Goal: Task Accomplishment & Management: Use online tool/utility

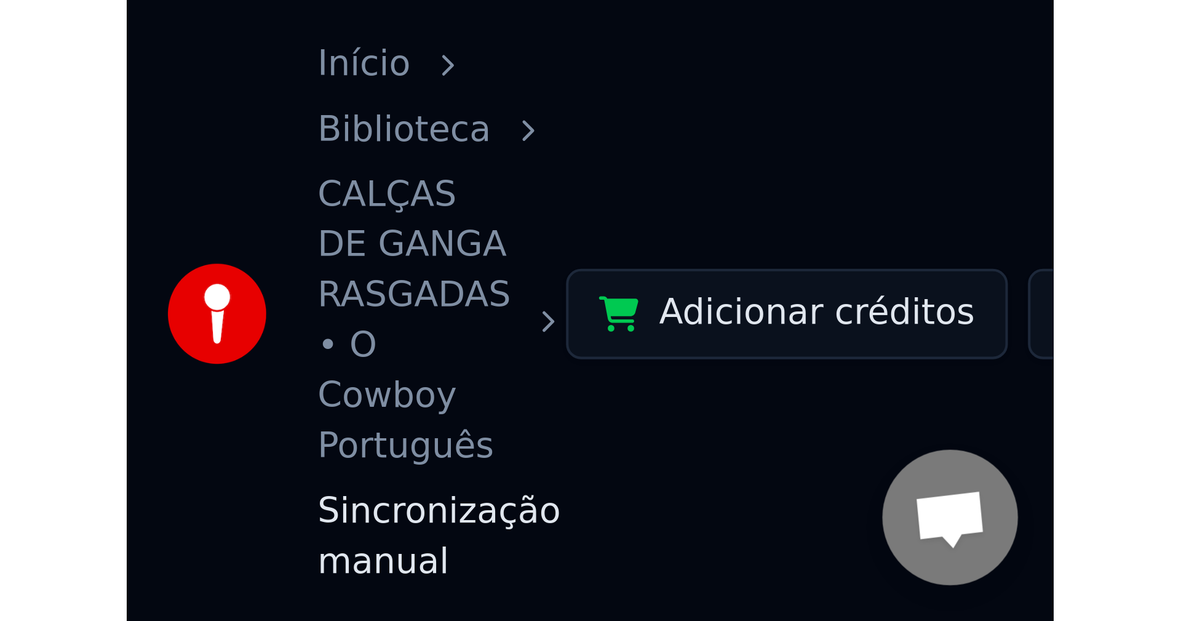
scroll to position [1393, 0]
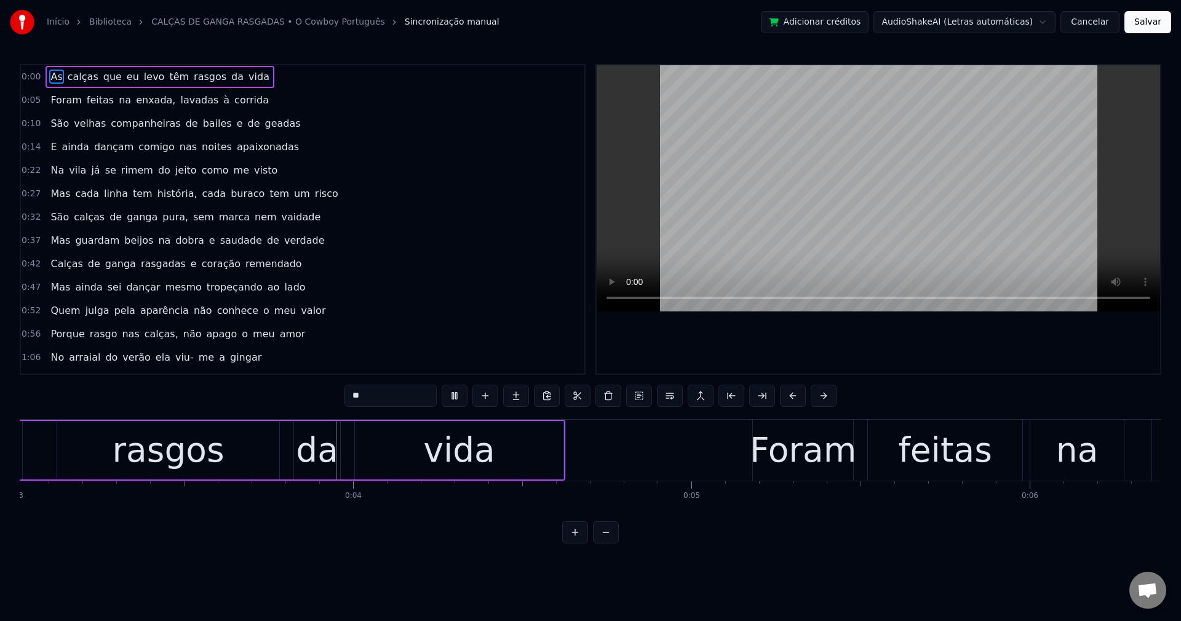
click at [168, 76] on span "têm" at bounding box center [179, 77] width 22 height 14
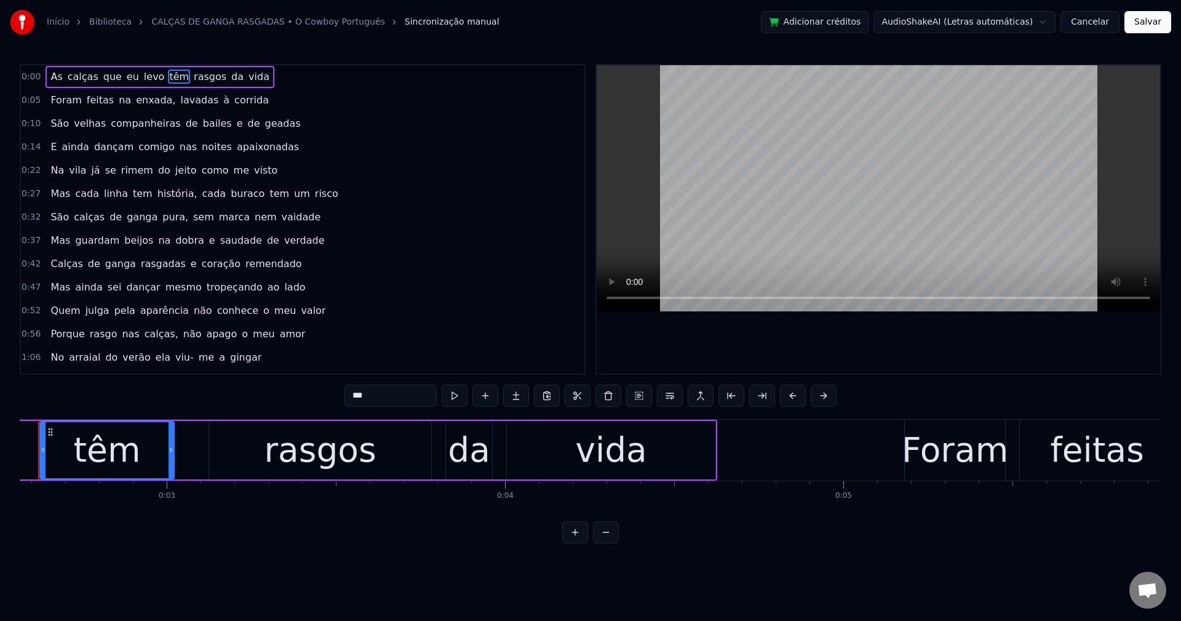
scroll to position [0, 825]
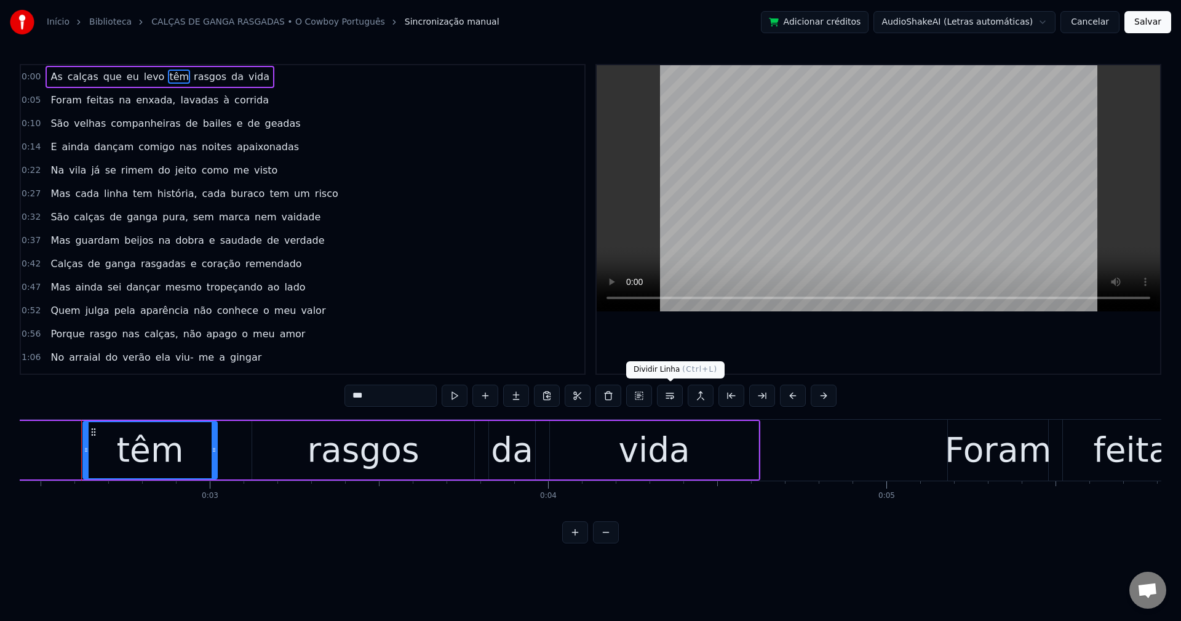
click at [672, 394] on button at bounding box center [670, 396] width 26 height 22
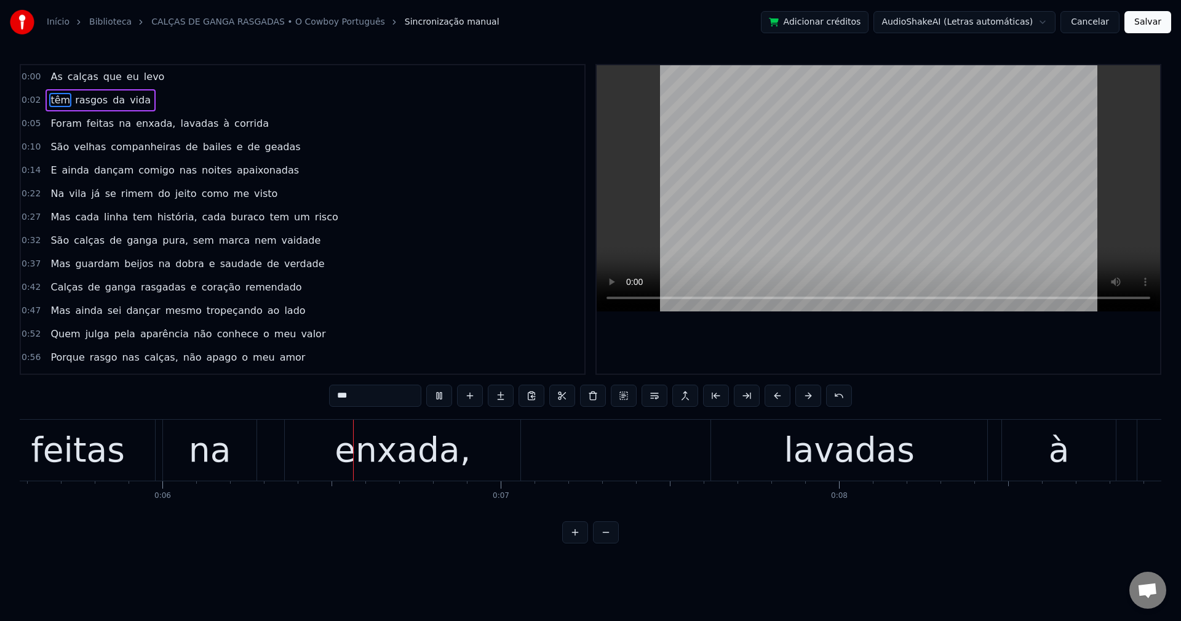
scroll to position [0, 1888]
click at [137, 124] on span "enxada," at bounding box center [156, 123] width 42 height 14
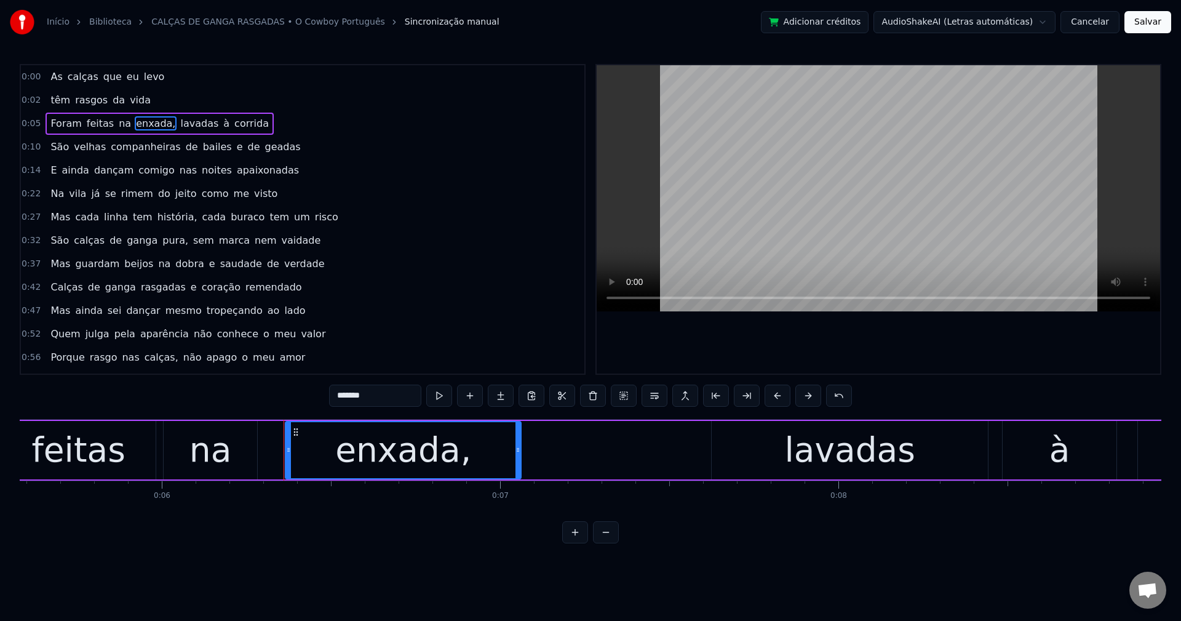
click at [390, 380] on div "0:00 As calças que eu levo 0:02 têm rasgos da vida 0:05 Foram feitas na enxada,…" at bounding box center [591, 303] width 1142 height 479
click at [393, 391] on input "*******" at bounding box center [375, 396] width 92 height 22
click at [176, 122] on span "lavadas" at bounding box center [196, 123] width 41 height 14
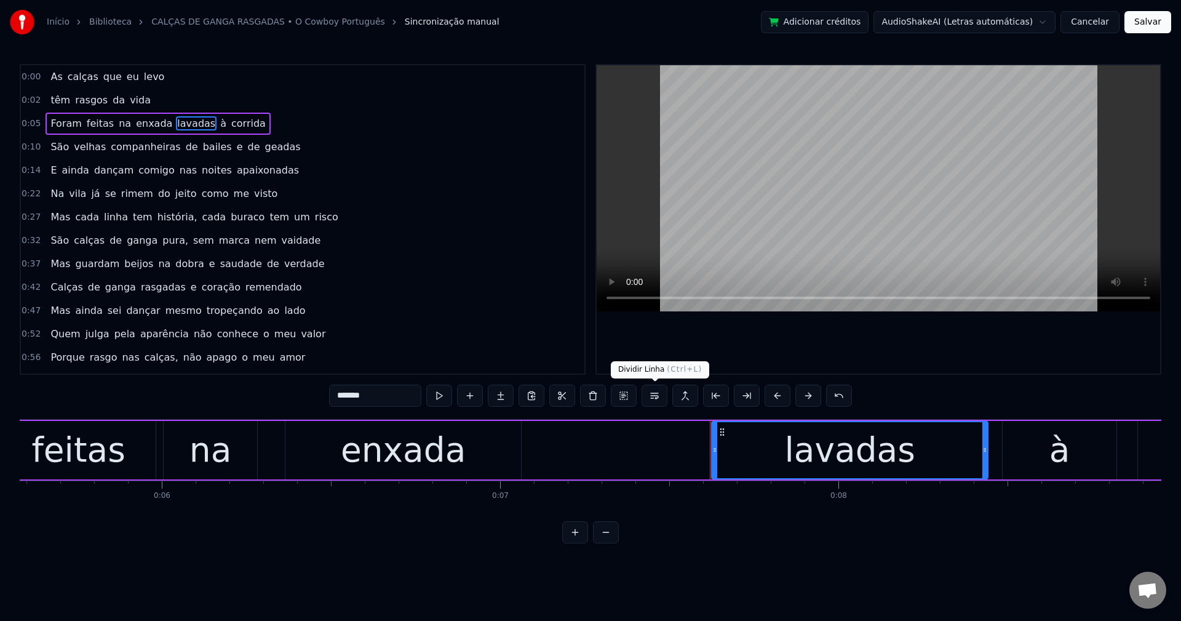
click at [653, 393] on button at bounding box center [655, 396] width 26 height 22
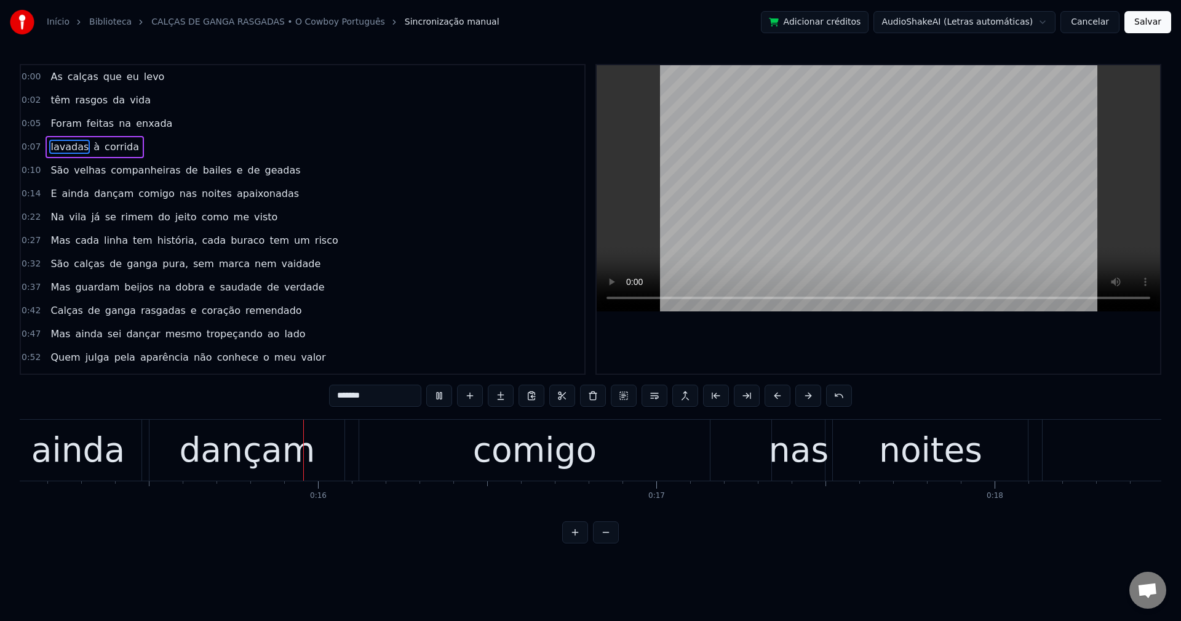
scroll to position [0, 5131]
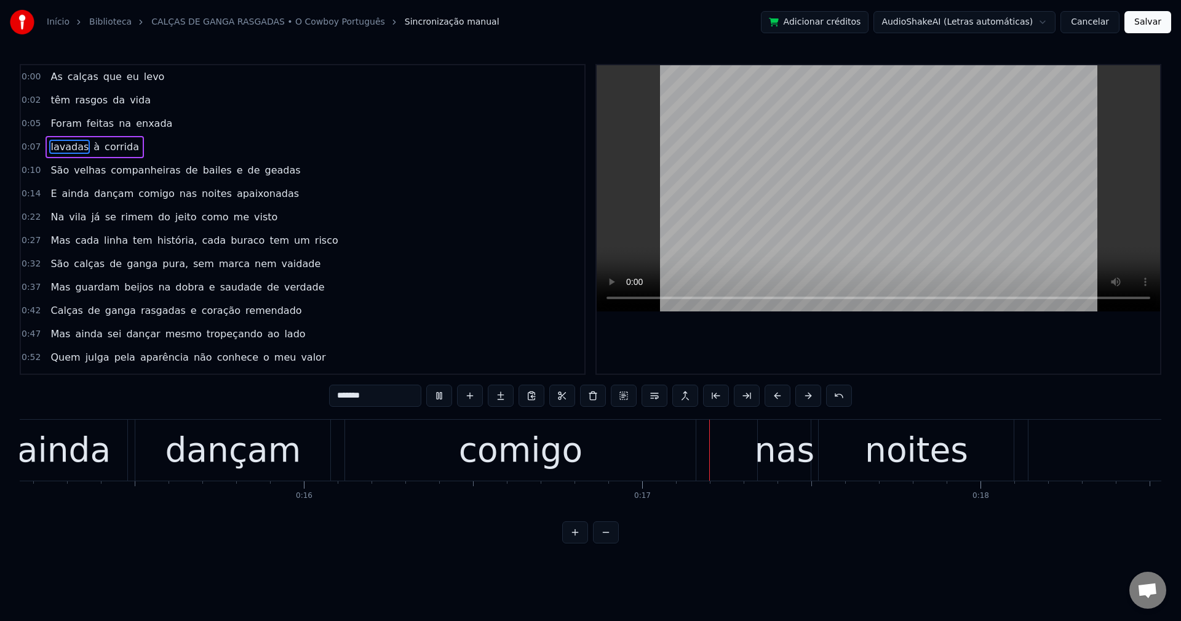
click at [178, 191] on span "nas" at bounding box center [188, 193] width 20 height 14
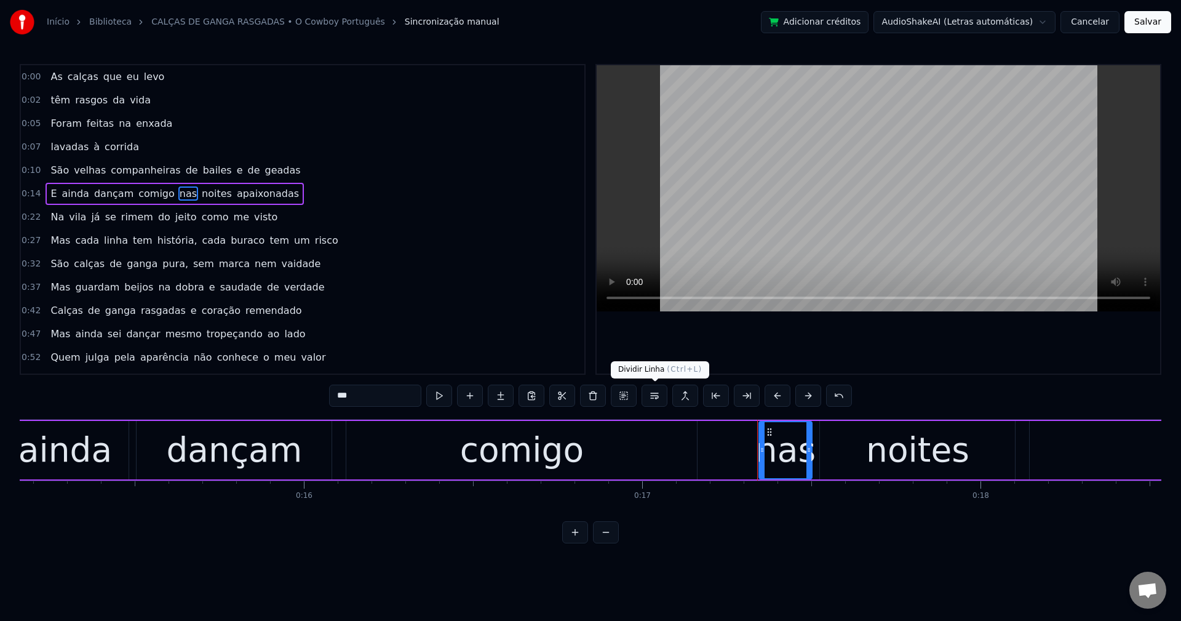
click at [654, 399] on button at bounding box center [655, 396] width 26 height 22
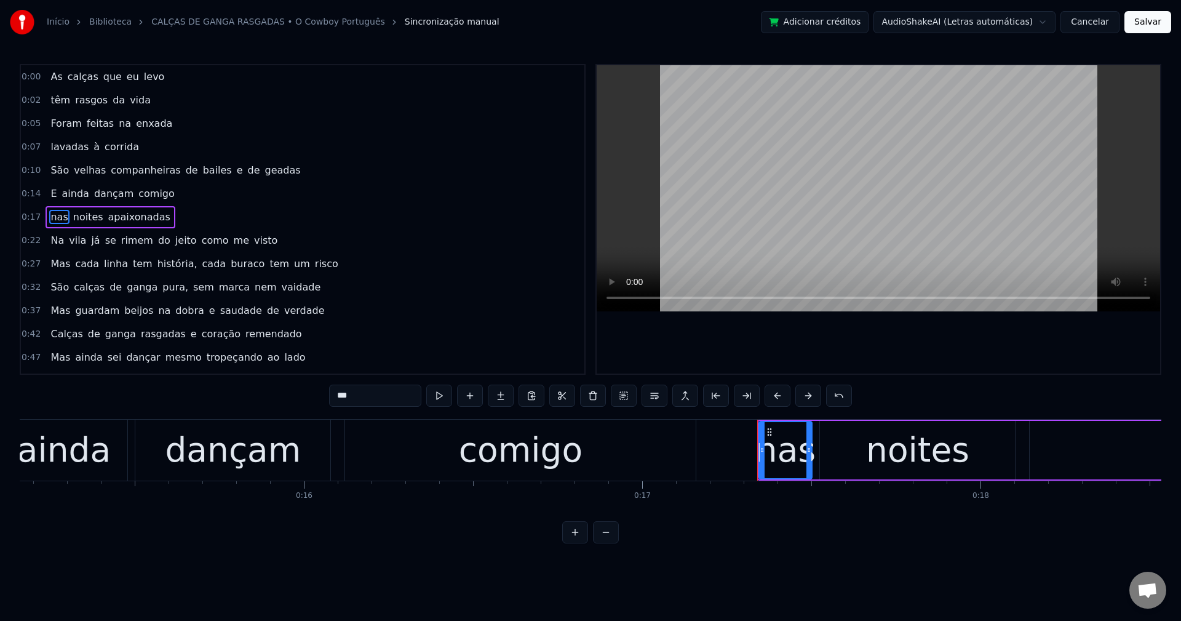
click at [185, 169] on span "de" at bounding box center [192, 170] width 15 height 14
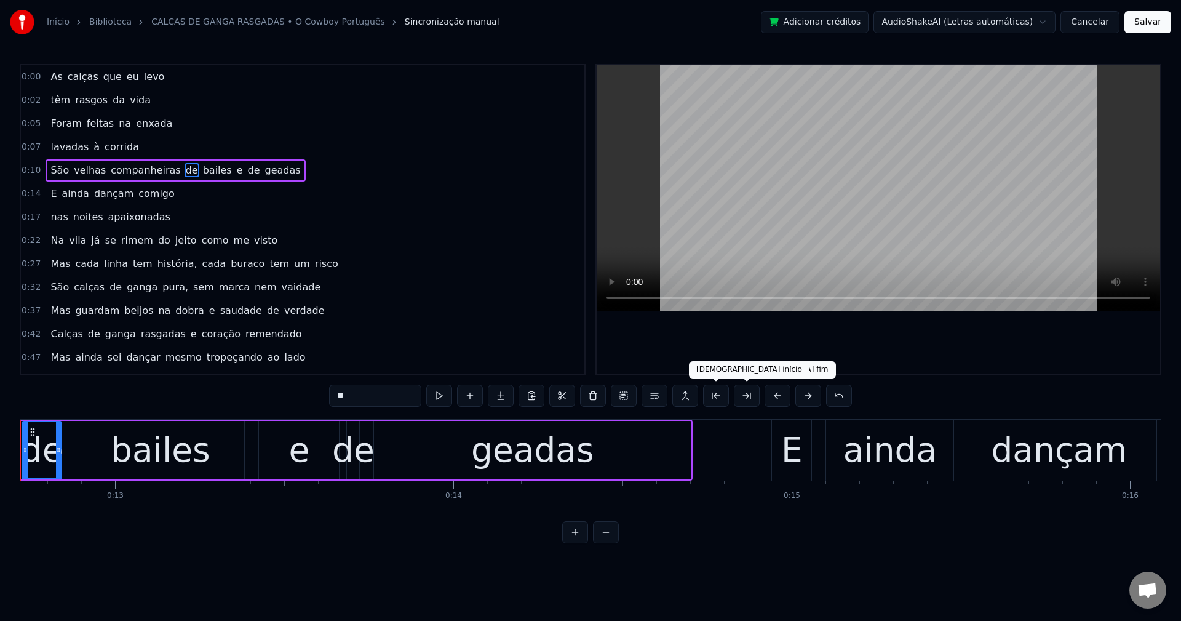
scroll to position [0, 4243]
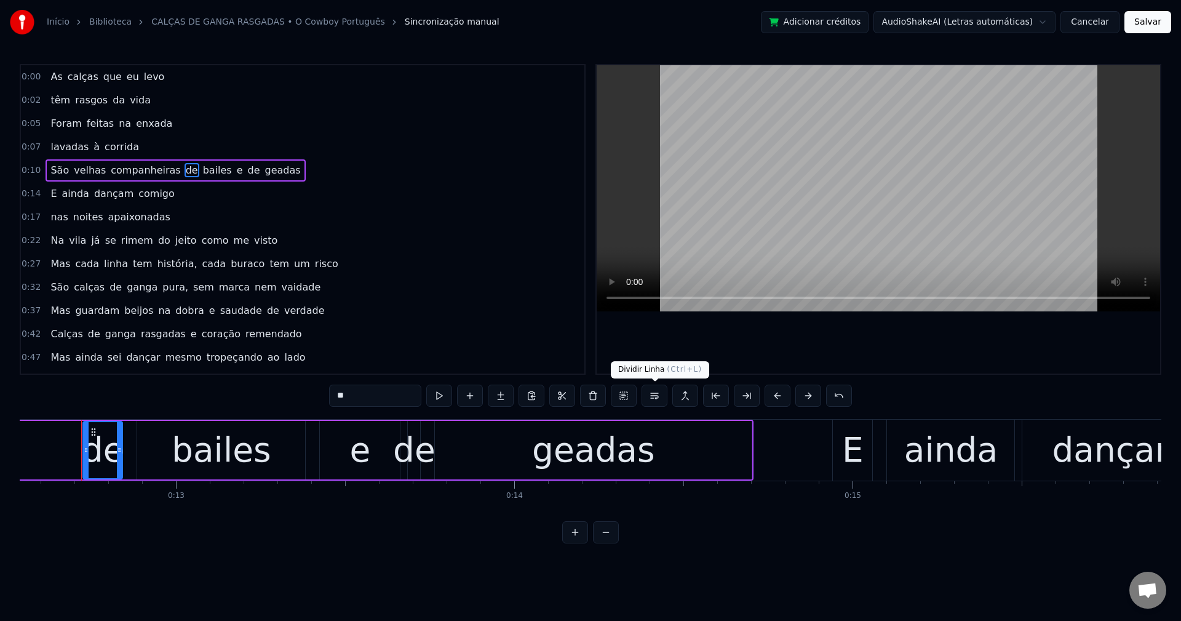
drag, startPoint x: 658, startPoint y: 396, endPoint x: 625, endPoint y: 346, distance: 60.2
click at [655, 396] on button at bounding box center [655, 396] width 26 height 22
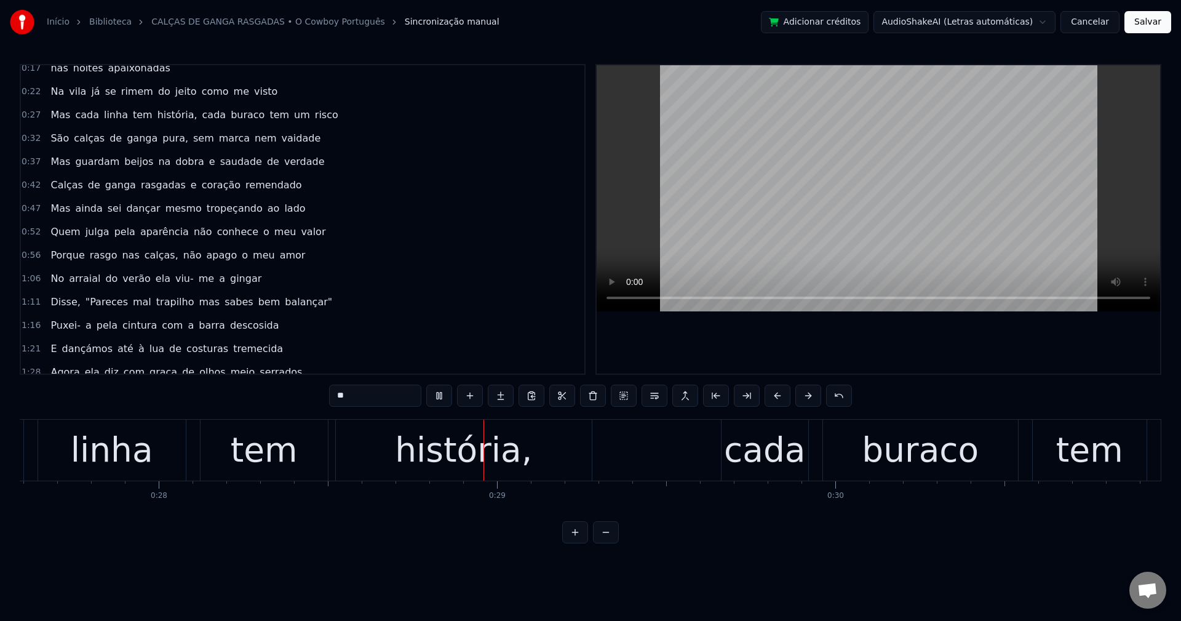
scroll to position [0, 9538]
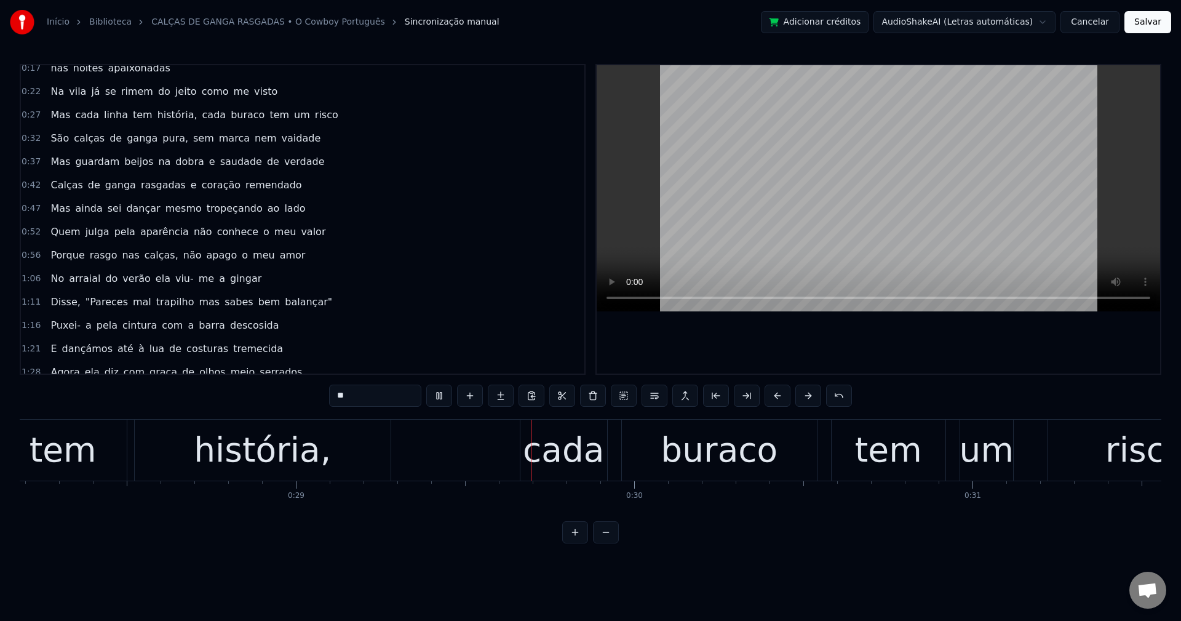
click at [131, 94] on span "rimem" at bounding box center [137, 91] width 34 height 14
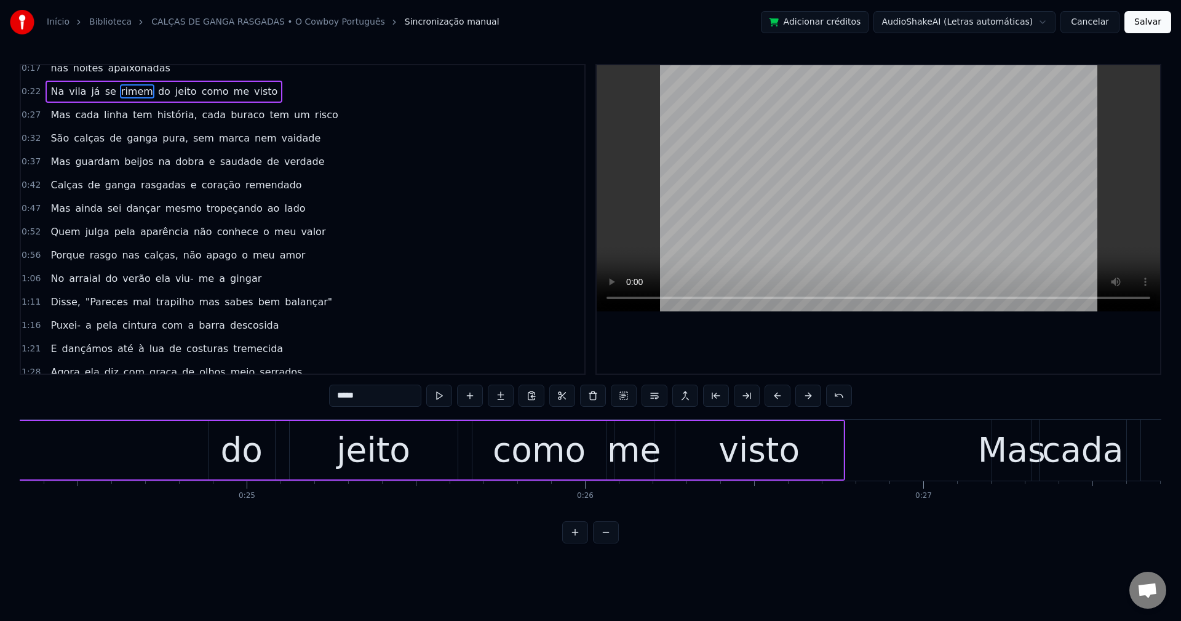
scroll to position [0, 7993]
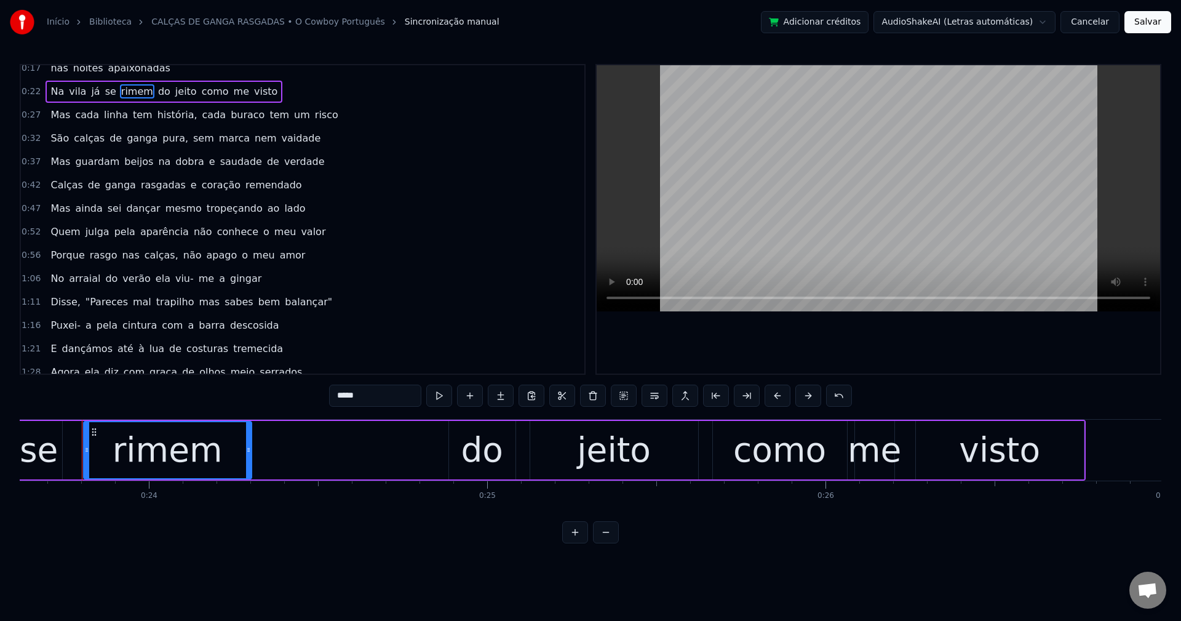
click at [353, 401] on input "*****" at bounding box center [375, 396] width 92 height 22
click at [147, 88] on span "do" at bounding box center [154, 91] width 15 height 14
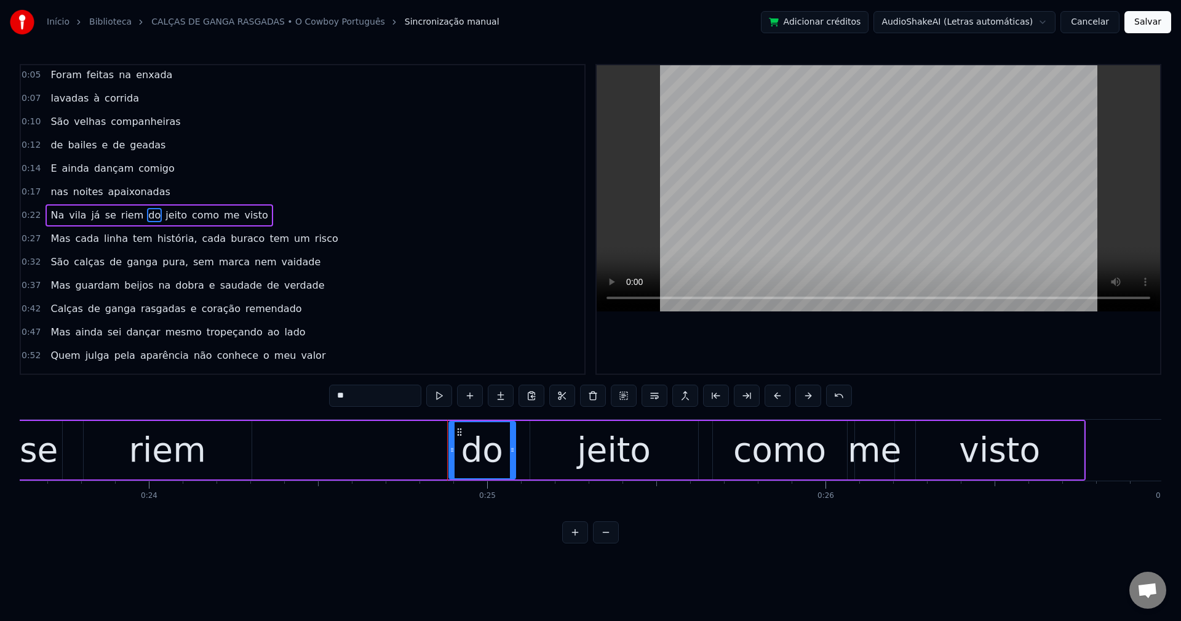
scroll to position [44, 0]
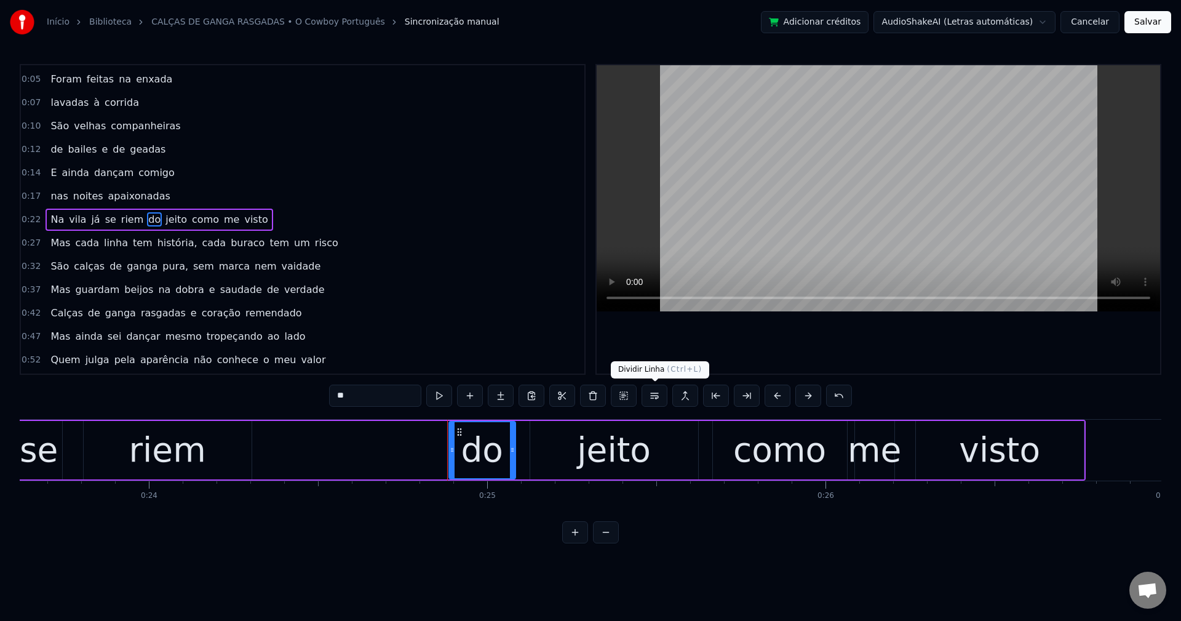
click at [653, 396] on button at bounding box center [655, 396] width 26 height 22
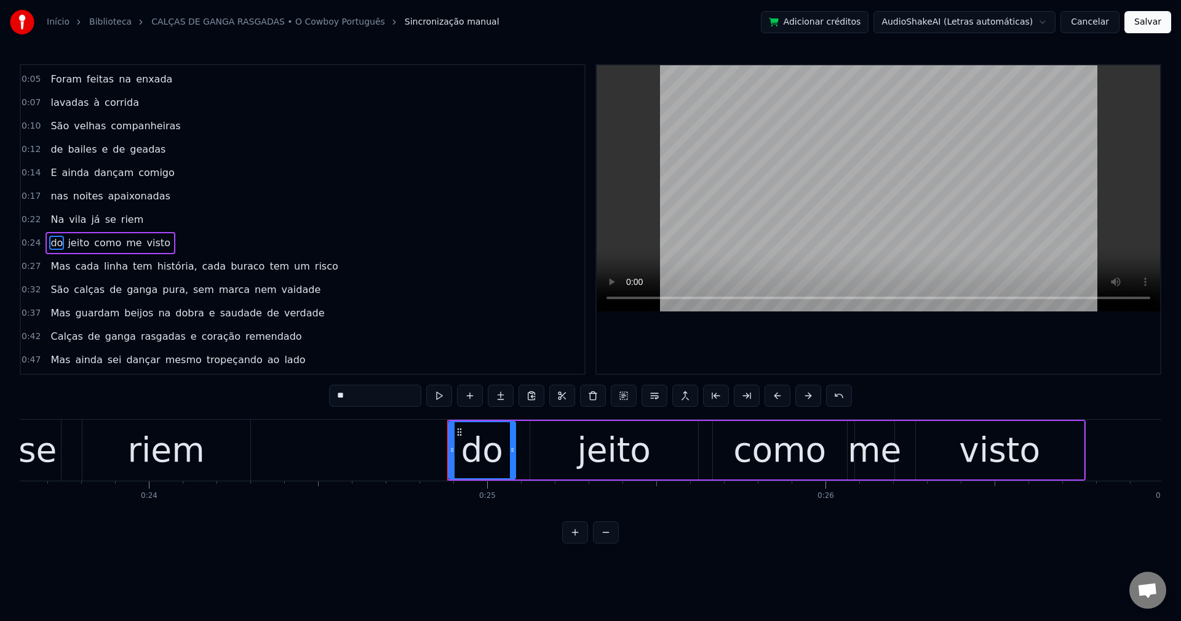
scroll to position [68, 0]
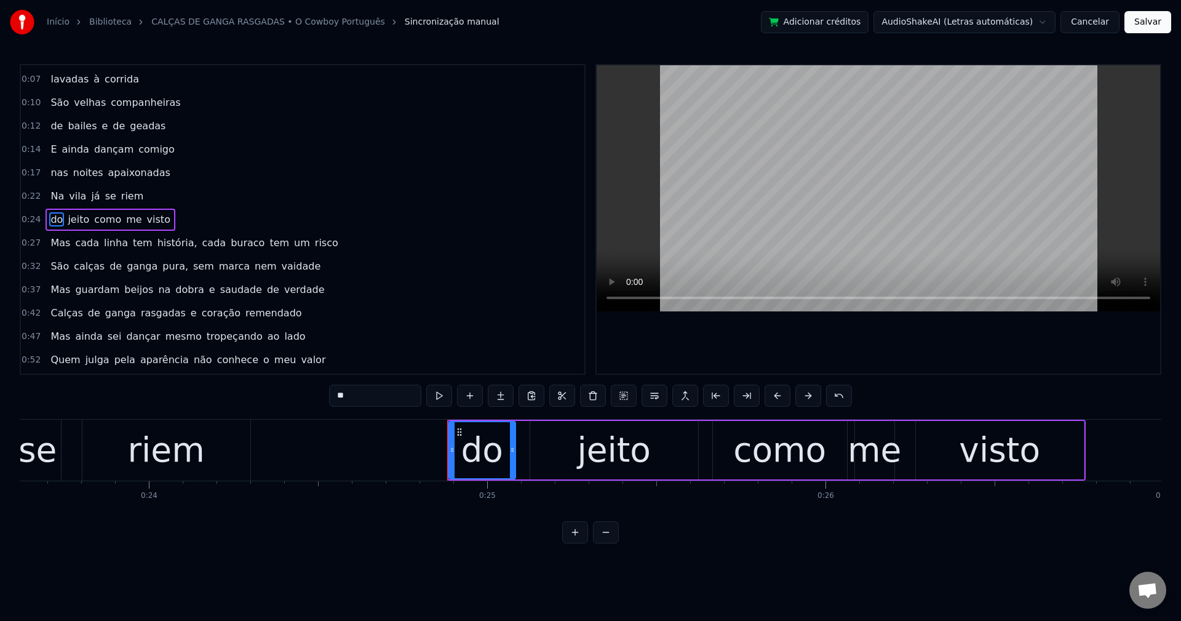
drag, startPoint x: 150, startPoint y: 240, endPoint x: 294, endPoint y: 344, distance: 177.6
click at [156, 240] on span "história," at bounding box center [177, 243] width 42 height 14
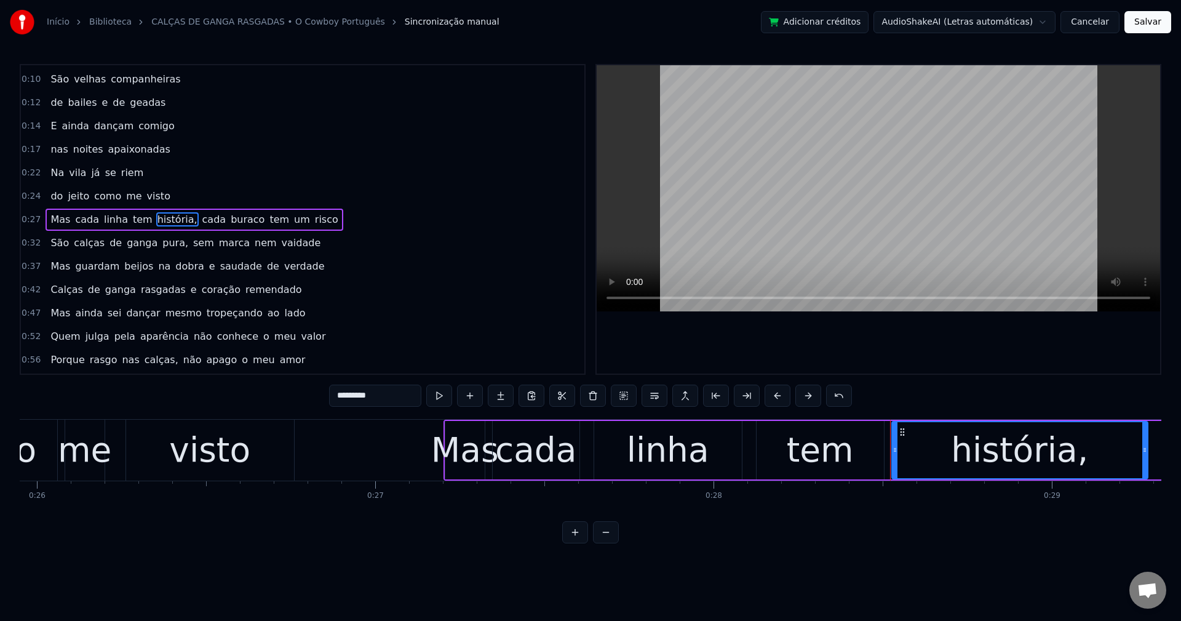
click at [374, 394] on input "*********" at bounding box center [375, 396] width 92 height 22
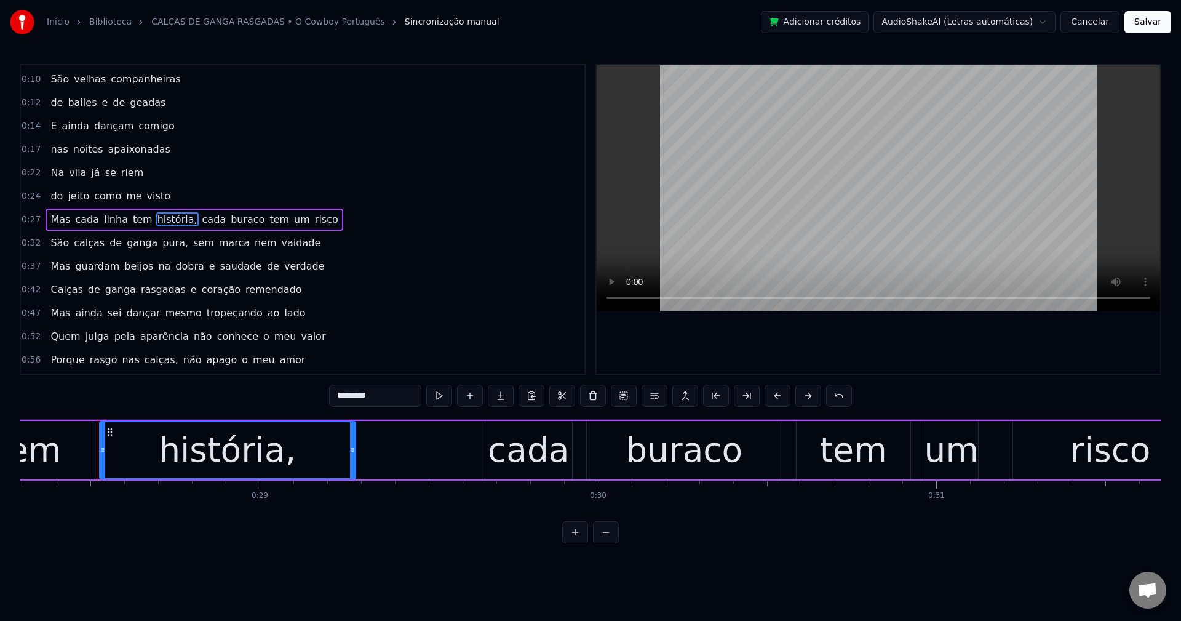
scroll to position [0, 9591]
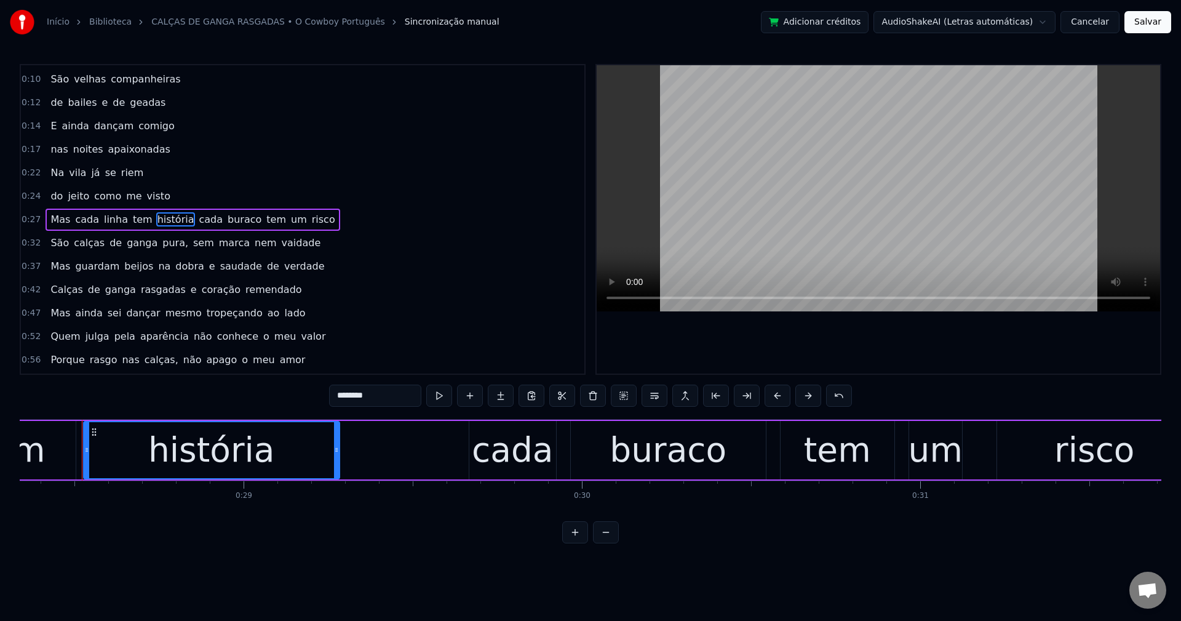
click at [198, 220] on span "cada" at bounding box center [211, 219] width 26 height 14
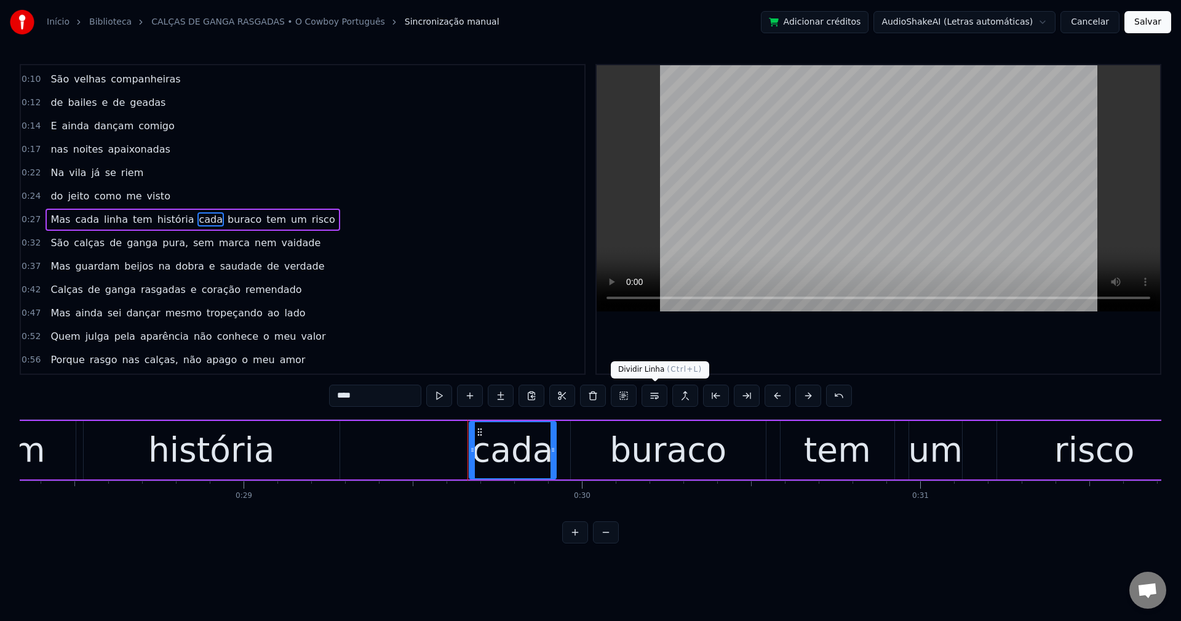
drag, startPoint x: 651, startPoint y: 402, endPoint x: 543, endPoint y: 382, distance: 110.2
click at [650, 402] on button at bounding box center [655, 396] width 26 height 22
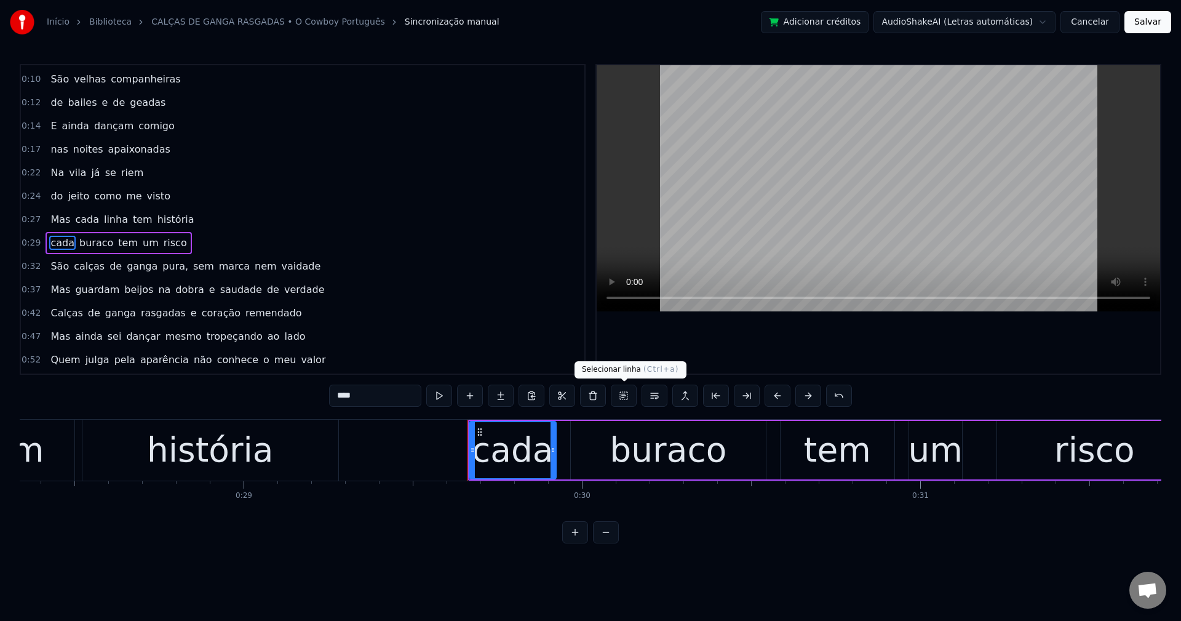
scroll to position [114, 0]
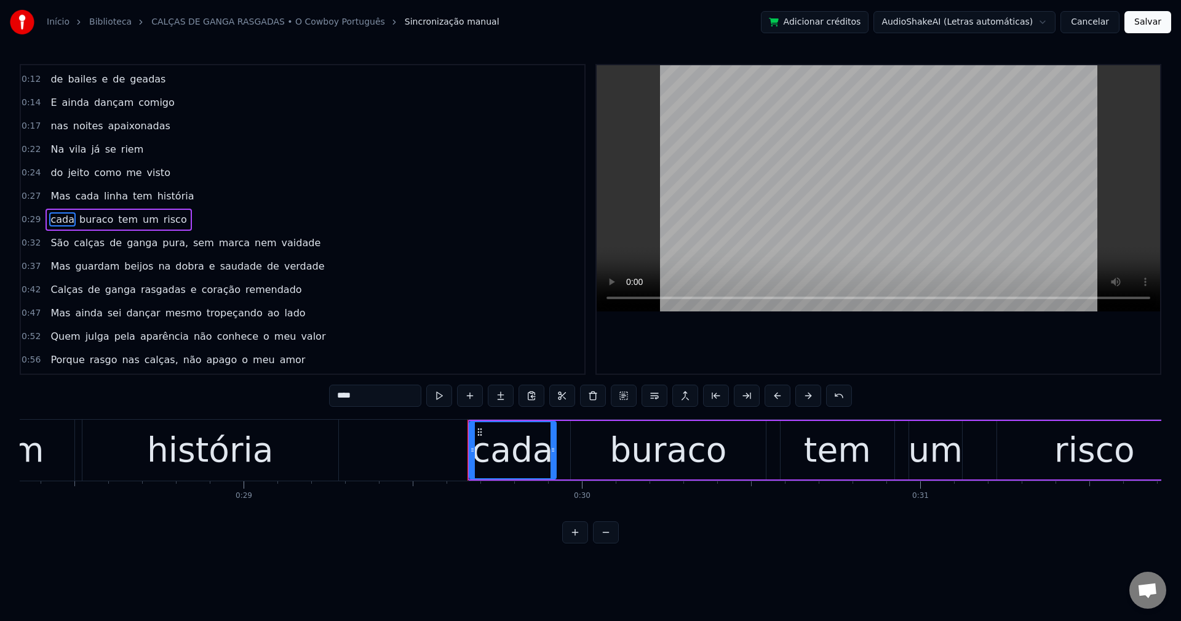
click at [164, 241] on span "pura," at bounding box center [175, 243] width 28 height 14
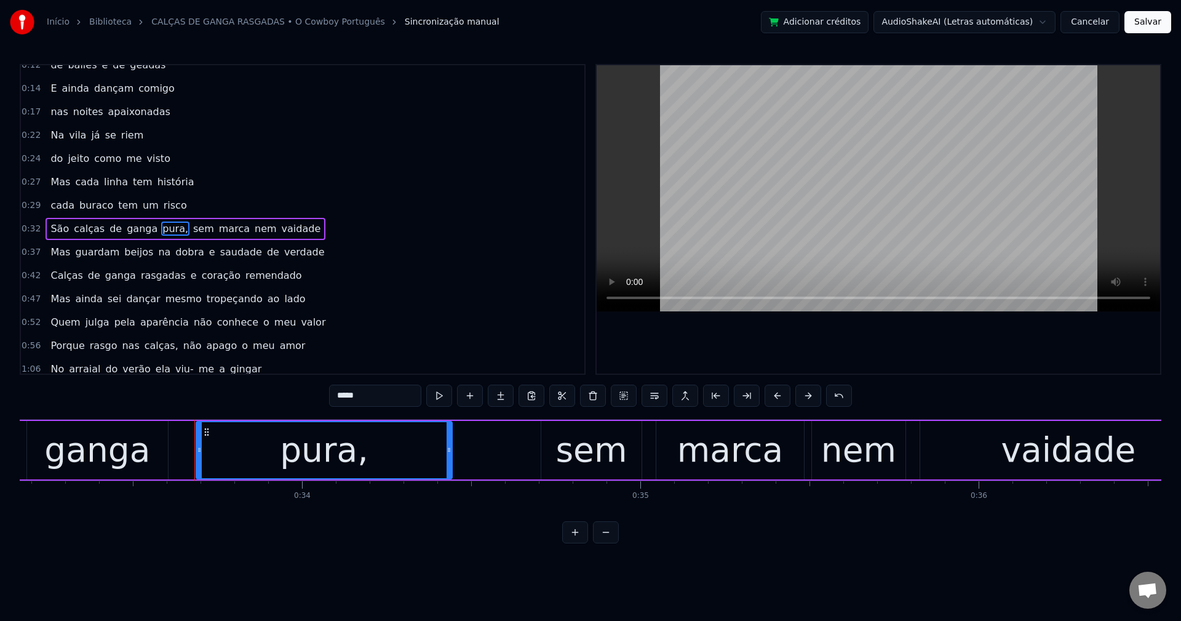
scroll to position [0, 11337]
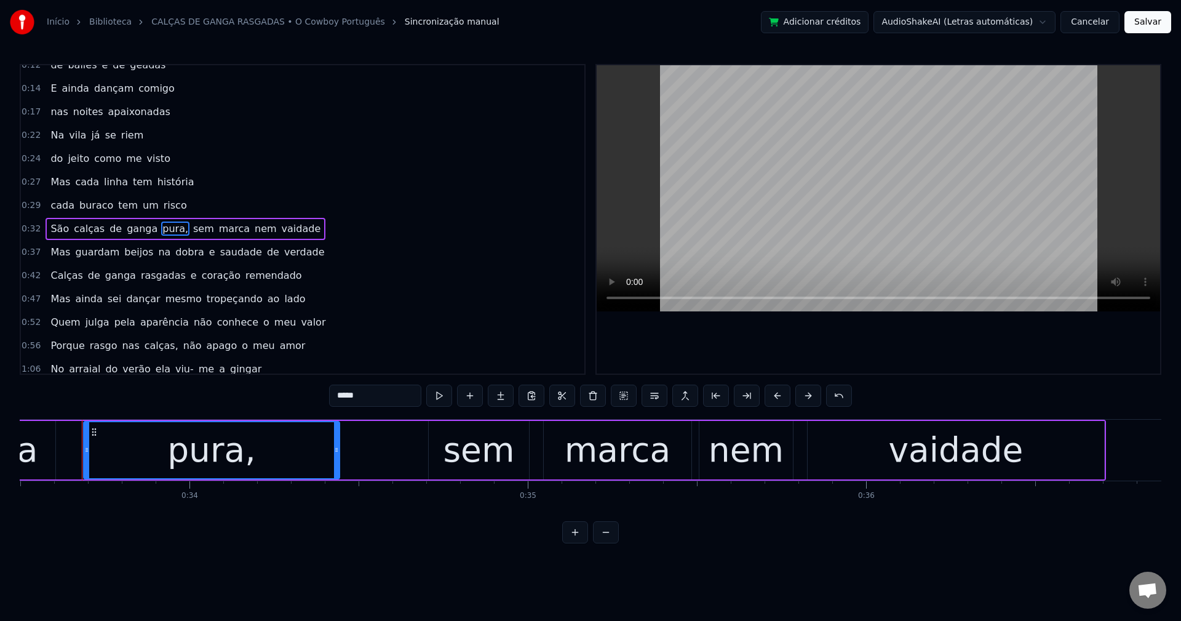
click at [401, 399] on input "*****" at bounding box center [375, 396] width 92 height 22
click at [189, 227] on span "sem" at bounding box center [200, 229] width 23 height 14
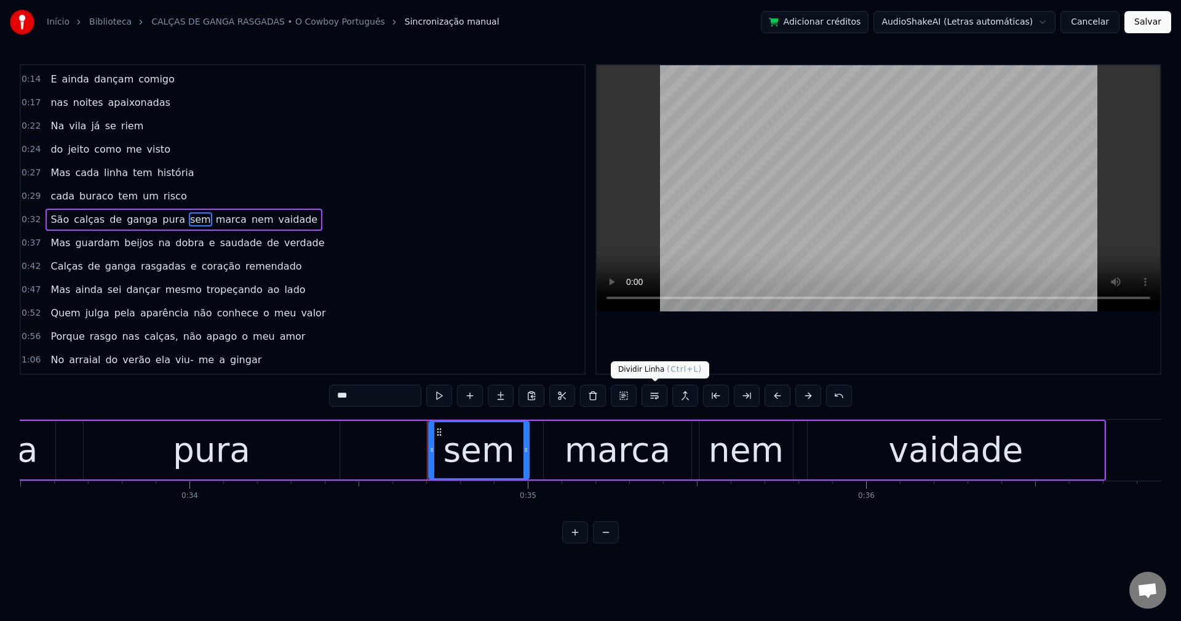
click at [657, 392] on button at bounding box center [655, 396] width 26 height 22
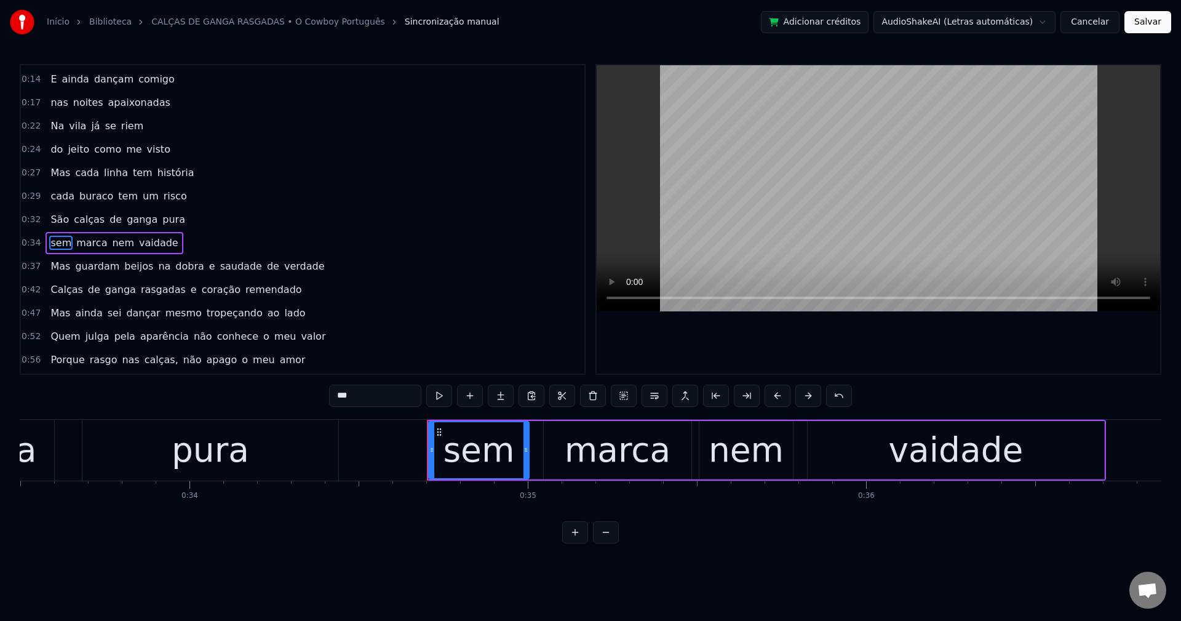
scroll to position [161, 0]
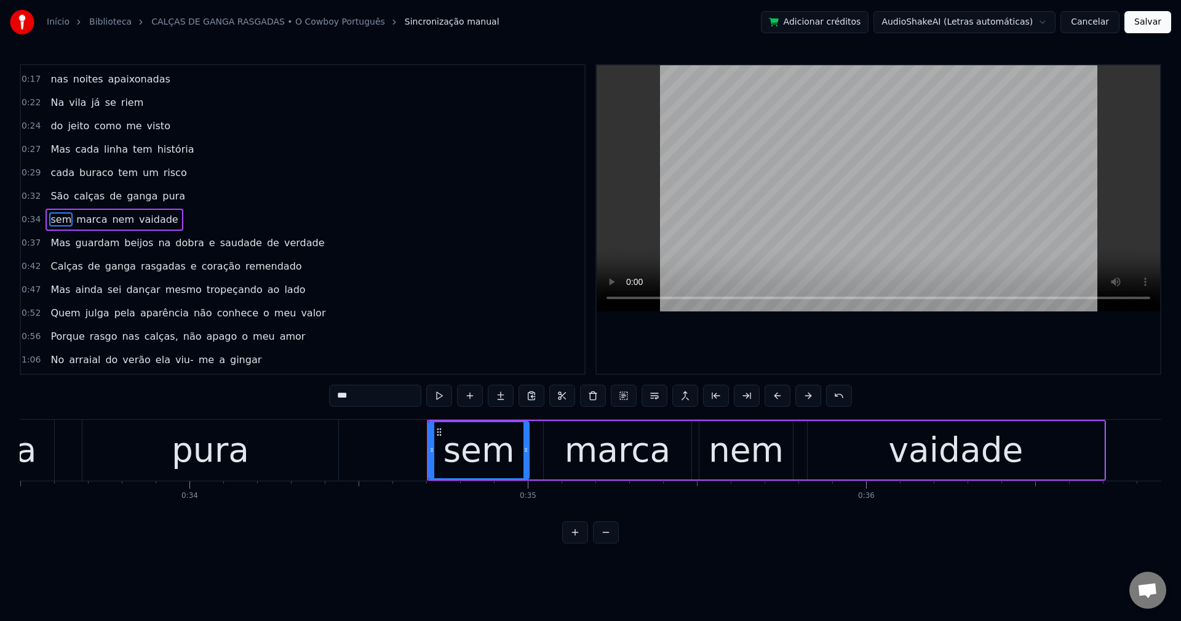
click at [208, 246] on span "e" at bounding box center [212, 243] width 9 height 14
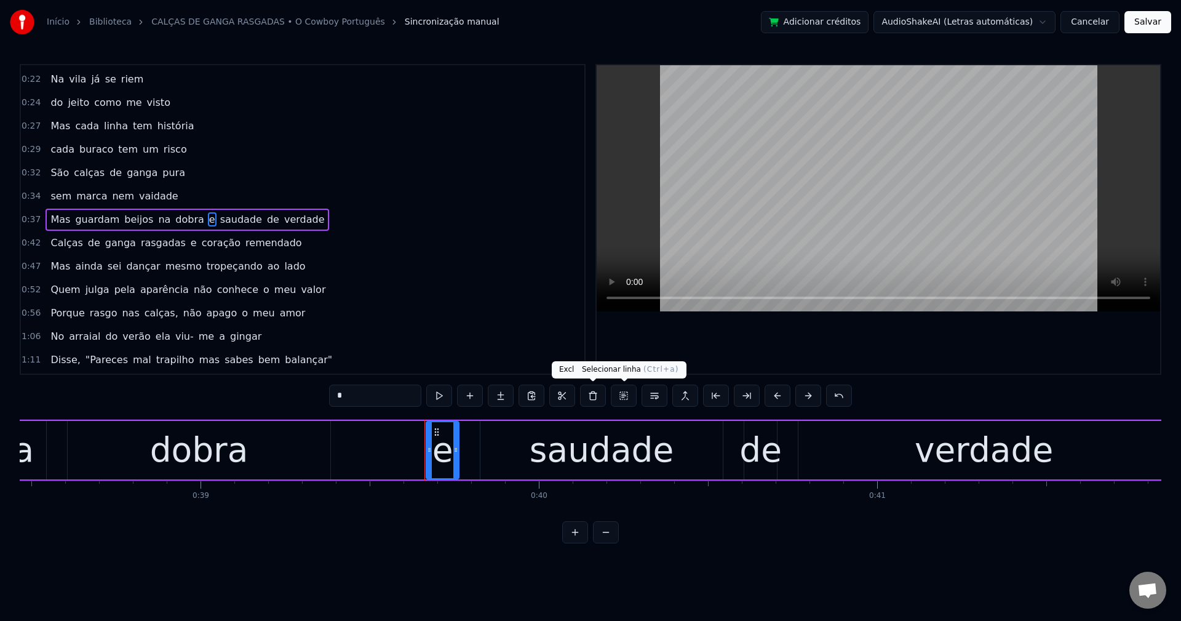
scroll to position [0, 13361]
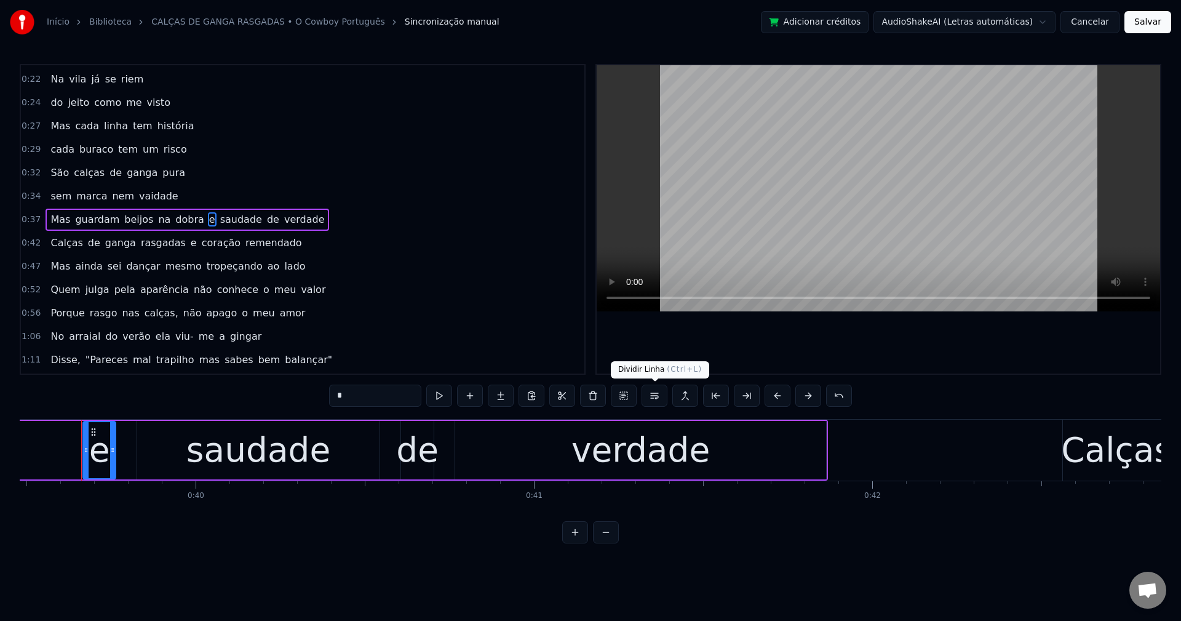
click at [660, 392] on button at bounding box center [655, 396] width 26 height 22
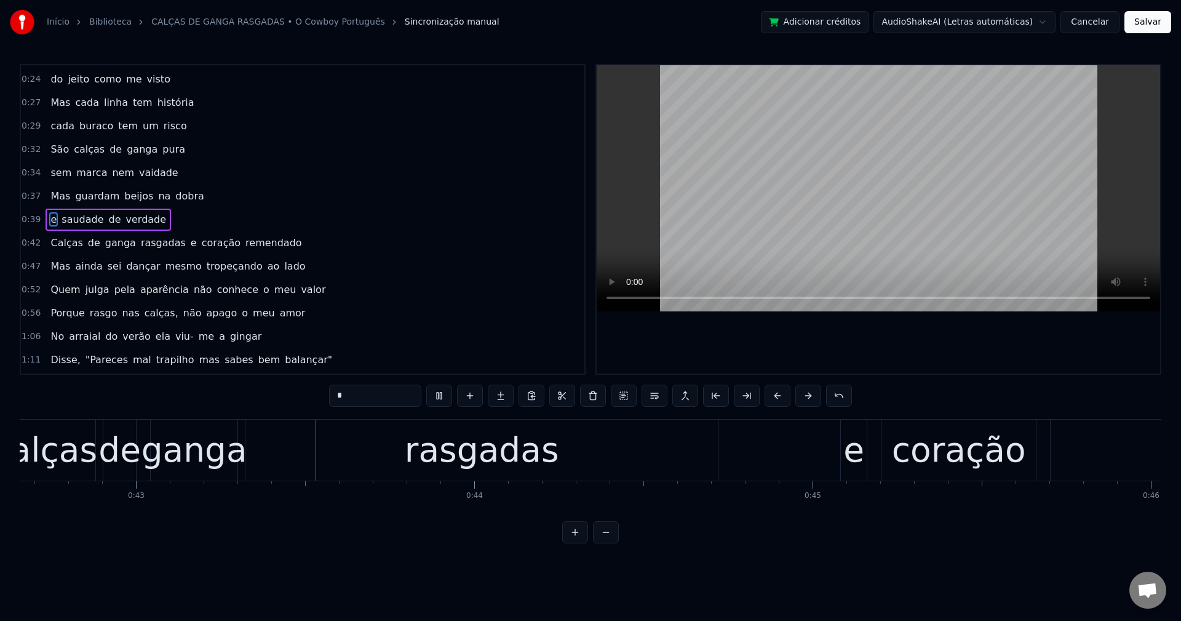
scroll to position [0, 14438]
click at [190, 242] on span "e" at bounding box center [194, 243] width 9 height 14
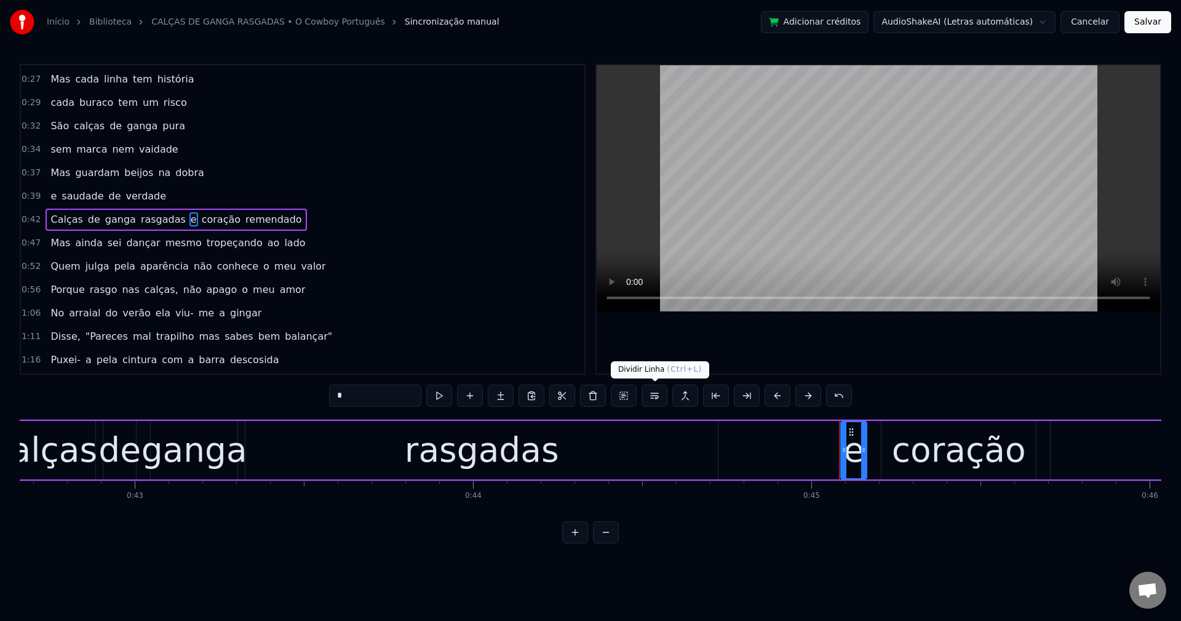
click at [655, 394] on button at bounding box center [655, 396] width 26 height 22
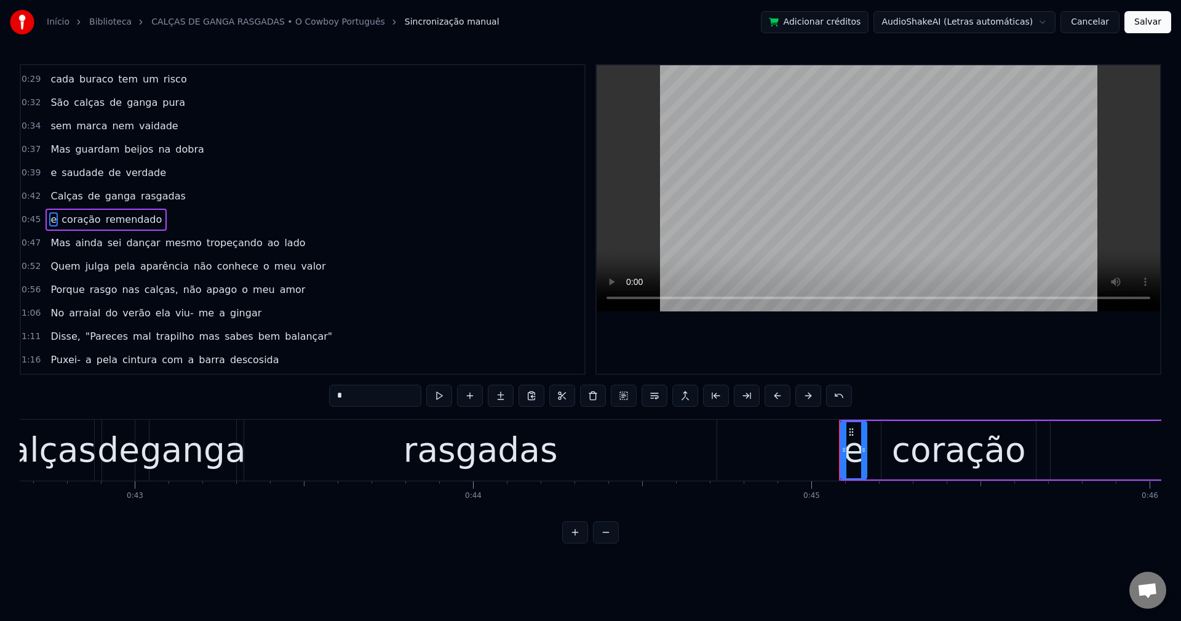
click at [164, 245] on span "mesmo" at bounding box center [183, 243] width 39 height 14
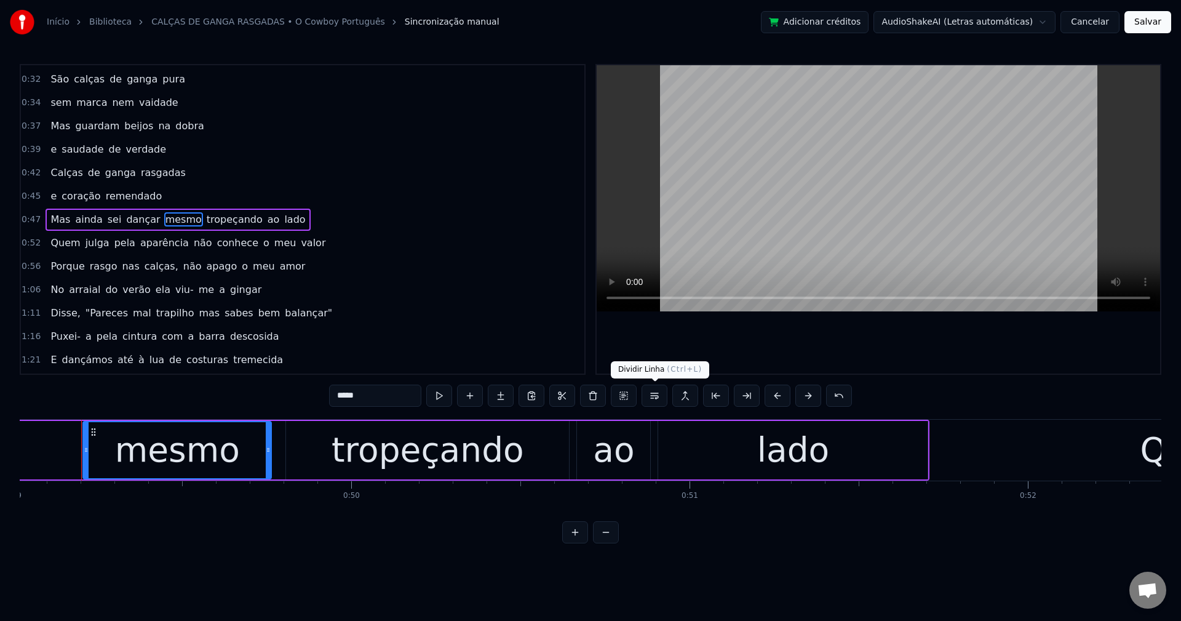
click at [654, 403] on button at bounding box center [655, 396] width 26 height 22
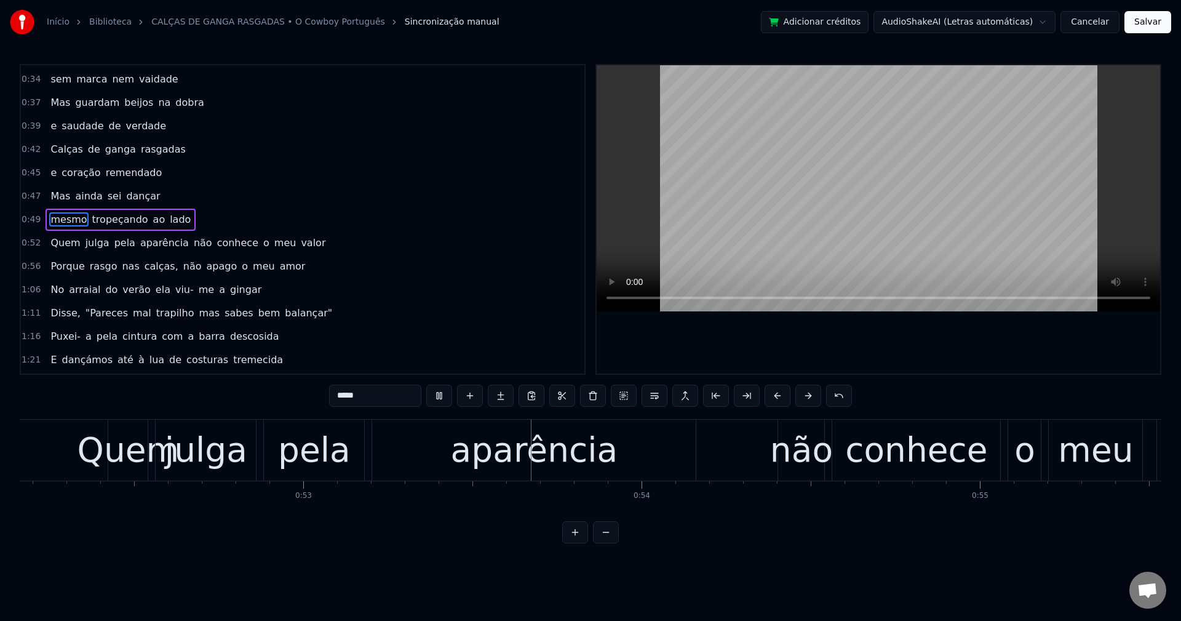
click at [193, 239] on span "não" at bounding box center [203, 243] width 21 height 14
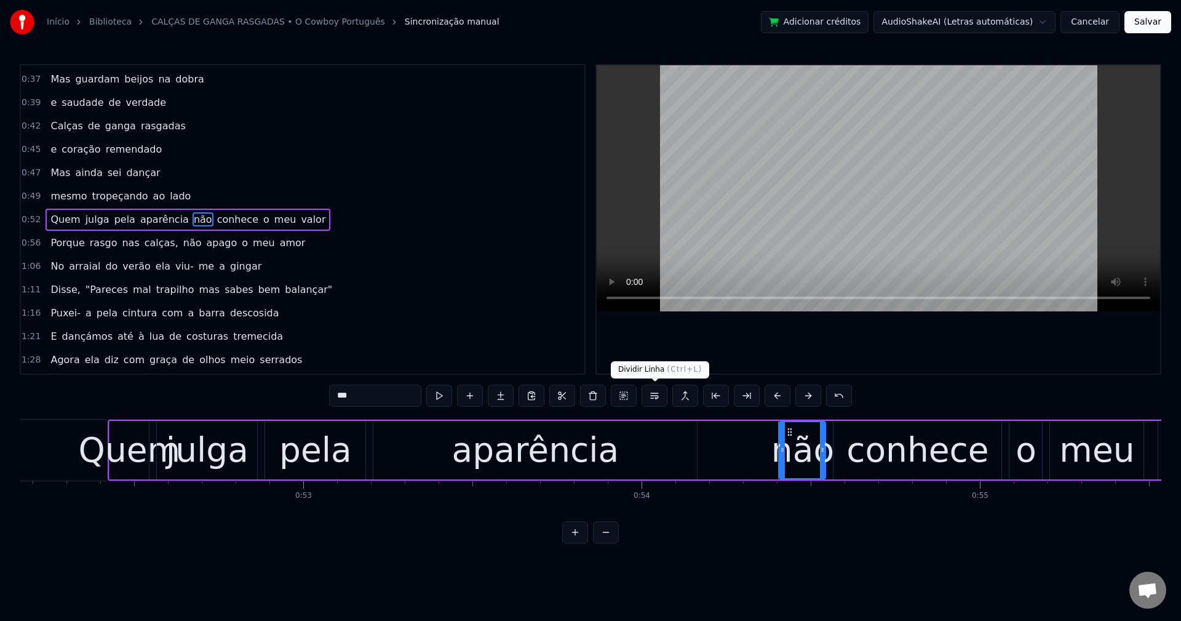
click at [655, 390] on button at bounding box center [655, 396] width 26 height 22
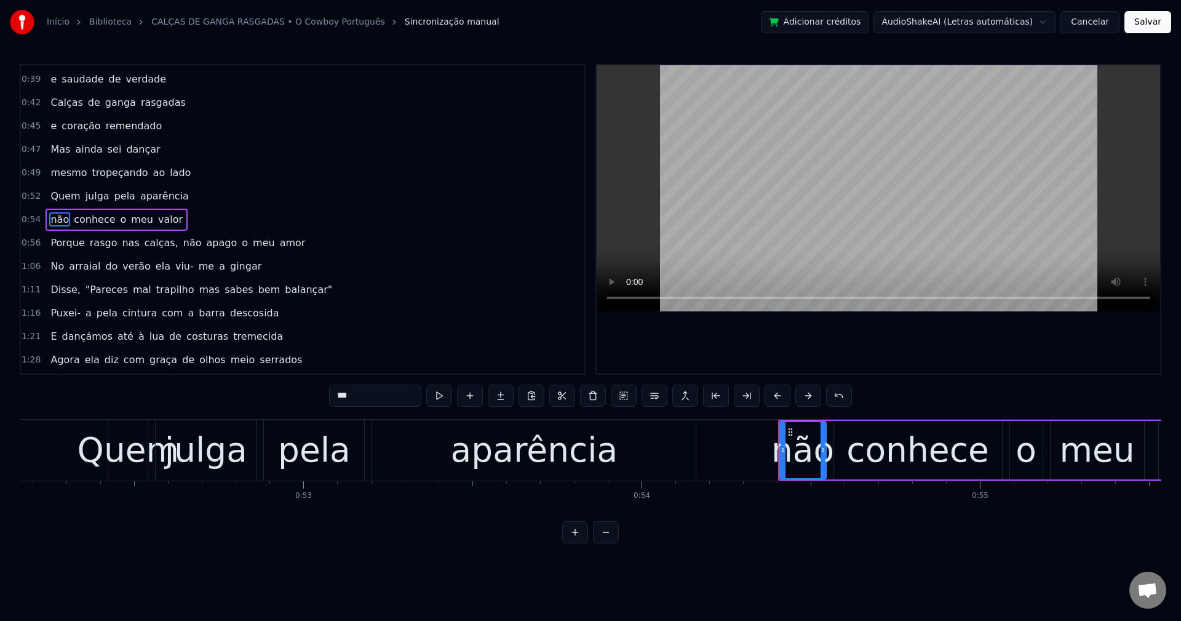
click at [150, 239] on span "calças," at bounding box center [161, 243] width 36 height 14
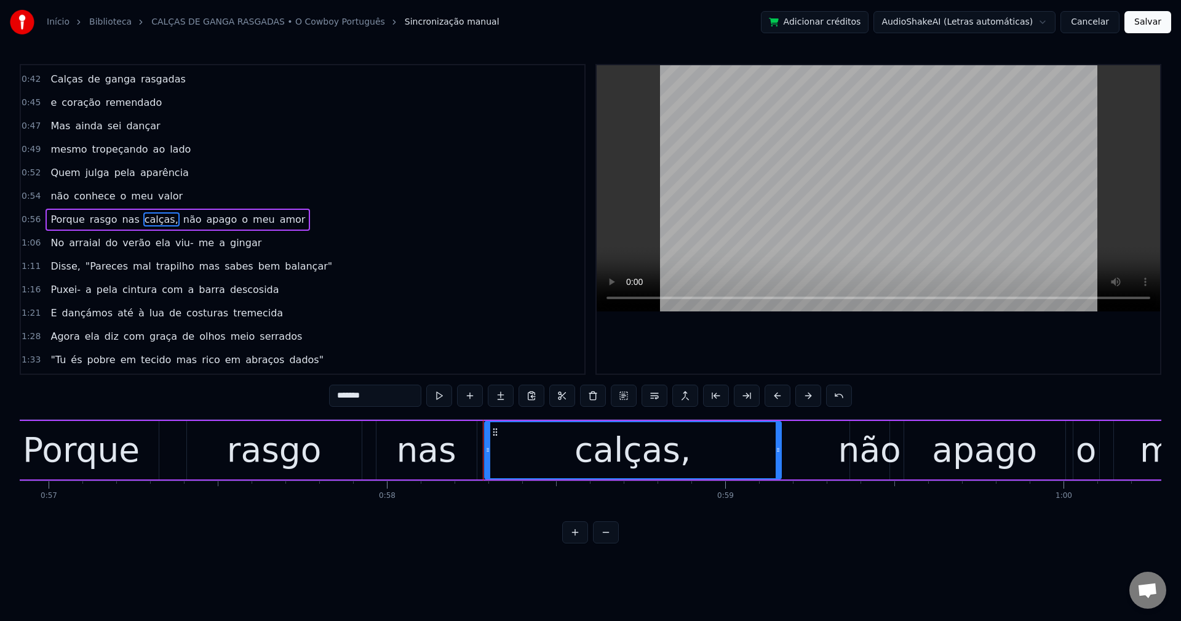
click at [377, 406] on input "*******" at bounding box center [375, 396] width 92 height 22
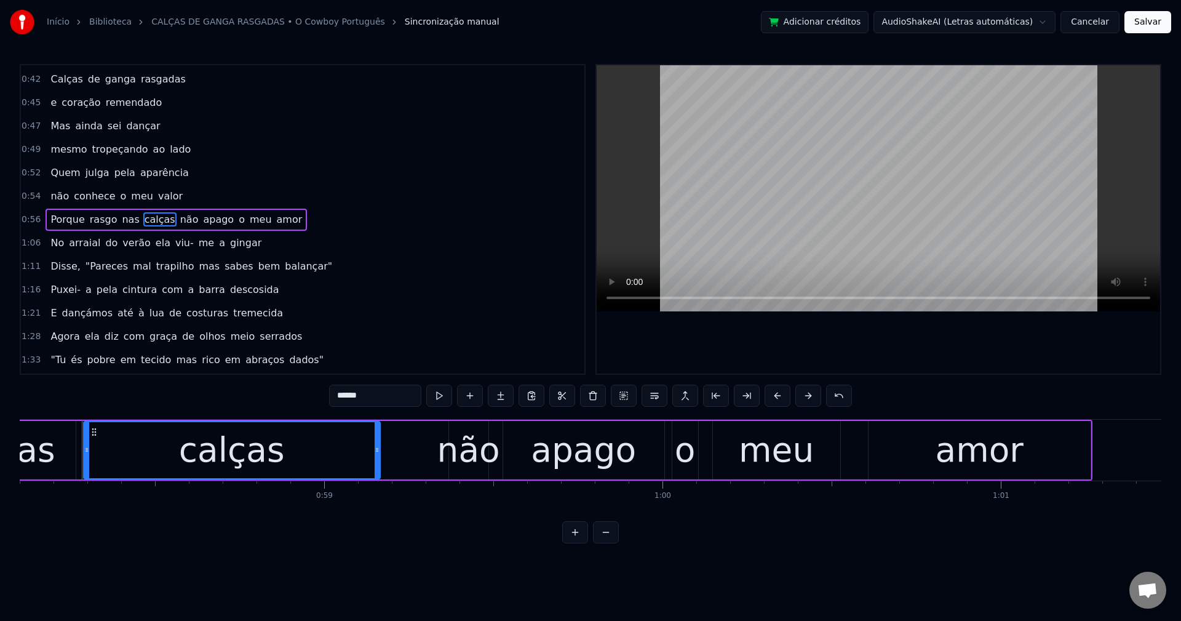
click at [179, 217] on span "não" at bounding box center [189, 219] width 21 height 14
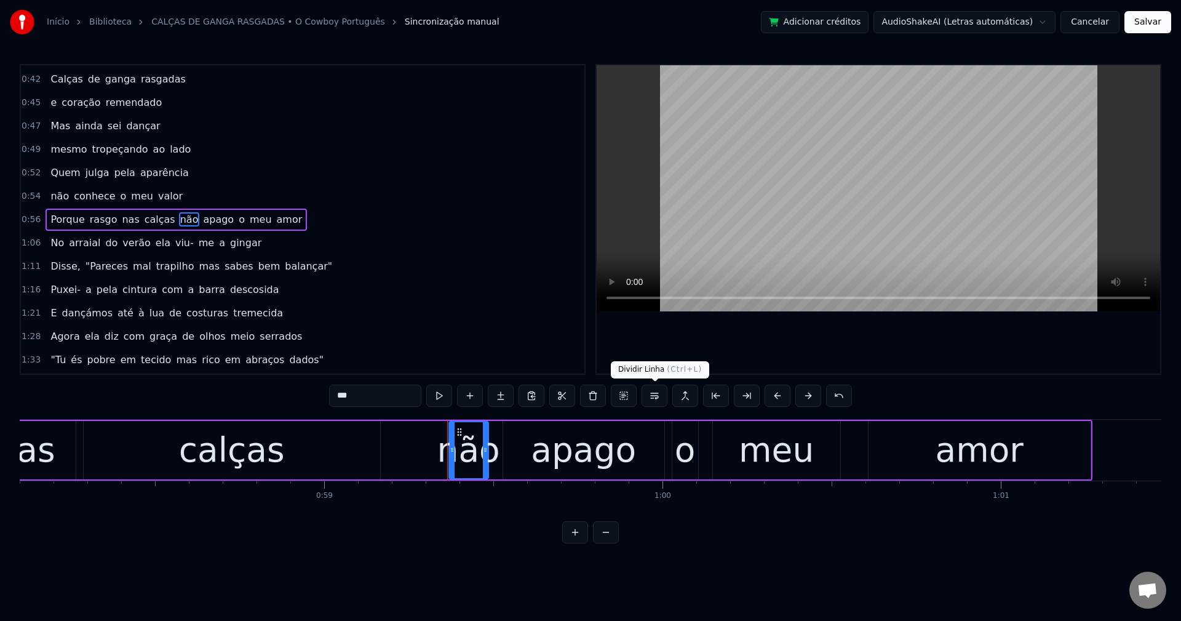
click at [653, 402] on button at bounding box center [655, 396] width 26 height 22
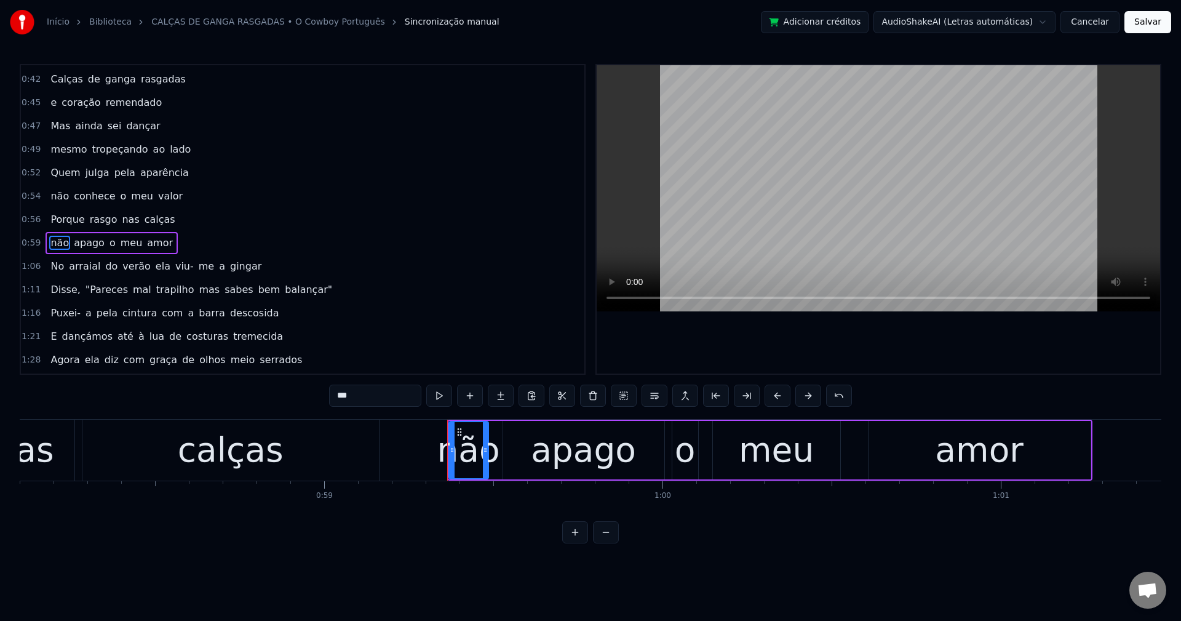
scroll to position [395, 0]
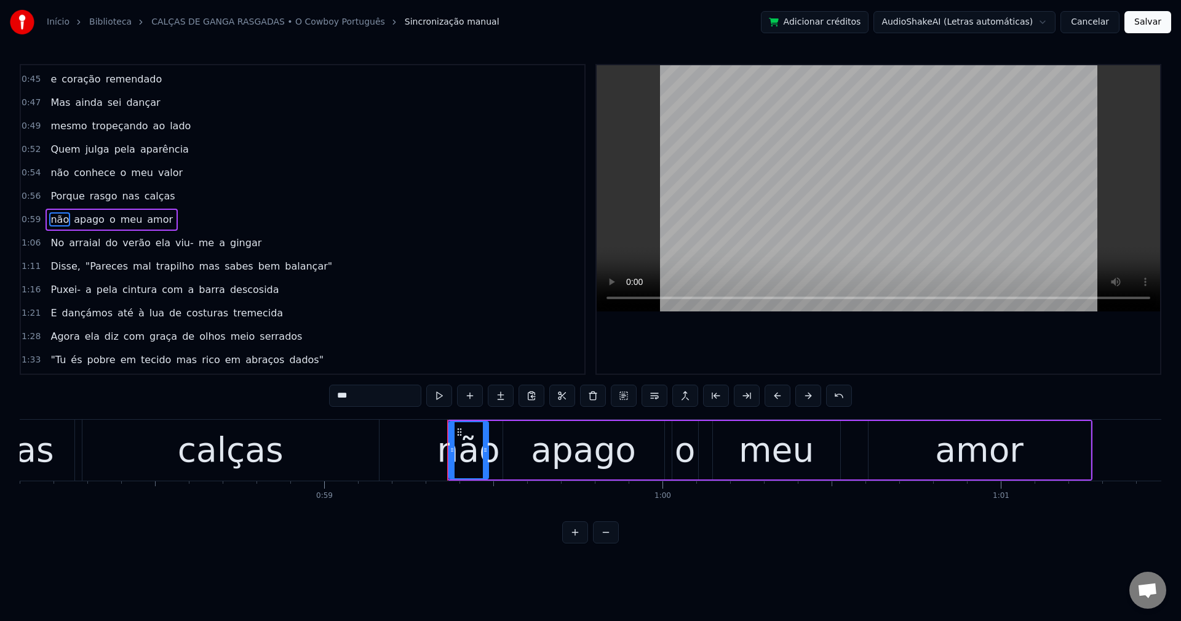
click at [90, 214] on span "apago" at bounding box center [89, 219] width 33 height 14
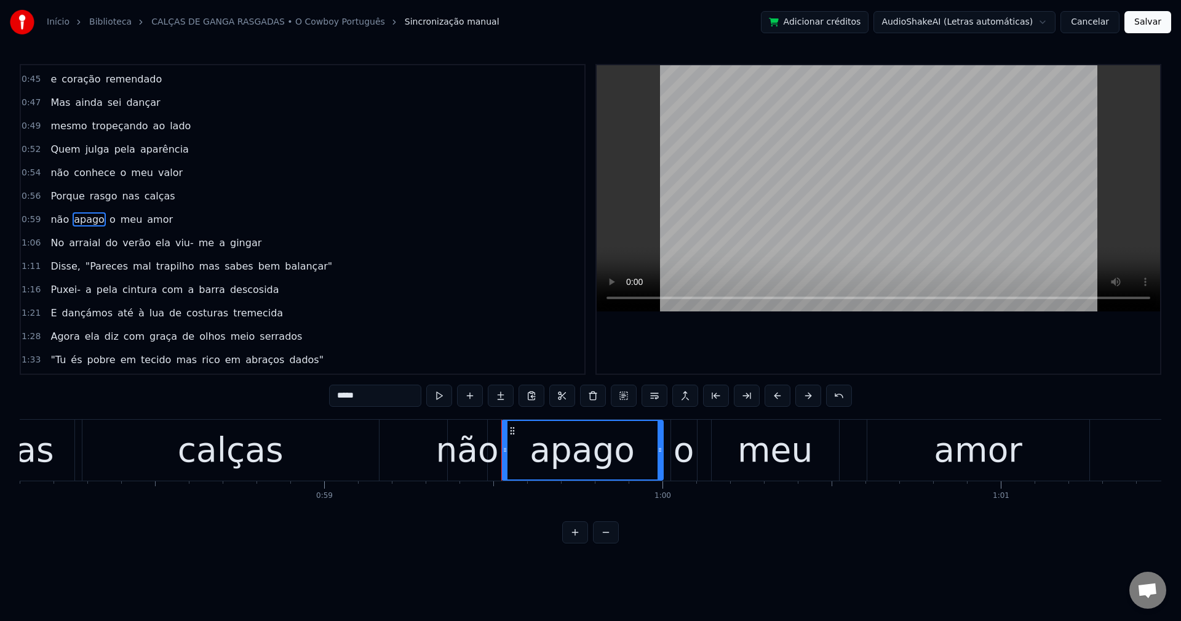
click at [390, 399] on input "*****" at bounding box center [375, 396] width 92 height 22
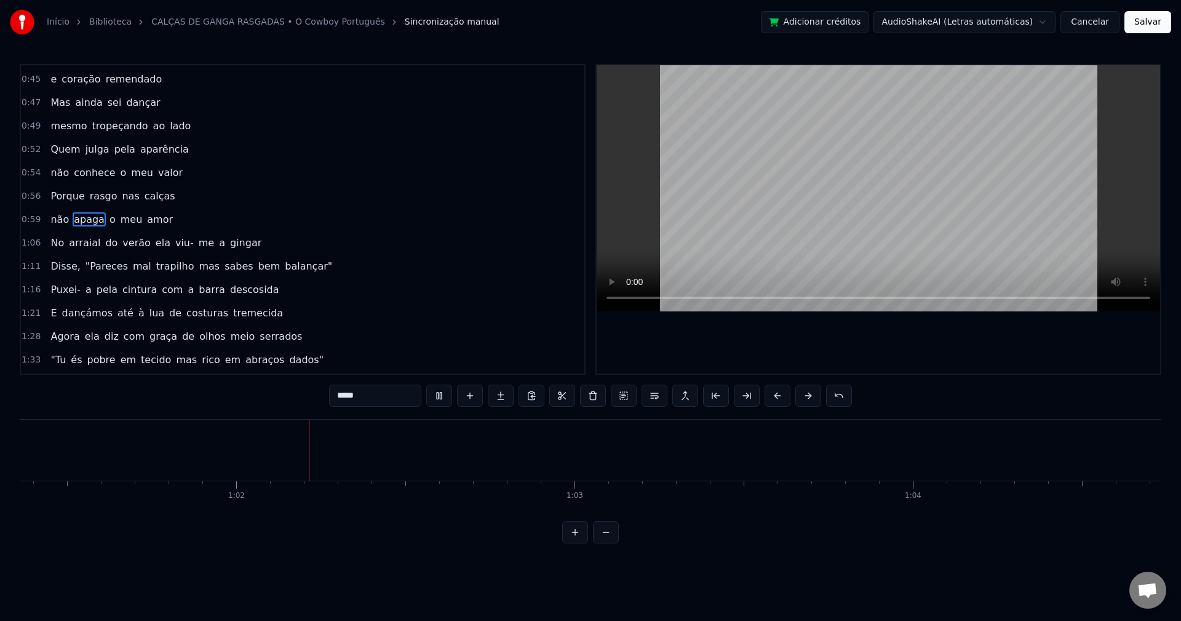
scroll to position [0, 20777]
click at [60, 245] on span "No" at bounding box center [57, 243] width 16 height 14
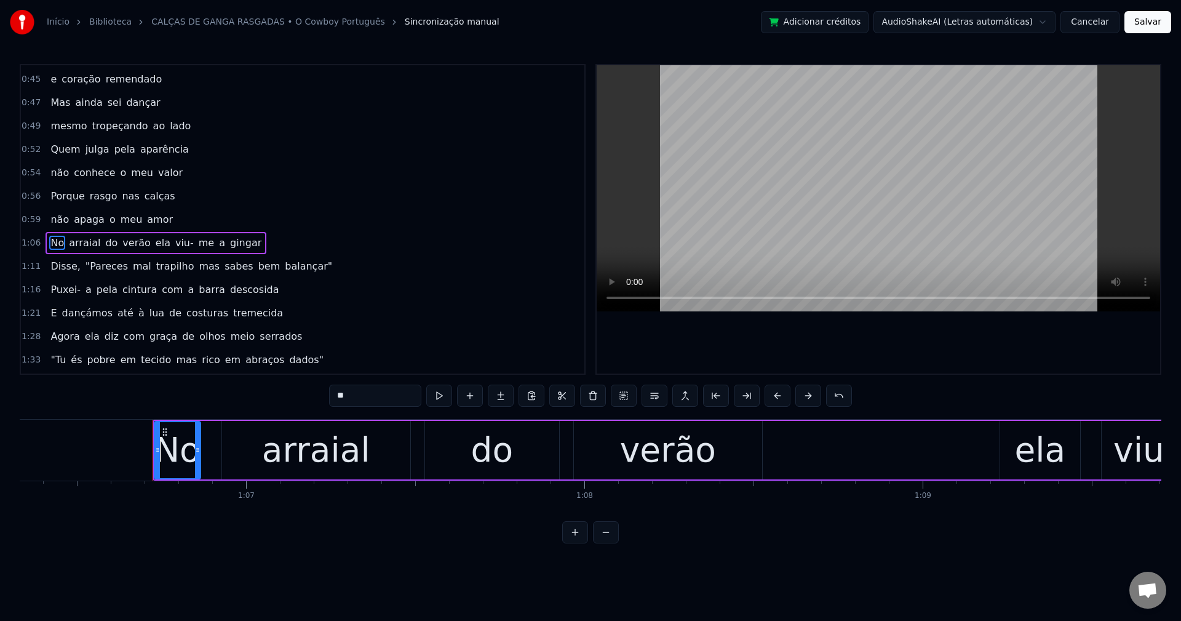
scroll to position [0, 22519]
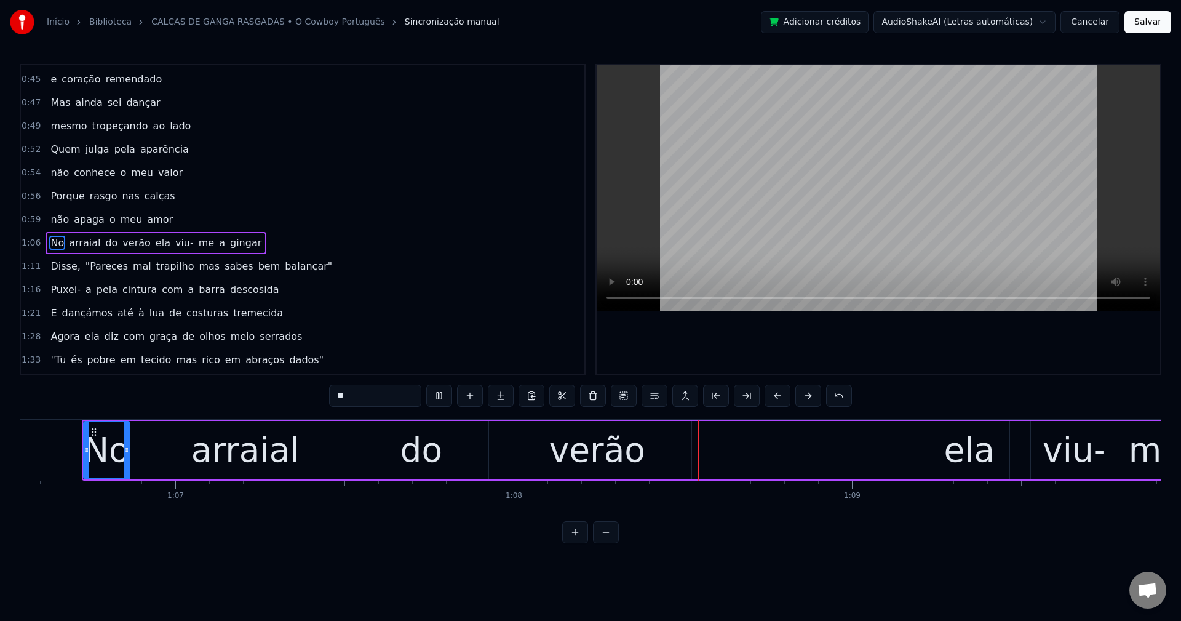
click at [154, 241] on span "ela" at bounding box center [162, 243] width 17 height 14
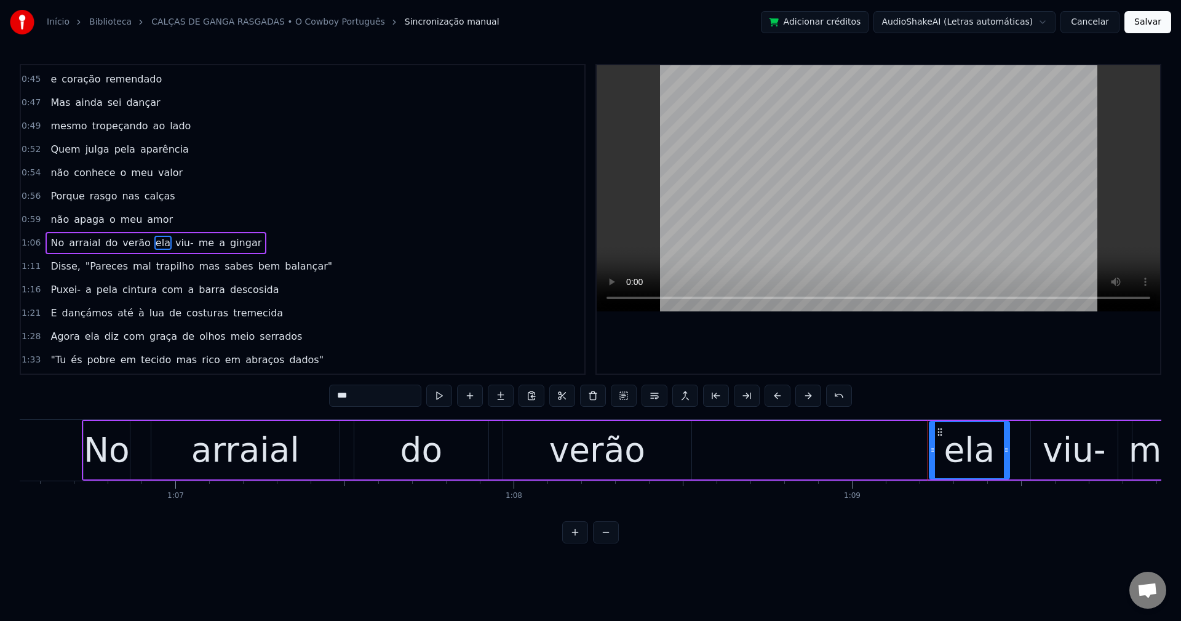
scroll to position [418, 0]
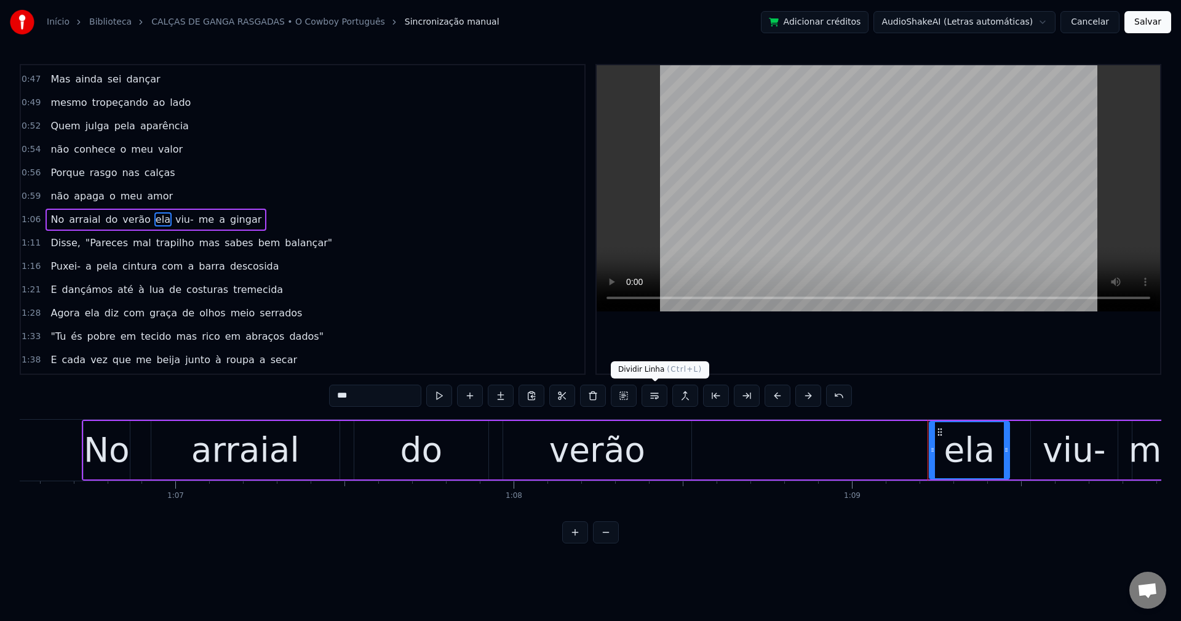
click at [650, 394] on button at bounding box center [655, 396] width 26 height 22
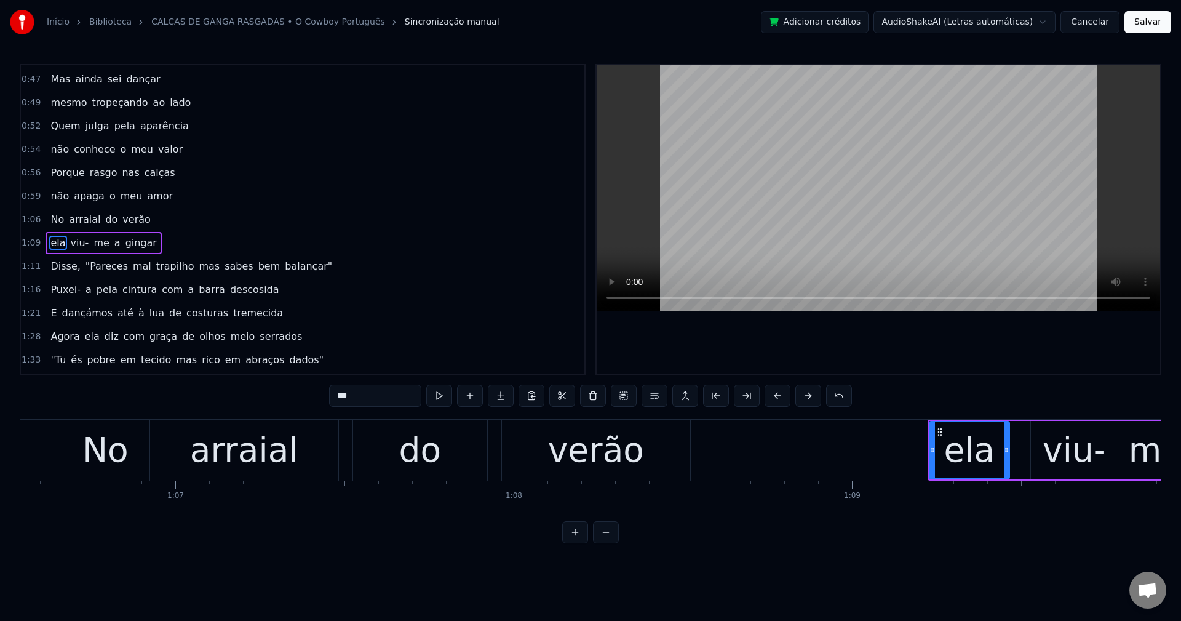
scroll to position [442, 0]
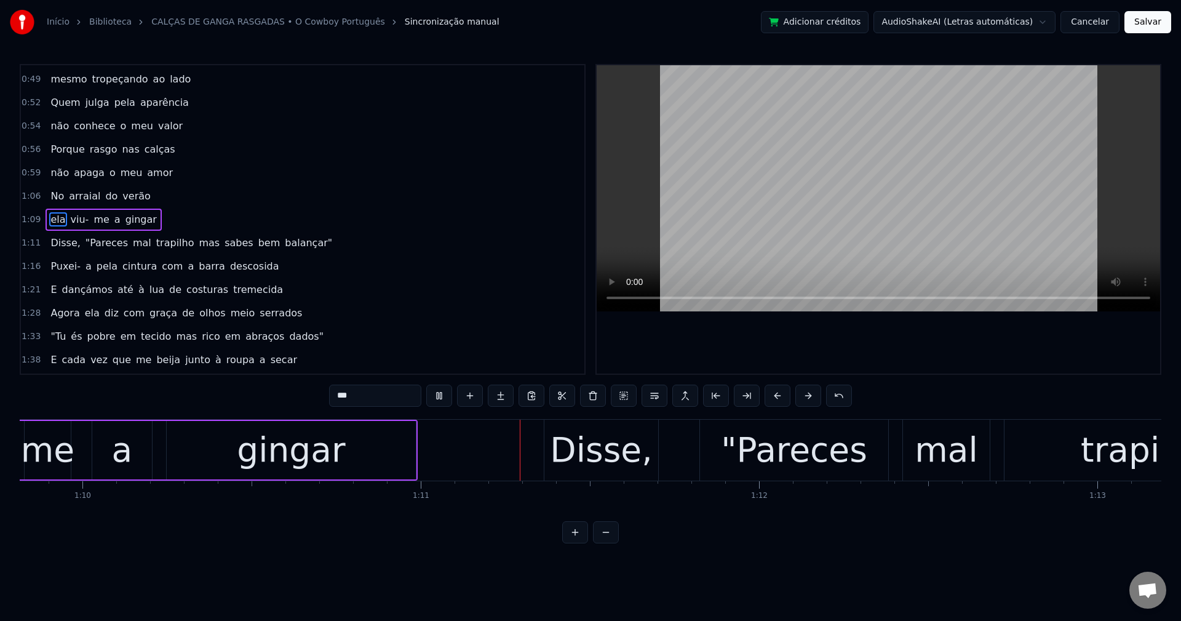
click at [198, 245] on span "mas" at bounding box center [209, 243] width 23 height 14
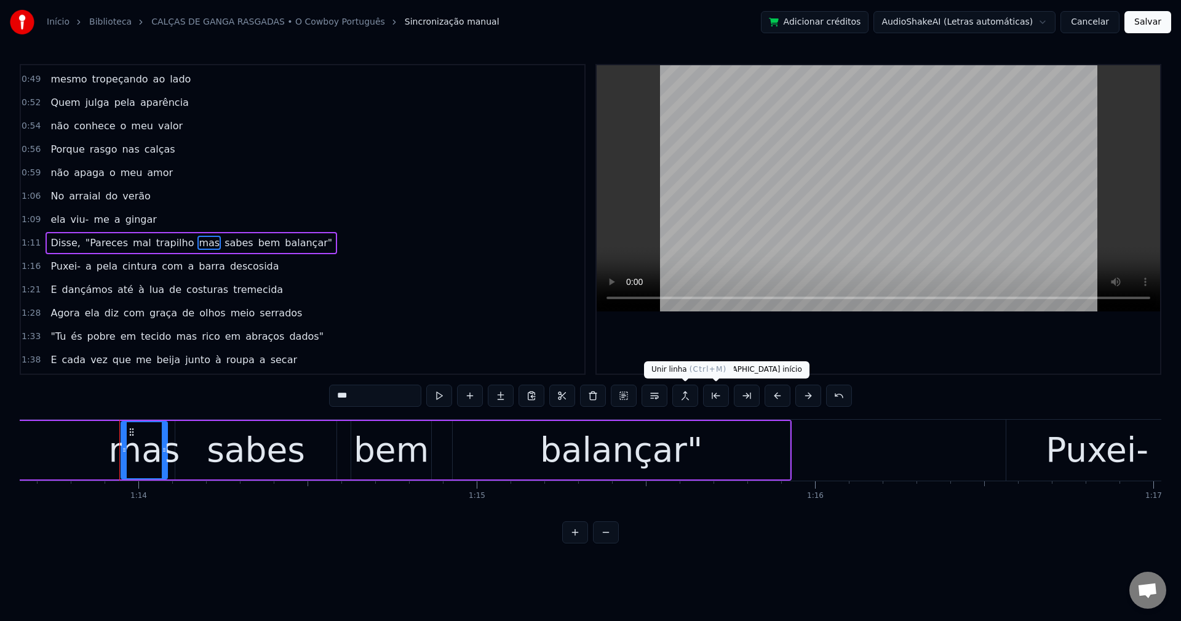
scroll to position [0, 24964]
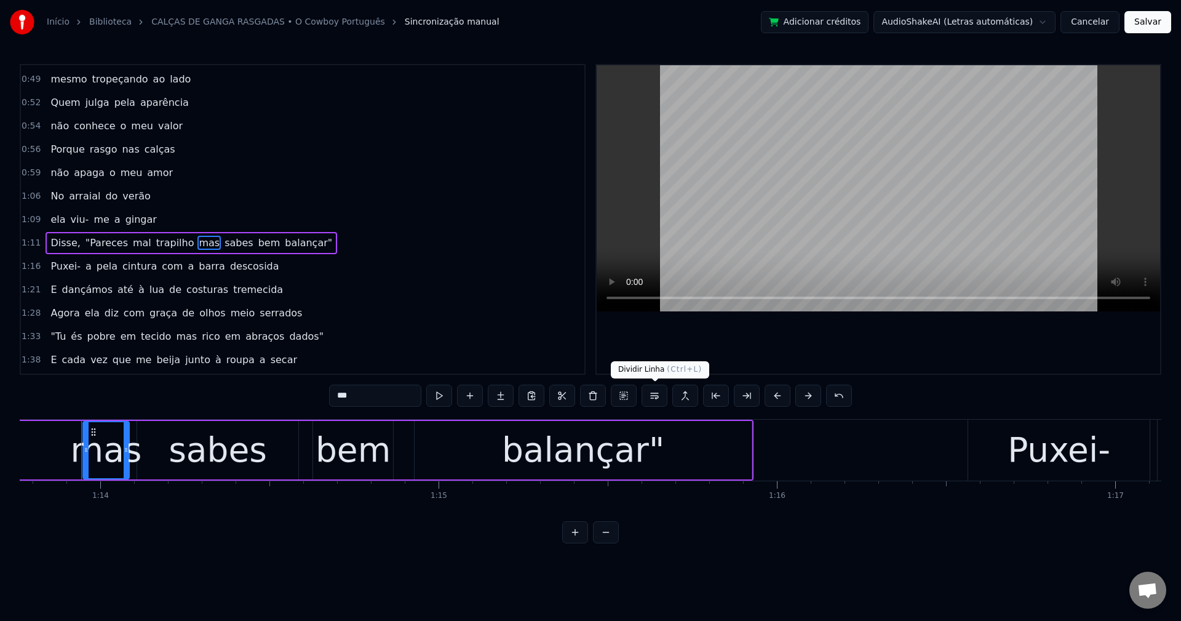
click at [657, 399] on button at bounding box center [655, 396] width 26 height 22
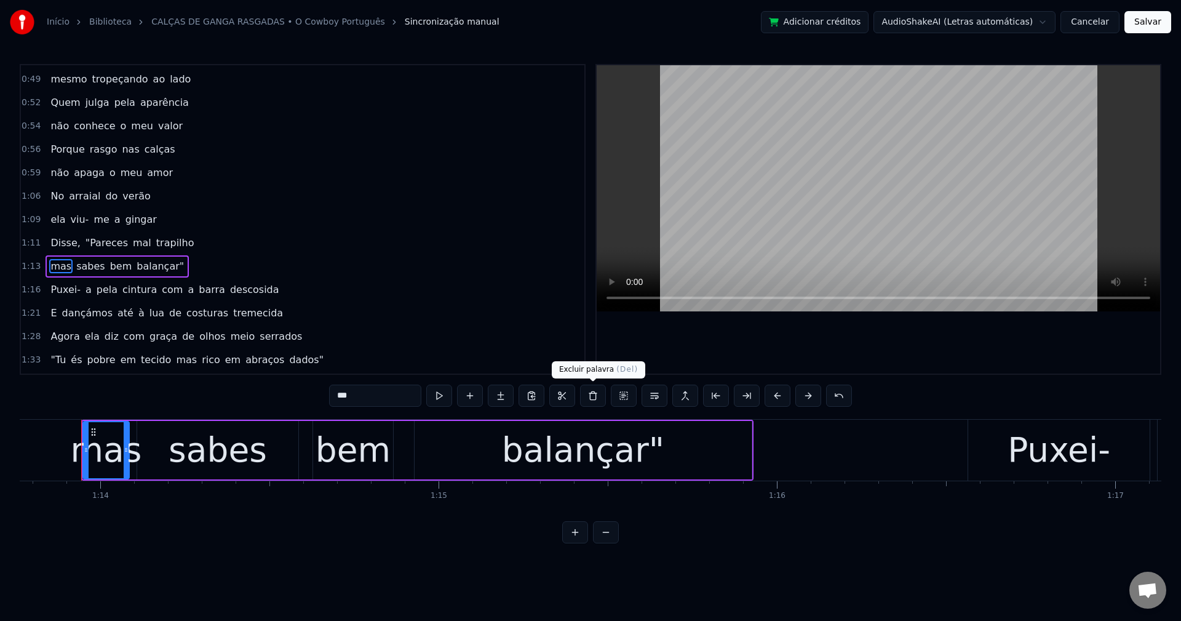
scroll to position [489, 0]
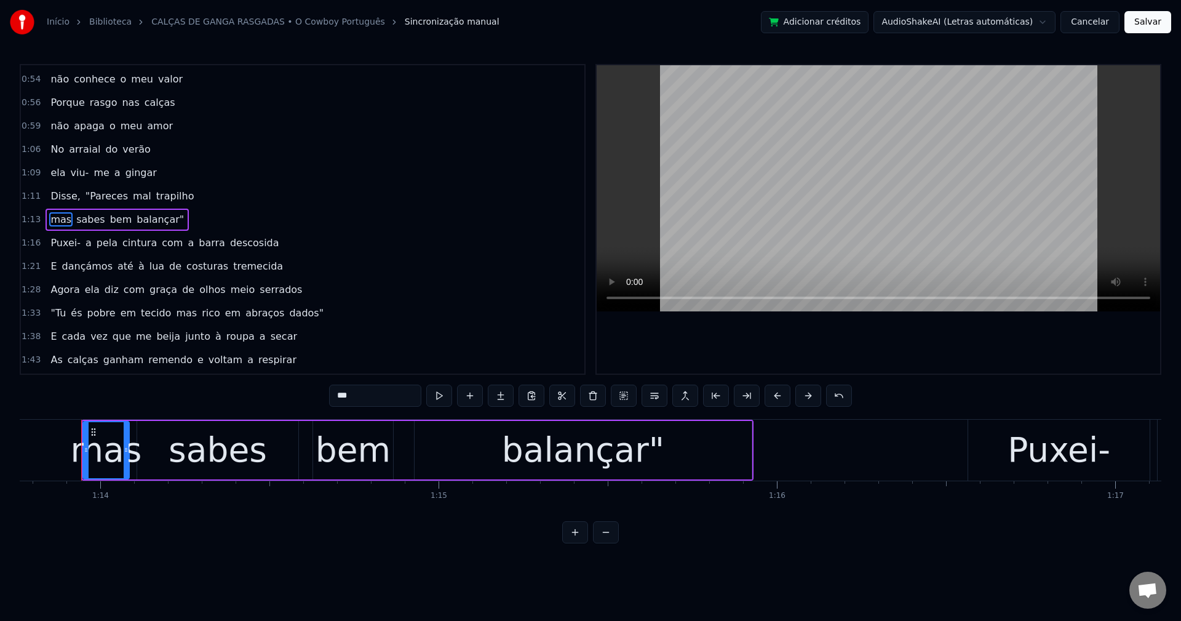
click at [161, 245] on span "com" at bounding box center [172, 243] width 23 height 14
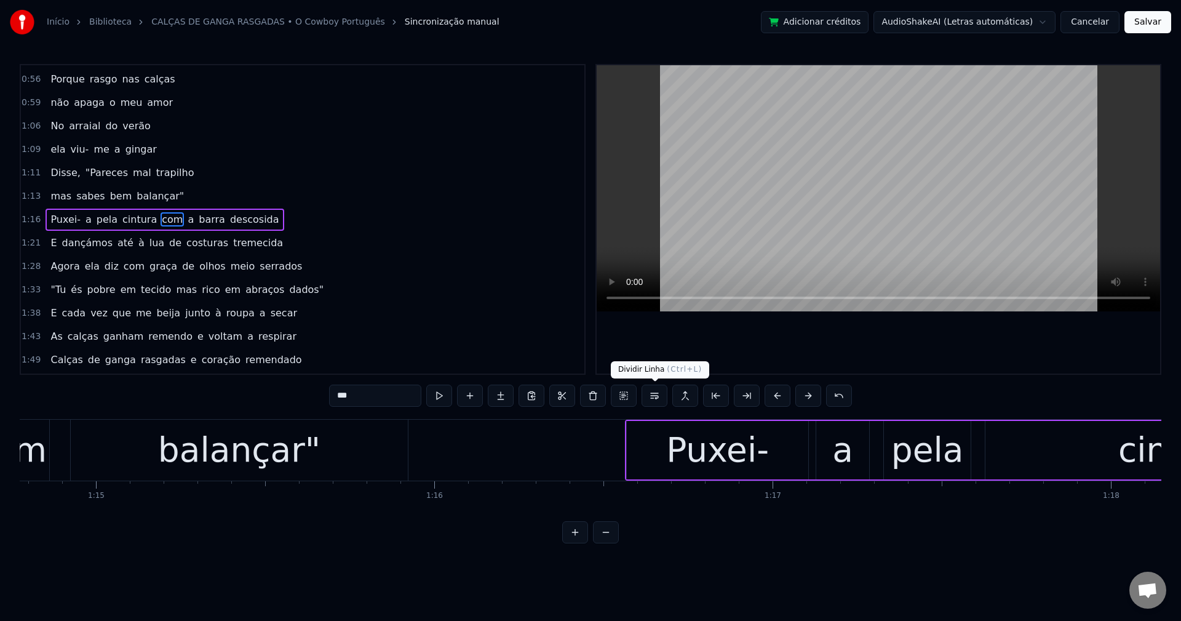
click at [649, 395] on button at bounding box center [655, 396] width 26 height 22
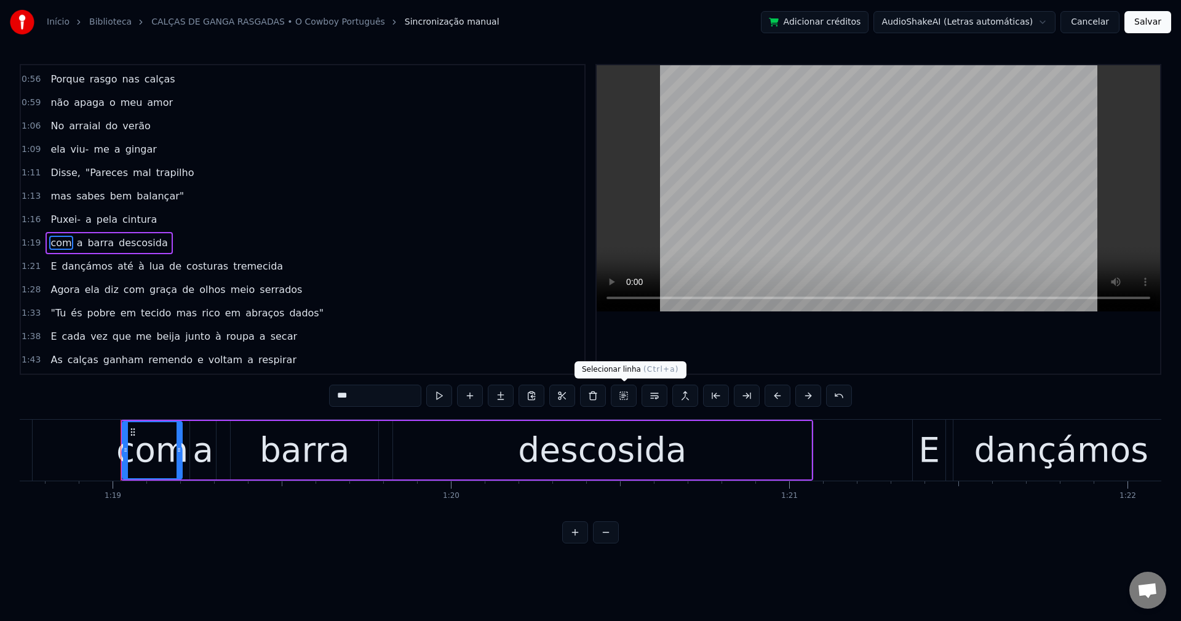
scroll to position [535, 0]
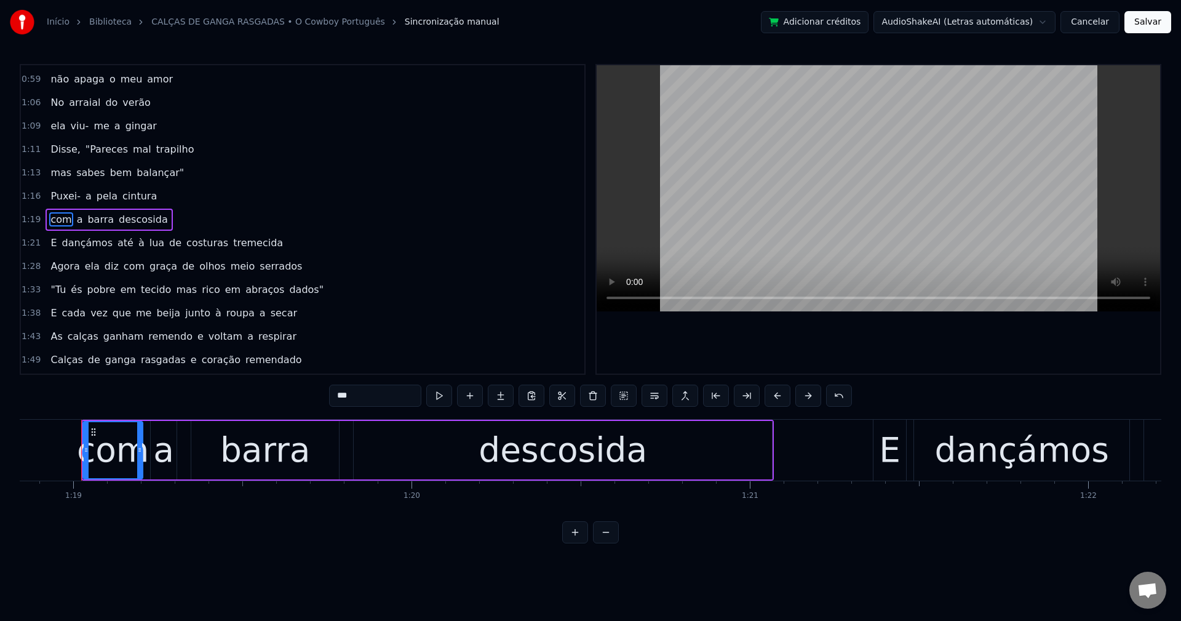
click at [168, 241] on span "de" at bounding box center [175, 243] width 15 height 14
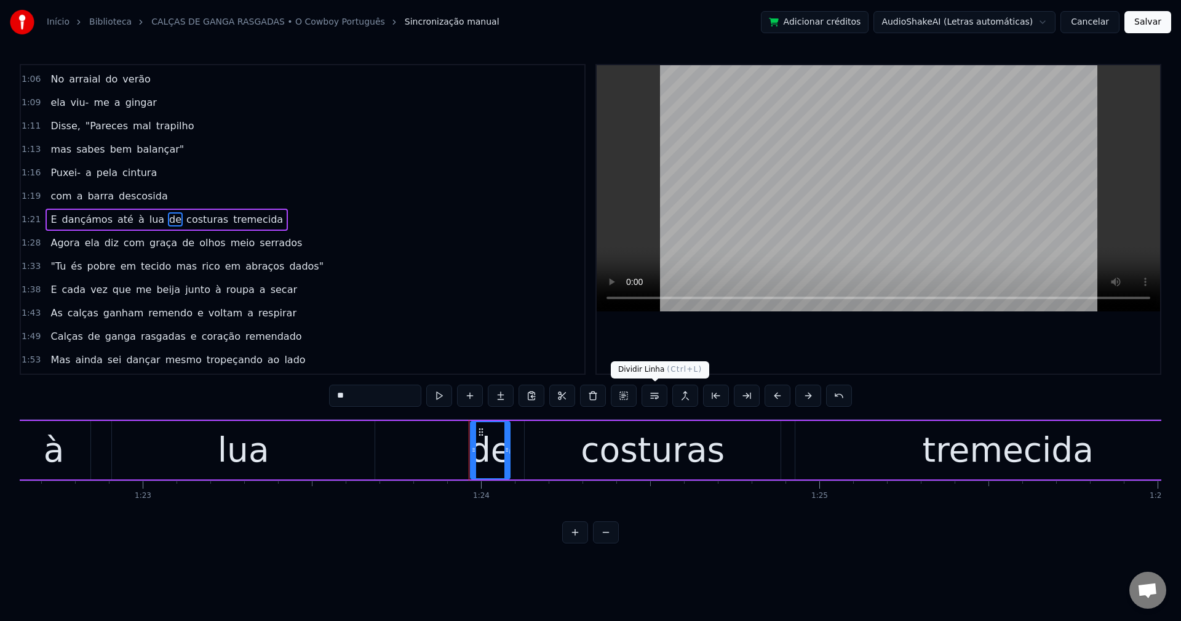
scroll to position [0, 28355]
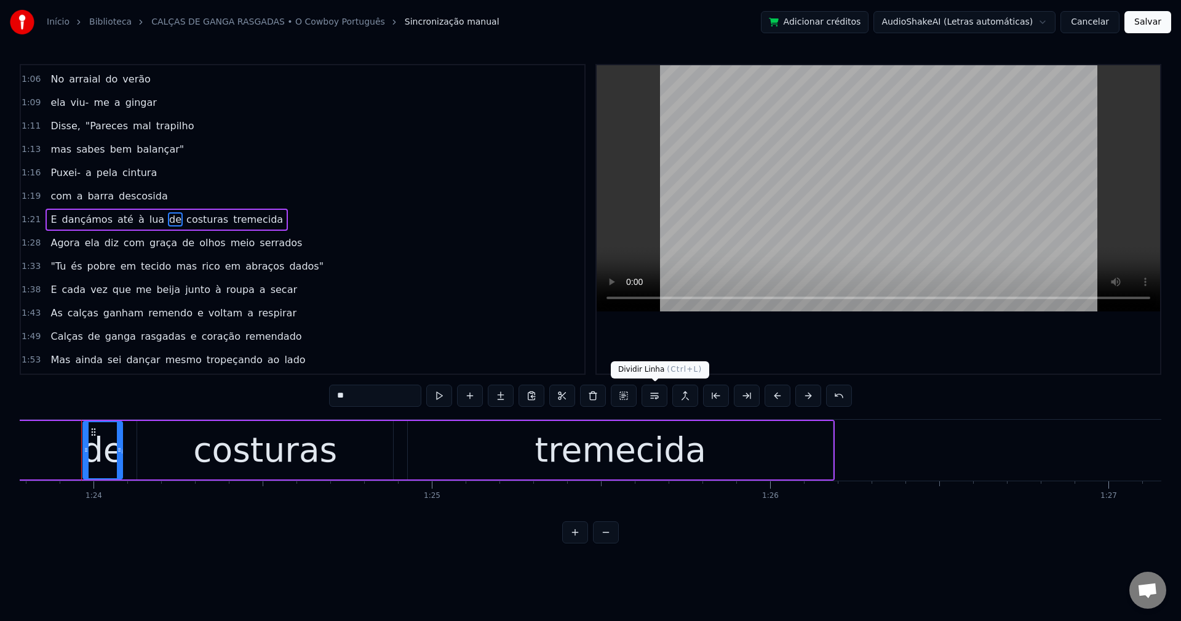
click at [652, 393] on button at bounding box center [655, 396] width 26 height 22
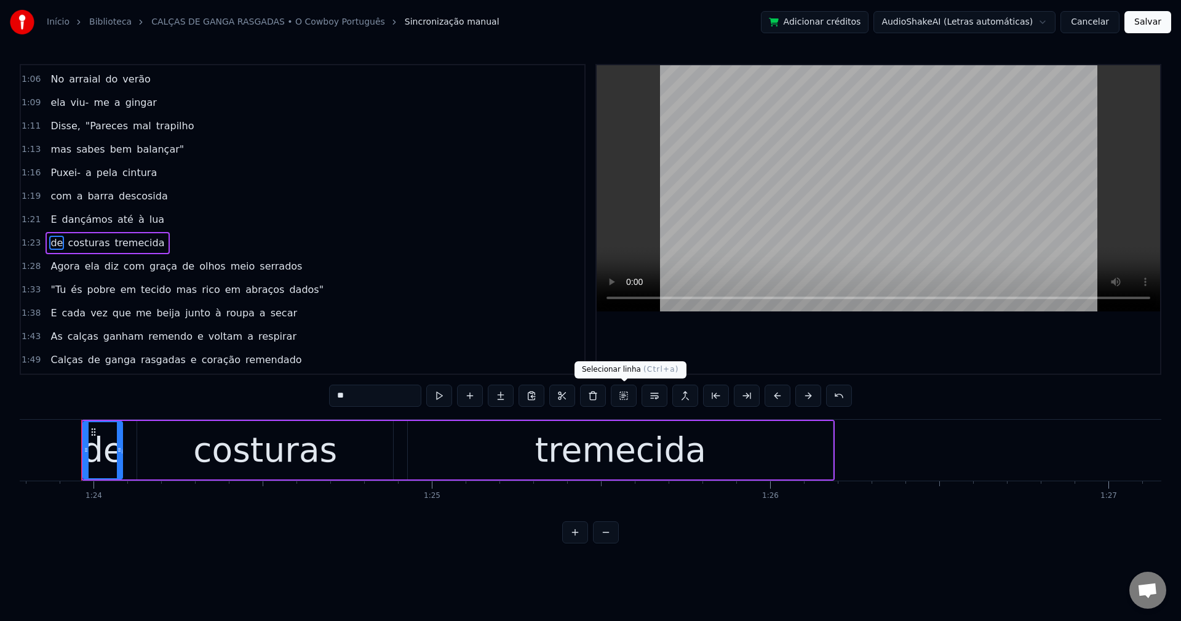
scroll to position [582, 0]
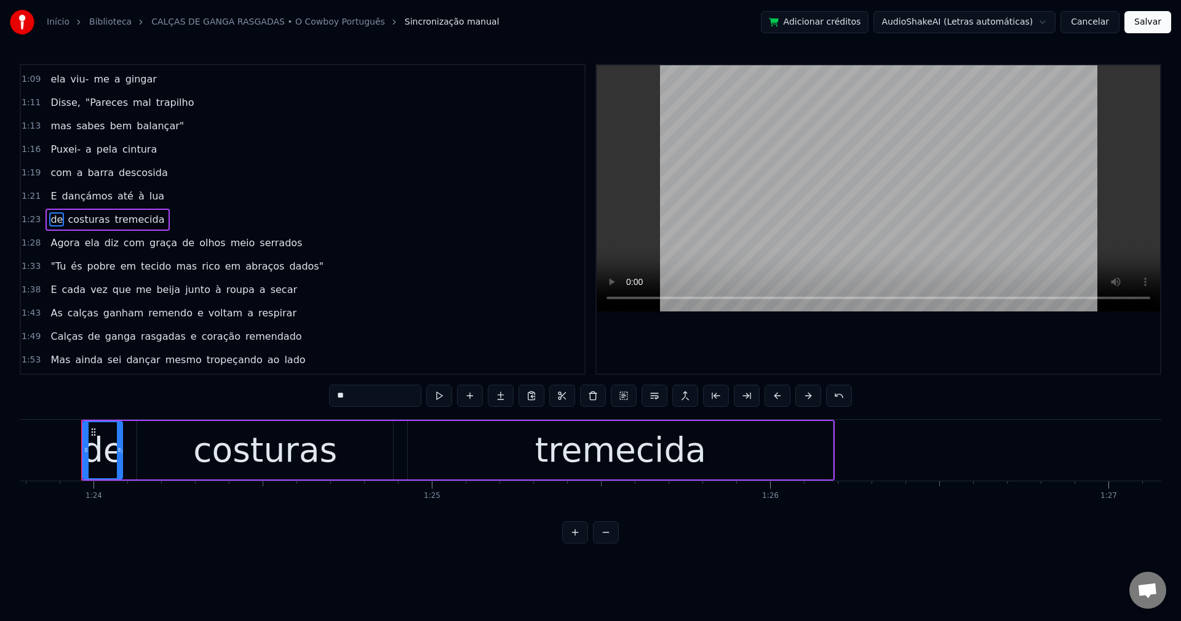
click at [181, 244] on span "de" at bounding box center [188, 243] width 15 height 14
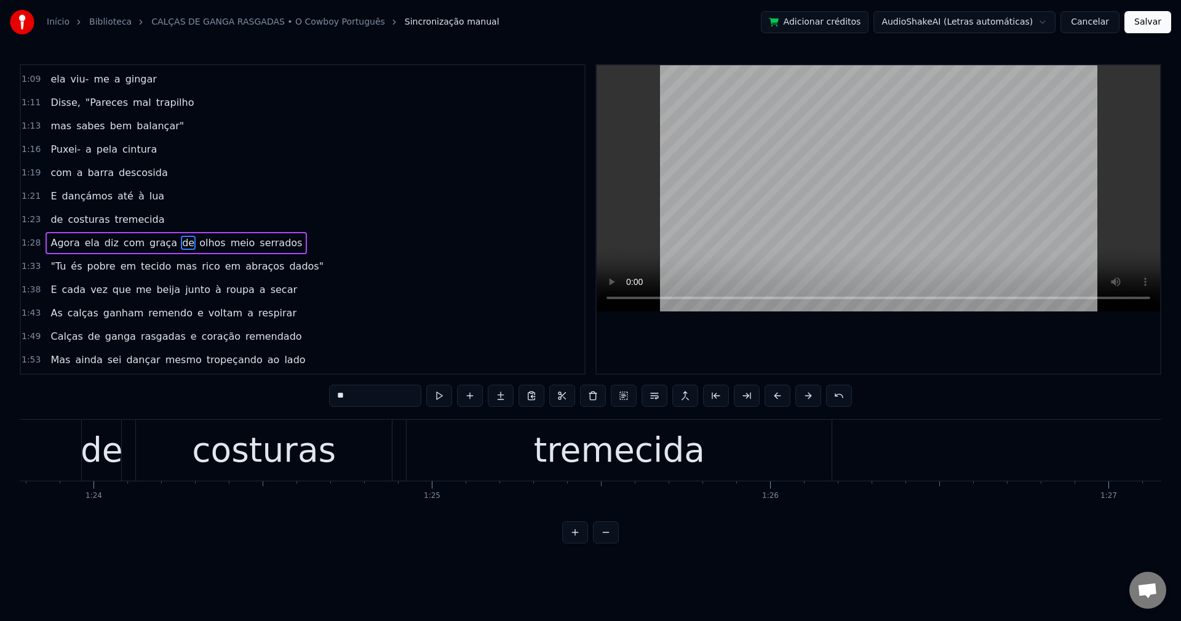
scroll to position [605, 0]
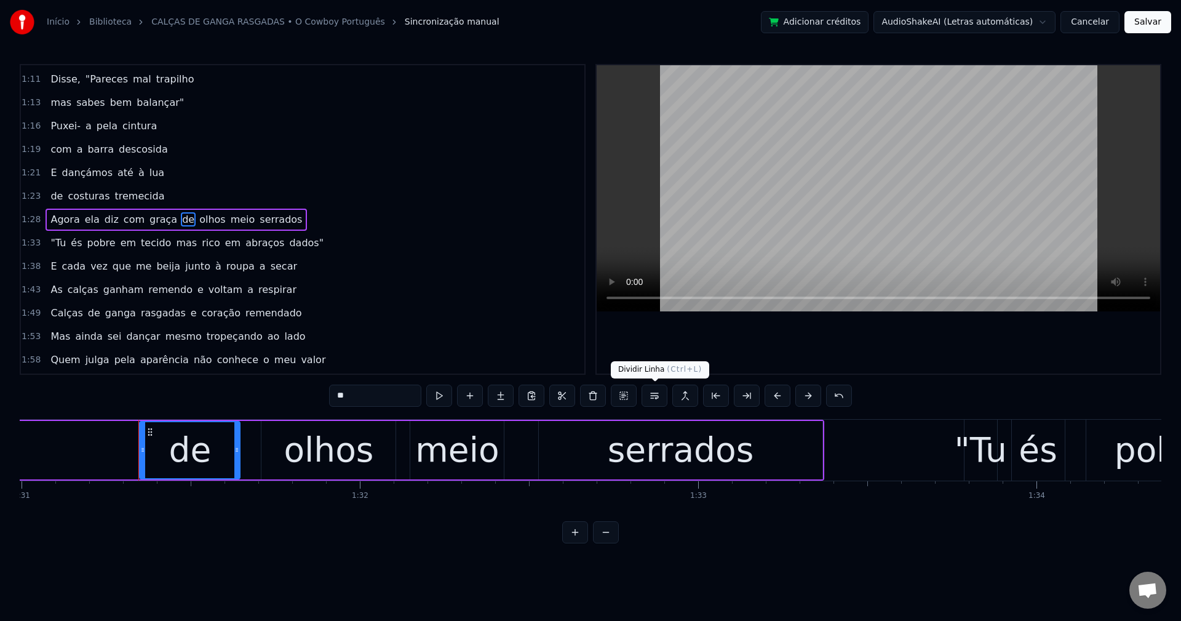
click at [655, 396] on button at bounding box center [655, 396] width 26 height 22
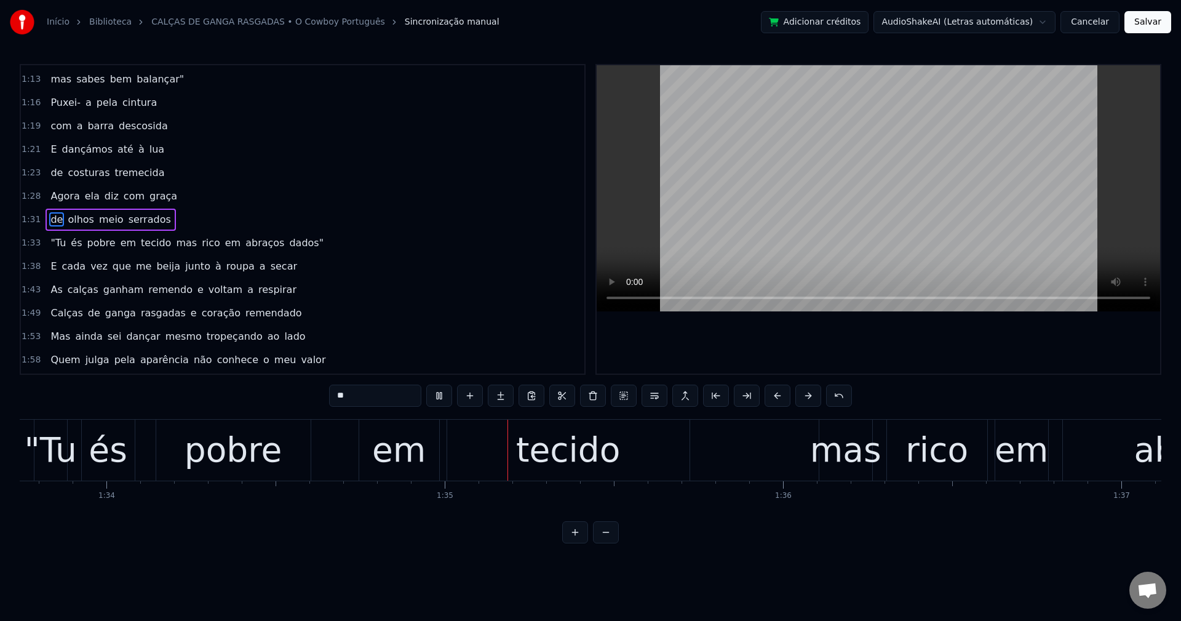
scroll to position [0, 31944]
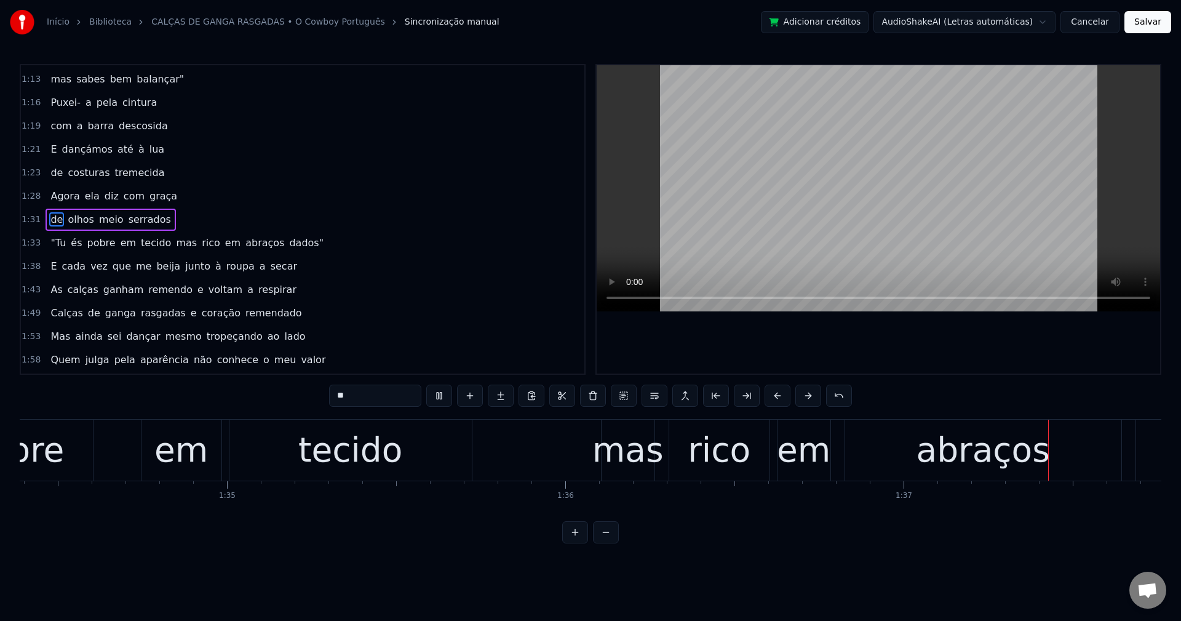
click at [175, 241] on span "mas" at bounding box center [186, 243] width 23 height 14
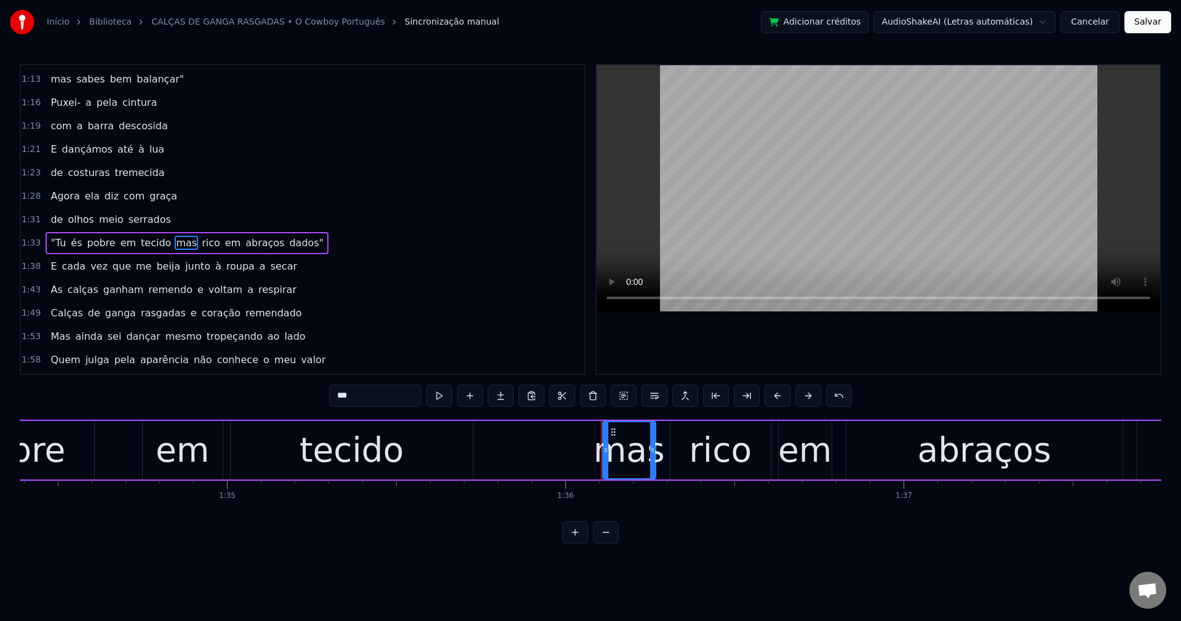
scroll to position [652, 0]
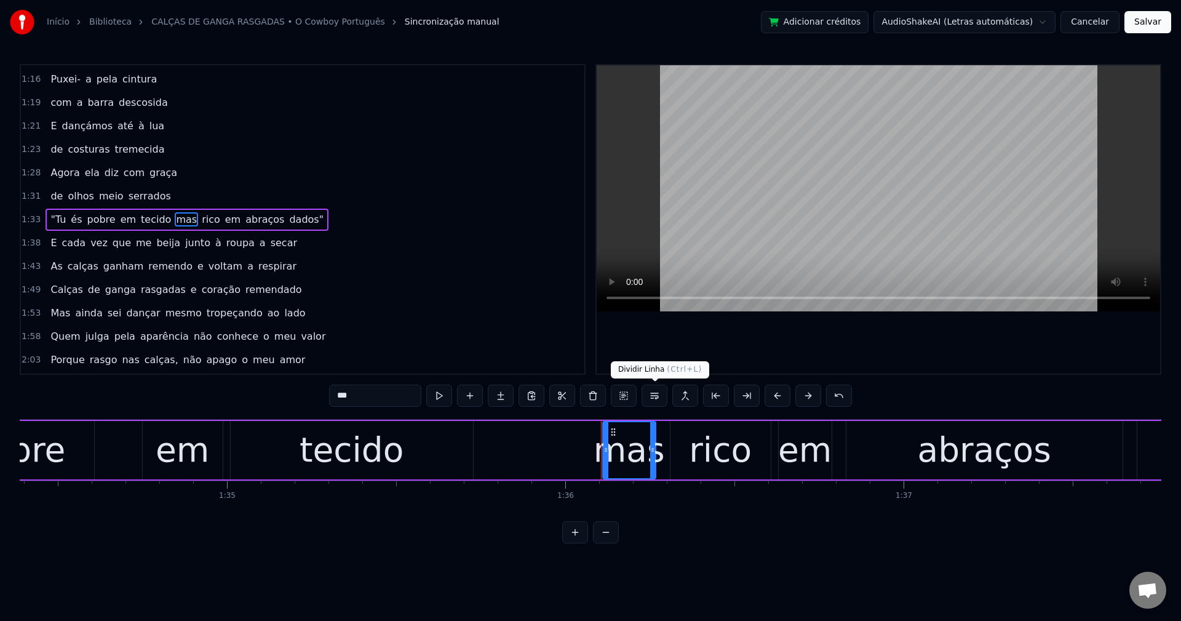
click at [660, 396] on button at bounding box center [655, 396] width 26 height 22
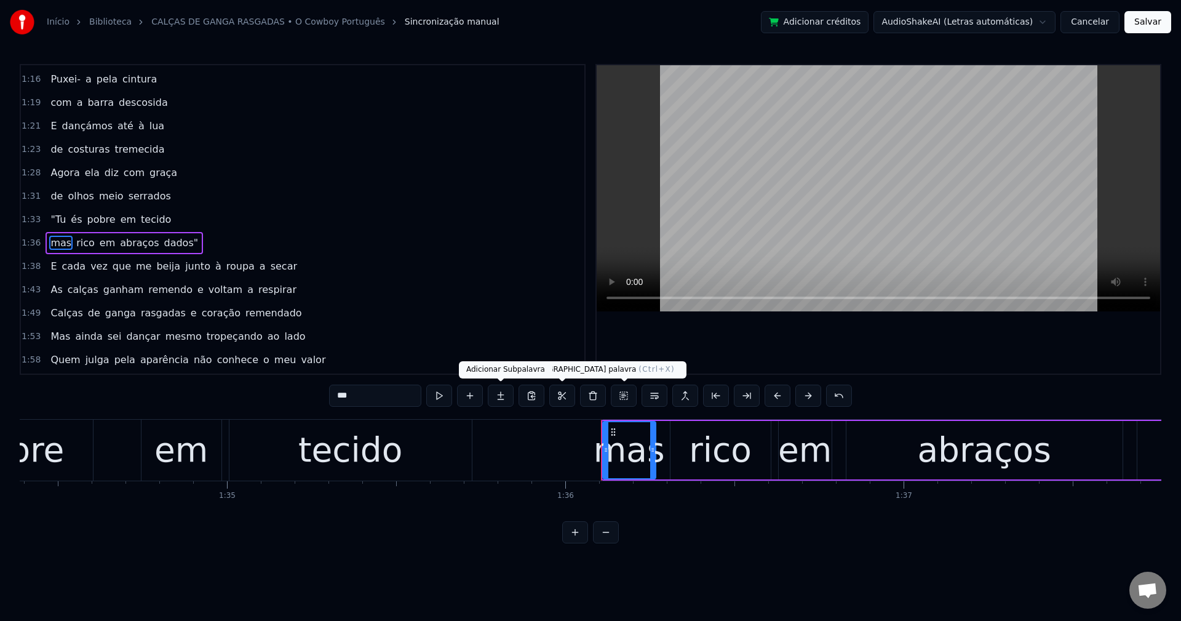
scroll to position [676, 0]
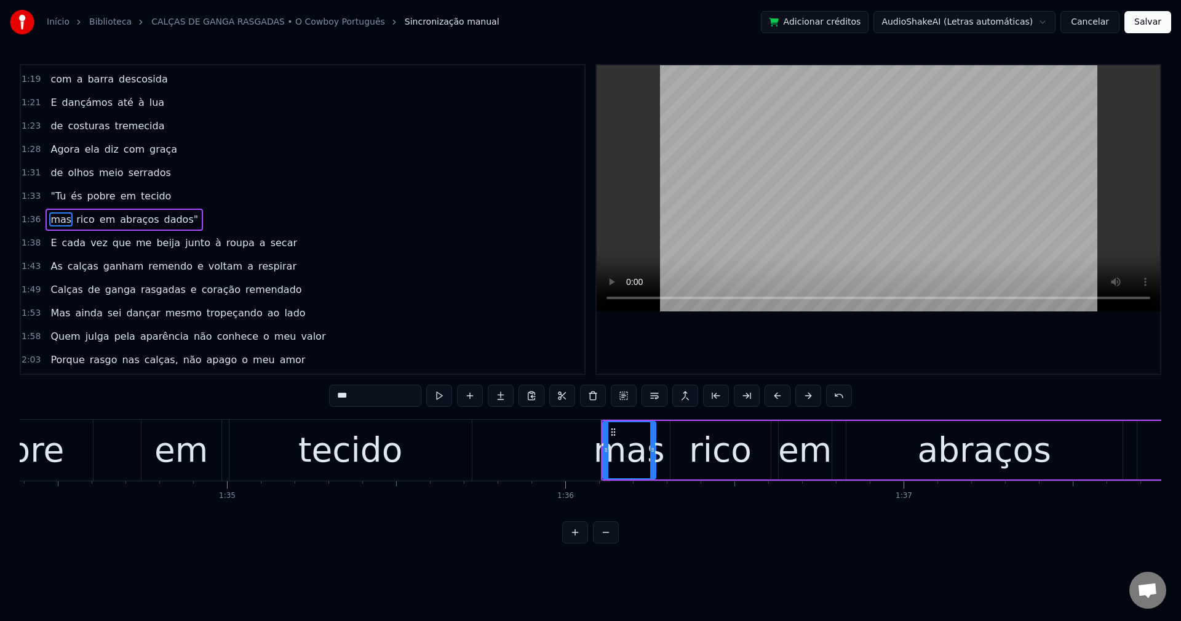
click at [184, 242] on span "junto" at bounding box center [198, 243] width 28 height 14
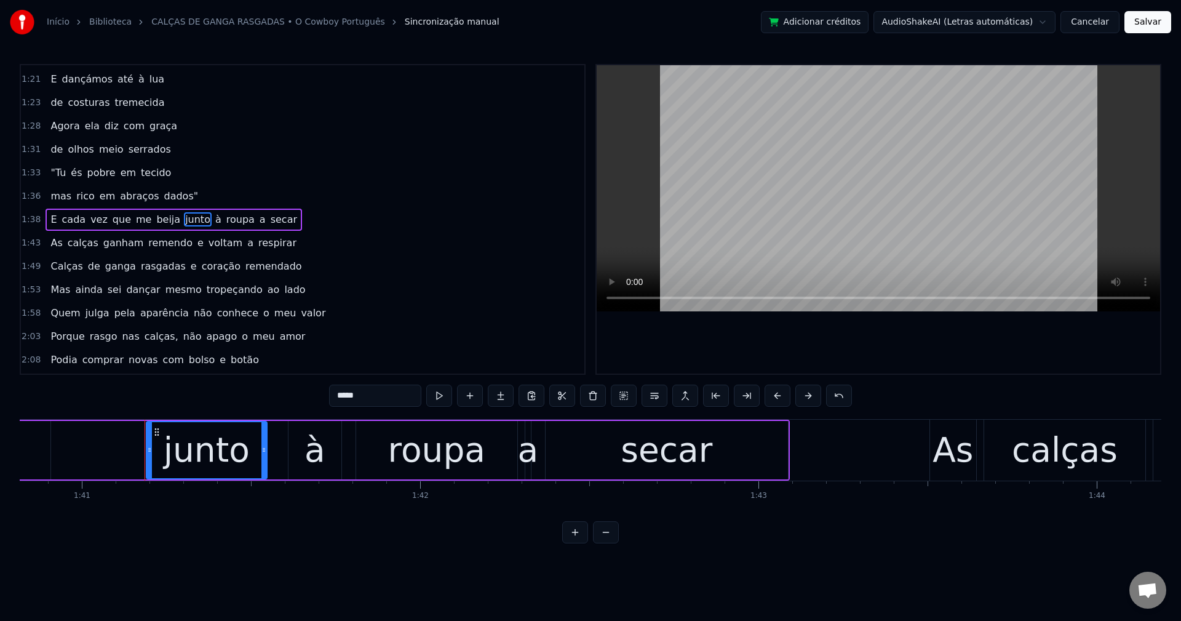
scroll to position [0, 34183]
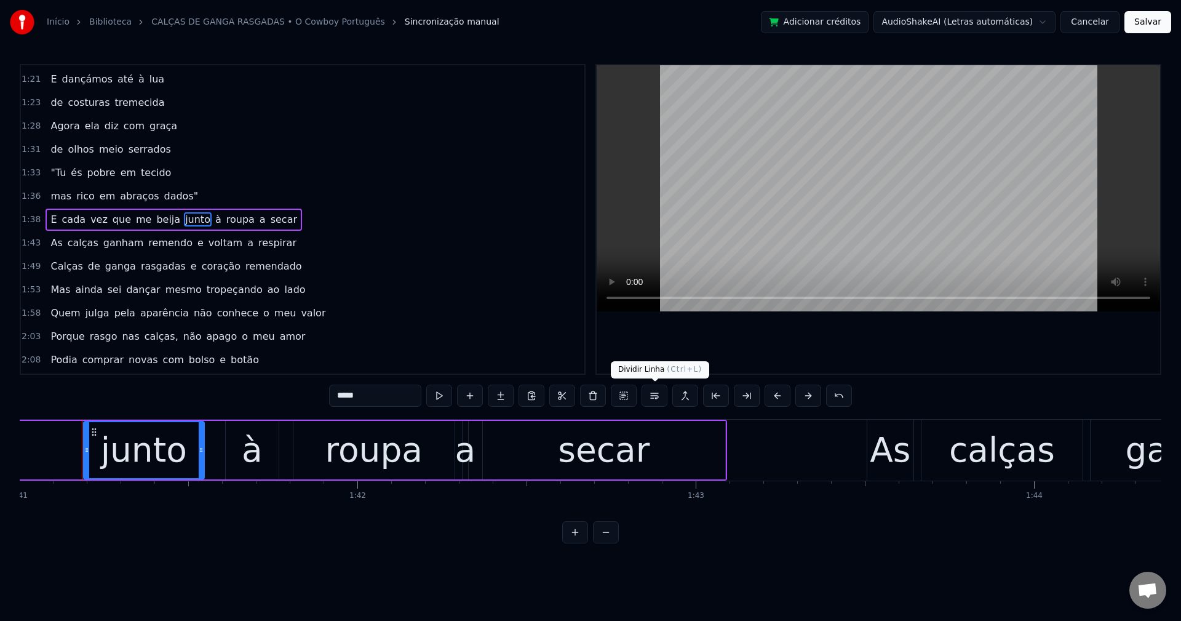
click at [651, 394] on button at bounding box center [655, 396] width 26 height 22
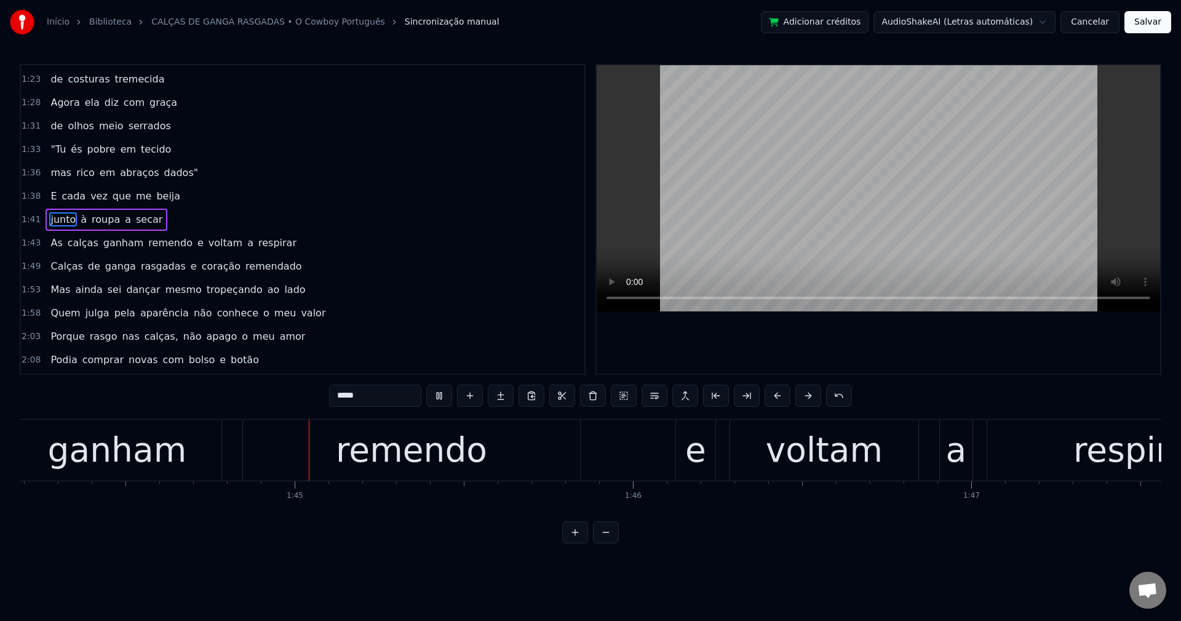
scroll to position [0, 35275]
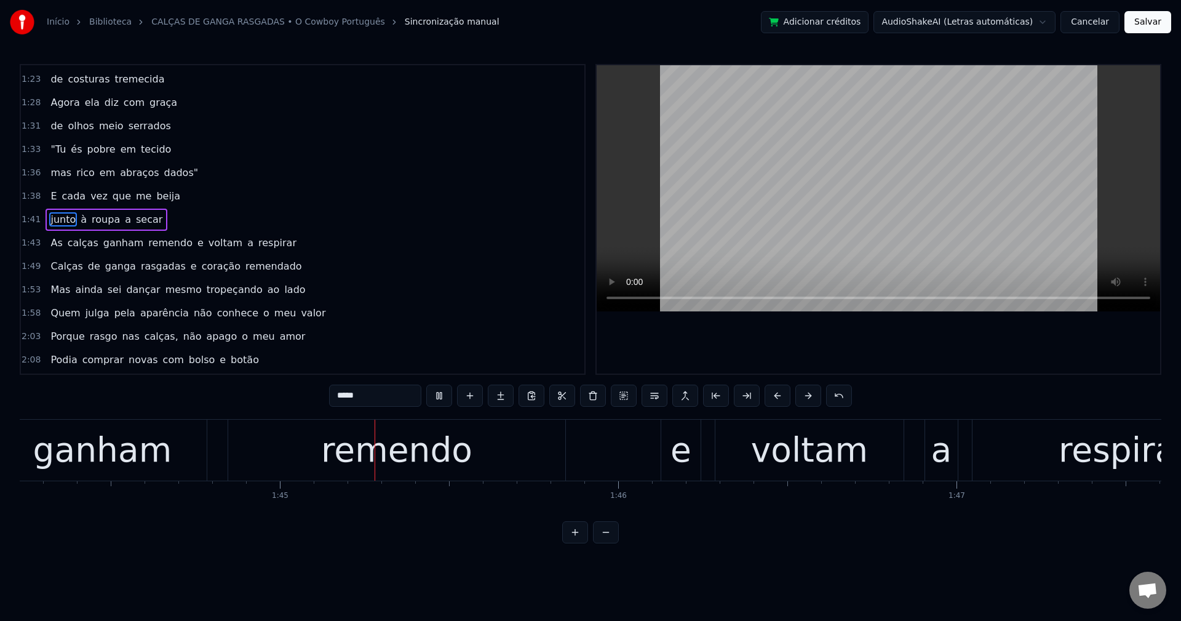
click at [196, 242] on span "e" at bounding box center [200, 243] width 9 height 14
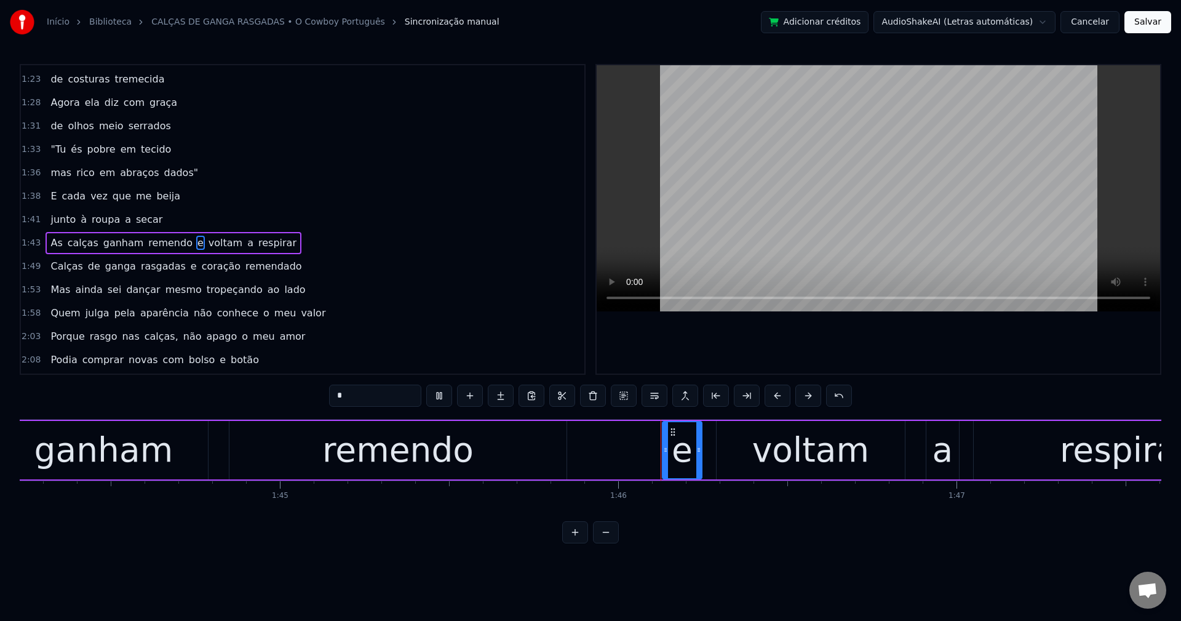
scroll to position [746, 0]
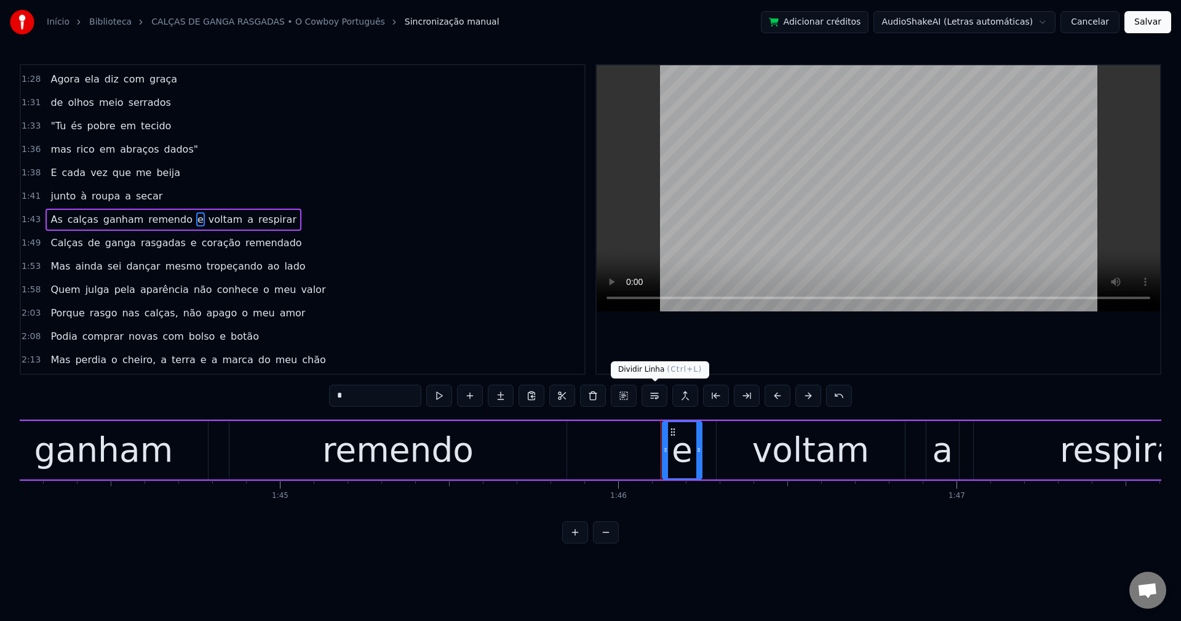
click at [658, 391] on button at bounding box center [655, 396] width 26 height 22
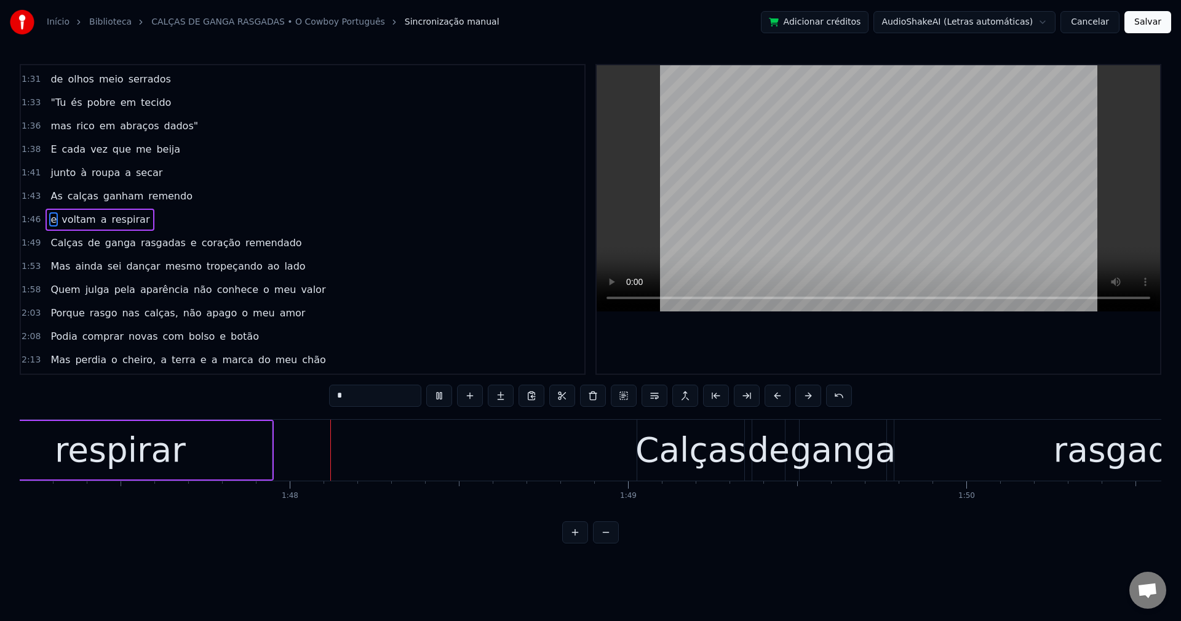
scroll to position [0, 36298]
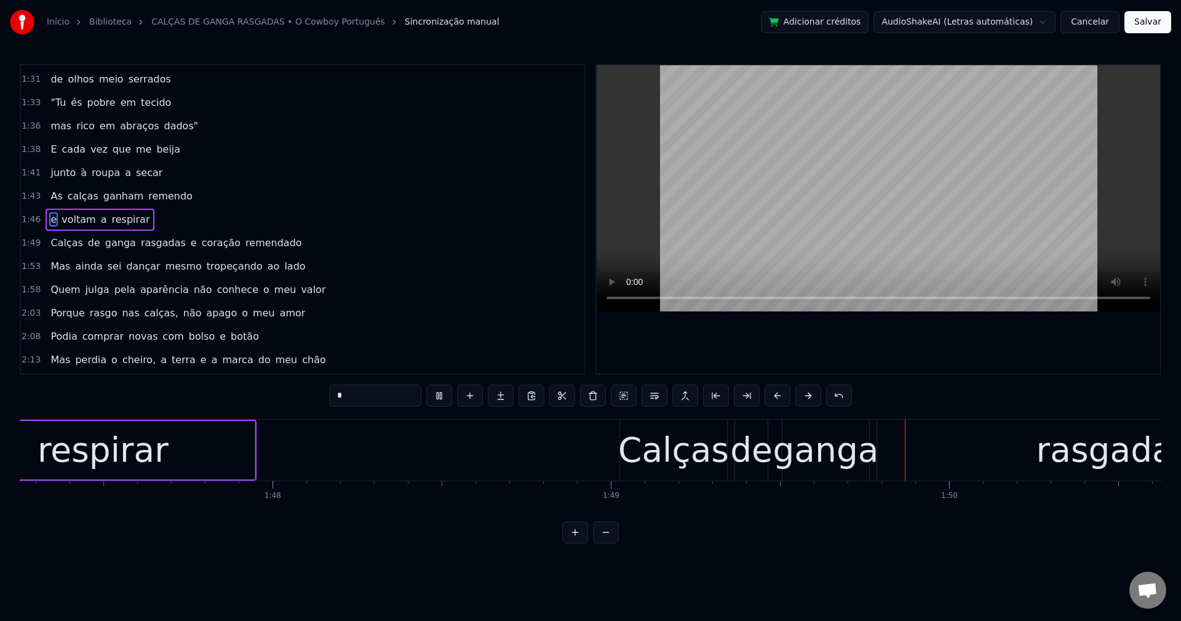
click at [190, 243] on span "e" at bounding box center [194, 243] width 9 height 14
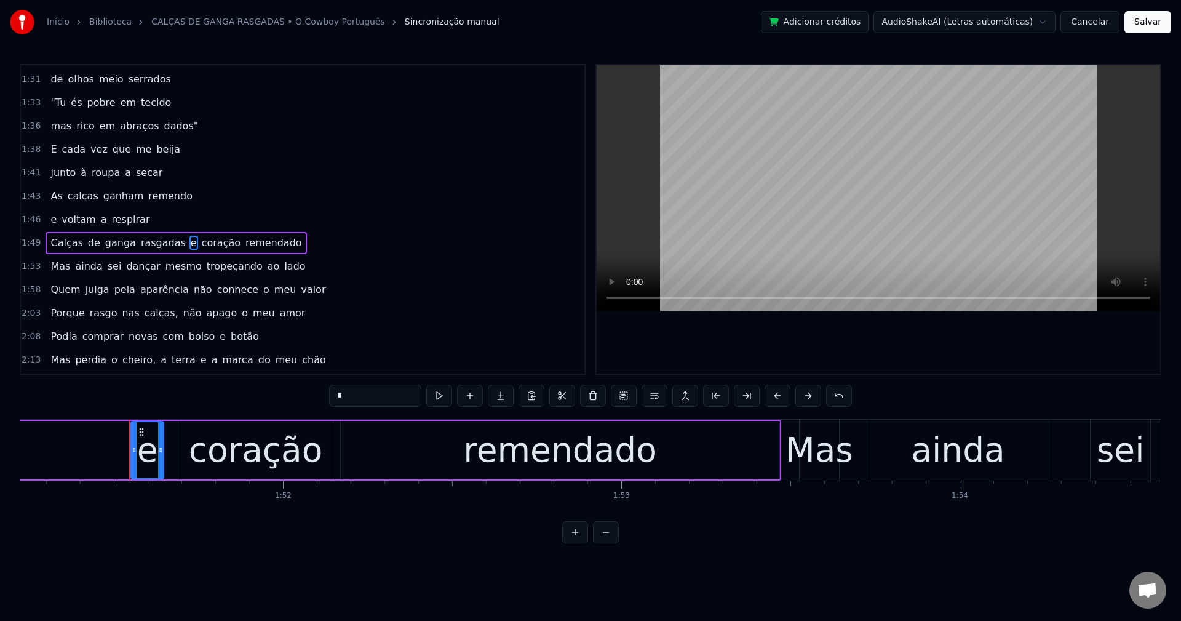
scroll to position [0, 37689]
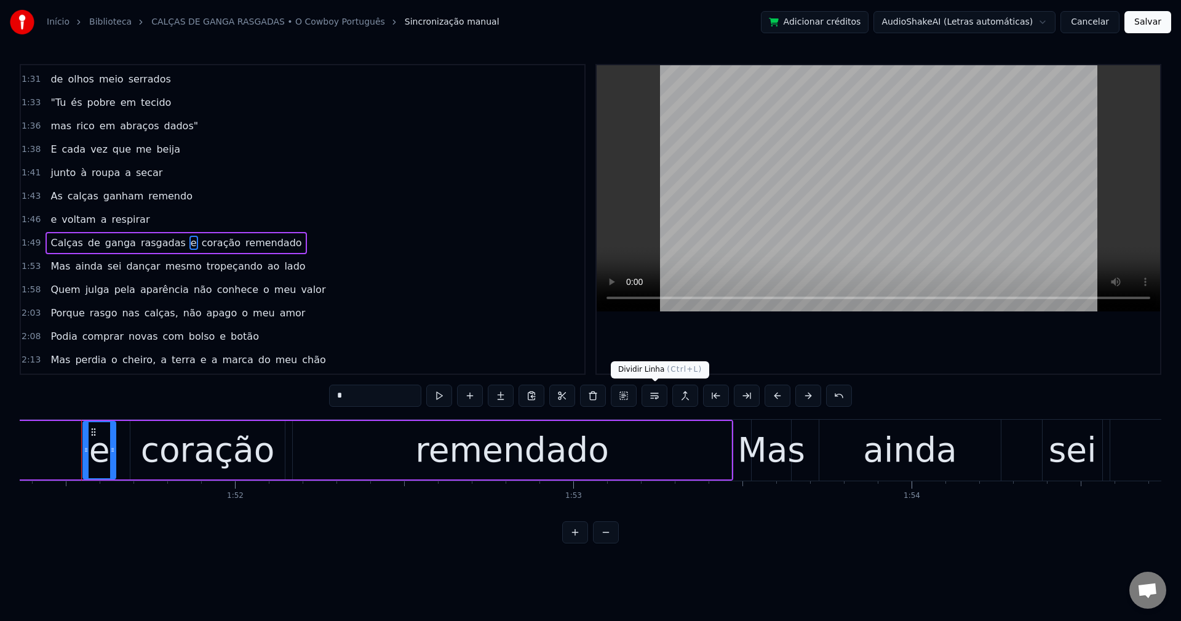
click at [647, 393] on button at bounding box center [655, 396] width 26 height 22
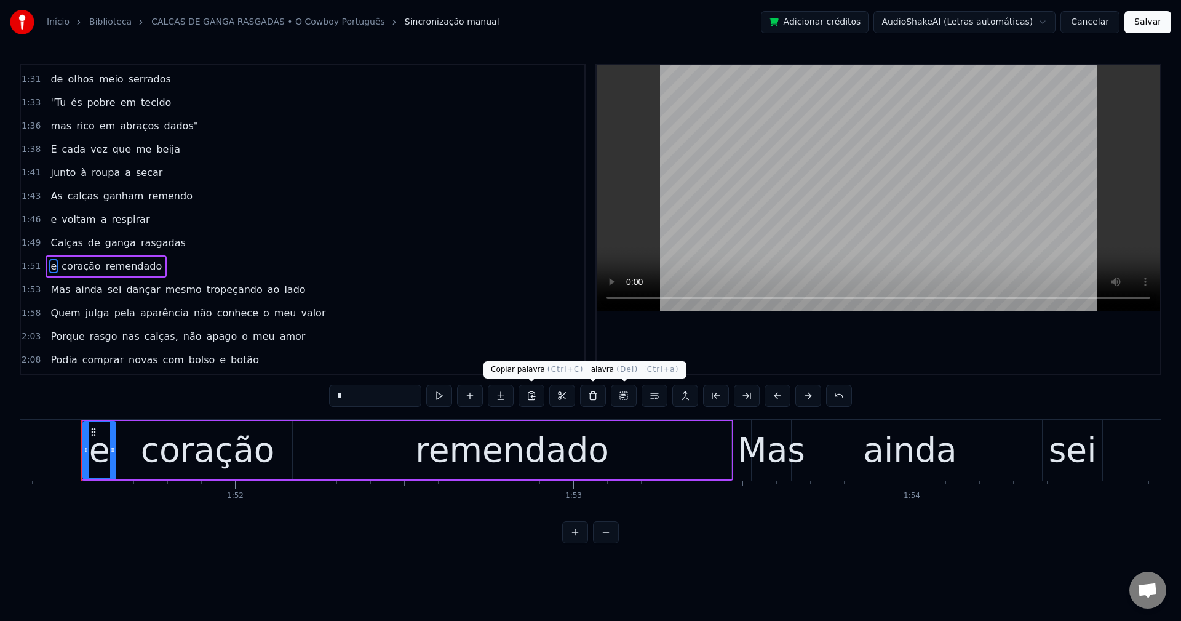
scroll to position [816, 0]
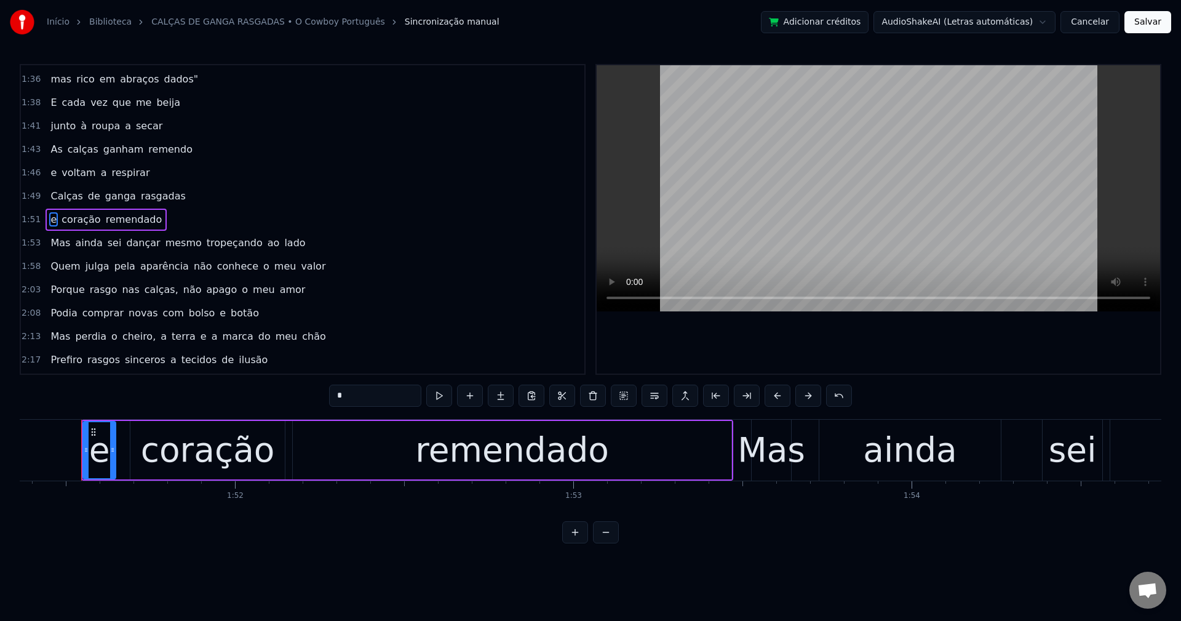
click at [169, 242] on span "mesmo" at bounding box center [183, 243] width 39 height 14
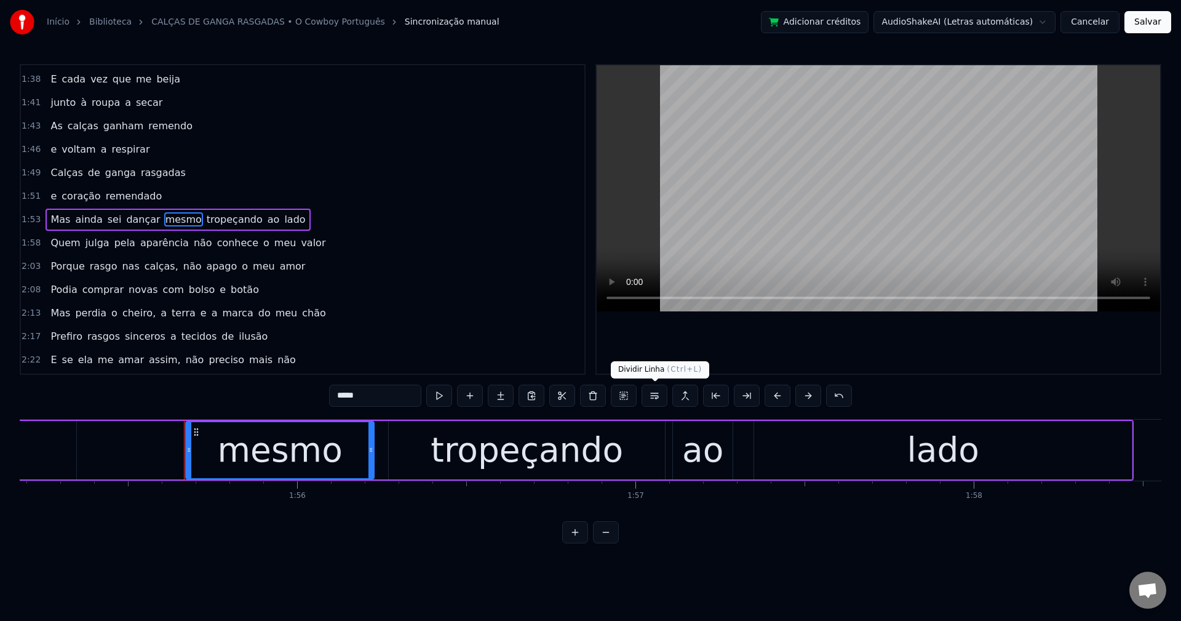
scroll to position [0, 39084]
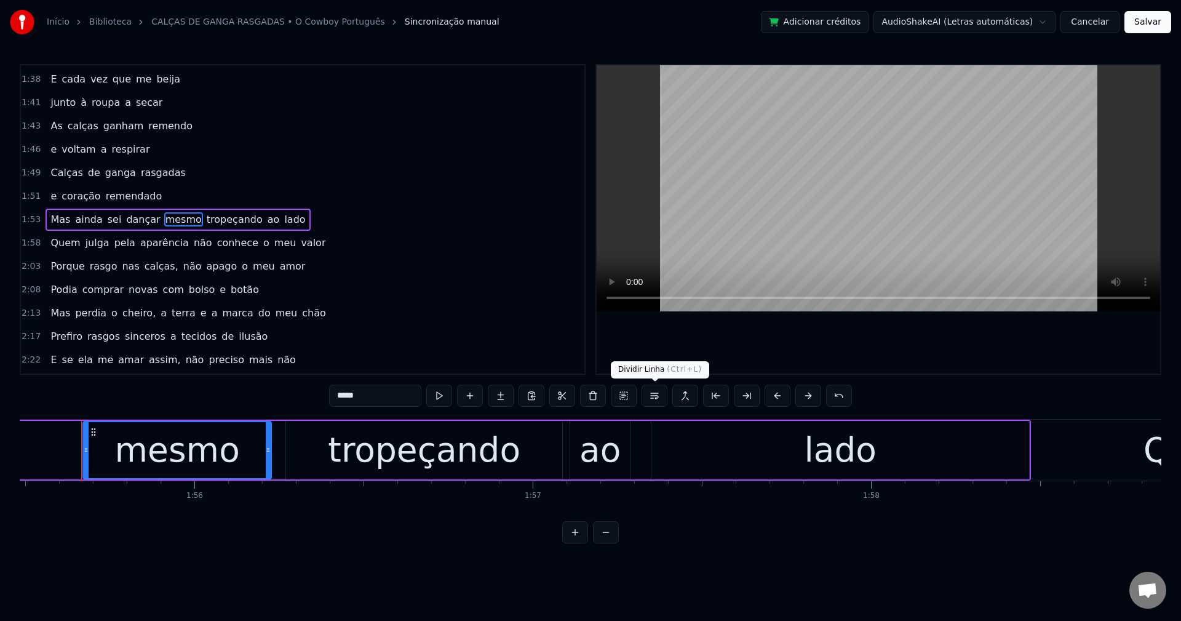
click at [647, 396] on button at bounding box center [655, 396] width 26 height 22
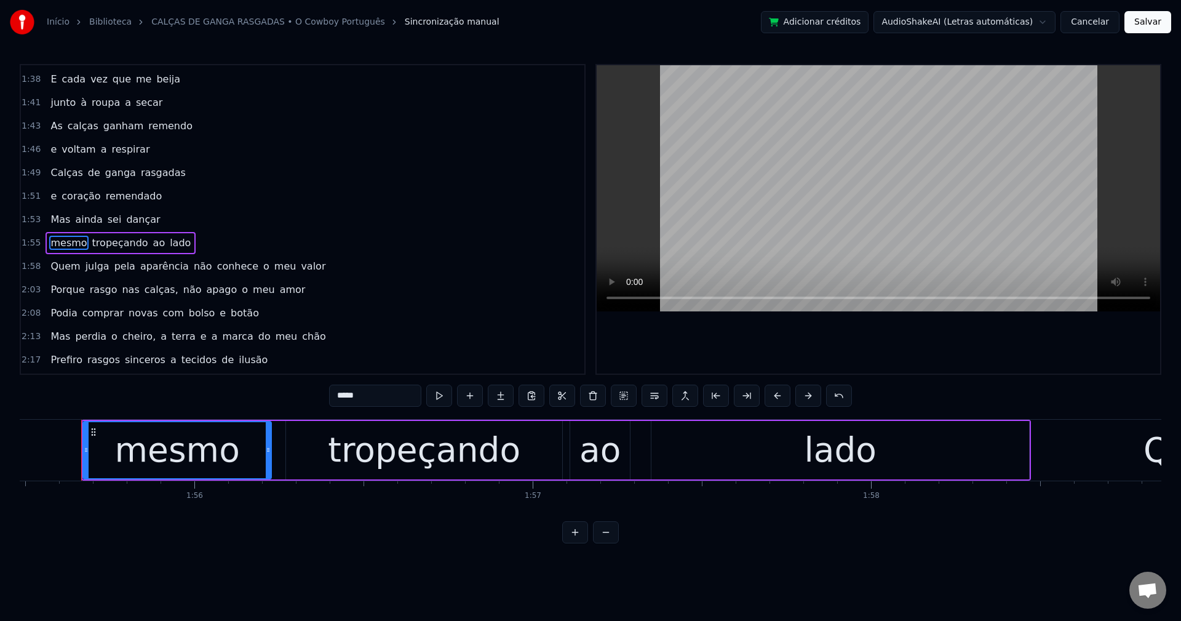
scroll to position [863, 0]
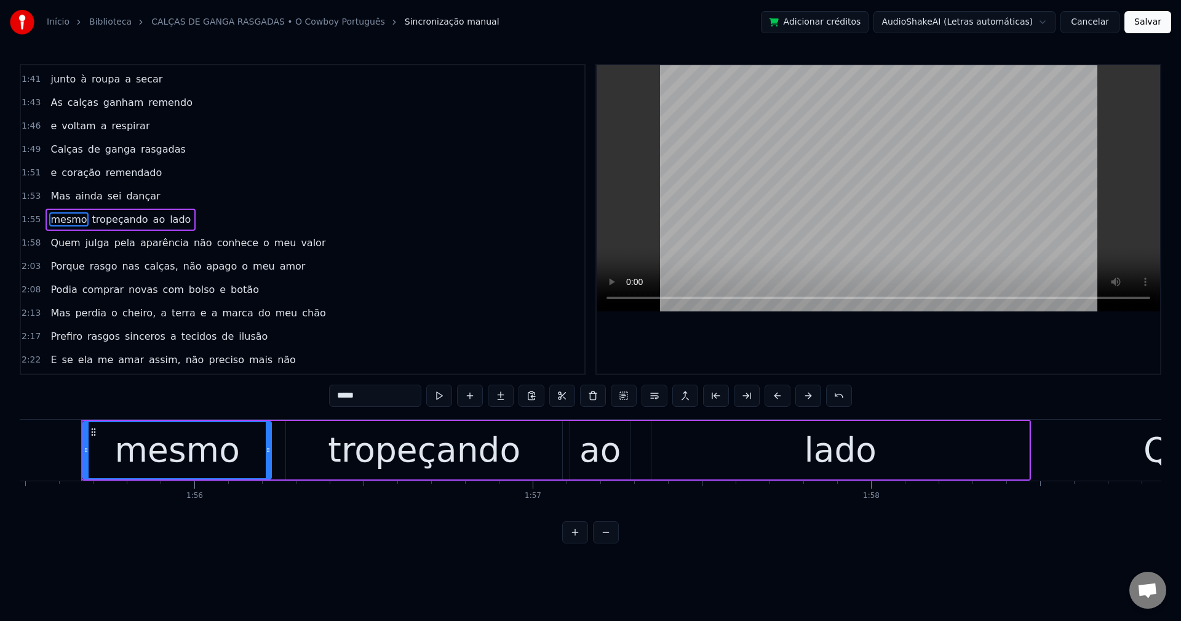
click at [193, 247] on span "não" at bounding box center [203, 243] width 21 height 14
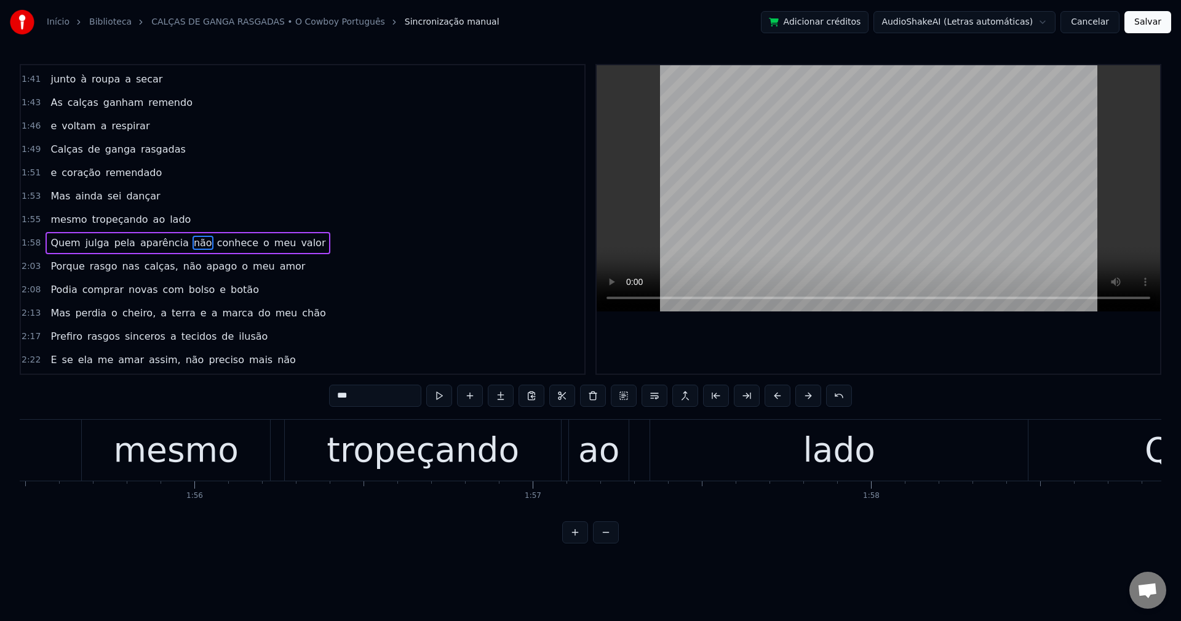
scroll to position [867, 0]
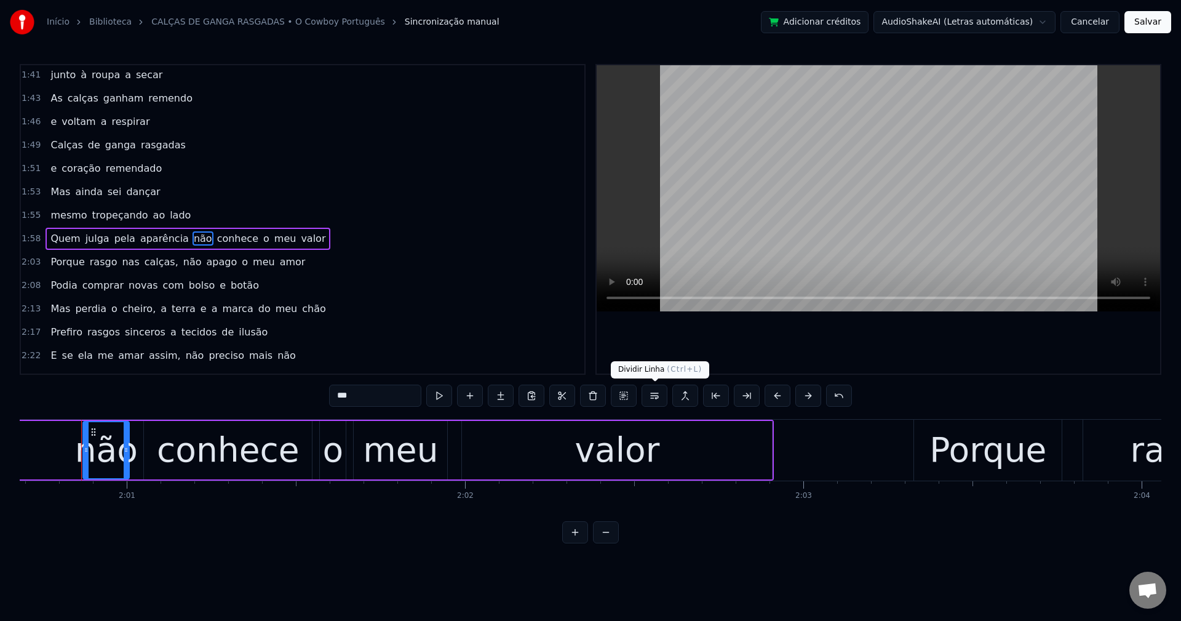
click at [652, 394] on button at bounding box center [655, 396] width 26 height 22
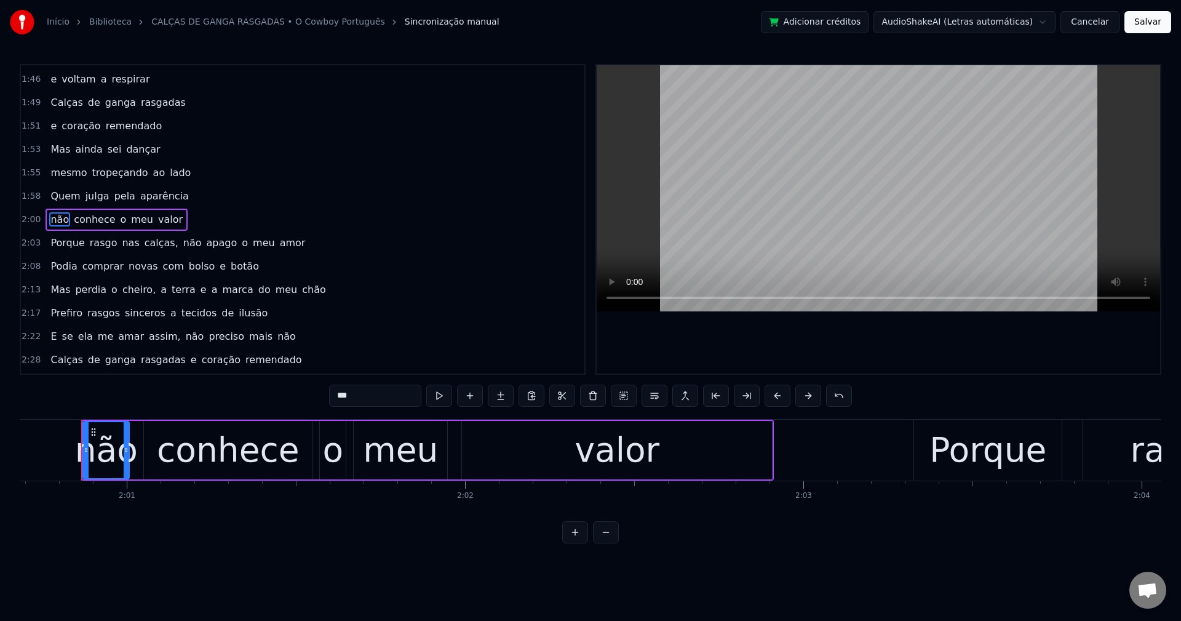
click at [182, 247] on span "não" at bounding box center [192, 243] width 21 height 14
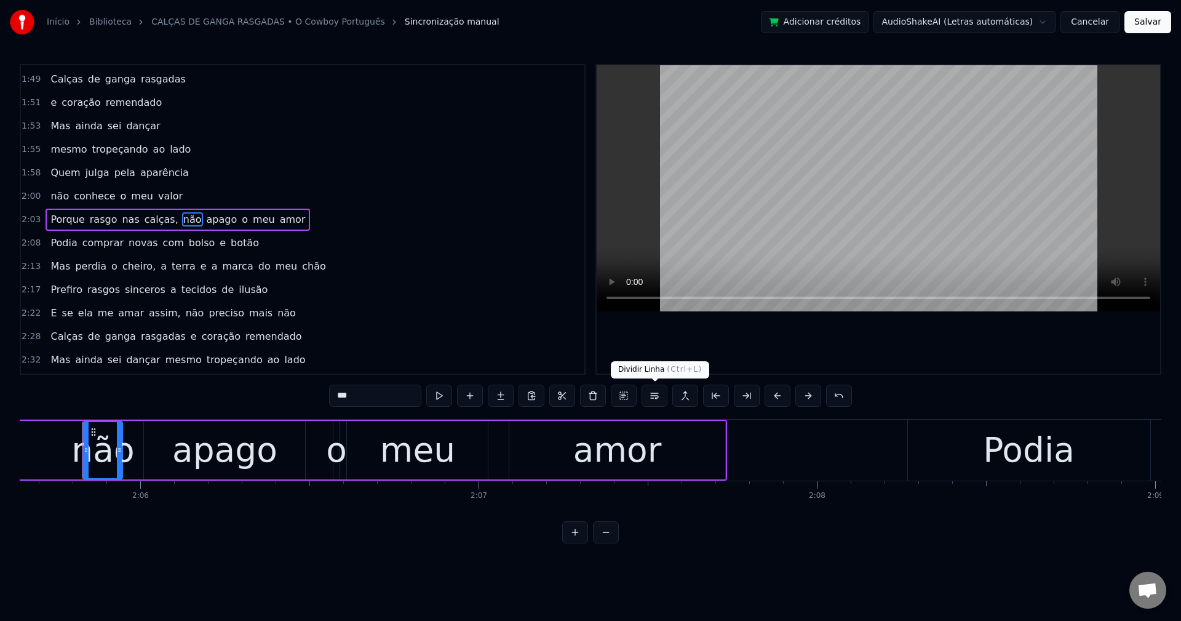
click at [658, 390] on button at bounding box center [655, 396] width 26 height 22
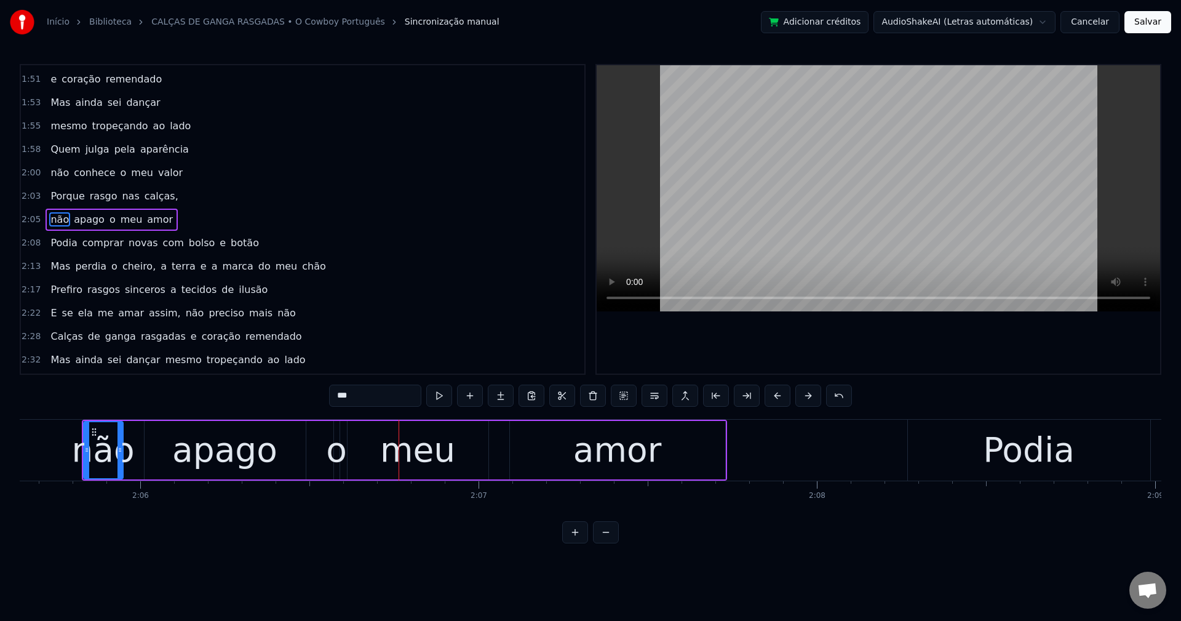
click at [90, 217] on span "apago" at bounding box center [89, 219] width 33 height 14
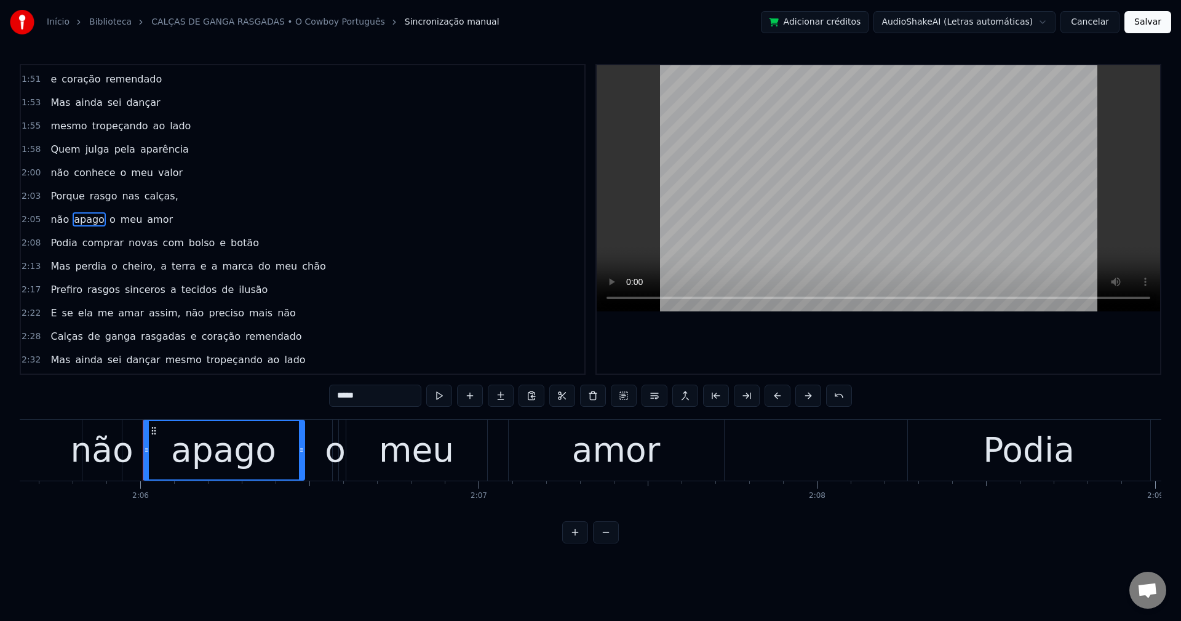
drag, startPoint x: 372, startPoint y: 390, endPoint x: 373, endPoint y: 381, distance: 8.6
click at [373, 389] on input "*****" at bounding box center [375, 396] width 92 height 22
click at [163, 243] on span "com" at bounding box center [173, 243] width 23 height 14
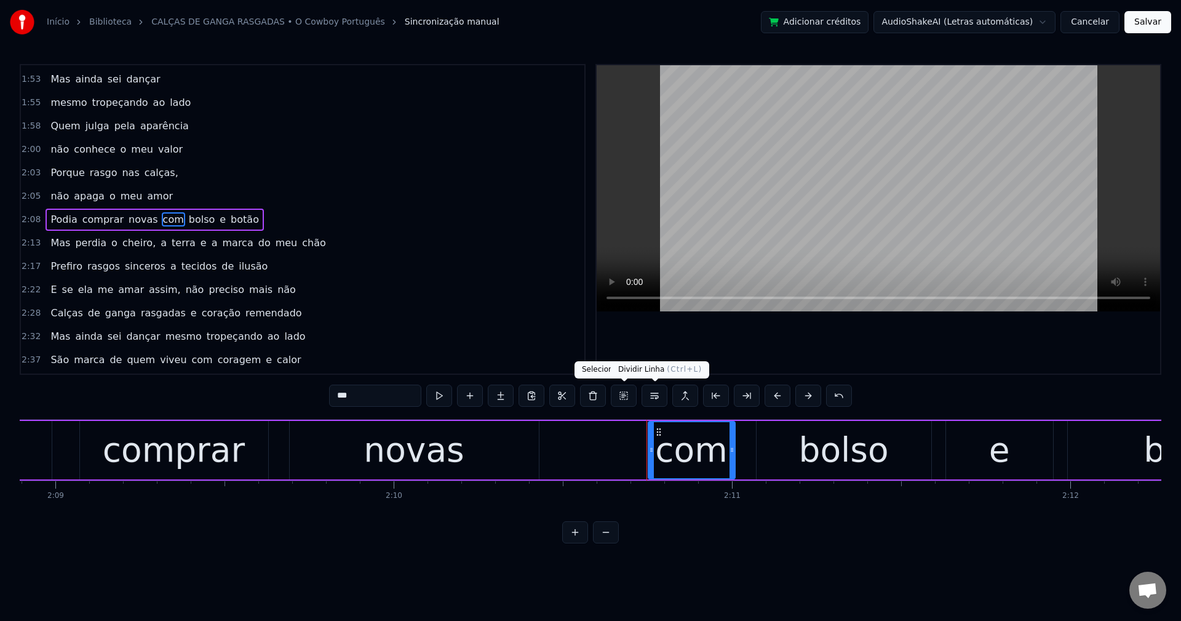
scroll to position [0, 44187]
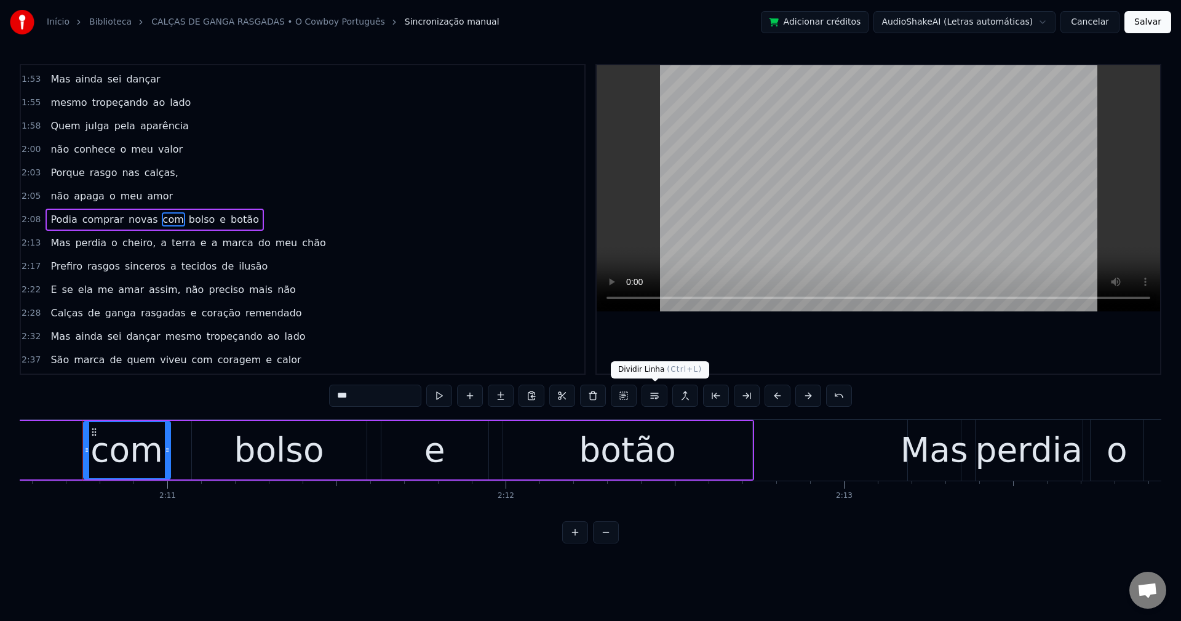
click at [650, 396] on button at bounding box center [655, 396] width 26 height 22
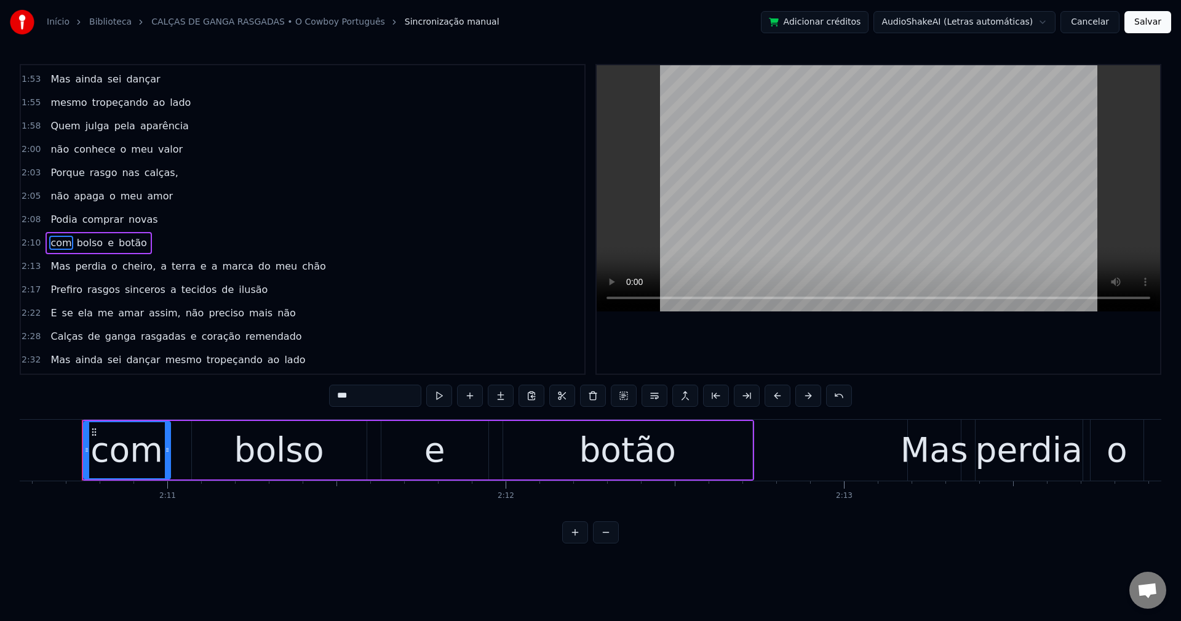
scroll to position [1003, 0]
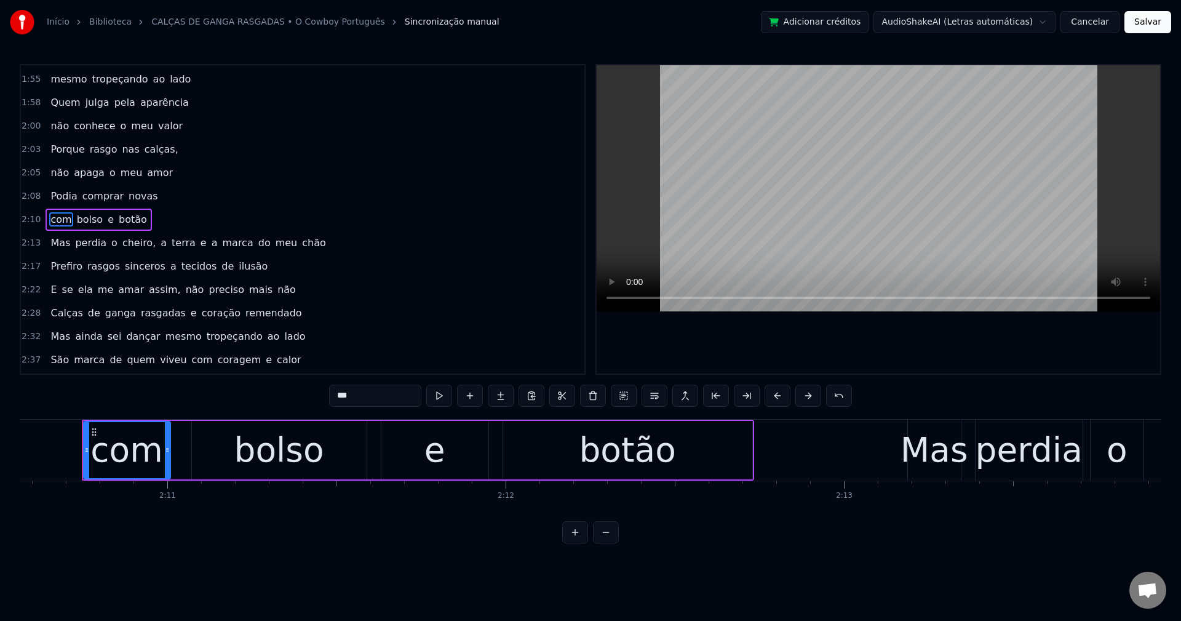
click at [124, 248] on span "cheiro," at bounding box center [139, 243] width 36 height 14
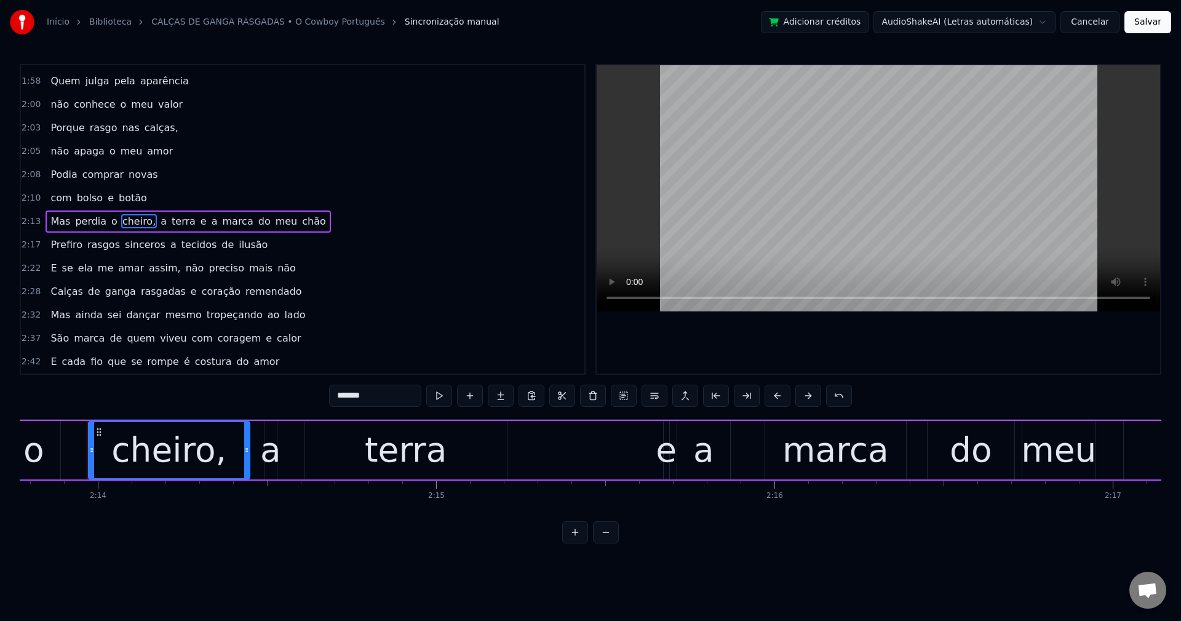
scroll to position [0, 45277]
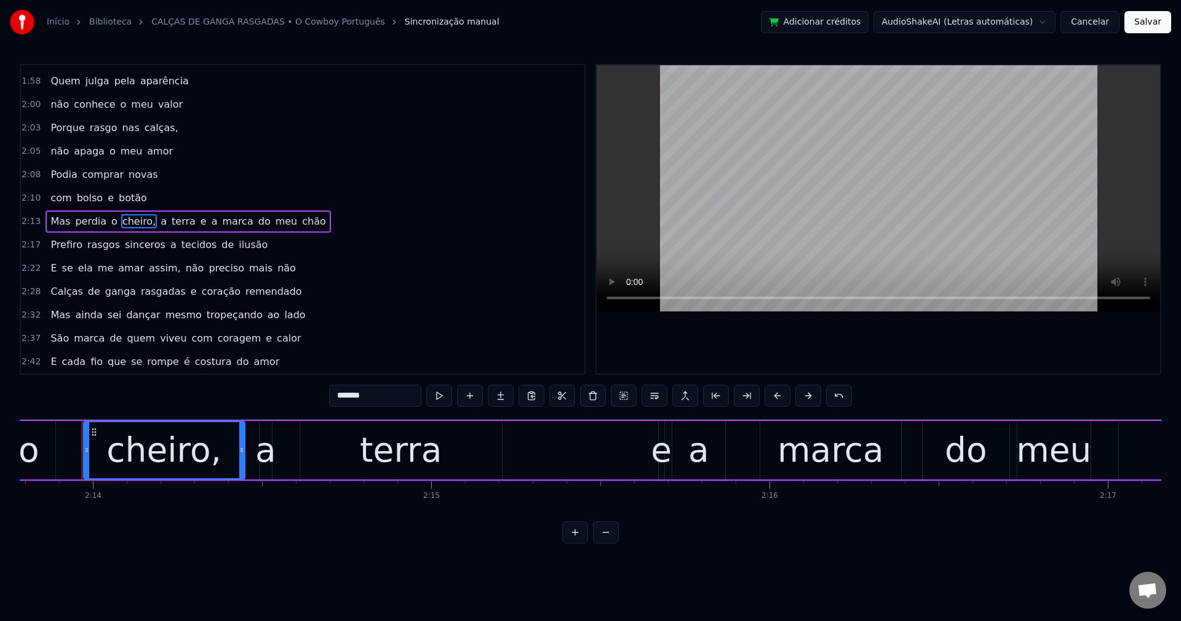
click at [388, 393] on input "*******" at bounding box center [375, 396] width 92 height 22
click at [196, 220] on span "e" at bounding box center [200, 221] width 9 height 14
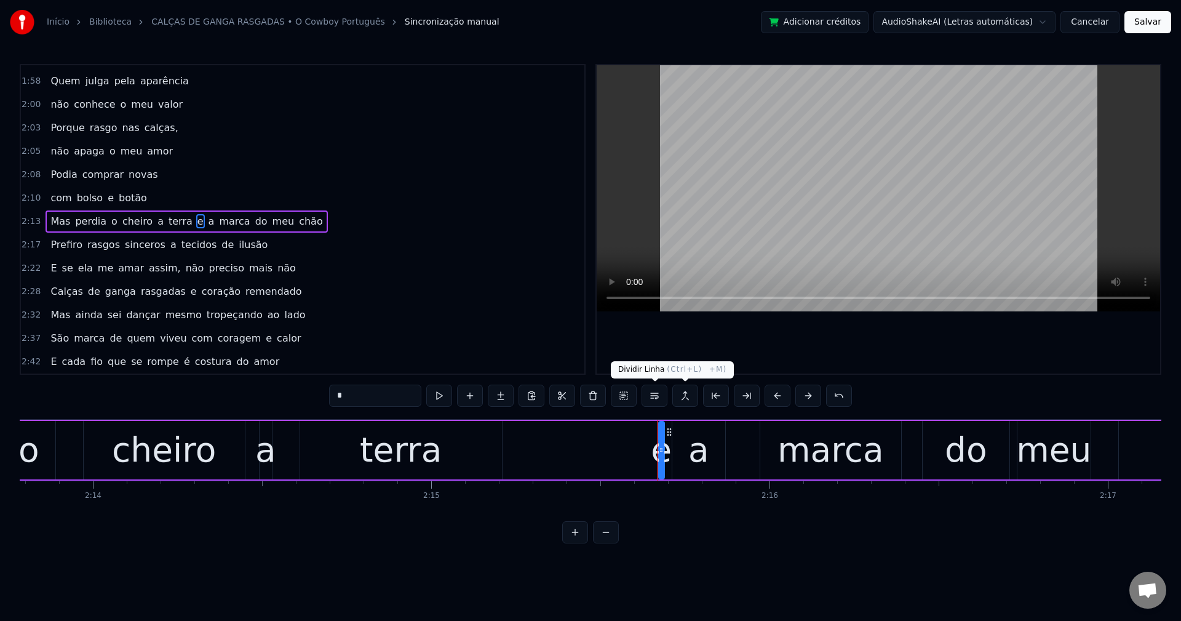
drag, startPoint x: 660, startPoint y: 396, endPoint x: 609, endPoint y: 386, distance: 52.5
click at [658, 395] on button at bounding box center [655, 396] width 26 height 22
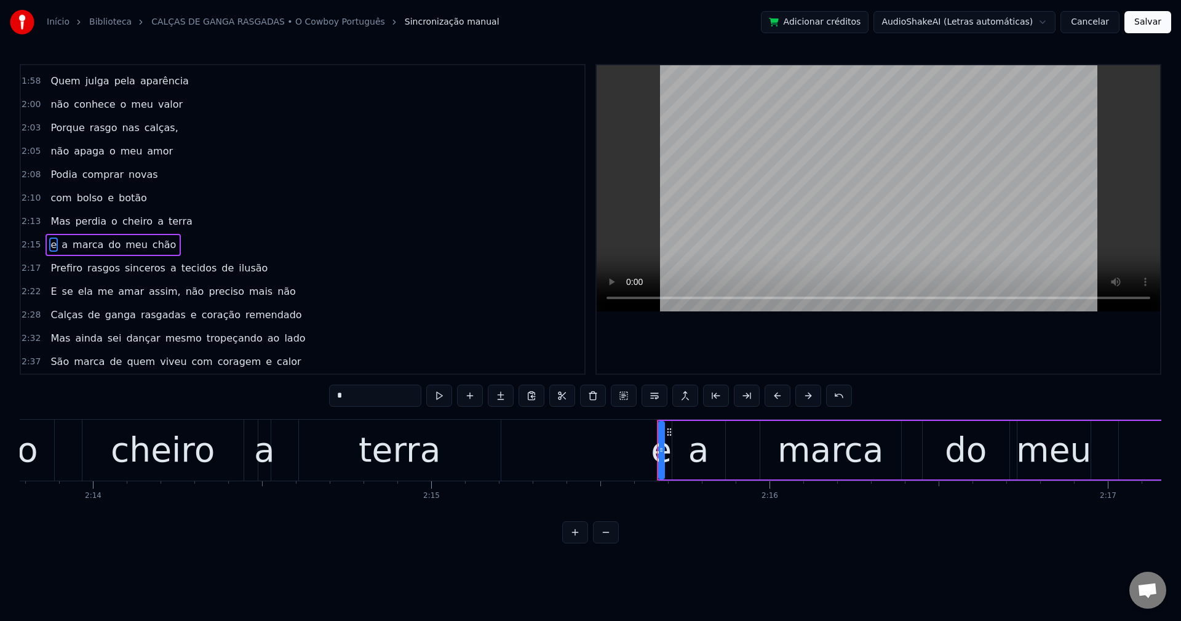
scroll to position [1048, 0]
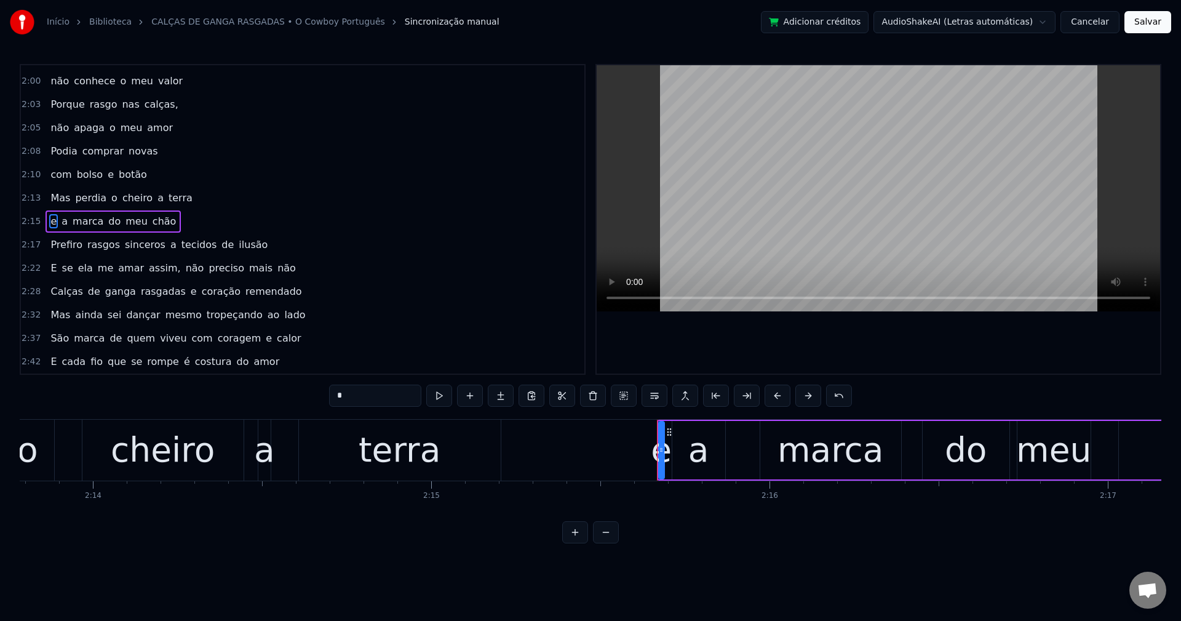
click at [169, 242] on span "a" at bounding box center [173, 245] width 9 height 14
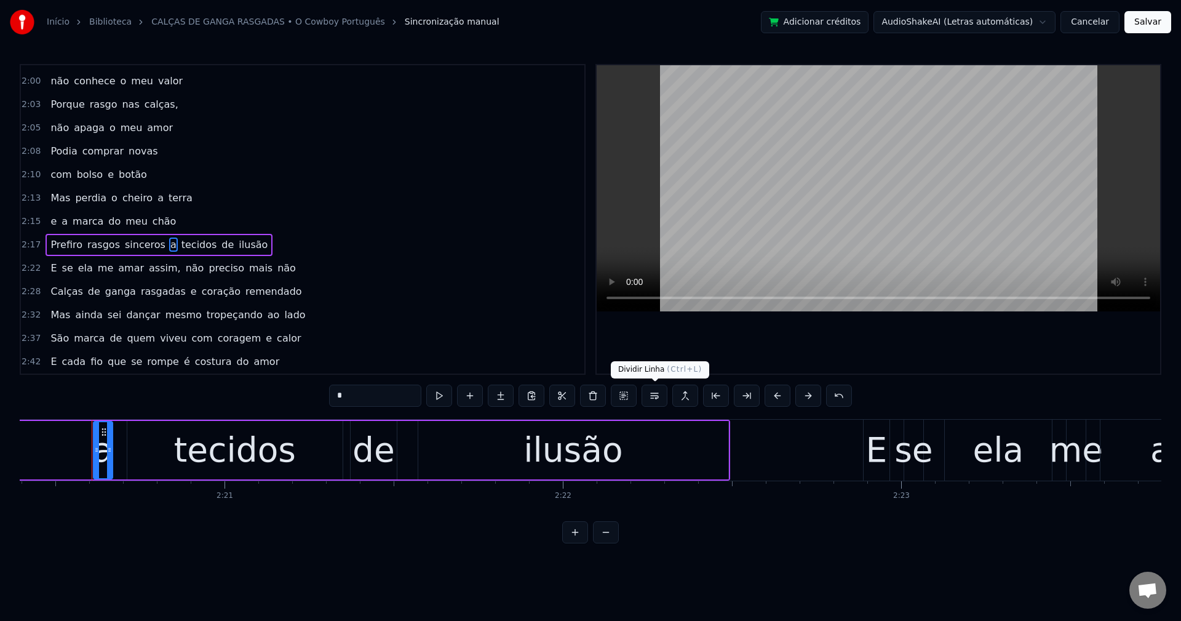
scroll to position [0, 47524]
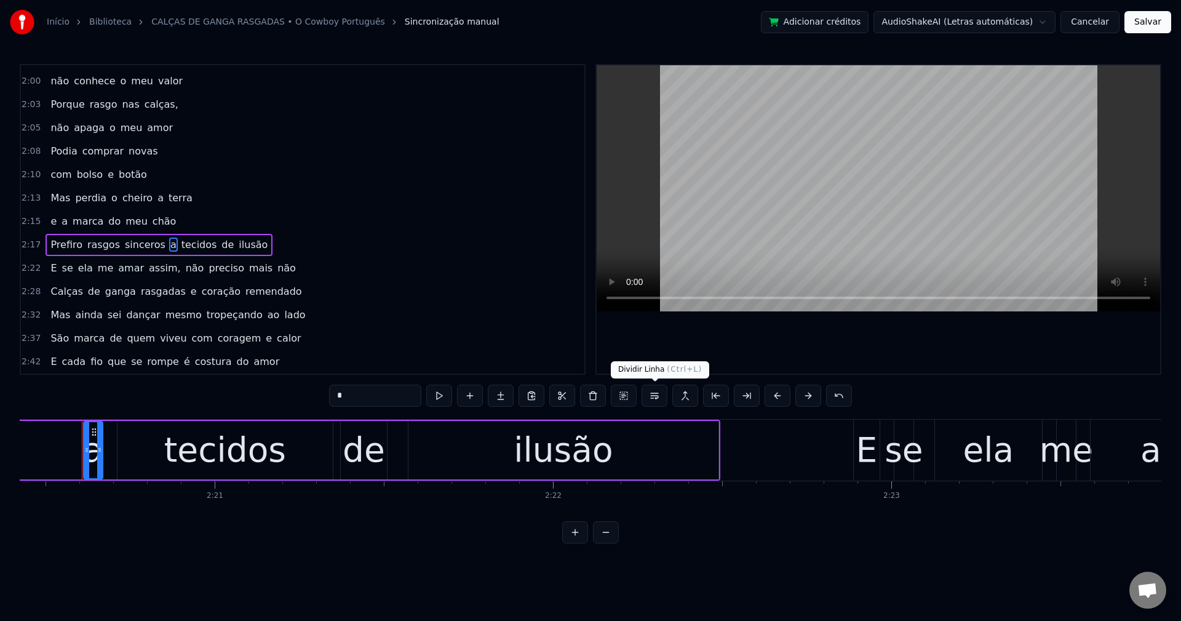
click at [649, 399] on button at bounding box center [655, 396] width 26 height 22
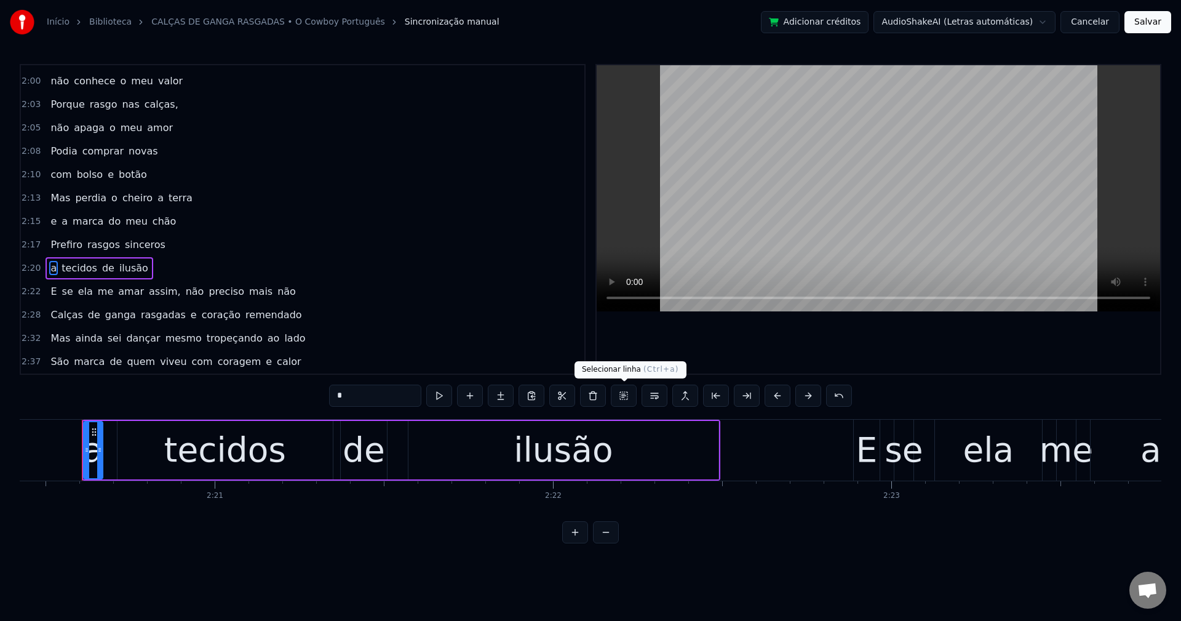
scroll to position [1071, 0]
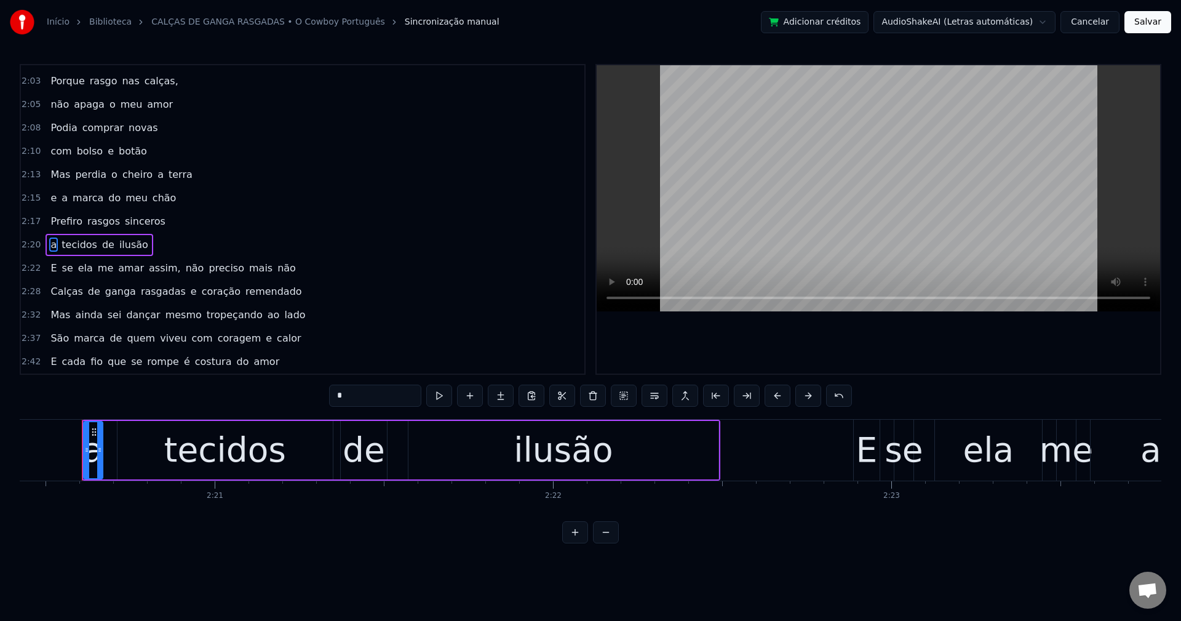
click at [148, 271] on span "assim," at bounding box center [165, 268] width 34 height 14
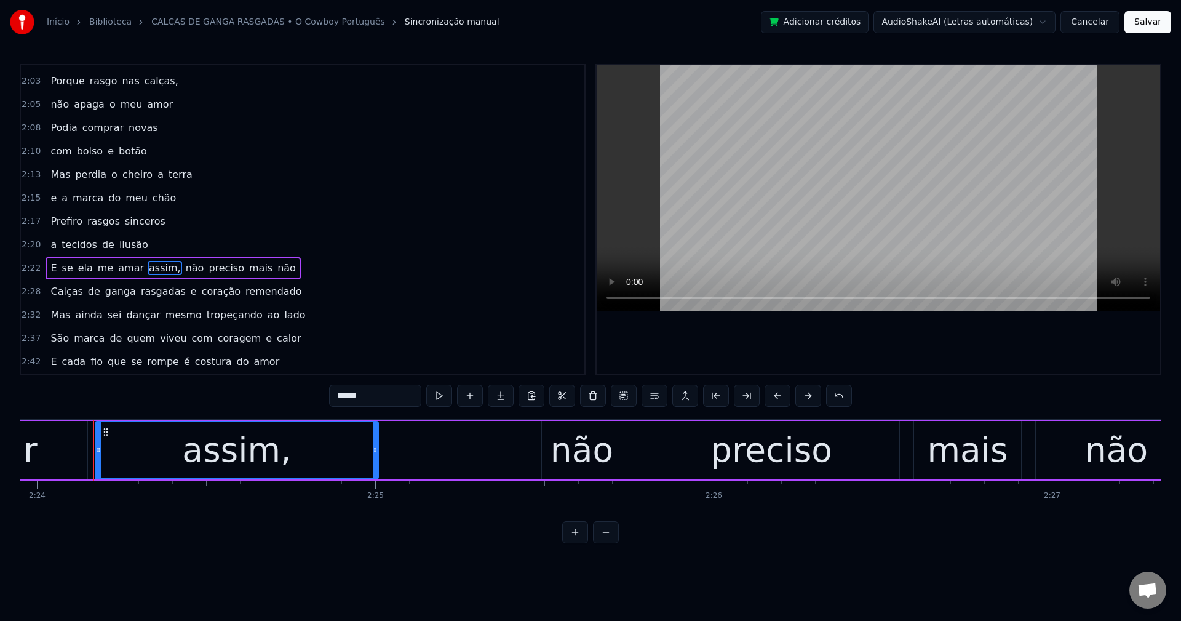
click at [398, 391] on input "******" at bounding box center [375, 396] width 92 height 22
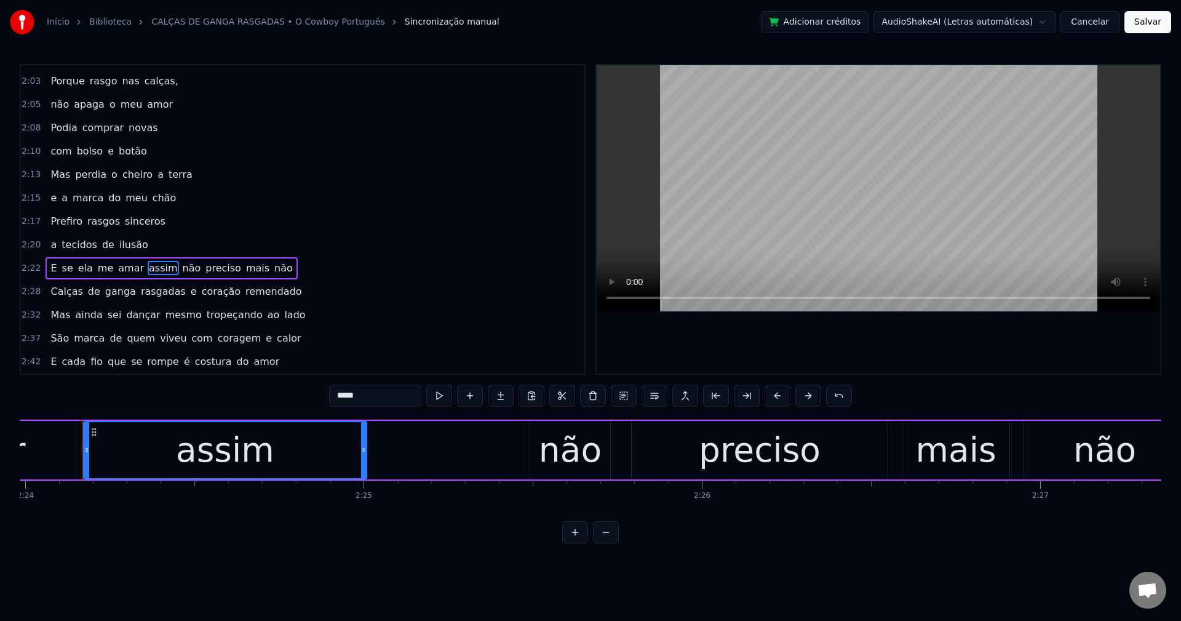
click at [182, 273] on span "não" at bounding box center [192, 268] width 21 height 14
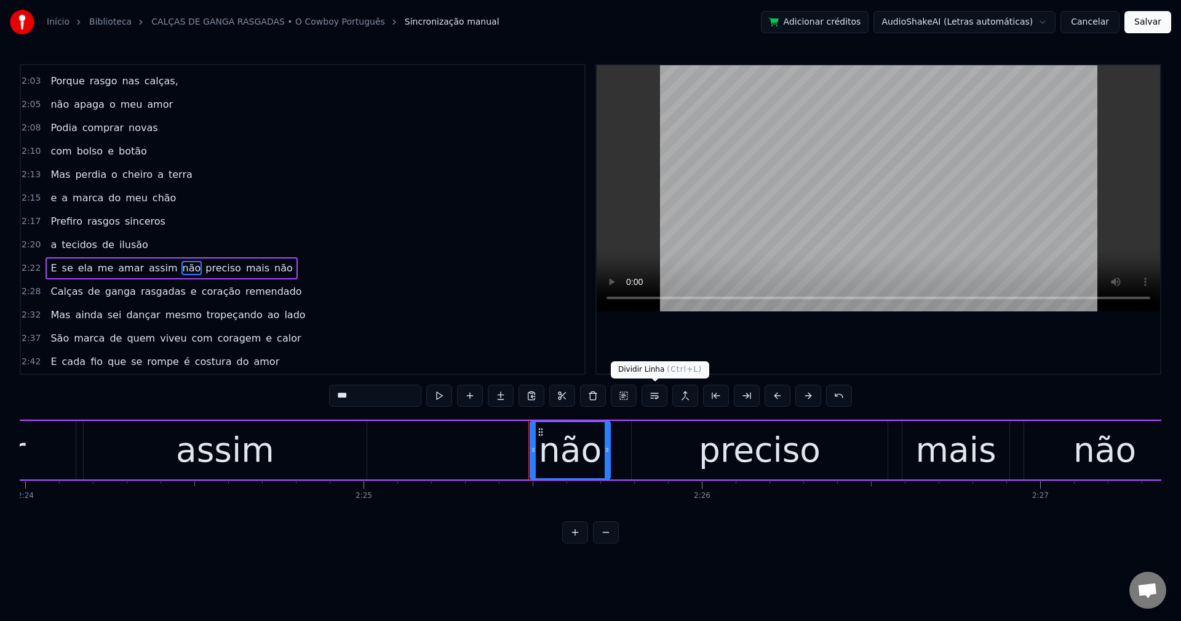
click at [655, 394] on button at bounding box center [655, 396] width 26 height 22
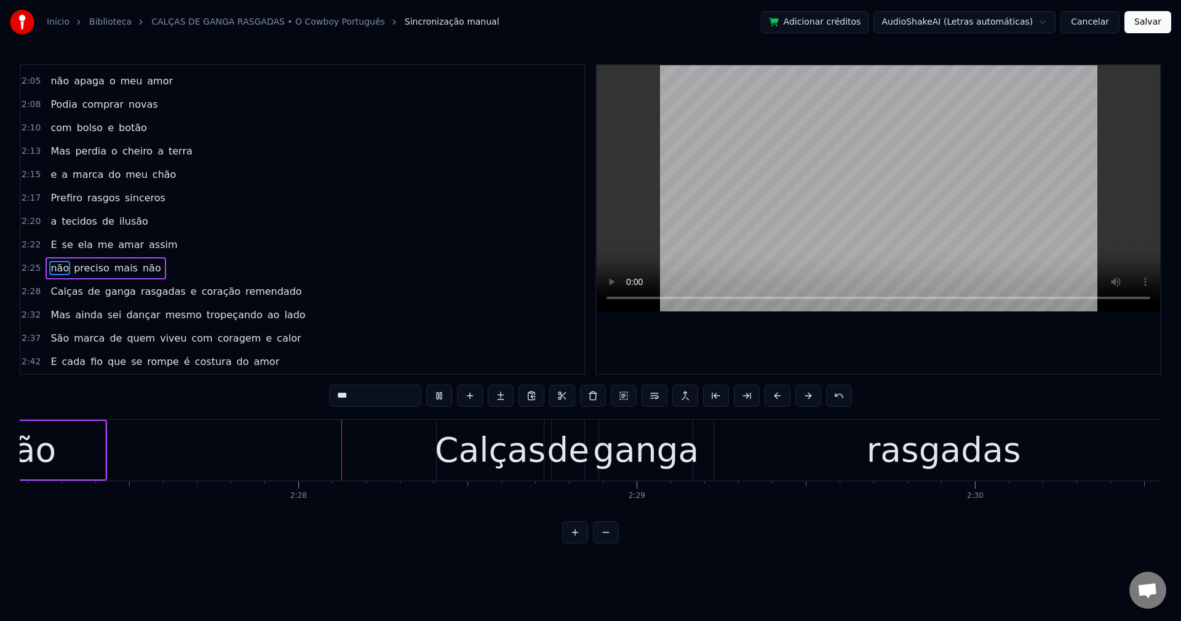
scroll to position [0, 49812]
click at [190, 294] on span "e" at bounding box center [194, 291] width 9 height 14
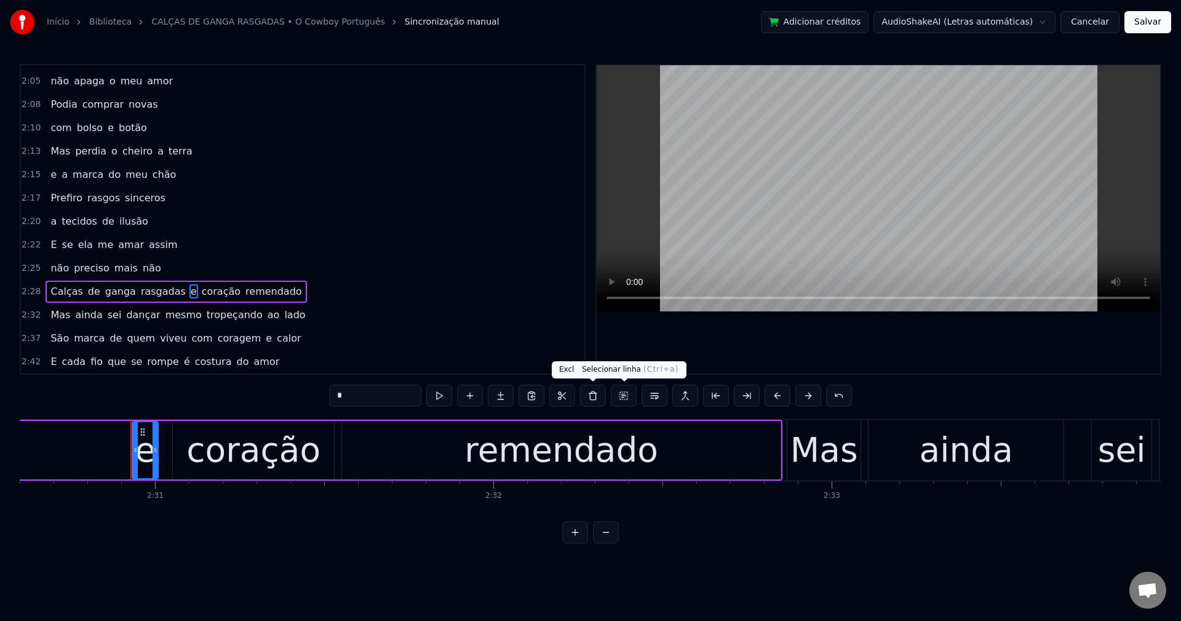
scroll to position [0, 51017]
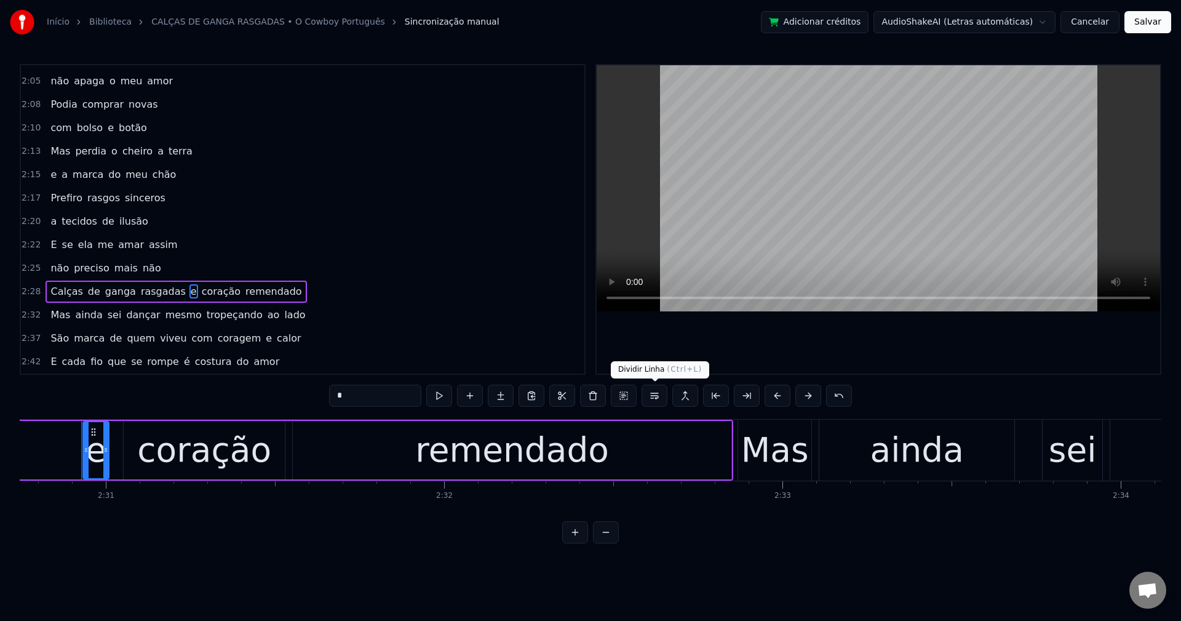
click at [651, 395] on button at bounding box center [655, 396] width 26 height 22
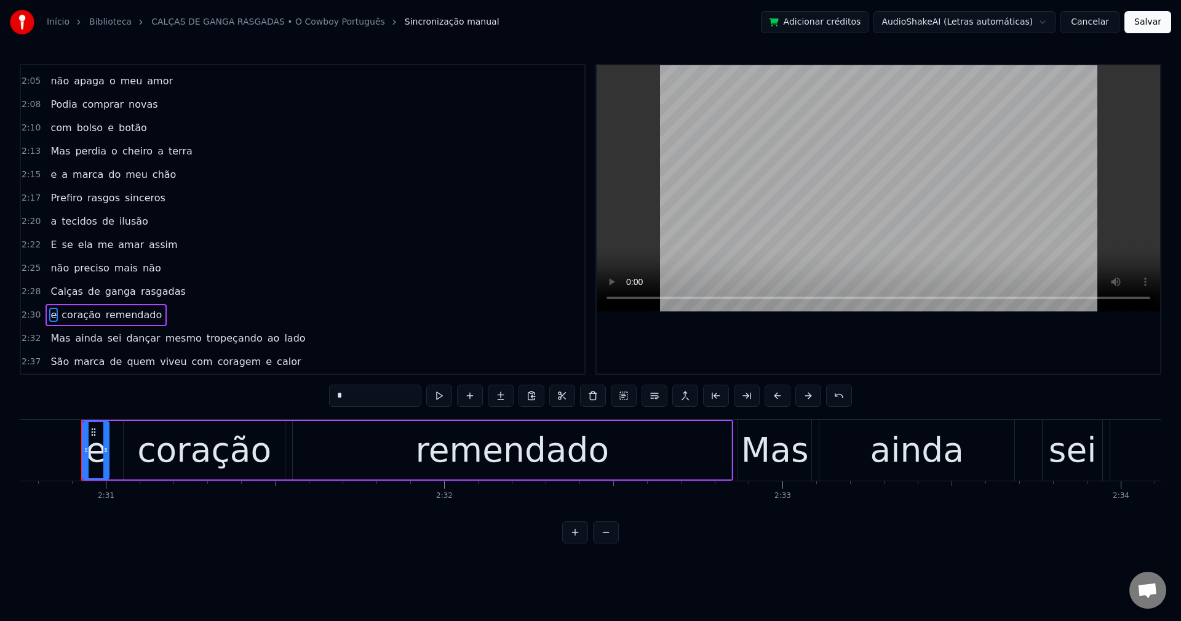
scroll to position [1118, 0]
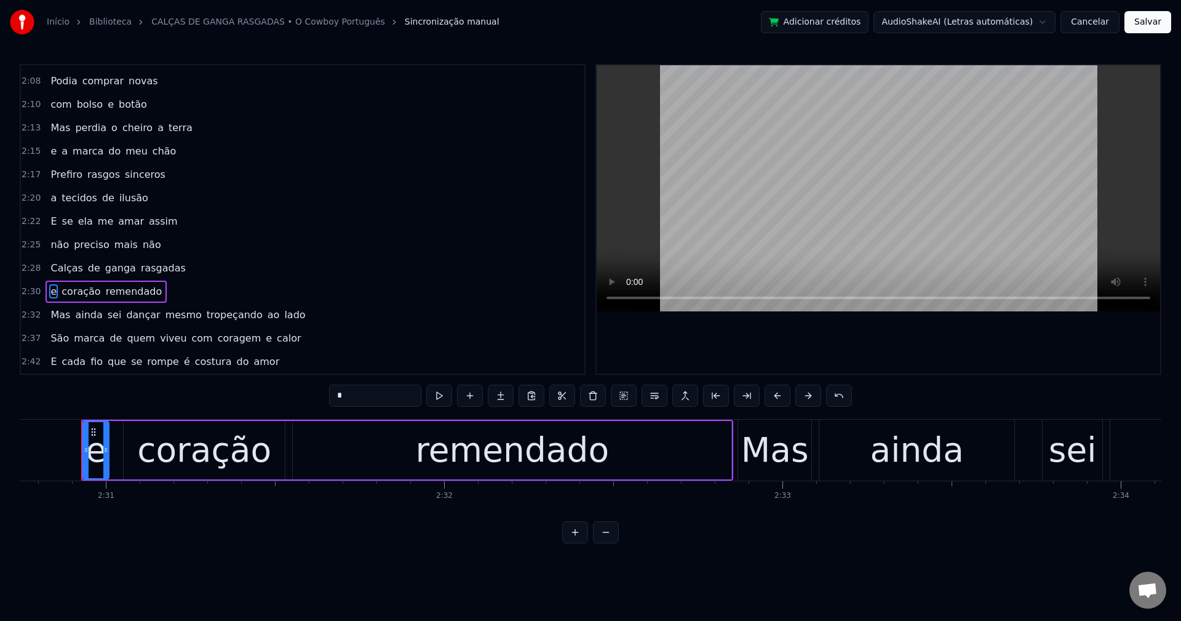
drag, startPoint x: 167, startPoint y: 314, endPoint x: 242, endPoint y: 300, distance: 76.3
click at [167, 312] on span "mesmo" at bounding box center [183, 315] width 39 height 14
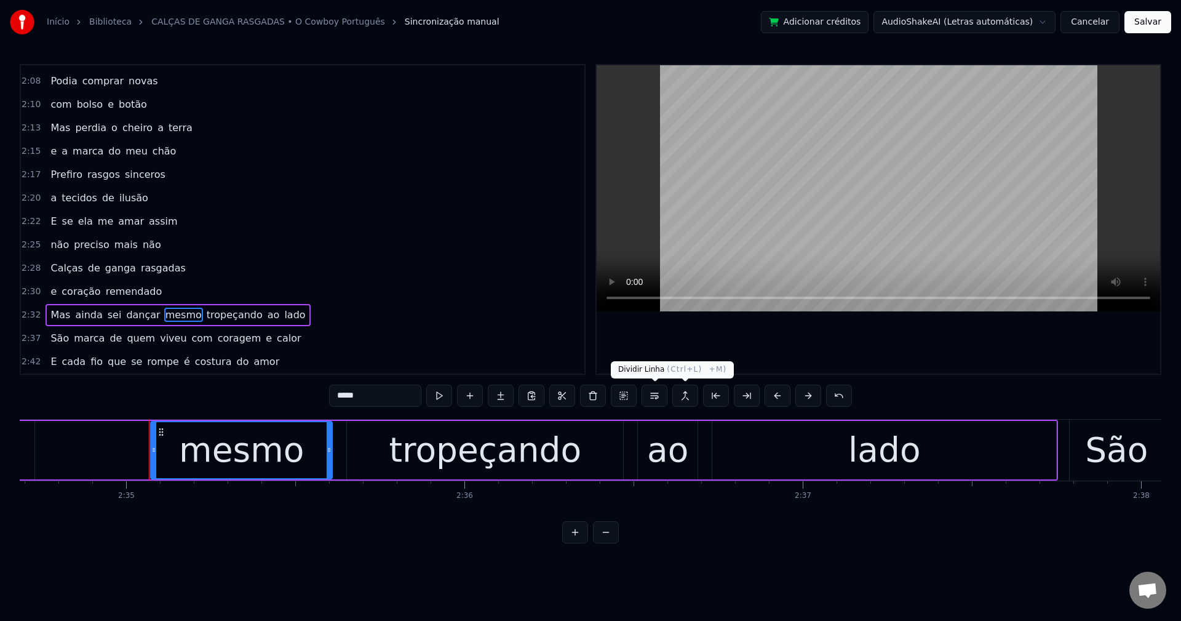
scroll to position [0, 52419]
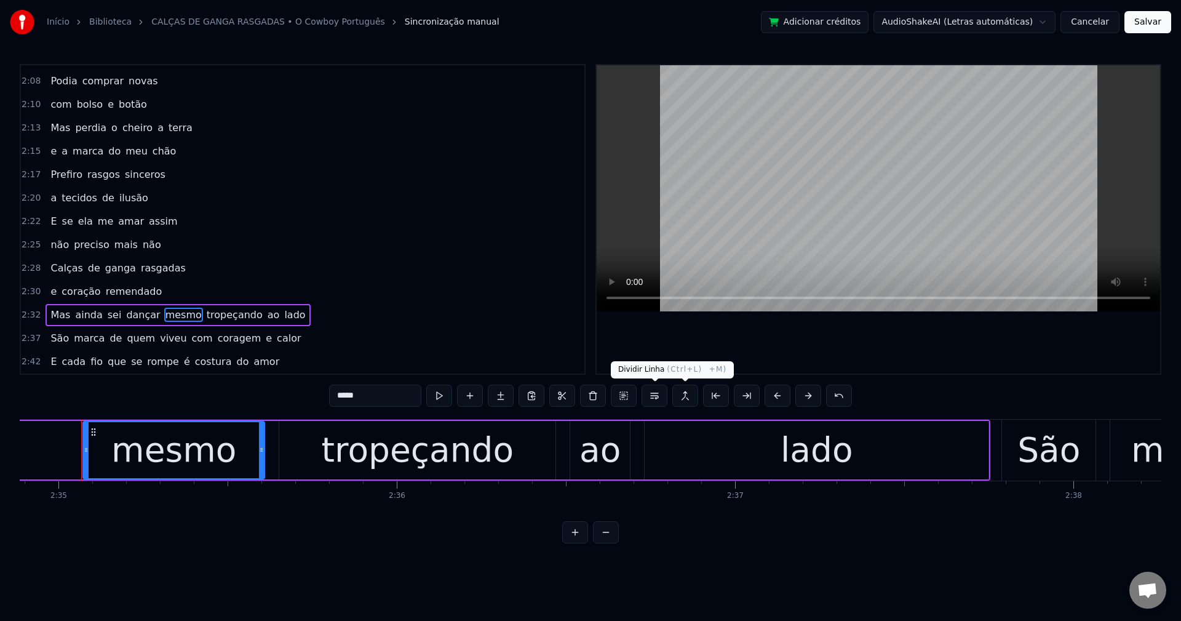
click at [665, 393] on button at bounding box center [655, 396] width 26 height 22
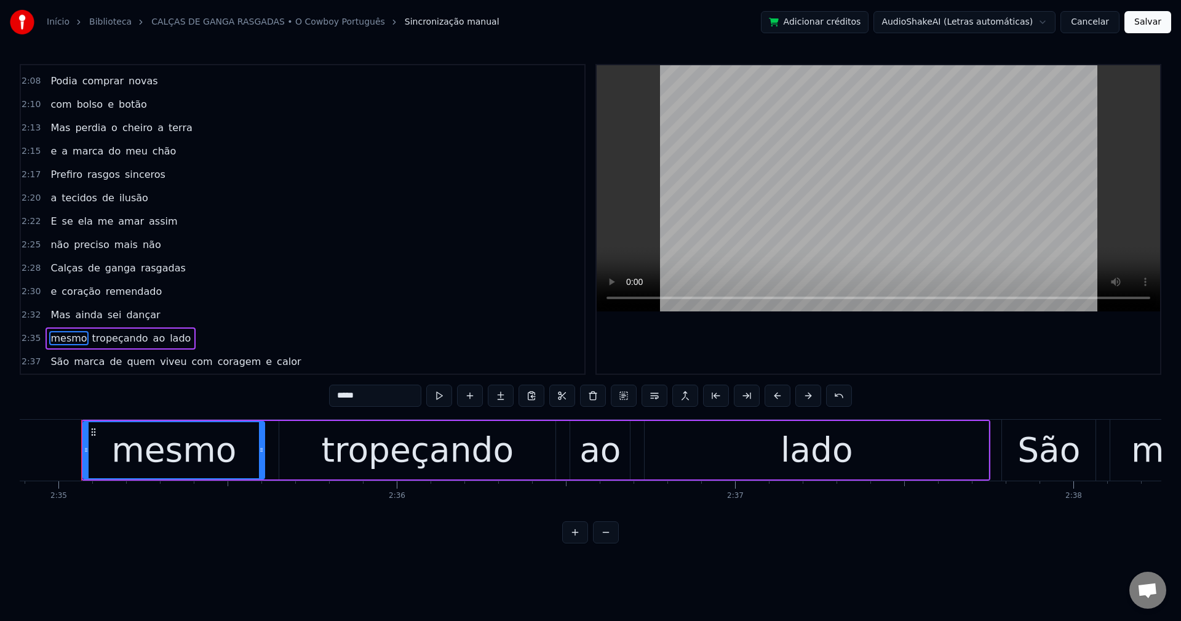
scroll to position [1141, 0]
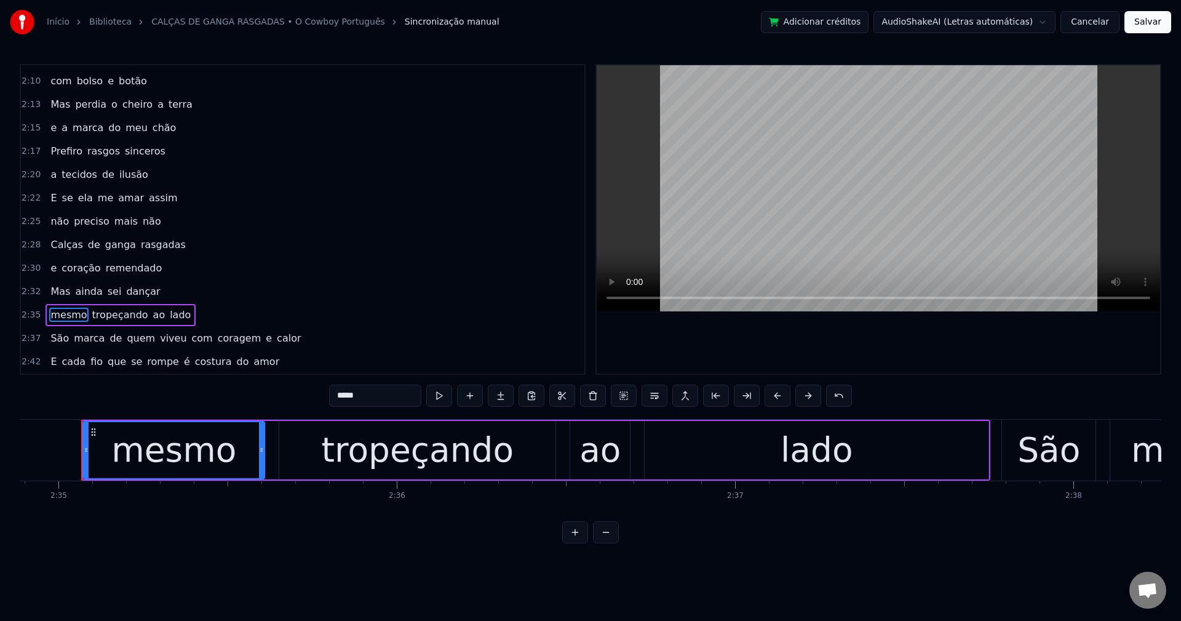
click at [191, 339] on span "com" at bounding box center [202, 338] width 23 height 14
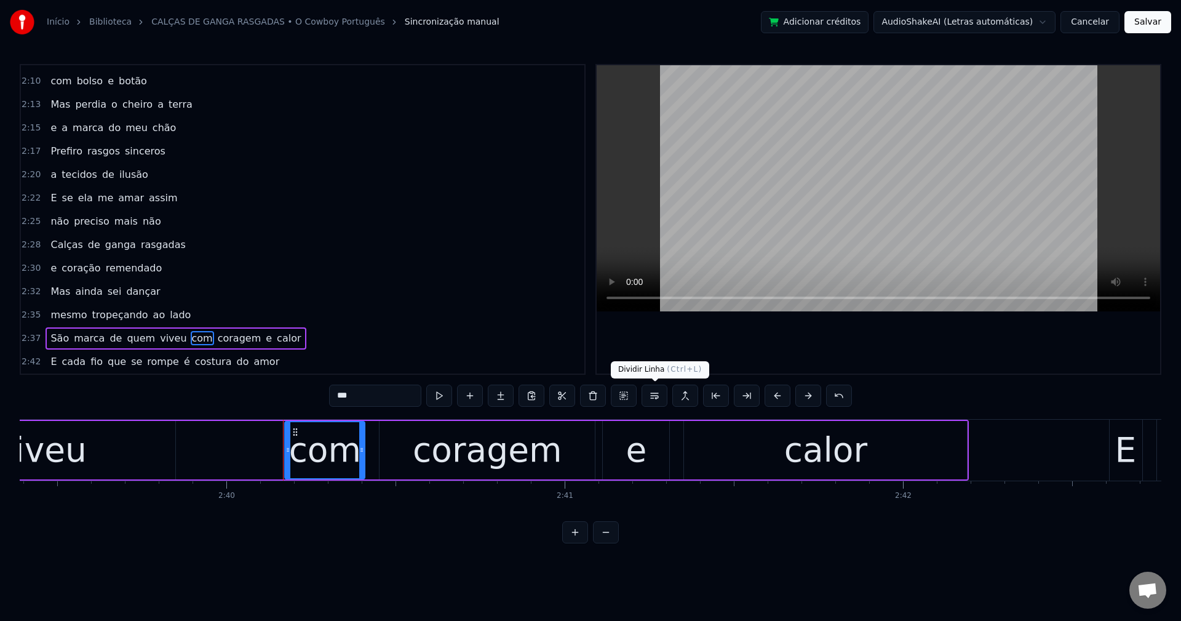
scroll to position [0, 54145]
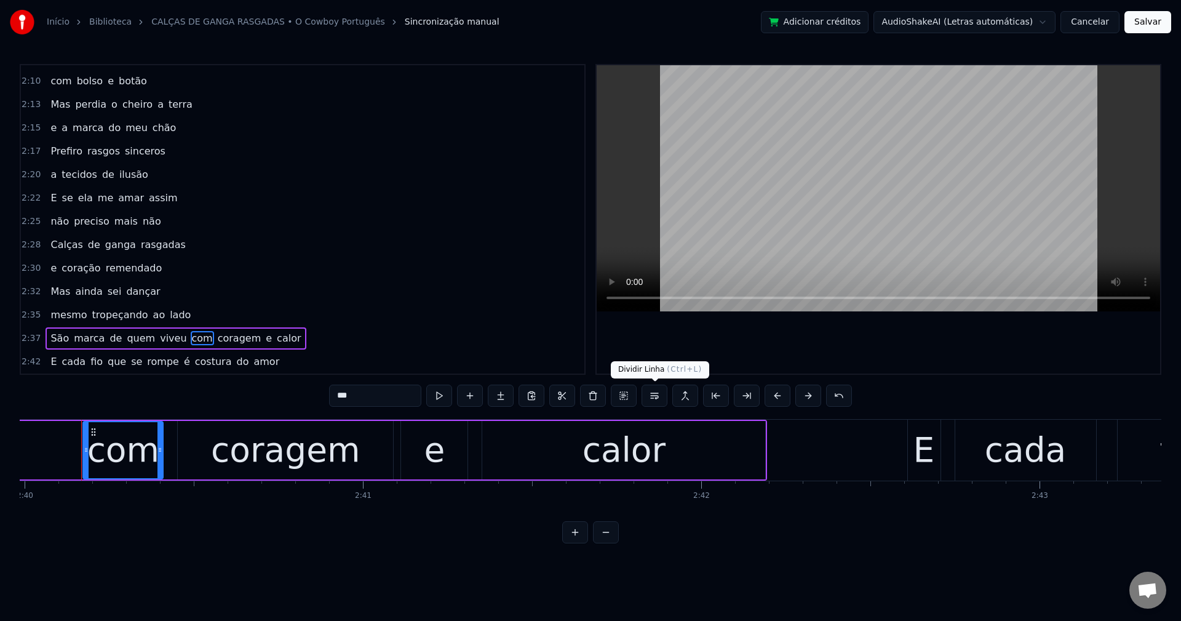
click at [657, 394] on button at bounding box center [655, 396] width 26 height 22
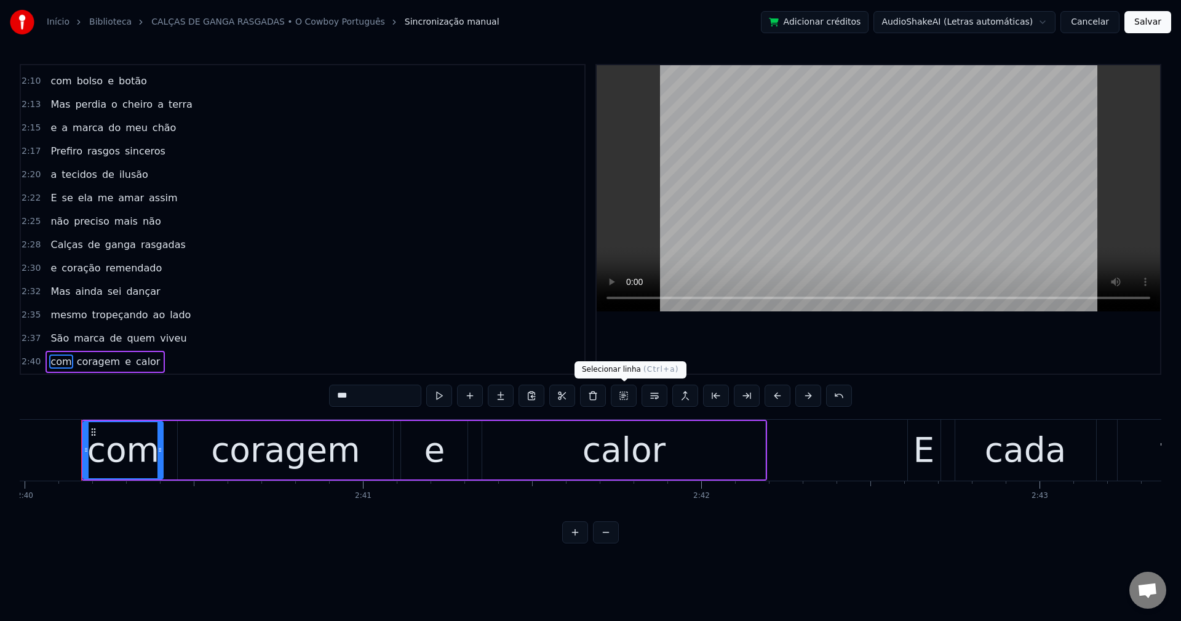
scroll to position [1165, 0]
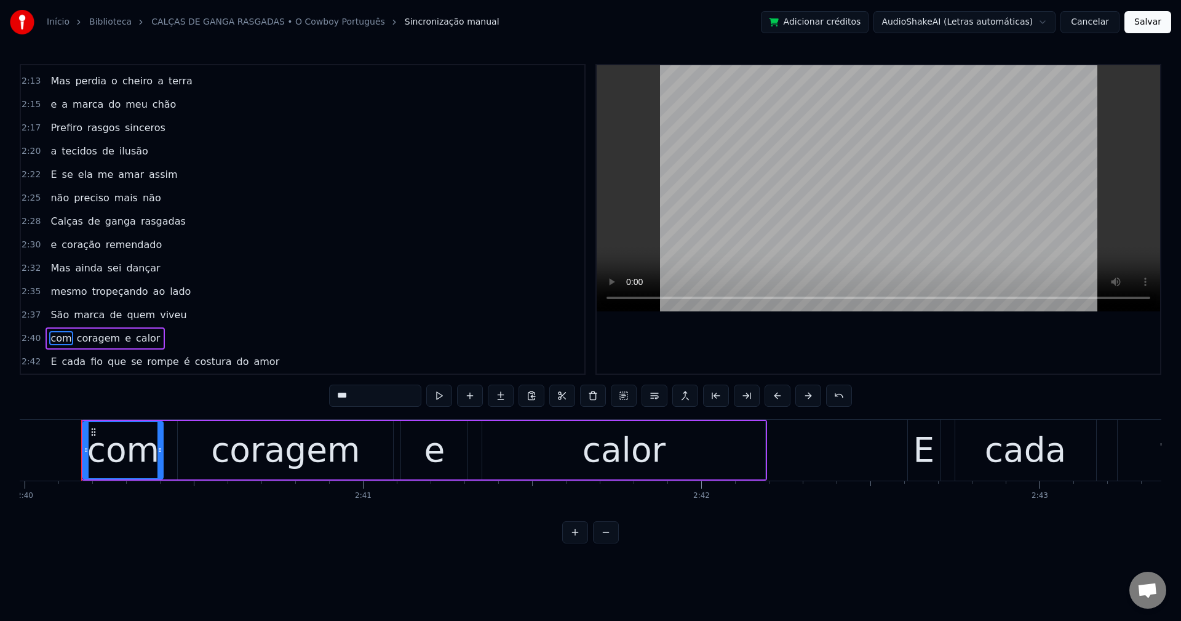
click at [183, 359] on span "é" at bounding box center [187, 361] width 9 height 14
type input "*"
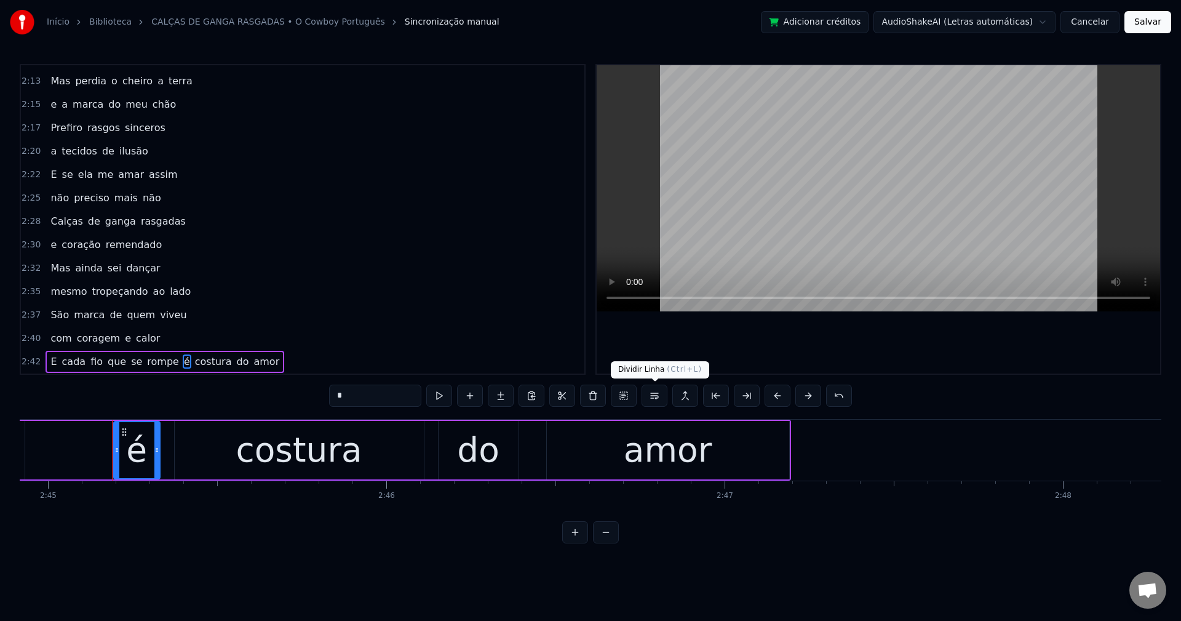
scroll to position [0, 55844]
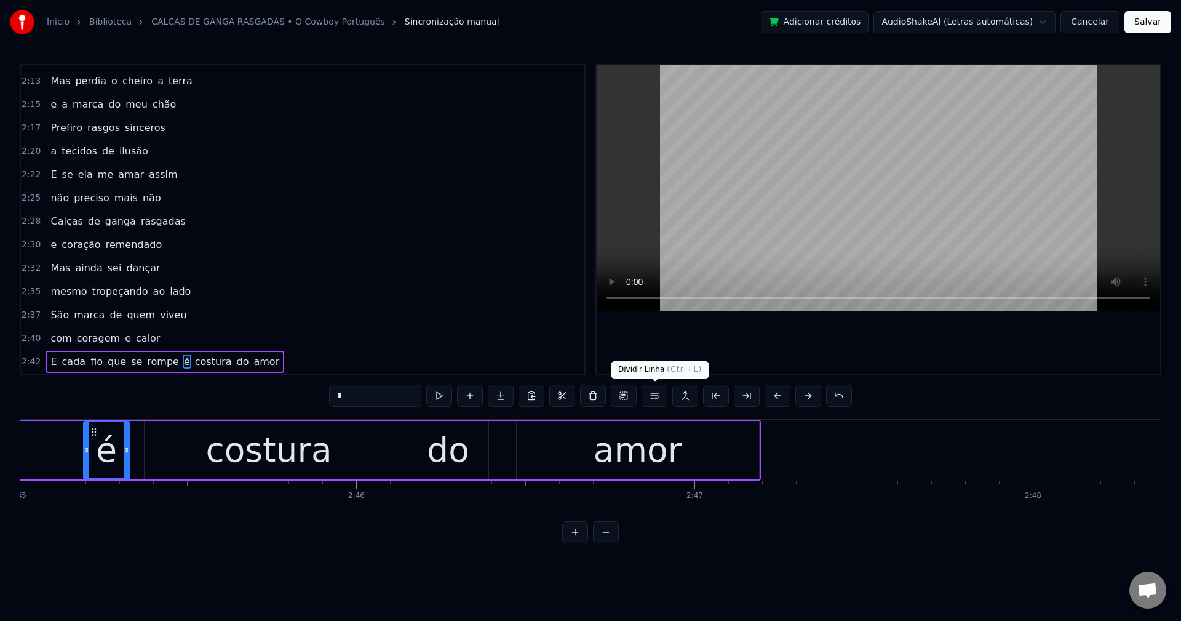
click at [653, 399] on button at bounding box center [655, 396] width 26 height 22
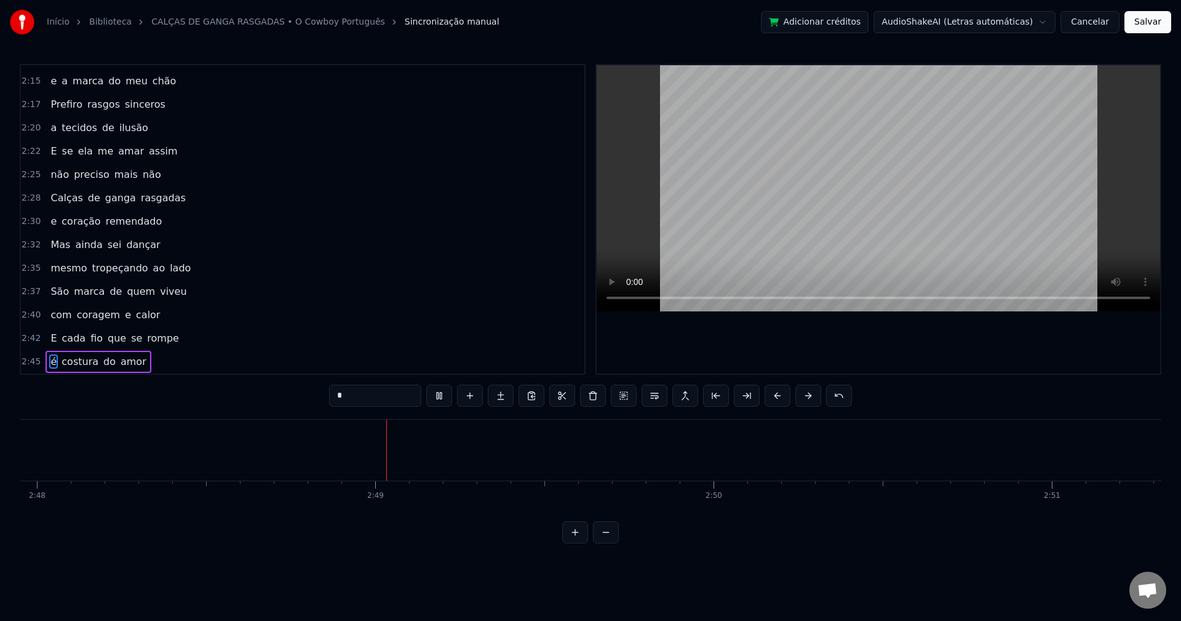
scroll to position [0, 56899]
click at [885, 28] on button "Salvar" at bounding box center [1148, 22] width 47 height 22
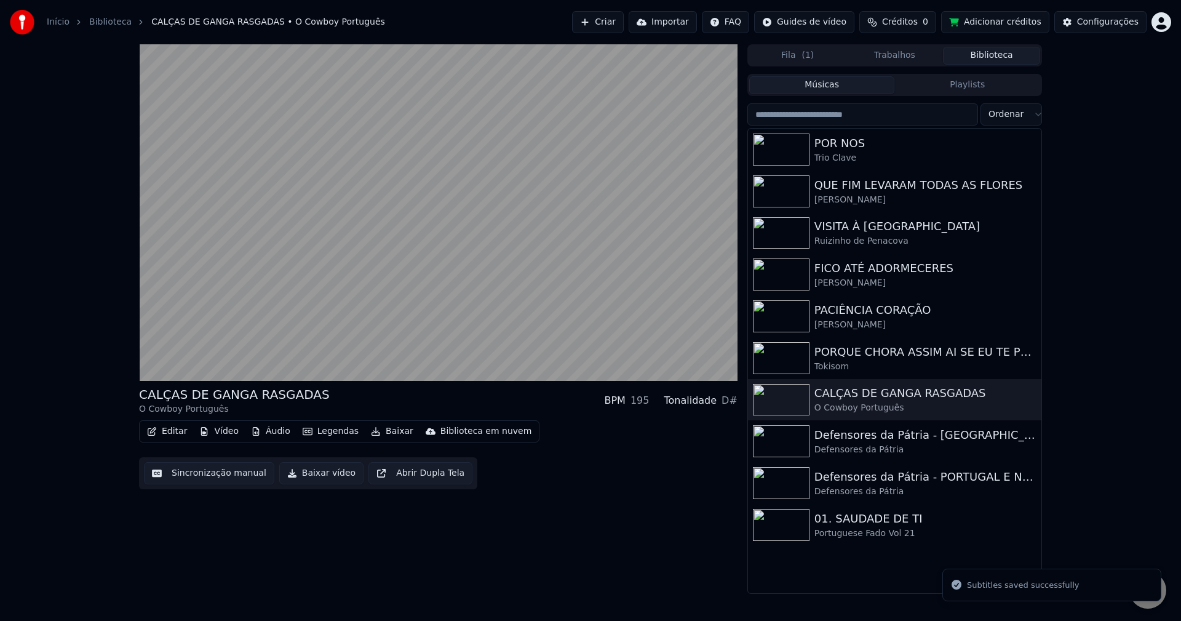
click at [281, 476] on button "Baixar vídeo" at bounding box center [321, 473] width 84 height 22
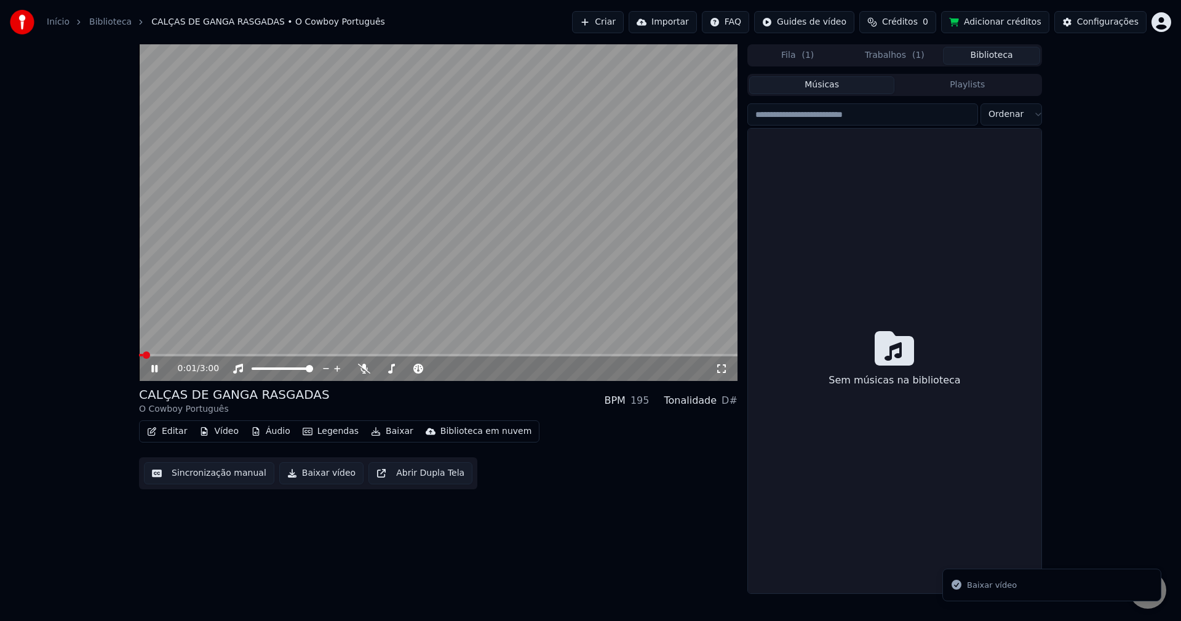
click at [885, 54] on button "Biblioteca" at bounding box center [991, 56] width 97 height 18
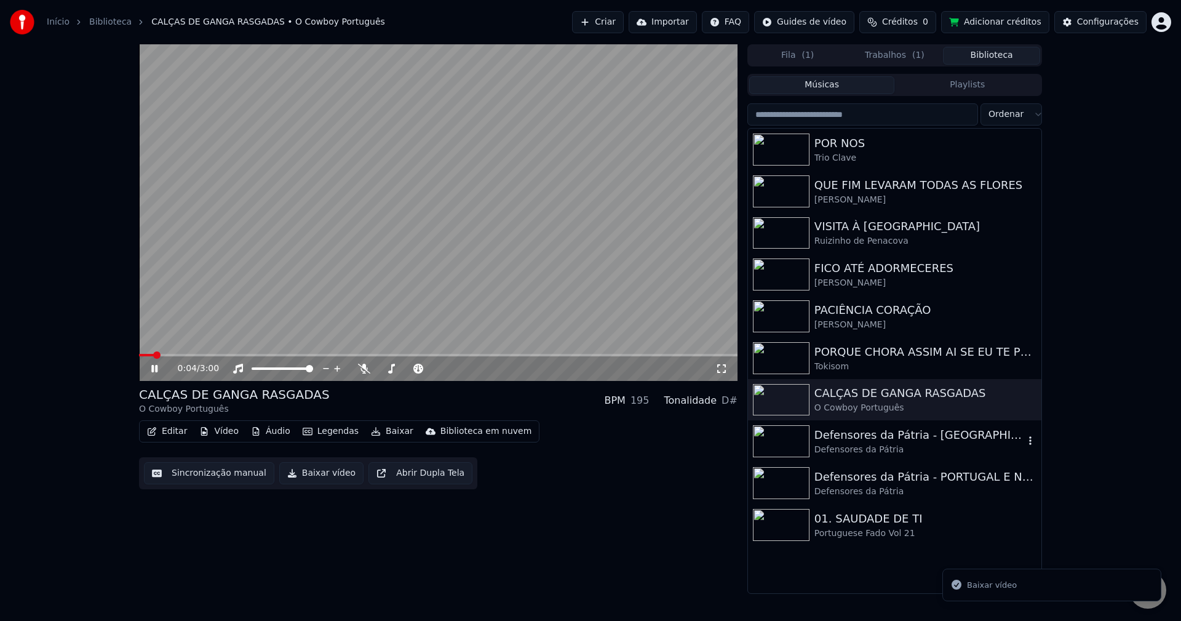
click at [880, 445] on div "Defensores da Pátria" at bounding box center [920, 450] width 210 height 12
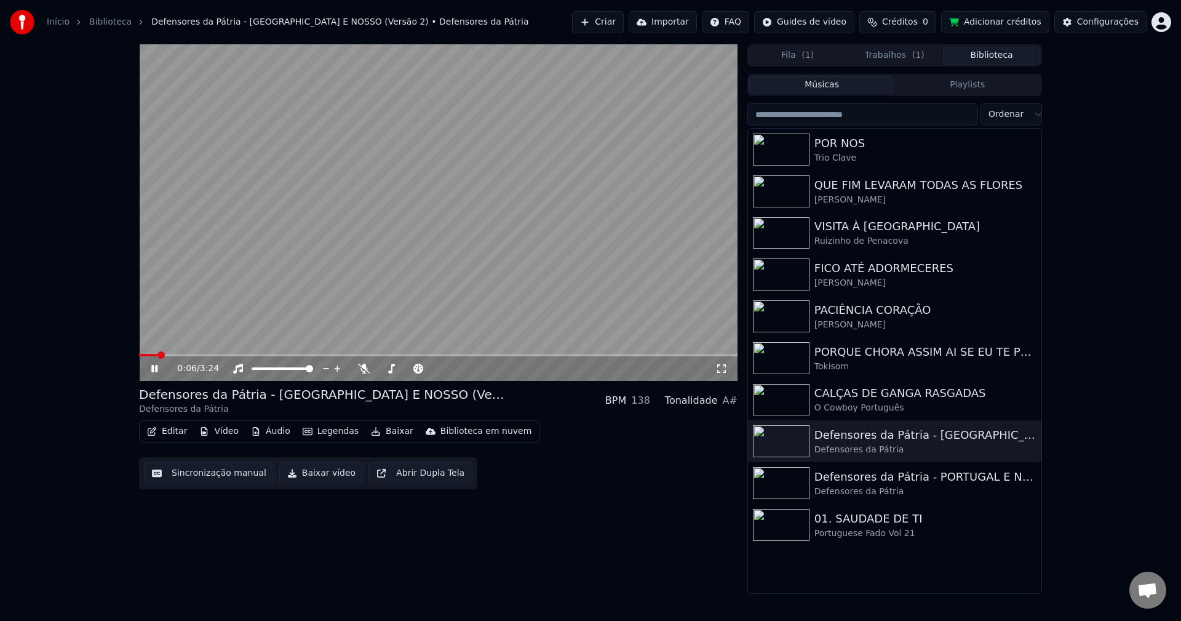
click at [223, 468] on button "Sincronização manual" at bounding box center [209, 473] width 130 height 22
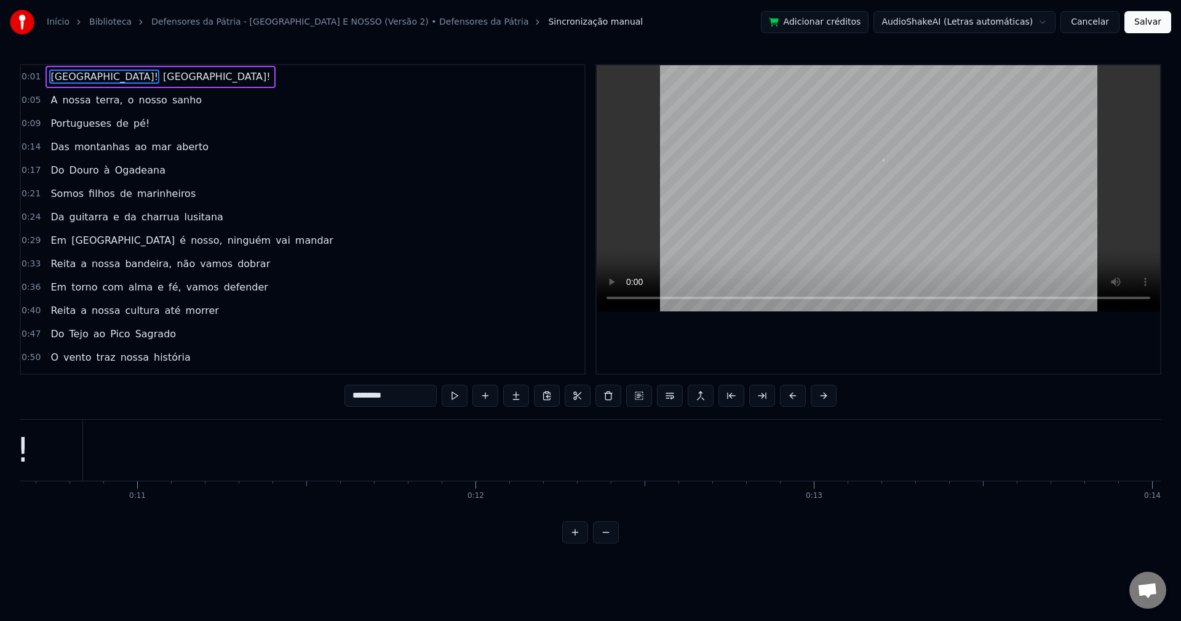
scroll to position [0, 418]
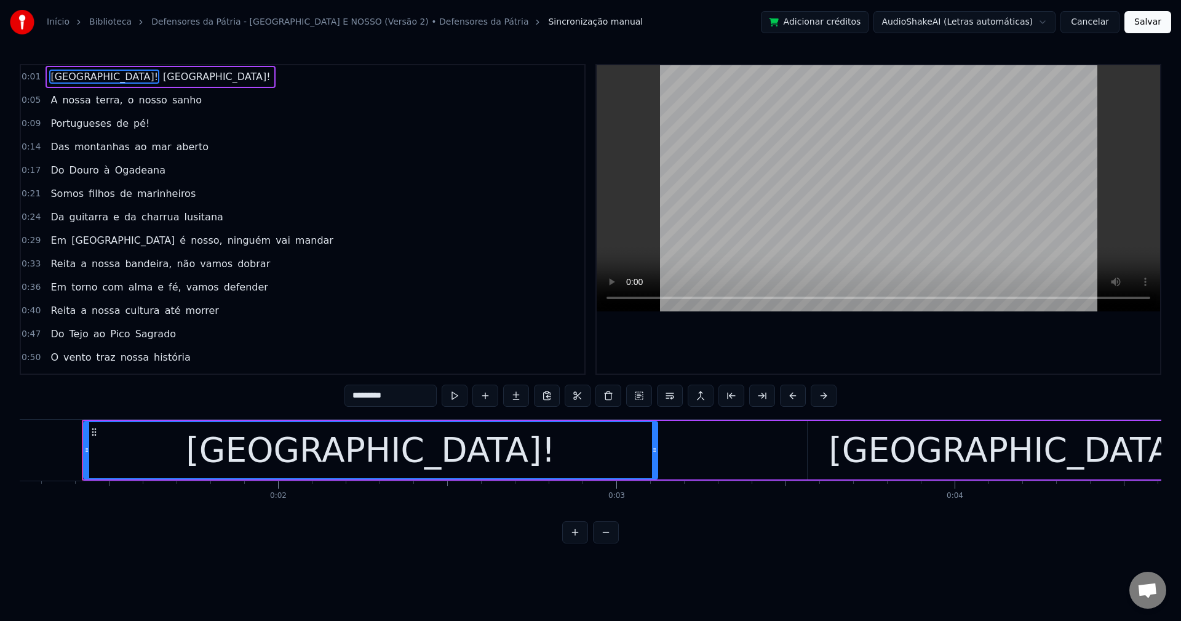
click at [403, 385] on input "*********" at bounding box center [391, 396] width 92 height 22
click at [158, 72] on span "Portugal!" at bounding box center [213, 77] width 110 height 14
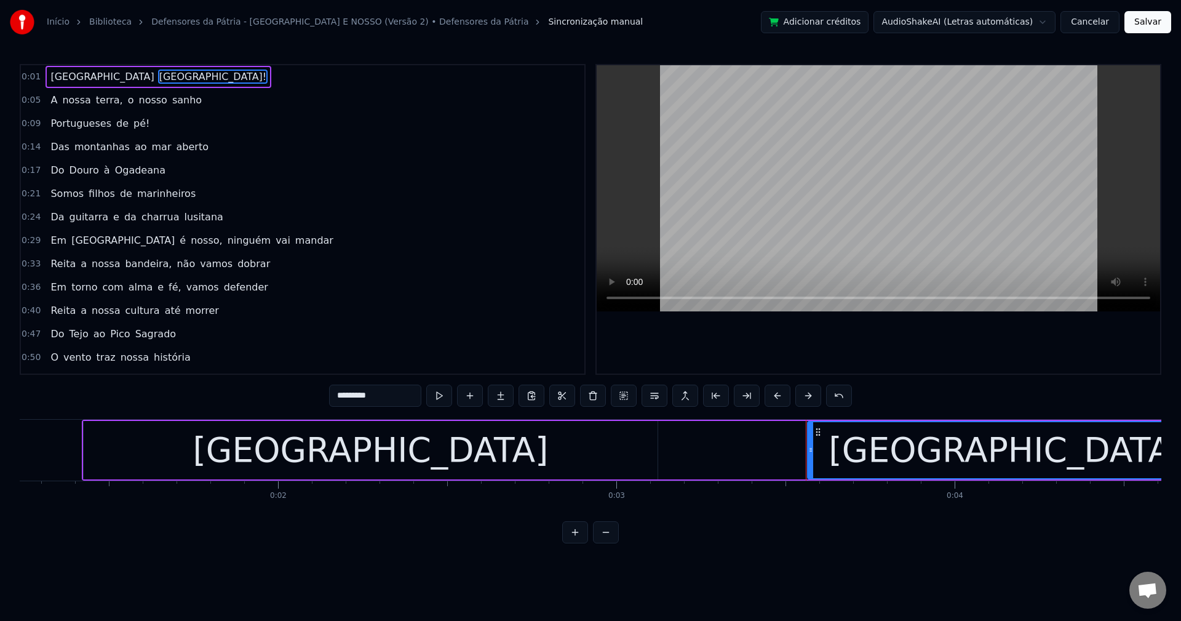
click at [393, 393] on input "*********" at bounding box center [375, 396] width 92 height 22
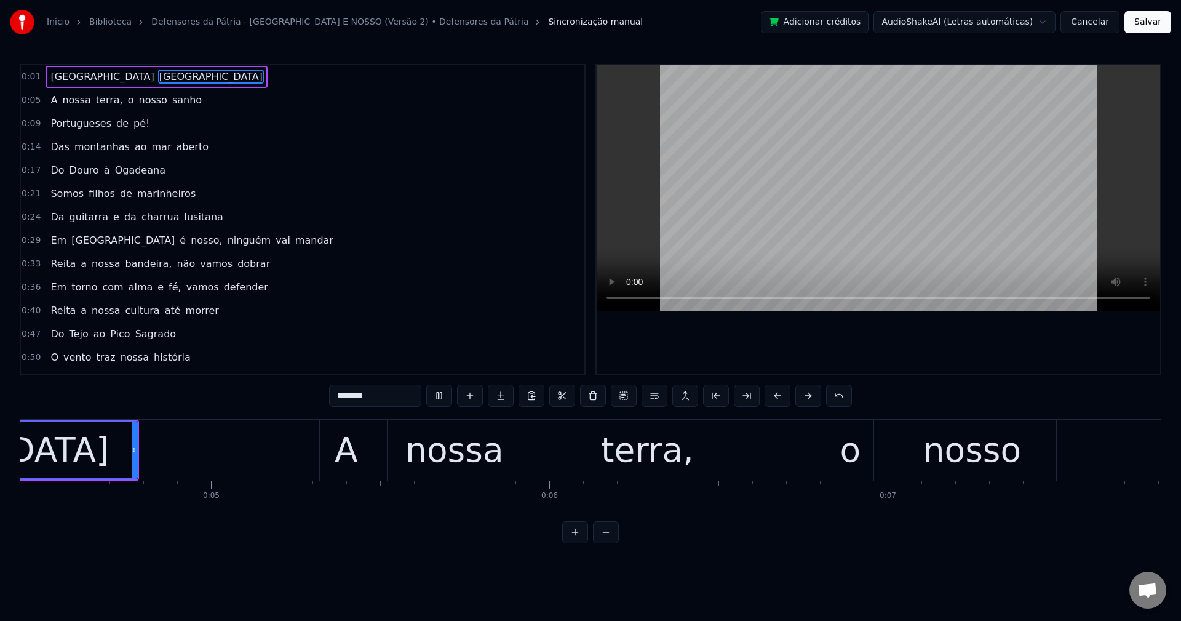
scroll to position [0, 1540]
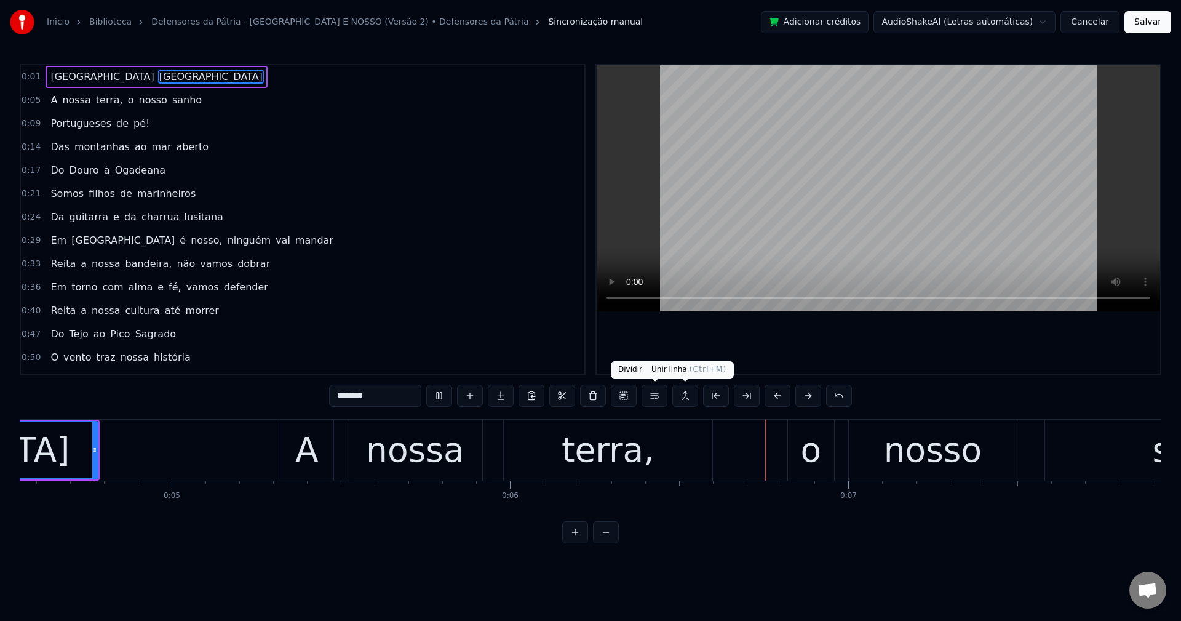
click at [662, 398] on button at bounding box center [655, 396] width 26 height 22
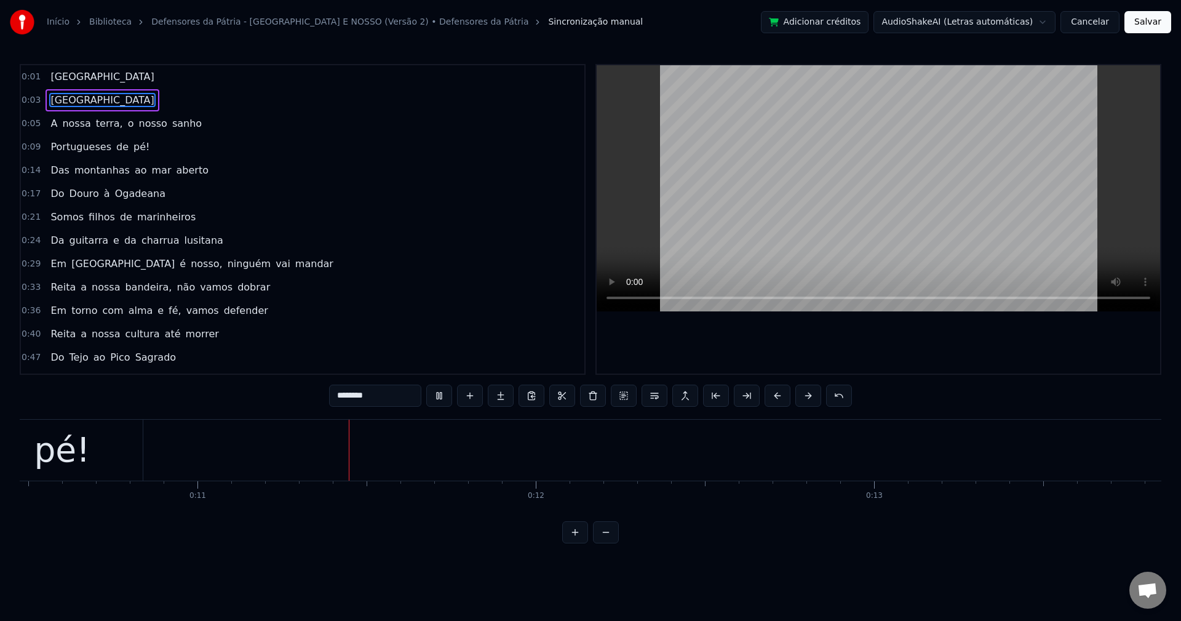
scroll to position [0, 3594]
click at [180, 129] on span "sanho" at bounding box center [187, 123] width 32 height 14
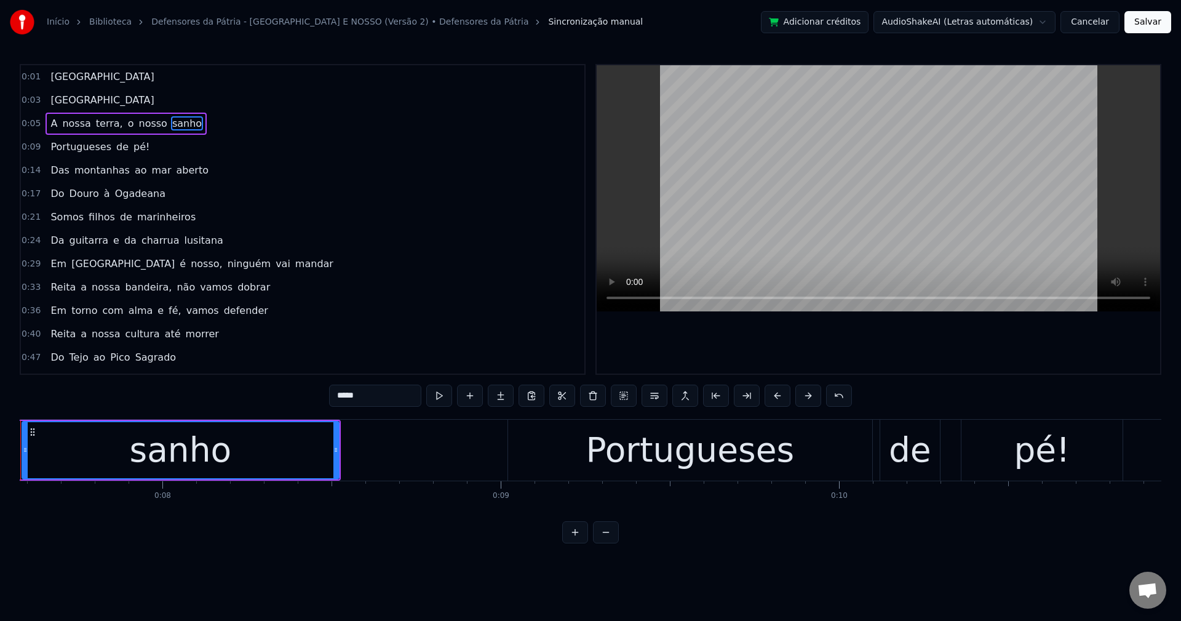
scroll to position [0, 2503]
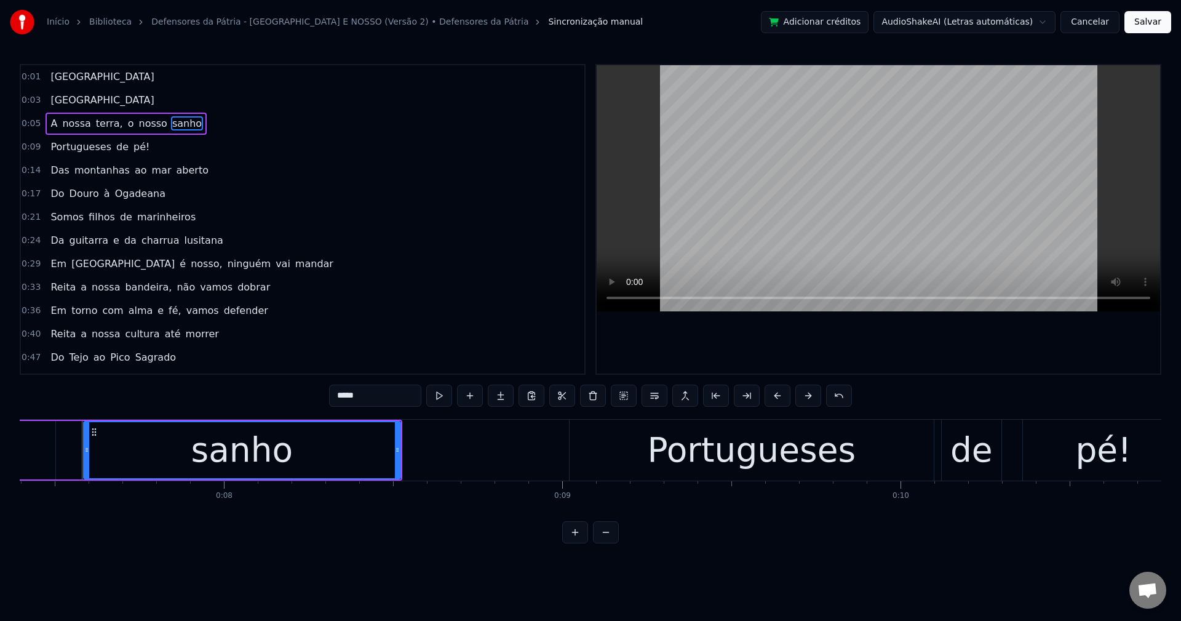
drag, startPoint x: 347, startPoint y: 404, endPoint x: 350, endPoint y: 418, distance: 13.8
click at [346, 406] on input "*****" at bounding box center [375, 396] width 92 height 22
click at [132, 150] on span "pé!" at bounding box center [141, 147] width 18 height 14
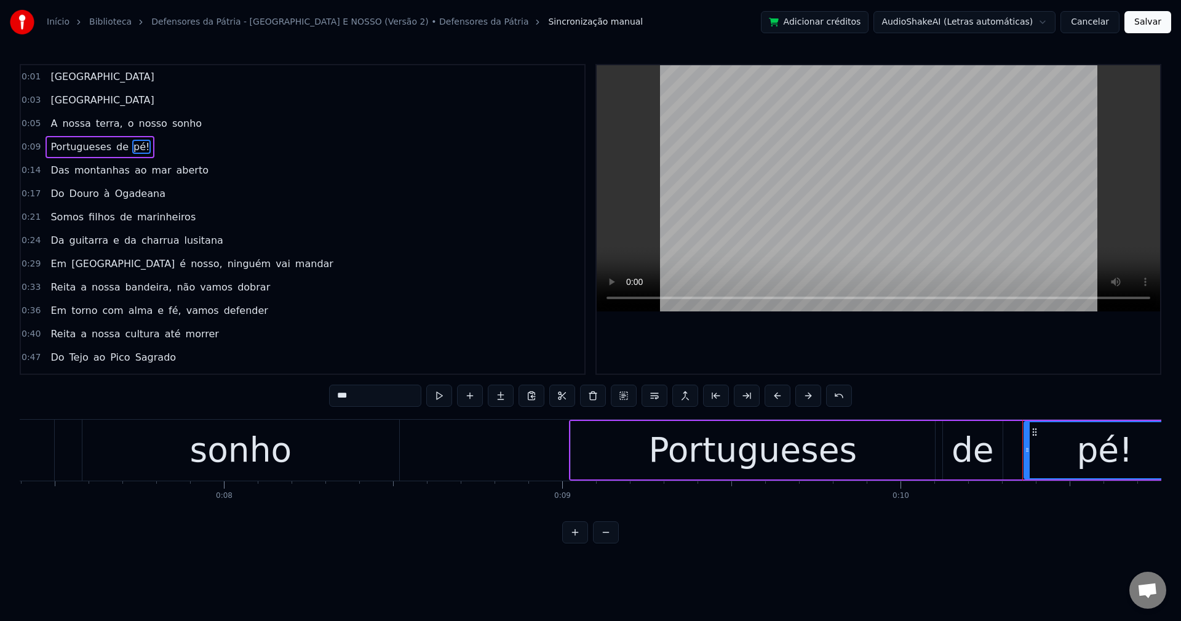
click at [364, 393] on input "***" at bounding box center [375, 396] width 92 height 22
type input "**"
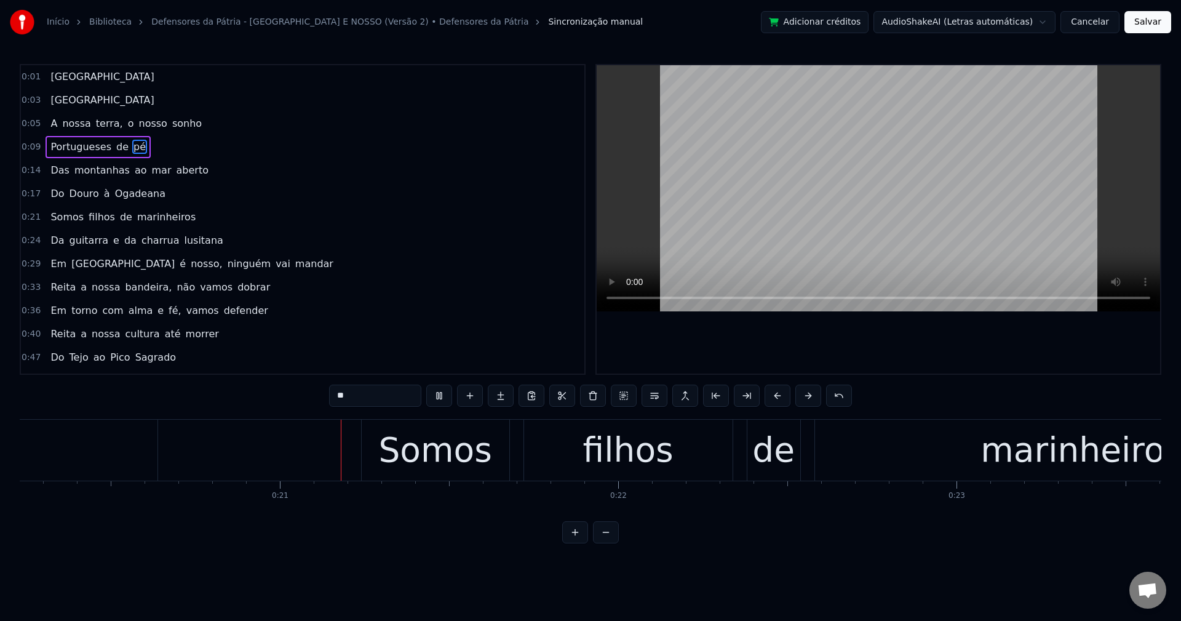
scroll to position [0, 6900]
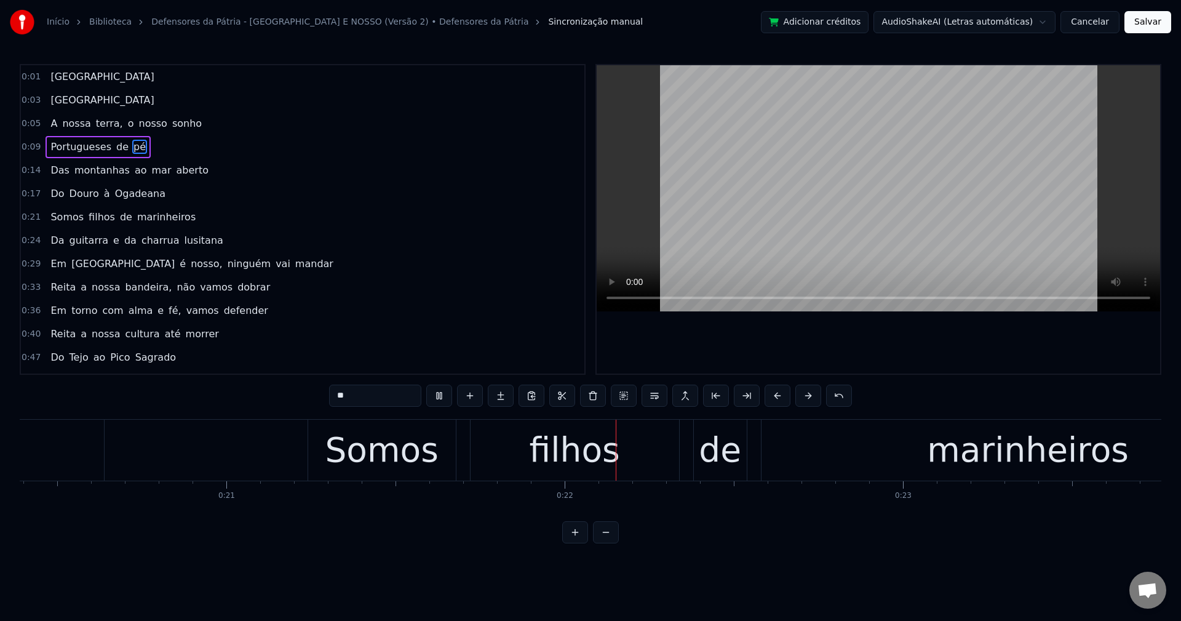
click at [104, 188] on div "Do Douro à Ogadeana" at bounding box center [108, 194] width 125 height 22
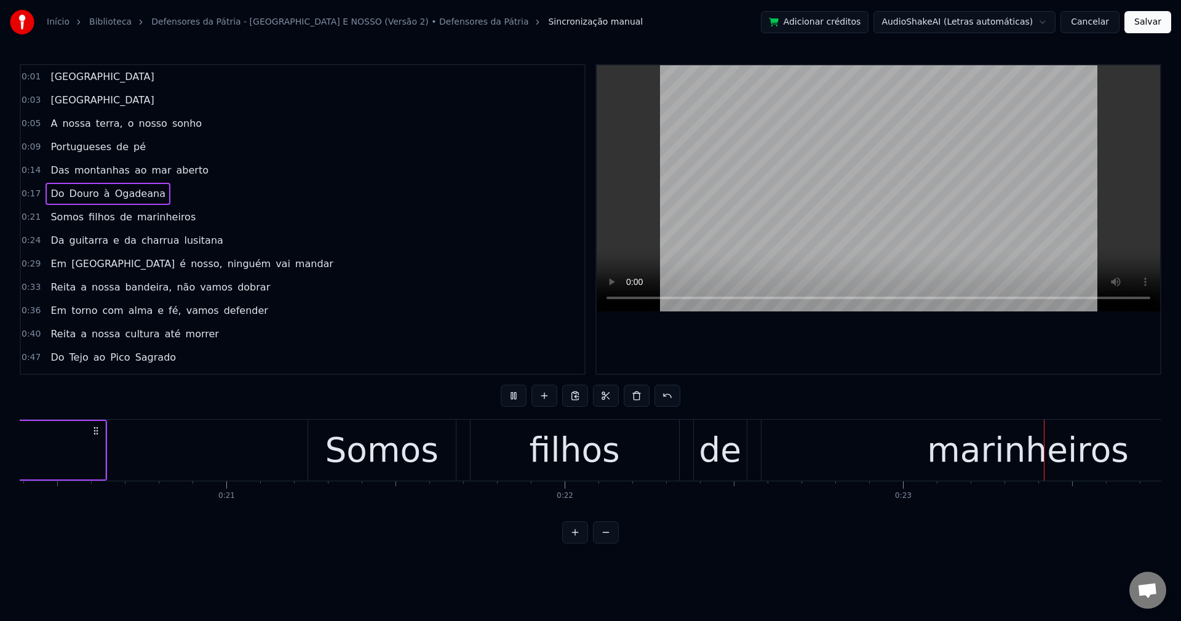
click at [103, 196] on span "à" at bounding box center [107, 193] width 9 height 14
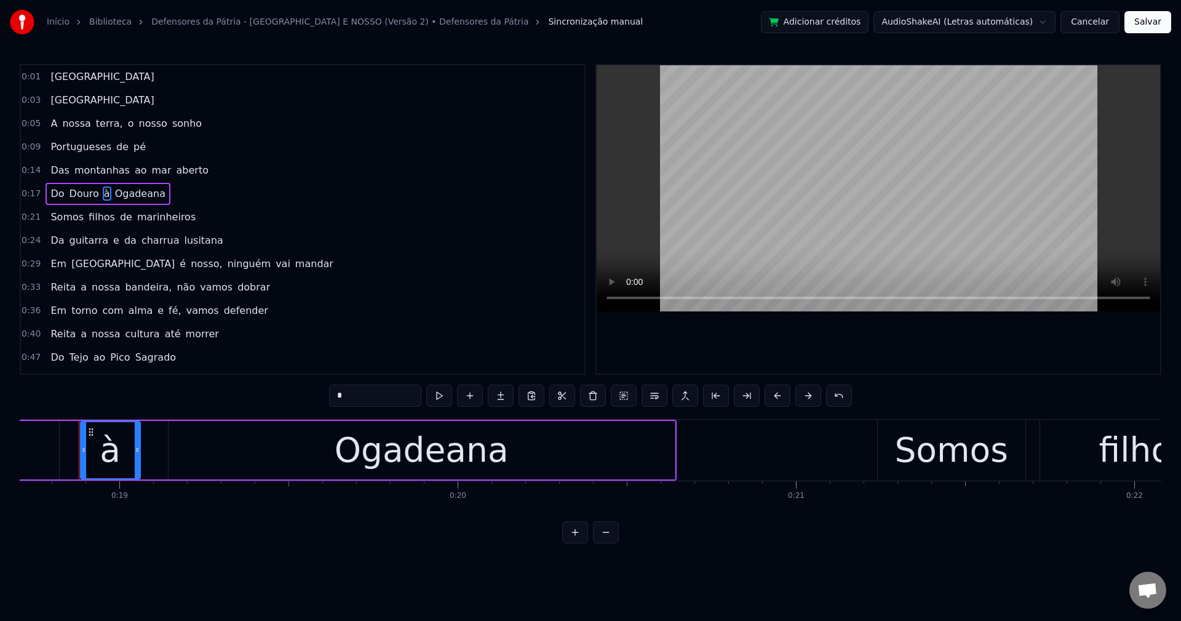
scroll to position [0, 6327]
drag, startPoint x: 355, startPoint y: 393, endPoint x: 195, endPoint y: 374, distance: 161.1
click at [196, 375] on div "0:01 Portugal 0:03 Portugal 0:05 A nossa terra, o nosso sonho 0:09 Portugueses …" at bounding box center [591, 303] width 1142 height 479
click at [121, 186] on span "Ogadeana" at bounding box center [145, 193] width 53 height 14
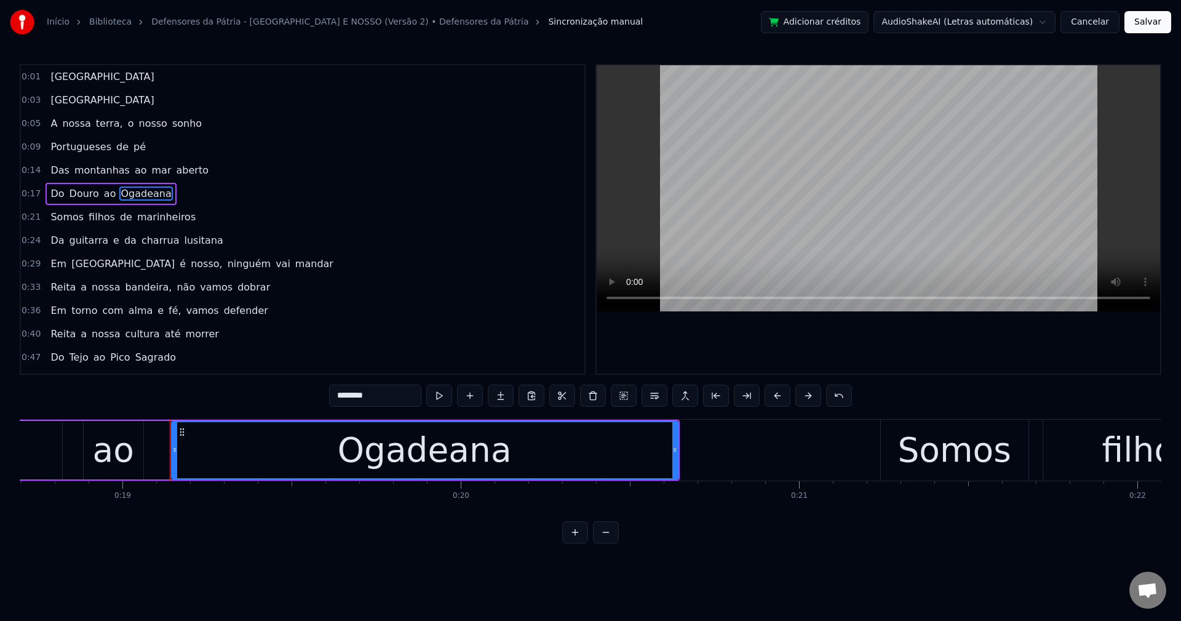
drag, startPoint x: 376, startPoint y: 401, endPoint x: 269, endPoint y: 391, distance: 107.5
click at [269, 391] on div "0:01 Portugal 0:03 Portugal 0:05 A nossa terra, o nosso sonho 0:09 Portugueses …" at bounding box center [591, 303] width 1142 height 479
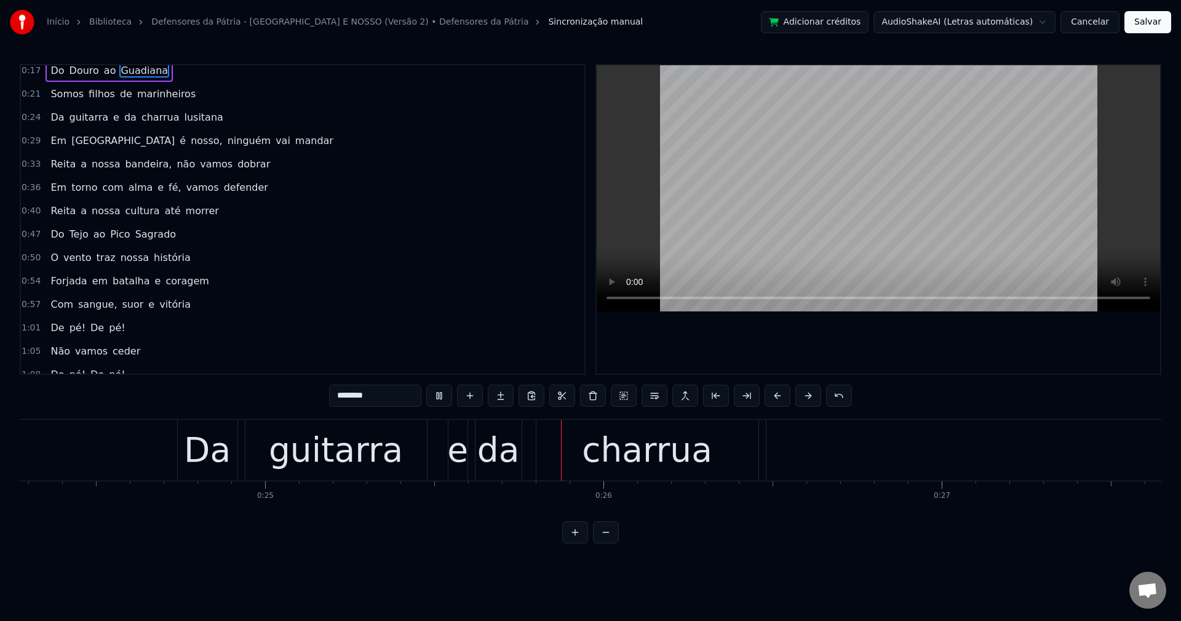
scroll to position [0, 8507]
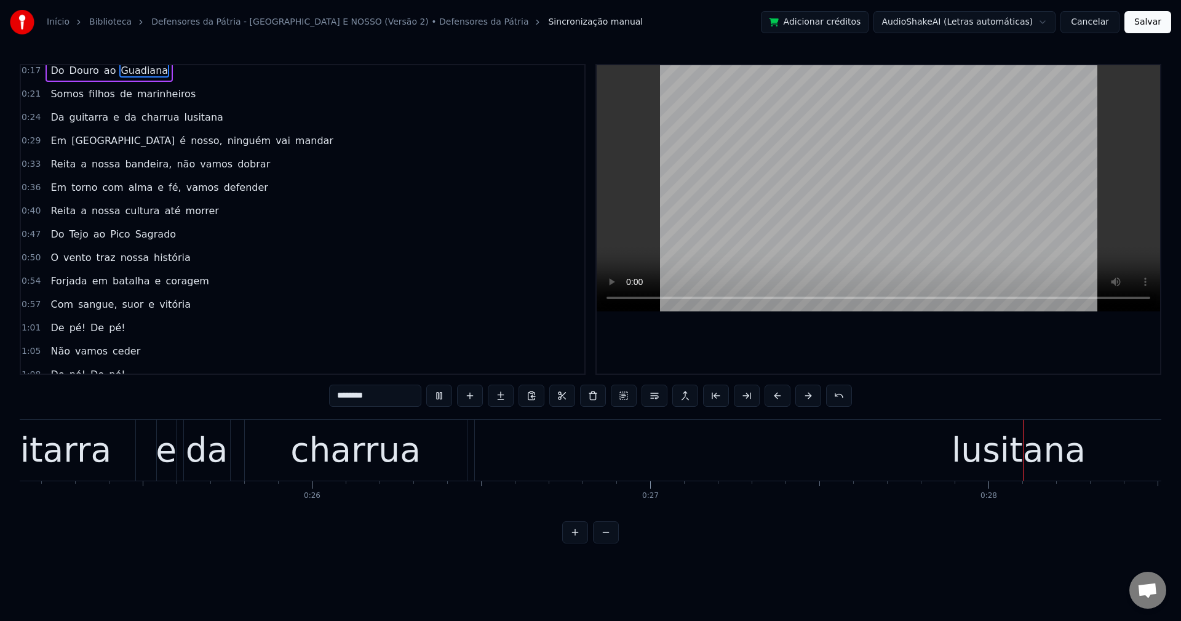
click at [190, 146] on span "nosso," at bounding box center [207, 141] width 34 height 14
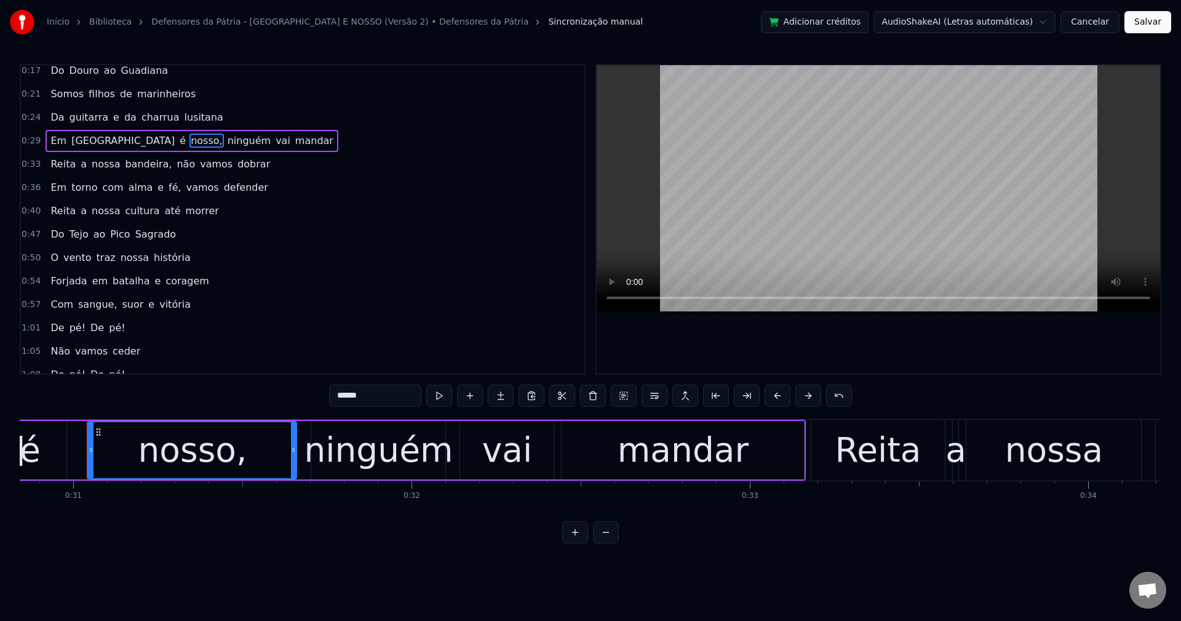
scroll to position [0, 10443]
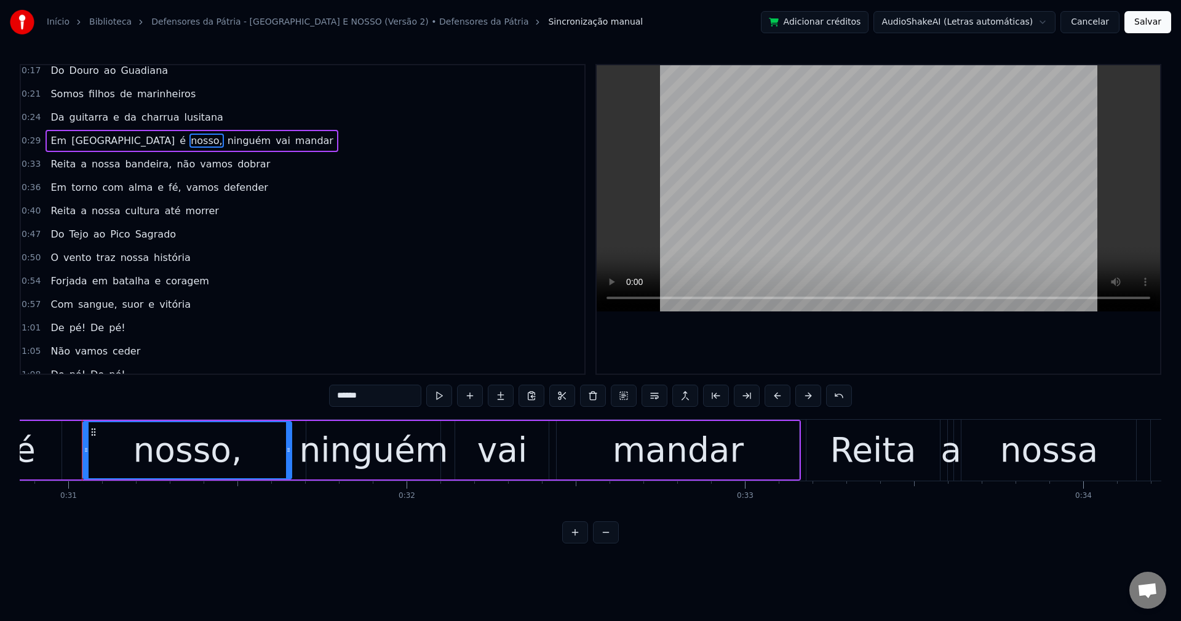
click at [392, 386] on input "******" at bounding box center [375, 396] width 92 height 22
click at [223, 145] on span "ninguém" at bounding box center [246, 141] width 46 height 14
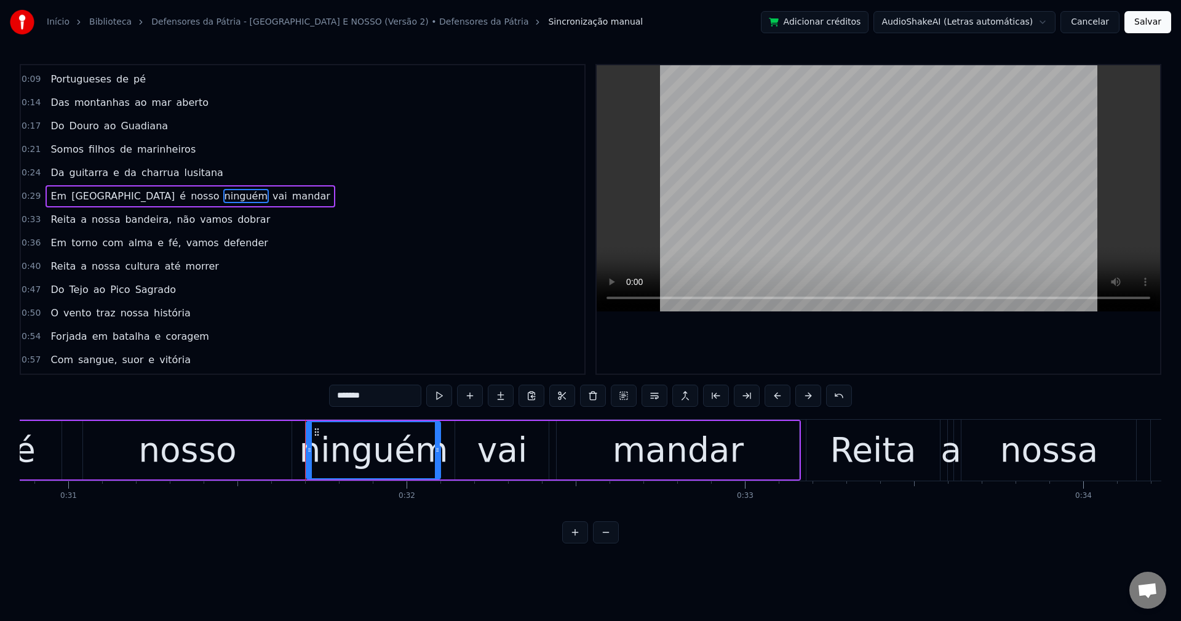
scroll to position [44, 0]
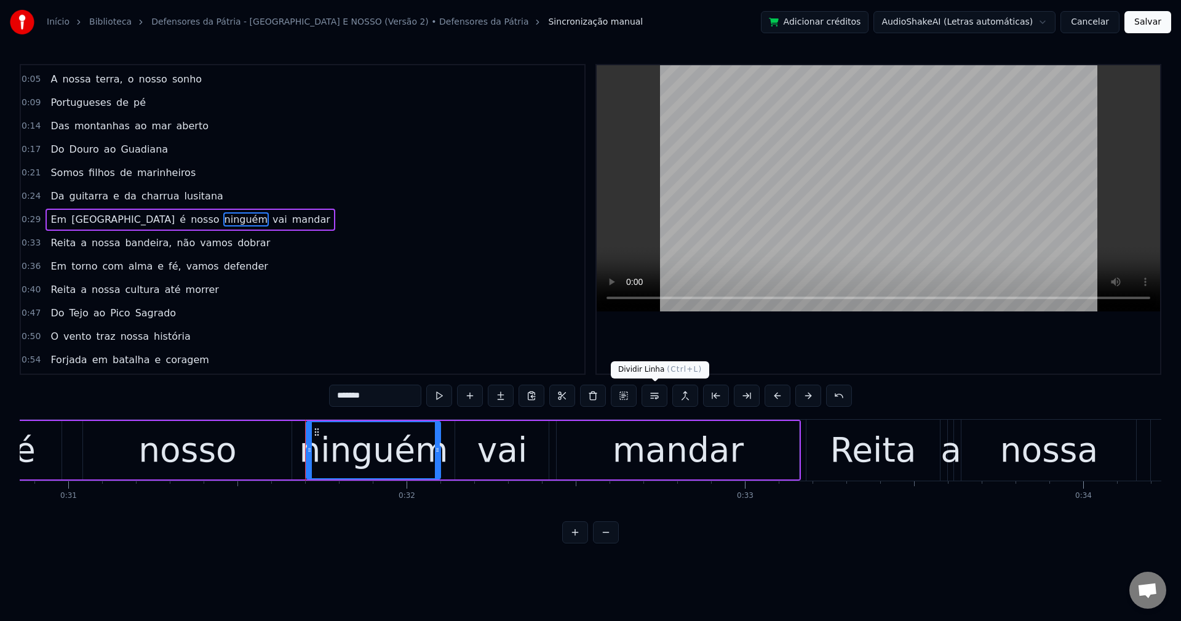
drag, startPoint x: 649, startPoint y: 401, endPoint x: 634, endPoint y: 342, distance: 60.3
click at [649, 400] on button at bounding box center [655, 396] width 26 height 22
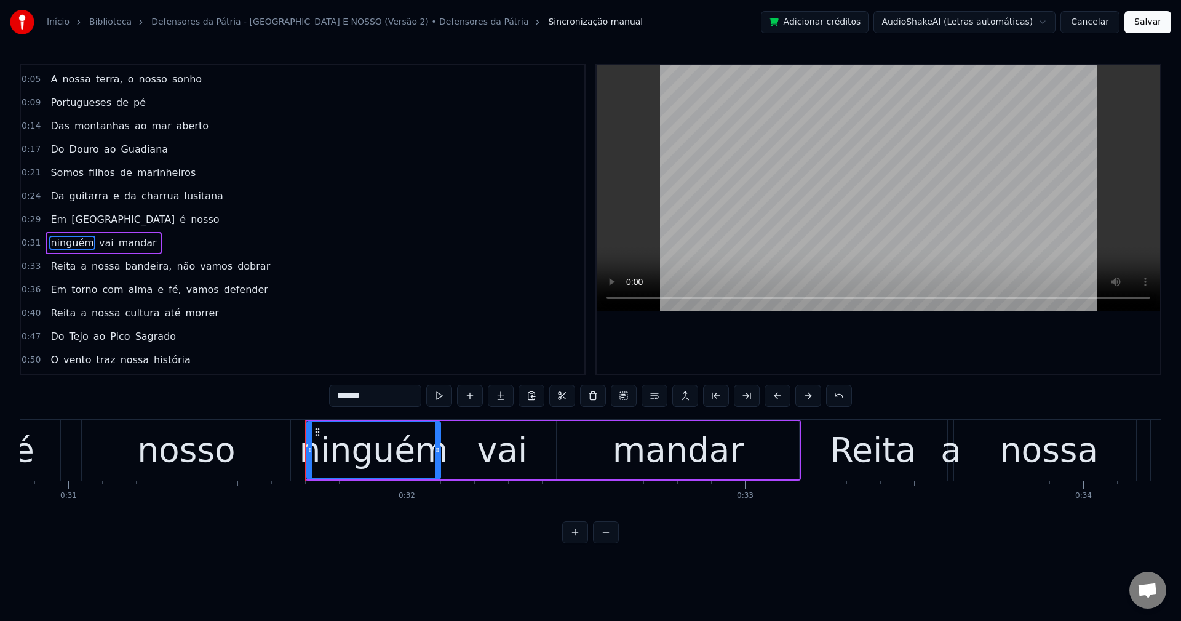
scroll to position [68, 0]
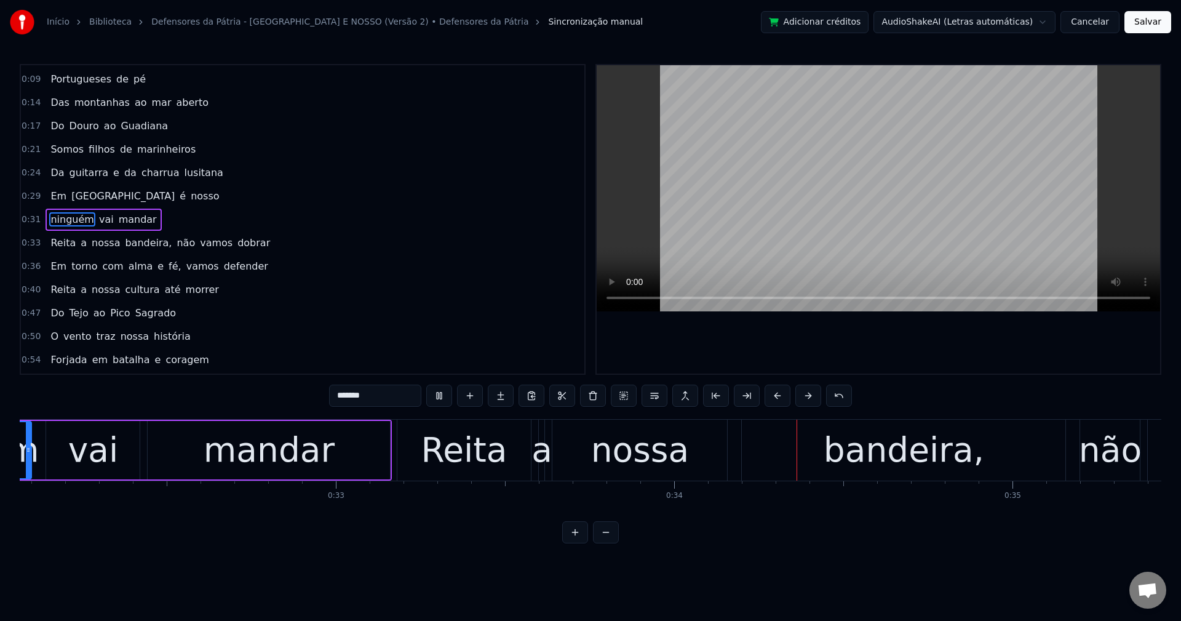
click at [135, 246] on span "bandeira," at bounding box center [148, 243] width 49 height 14
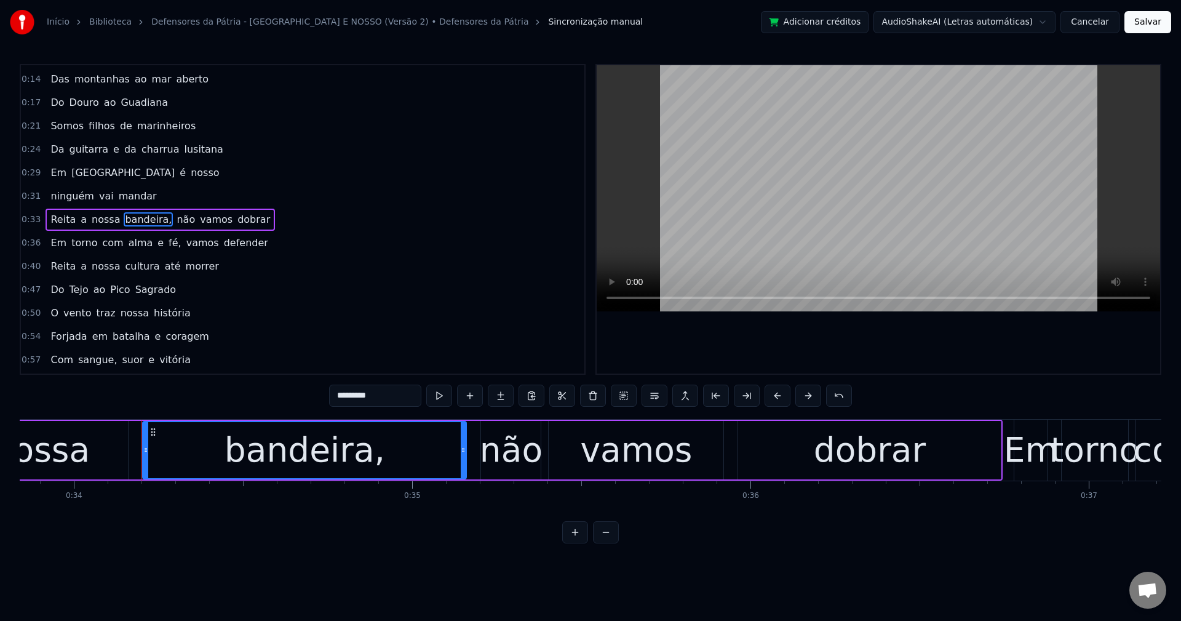
scroll to position [0, 11485]
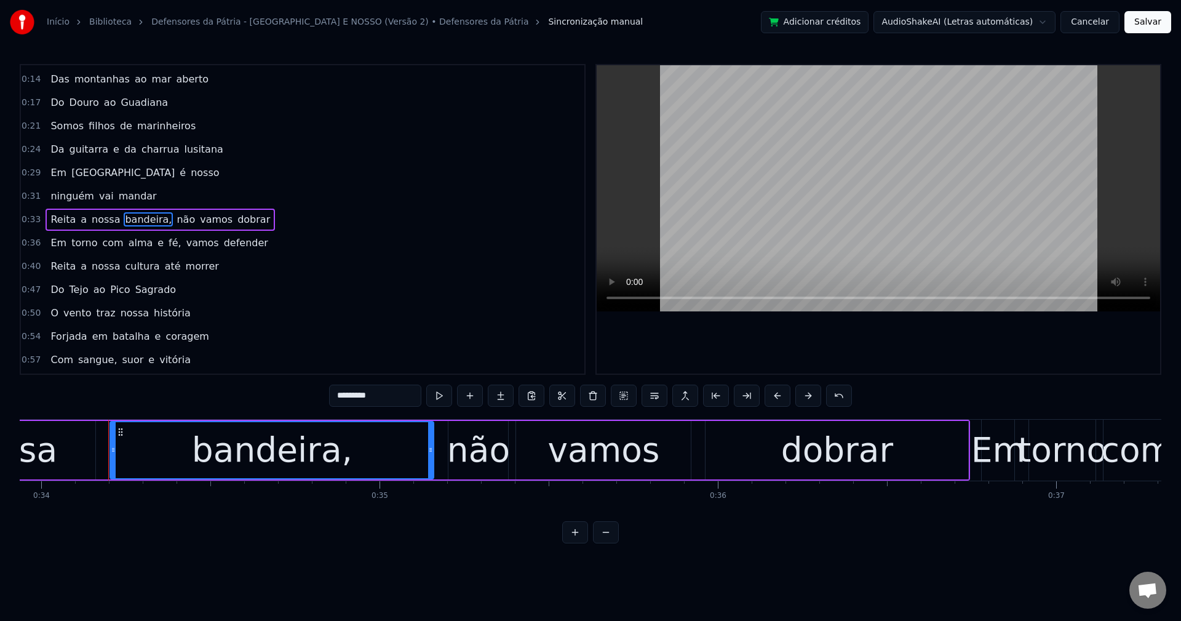
click at [393, 391] on input "*********" at bounding box center [375, 396] width 92 height 22
click at [172, 219] on span "não" at bounding box center [182, 219] width 21 height 14
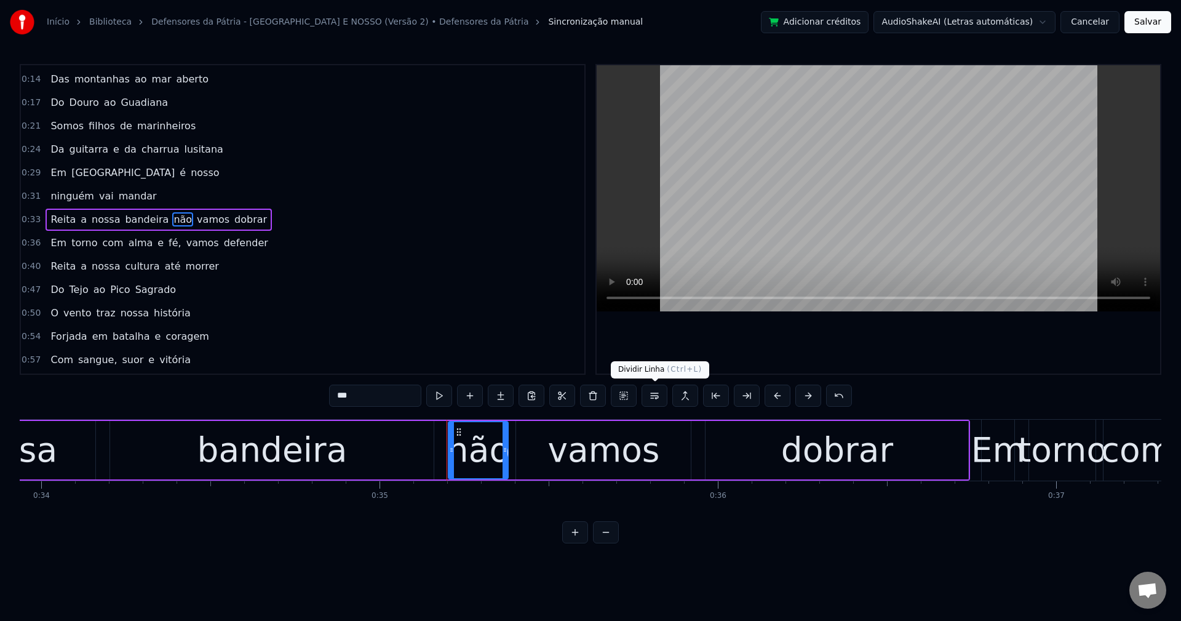
drag, startPoint x: 661, startPoint y: 402, endPoint x: 655, endPoint y: 404, distance: 6.4
click at [658, 405] on button at bounding box center [655, 396] width 26 height 22
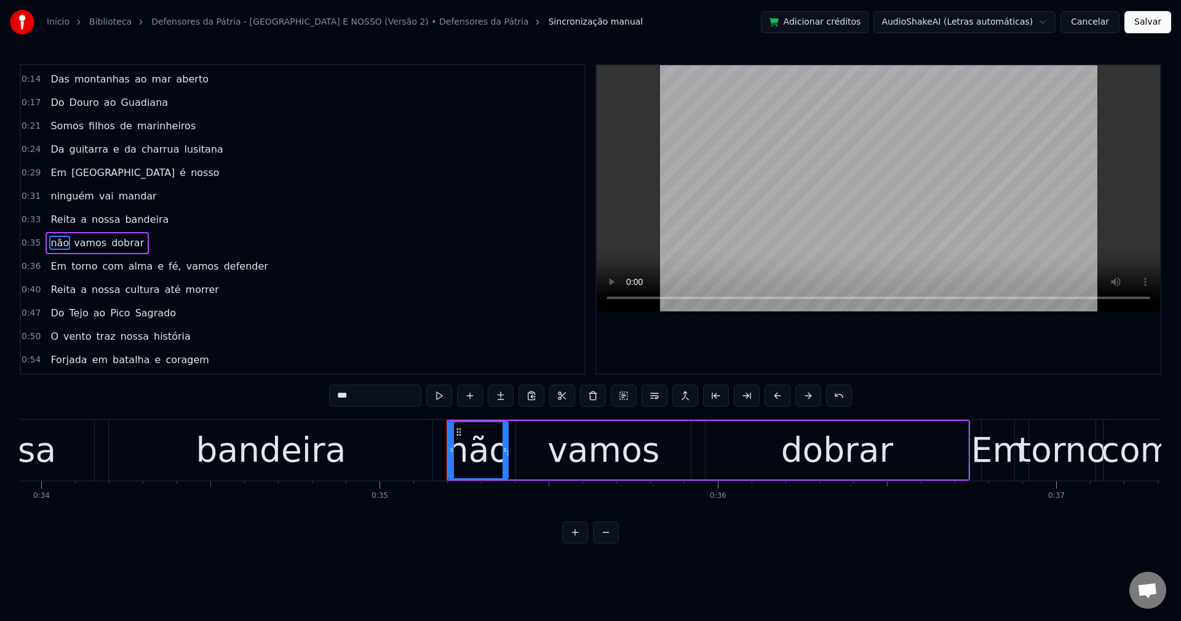
scroll to position [114, 0]
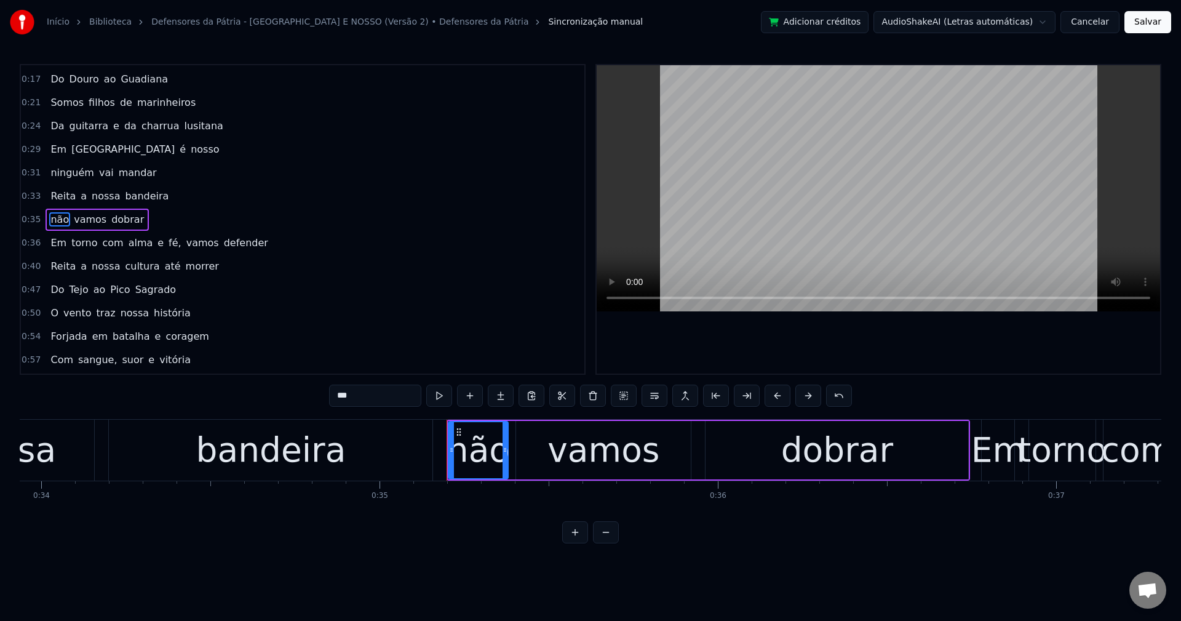
click at [167, 249] on span "fé," at bounding box center [174, 243] width 15 height 14
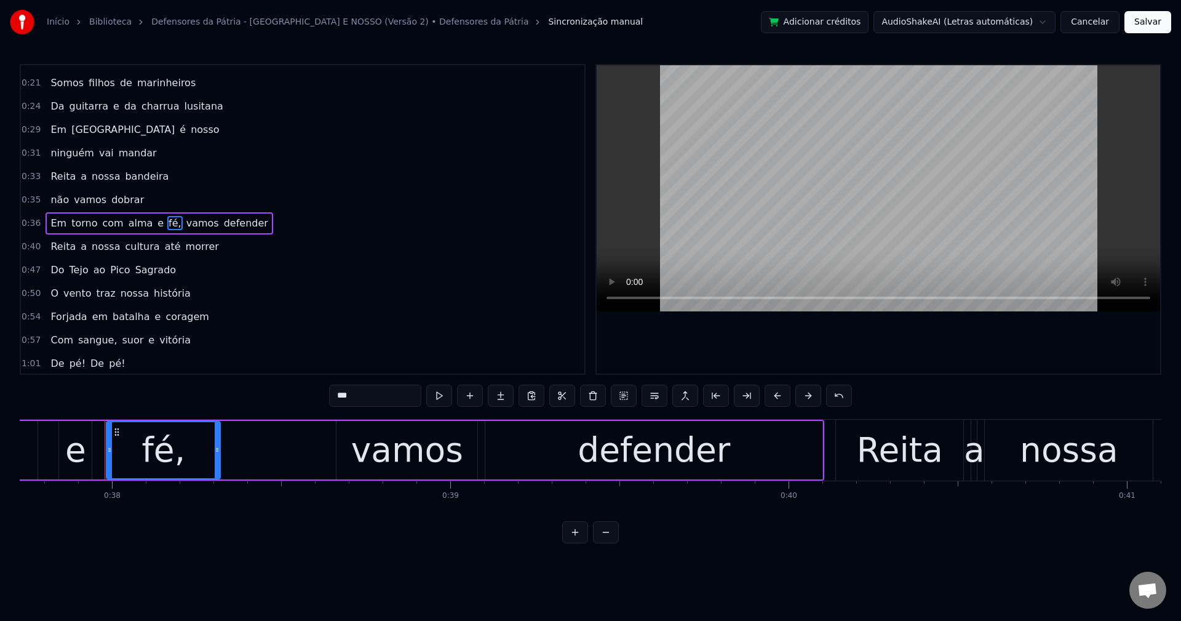
click at [381, 386] on input "***" at bounding box center [375, 396] width 92 height 22
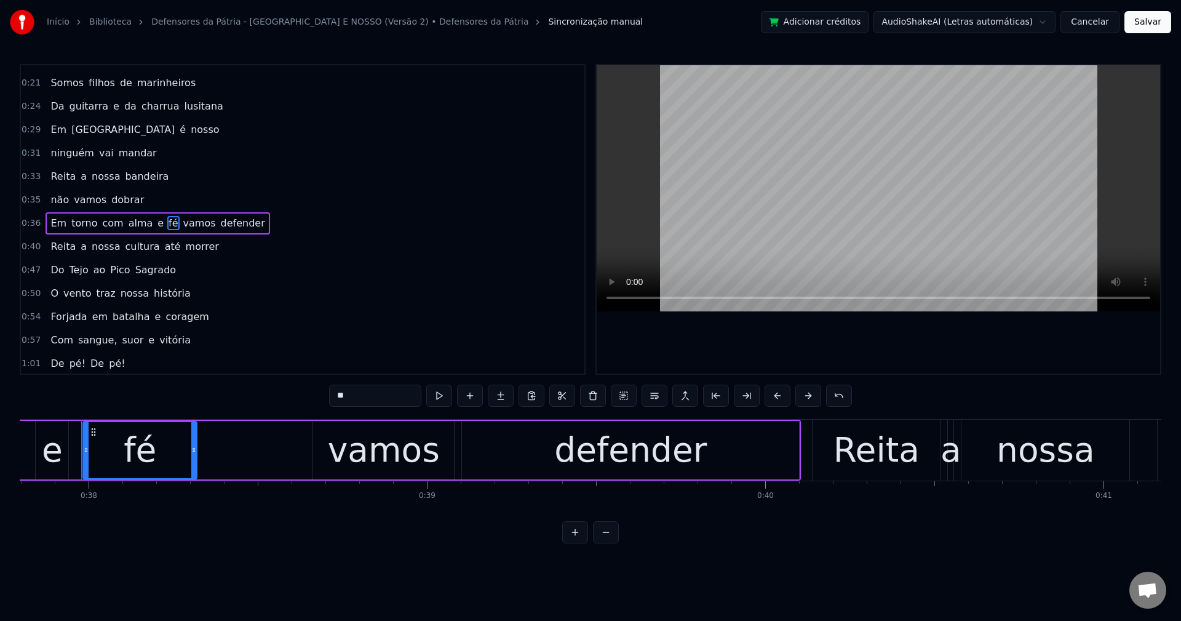
click at [182, 228] on span "vamos" at bounding box center [199, 223] width 35 height 14
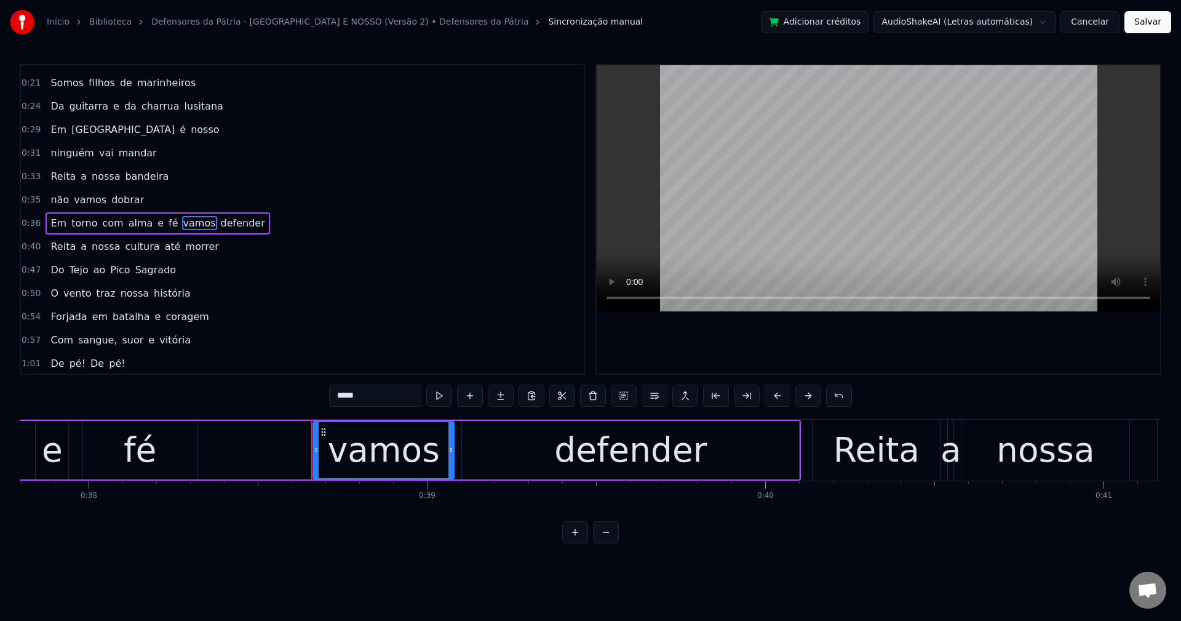
scroll to position [138, 0]
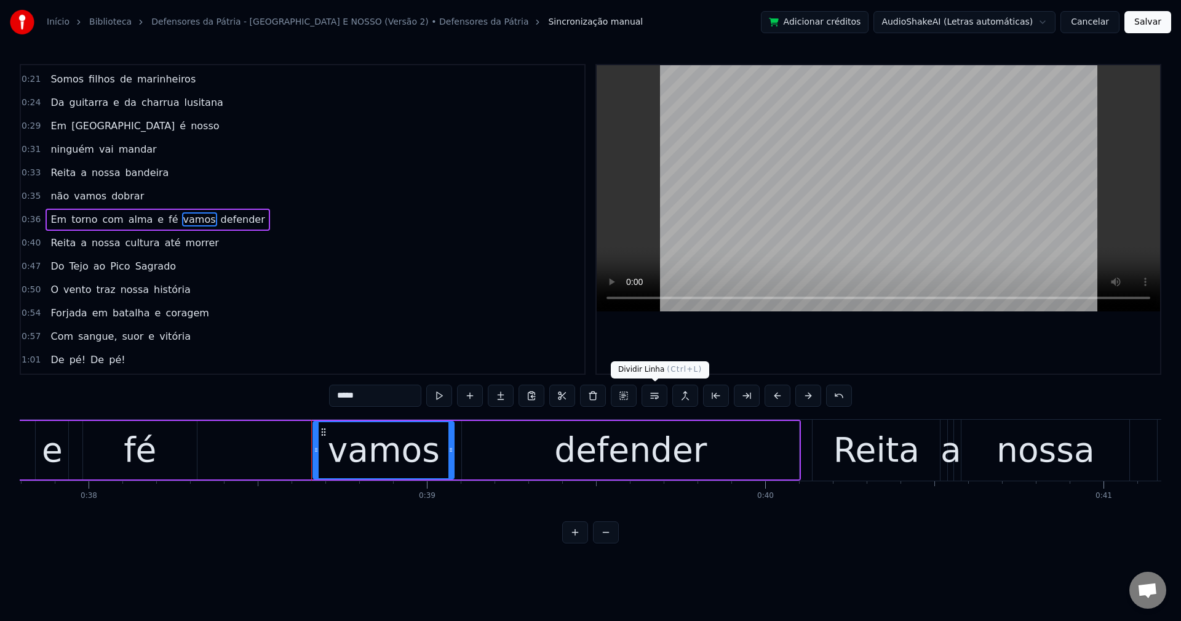
click at [656, 404] on button at bounding box center [655, 396] width 26 height 22
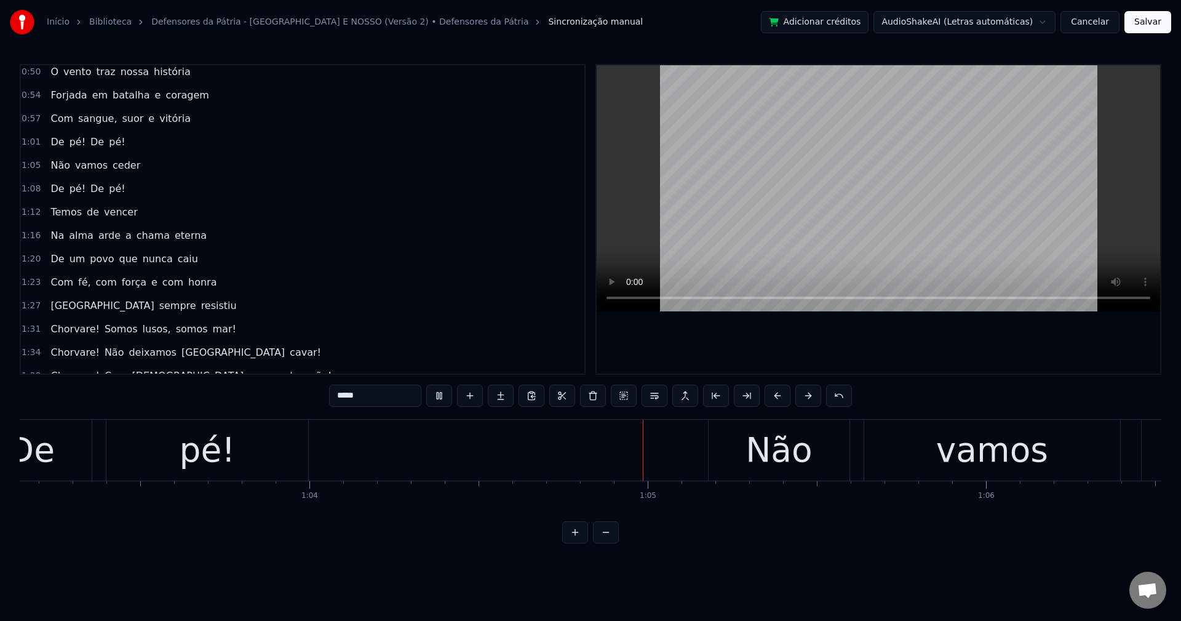
scroll to position [407, 0]
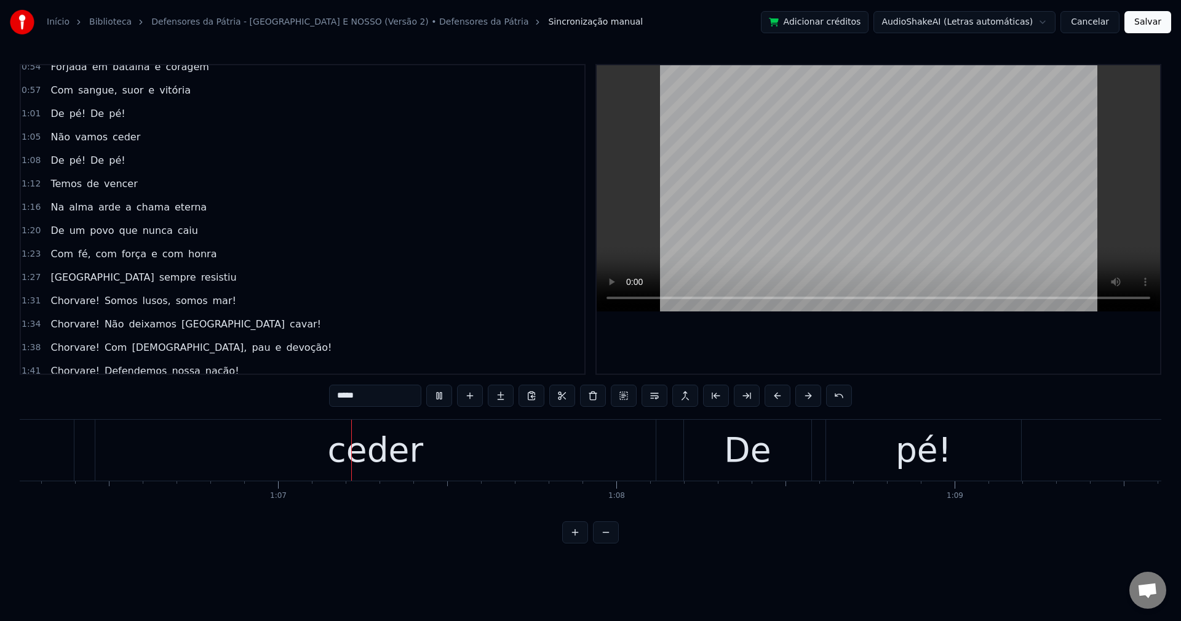
click at [105, 298] on span "Somos" at bounding box center [121, 301] width 36 height 14
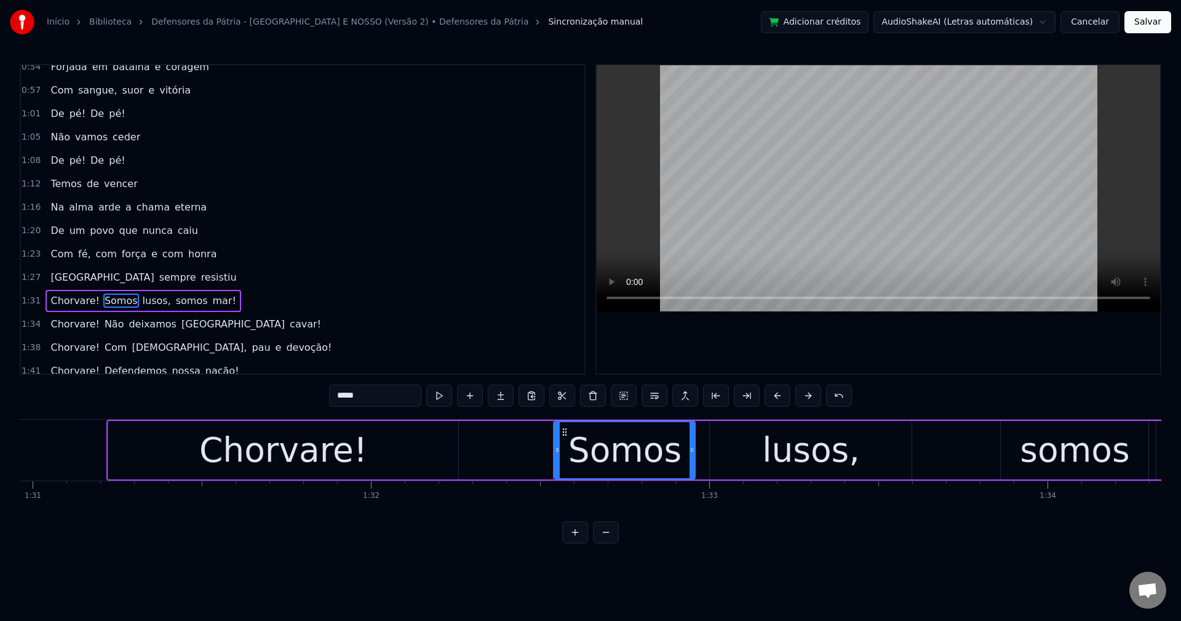
scroll to position [0, 31256]
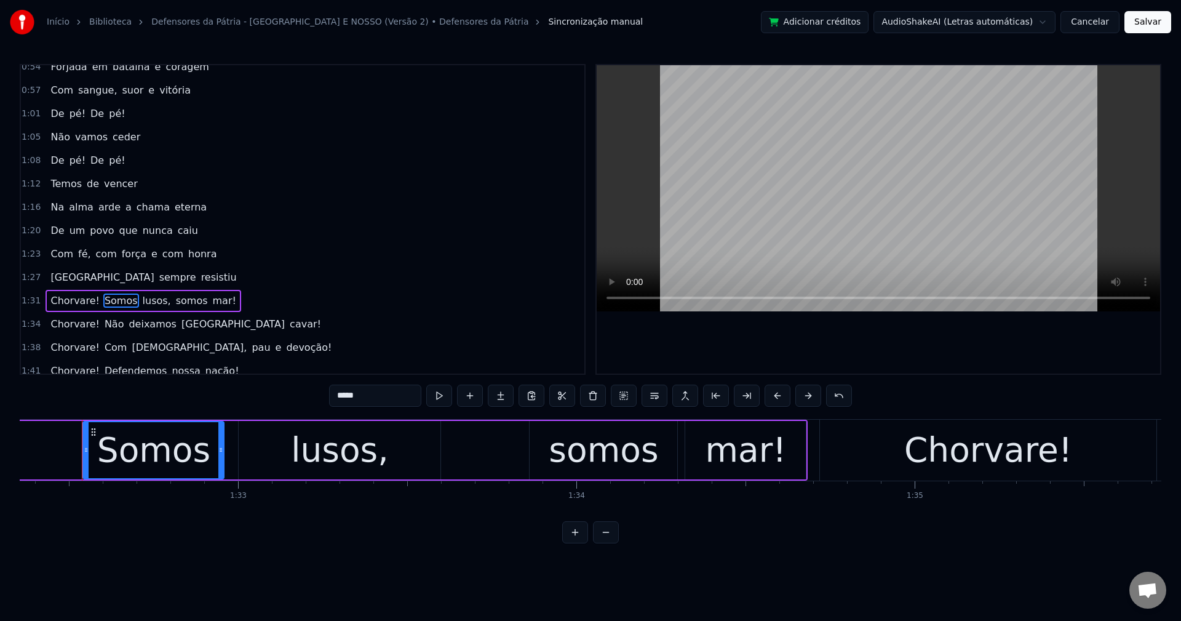
click at [58, 306] on span "Chorvare!" at bounding box center [74, 301] width 51 height 14
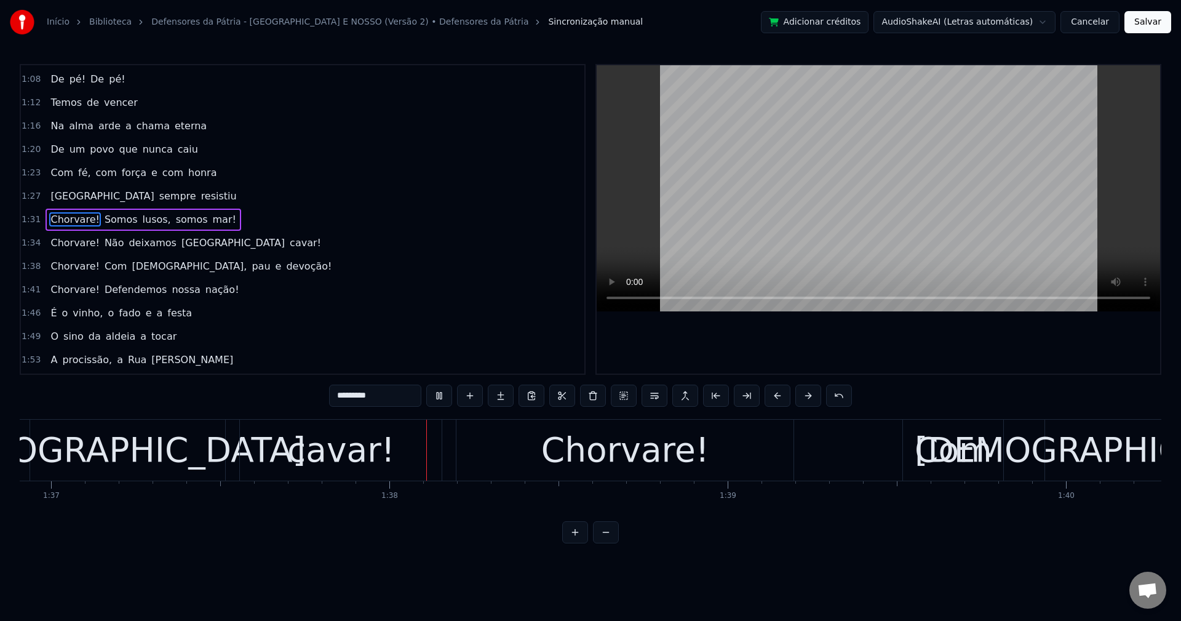
scroll to position [0, 32917]
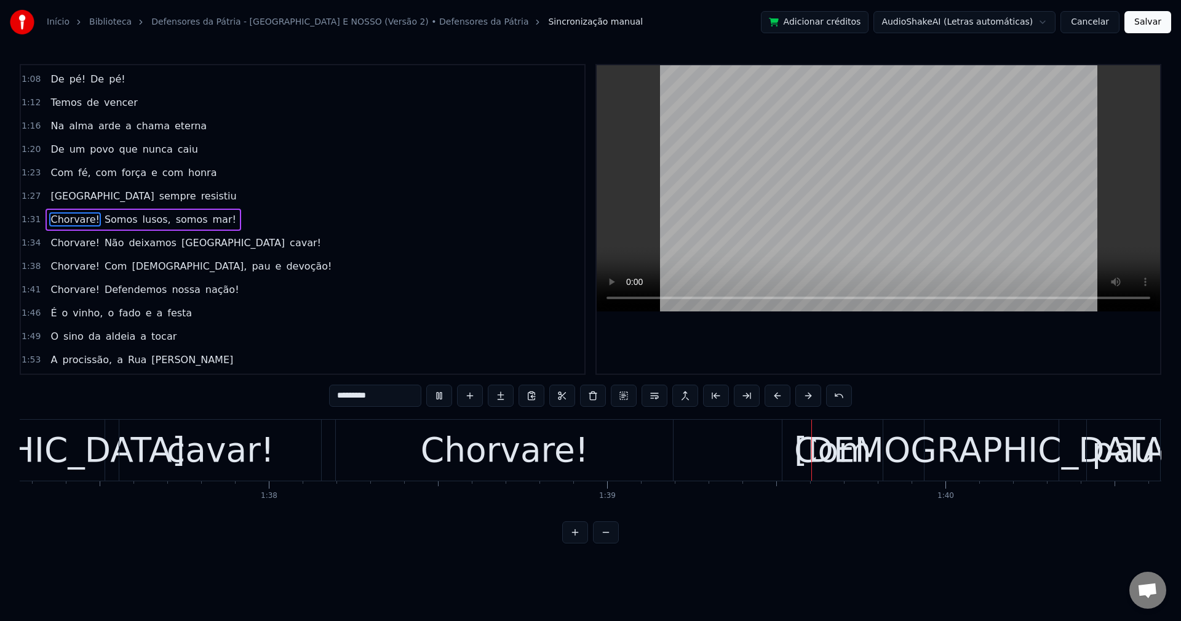
click at [190, 247] on span "Portugal" at bounding box center [233, 243] width 106 height 14
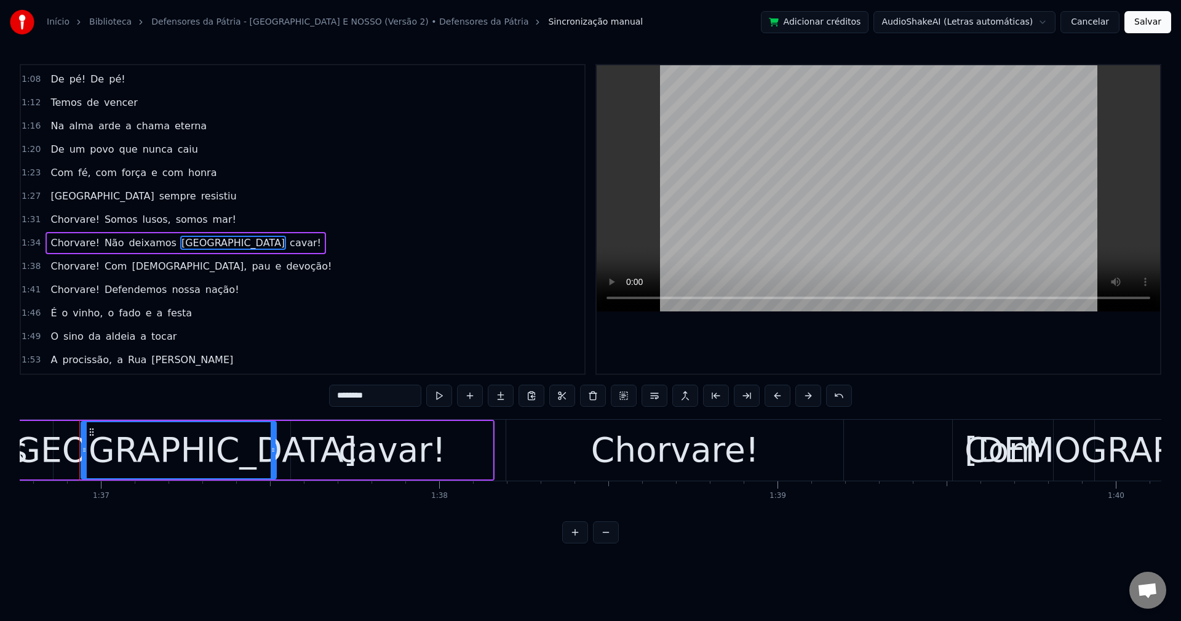
scroll to position [0, 32745]
click at [653, 404] on button at bounding box center [655, 396] width 26 height 22
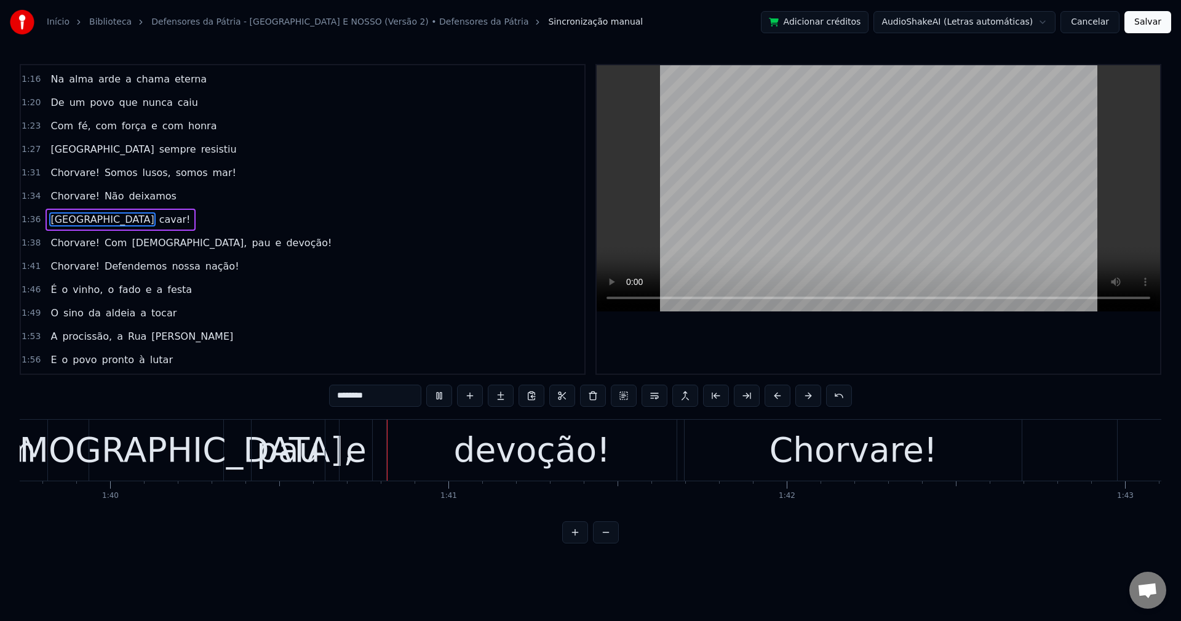
scroll to position [0, 33834]
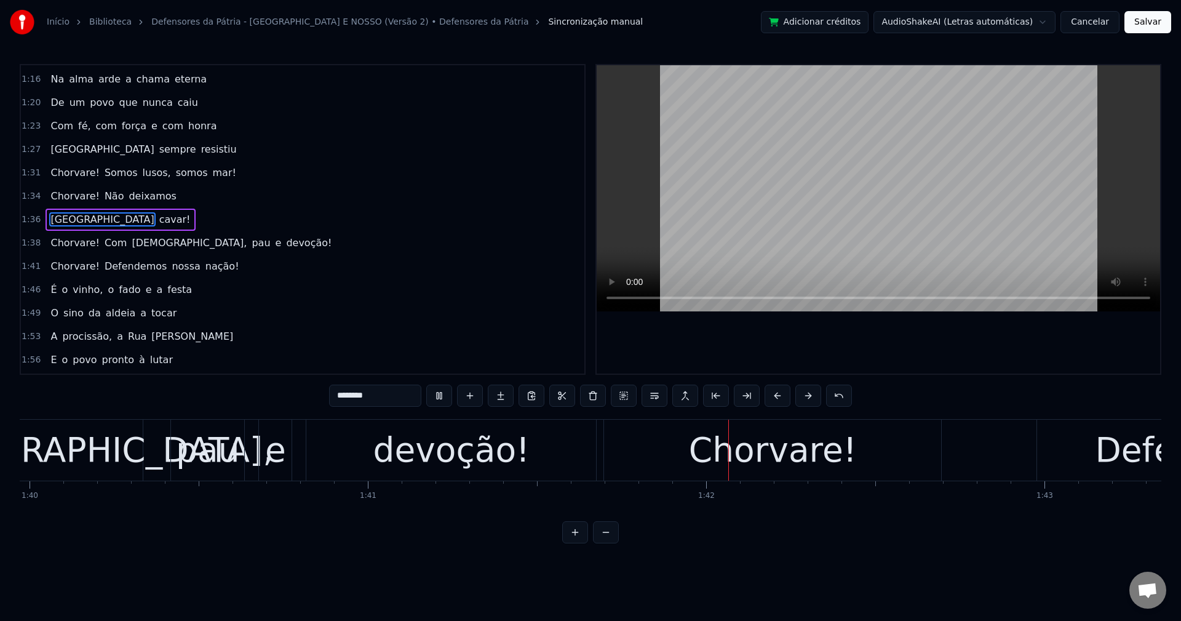
click at [114, 248] on span "Com" at bounding box center [115, 243] width 25 height 14
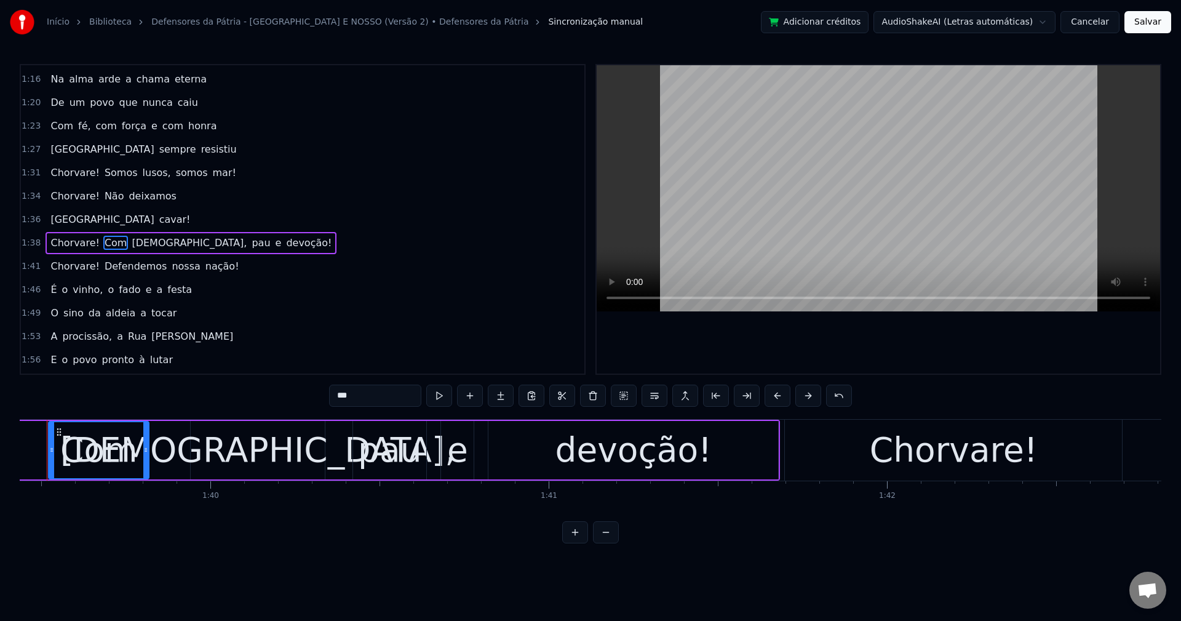
scroll to position [0, 33618]
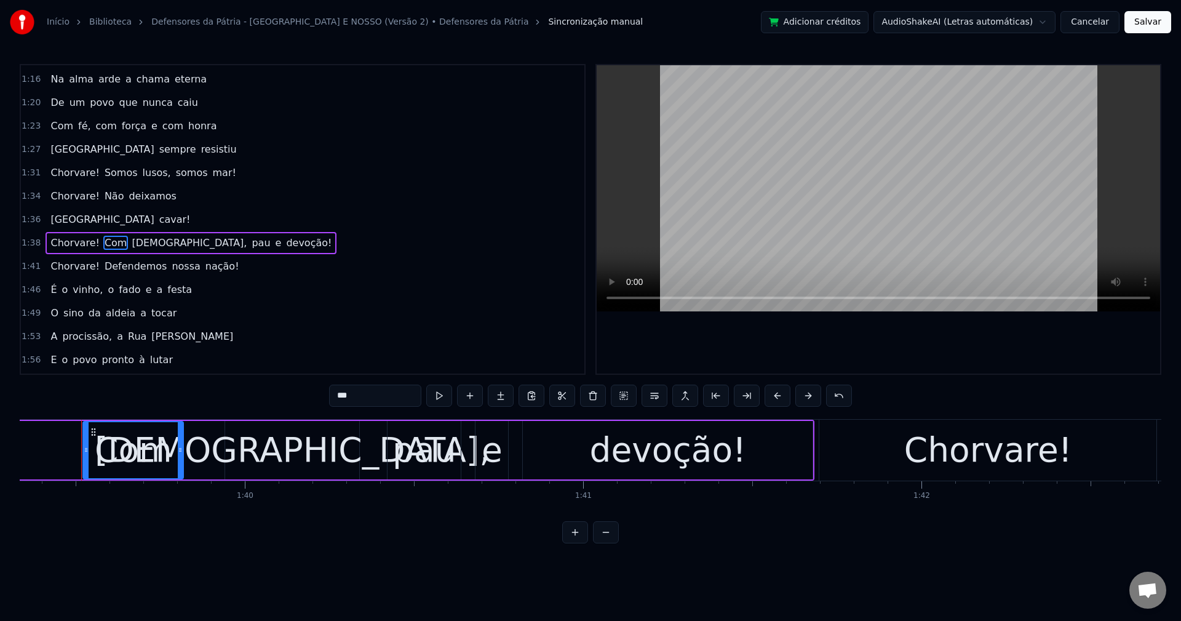
click at [645, 398] on button at bounding box center [655, 396] width 26 height 22
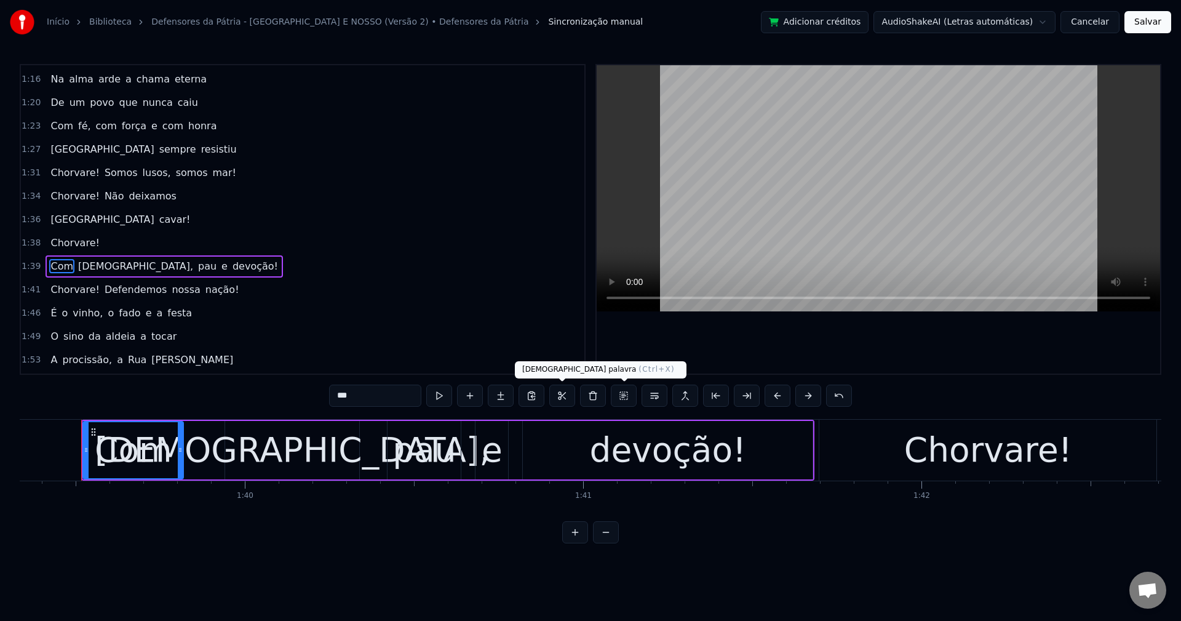
scroll to position [582, 0]
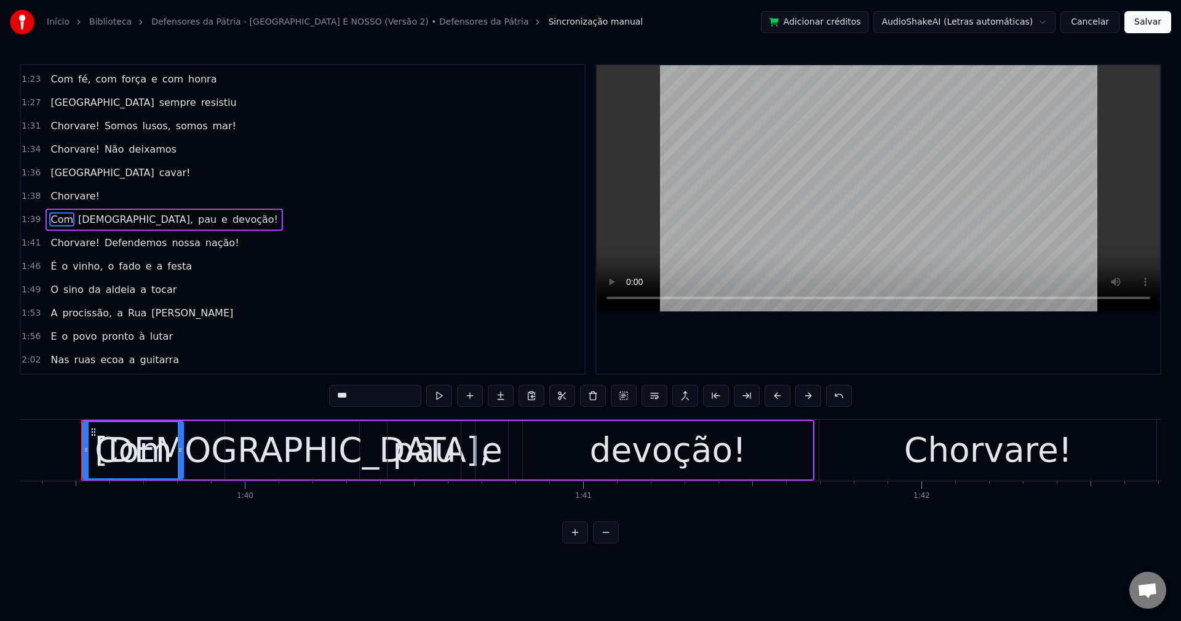
click at [121, 241] on span "Defendemos" at bounding box center [135, 243] width 65 height 14
type input "**********"
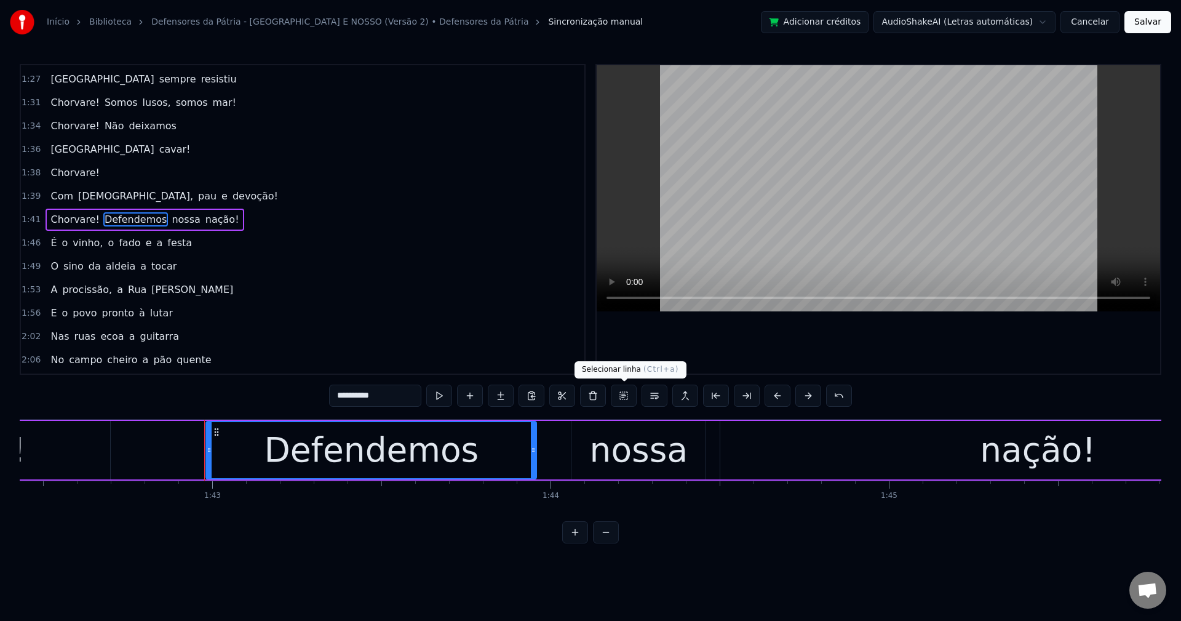
scroll to position [0, 34789]
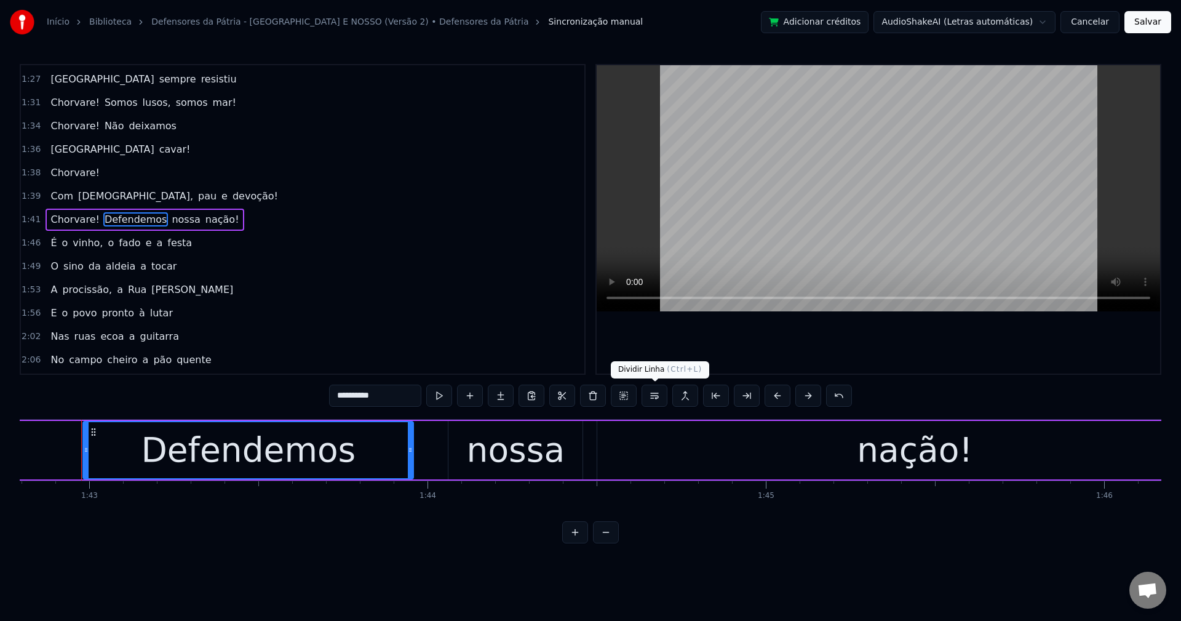
click at [654, 404] on button at bounding box center [655, 396] width 26 height 22
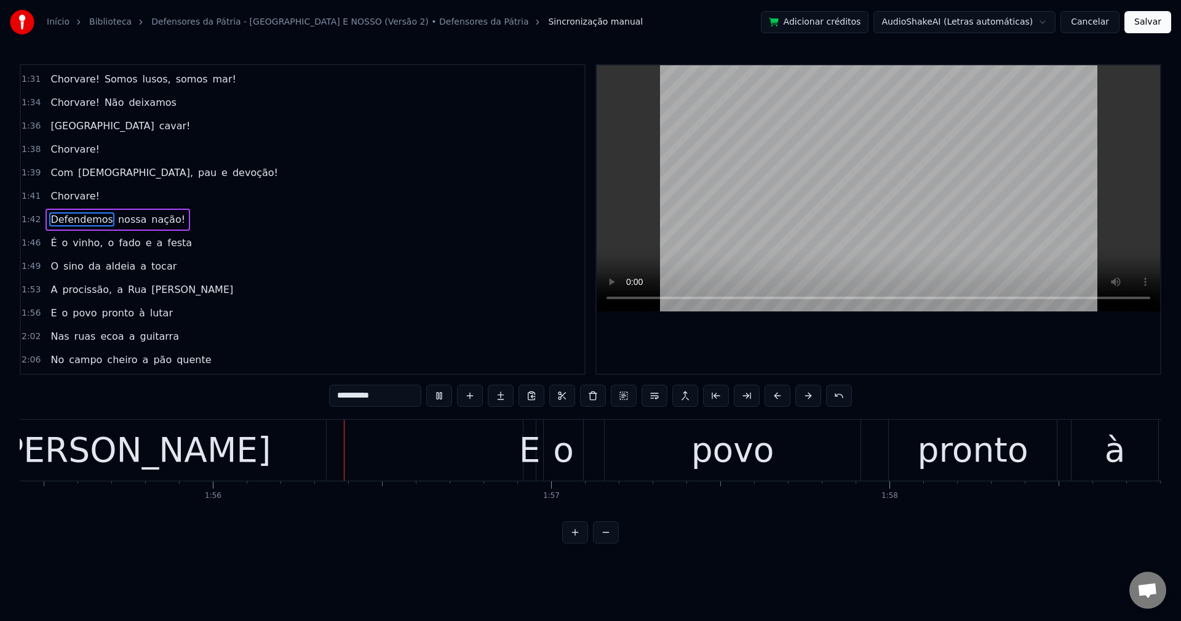
scroll to position [0, 39079]
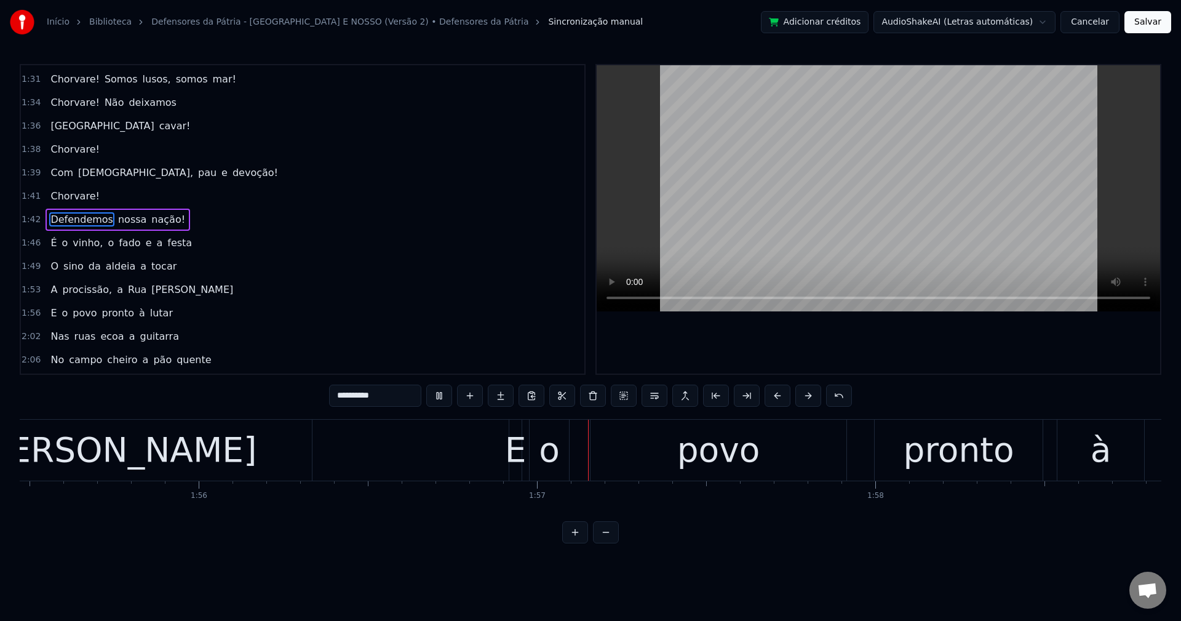
click at [118, 279] on div "A procissão, a Rua Maria" at bounding box center [142, 290] width 193 height 22
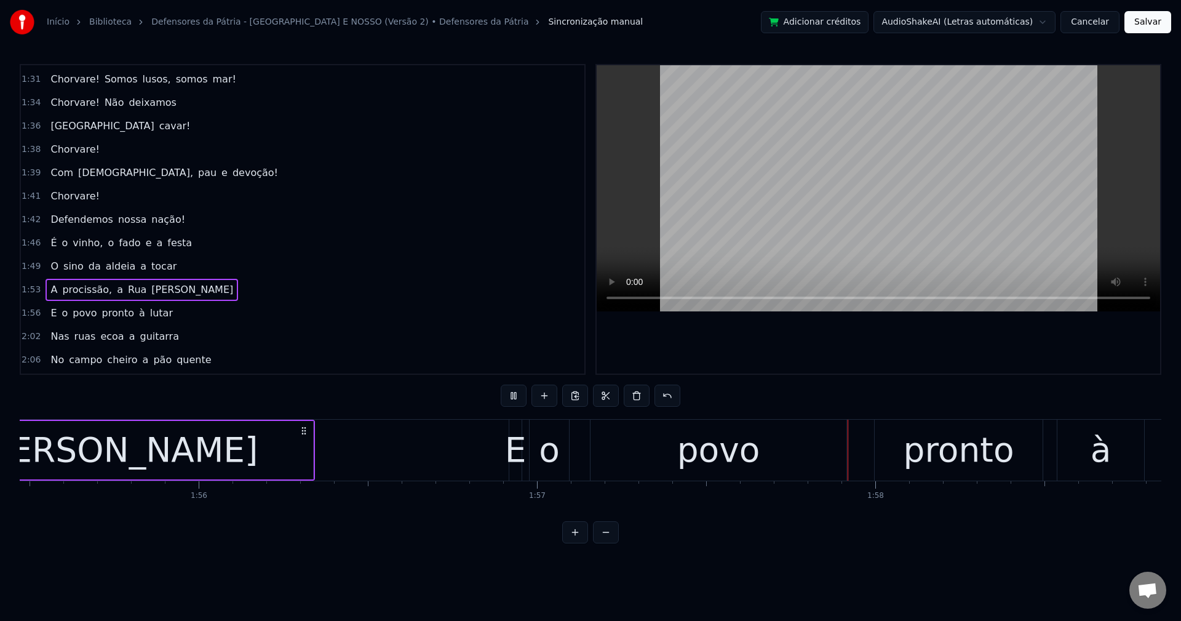
click at [127, 292] on span "Rua" at bounding box center [137, 289] width 21 height 14
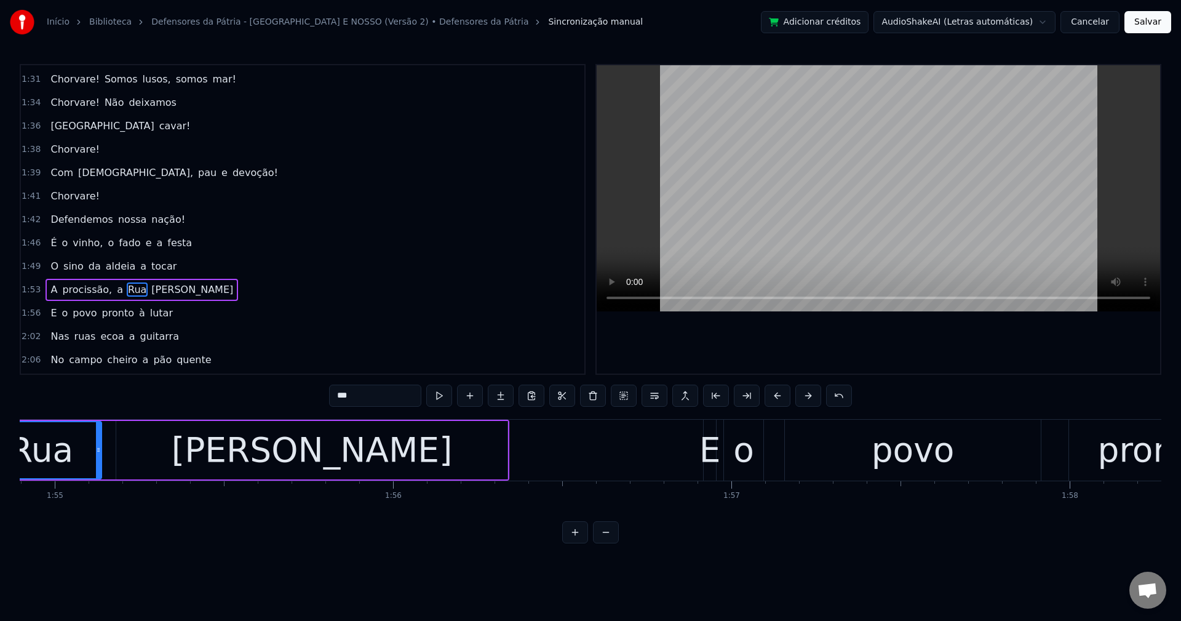
scroll to position [0, 38783]
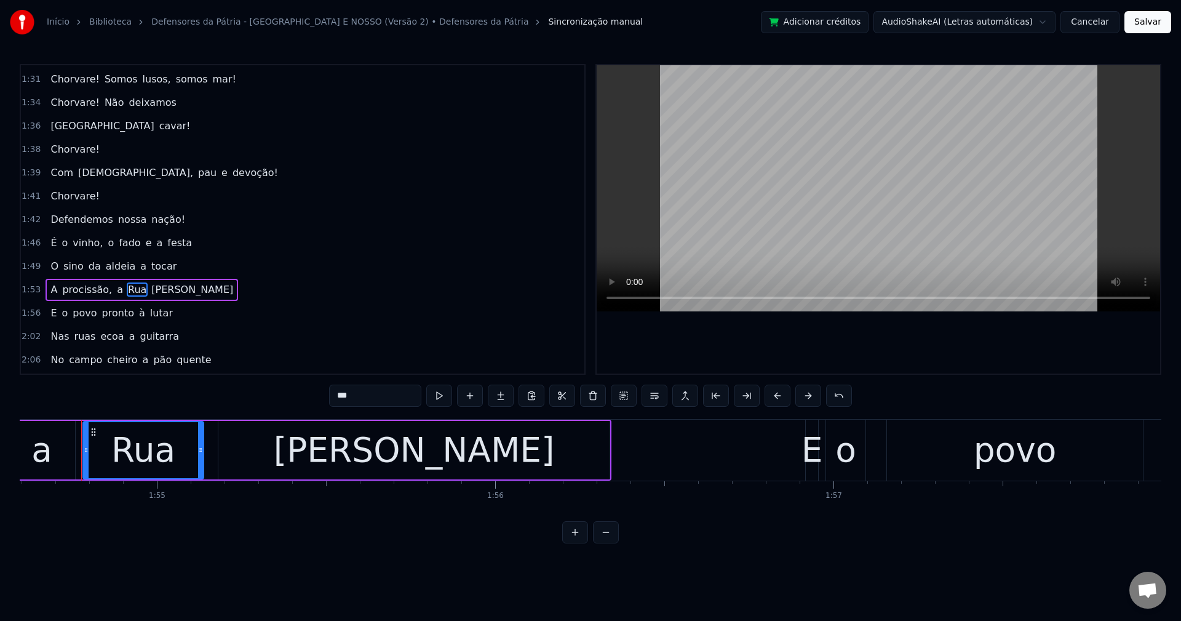
drag, startPoint x: 373, startPoint y: 394, endPoint x: 122, endPoint y: 391, distance: 251.1
click at [124, 392] on div "0:01 Portugal 0:03 Portugal 0:05 A nossa terra, o nosso sonho 0:09 Portugueses …" at bounding box center [591, 303] width 1142 height 479
click at [258, 470] on div "Maria" at bounding box center [413, 450] width 391 height 58
type input "*****"
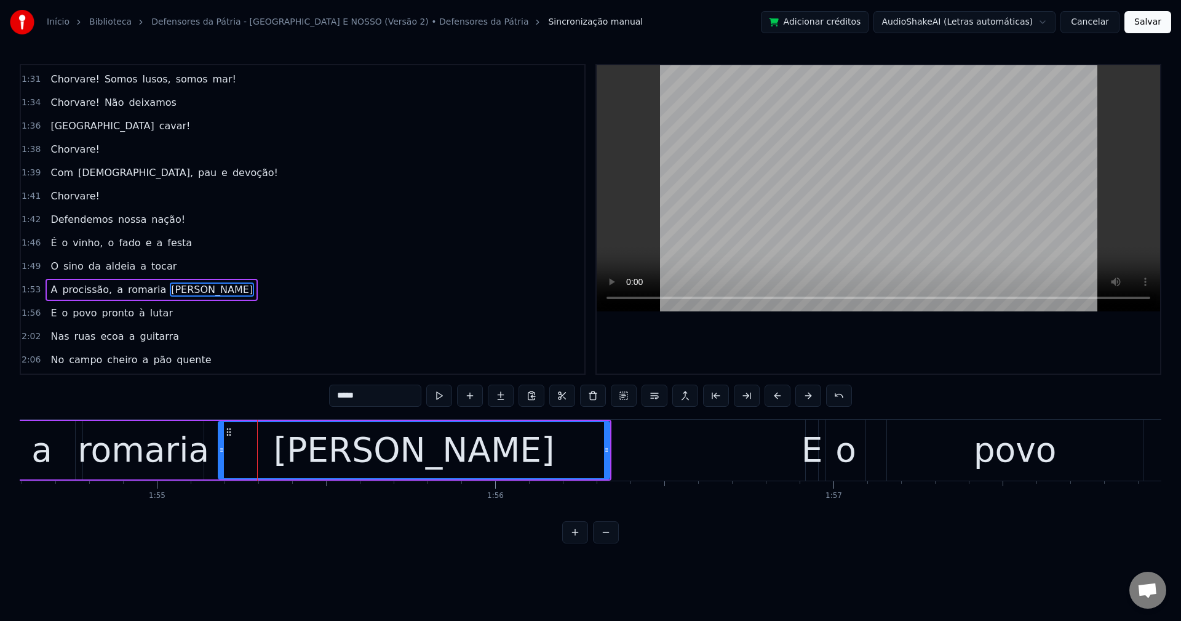
scroll to position [699, 0]
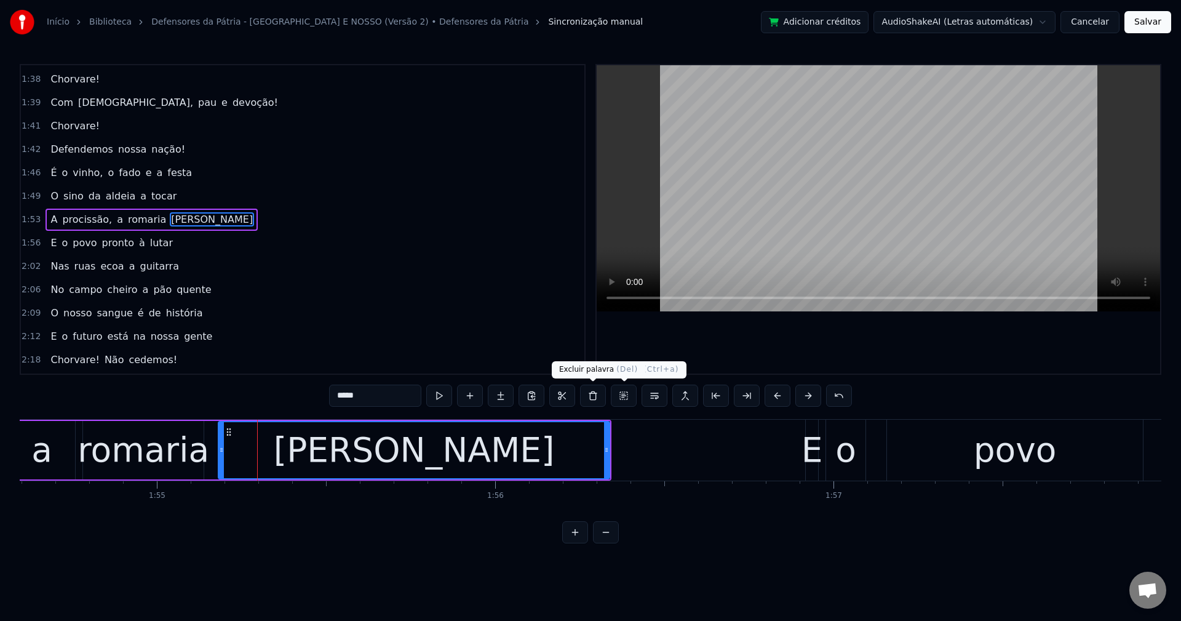
click at [596, 400] on button at bounding box center [593, 396] width 26 height 22
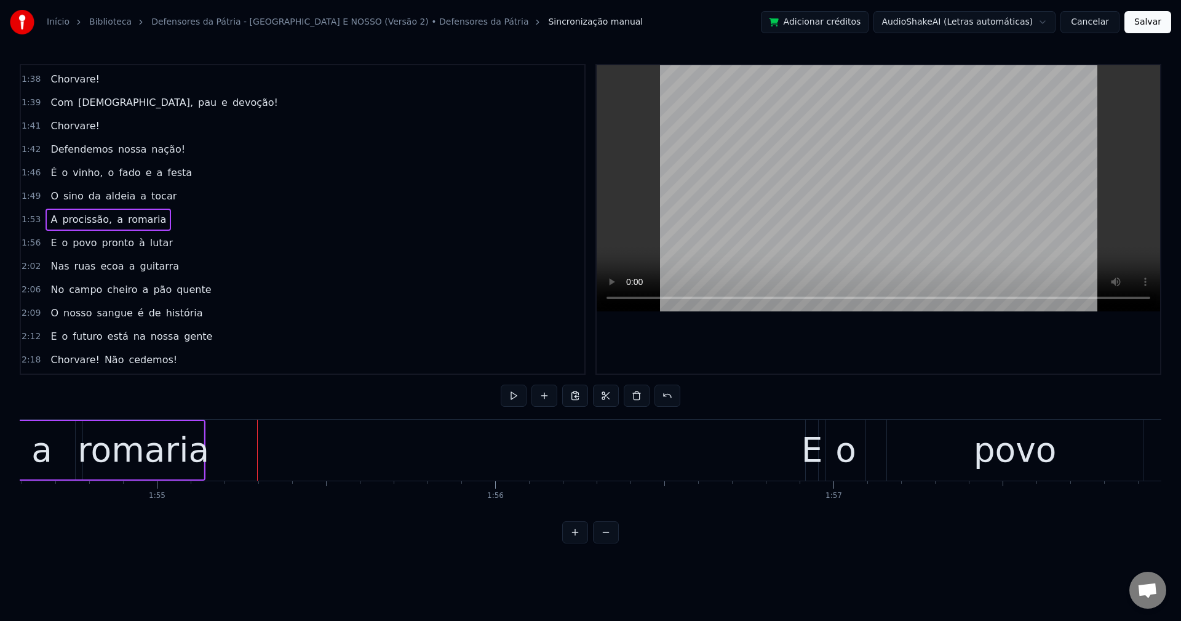
click at [169, 446] on div "romaria" at bounding box center [144, 450] width 132 height 51
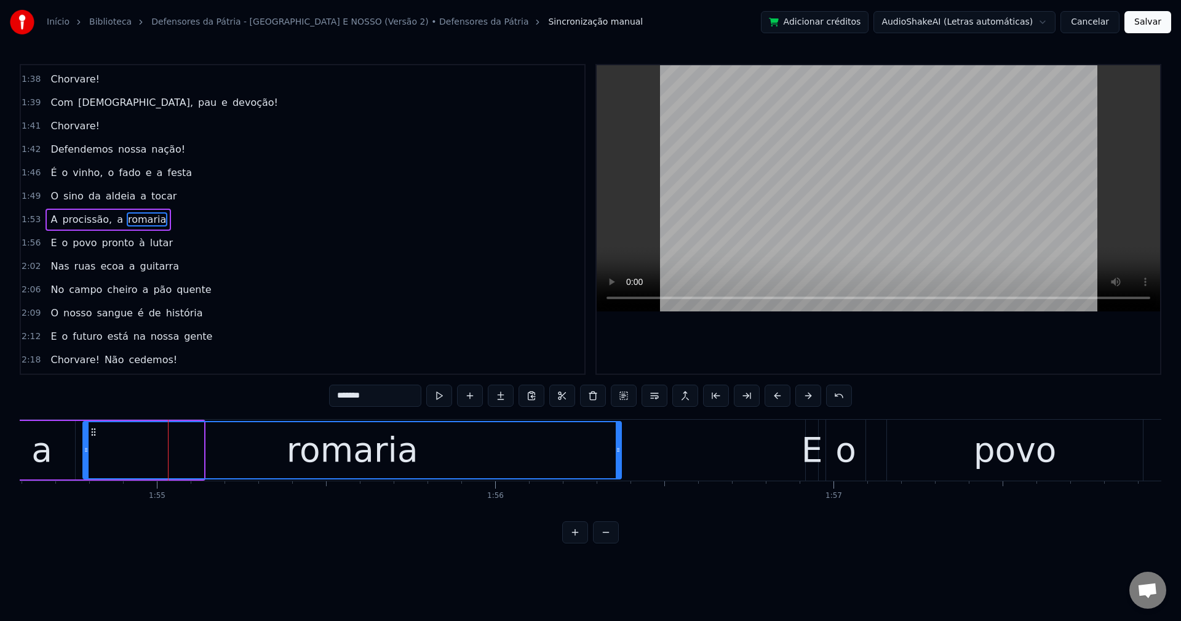
drag, startPoint x: 201, startPoint y: 448, endPoint x: 618, endPoint y: 489, distance: 419.8
click at [618, 489] on div "Portugal Portugal A nossa terra, o nosso sonho Portugueses de pé Das montanhas …" at bounding box center [591, 465] width 1142 height 92
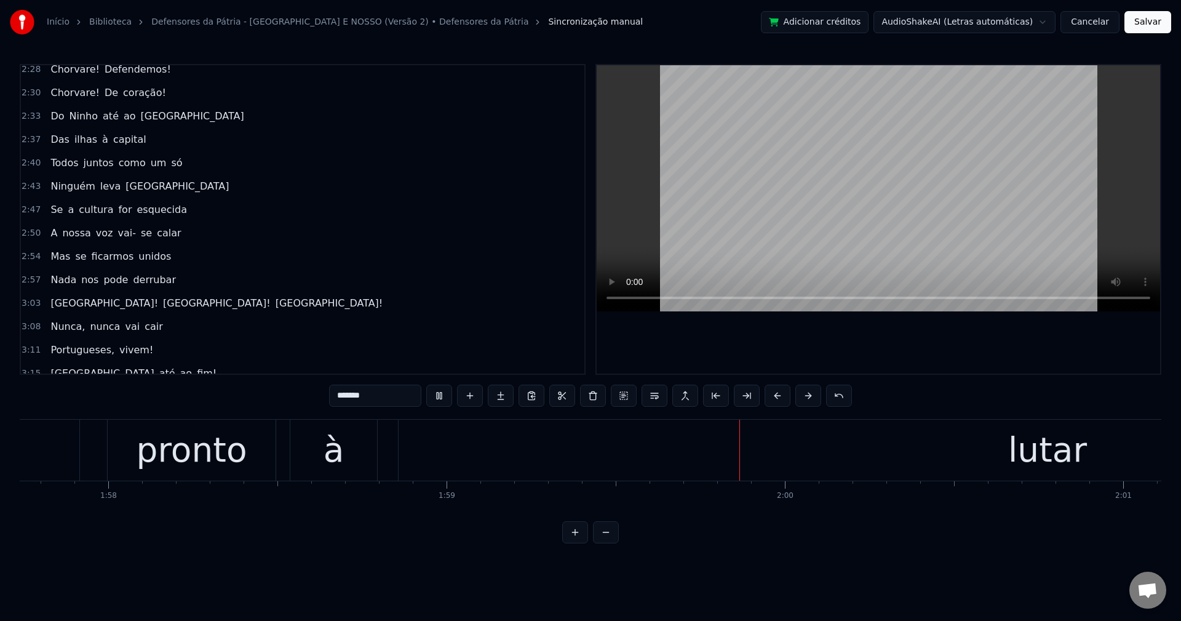
scroll to position [1165, 0]
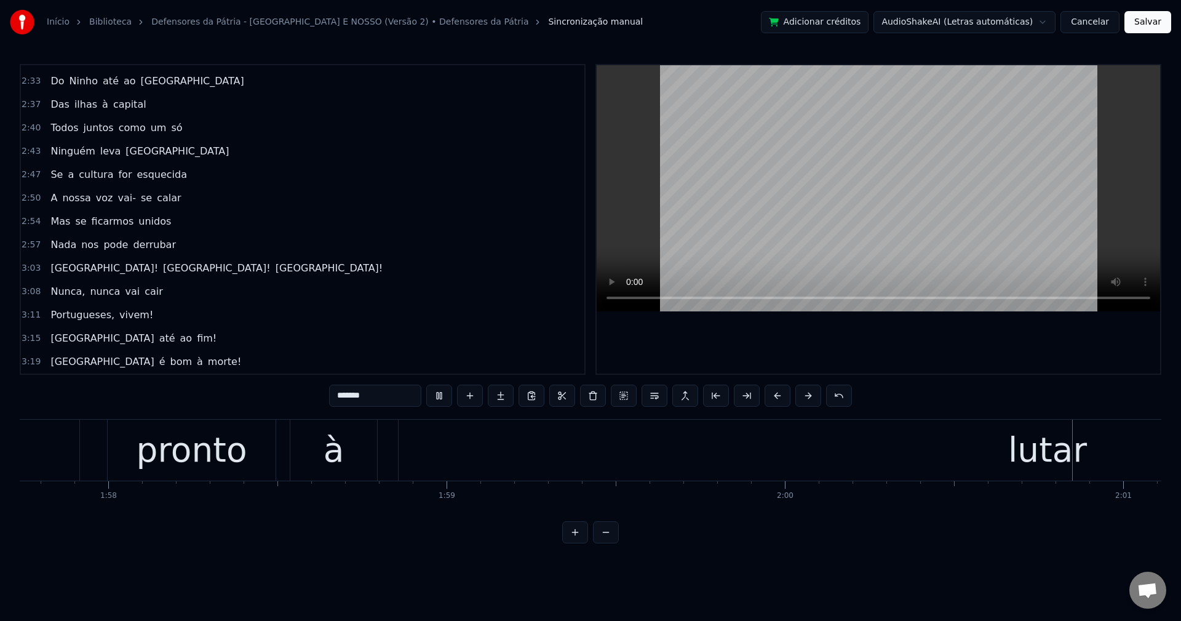
click at [274, 265] on span "Portugal!" at bounding box center [329, 268] width 110 height 14
type input "*********"
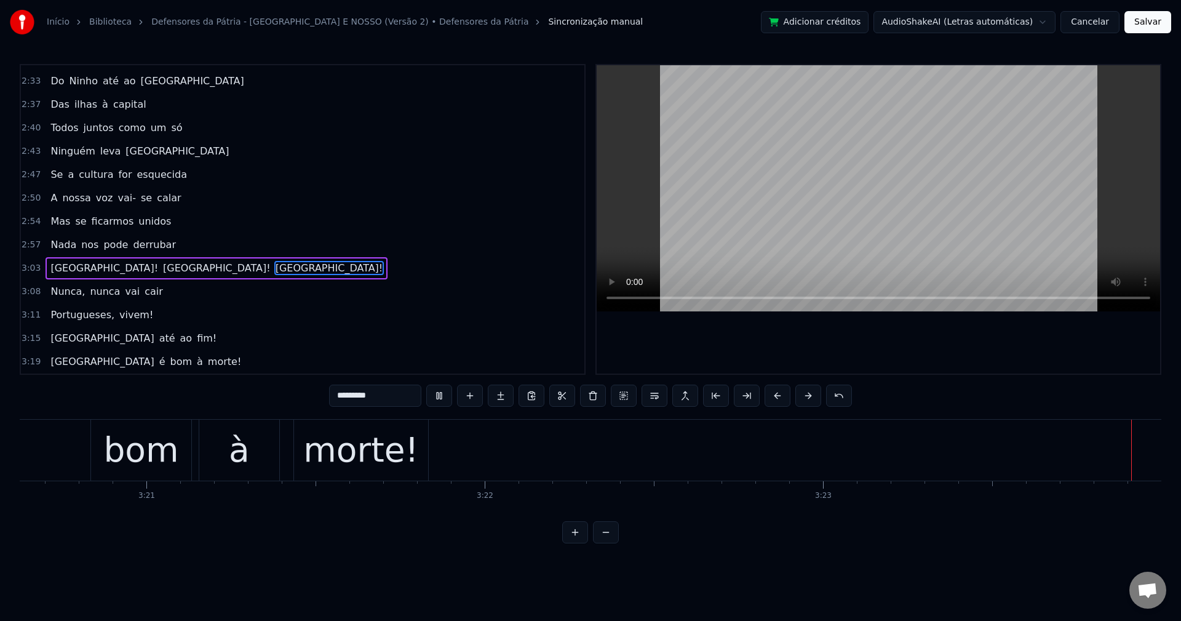
scroll to position [0, 67899]
click at [885, 17] on button "Salvar" at bounding box center [1148, 22] width 47 height 22
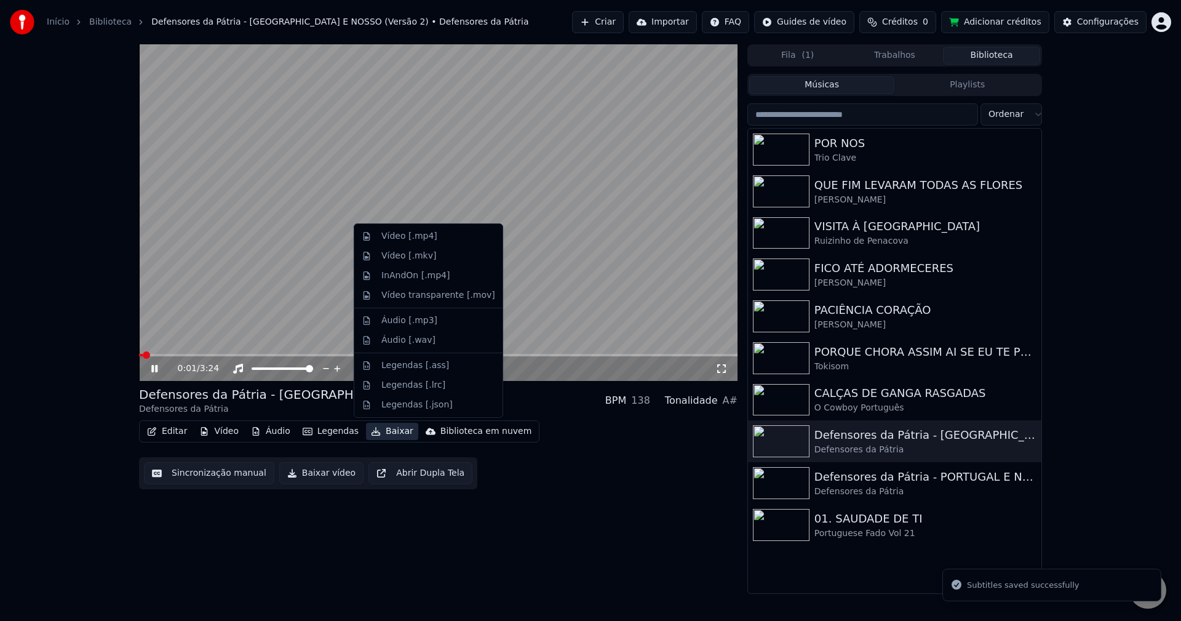
click at [390, 434] on button "Baixar" at bounding box center [392, 431] width 52 height 17
click at [329, 471] on button "Baixar vídeo" at bounding box center [321, 473] width 84 height 22
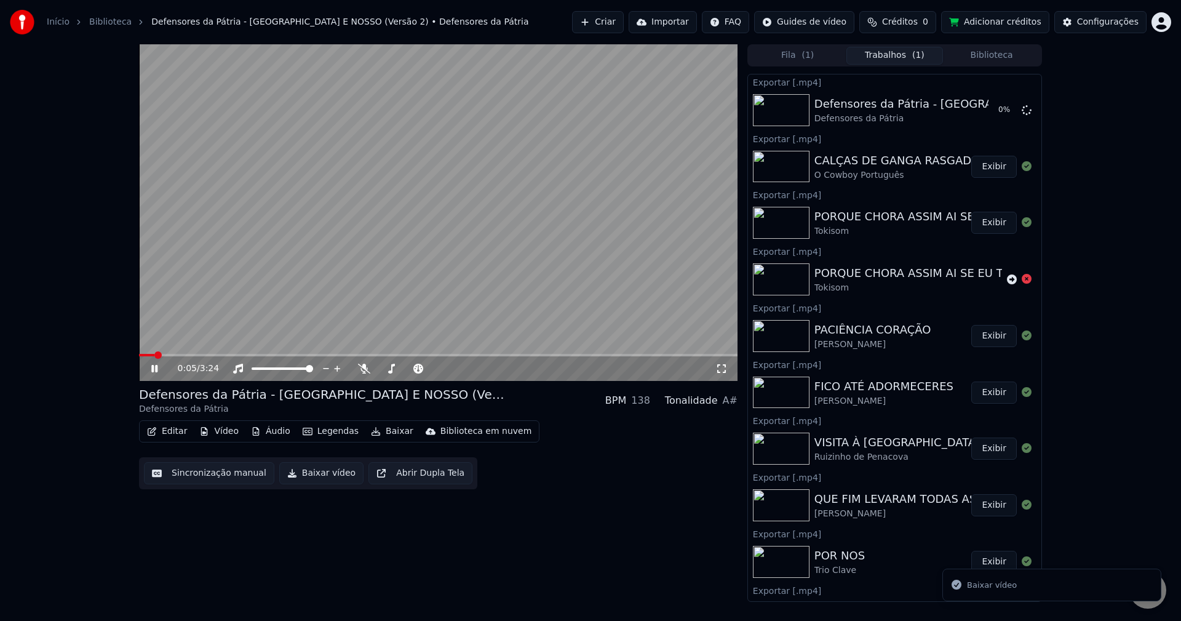
click at [885, 54] on button "Biblioteca" at bounding box center [991, 56] width 97 height 18
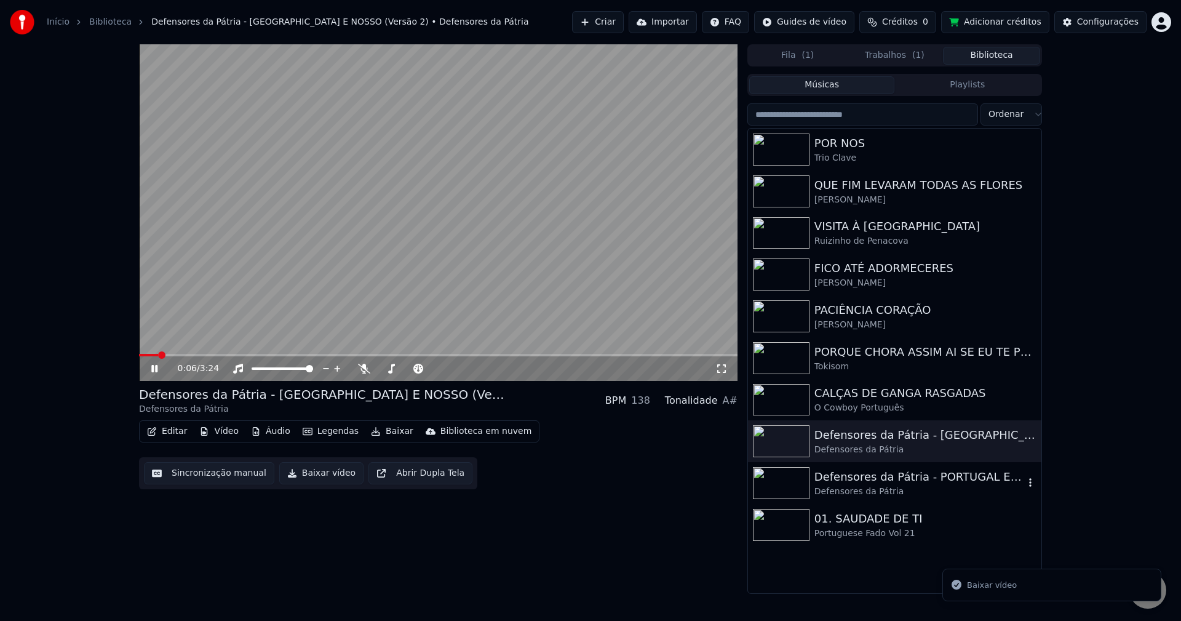
click at [836, 481] on div "Defensores da Pátria - PORTUGAL E NOSSO (Versão 1)" at bounding box center [920, 476] width 210 height 17
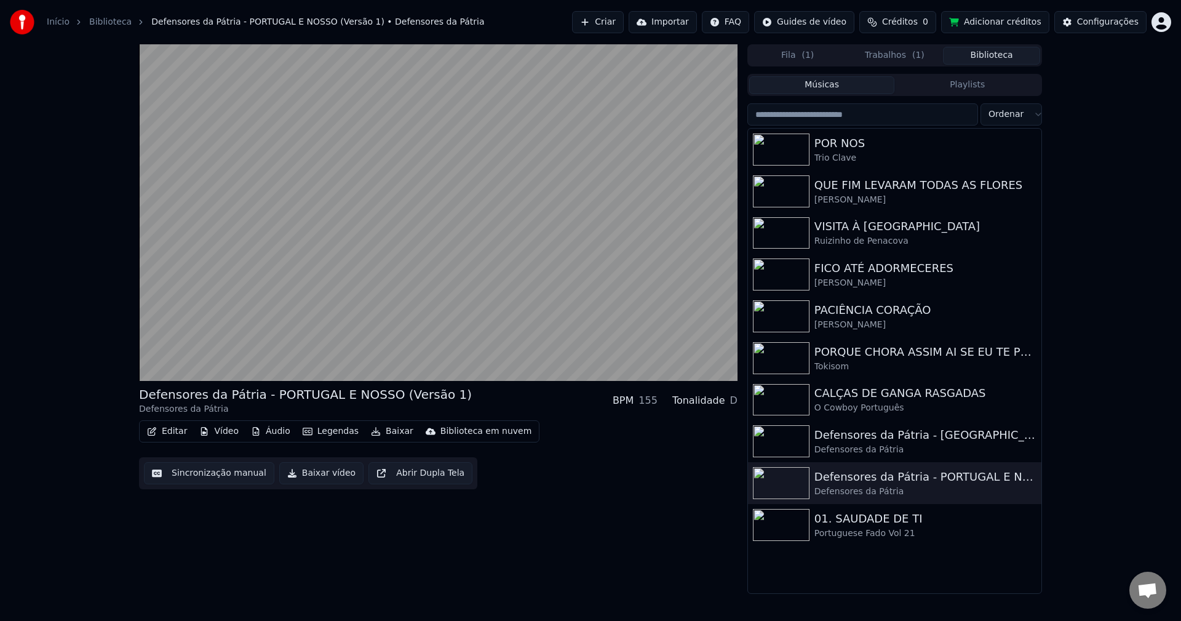
click at [218, 476] on button "Sincronização manual" at bounding box center [209, 473] width 130 height 22
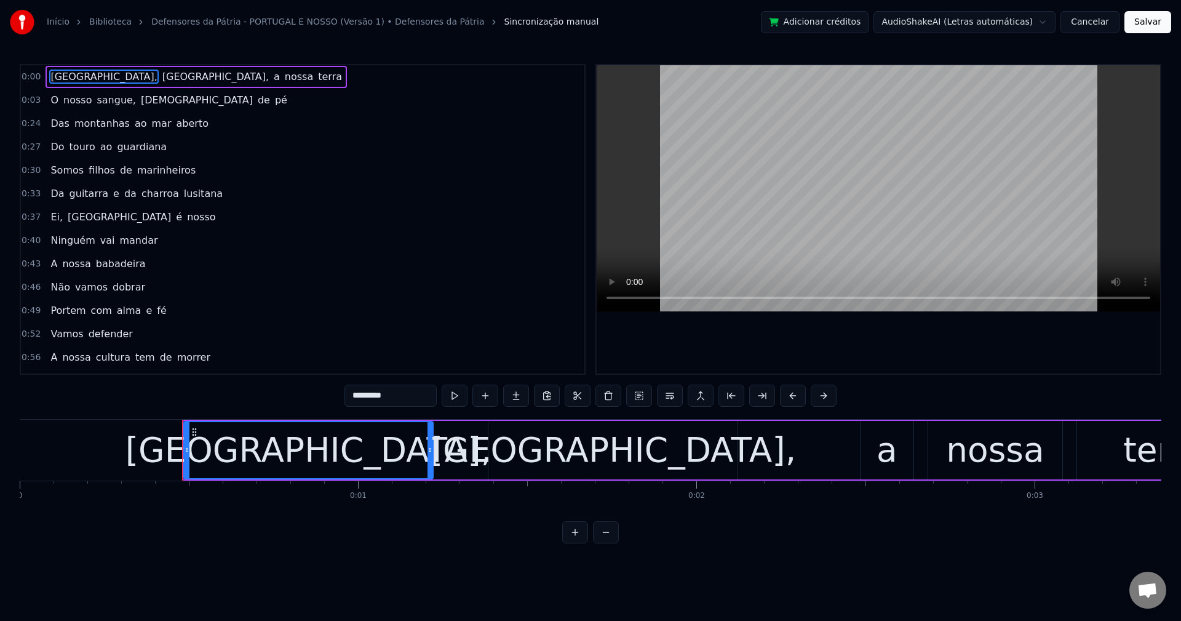
click at [161, 72] on span "Portugal," at bounding box center [215, 77] width 109 height 14
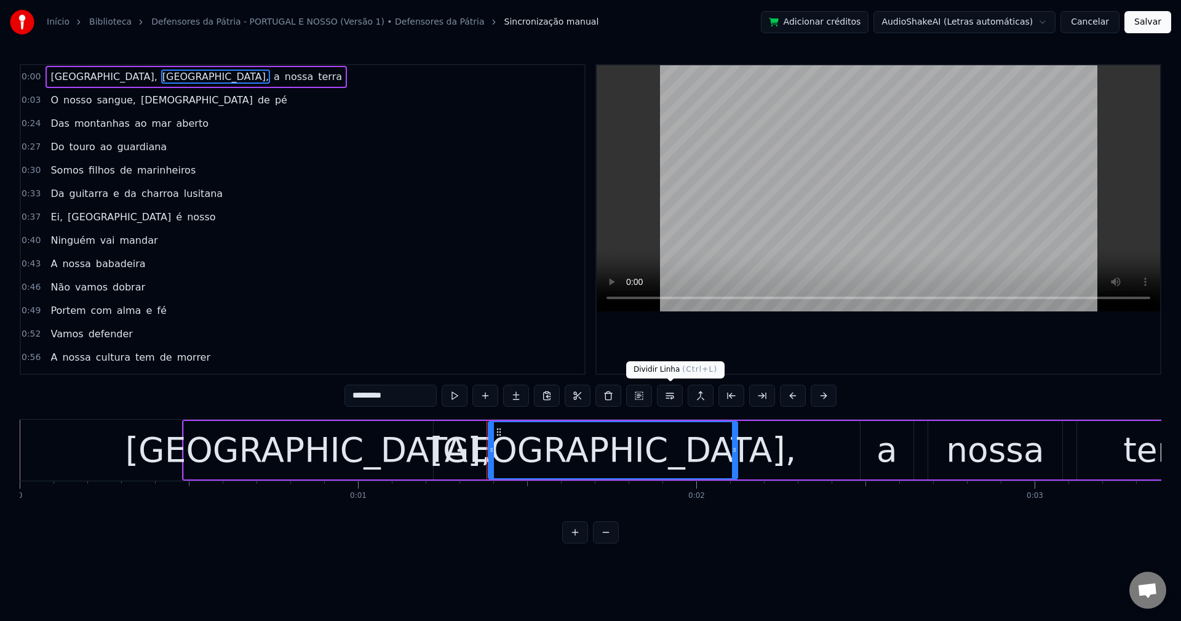
click at [664, 398] on button at bounding box center [670, 396] width 26 height 22
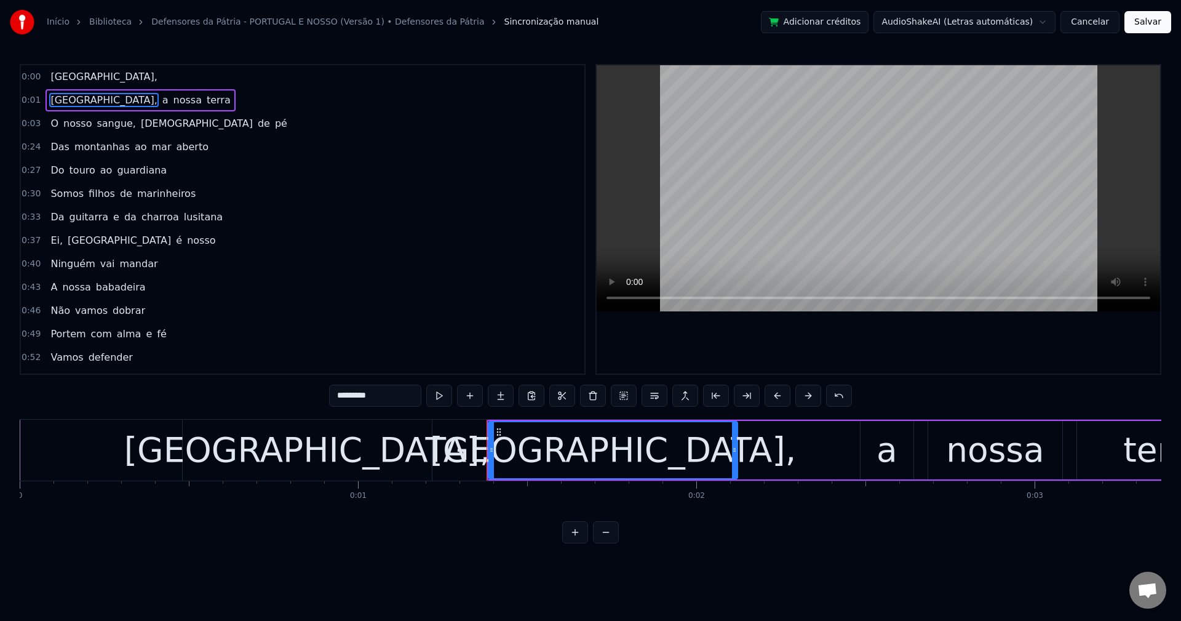
click at [161, 99] on span "a" at bounding box center [165, 100] width 9 height 14
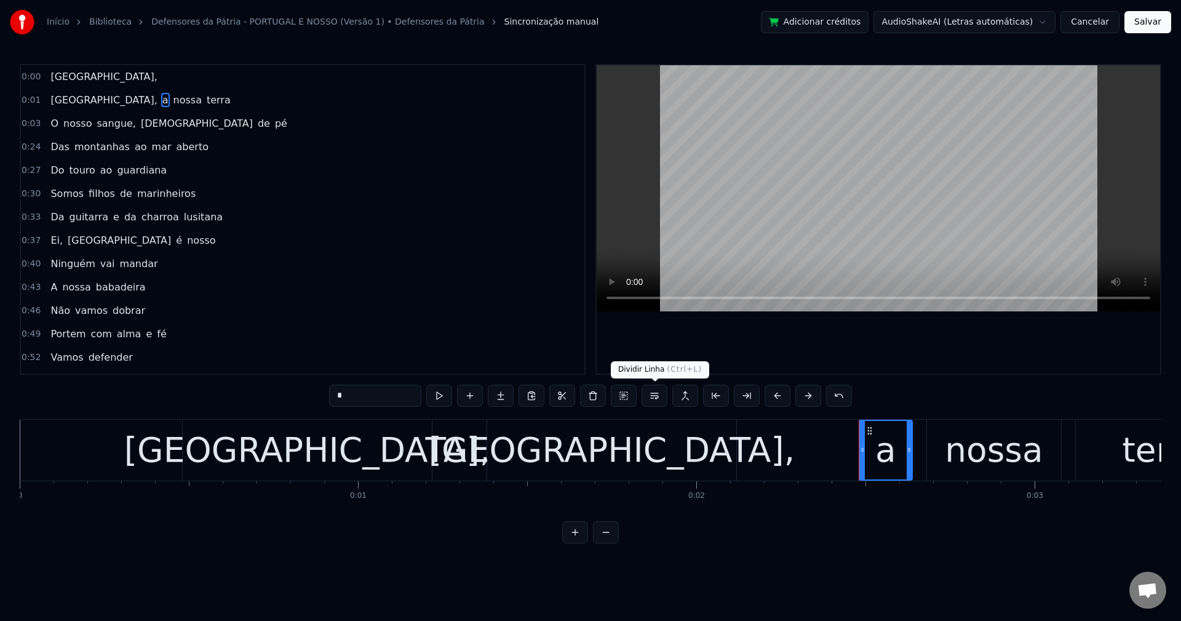
drag, startPoint x: 659, startPoint y: 398, endPoint x: 639, endPoint y: 342, distance: 59.6
click at [660, 398] on button at bounding box center [655, 396] width 26 height 22
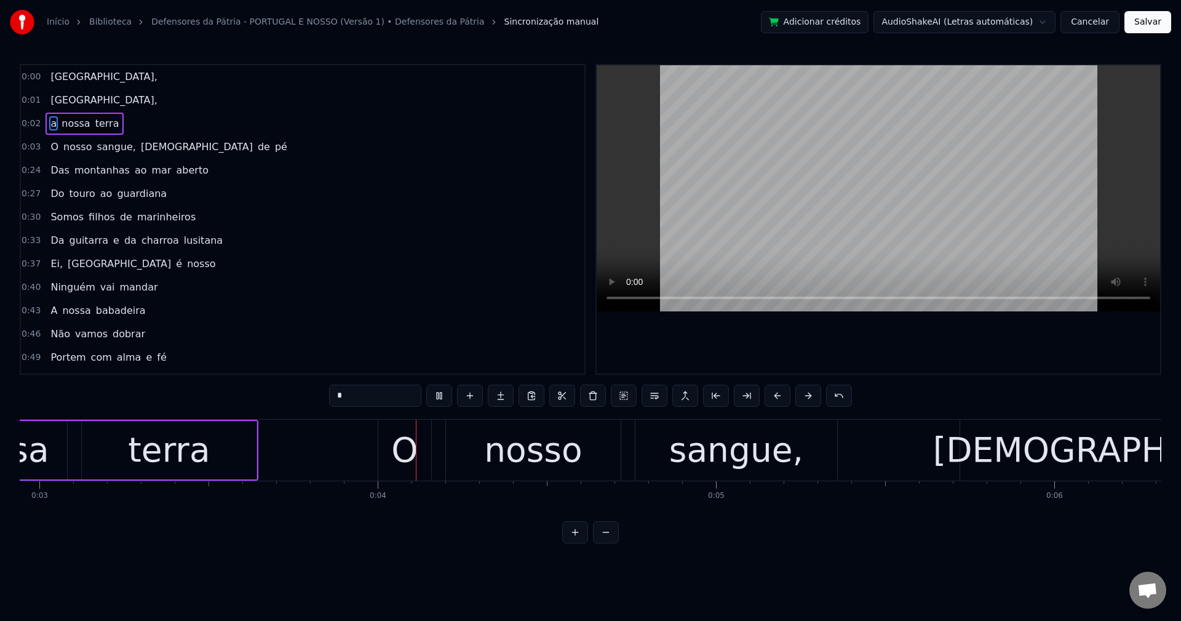
scroll to position [0, 1069]
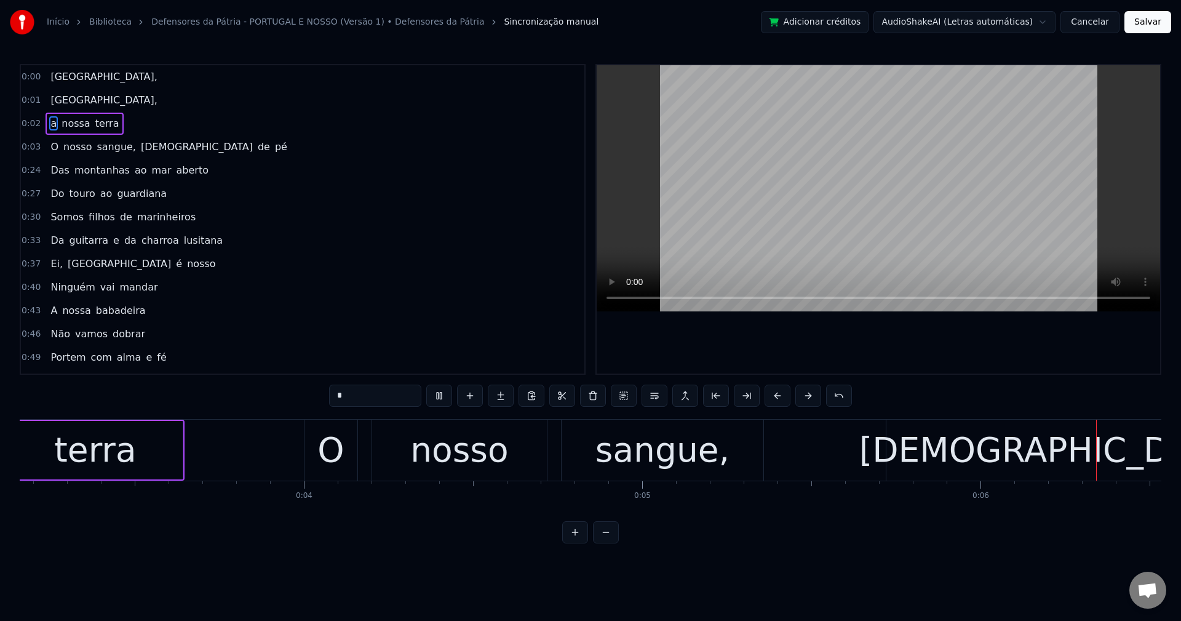
click at [113, 148] on span "sangue," at bounding box center [116, 147] width 42 height 14
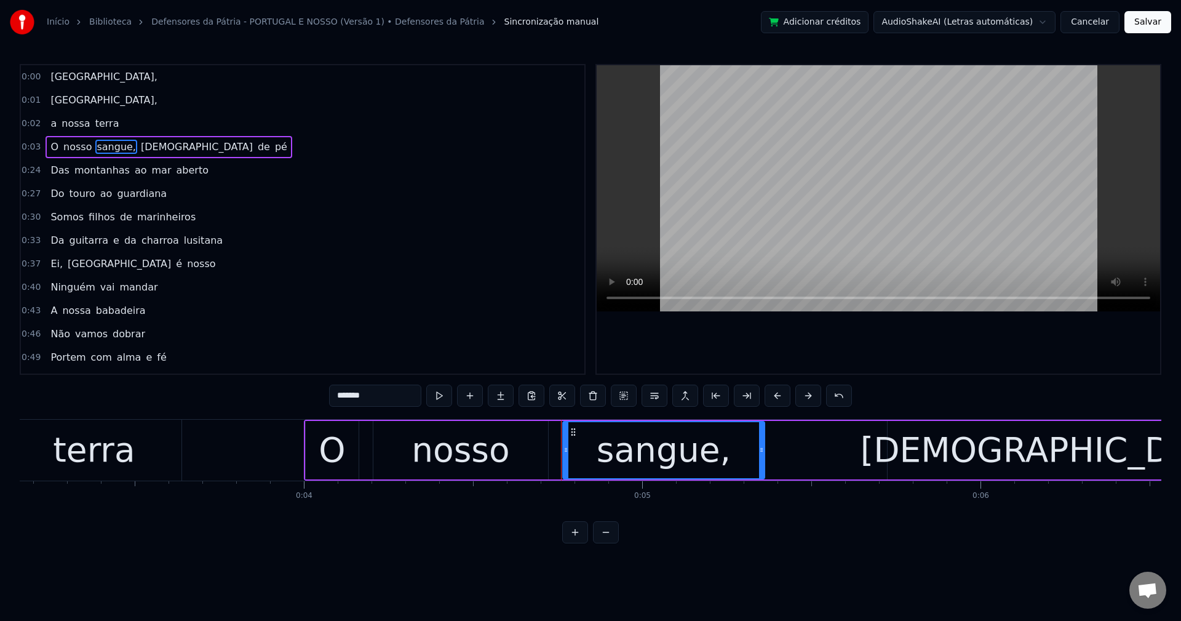
click at [384, 385] on input "*******" at bounding box center [375, 396] width 92 height 22
click at [158, 152] on span "portugueses" at bounding box center [194, 147] width 114 height 14
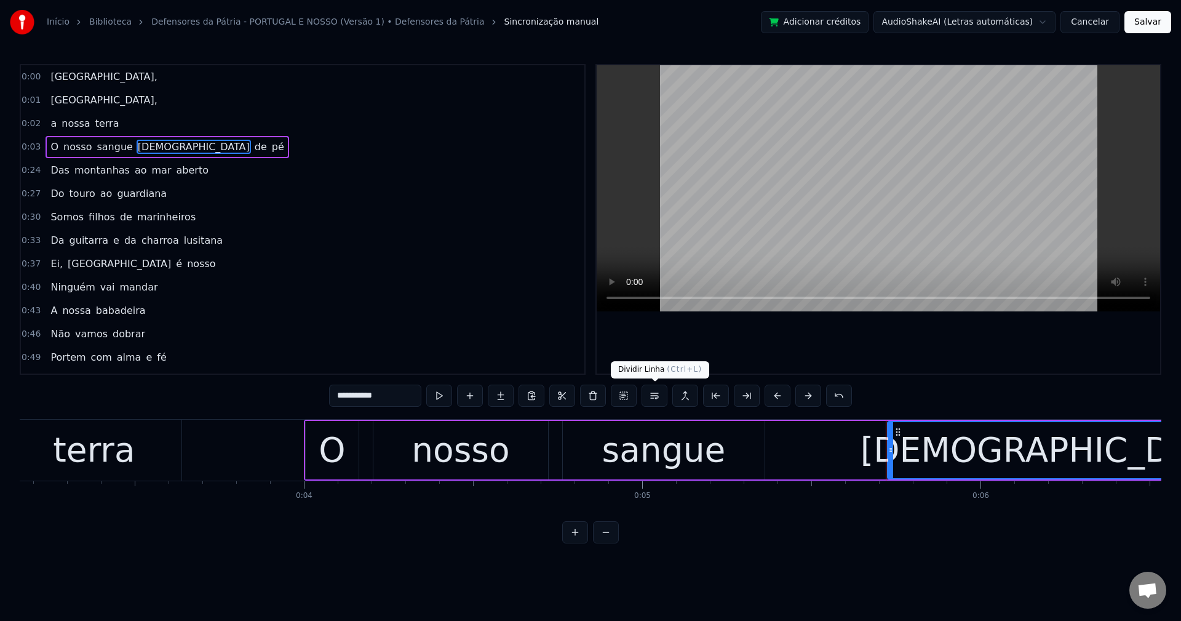
click at [648, 398] on button at bounding box center [655, 396] width 26 height 22
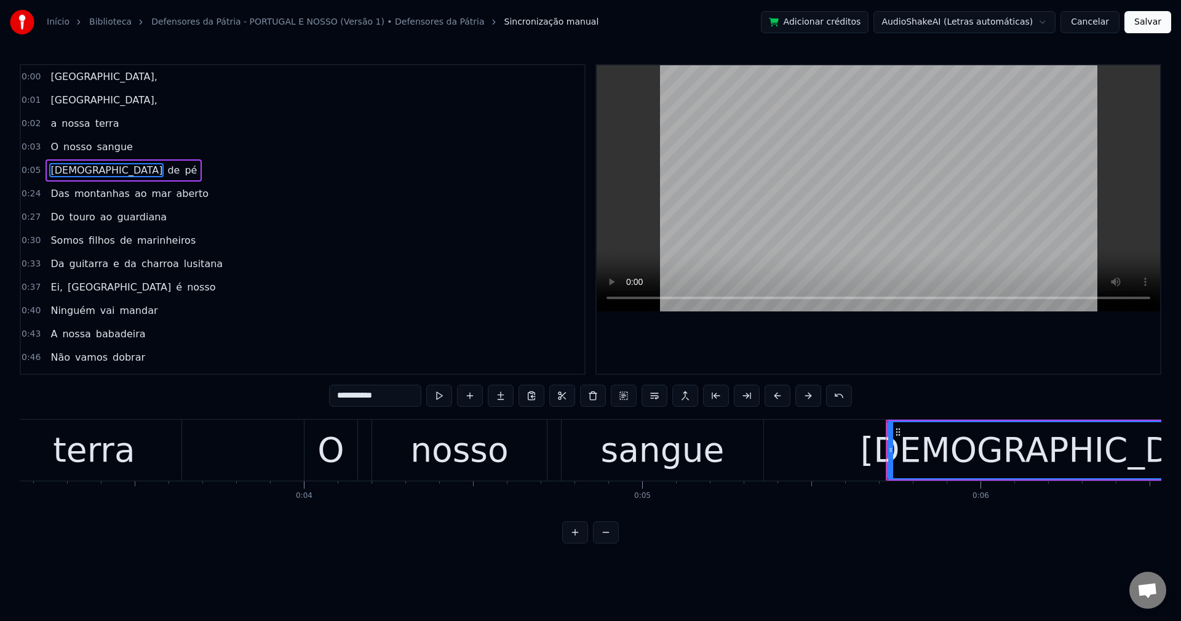
click at [112, 266] on span "e" at bounding box center [116, 264] width 9 height 14
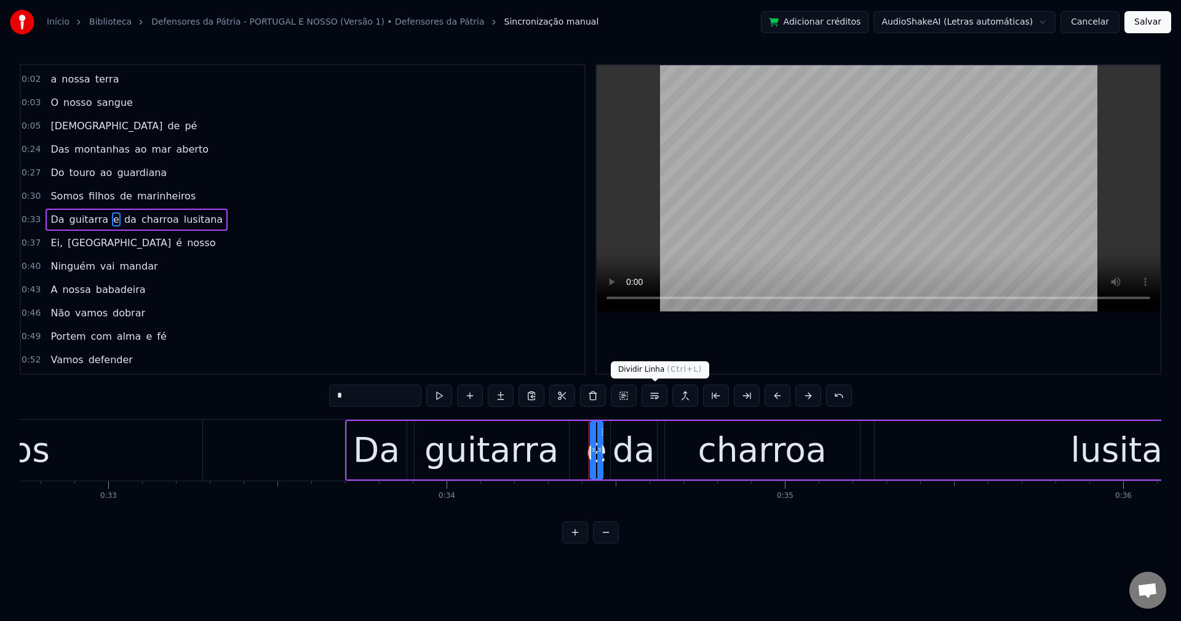
scroll to position [0, 11587]
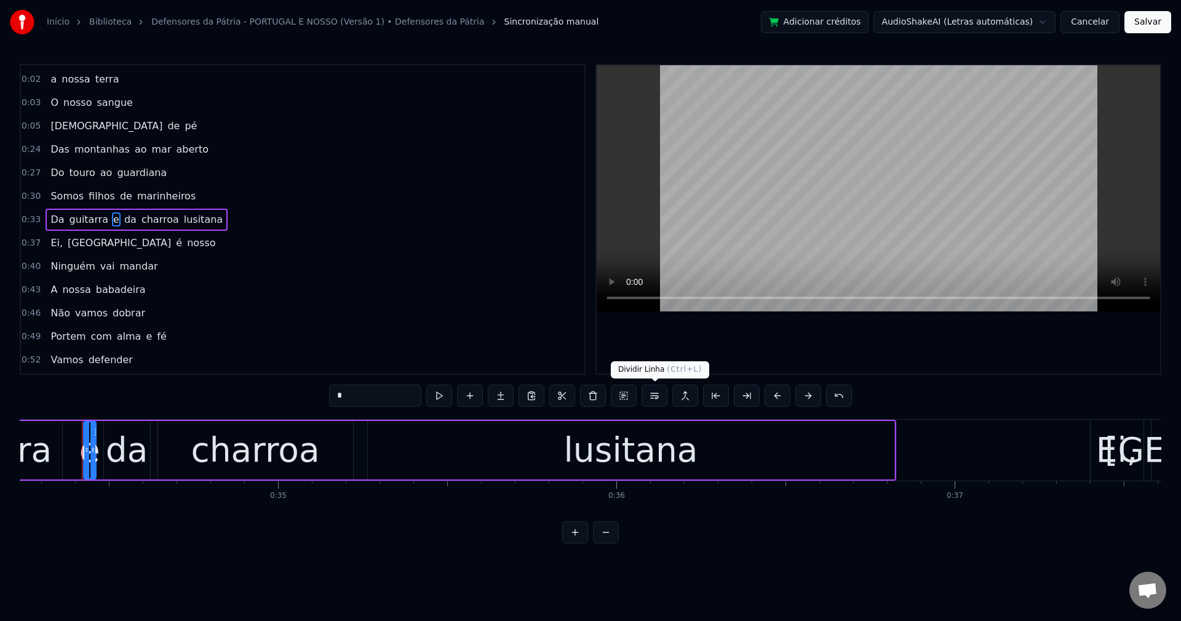
drag, startPoint x: 656, startPoint y: 398, endPoint x: 574, endPoint y: 298, distance: 129.5
click at [656, 398] on button at bounding box center [655, 396] width 26 height 22
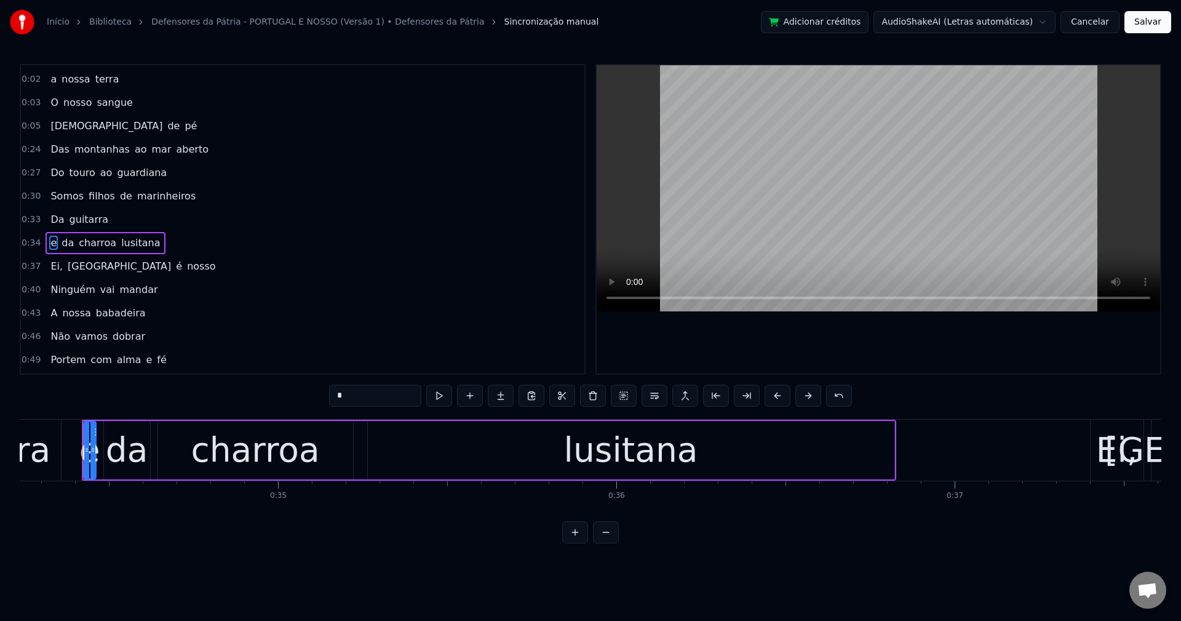
scroll to position [68, 0]
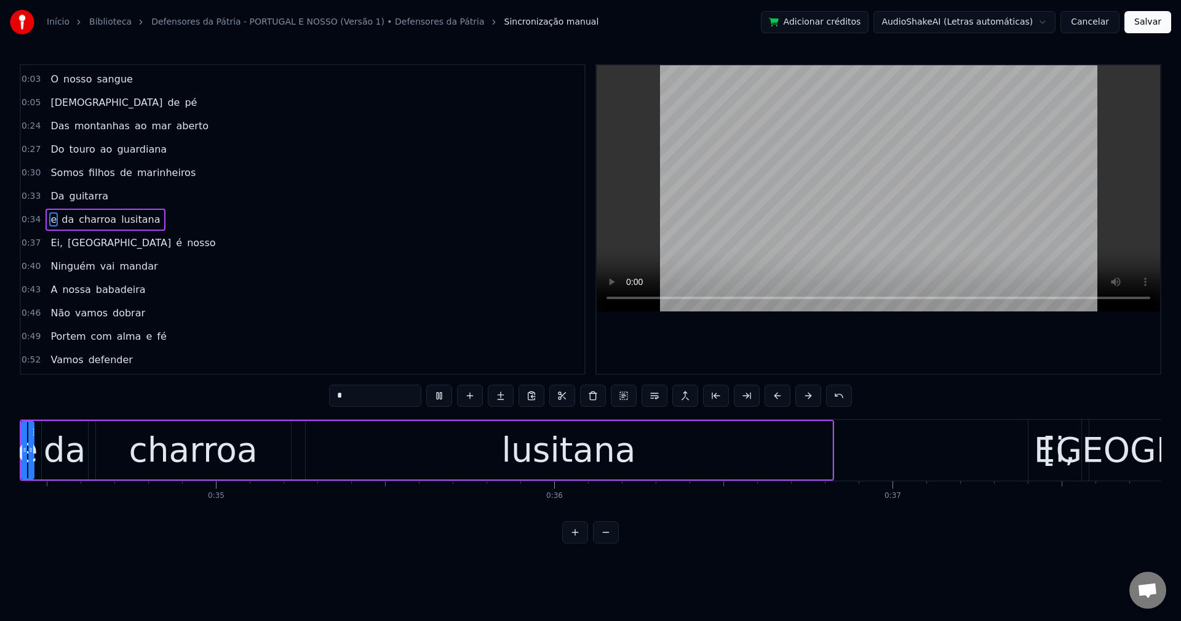
drag, startPoint x: 96, startPoint y: 218, endPoint x: 340, endPoint y: 394, distance: 300.6
click at [94, 217] on span "charroa" at bounding box center [98, 219] width 40 height 14
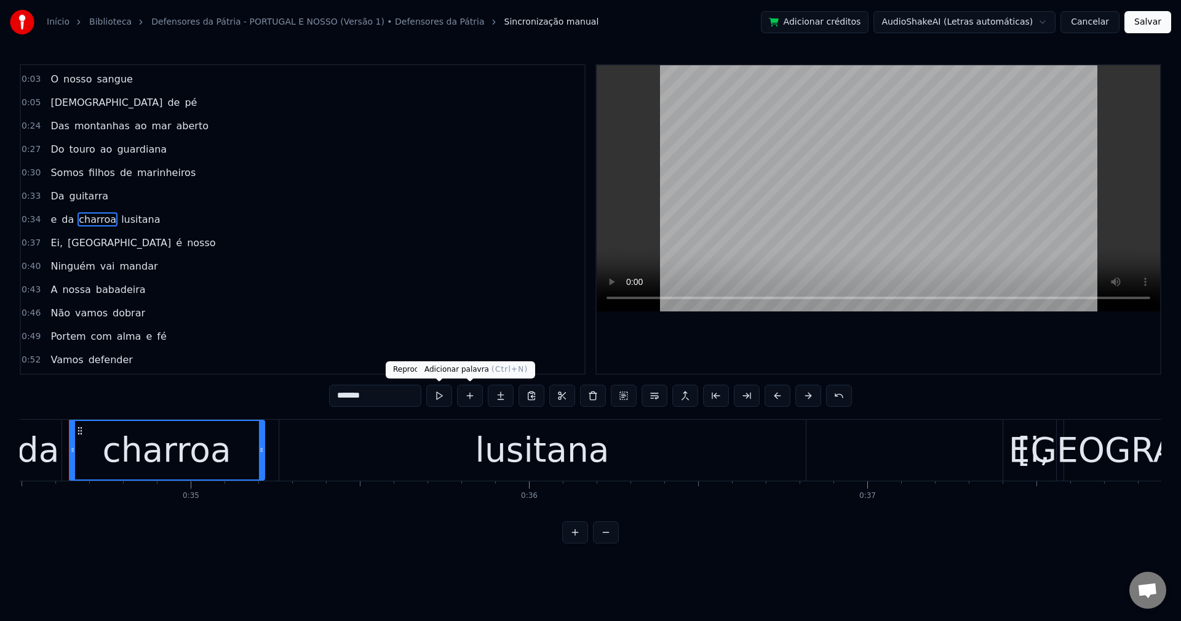
scroll to position [0, 11661]
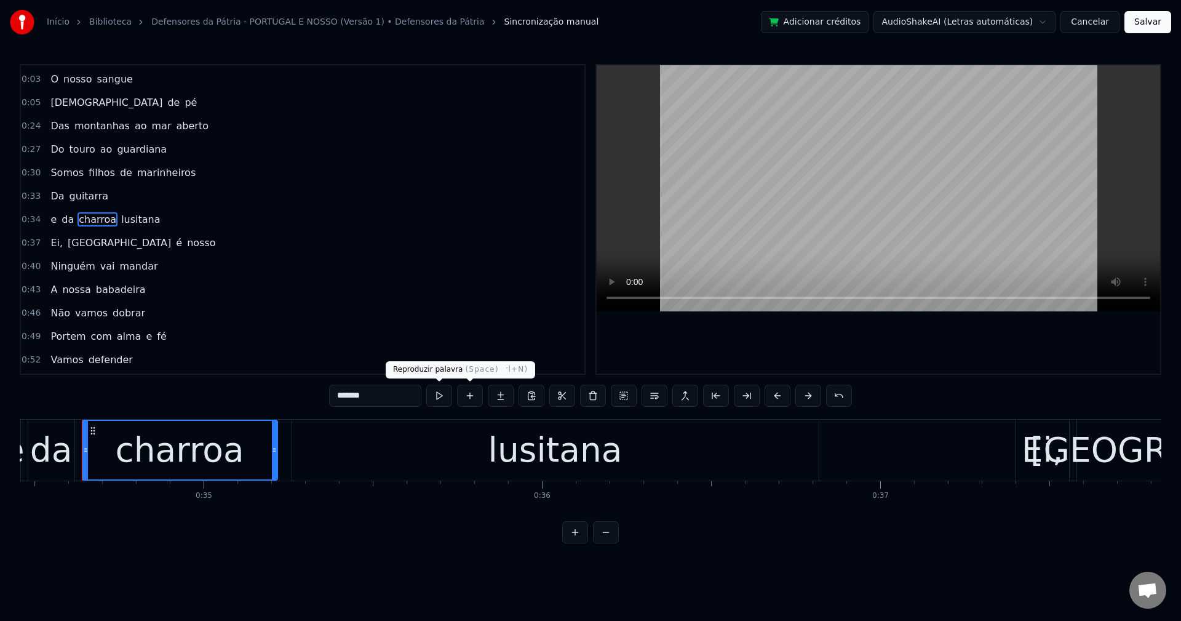
click at [410, 396] on input "*******" at bounding box center [375, 396] width 92 height 22
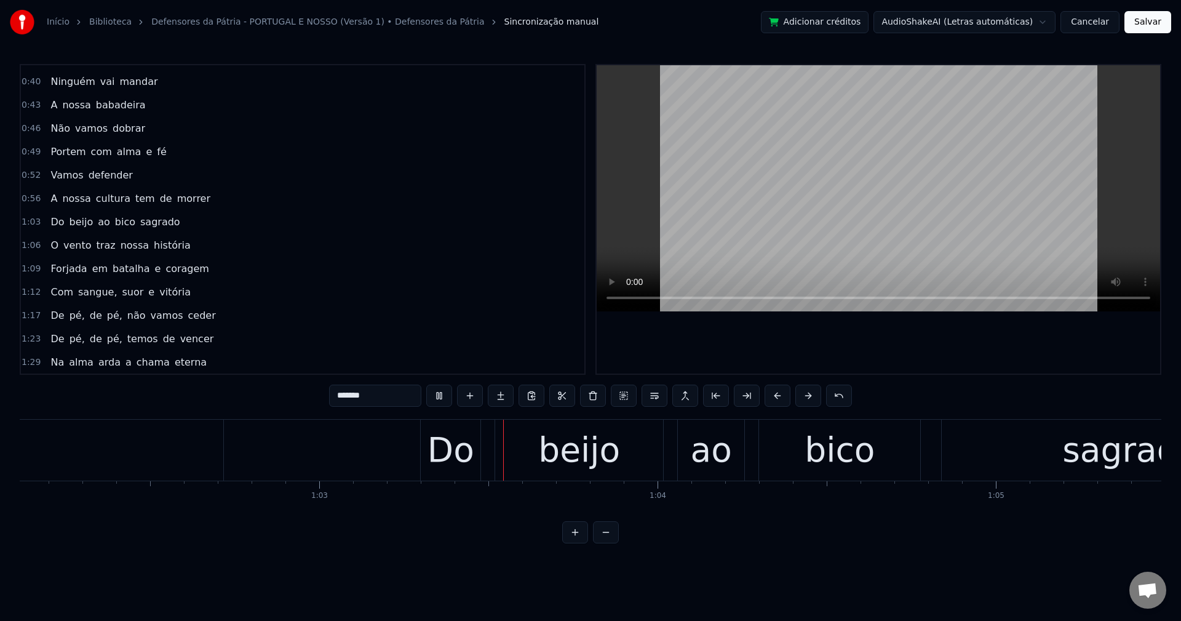
scroll to position [0, 21185]
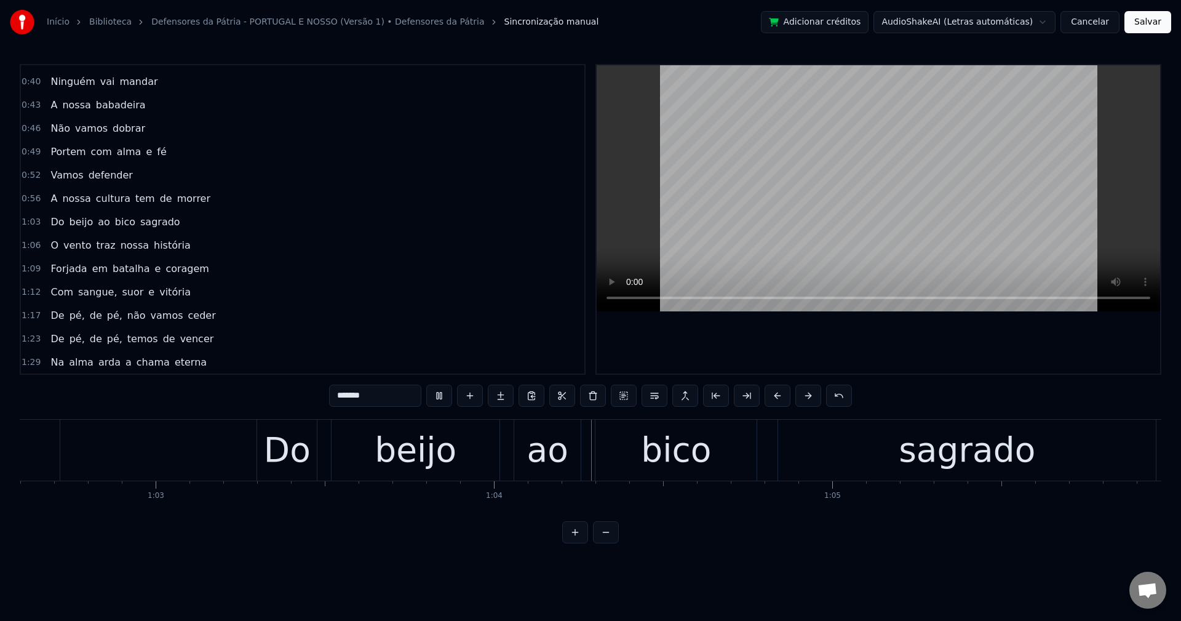
click at [134, 198] on span "tem" at bounding box center [145, 198] width 22 height 14
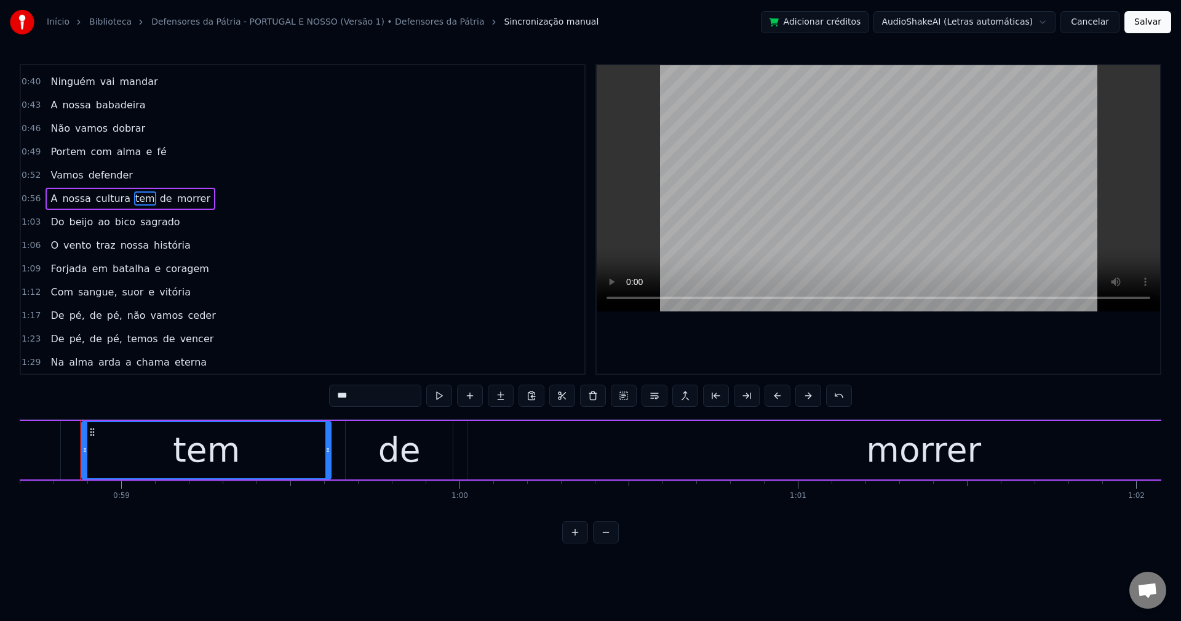
scroll to position [0, 19865]
click at [159, 198] on span "de" at bounding box center [166, 198] width 15 height 14
type input "**"
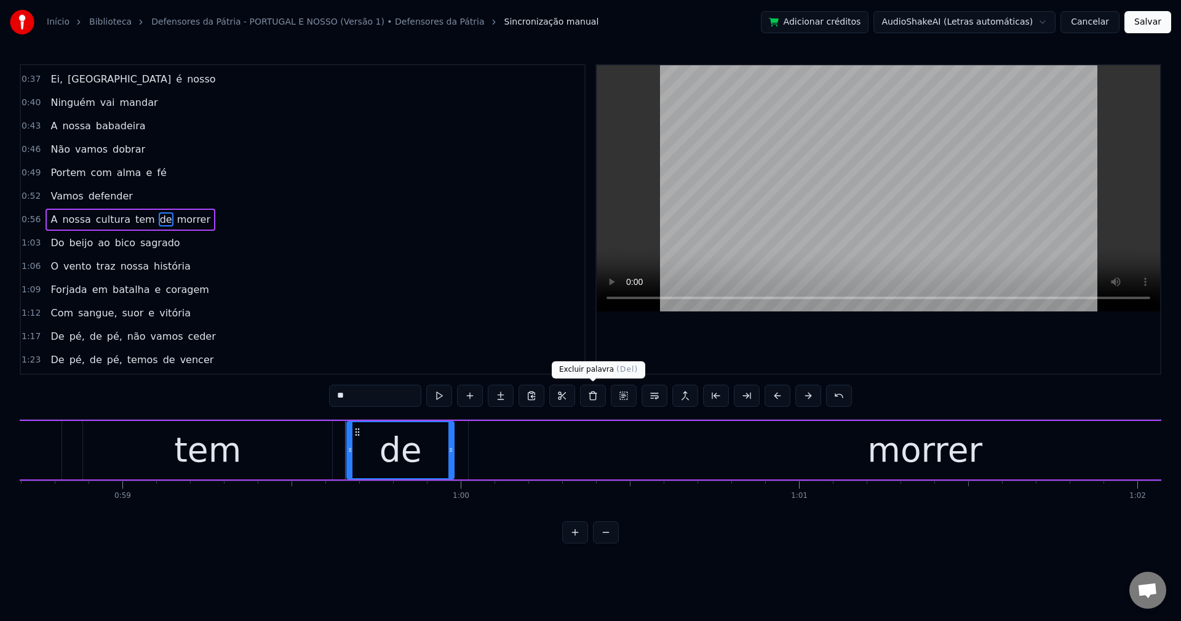
drag, startPoint x: 591, startPoint y: 401, endPoint x: 464, endPoint y: 384, distance: 128.5
click at [589, 401] on button at bounding box center [593, 396] width 26 height 22
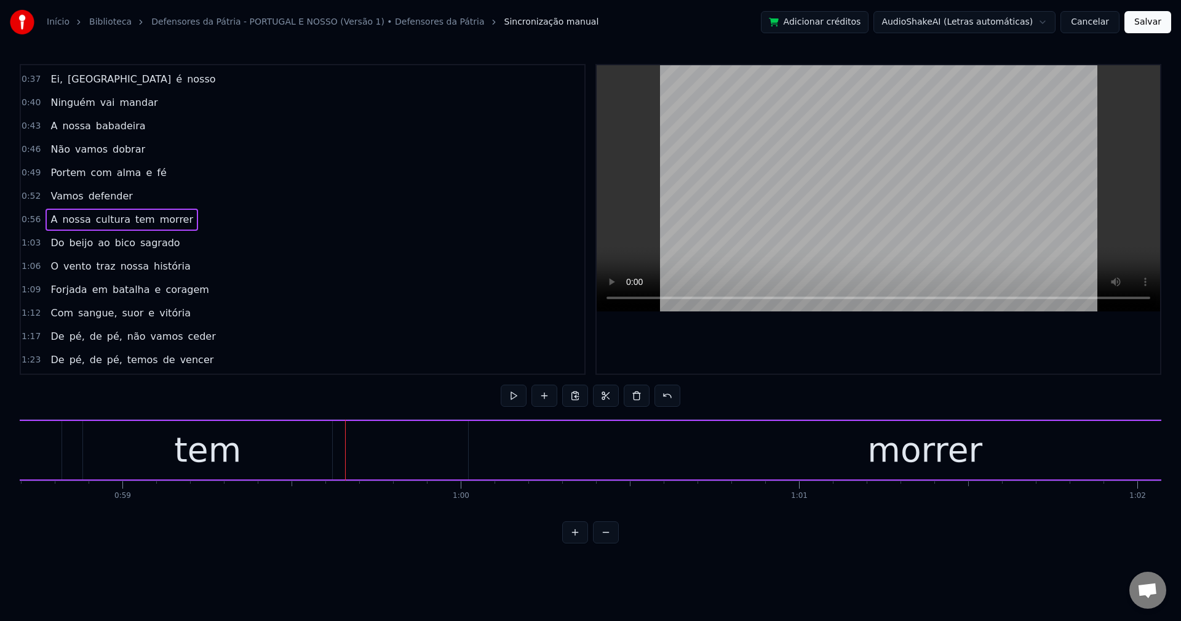
click at [138, 225] on span "tem" at bounding box center [145, 219] width 22 height 14
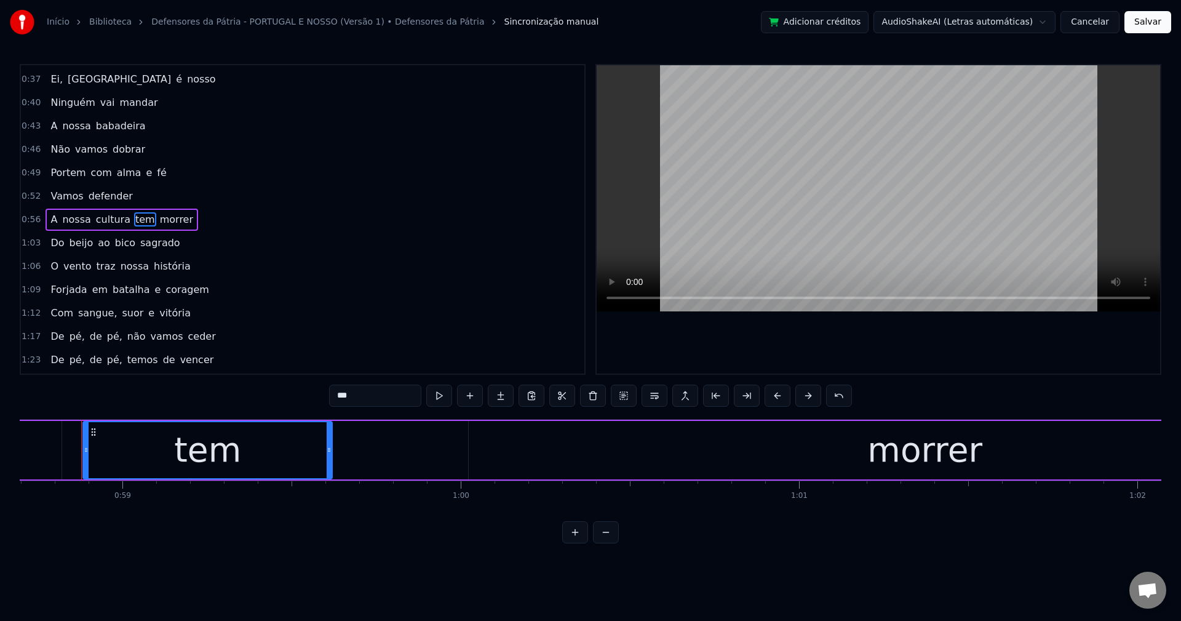
drag, startPoint x: 390, startPoint y: 398, endPoint x: 100, endPoint y: 369, distance: 291.8
click at [100, 370] on div "0:00 Portugal, 0:01 Portugal, 0:02 a nossa terra 0:03 O nosso sangue 0:05 portu…" at bounding box center [591, 303] width 1142 height 479
click at [73, 244] on span "beijo" at bounding box center [81, 243] width 26 height 14
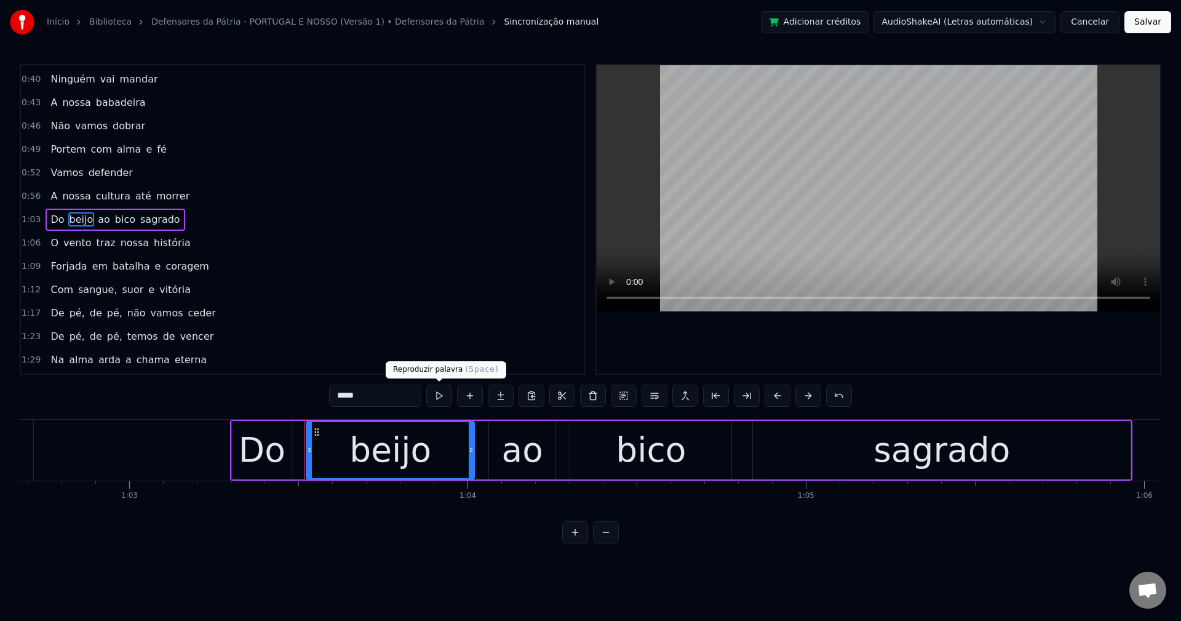
scroll to position [0, 21435]
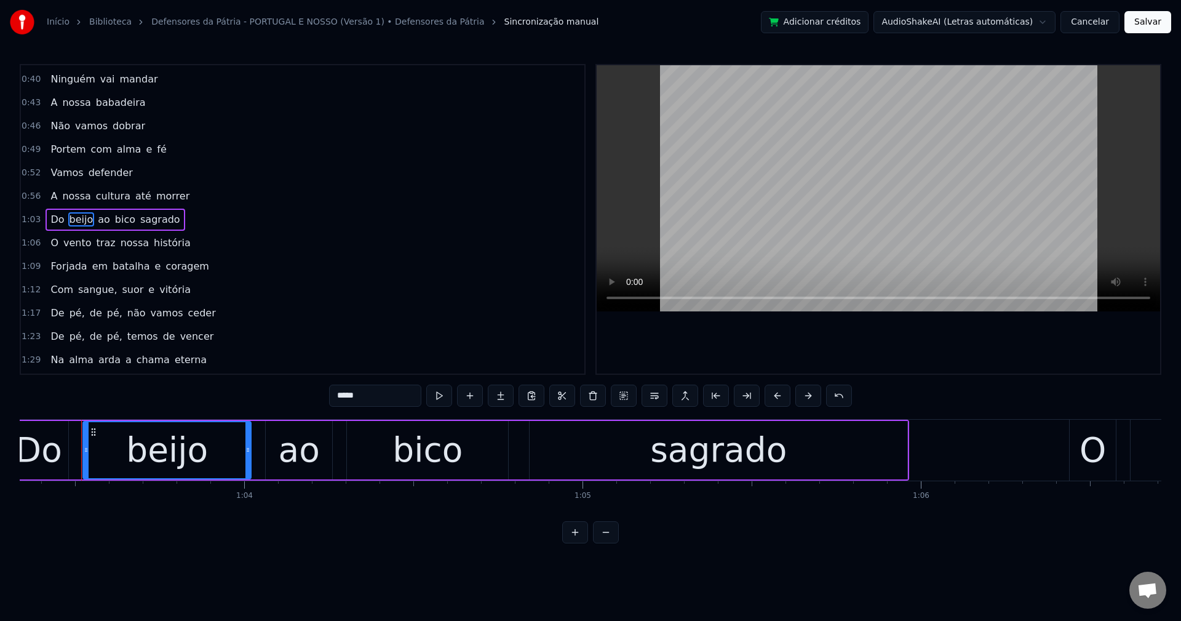
drag, startPoint x: 277, startPoint y: 406, endPoint x: 116, endPoint y: 404, distance: 161.2
click at [116, 406] on div "0:00 Portugal, 0:01 Portugal, 0:02 a nossa terra 0:03 O nosso sangue 0:05 portu…" at bounding box center [591, 303] width 1142 height 479
click at [109, 217] on span "bico" at bounding box center [120, 219] width 23 height 14
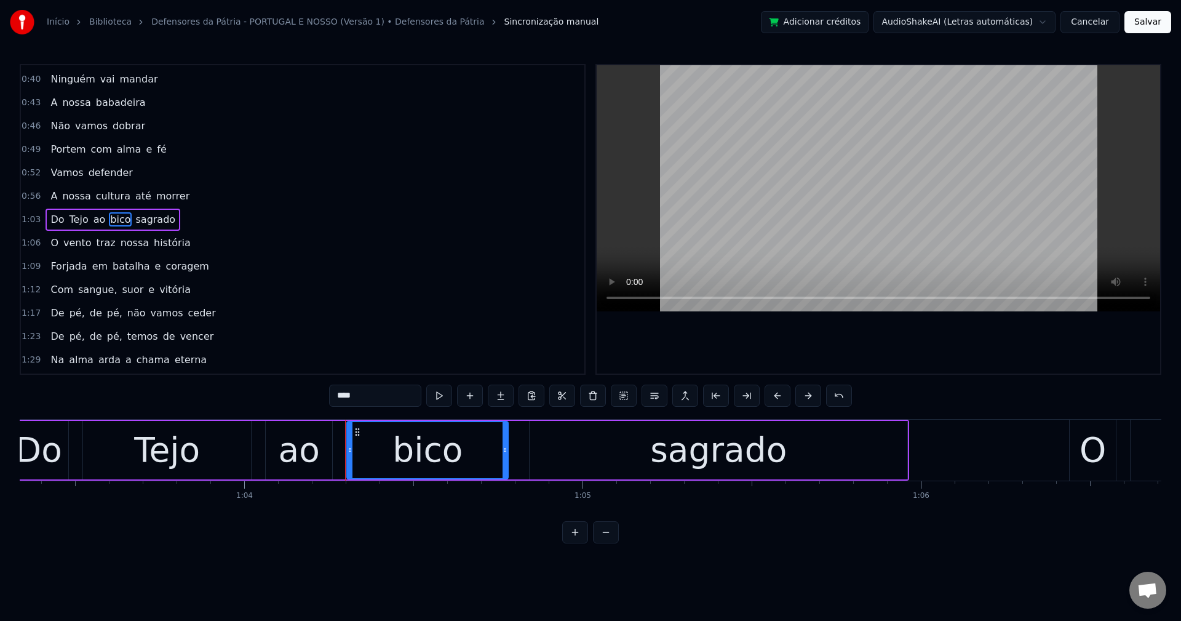
drag, startPoint x: 370, startPoint y: 396, endPoint x: -43, endPoint y: 367, distance: 413.9
click at [0, 367] on html "Início Biblioteca Defensores da Pátria - PORTUGAL E NOSSO (Versão 1) • Defensor…" at bounding box center [590, 281] width 1181 height 563
click at [164, 318] on span "vamos" at bounding box center [167, 313] width 35 height 14
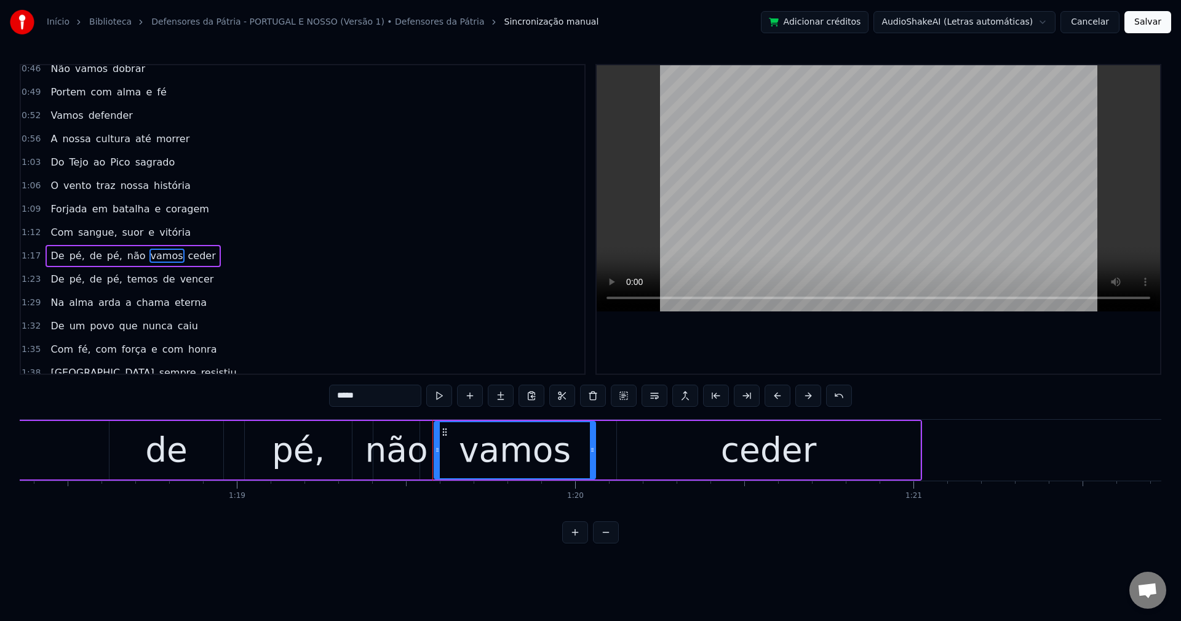
scroll to position [0, 26870]
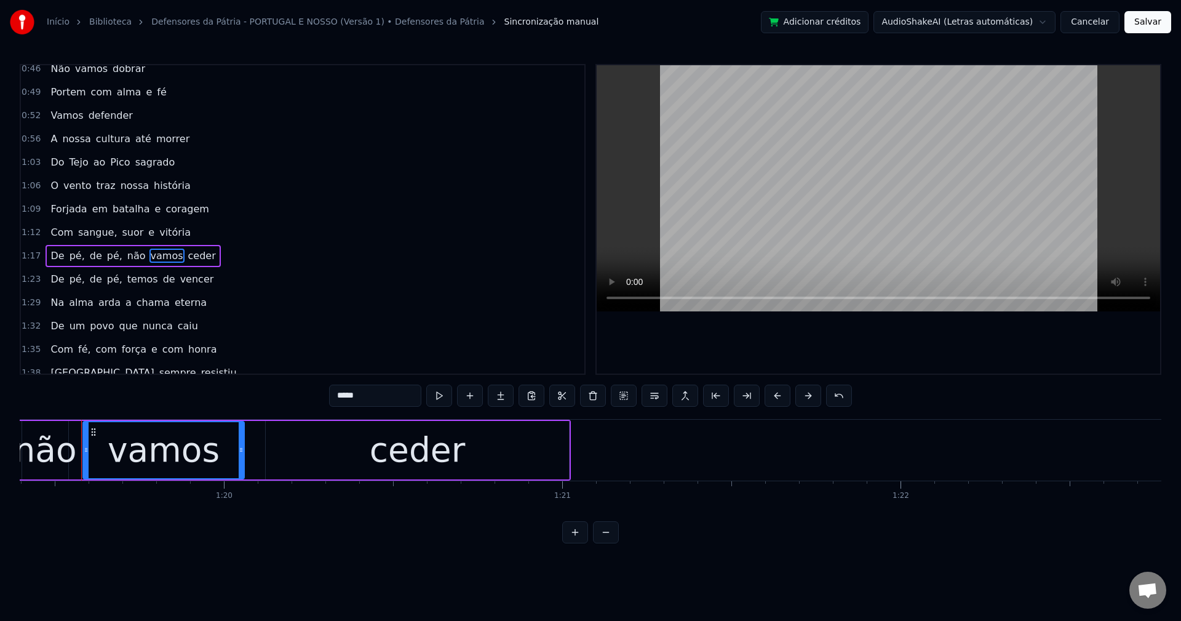
click at [121, 346] on span "força" at bounding box center [134, 349] width 27 height 14
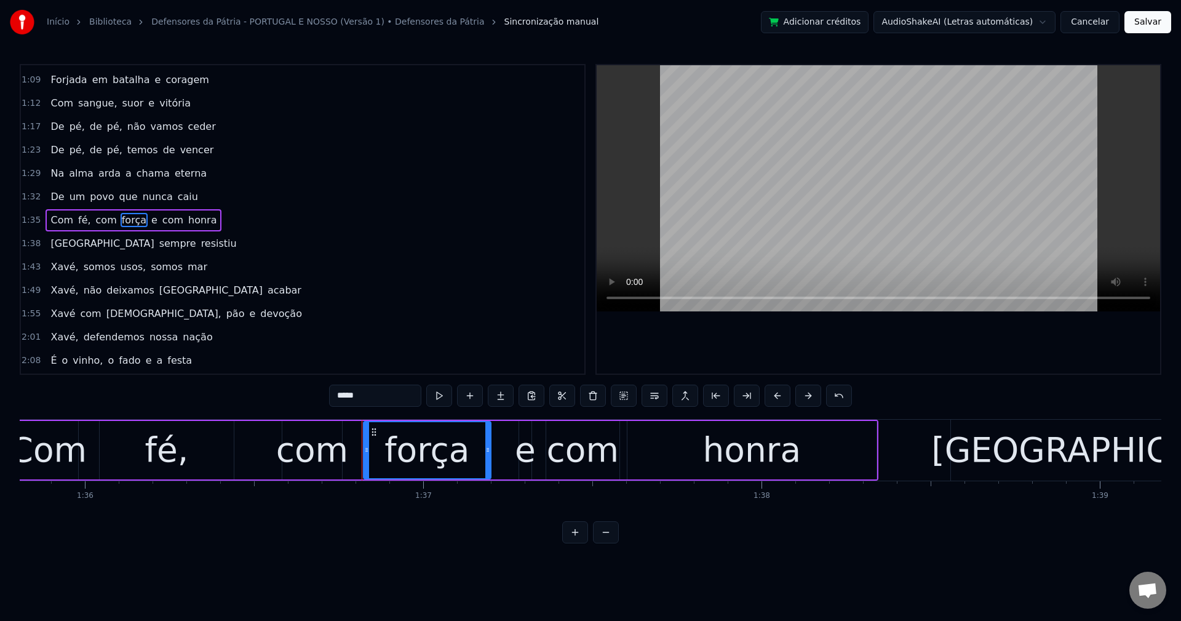
scroll to position [0, 32704]
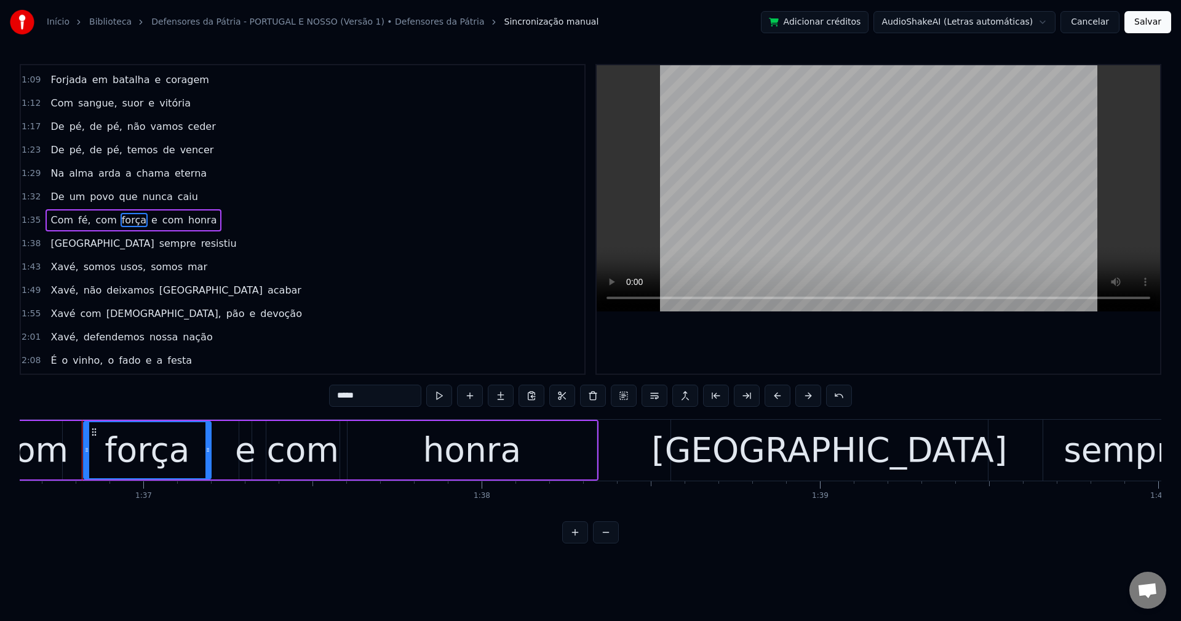
click at [62, 273] on span "Xavé," at bounding box center [64, 267] width 30 height 14
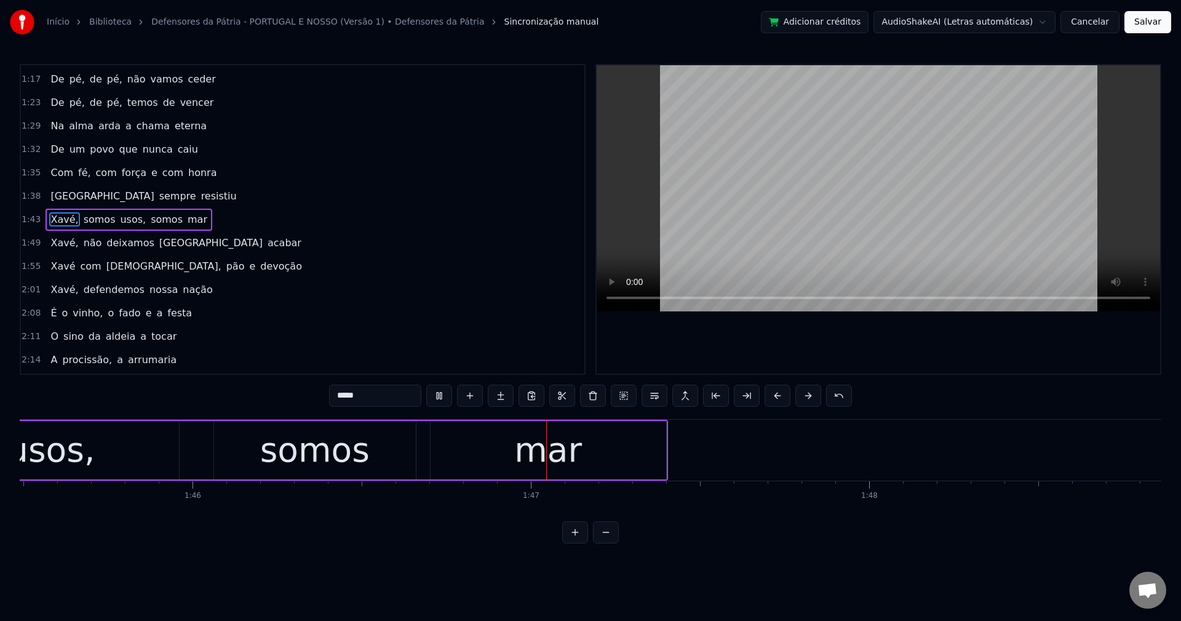
scroll to position [0, 35973]
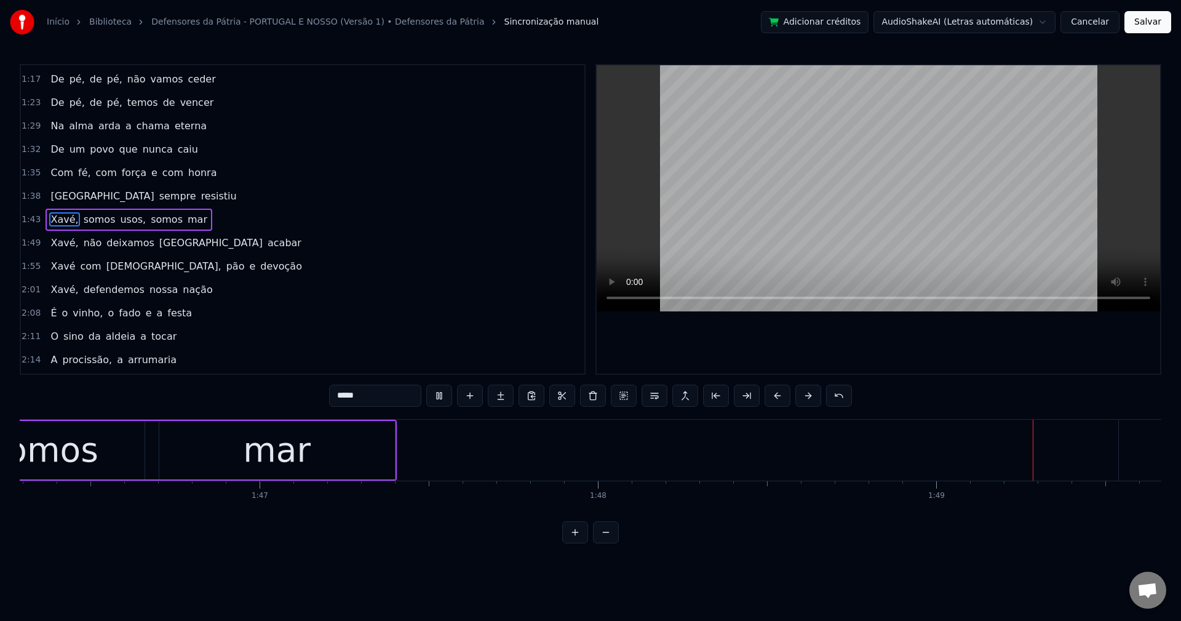
click at [119, 222] on span "usos," at bounding box center [133, 219] width 28 height 14
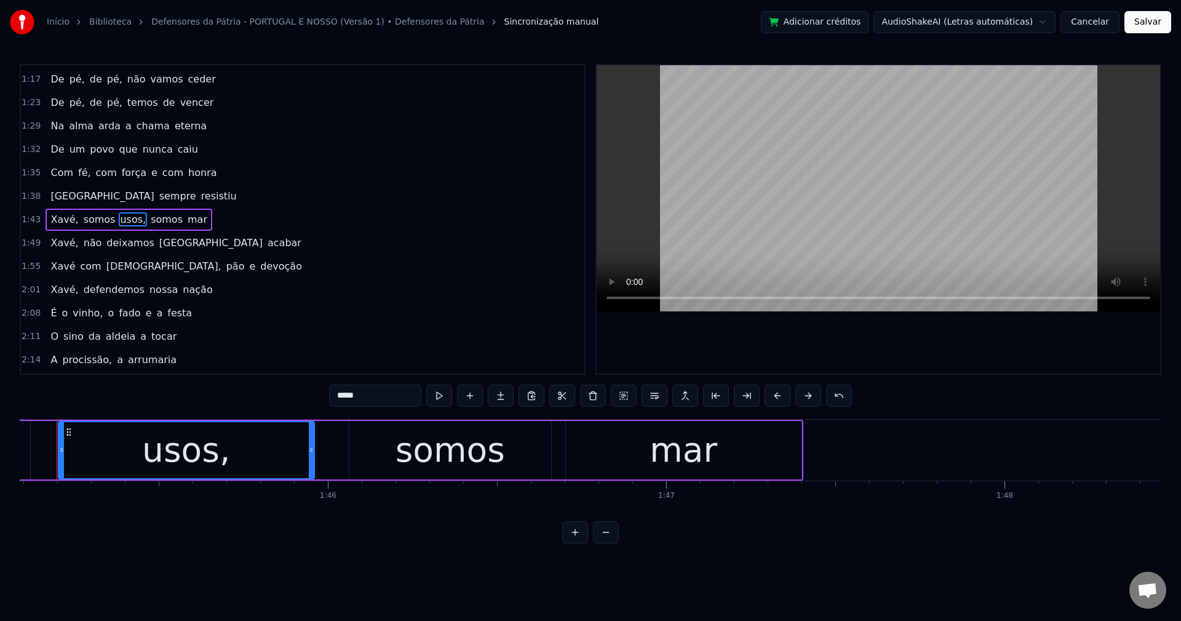
scroll to position [0, 35541]
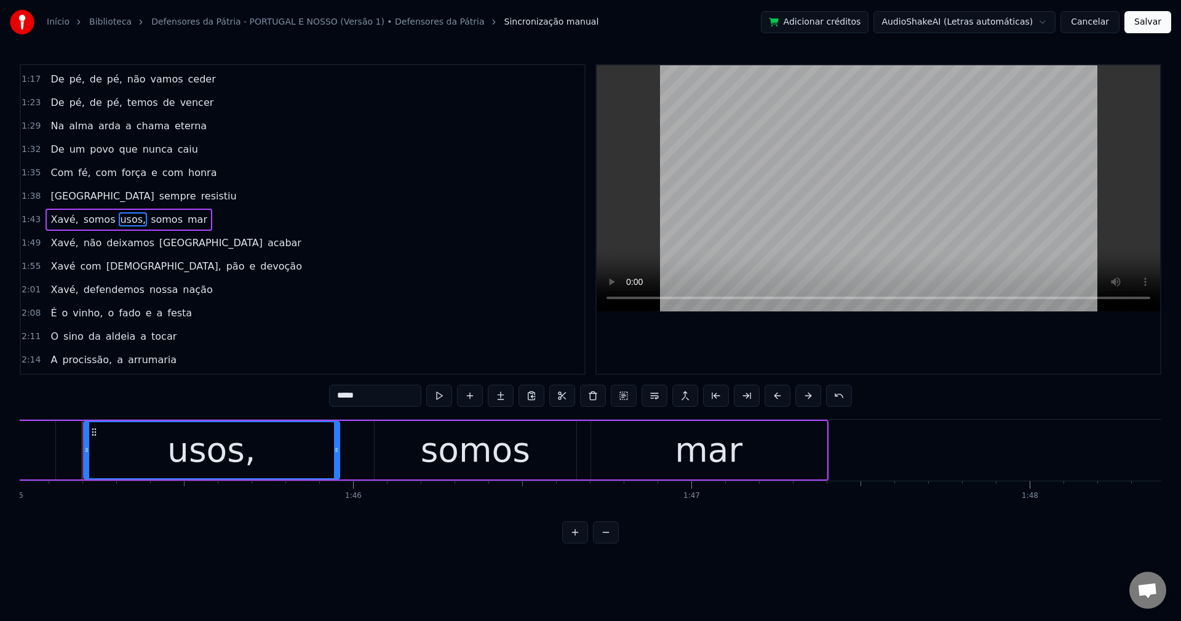
click at [396, 404] on input "*****" at bounding box center [375, 396] width 92 height 22
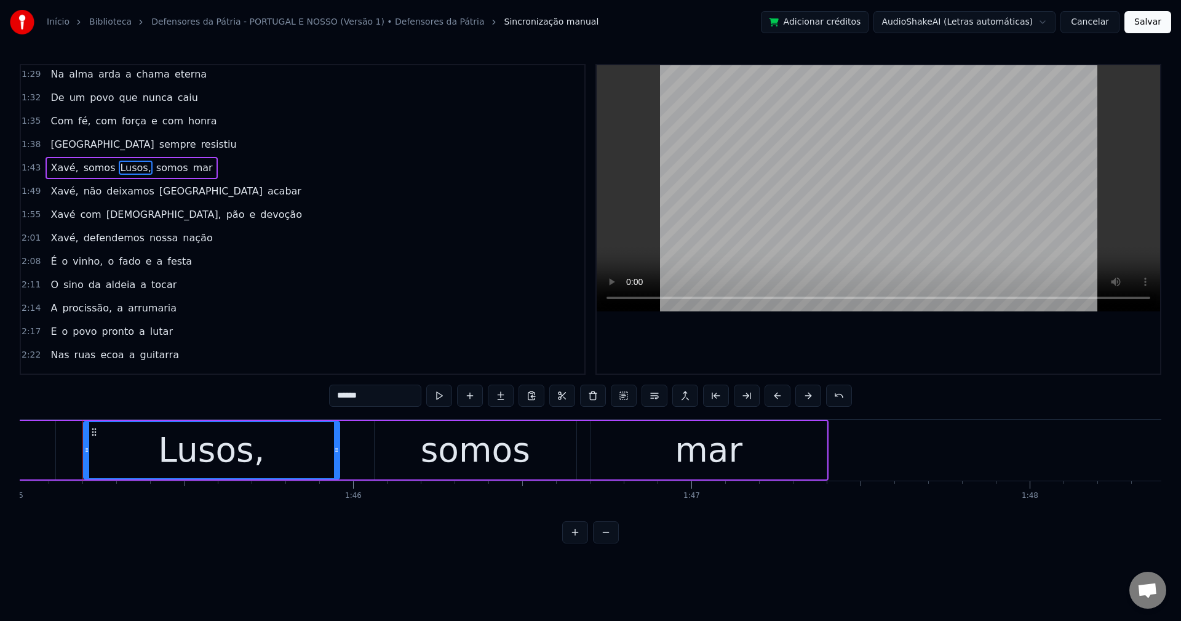
scroll to position [612, 0]
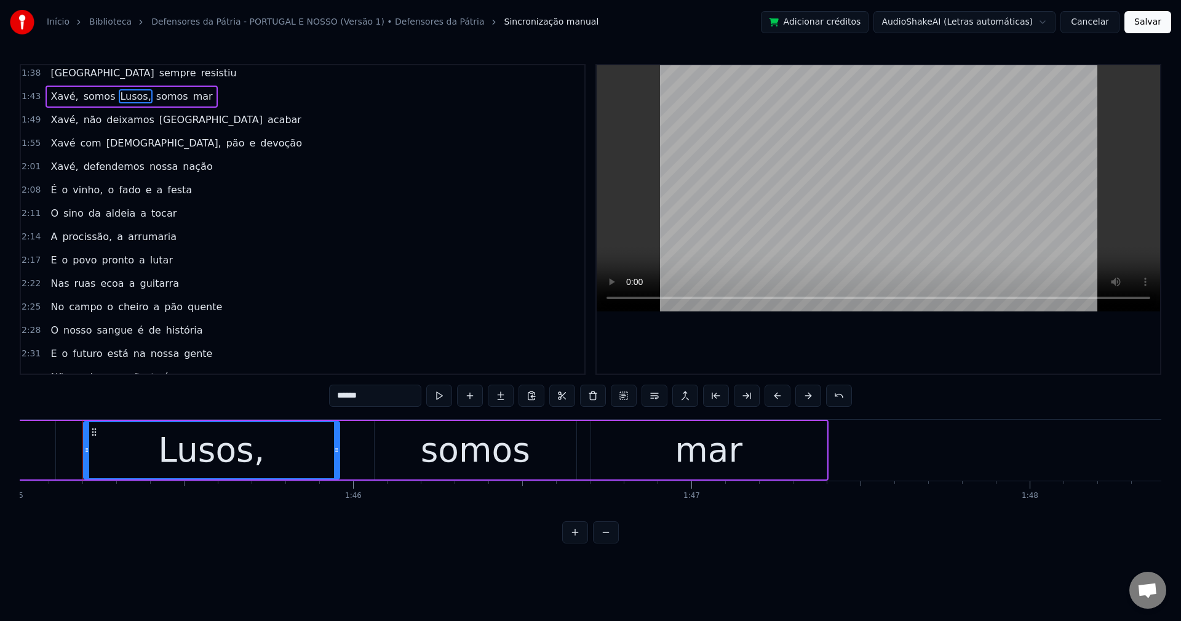
click at [135, 241] on span "arrumaria" at bounding box center [152, 237] width 51 height 14
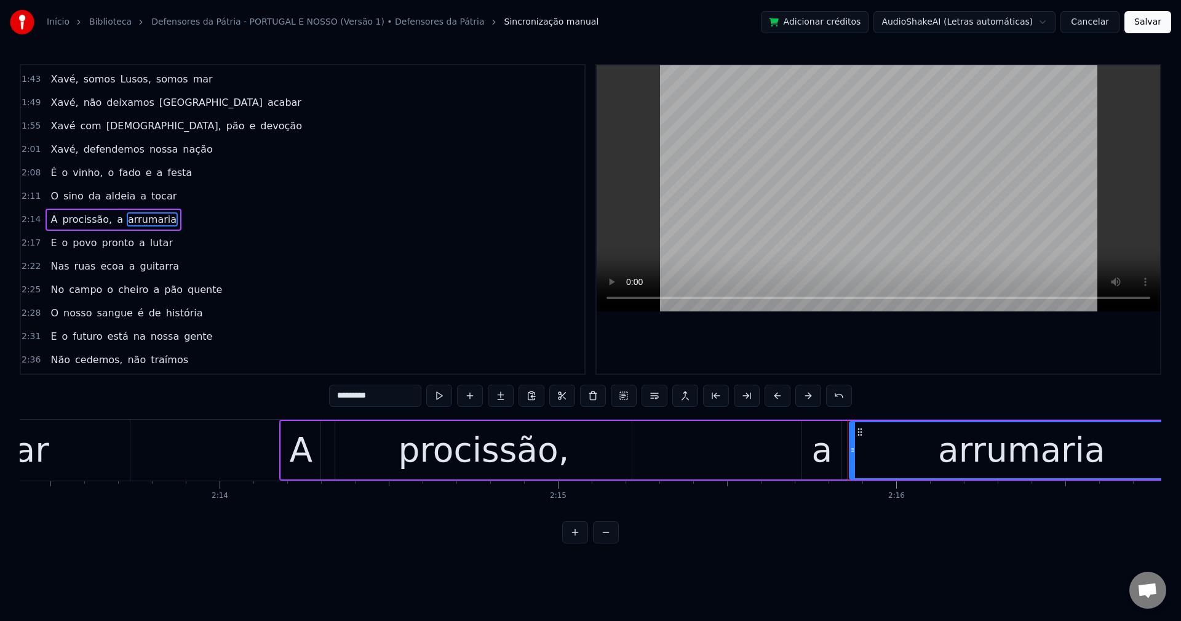
scroll to position [0, 45917]
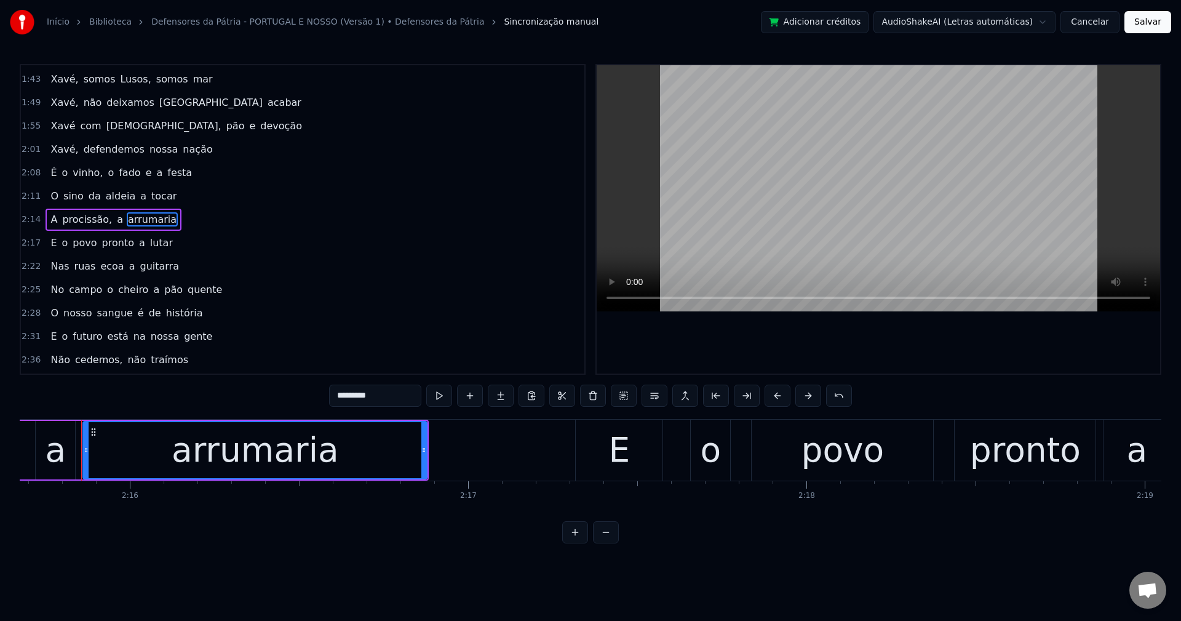
drag, startPoint x: 395, startPoint y: 392, endPoint x: -281, endPoint y: 308, distance: 681.5
click at [0, 308] on html "Início Biblioteca Defensores da Pátria - PORTUGAL E NOSSO (Versão 1) • Defensor…" at bounding box center [590, 281] width 1181 height 563
type input "*******"
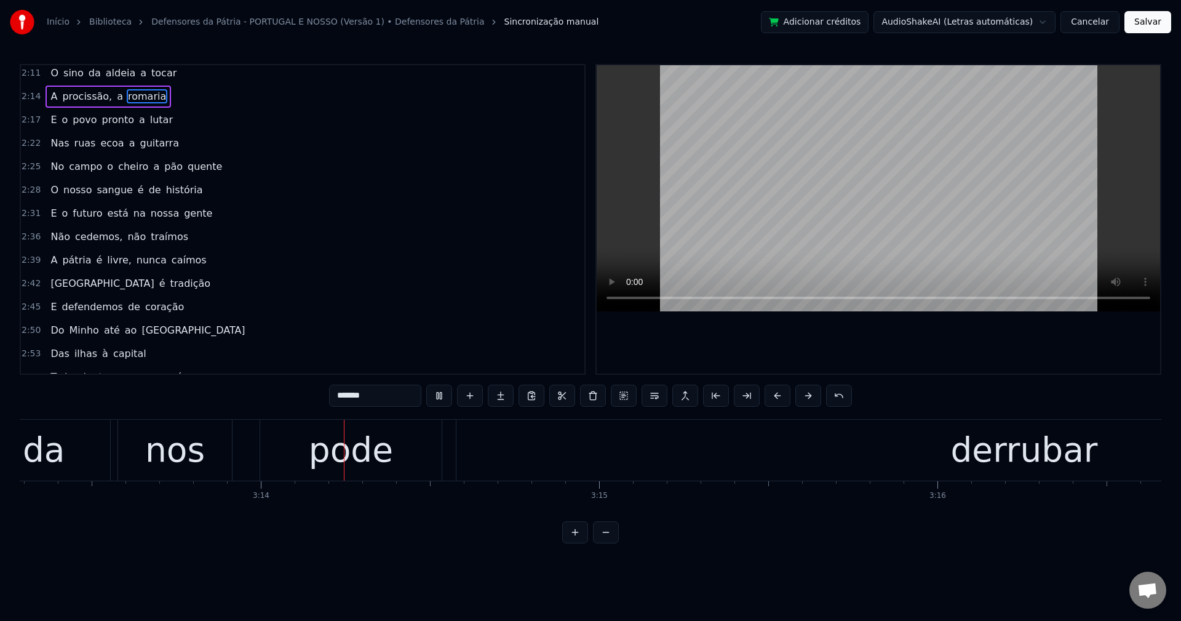
scroll to position [0, 65433]
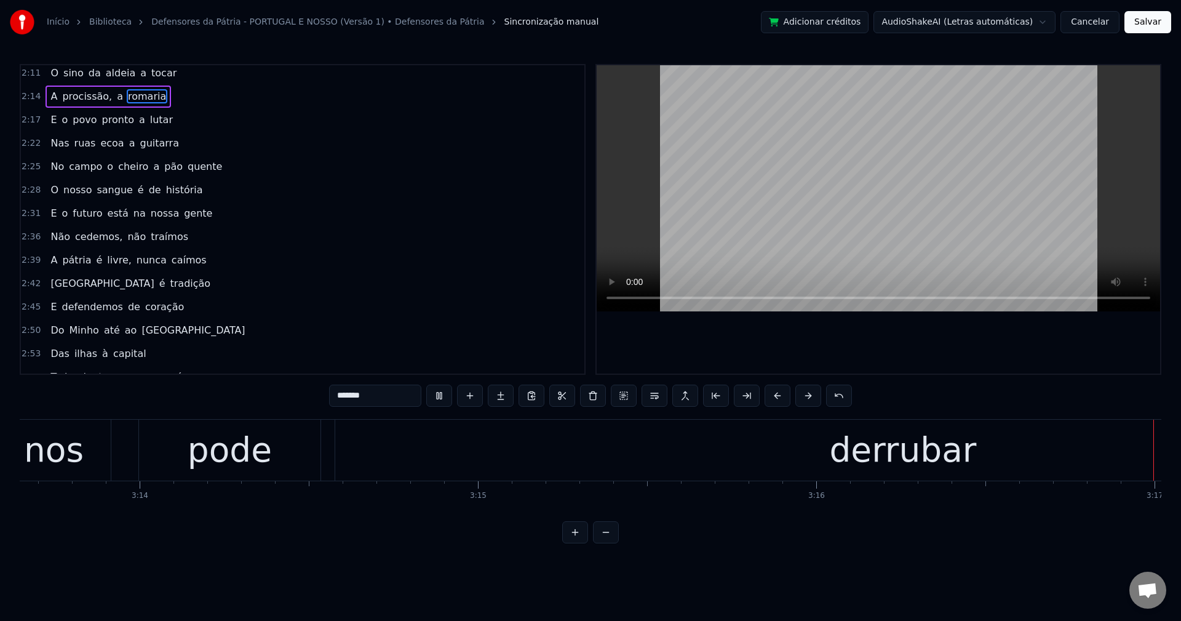
click at [342, 452] on div "Que nada nos pode derrubar" at bounding box center [630, 450] width 1688 height 61
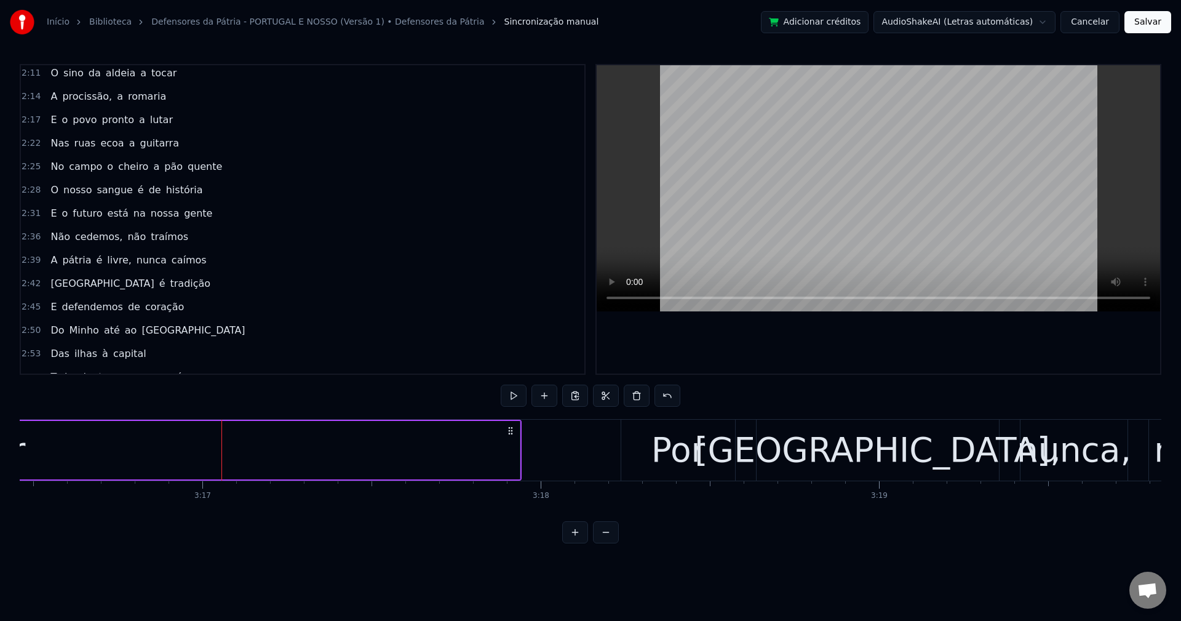
scroll to position [0, 66534]
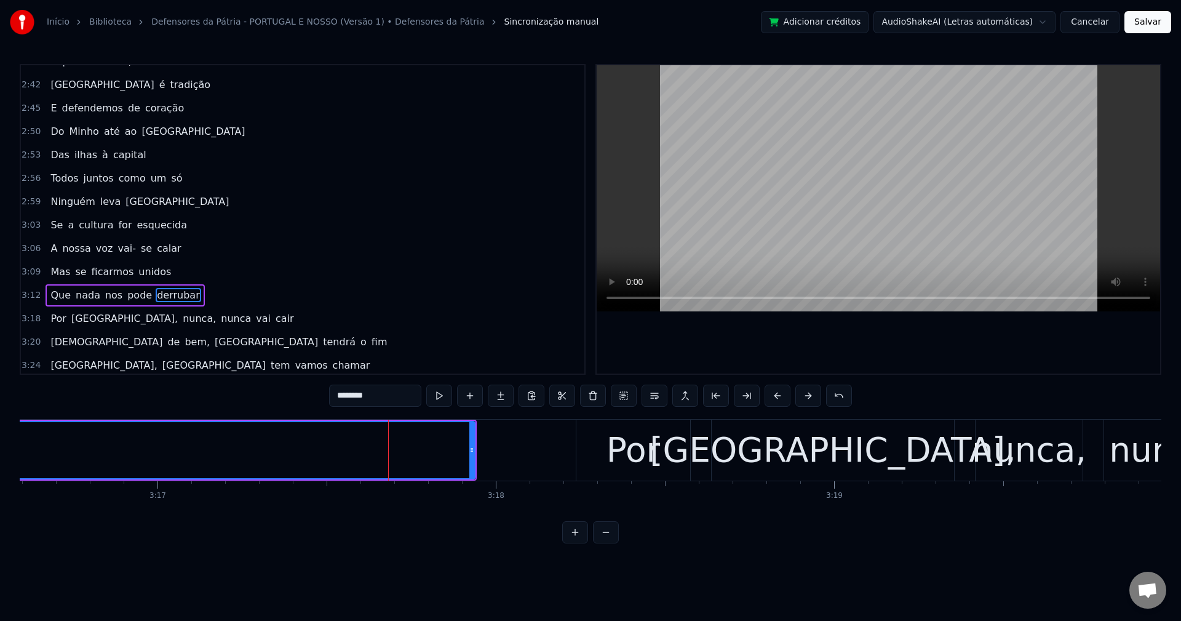
scroll to position [1025, 0]
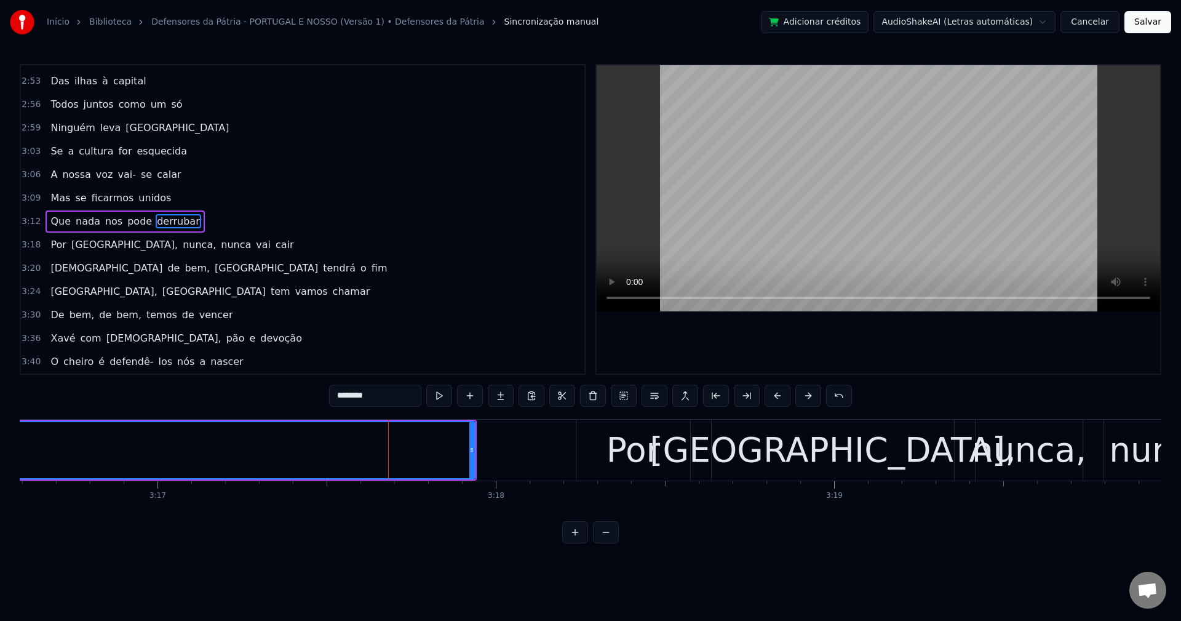
click at [57, 218] on span "Que" at bounding box center [60, 221] width 23 height 14
type input "***"
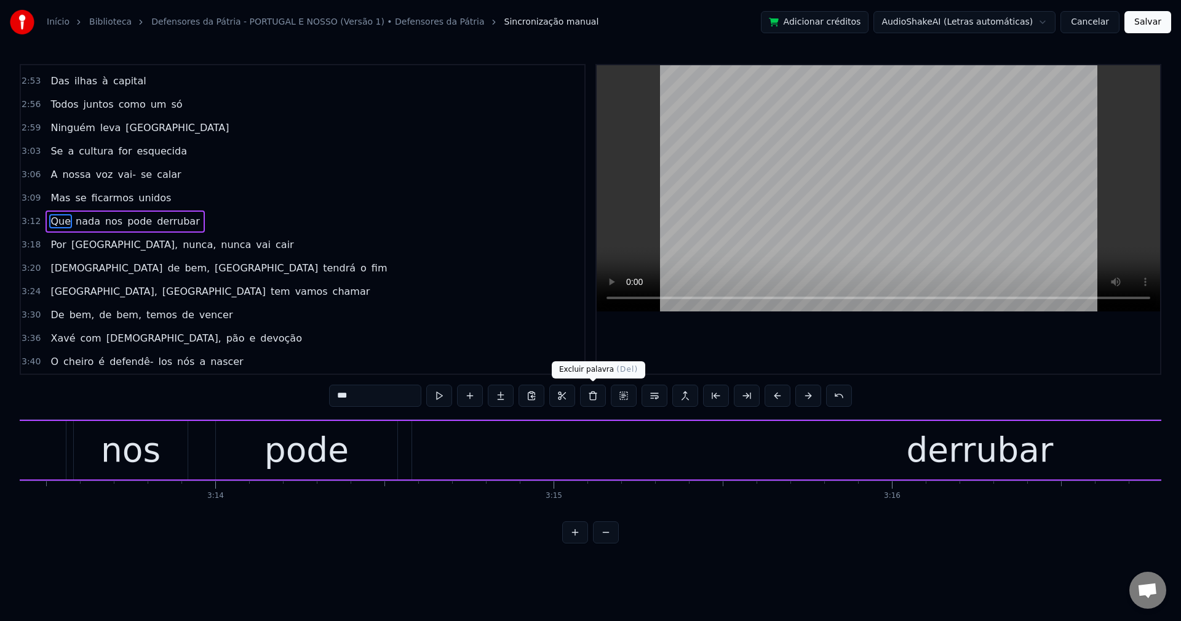
scroll to position [0, 65241]
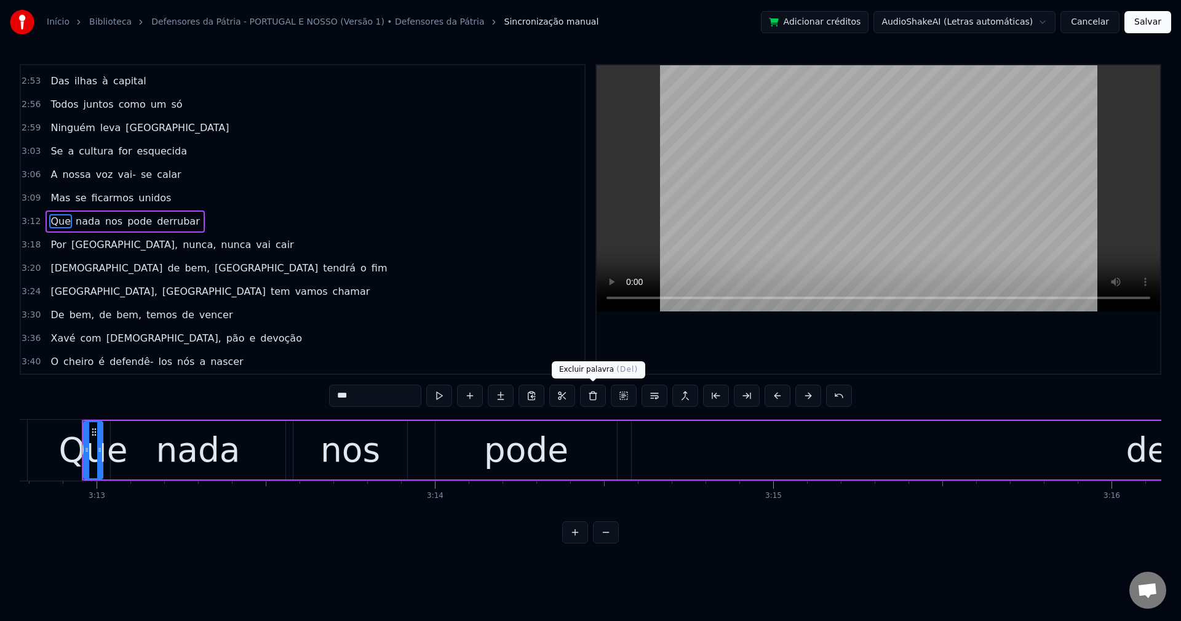
click at [587, 399] on button at bounding box center [593, 396] width 26 height 22
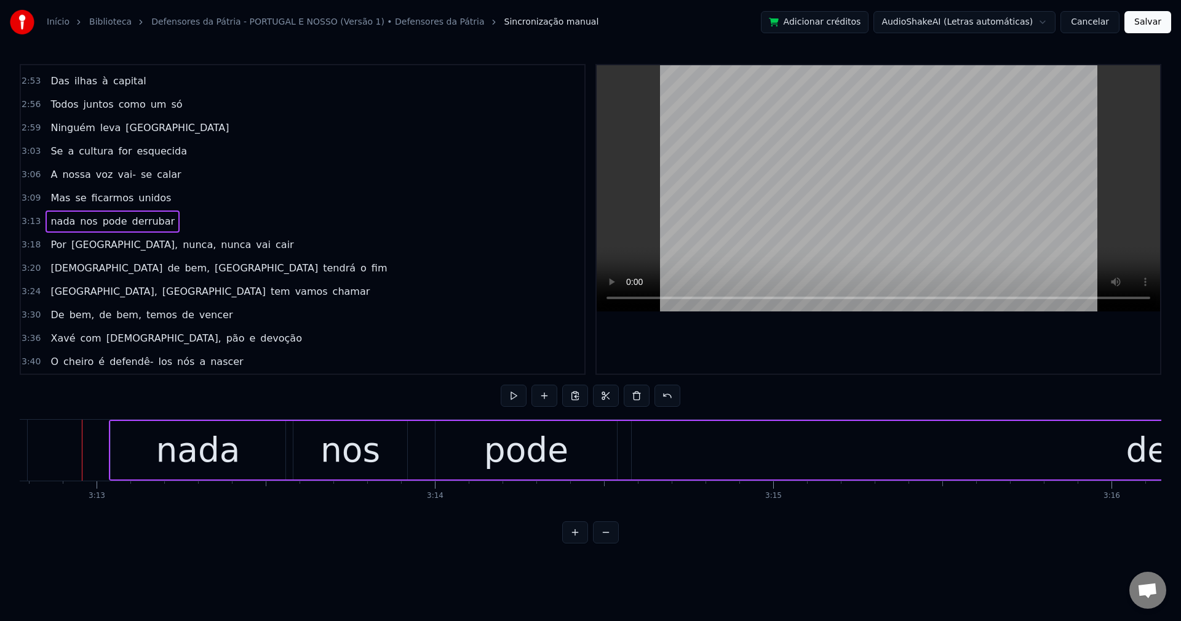
click at [123, 447] on div "nada" at bounding box center [198, 450] width 175 height 58
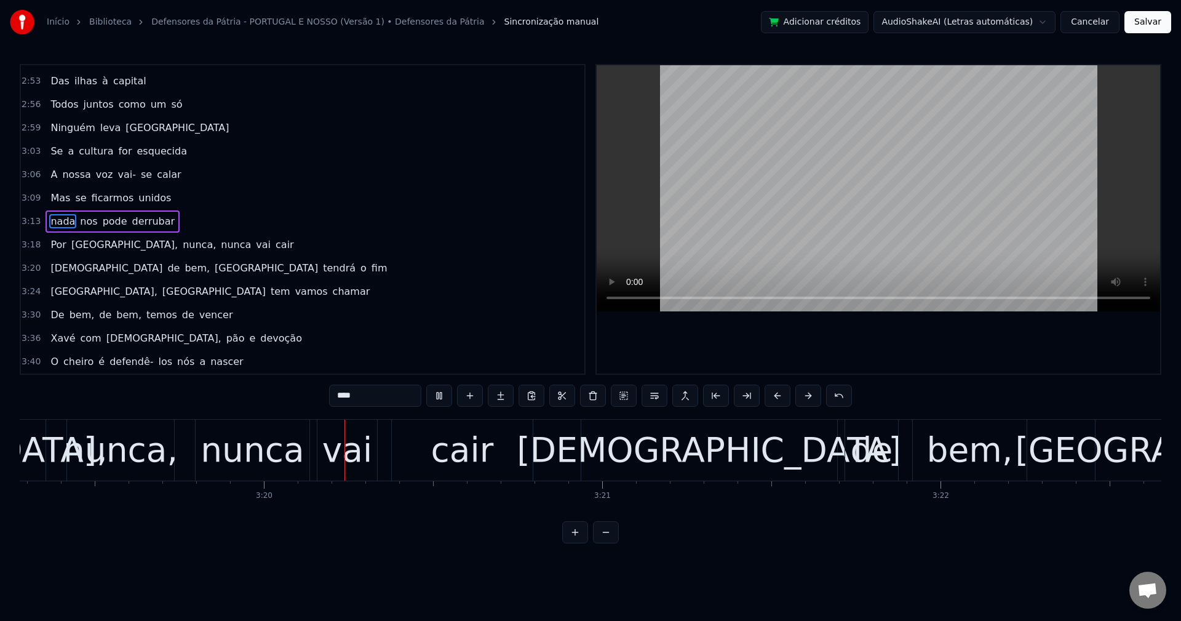
scroll to position [0, 67454]
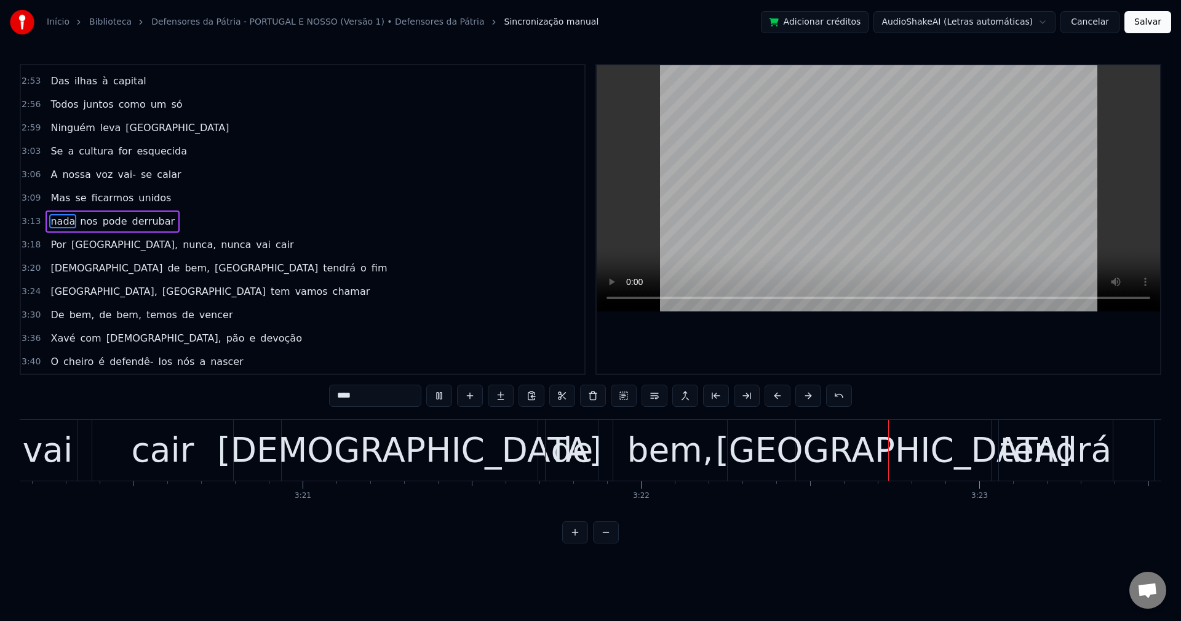
click at [52, 268] on span "Portugaleses" at bounding box center [106, 268] width 114 height 14
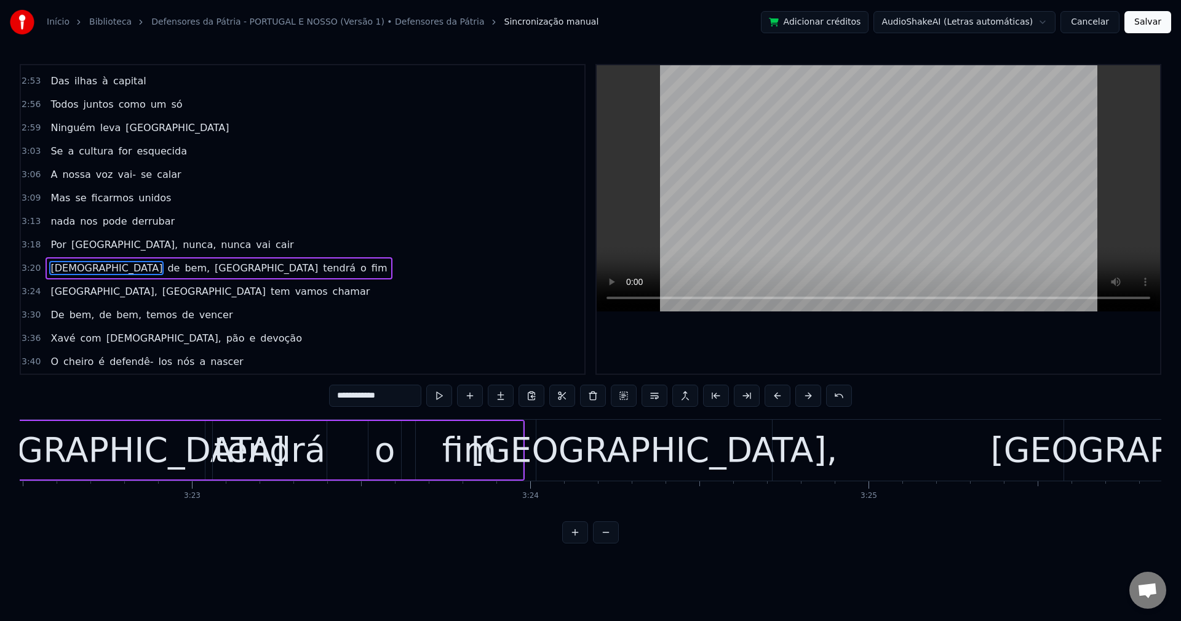
scroll to position [0, 68537]
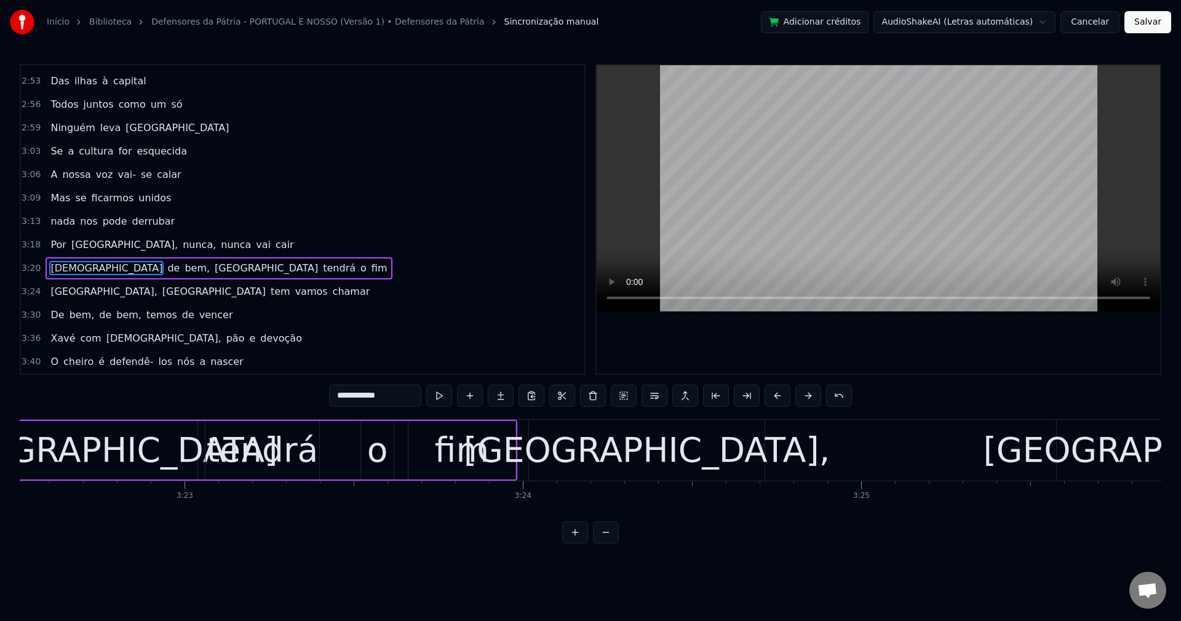
click at [361, 400] on input "**********" at bounding box center [375, 396] width 92 height 22
click at [132, 267] on span "bem," at bounding box center [146, 268] width 28 height 14
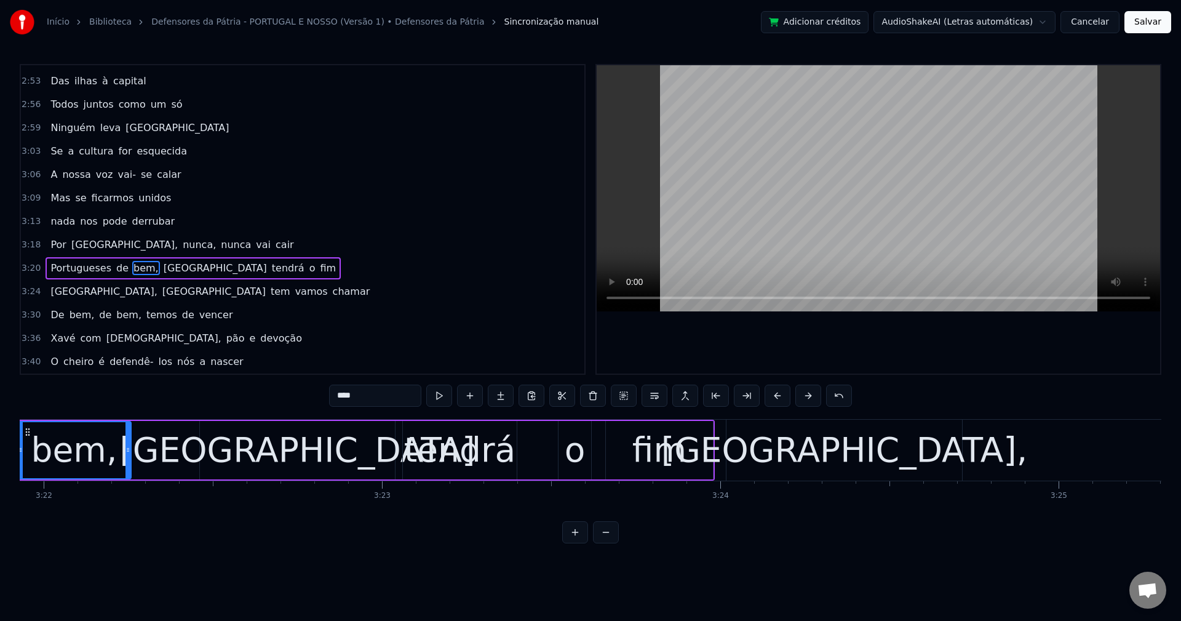
scroll to position [0, 68273]
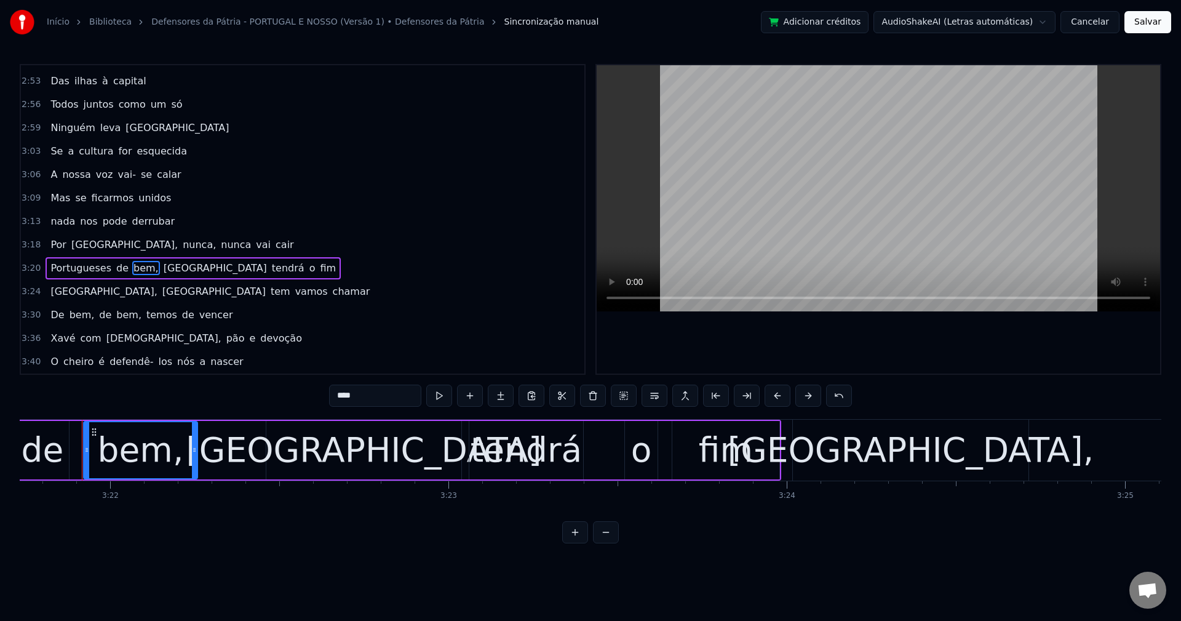
drag, startPoint x: 389, startPoint y: 398, endPoint x: -23, endPoint y: 411, distance: 411.9
click at [0, 411] on html "Início Biblioteca Defensores da Pátria - PORTUGAL E NOSSO (Versão 1) • Defensor…" at bounding box center [590, 281] width 1181 height 563
click at [161, 268] on span "Portugal" at bounding box center [203, 268] width 106 height 14
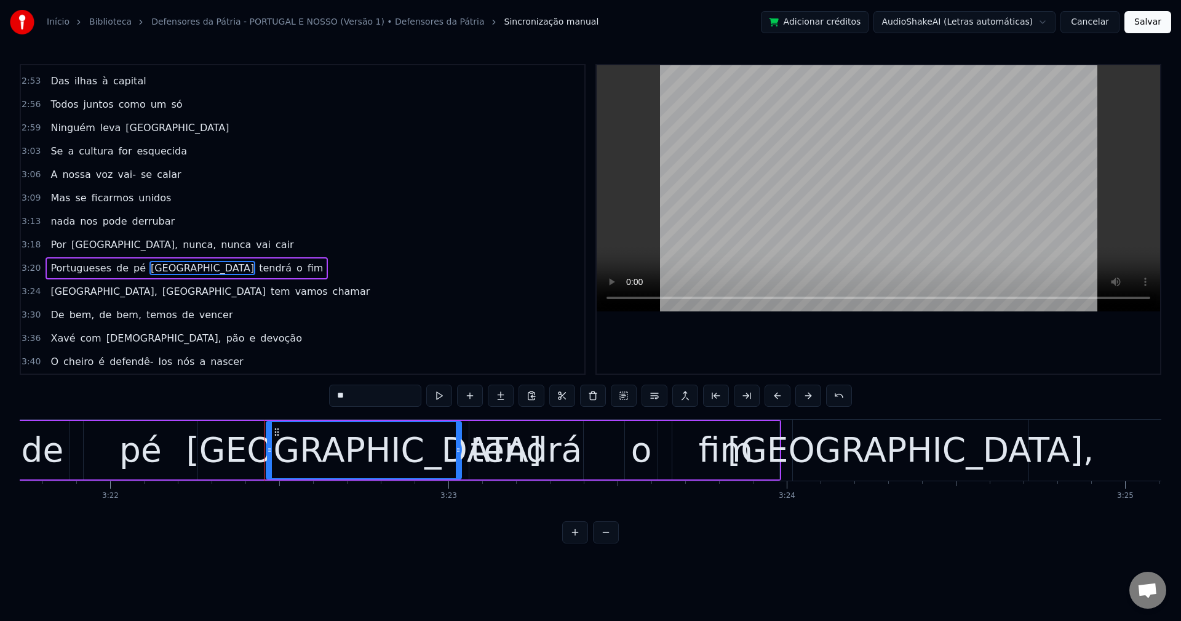
type input "********"
click at [662, 401] on button at bounding box center [655, 396] width 26 height 22
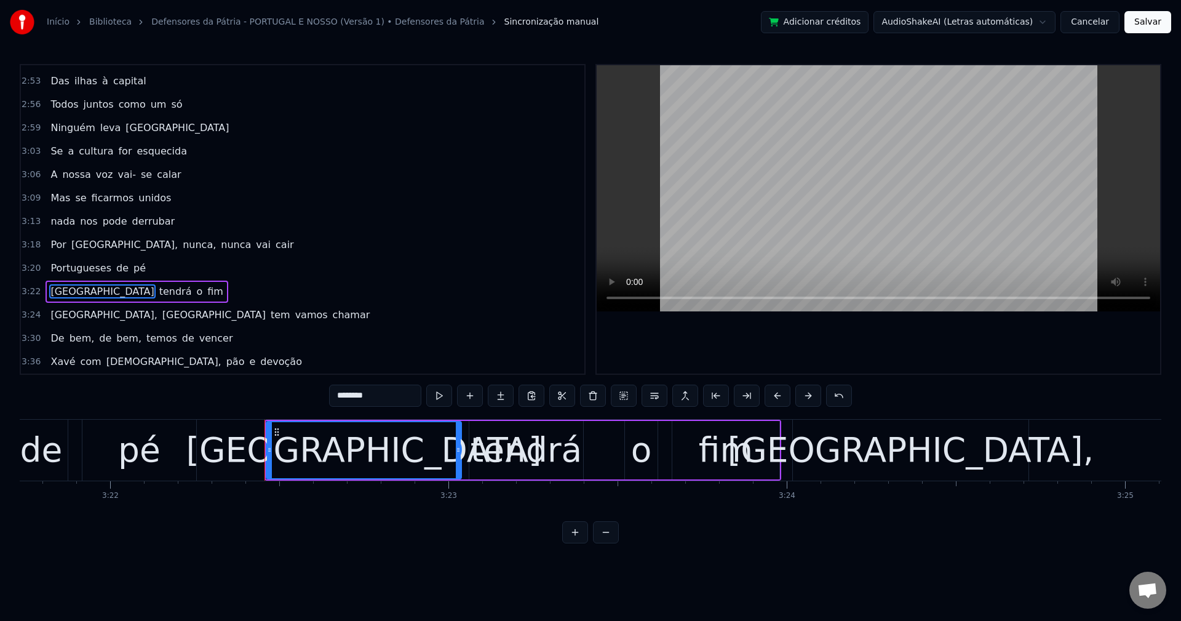
scroll to position [1048, 0]
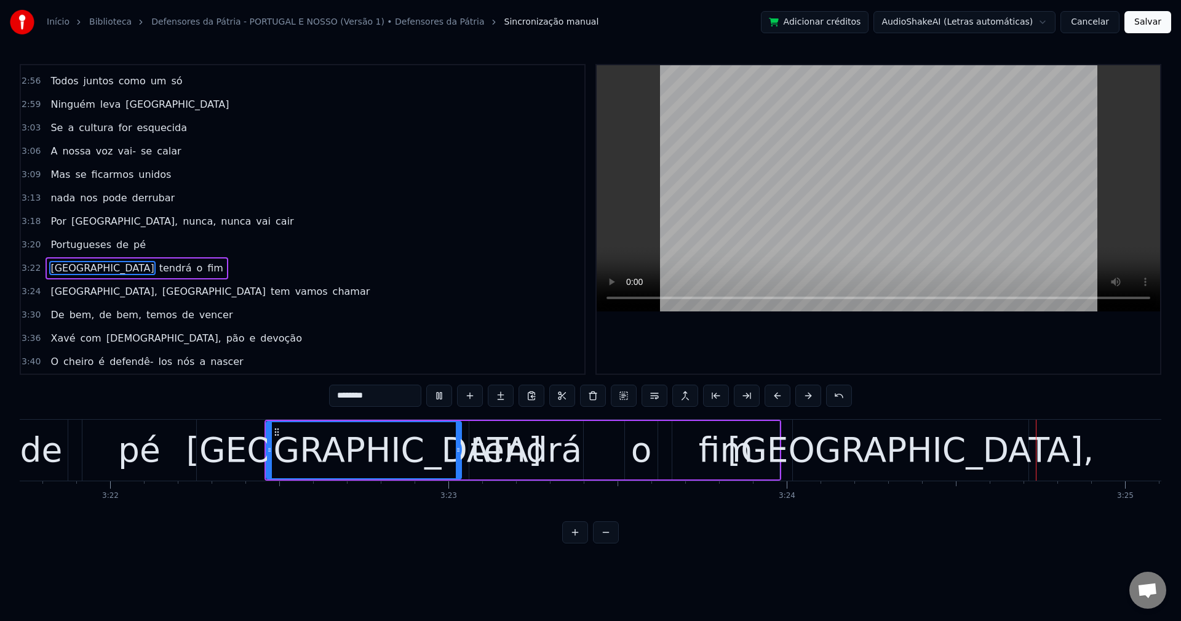
click at [90, 259] on div "Portugal tendrá o fim" at bounding box center [137, 268] width 182 height 22
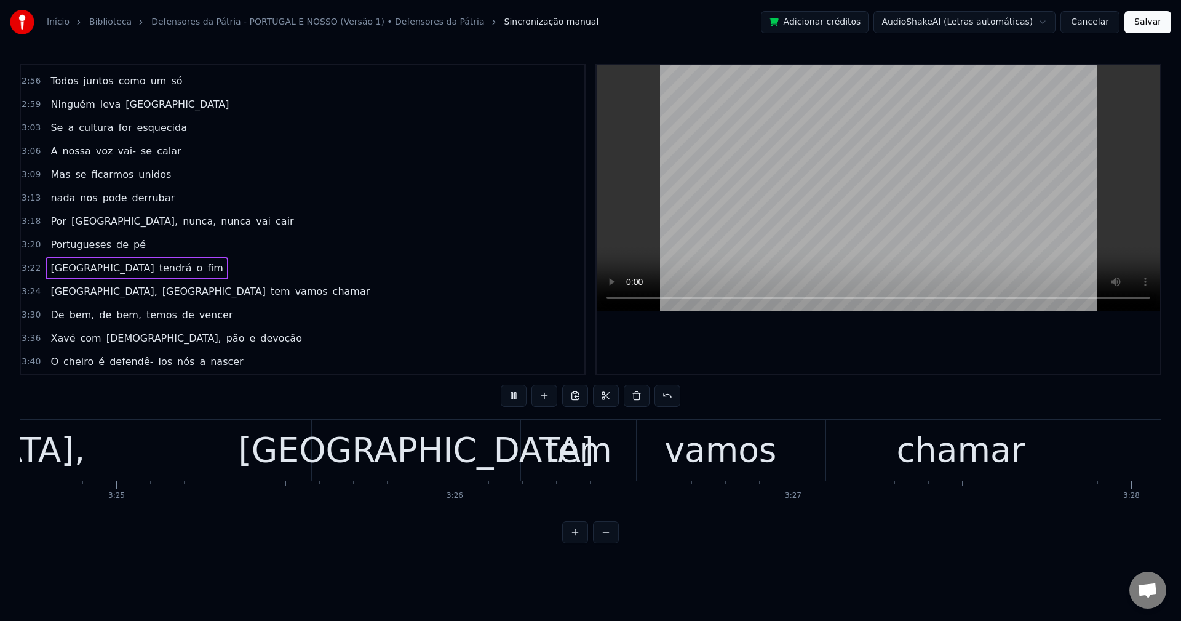
click at [158, 265] on span "tendrá" at bounding box center [175, 268] width 35 height 14
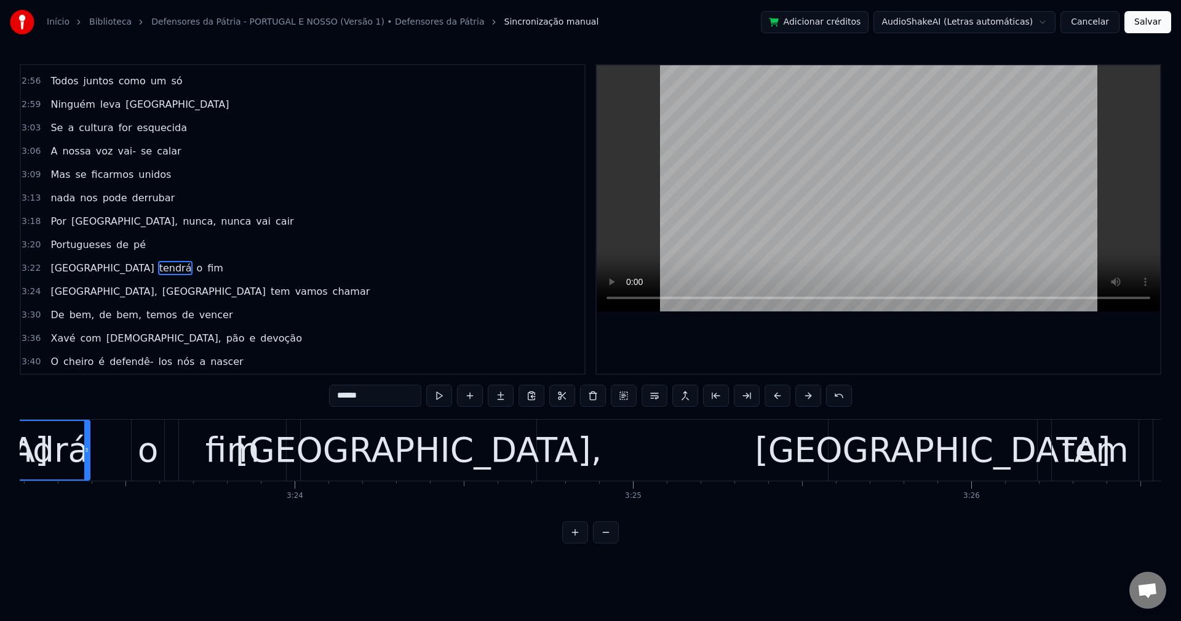
scroll to position [0, 68659]
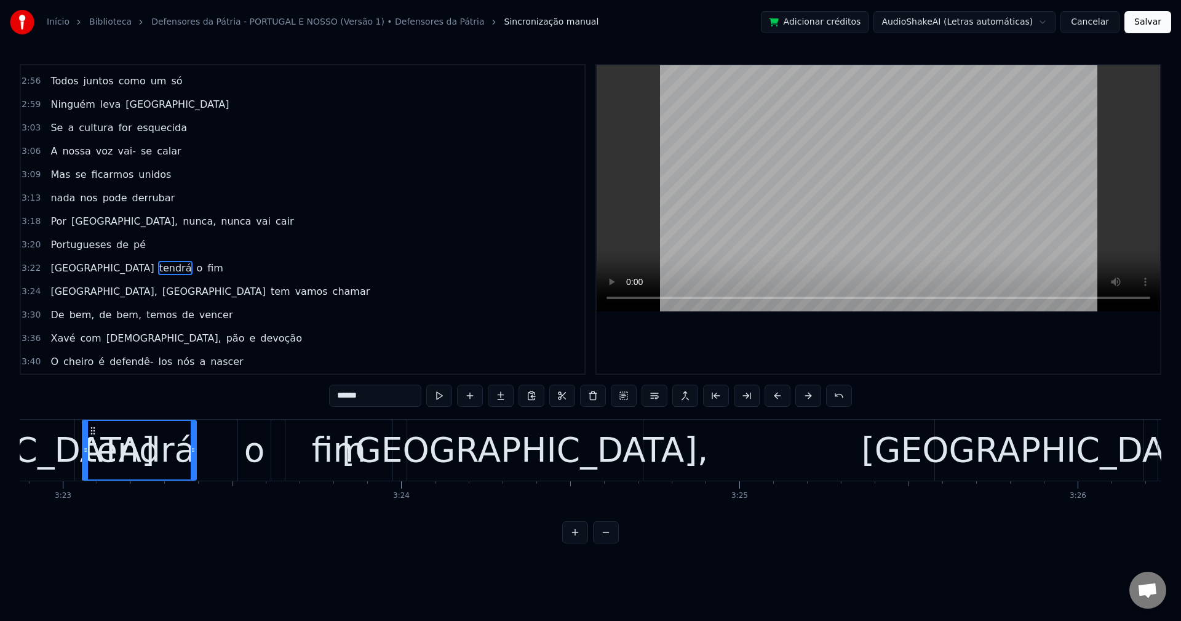
drag, startPoint x: 382, startPoint y: 389, endPoint x: 218, endPoint y: 399, distance: 164.0
click at [218, 399] on div "0:00 Portugal, 0:01 Portugal, 0:02 a nossa terra 0:03 O nosso sangue 0:05 portu…" at bounding box center [591, 303] width 1142 height 479
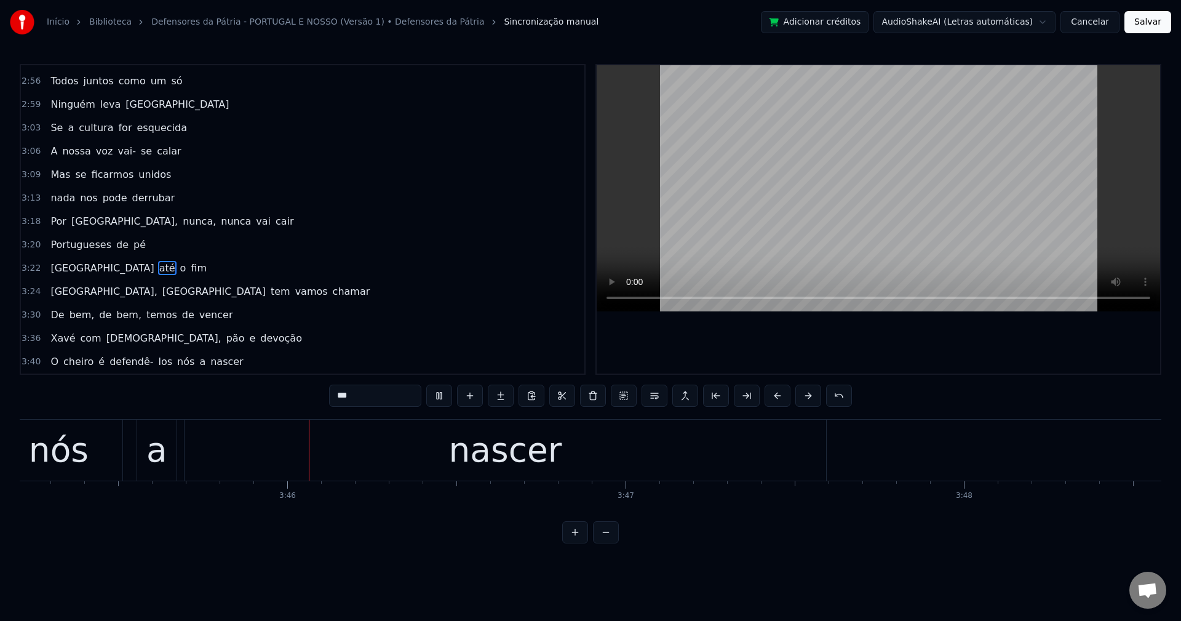
scroll to position [0, 76222]
click at [52, 359] on span "O" at bounding box center [54, 361] width 10 height 14
type input "*"
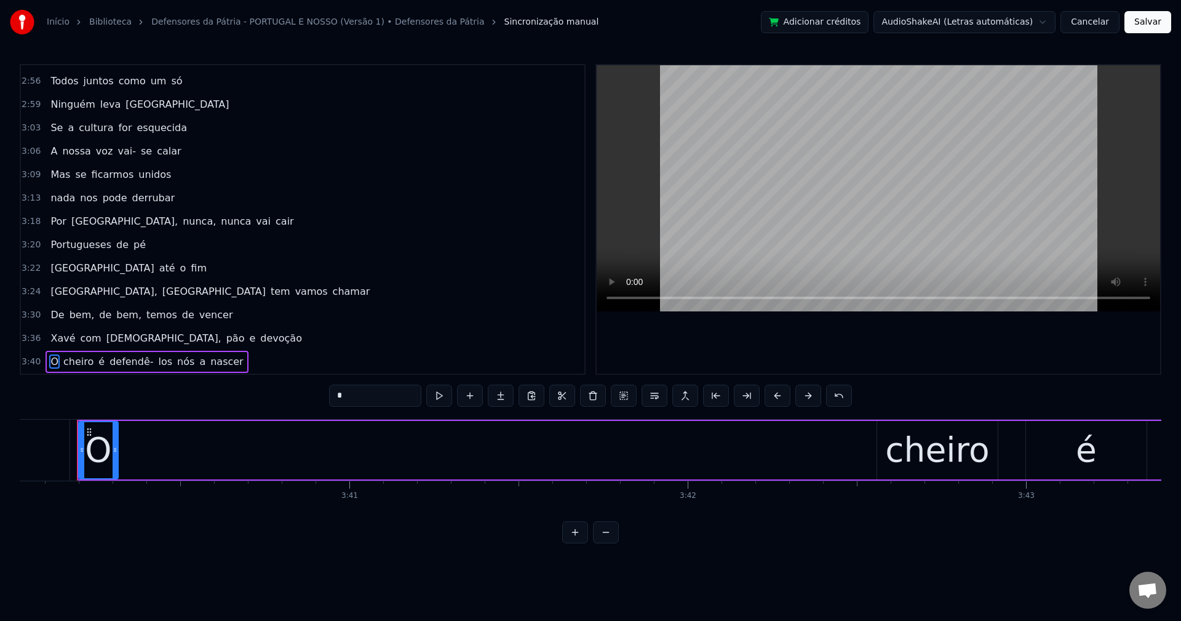
scroll to position [0, 74460]
click at [592, 397] on button at bounding box center [593, 396] width 26 height 22
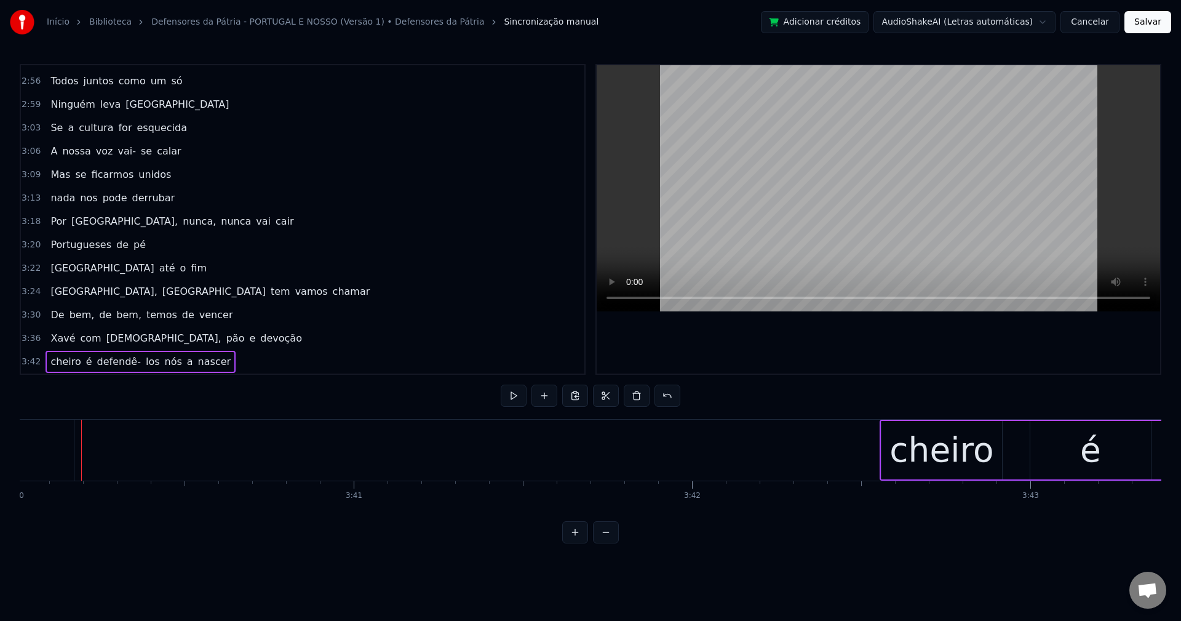
click at [54, 363] on span "cheiro" at bounding box center [65, 361] width 33 height 14
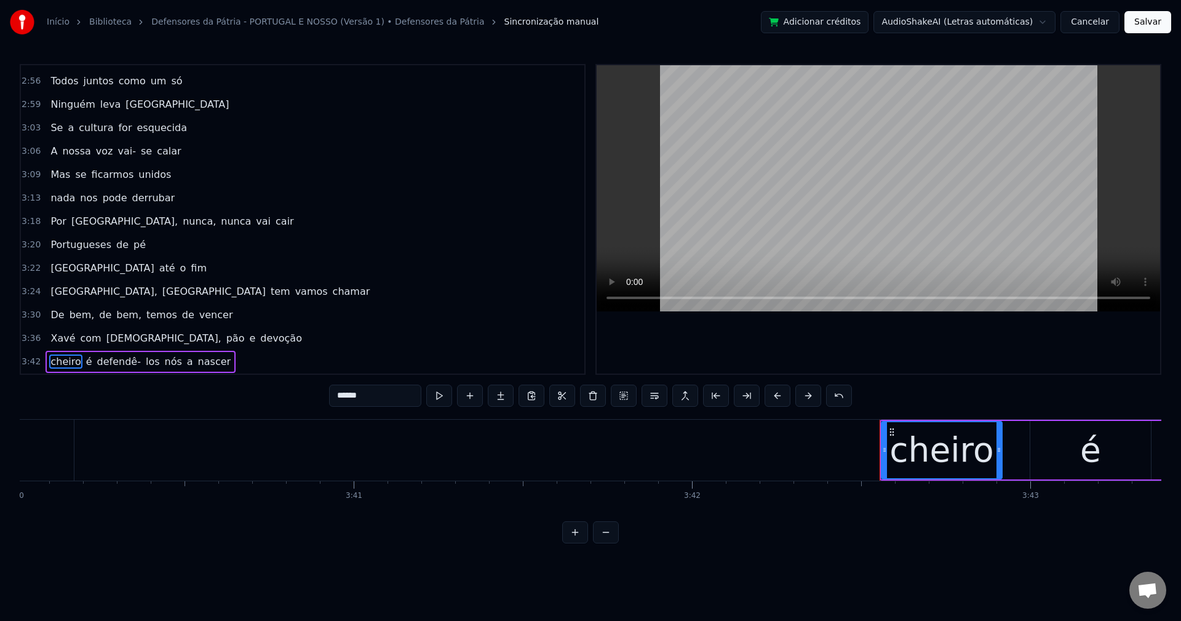
drag, startPoint x: 390, startPoint y: 388, endPoint x: 0, endPoint y: 453, distance: 395.5
click at [2, 456] on div "Início Biblioteca Defensores da Pátria - PORTUGAL E NOSSO (Versão 1) • Defensor…" at bounding box center [590, 271] width 1181 height 543
type input "*****"
click at [885, 18] on button "Salvar" at bounding box center [1148, 22] width 47 height 22
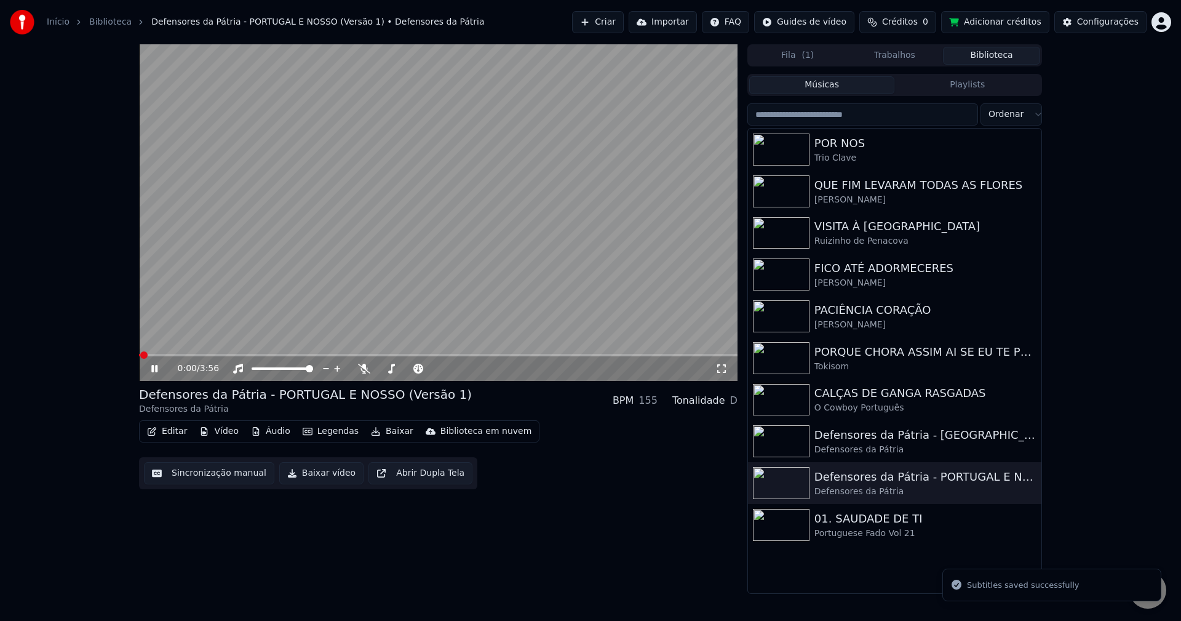
click at [305, 469] on button "Baixar vídeo" at bounding box center [321, 473] width 84 height 22
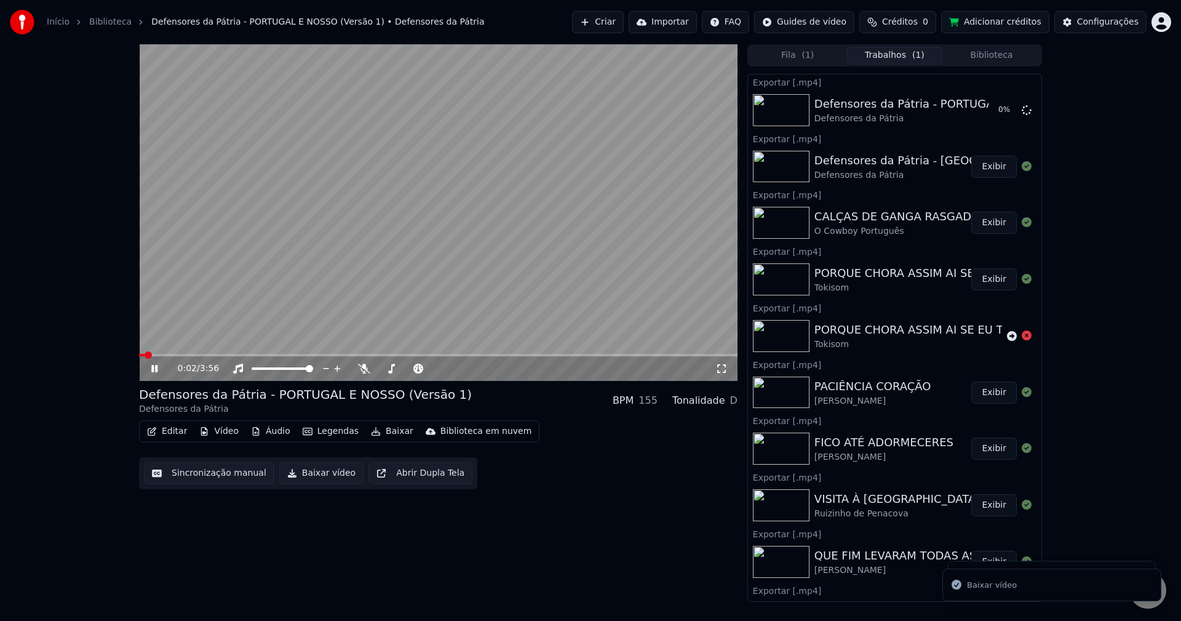
click at [885, 54] on button "Biblioteca" at bounding box center [991, 56] width 97 height 18
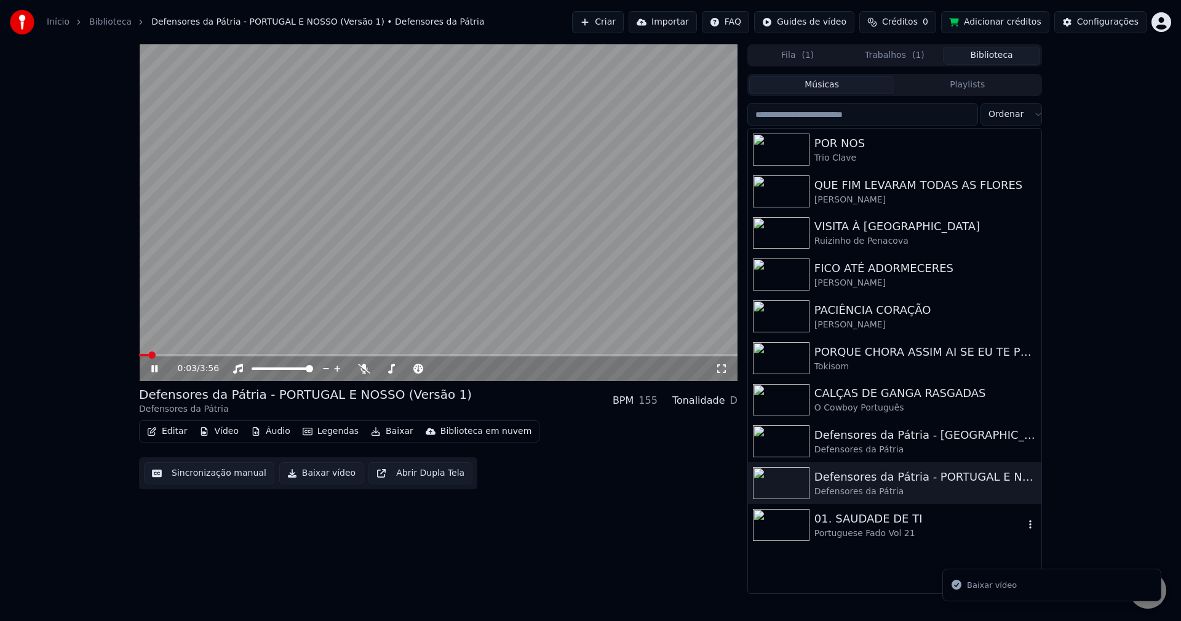
click at [885, 522] on div "01. SAUDADE DE TI" at bounding box center [920, 518] width 210 height 17
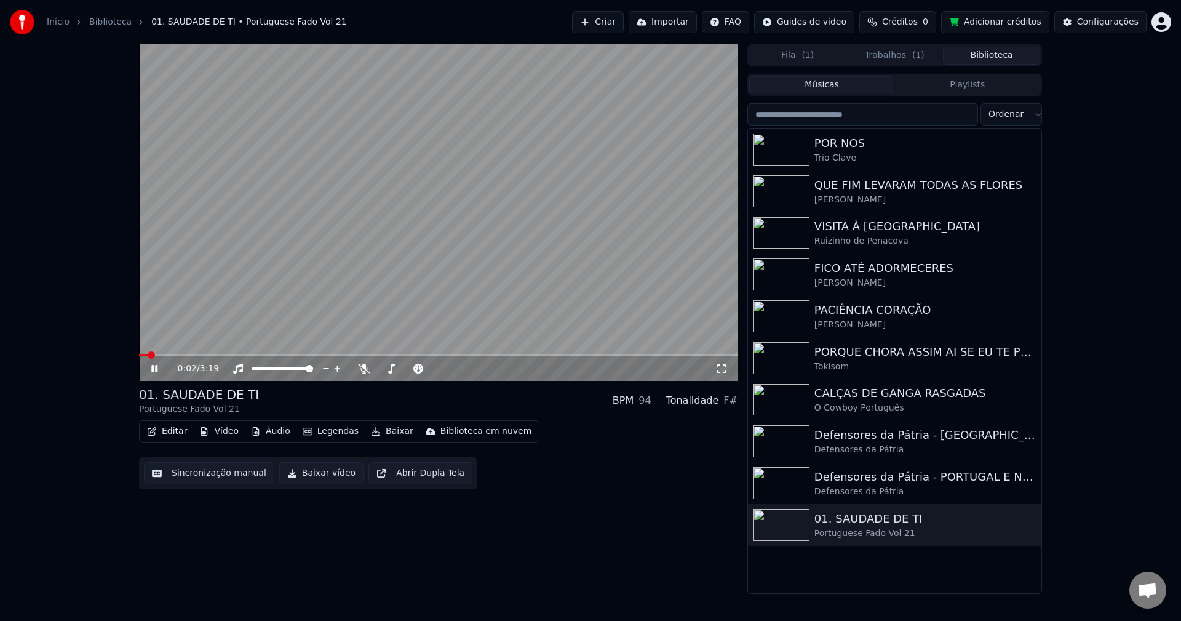
click at [170, 472] on button "Sincronização manual" at bounding box center [209, 473] width 130 height 22
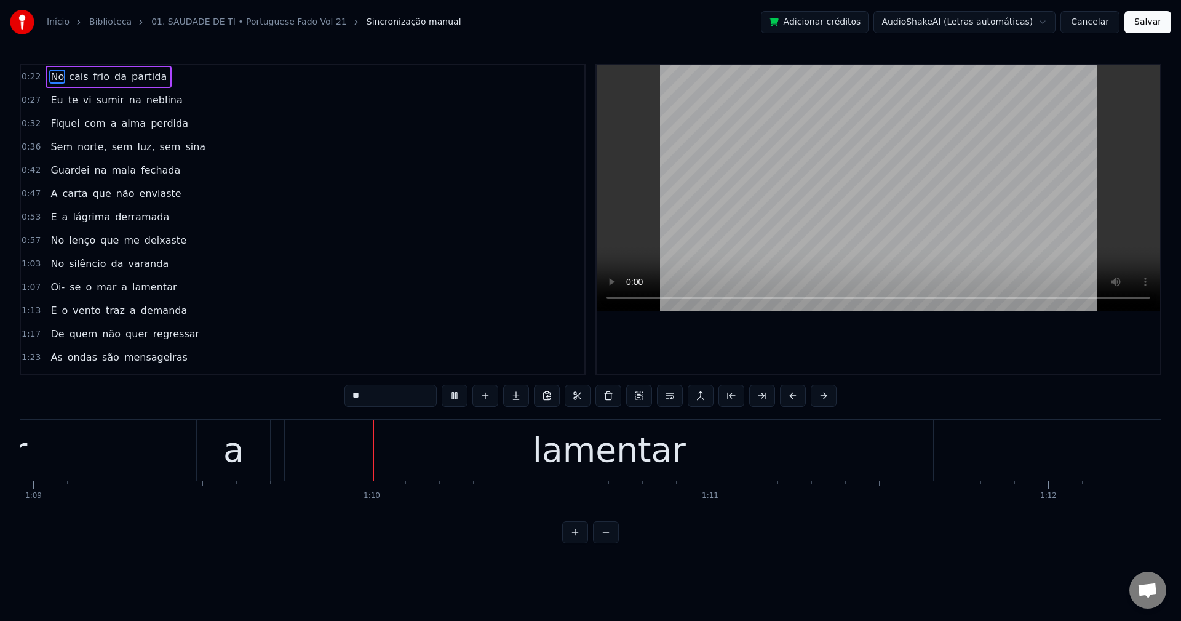
scroll to position [0, 23386]
click at [57, 292] on span "Oi-" at bounding box center [57, 287] width 17 height 14
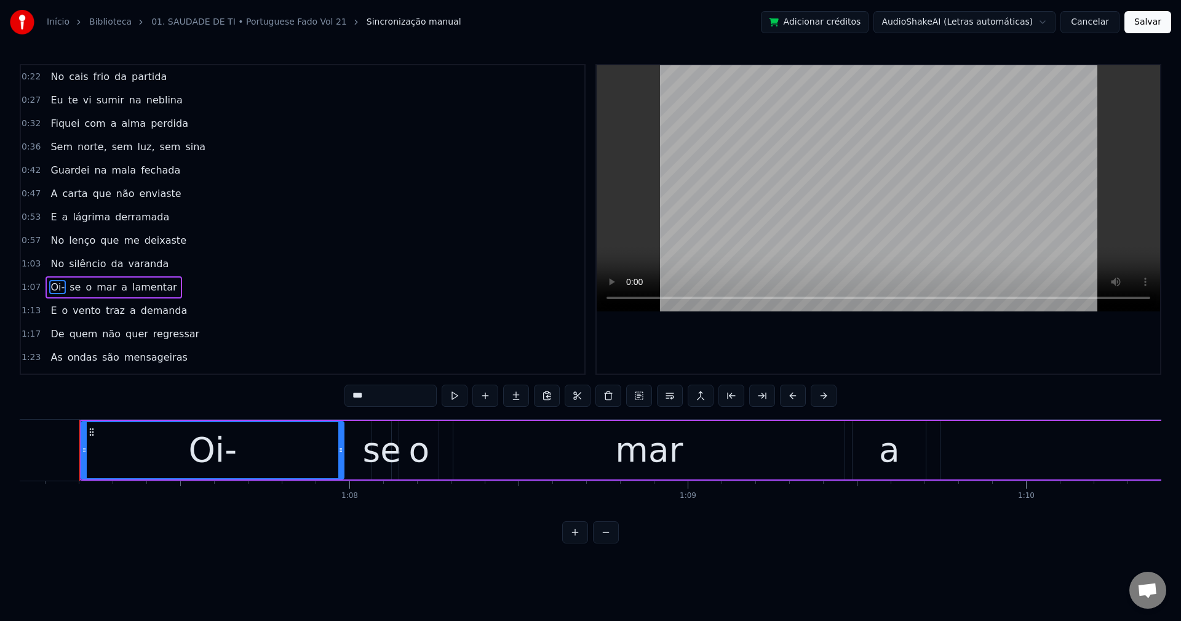
scroll to position [0, 22682]
click at [372, 390] on input "***" at bounding box center [391, 396] width 92 height 22
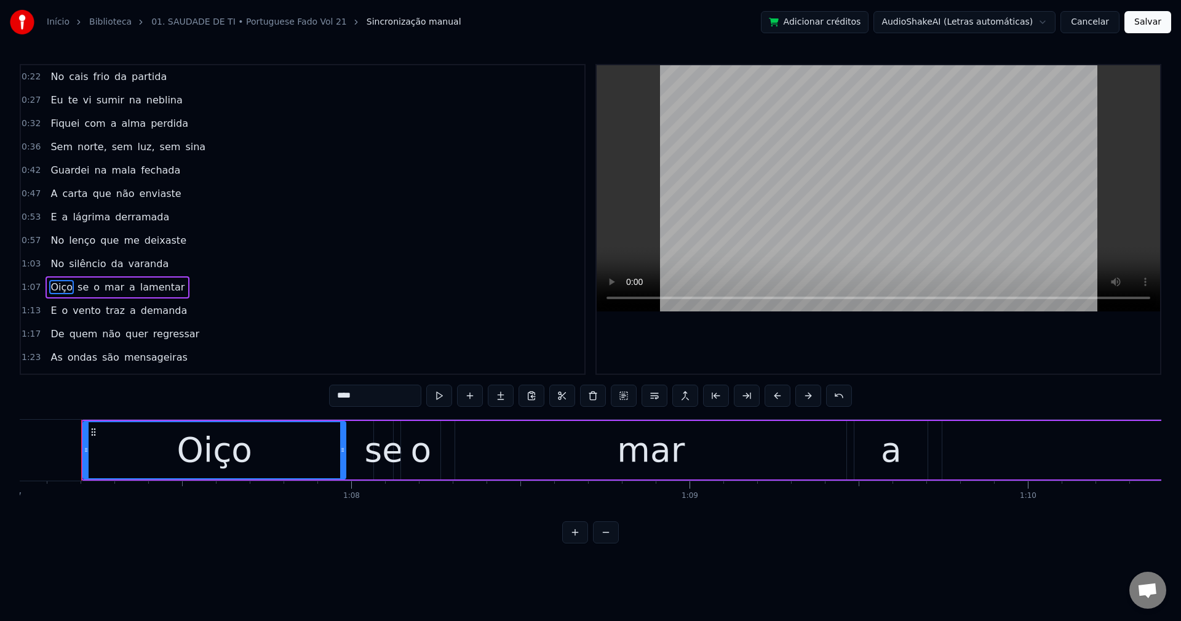
click at [391, 466] on div "se" at bounding box center [384, 450] width 39 height 51
type input "**"
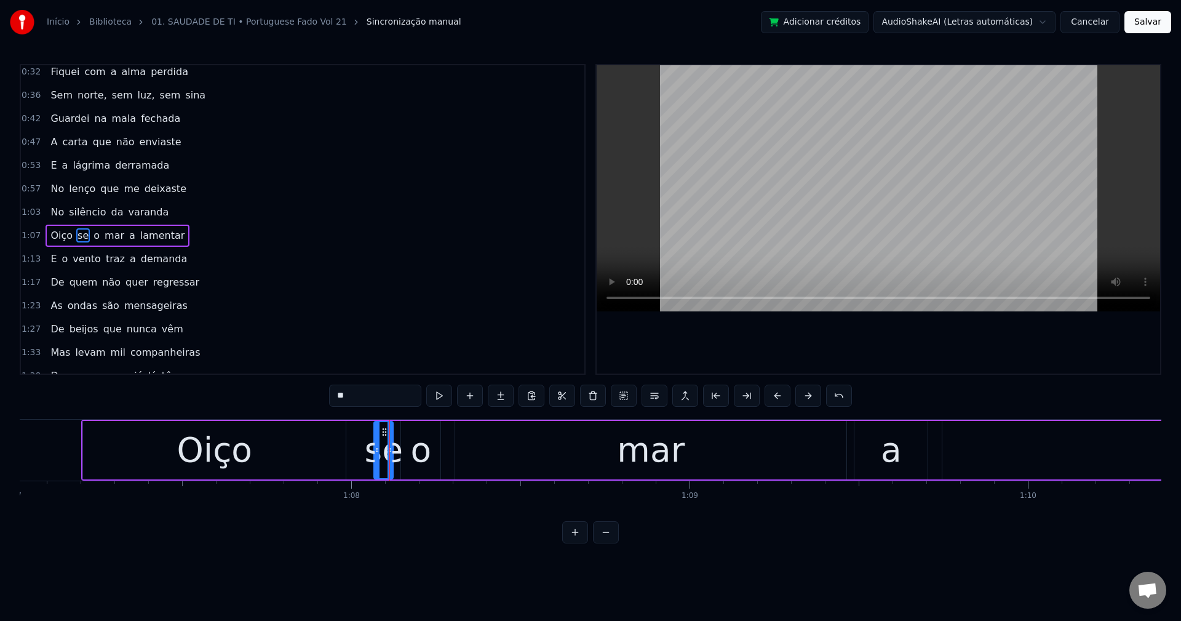
scroll to position [68, 0]
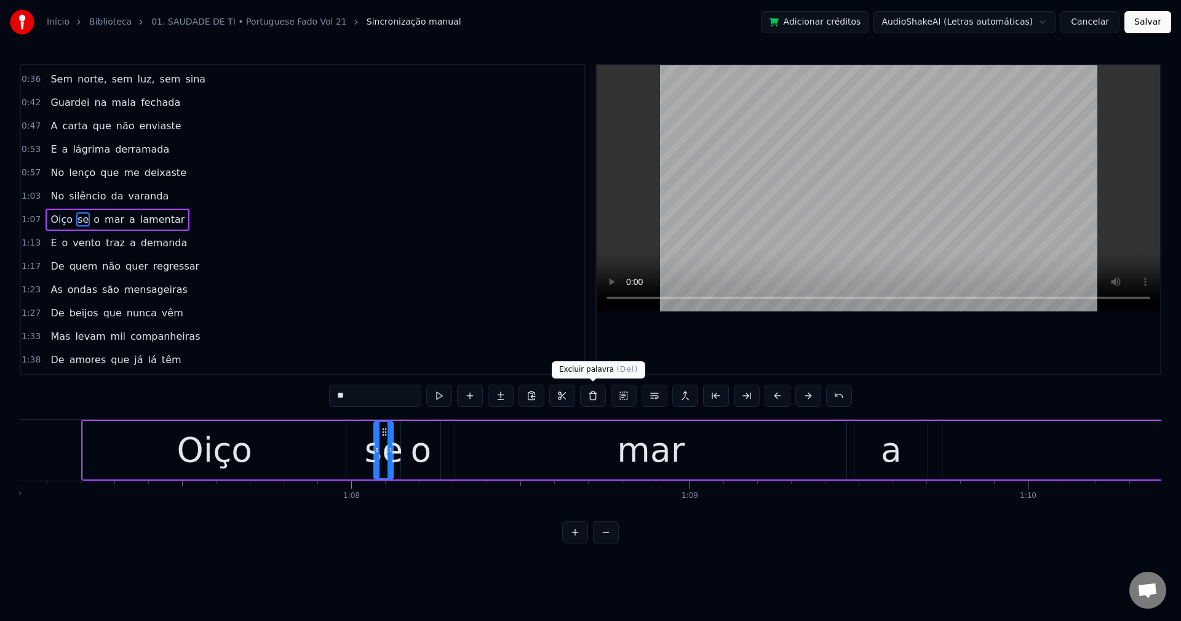
click at [591, 398] on button at bounding box center [593, 396] width 26 height 22
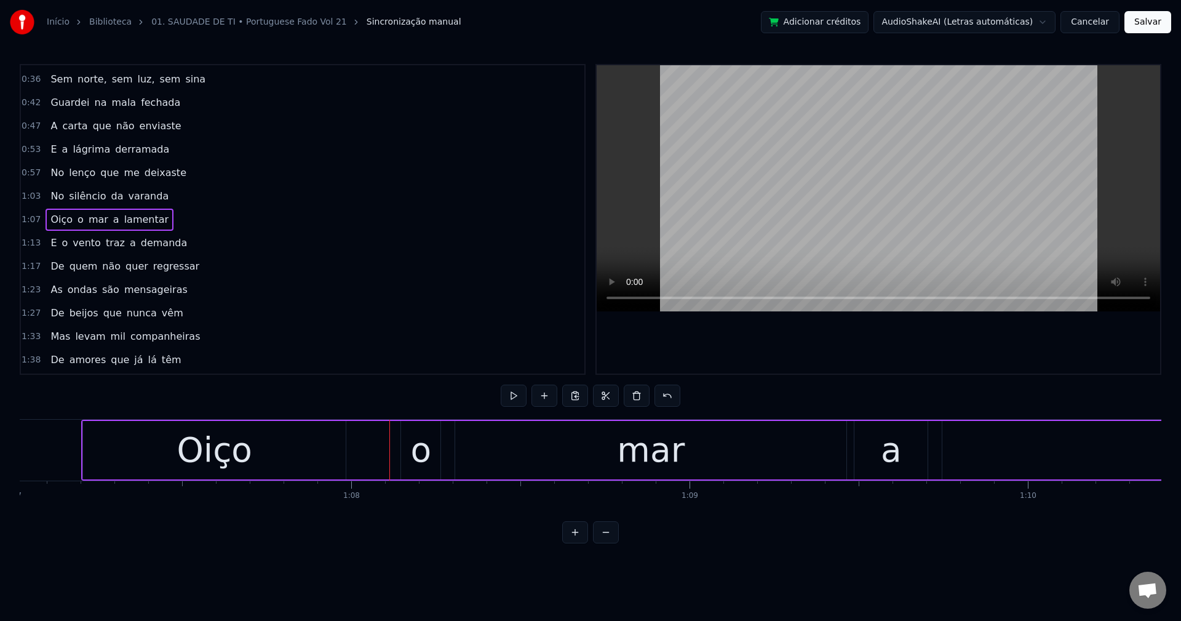
click at [266, 447] on div "Oiço" at bounding box center [214, 450] width 263 height 58
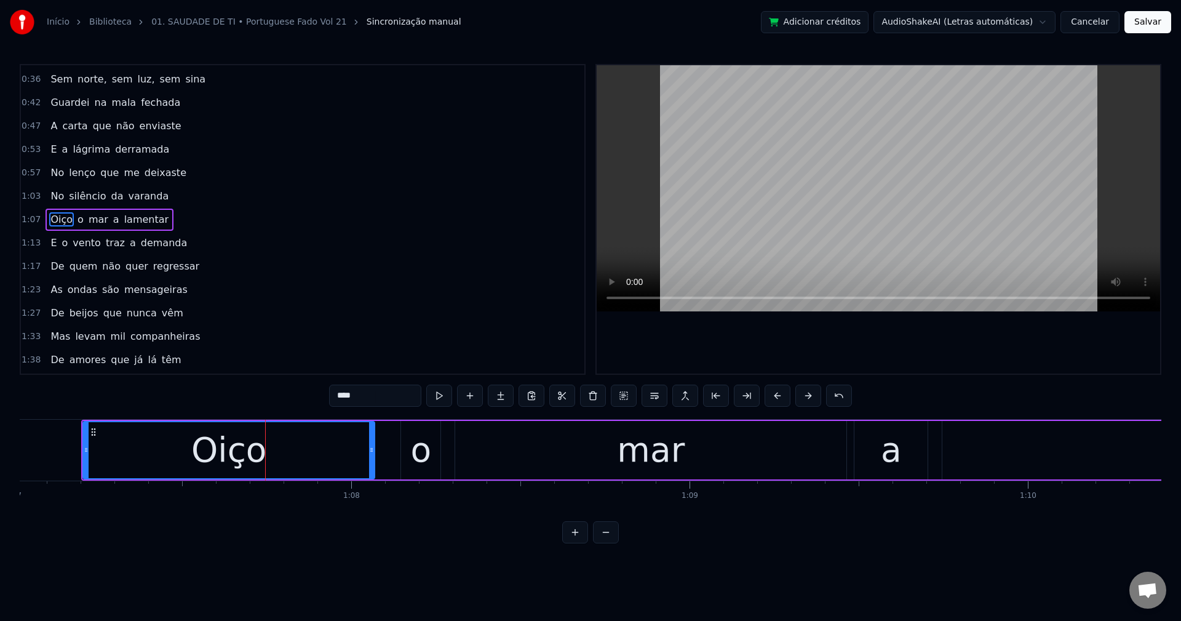
drag, startPoint x: 345, startPoint y: 455, endPoint x: 374, endPoint y: 447, distance: 29.8
click at [374, 447] on div at bounding box center [371, 450] width 5 height 56
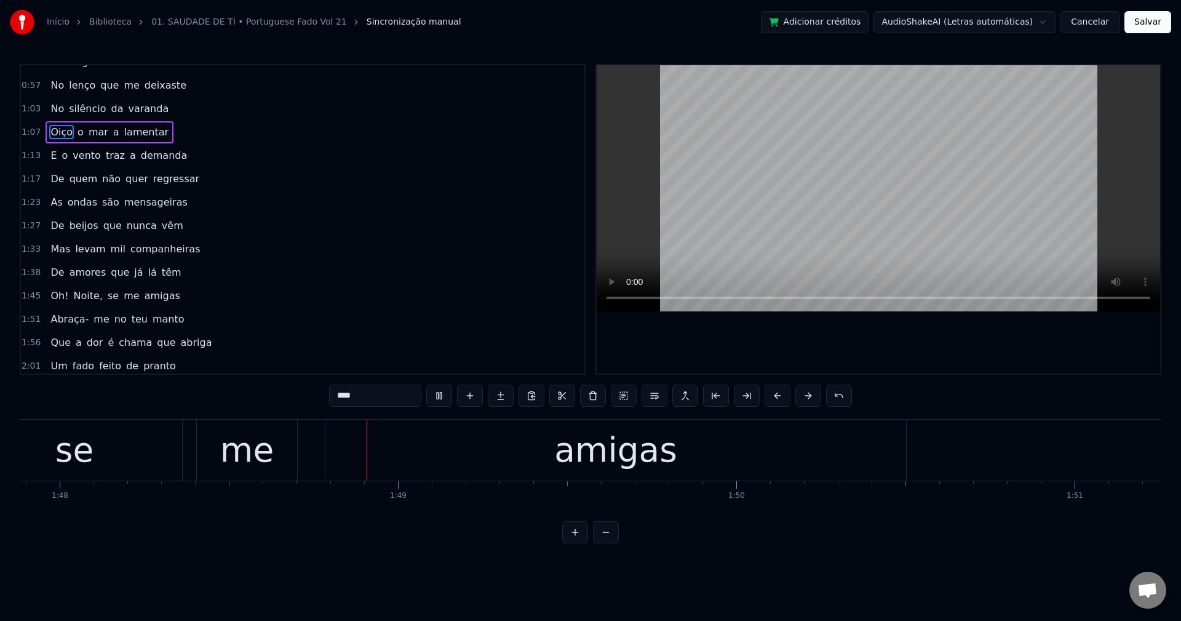
scroll to position [129, 0]
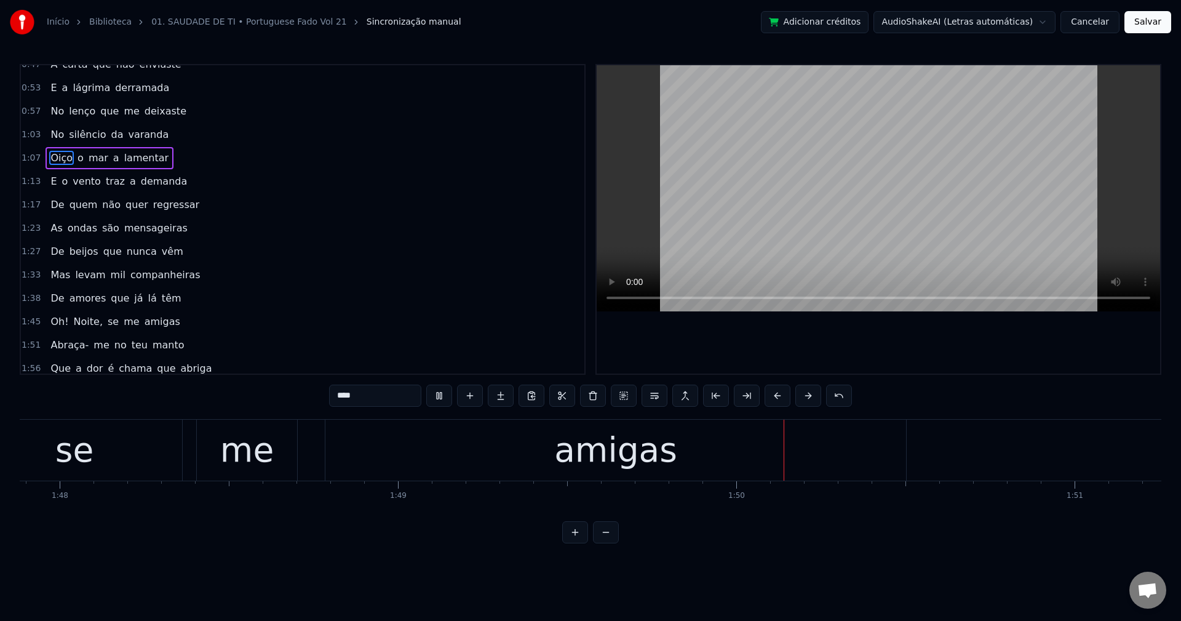
click at [95, 455] on div "se" at bounding box center [74, 450] width 215 height 61
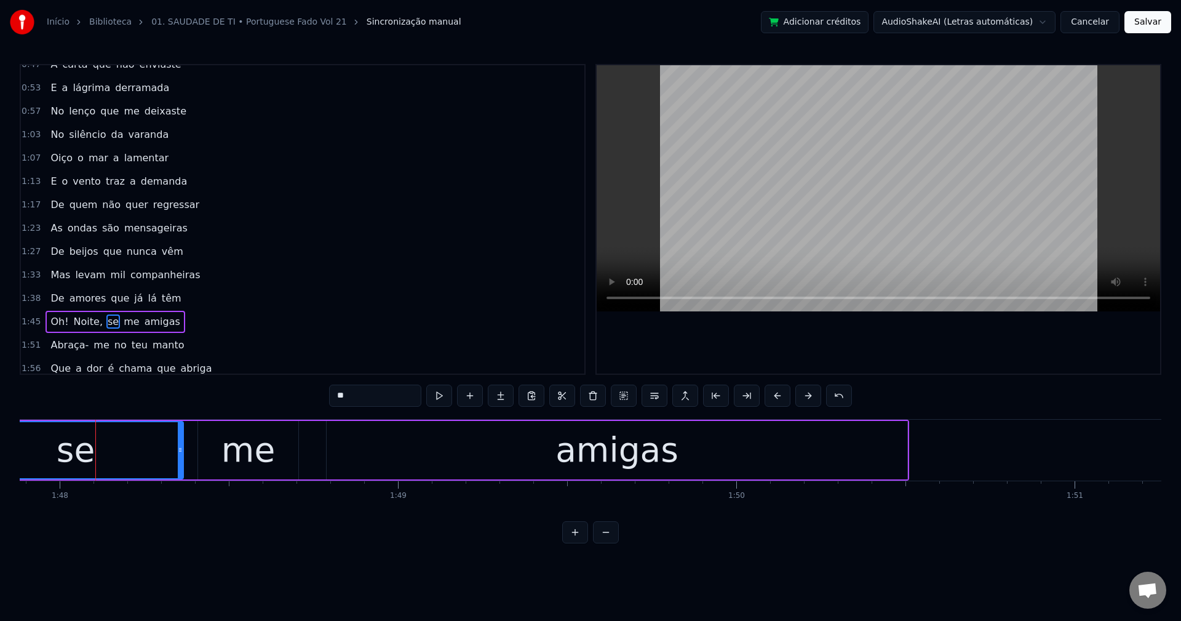
scroll to position [231, 0]
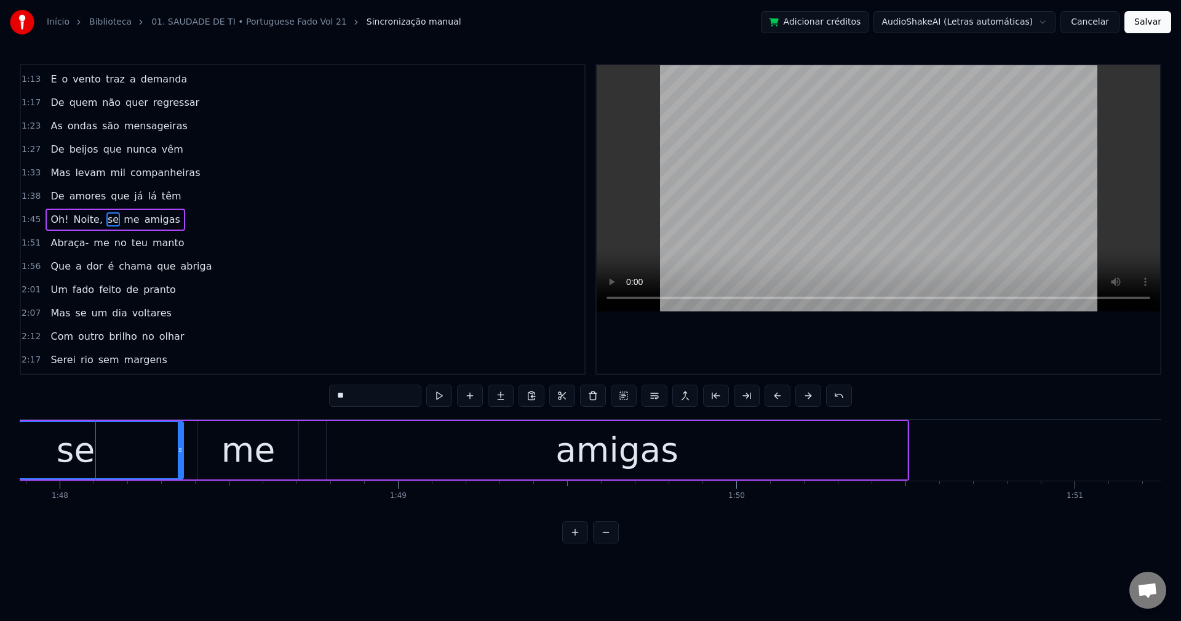
drag, startPoint x: 393, startPoint y: 397, endPoint x: 78, endPoint y: 407, distance: 314.6
click at [84, 407] on div "0:22 No cais frio da partida 0:27 Eu te vi sumir na neblina 0:32 Fiquei com a a…" at bounding box center [591, 303] width 1142 height 479
click at [254, 470] on div "me" at bounding box center [249, 450] width 54 height 51
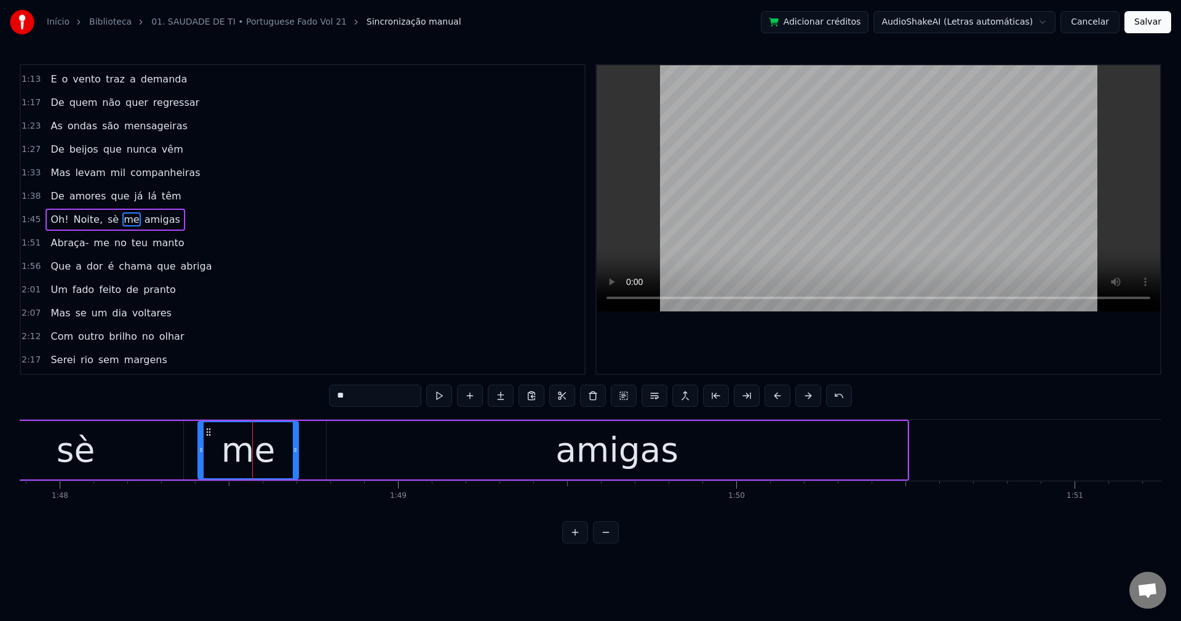
drag, startPoint x: 364, startPoint y: 394, endPoint x: 146, endPoint y: 406, distance: 218.2
click at [146, 406] on div "0:22 No cais frio da partida 0:27 Eu te vi sumir na neblina 0:32 Fiquei com a a…" at bounding box center [591, 303] width 1142 height 479
click at [622, 455] on div "amigas" at bounding box center [617, 450] width 123 height 51
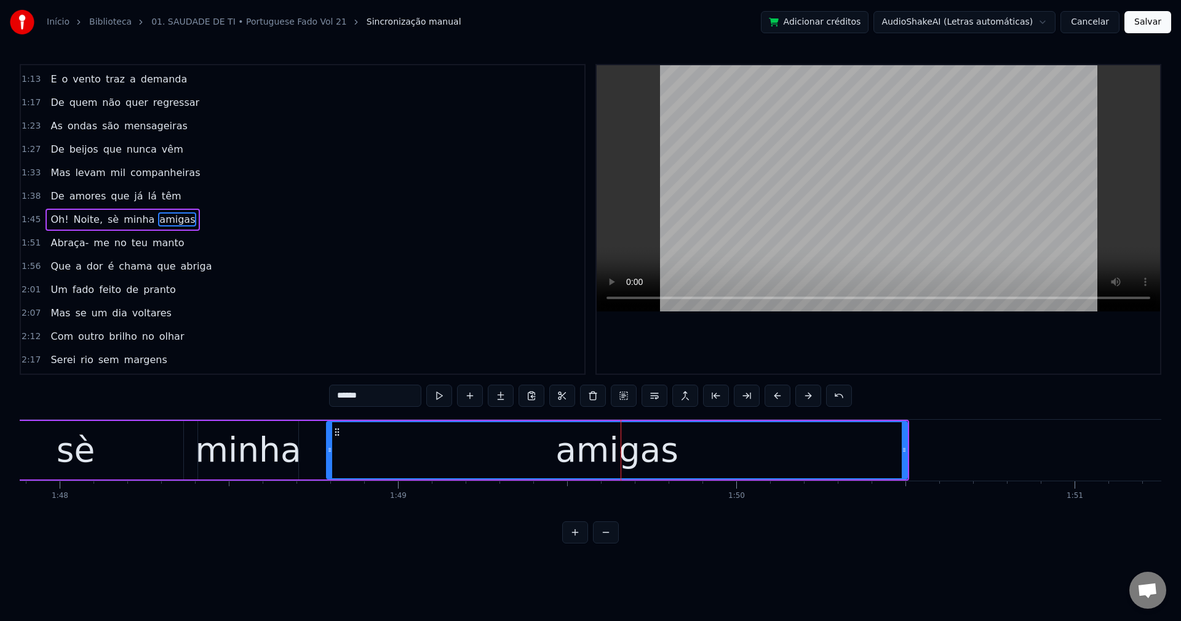
click at [385, 404] on input "******" at bounding box center [375, 396] width 92 height 22
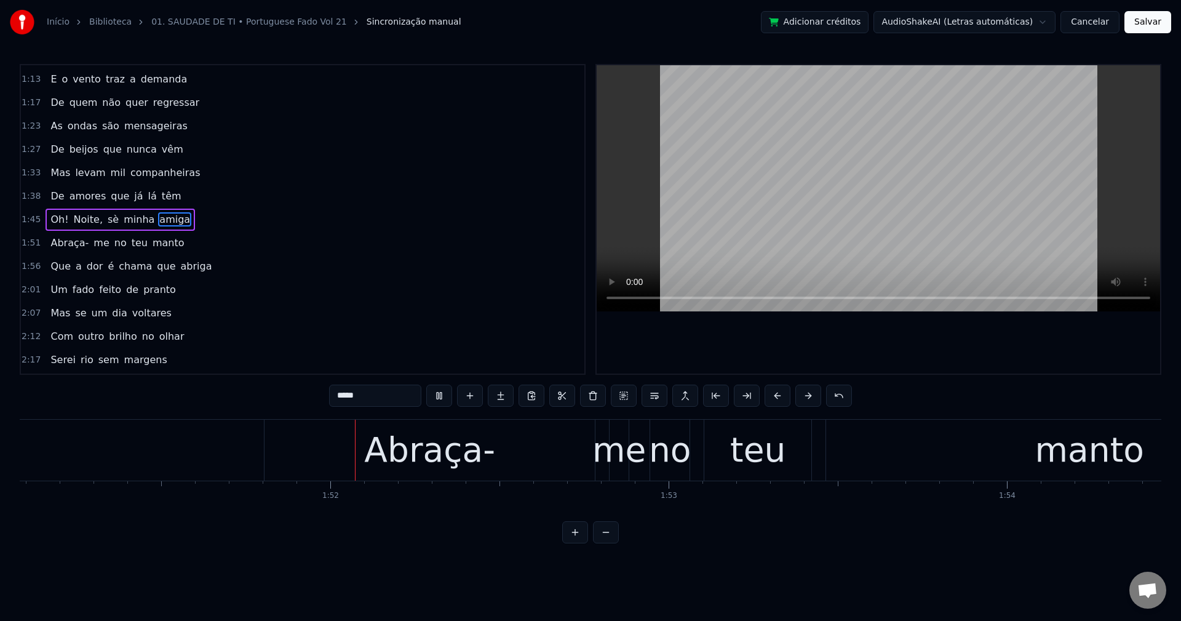
scroll to position [0, 37595]
click at [106, 218] on span "sè" at bounding box center [113, 219] width 14 height 14
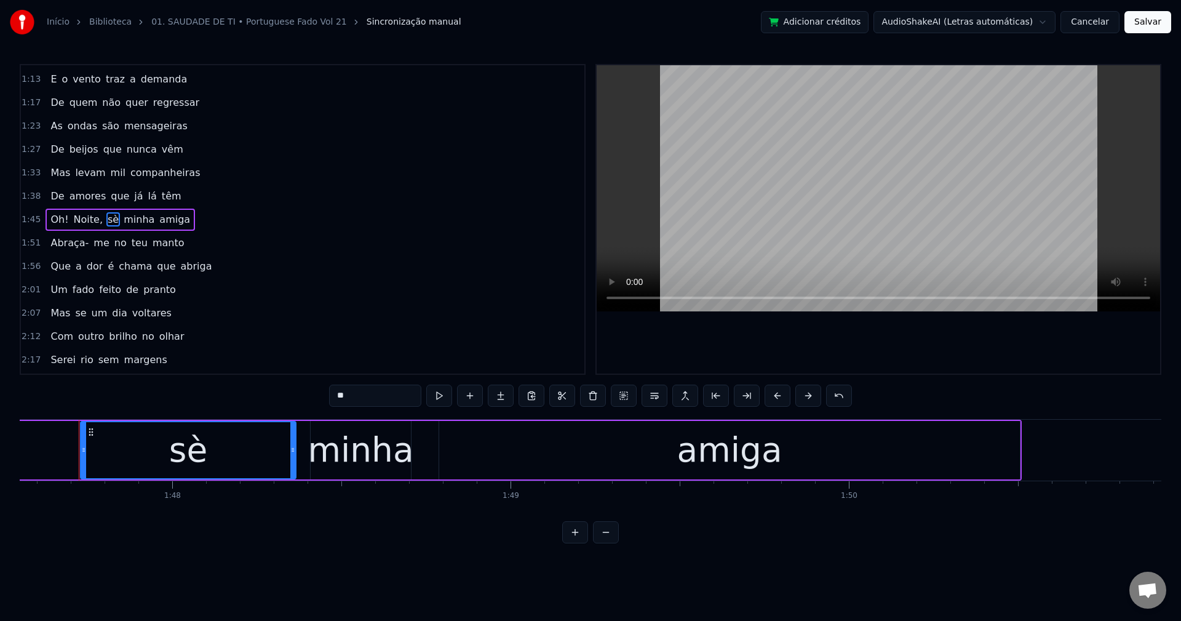
scroll to position [0, 36396]
drag, startPoint x: 396, startPoint y: 396, endPoint x: -159, endPoint y: 381, distance: 555.2
click at [0, 381] on html "Início Biblioteca 01. SAUDADE DE TI • Portuguese Fado Vol 21 Sincronização manu…" at bounding box center [590, 281] width 1181 height 563
click at [56, 268] on span "Que" at bounding box center [60, 266] width 23 height 14
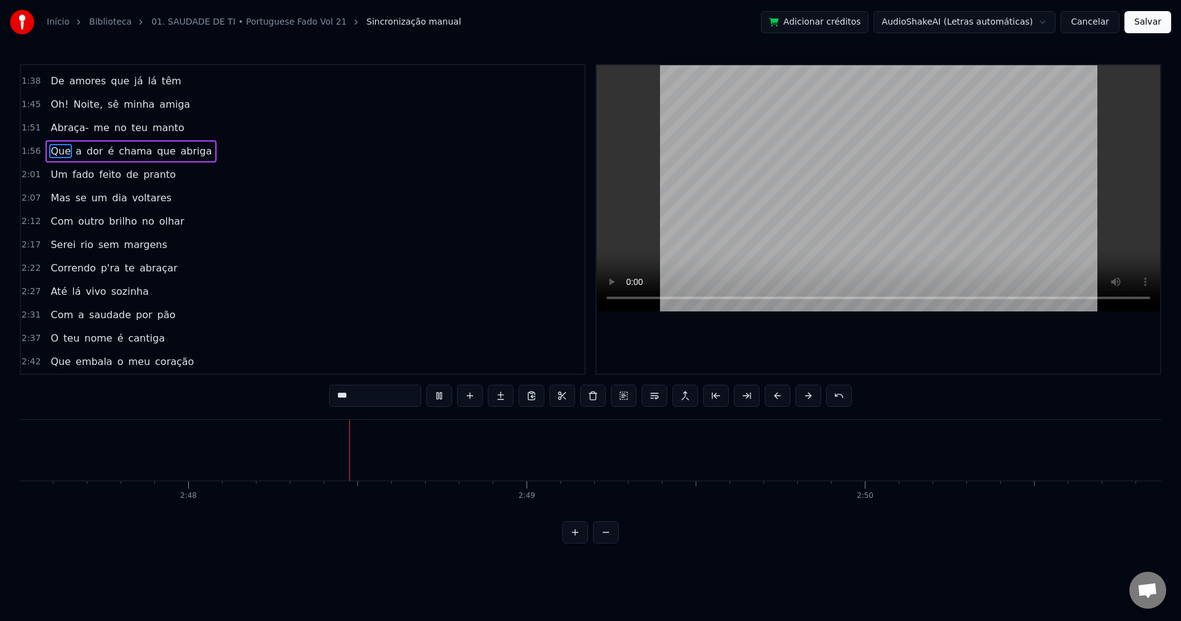
scroll to position [0, 56690]
click at [156, 367] on span "coração" at bounding box center [174, 361] width 41 height 14
type input "*******"
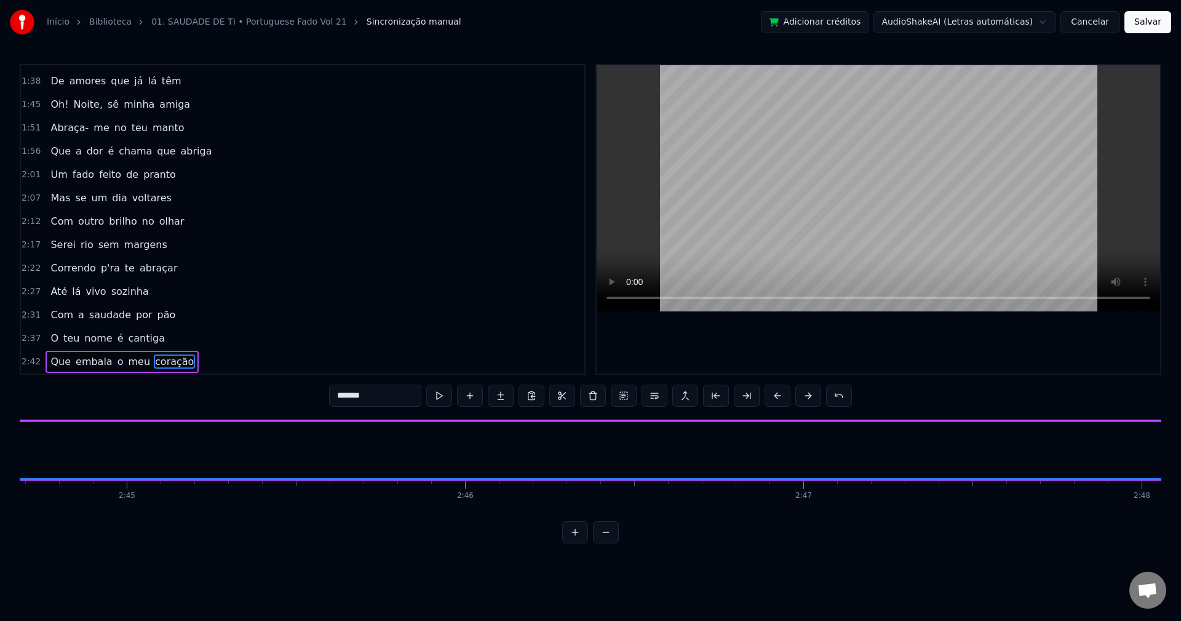
scroll to position [0, 55613]
drag, startPoint x: 377, startPoint y: 391, endPoint x: 191, endPoint y: 356, distance: 189.2
click at [191, 356] on div "0:22 No cais frio da partida 0:27 Eu te vi sumir na neblina 0:32 Fiquei com a a…" at bounding box center [591, 303] width 1142 height 479
drag, startPoint x: 597, startPoint y: 394, endPoint x: 563, endPoint y: 409, distance: 37.7
click at [597, 394] on button at bounding box center [593, 396] width 26 height 22
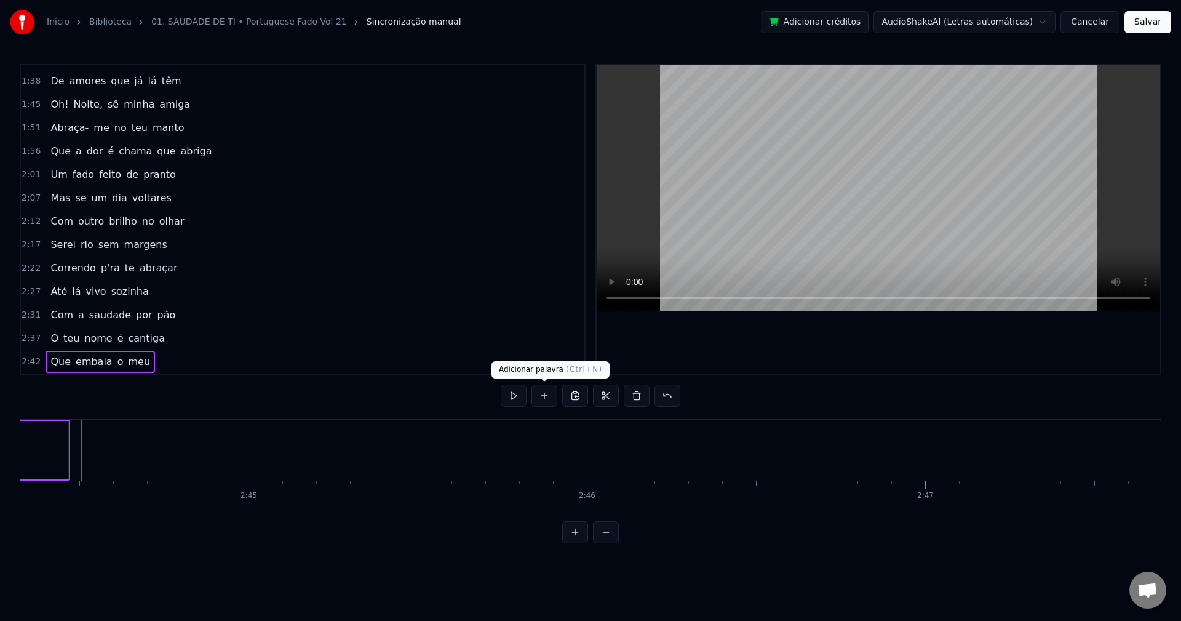
click at [543, 397] on button at bounding box center [545, 396] width 26 height 22
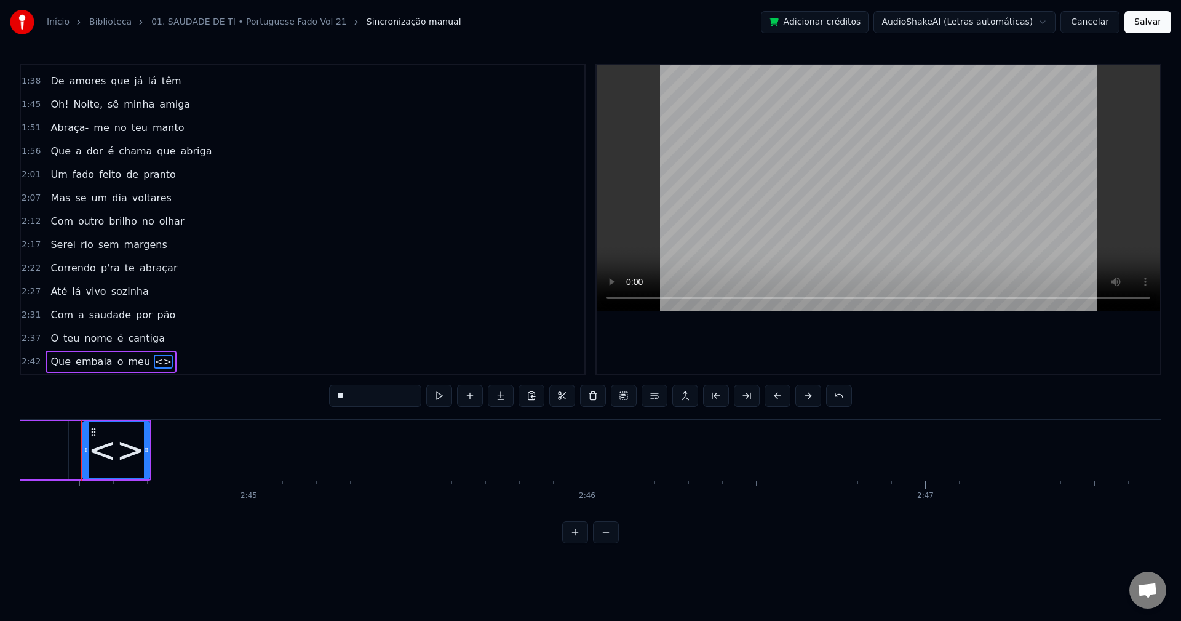
click at [135, 448] on div "<>" at bounding box center [116, 450] width 57 height 51
drag, startPoint x: 397, startPoint y: 385, endPoint x: 186, endPoint y: 389, distance: 211.1
click at [186, 389] on div "0:22 No cais frio da partida 0:27 Eu te vi sumir na neblina 0:32 Fiquei com a a…" at bounding box center [591, 303] width 1142 height 479
paste input "*****"
type input "*******"
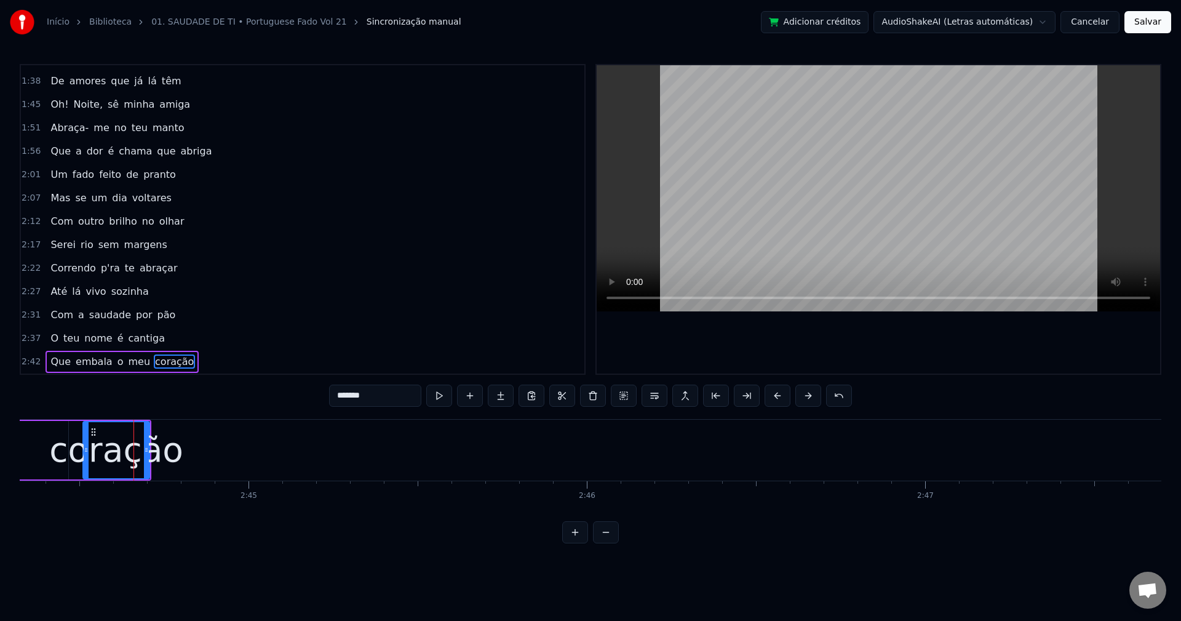
click at [141, 449] on div "coração" at bounding box center [116, 450] width 134 height 51
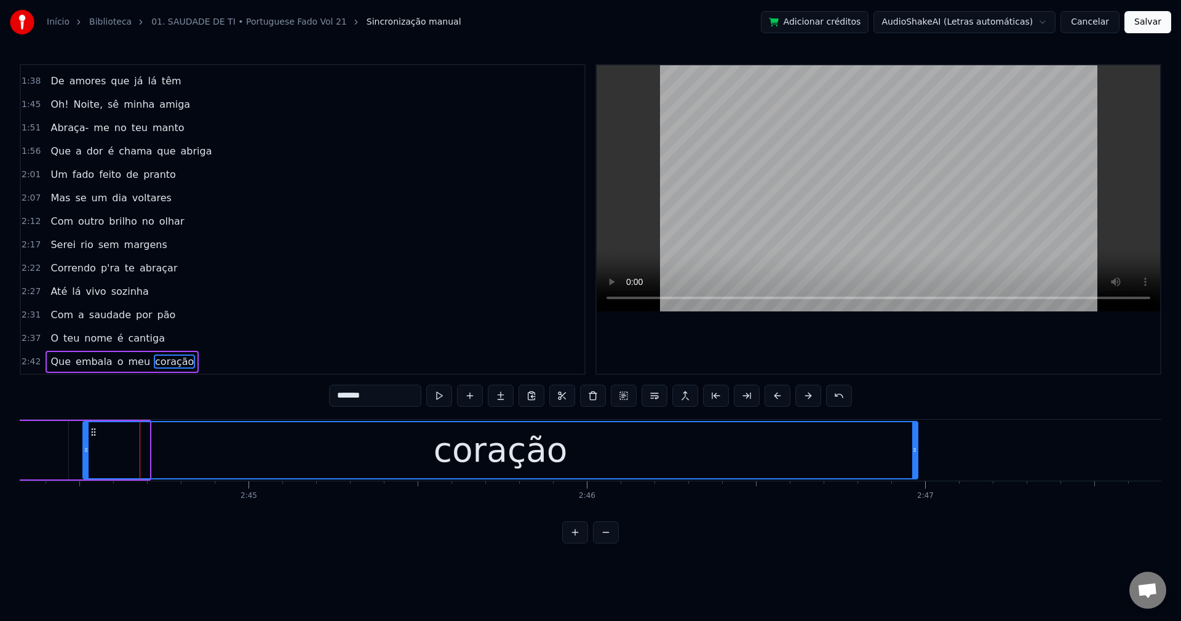
drag, startPoint x: 146, startPoint y: 450, endPoint x: 914, endPoint y: 573, distance: 778.3
click at [885, 547] on html "Início Biblioteca 01. SAUDADE DE TI • Portuguese Fado Vol 21 Sincronização manu…" at bounding box center [590, 281] width 1181 height 563
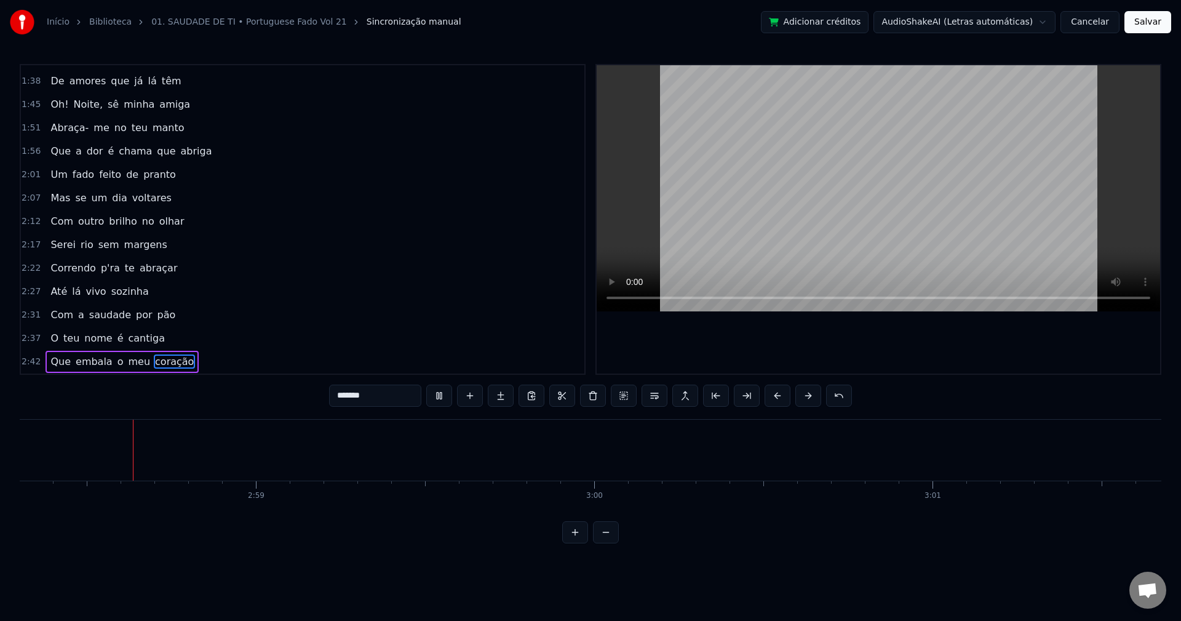
scroll to position [0, 60358]
click at [689, 225] on video at bounding box center [879, 188] width 564 height 246
click at [885, 15] on button "Salvar" at bounding box center [1148, 22] width 47 height 22
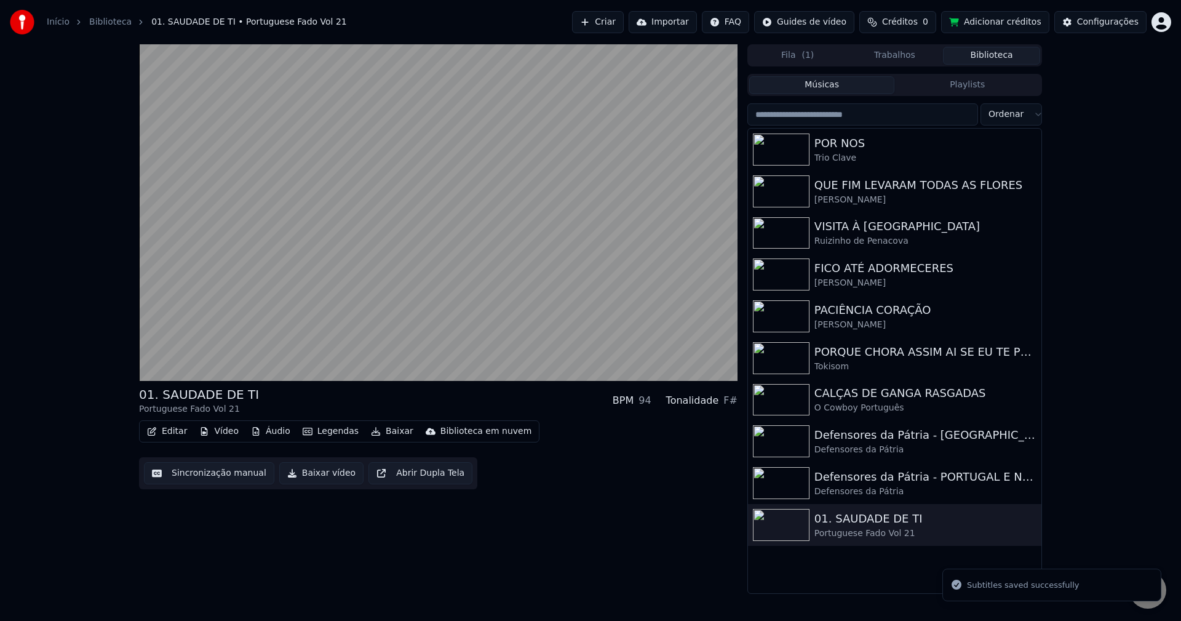
click at [327, 471] on button "Baixar vídeo" at bounding box center [321, 473] width 84 height 22
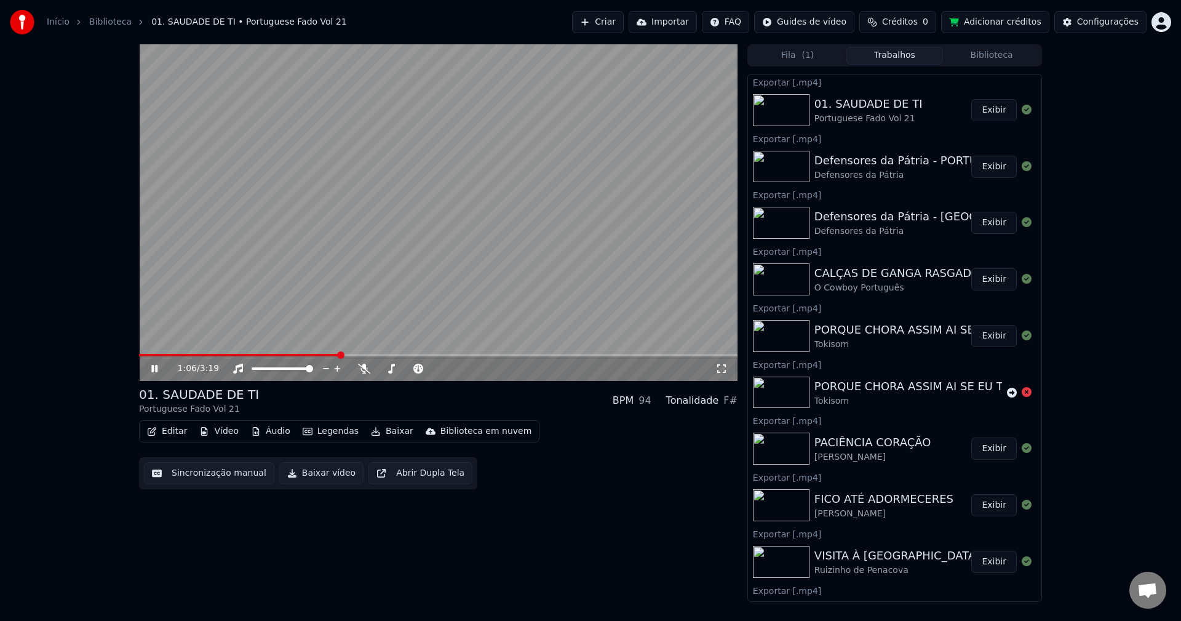
click at [885, 102] on button "Exibir" at bounding box center [995, 110] width 46 height 22
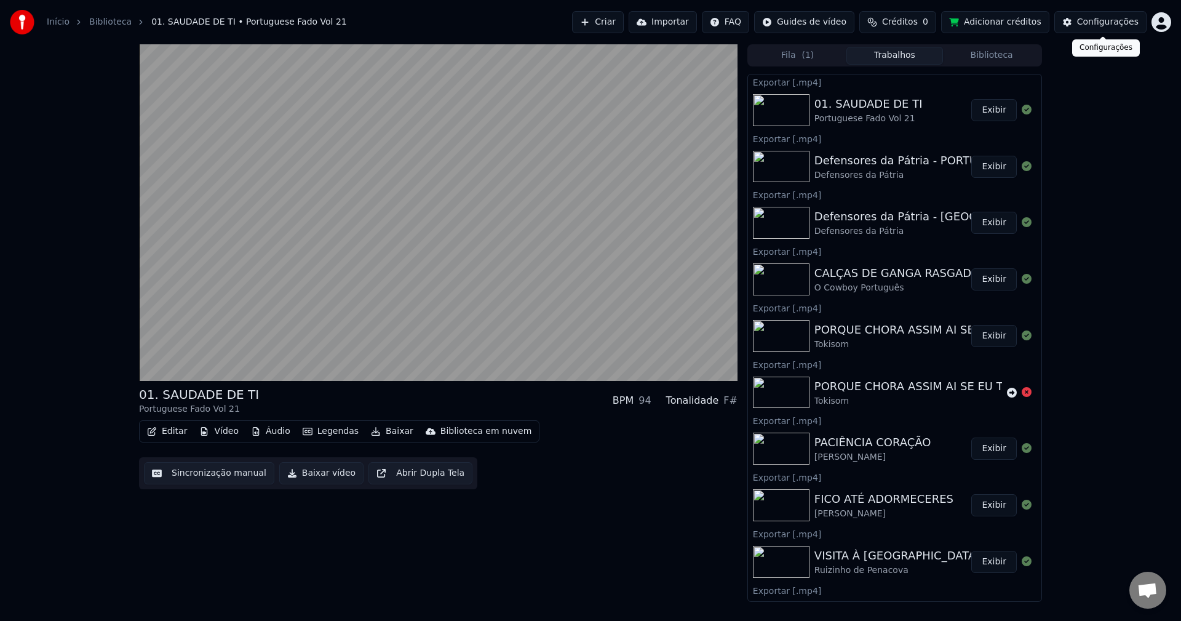
click at [885, 23] on div "Configurações" at bounding box center [1108, 22] width 62 height 12
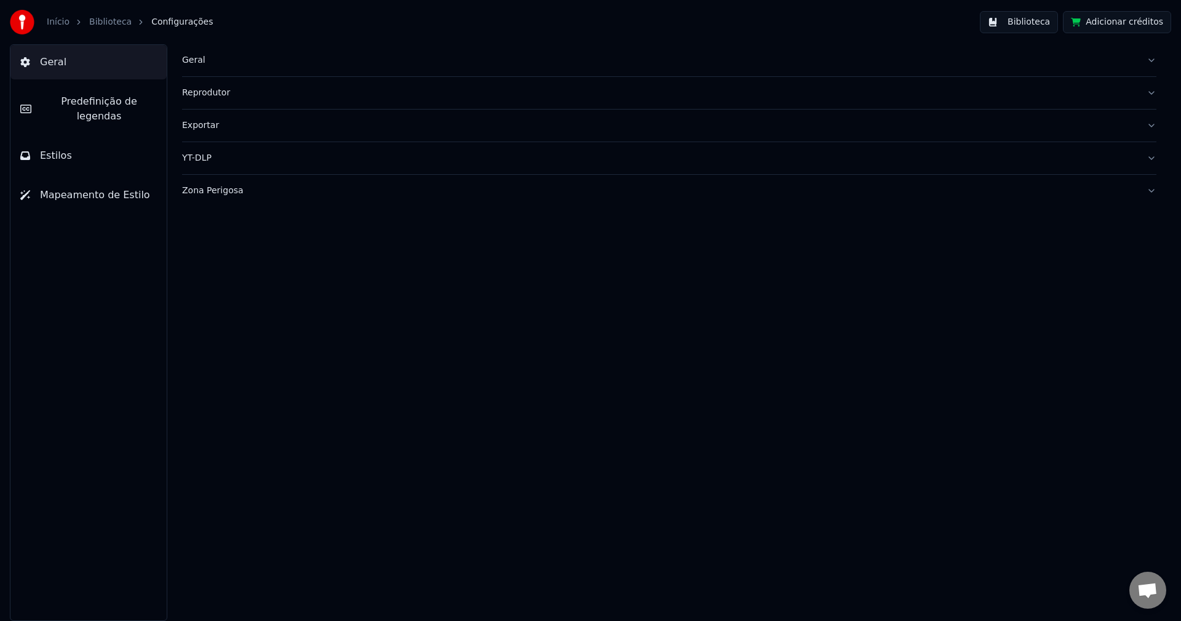
click at [195, 59] on div "Geral" at bounding box center [659, 60] width 955 height 12
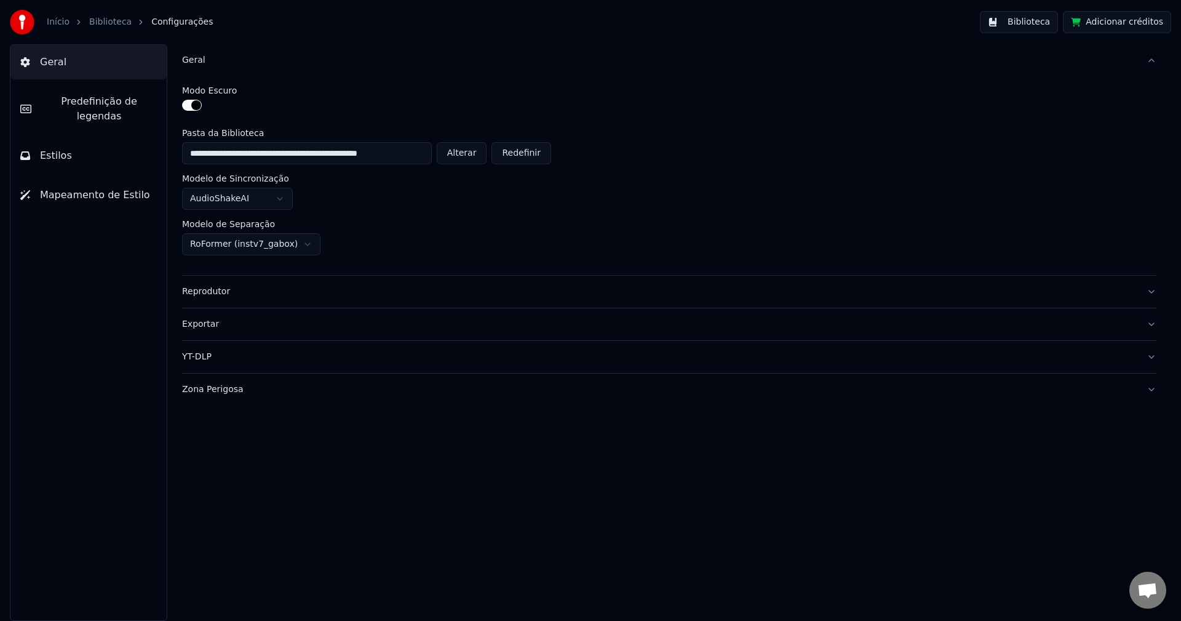
click at [466, 154] on button "Alterar" at bounding box center [462, 153] width 50 height 22
type input "**********"
click at [885, 24] on button "Biblioteca" at bounding box center [1019, 22] width 78 height 22
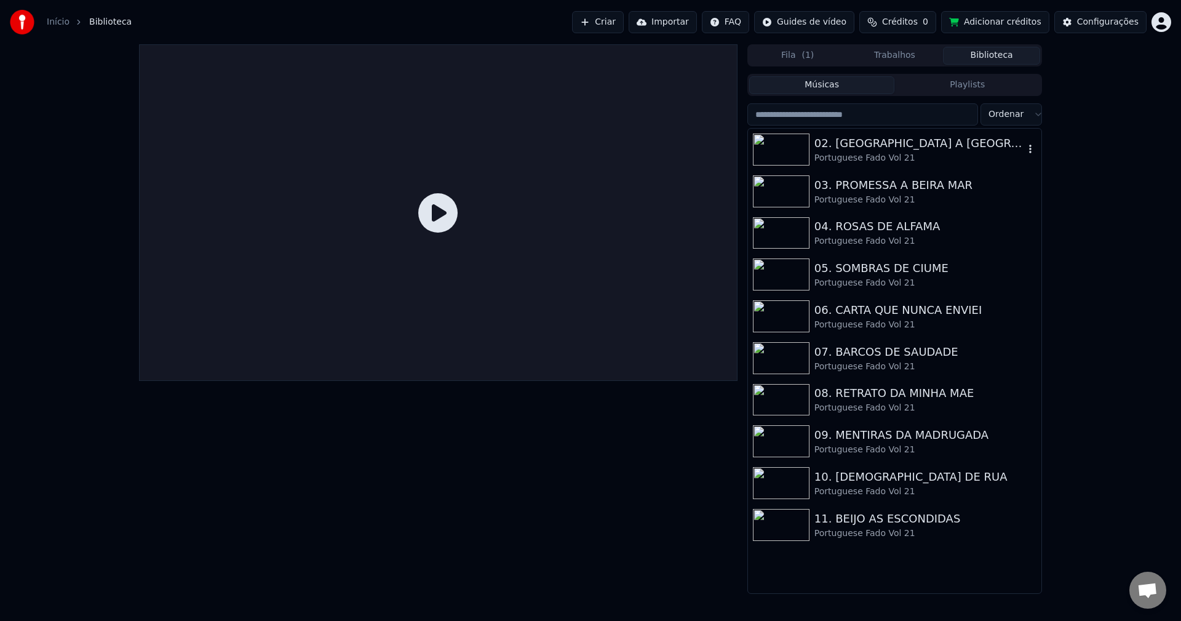
click at [843, 158] on div "Portuguese Fado Vol 21" at bounding box center [920, 158] width 210 height 12
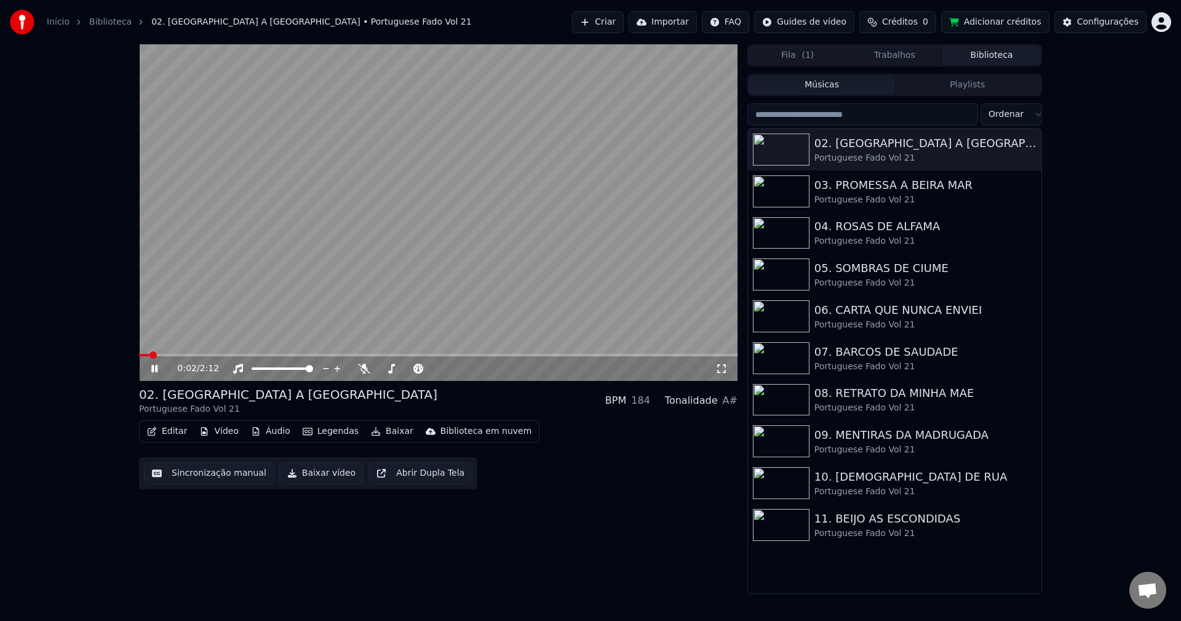
click at [381, 263] on video at bounding box center [438, 212] width 599 height 337
click at [214, 478] on button "Sincronização manual" at bounding box center [209, 473] width 130 height 22
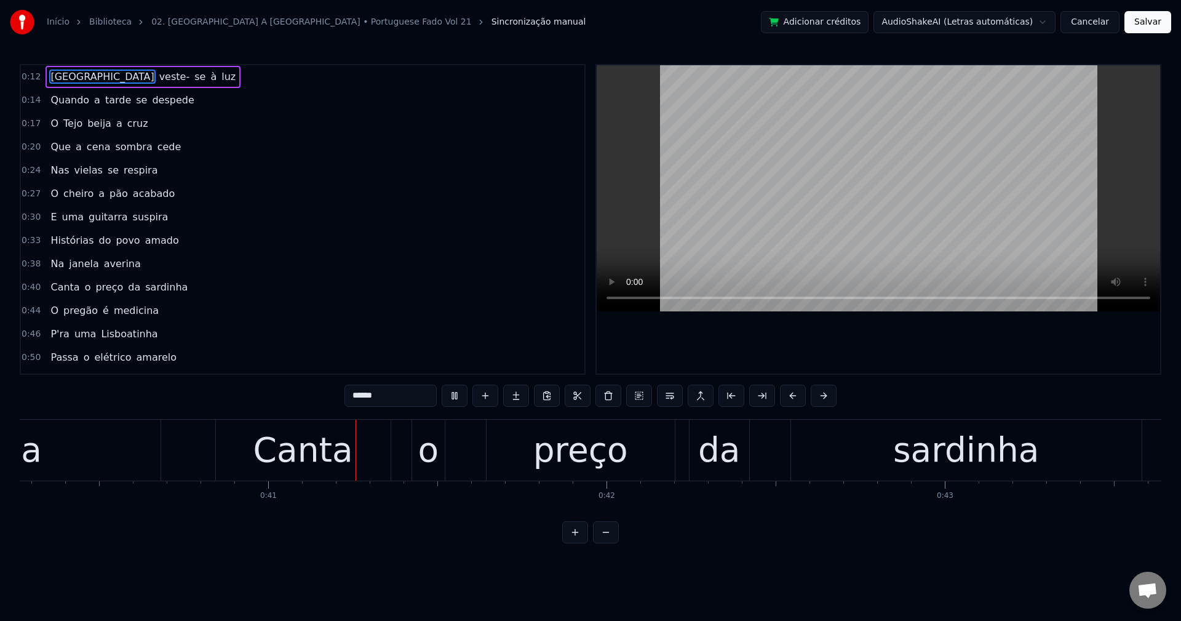
scroll to position [0, 13647]
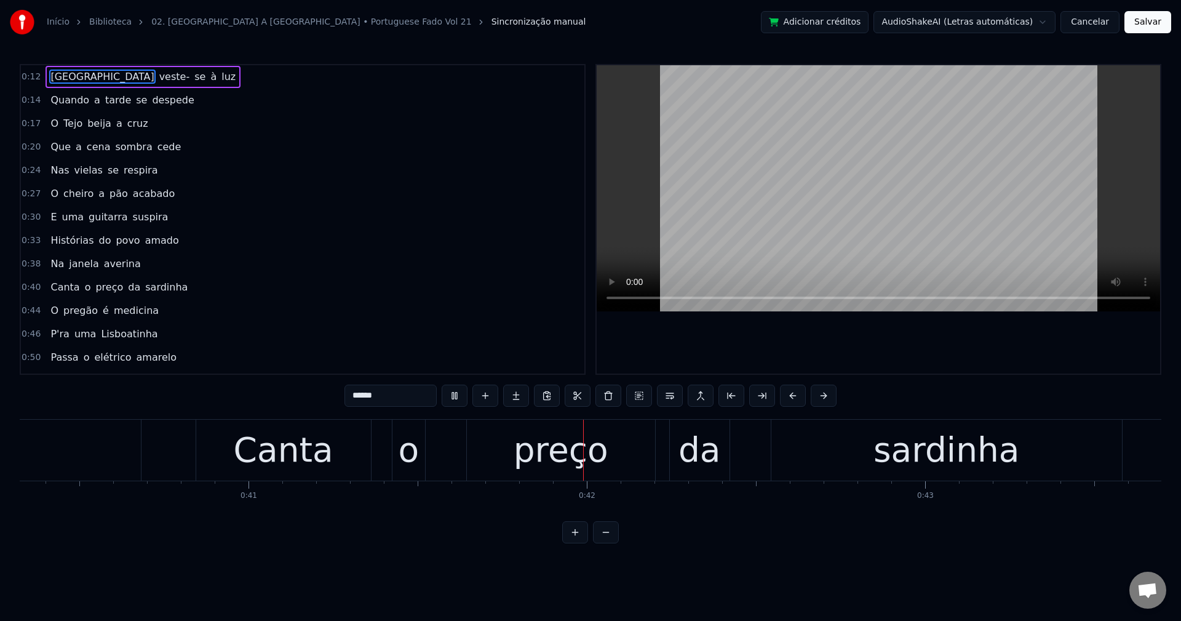
click at [287, 448] on div "Canta" at bounding box center [284, 450] width 100 height 51
type input "*****"
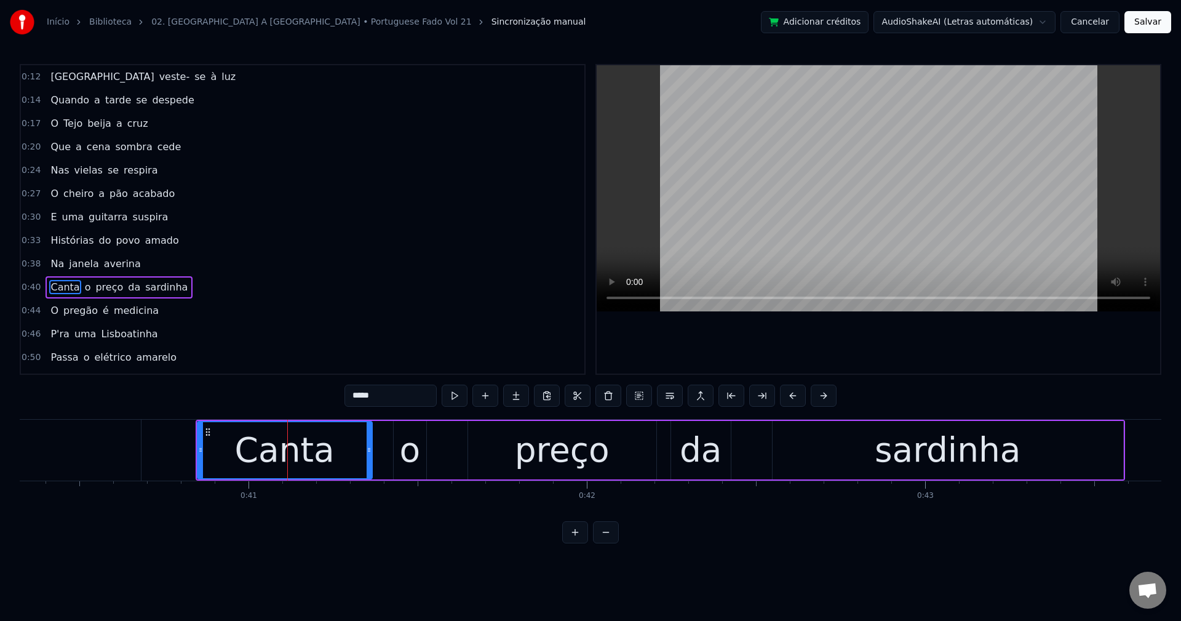
scroll to position [68, 0]
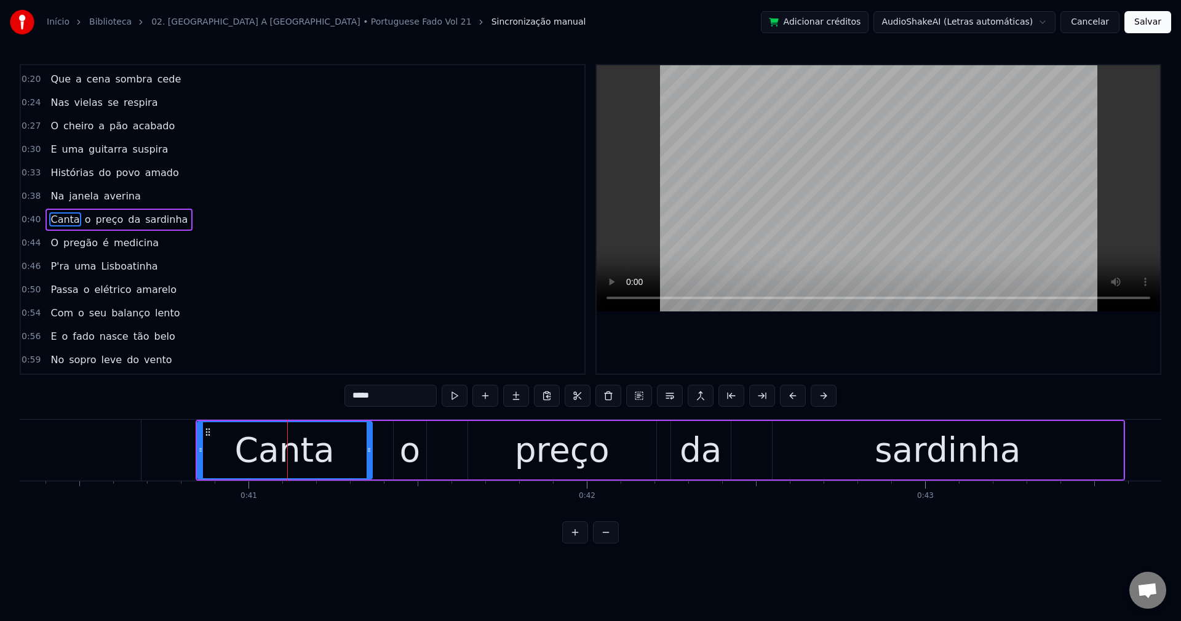
click at [109, 186] on div "Na janela averina" at bounding box center [96, 196] width 100 height 22
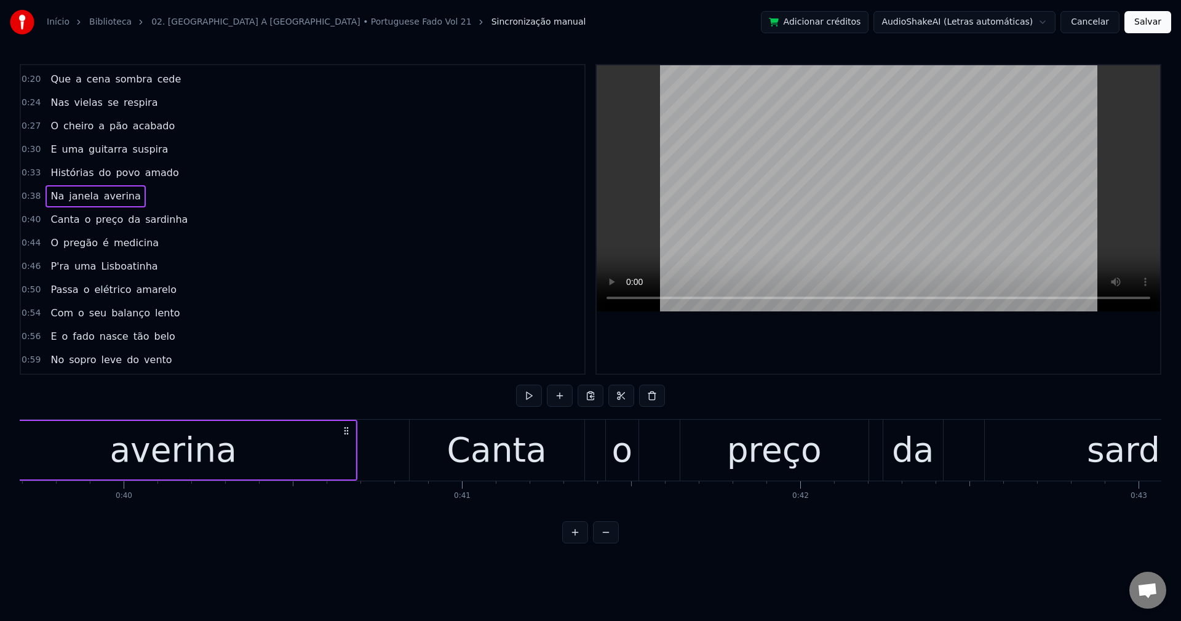
scroll to position [0, 13020]
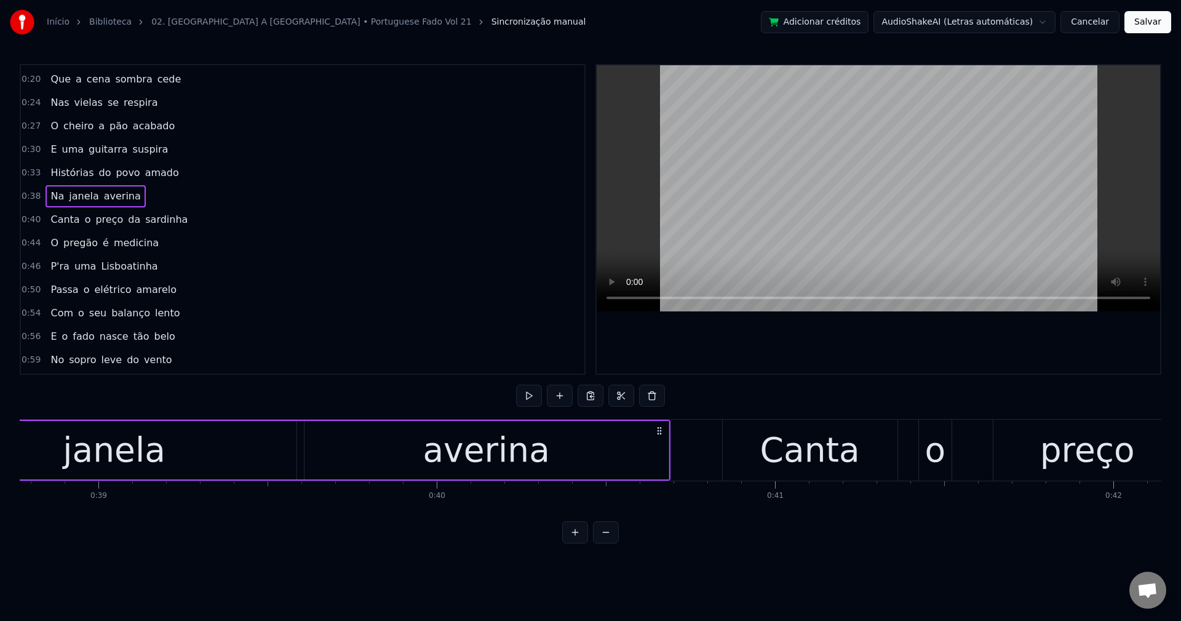
click at [113, 199] on span "averina" at bounding box center [122, 196] width 39 height 14
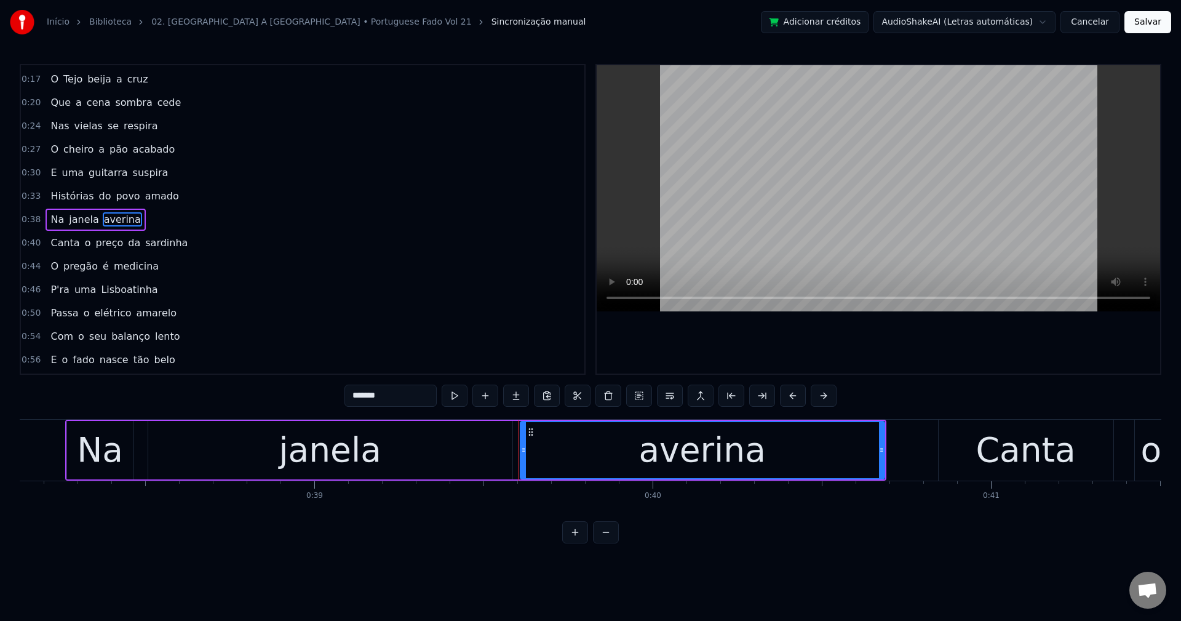
scroll to position [0, 12888]
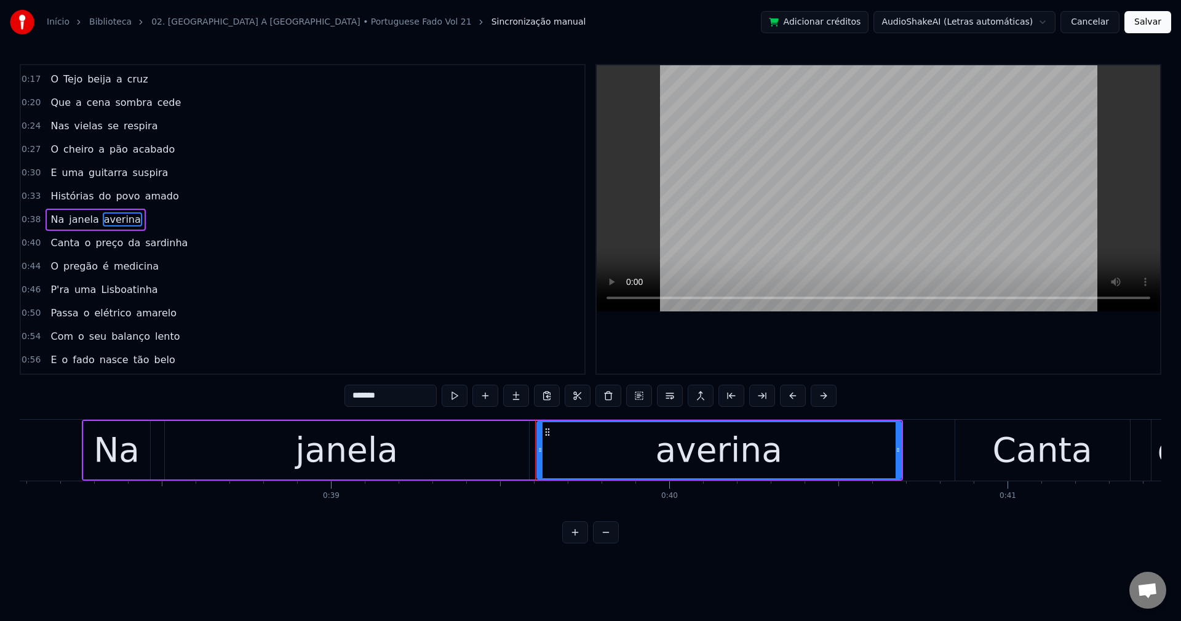
click at [356, 400] on input "*******" at bounding box center [391, 396] width 92 height 22
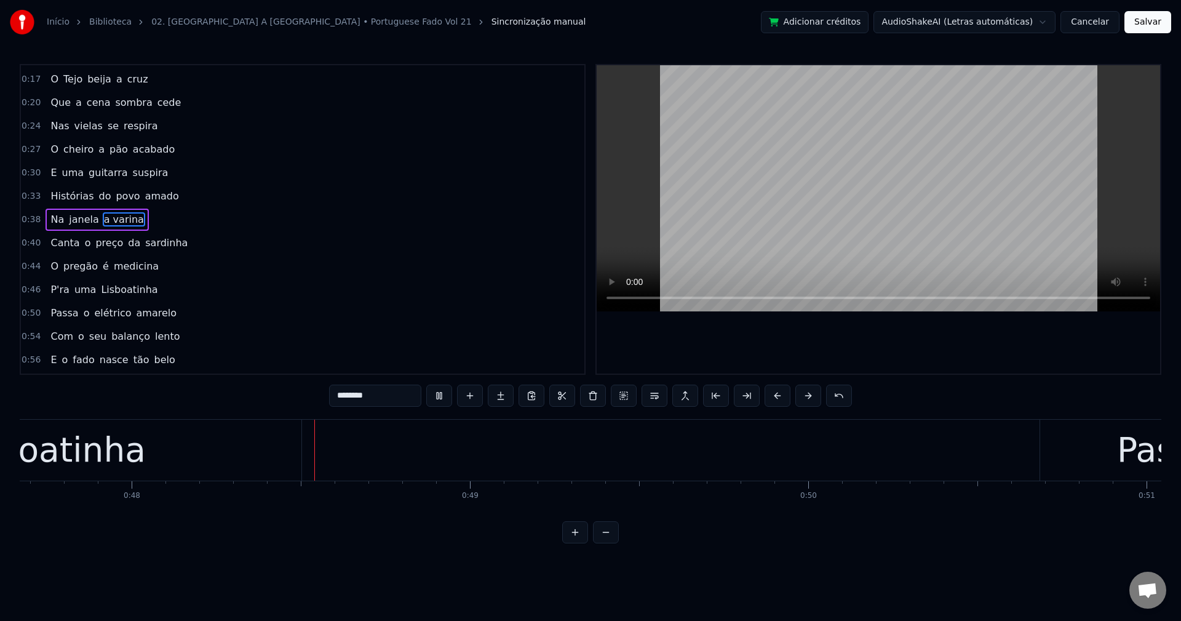
scroll to position [0, 16134]
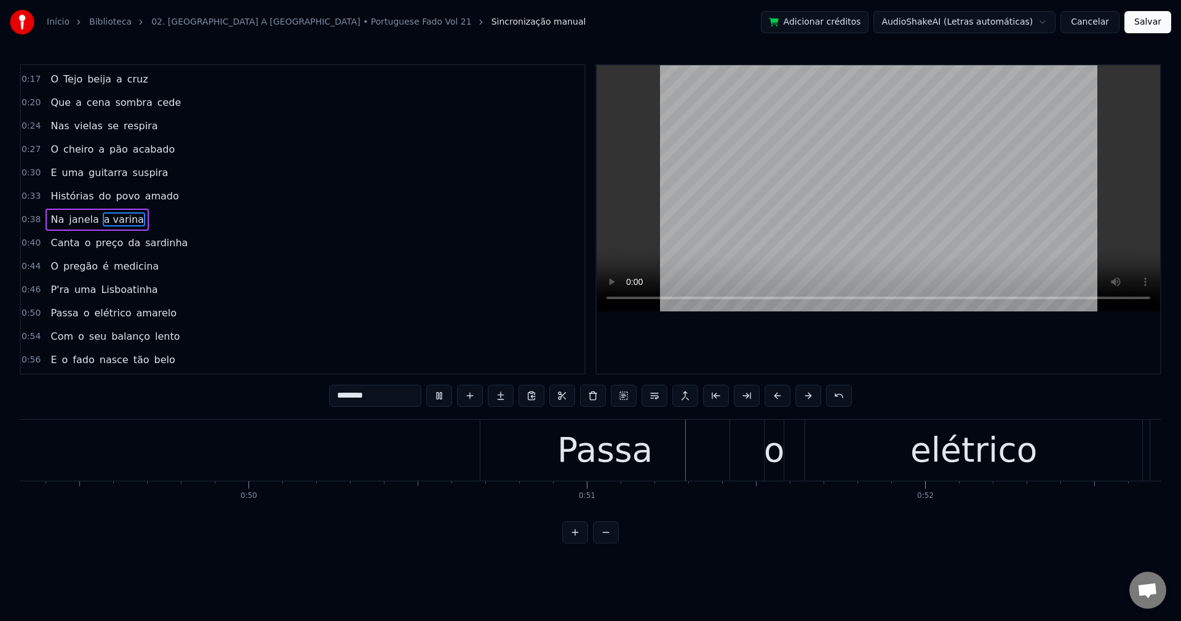
click at [111, 293] on span "Lisboatinha" at bounding box center [129, 289] width 59 height 14
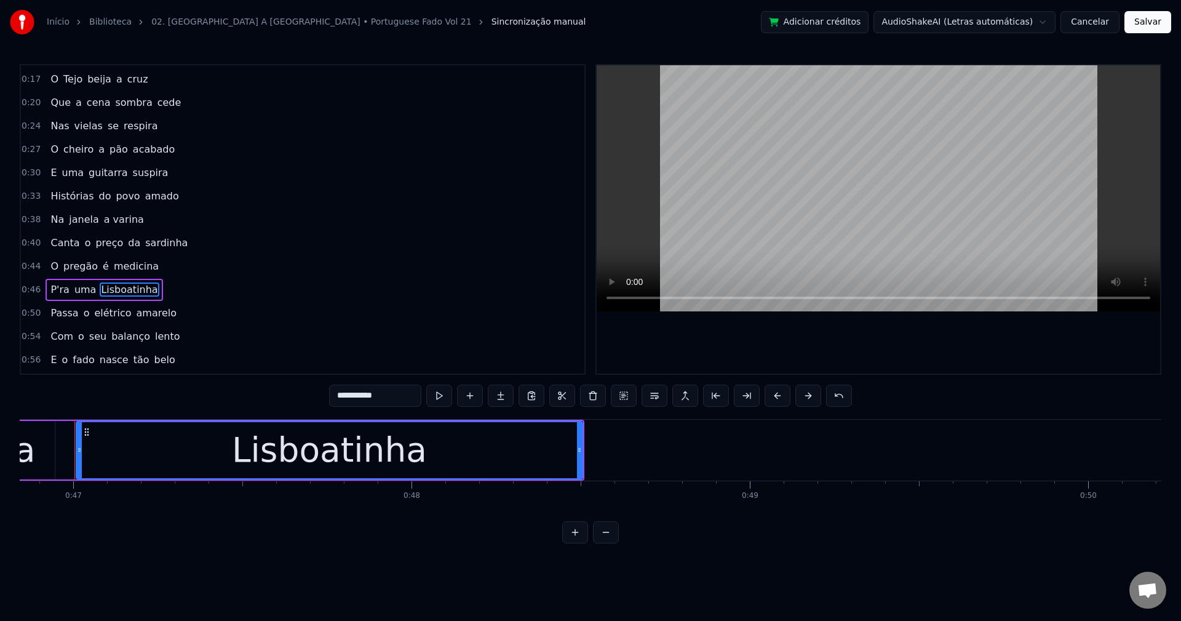
scroll to position [0, 15846]
click at [364, 394] on input "**********" at bounding box center [375, 396] width 92 height 22
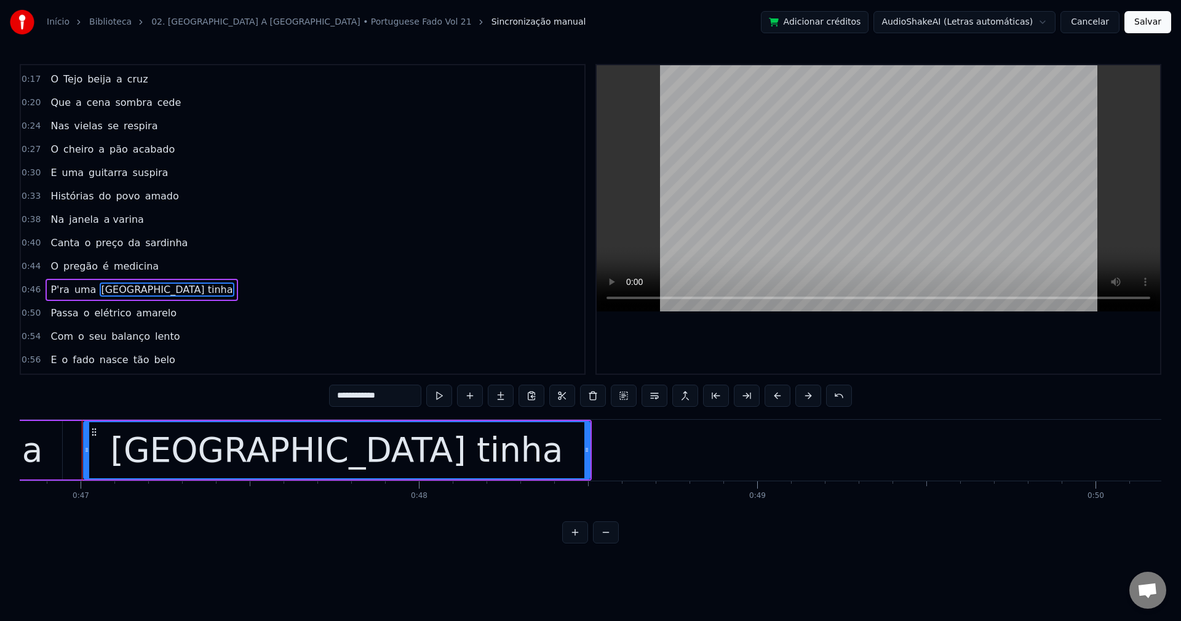
click at [76, 290] on span "uma" at bounding box center [85, 289] width 25 height 14
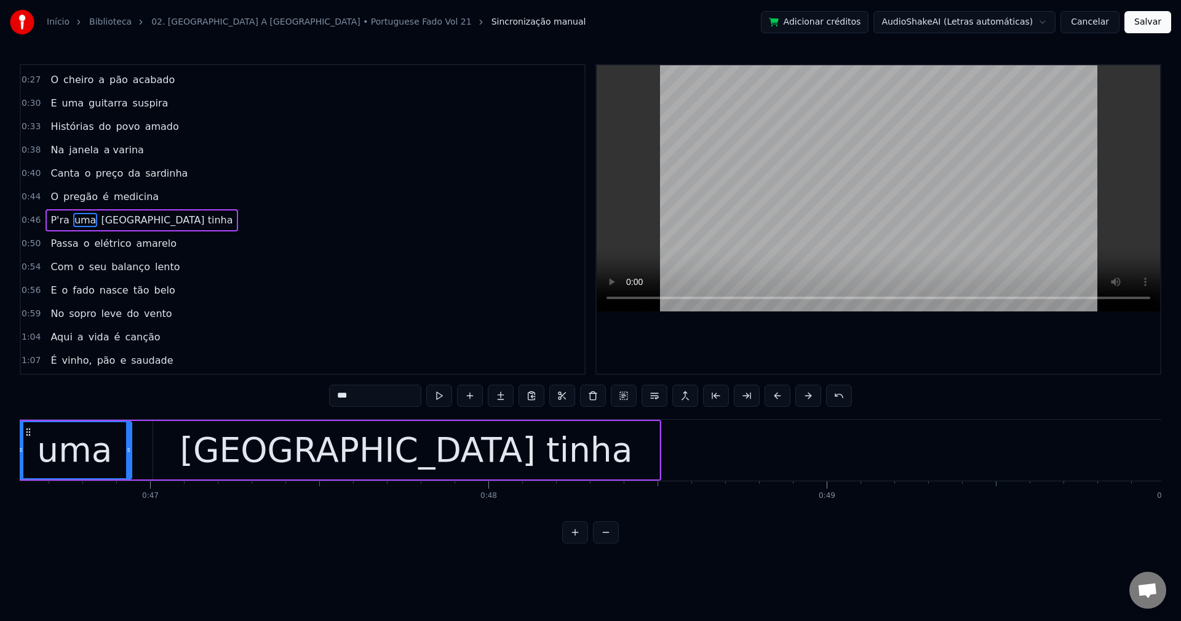
scroll to position [0, 15710]
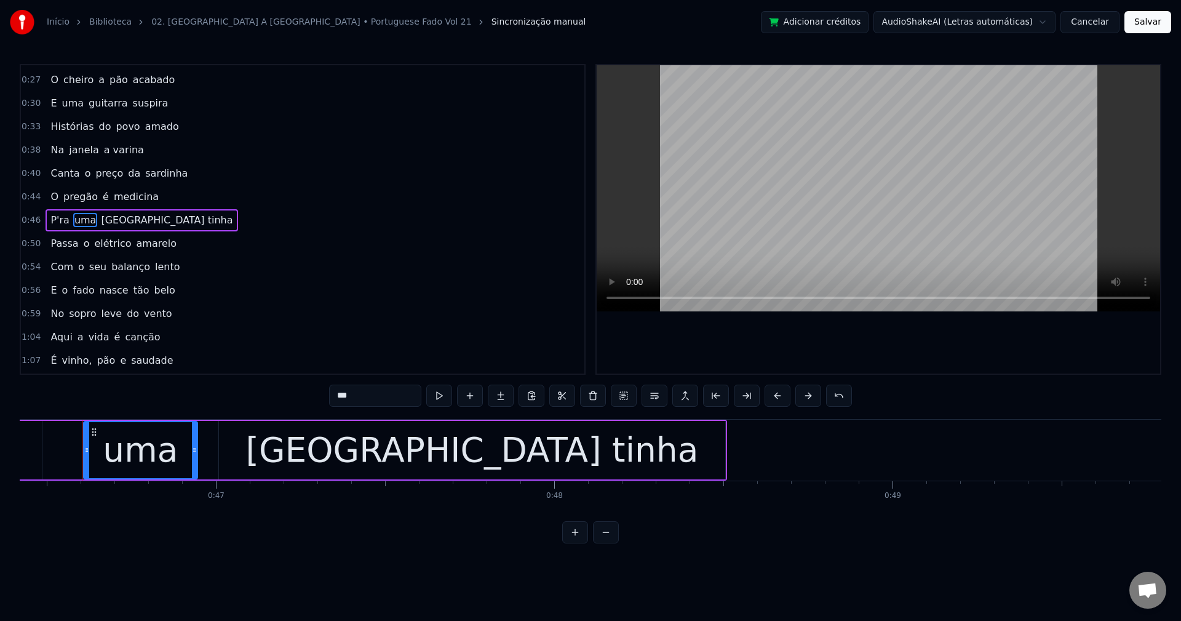
drag, startPoint x: 276, startPoint y: 422, endPoint x: 102, endPoint y: 423, distance: 174.8
click at [102, 424] on div "0:12 Lisboa veste- se à luz 0:14 Quando a tarde se despede 0:17 O Tejo beija a …" at bounding box center [591, 303] width 1142 height 479
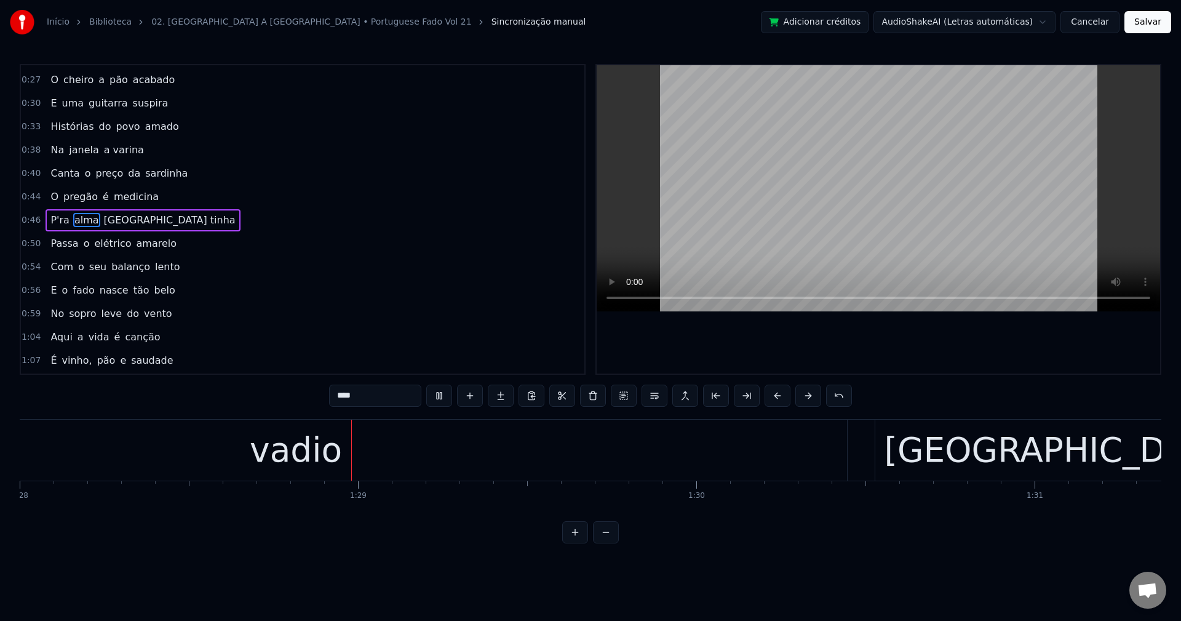
scroll to position [0, 29844]
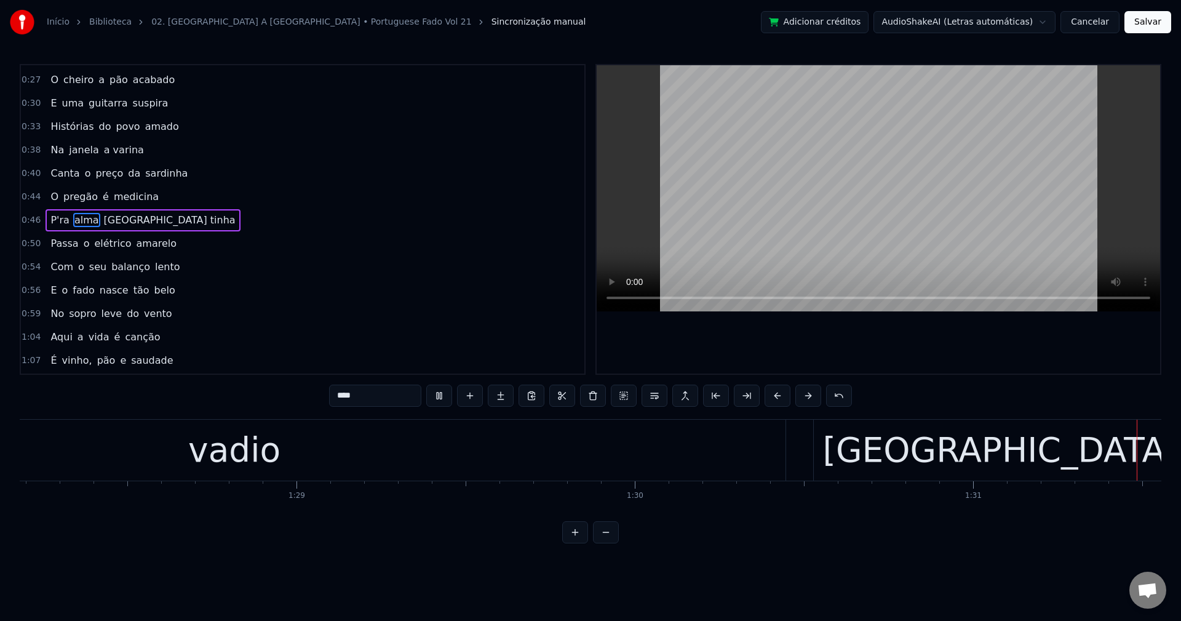
click at [232, 473] on div "vadio" at bounding box center [234, 450] width 92 height 51
type input "*****"
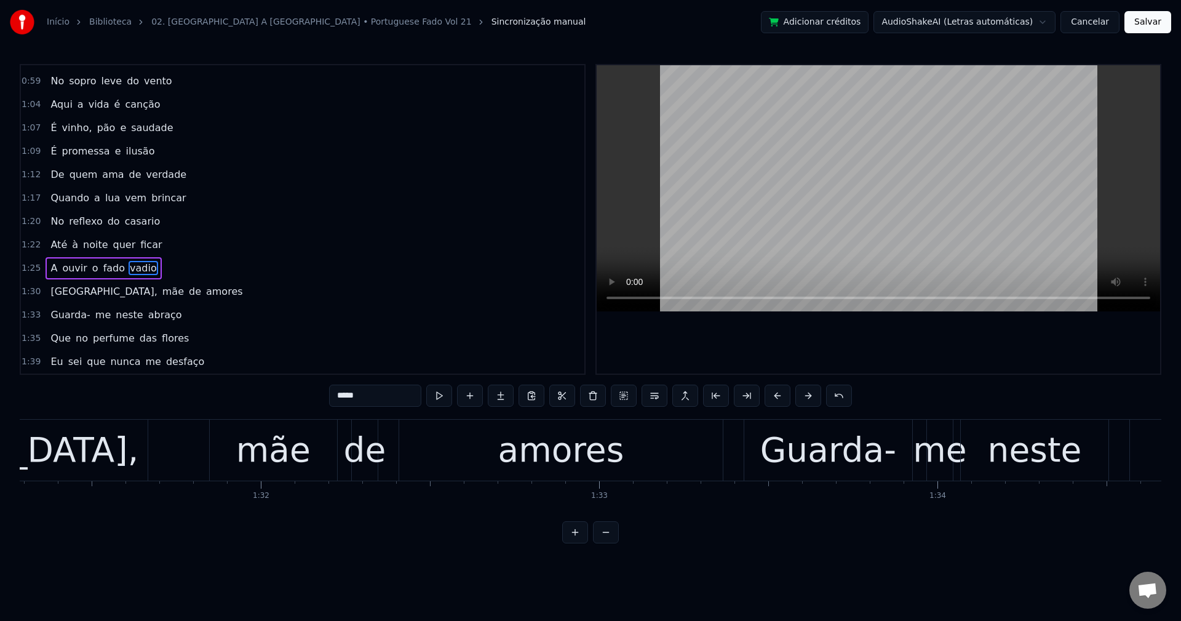
scroll to position [0, 30932]
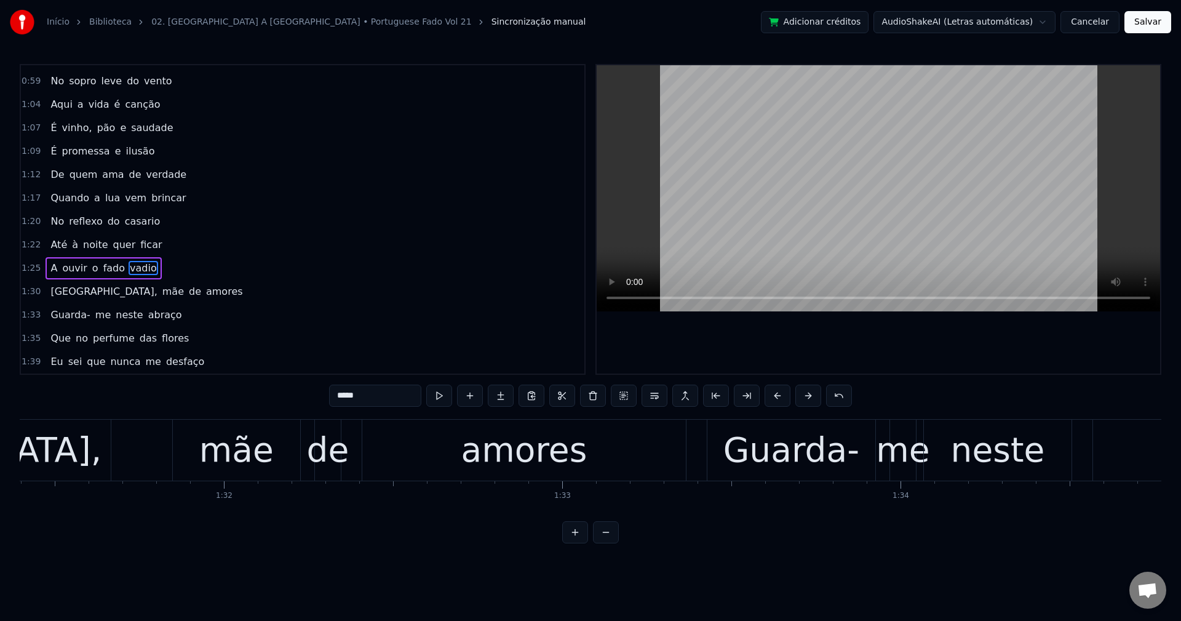
click at [129, 269] on span "vadio" at bounding box center [144, 268] width 30 height 14
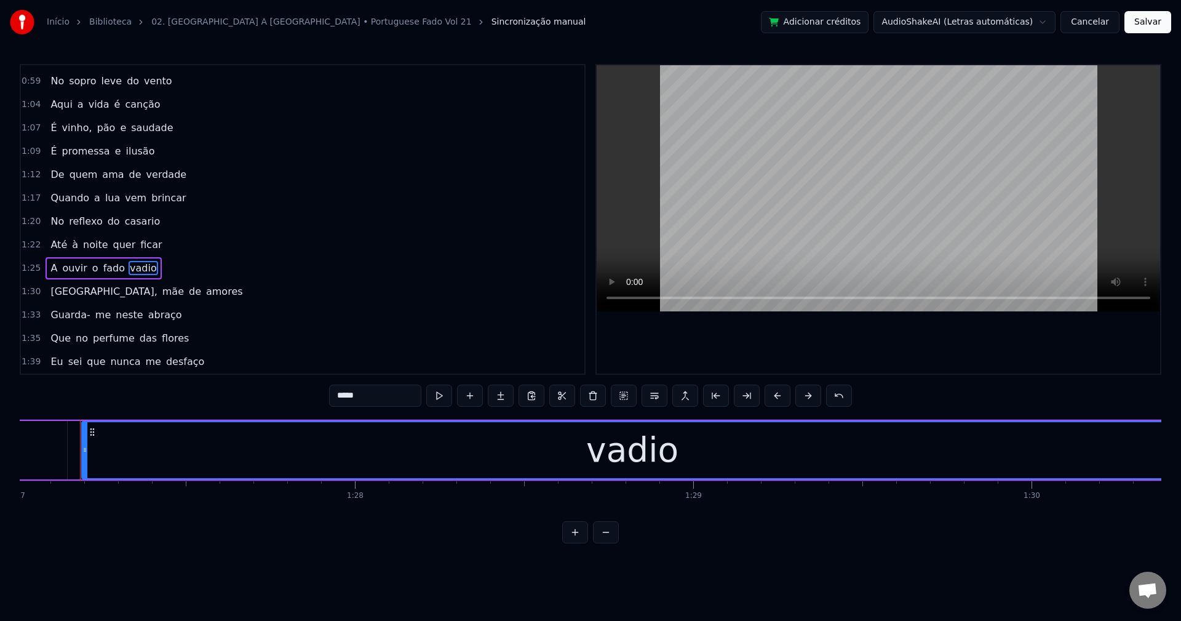
scroll to position [0, 29445]
click at [732, 462] on div "vadio" at bounding box center [634, 450] width 1101 height 56
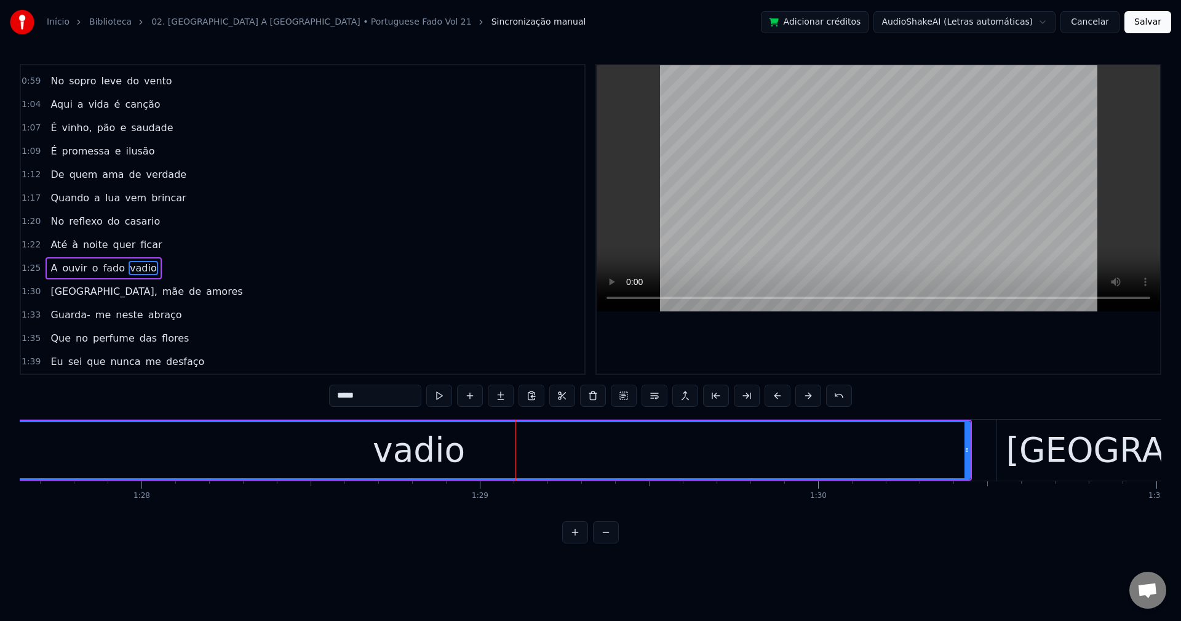
scroll to position [0, 29710]
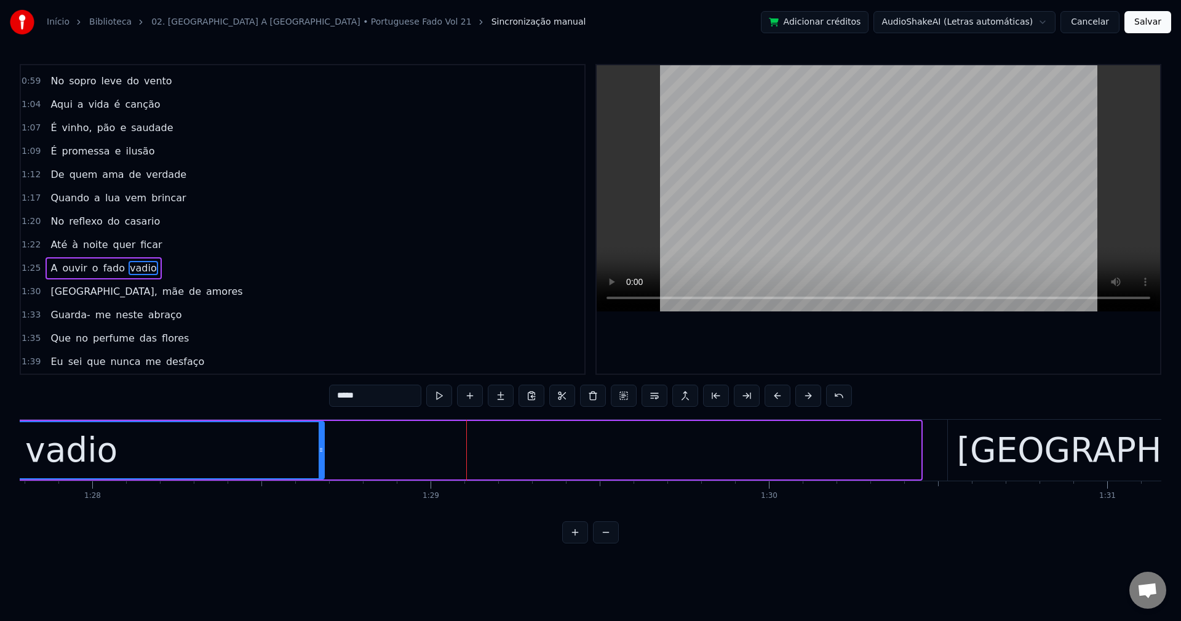
drag, startPoint x: 918, startPoint y: 448, endPoint x: 321, endPoint y: 431, distance: 597.1
click at [321, 431] on div at bounding box center [321, 450] width 5 height 56
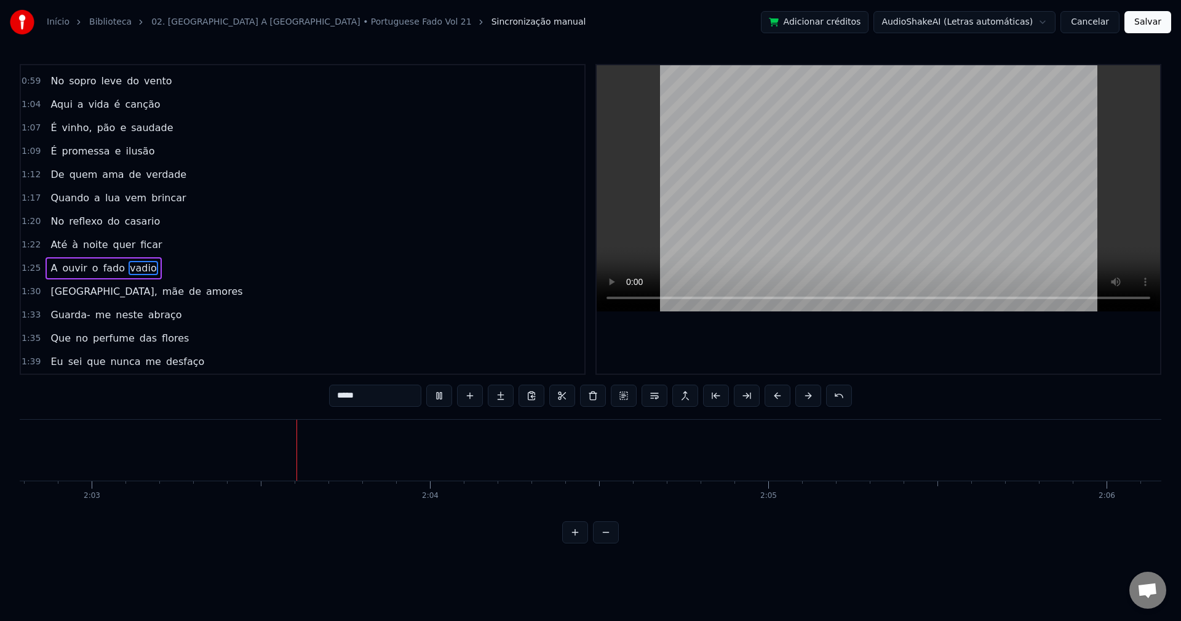
scroll to position [0, 41600]
click at [885, 33] on button "Salvar" at bounding box center [1148, 22] width 47 height 22
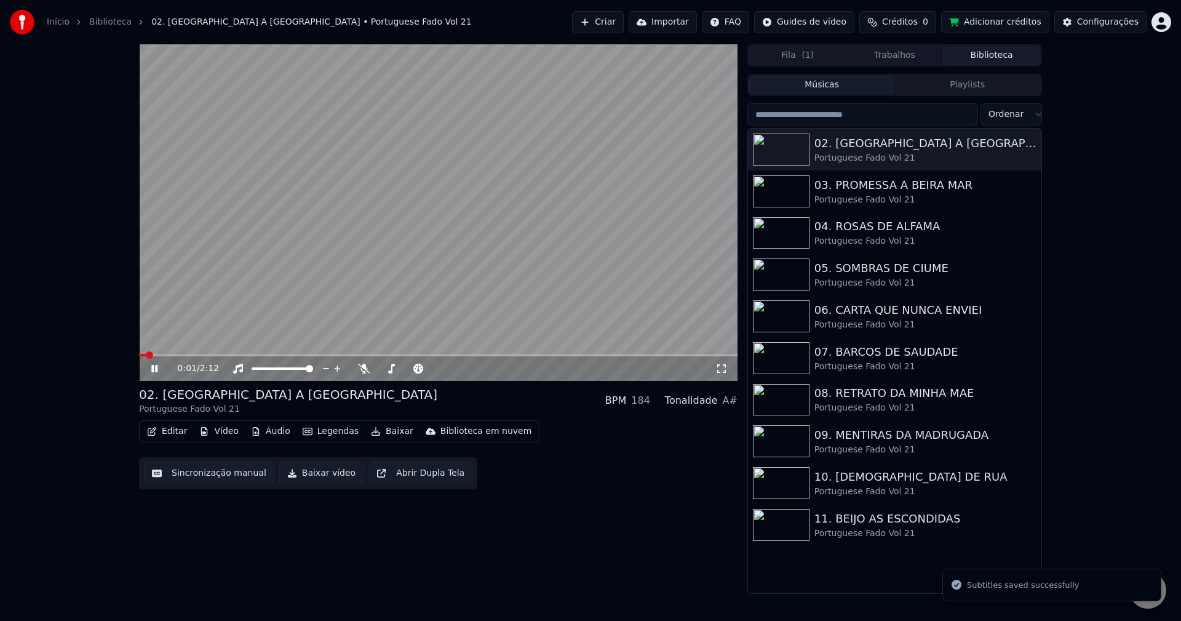
click at [290, 480] on button "Baixar vídeo" at bounding box center [321, 473] width 84 height 22
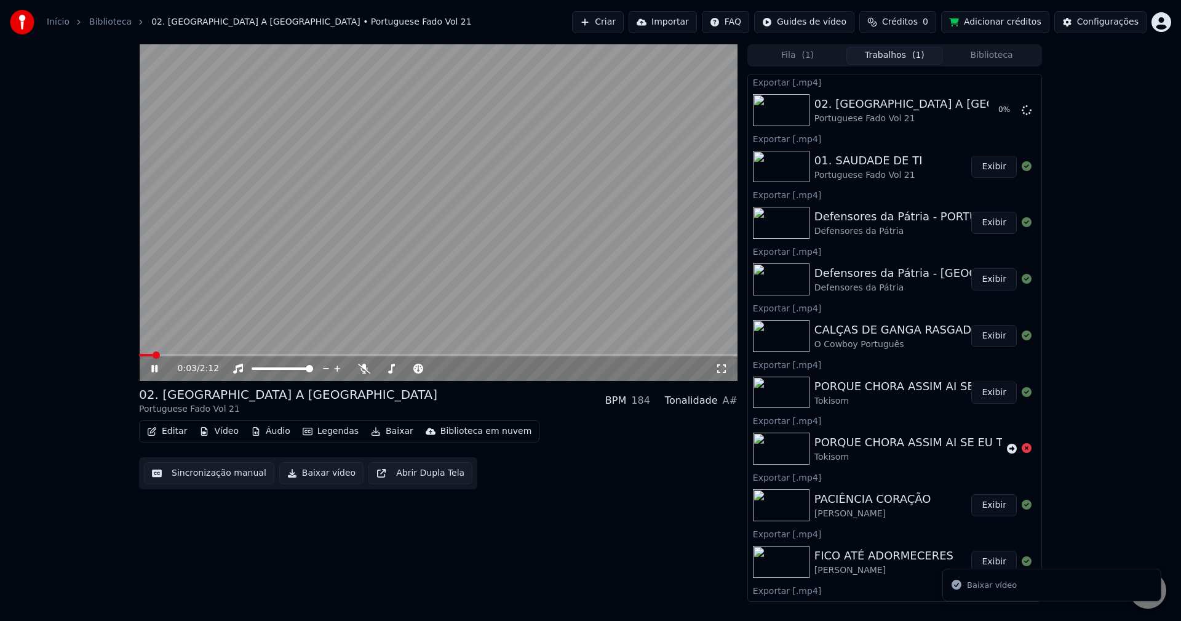
click at [885, 57] on button "Biblioteca" at bounding box center [991, 56] width 97 height 18
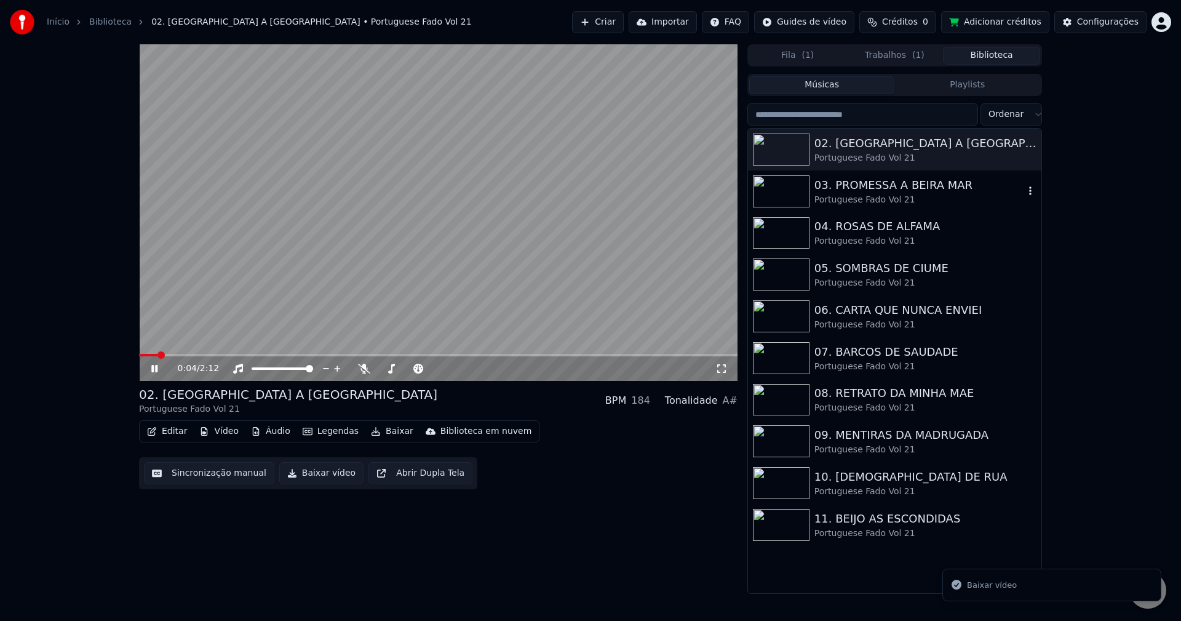
click at [883, 185] on div "03. PROMESSA A BEIRA MAR" at bounding box center [920, 185] width 210 height 17
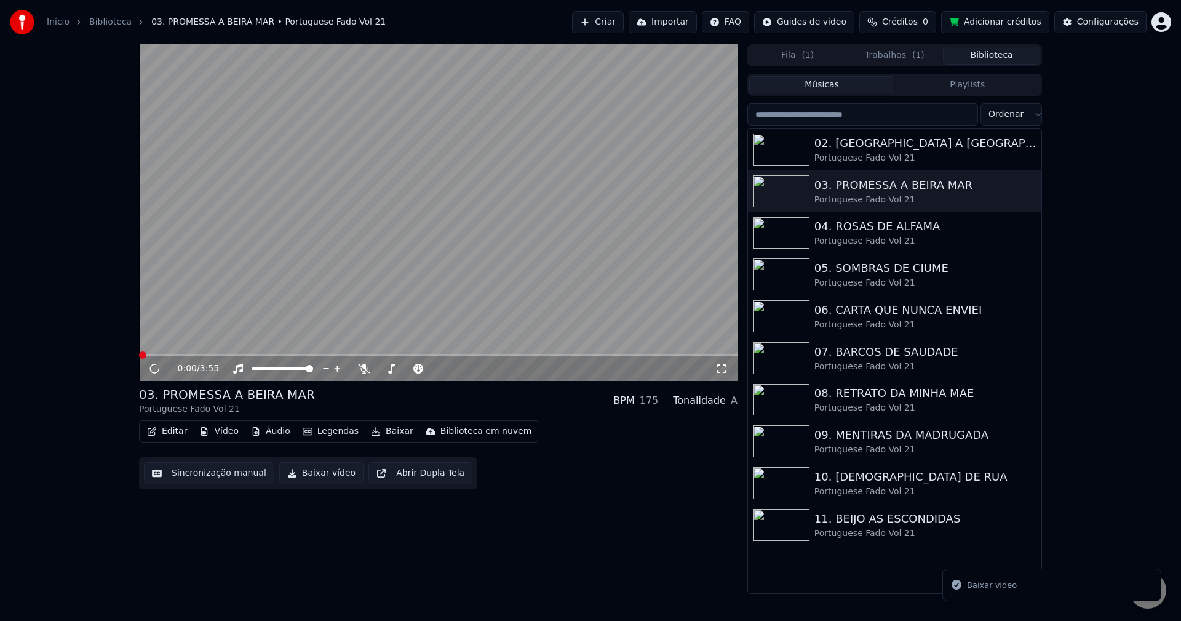
click at [209, 477] on button "Sincronização manual" at bounding box center [209, 473] width 130 height 22
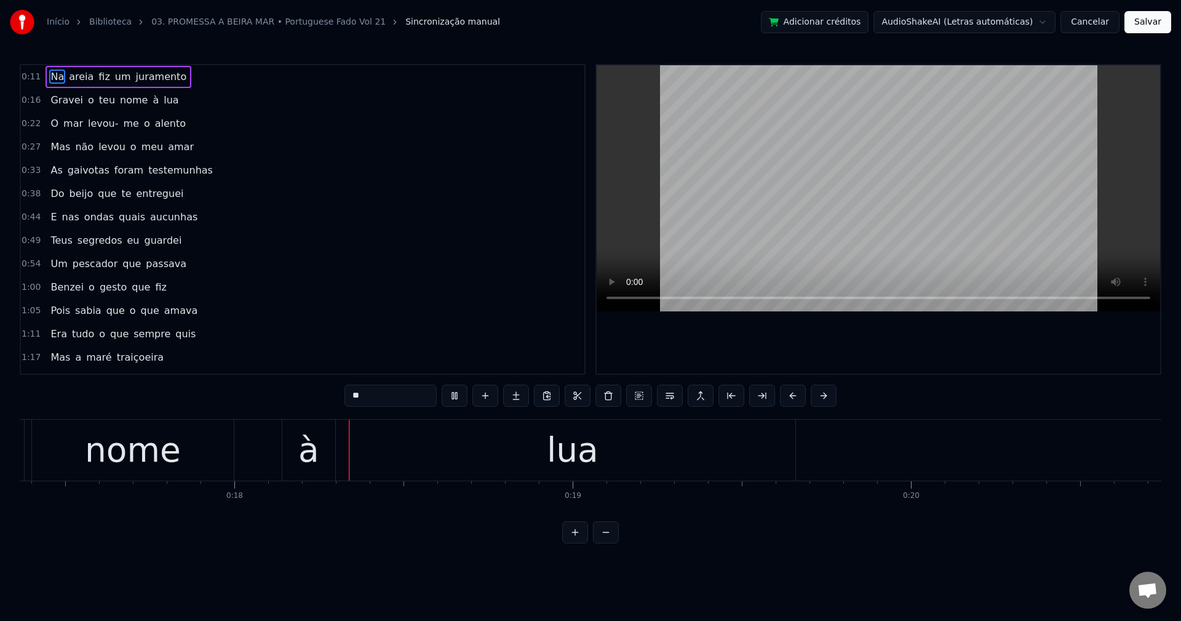
scroll to position [0, 5894]
click at [162, 94] on span "lua" at bounding box center [170, 100] width 17 height 14
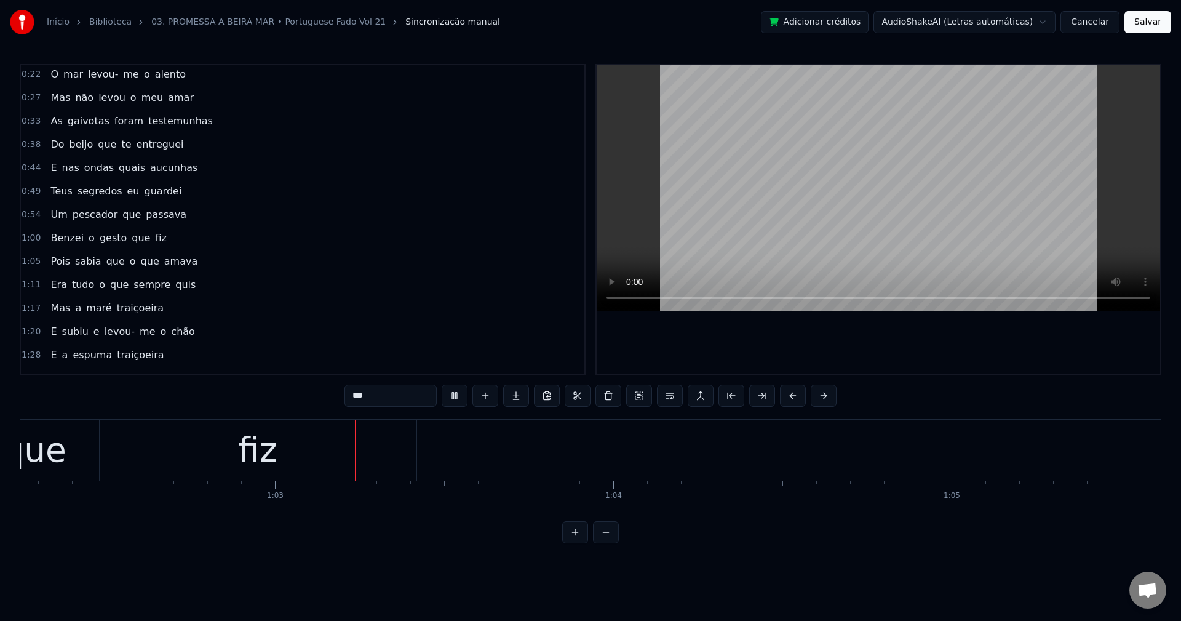
scroll to position [0, 21067]
click at [63, 241] on span "Benzei" at bounding box center [67, 238] width 36 height 14
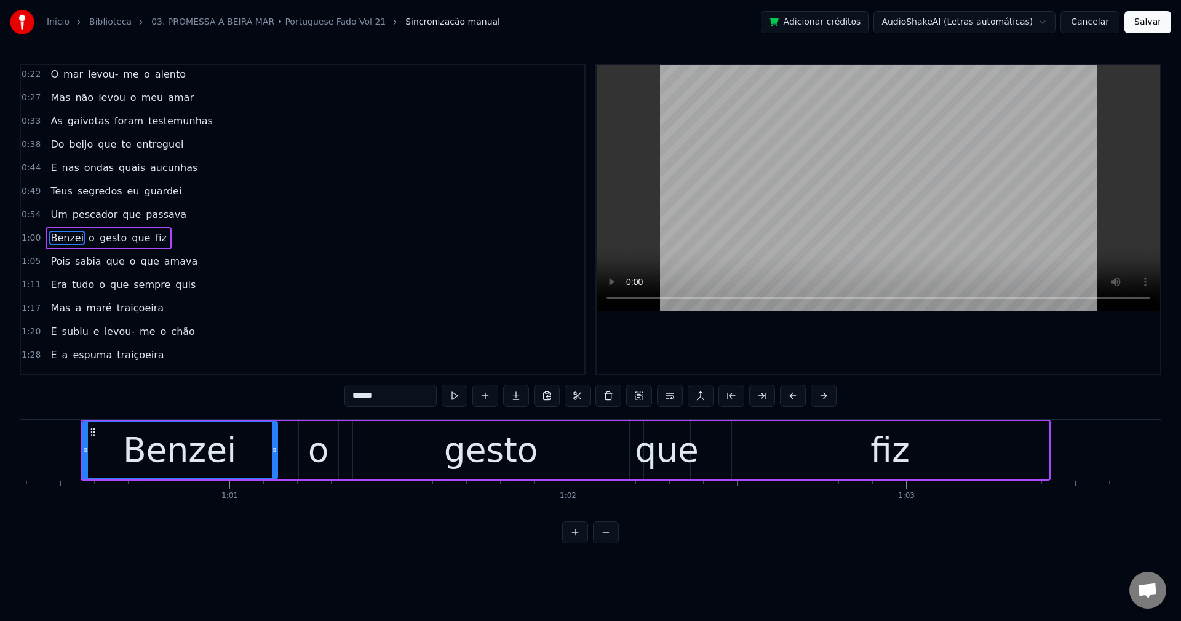
scroll to position [0, 20433]
click at [404, 399] on input "******" at bounding box center [391, 396] width 92 height 22
click at [186, 460] on div "Benzeu" at bounding box center [181, 450] width 126 height 51
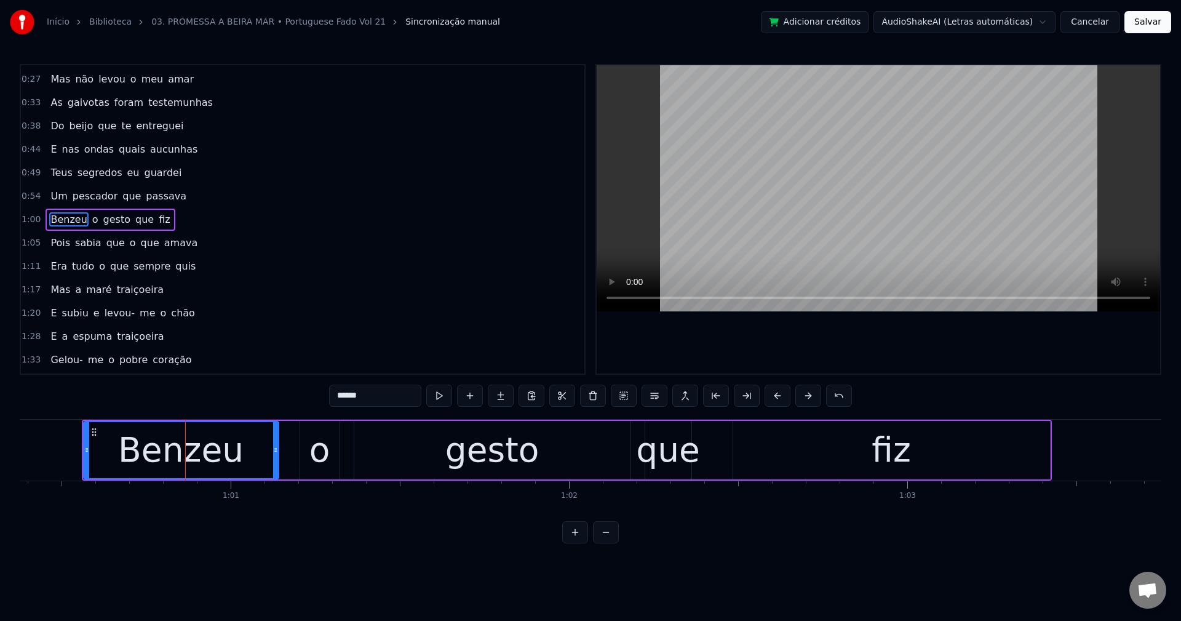
click at [351, 398] on input "******" at bounding box center [375, 396] width 92 height 22
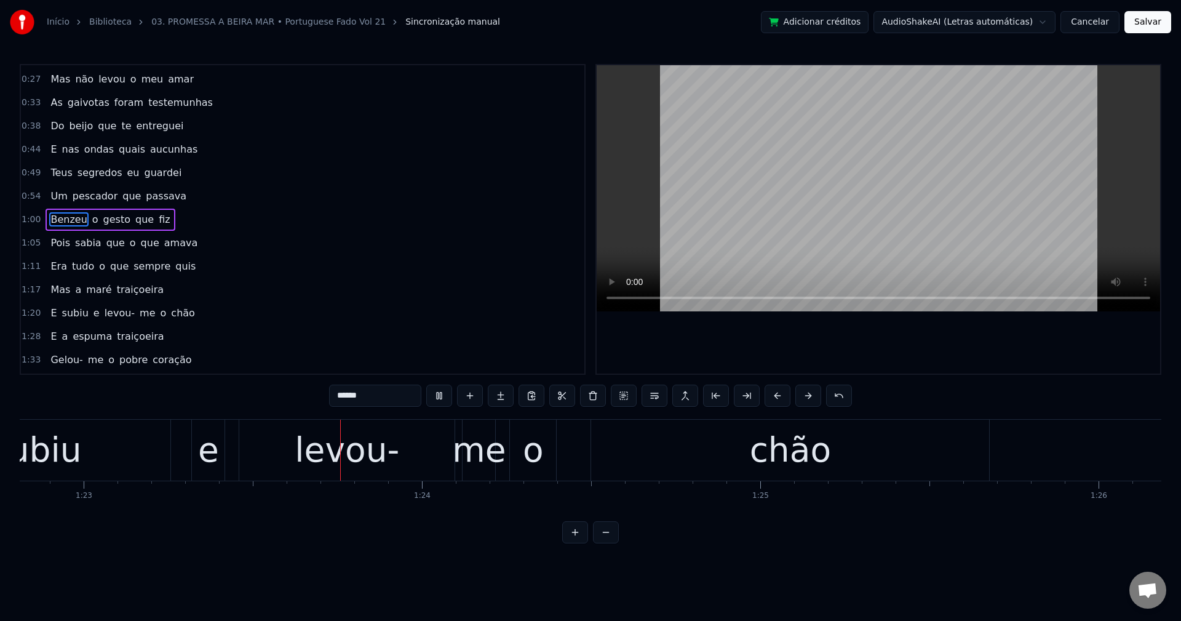
scroll to position [0, 28041]
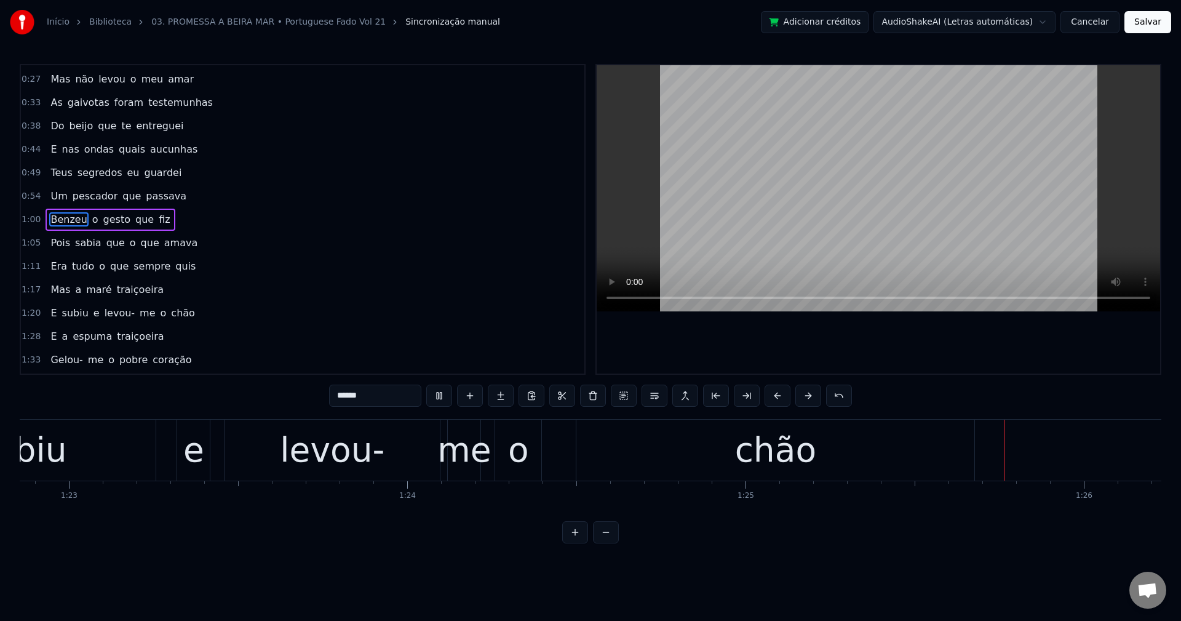
click at [51, 312] on span "E" at bounding box center [53, 313] width 9 height 14
type input "*"
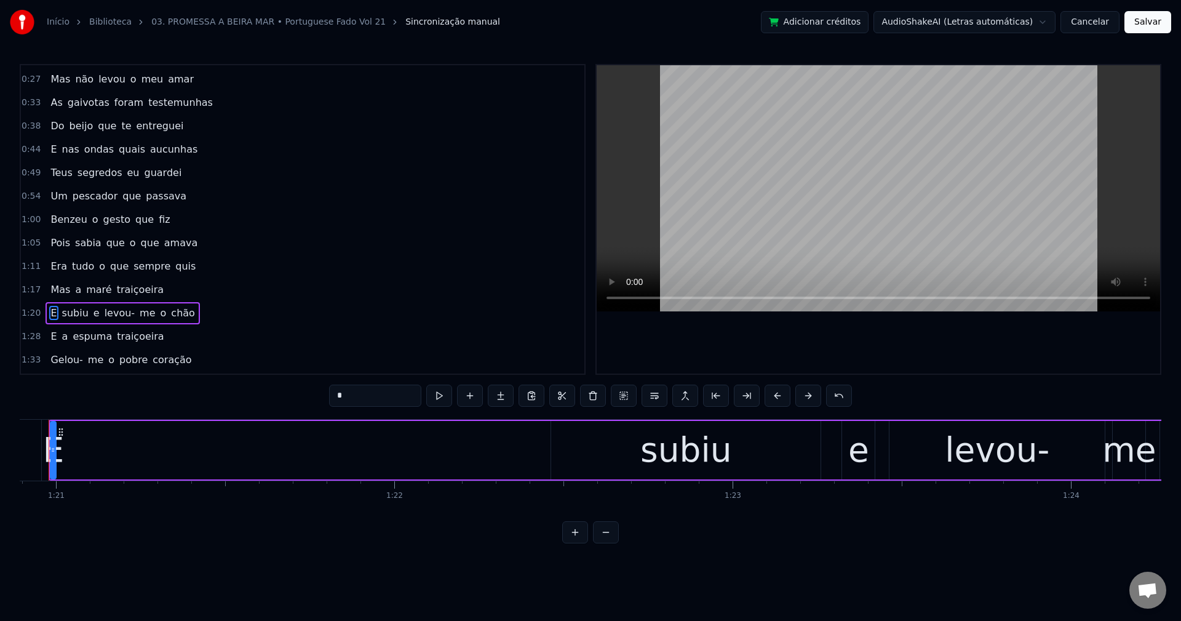
scroll to position [0, 27344]
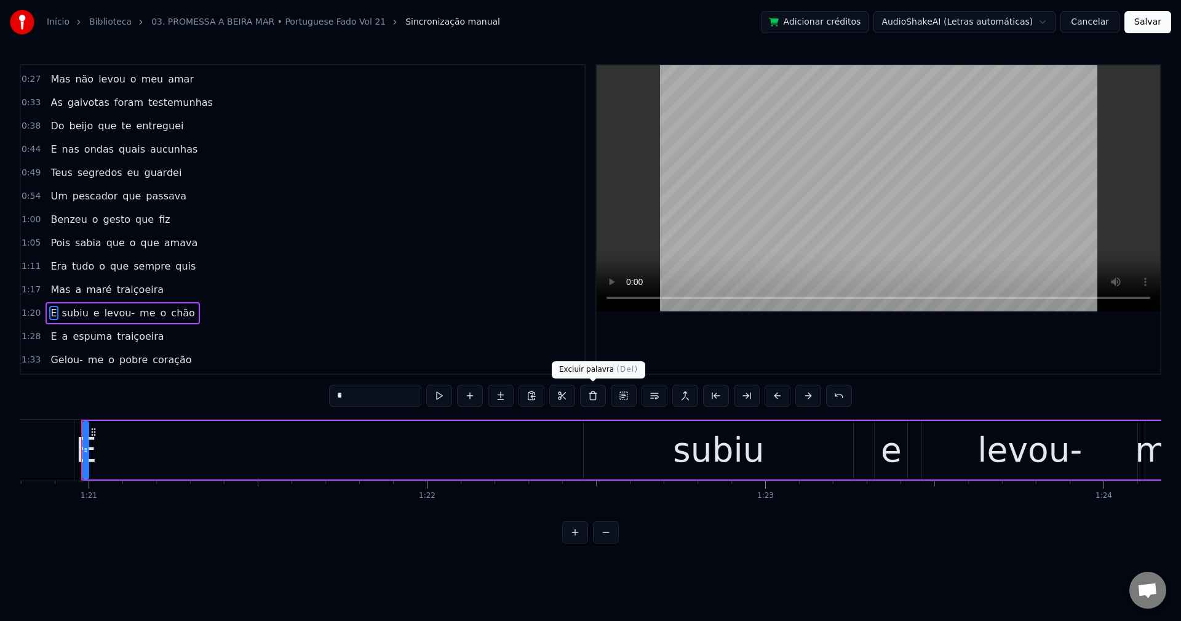
click at [594, 404] on button at bounding box center [593, 396] width 26 height 22
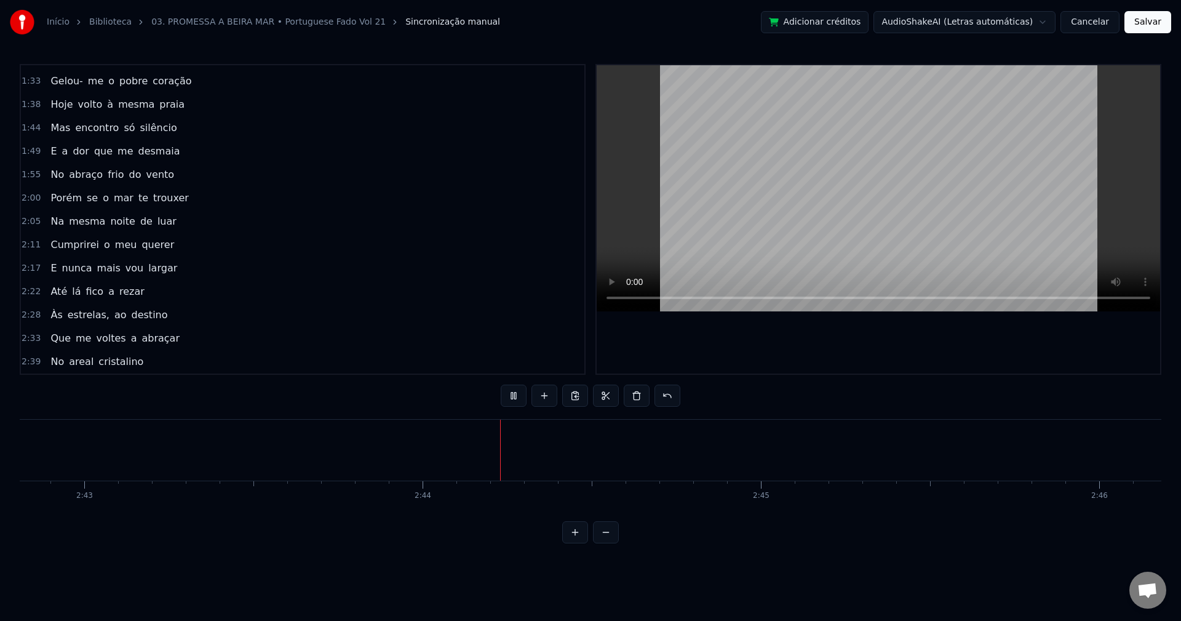
scroll to position [0, 55345]
click at [885, 28] on button "Salvar" at bounding box center [1148, 22] width 47 height 22
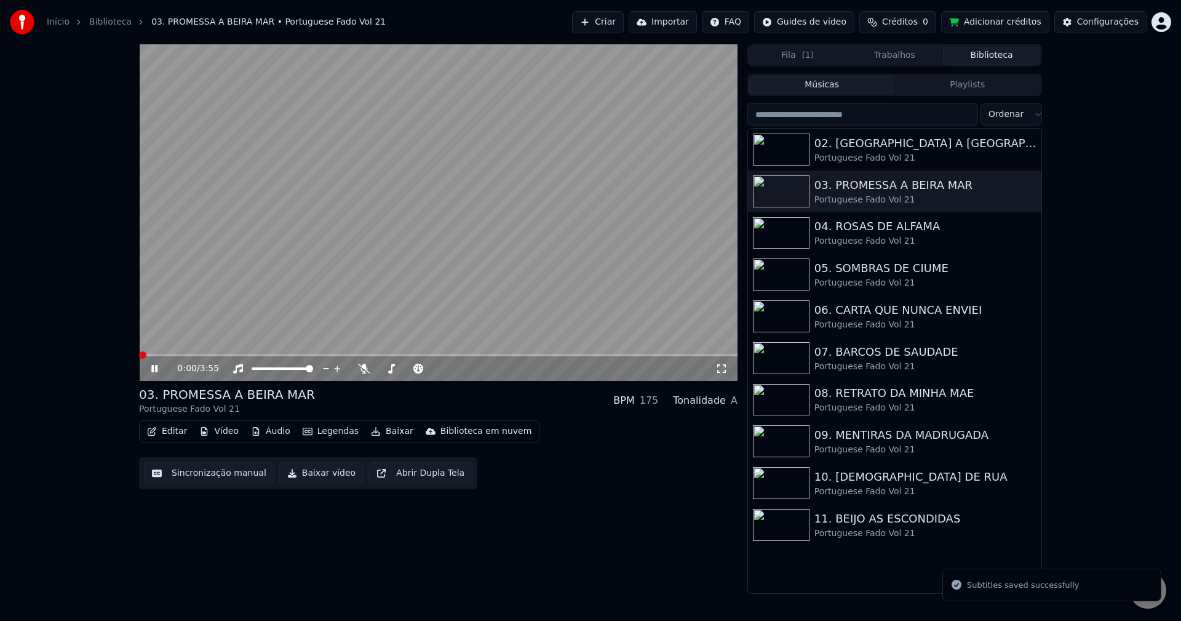
click at [314, 470] on button "Baixar vídeo" at bounding box center [321, 473] width 84 height 22
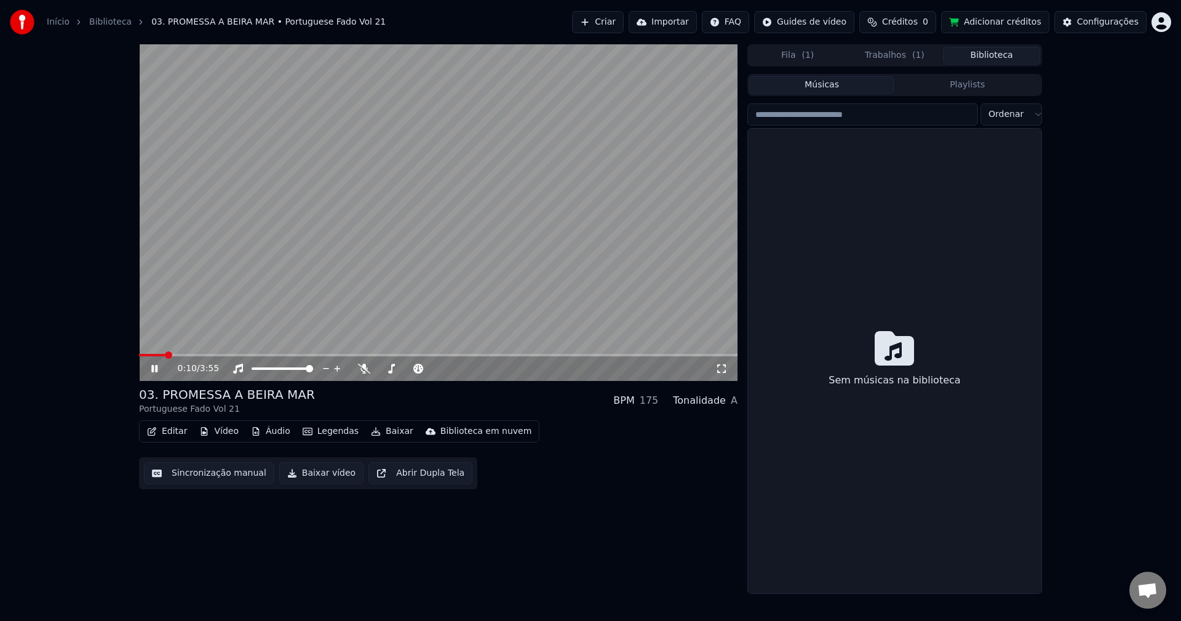
click at [885, 55] on button "Biblioteca" at bounding box center [991, 56] width 97 height 18
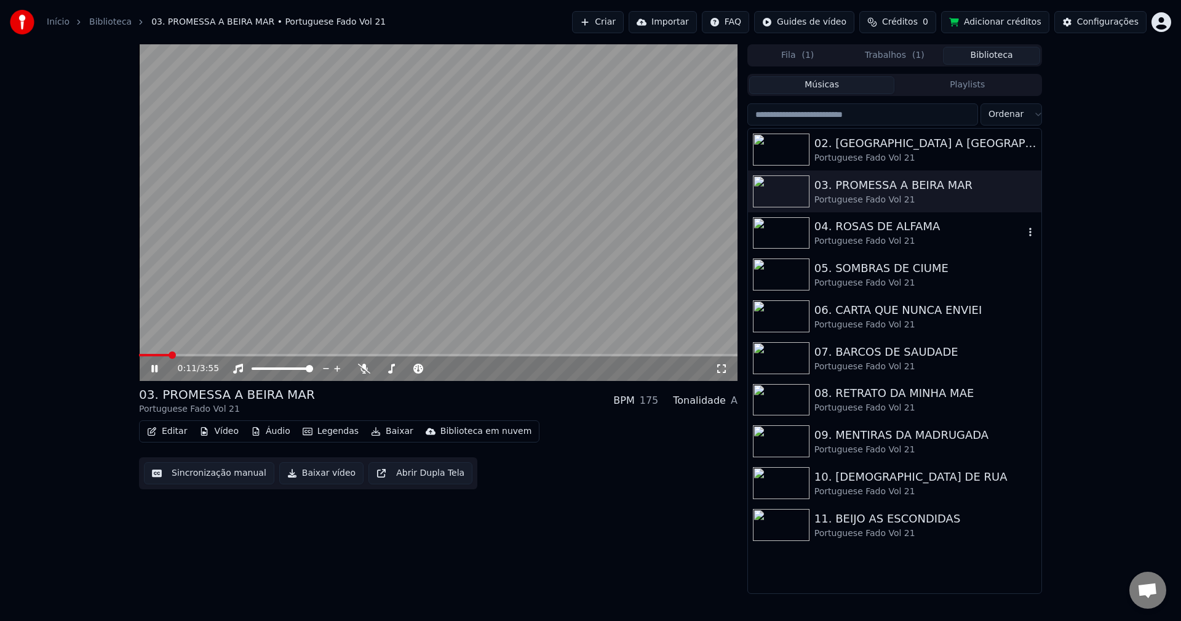
click at [837, 231] on div "04. ROSAS DE ALFAMA" at bounding box center [920, 226] width 210 height 17
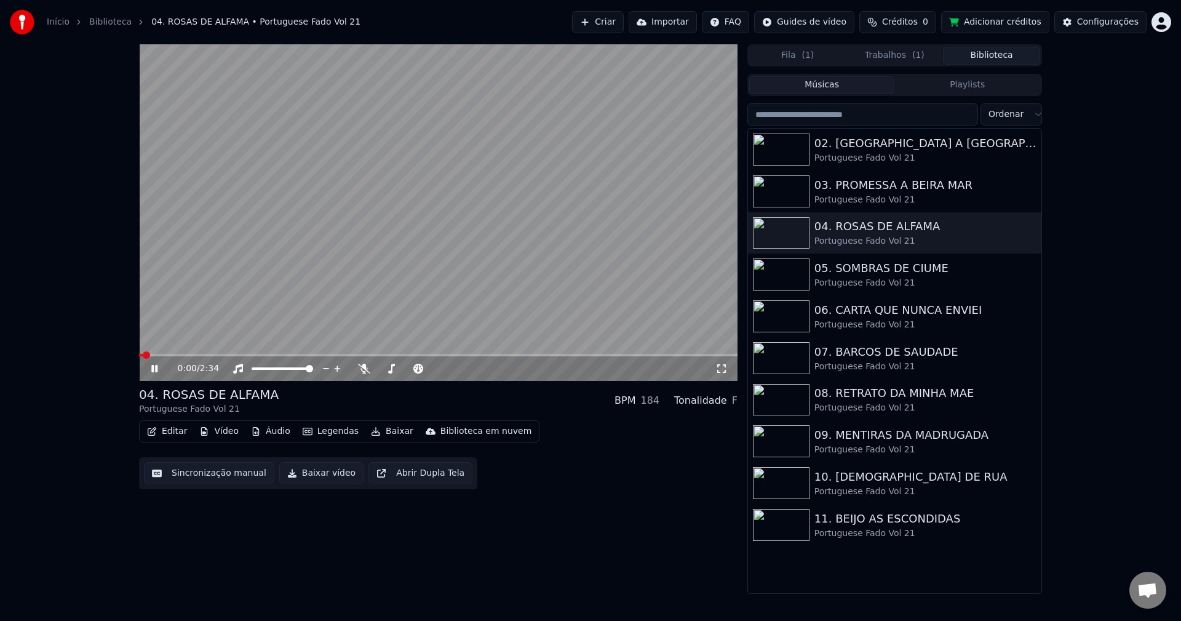
click at [202, 470] on button "Sincronização manual" at bounding box center [209, 473] width 130 height 22
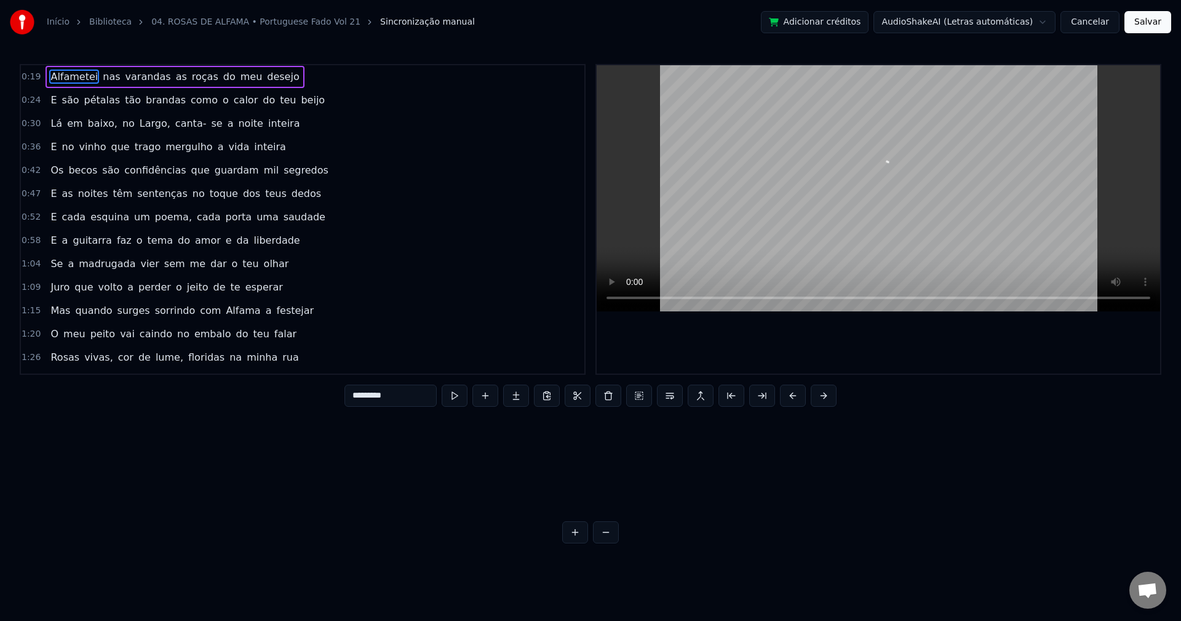
scroll to position [0, 6680]
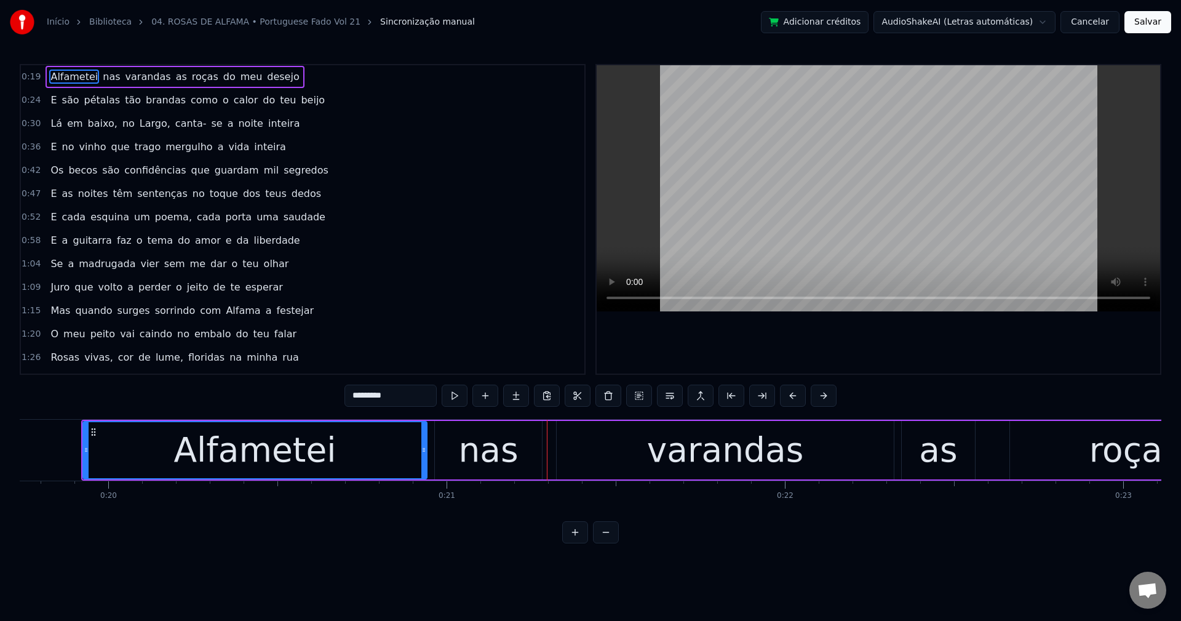
click at [81, 78] on span "Alfametei" at bounding box center [74, 77] width 50 height 14
click at [372, 399] on input "*********" at bounding box center [391, 396] width 92 height 22
click at [185, 79] on span "as" at bounding box center [192, 77] width 14 height 14
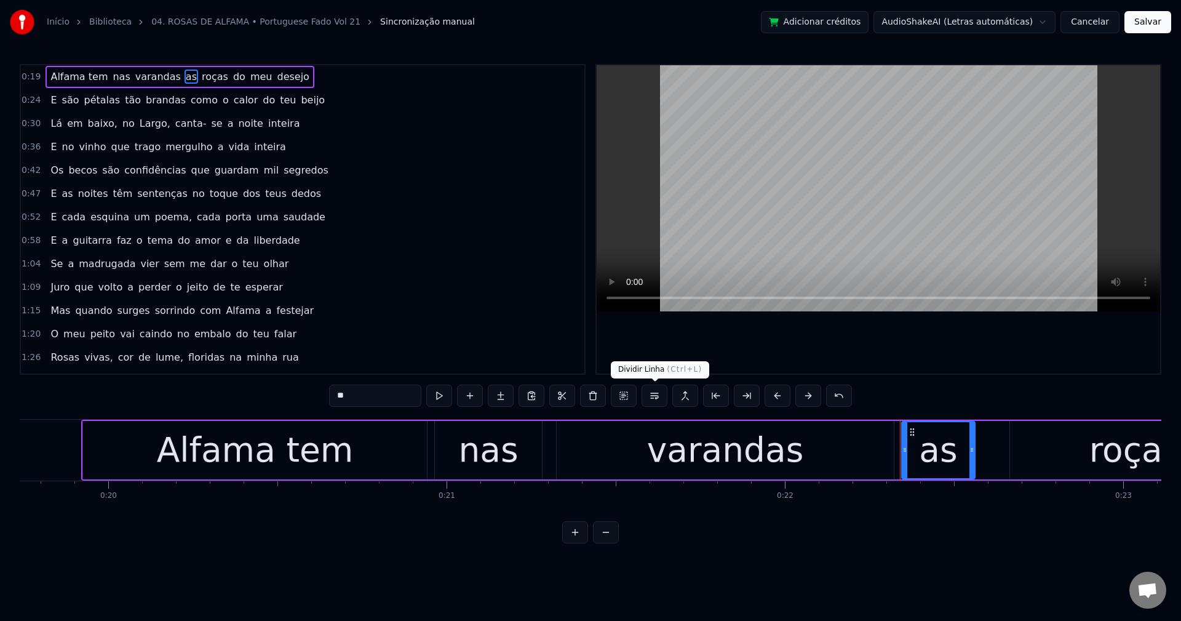
click at [659, 400] on button at bounding box center [655, 396] width 26 height 22
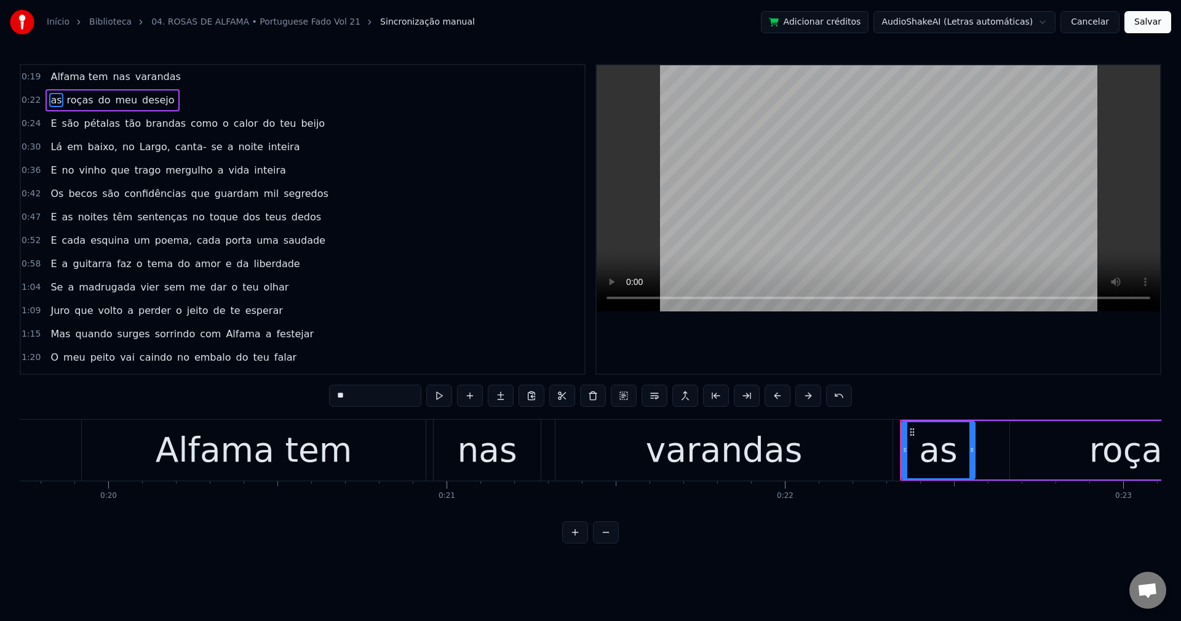
click at [66, 101] on span "roças" at bounding box center [80, 100] width 29 height 14
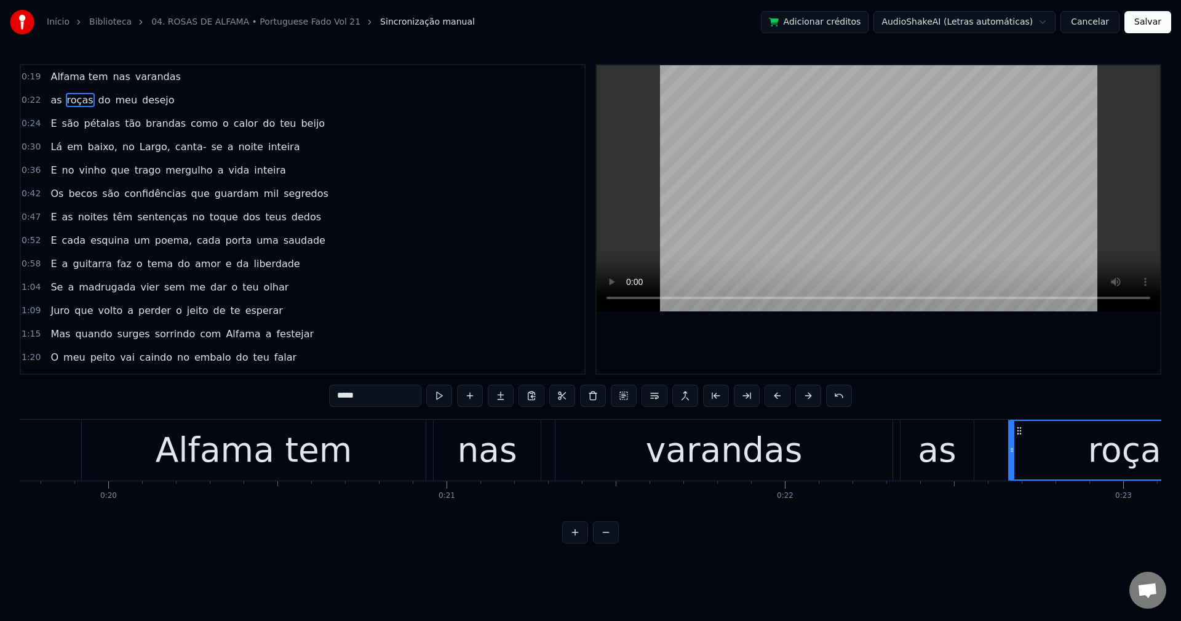
drag, startPoint x: 380, startPoint y: 391, endPoint x: 344, endPoint y: 414, distance: 43.2
click at [344, 414] on div "0:19 Alfama tem nas varandas 0:22 as roças do meu desejo 0:24 E são pétalas tão…" at bounding box center [591, 303] width 1142 height 479
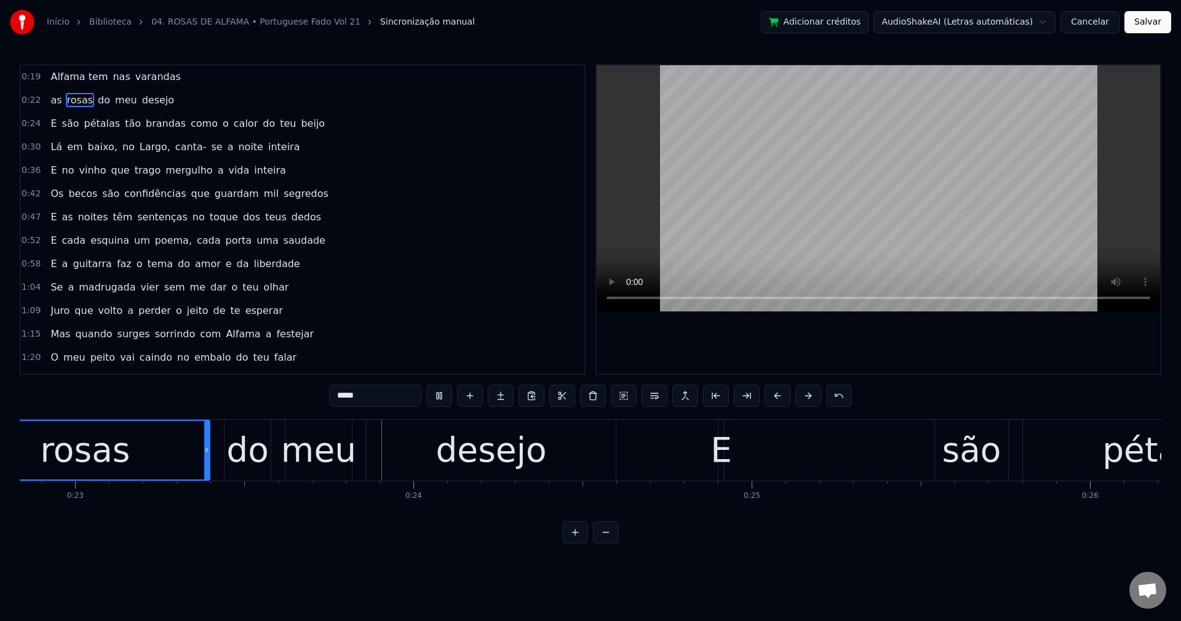
scroll to position [0, 7758]
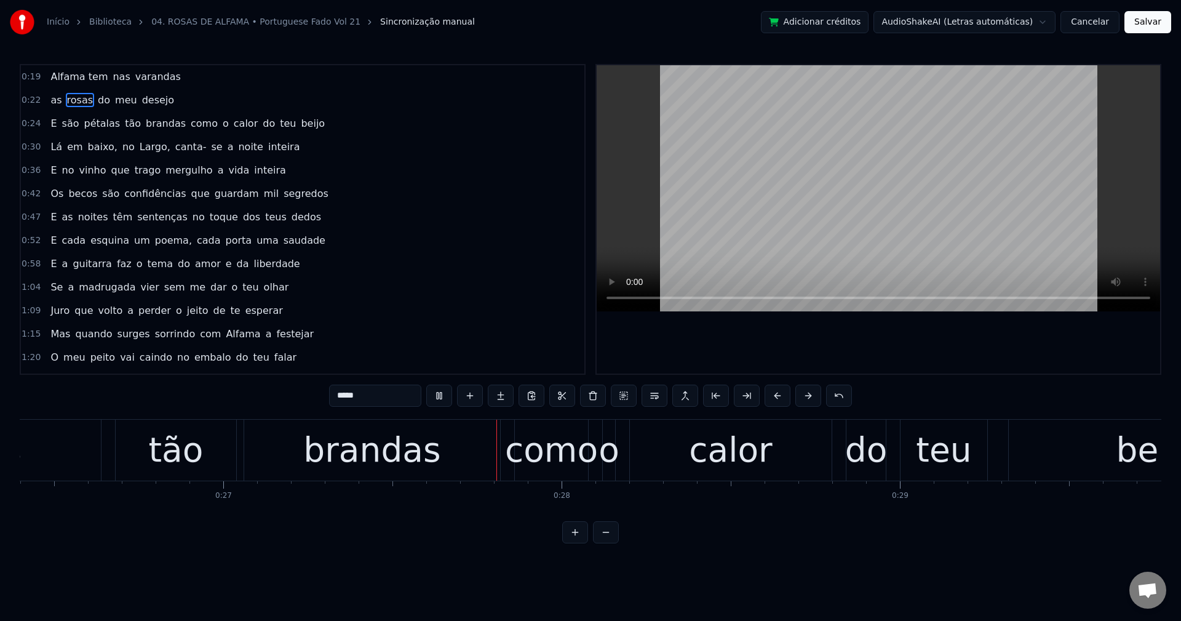
click at [50, 128] on span "E" at bounding box center [53, 123] width 9 height 14
type input "*"
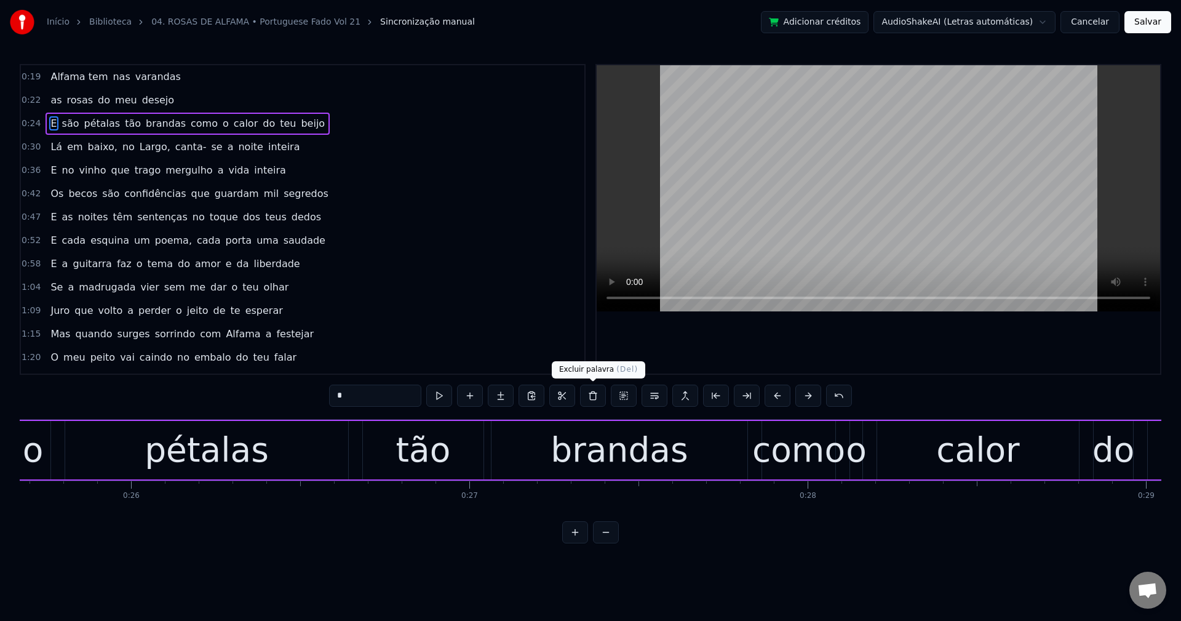
scroll to position [0, 8365]
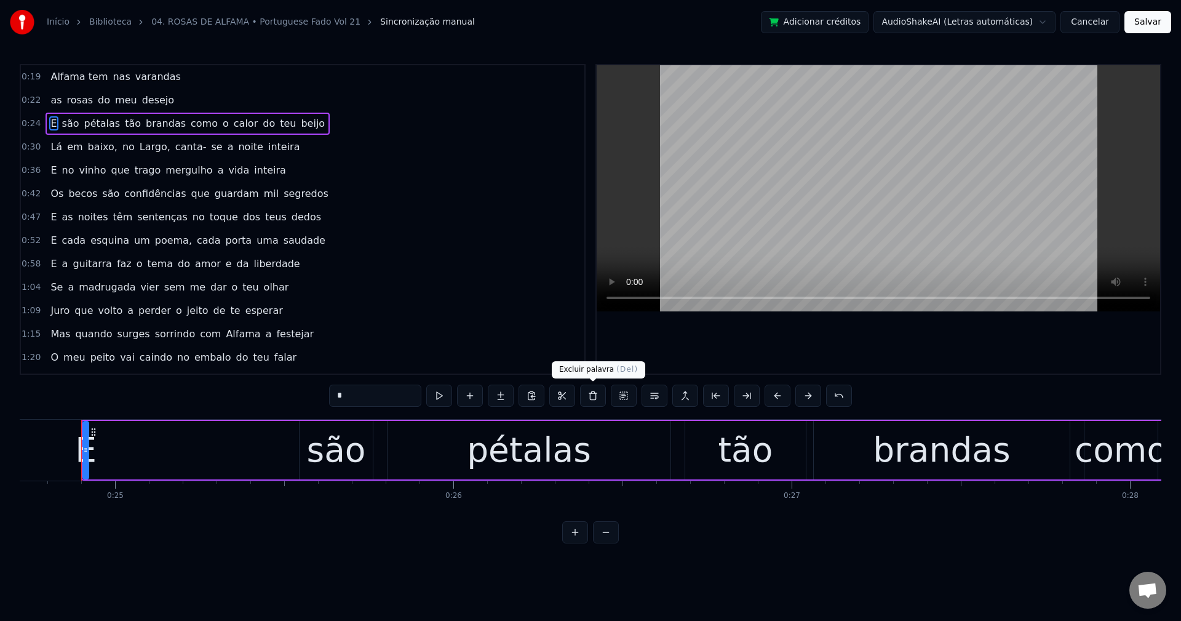
click at [592, 401] on button at bounding box center [593, 396] width 26 height 22
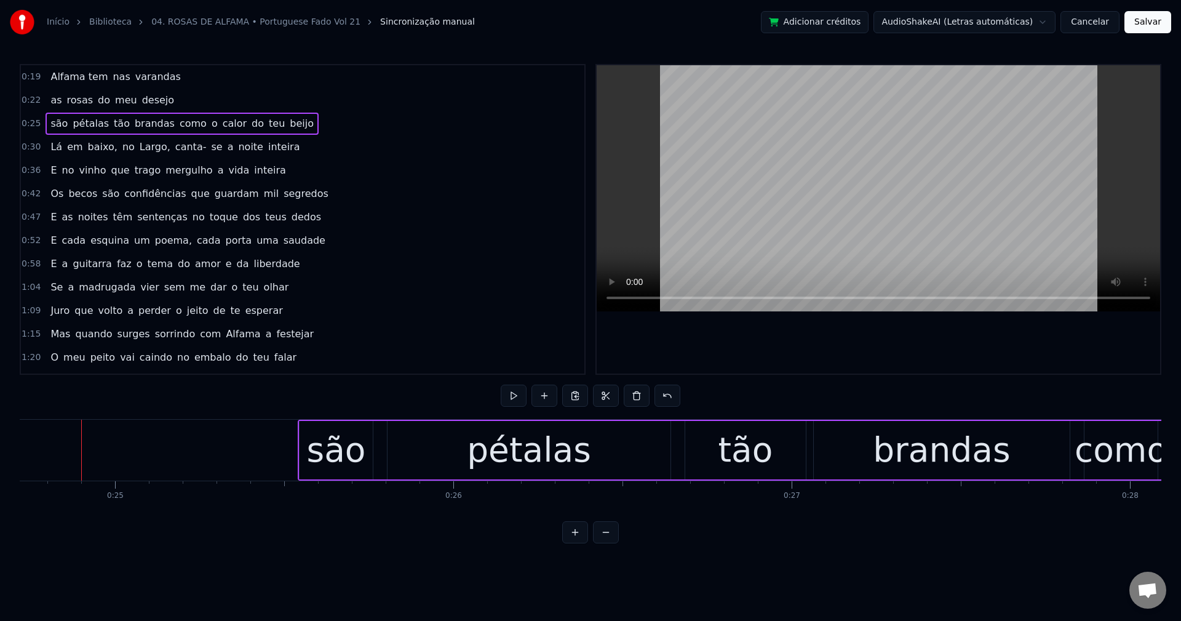
click at [178, 122] on span "como" at bounding box center [193, 123] width 30 height 14
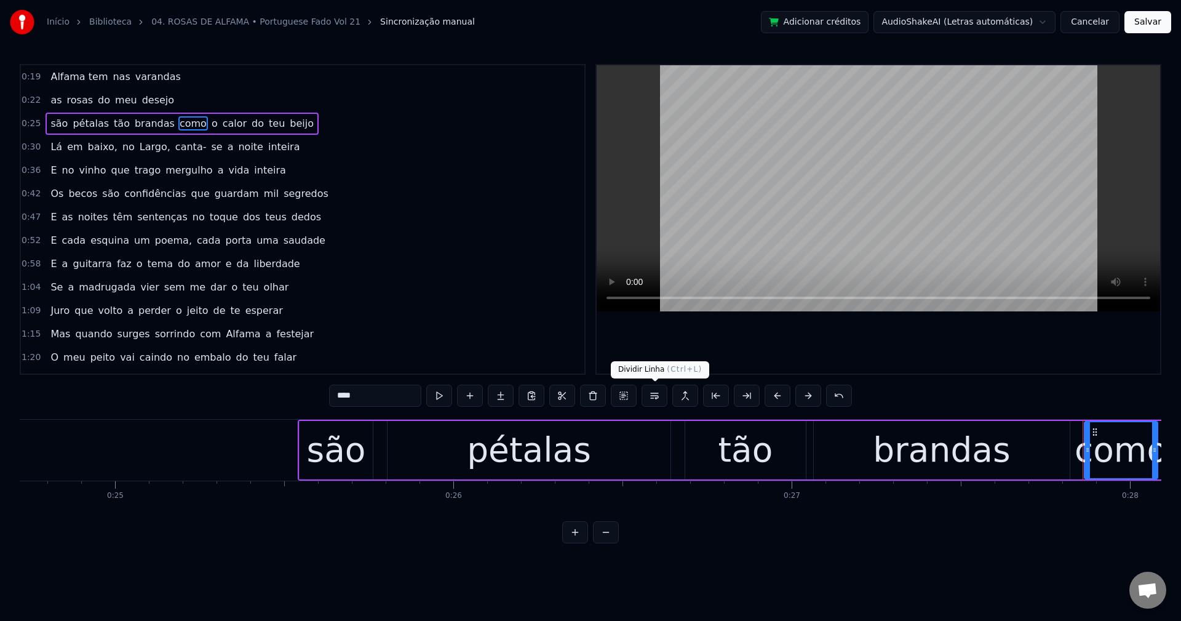
click at [655, 397] on button at bounding box center [655, 396] width 26 height 22
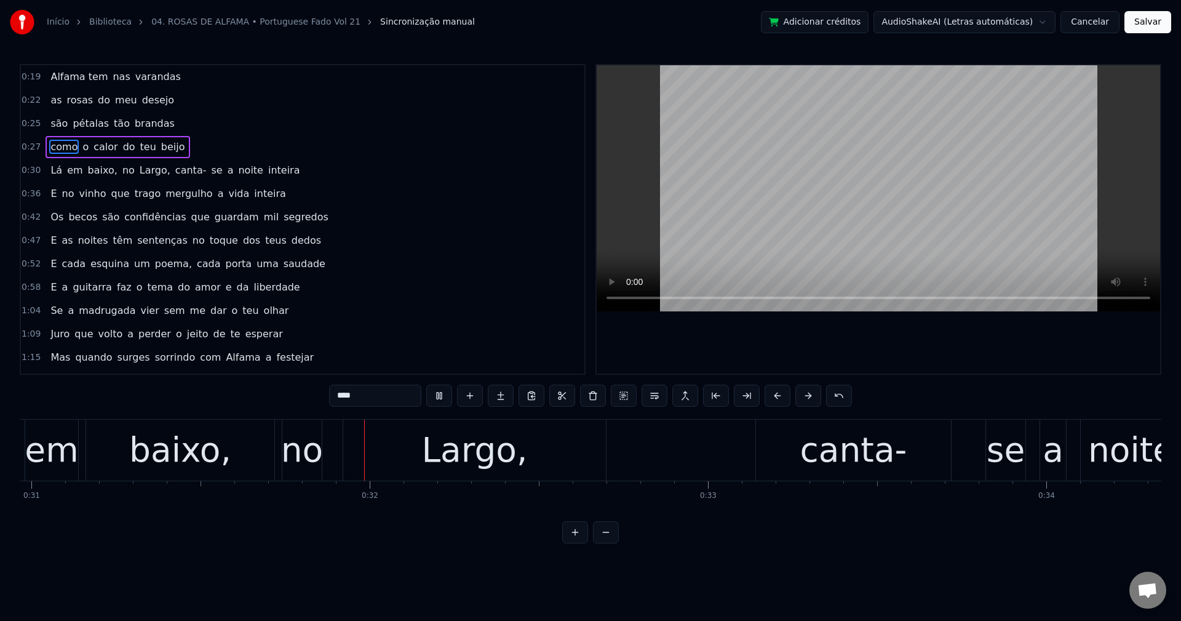
scroll to position [0, 10495]
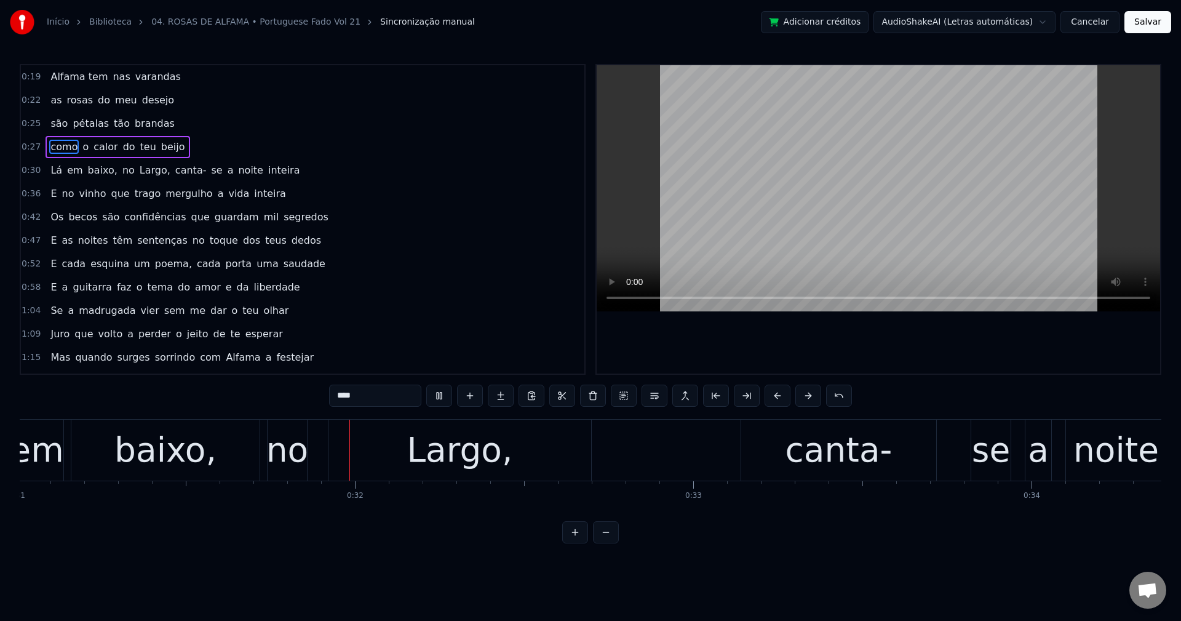
click at [147, 172] on span "Largo," at bounding box center [154, 170] width 33 height 14
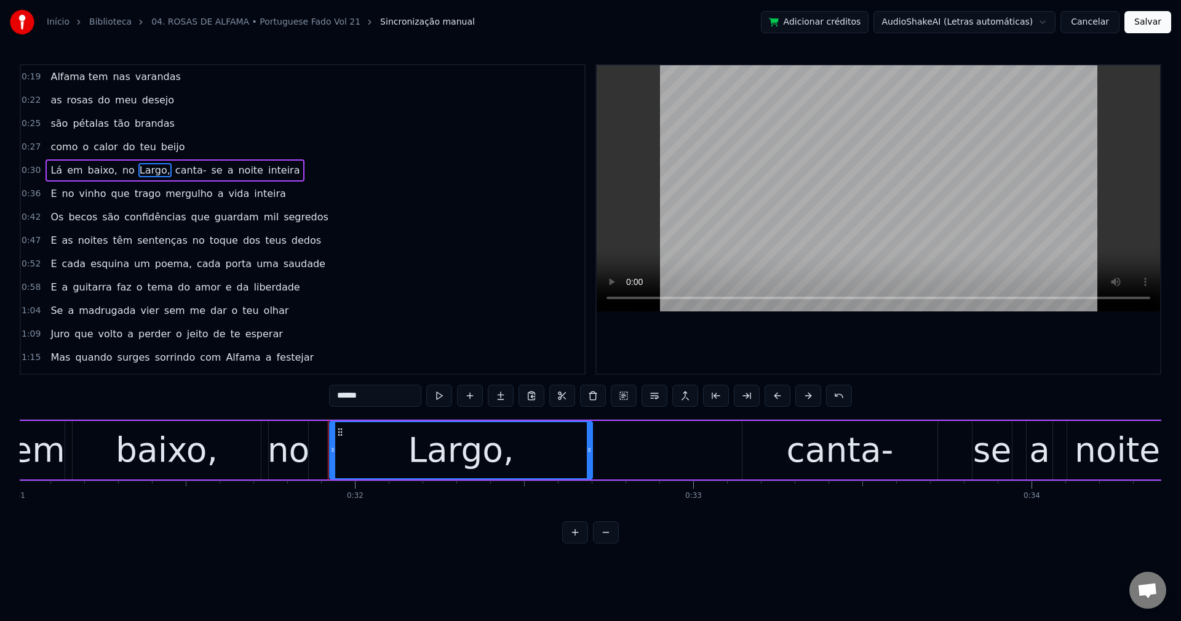
click at [393, 397] on input "******" at bounding box center [375, 396] width 92 height 22
click at [175, 171] on span "canta-" at bounding box center [188, 170] width 34 height 14
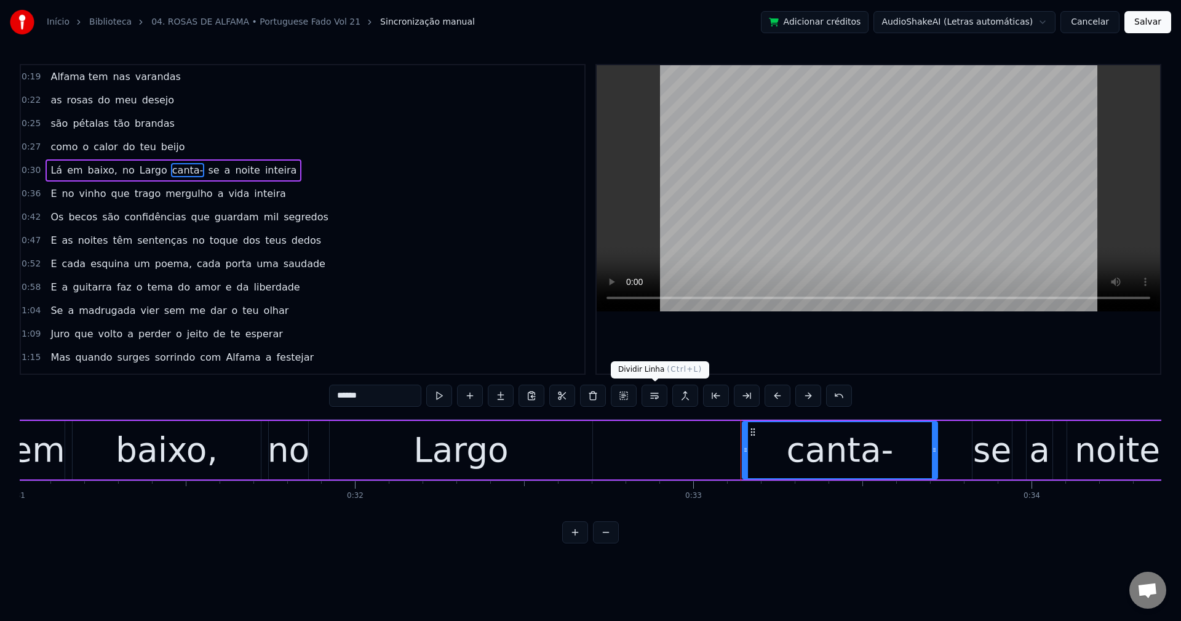
drag, startPoint x: 650, startPoint y: 401, endPoint x: 621, endPoint y: 318, distance: 88.2
click at [651, 391] on button at bounding box center [655, 396] width 26 height 22
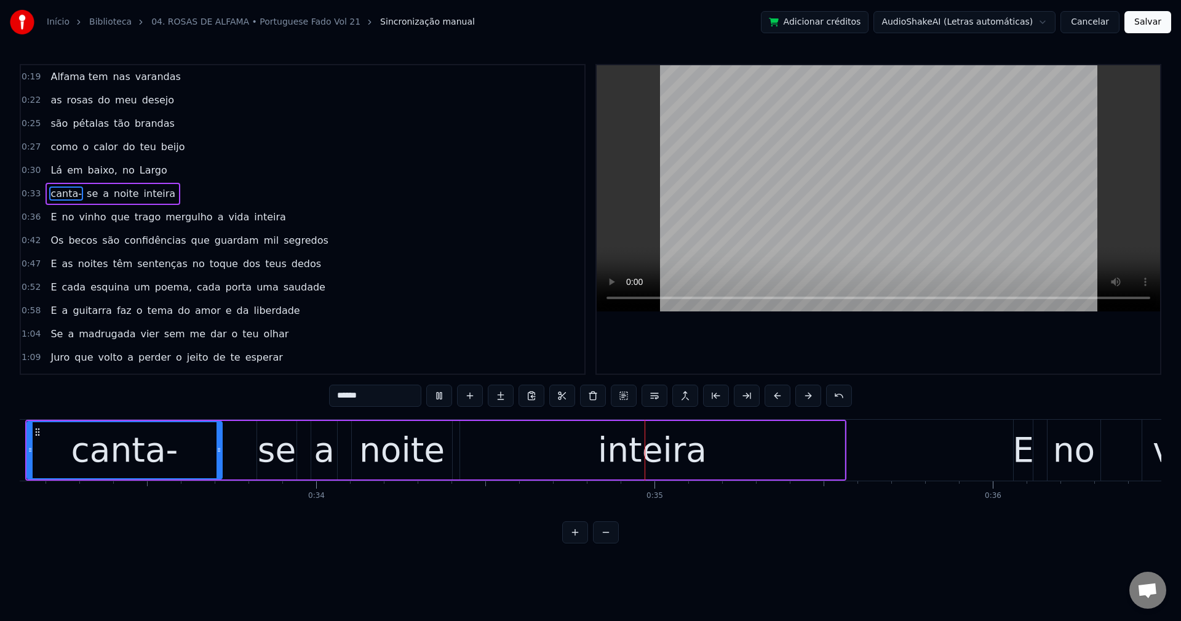
scroll to position [0, 11573]
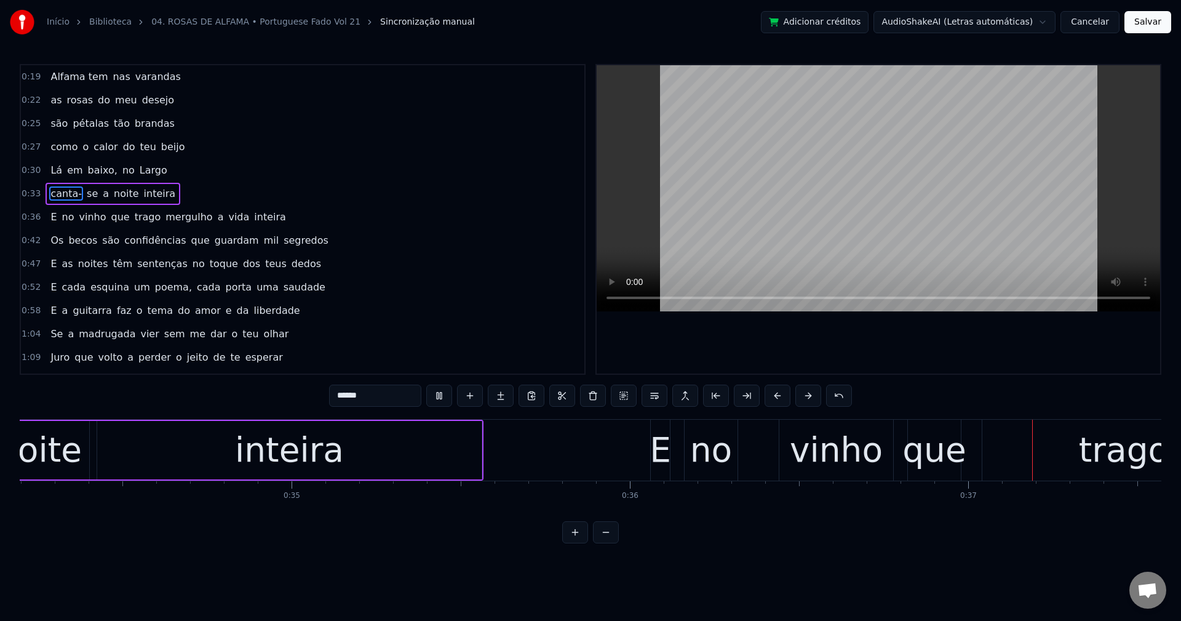
click at [165, 216] on span "mergulho" at bounding box center [188, 217] width 49 height 14
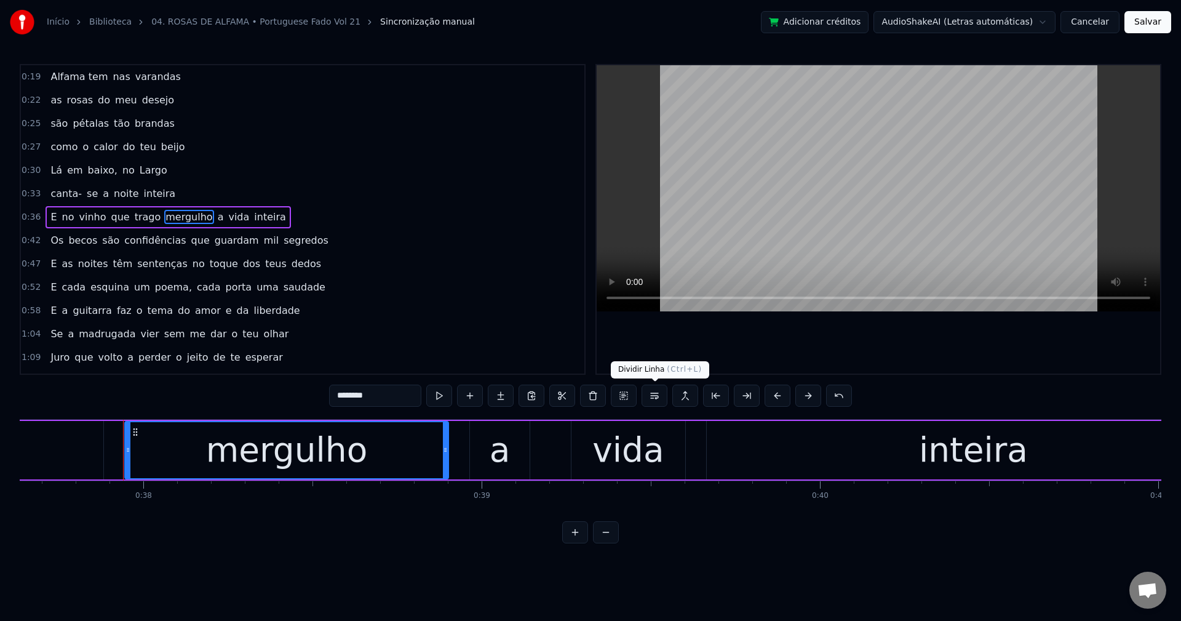
scroll to position [0, 12779]
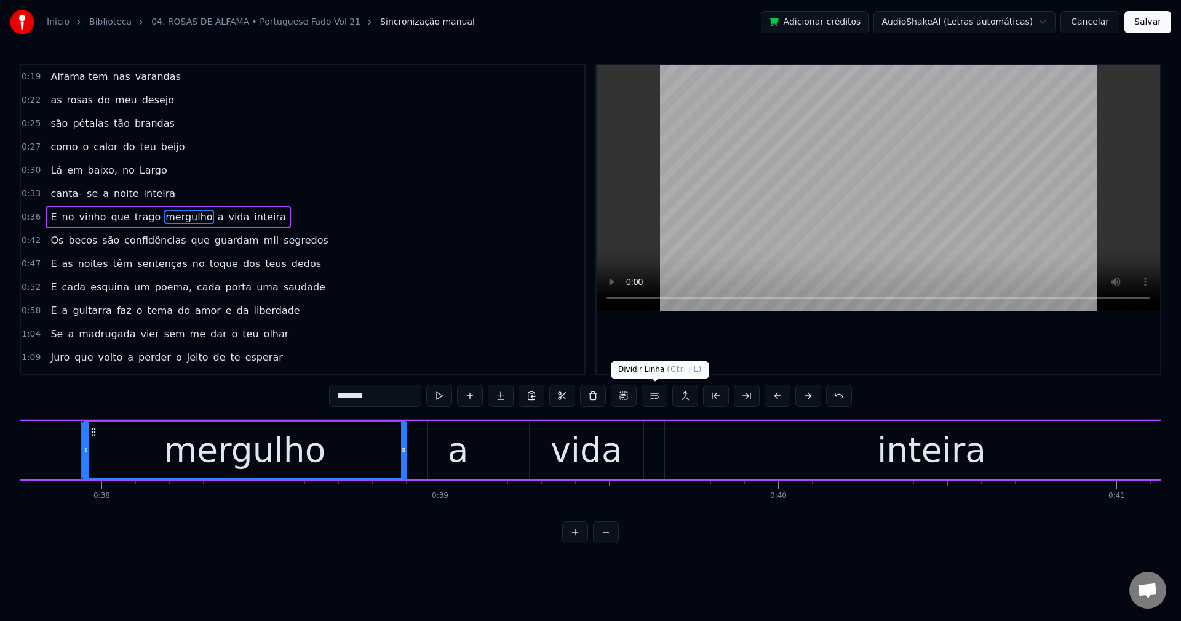
drag, startPoint x: 653, startPoint y: 404, endPoint x: 644, endPoint y: 381, distance: 25.1
click at [654, 403] on button at bounding box center [655, 396] width 26 height 22
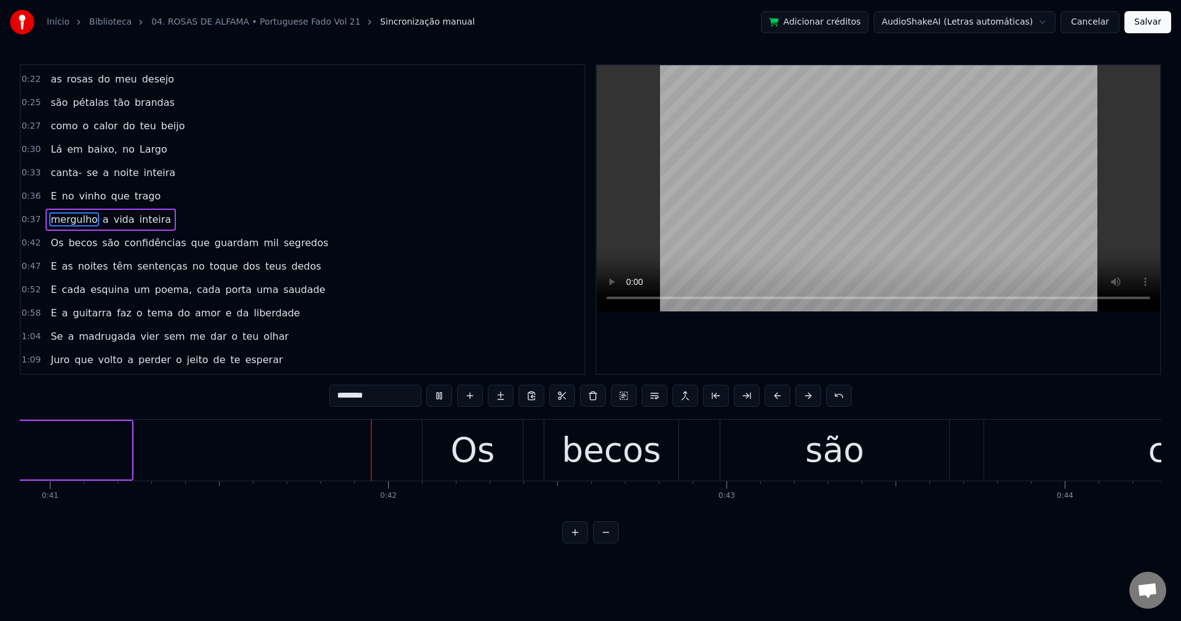
scroll to position [0, 13846]
click at [190, 242] on span "que" at bounding box center [200, 243] width 21 height 14
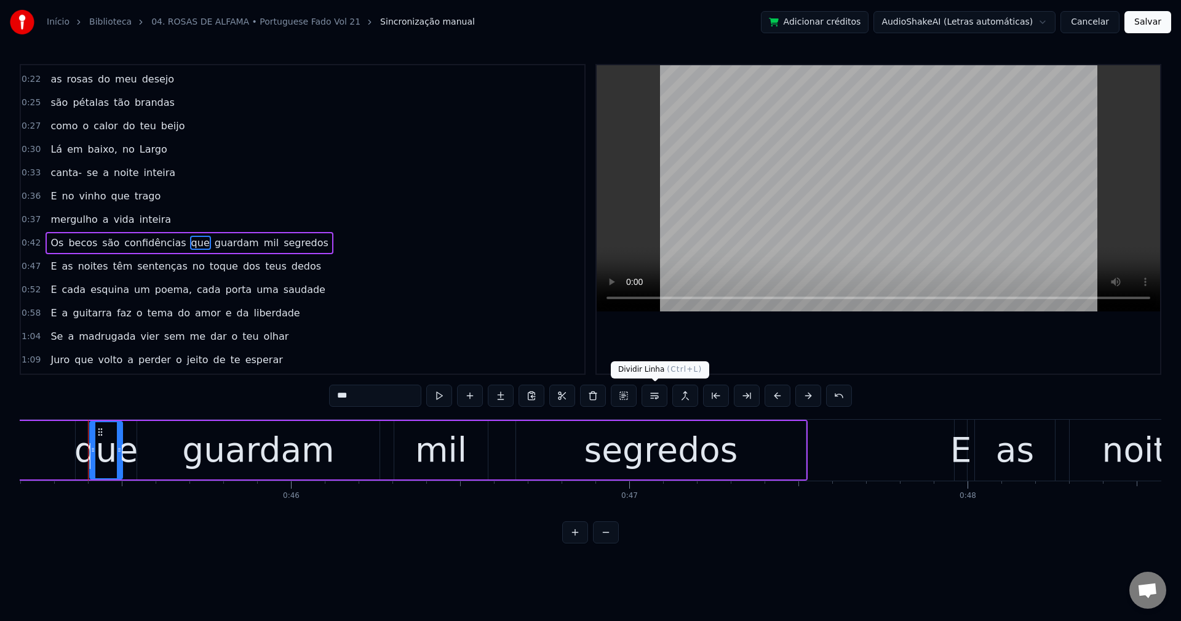
drag, startPoint x: 647, startPoint y: 393, endPoint x: 628, endPoint y: 293, distance: 101.5
click at [647, 389] on button at bounding box center [655, 396] width 26 height 22
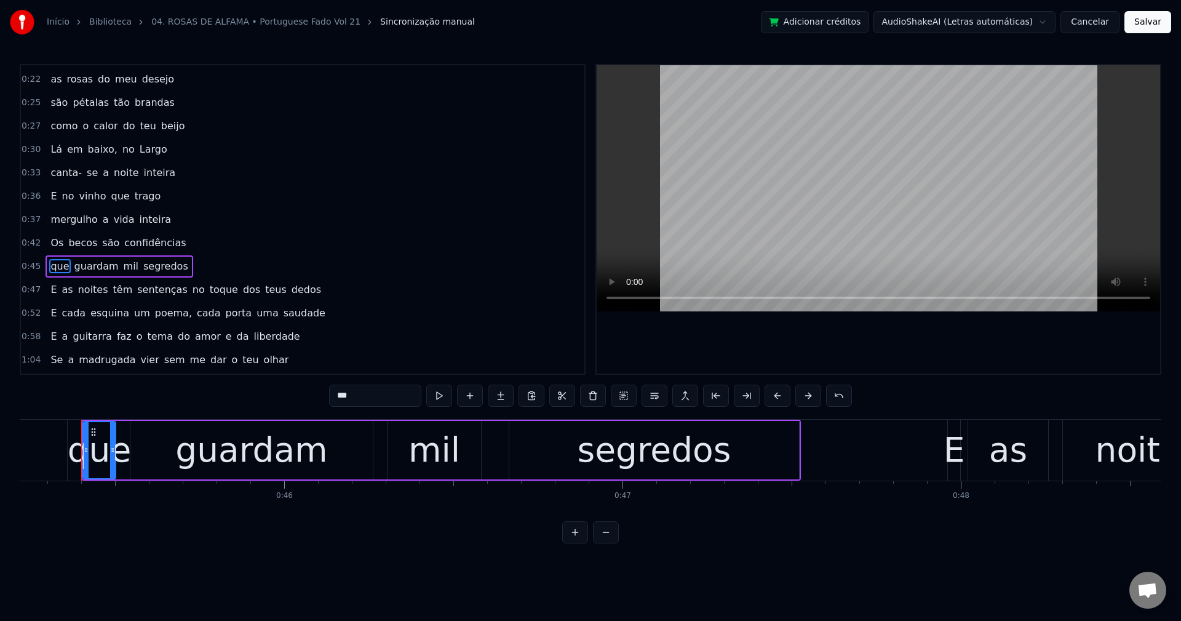
scroll to position [68, 0]
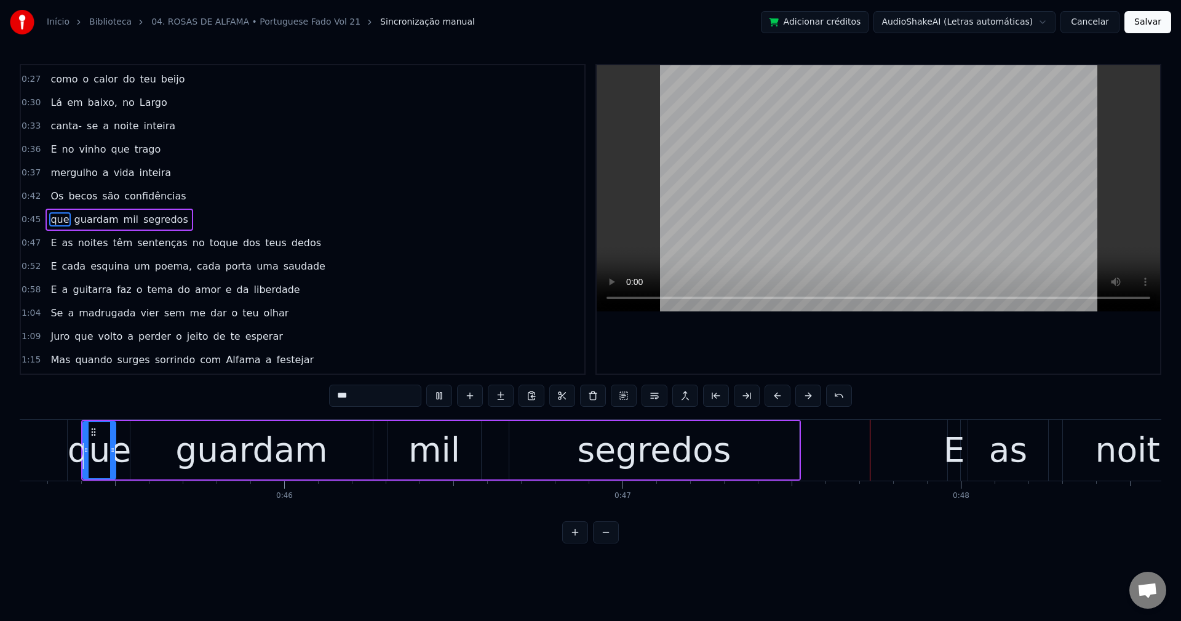
click at [191, 246] on span "no" at bounding box center [198, 243] width 15 height 14
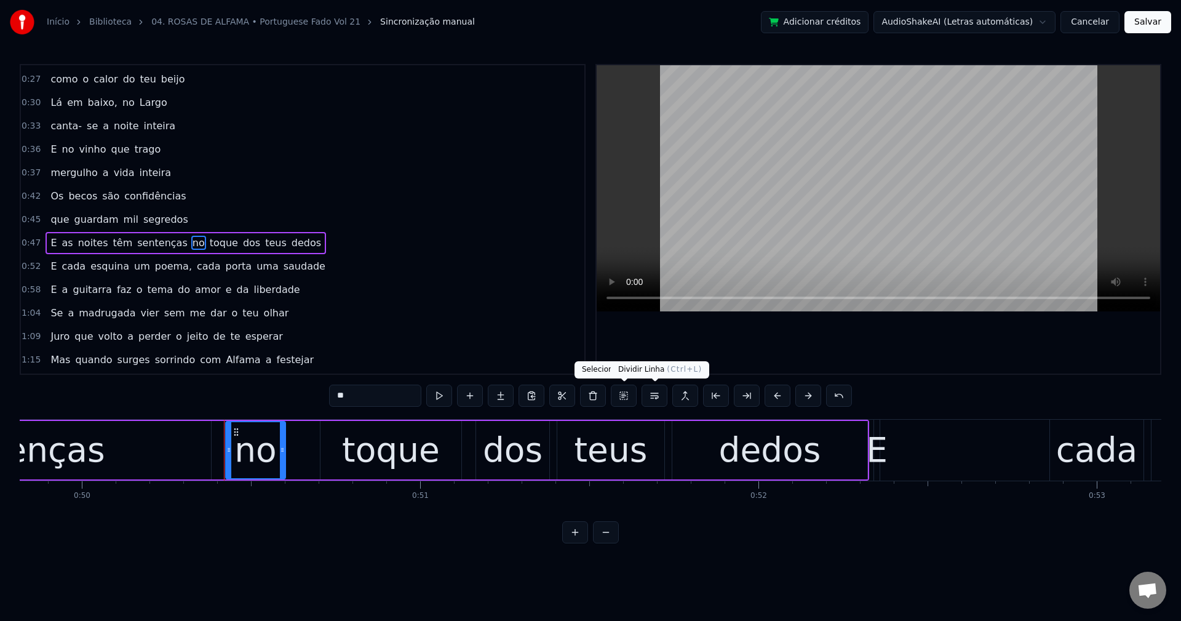
drag, startPoint x: 657, startPoint y: 396, endPoint x: 641, endPoint y: 367, distance: 33.6
click at [657, 396] on button at bounding box center [655, 396] width 26 height 22
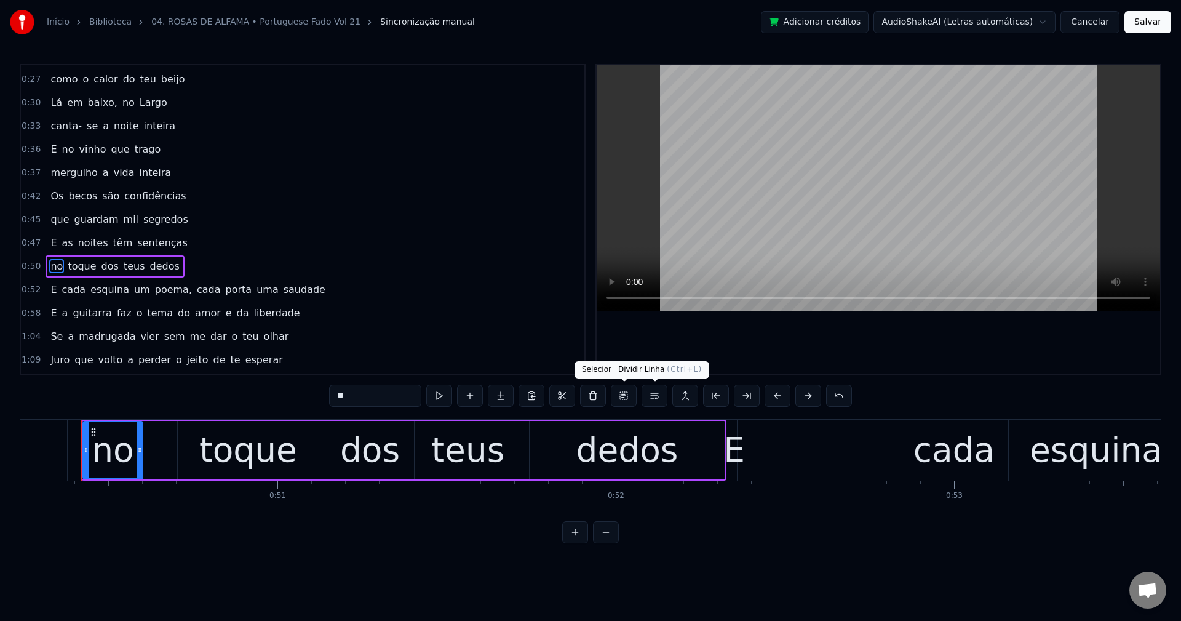
scroll to position [114, 0]
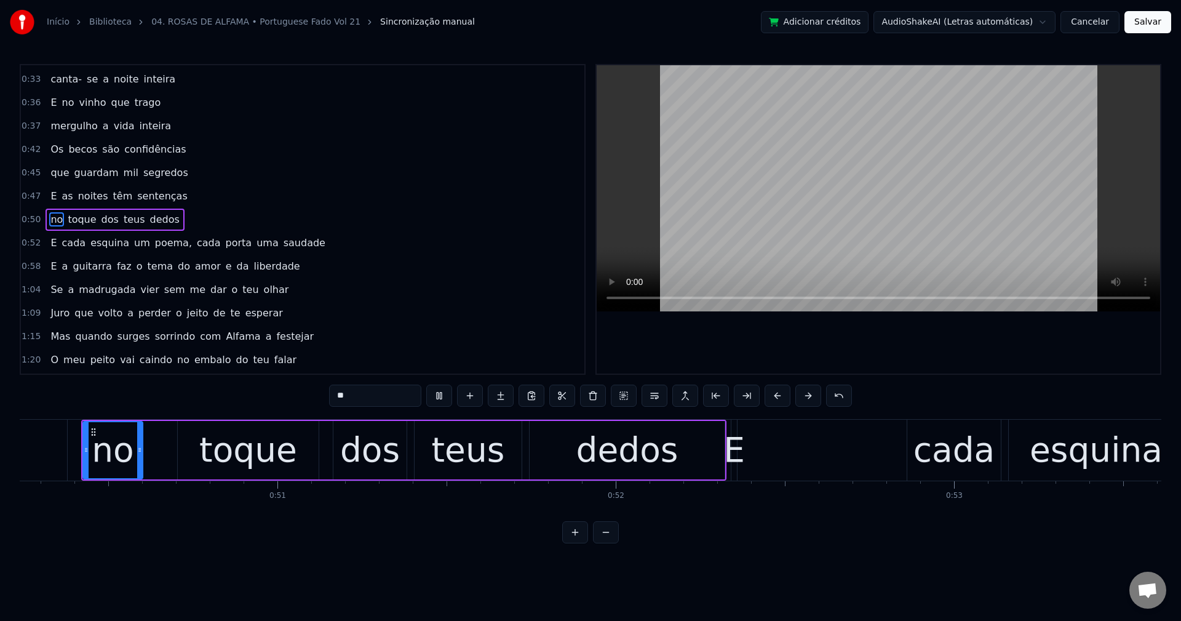
click at [49, 242] on span "E" at bounding box center [53, 243] width 9 height 14
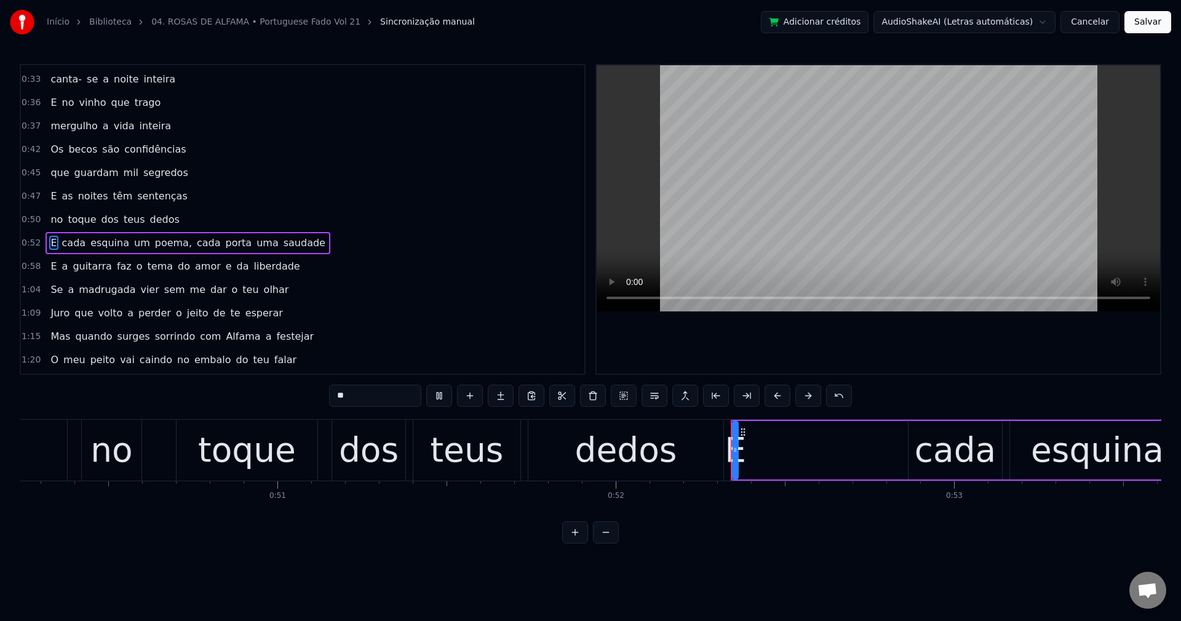
type input "*"
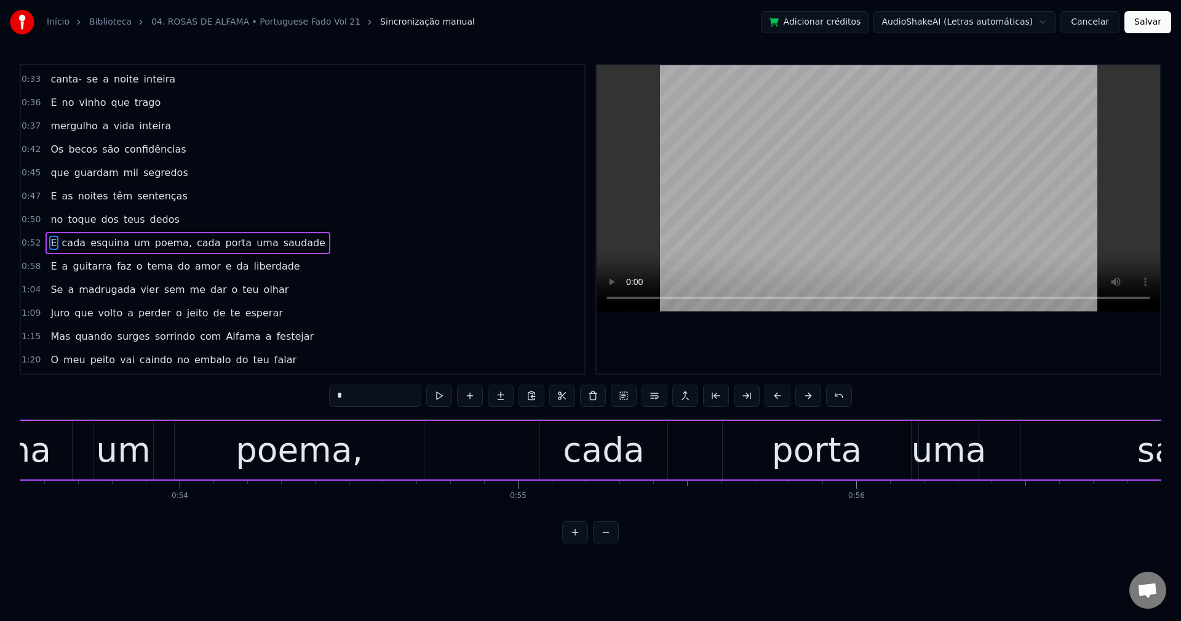
scroll to position [138, 0]
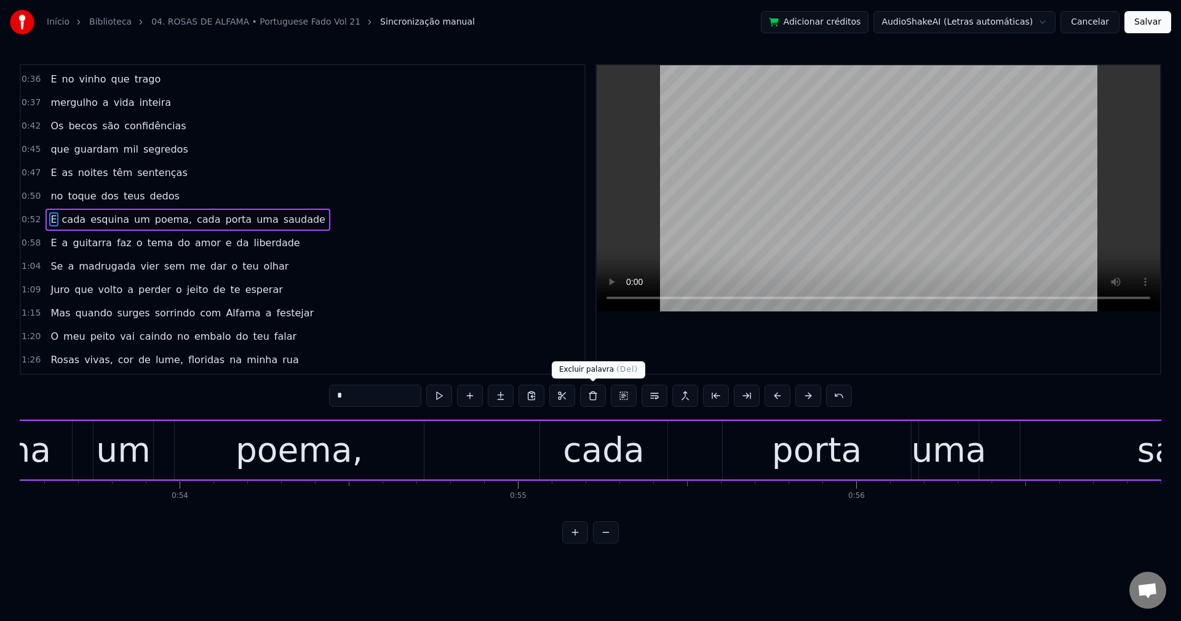
click at [591, 391] on button at bounding box center [593, 396] width 26 height 22
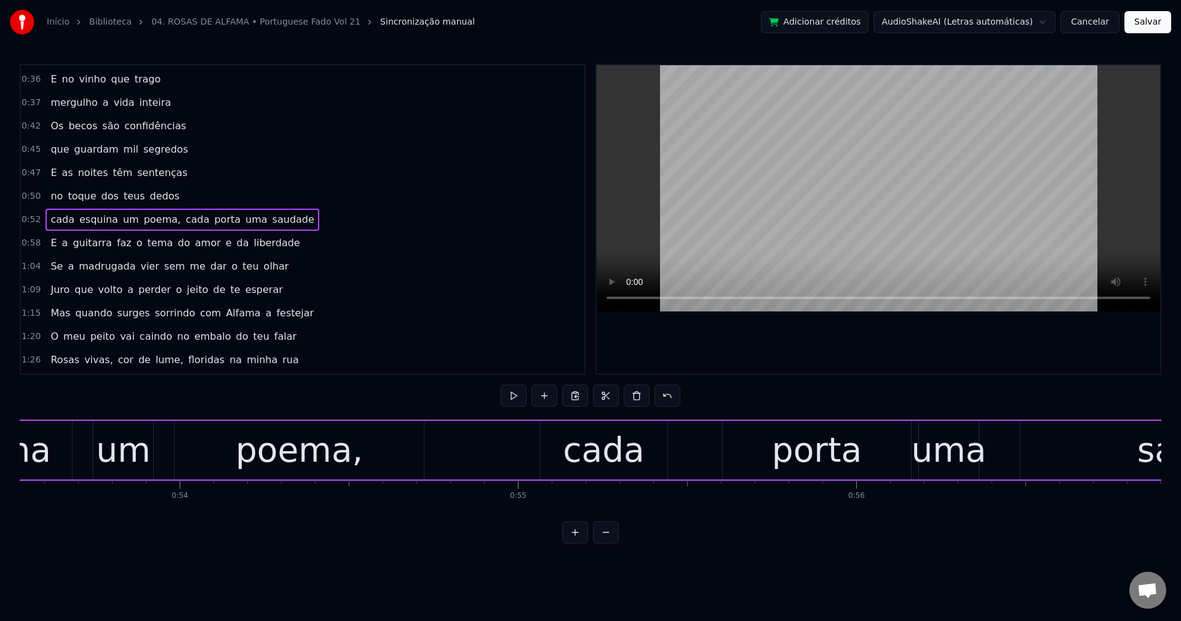
click at [143, 220] on span "poema," at bounding box center [162, 219] width 39 height 14
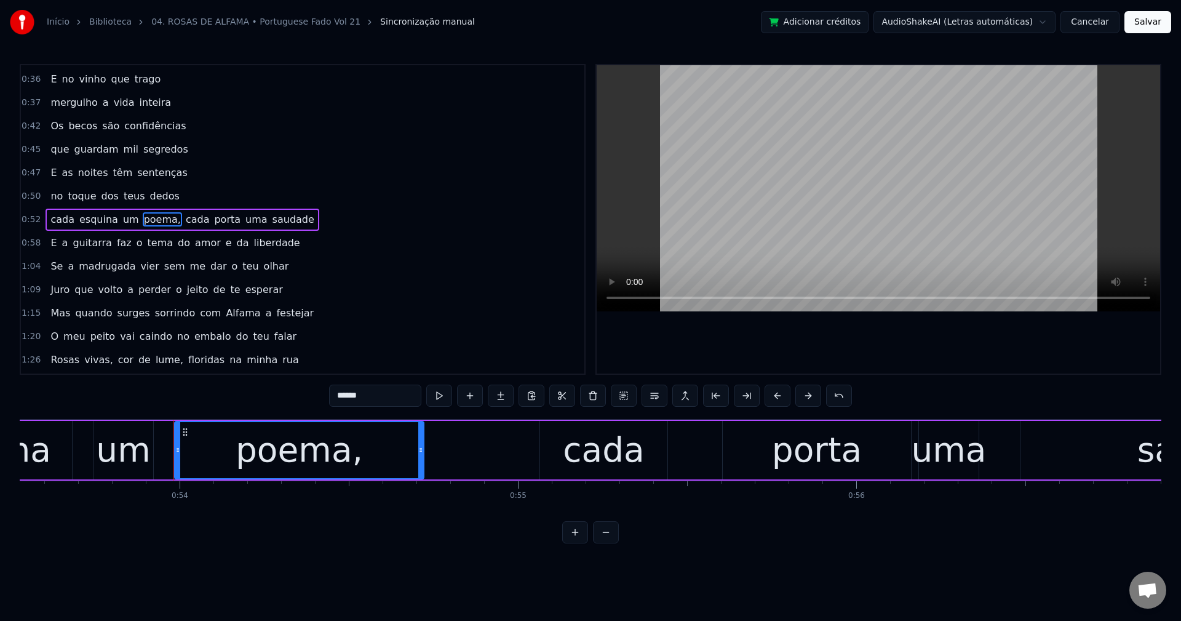
click at [395, 400] on input "******" at bounding box center [375, 396] width 92 height 22
click at [182, 215] on span "cada" at bounding box center [195, 219] width 26 height 14
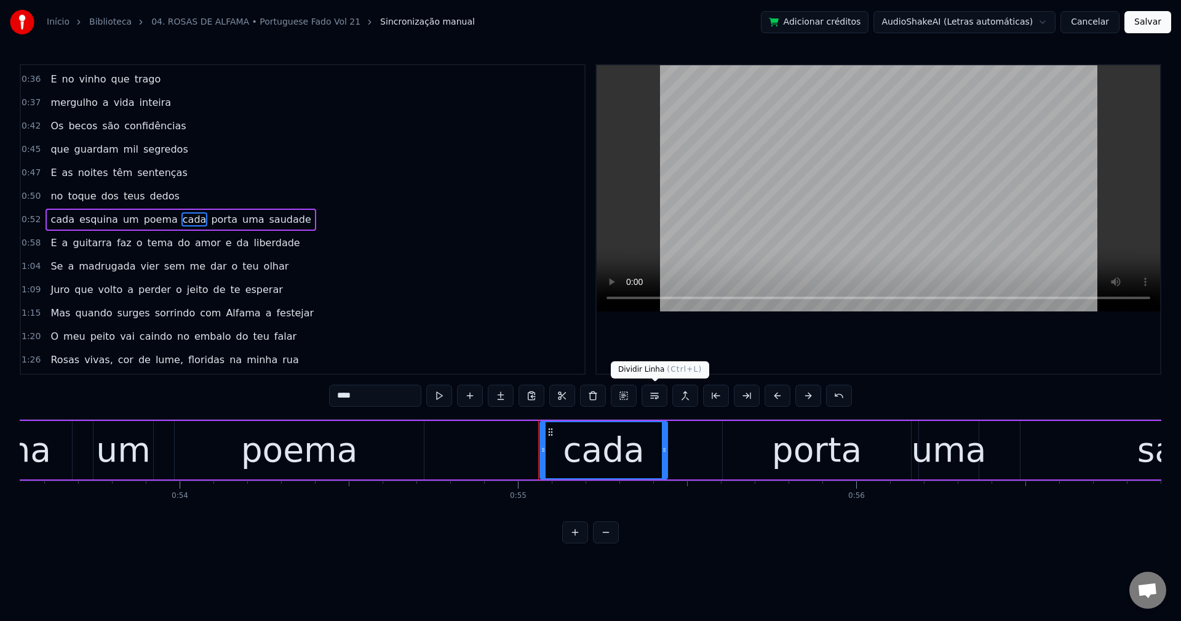
drag, startPoint x: 656, startPoint y: 397, endPoint x: 647, endPoint y: 380, distance: 19.0
click at [656, 396] on button at bounding box center [655, 396] width 26 height 22
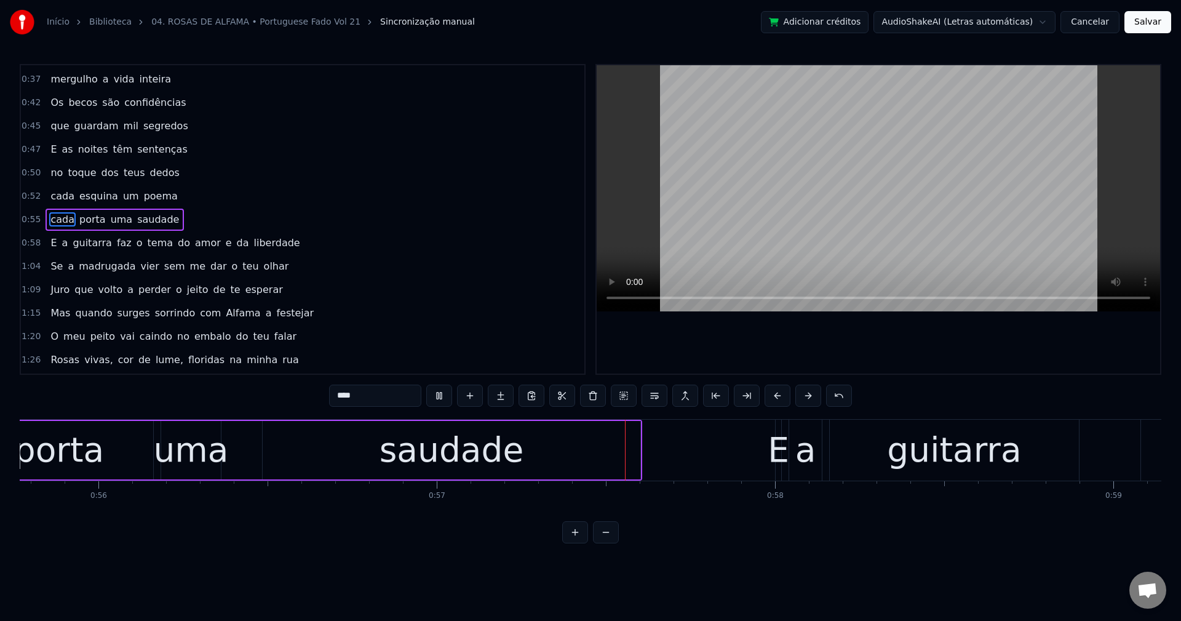
scroll to position [0, 19202]
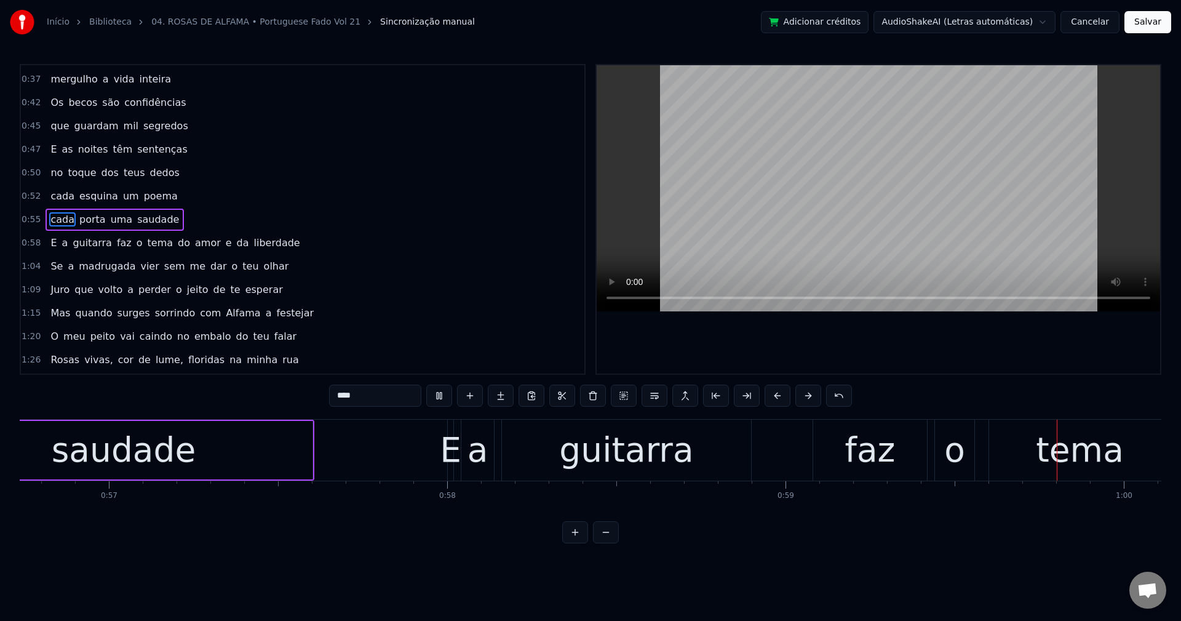
click at [177, 247] on span "do" at bounding box center [184, 243] width 15 height 14
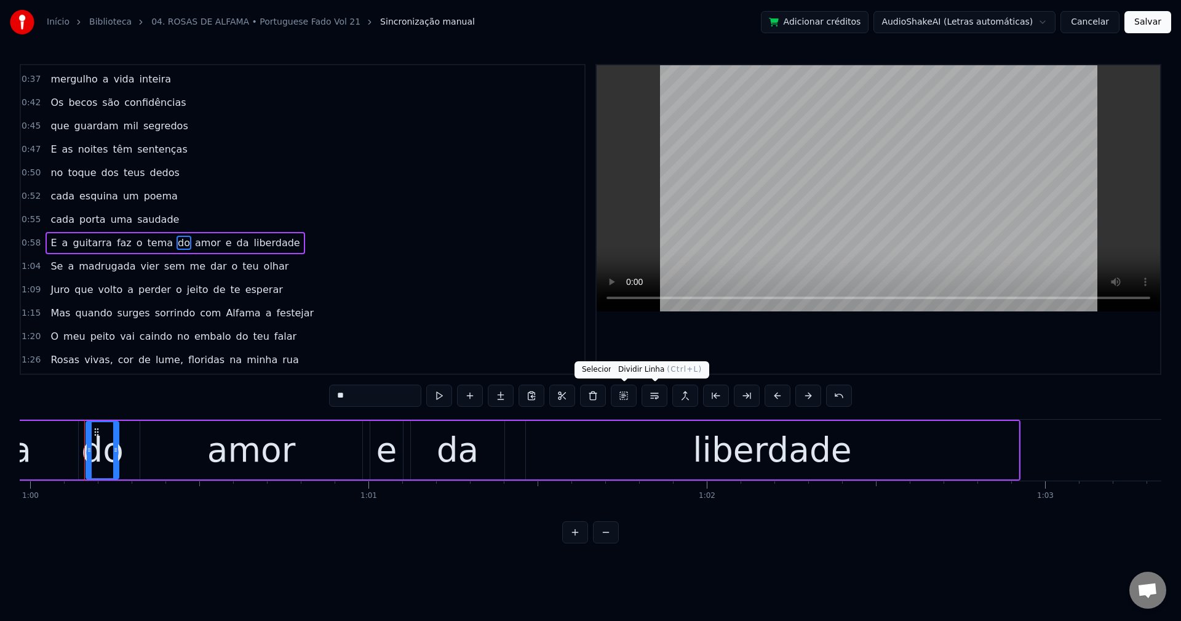
scroll to position [0, 20299]
click at [655, 396] on button at bounding box center [655, 396] width 26 height 22
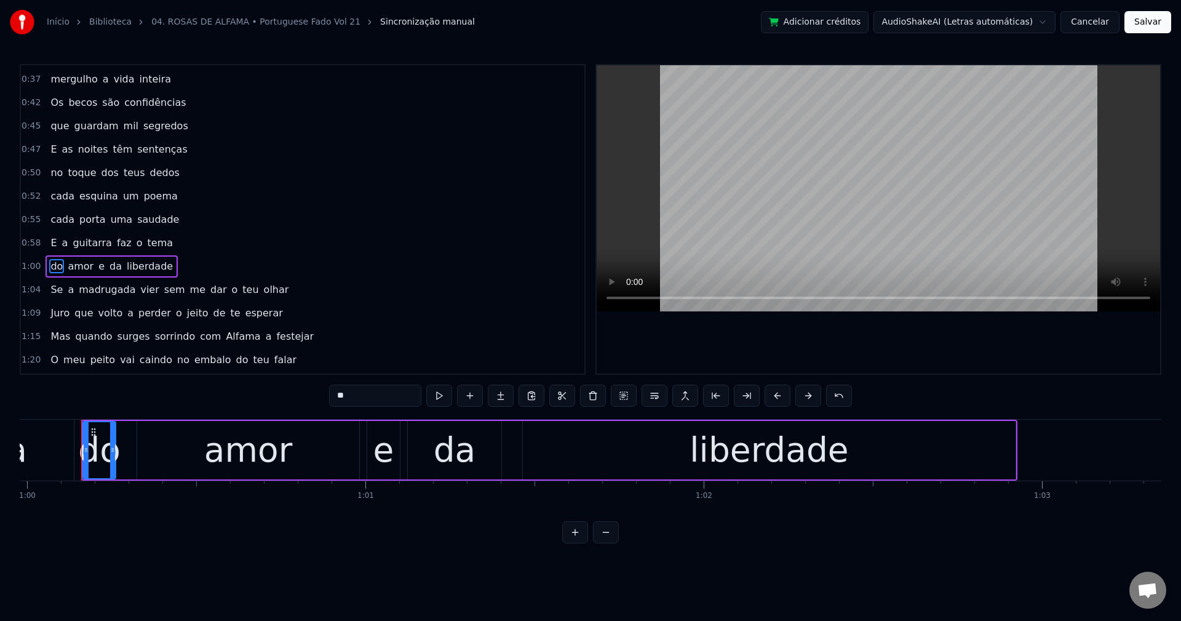
scroll to position [208, 0]
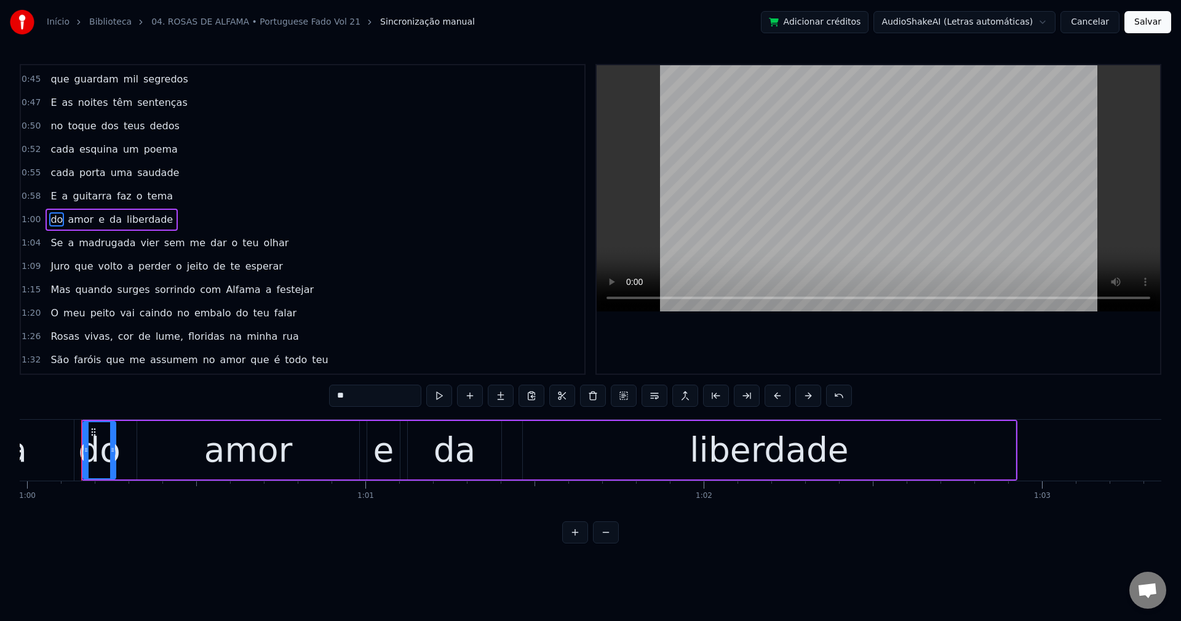
click at [163, 242] on span "sem" at bounding box center [174, 243] width 23 height 14
type input "***"
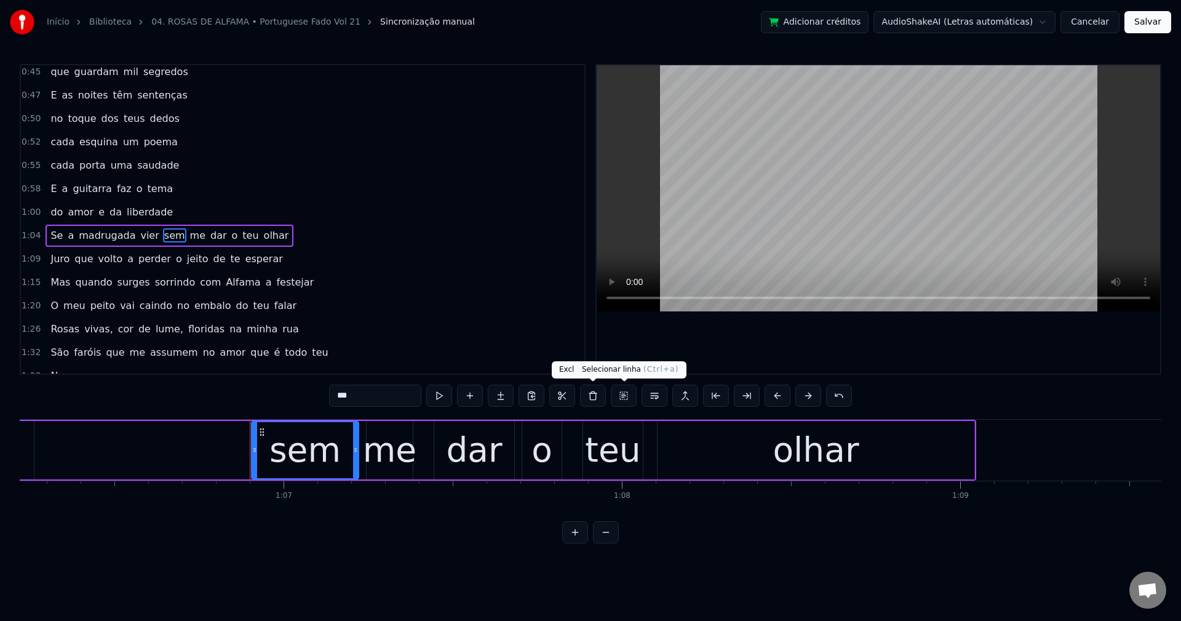
scroll to position [0, 22580]
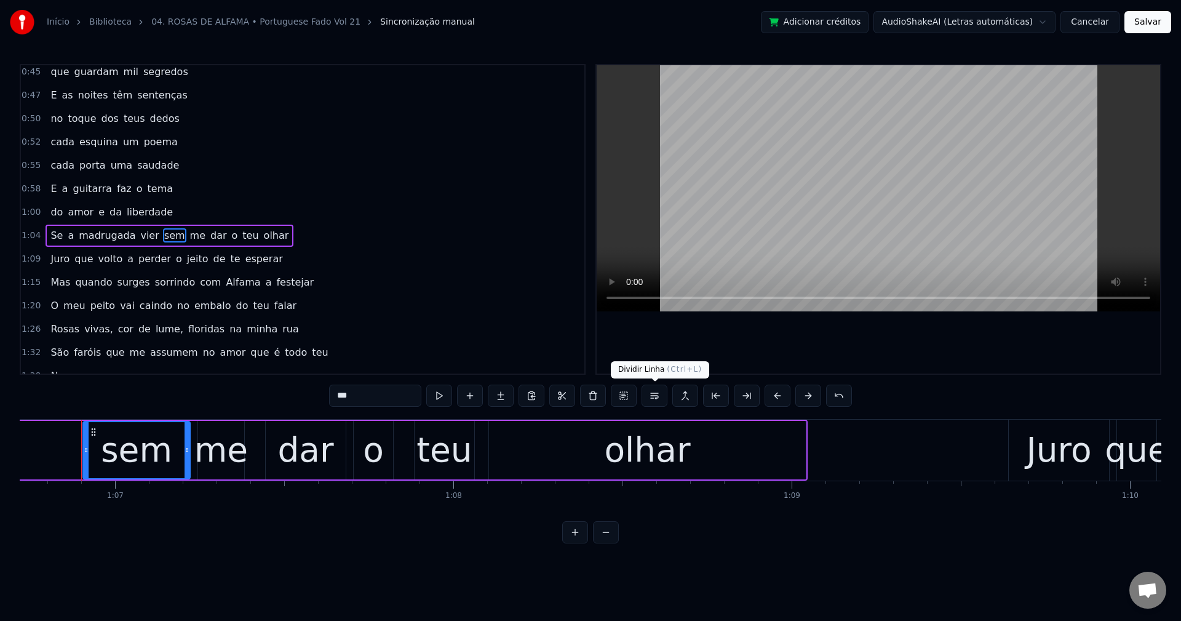
click at [653, 395] on button at bounding box center [655, 396] width 26 height 22
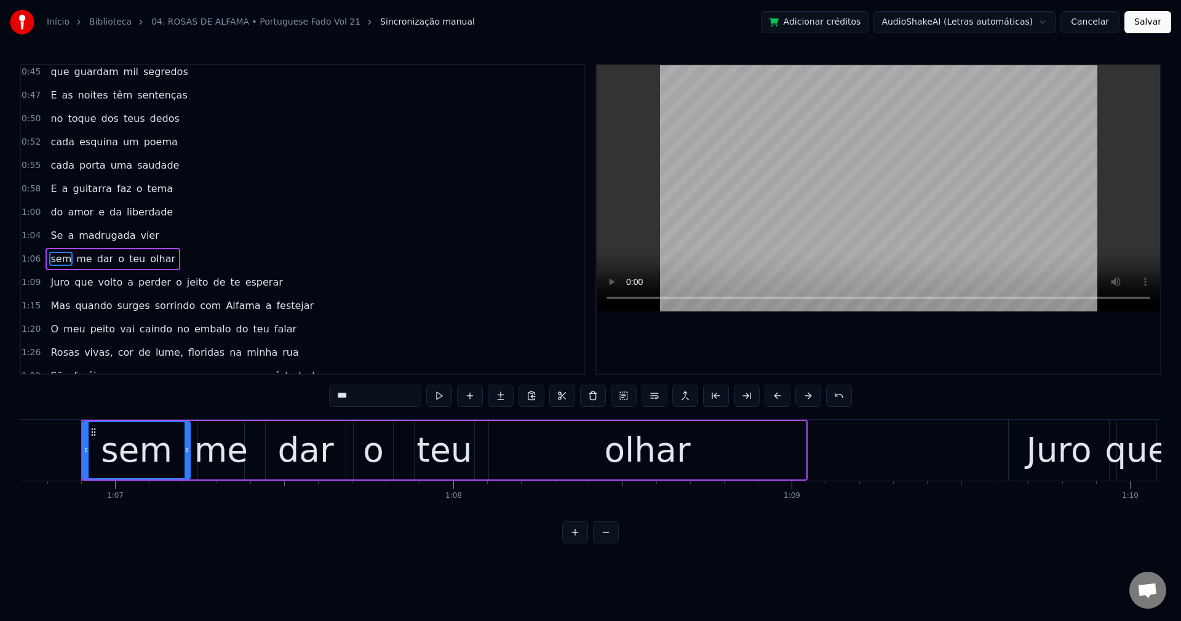
scroll to position [255, 0]
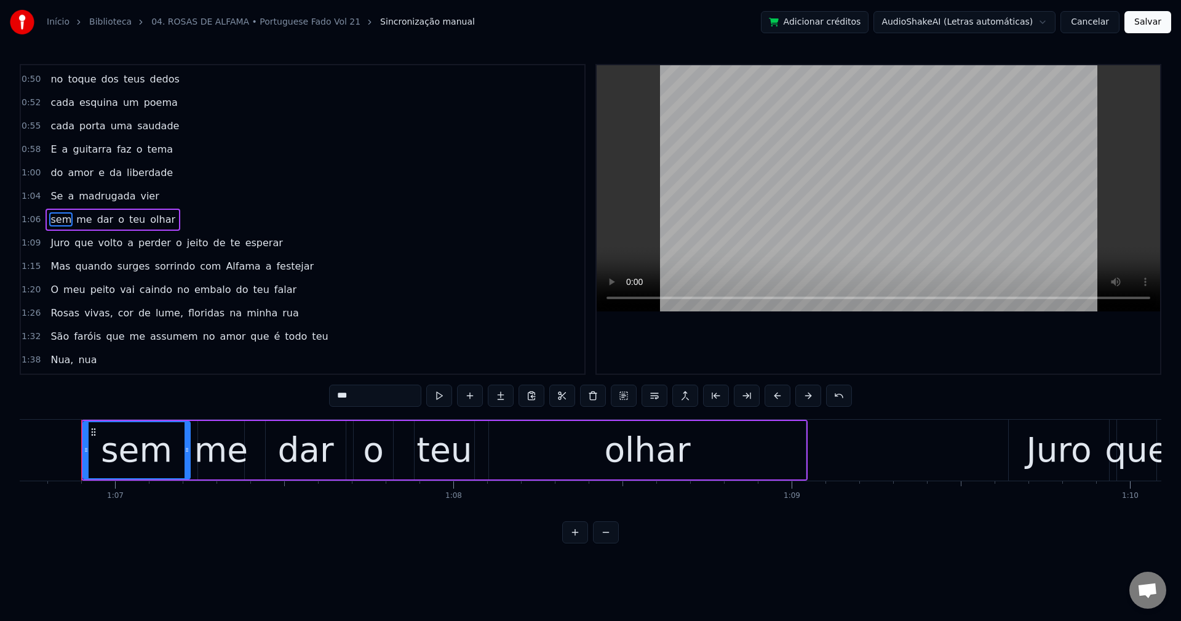
click at [160, 242] on div "Juro que volto a perder o jeito de te esperar" at bounding box center [167, 243] width 242 height 22
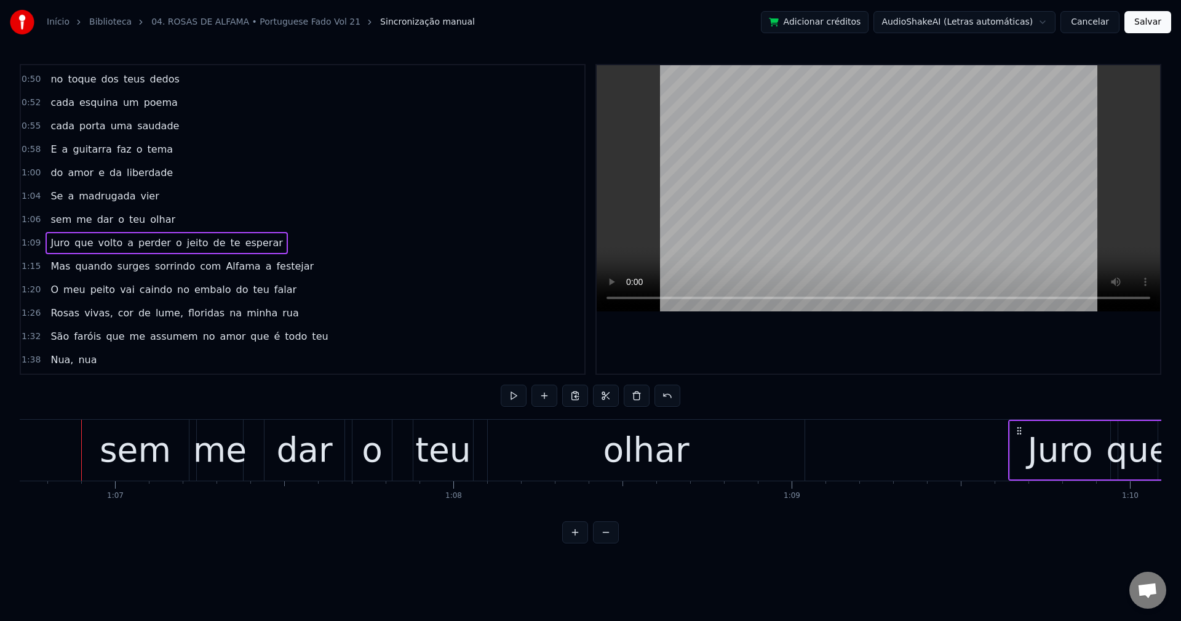
click at [175, 246] on span "o" at bounding box center [179, 243] width 9 height 14
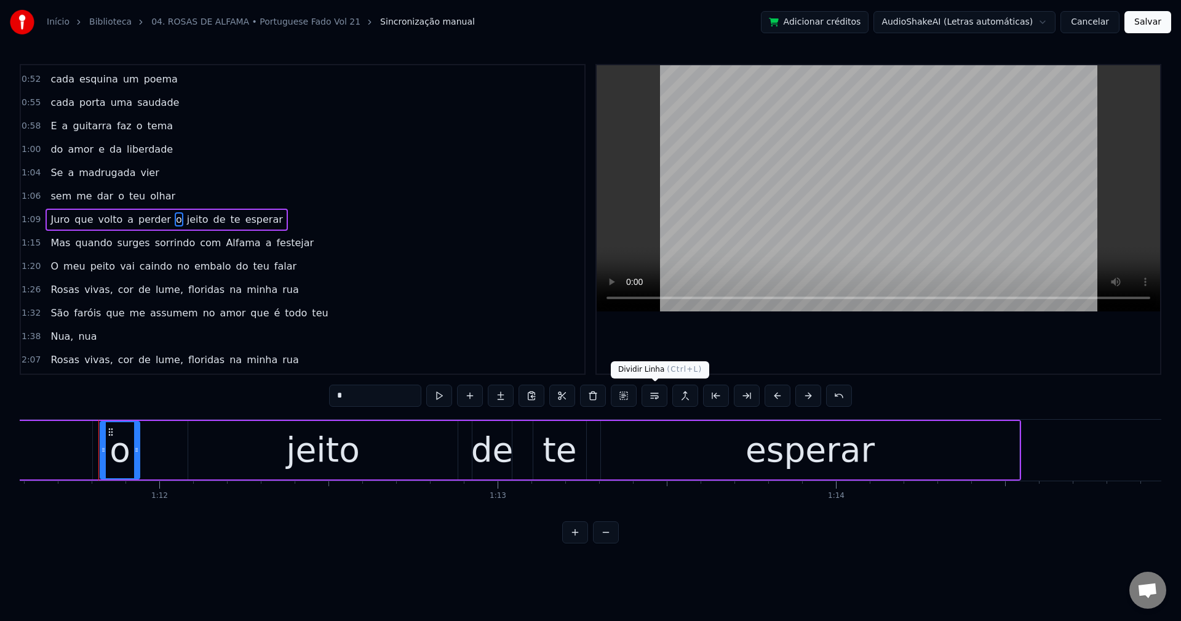
scroll to position [0, 24245]
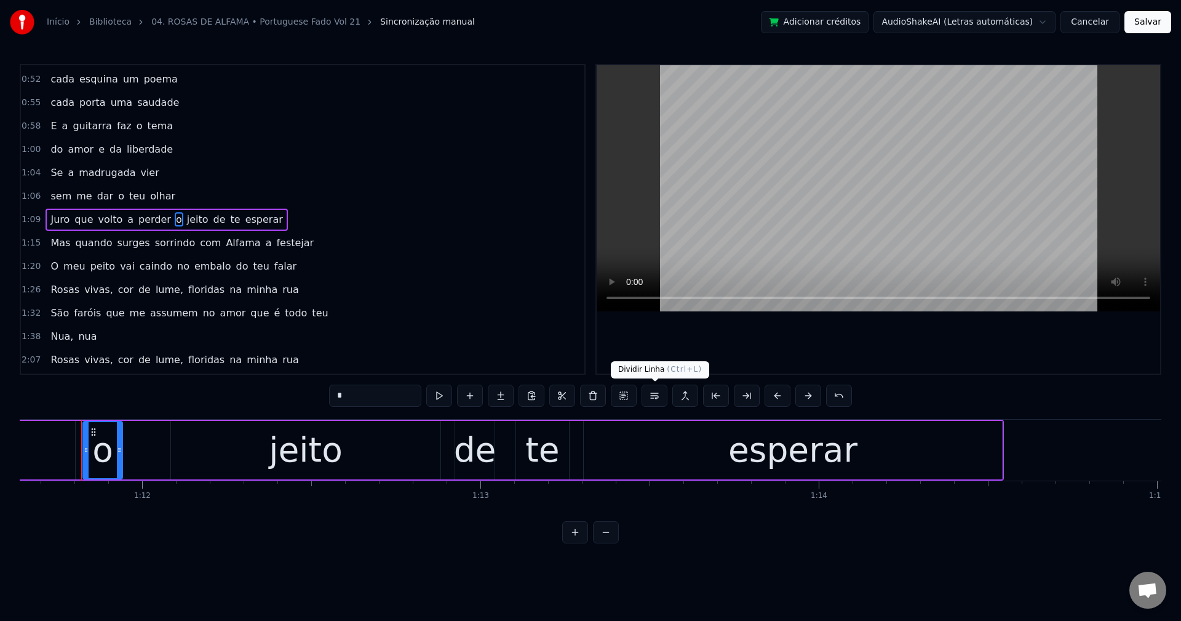
drag, startPoint x: 654, startPoint y: 396, endPoint x: 397, endPoint y: 334, distance: 264.6
click at [655, 396] on button at bounding box center [655, 396] width 26 height 22
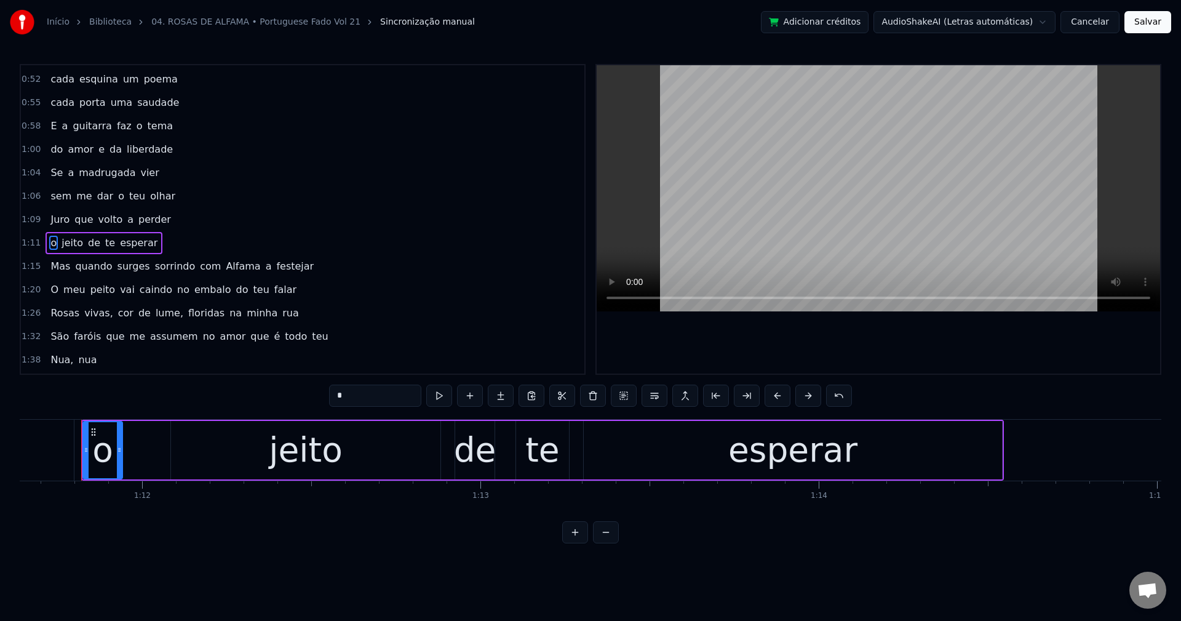
scroll to position [302, 0]
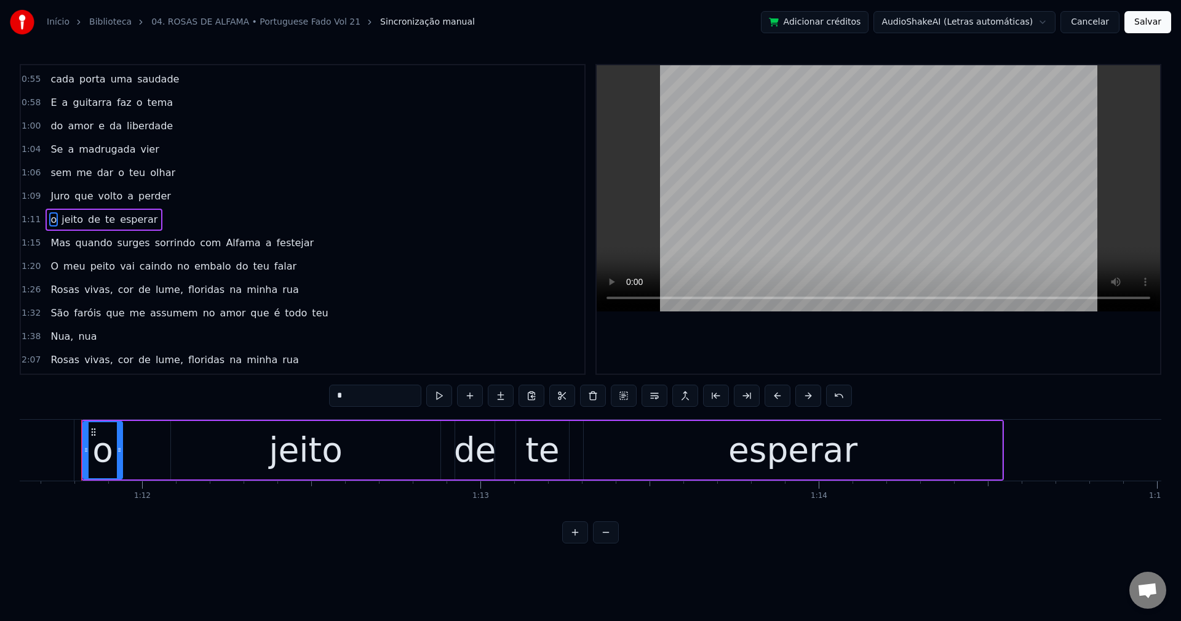
click at [199, 246] on span "com" at bounding box center [210, 243] width 23 height 14
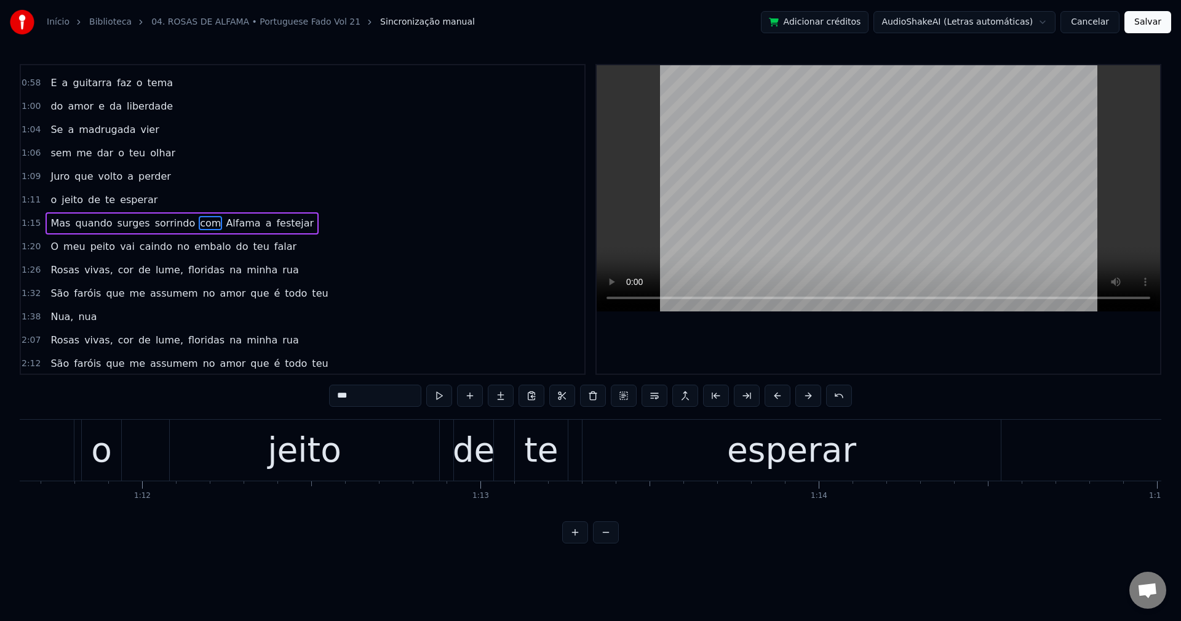
scroll to position [325, 0]
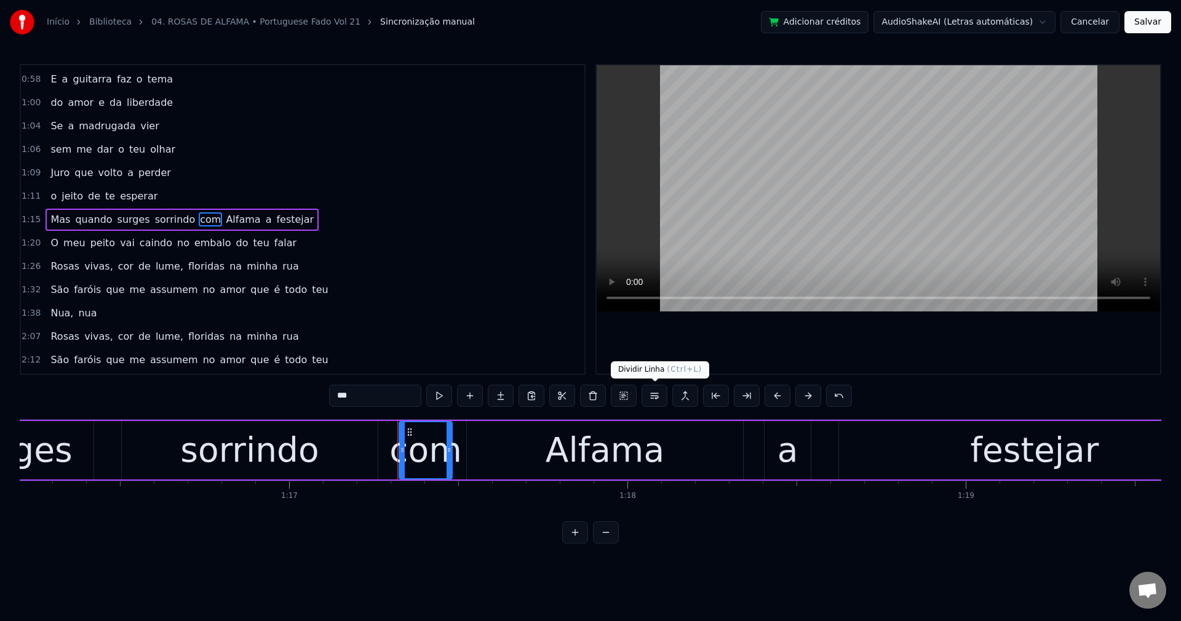
drag, startPoint x: 658, startPoint y: 397, endPoint x: 639, endPoint y: 337, distance: 63.2
click at [657, 393] on button at bounding box center [655, 396] width 26 height 22
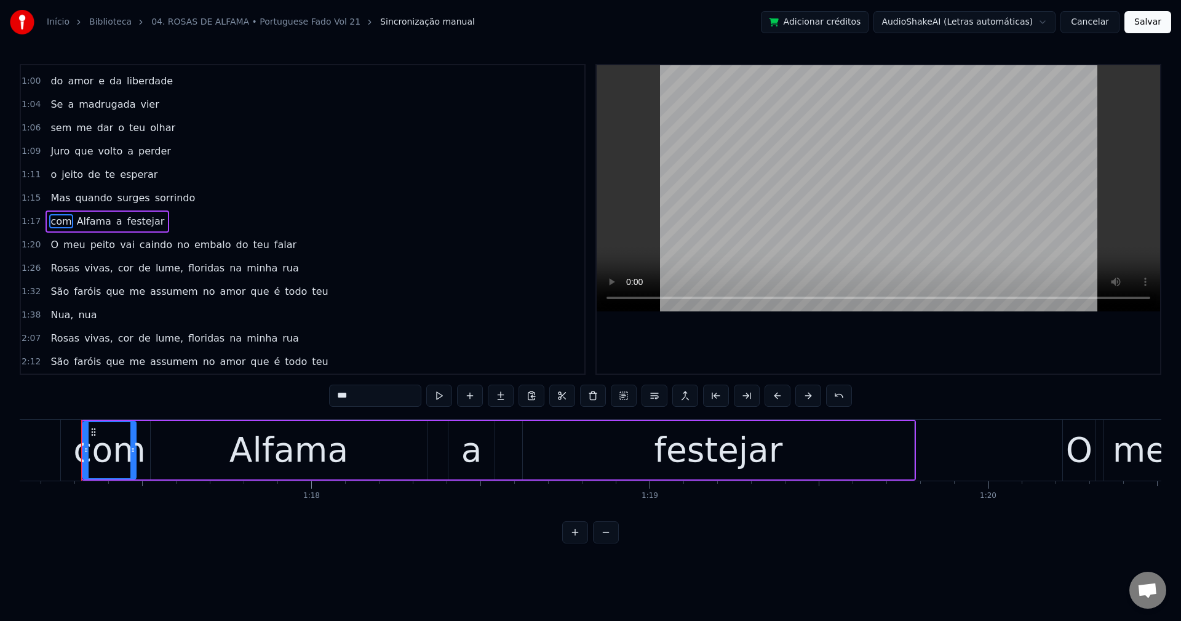
scroll to position [348, 0]
click at [176, 246] on span "no" at bounding box center [183, 243] width 15 height 14
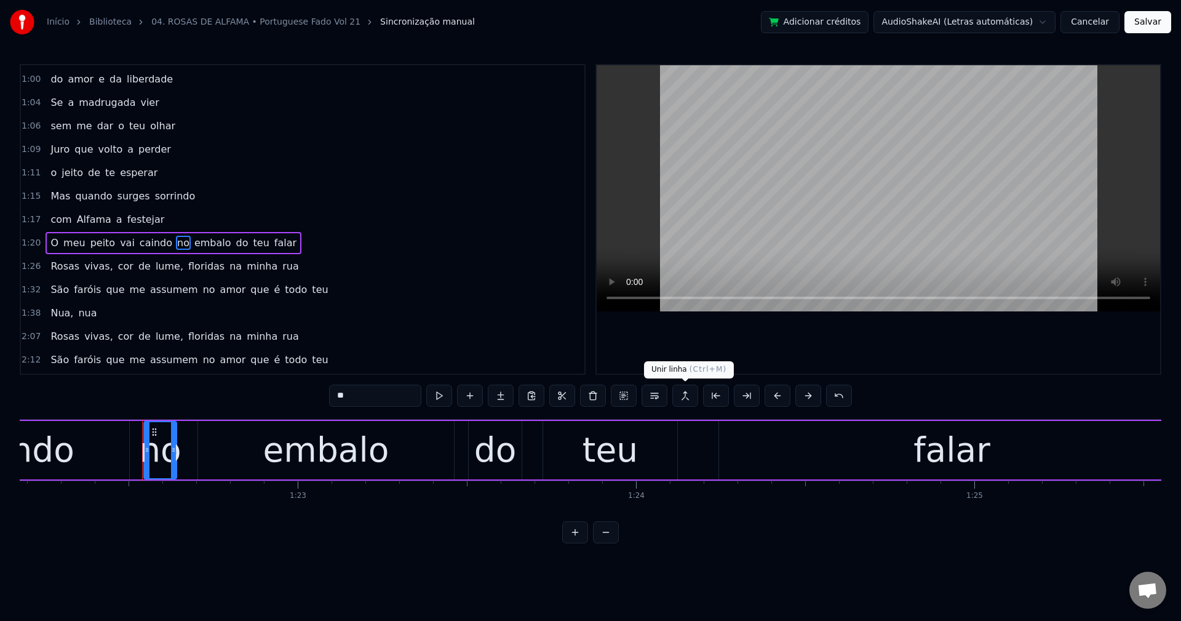
scroll to position [0, 27873]
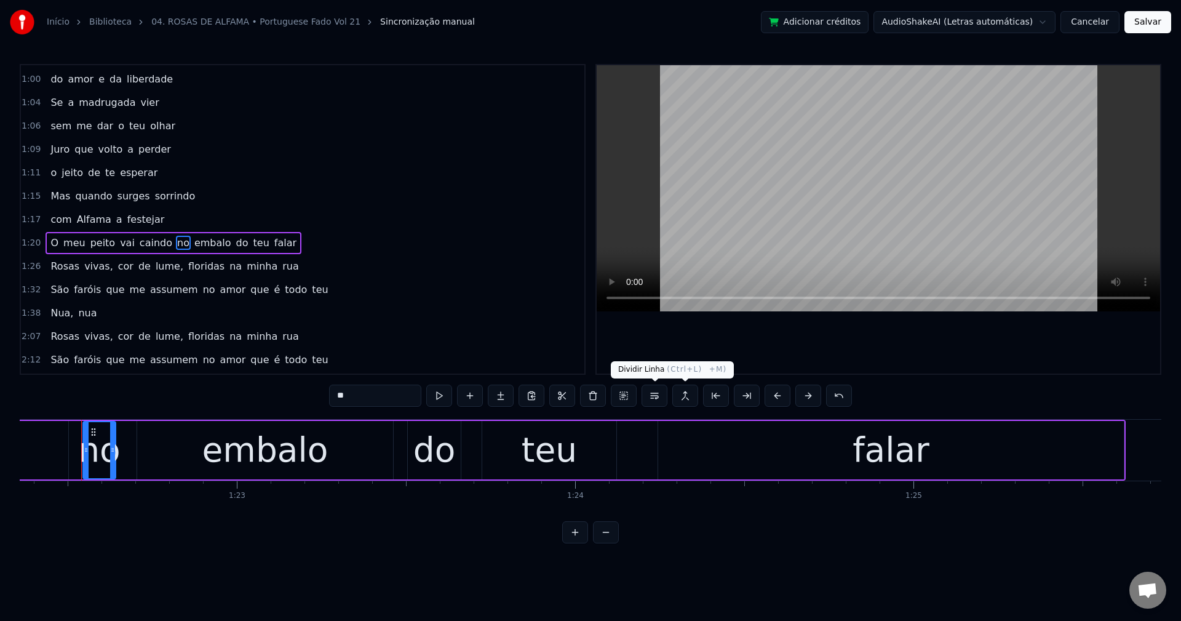
click at [660, 395] on button at bounding box center [655, 396] width 26 height 22
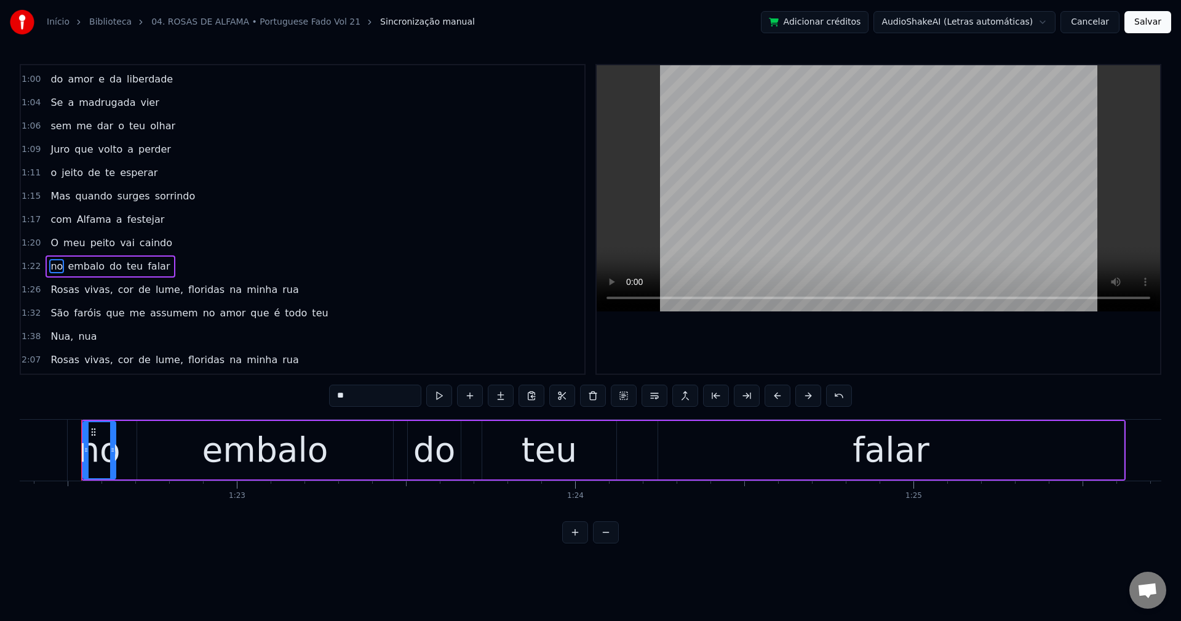
scroll to position [393, 0]
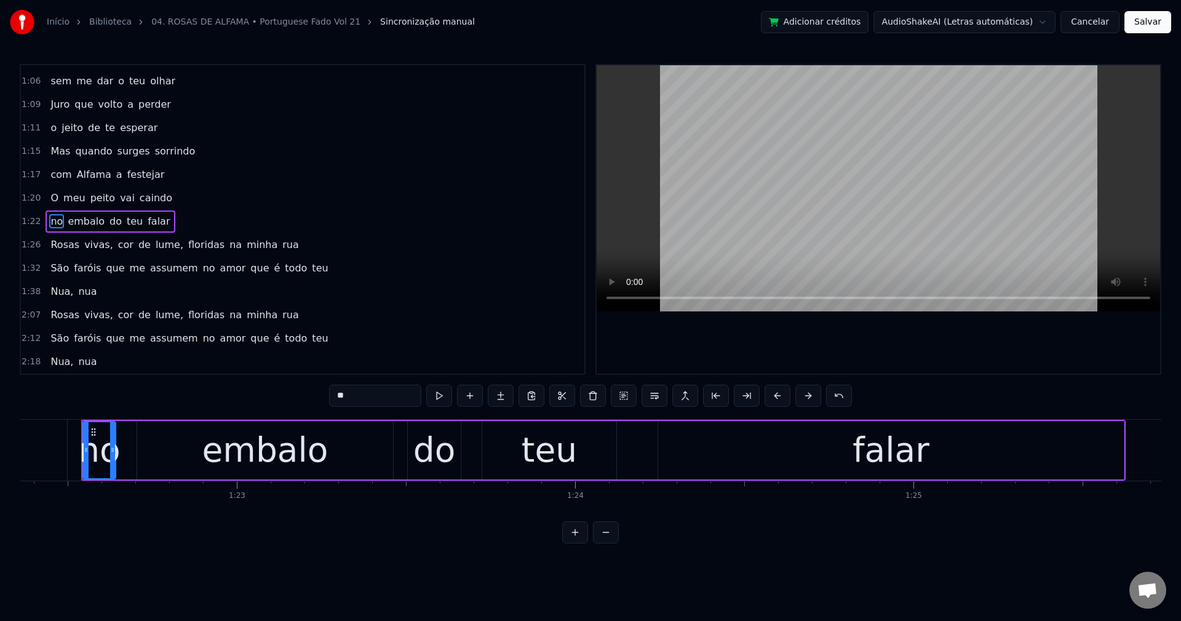
drag, startPoint x: 146, startPoint y: 246, endPoint x: 328, endPoint y: 359, distance: 213.9
click at [154, 246] on span "lume," at bounding box center [169, 245] width 30 height 14
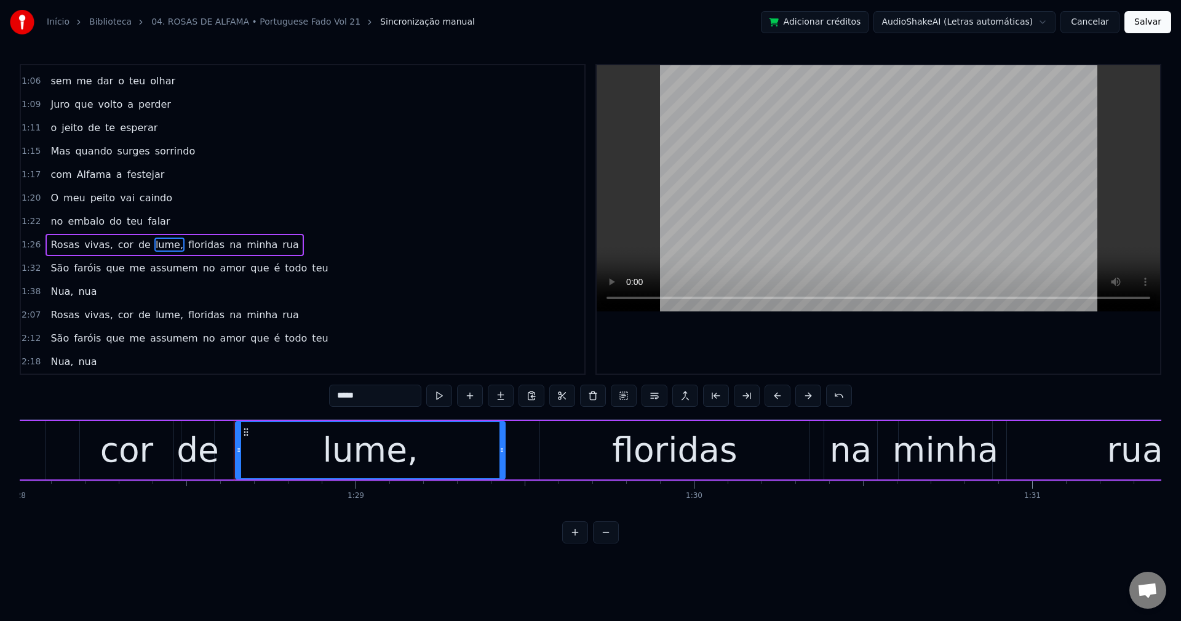
scroll to position [0, 29937]
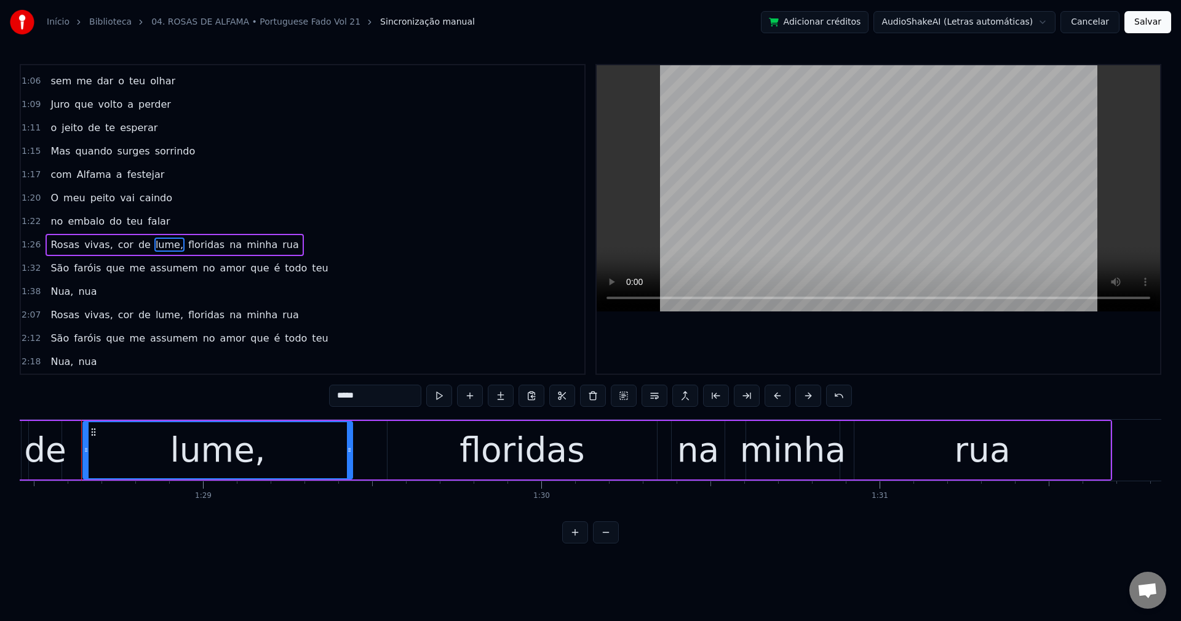
click at [388, 399] on input "*****" at bounding box center [375, 396] width 92 height 22
click at [184, 244] on span "floridas" at bounding box center [203, 245] width 39 height 14
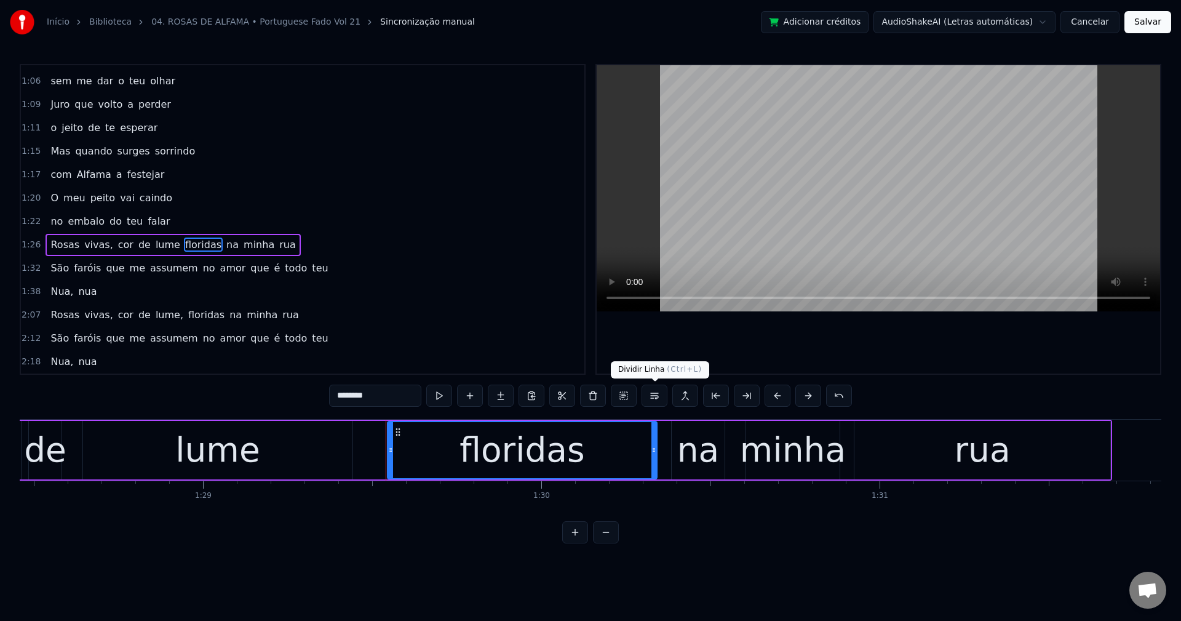
drag, startPoint x: 653, startPoint y: 393, endPoint x: 614, endPoint y: 321, distance: 81.5
click at [655, 392] on button at bounding box center [655, 396] width 26 height 22
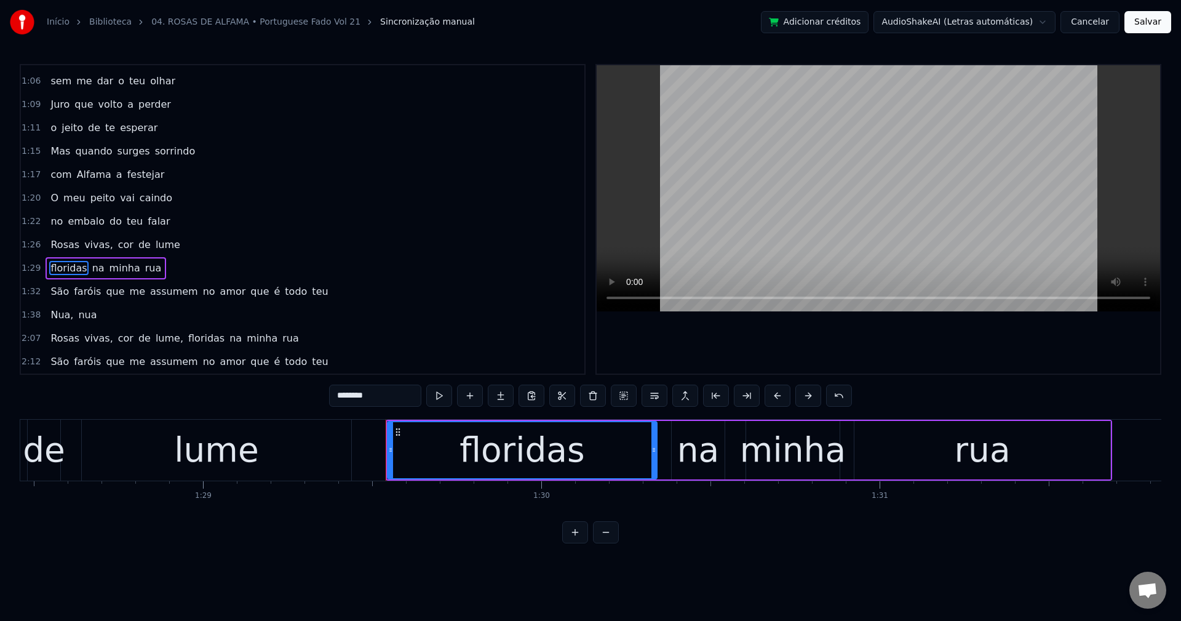
scroll to position [417, 0]
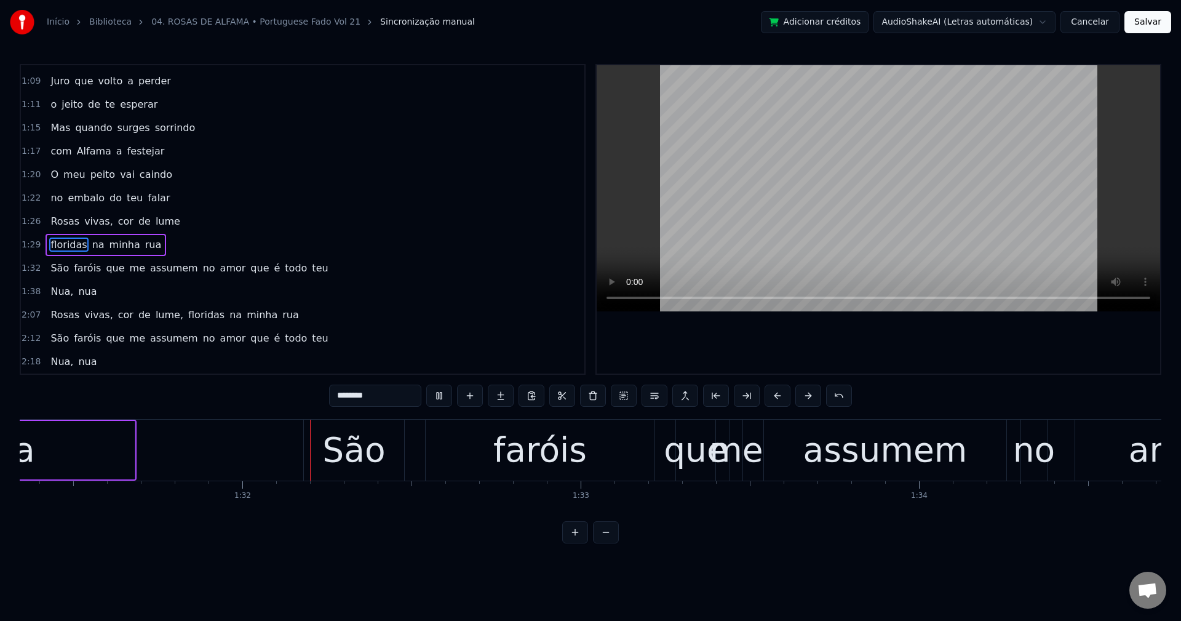
click at [202, 270] on span "no" at bounding box center [209, 268] width 15 height 14
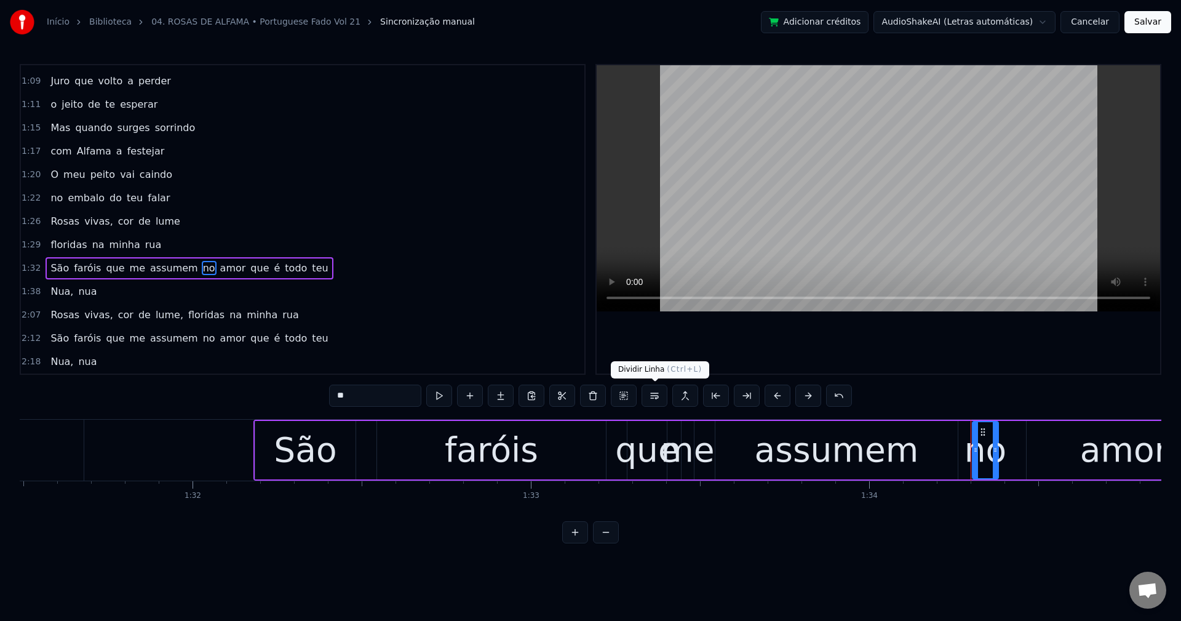
click at [661, 397] on button at bounding box center [655, 396] width 26 height 22
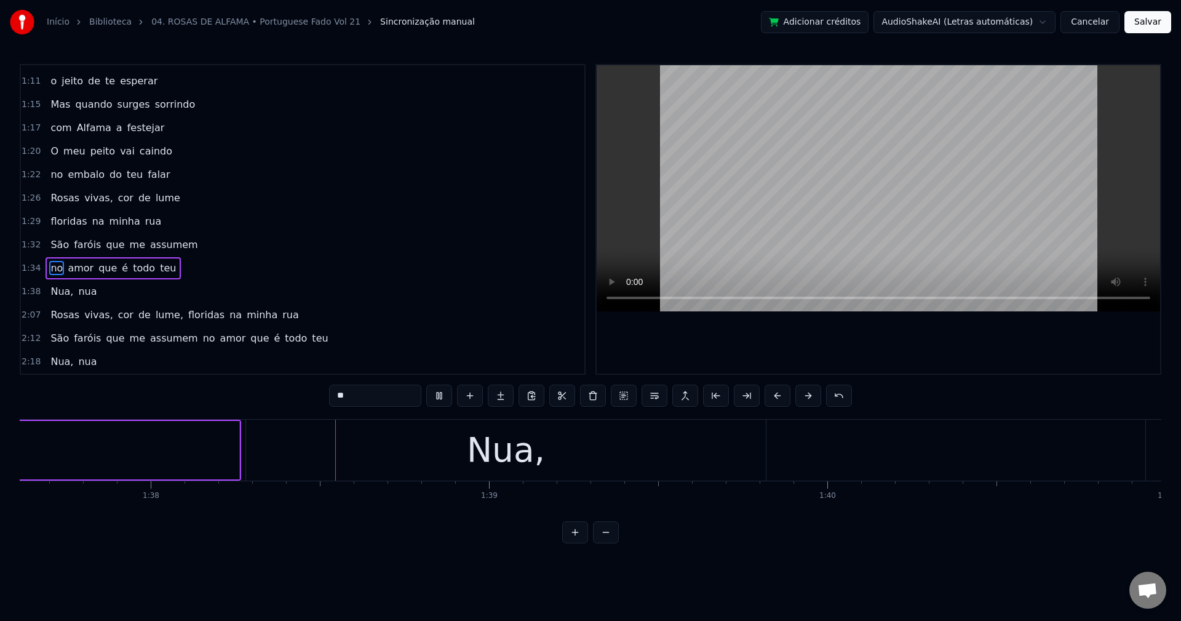
scroll to position [0, 33036]
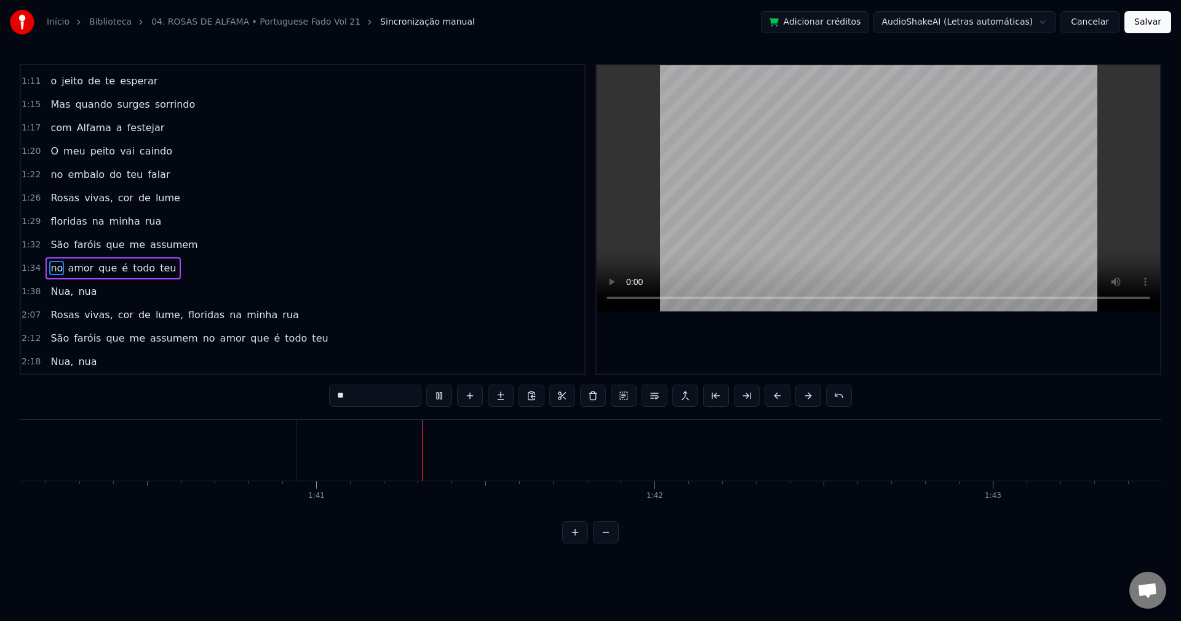
drag, startPoint x: 153, startPoint y: 316, endPoint x: 350, endPoint y: 397, distance: 212.4
click at [154, 316] on span "lume," at bounding box center [169, 315] width 30 height 14
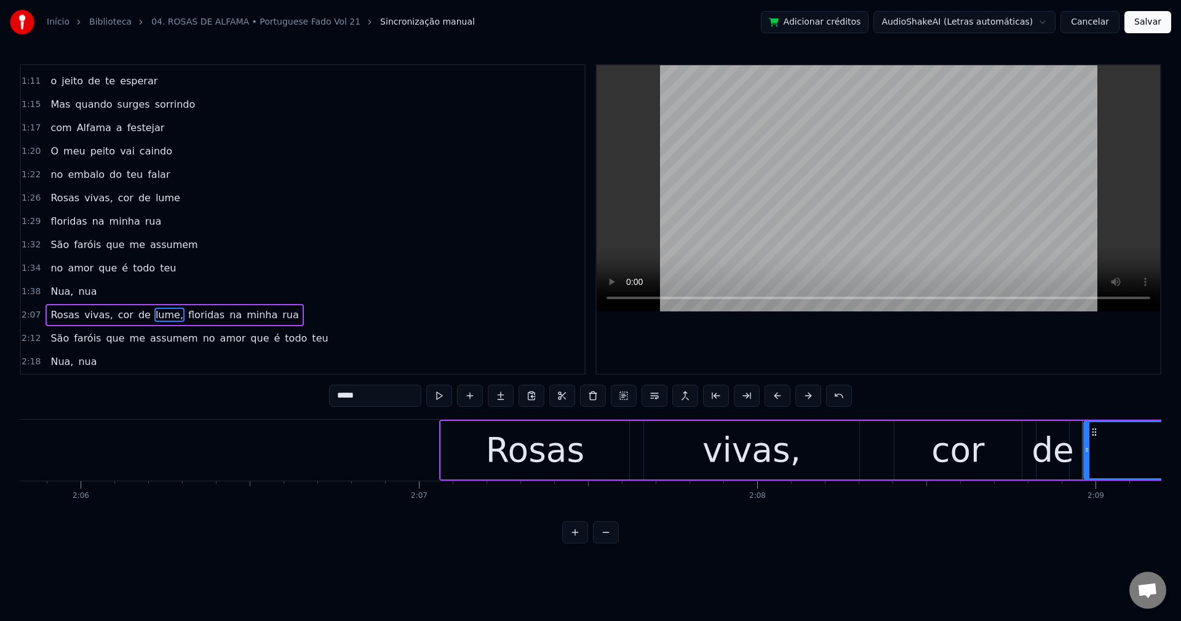
click at [387, 396] on input "*****" at bounding box center [375, 396] width 92 height 22
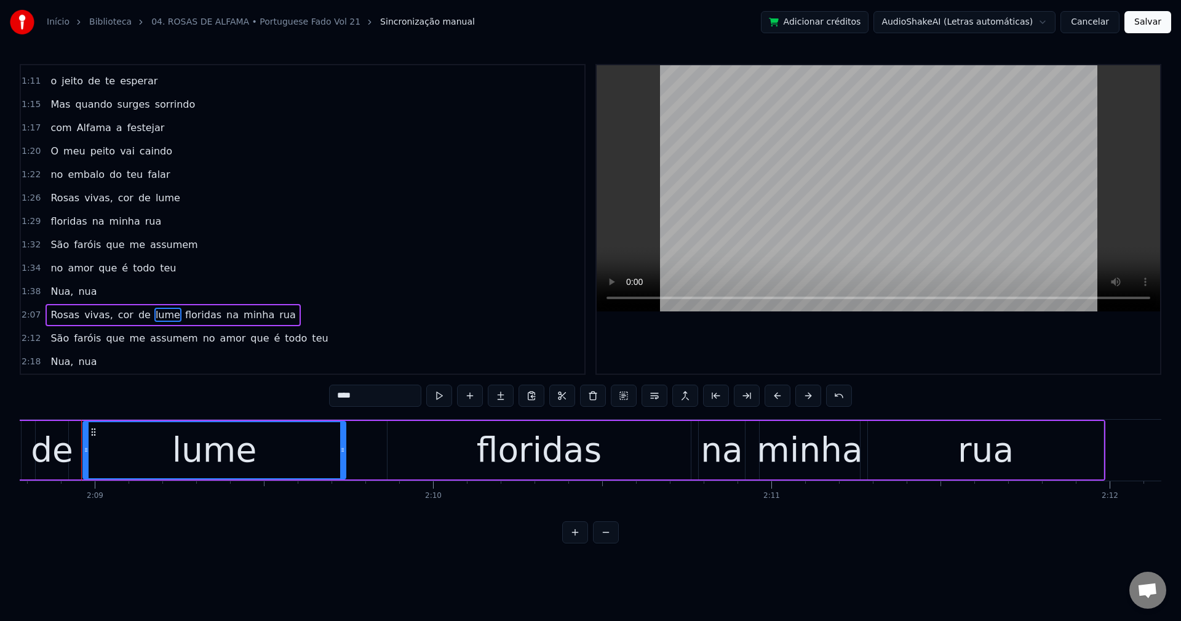
click at [184, 308] on span "floridas" at bounding box center [203, 315] width 39 height 14
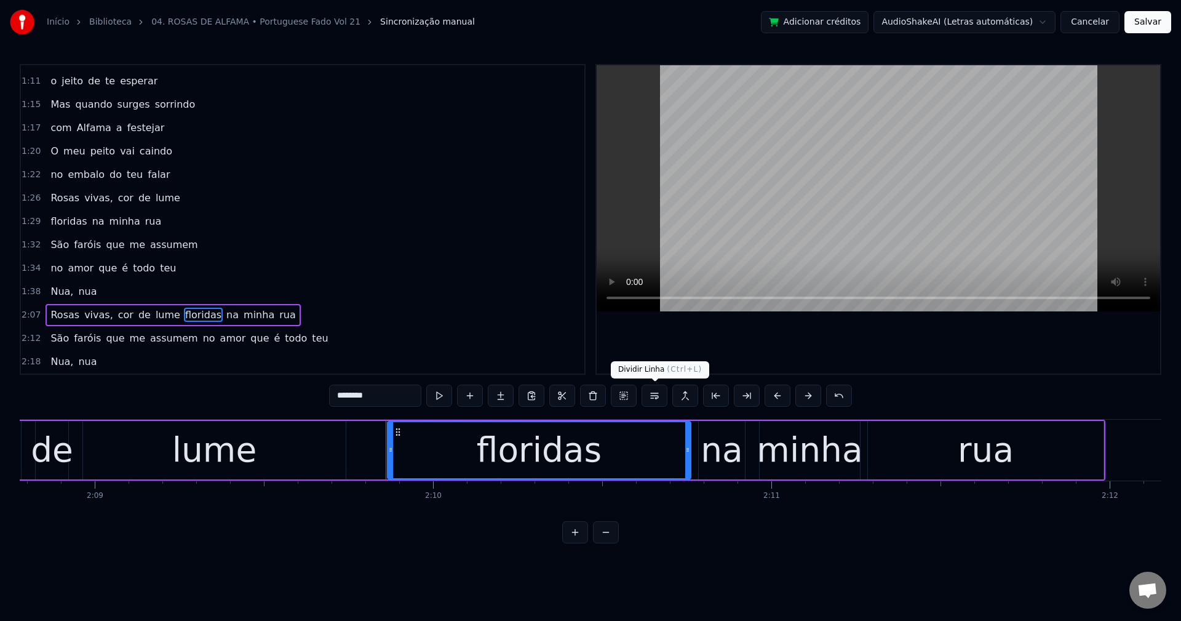
click at [652, 396] on button at bounding box center [655, 396] width 26 height 22
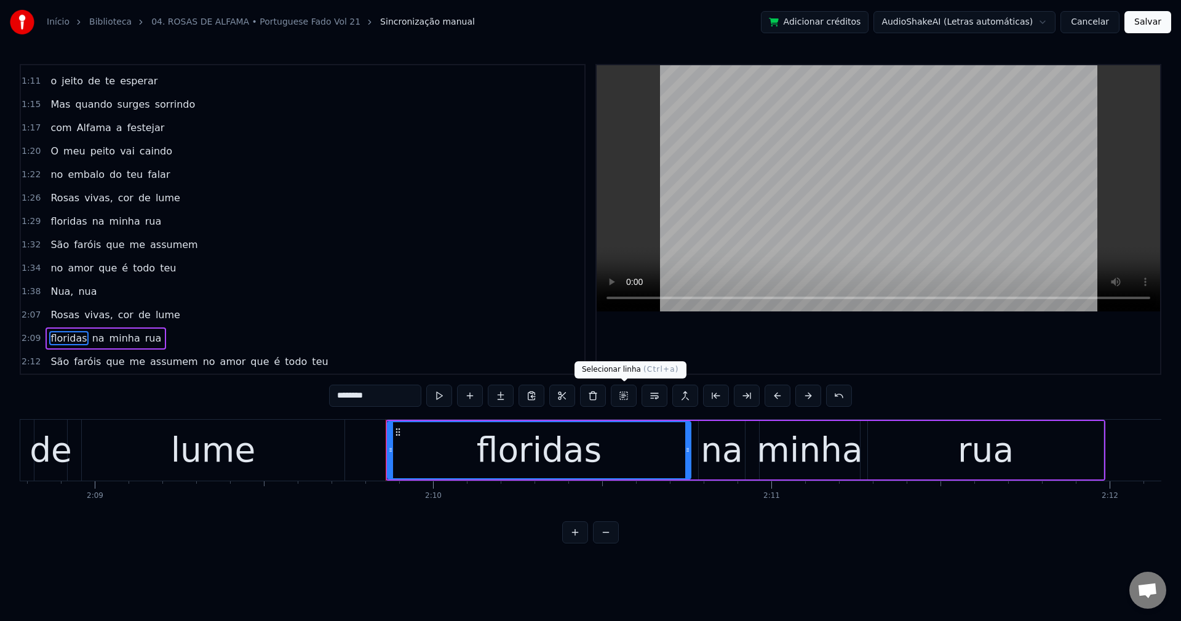
scroll to position [463, 0]
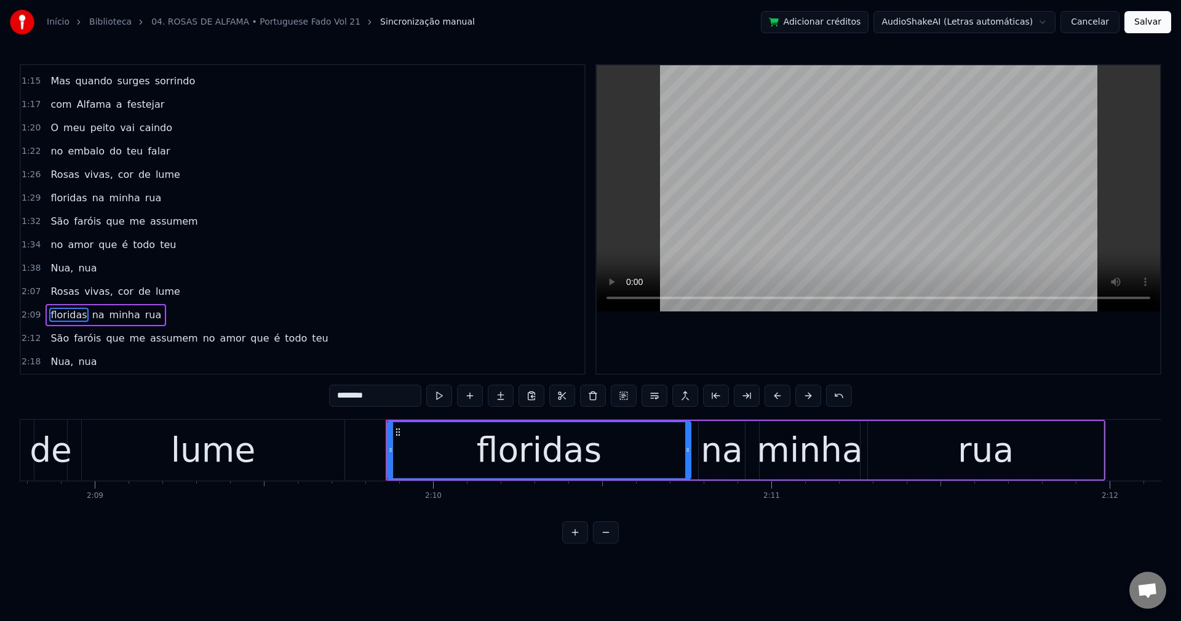
click at [202, 335] on span "no" at bounding box center [209, 338] width 15 height 14
type input "**"
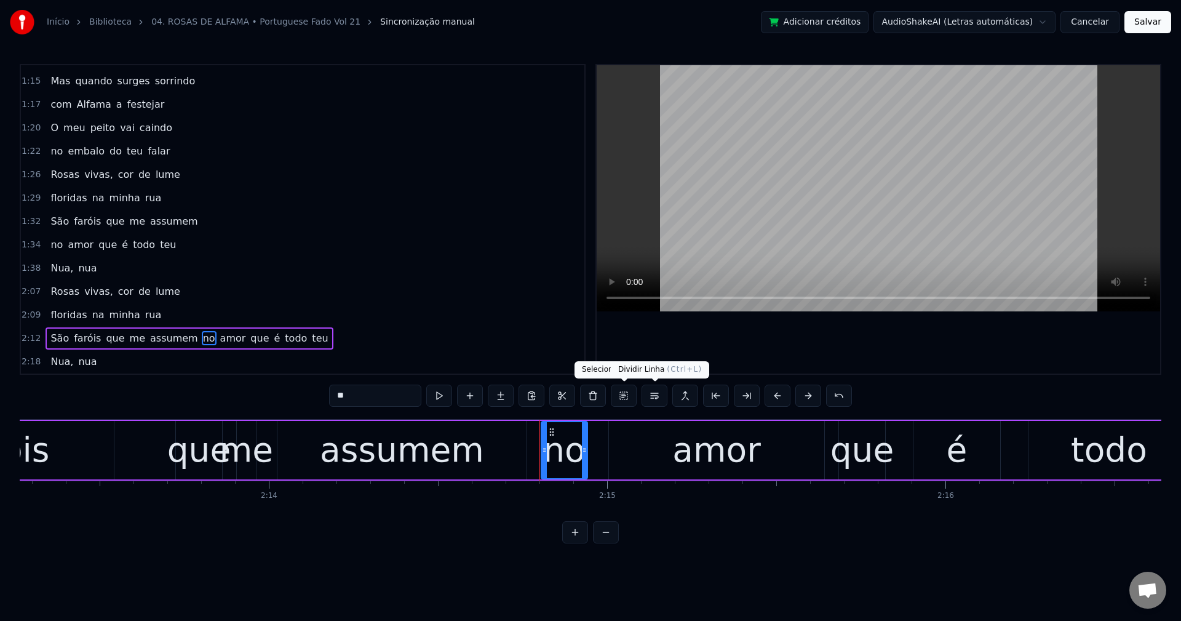
scroll to position [0, 45559]
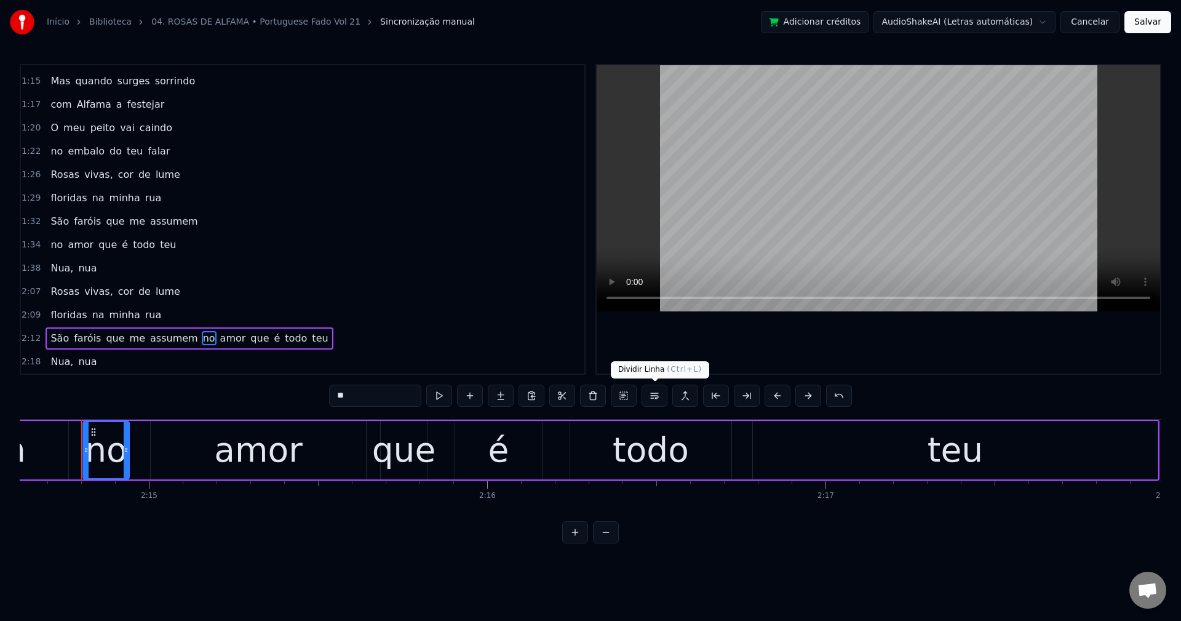
click at [655, 394] on button at bounding box center [655, 396] width 26 height 22
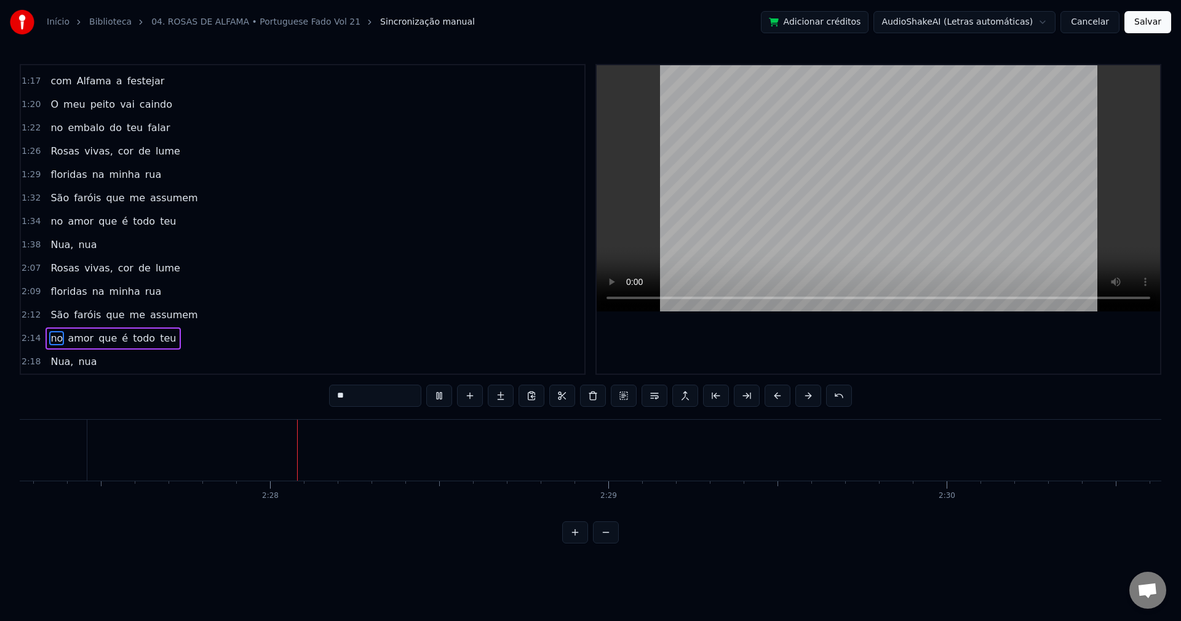
scroll to position [0, 49842]
click at [885, 25] on button "Salvar" at bounding box center [1148, 22] width 47 height 22
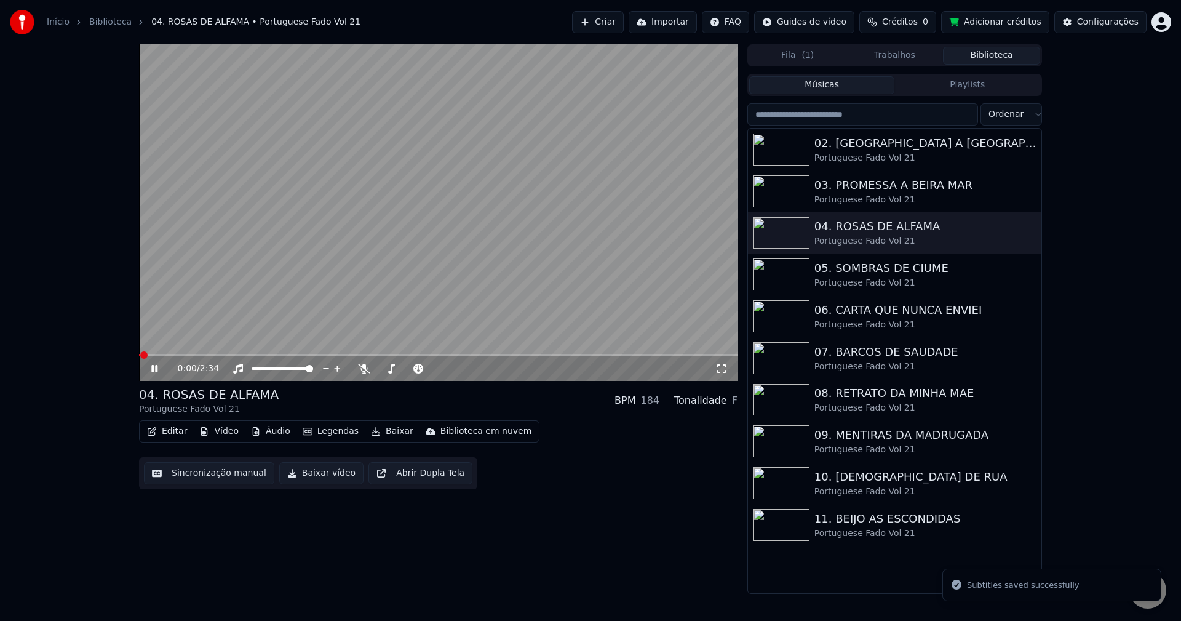
click at [314, 476] on button "Baixar vídeo" at bounding box center [321, 473] width 84 height 22
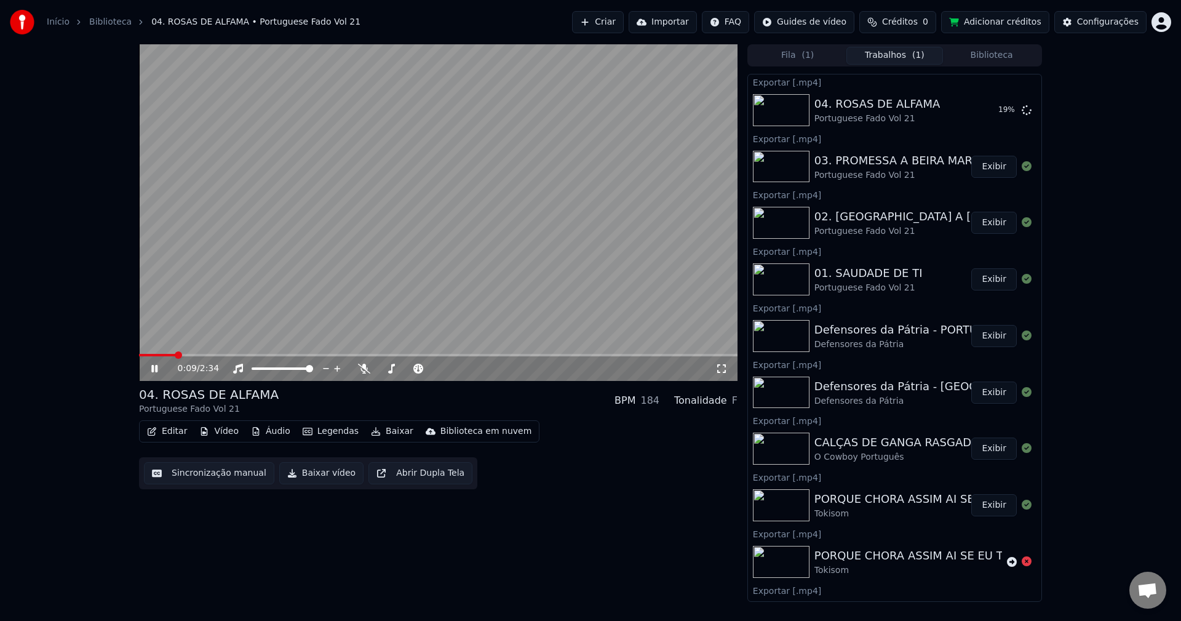
click at [885, 59] on button "Biblioteca" at bounding box center [991, 56] width 97 height 18
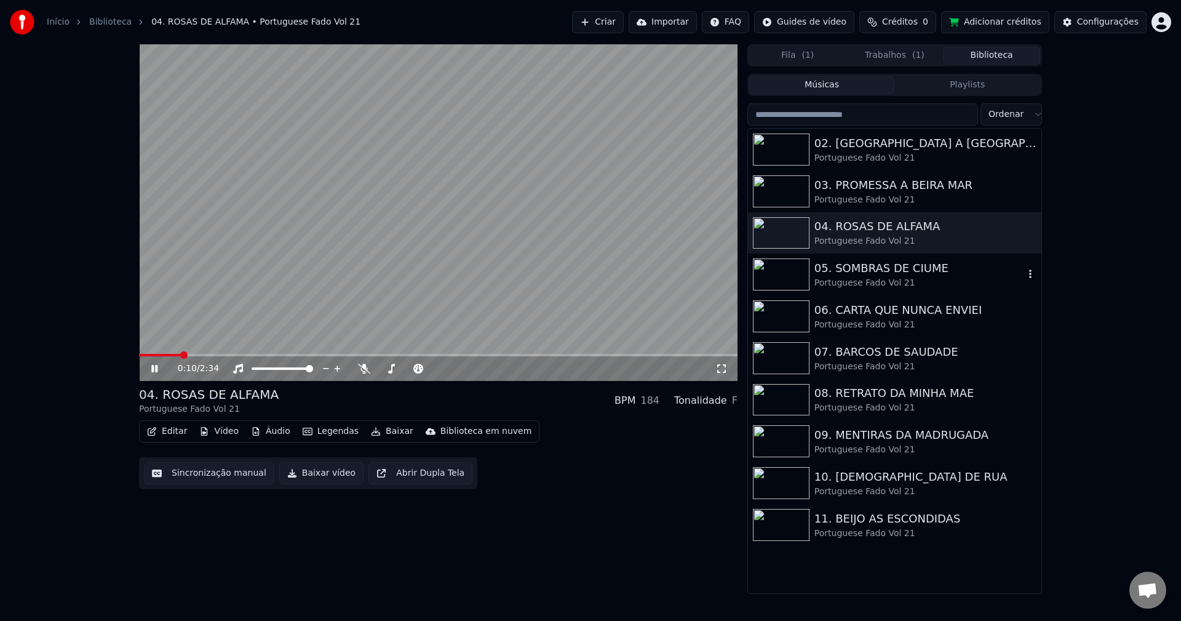
click at [885, 273] on div "05. SOMBRAS DE CIUME" at bounding box center [920, 268] width 210 height 17
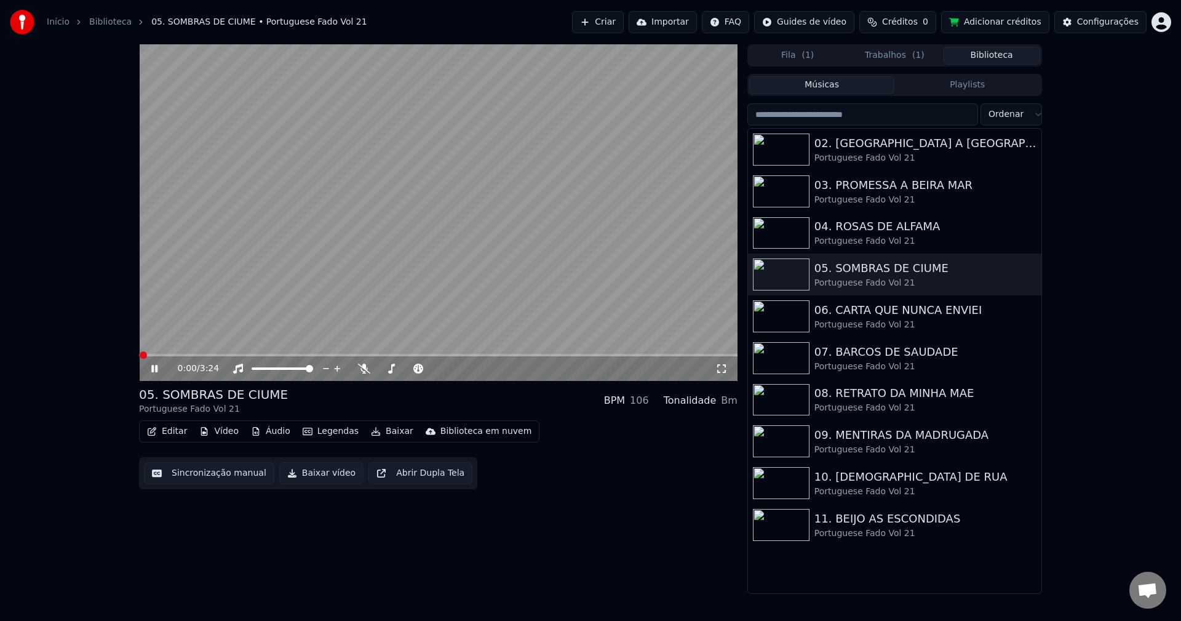
click at [193, 476] on button "Sincronização manual" at bounding box center [209, 473] width 130 height 22
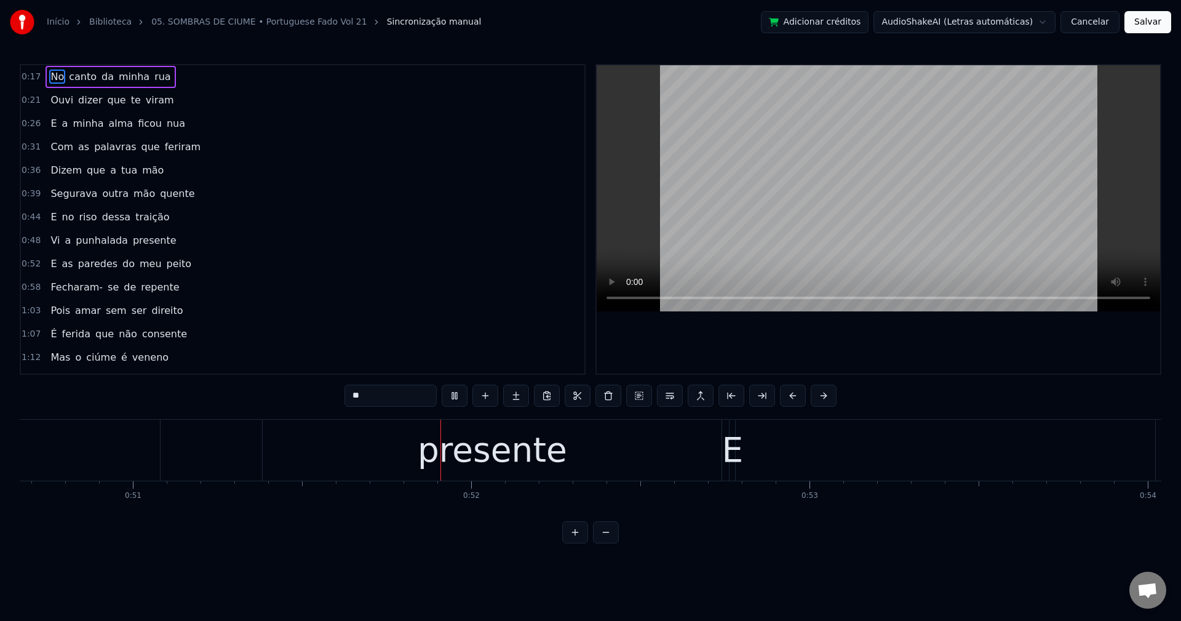
scroll to position [0, 17148]
click at [49, 269] on span "E" at bounding box center [53, 264] width 9 height 14
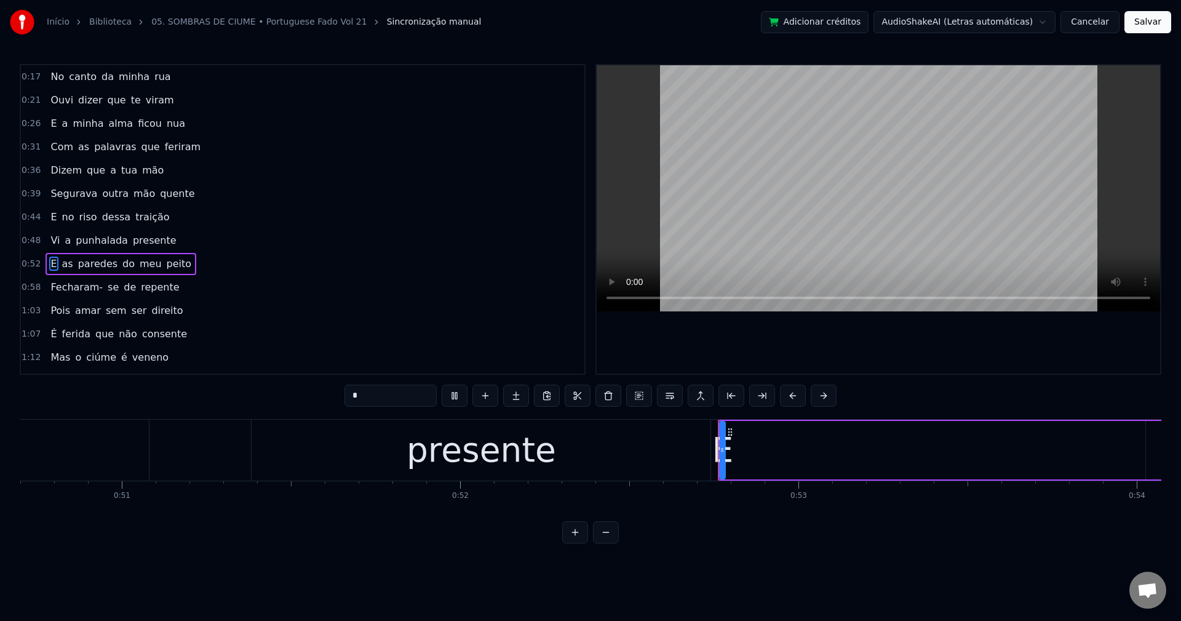
type input "*"
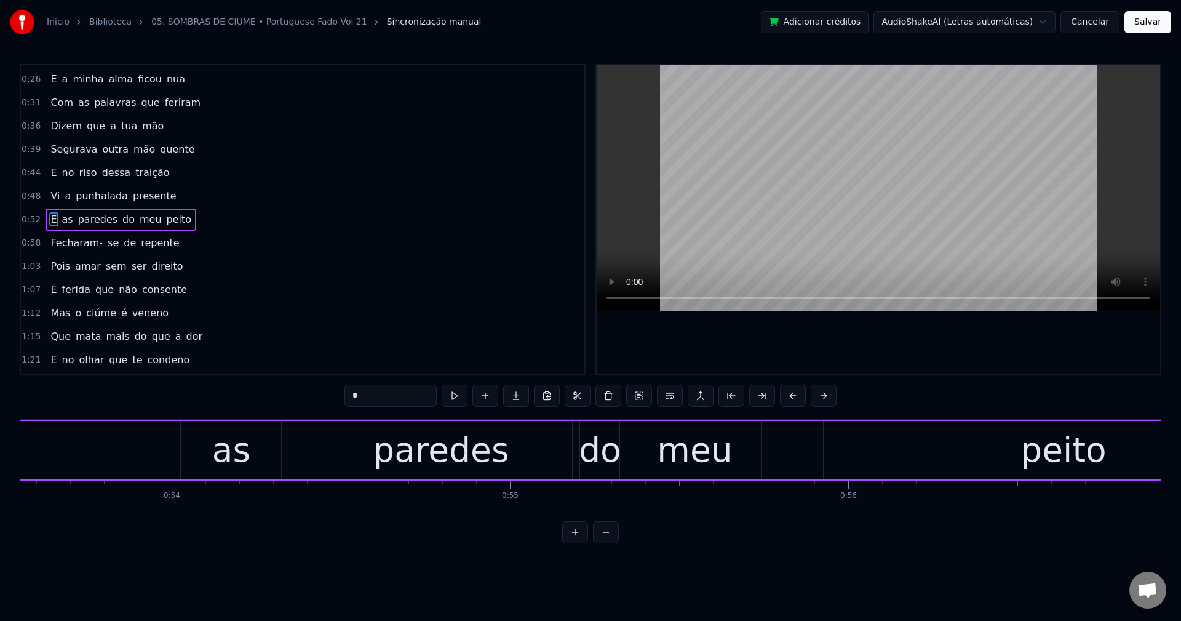
scroll to position [0, 18253]
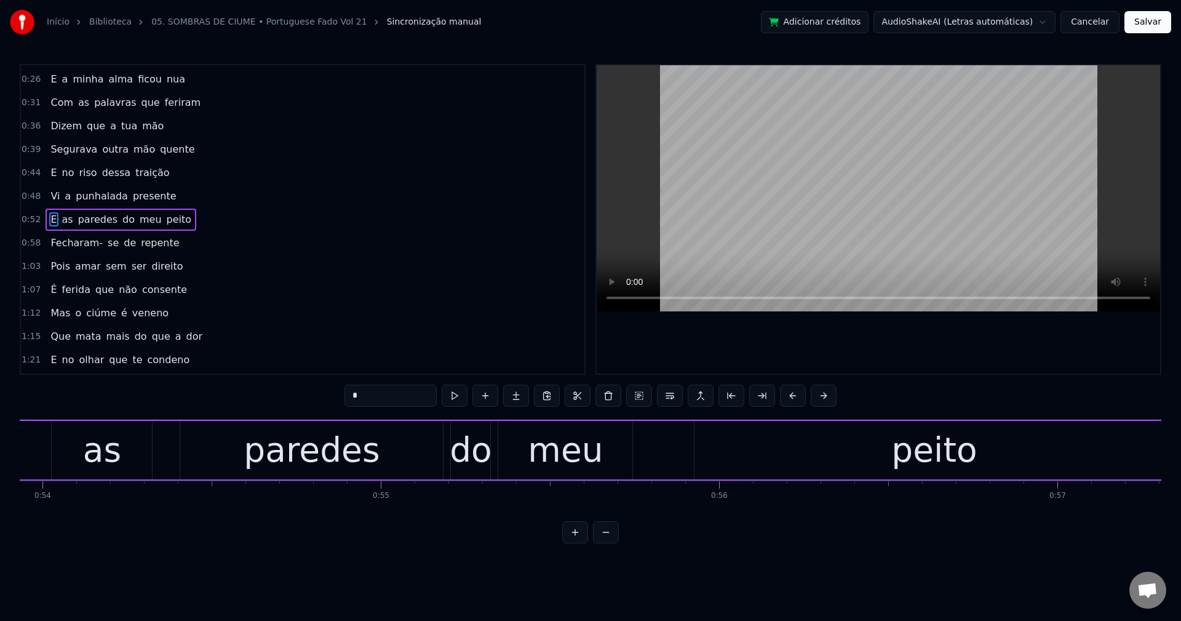
drag, startPoint x: 610, startPoint y: 399, endPoint x: 617, endPoint y: 298, distance: 101.8
click at [610, 398] on button at bounding box center [609, 396] width 26 height 22
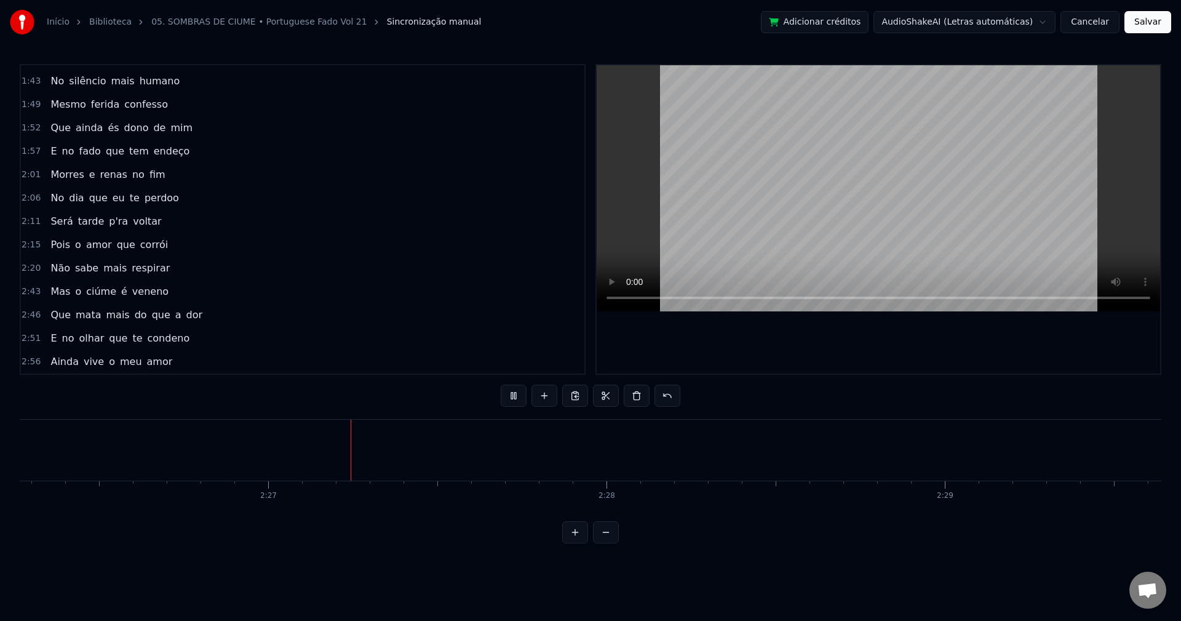
scroll to position [0, 49514]
click at [58, 289] on span "Mas" at bounding box center [60, 291] width 22 height 14
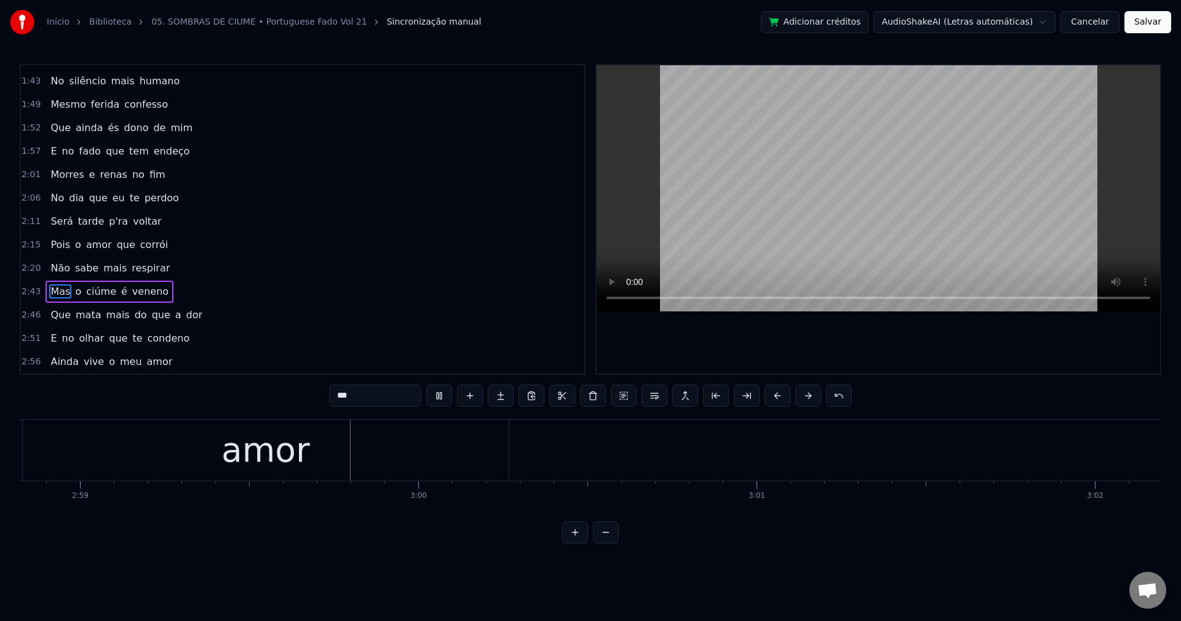
scroll to position [0, 60524]
click at [885, 30] on button "Salvar" at bounding box center [1148, 22] width 47 height 22
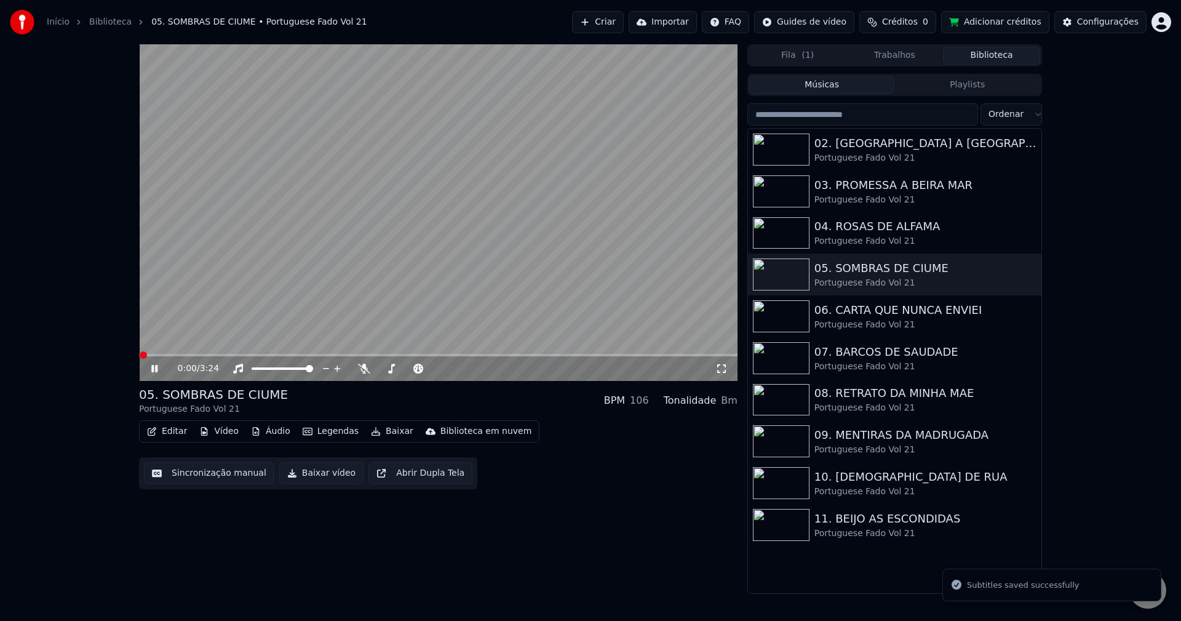
click at [297, 483] on button "Baixar vídeo" at bounding box center [321, 473] width 84 height 22
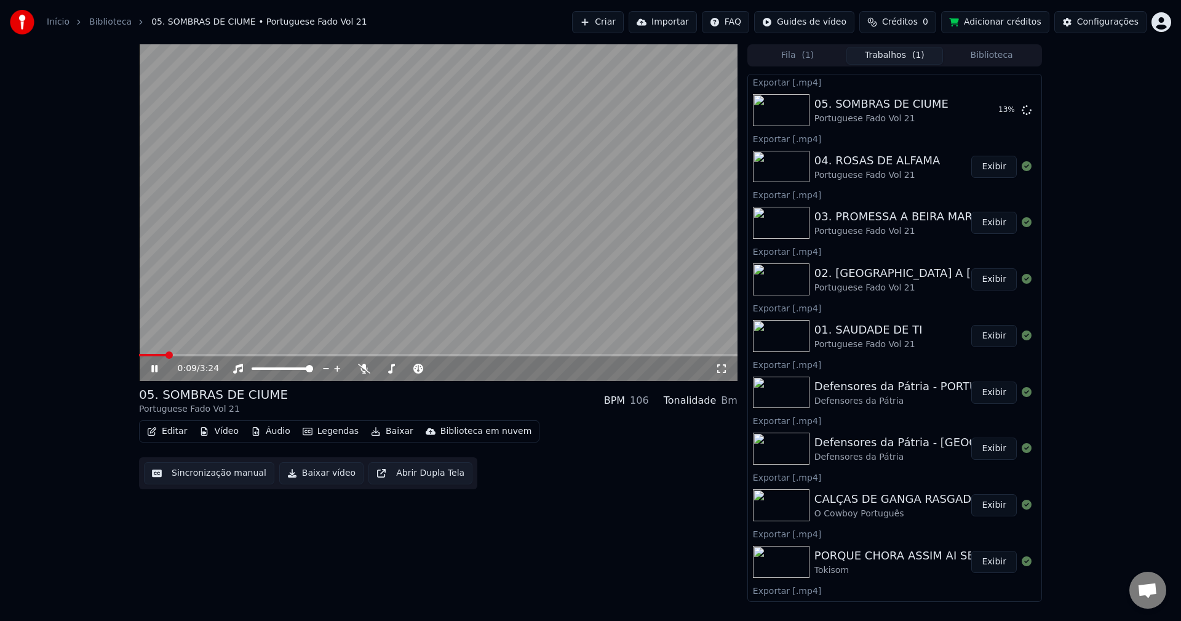
click at [885, 57] on button "Biblioteca" at bounding box center [991, 56] width 97 height 18
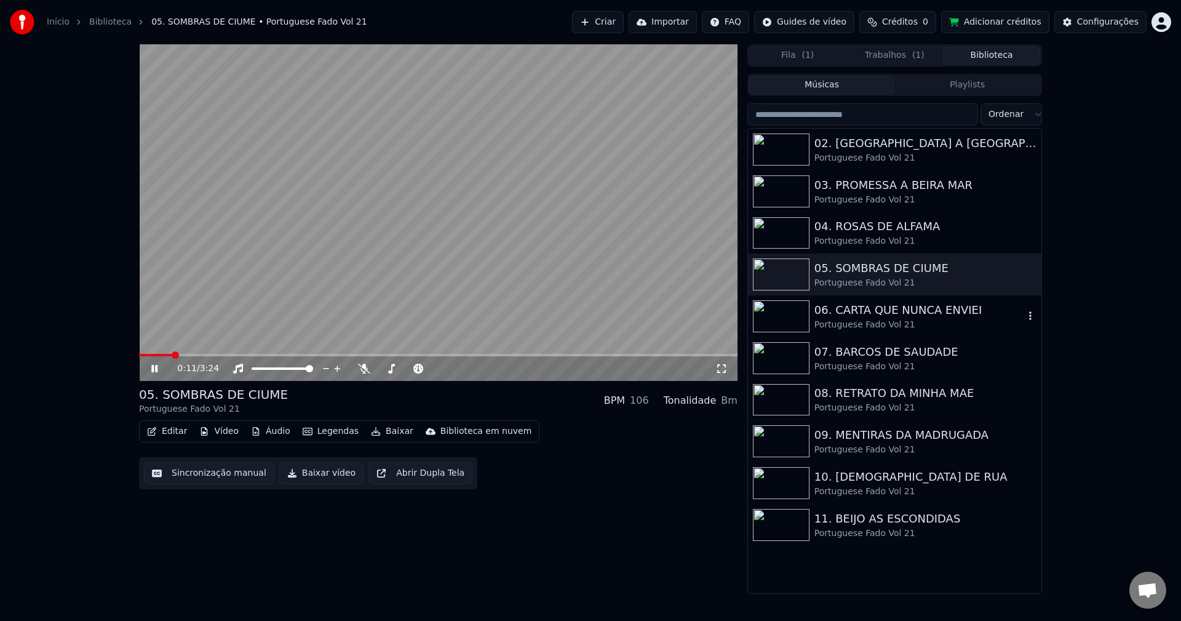
click at [836, 321] on div "Portuguese Fado Vol 21" at bounding box center [920, 325] width 210 height 12
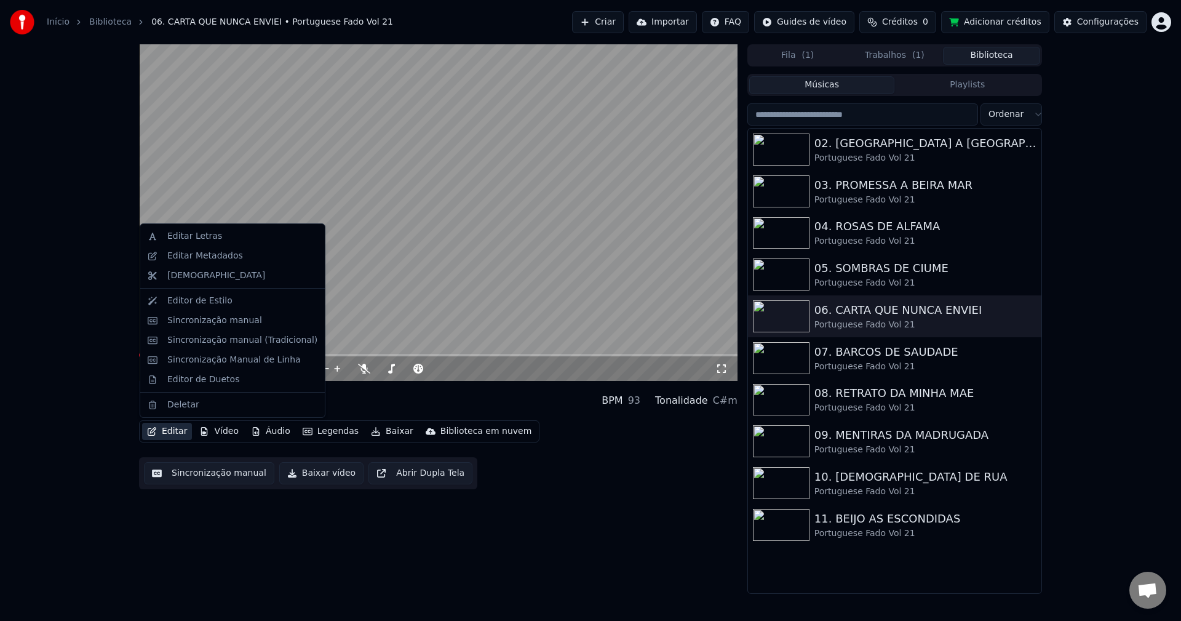
click at [177, 432] on button "Editar" at bounding box center [167, 431] width 50 height 17
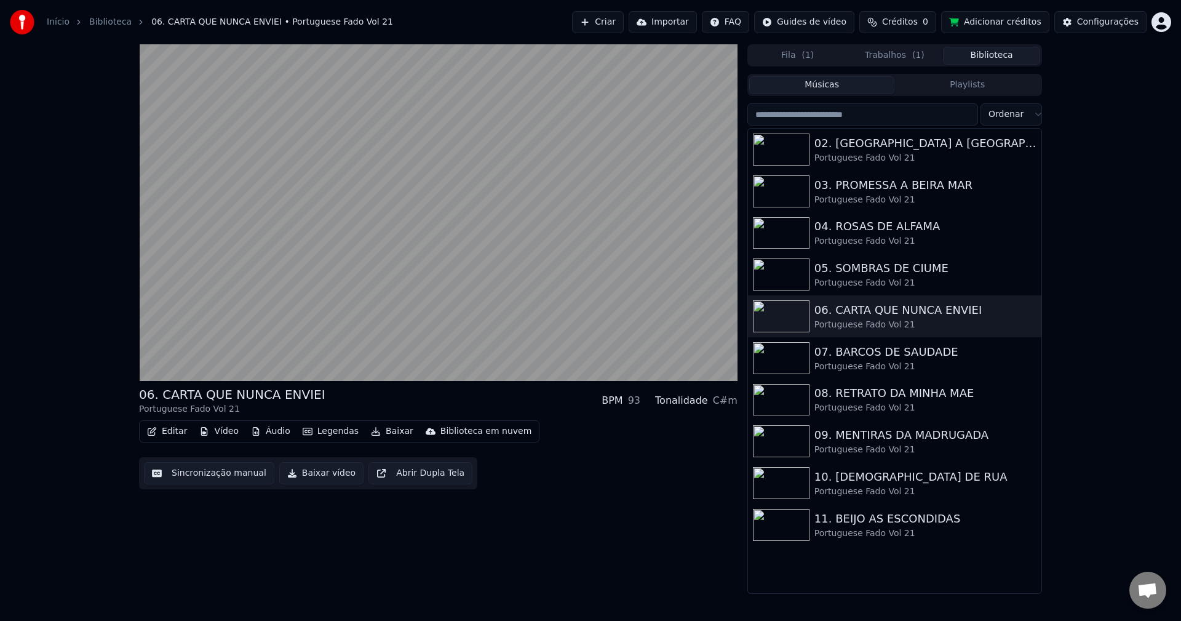
click at [192, 476] on button "Sincronização manual" at bounding box center [209, 473] width 130 height 22
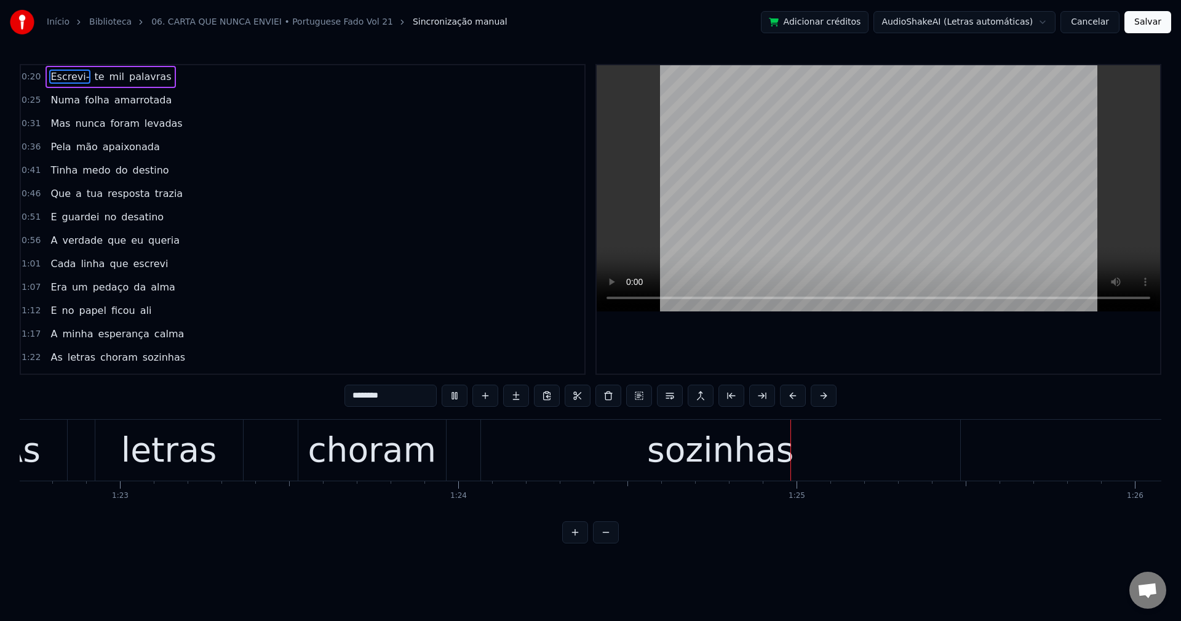
scroll to position [0, 28494]
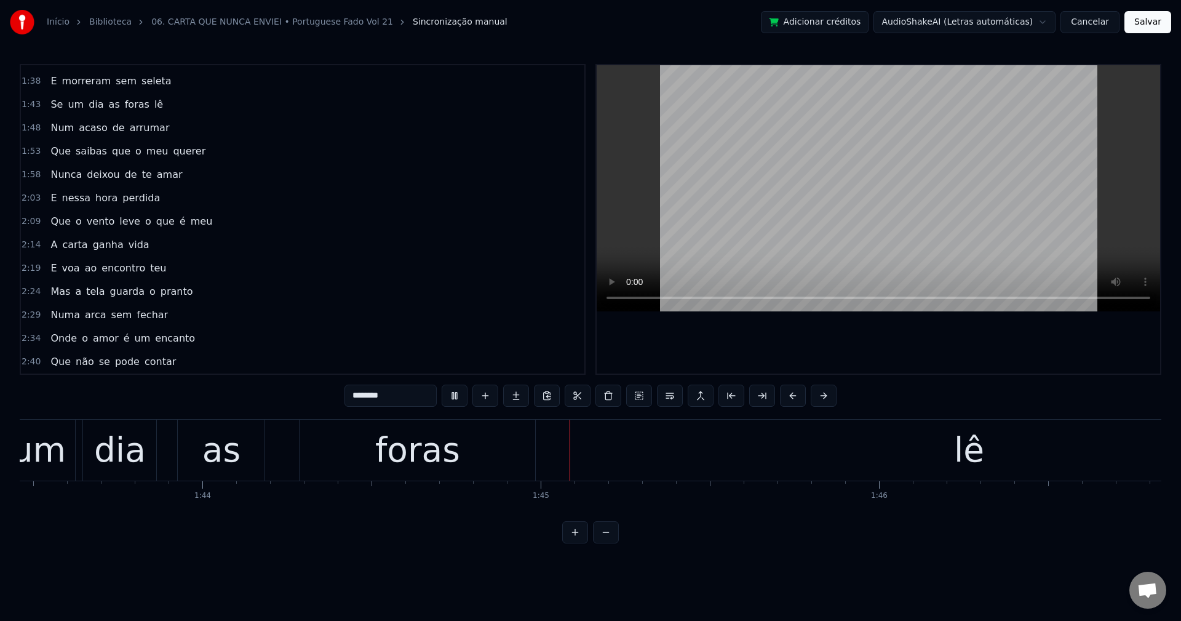
scroll to position [0, 35264]
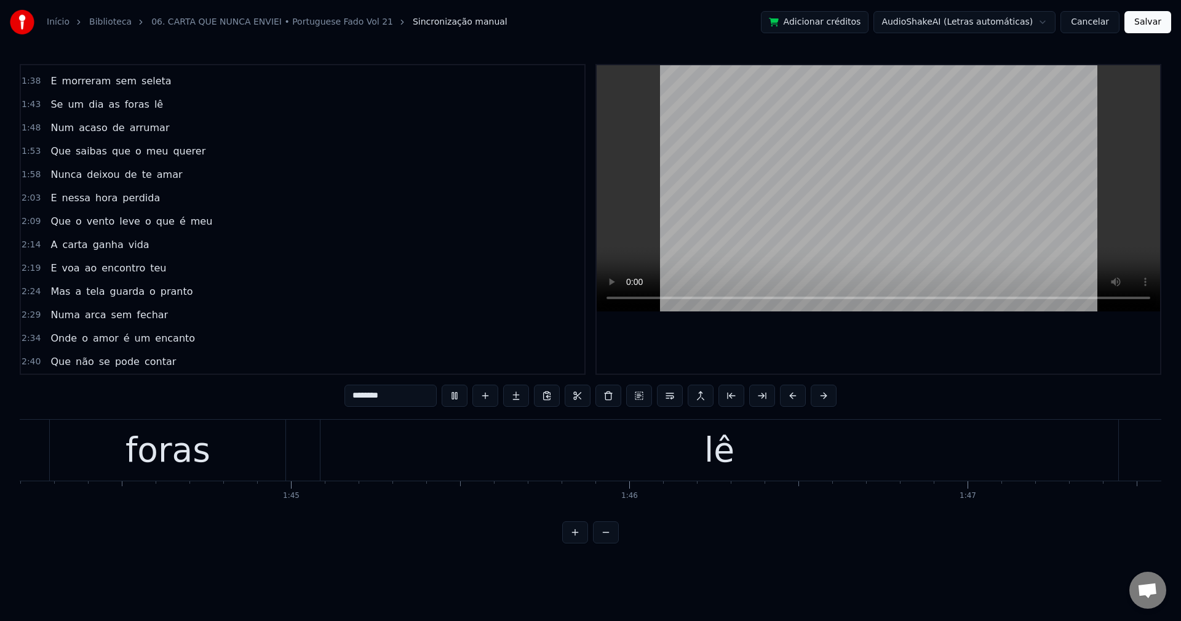
click at [129, 101] on span "foras" at bounding box center [137, 104] width 27 height 14
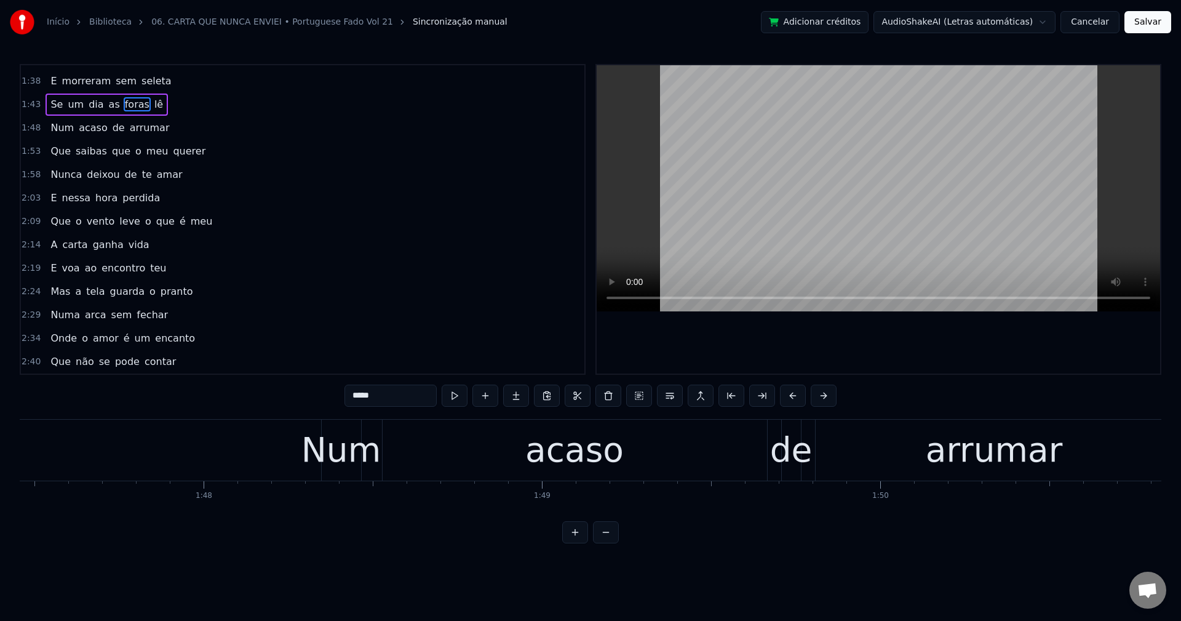
scroll to position [234, 0]
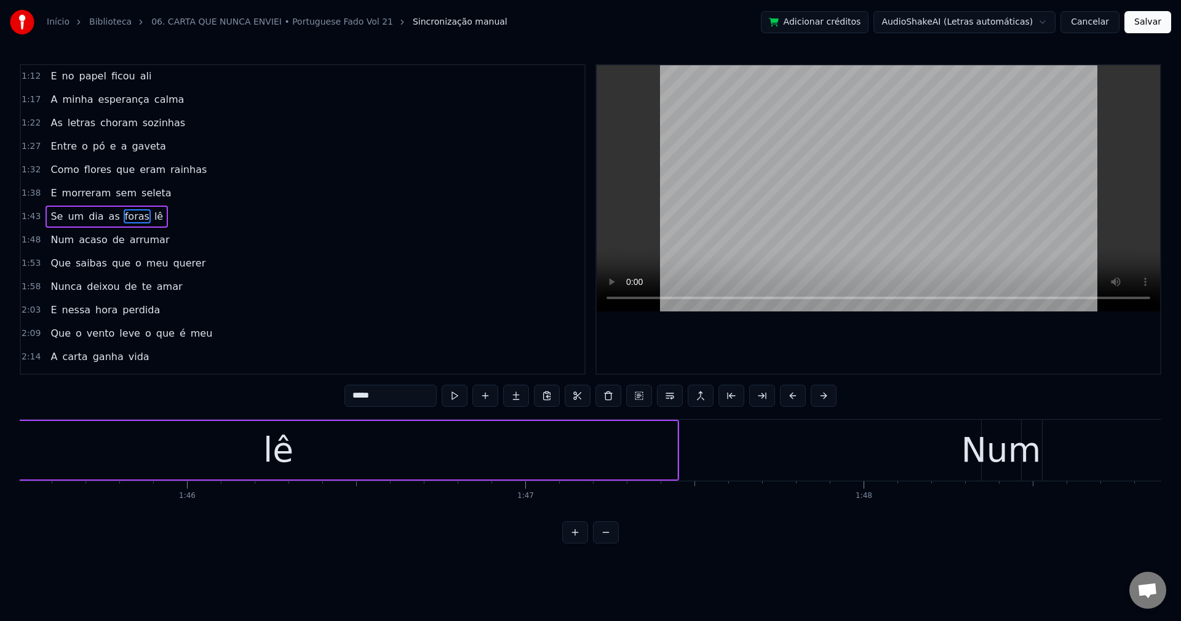
click at [398, 400] on input "*****" at bounding box center [391, 396] width 92 height 22
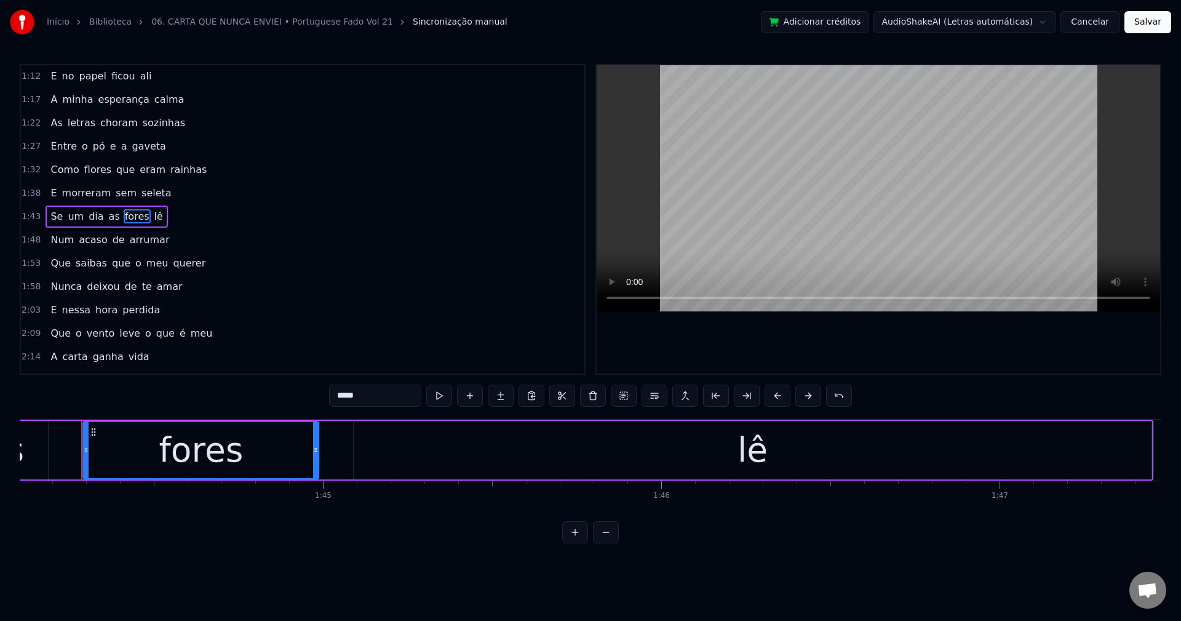
click at [153, 219] on span "lê" at bounding box center [158, 216] width 11 height 14
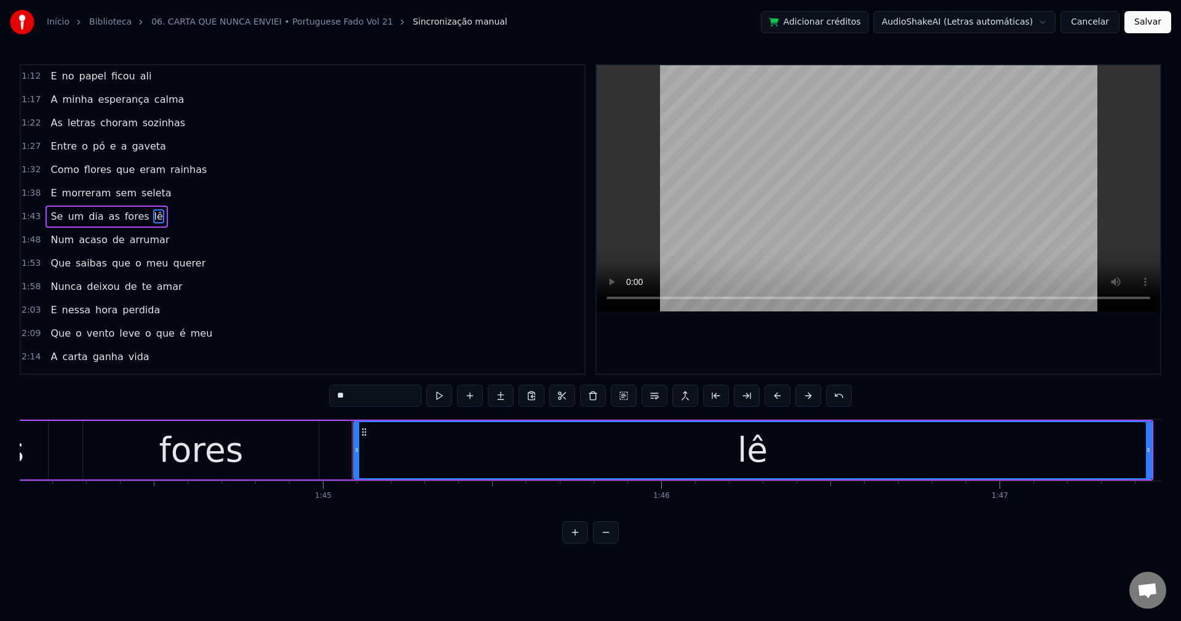
scroll to position [231, 0]
click at [360, 391] on input "**" at bounding box center [375, 396] width 92 height 22
type input "***"
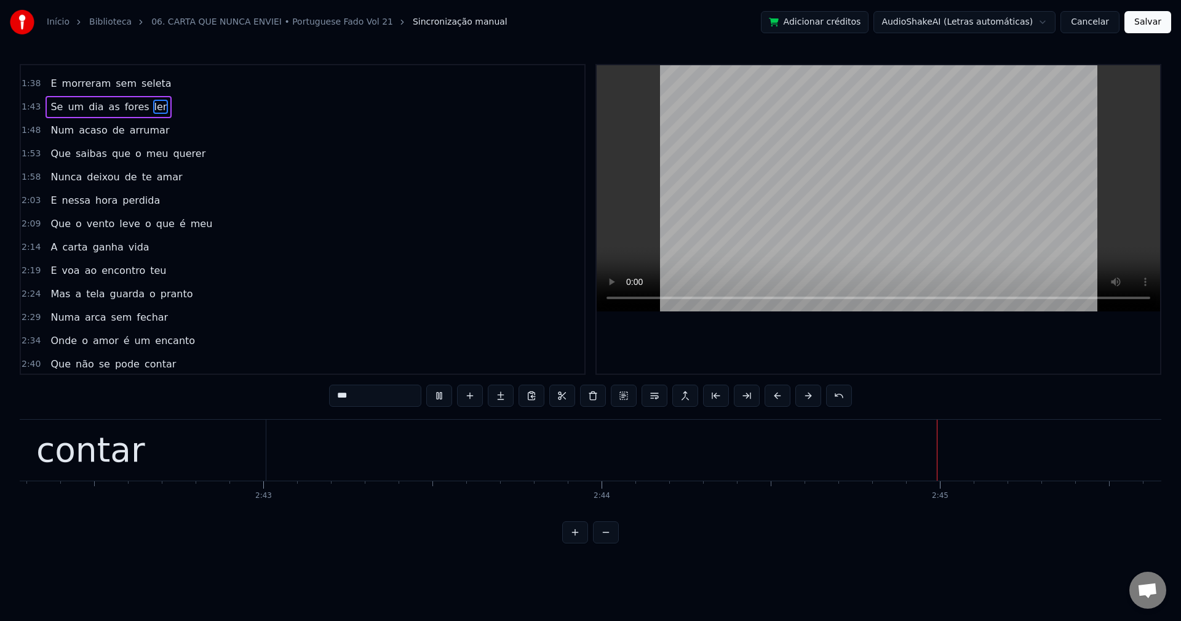
scroll to position [346, 0]
click at [1149, 28] on button "Salvar" at bounding box center [1148, 22] width 47 height 22
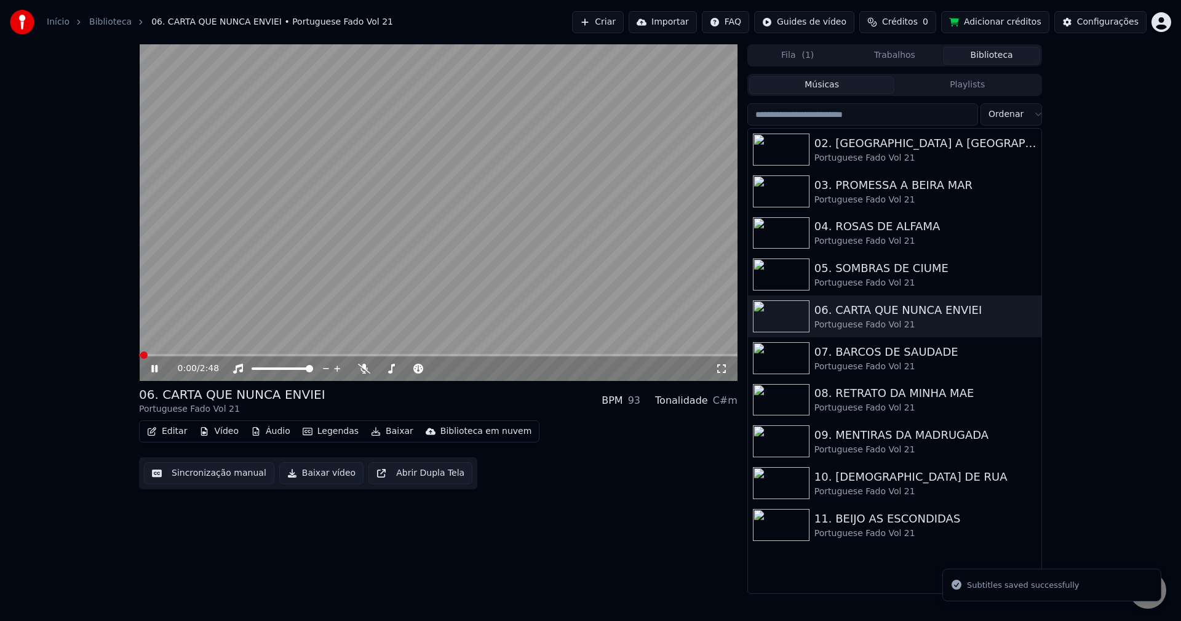
click at [327, 479] on button "Baixar vídeo" at bounding box center [321, 473] width 84 height 22
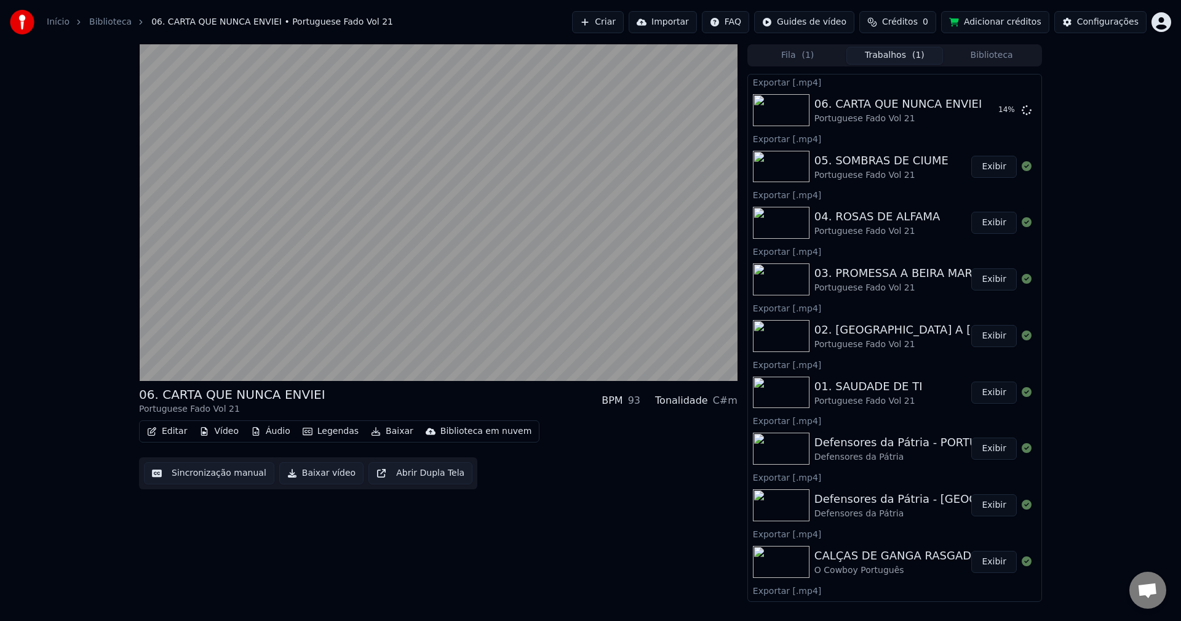
click at [993, 51] on button "Biblioteca" at bounding box center [991, 56] width 97 height 18
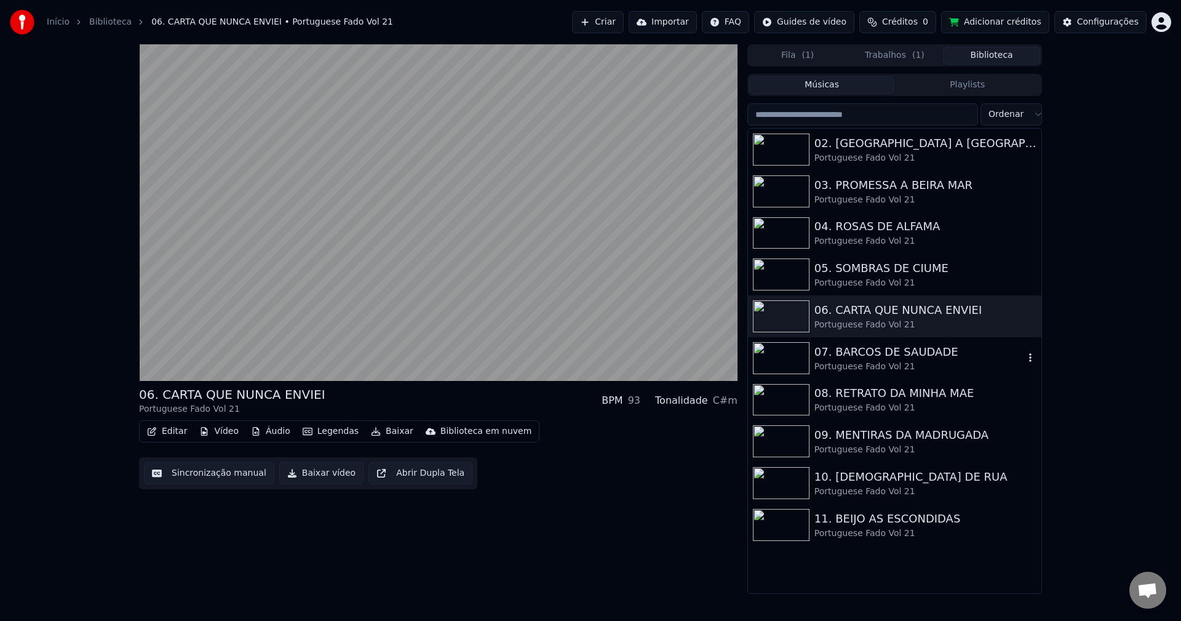
click at [840, 355] on div "07. BARCOS DE SAUDADE" at bounding box center [920, 351] width 210 height 17
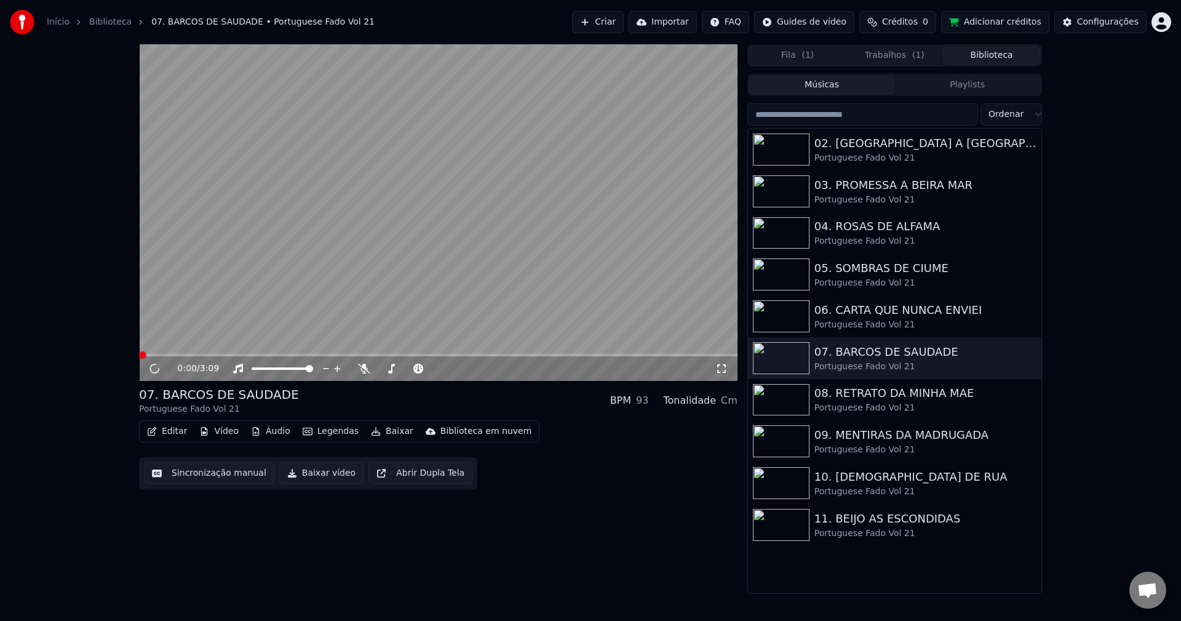
click at [169, 430] on button "Editar" at bounding box center [167, 431] width 50 height 17
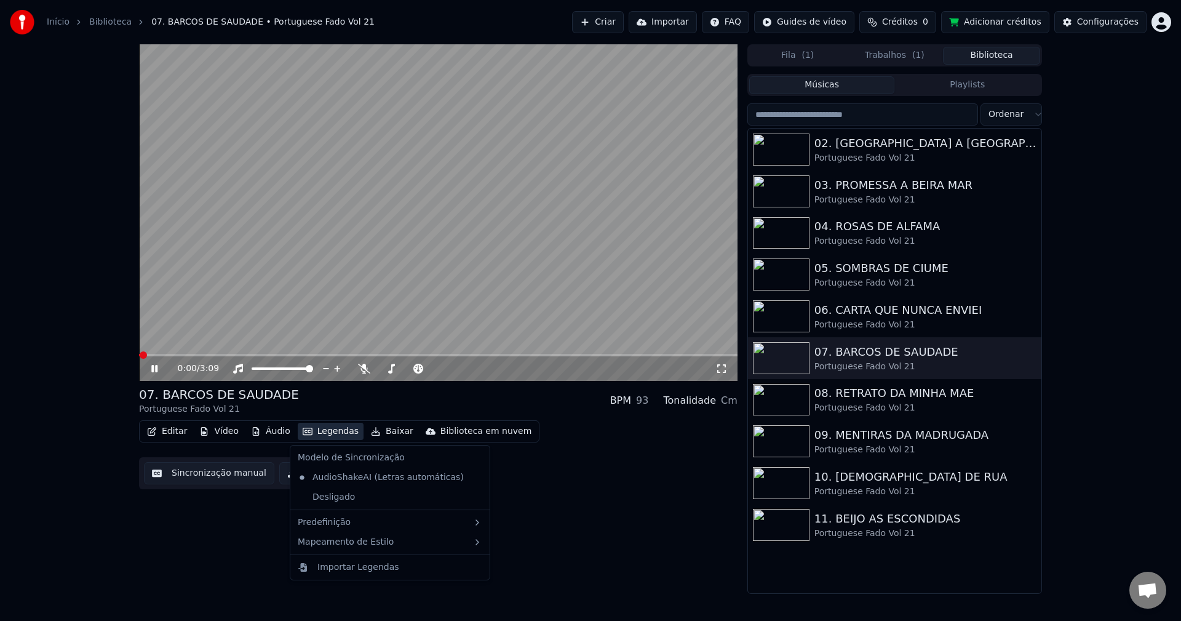
click at [234, 478] on button "Sincronização manual" at bounding box center [209, 473] width 130 height 22
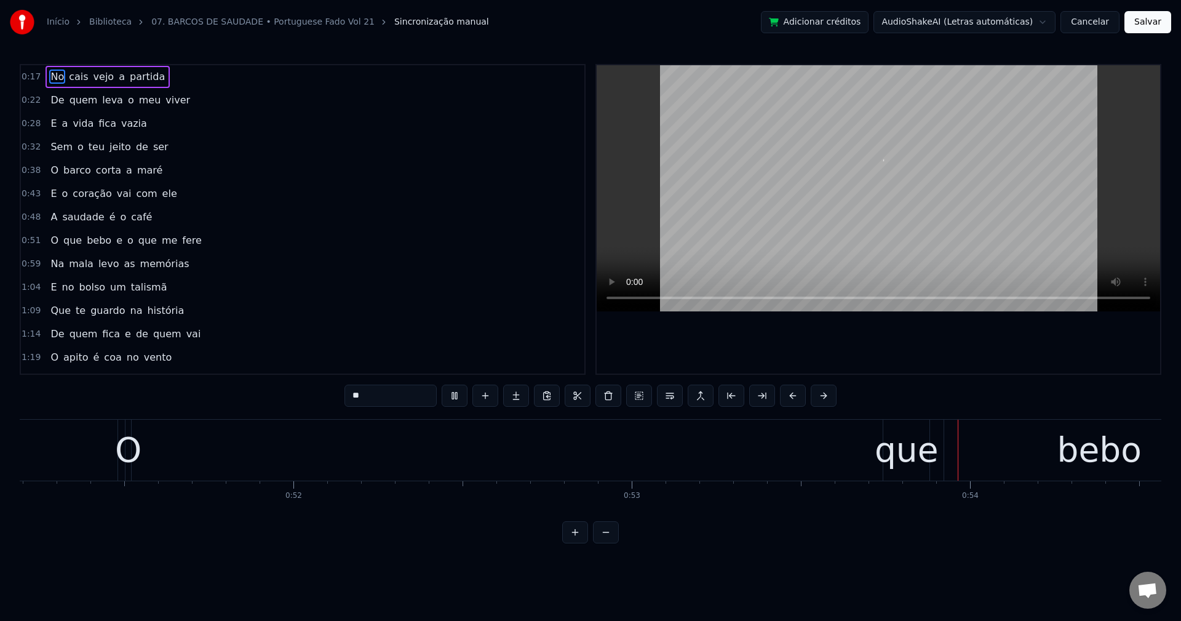
scroll to position [0, 18015]
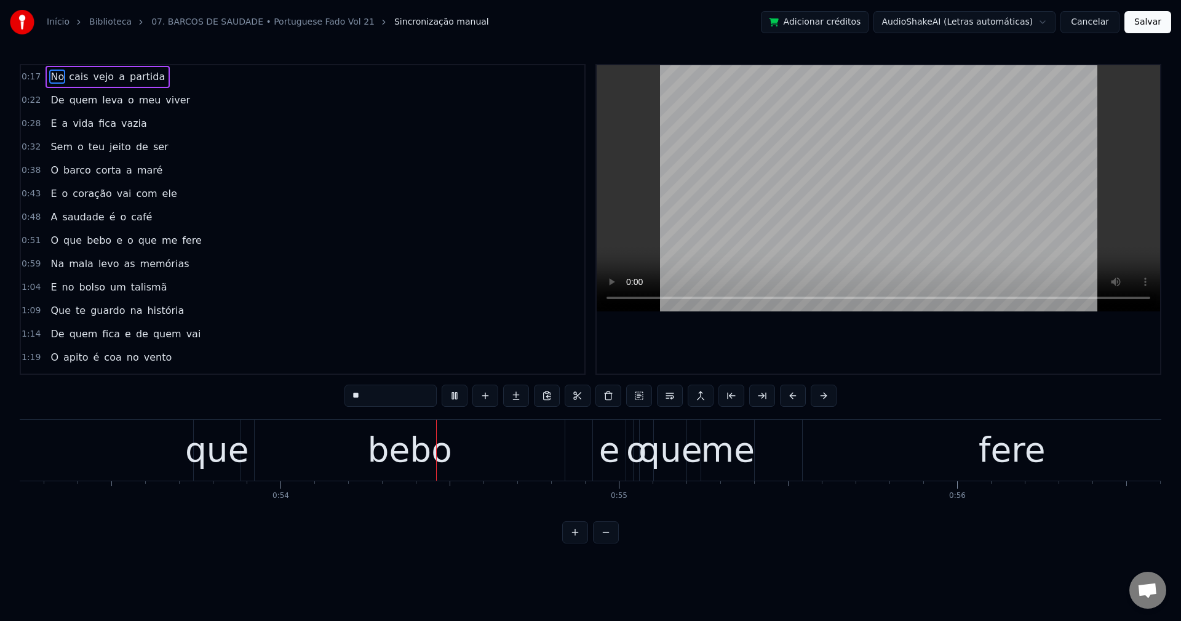
click at [52, 241] on span "O" at bounding box center [54, 240] width 10 height 14
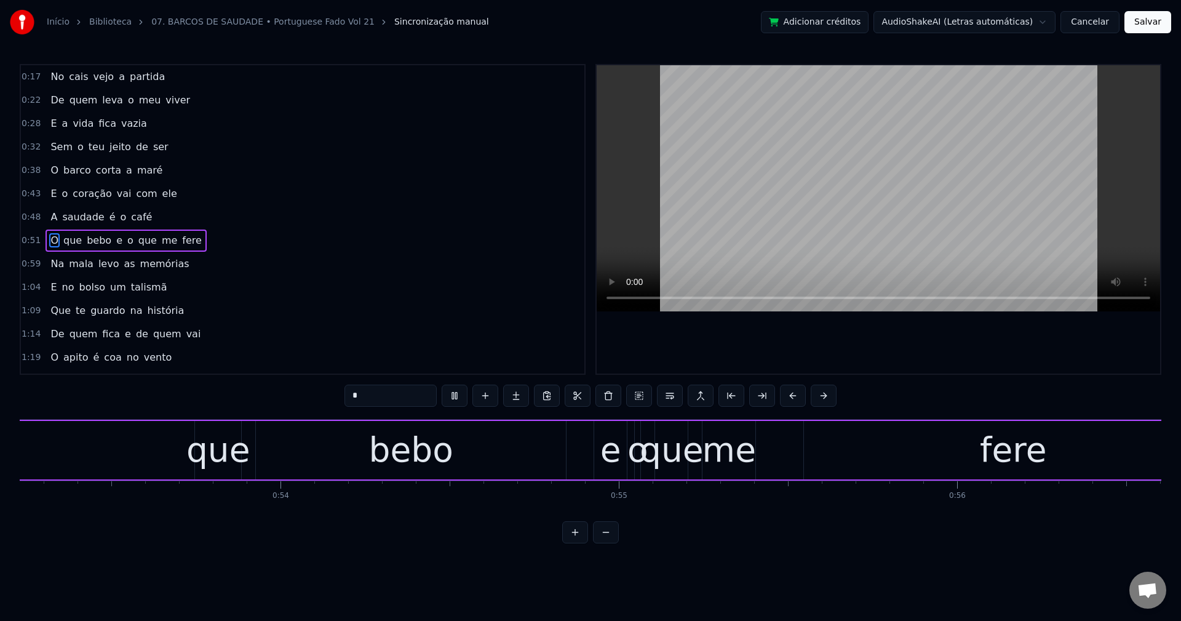
type input "*"
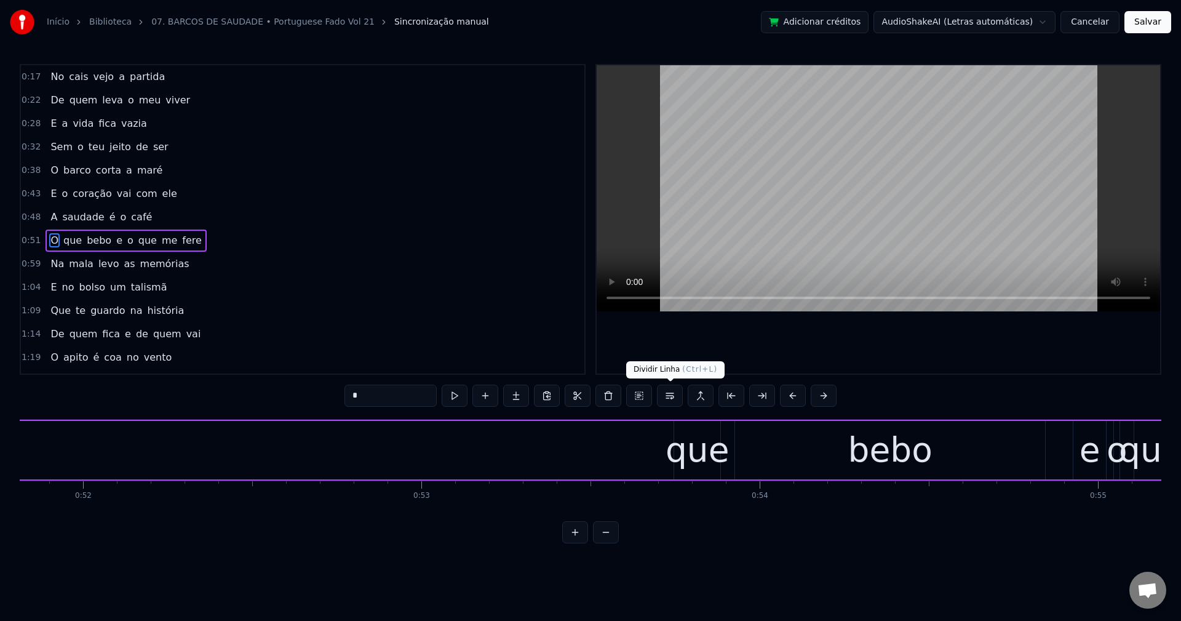
scroll to position [0, 17368]
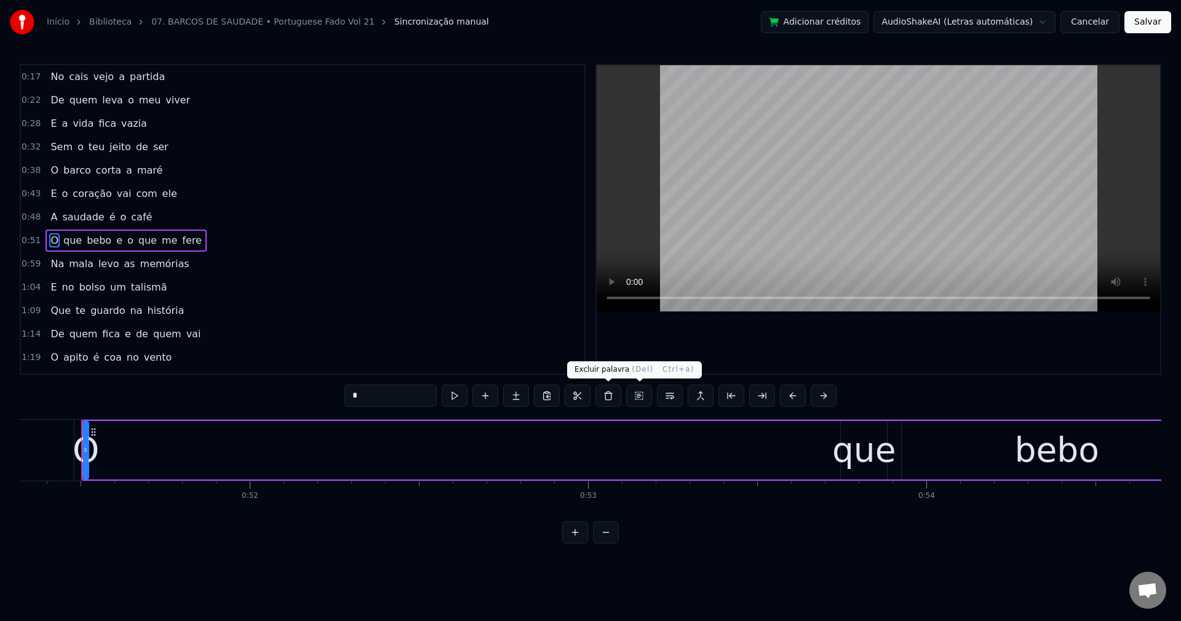
drag, startPoint x: 611, startPoint y: 398, endPoint x: 613, endPoint y: 356, distance: 41.9
click at [610, 398] on button at bounding box center [609, 396] width 26 height 22
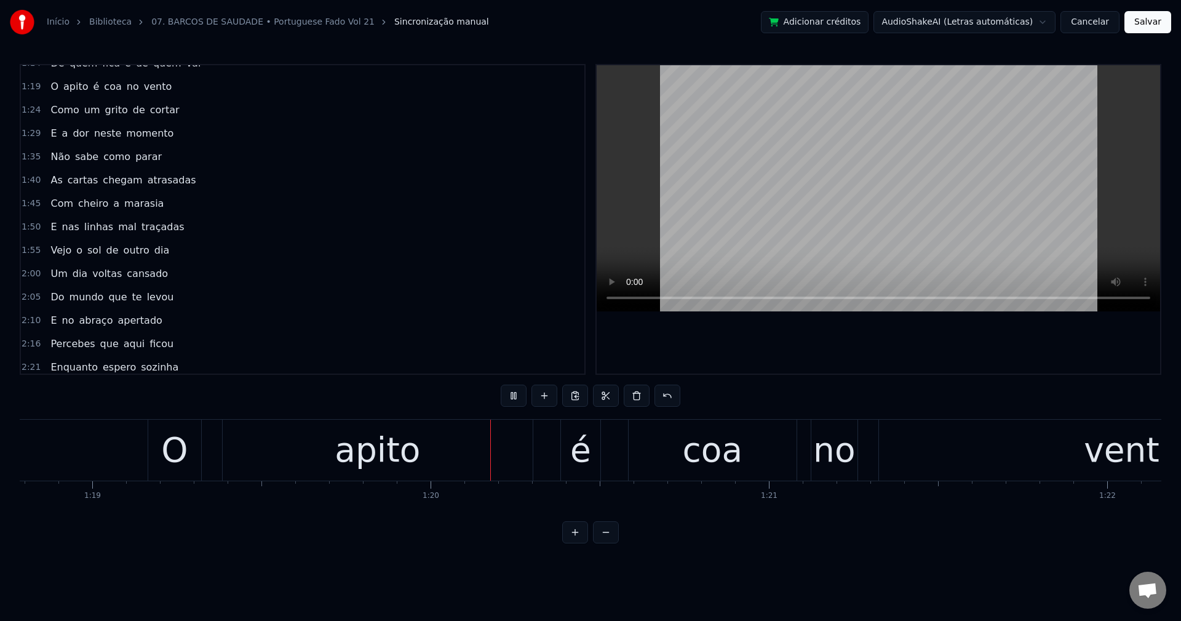
scroll to position [0, 26806]
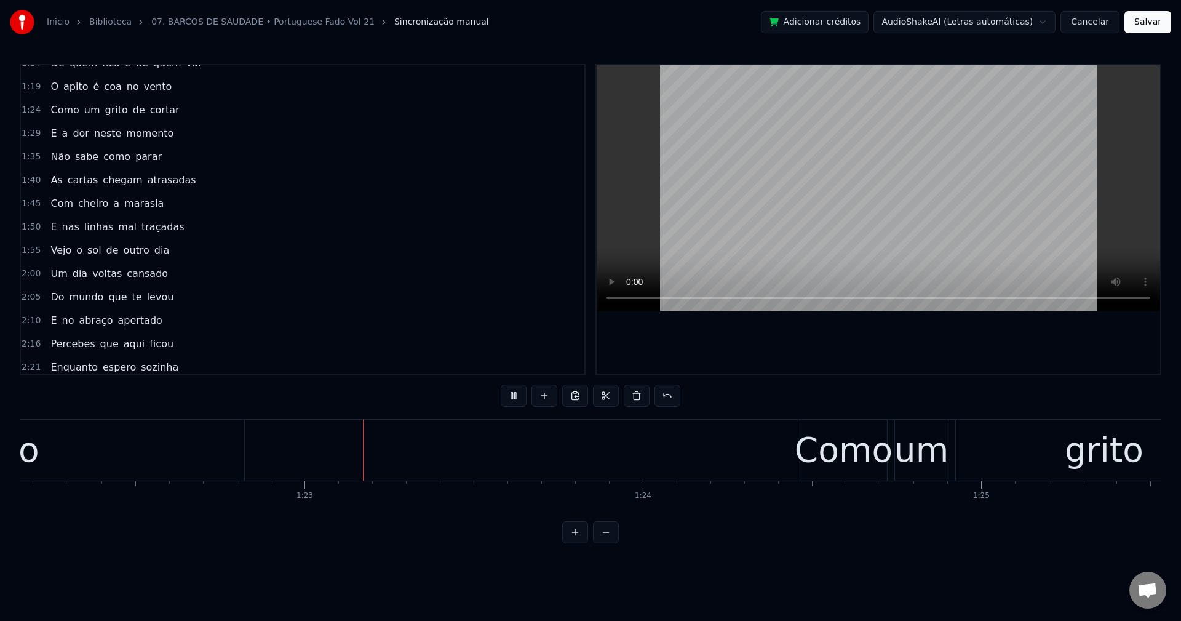
click at [92, 84] on span "é" at bounding box center [96, 86] width 9 height 14
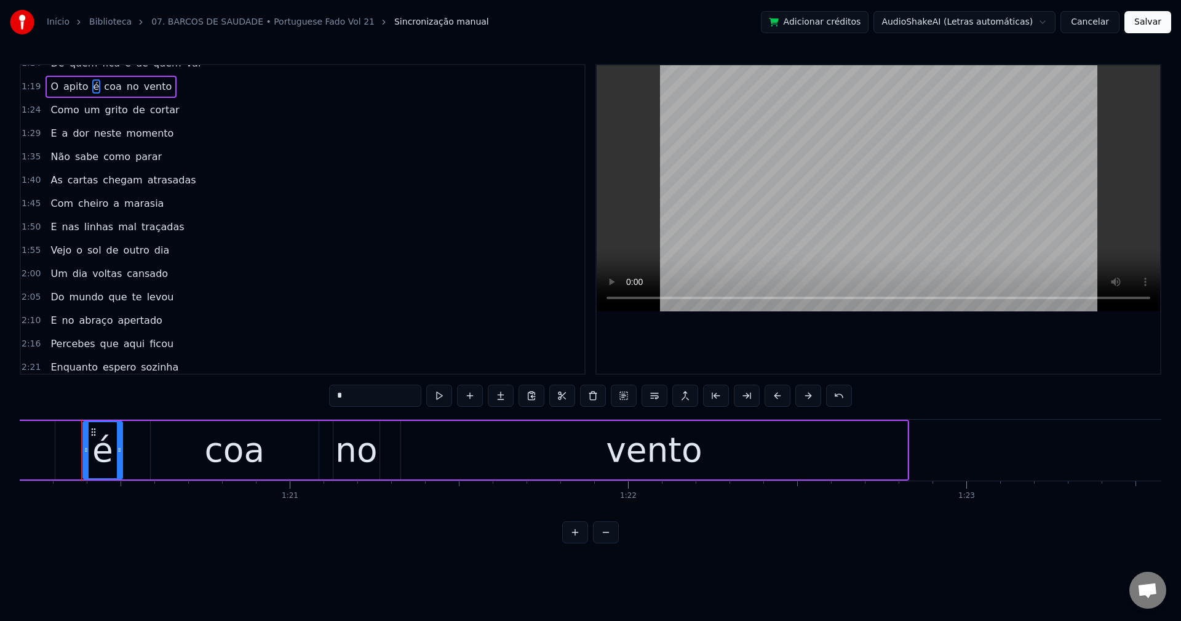
scroll to position [0, 27142]
click at [592, 394] on button at bounding box center [593, 396] width 26 height 22
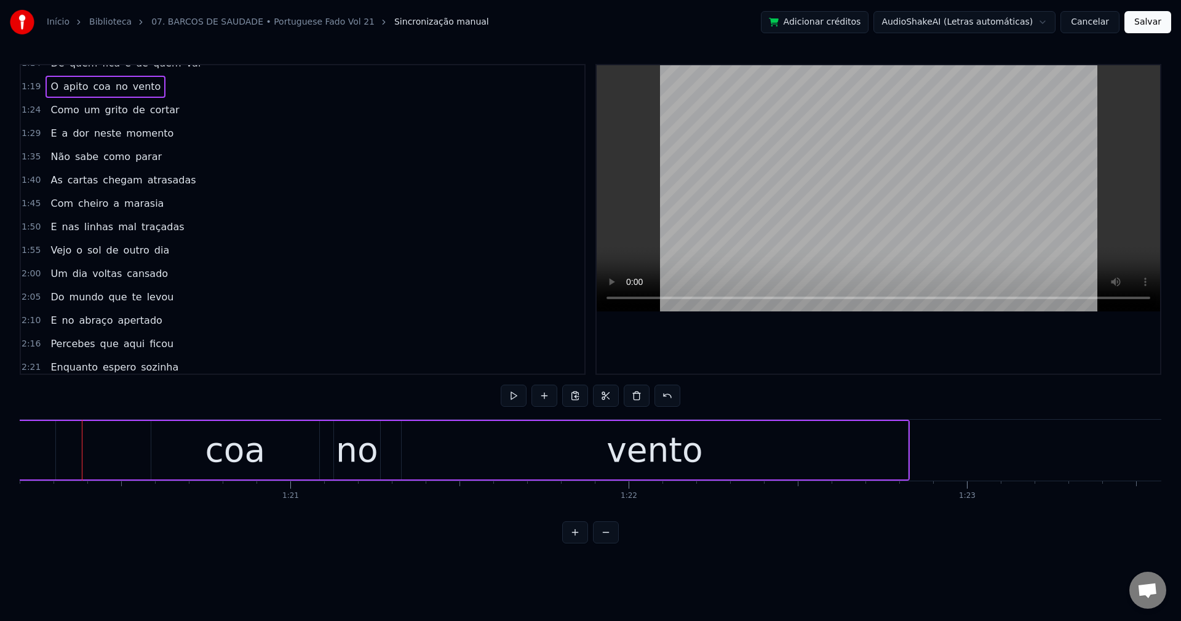
click at [215, 456] on div "coa" at bounding box center [236, 450] width 60 height 51
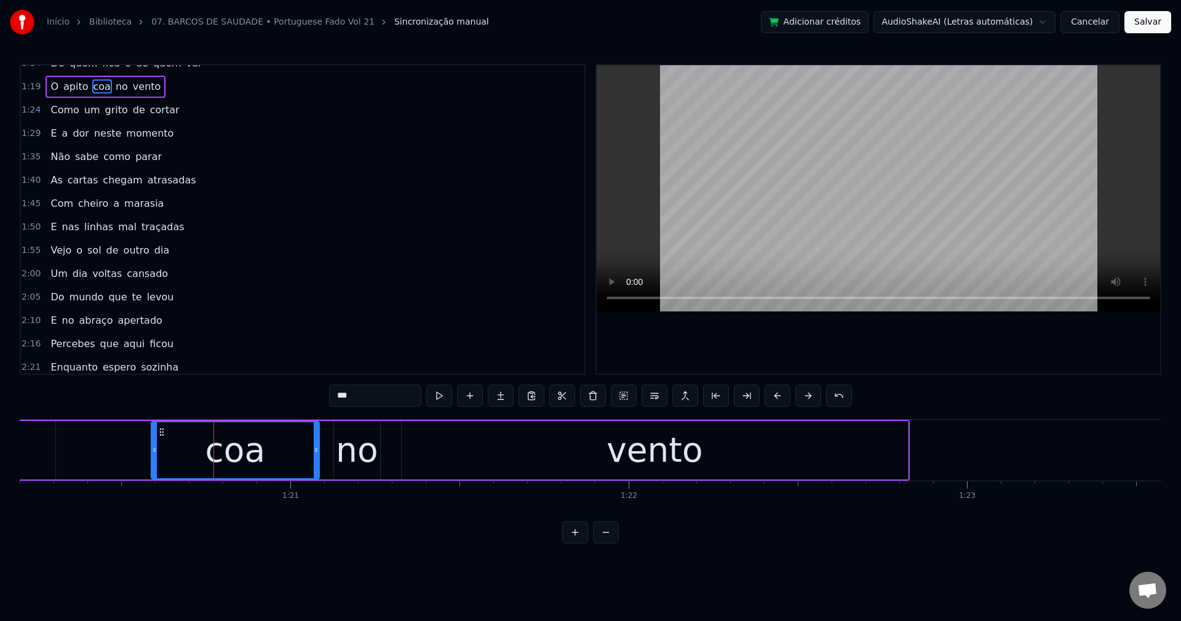
scroll to position [138, 0]
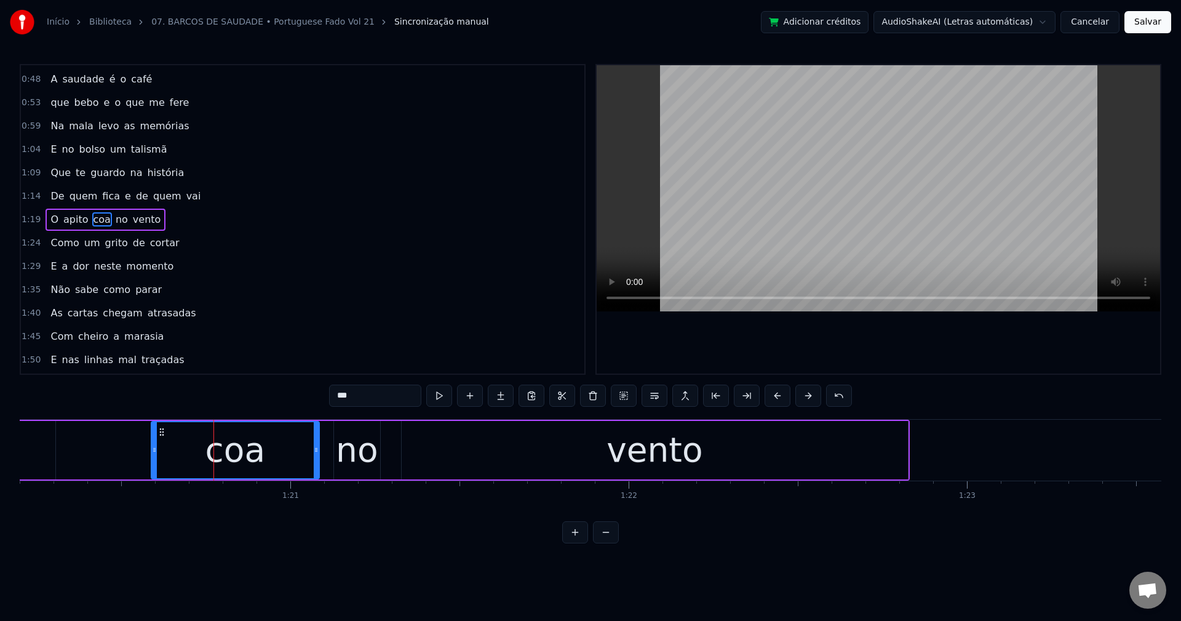
click at [335, 398] on input "***" at bounding box center [375, 396] width 92 height 22
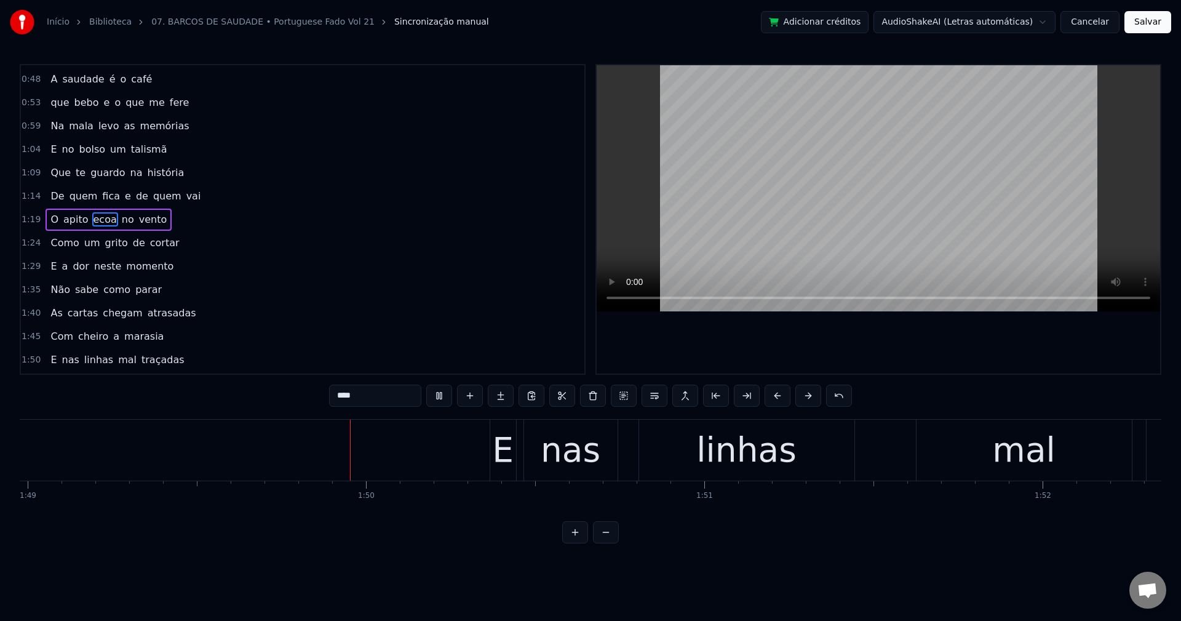
scroll to position [0, 36882]
click at [135, 340] on span "marasia" at bounding box center [144, 336] width 42 height 14
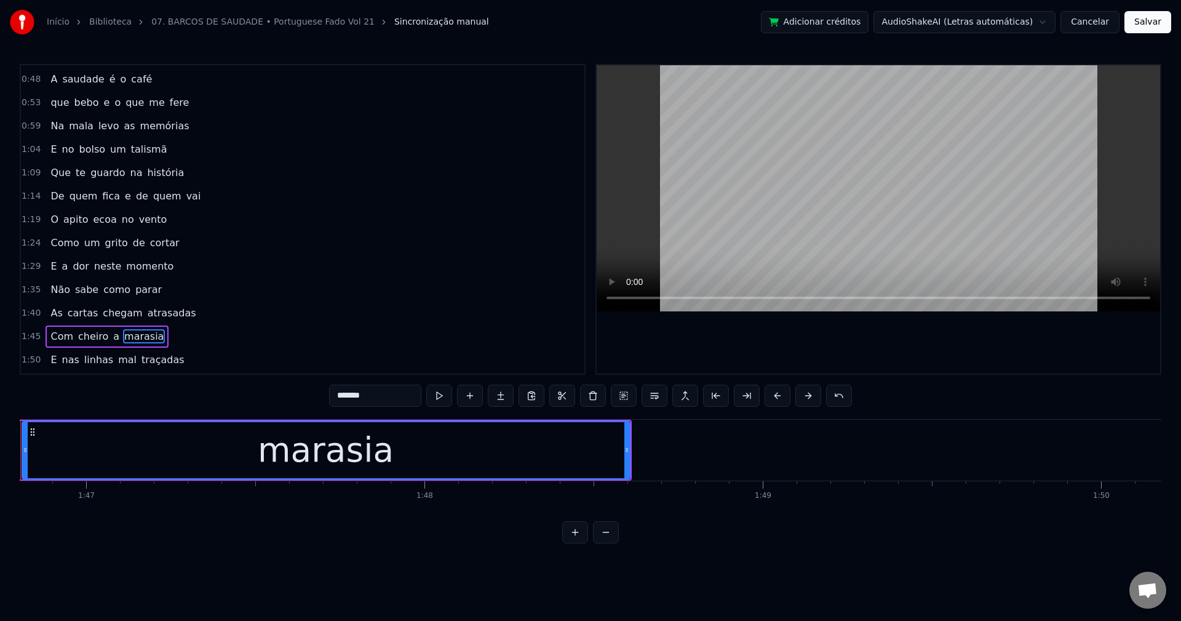
scroll to position [0, 36085]
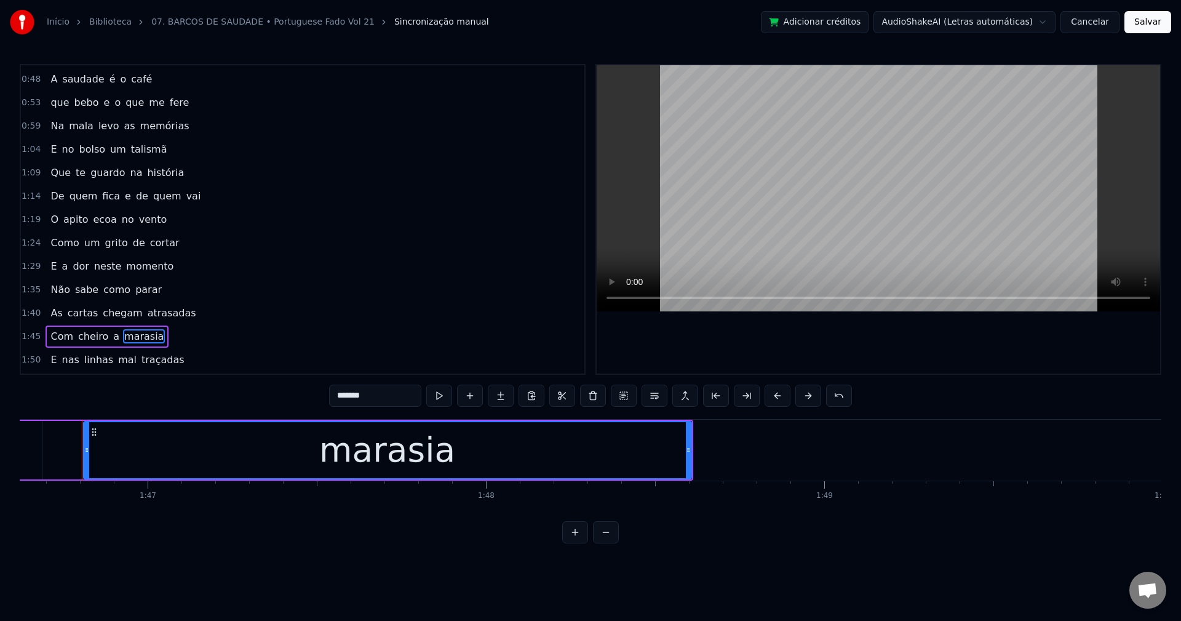
click at [359, 400] on input "*******" at bounding box center [375, 396] width 92 height 22
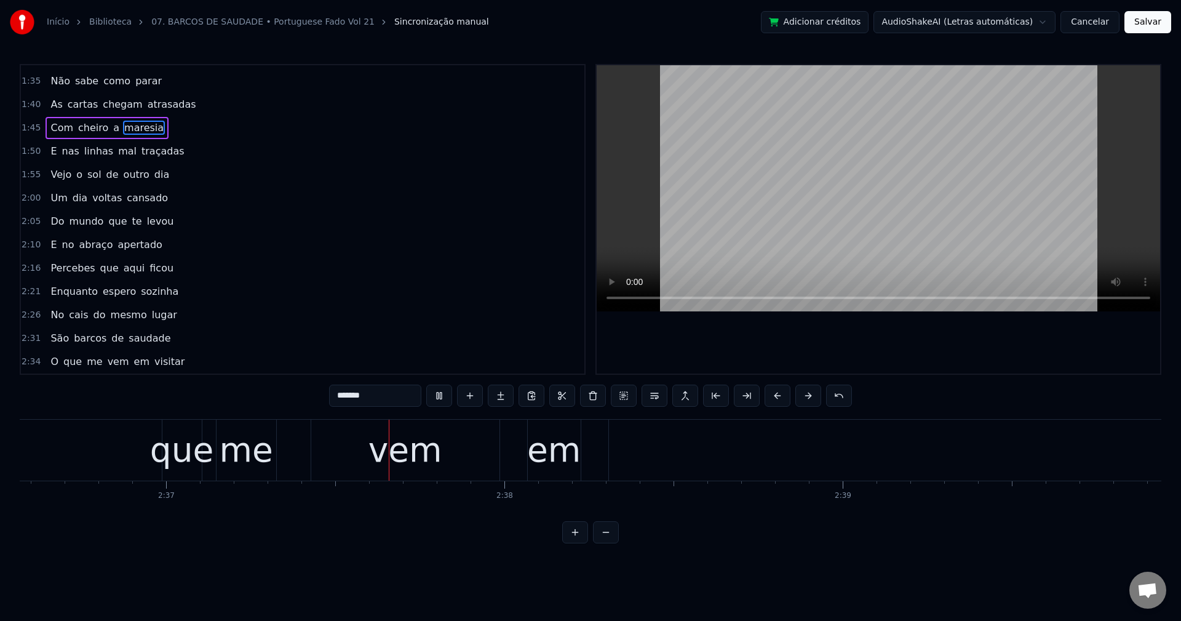
scroll to position [0, 52990]
click at [49, 361] on span "O" at bounding box center [54, 361] width 10 height 14
type input "*"
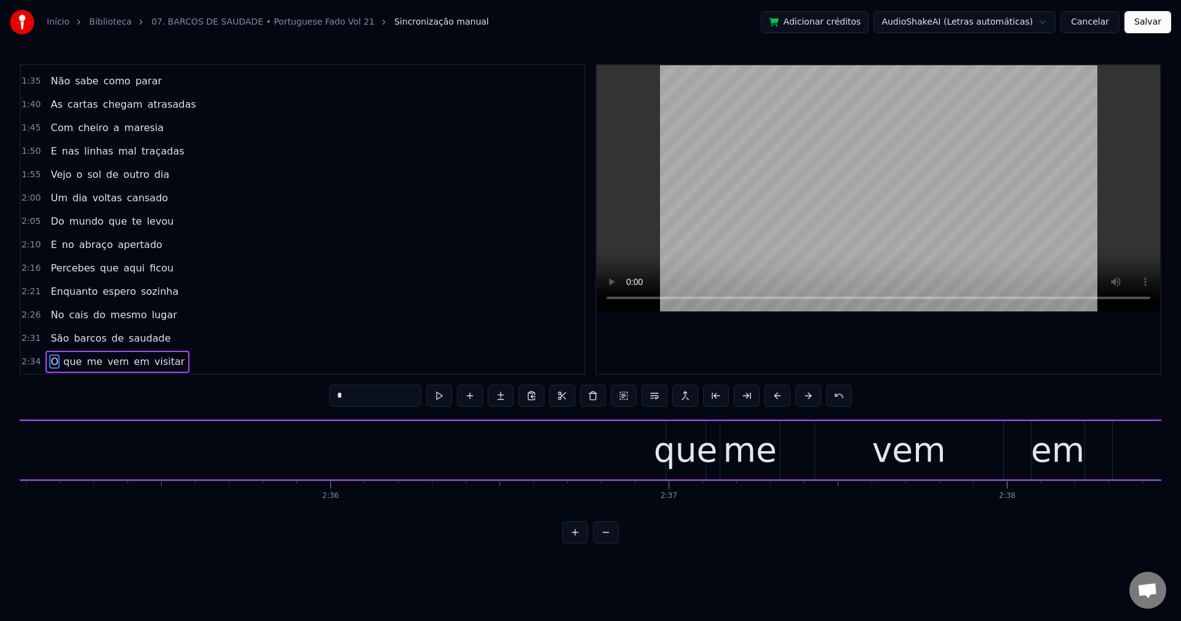
scroll to position [0, 52350]
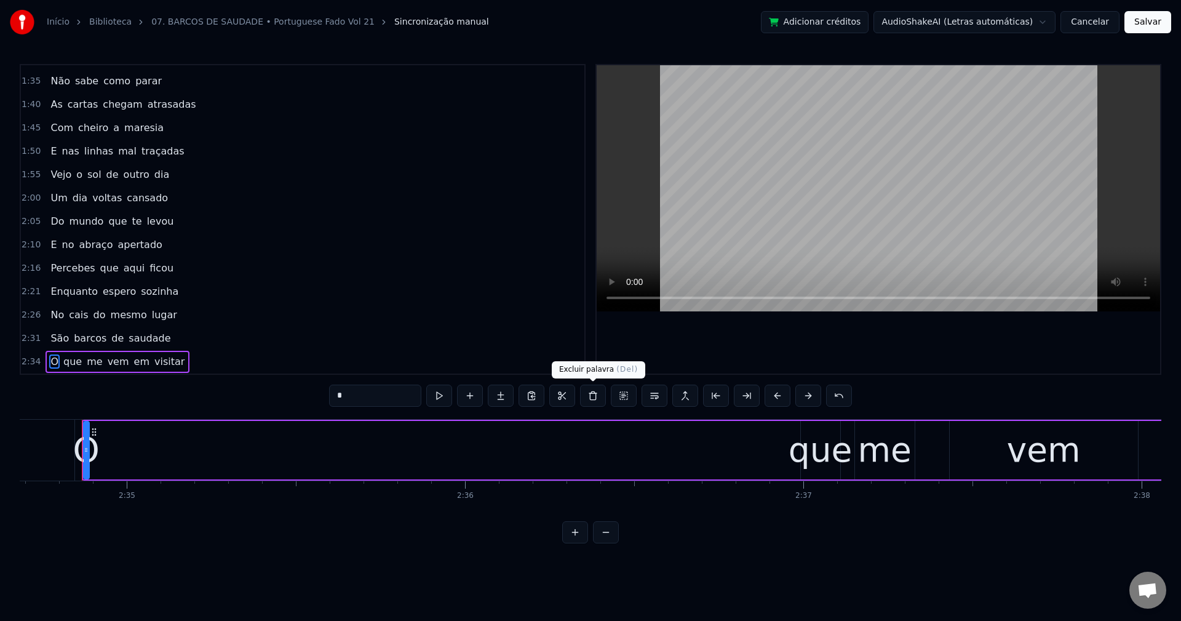
click at [594, 398] on button at bounding box center [593, 396] width 26 height 22
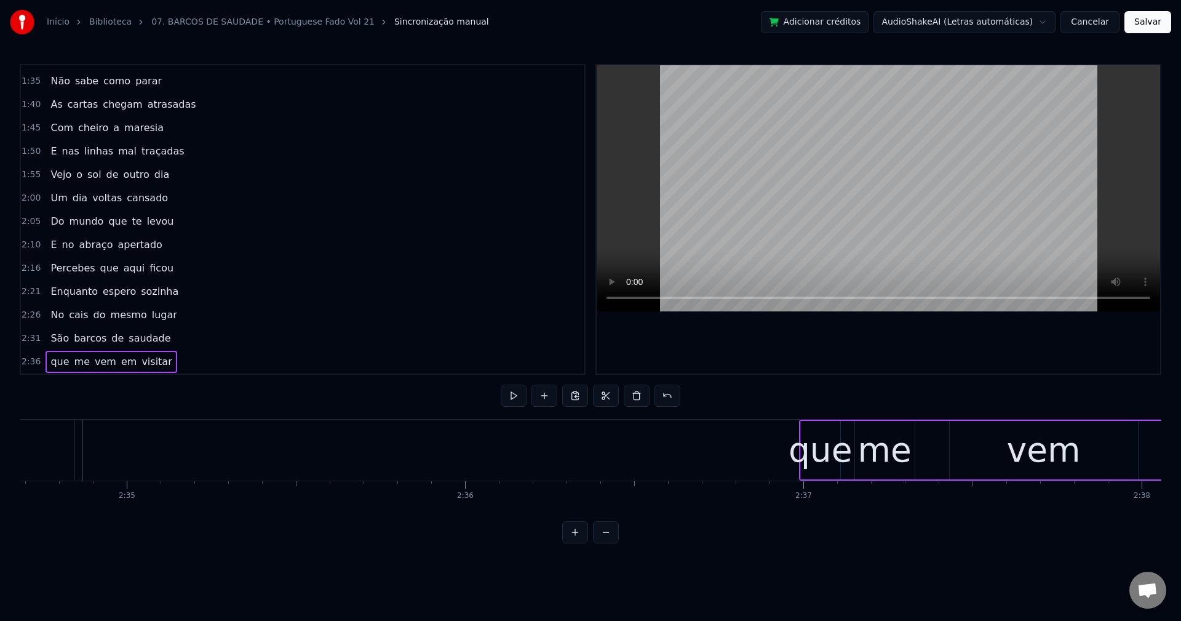
click at [97, 364] on span "vem" at bounding box center [106, 361] width 24 height 14
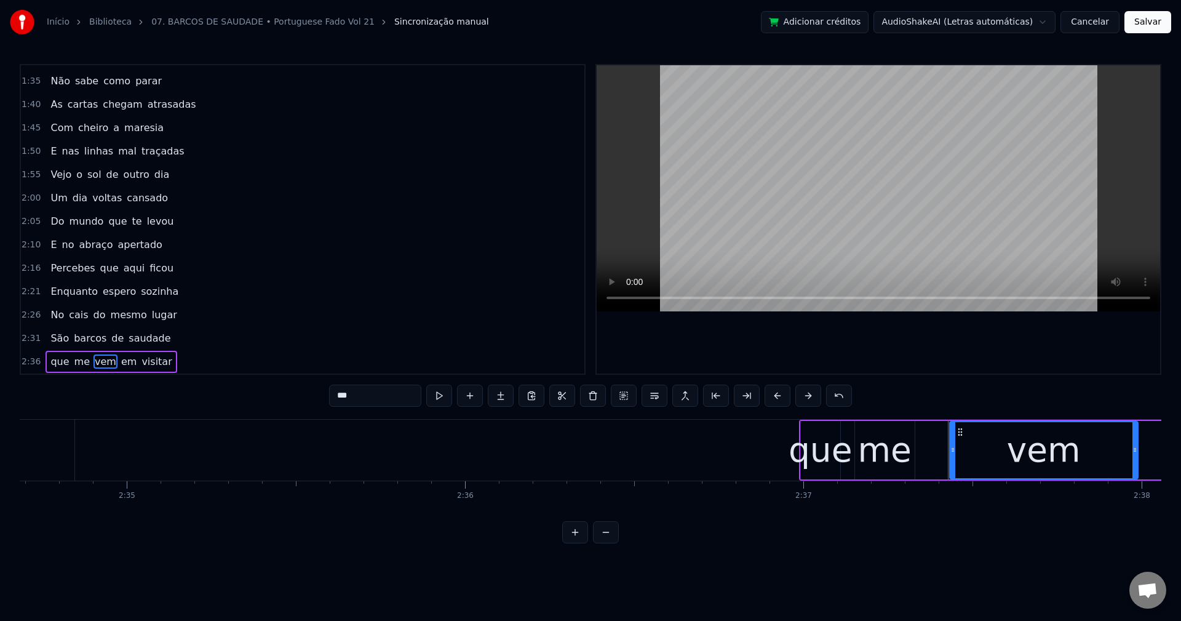
drag, startPoint x: 348, startPoint y: 396, endPoint x: 344, endPoint y: 408, distance: 12.3
click at [340, 400] on input "***" at bounding box center [375, 396] width 92 height 22
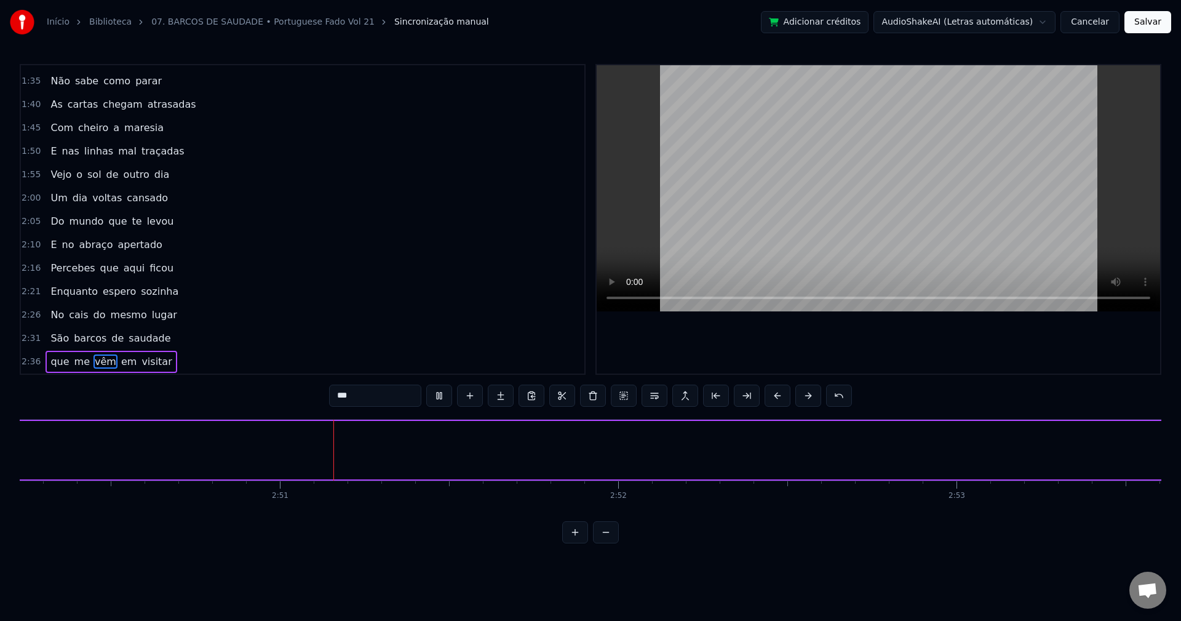
scroll to position [0, 57630]
click at [149, 361] on span "visitar" at bounding box center [156, 361] width 33 height 14
type input "*******"
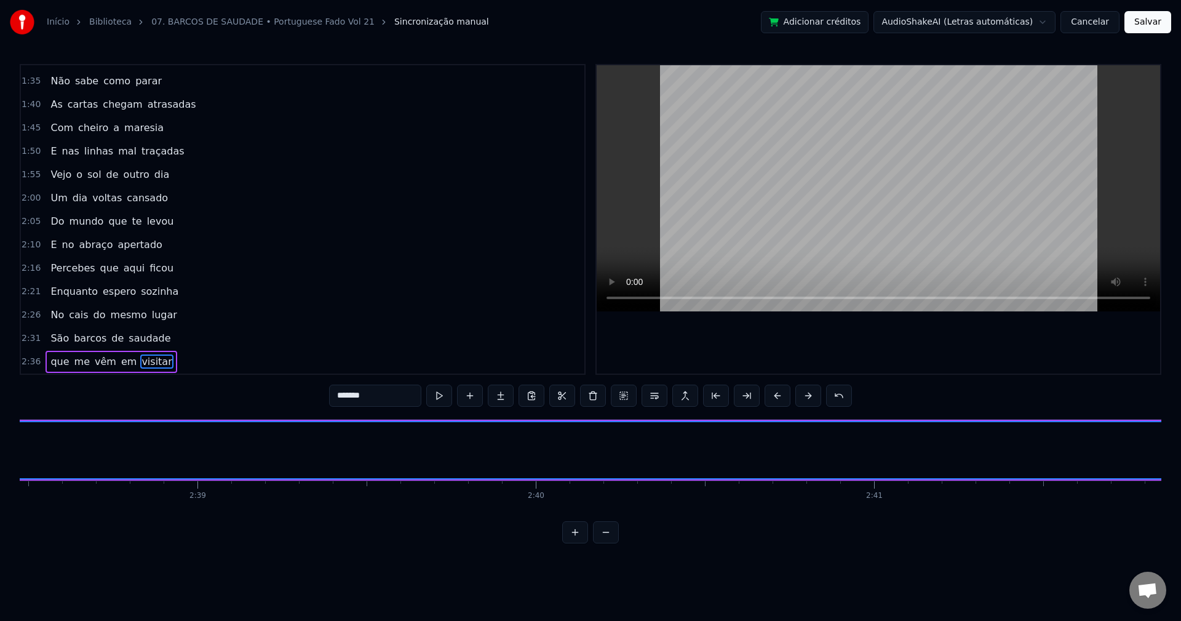
scroll to position [0, 53515]
drag, startPoint x: 380, startPoint y: 404, endPoint x: 326, endPoint y: 410, distance: 55.0
click at [326, 410] on div "0:17 No cais vejo a partida 0:22 De quem leva o meu viver 0:28 E a vida fica va…" at bounding box center [591, 303] width 1142 height 479
click at [593, 397] on button at bounding box center [593, 396] width 26 height 22
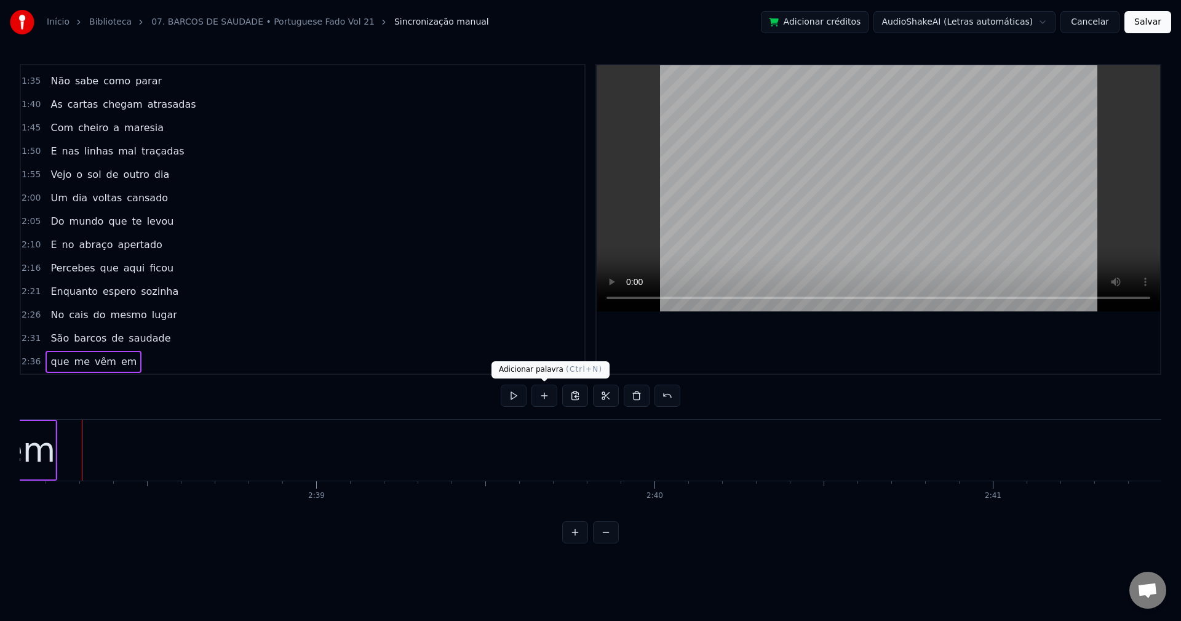
click at [546, 399] on button at bounding box center [545, 396] width 26 height 22
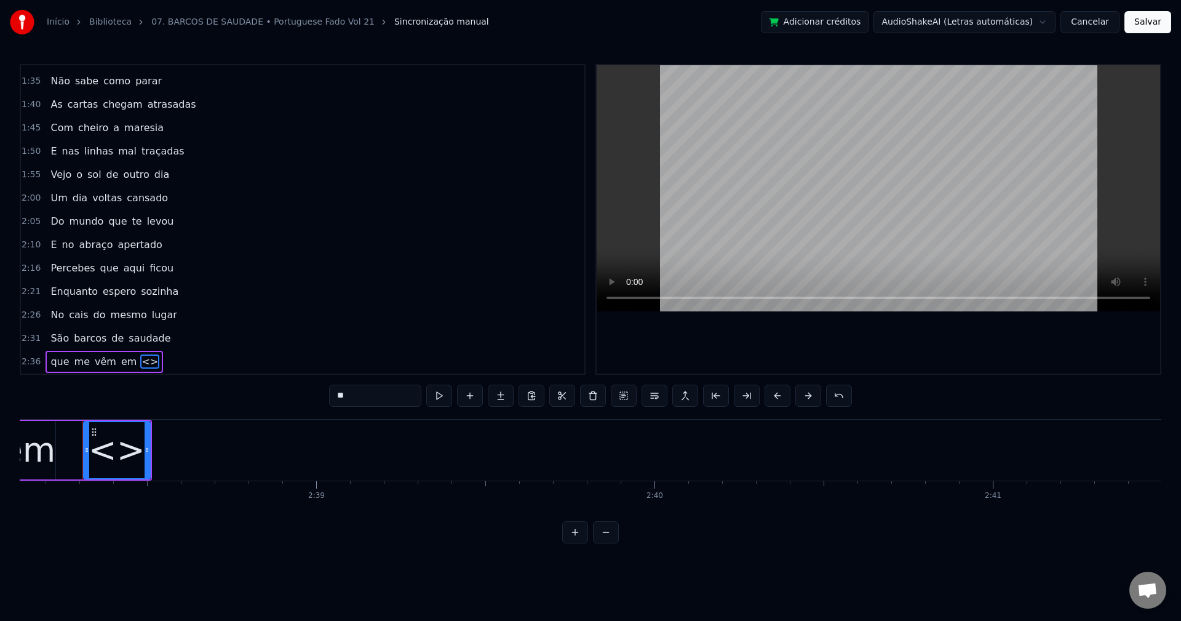
drag, startPoint x: 372, startPoint y: 394, endPoint x: 290, endPoint y: 399, distance: 82.6
click at [290, 399] on div "0:17 No cais vejo a partida 0:22 De quem leva o meu viver 0:28 E a vida fica va…" at bounding box center [591, 303] width 1142 height 479
paste input "*****"
drag, startPoint x: 146, startPoint y: 449, endPoint x: 216, endPoint y: 439, distance: 70.1
click at [216, 439] on div at bounding box center [214, 450] width 5 height 56
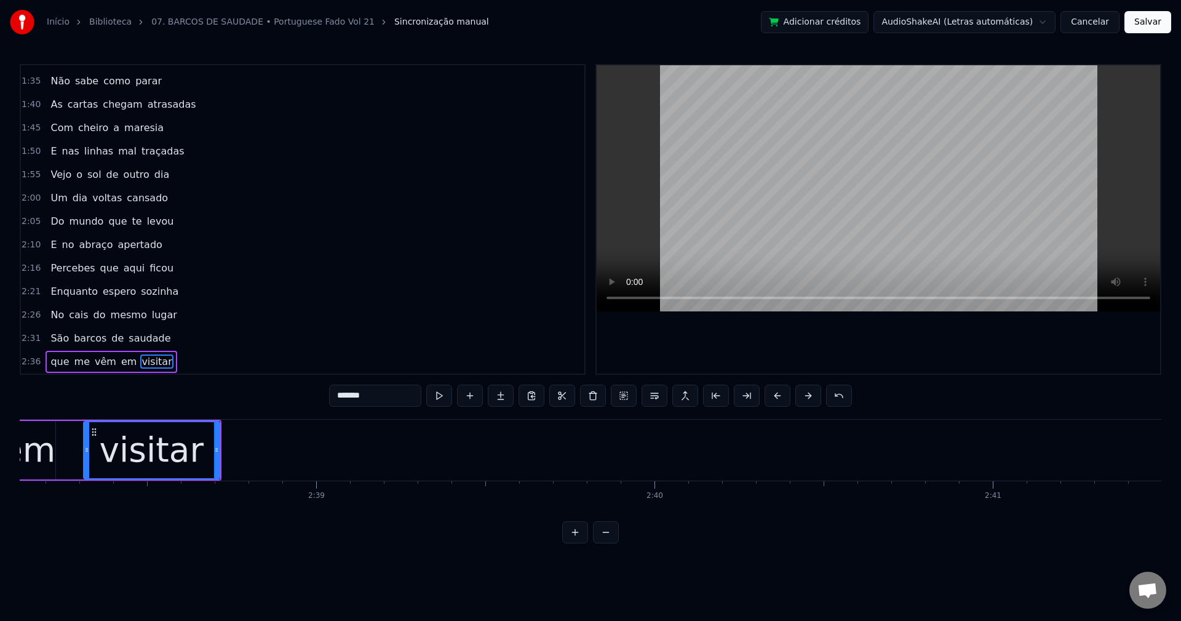
type input "*******"
click at [1149, 28] on button "Salvar" at bounding box center [1148, 22] width 47 height 22
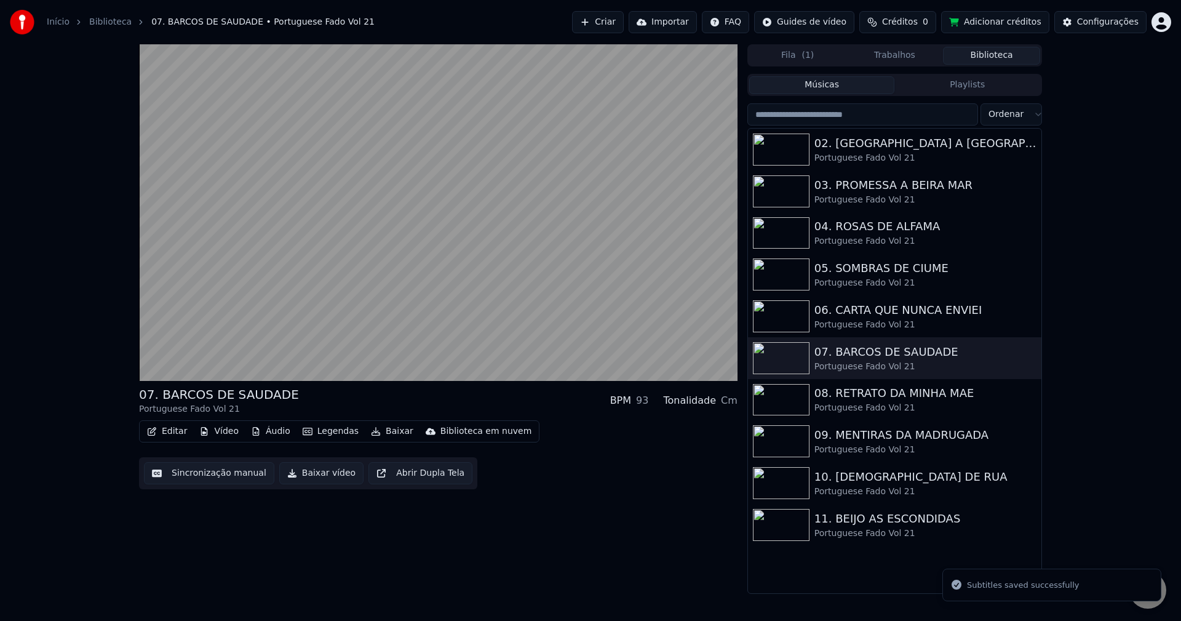
click at [318, 476] on button "Baixar vídeo" at bounding box center [321, 473] width 84 height 22
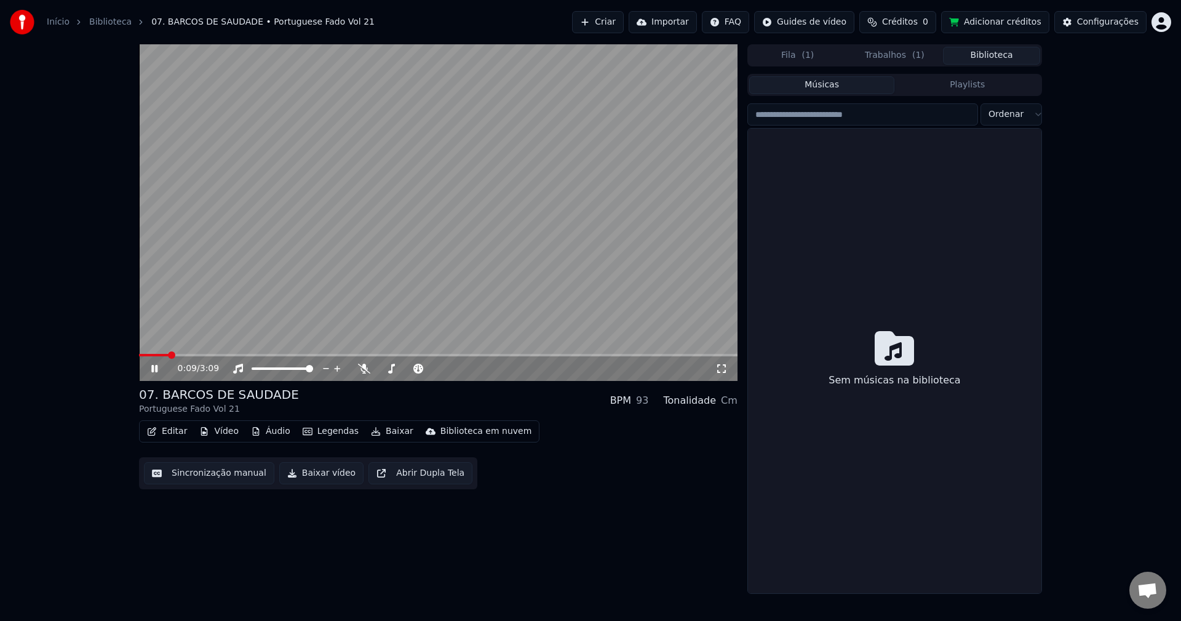
click at [988, 63] on button "Biblioteca" at bounding box center [991, 56] width 97 height 18
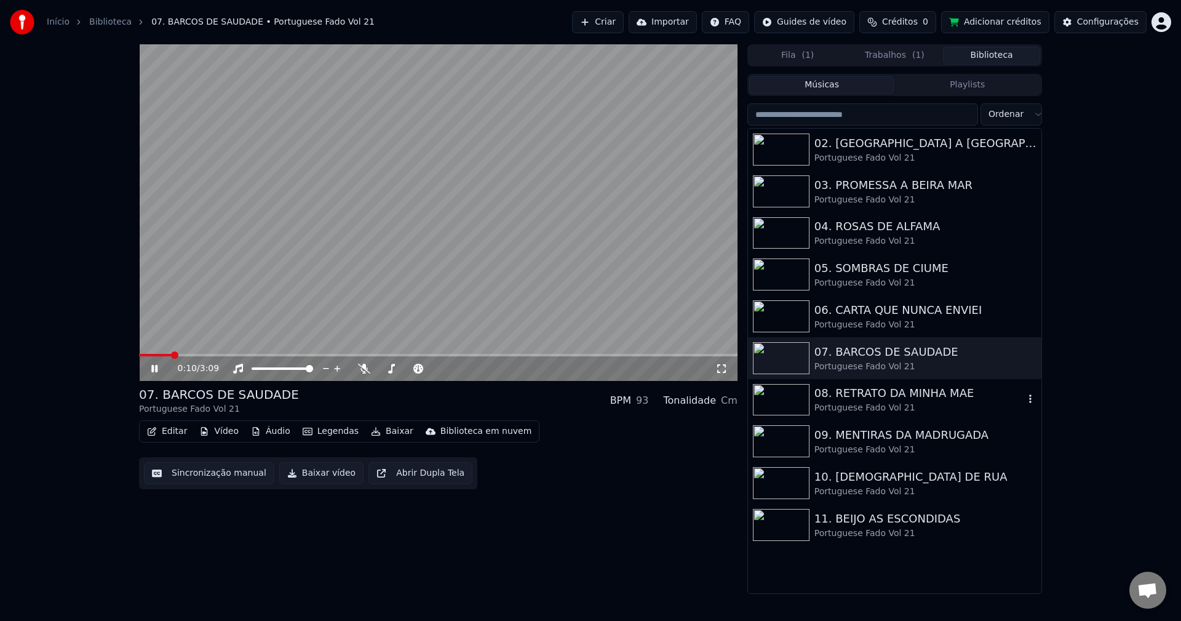
click at [849, 407] on div "Portuguese Fado Vol 21" at bounding box center [920, 408] width 210 height 12
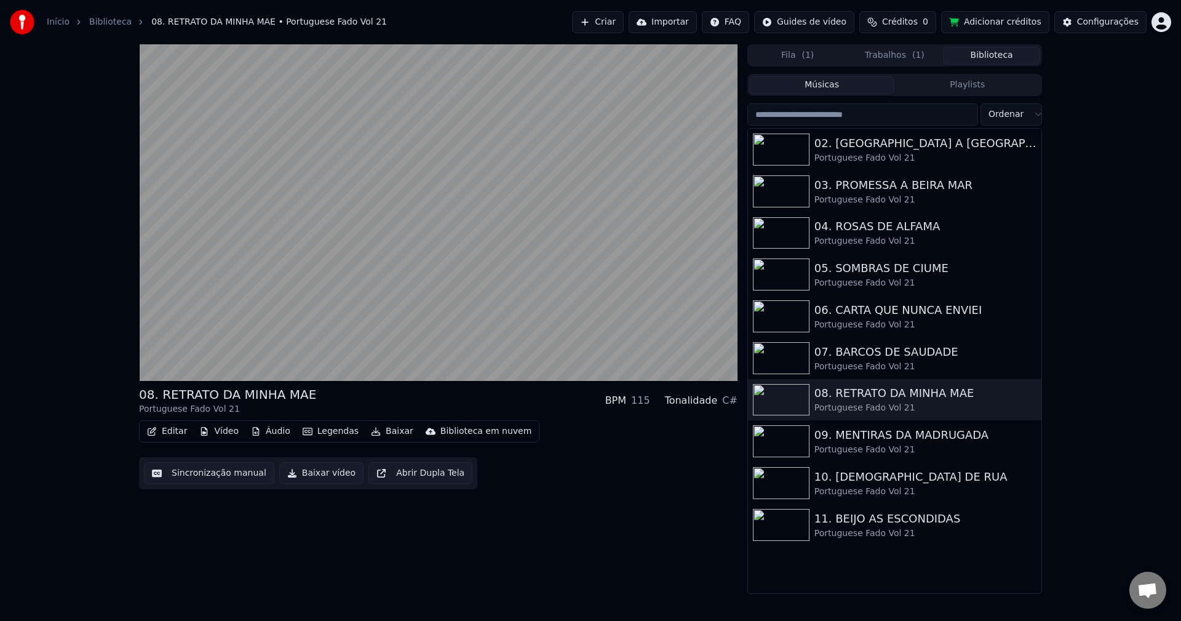
click at [215, 473] on button "Sincronização manual" at bounding box center [209, 473] width 130 height 22
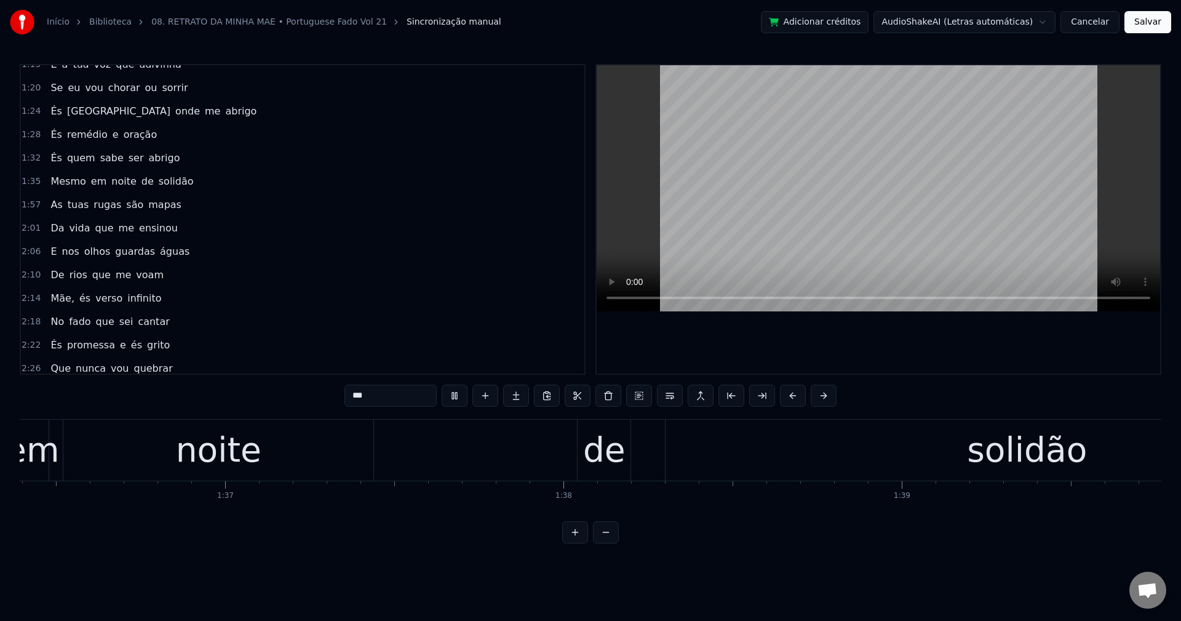
scroll to position [0, 33775]
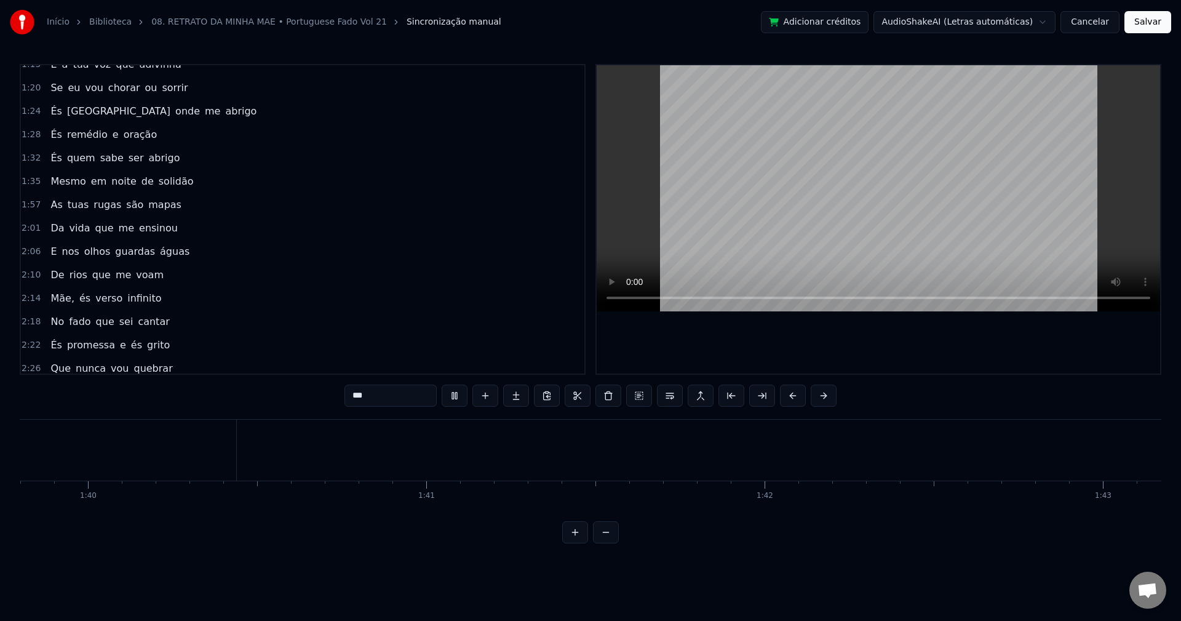
click at [49, 202] on span "As" at bounding box center [56, 205] width 14 height 14
type input "**"
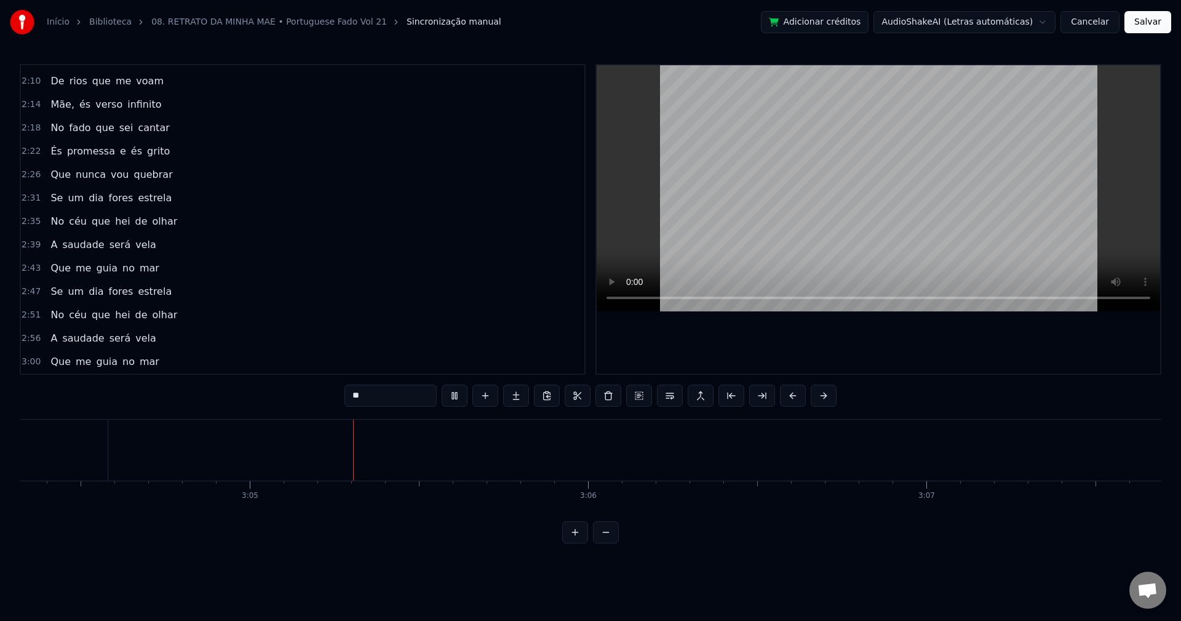
scroll to position [0, 62410]
click at [1156, 22] on button "Salvar" at bounding box center [1148, 22] width 47 height 22
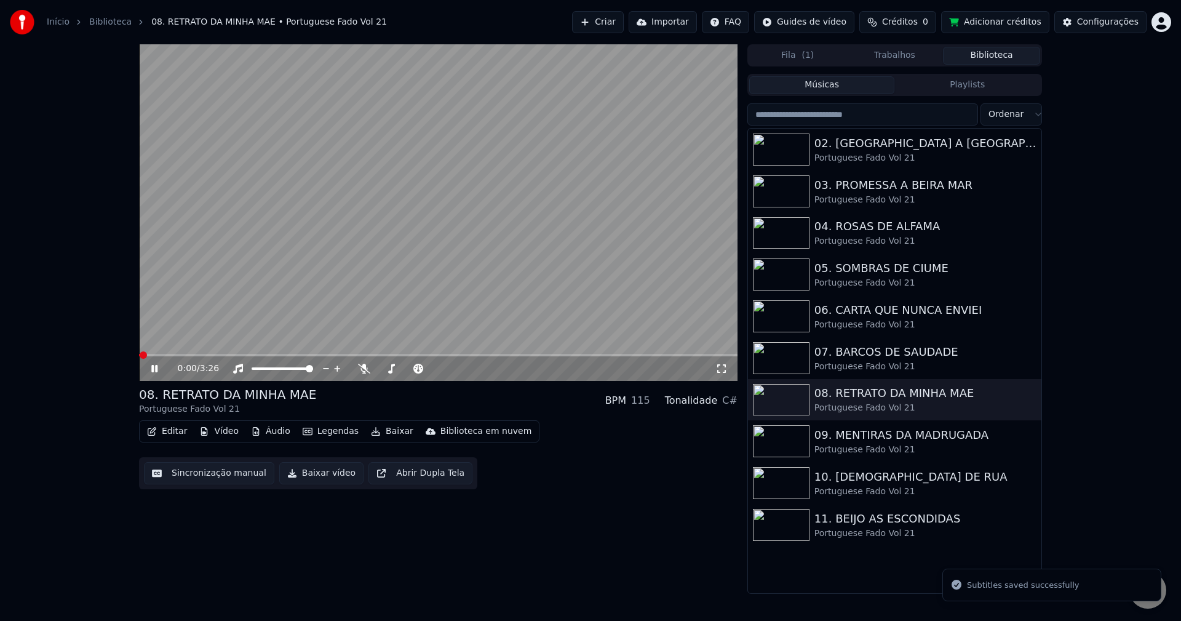
click at [324, 473] on button "Baixar vídeo" at bounding box center [321, 473] width 84 height 22
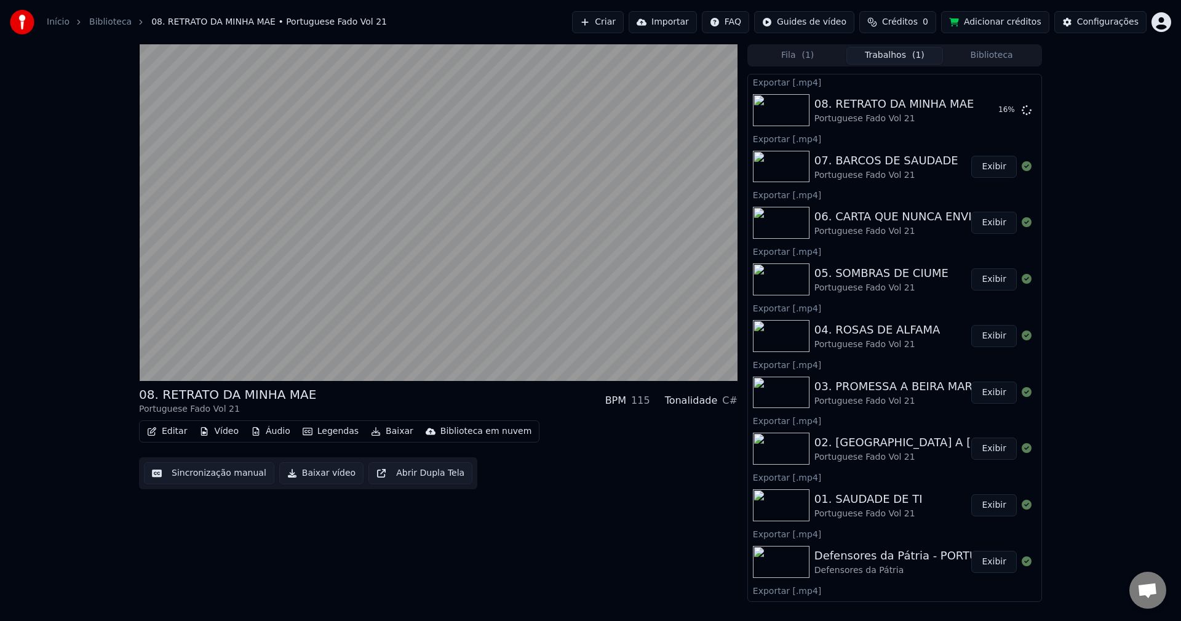
click at [1017, 50] on button "Biblioteca" at bounding box center [991, 56] width 97 height 18
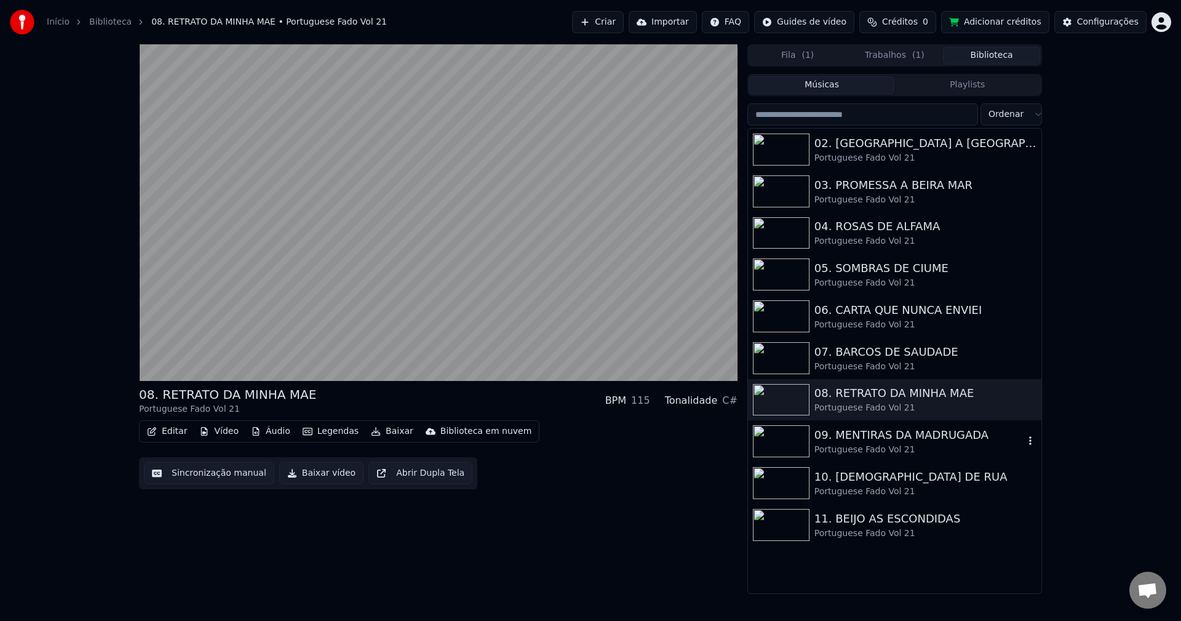
click at [873, 444] on div "Portuguese Fado Vol 21" at bounding box center [920, 450] width 210 height 12
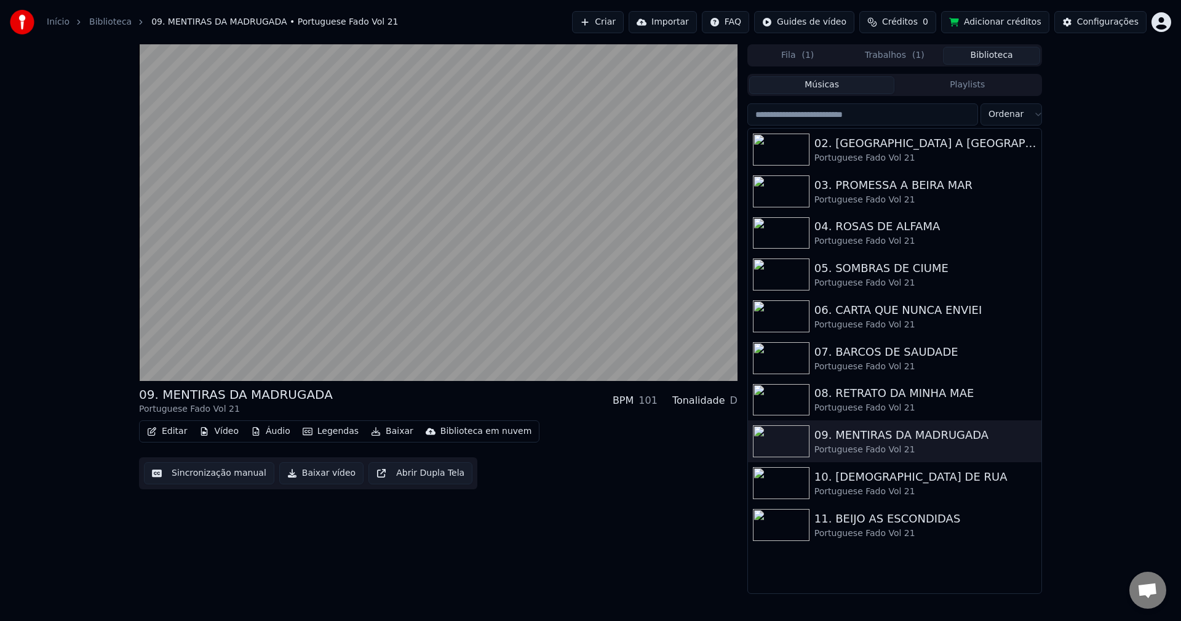
click at [210, 478] on button "Sincronização manual" at bounding box center [209, 473] width 130 height 22
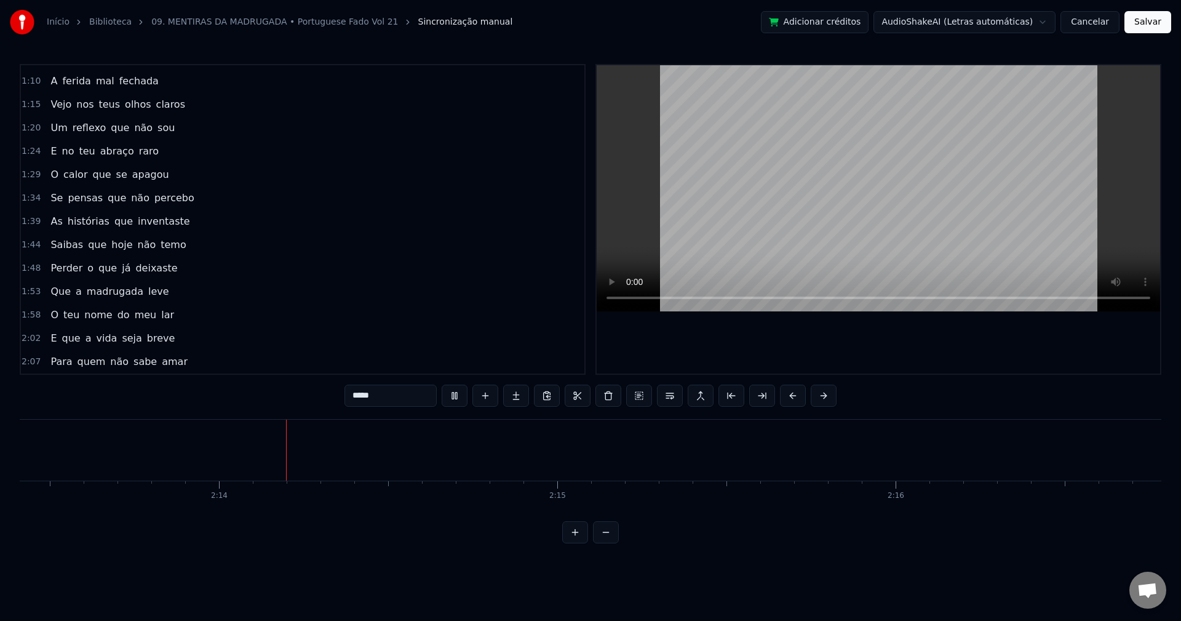
scroll to position [0, 45167]
click at [1142, 25] on button "Salvar" at bounding box center [1148, 22] width 47 height 22
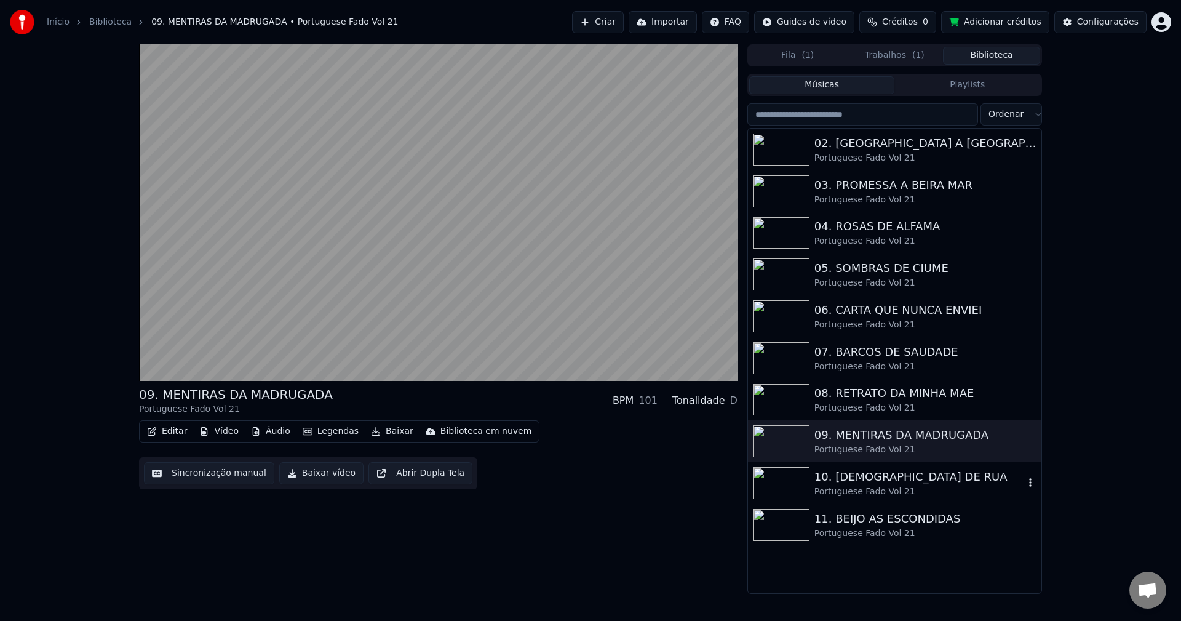
click at [862, 499] on div "10. FADISTA DE RUA Portuguese Fado Vol 21" at bounding box center [895, 483] width 294 height 42
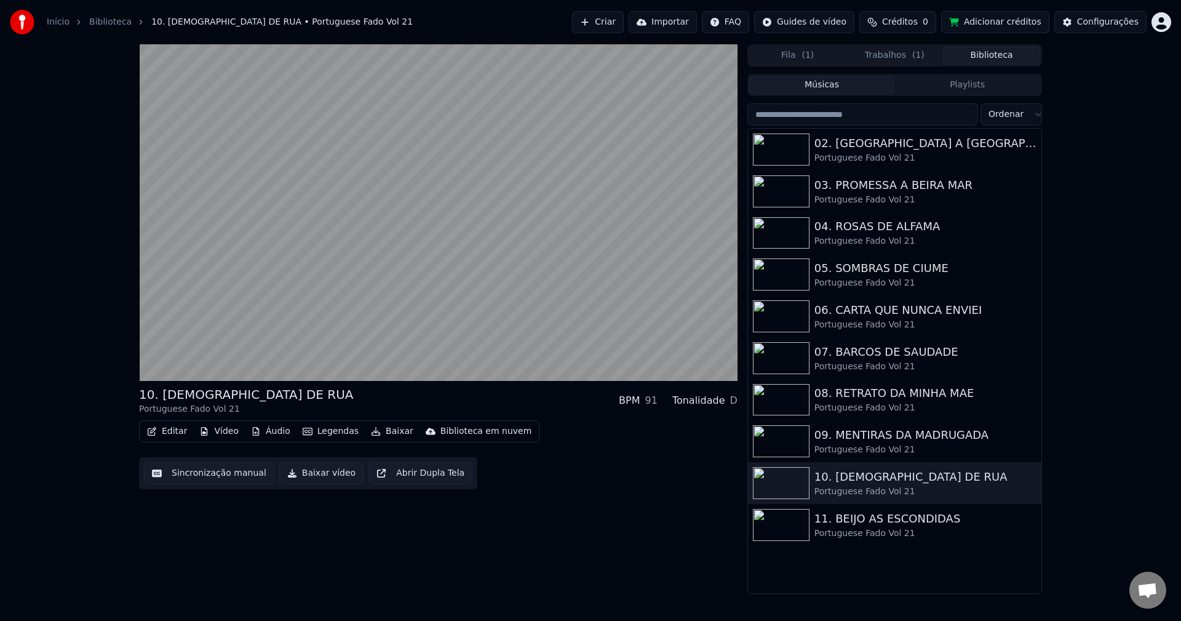
click at [210, 476] on button "Sincronização manual" at bounding box center [209, 473] width 130 height 22
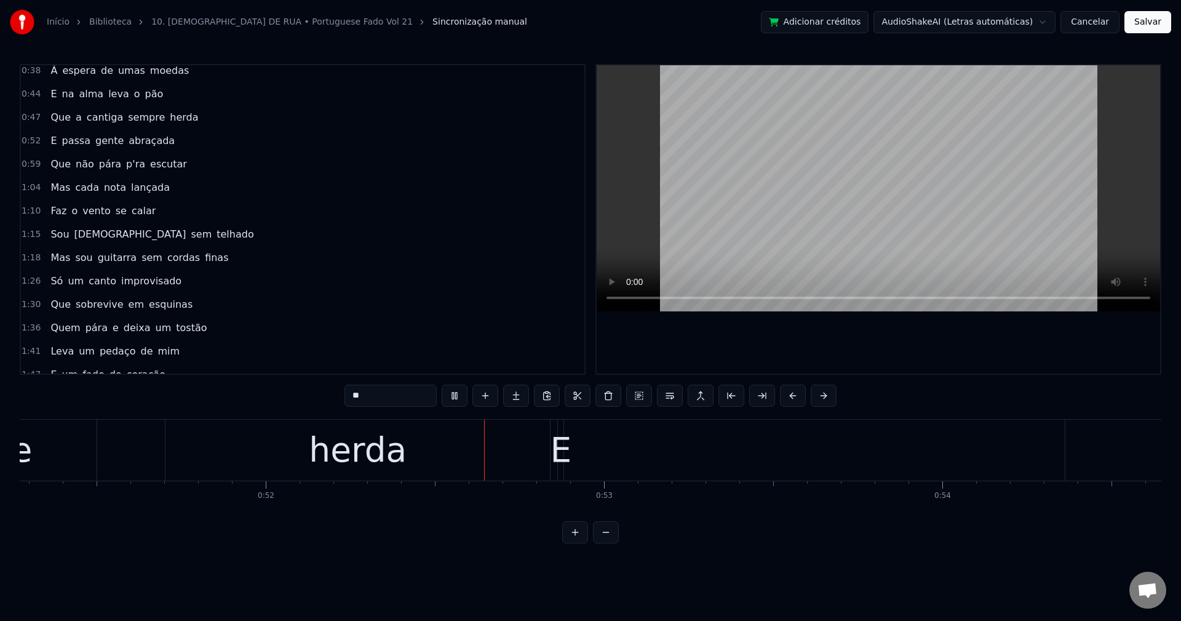
scroll to position [0, 17509]
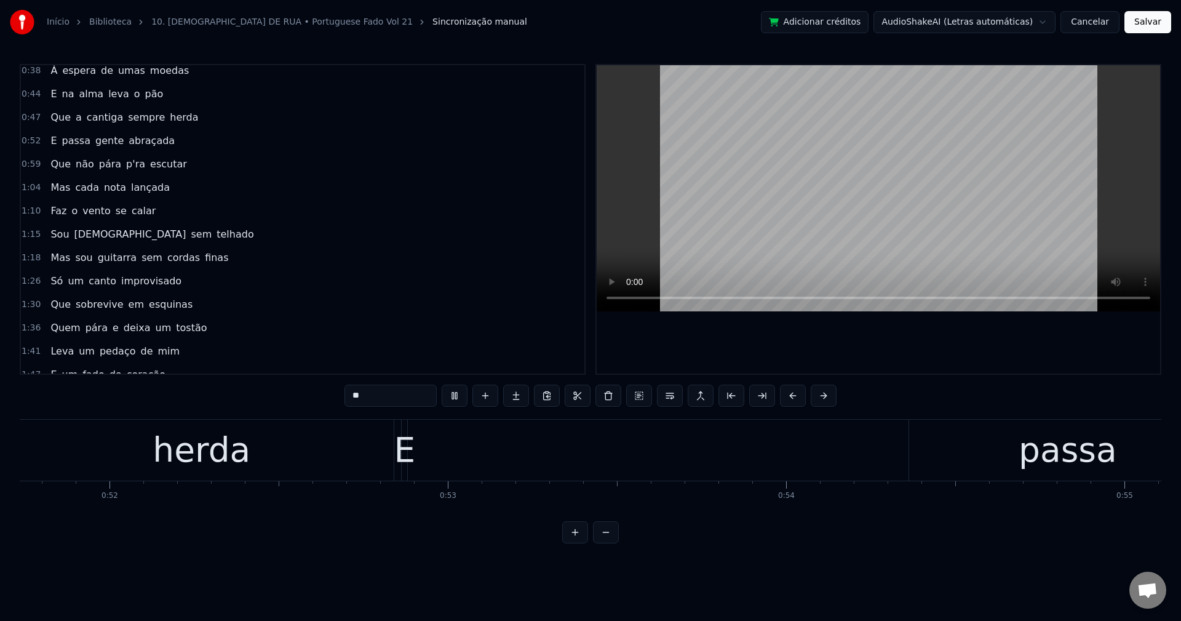
click at [49, 143] on span "E" at bounding box center [53, 141] width 9 height 14
type input "*"
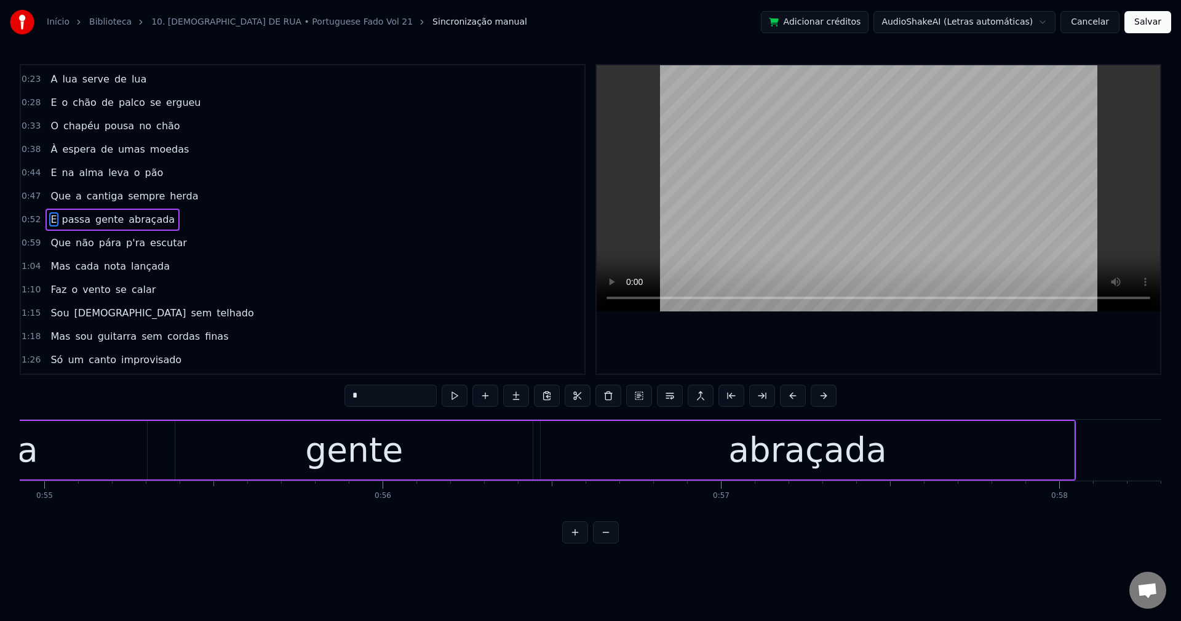
scroll to position [0, 18597]
click at [611, 398] on button at bounding box center [609, 396] width 26 height 22
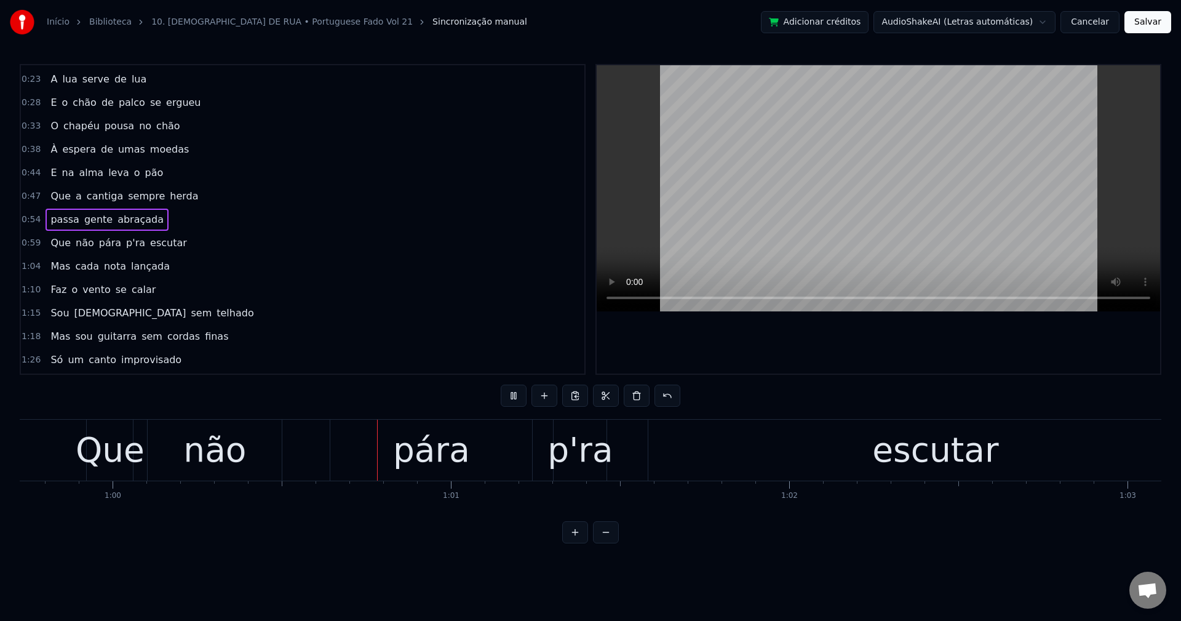
scroll to position [0, 20217]
click at [137, 223] on span "abraçada" at bounding box center [140, 219] width 49 height 14
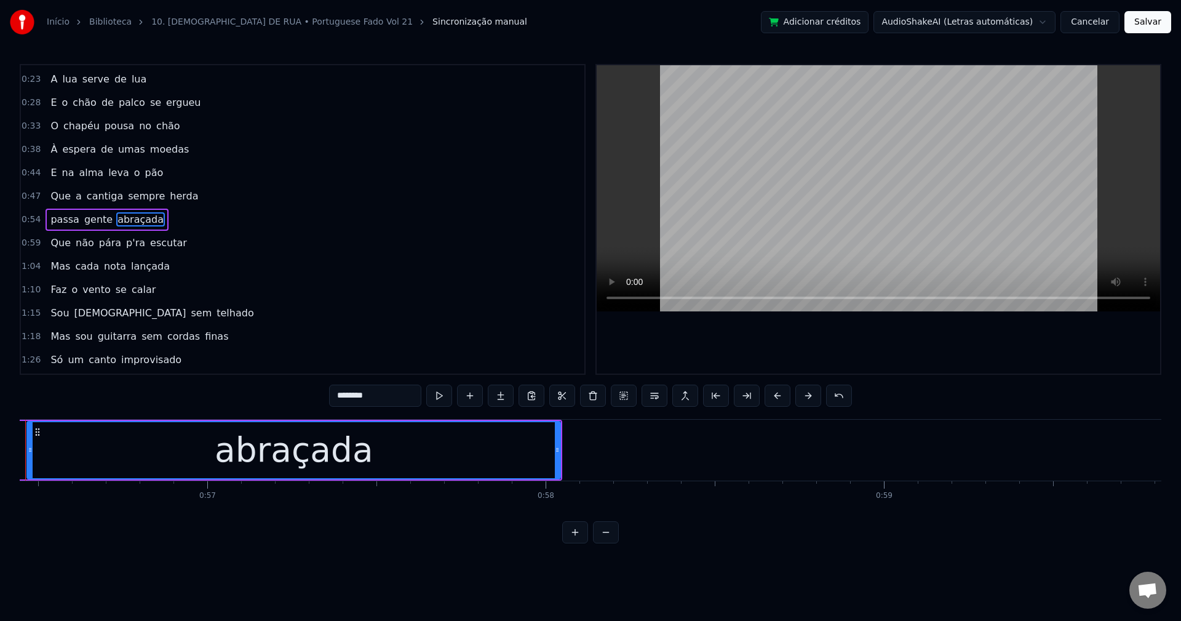
scroll to position [0, 19047]
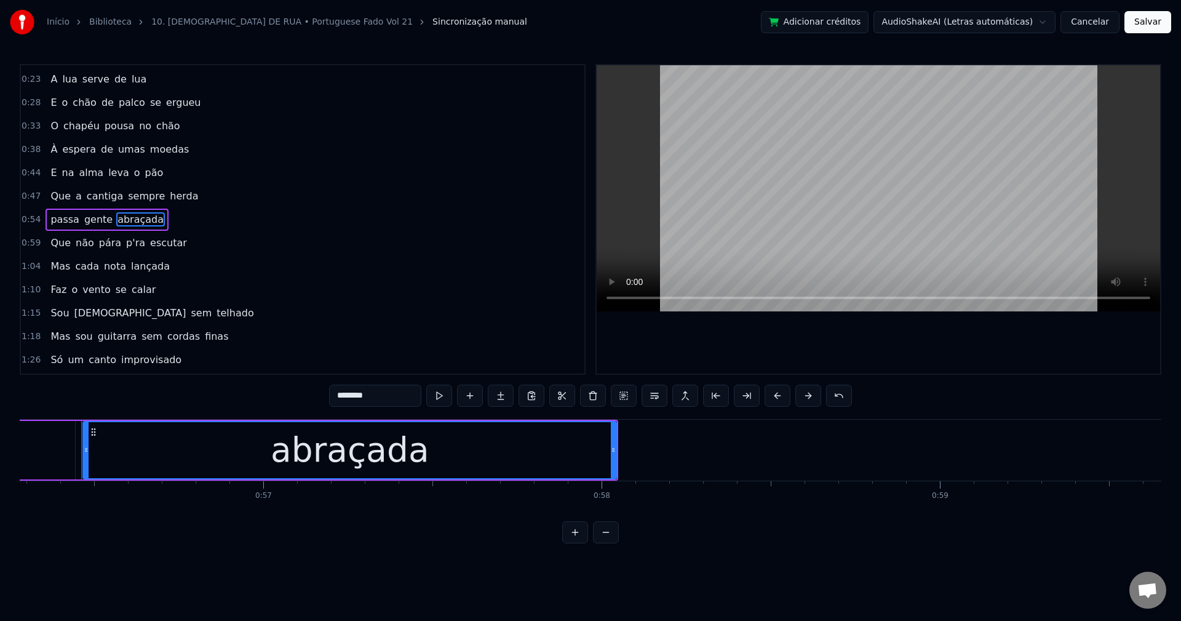
drag, startPoint x: 381, startPoint y: 394, endPoint x: 75, endPoint y: 396, distance: 305.8
click at [77, 396] on div "0:12 Na esquina fria da rua 0:17 Canta o fado que é só meu 0:23 A lua serve de …" at bounding box center [591, 303] width 1142 height 479
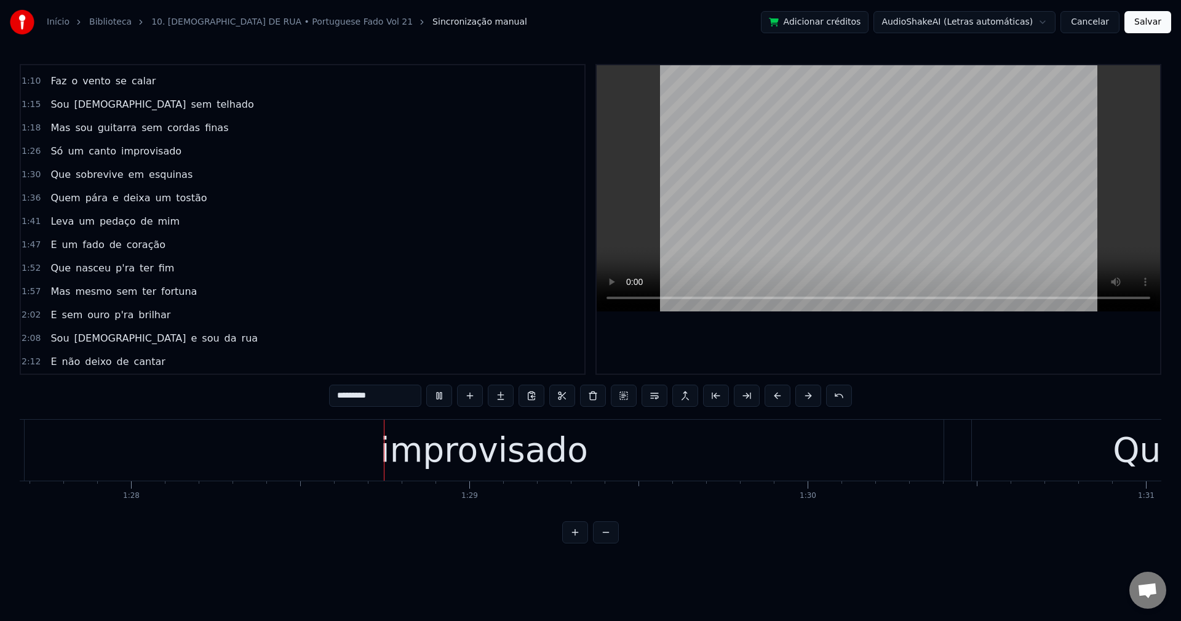
scroll to position [0, 29723]
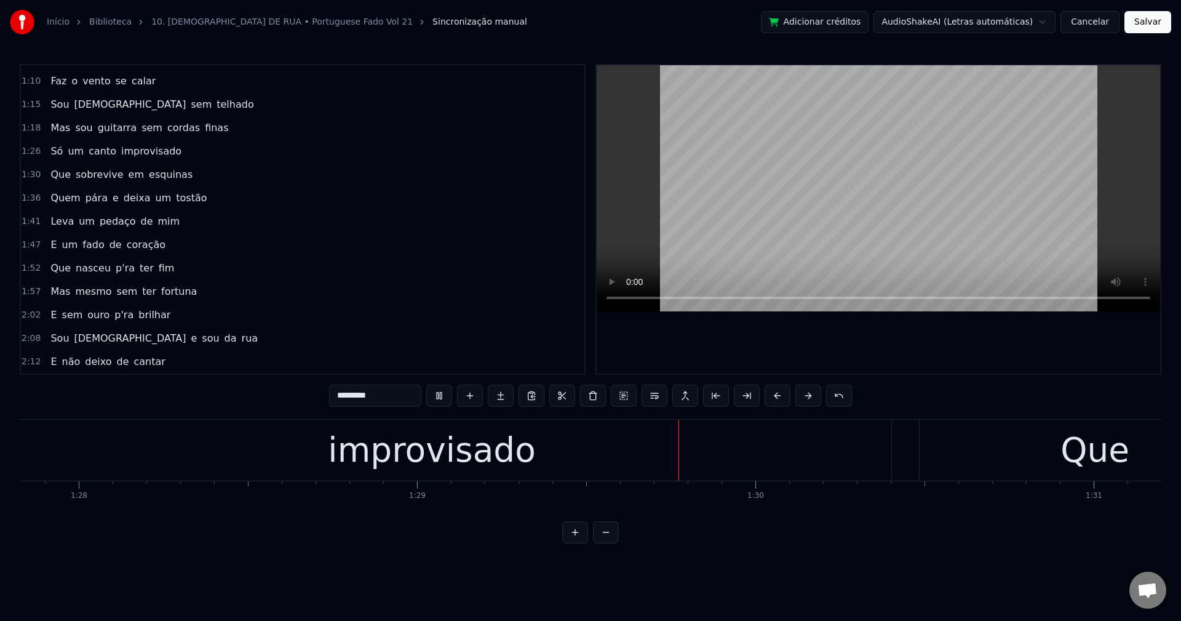
click at [58, 151] on span "Só" at bounding box center [56, 151] width 15 height 14
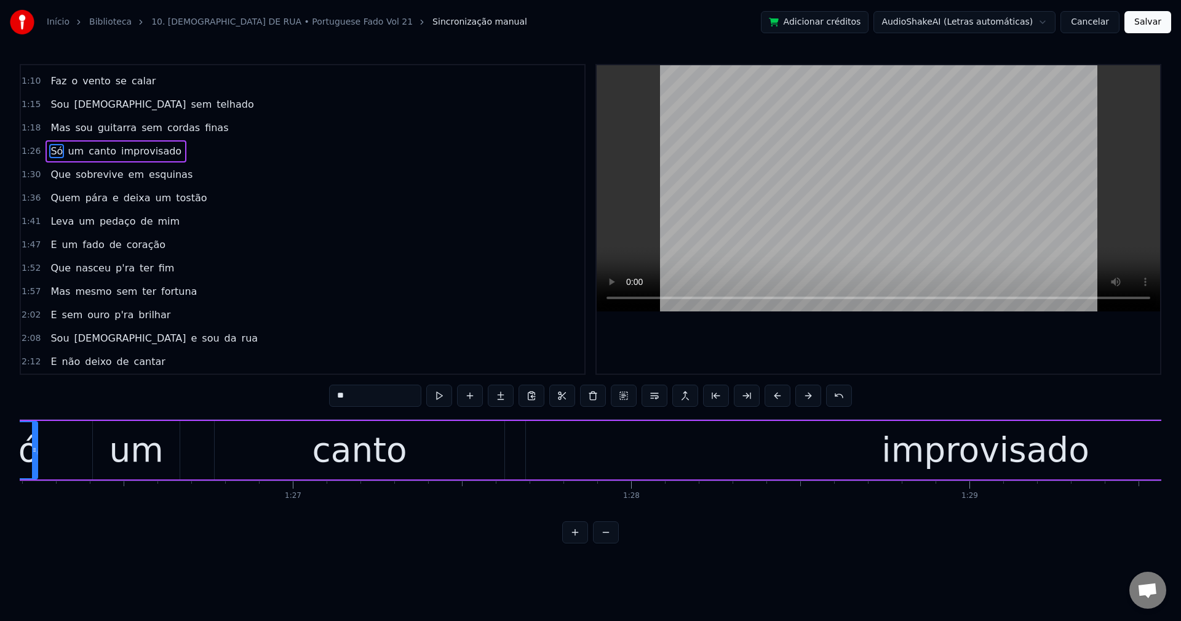
scroll to position [0, 29086]
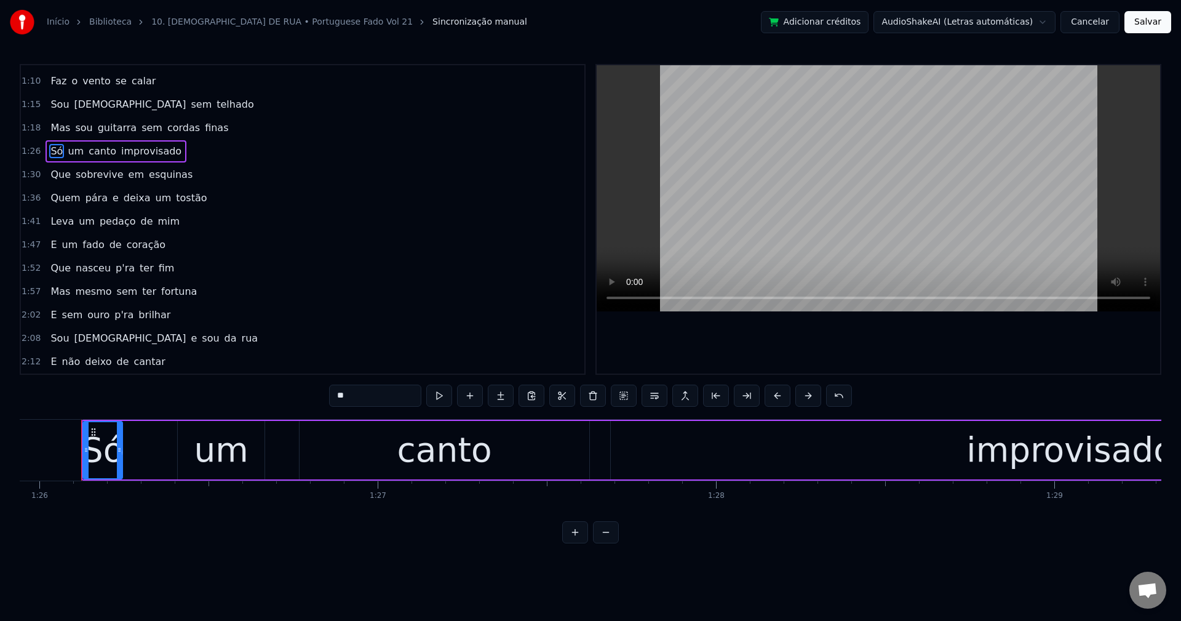
click at [386, 402] on input "**" at bounding box center [375, 396] width 92 height 22
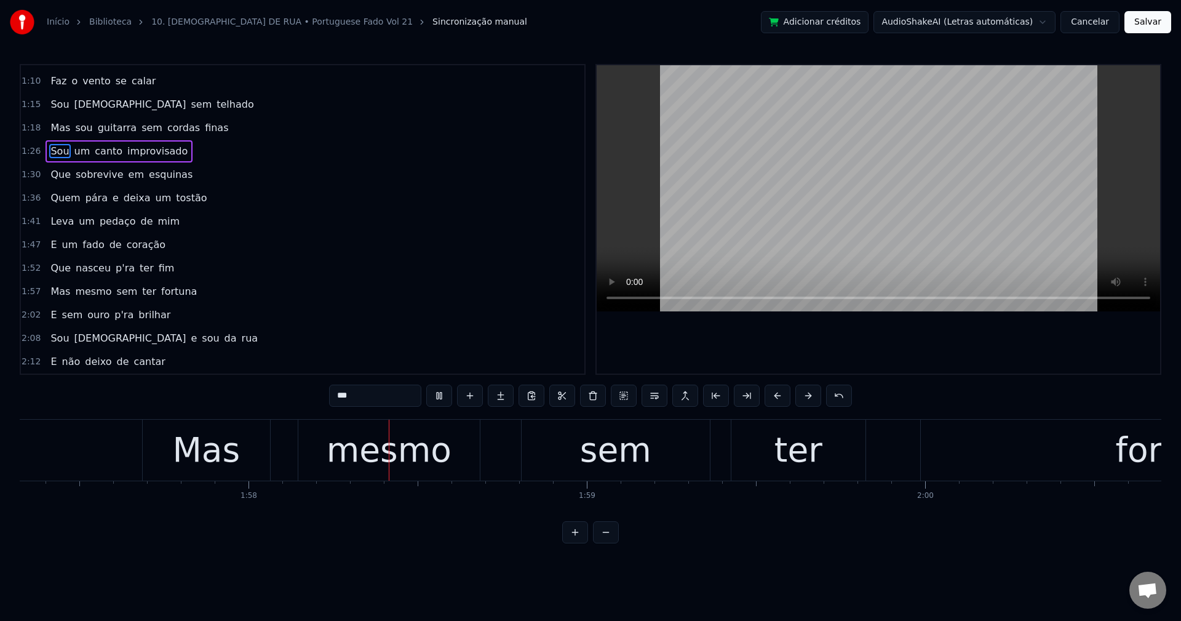
scroll to position [0, 39708]
click at [114, 265] on span "p'ra" at bounding box center [125, 268] width 22 height 14
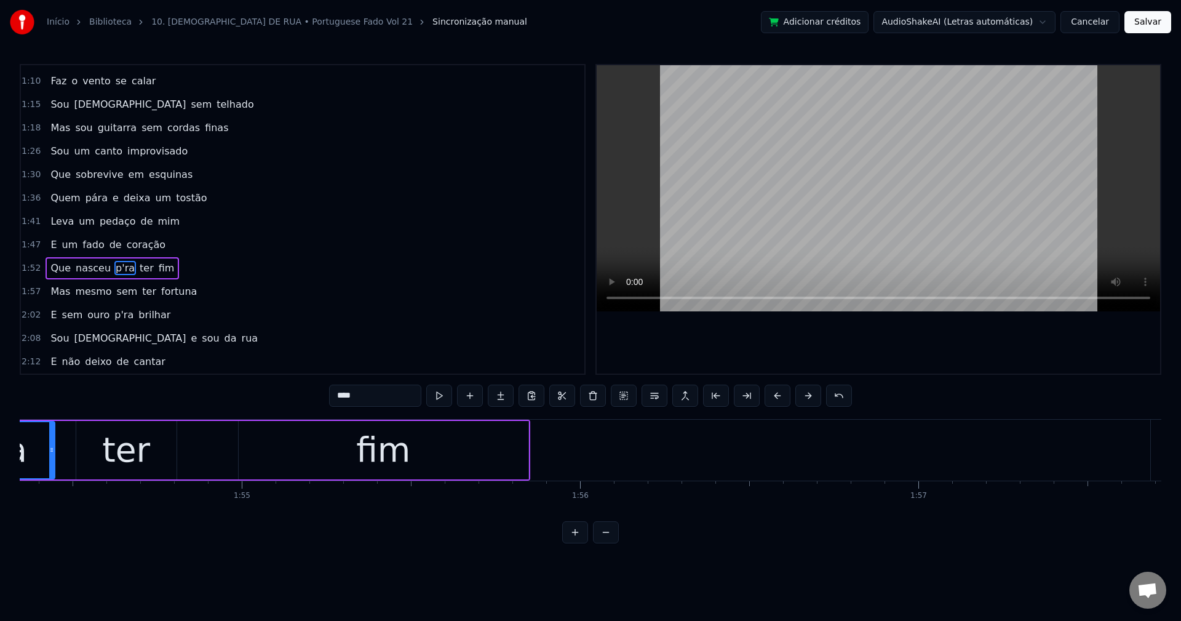
scroll to position [0, 38548]
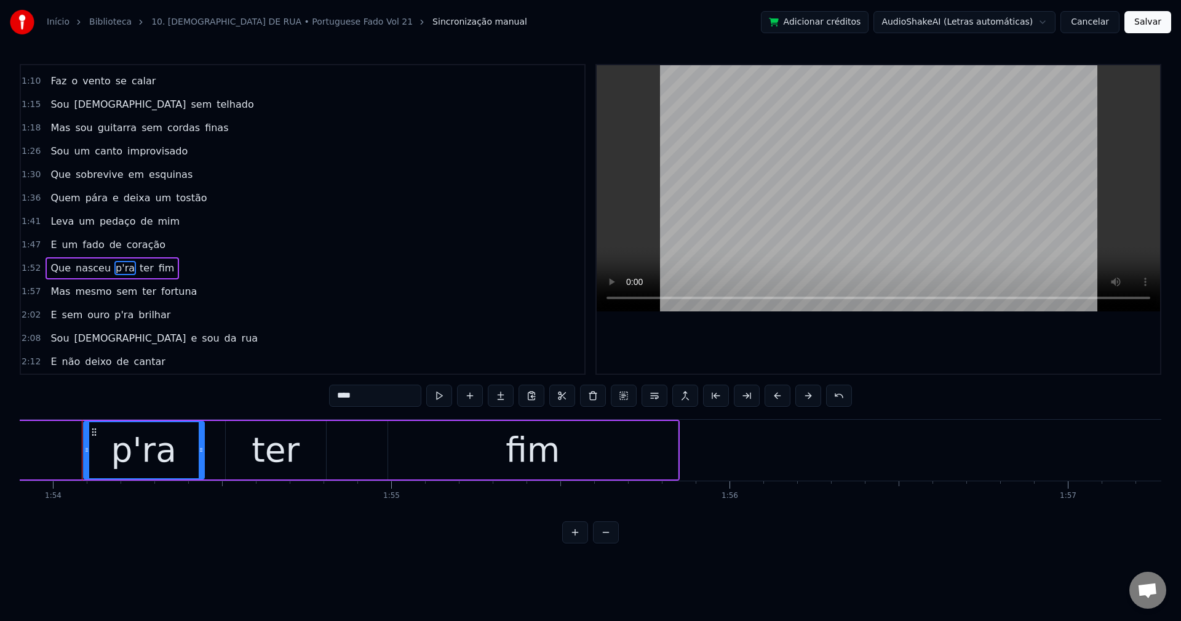
drag, startPoint x: 380, startPoint y: 399, endPoint x: 82, endPoint y: 395, distance: 297.2
click at [86, 395] on div "0:12 Na esquina fria da rua 0:17 Canta o fado que é só meu 0:23 A lua serve de …" at bounding box center [591, 303] width 1142 height 479
type input "****"
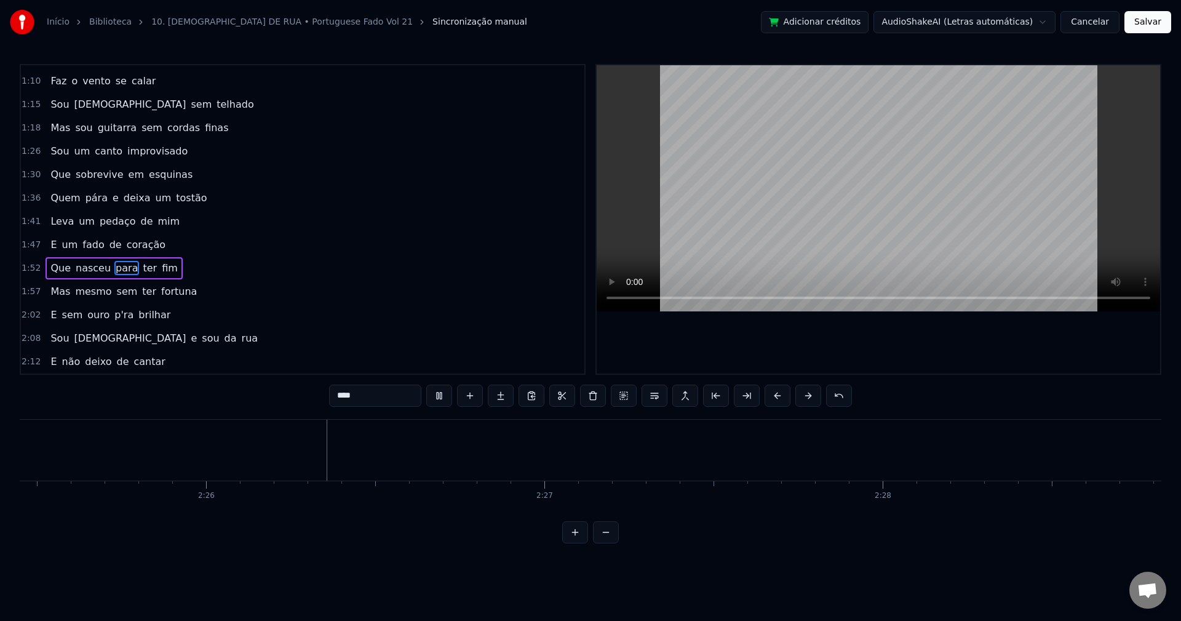
scroll to position [0, 49229]
click at [1141, 10] on div "Início Biblioteca 10. FADISTA DE RUA • Portuguese Fado Vol 21 Sincronização man…" at bounding box center [590, 22] width 1181 height 44
click at [1133, 19] on button "Salvar" at bounding box center [1148, 22] width 47 height 22
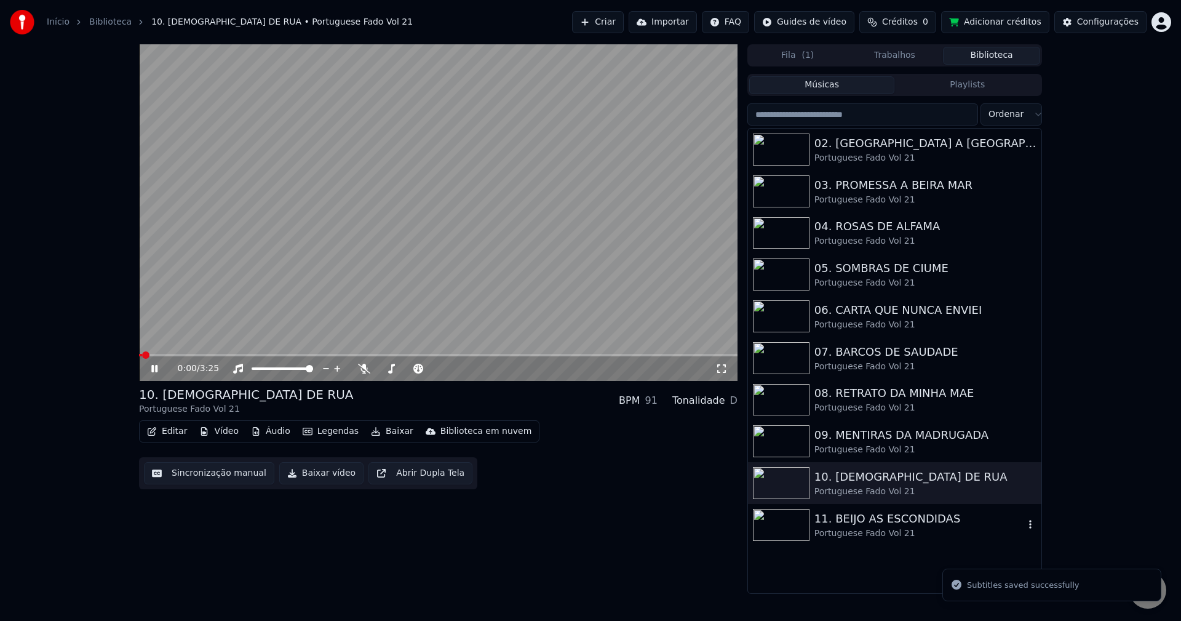
click at [825, 520] on div "11. BEIJO AS ESCONDIDAS" at bounding box center [920, 518] width 210 height 17
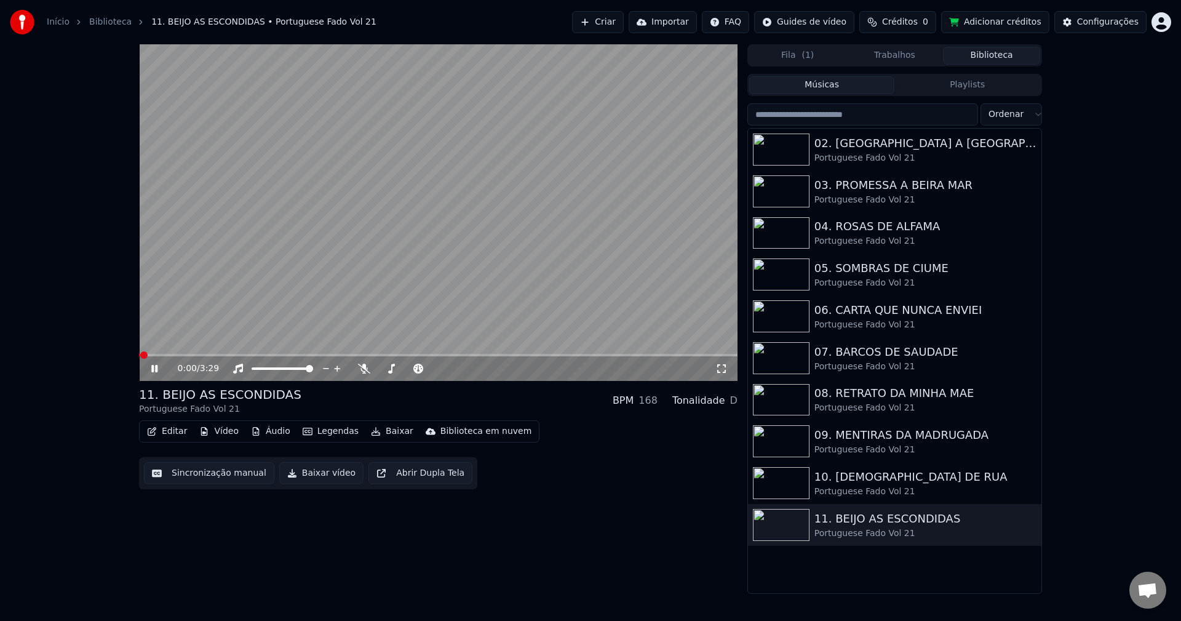
click at [213, 477] on button "Sincronização manual" at bounding box center [209, 473] width 130 height 22
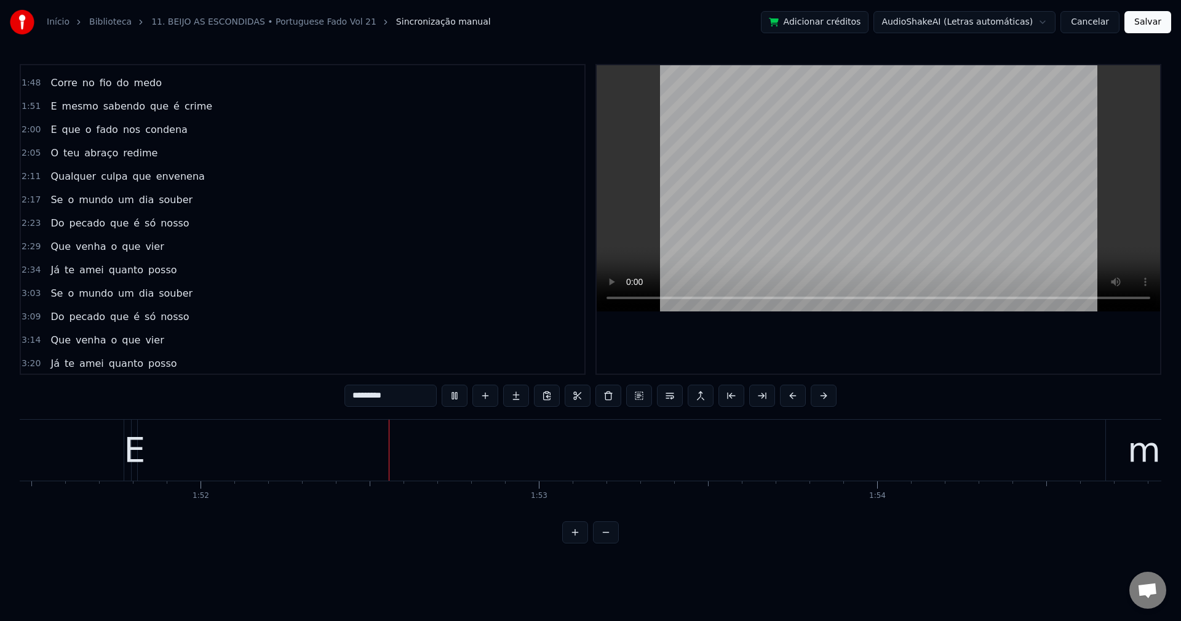
scroll to position [0, 37844]
click at [52, 109] on span "E" at bounding box center [53, 106] width 9 height 14
type input "*"
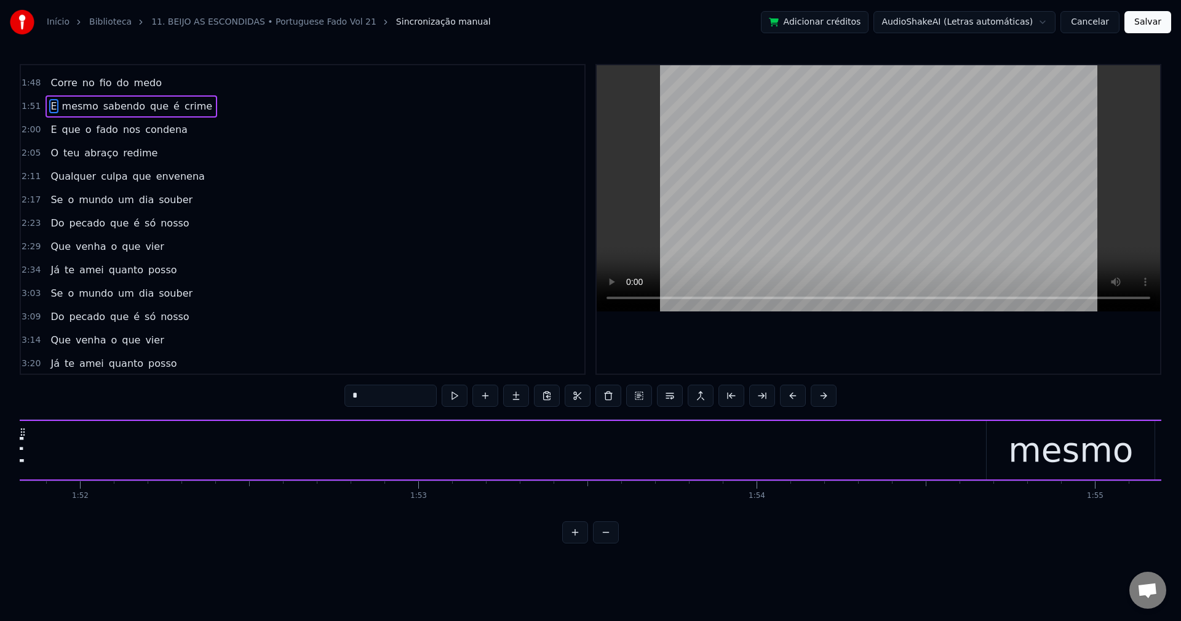
scroll to position [0, 37774]
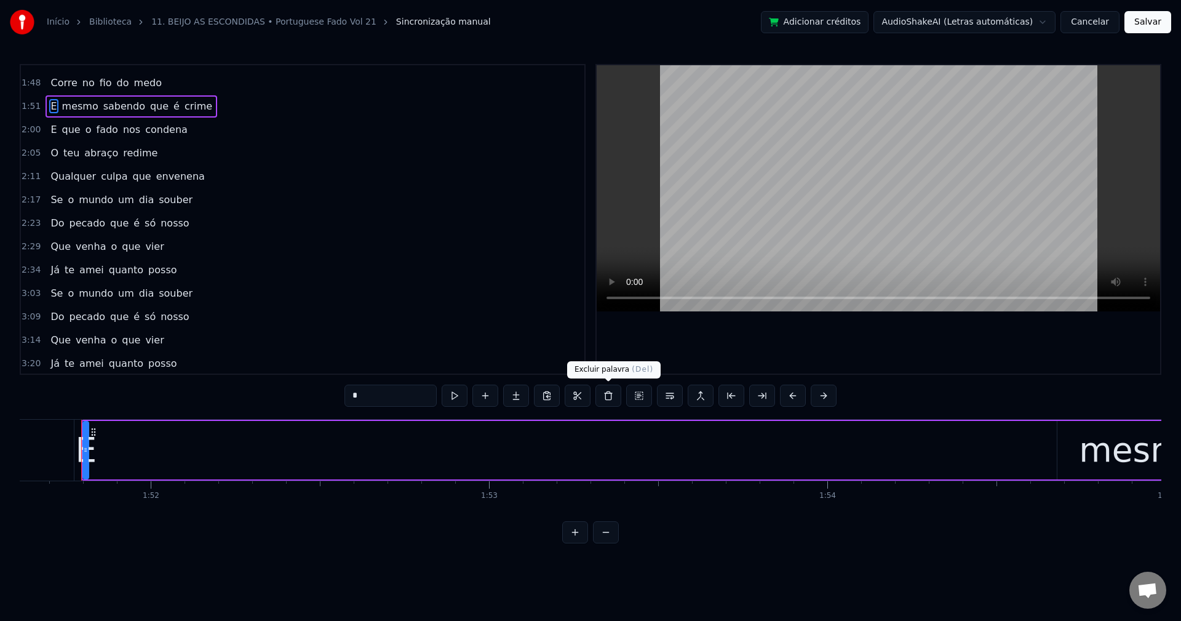
drag, startPoint x: 613, startPoint y: 393, endPoint x: 593, endPoint y: 300, distance: 94.4
click at [612, 390] on button at bounding box center [609, 396] width 26 height 22
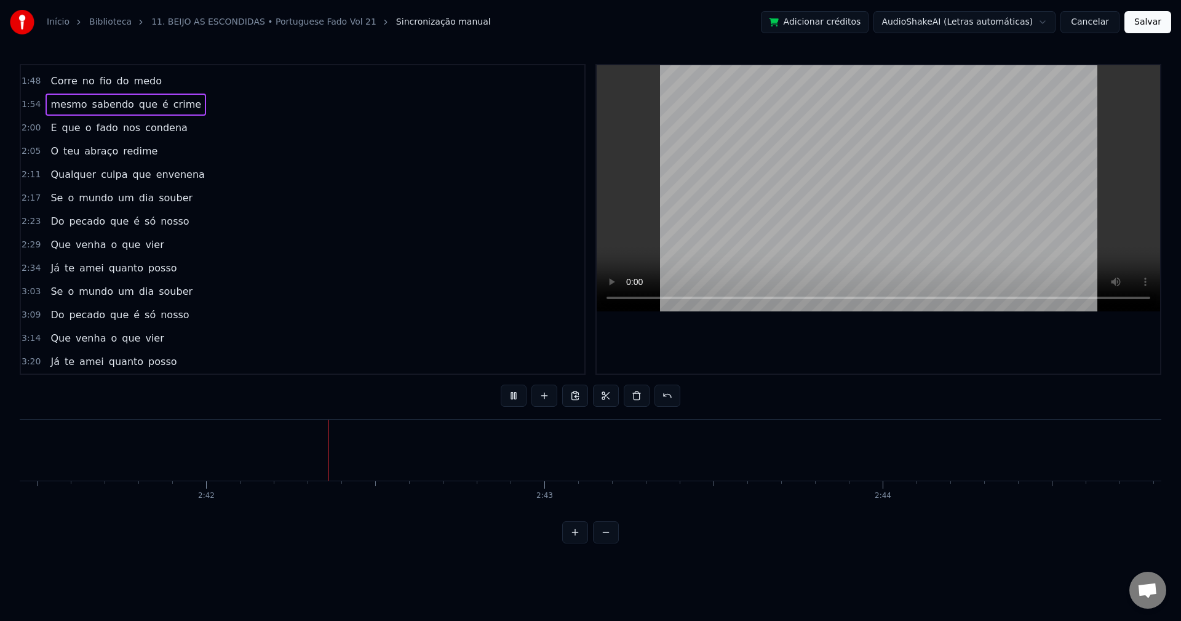
scroll to position [0, 54644]
click at [50, 294] on span "Se" at bounding box center [56, 291] width 15 height 14
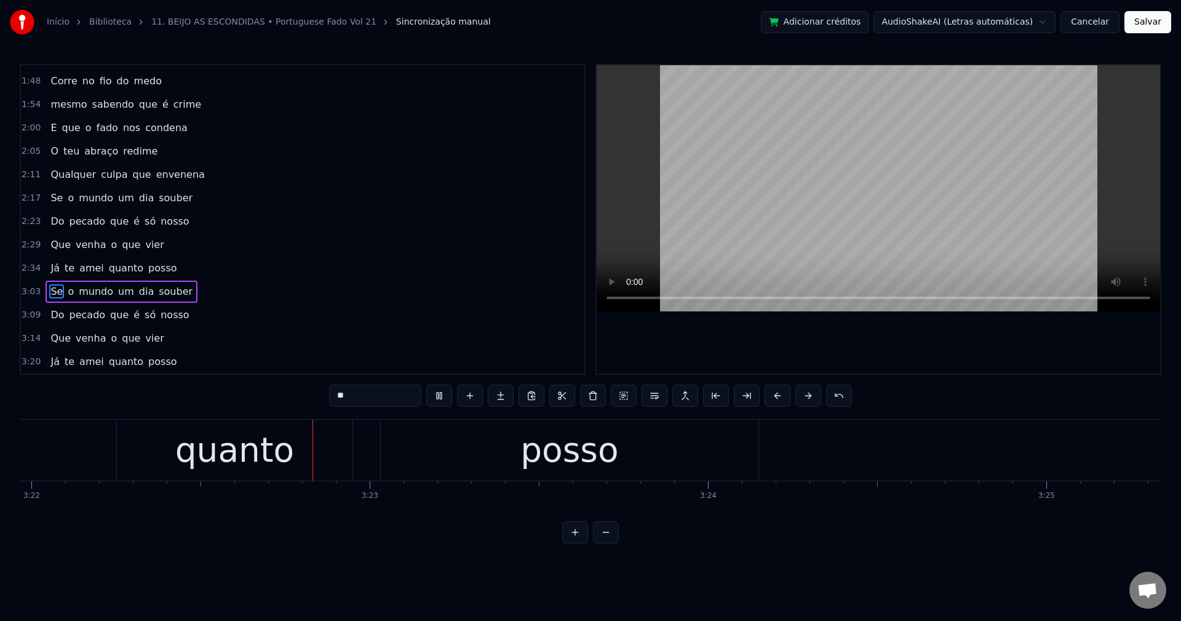
scroll to position [0, 68353]
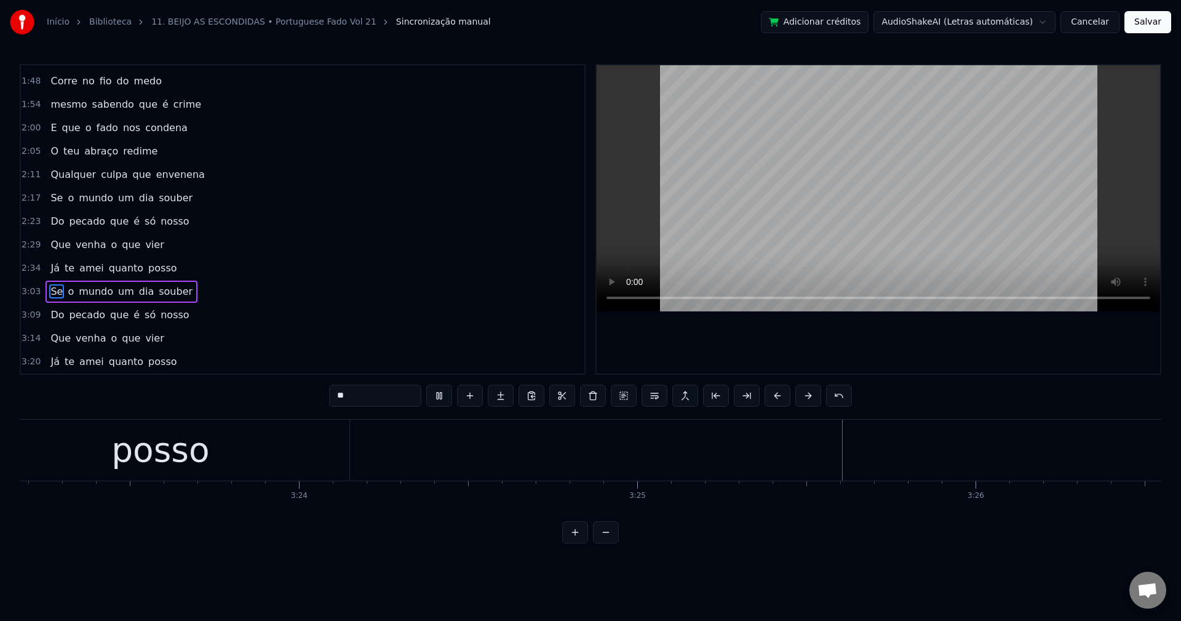
click at [1137, 18] on button "Salvar" at bounding box center [1148, 22] width 47 height 22
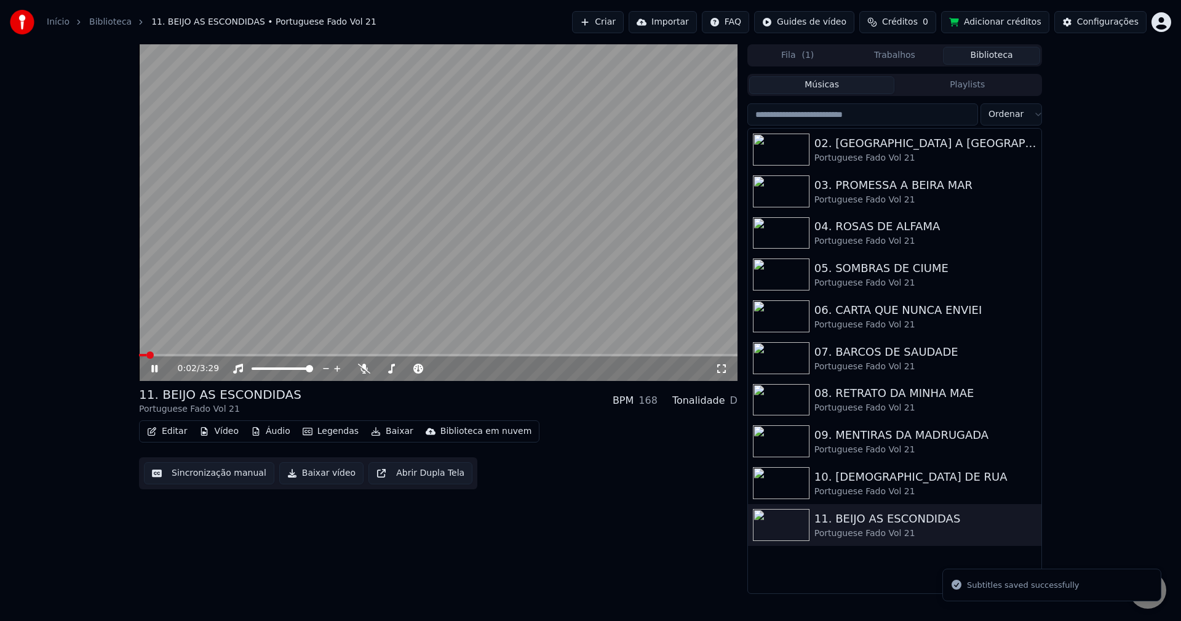
click at [290, 482] on button "Baixar vídeo" at bounding box center [321, 473] width 84 height 22
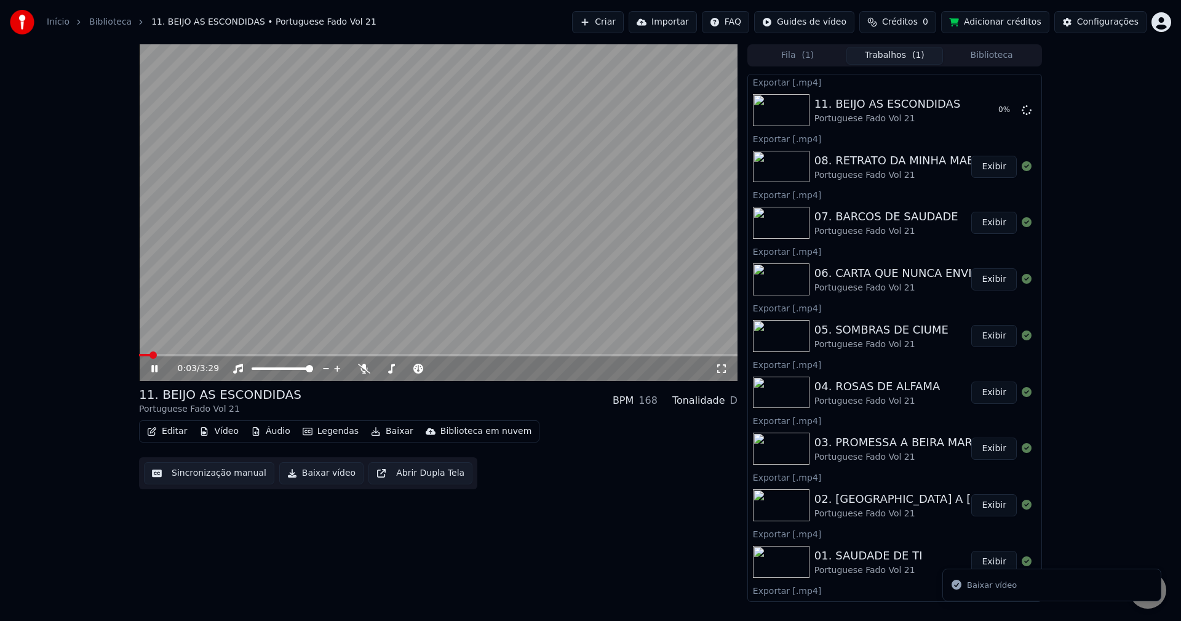
click at [399, 273] on video at bounding box center [438, 212] width 599 height 337
click at [1099, 19] on div "Configurações" at bounding box center [1108, 22] width 62 height 12
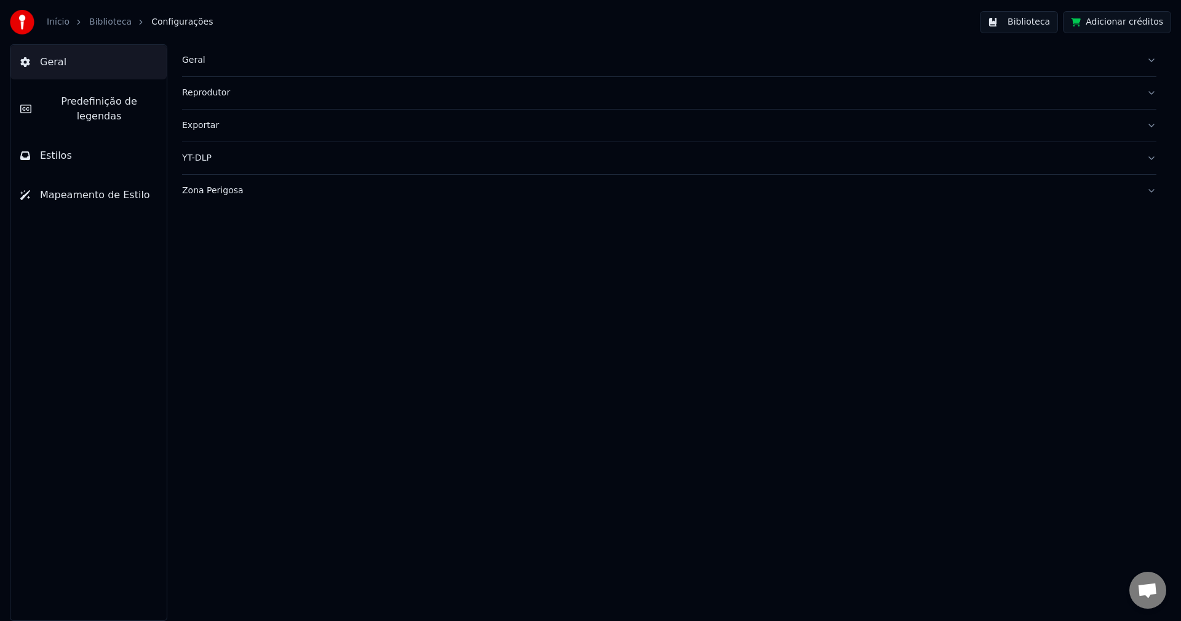
click at [196, 64] on div "Geral" at bounding box center [659, 60] width 955 height 12
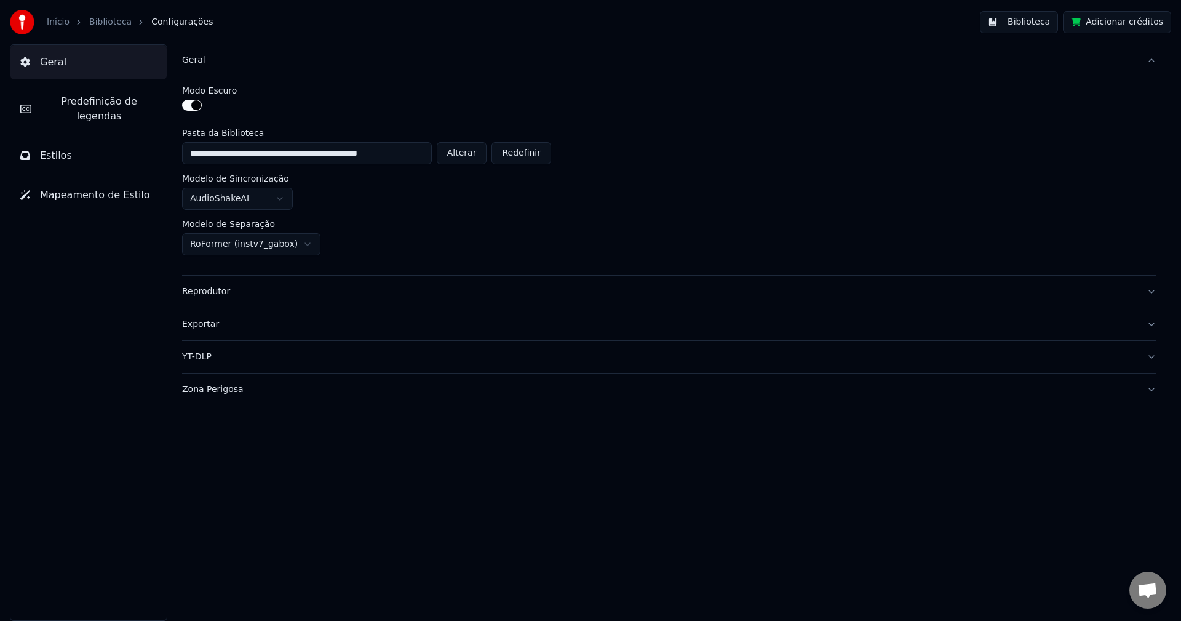
click at [457, 150] on button "Alterar" at bounding box center [462, 153] width 50 height 22
type input "**********"
click at [1041, 23] on button "Biblioteca" at bounding box center [1019, 22] width 78 height 22
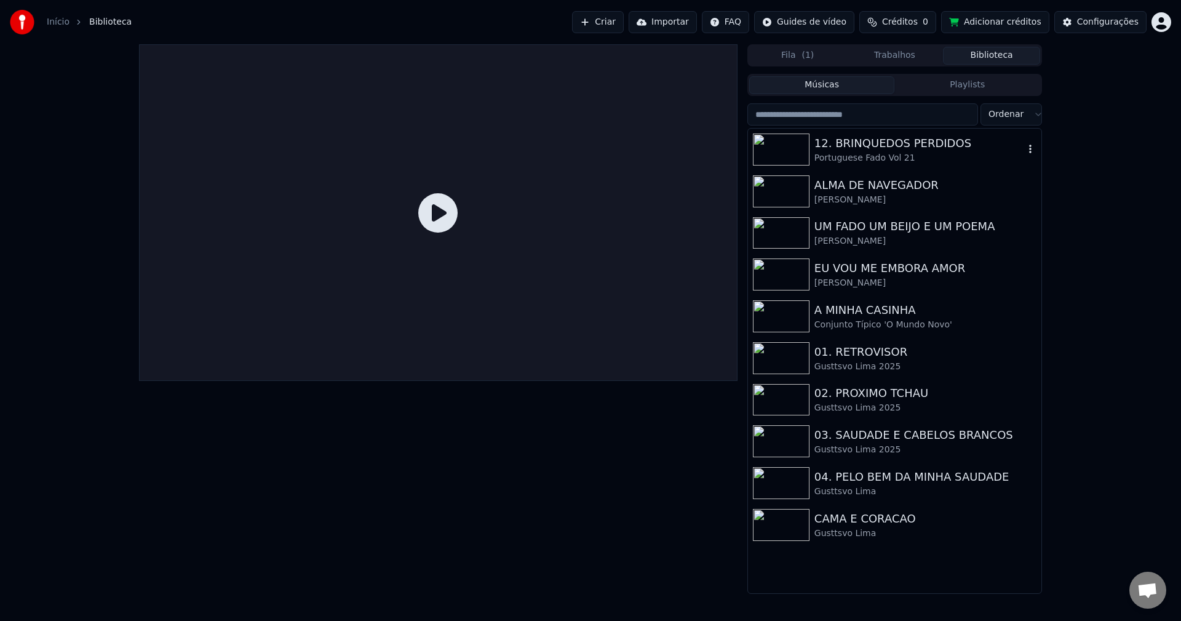
click at [839, 140] on div "12. BRINQUEDOS PERDIDOS" at bounding box center [920, 143] width 210 height 17
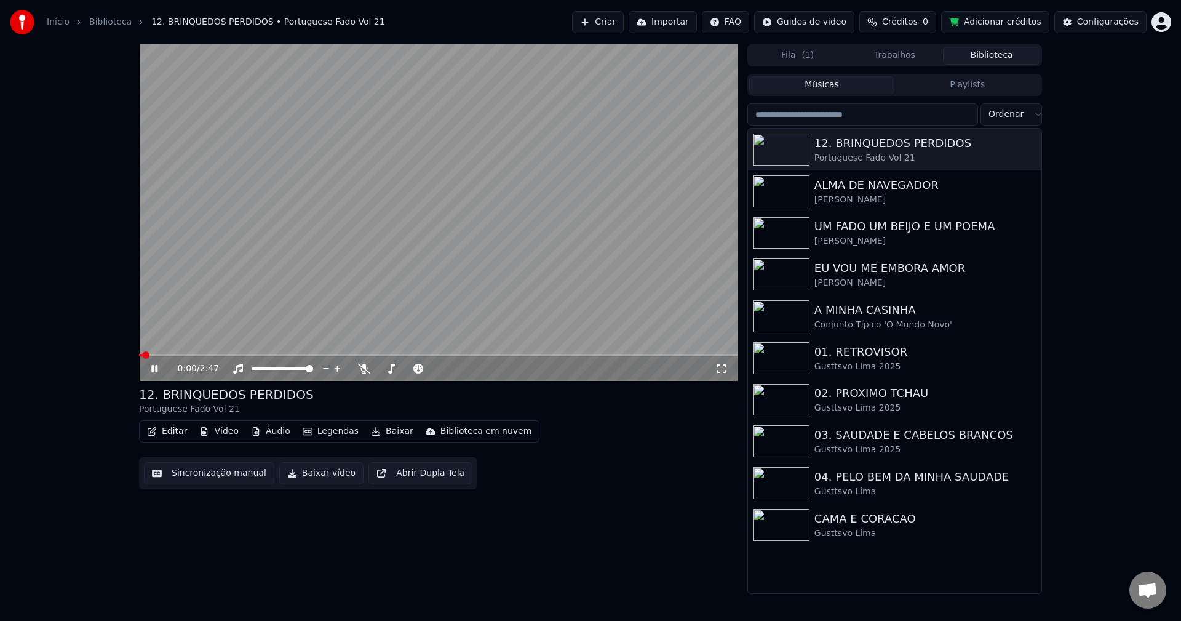
click at [223, 478] on button "Sincronização manual" at bounding box center [209, 473] width 130 height 22
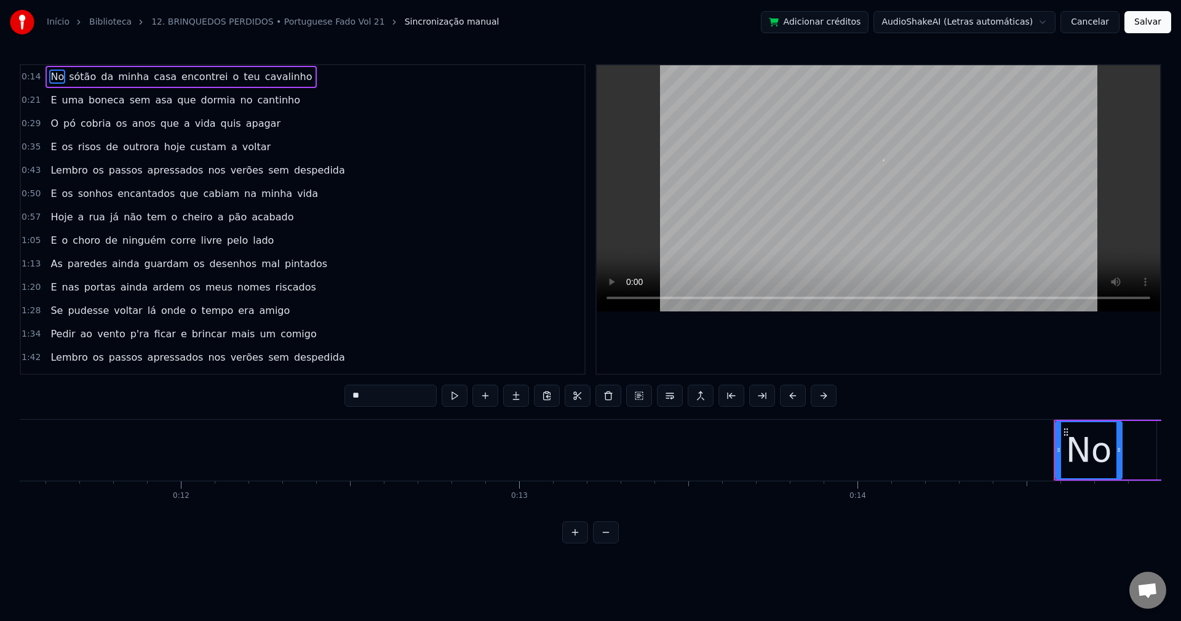
scroll to position [0, 4873]
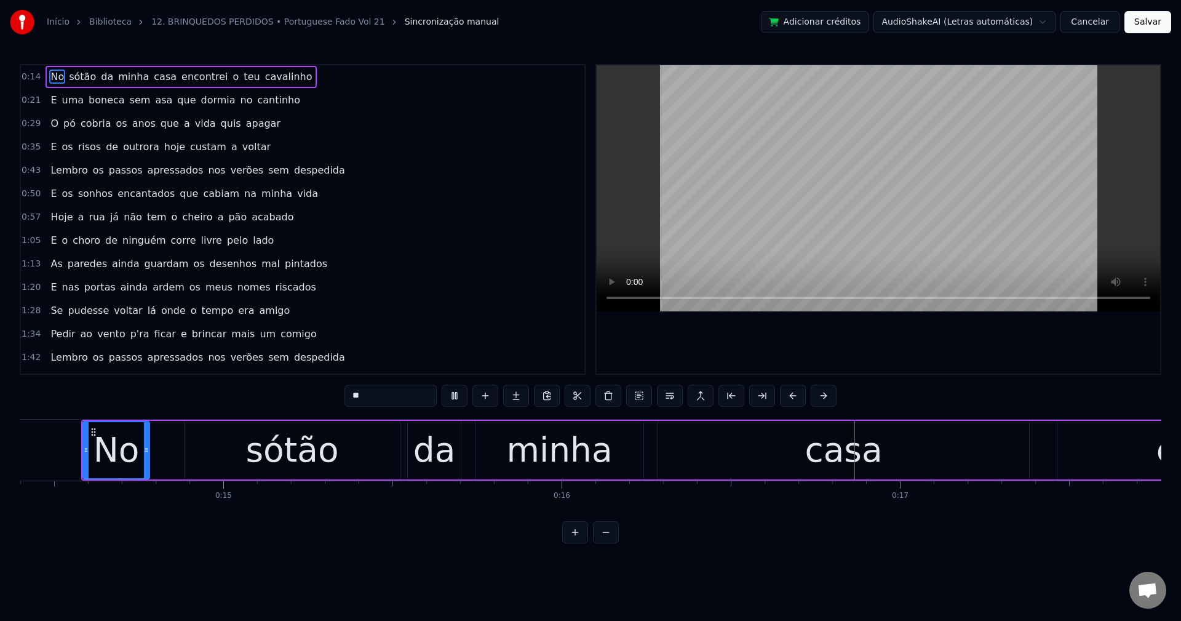
click at [184, 78] on span "encontrei" at bounding box center [204, 77] width 49 height 14
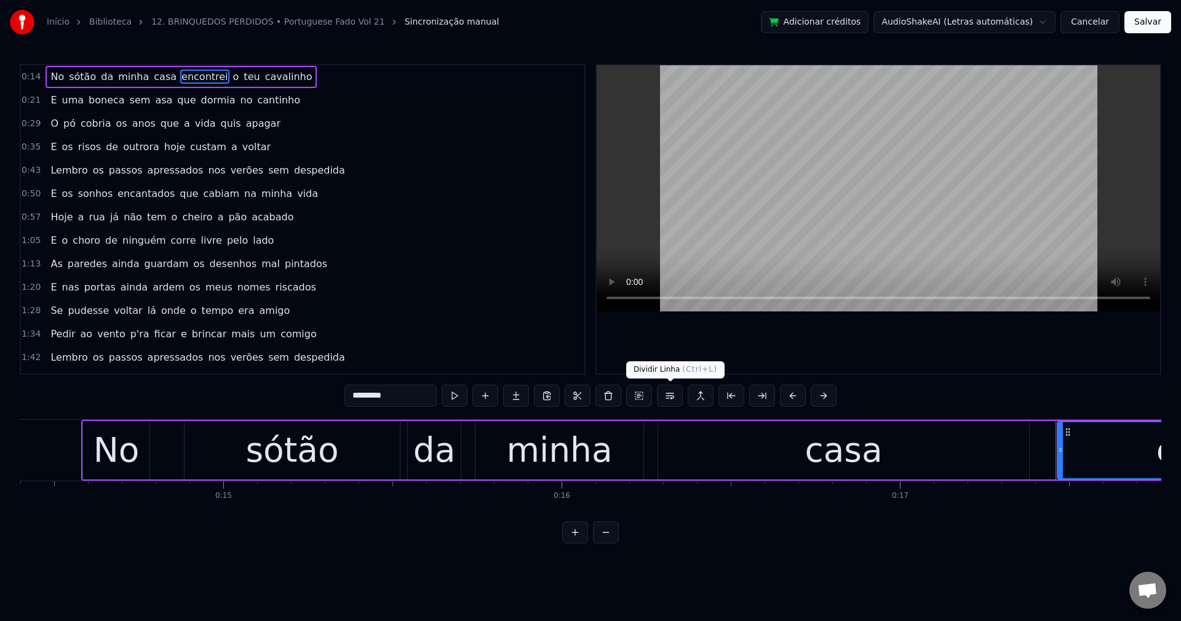
drag, startPoint x: 675, startPoint y: 402, endPoint x: 674, endPoint y: 391, distance: 11.1
click at [674, 401] on button at bounding box center [670, 396] width 26 height 22
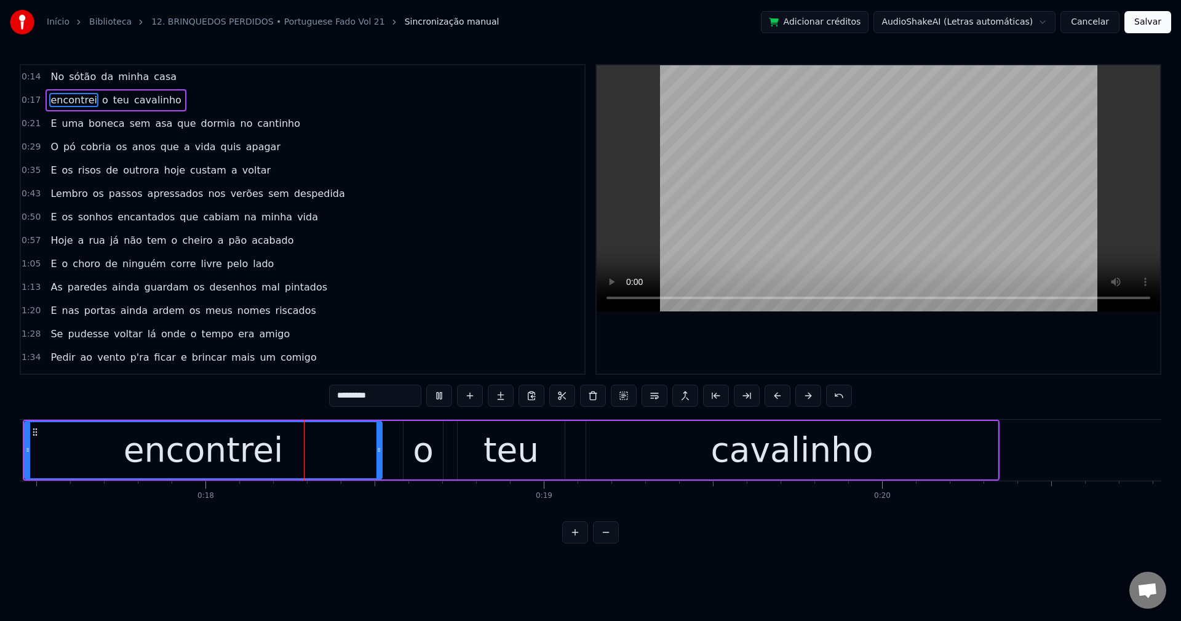
scroll to position [0, 5914]
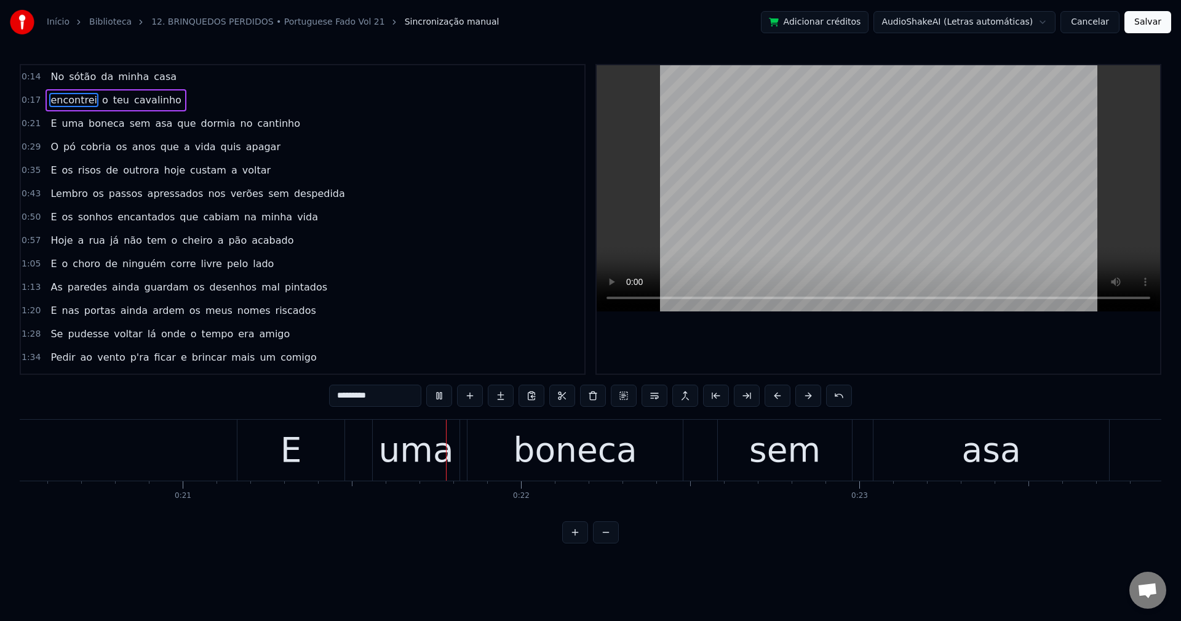
click at [176, 121] on span "que" at bounding box center [186, 123] width 21 height 14
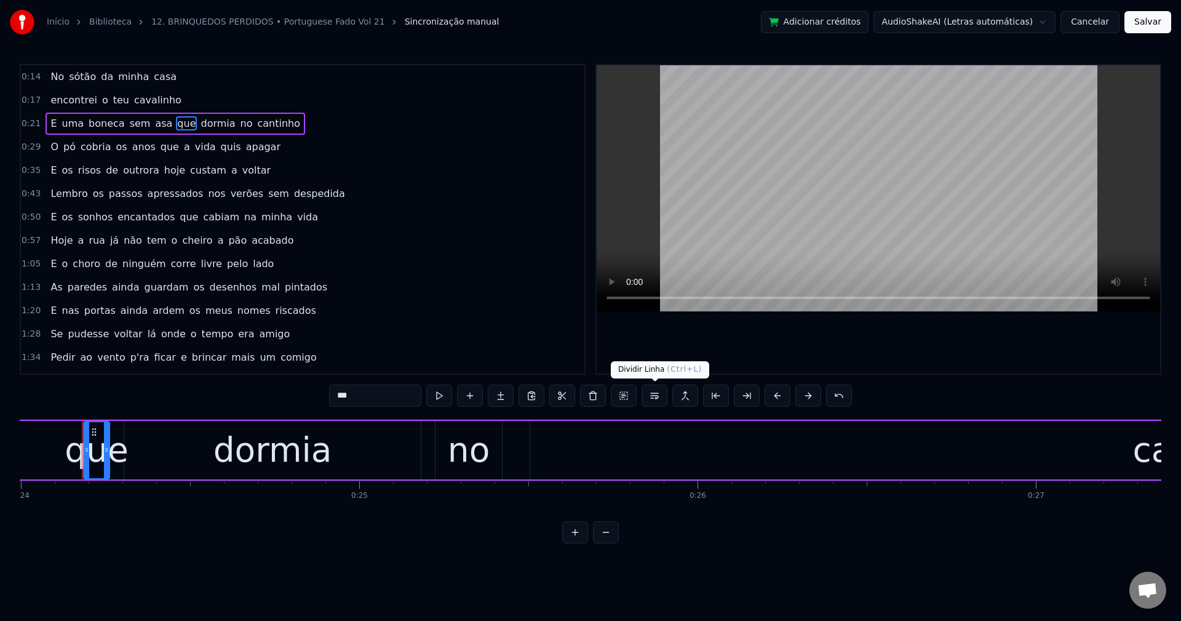
scroll to position [0, 8122]
drag, startPoint x: 662, startPoint y: 393, endPoint x: 649, endPoint y: 330, distance: 64.2
click at [661, 392] on button at bounding box center [655, 396] width 26 height 22
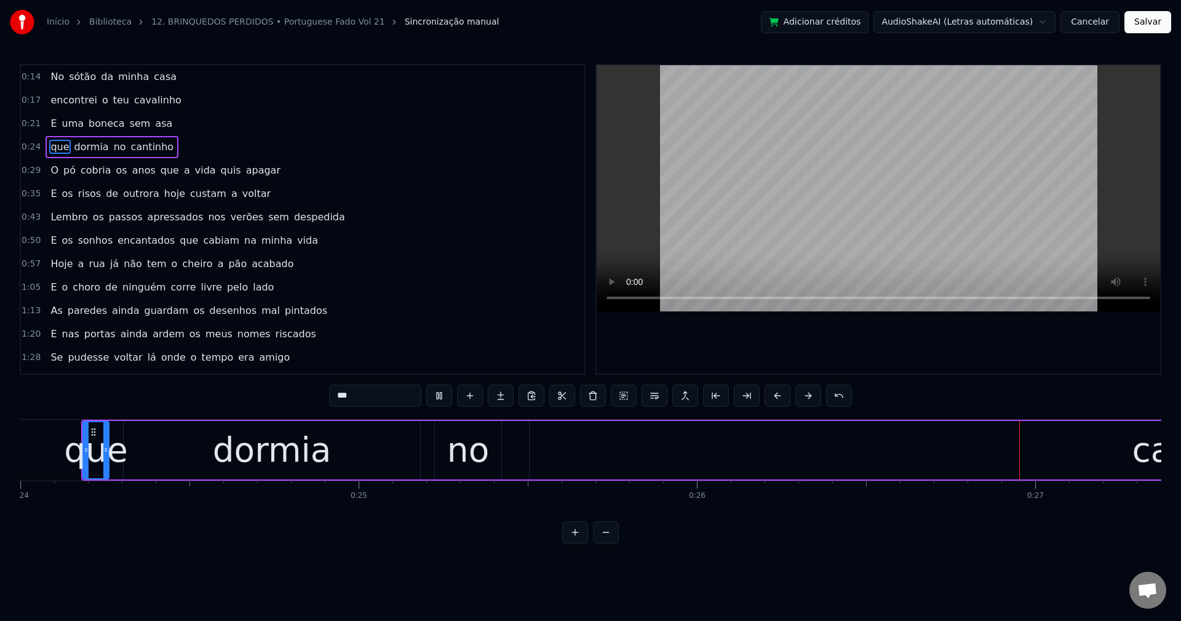
click at [129, 127] on span "sem" at bounding box center [140, 123] width 23 height 14
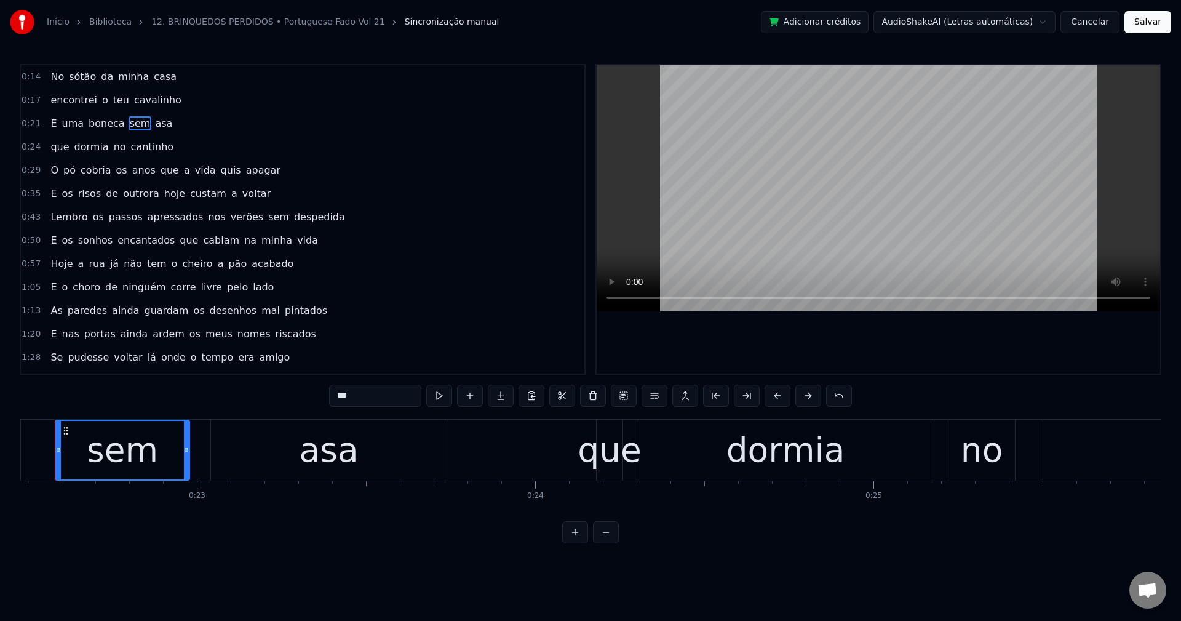
scroll to position [0, 7580]
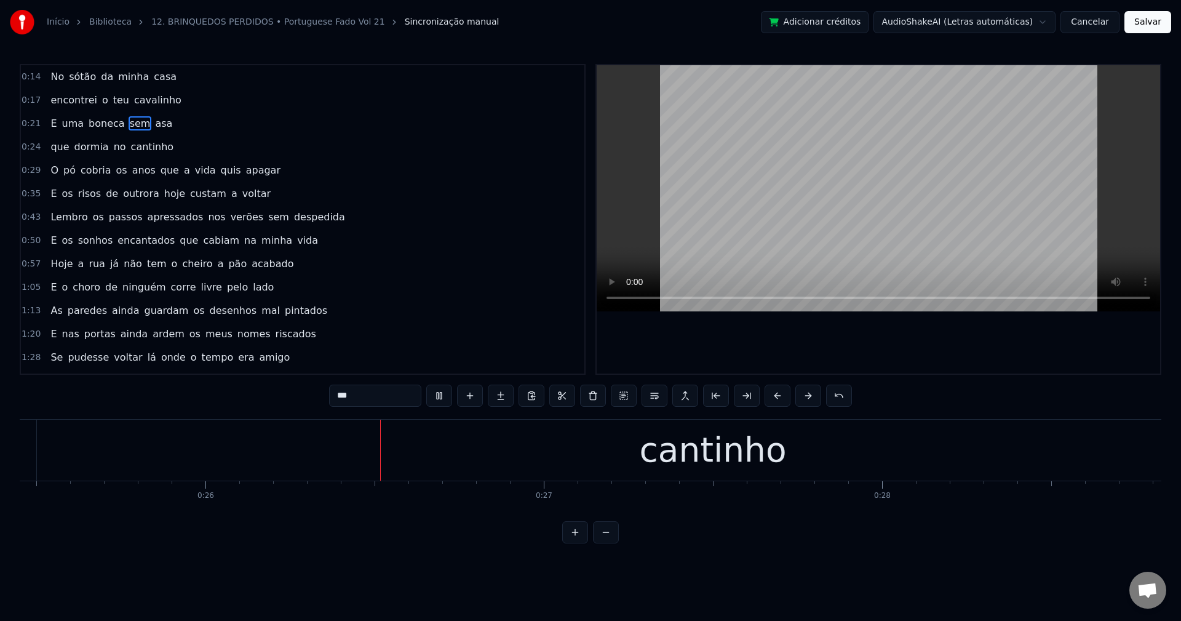
click at [159, 170] on span "que" at bounding box center [169, 170] width 21 height 14
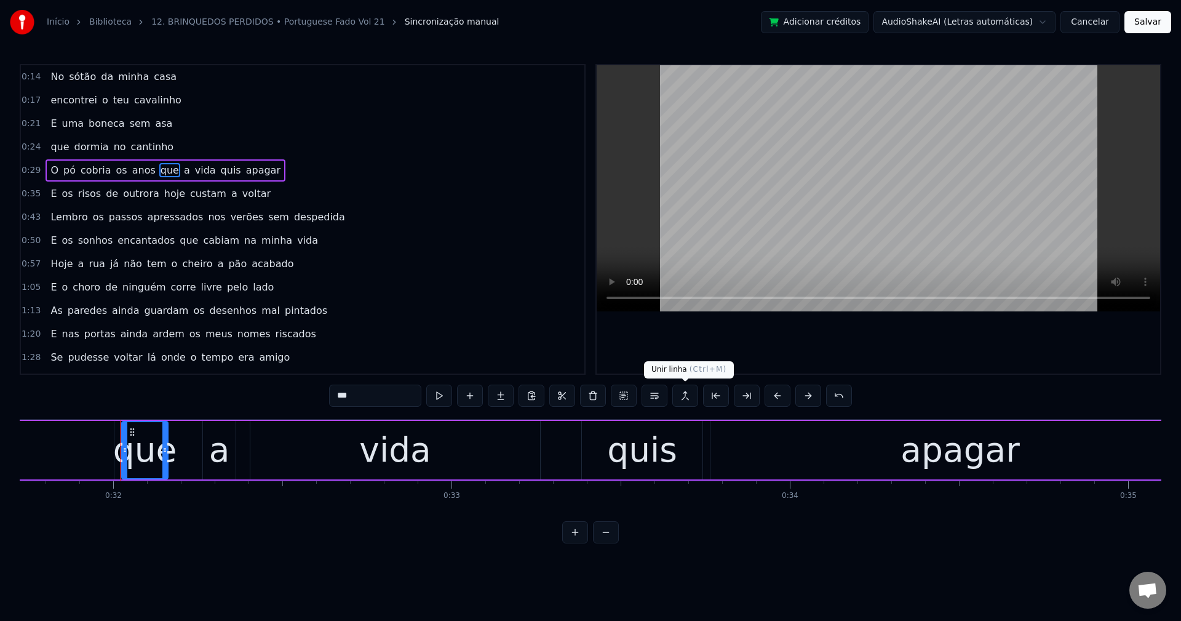
scroll to position [0, 10775]
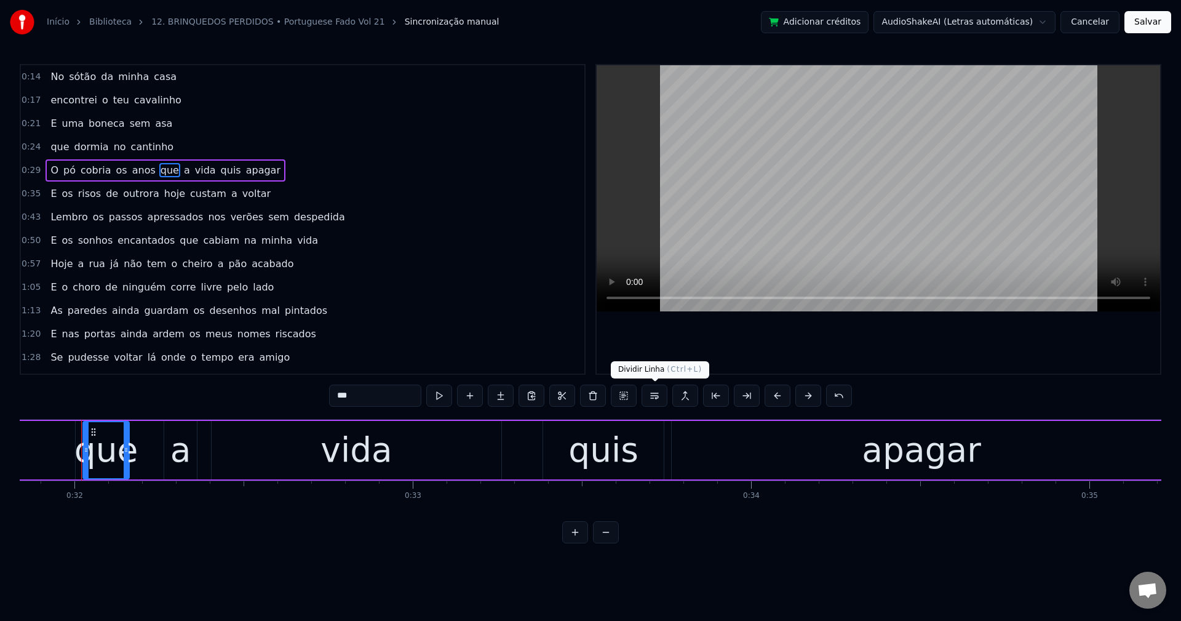
drag, startPoint x: 650, startPoint y: 396, endPoint x: 606, endPoint y: 306, distance: 99.6
click at [650, 391] on button at bounding box center [655, 396] width 26 height 22
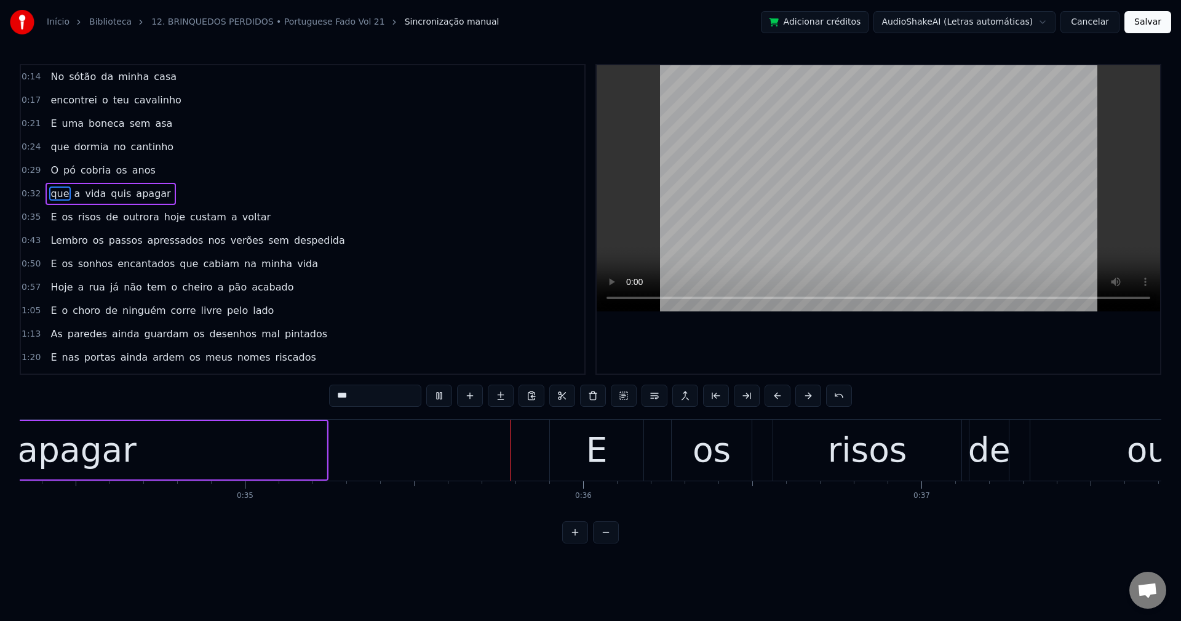
scroll to position [0, 11840]
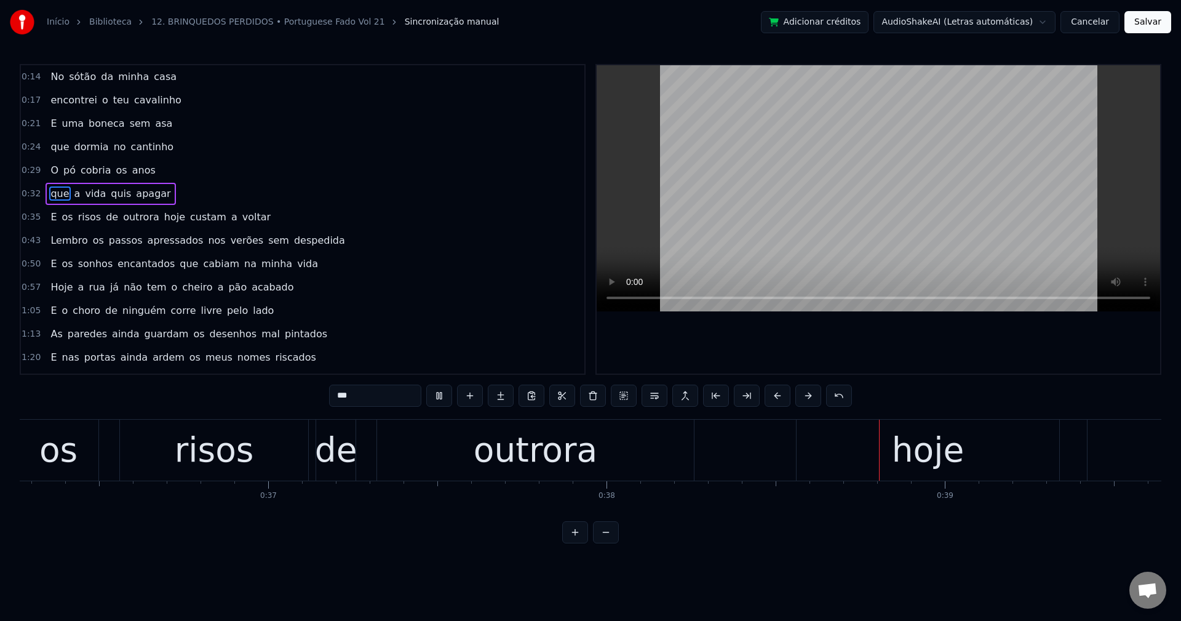
drag, startPoint x: 159, startPoint y: 222, endPoint x: 236, endPoint y: 242, distance: 79.7
click at [163, 222] on span "hoje" at bounding box center [174, 217] width 23 height 14
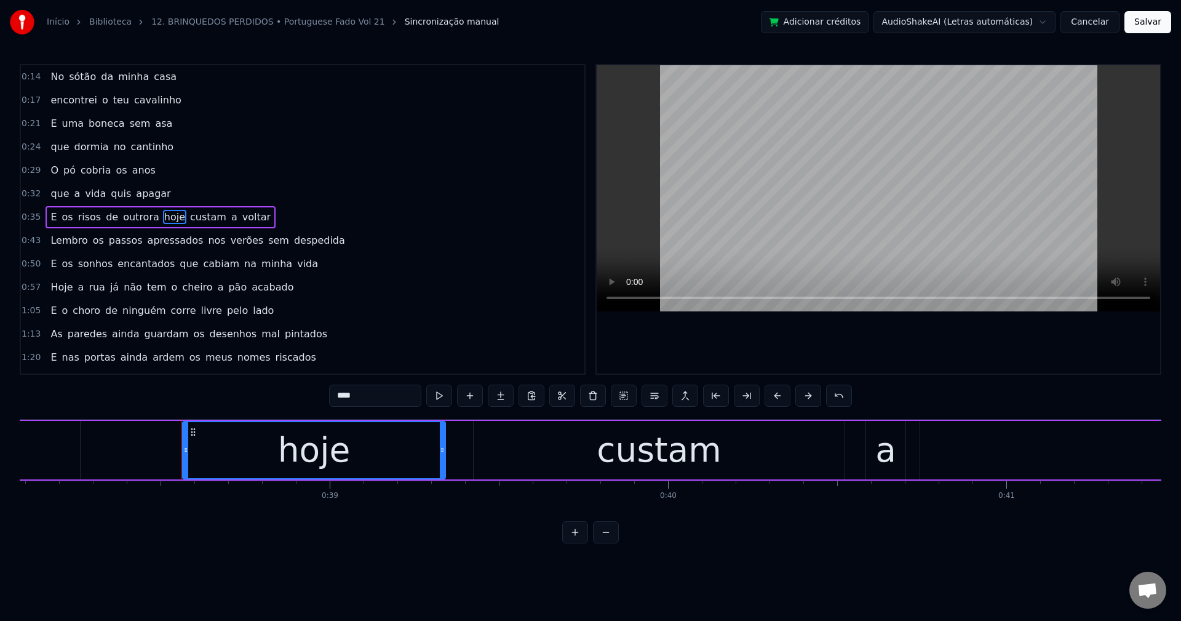
scroll to position [0, 12985]
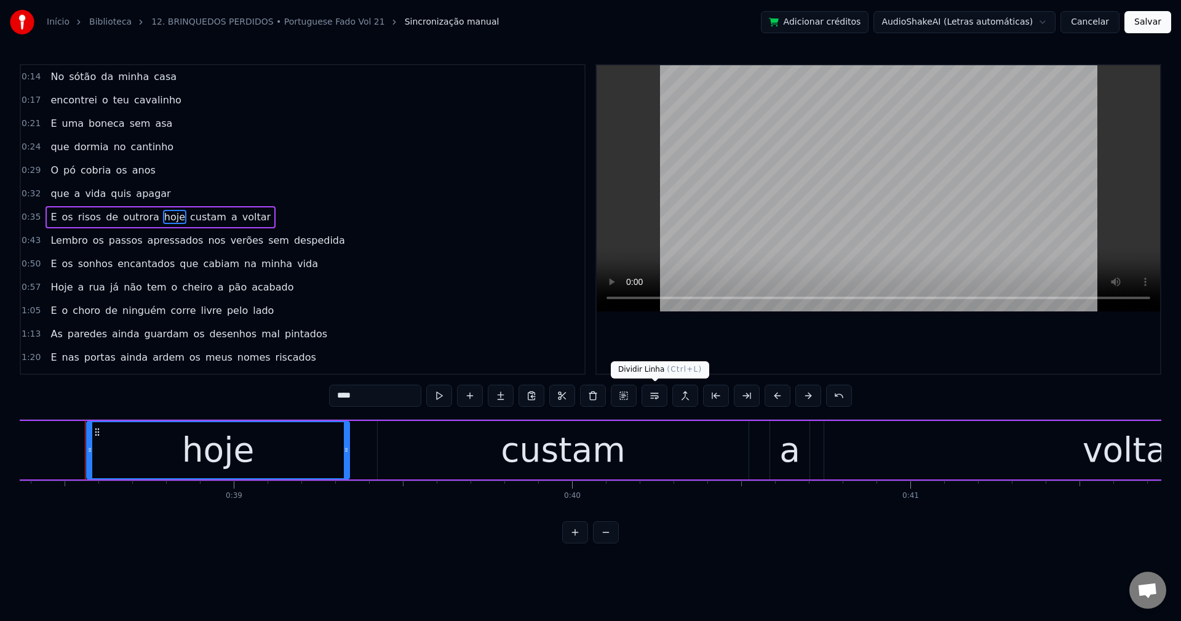
drag, startPoint x: 650, startPoint y: 394, endPoint x: 605, endPoint y: 321, distance: 85.6
click at [644, 386] on button at bounding box center [655, 396] width 26 height 22
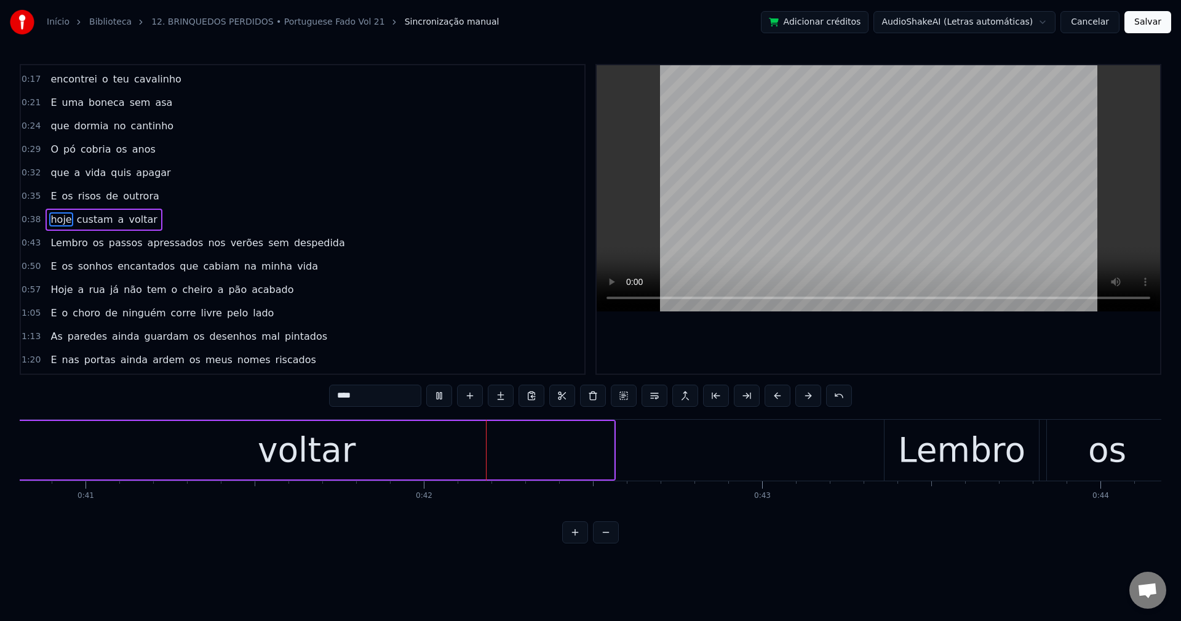
scroll to position [0, 14043]
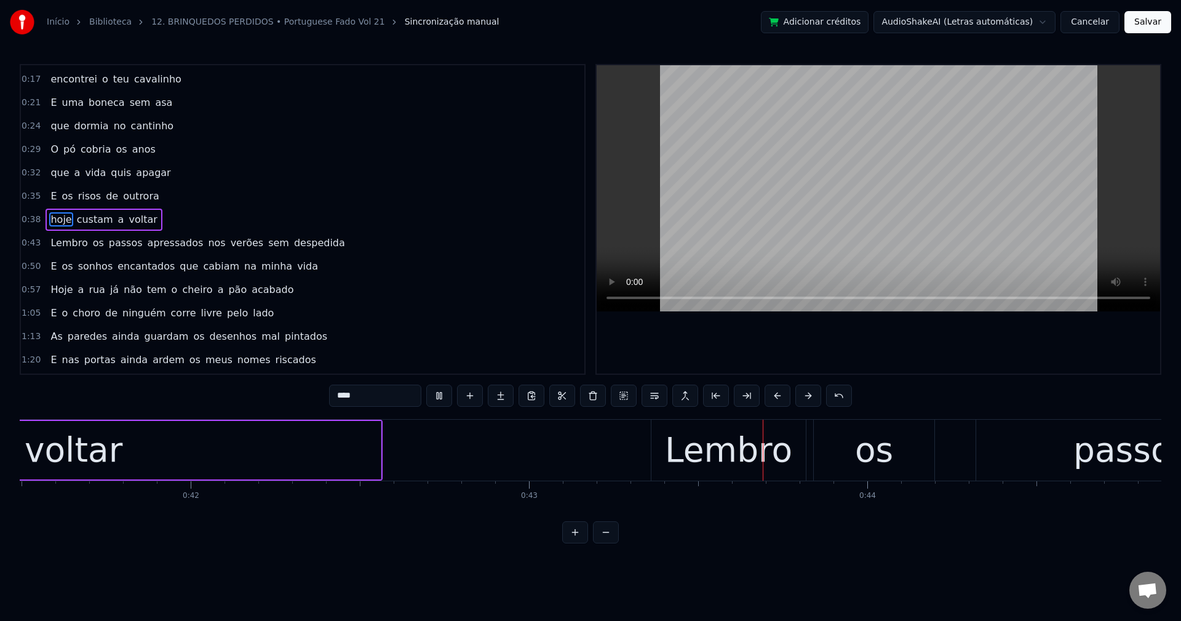
click at [207, 240] on span "nos" at bounding box center [217, 243] width 20 height 14
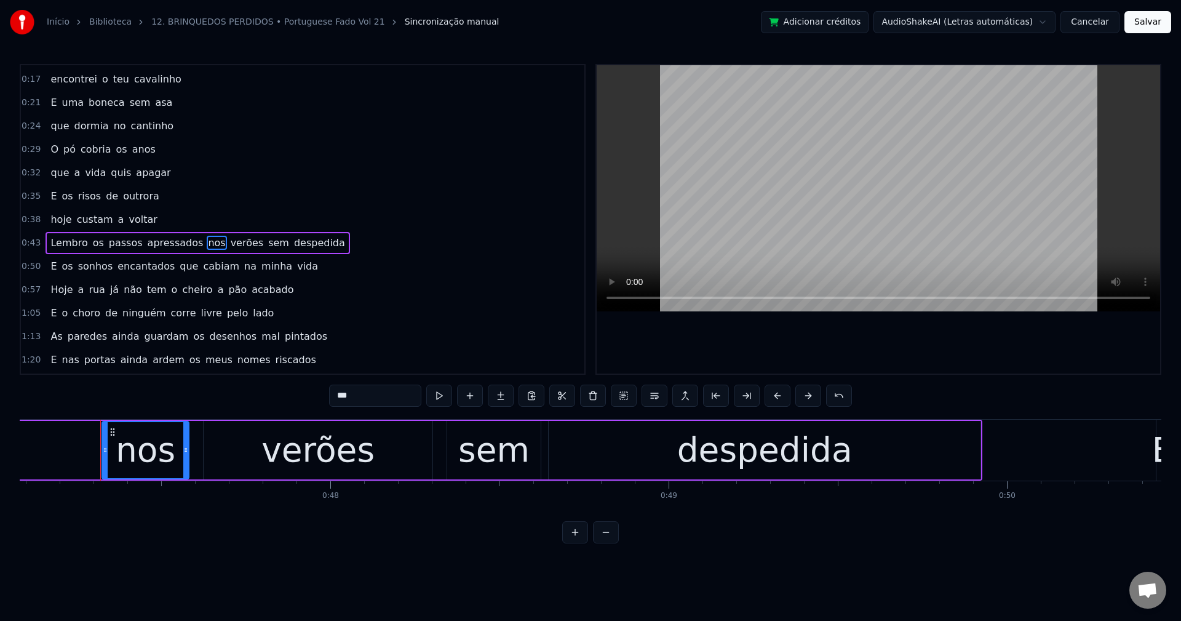
scroll to position [0, 15953]
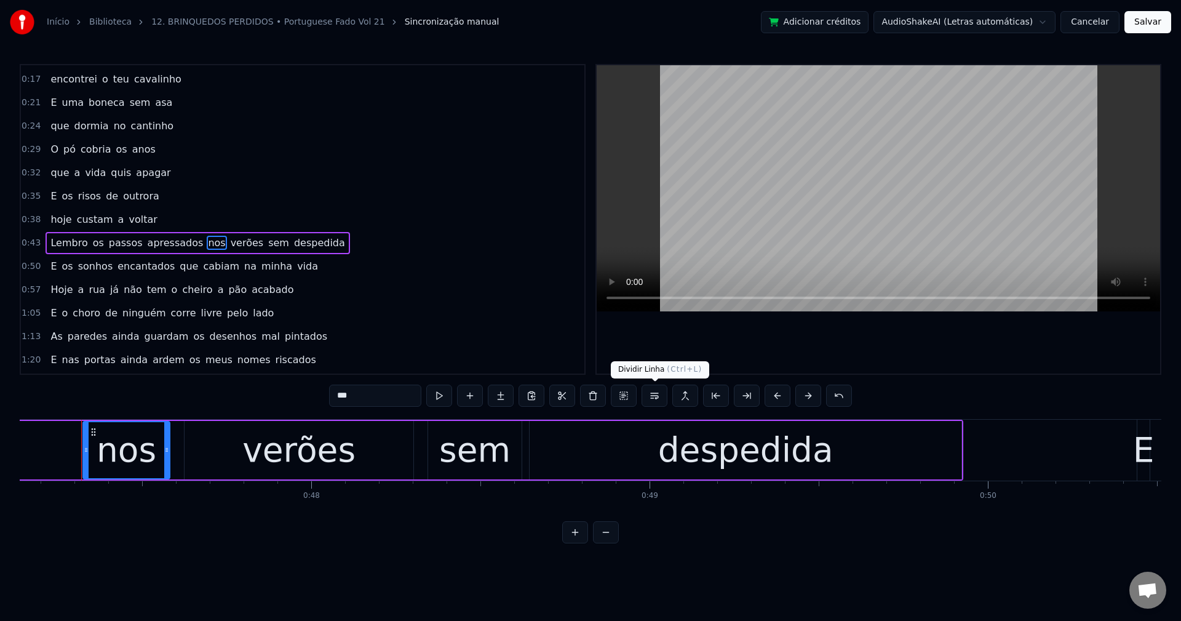
drag, startPoint x: 655, startPoint y: 392, endPoint x: 643, endPoint y: 343, distance: 50.1
click at [655, 391] on button at bounding box center [655, 396] width 26 height 22
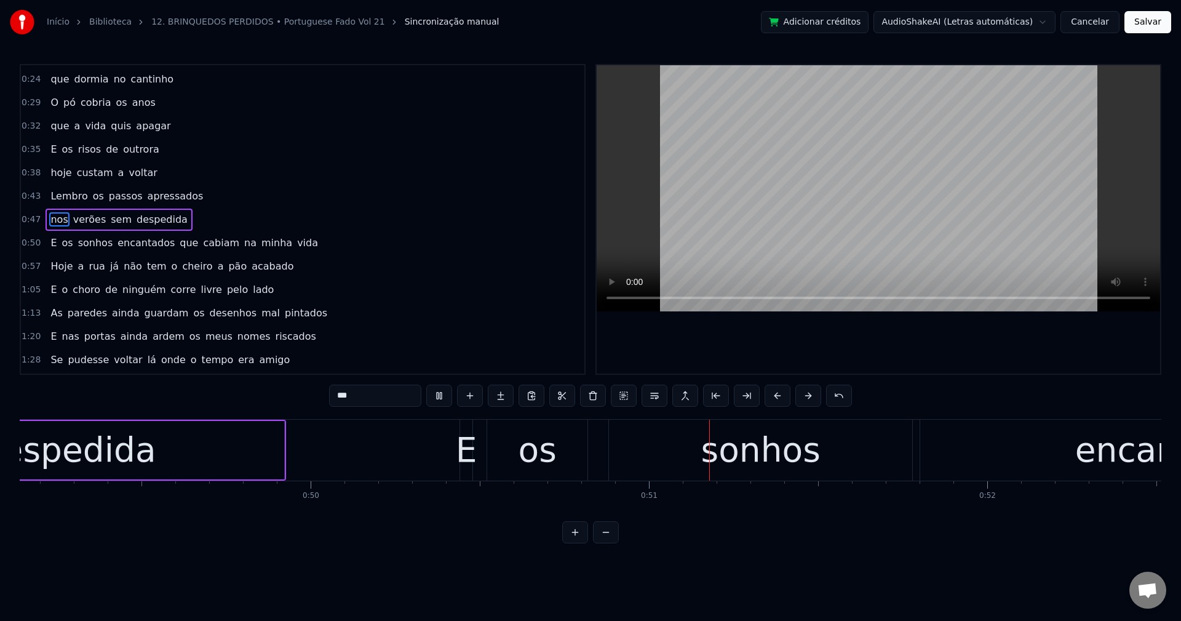
scroll to position [0, 17043]
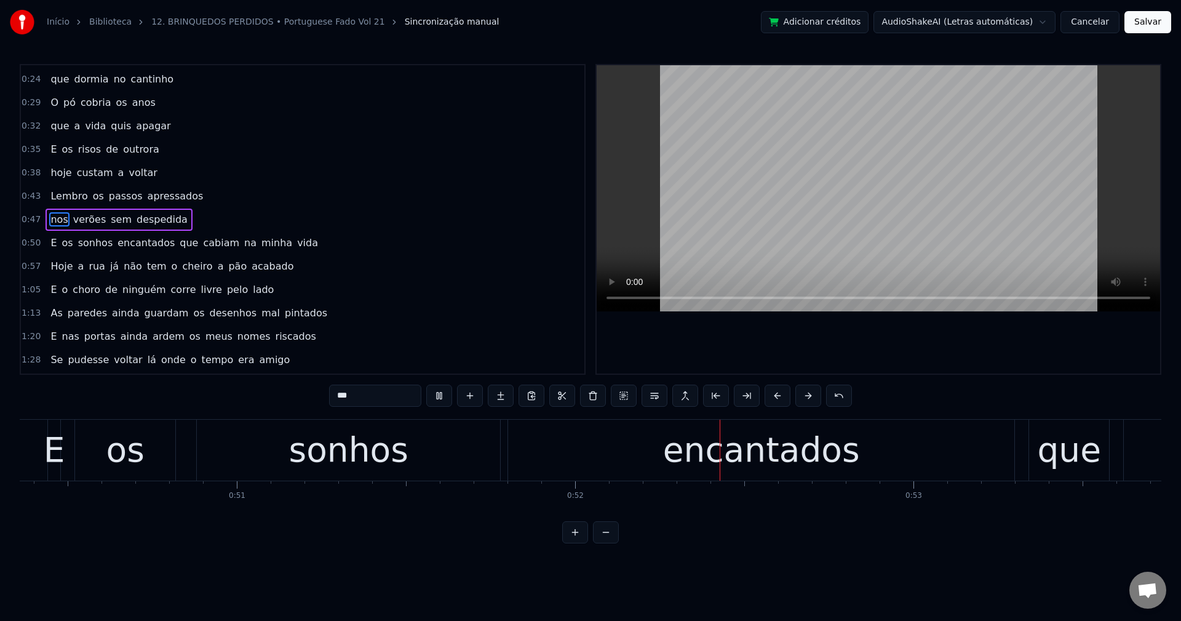
click at [178, 242] on span "que" at bounding box center [188, 243] width 21 height 14
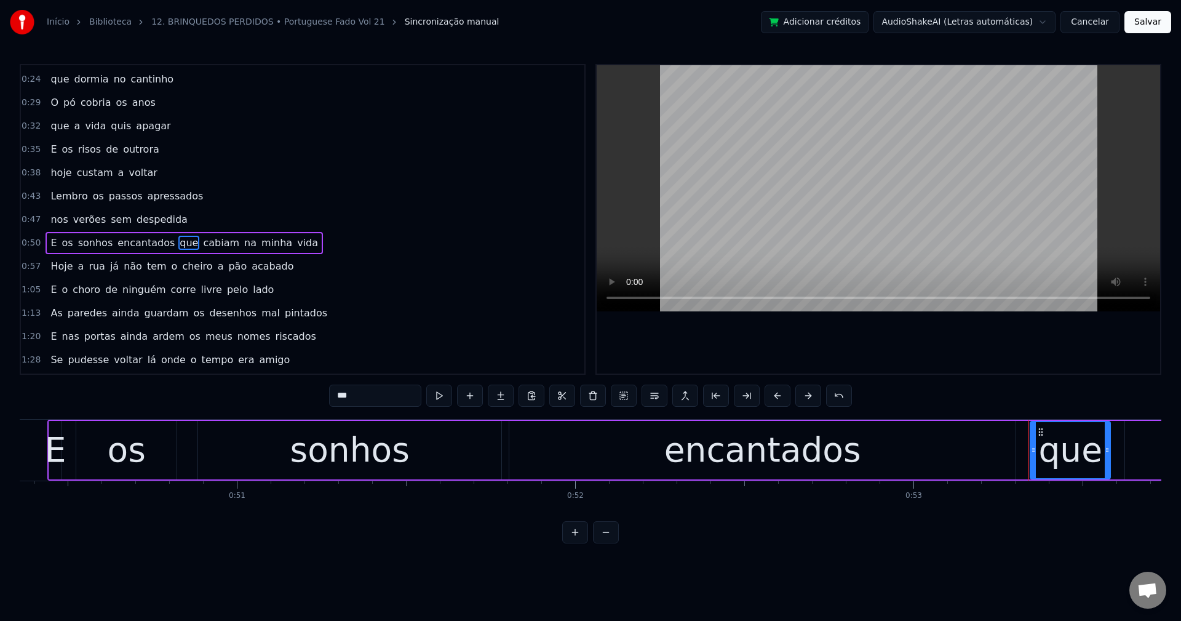
scroll to position [91, 0]
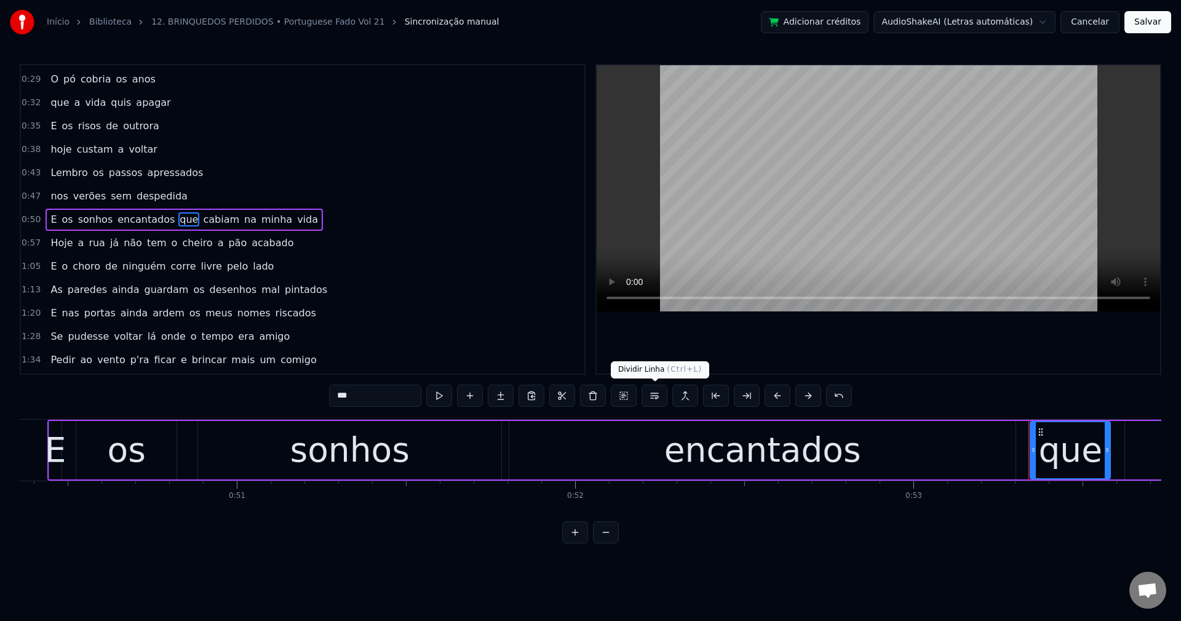
drag, startPoint x: 653, startPoint y: 398, endPoint x: 625, endPoint y: 339, distance: 65.2
click at [653, 396] on button at bounding box center [655, 396] width 26 height 22
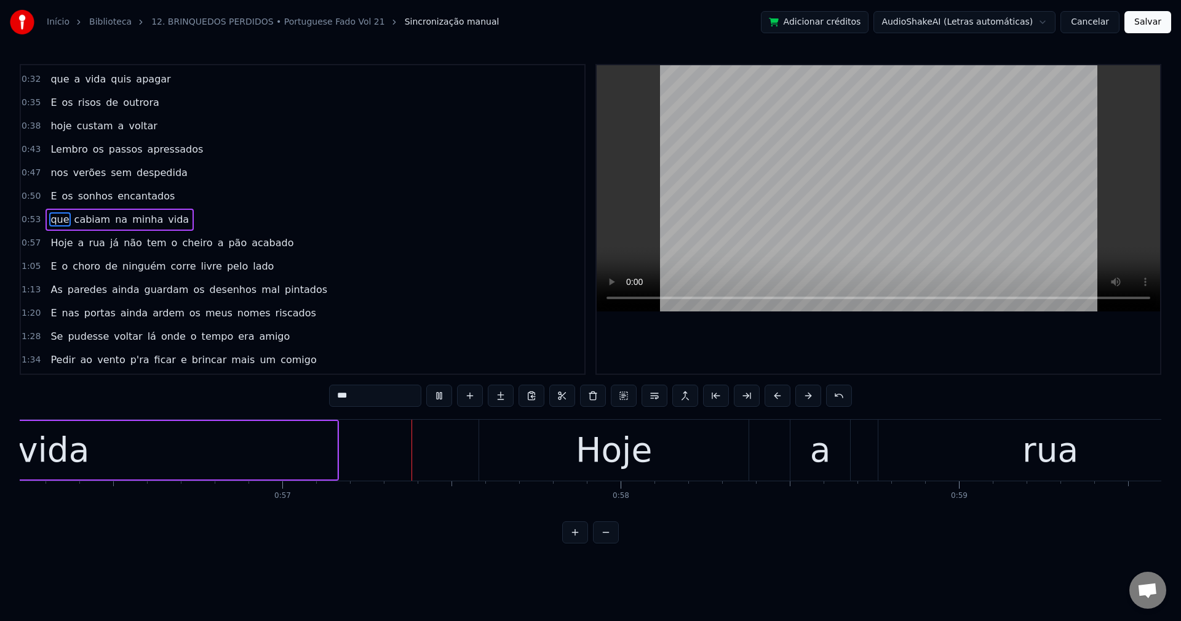
scroll to position [0, 19115]
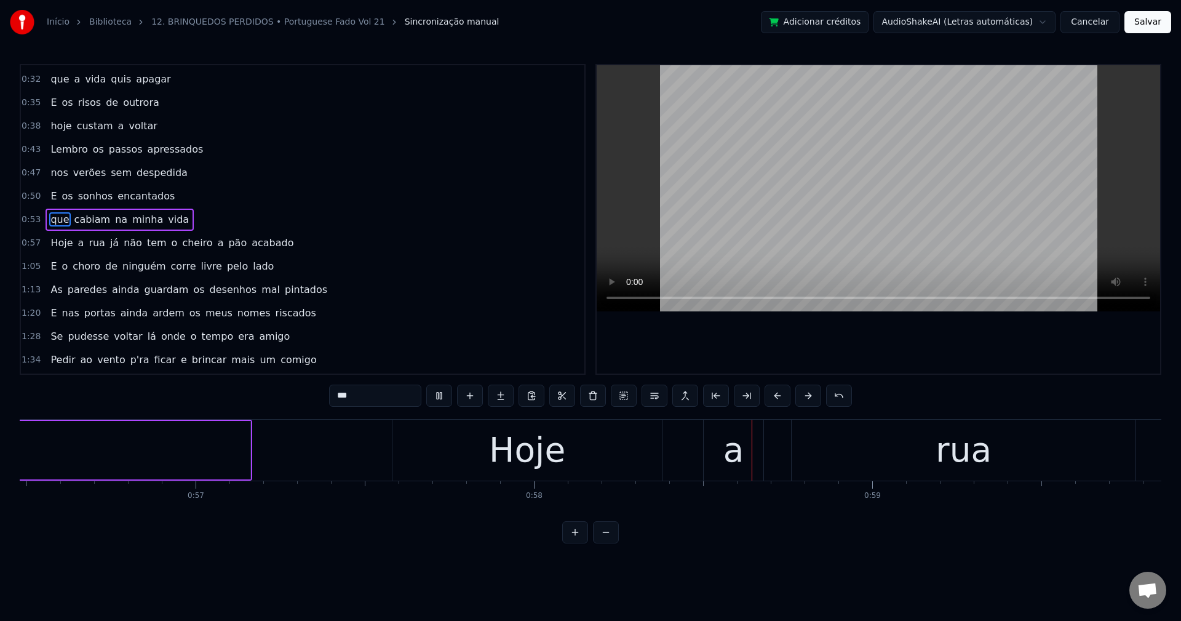
click at [170, 246] on span "o" at bounding box center [174, 243] width 9 height 14
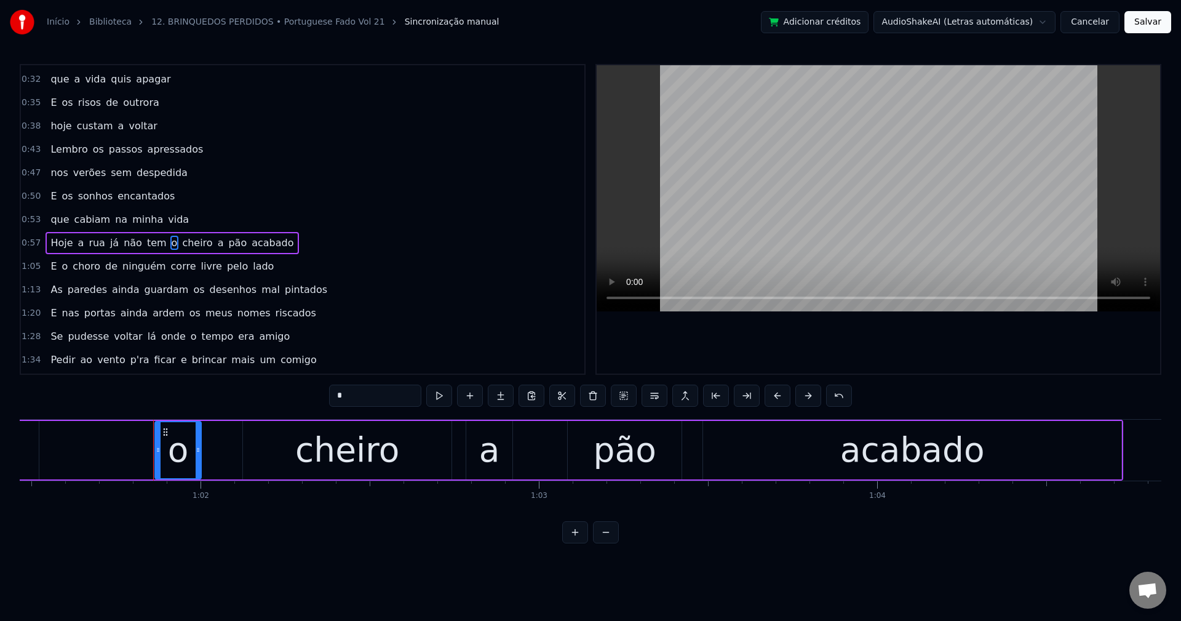
scroll to position [0, 20874]
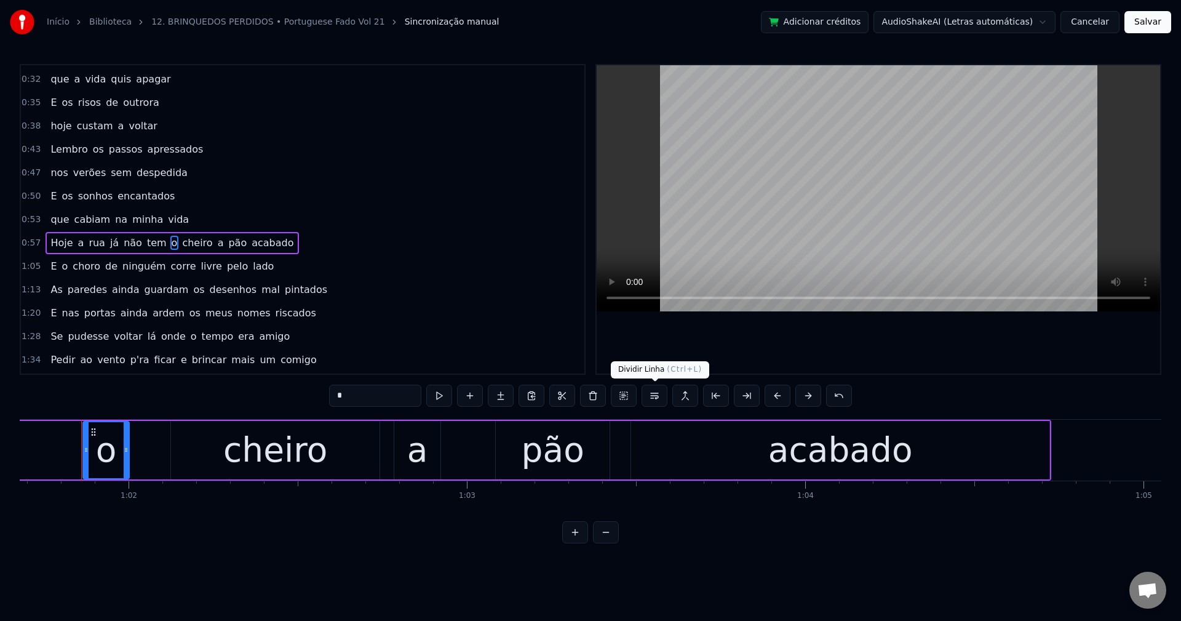
drag, startPoint x: 653, startPoint y: 398, endPoint x: 634, endPoint y: 352, distance: 49.4
click at [653, 393] on button at bounding box center [655, 396] width 26 height 22
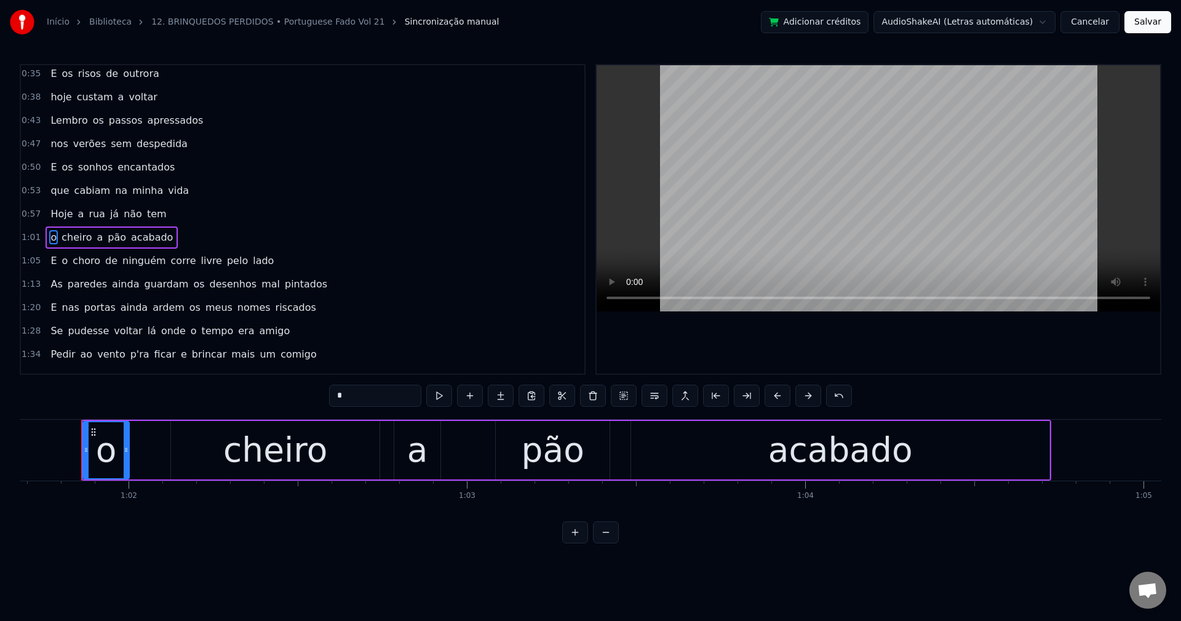
scroll to position [161, 0]
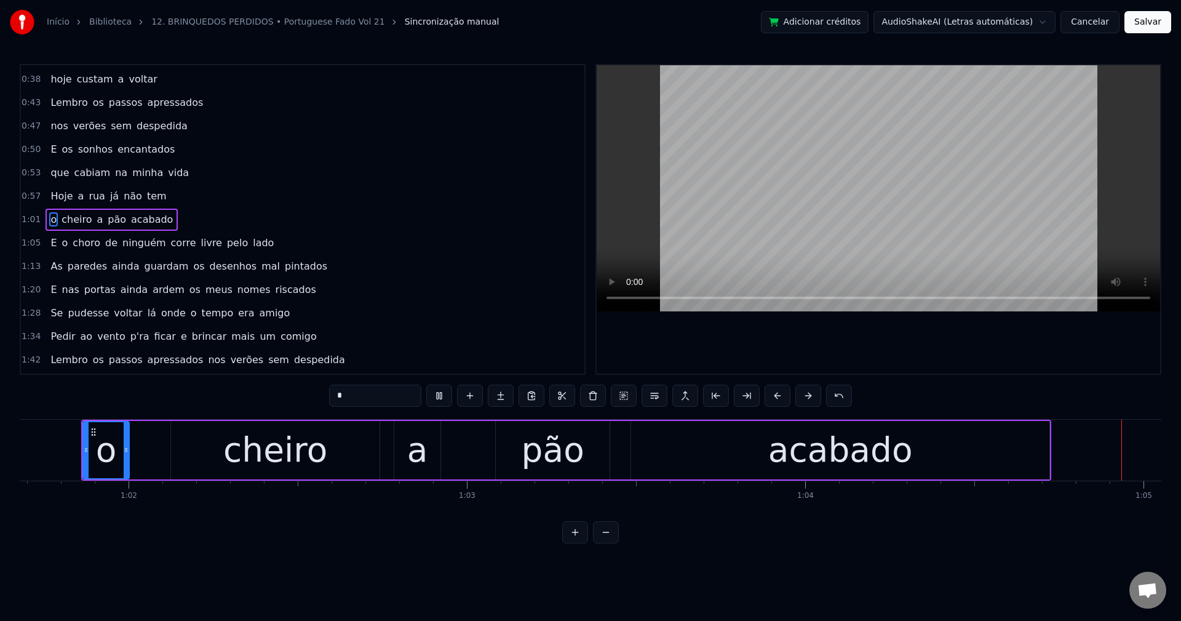
click at [173, 247] on span "corre" at bounding box center [184, 243] width 28 height 14
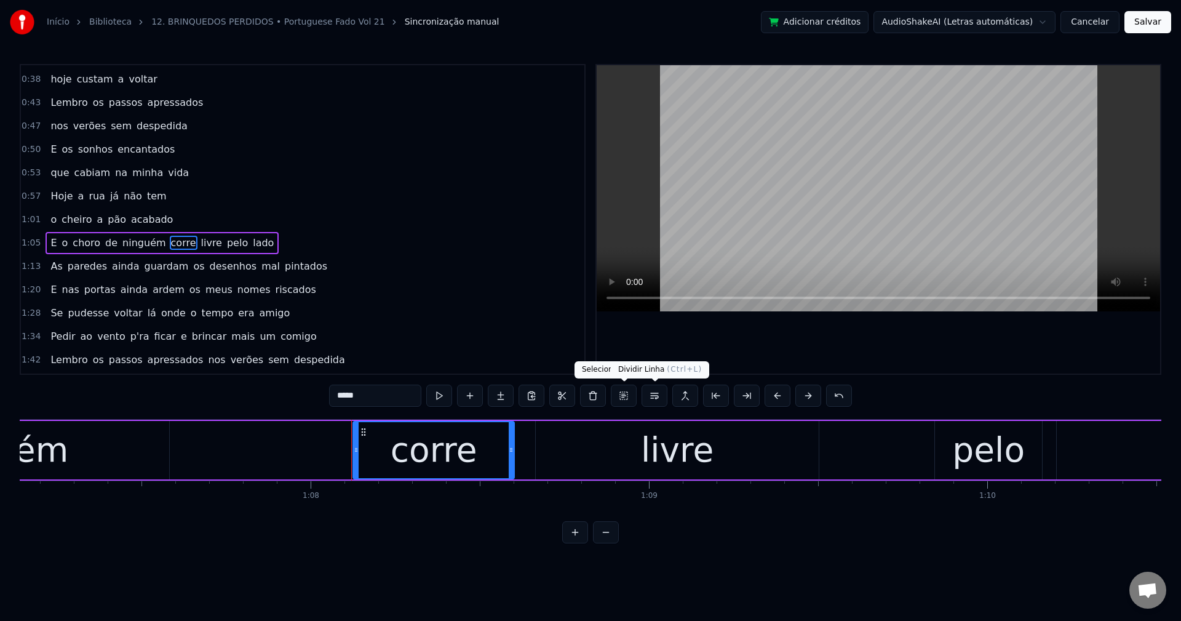
scroll to position [0, 22993]
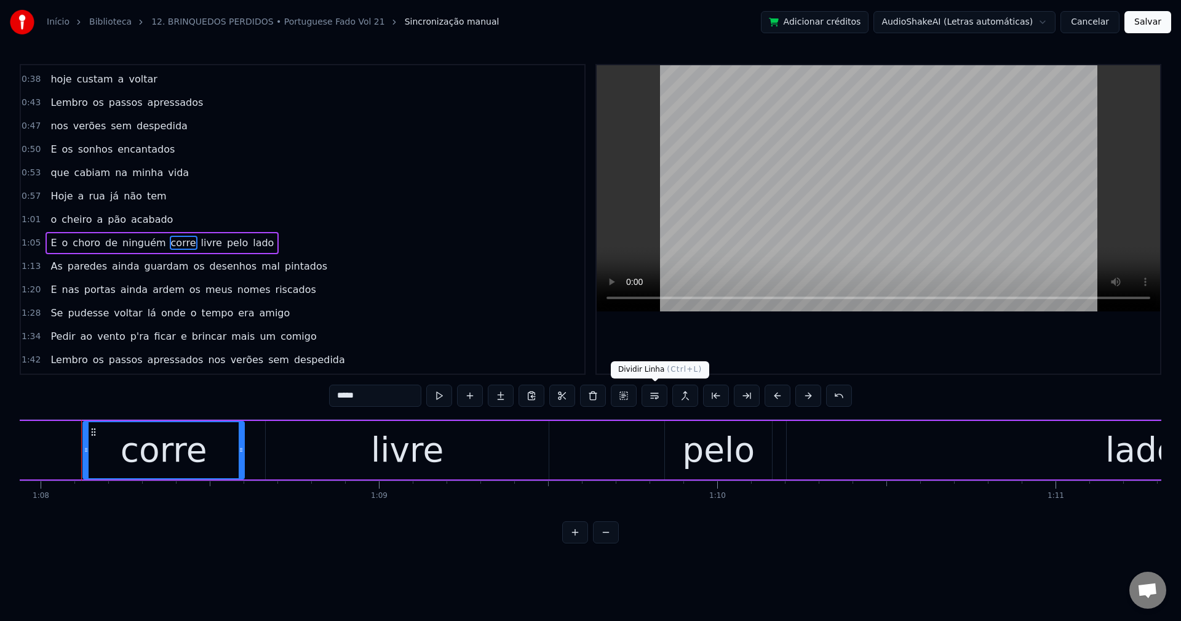
click at [658, 390] on button at bounding box center [655, 396] width 26 height 22
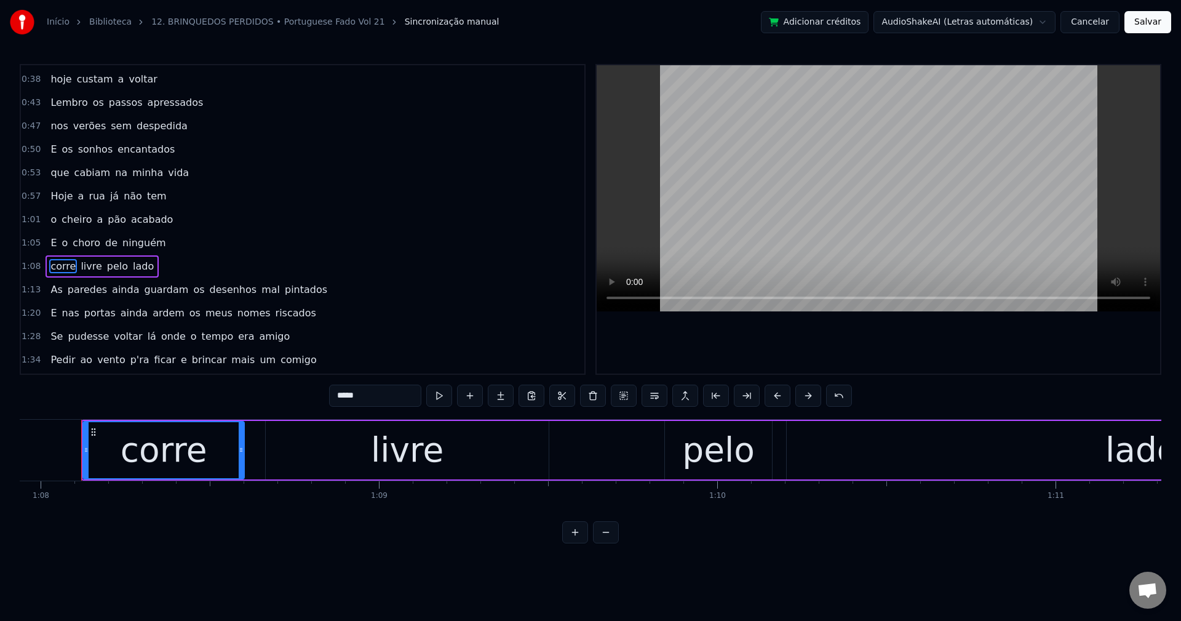
scroll to position [208, 0]
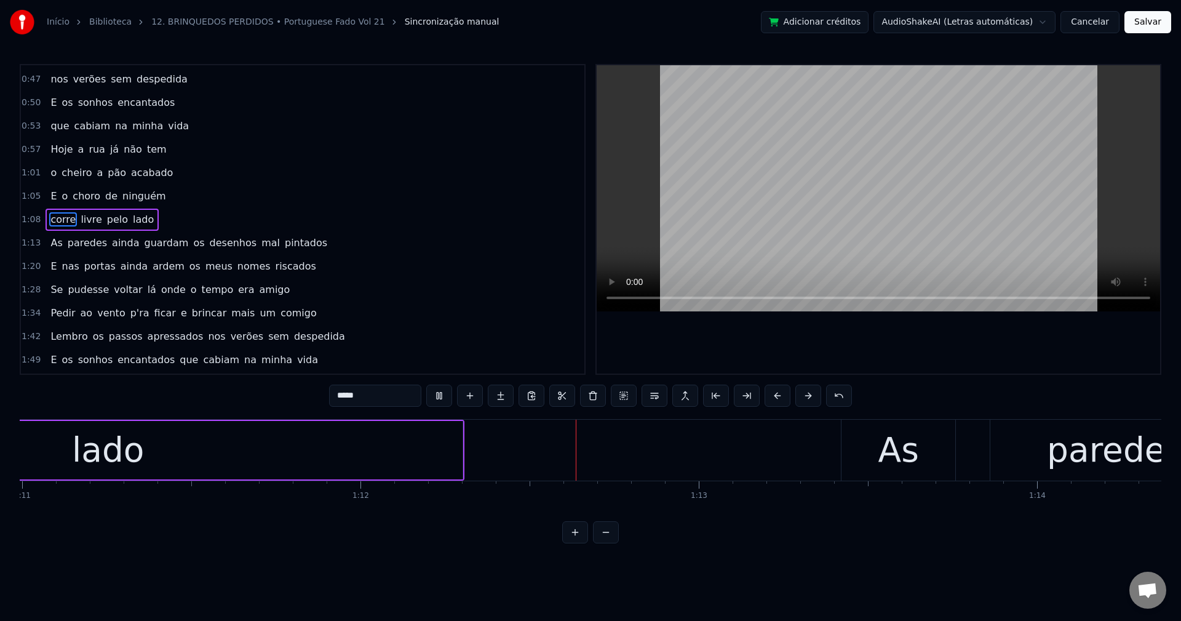
click at [192, 246] on span "os" at bounding box center [199, 243] width 14 height 14
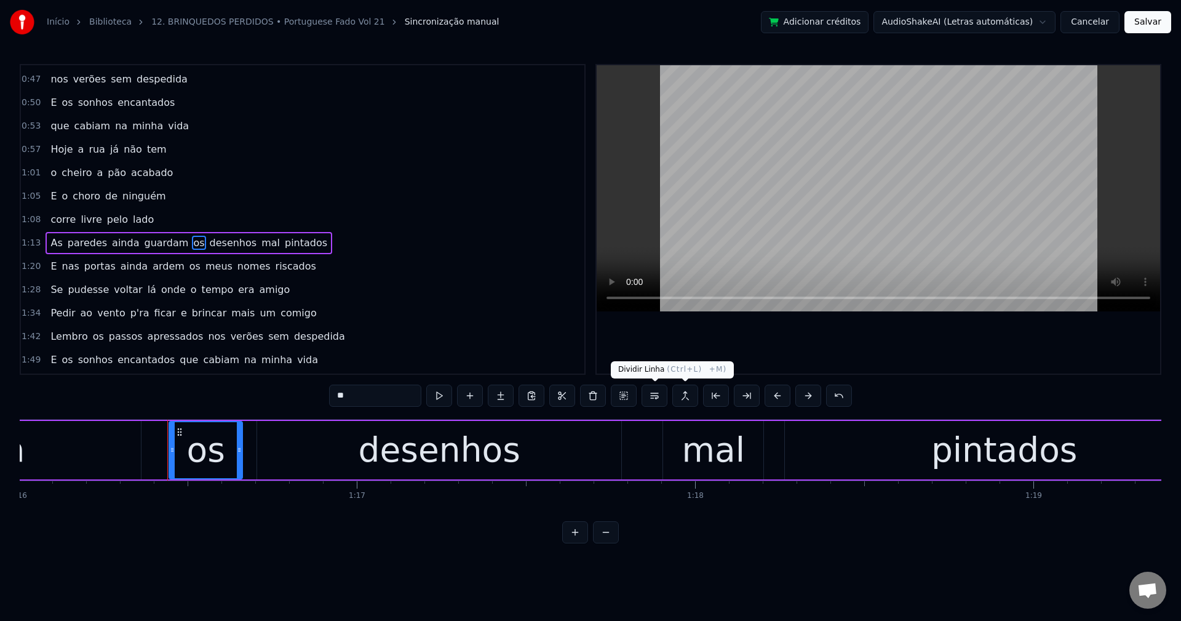
scroll to position [0, 25808]
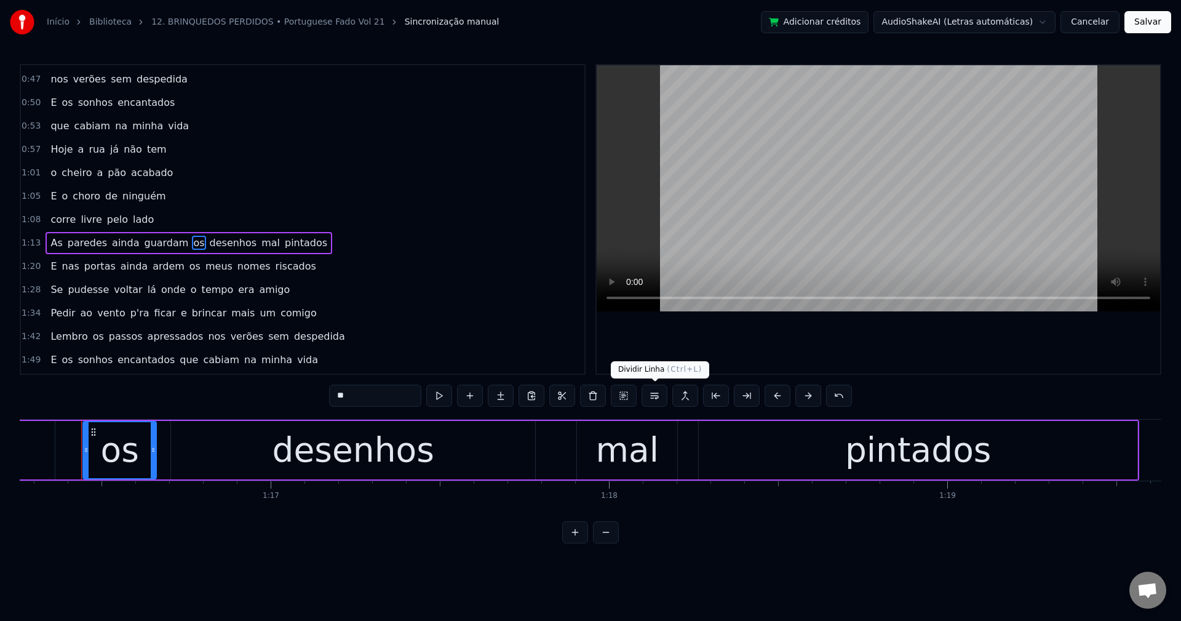
click at [660, 396] on button at bounding box center [655, 396] width 26 height 22
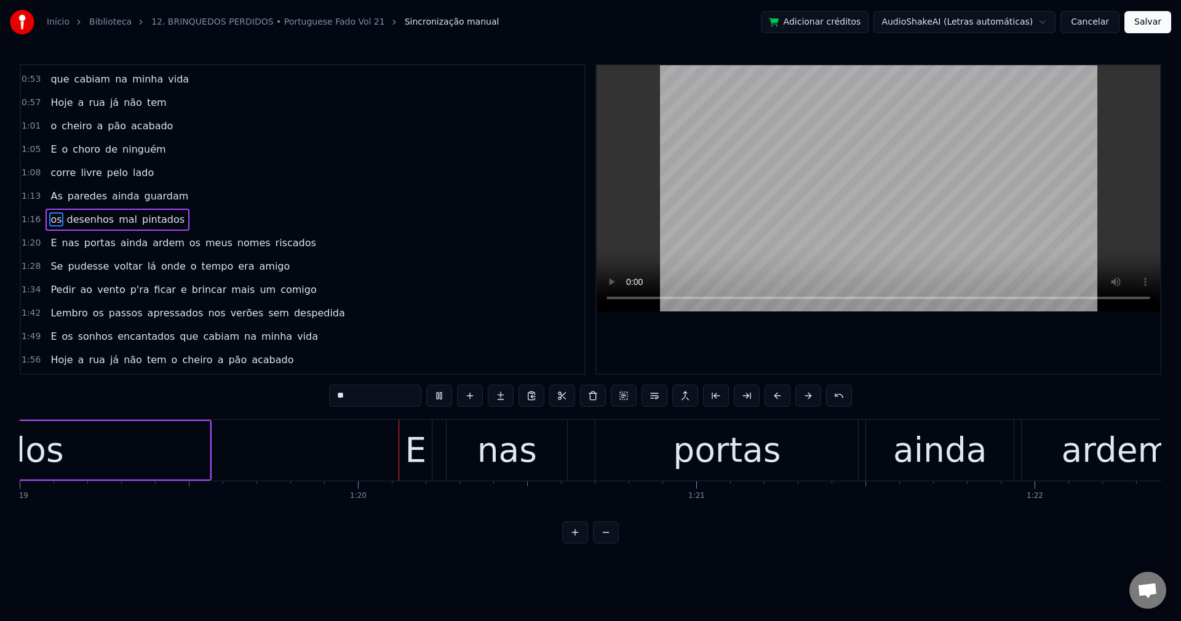
scroll to position [0, 26859]
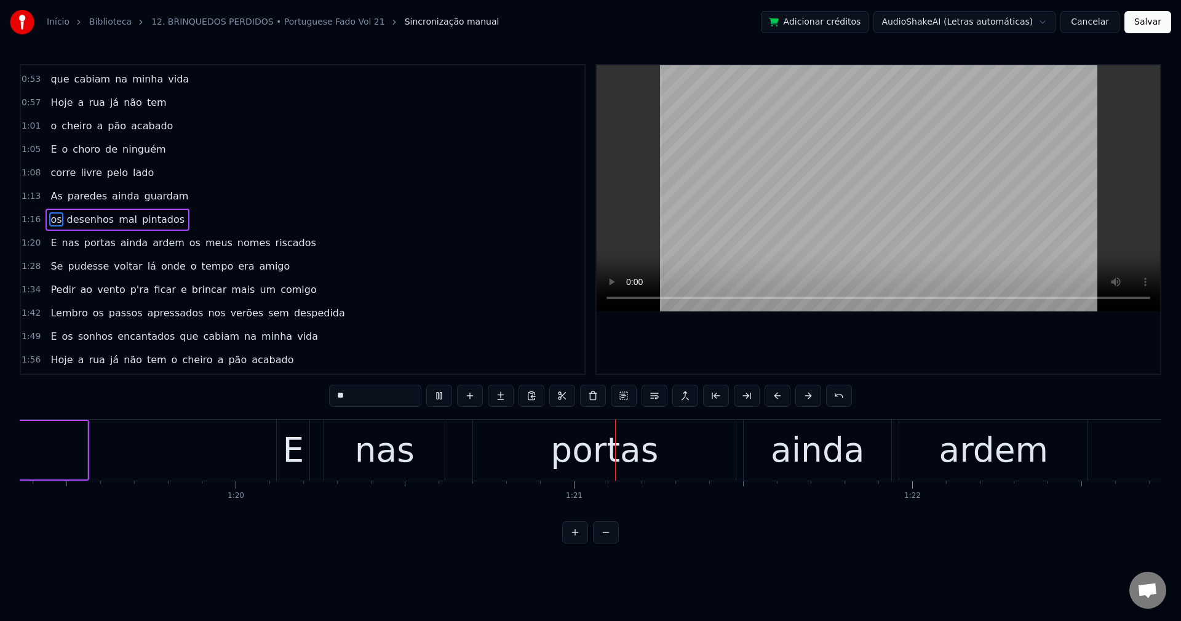
click at [188, 239] on span "os" at bounding box center [195, 243] width 14 height 14
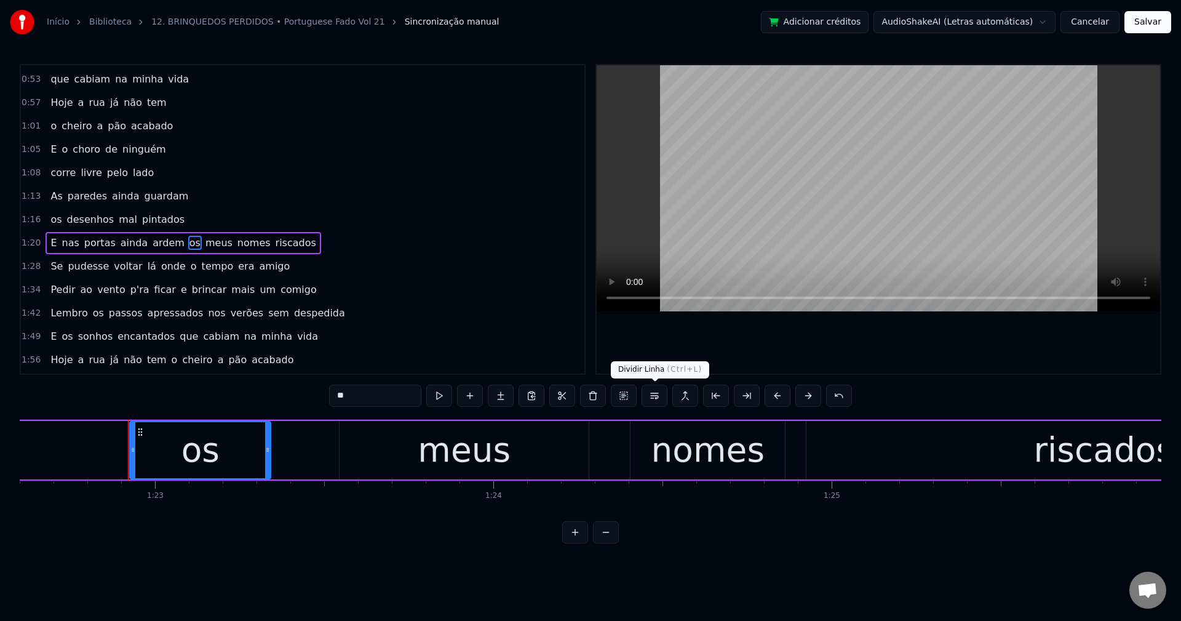
scroll to position [0, 28001]
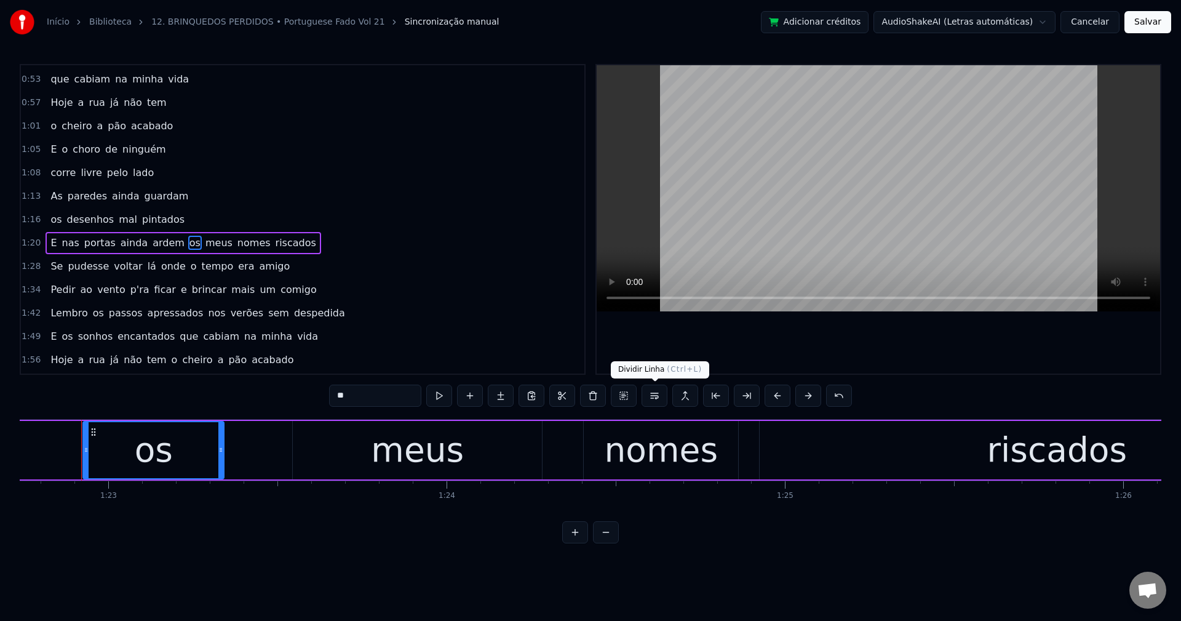
drag, startPoint x: 660, startPoint y: 396, endPoint x: 623, endPoint y: 338, distance: 68.6
click at [660, 396] on button at bounding box center [655, 396] width 26 height 22
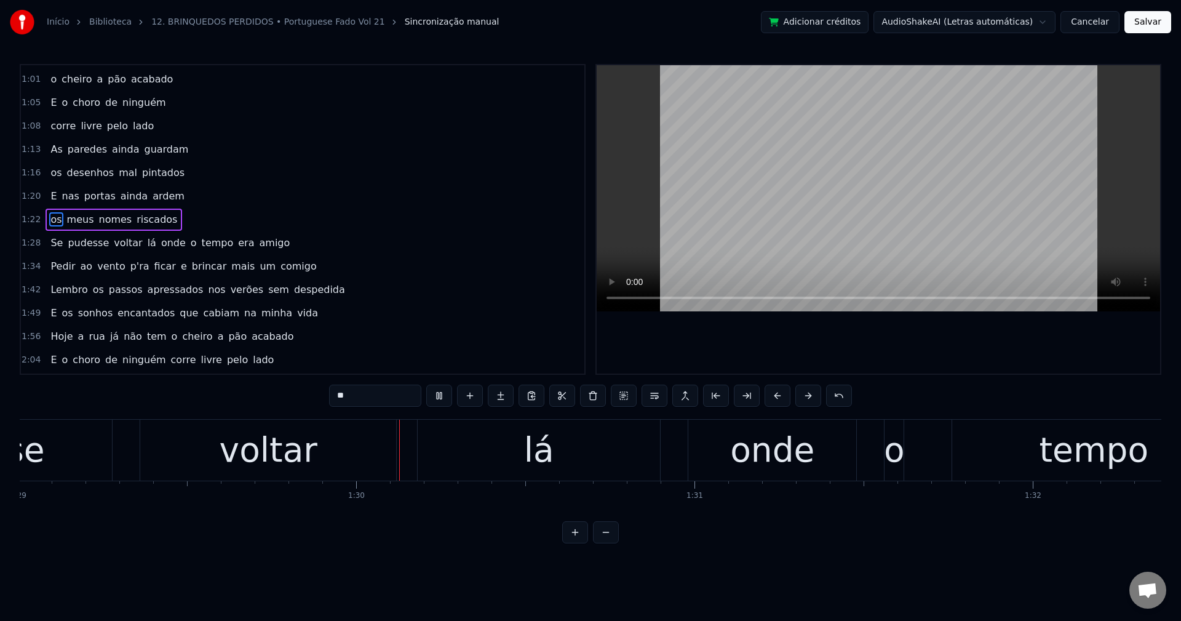
scroll to position [0, 30124]
click at [166, 244] on span "onde" at bounding box center [173, 243] width 27 height 14
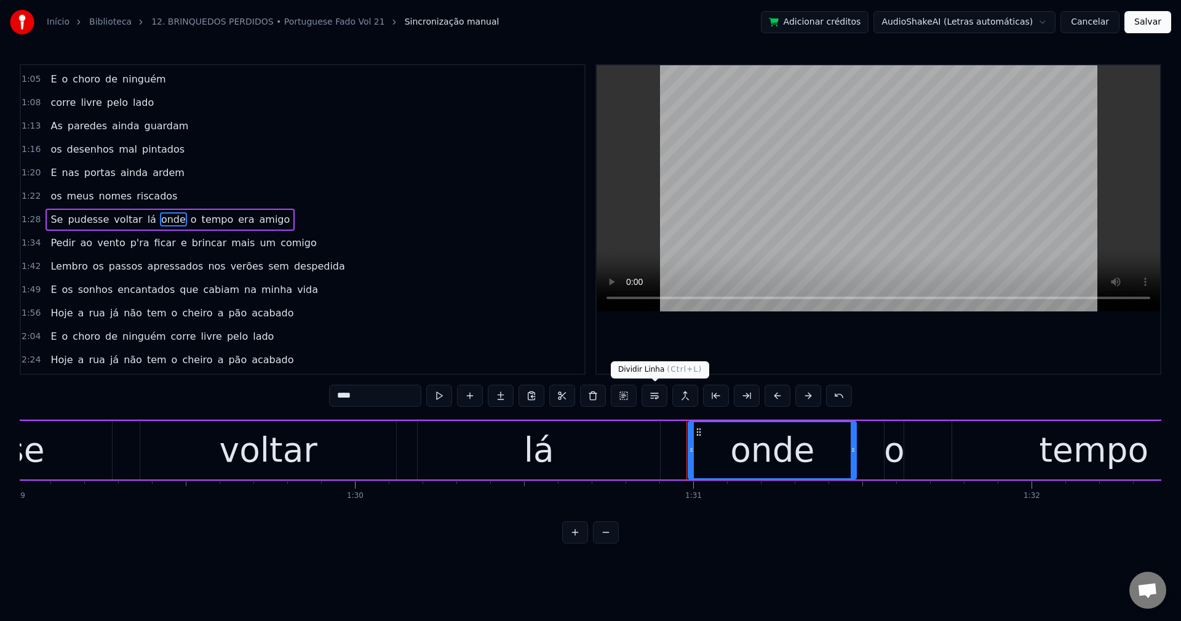
click at [663, 396] on button at bounding box center [655, 396] width 26 height 22
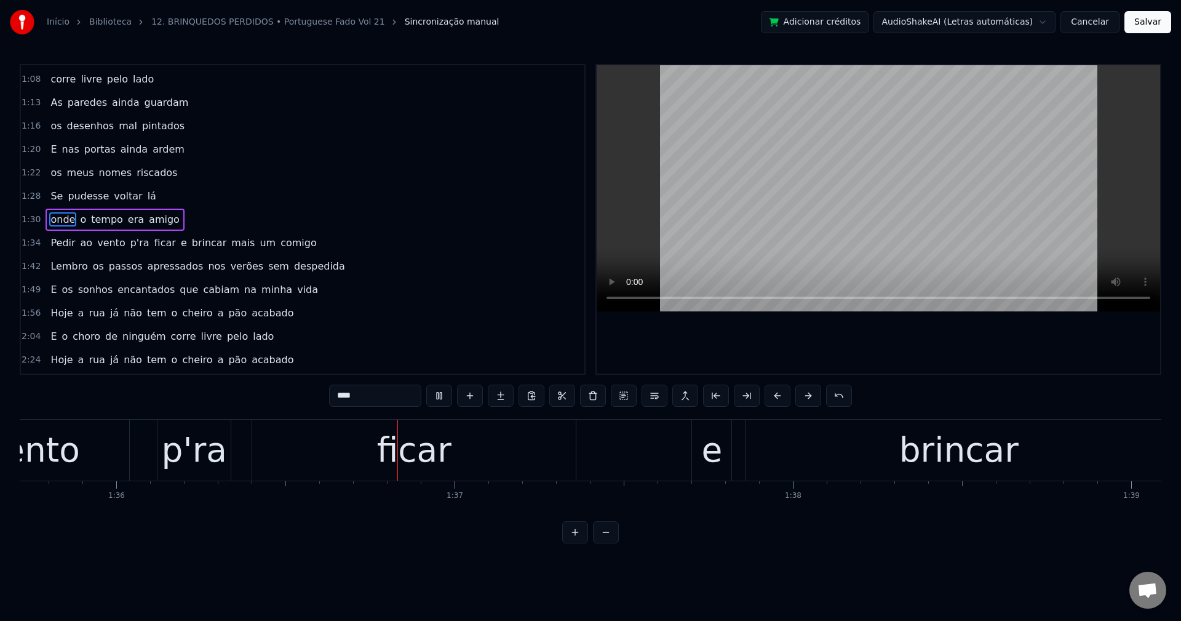
scroll to position [0, 32394]
click at [59, 246] on span "Pedir" at bounding box center [62, 243] width 27 height 14
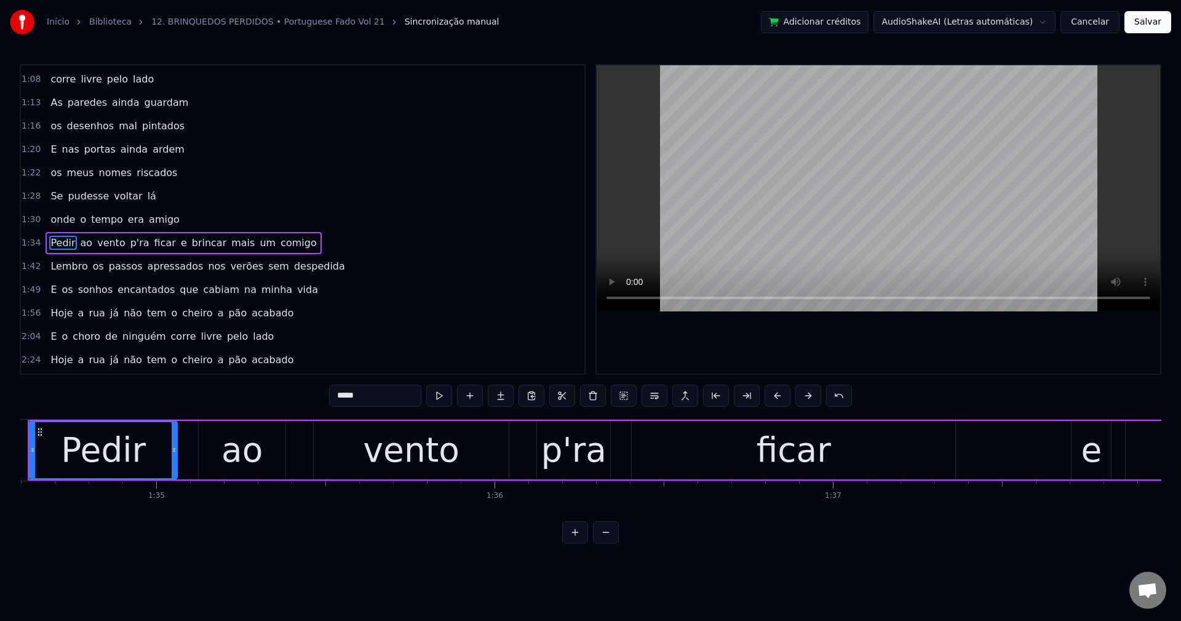
scroll to position [0, 31961]
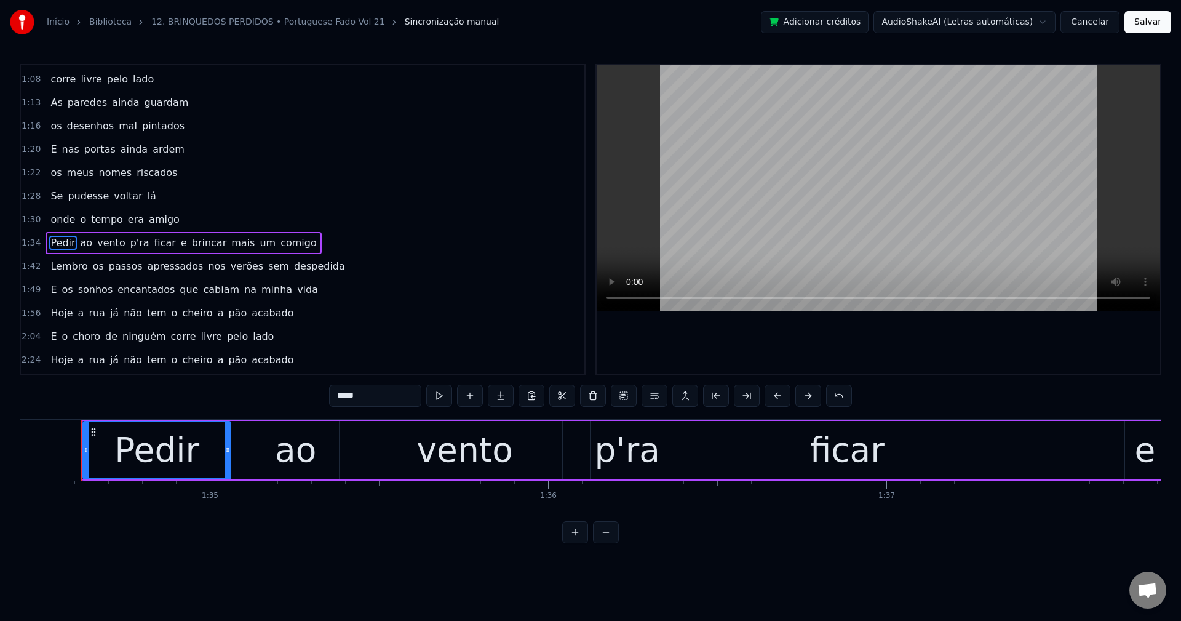
click at [406, 390] on input "*****" at bounding box center [375, 396] width 92 height 22
click at [182, 243] on span "e" at bounding box center [186, 243] width 9 height 14
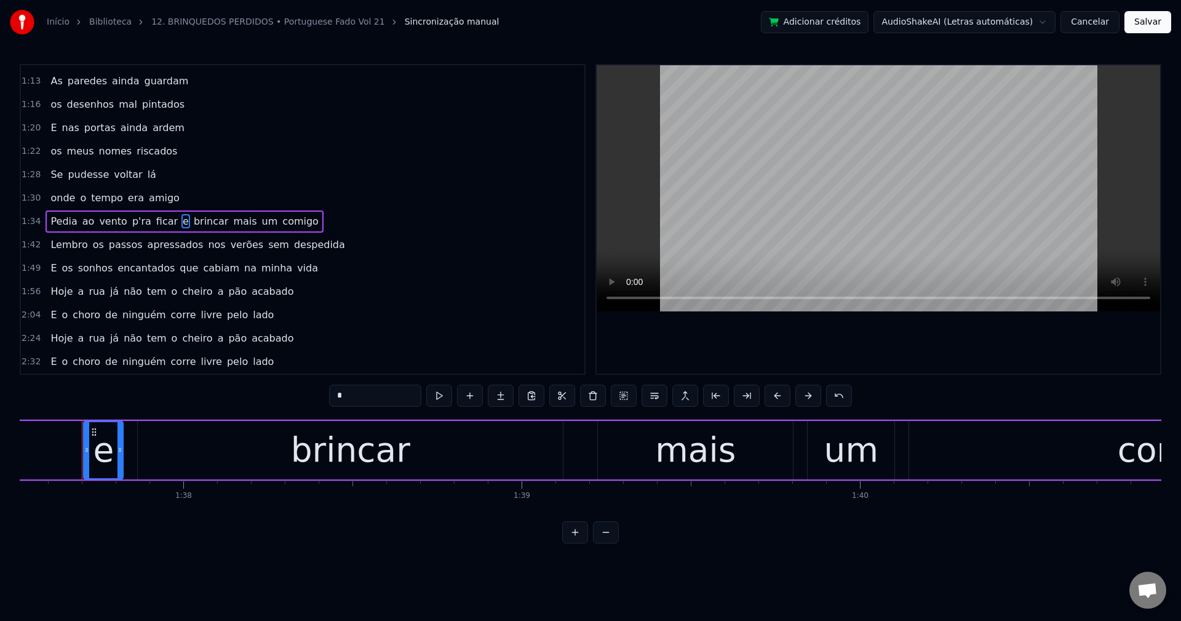
scroll to position [0, 33004]
click at [653, 399] on button at bounding box center [655, 396] width 26 height 22
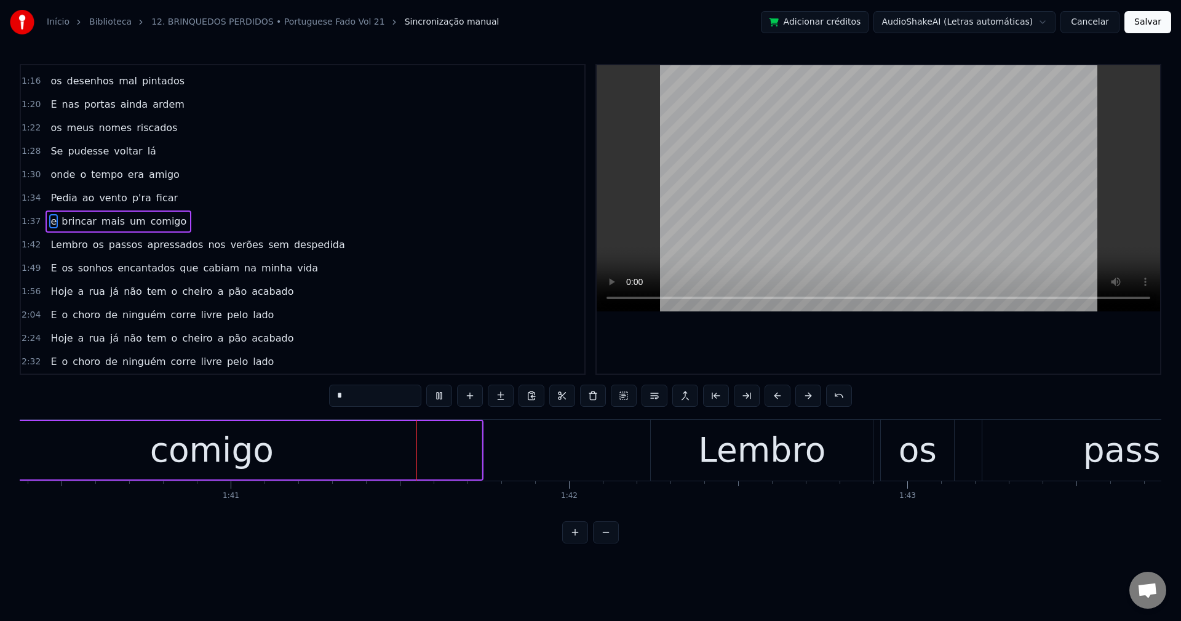
scroll to position [0, 34061]
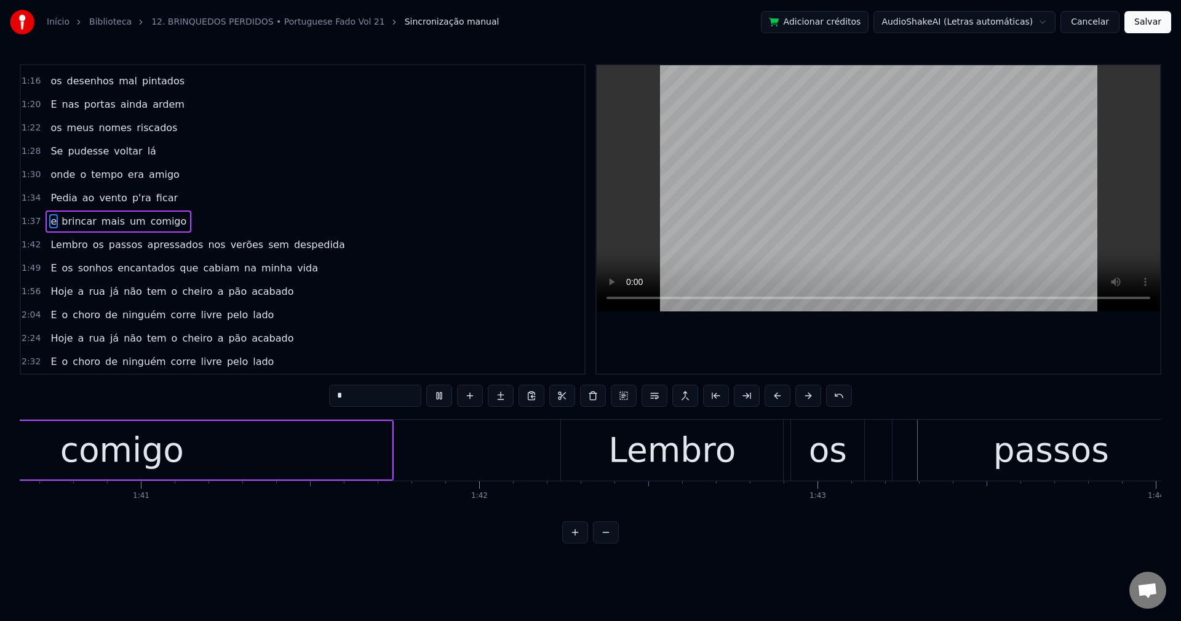
click at [207, 243] on span "nos" at bounding box center [217, 245] width 20 height 14
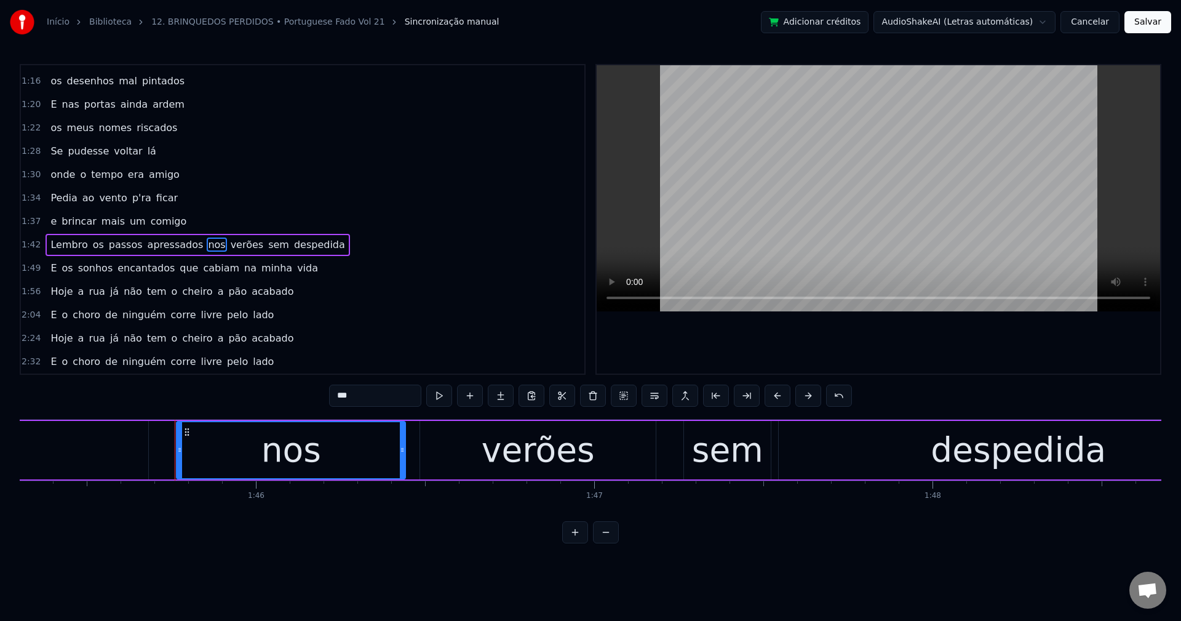
scroll to position [0, 35731]
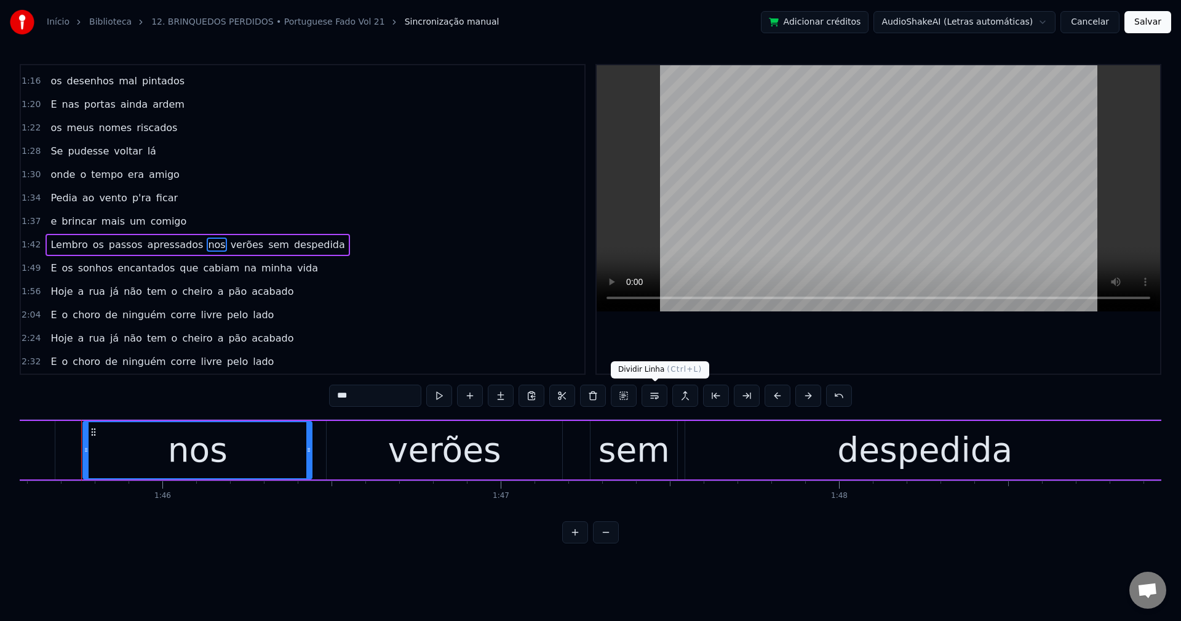
click at [653, 398] on button at bounding box center [655, 396] width 26 height 22
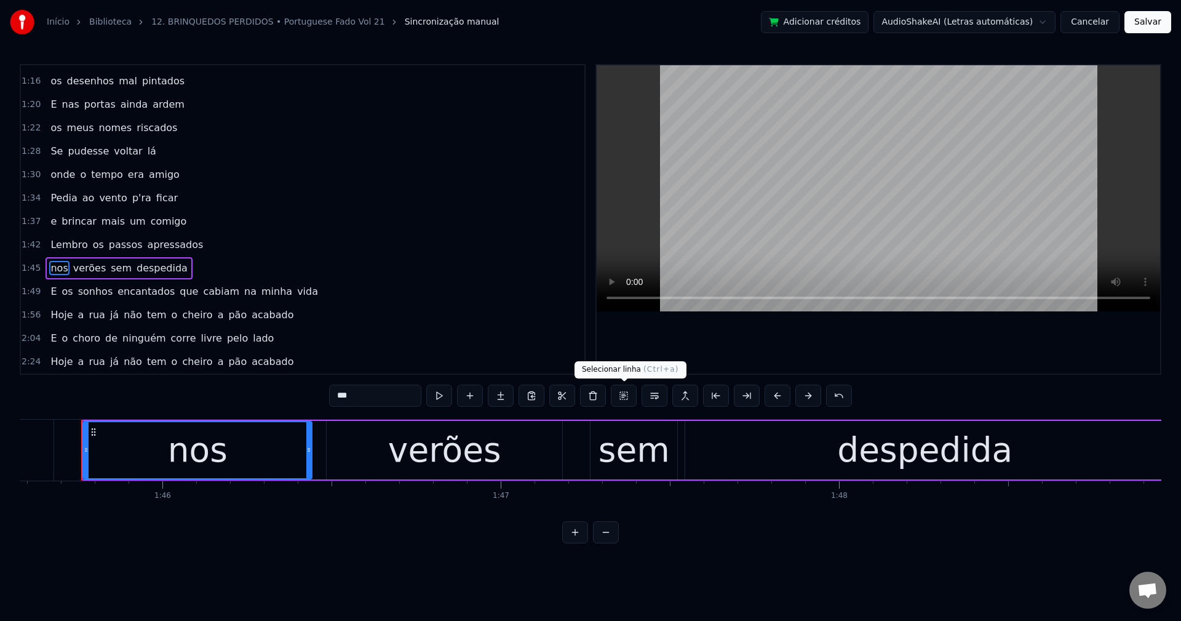
scroll to position [417, 0]
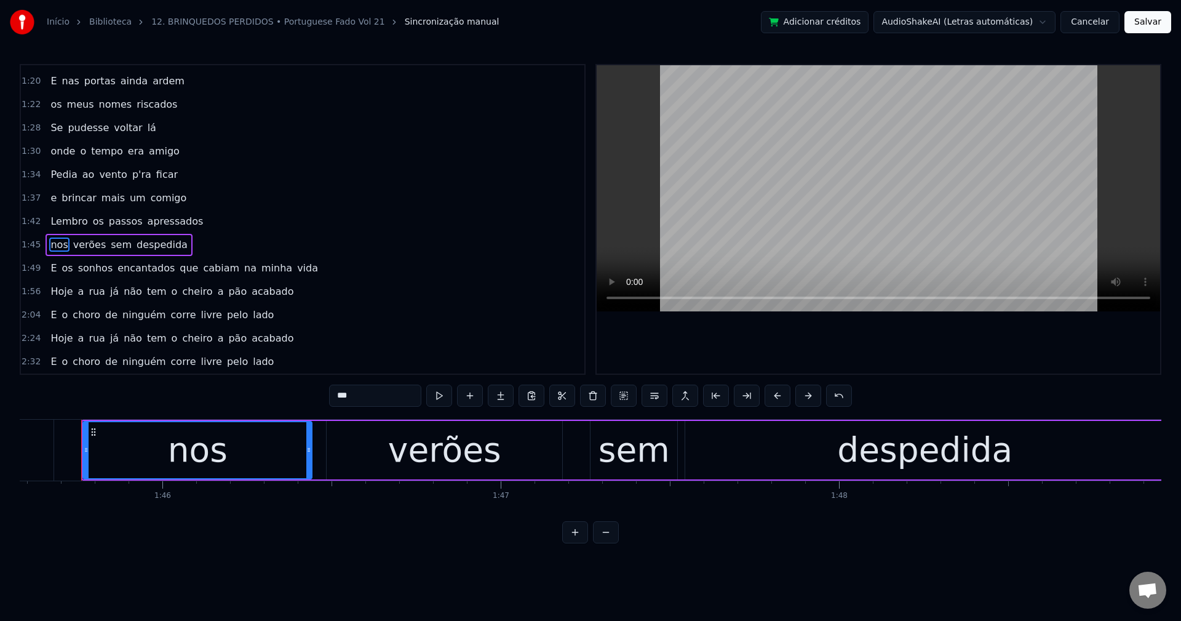
click at [178, 268] on span "que" at bounding box center [188, 268] width 21 height 14
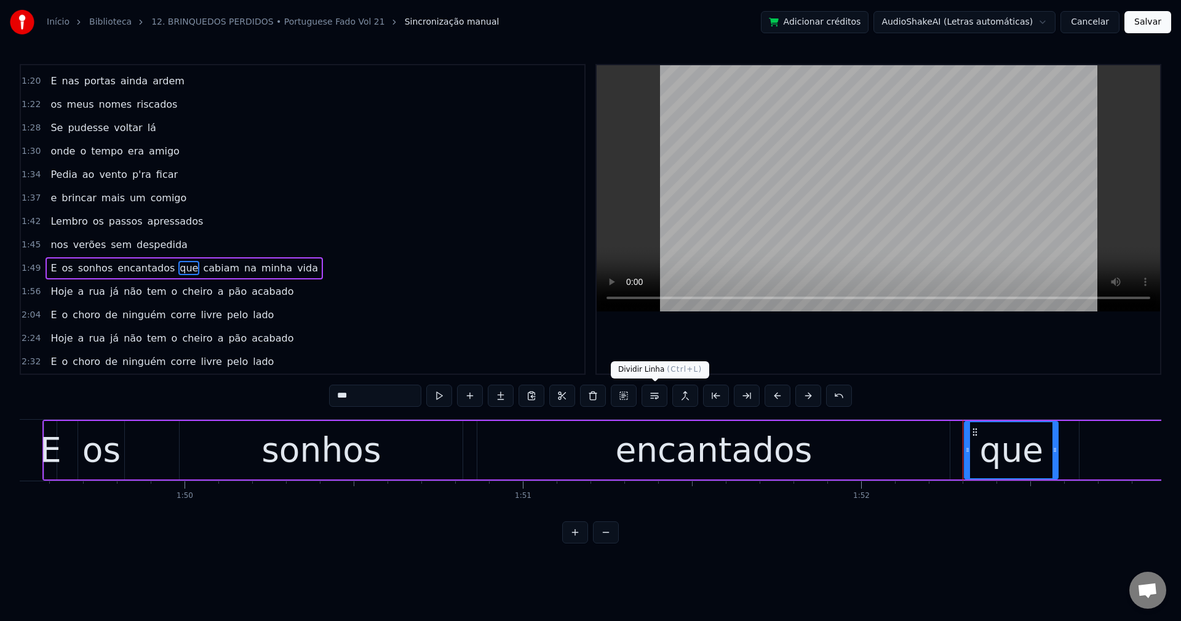
click at [653, 391] on button at bounding box center [655, 396] width 26 height 22
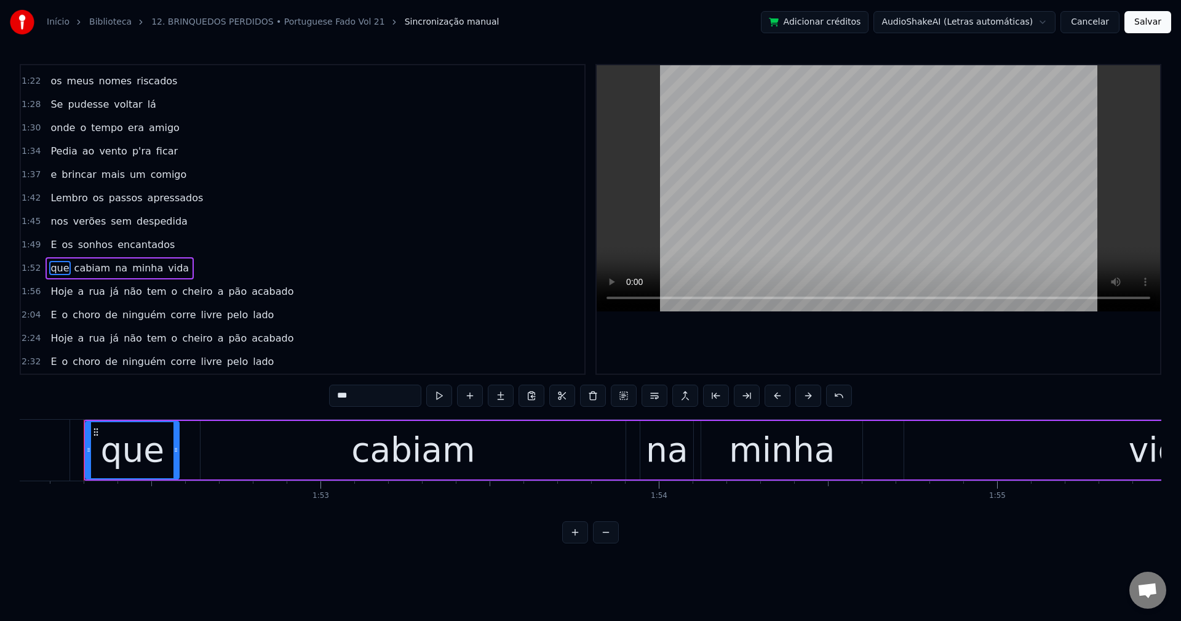
scroll to position [0, 37945]
click at [170, 291] on span "o" at bounding box center [174, 291] width 9 height 14
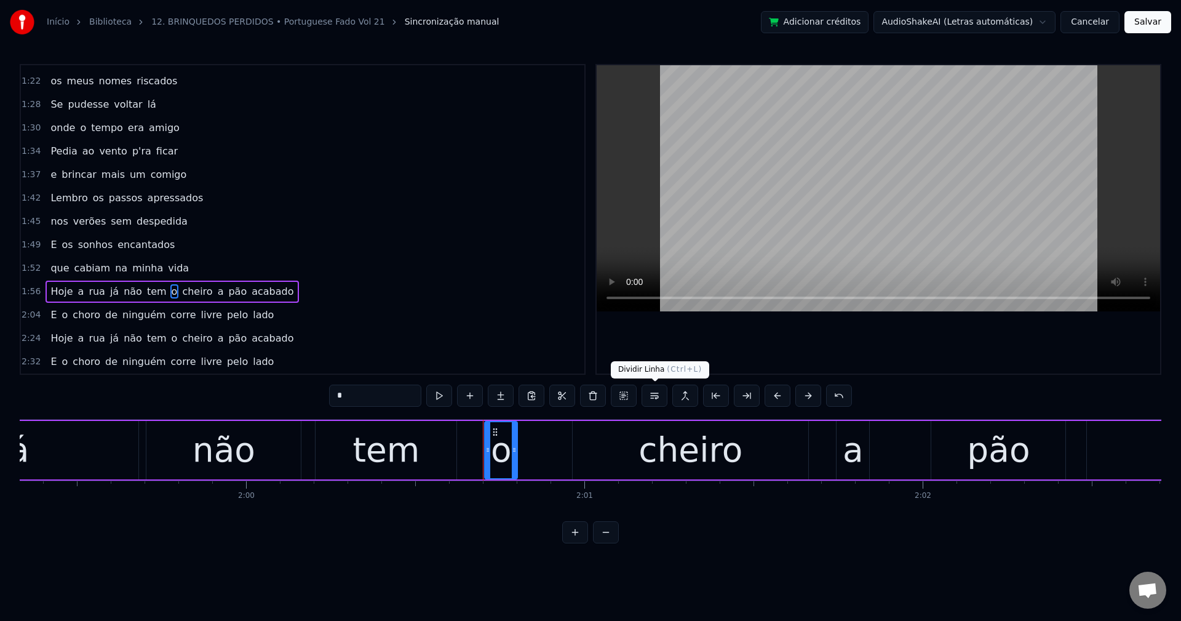
click at [659, 401] on button at bounding box center [655, 396] width 26 height 22
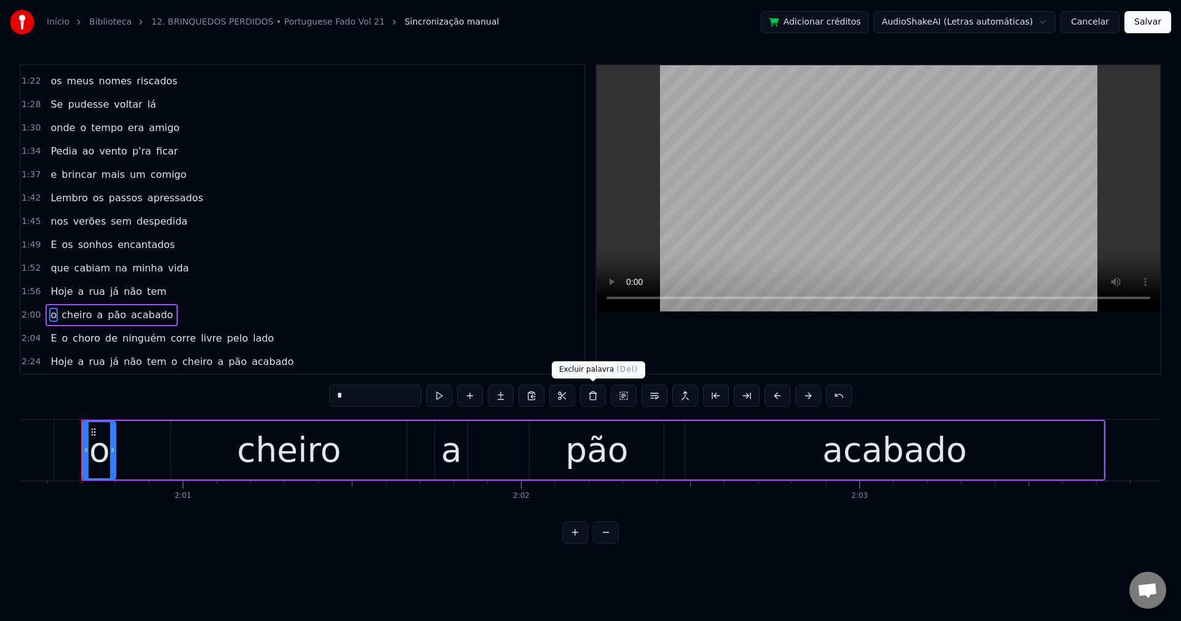
scroll to position [463, 0]
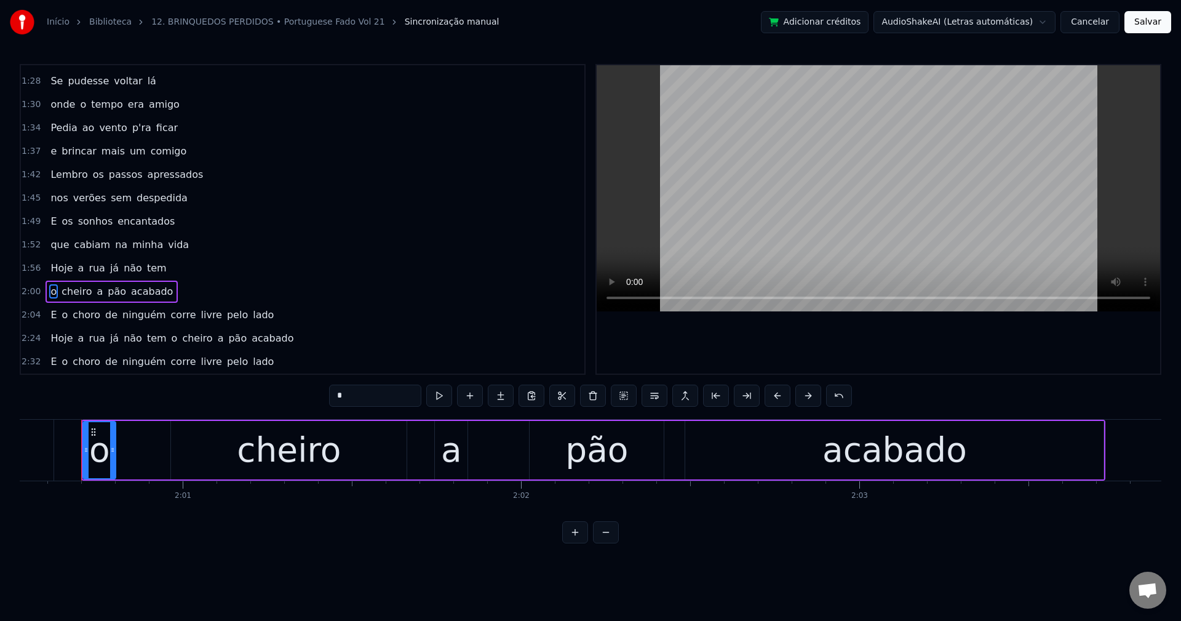
click at [170, 315] on span "corre" at bounding box center [184, 315] width 28 height 14
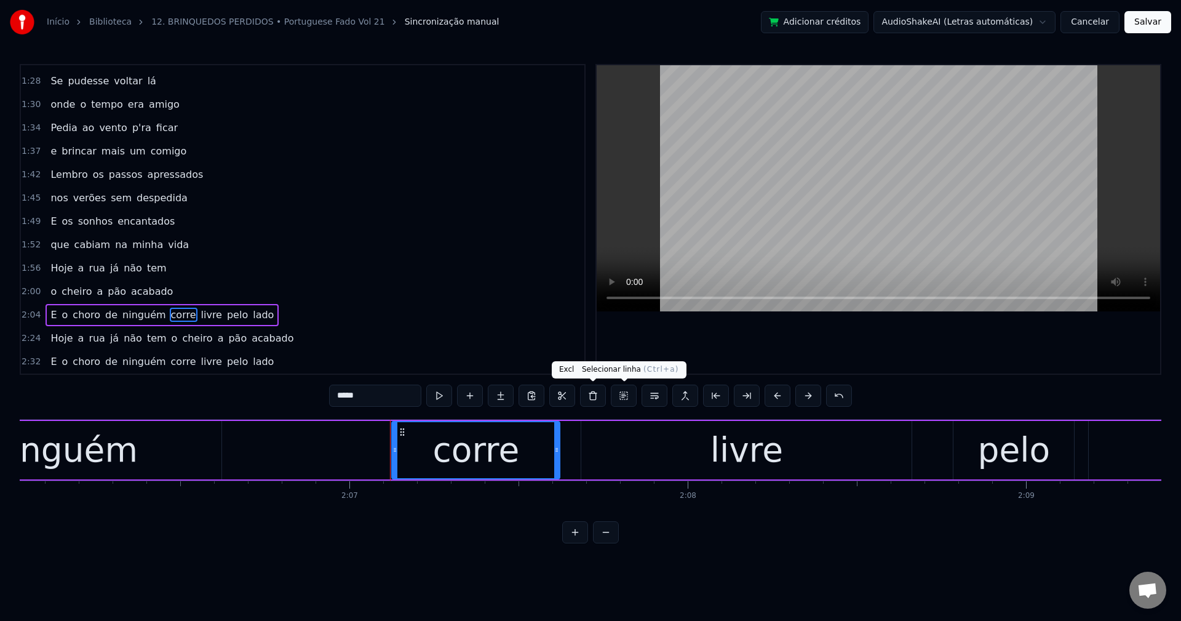
scroll to position [0, 42960]
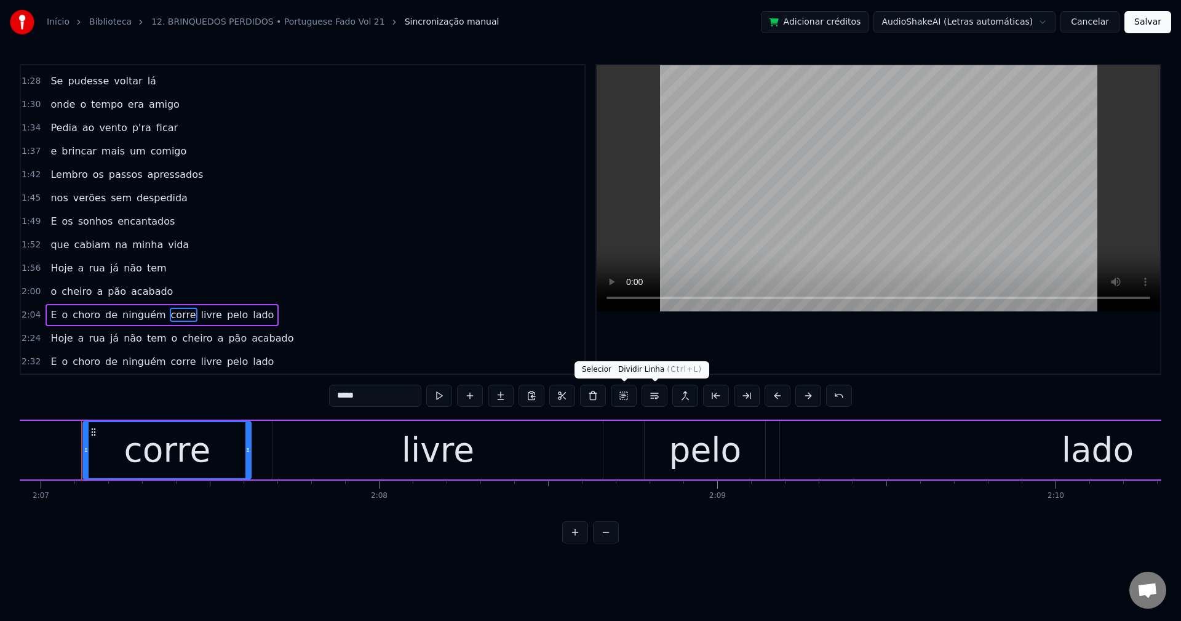
click at [656, 396] on button at bounding box center [655, 396] width 26 height 22
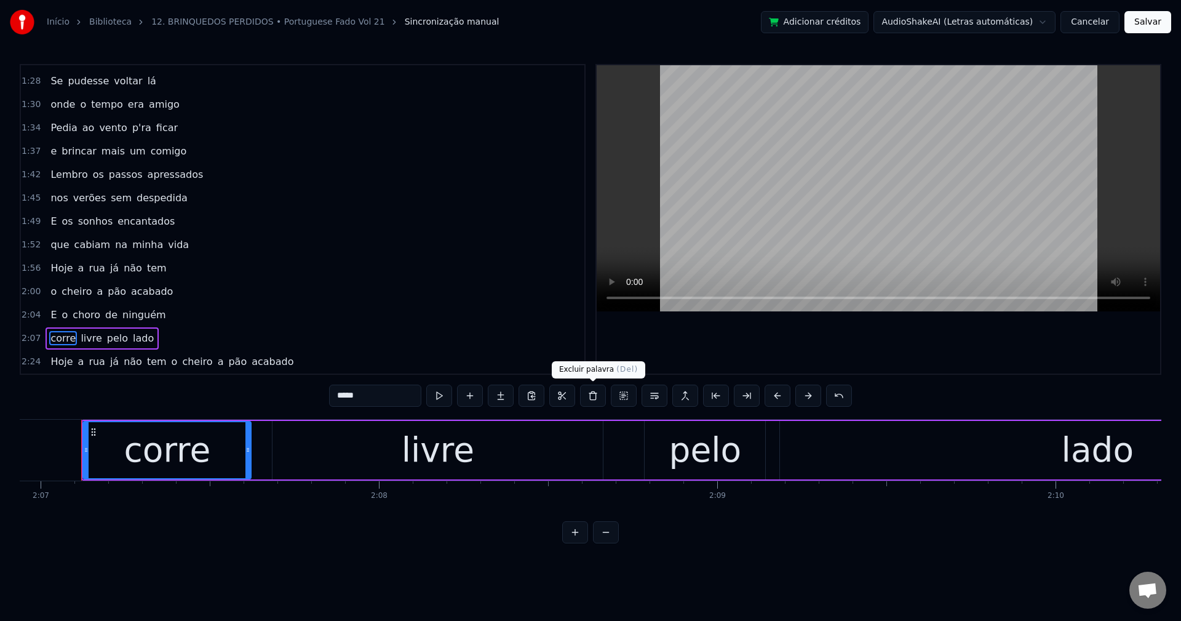
scroll to position [487, 0]
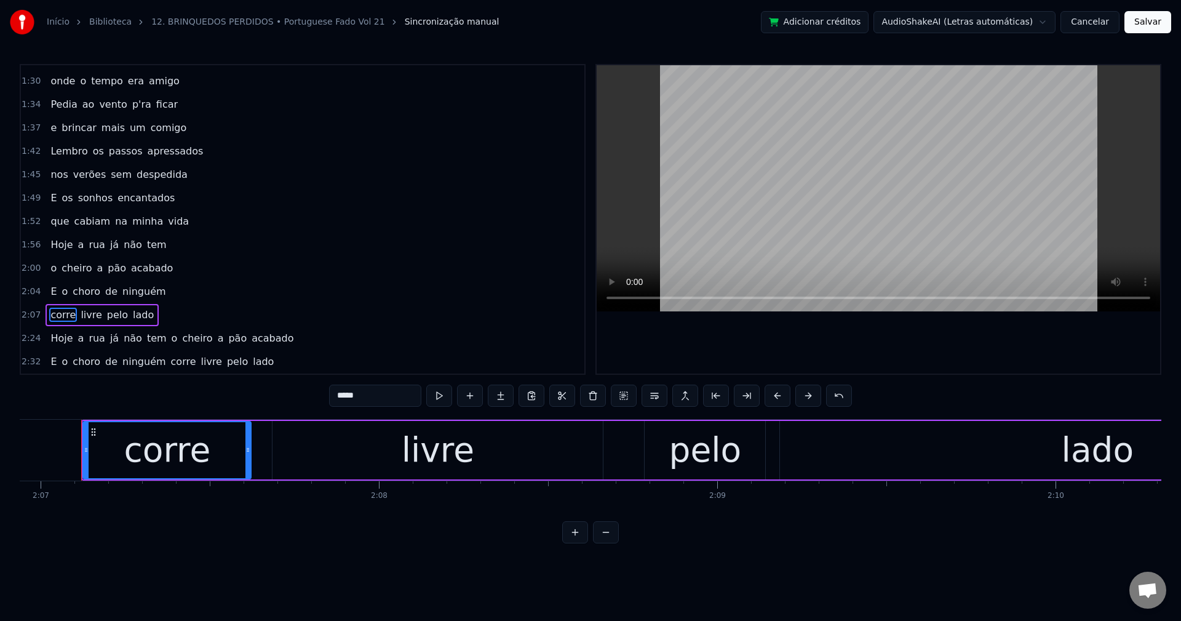
click at [170, 338] on span "o" at bounding box center [174, 338] width 9 height 14
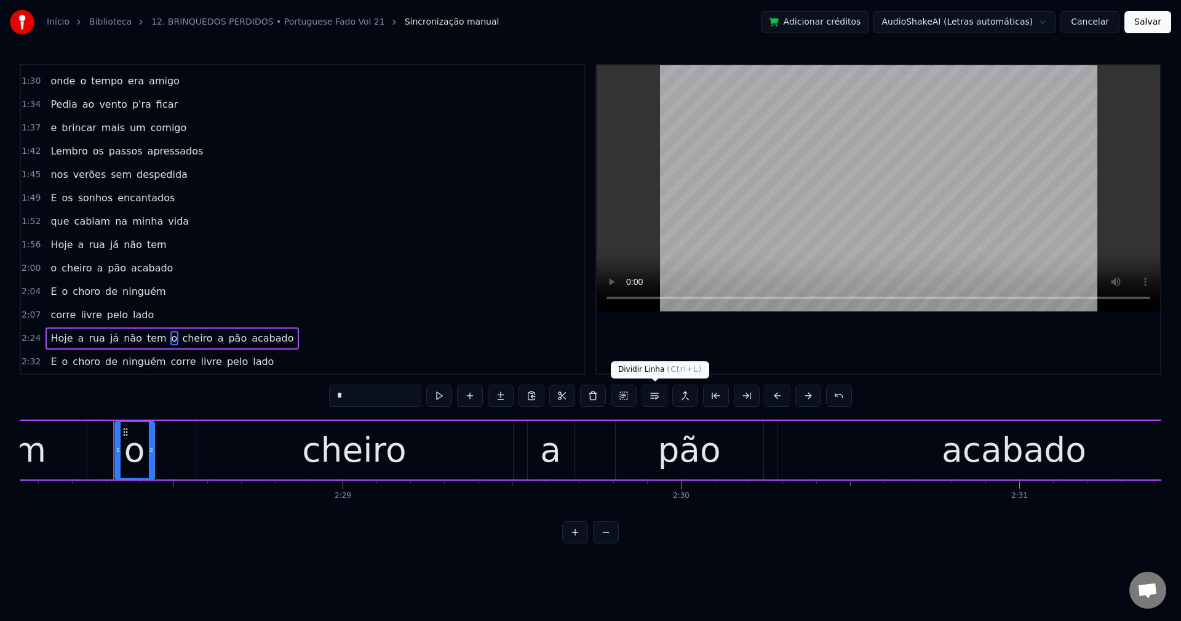
scroll to position [0, 50135]
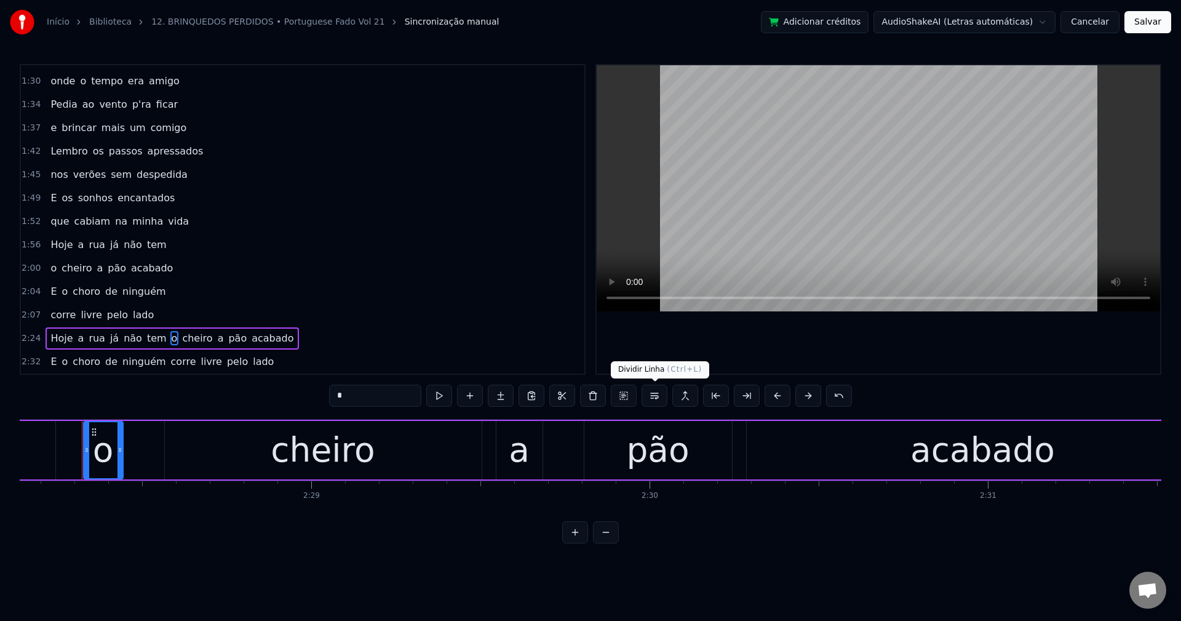
click at [655, 398] on button at bounding box center [655, 396] width 26 height 22
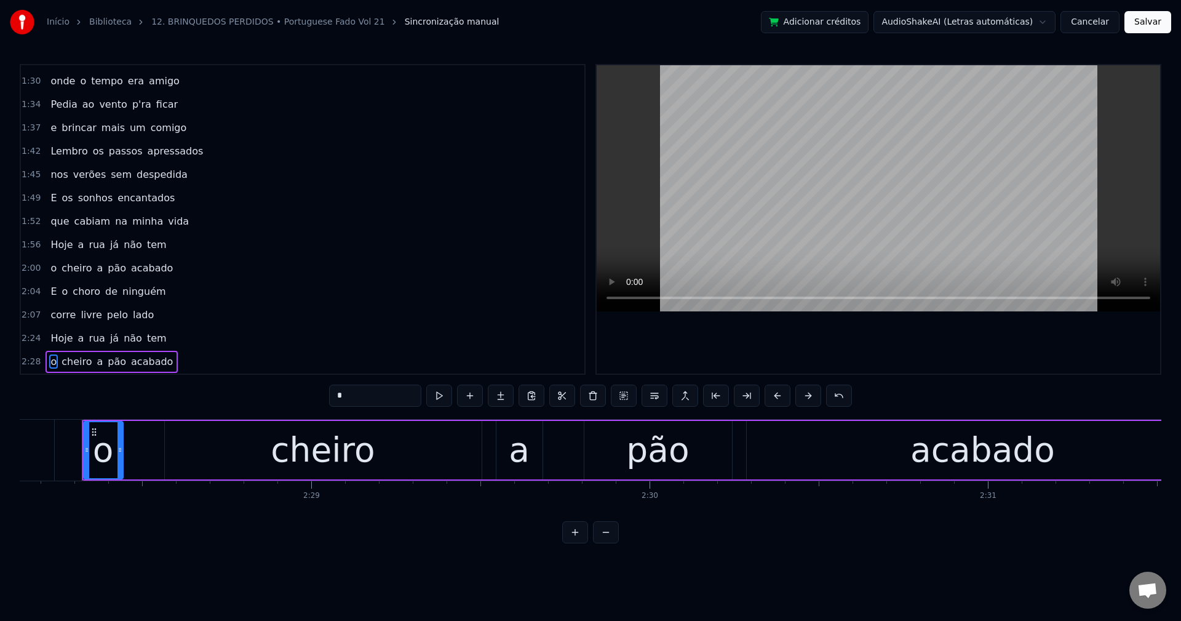
scroll to position [510, 0]
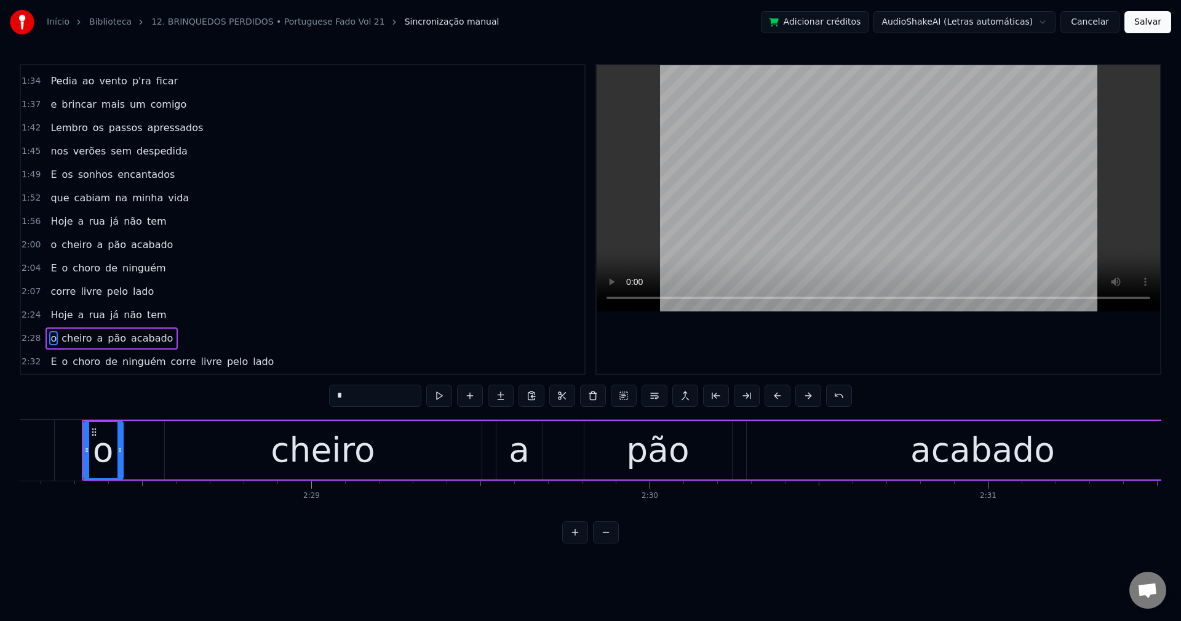
click at [174, 361] on span "corre" at bounding box center [184, 361] width 28 height 14
type input "*****"
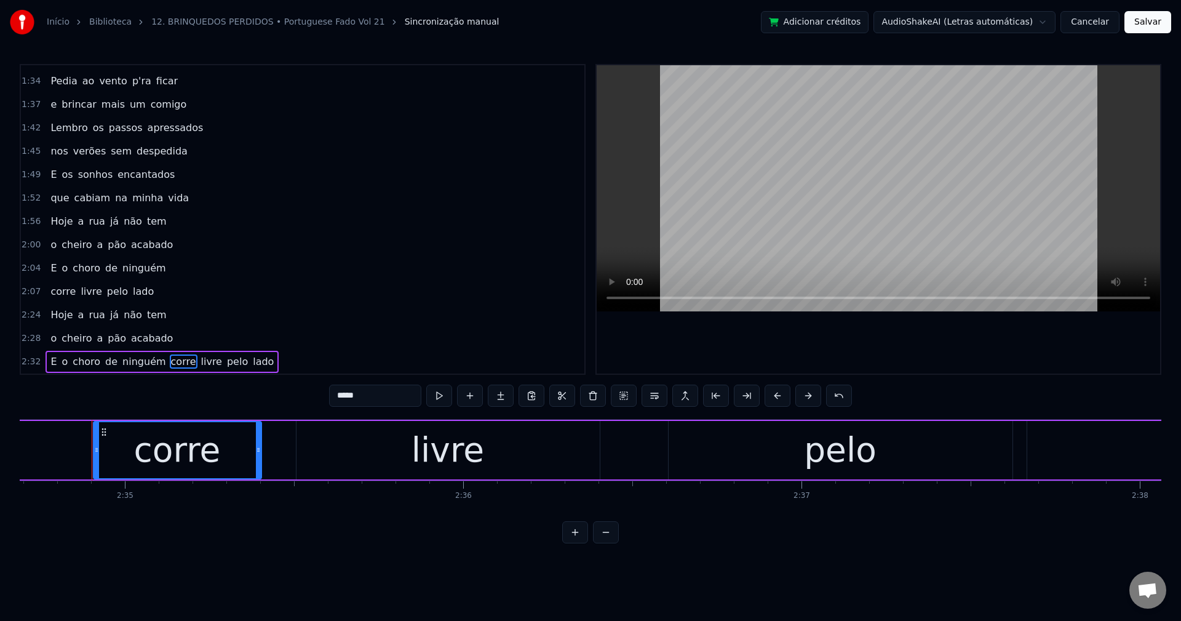
scroll to position [0, 52362]
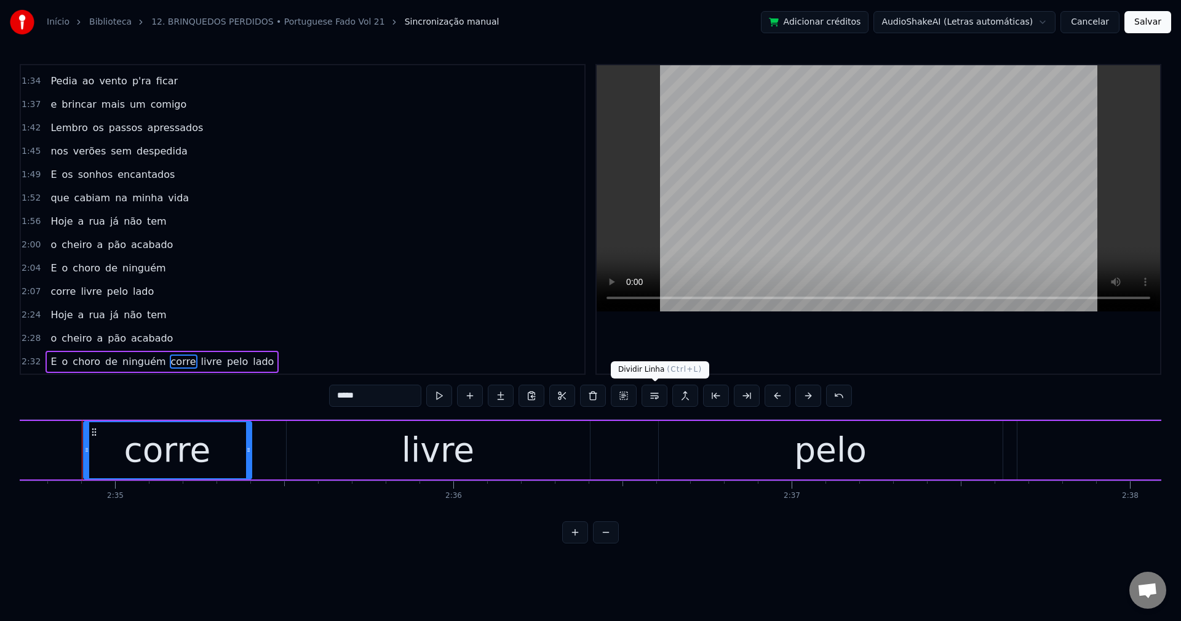
click at [656, 396] on button at bounding box center [655, 396] width 26 height 22
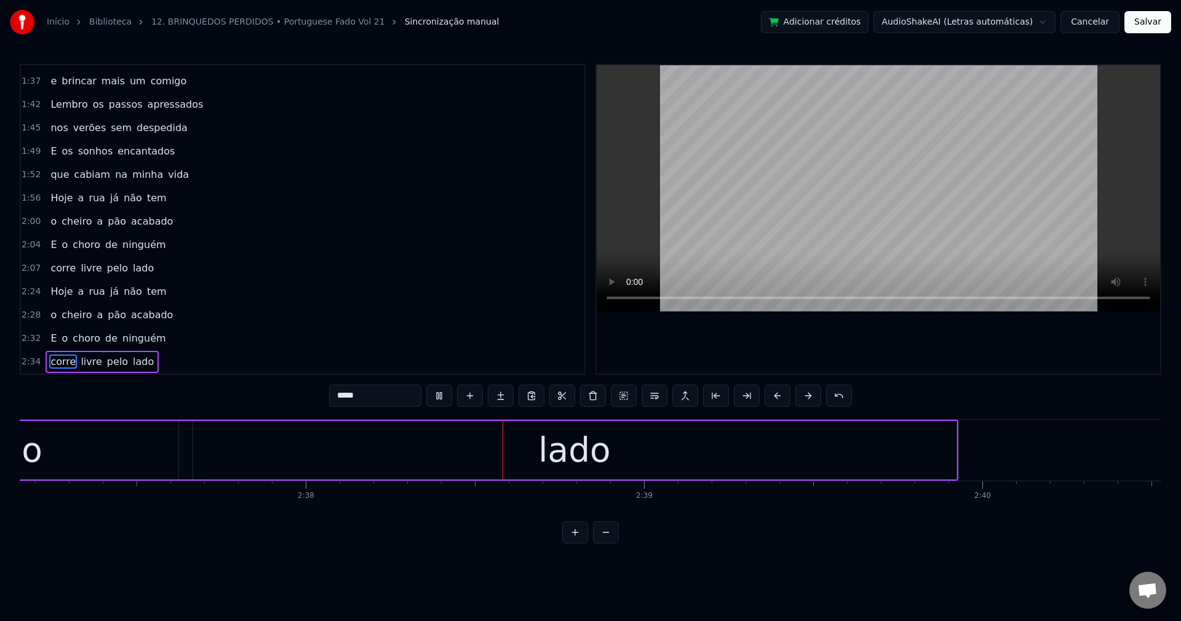
scroll to position [0, 53419]
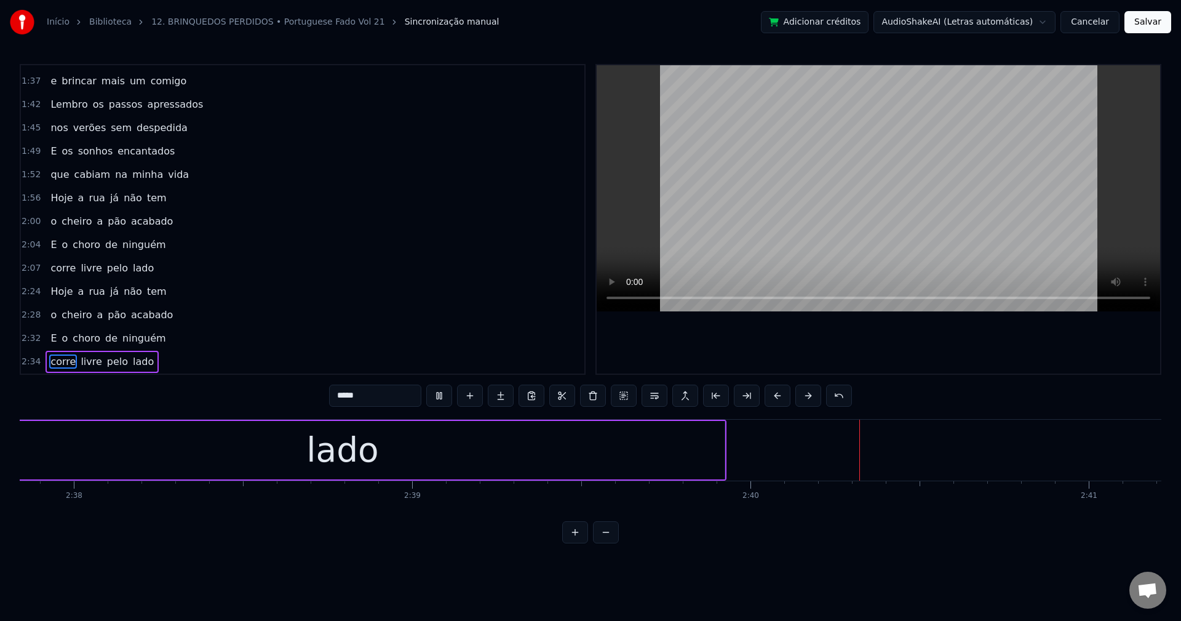
drag, startPoint x: 1152, startPoint y: 100, endPoint x: 996, endPoint y: 334, distance: 280.9
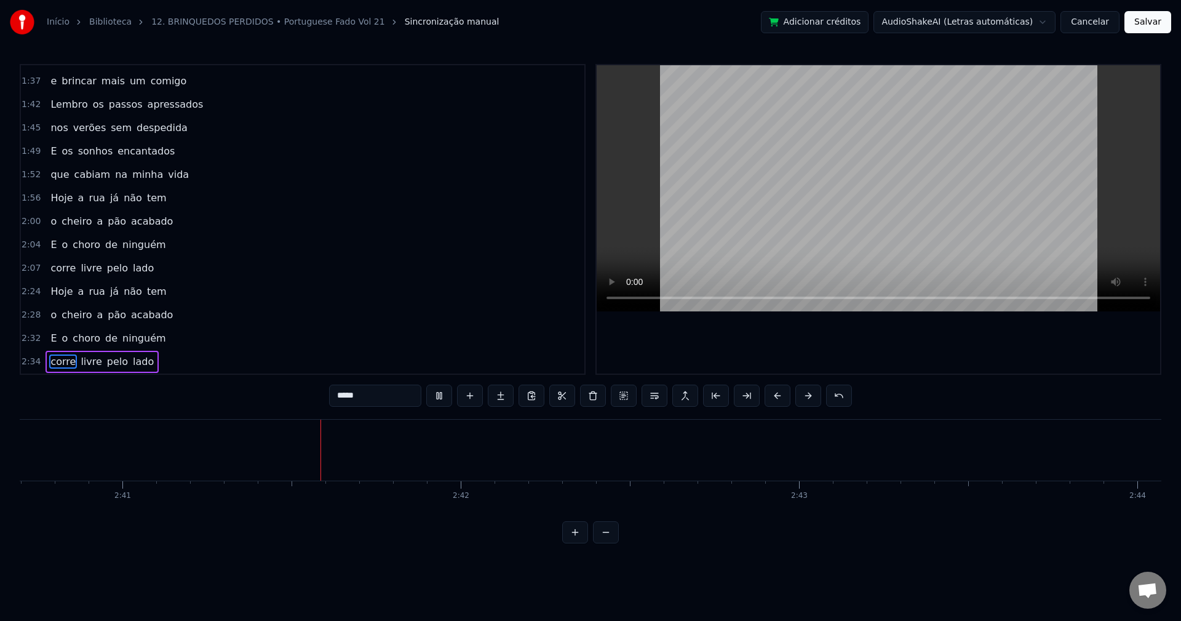
click at [1140, 28] on button "Salvar" at bounding box center [1148, 22] width 47 height 22
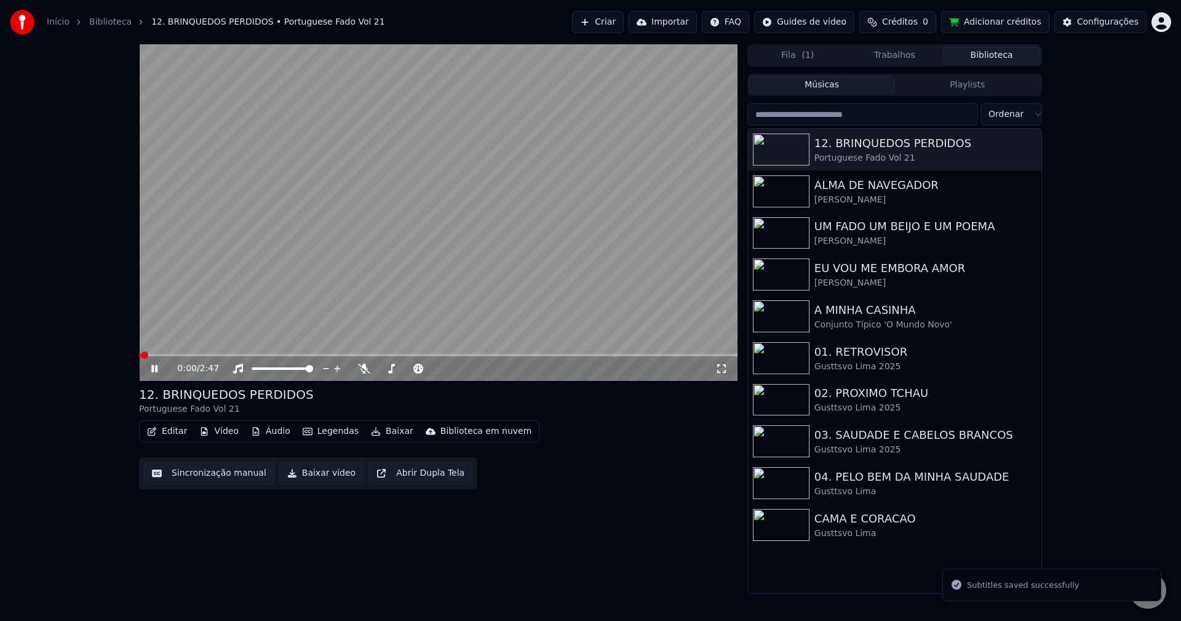
click at [302, 470] on button "Baixar vídeo" at bounding box center [321, 473] width 84 height 22
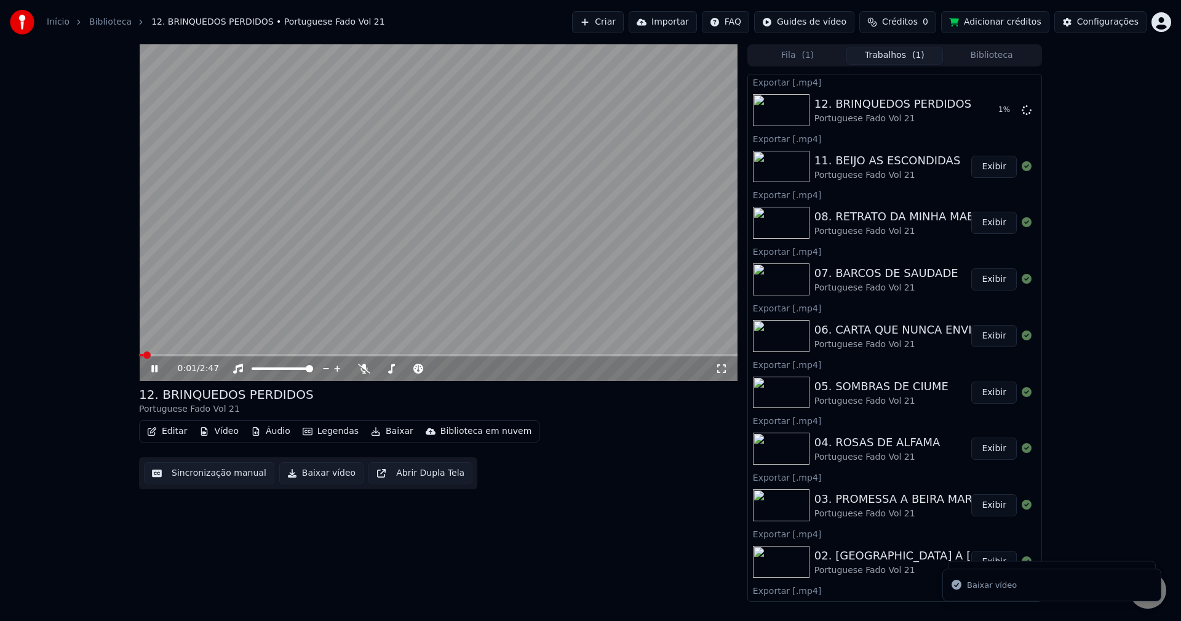
click at [965, 59] on button "Biblioteca" at bounding box center [991, 56] width 97 height 18
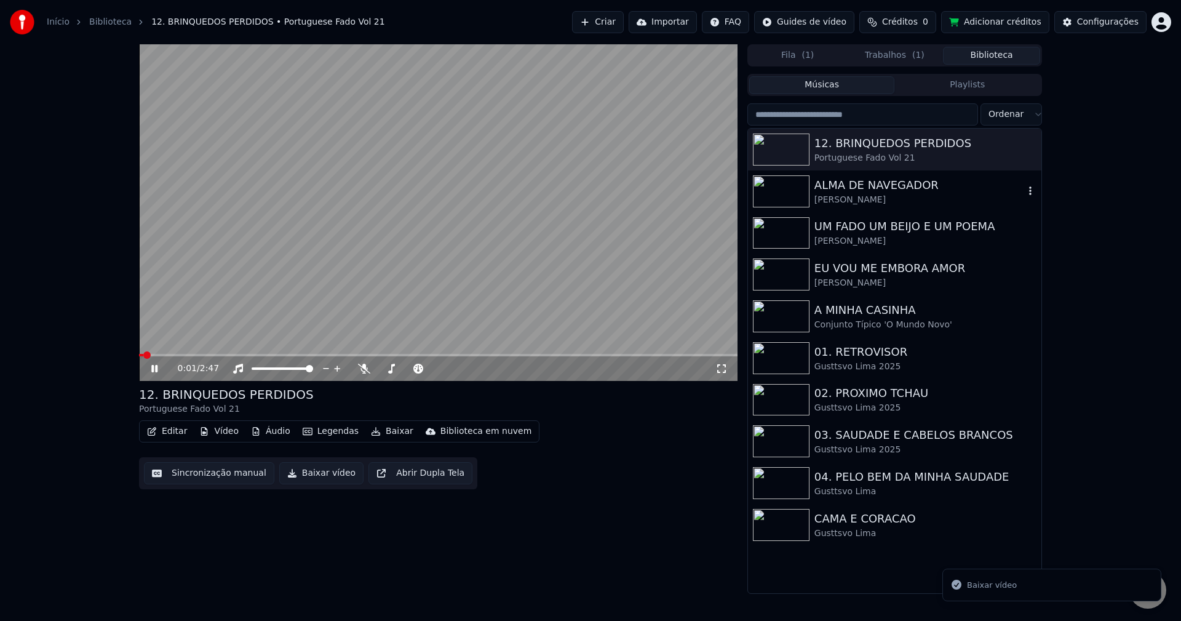
click at [902, 188] on div "ALMA DE NAVEGADOR" at bounding box center [920, 185] width 210 height 17
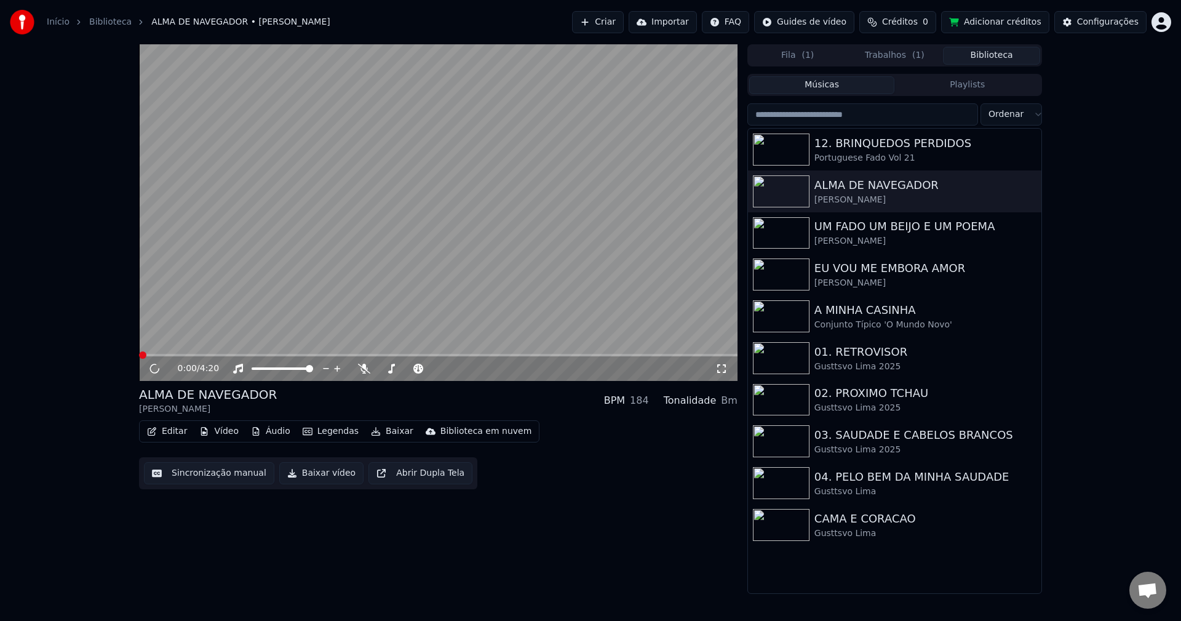
click at [191, 474] on button "Sincronização manual" at bounding box center [209, 473] width 130 height 22
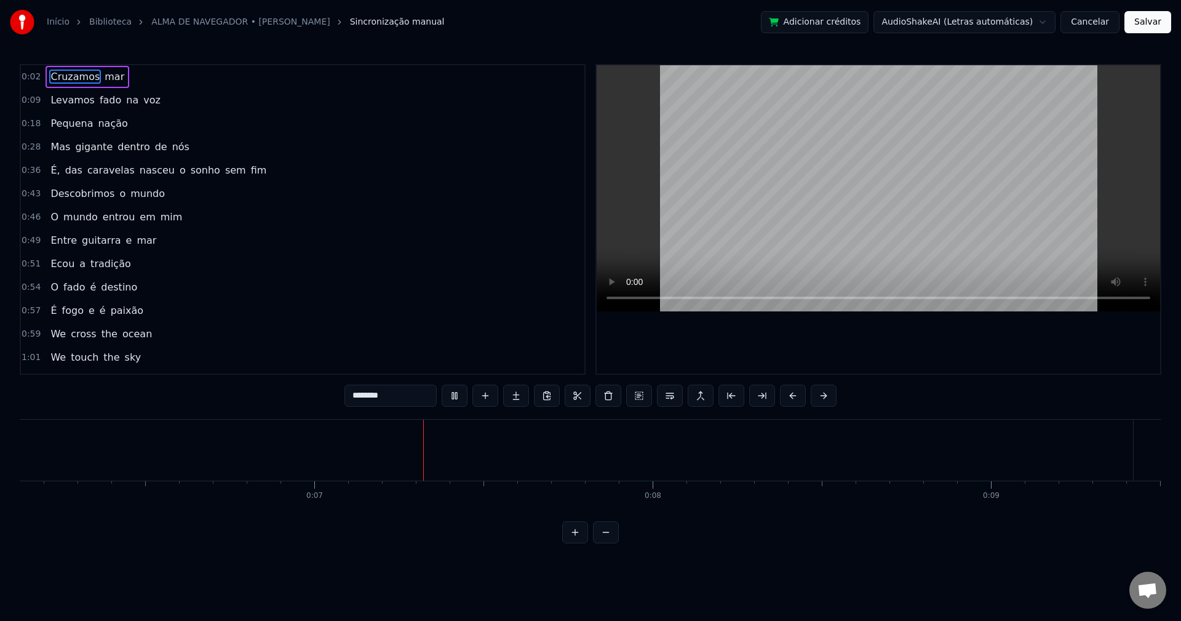
scroll to position [0, 2118]
click at [103, 70] on span "mar" at bounding box center [114, 77] width 22 height 14
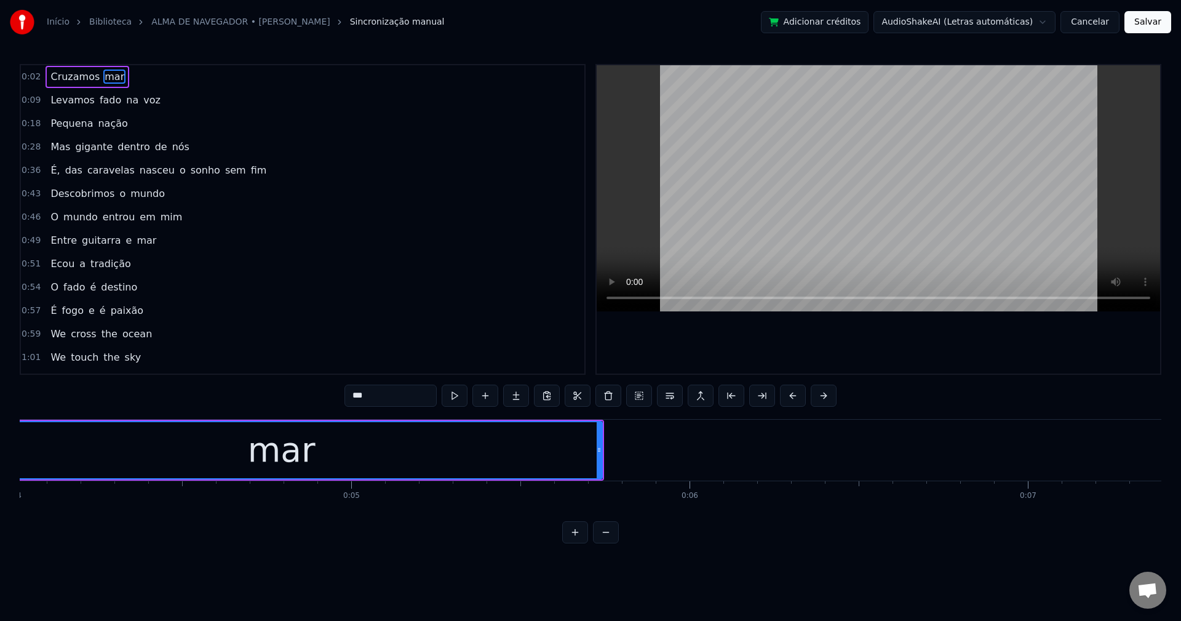
scroll to position [0, 1238]
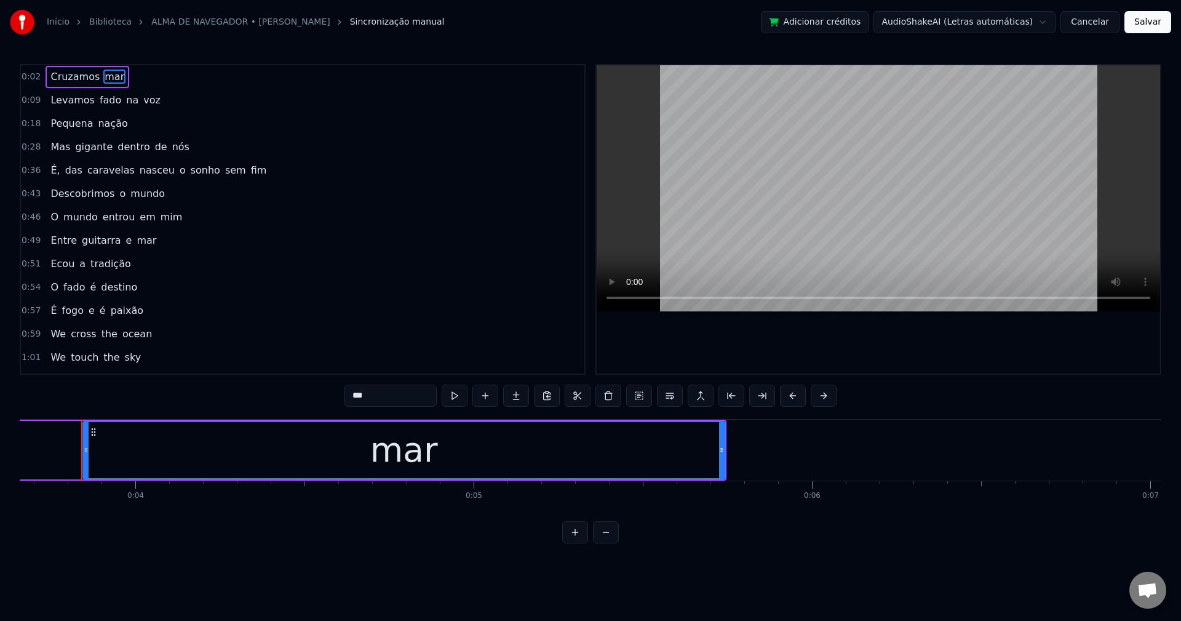
click at [397, 394] on input "***" at bounding box center [391, 396] width 92 height 22
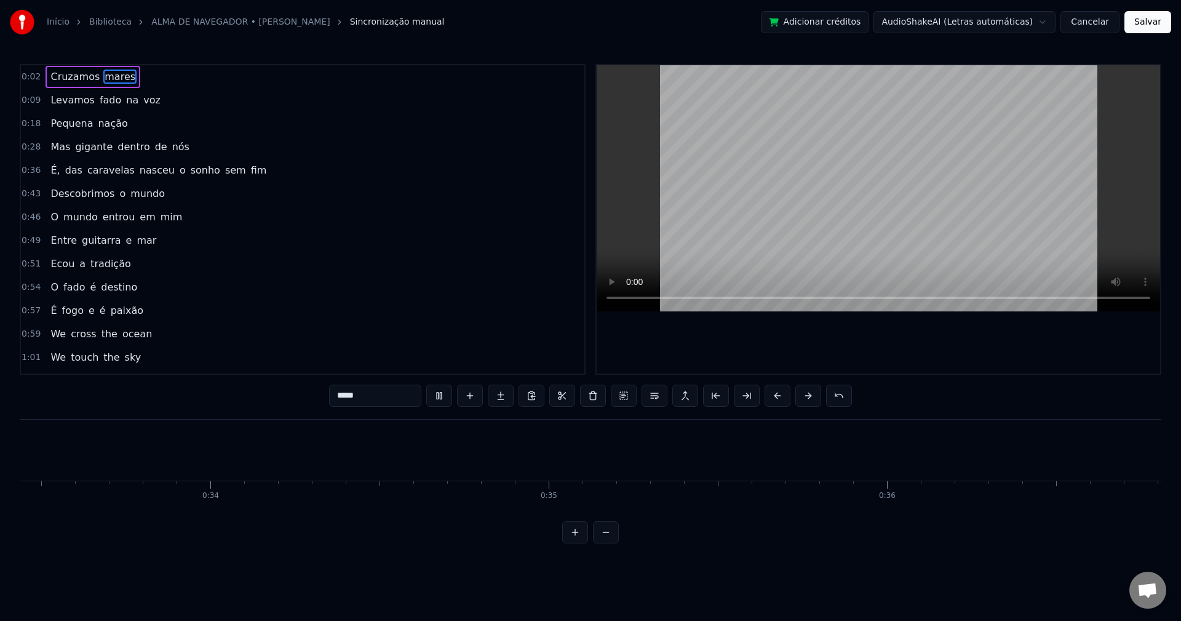
scroll to position [0, 12635]
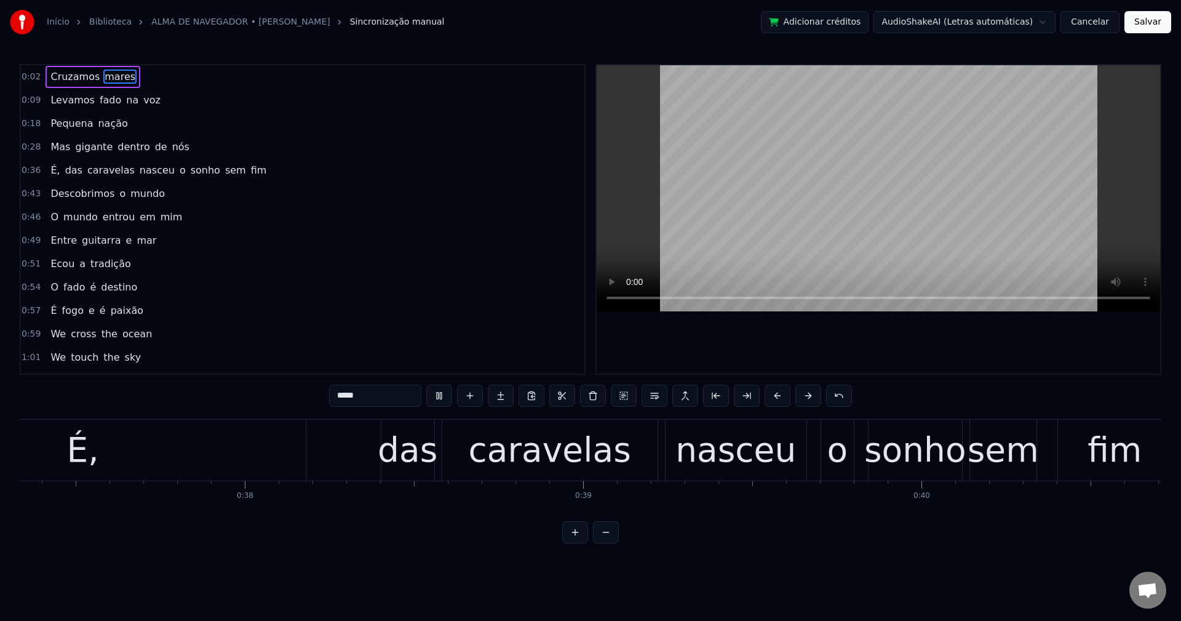
click at [178, 168] on span "o" at bounding box center [182, 170] width 9 height 14
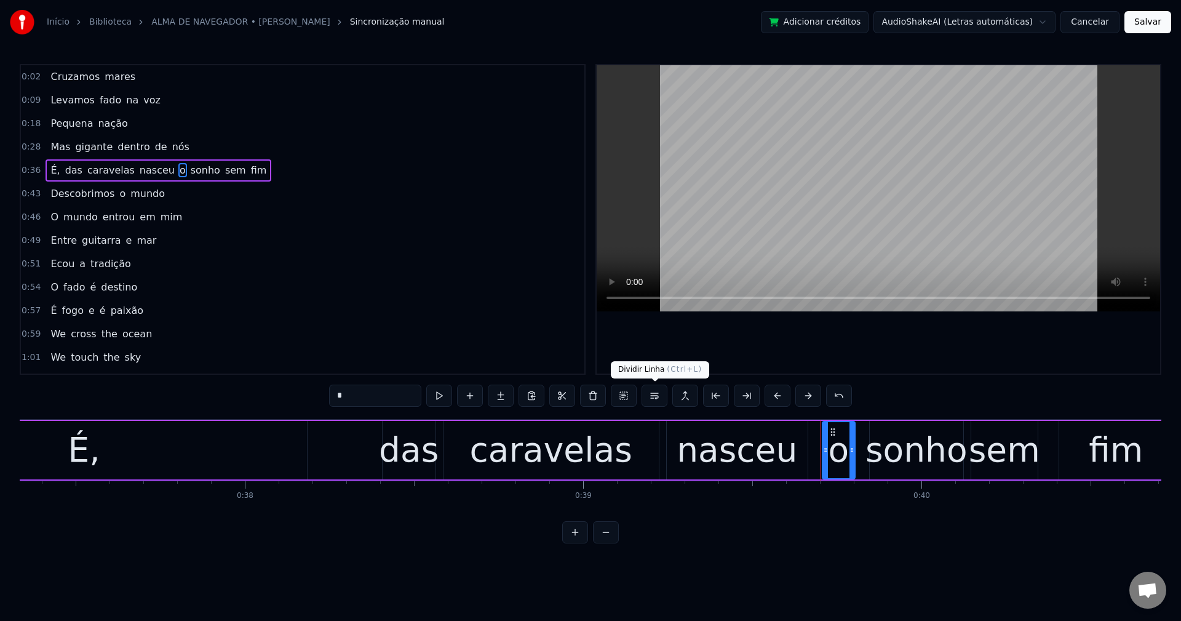
click at [655, 393] on button at bounding box center [655, 396] width 26 height 22
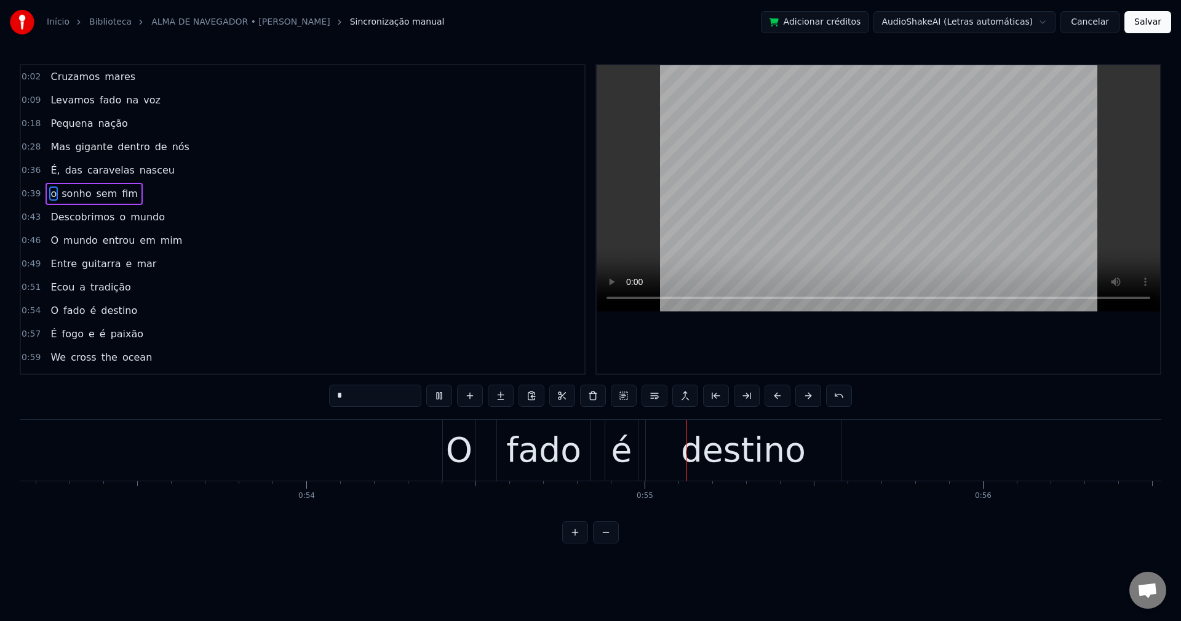
scroll to position [0, 18340]
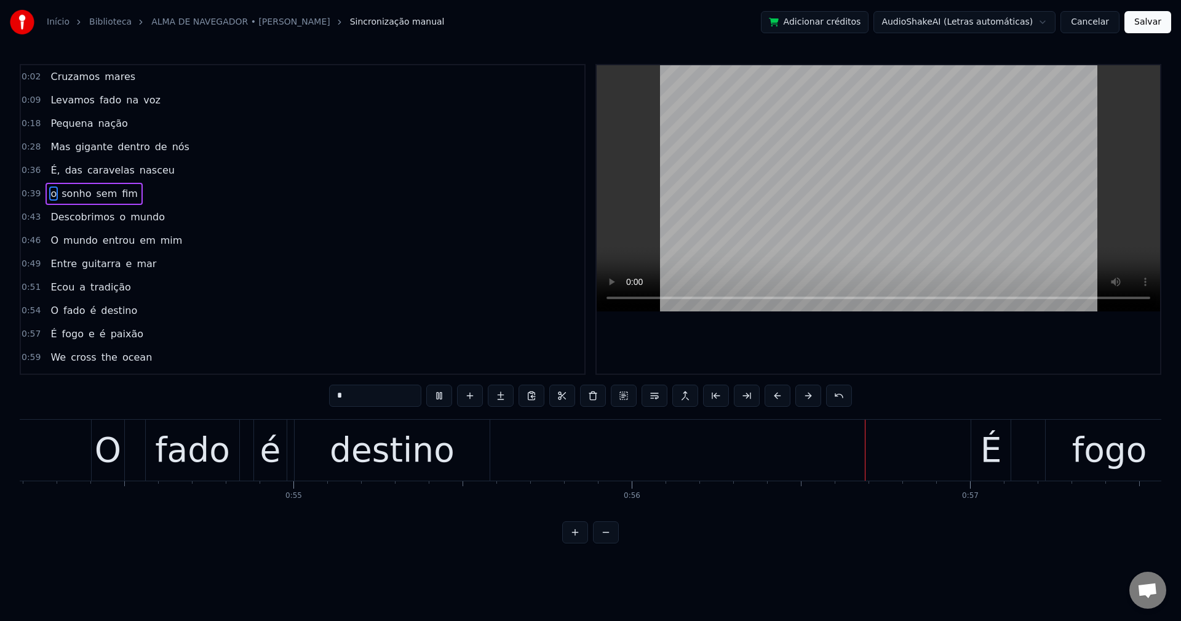
click at [62, 287] on span "Ecou" at bounding box center [62, 287] width 26 height 14
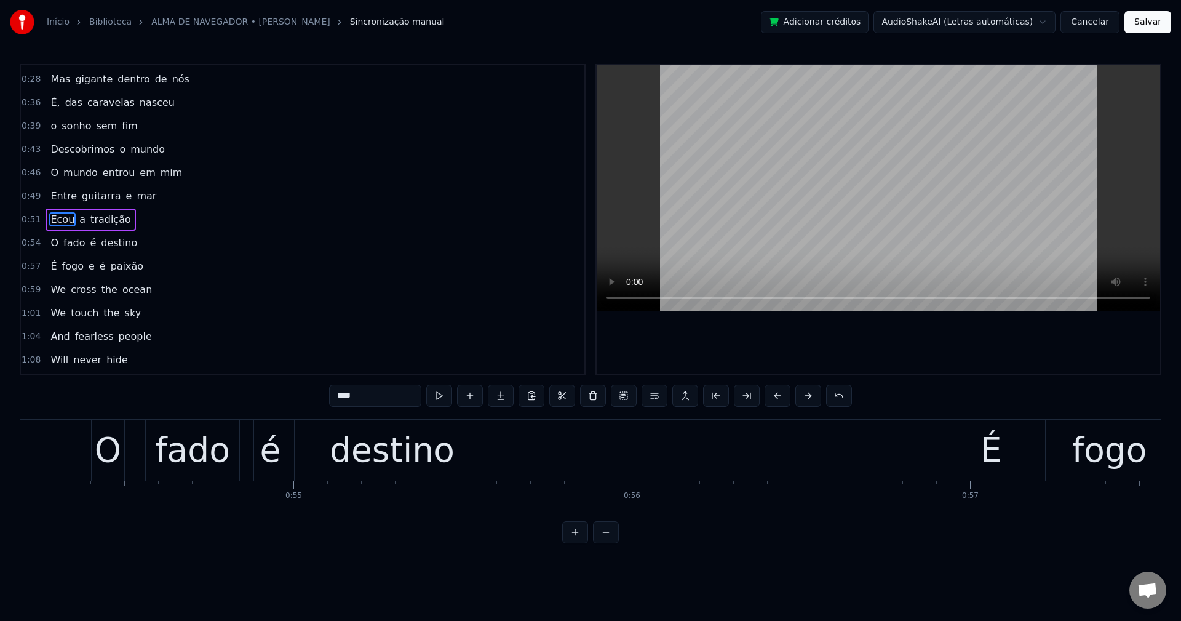
click at [386, 394] on input "****" at bounding box center [375, 396] width 92 height 22
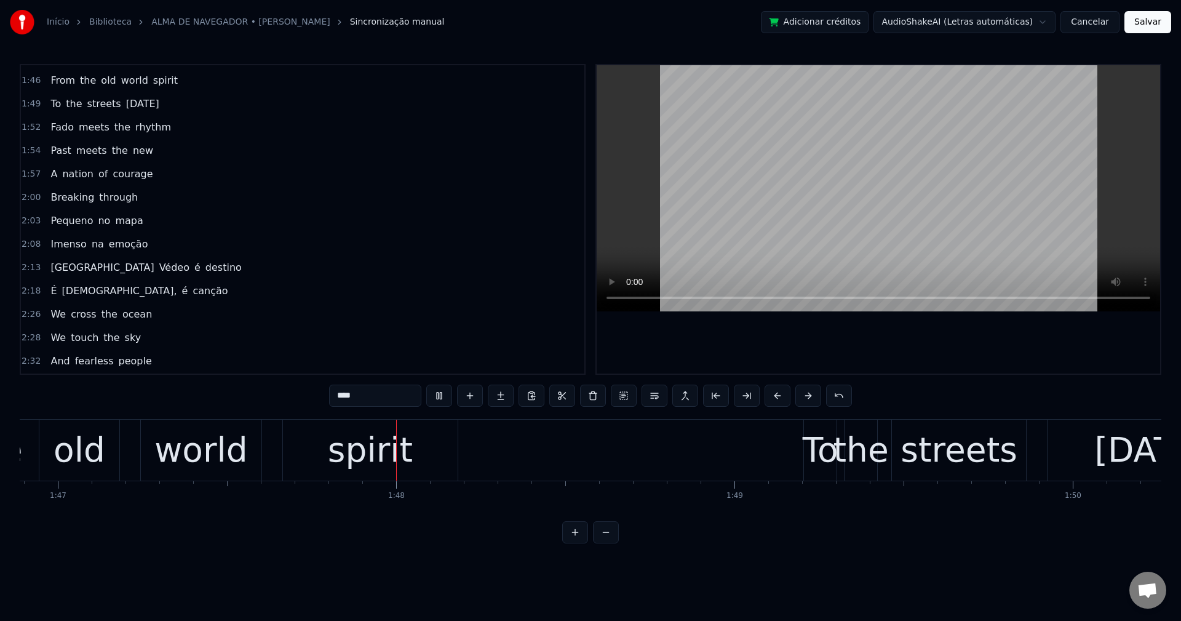
scroll to position [0, 36182]
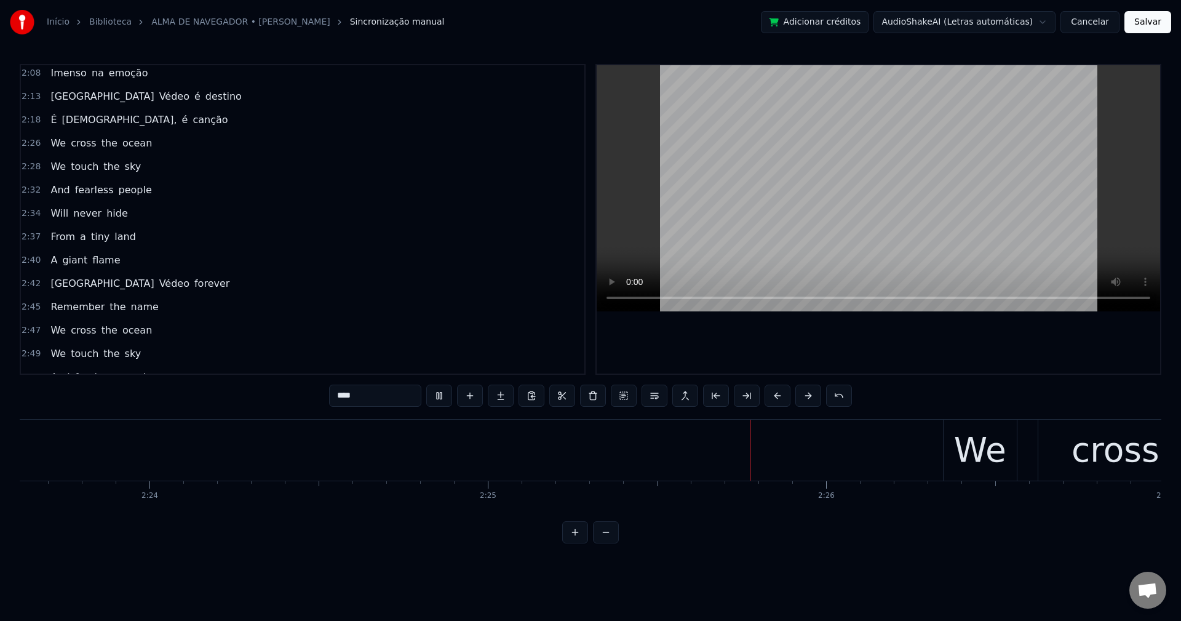
click at [61, 92] on span "Porto" at bounding box center [102, 96] width 106 height 14
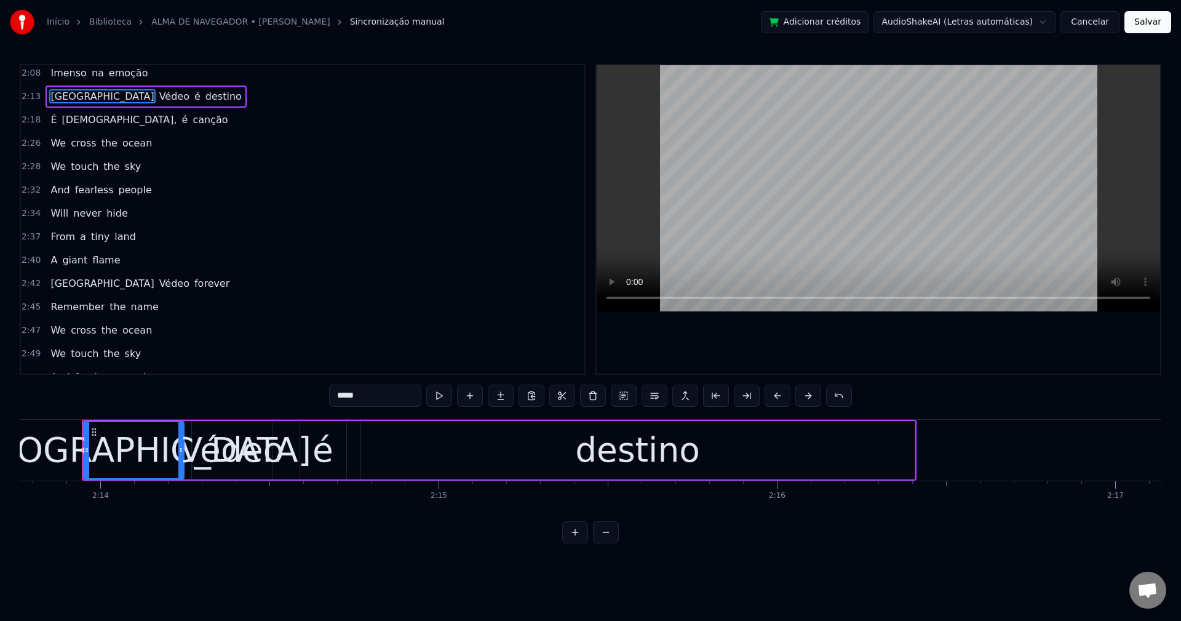
click at [372, 388] on input "*****" at bounding box center [375, 396] width 92 height 22
click at [158, 98] on span "Védeo" at bounding box center [174, 96] width 33 height 14
type input "*****"
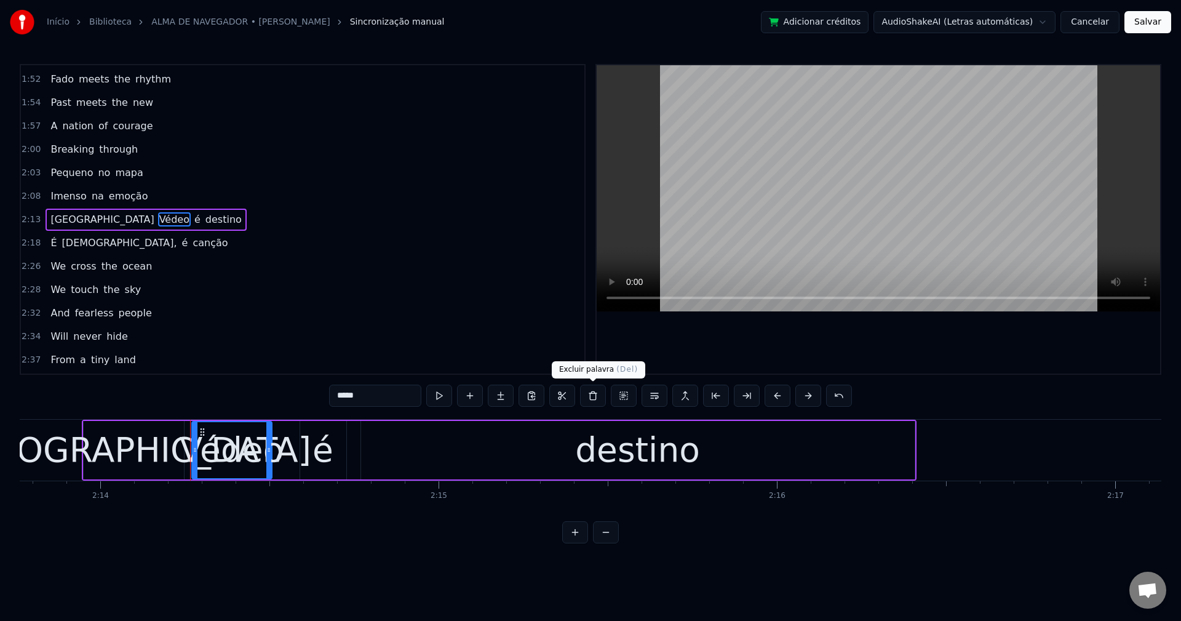
drag, startPoint x: 599, startPoint y: 396, endPoint x: 496, endPoint y: 420, distance: 106.1
click at [598, 396] on button at bounding box center [593, 396] width 26 height 22
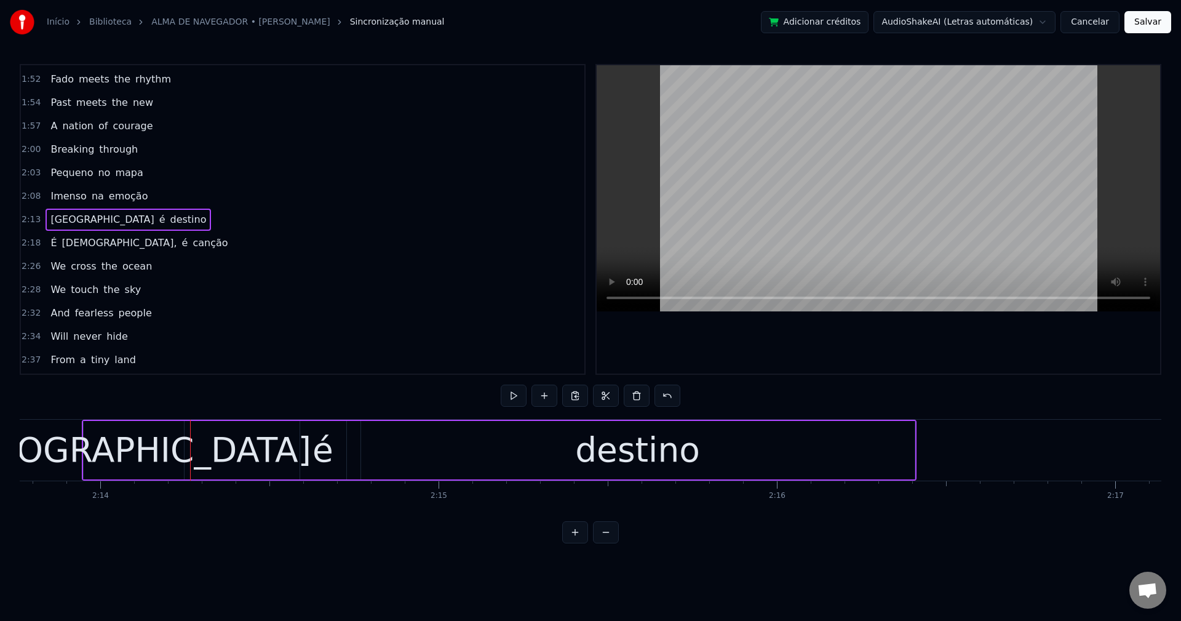
click at [167, 459] on div "Portugal" at bounding box center [134, 450] width 356 height 51
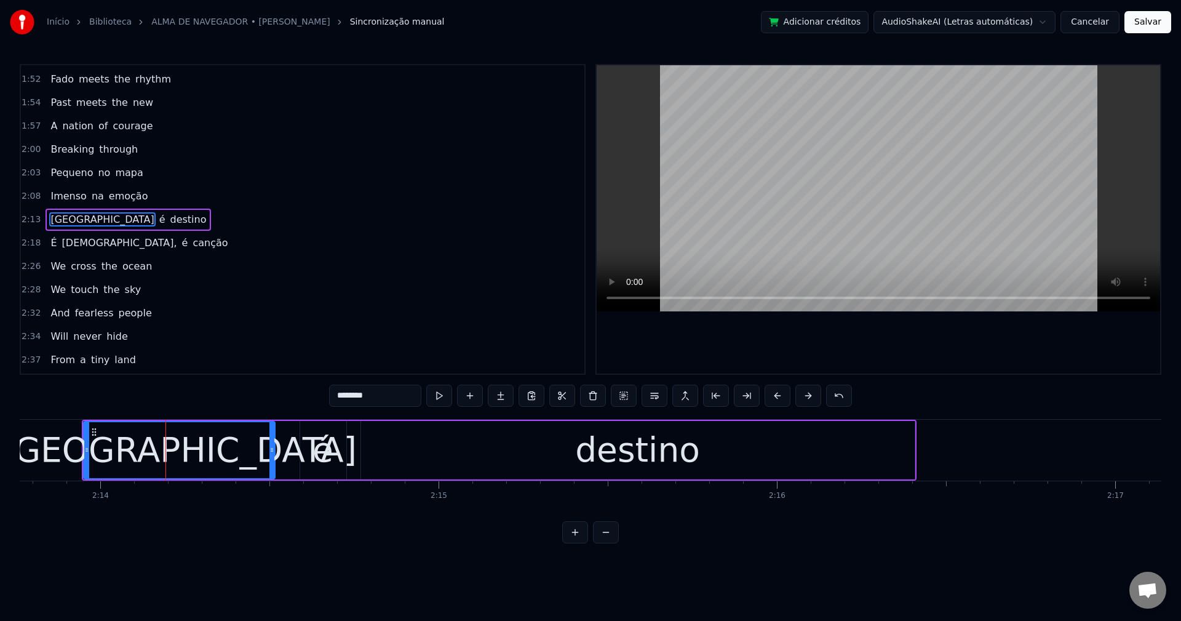
drag, startPoint x: 182, startPoint y: 451, endPoint x: 273, endPoint y: 450, distance: 91.1
click at [273, 450] on icon at bounding box center [272, 450] width 5 height 10
click at [55, 265] on span "We" at bounding box center [58, 266] width 18 height 14
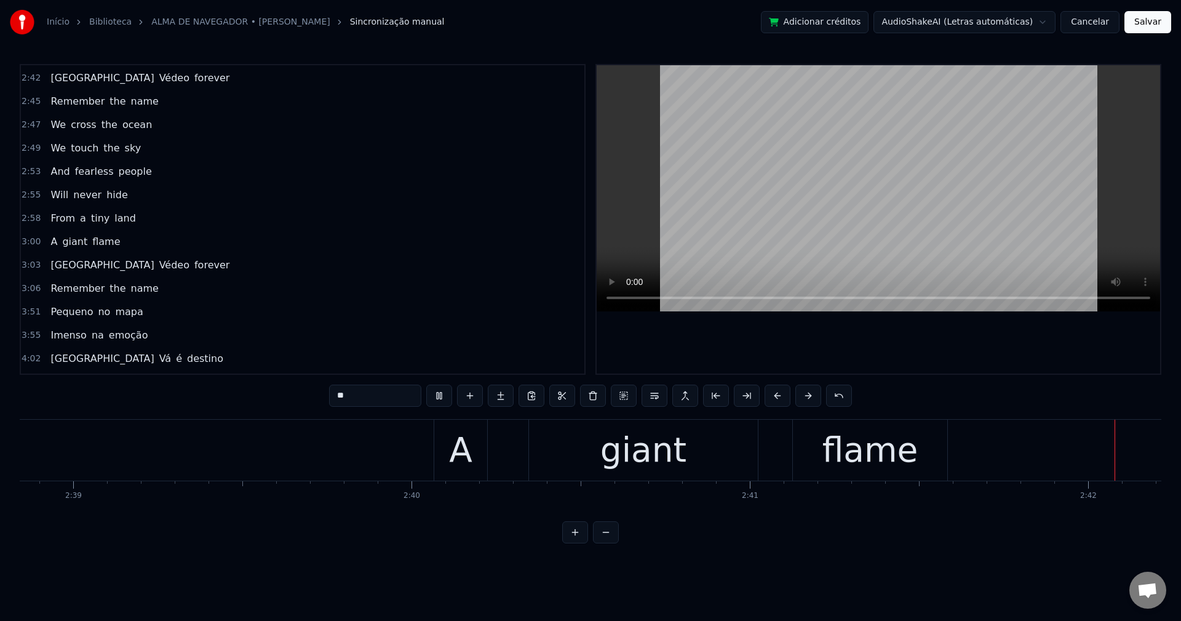
click at [55, 82] on span "Porto" at bounding box center [102, 78] width 106 height 14
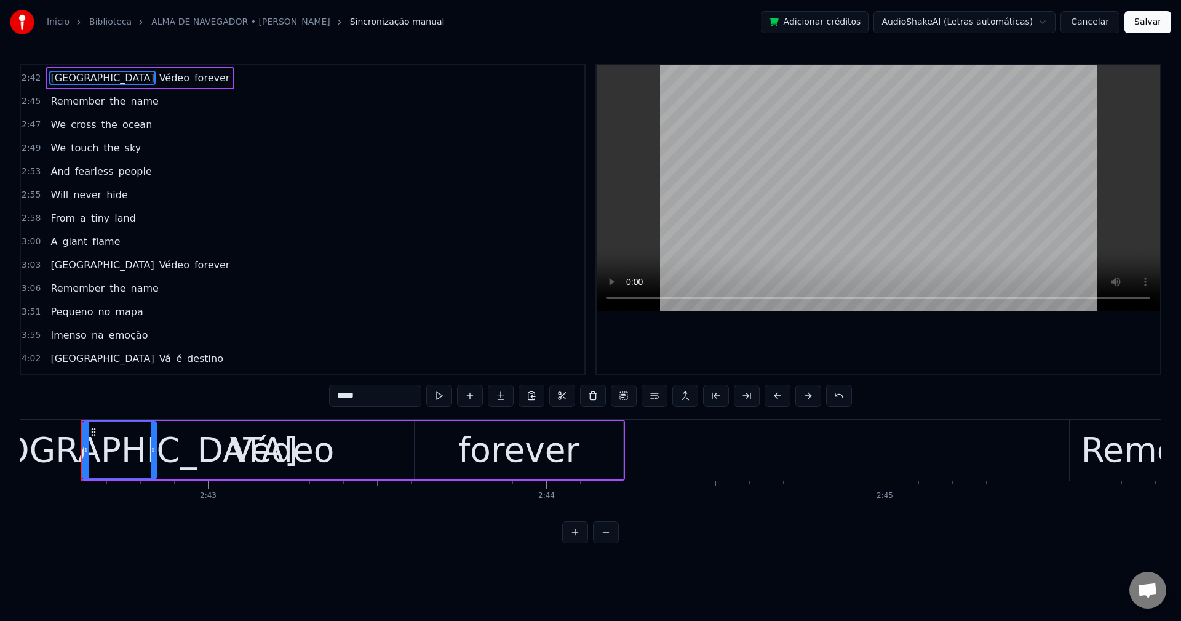
click at [378, 393] on input "*****" at bounding box center [375, 396] width 92 height 22
click at [158, 73] on span "Védeo" at bounding box center [174, 78] width 33 height 14
type input "*****"
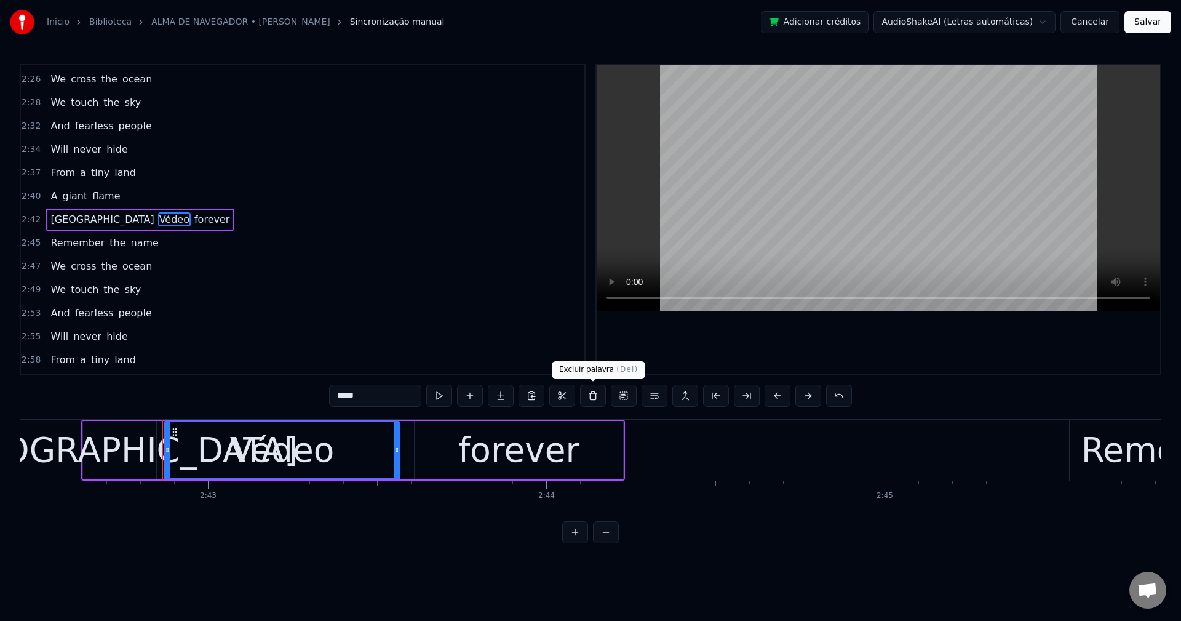
click at [588, 400] on button at bounding box center [593, 396] width 26 height 22
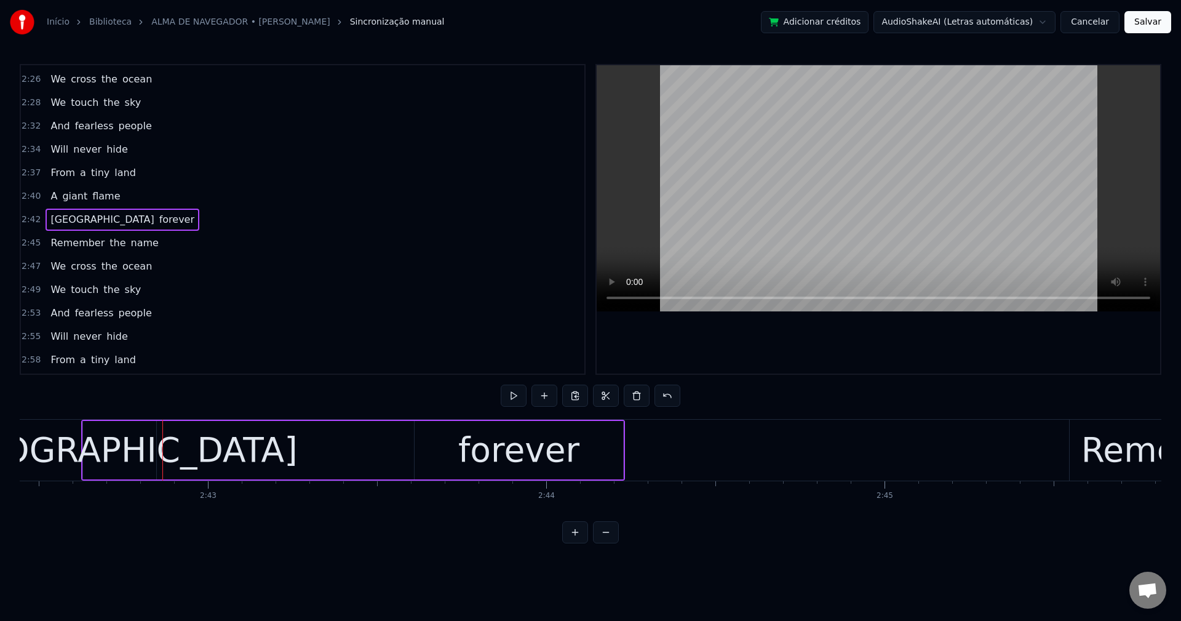
click at [127, 441] on div "Portugal" at bounding box center [120, 450] width 356 height 51
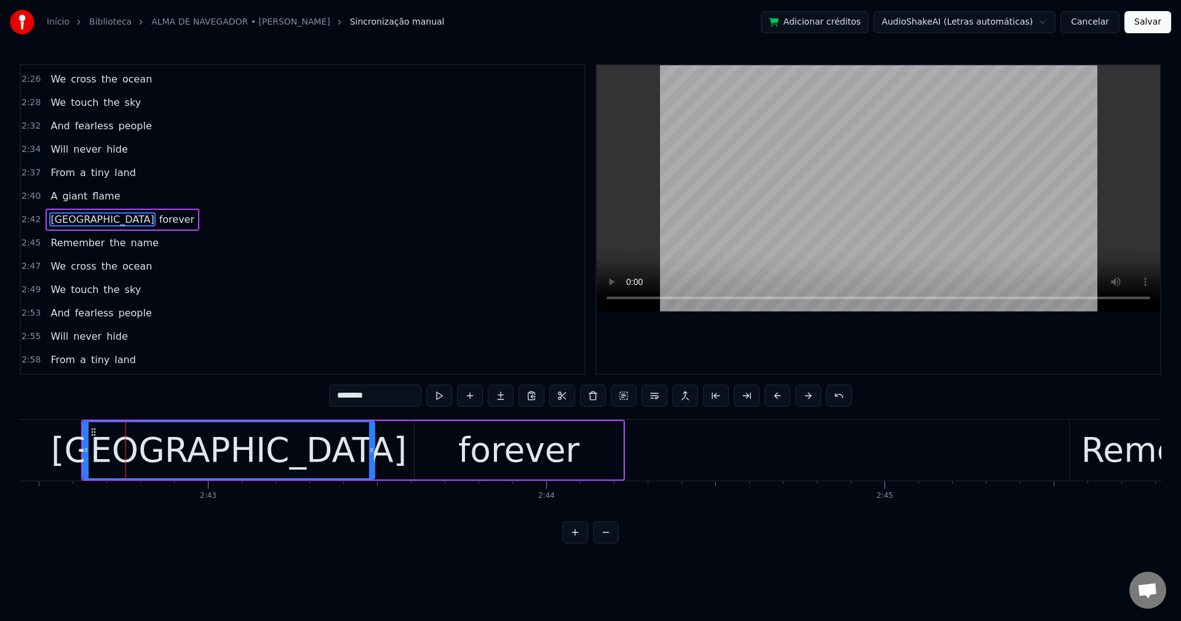
drag, startPoint x: 151, startPoint y: 449, endPoint x: 369, endPoint y: 452, distance: 218.5
click at [369, 452] on icon at bounding box center [371, 450] width 5 height 10
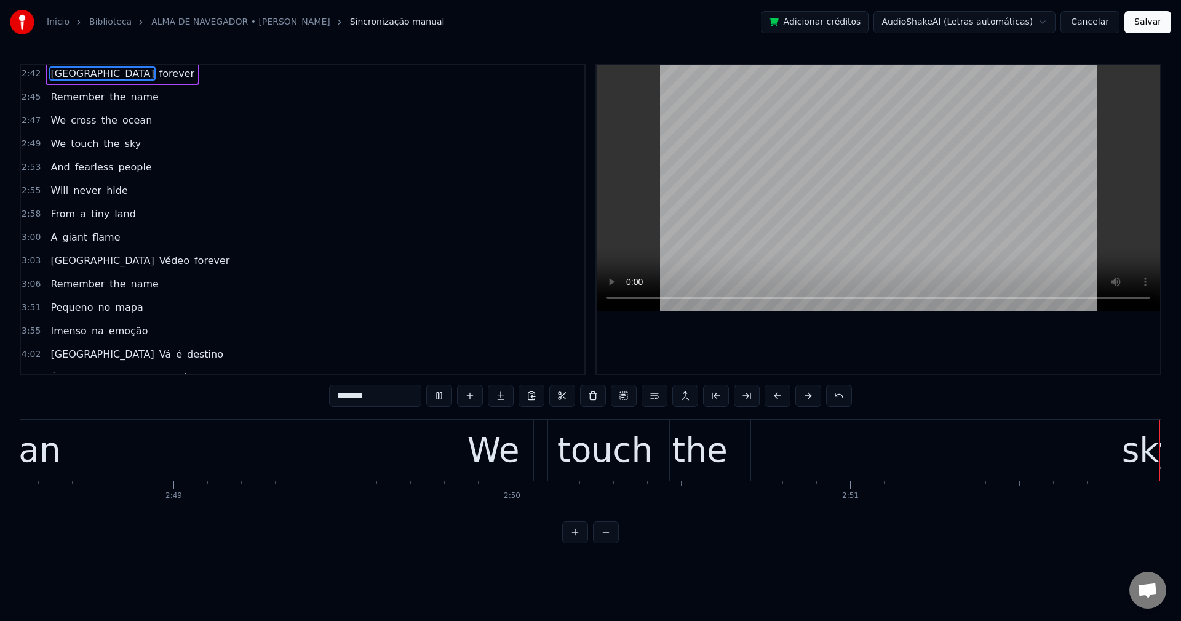
scroll to position [893, 0]
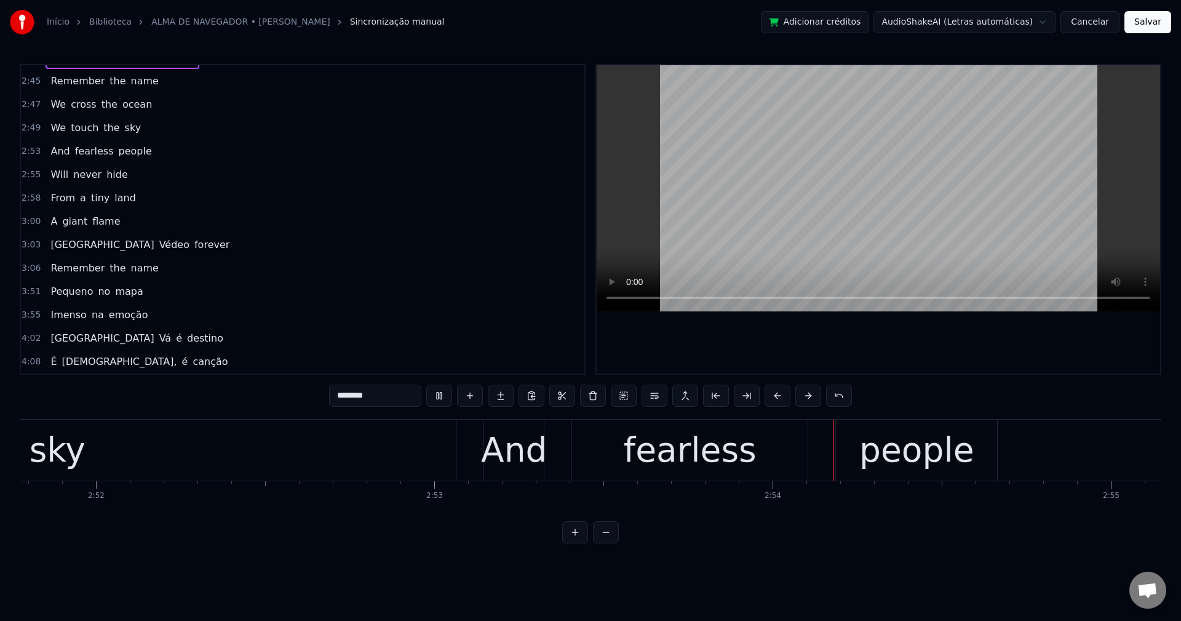
click at [61, 244] on span "Porto" at bounding box center [102, 245] width 106 height 14
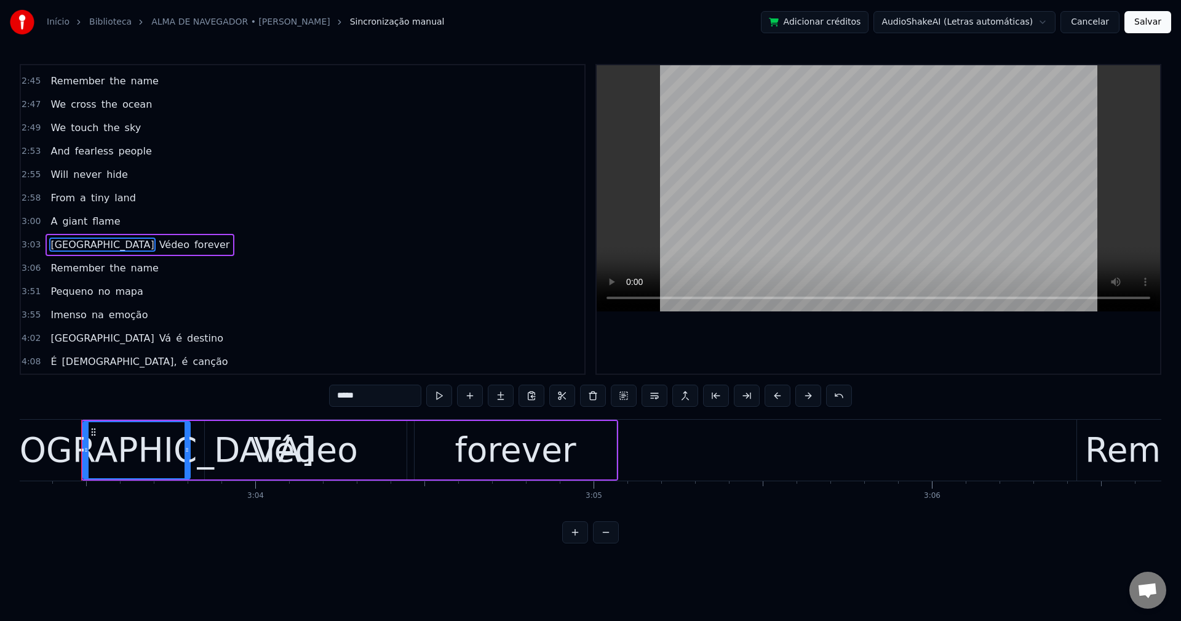
click at [383, 396] on input "*****" at bounding box center [375, 396] width 92 height 22
click at [283, 459] on div "Védeo" at bounding box center [306, 450] width 105 height 51
type input "*****"
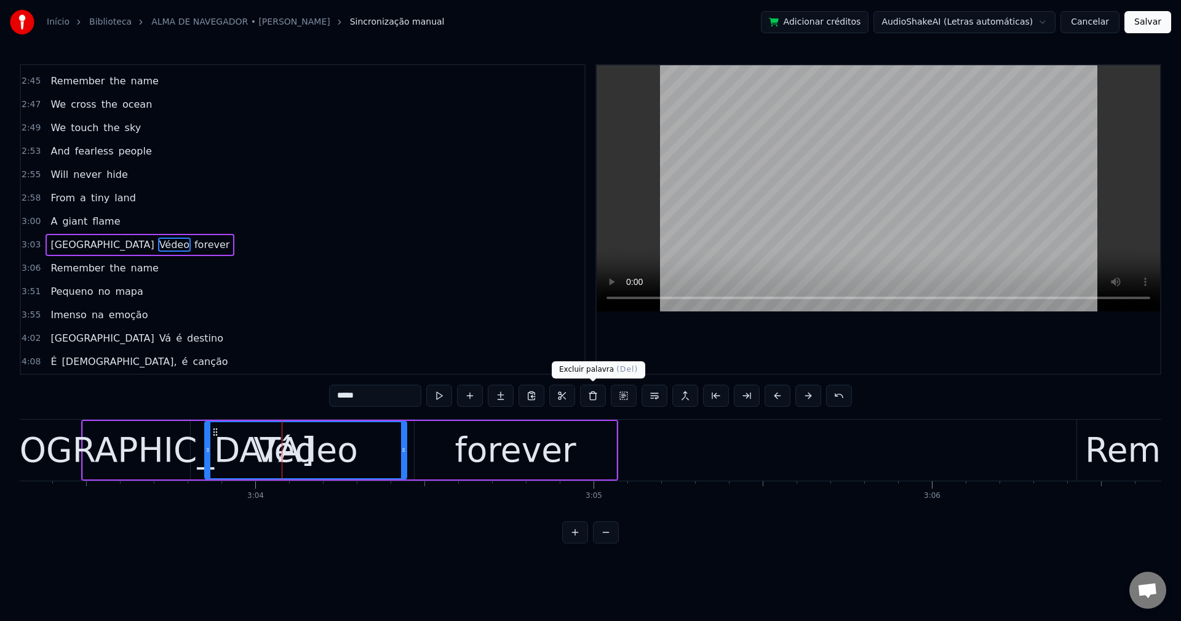
click at [602, 400] on button at bounding box center [593, 396] width 26 height 22
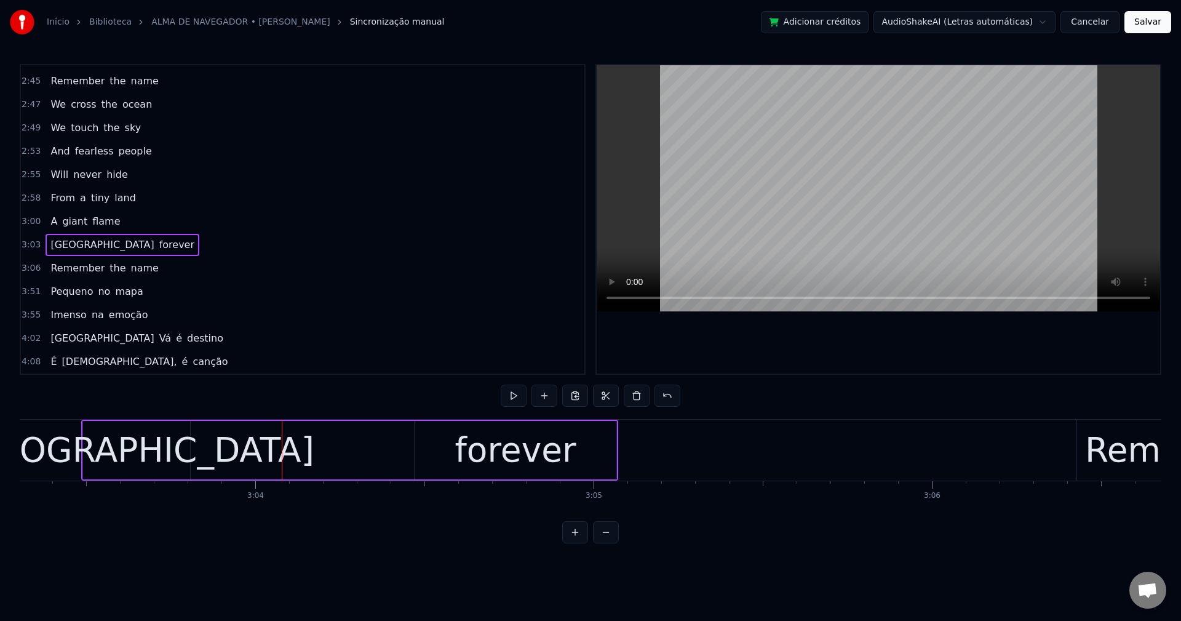
click at [144, 435] on div "Portugal" at bounding box center [137, 450] width 356 height 51
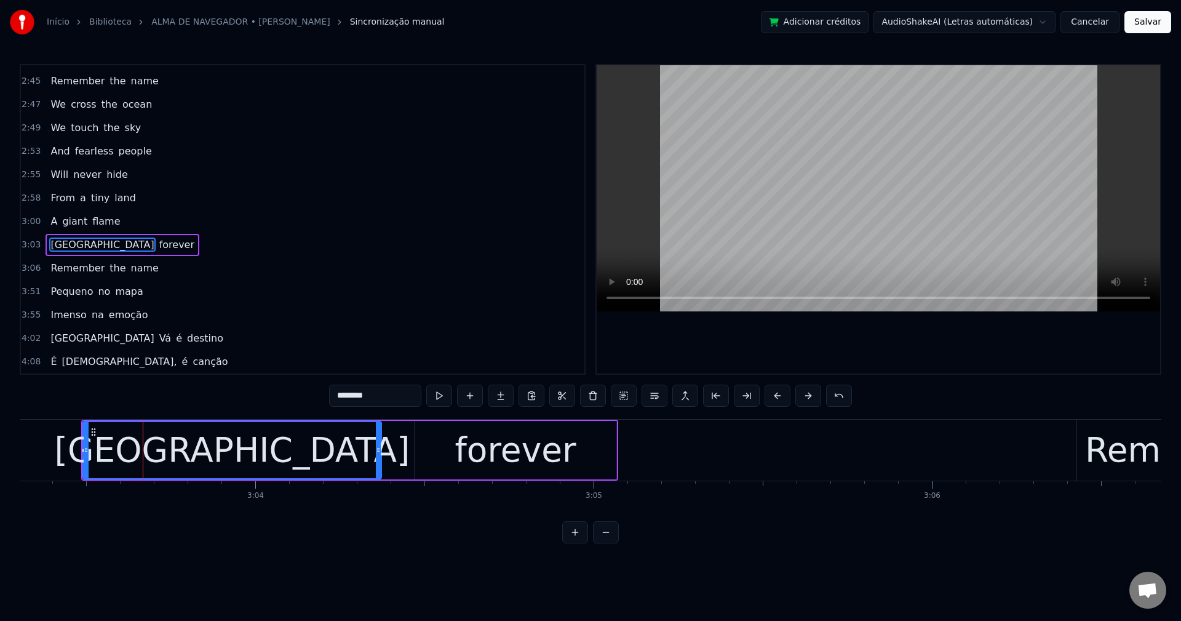
drag, startPoint x: 187, startPoint y: 449, endPoint x: 378, endPoint y: 450, distance: 191.4
click at [378, 450] on icon at bounding box center [378, 450] width 5 height 10
click at [62, 334] on span "Porto" at bounding box center [102, 338] width 106 height 14
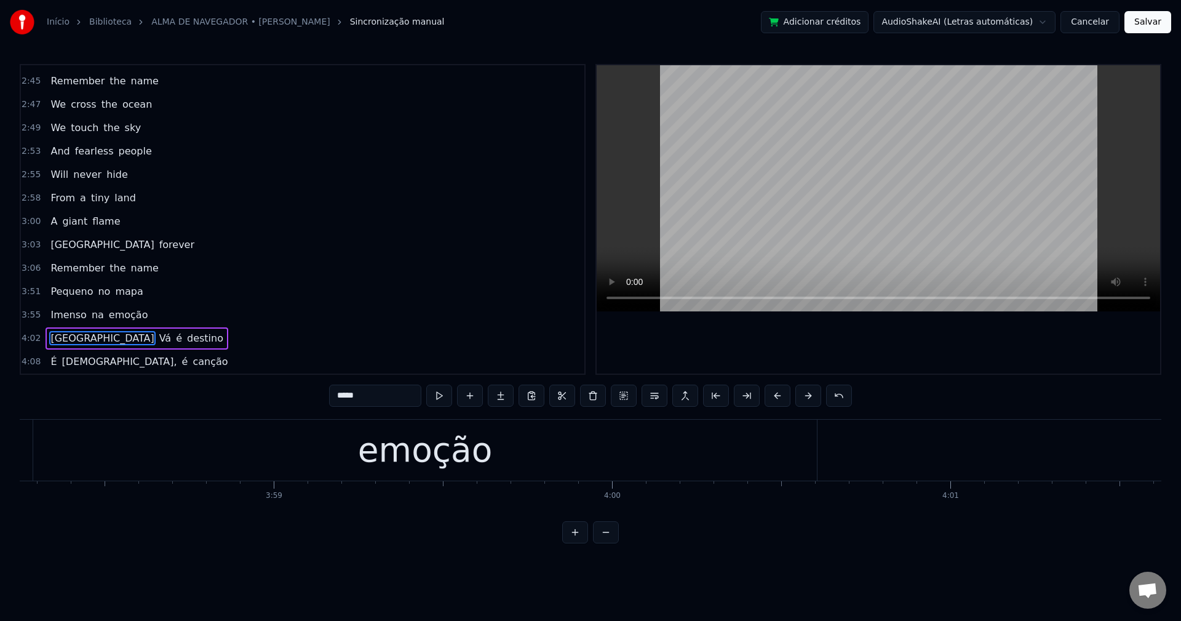
scroll to position [0, 81917]
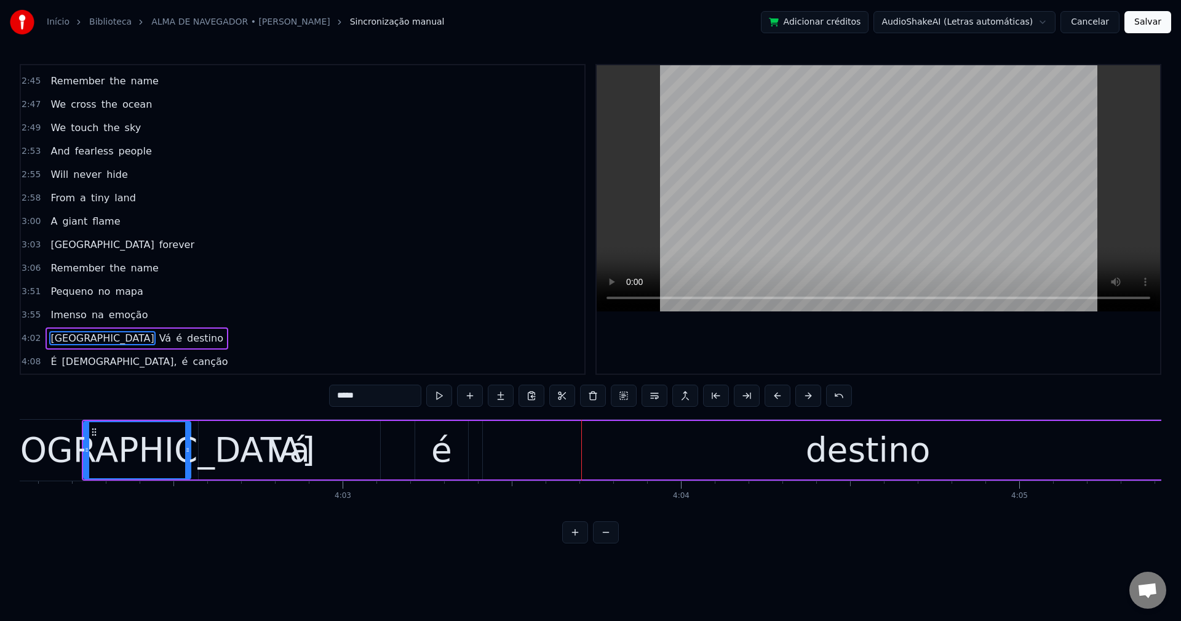
click at [158, 342] on span "Vá" at bounding box center [165, 338] width 15 height 14
type input "**"
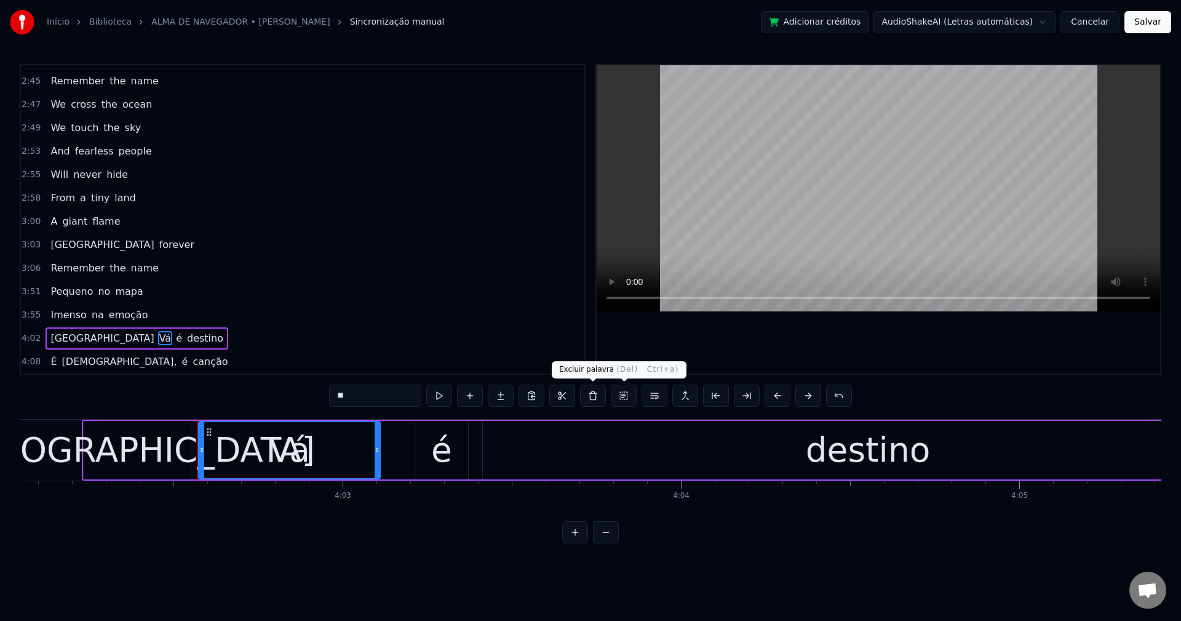
click at [604, 397] on button at bounding box center [593, 396] width 26 height 22
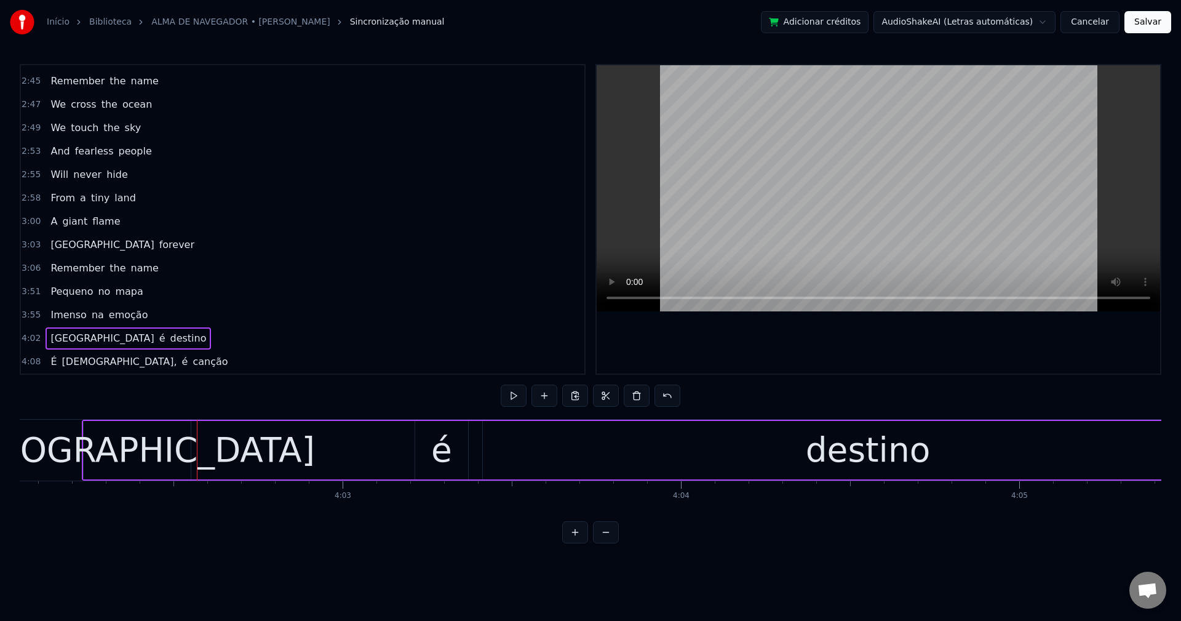
click at [58, 333] on span "Porto" at bounding box center [102, 338] width 106 height 14
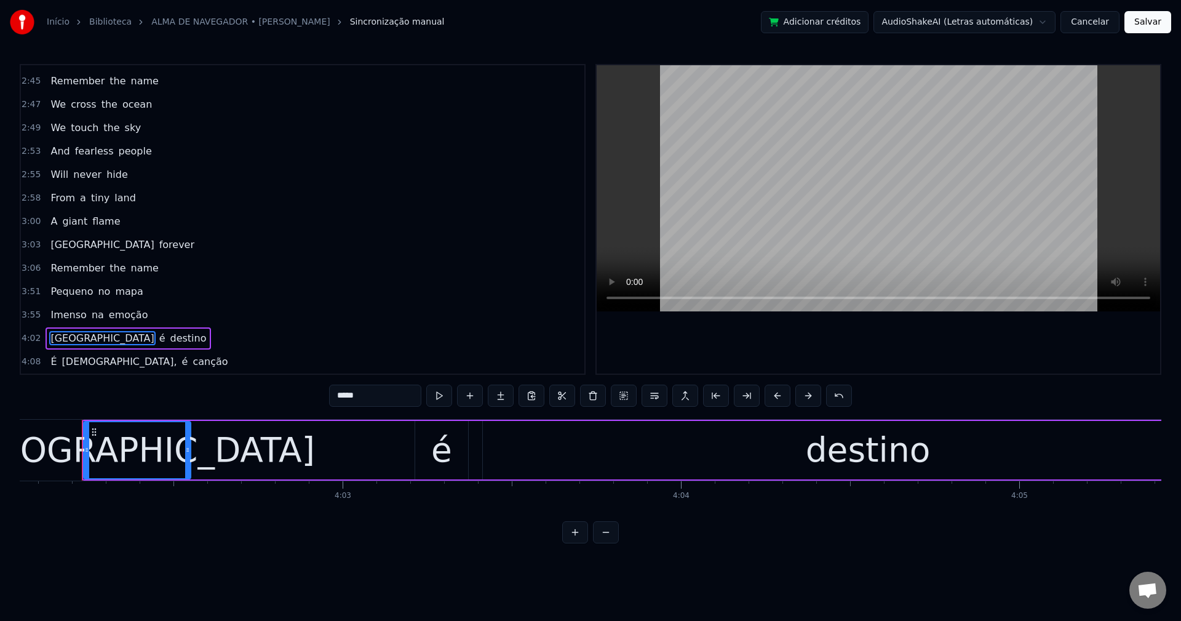
drag, startPoint x: 378, startPoint y: 398, endPoint x: 354, endPoint y: 406, distance: 24.7
click at [354, 406] on input "*****" at bounding box center [375, 396] width 92 height 22
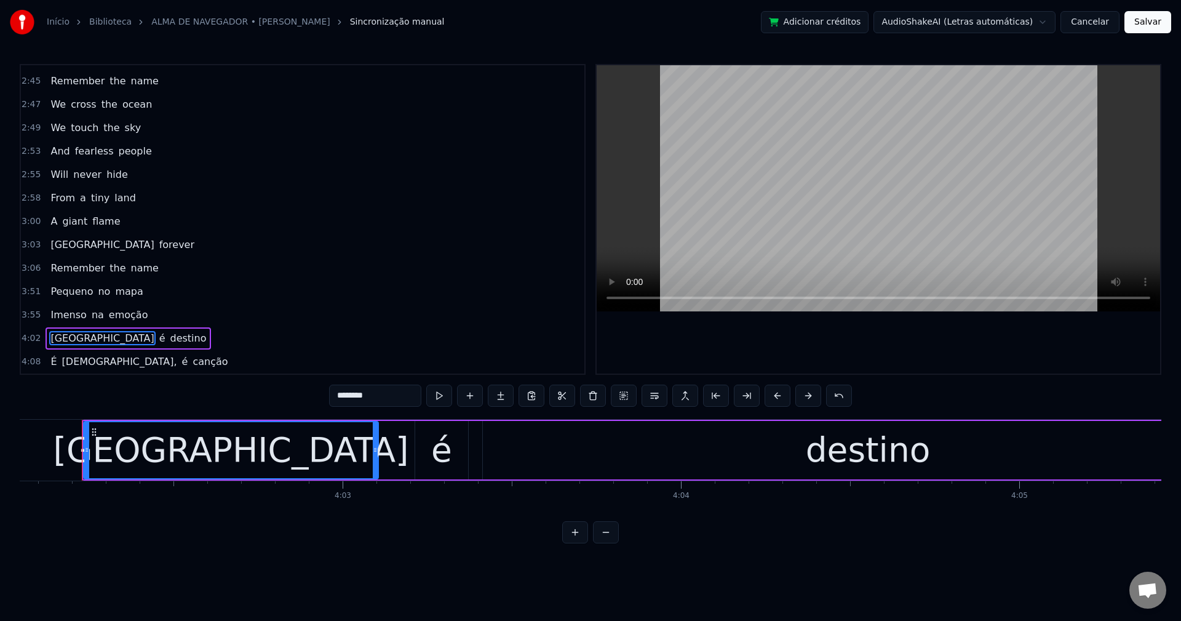
drag, startPoint x: 188, startPoint y: 447, endPoint x: 375, endPoint y: 463, distance: 188.4
click at [375, 463] on div at bounding box center [375, 450] width 5 height 56
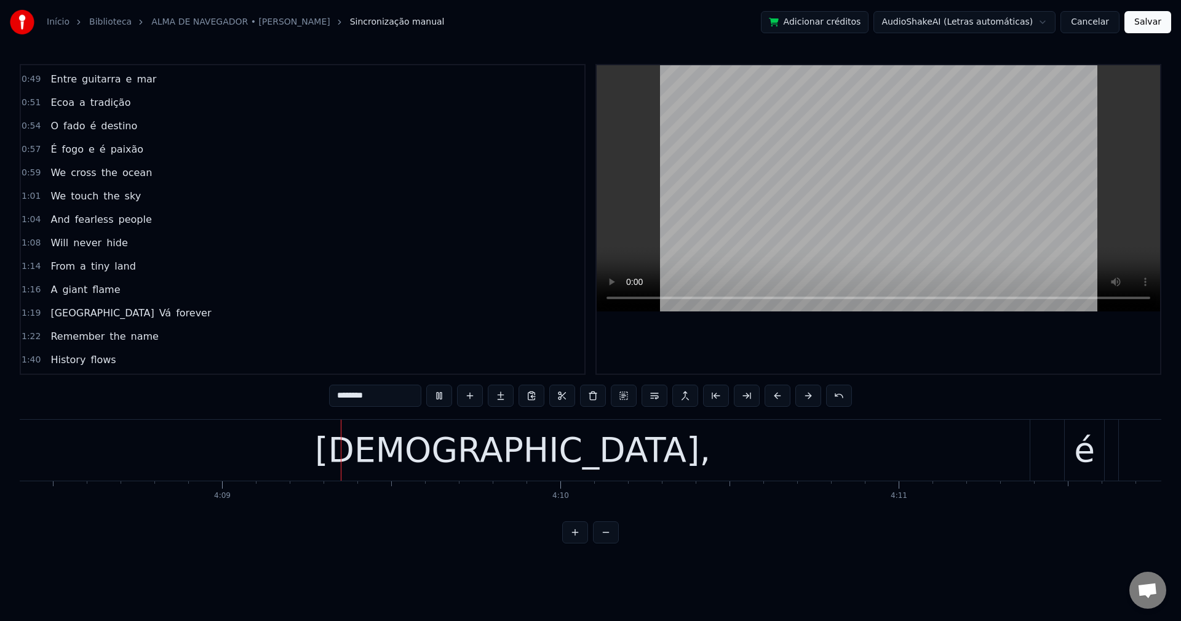
scroll to position [0, 84081]
click at [68, 312] on span "Porto" at bounding box center [102, 313] width 106 height 14
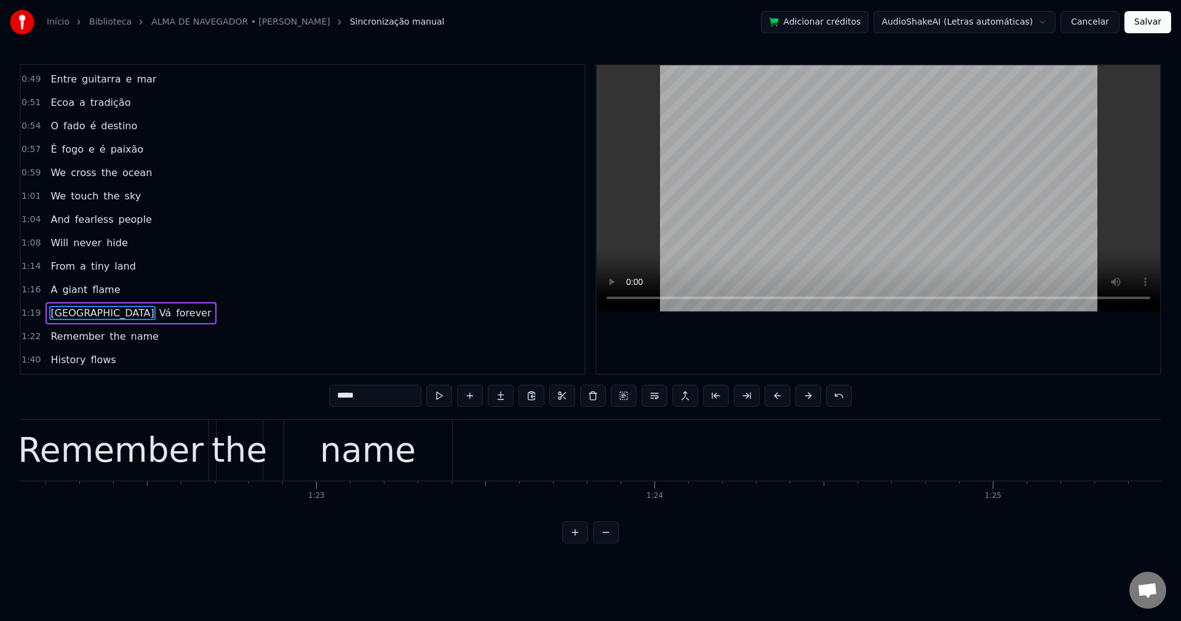
scroll to position [0, 26770]
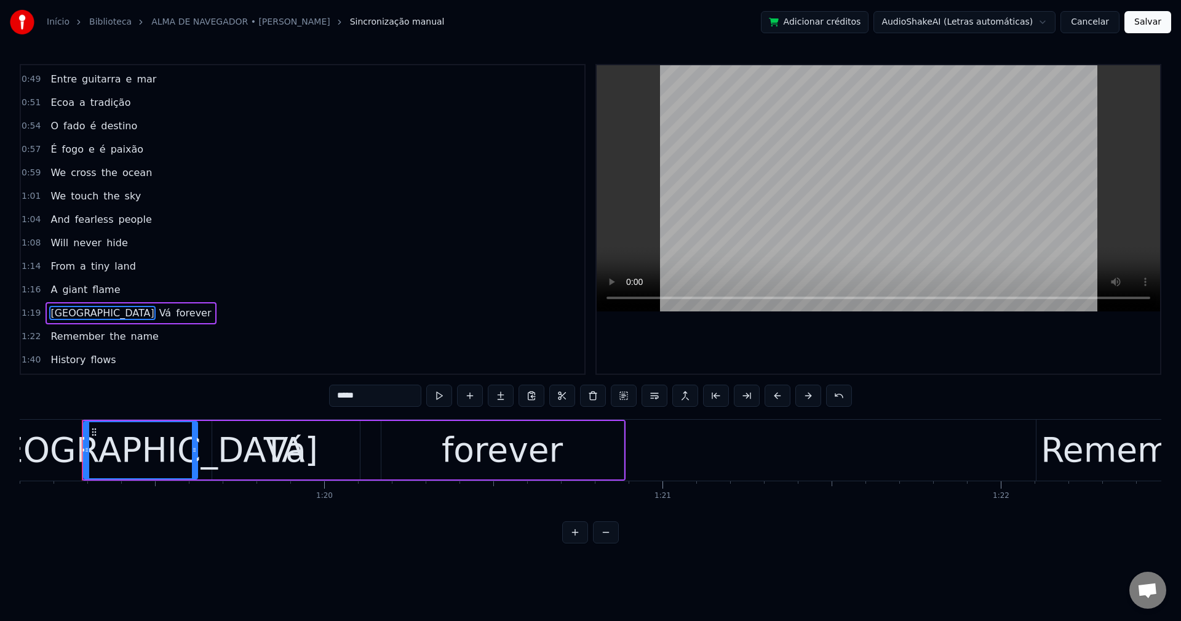
click at [398, 402] on input "*****" at bounding box center [375, 396] width 92 height 22
click at [158, 316] on span "Vá" at bounding box center [165, 313] width 15 height 14
type input "**"
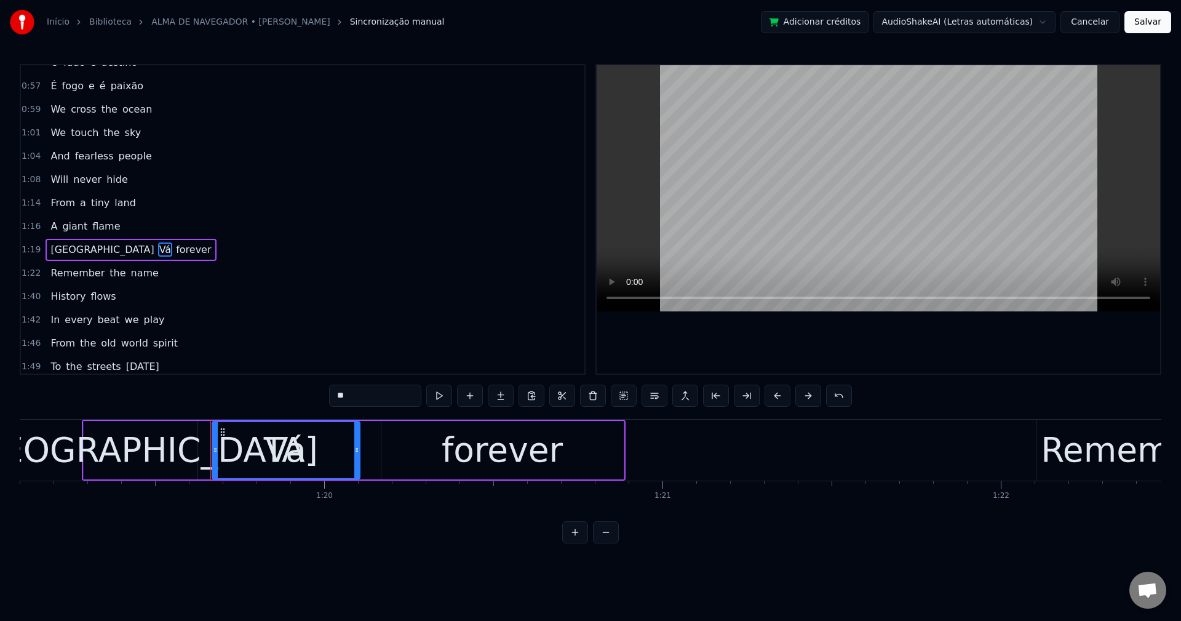
scroll to position [278, 0]
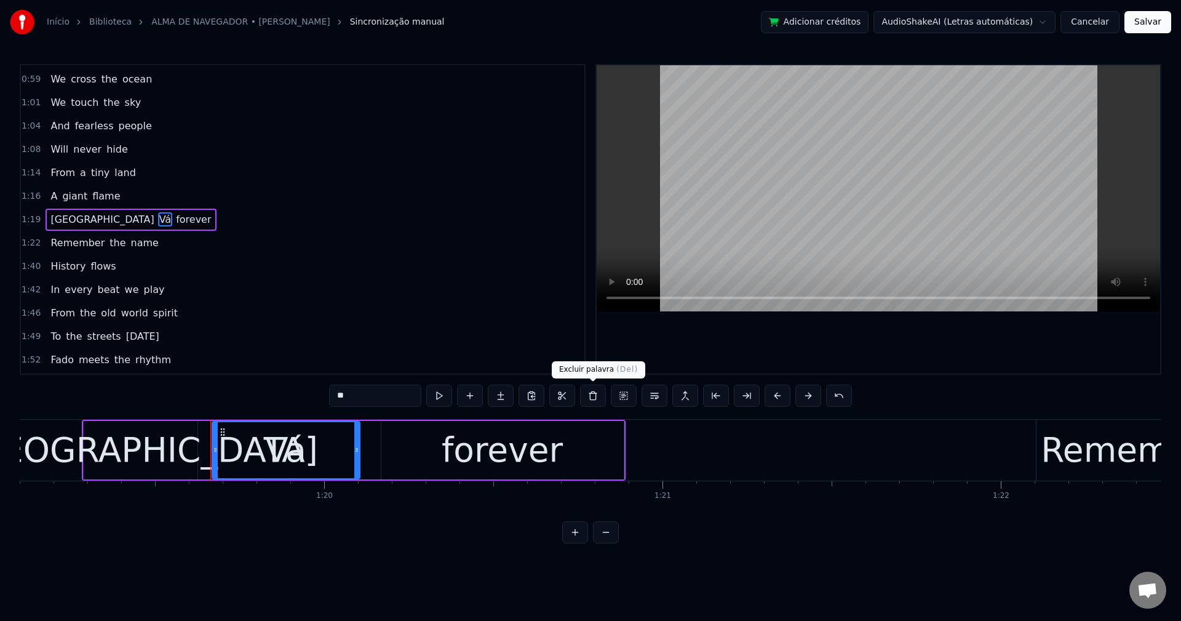
click at [593, 396] on button at bounding box center [593, 396] width 26 height 22
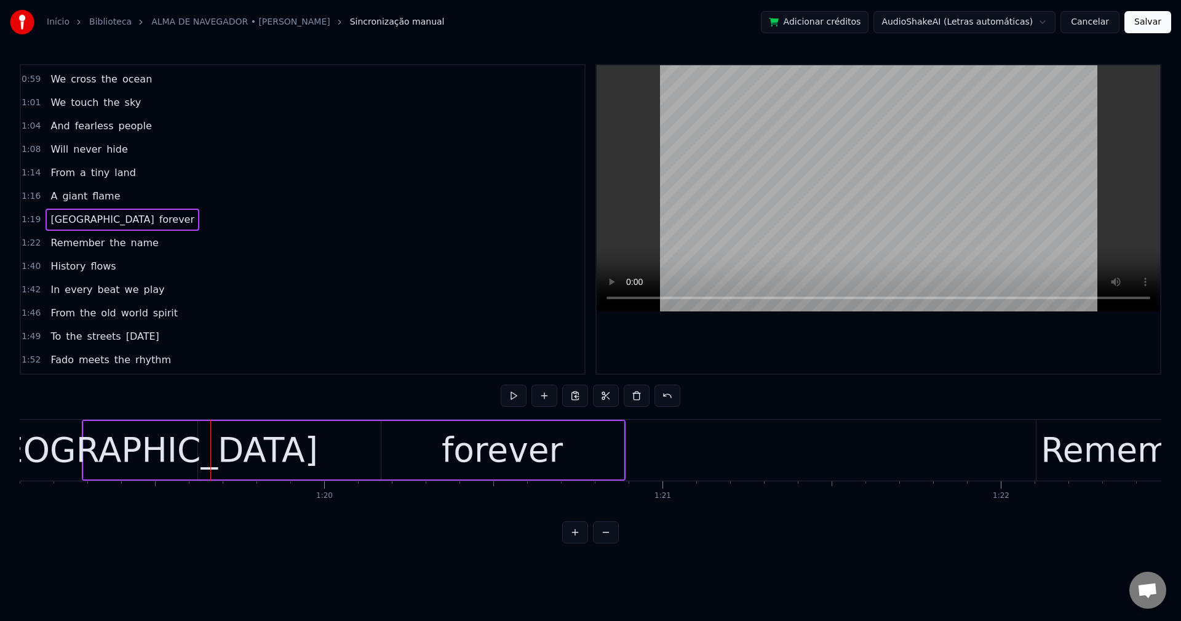
click at [189, 443] on div "Portugal" at bounding box center [140, 450] width 356 height 51
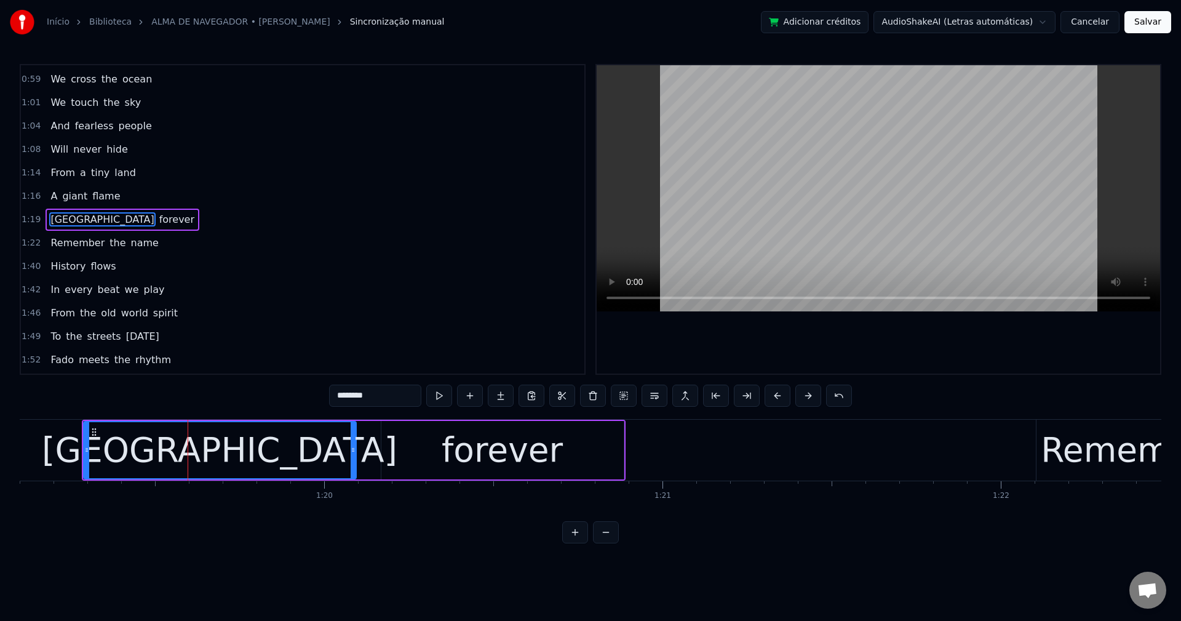
drag, startPoint x: 193, startPoint y: 449, endPoint x: 352, endPoint y: 465, distance: 159.6
click at [352, 465] on div at bounding box center [353, 450] width 5 height 56
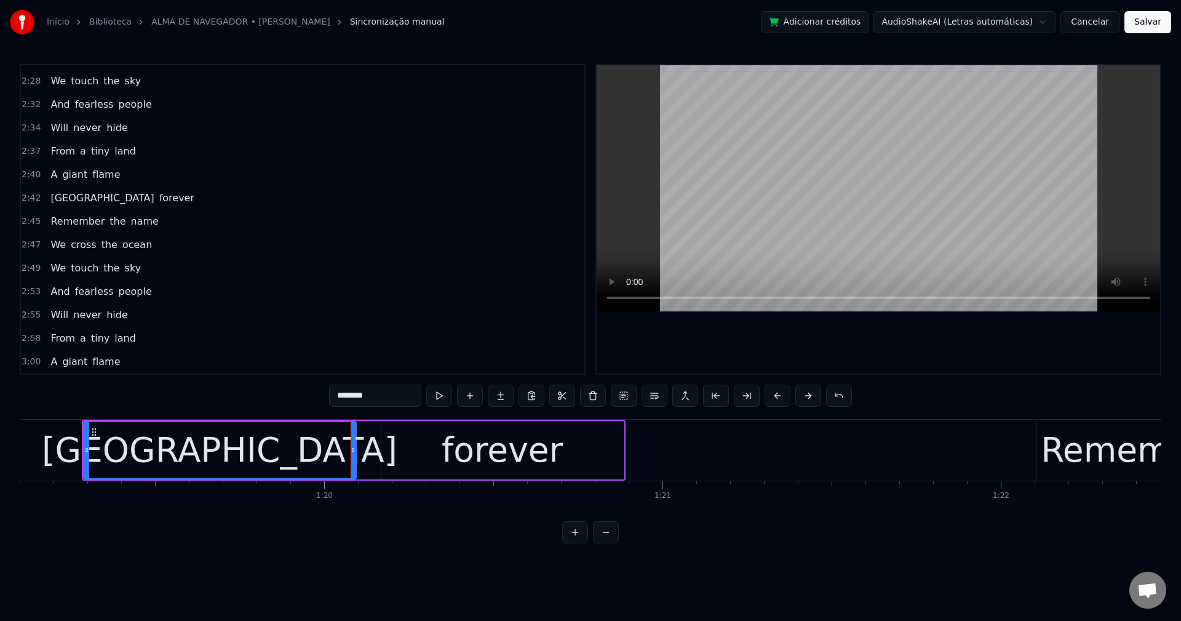
scroll to position [908, 0]
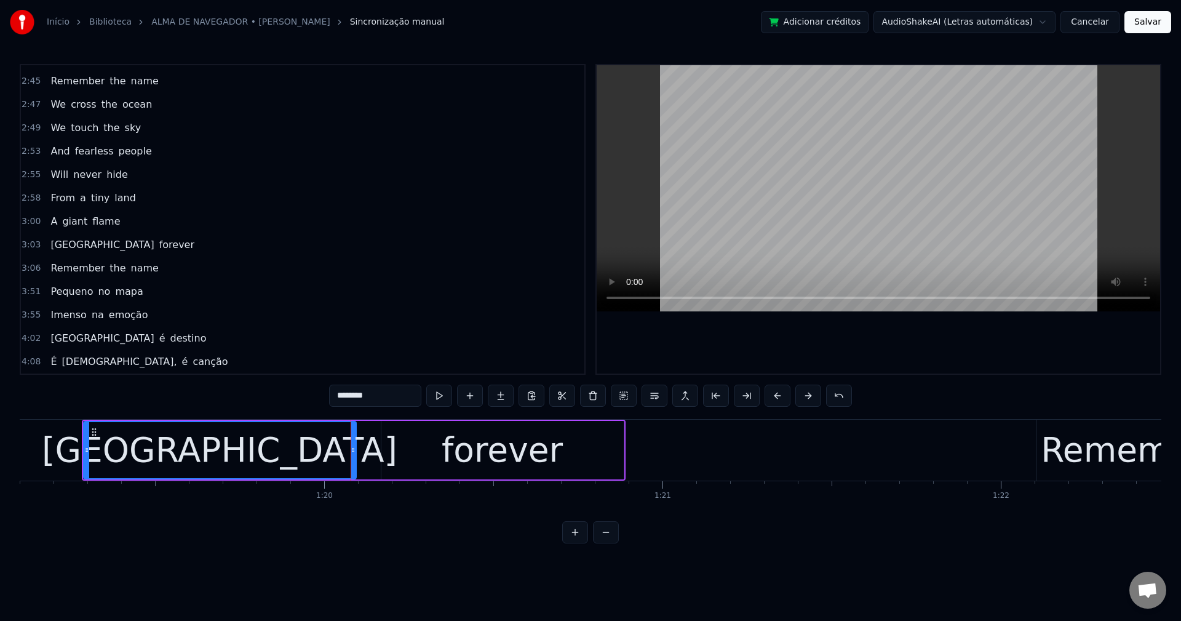
click at [71, 361] on span "fado," at bounding box center [120, 361] width 118 height 14
type input "*****"
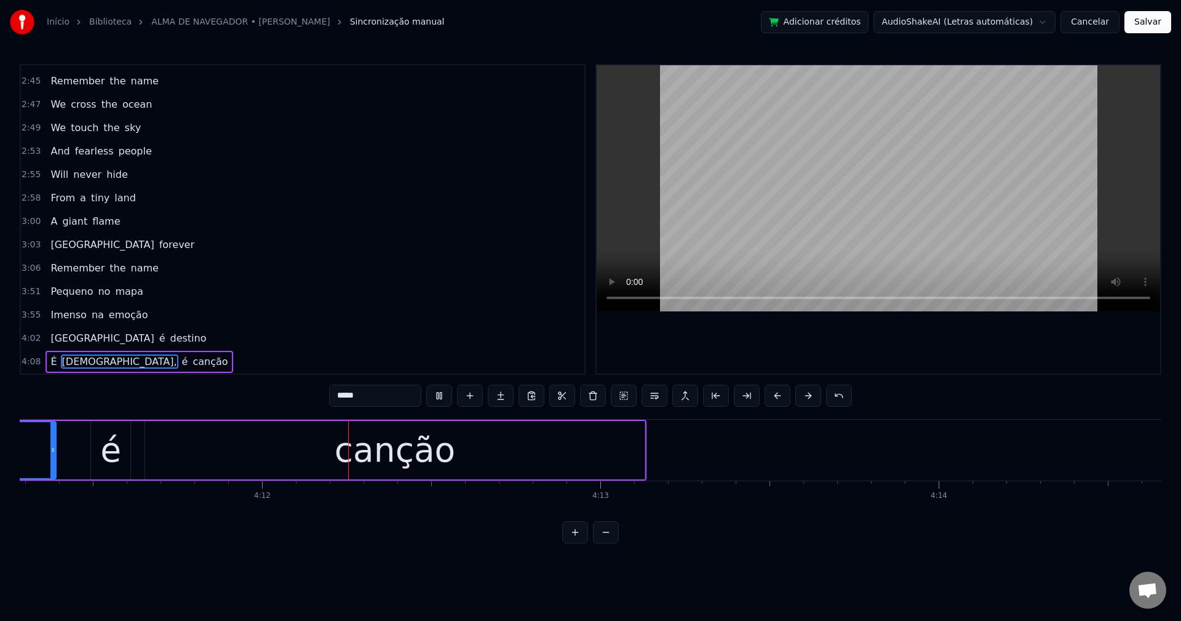
scroll to position [0, 85047]
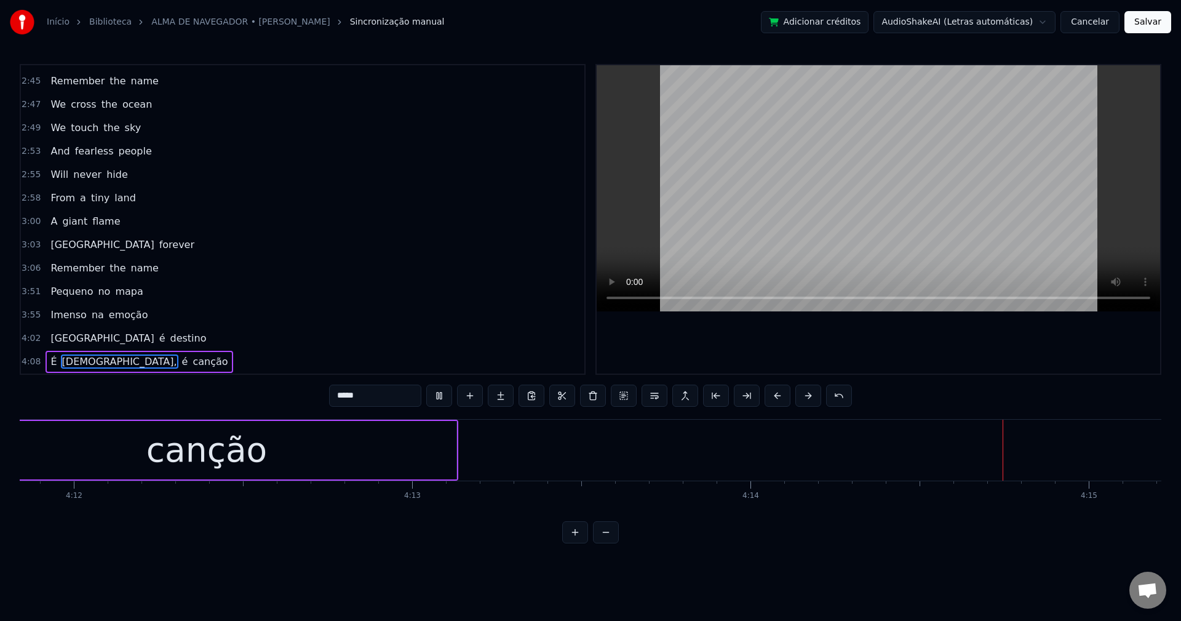
click at [1152, 24] on button "Salvar" at bounding box center [1148, 22] width 47 height 22
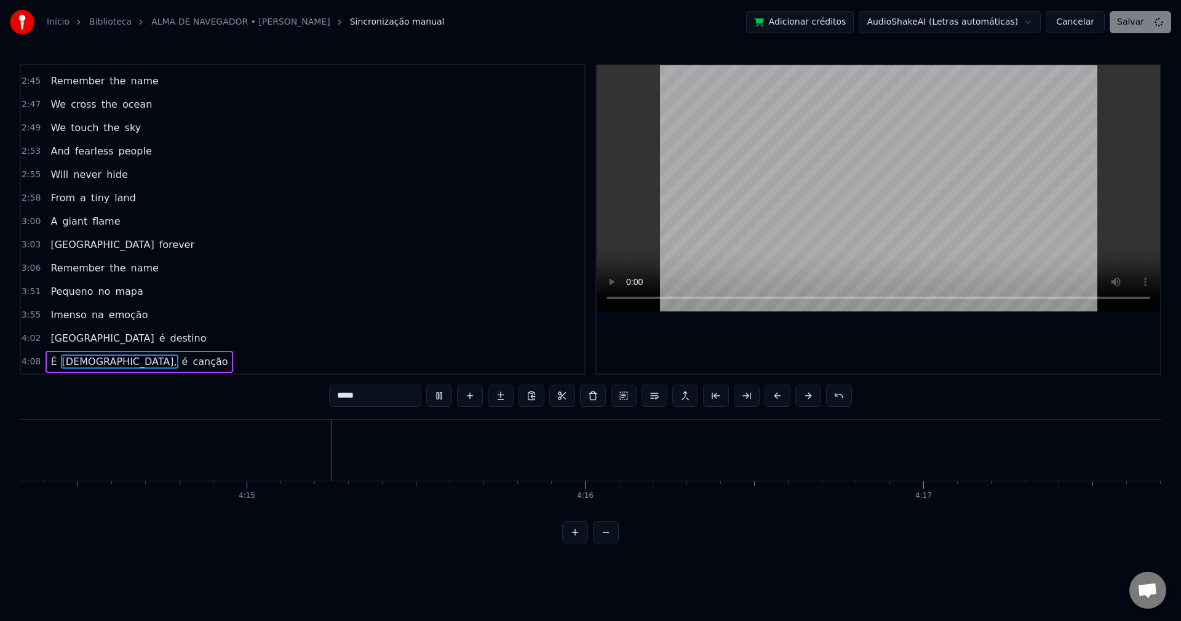
scroll to position [0, 86135]
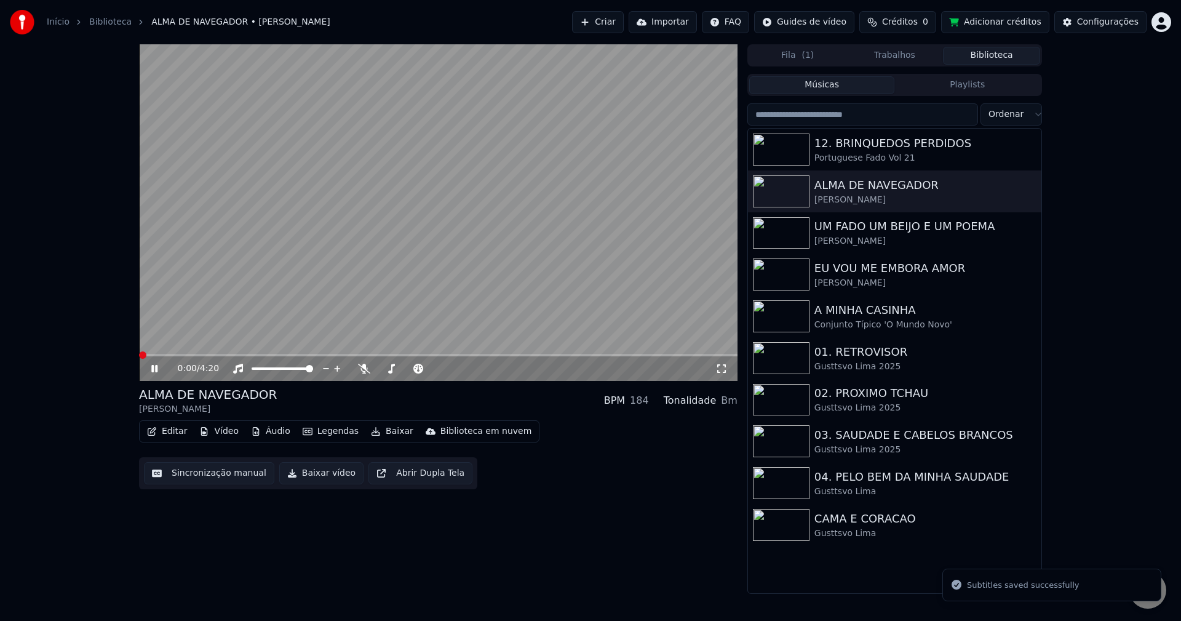
click at [298, 473] on button "Baixar vídeo" at bounding box center [321, 473] width 84 height 22
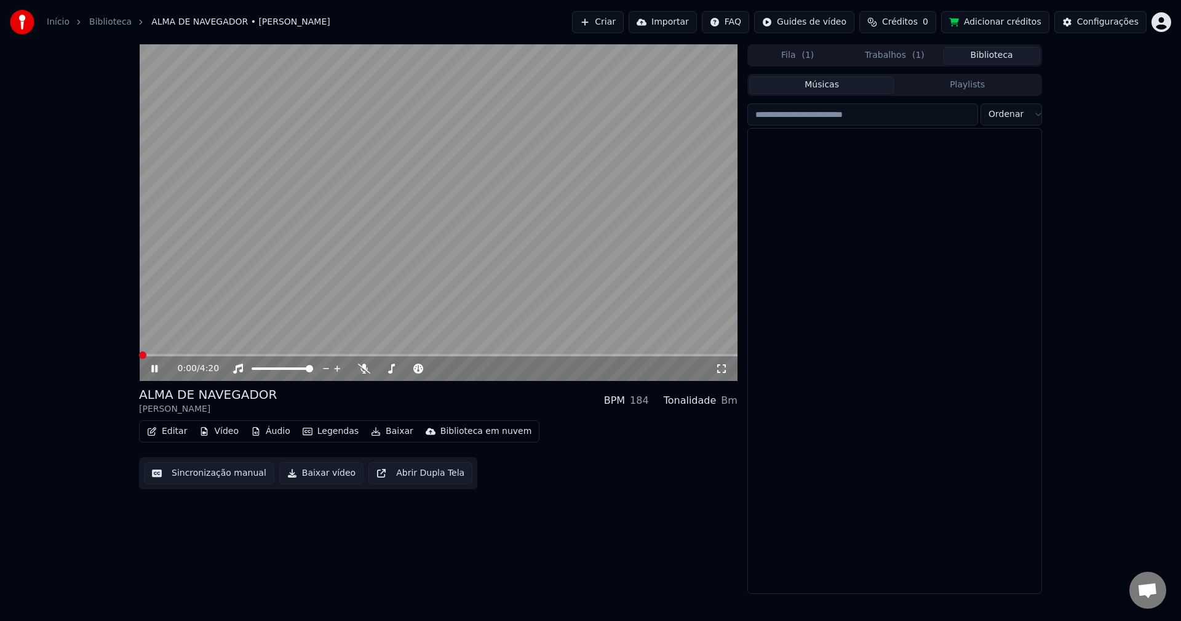
click at [1005, 59] on button "Biblioteca" at bounding box center [991, 56] width 97 height 18
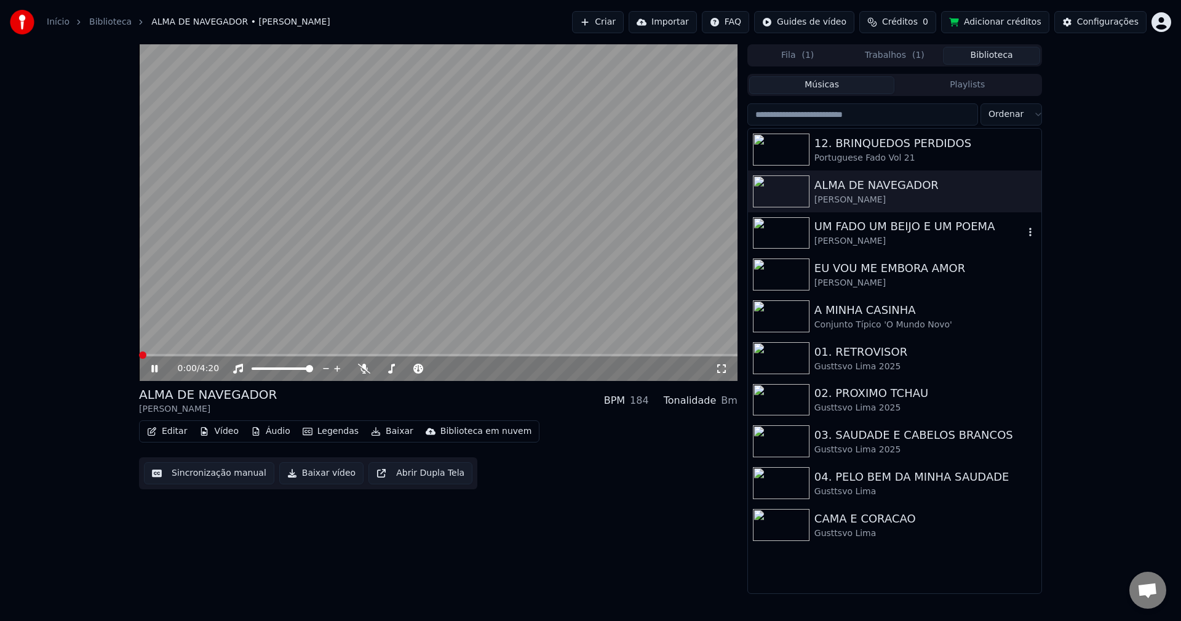
click at [867, 239] on div "[PERSON_NAME]" at bounding box center [920, 241] width 210 height 12
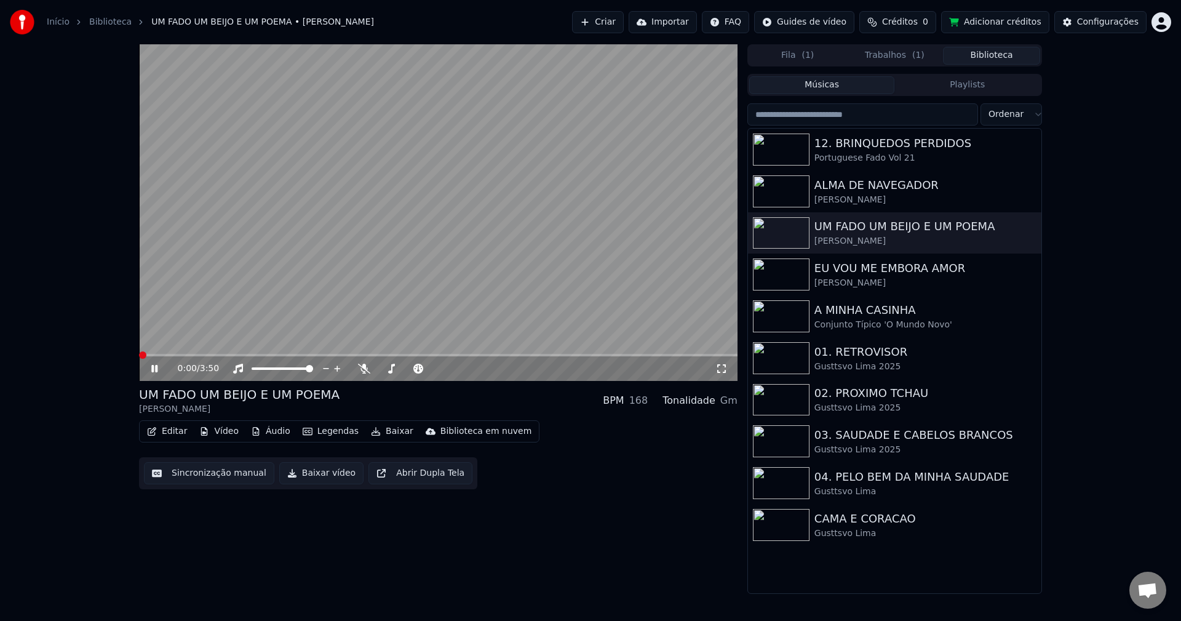
click at [216, 477] on button "Sincronização manual" at bounding box center [209, 473] width 130 height 22
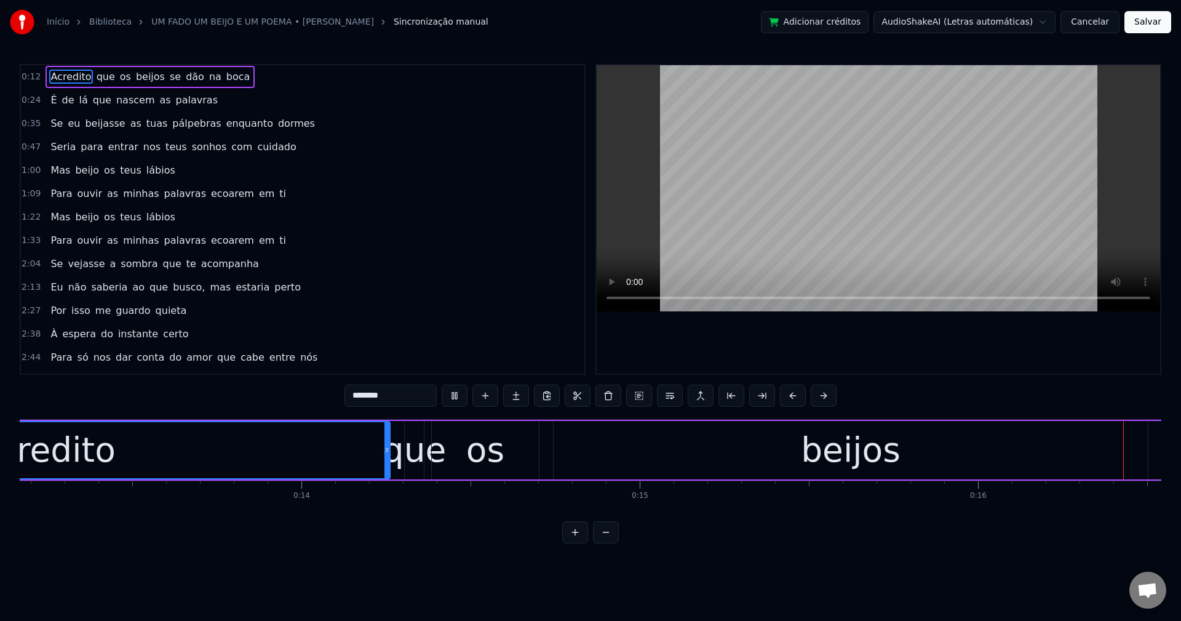
scroll to position [0, 5304]
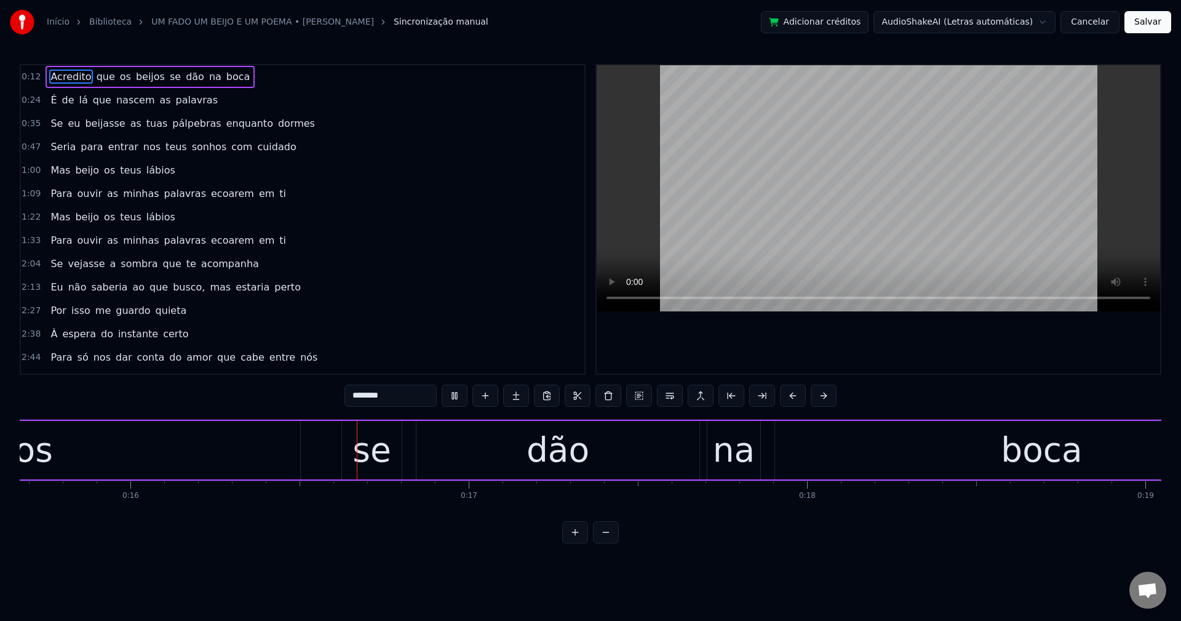
click at [169, 79] on span "se" at bounding box center [176, 77] width 14 height 14
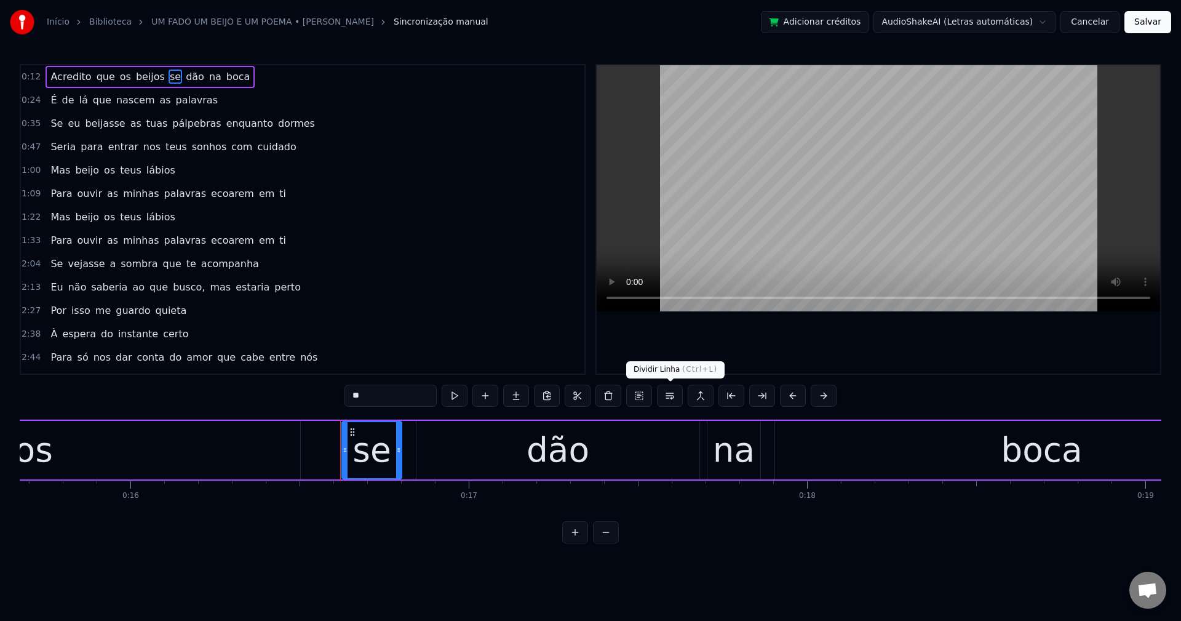
drag, startPoint x: 668, startPoint y: 393, endPoint x: 651, endPoint y: 336, distance: 59.2
click at [669, 377] on body "Início Biblioteca UM FADO UM BEIJO E UM POEMA • Paulo Trindade Sincronização ma…" at bounding box center [590, 271] width 1181 height 543
click at [671, 398] on button at bounding box center [670, 396] width 26 height 22
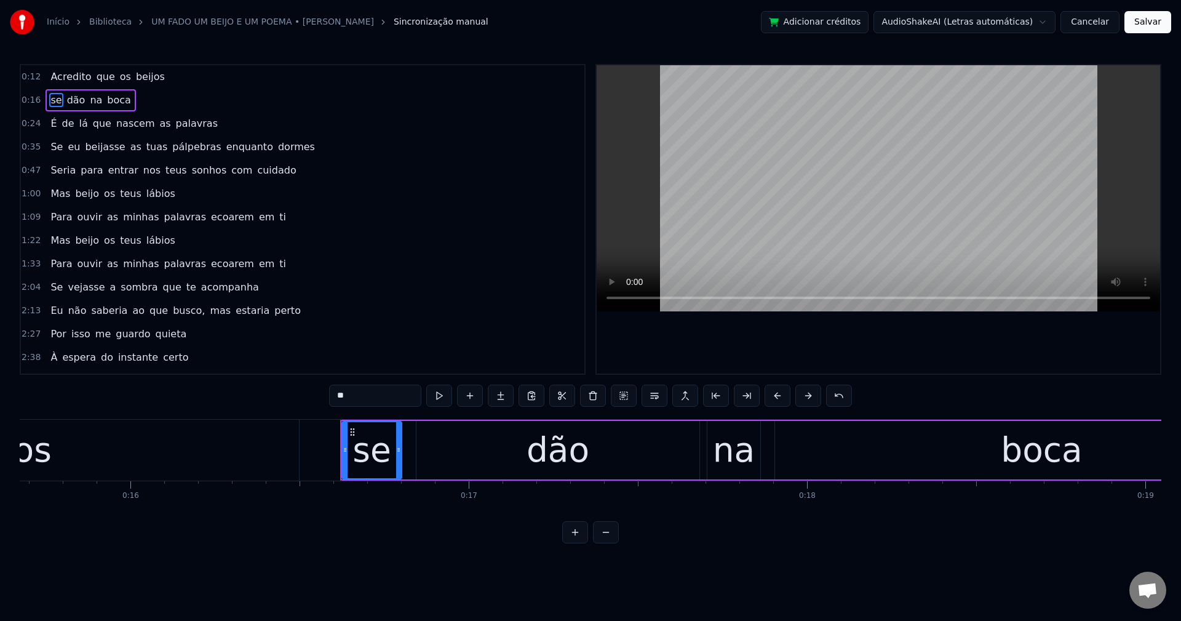
click at [158, 122] on span "as" at bounding box center [165, 123] width 14 height 14
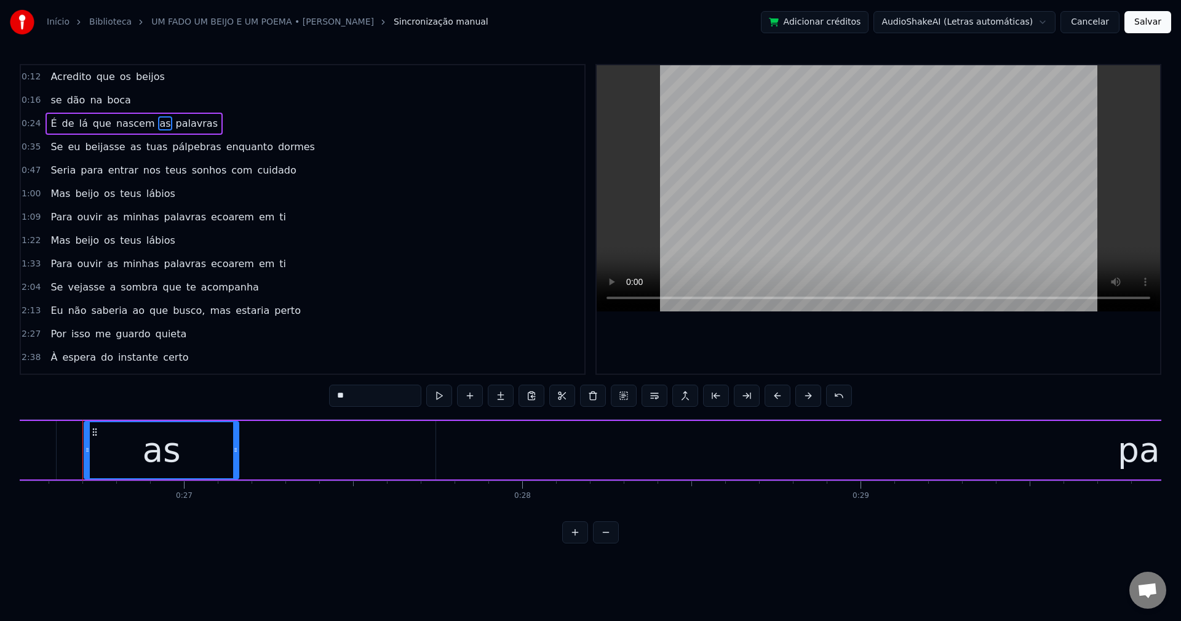
scroll to position [0, 8975]
click at [655, 391] on button at bounding box center [655, 396] width 26 height 22
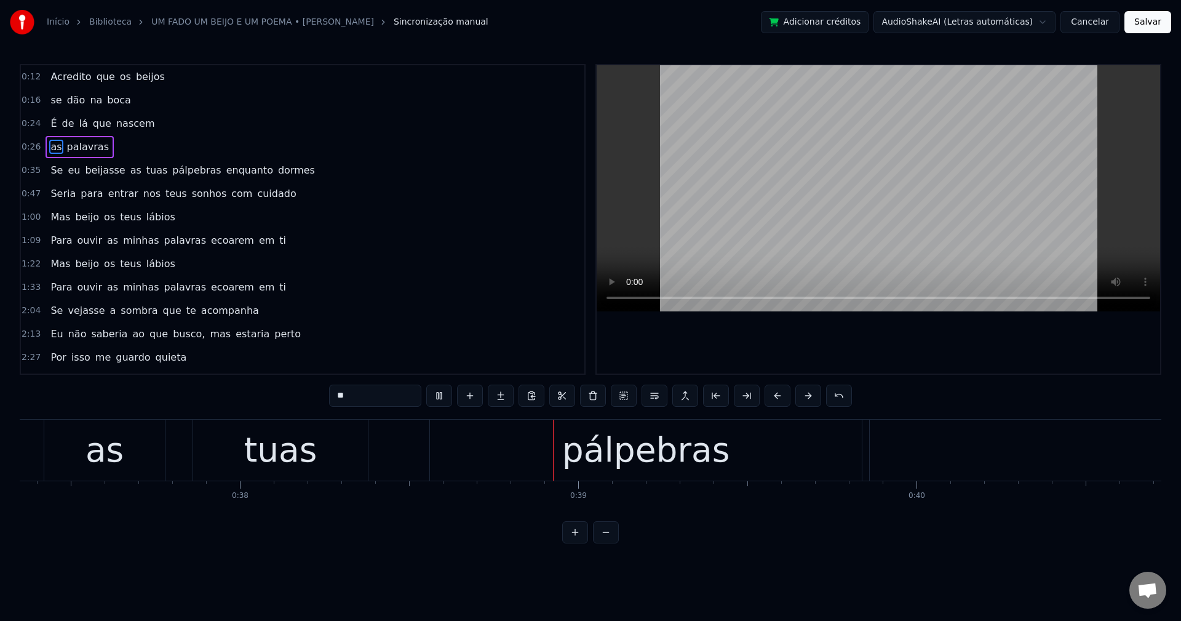
scroll to position [0, 12774]
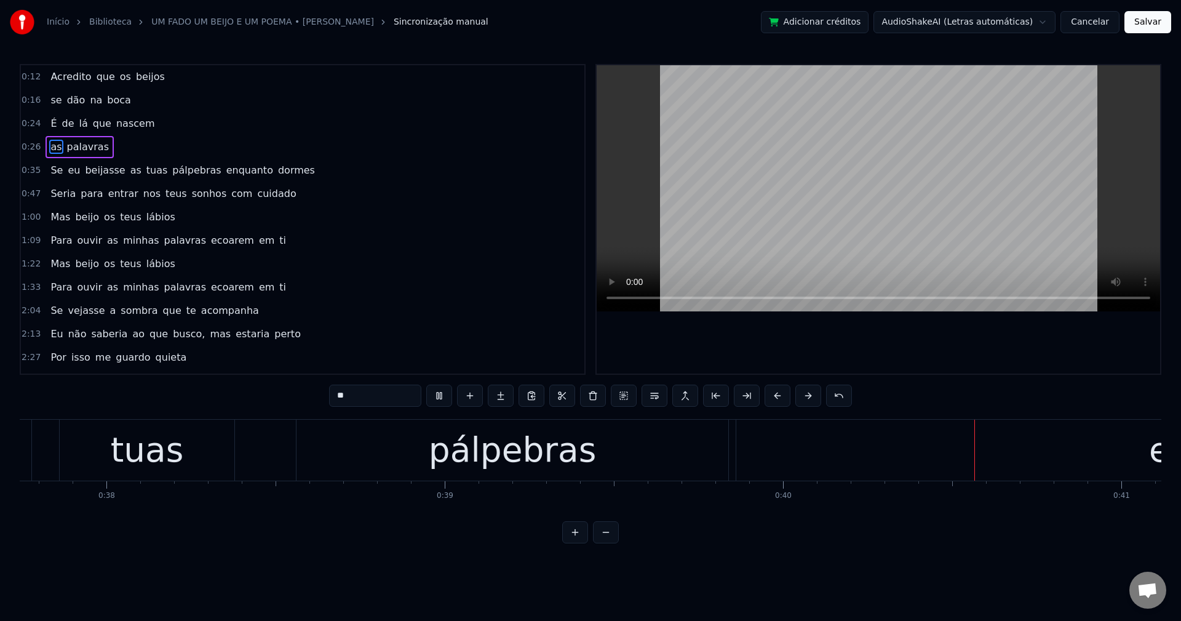
click at [145, 170] on span "tuas" at bounding box center [157, 170] width 24 height 14
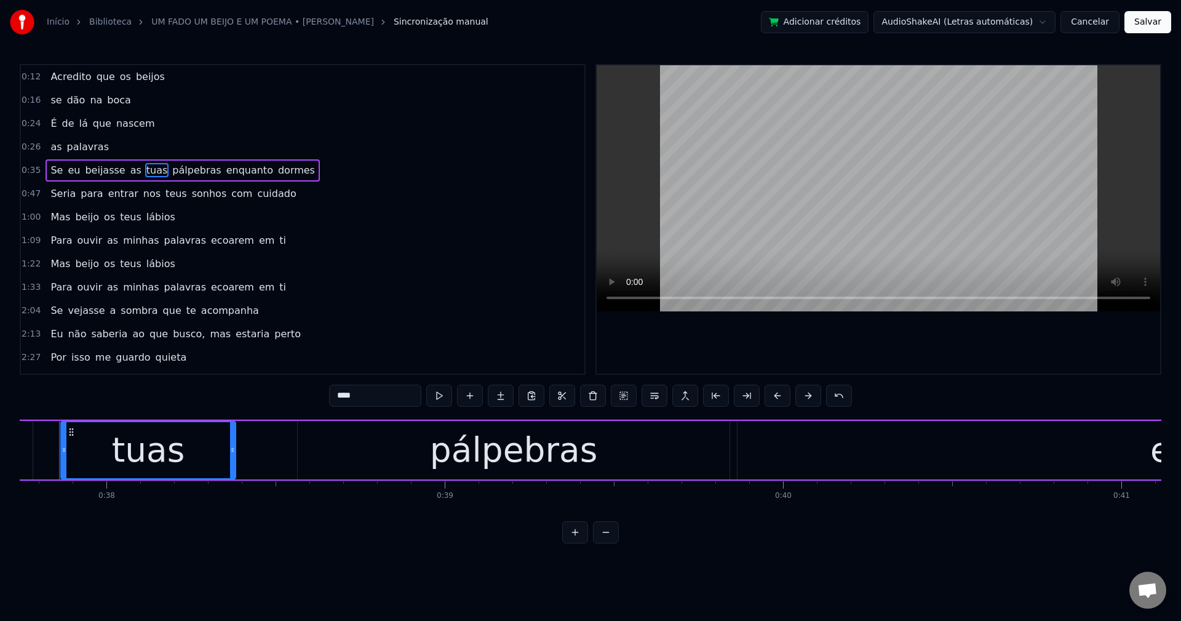
scroll to position [0, 12752]
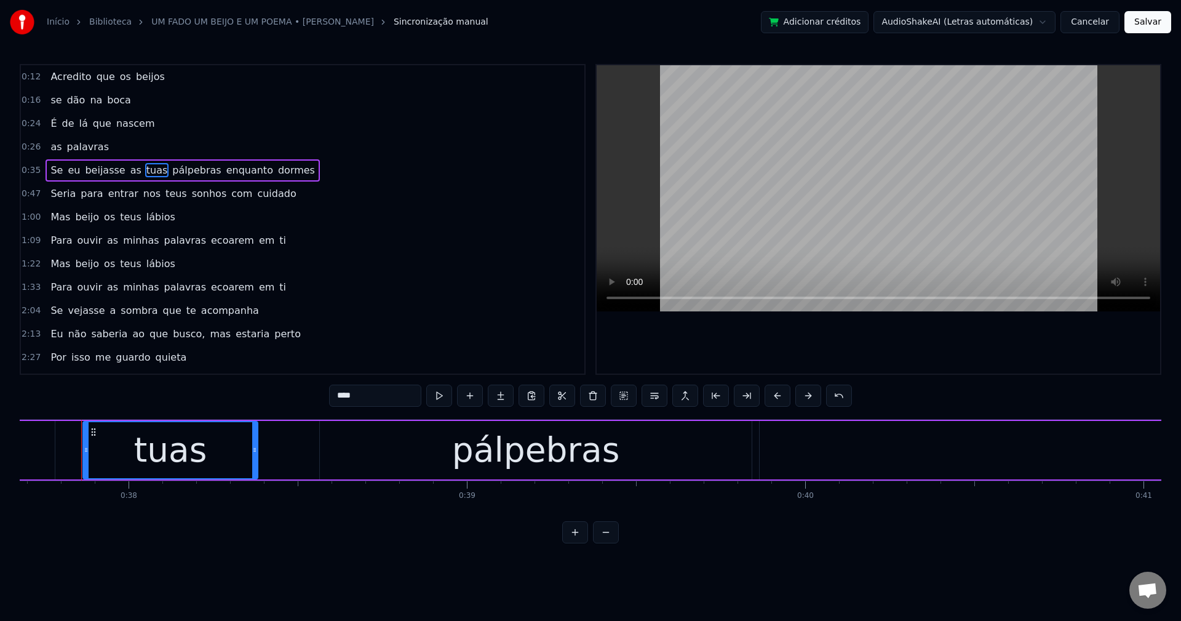
click at [225, 172] on span "enquanto" at bounding box center [249, 170] width 49 height 14
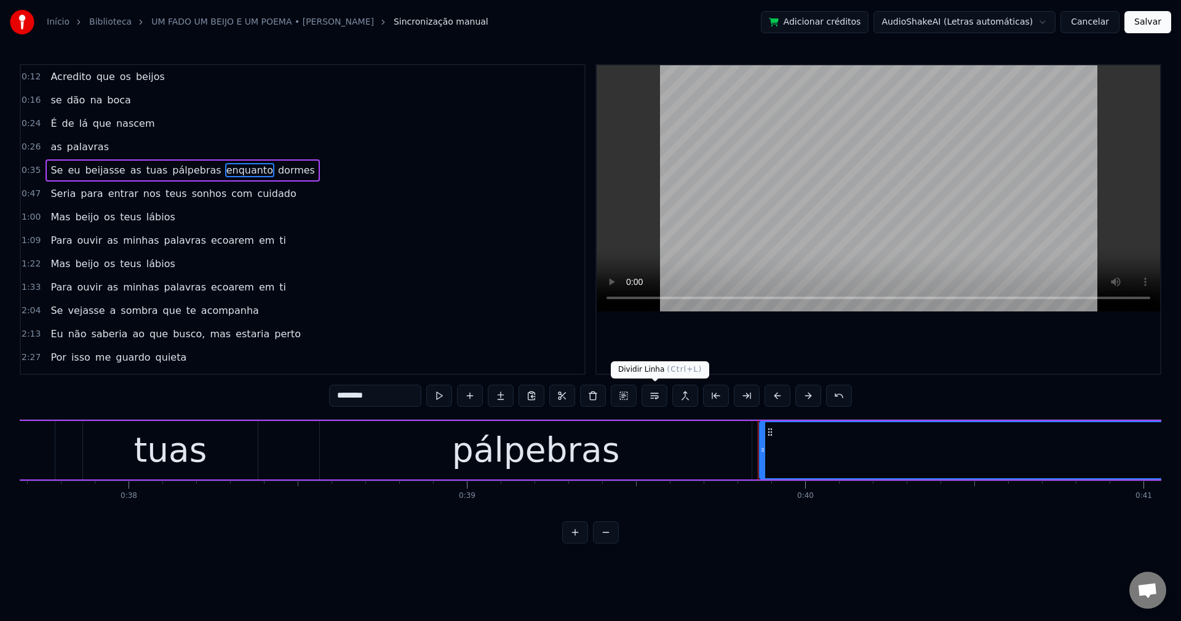
click at [656, 401] on button at bounding box center [655, 396] width 26 height 22
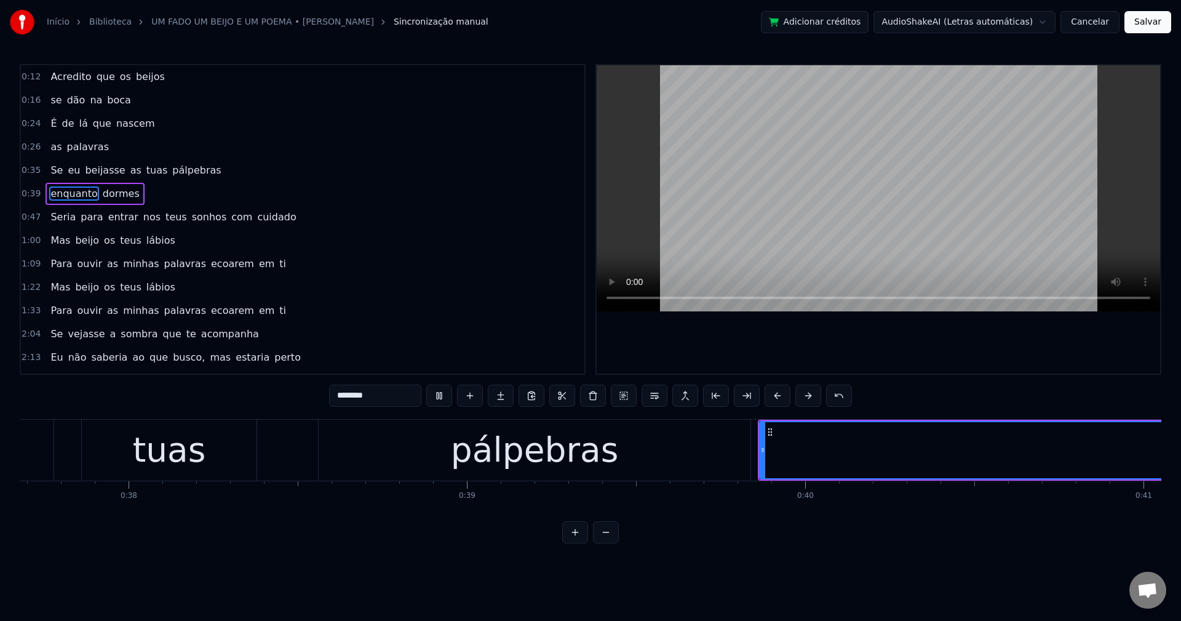
click at [129, 169] on span "as" at bounding box center [136, 170] width 14 height 14
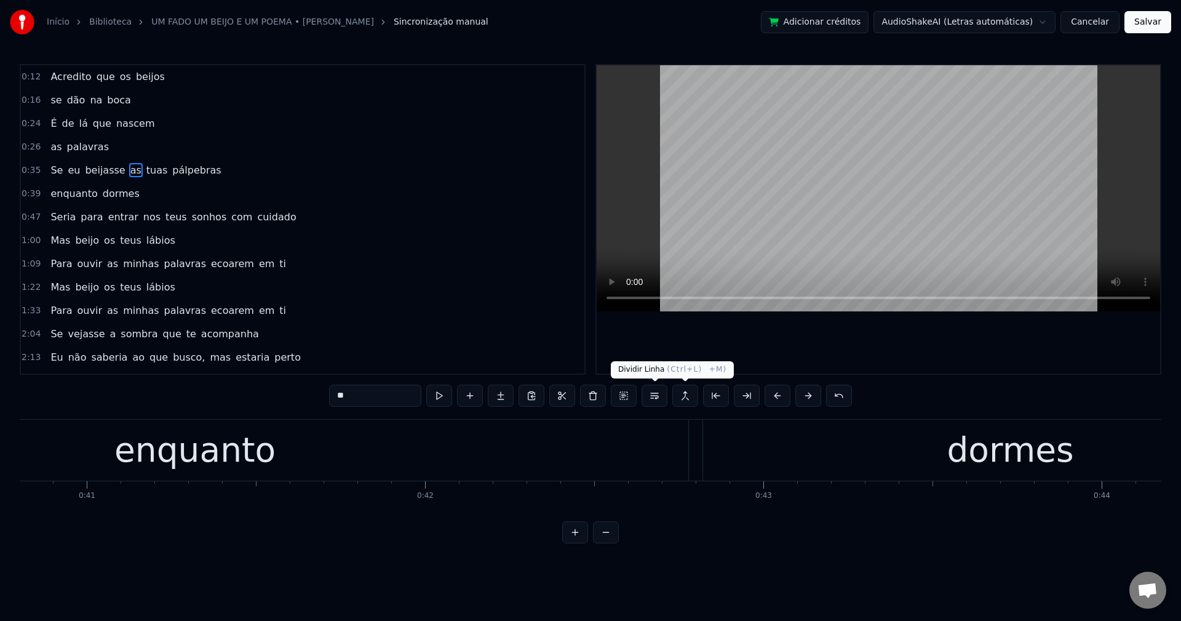
click at [649, 395] on button at bounding box center [655, 396] width 26 height 22
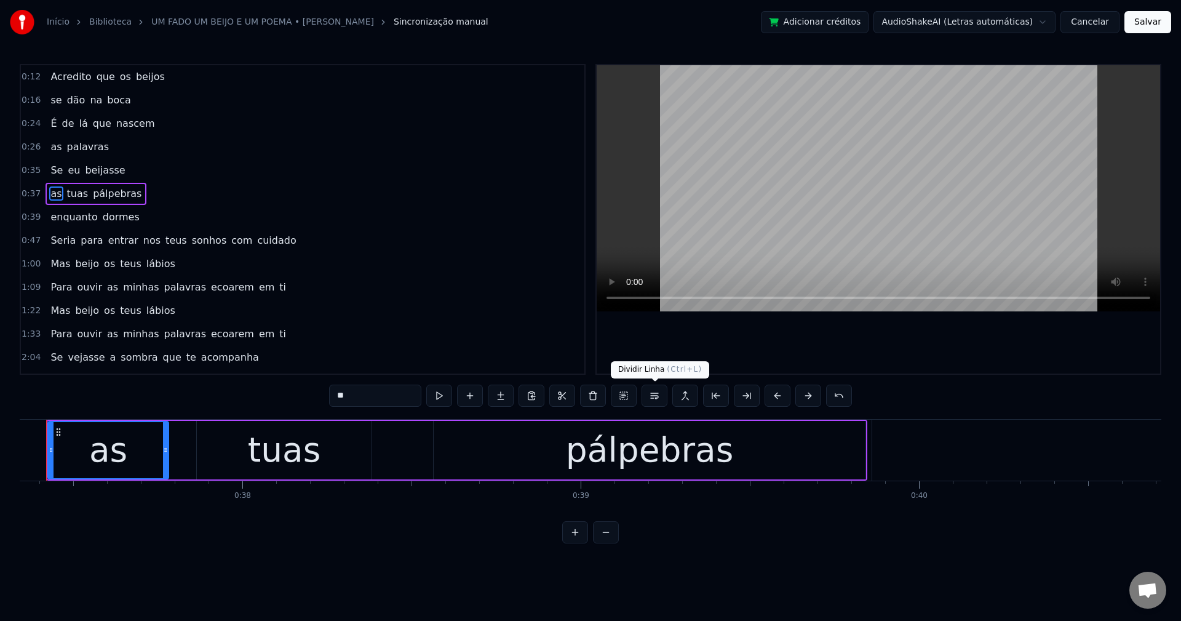
scroll to position [0, 12603]
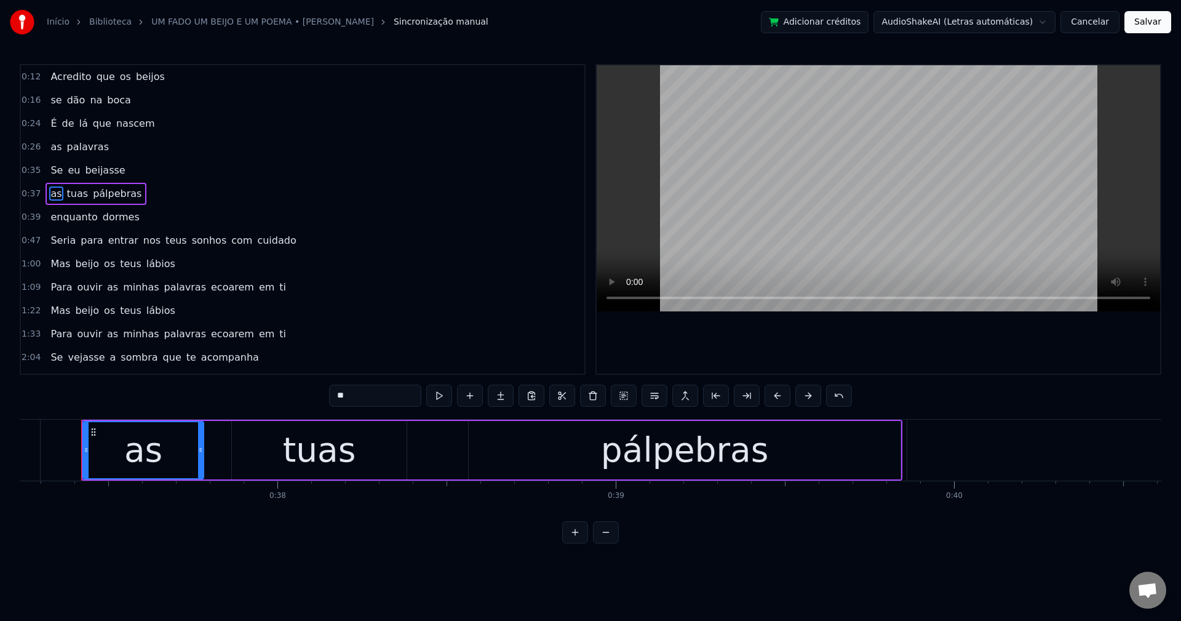
click at [142, 244] on span "nos" at bounding box center [152, 240] width 20 height 14
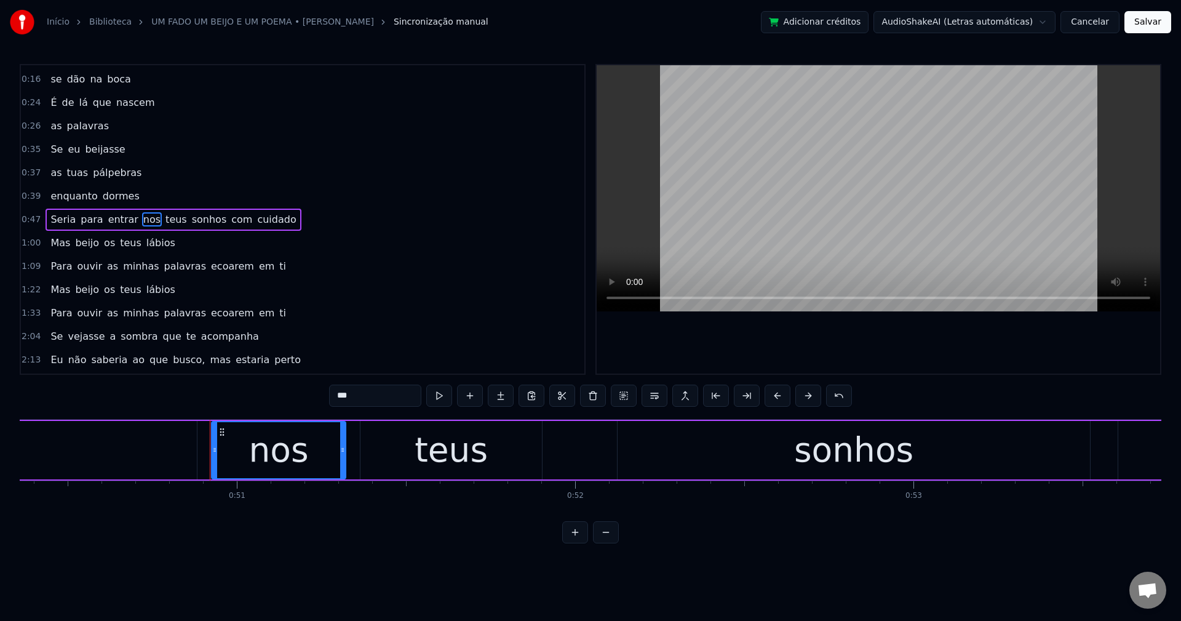
scroll to position [0, 17172]
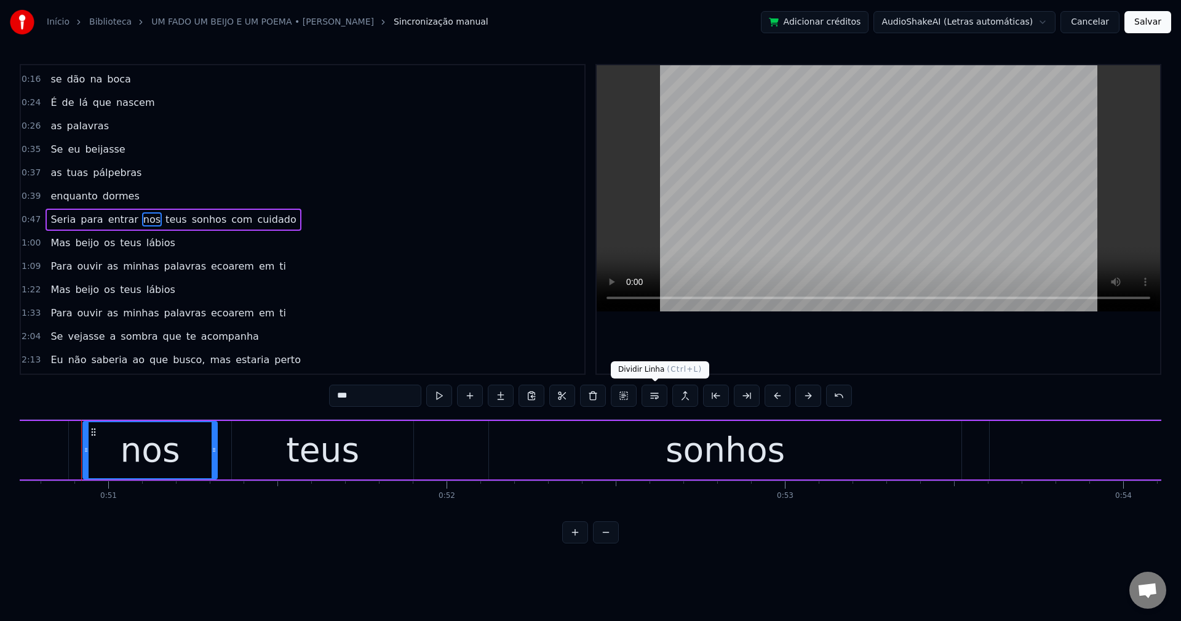
click at [655, 399] on button at bounding box center [655, 396] width 26 height 22
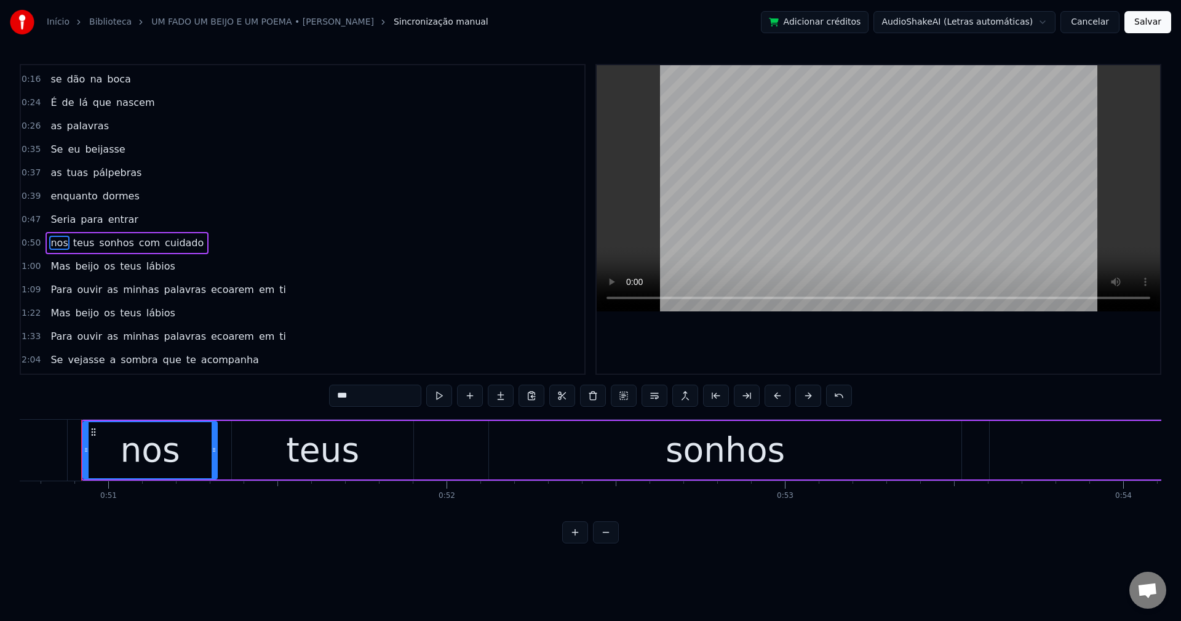
scroll to position [44, 0]
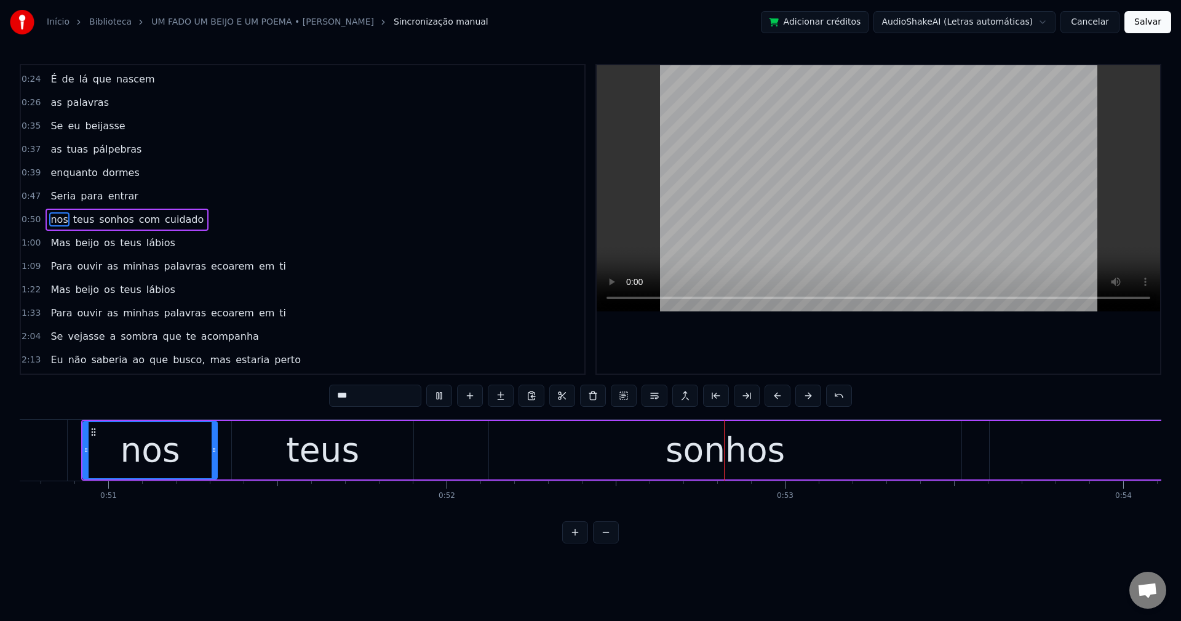
click at [138, 221] on span "com" at bounding box center [149, 219] width 23 height 14
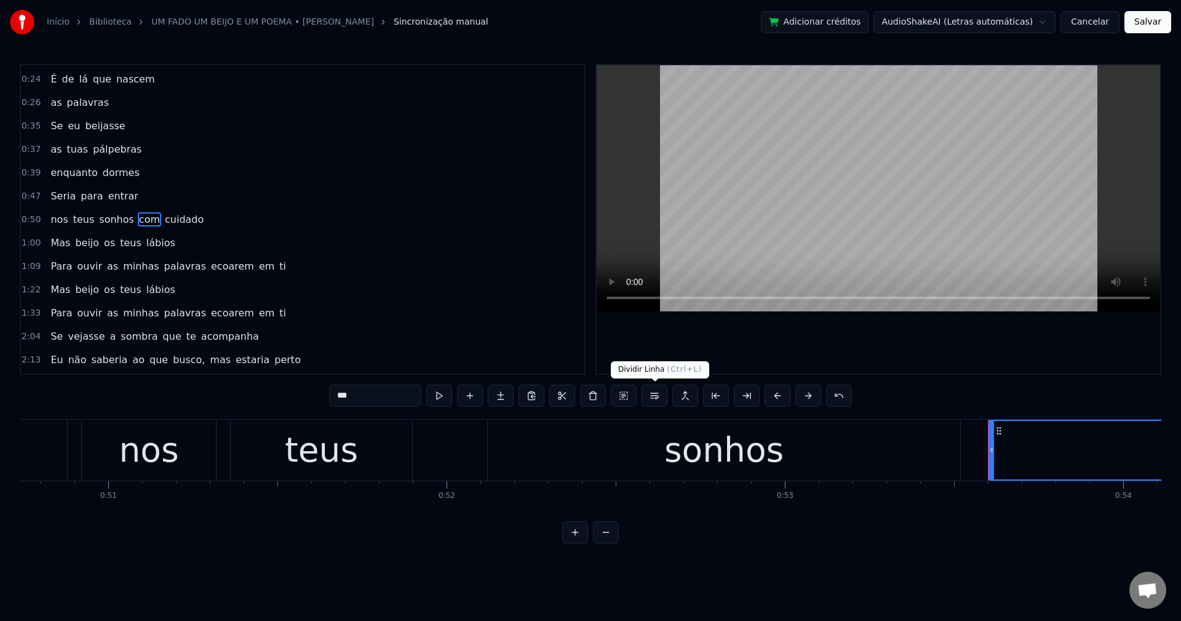
click at [657, 396] on button at bounding box center [655, 396] width 26 height 22
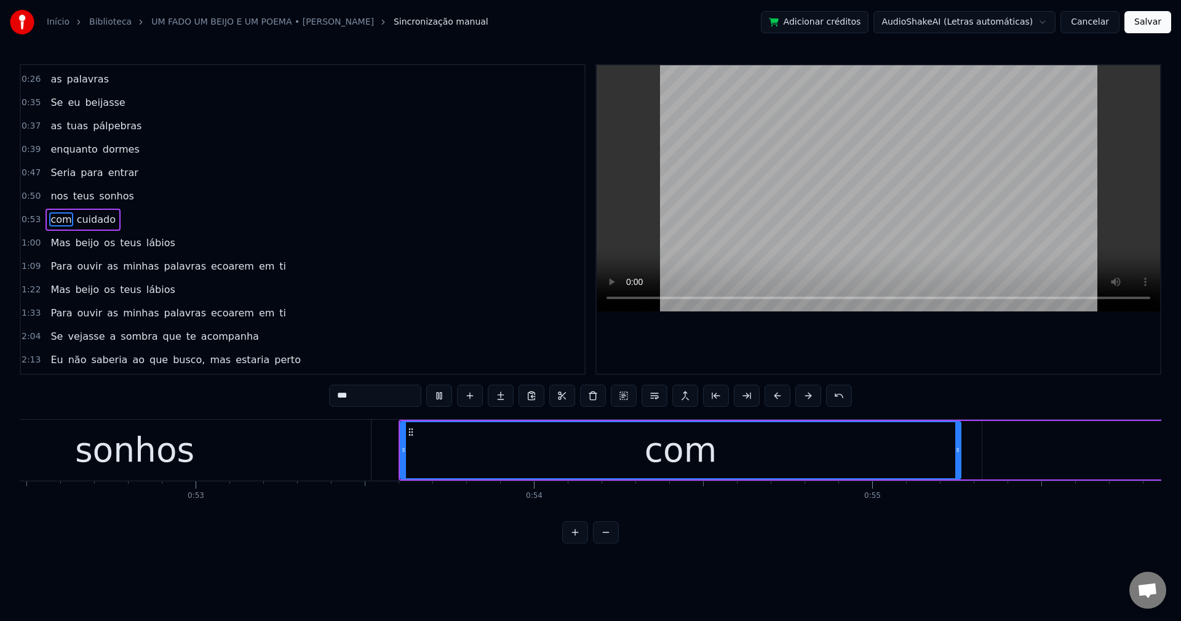
scroll to position [0, 18552]
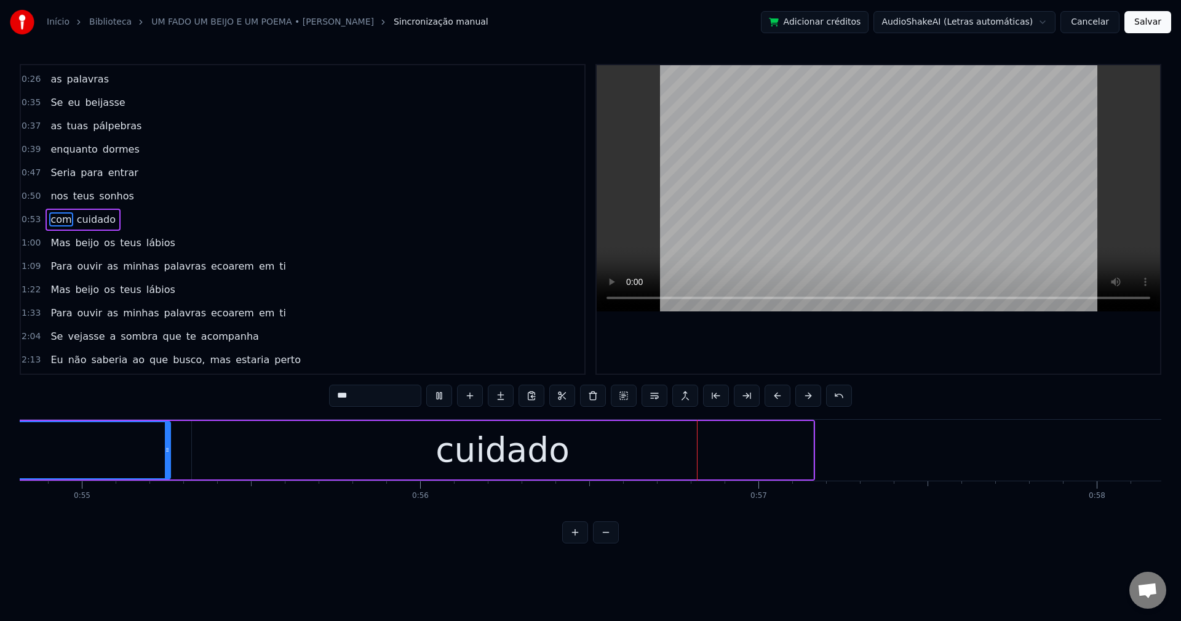
click at [106, 243] on span "os" at bounding box center [110, 243] width 14 height 14
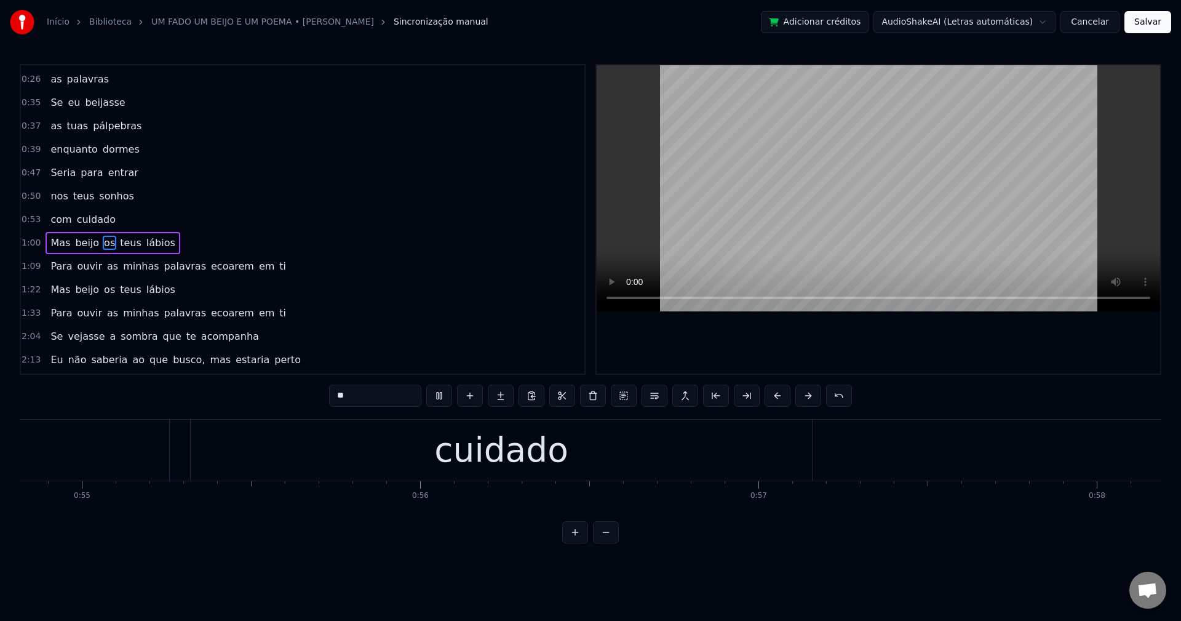
click at [663, 393] on button at bounding box center [655, 396] width 26 height 22
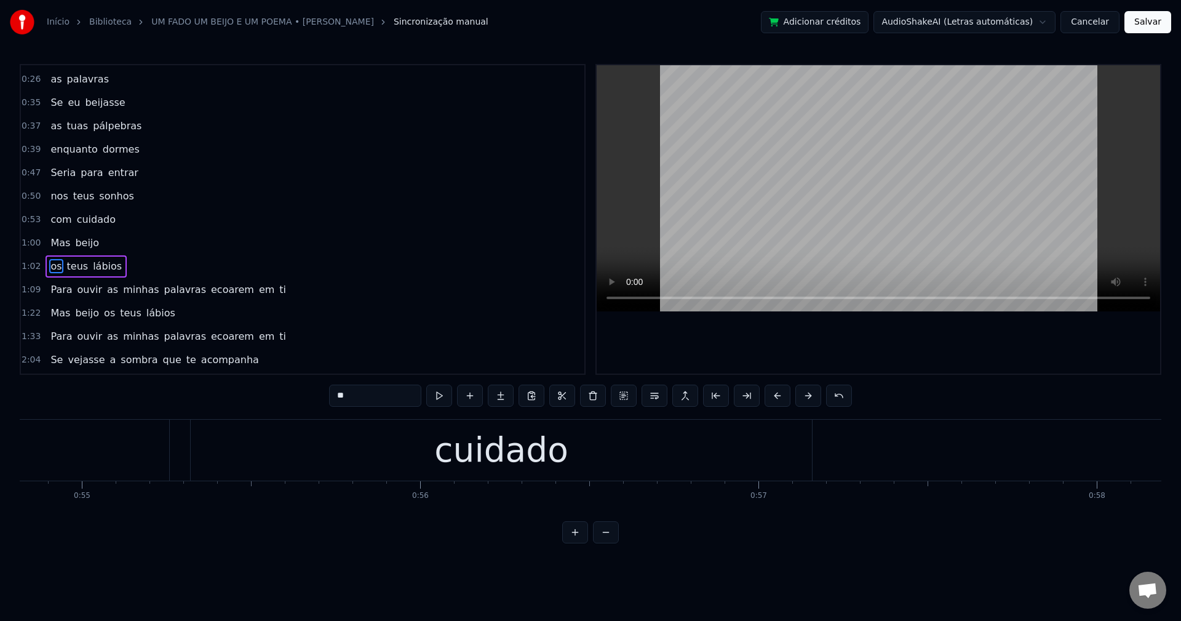
scroll to position [0, 21084]
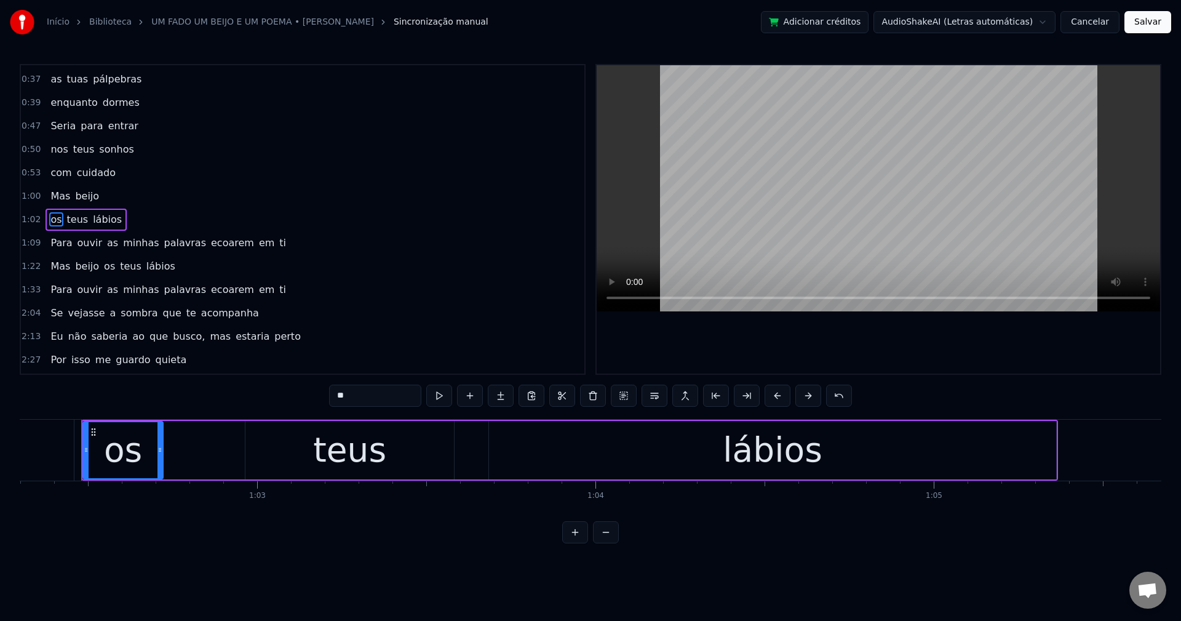
click at [106, 243] on span "as" at bounding box center [113, 243] width 14 height 14
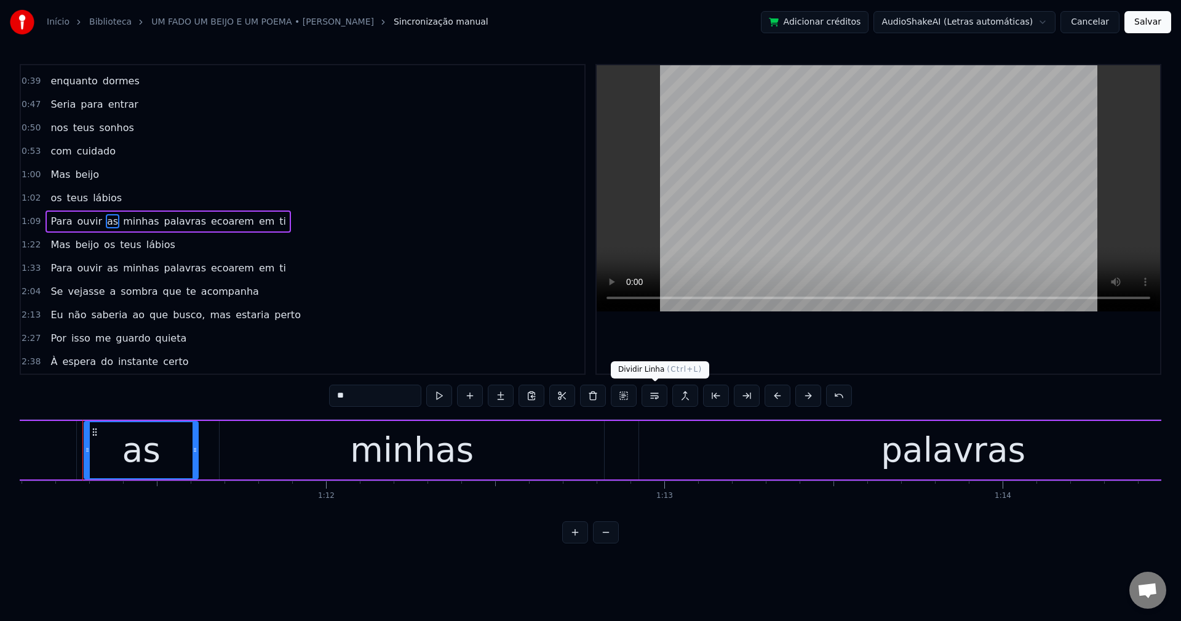
scroll to position [0, 24062]
click at [664, 393] on button at bounding box center [655, 396] width 26 height 22
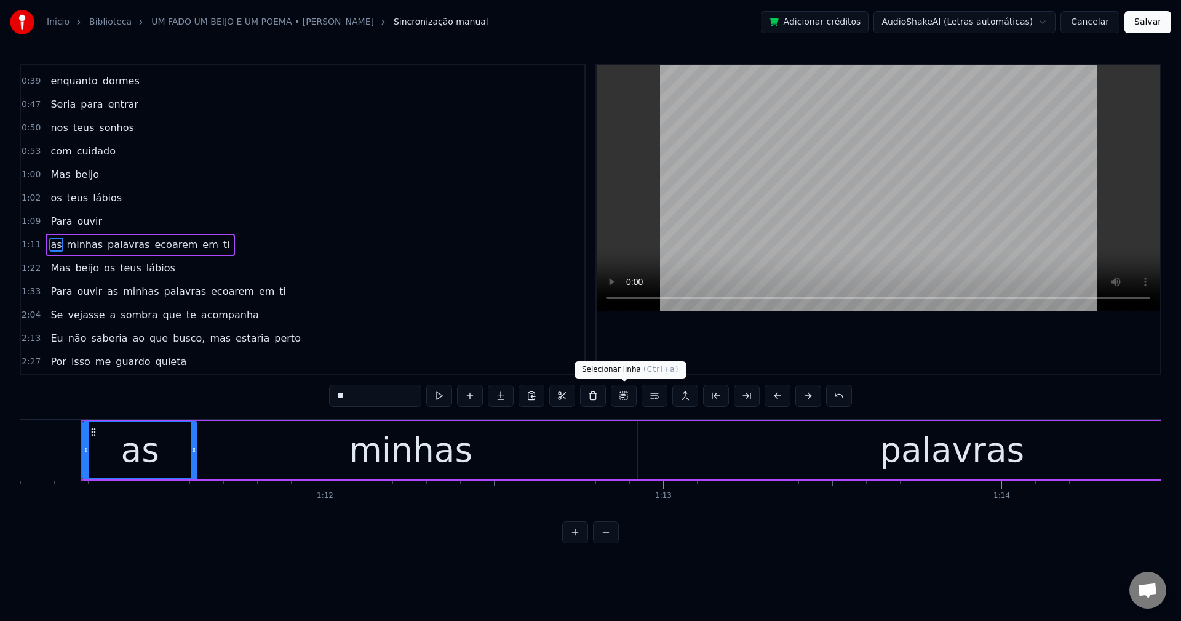
scroll to position [161, 0]
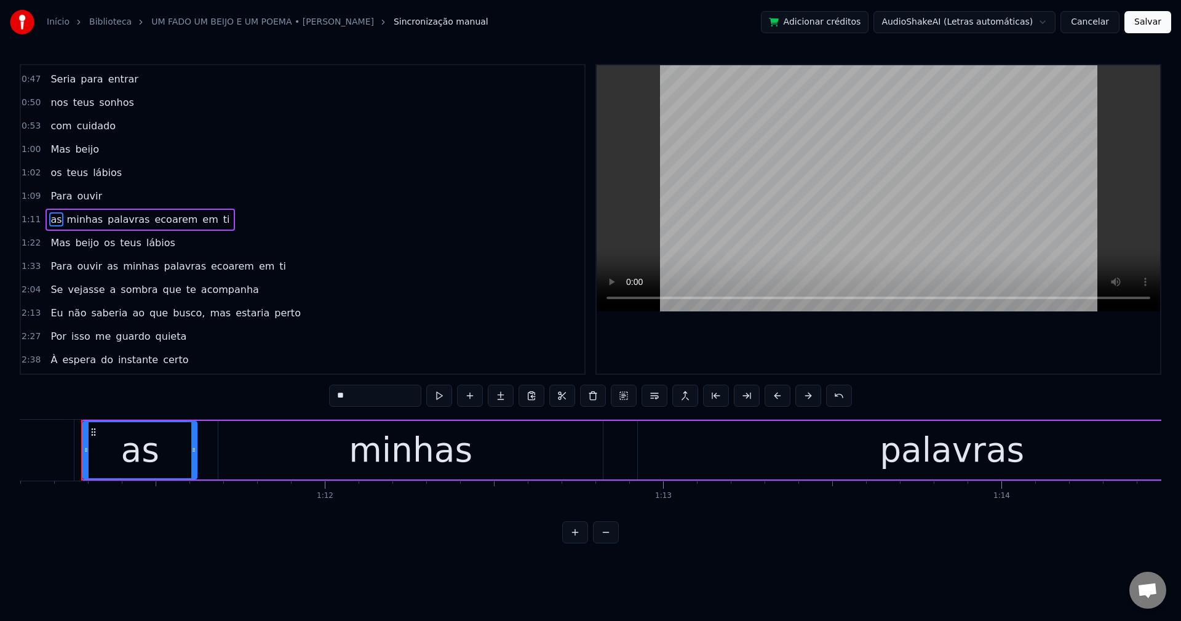
click at [153, 220] on span "ecoarem" at bounding box center [176, 219] width 46 height 14
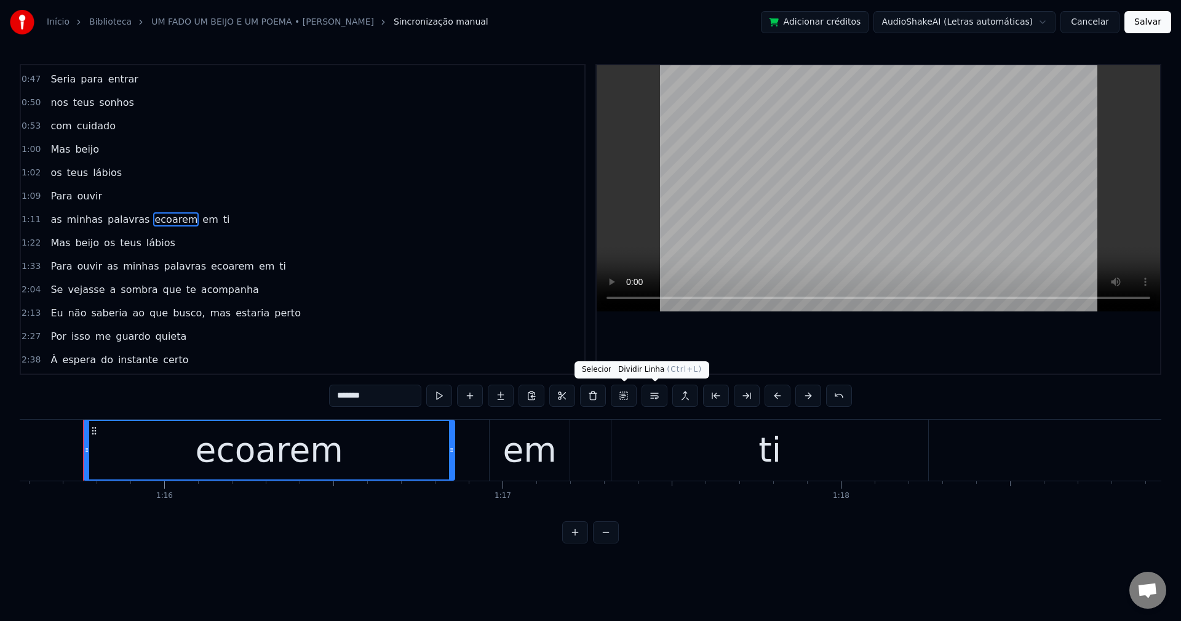
scroll to position [0, 25578]
drag, startPoint x: 657, startPoint y: 396, endPoint x: 625, endPoint y: 295, distance: 105.7
click at [660, 389] on button at bounding box center [655, 396] width 26 height 22
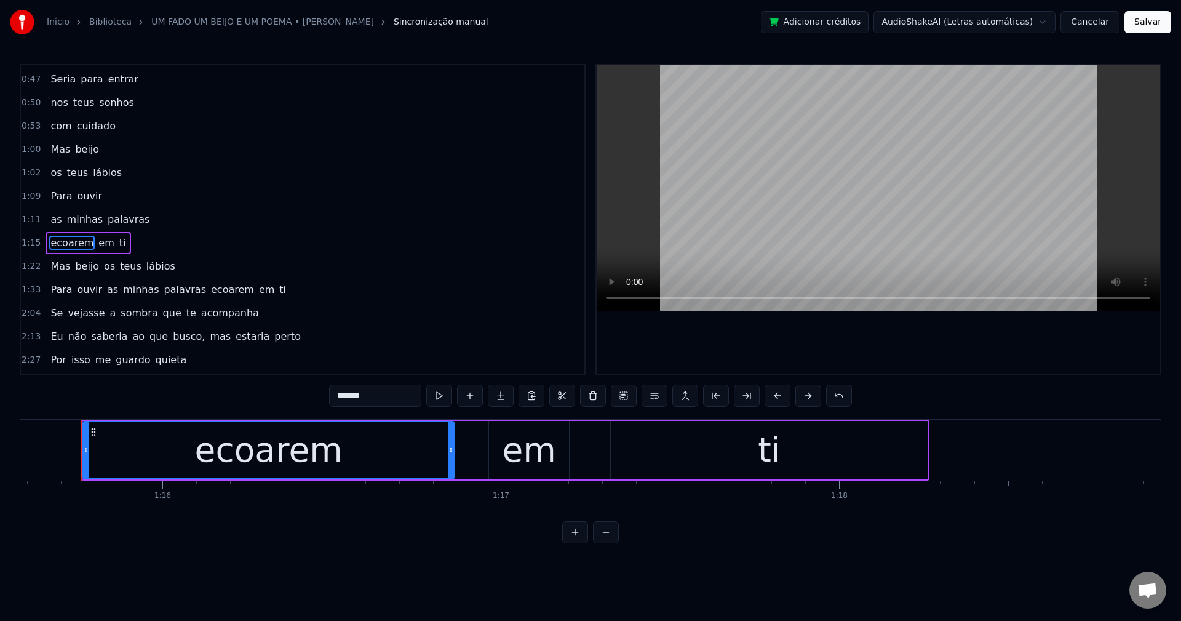
scroll to position [185, 0]
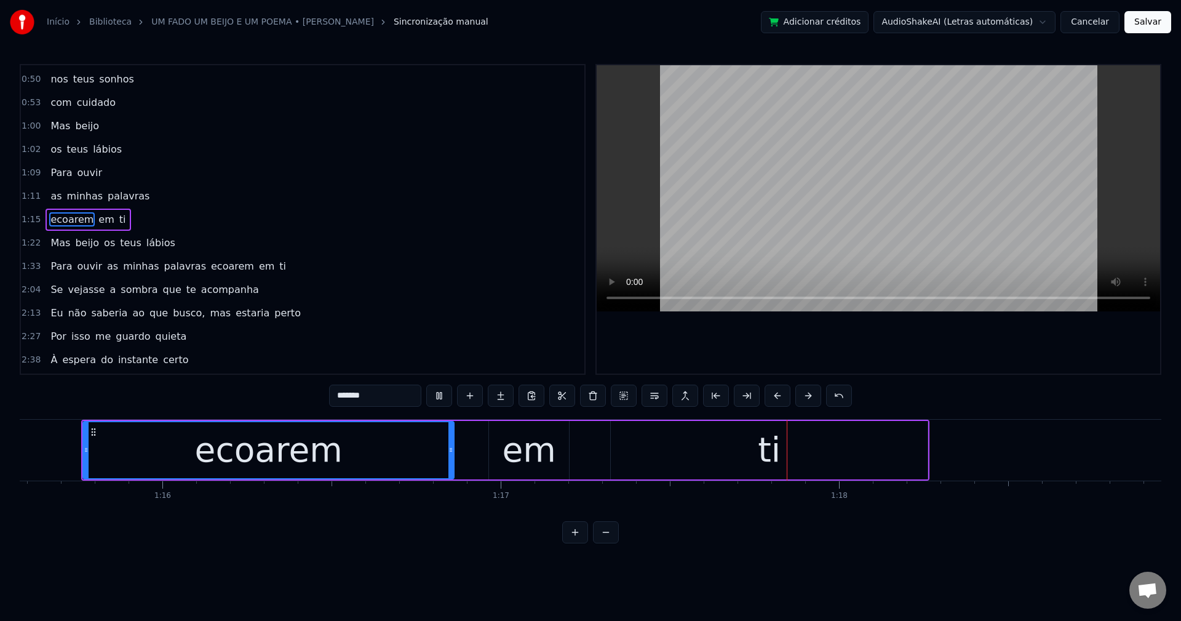
click at [103, 245] on span "os" at bounding box center [110, 243] width 14 height 14
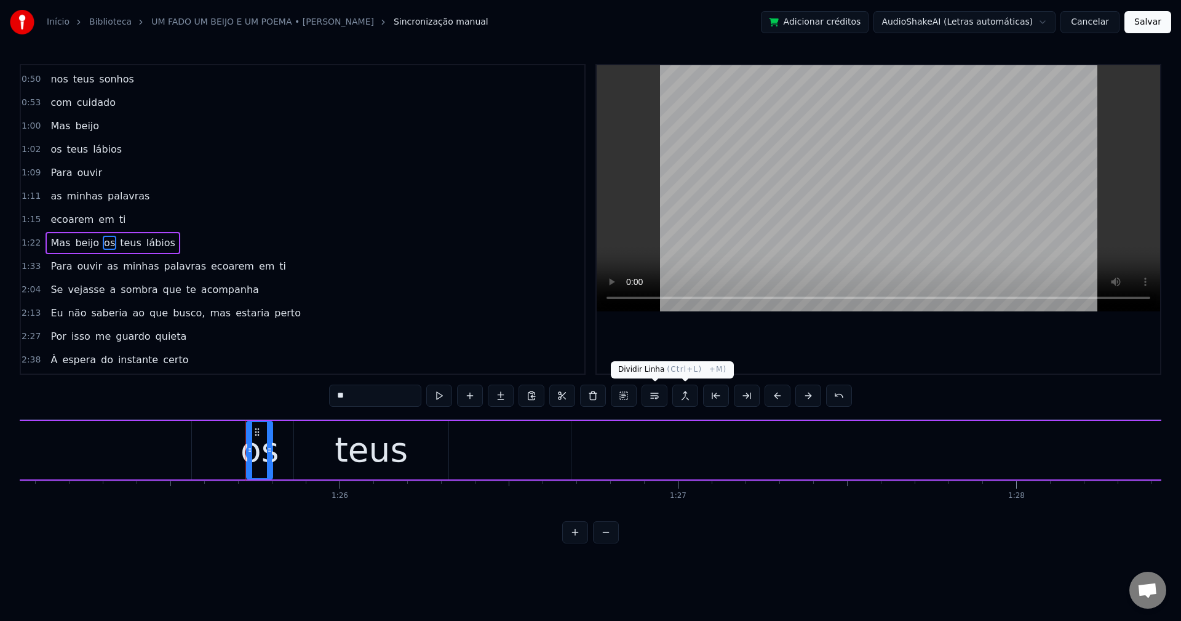
scroll to position [0, 28949]
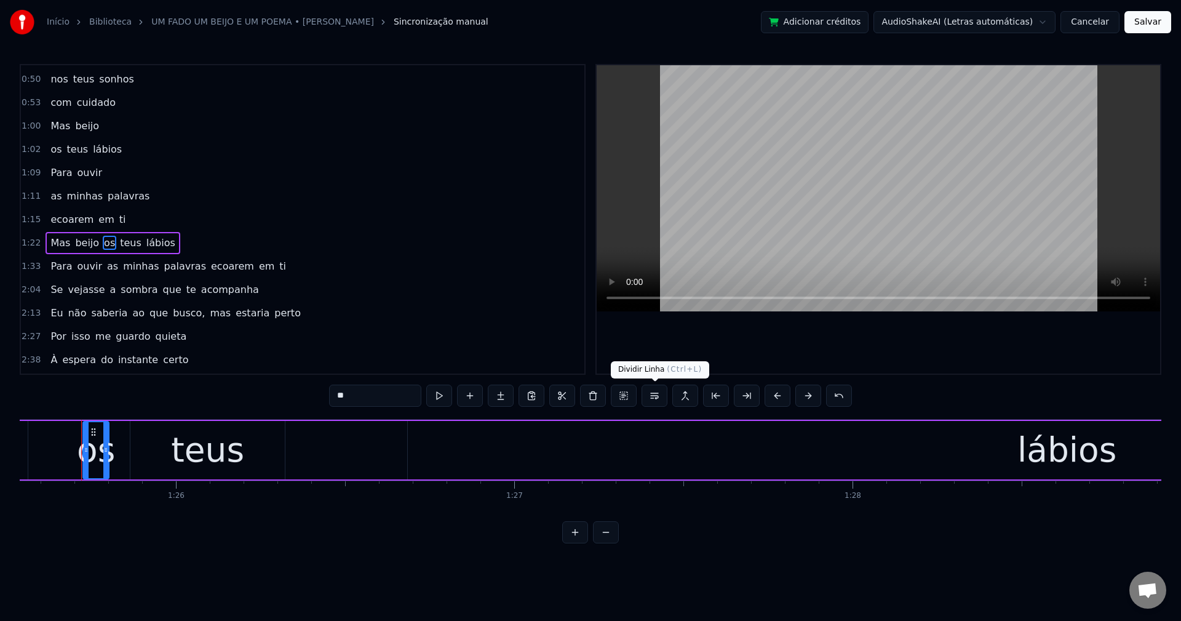
click at [660, 393] on button at bounding box center [655, 396] width 26 height 22
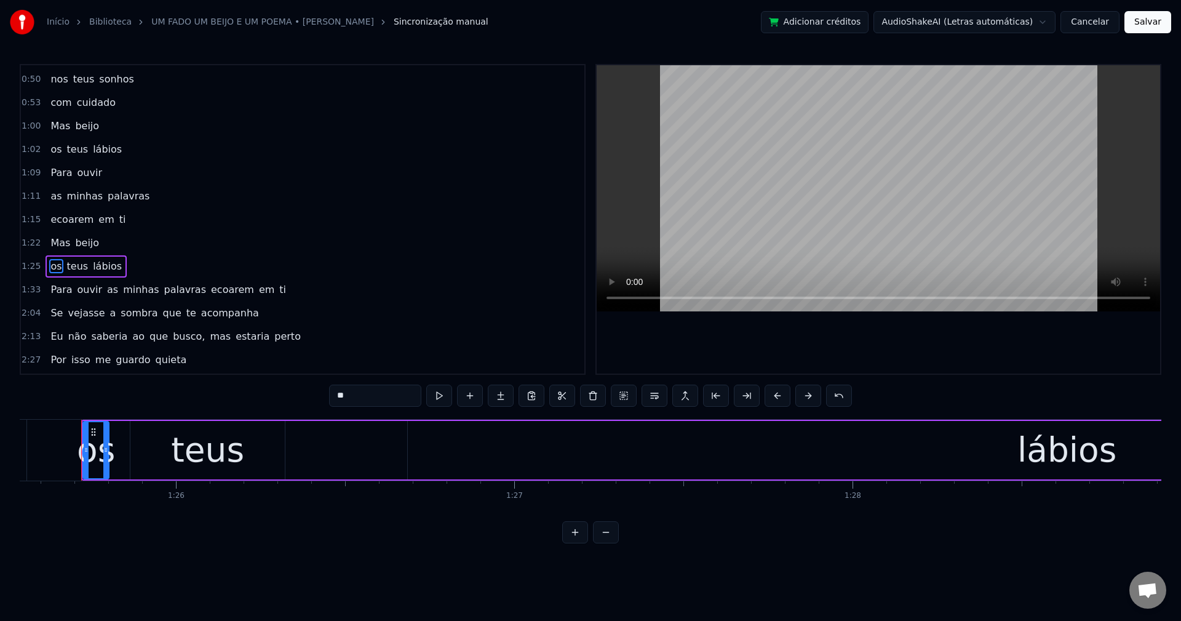
scroll to position [231, 0]
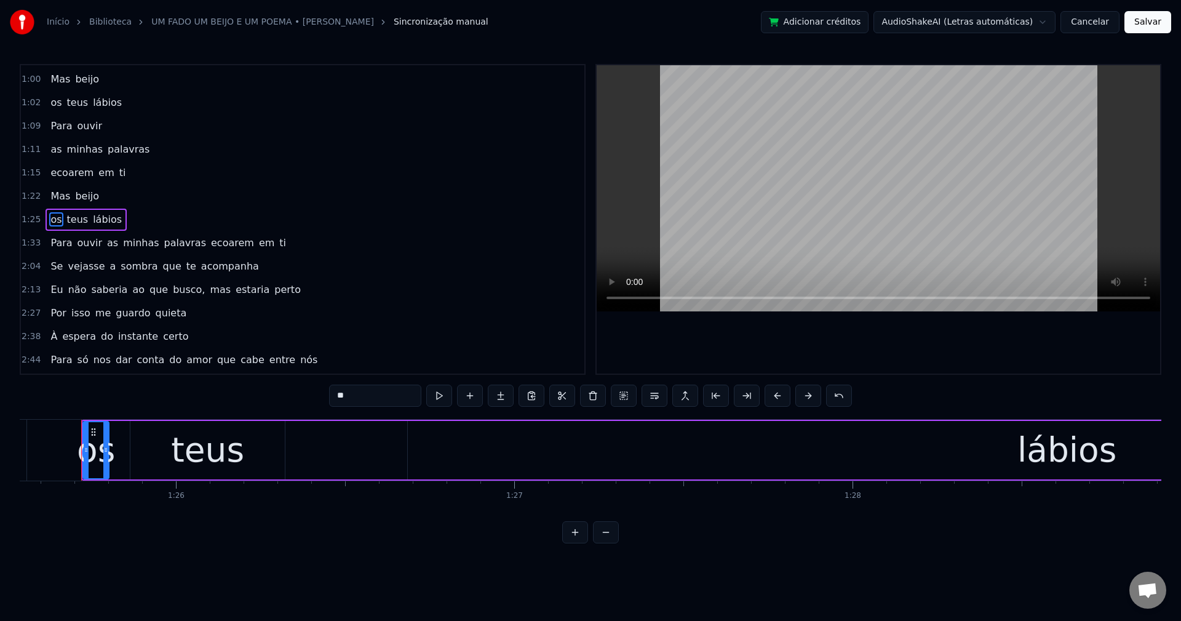
click at [106, 241] on span "as" at bounding box center [113, 243] width 14 height 14
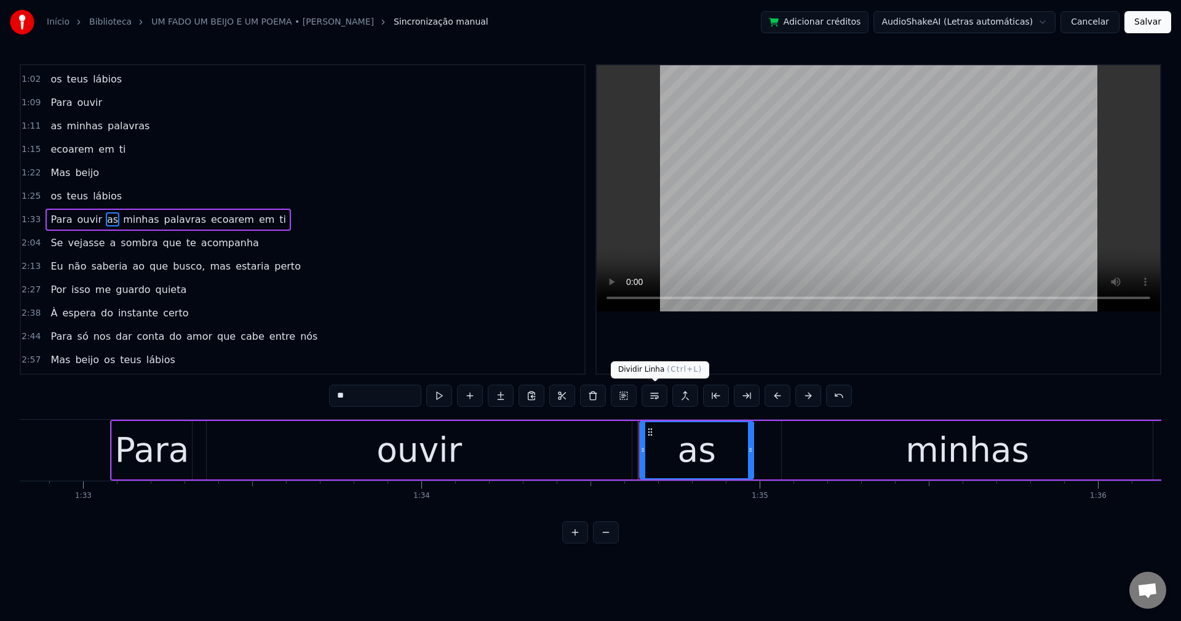
click at [649, 398] on button at bounding box center [655, 396] width 26 height 22
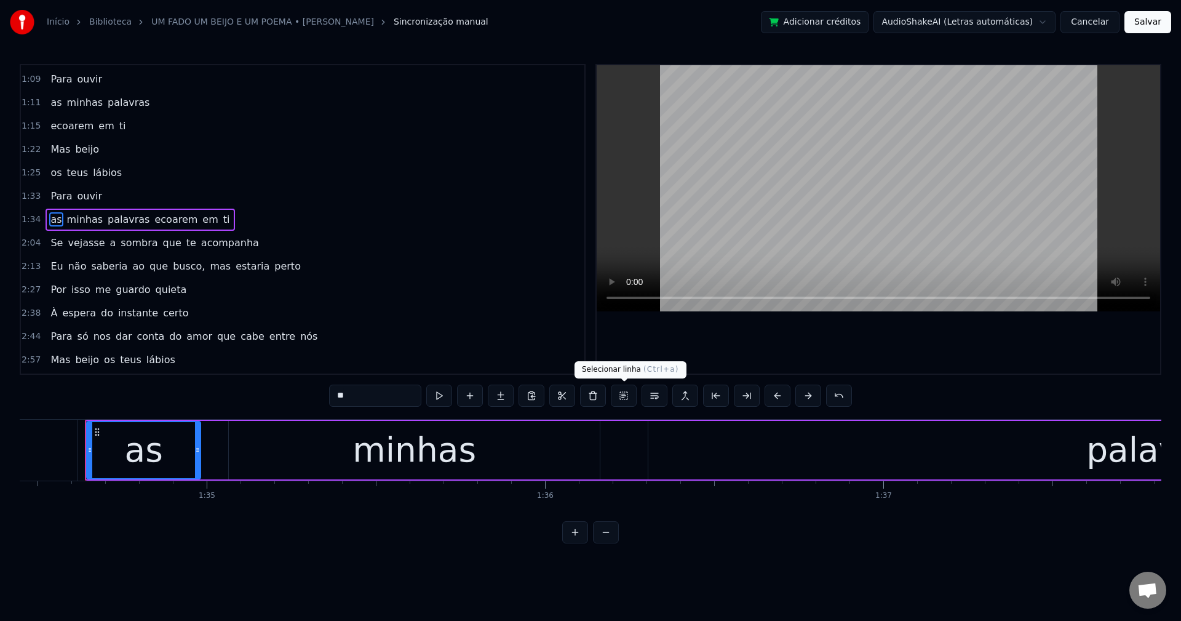
scroll to position [0, 31968]
click at [170, 222] on span "ecoarem" at bounding box center [176, 219] width 46 height 14
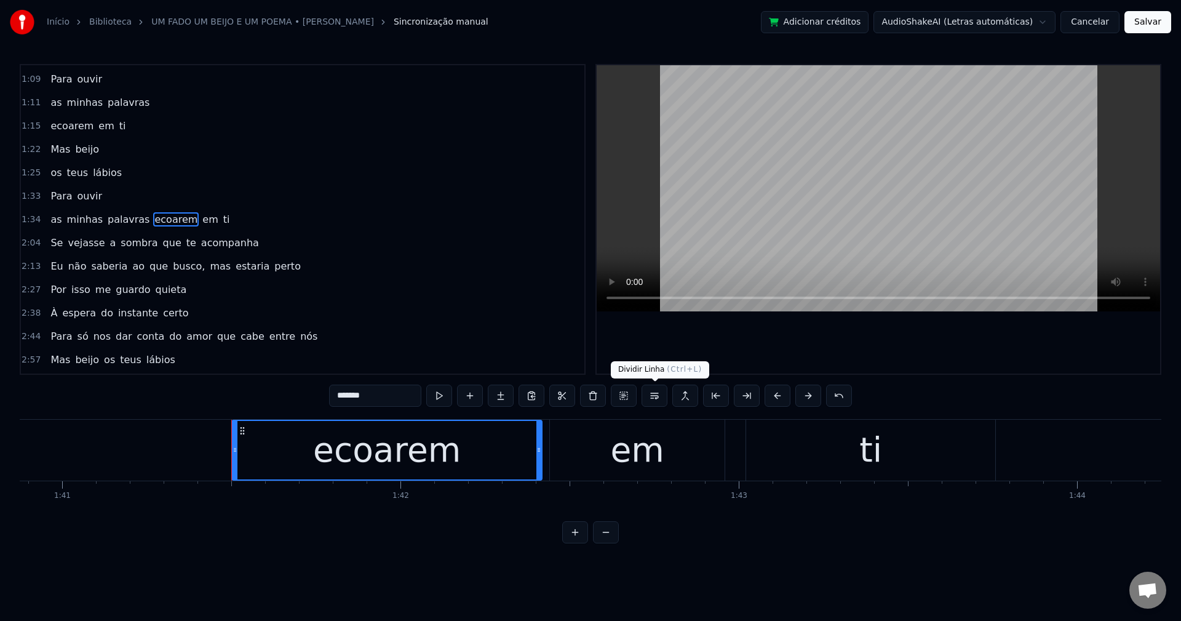
scroll to position [0, 34290]
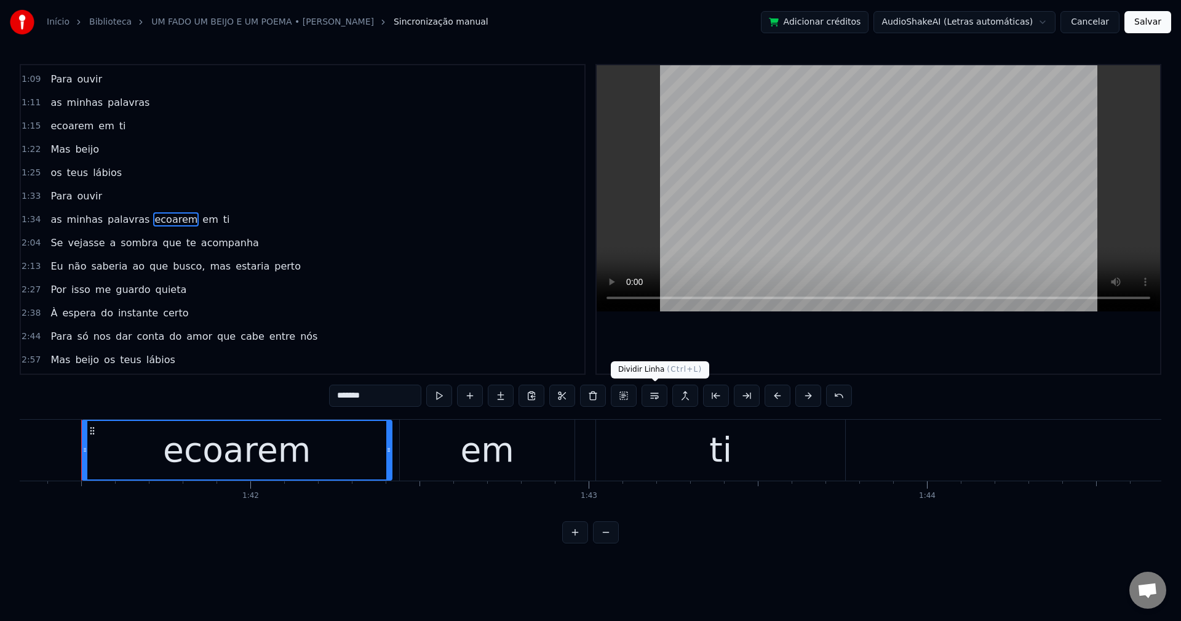
click at [657, 397] on button at bounding box center [655, 396] width 26 height 22
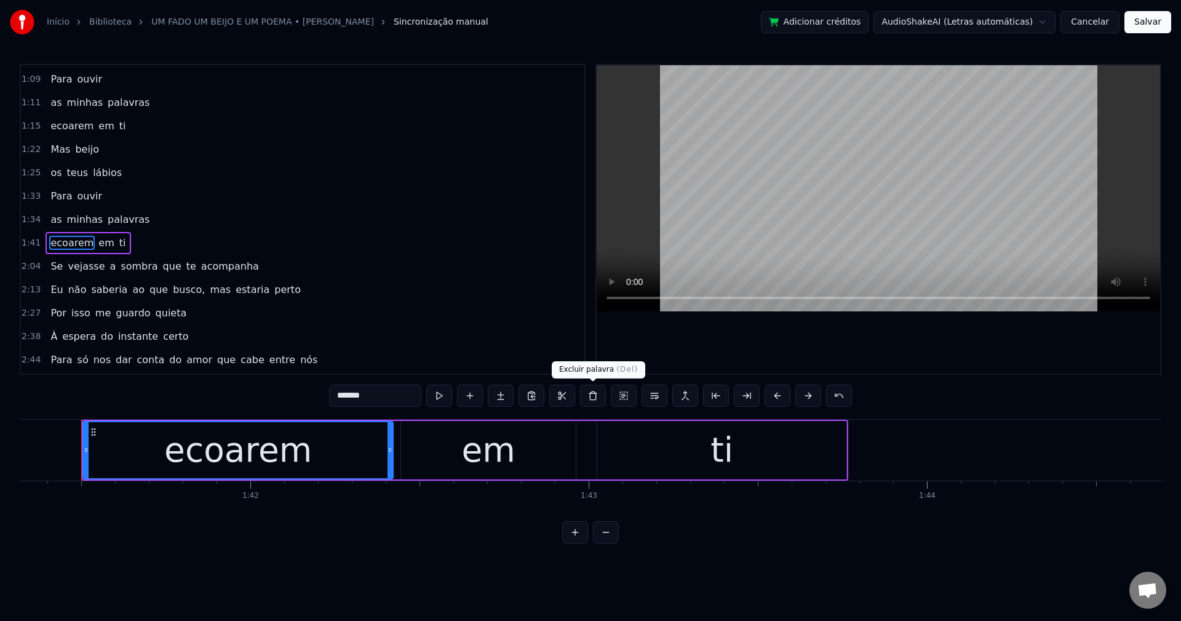
scroll to position [302, 0]
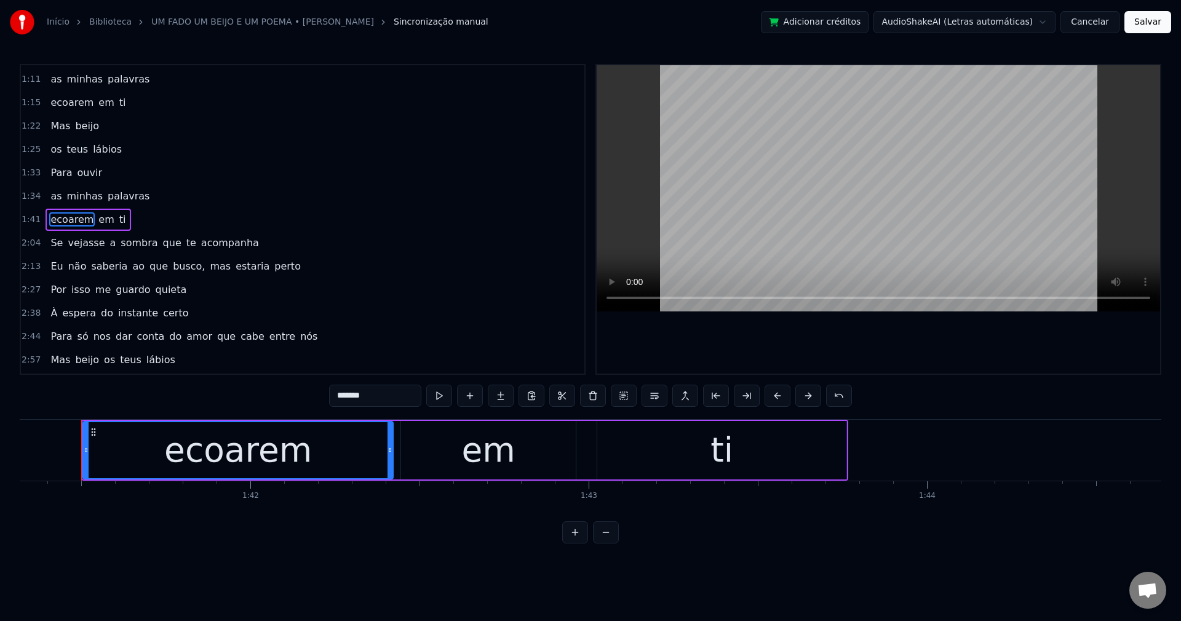
click at [55, 241] on span "Se" at bounding box center [56, 243] width 15 height 14
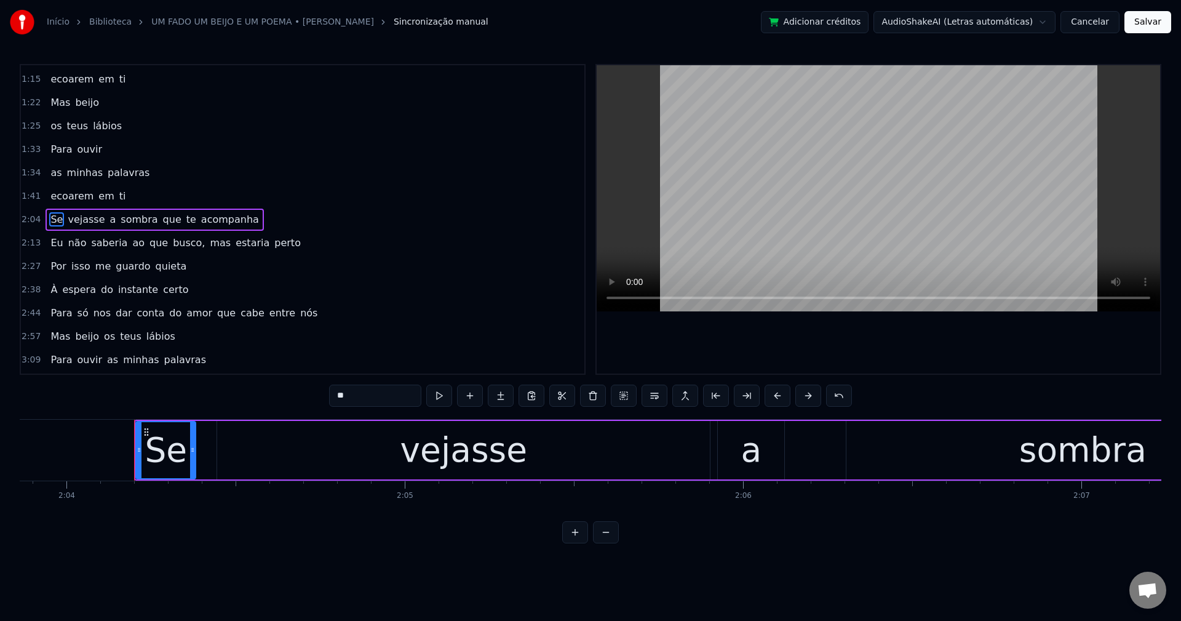
scroll to position [0, 41972]
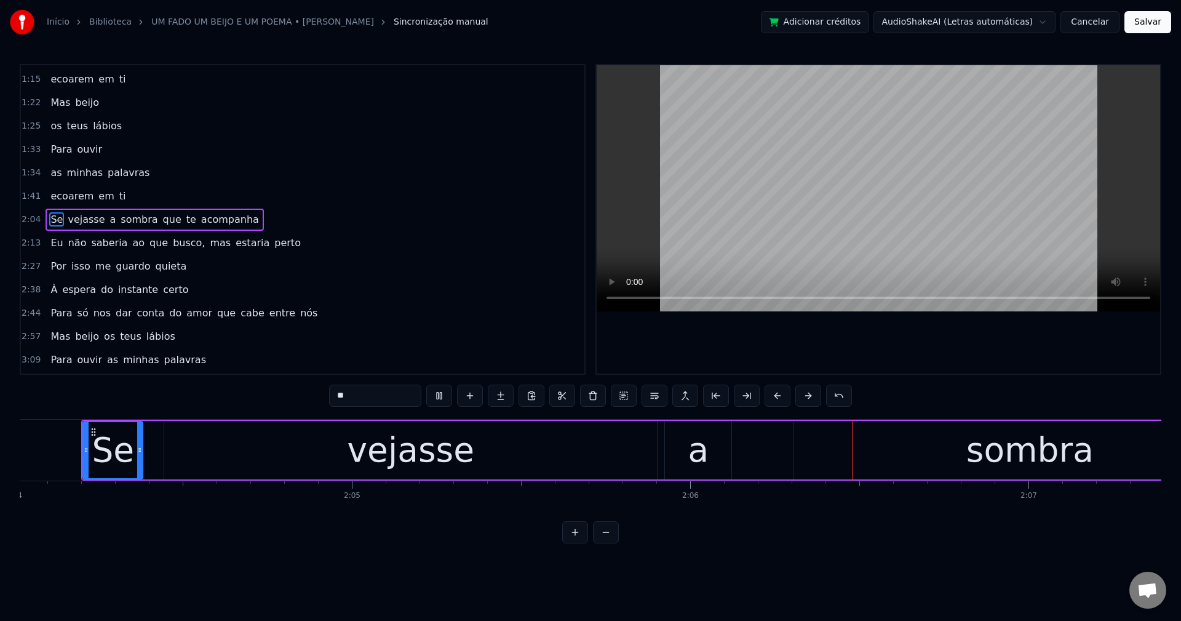
click at [70, 215] on span "vejasse" at bounding box center [85, 219] width 39 height 14
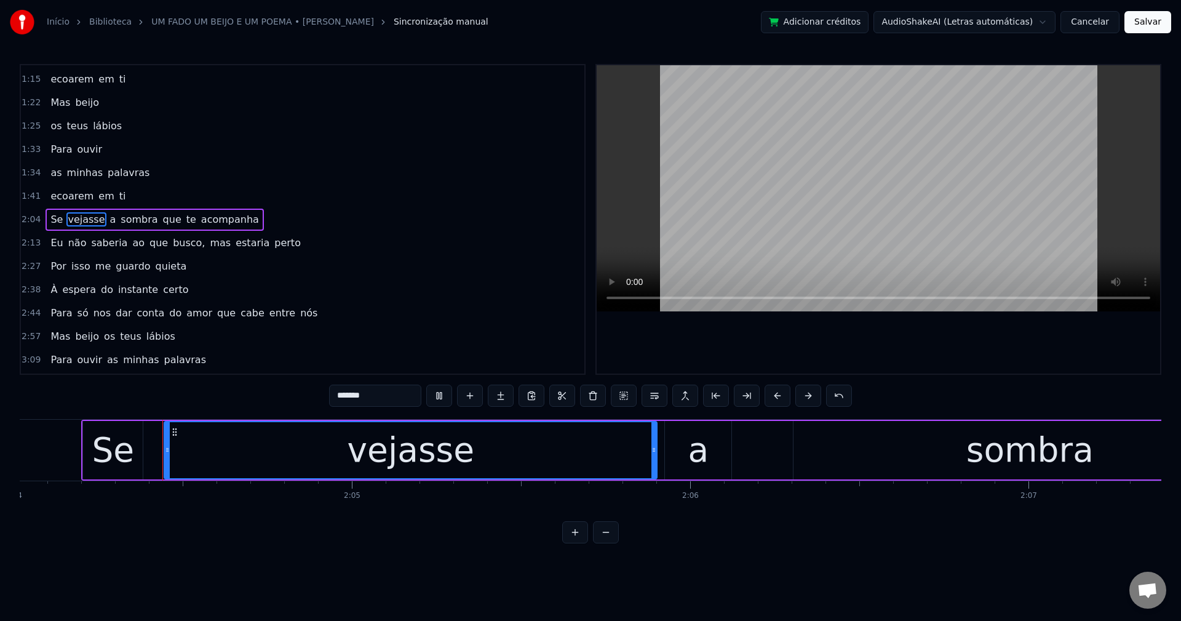
click at [377, 394] on input "*******" at bounding box center [375, 396] width 92 height 22
click at [165, 221] on span "que" at bounding box center [175, 219] width 21 height 14
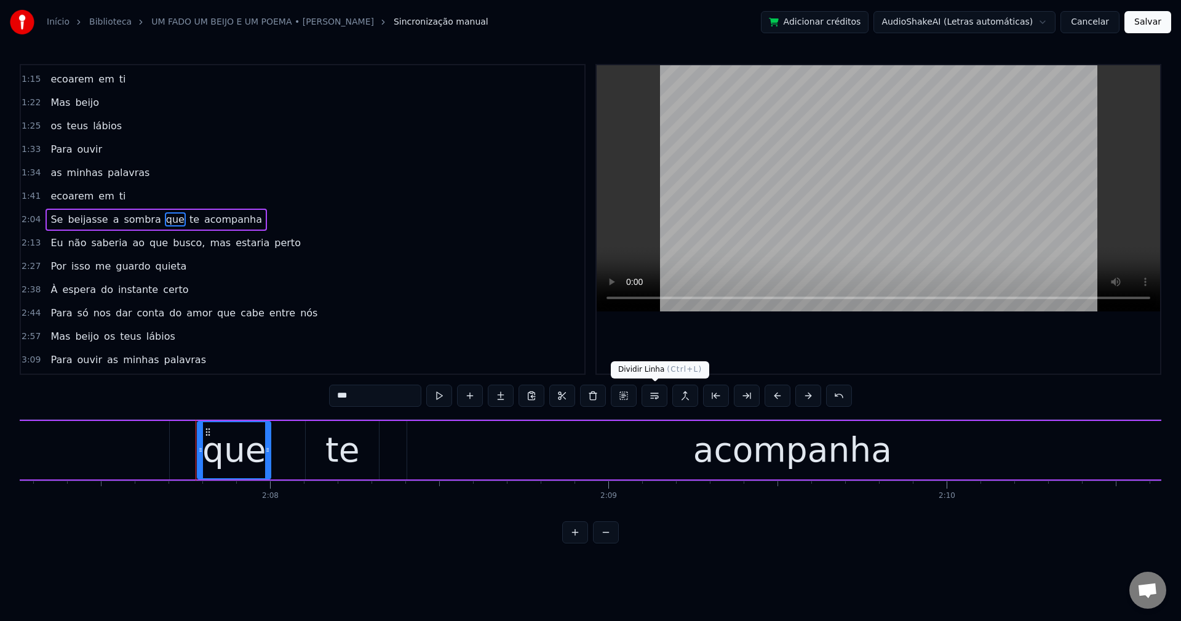
click at [650, 391] on button at bounding box center [655, 396] width 26 height 22
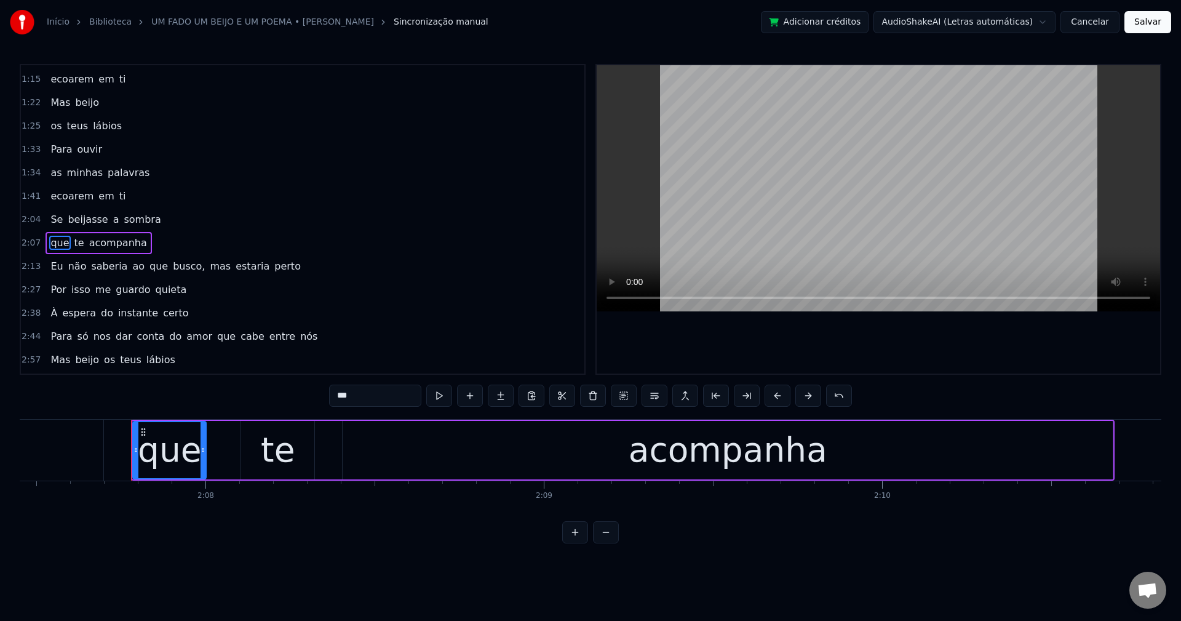
scroll to position [348, 0]
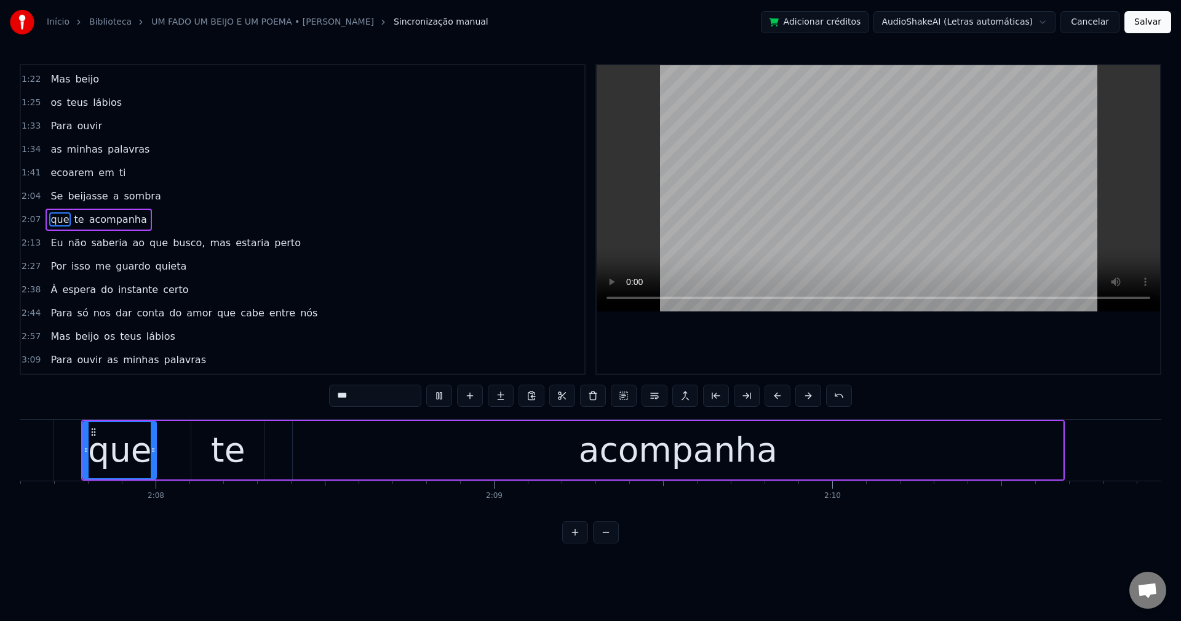
click at [174, 238] on span "busco," at bounding box center [189, 243] width 34 height 14
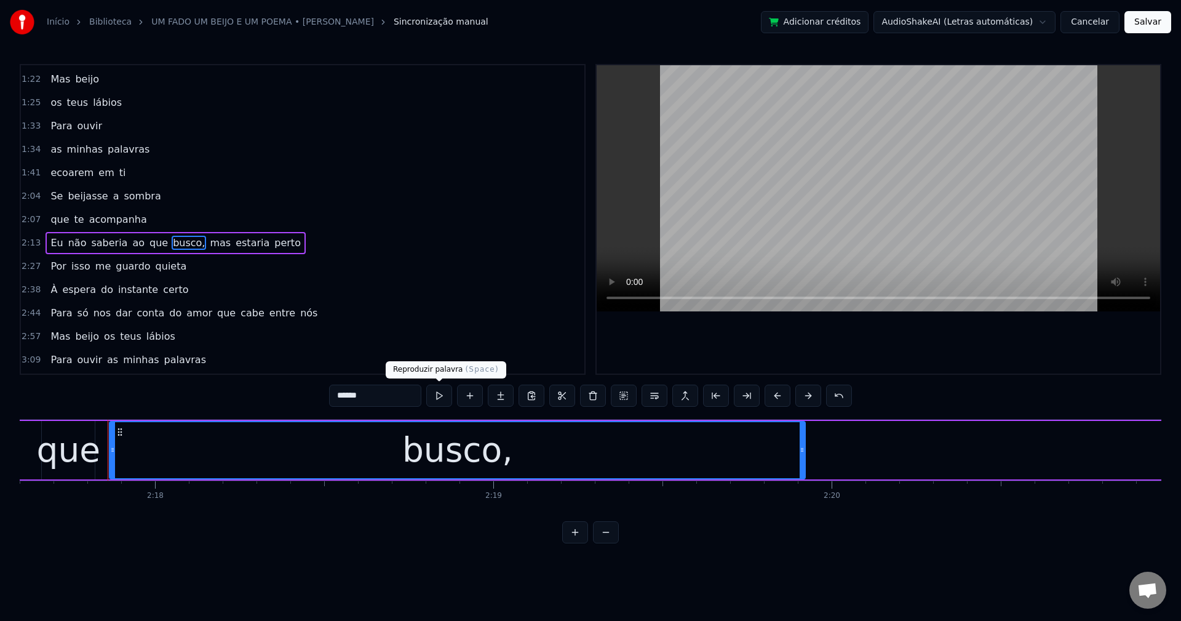
click at [384, 397] on input "******" at bounding box center [375, 396] width 92 height 22
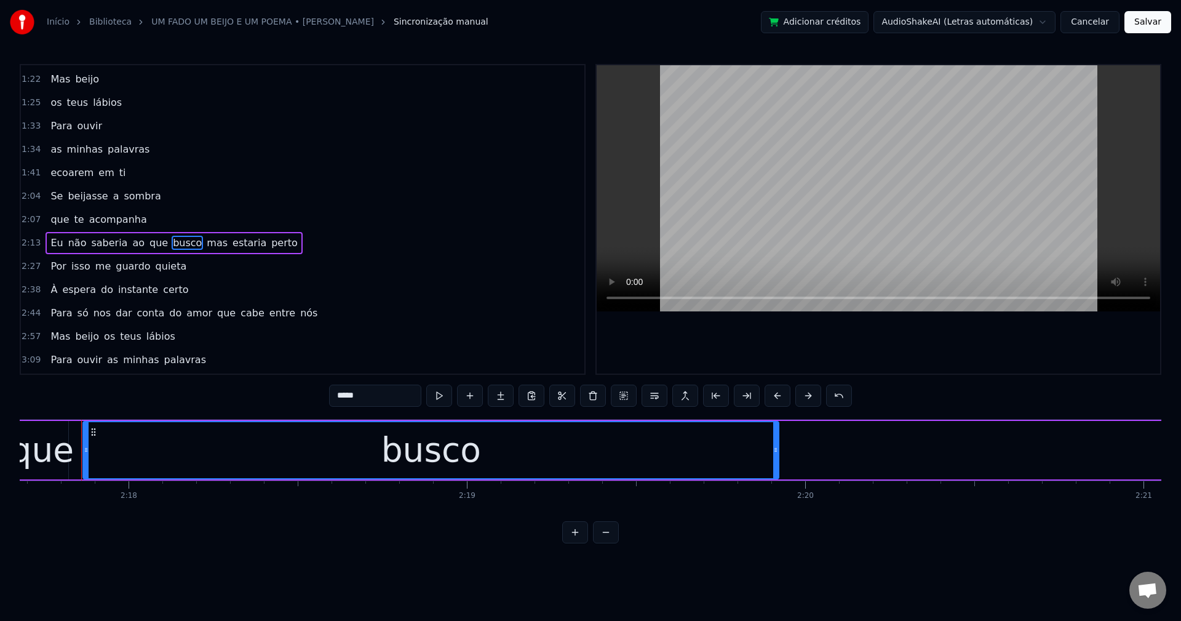
click at [206, 239] on span "mas" at bounding box center [217, 243] width 23 height 14
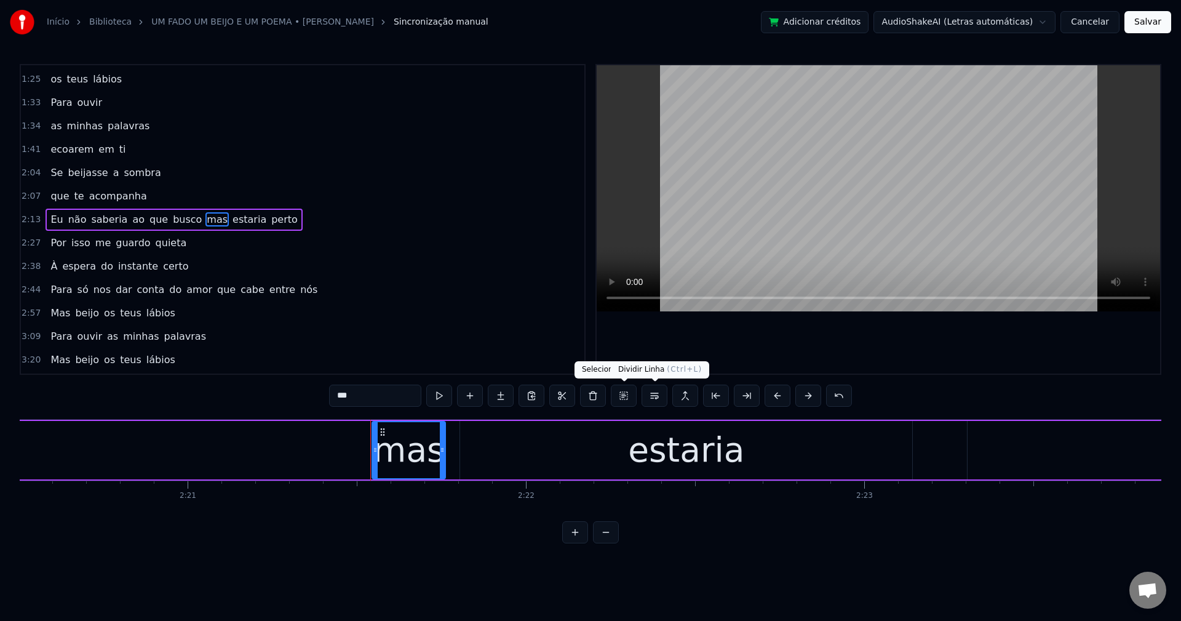
scroll to position [0, 47840]
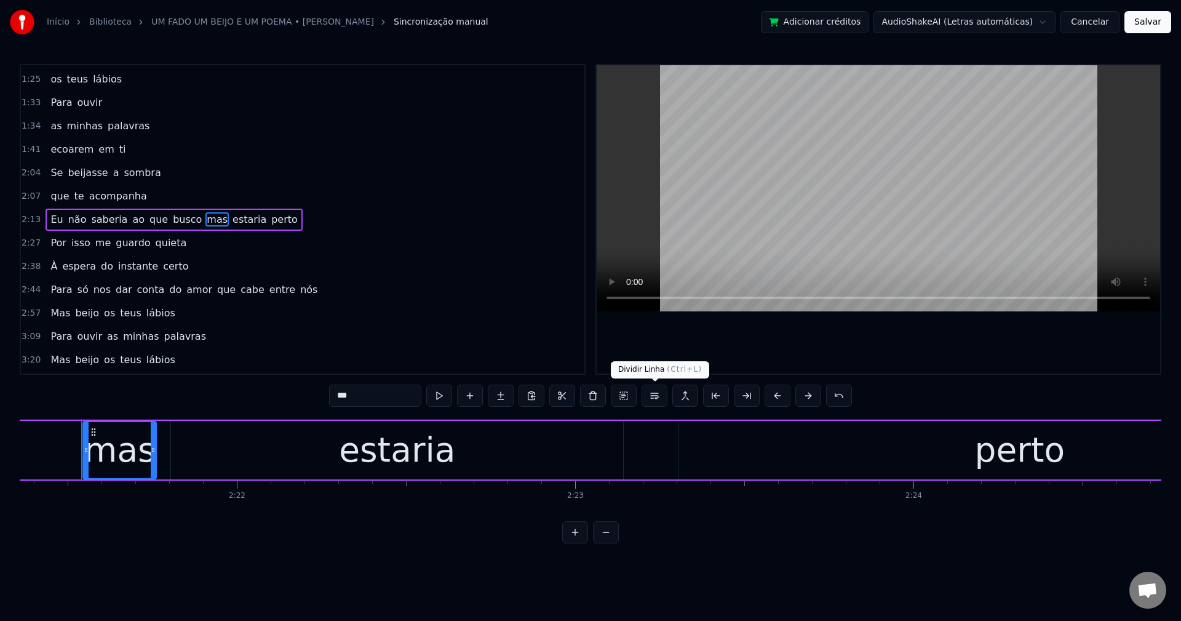
click at [647, 396] on button at bounding box center [655, 396] width 26 height 22
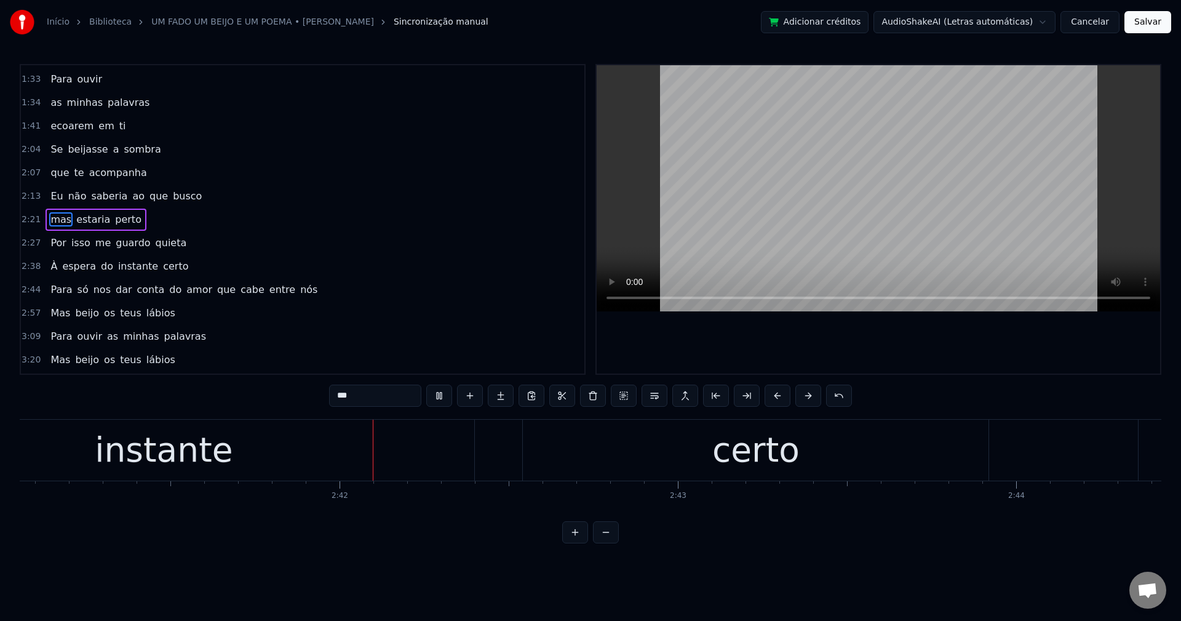
scroll to position [0, 54547]
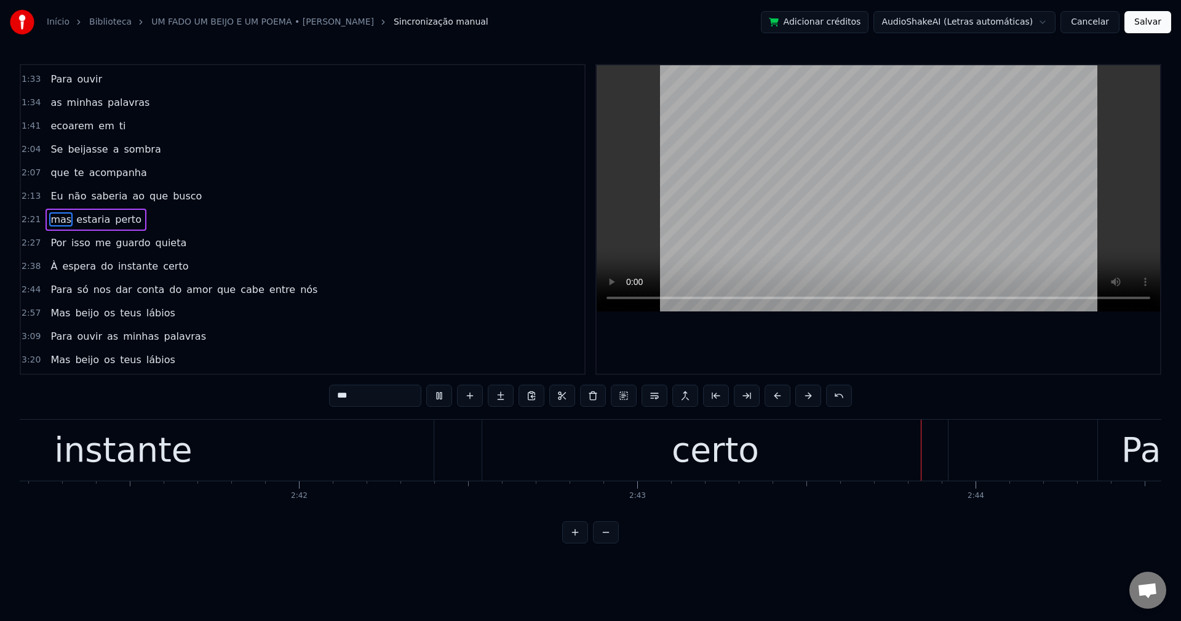
click at [168, 292] on span "do" at bounding box center [175, 289] width 15 height 14
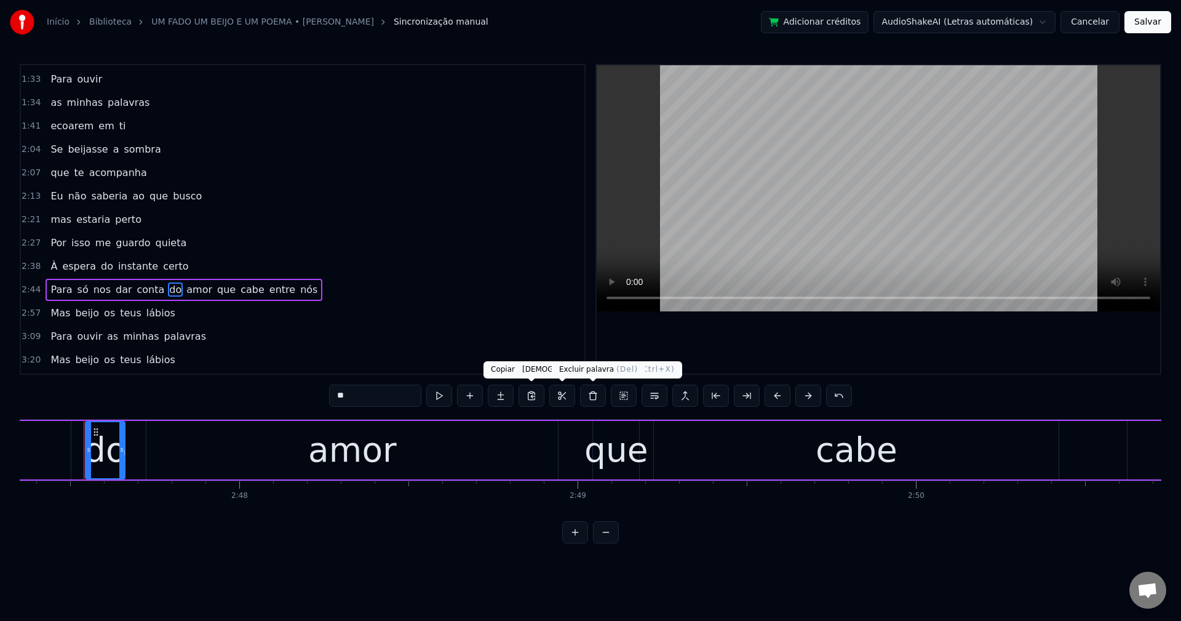
scroll to position [0, 56640]
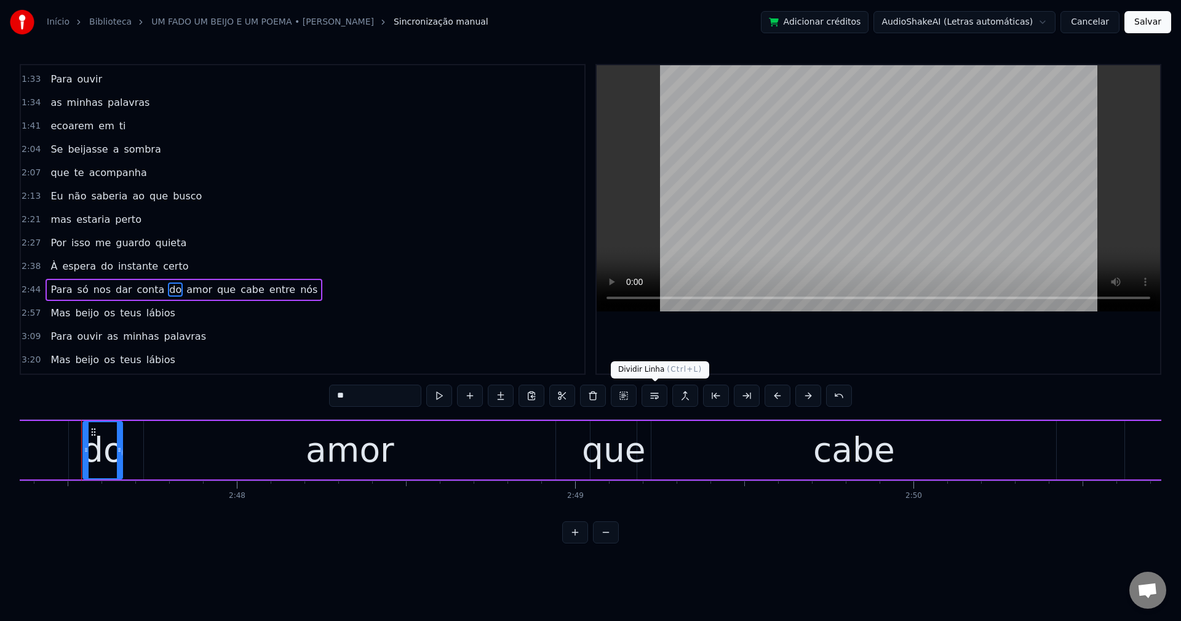
click at [655, 395] on button at bounding box center [655, 396] width 26 height 22
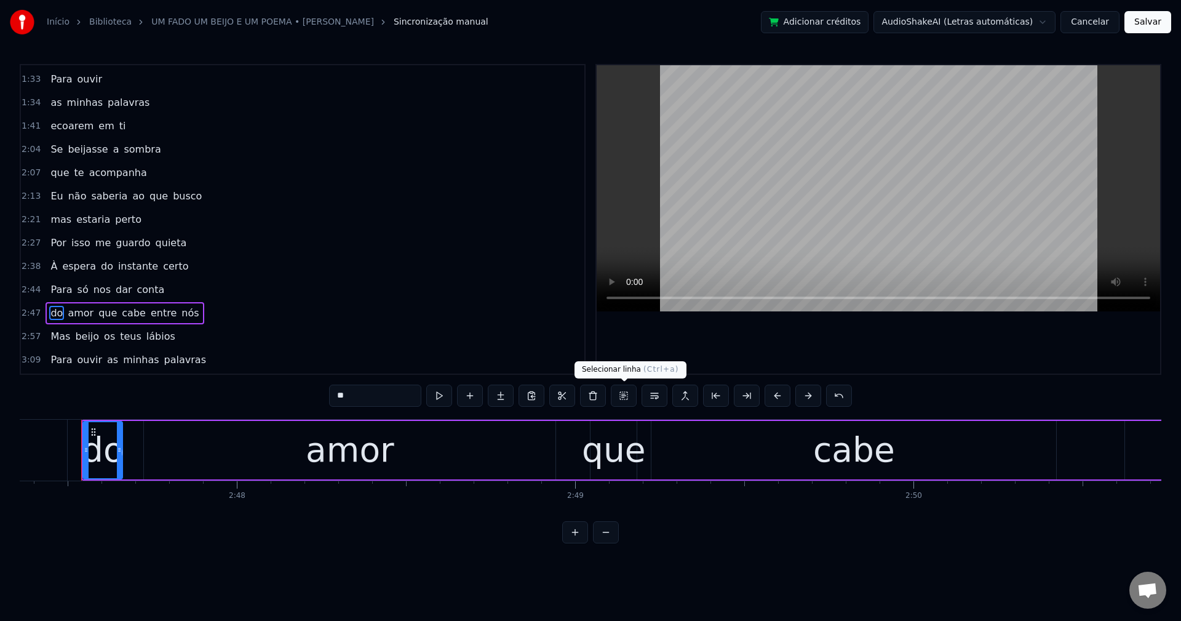
scroll to position [440, 0]
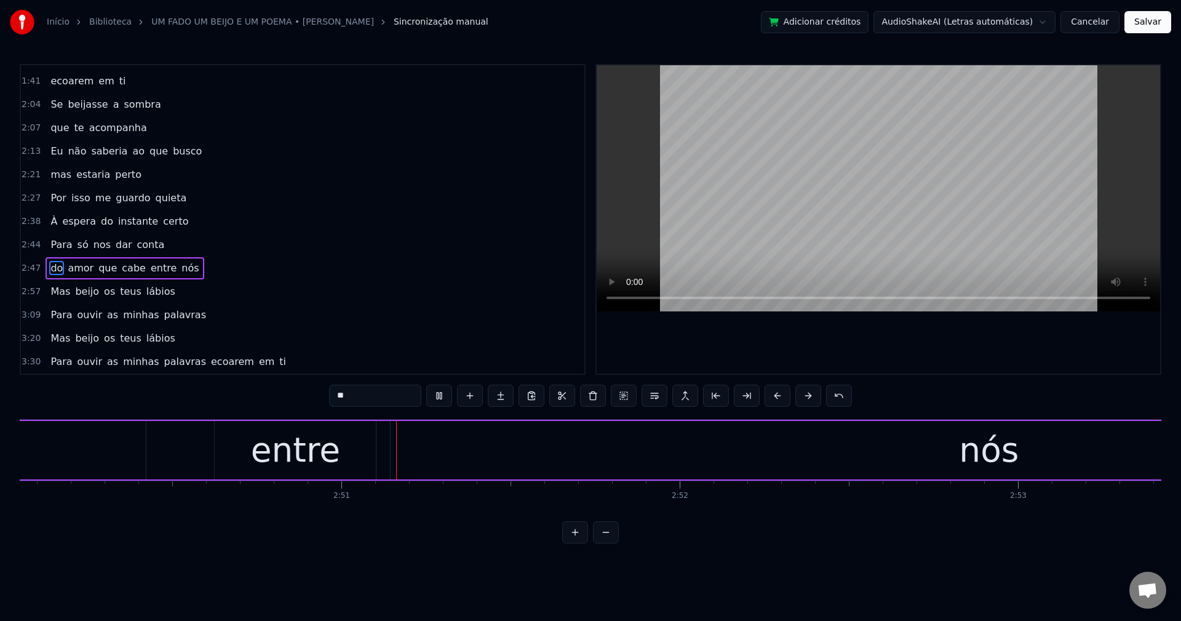
click at [150, 270] on span "entre" at bounding box center [164, 268] width 28 height 14
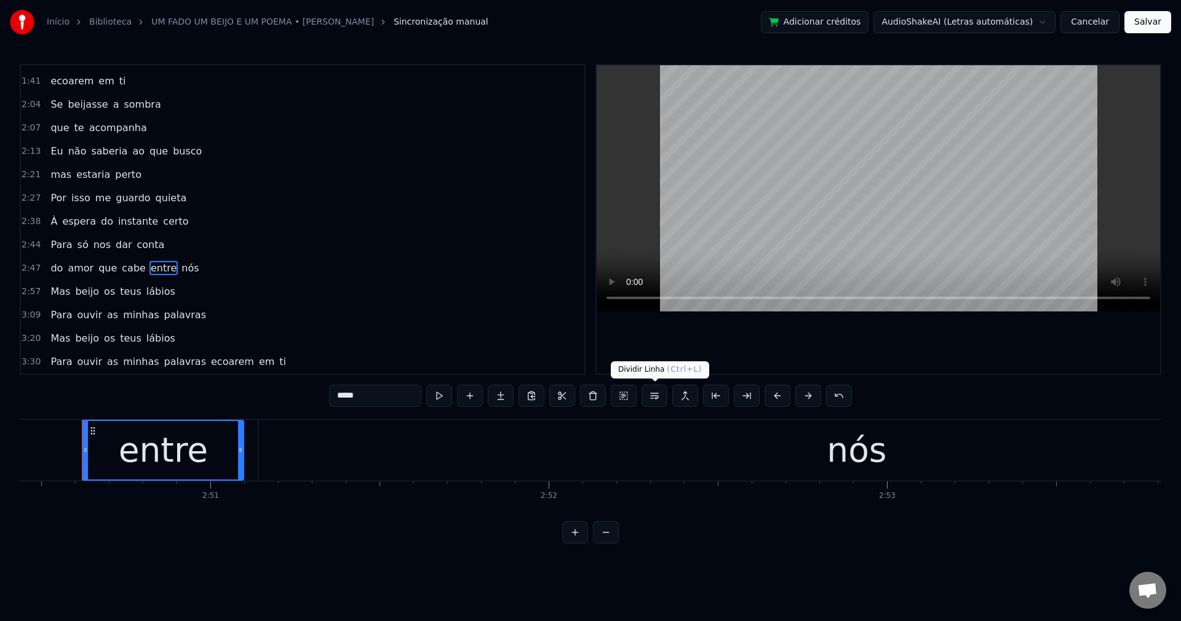
click at [650, 398] on button at bounding box center [655, 396] width 26 height 22
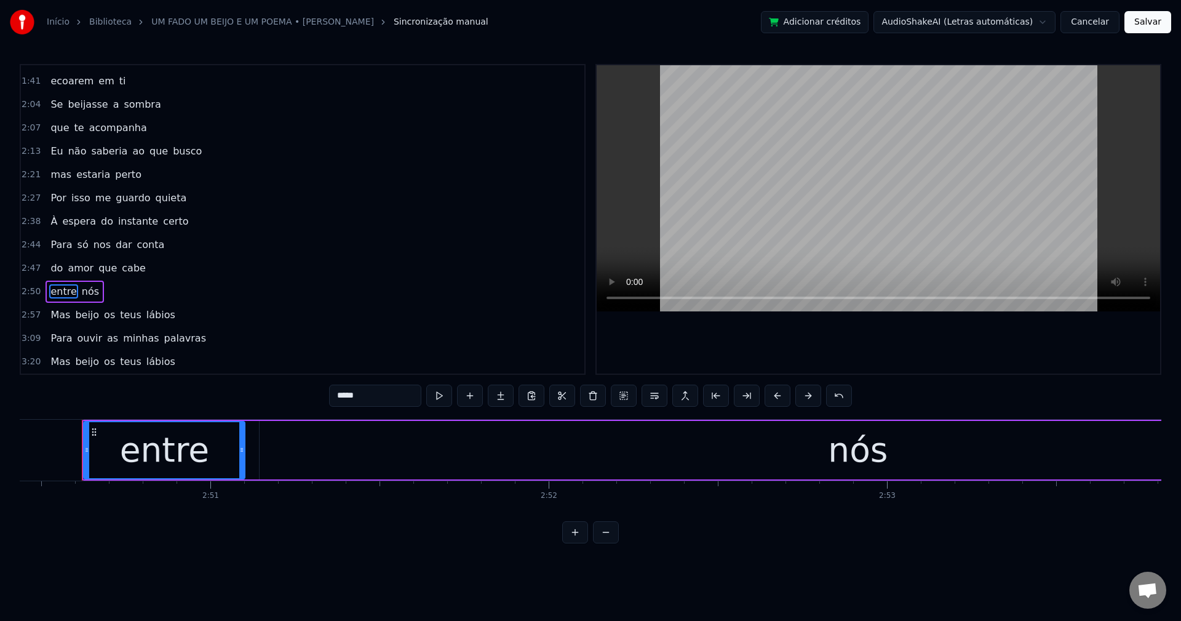
scroll to position [463, 0]
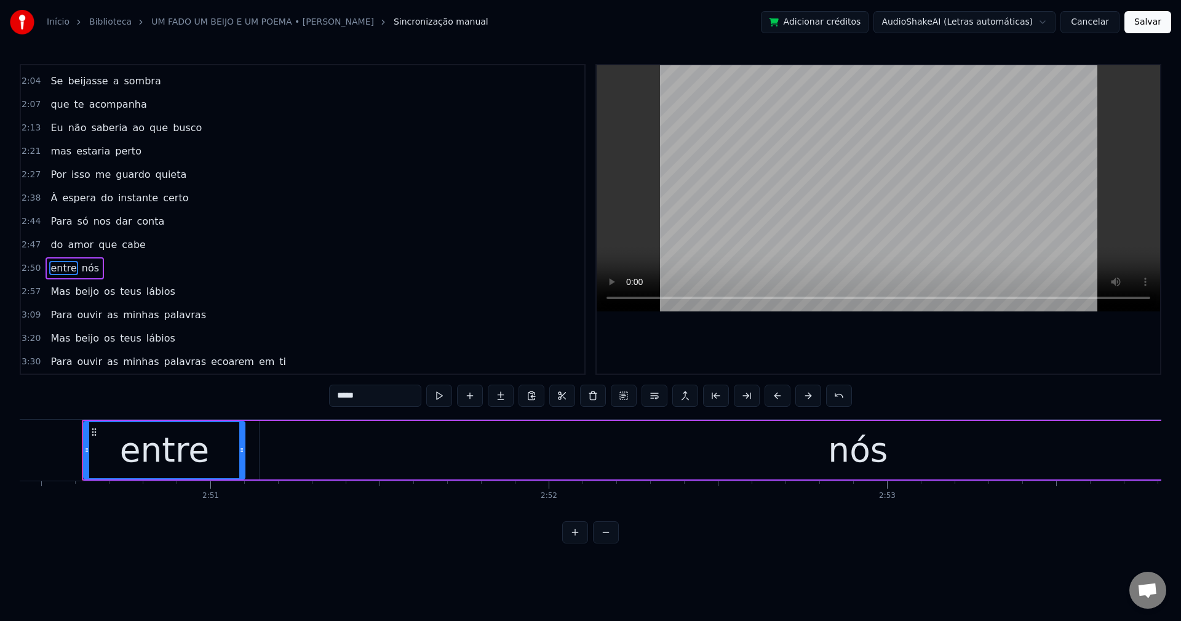
click at [106, 316] on span "as" at bounding box center [113, 315] width 14 height 14
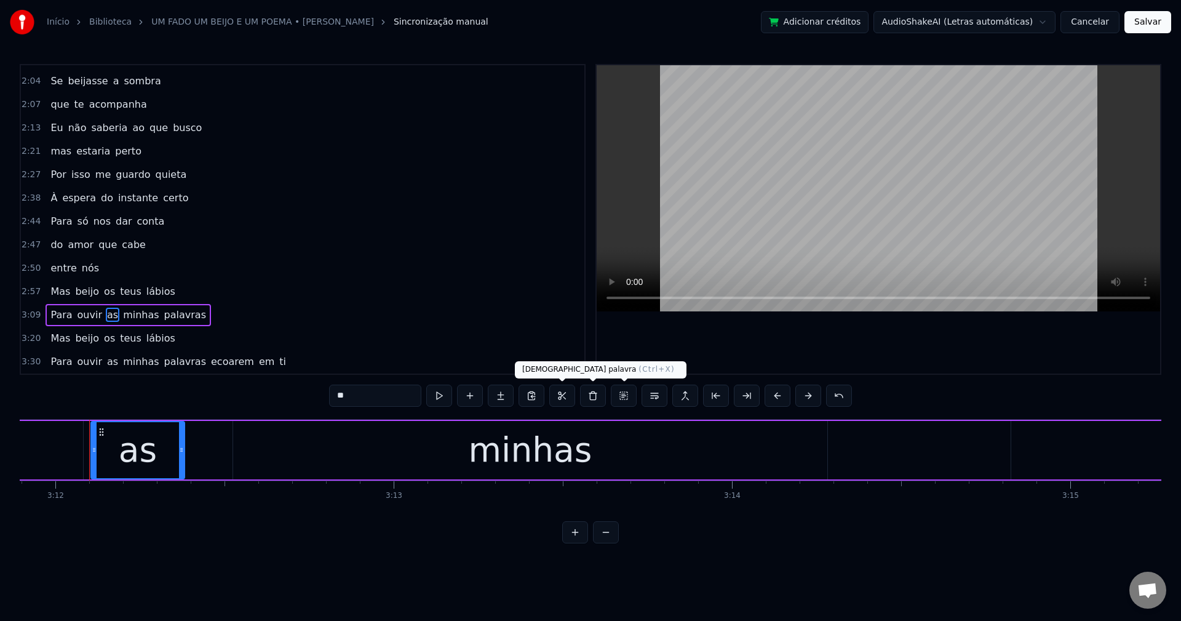
scroll to position [0, 64952]
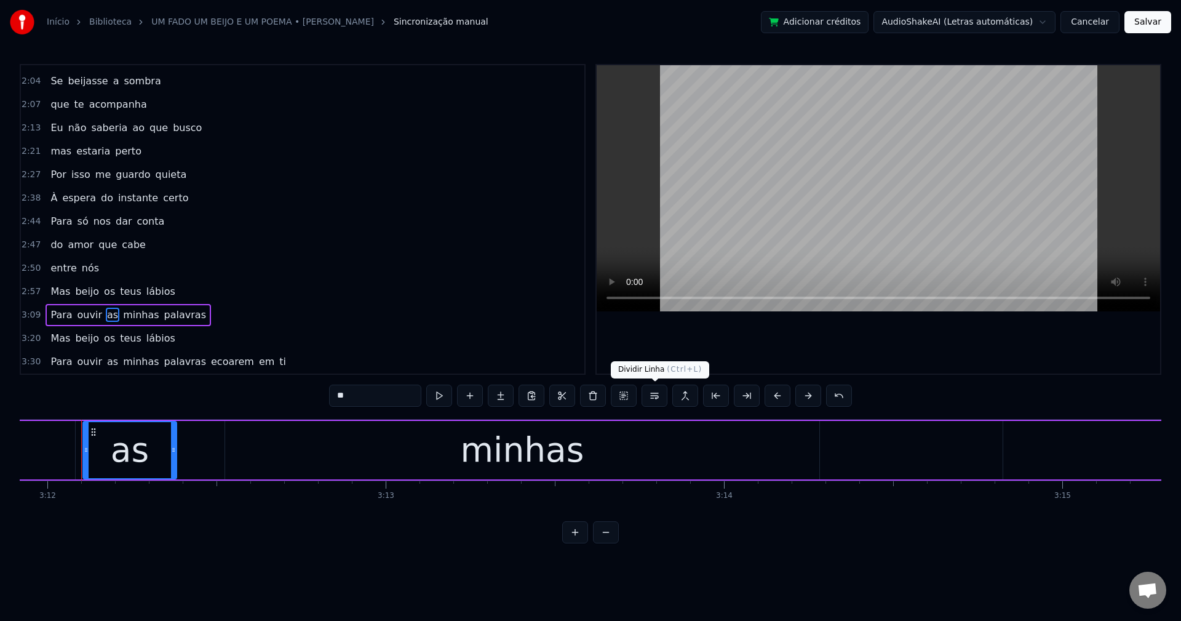
click at [654, 399] on button at bounding box center [655, 396] width 26 height 22
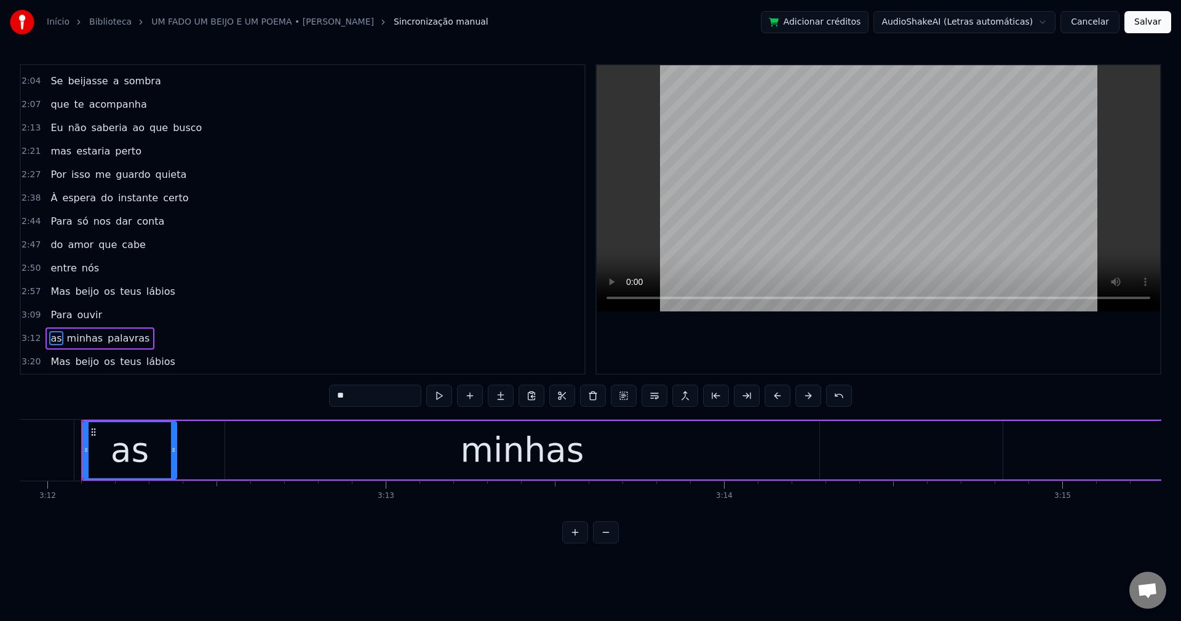
scroll to position [487, 0]
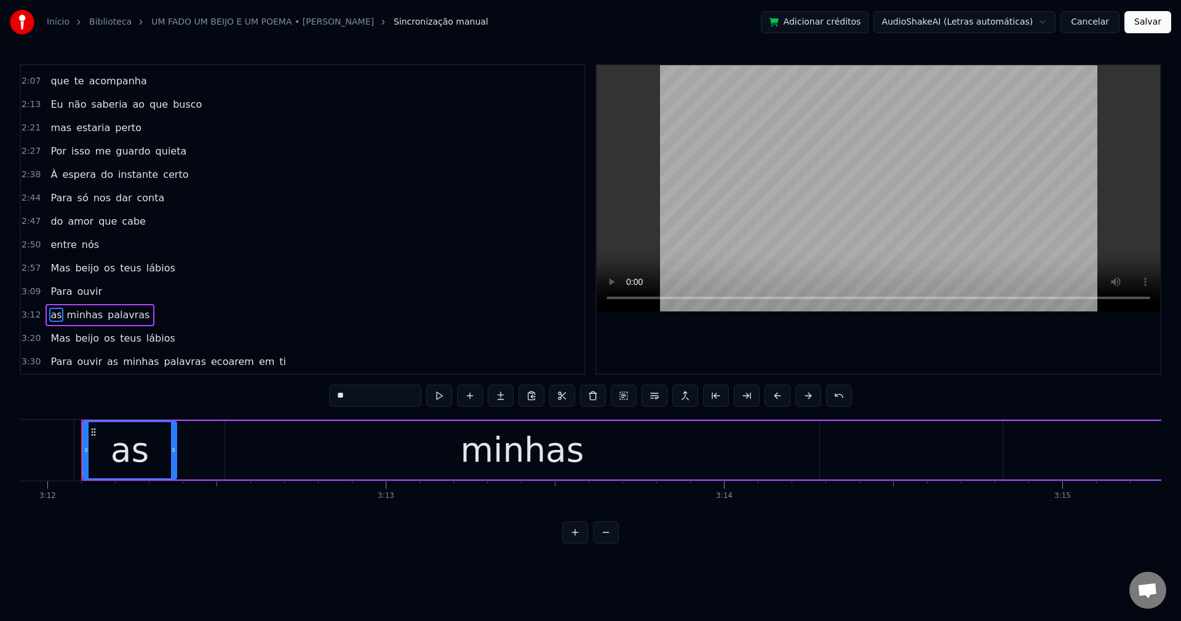
click at [104, 338] on span "os" at bounding box center [110, 338] width 14 height 14
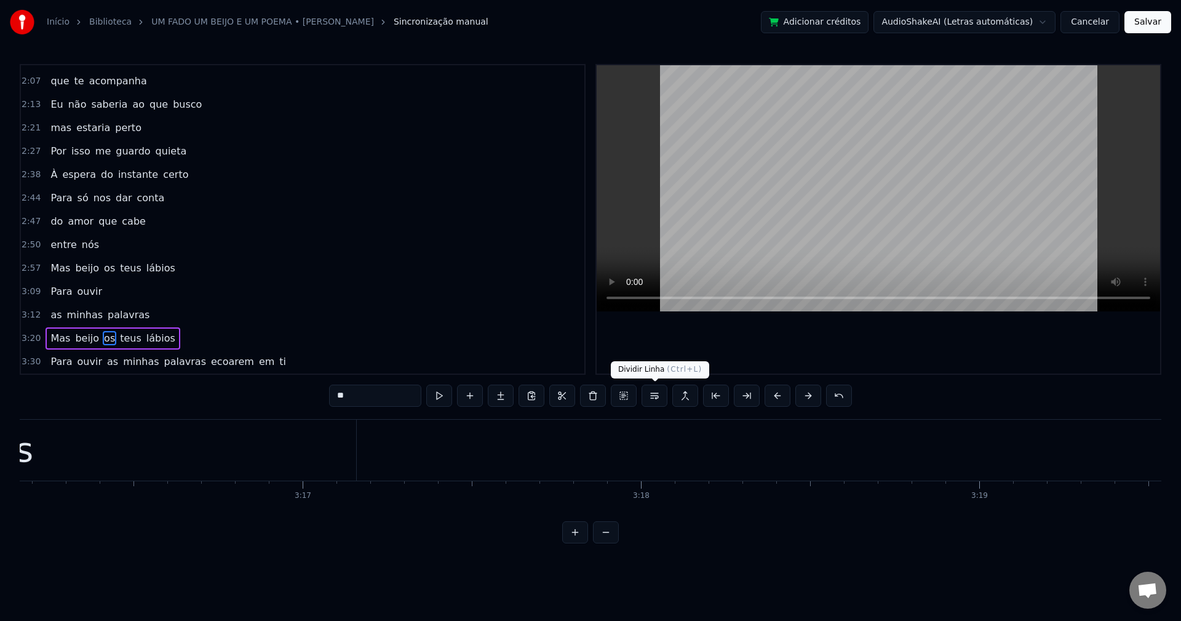
click at [661, 400] on button at bounding box center [655, 396] width 26 height 22
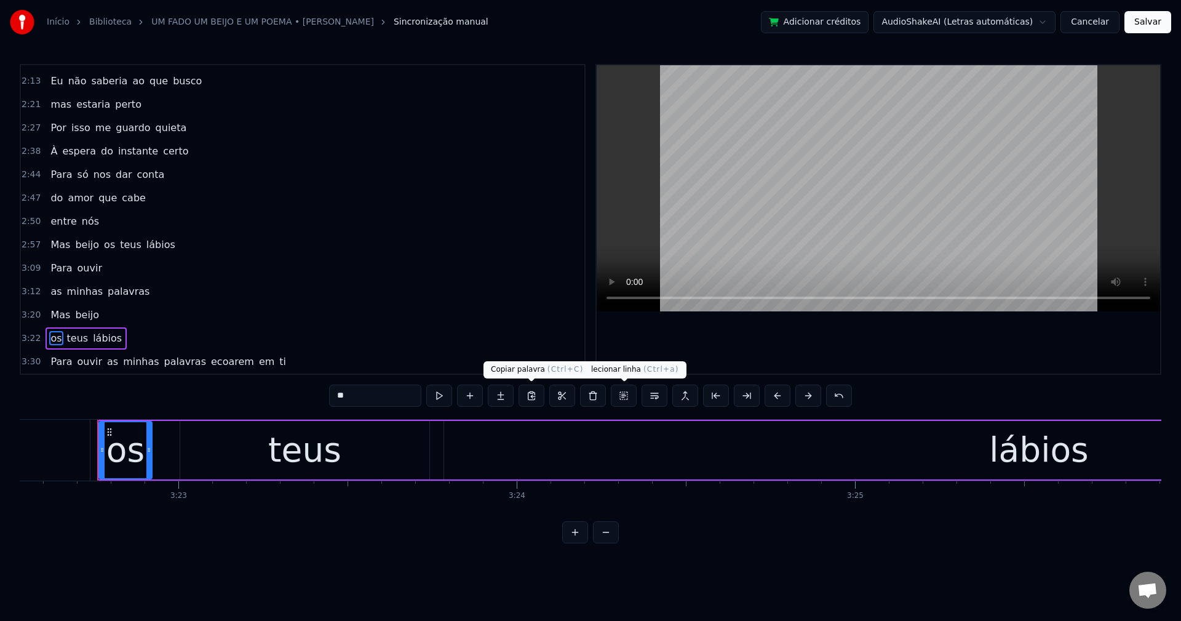
scroll to position [0, 68559]
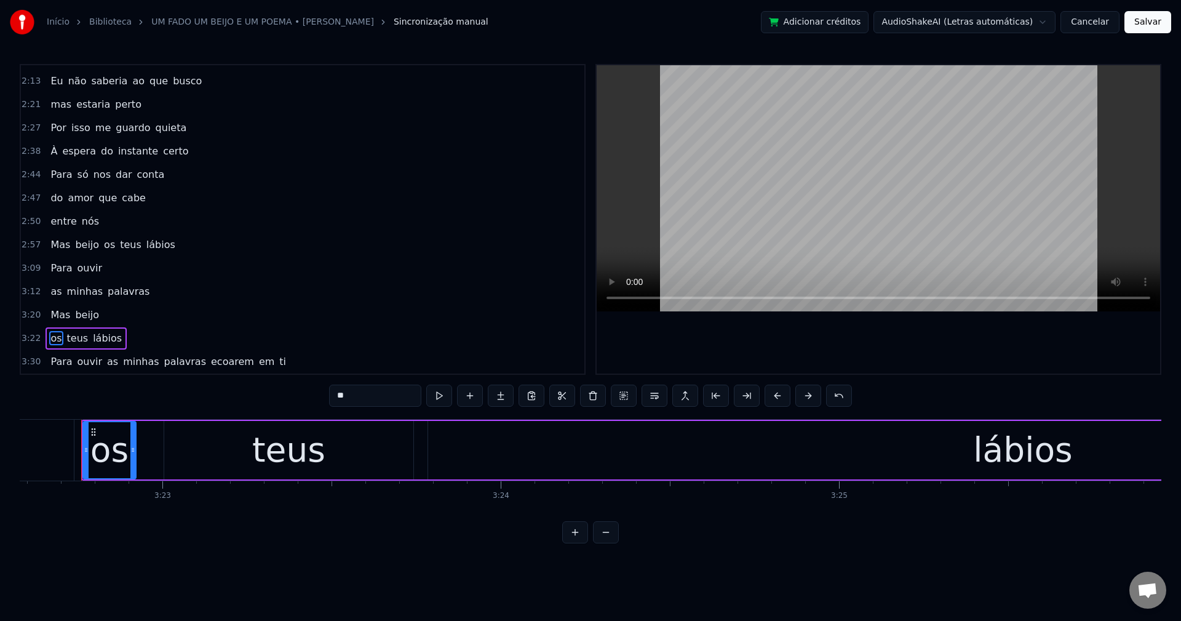
click at [103, 241] on span "os" at bounding box center [110, 245] width 14 height 14
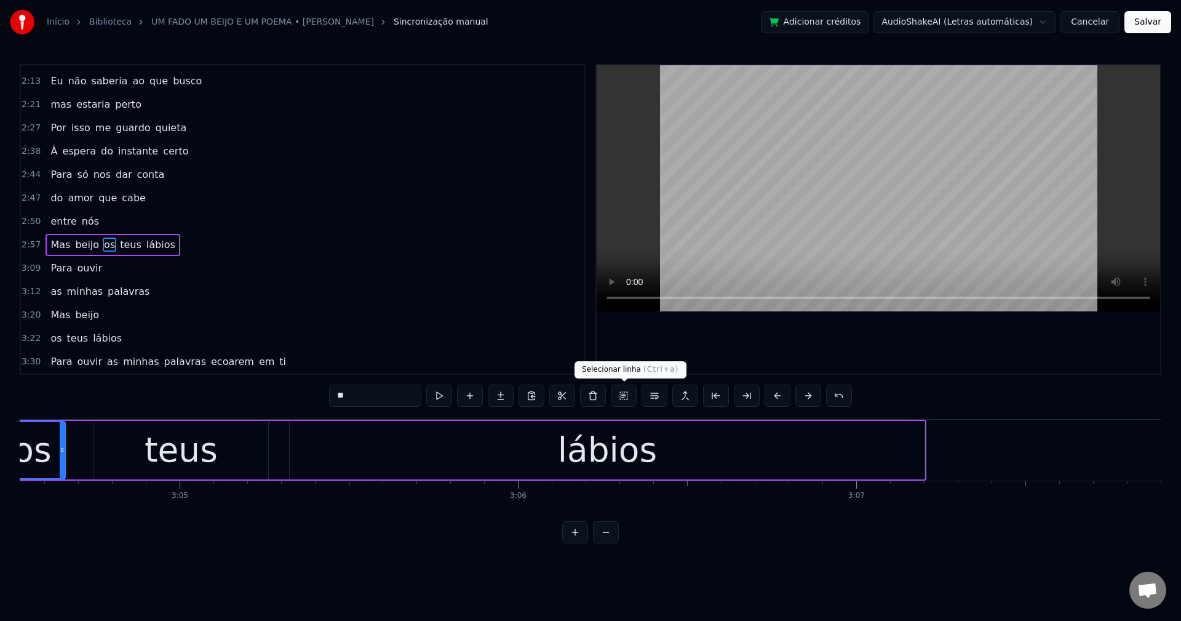
scroll to position [0, 62366]
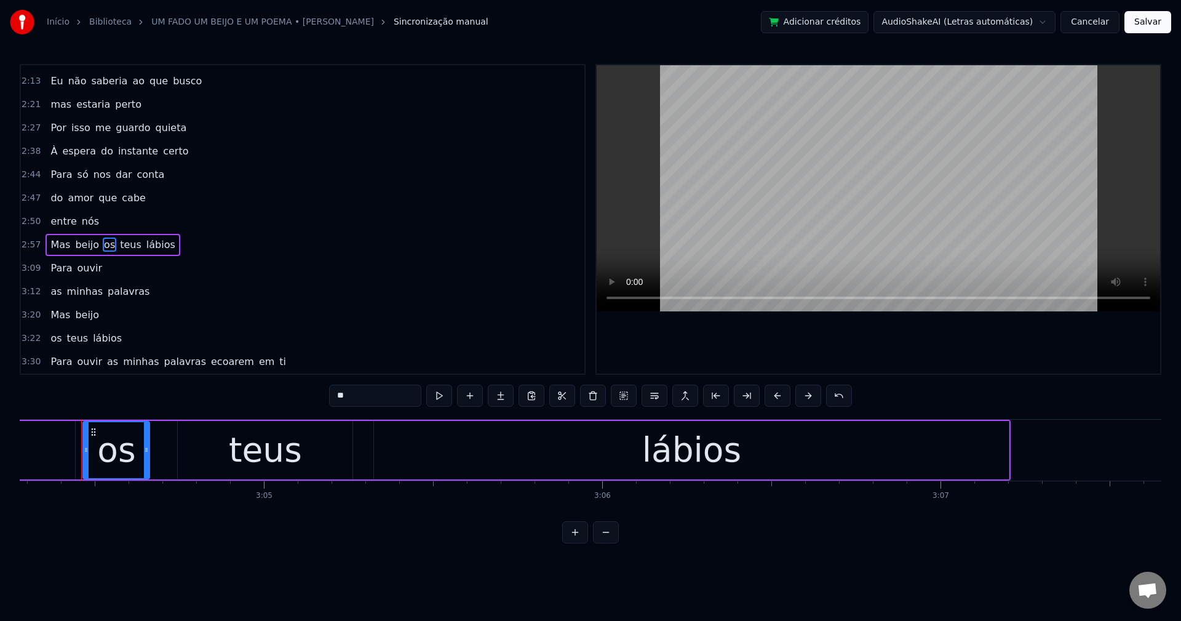
click at [659, 398] on button at bounding box center [655, 396] width 26 height 22
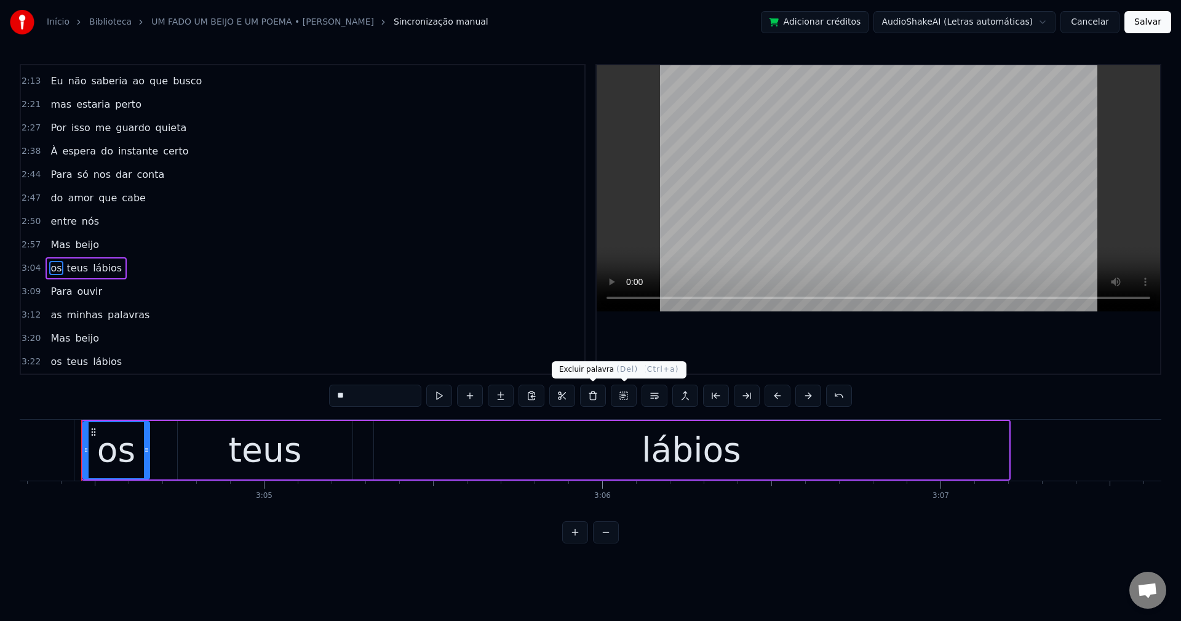
scroll to position [533, 0]
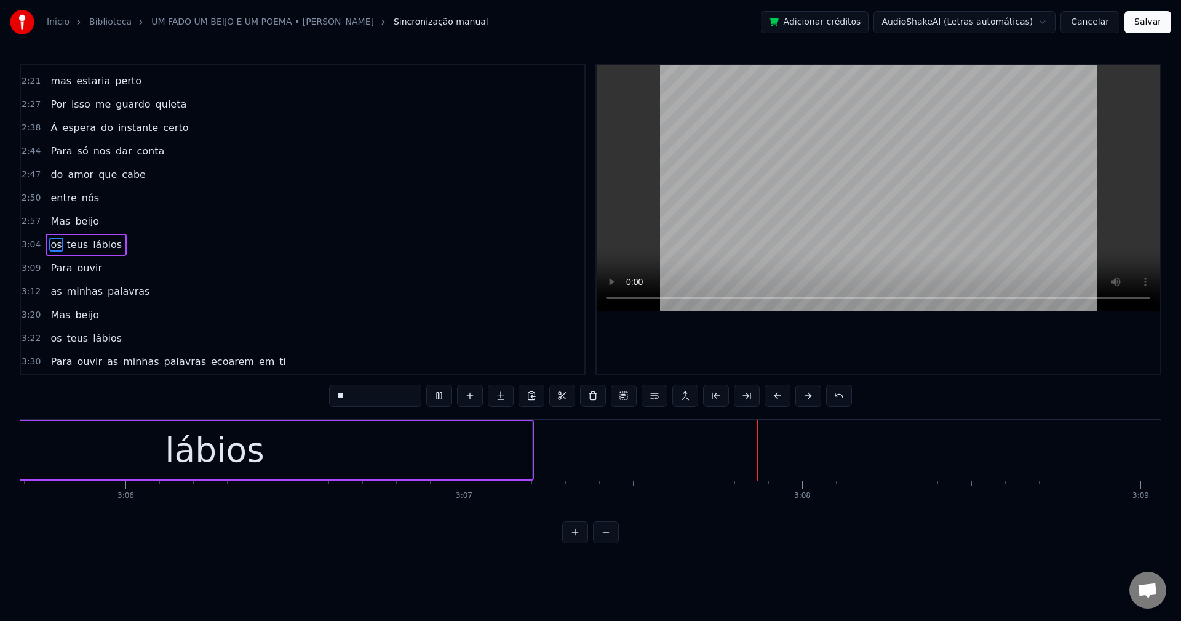
click at [106, 360] on span "as" at bounding box center [113, 361] width 14 height 14
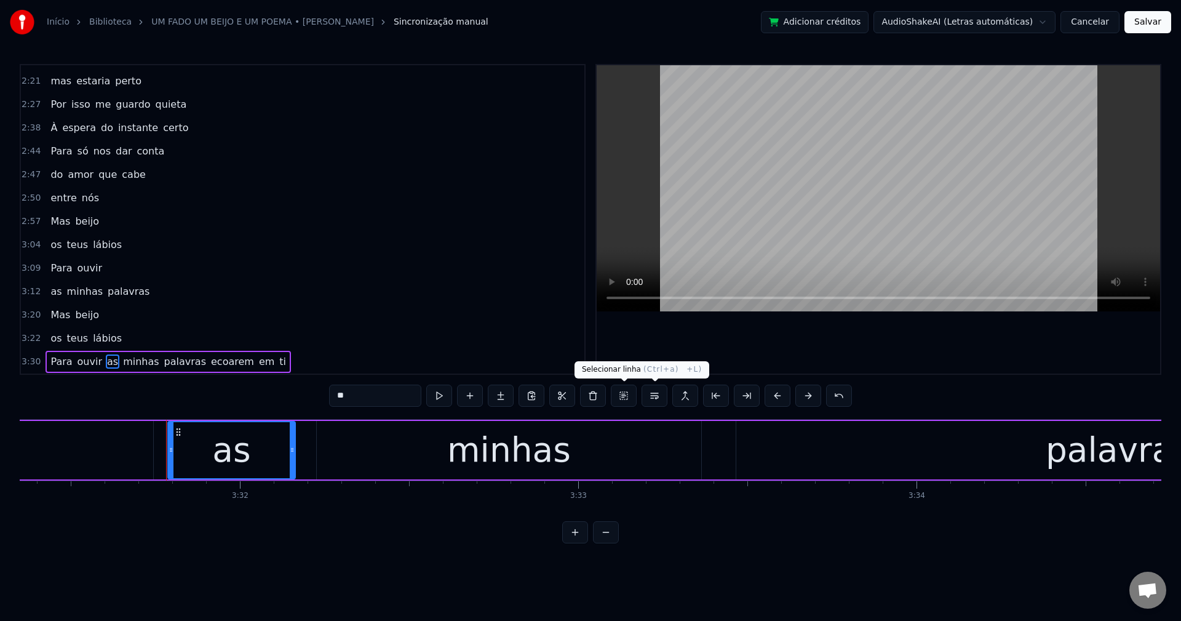
scroll to position [0, 71612]
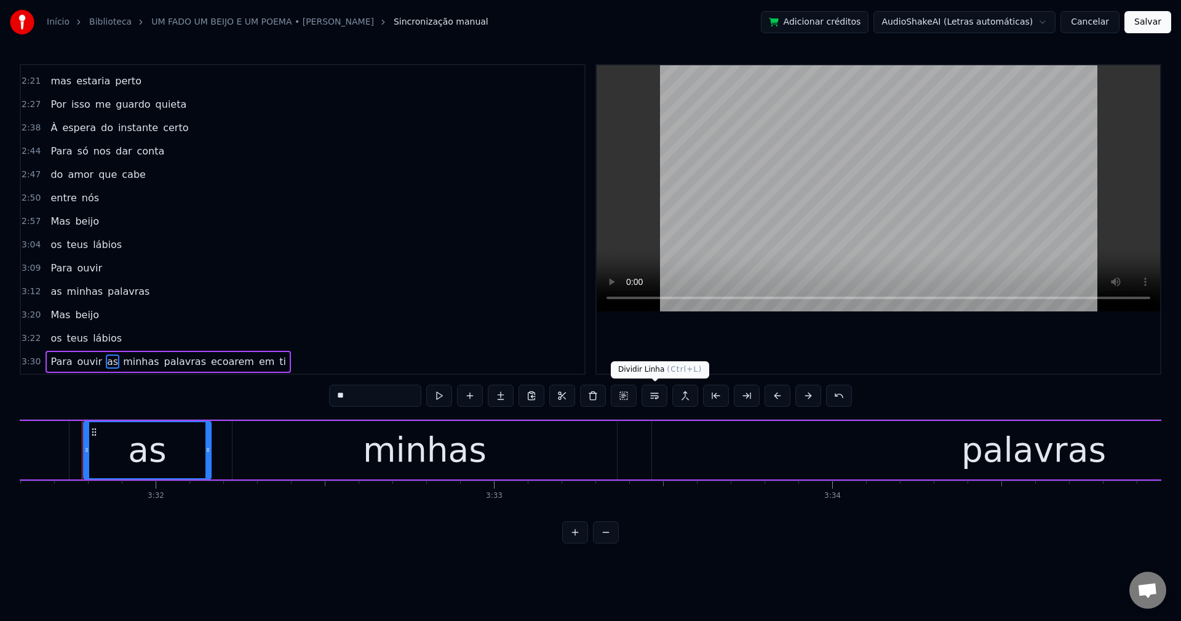
click at [660, 393] on button at bounding box center [655, 396] width 26 height 22
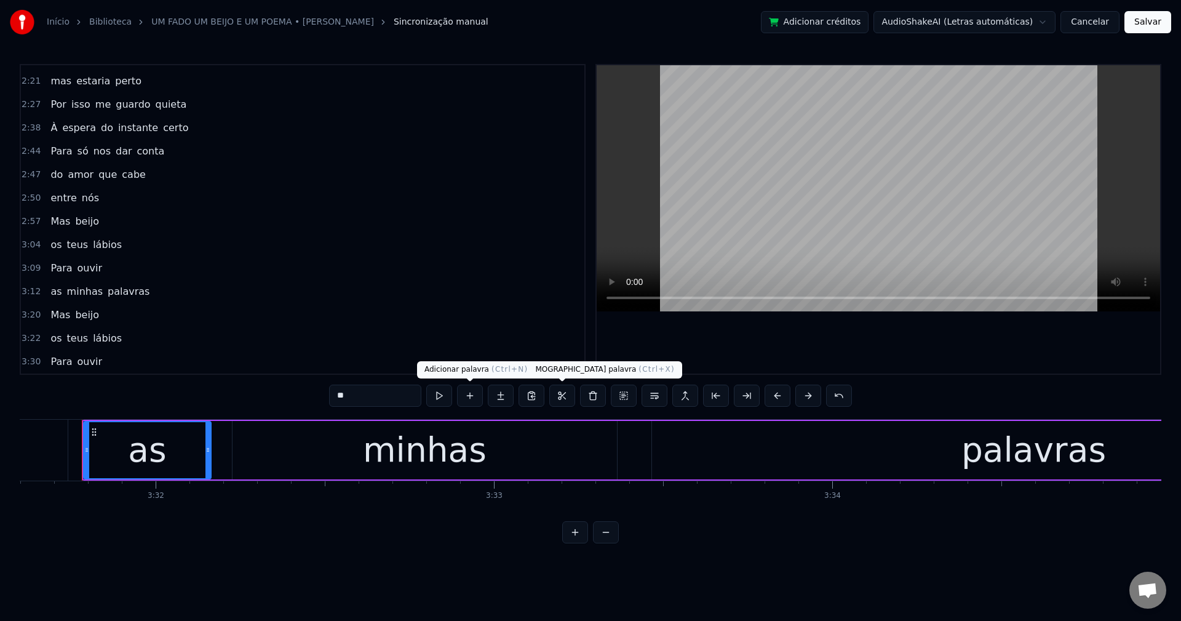
scroll to position [557, 0]
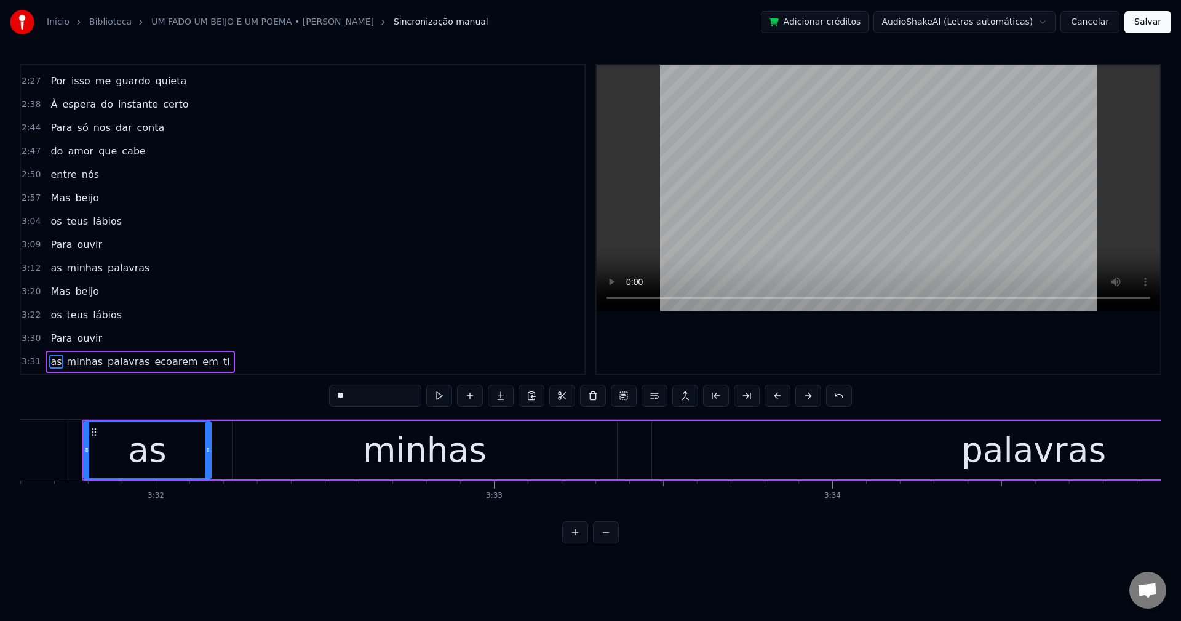
click at [161, 362] on span "ecoarem" at bounding box center [176, 361] width 46 height 14
type input "*******"
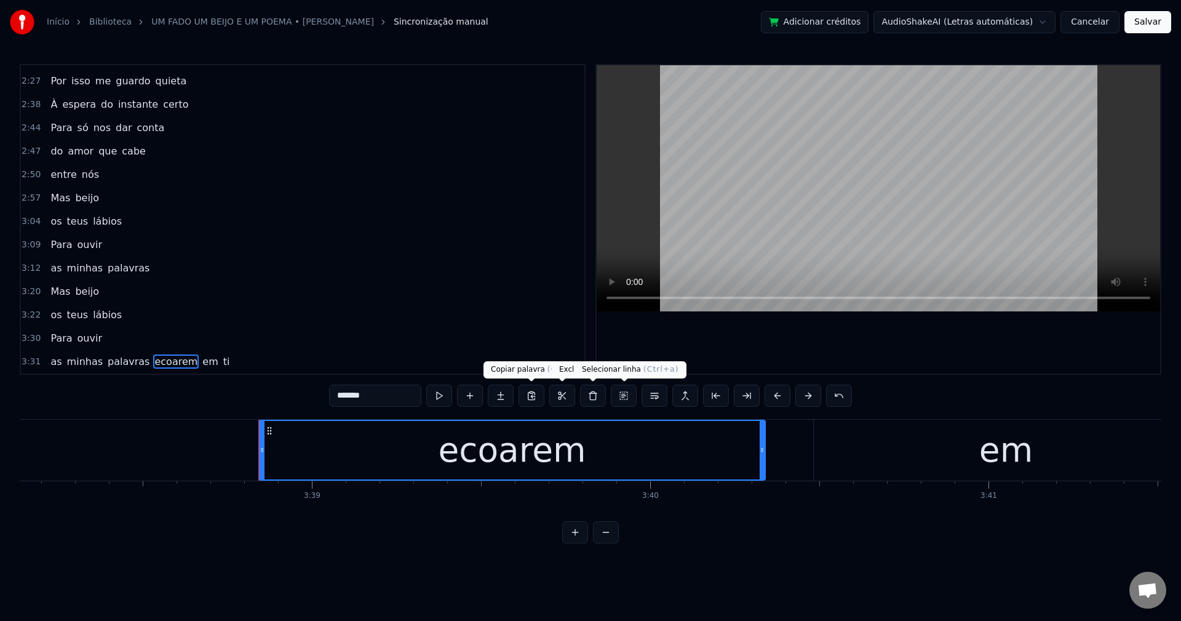
scroll to position [0, 74001]
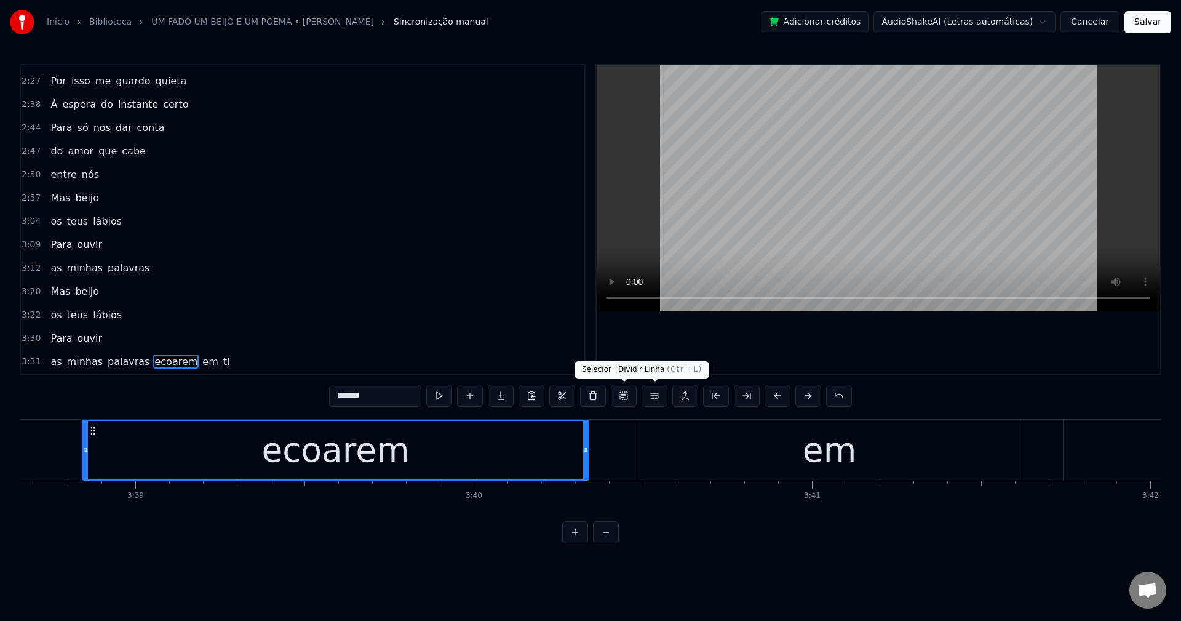
drag, startPoint x: 653, startPoint y: 394, endPoint x: 625, endPoint y: 356, distance: 47.5
click at [654, 393] on button at bounding box center [655, 396] width 26 height 22
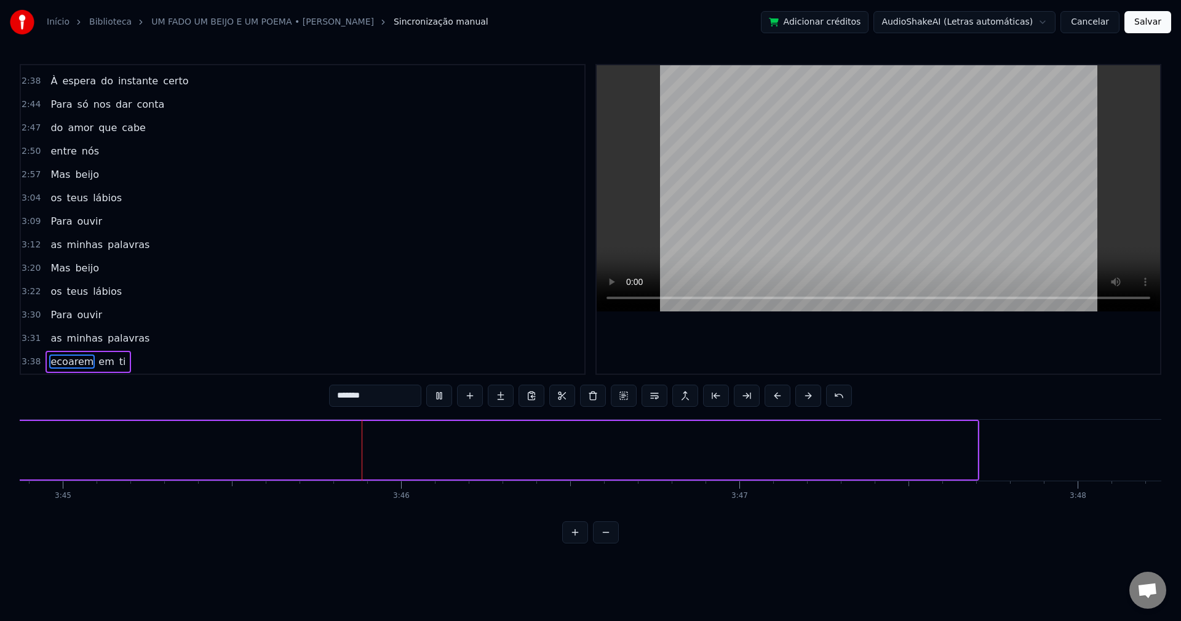
scroll to position [0, 76165]
click at [1143, 26] on button "Salvar" at bounding box center [1148, 22] width 47 height 22
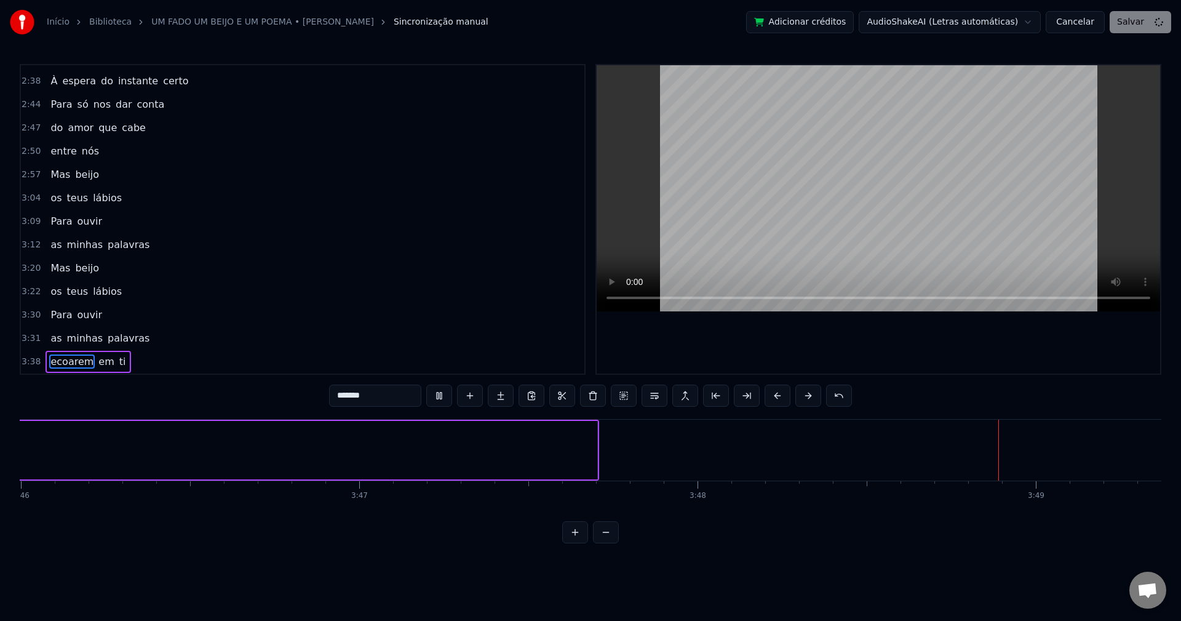
scroll to position [0, 76776]
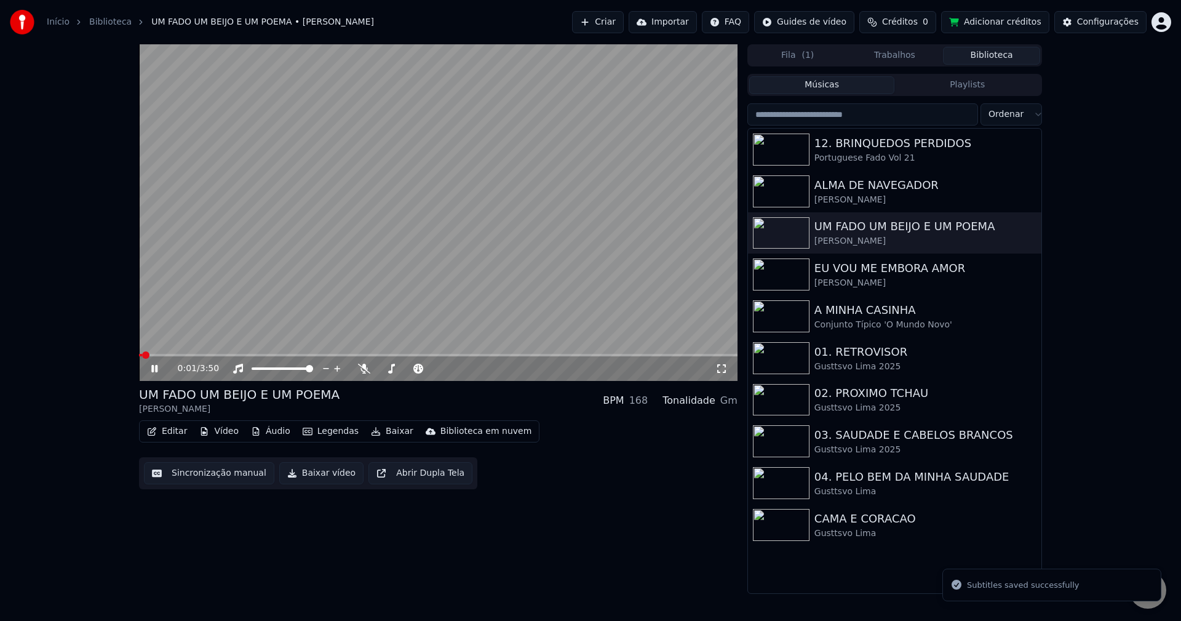
click at [308, 476] on button "Baixar vídeo" at bounding box center [321, 473] width 84 height 22
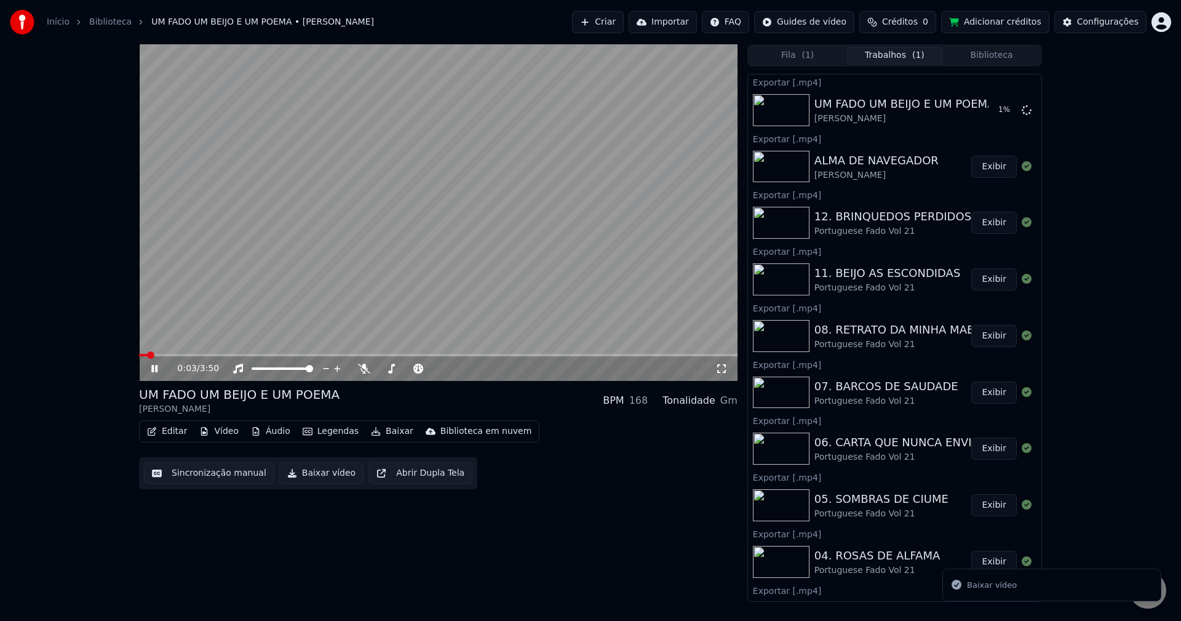
click at [997, 52] on button "Biblioteca" at bounding box center [991, 56] width 97 height 18
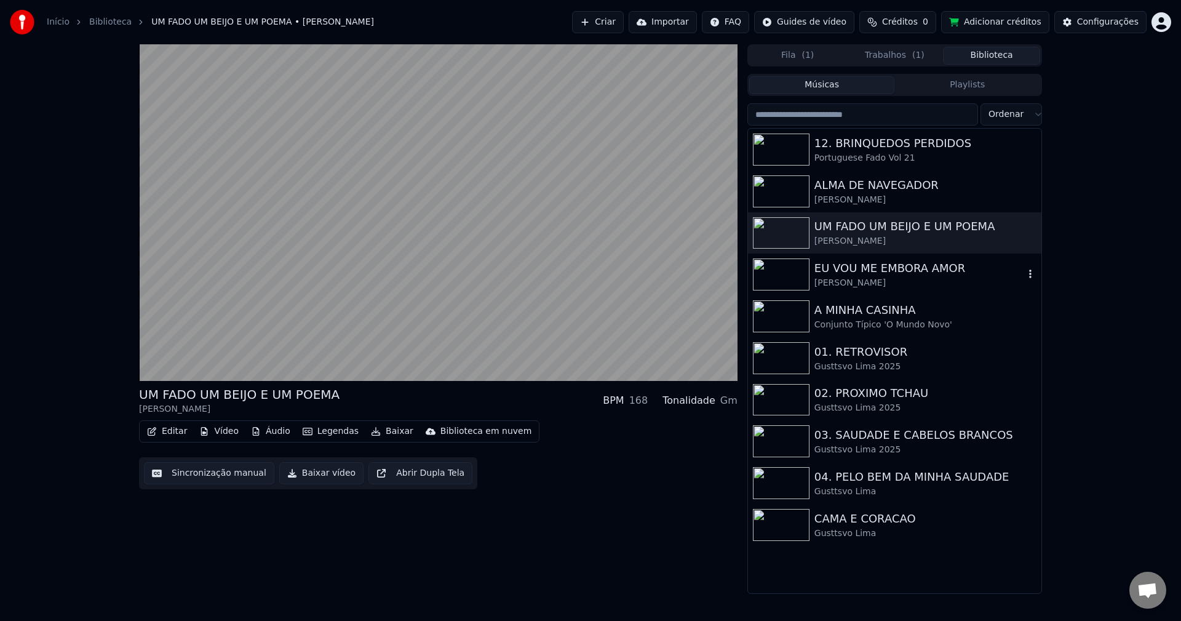
click at [900, 277] on div "[PERSON_NAME]" at bounding box center [920, 283] width 210 height 12
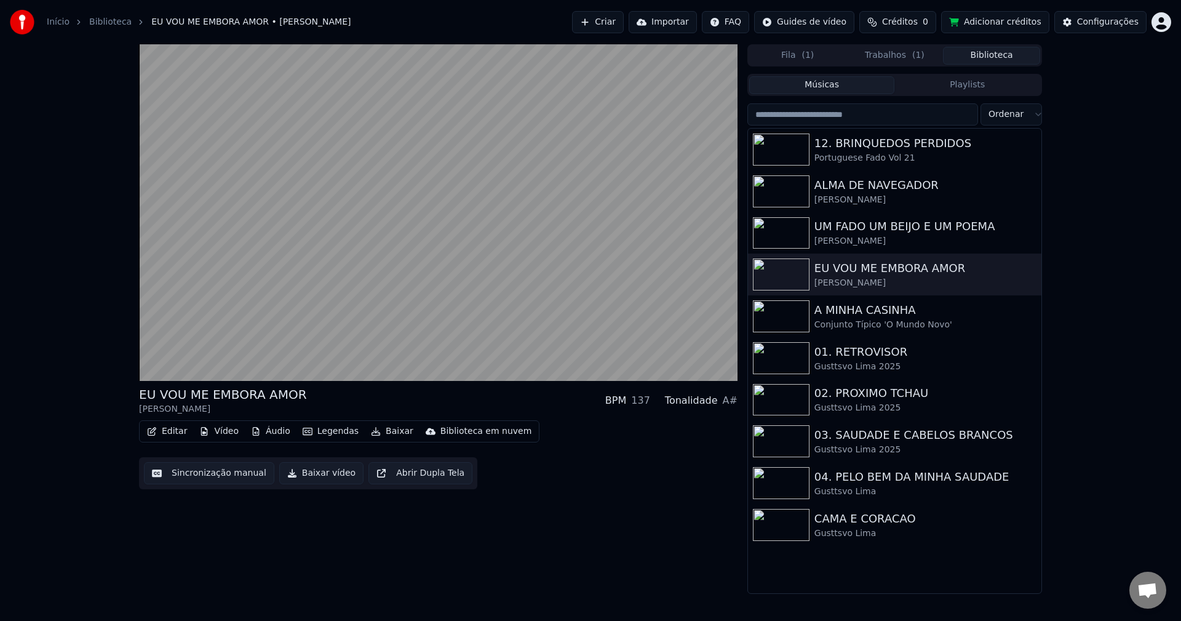
click at [210, 473] on button "Sincronização manual" at bounding box center [209, 473] width 130 height 22
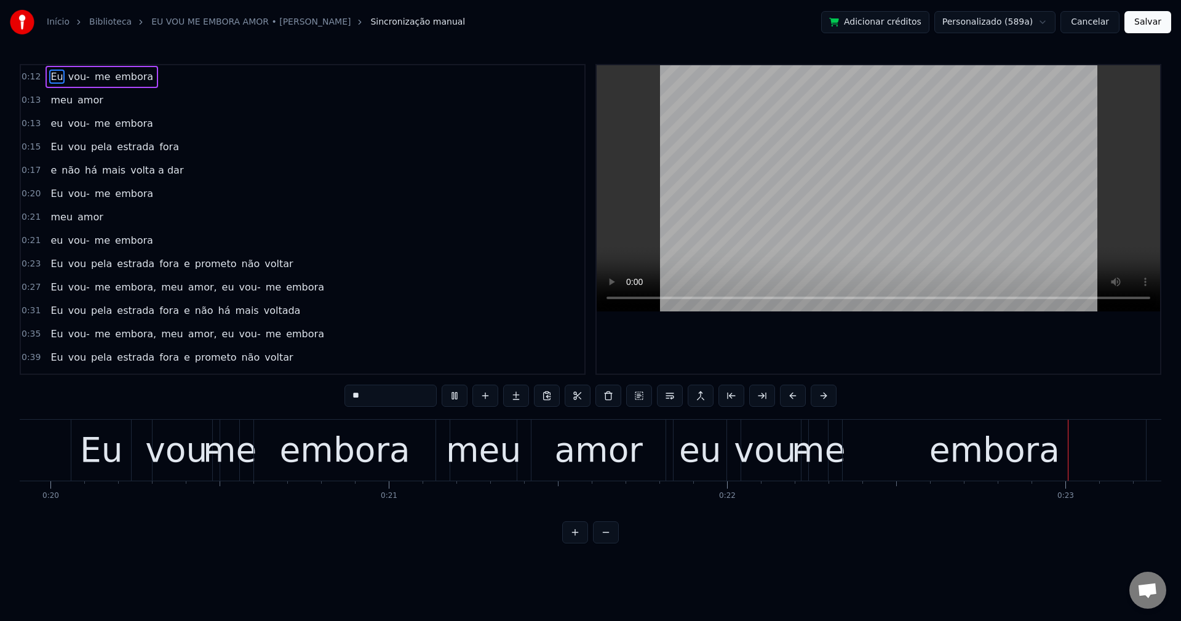
scroll to position [0, 7418]
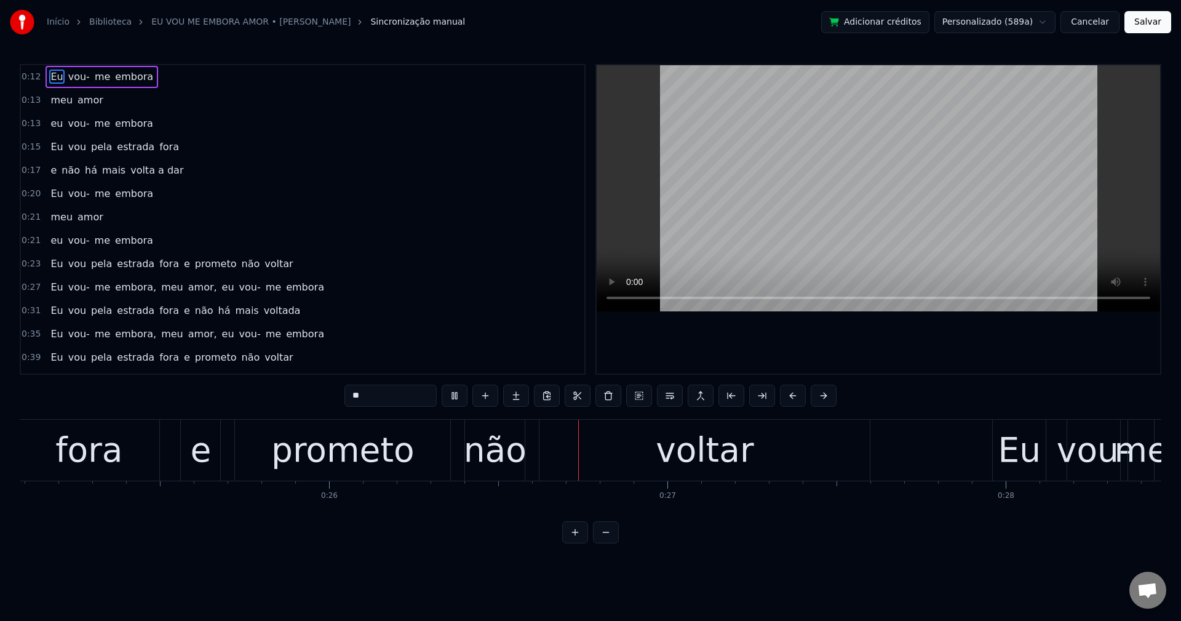
click at [183, 268] on span "e" at bounding box center [187, 264] width 9 height 14
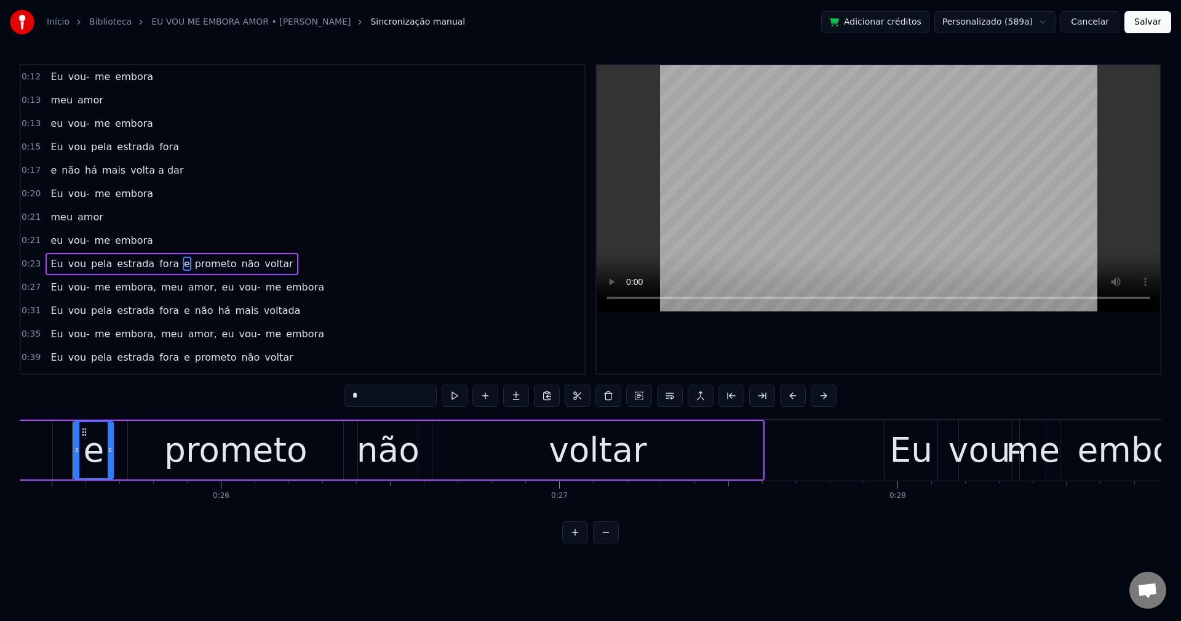
scroll to position [0, 8589]
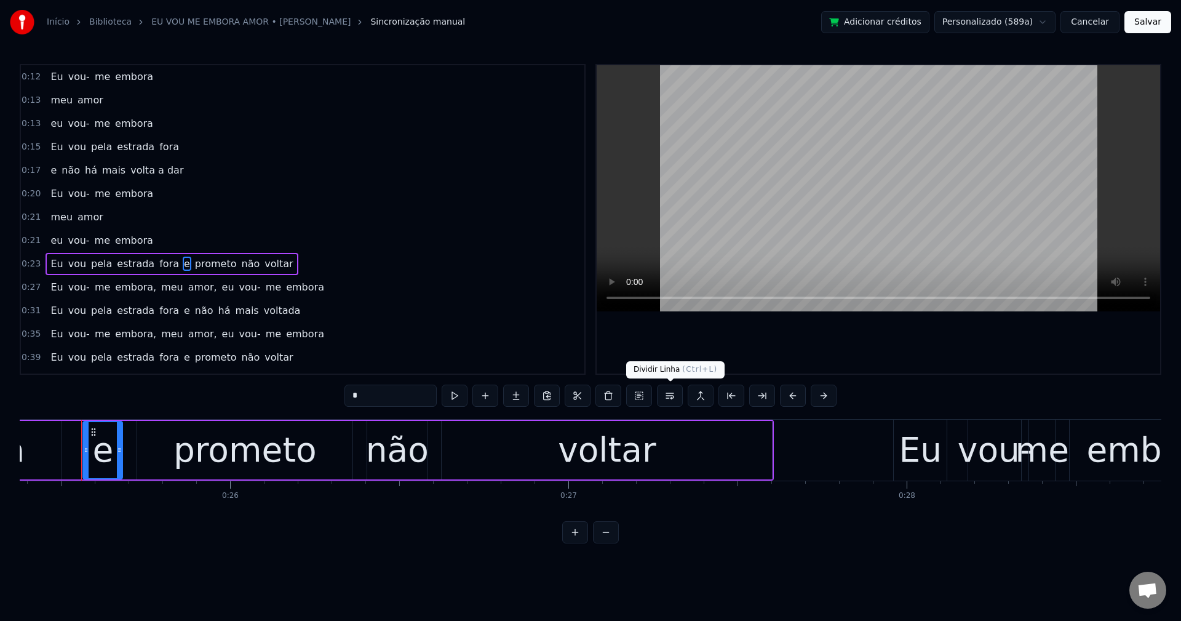
click at [673, 396] on button at bounding box center [670, 396] width 26 height 22
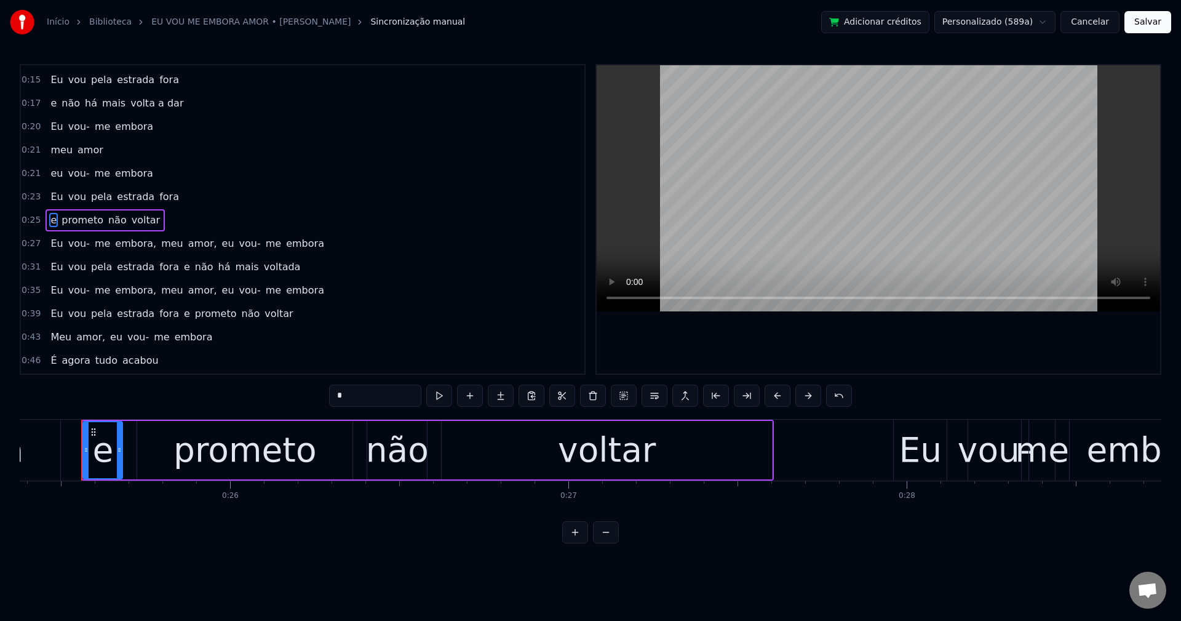
scroll to position [68, 0]
click at [138, 244] on span "embora," at bounding box center [136, 243] width 44 height 14
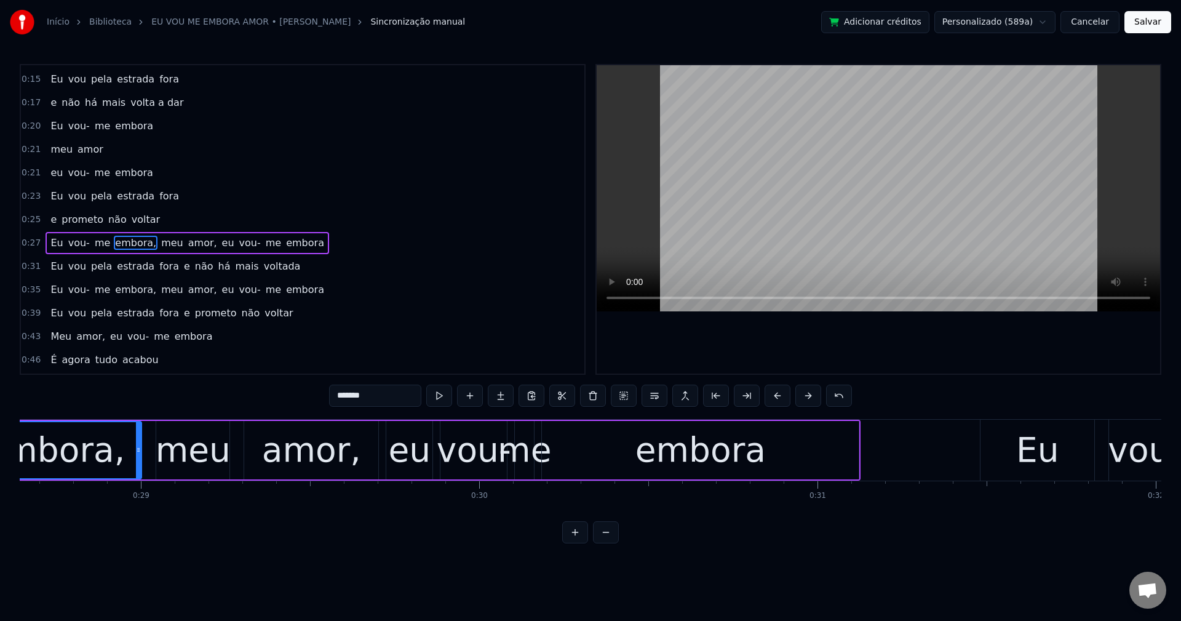
scroll to position [91, 0]
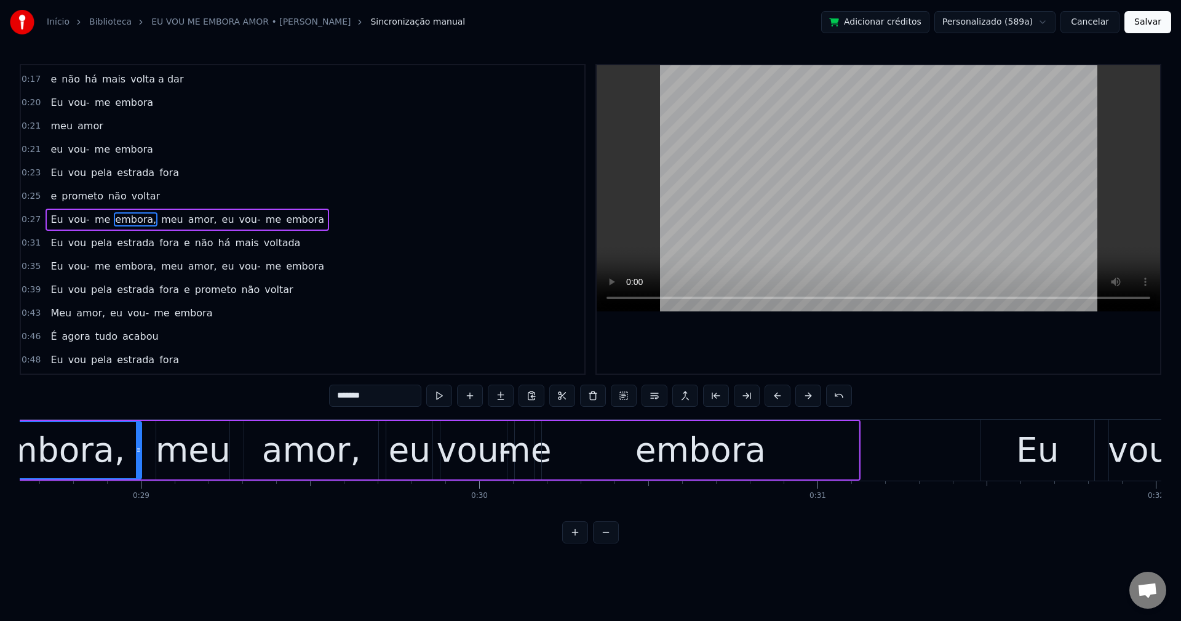
click at [394, 401] on input "*******" at bounding box center [375, 396] width 92 height 22
click at [157, 212] on span "meu" at bounding box center [169, 219] width 25 height 14
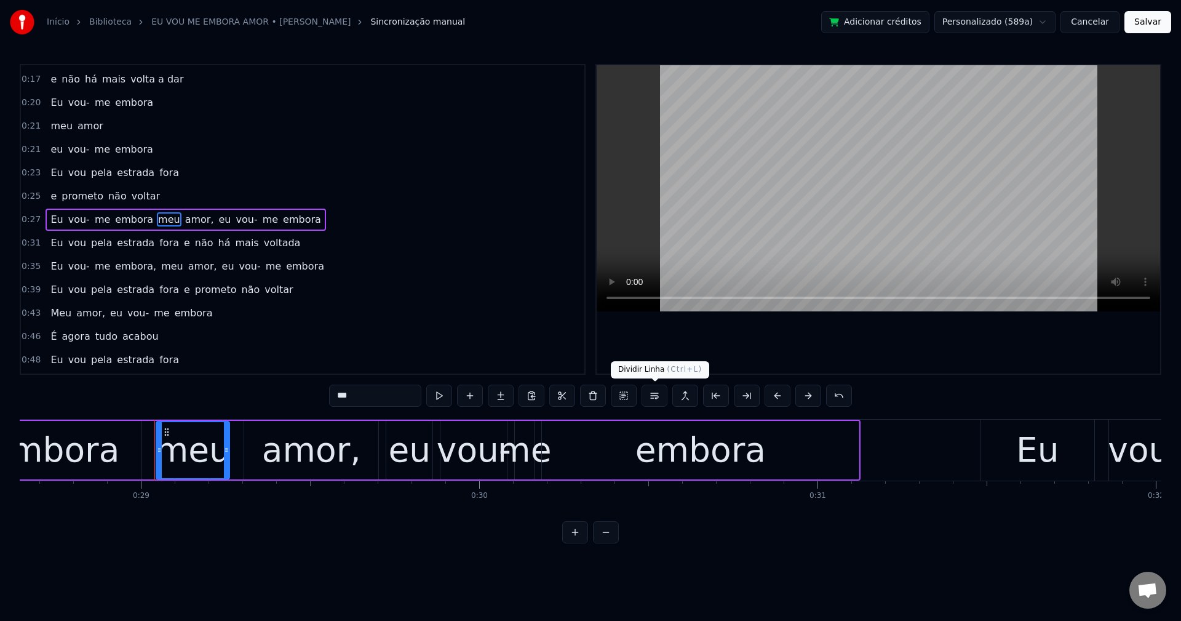
click at [655, 399] on button at bounding box center [655, 396] width 26 height 22
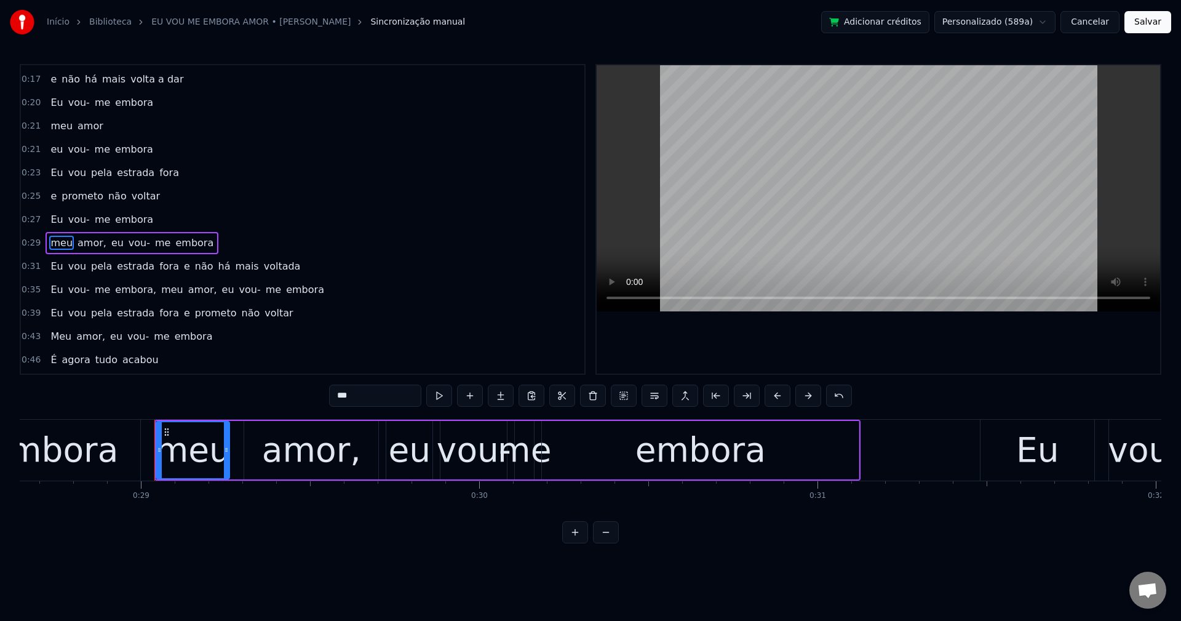
scroll to position [114, 0]
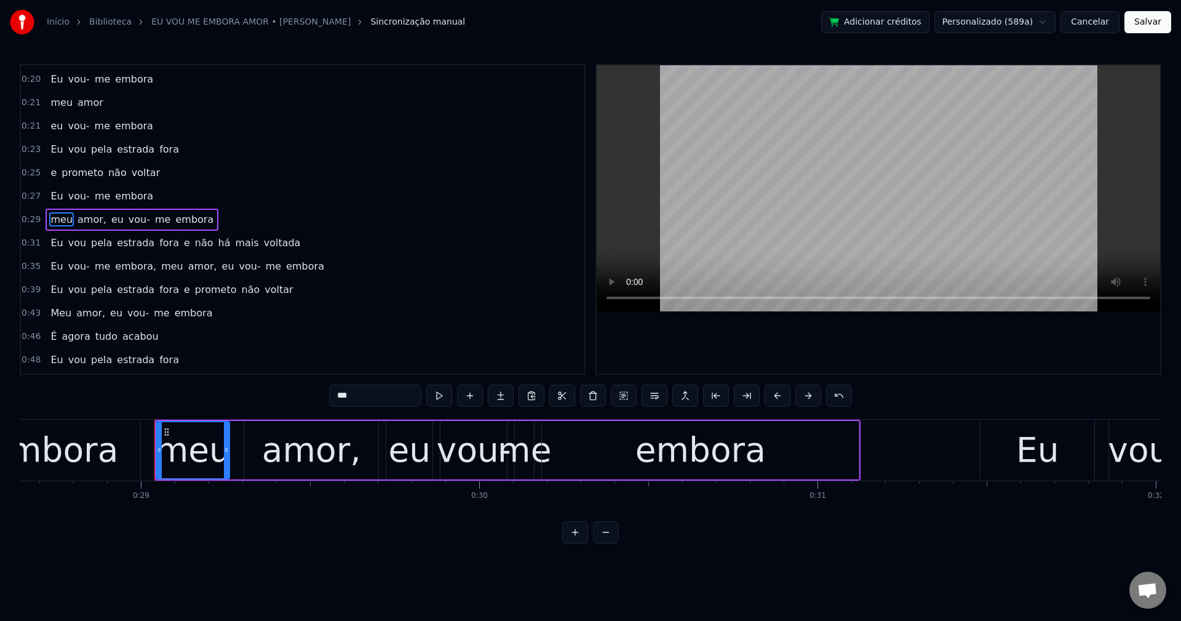
click at [86, 222] on span "amor," at bounding box center [91, 219] width 31 height 14
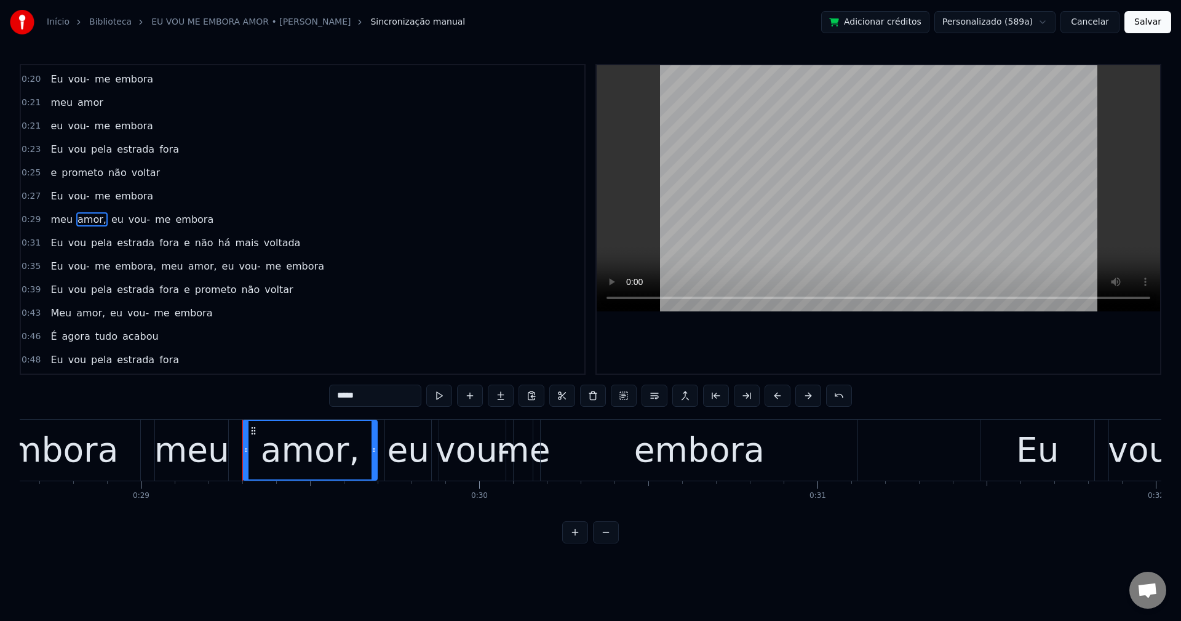
click at [420, 399] on input "*****" at bounding box center [375, 396] width 92 height 22
click at [108, 218] on span "eu" at bounding box center [114, 219] width 15 height 14
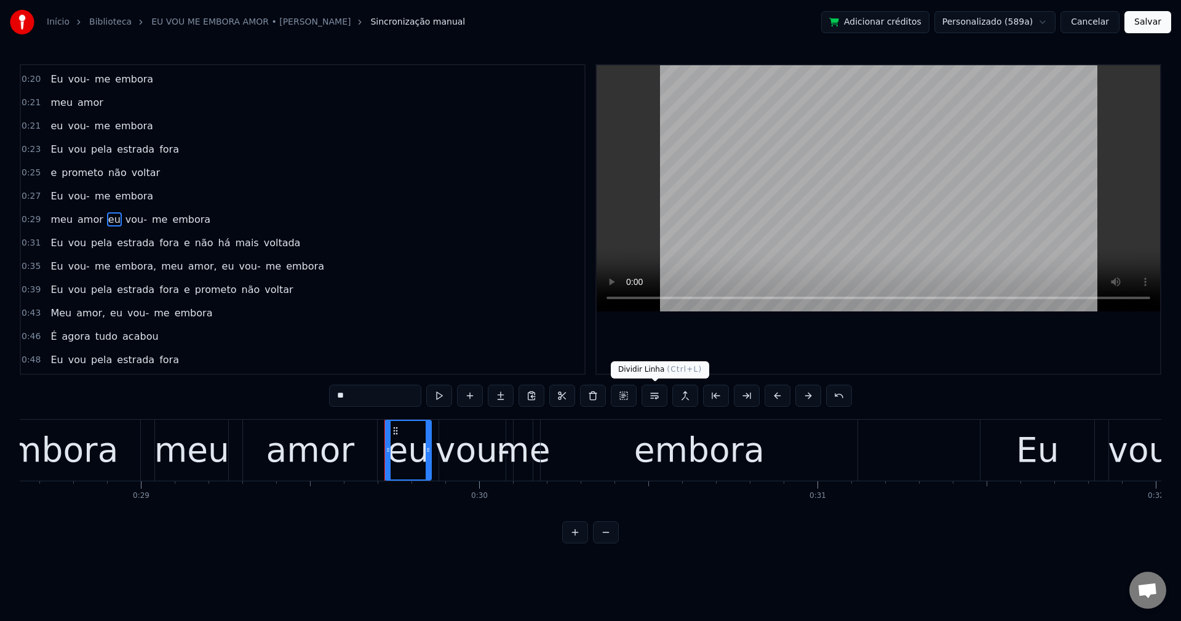
click at [655, 397] on button at bounding box center [655, 396] width 26 height 22
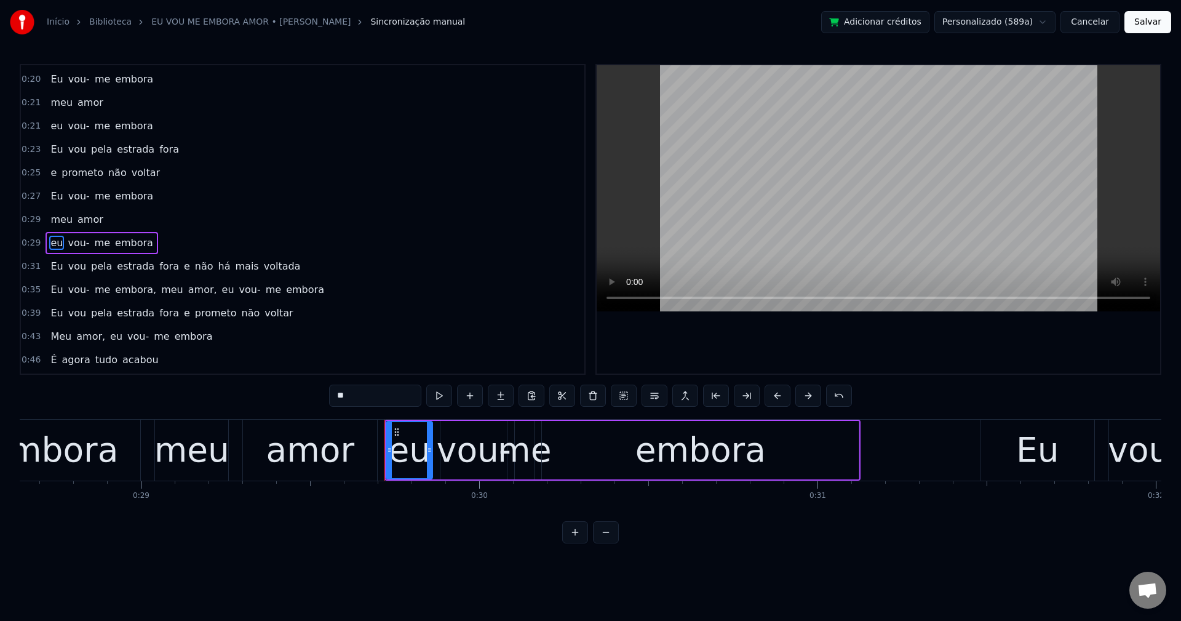
scroll to position [138, 0]
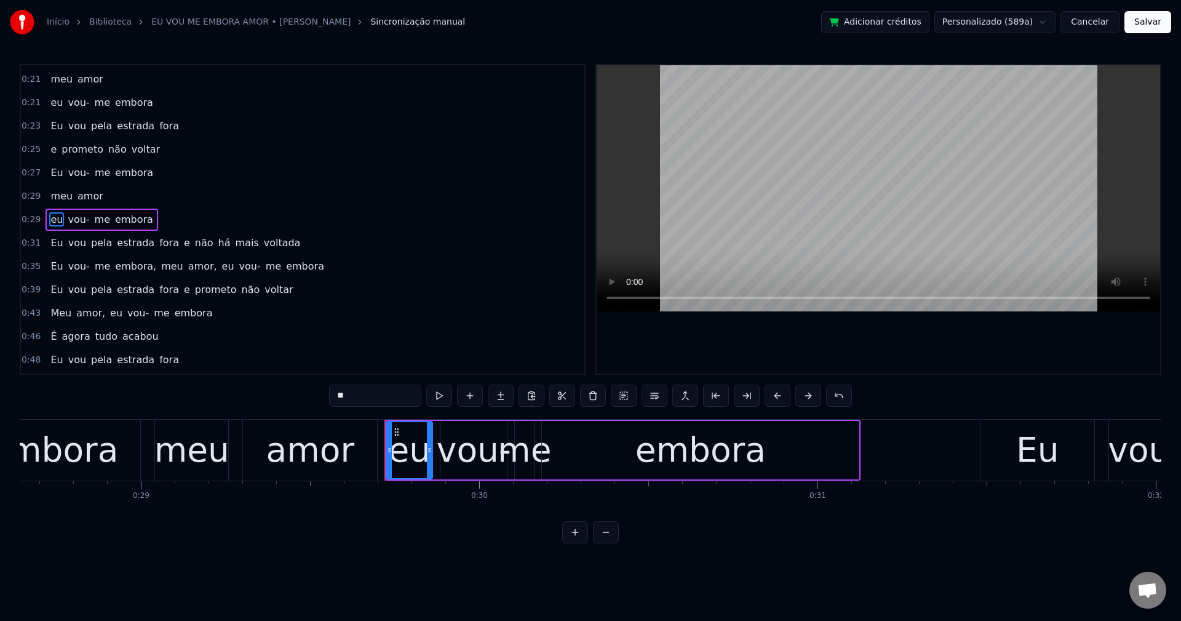
click at [183, 245] on span "e" at bounding box center [187, 243] width 9 height 14
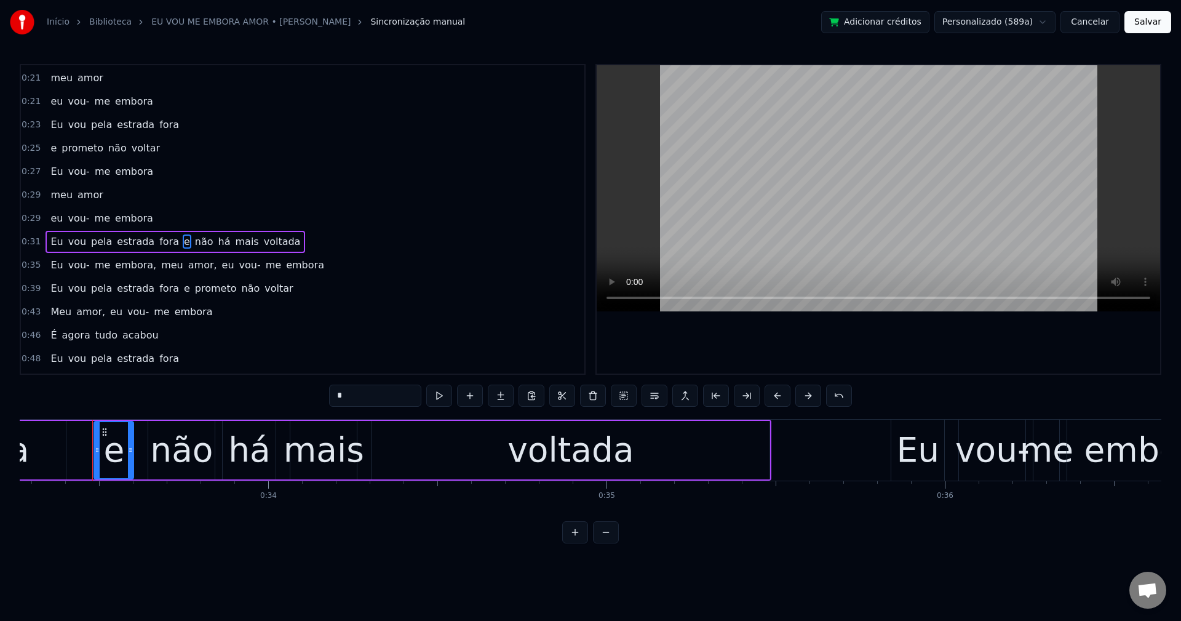
scroll to position [0, 11269]
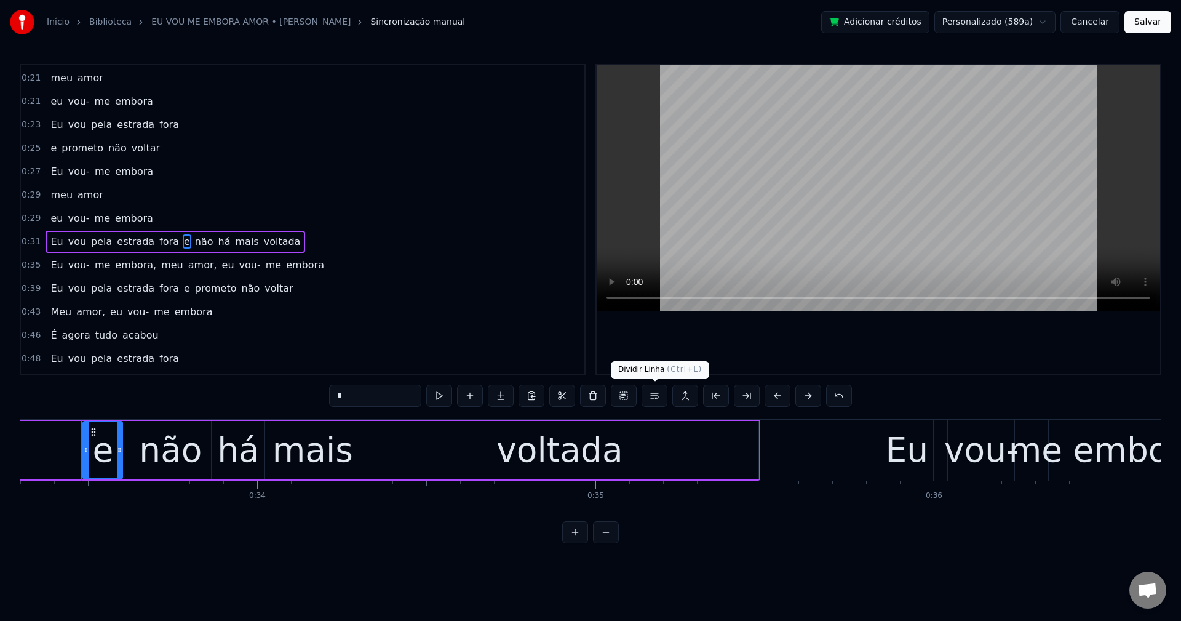
click at [652, 394] on button at bounding box center [655, 396] width 26 height 22
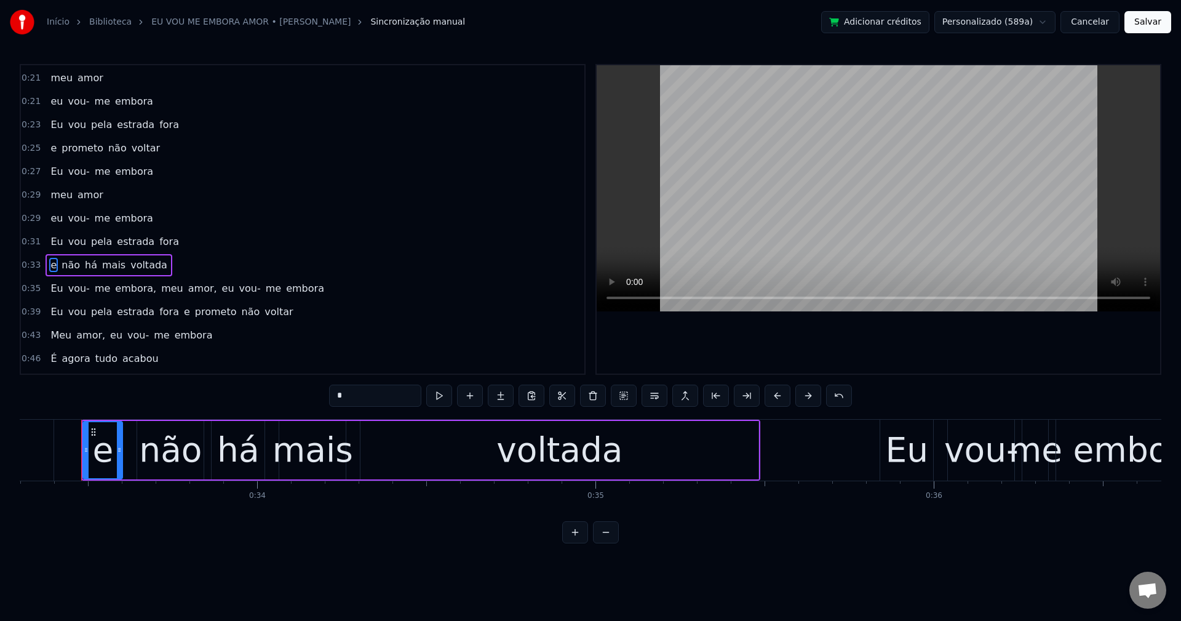
scroll to position [185, 0]
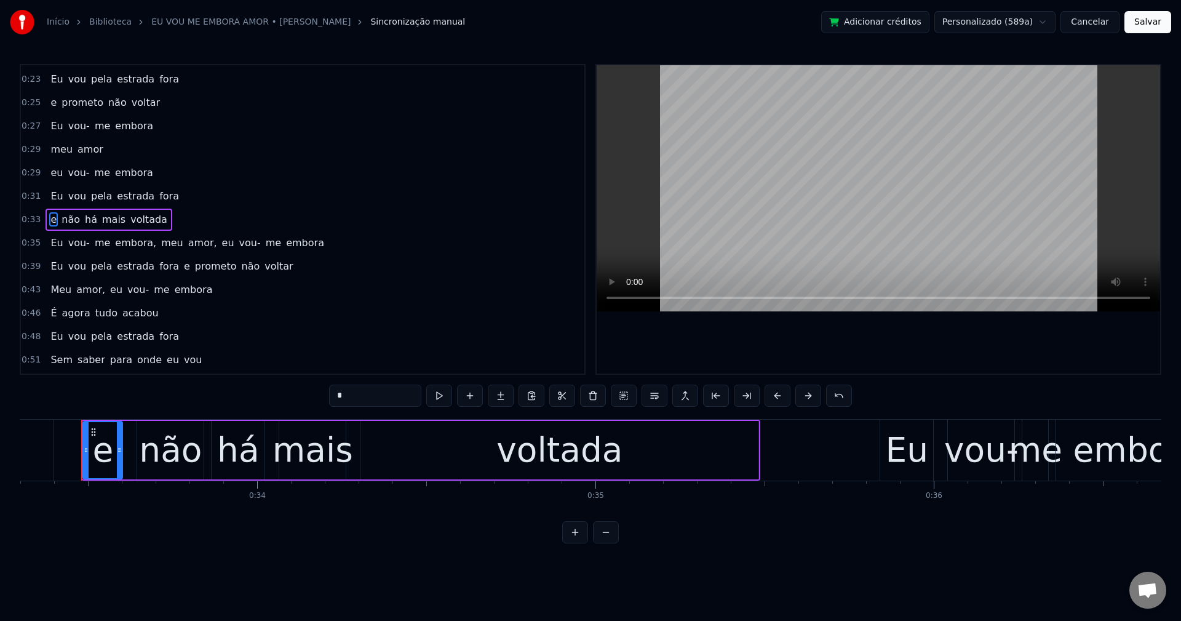
click at [137, 225] on span "voltada" at bounding box center [148, 219] width 39 height 14
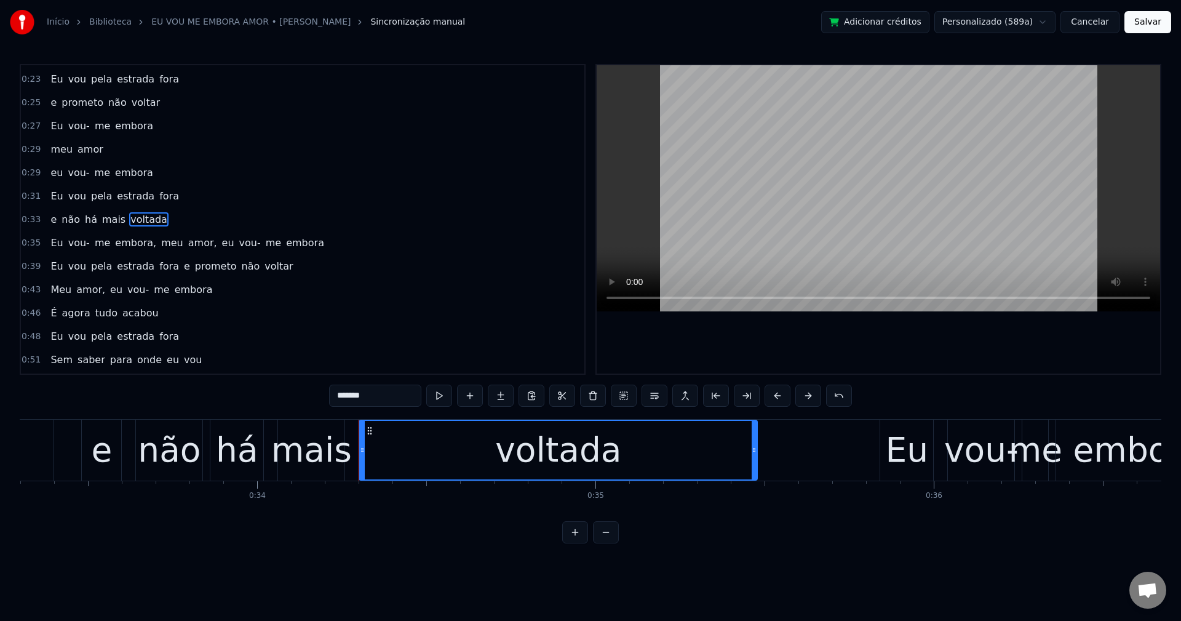
click at [380, 398] on input "*******" at bounding box center [375, 396] width 92 height 22
click at [131, 242] on span "embora," at bounding box center [136, 243] width 44 height 14
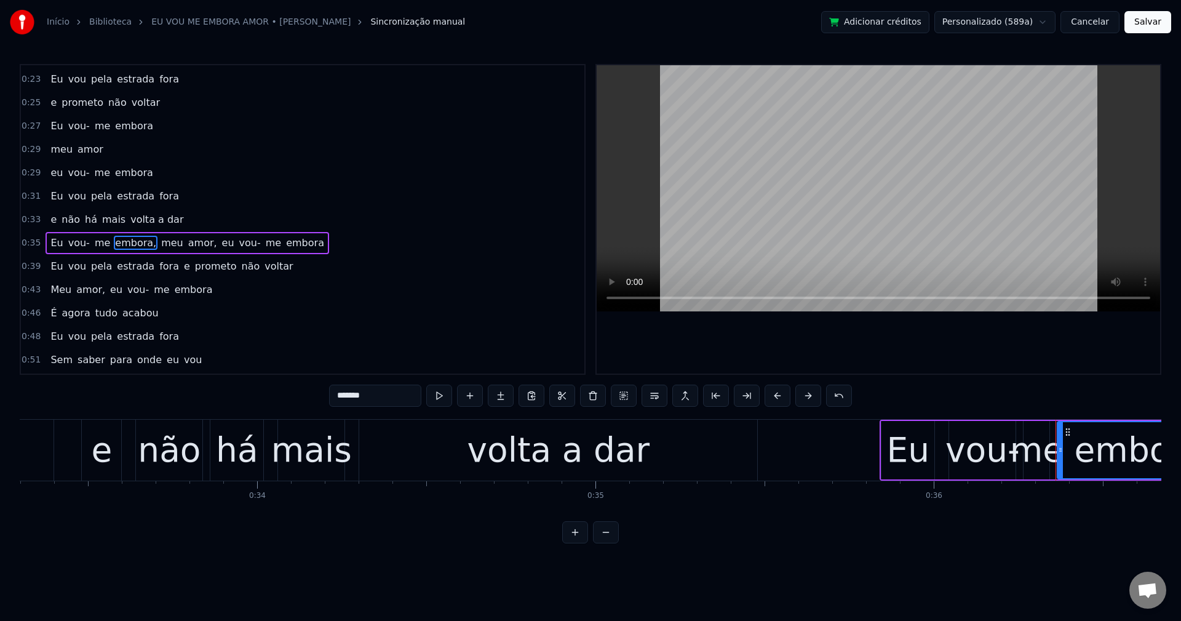
scroll to position [208, 0]
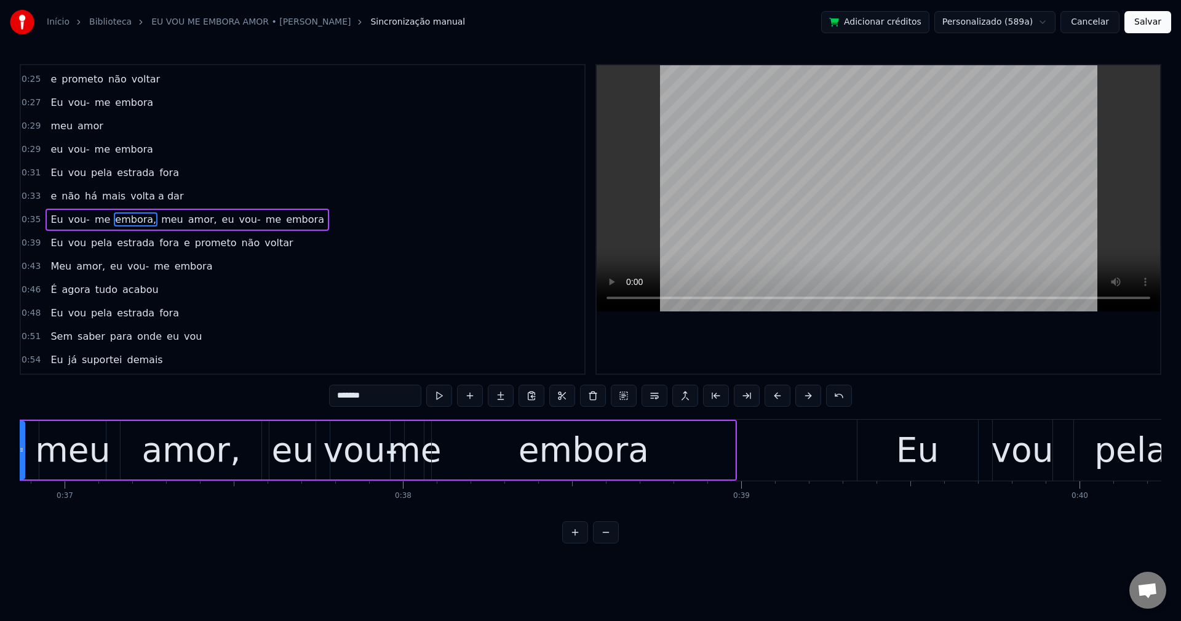
click at [382, 395] on input "*******" at bounding box center [375, 396] width 92 height 22
click at [158, 218] on span "meu" at bounding box center [169, 219] width 25 height 14
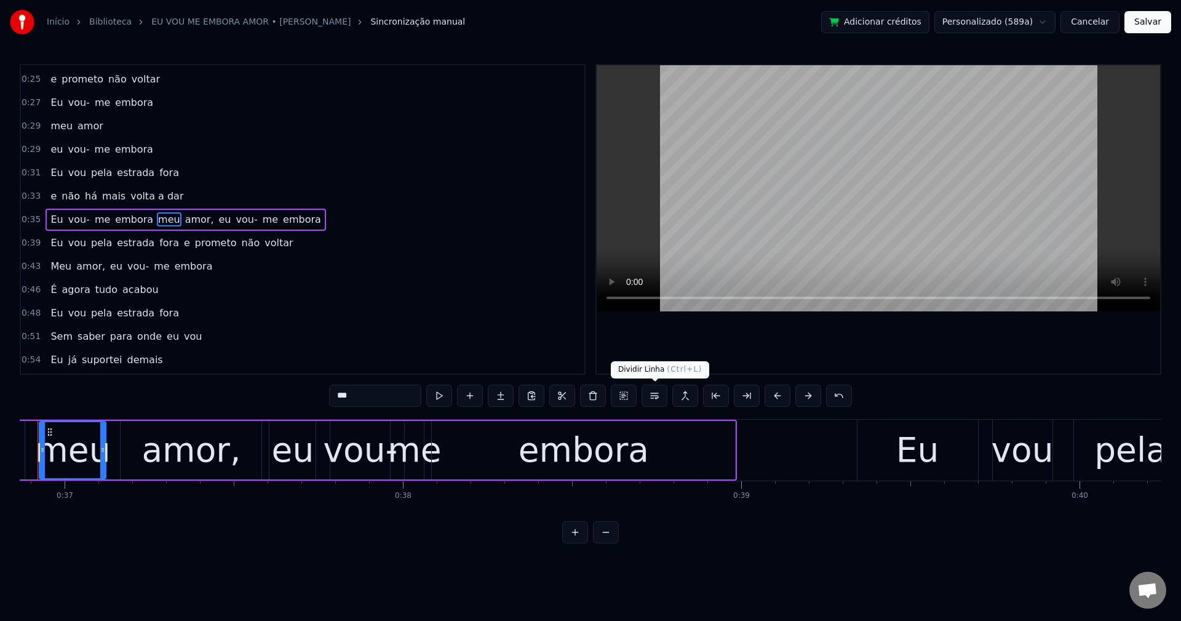
scroll to position [0, 12433]
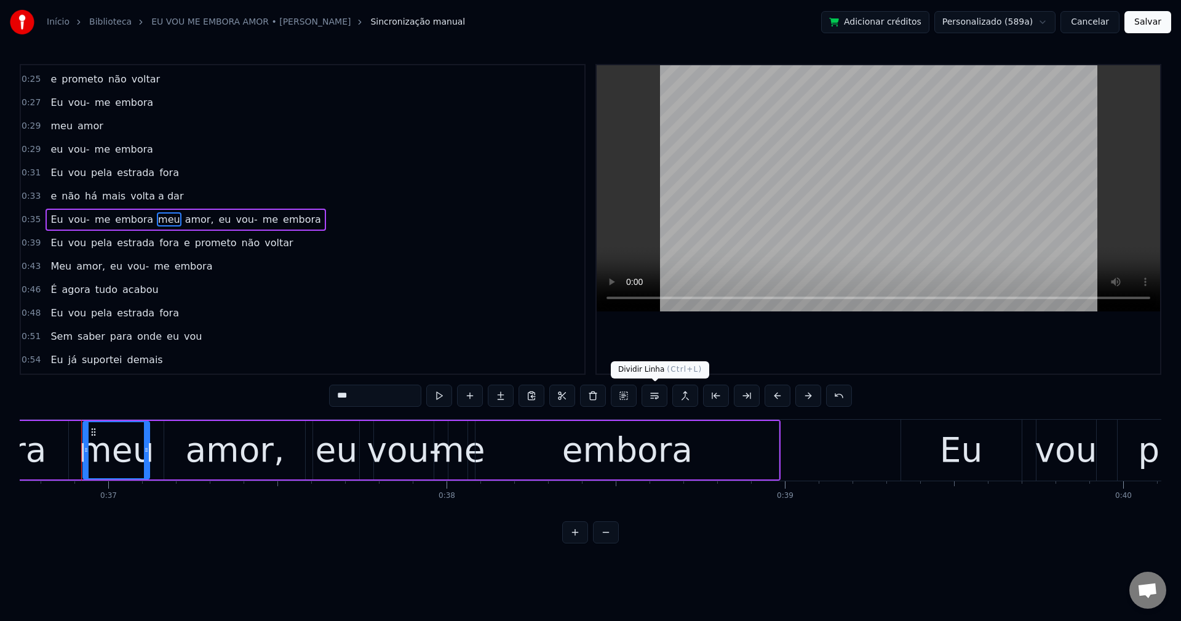
click at [652, 397] on button at bounding box center [655, 396] width 26 height 22
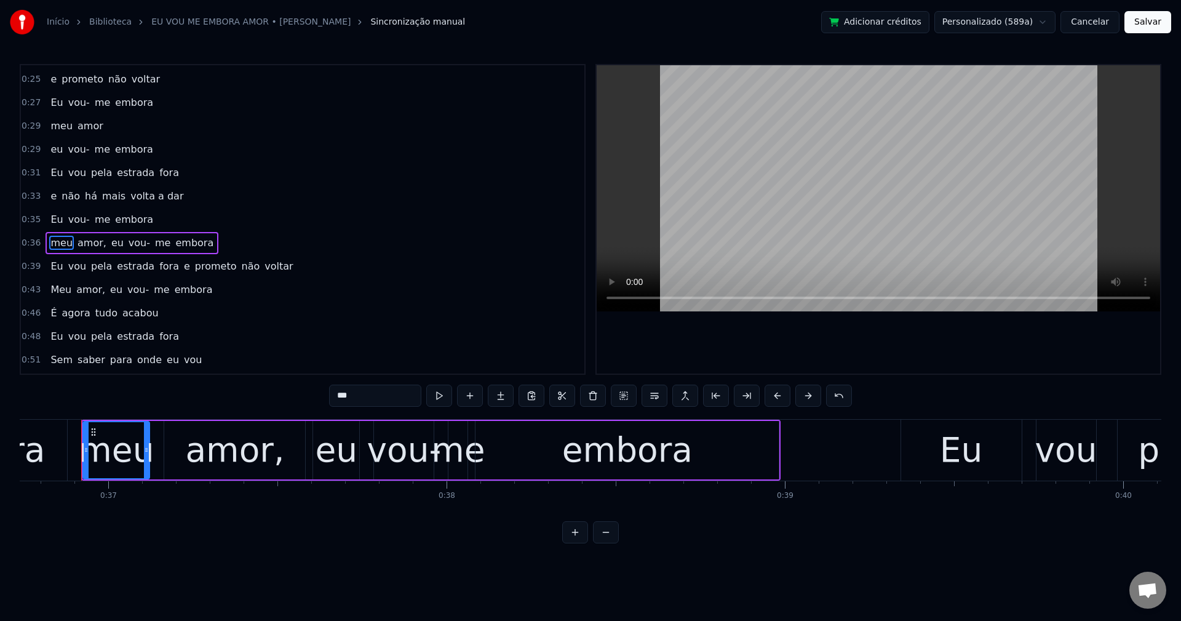
scroll to position [231, 0]
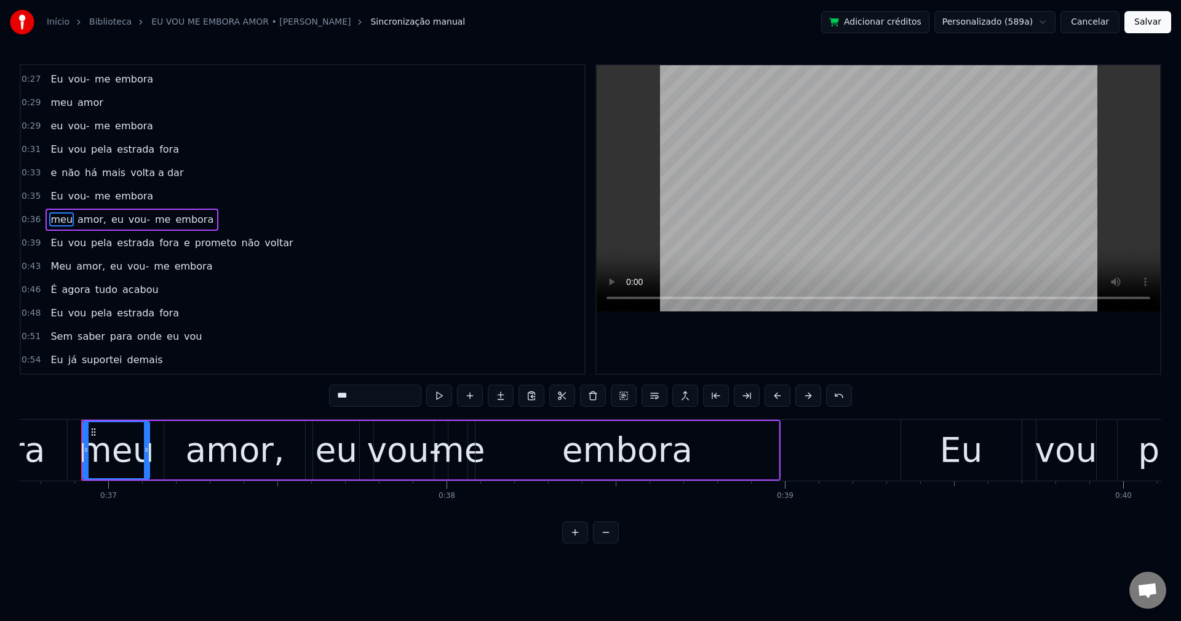
drag, startPoint x: 85, startPoint y: 223, endPoint x: 92, endPoint y: 227, distance: 8.5
click at [84, 222] on span "amor," at bounding box center [91, 219] width 31 height 14
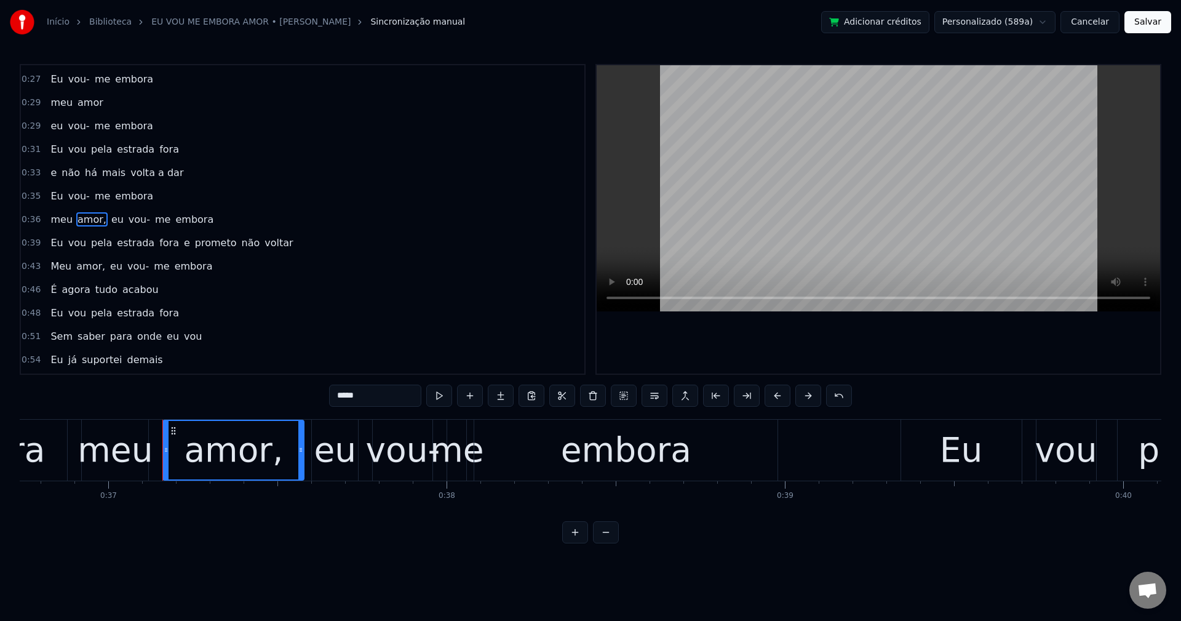
click at [374, 397] on input "*****" at bounding box center [375, 396] width 92 height 22
click at [107, 220] on span "eu" at bounding box center [114, 219] width 15 height 14
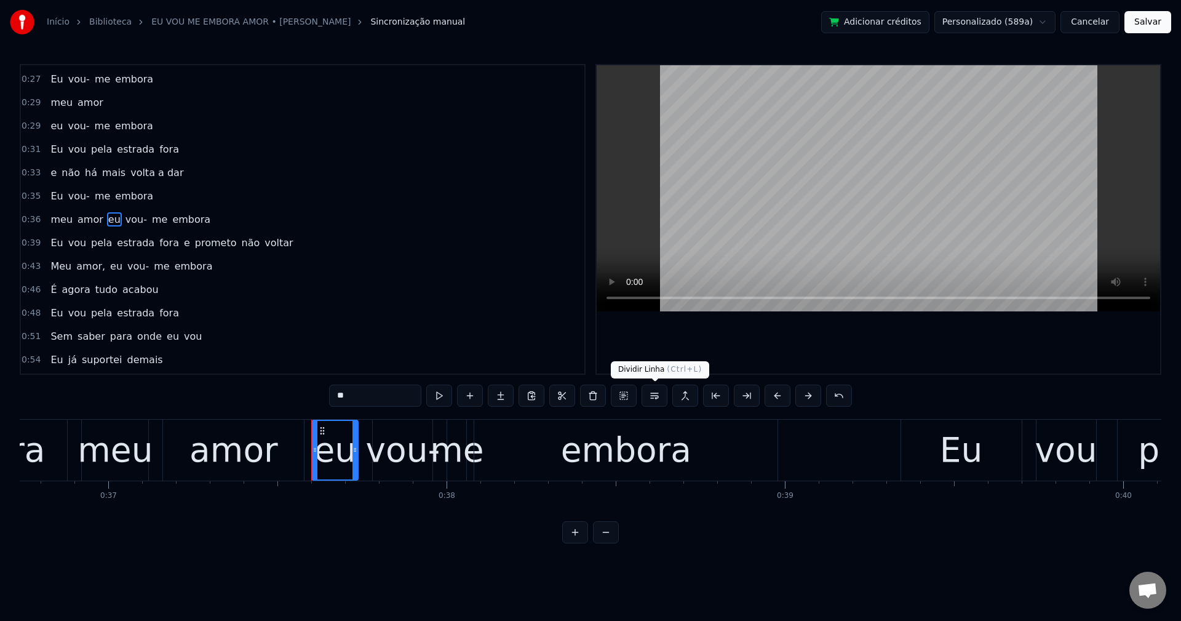
click at [660, 391] on button at bounding box center [655, 396] width 26 height 22
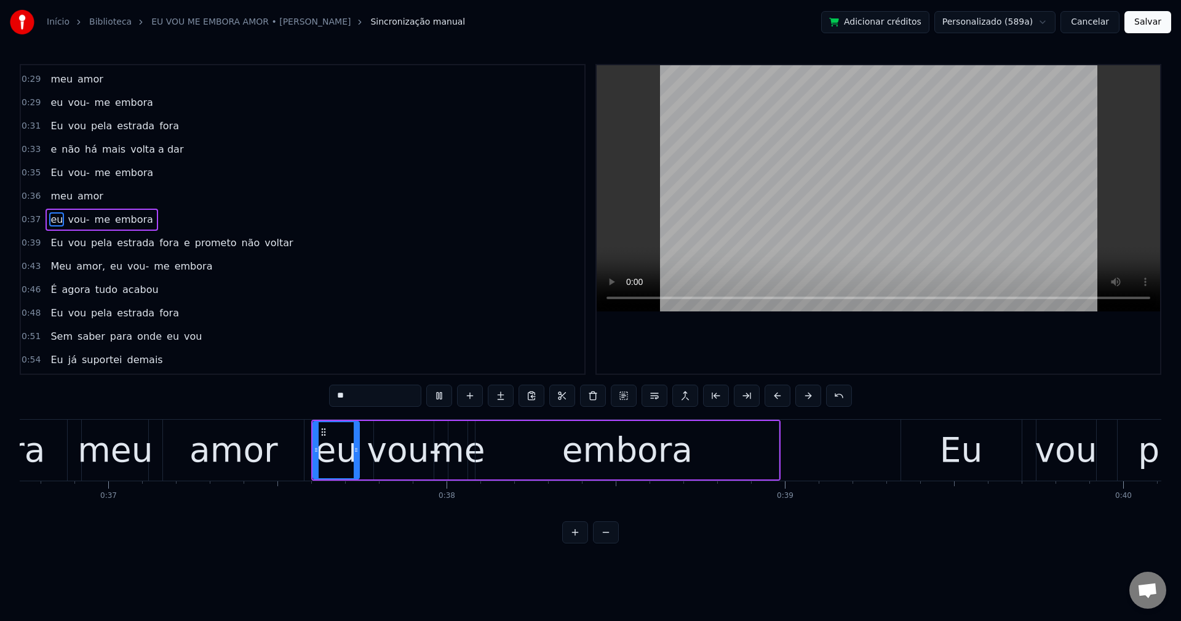
scroll to position [0, 13628]
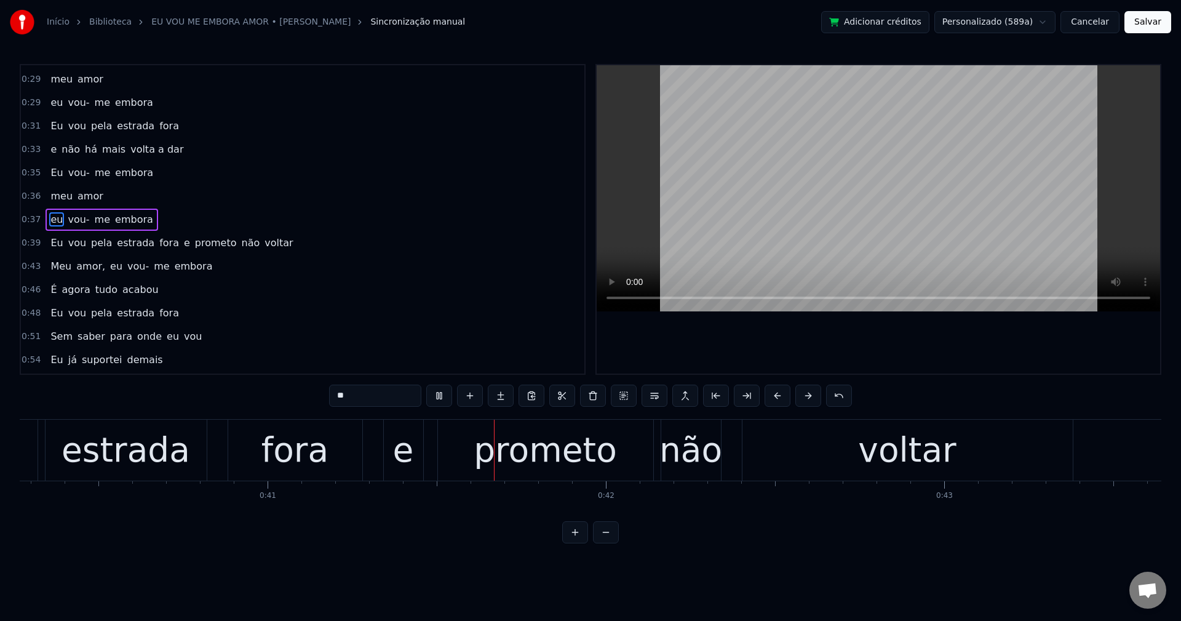
click at [183, 242] on span "e" at bounding box center [187, 243] width 9 height 14
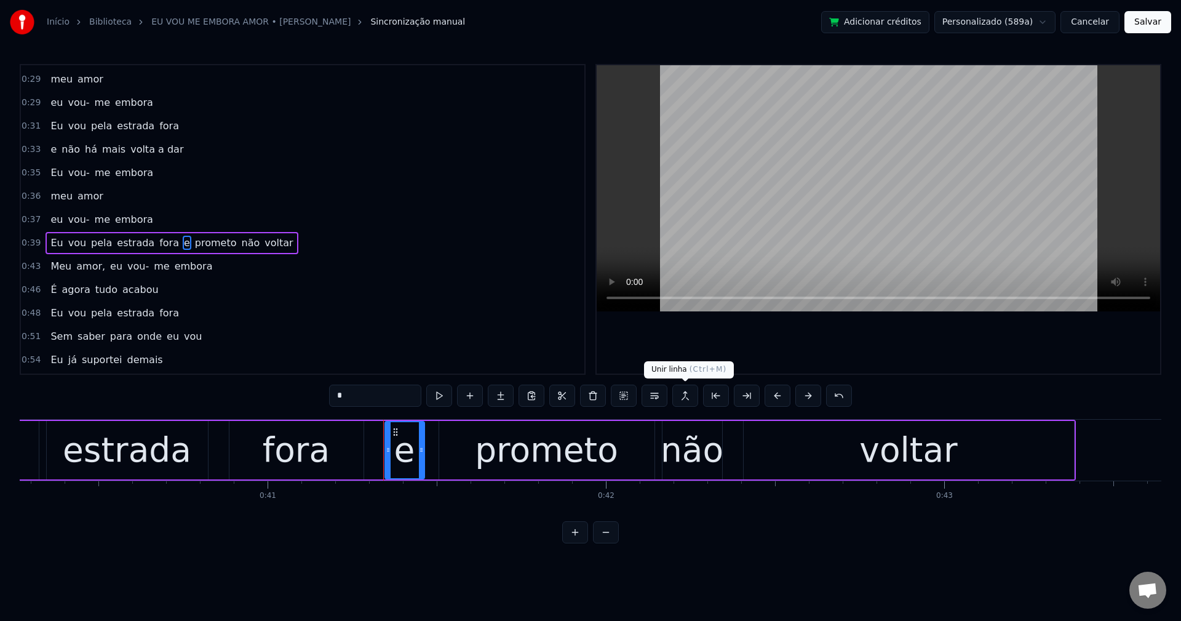
scroll to position [0, 13635]
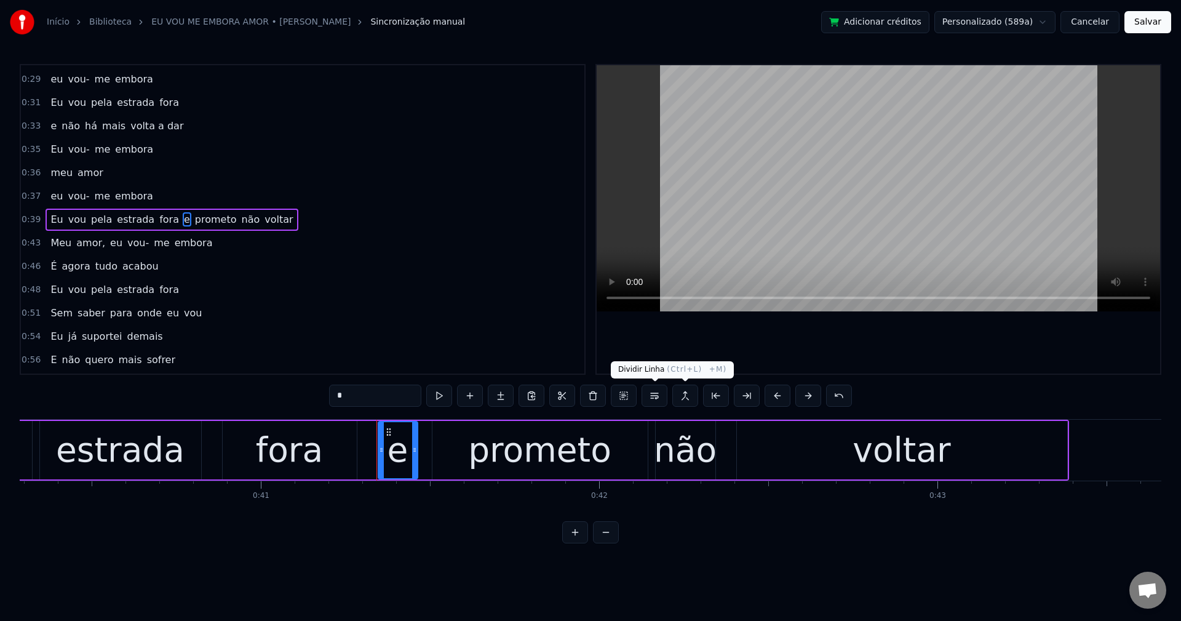
drag, startPoint x: 657, startPoint y: 396, endPoint x: 608, endPoint y: 299, distance: 109.0
click at [657, 394] on button at bounding box center [655, 396] width 26 height 22
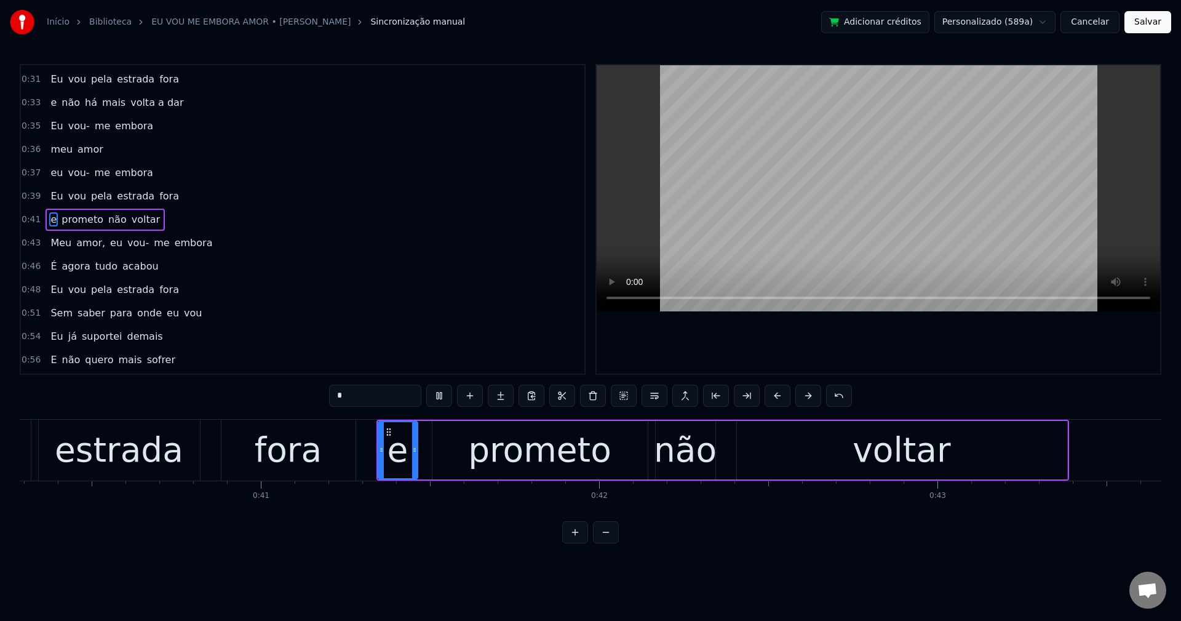
scroll to position [0, 14767]
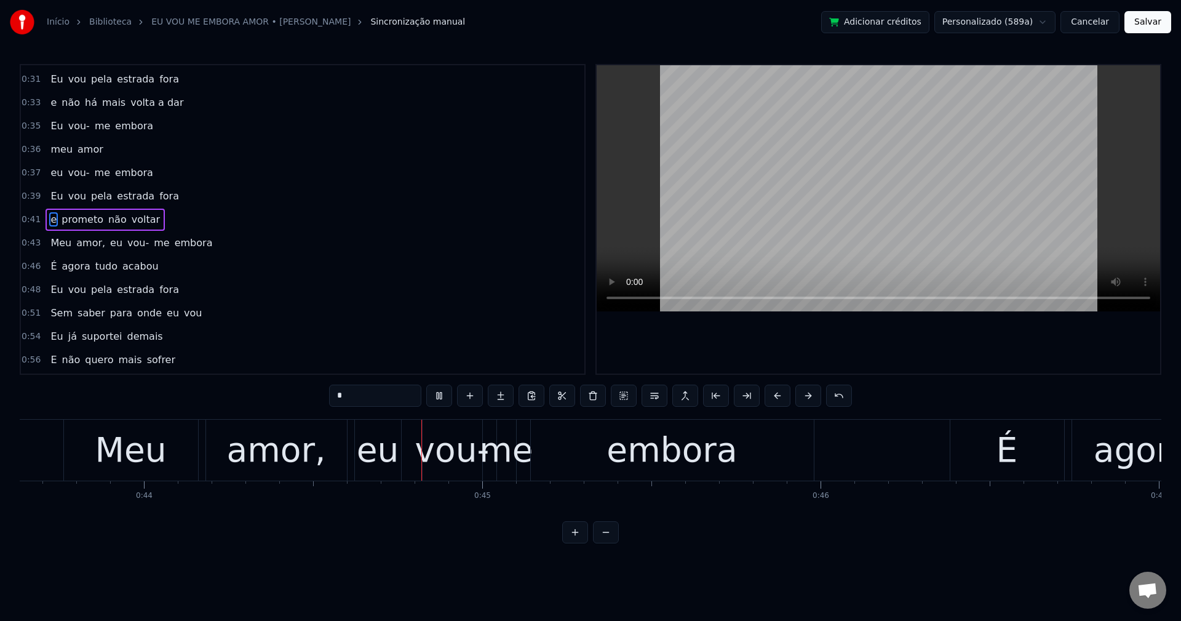
click at [90, 246] on span "amor," at bounding box center [90, 243] width 31 height 14
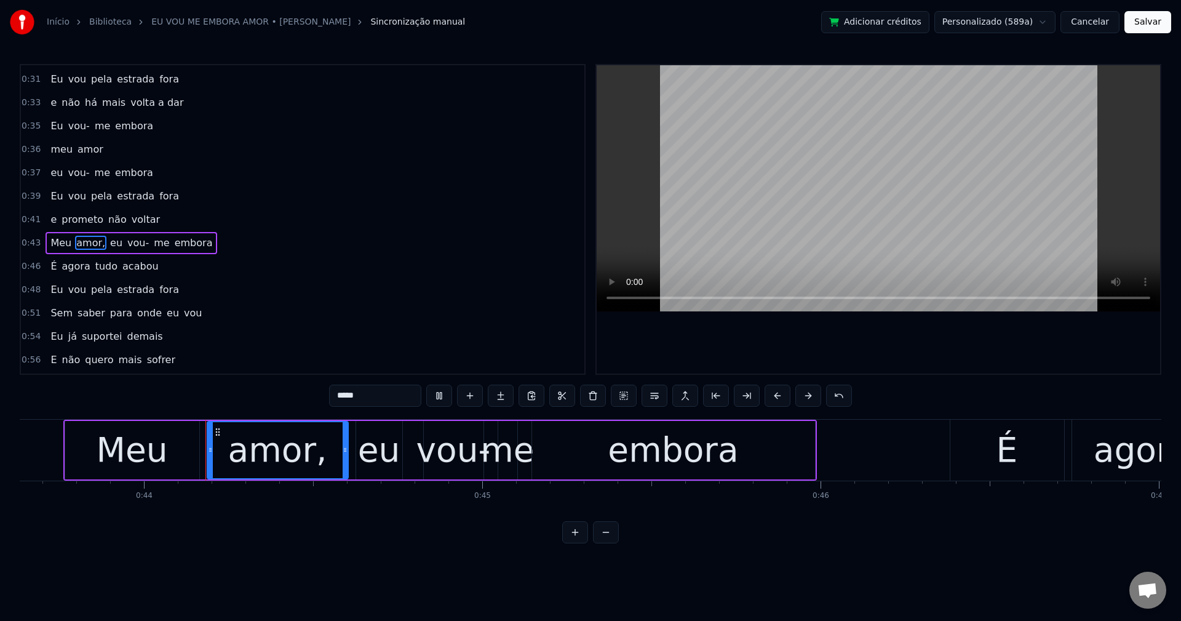
click at [388, 402] on input "*****" at bounding box center [375, 396] width 92 height 22
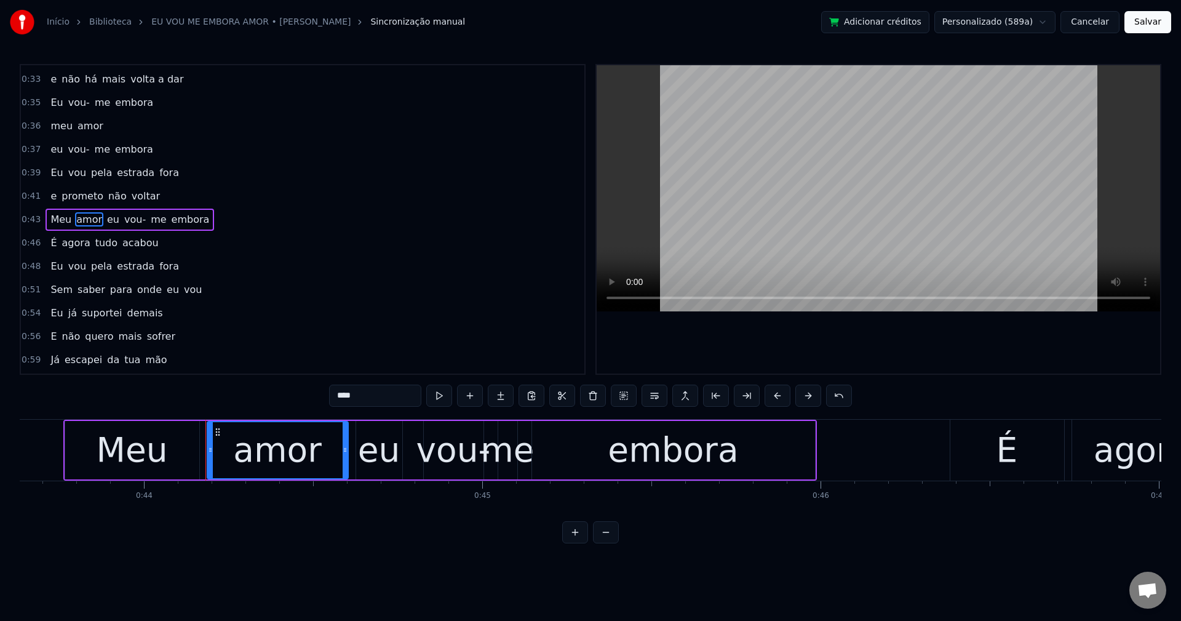
click at [108, 220] on span "eu" at bounding box center [113, 219] width 15 height 14
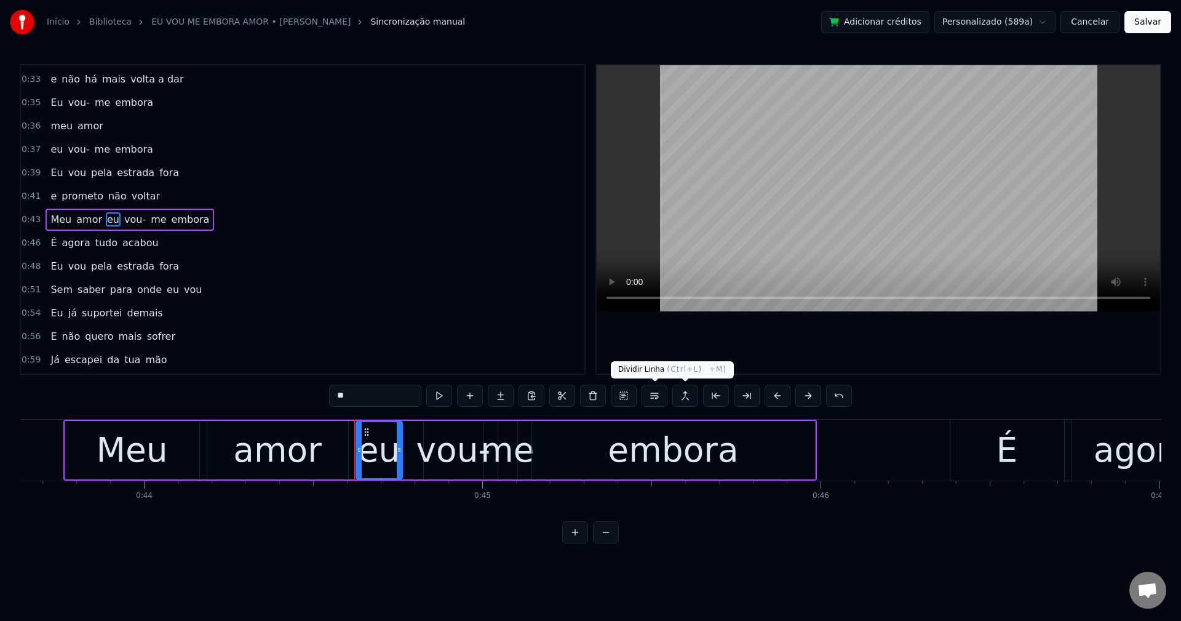
click at [659, 399] on button at bounding box center [655, 396] width 26 height 22
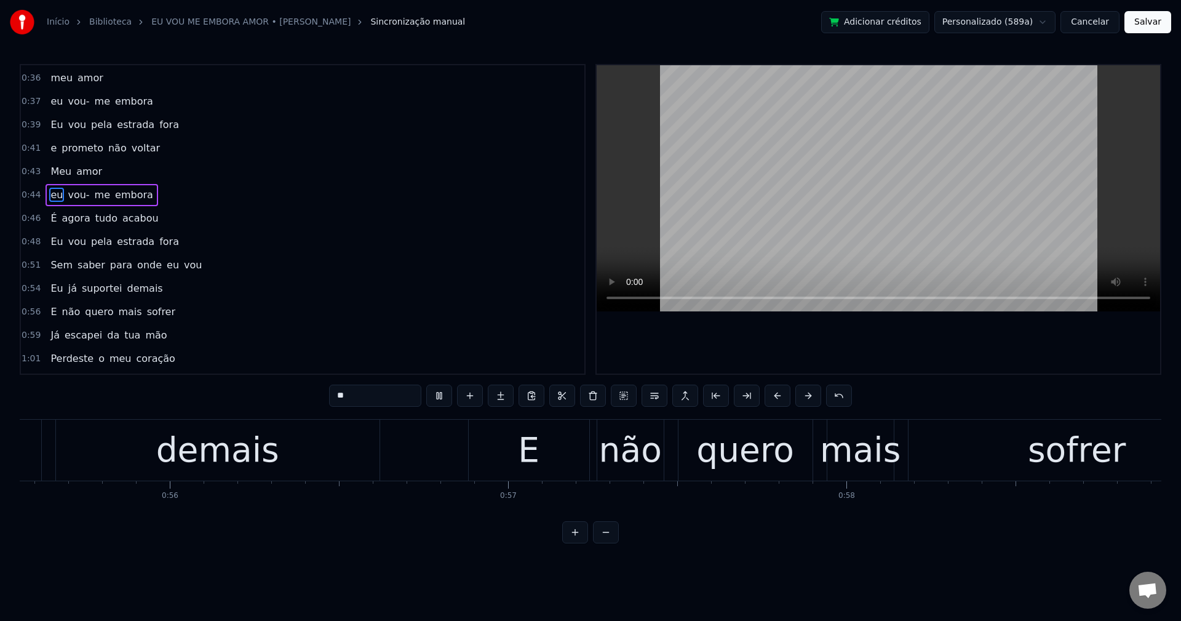
scroll to position [0, 20211]
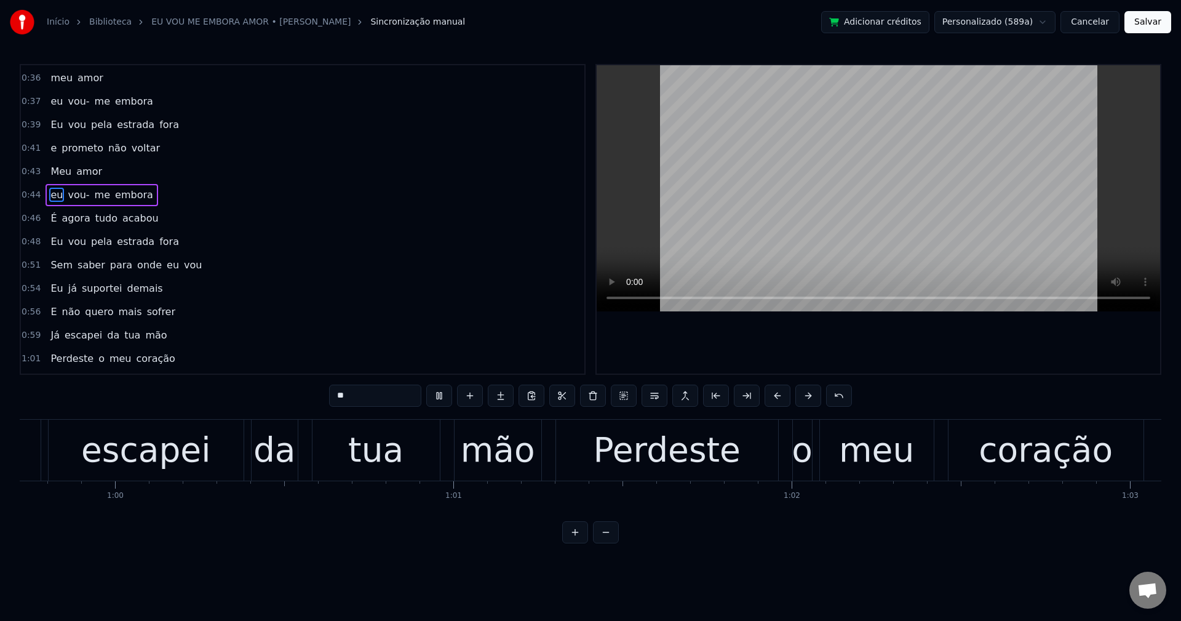
click at [73, 359] on span "Perdeste" at bounding box center [72, 358] width 46 height 14
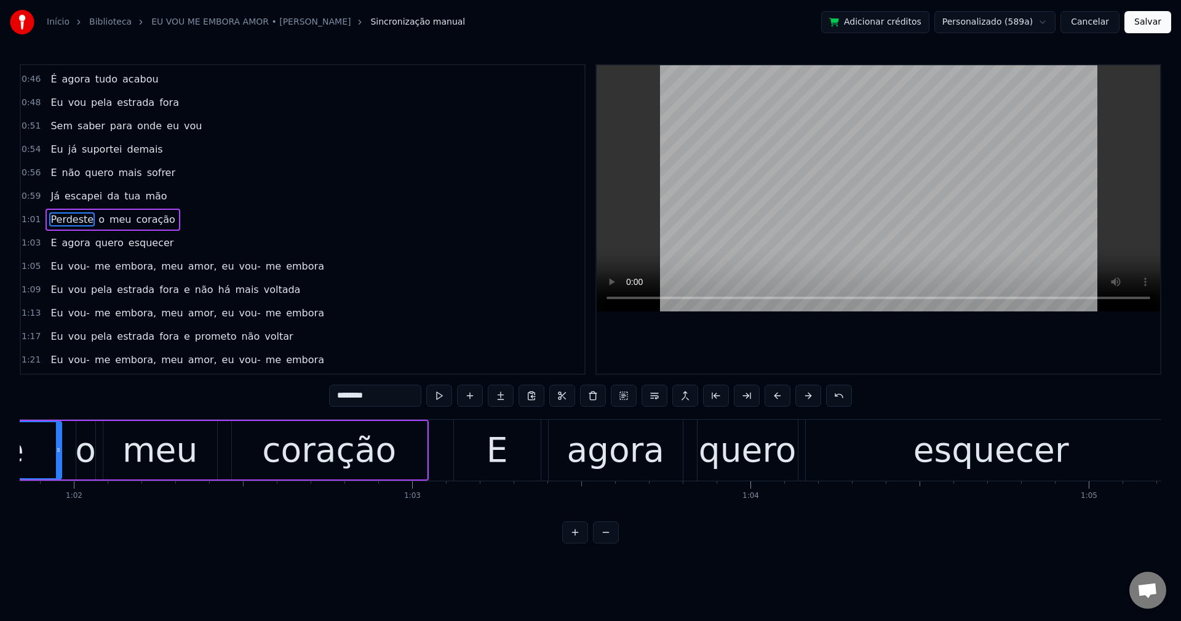
scroll to position [0, 21298]
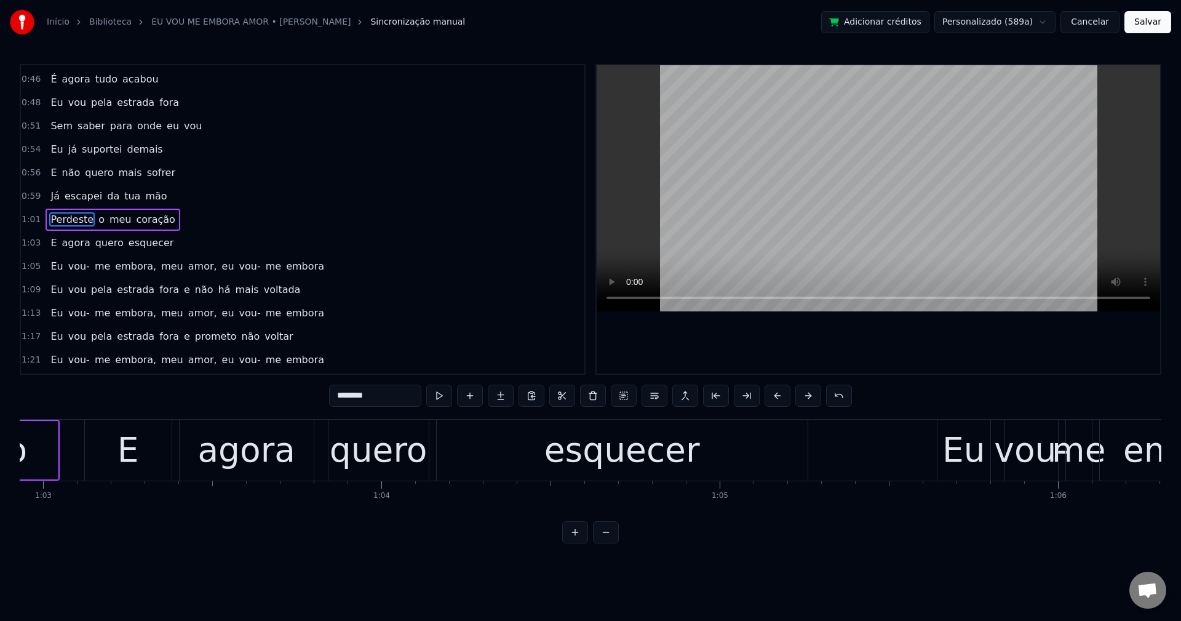
drag, startPoint x: 383, startPoint y: 397, endPoint x: 259, endPoint y: 407, distance: 124.1
click at [259, 407] on div "0:12 Eu vou- me embora 0:13 meu amor 0:13 eu vou- me embora 0:15 Eu vou pela es…" at bounding box center [591, 303] width 1142 height 479
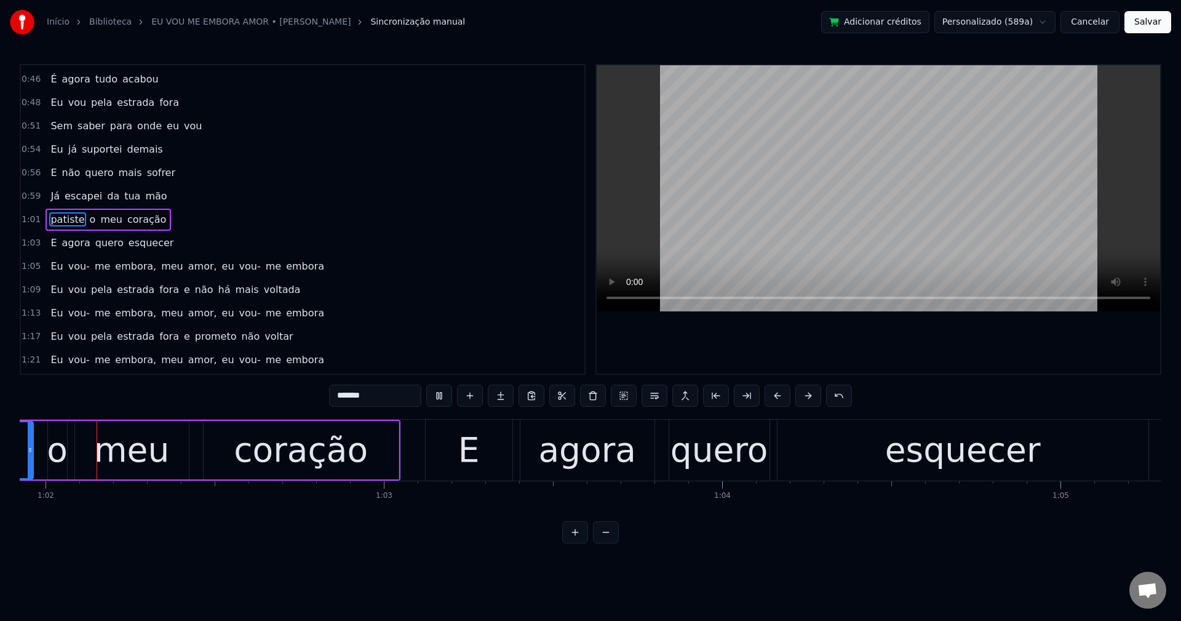
scroll to position [0, 20900]
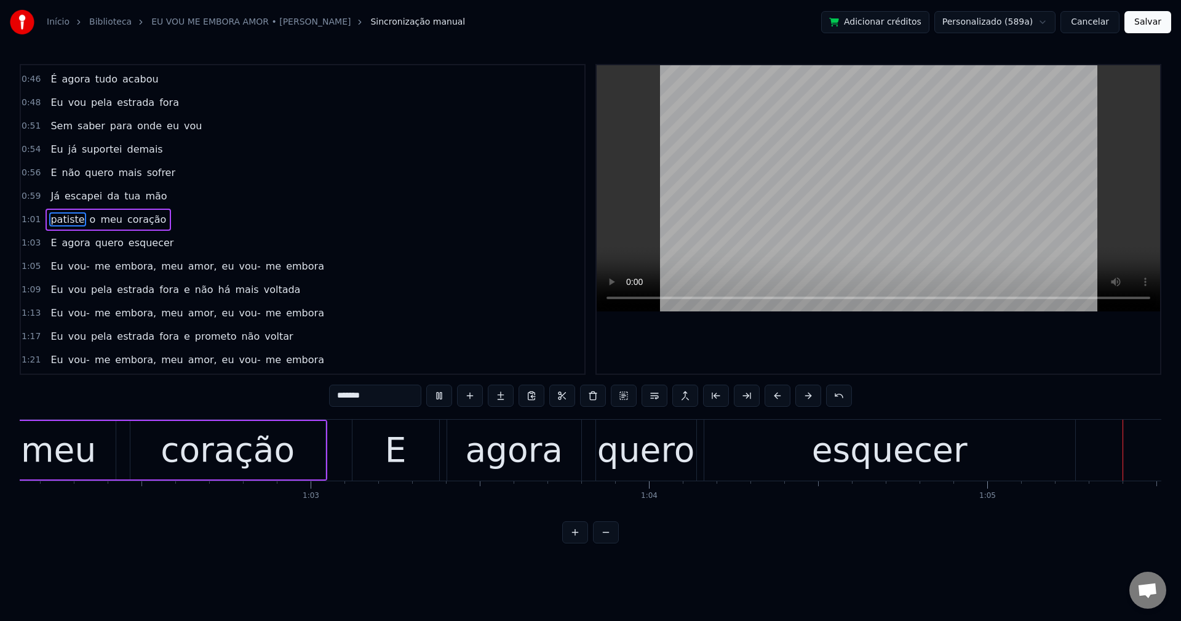
click at [122, 265] on span "embora," at bounding box center [136, 266] width 44 height 14
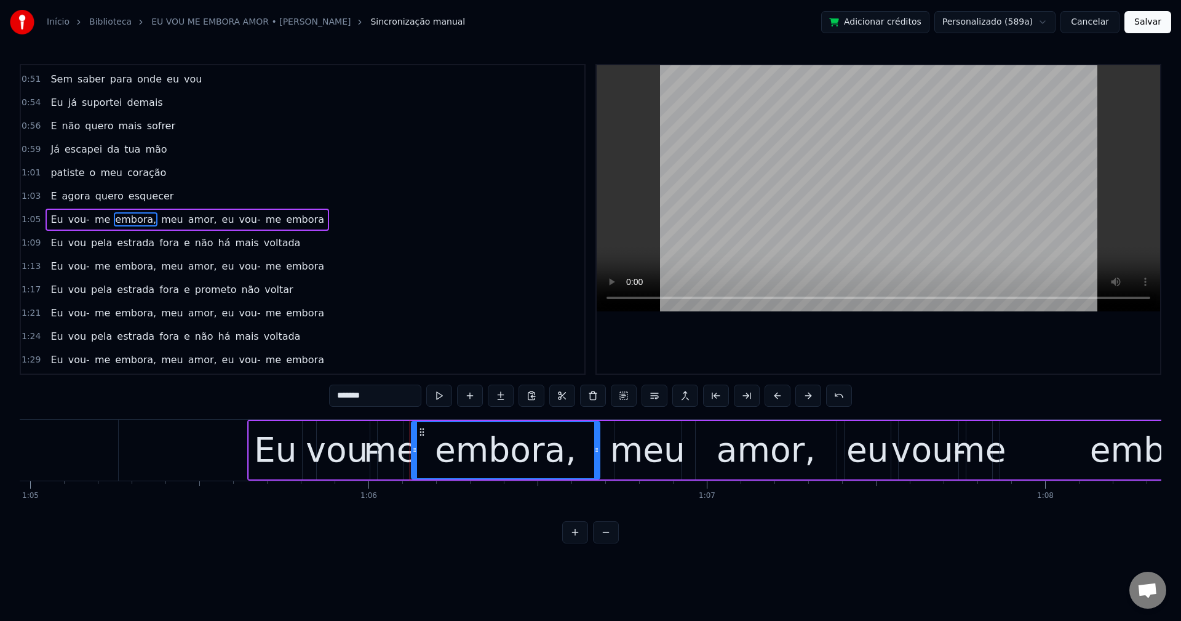
scroll to position [0, 22013]
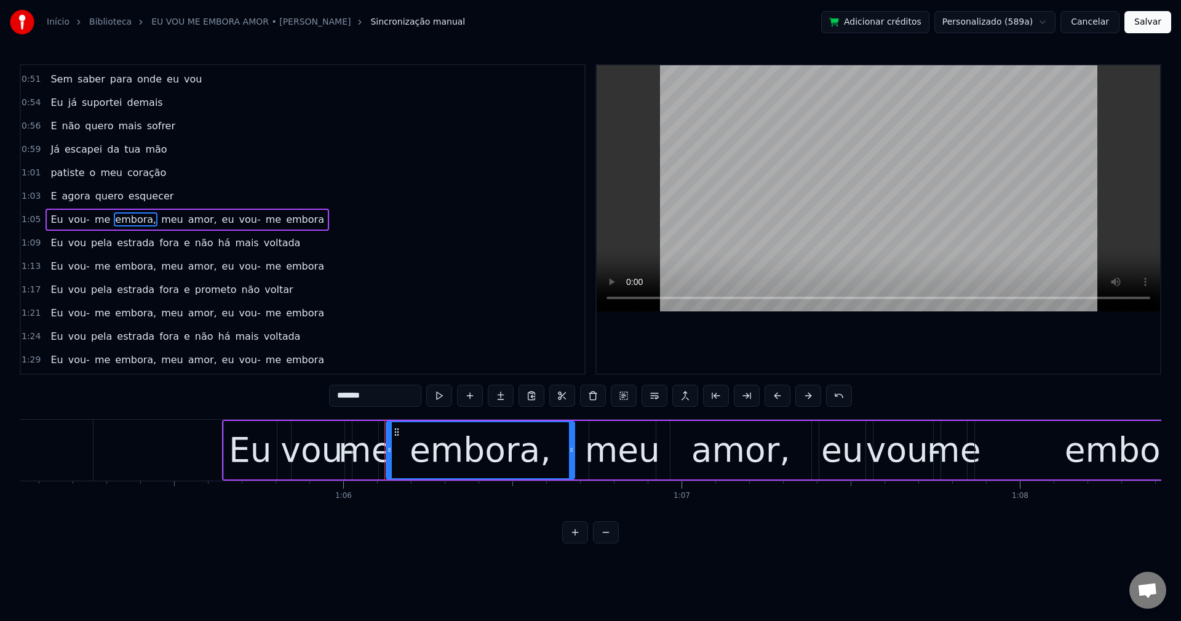
click at [388, 394] on input "*******" at bounding box center [375, 396] width 92 height 22
click at [157, 220] on span "meu" at bounding box center [169, 219] width 25 height 14
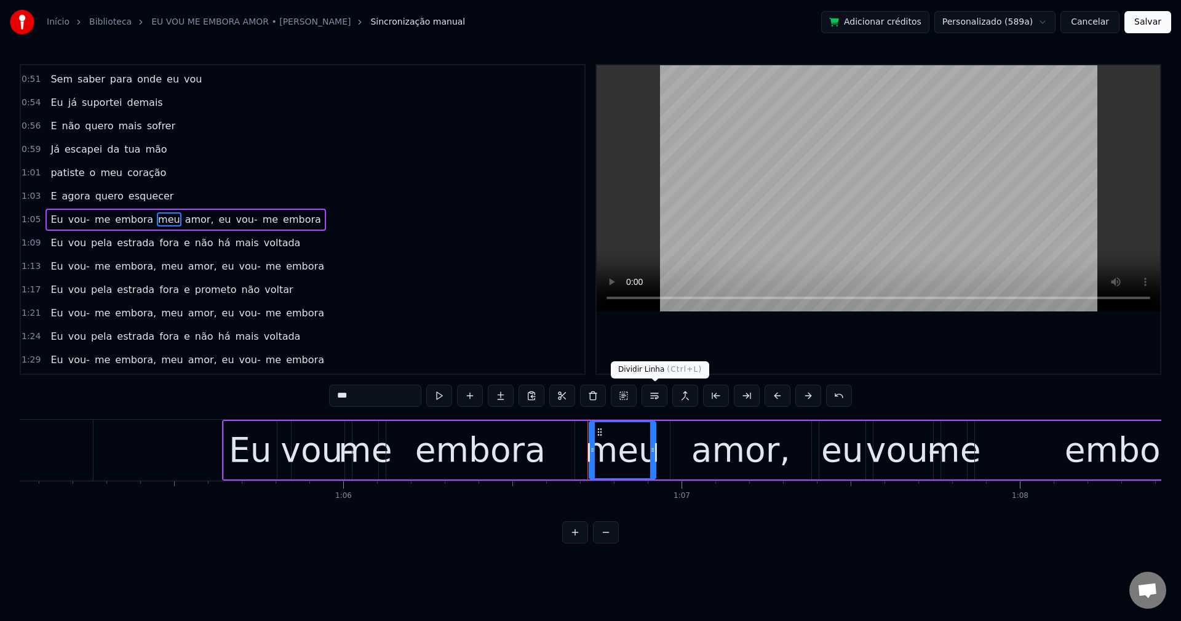
drag, startPoint x: 657, startPoint y: 394, endPoint x: 324, endPoint y: 288, distance: 348.7
click at [655, 394] on button at bounding box center [655, 396] width 26 height 22
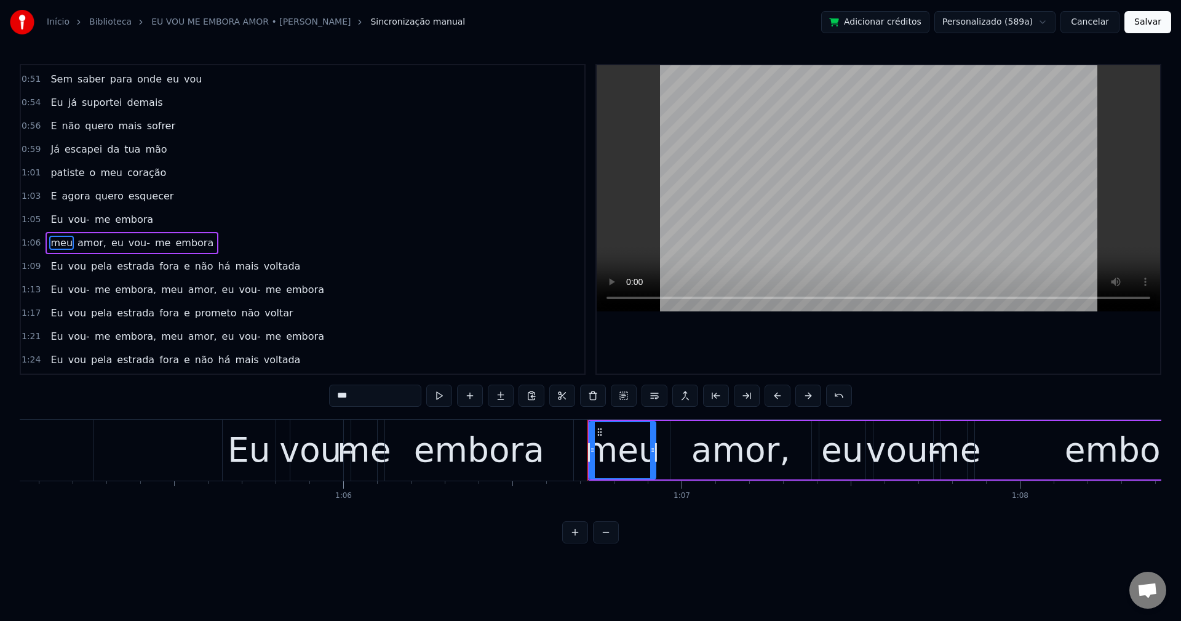
scroll to position [582, 0]
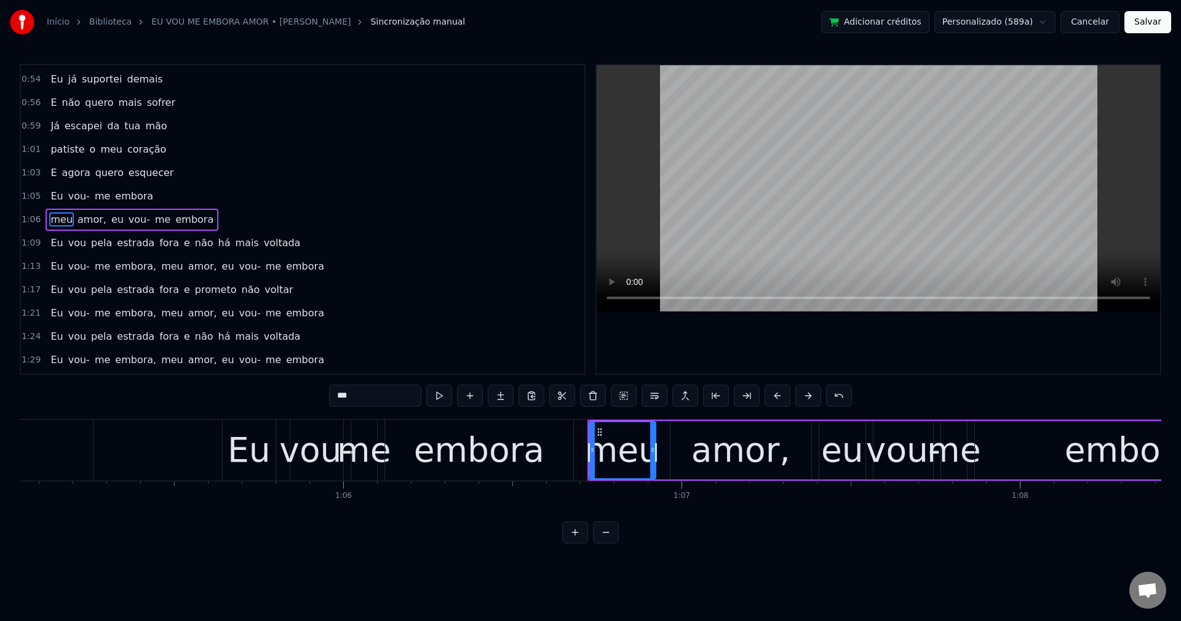
click at [90, 222] on span "amor," at bounding box center [91, 219] width 31 height 14
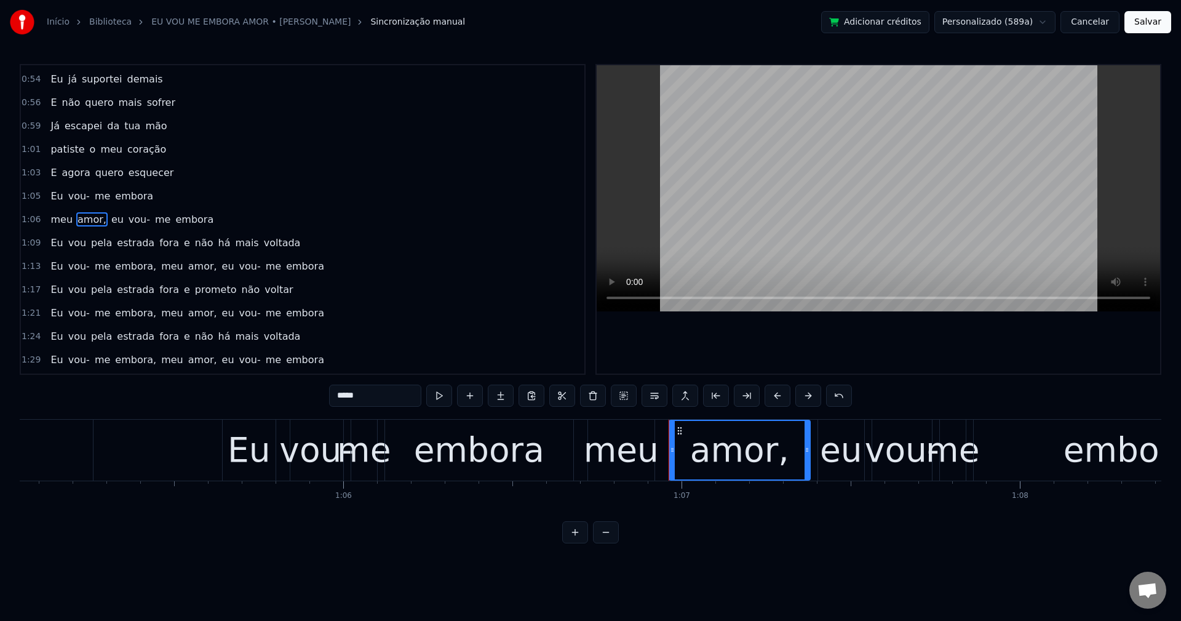
click at [383, 396] on input "*****" at bounding box center [375, 396] width 92 height 22
click at [107, 220] on span "eu" at bounding box center [114, 219] width 15 height 14
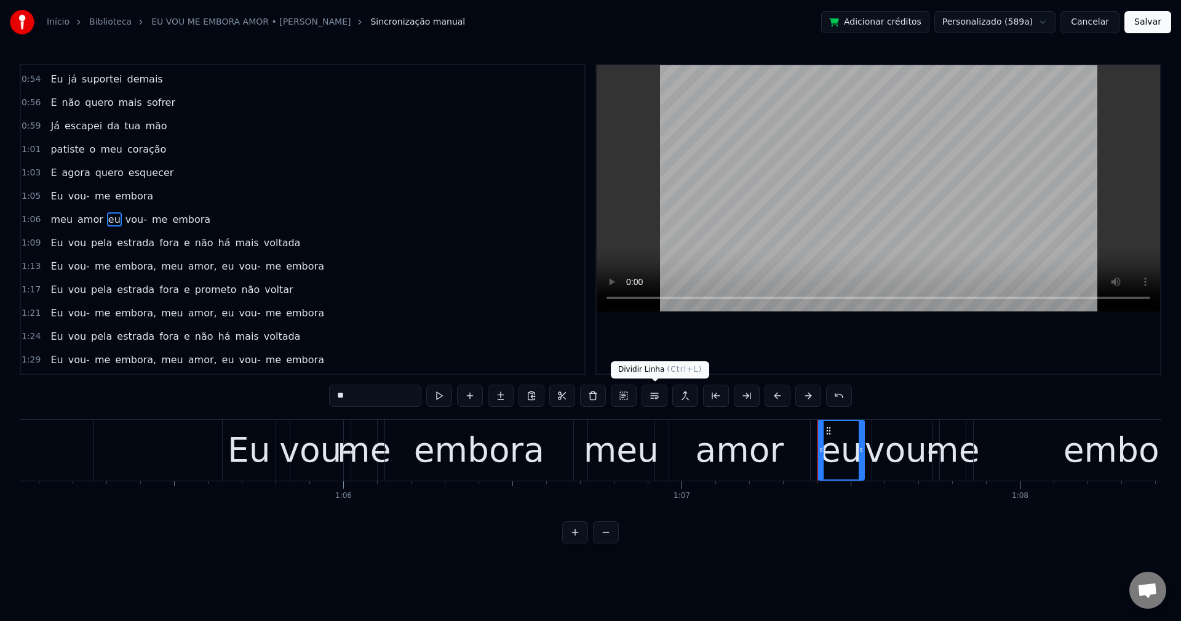
drag, startPoint x: 655, startPoint y: 393, endPoint x: 588, endPoint y: 246, distance: 162.2
click at [654, 392] on button at bounding box center [655, 396] width 26 height 22
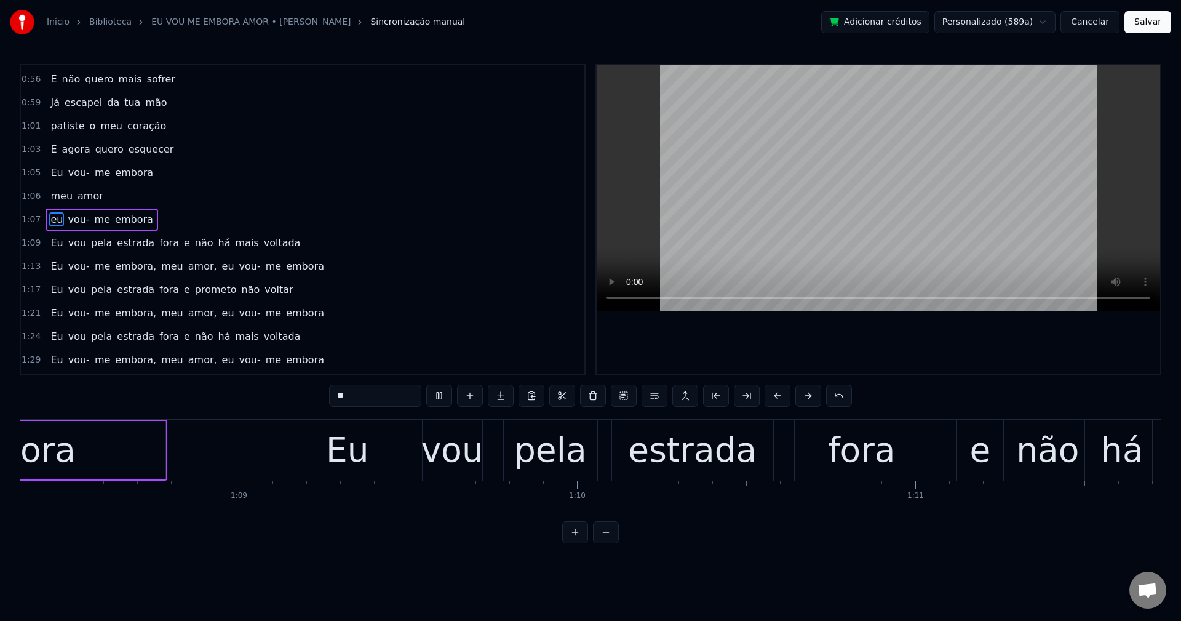
scroll to position [0, 23148]
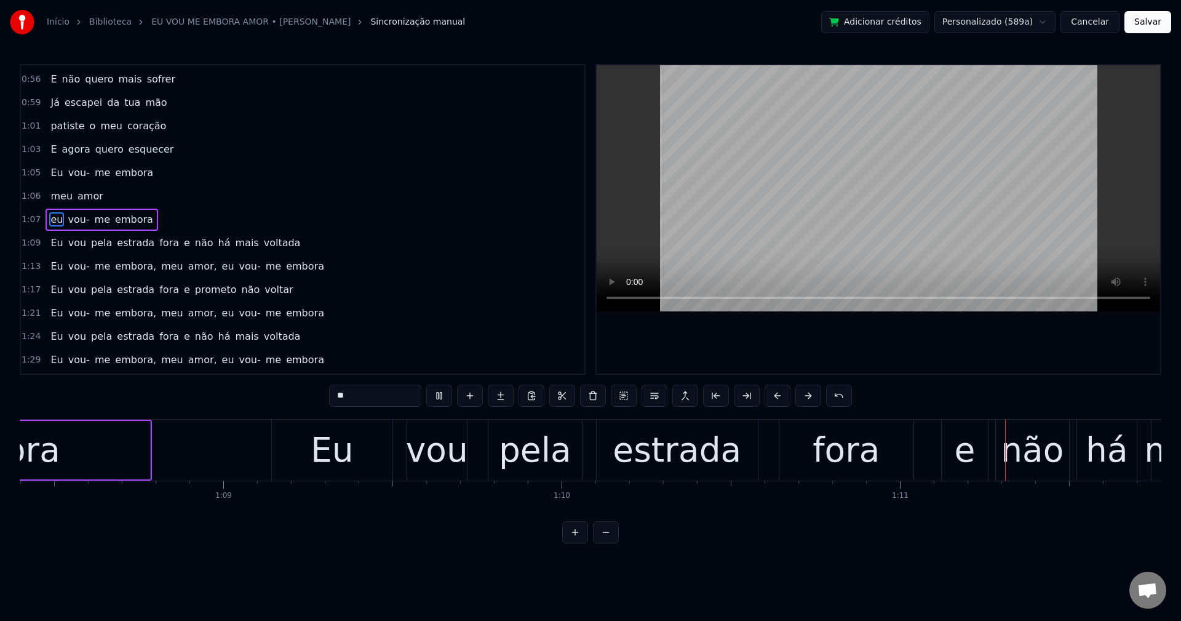
click at [183, 243] on span "e" at bounding box center [187, 243] width 9 height 14
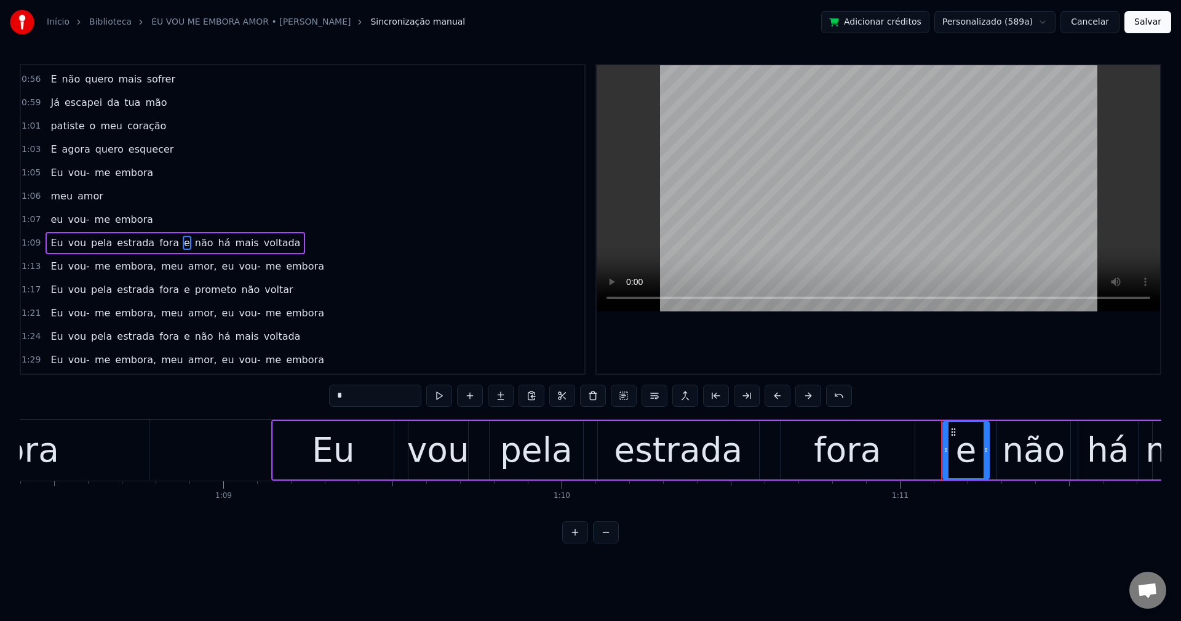
scroll to position [629, 0]
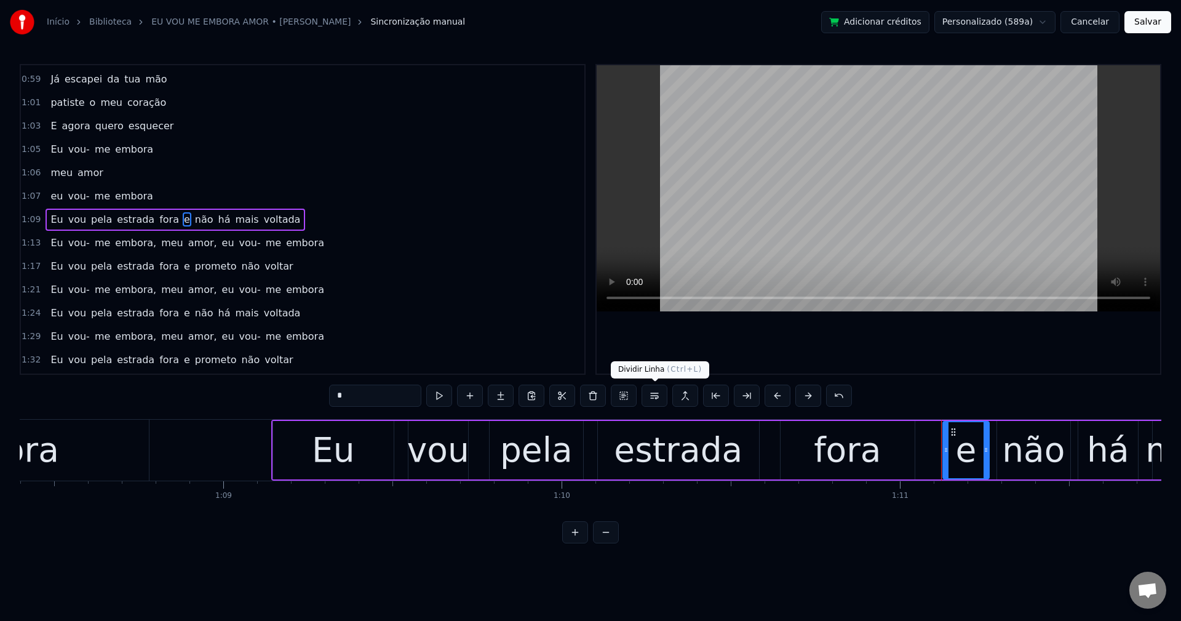
click at [657, 396] on button at bounding box center [655, 396] width 26 height 22
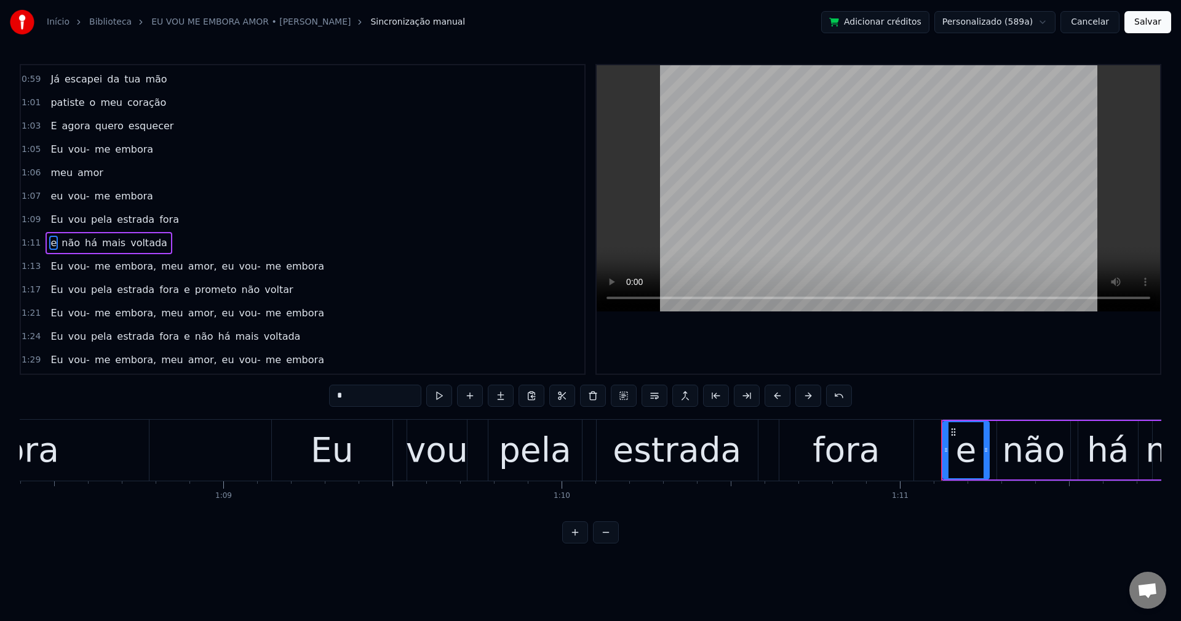
scroll to position [652, 0]
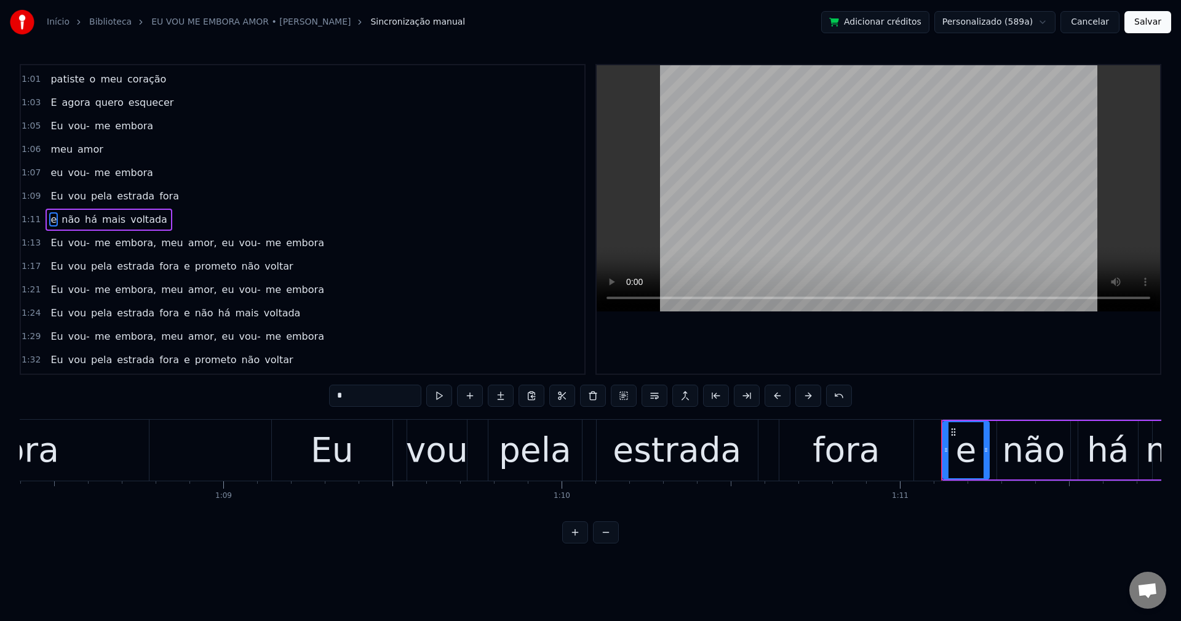
click at [142, 222] on span "voltada" at bounding box center [148, 219] width 39 height 14
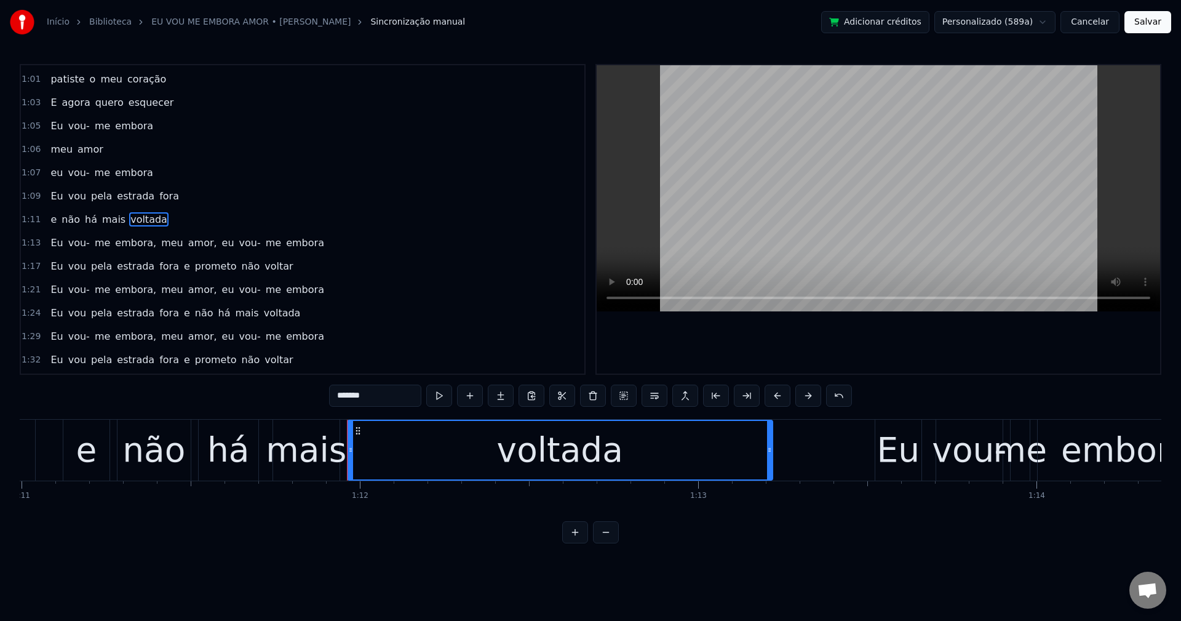
drag, startPoint x: 383, startPoint y: 398, endPoint x: 391, endPoint y: 398, distance: 8.0
click at [383, 397] on input "*******" at bounding box center [375, 396] width 92 height 22
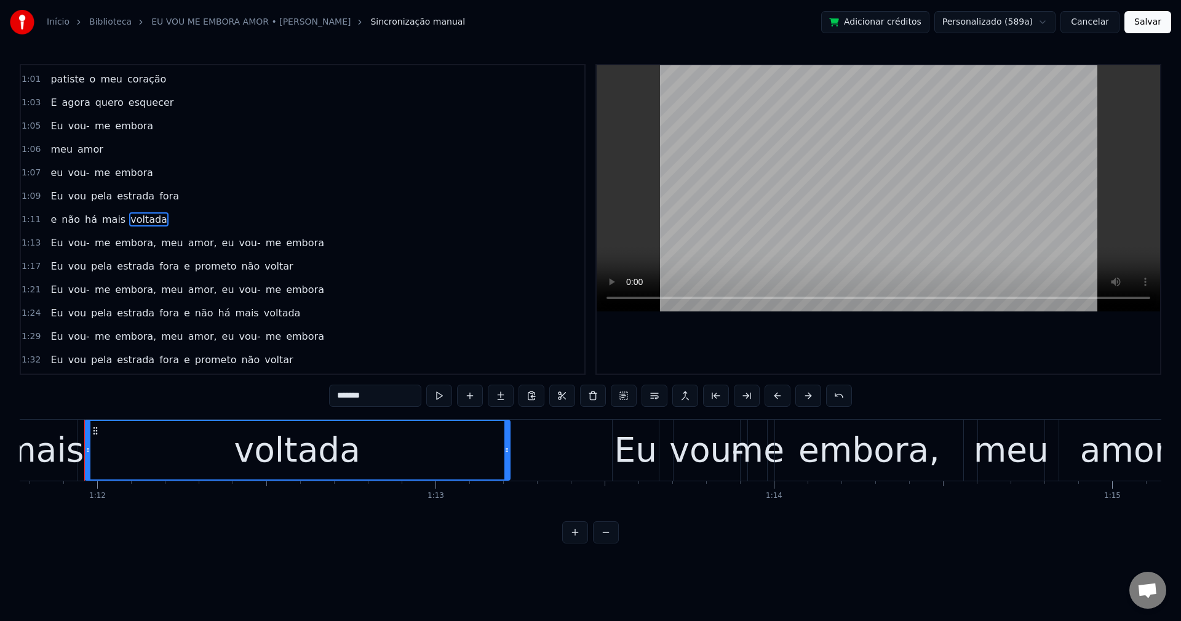
scroll to position [0, 24292]
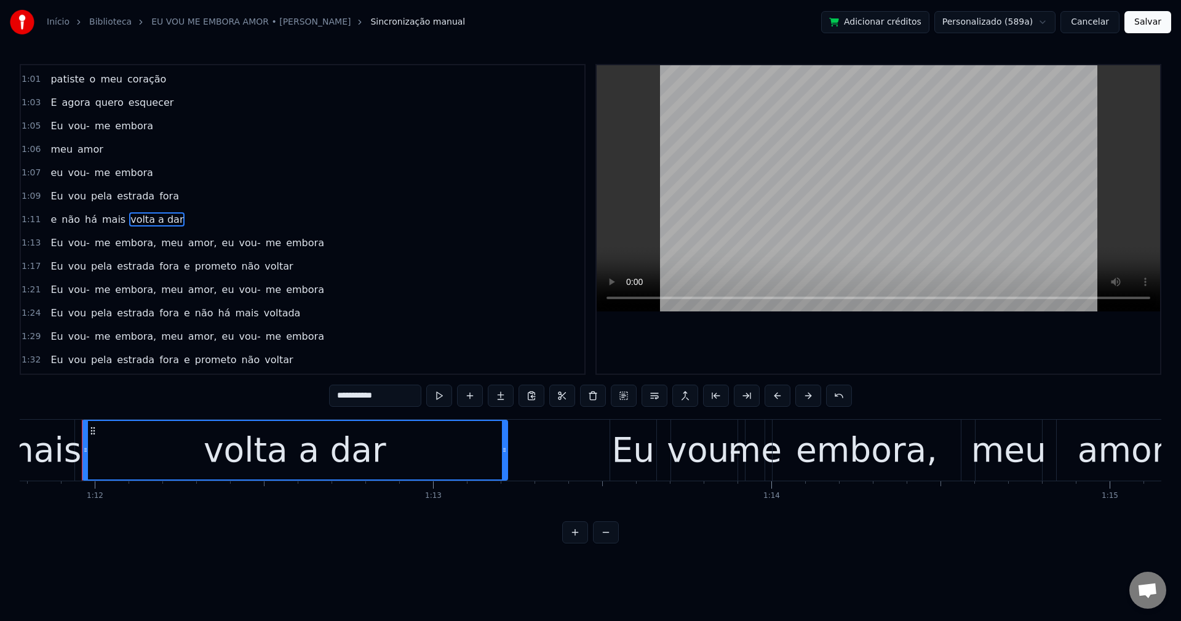
click at [124, 249] on span "embora," at bounding box center [136, 243] width 44 height 14
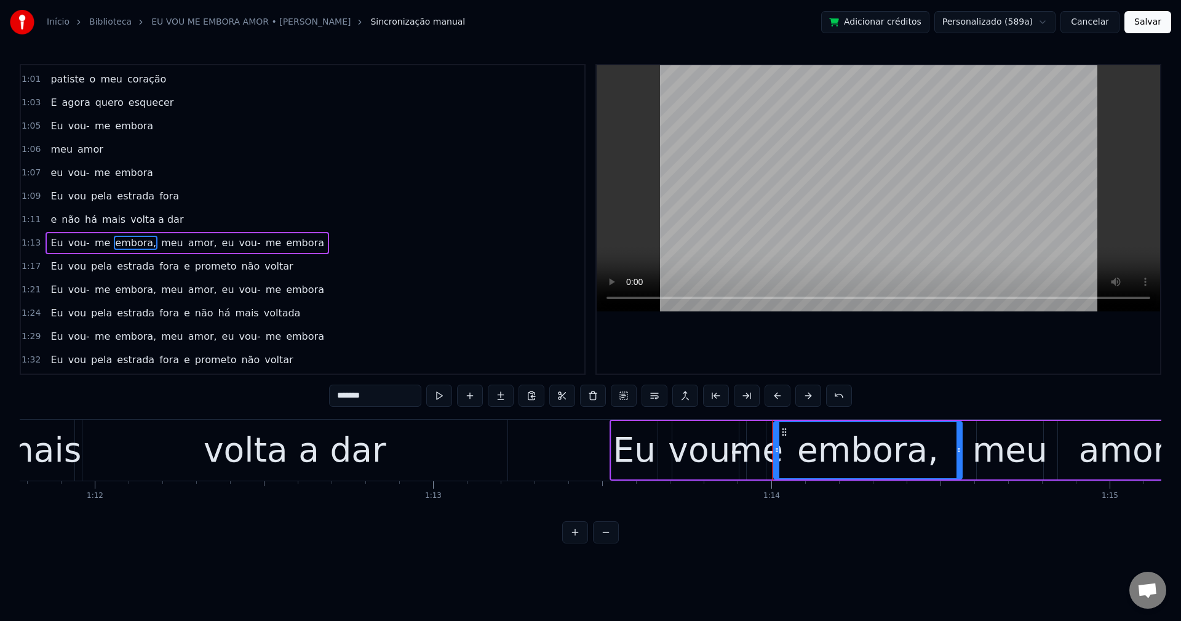
scroll to position [676, 0]
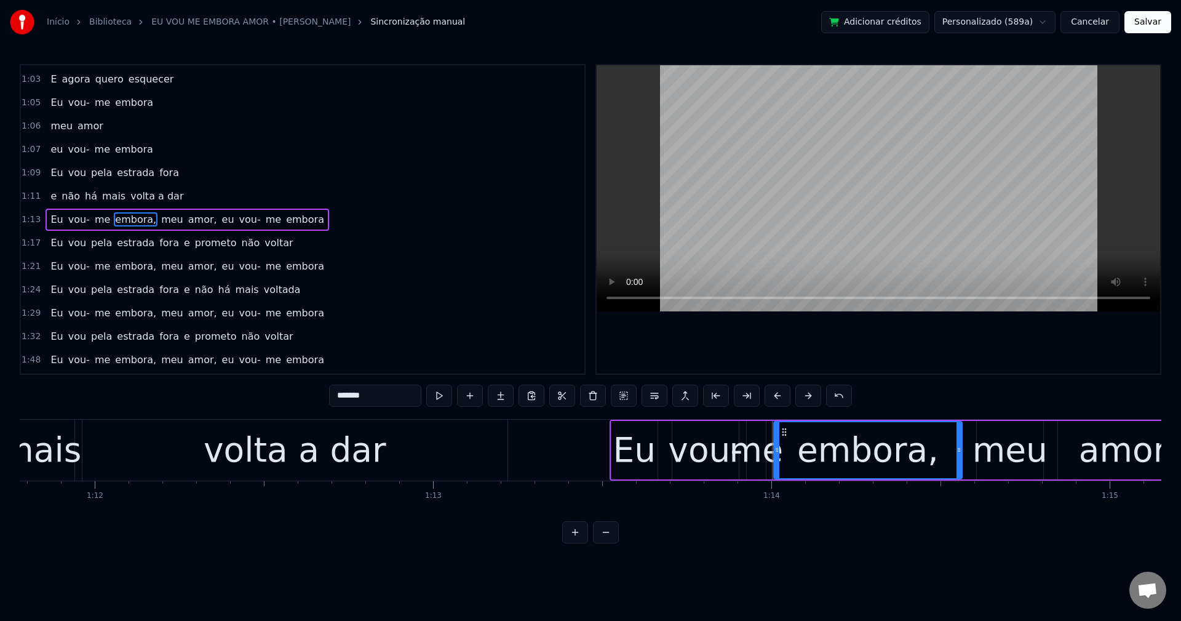
click at [375, 396] on input "*******" at bounding box center [375, 396] width 92 height 22
click at [157, 215] on span "meu" at bounding box center [169, 219] width 25 height 14
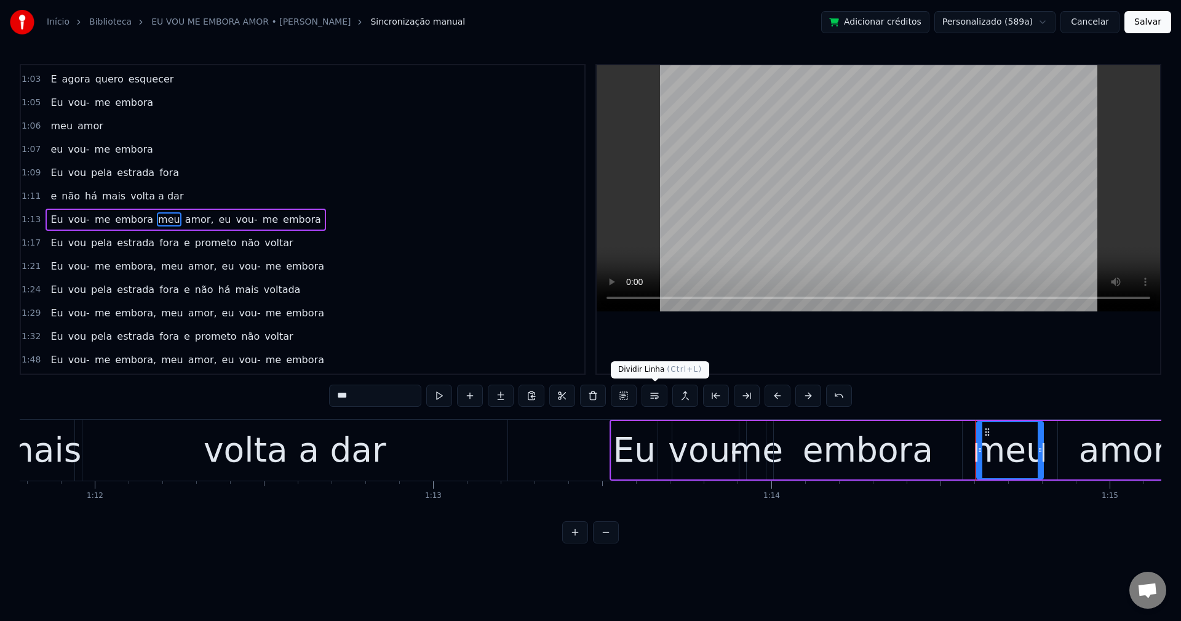
drag, startPoint x: 652, startPoint y: 392, endPoint x: 533, endPoint y: 321, distance: 138.2
click at [653, 392] on button at bounding box center [655, 396] width 26 height 22
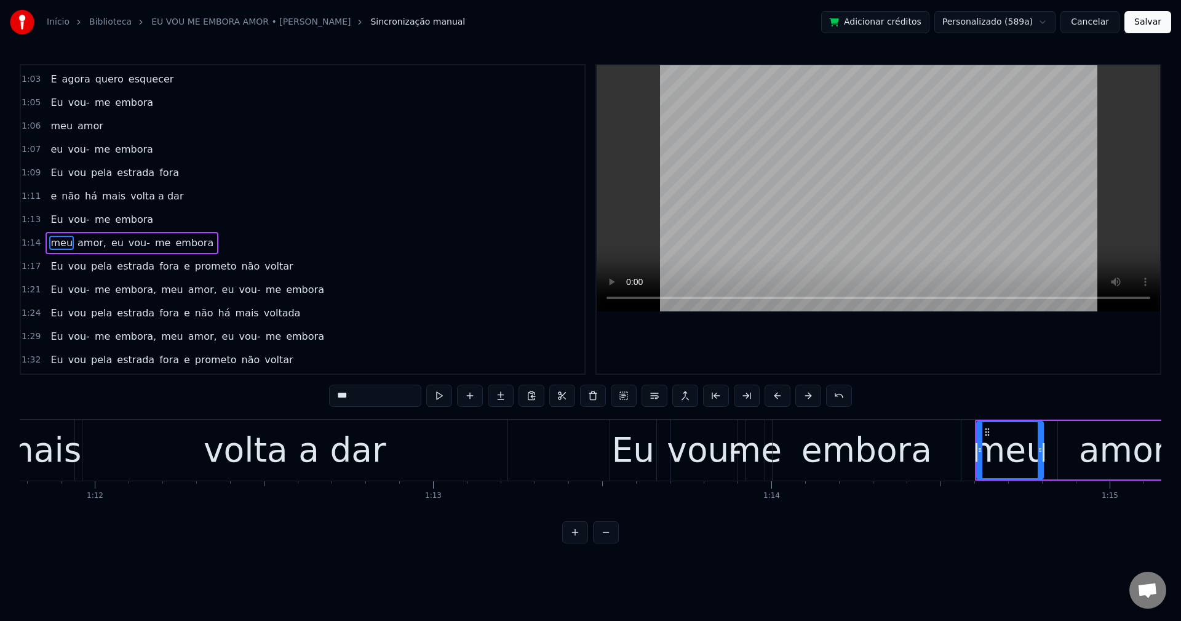
scroll to position [699, 0]
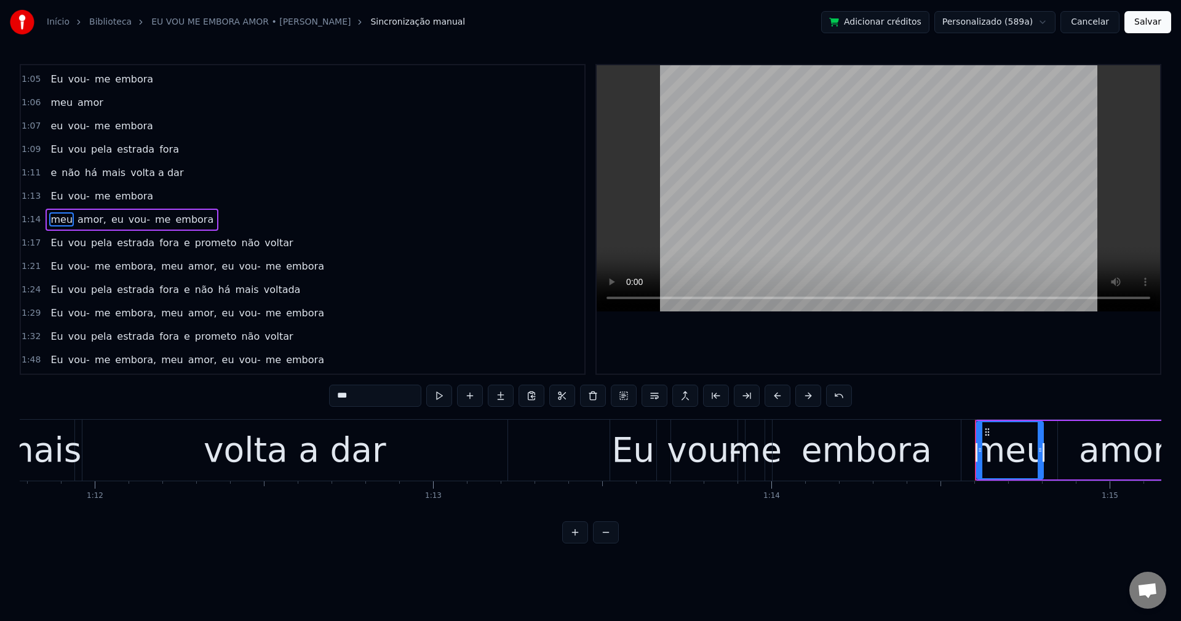
click at [84, 218] on span "amor," at bounding box center [91, 219] width 31 height 14
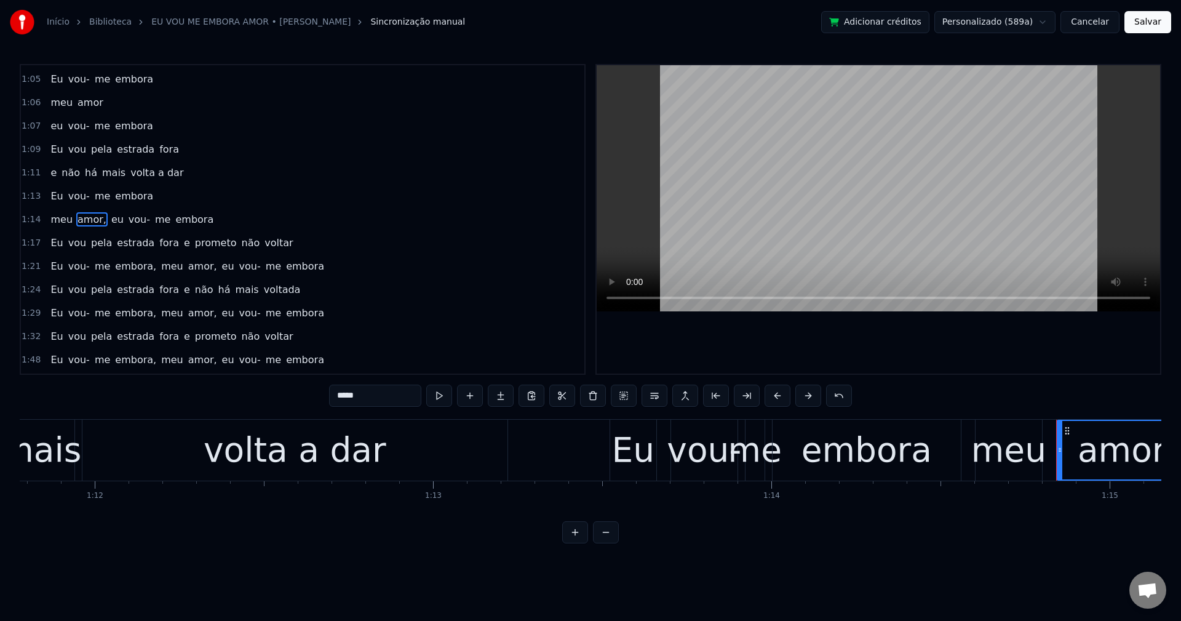
click at [396, 398] on input "*****" at bounding box center [375, 396] width 92 height 22
click at [107, 220] on span "eu" at bounding box center [114, 219] width 15 height 14
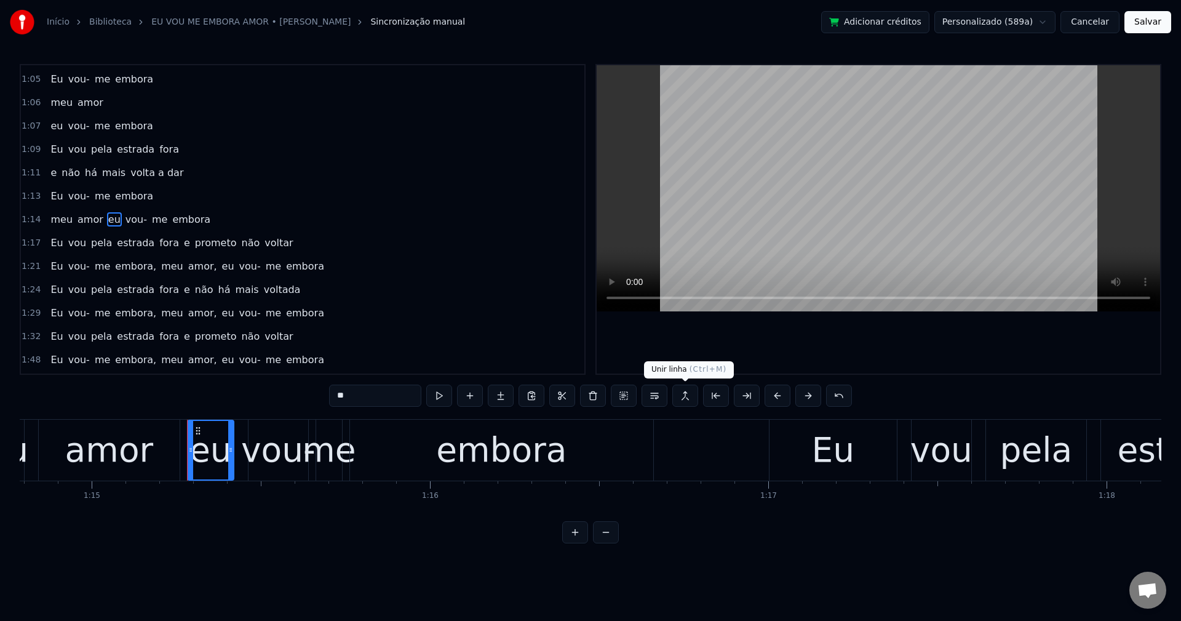
scroll to position [0, 25416]
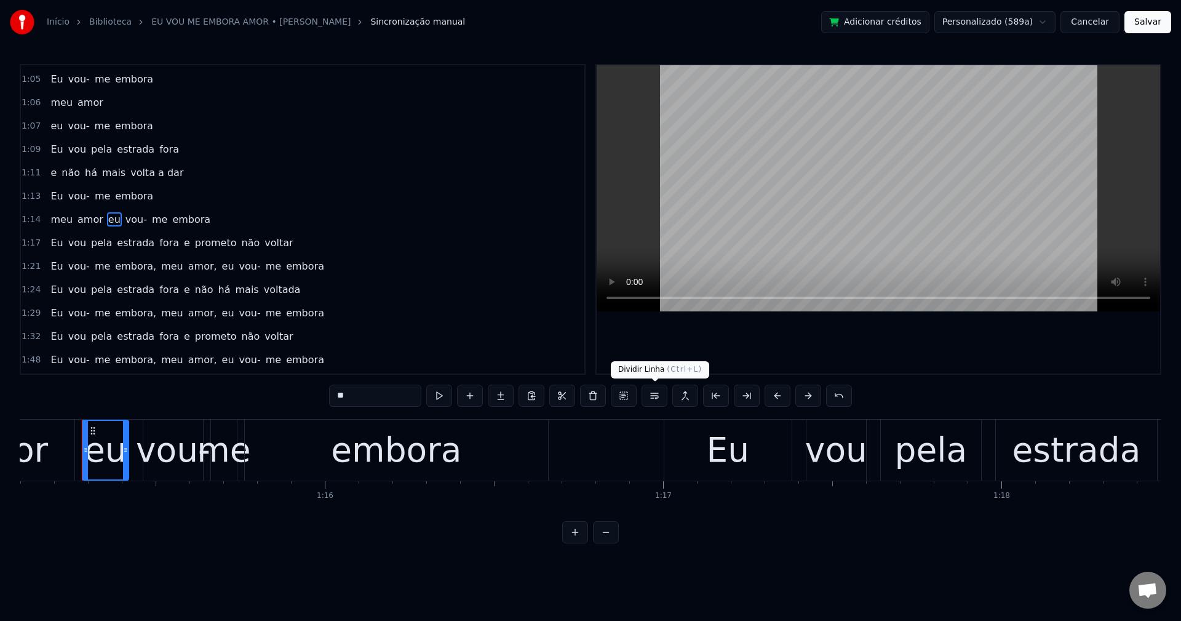
click at [652, 400] on button at bounding box center [655, 396] width 26 height 22
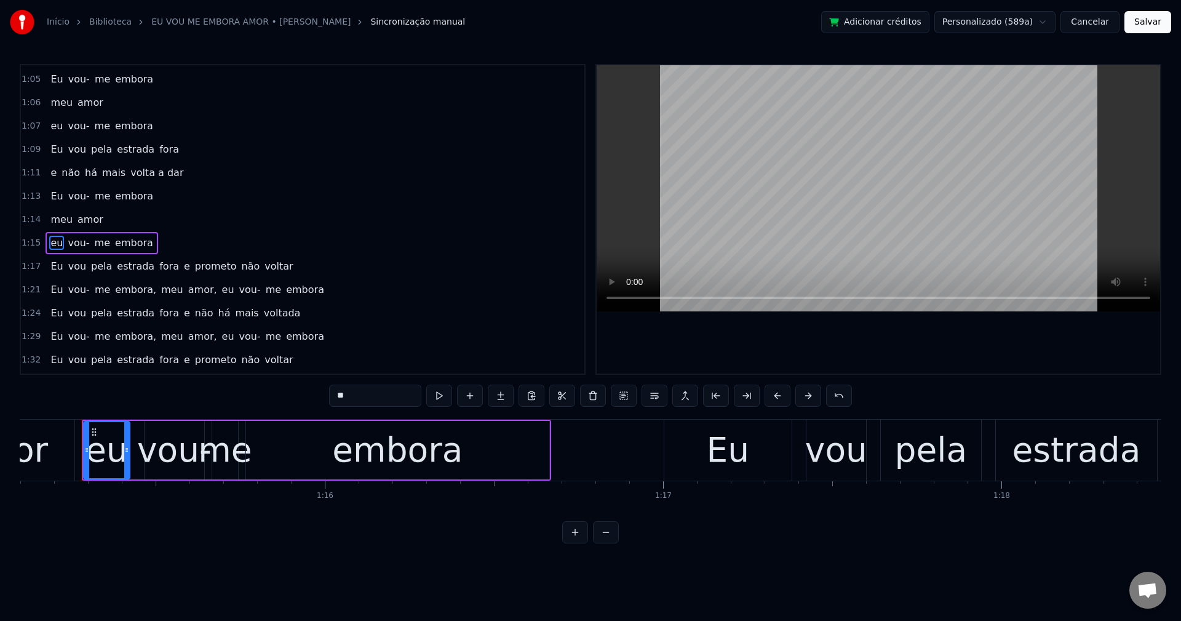
scroll to position [722, 0]
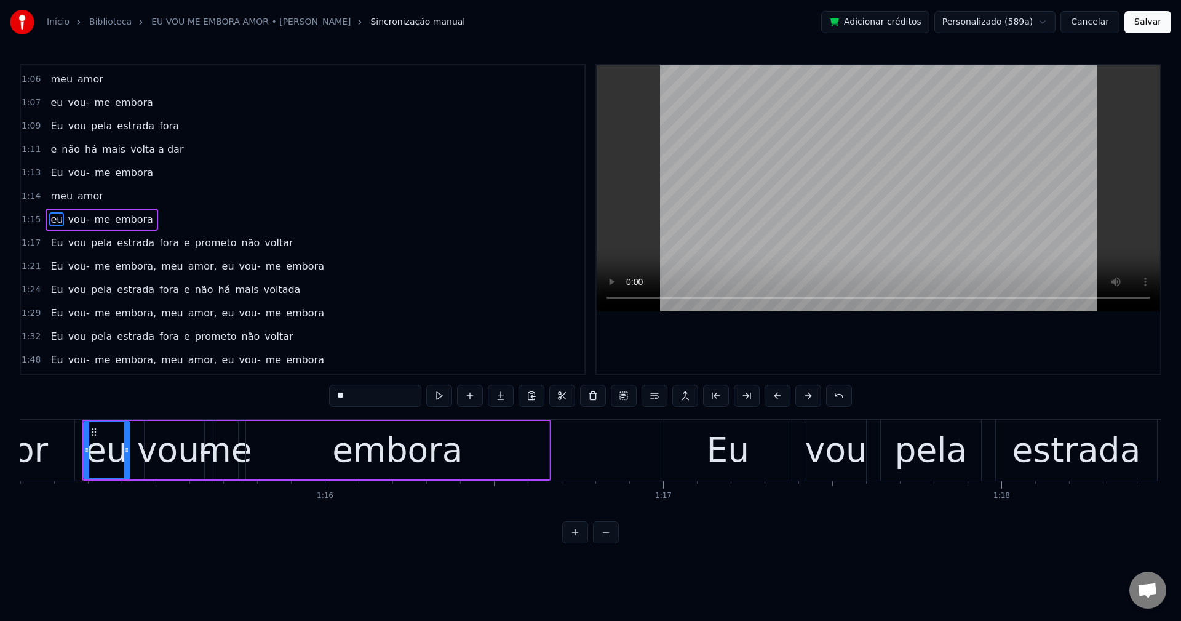
click at [183, 242] on span "e" at bounding box center [187, 243] width 9 height 14
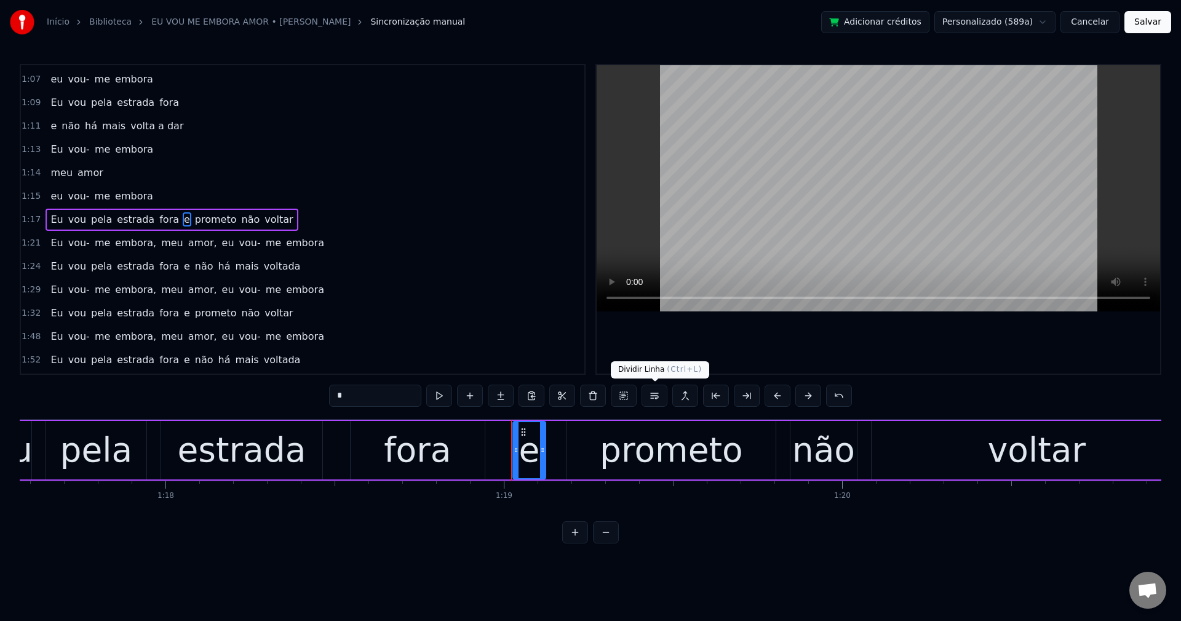
click at [655, 398] on button at bounding box center [655, 396] width 26 height 22
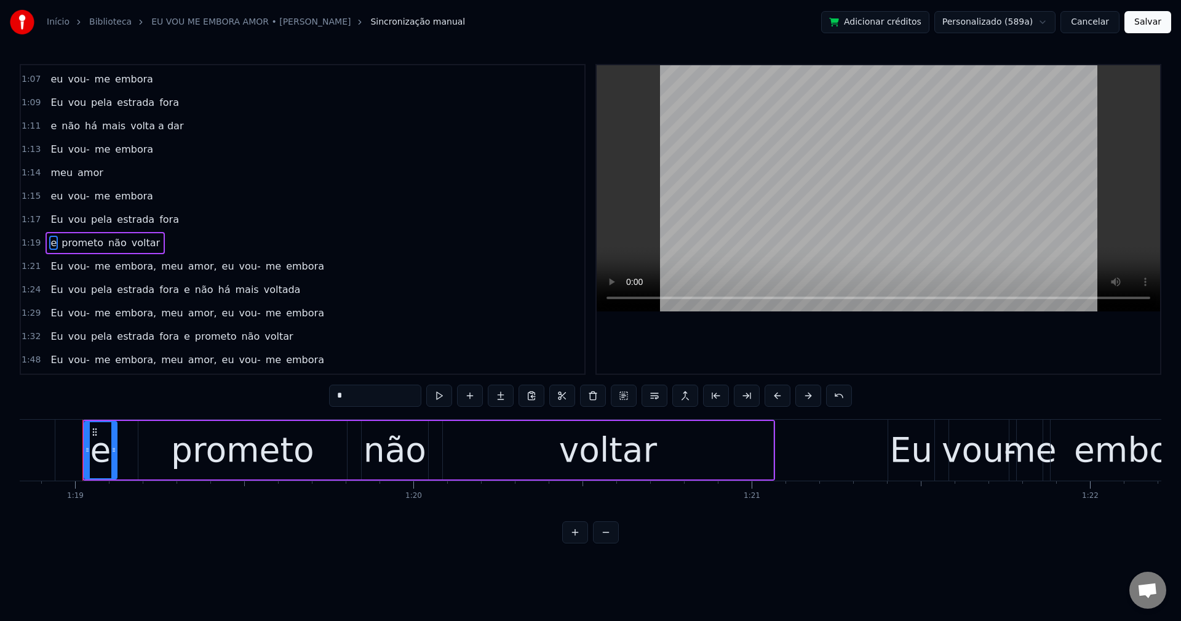
scroll to position [769, 0]
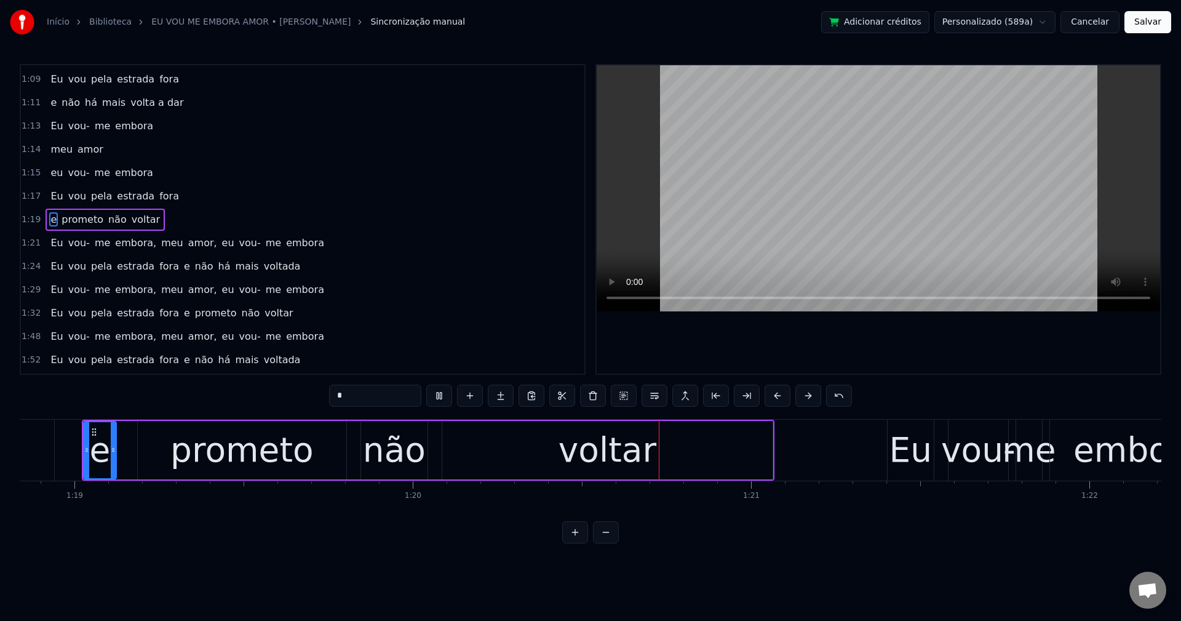
click at [128, 242] on span "embora," at bounding box center [136, 243] width 44 height 14
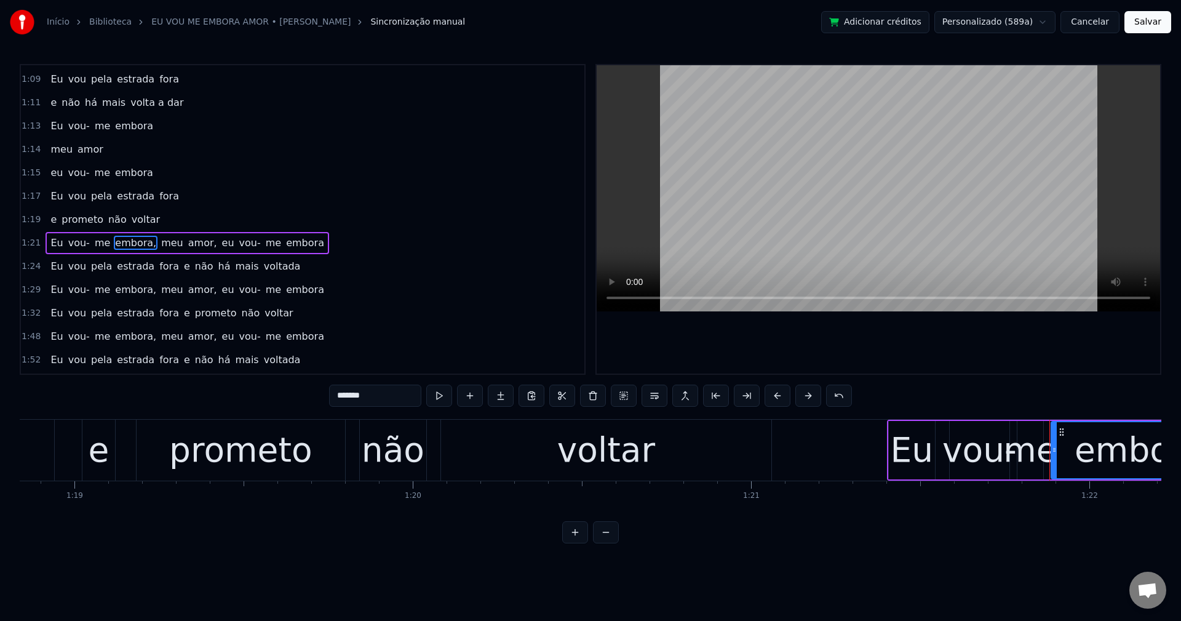
scroll to position [793, 0]
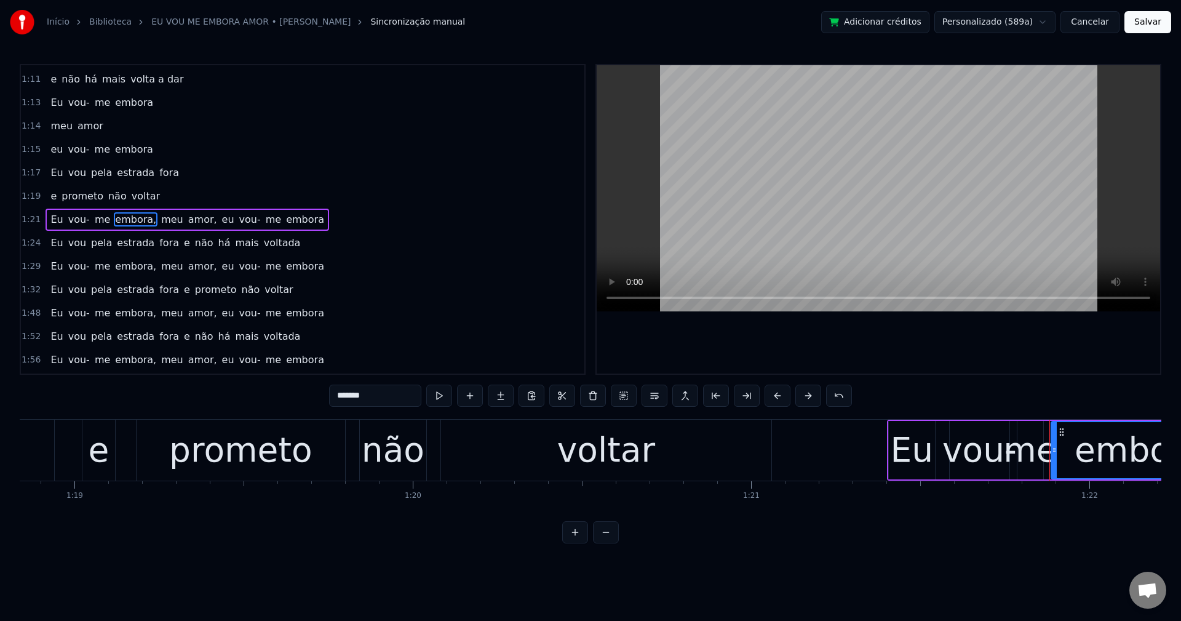
click at [387, 393] on input "*******" at bounding box center [375, 396] width 92 height 22
click at [158, 225] on span "meu" at bounding box center [169, 219] width 25 height 14
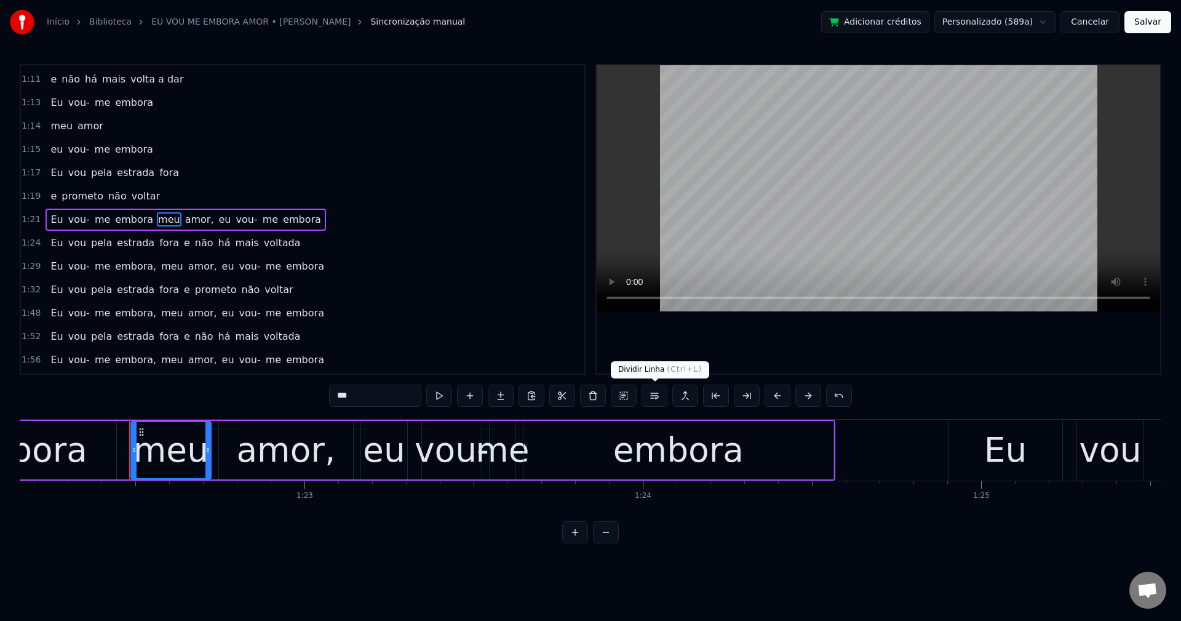
scroll to position [0, 27853]
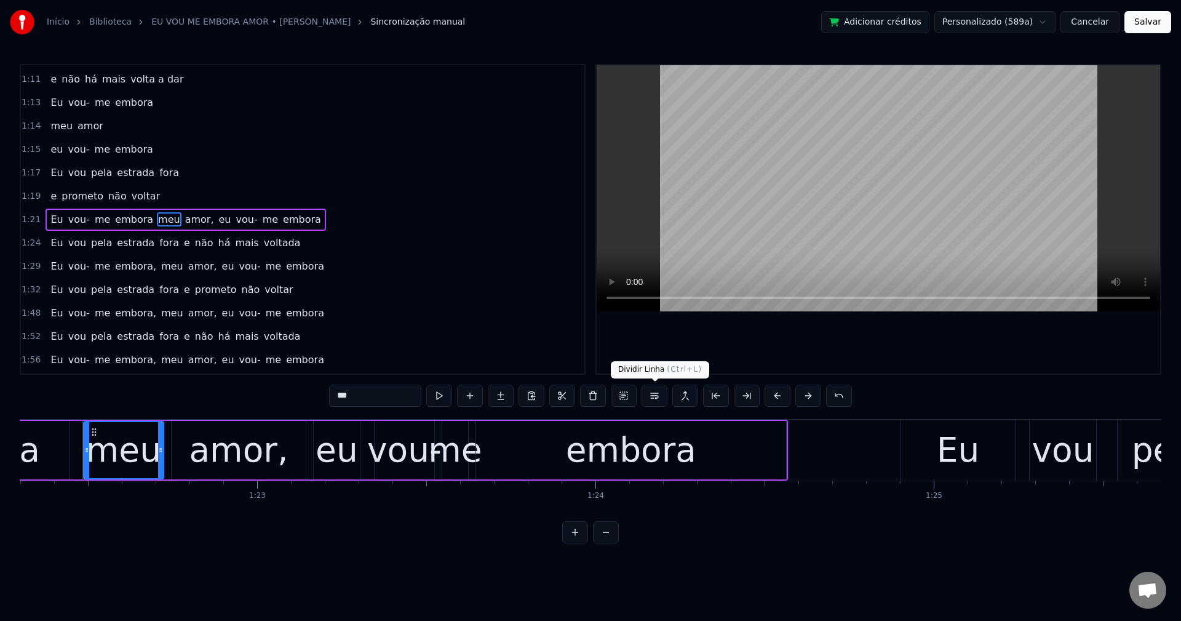
click at [653, 403] on button at bounding box center [655, 396] width 26 height 22
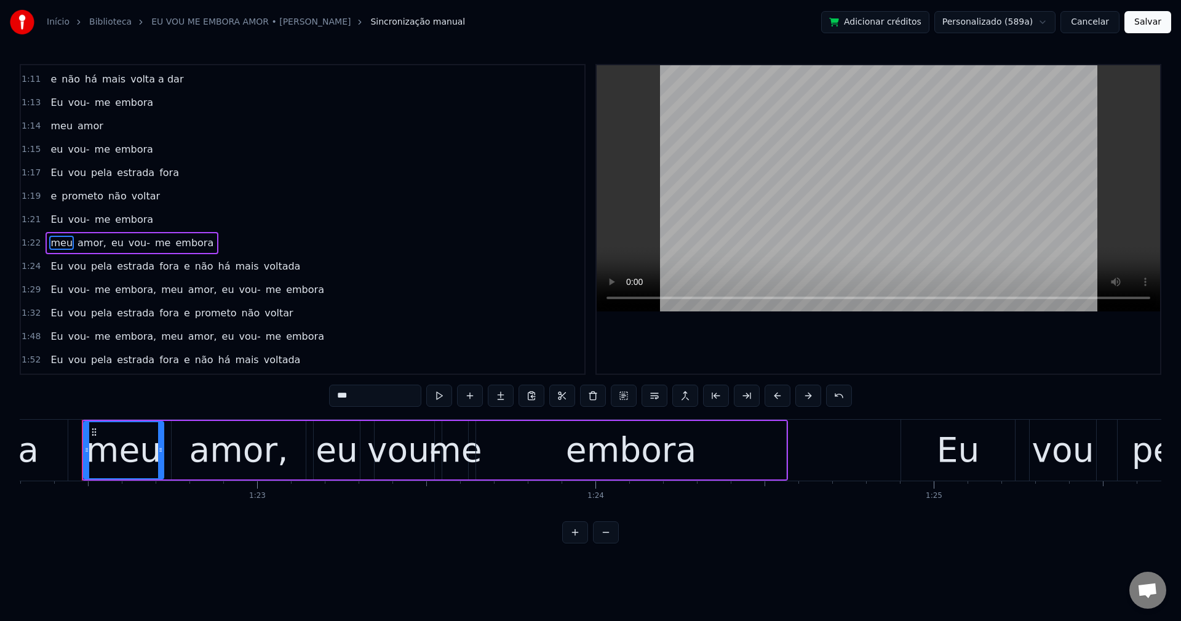
scroll to position [816, 0]
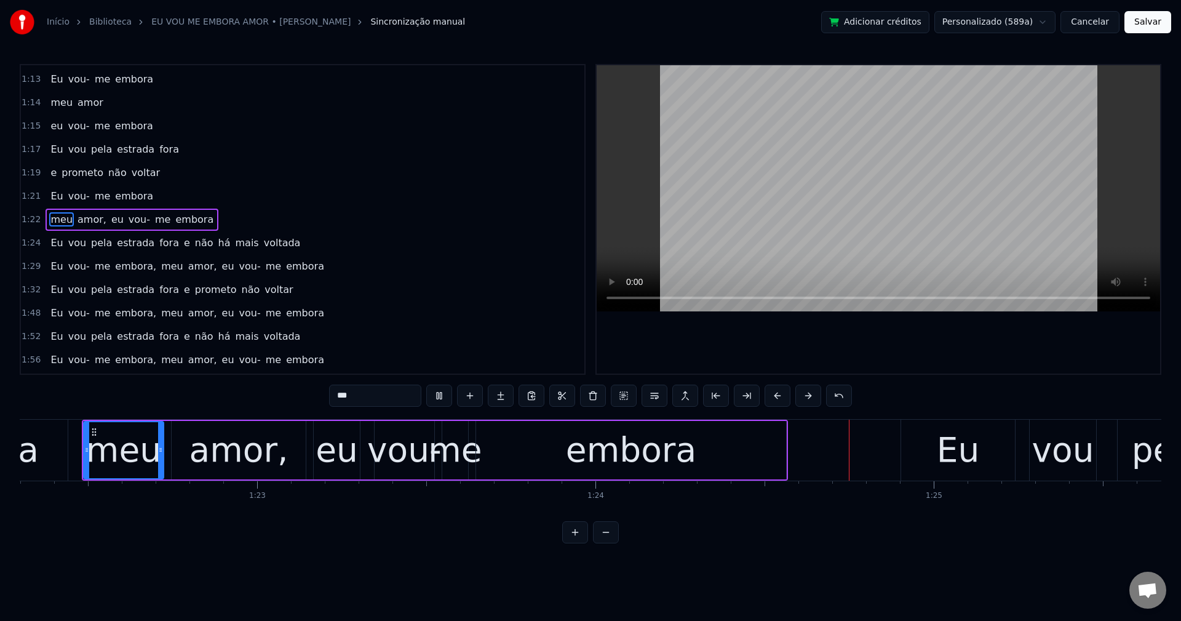
click at [84, 220] on span "amor," at bounding box center [91, 219] width 31 height 14
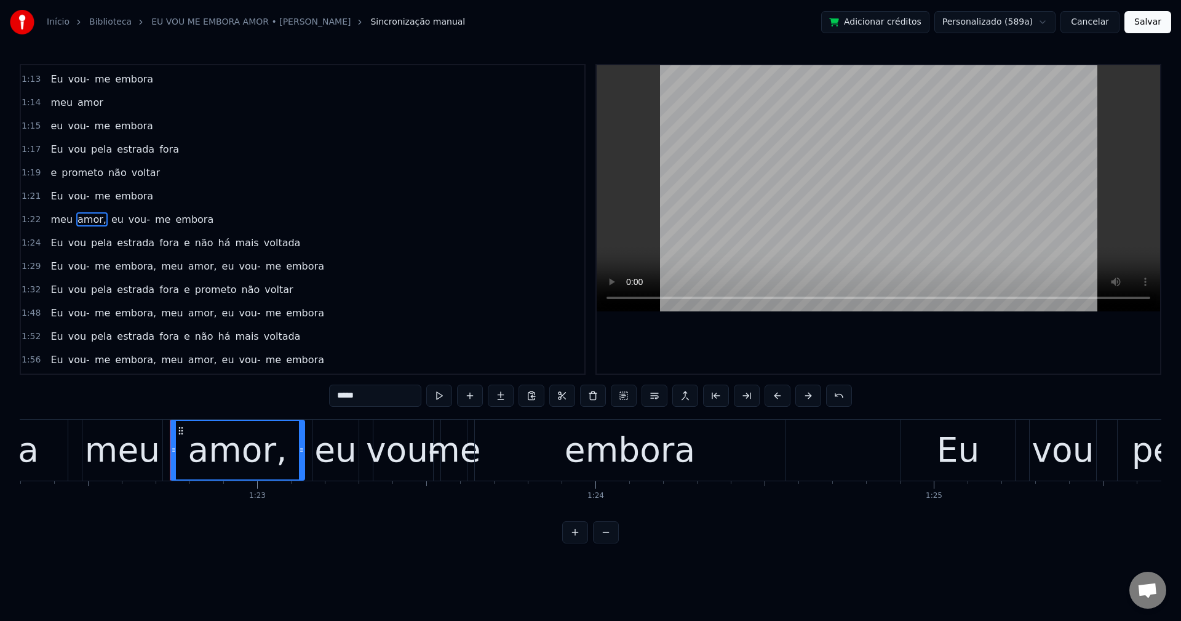
click at [390, 387] on input "*****" at bounding box center [375, 396] width 92 height 22
click at [107, 225] on span "eu" at bounding box center [114, 219] width 15 height 14
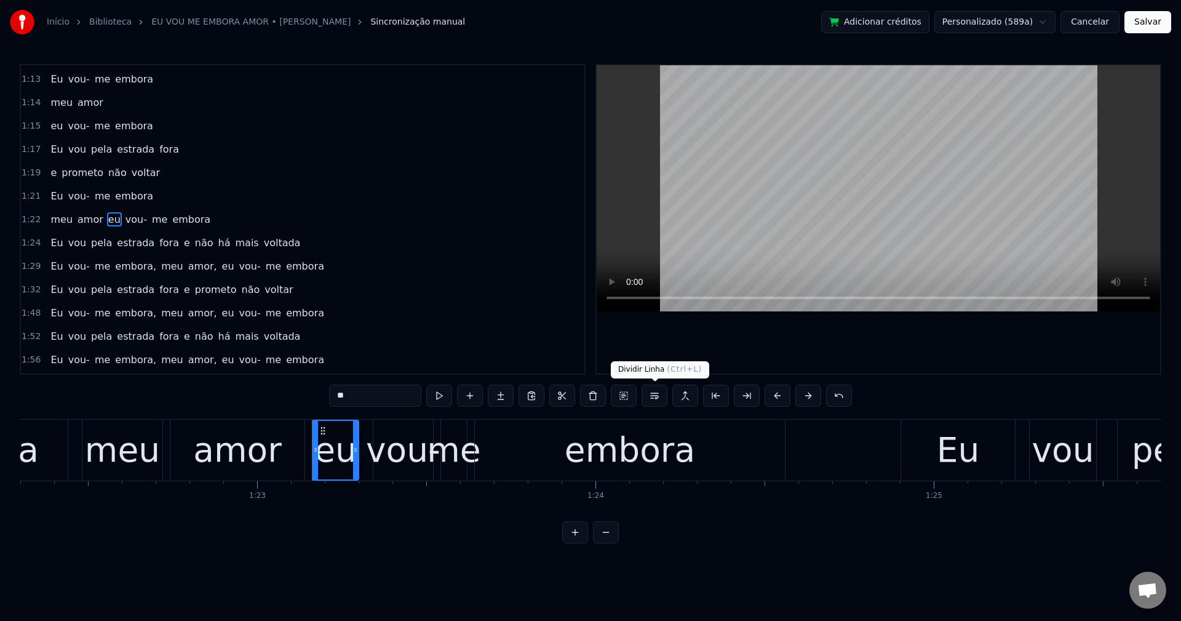
click at [656, 399] on button at bounding box center [655, 396] width 26 height 22
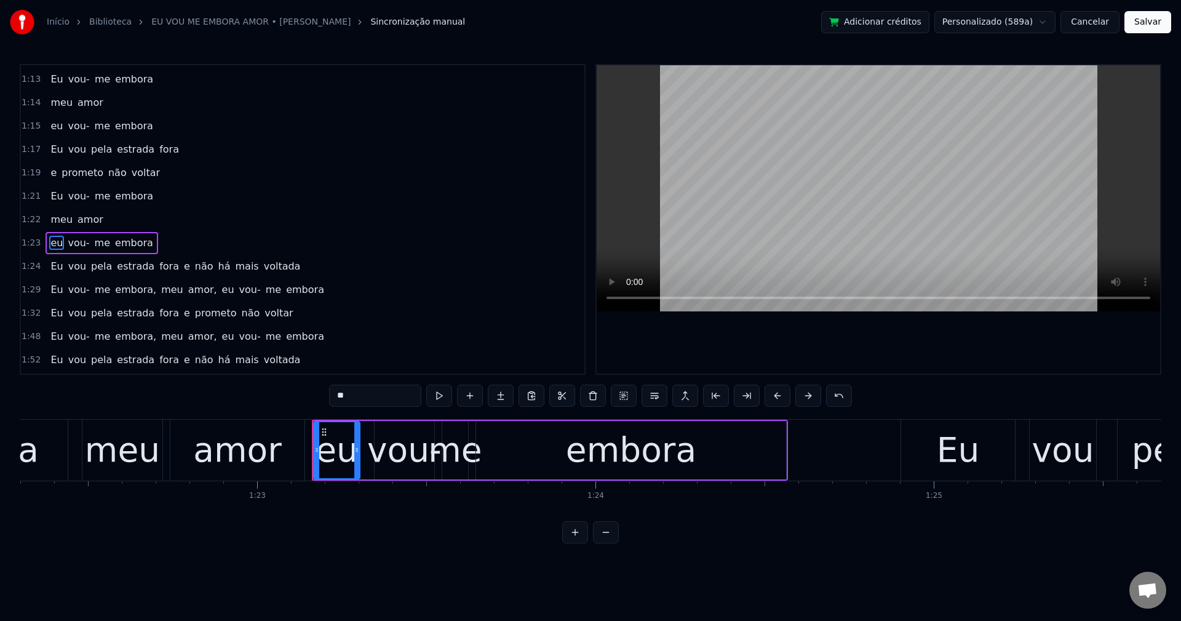
scroll to position [839, 0]
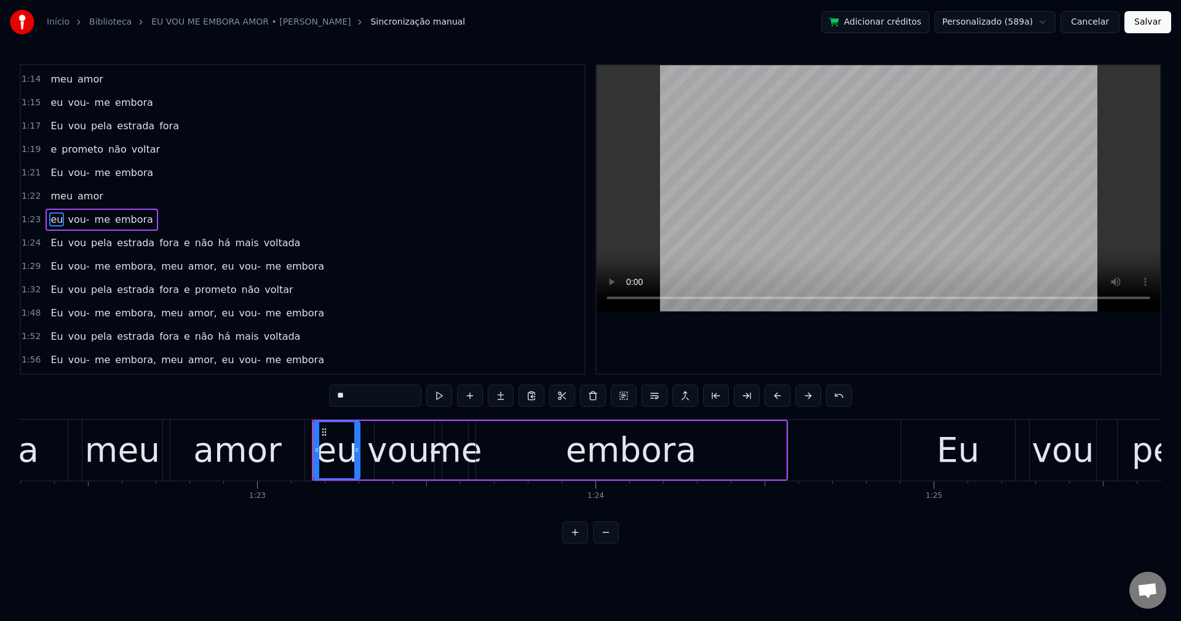
click at [183, 241] on span "e" at bounding box center [187, 243] width 9 height 14
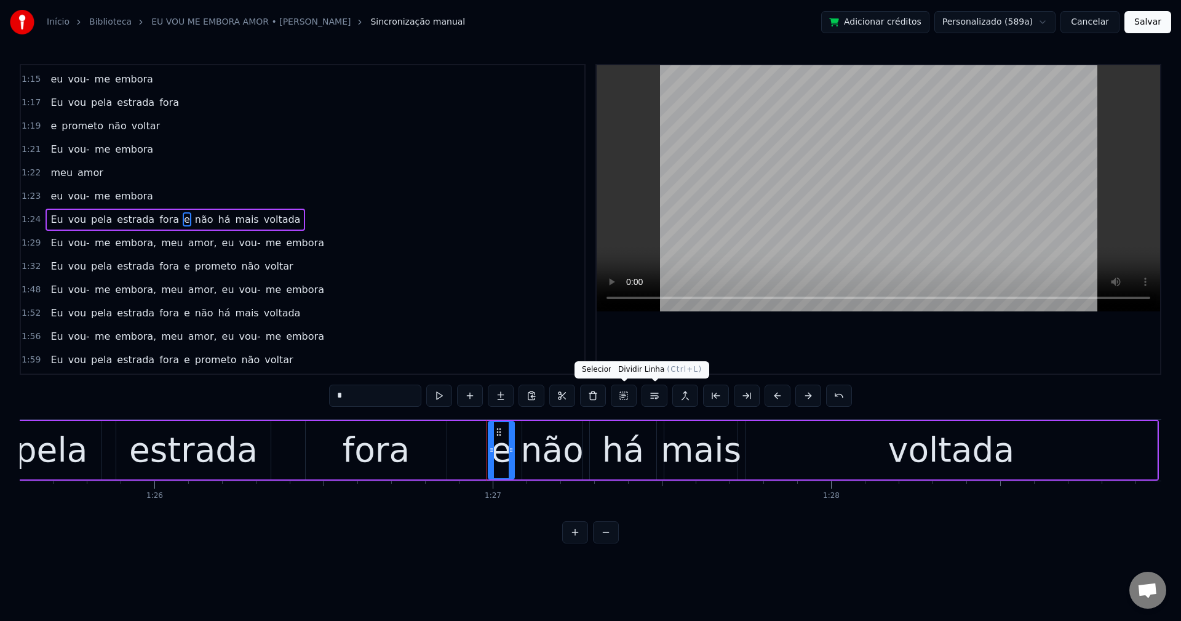
scroll to position [0, 29376]
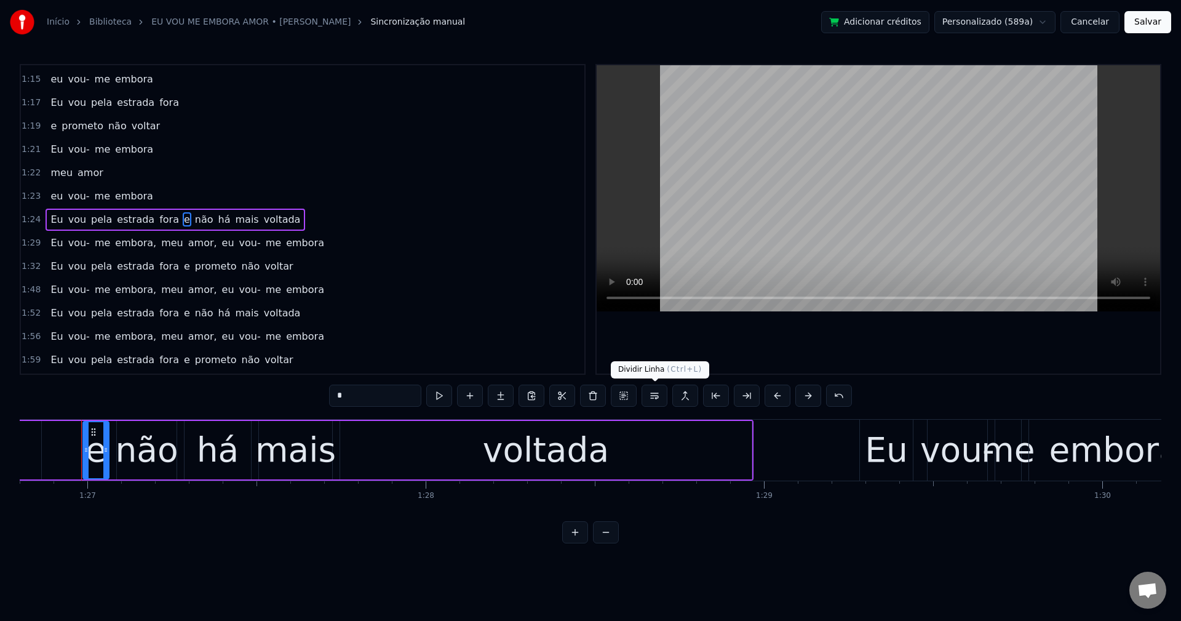
click at [651, 401] on button at bounding box center [655, 396] width 26 height 22
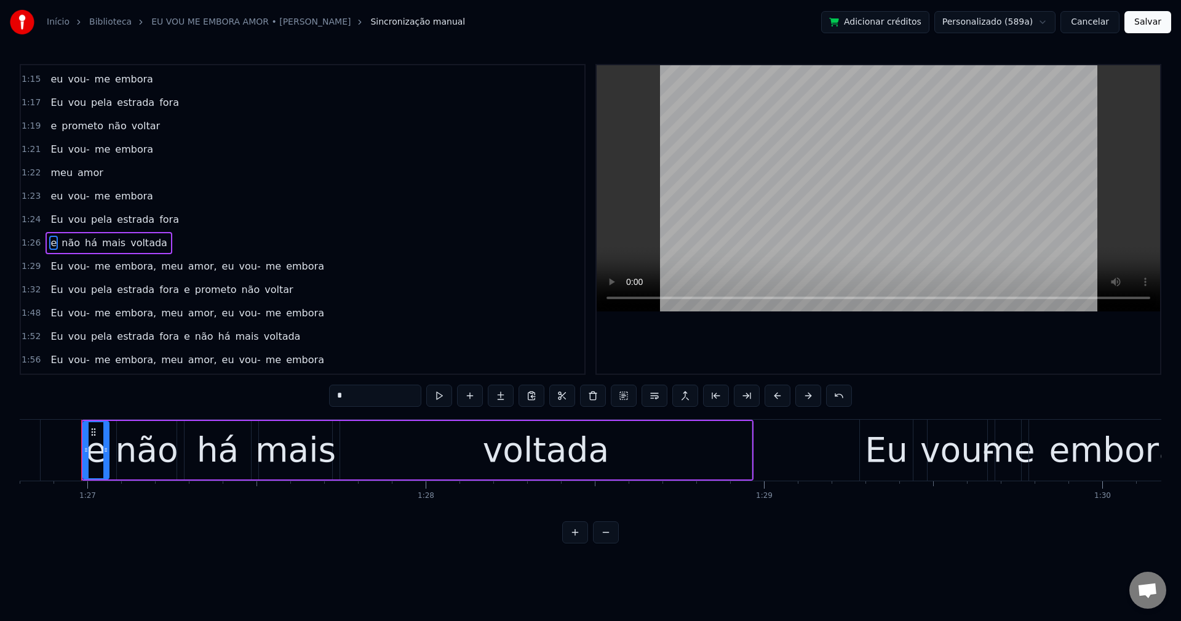
scroll to position [886, 0]
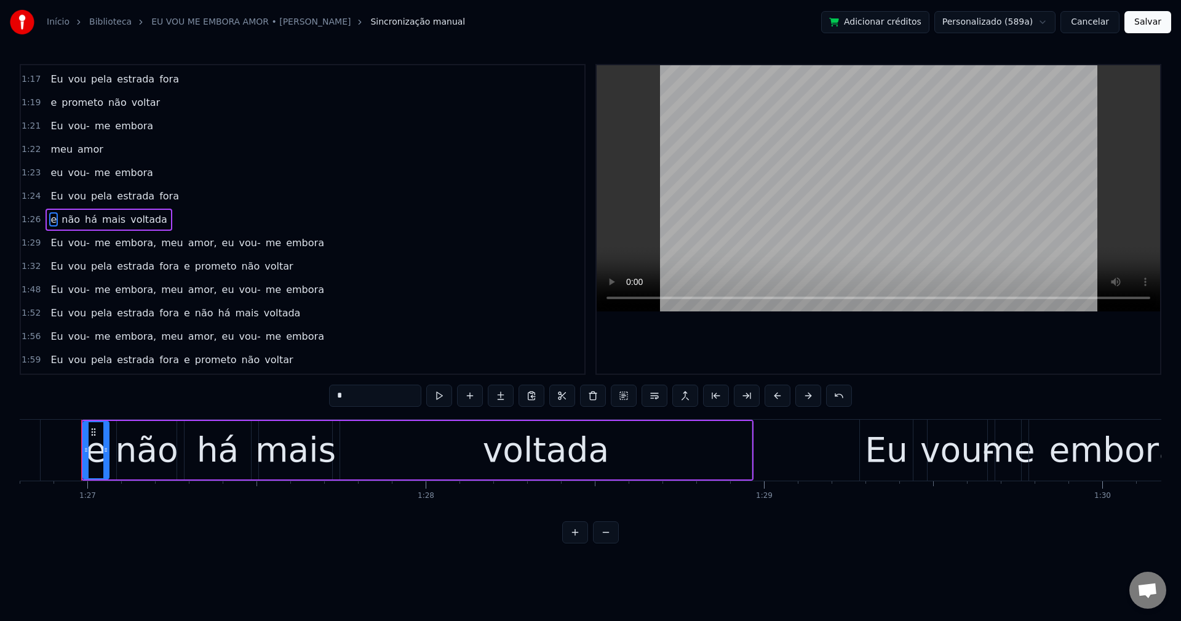
click at [134, 215] on span "voltada" at bounding box center [148, 219] width 39 height 14
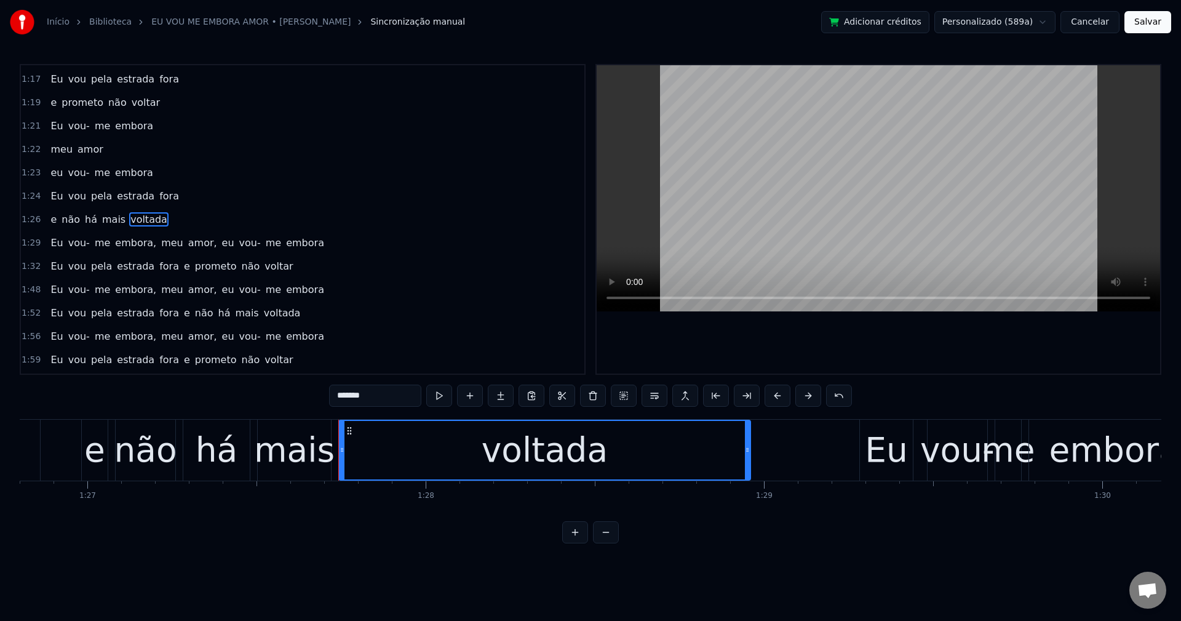
click at [382, 398] on input "*******" at bounding box center [375, 396] width 92 height 22
click at [137, 243] on span "embora," at bounding box center [136, 243] width 44 height 14
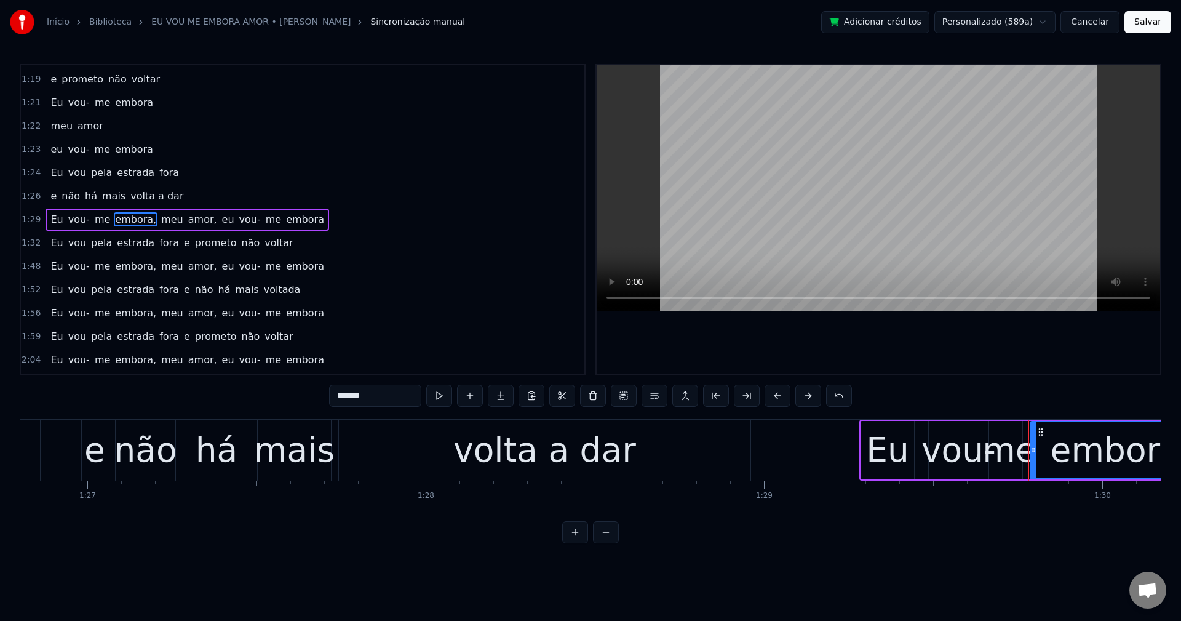
click at [382, 392] on input "*******" at bounding box center [375, 396] width 92 height 22
click at [157, 222] on span "meu" at bounding box center [169, 219] width 25 height 14
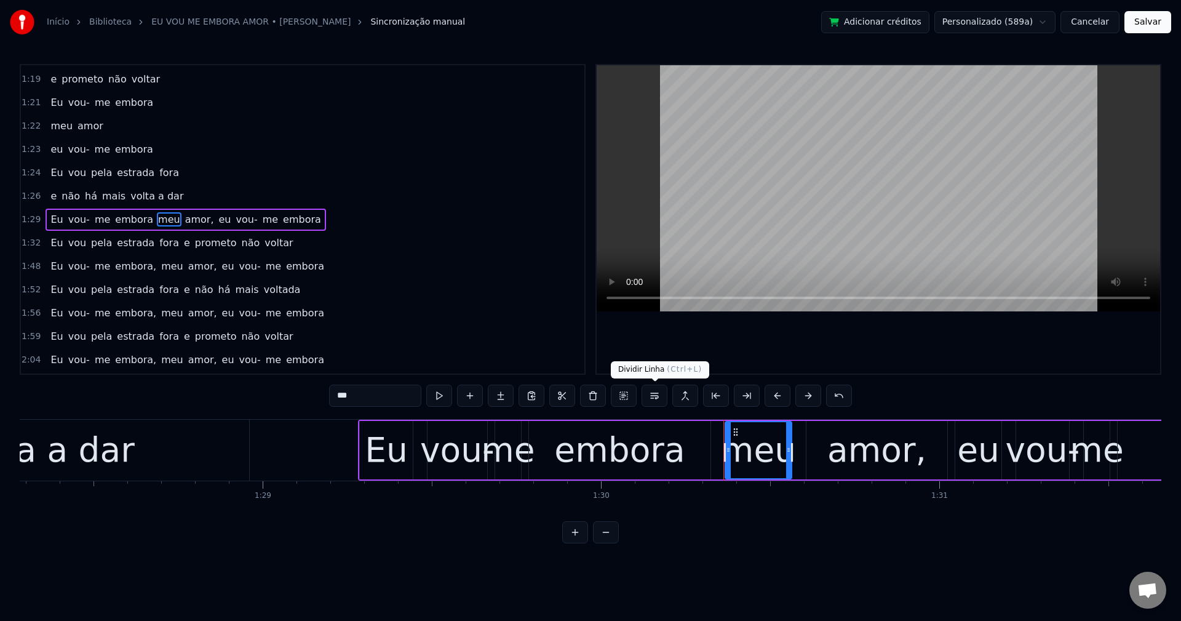
click at [655, 393] on button at bounding box center [655, 396] width 26 height 22
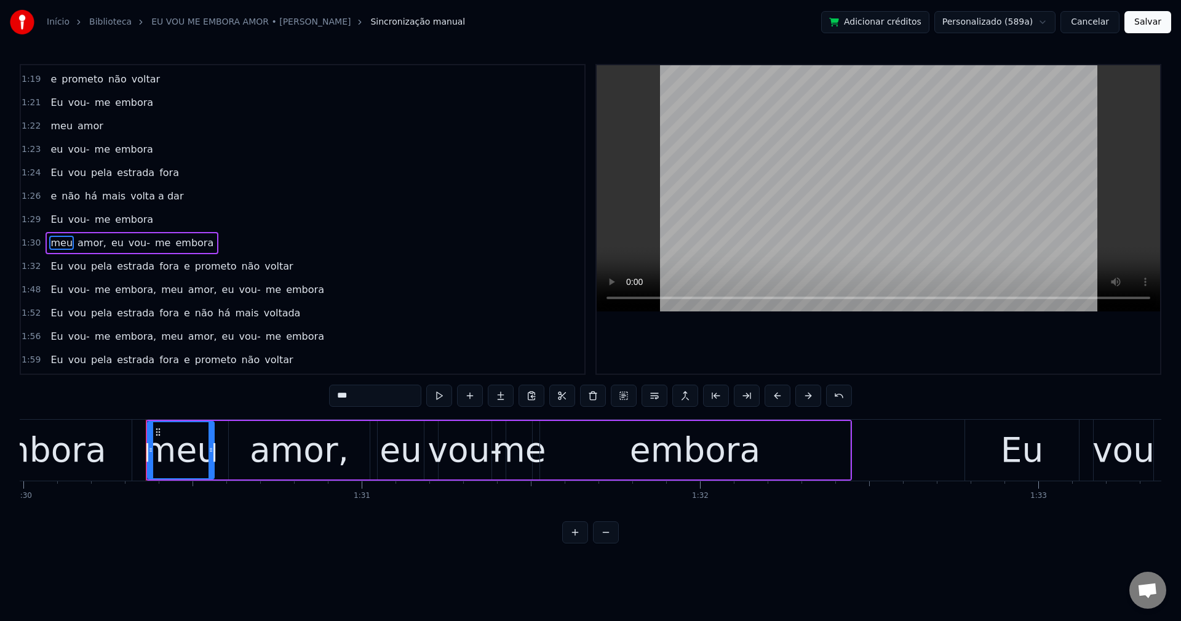
scroll to position [0, 30520]
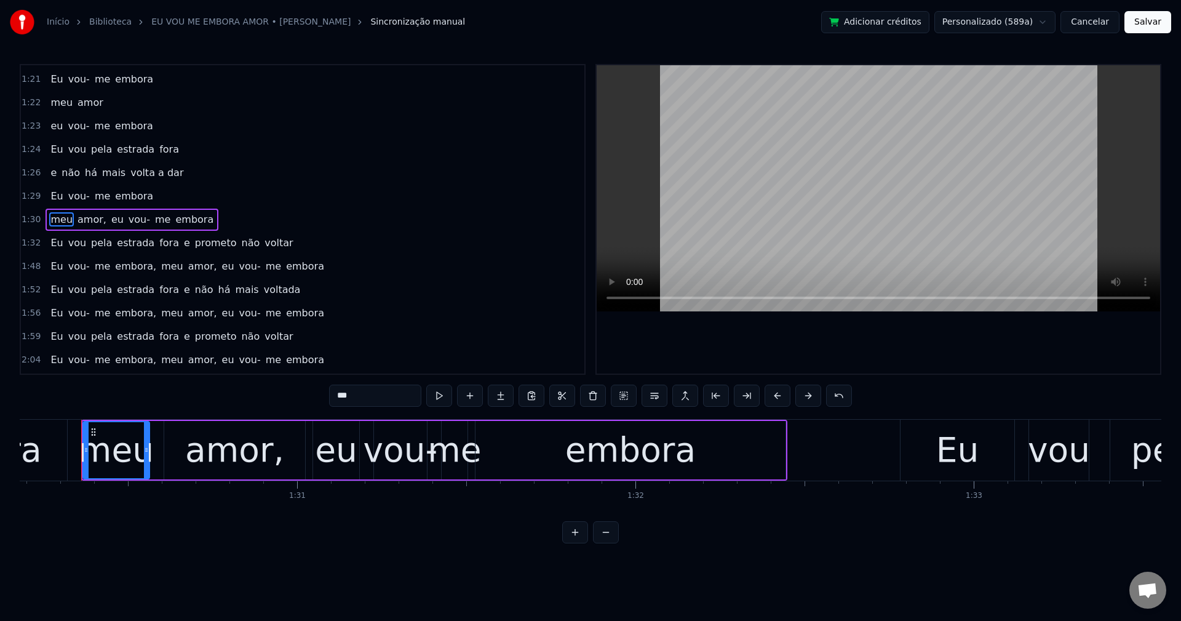
click at [91, 217] on span "amor," at bounding box center [91, 219] width 31 height 14
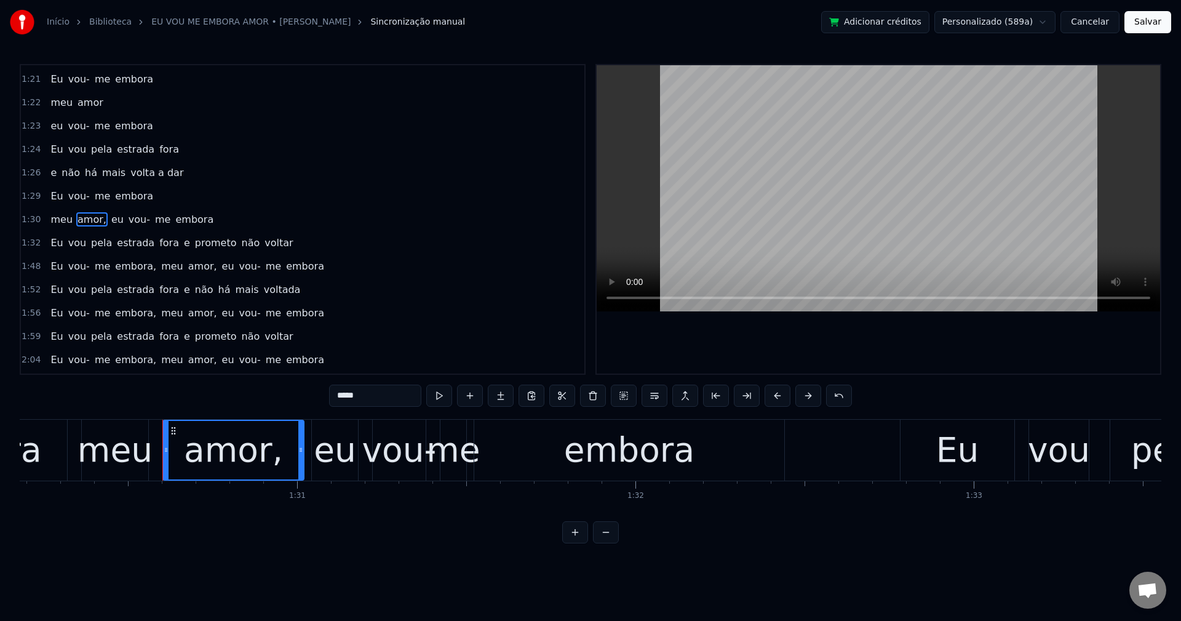
click at [386, 402] on input "*****" at bounding box center [375, 396] width 92 height 22
click at [107, 217] on span "eu" at bounding box center [114, 219] width 15 height 14
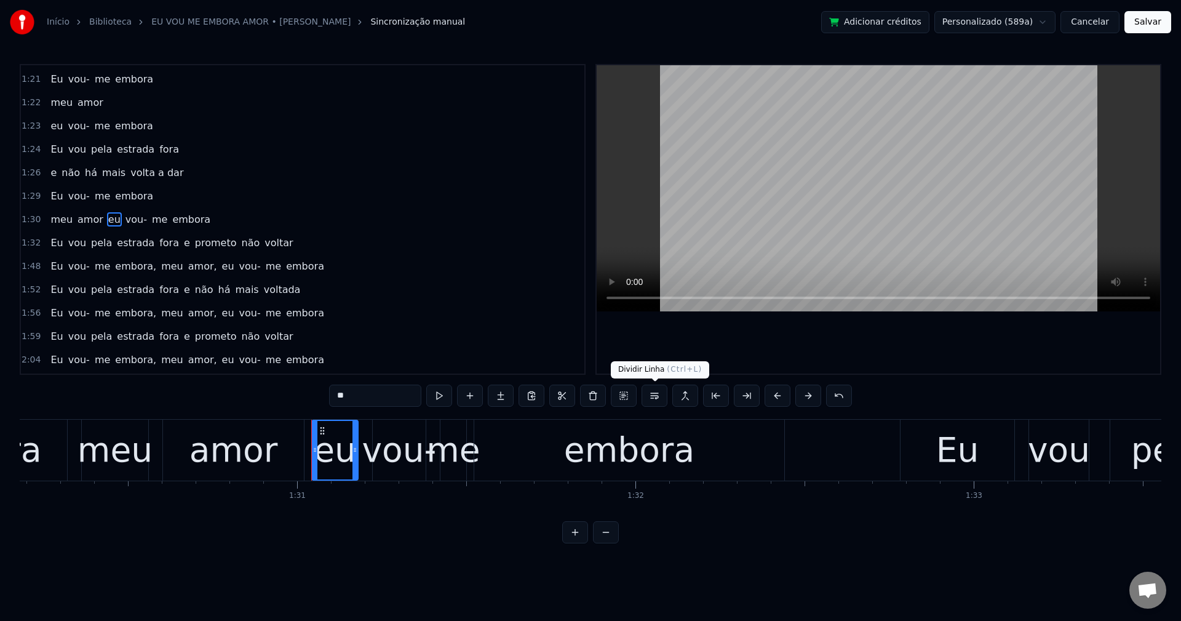
click at [662, 401] on button at bounding box center [655, 396] width 26 height 22
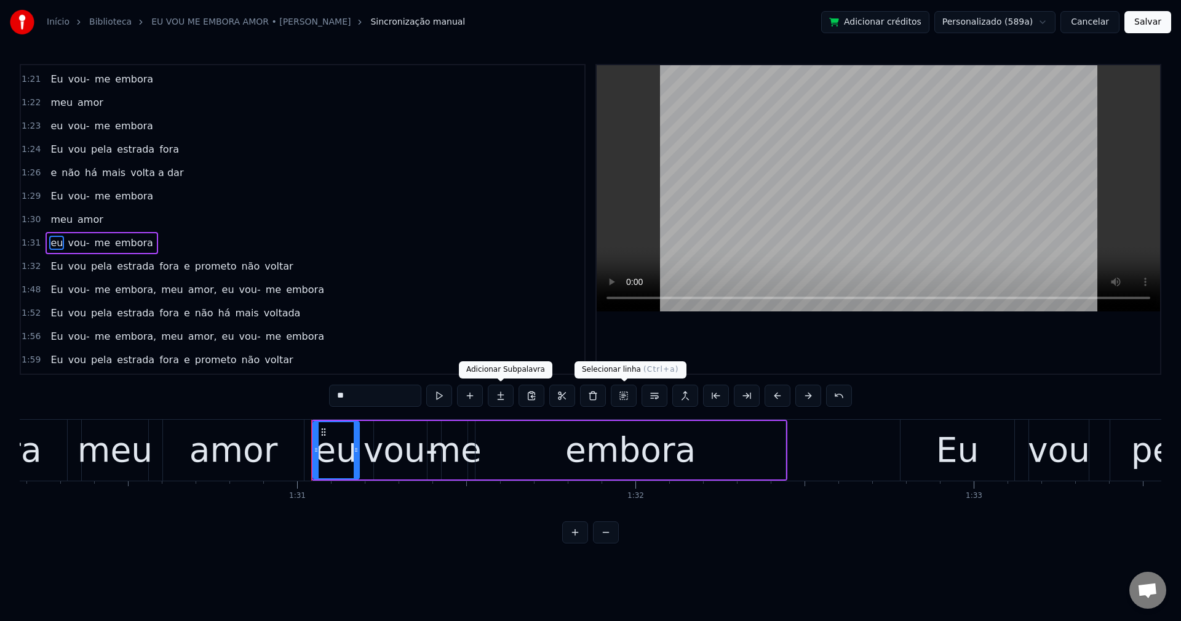
scroll to position [956, 0]
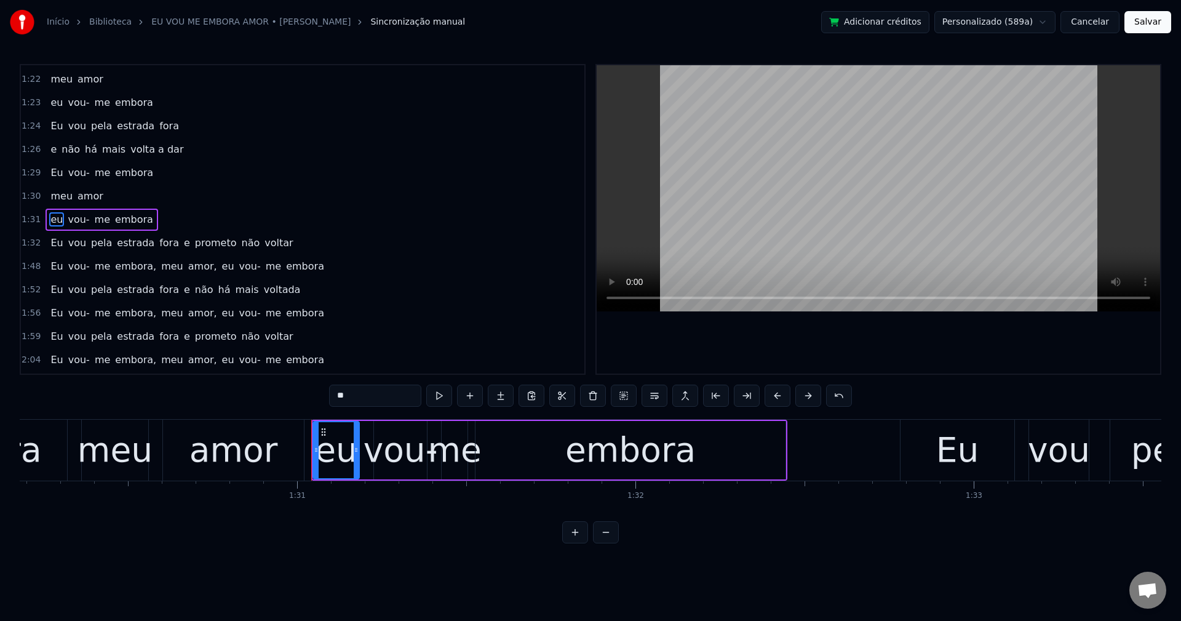
click at [183, 242] on span "e" at bounding box center [187, 243] width 9 height 14
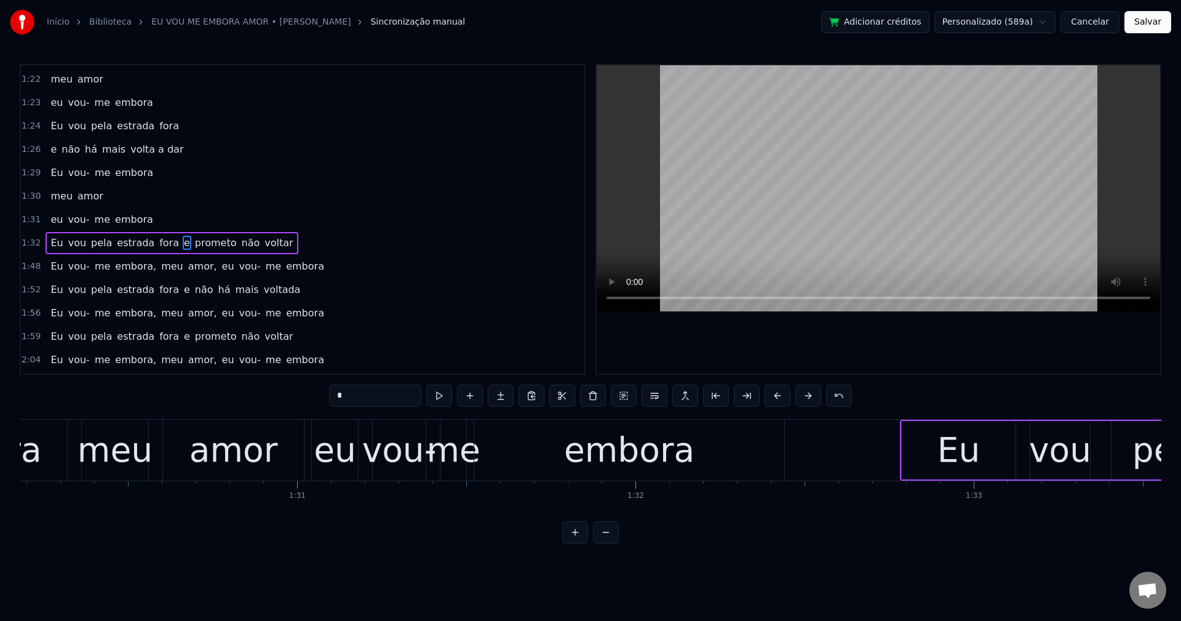
scroll to position [980, 0]
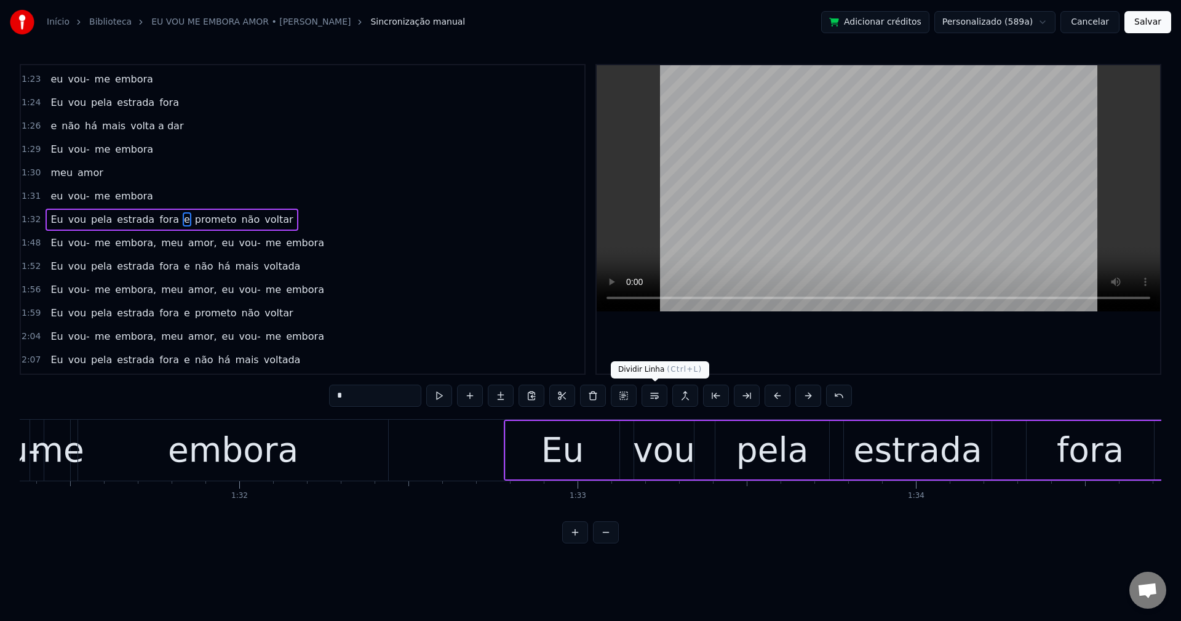
click at [657, 402] on button at bounding box center [655, 396] width 26 height 22
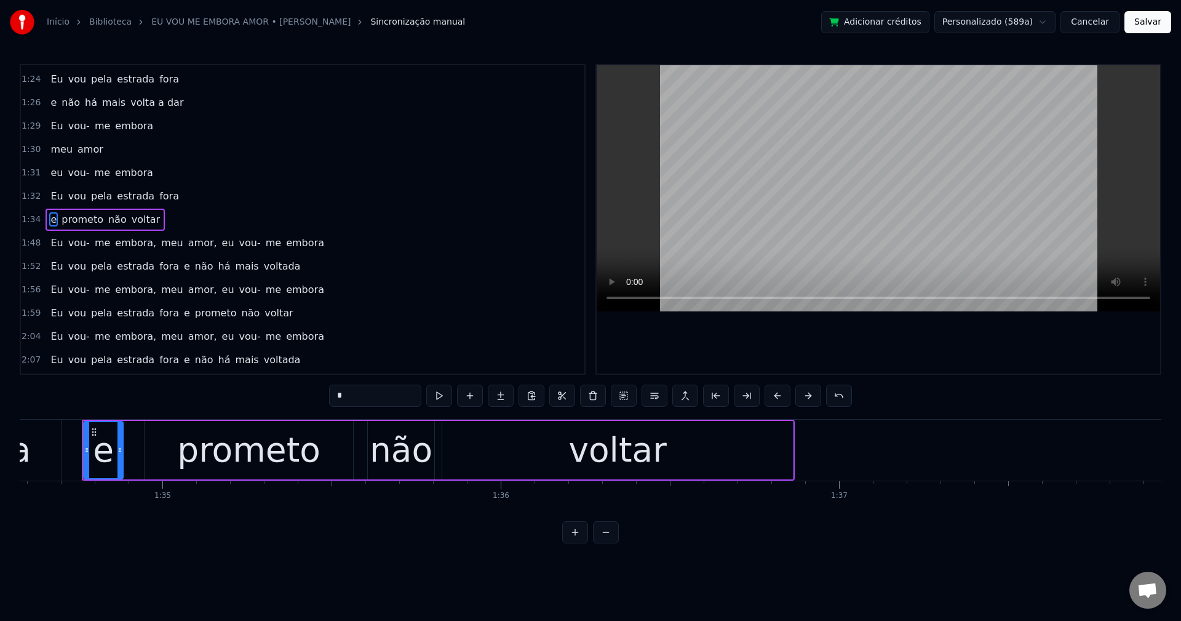
scroll to position [0, 32009]
click at [119, 239] on span "embora," at bounding box center [136, 243] width 44 height 14
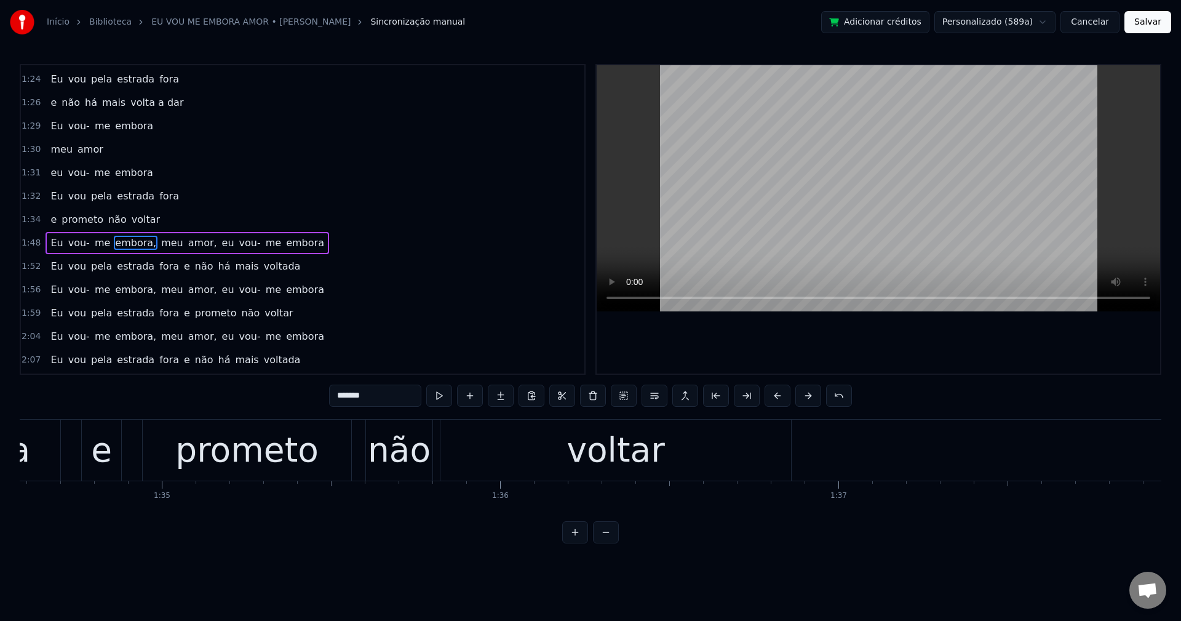
scroll to position [1026, 0]
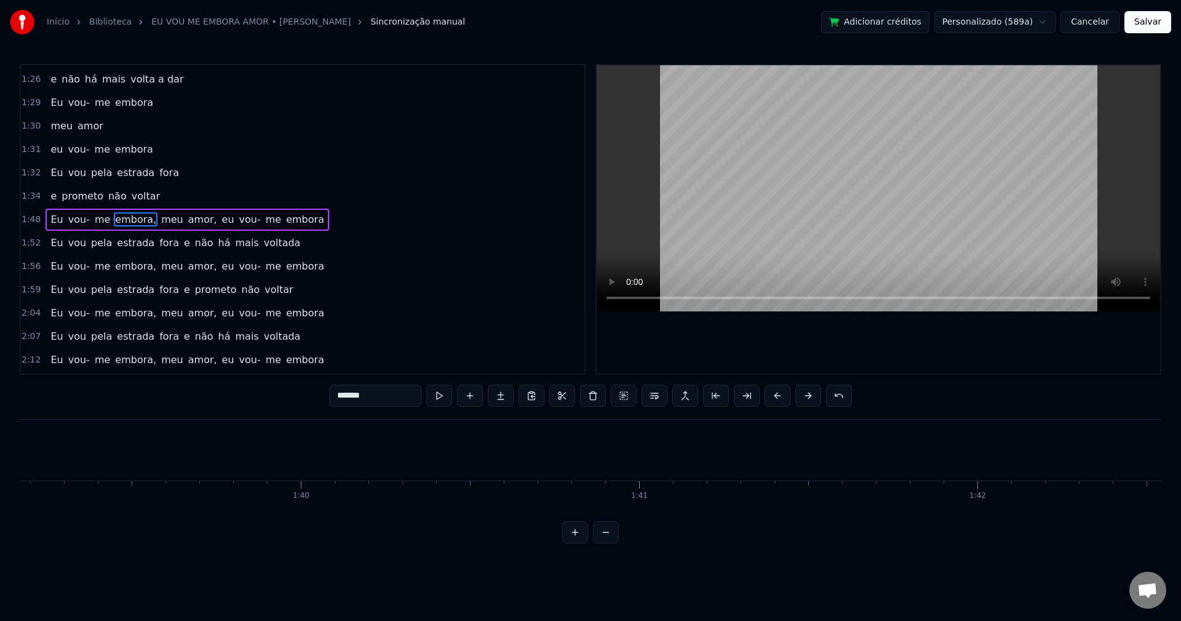
click at [402, 386] on input "*******" at bounding box center [375, 396] width 92 height 22
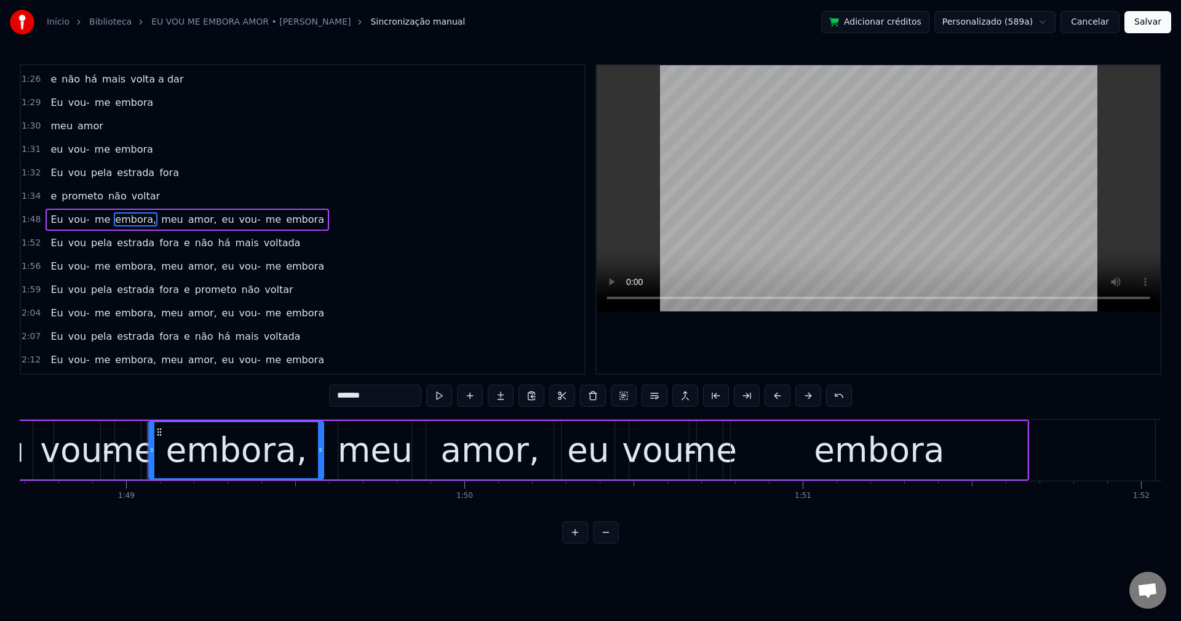
scroll to position [0, 36849]
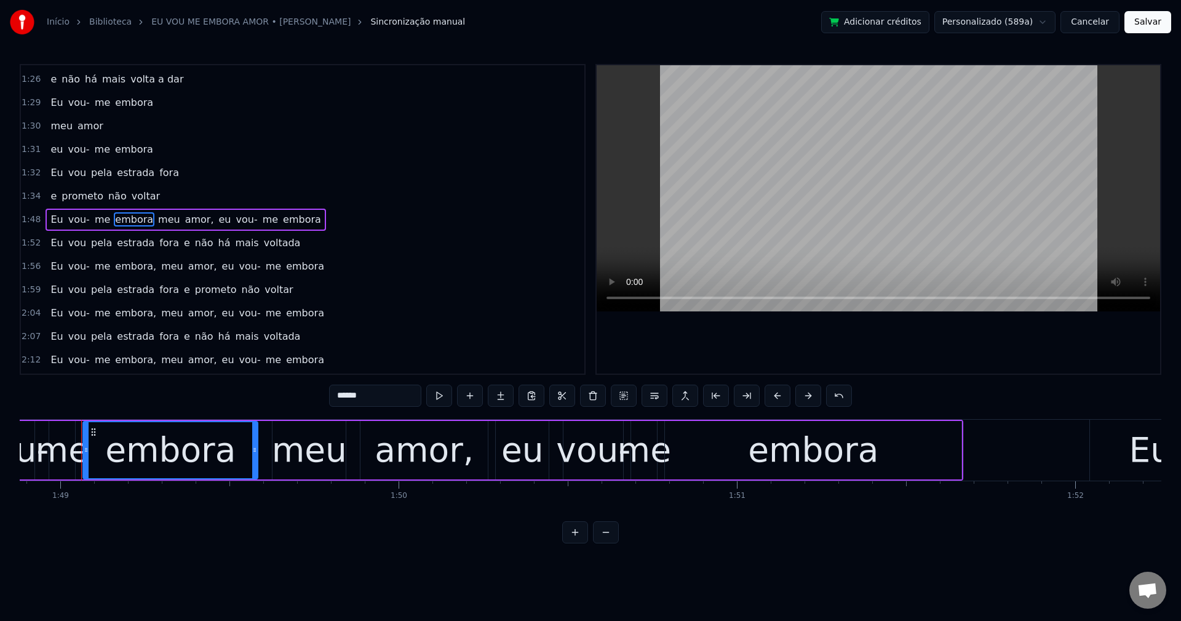
drag, startPoint x: 154, startPoint y: 217, endPoint x: 233, endPoint y: 245, distance: 83.5
click at [157, 217] on span "meu" at bounding box center [169, 219] width 25 height 14
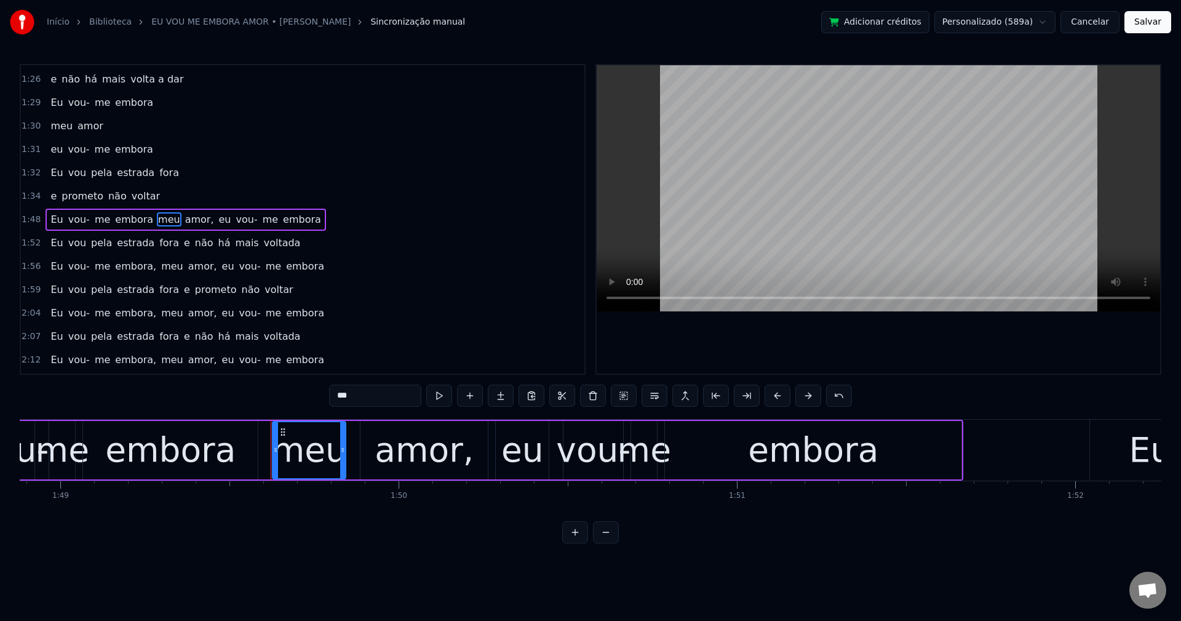
click at [658, 407] on div "***" at bounding box center [590, 397] width 523 height 25
click at [658, 402] on button at bounding box center [655, 396] width 26 height 22
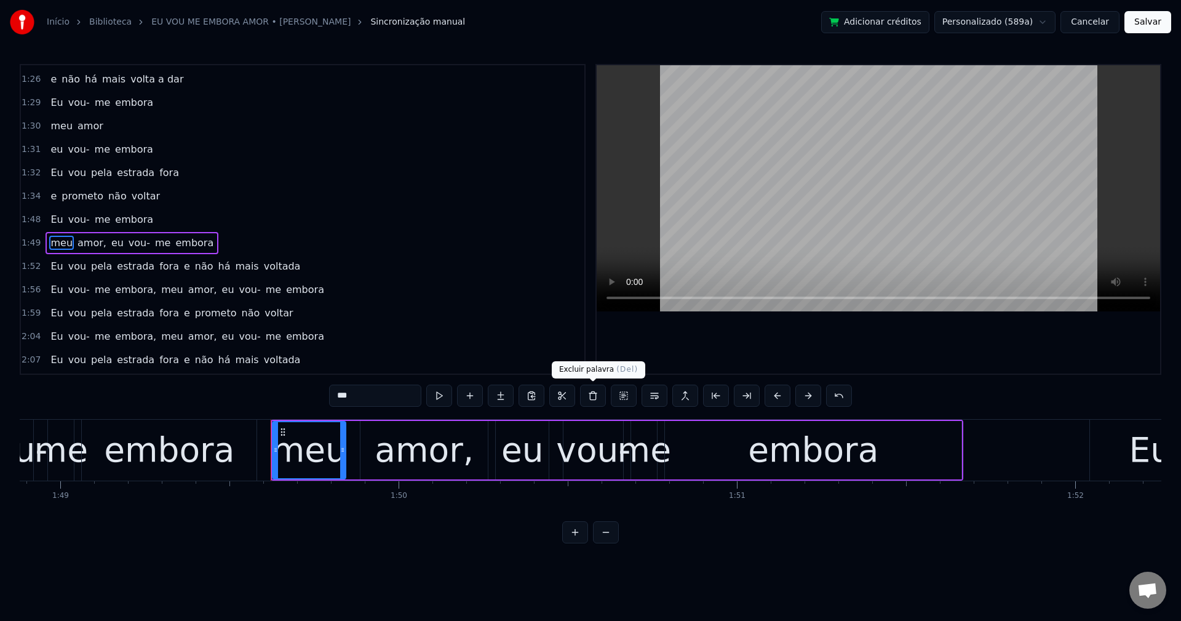
scroll to position [1050, 0]
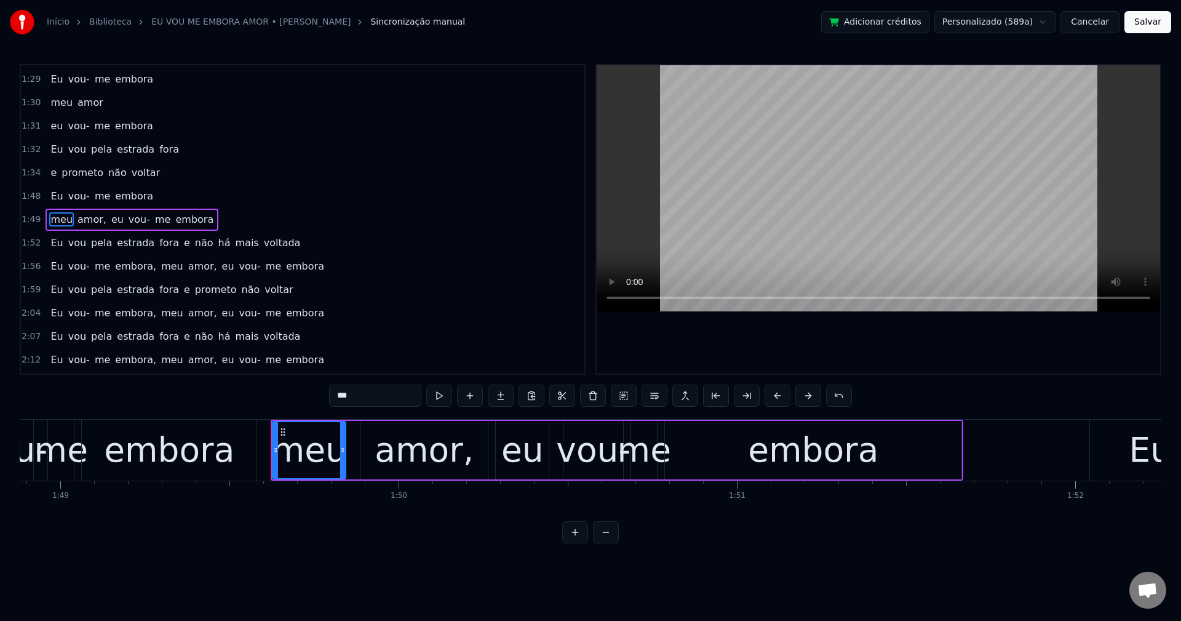
click at [93, 219] on span "amor," at bounding box center [91, 219] width 31 height 14
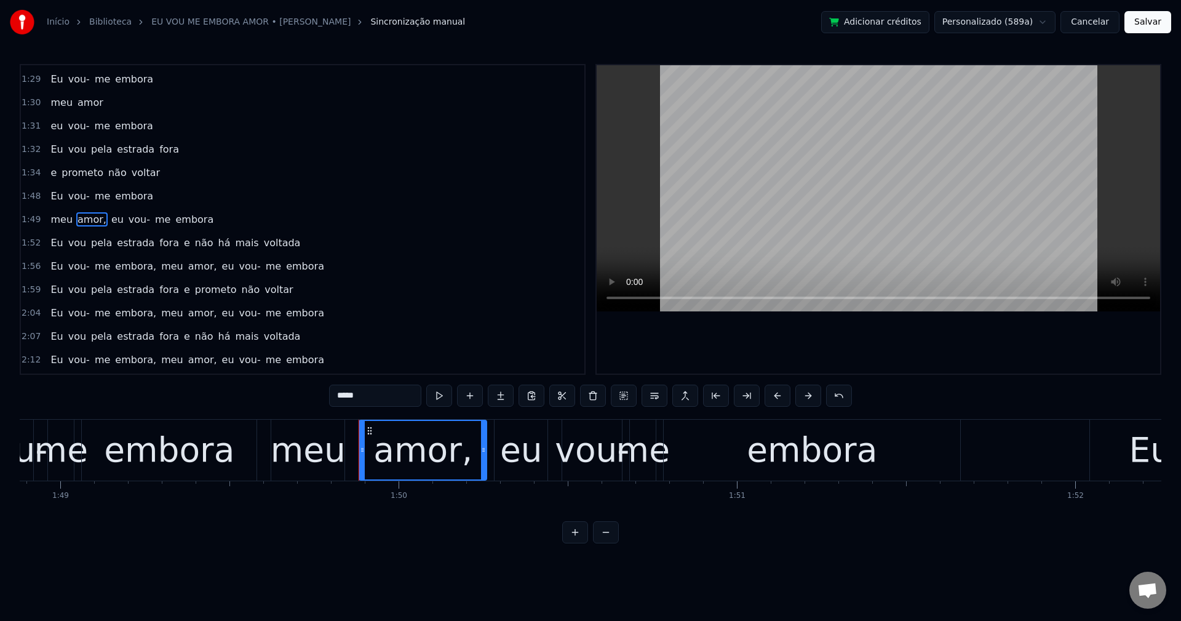
click at [402, 388] on input "*****" at bounding box center [375, 396] width 92 height 22
click at [107, 220] on span "eu" at bounding box center [114, 219] width 15 height 14
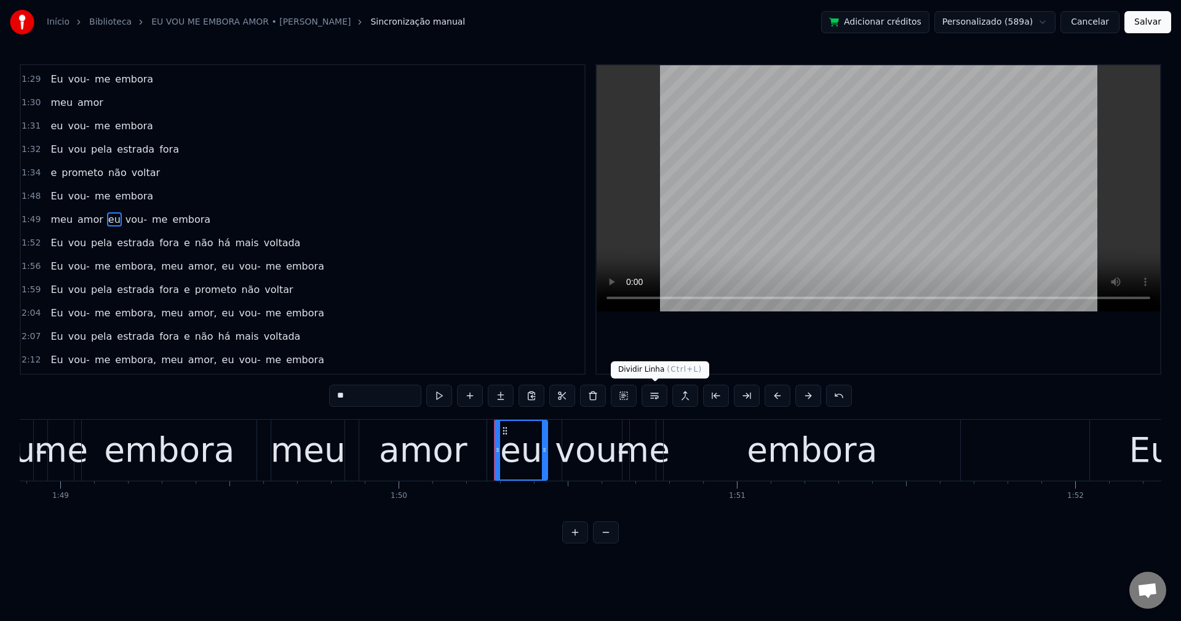
click at [650, 399] on button at bounding box center [655, 396] width 26 height 22
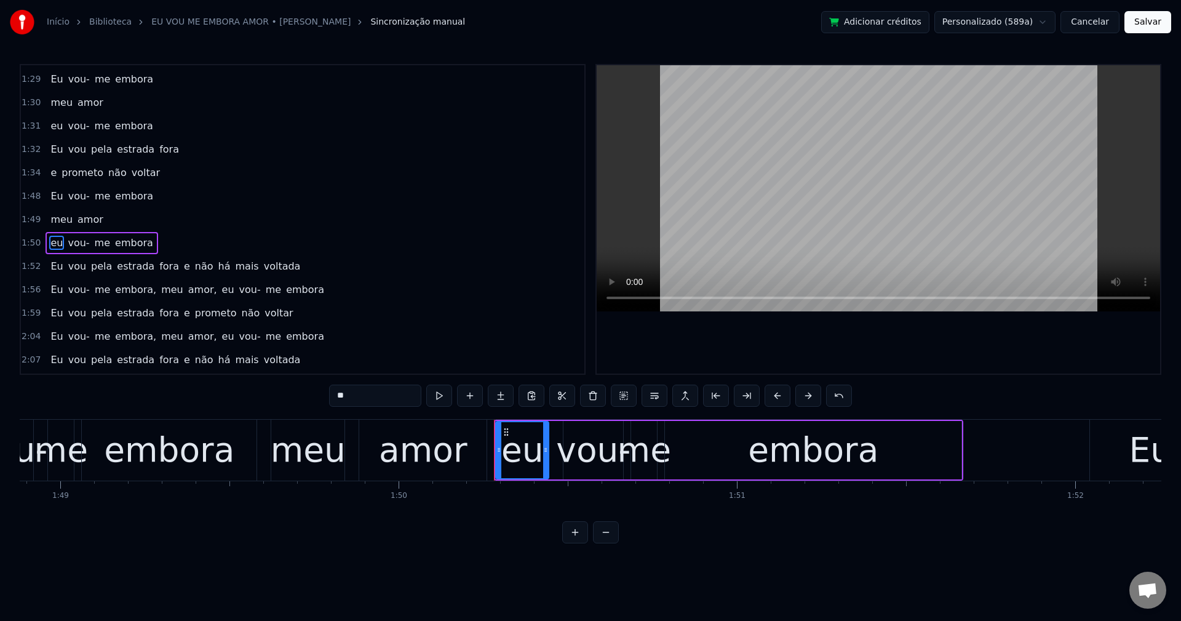
scroll to position [1073, 0]
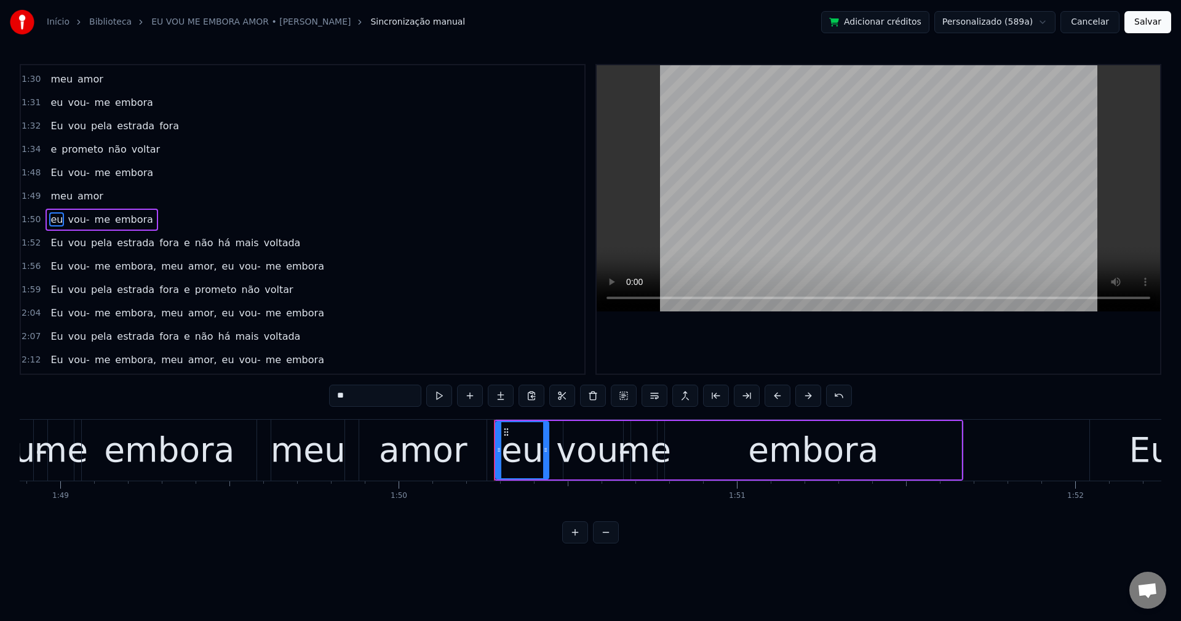
click at [183, 242] on span "e" at bounding box center [187, 243] width 9 height 14
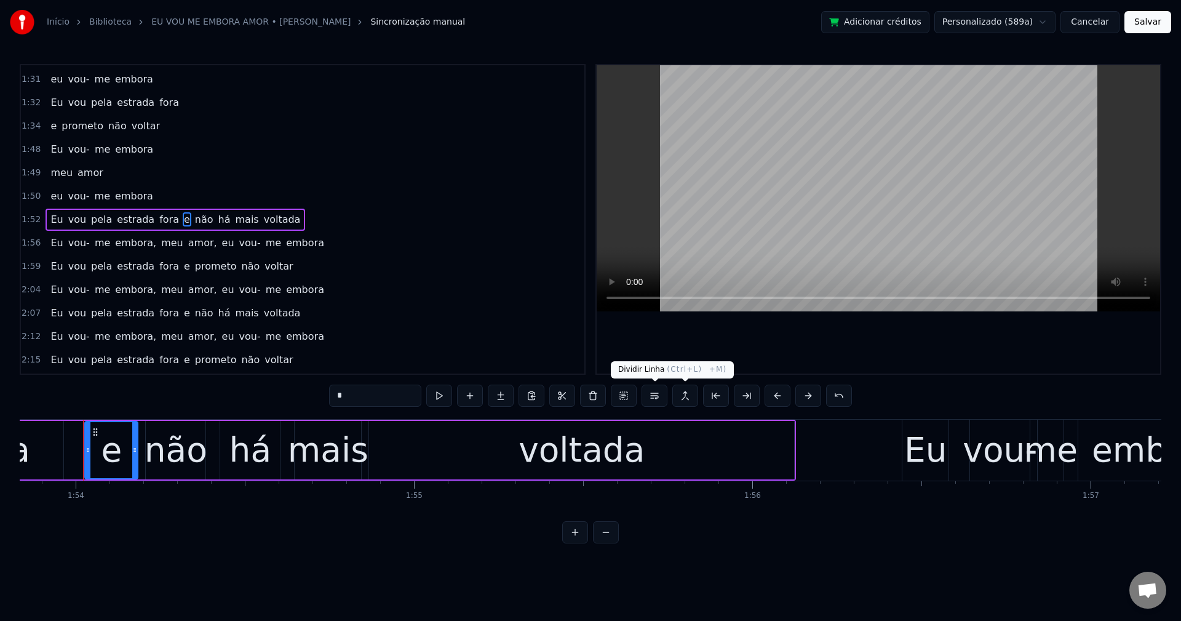
scroll to position [0, 38527]
click at [658, 401] on button at bounding box center [655, 396] width 26 height 22
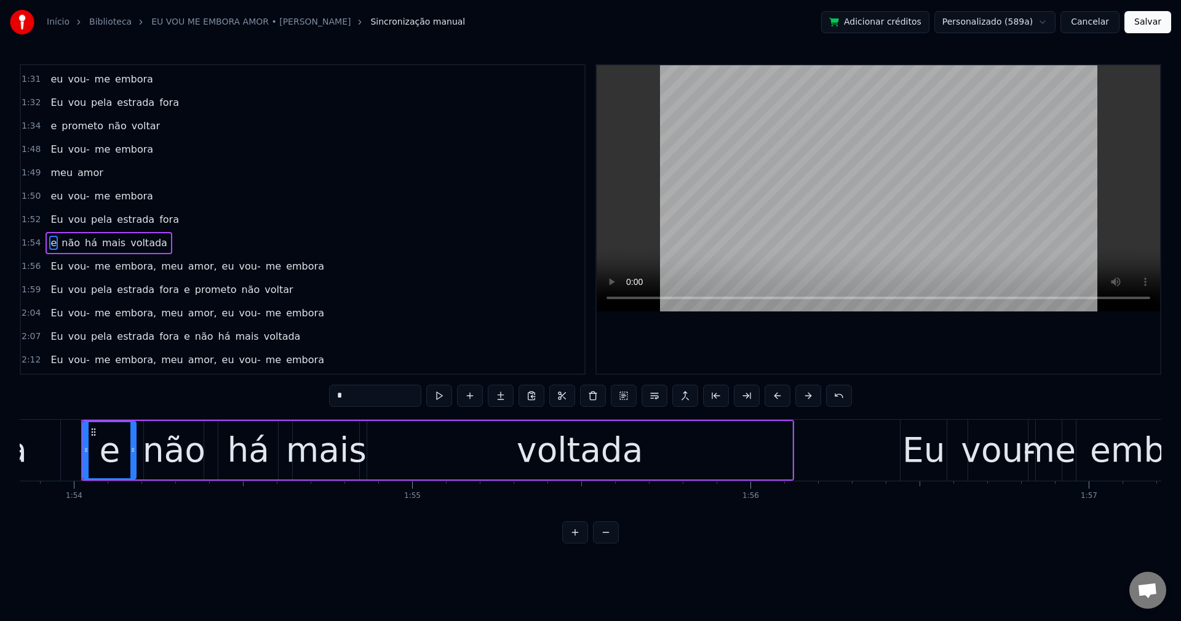
scroll to position [1120, 0]
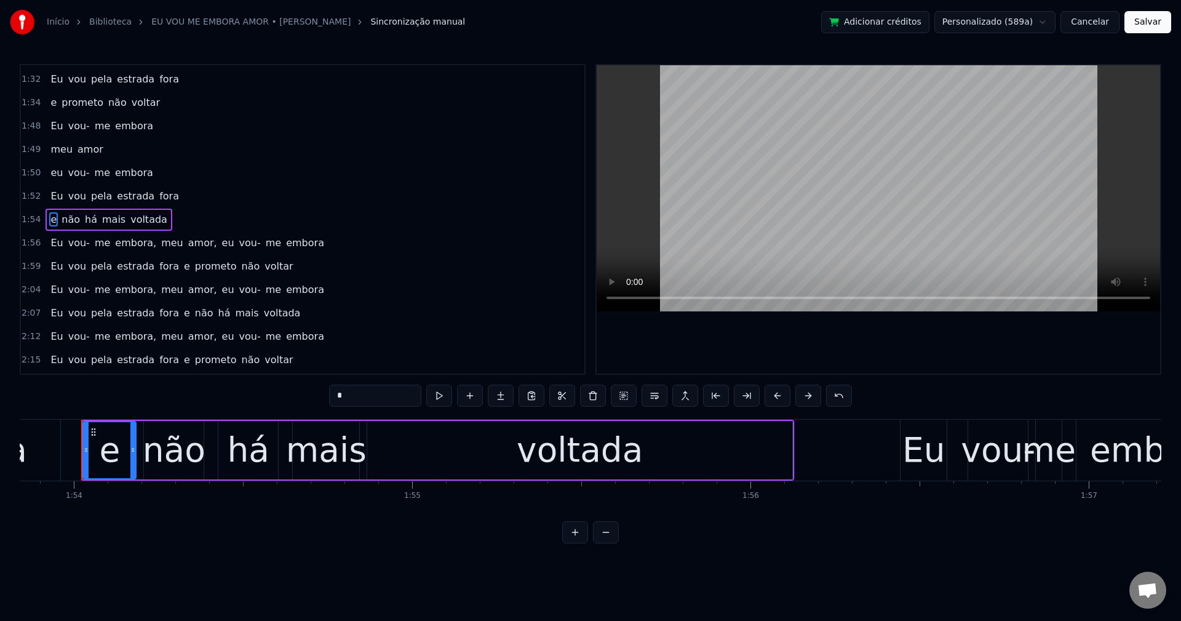
click at [129, 218] on span "voltada" at bounding box center [148, 219] width 39 height 14
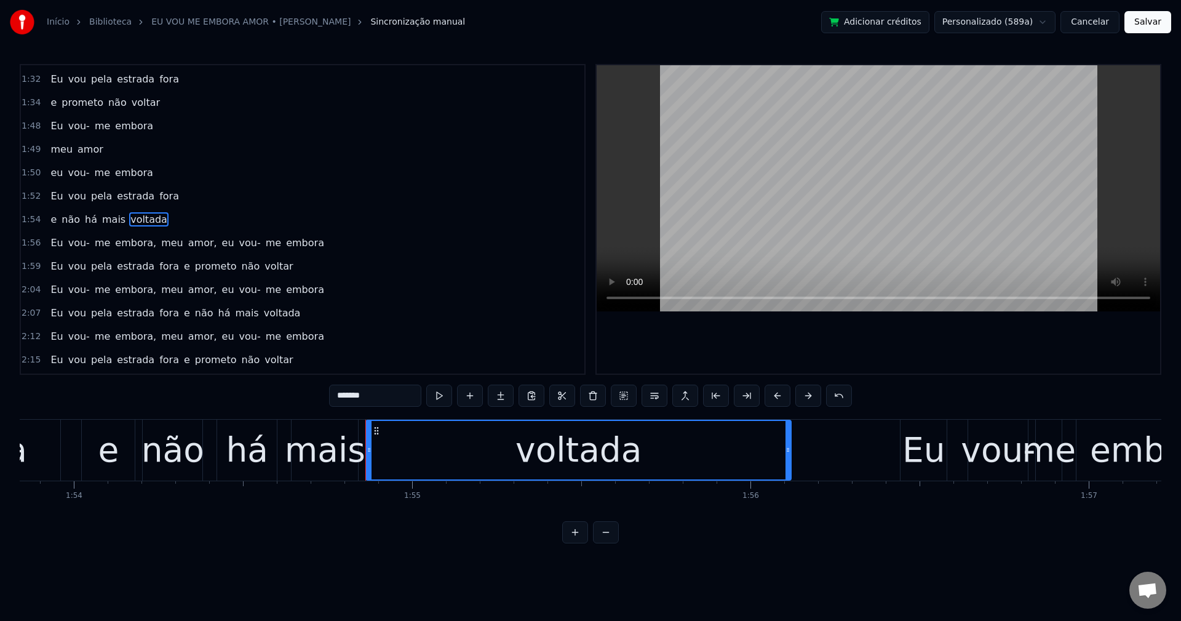
click at [389, 402] on input "*******" at bounding box center [375, 396] width 92 height 22
click at [140, 239] on span "embora," at bounding box center [136, 243] width 44 height 14
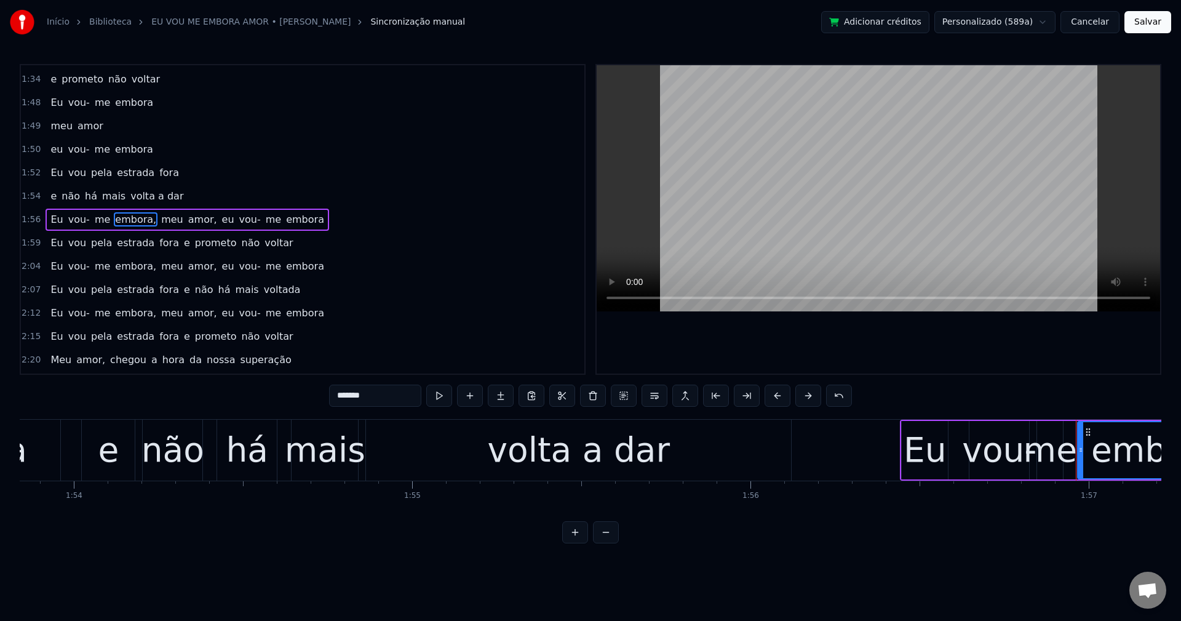
click at [392, 398] on input "*******" at bounding box center [375, 396] width 92 height 22
click at [157, 218] on span "meu" at bounding box center [169, 219] width 25 height 14
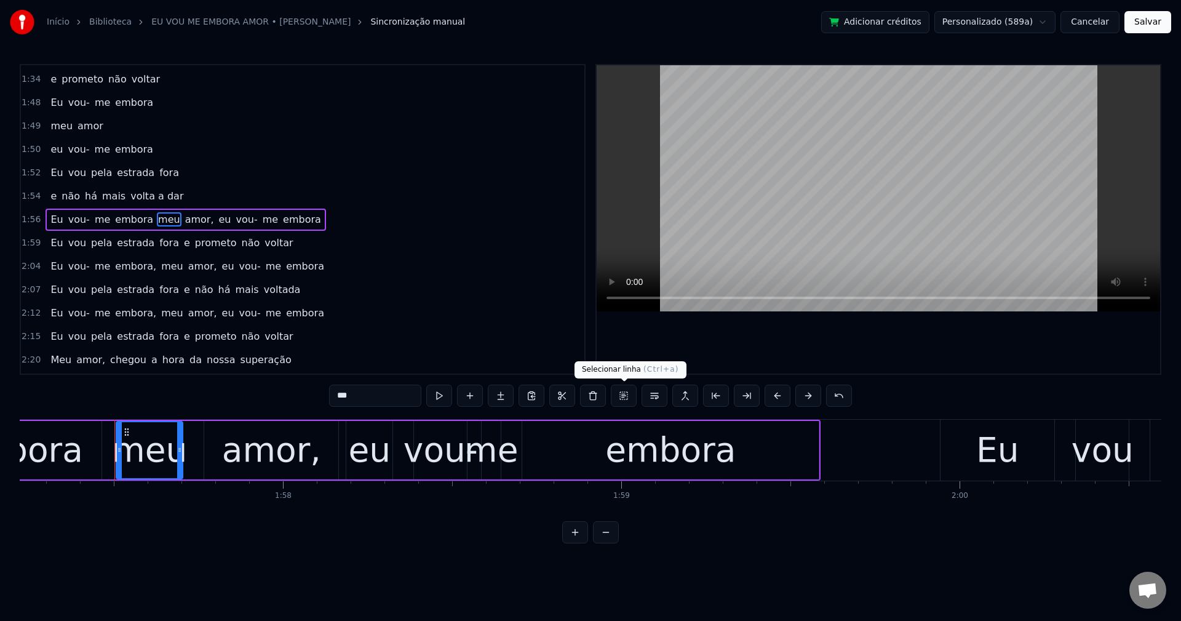
scroll to position [0, 39705]
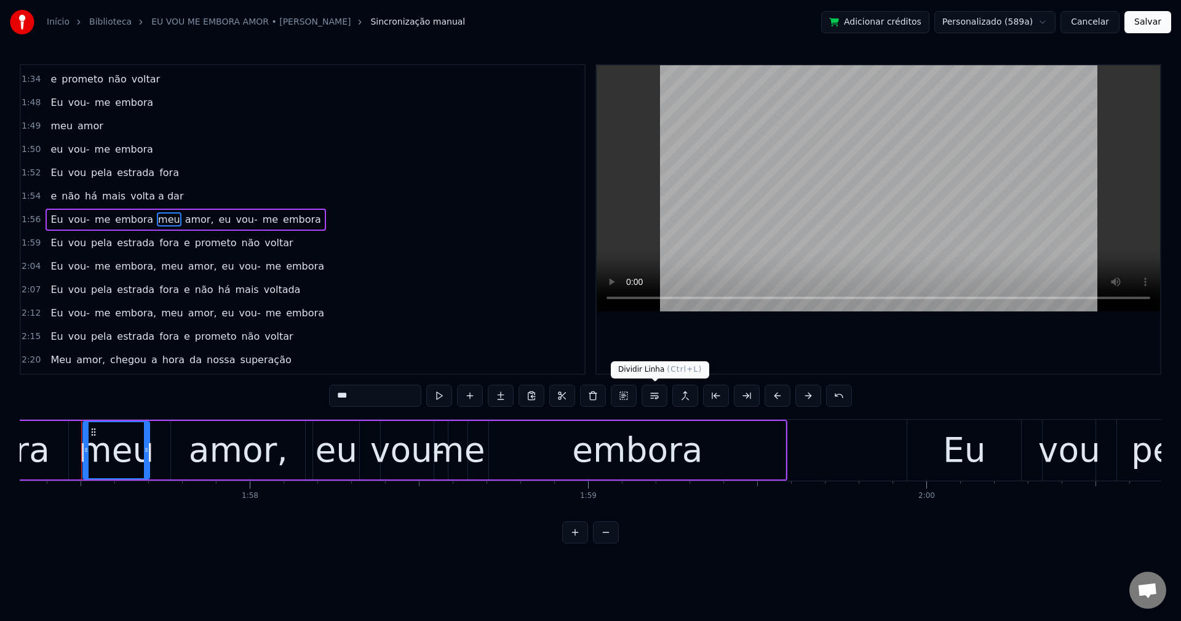
click at [658, 399] on button at bounding box center [655, 396] width 26 height 22
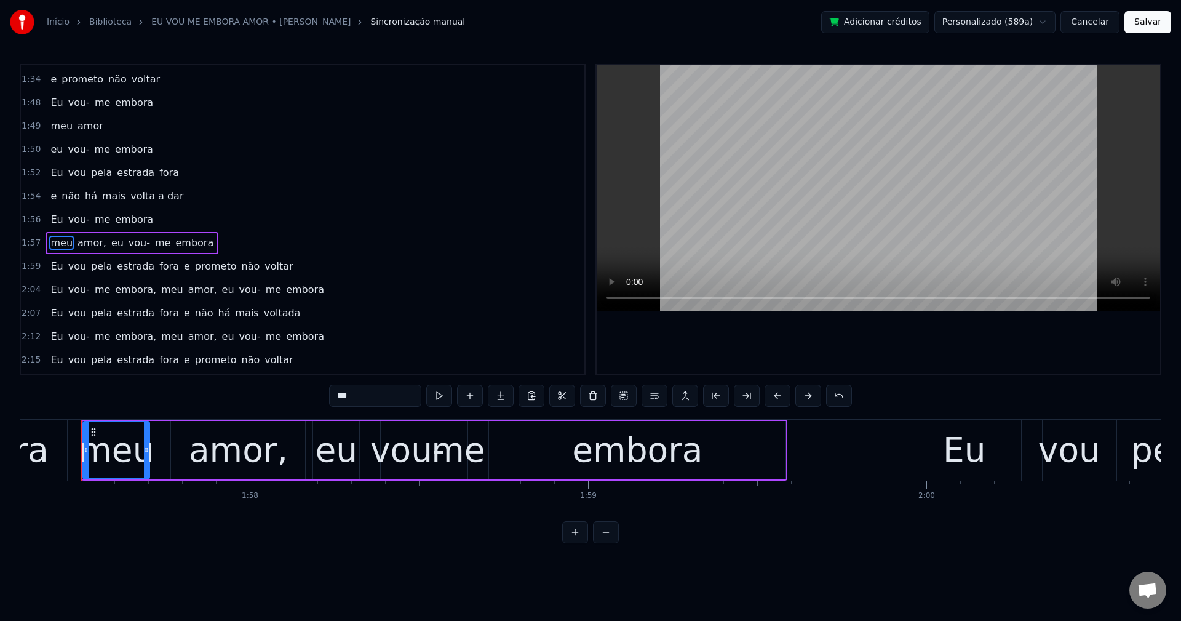
scroll to position [1167, 0]
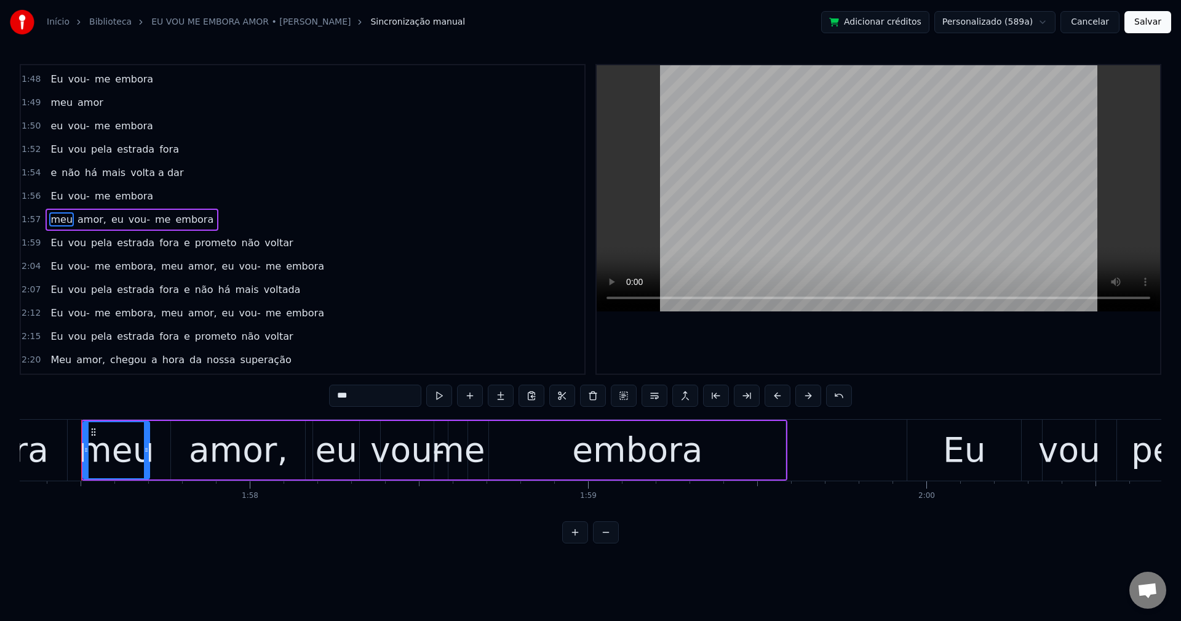
click at [89, 222] on span "amor," at bounding box center [91, 219] width 31 height 14
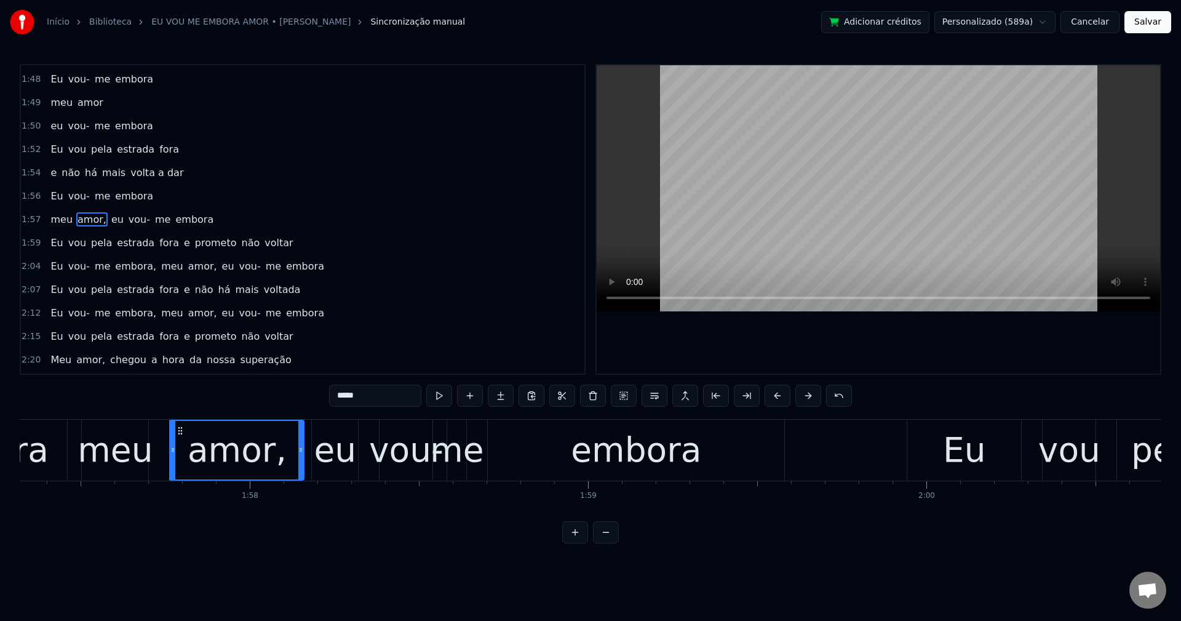
click at [400, 399] on input "*****" at bounding box center [375, 396] width 92 height 22
click at [107, 220] on span "eu" at bounding box center [114, 219] width 15 height 14
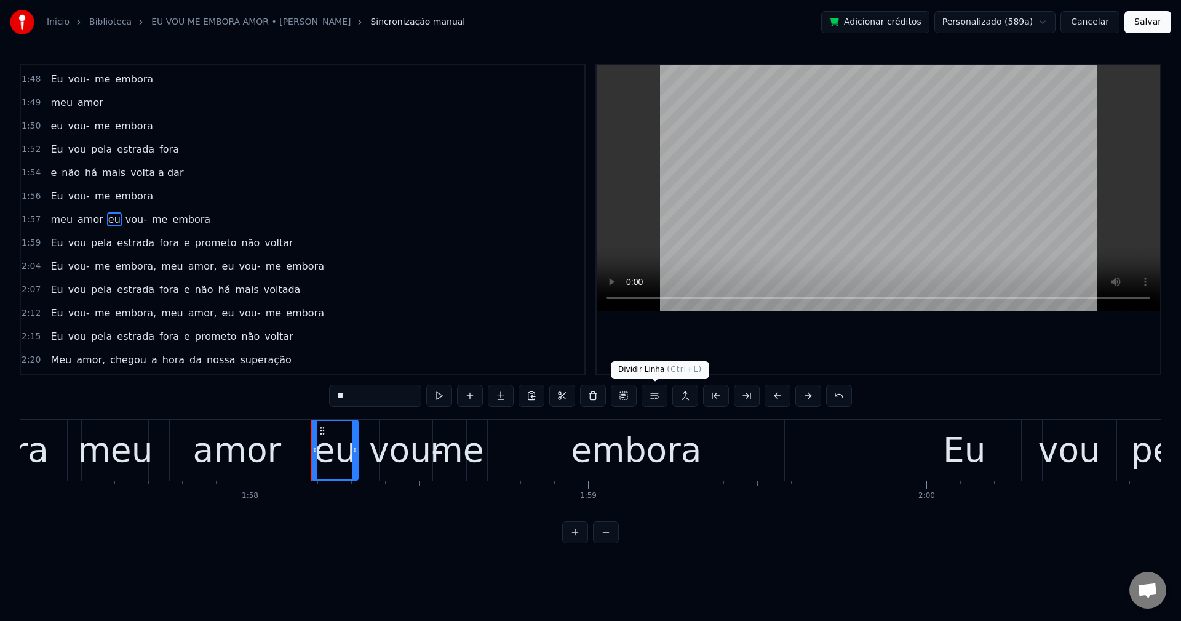
click at [646, 391] on button at bounding box center [655, 396] width 26 height 22
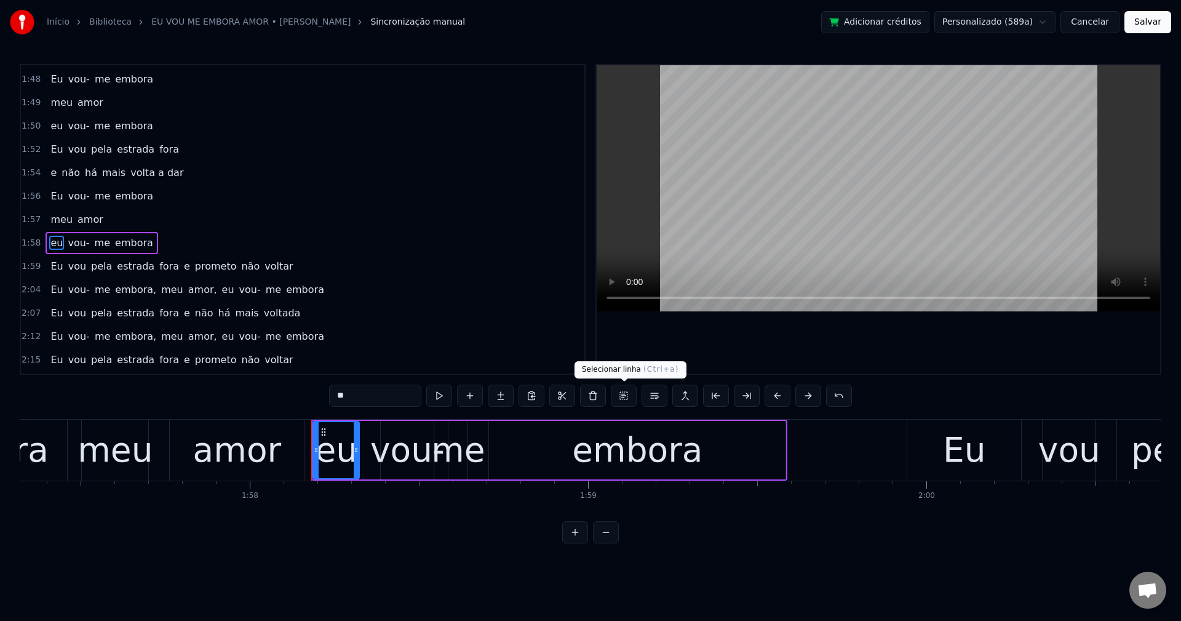
scroll to position [1190, 0]
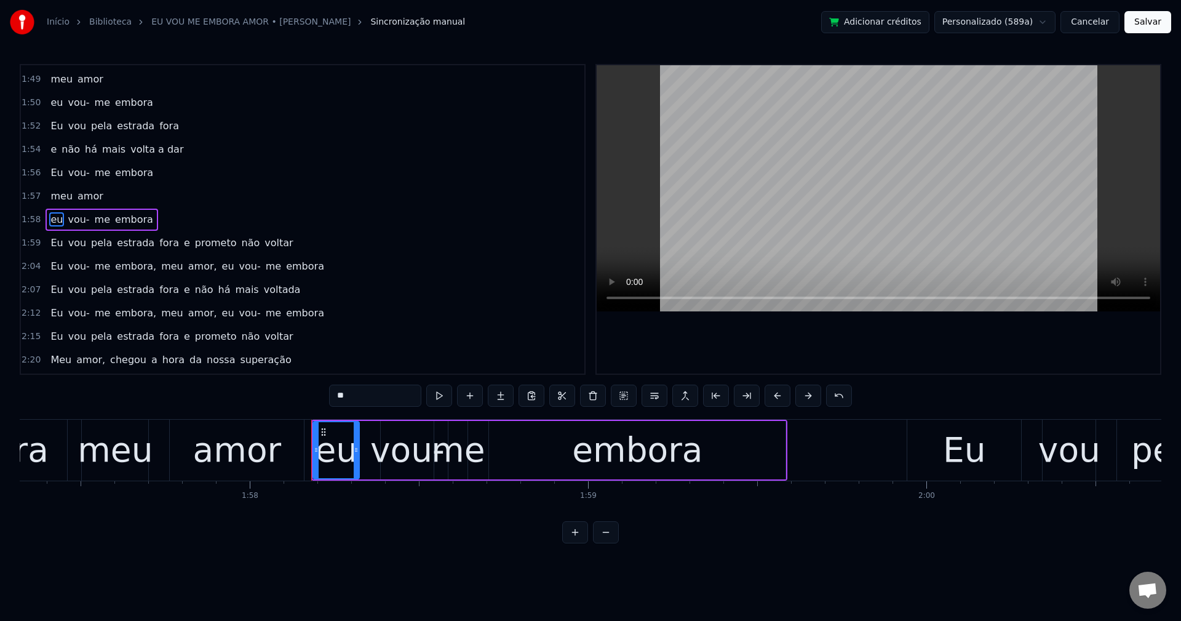
click at [183, 241] on span "e" at bounding box center [187, 243] width 9 height 15
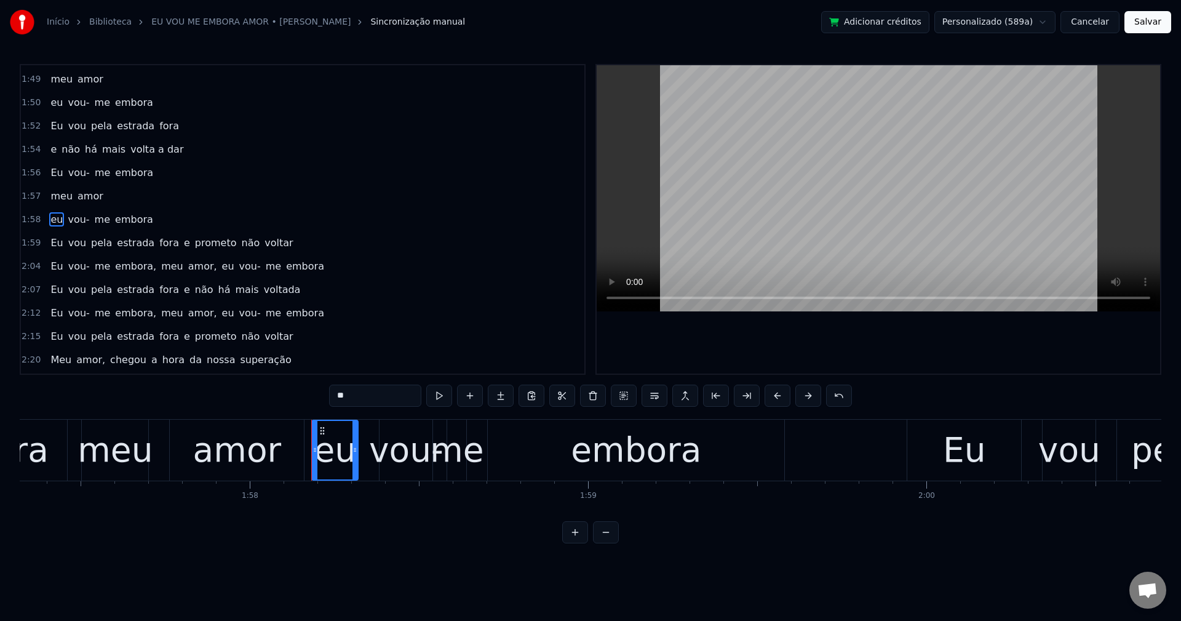
click at [183, 243] on span "e" at bounding box center [187, 243] width 9 height 14
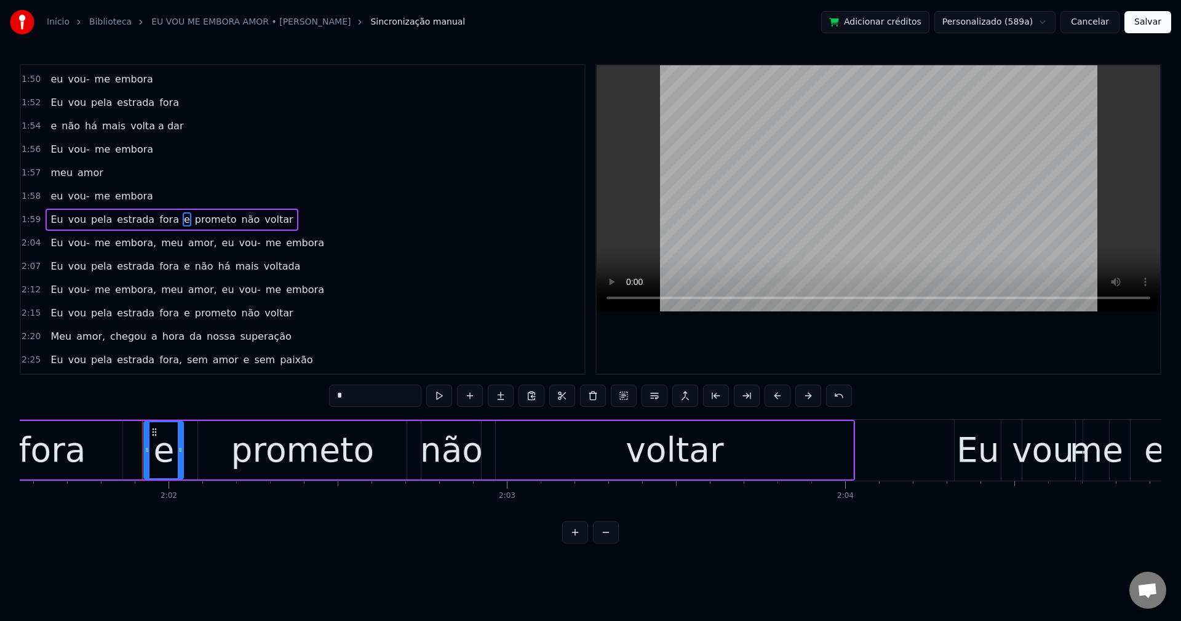
scroll to position [0, 41201]
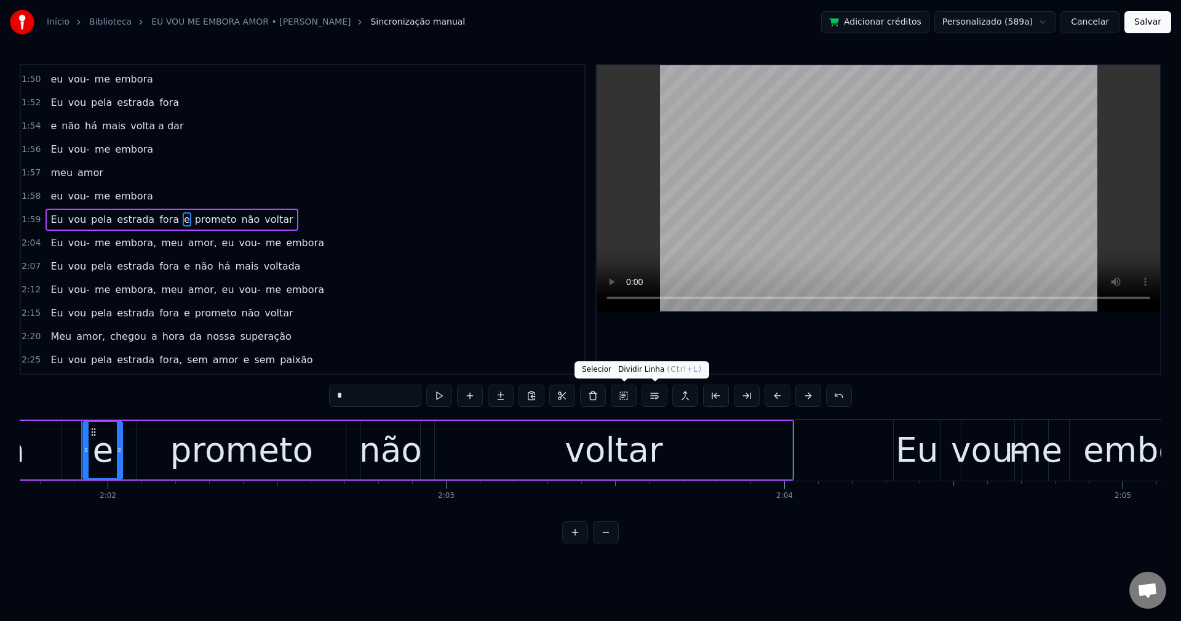
click at [655, 394] on button at bounding box center [655, 396] width 26 height 22
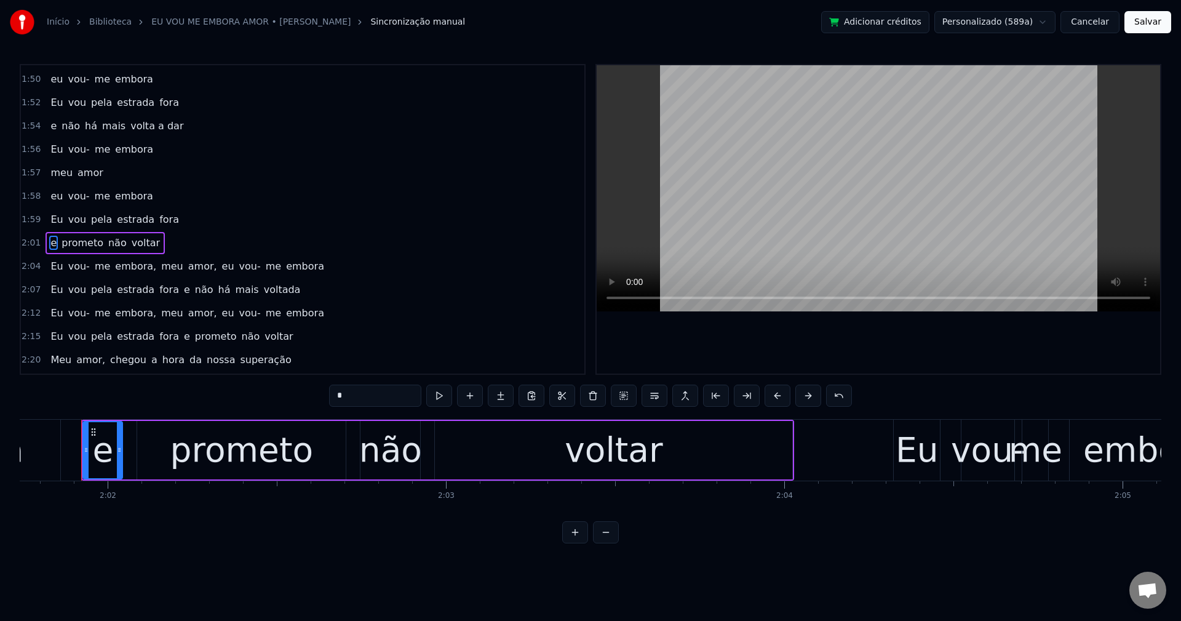
scroll to position [1237, 0]
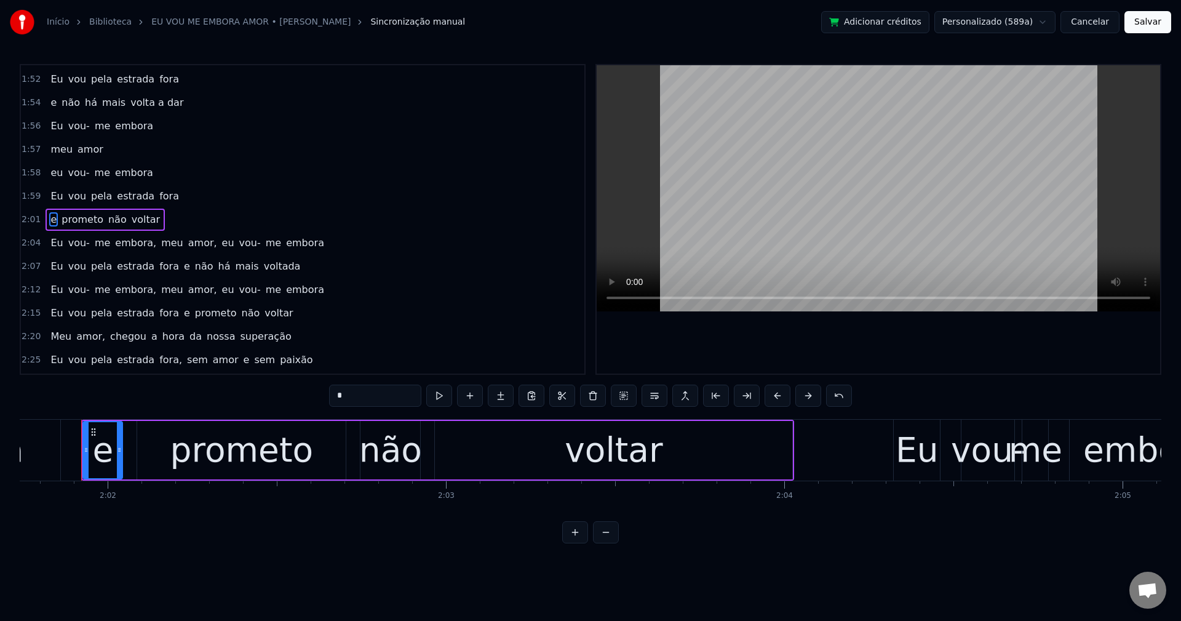
click at [130, 241] on span "embora," at bounding box center [136, 243] width 44 height 14
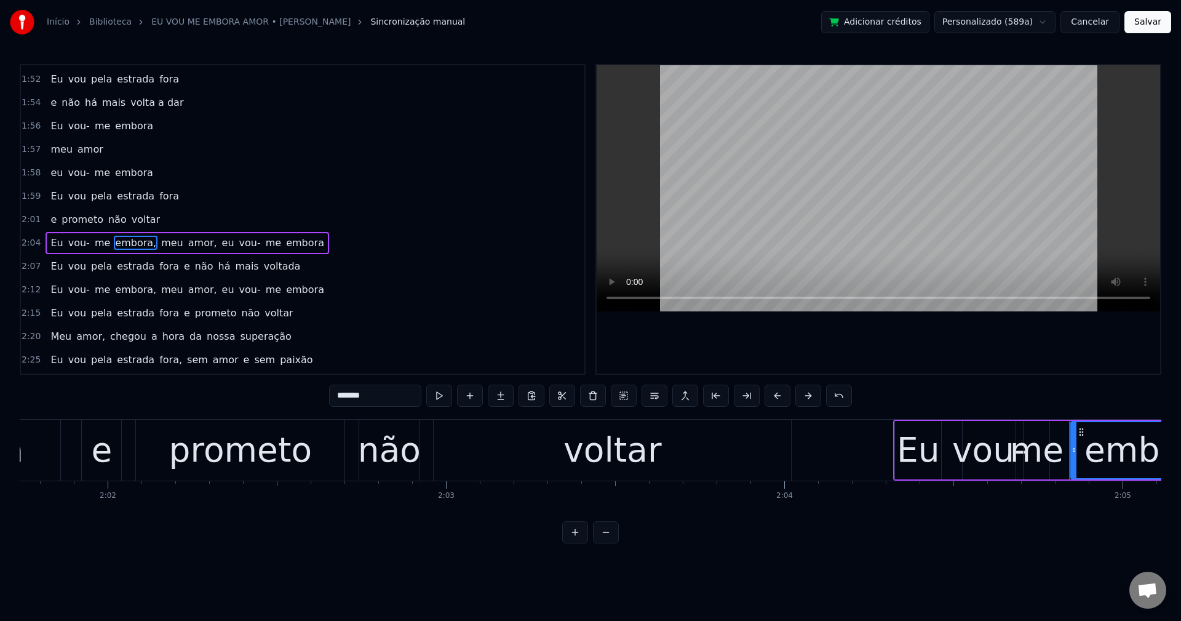
scroll to position [1260, 0]
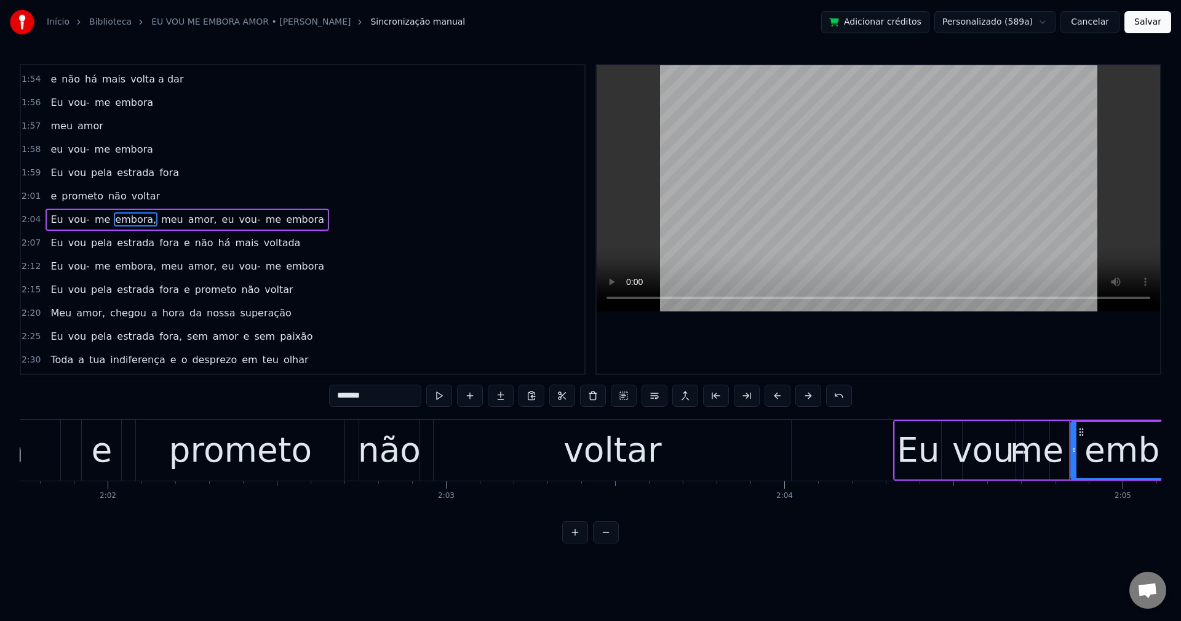
click at [394, 395] on input "*******" at bounding box center [375, 396] width 92 height 22
click at [158, 220] on span "meu" at bounding box center [169, 219] width 25 height 14
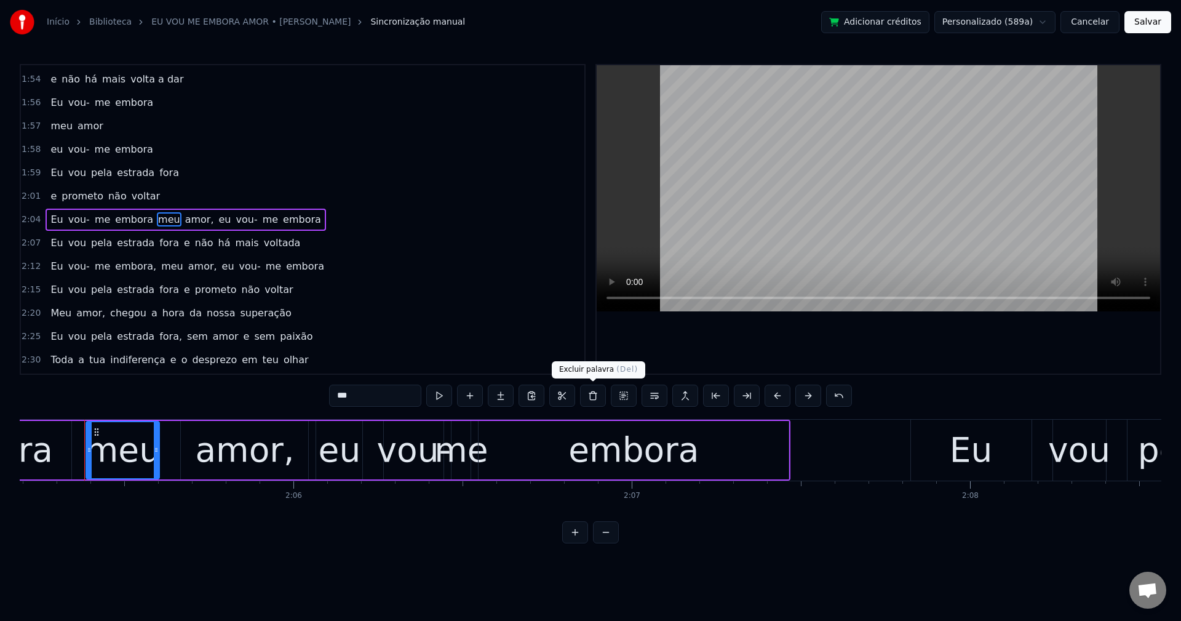
scroll to position [0, 42372]
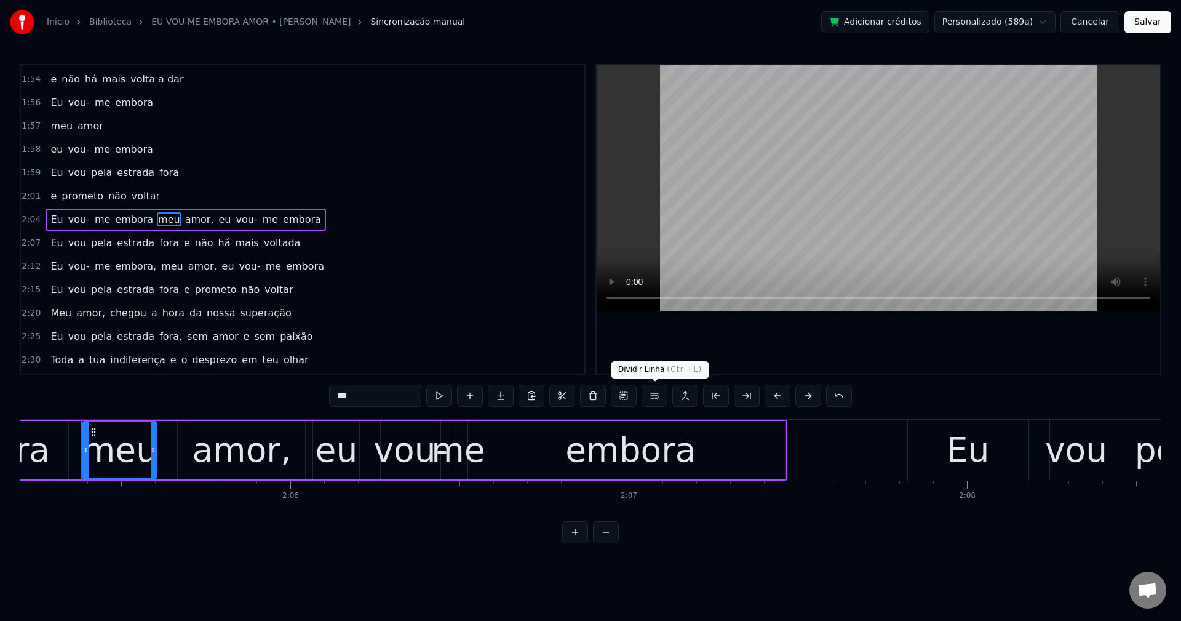
click at [655, 399] on button at bounding box center [655, 396] width 26 height 22
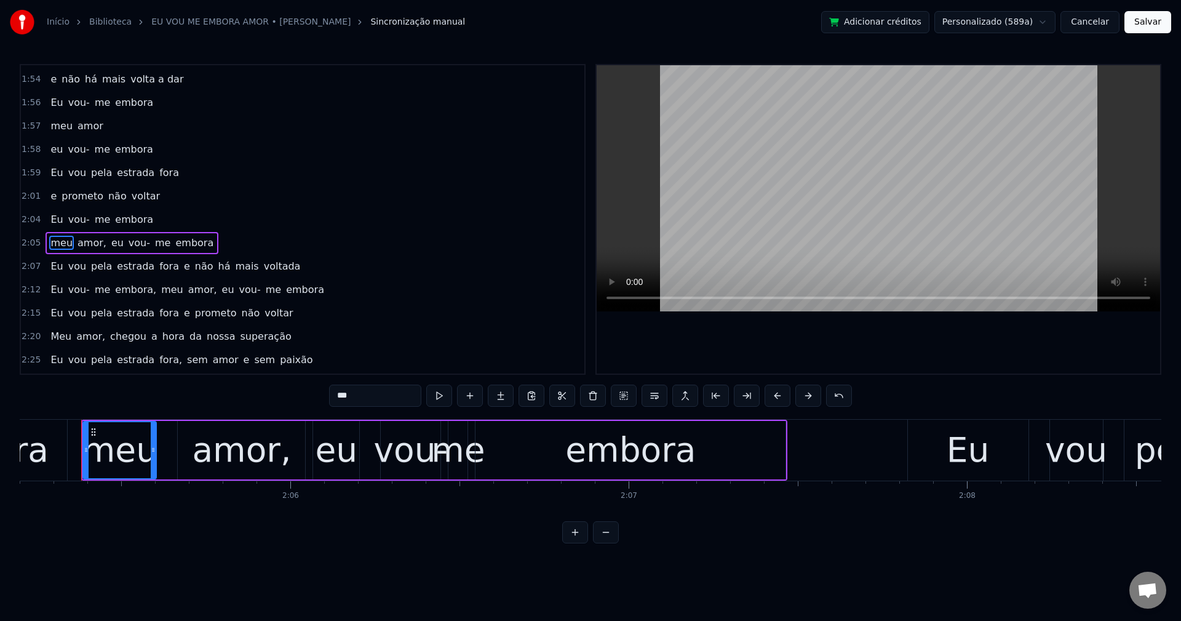
scroll to position [1284, 0]
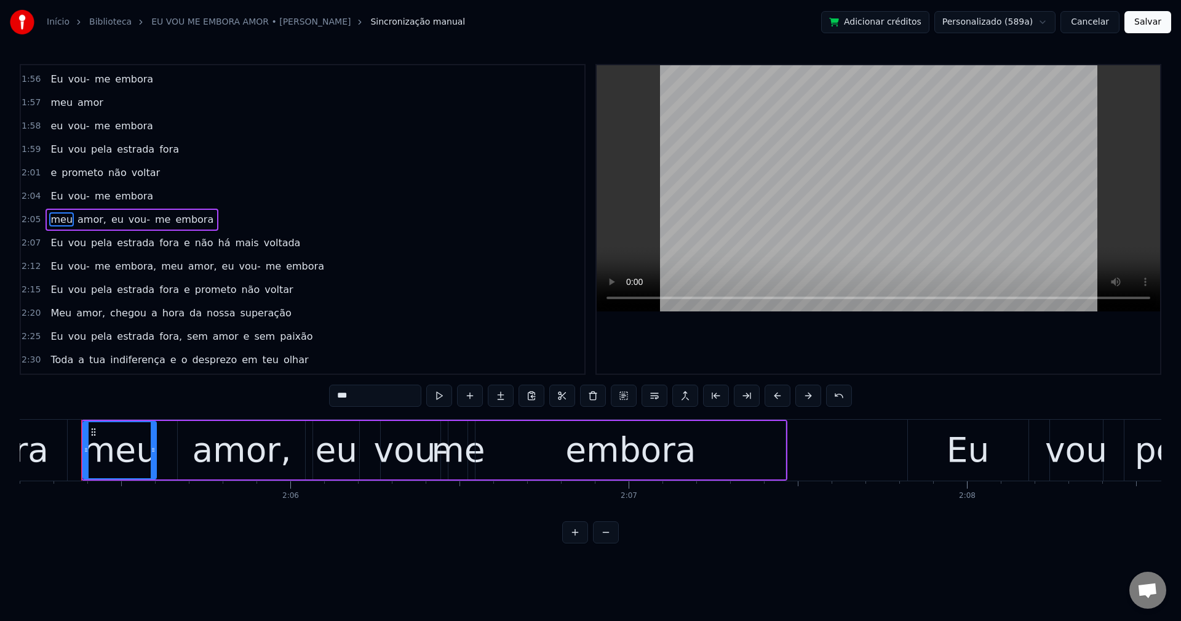
click at [89, 219] on span "amor," at bounding box center [91, 219] width 31 height 14
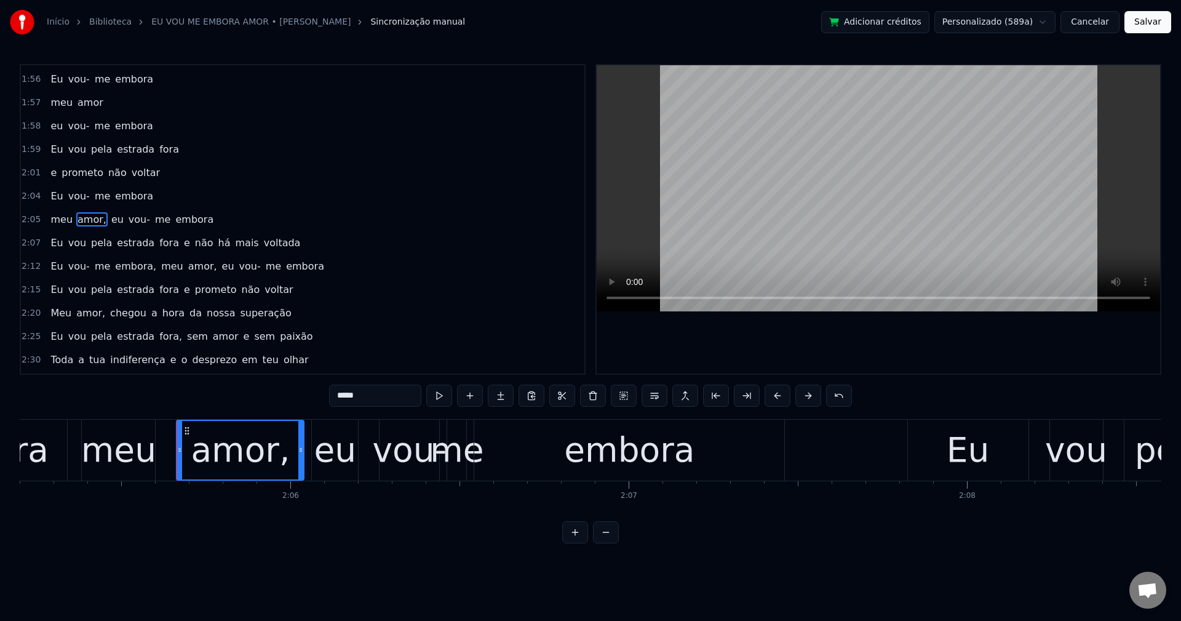
click at [388, 398] on input "*****" at bounding box center [375, 396] width 92 height 22
click at [107, 217] on span "eu" at bounding box center [114, 219] width 15 height 14
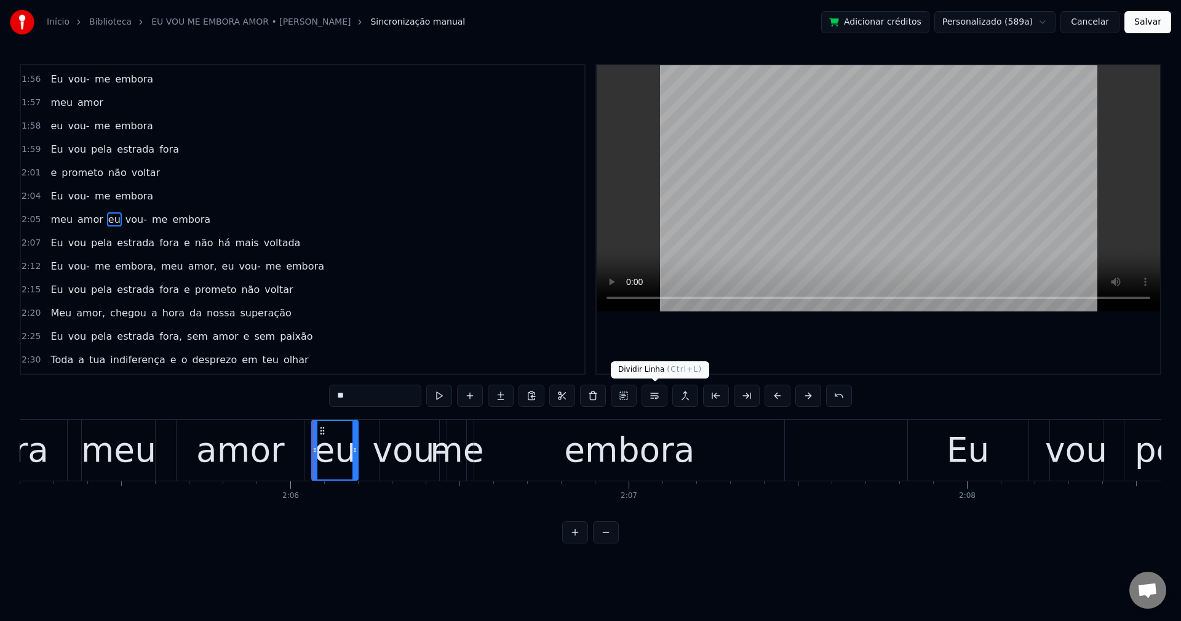
click at [654, 402] on button at bounding box center [655, 396] width 26 height 22
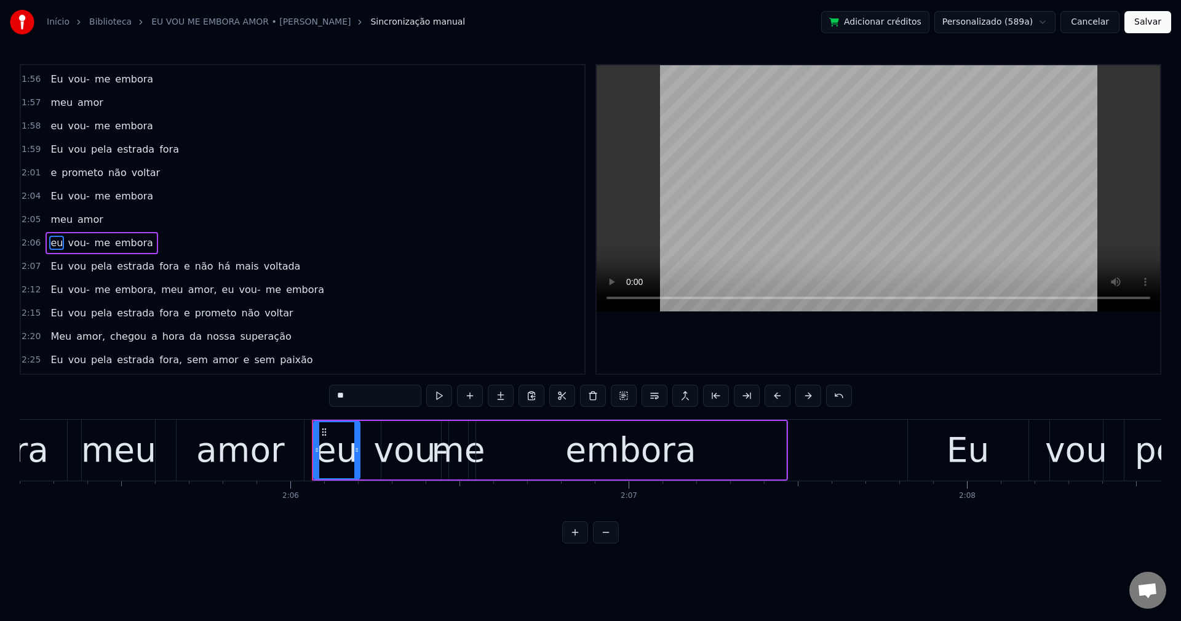
scroll to position [1307, 0]
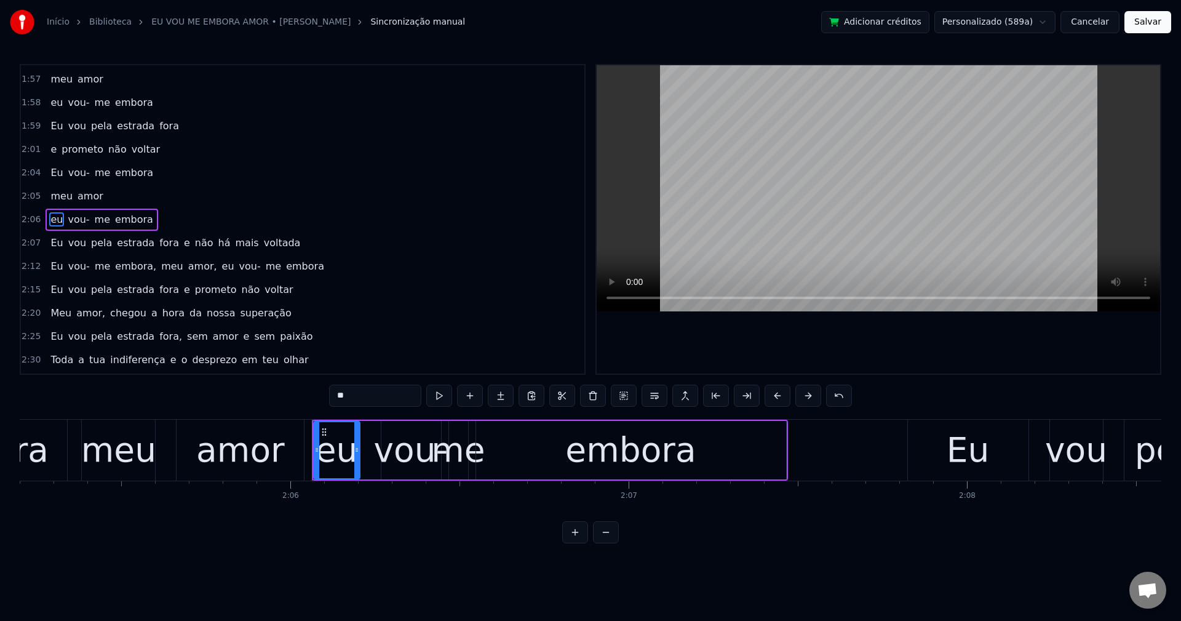
click at [183, 244] on span "e" at bounding box center [187, 243] width 9 height 14
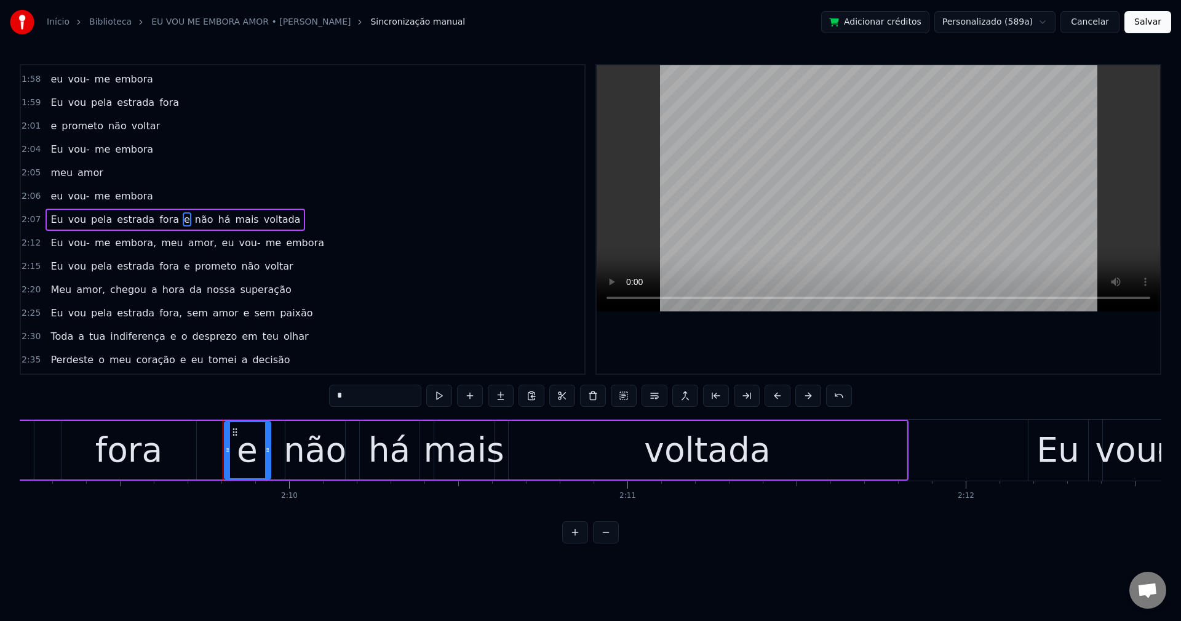
scroll to position [0, 43868]
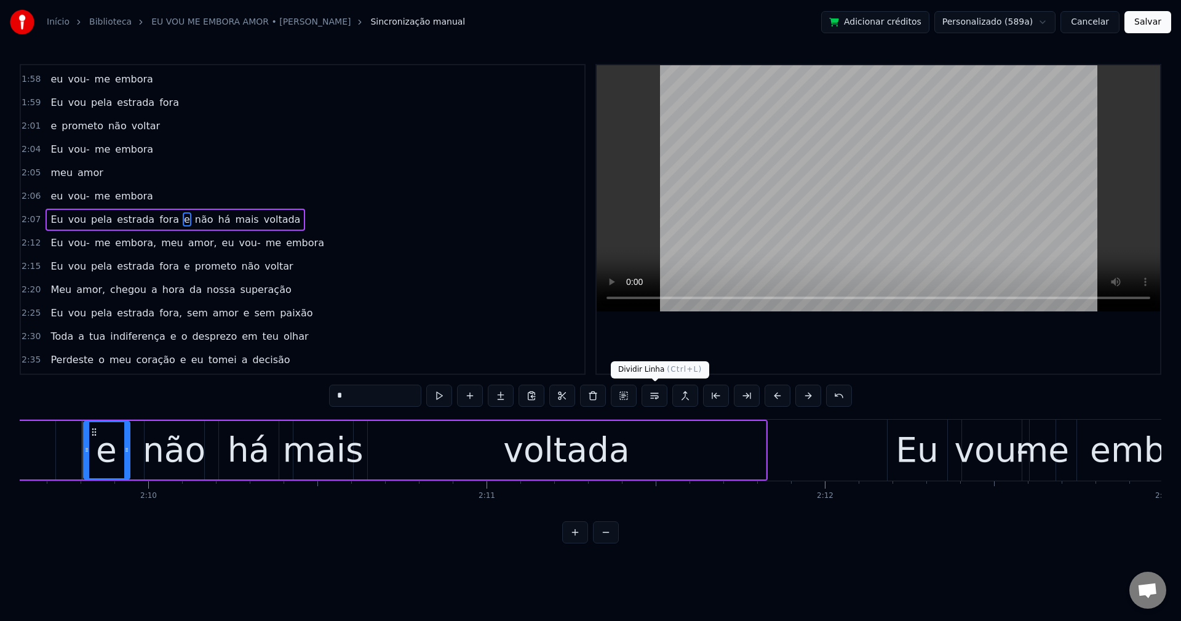
click at [657, 392] on button at bounding box center [655, 396] width 26 height 22
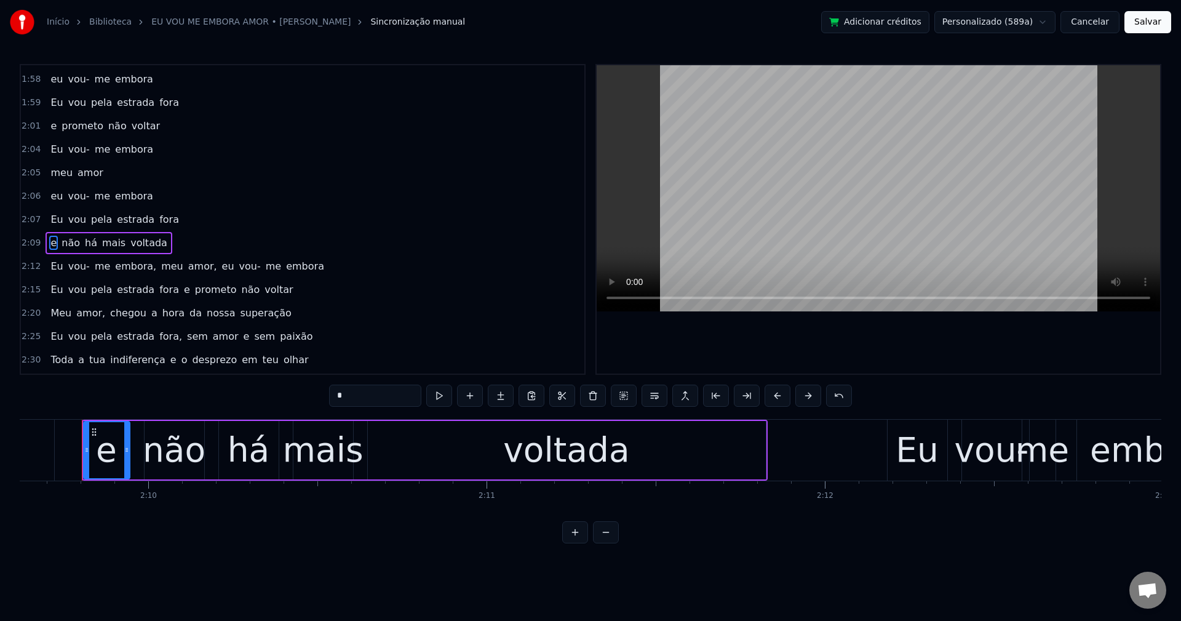
scroll to position [1354, 0]
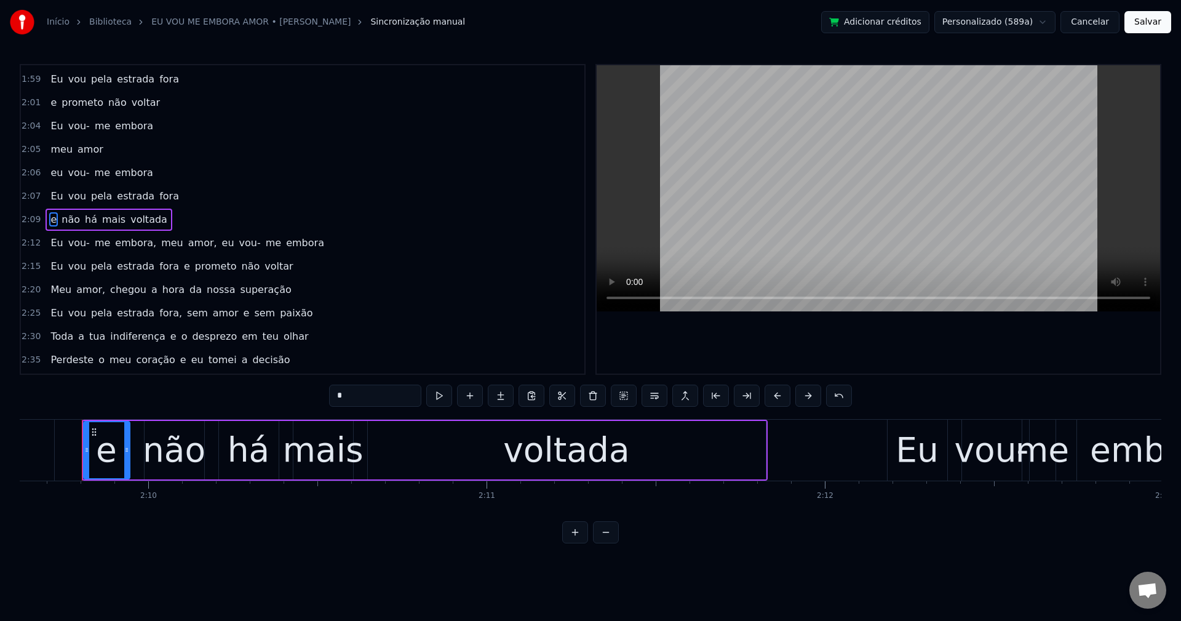
click at [138, 220] on span "voltada" at bounding box center [148, 219] width 39 height 14
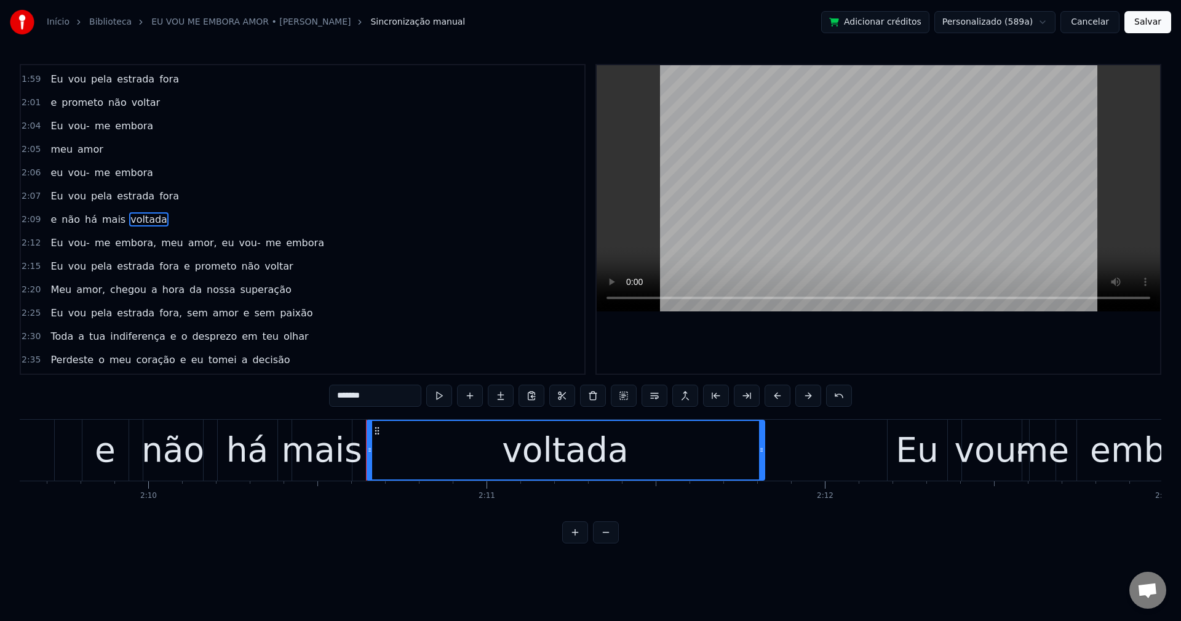
click at [397, 399] on input "*******" at bounding box center [375, 396] width 92 height 22
click at [131, 244] on span "embora," at bounding box center [136, 243] width 44 height 14
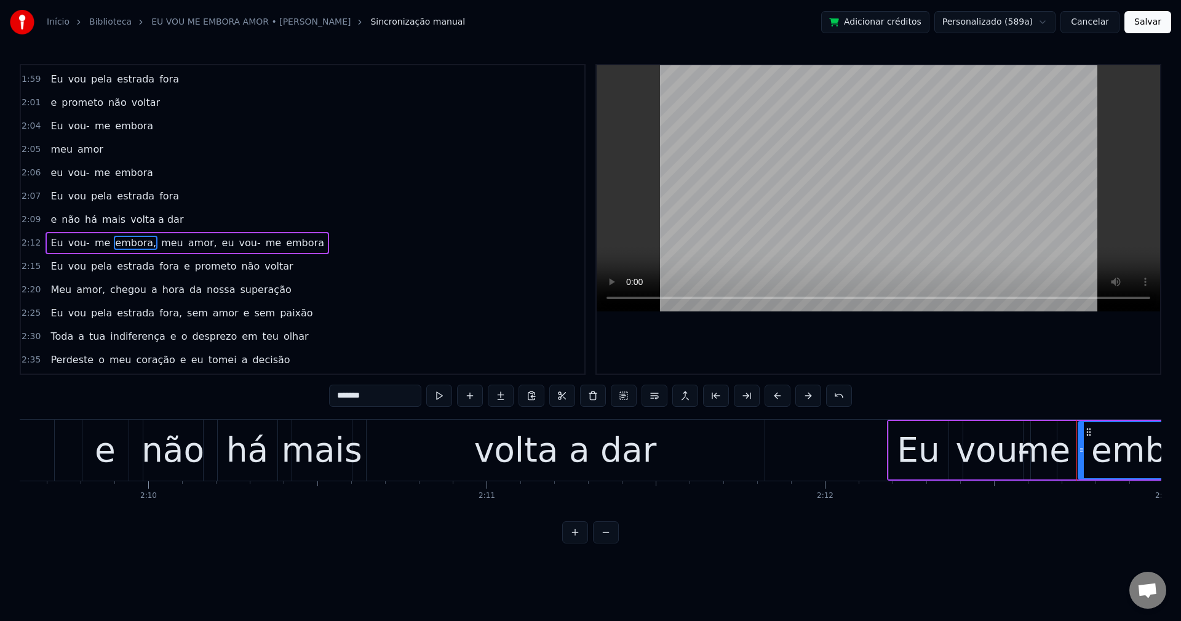
scroll to position [1377, 0]
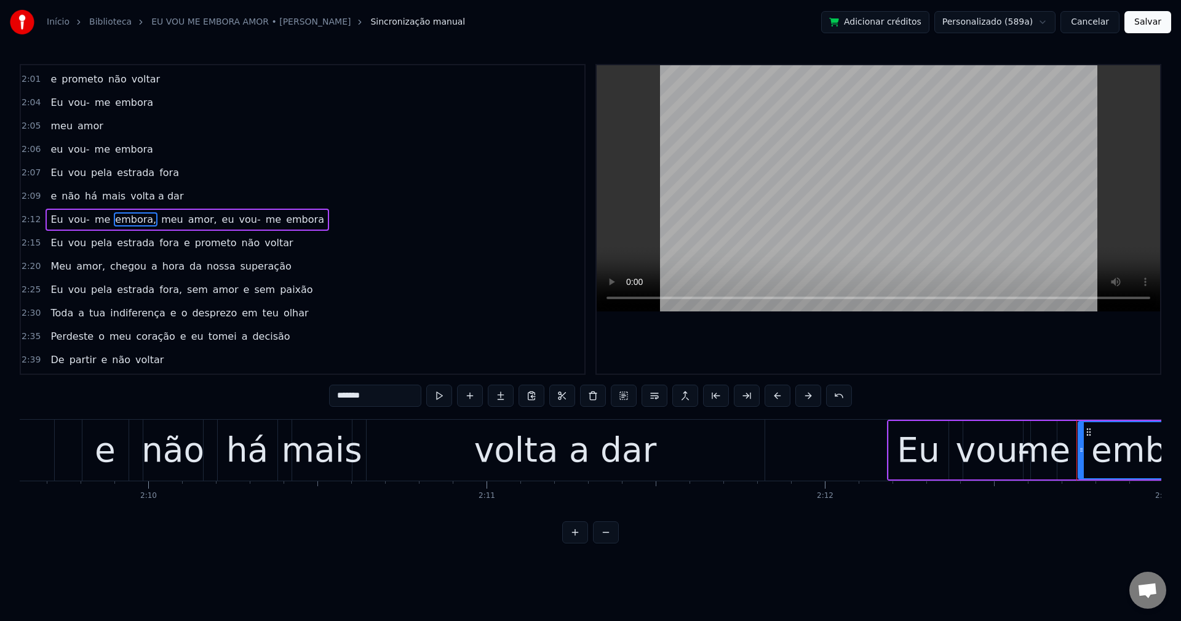
click at [394, 399] on input "*******" at bounding box center [375, 396] width 92 height 22
drag, startPoint x: 159, startPoint y: 217, endPoint x: 223, endPoint y: 241, distance: 68.1
click at [158, 217] on span "meu" at bounding box center [169, 219] width 25 height 14
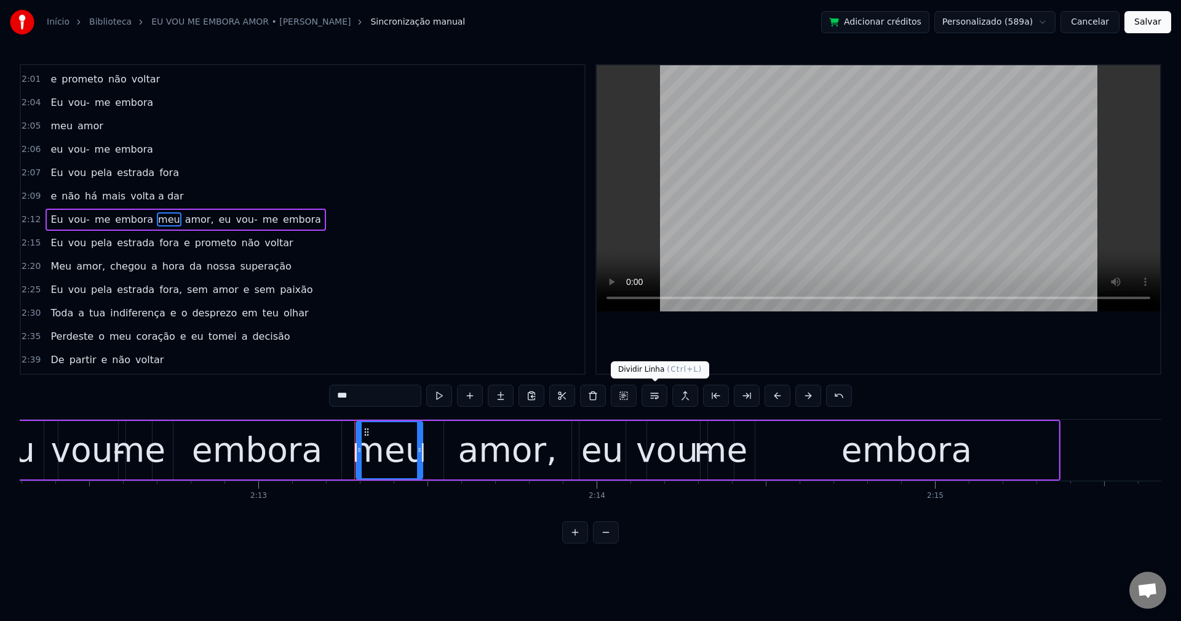
click at [653, 393] on button at bounding box center [655, 396] width 26 height 22
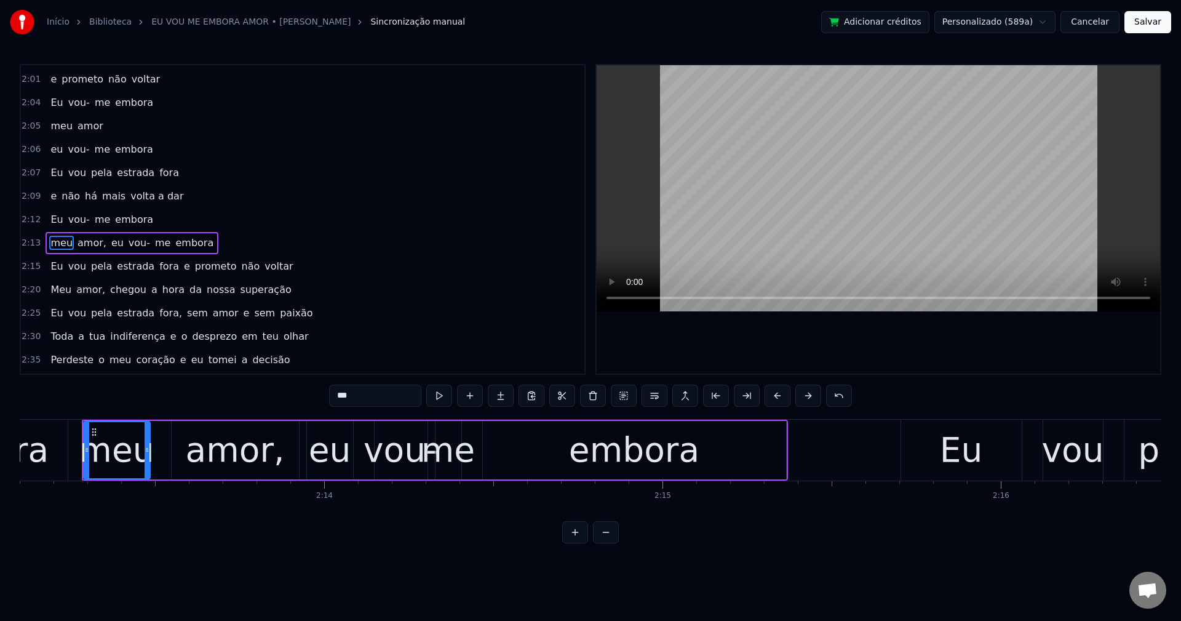
scroll to position [1401, 0]
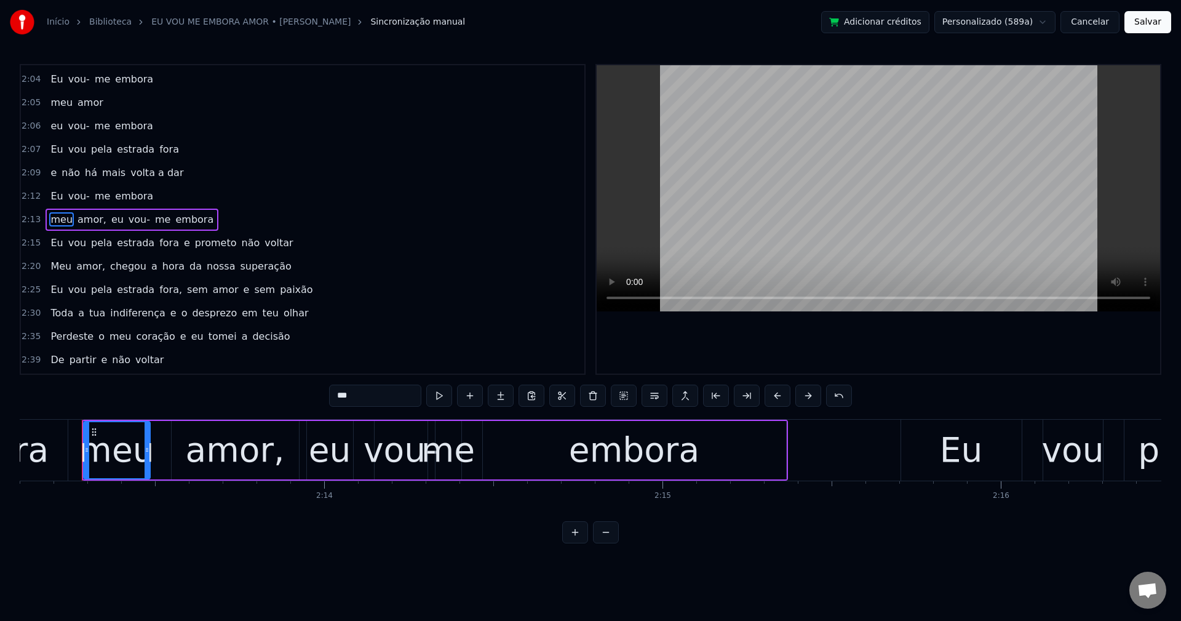
click at [82, 222] on span "amor," at bounding box center [91, 219] width 31 height 14
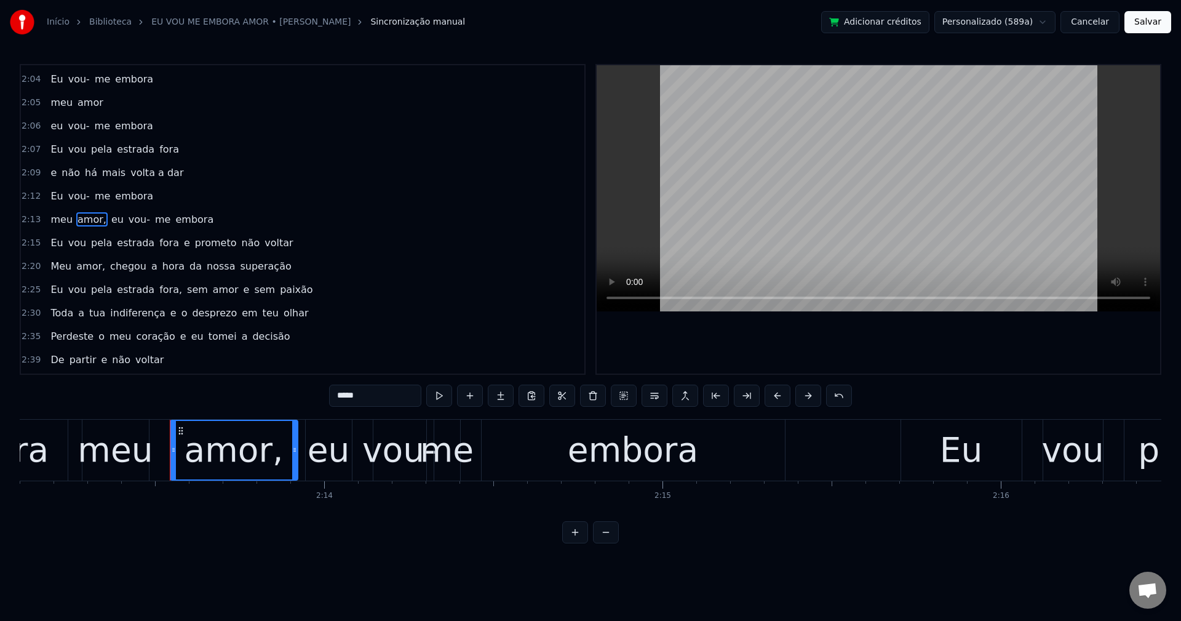
click at [409, 394] on input "*****" at bounding box center [375, 396] width 92 height 22
click at [107, 221] on span "eu" at bounding box center [114, 219] width 15 height 14
type input "**"
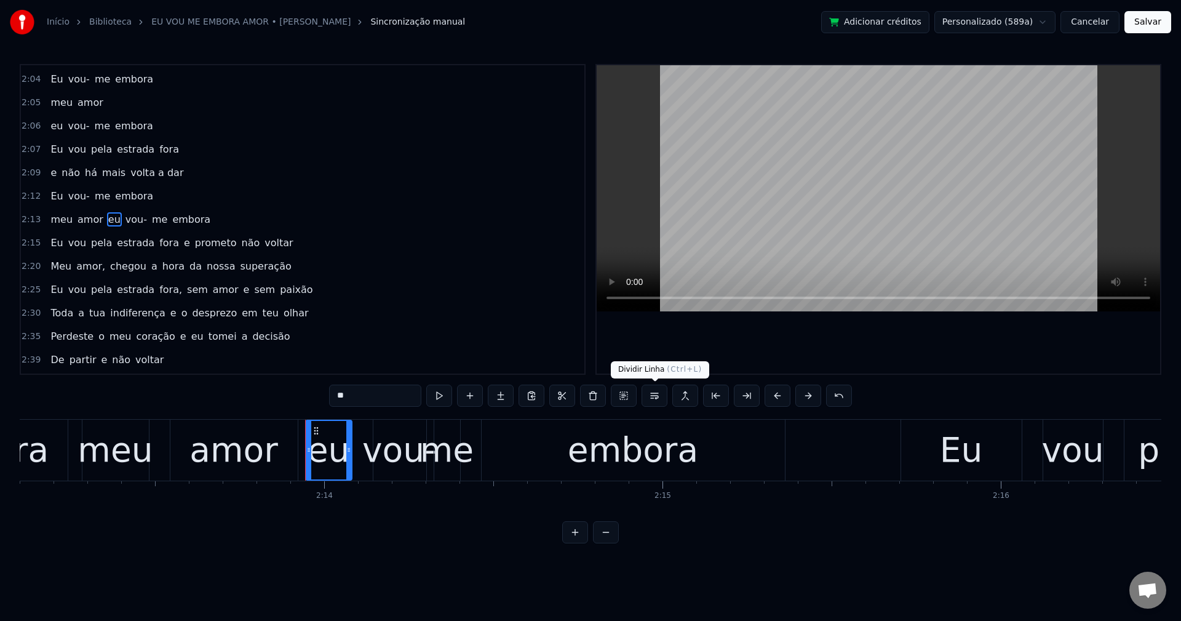
click at [657, 399] on button at bounding box center [655, 396] width 26 height 22
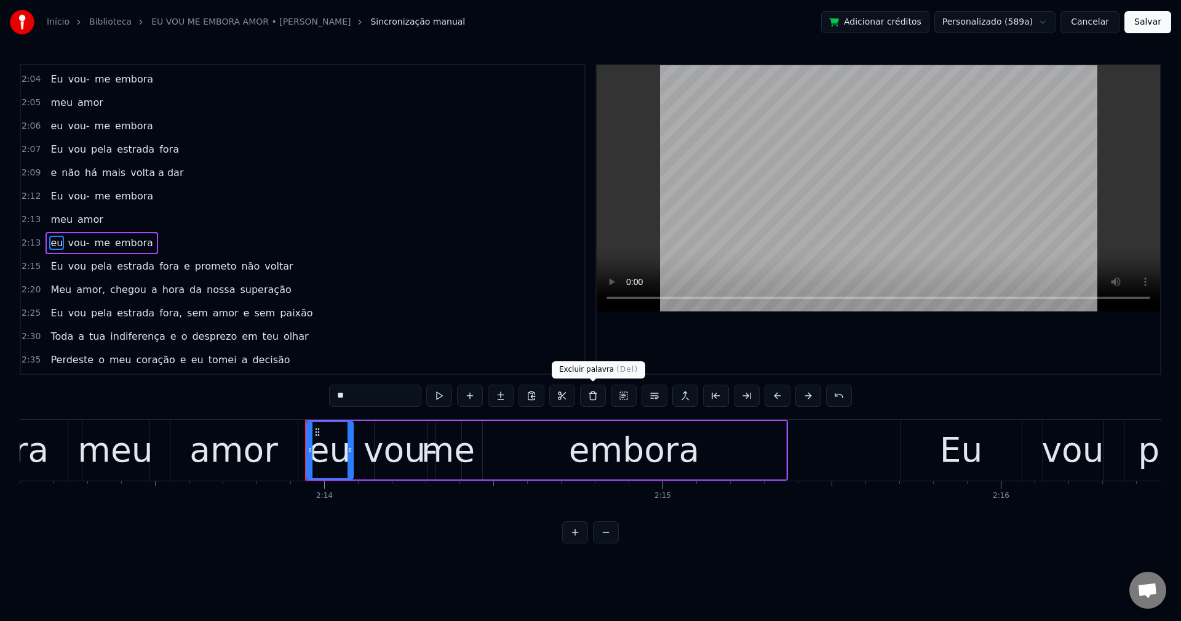
scroll to position [1424, 0]
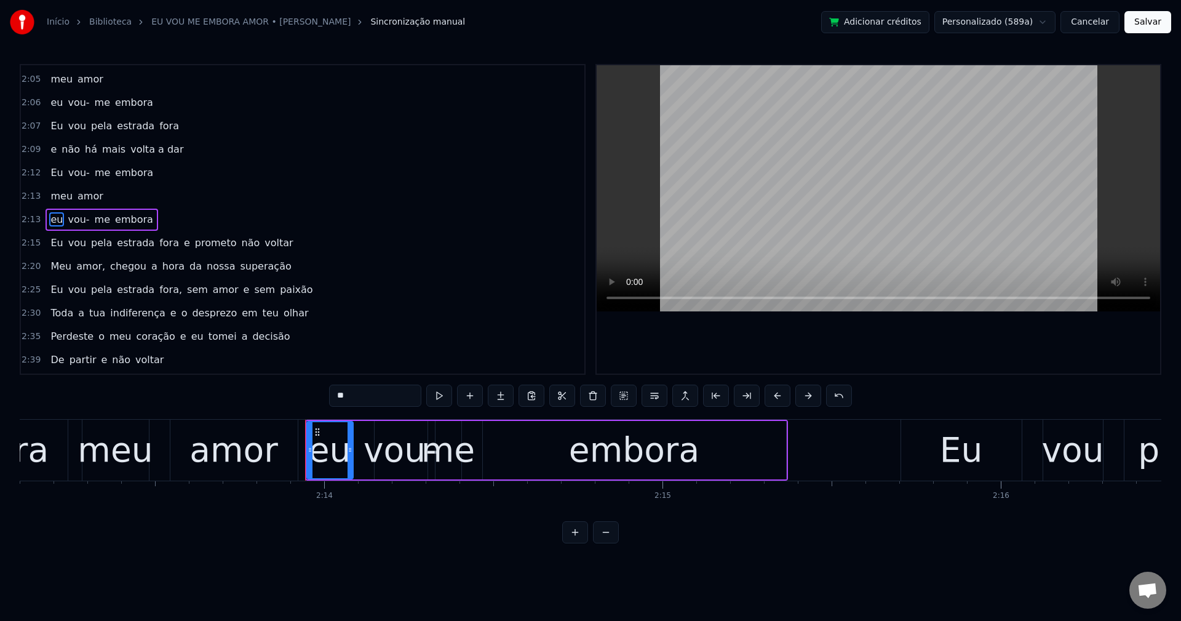
click at [173, 246] on div "Eu vou pela estrada fora e prometo não voltar" at bounding box center [172, 243] width 252 height 22
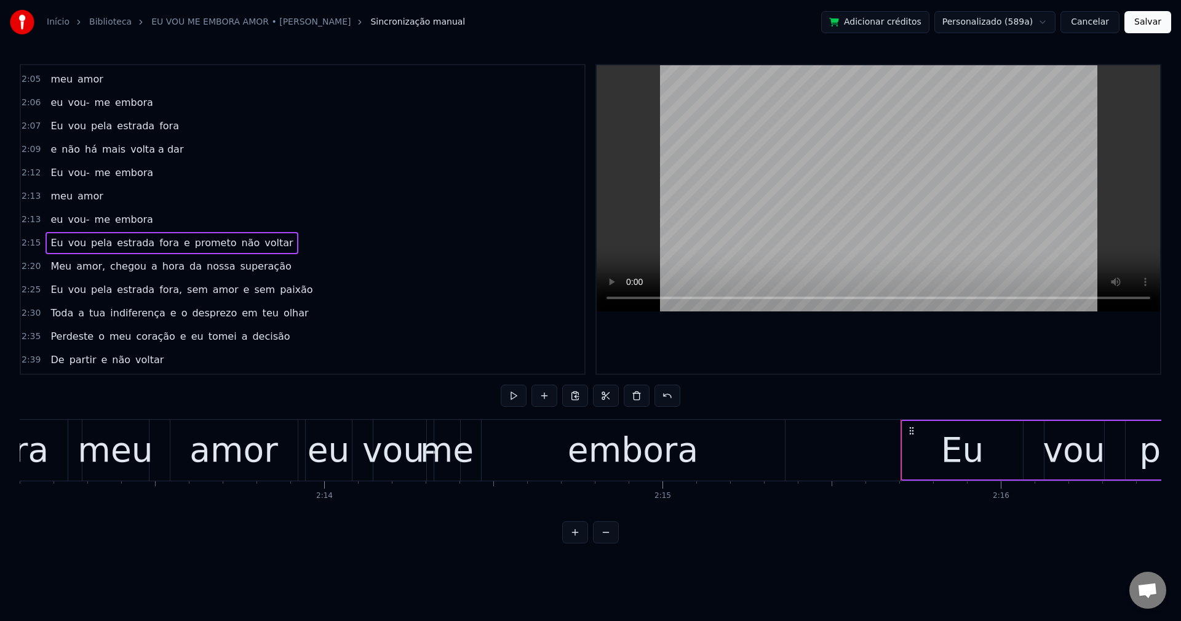
click at [183, 246] on span "e" at bounding box center [187, 243] width 9 height 14
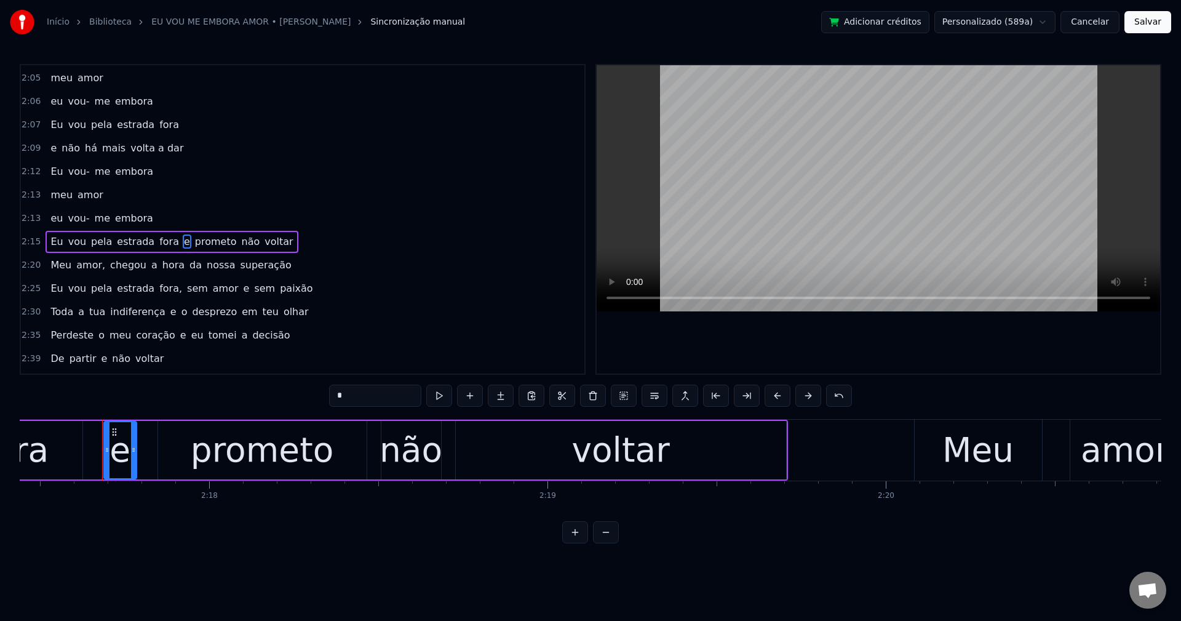
scroll to position [0, 46535]
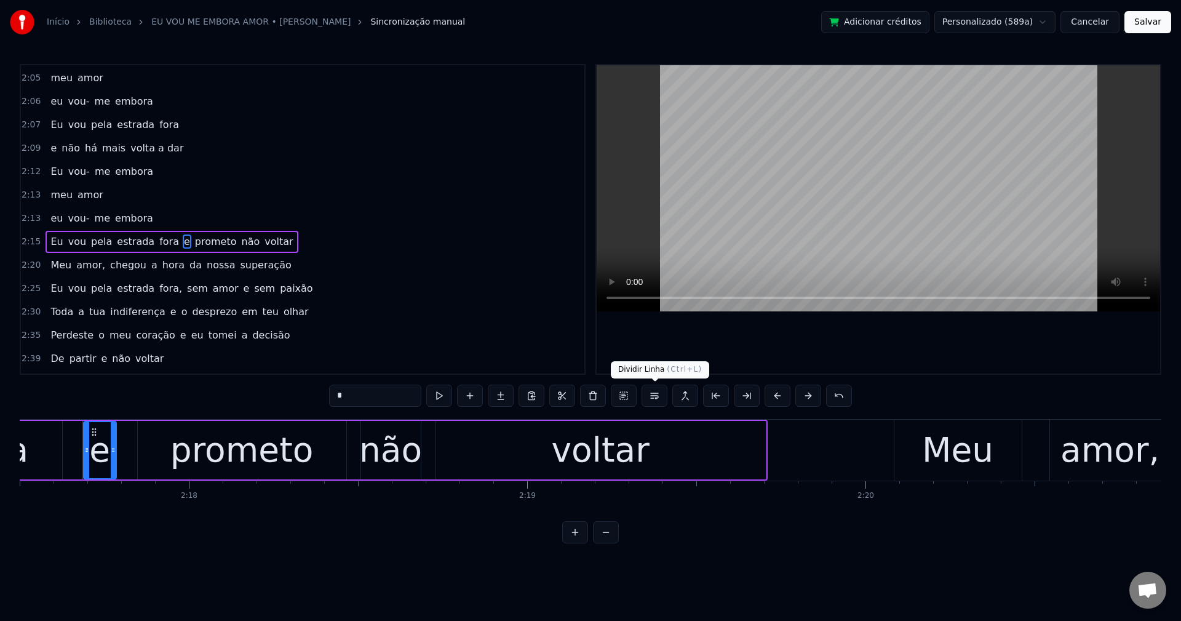
click at [653, 398] on button at bounding box center [655, 396] width 26 height 22
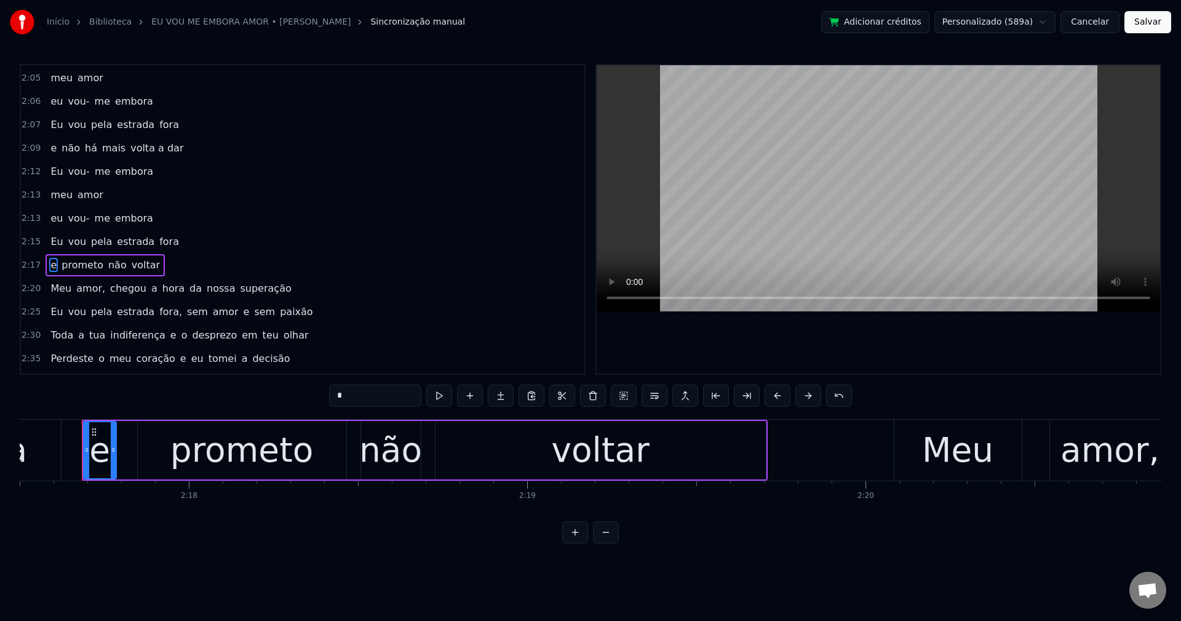
scroll to position [1471, 0]
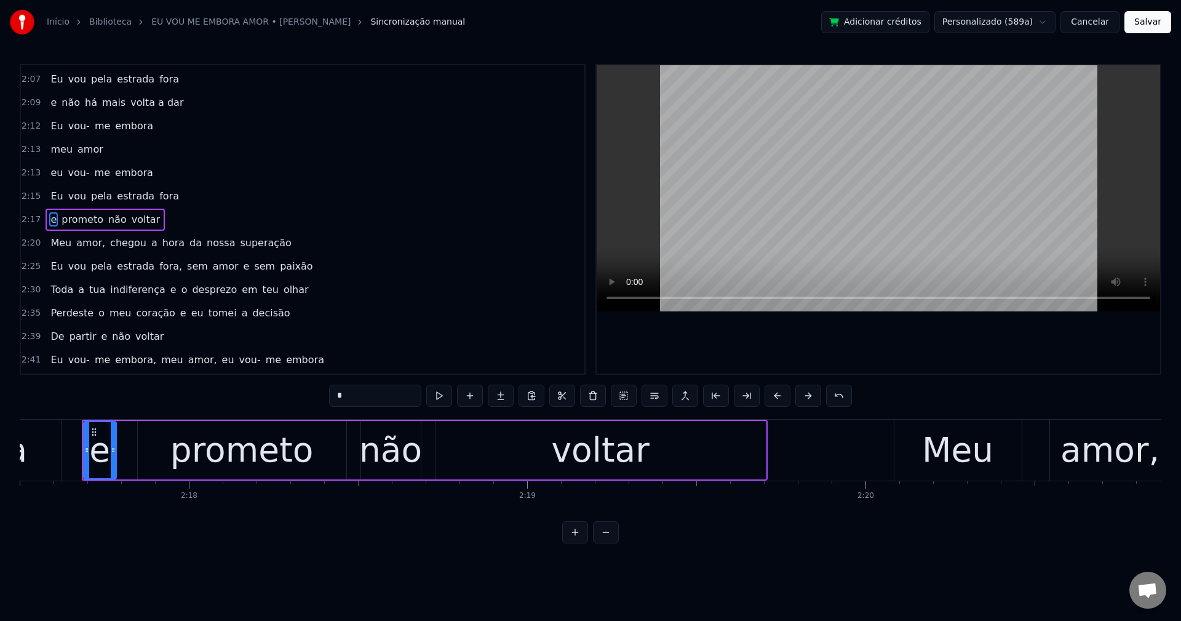
click at [91, 244] on span "amor," at bounding box center [90, 243] width 31 height 14
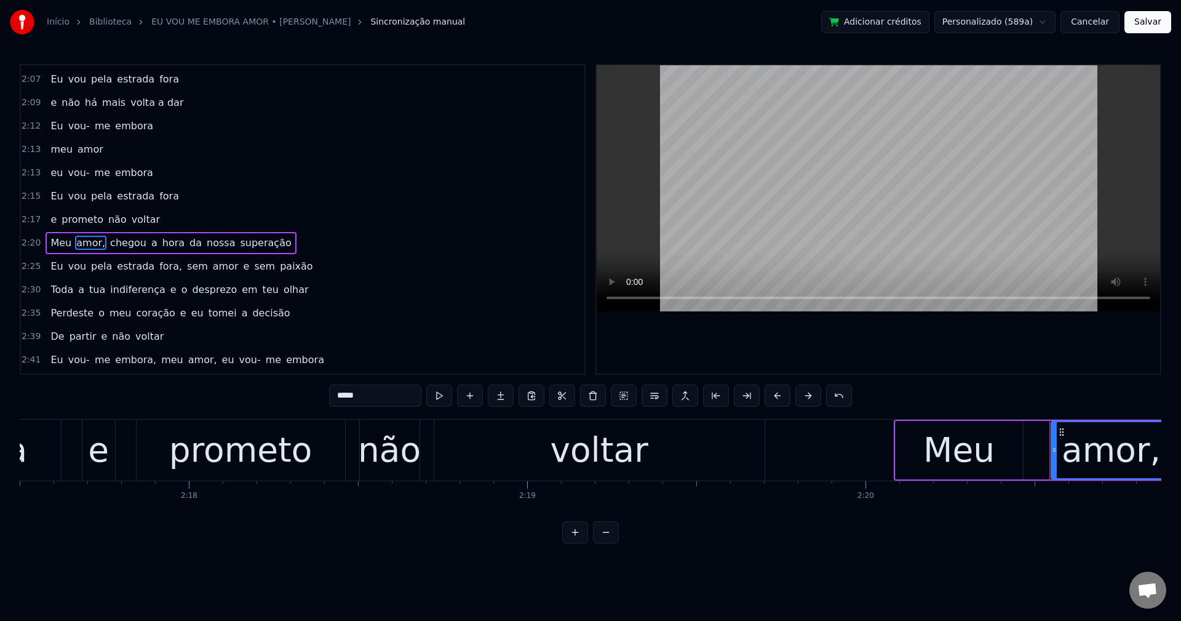
scroll to position [1494, 0]
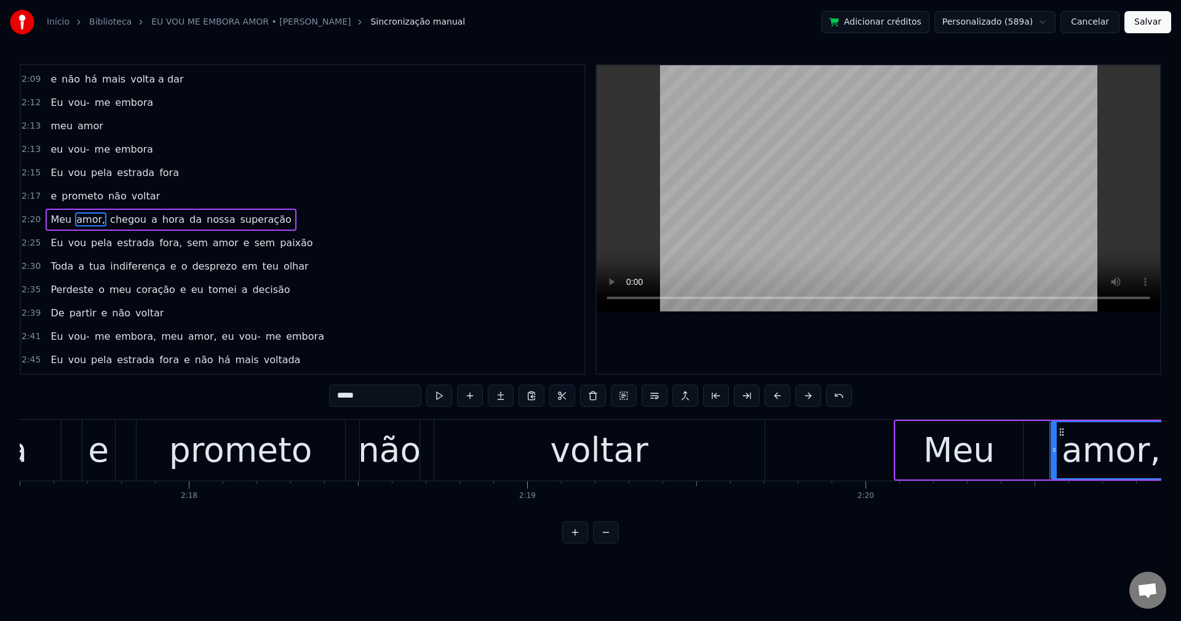
click at [386, 396] on input "*****" at bounding box center [375, 396] width 92 height 22
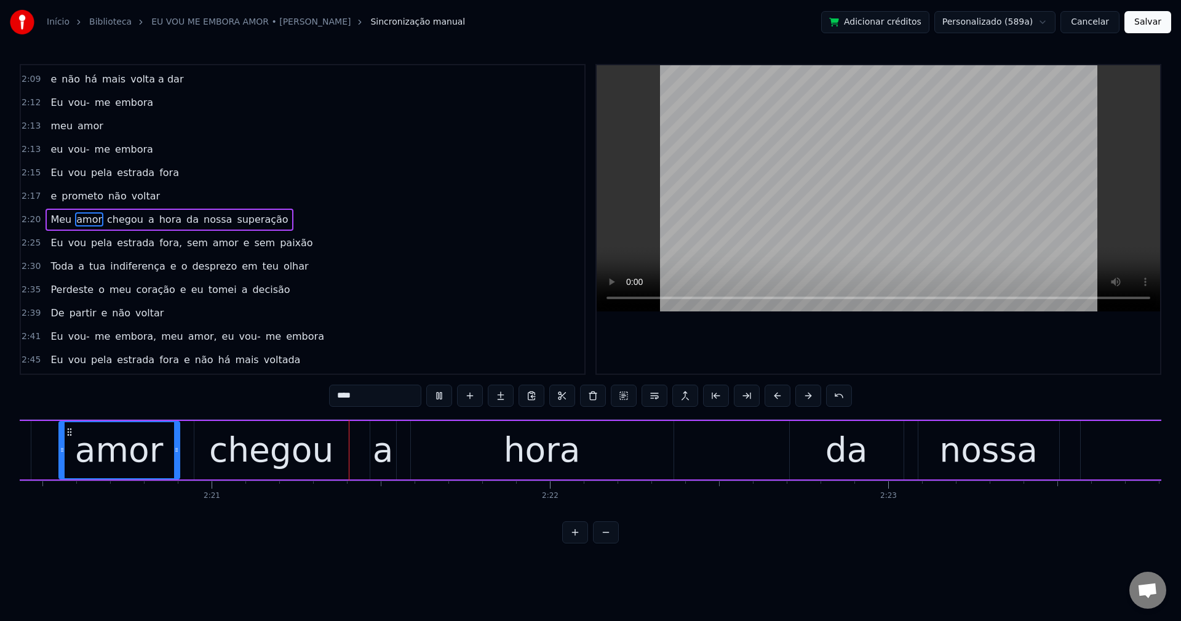
scroll to position [0, 47585]
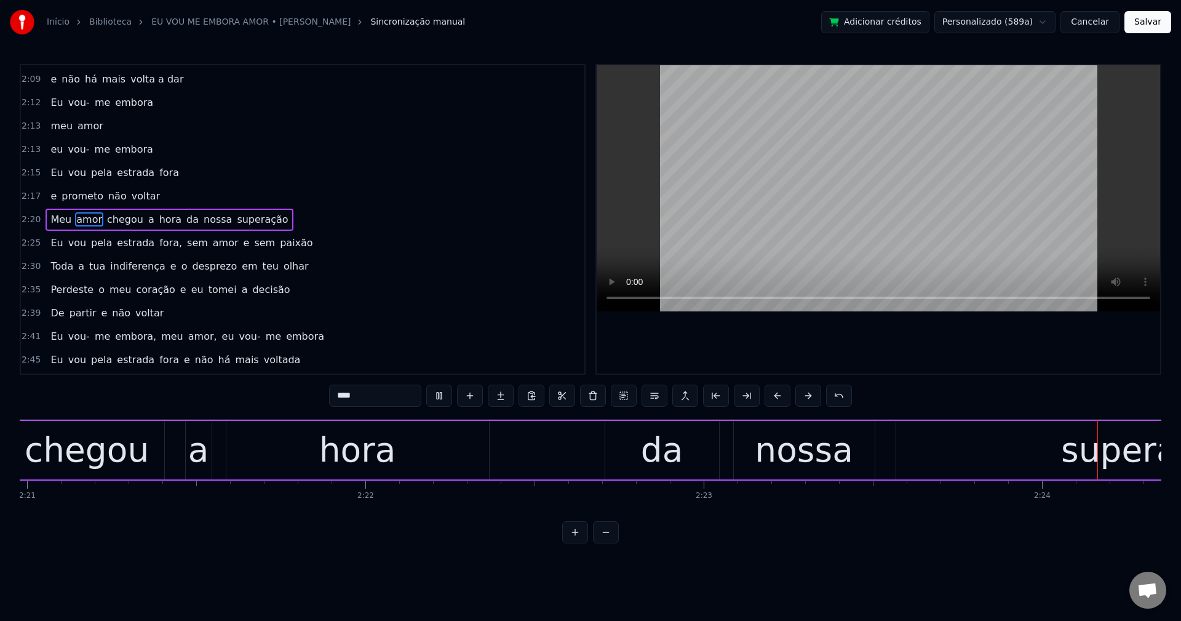
click at [185, 218] on span "da" at bounding box center [192, 219] width 15 height 14
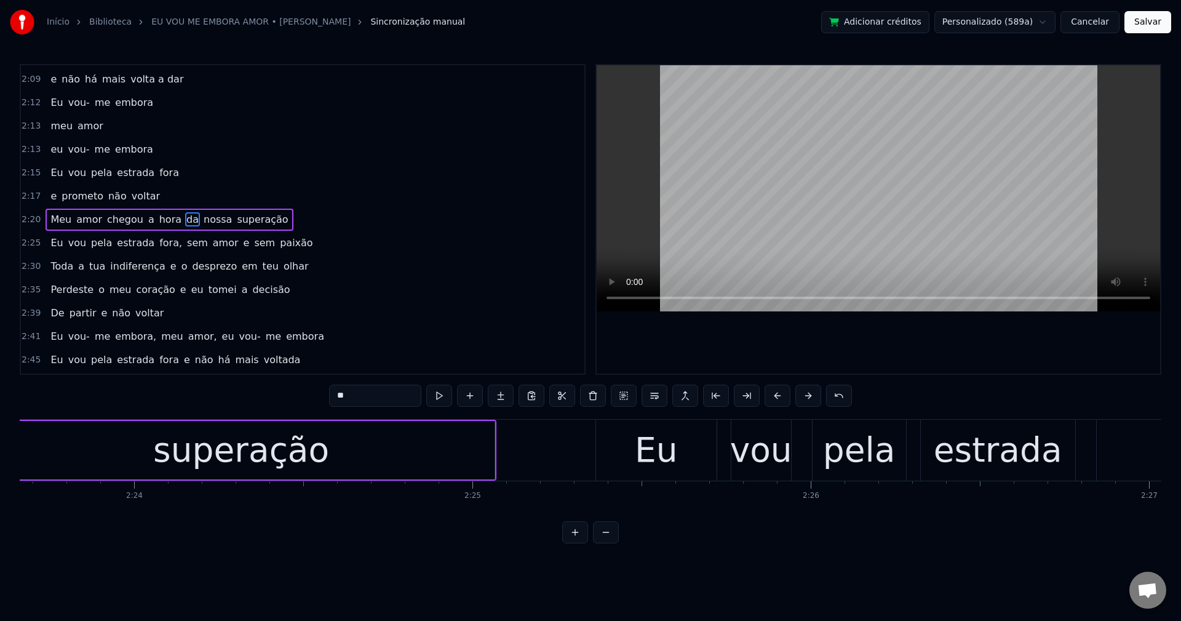
scroll to position [0, 48662]
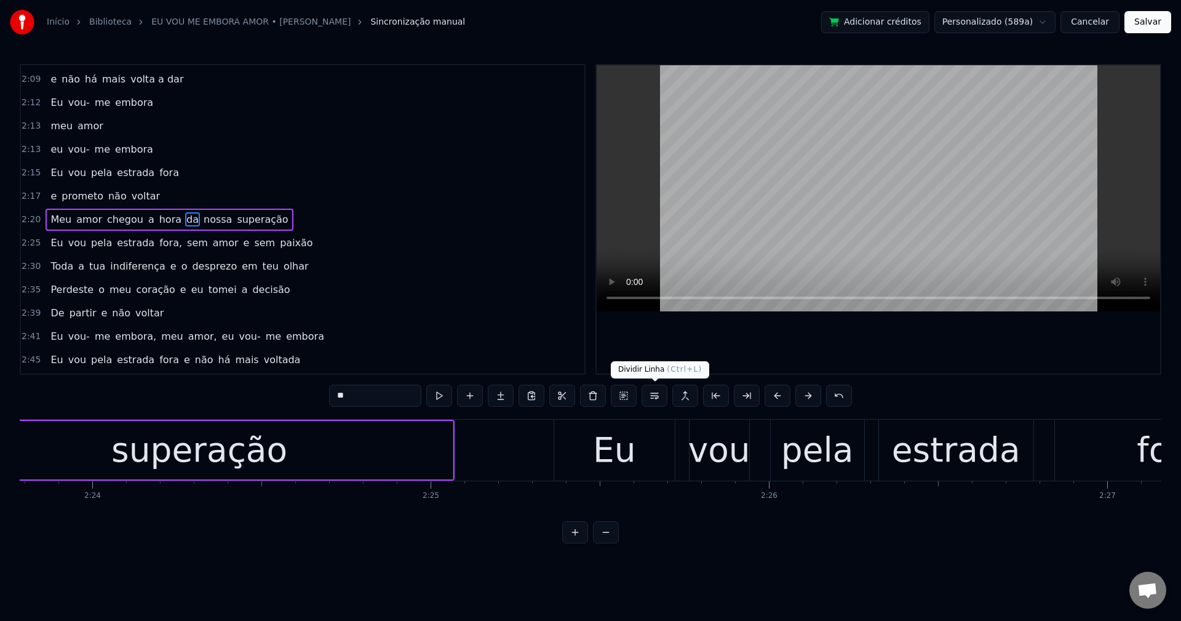
drag, startPoint x: 651, startPoint y: 399, endPoint x: 378, endPoint y: 308, distance: 287.6
click at [650, 399] on button at bounding box center [655, 396] width 26 height 22
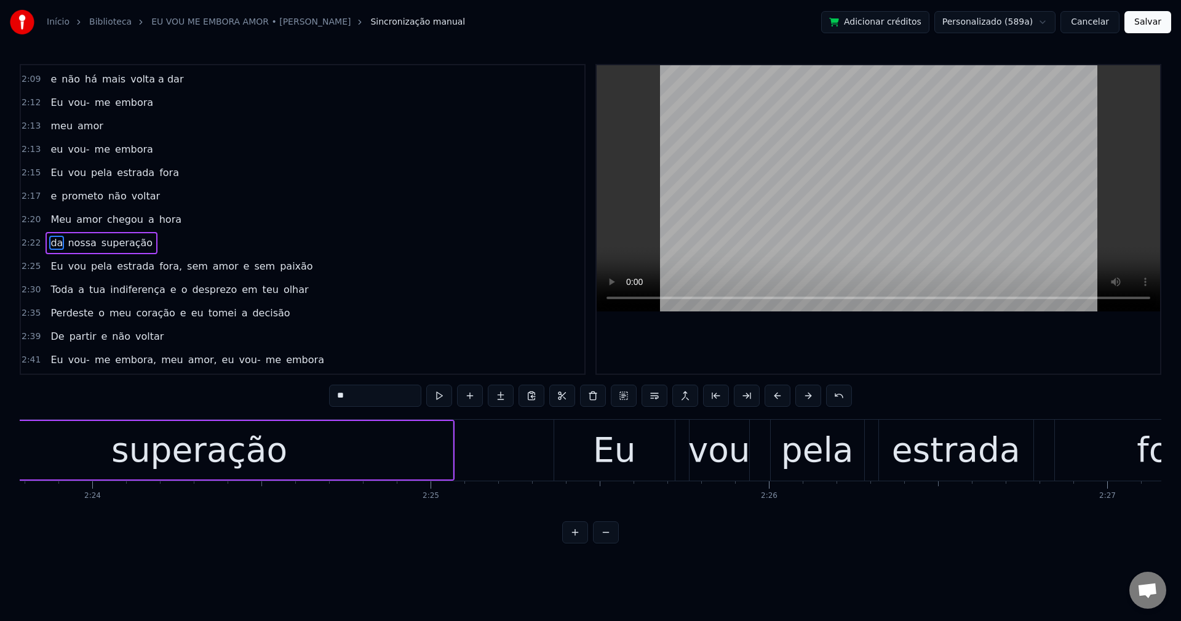
scroll to position [1517, 0]
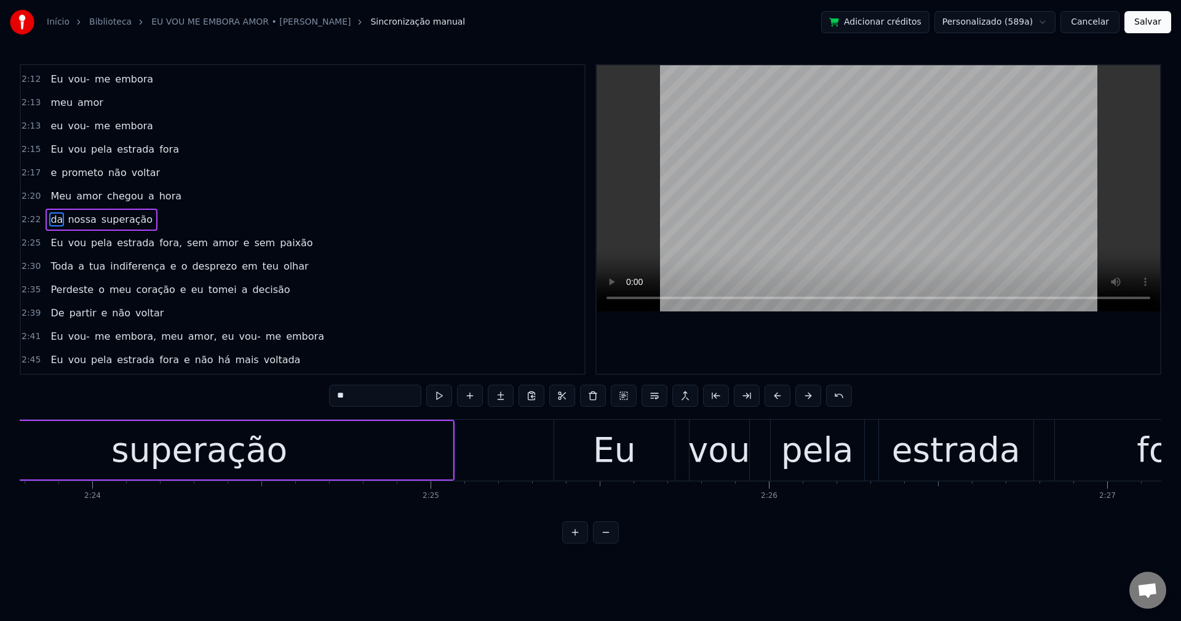
click at [122, 218] on span "superação" at bounding box center [127, 219] width 54 height 14
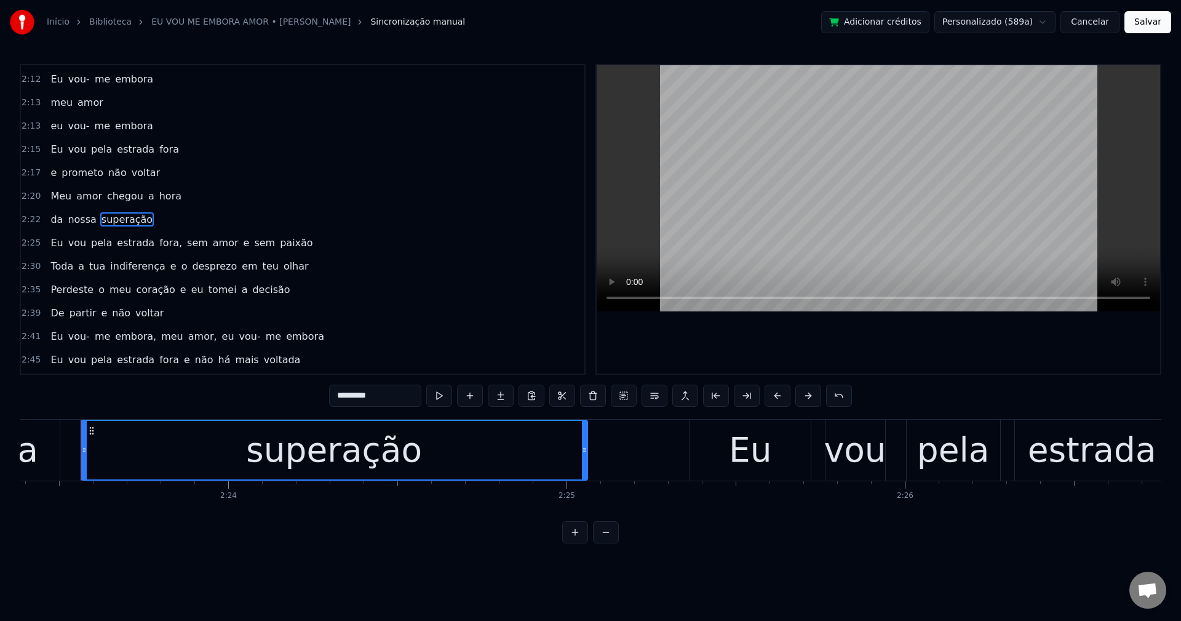
scroll to position [0, 48525]
drag, startPoint x: 404, startPoint y: 396, endPoint x: -113, endPoint y: 380, distance: 516.5
click at [0, 380] on html "Início Biblioteca EU VOU ME EMBORA AMOR • Fernando Rodrigues Sincronização manu…" at bounding box center [590, 281] width 1181 height 563
click at [158, 246] on span "fora," at bounding box center [170, 243] width 25 height 14
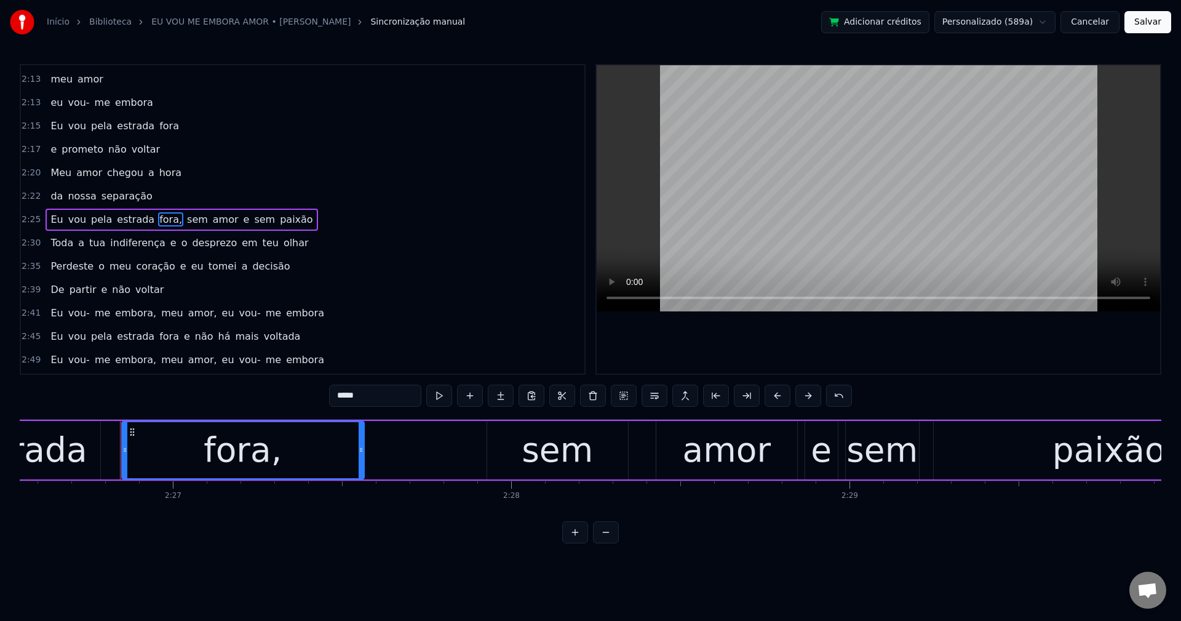
scroll to position [0, 49635]
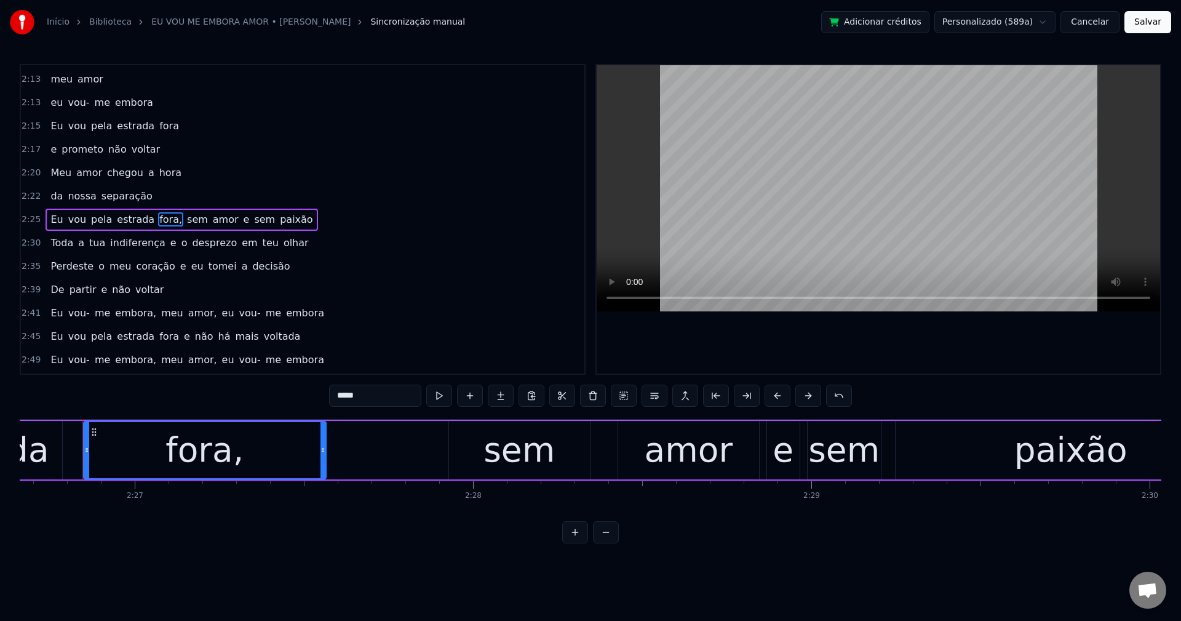
click at [388, 398] on input "*****" at bounding box center [375, 396] width 92 height 22
click at [183, 218] on span "sem" at bounding box center [194, 219] width 23 height 14
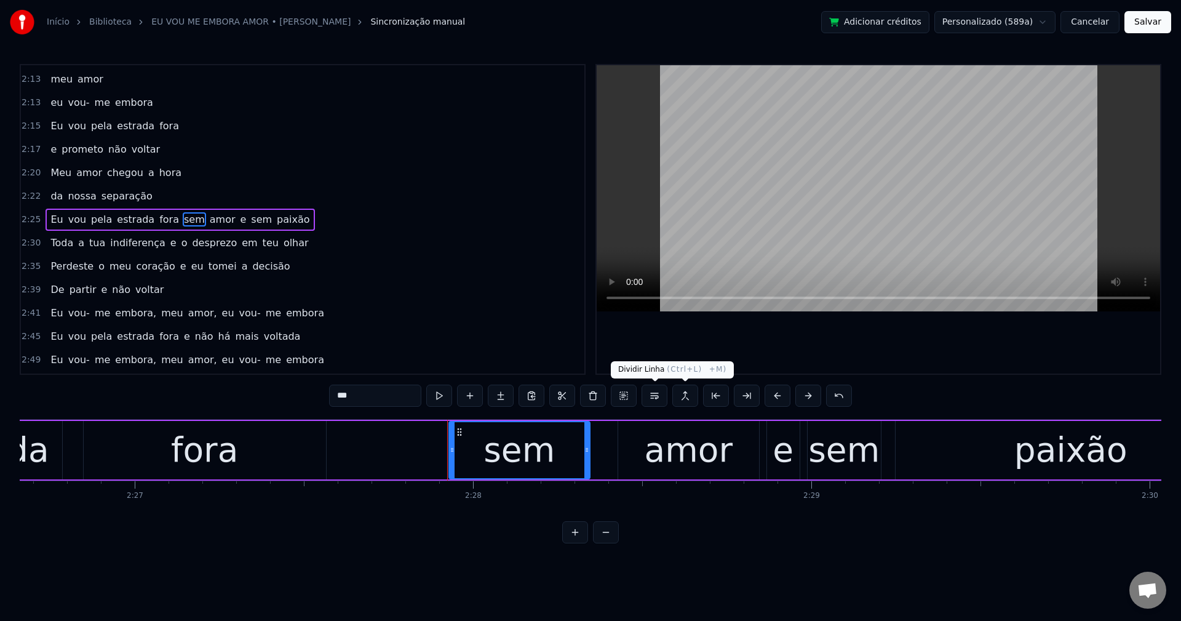
drag, startPoint x: 654, startPoint y: 393, endPoint x: 631, endPoint y: 284, distance: 110.7
click at [653, 389] on button at bounding box center [655, 396] width 26 height 22
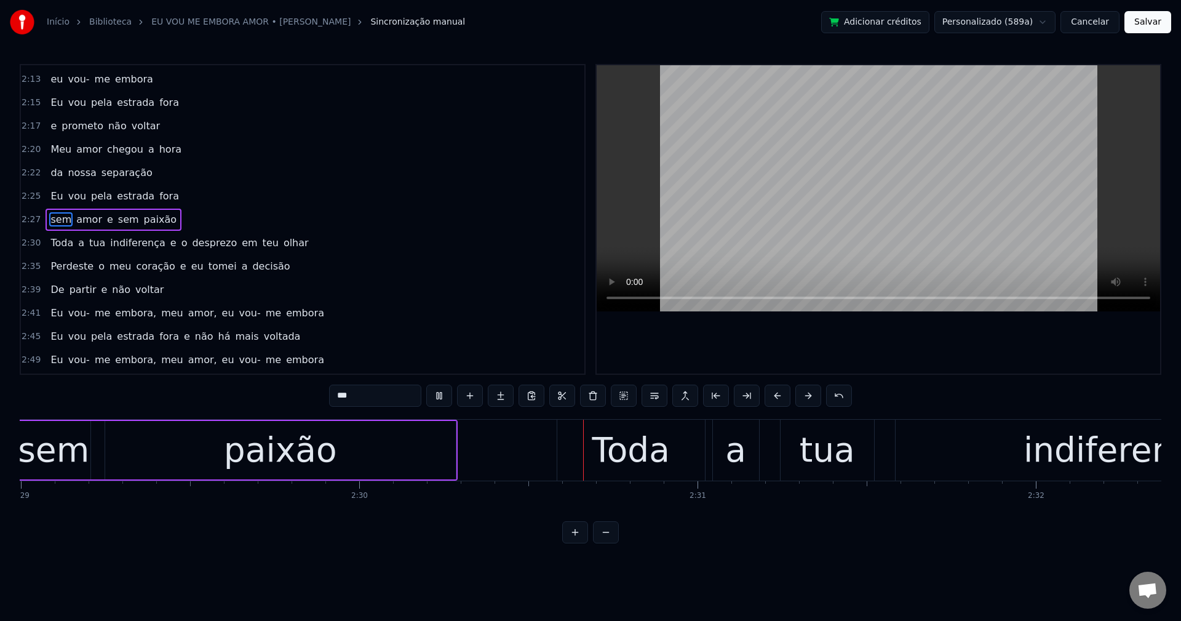
scroll to position [0, 50699]
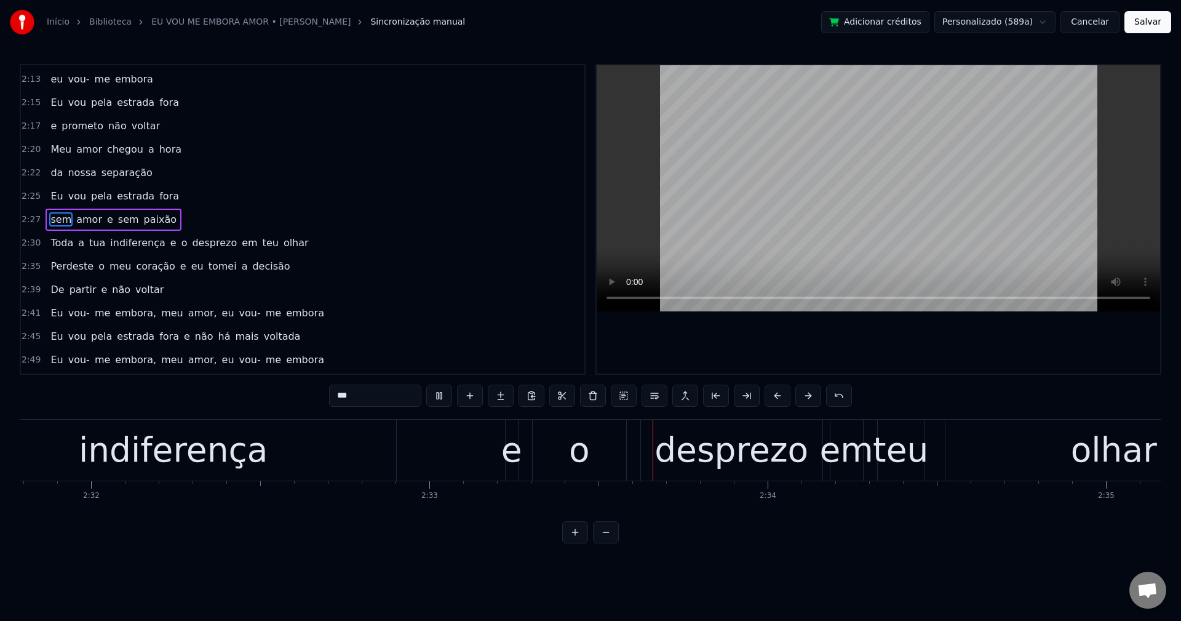
click at [169, 246] on span "e" at bounding box center [173, 243] width 9 height 14
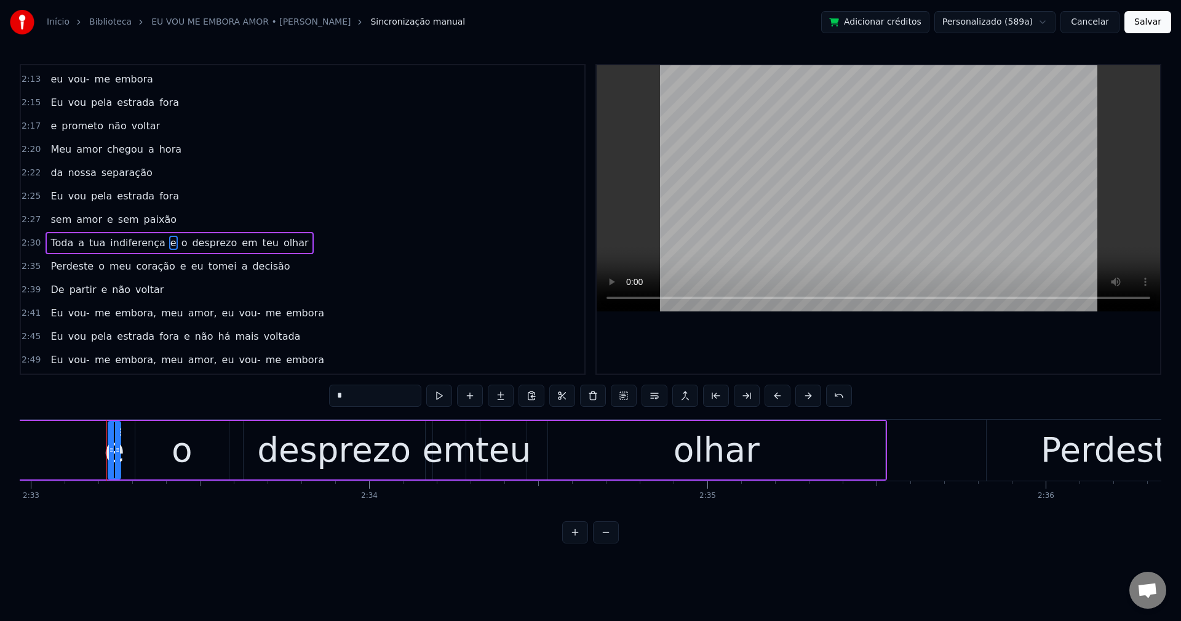
scroll to position [1588, 0]
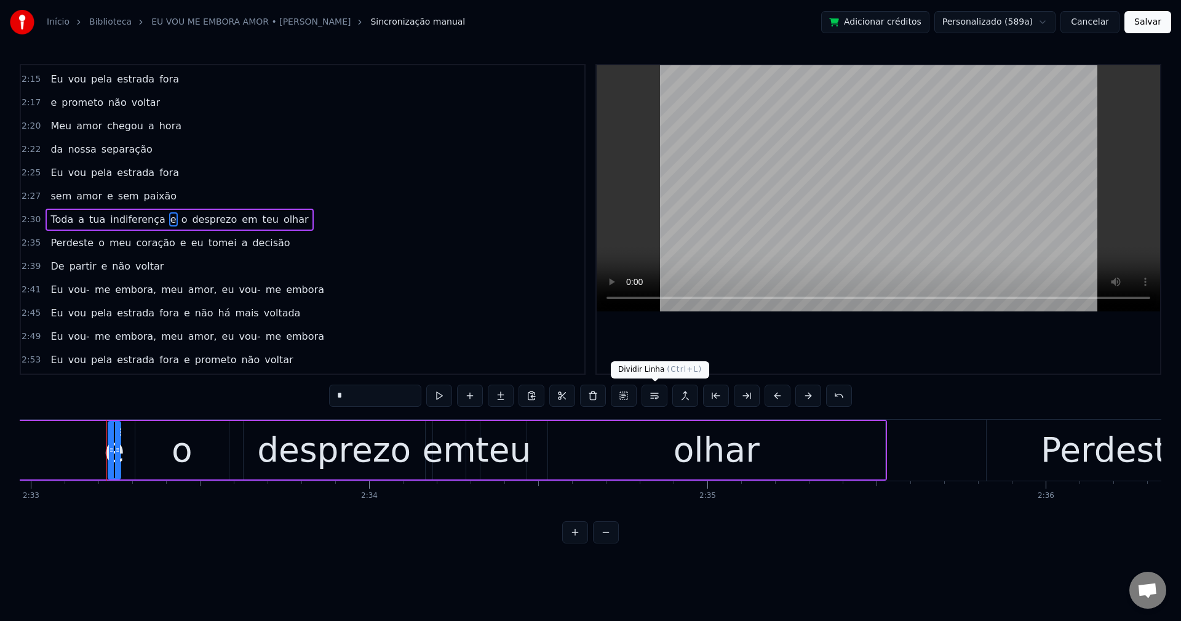
click at [659, 394] on button at bounding box center [655, 396] width 26 height 22
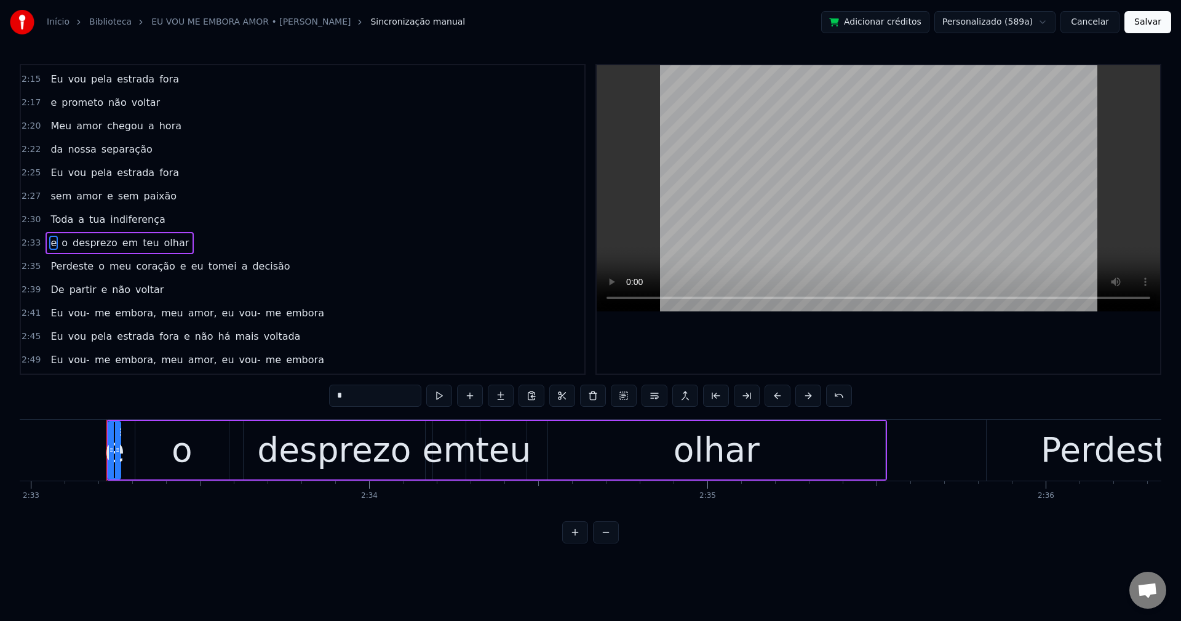
scroll to position [1611, 0]
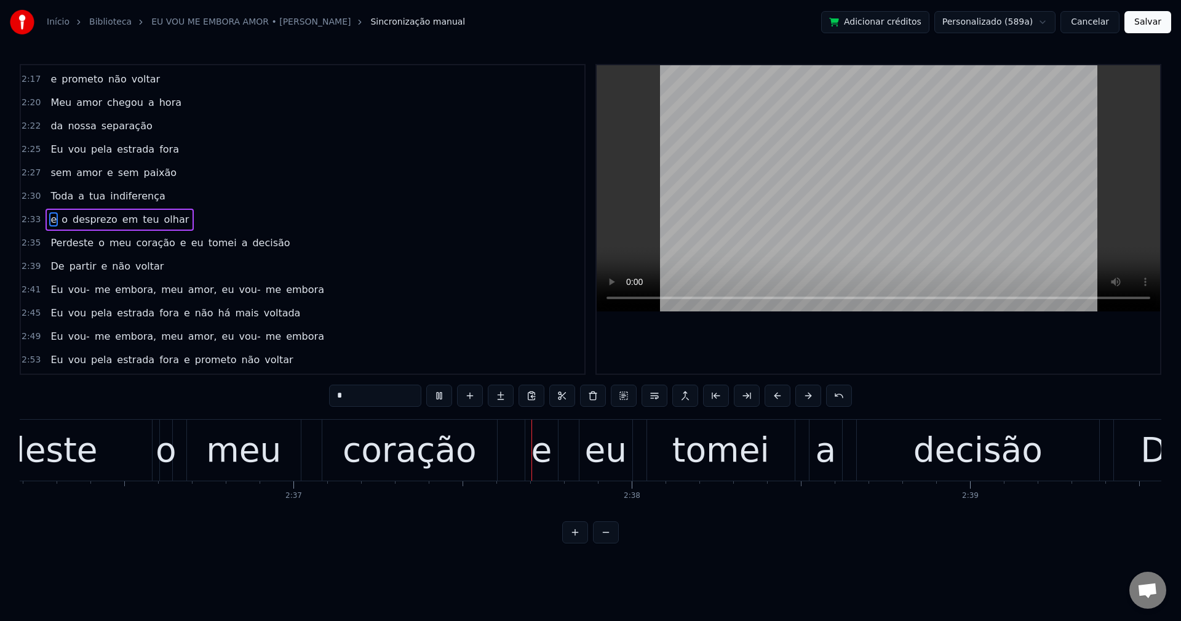
click at [57, 241] on span "Perdeste" at bounding box center [72, 243] width 46 height 14
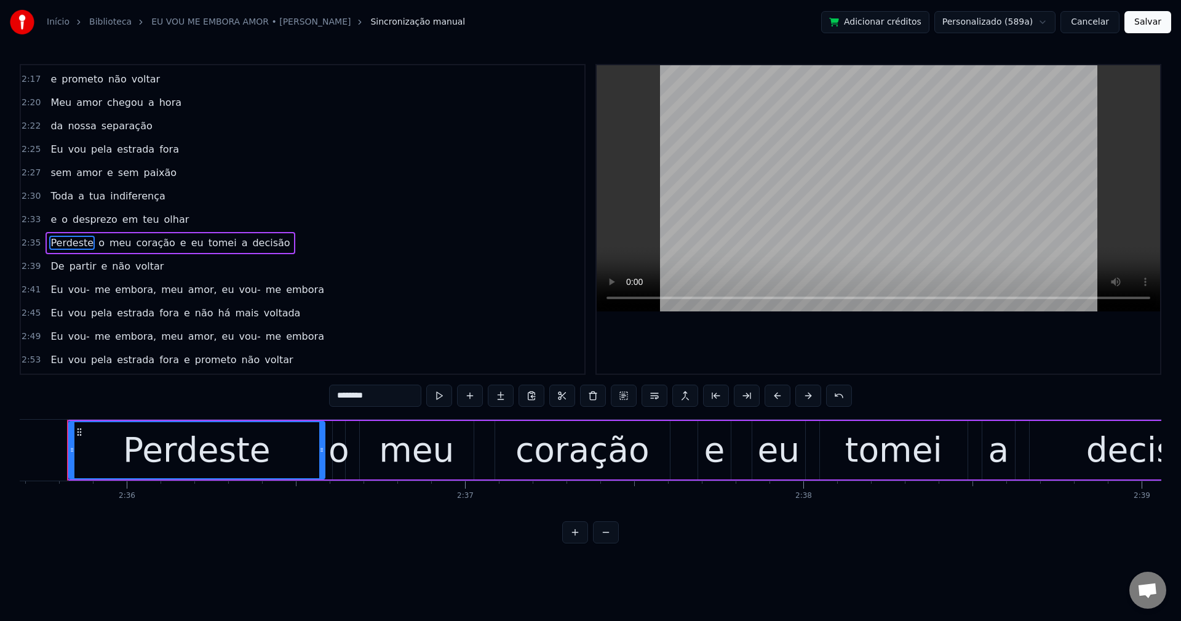
scroll to position [0, 52674]
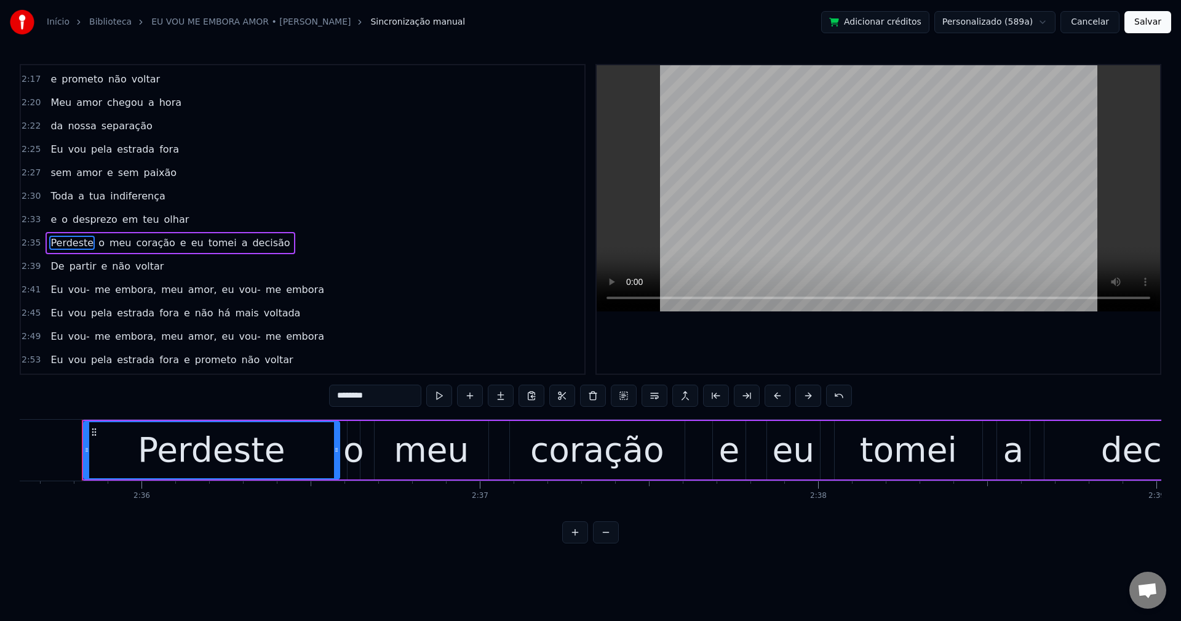
drag, startPoint x: 394, startPoint y: 399, endPoint x: 109, endPoint y: 358, distance: 288.6
click at [109, 358] on div "0:12 Eu vou- me embora 0:13 meu amor 0:13 eu vou- me embora 0:15 Eu vou pela es…" at bounding box center [591, 303] width 1142 height 479
click at [174, 241] on span "e" at bounding box center [178, 243] width 9 height 14
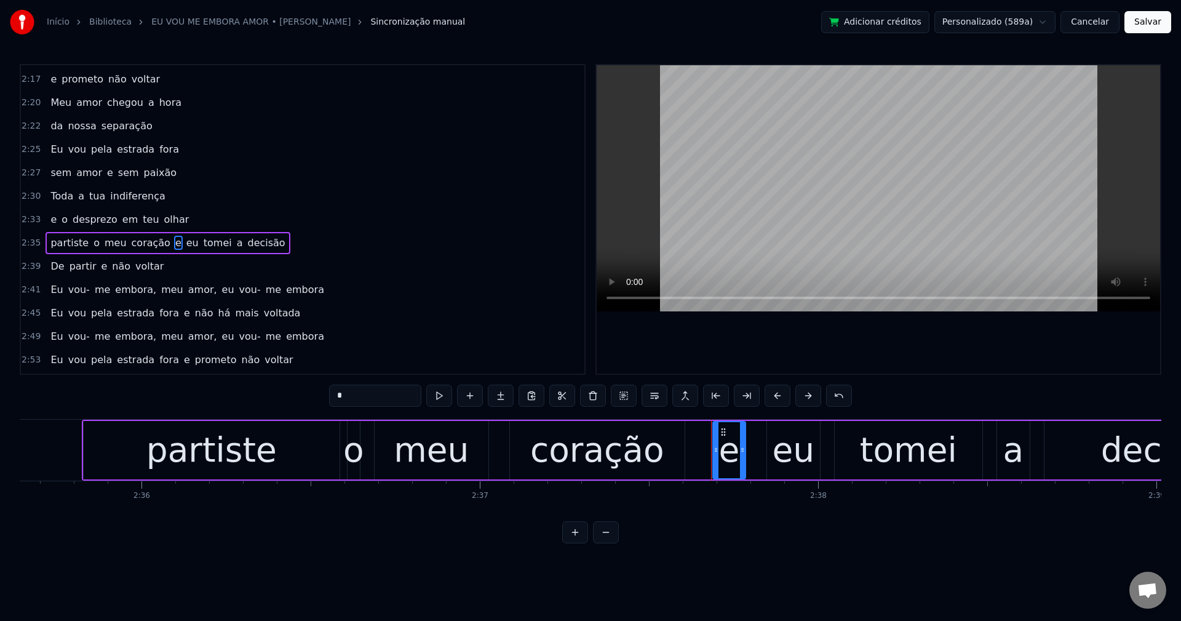
scroll to position [1634, 0]
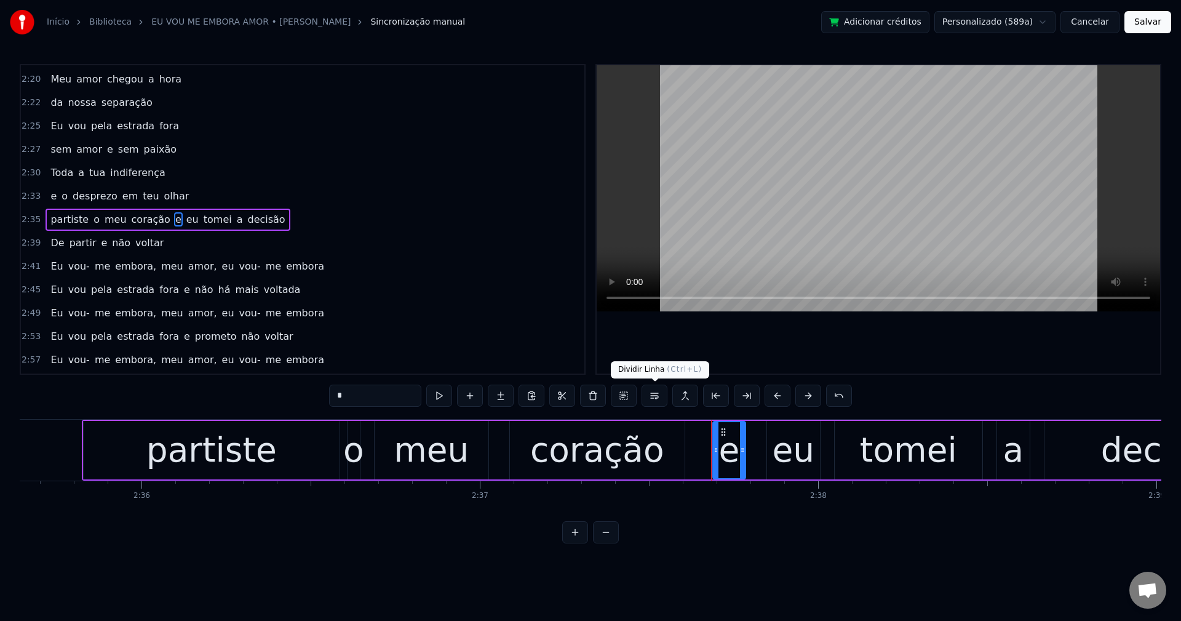
click at [655, 397] on button at bounding box center [655, 396] width 26 height 22
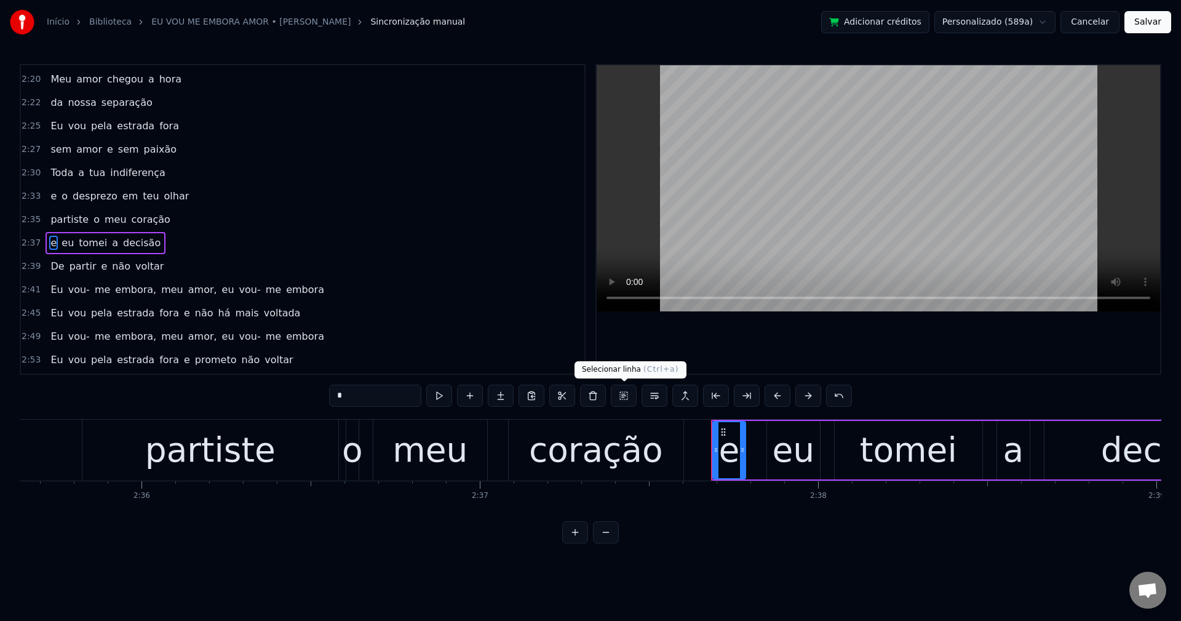
scroll to position [1658, 0]
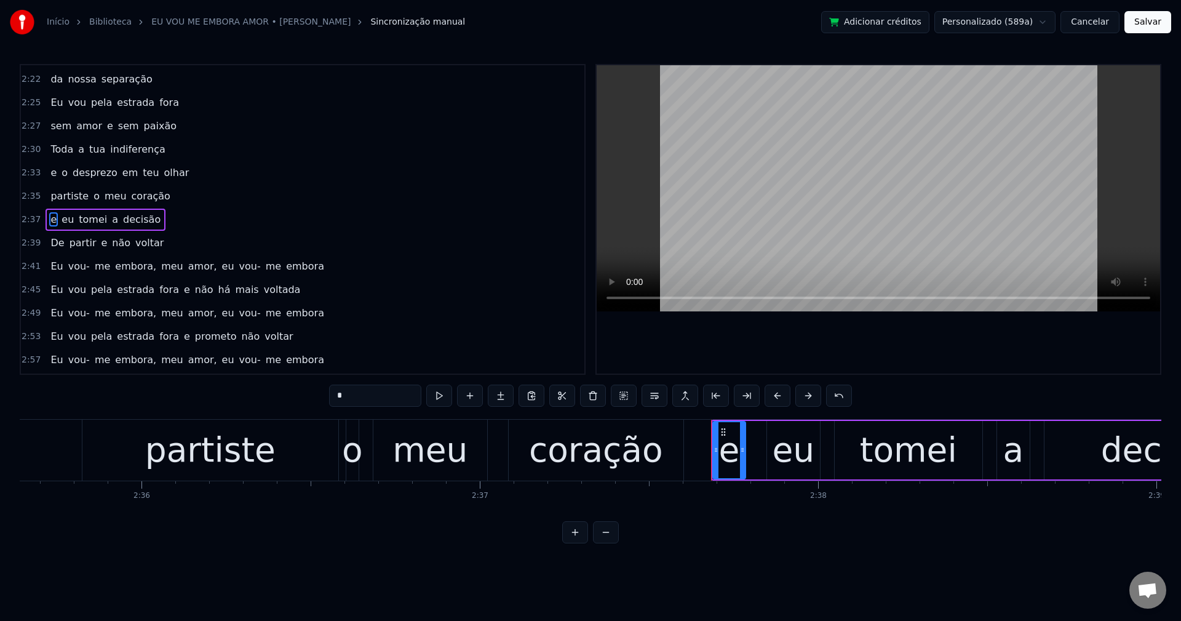
click at [122, 266] on span "embora," at bounding box center [136, 266] width 44 height 14
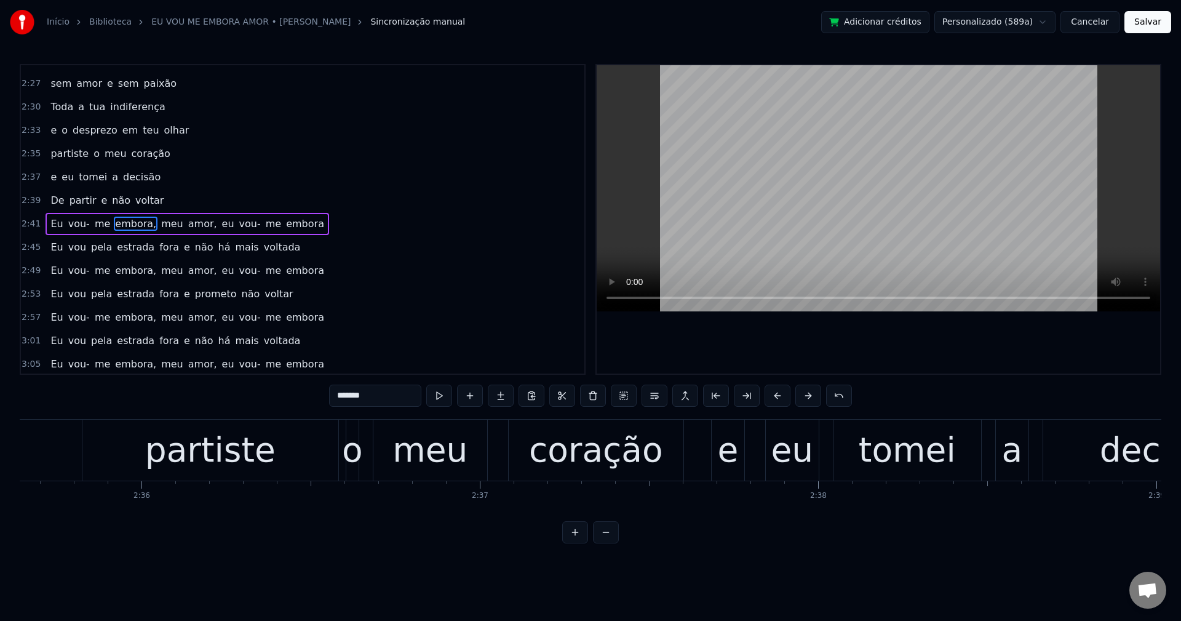
scroll to position [1704, 0]
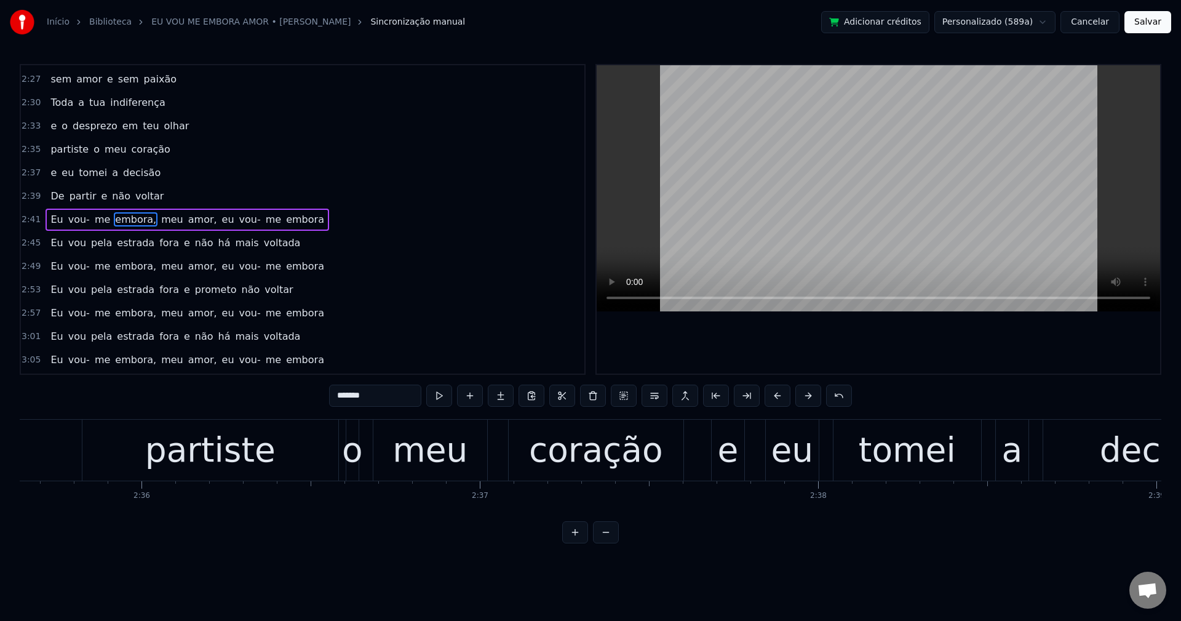
click at [383, 399] on input "*******" at bounding box center [375, 396] width 92 height 22
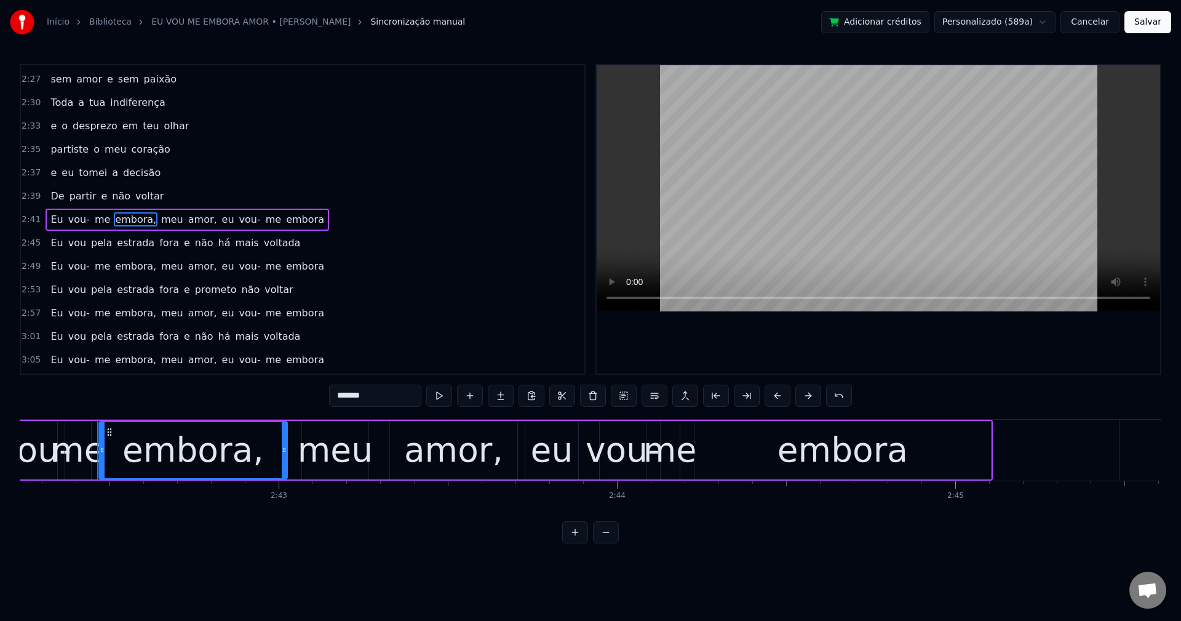
scroll to position [0, 54921]
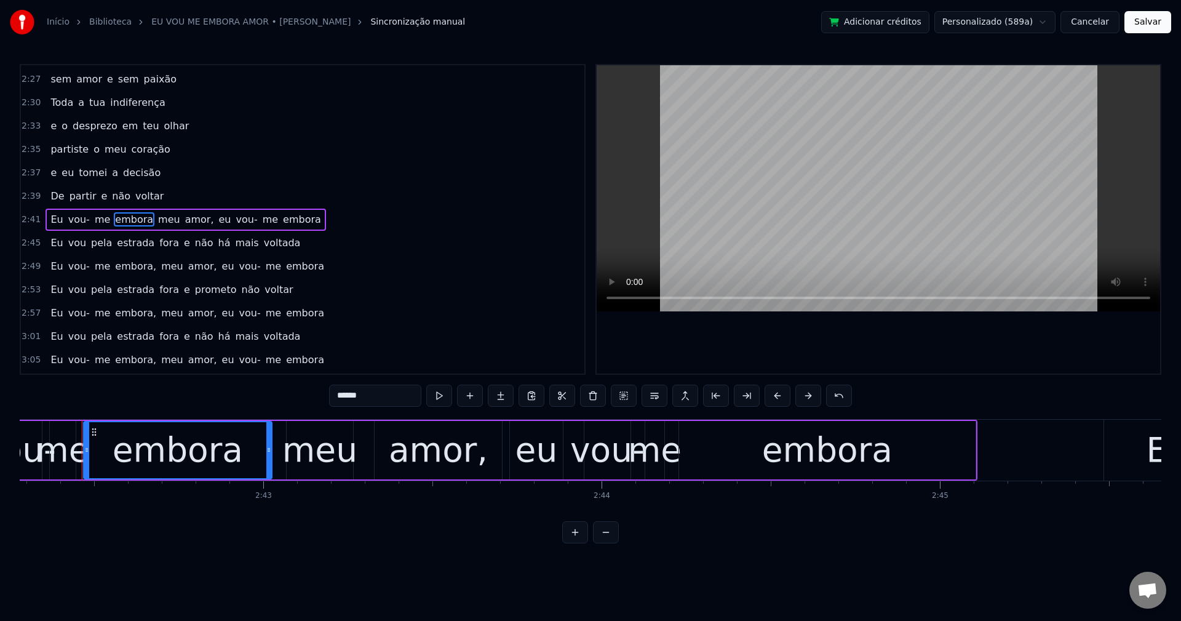
click at [157, 221] on span "meu" at bounding box center [169, 219] width 25 height 14
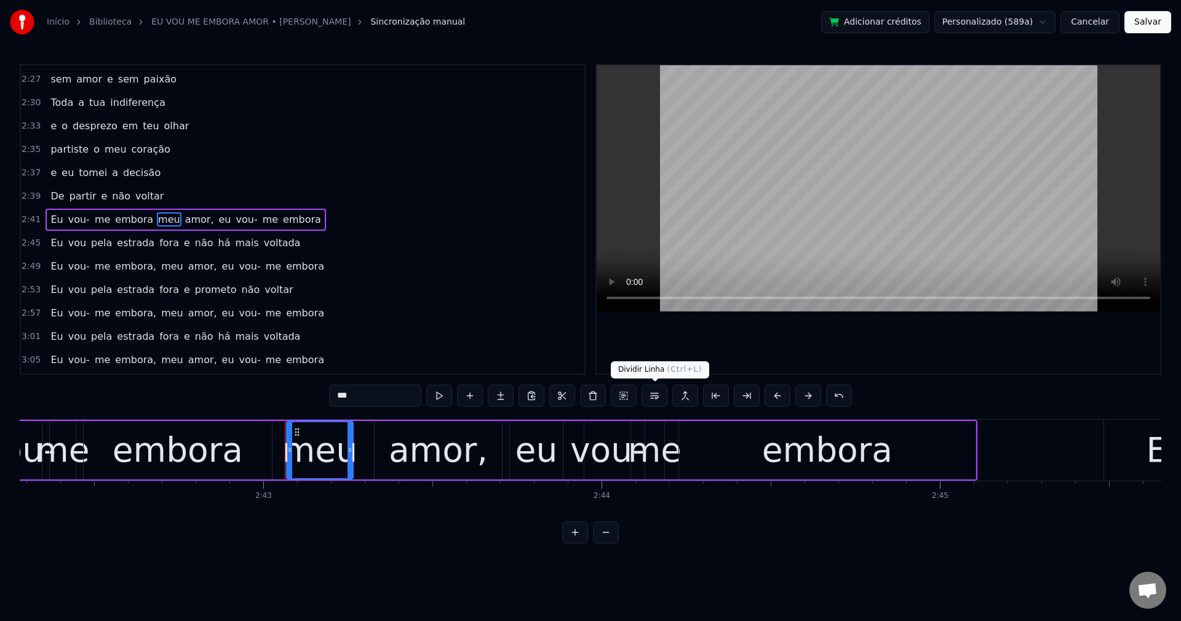
click at [647, 399] on button at bounding box center [655, 396] width 26 height 22
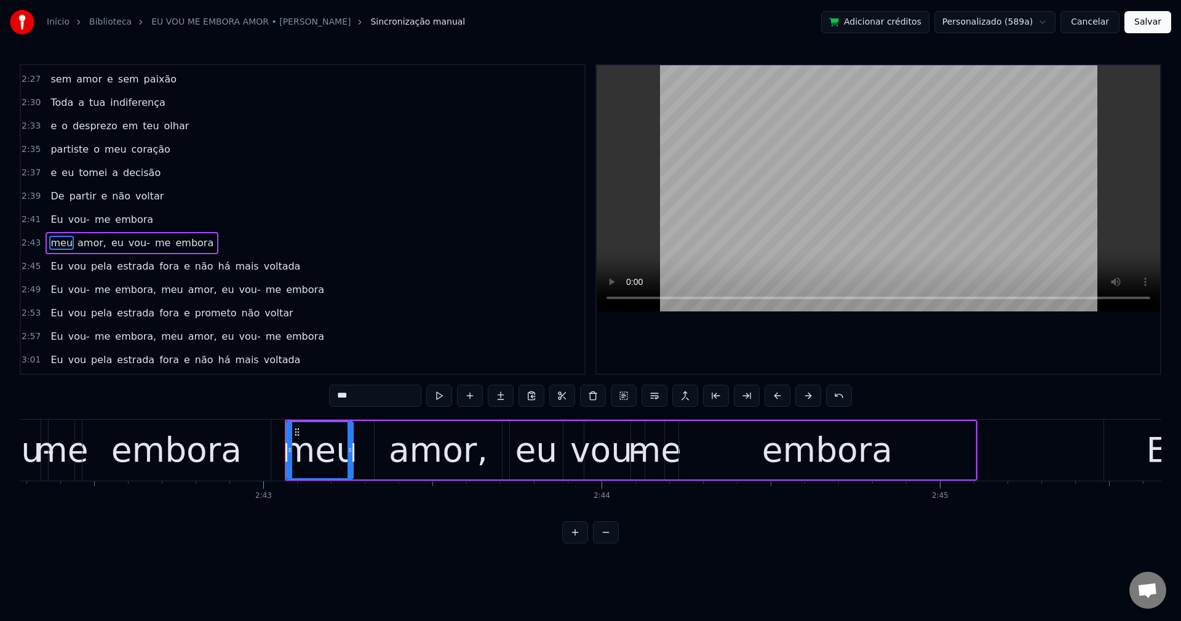
scroll to position [1728, 0]
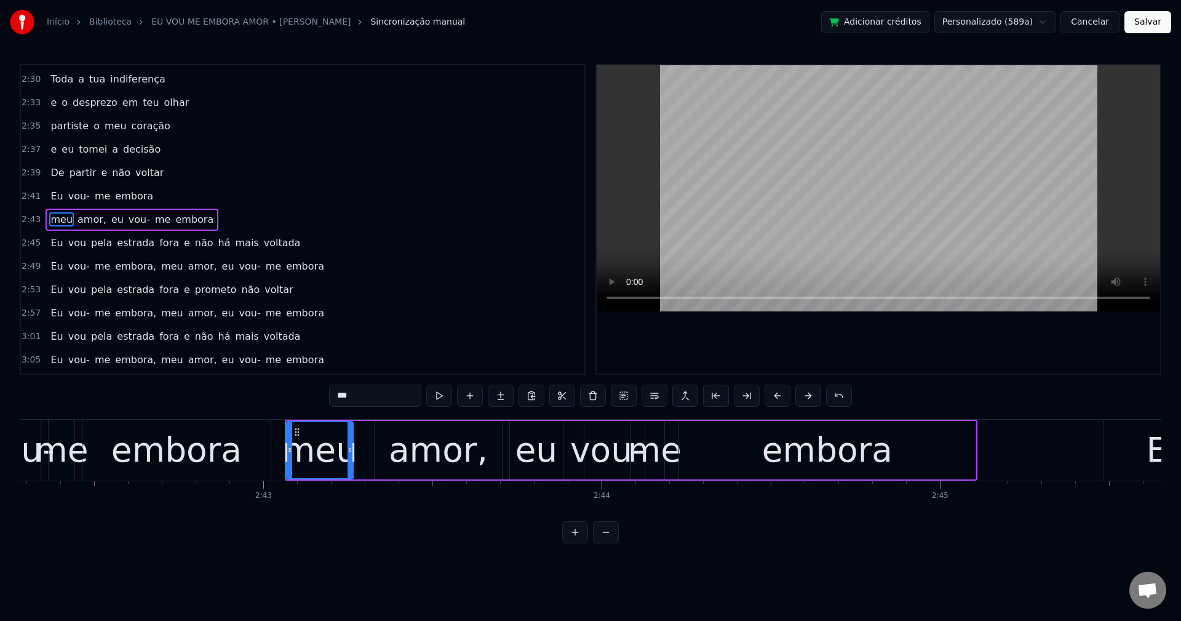
click at [84, 217] on span "amor," at bounding box center [91, 219] width 31 height 14
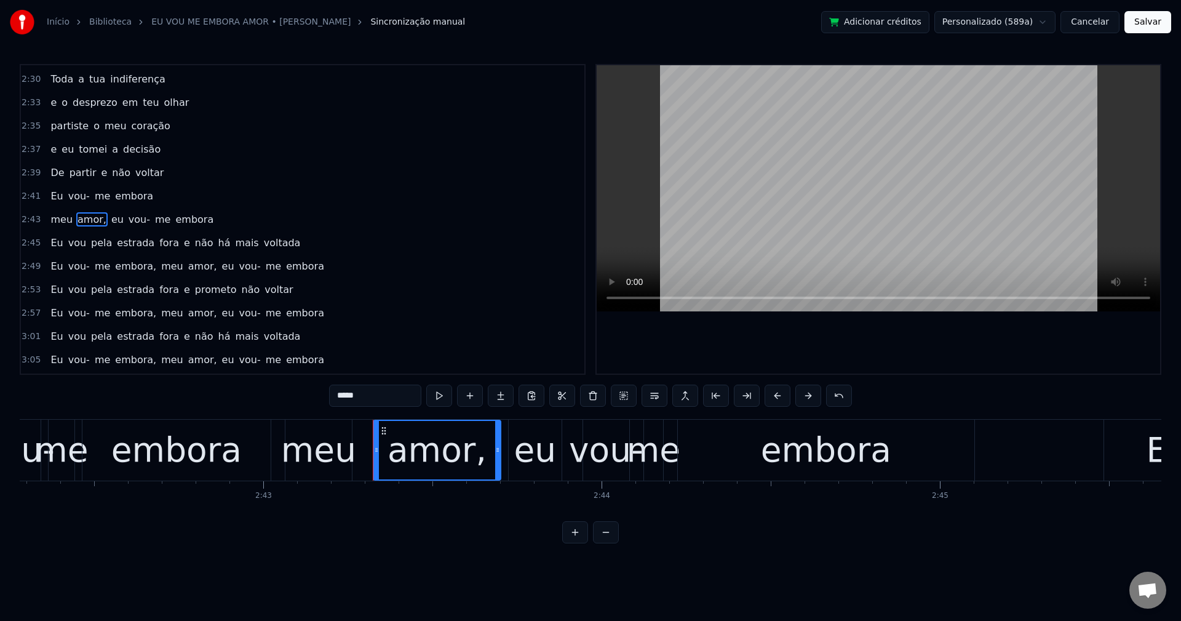
click at [372, 393] on input "*****" at bounding box center [375, 396] width 92 height 22
click at [107, 217] on span "eu" at bounding box center [114, 219] width 15 height 14
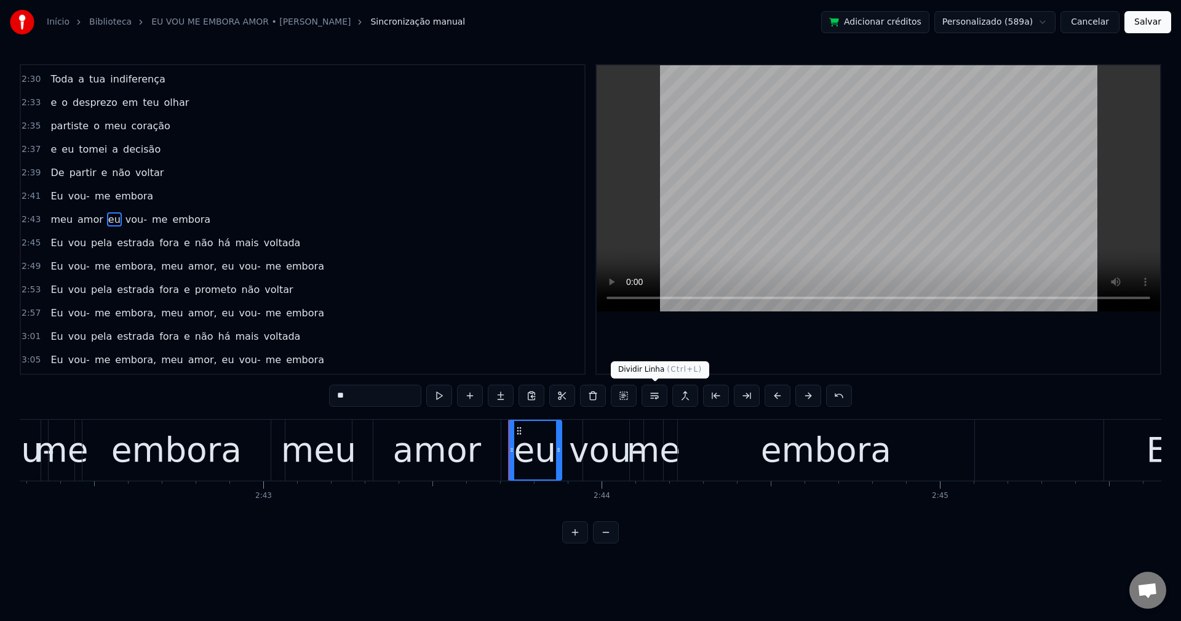
click at [654, 395] on button at bounding box center [655, 396] width 26 height 22
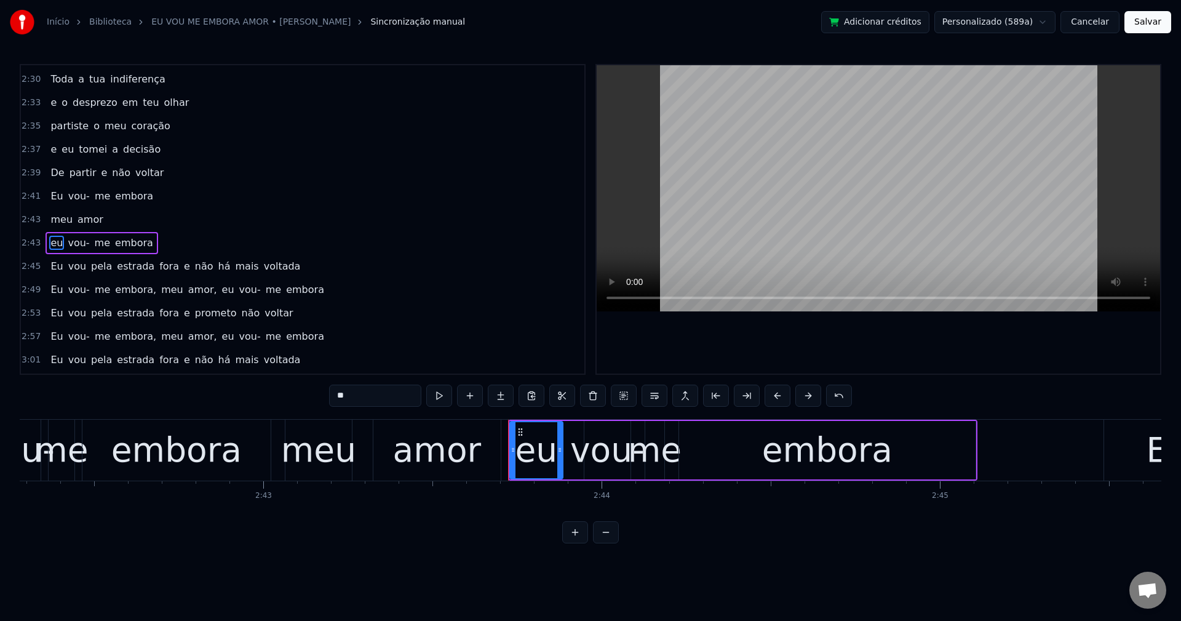
scroll to position [1751, 0]
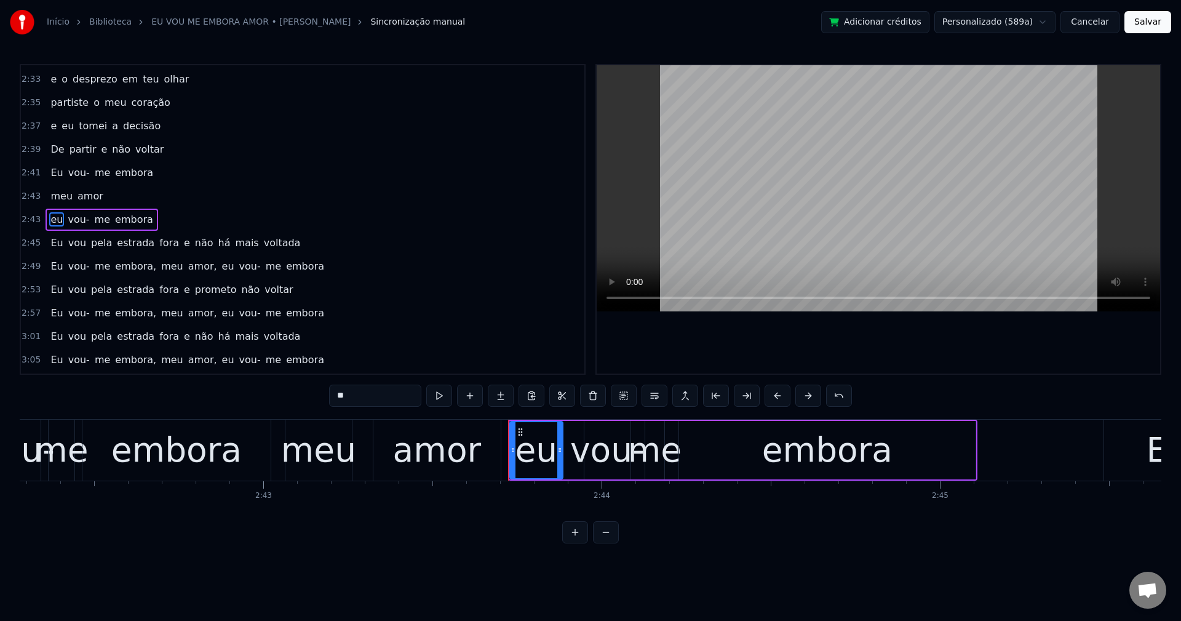
click at [183, 242] on span "e" at bounding box center [187, 243] width 9 height 14
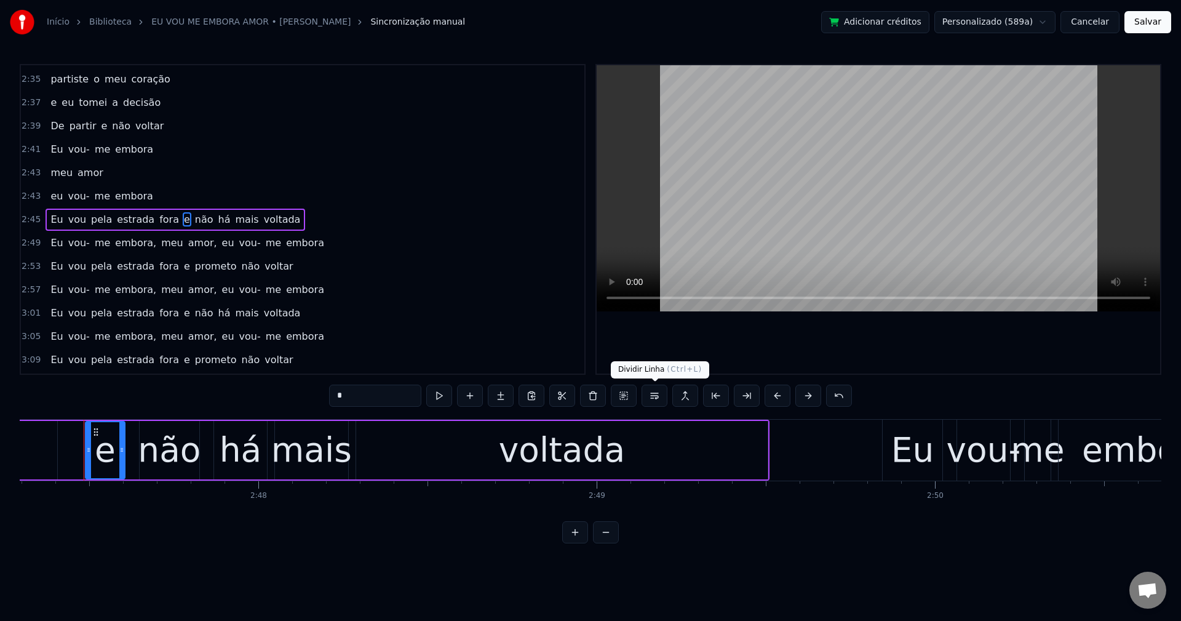
scroll to position [0, 56620]
click at [652, 398] on button at bounding box center [655, 396] width 26 height 22
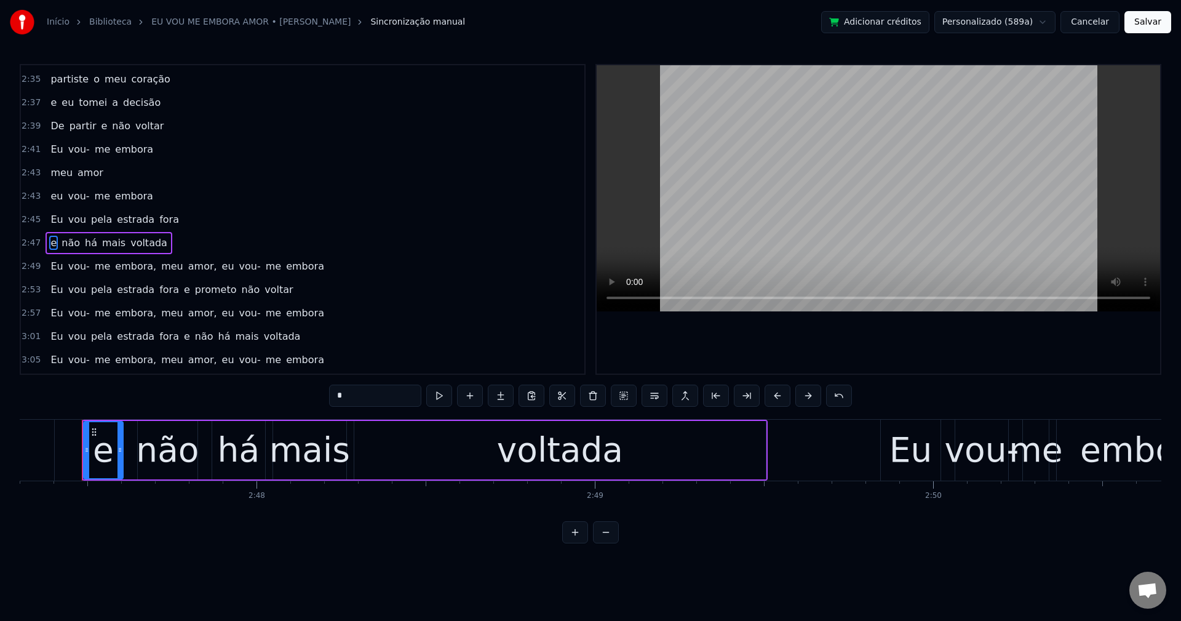
scroll to position [1798, 0]
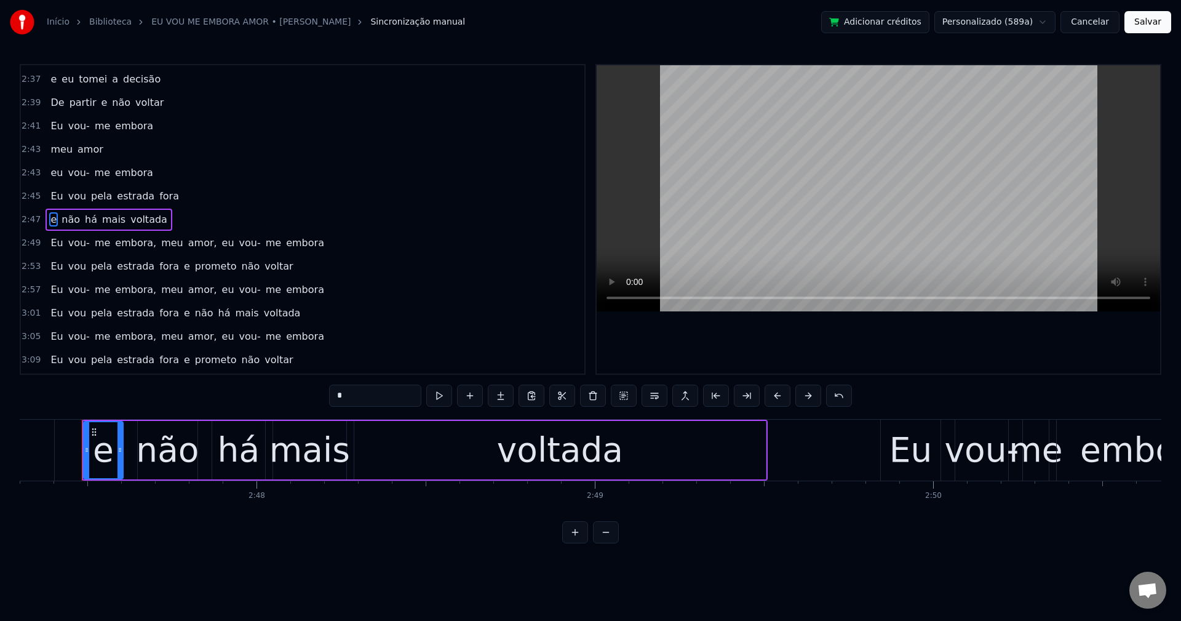
click at [132, 218] on span "voltada" at bounding box center [148, 219] width 39 height 14
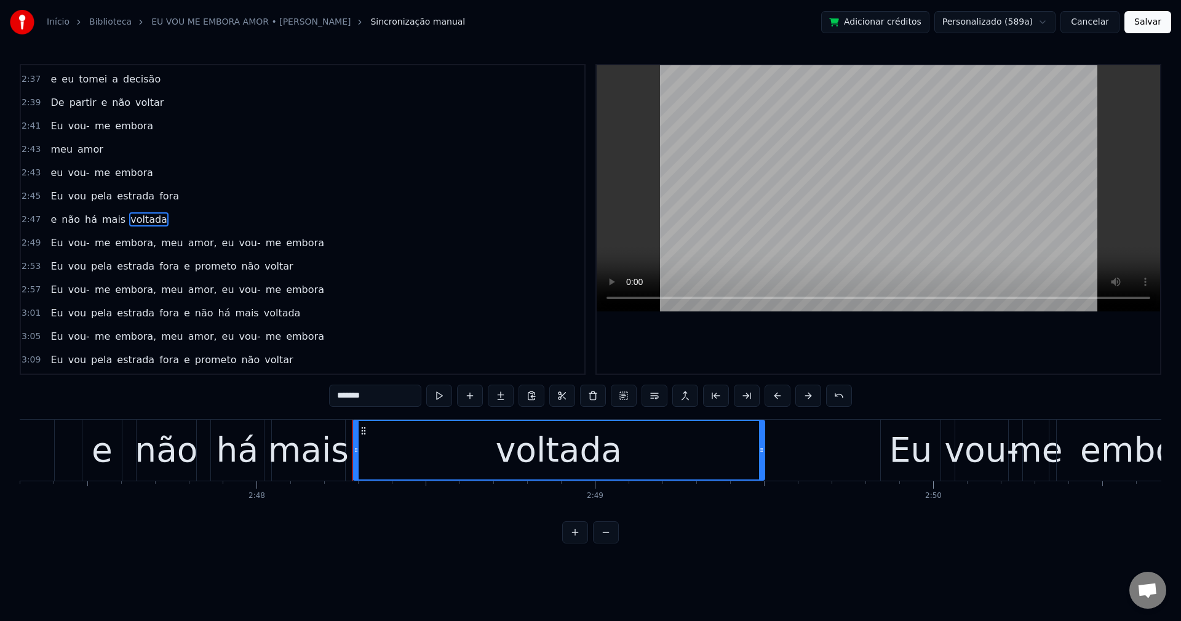
click at [402, 404] on input "*******" at bounding box center [375, 396] width 92 height 22
click at [120, 239] on span "embora," at bounding box center [136, 243] width 44 height 14
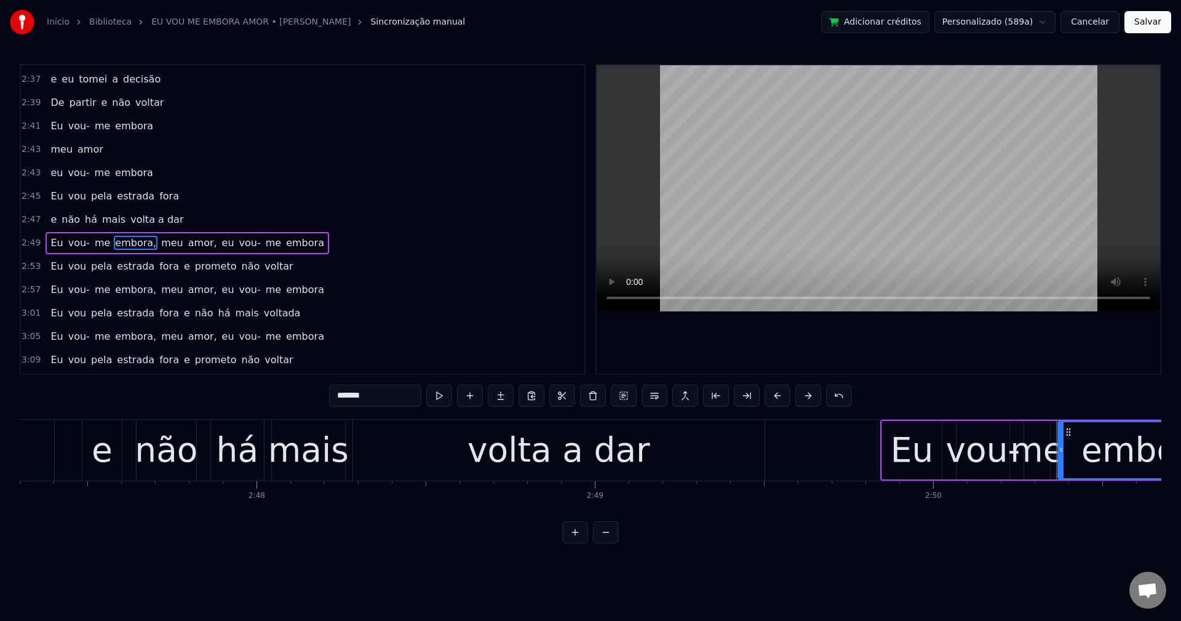
scroll to position [1821, 0]
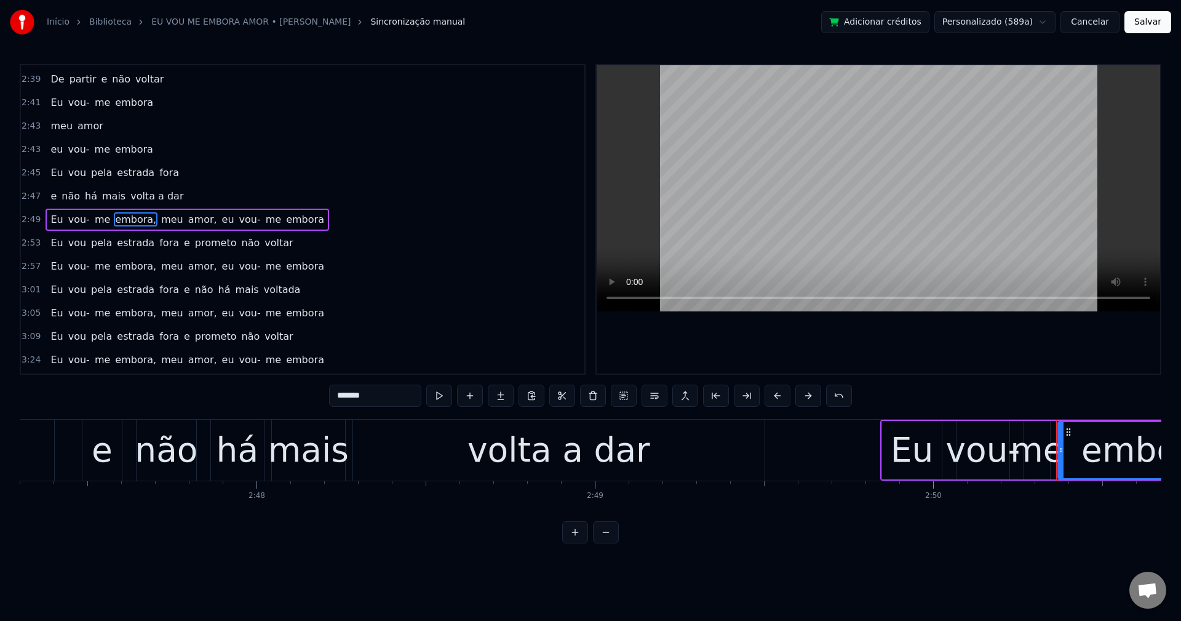
click at [404, 396] on input "*******" at bounding box center [375, 396] width 92 height 22
click at [157, 221] on span "meu" at bounding box center [169, 219] width 25 height 14
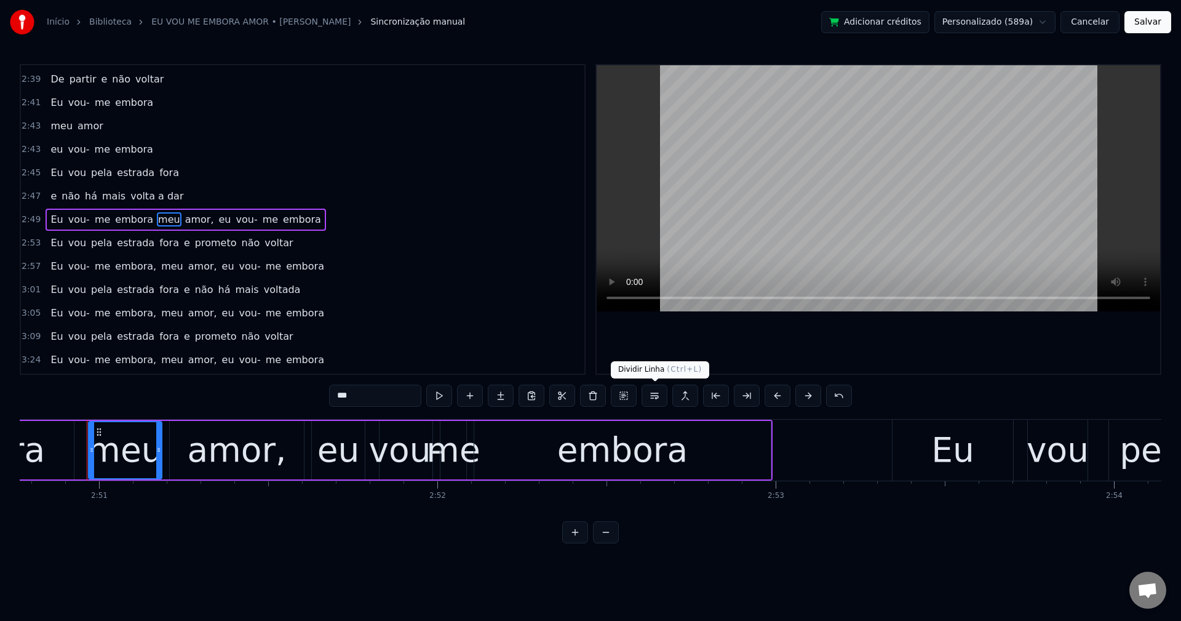
scroll to position [0, 57798]
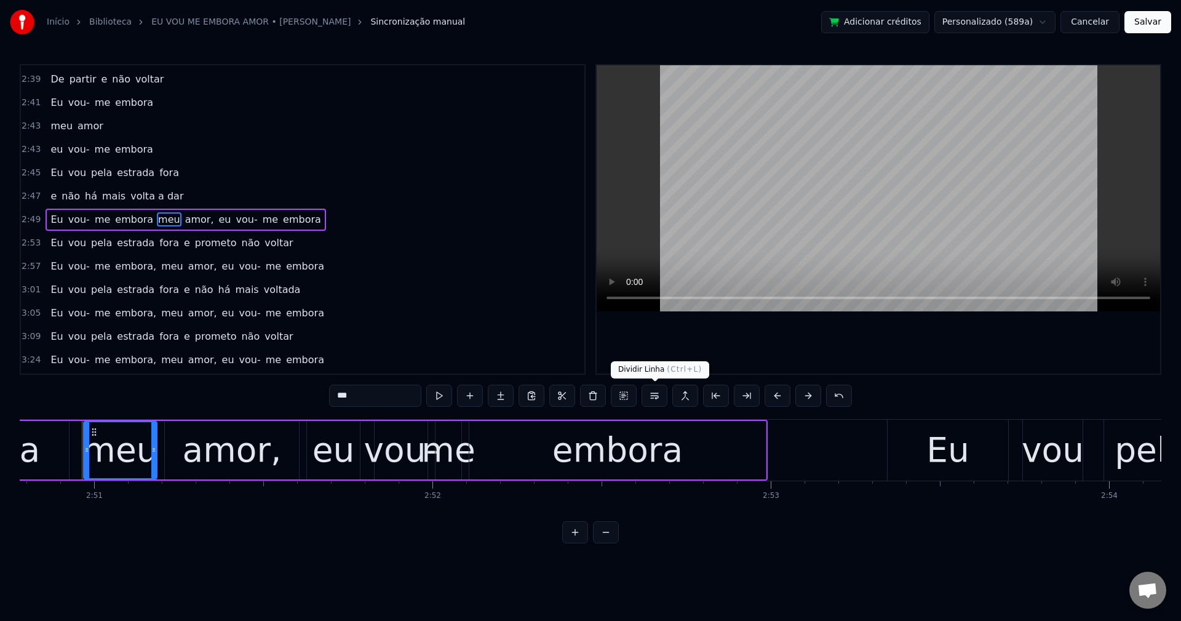
click at [657, 402] on button at bounding box center [655, 396] width 26 height 22
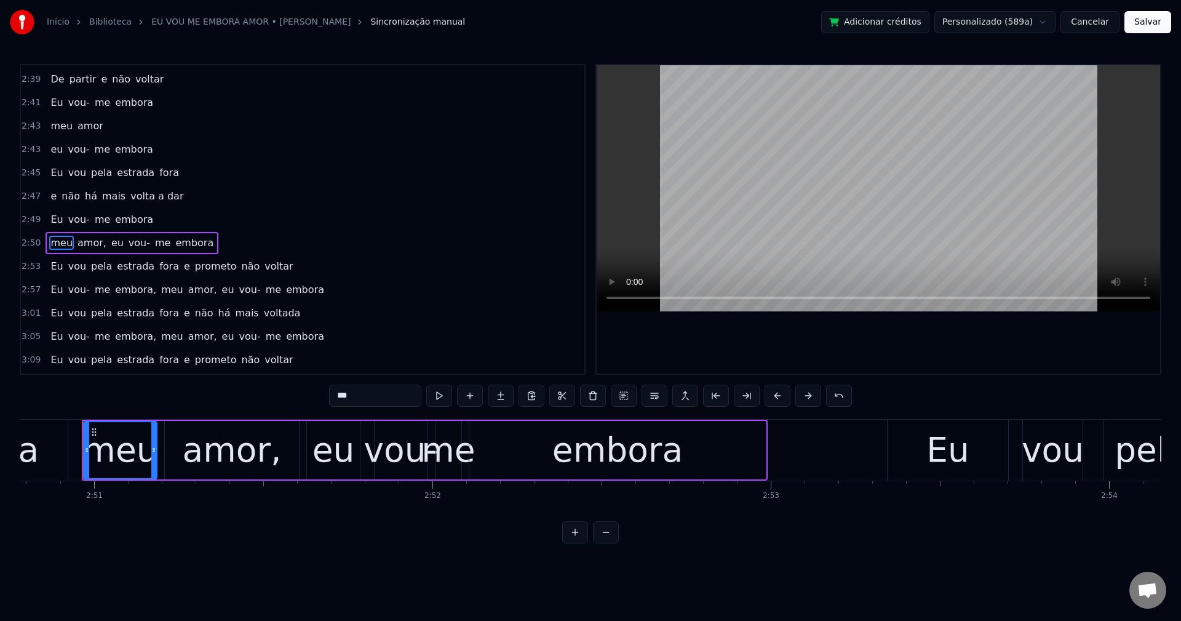
scroll to position [1845, 0]
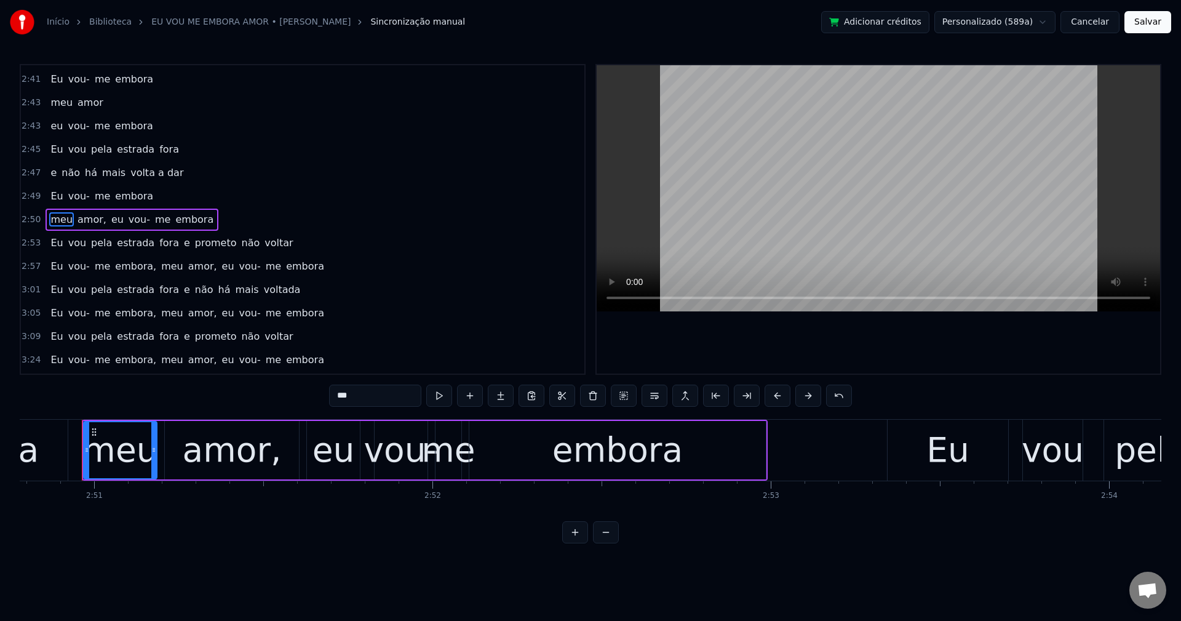
click at [86, 218] on span "amor," at bounding box center [91, 219] width 31 height 14
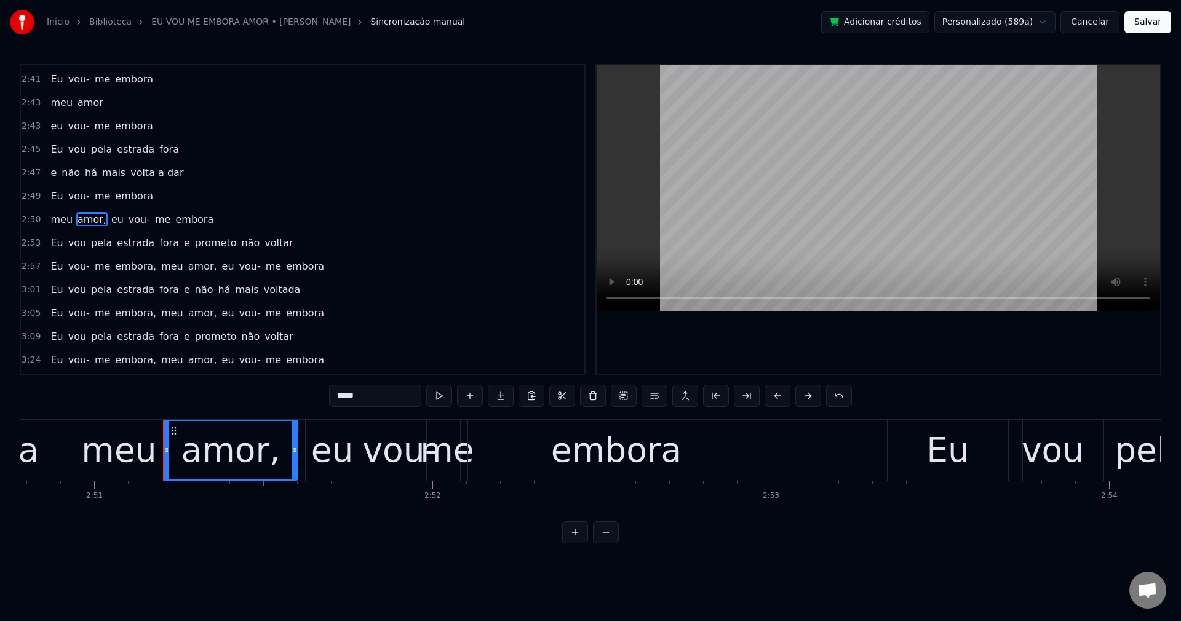
click at [392, 397] on input "*****" at bounding box center [375, 396] width 92 height 22
click at [107, 222] on span "eu" at bounding box center [114, 219] width 15 height 14
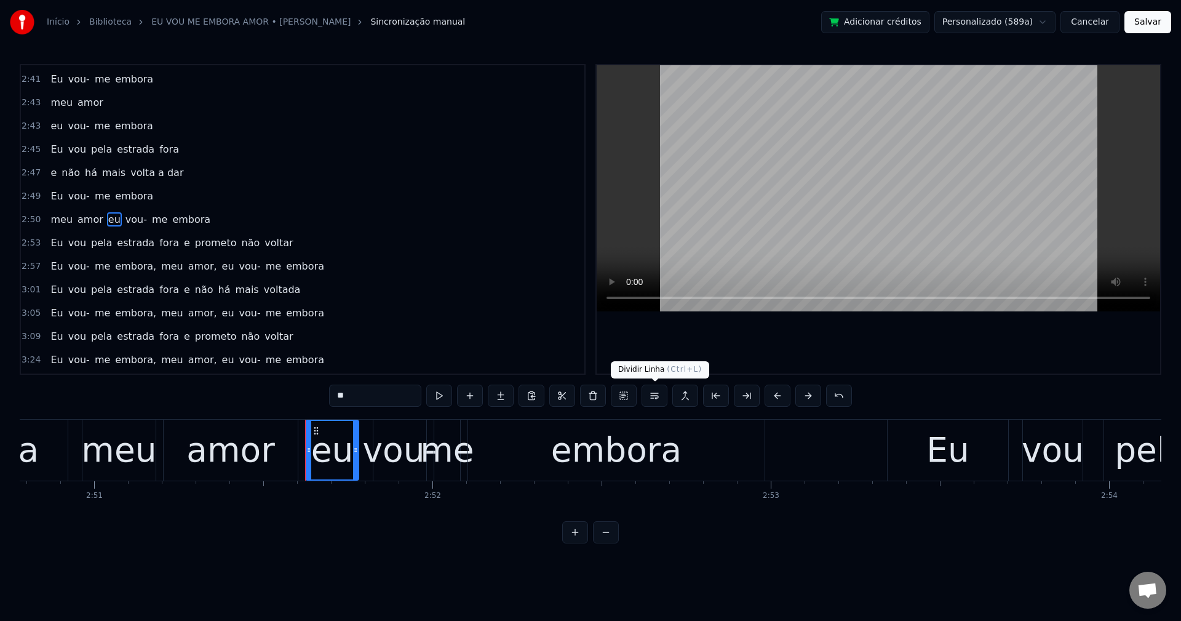
click at [655, 397] on button at bounding box center [655, 396] width 26 height 22
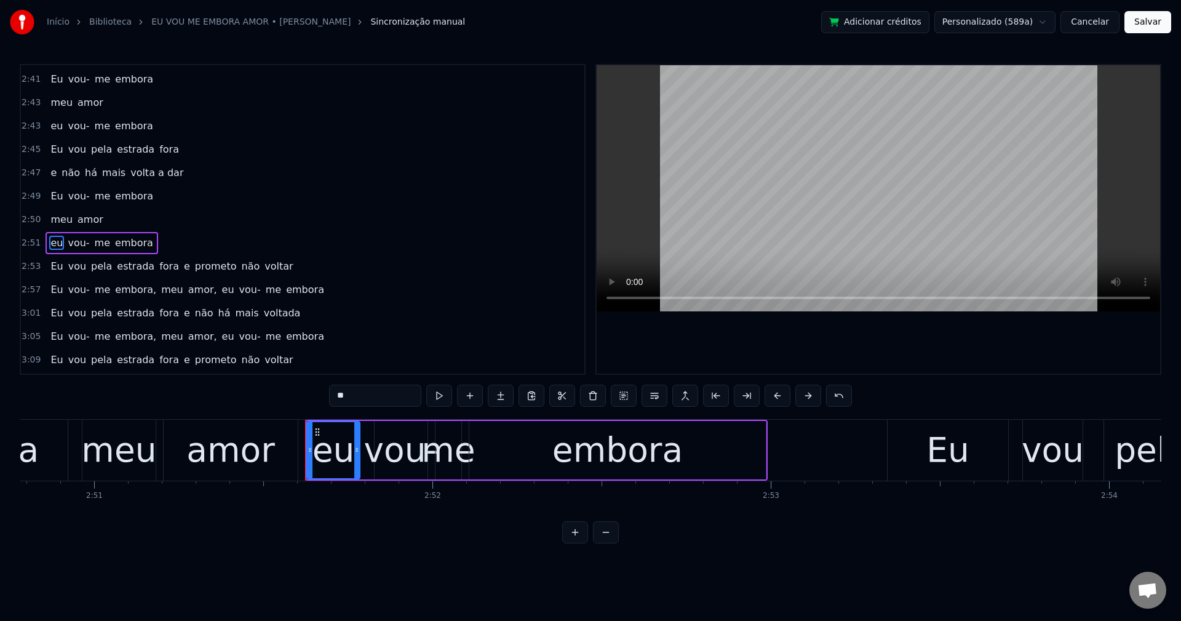
scroll to position [1868, 0]
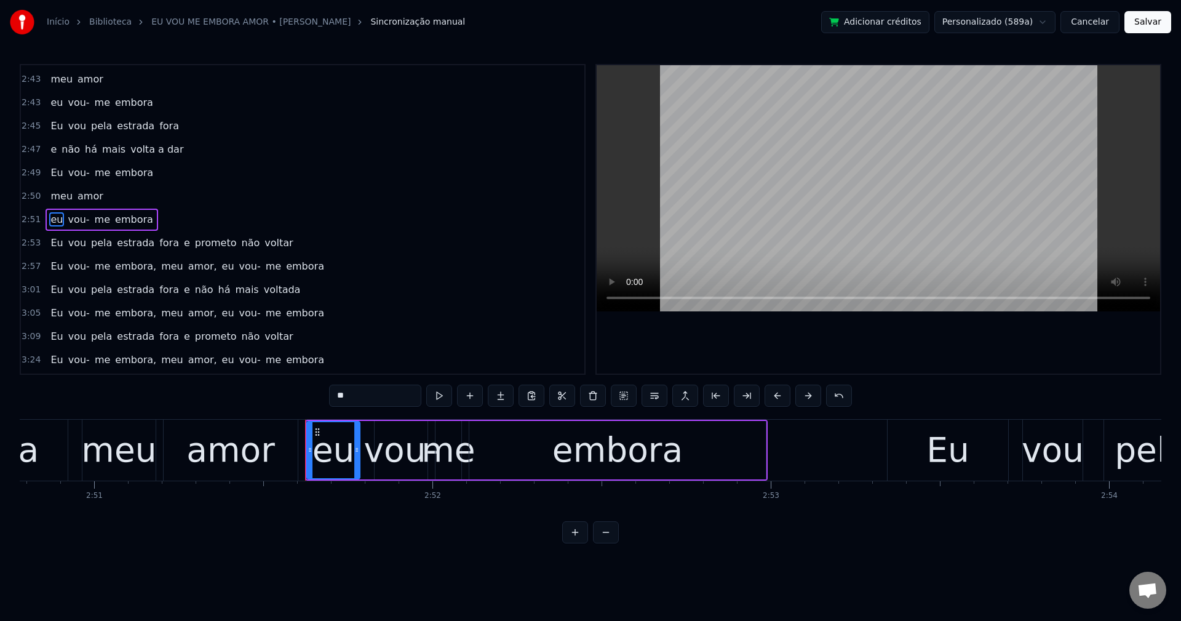
click at [183, 244] on span "e" at bounding box center [187, 243] width 9 height 14
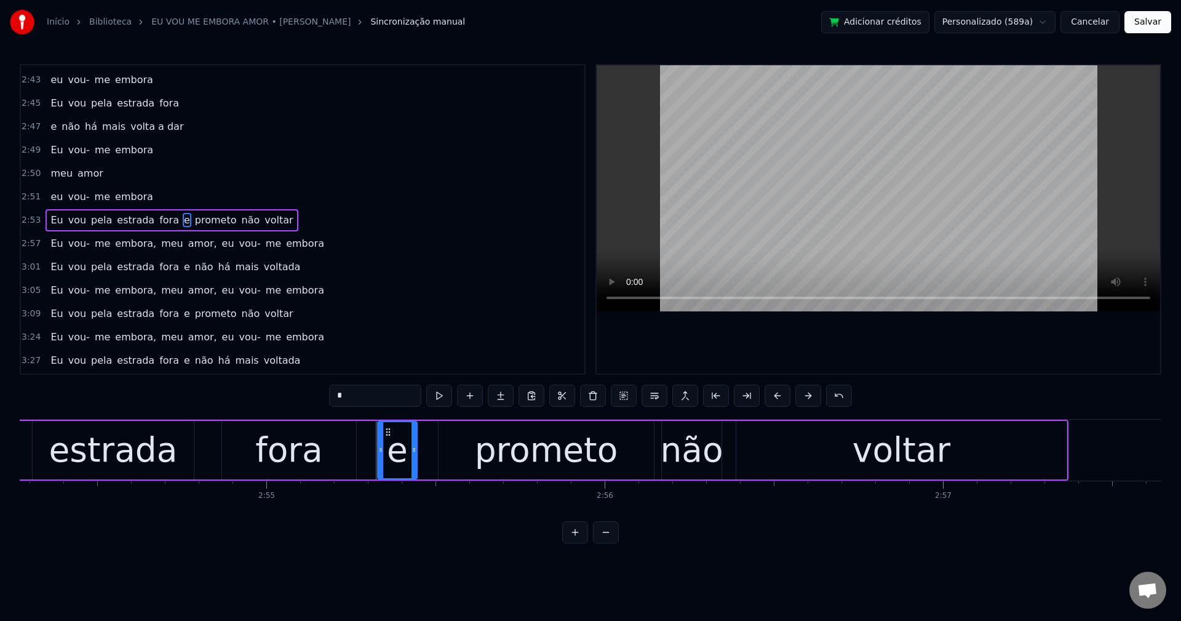
scroll to position [0, 59274]
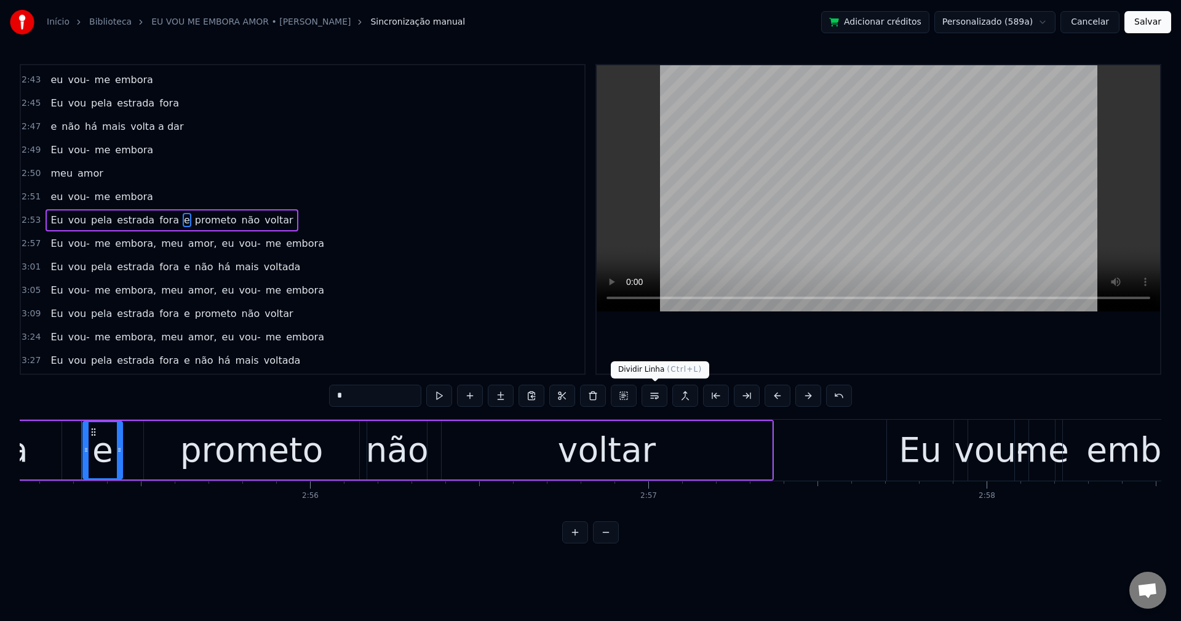
click at [660, 395] on button at bounding box center [655, 396] width 26 height 22
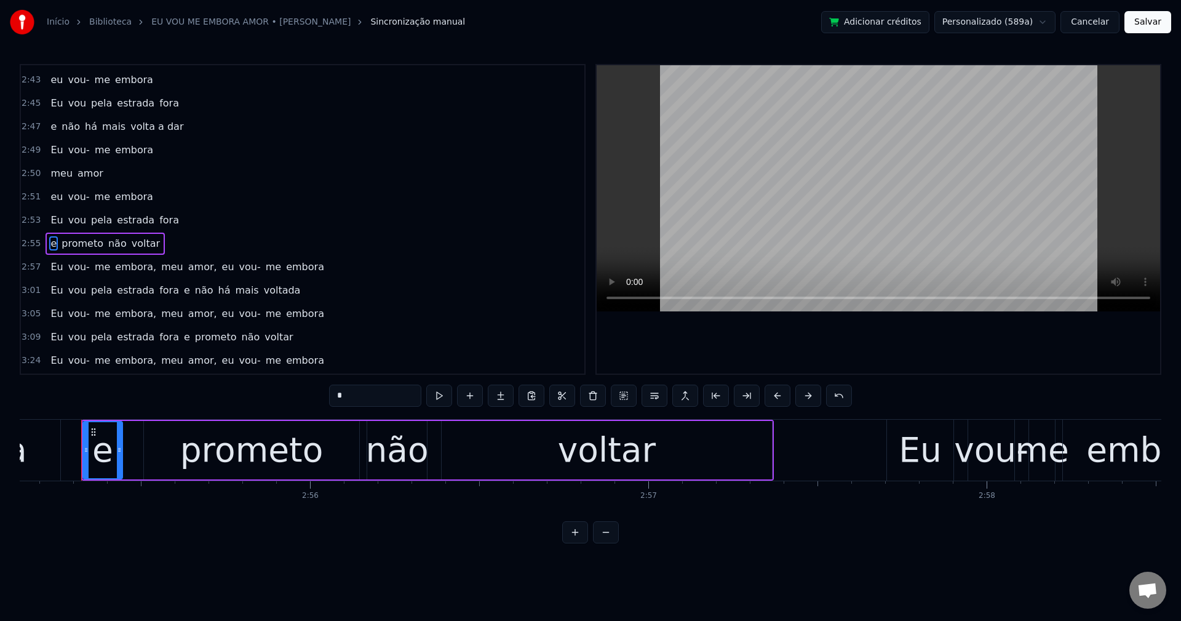
scroll to position [1915, 0]
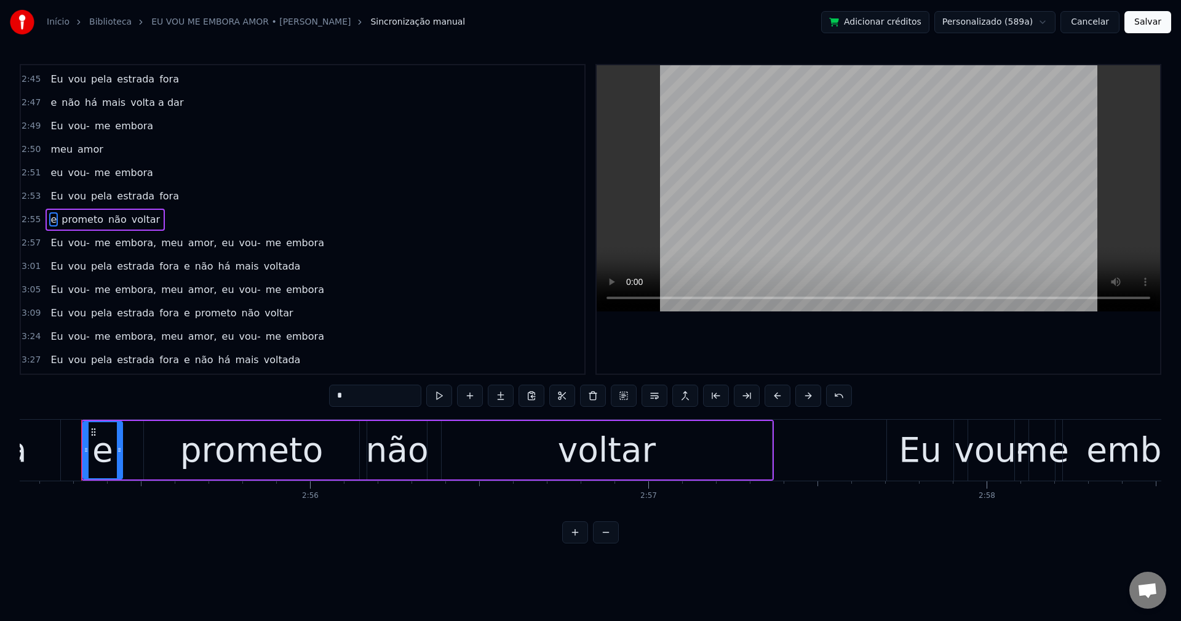
click at [125, 238] on span "embora," at bounding box center [136, 243] width 44 height 14
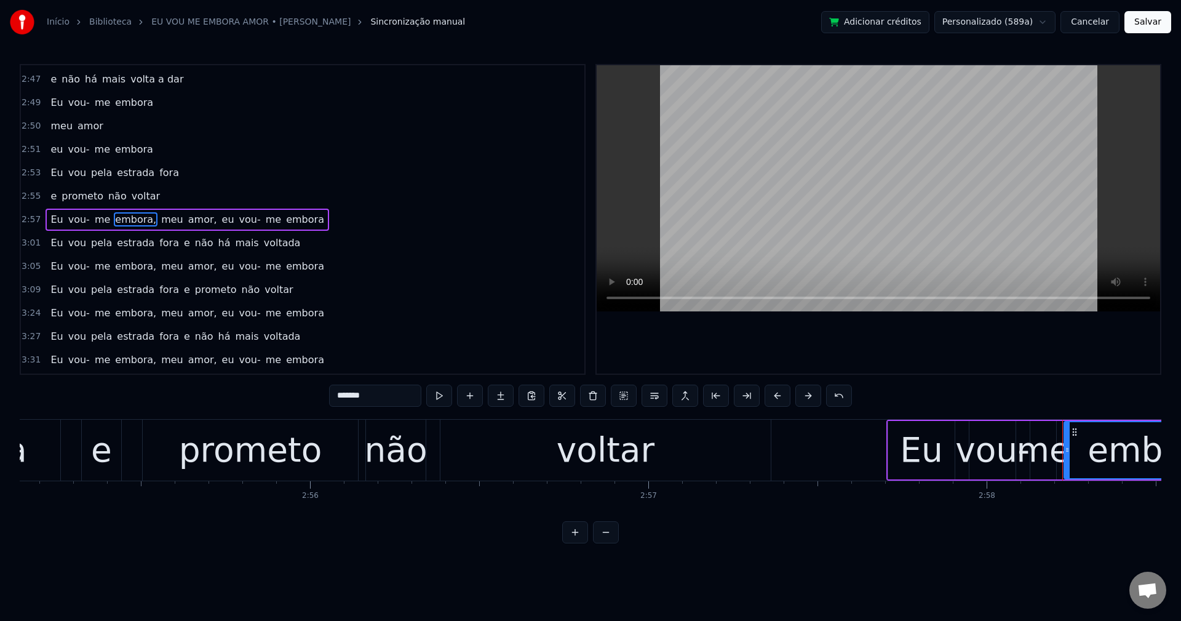
click at [390, 394] on input "*******" at bounding box center [375, 396] width 92 height 22
click at [157, 222] on span "meu" at bounding box center [169, 219] width 25 height 14
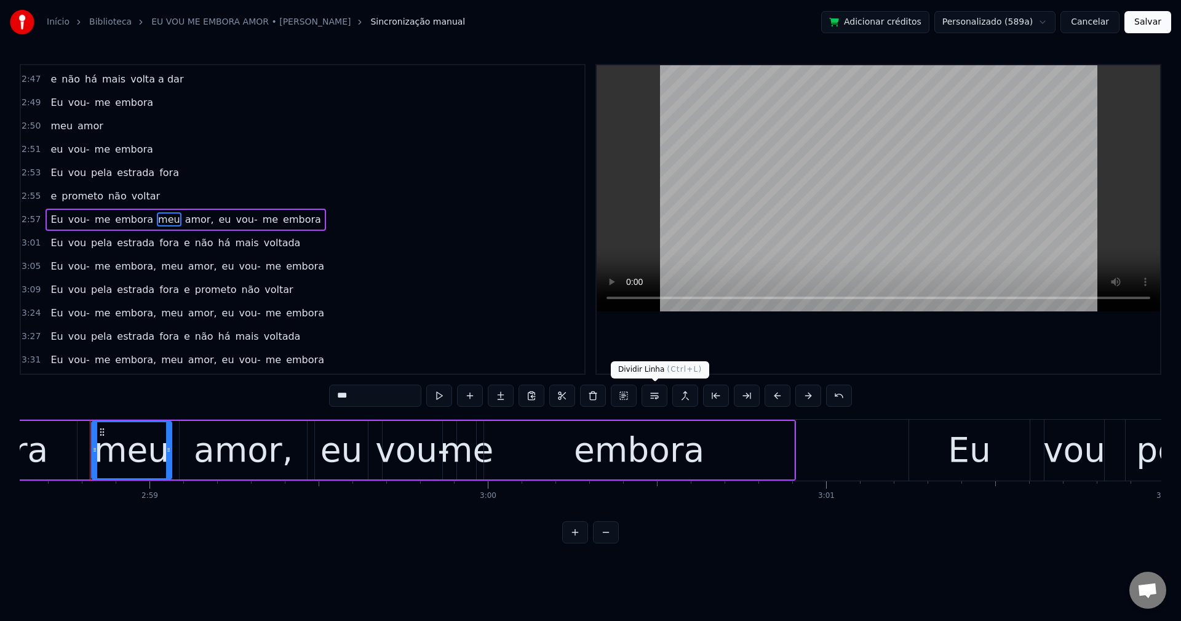
click at [652, 404] on button at bounding box center [655, 396] width 26 height 22
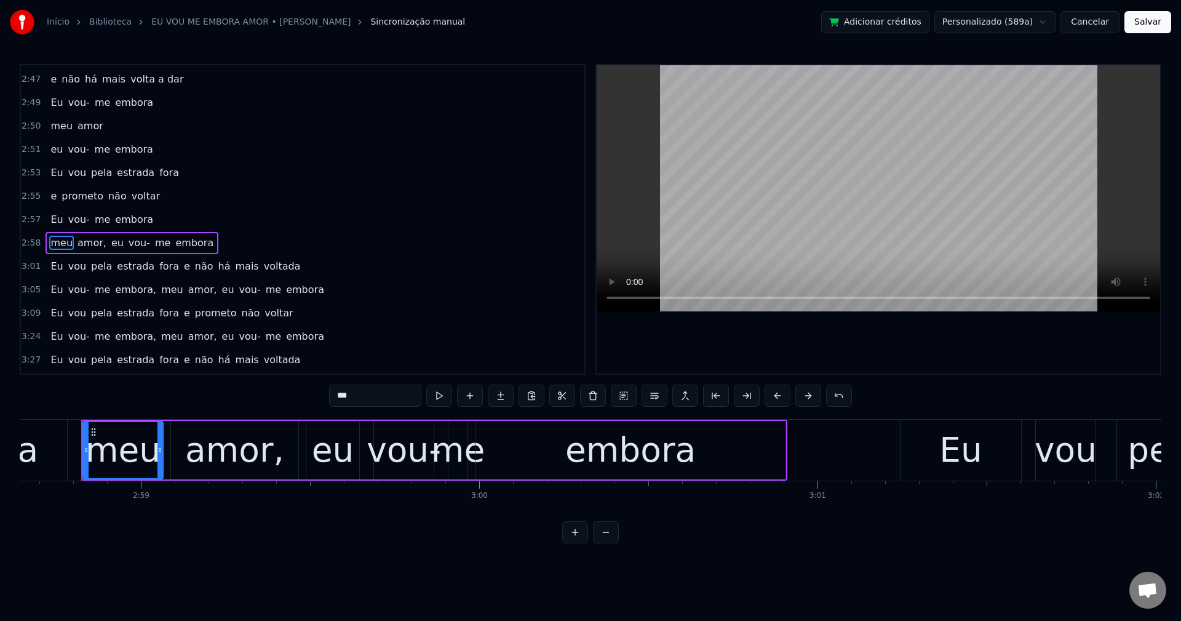
scroll to position [1962, 0]
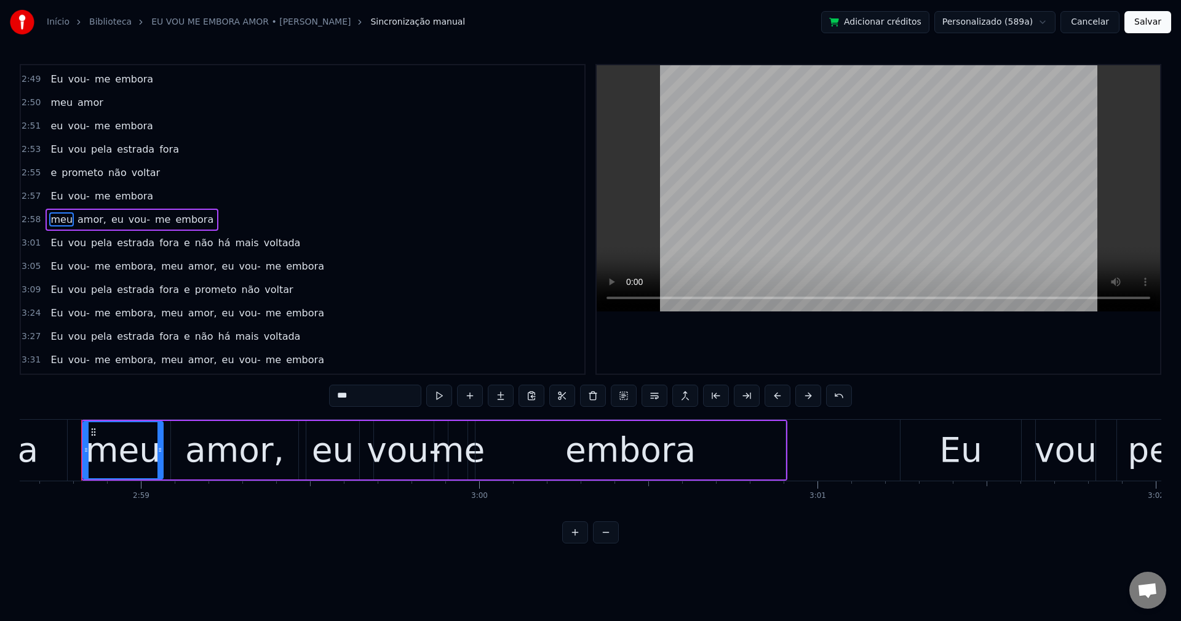
click at [90, 220] on span "amor," at bounding box center [91, 219] width 31 height 14
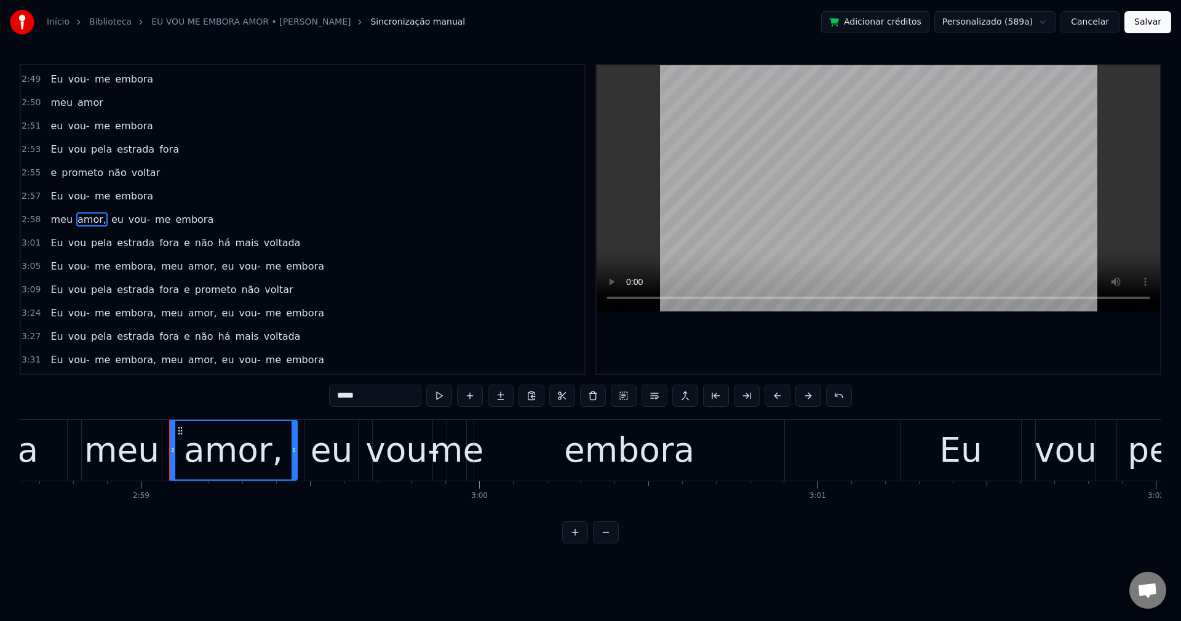
click at [394, 399] on input "*****" at bounding box center [375, 396] width 92 height 22
click at [107, 221] on span "eu" at bounding box center [114, 219] width 15 height 14
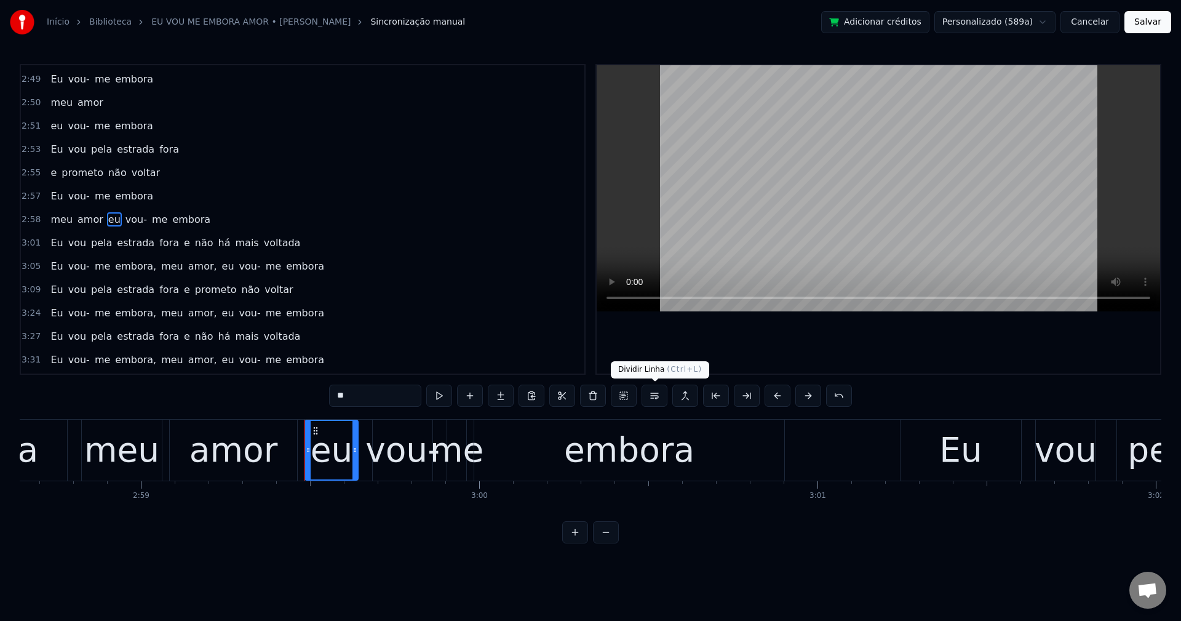
click at [655, 401] on button at bounding box center [655, 396] width 26 height 22
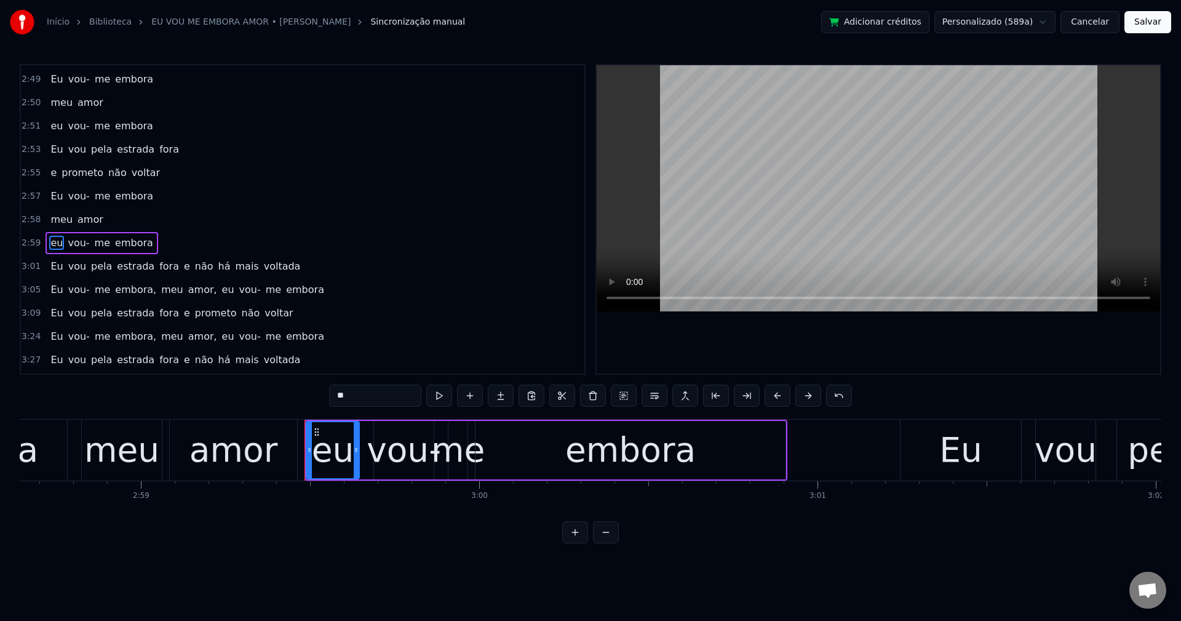
scroll to position [1985, 0]
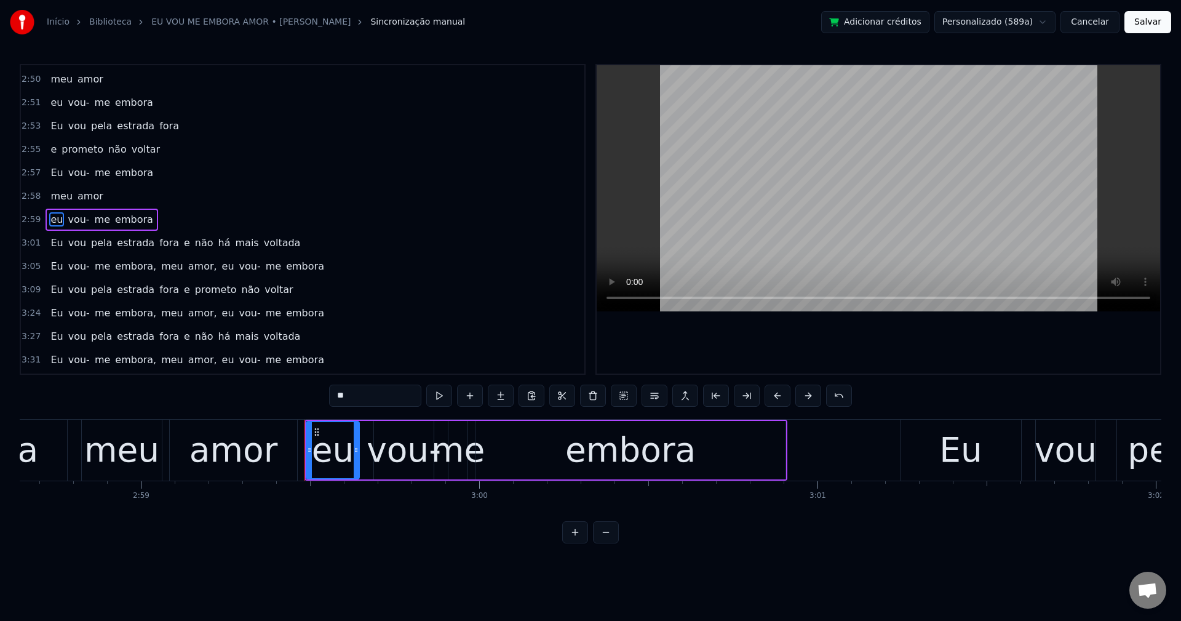
click at [183, 246] on span "e" at bounding box center [187, 243] width 9 height 14
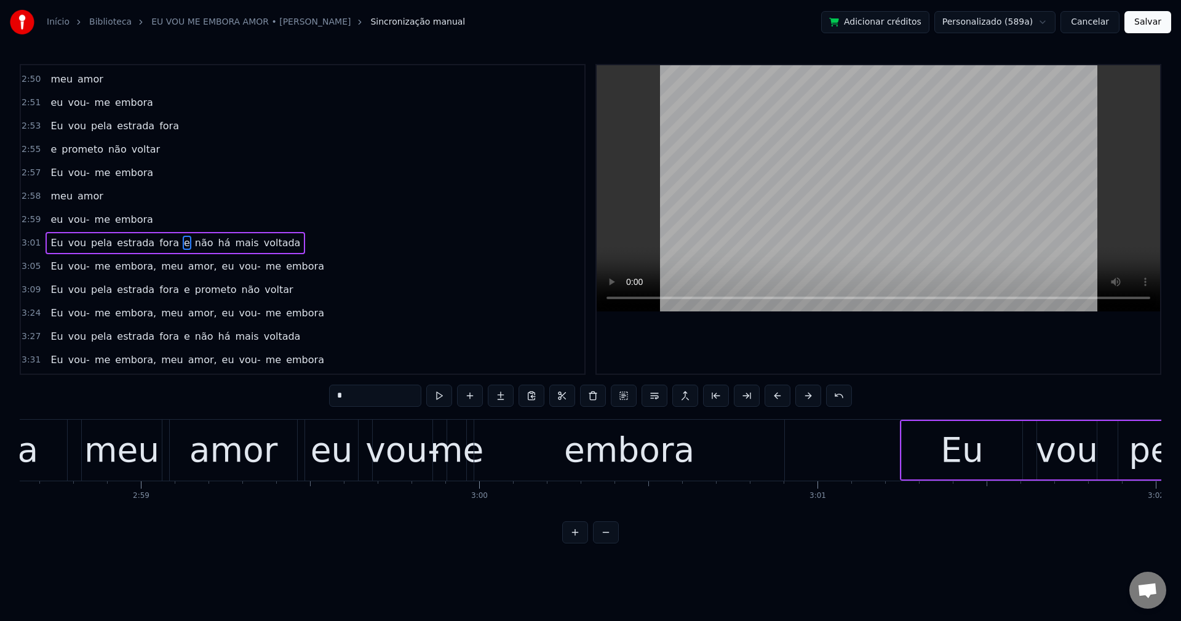
scroll to position [2008, 0]
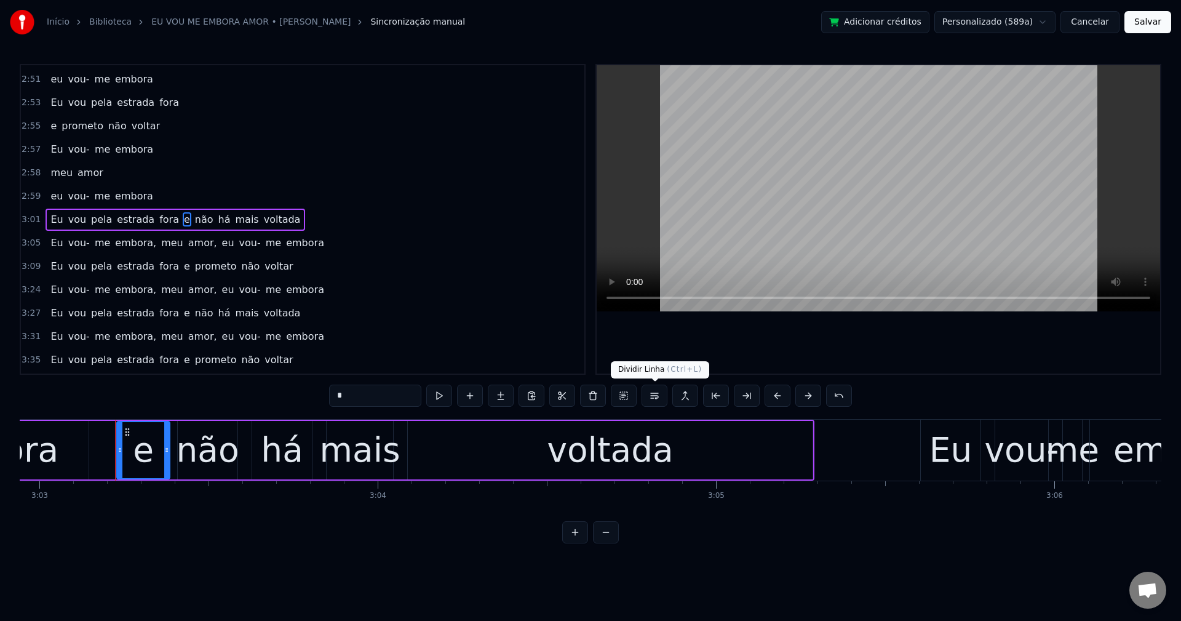
click at [661, 399] on button at bounding box center [655, 396] width 26 height 22
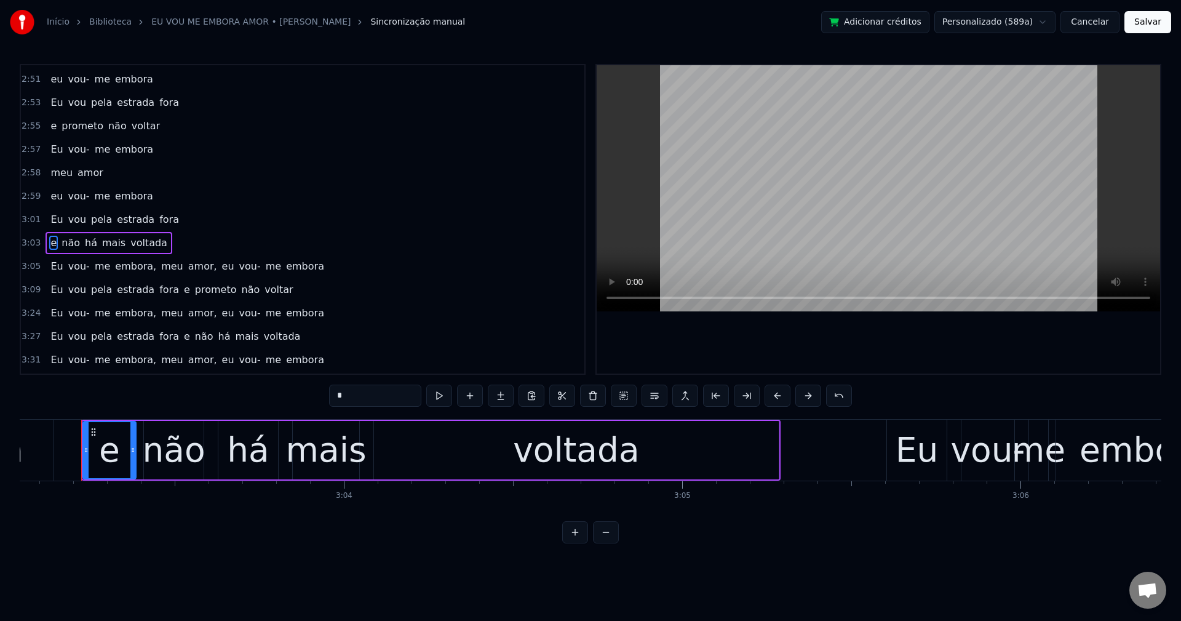
scroll to position [2032, 0]
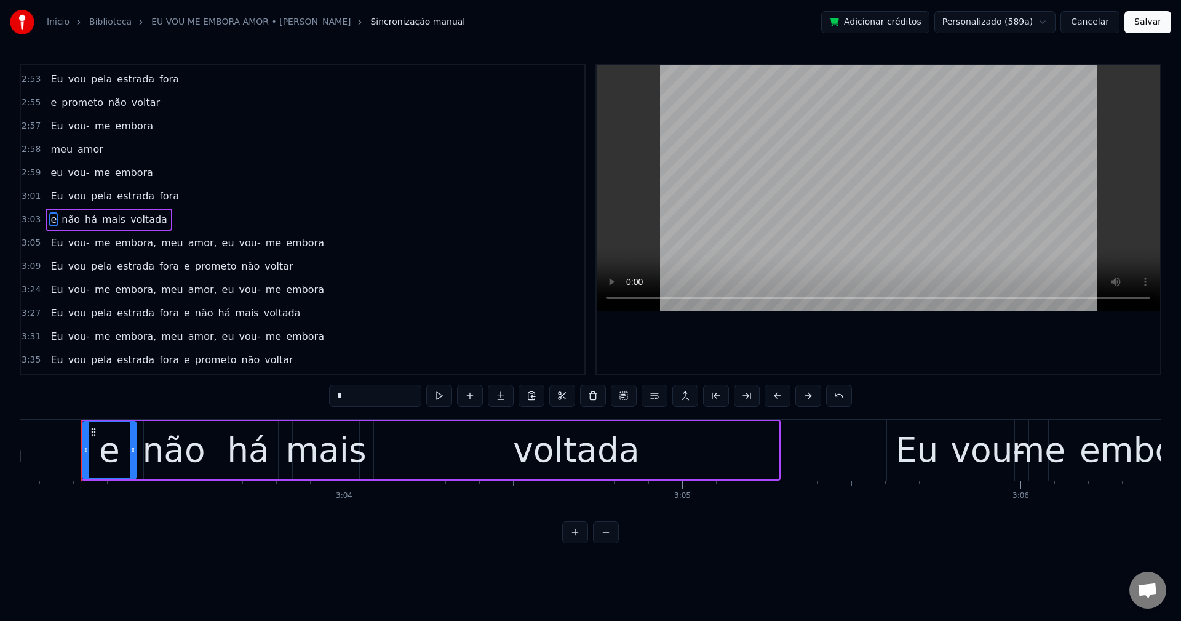
click at [148, 225] on span "voltada" at bounding box center [148, 219] width 39 height 14
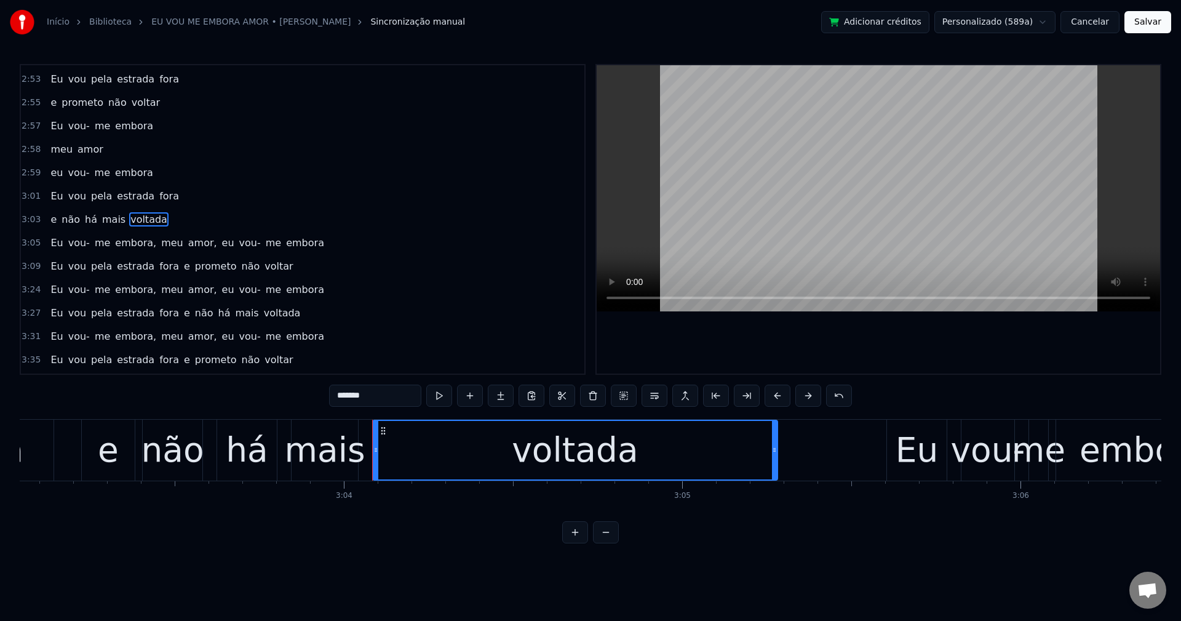
click at [393, 391] on input "*******" at bounding box center [375, 396] width 92 height 22
click at [121, 242] on span "embora," at bounding box center [136, 243] width 44 height 14
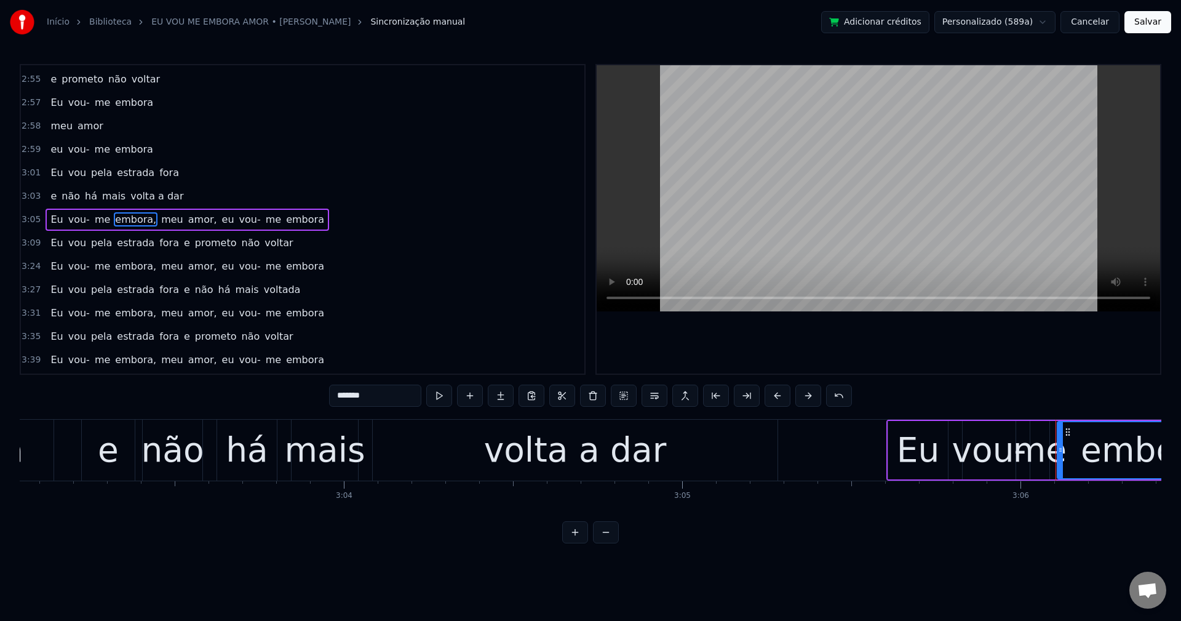
click at [383, 401] on input "*******" at bounding box center [375, 396] width 92 height 22
click at [157, 223] on span "meu" at bounding box center [169, 219] width 25 height 14
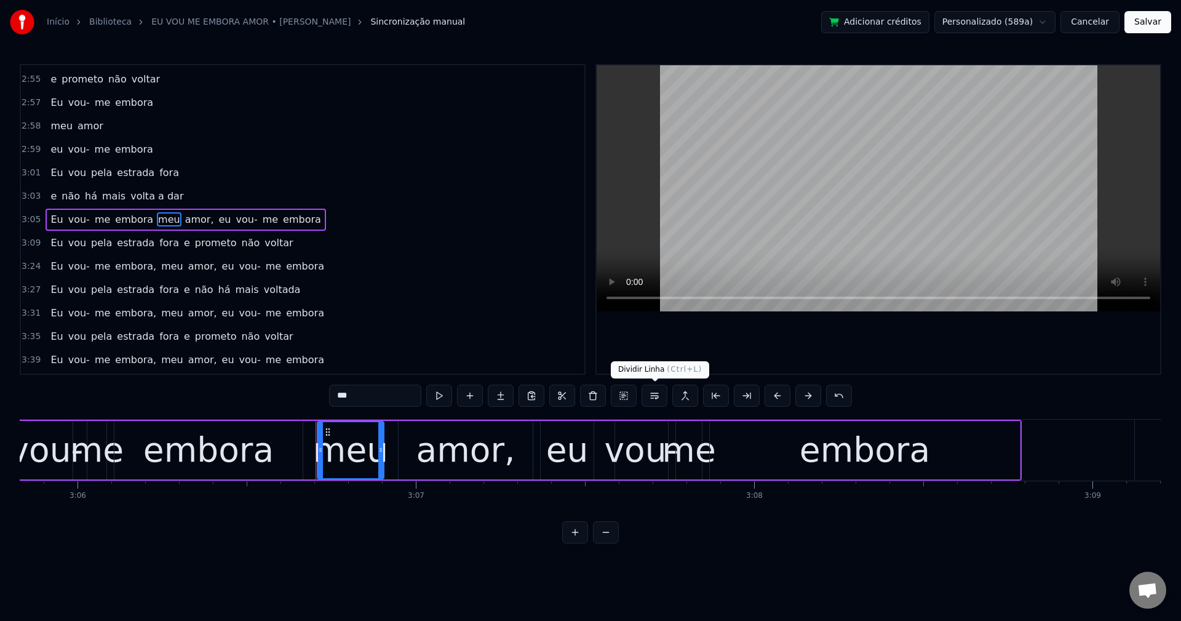
click at [650, 397] on button at bounding box center [655, 396] width 26 height 22
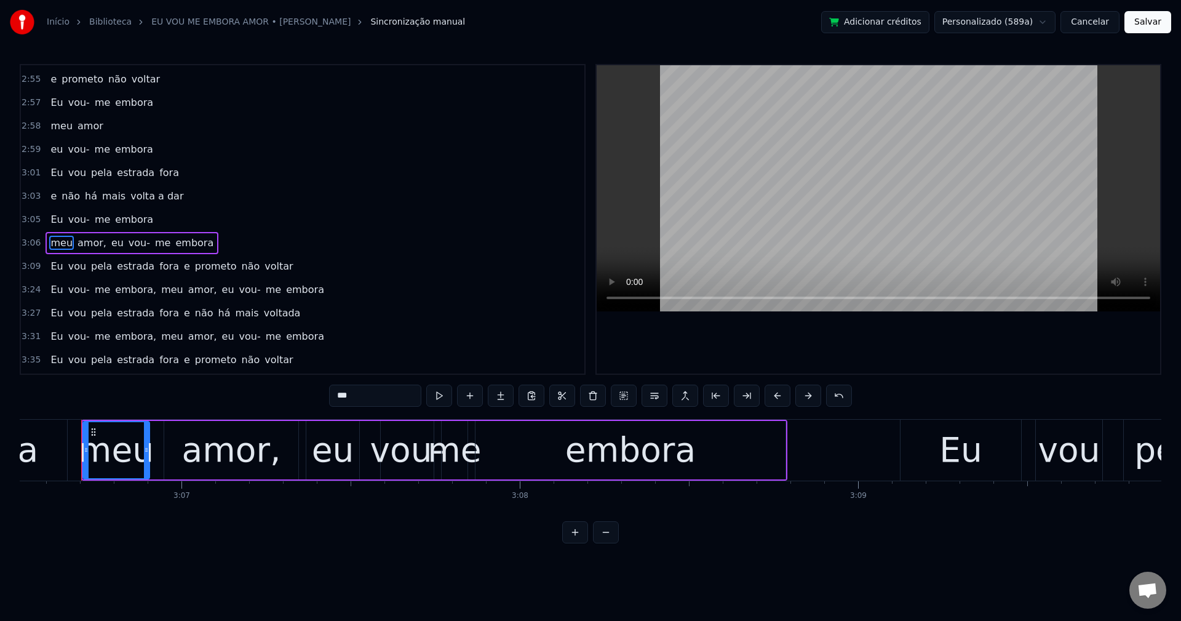
scroll to position [2079, 0]
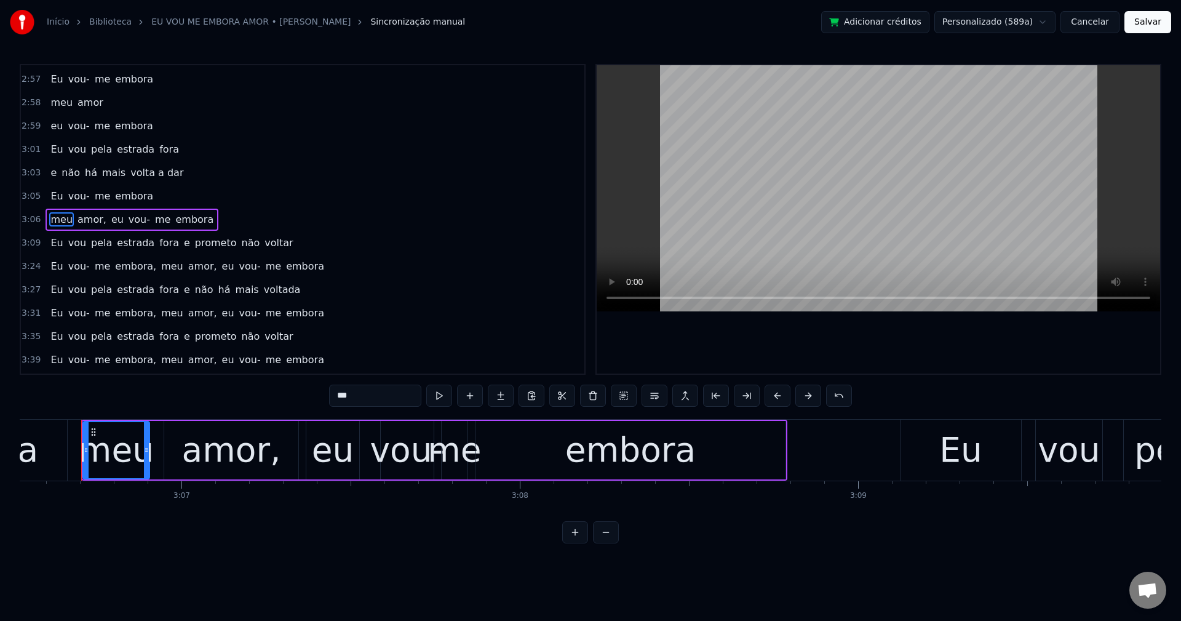
click at [80, 223] on span "amor," at bounding box center [91, 219] width 31 height 14
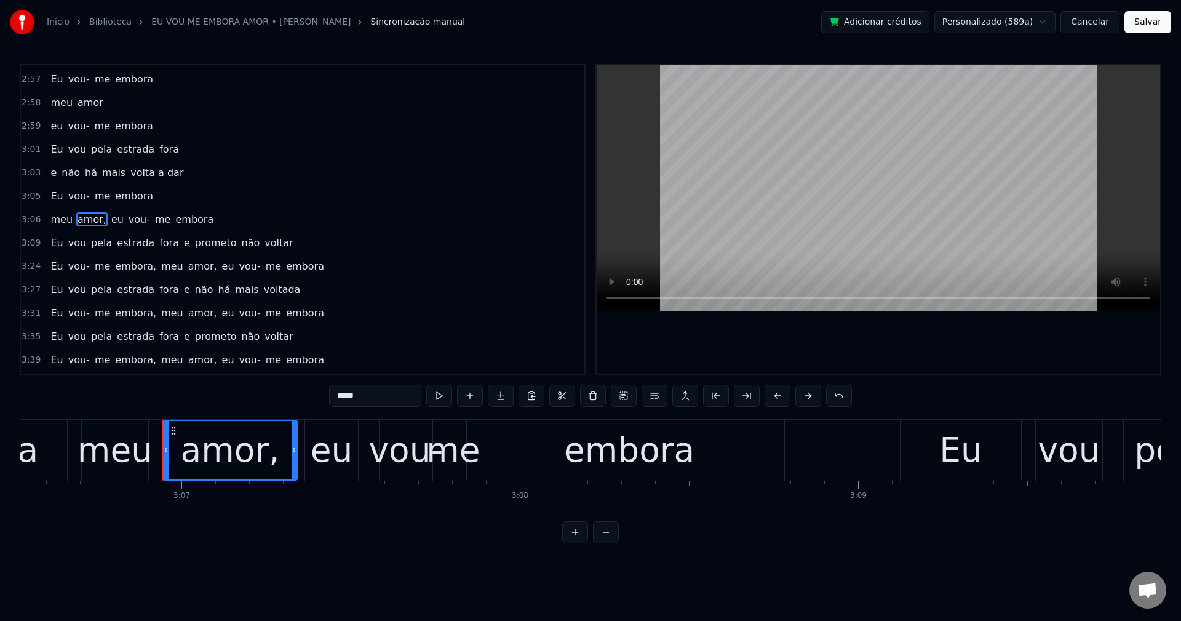
click at [372, 402] on input "*****" at bounding box center [375, 396] width 92 height 22
click at [107, 217] on span "eu" at bounding box center [114, 219] width 15 height 14
type input "**"
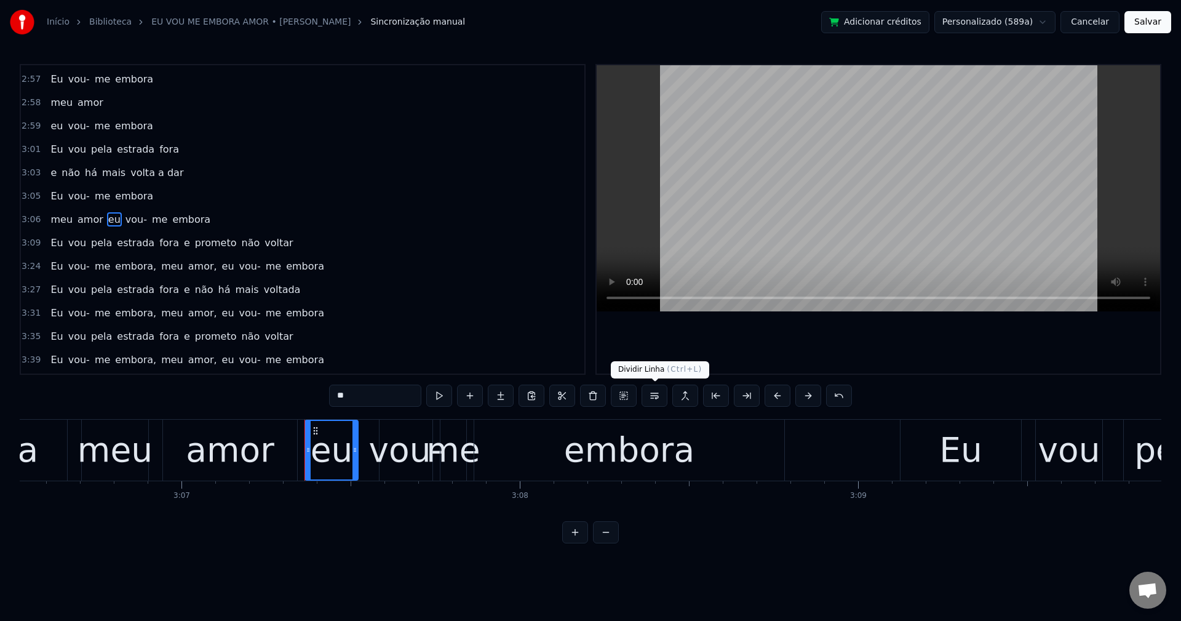
drag, startPoint x: 650, startPoint y: 398, endPoint x: 621, endPoint y: 337, distance: 67.4
click at [649, 396] on button at bounding box center [655, 396] width 26 height 22
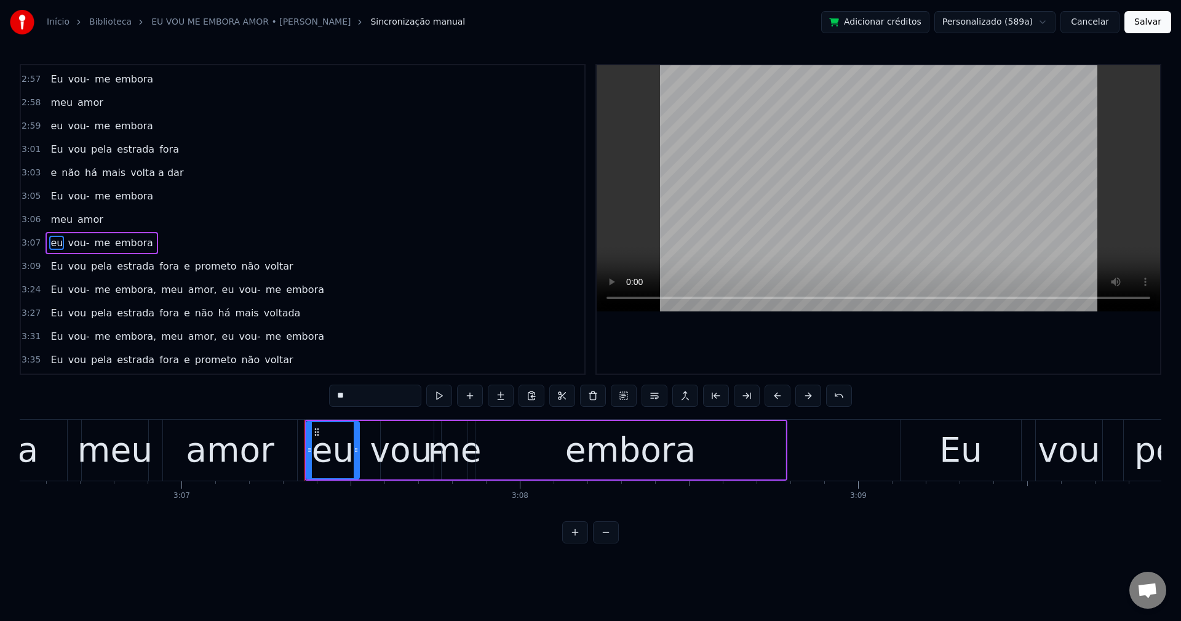
scroll to position [2102, 0]
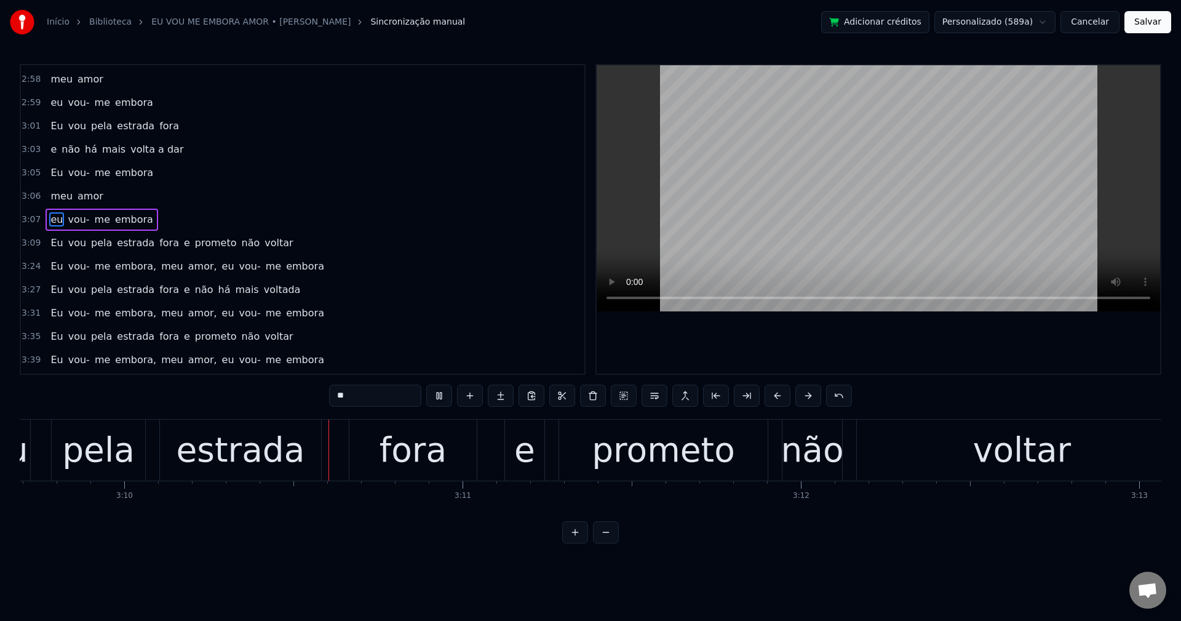
scroll to position [0, 64208]
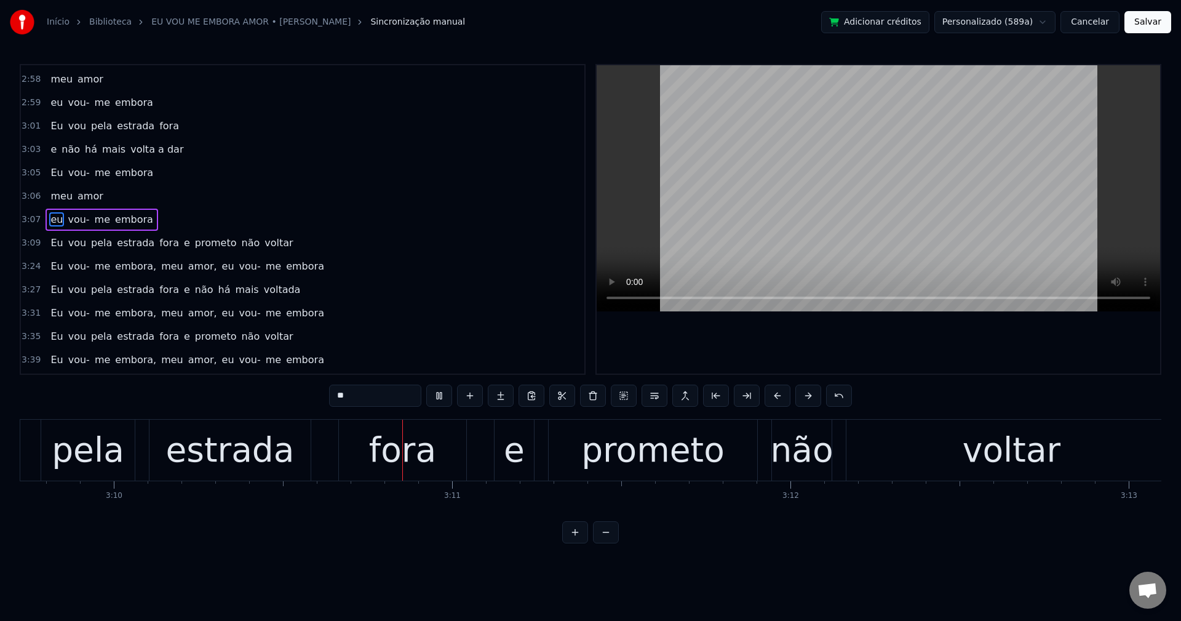
click at [183, 244] on span "e" at bounding box center [187, 243] width 9 height 14
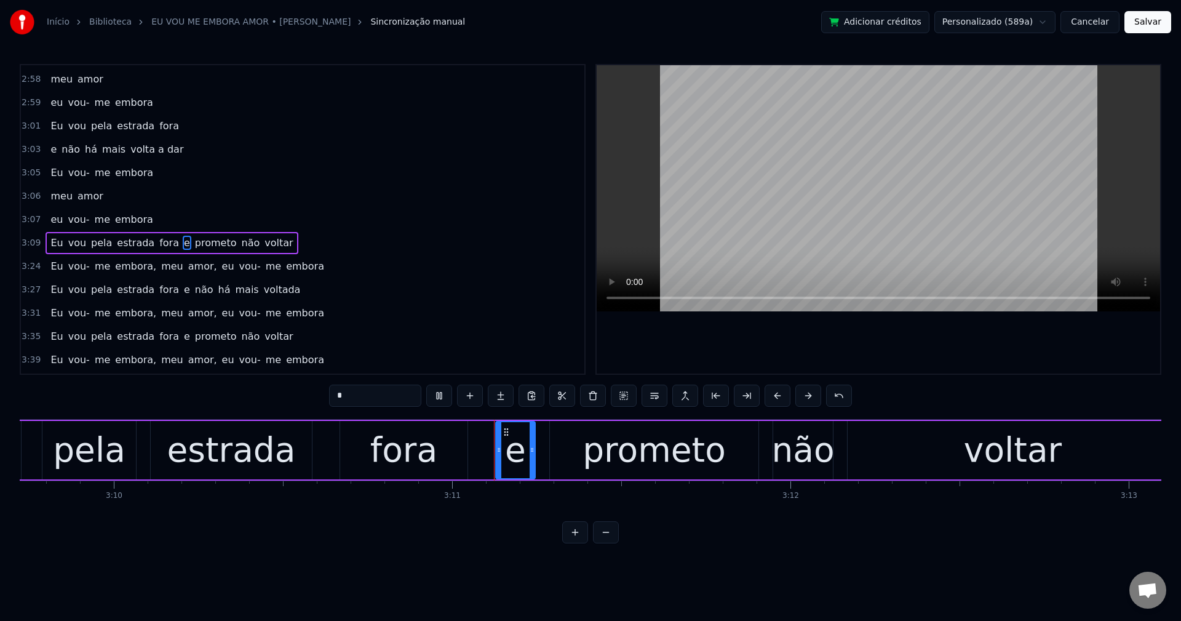
scroll to position [2125, 0]
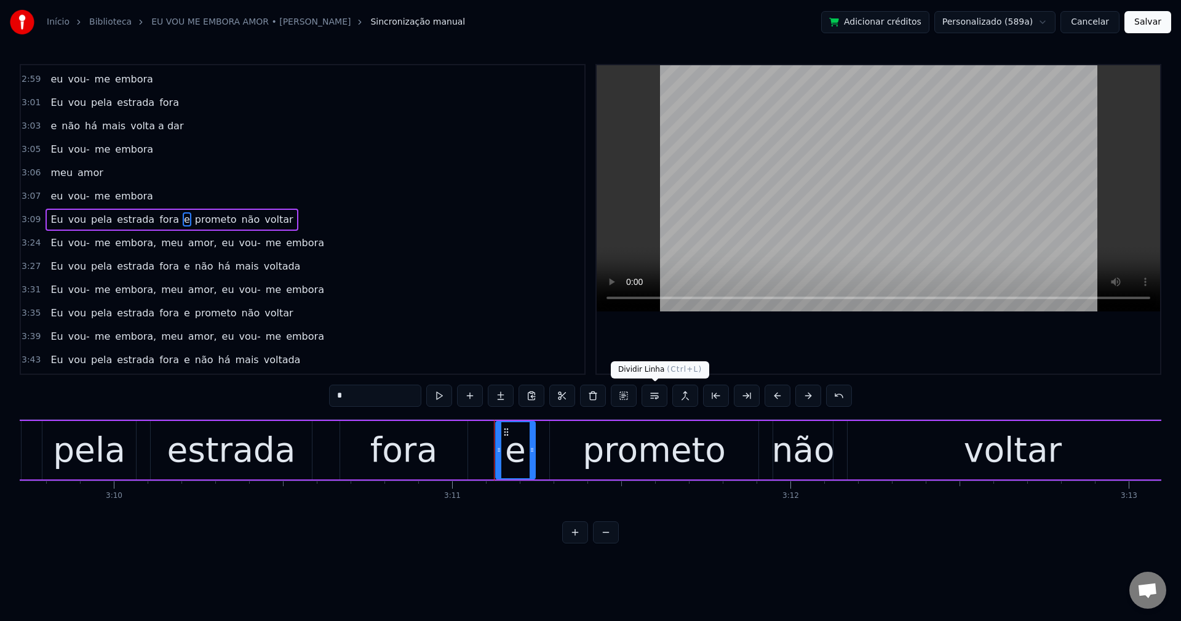
click at [655, 402] on button at bounding box center [655, 396] width 26 height 22
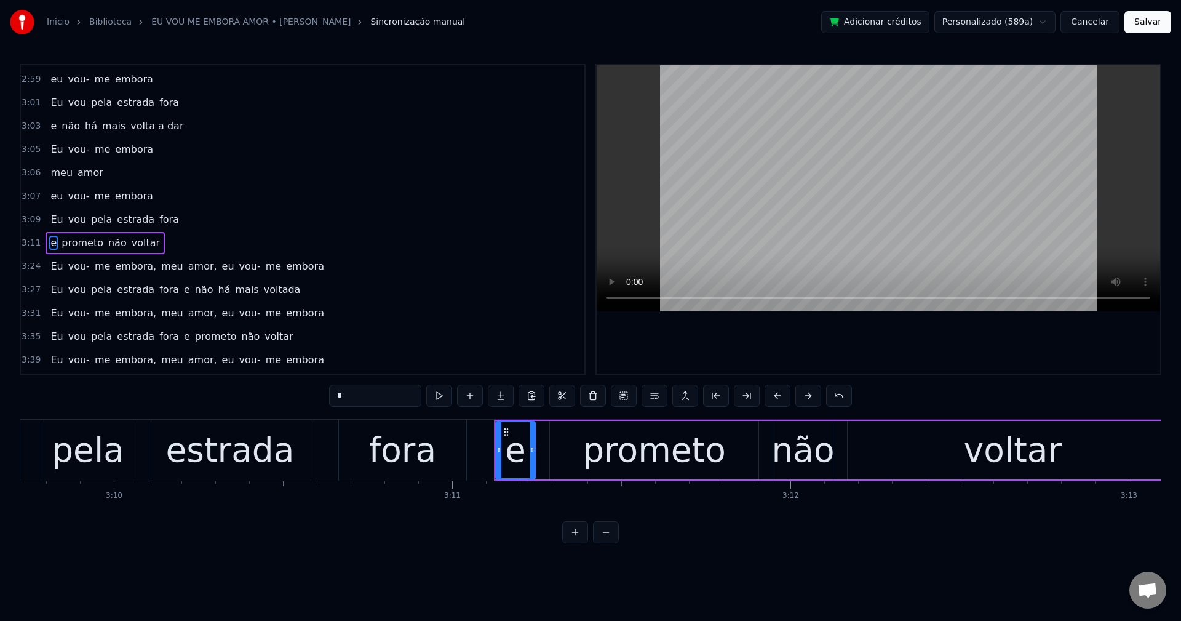
scroll to position [2149, 0]
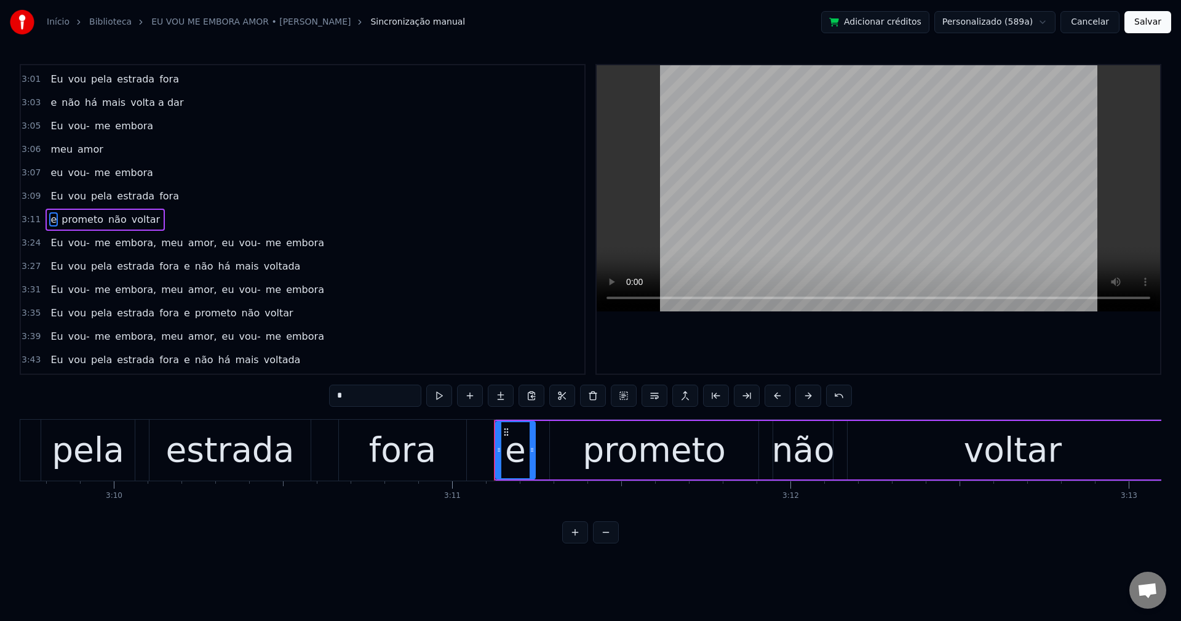
click at [134, 241] on span "embora," at bounding box center [136, 243] width 44 height 14
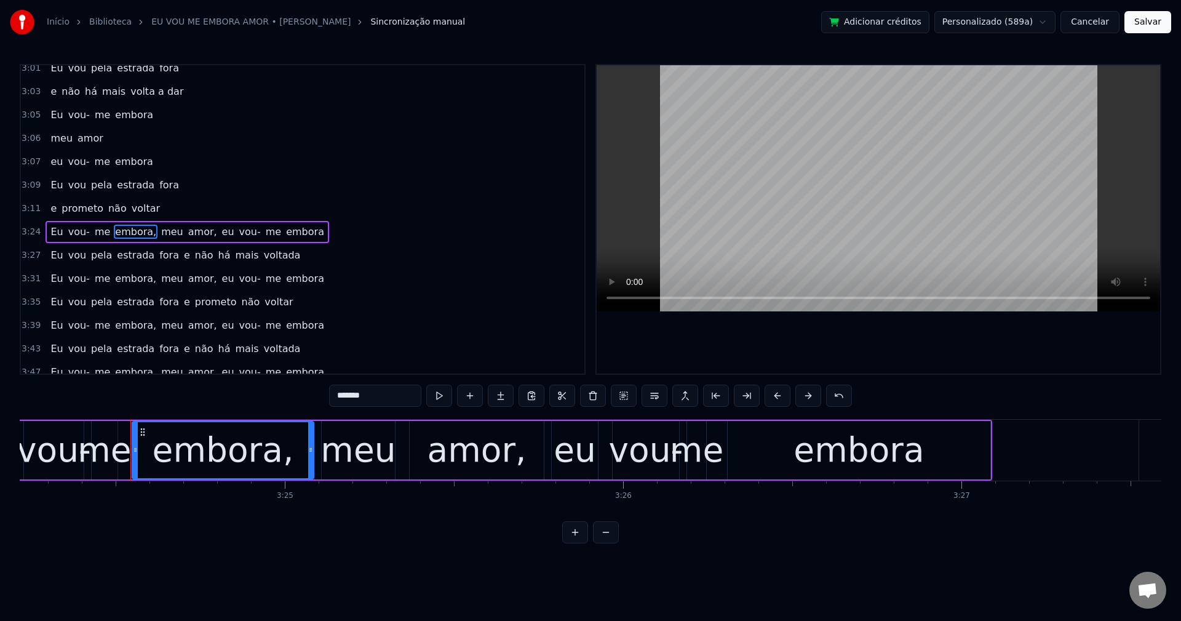
scroll to position [0, 69163]
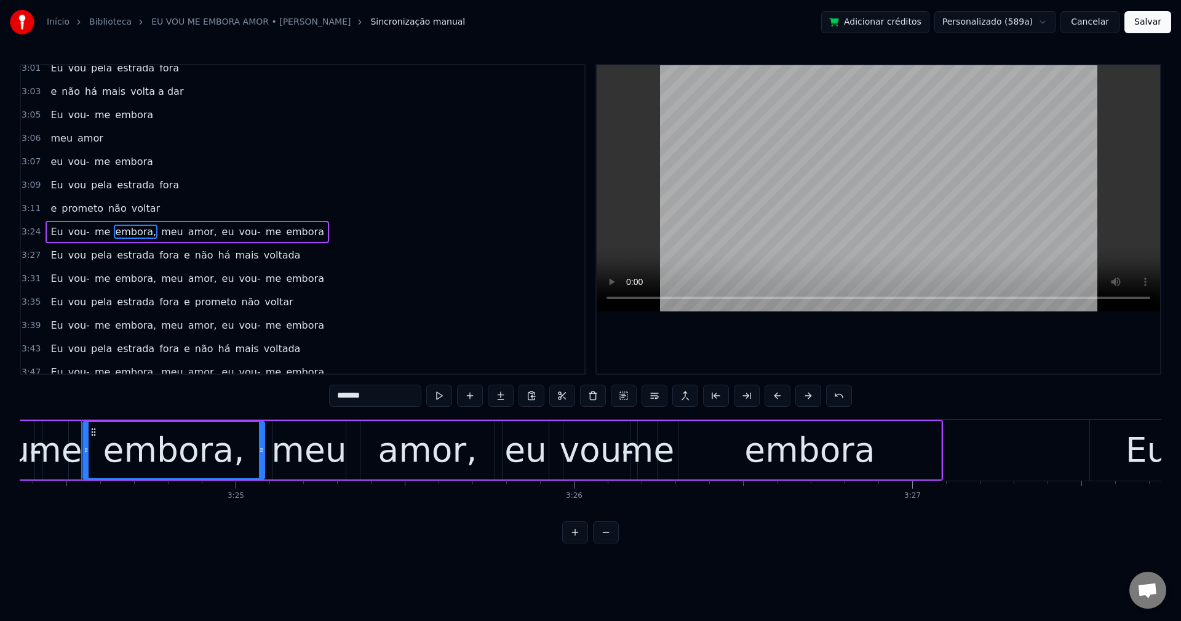
click at [396, 402] on input "*******" at bounding box center [375, 396] width 92 height 22
click at [157, 233] on span "meu" at bounding box center [169, 232] width 25 height 14
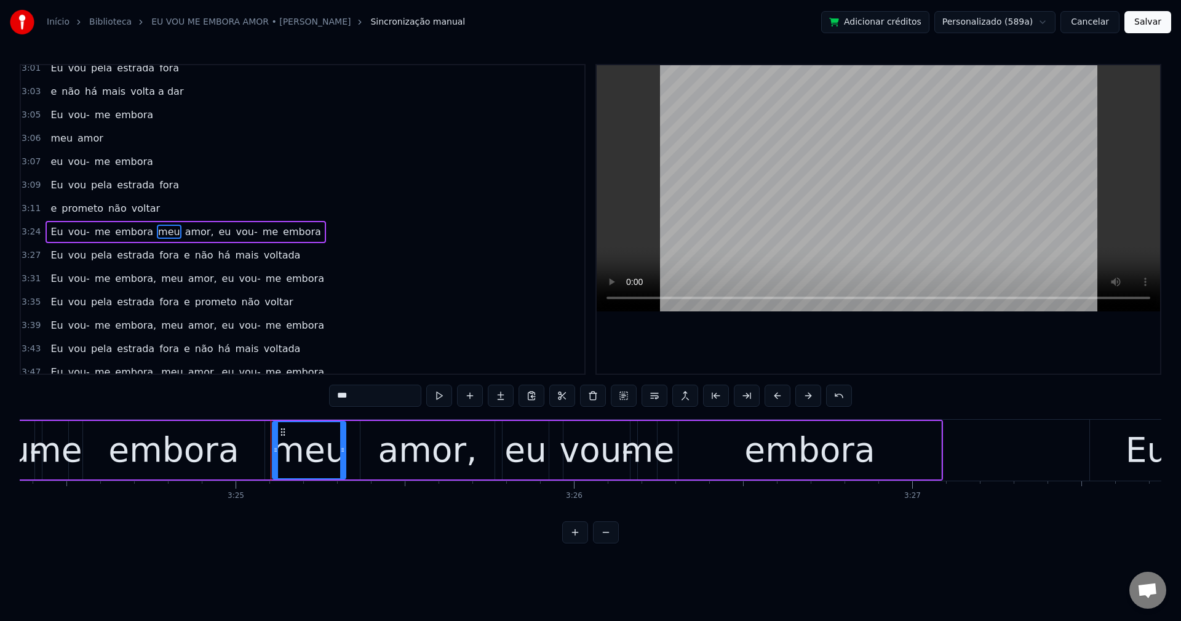
scroll to position [2172, 0]
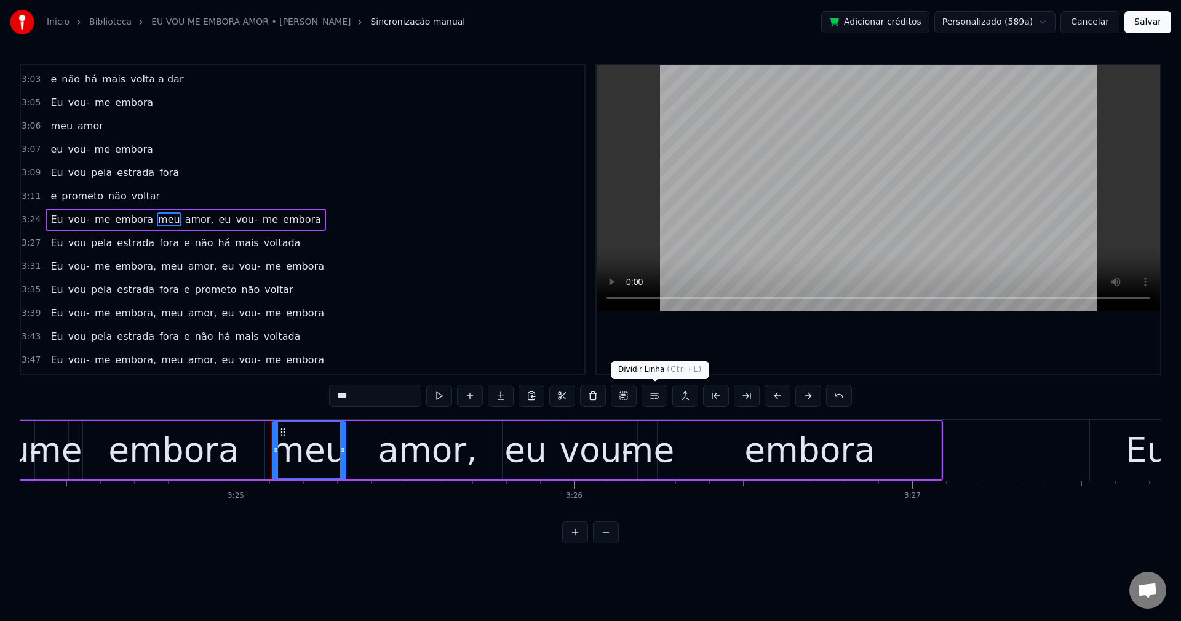
click at [655, 396] on button at bounding box center [655, 396] width 26 height 22
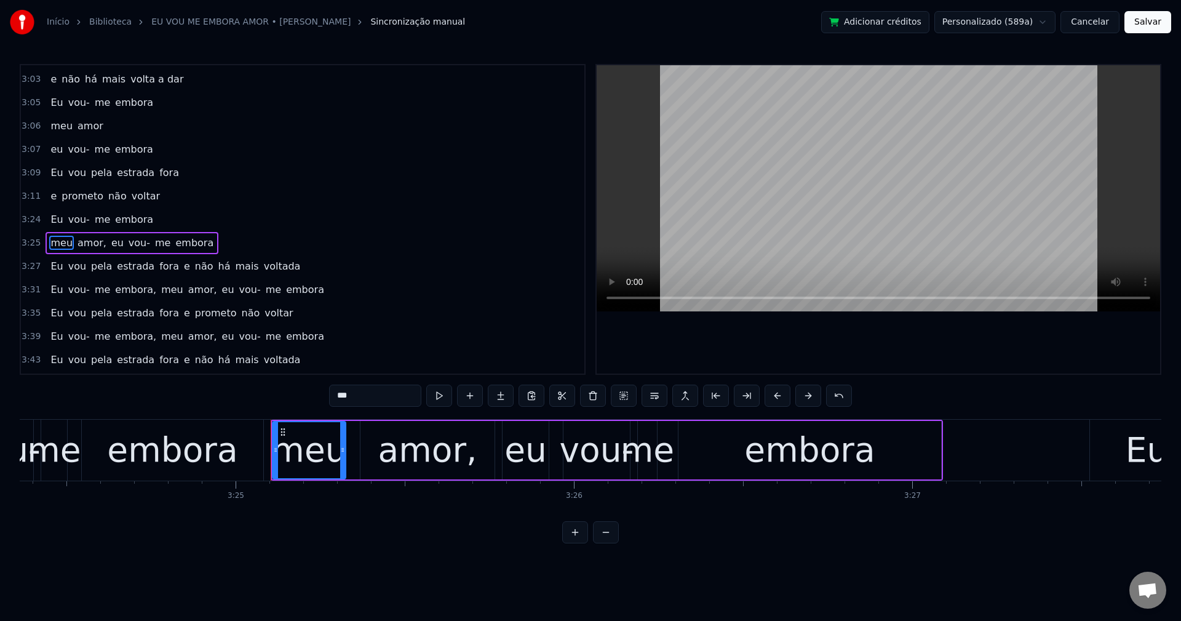
scroll to position [2196, 0]
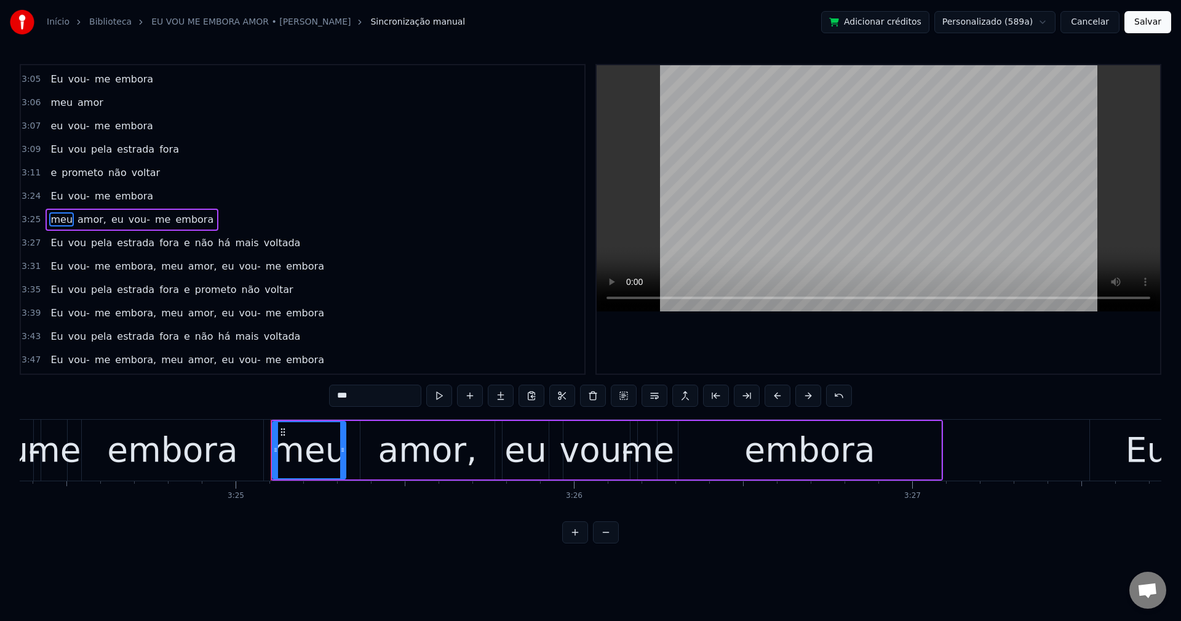
click at [91, 222] on span "amor," at bounding box center [91, 219] width 31 height 14
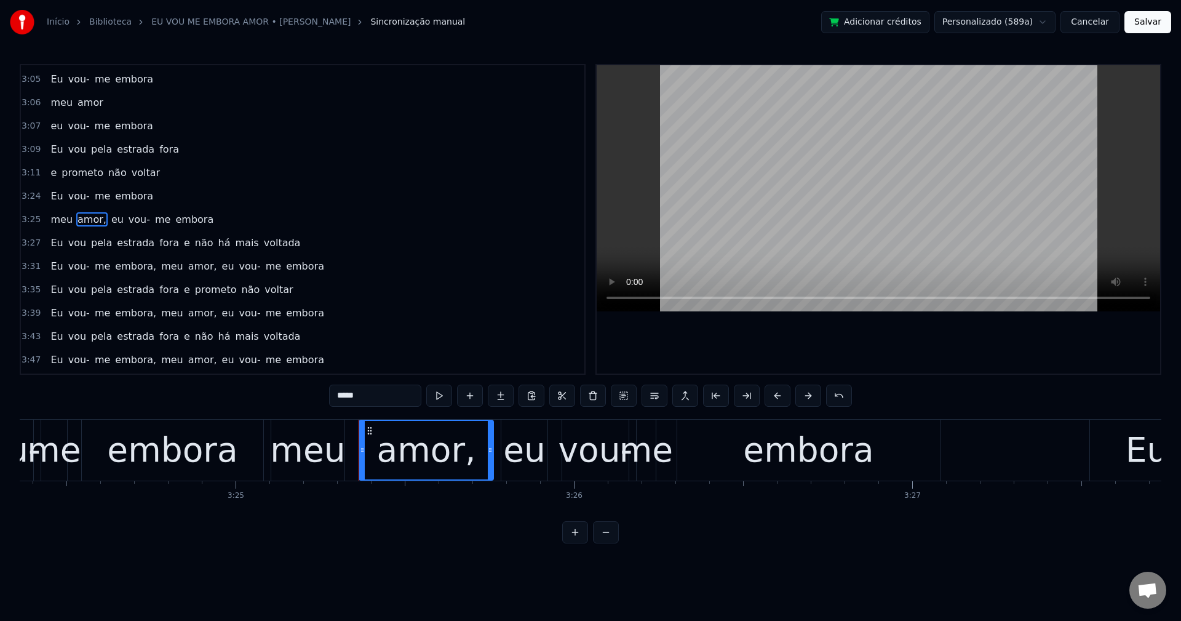
click at [405, 393] on input "*****" at bounding box center [375, 396] width 92 height 22
click at [107, 217] on span "eu" at bounding box center [114, 219] width 15 height 14
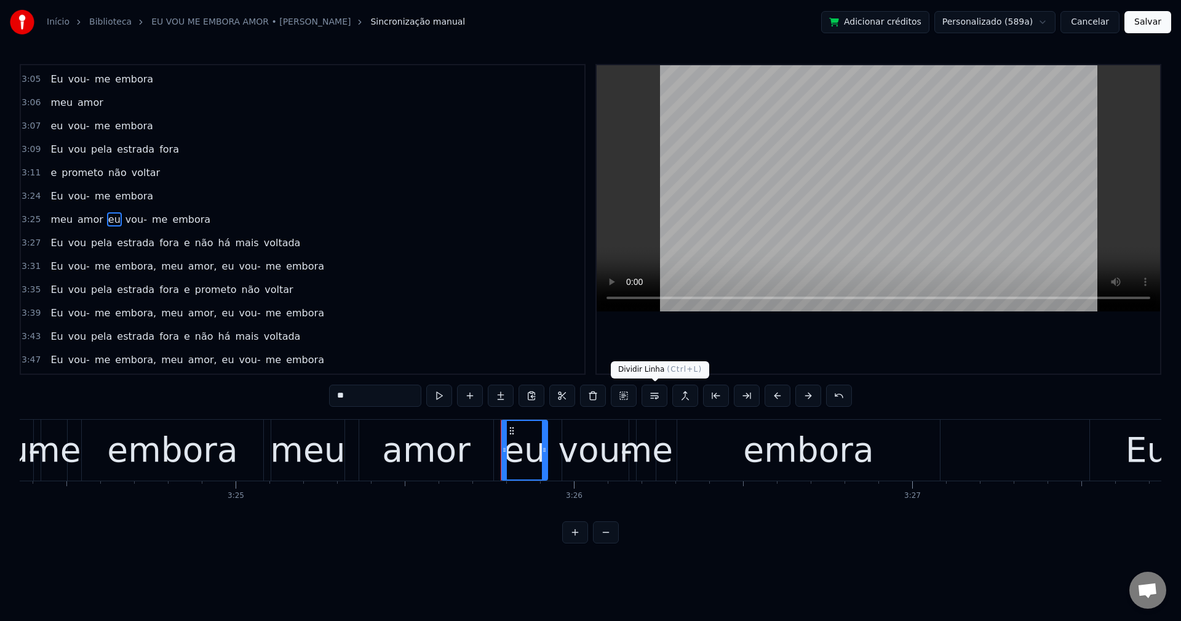
click at [655, 405] on button at bounding box center [655, 396] width 26 height 22
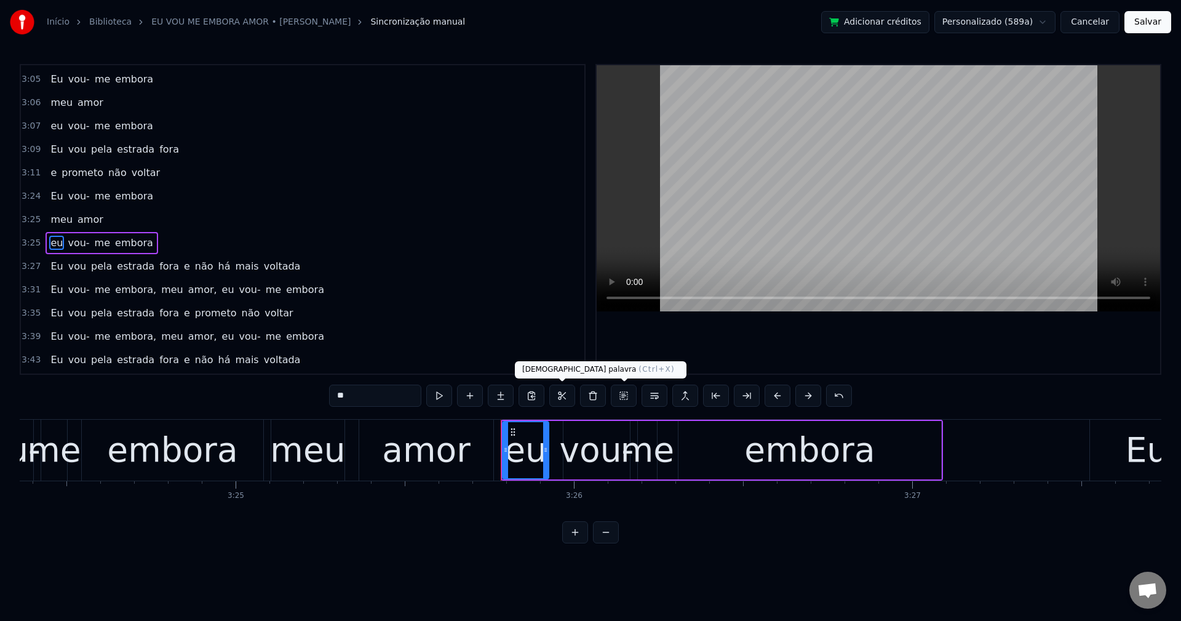
scroll to position [2219, 0]
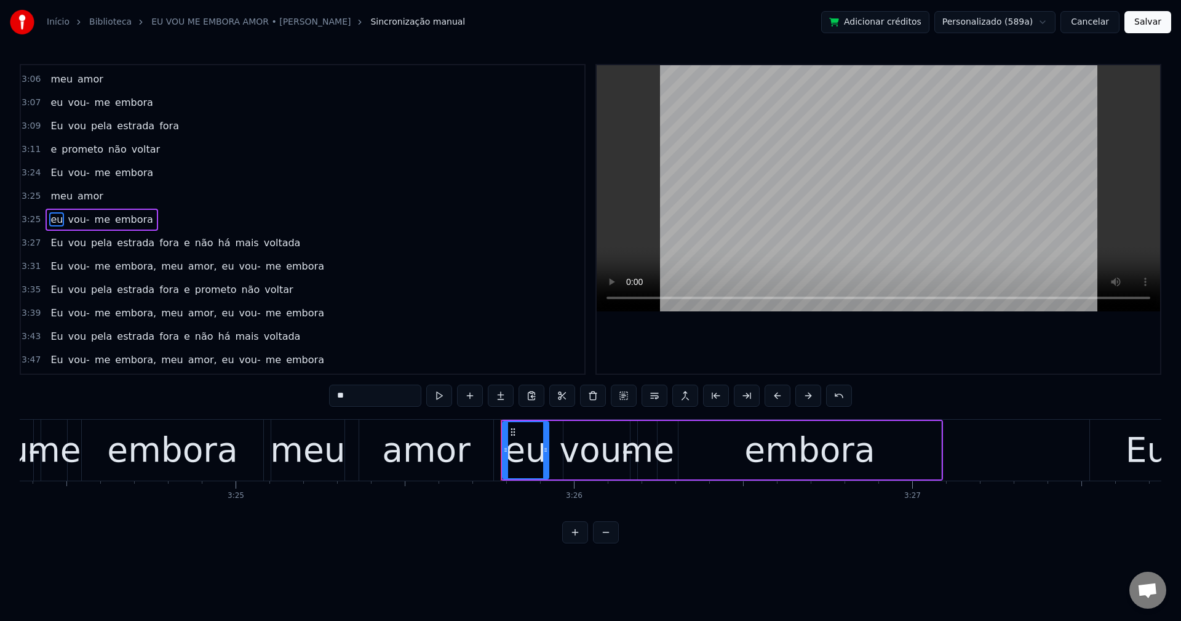
click at [183, 247] on span "e" at bounding box center [187, 243] width 9 height 14
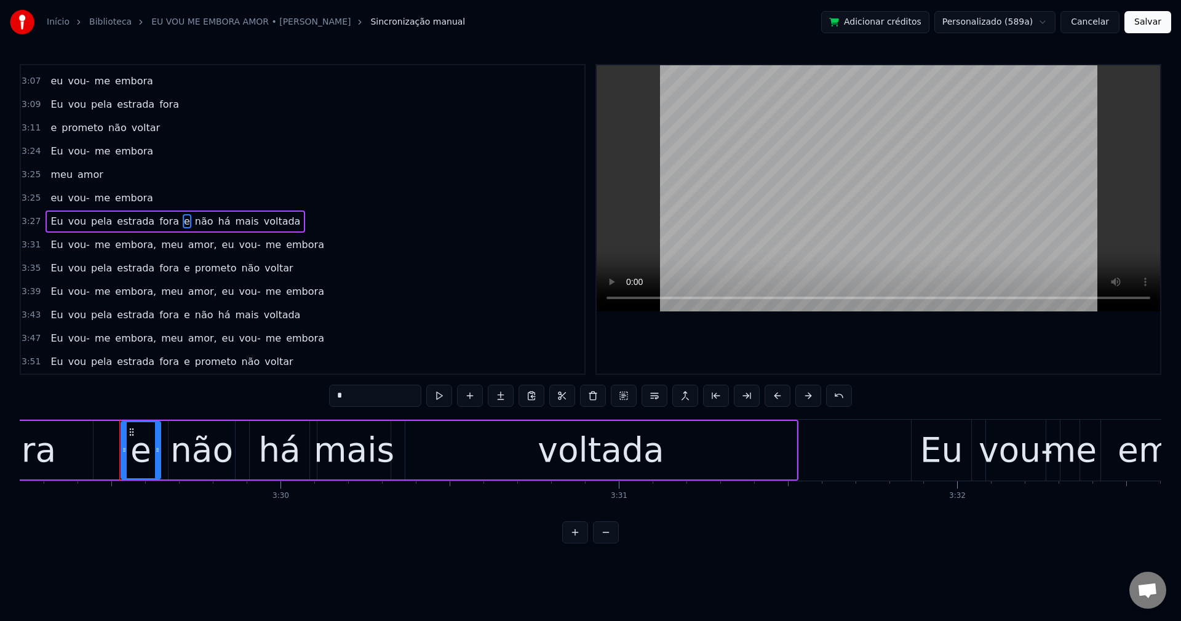
scroll to position [0, 70849]
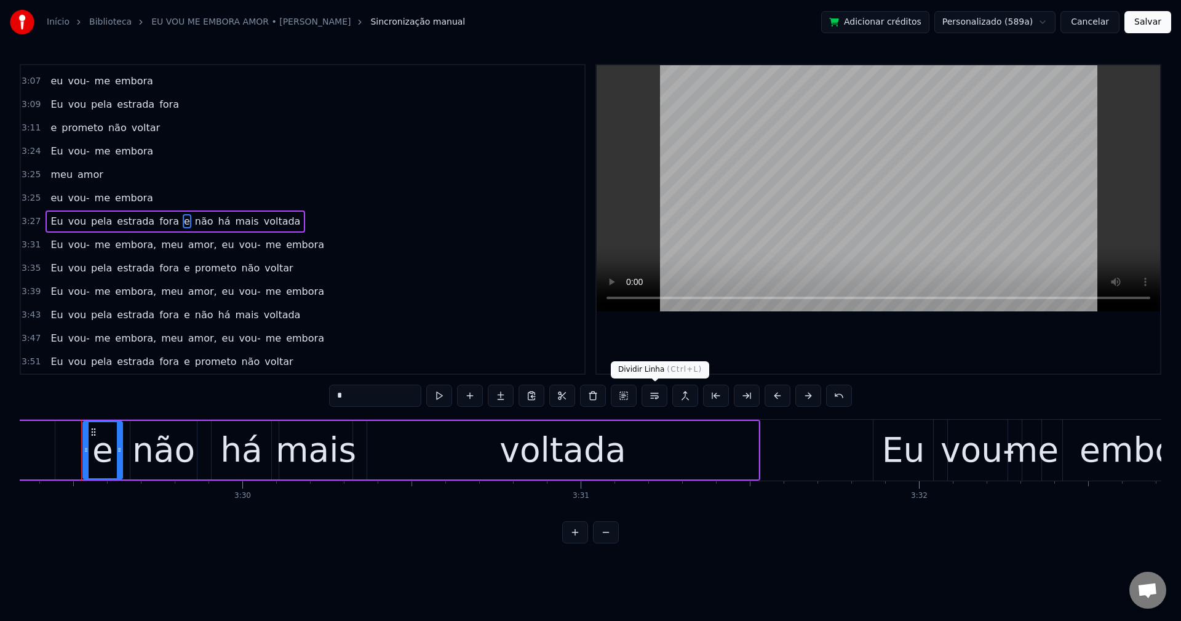
click at [658, 400] on button at bounding box center [655, 396] width 26 height 22
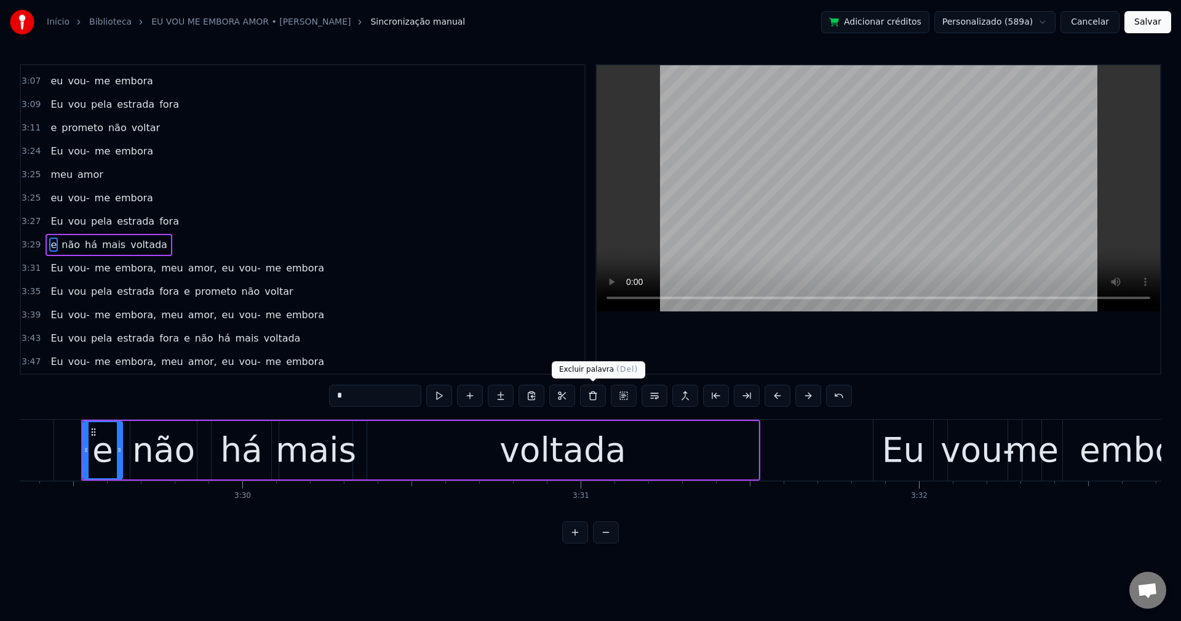
scroll to position [2264, 0]
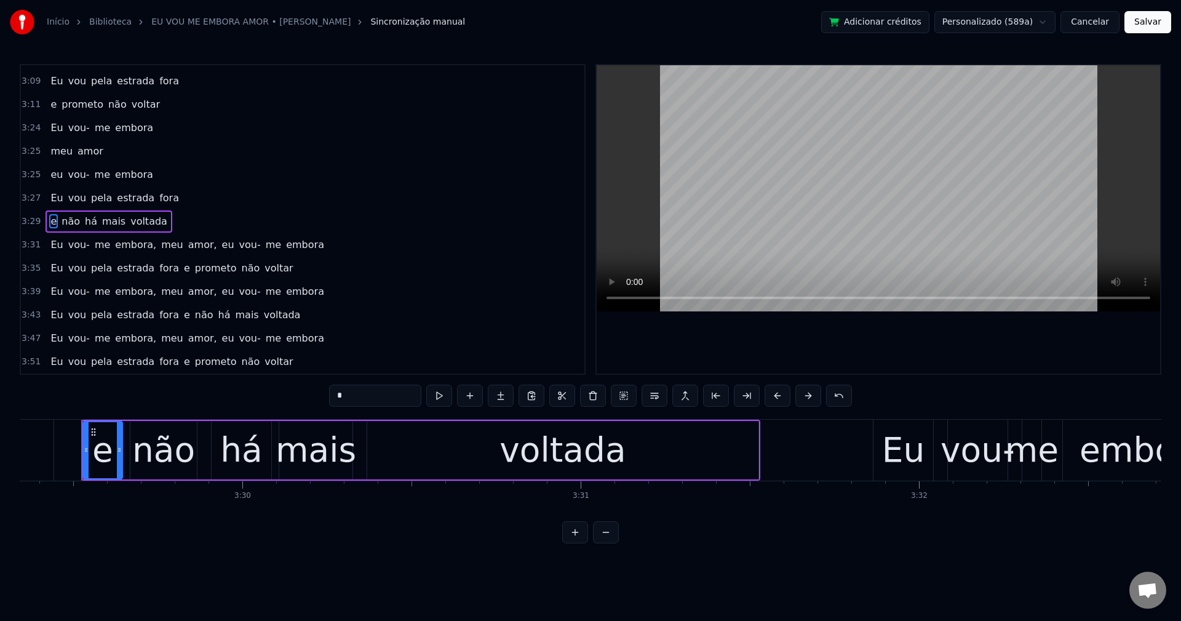
click at [143, 223] on span "voltada" at bounding box center [148, 221] width 39 height 14
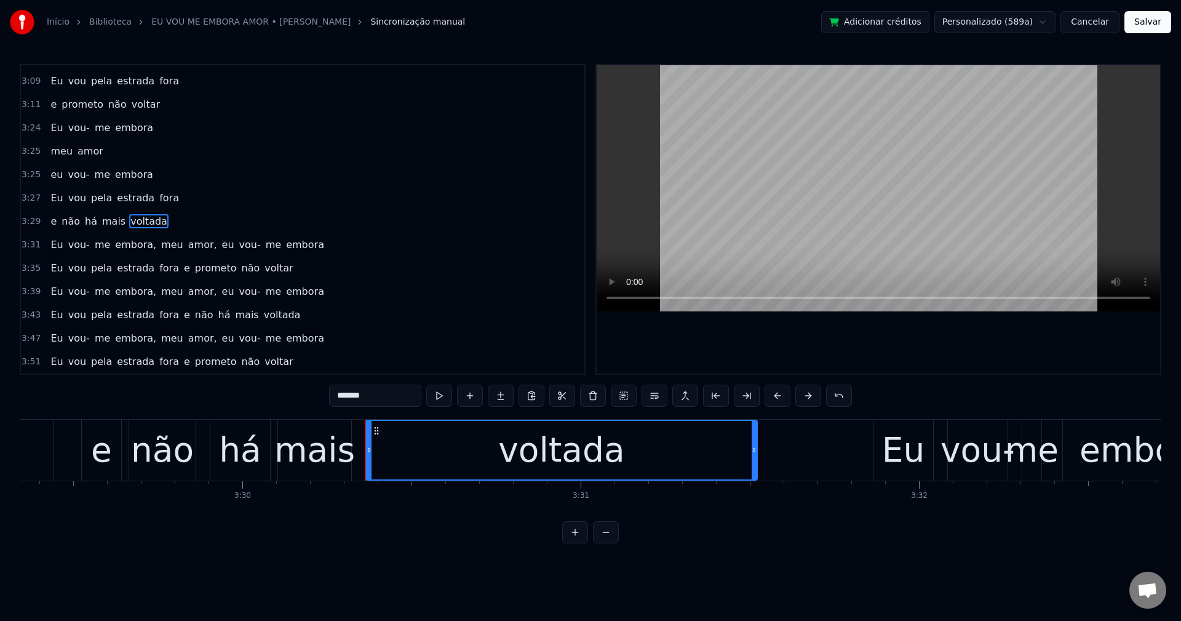
click at [406, 399] on input "*******" at bounding box center [375, 396] width 92 height 22
click at [127, 243] on span "embora," at bounding box center [136, 245] width 44 height 14
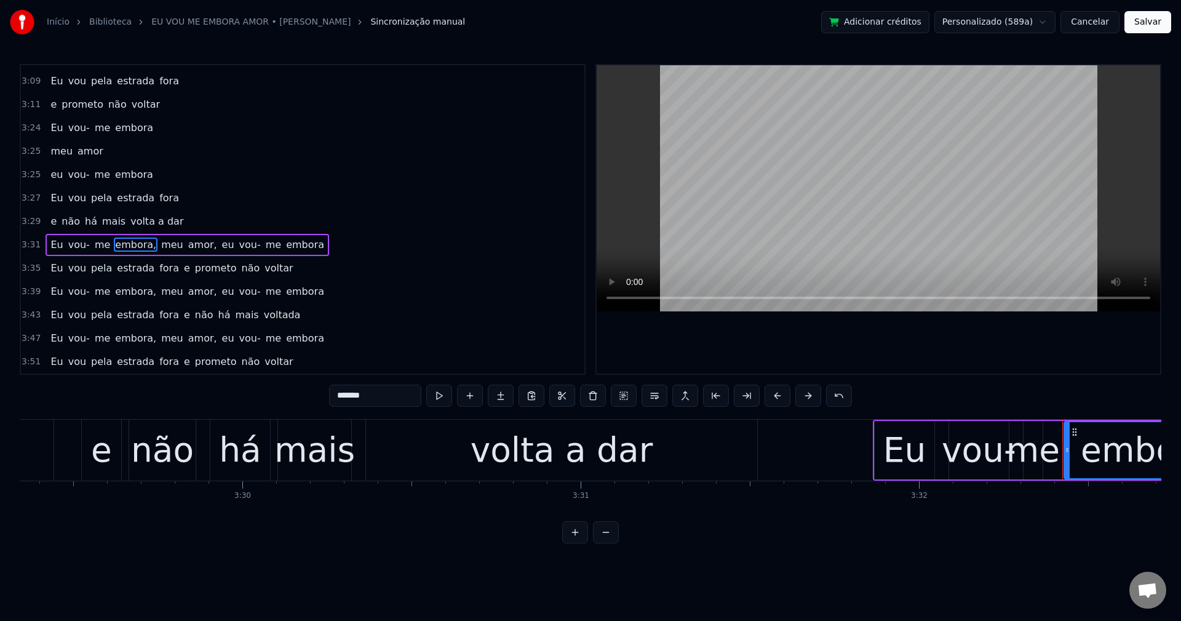
click at [406, 399] on input "*******" at bounding box center [375, 396] width 92 height 22
click at [157, 246] on span "meu" at bounding box center [169, 245] width 25 height 14
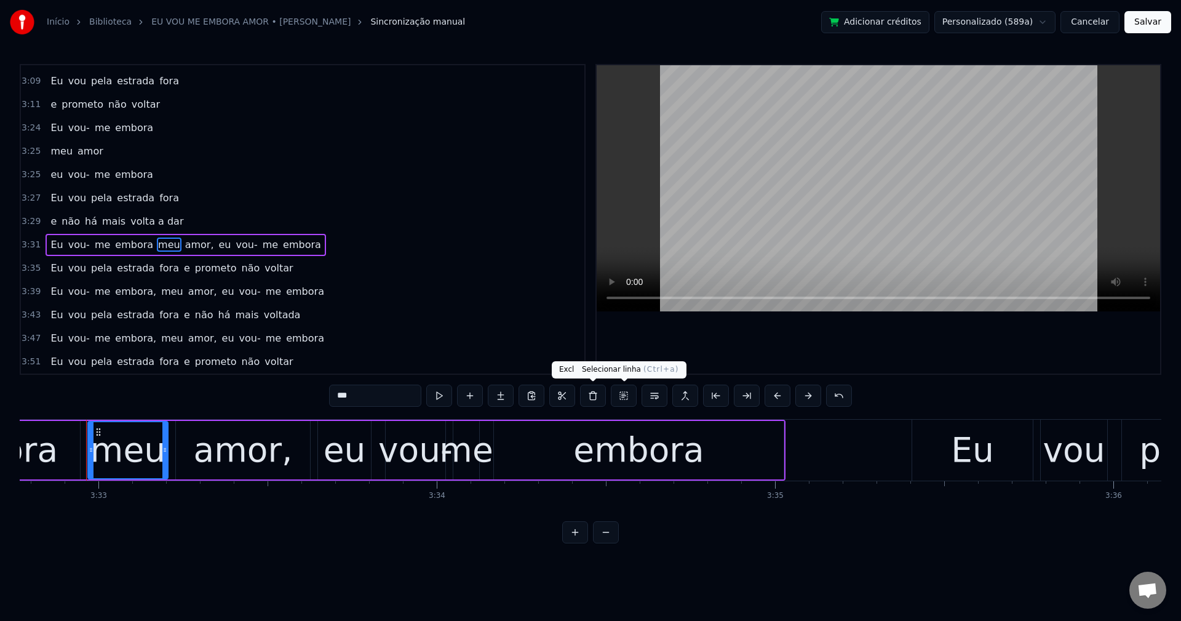
scroll to position [0, 72013]
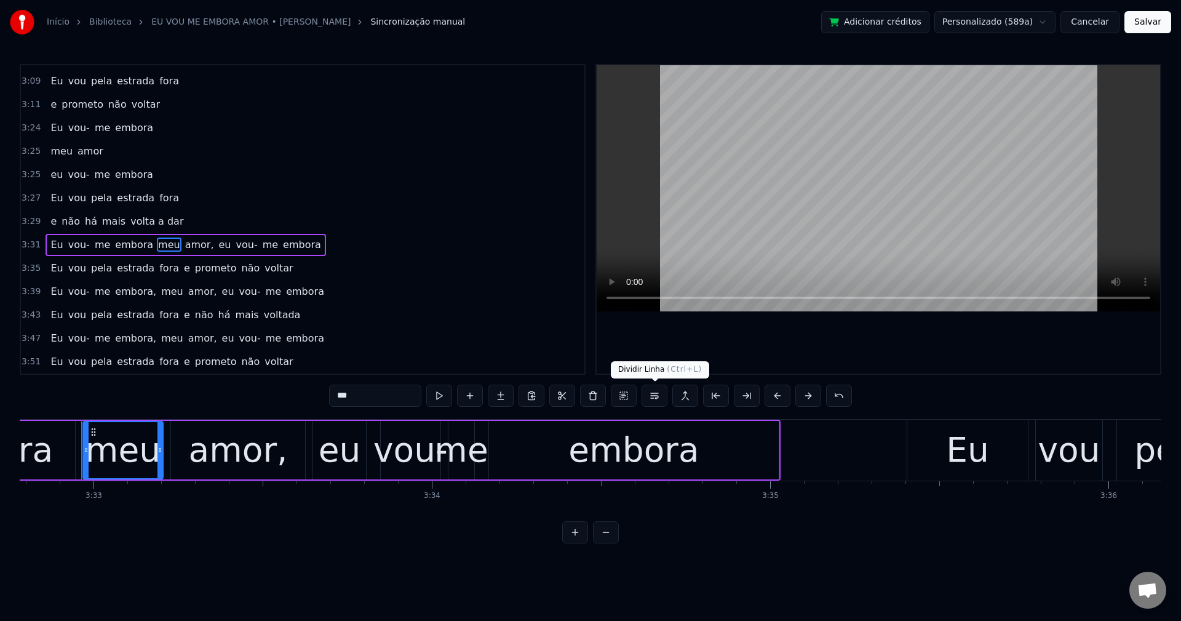
click at [655, 397] on button at bounding box center [655, 396] width 26 height 22
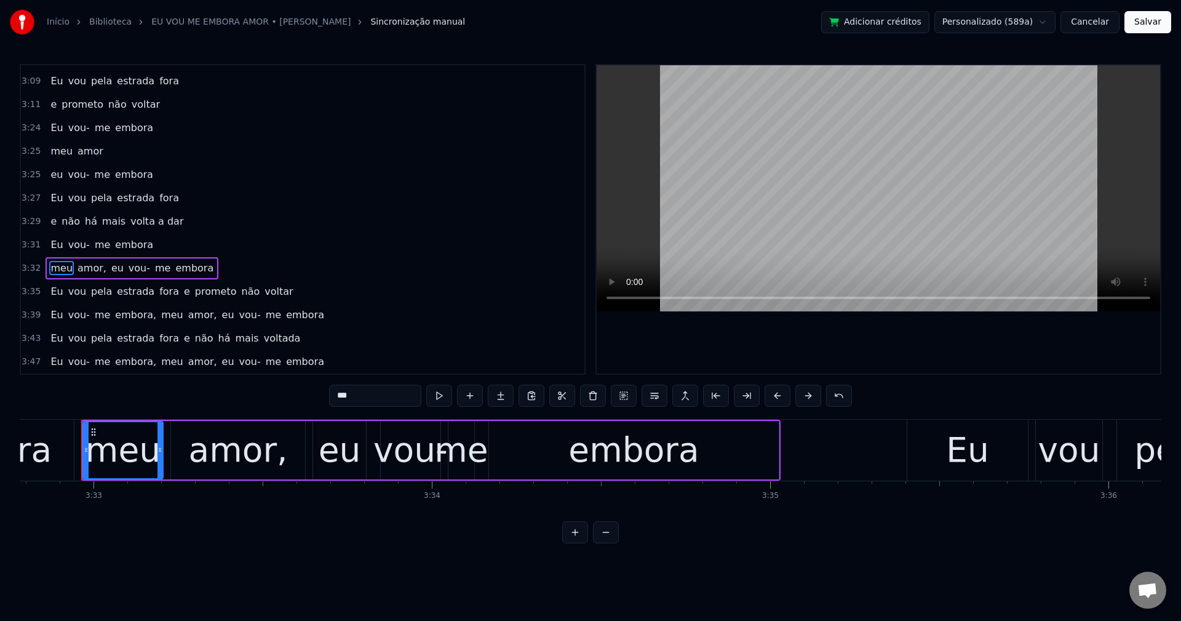
scroll to position [2287, 0]
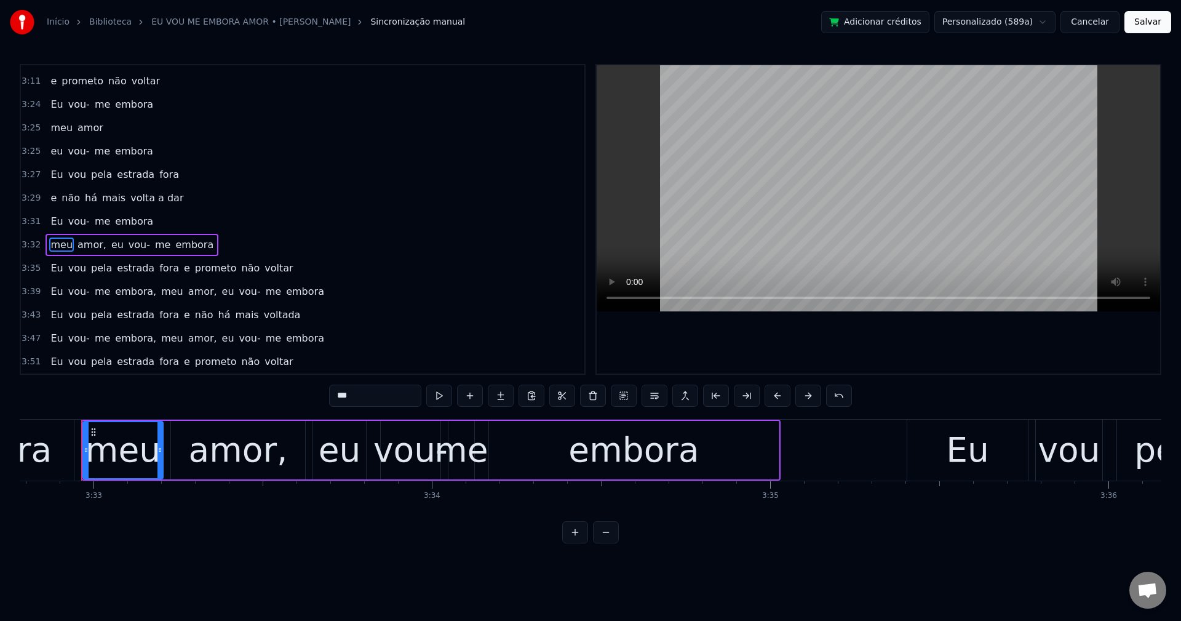
click at [79, 238] on span "amor," at bounding box center [91, 245] width 31 height 14
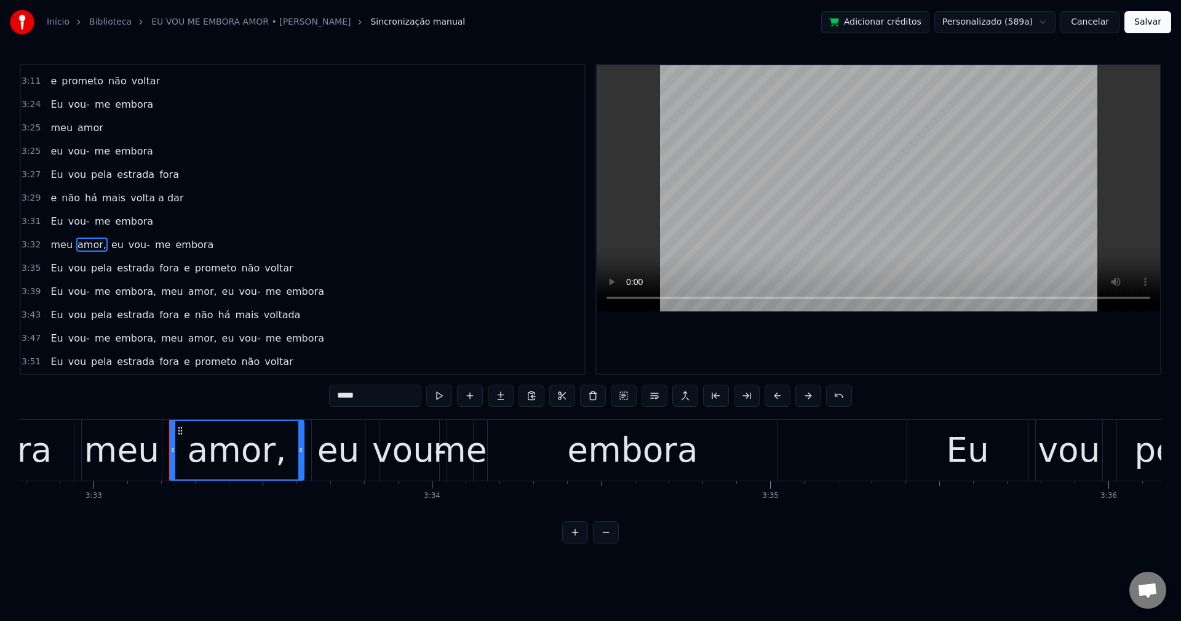
click at [393, 401] on input "*****" at bounding box center [375, 396] width 92 height 22
click at [107, 249] on span "eu" at bounding box center [114, 245] width 15 height 14
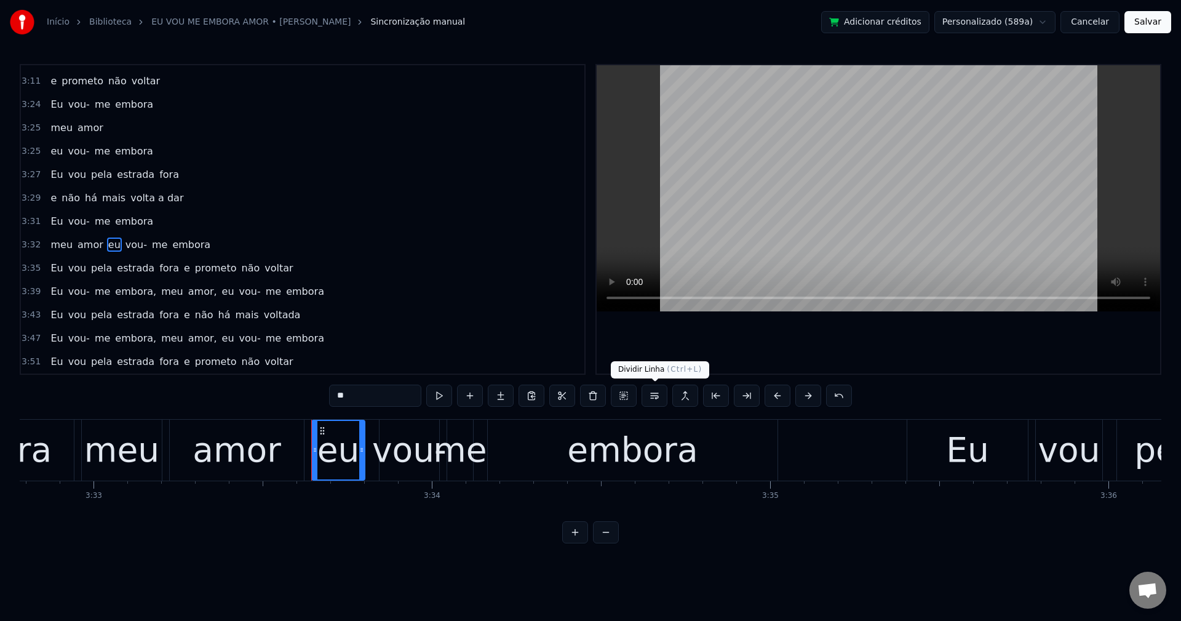
drag, startPoint x: 653, startPoint y: 399, endPoint x: 258, endPoint y: 327, distance: 401.6
click at [653, 399] on button at bounding box center [655, 396] width 26 height 22
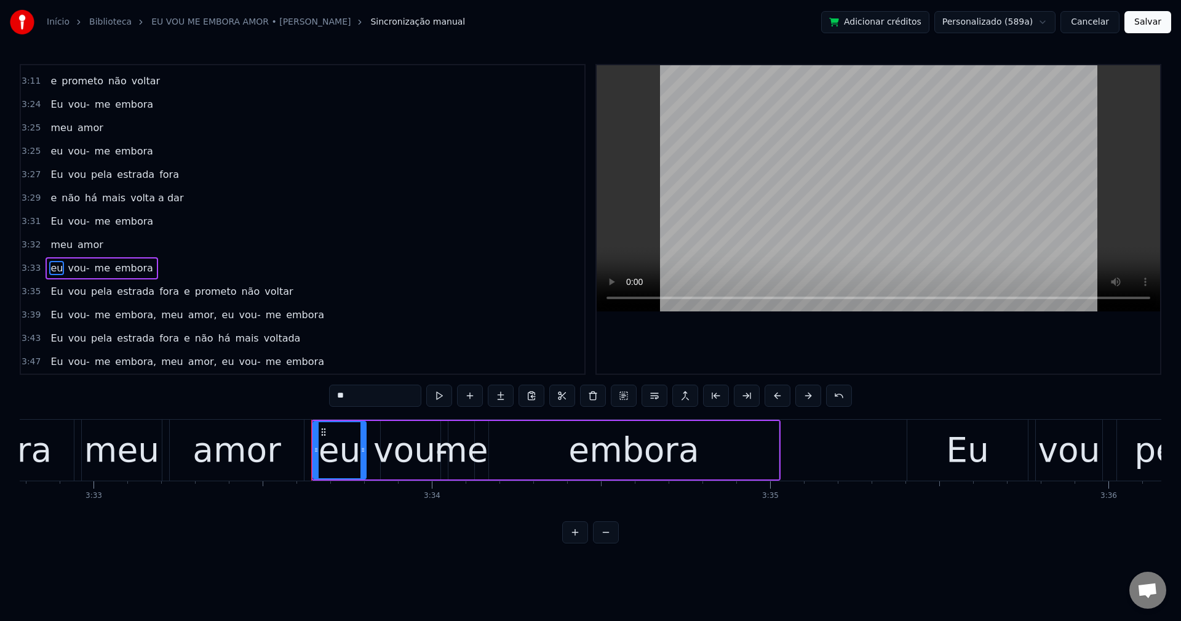
scroll to position [2311, 0]
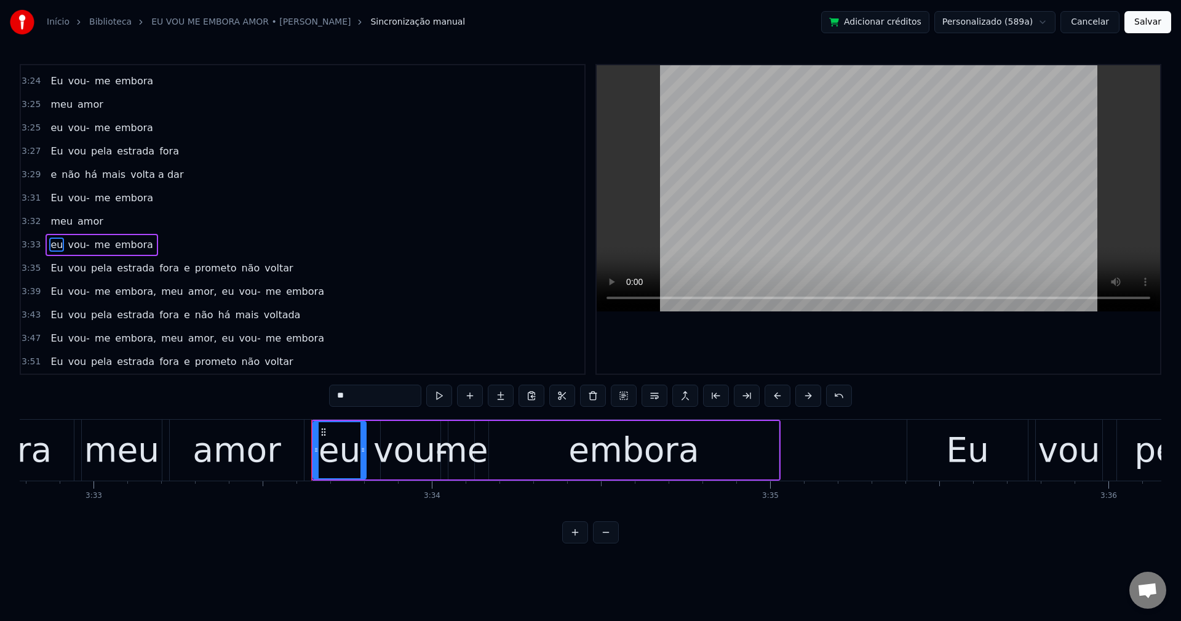
click at [183, 269] on span "e" at bounding box center [187, 268] width 9 height 14
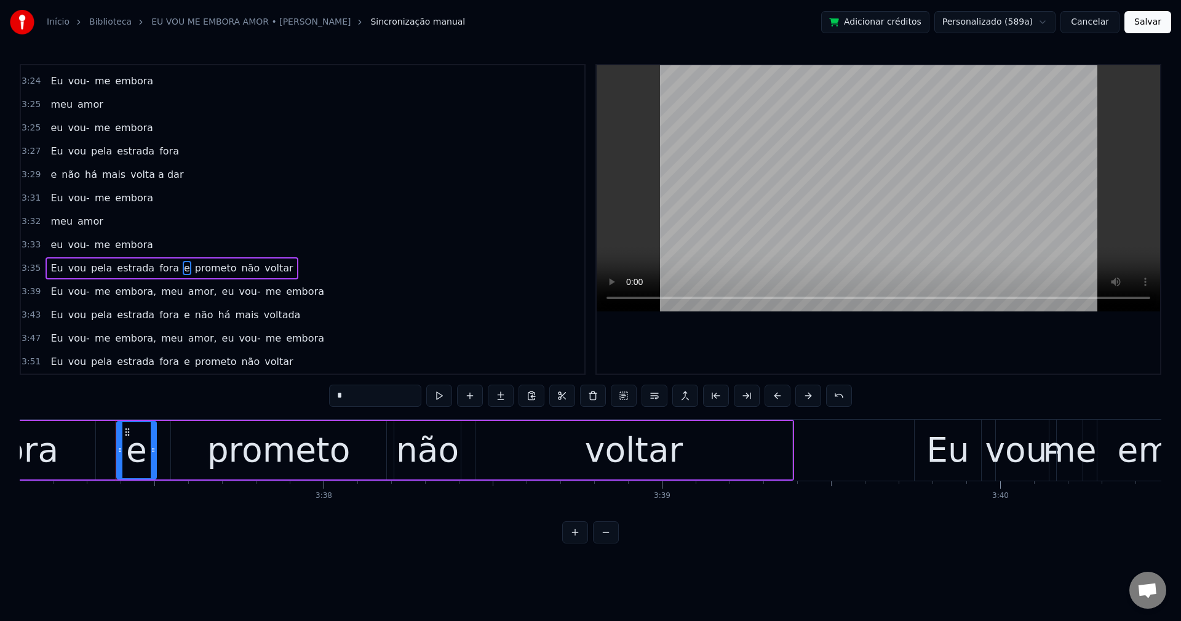
scroll to position [0, 73509]
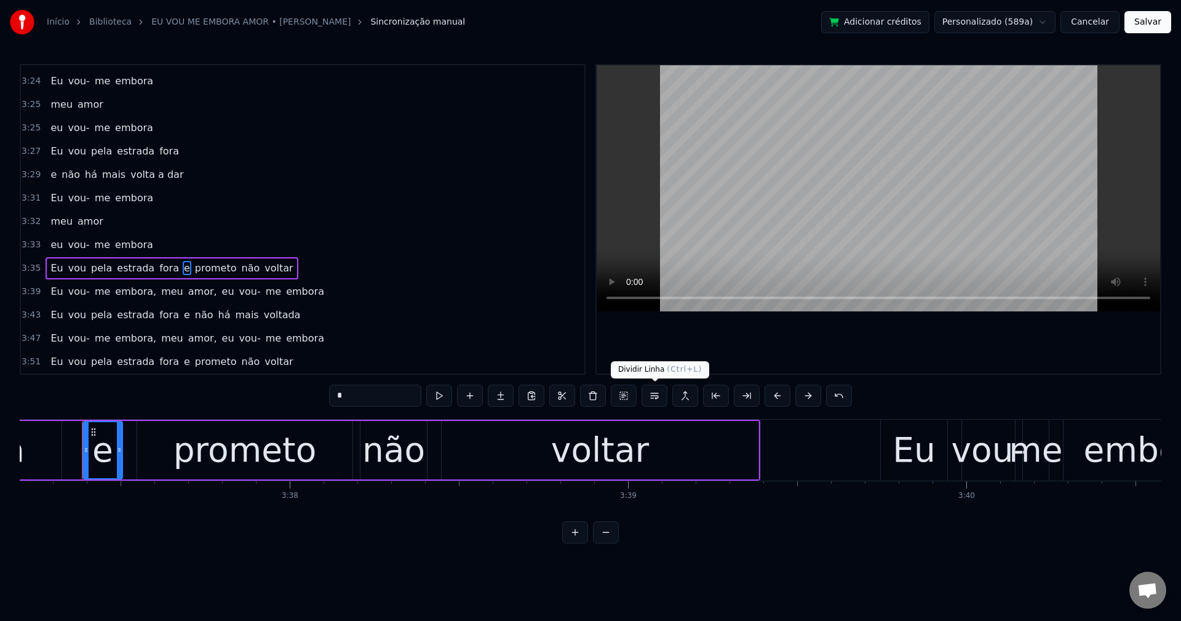
click at [658, 395] on button at bounding box center [655, 396] width 26 height 22
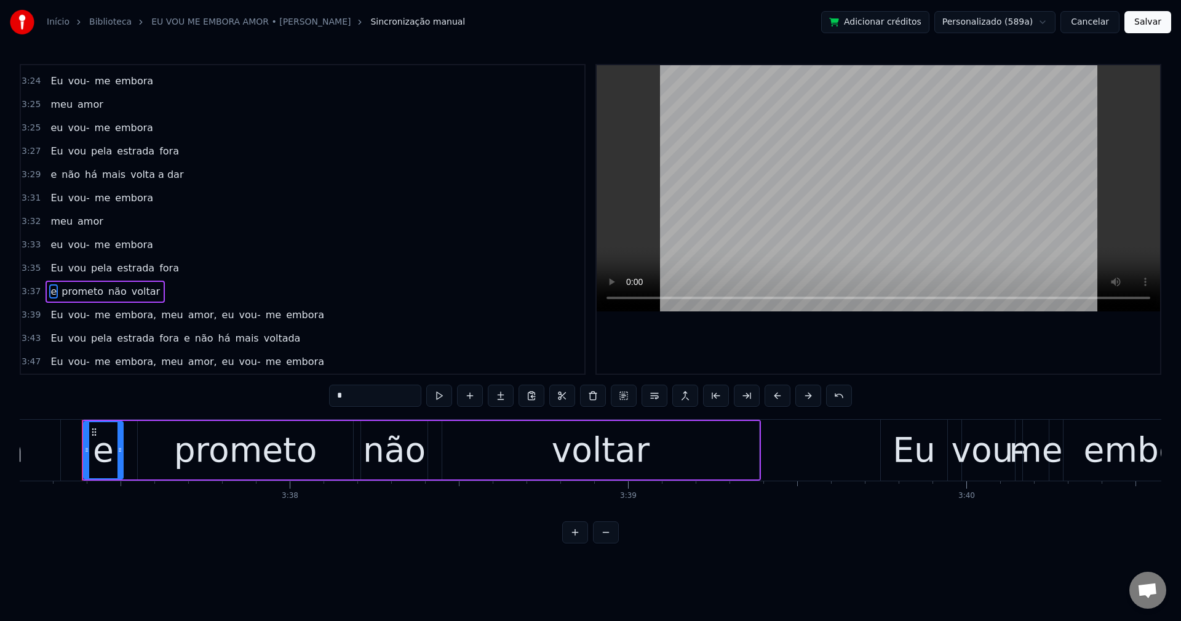
scroll to position [2334, 0]
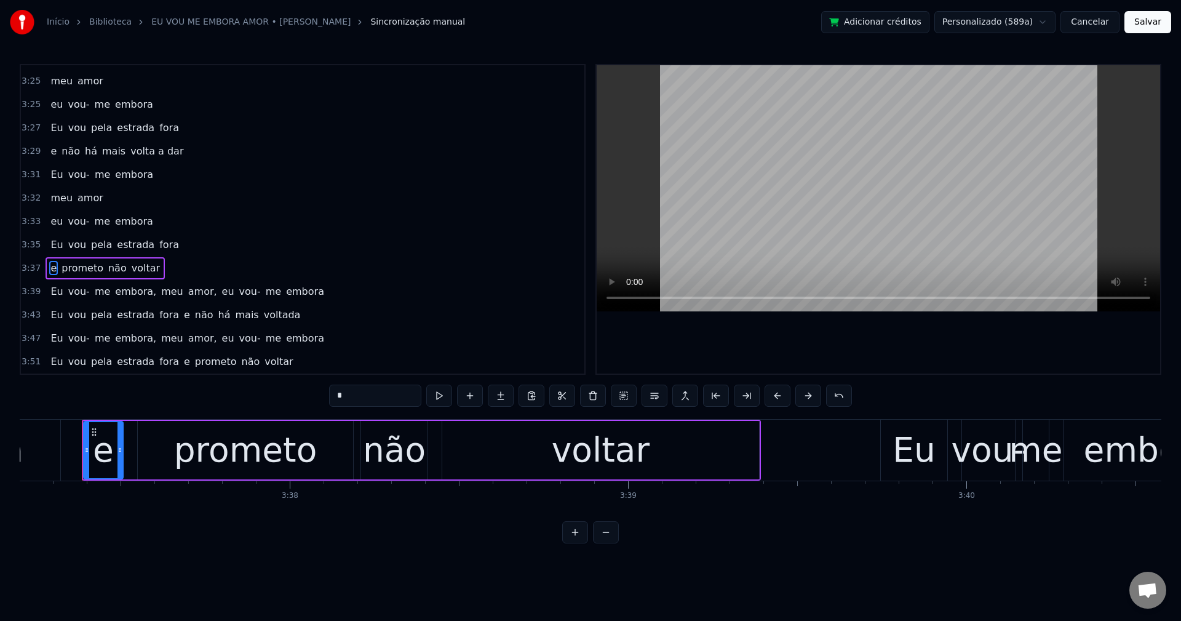
click at [130, 288] on span "embora," at bounding box center [136, 291] width 44 height 14
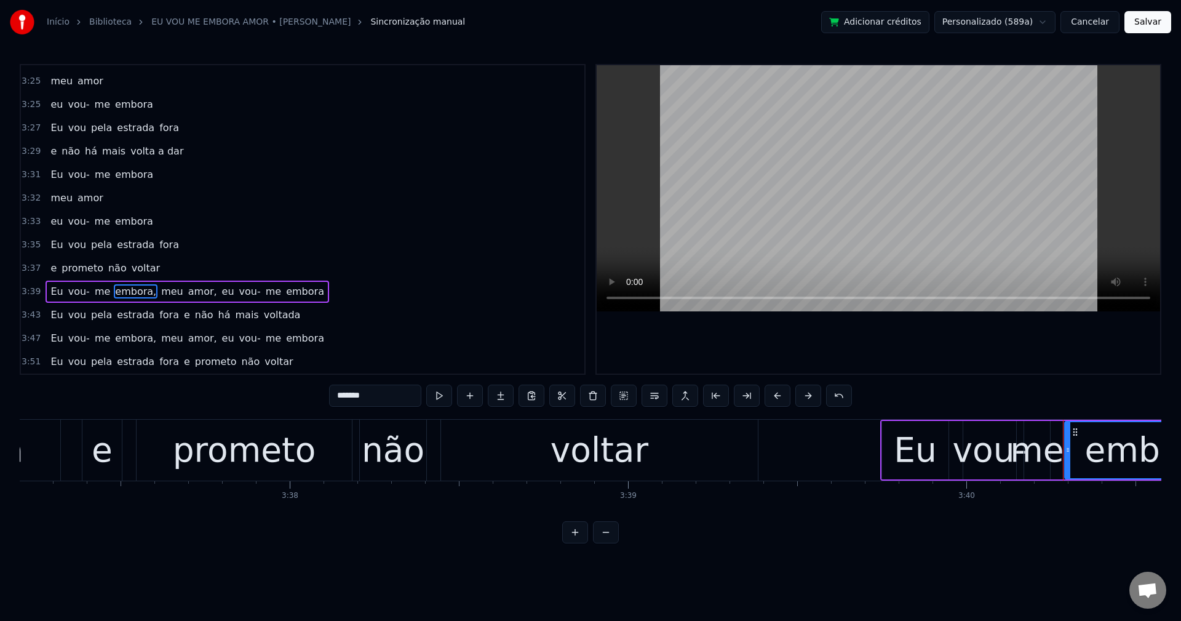
click at [404, 403] on input "*******" at bounding box center [375, 396] width 92 height 22
click at [157, 286] on span "meu" at bounding box center [169, 291] width 25 height 14
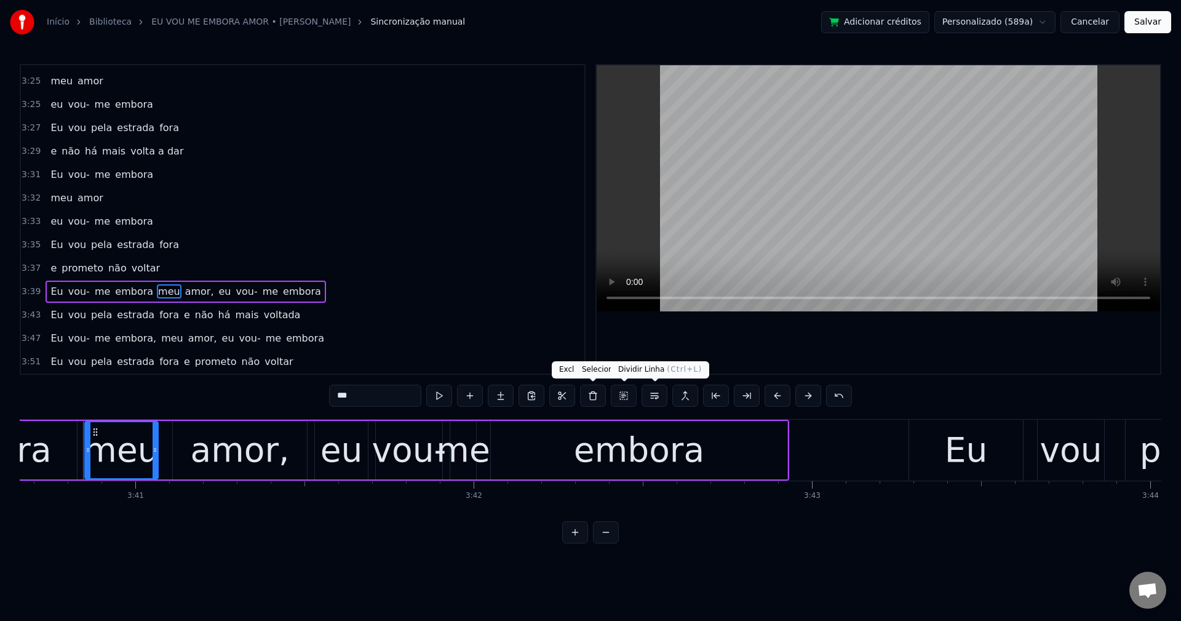
scroll to position [0, 74680]
click at [649, 394] on button at bounding box center [655, 396] width 26 height 22
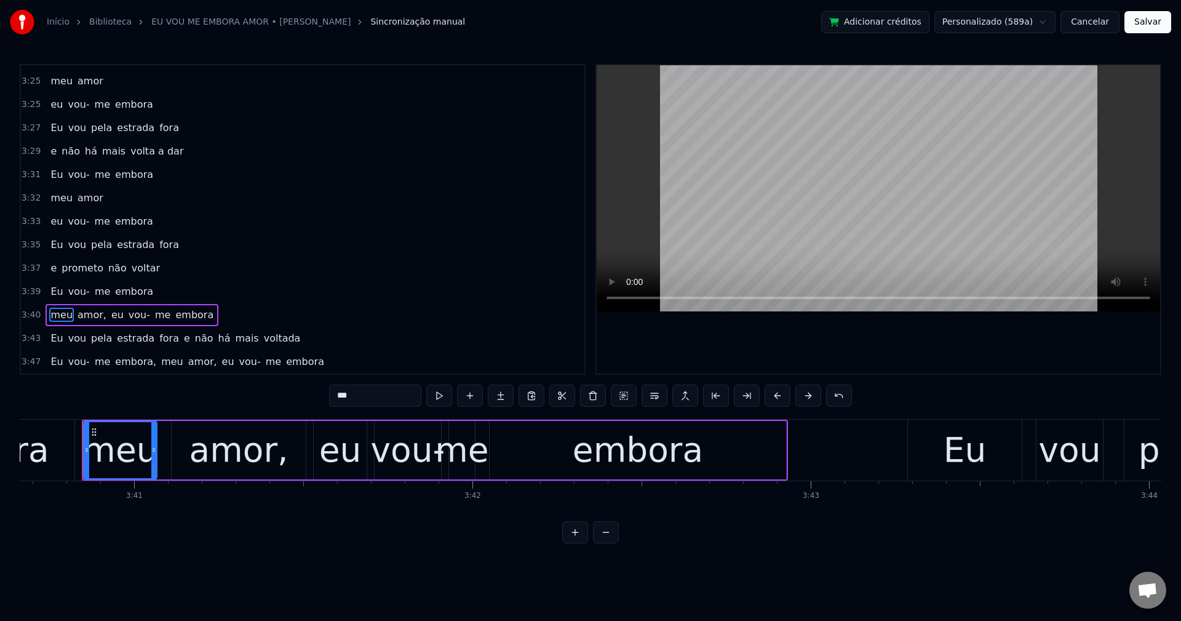
scroll to position [2357, 0]
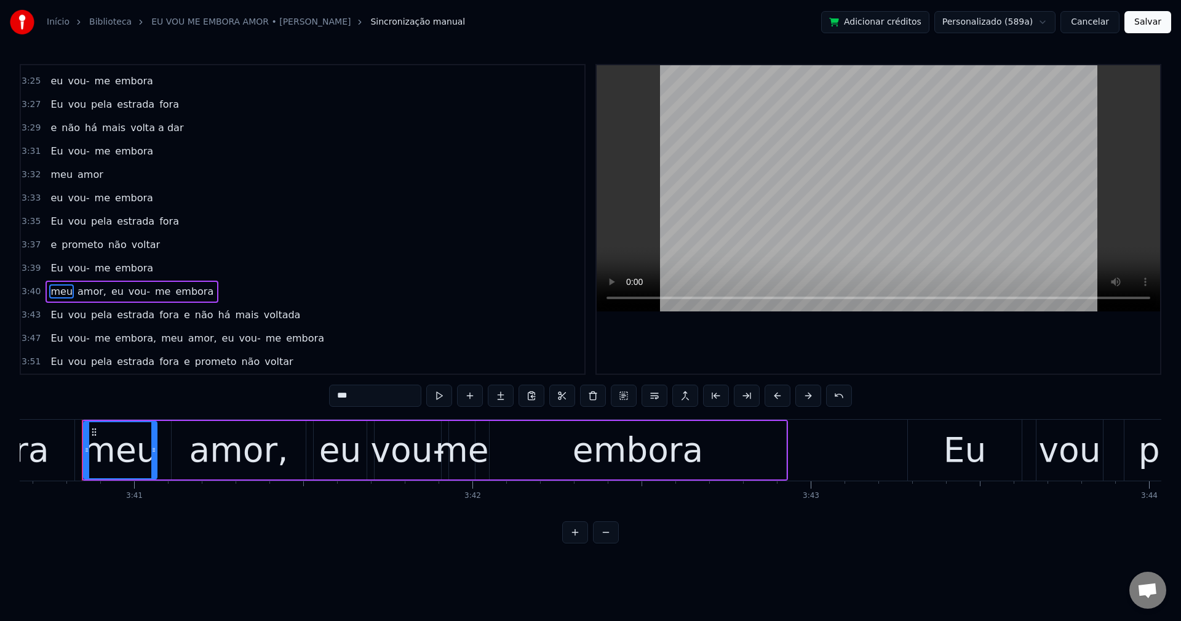
click at [90, 294] on span "amor," at bounding box center [91, 291] width 31 height 14
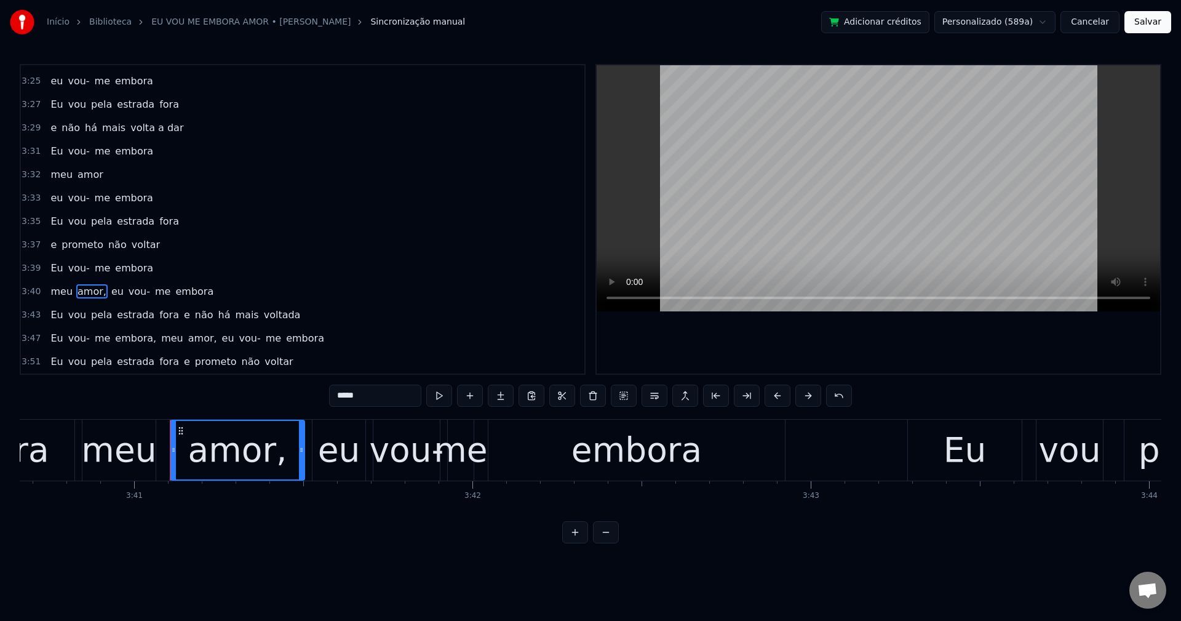
click at [388, 395] on input "*****" at bounding box center [375, 396] width 92 height 22
click at [107, 287] on span "eu" at bounding box center [114, 291] width 15 height 14
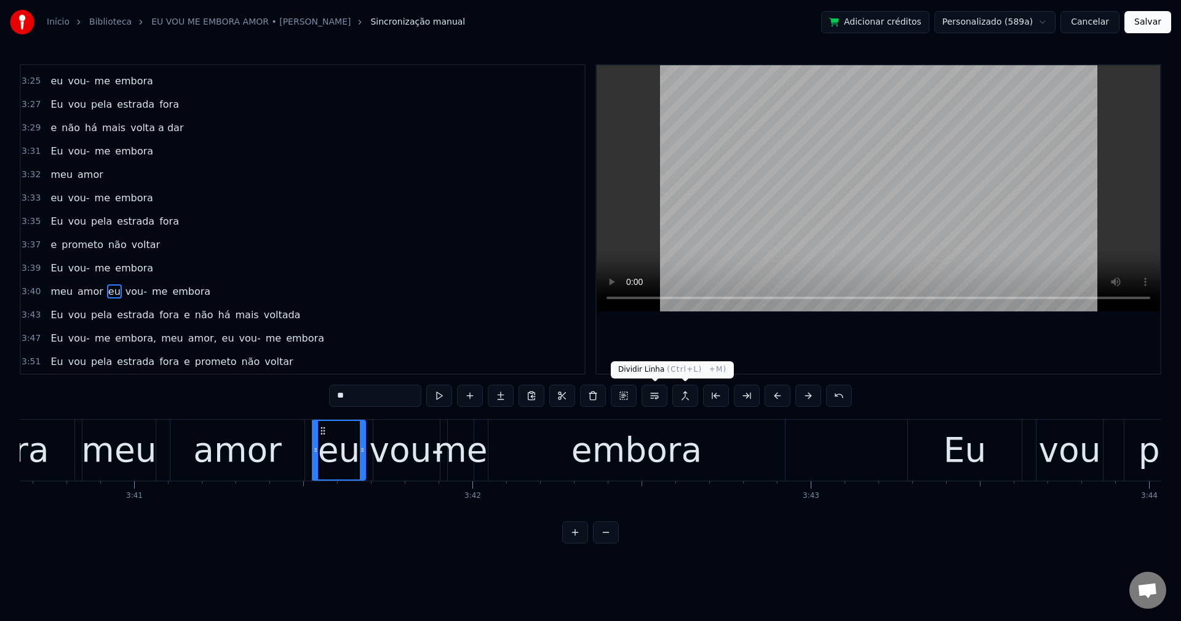
click at [650, 400] on button at bounding box center [655, 396] width 26 height 22
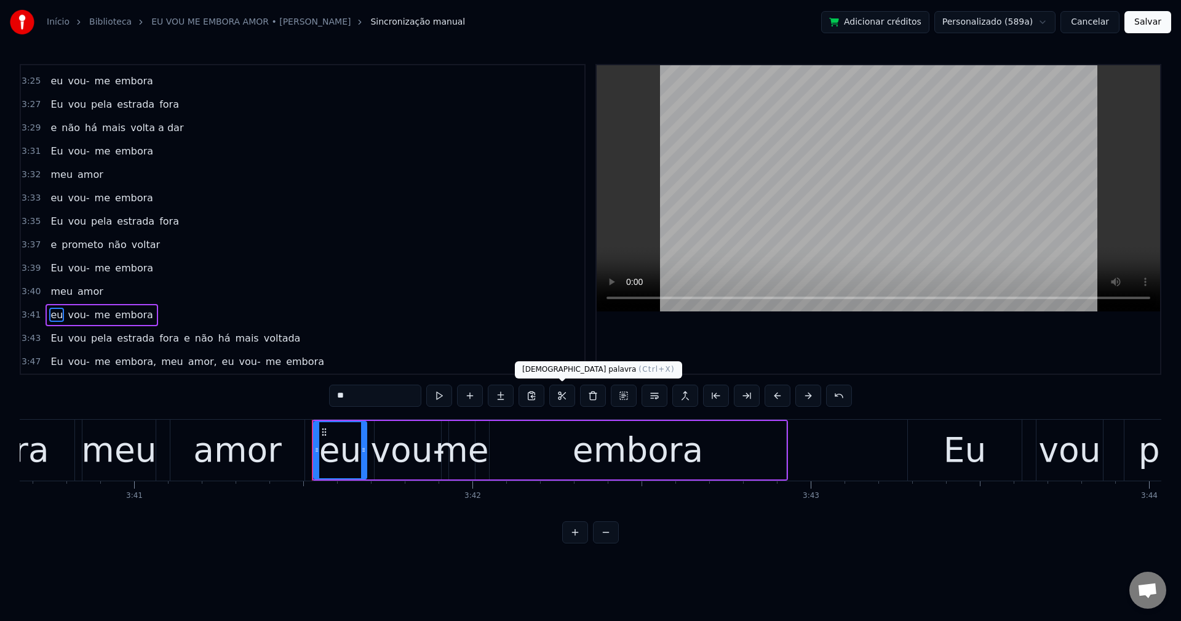
scroll to position [2381, 0]
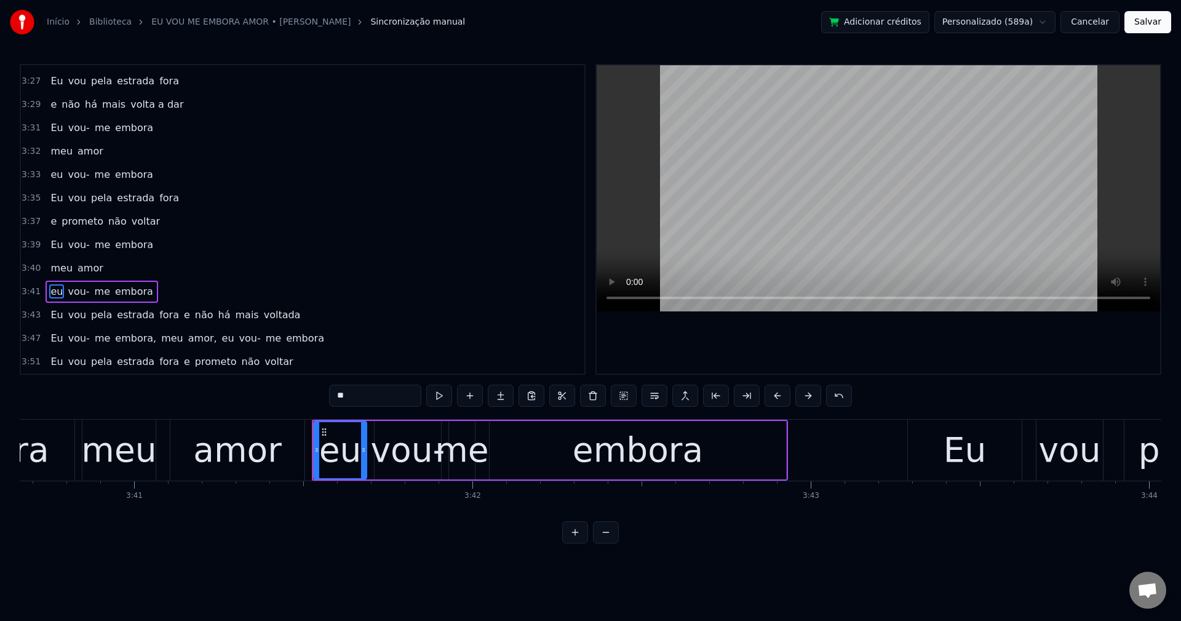
click at [183, 314] on span "e" at bounding box center [187, 315] width 9 height 14
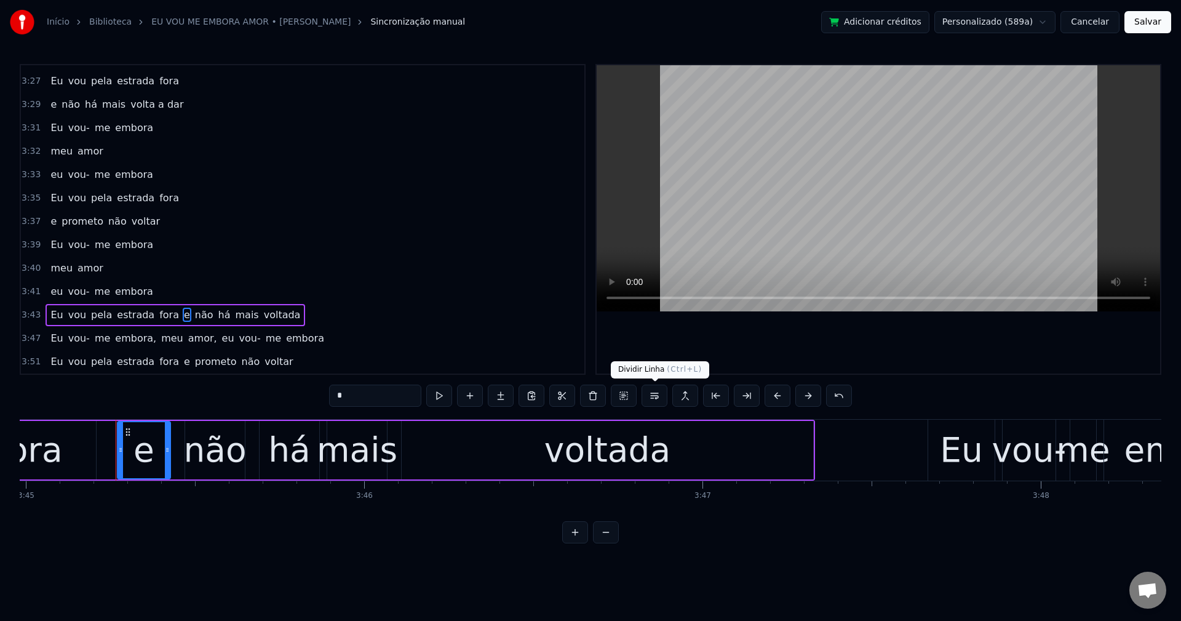
scroll to position [0, 76175]
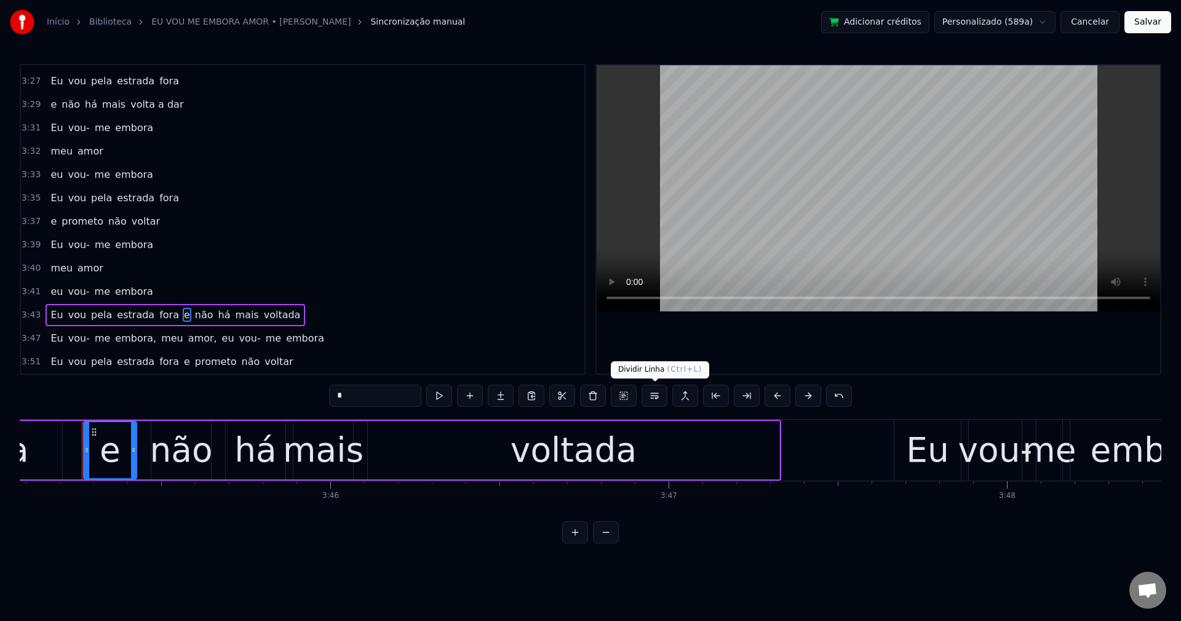
drag, startPoint x: 654, startPoint y: 400, endPoint x: 645, endPoint y: 398, distance: 8.8
click at [645, 398] on button at bounding box center [655, 396] width 26 height 22
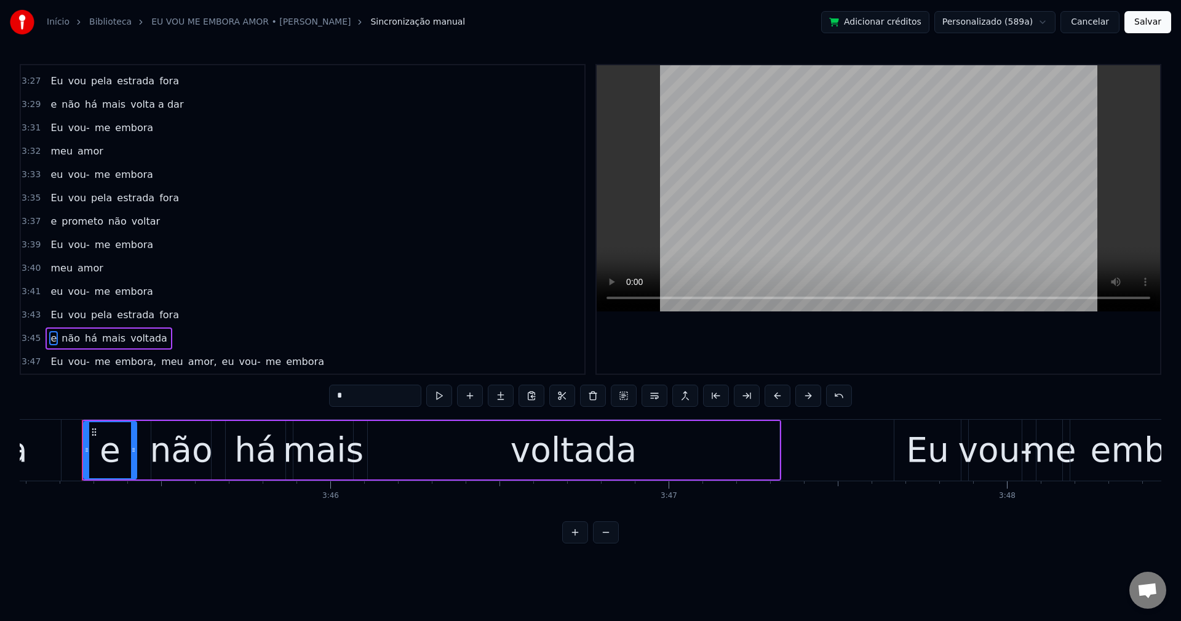
scroll to position [2404, 0]
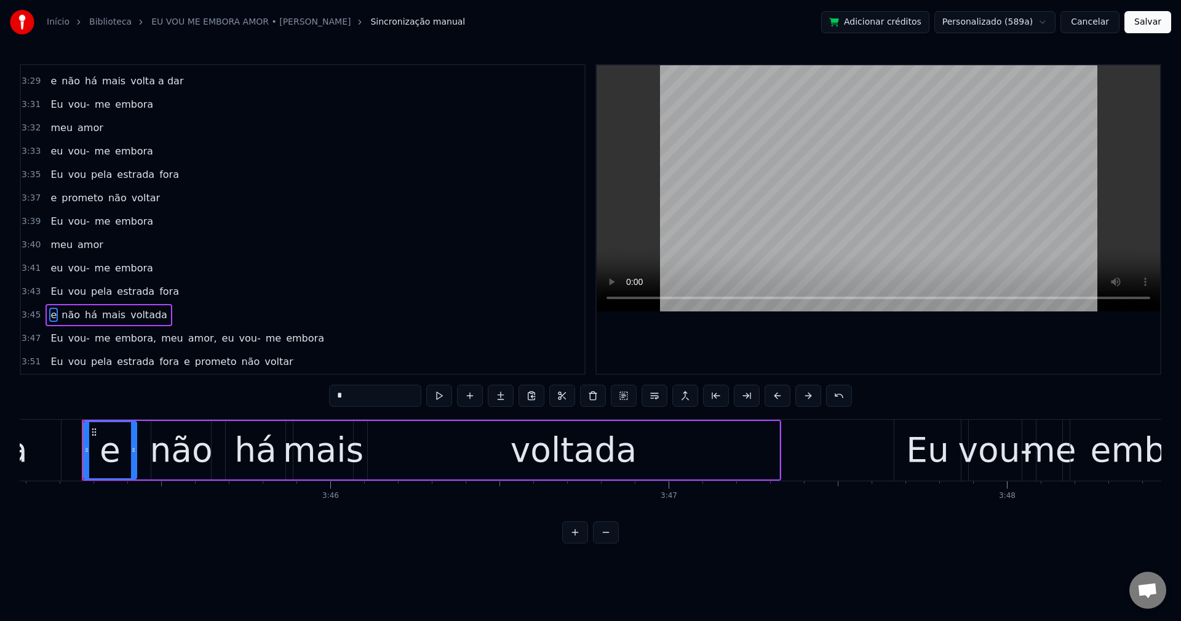
click at [133, 316] on span "voltada" at bounding box center [148, 315] width 39 height 14
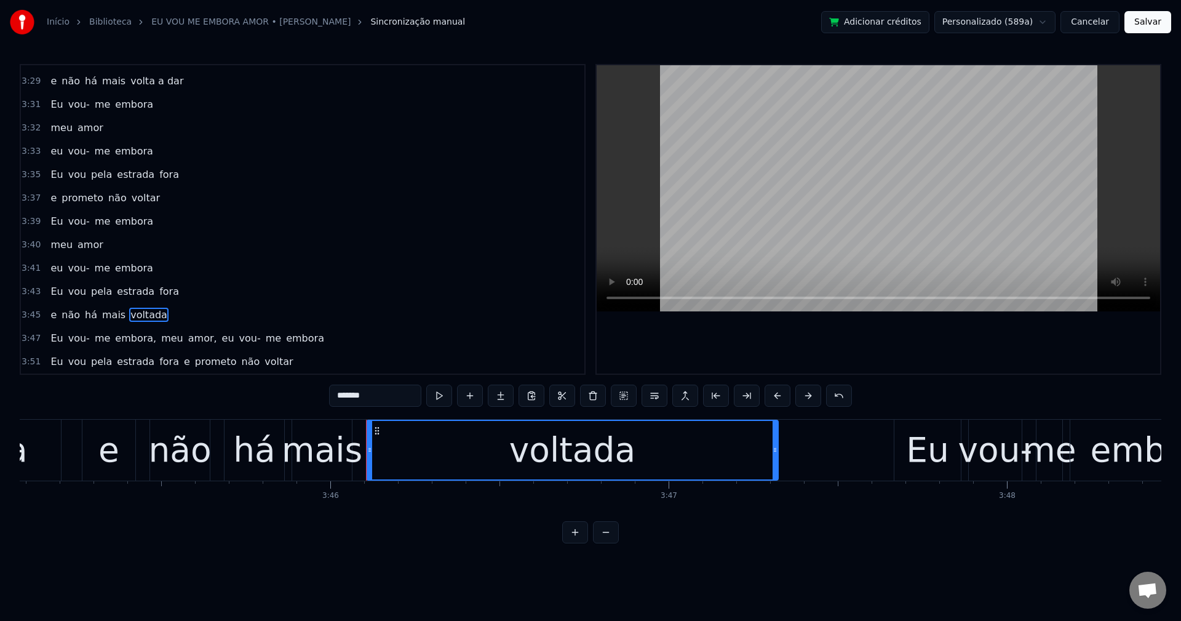
click at [386, 397] on input "*******" at bounding box center [375, 396] width 92 height 22
click at [129, 340] on span "embora," at bounding box center [136, 338] width 44 height 14
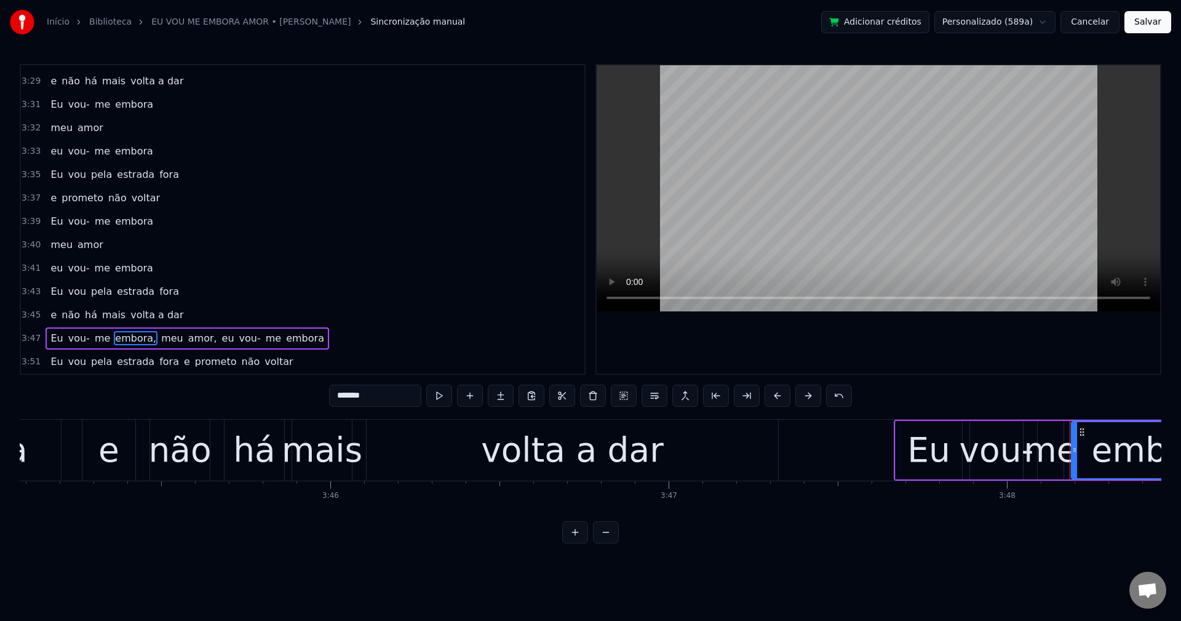
click at [399, 396] on input "*******" at bounding box center [375, 396] width 92 height 22
click at [158, 337] on span "meu" at bounding box center [169, 338] width 25 height 14
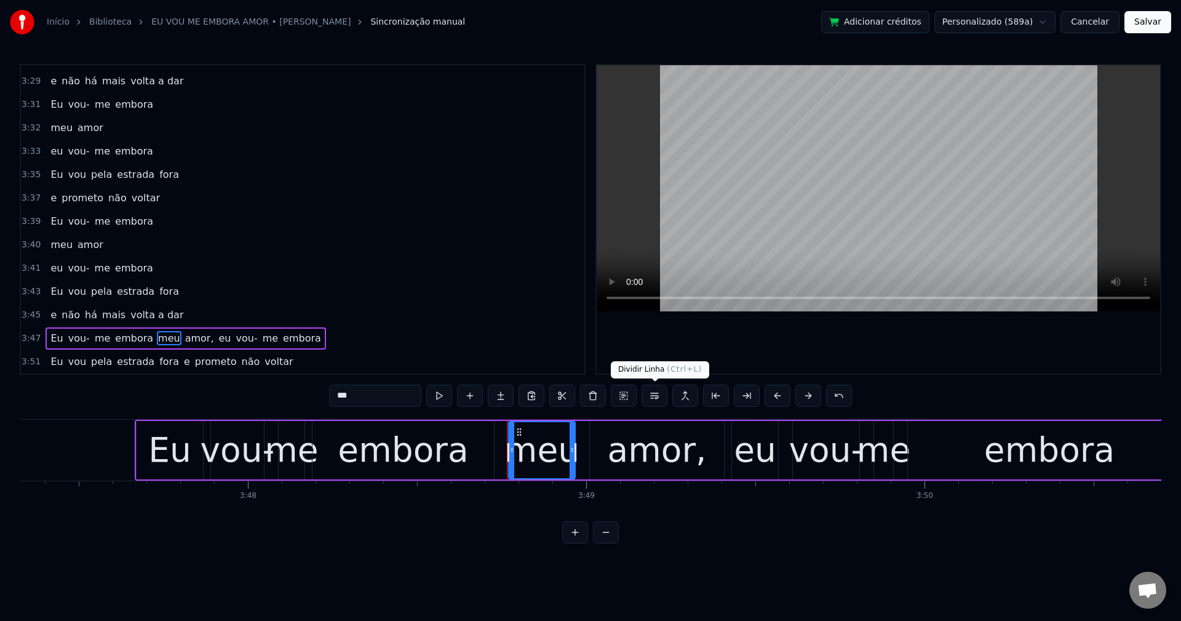
click at [656, 401] on button at bounding box center [655, 396] width 26 height 22
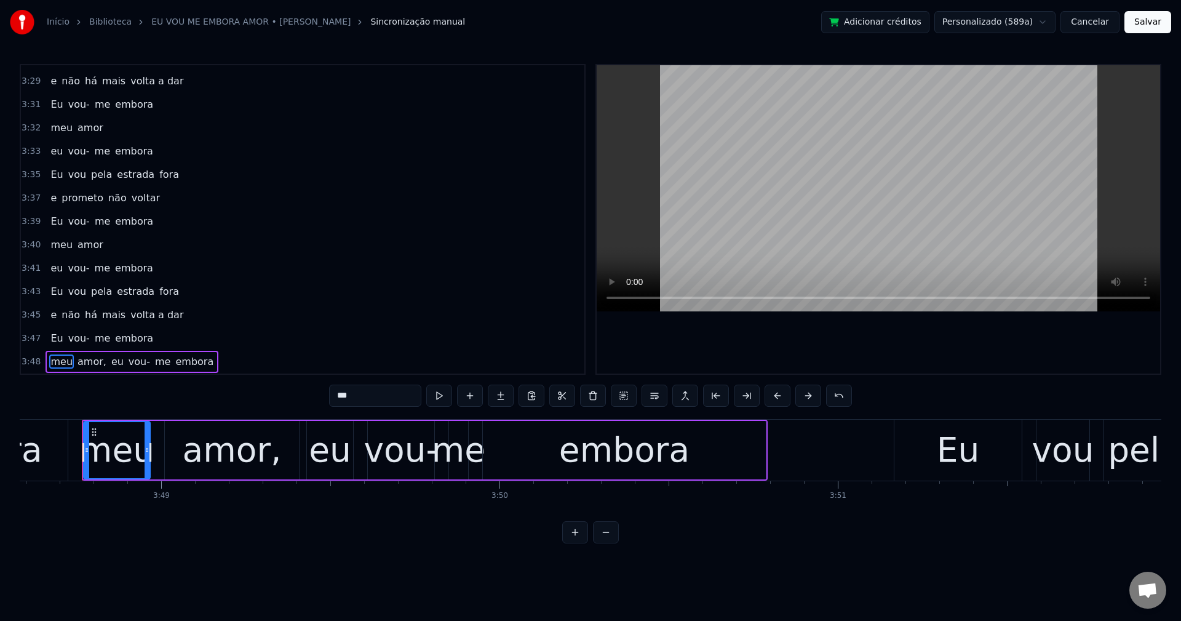
scroll to position [2427, 0]
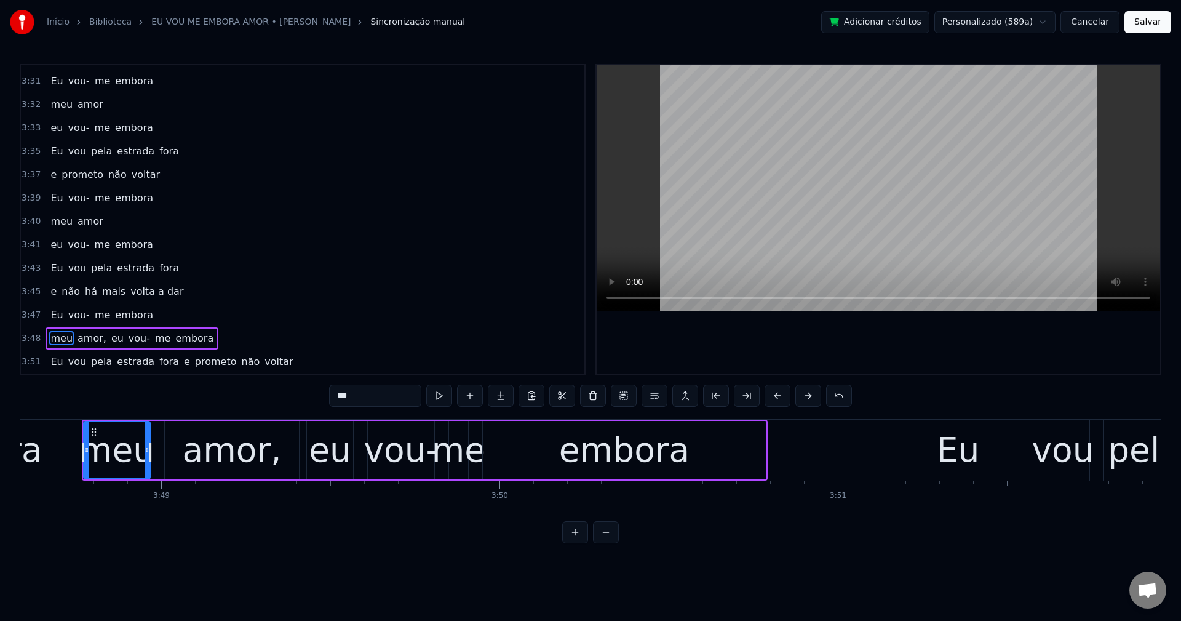
click at [86, 340] on span "amor," at bounding box center [91, 338] width 31 height 14
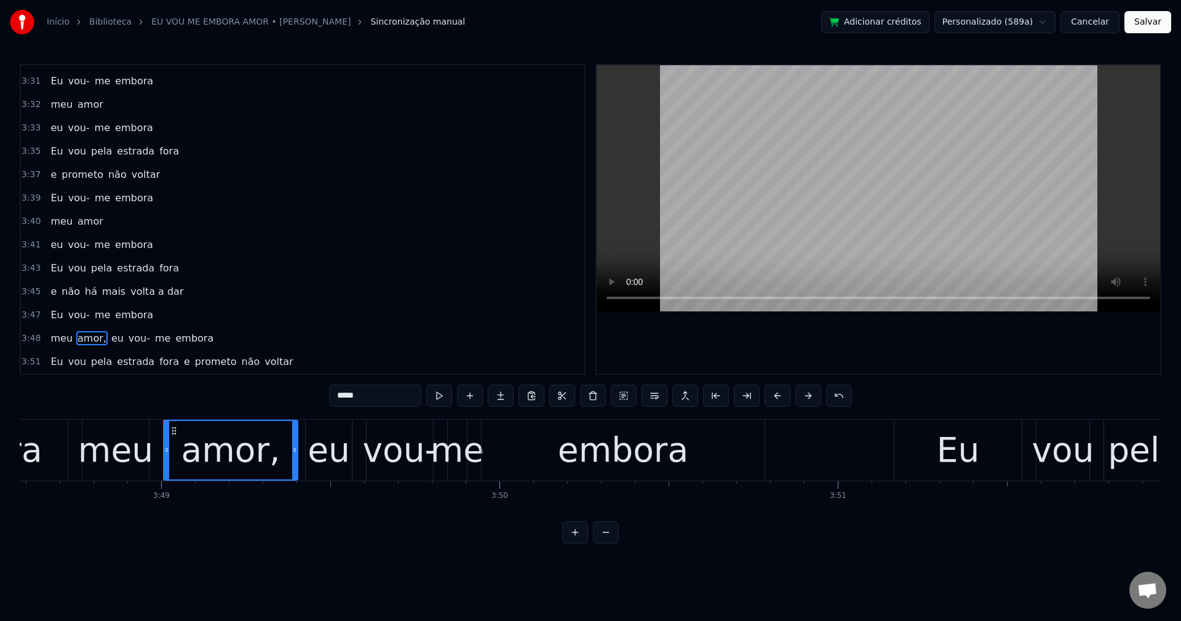
click at [400, 385] on input "*****" at bounding box center [375, 396] width 92 height 22
click at [107, 341] on span "eu" at bounding box center [114, 338] width 15 height 14
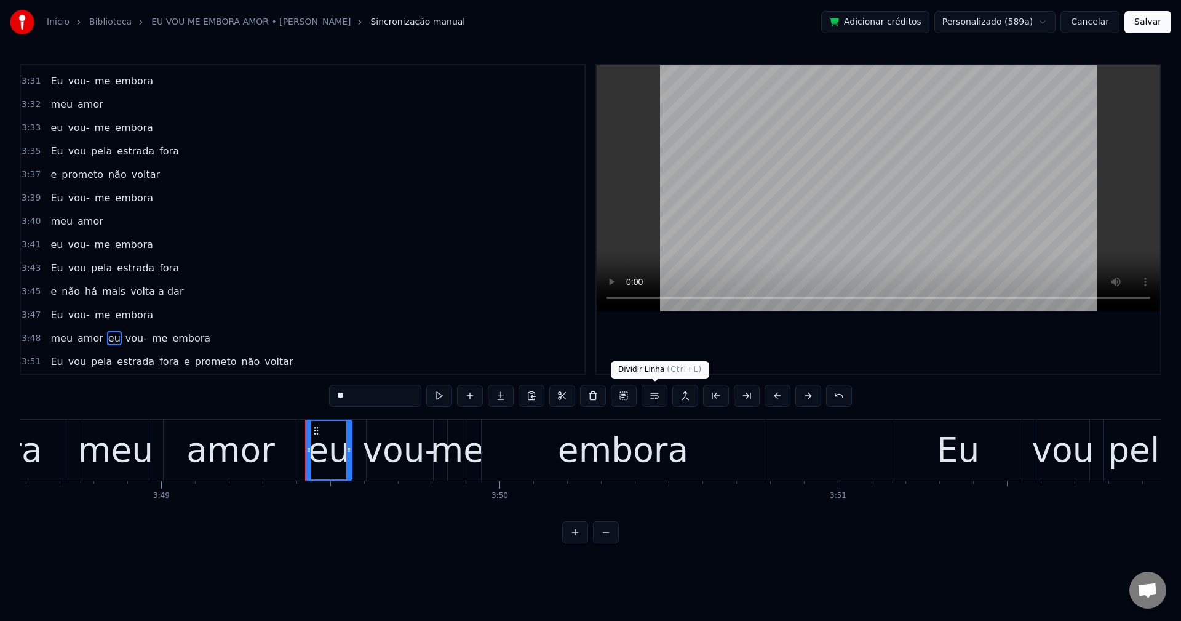
click at [656, 397] on button at bounding box center [655, 396] width 26 height 22
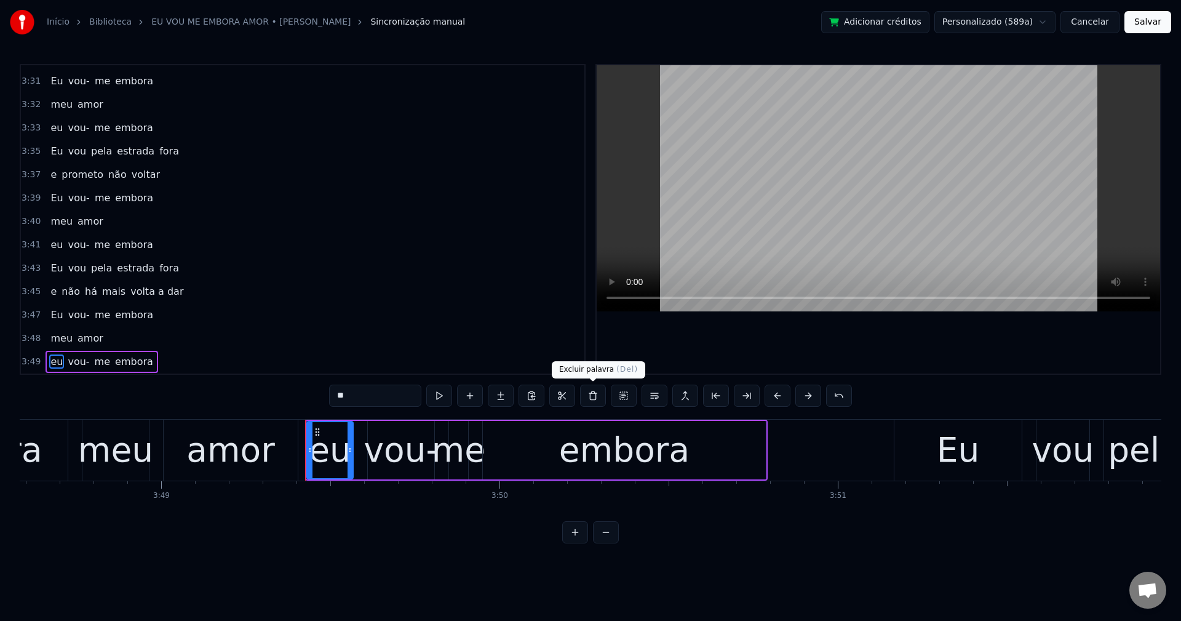
scroll to position [2451, 0]
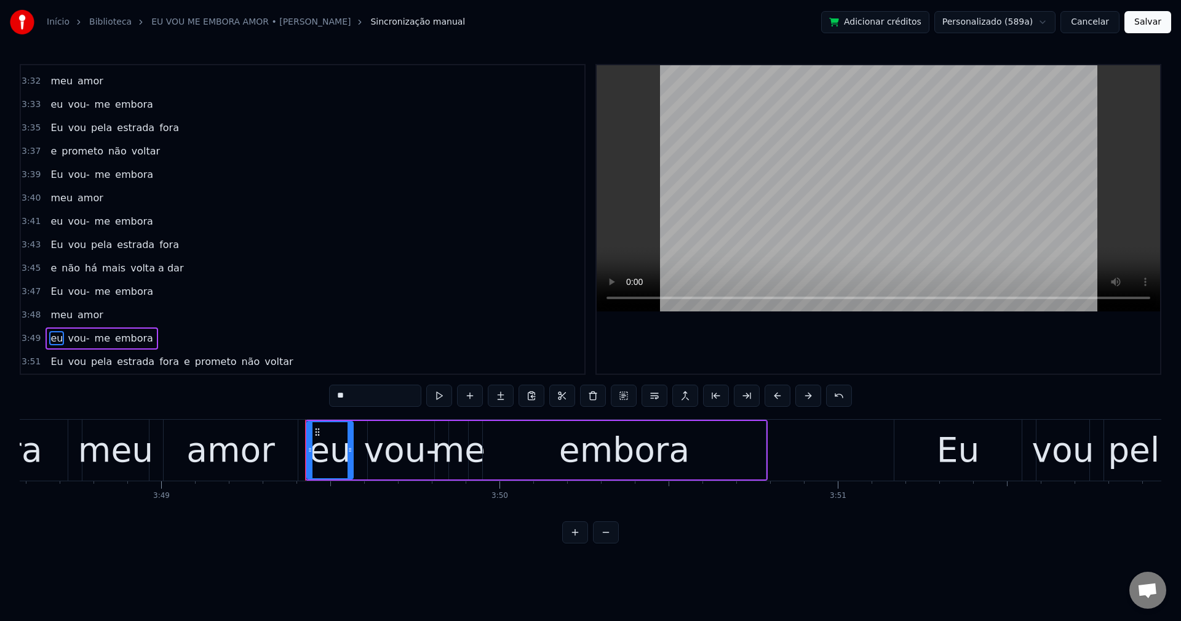
click at [183, 362] on span "e" at bounding box center [187, 361] width 9 height 14
type input "*"
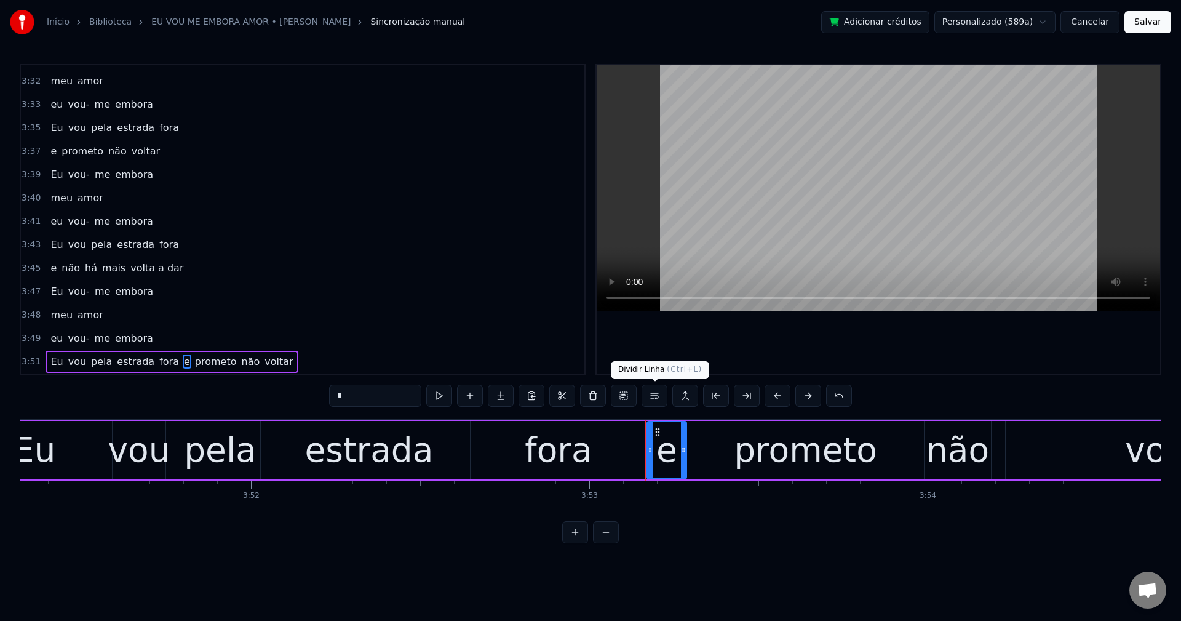
click at [653, 396] on button at bounding box center [655, 396] width 26 height 22
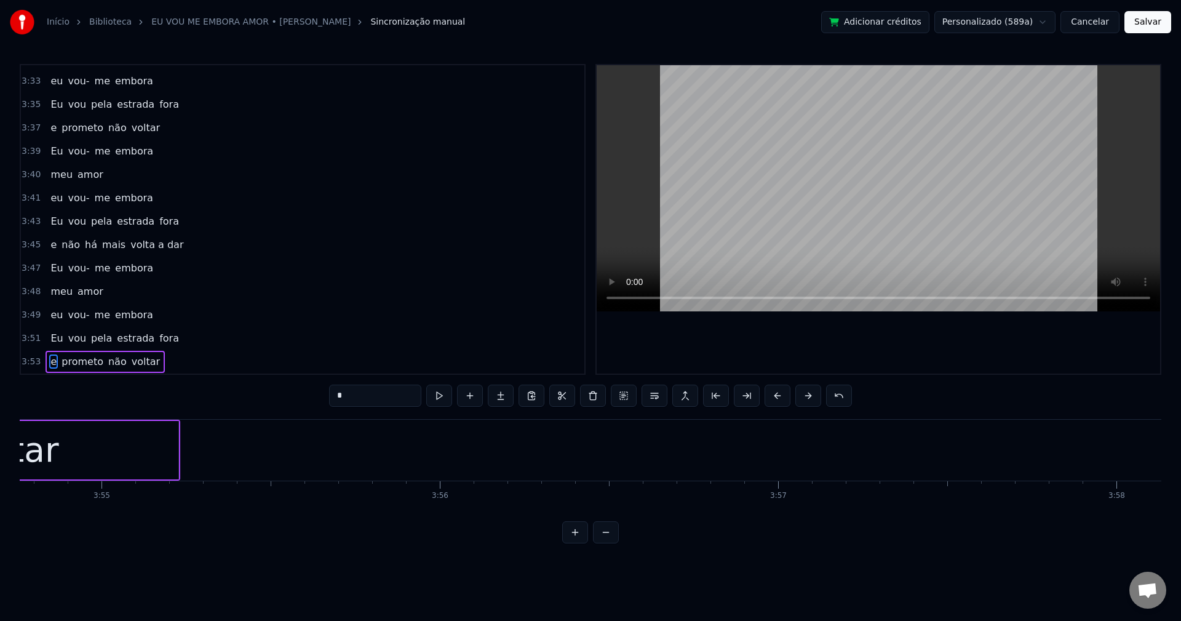
scroll to position [0, 79451]
drag, startPoint x: 1001, startPoint y: 67, endPoint x: 862, endPoint y: 307, distance: 277.4
click at [1151, 26] on button "Salvar" at bounding box center [1148, 22] width 47 height 22
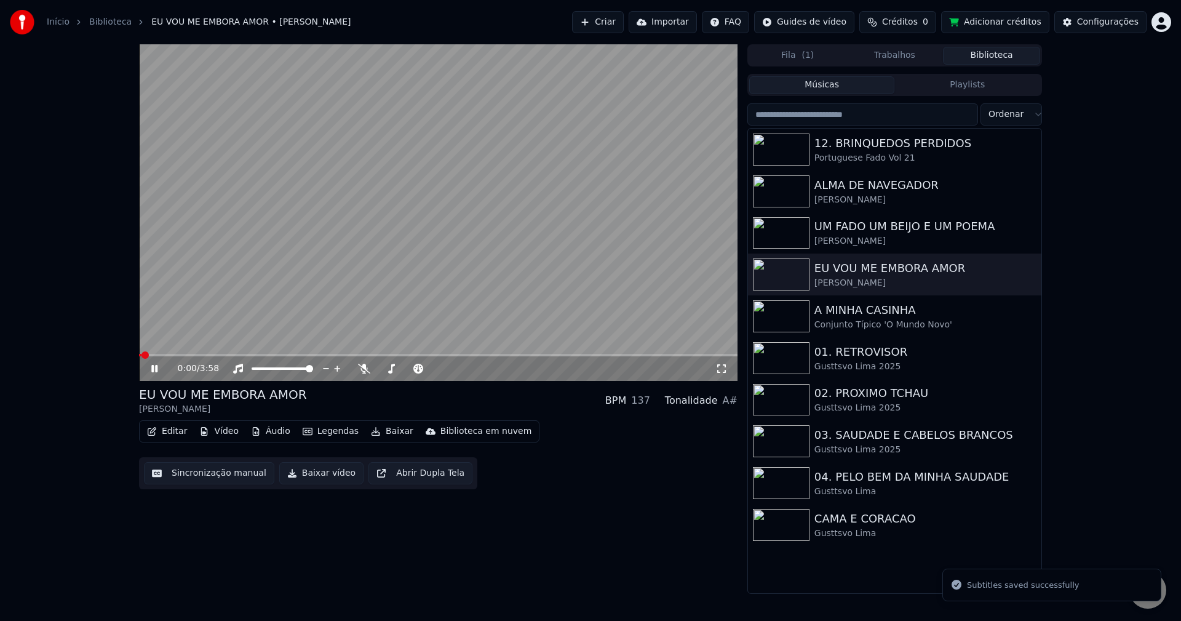
click at [301, 476] on button "Baixar vídeo" at bounding box center [321, 473] width 84 height 22
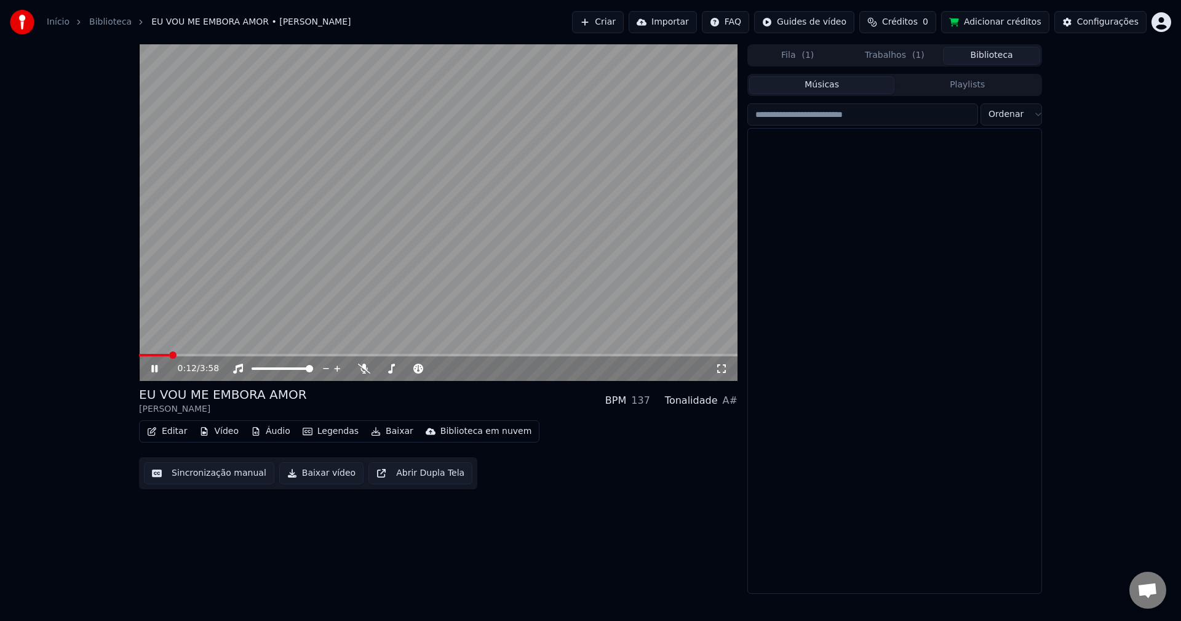
click at [1002, 56] on button "Biblioteca" at bounding box center [991, 56] width 97 height 18
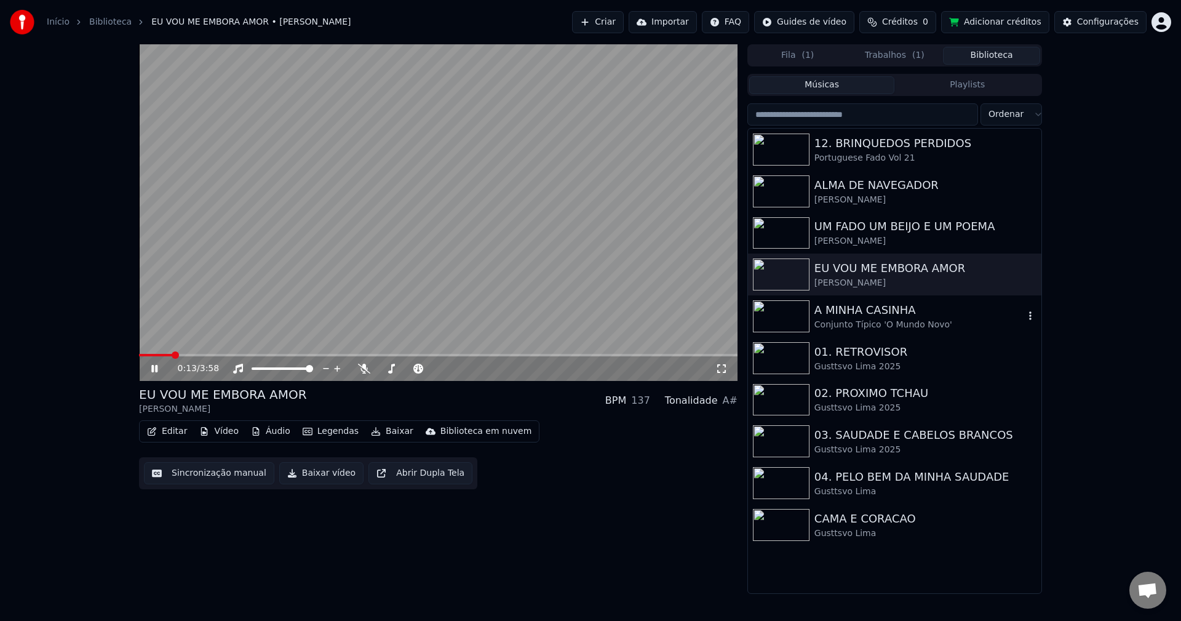
click at [815, 310] on div "A MINHA CASINHA" at bounding box center [920, 310] width 210 height 17
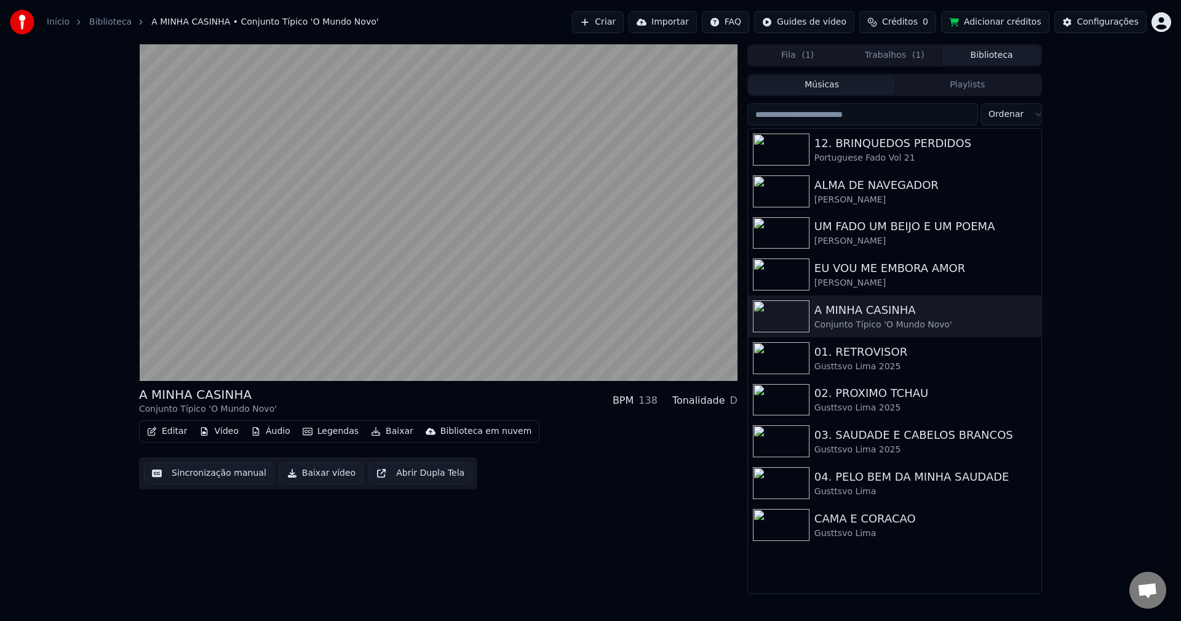
click at [239, 470] on button "Sincronização manual" at bounding box center [209, 473] width 130 height 22
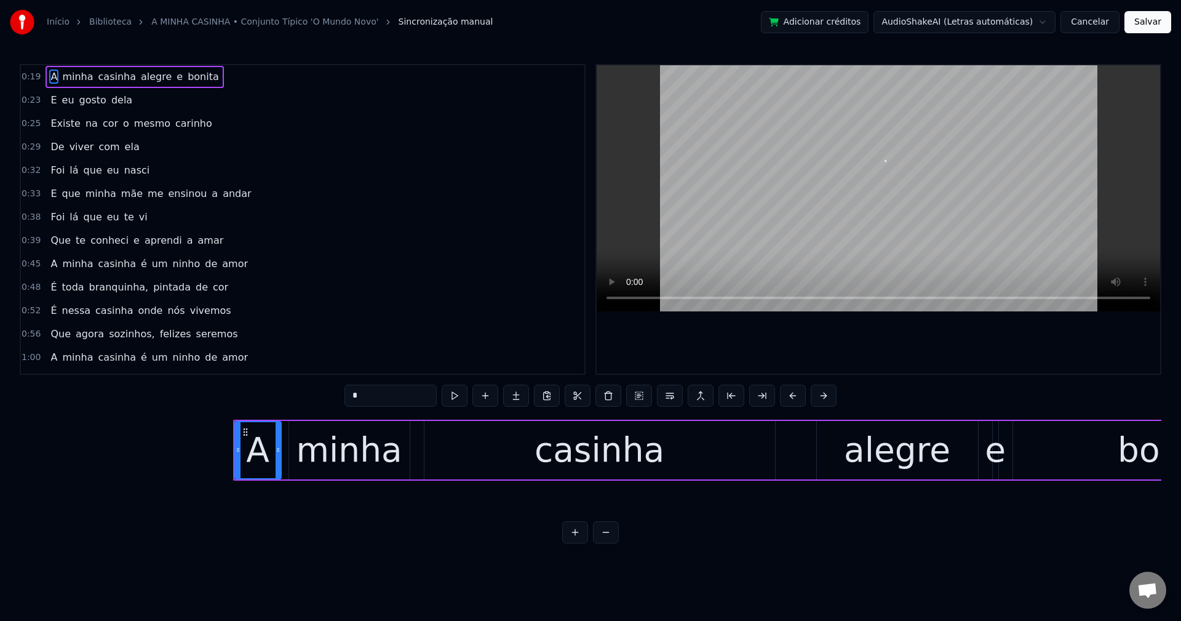
scroll to position [0, 6679]
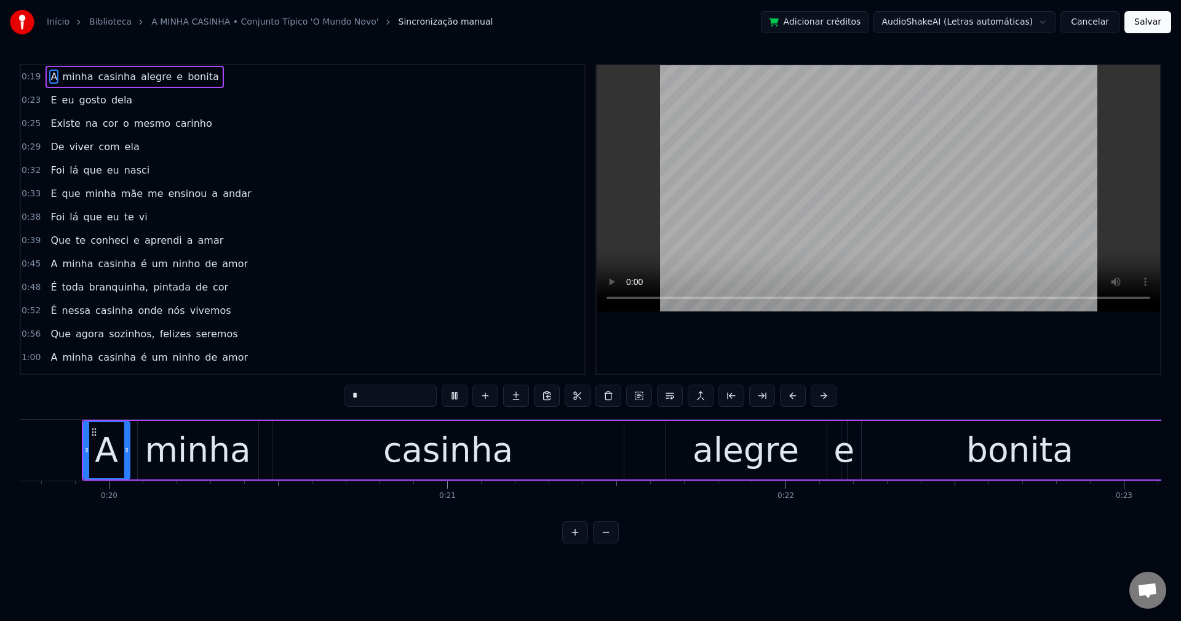
click at [140, 70] on span "alegre" at bounding box center [156, 77] width 33 height 14
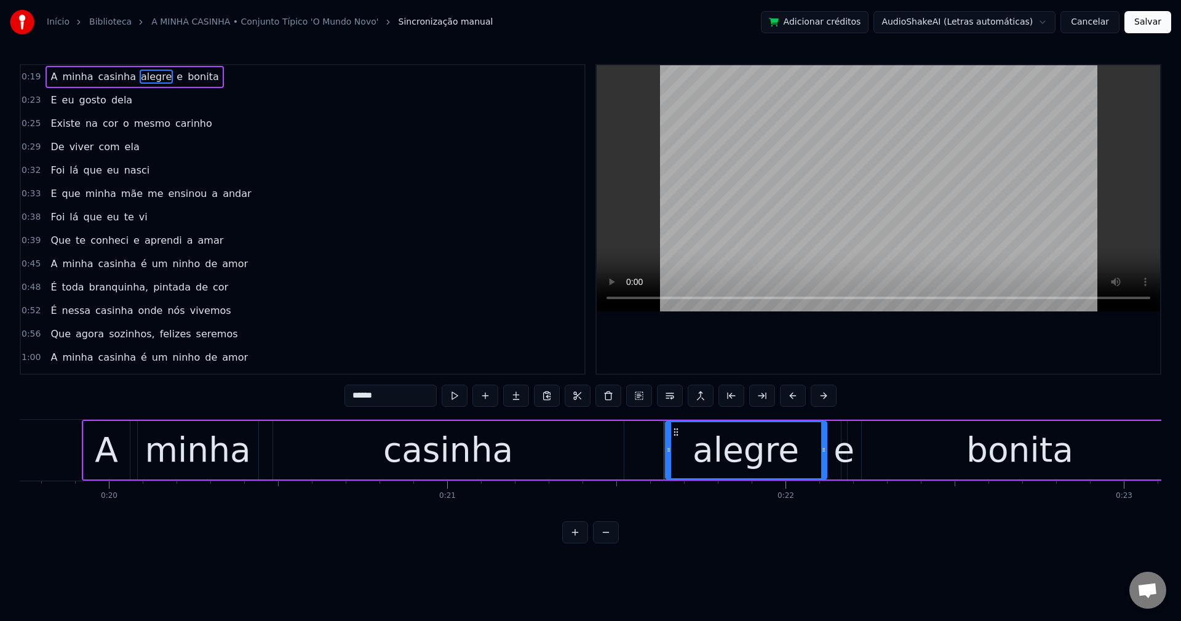
scroll to position [0, 7274]
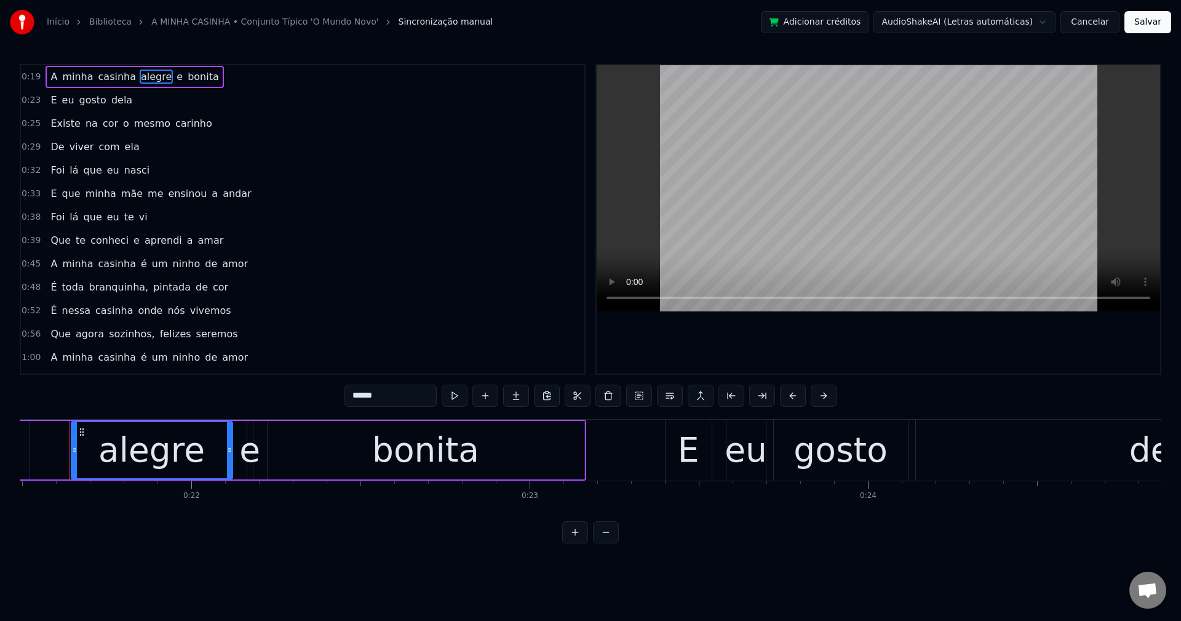
drag, startPoint x: 675, startPoint y: 393, endPoint x: 612, endPoint y: 273, distance: 135.7
click at [674, 392] on button at bounding box center [670, 396] width 26 height 22
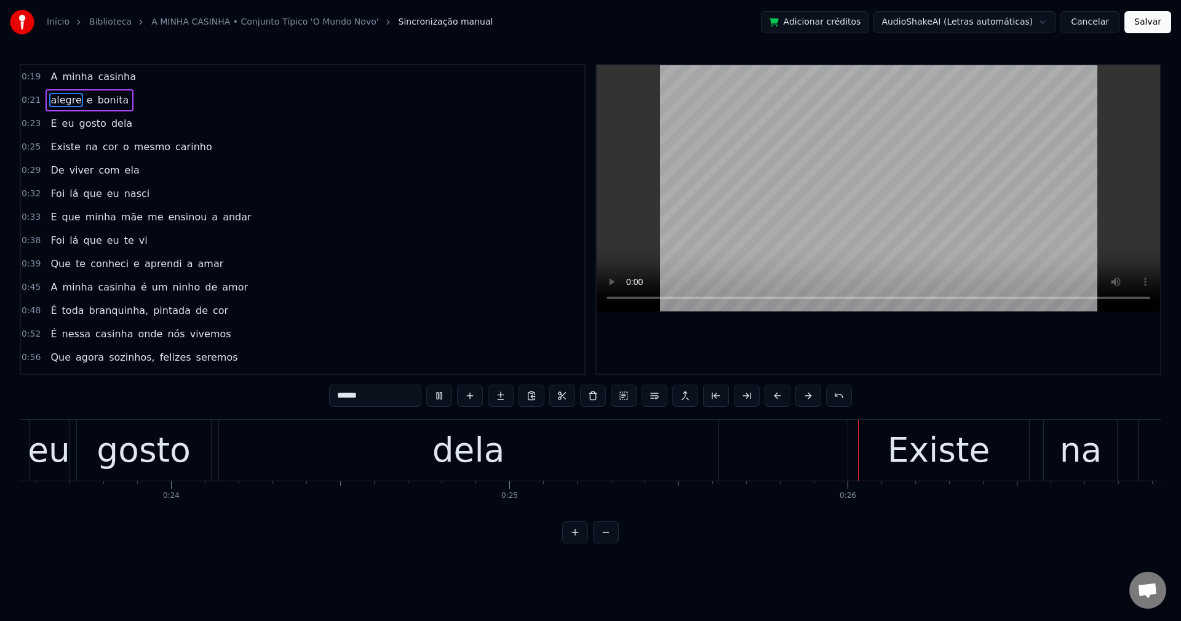
scroll to position [0, 8308]
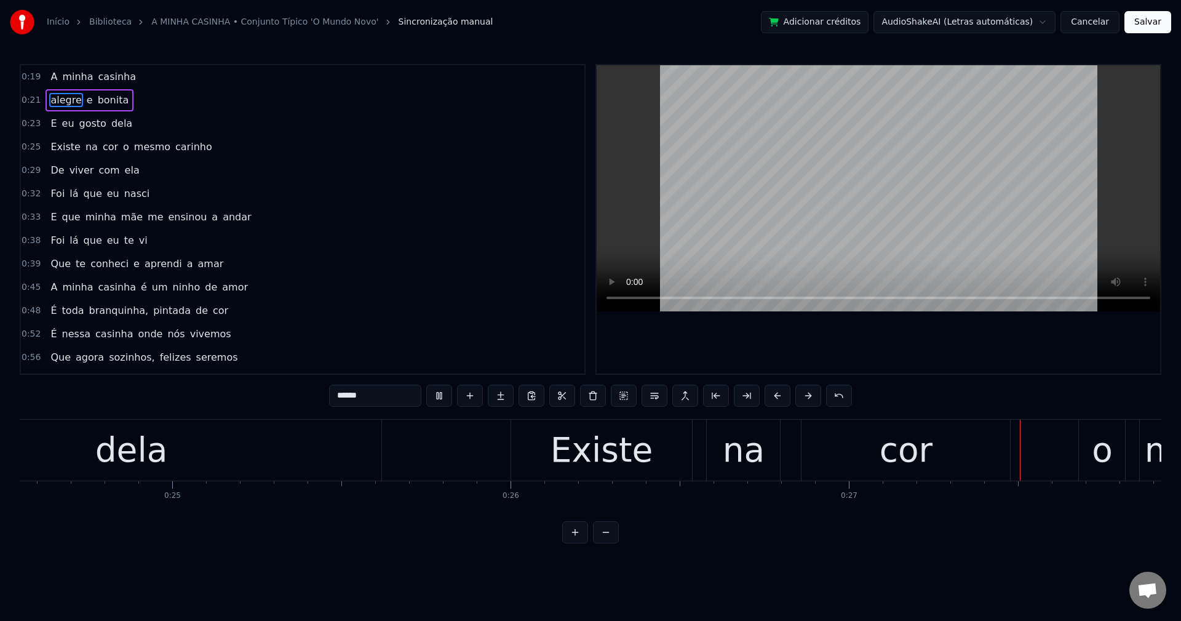
click at [122, 149] on span "o" at bounding box center [126, 147] width 9 height 14
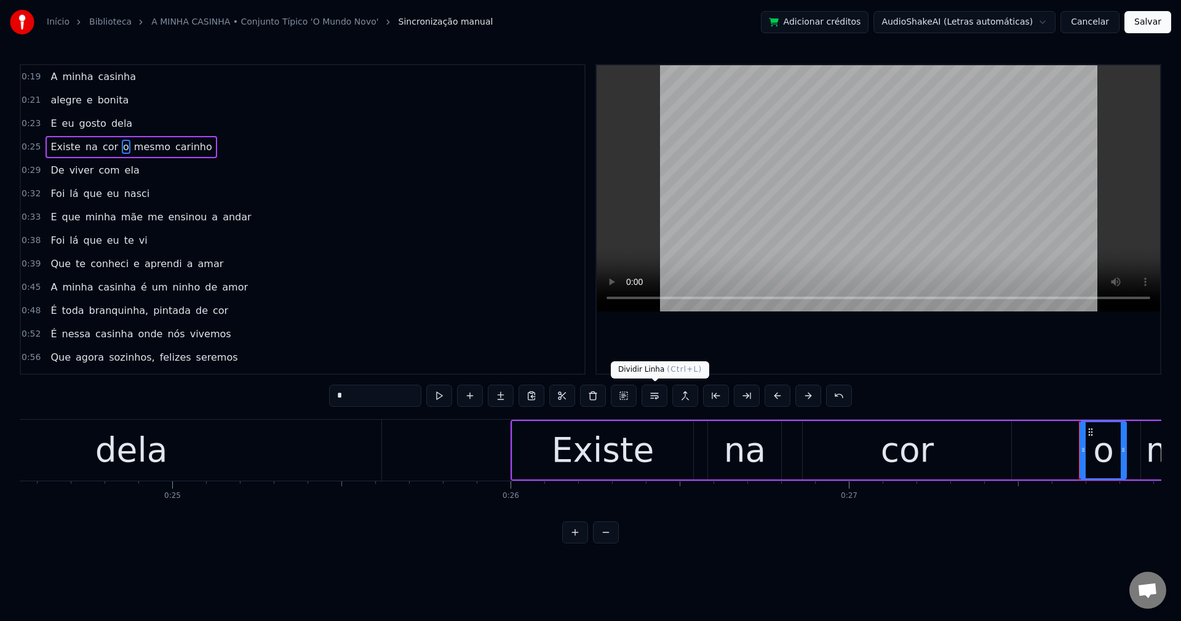
drag, startPoint x: 658, startPoint y: 393, endPoint x: 644, endPoint y: 343, distance: 51.8
click at [658, 391] on button at bounding box center [655, 396] width 26 height 22
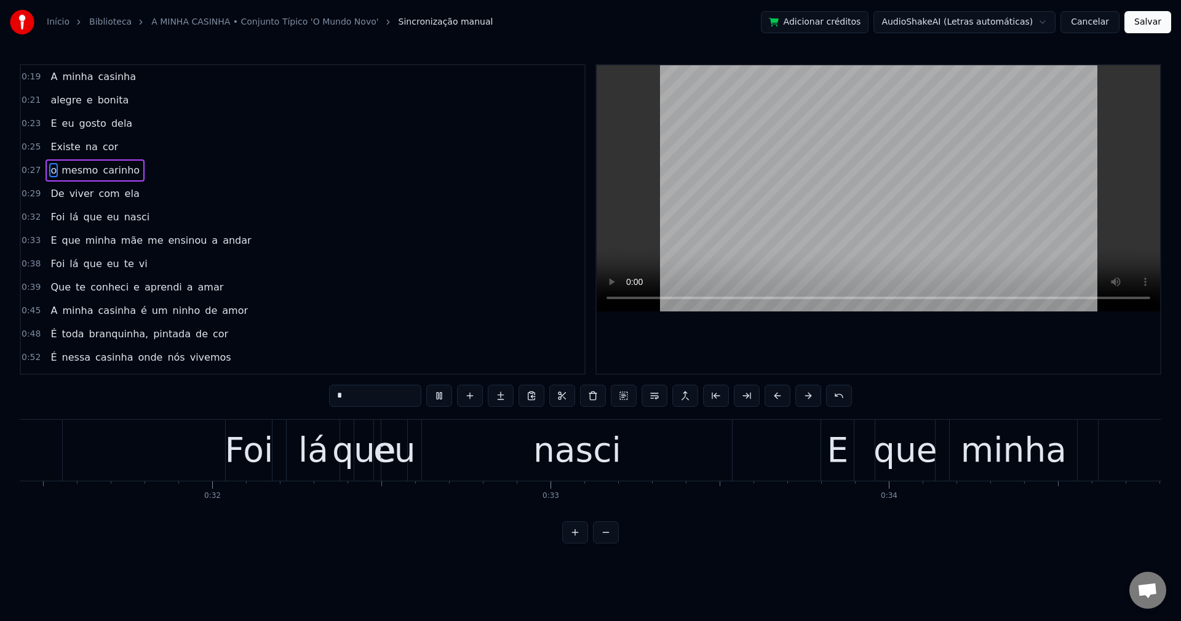
scroll to position [0, 11864]
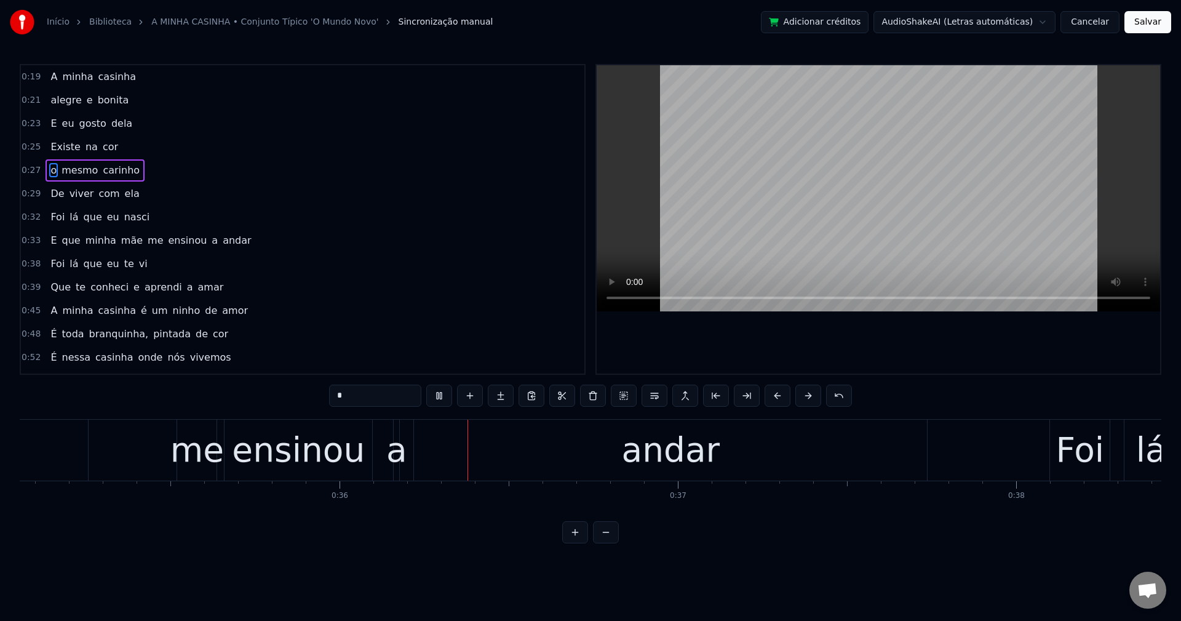
click at [146, 239] on span "me" at bounding box center [155, 240] width 18 height 14
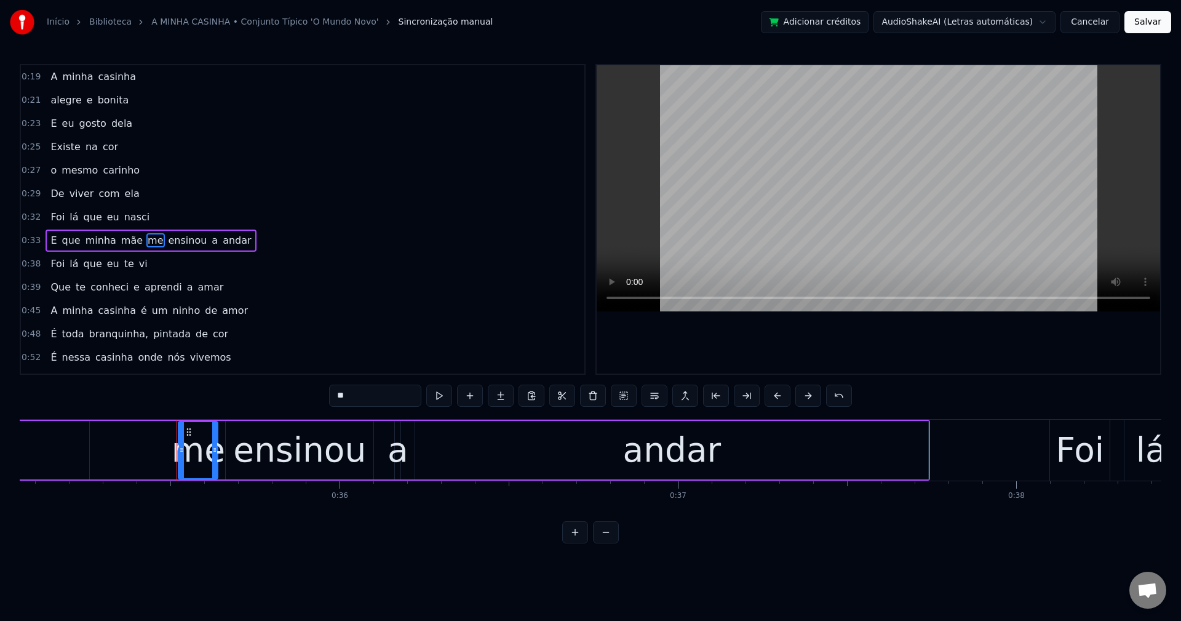
scroll to position [0, 11876]
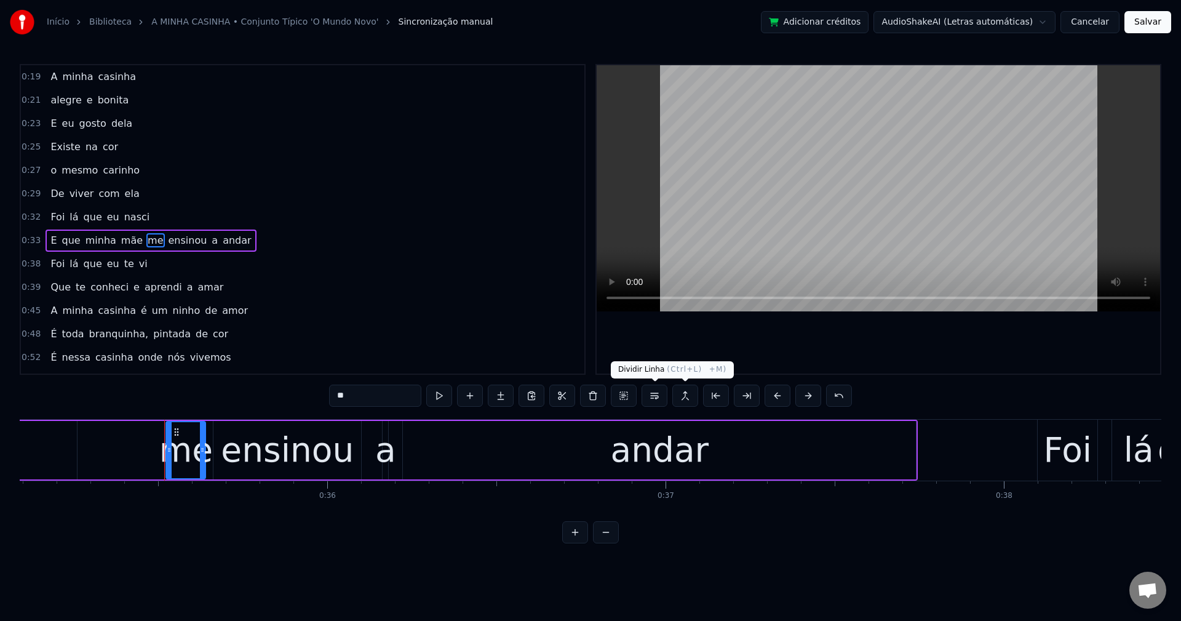
click at [660, 394] on button at bounding box center [655, 396] width 26 height 22
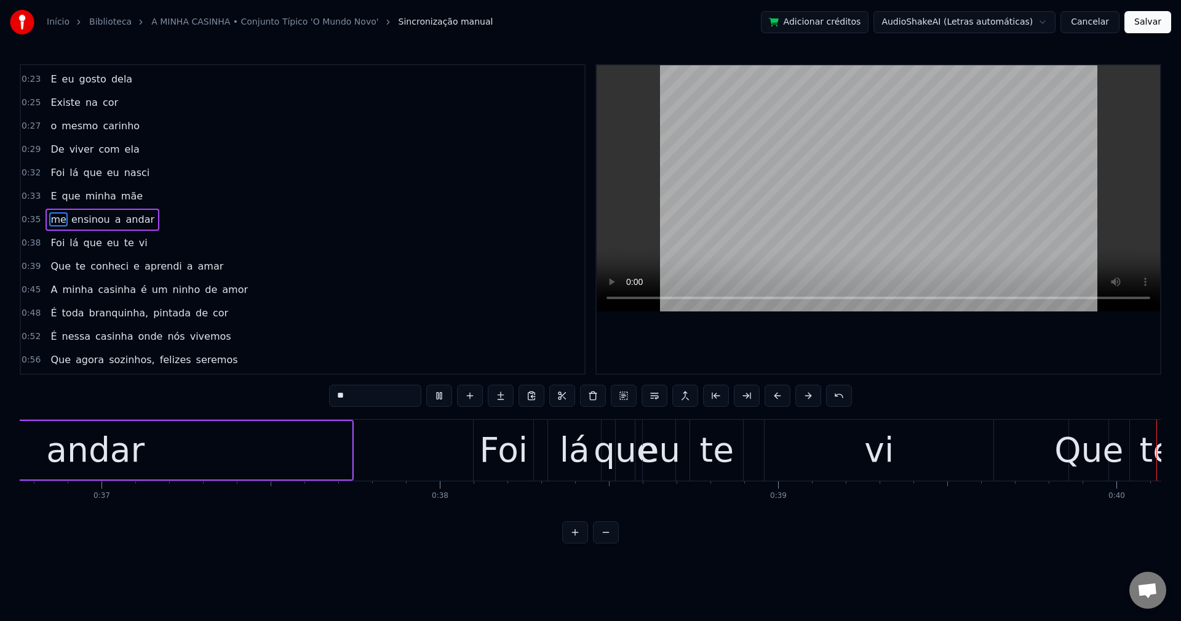
scroll to position [0, 13133]
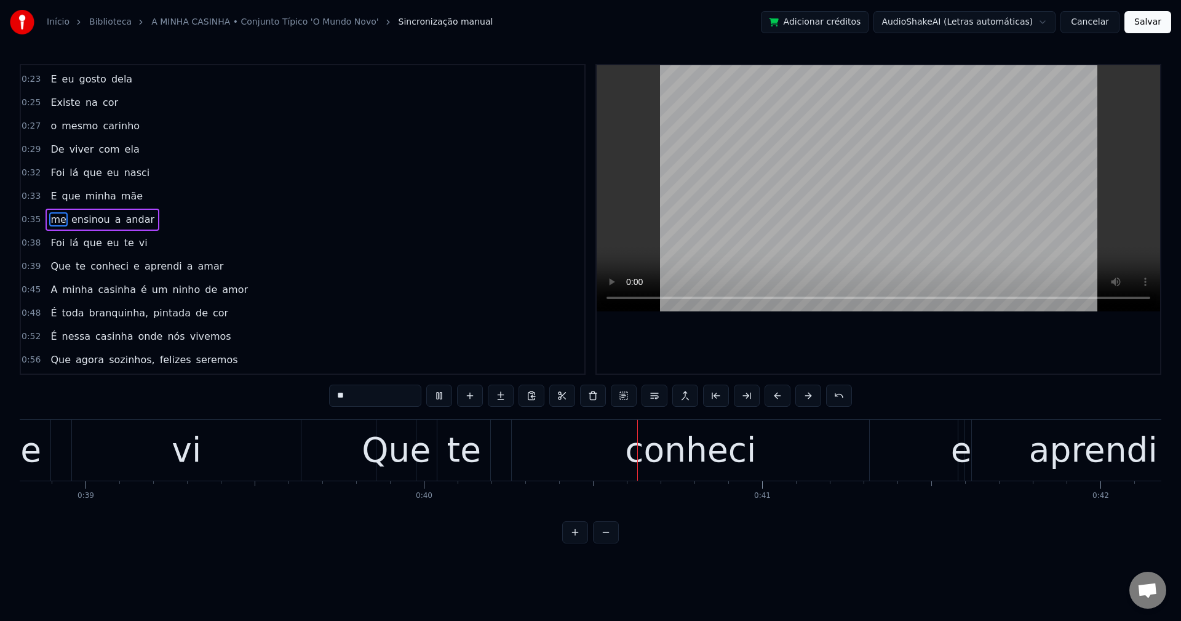
click at [132, 268] on span "e" at bounding box center [136, 266] width 9 height 14
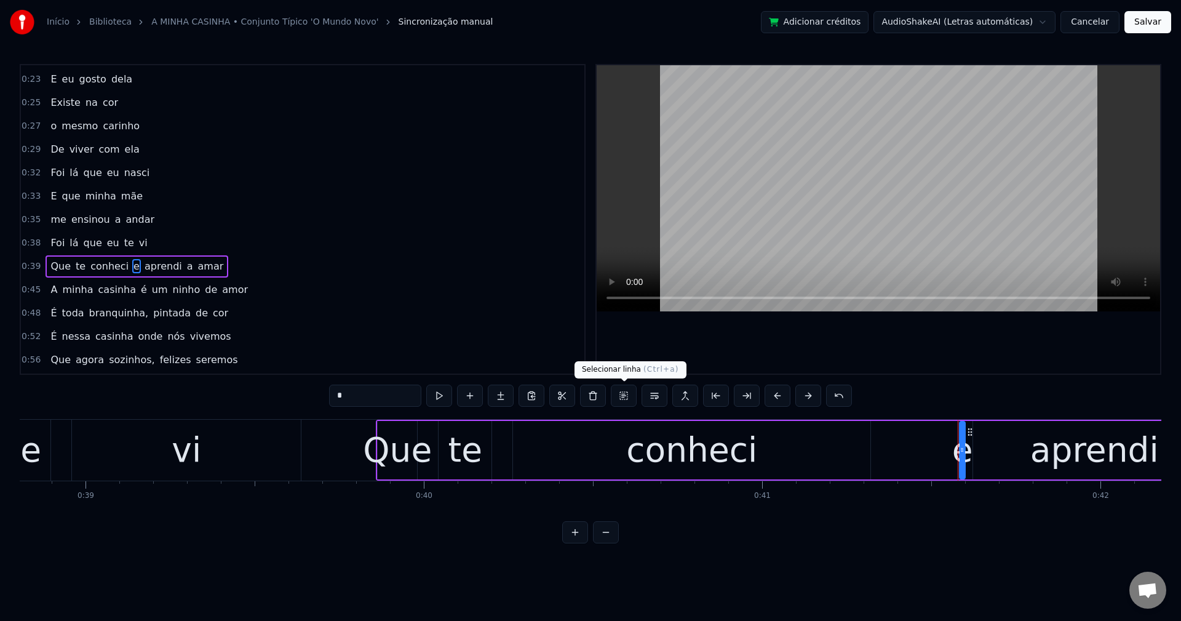
scroll to position [91, 0]
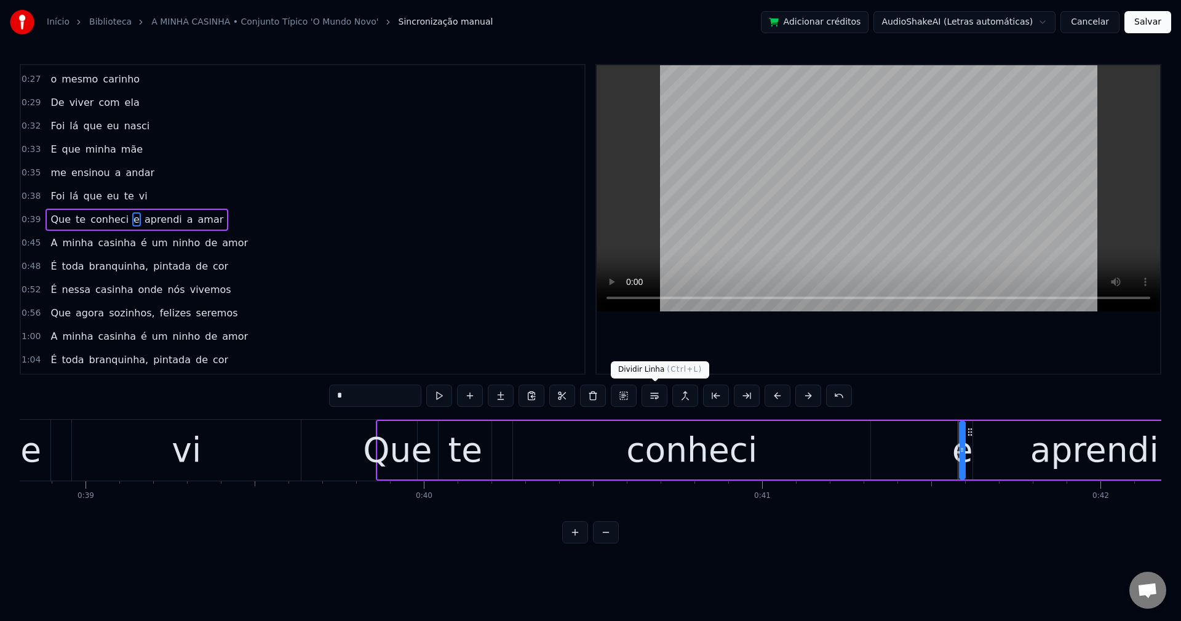
click at [660, 399] on button at bounding box center [655, 396] width 26 height 22
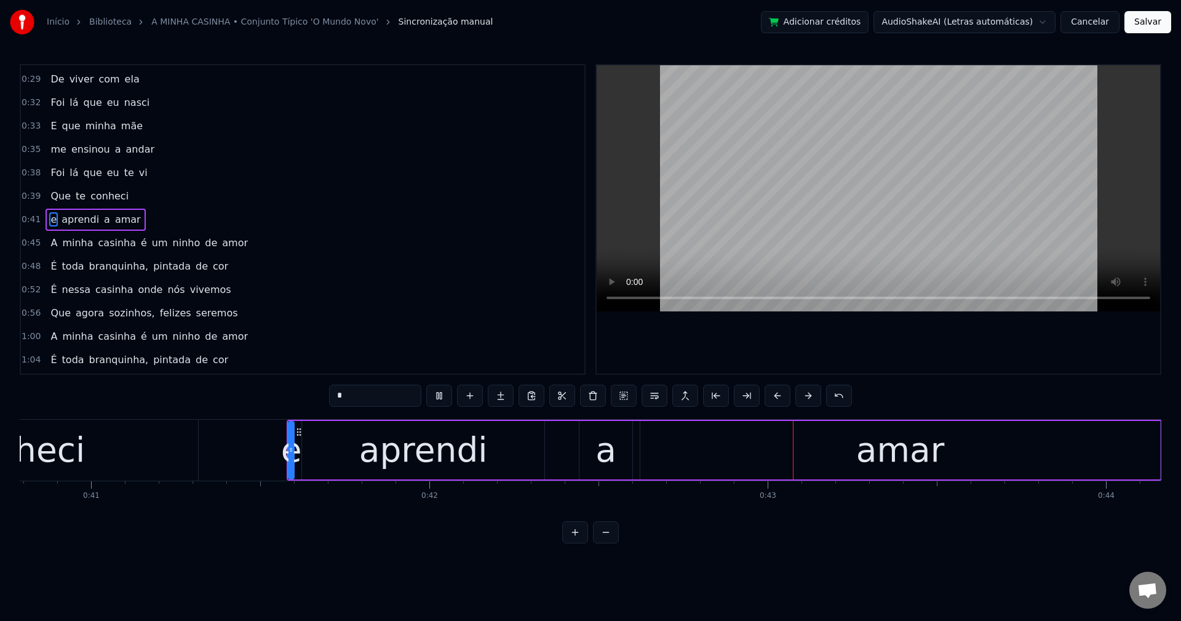
scroll to position [0, 14199]
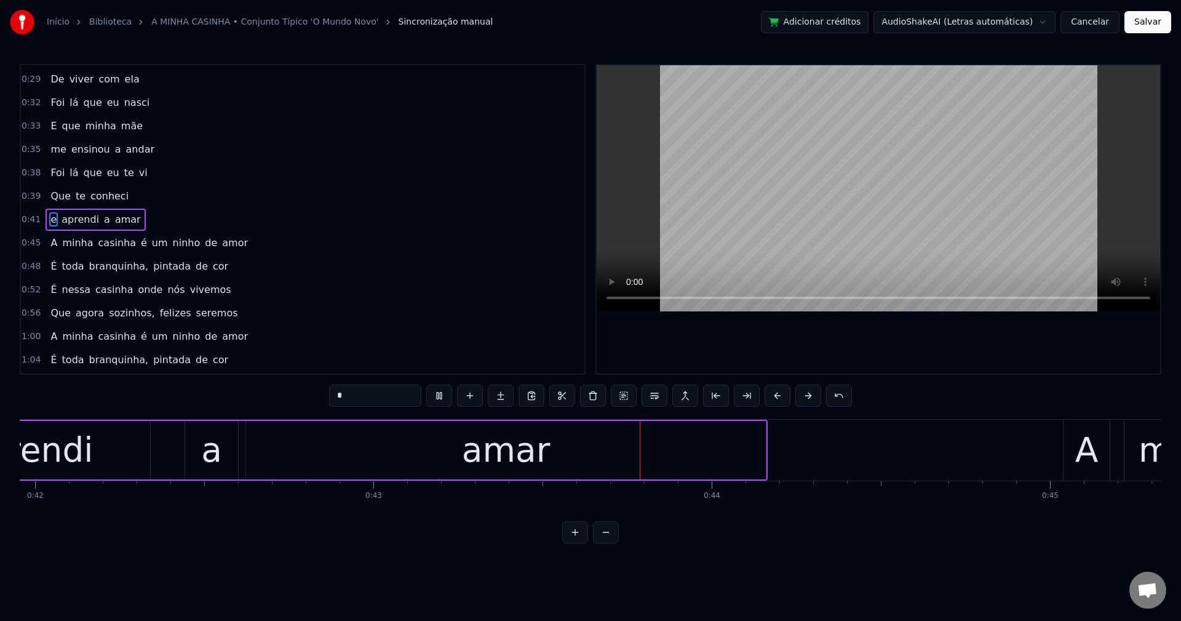
click at [140, 242] on span "é" at bounding box center [144, 243] width 9 height 14
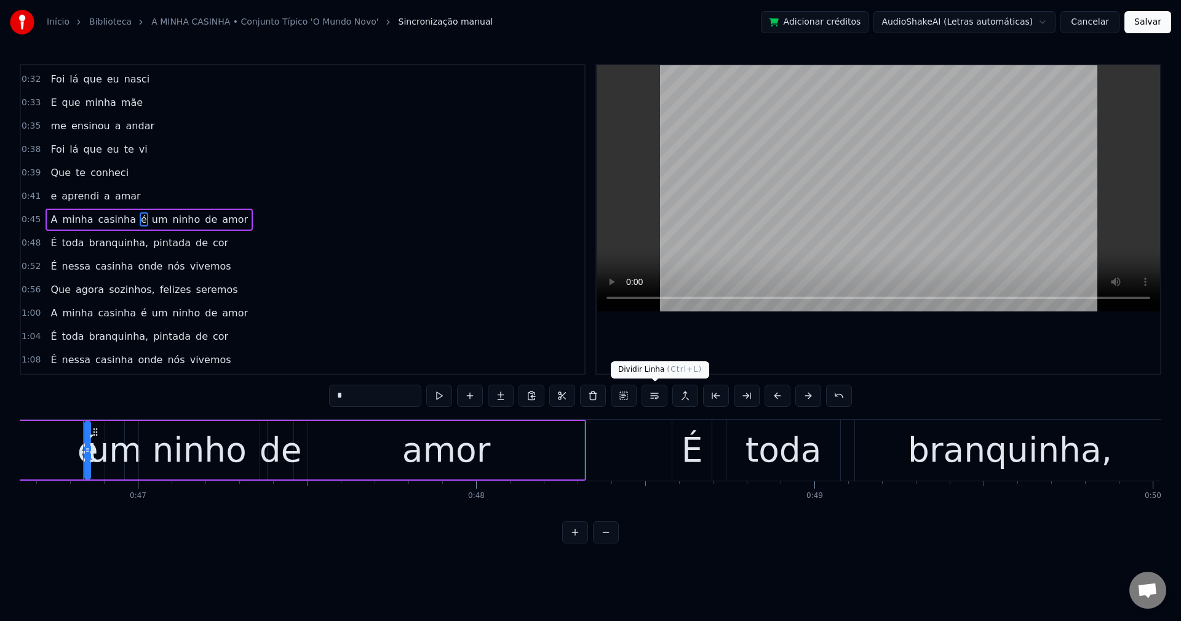
scroll to position [0, 15790]
drag, startPoint x: 650, startPoint y: 399, endPoint x: 607, endPoint y: 316, distance: 93.3
click at [650, 398] on button at bounding box center [655, 396] width 26 height 22
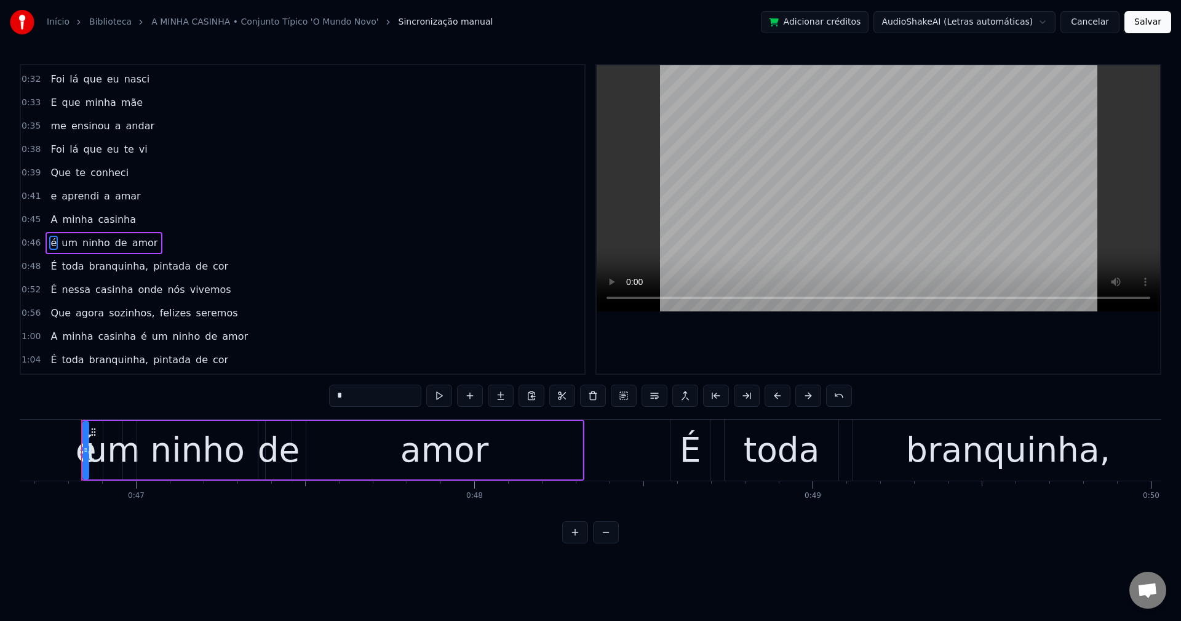
scroll to position [161, 0]
click at [114, 240] on span "branquinha," at bounding box center [119, 243] width 62 height 14
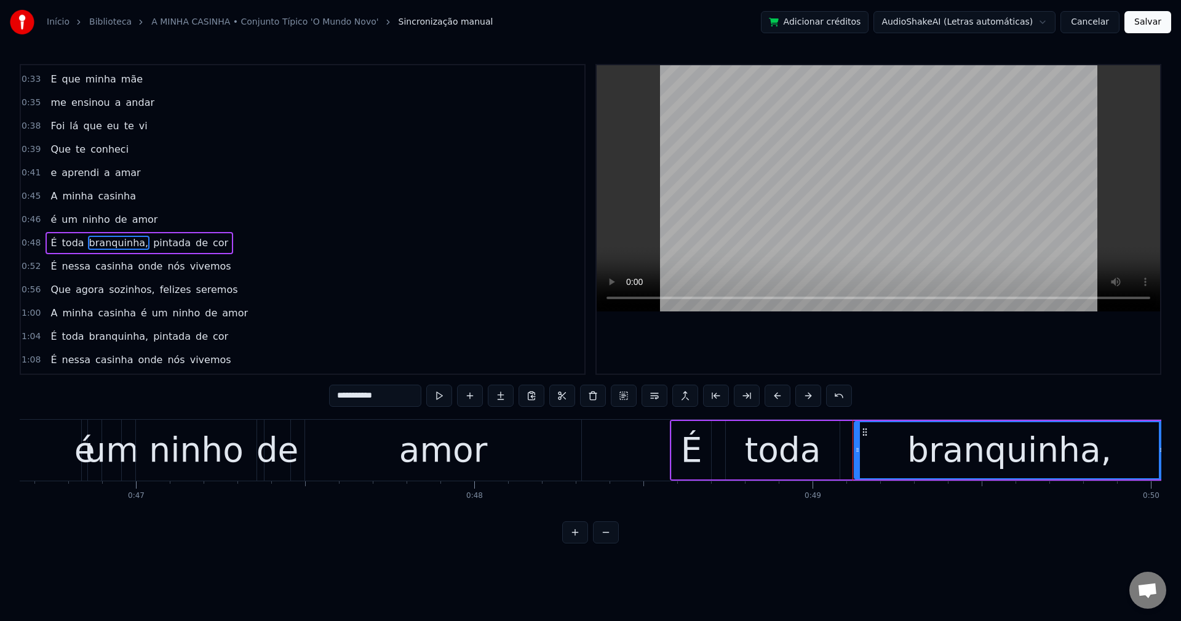
scroll to position [185, 0]
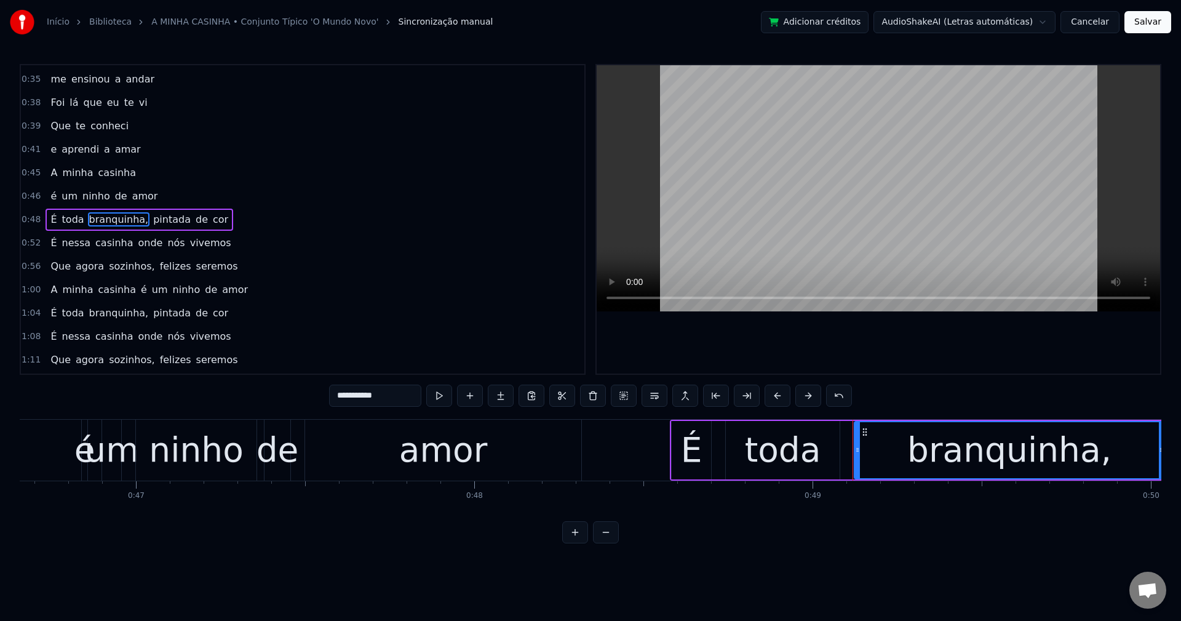
click at [412, 402] on input "**********" at bounding box center [375, 396] width 92 height 22
click at [154, 217] on span "pintada" at bounding box center [169, 219] width 40 height 14
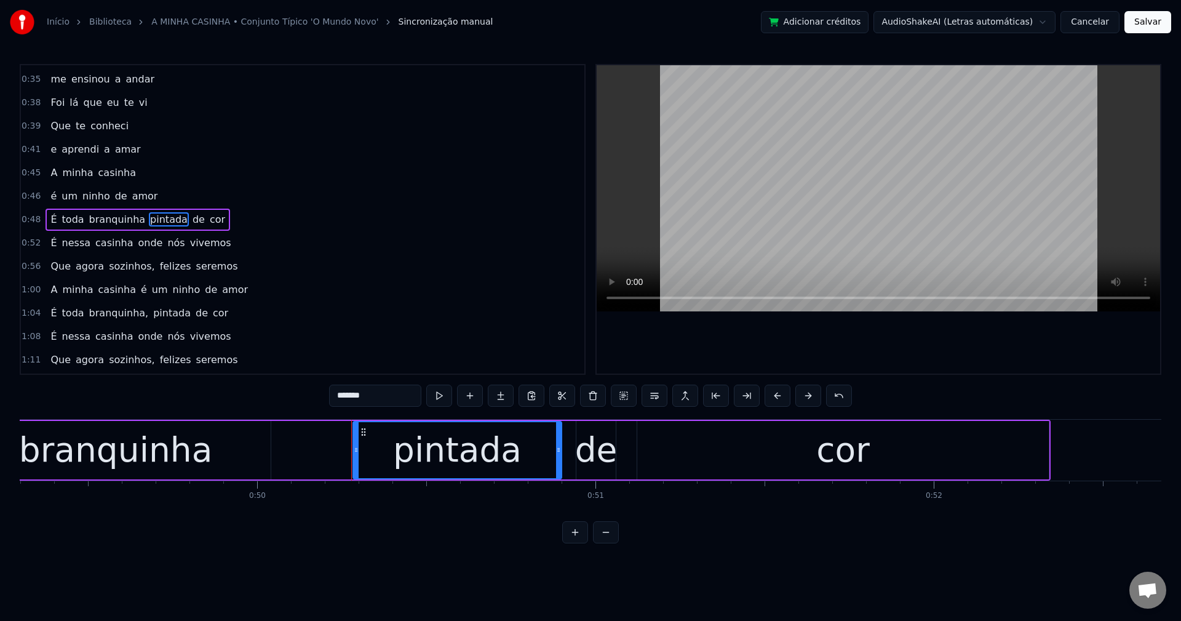
scroll to position [0, 16954]
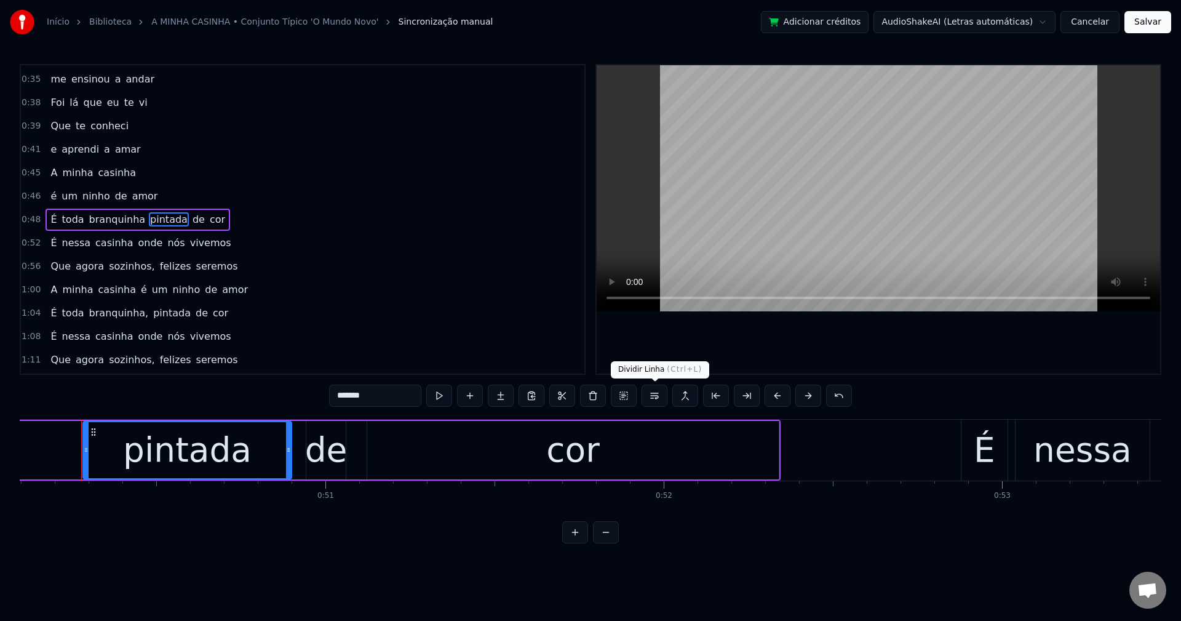
click at [657, 398] on button at bounding box center [655, 396] width 26 height 22
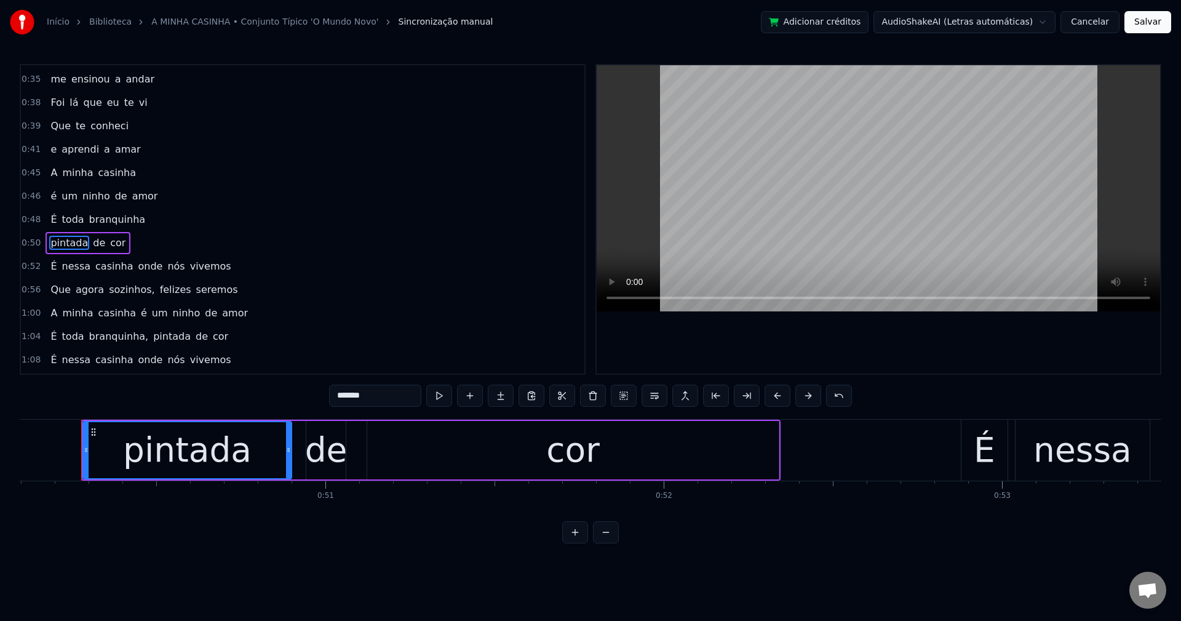
scroll to position [208, 0]
click at [137, 246] on span "onde" at bounding box center [150, 243] width 27 height 14
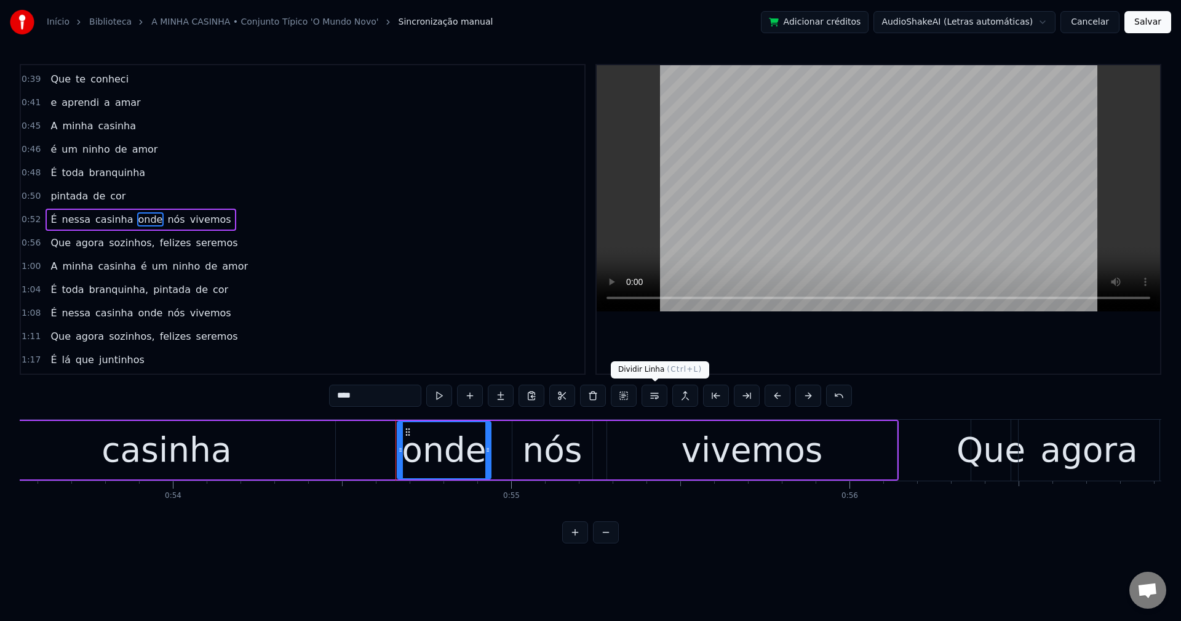
click at [653, 398] on button at bounding box center [655, 396] width 26 height 22
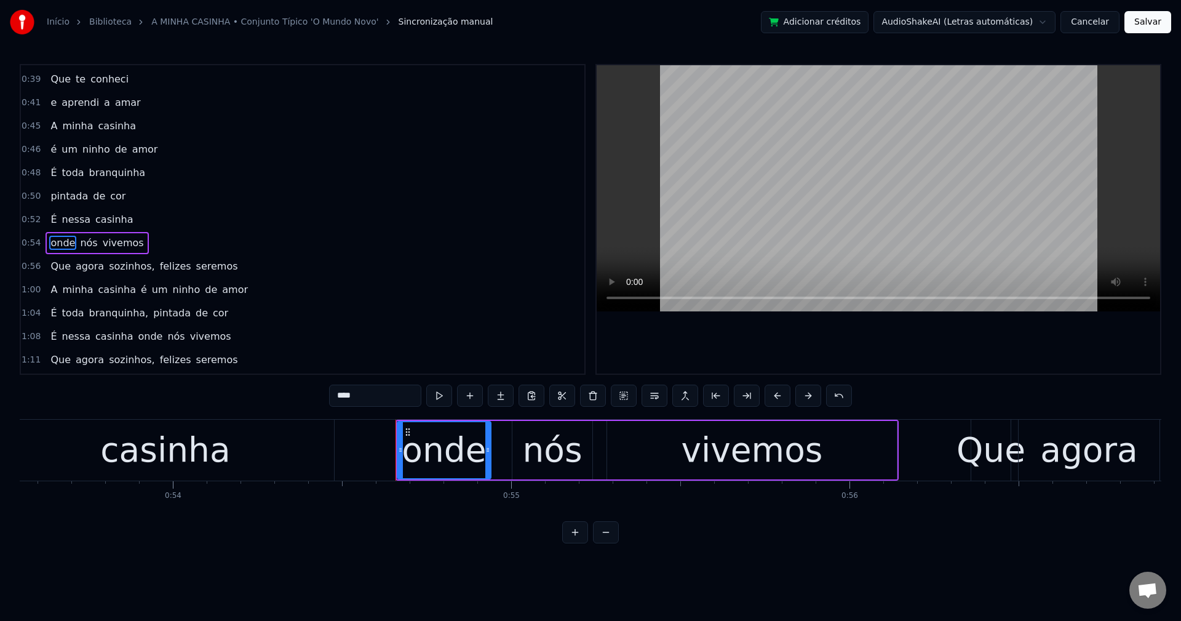
scroll to position [255, 0]
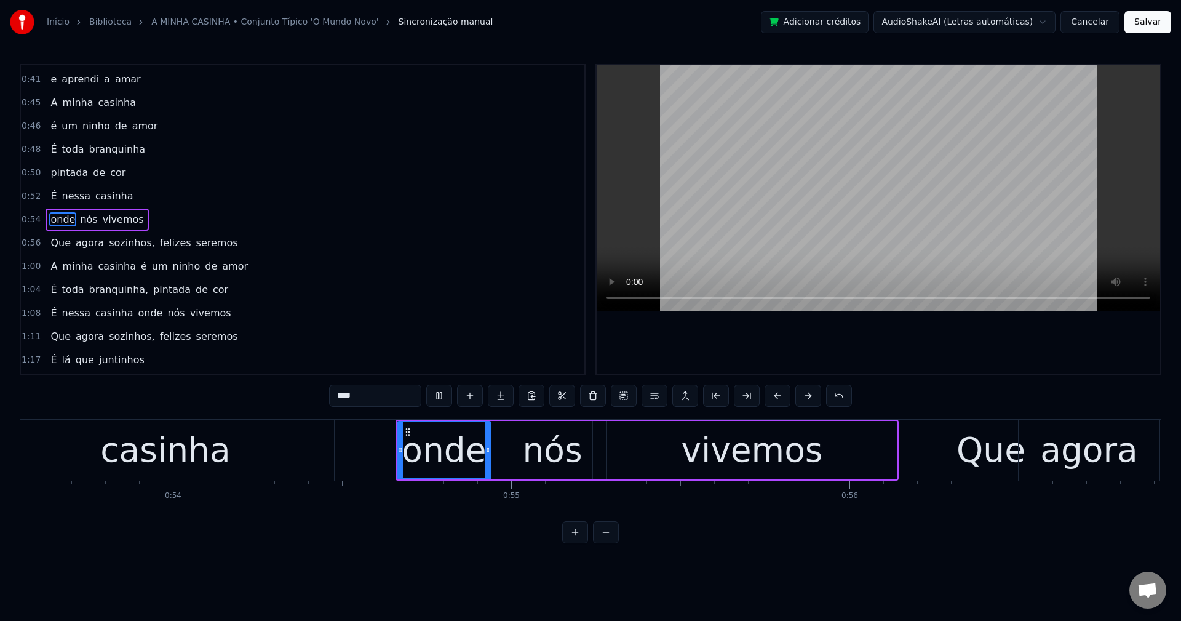
click at [114, 242] on span "sozinhos," at bounding box center [132, 243] width 48 height 14
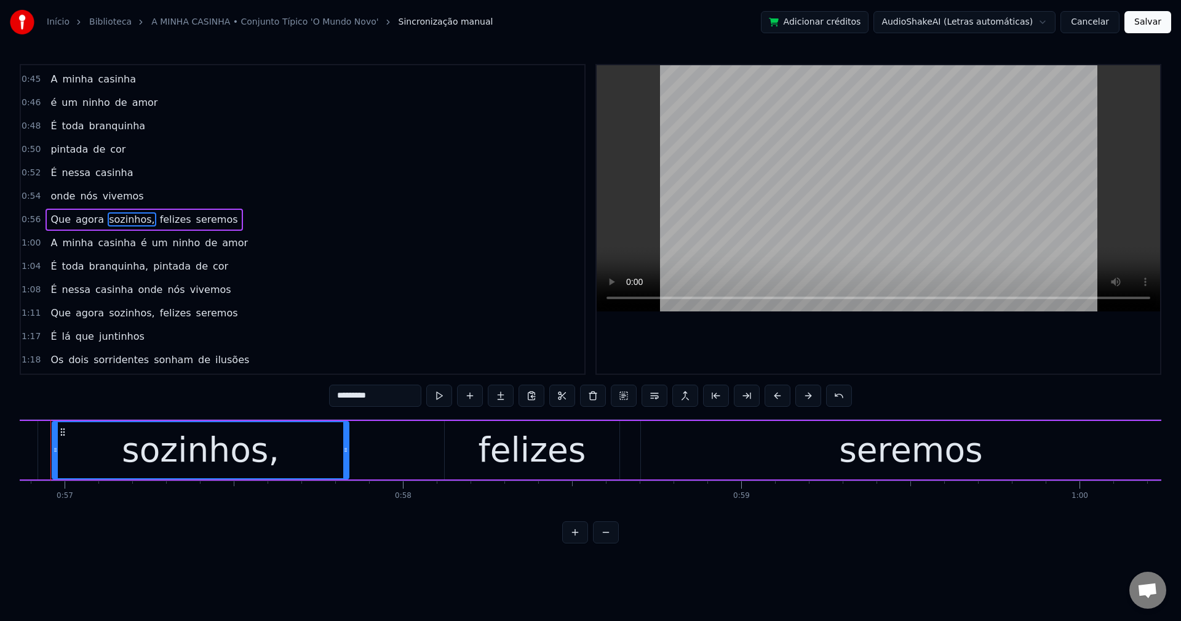
scroll to position [0, 19248]
click at [399, 402] on input "*********" at bounding box center [375, 396] width 92 height 22
click at [159, 225] on span "felizes" at bounding box center [173, 219] width 34 height 14
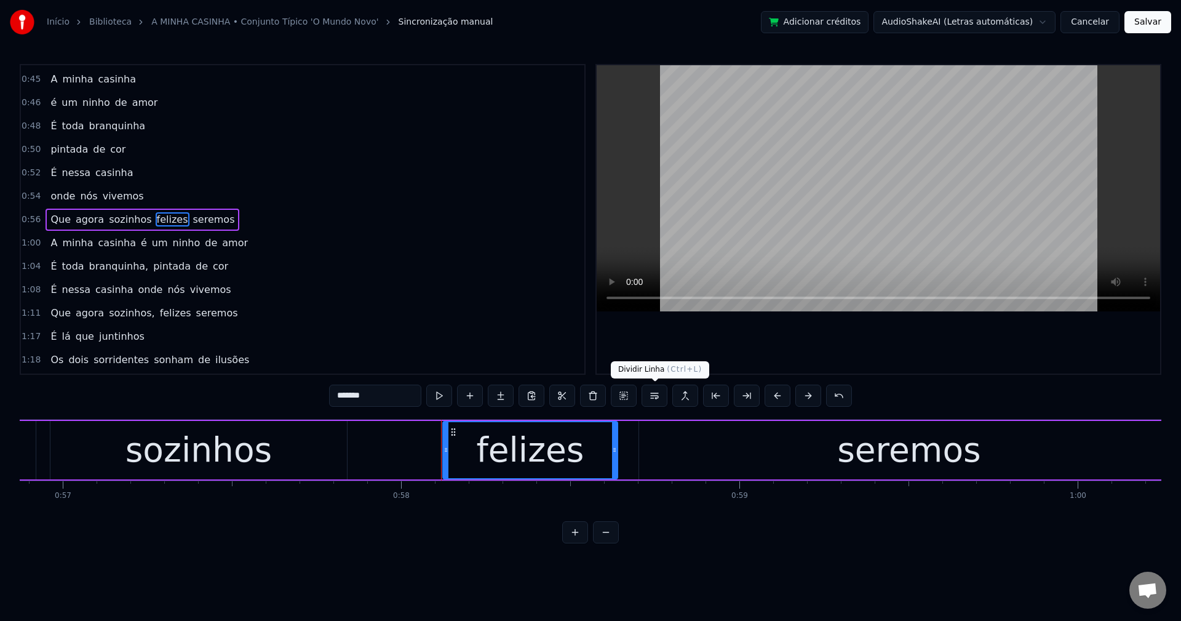
click at [653, 394] on button at bounding box center [655, 396] width 26 height 22
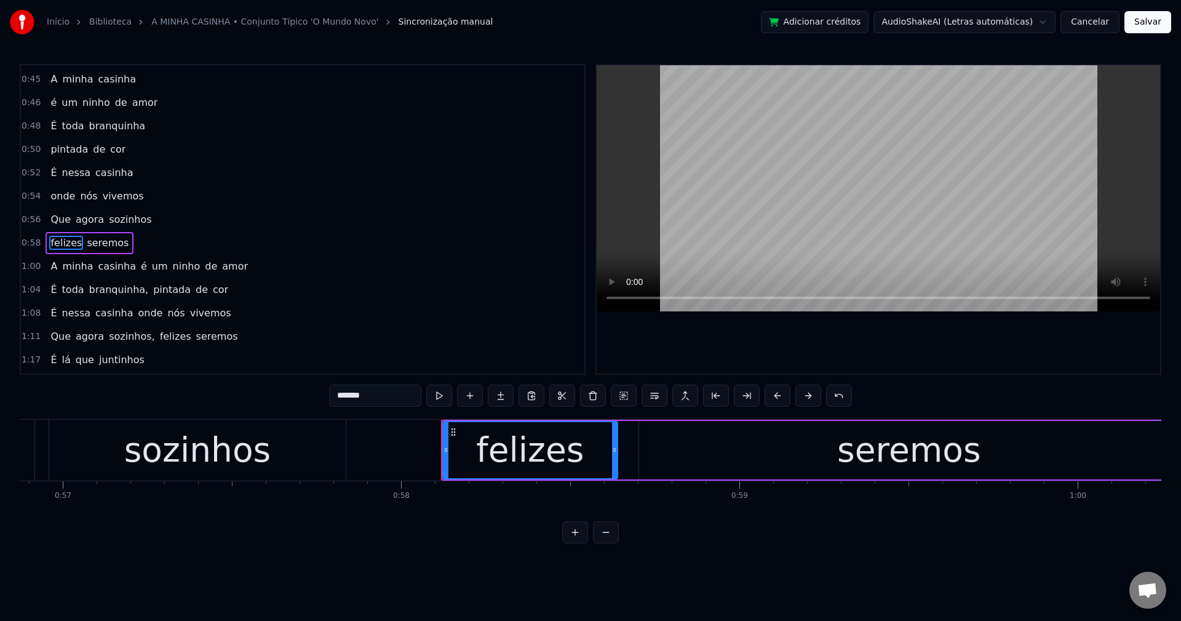
scroll to position [302, 0]
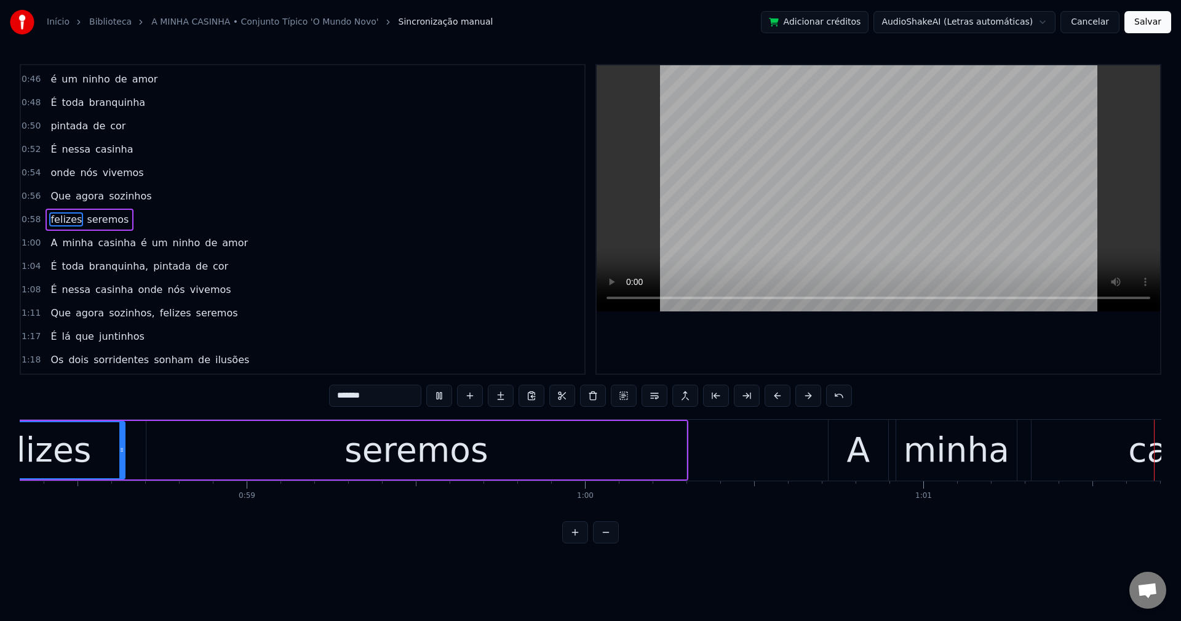
click at [140, 244] on span "é" at bounding box center [144, 243] width 9 height 14
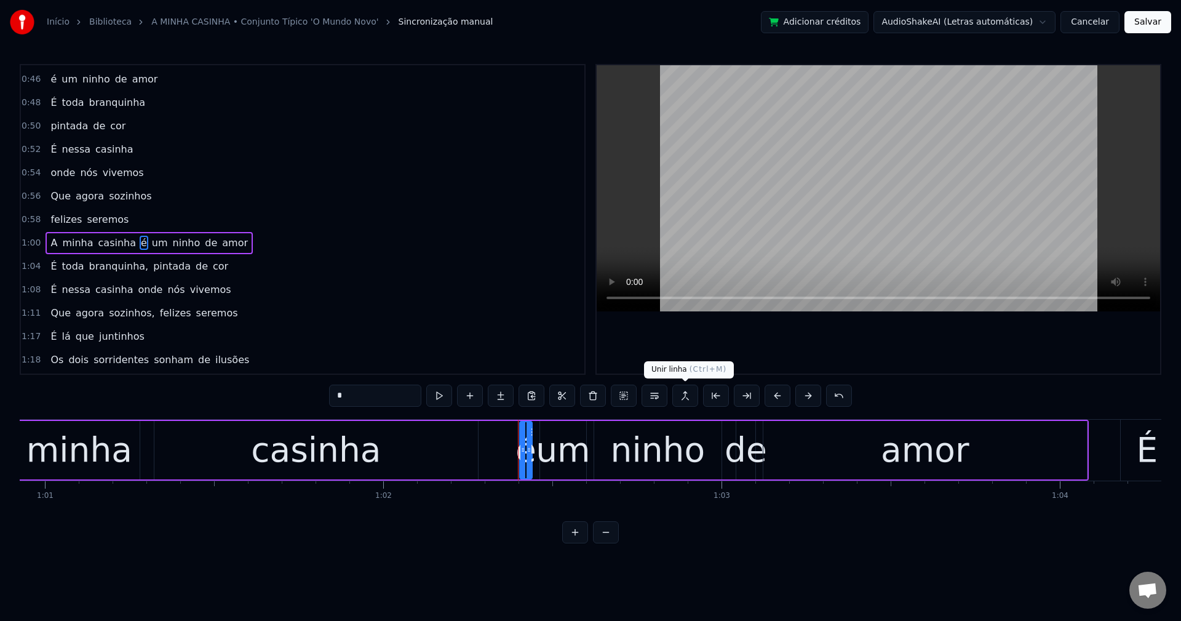
scroll to position [325, 0]
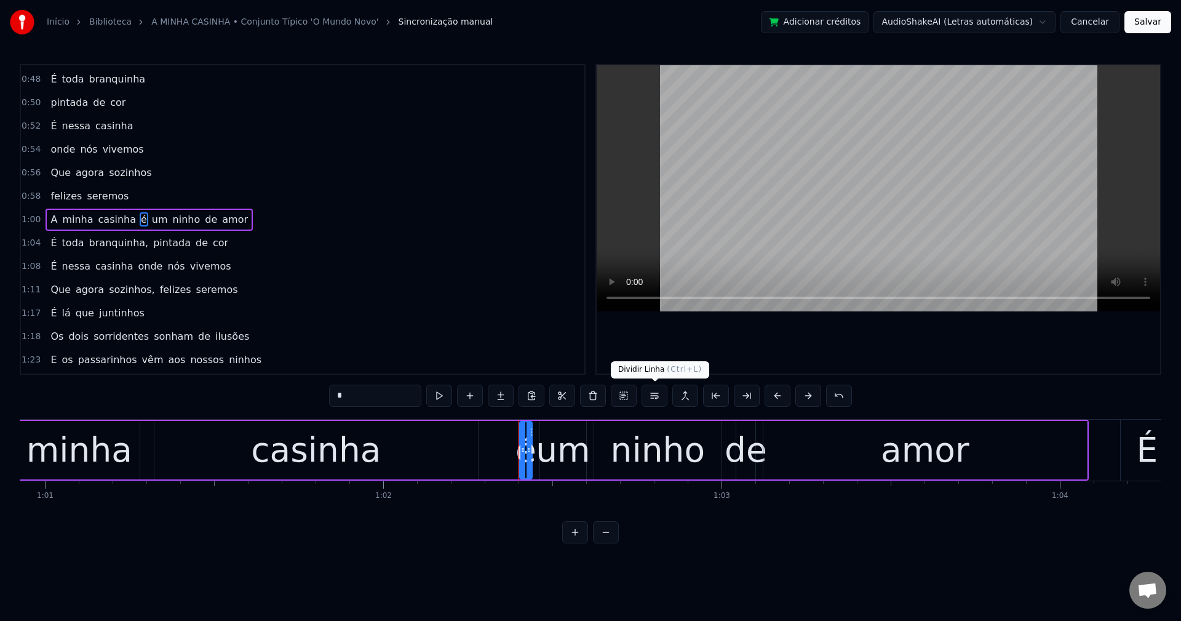
click at [653, 398] on button at bounding box center [655, 396] width 26 height 22
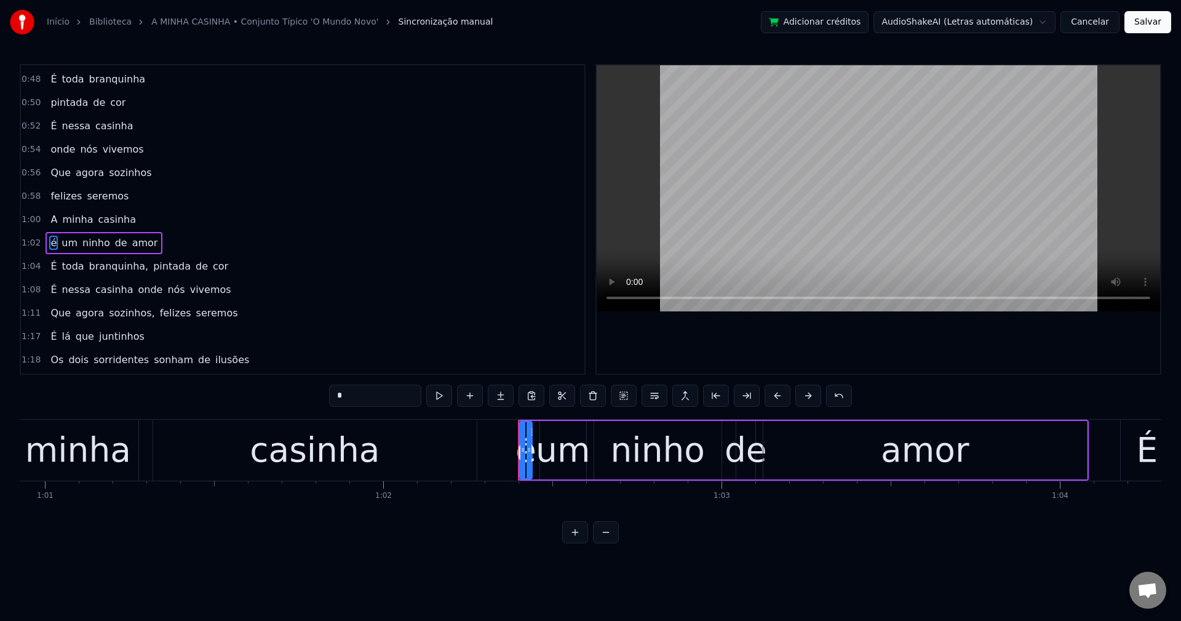
scroll to position [348, 0]
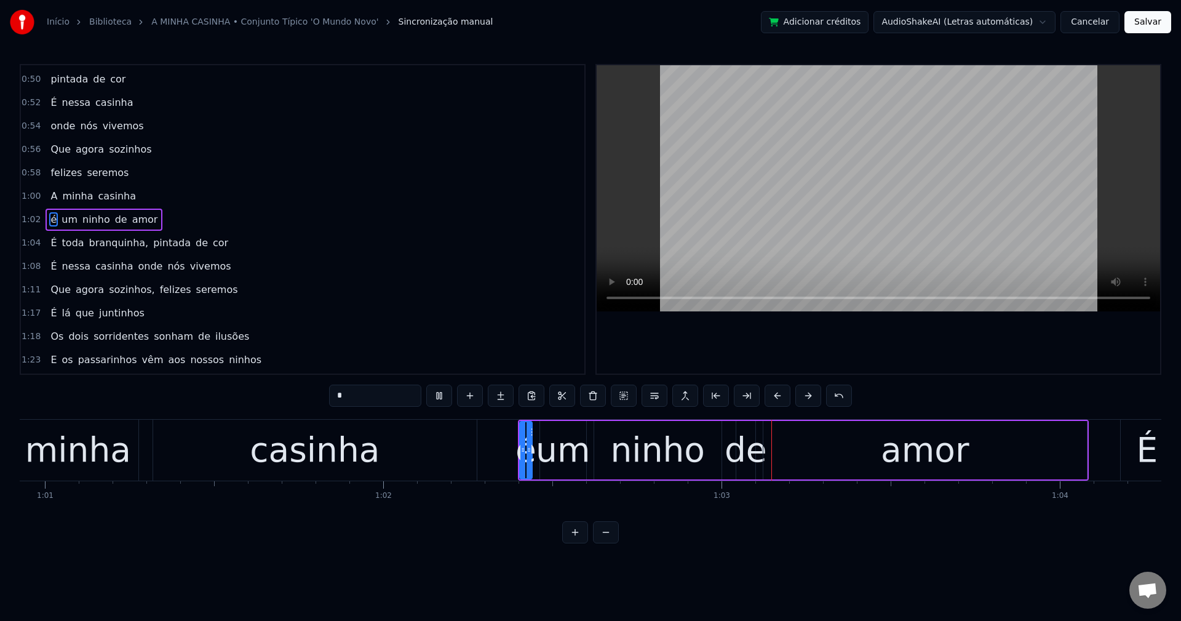
click at [109, 241] on span "branquinha," at bounding box center [119, 243] width 62 height 14
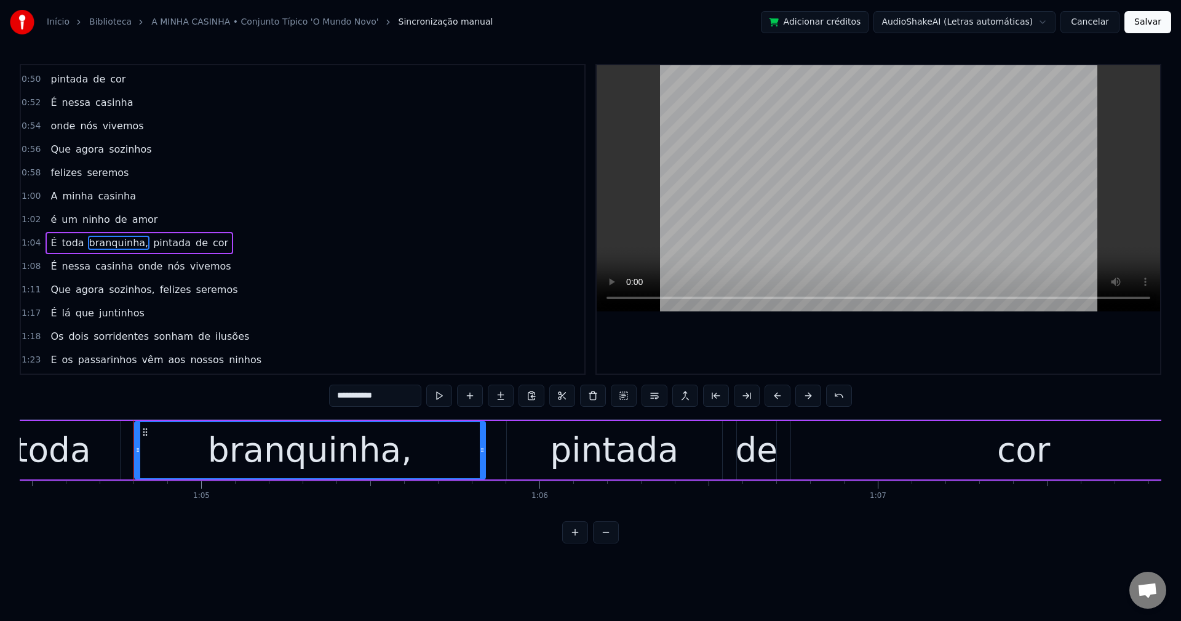
scroll to position [0, 21868]
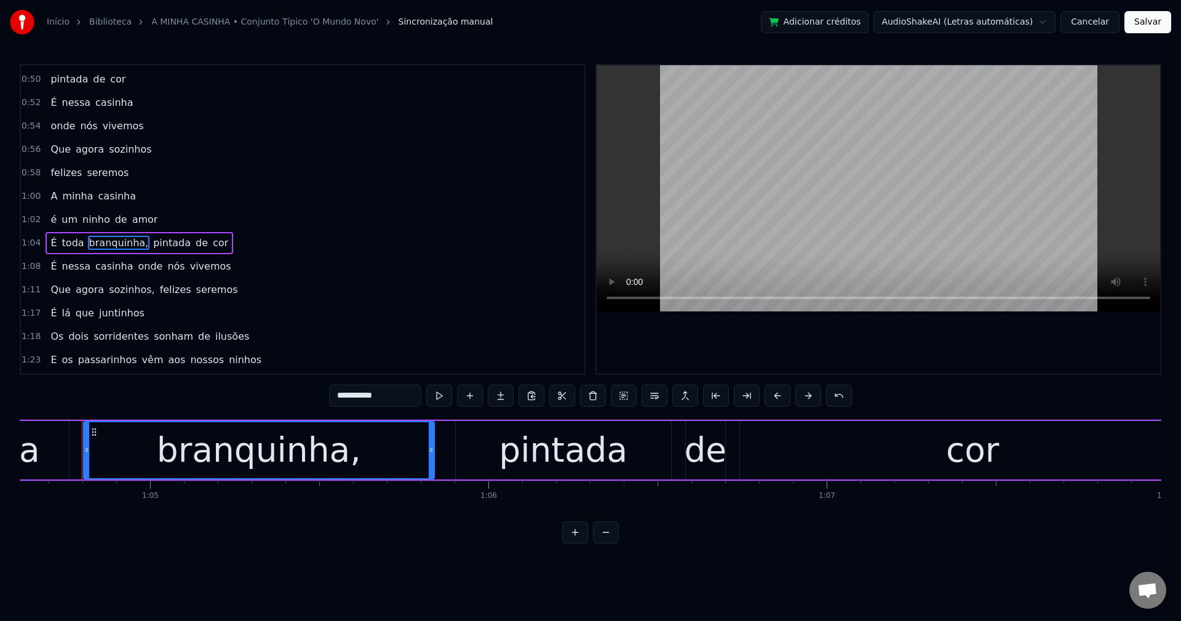
click at [404, 398] on input "**********" at bounding box center [375, 396] width 92 height 22
click at [149, 239] on span "pintada" at bounding box center [169, 243] width 40 height 14
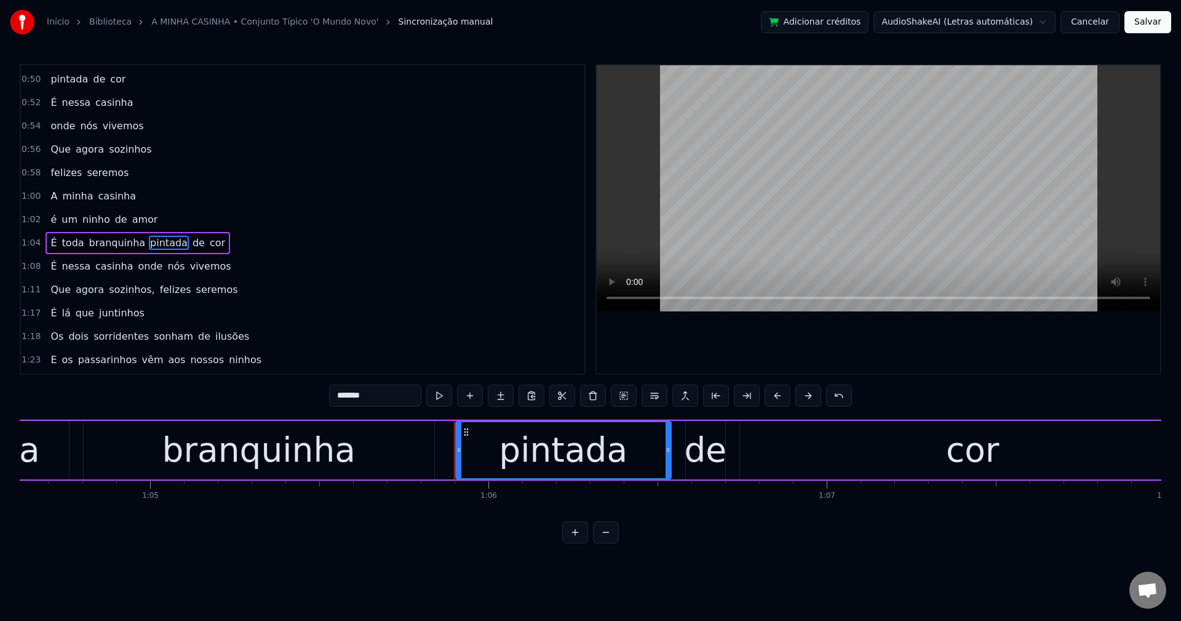
scroll to position [372, 0]
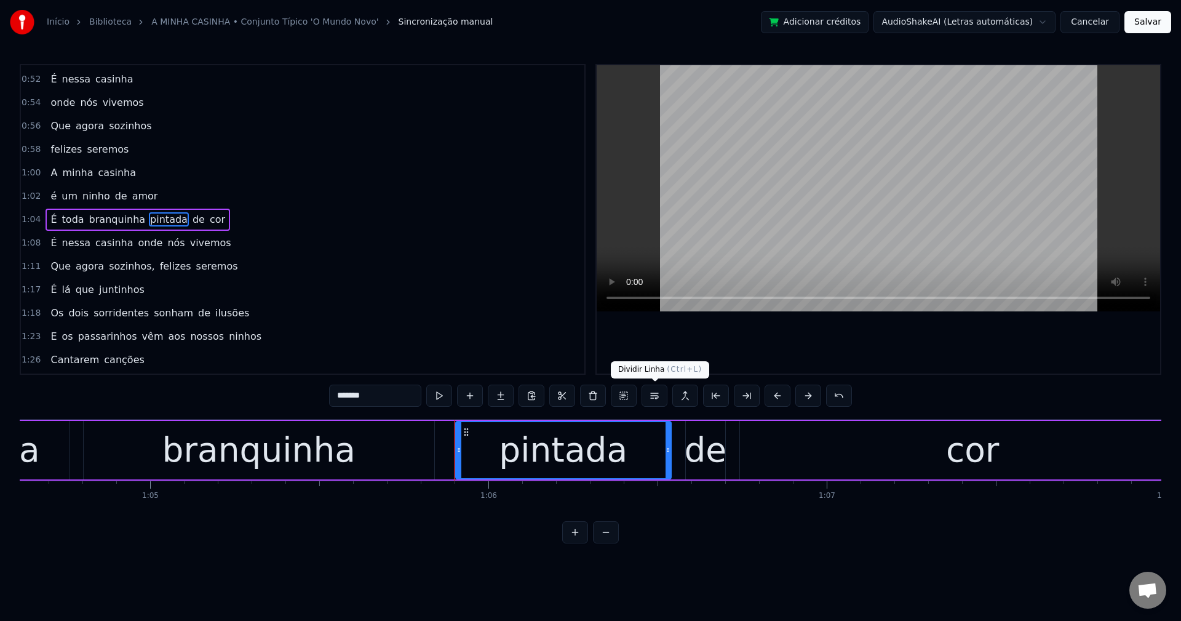
click at [657, 396] on button at bounding box center [655, 396] width 26 height 22
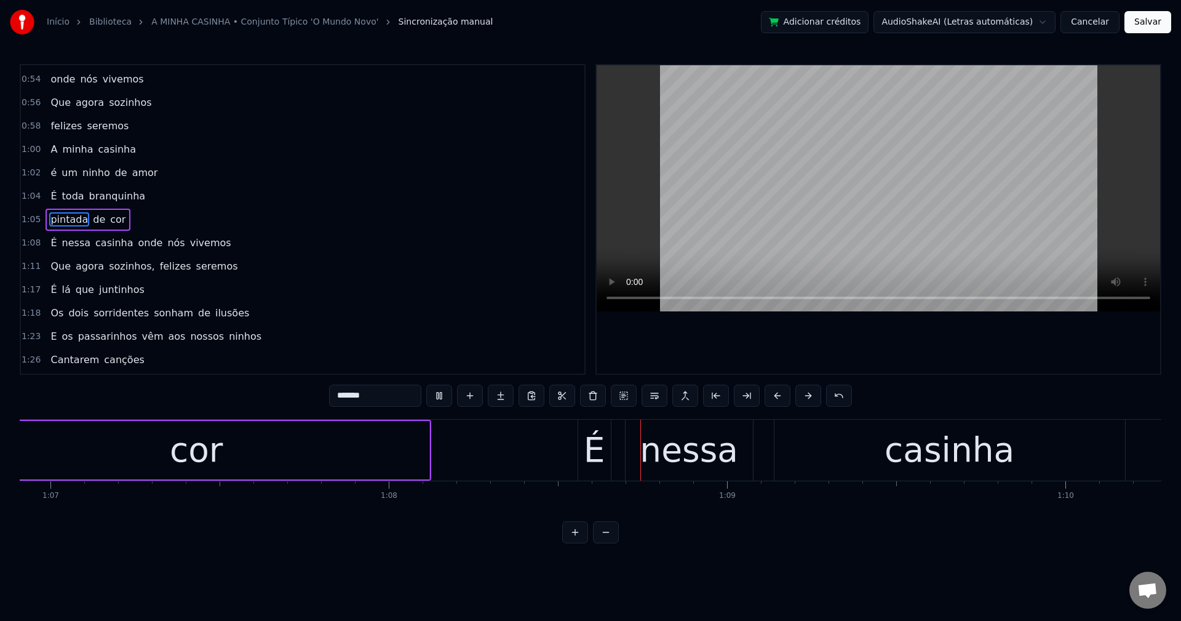
scroll to position [0, 22980]
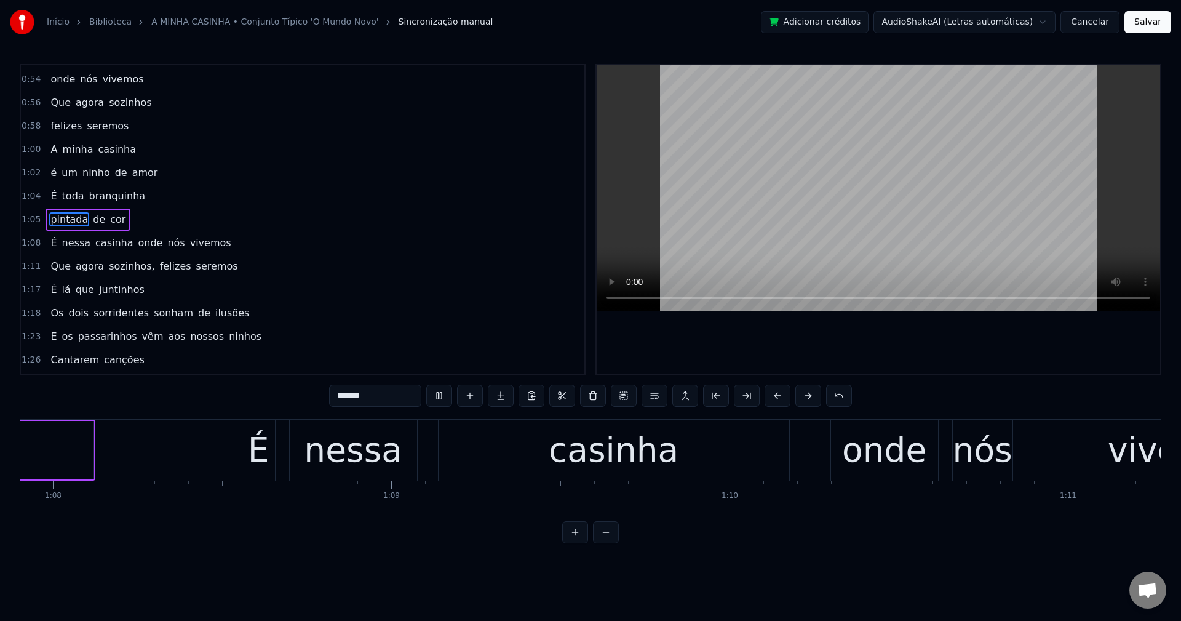
click at [137, 247] on span "onde" at bounding box center [150, 243] width 27 height 14
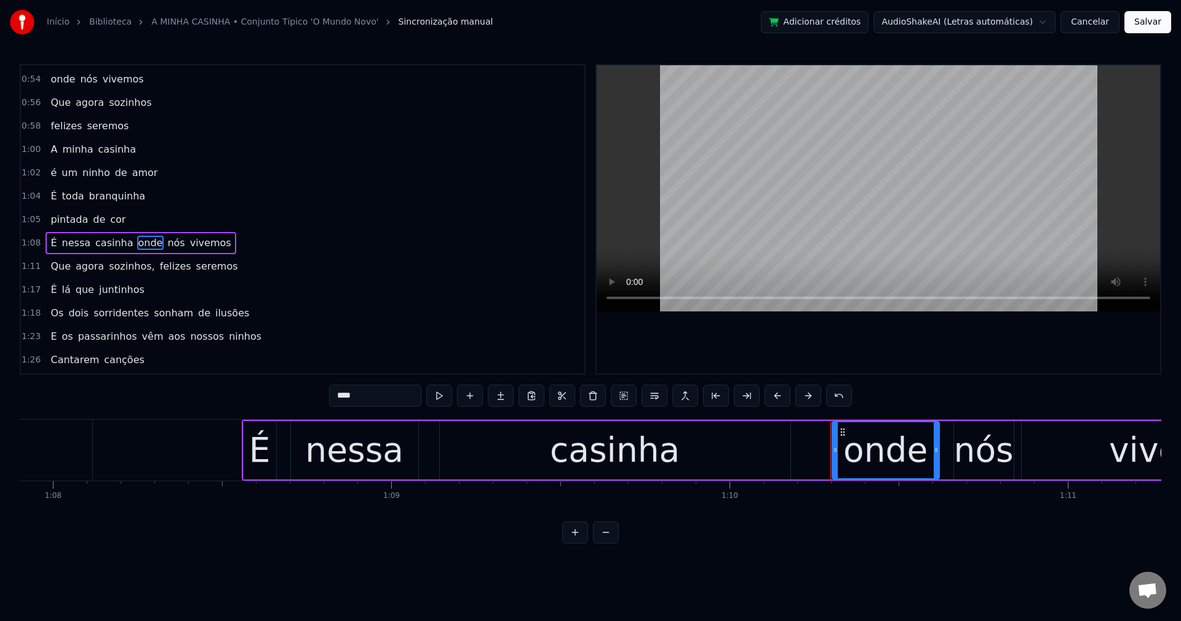
scroll to position [418, 0]
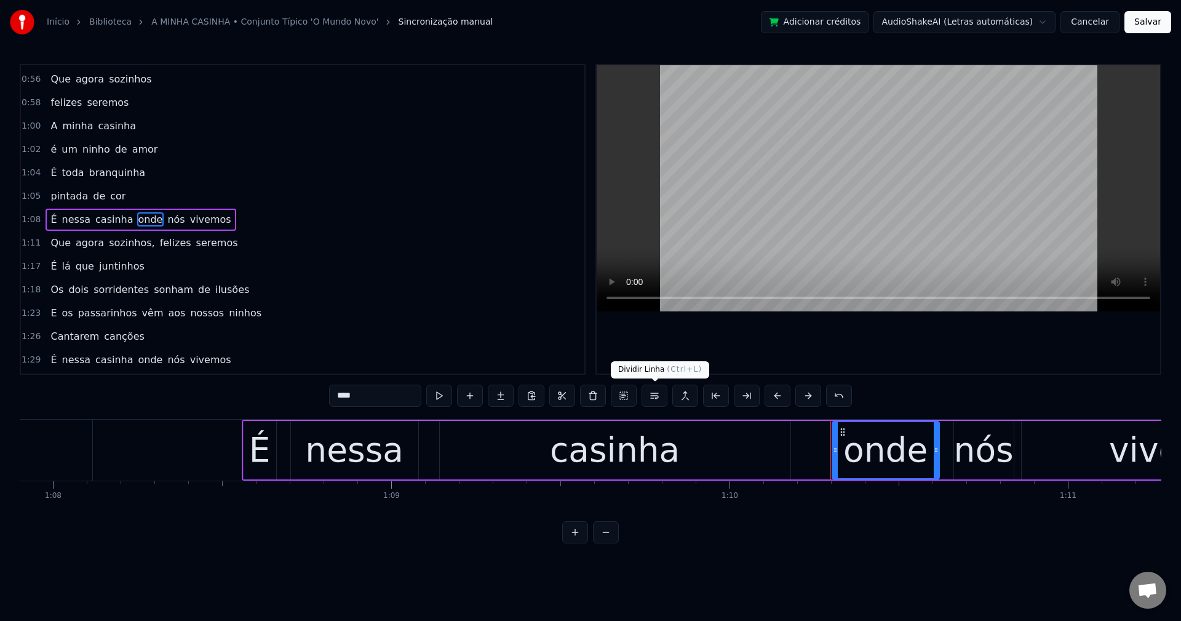
click at [650, 390] on button at bounding box center [655, 396] width 26 height 22
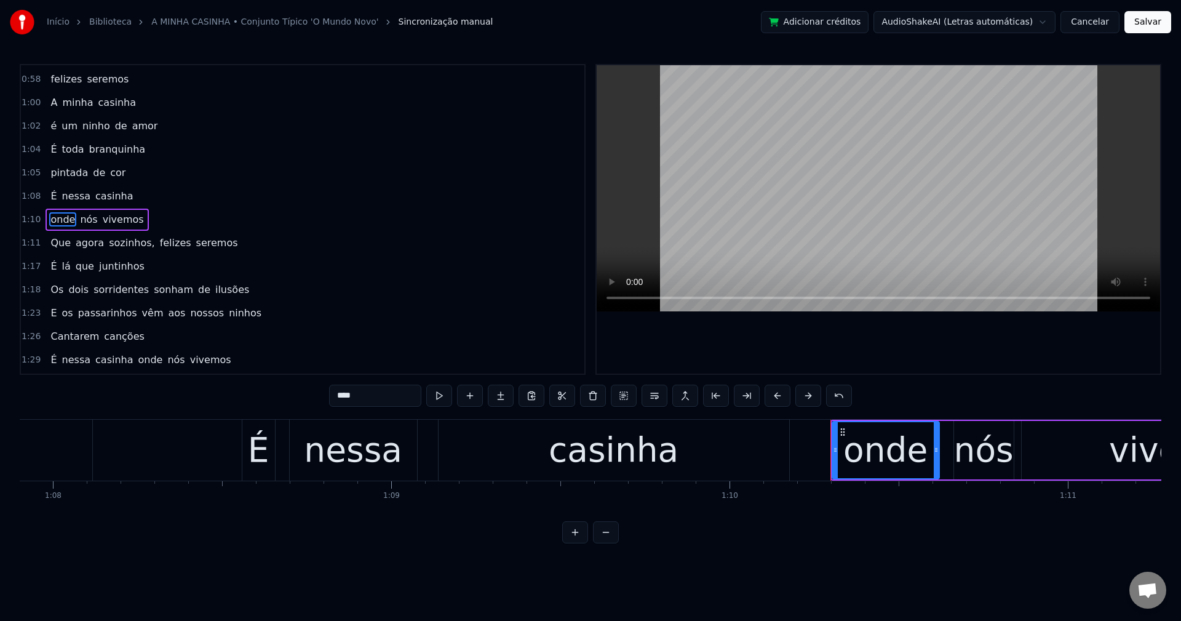
click at [110, 242] on span "sozinhos," at bounding box center [132, 243] width 48 height 14
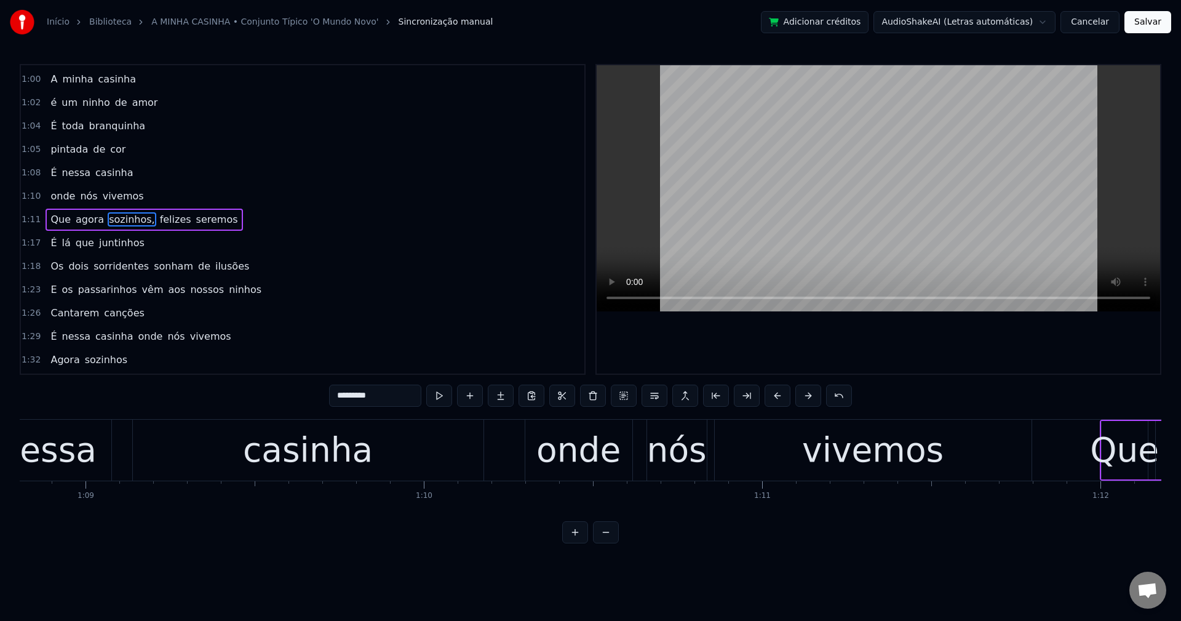
click at [389, 394] on input "*********" at bounding box center [375, 396] width 92 height 22
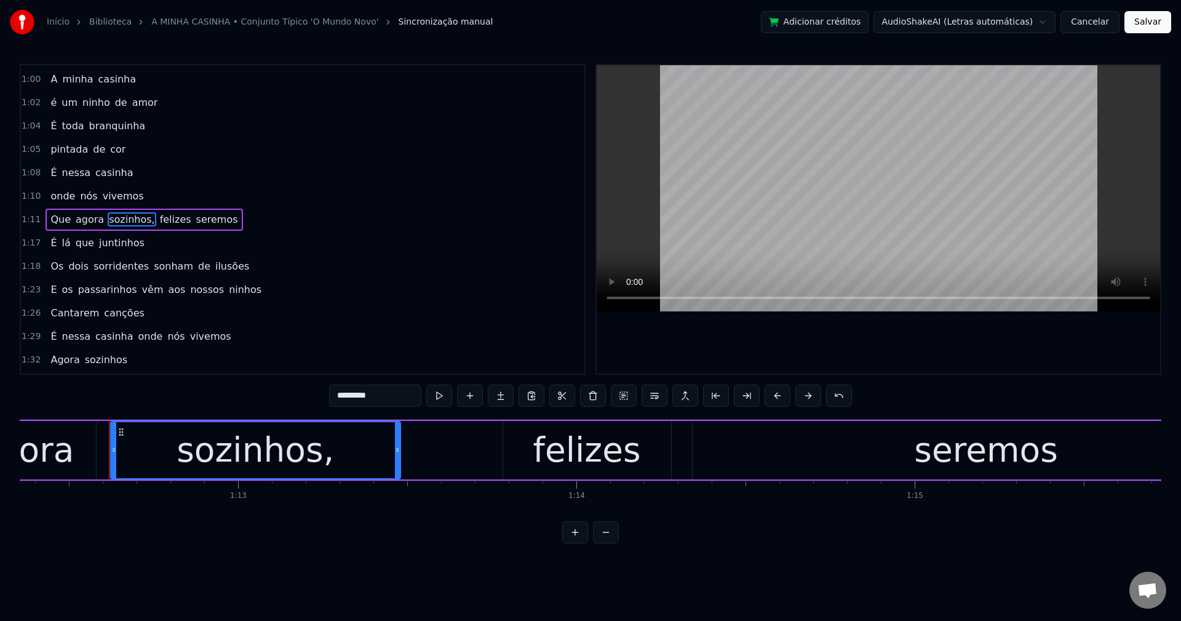
scroll to position [0, 24514]
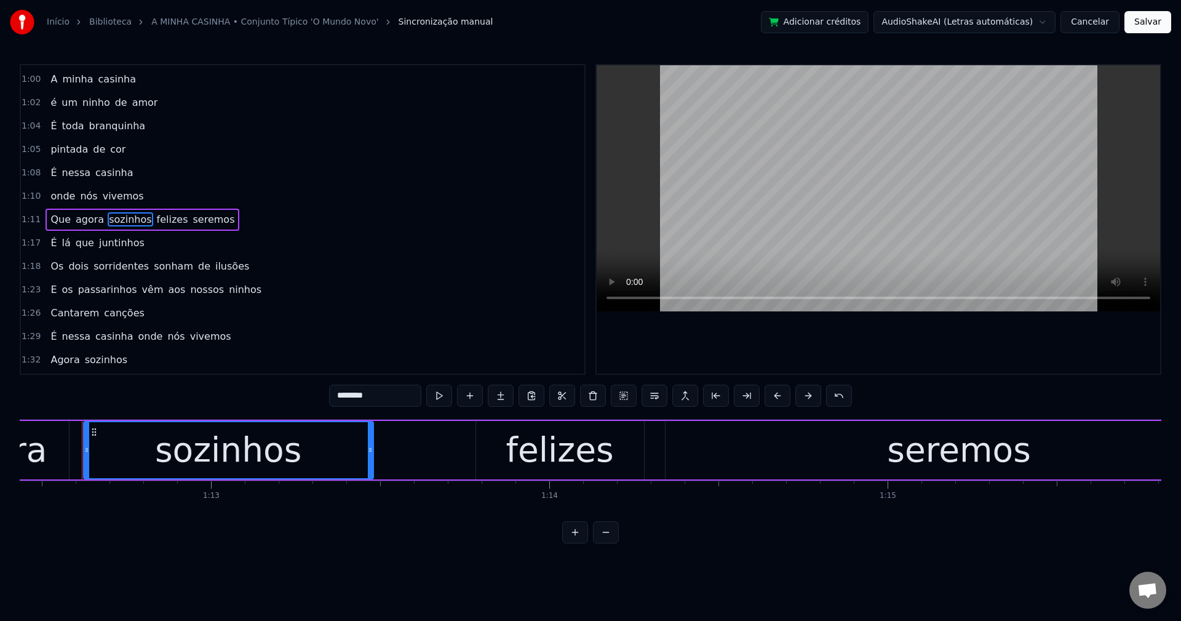
click at [167, 222] on span "felizes" at bounding box center [173, 219] width 34 height 14
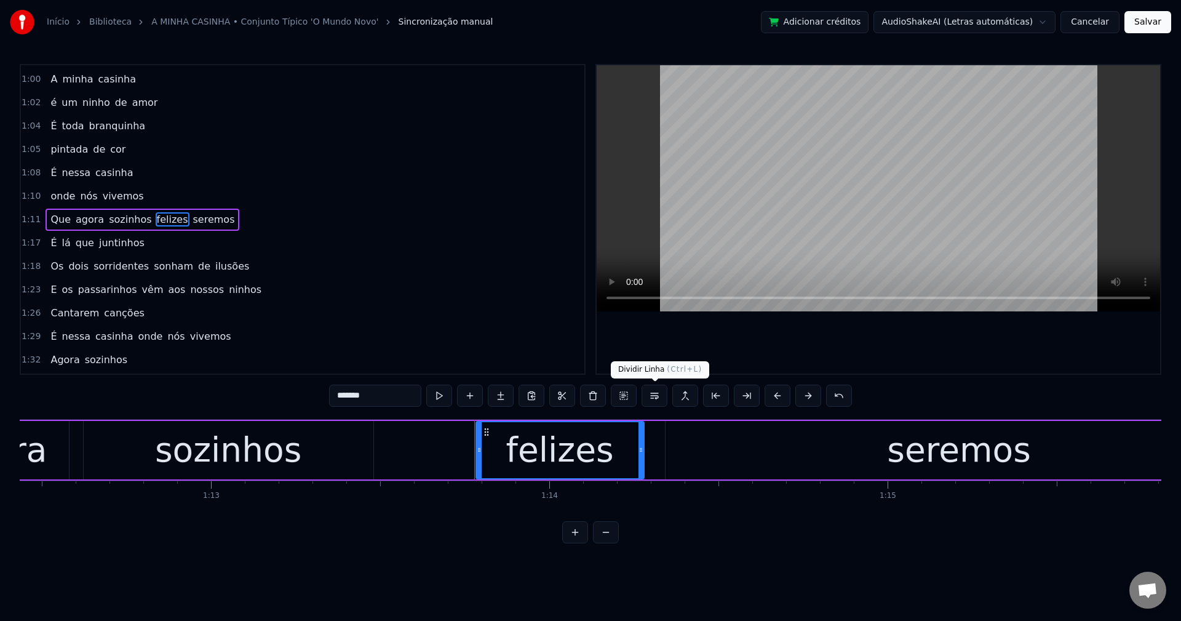
click at [653, 398] on button at bounding box center [655, 396] width 26 height 22
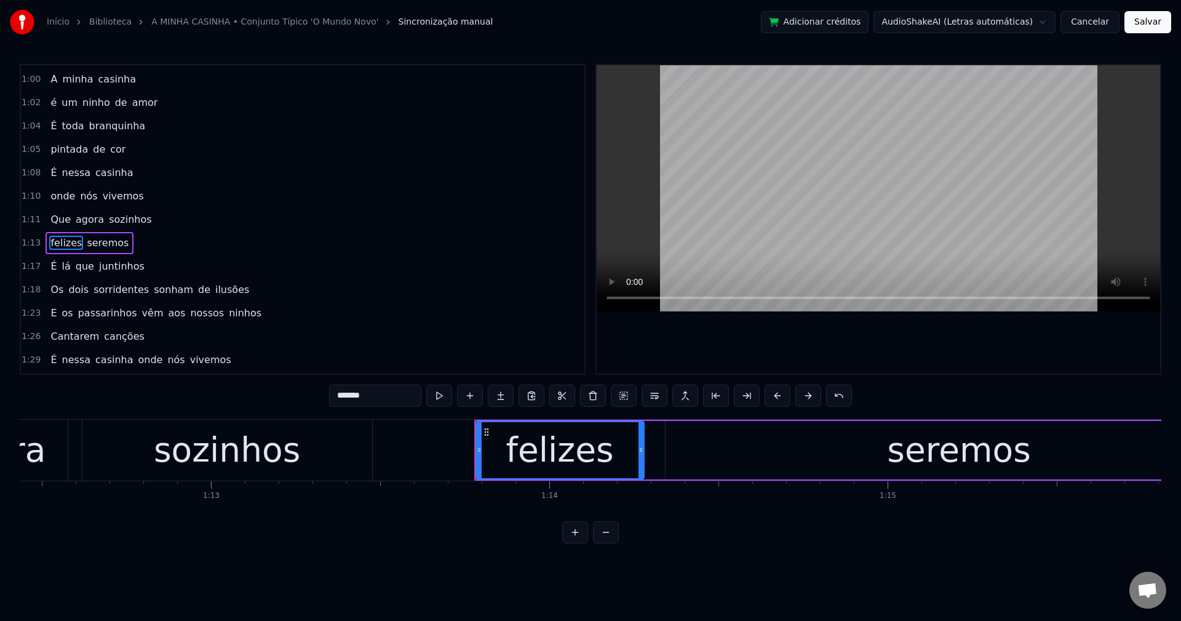
scroll to position [489, 0]
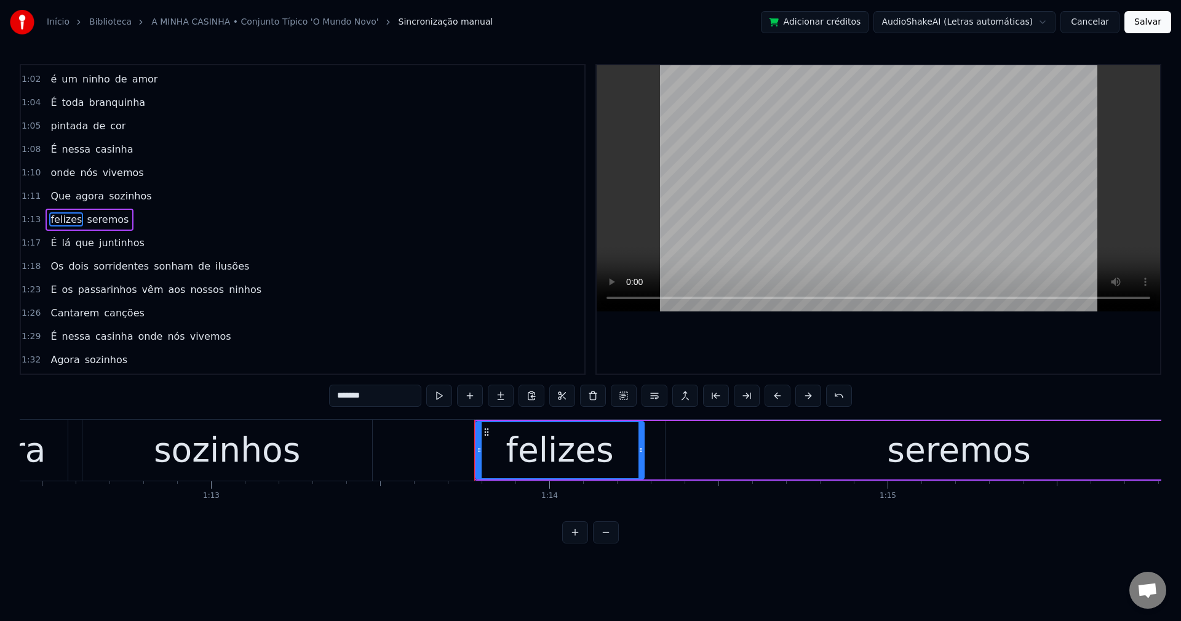
click at [153, 265] on span "sonham" at bounding box center [174, 266] width 42 height 14
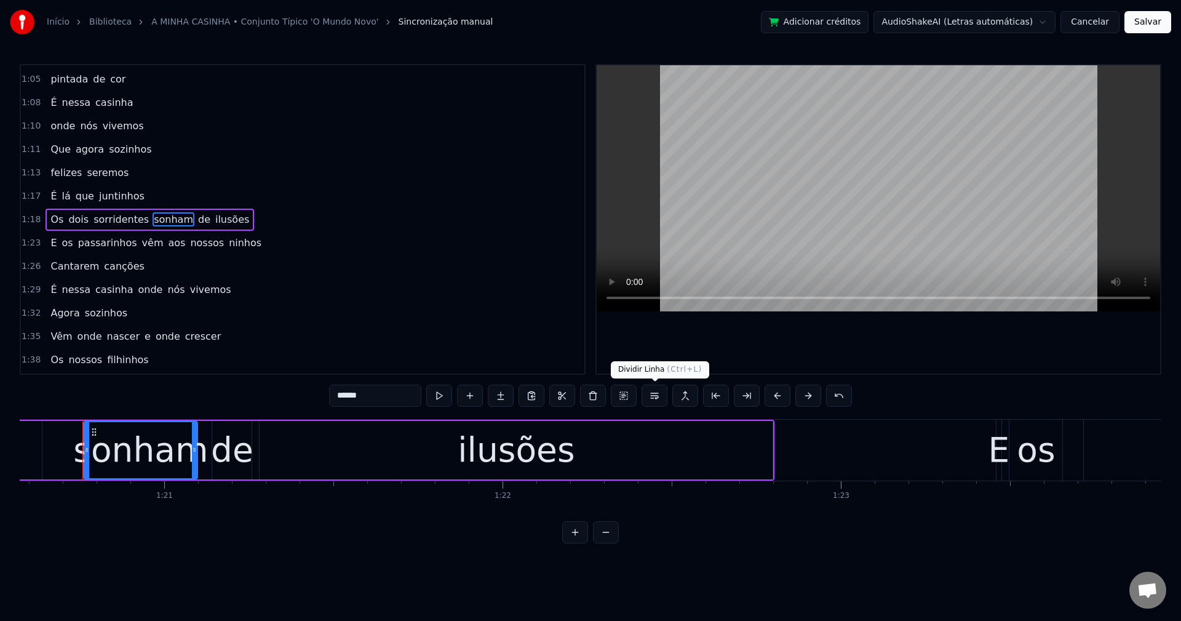
scroll to position [0, 27269]
click at [657, 397] on button at bounding box center [655, 396] width 26 height 22
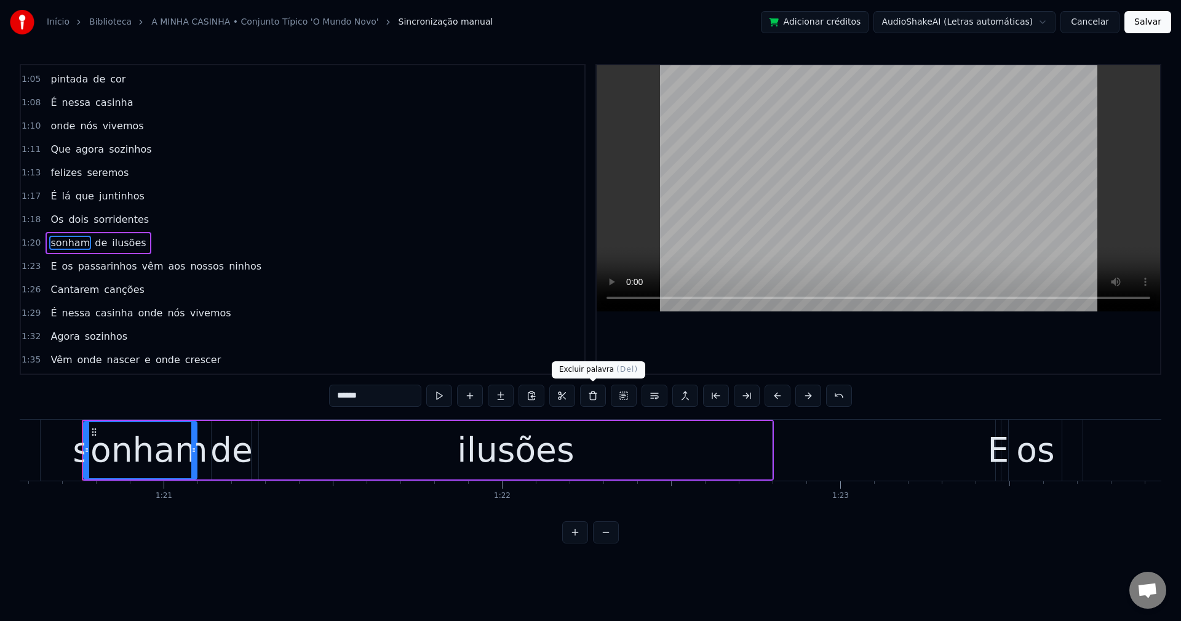
scroll to position [559, 0]
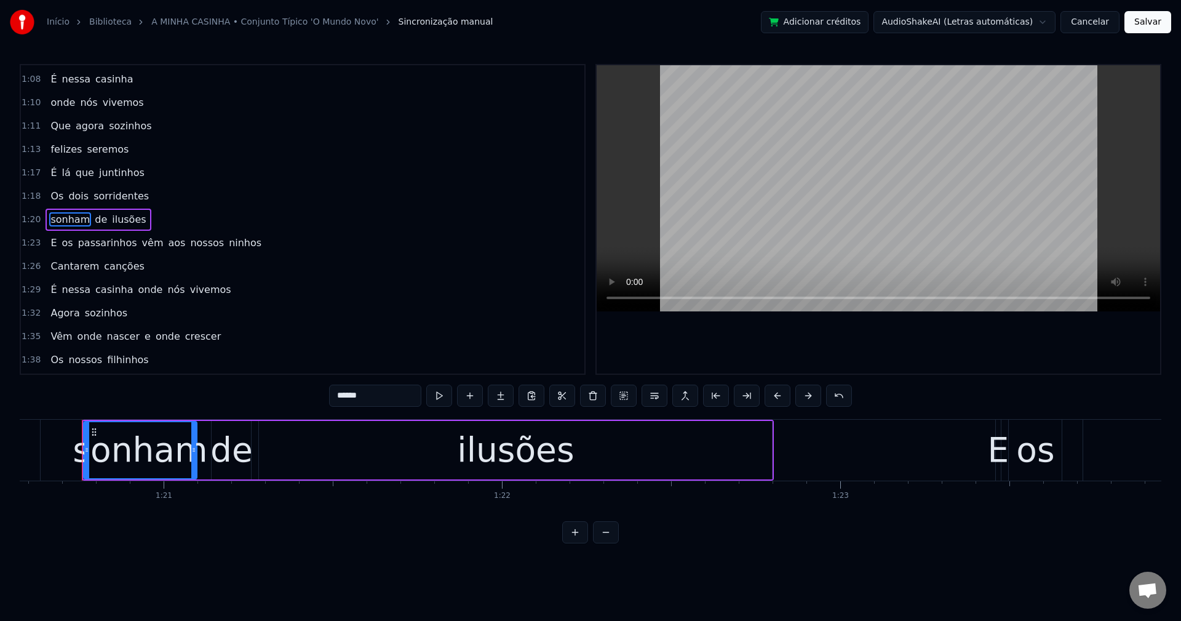
click at [142, 243] on span "vêm" at bounding box center [153, 243] width 24 height 14
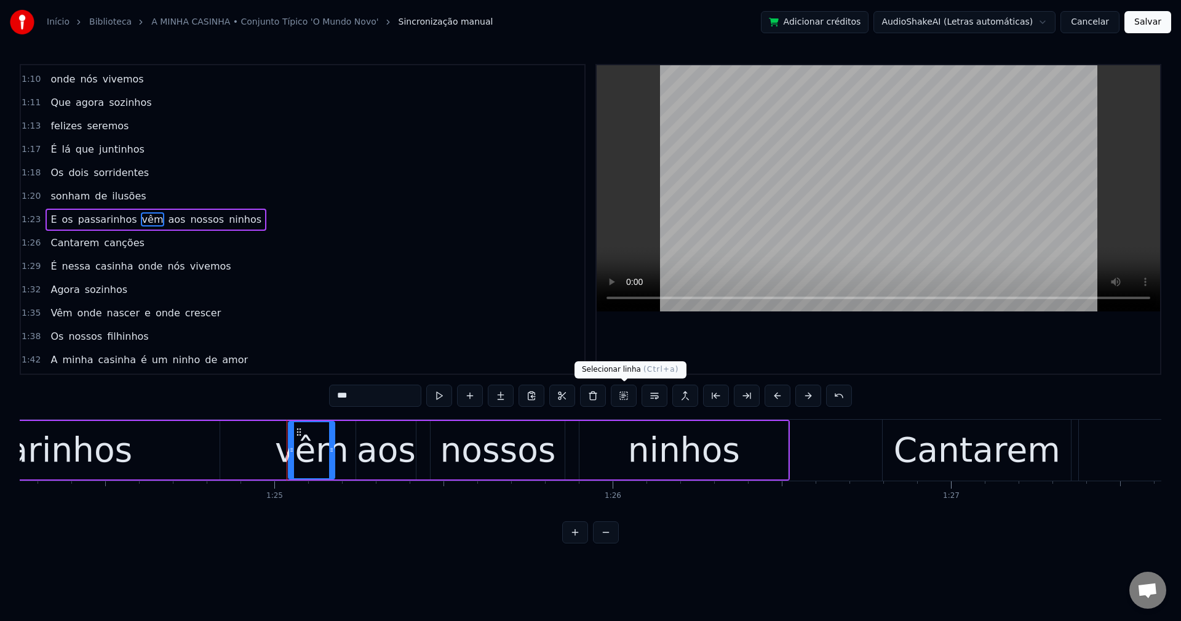
scroll to position [0, 28718]
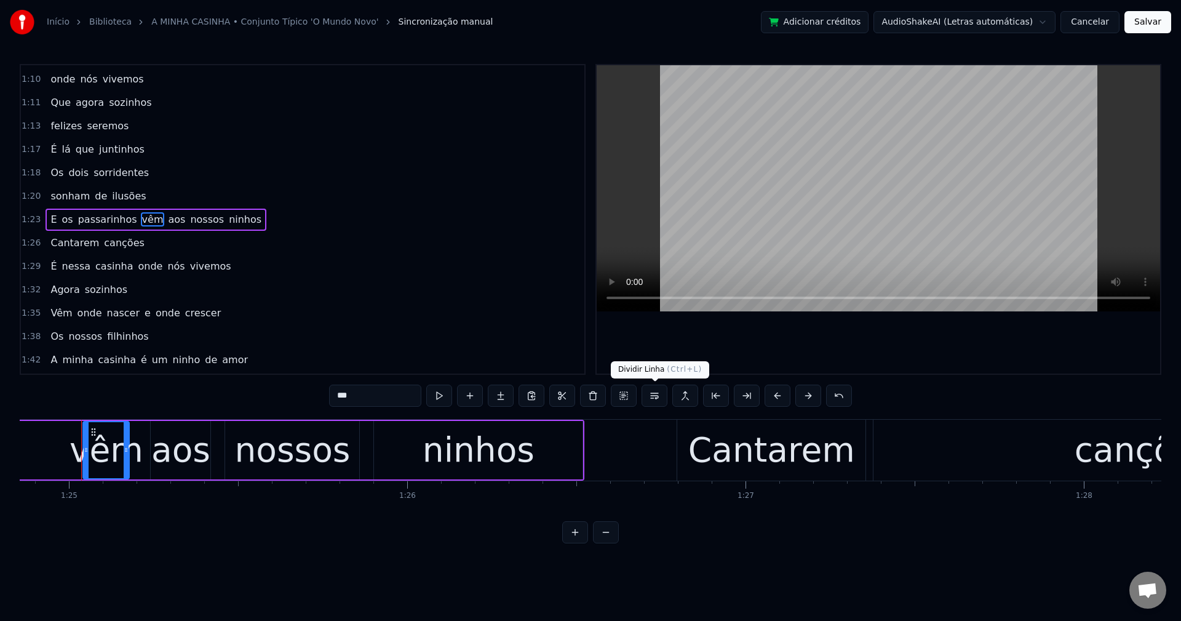
drag, startPoint x: 652, startPoint y: 398, endPoint x: 476, endPoint y: 387, distance: 176.9
click at [652, 397] on button at bounding box center [655, 396] width 26 height 22
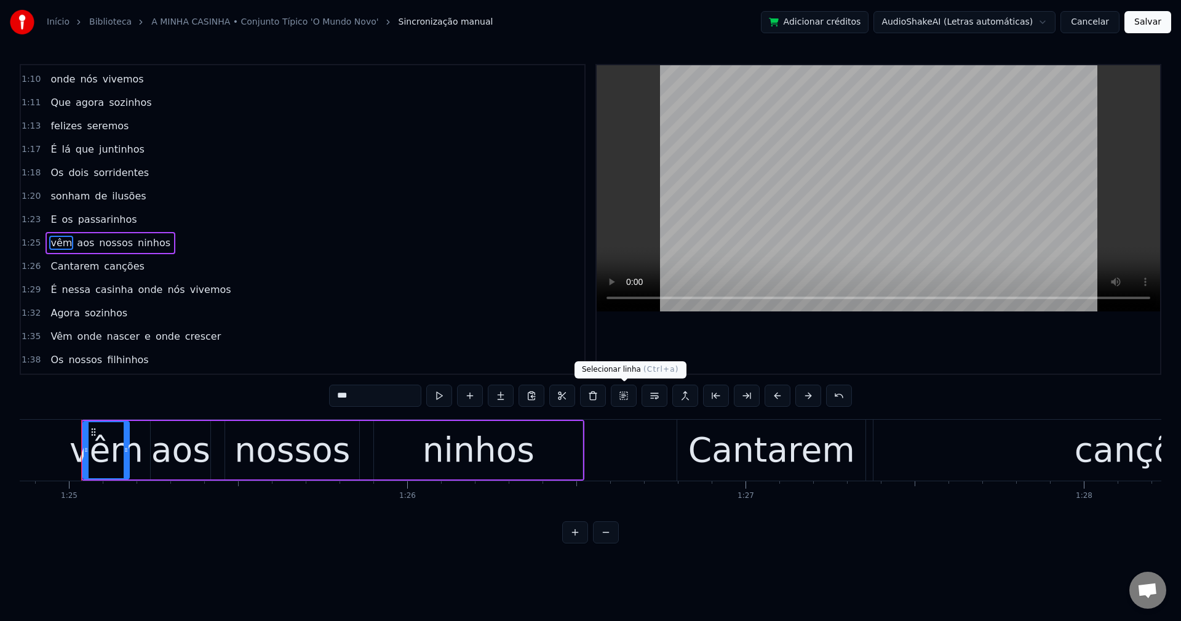
scroll to position [605, 0]
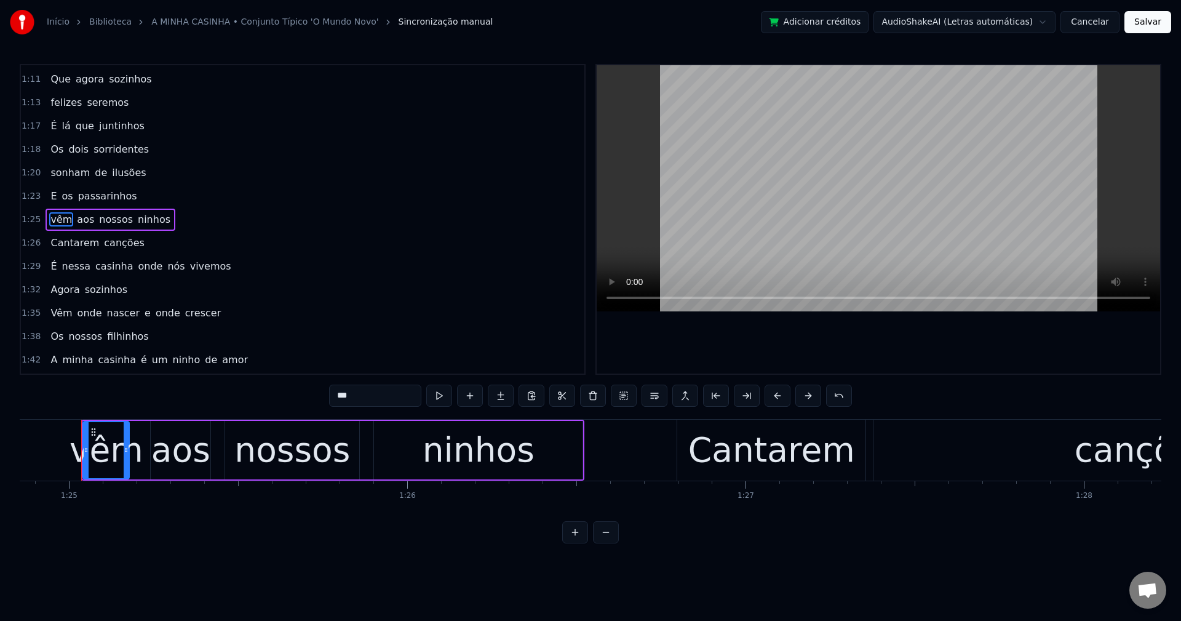
drag, startPoint x: 136, startPoint y: 267, endPoint x: 143, endPoint y: 271, distance: 8.0
click at [137, 267] on span "onde" at bounding box center [150, 266] width 27 height 14
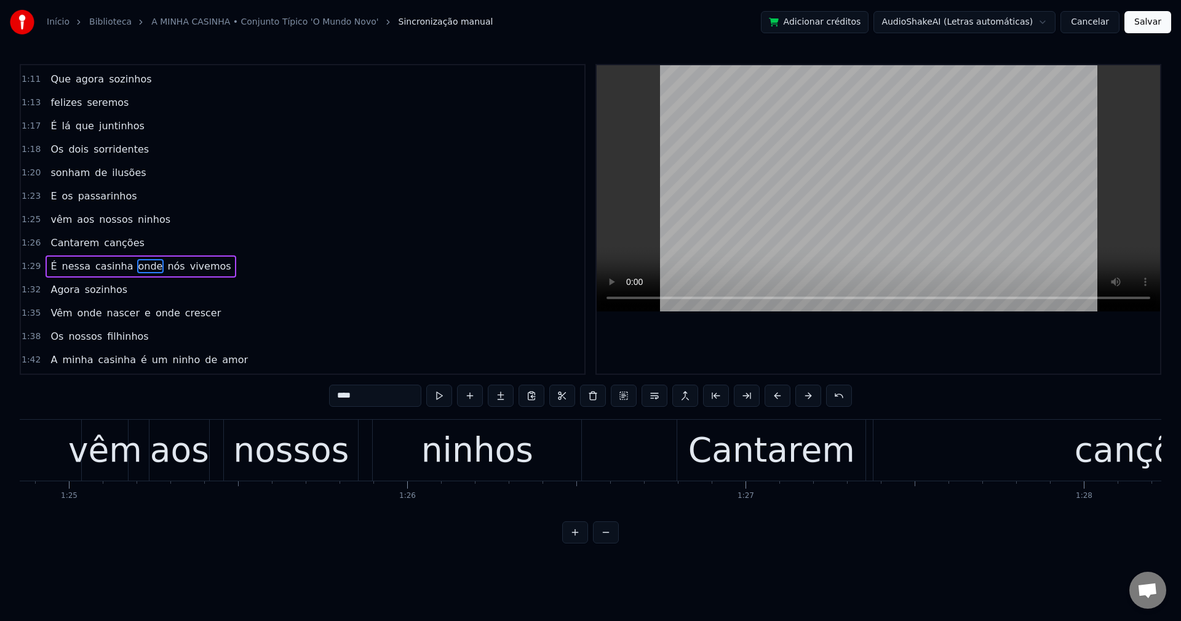
scroll to position [652, 0]
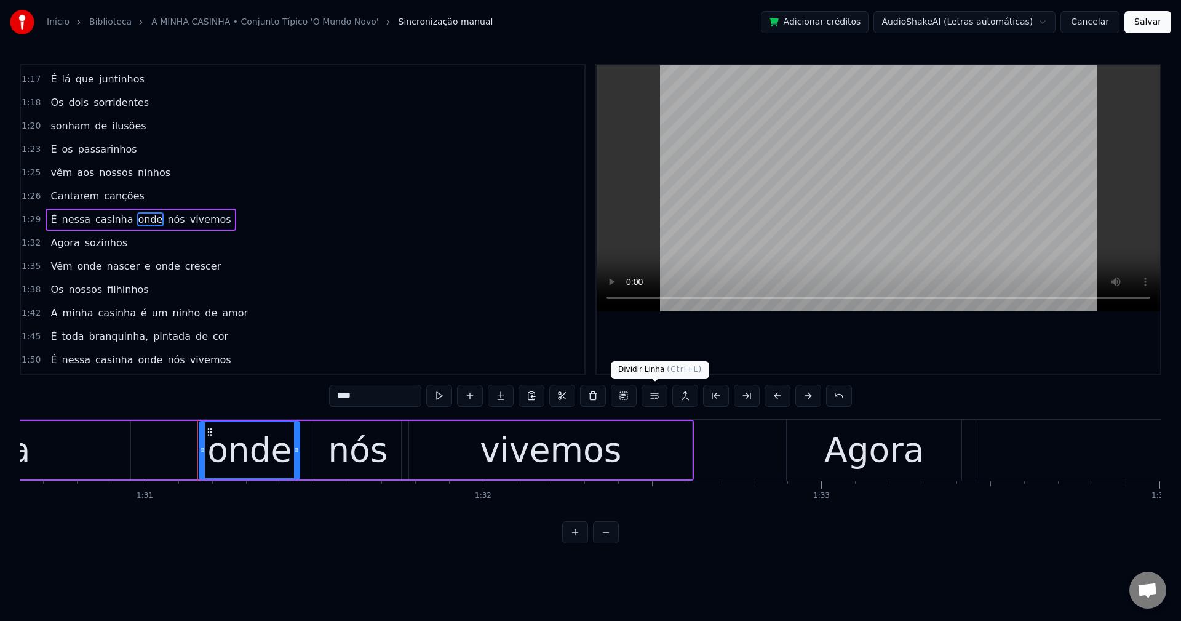
click at [652, 392] on button at bounding box center [655, 396] width 26 height 22
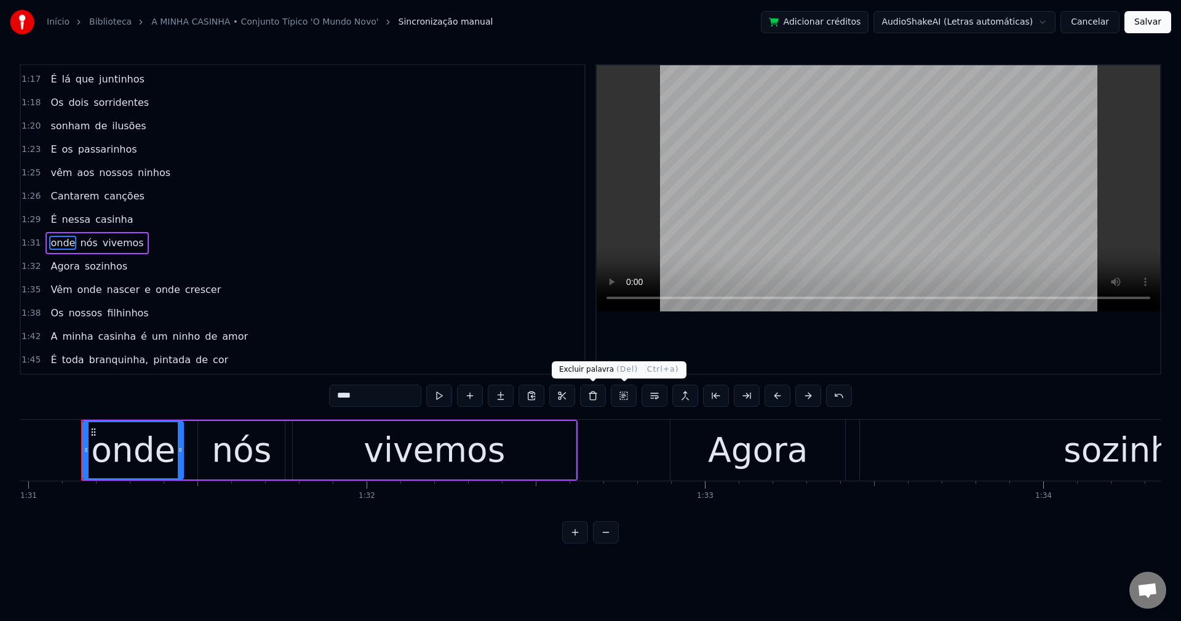
scroll to position [676, 0]
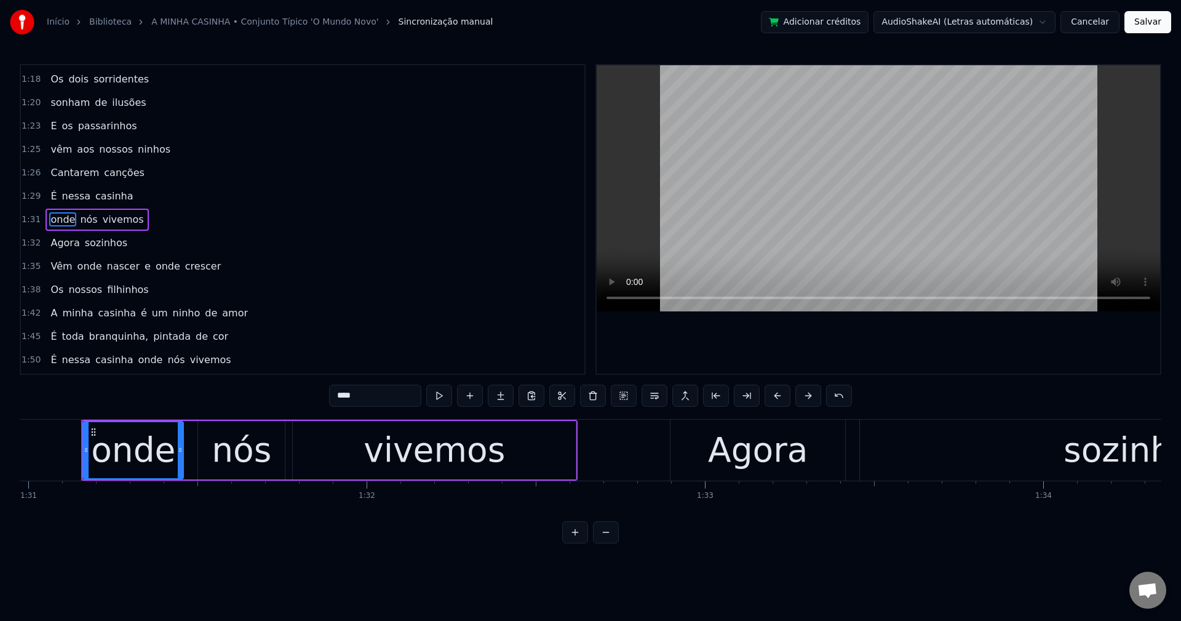
click at [143, 266] on span "e" at bounding box center [147, 266] width 9 height 14
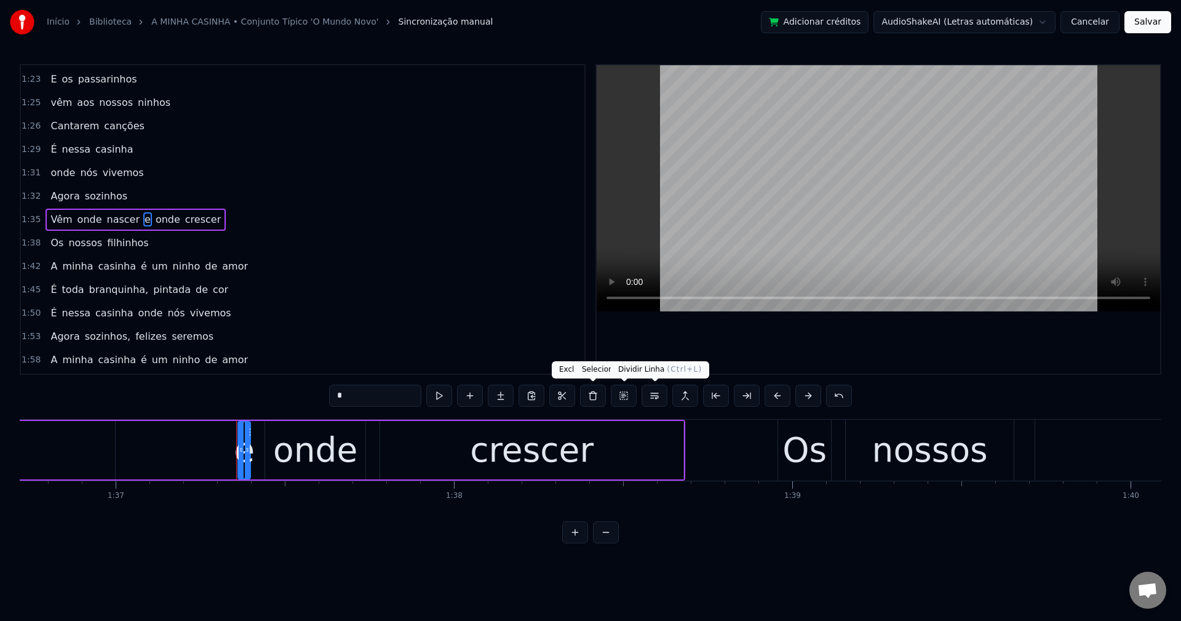
scroll to position [0, 32887]
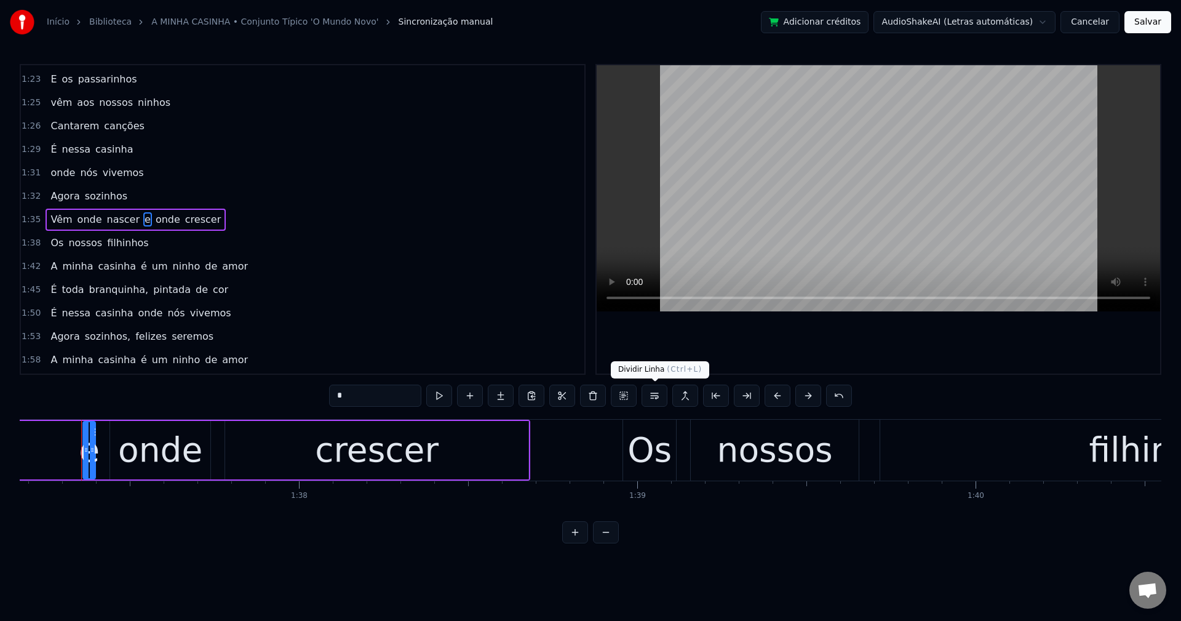
click at [655, 394] on button at bounding box center [655, 396] width 26 height 22
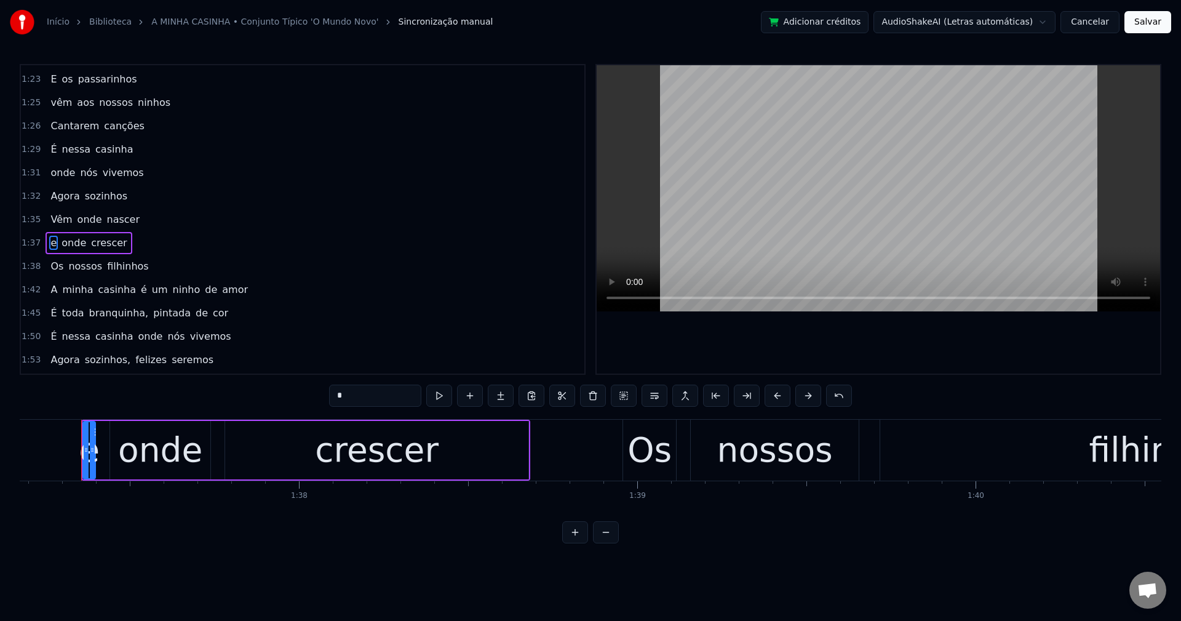
scroll to position [0, 0]
click at [102, 215] on span "crescer" at bounding box center [109, 219] width 38 height 14
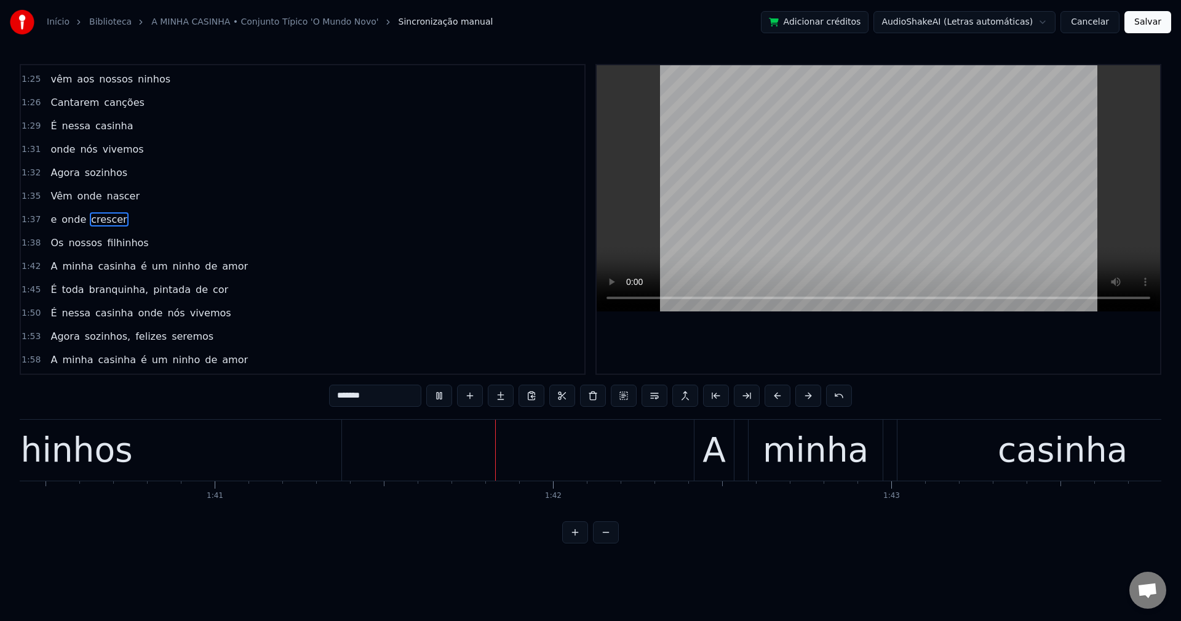
click at [140, 268] on span "é" at bounding box center [144, 266] width 9 height 14
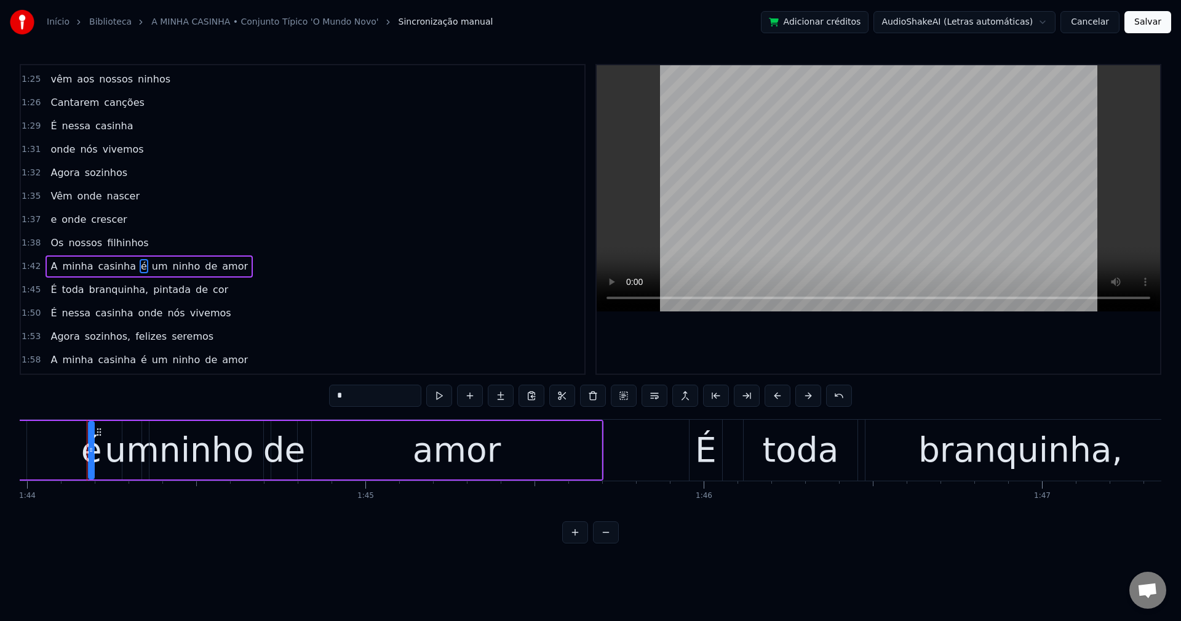
click at [658, 399] on button at bounding box center [655, 396] width 26 height 22
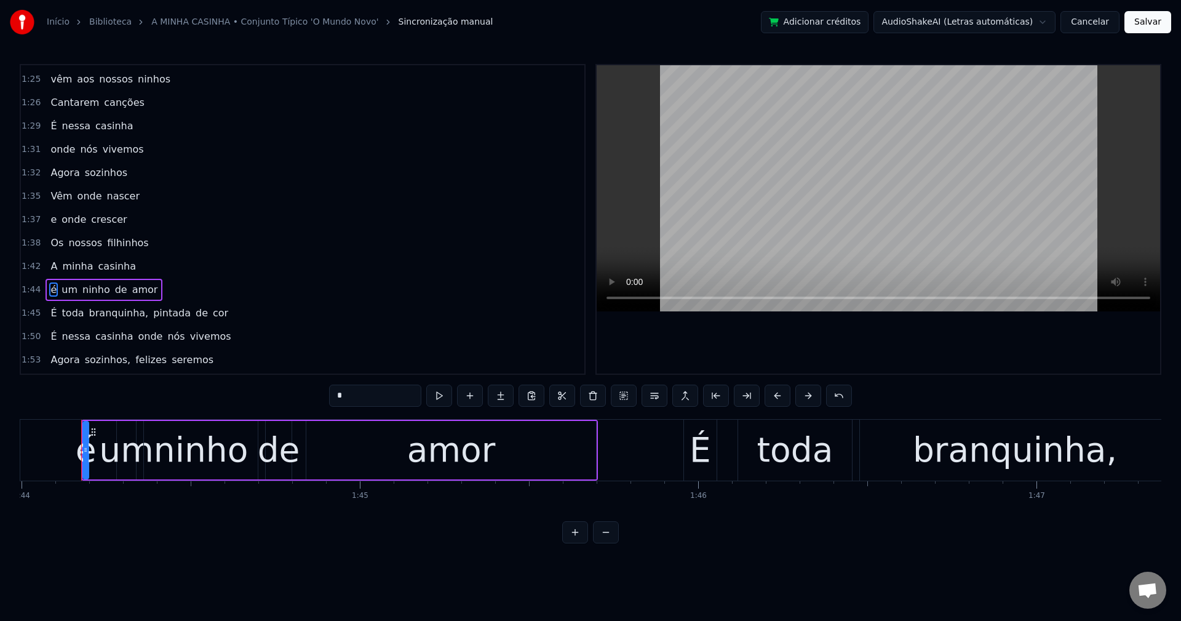
scroll to position [816, 0]
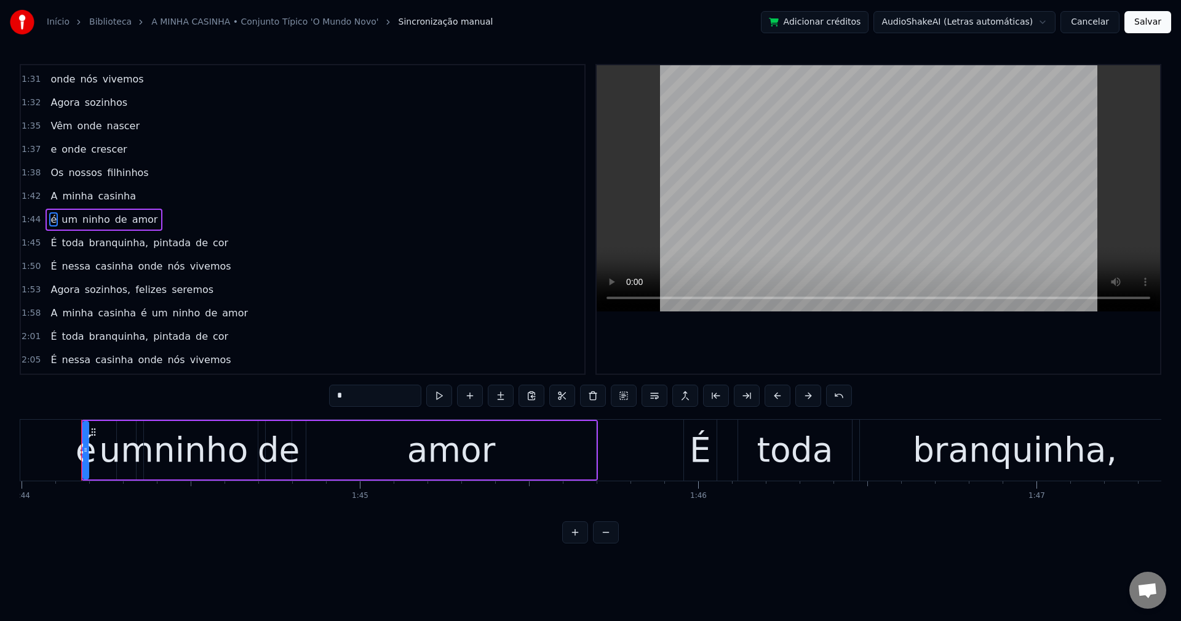
click at [100, 241] on span "branquinha," at bounding box center [119, 243] width 62 height 14
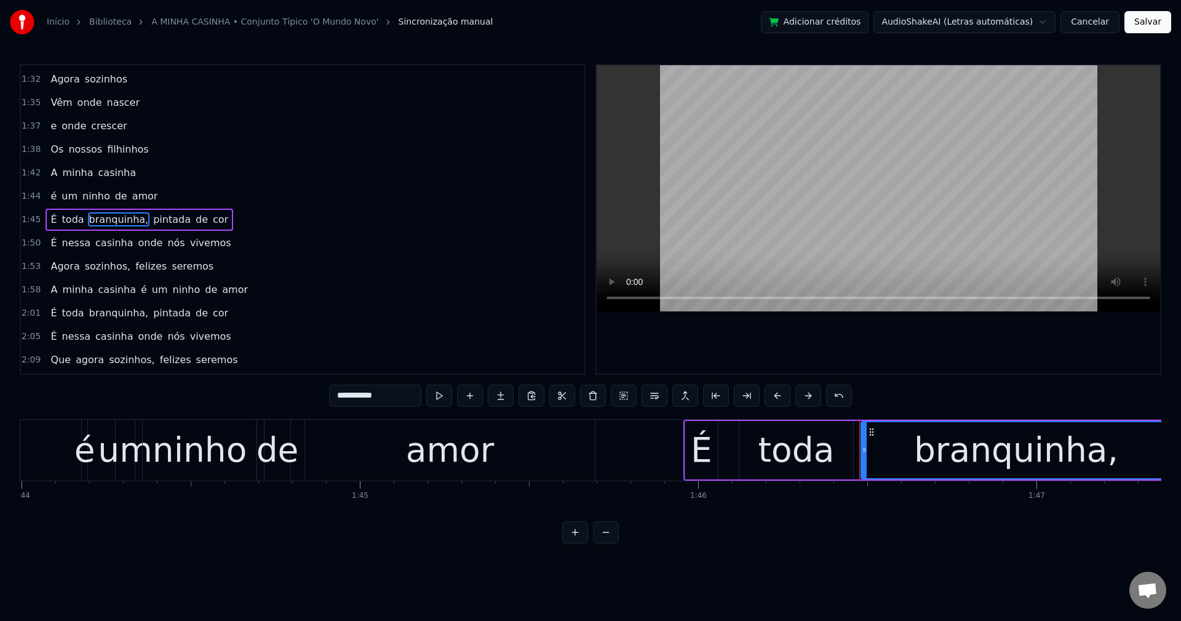
click at [394, 404] on input "**********" at bounding box center [375, 396] width 92 height 22
click at [156, 218] on span "pintada" at bounding box center [169, 219] width 40 height 14
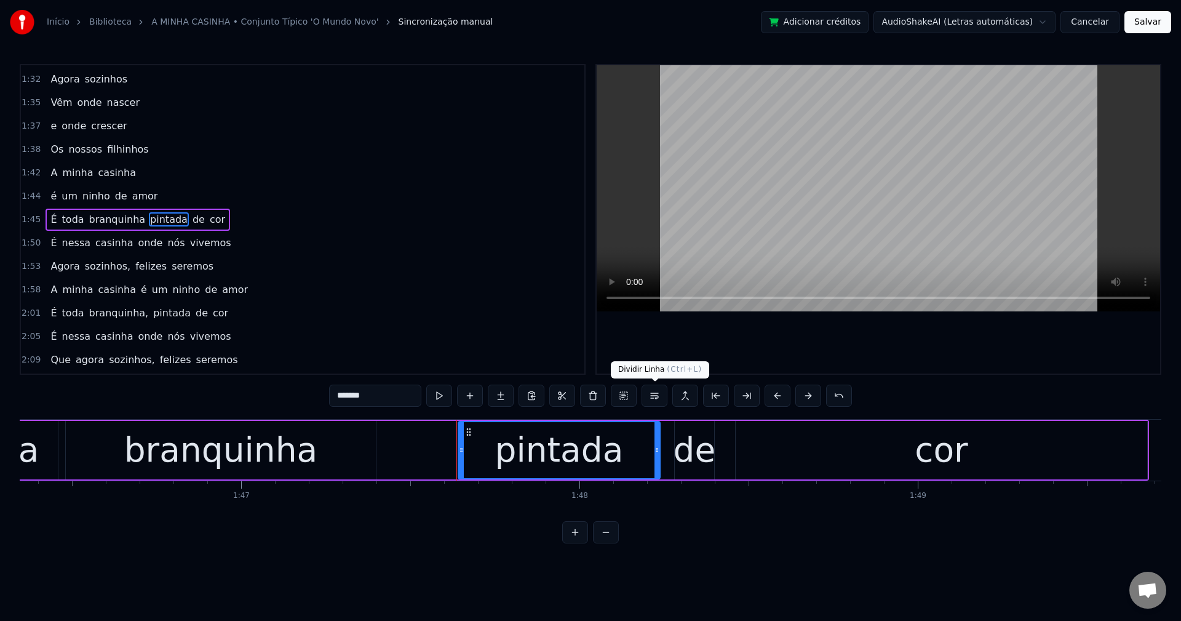
click at [655, 397] on button at bounding box center [655, 396] width 26 height 22
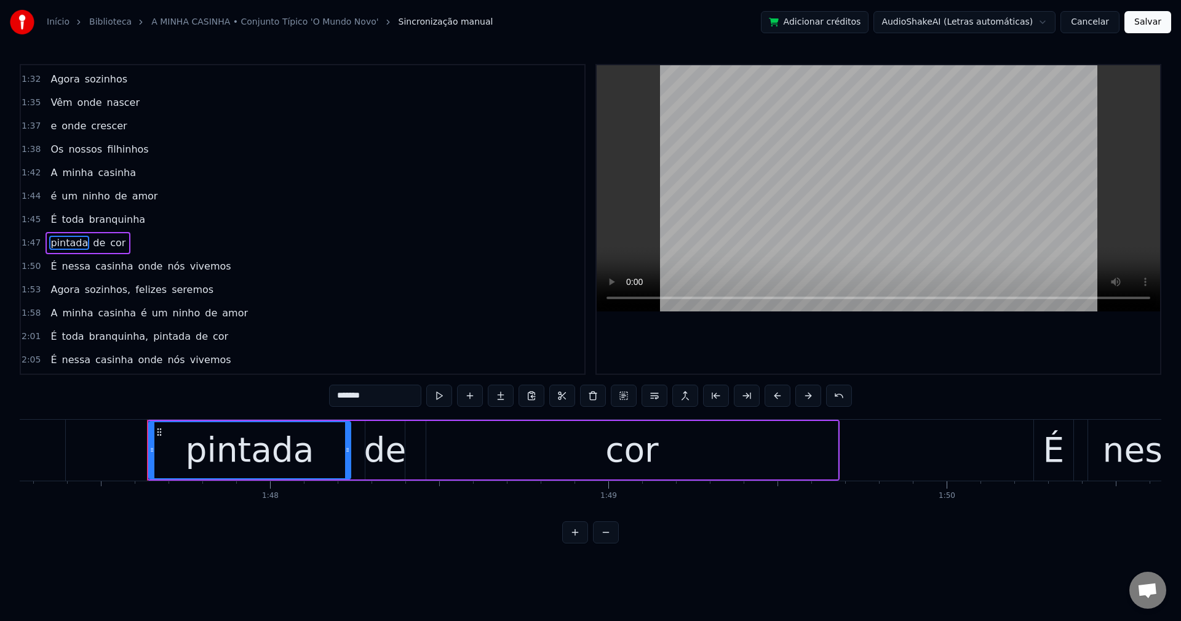
scroll to position [0, 36366]
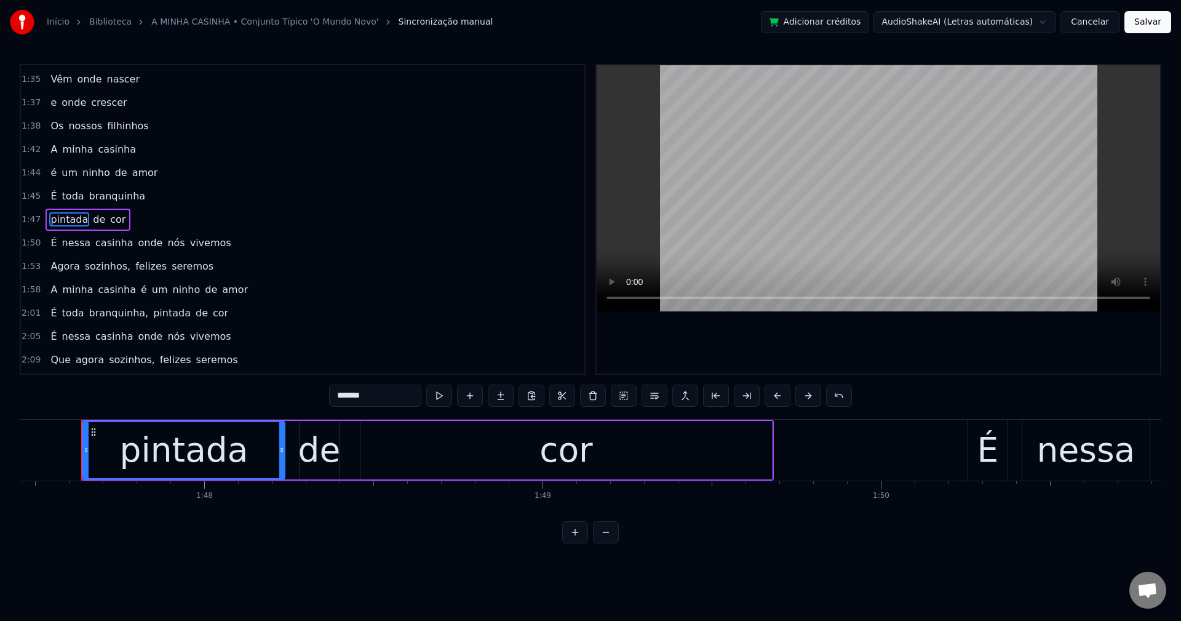
click at [137, 241] on span "onde" at bounding box center [150, 243] width 27 height 14
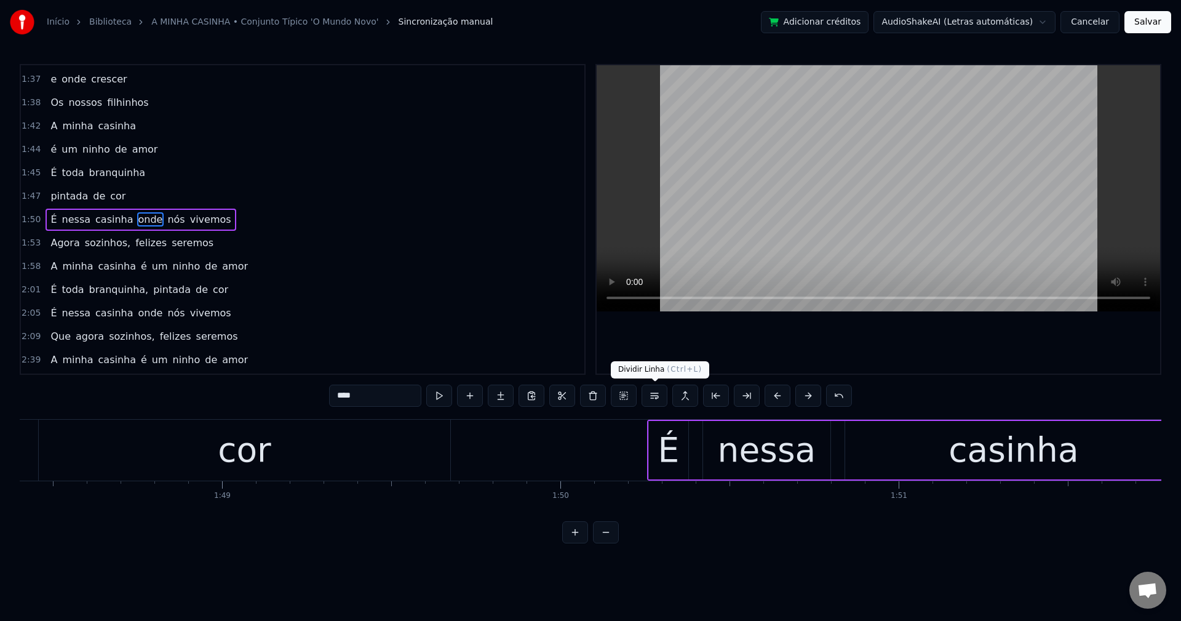
click at [660, 398] on button at bounding box center [655, 396] width 26 height 22
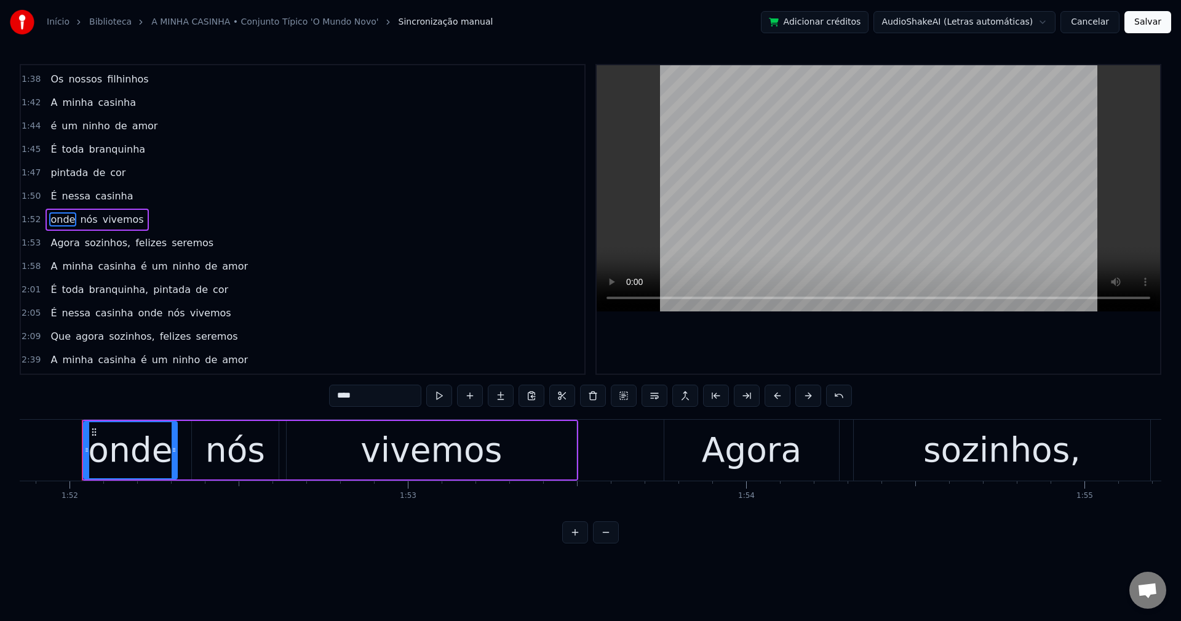
click at [98, 239] on span "sozinhos," at bounding box center [108, 243] width 48 height 14
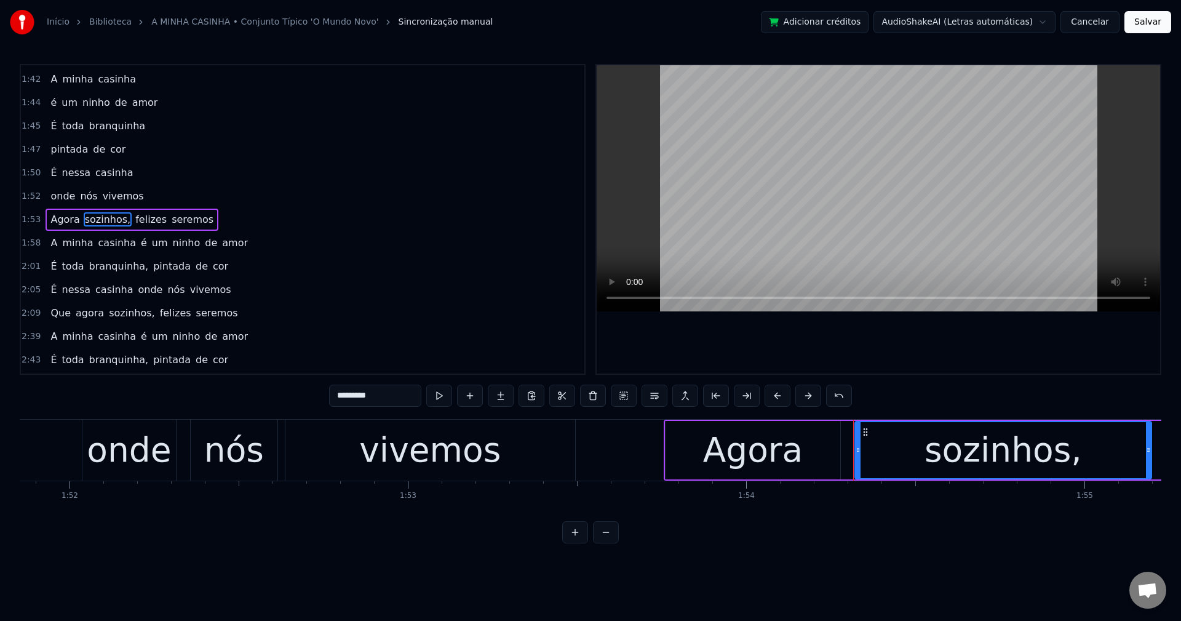
click at [396, 402] on input "*********" at bounding box center [375, 396] width 92 height 22
click at [131, 225] on span "felizes" at bounding box center [148, 219] width 34 height 14
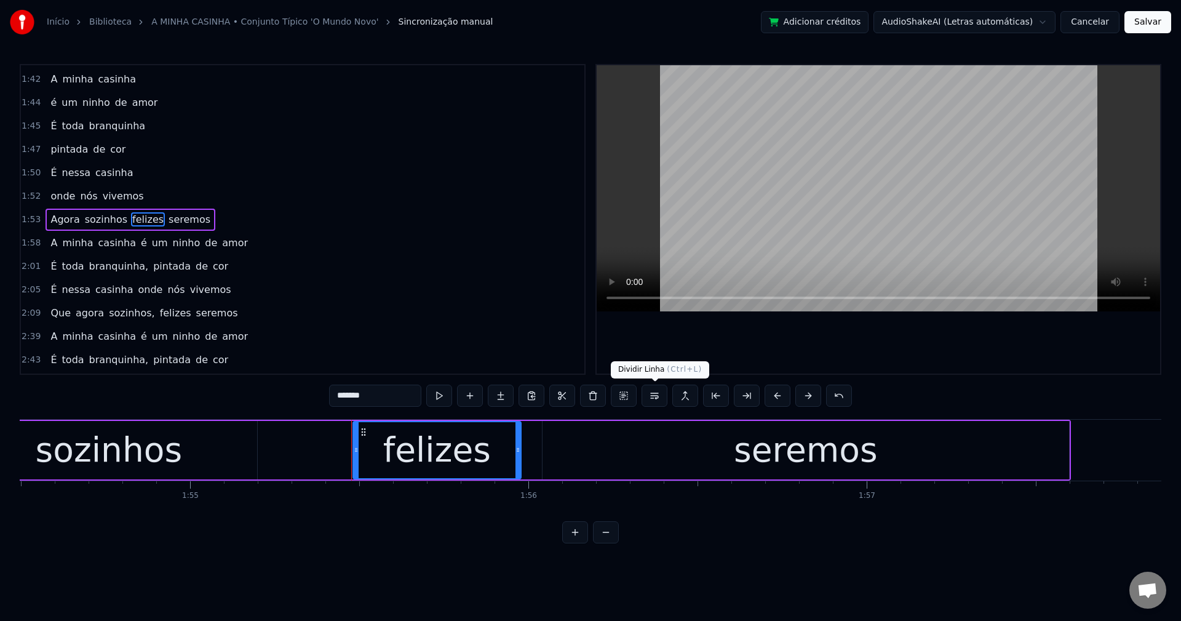
click at [657, 396] on button at bounding box center [655, 396] width 26 height 22
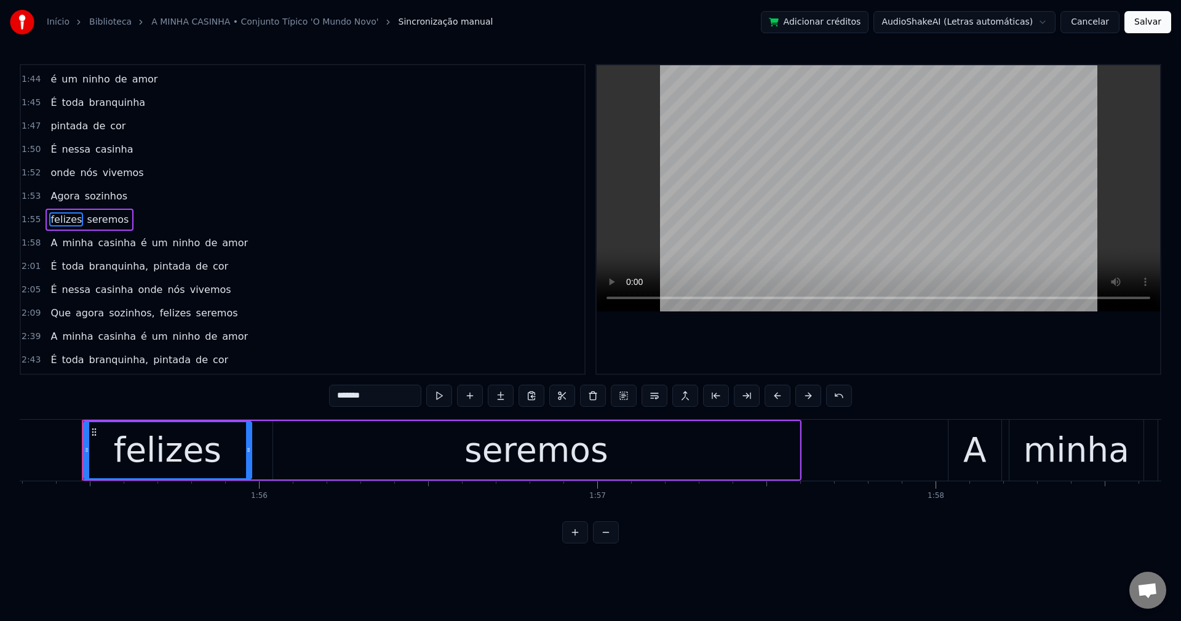
click at [140, 244] on span "é" at bounding box center [144, 243] width 9 height 14
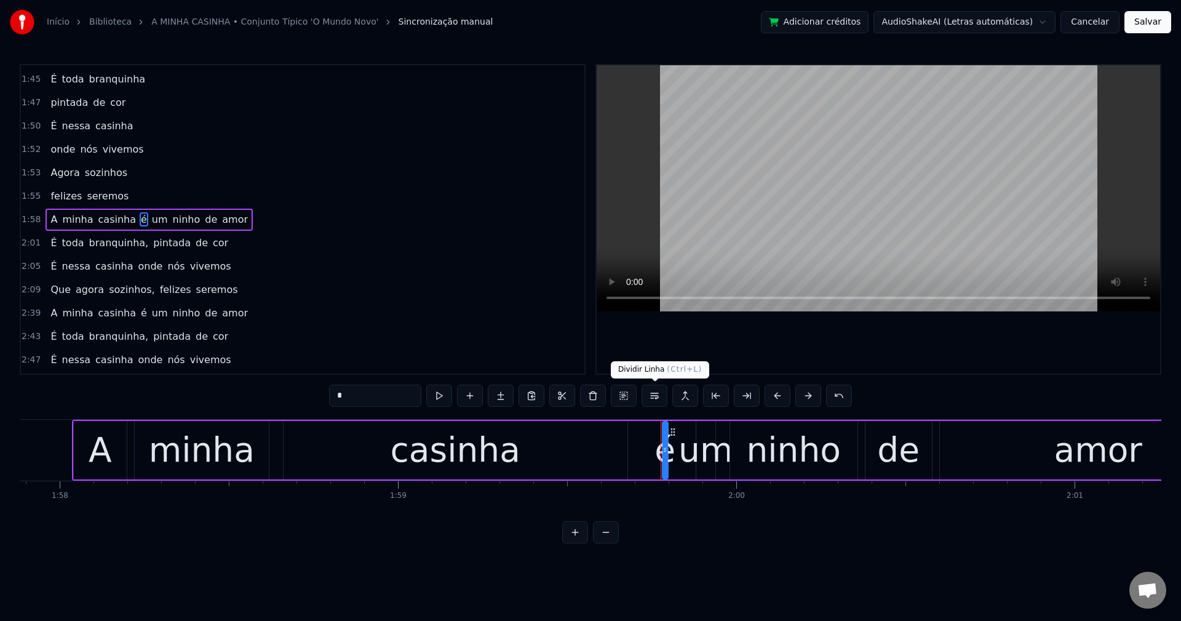
click at [657, 398] on button at bounding box center [655, 396] width 26 height 22
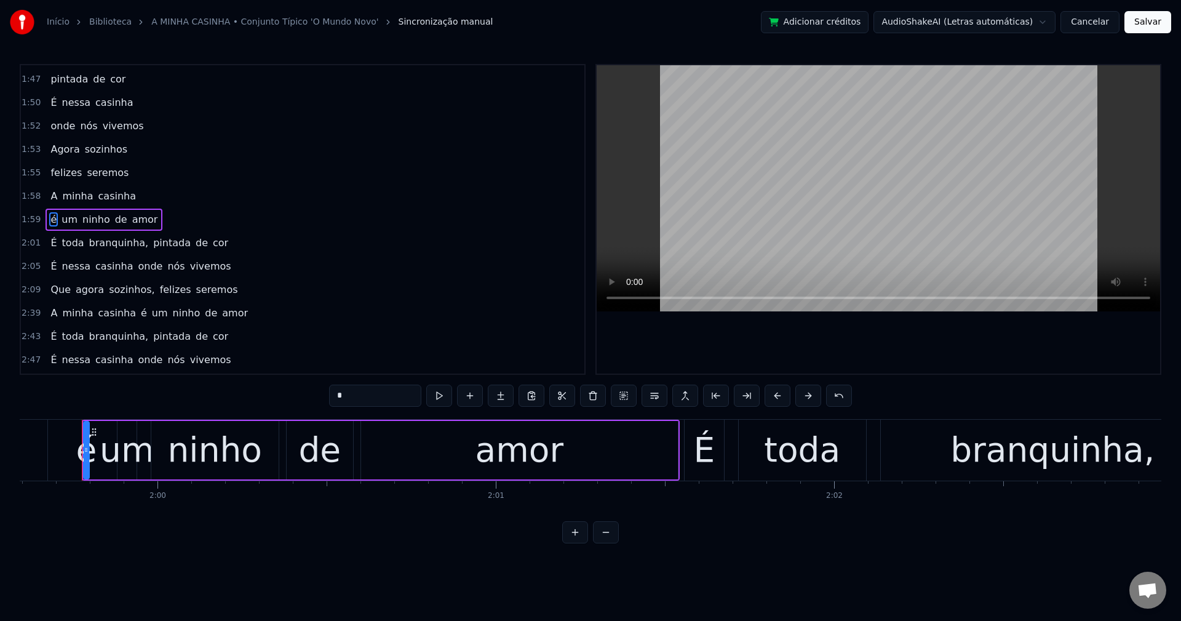
click at [114, 236] on span "branquinha," at bounding box center [119, 243] width 62 height 14
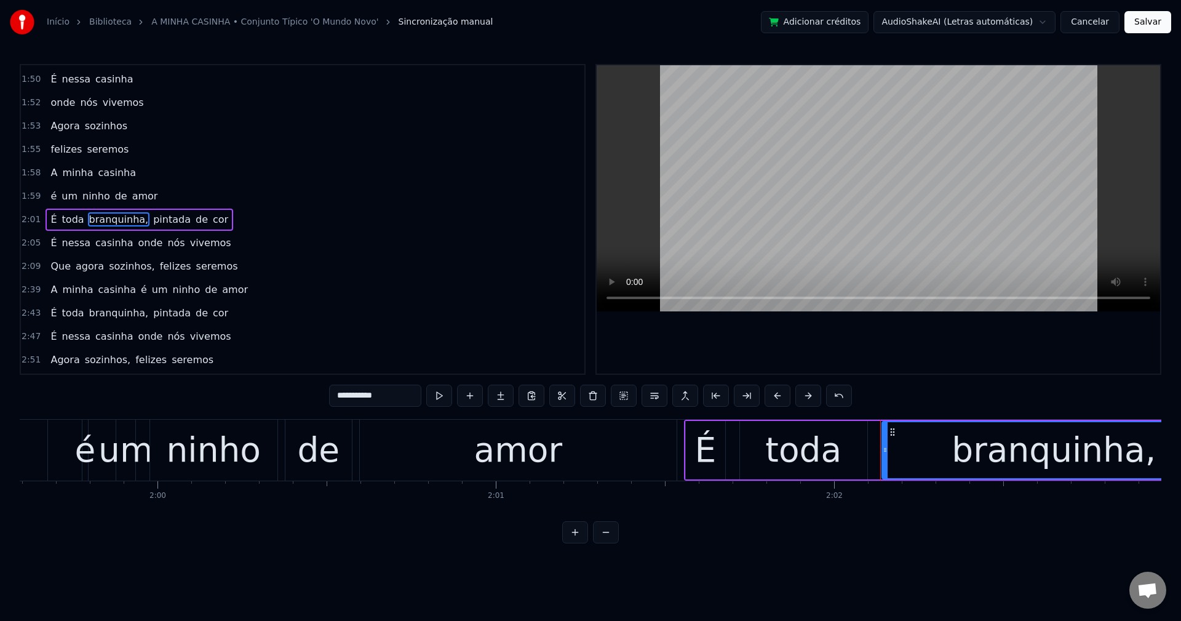
click at [417, 397] on input "**********" at bounding box center [375, 396] width 92 height 22
click at [151, 223] on span "pintada" at bounding box center [169, 219] width 40 height 14
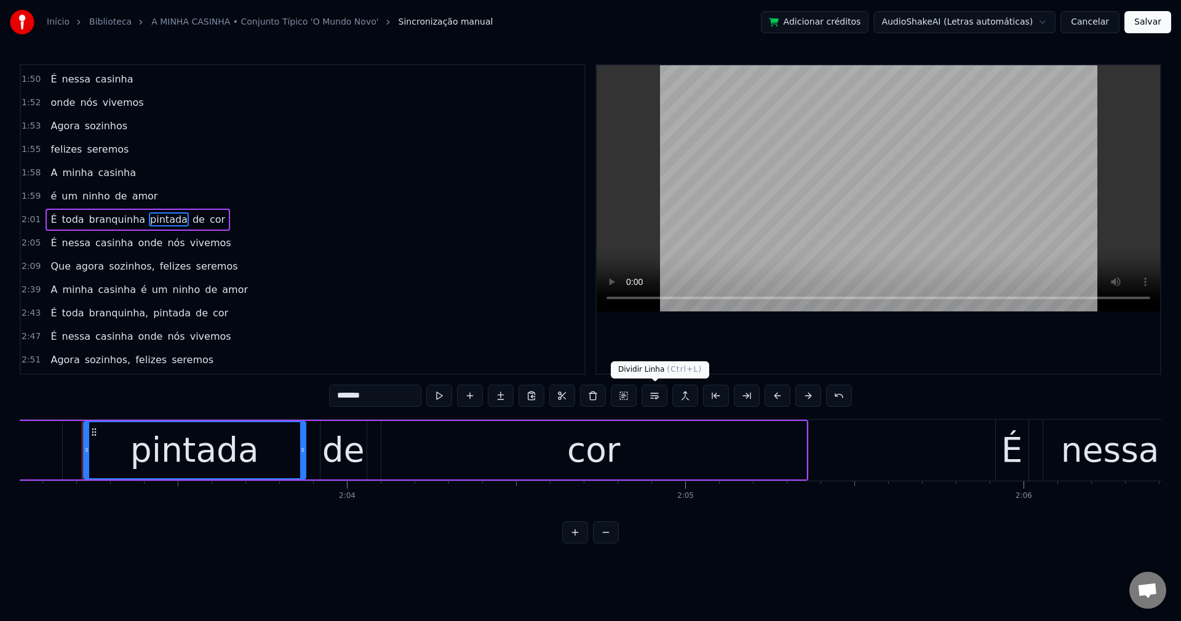
click at [653, 397] on button at bounding box center [655, 396] width 26 height 22
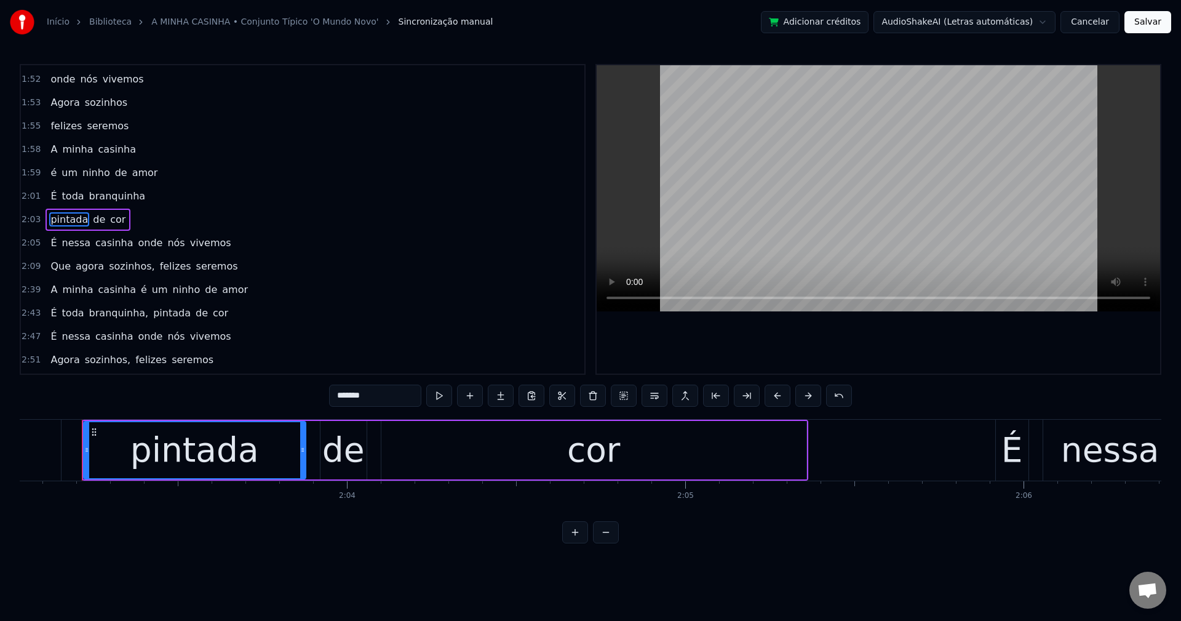
click at [144, 244] on span "onde" at bounding box center [150, 243] width 27 height 14
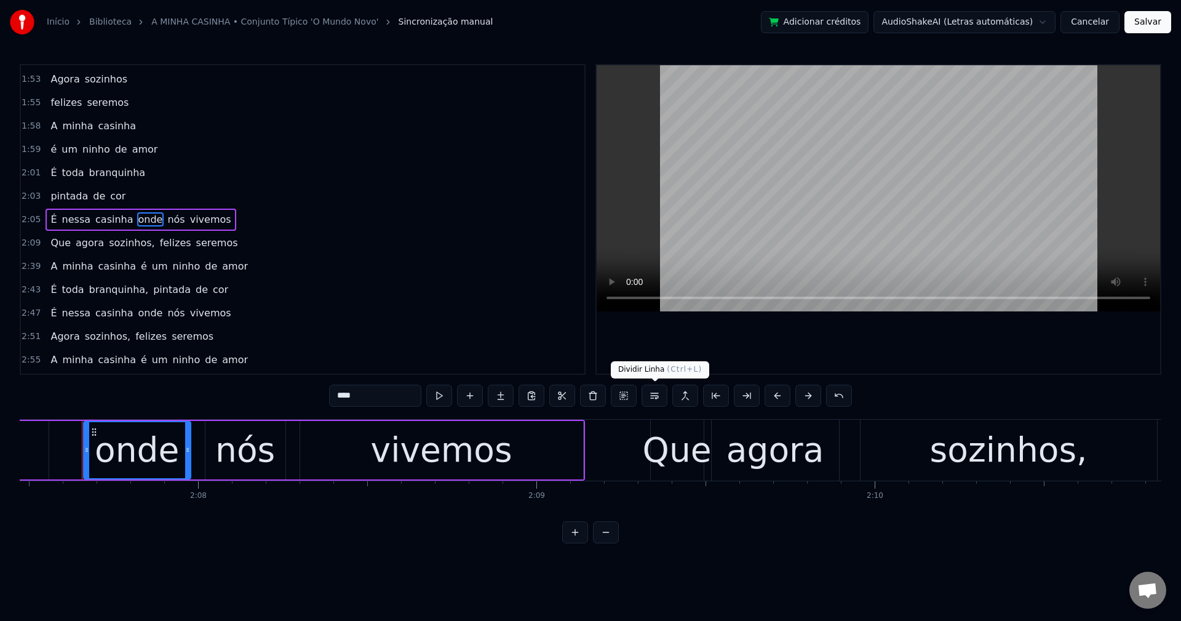
click at [650, 396] on button at bounding box center [655, 396] width 26 height 22
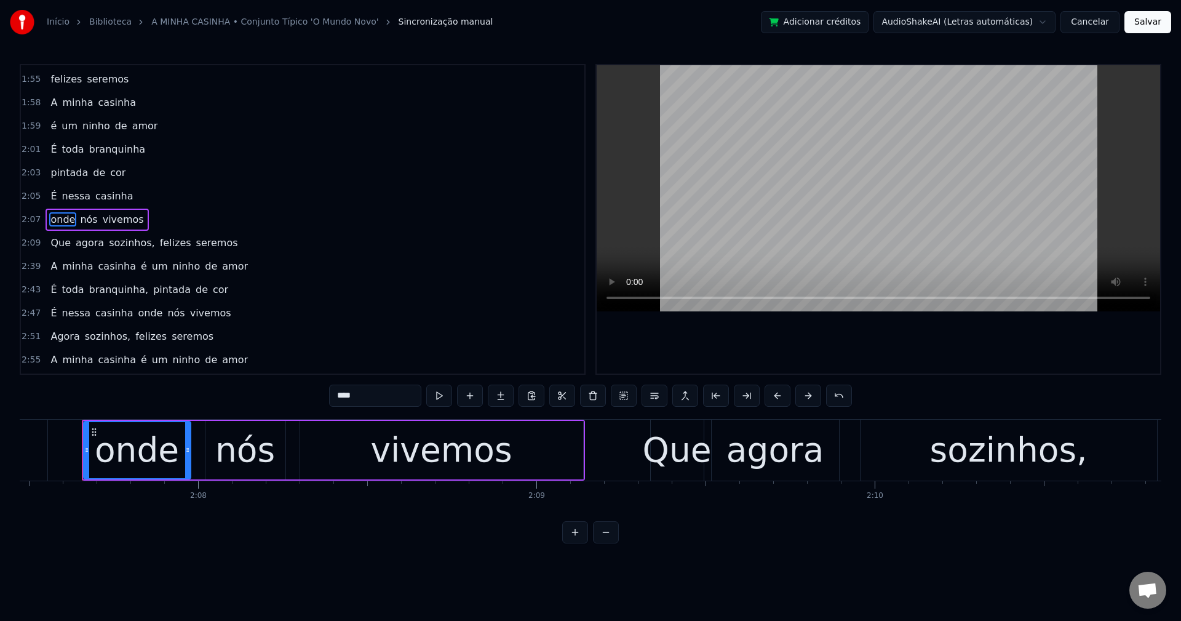
drag, startPoint x: 111, startPoint y: 237, endPoint x: 122, endPoint y: 239, distance: 11.3
click at [111, 237] on span "sozinhos," at bounding box center [132, 243] width 48 height 14
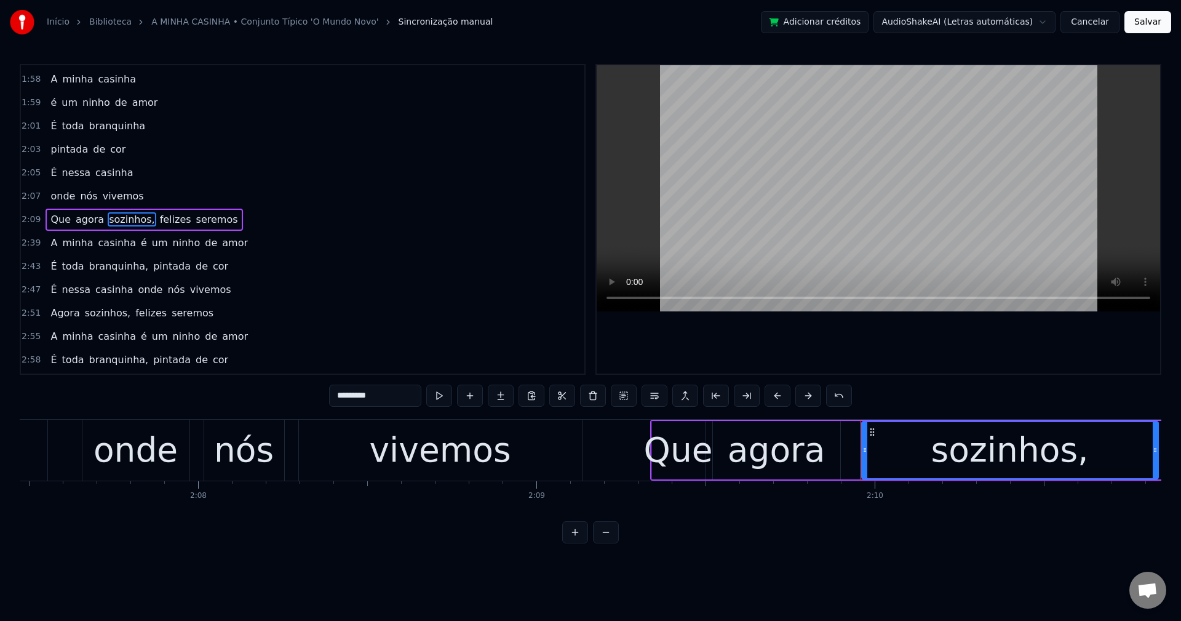
click at [383, 394] on input "*********" at bounding box center [375, 396] width 92 height 22
click at [156, 217] on span "felizes" at bounding box center [173, 219] width 34 height 14
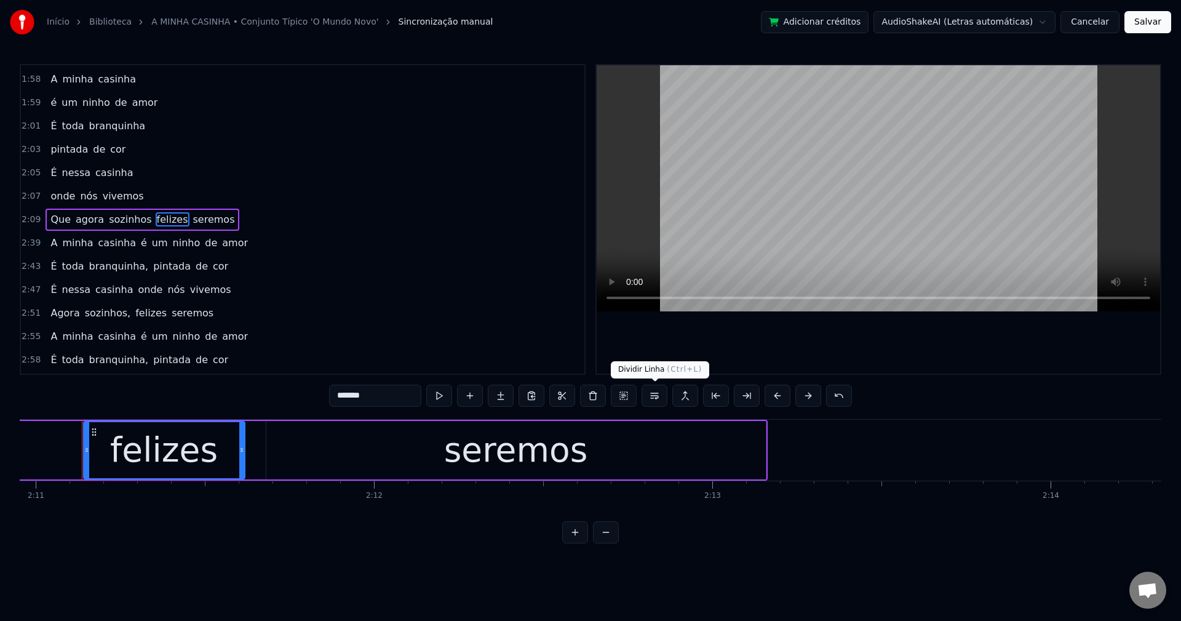
click at [655, 398] on button at bounding box center [655, 396] width 26 height 22
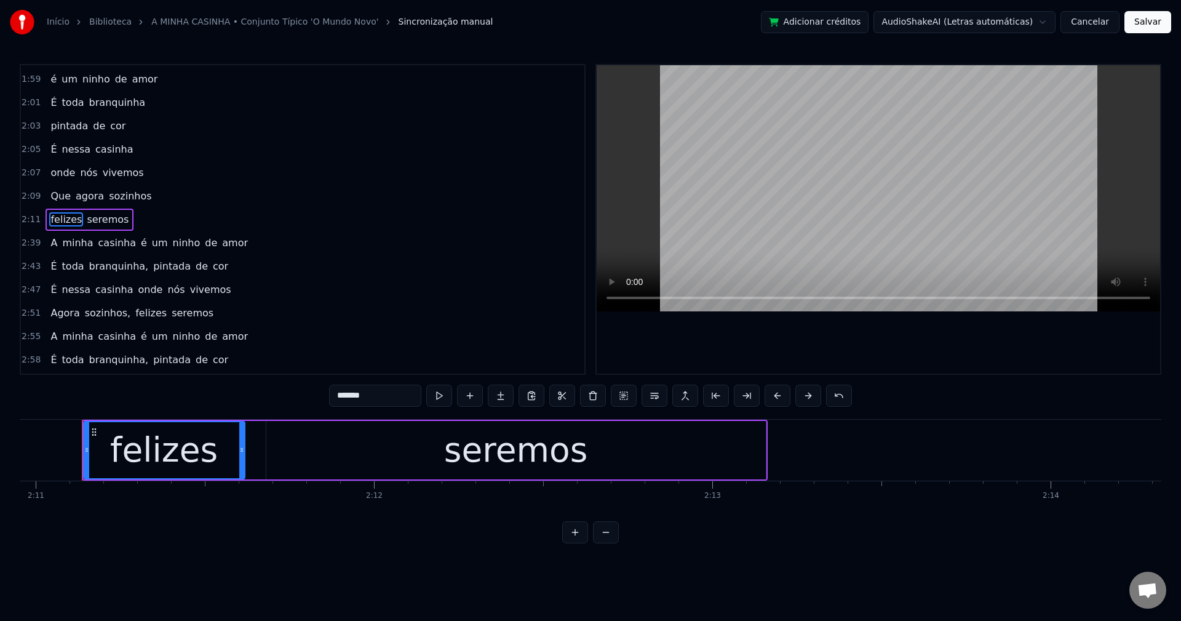
click at [140, 241] on span "é" at bounding box center [144, 243] width 9 height 14
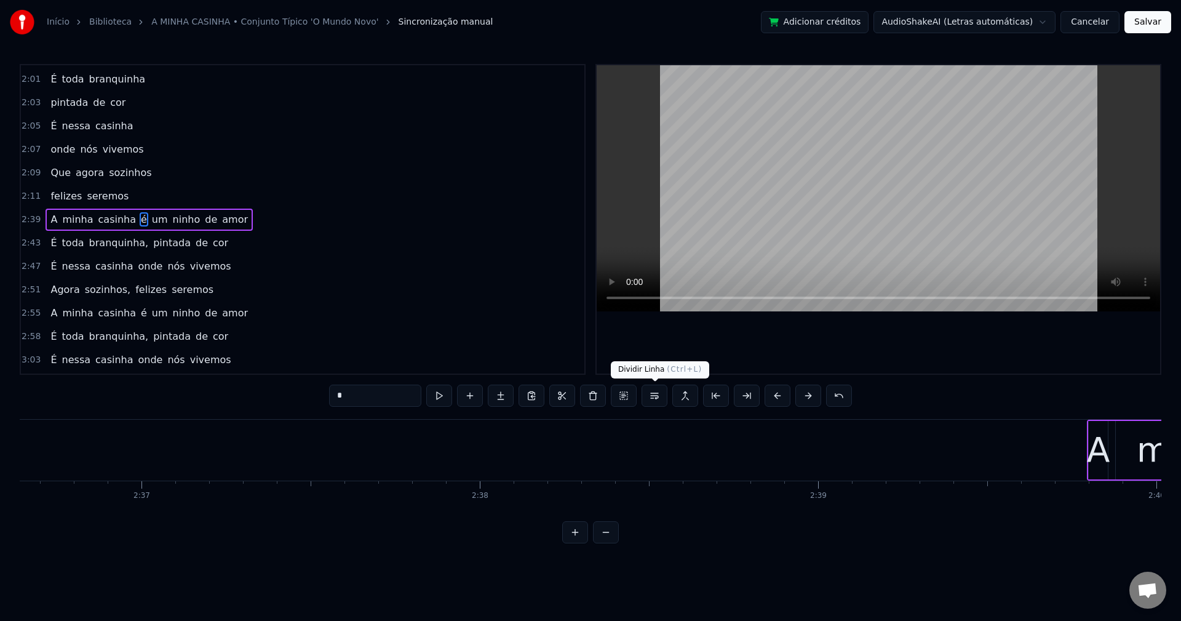
click at [653, 392] on button at bounding box center [655, 396] width 26 height 22
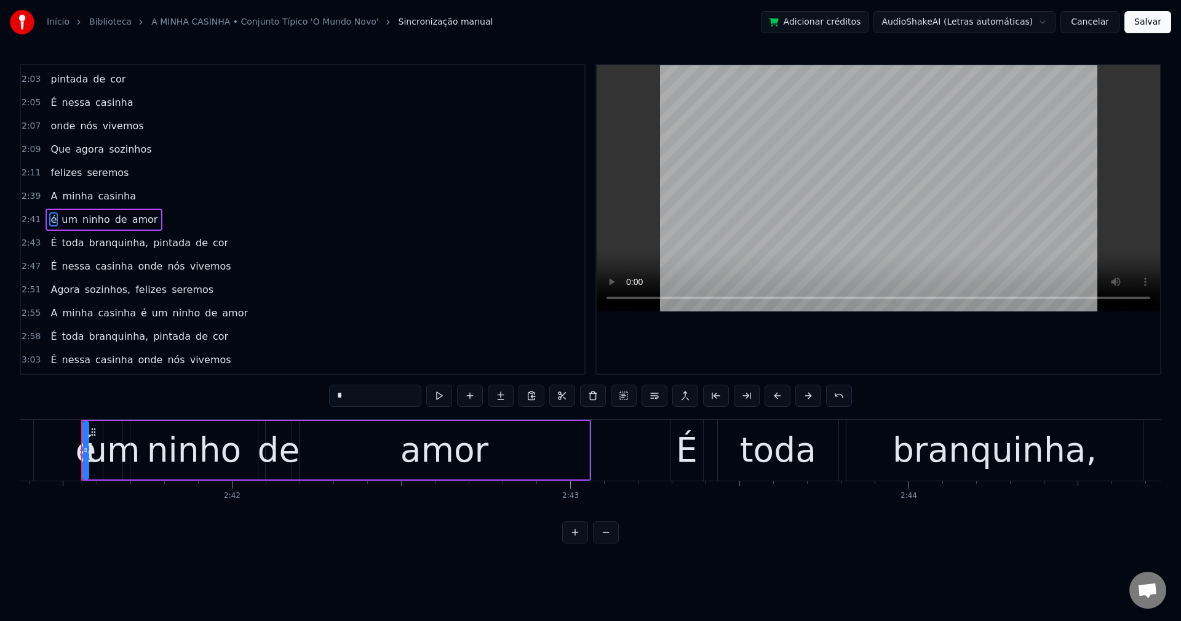
click at [124, 244] on span "branquinha," at bounding box center [119, 243] width 62 height 14
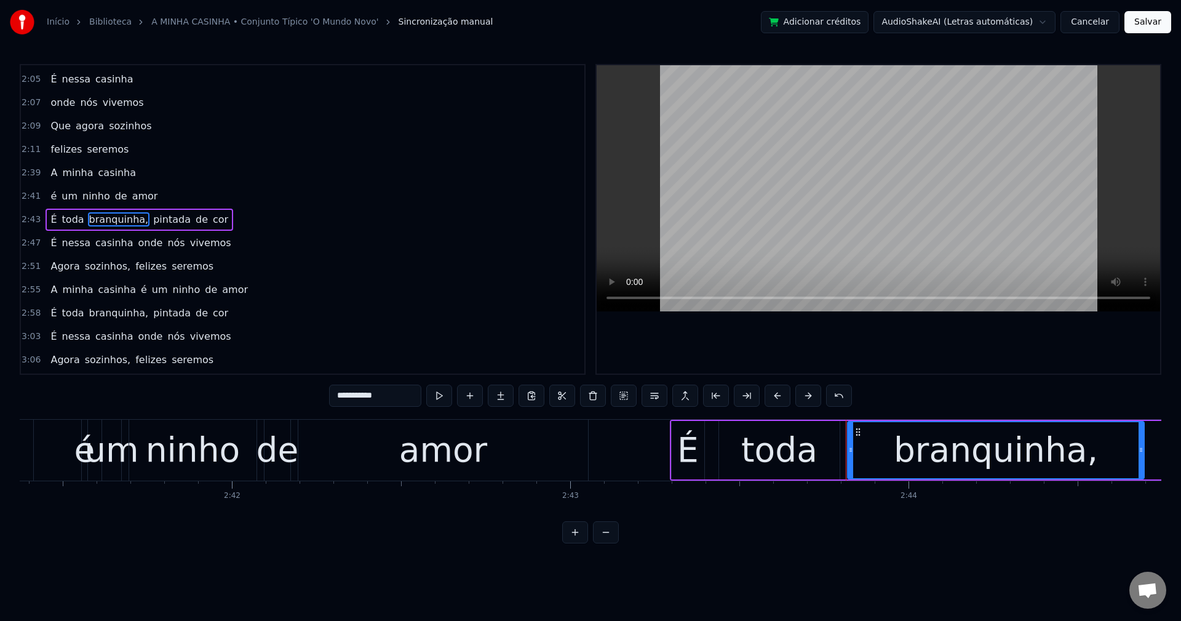
click at [395, 399] on input "**********" at bounding box center [375, 396] width 92 height 22
click at [149, 223] on span "pintada" at bounding box center [169, 219] width 40 height 14
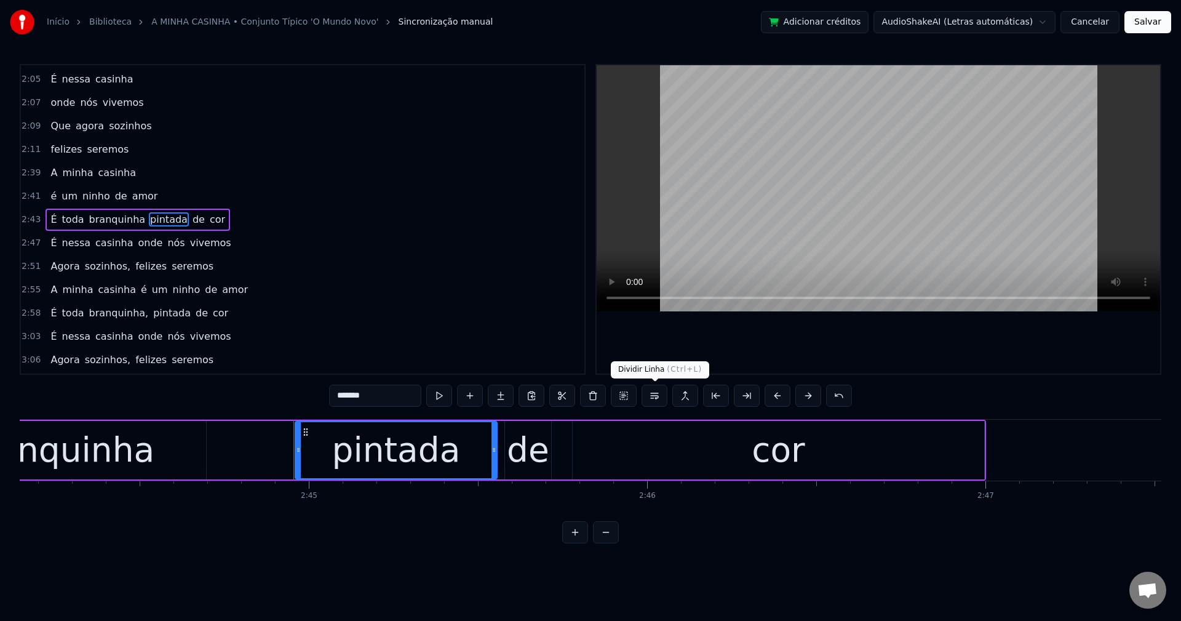
click at [654, 396] on button at bounding box center [655, 396] width 26 height 22
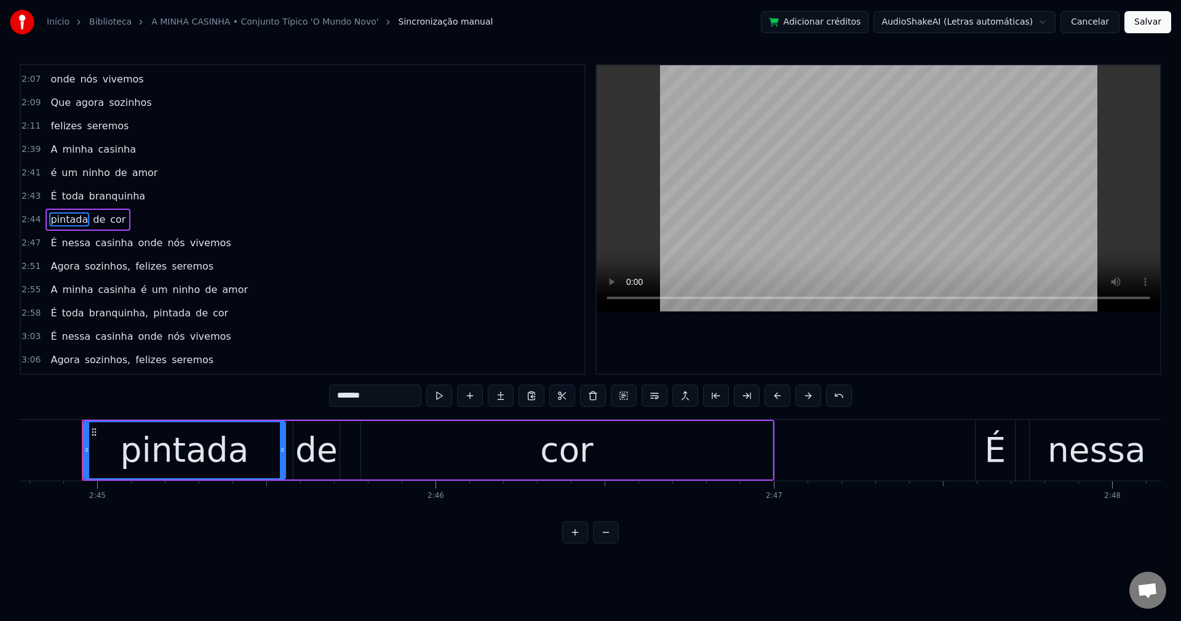
click at [137, 246] on span "onde" at bounding box center [150, 243] width 27 height 14
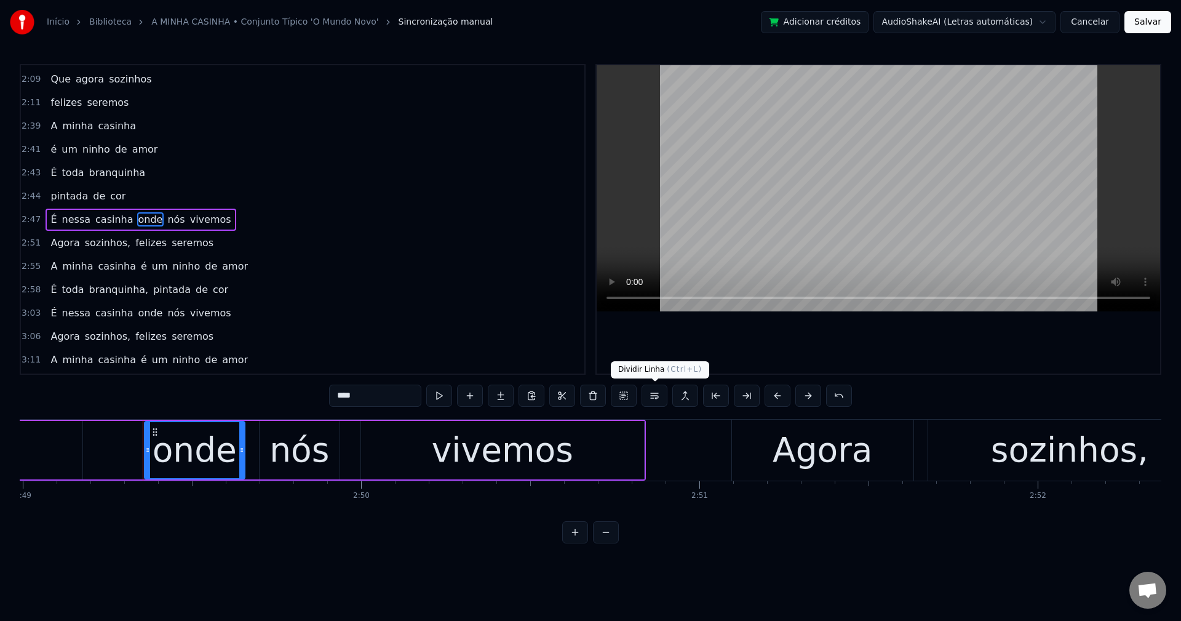
drag, startPoint x: 653, startPoint y: 398, endPoint x: 514, endPoint y: 372, distance: 141.3
click at [651, 396] on button at bounding box center [655, 396] width 26 height 22
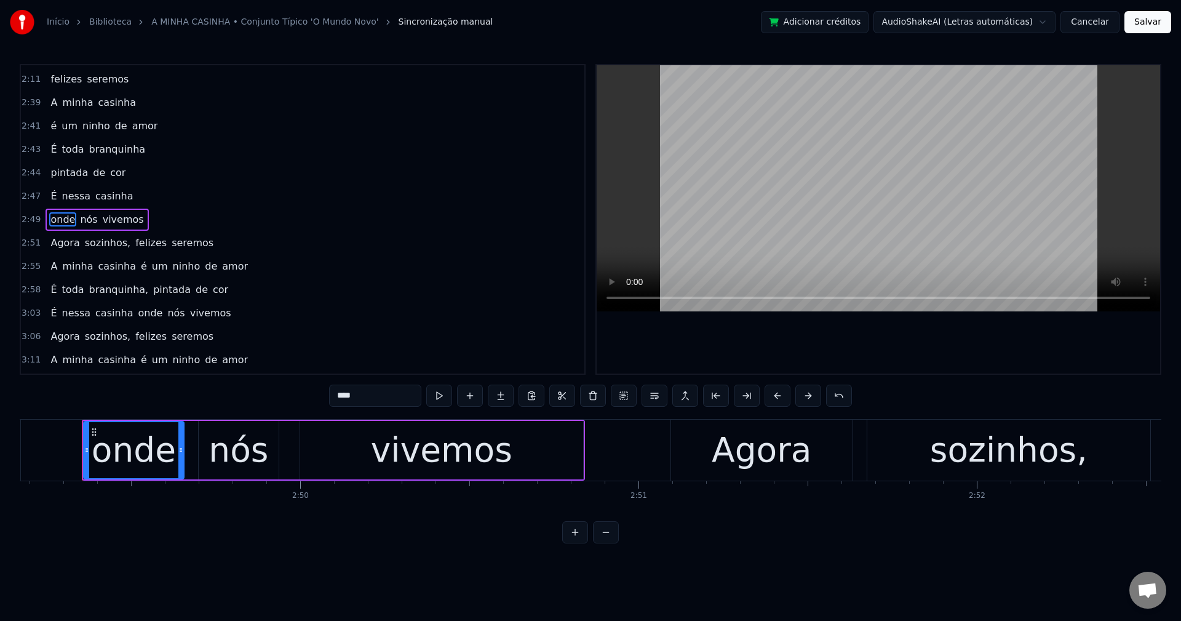
click at [101, 244] on span "sozinhos," at bounding box center [108, 243] width 48 height 14
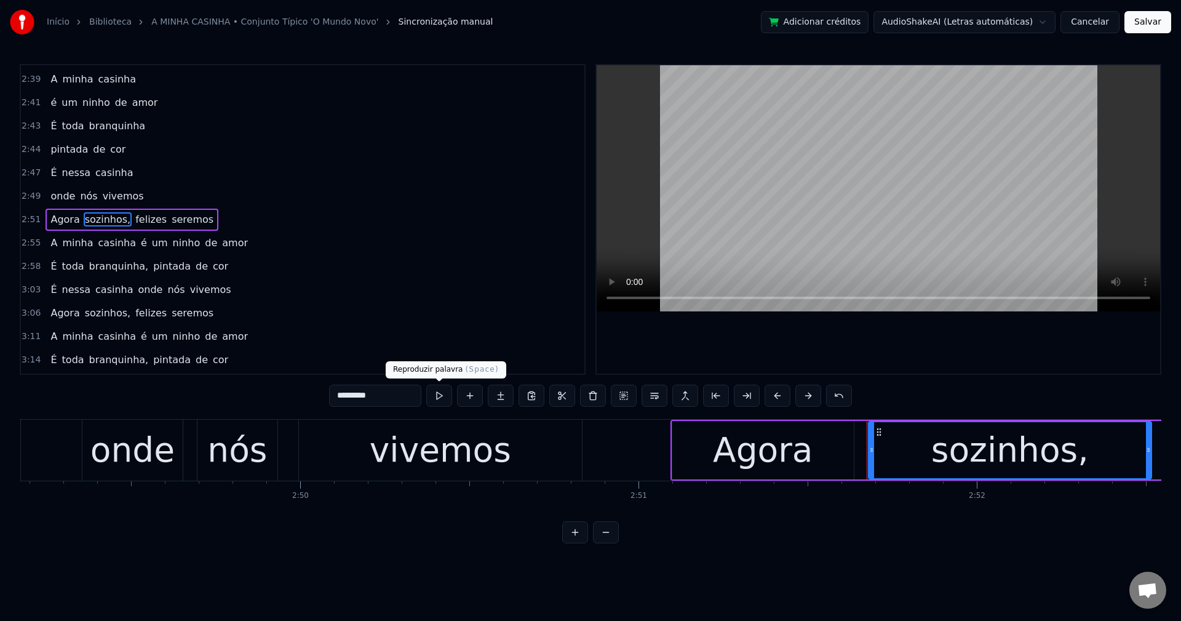
click at [428, 403] on button at bounding box center [439, 396] width 26 height 22
click at [417, 399] on input "*********" at bounding box center [375, 396] width 92 height 22
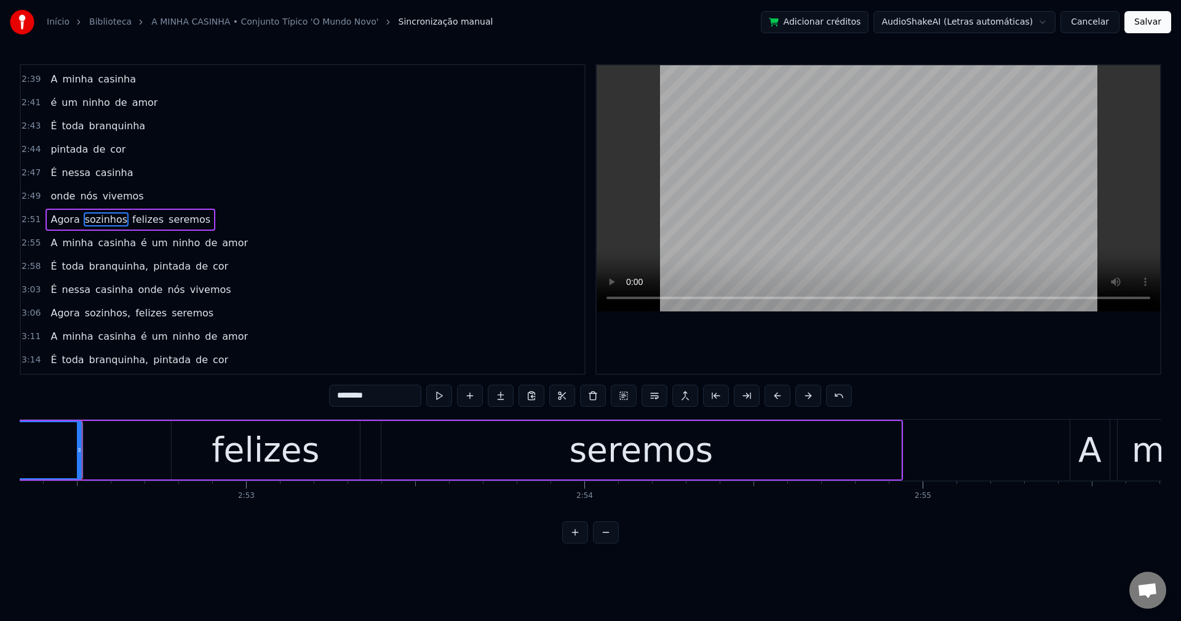
type input "********"
click at [138, 210] on div "Agora sozinhos felizes seremos" at bounding box center [131, 220] width 170 height 22
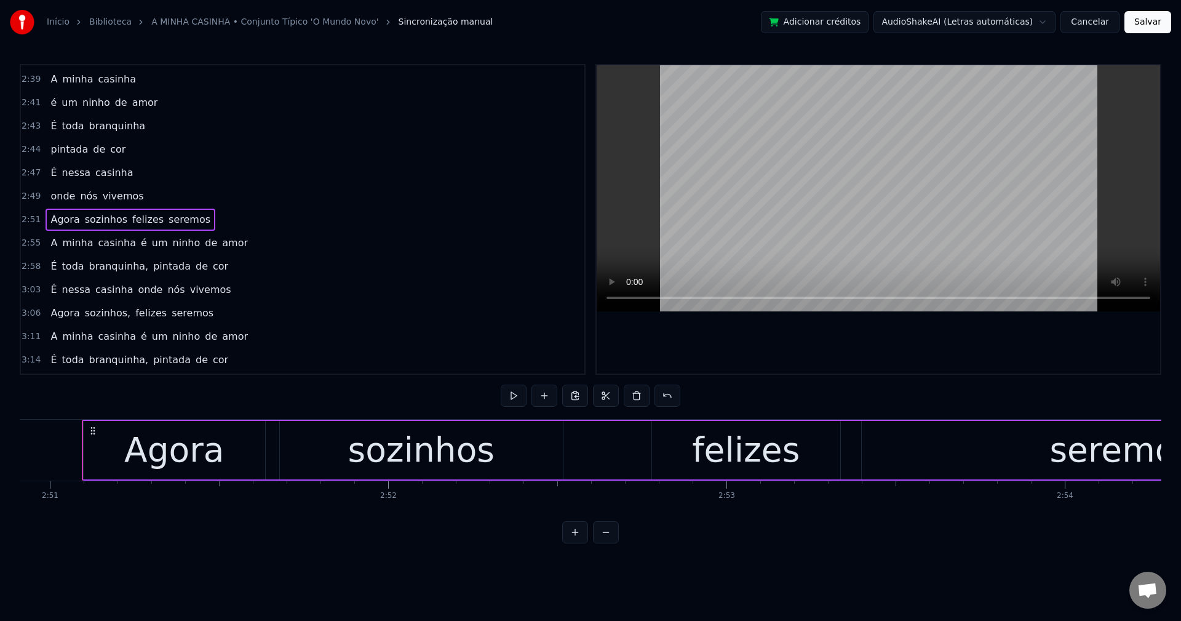
click at [137, 215] on span "felizes" at bounding box center [148, 219] width 34 height 14
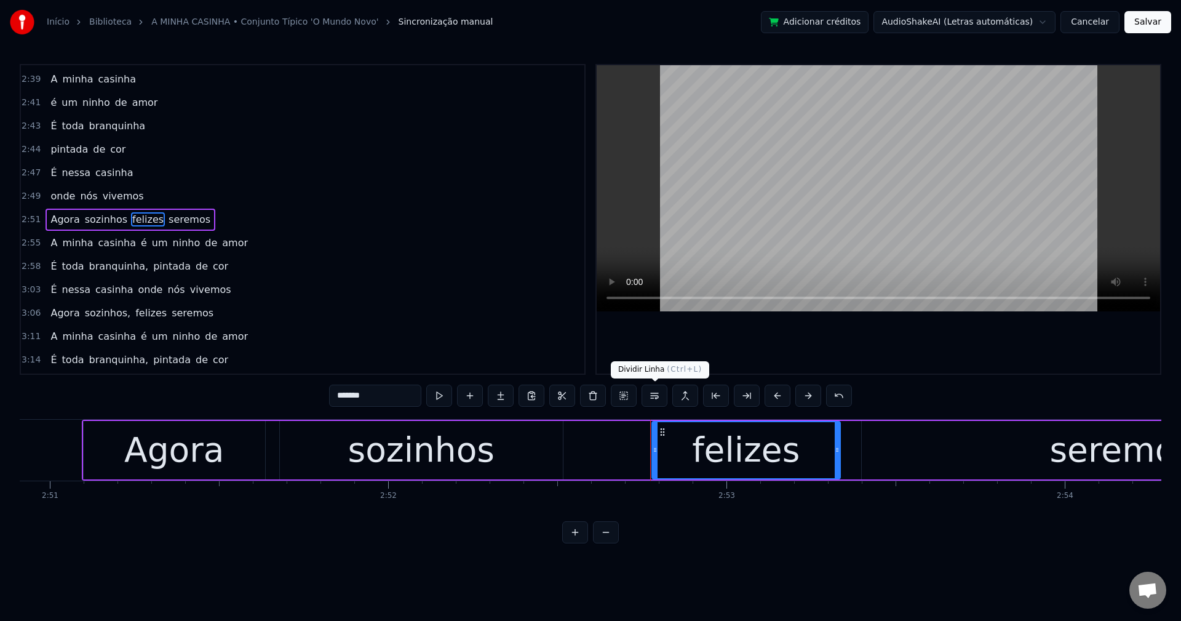
click at [657, 399] on button at bounding box center [655, 396] width 26 height 22
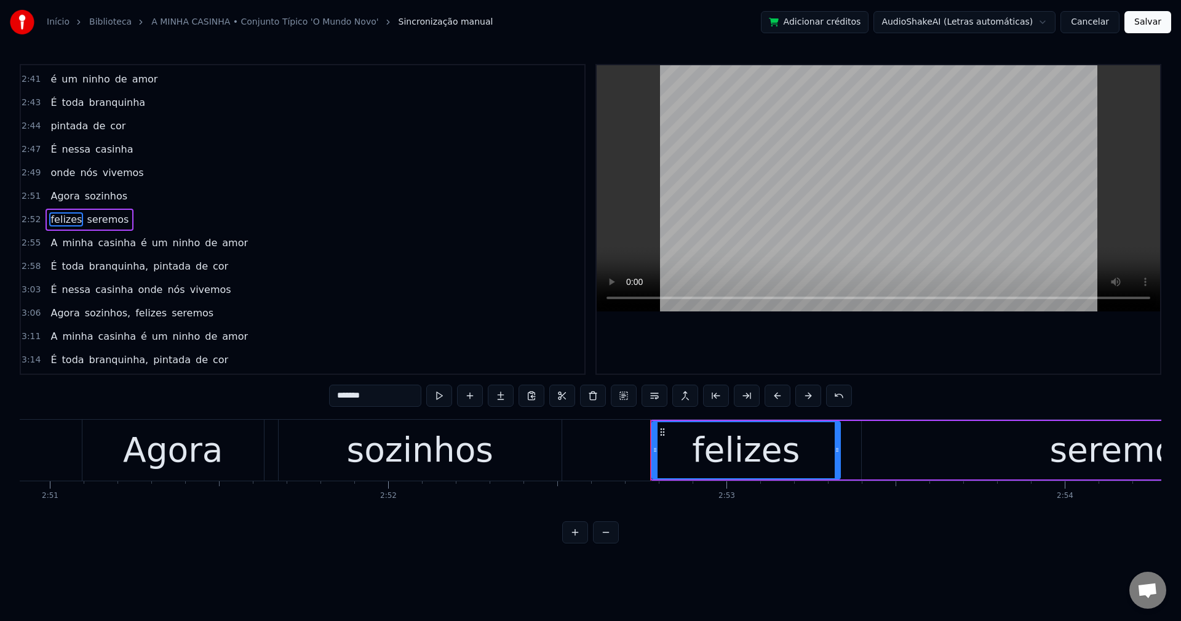
click at [140, 246] on span "é" at bounding box center [144, 243] width 9 height 14
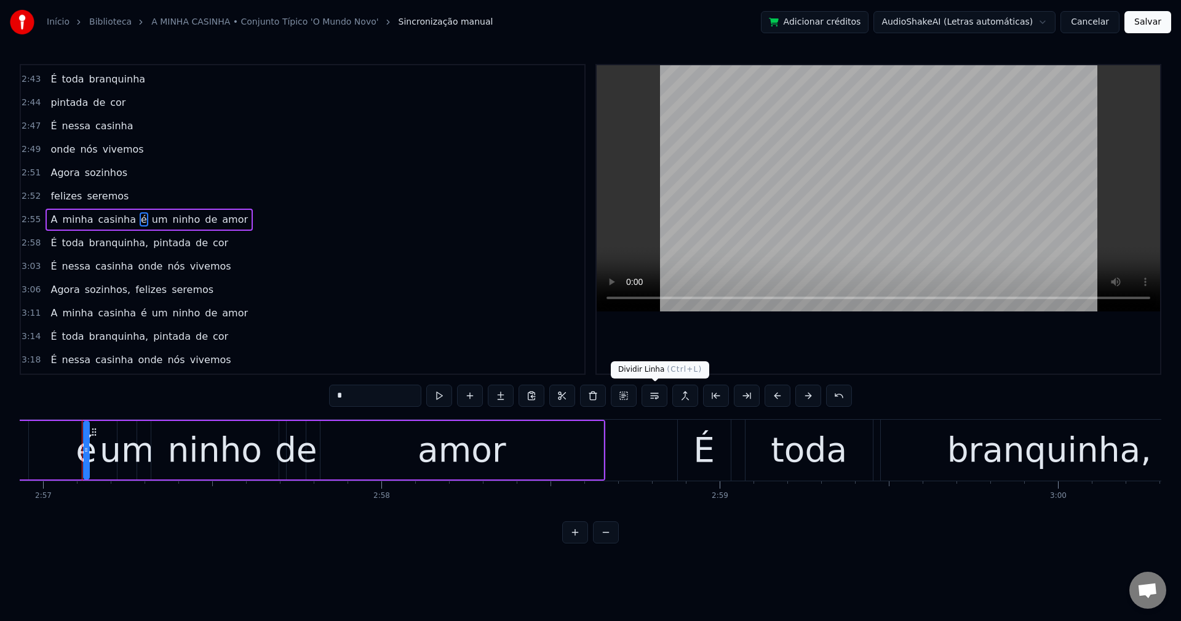
click at [655, 399] on button at bounding box center [655, 396] width 26 height 22
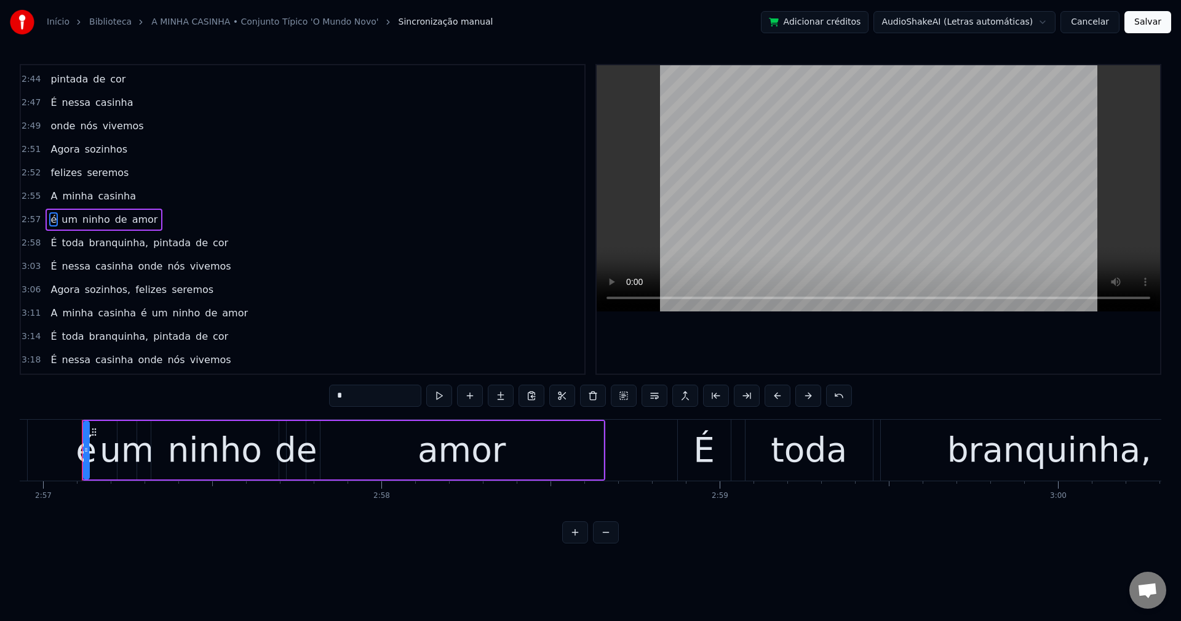
click at [117, 242] on span "branquinha," at bounding box center [119, 243] width 62 height 14
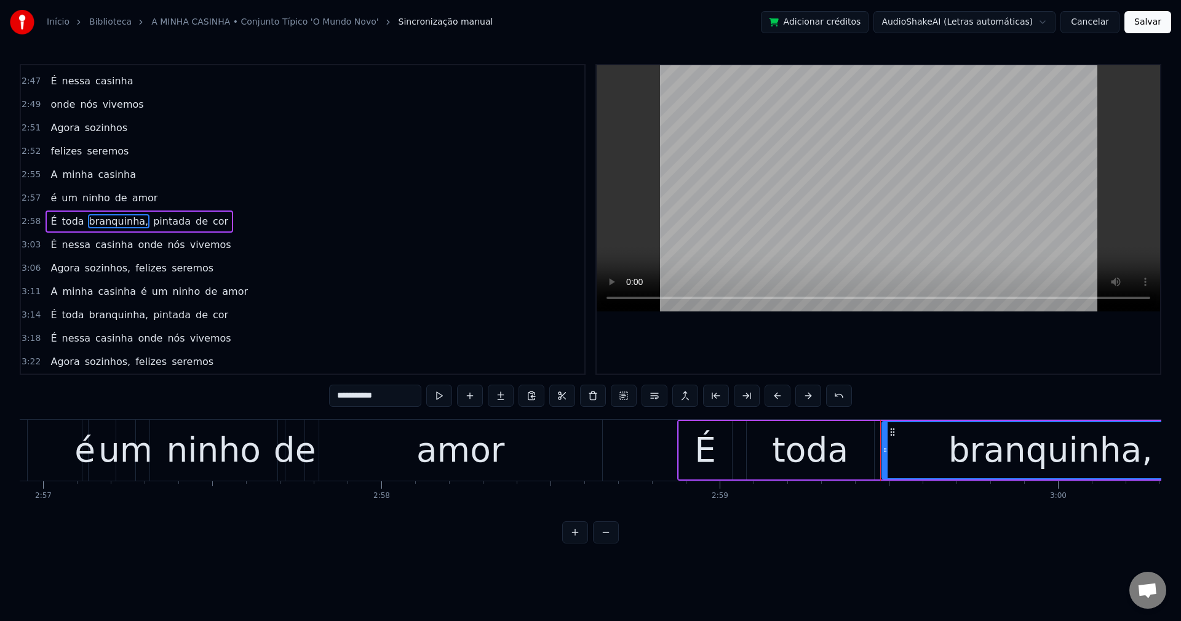
click at [412, 398] on input "**********" at bounding box center [375, 396] width 92 height 22
click at [154, 226] on span "pintada" at bounding box center [169, 221] width 40 height 14
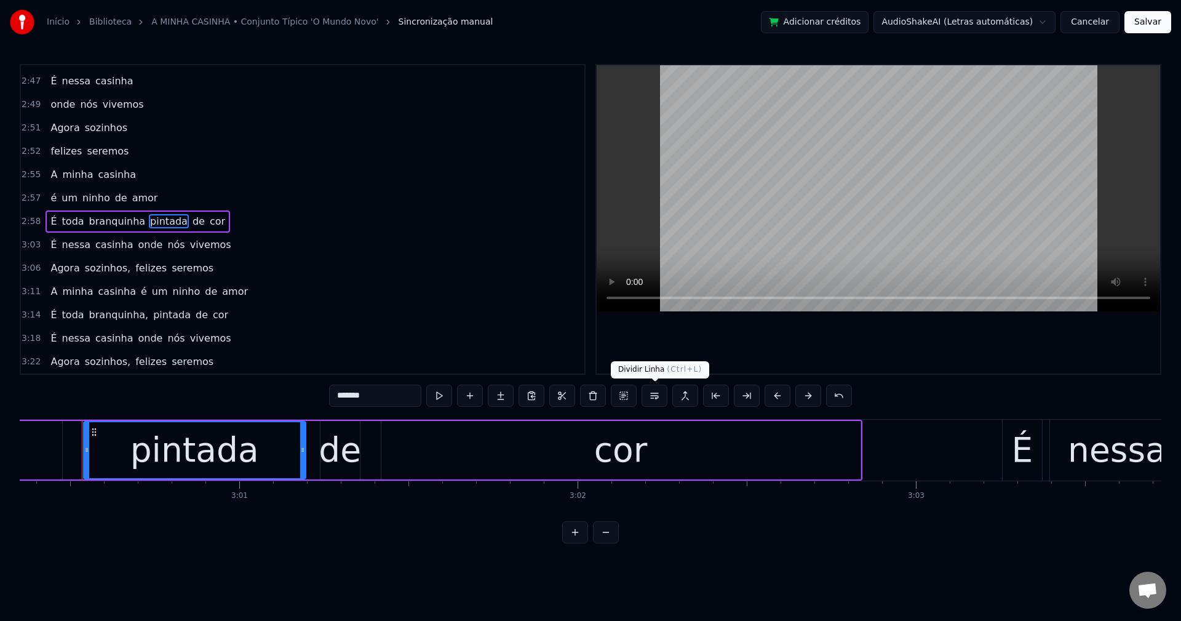
click at [658, 396] on button at bounding box center [655, 396] width 26 height 22
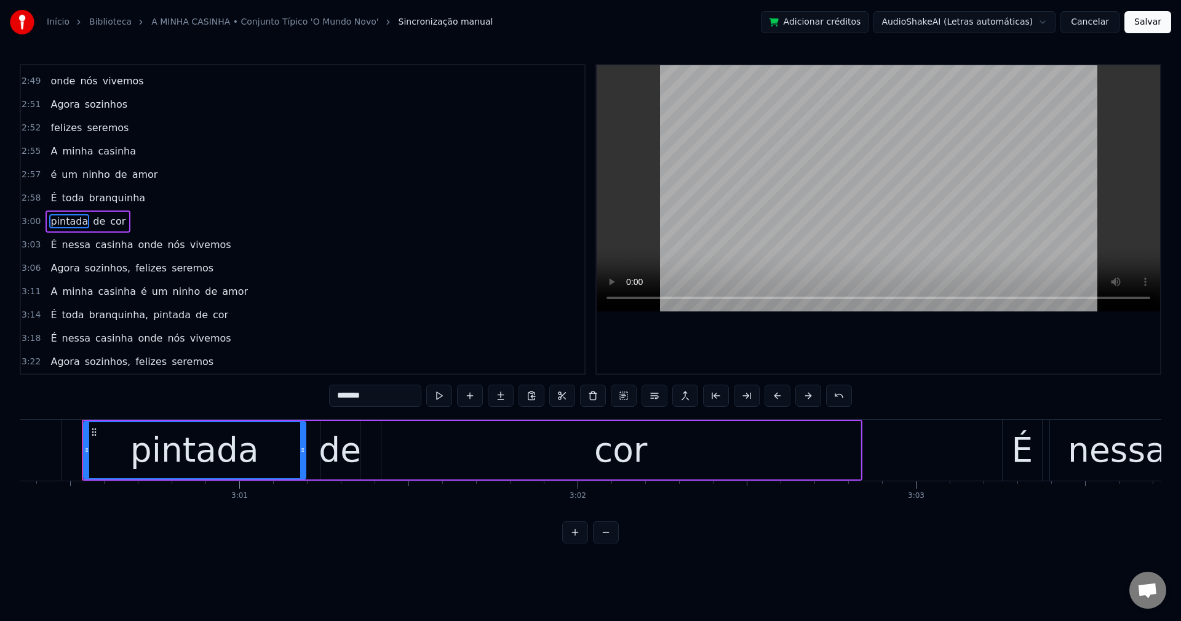
click at [141, 244] on span "onde" at bounding box center [150, 245] width 27 height 14
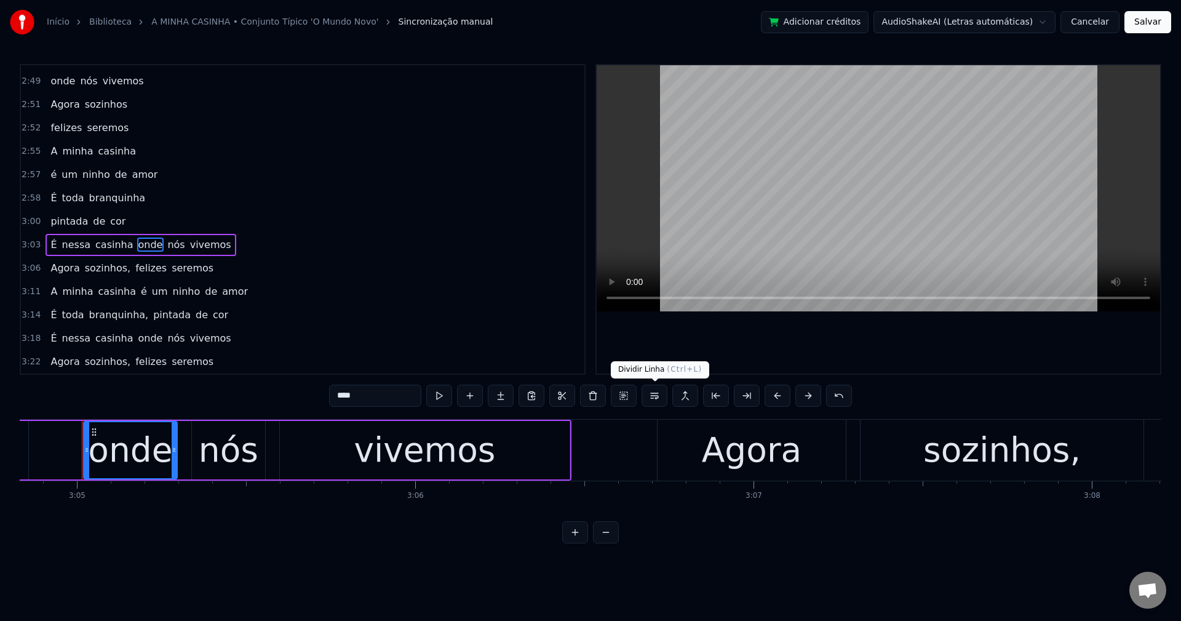
drag, startPoint x: 649, startPoint y: 393, endPoint x: 497, endPoint y: 350, distance: 157.8
click at [650, 393] on button at bounding box center [655, 396] width 26 height 22
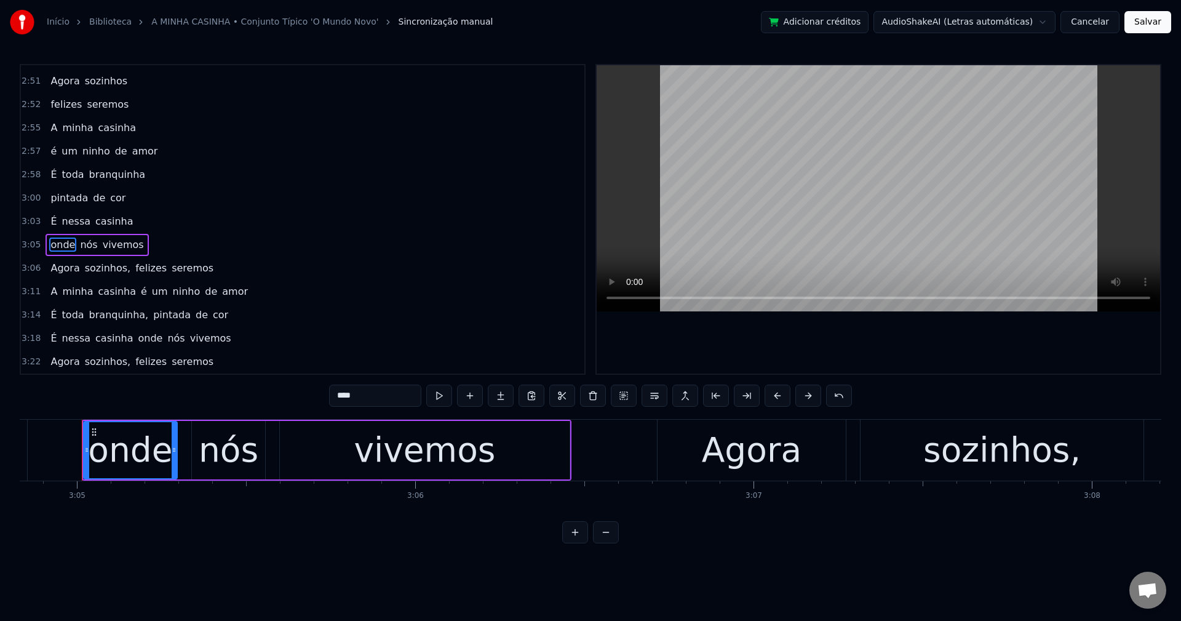
click at [104, 267] on span "sozinhos," at bounding box center [108, 268] width 48 height 14
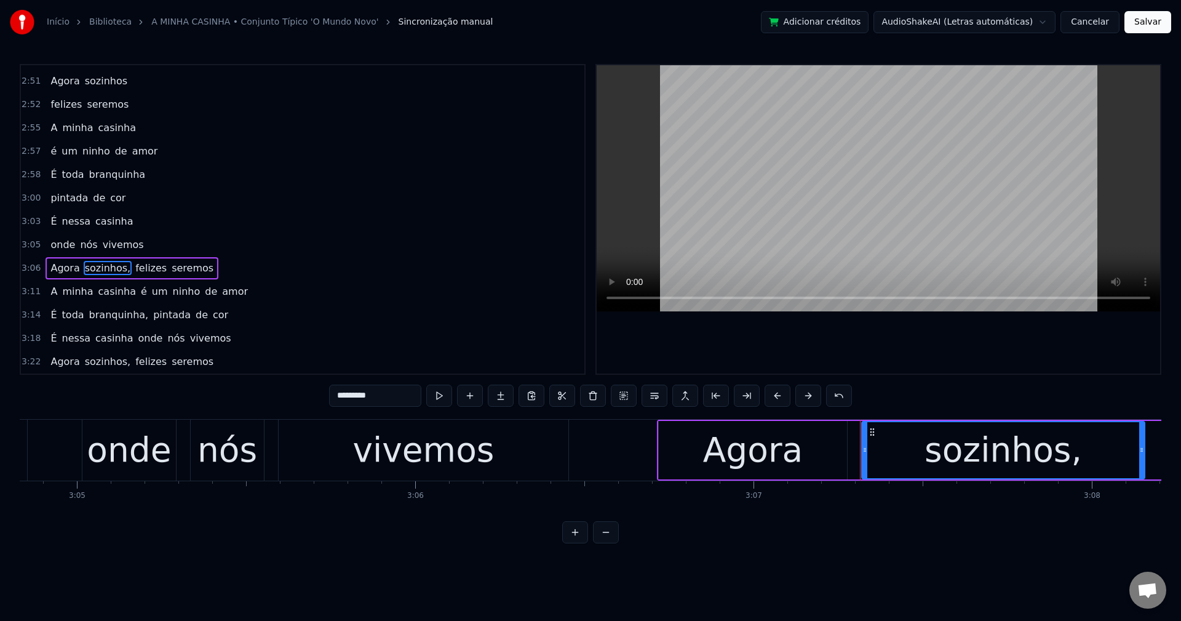
click at [397, 389] on input "*********" at bounding box center [375, 396] width 92 height 22
click at [135, 268] on span "felizes" at bounding box center [148, 268] width 34 height 14
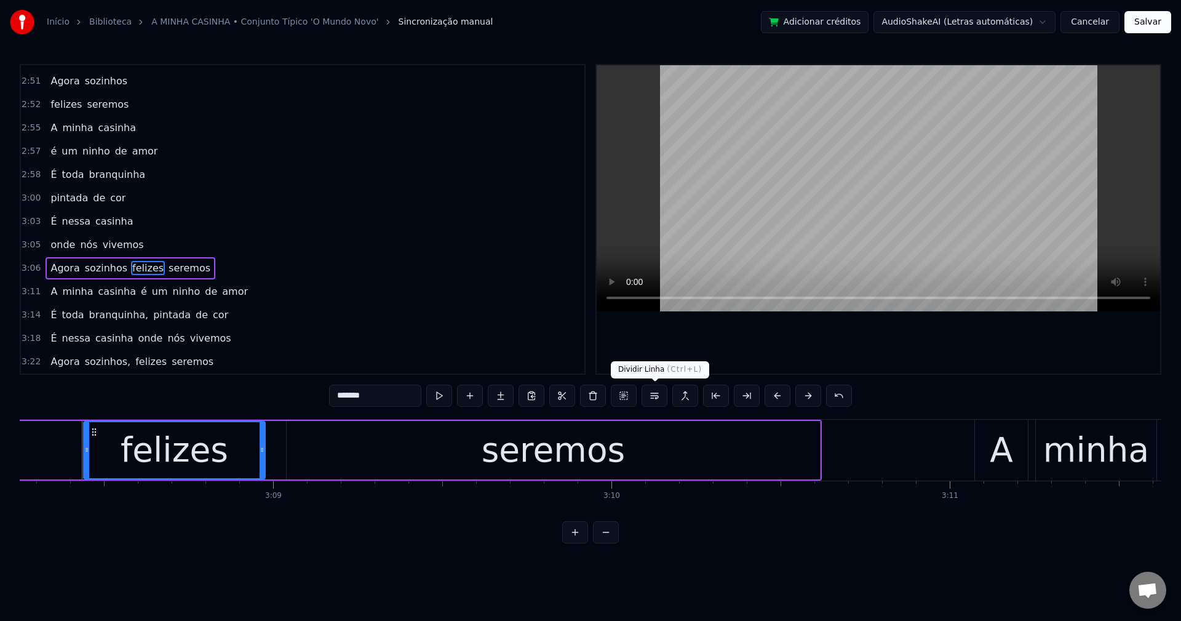
click at [659, 394] on button at bounding box center [655, 396] width 26 height 22
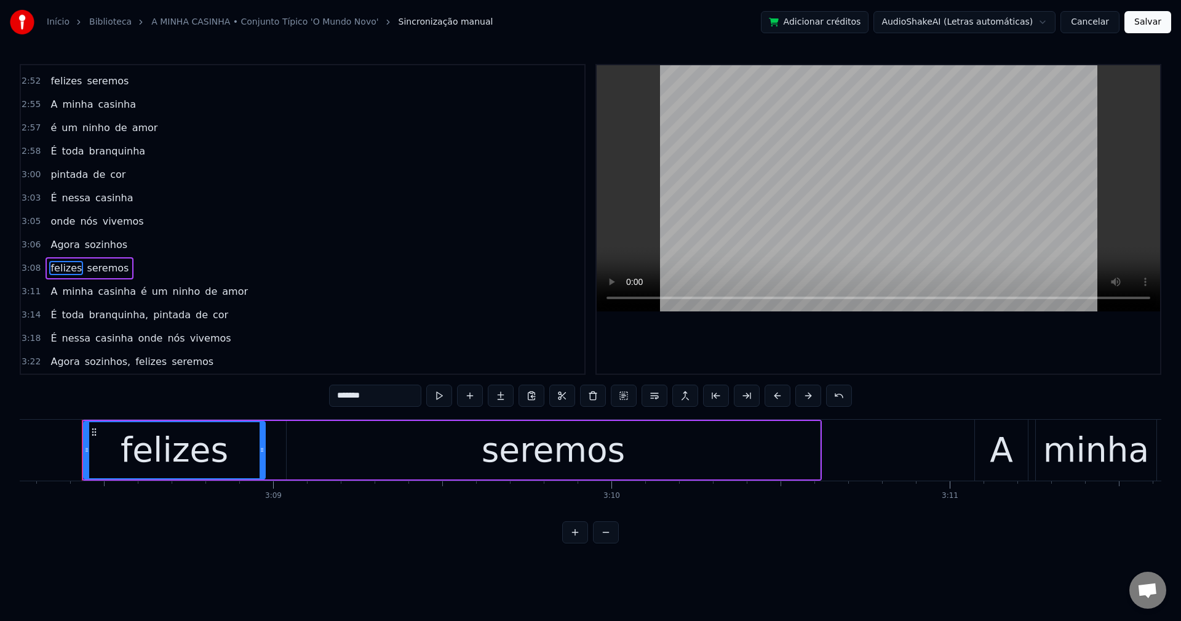
click at [140, 290] on span "é" at bounding box center [144, 291] width 9 height 14
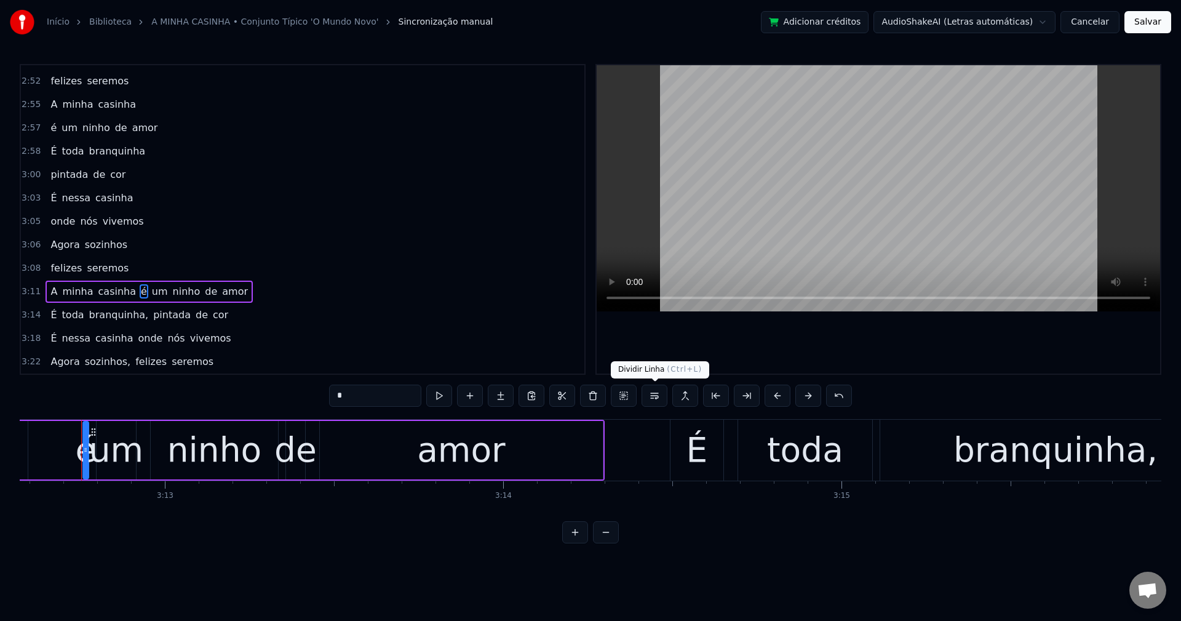
click at [654, 394] on button at bounding box center [655, 396] width 26 height 22
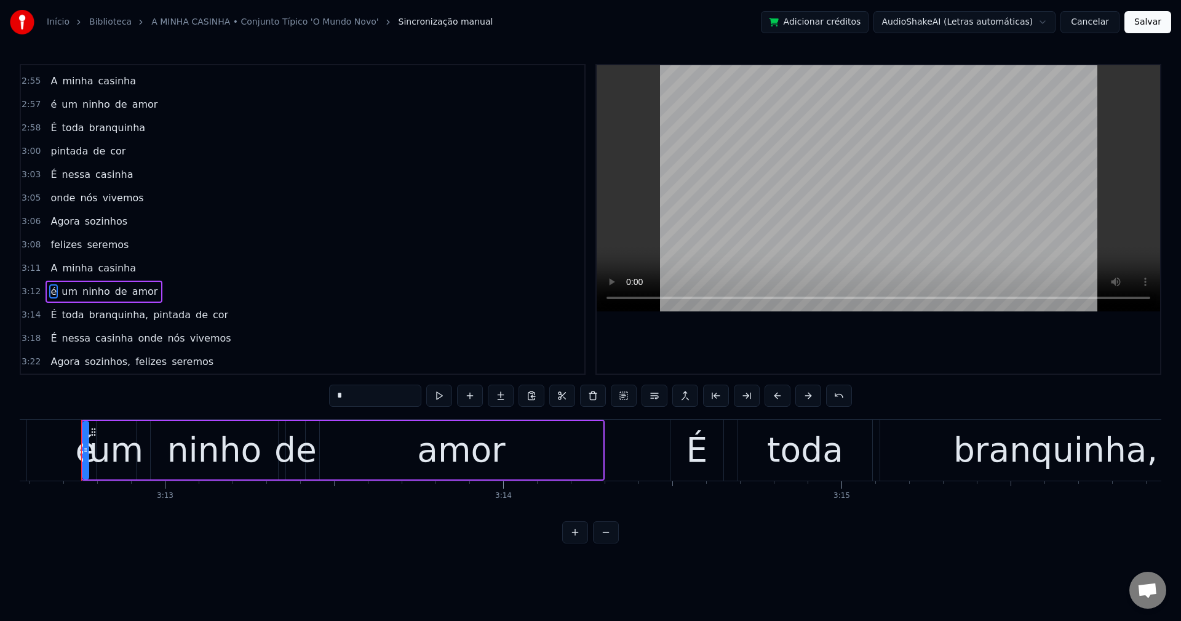
drag, startPoint x: 125, startPoint y: 315, endPoint x: 457, endPoint y: 407, distance: 344.3
click at [126, 315] on span "branquinha," at bounding box center [119, 315] width 62 height 14
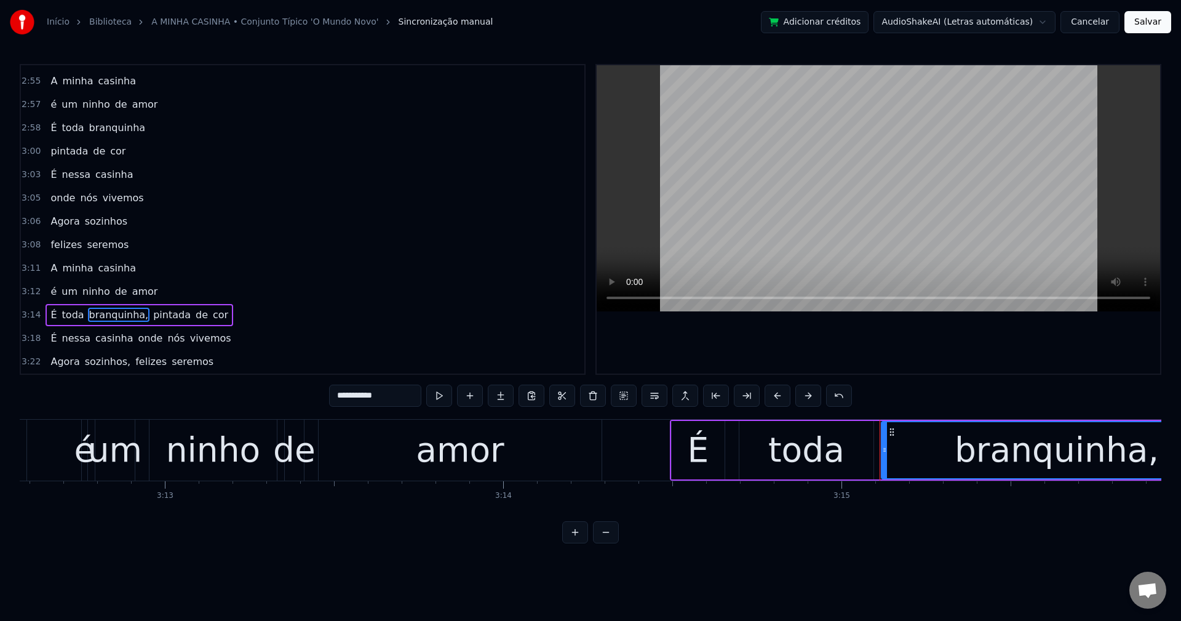
click at [393, 391] on input "**********" at bounding box center [375, 396] width 92 height 22
click at [149, 321] on span "pintada" at bounding box center [169, 315] width 40 height 14
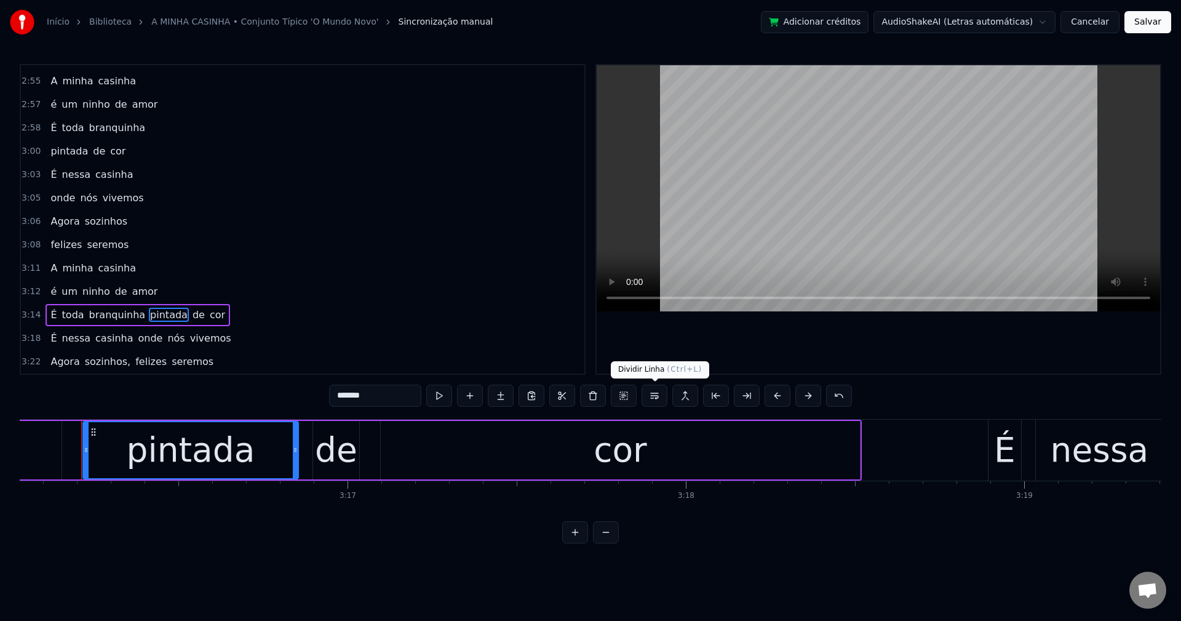
click at [662, 395] on button at bounding box center [655, 396] width 26 height 22
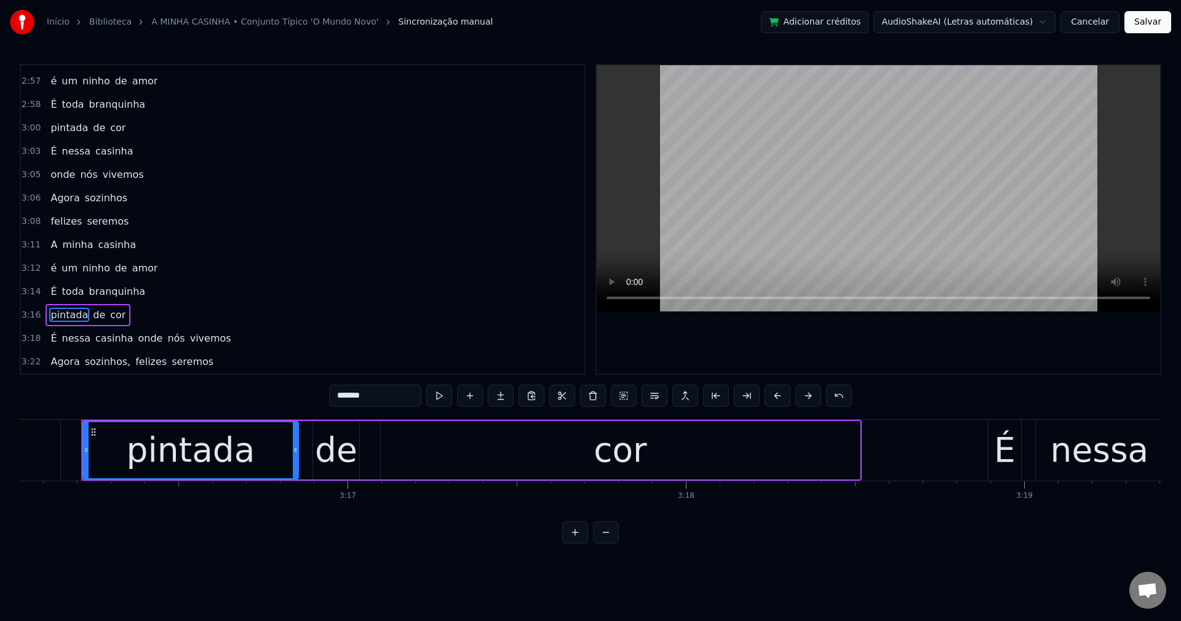
click at [137, 338] on span "onde" at bounding box center [150, 338] width 27 height 14
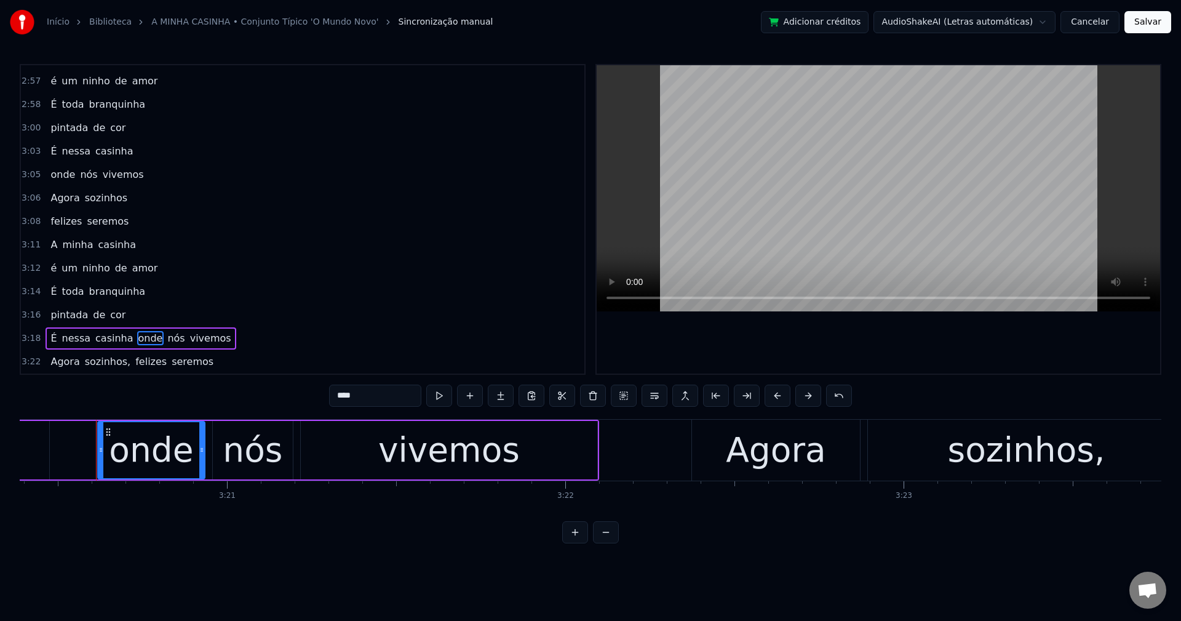
scroll to position [0, 67833]
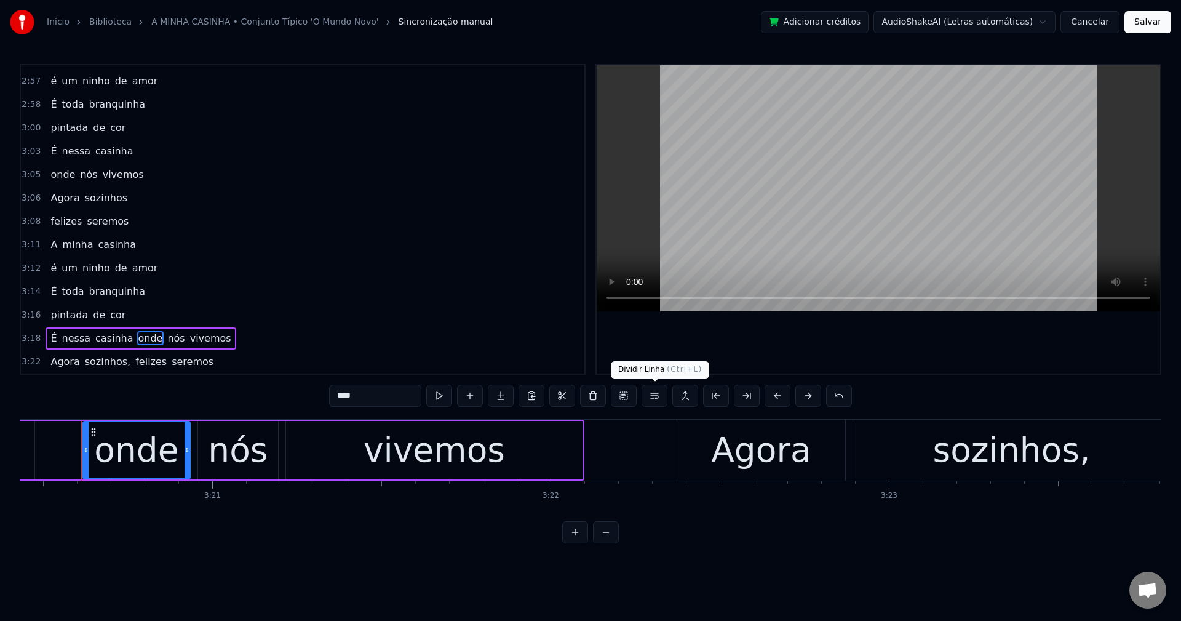
click at [653, 395] on button at bounding box center [655, 396] width 26 height 22
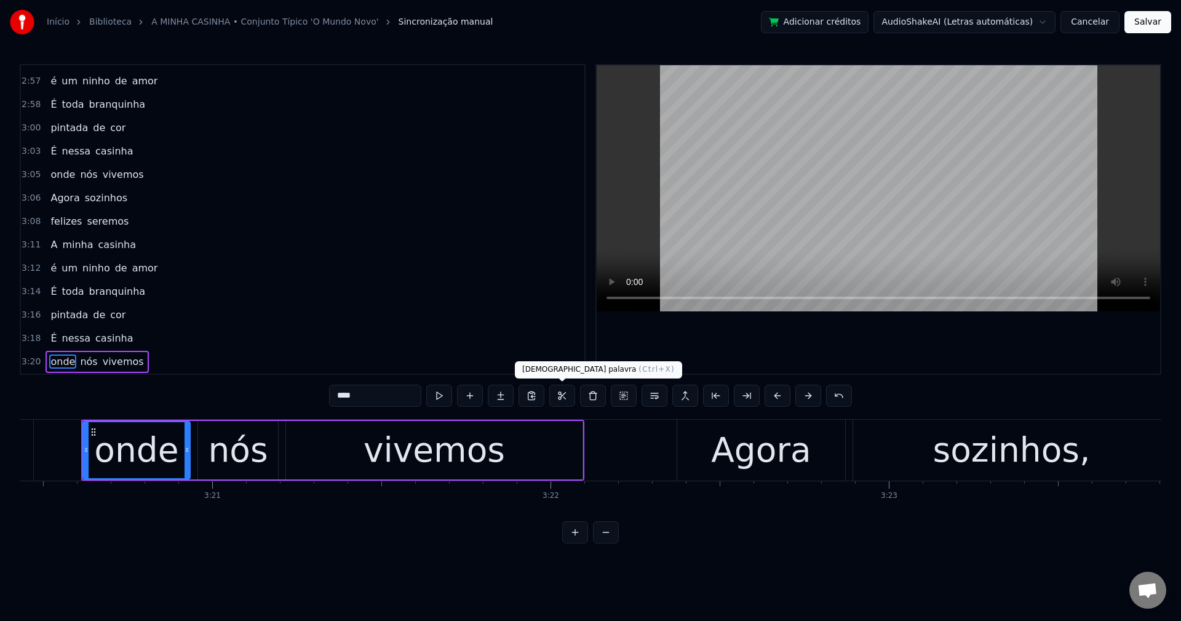
scroll to position [1539, 0]
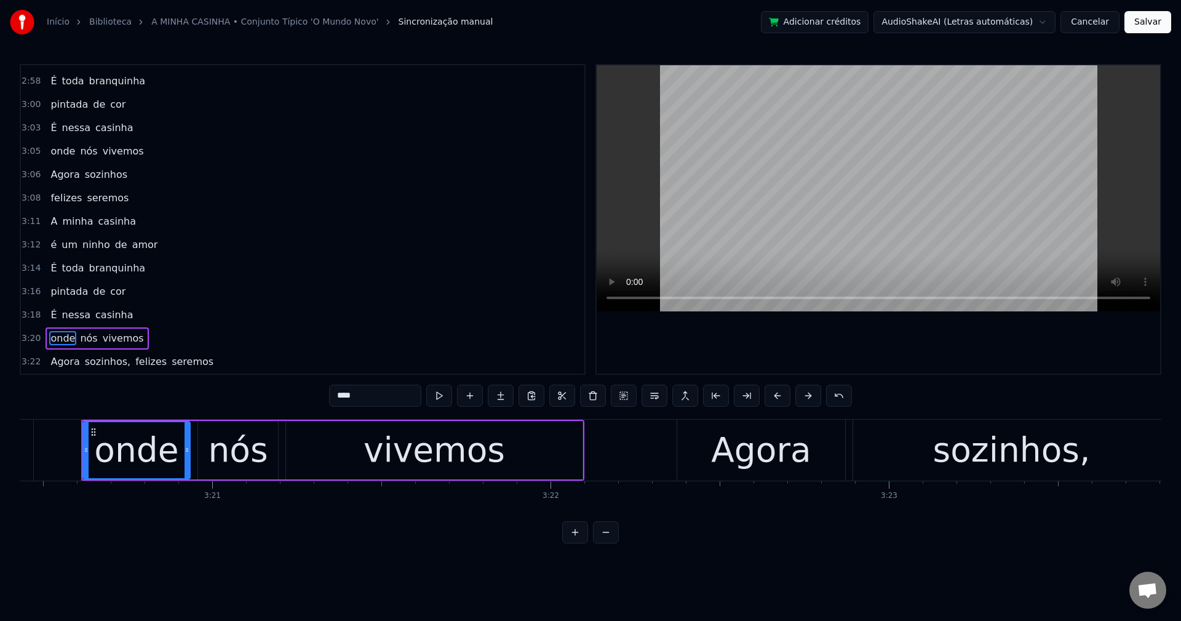
click at [97, 361] on span "sozinhos," at bounding box center [108, 361] width 48 height 14
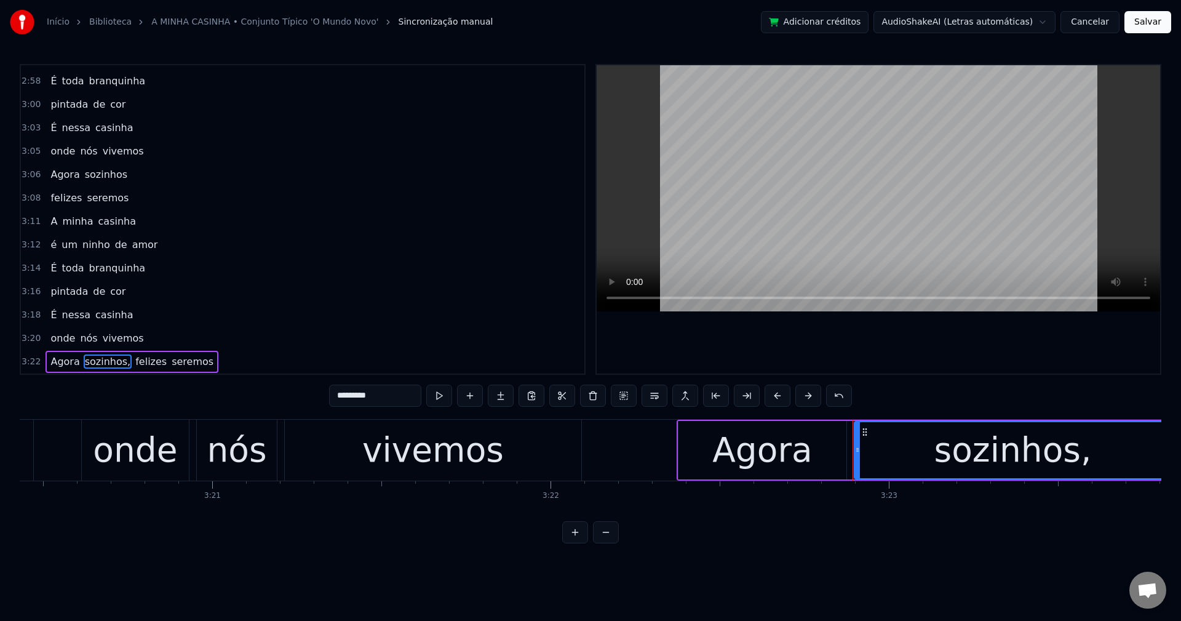
click at [401, 393] on input "*********" at bounding box center [375, 396] width 92 height 22
click at [147, 356] on span "felizes" at bounding box center [148, 361] width 34 height 14
type input "*******"
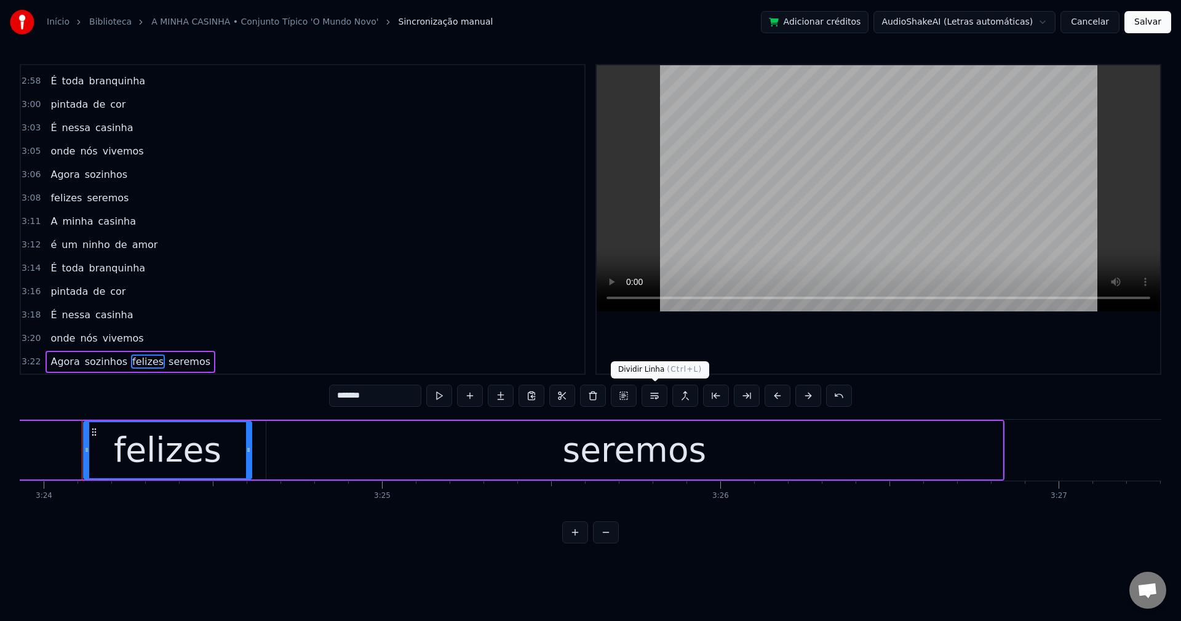
scroll to position [0, 69017]
drag, startPoint x: 656, startPoint y: 399, endPoint x: 644, endPoint y: 365, distance: 36.4
click at [657, 396] on button at bounding box center [655, 396] width 26 height 22
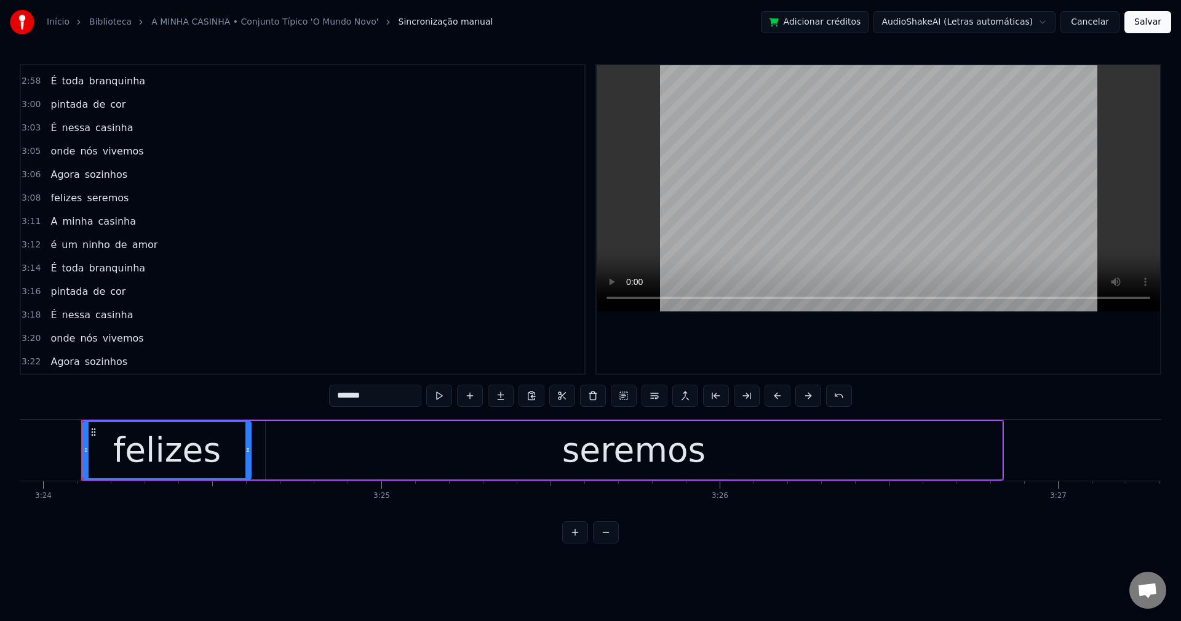
scroll to position [1562, 0]
click at [1159, 22] on button "Salvar" at bounding box center [1148, 22] width 47 height 22
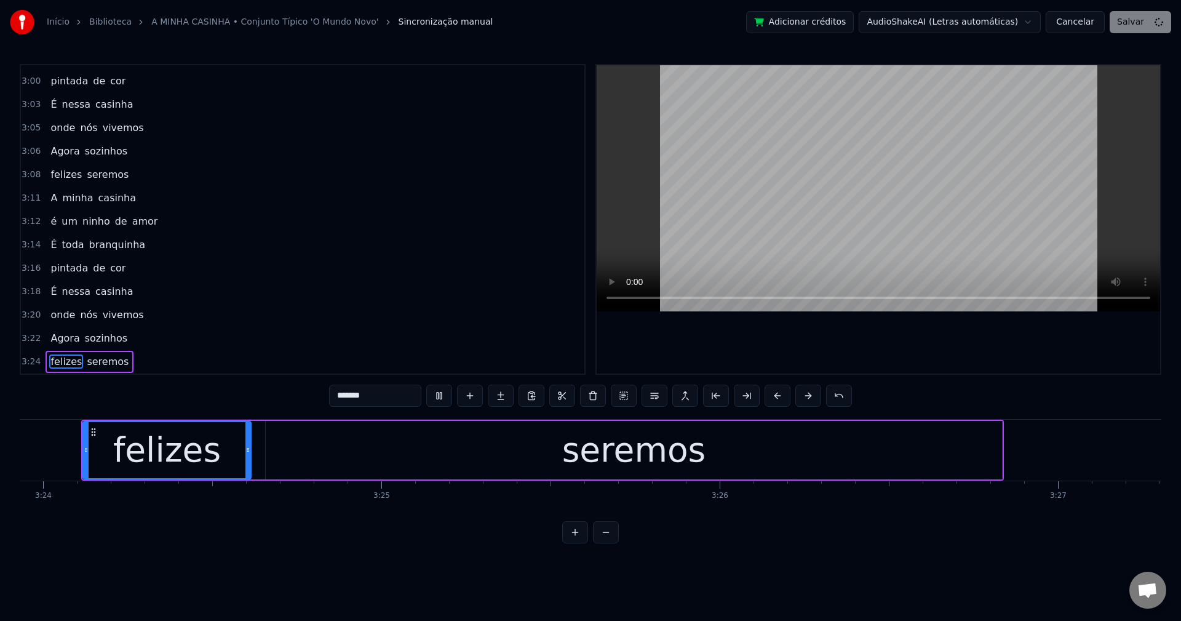
scroll to position [0, 69313]
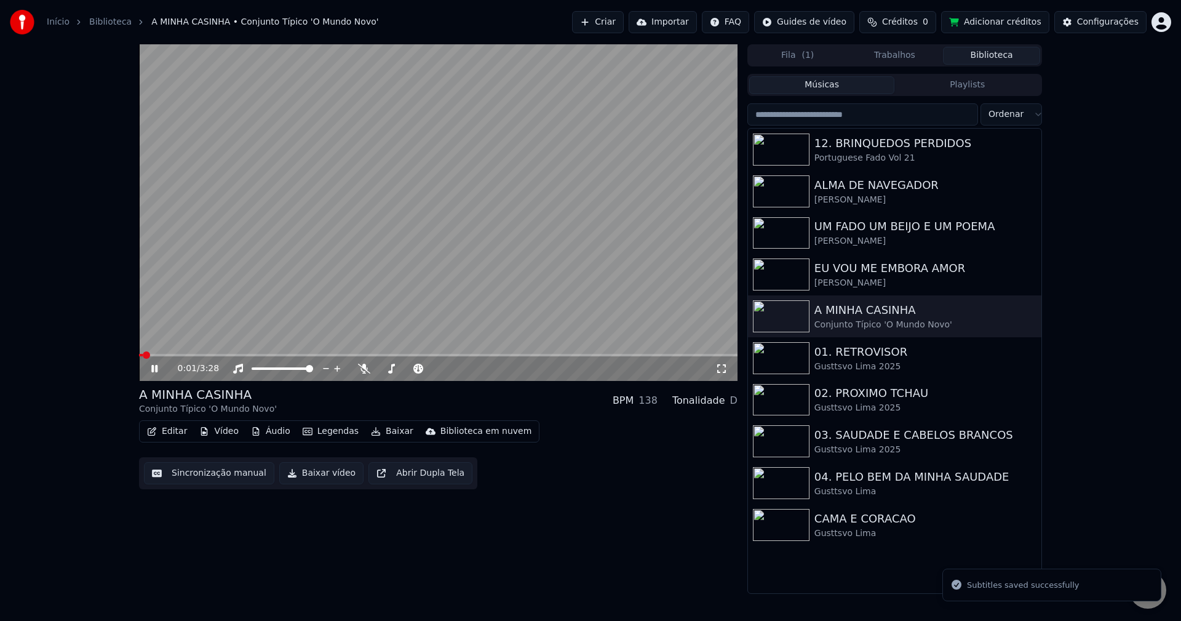
click at [302, 471] on button "Baixar vídeo" at bounding box center [321, 473] width 84 height 22
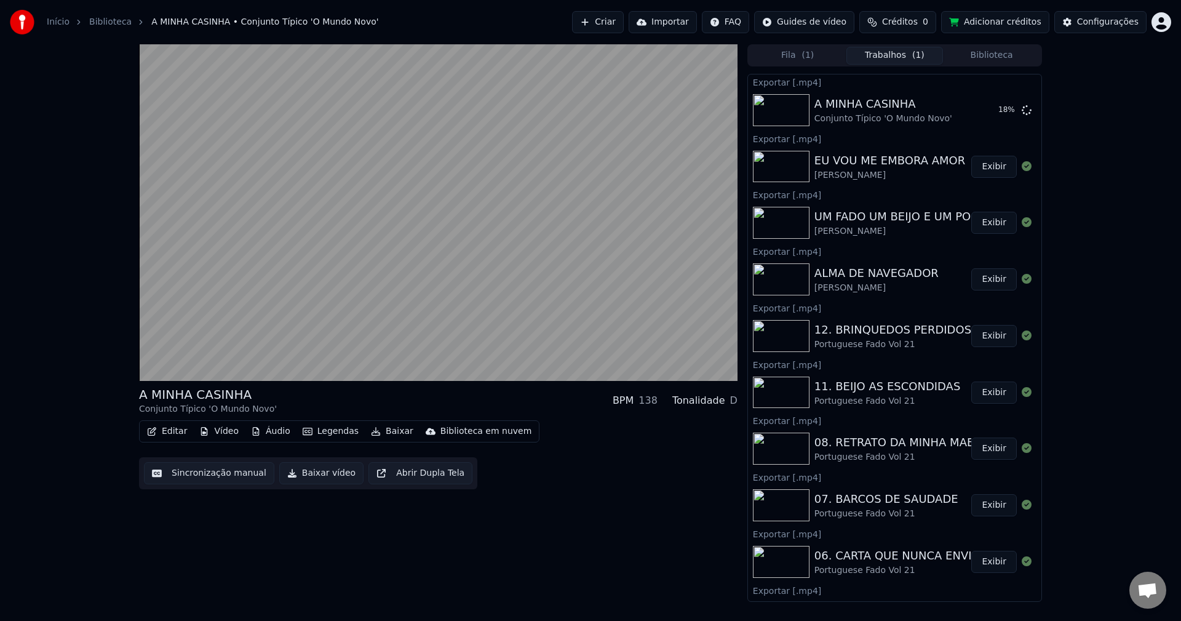
click at [991, 50] on button "Biblioteca" at bounding box center [991, 56] width 97 height 18
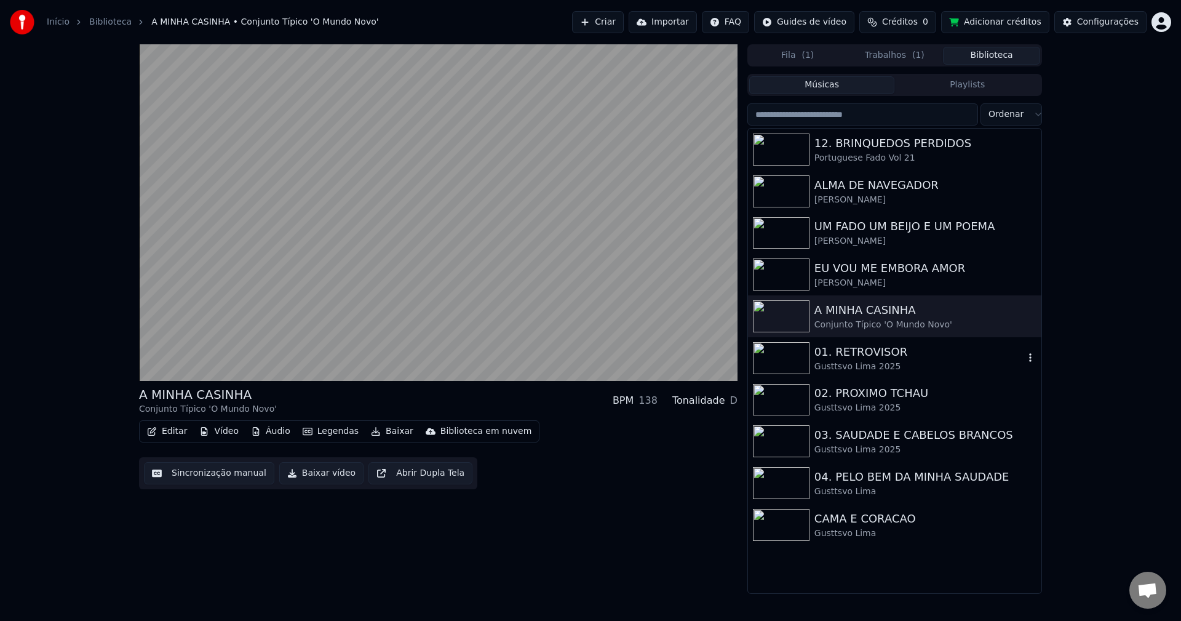
click at [849, 353] on div "01. RETROVISOR" at bounding box center [920, 351] width 210 height 17
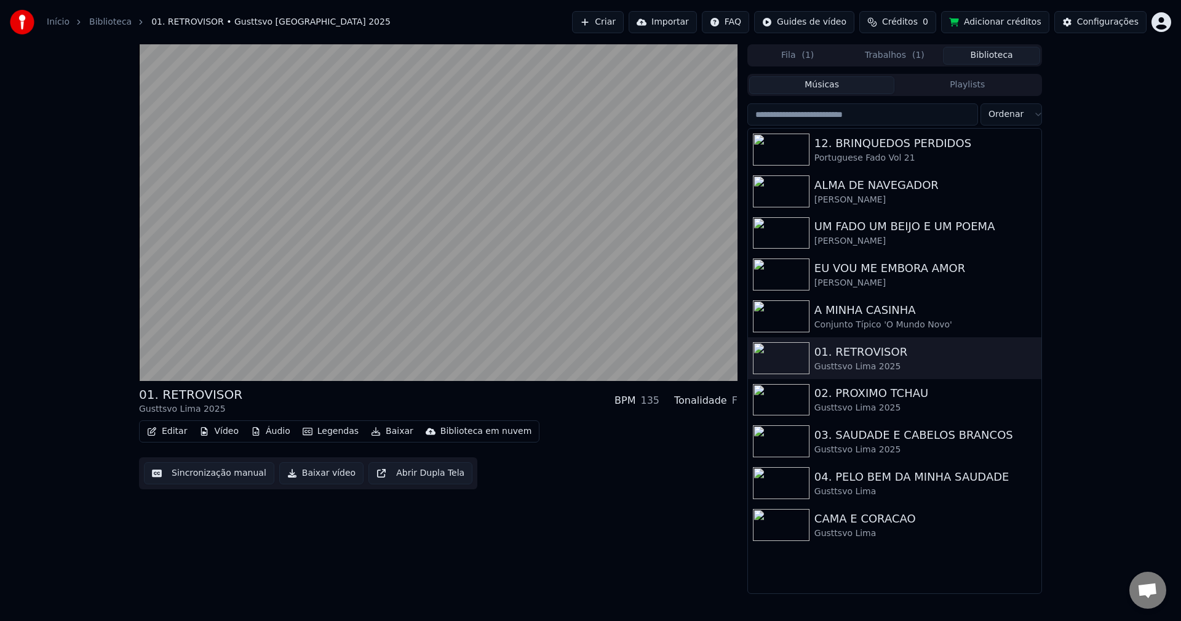
click at [190, 477] on button "Sincronização manual" at bounding box center [209, 473] width 130 height 22
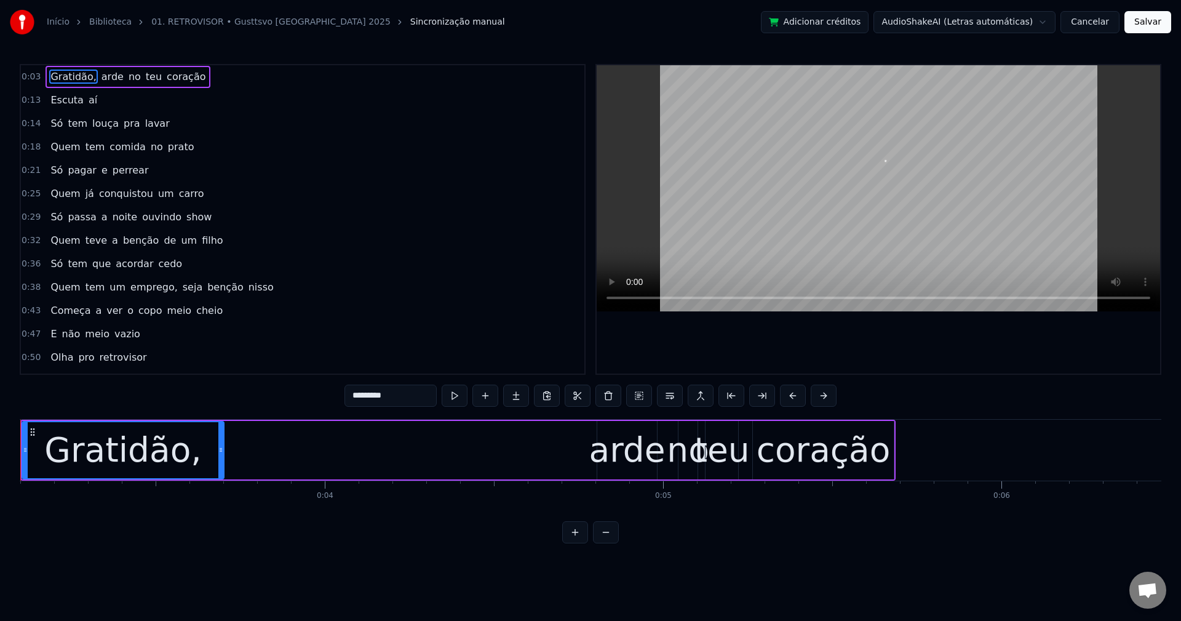
scroll to position [0, 988]
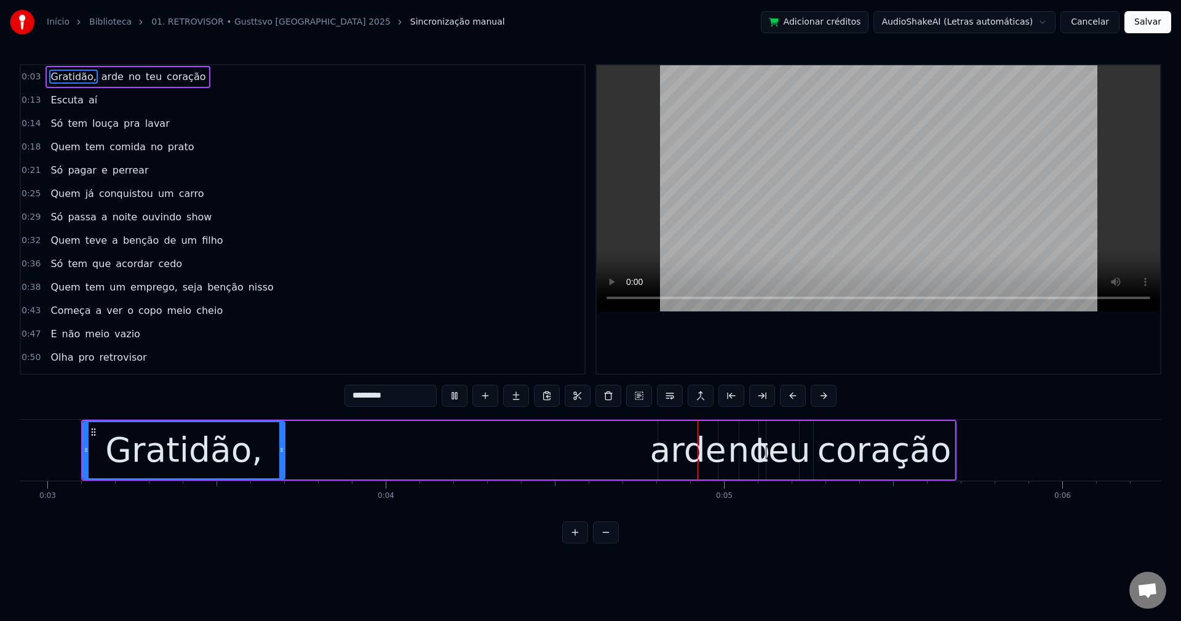
click at [79, 73] on span "Gratidão," at bounding box center [73, 77] width 48 height 14
click at [409, 394] on input "*********" at bounding box center [391, 396] width 92 height 22
click at [99, 73] on span "arde" at bounding box center [109, 77] width 25 height 14
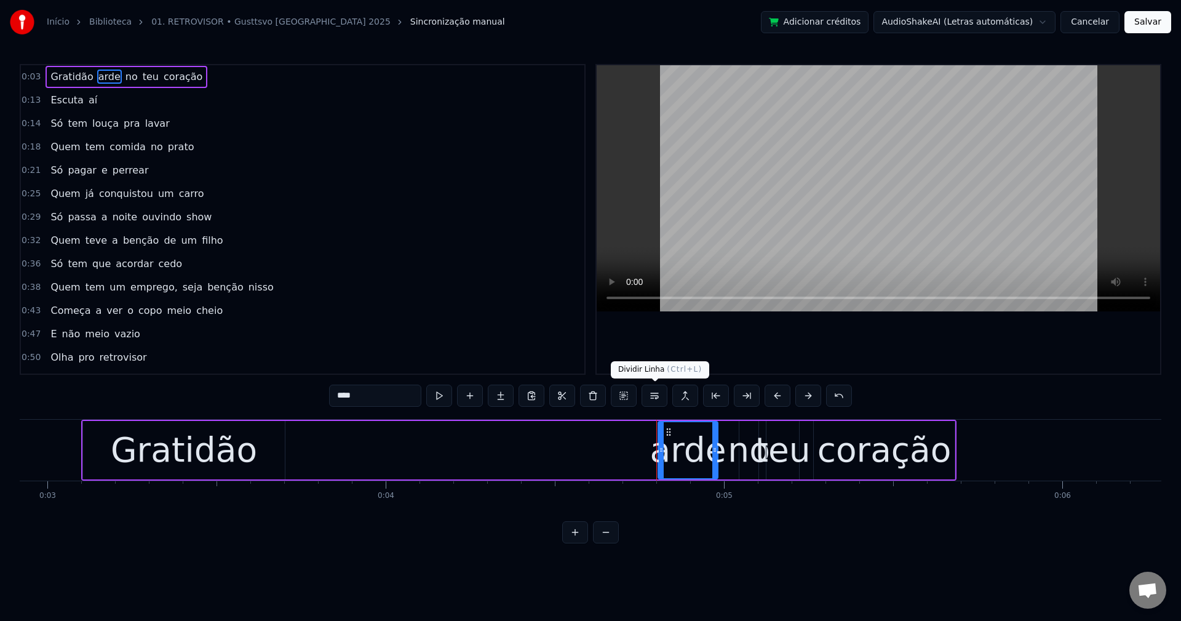
click at [649, 391] on button at bounding box center [655, 396] width 26 height 22
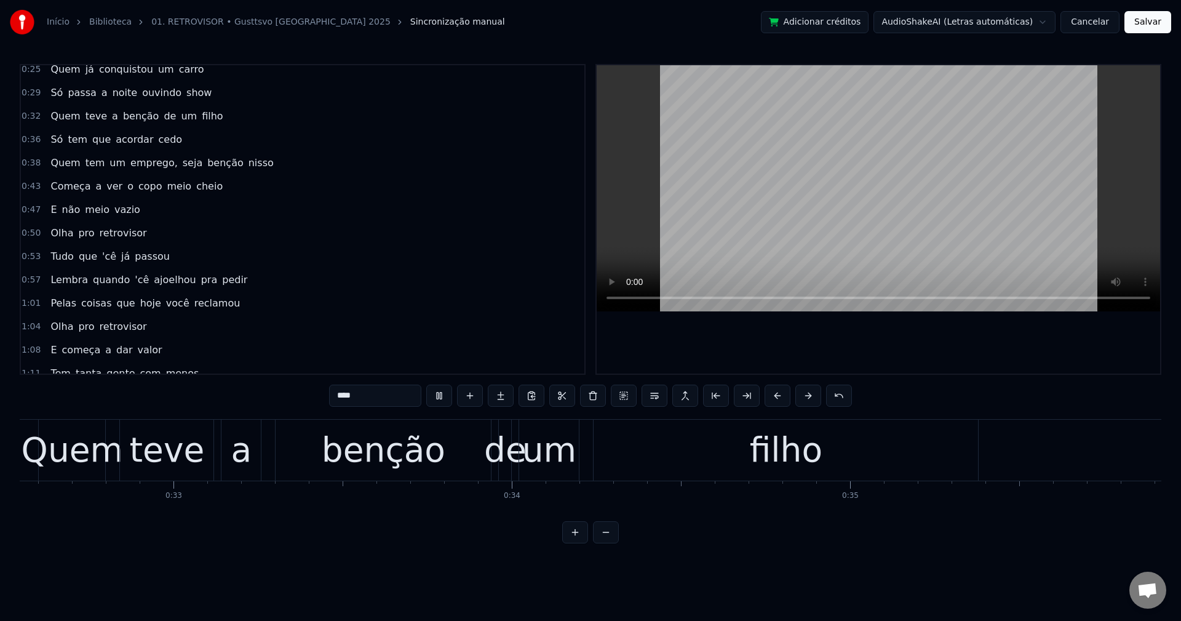
scroll to position [0, 12026]
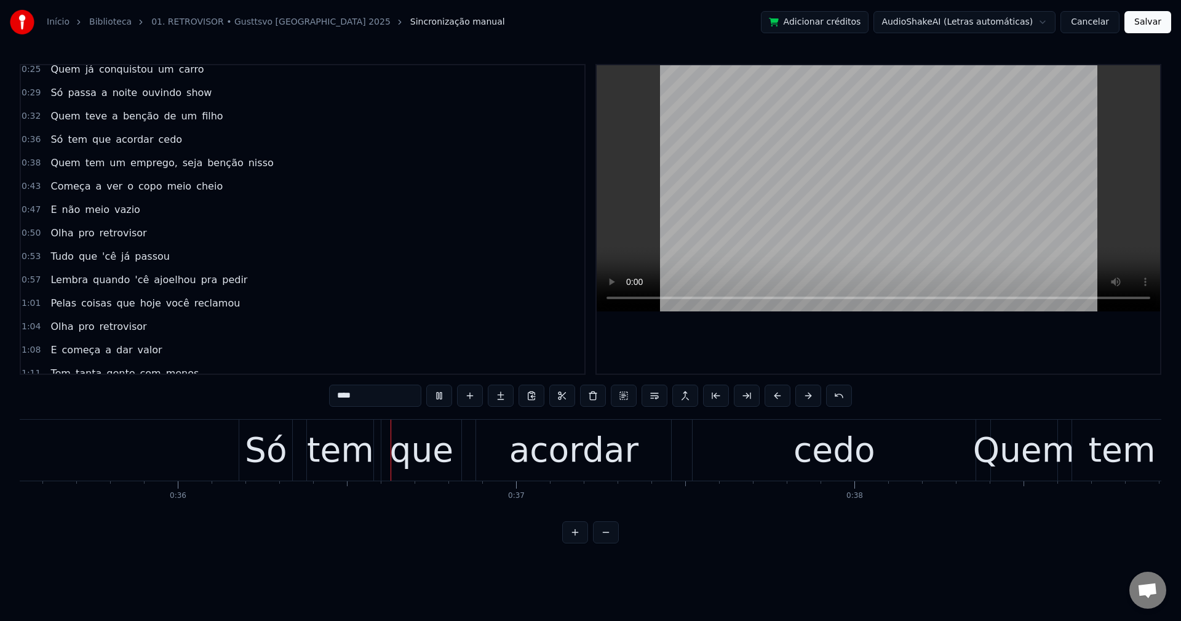
click at [185, 96] on span "show" at bounding box center [199, 93] width 28 height 14
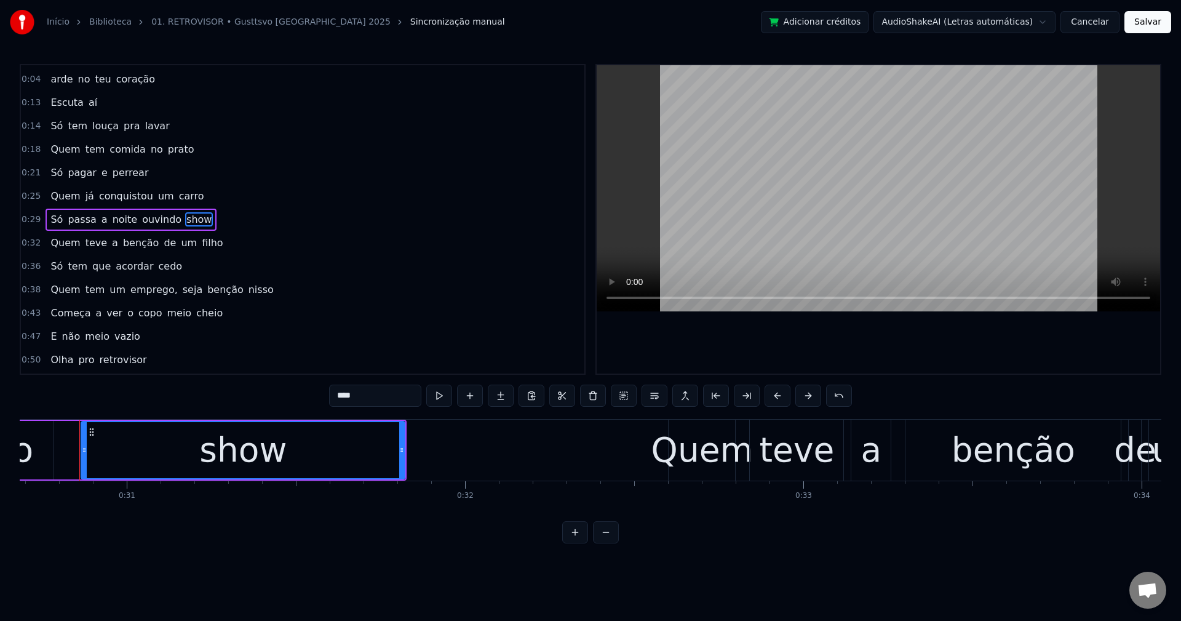
scroll to position [0, 10383]
drag, startPoint x: 362, startPoint y: 396, endPoint x: 229, endPoint y: 376, distance: 135.0
click at [229, 376] on div "0:03 Gratidão 0:04 arde no teu coração 0:13 Escuta aí 0:14 Só tem louça pra lav…" at bounding box center [591, 303] width 1142 height 479
type input "*"
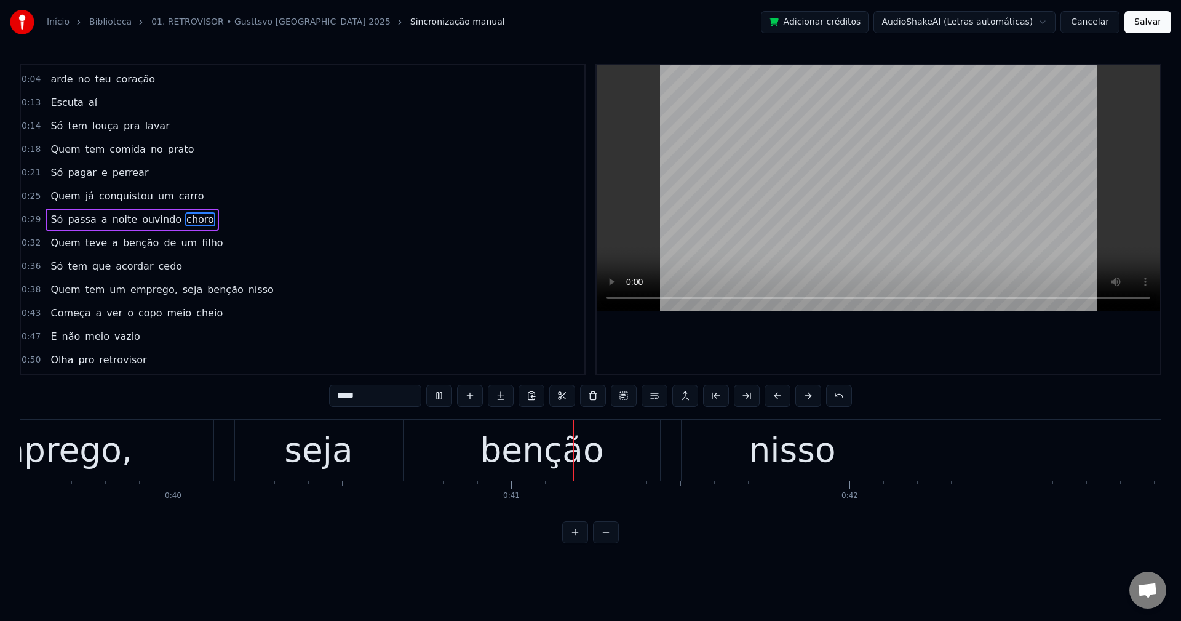
scroll to position [0, 13633]
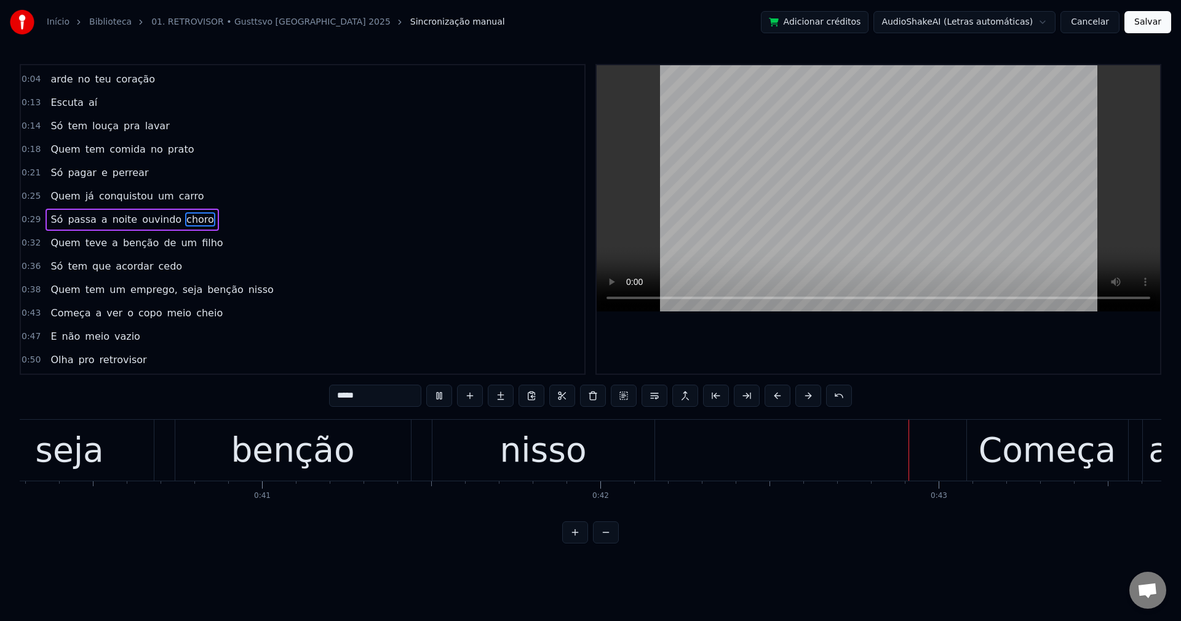
click at [134, 293] on span "emprego," at bounding box center [154, 289] width 50 height 14
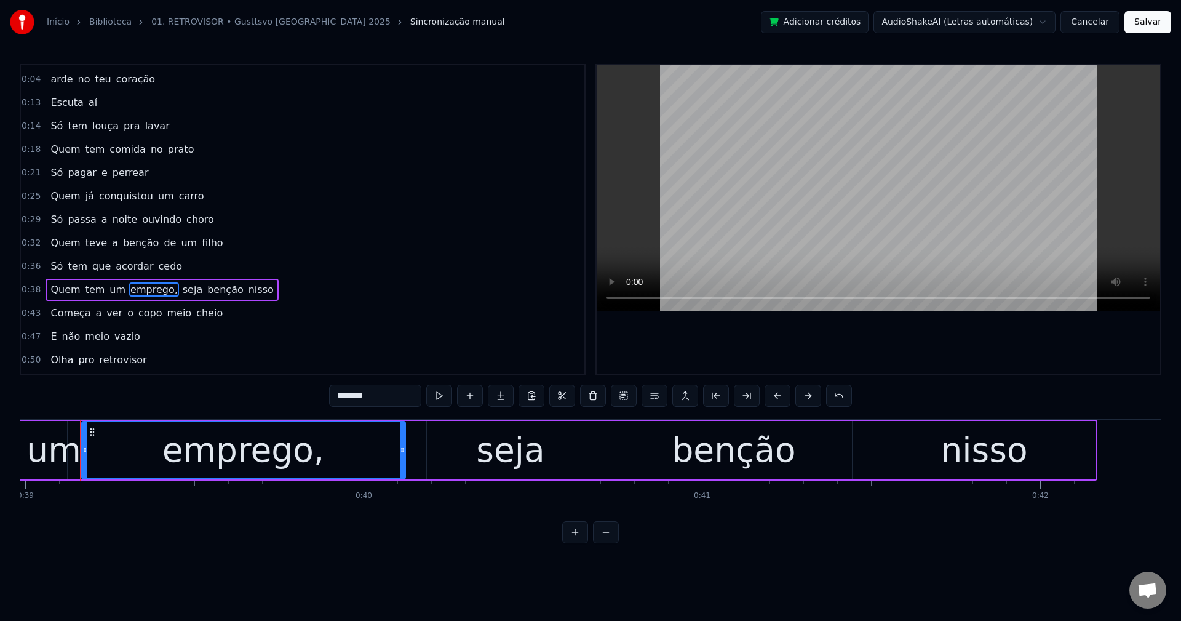
scroll to position [0, 13192]
click at [390, 390] on input "********" at bounding box center [375, 396] width 92 height 22
click at [178, 292] on span "seja" at bounding box center [189, 289] width 22 height 14
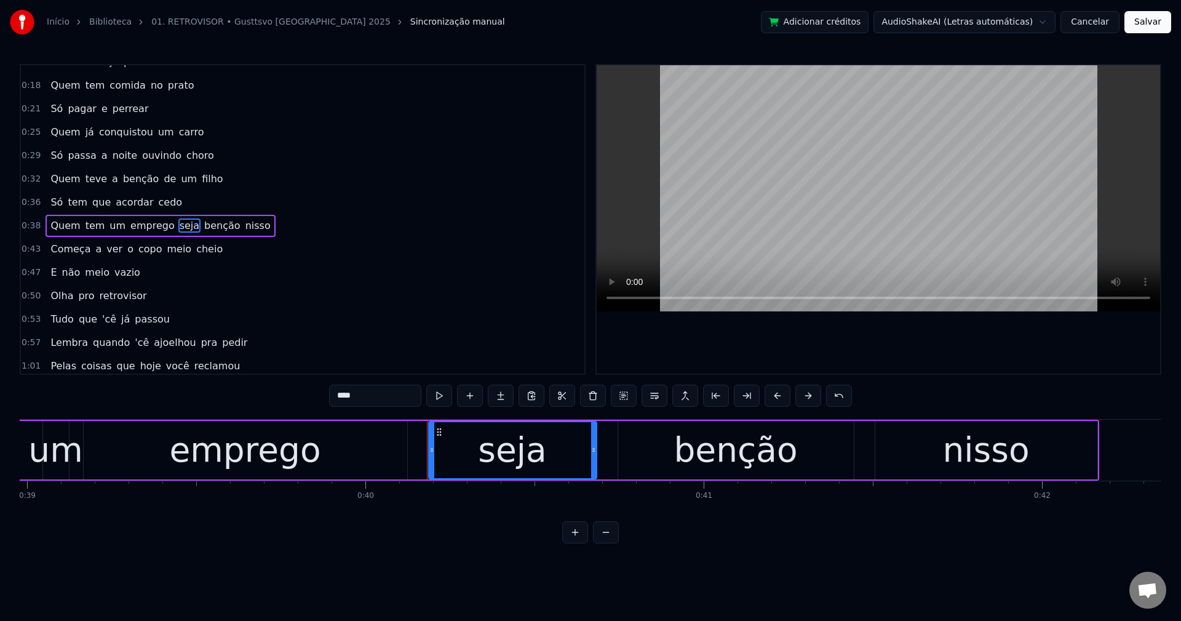
scroll to position [91, 0]
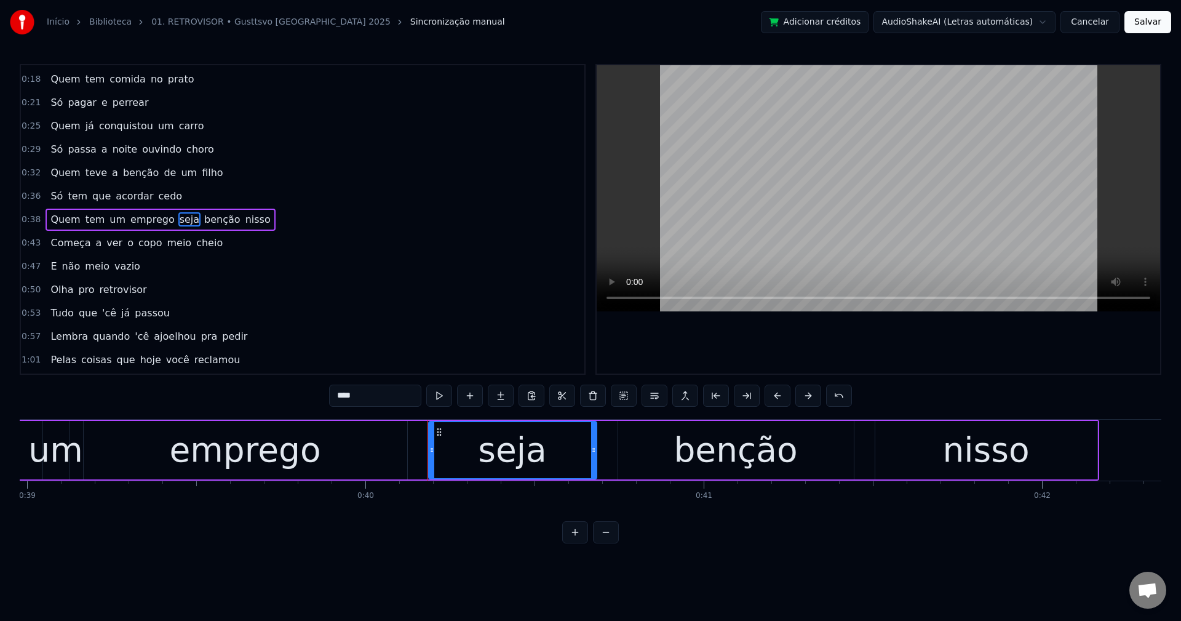
click at [396, 402] on input "****" at bounding box center [375, 396] width 92 height 22
type input "*"
drag, startPoint x: 658, startPoint y: 402, endPoint x: 649, endPoint y: 398, distance: 10.2
click at [657, 401] on button at bounding box center [655, 396] width 26 height 22
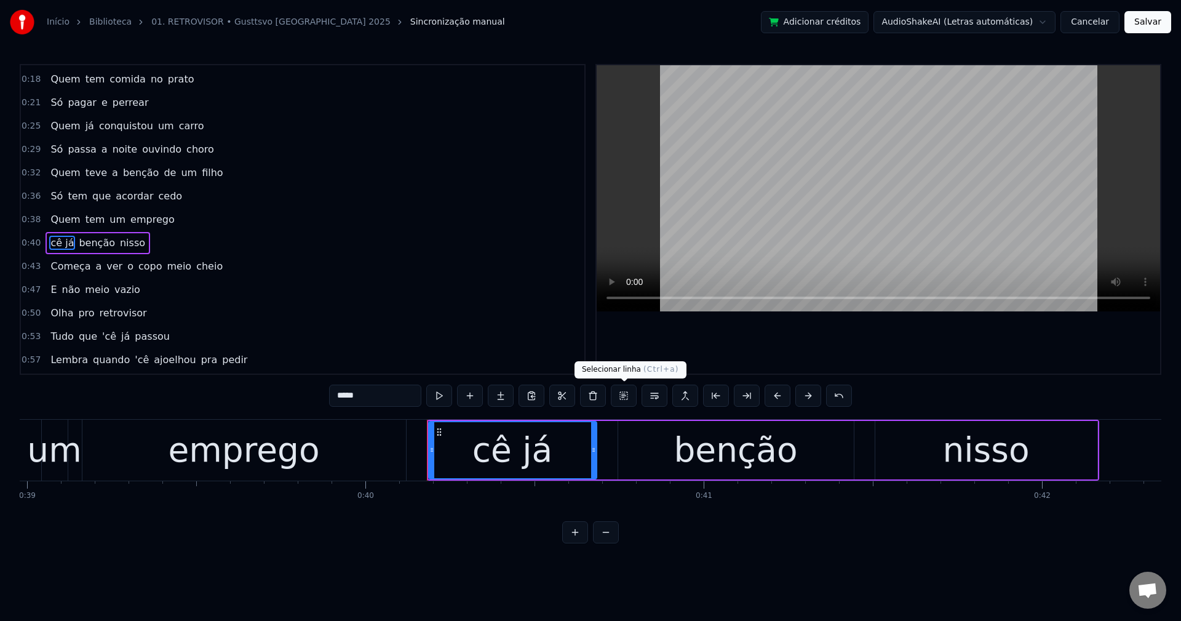
scroll to position [114, 0]
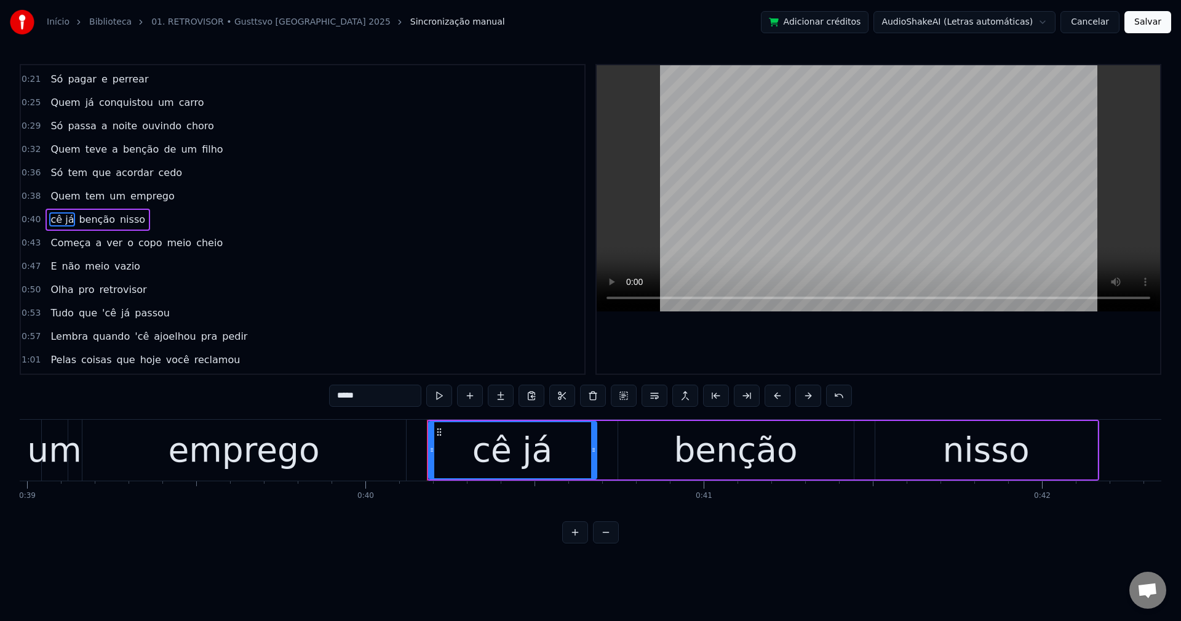
click at [86, 219] on span "benção" at bounding box center [97, 219] width 39 height 14
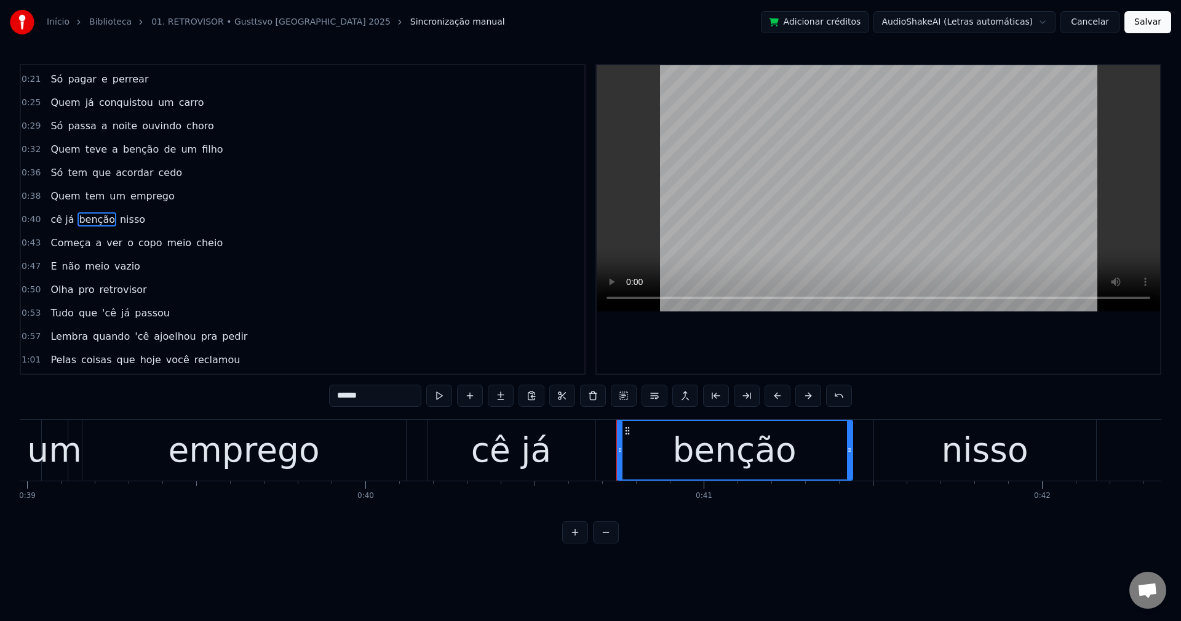
drag, startPoint x: 294, startPoint y: 411, endPoint x: 121, endPoint y: 412, distance: 173.5
click at [121, 412] on div "0:03 Gratidão 0:04 arde no teu coração 0:13 Escuta aí 0:14 Só tem louça pra lav…" at bounding box center [591, 303] width 1142 height 479
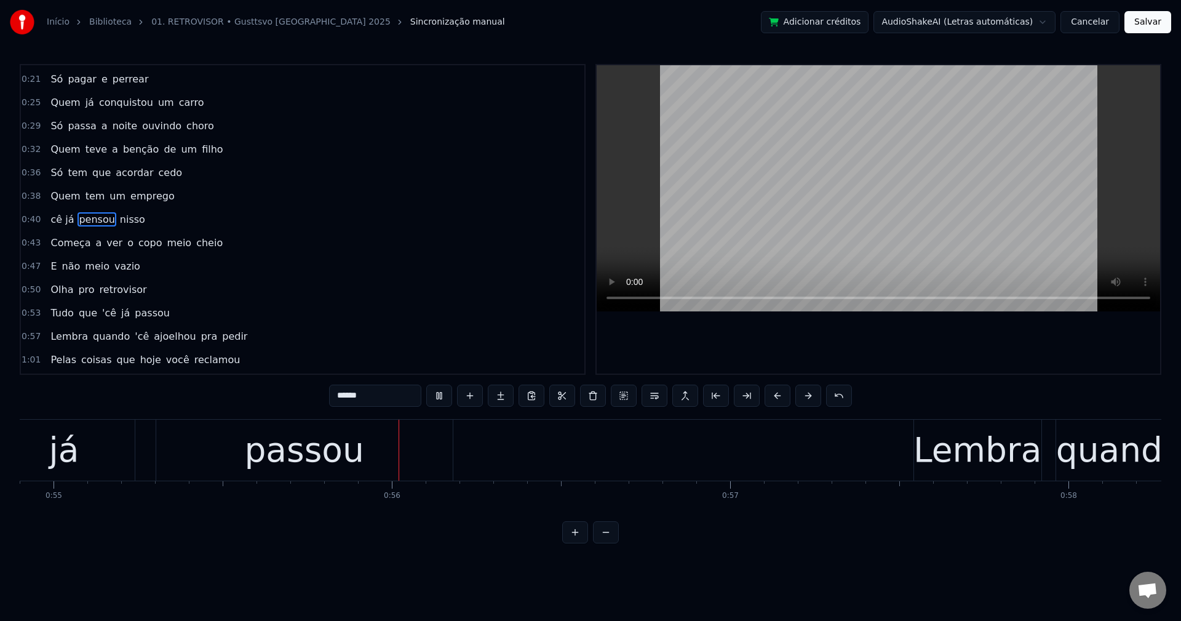
scroll to position [0, 18584]
click at [101, 306] on span "'cê" at bounding box center [109, 313] width 17 height 14
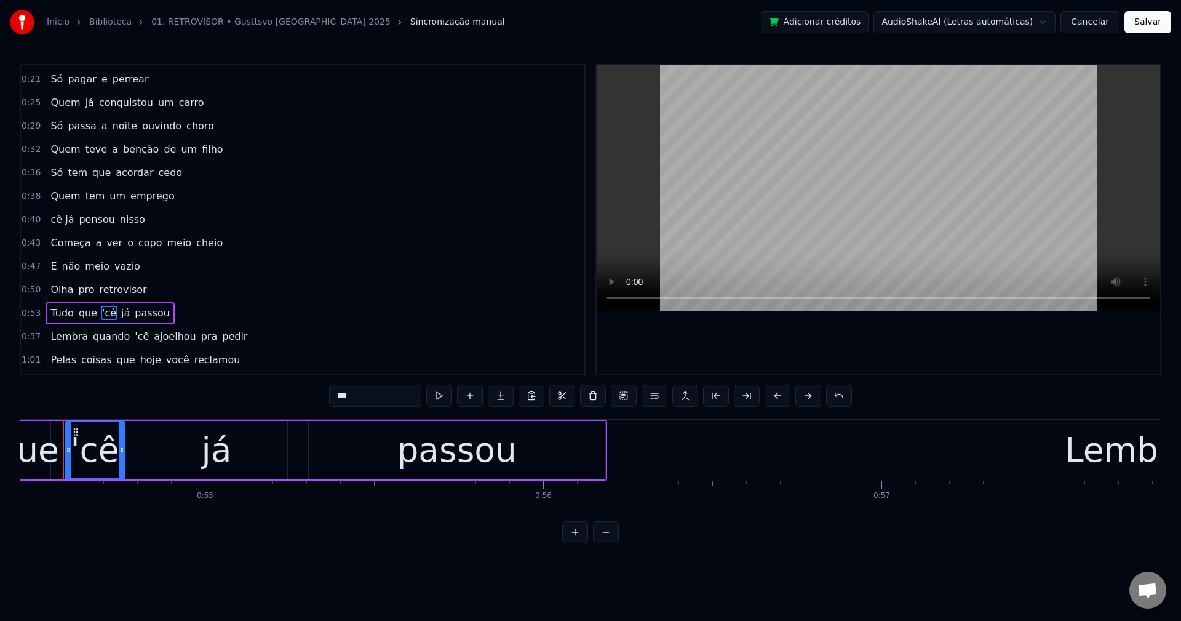
scroll to position [0, 18410]
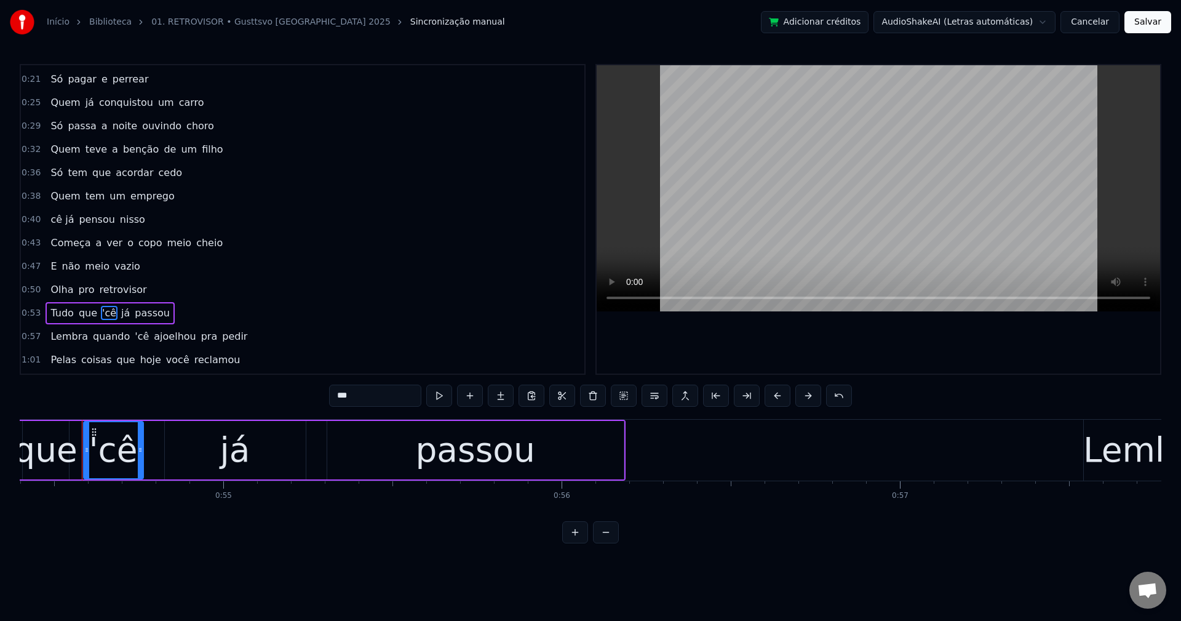
click at [337, 398] on input "***" at bounding box center [375, 396] width 92 height 22
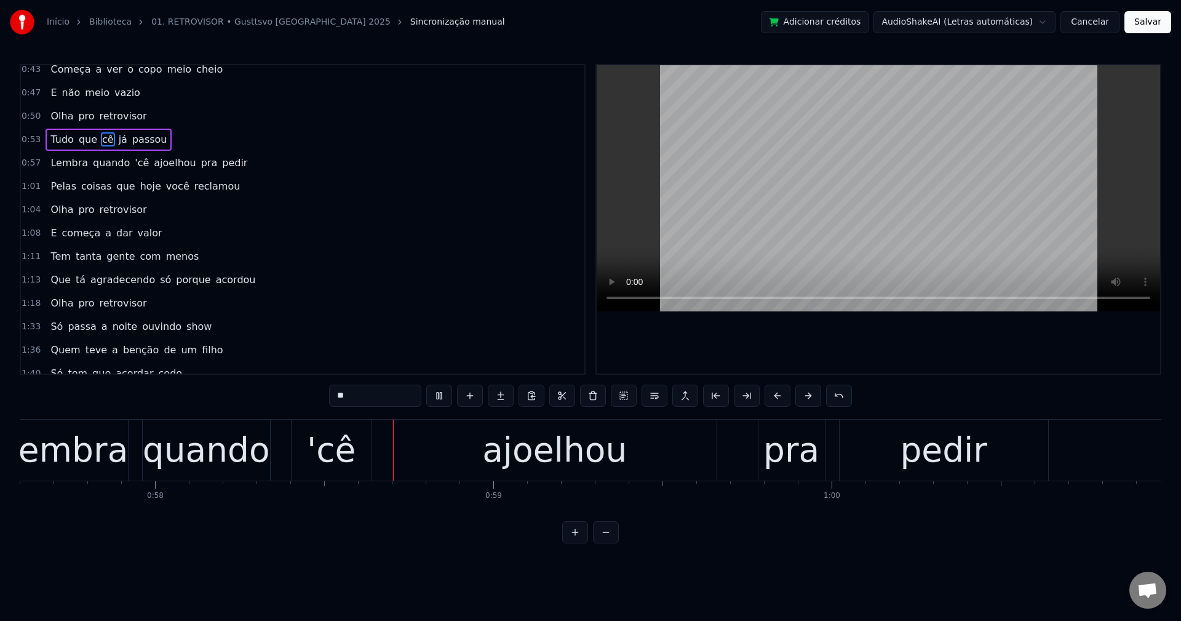
scroll to position [0, 19514]
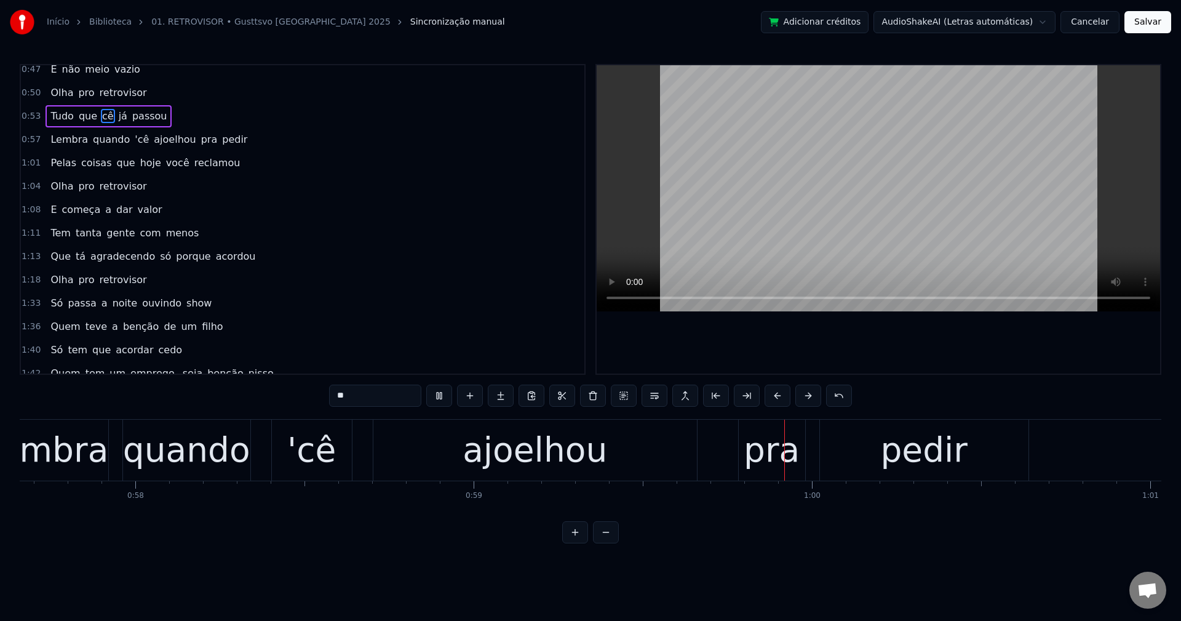
click at [134, 142] on span "'cê" at bounding box center [142, 139] width 17 height 14
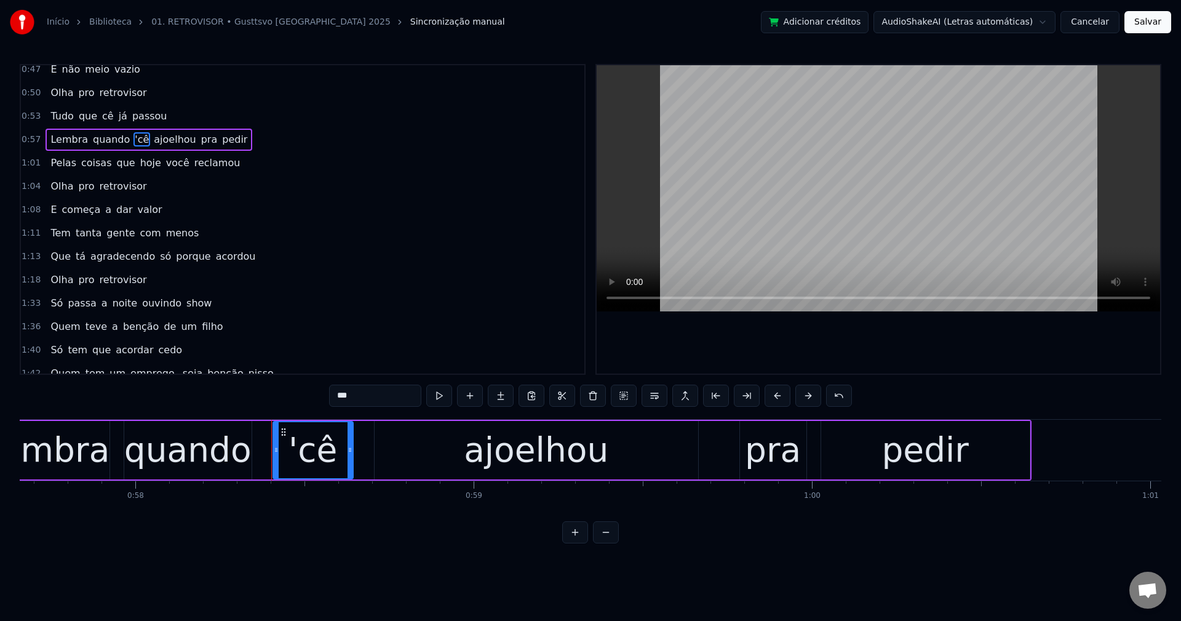
scroll to position [231, 0]
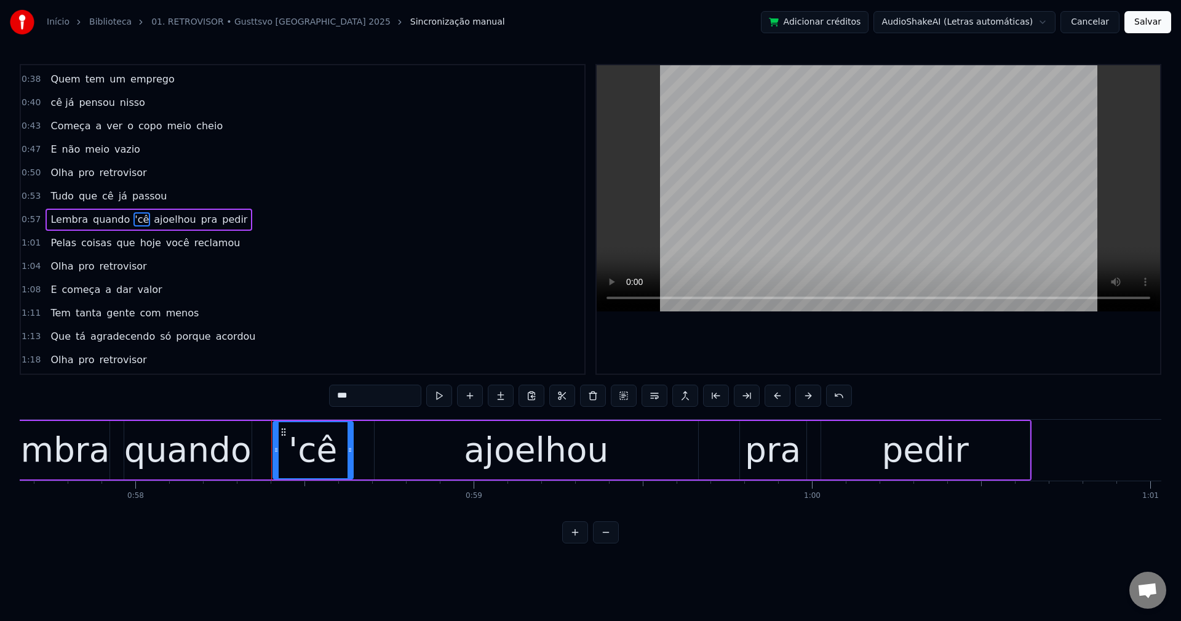
drag, startPoint x: 335, startPoint y: 392, endPoint x: 686, endPoint y: 548, distance: 384.3
click at [335, 393] on input "***" at bounding box center [375, 396] width 92 height 22
click at [657, 398] on button at bounding box center [655, 396] width 26 height 22
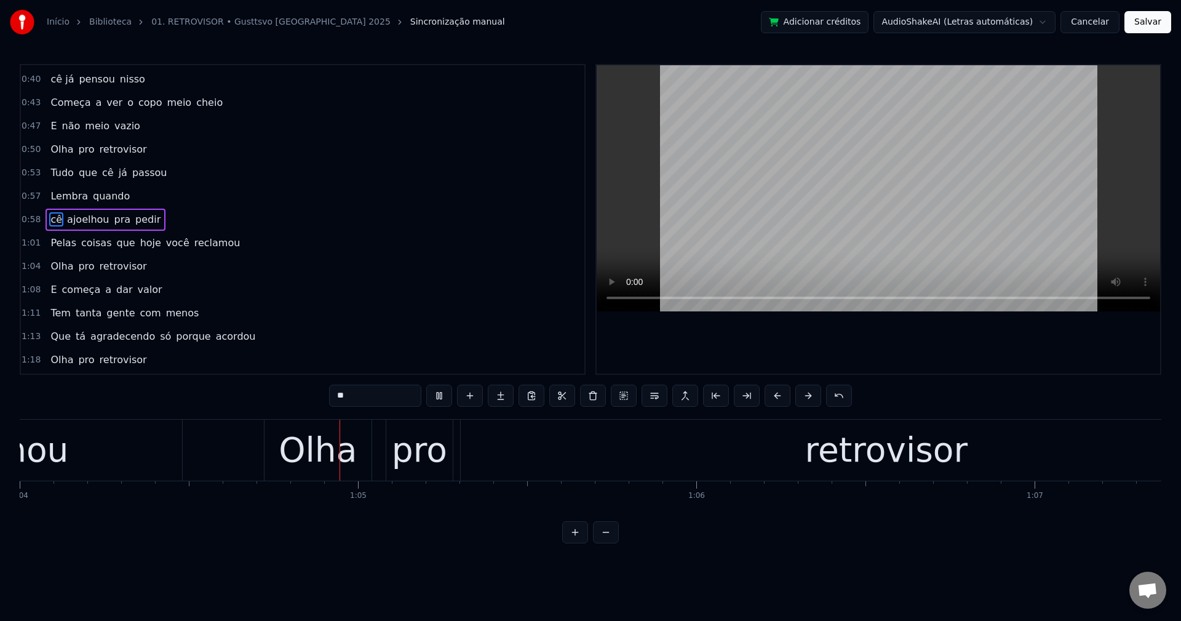
scroll to position [0, 21663]
click at [115, 242] on span "que" at bounding box center [125, 243] width 21 height 14
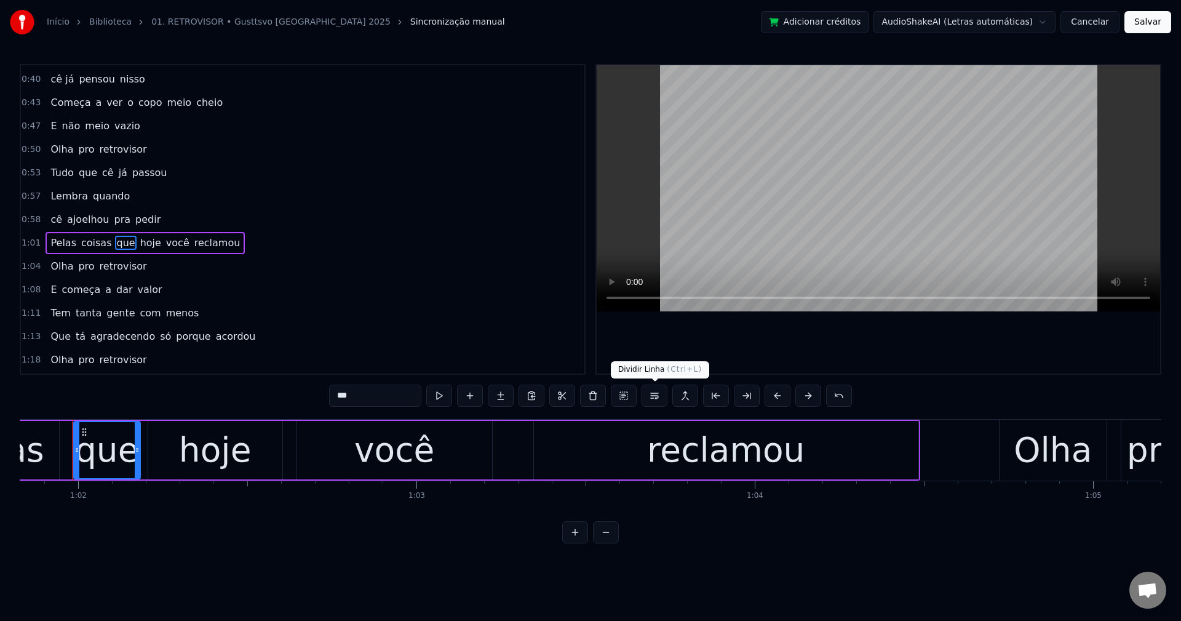
scroll to position [0, 20915]
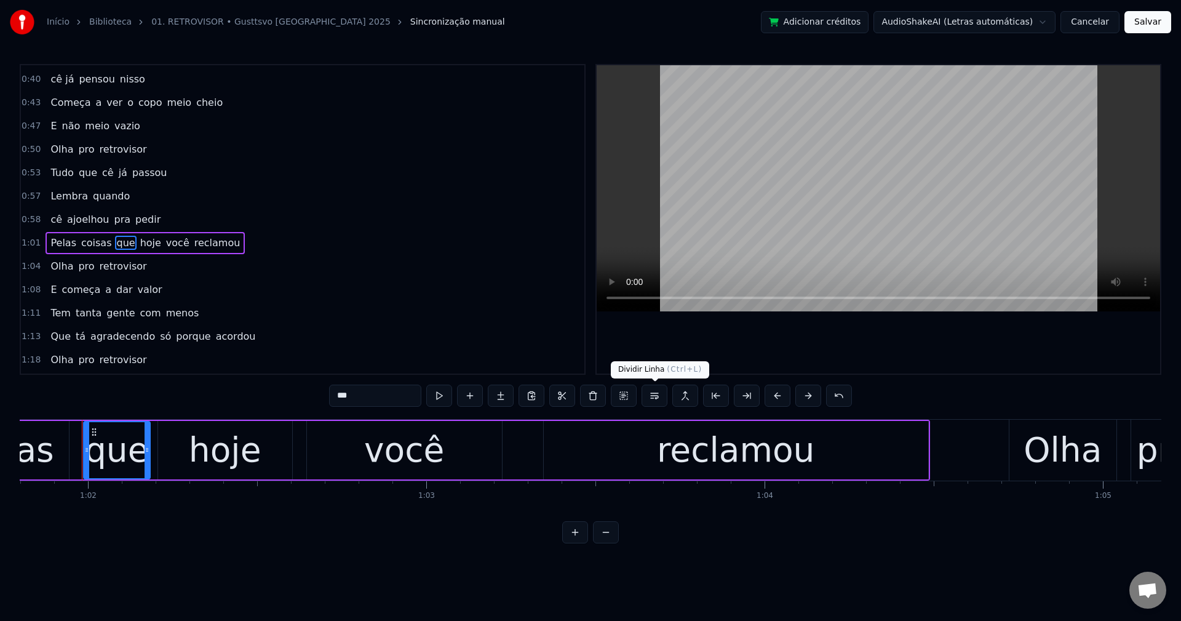
click at [659, 396] on button at bounding box center [655, 396] width 26 height 22
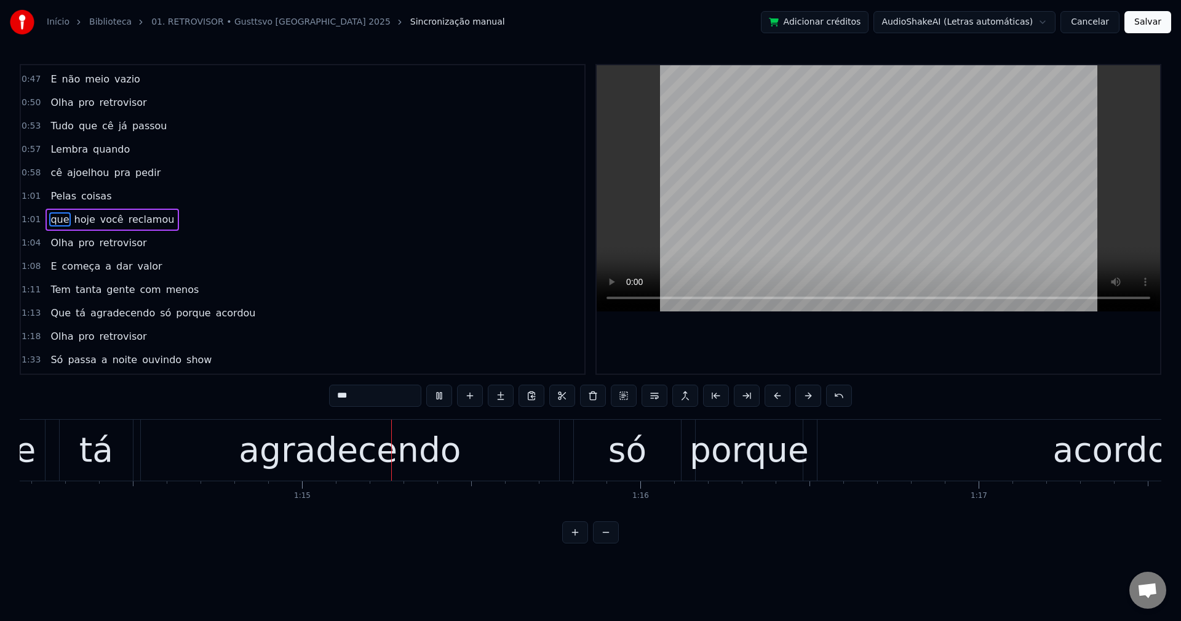
scroll to position [0, 25140]
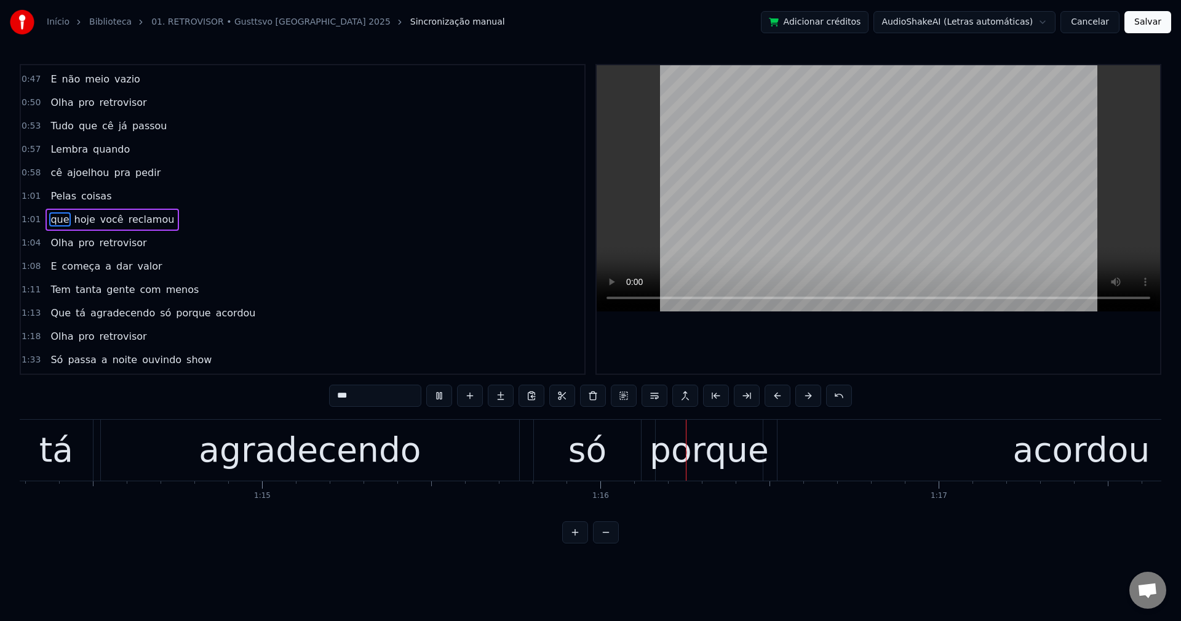
click at [159, 316] on span "só" at bounding box center [166, 313] width 14 height 14
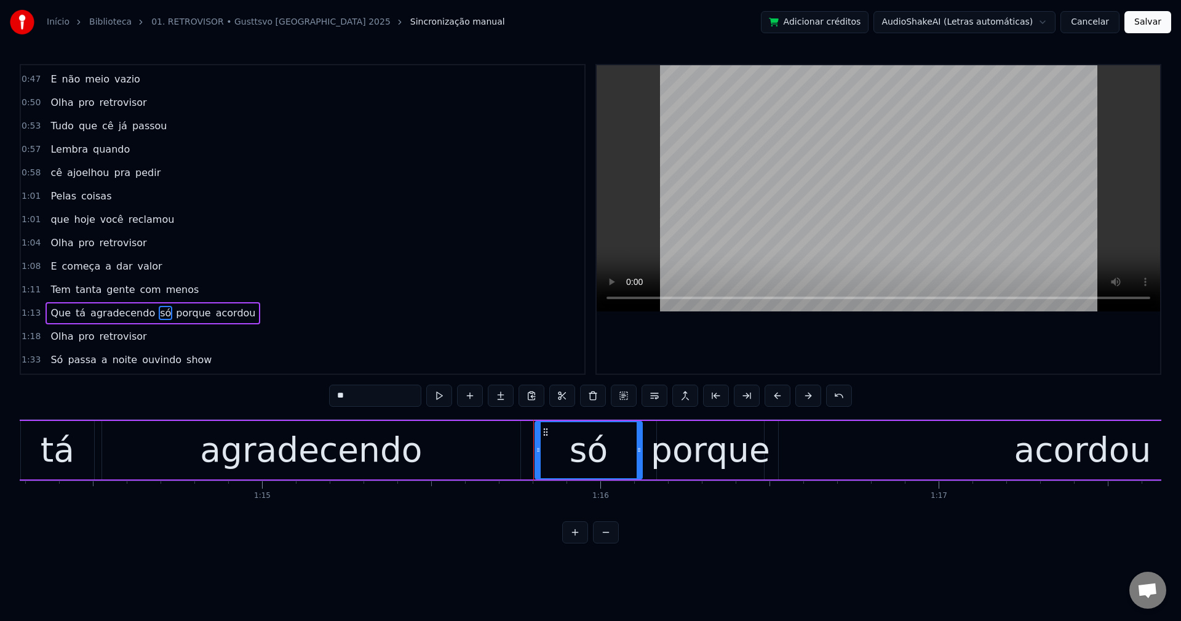
scroll to position [395, 0]
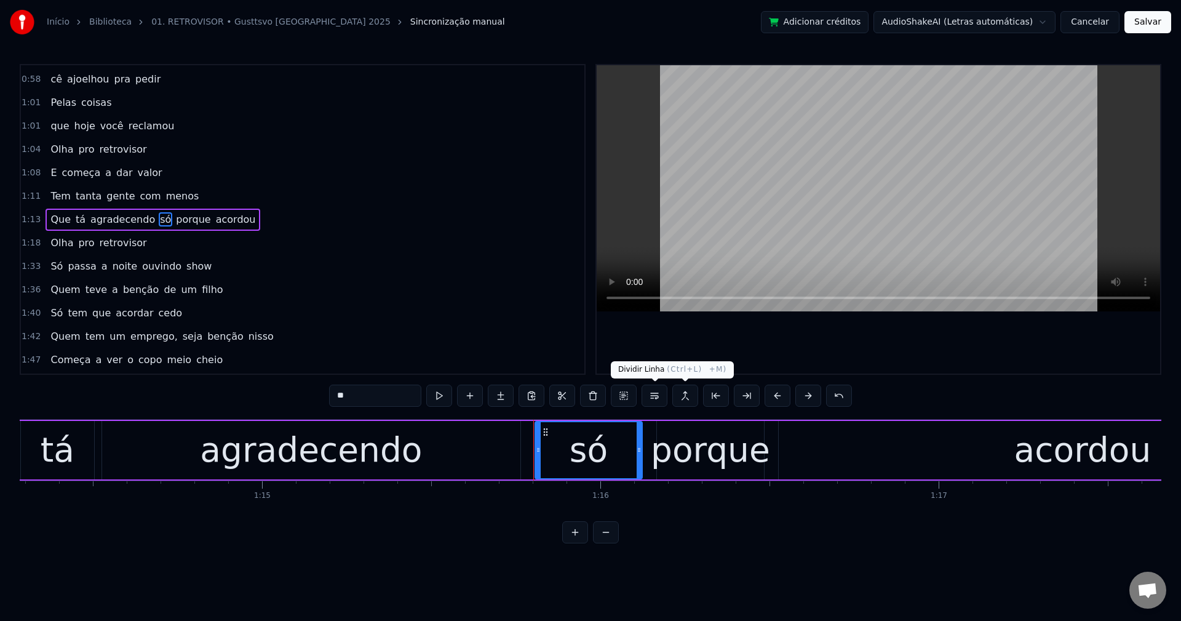
click at [653, 402] on button at bounding box center [655, 396] width 26 height 22
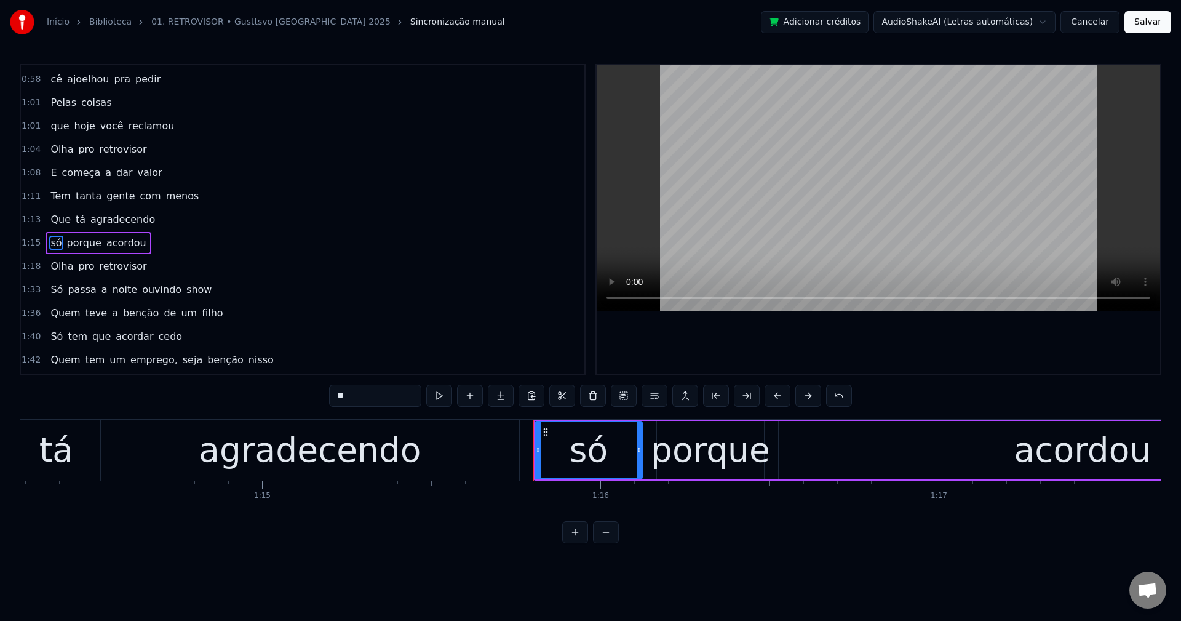
scroll to position [418, 0]
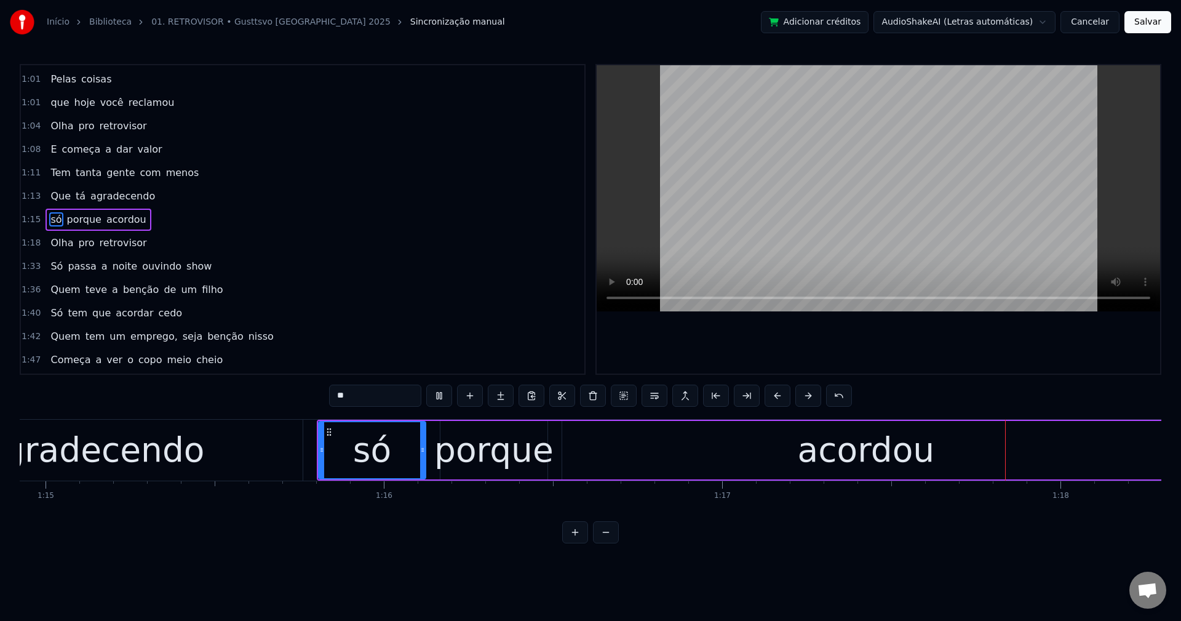
click at [54, 270] on span "Só" at bounding box center [56, 266] width 15 height 14
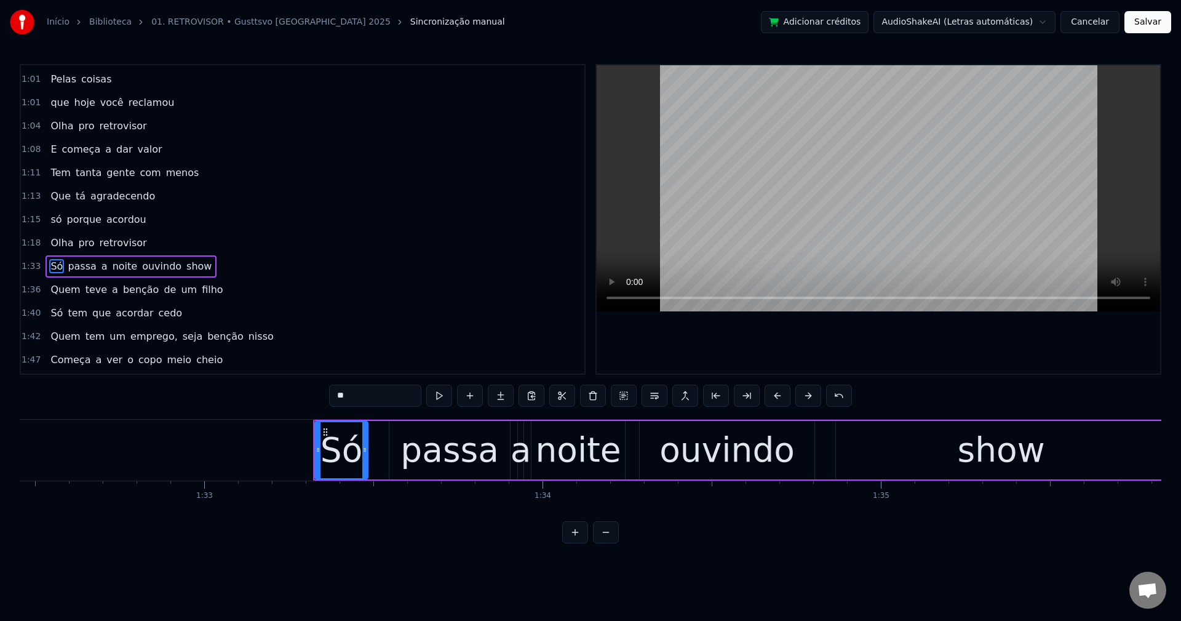
scroll to position [0, 31522]
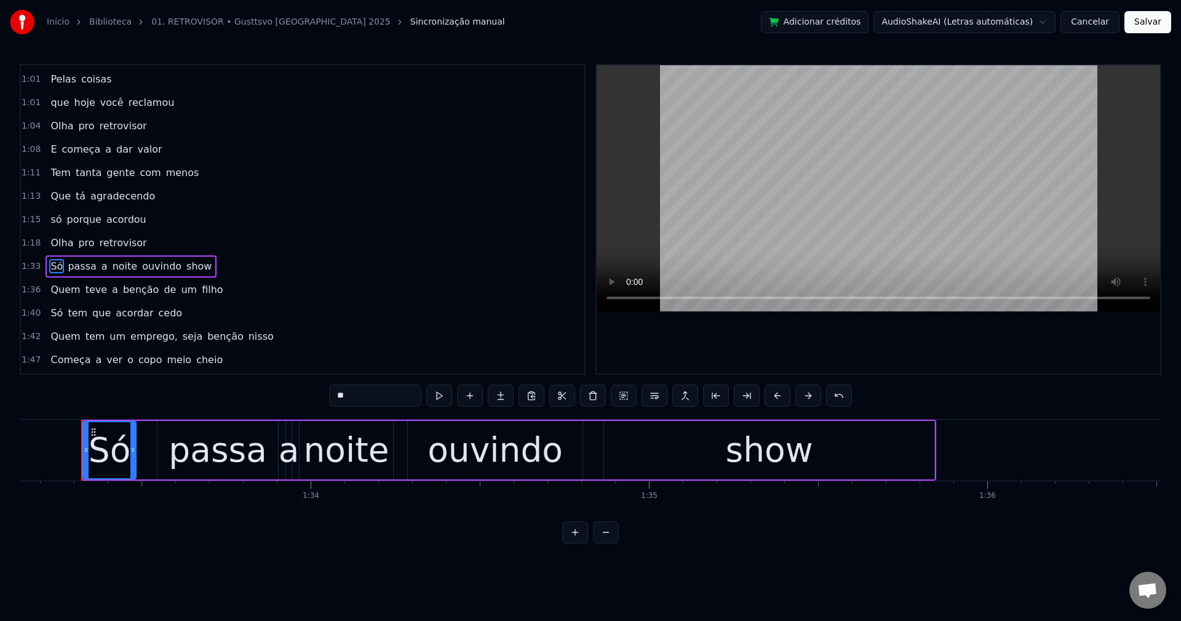
click at [192, 265] on span "show" at bounding box center [199, 266] width 28 height 14
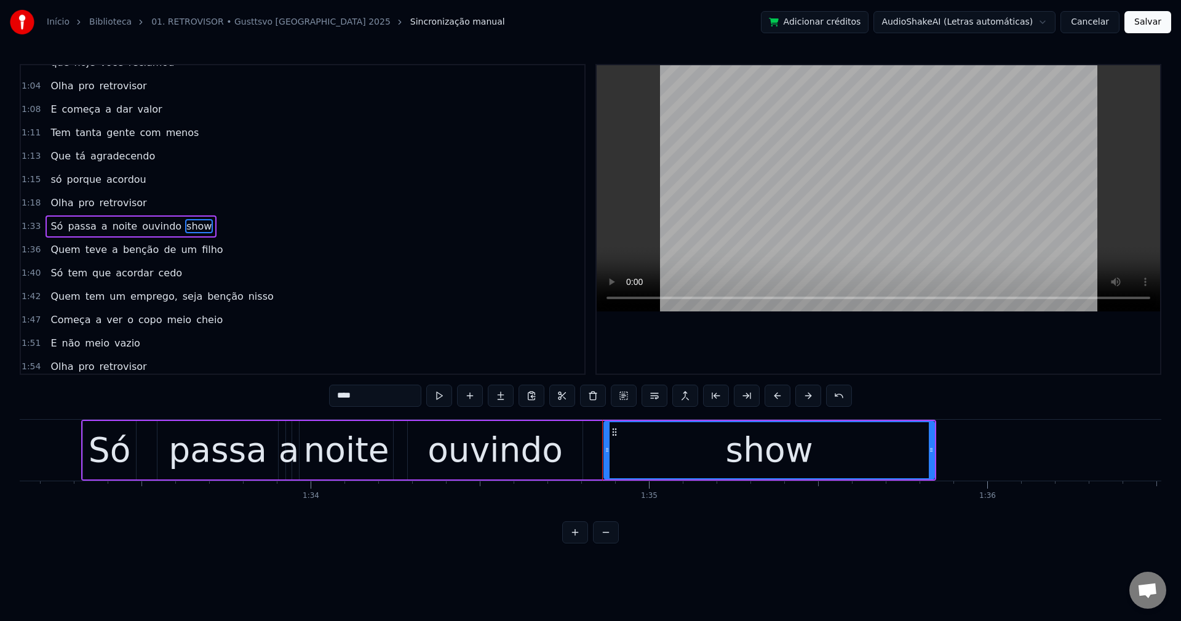
scroll to position [465, 0]
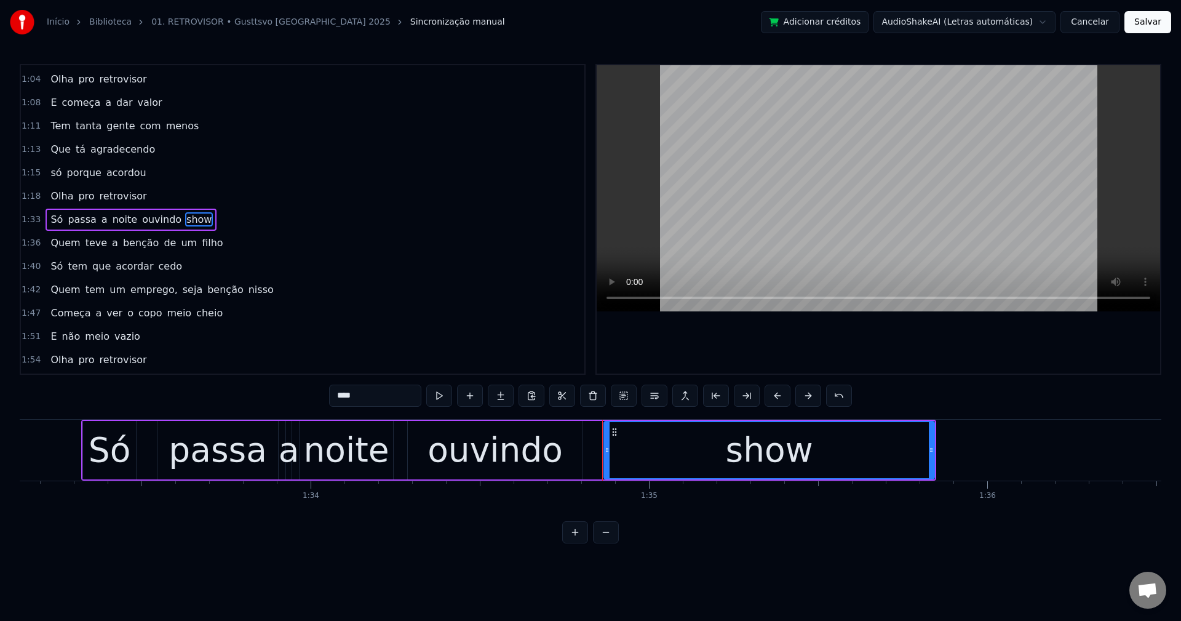
drag, startPoint x: 379, startPoint y: 398, endPoint x: 61, endPoint y: 378, distance: 318.7
click at [61, 378] on div "0:03 Gratidão 0:04 arde no teu coração 0:13 Escuta aí 0:14 Só tem louça pra lav…" at bounding box center [591, 303] width 1142 height 479
click at [138, 289] on span "emprego," at bounding box center [154, 289] width 50 height 14
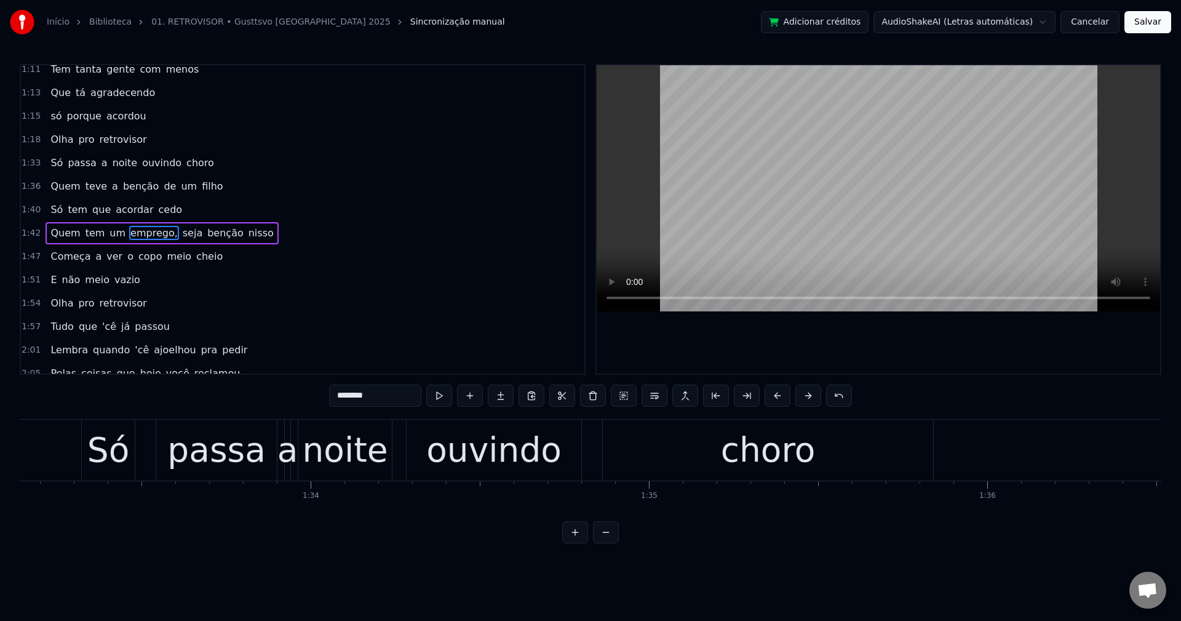
scroll to position [535, 0]
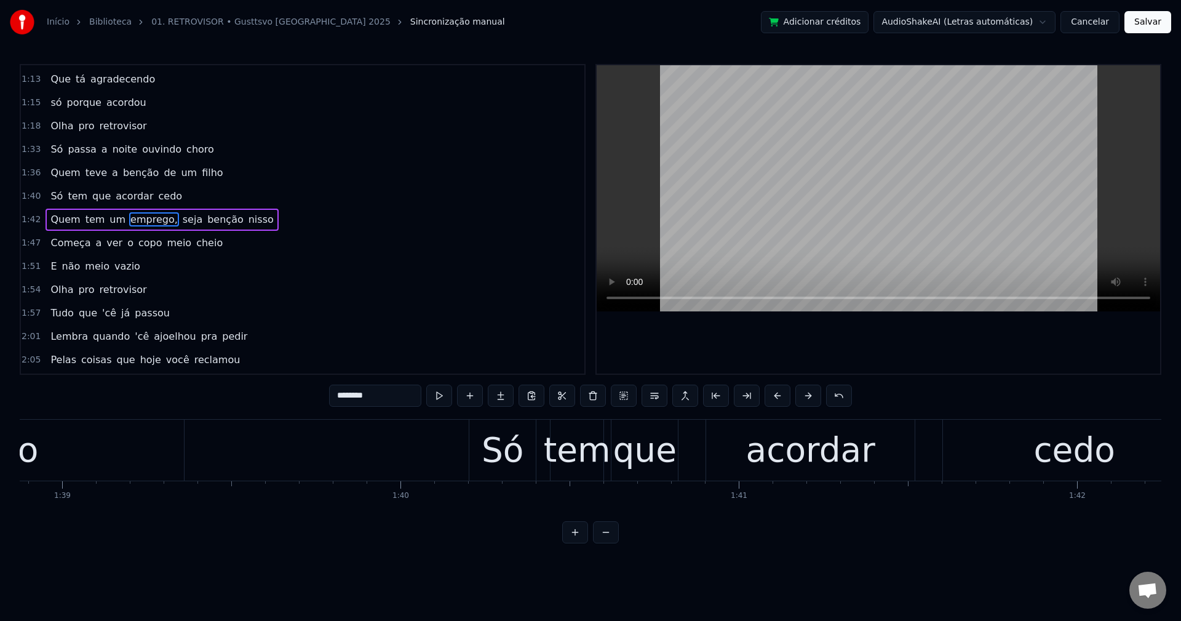
click at [388, 399] on input "********" at bounding box center [375, 396] width 92 height 22
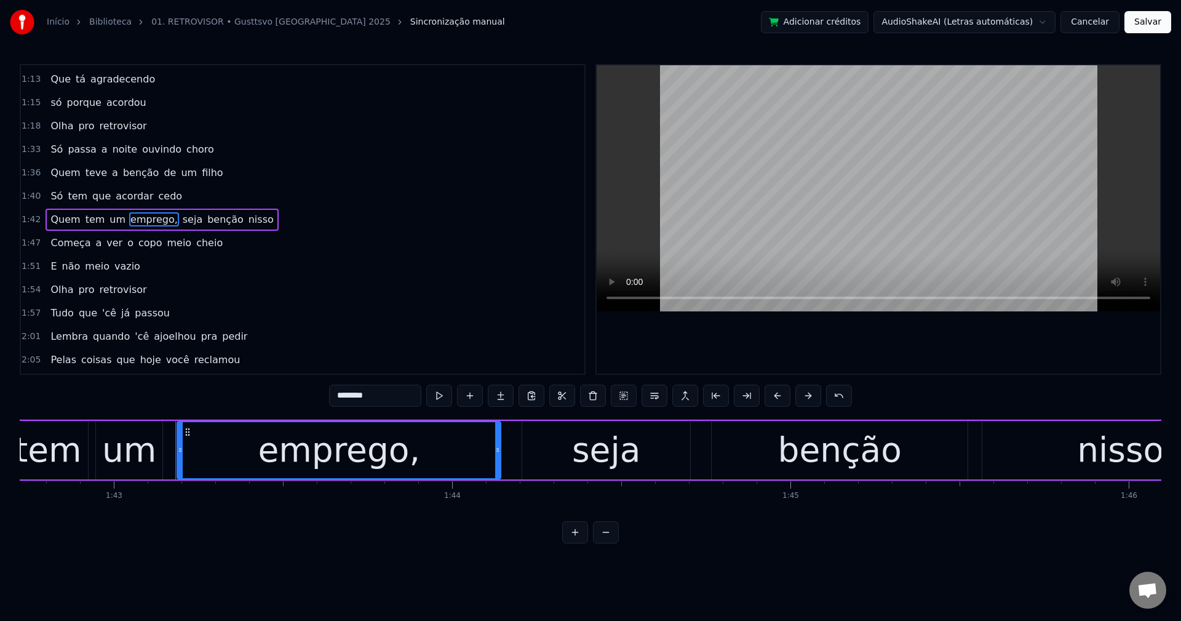
scroll to position [0, 34859]
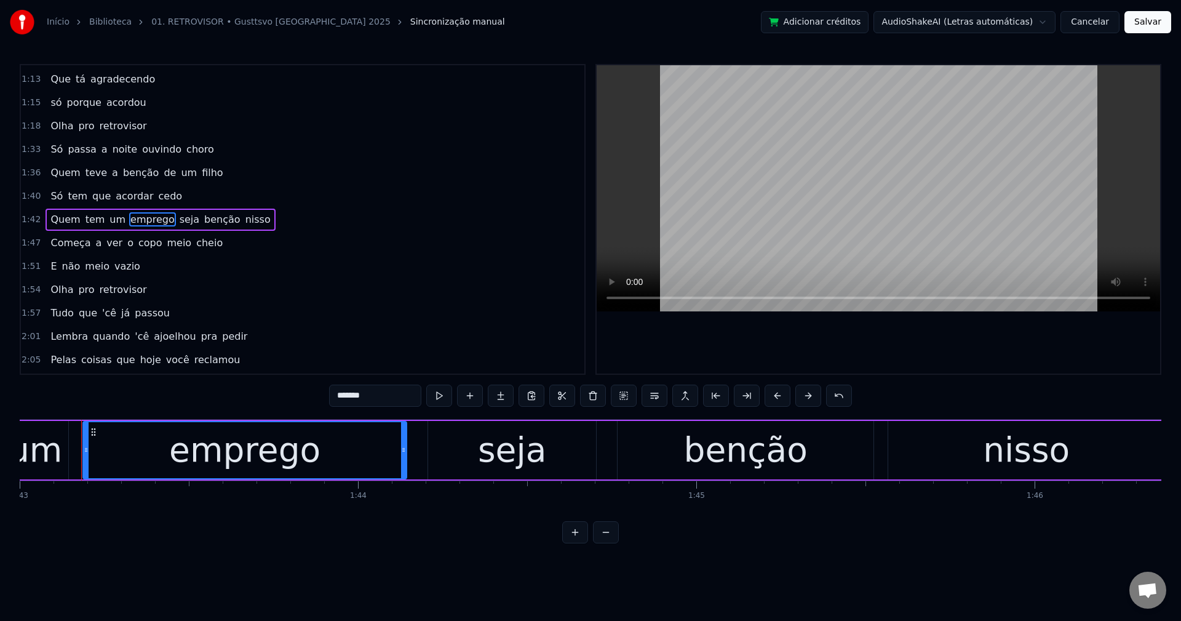
click at [178, 221] on span "seja" at bounding box center [189, 219] width 22 height 14
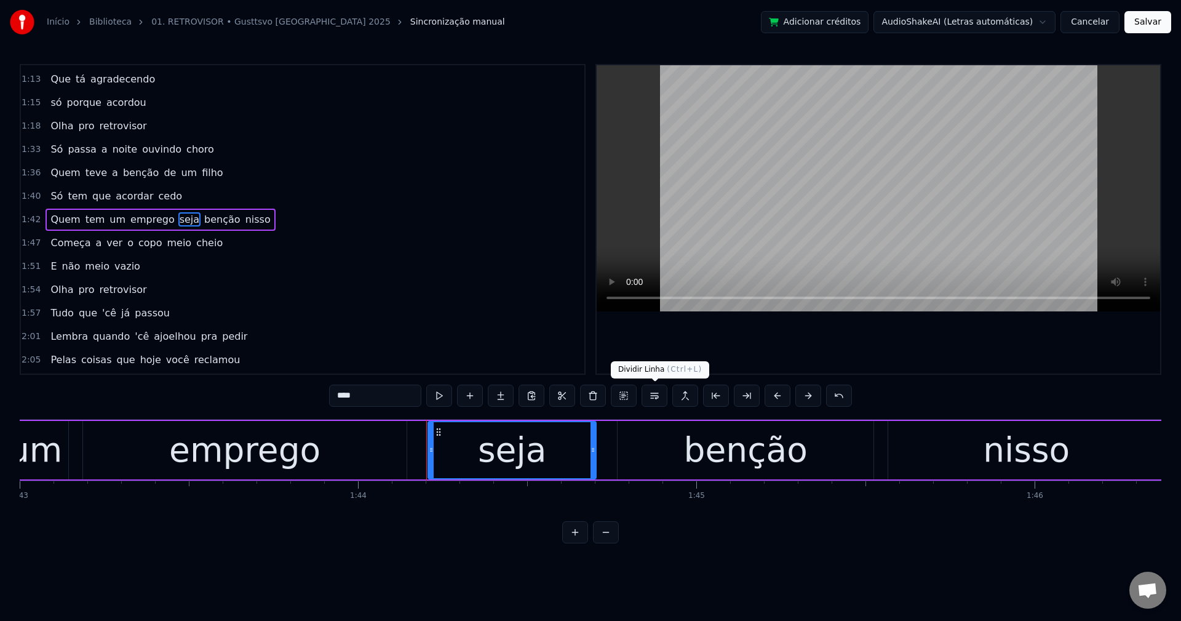
click at [653, 396] on button at bounding box center [655, 396] width 26 height 22
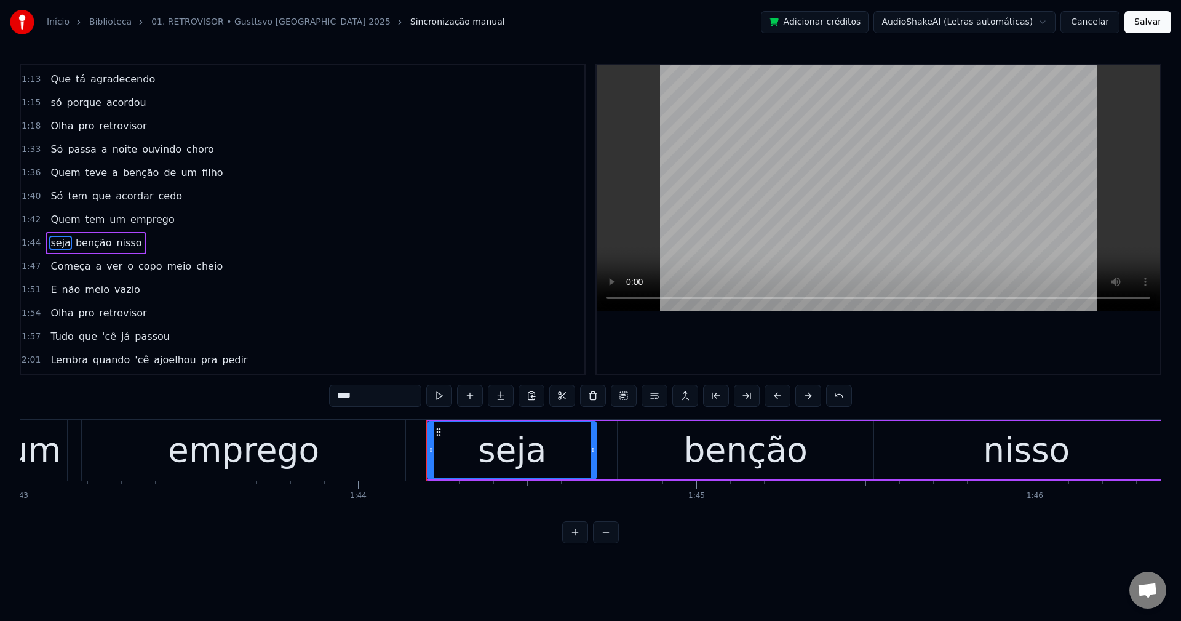
scroll to position [559, 0]
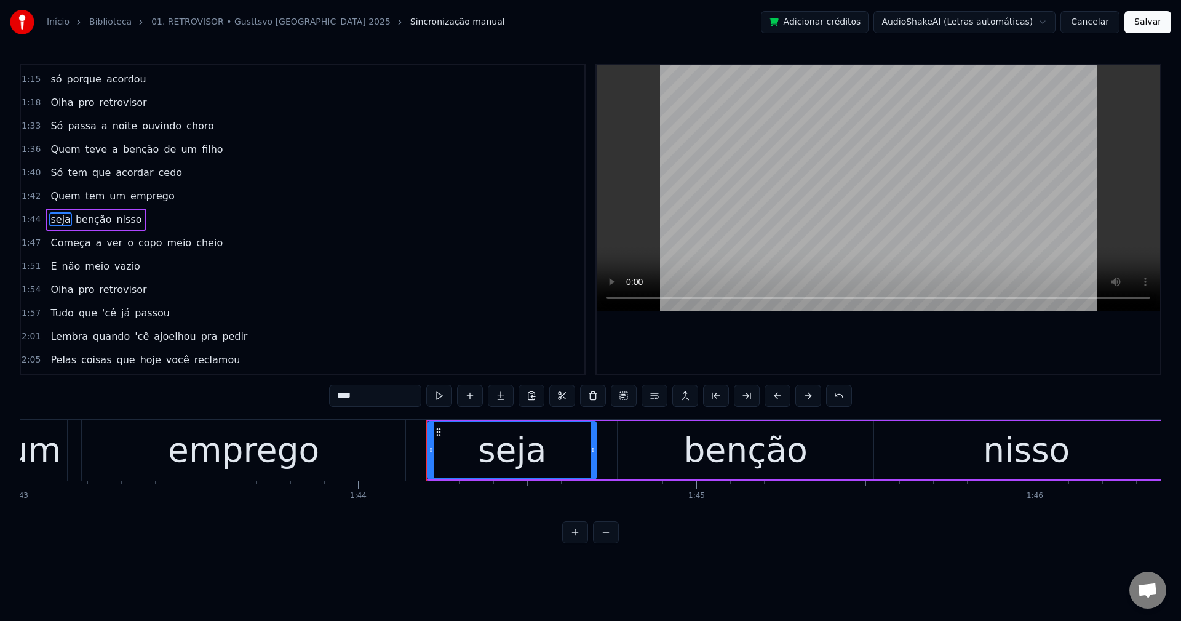
drag, startPoint x: 393, startPoint y: 391, endPoint x: 106, endPoint y: 436, distance: 290.9
click at [106, 436] on div "0:03 Gratidão 0:04 arde no teu coração 0:13 Escuta aí 0:14 Só tem louça pra lav…" at bounding box center [591, 303] width 1142 height 479
click at [79, 217] on span "benção" at bounding box center [98, 219] width 39 height 14
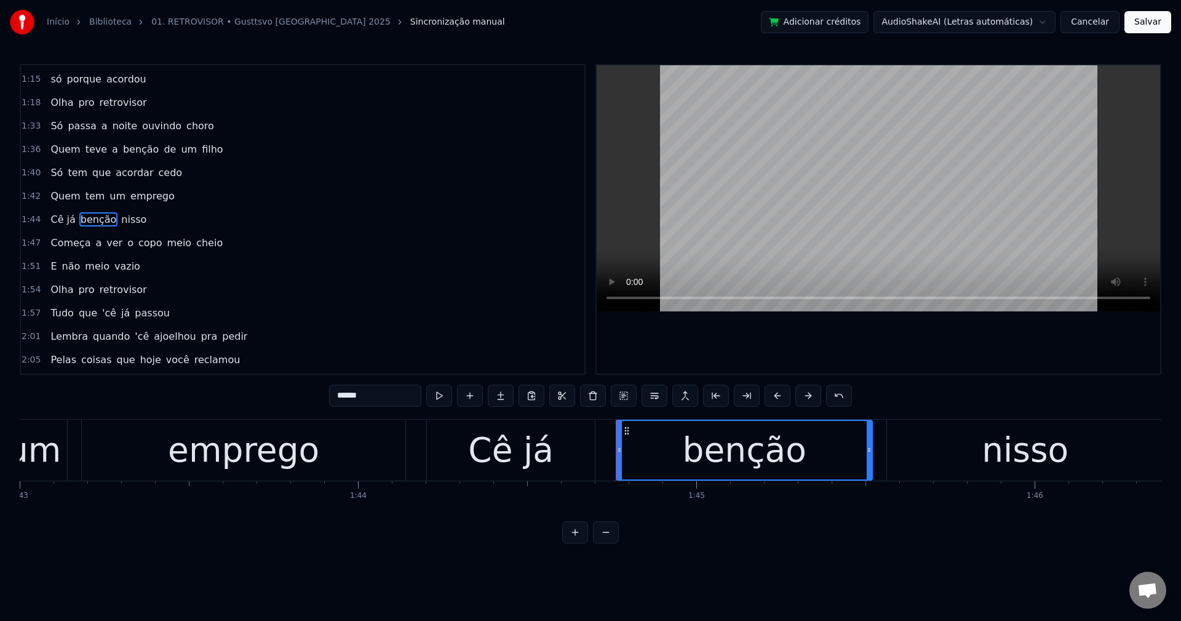
drag, startPoint x: 362, startPoint y: 402, endPoint x: 107, endPoint y: 430, distance: 256.2
click at [108, 430] on div "0:03 Gratidão 0:04 arde no teu coração 0:13 Escuta aí 0:14 Só tem louça pra lav…" at bounding box center [591, 303] width 1142 height 479
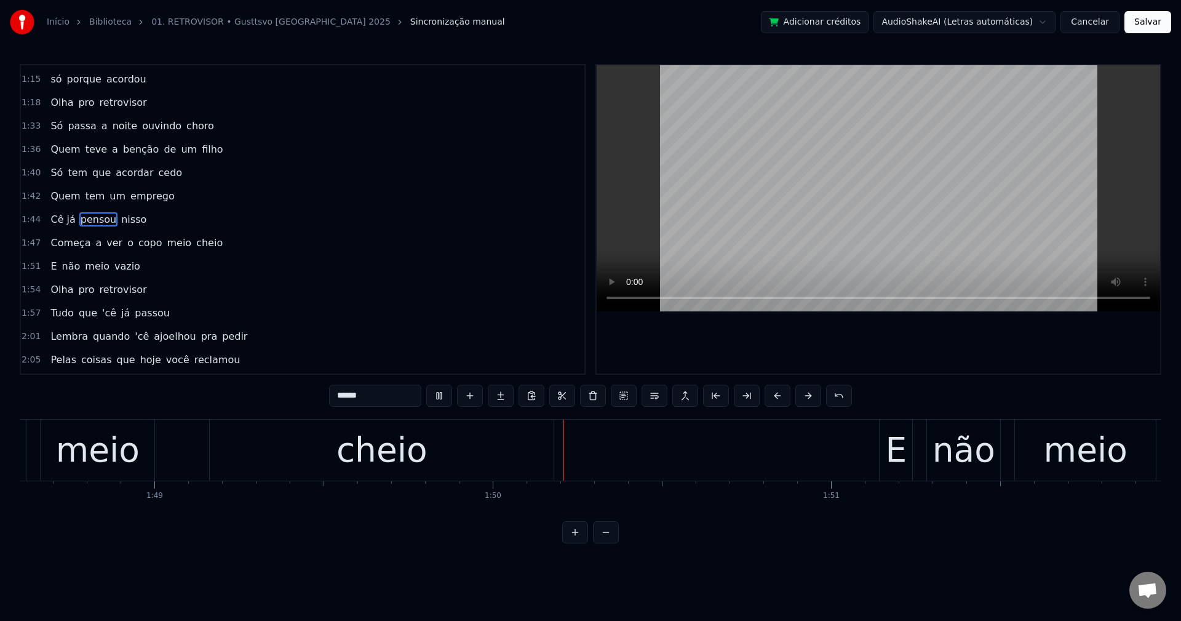
scroll to position [0, 37009]
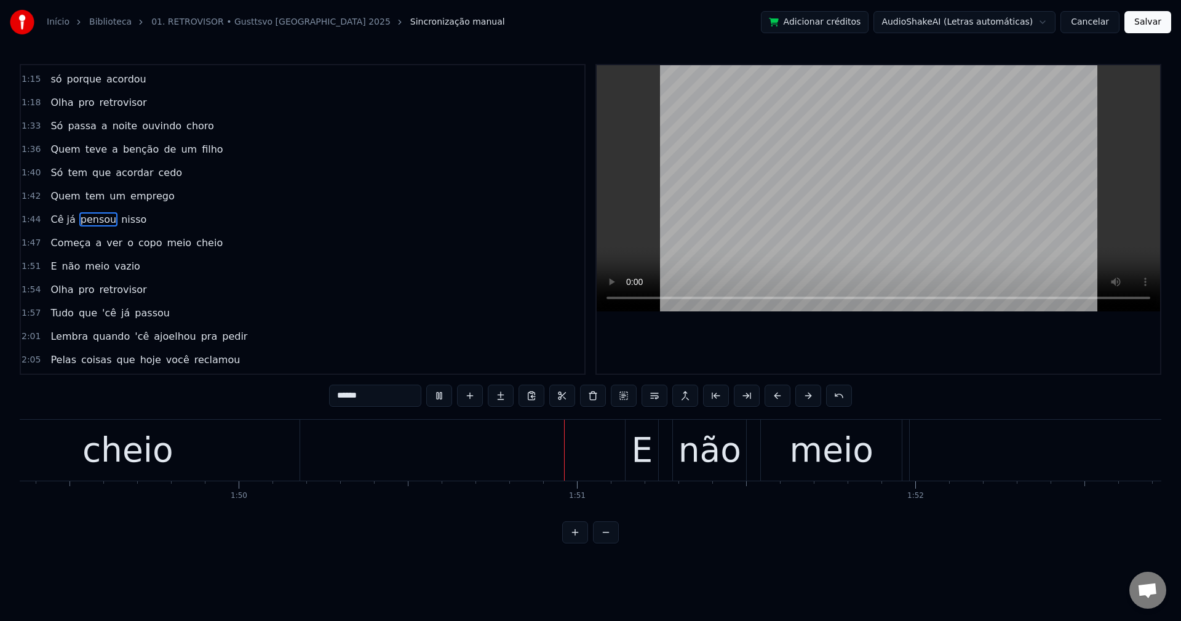
click at [101, 316] on span "'cê" at bounding box center [109, 313] width 17 height 14
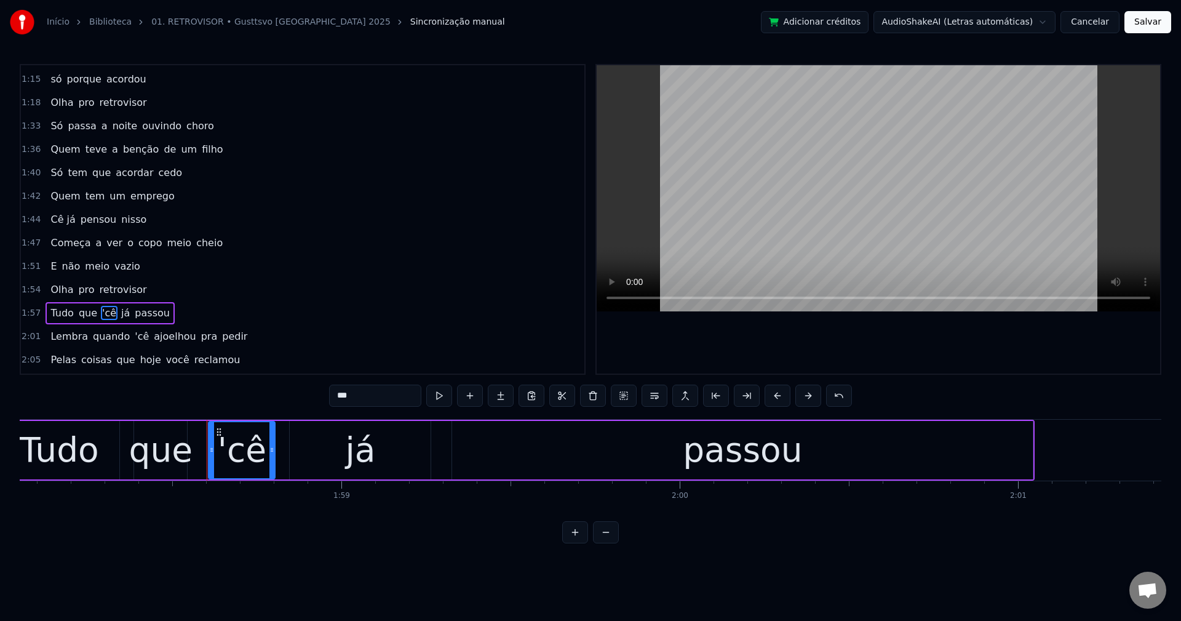
scroll to position [0, 40077]
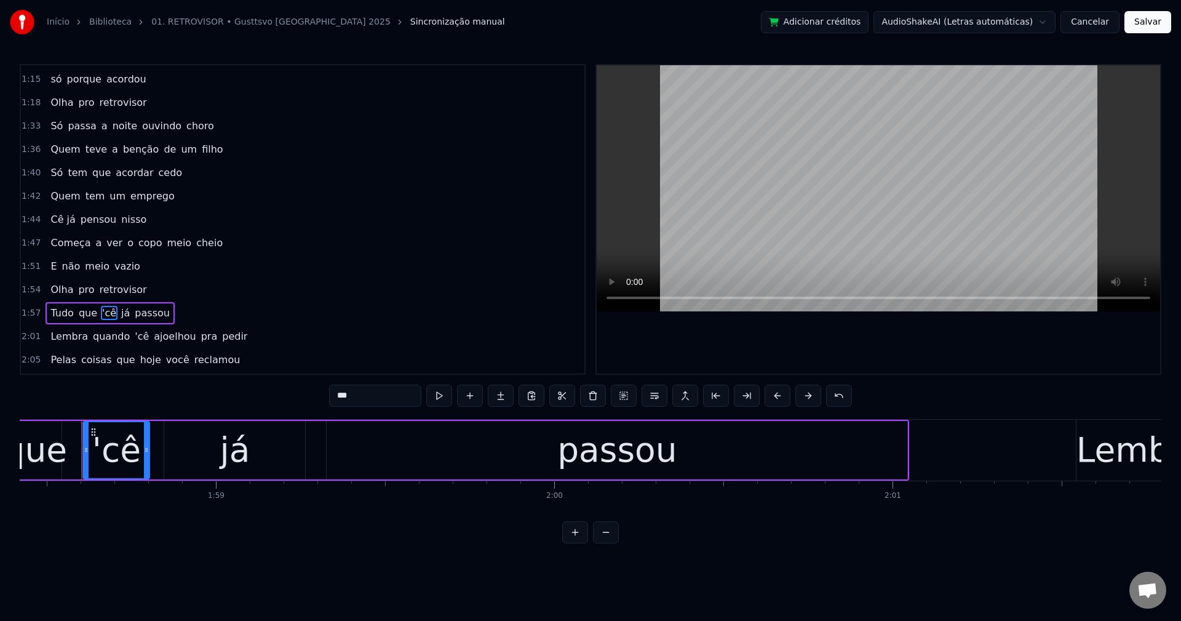
click at [333, 396] on input "***" at bounding box center [375, 396] width 92 height 22
click at [134, 335] on span "'cê" at bounding box center [142, 336] width 17 height 14
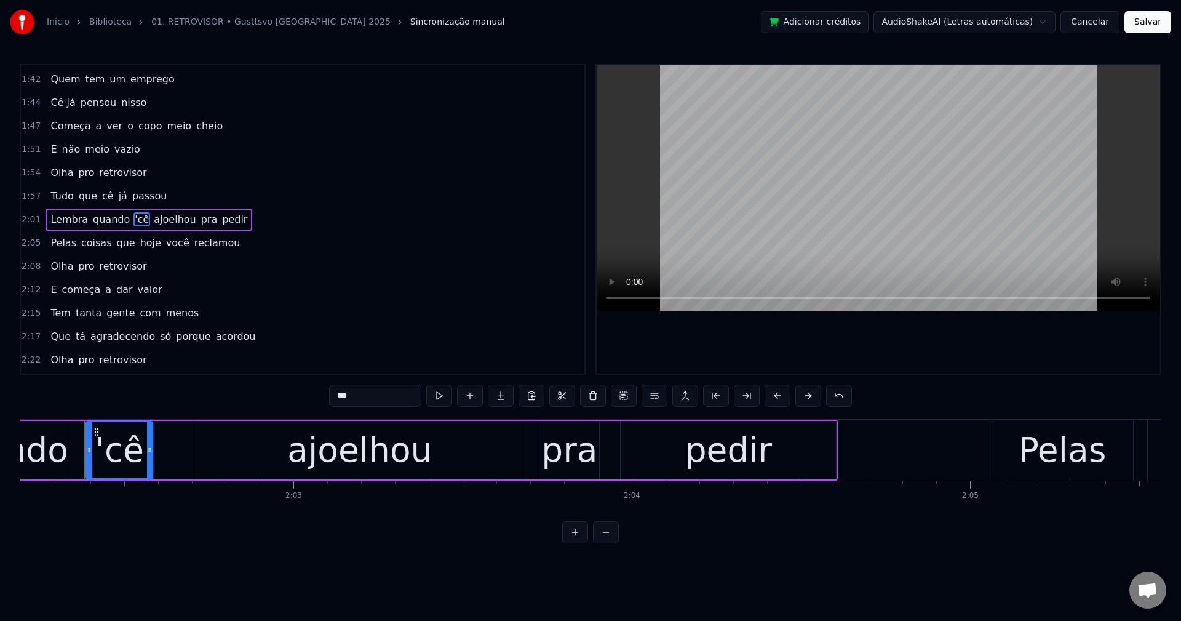
scroll to position [0, 41357]
click at [330, 396] on input "***" at bounding box center [375, 396] width 92 height 22
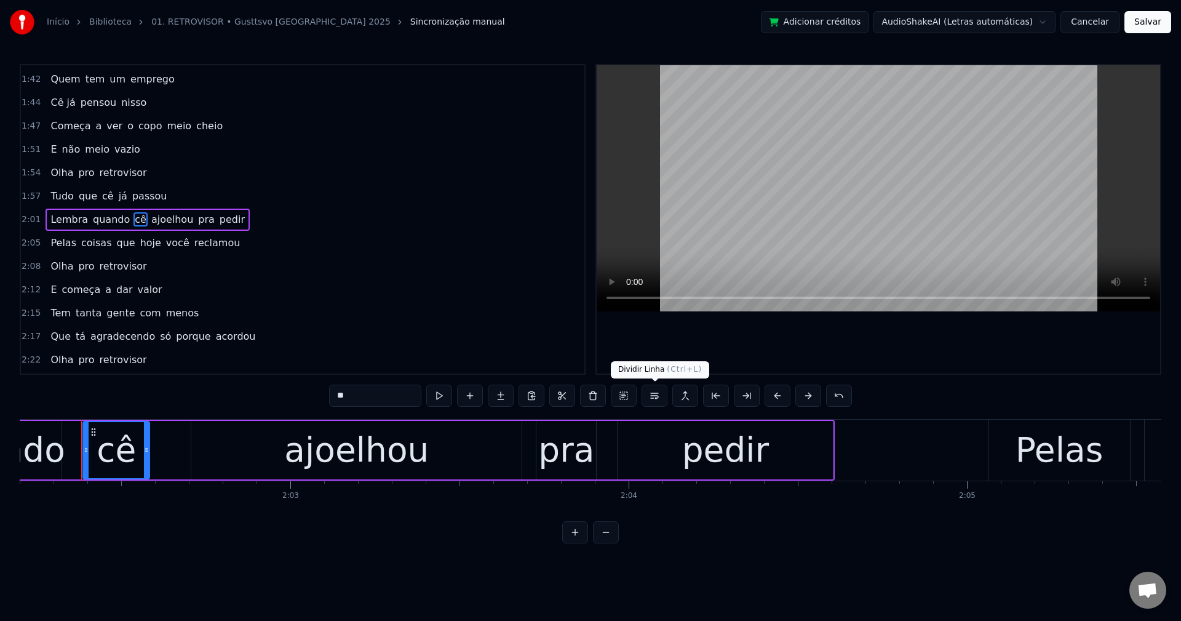
click at [660, 398] on button at bounding box center [655, 396] width 26 height 22
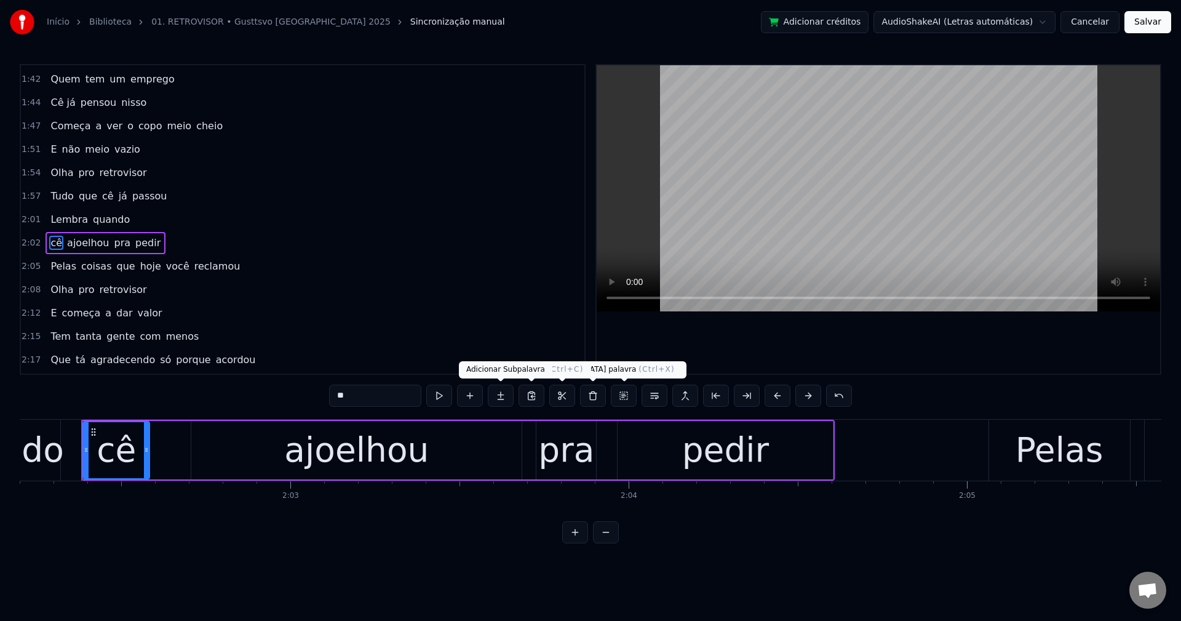
scroll to position [699, 0]
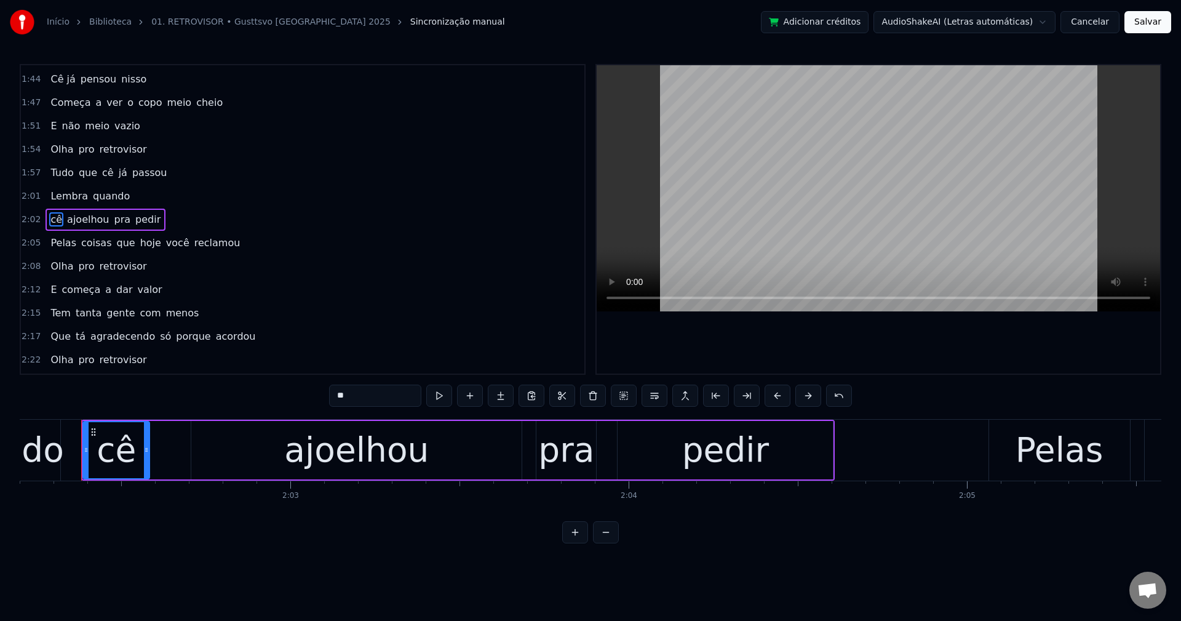
click at [120, 249] on span "que" at bounding box center [125, 243] width 21 height 14
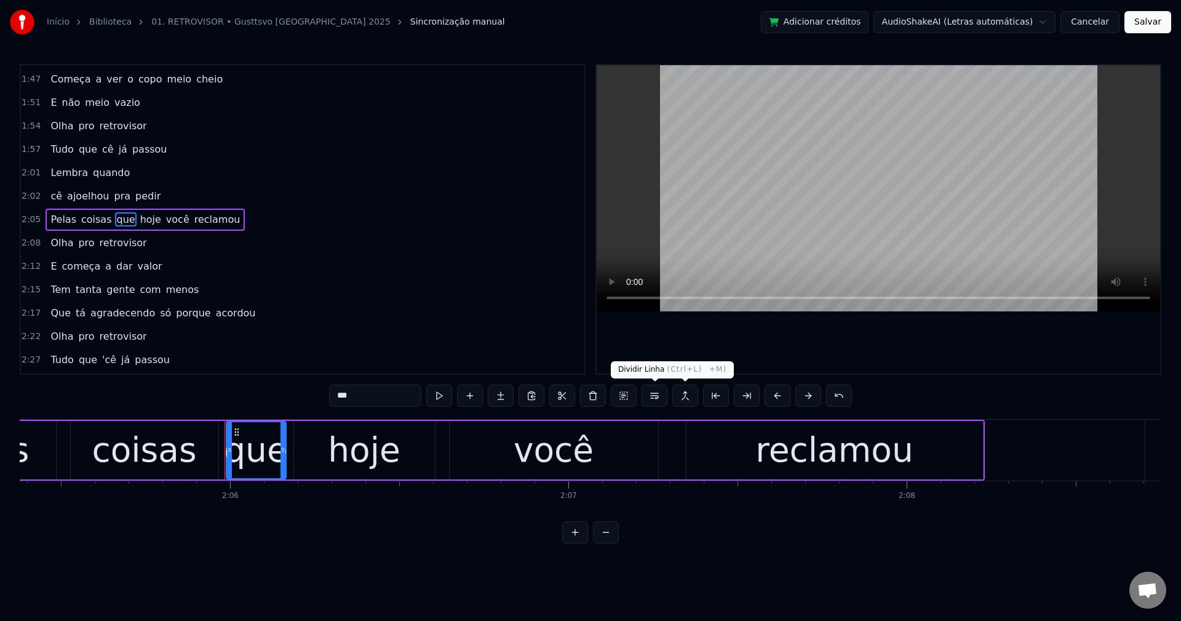
scroll to position [0, 42575]
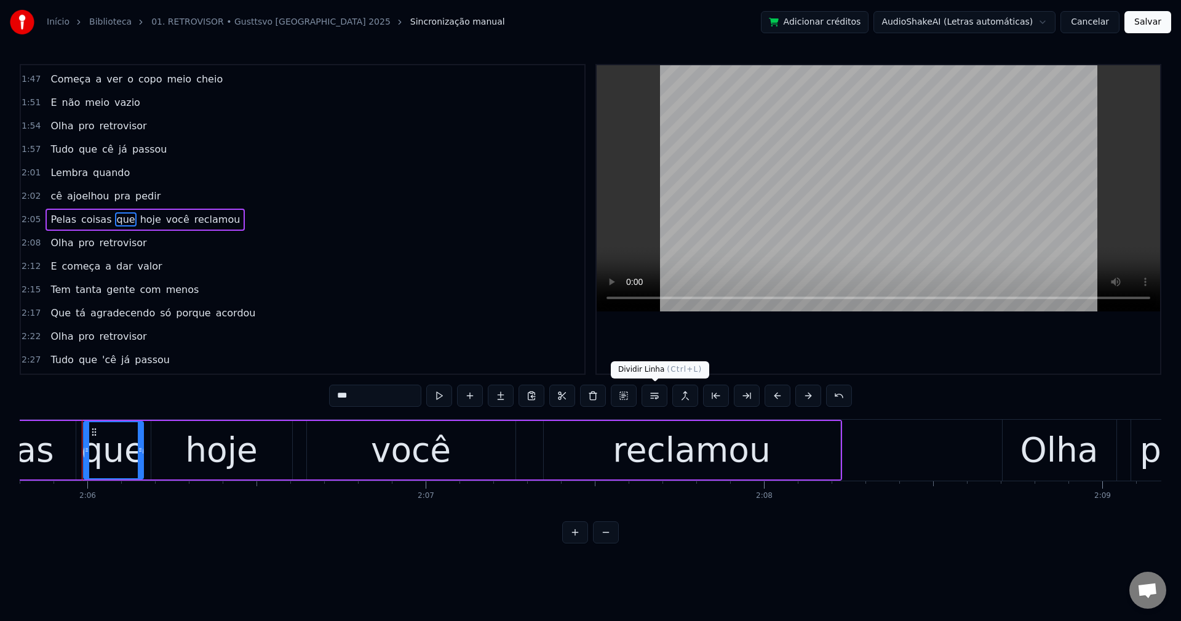
click at [654, 396] on button at bounding box center [655, 396] width 26 height 22
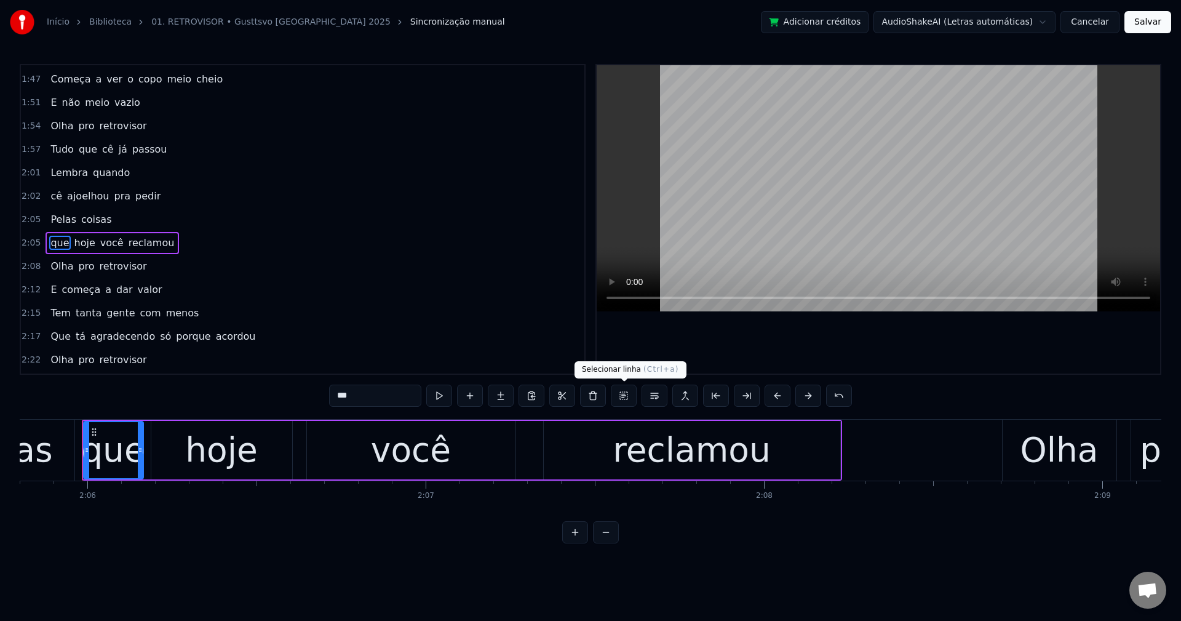
scroll to position [746, 0]
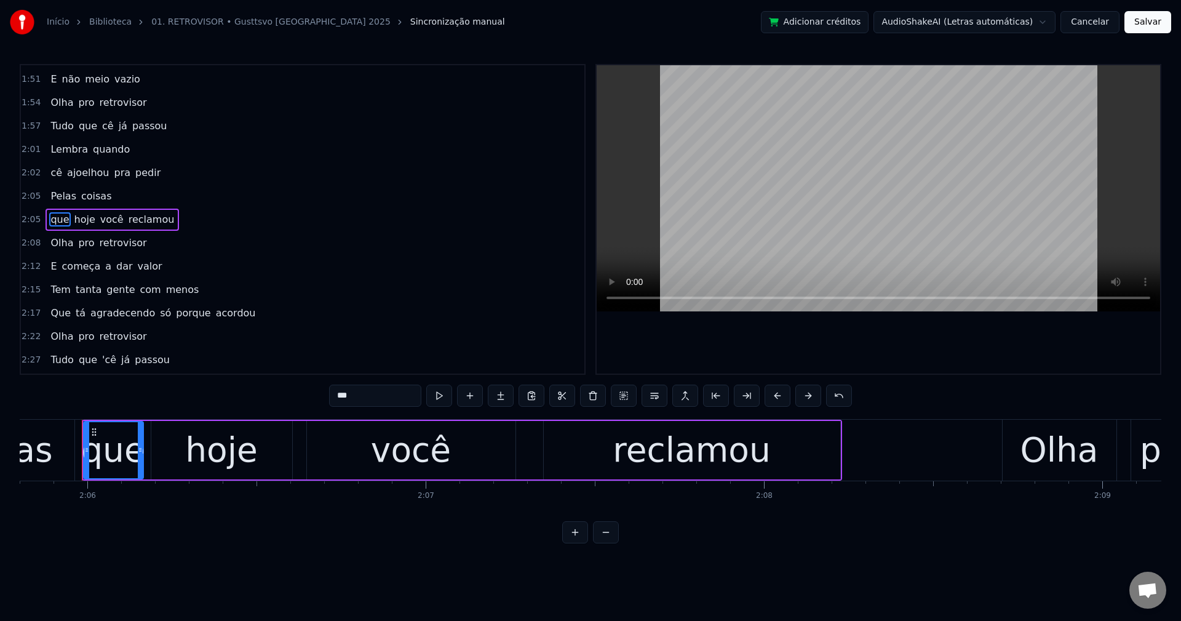
click at [159, 311] on span "só" at bounding box center [166, 313] width 14 height 14
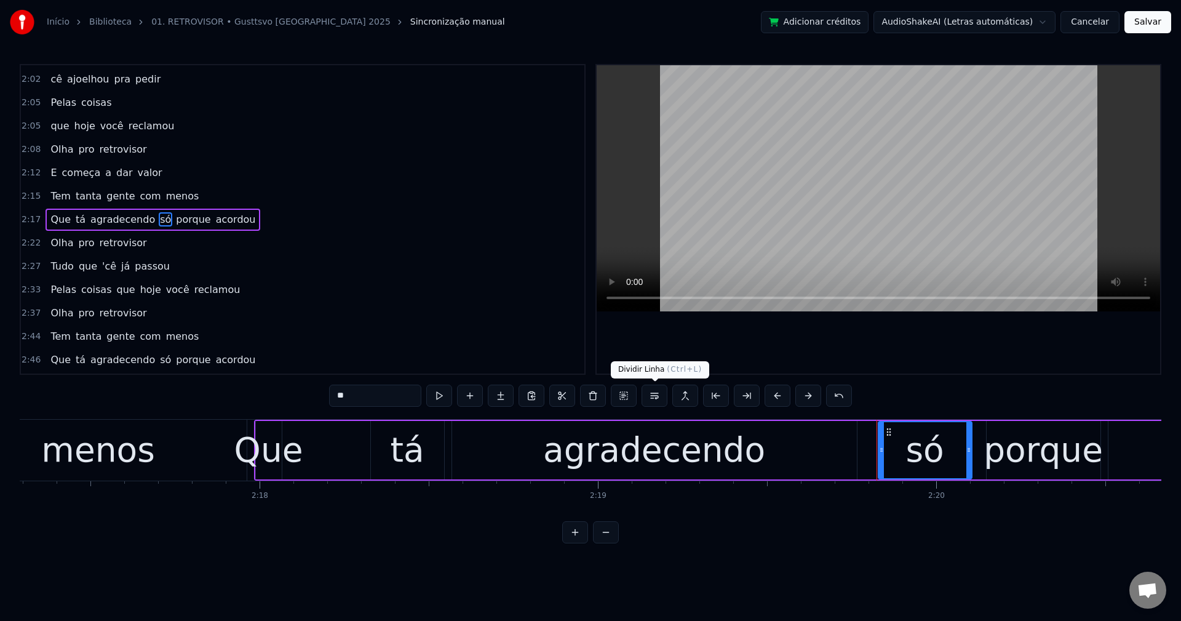
scroll to position [0, 47259]
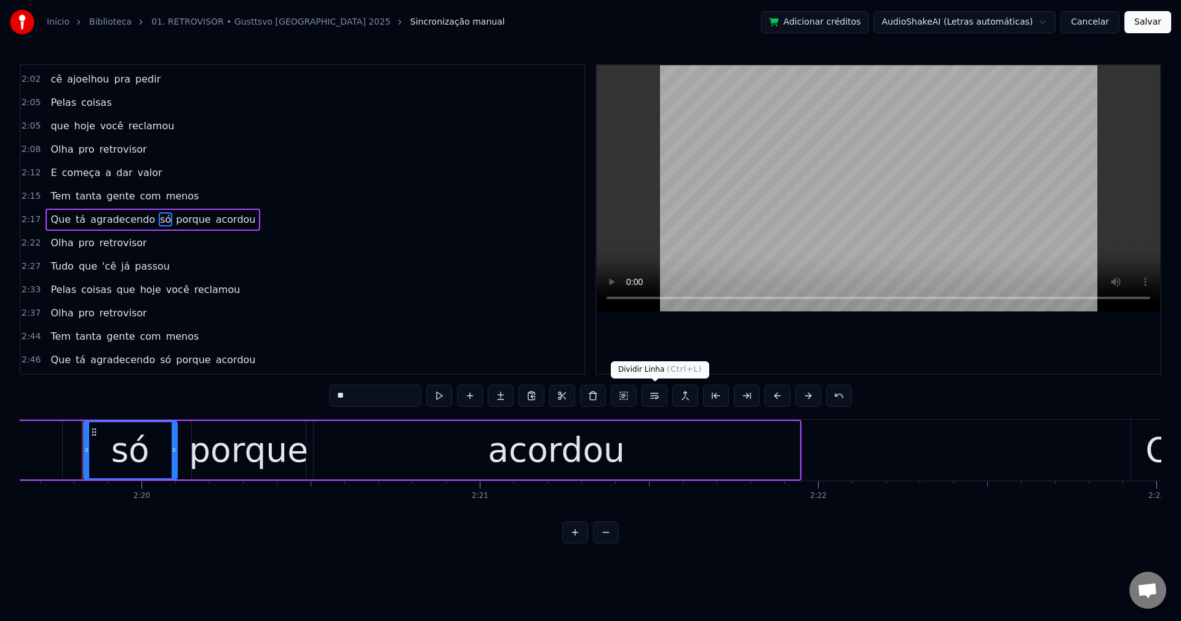
click at [655, 400] on button at bounding box center [655, 396] width 26 height 22
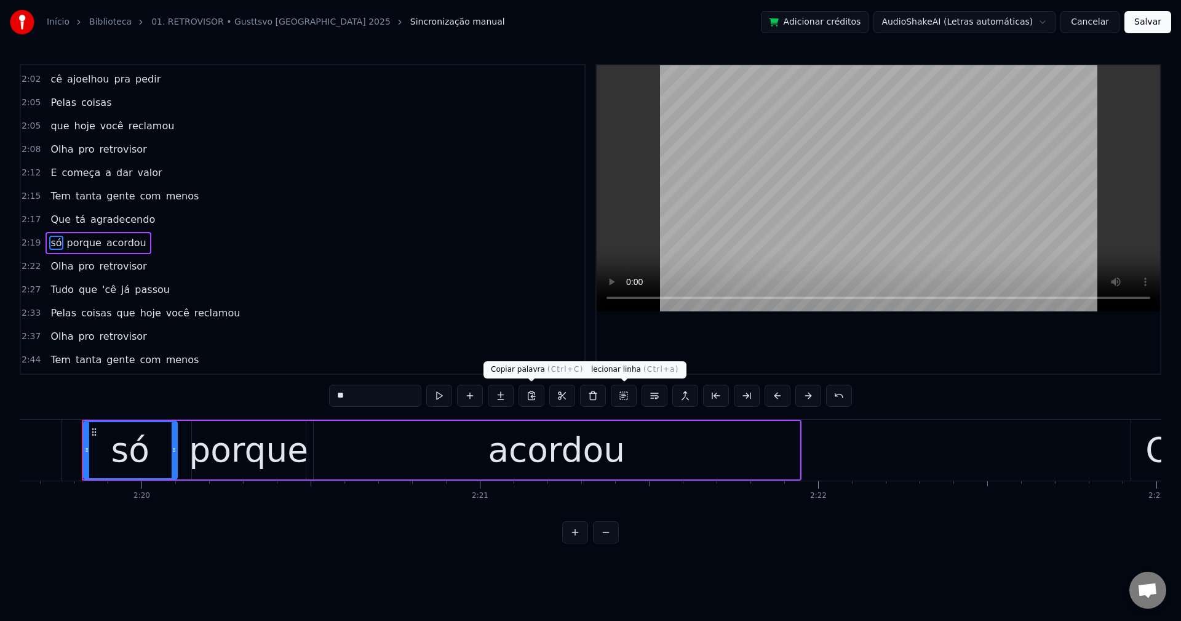
scroll to position [863, 0]
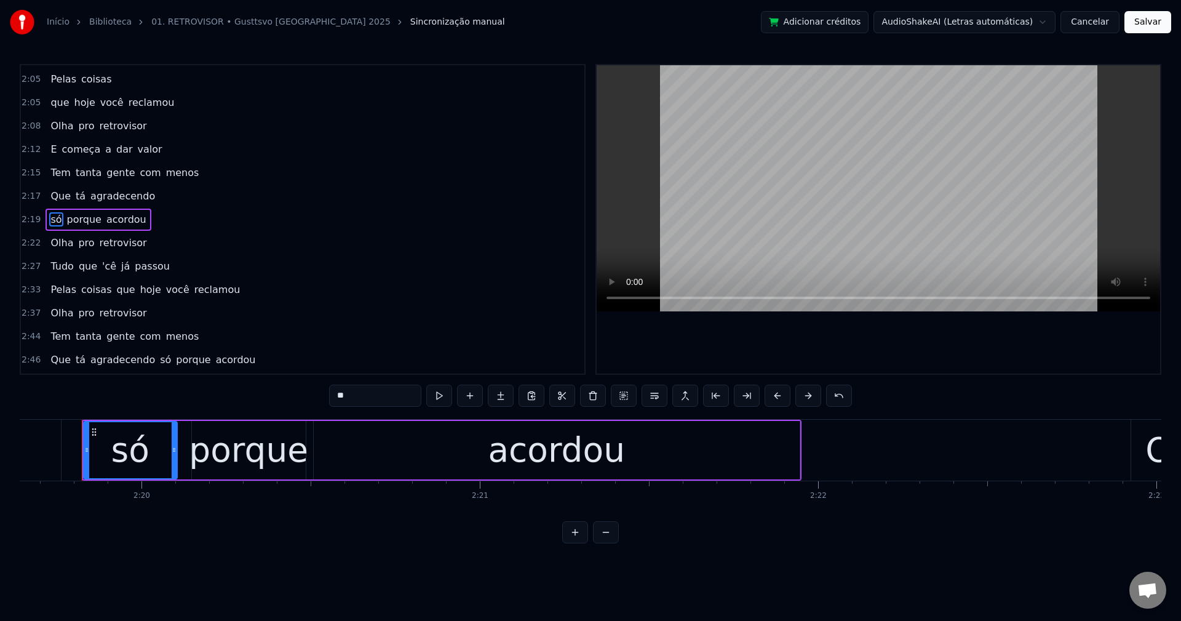
click at [116, 294] on span "que" at bounding box center [125, 289] width 21 height 14
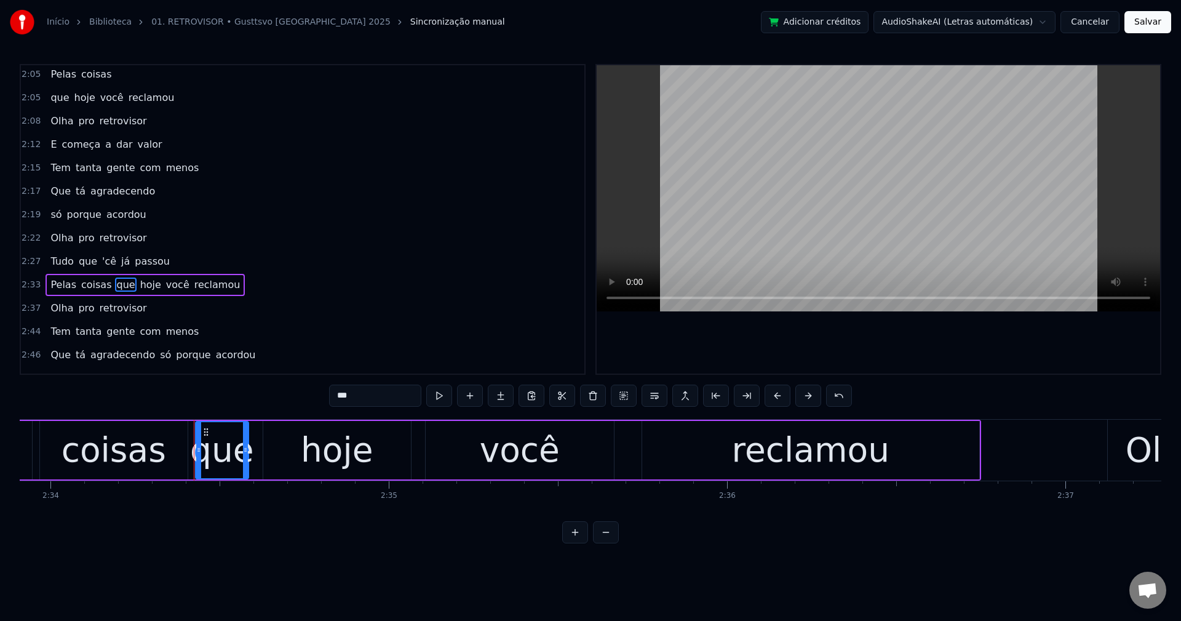
scroll to position [0, 52200]
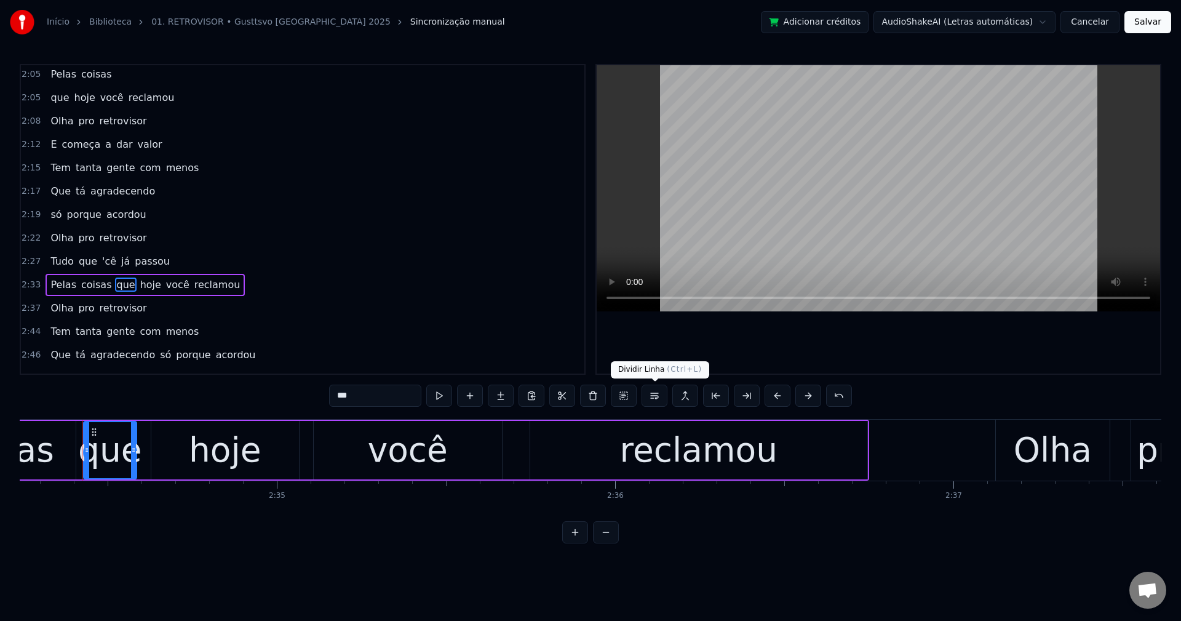
click at [654, 396] on button at bounding box center [655, 396] width 26 height 22
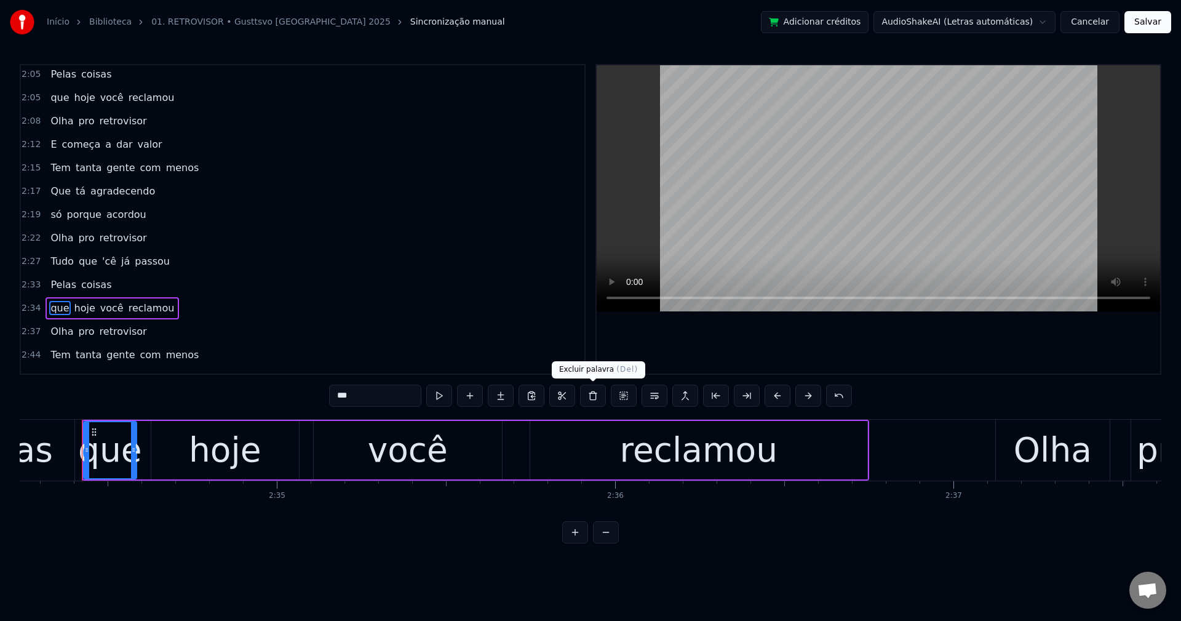
scroll to position [908, 0]
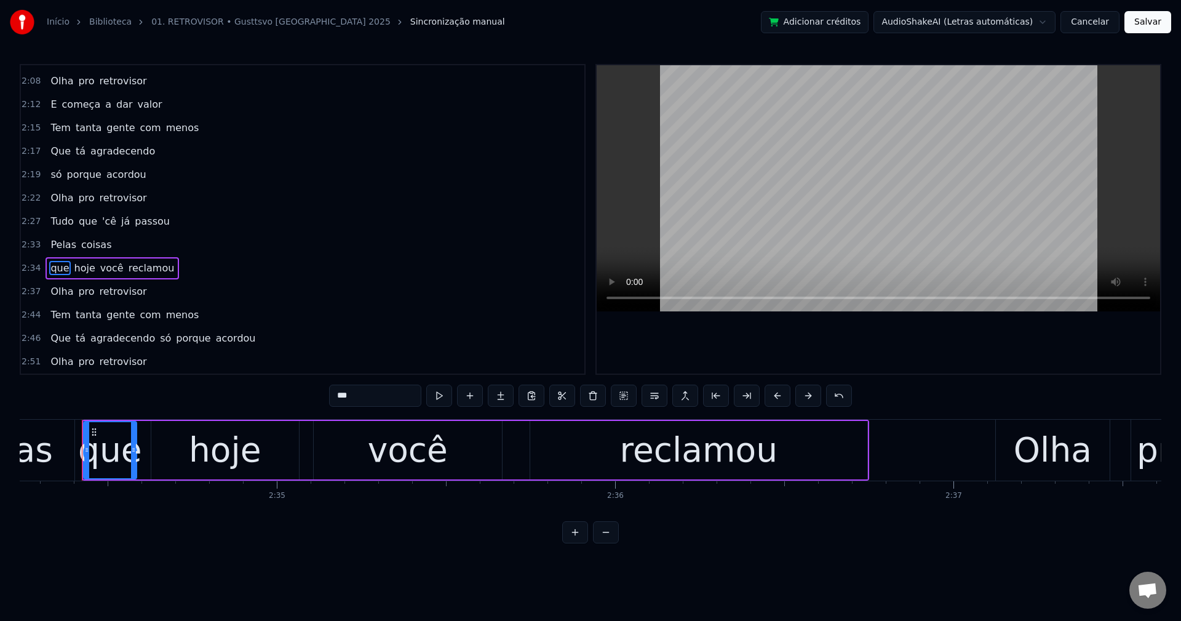
click at [101, 221] on span "'cê" at bounding box center [109, 221] width 17 height 14
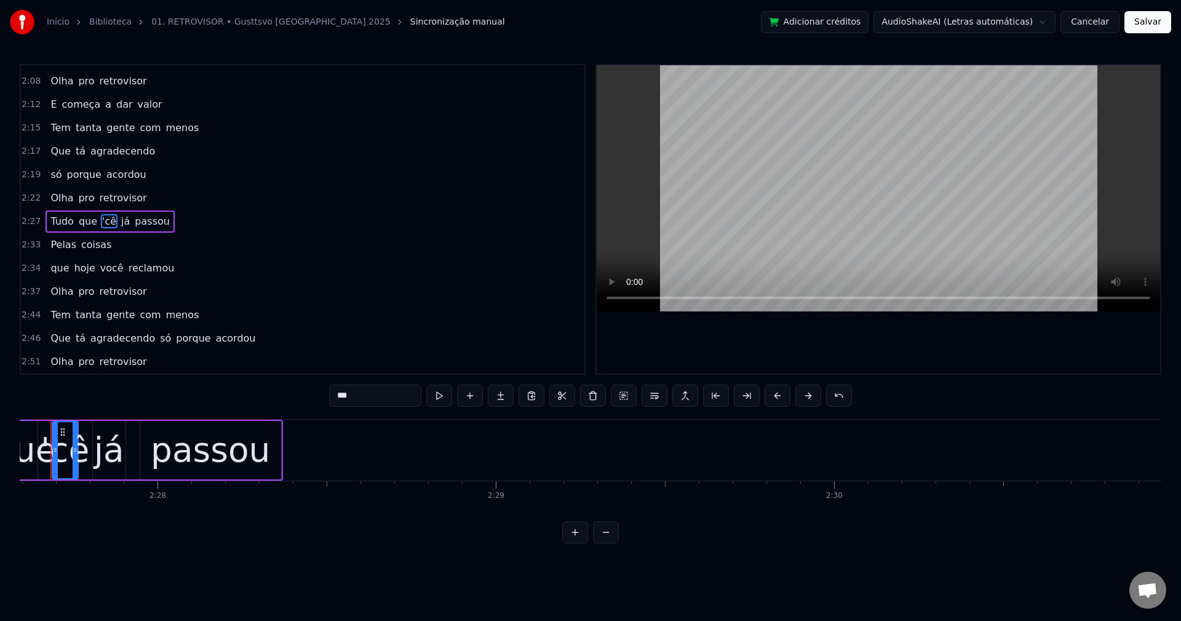
click at [331, 396] on input "***" at bounding box center [375, 396] width 92 height 22
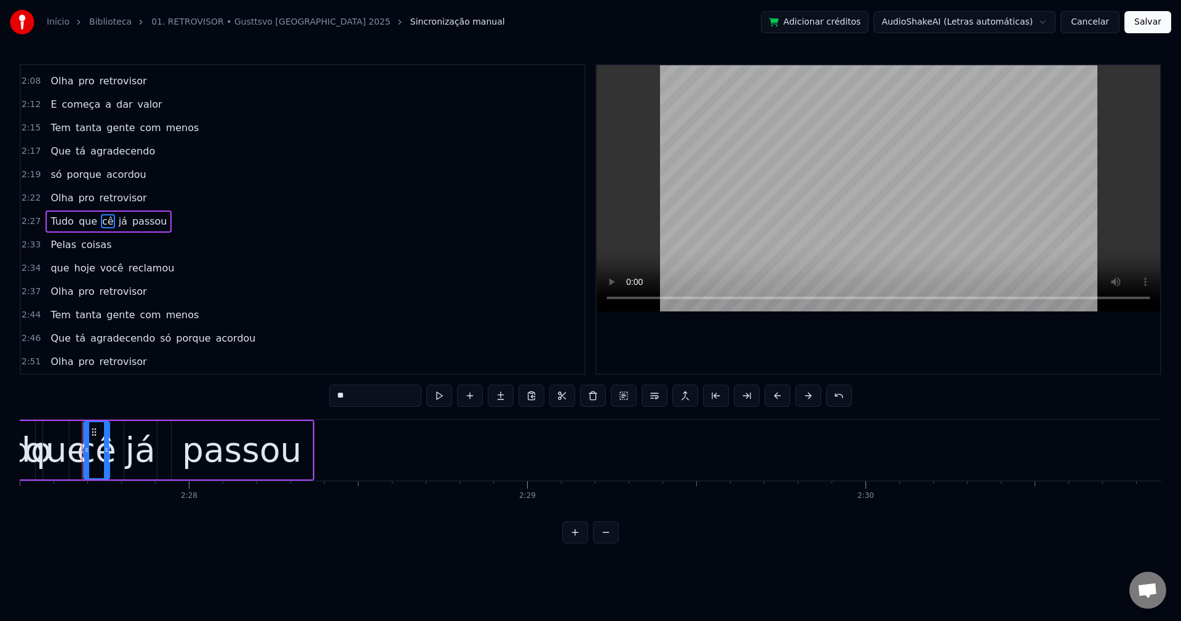
click at [159, 340] on span "só" at bounding box center [166, 338] width 14 height 14
type input "**"
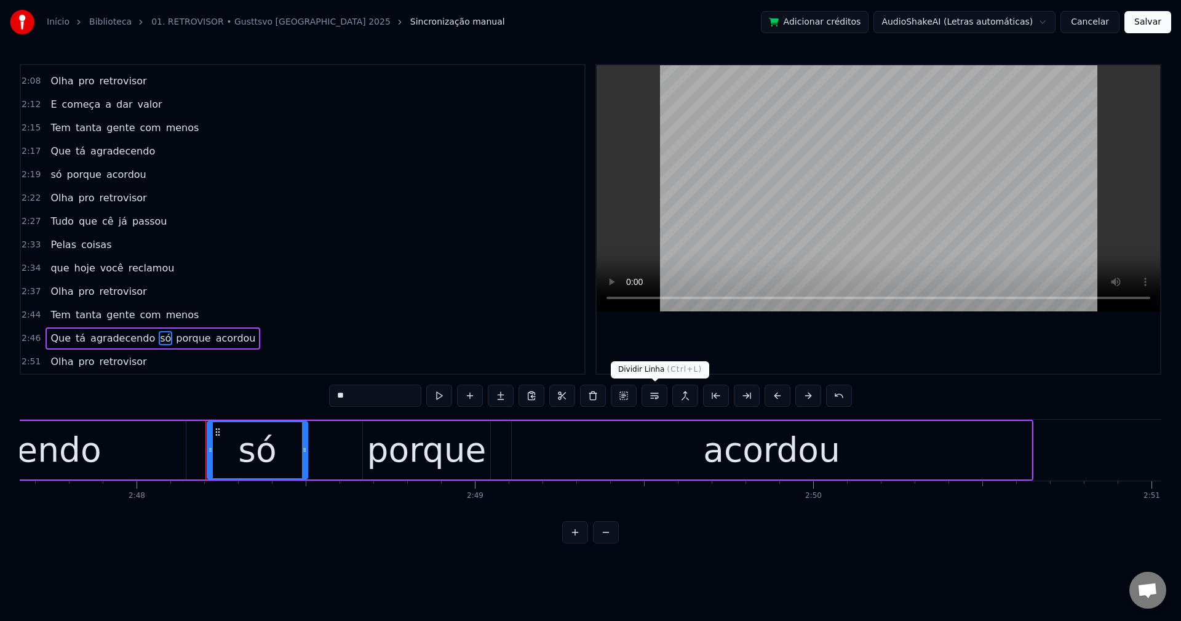
scroll to position [0, 56864]
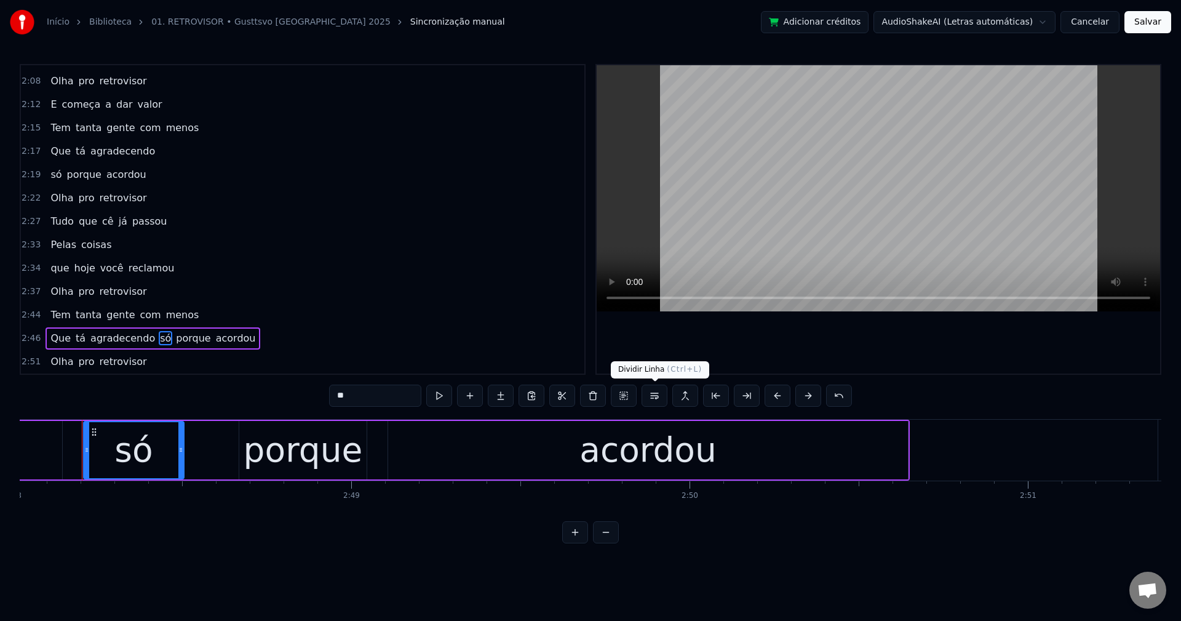
click at [661, 399] on button at bounding box center [655, 396] width 26 height 22
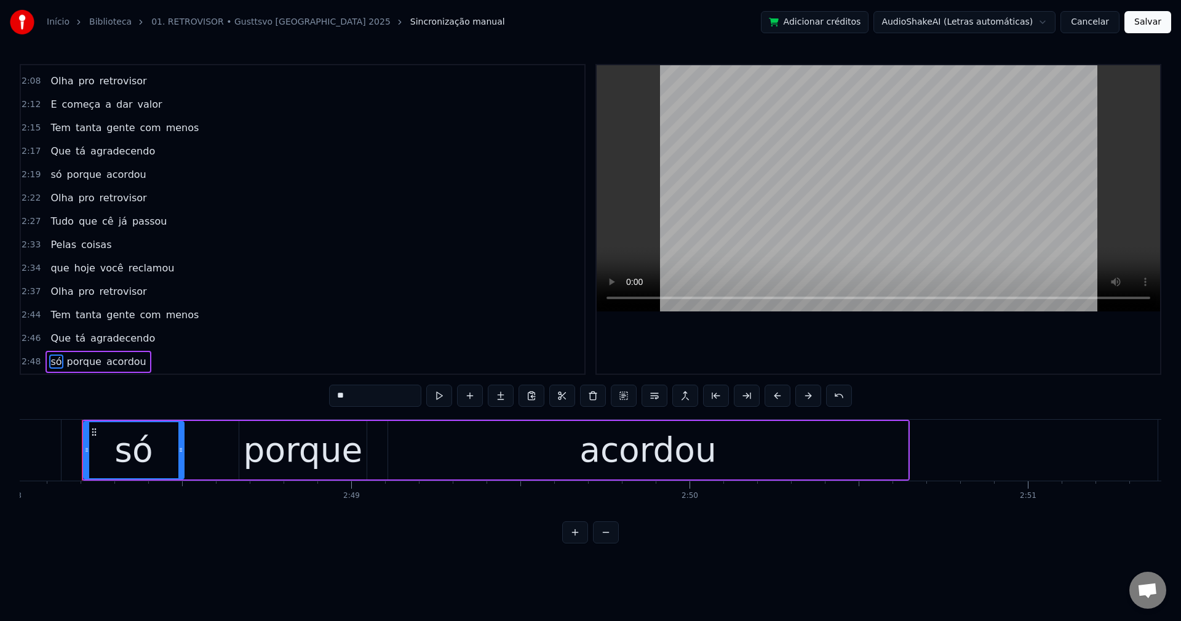
scroll to position [931, 0]
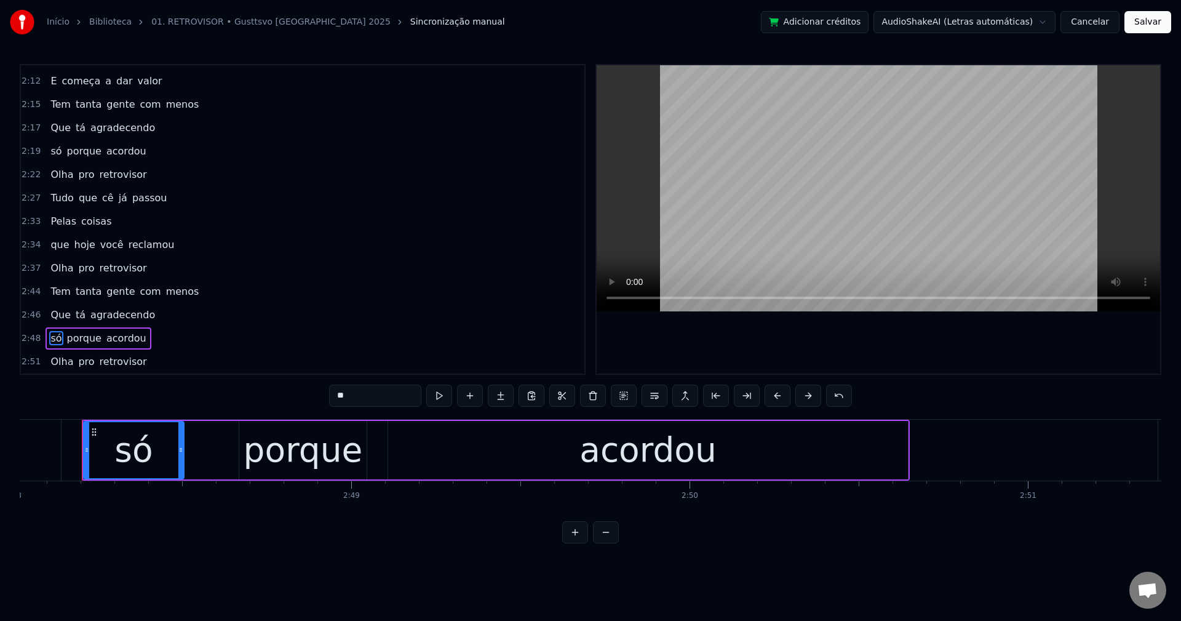
drag, startPoint x: 607, startPoint y: 244, endPoint x: 596, endPoint y: 276, distance: 33.9
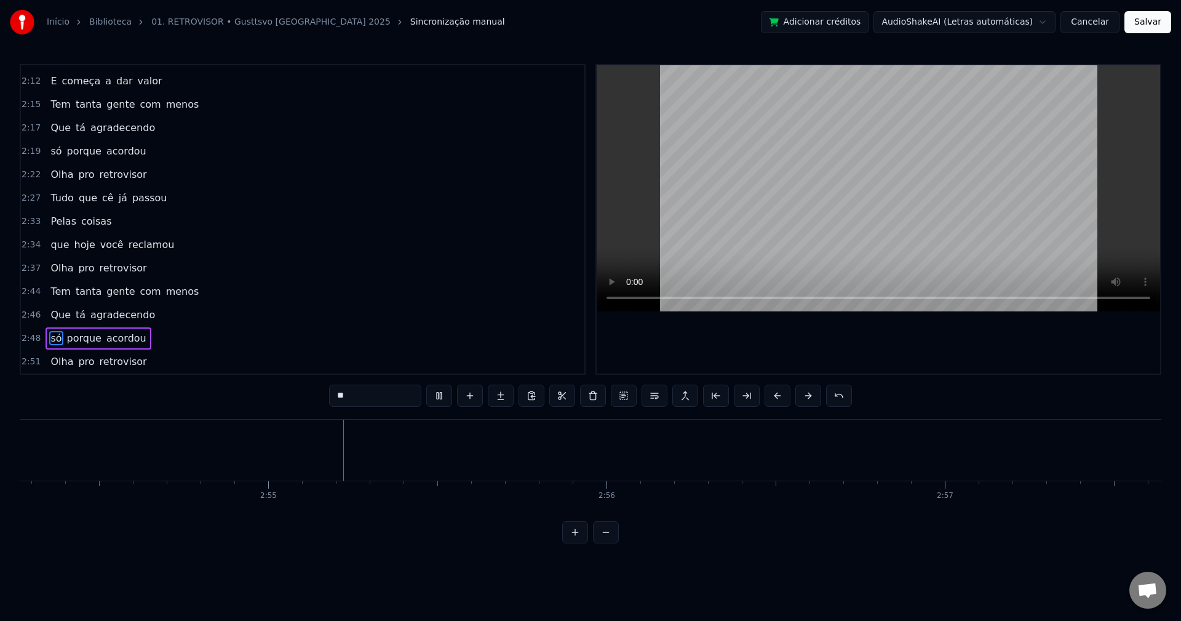
scroll to position [0, 58983]
drag, startPoint x: 855, startPoint y: 159, endPoint x: 786, endPoint y: 417, distance: 266.4
click at [1153, 22] on button "Salvar" at bounding box center [1148, 22] width 47 height 22
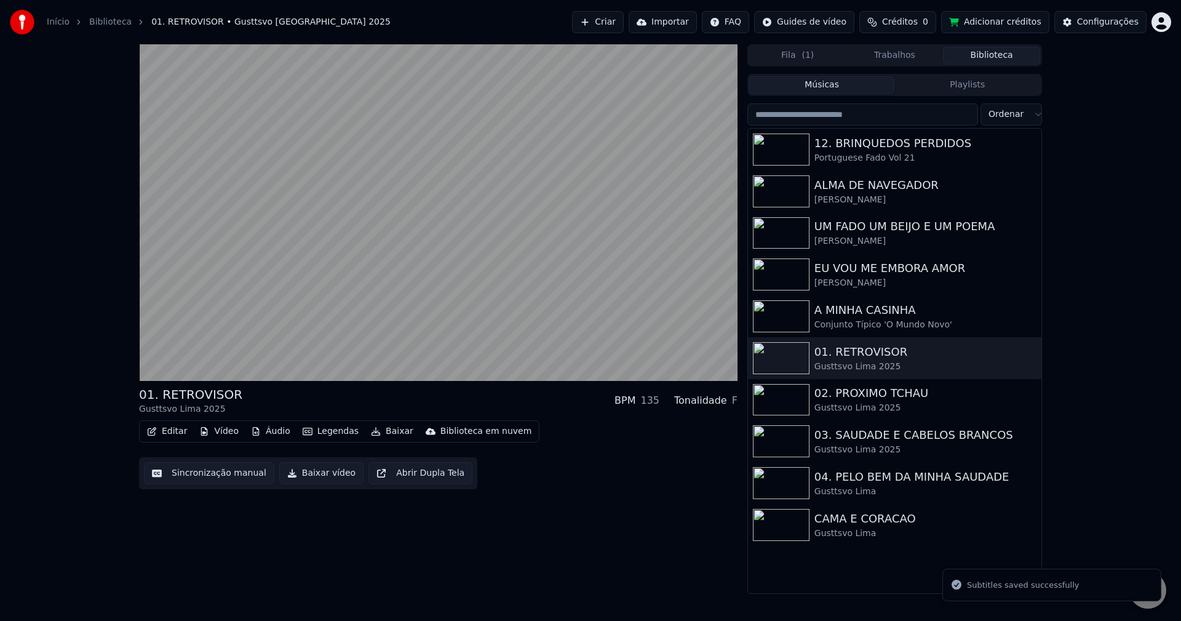
click at [308, 481] on button "Baixar vídeo" at bounding box center [321, 473] width 84 height 22
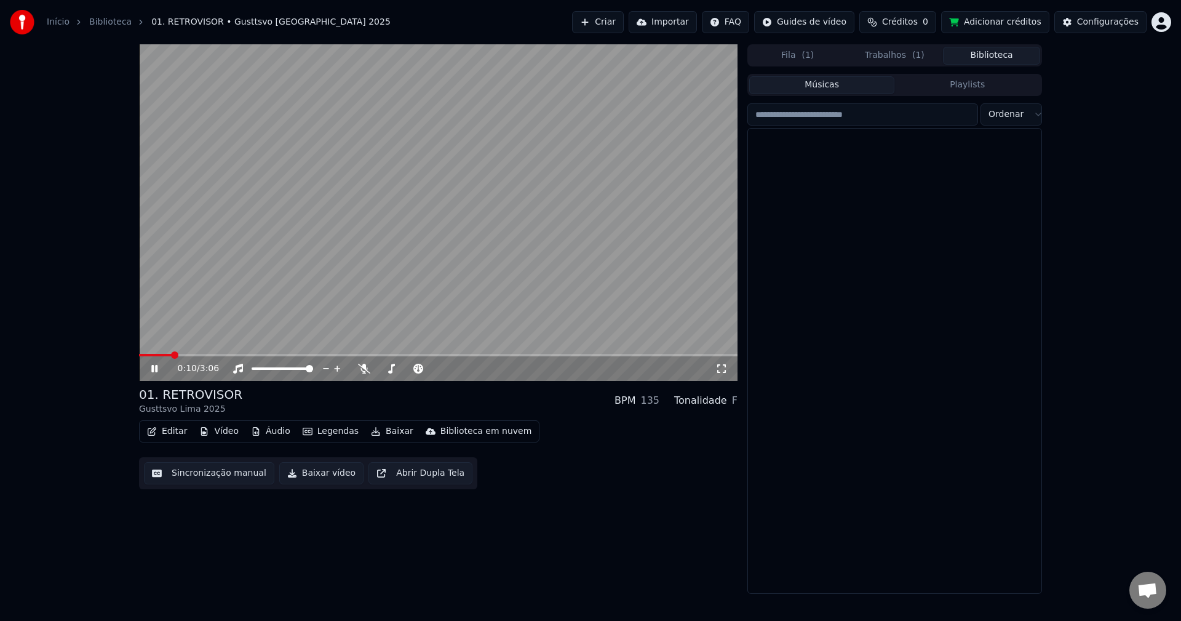
click at [987, 59] on button "Biblioteca" at bounding box center [991, 56] width 97 height 18
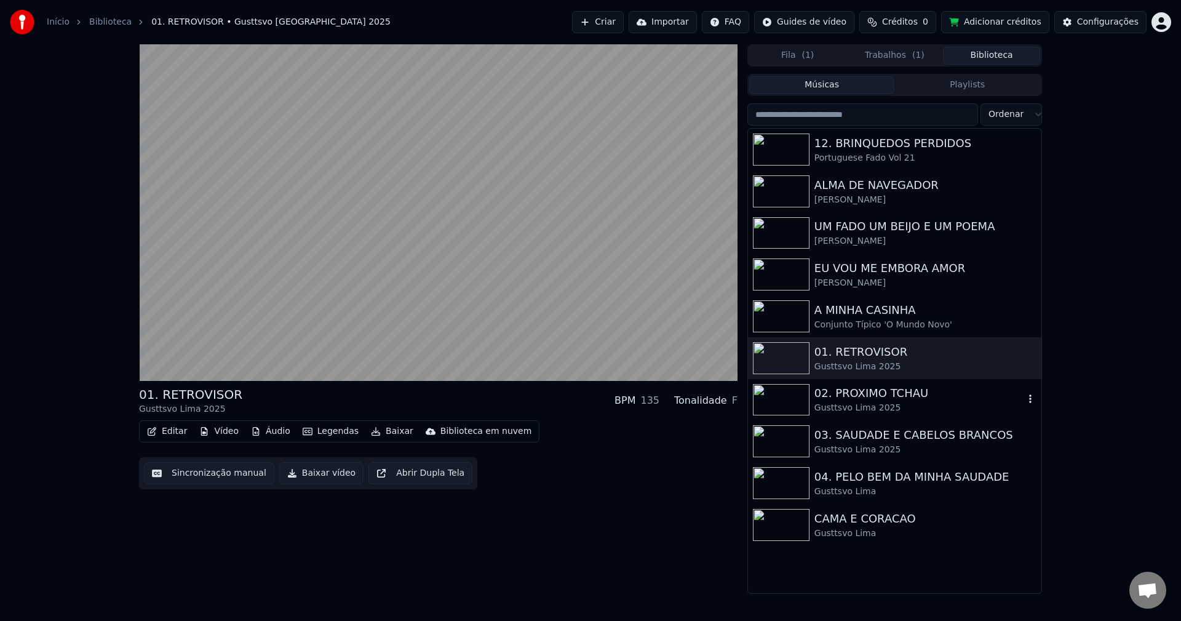
click at [833, 394] on div "02. PROXIMO TCHAU" at bounding box center [920, 393] width 210 height 17
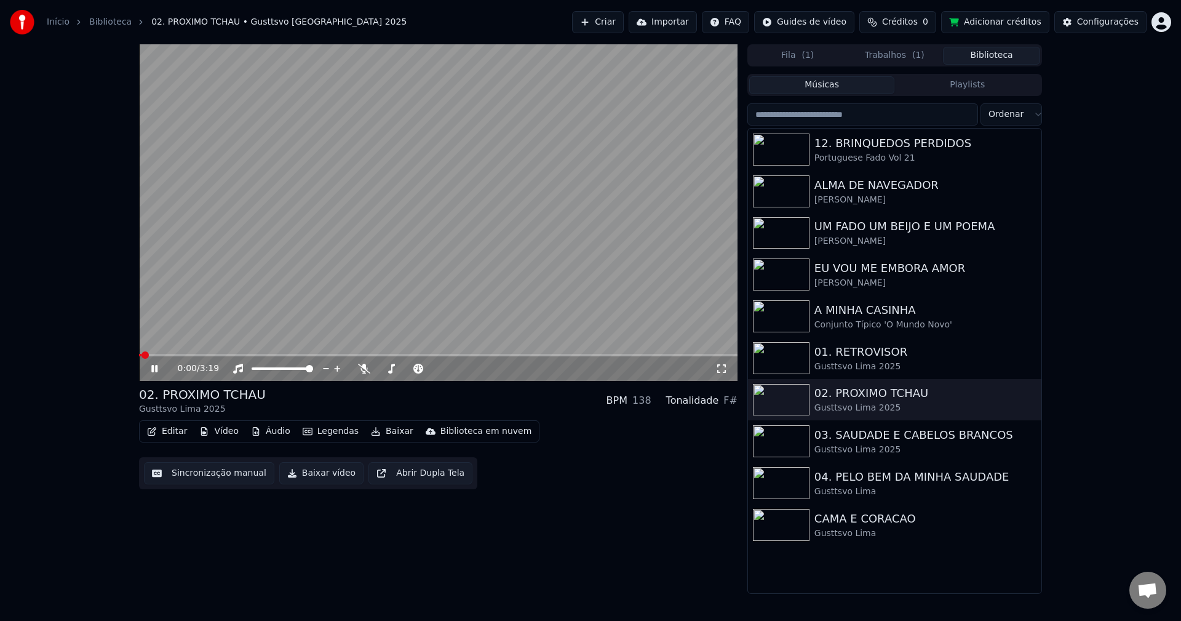
click at [190, 476] on button "Sincronização manual" at bounding box center [209, 473] width 130 height 22
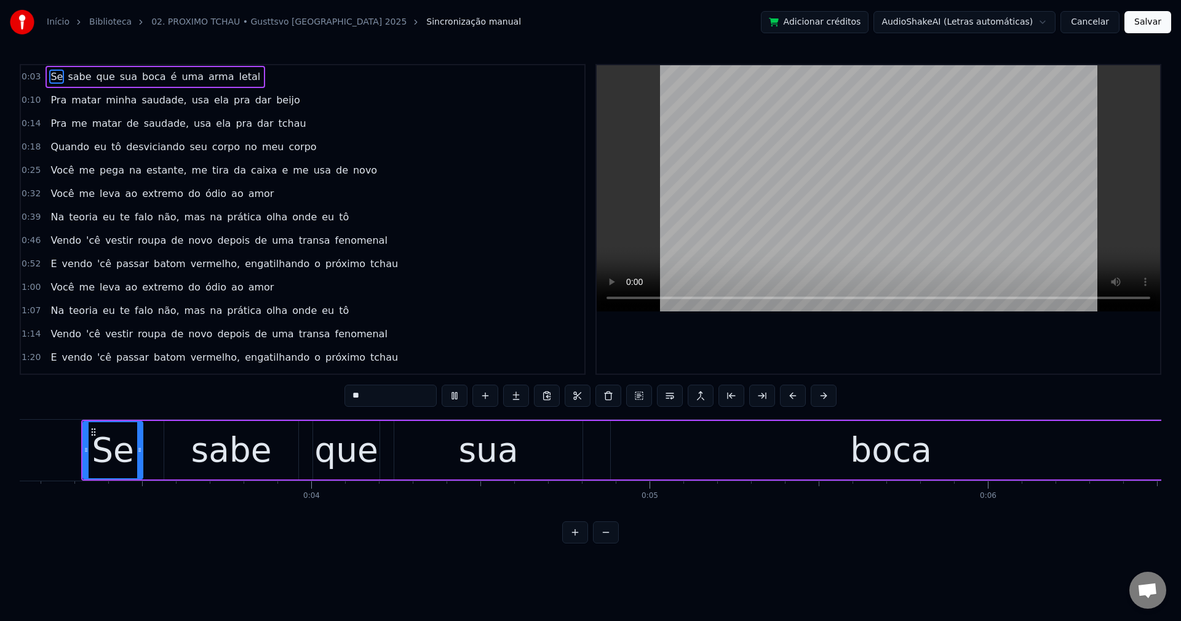
scroll to position [0, 2190]
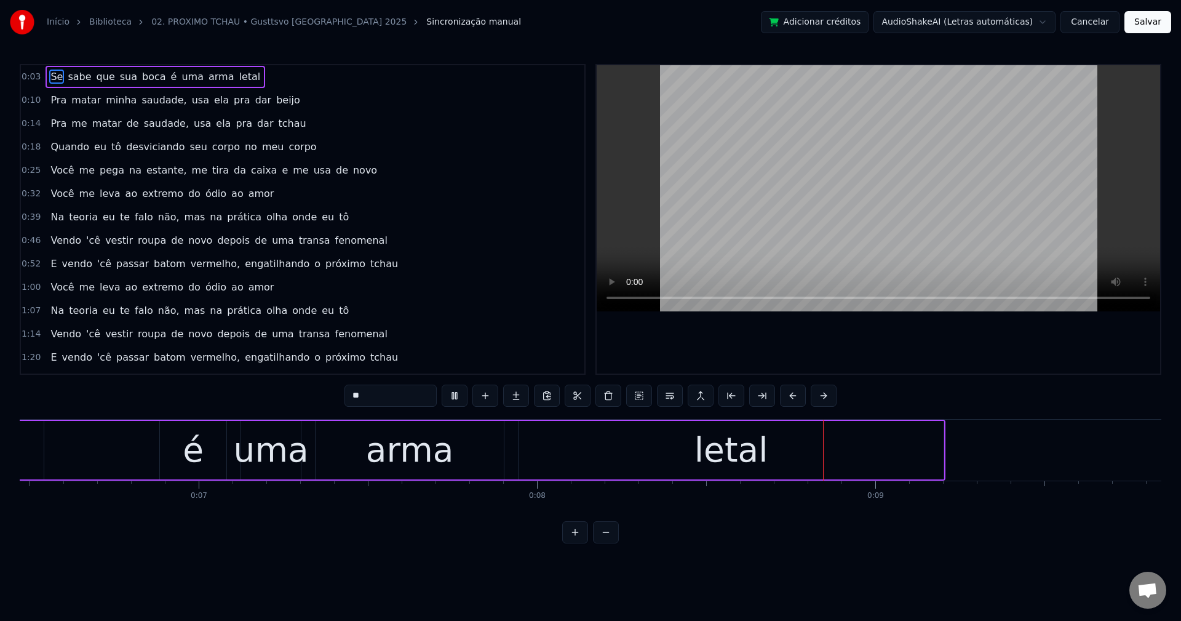
click at [170, 76] on span "é" at bounding box center [174, 77] width 9 height 14
click at [664, 393] on button at bounding box center [670, 396] width 26 height 22
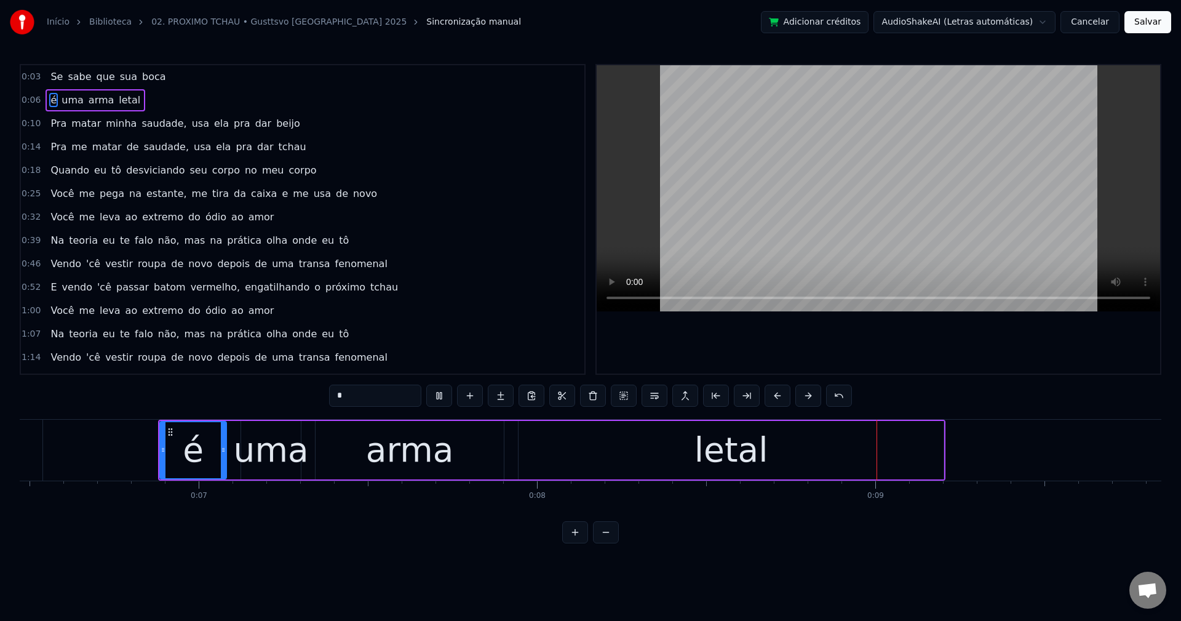
click at [145, 118] on span "saudade," at bounding box center [163, 123] width 47 height 14
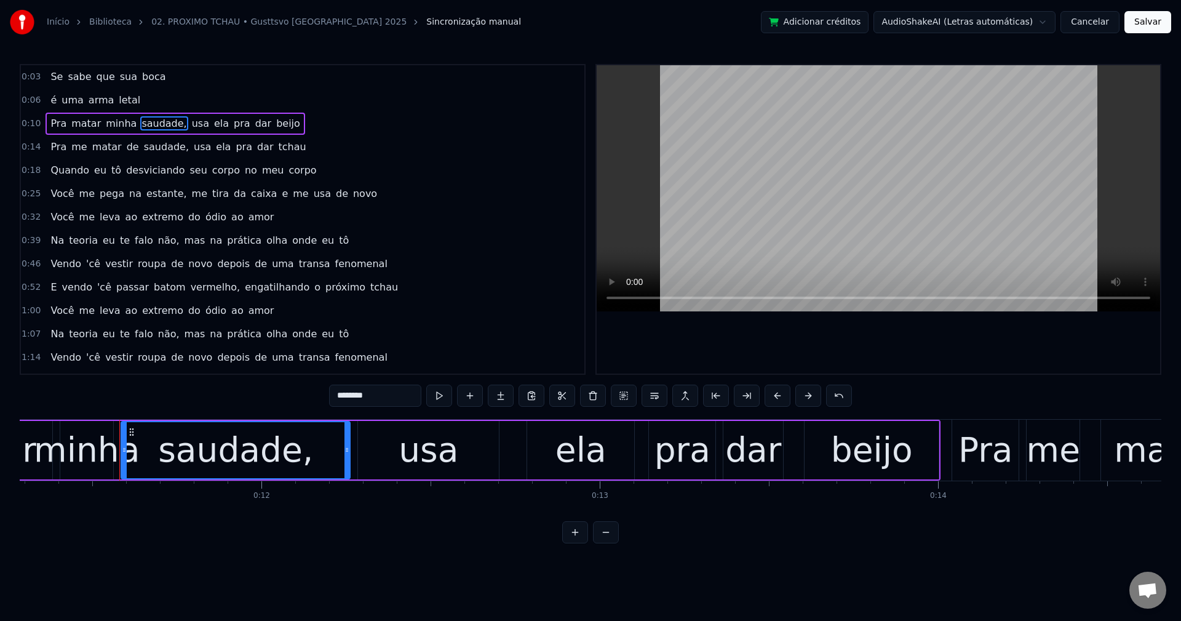
scroll to position [0, 3858]
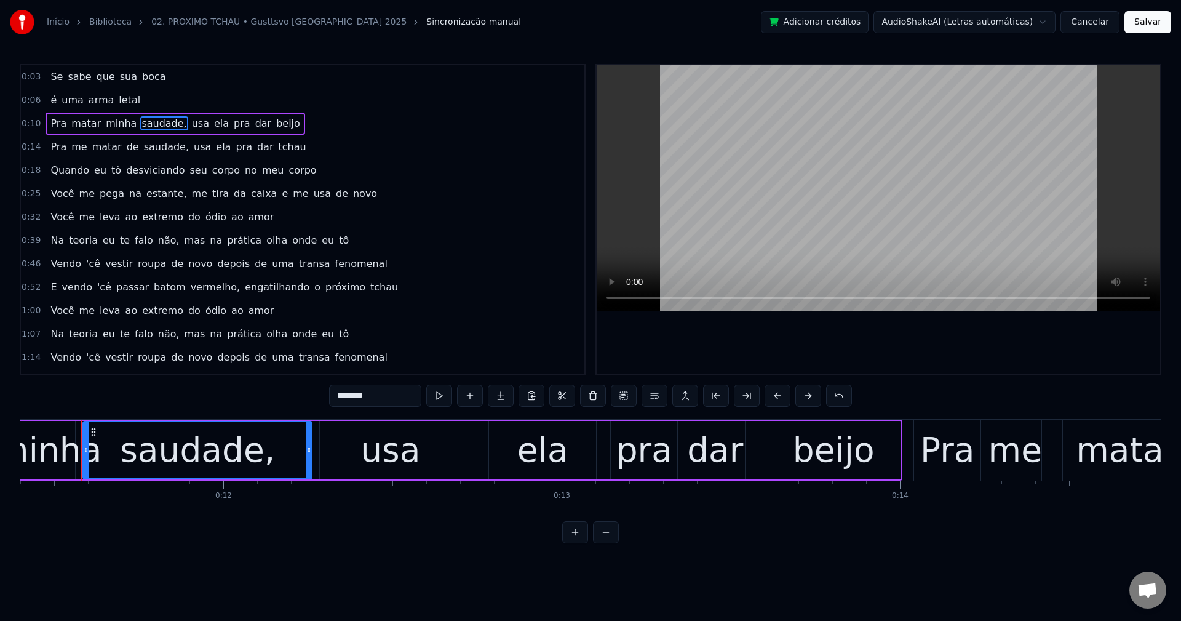
click at [396, 394] on input "********" at bounding box center [375, 396] width 92 height 22
click at [188, 125] on span "usa" at bounding box center [198, 123] width 20 height 14
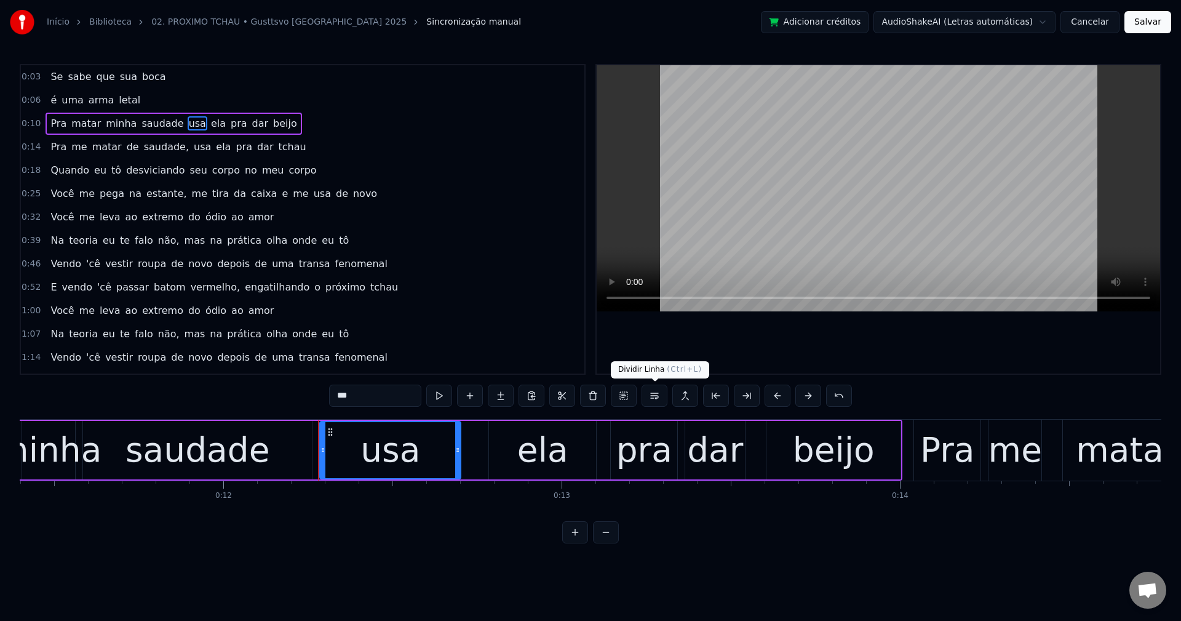
click at [661, 401] on button at bounding box center [655, 396] width 26 height 22
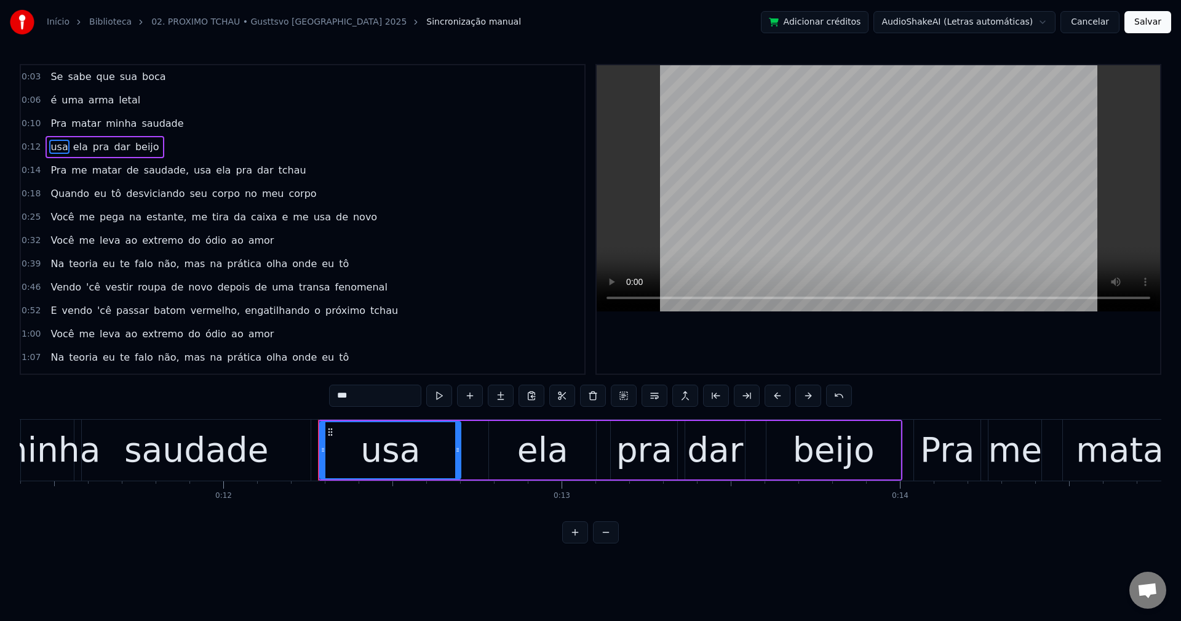
click at [150, 172] on span "saudade," at bounding box center [166, 170] width 47 height 14
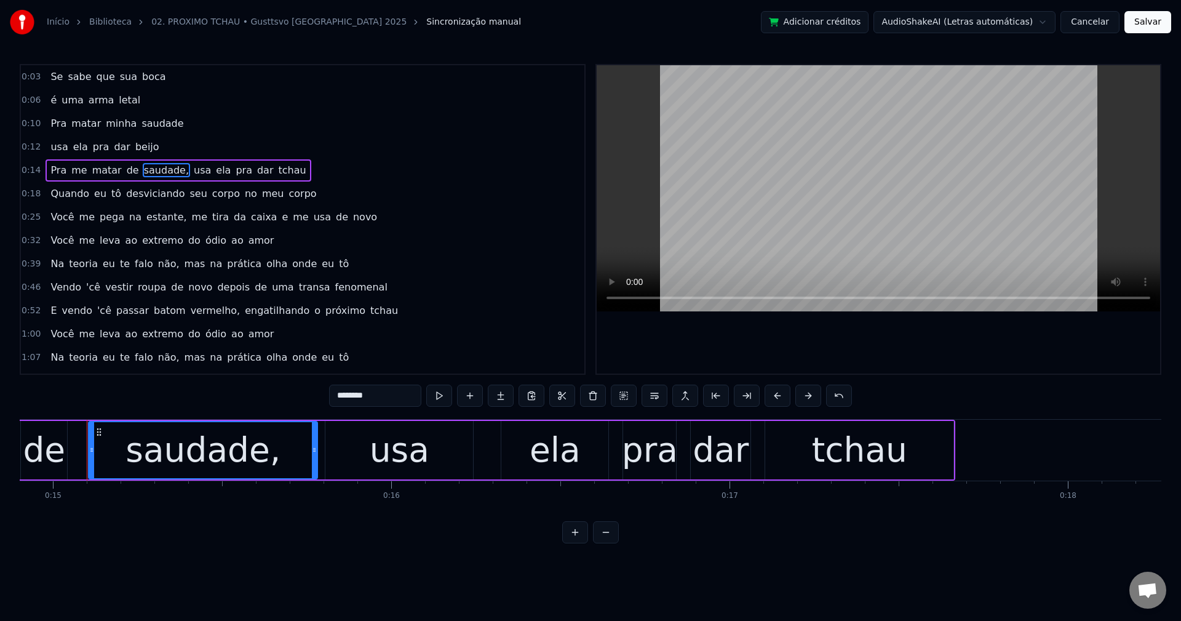
scroll to position [0, 5049]
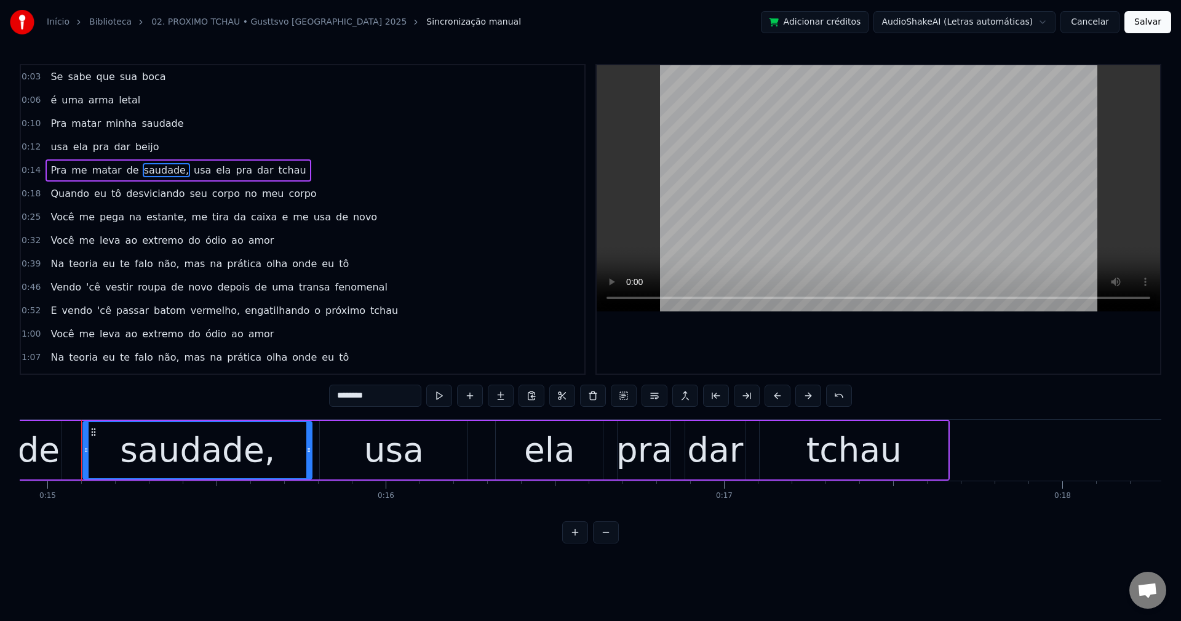
click at [403, 400] on input "********" at bounding box center [375, 396] width 92 height 22
click at [190, 172] on span "usa" at bounding box center [200, 170] width 20 height 14
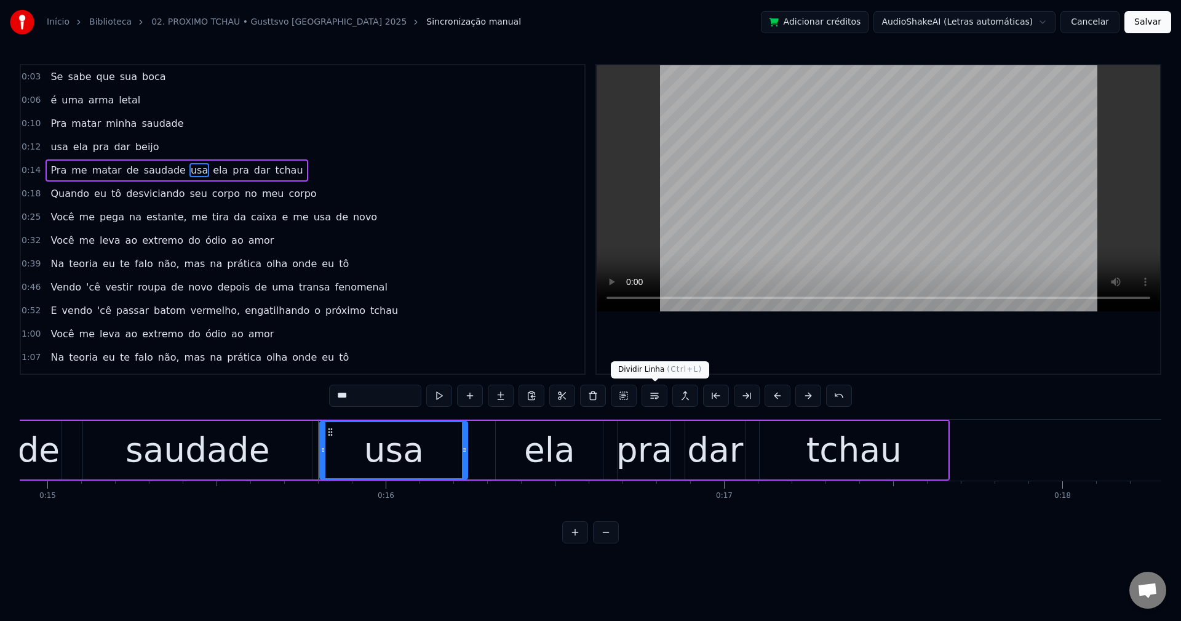
drag, startPoint x: 660, startPoint y: 401, endPoint x: 632, endPoint y: 332, distance: 74.3
click at [658, 399] on button at bounding box center [655, 396] width 26 height 22
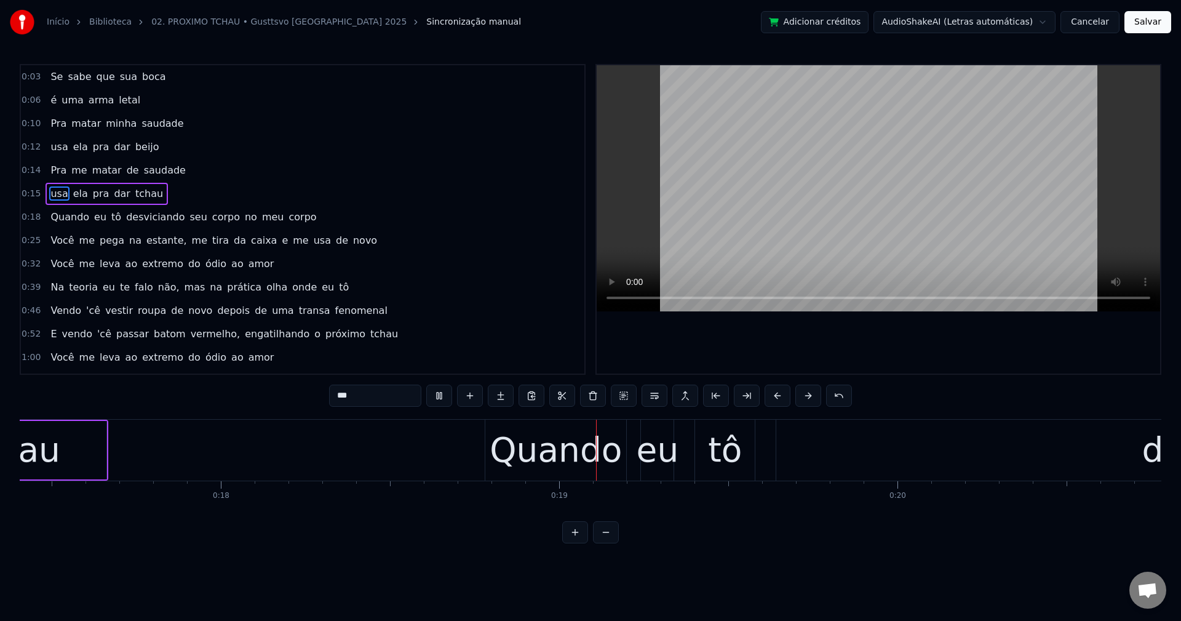
scroll to position [0, 6105]
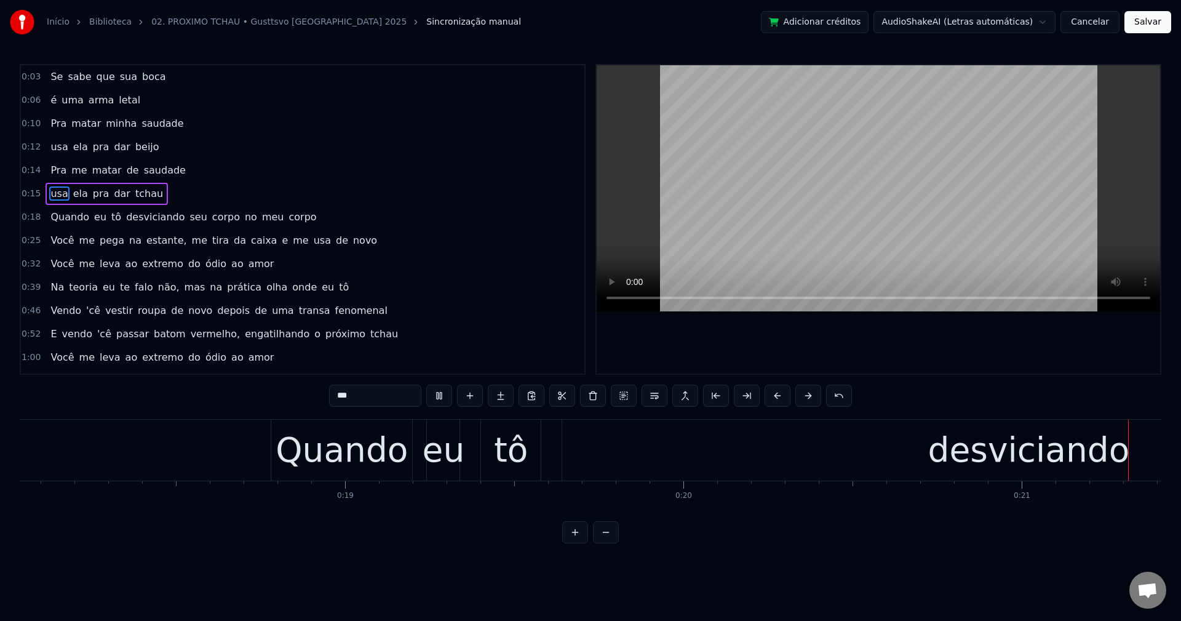
click at [189, 223] on span "seu" at bounding box center [199, 217] width 20 height 14
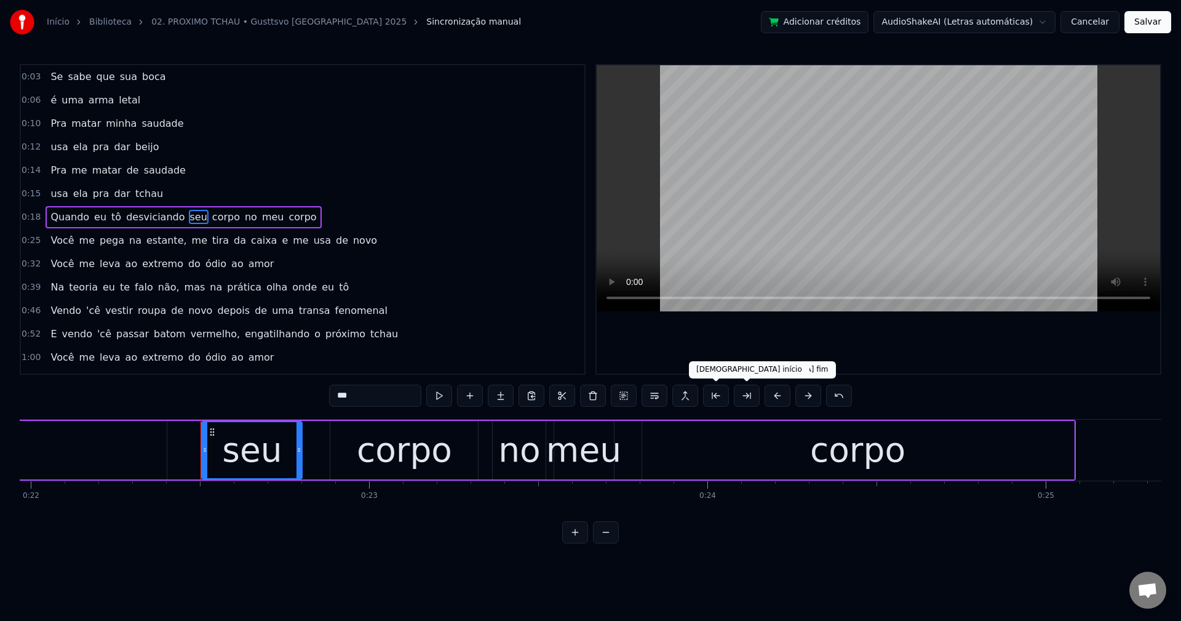
scroll to position [0, 7553]
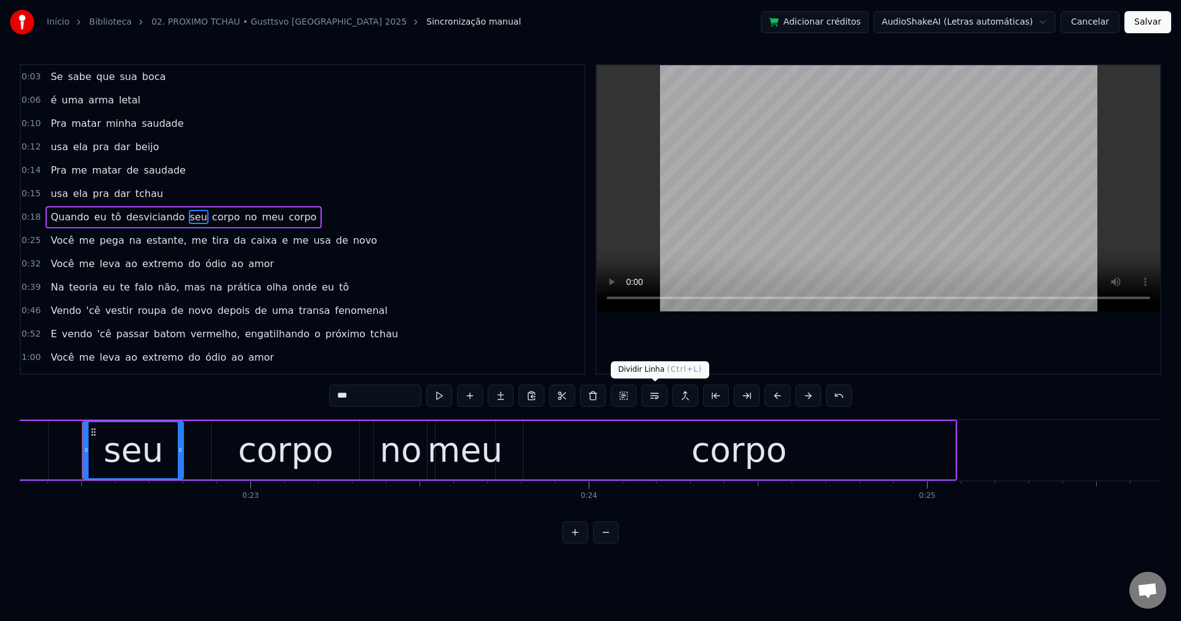
click at [658, 394] on button at bounding box center [655, 396] width 26 height 22
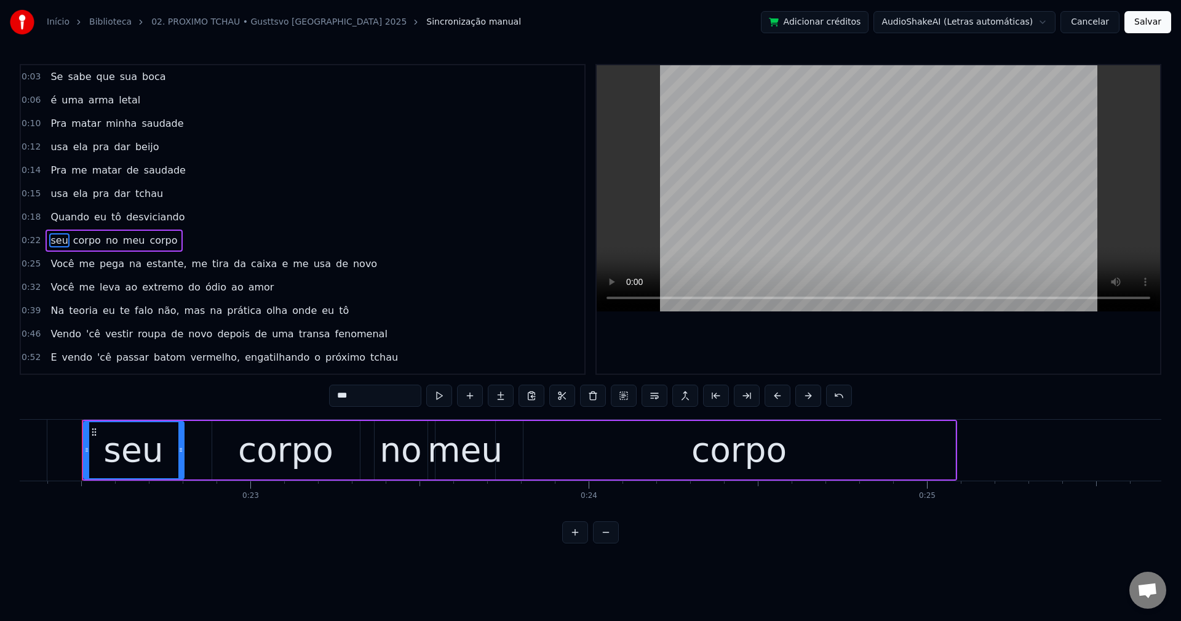
scroll to position [21, 0]
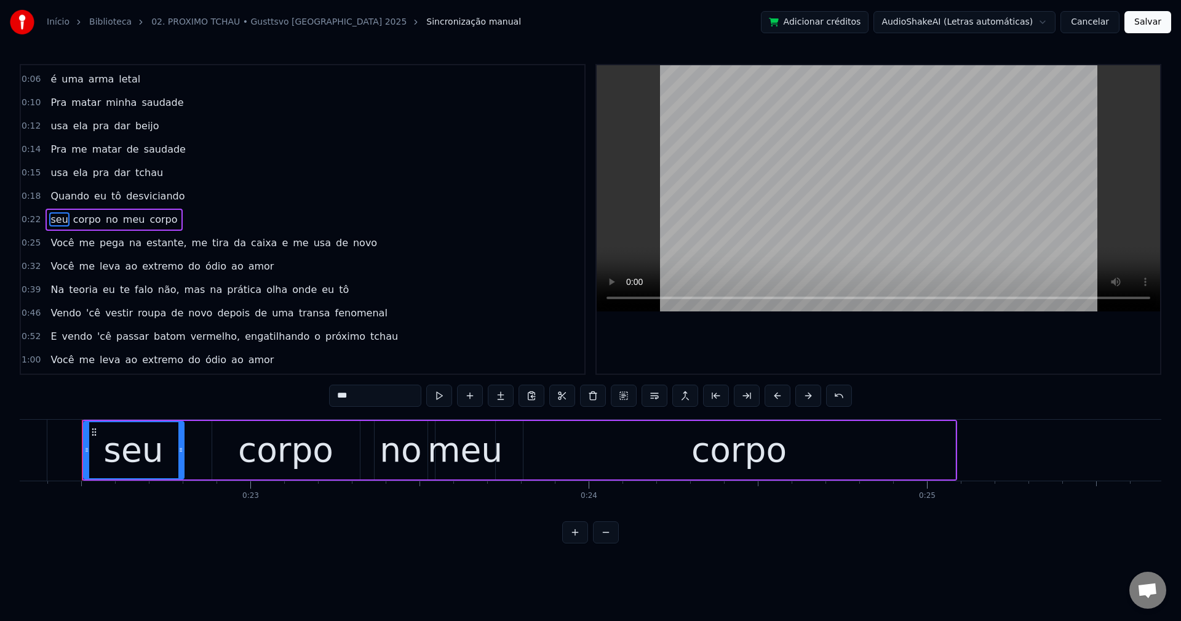
click at [154, 249] on span "estante," at bounding box center [166, 243] width 43 height 14
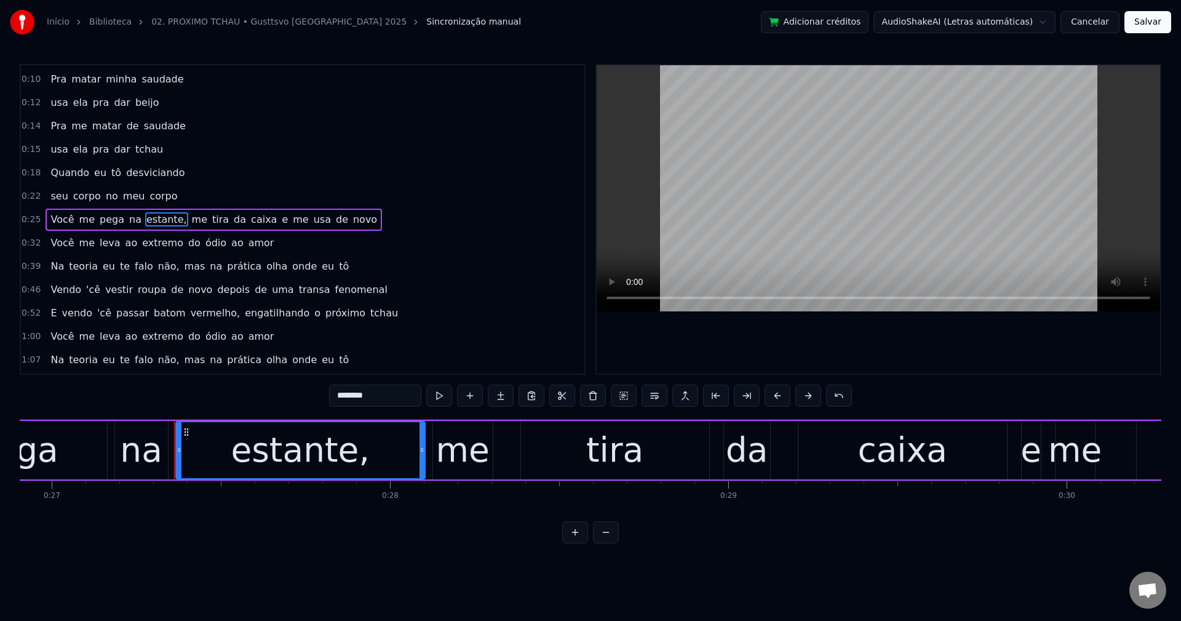
scroll to position [0, 9198]
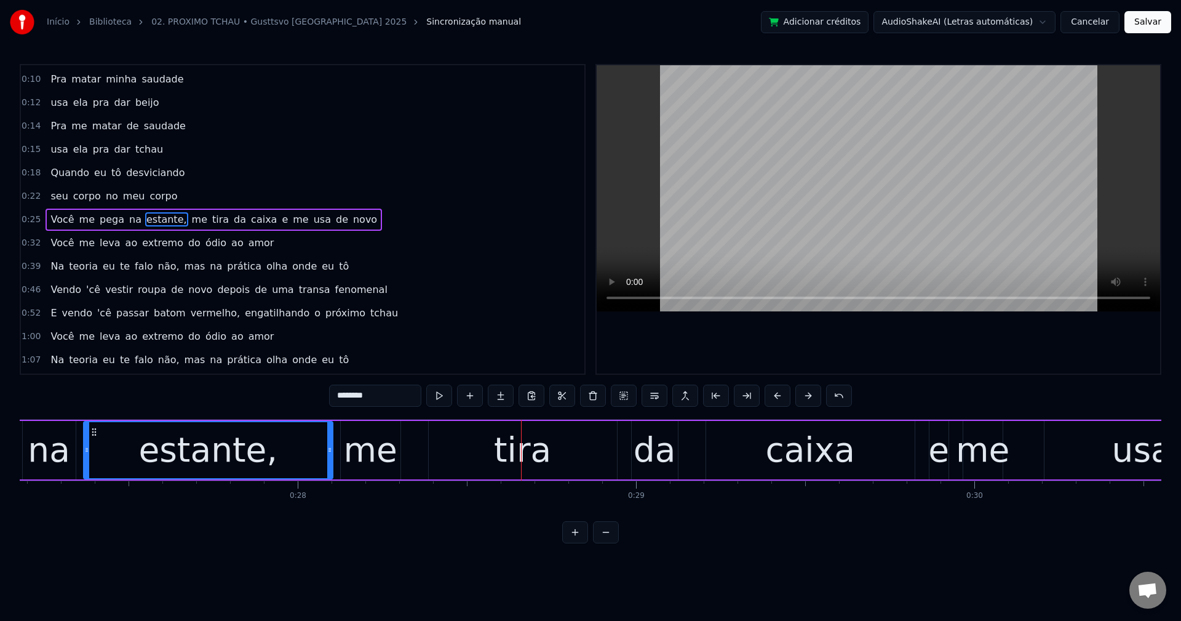
click at [394, 399] on input "********" at bounding box center [375, 396] width 92 height 22
click at [187, 222] on span "me" at bounding box center [196, 219] width 18 height 14
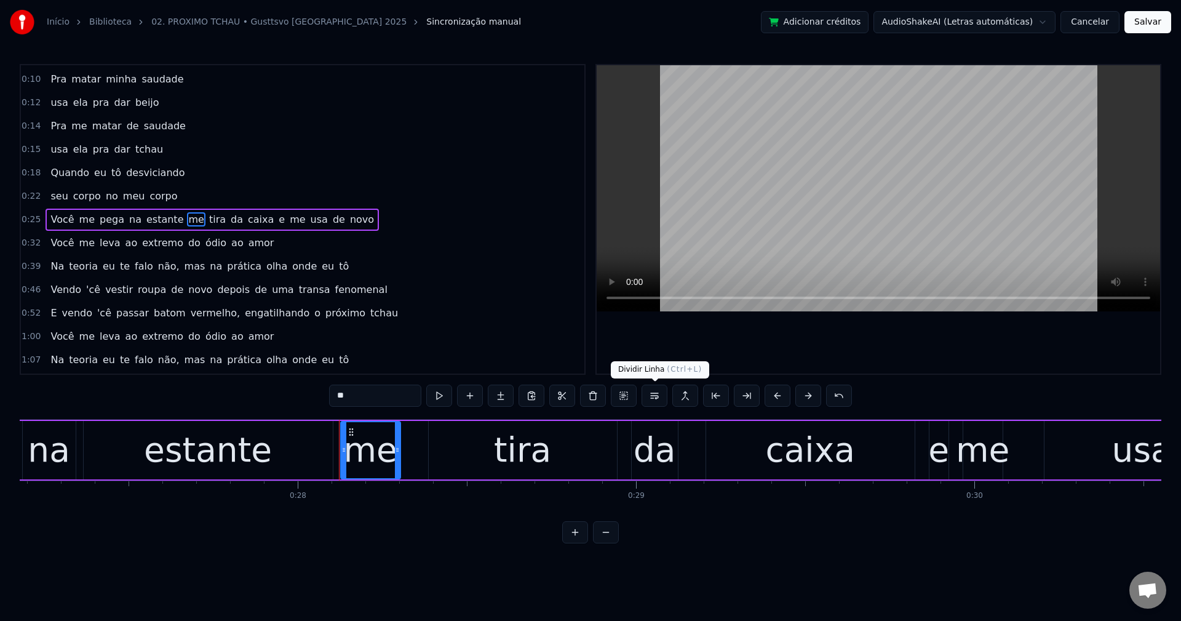
drag, startPoint x: 653, startPoint y: 394, endPoint x: 623, endPoint y: 330, distance: 70.2
click at [653, 381] on body "Início Biblioteca 02. PROXIMO TCHAU • Gusttsvo Lima 2025 Sincronização manual A…" at bounding box center [590, 271] width 1181 height 543
click at [656, 396] on button at bounding box center [655, 396] width 26 height 22
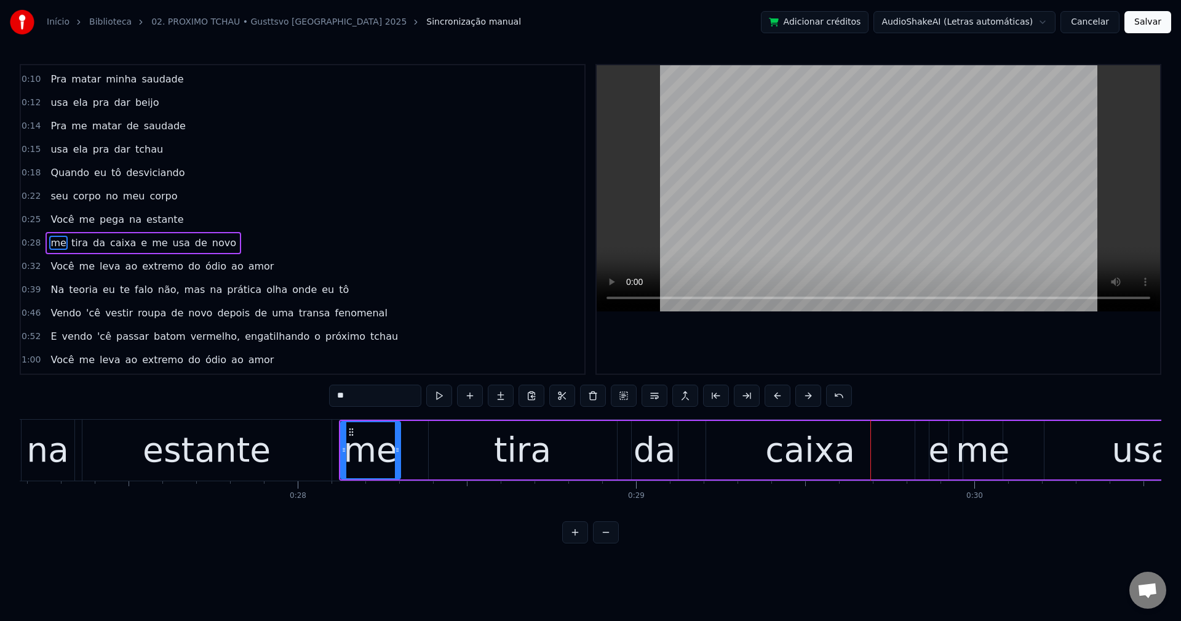
scroll to position [68, 0]
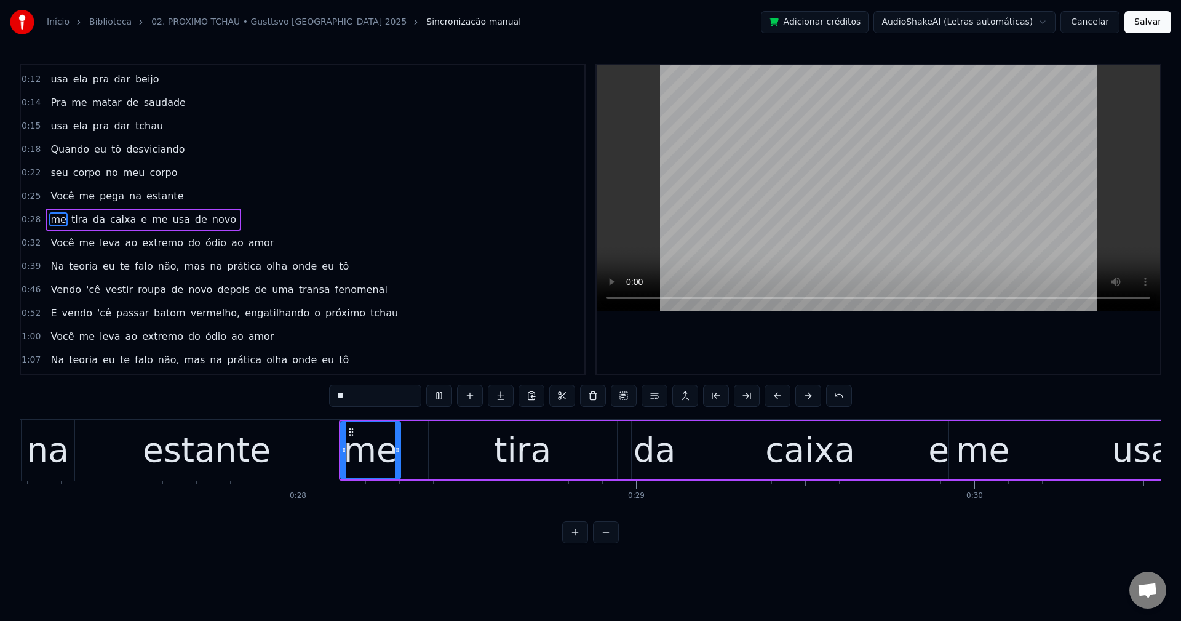
click at [140, 219] on span "e" at bounding box center [144, 219] width 9 height 14
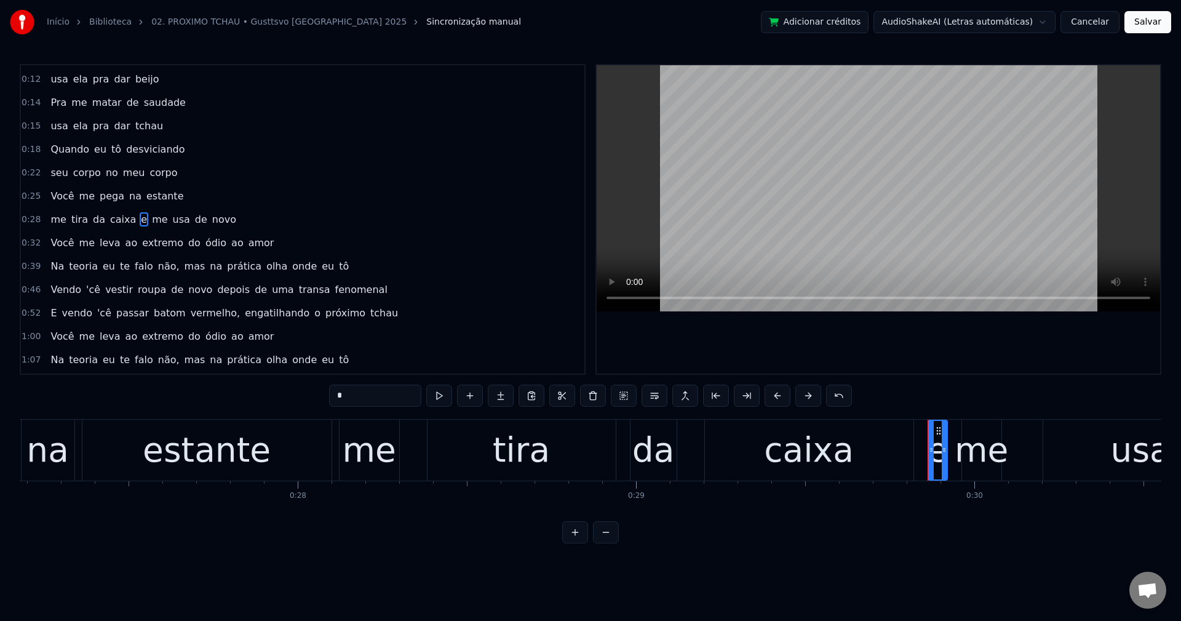
scroll to position [0, 10464]
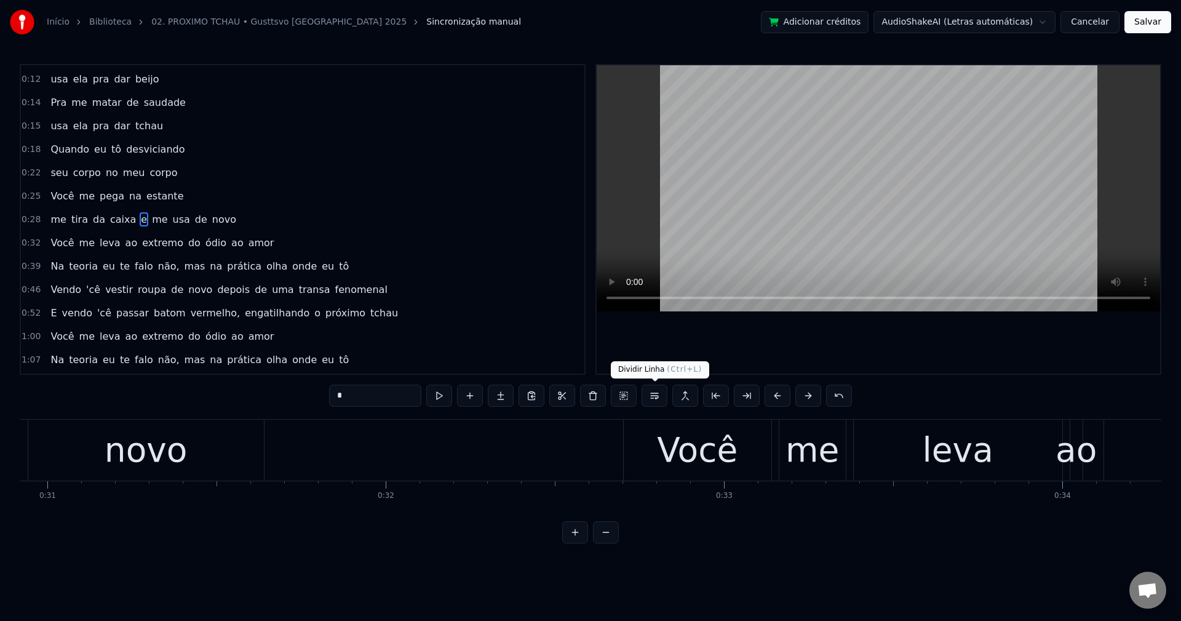
click at [655, 399] on button at bounding box center [655, 396] width 26 height 22
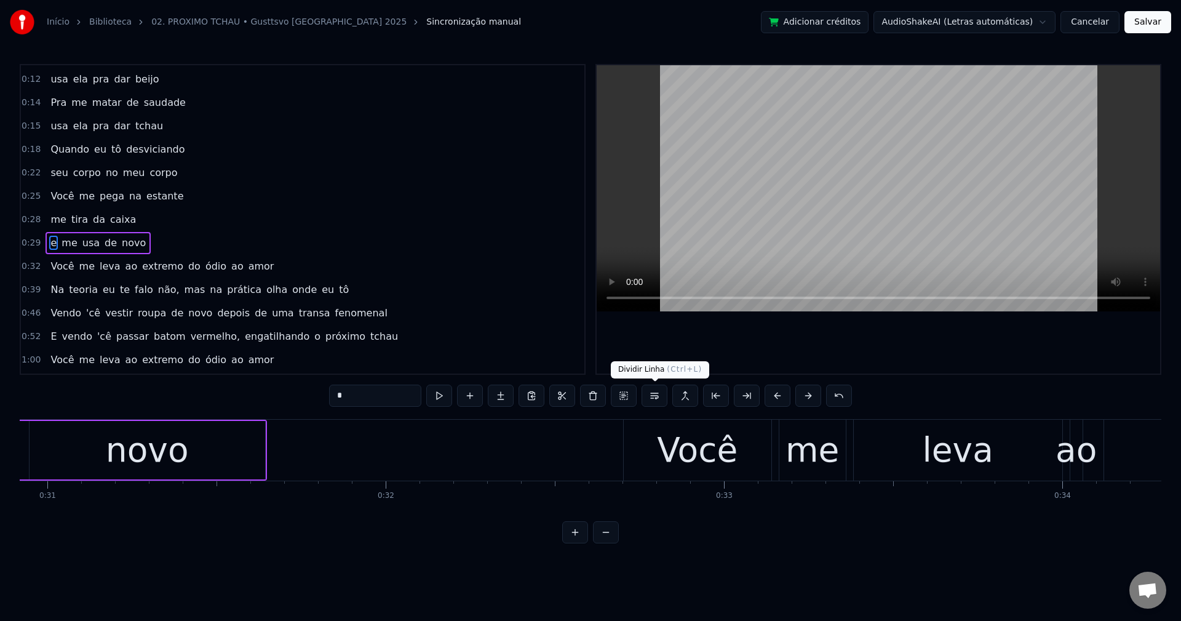
scroll to position [91, 0]
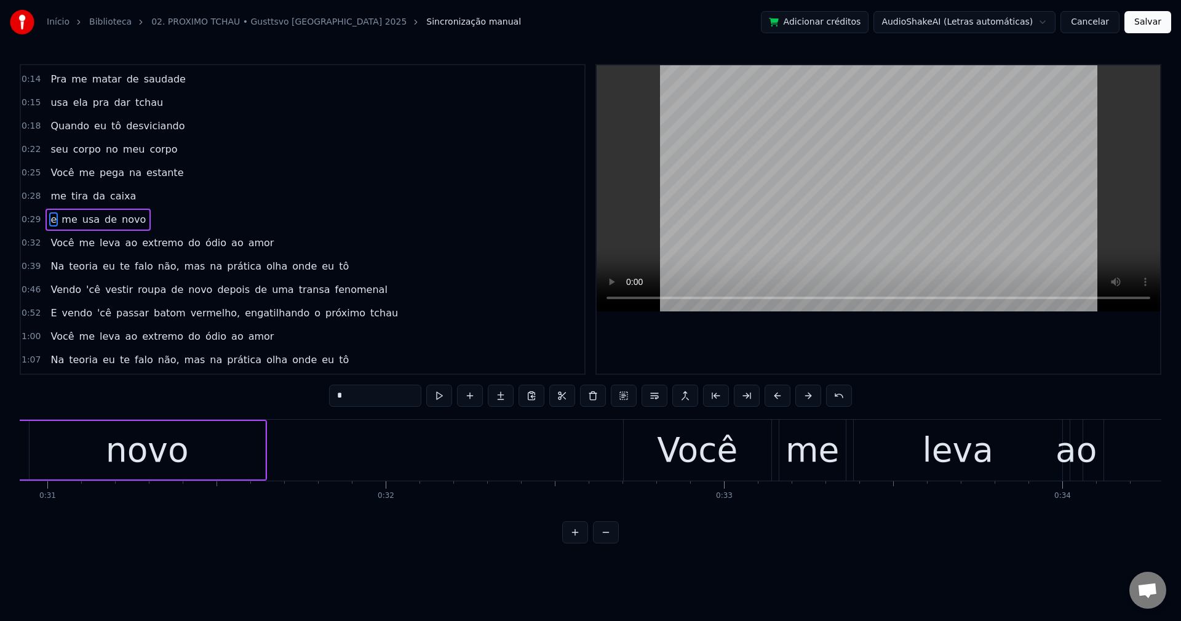
click at [187, 244] on span "do" at bounding box center [194, 243] width 15 height 14
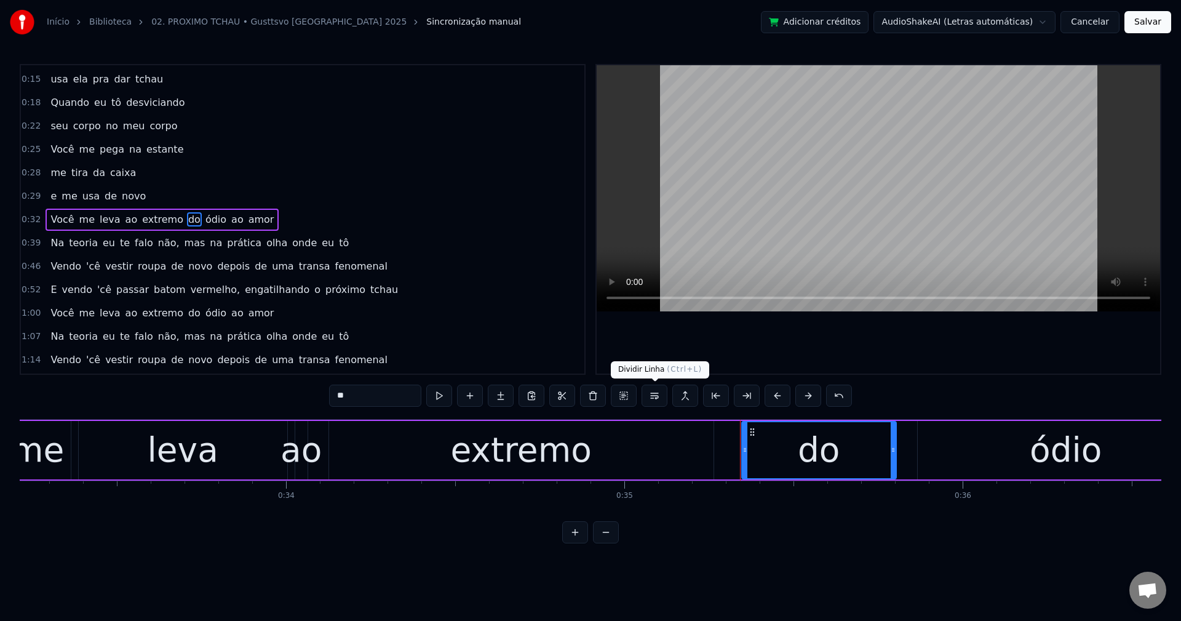
drag, startPoint x: 658, startPoint y: 401, endPoint x: 610, endPoint y: 316, distance: 97.8
click at [658, 398] on button at bounding box center [655, 396] width 26 height 22
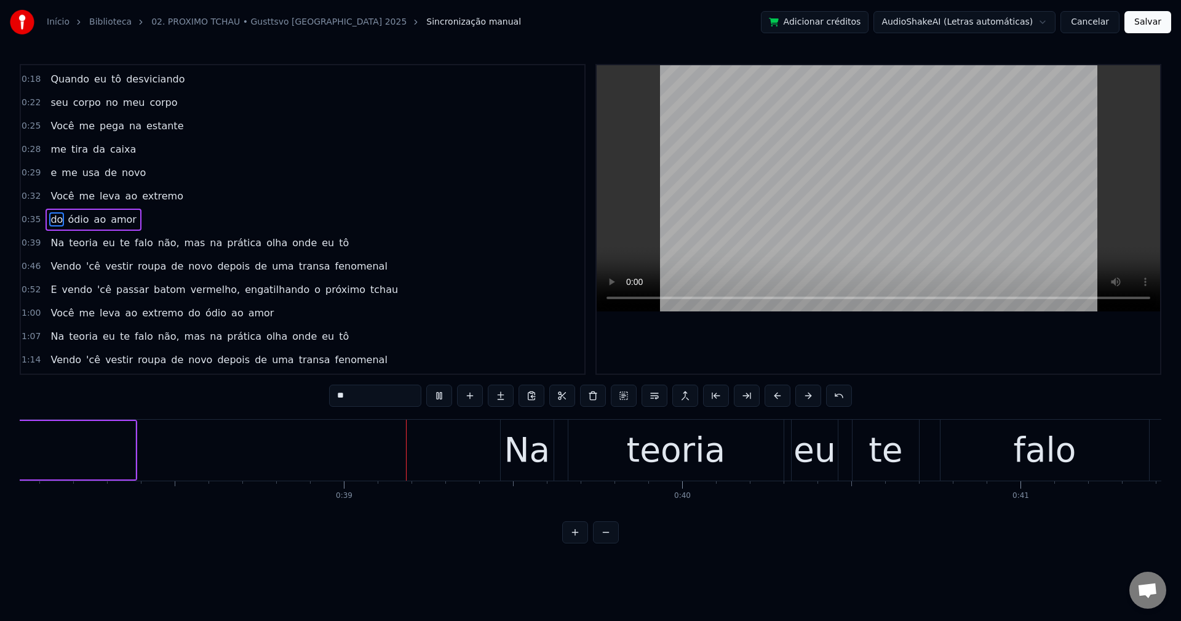
scroll to position [0, 12937]
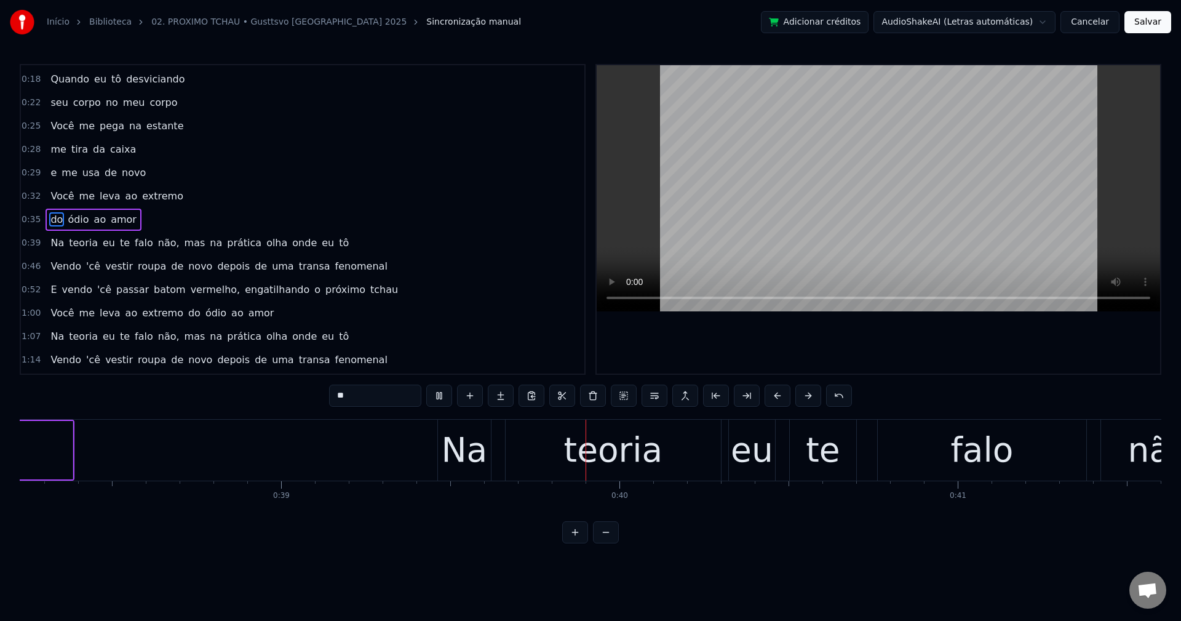
click at [157, 242] on span "não," at bounding box center [169, 243] width 24 height 14
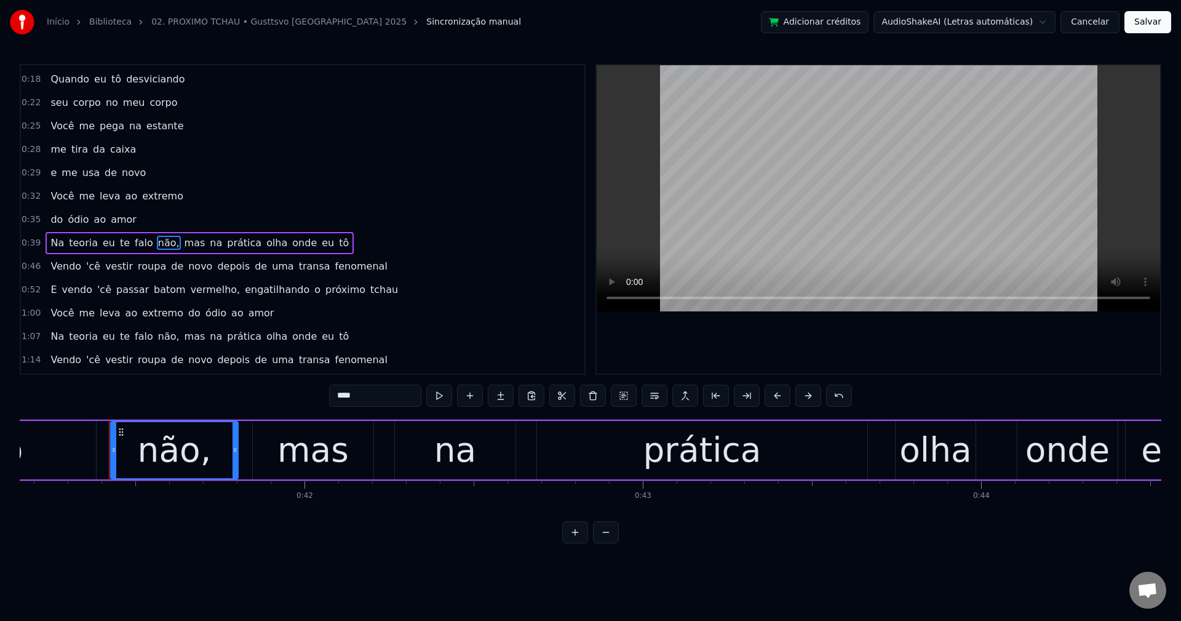
scroll to position [0, 13956]
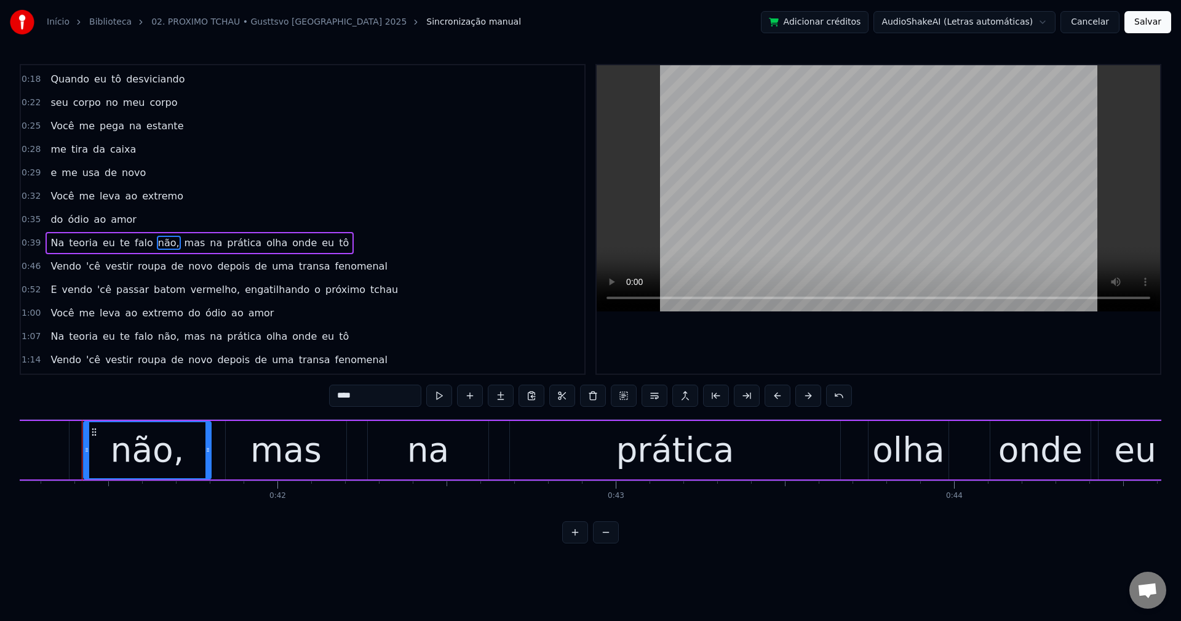
click at [374, 393] on input "****" at bounding box center [375, 396] width 92 height 22
click at [180, 247] on span "mas" at bounding box center [191, 243] width 23 height 14
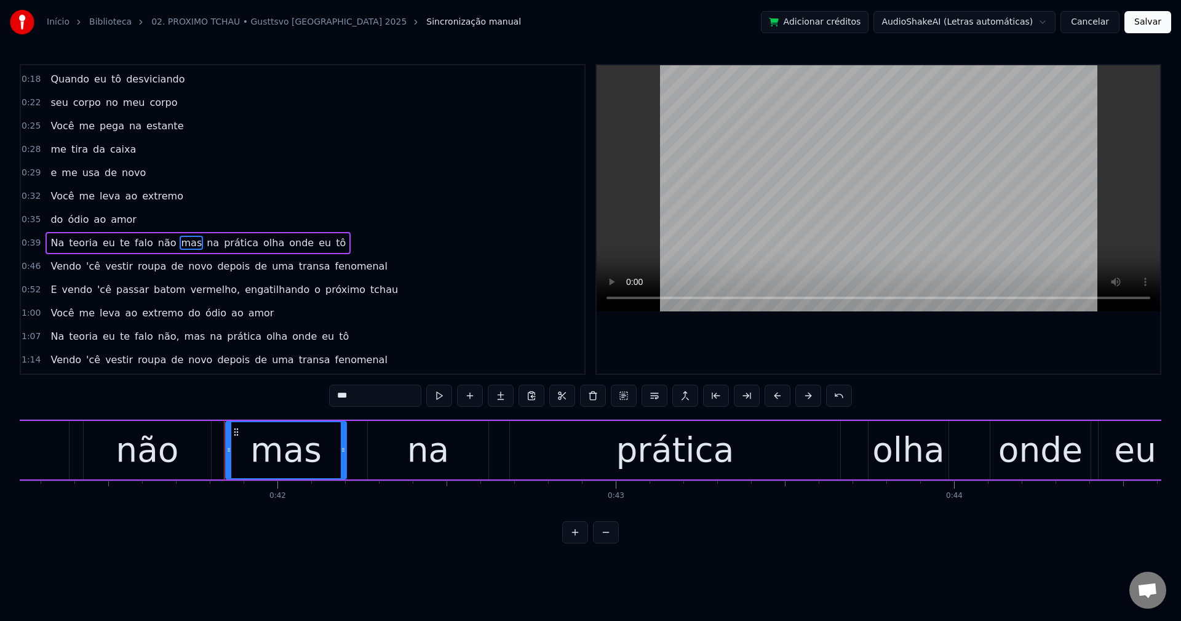
scroll to position [161, 0]
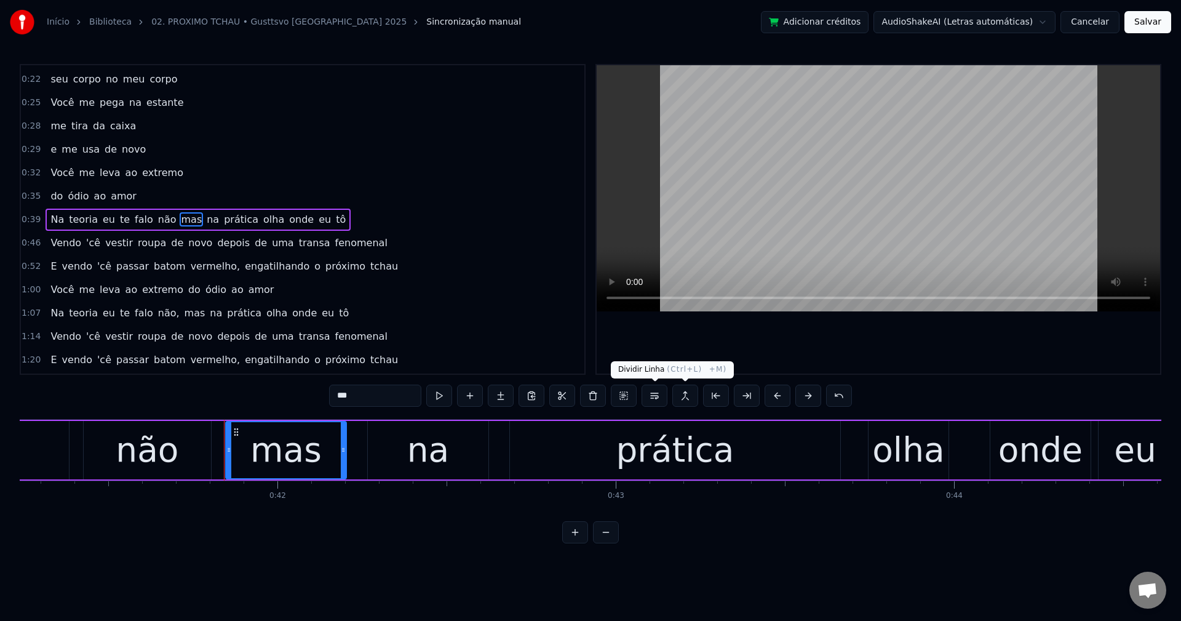
drag, startPoint x: 658, startPoint y: 396, endPoint x: 652, endPoint y: 303, distance: 93.7
click at [658, 389] on button at bounding box center [655, 396] width 26 height 22
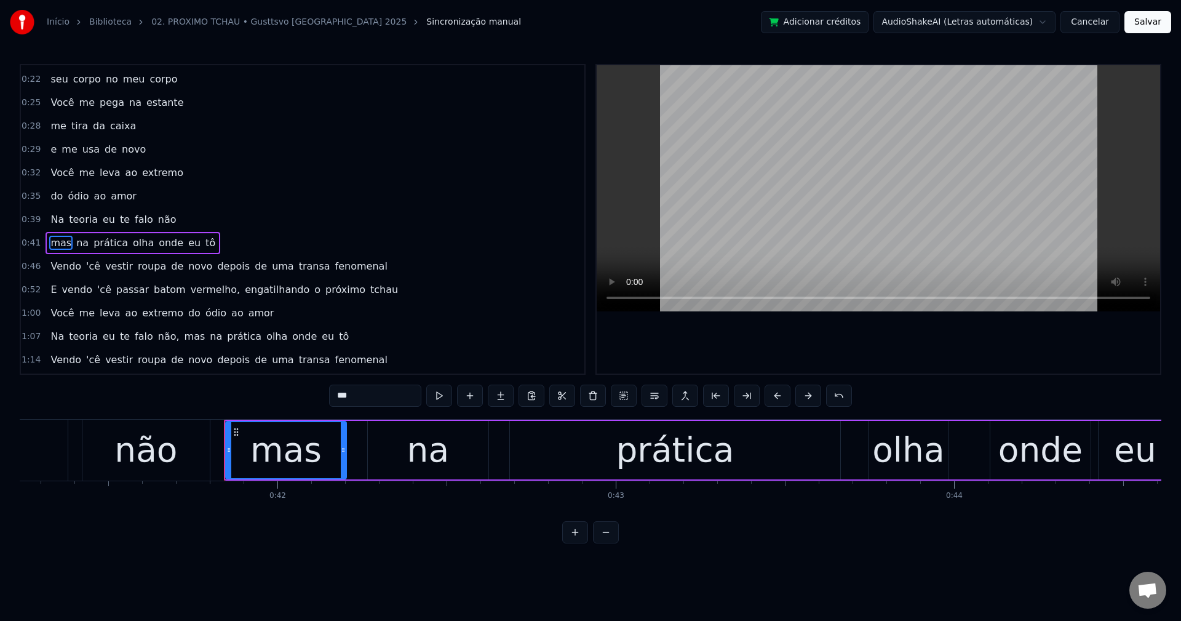
scroll to position [185, 0]
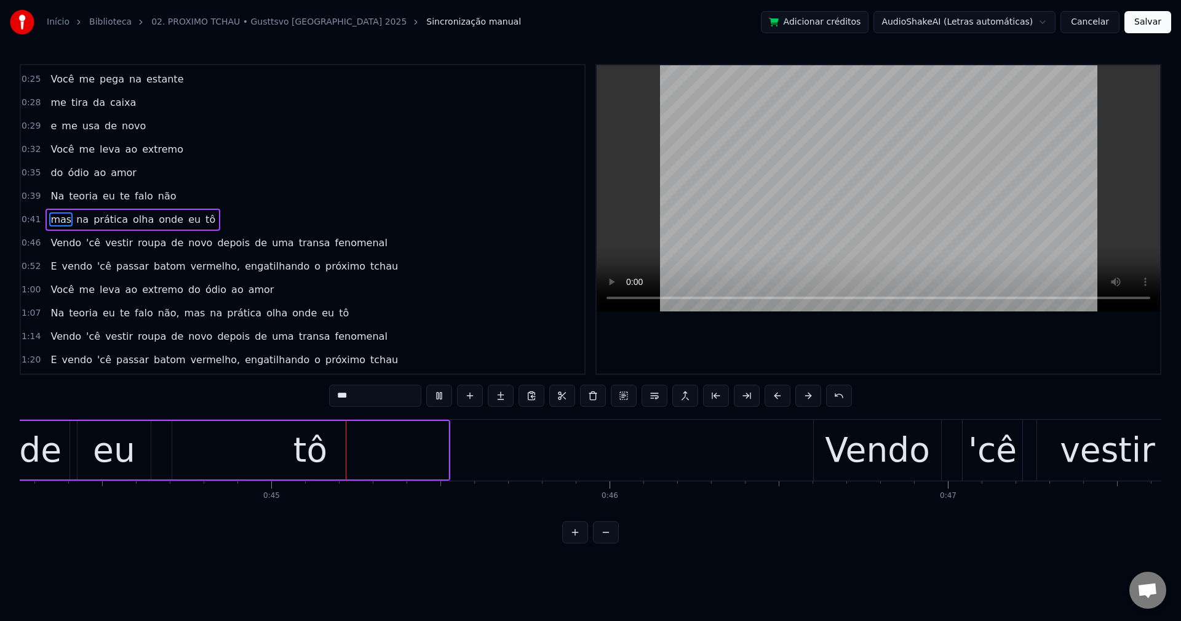
click at [132, 218] on span "olha" at bounding box center [143, 219] width 23 height 14
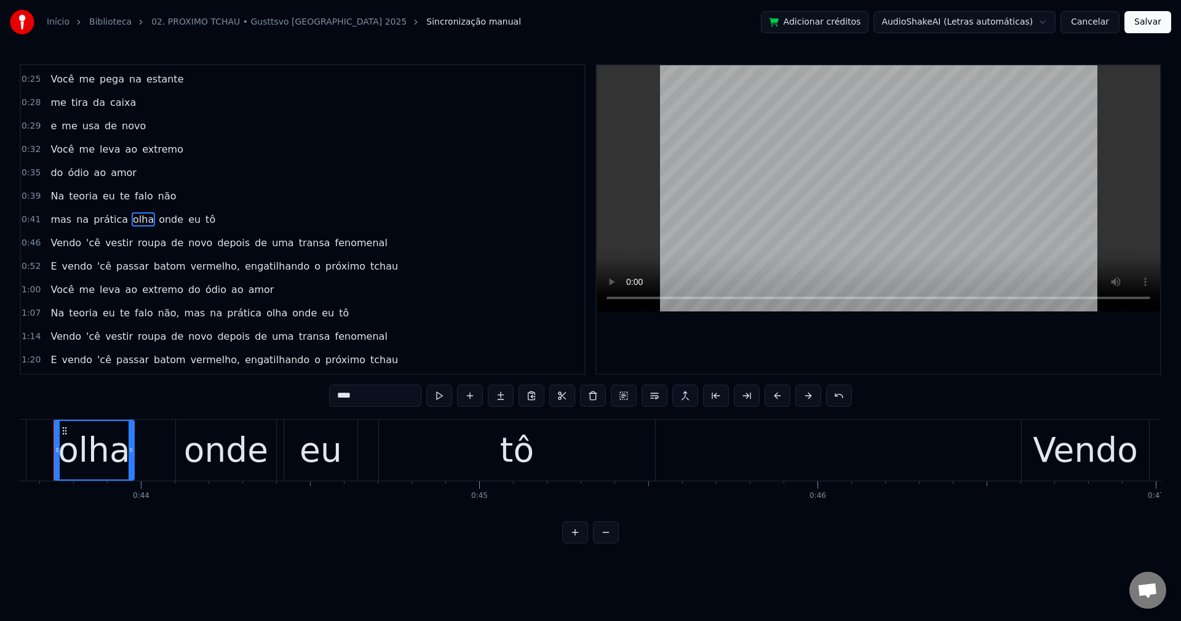
scroll to position [0, 14742]
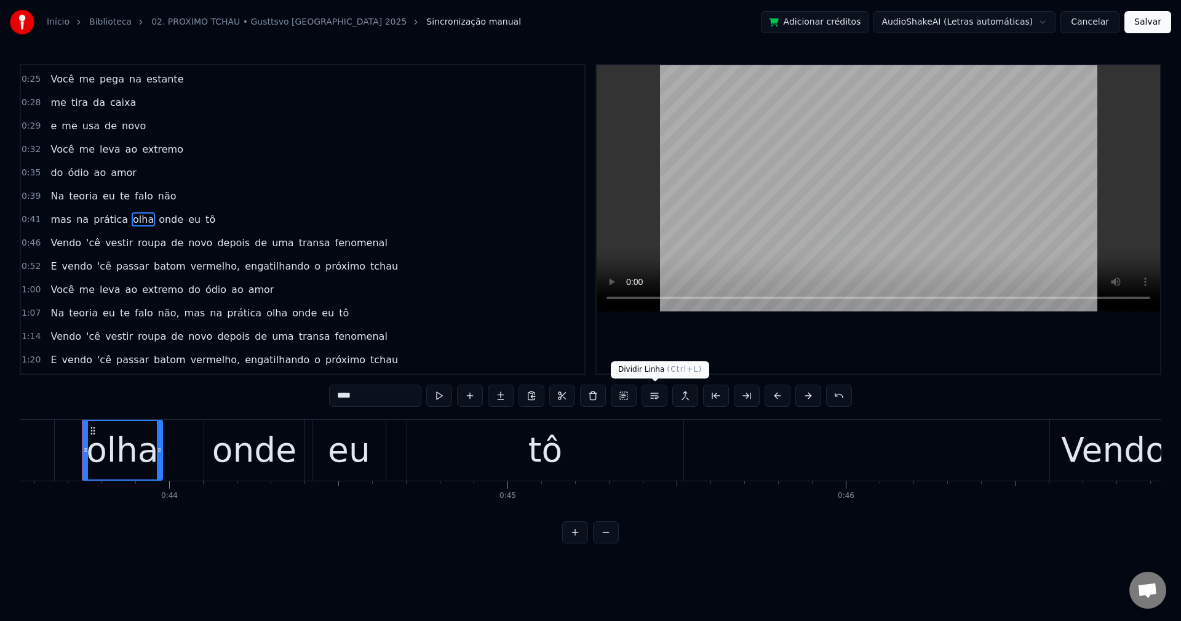
click at [650, 394] on button at bounding box center [655, 396] width 26 height 22
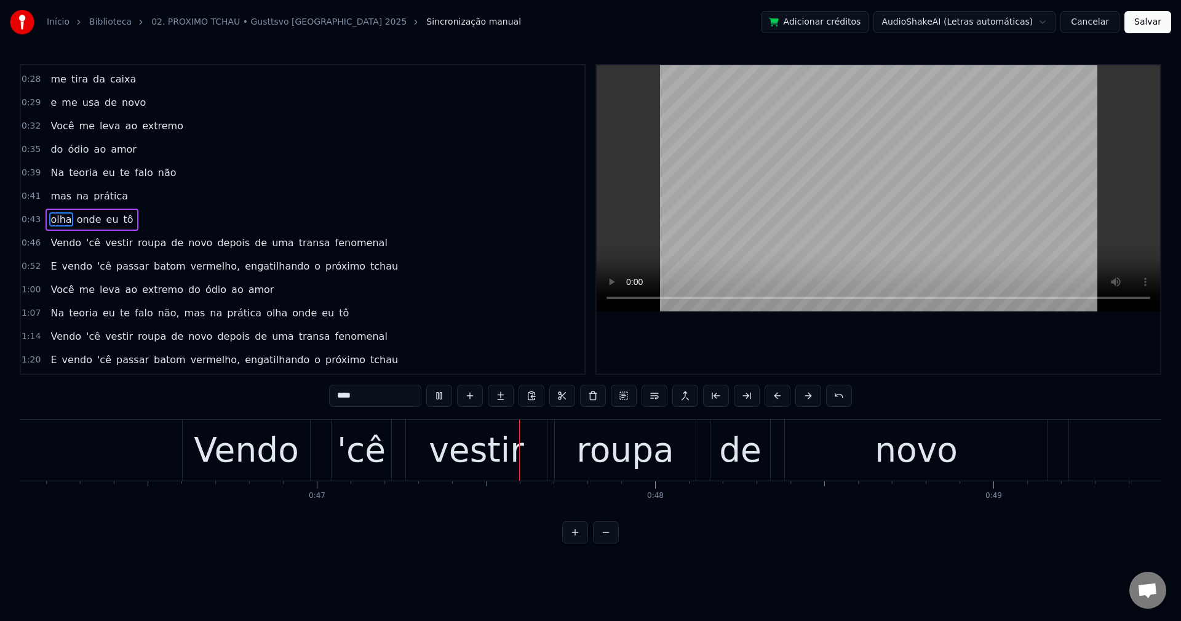
scroll to position [0, 15825]
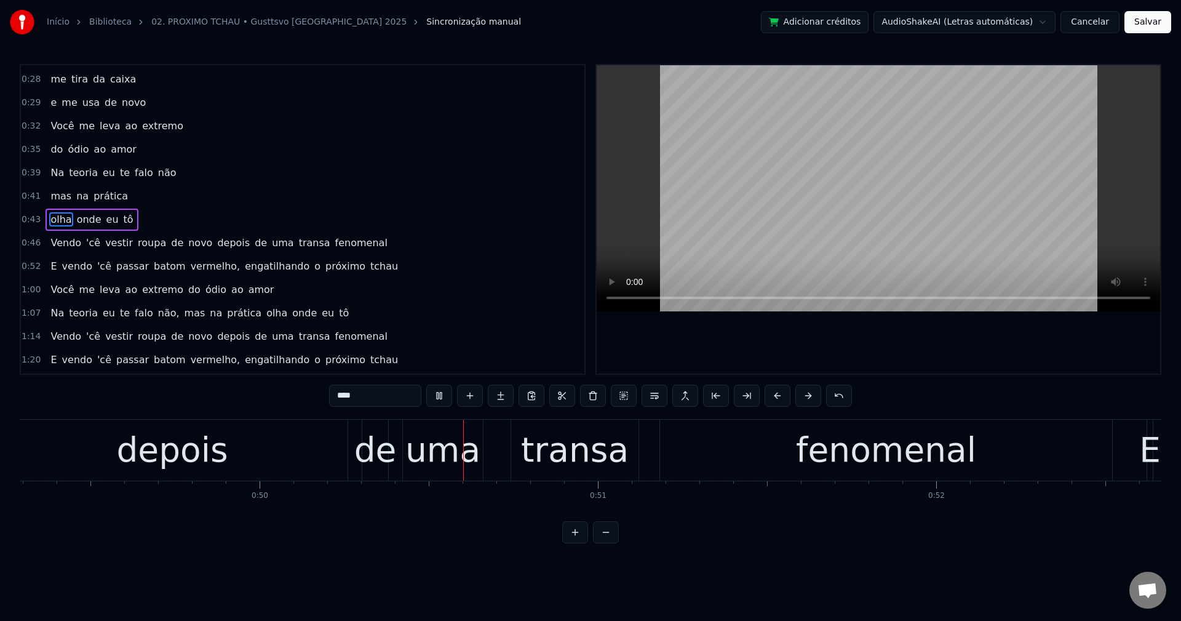
click at [216, 239] on span "depois" at bounding box center [233, 243] width 35 height 14
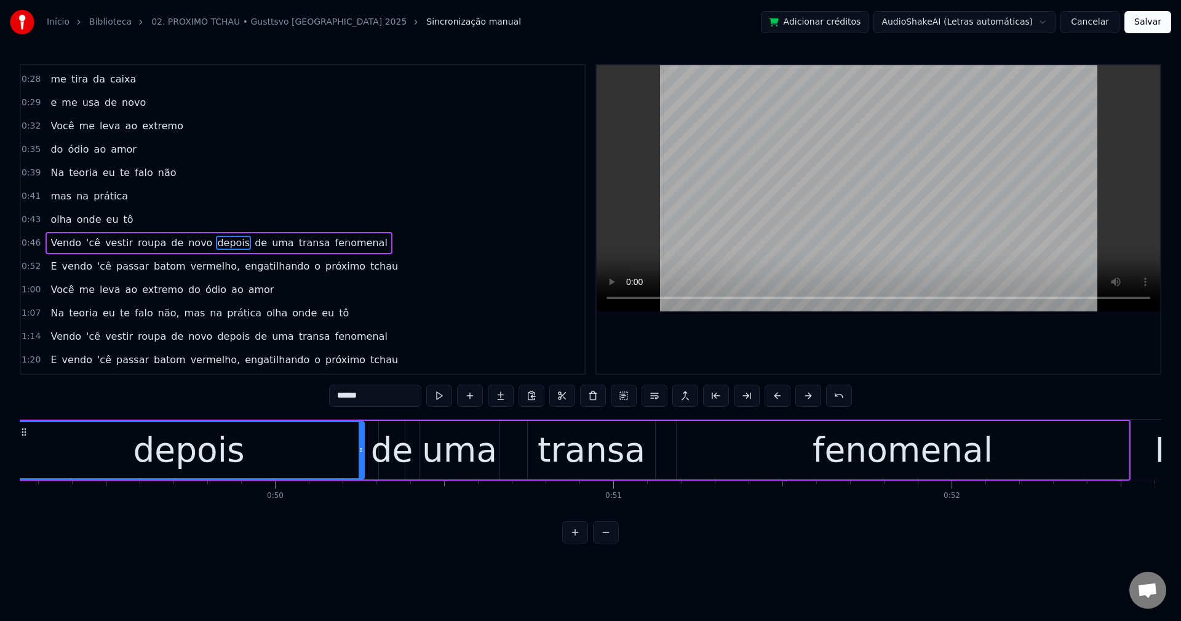
scroll to position [0, 16597]
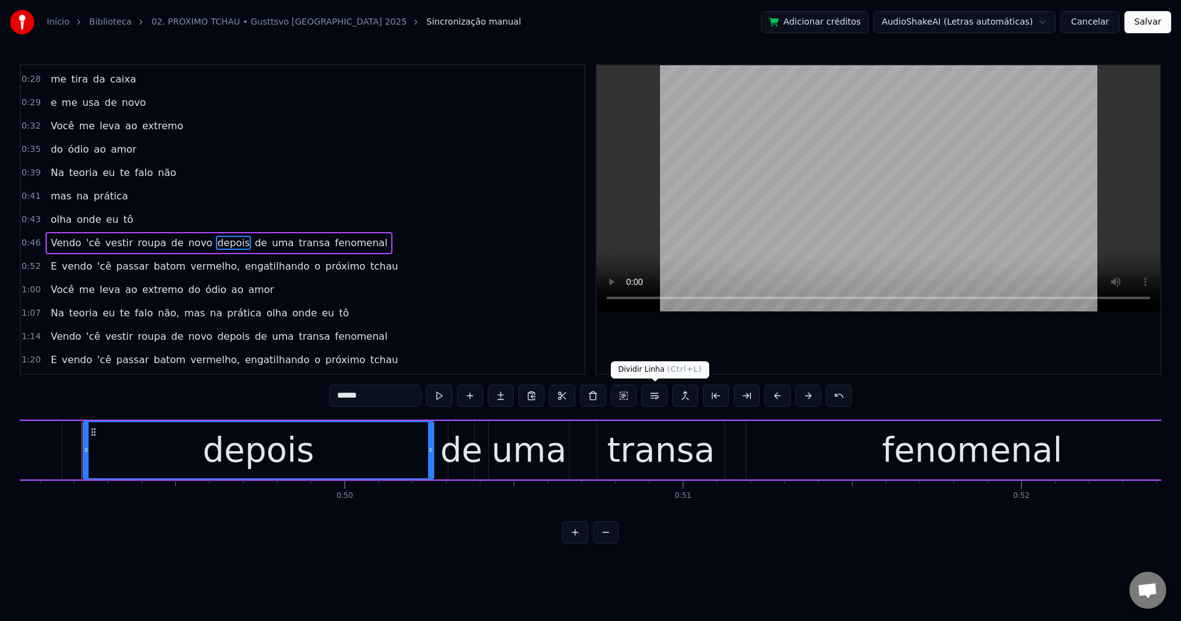
click at [658, 395] on button at bounding box center [655, 396] width 26 height 22
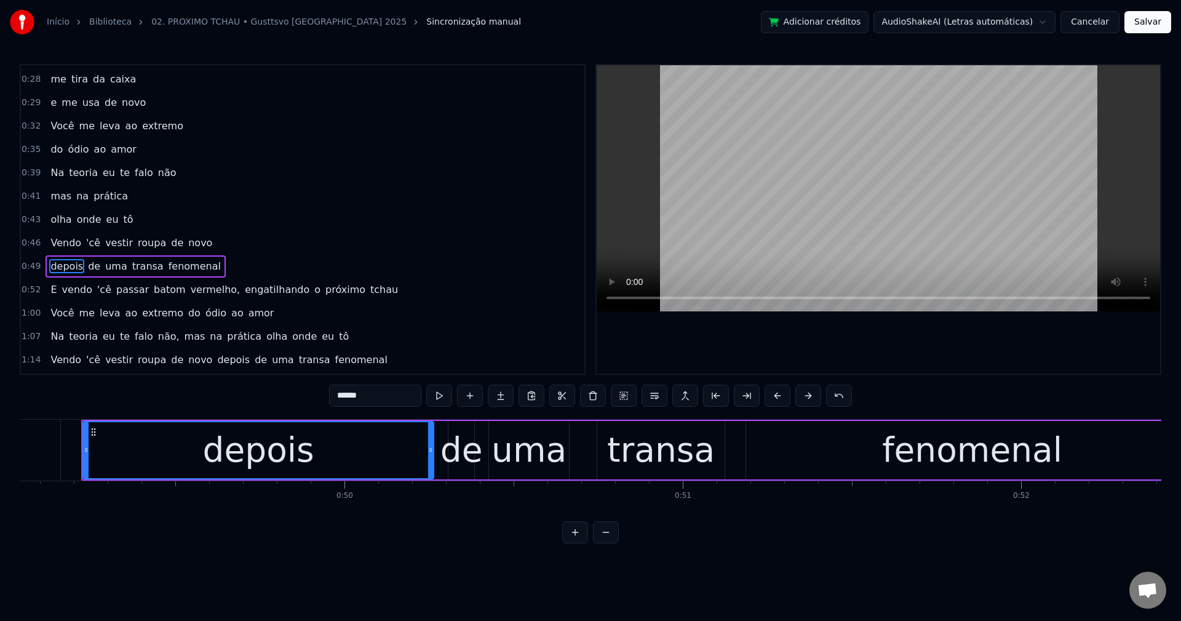
scroll to position [255, 0]
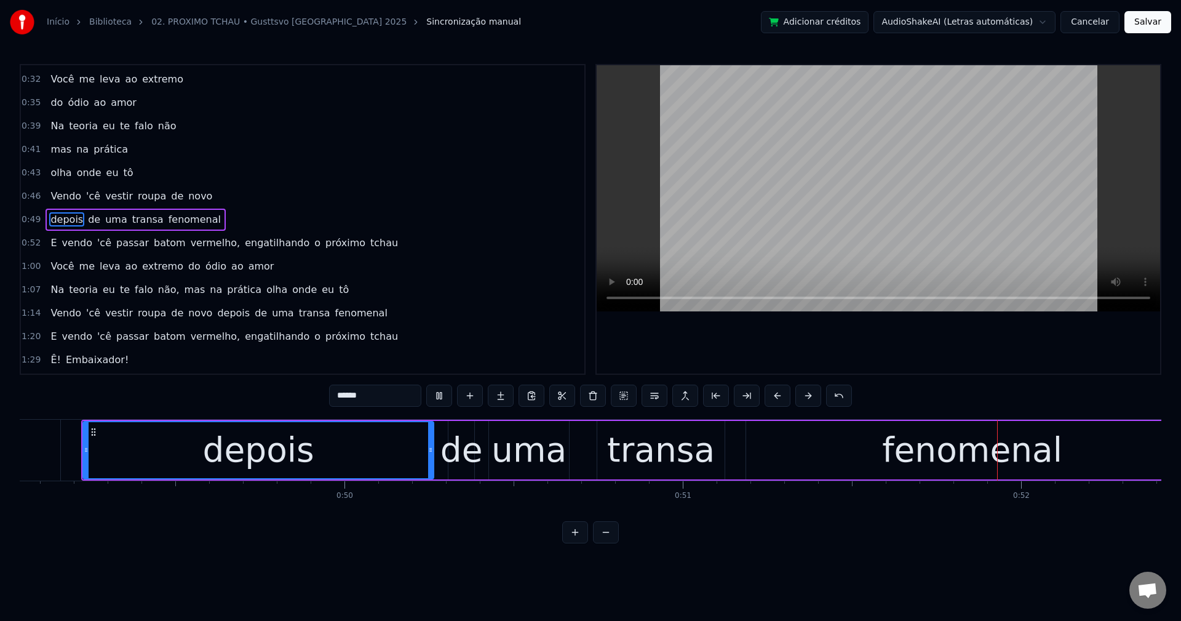
click at [201, 244] on span "vermelho," at bounding box center [216, 243] width 52 height 14
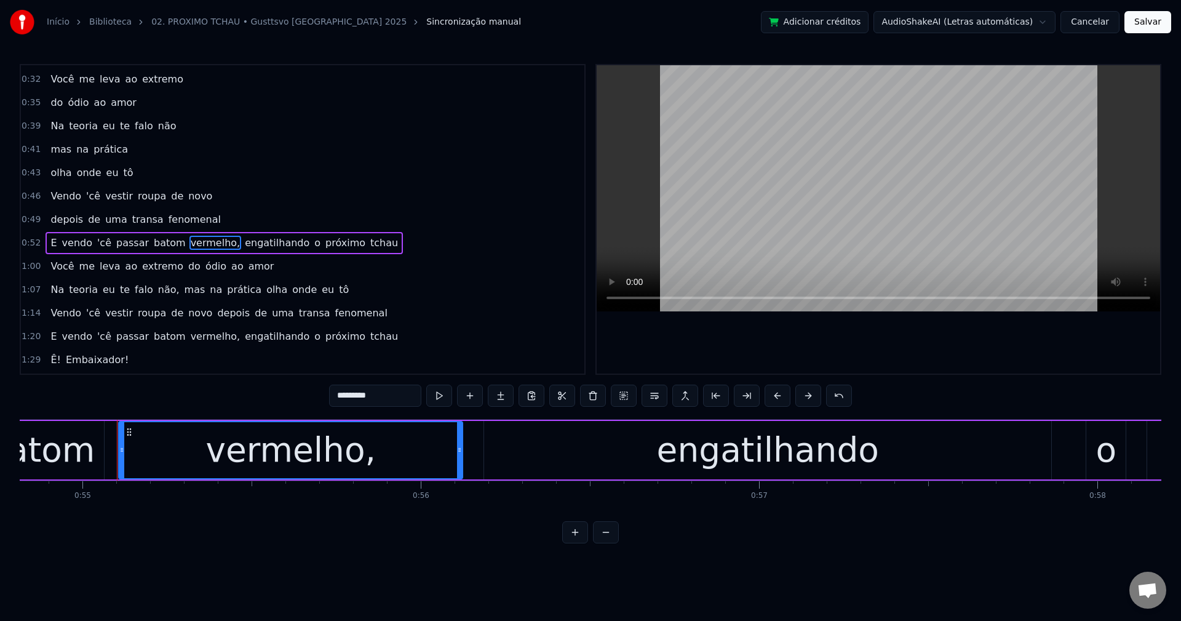
scroll to position [0, 18587]
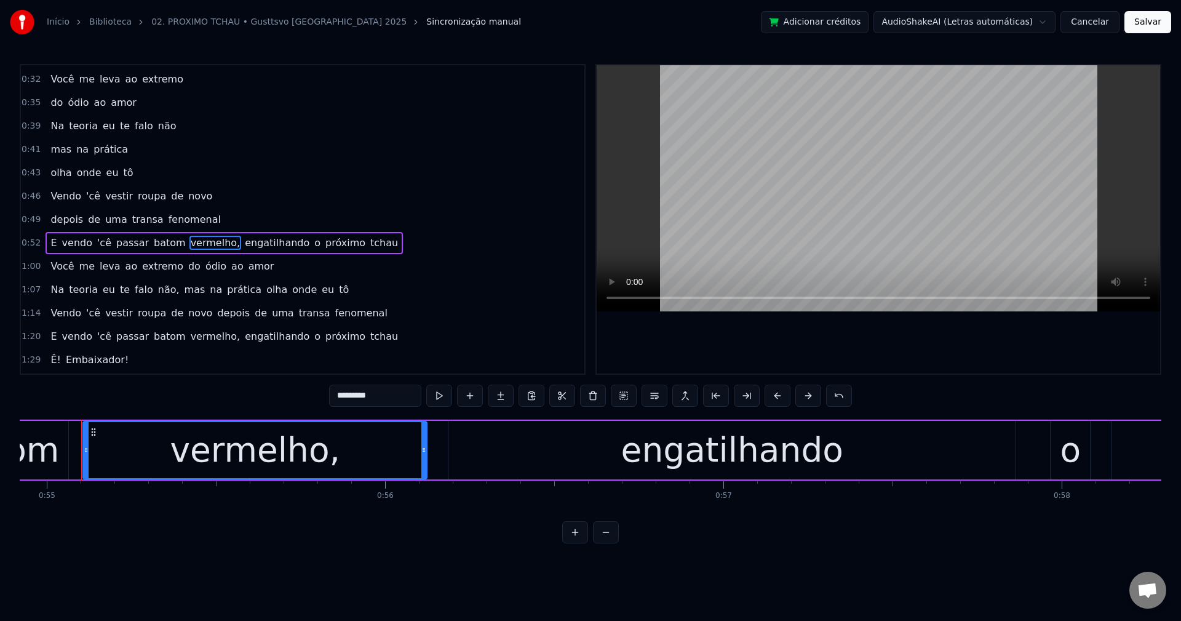
click at [385, 389] on input "*********" at bounding box center [375, 396] width 92 height 22
click at [249, 244] on span "engatilhando" at bounding box center [274, 243] width 67 height 14
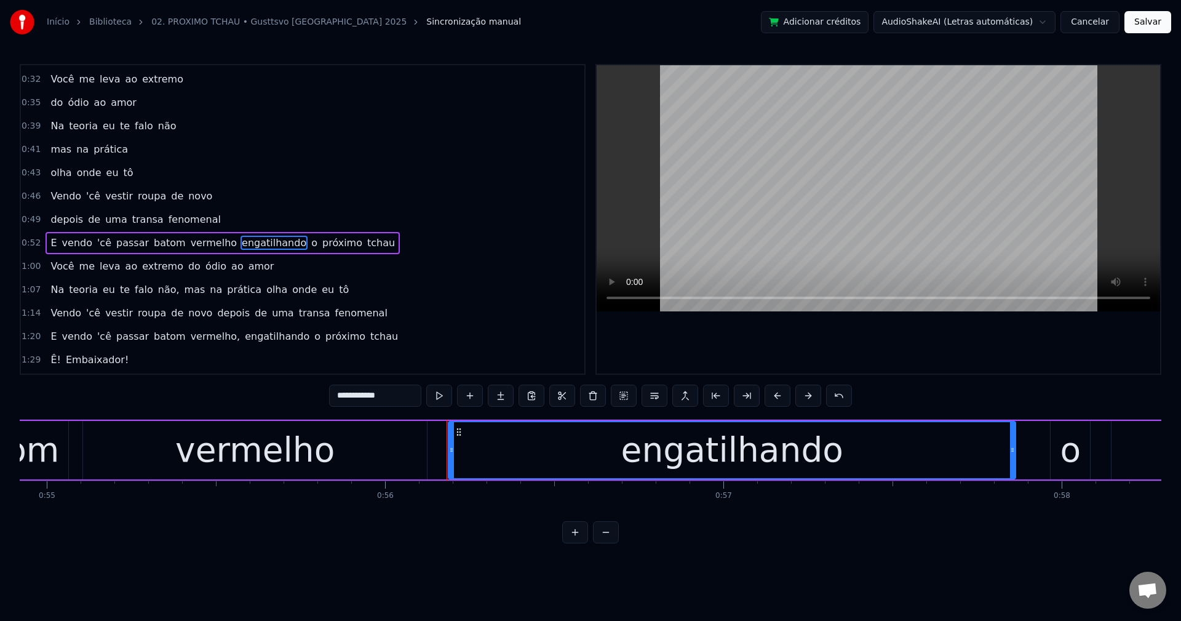
scroll to position [278, 0]
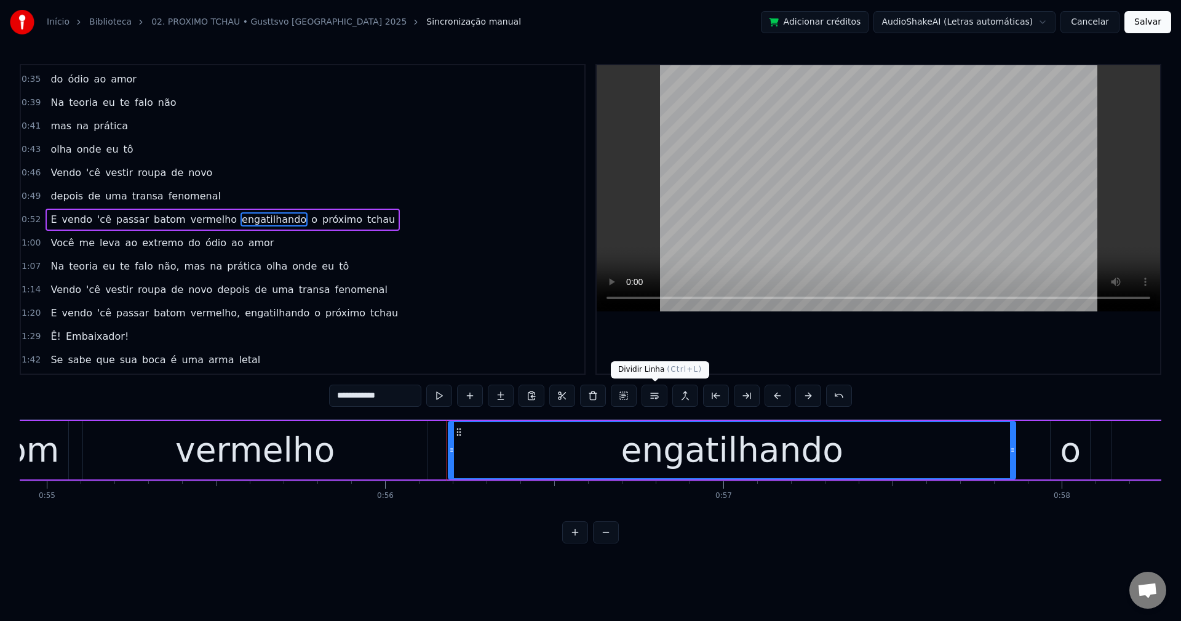
click at [653, 399] on button at bounding box center [655, 396] width 26 height 22
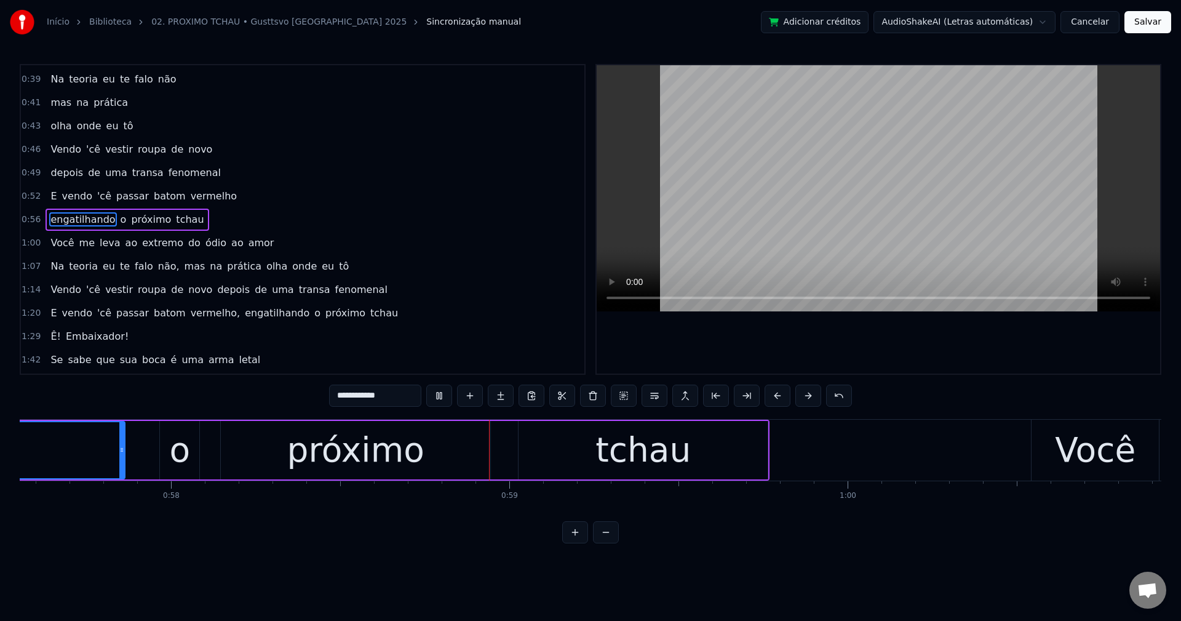
scroll to position [0, 19648]
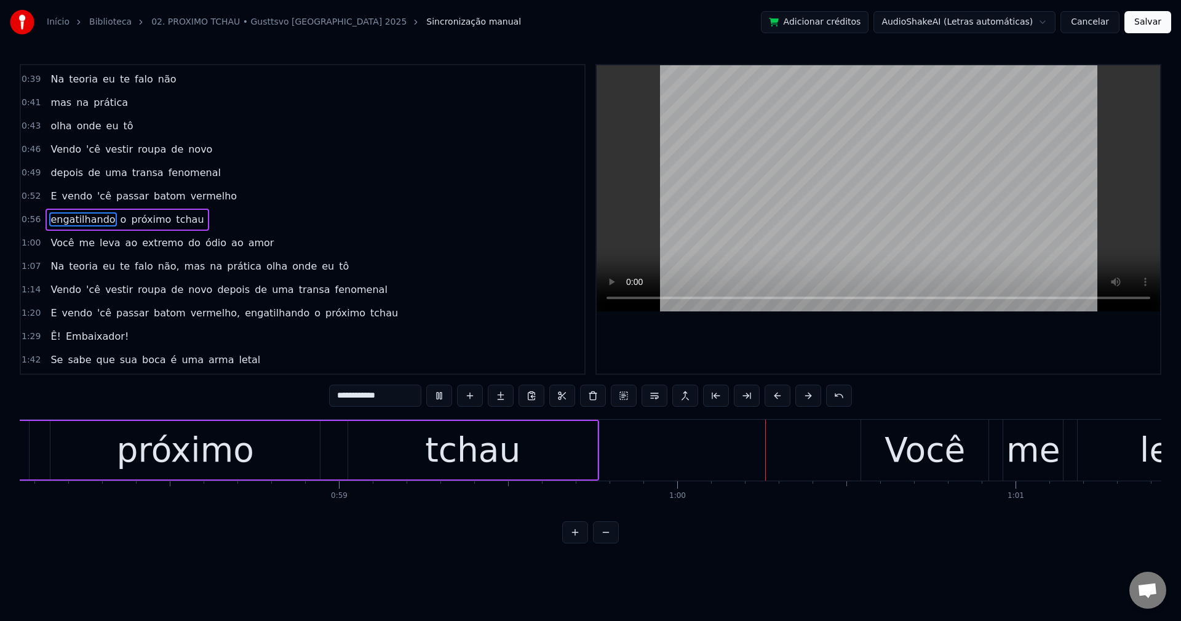
click at [187, 242] on span "do" at bounding box center [194, 243] width 15 height 14
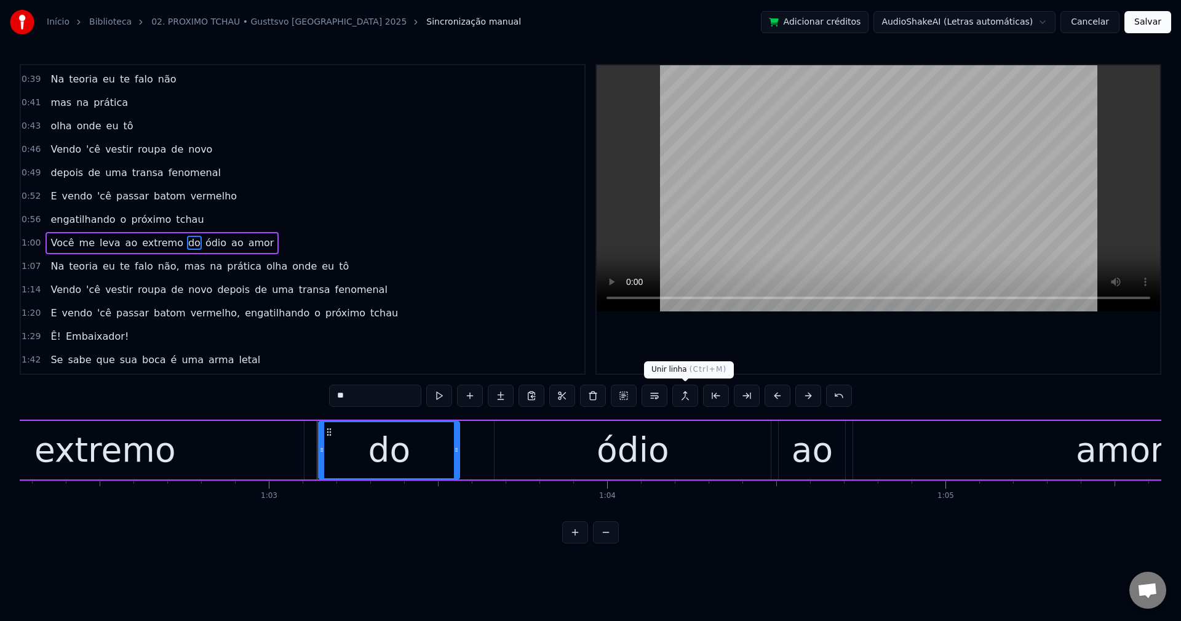
scroll to position [0, 21308]
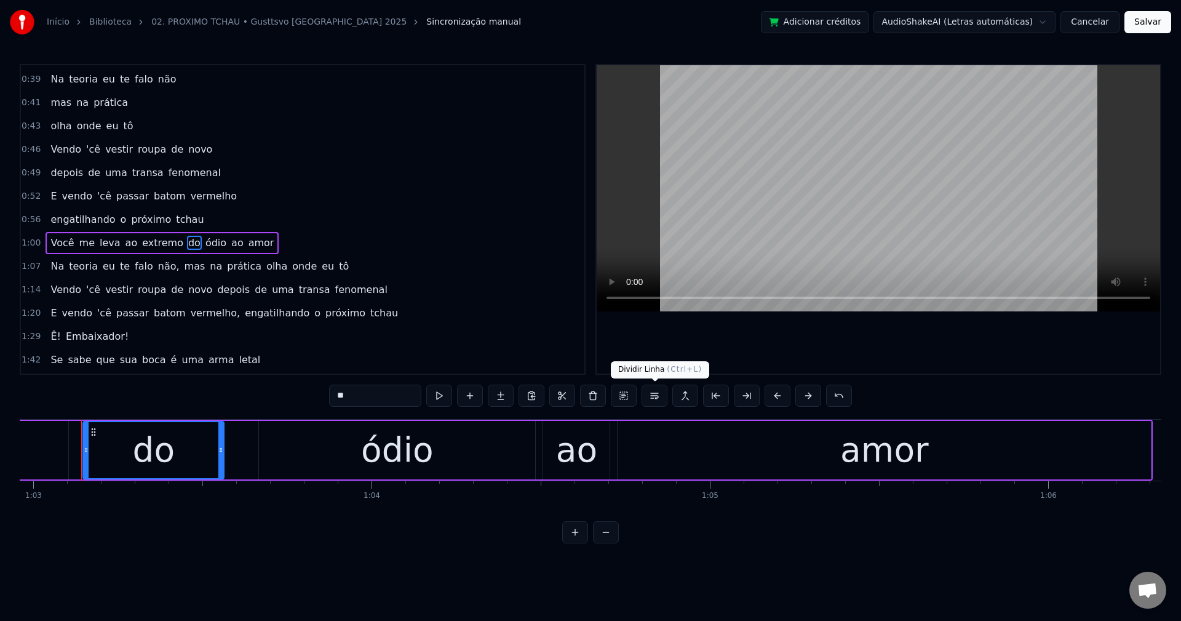
click at [660, 398] on button at bounding box center [655, 396] width 26 height 22
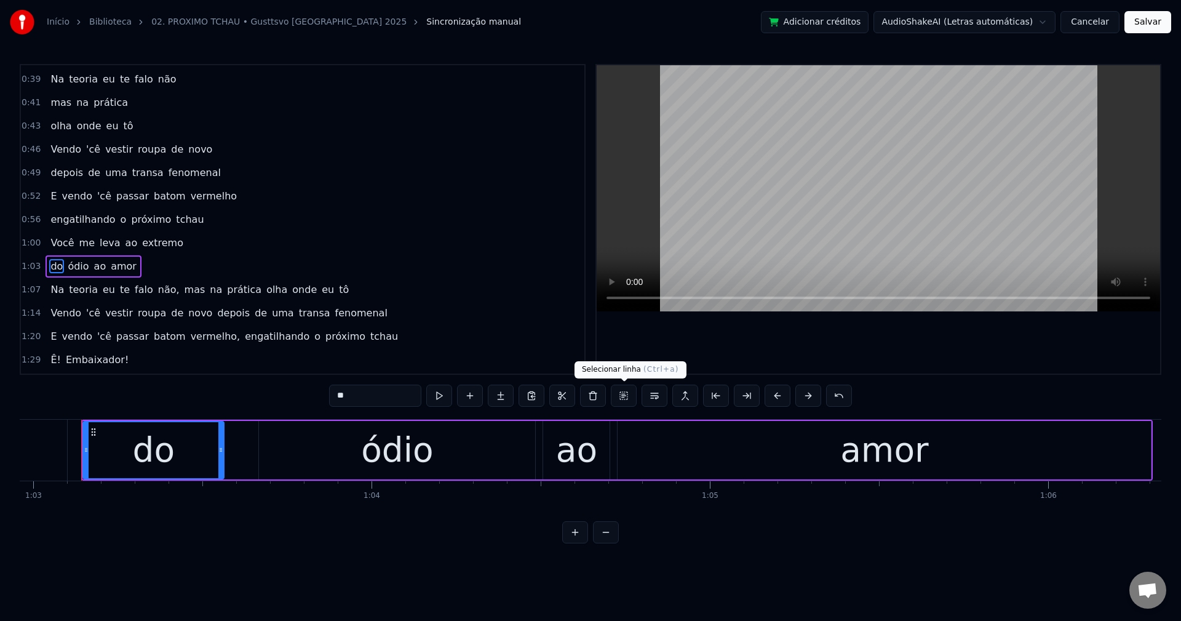
scroll to position [348, 0]
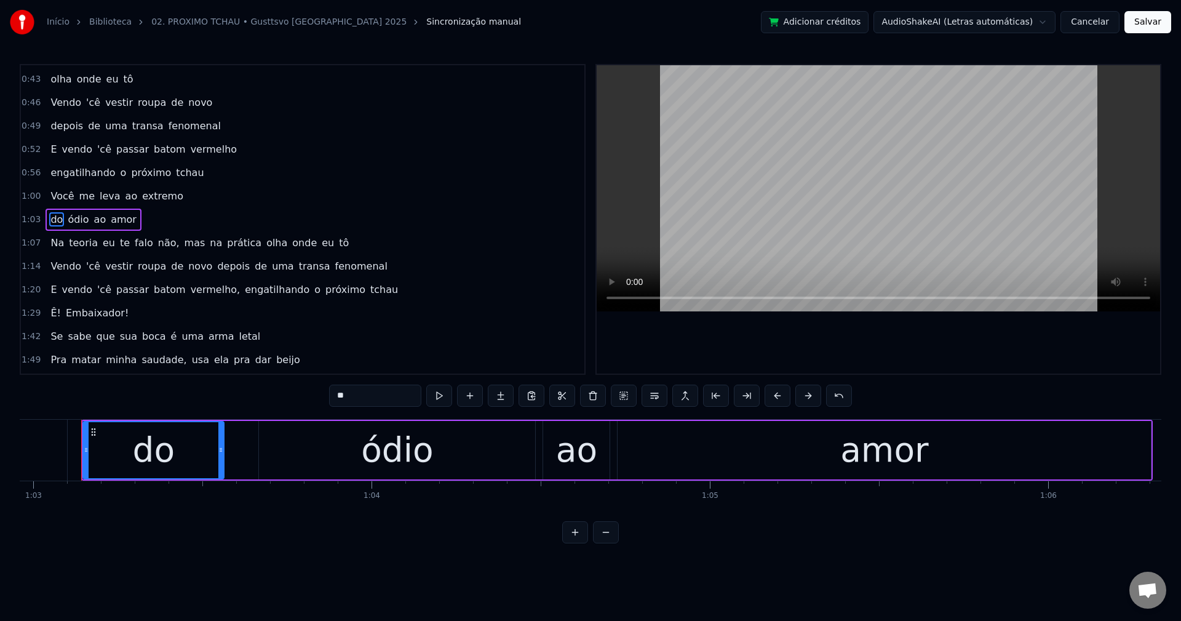
click at [158, 241] on span "não," at bounding box center [169, 243] width 24 height 14
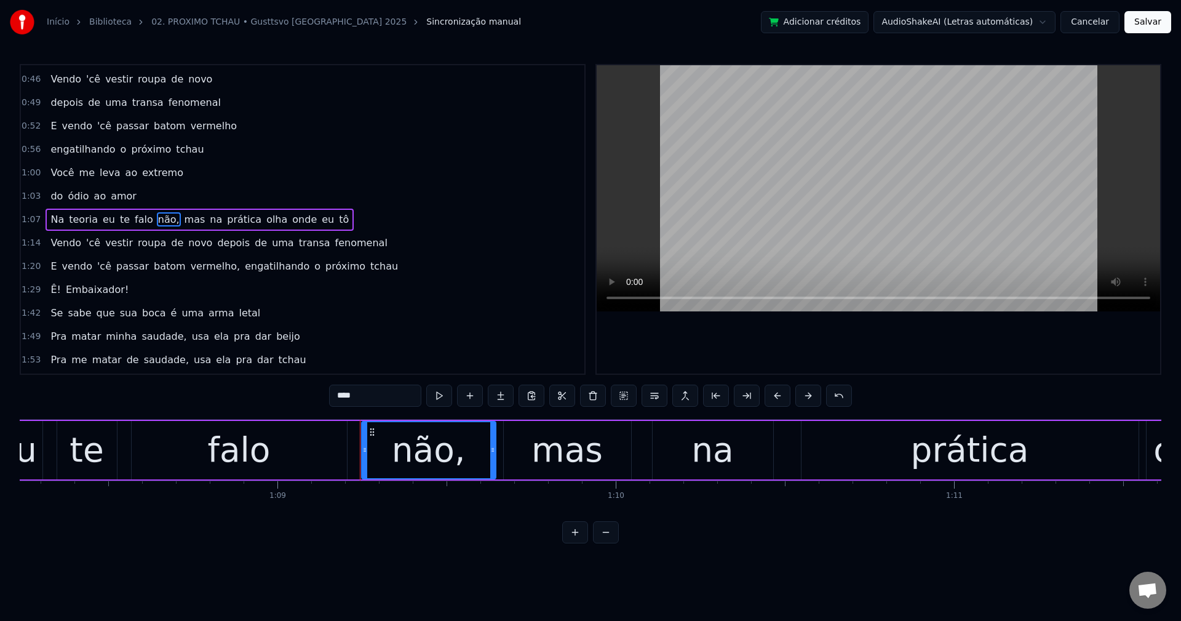
click at [398, 397] on input "****" at bounding box center [375, 396] width 92 height 22
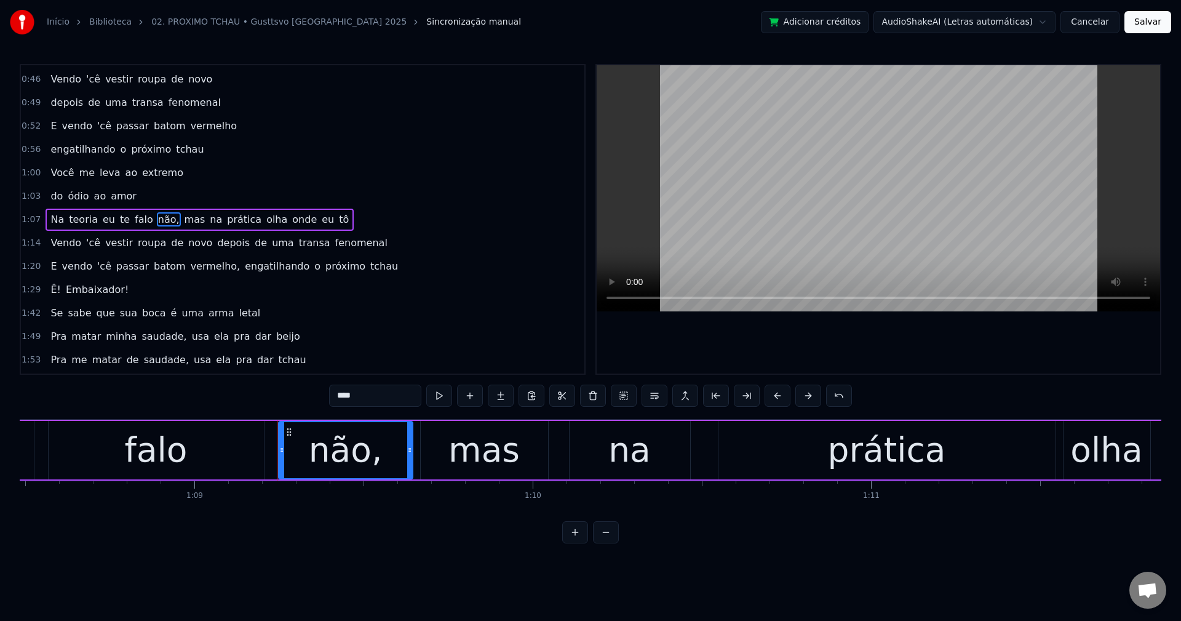
scroll to position [0, 23372]
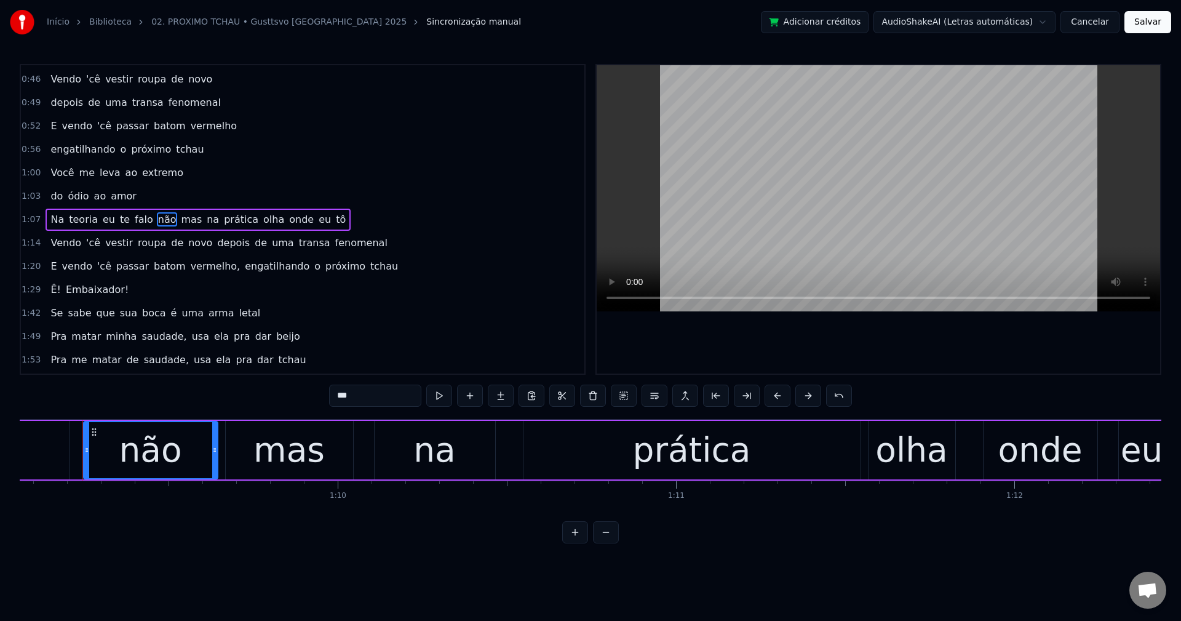
drag, startPoint x: 168, startPoint y: 217, endPoint x: 172, endPoint y: 225, distance: 8.8
click at [180, 217] on span "mas" at bounding box center [191, 219] width 23 height 14
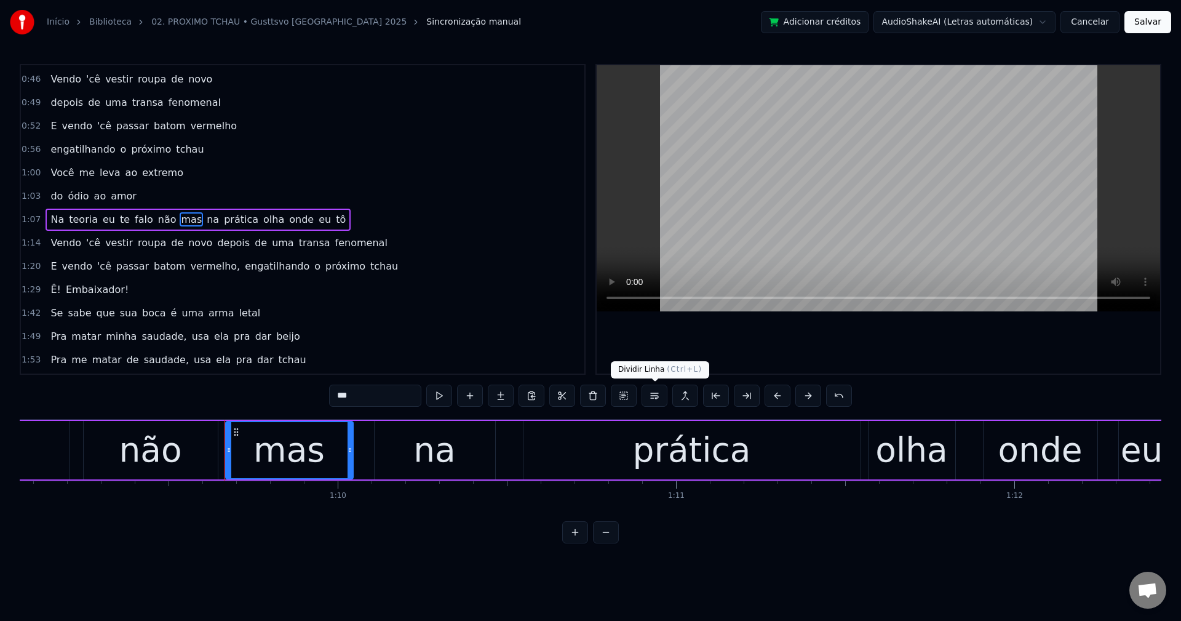
drag, startPoint x: 650, startPoint y: 394, endPoint x: 473, endPoint y: 342, distance: 184.8
click at [649, 394] on button at bounding box center [655, 396] width 26 height 22
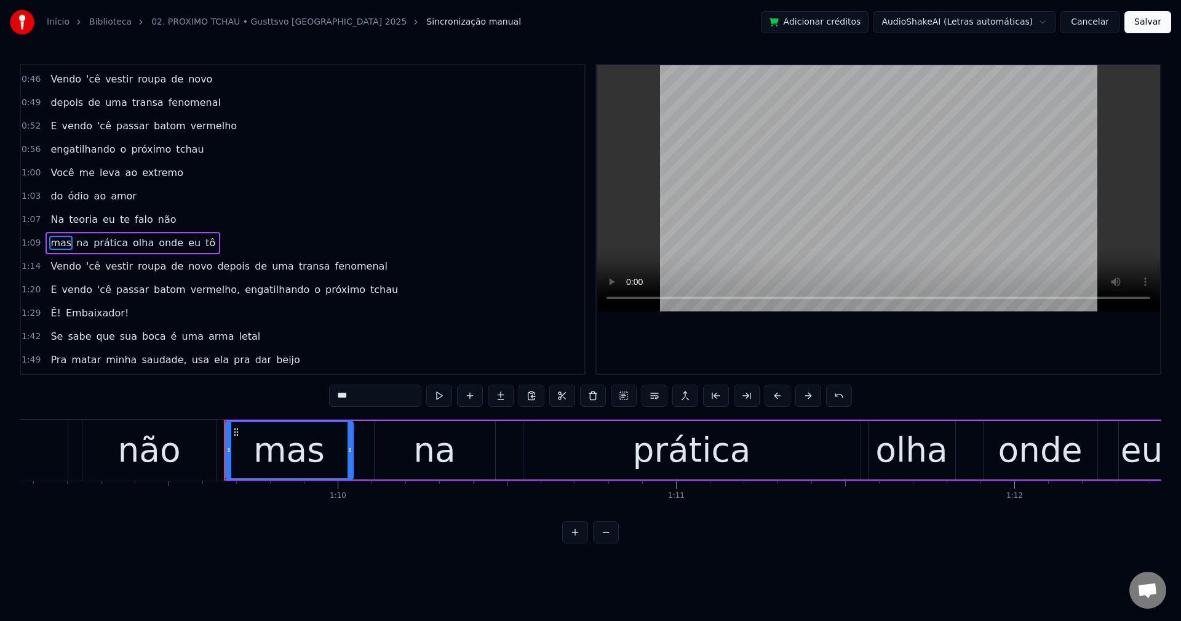
scroll to position [395, 0]
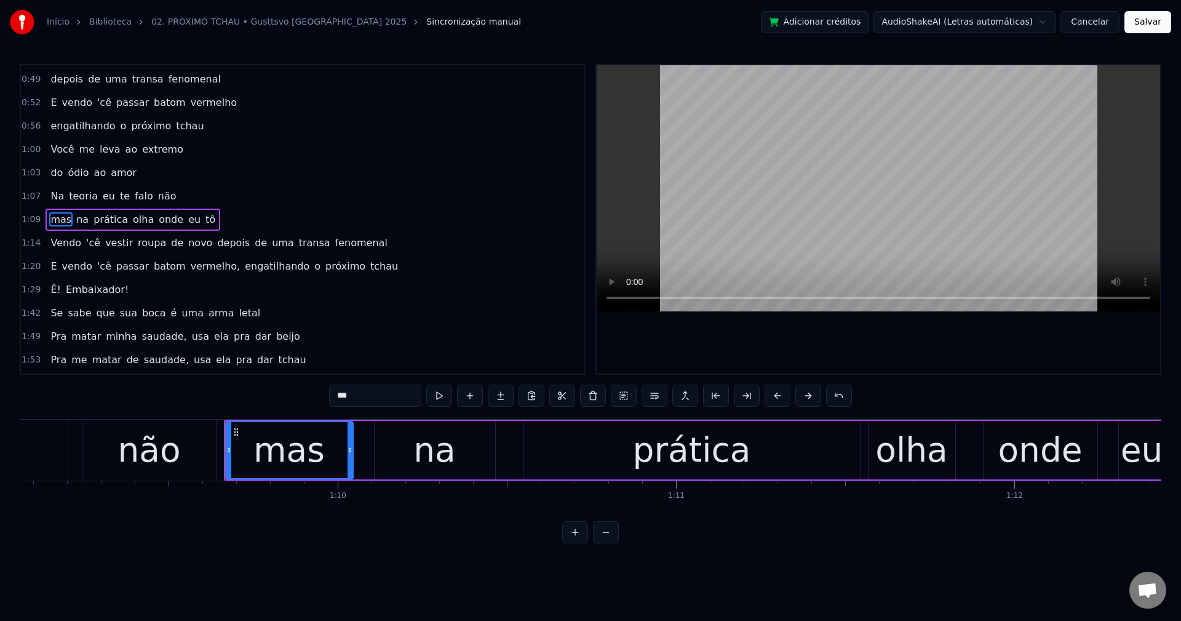
click at [132, 220] on span "olha" at bounding box center [143, 219] width 23 height 14
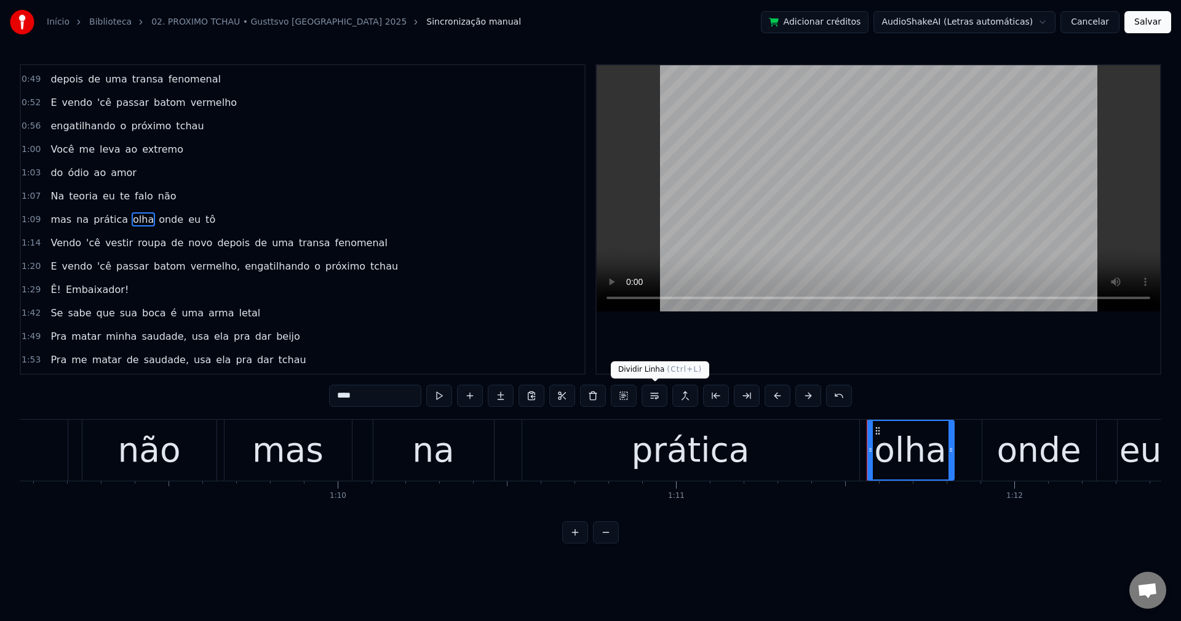
click at [655, 403] on button at bounding box center [655, 396] width 26 height 22
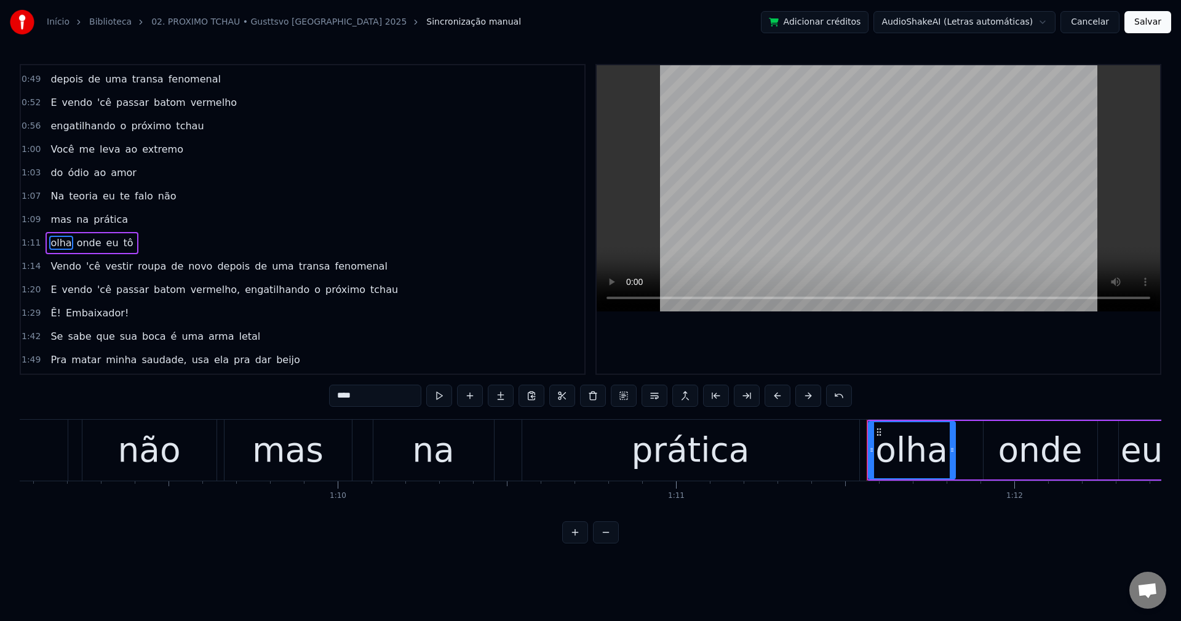
scroll to position [418, 0]
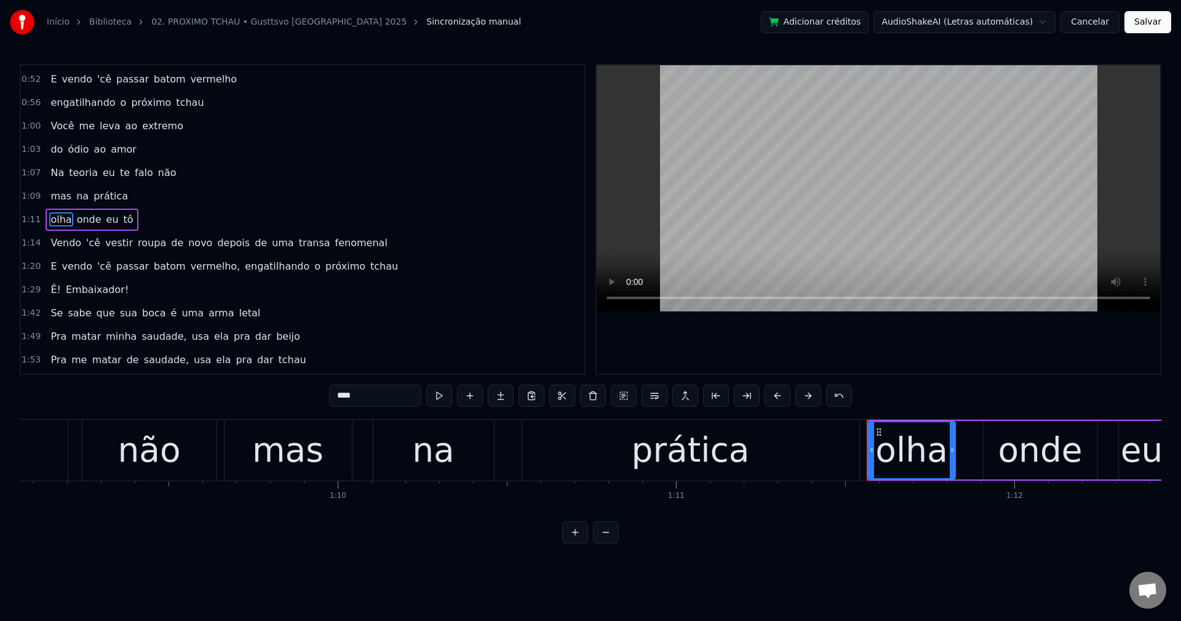
click at [170, 244] on span "de" at bounding box center [177, 243] width 15 height 14
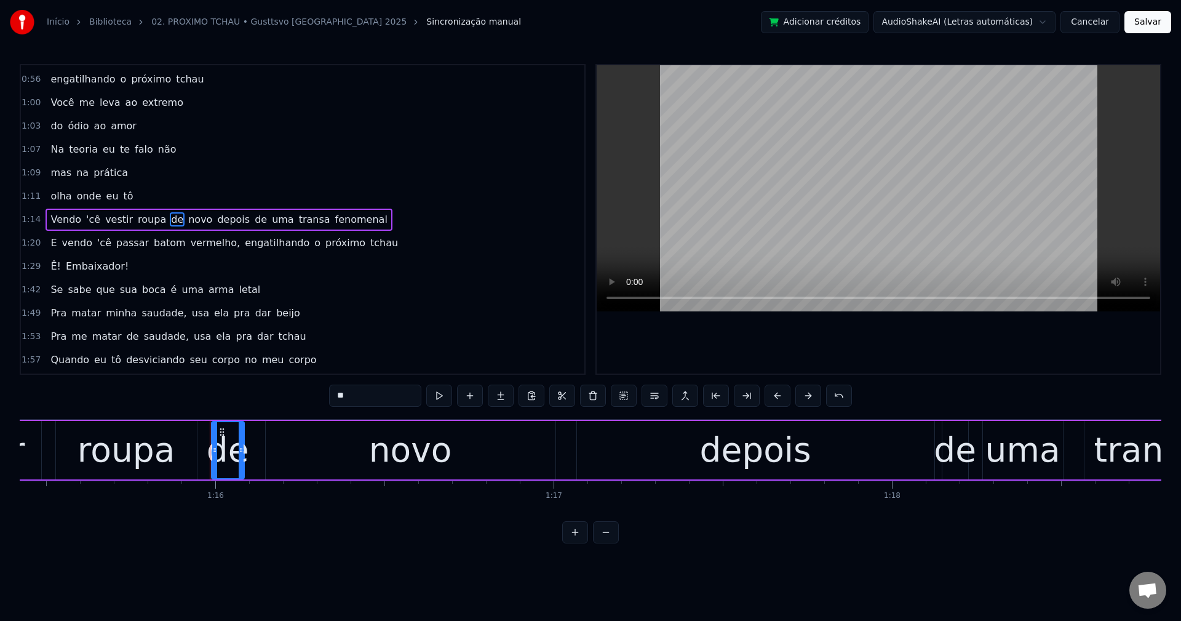
scroll to position [0, 25653]
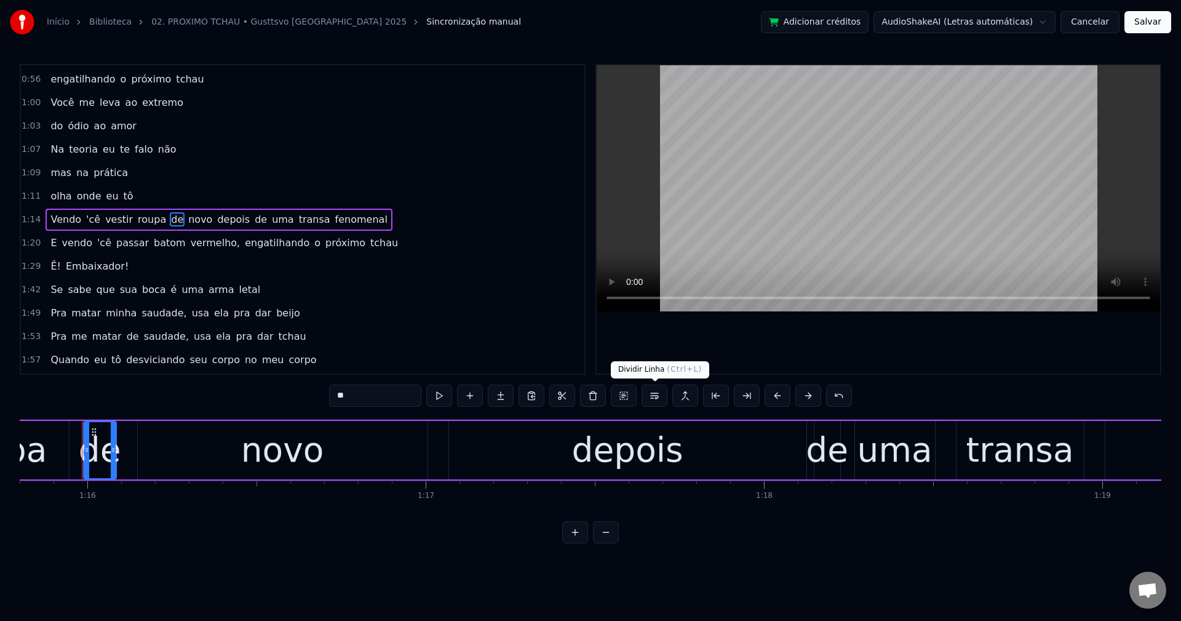
click at [649, 393] on button at bounding box center [655, 396] width 26 height 22
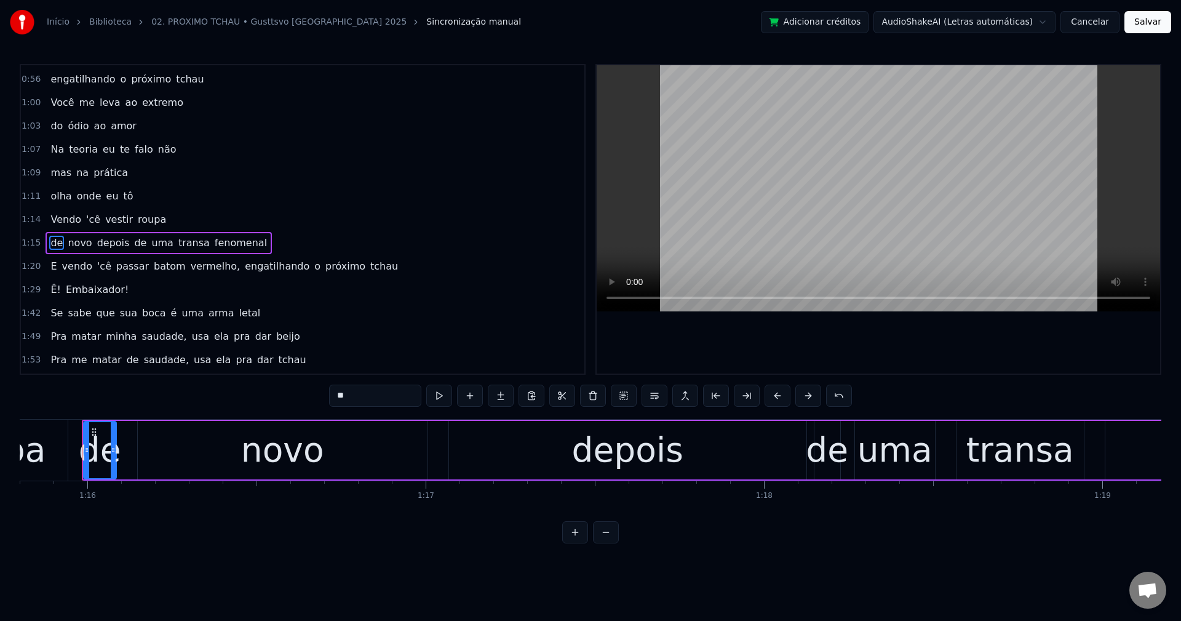
scroll to position [465, 0]
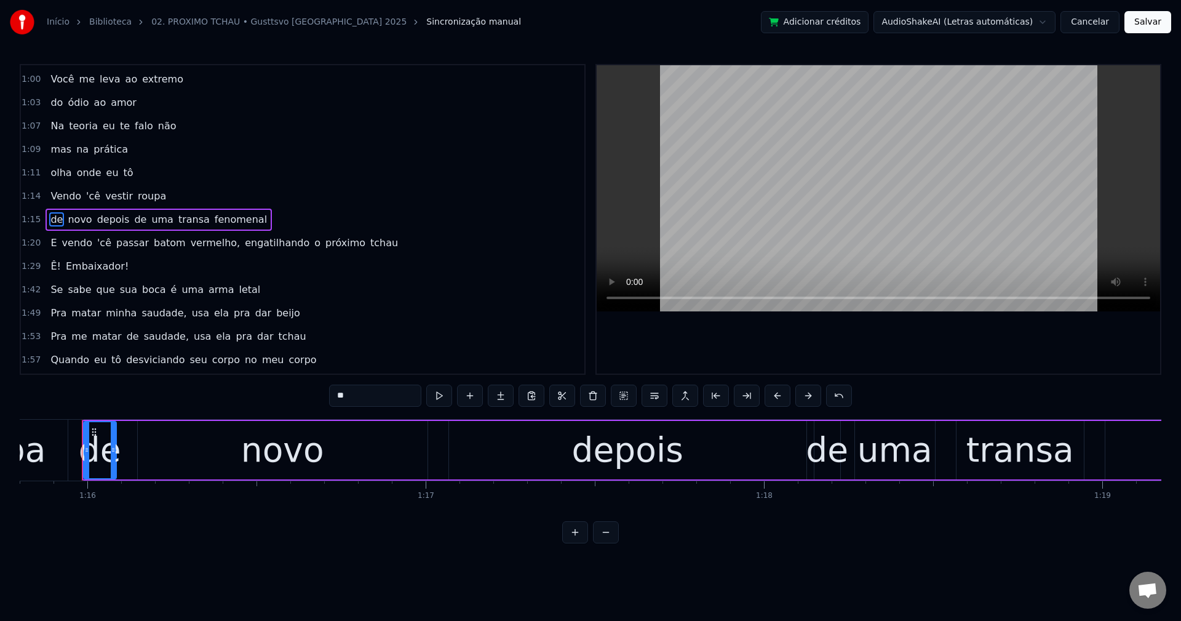
click at [133, 217] on span "de" at bounding box center [140, 219] width 15 height 14
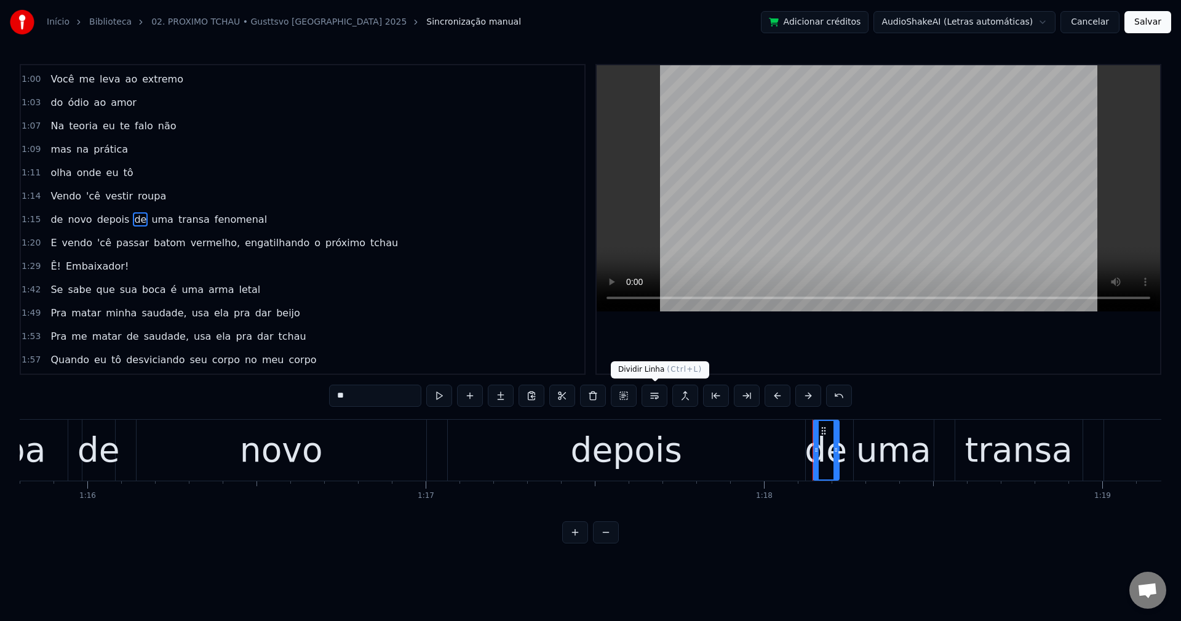
click at [660, 398] on button at bounding box center [655, 396] width 26 height 22
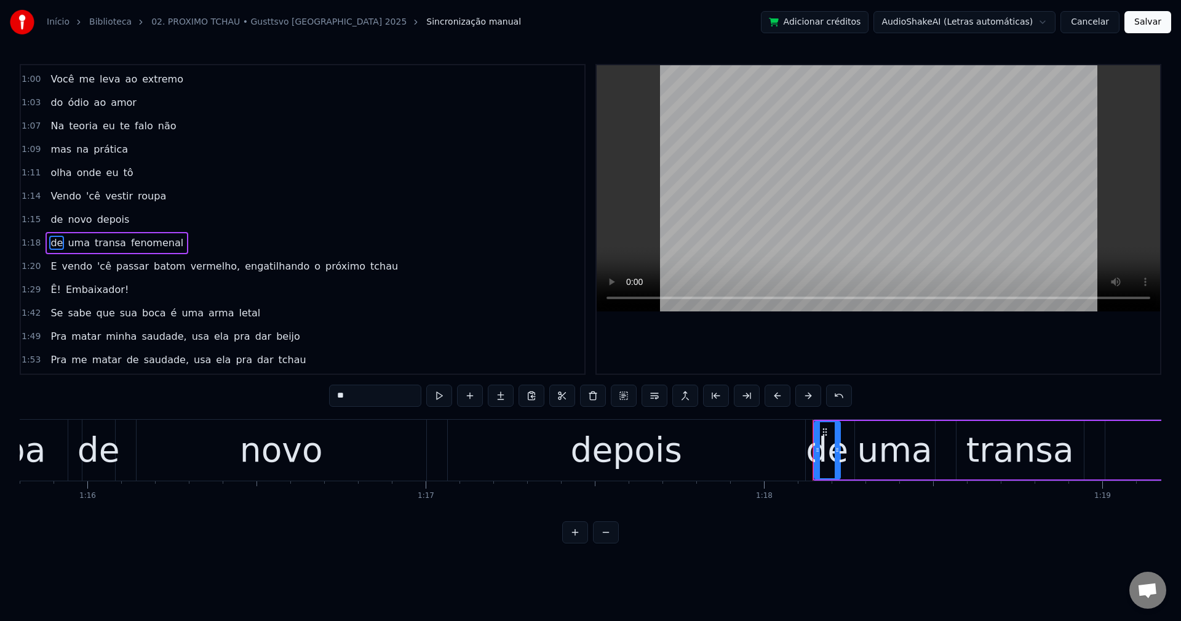
scroll to position [489, 0]
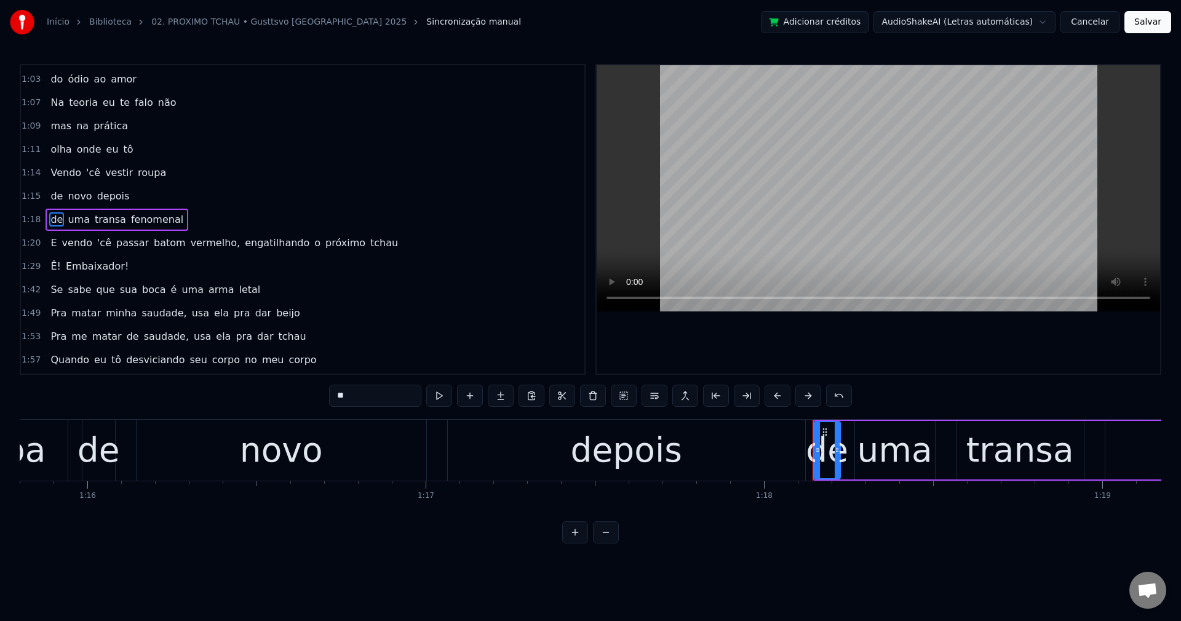
click at [52, 241] on span "E" at bounding box center [53, 243] width 9 height 14
type input "*"
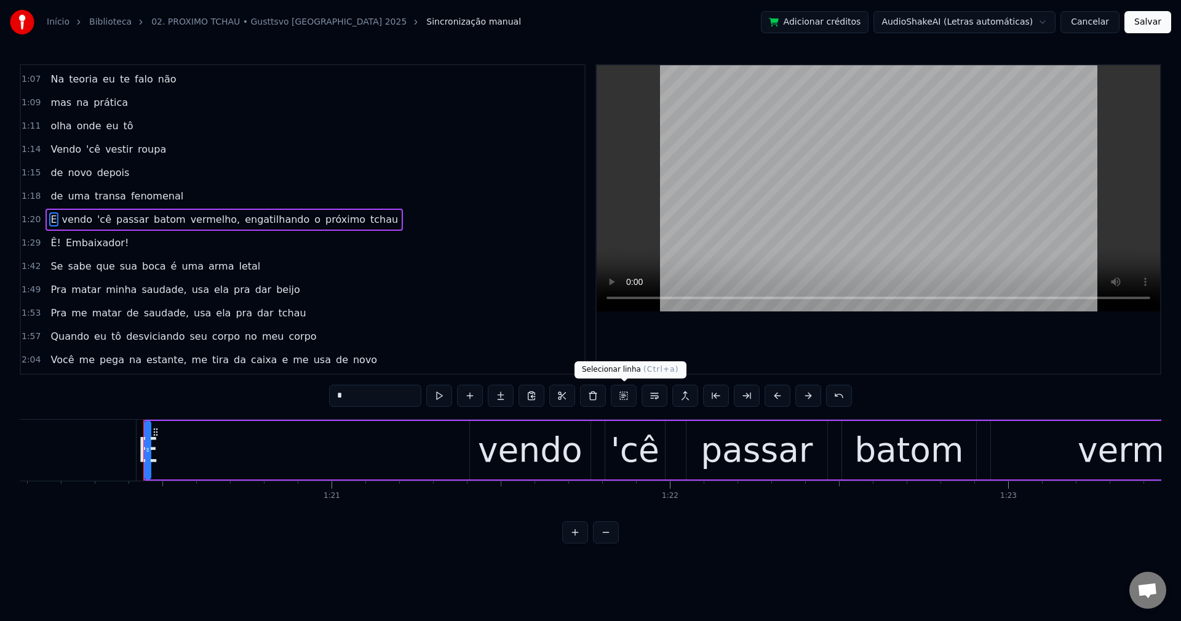
scroll to position [0, 27163]
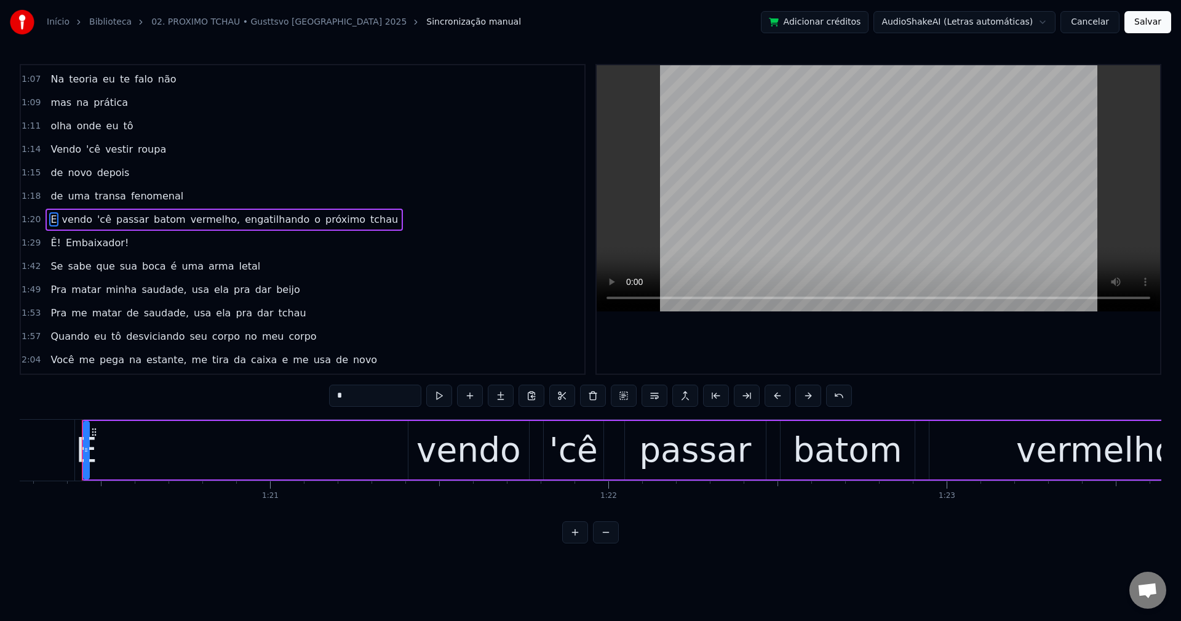
click at [597, 396] on button at bounding box center [593, 396] width 26 height 22
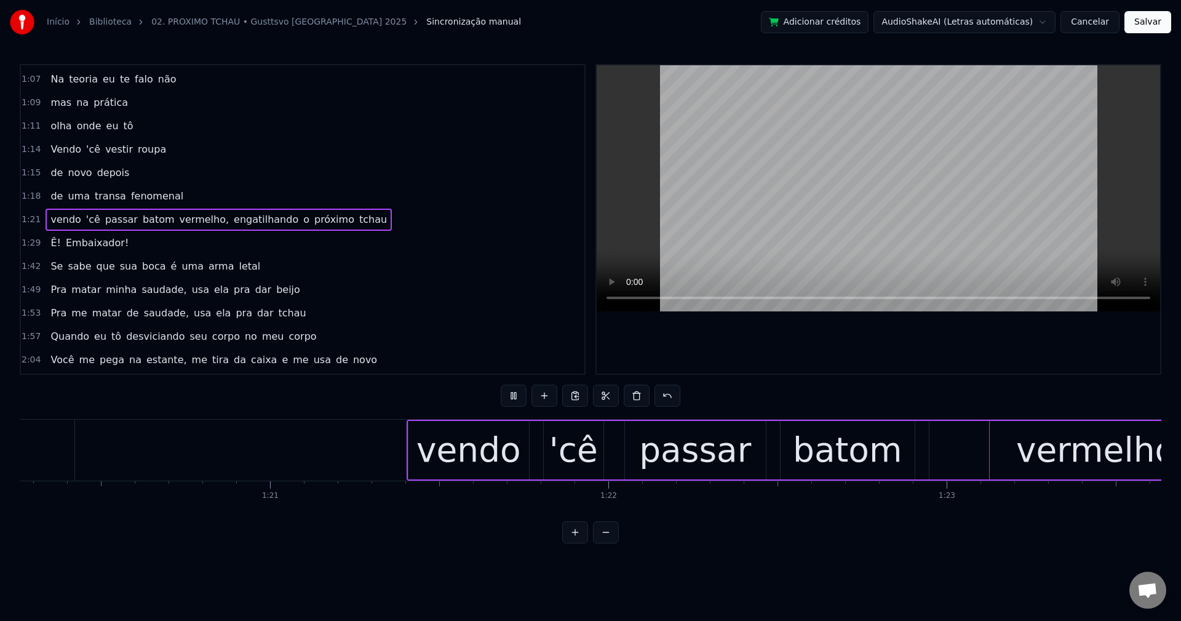
click at [186, 215] on span "vermelho," at bounding box center [204, 219] width 52 height 14
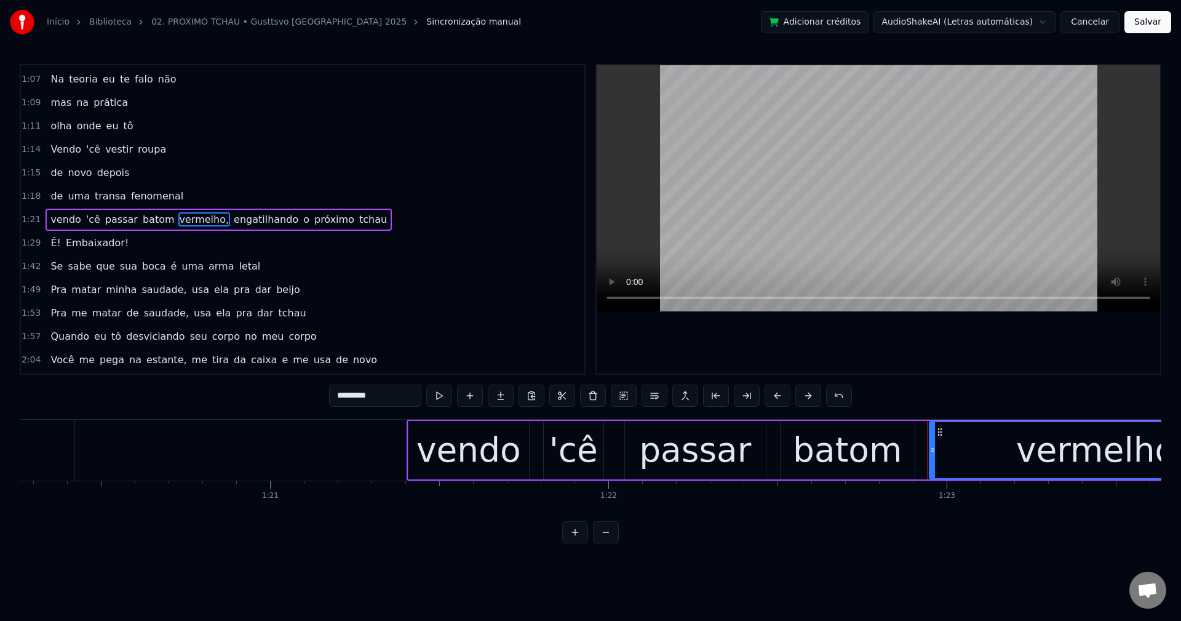
drag, startPoint x: 647, startPoint y: 395, endPoint x: 180, endPoint y: 212, distance: 501.0
click at [180, 212] on div "0:03 Se sabe que sua boca 0:06 é uma arma letal 0:10 Pra matar minha saudade 0:…" at bounding box center [591, 303] width 1142 height 479
click at [398, 399] on input "*********" at bounding box center [375, 396] width 92 height 22
click at [233, 213] on span "engatilhando" at bounding box center [263, 219] width 67 height 14
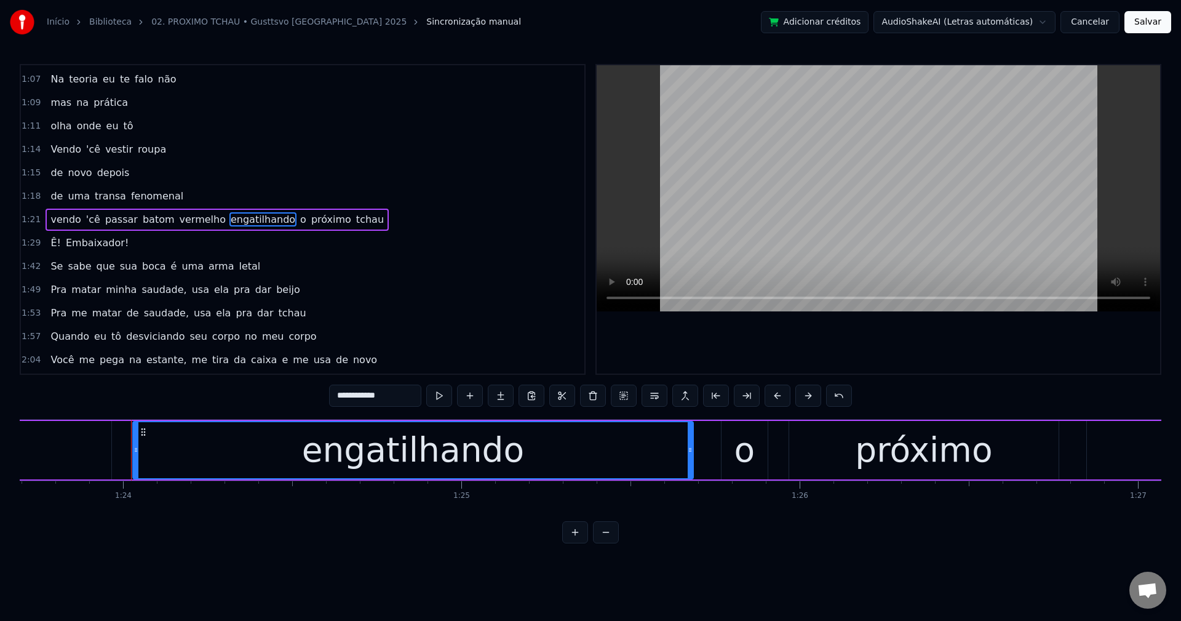
scroll to position [0, 28374]
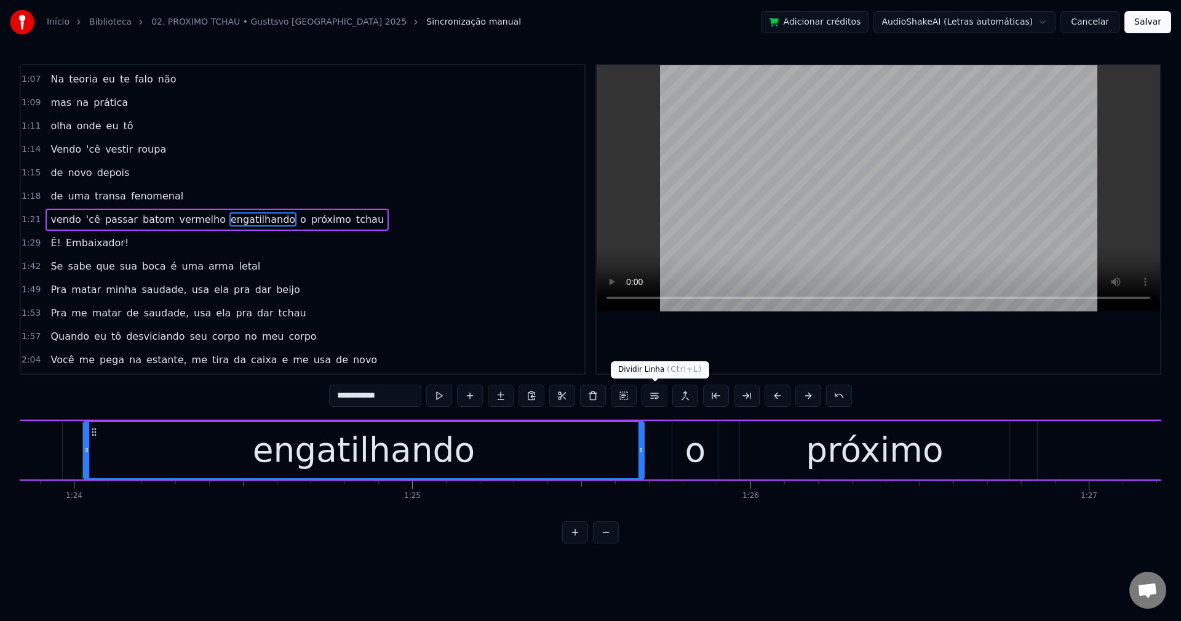
click at [654, 398] on button at bounding box center [655, 396] width 26 height 22
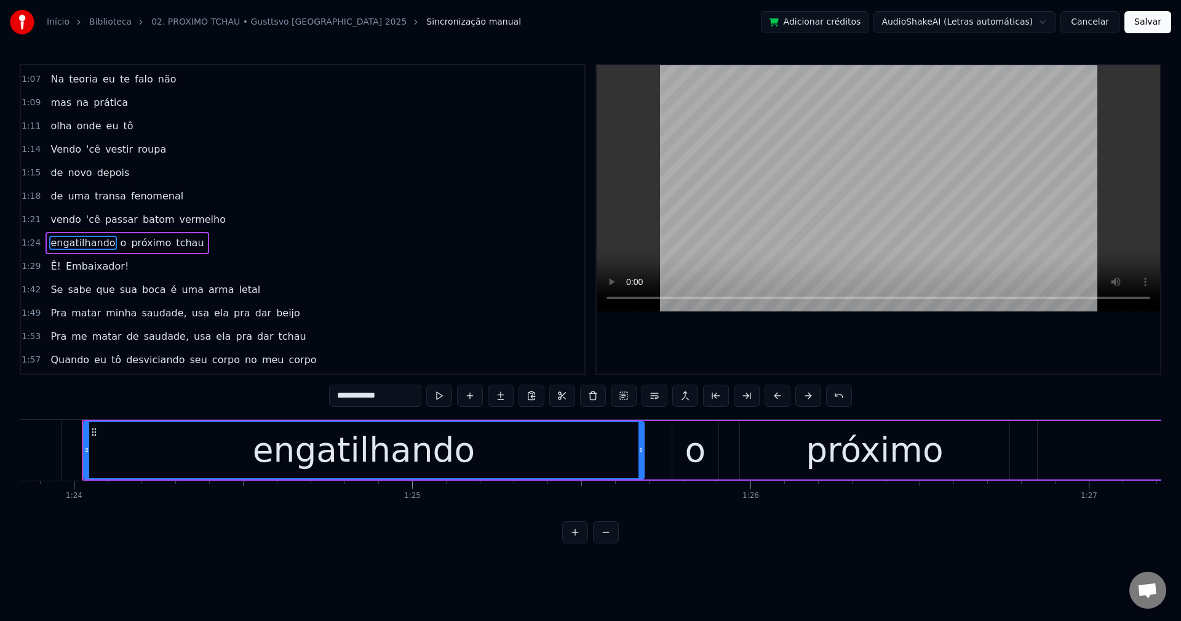
scroll to position [535, 0]
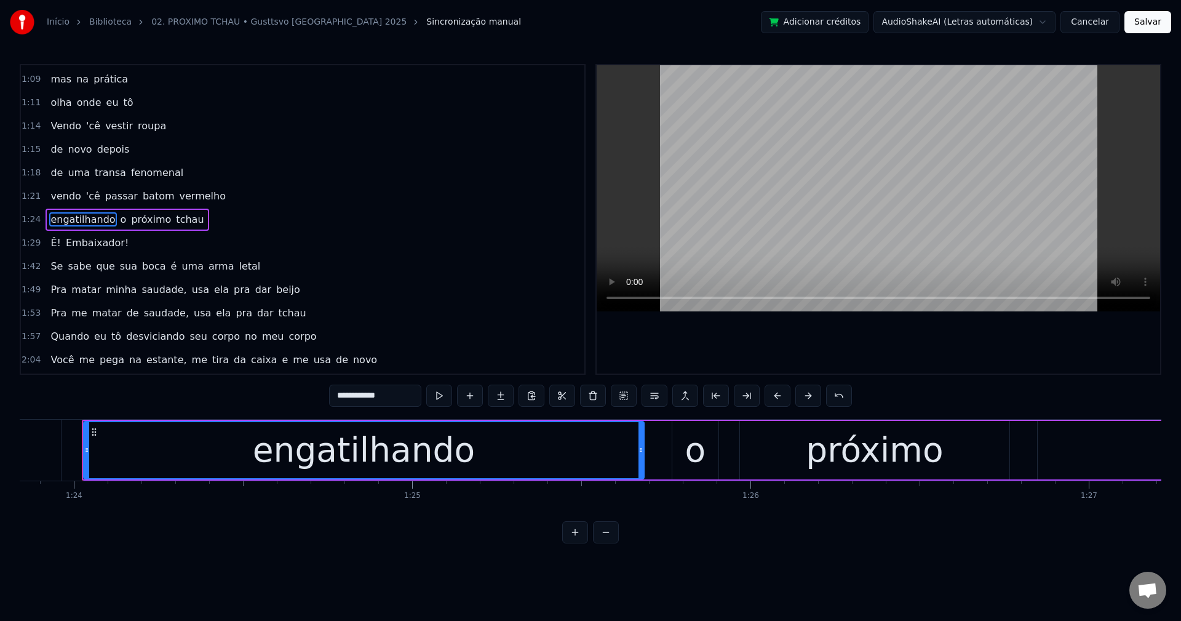
click at [65, 244] on span "Embaixador!" at bounding box center [97, 243] width 65 height 14
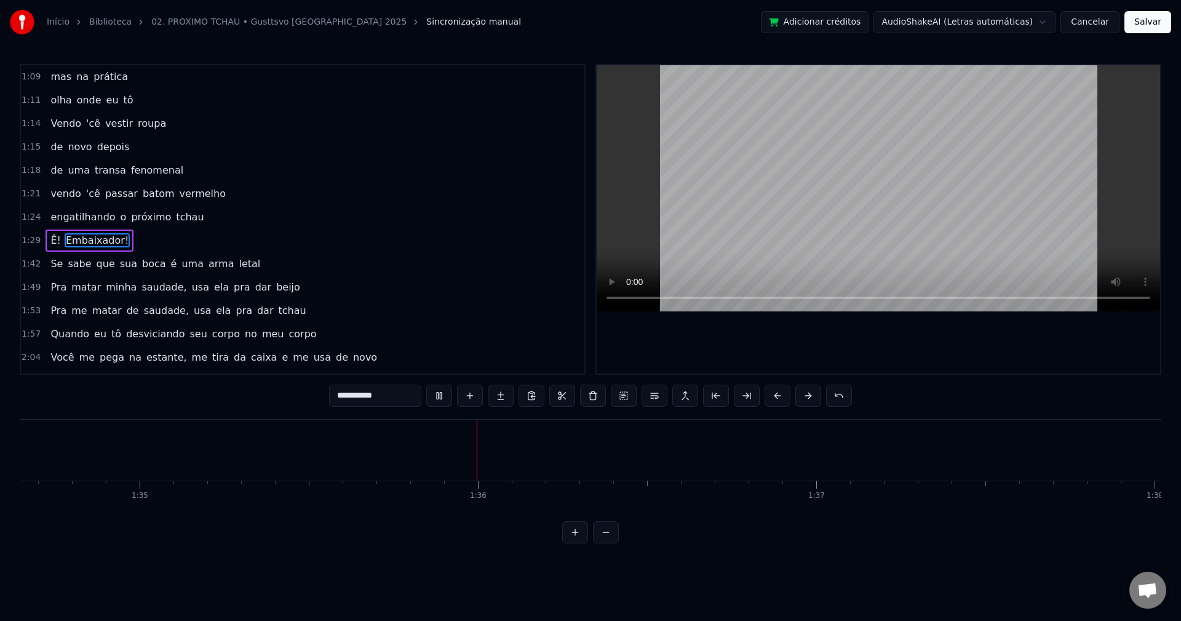
scroll to position [0, 32094]
click at [54, 236] on span "Ê!" at bounding box center [55, 240] width 13 height 14
type input "**"
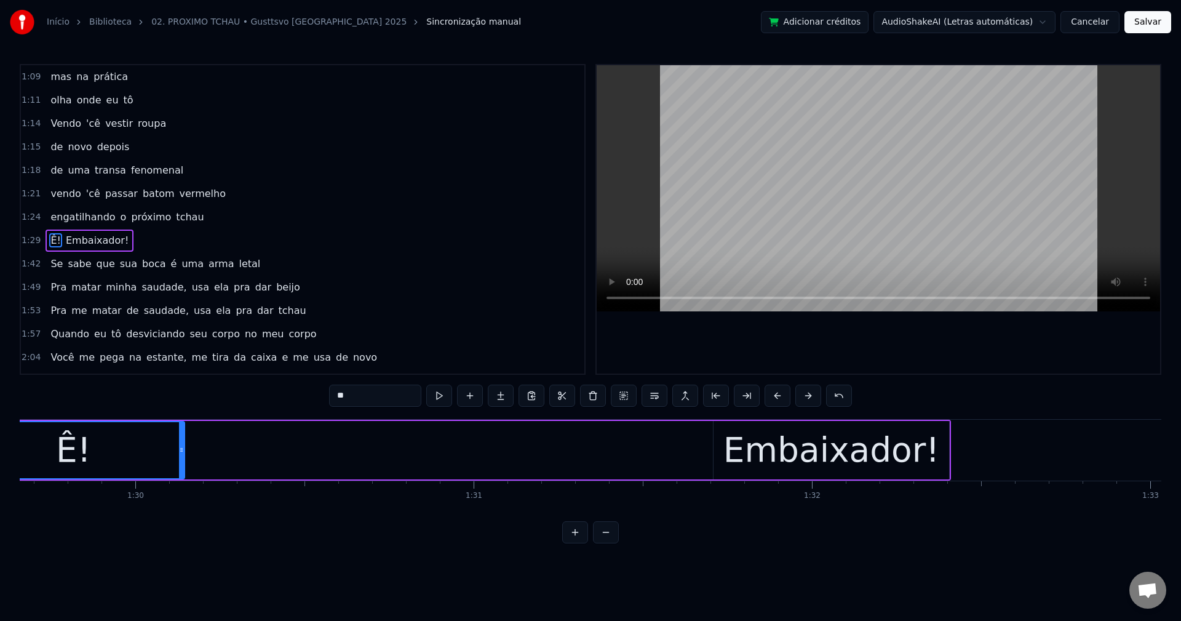
click at [73, 231] on div "Ê! Embaixador!" at bounding box center [90, 241] width 88 height 22
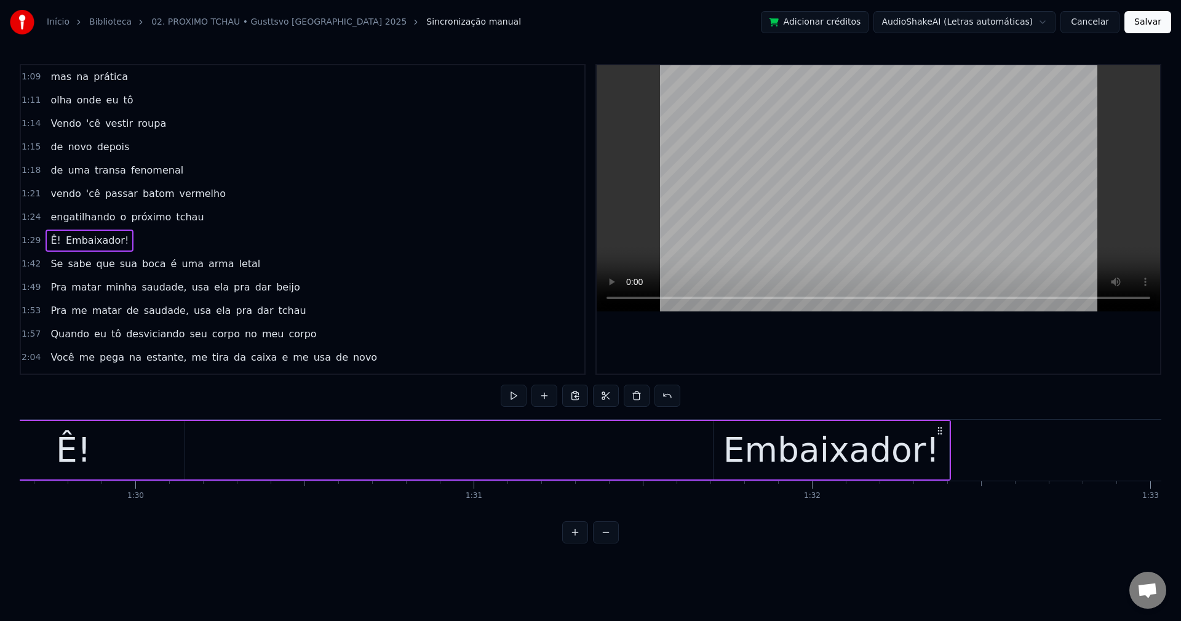
scroll to position [0, 30222]
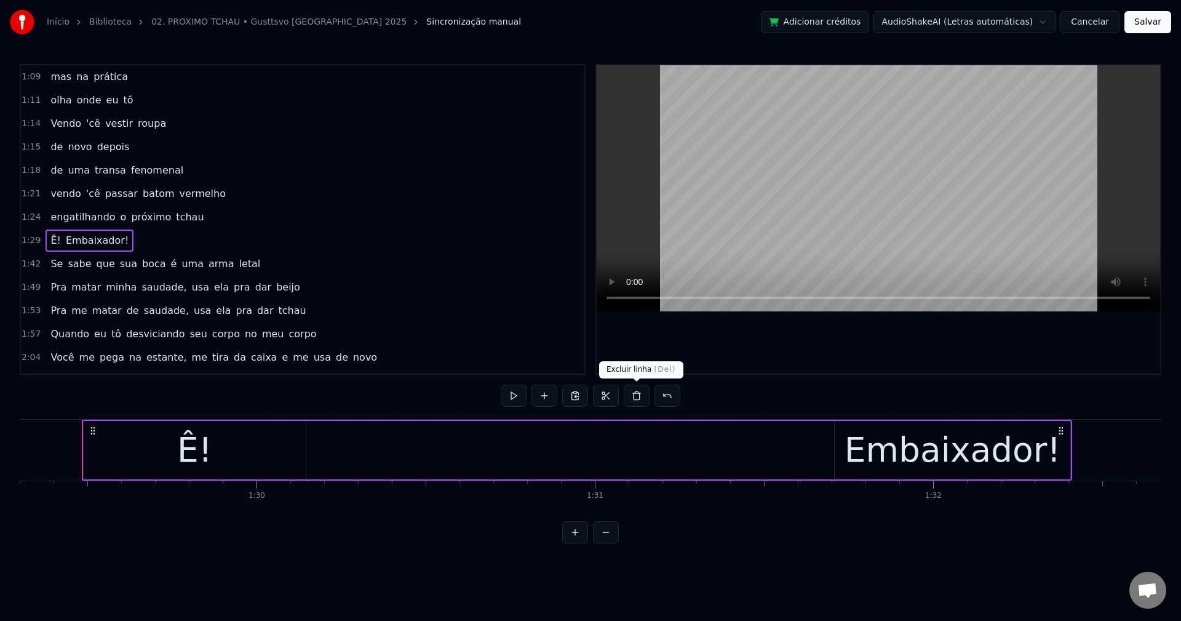
click at [639, 400] on button at bounding box center [637, 396] width 26 height 22
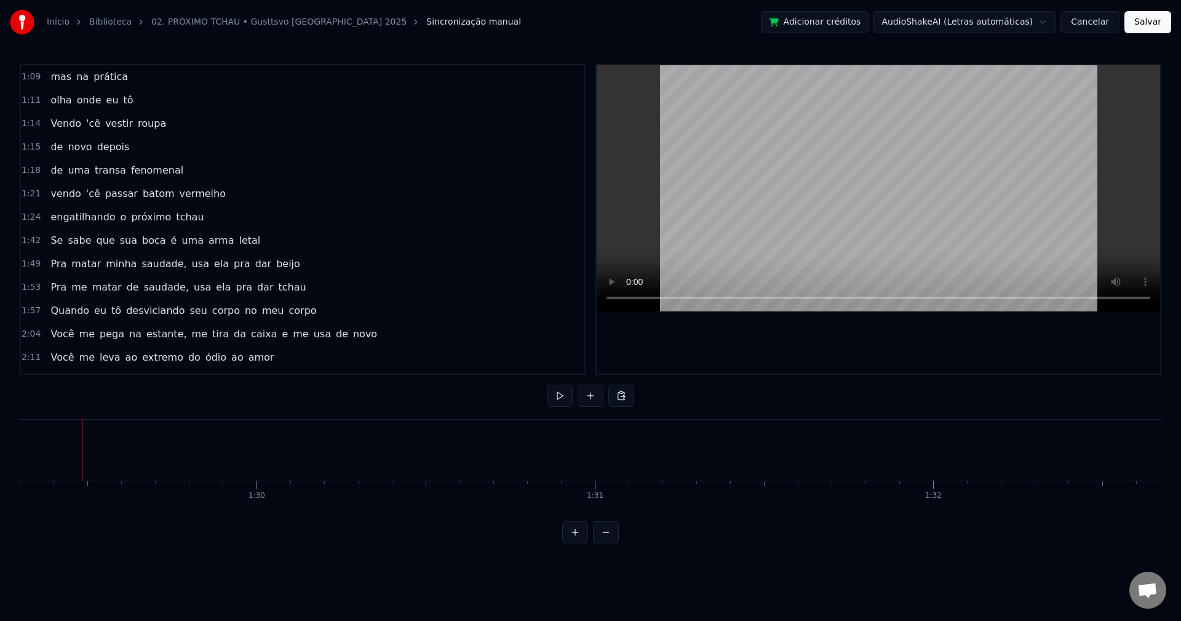
click at [170, 245] on span "é" at bounding box center [174, 240] width 9 height 14
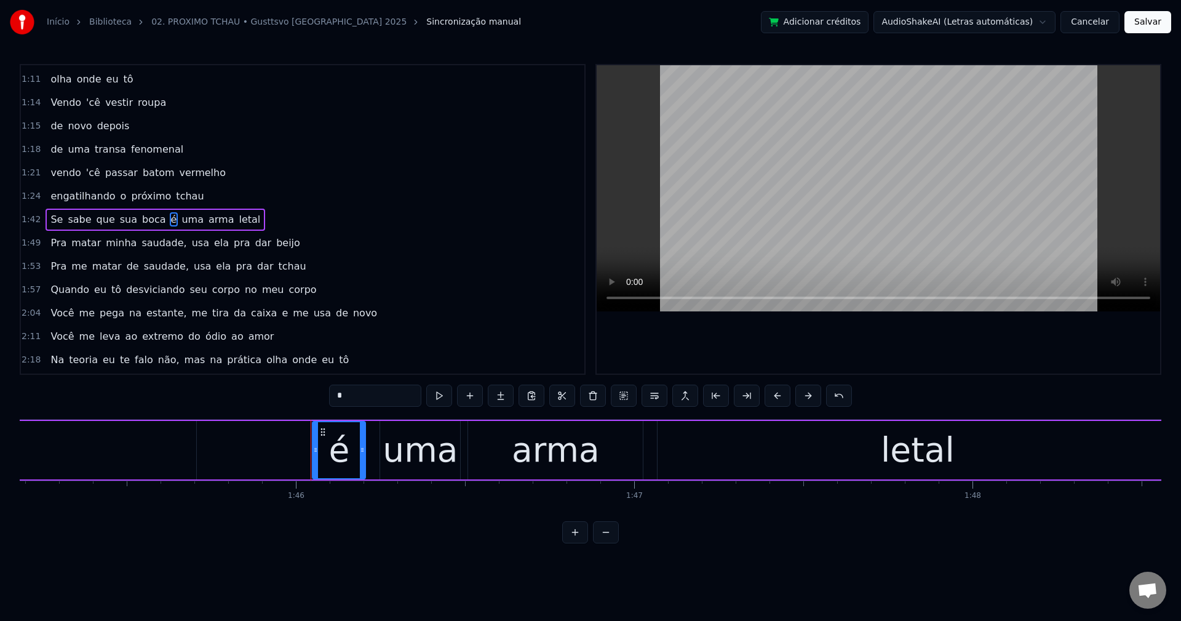
scroll to position [0, 35827]
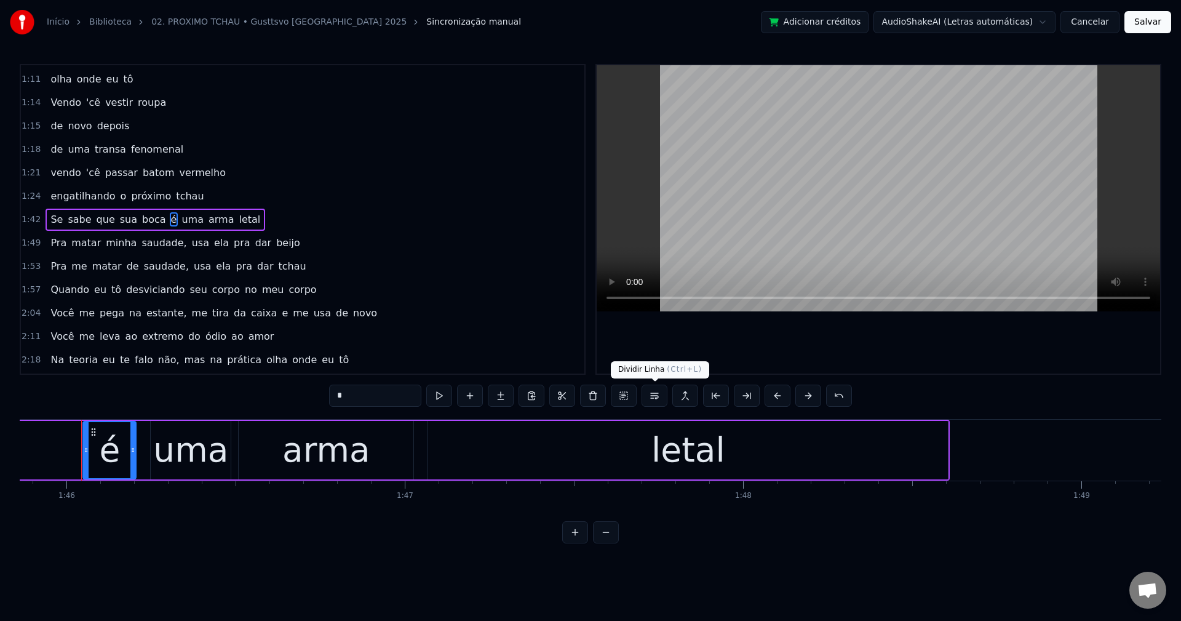
drag, startPoint x: 654, startPoint y: 398, endPoint x: 331, endPoint y: 305, distance: 336.1
click at [653, 399] on button at bounding box center [655, 396] width 26 height 22
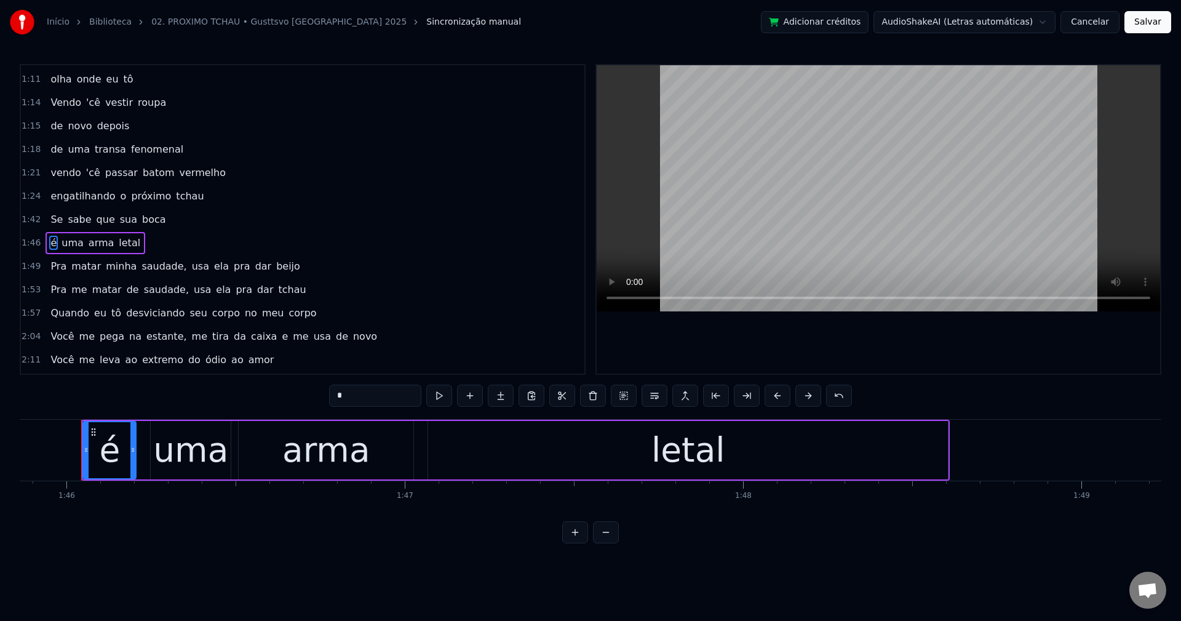
scroll to position [582, 0]
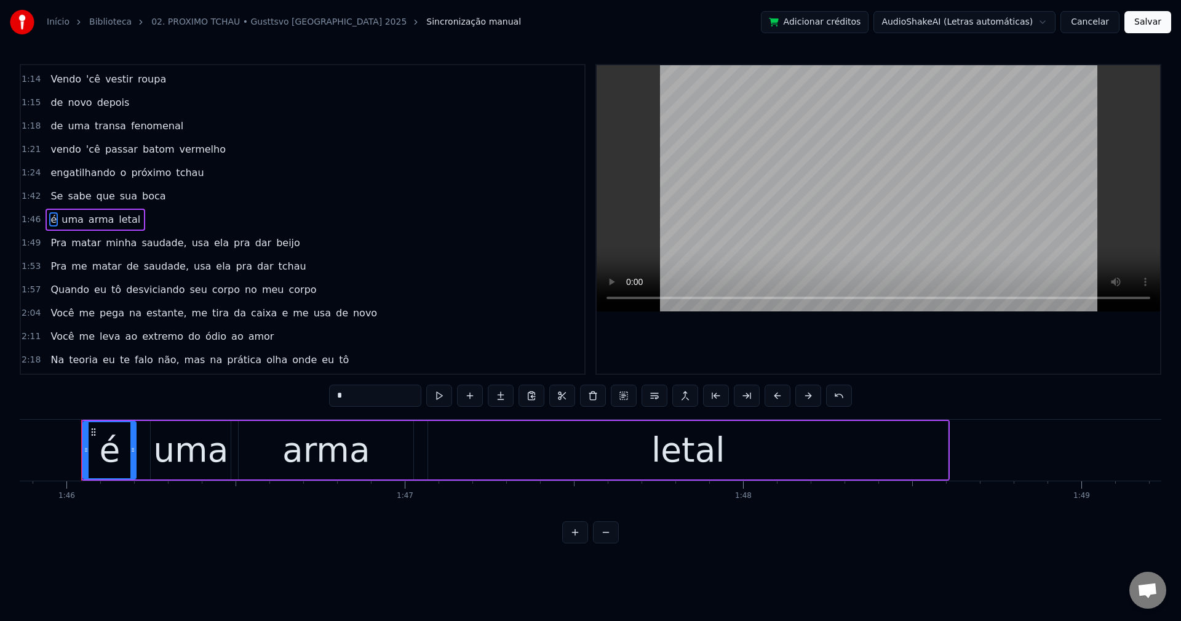
drag, startPoint x: 145, startPoint y: 242, endPoint x: 249, endPoint y: 305, distance: 121.5
click at [146, 242] on span "saudade," at bounding box center [163, 243] width 47 height 14
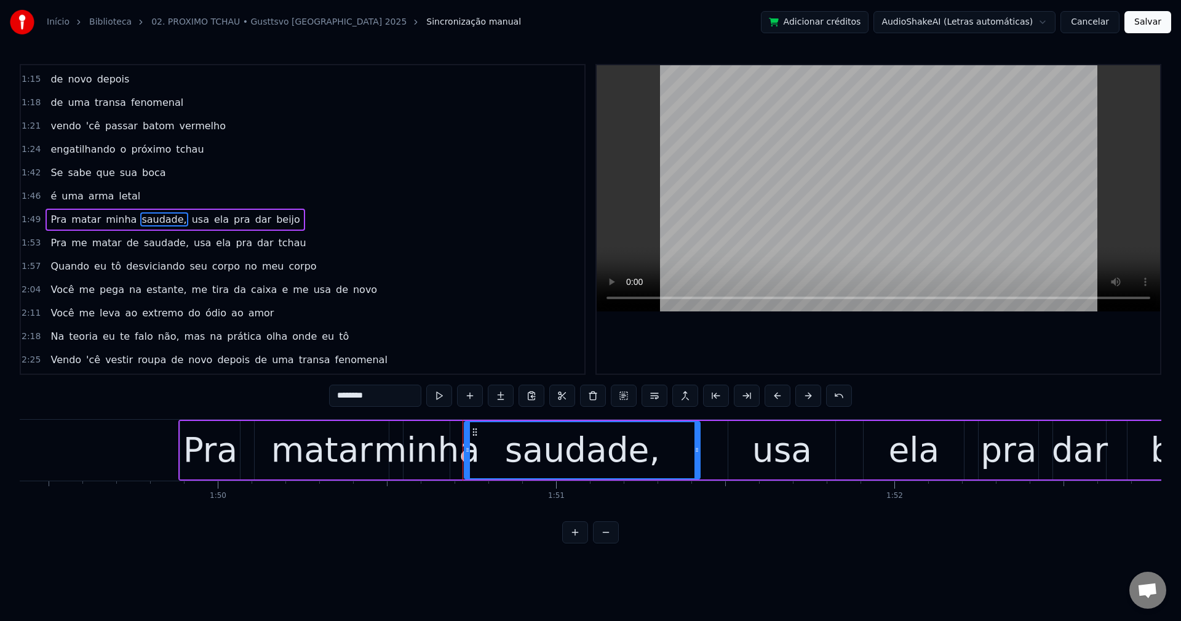
click at [401, 393] on input "********" at bounding box center [375, 396] width 92 height 22
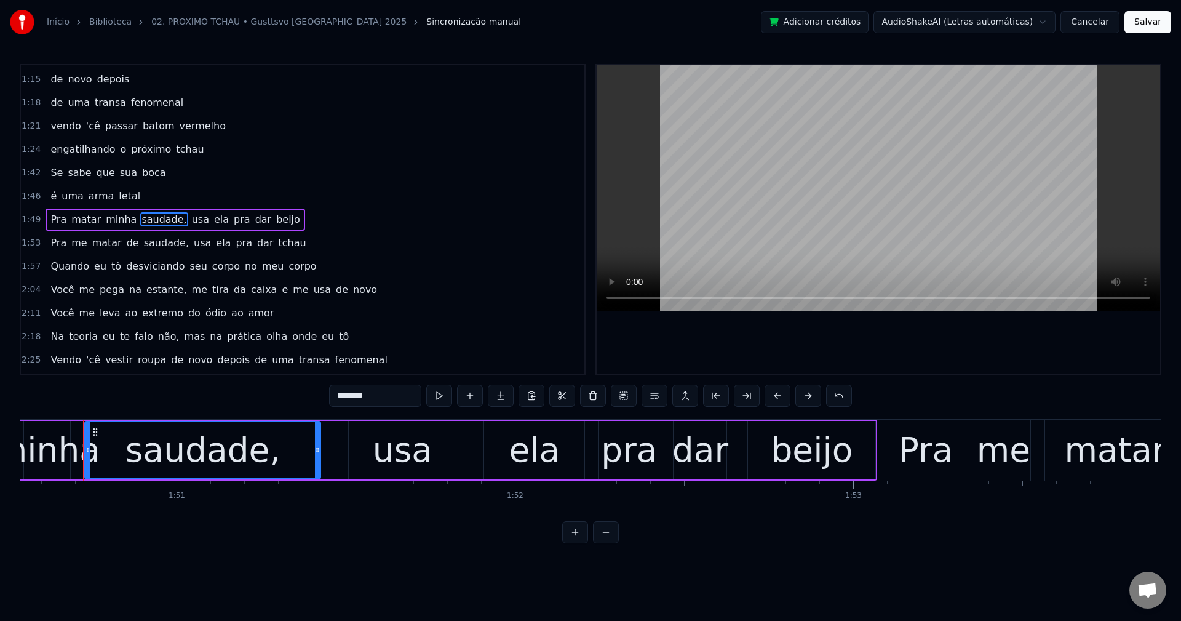
scroll to position [0, 37411]
drag, startPoint x: 180, startPoint y: 218, endPoint x: 193, endPoint y: 222, distance: 12.8
click at [188, 217] on span "usa" at bounding box center [198, 219] width 20 height 14
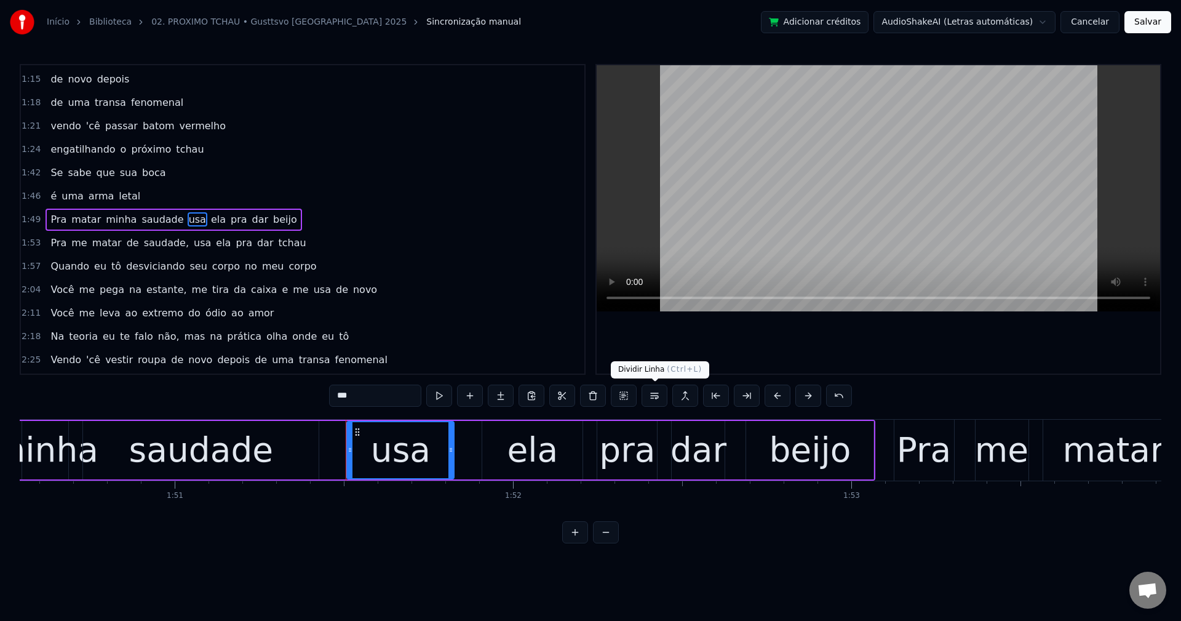
click at [653, 401] on button at bounding box center [655, 396] width 26 height 22
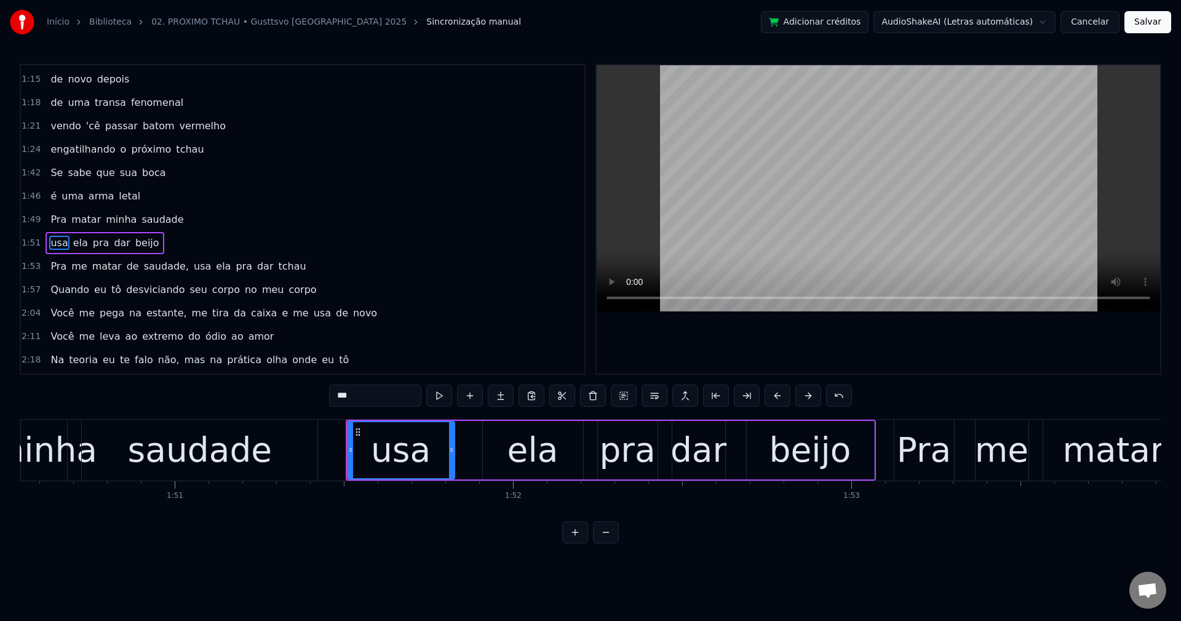
scroll to position [629, 0]
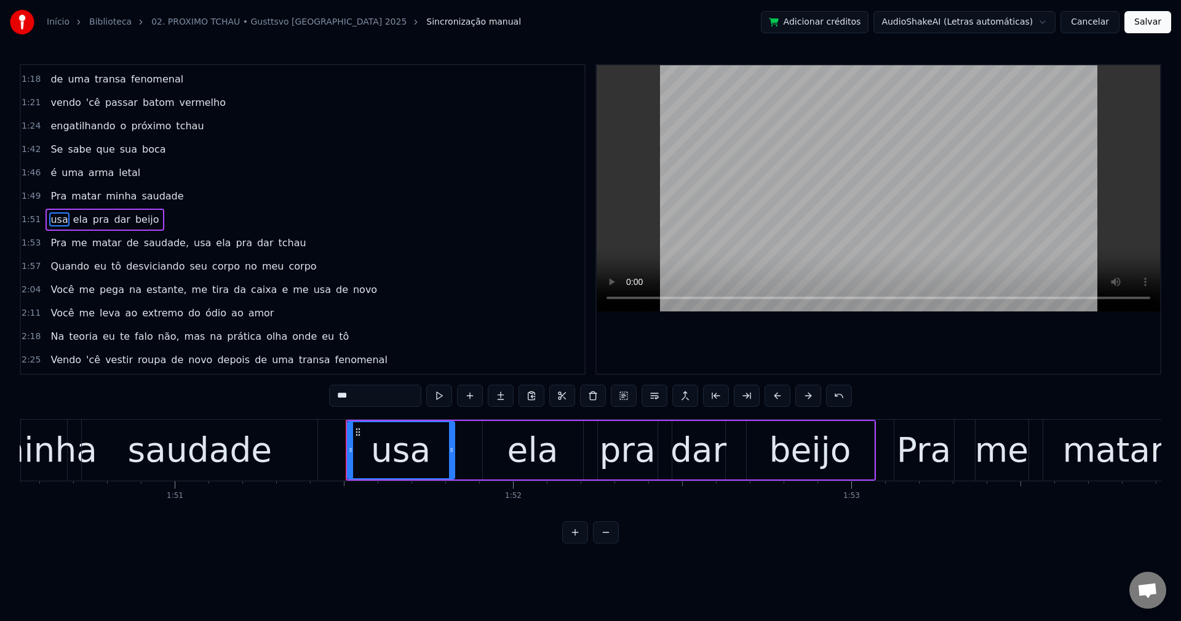
drag, startPoint x: 149, startPoint y: 244, endPoint x: 318, endPoint y: 337, distance: 192.5
click at [150, 244] on span "saudade," at bounding box center [166, 243] width 47 height 14
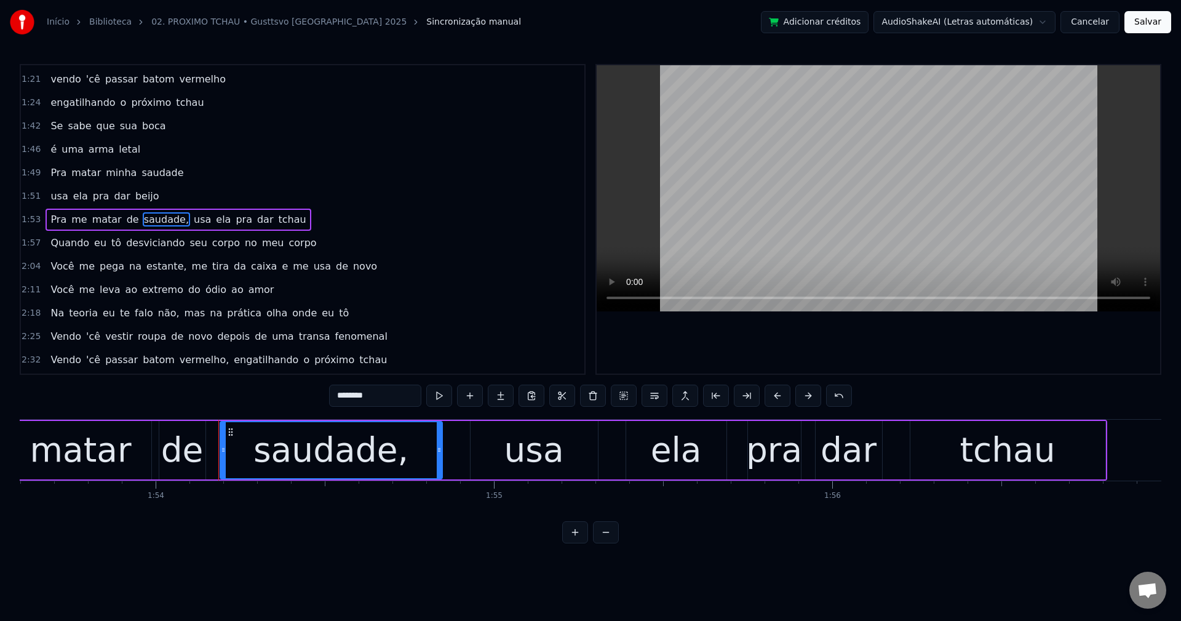
scroll to position [0, 38582]
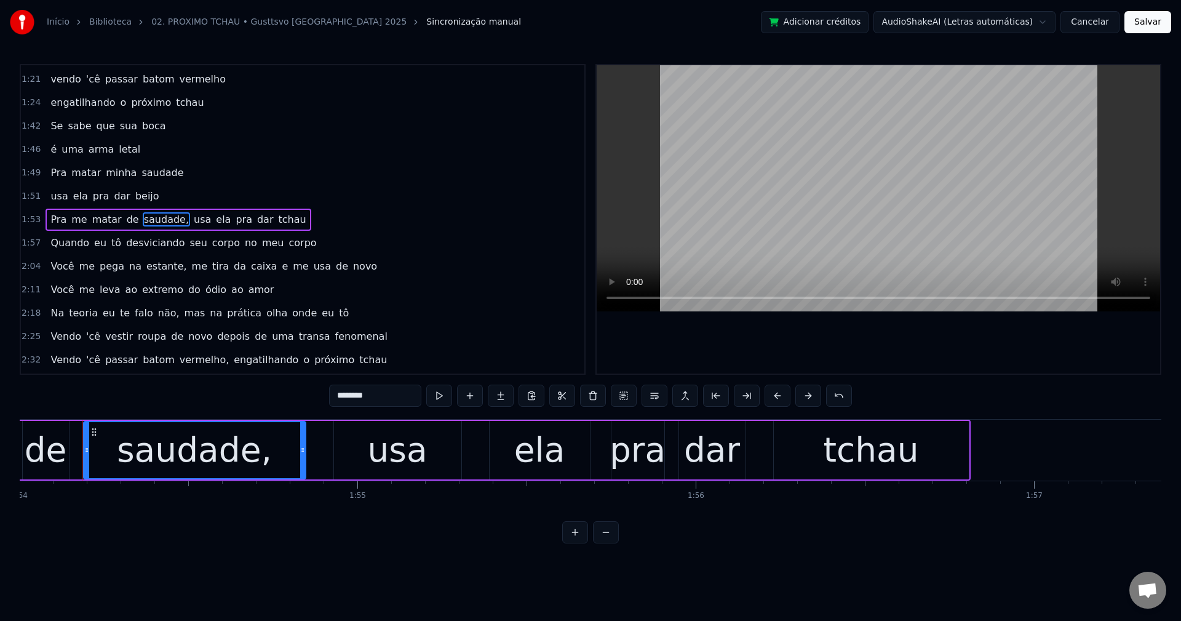
click at [388, 399] on input "********" at bounding box center [375, 396] width 92 height 22
type input "*******"
click at [190, 220] on div "Pra me matar de saudade usa ela pra dar tchau" at bounding box center [177, 220] width 262 height 22
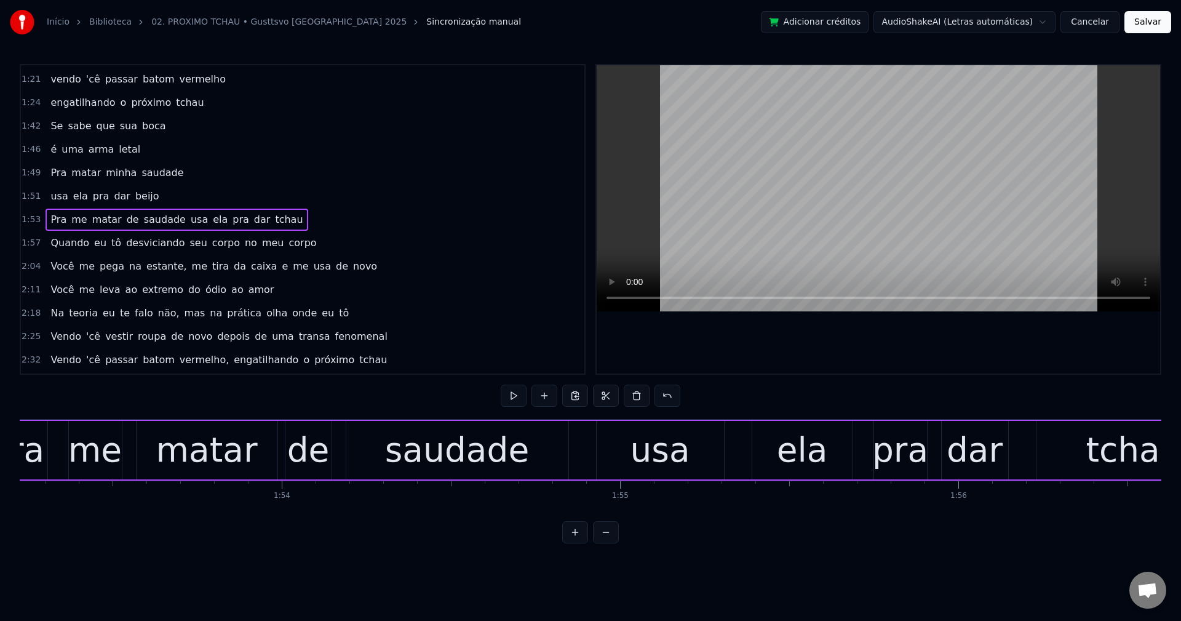
scroll to position [0, 38223]
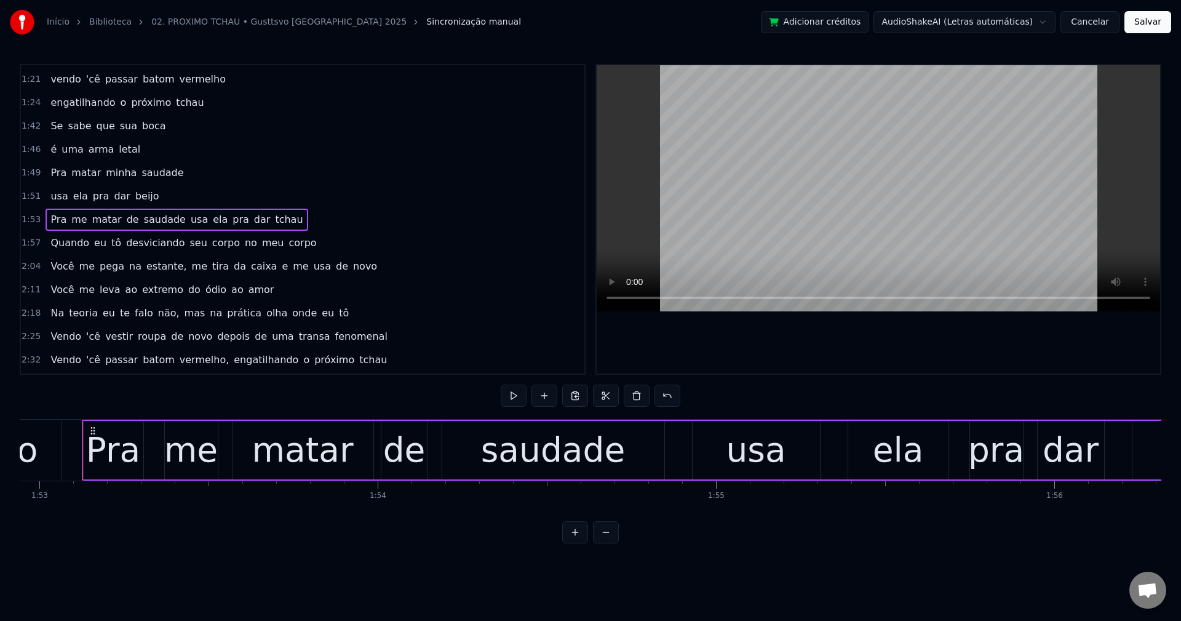
click at [190, 218] on span "usa" at bounding box center [200, 219] width 20 height 14
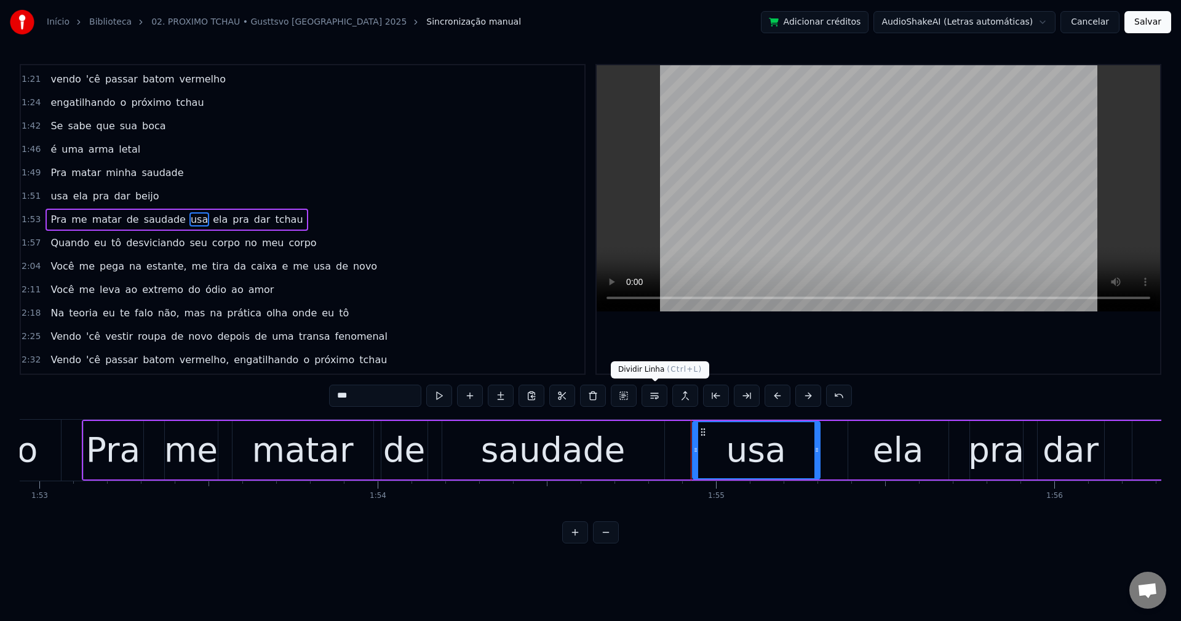
click at [660, 398] on button at bounding box center [655, 396] width 26 height 22
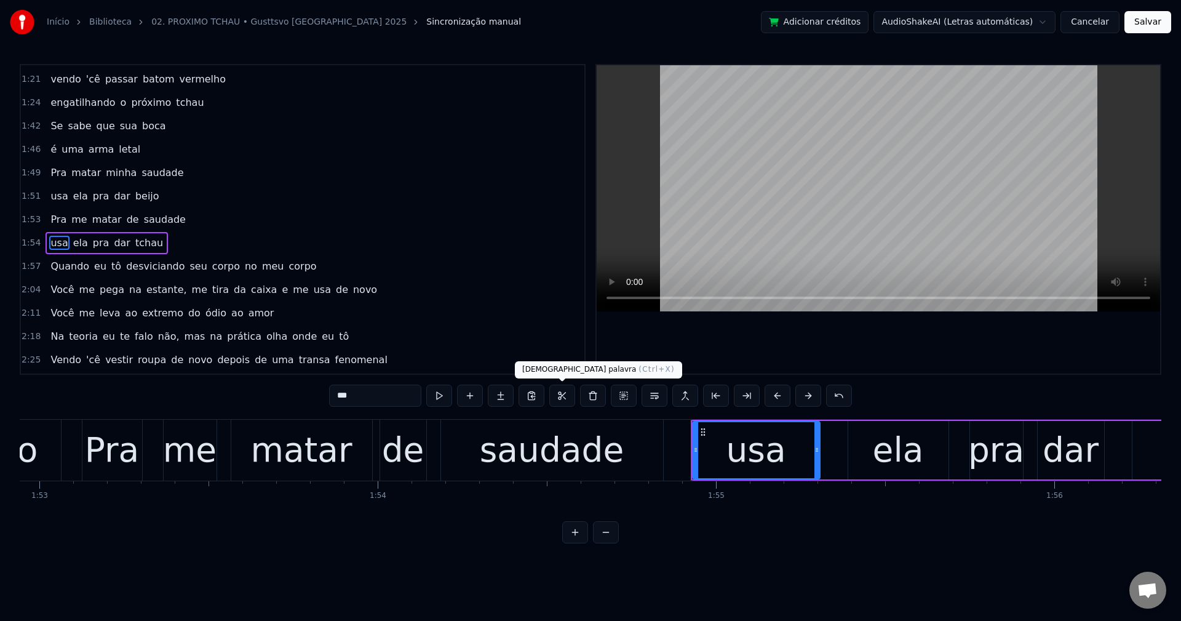
scroll to position [676, 0]
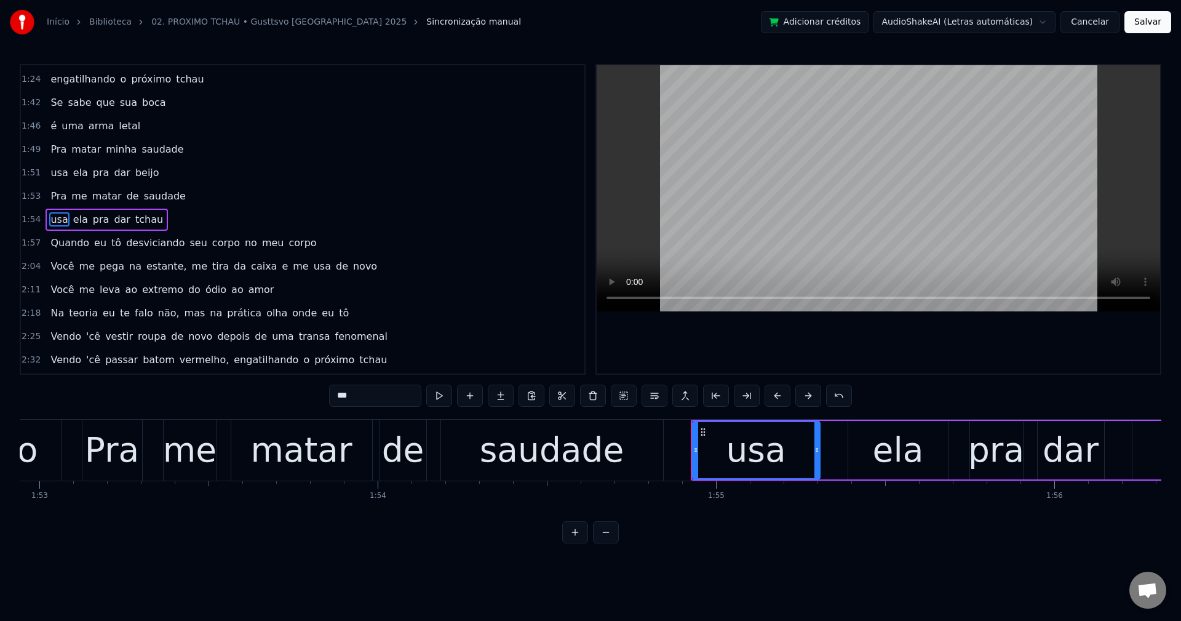
click at [189, 246] on span "seu" at bounding box center [199, 243] width 20 height 14
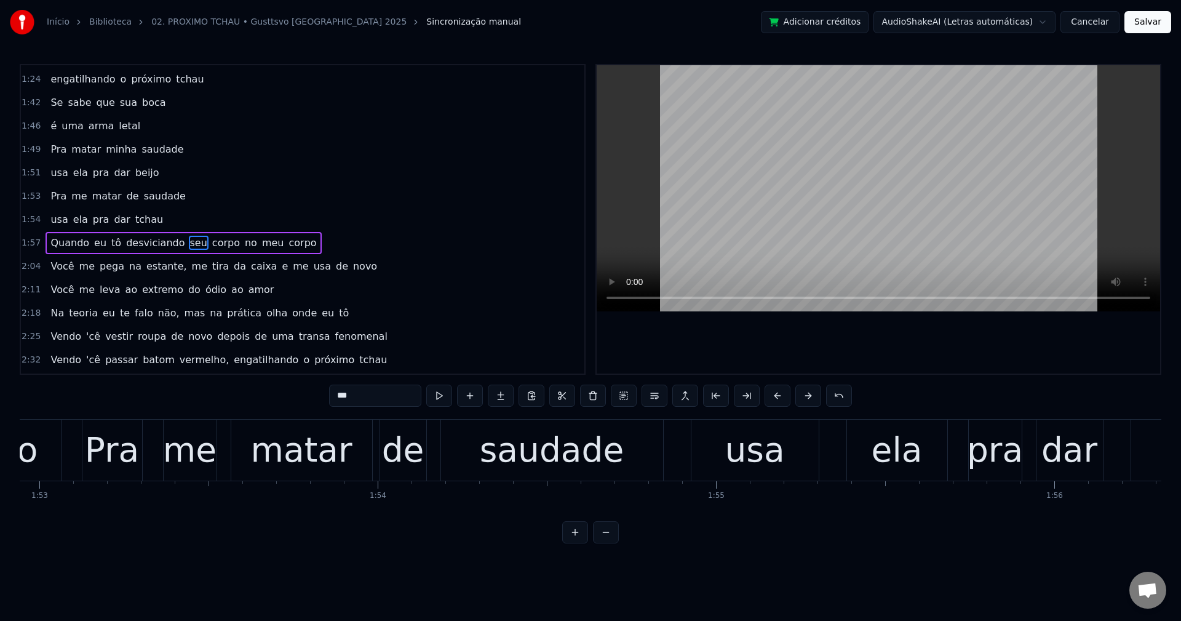
scroll to position [699, 0]
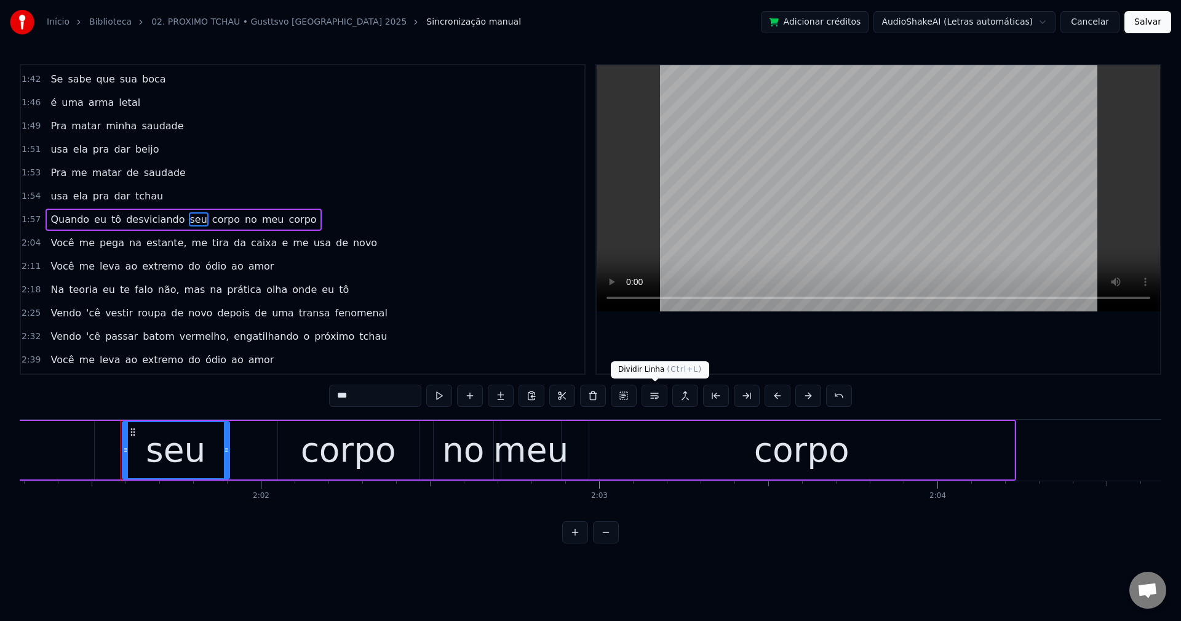
click at [652, 401] on button at bounding box center [655, 396] width 26 height 22
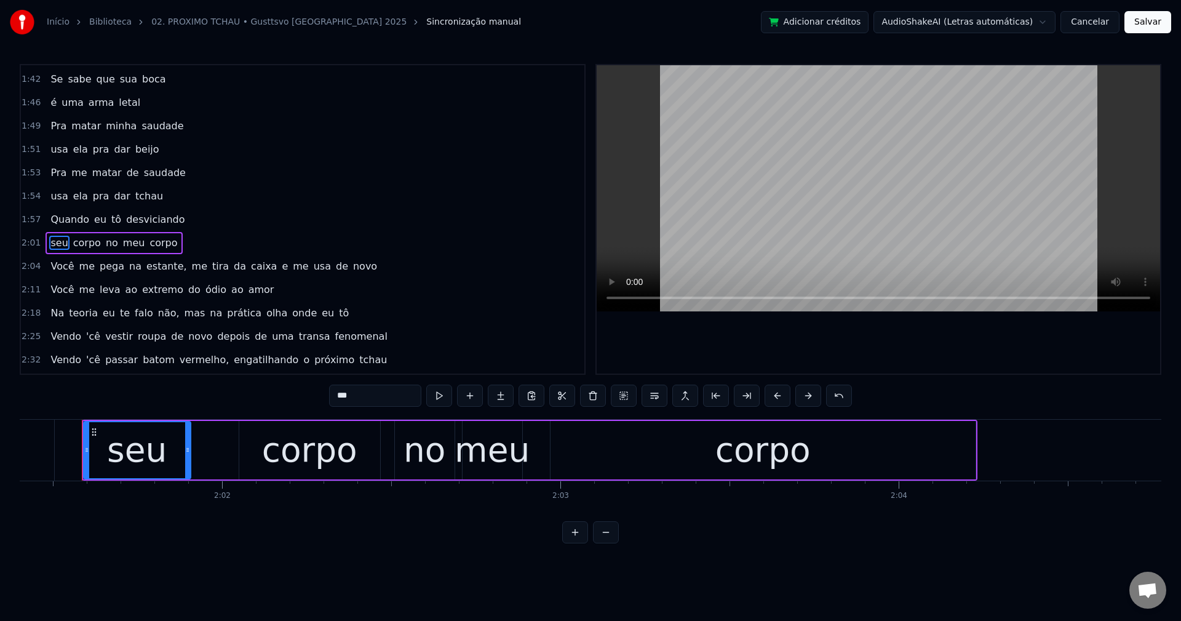
scroll to position [722, 0]
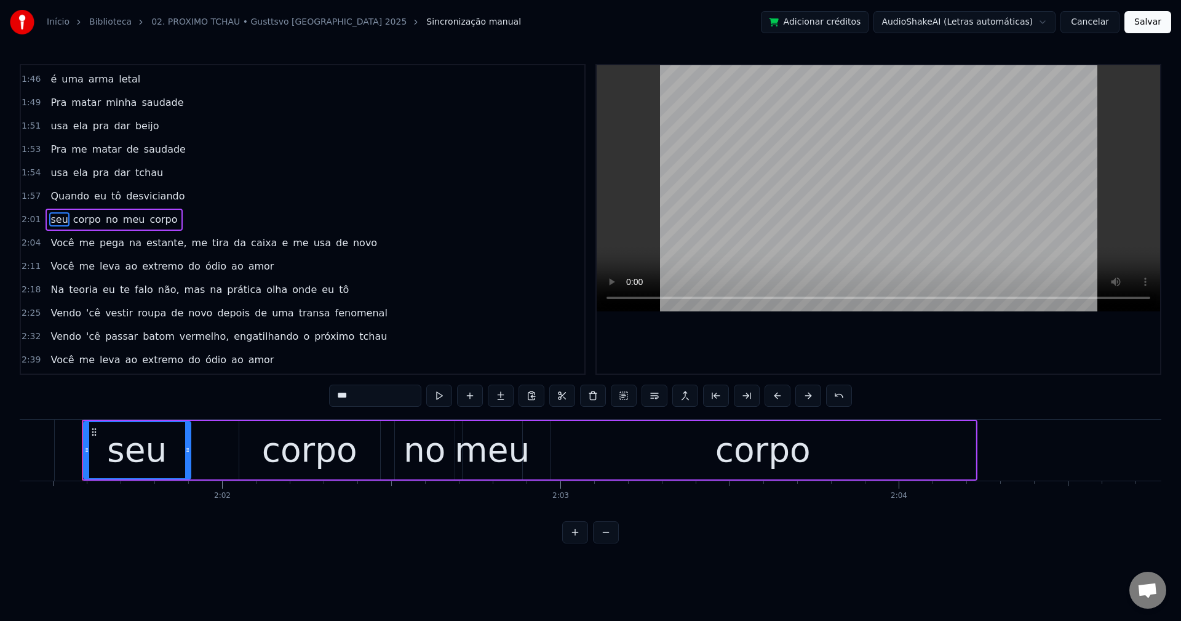
click at [145, 239] on span "estante," at bounding box center [166, 243] width 43 height 14
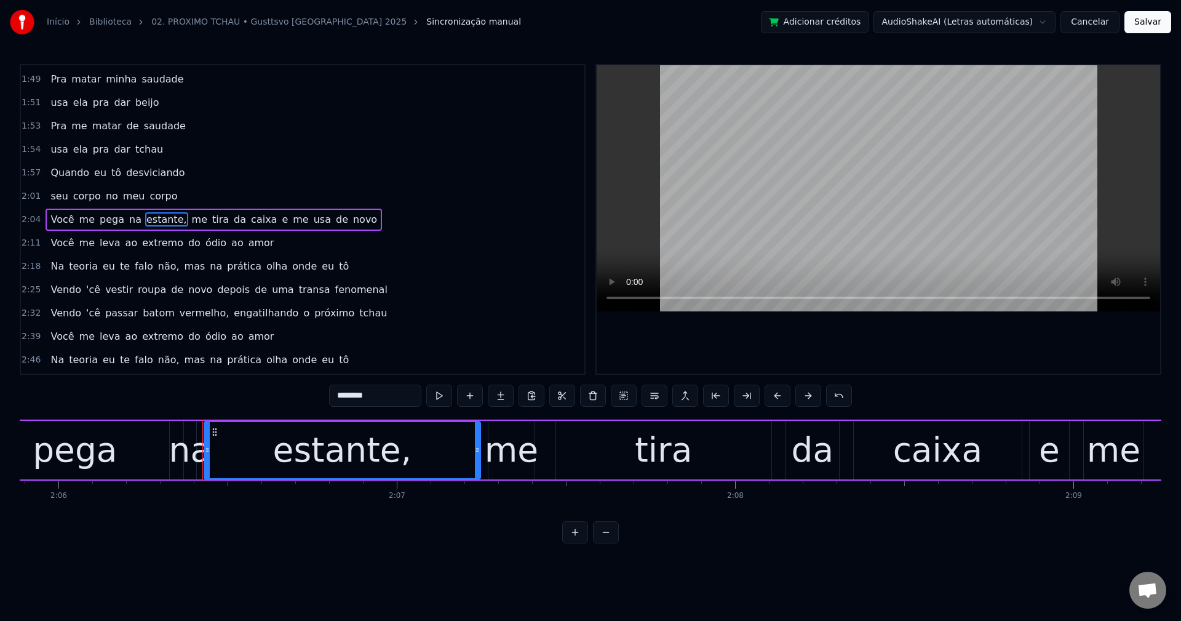
scroll to position [0, 42725]
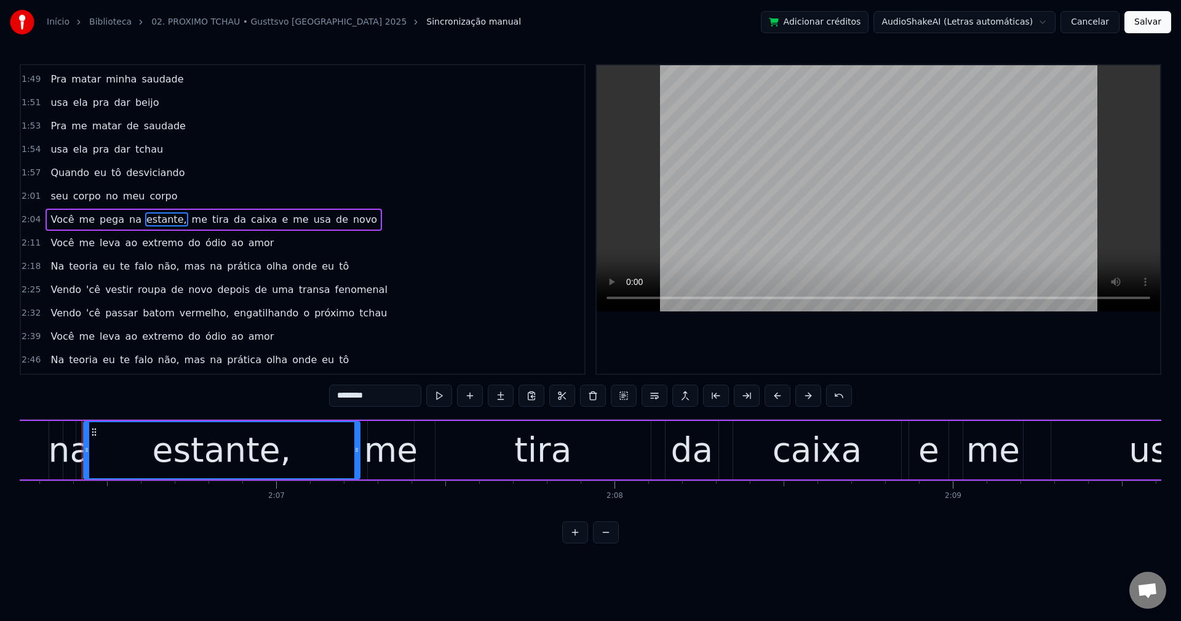
click at [390, 396] on input "********" at bounding box center [375, 396] width 92 height 22
click at [187, 217] on span "me" at bounding box center [196, 219] width 18 height 14
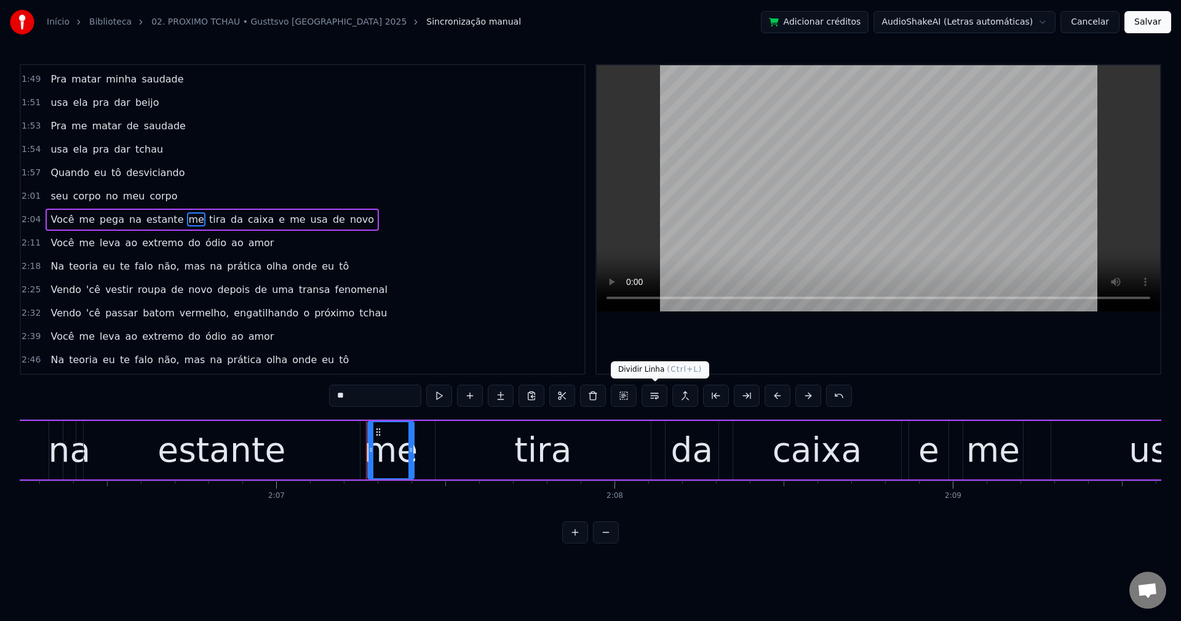
click at [655, 394] on button at bounding box center [655, 396] width 26 height 22
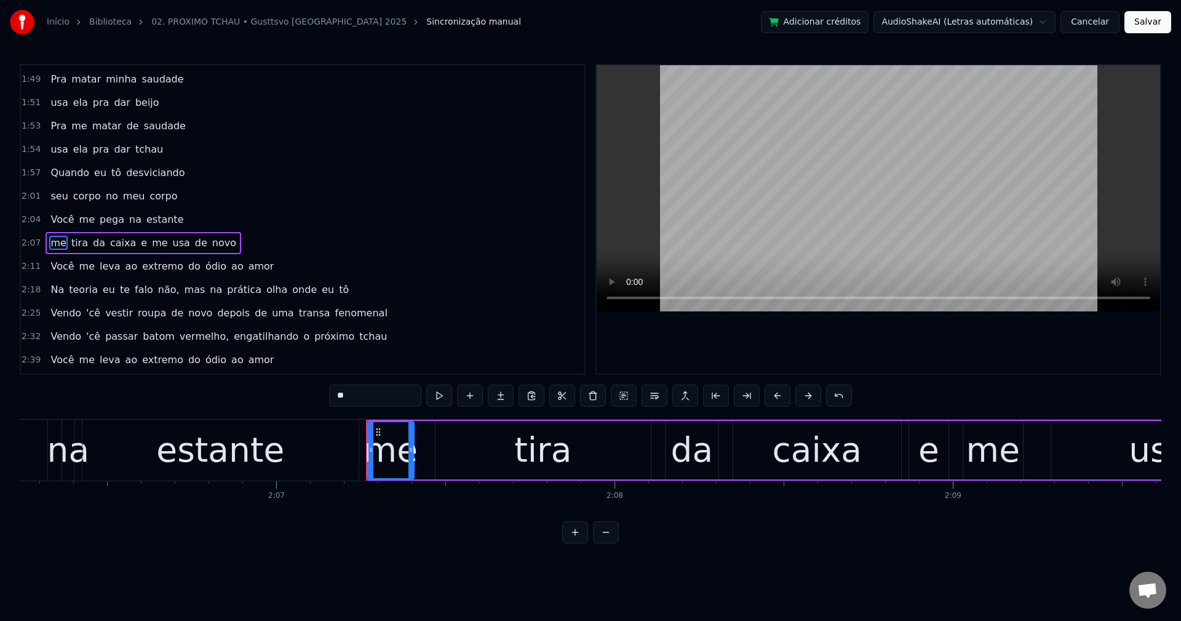
scroll to position [769, 0]
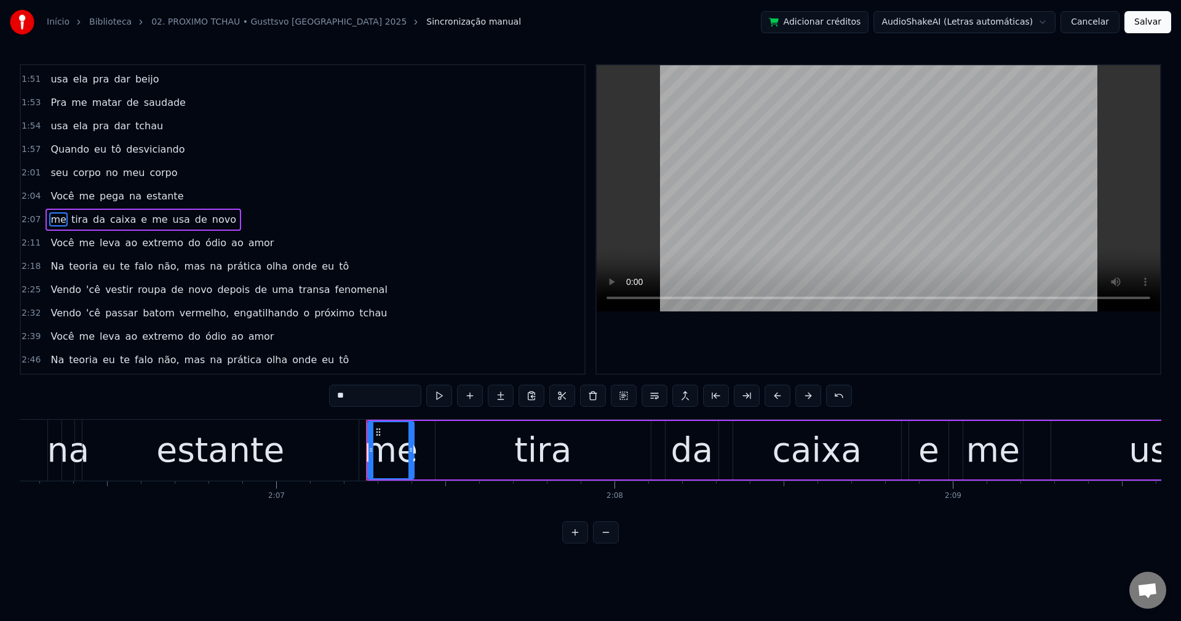
click at [140, 217] on span "e" at bounding box center [144, 219] width 9 height 14
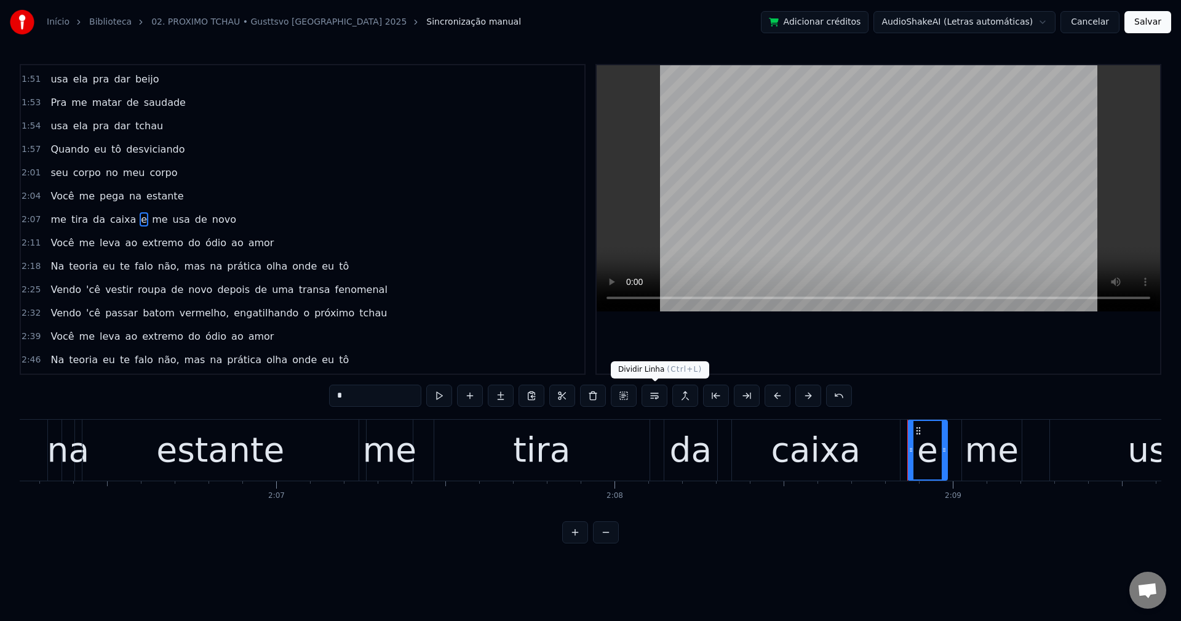
click at [658, 401] on button at bounding box center [655, 396] width 26 height 22
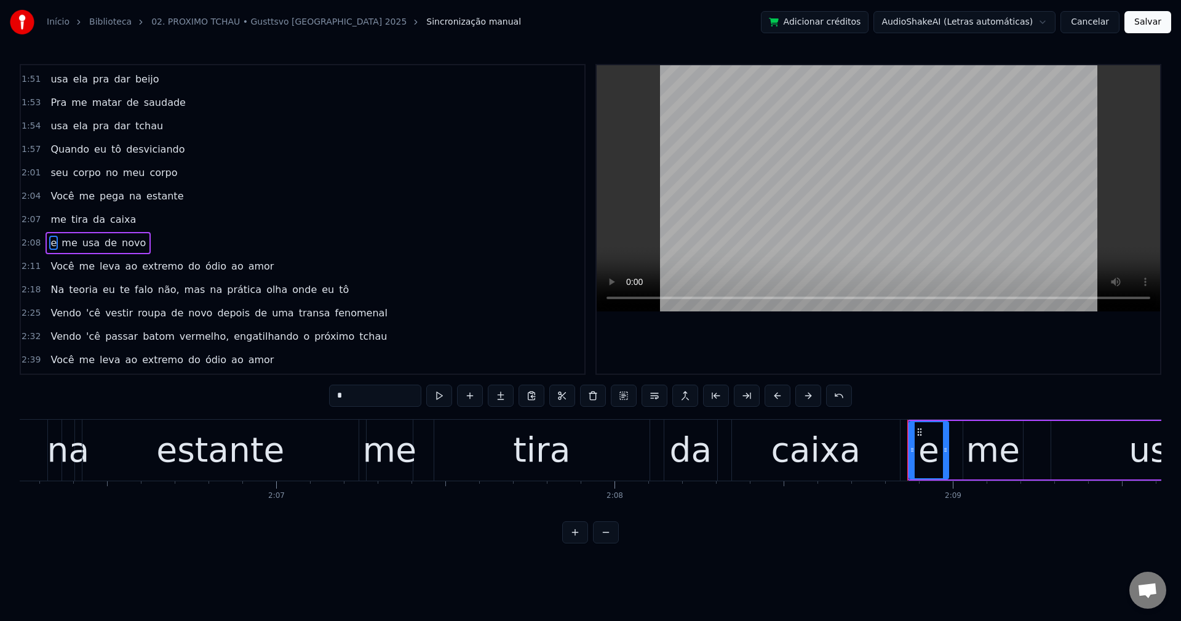
scroll to position [793, 0]
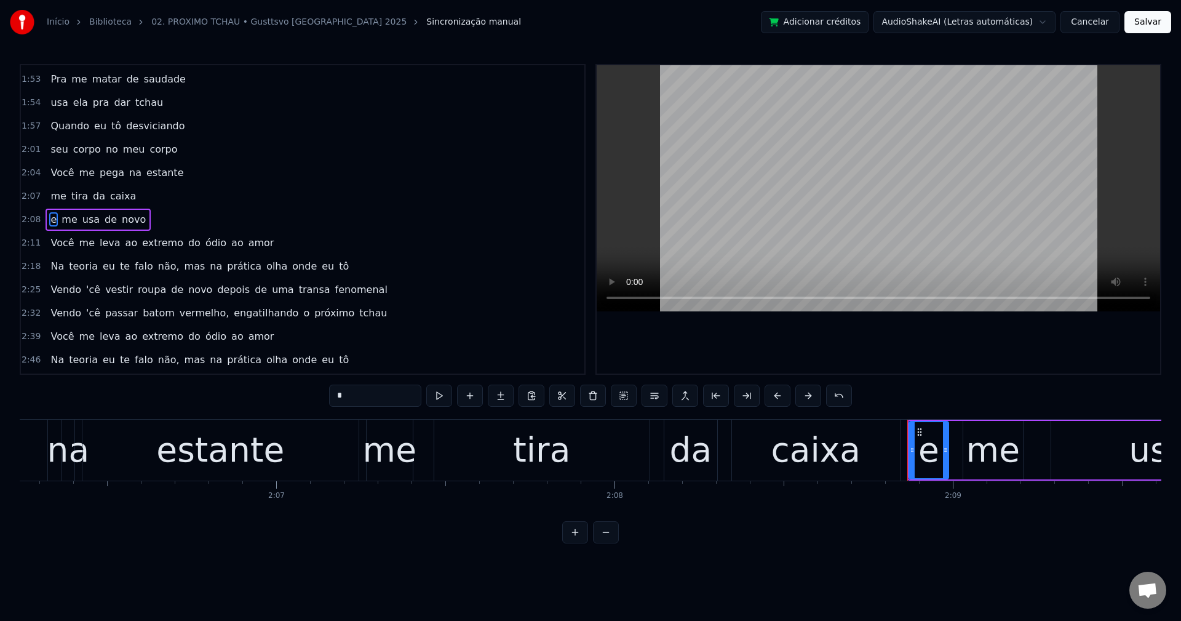
click at [187, 243] on span "do" at bounding box center [194, 243] width 15 height 14
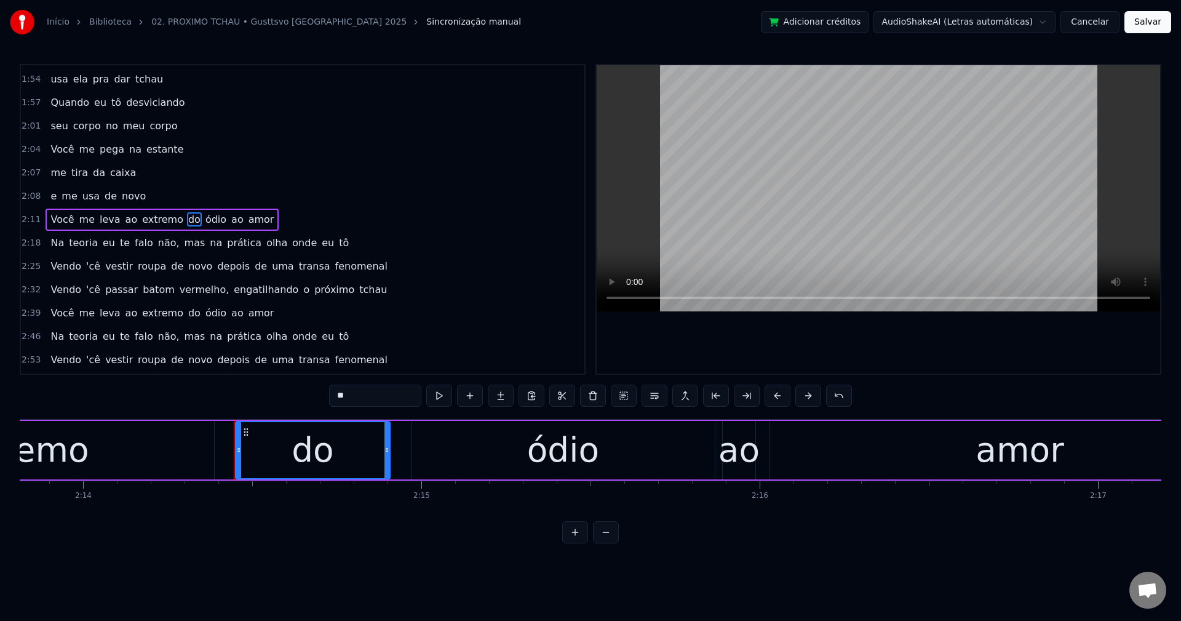
scroll to position [0, 45439]
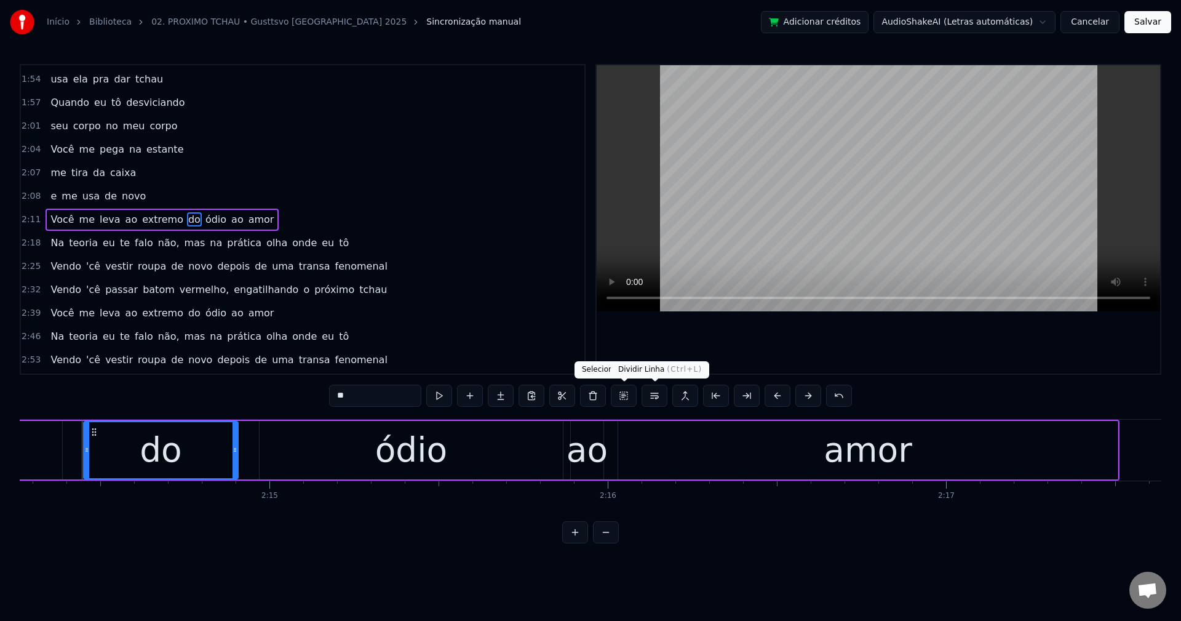
click at [651, 397] on button at bounding box center [655, 396] width 26 height 22
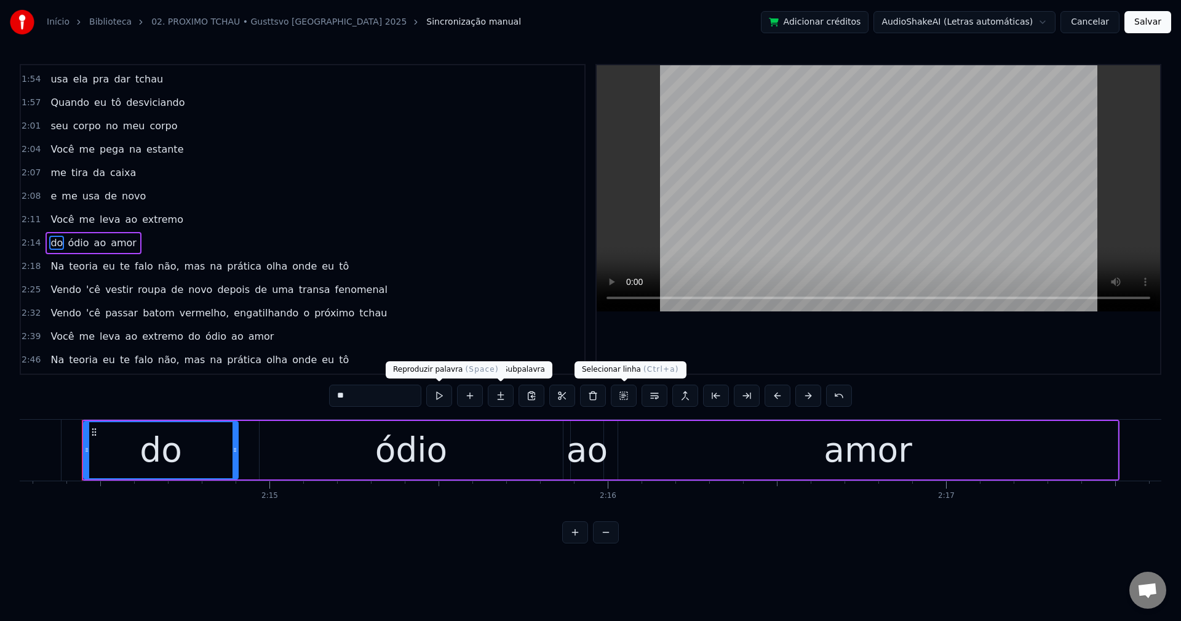
scroll to position [839, 0]
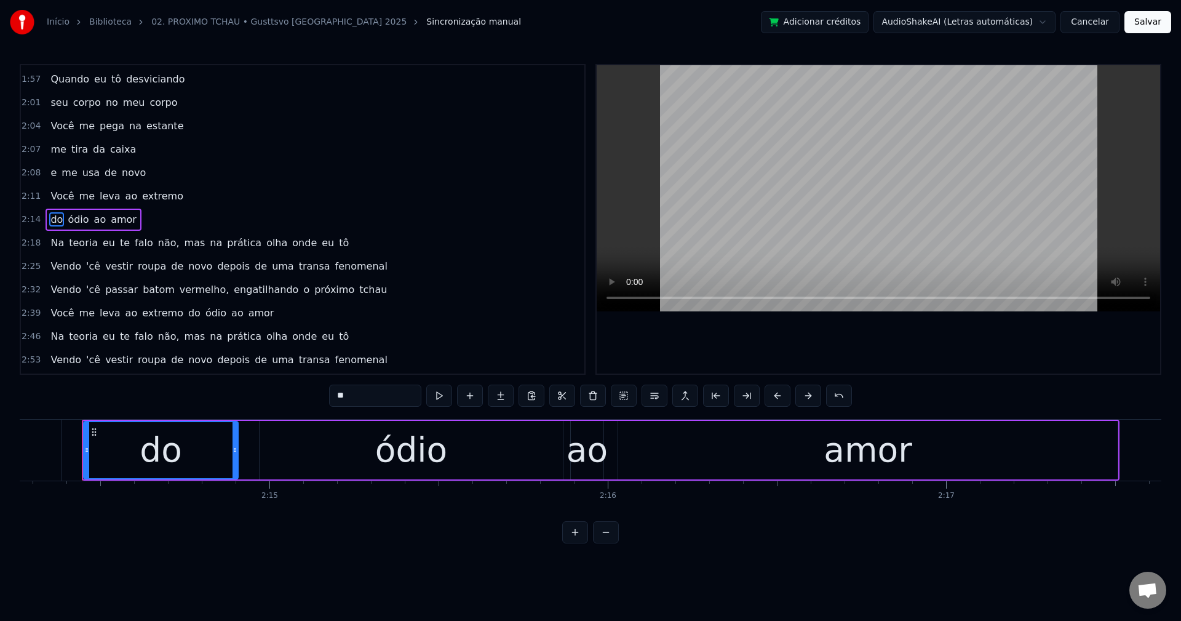
click at [157, 249] on span "não," at bounding box center [169, 243] width 24 height 14
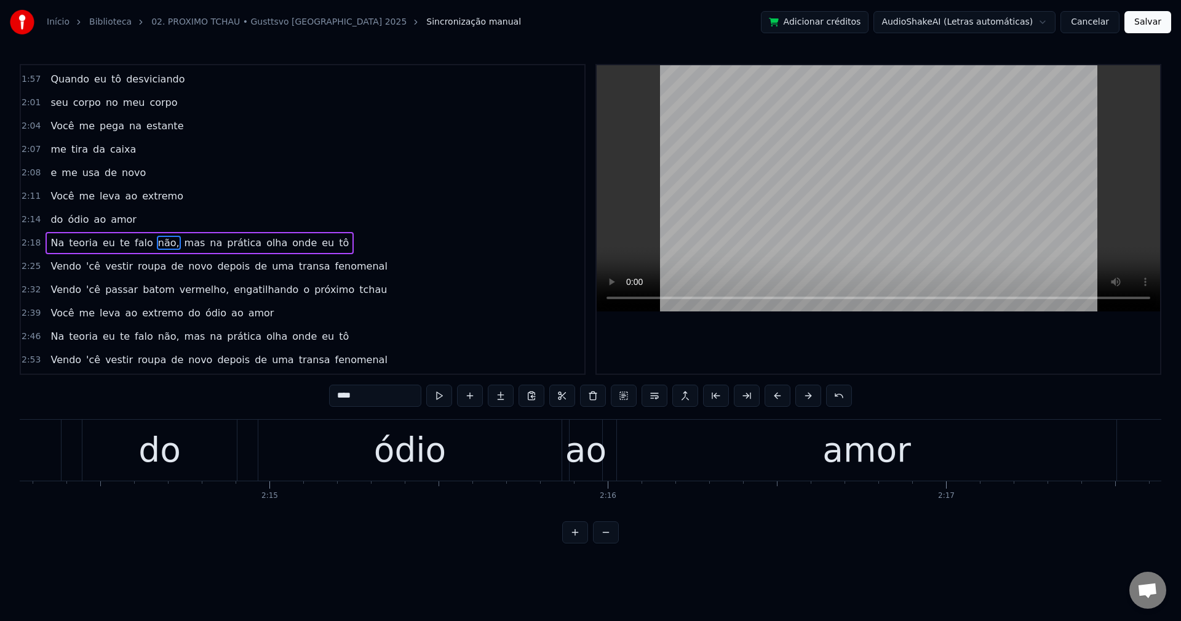
scroll to position [863, 0]
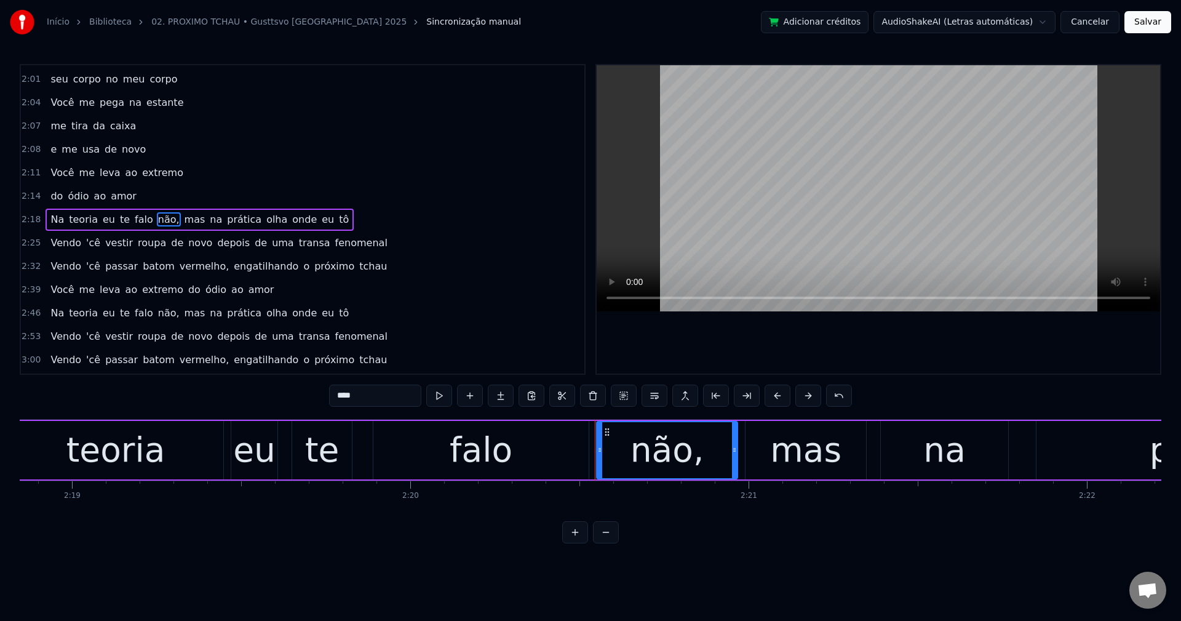
click at [376, 396] on input "****" at bounding box center [375, 396] width 92 height 22
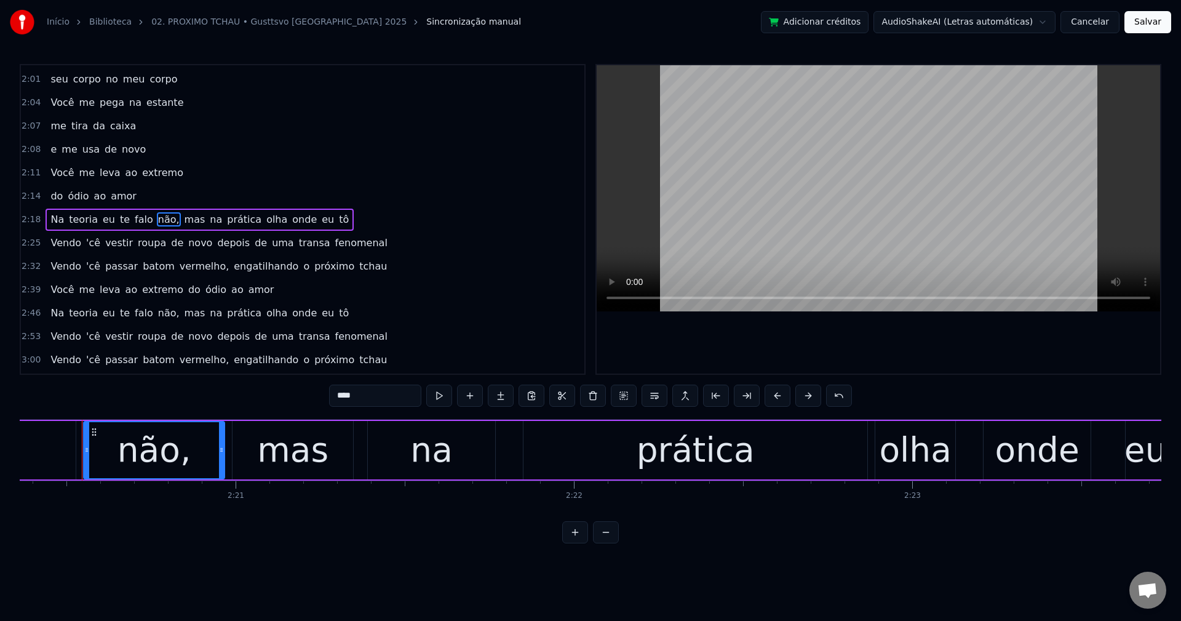
scroll to position [0, 47504]
click at [180, 213] on span "mas" at bounding box center [191, 219] width 23 height 14
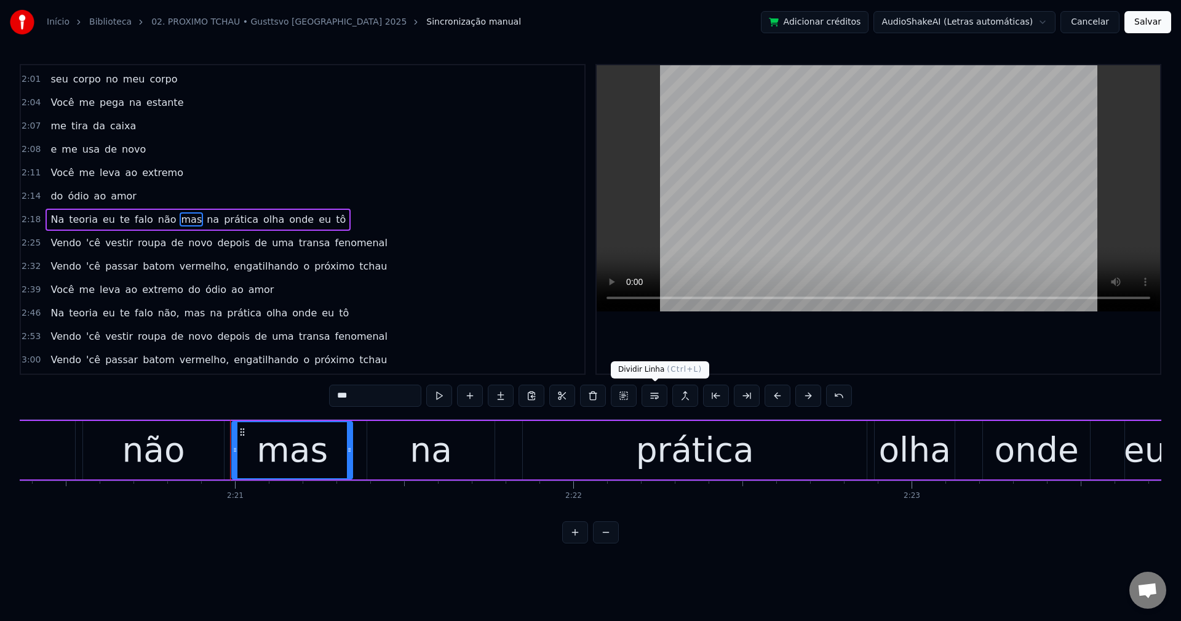
click at [657, 402] on button at bounding box center [655, 396] width 26 height 22
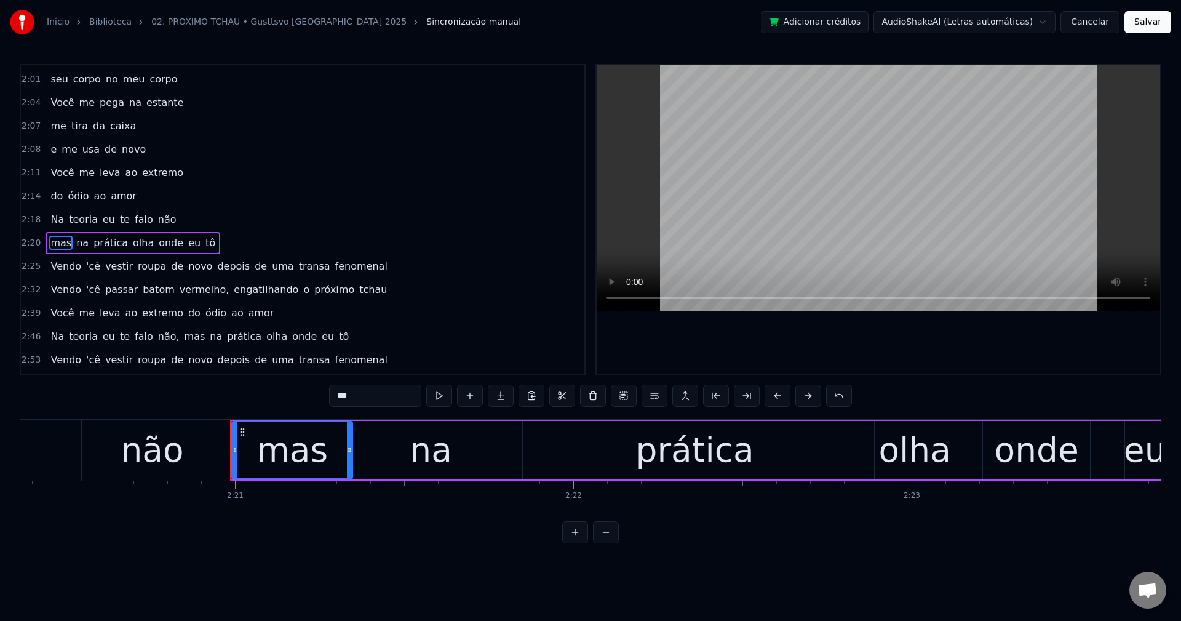
scroll to position [886, 0]
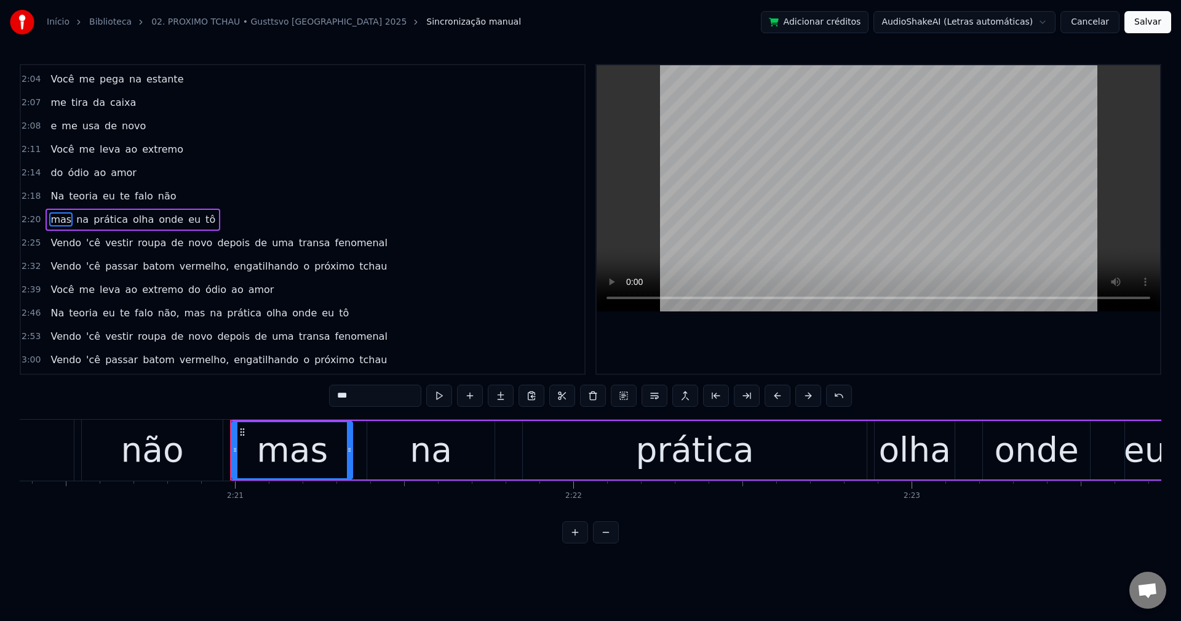
click at [132, 219] on span "olha" at bounding box center [143, 219] width 23 height 14
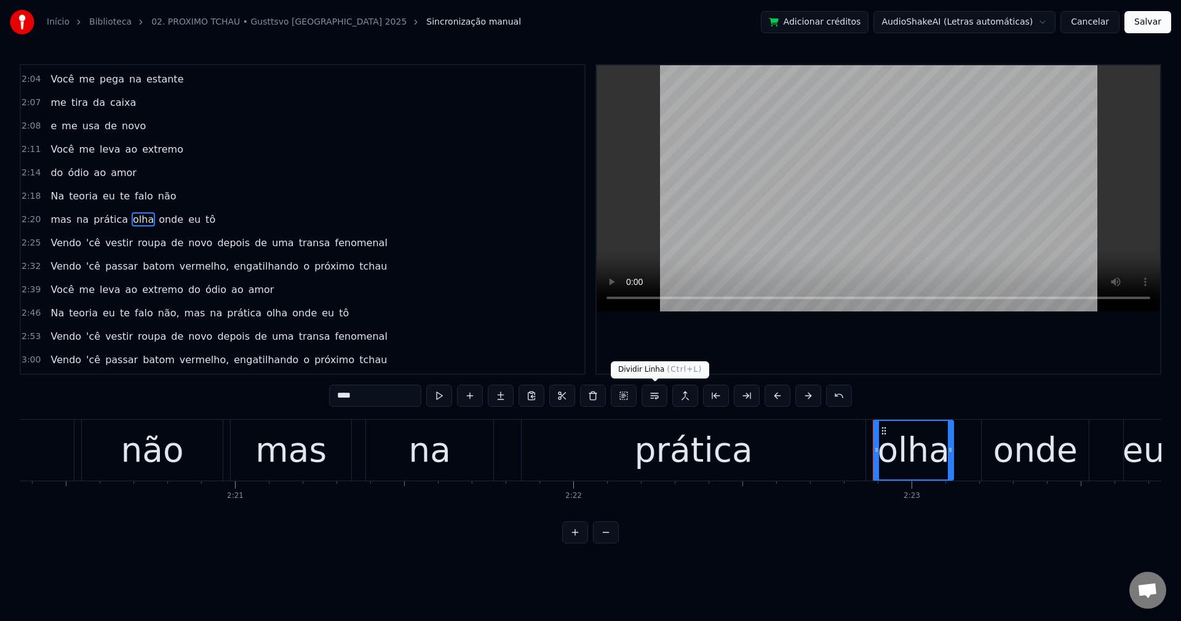
click at [657, 399] on button at bounding box center [655, 396] width 26 height 22
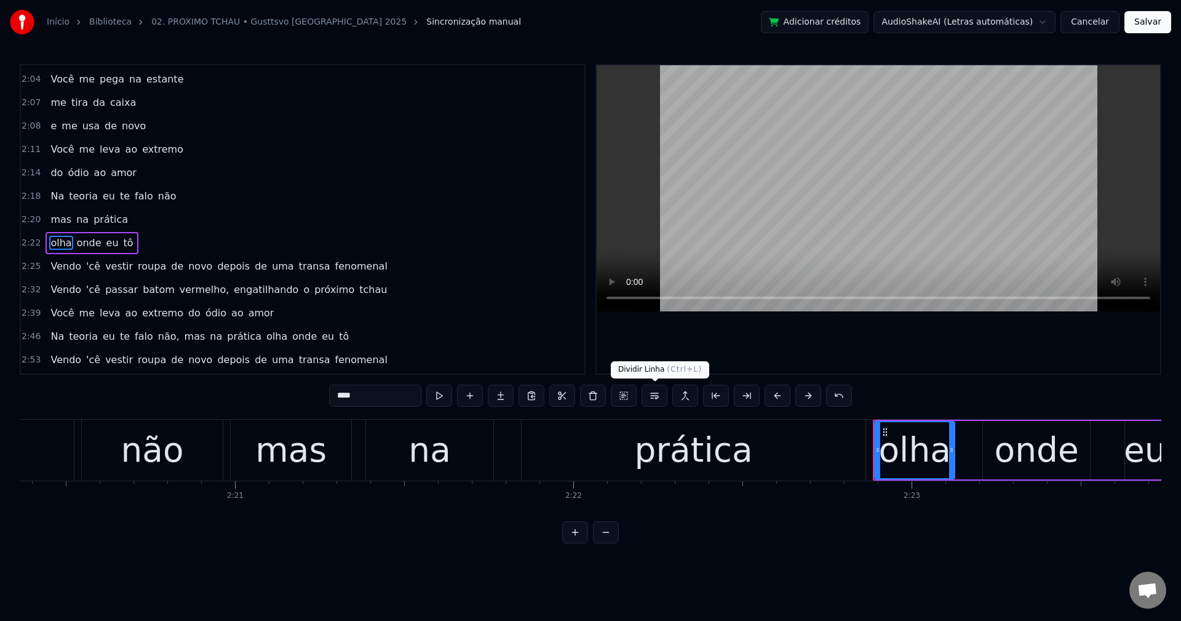
scroll to position [909, 0]
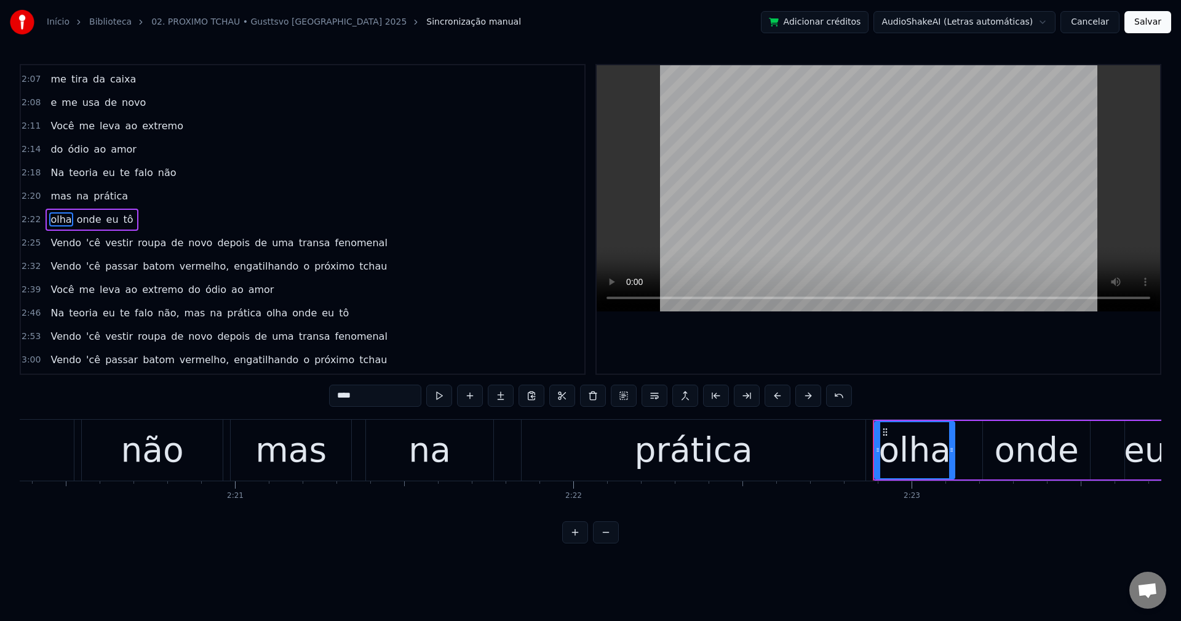
click at [216, 242] on span "depois" at bounding box center [233, 243] width 35 height 14
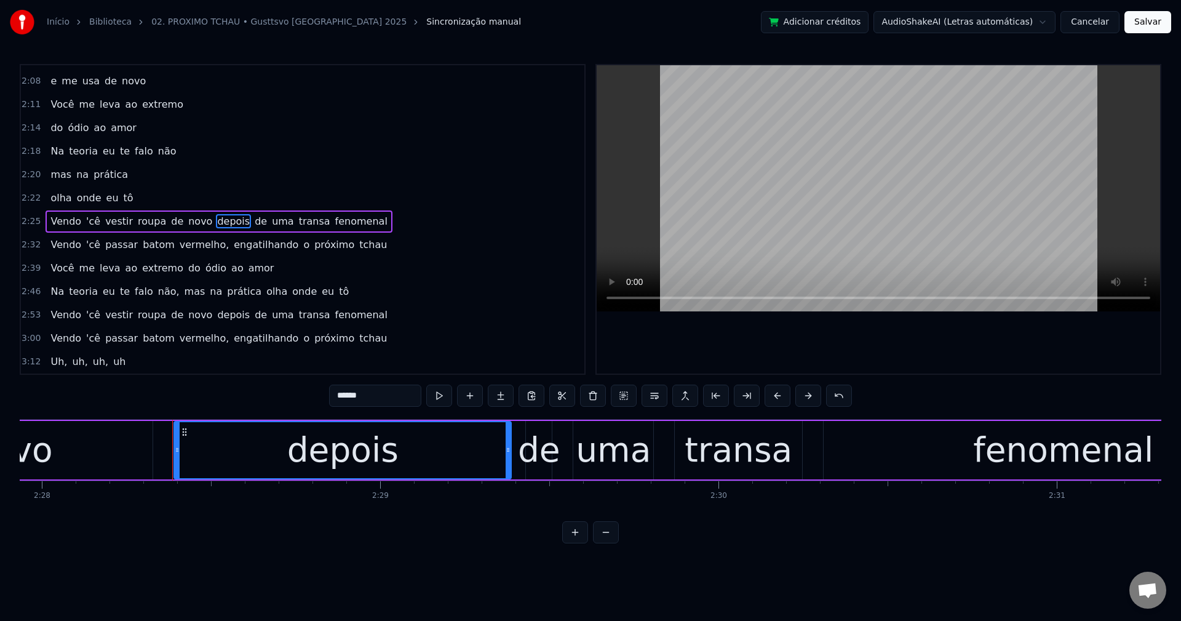
scroll to position [0, 50157]
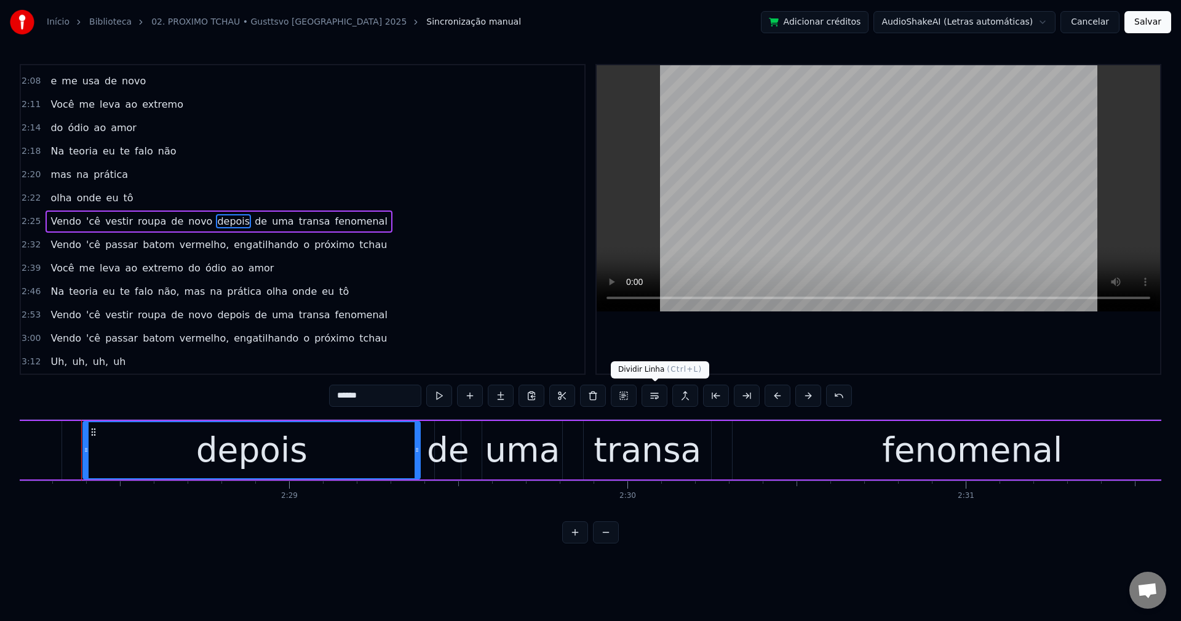
click at [658, 396] on button at bounding box center [655, 396] width 26 height 22
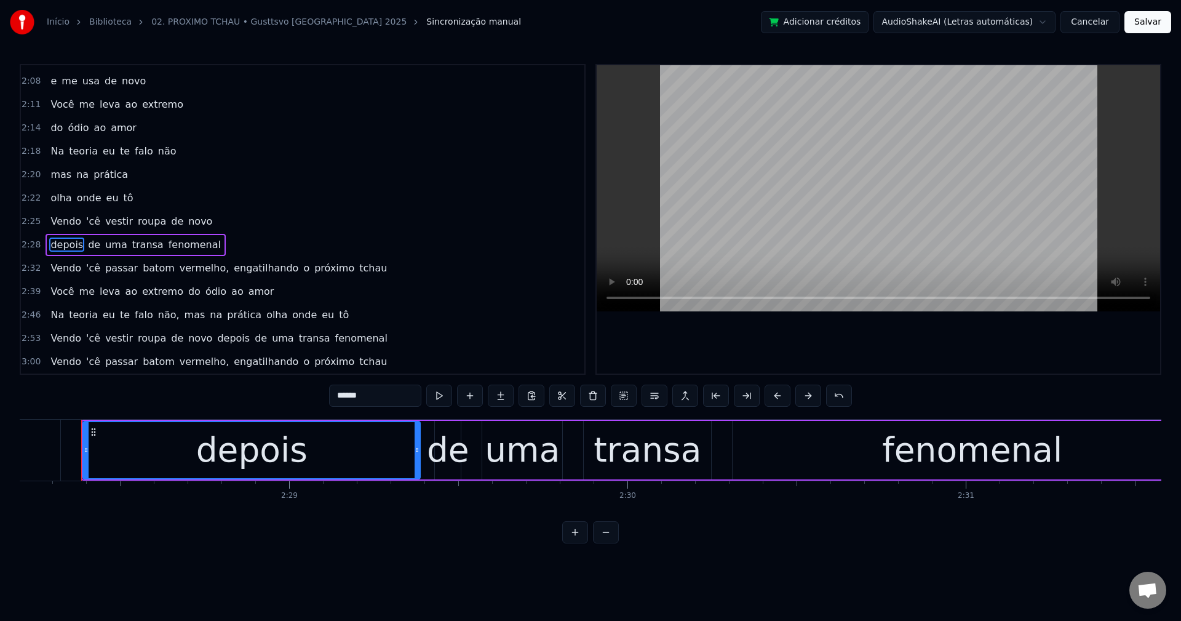
scroll to position [954, 0]
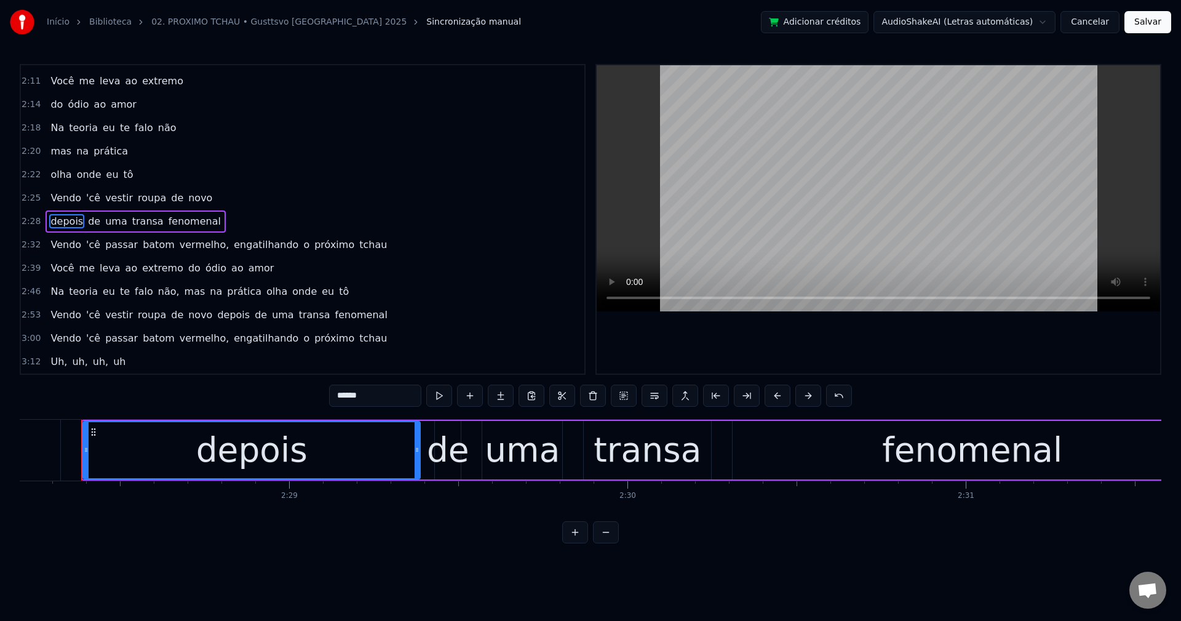
click at [178, 246] on span "vermelho," at bounding box center [204, 245] width 52 height 14
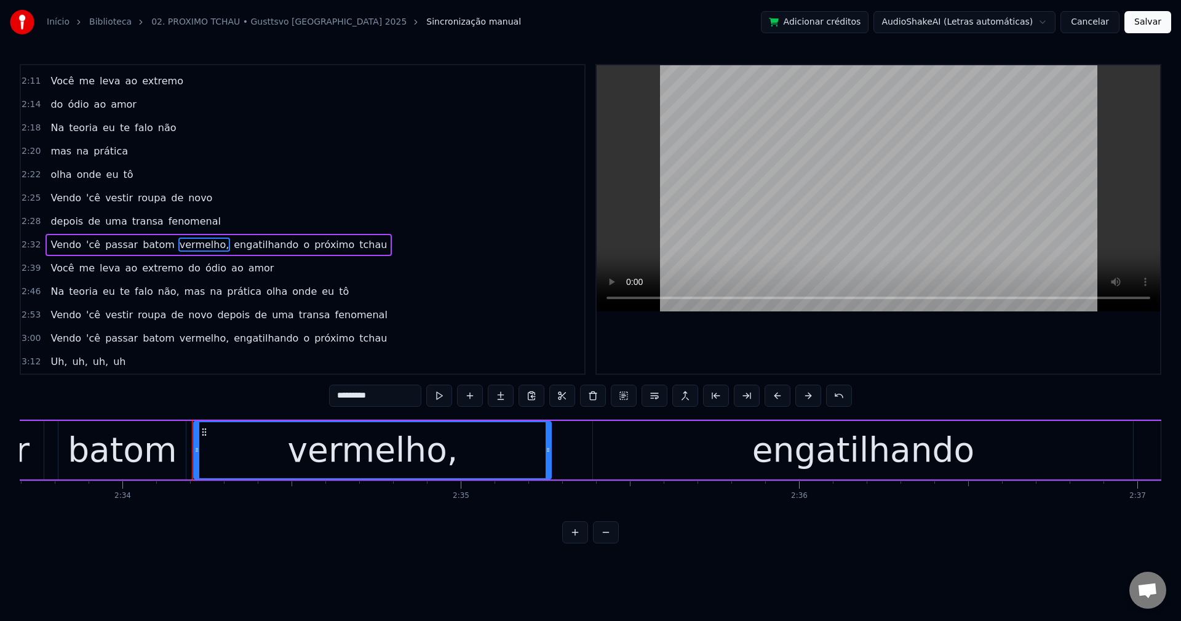
scroll to position [0, 52127]
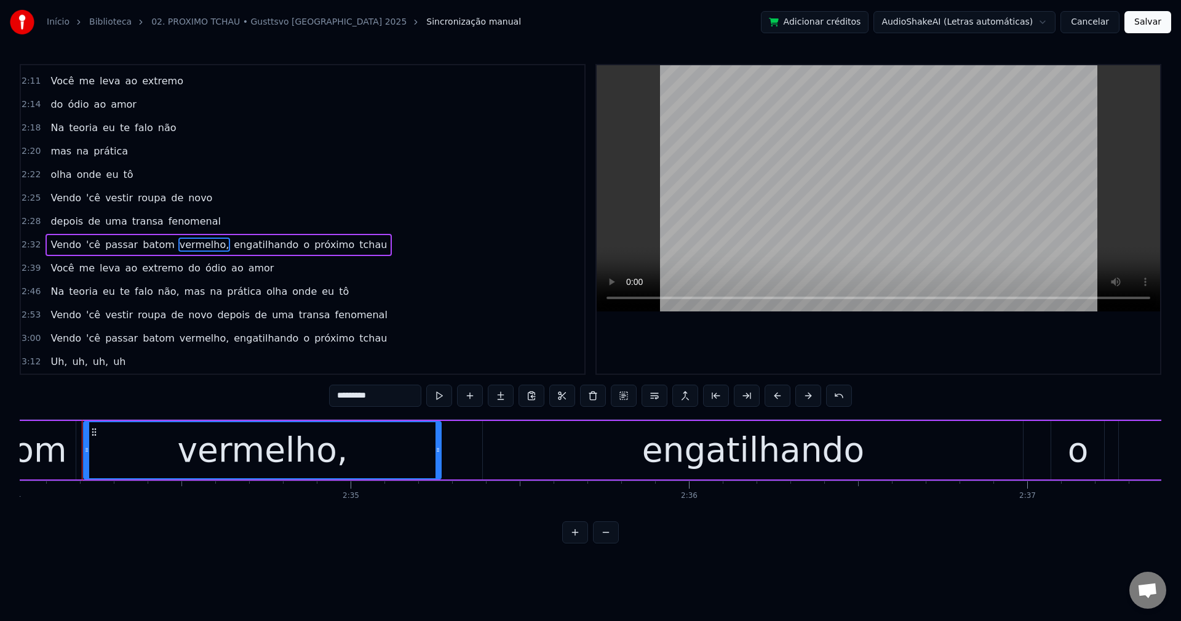
click at [401, 394] on input "*********" at bounding box center [375, 396] width 92 height 22
click at [230, 249] on span "engatilhando" at bounding box center [263, 245] width 67 height 14
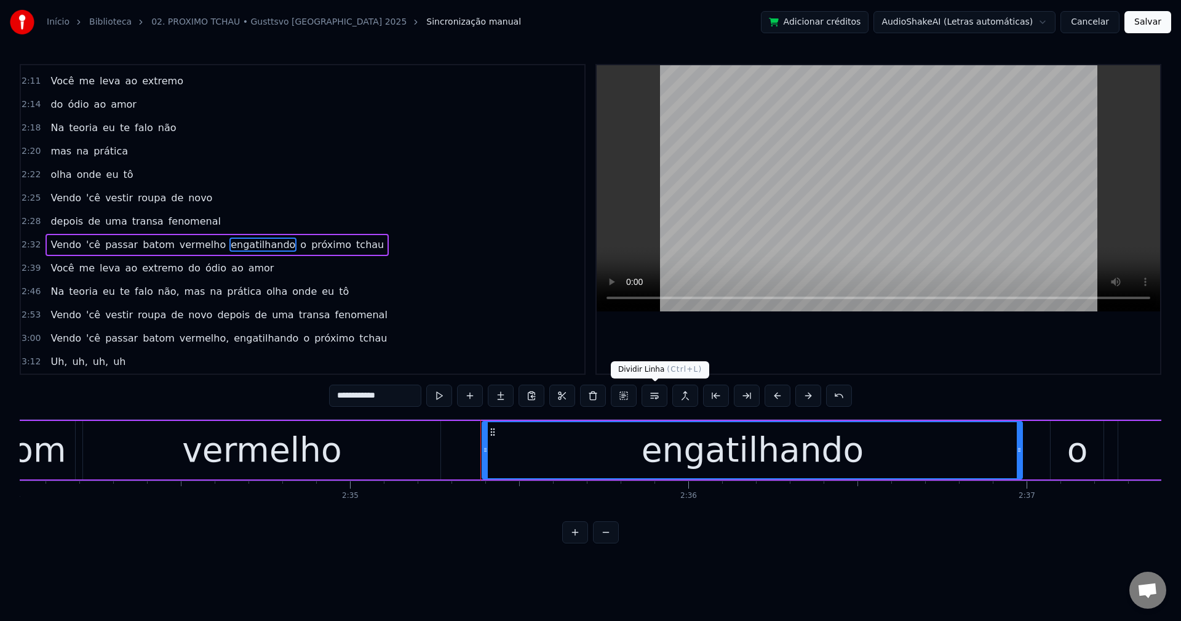
click at [653, 393] on button at bounding box center [655, 396] width 26 height 22
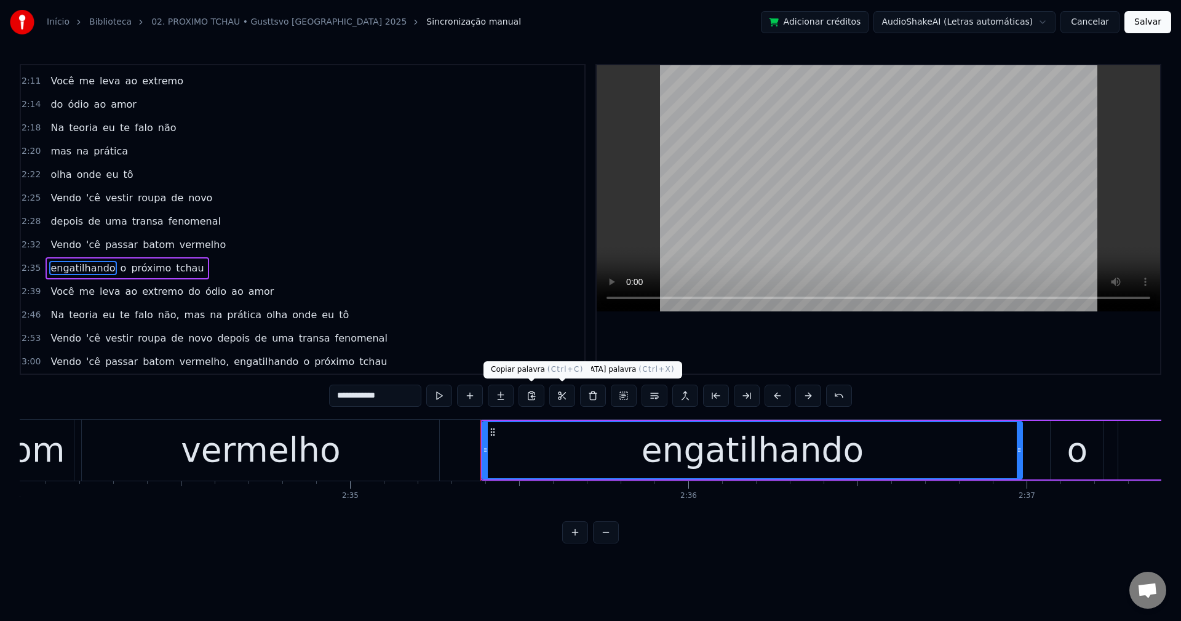
scroll to position [978, 0]
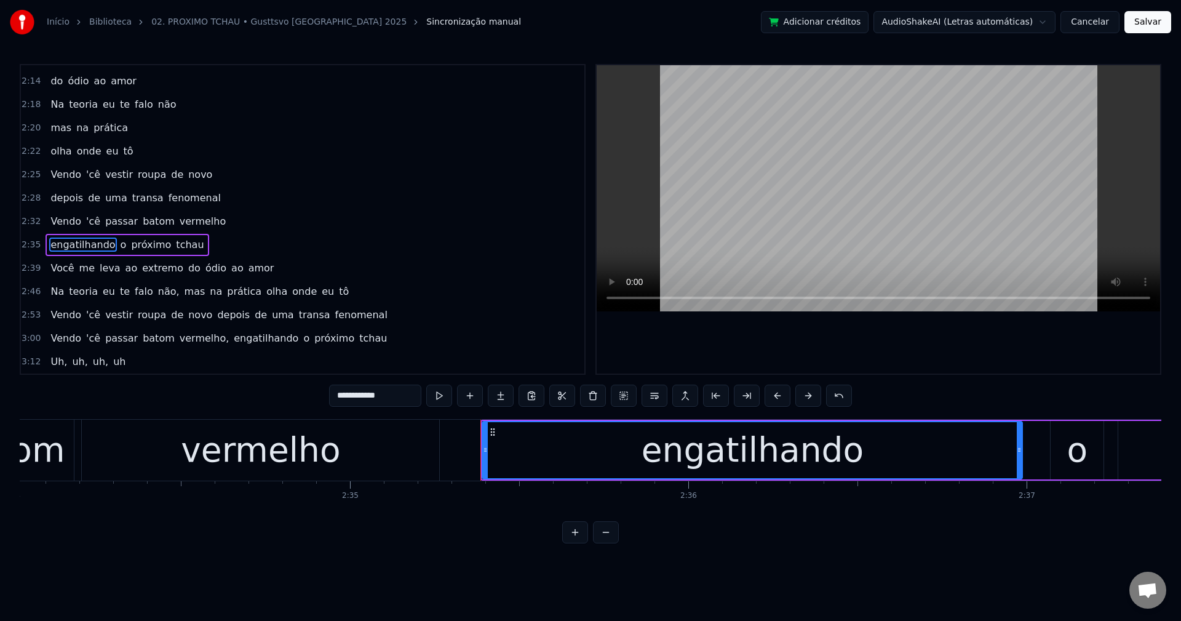
click at [187, 271] on span "do" at bounding box center [194, 268] width 15 height 14
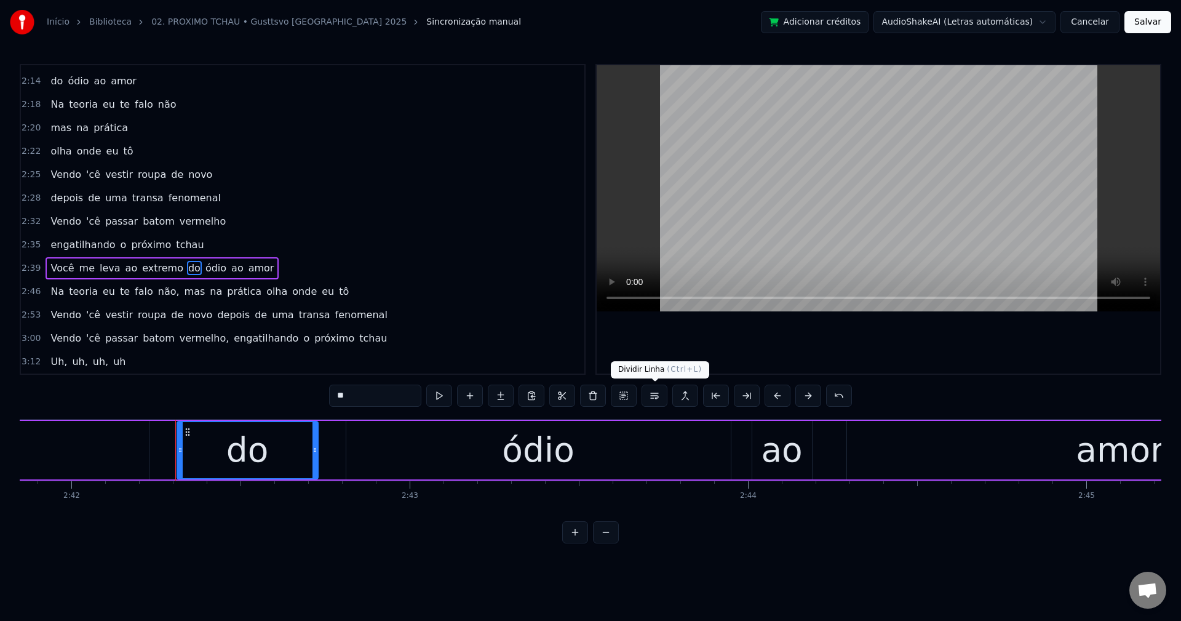
scroll to position [0, 54868]
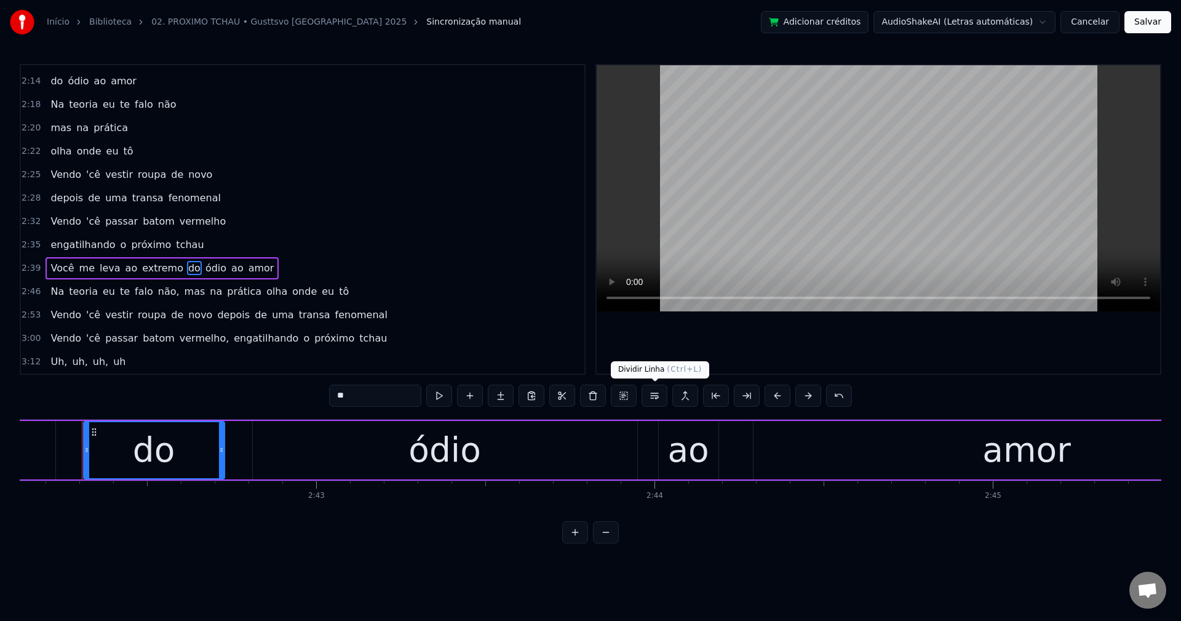
click at [655, 398] on button at bounding box center [655, 396] width 26 height 22
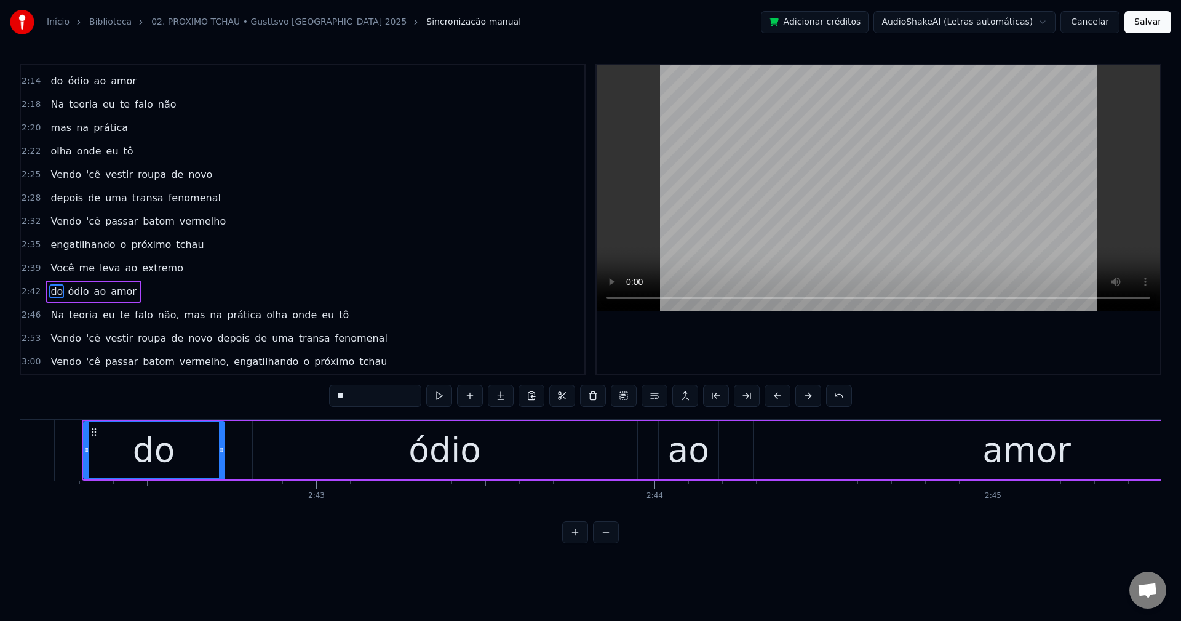
scroll to position [1001, 0]
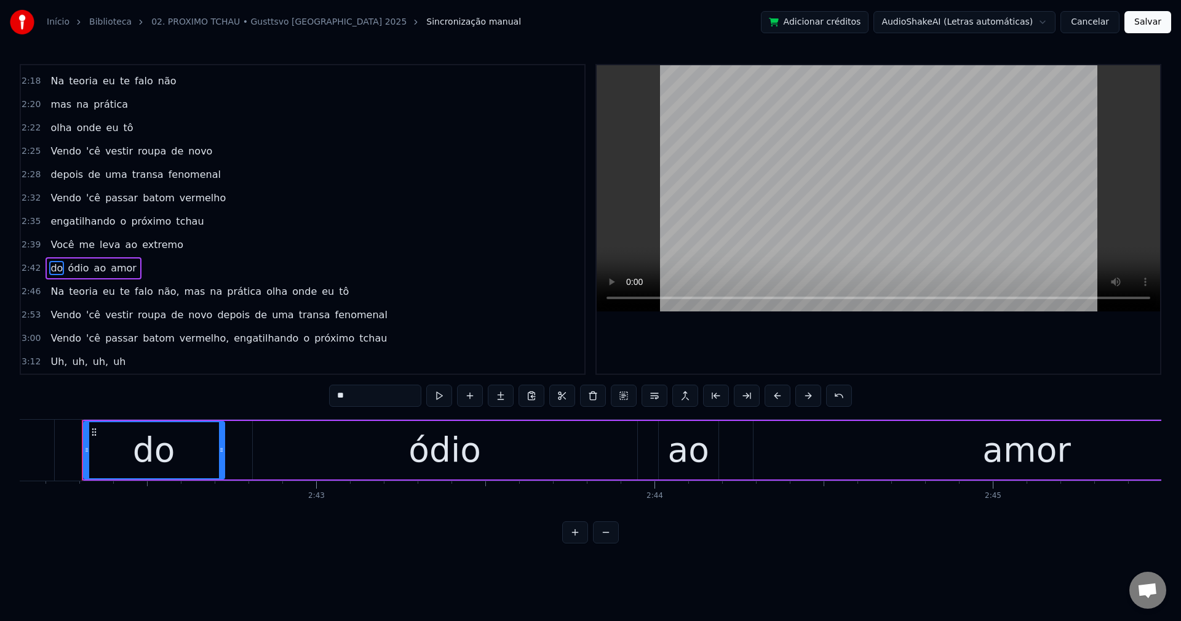
drag, startPoint x: 150, startPoint y: 290, endPoint x: 432, endPoint y: 380, distance: 296.4
click at [157, 289] on span "não," at bounding box center [169, 291] width 24 height 14
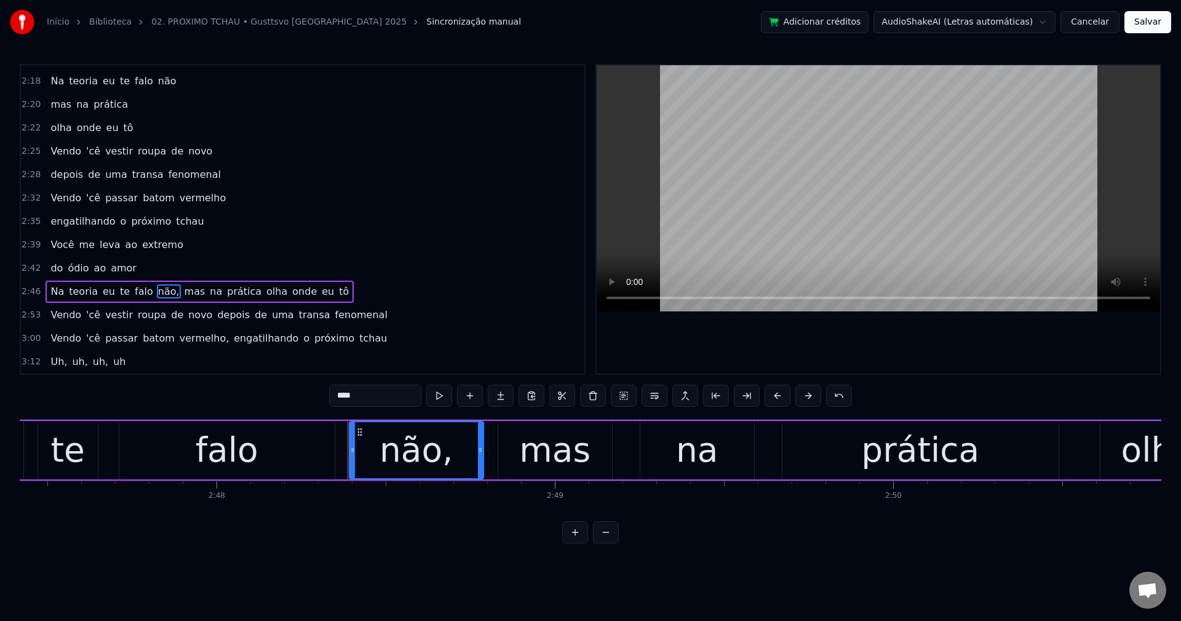
scroll to position [0, 56926]
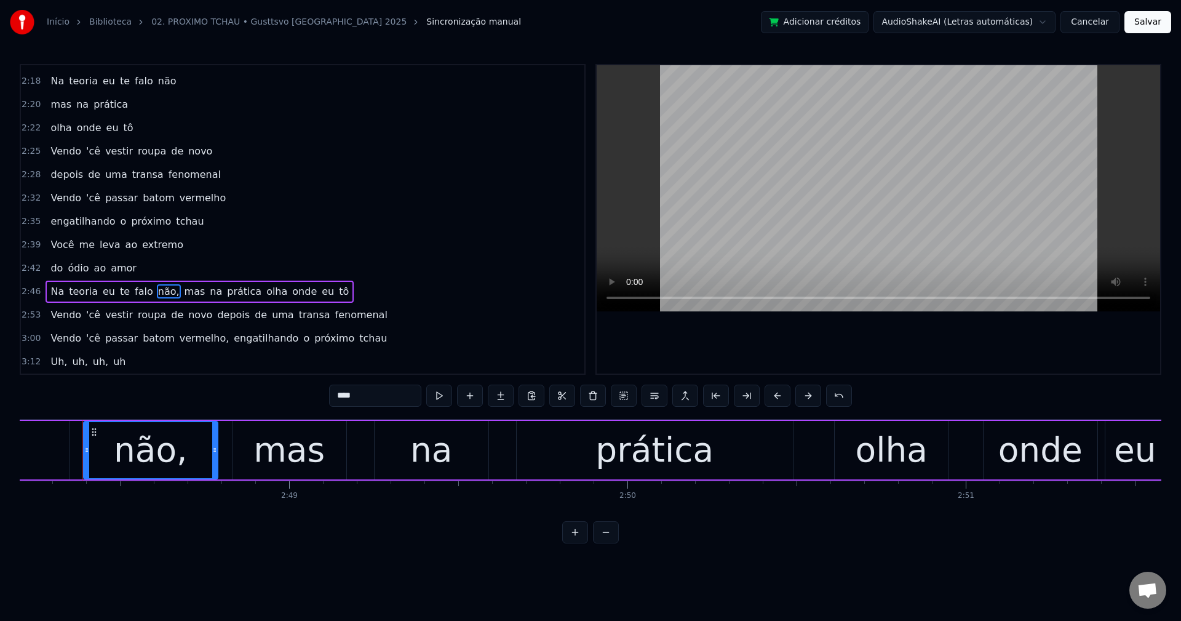
click at [393, 393] on input "****" at bounding box center [375, 396] width 92 height 22
click at [180, 290] on span "mas" at bounding box center [191, 291] width 23 height 14
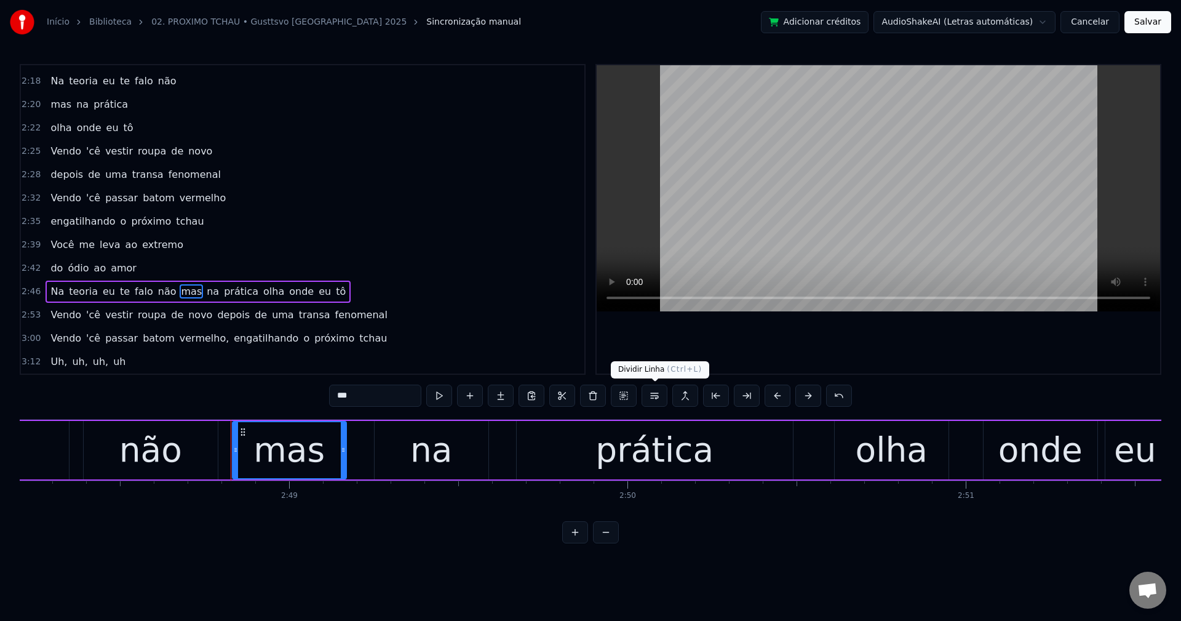
click at [657, 392] on button at bounding box center [655, 396] width 26 height 22
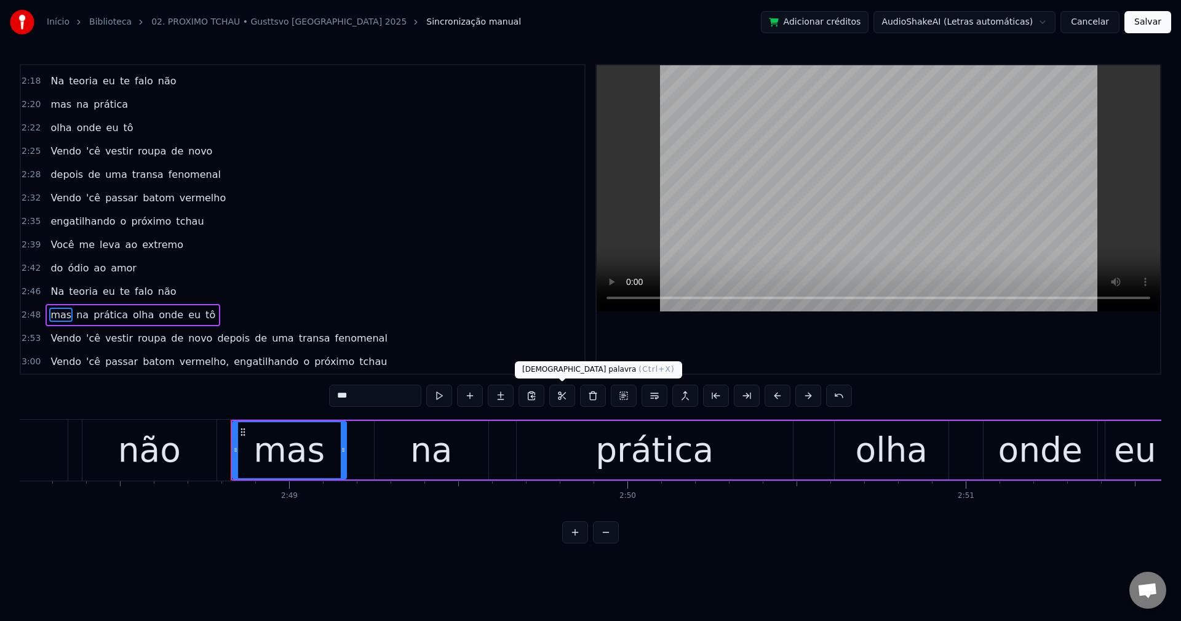
scroll to position [1025, 0]
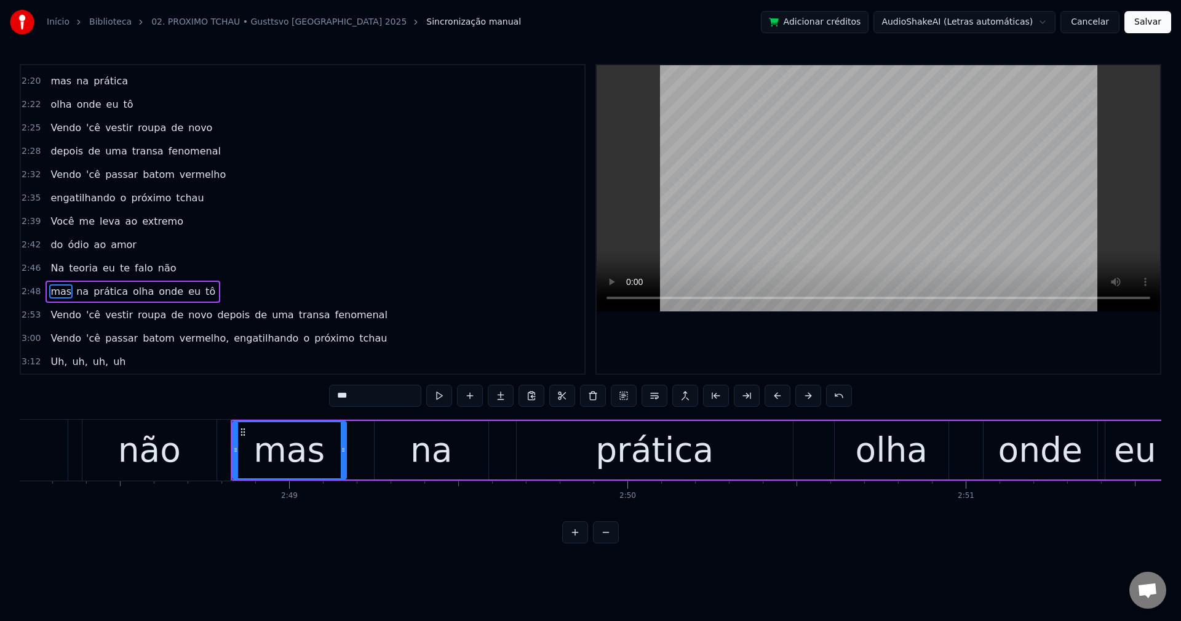
click at [132, 296] on span "olha" at bounding box center [143, 291] width 23 height 14
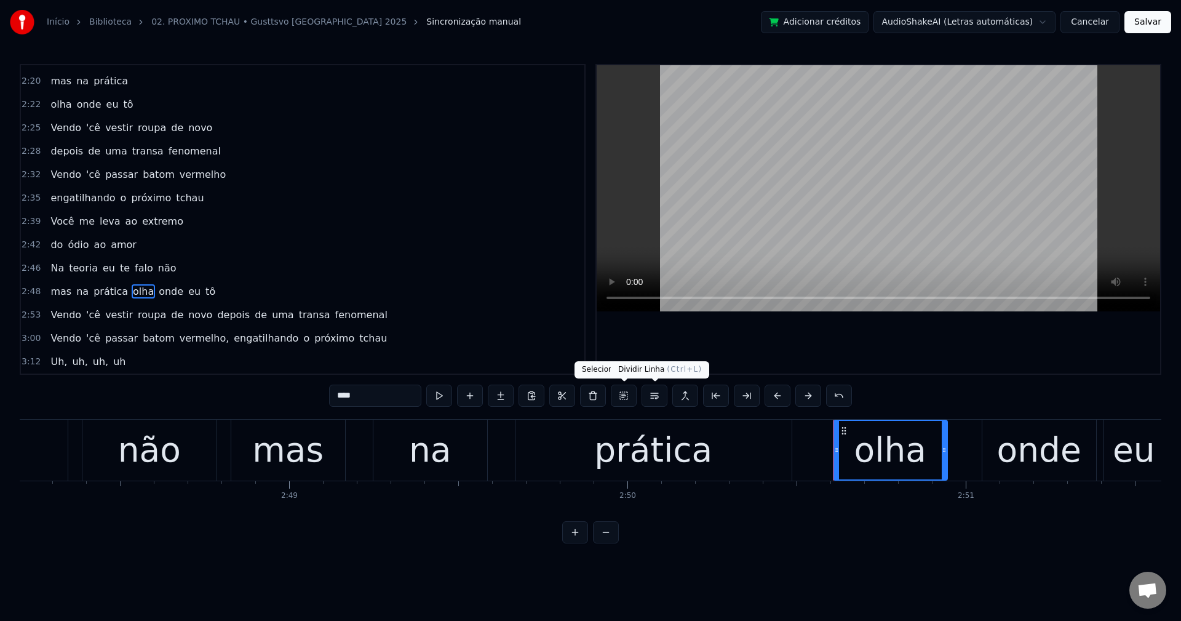
click at [658, 394] on button at bounding box center [655, 396] width 26 height 22
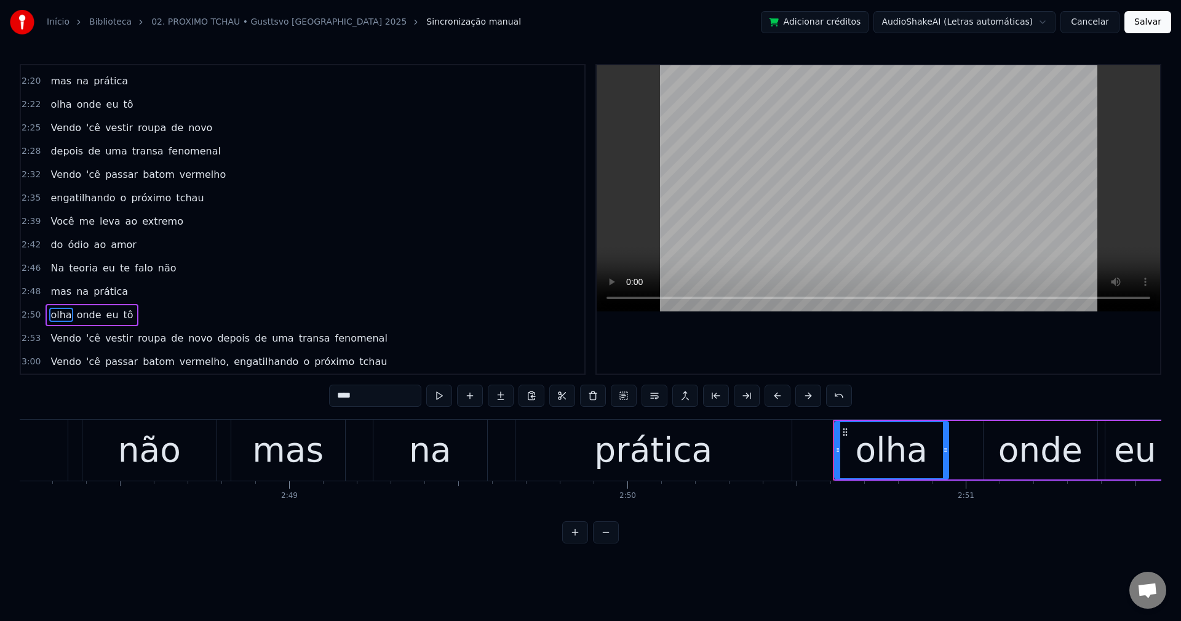
scroll to position [1048, 0]
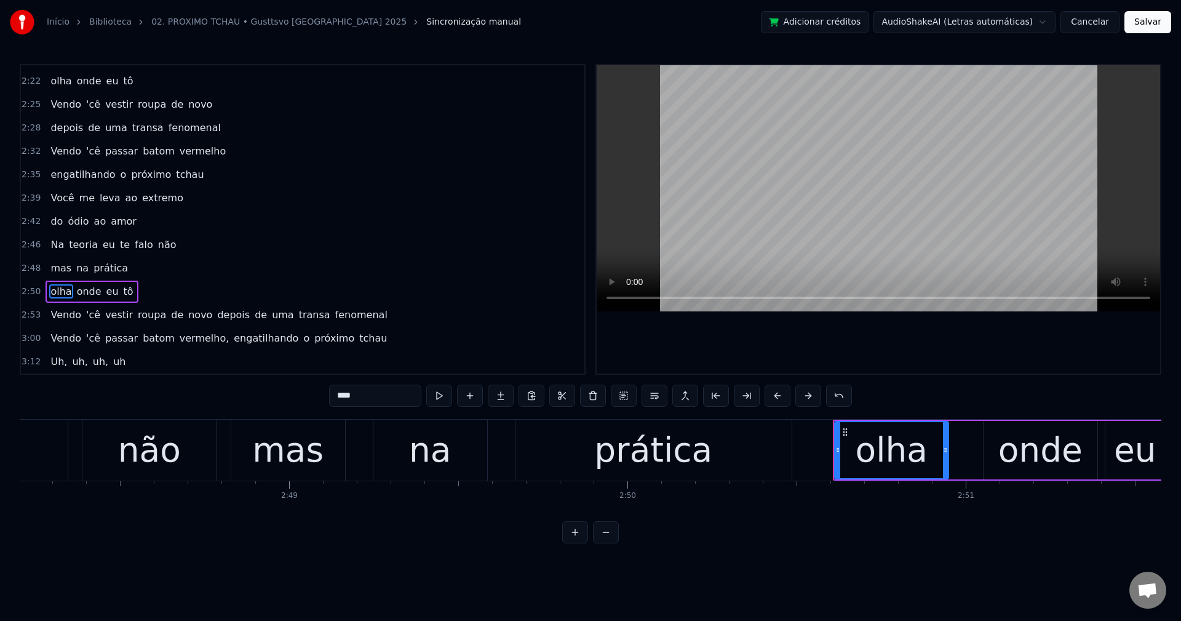
click at [216, 314] on span "depois" at bounding box center [233, 315] width 35 height 14
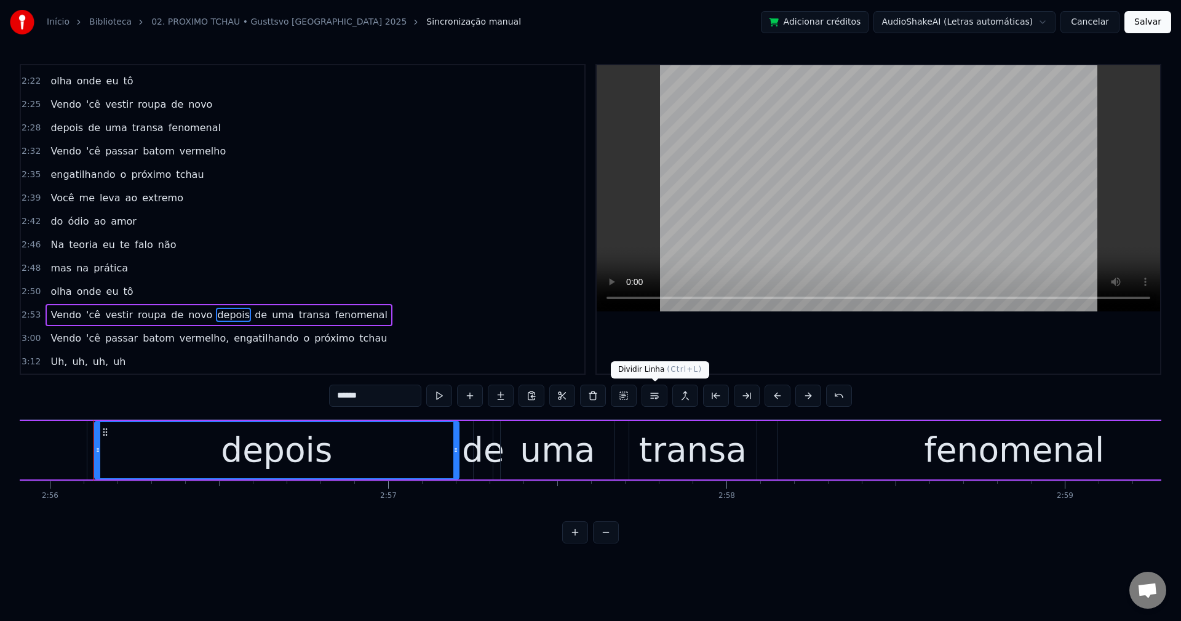
scroll to position [0, 59545]
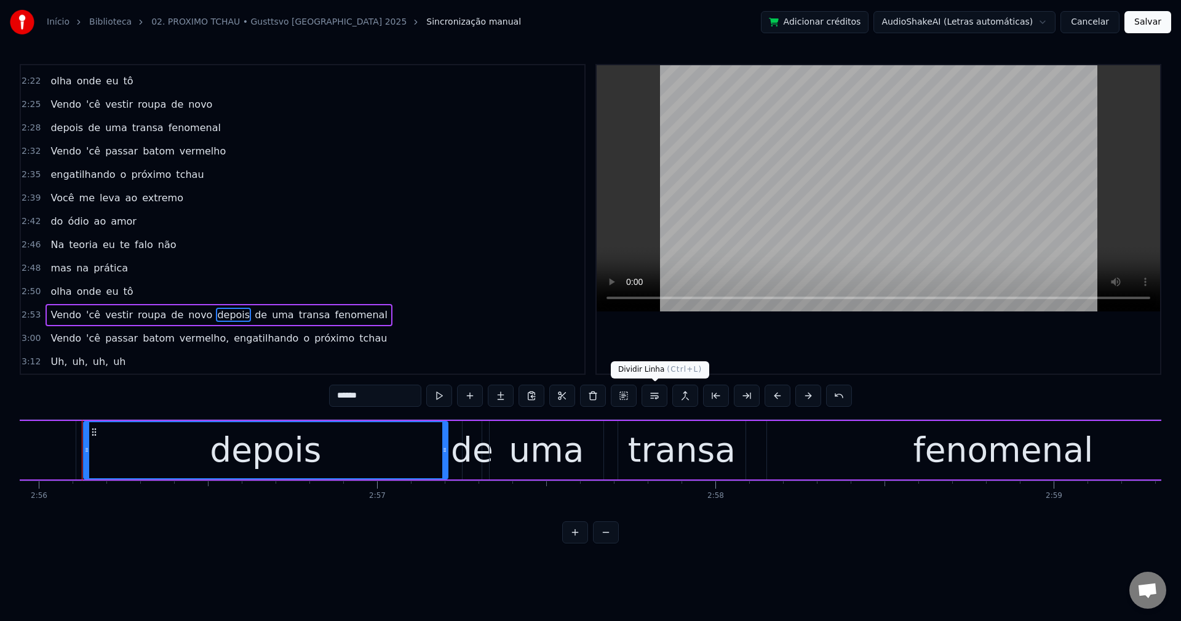
click at [658, 404] on button at bounding box center [655, 396] width 26 height 22
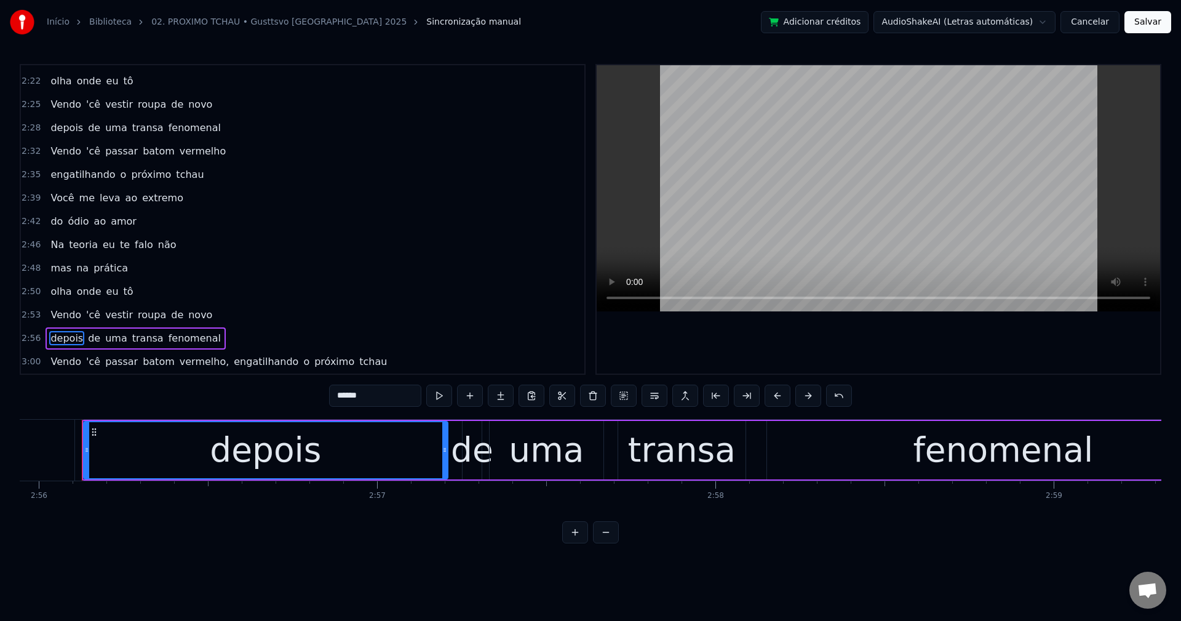
scroll to position [1071, 0]
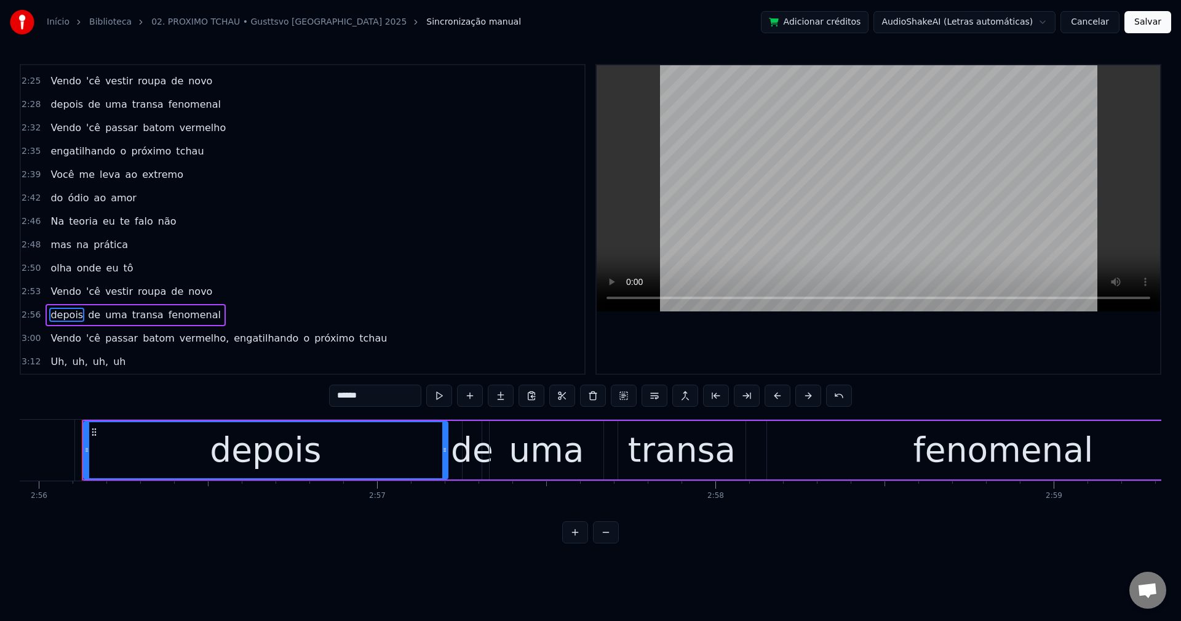
click at [191, 338] on span "vermelho," at bounding box center [204, 338] width 52 height 14
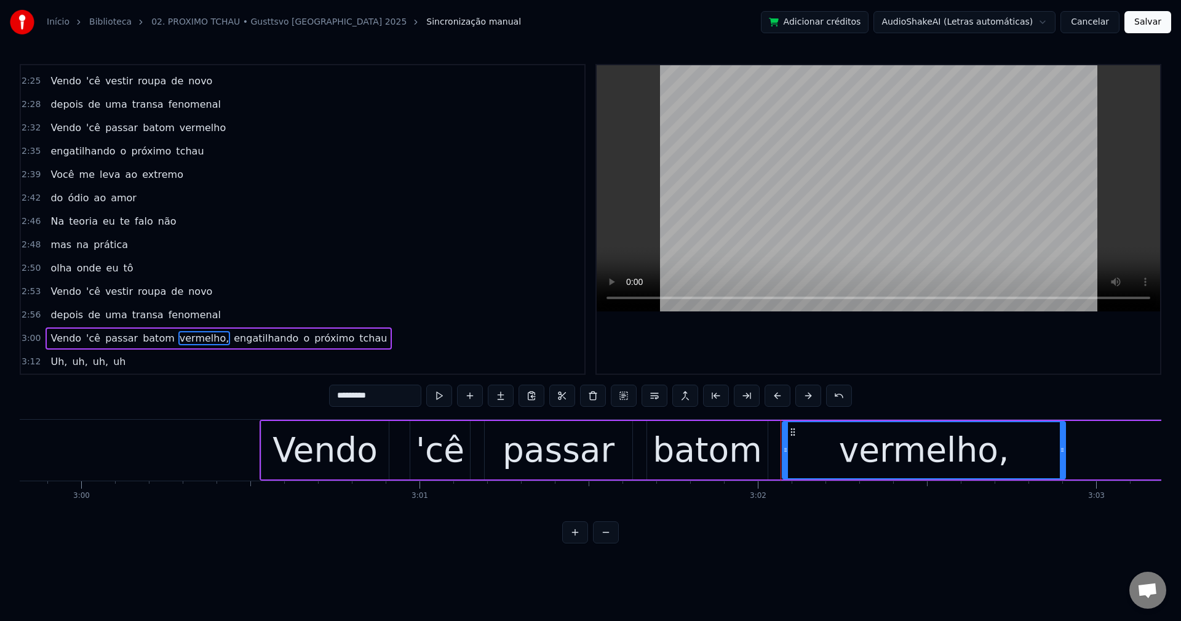
click at [403, 398] on input "*********" at bounding box center [375, 396] width 92 height 22
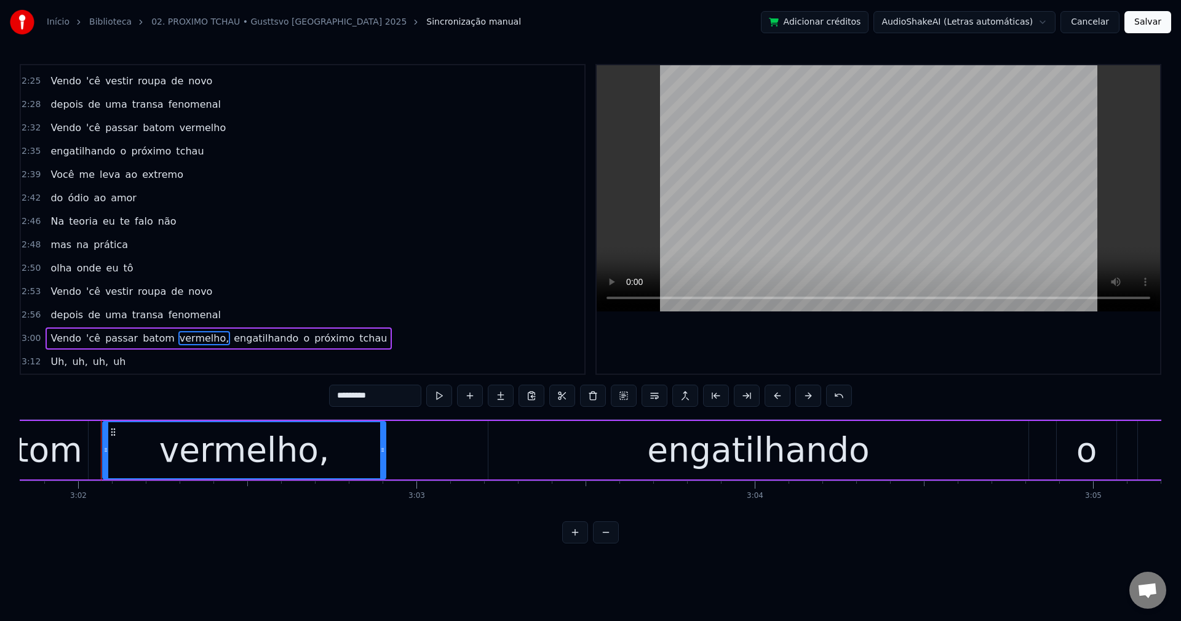
scroll to position [0, 61556]
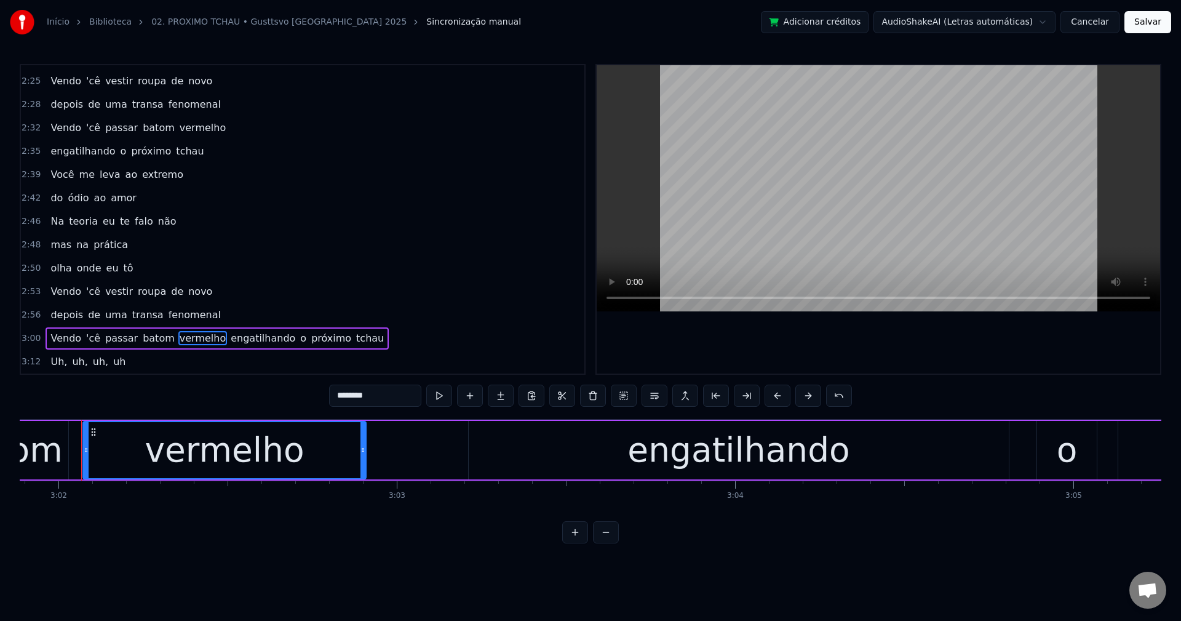
click at [244, 340] on span "engatilhando" at bounding box center [263, 338] width 67 height 14
type input "**********"
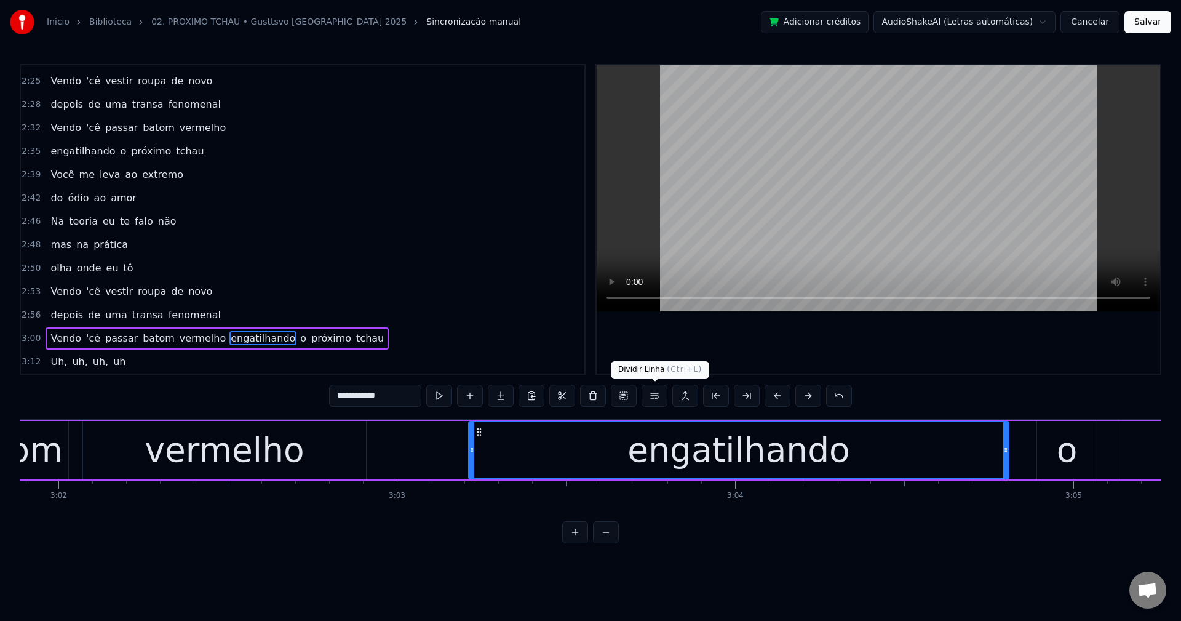
click at [652, 399] on button at bounding box center [655, 396] width 26 height 22
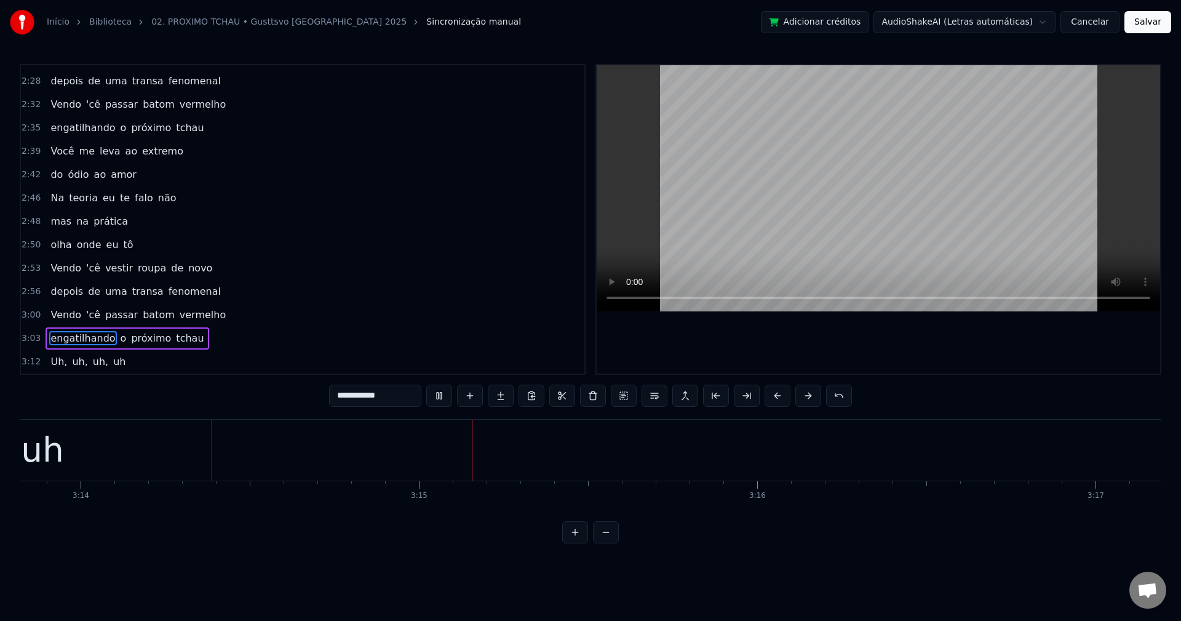
scroll to position [0, 65782]
click at [1167, 25] on button "Salvar" at bounding box center [1148, 22] width 47 height 22
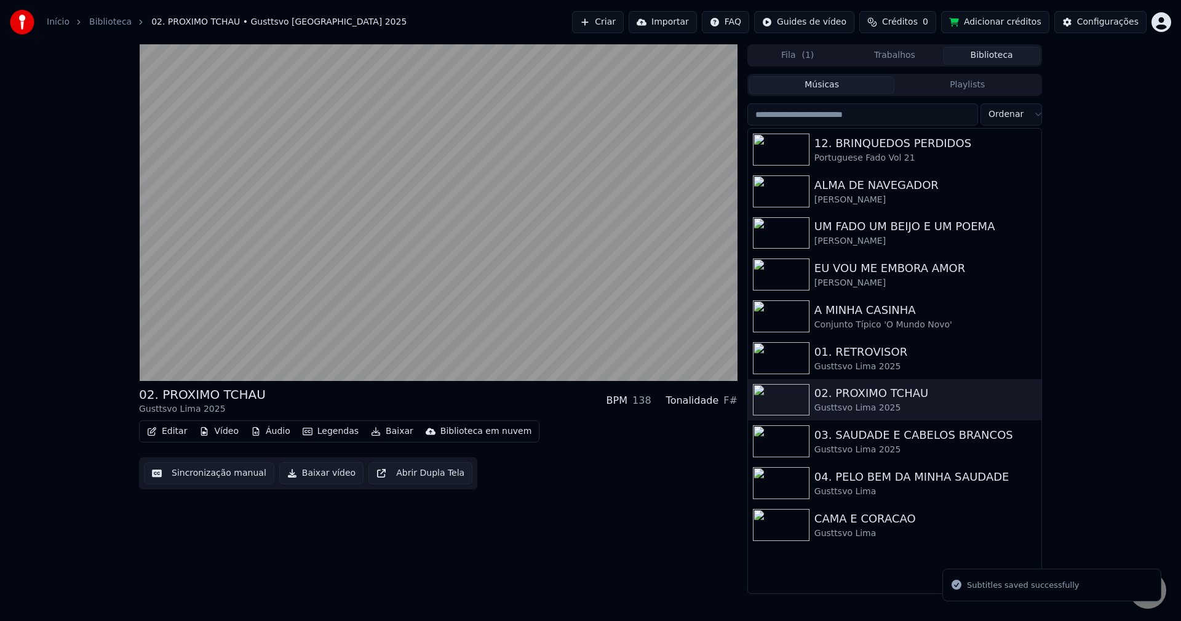
click at [302, 474] on button "Baixar vídeo" at bounding box center [321, 473] width 84 height 22
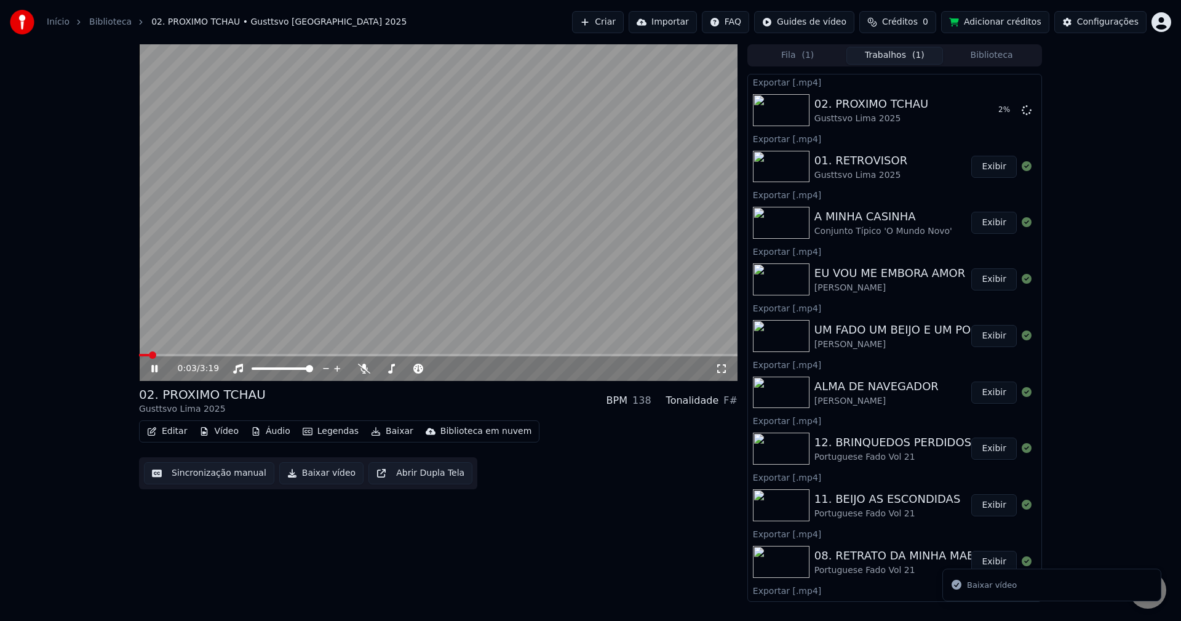
click at [973, 51] on button "Biblioteca" at bounding box center [991, 56] width 97 height 18
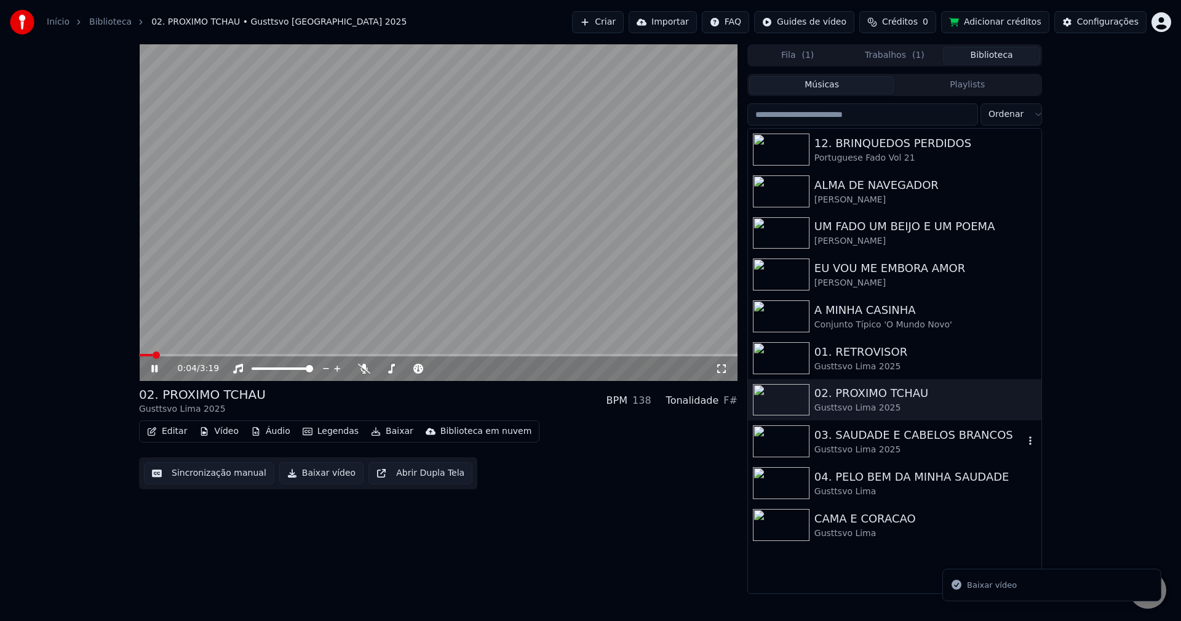
click at [890, 445] on div "Gusttsvo Lima 2025" at bounding box center [920, 450] width 210 height 12
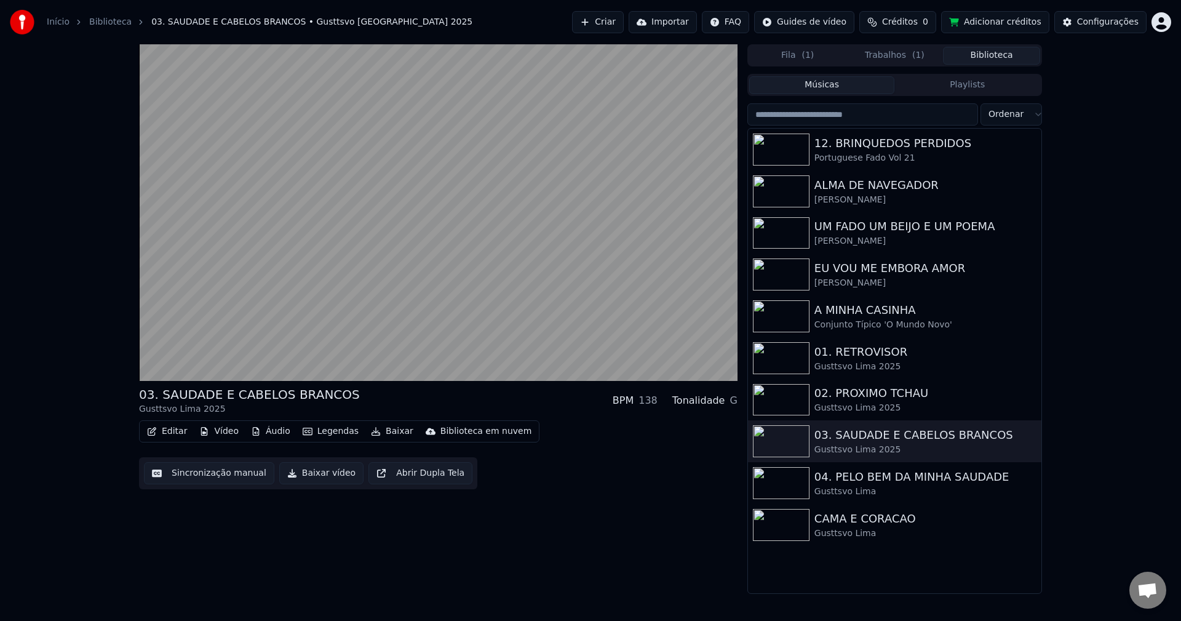
click at [208, 471] on button "Sincronização manual" at bounding box center [209, 473] width 130 height 22
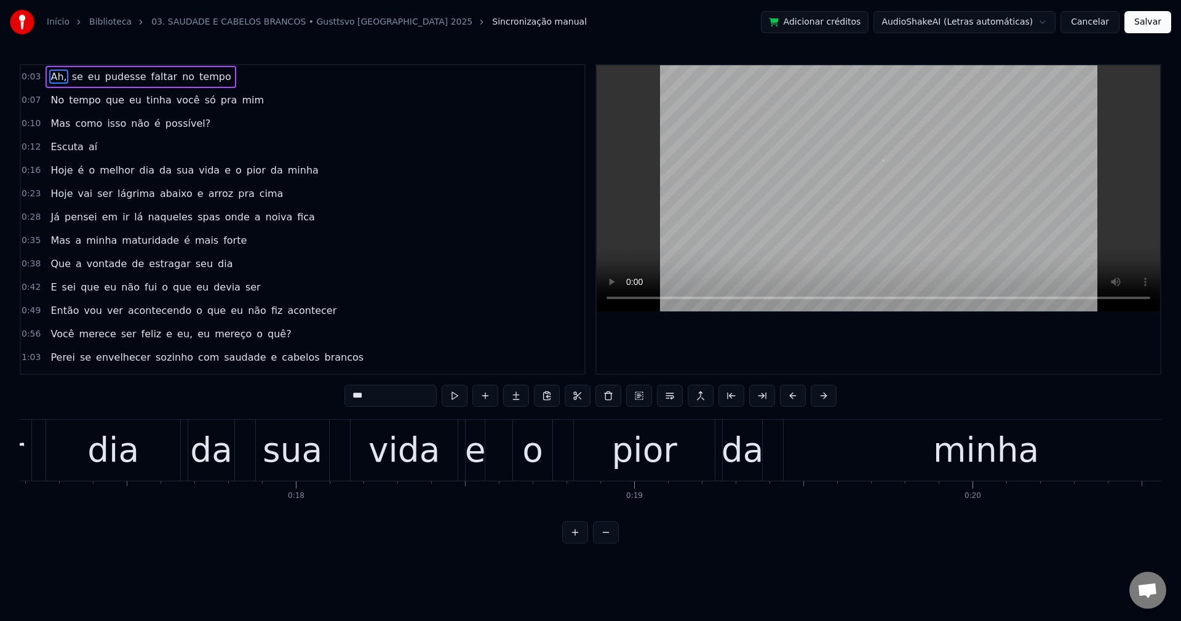
scroll to position [0, 961]
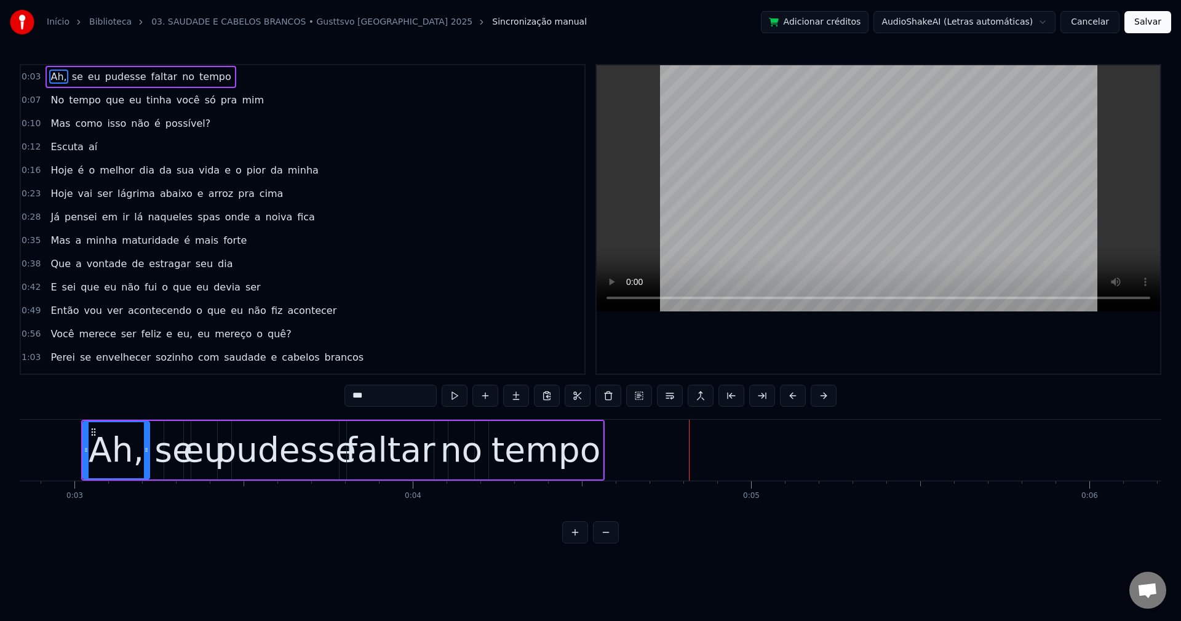
click at [150, 74] on span "faltar" at bounding box center [164, 77] width 29 height 14
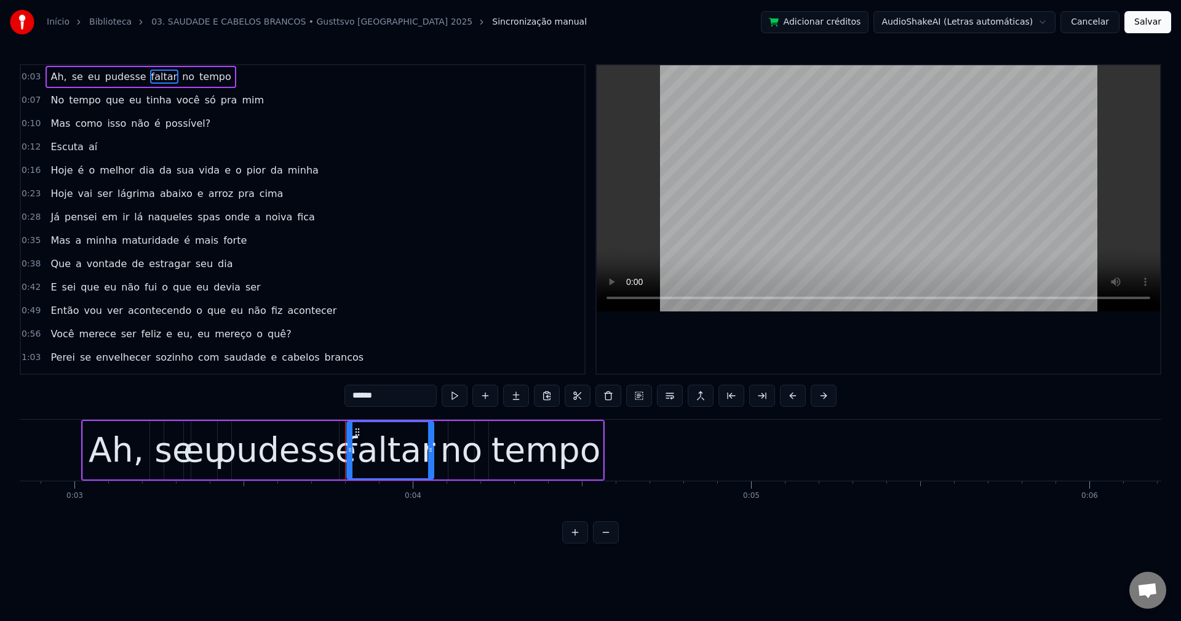
drag, startPoint x: 406, startPoint y: 398, endPoint x: 163, endPoint y: 397, distance: 242.4
click at [163, 397] on div "0:03 Ah, se eu pudesse faltar no tempo 0:07 No tempo que eu tinha você só pra m…" at bounding box center [591, 303] width 1142 height 479
click at [649, 391] on button at bounding box center [655, 396] width 26 height 22
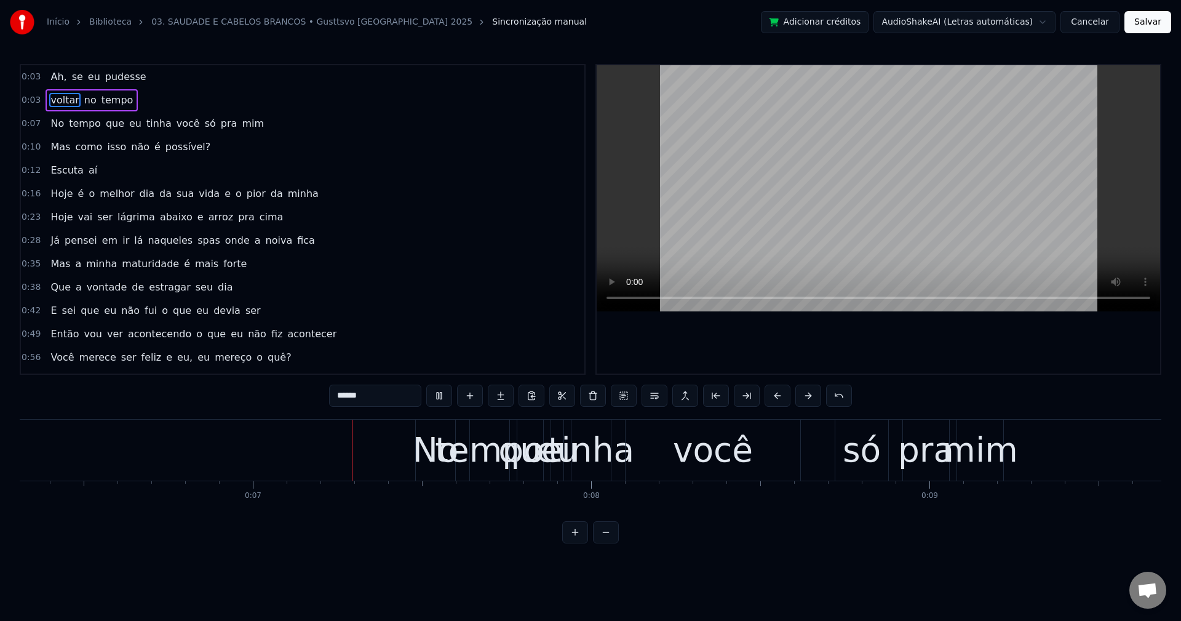
scroll to position [0, 2151]
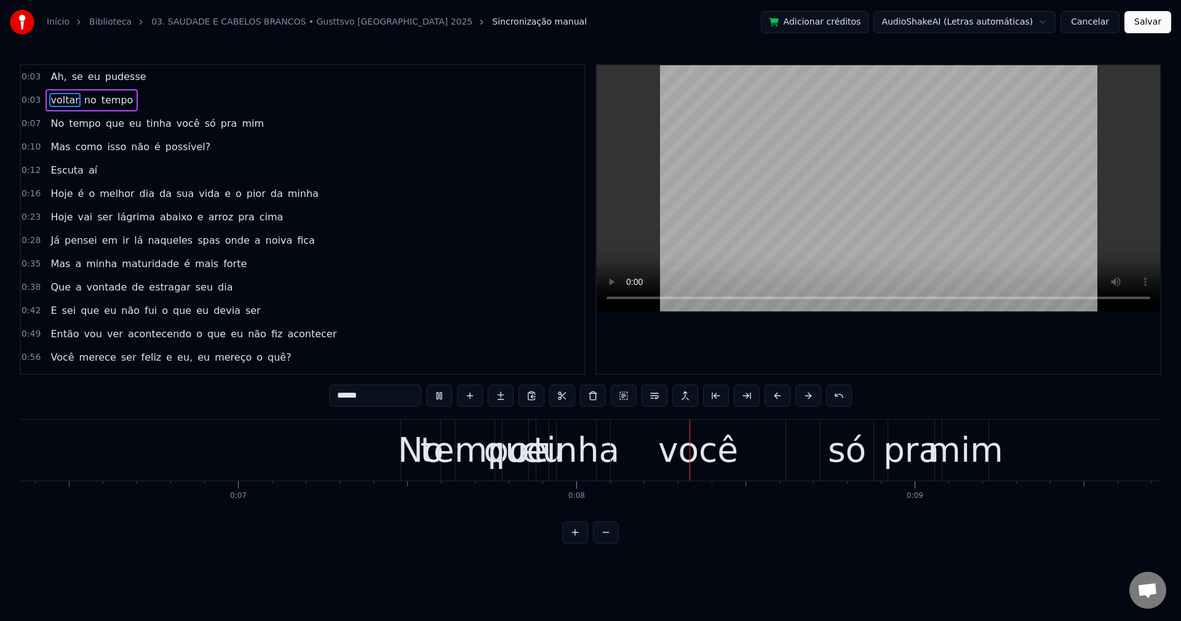
click at [175, 128] on span "você" at bounding box center [188, 123] width 26 height 14
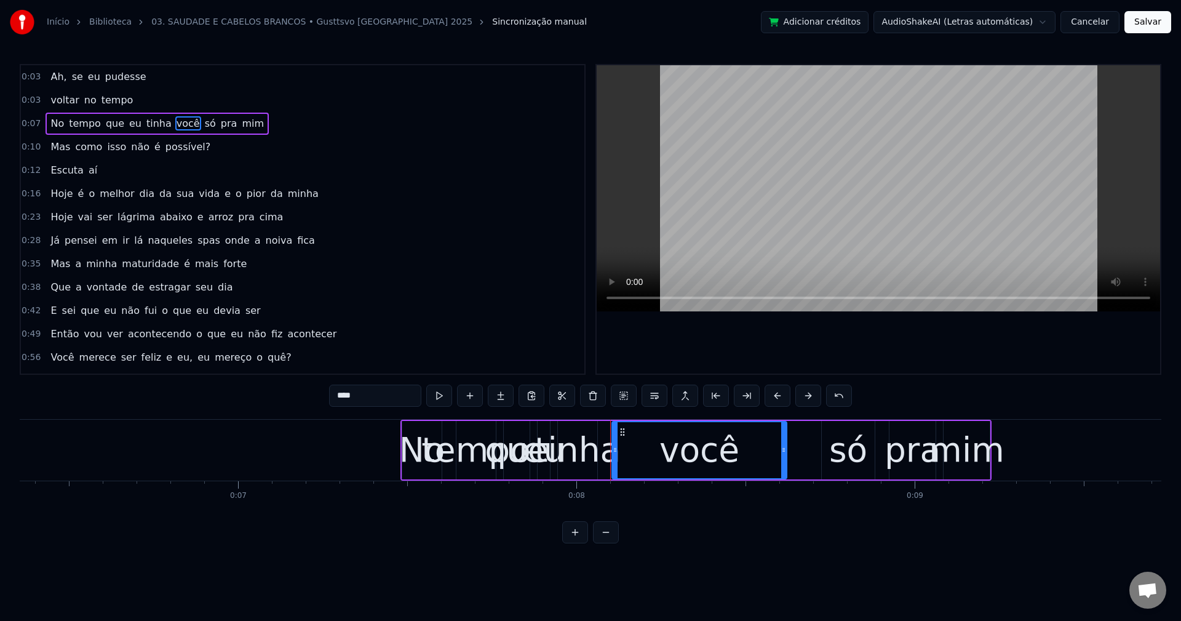
click at [204, 126] on span "só" at bounding box center [211, 123] width 14 height 14
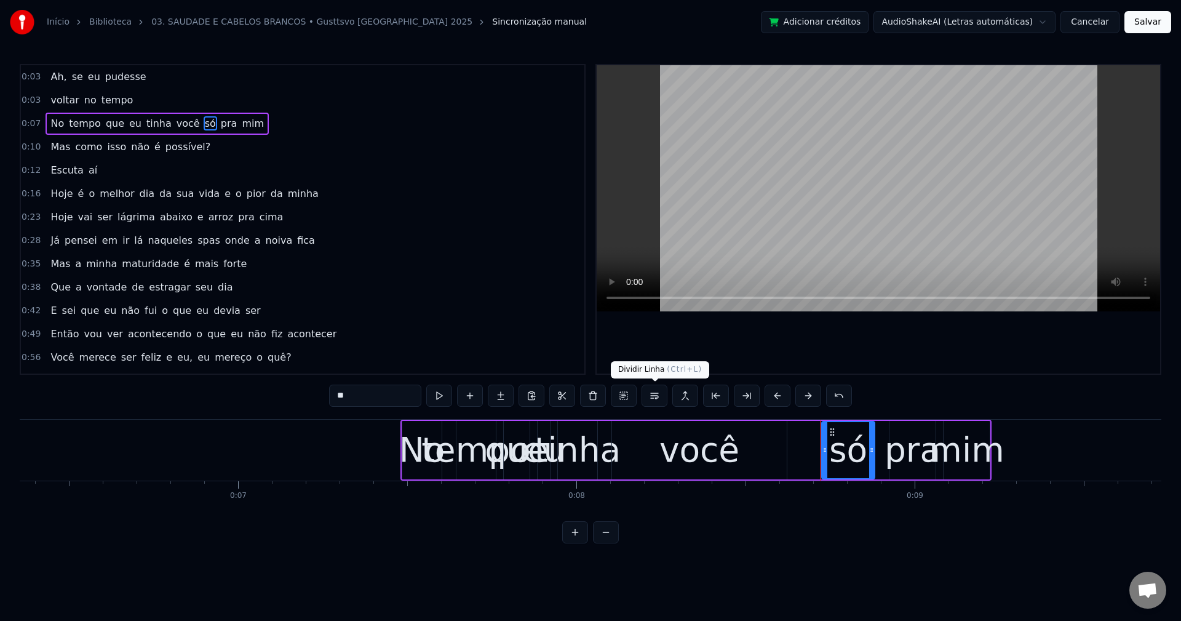
click at [651, 396] on button at bounding box center [655, 396] width 26 height 22
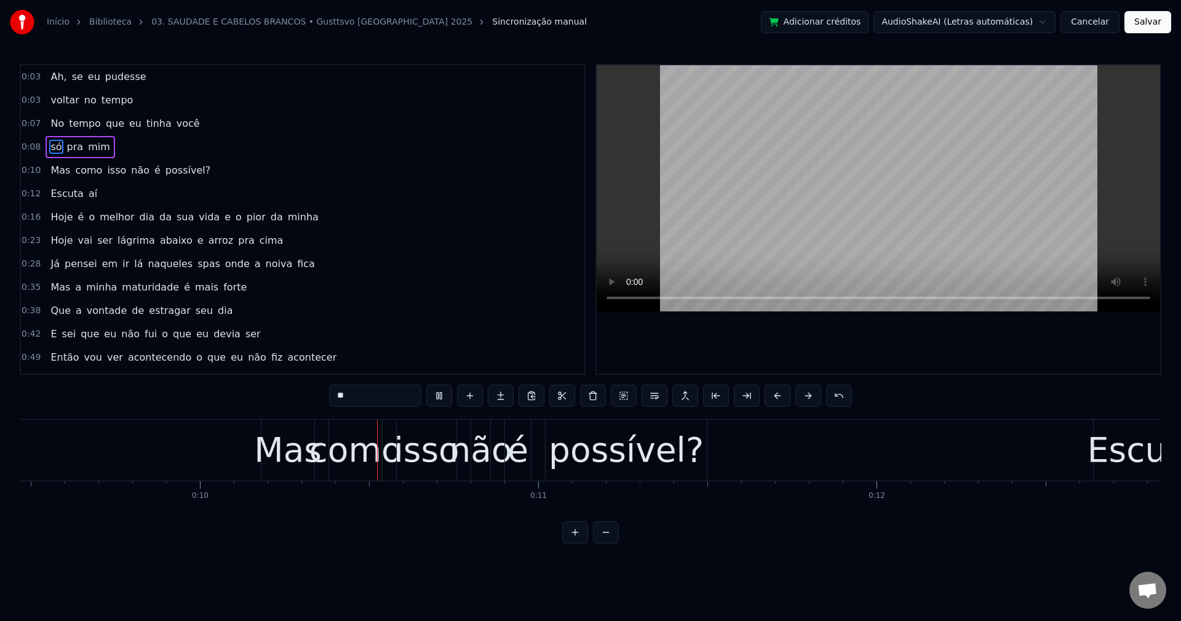
scroll to position [0, 3267]
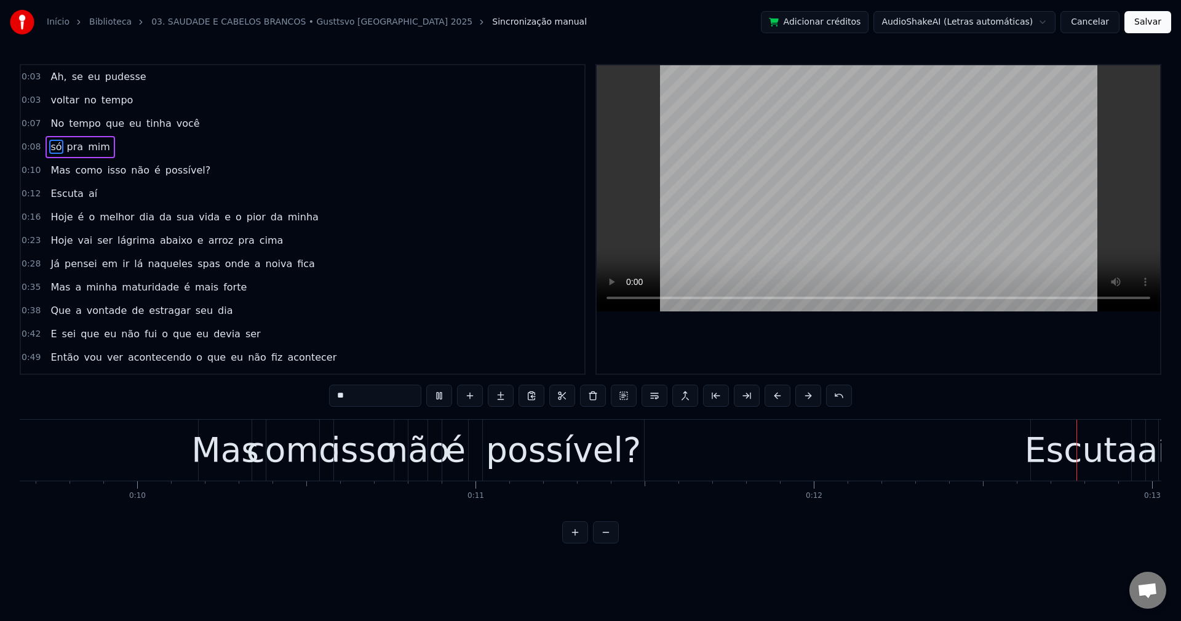
click at [178, 167] on span "possível?" at bounding box center [187, 170] width 47 height 14
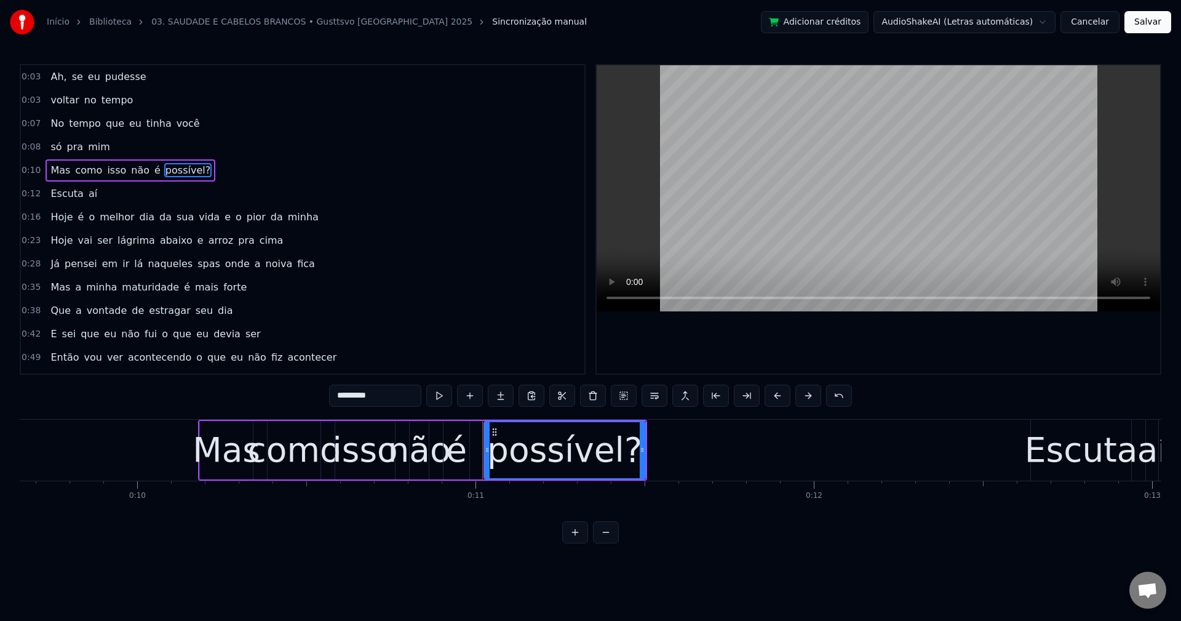
click at [381, 394] on input "*********" at bounding box center [375, 396] width 92 height 22
click at [130, 172] on span "não" at bounding box center [140, 170] width 21 height 14
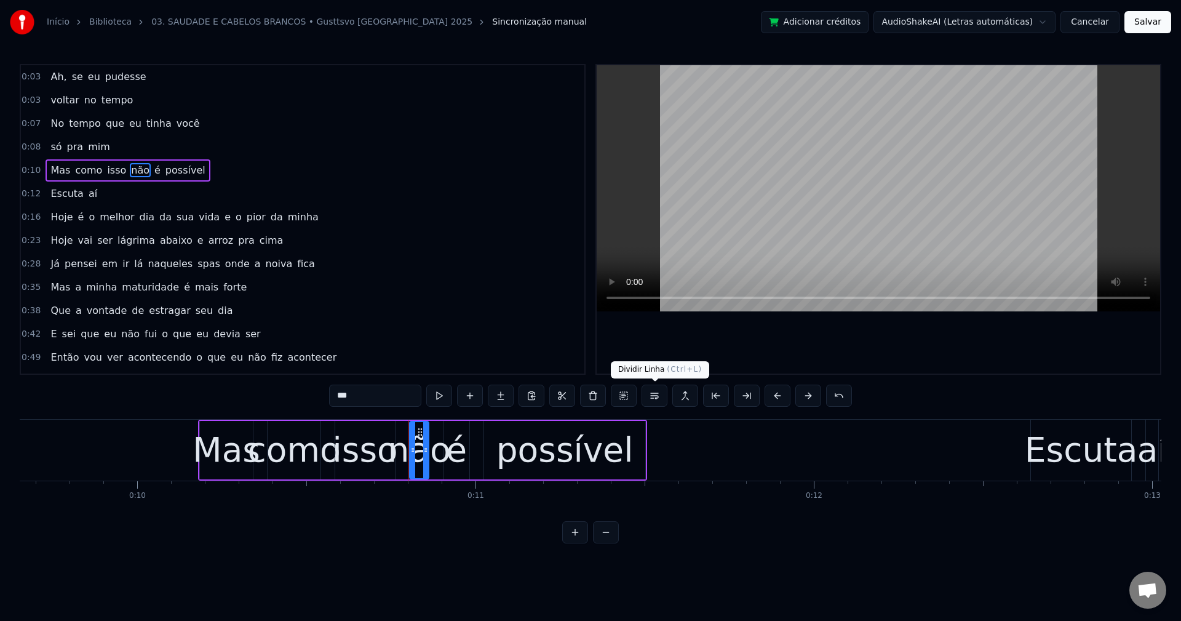
click at [658, 398] on button at bounding box center [655, 396] width 26 height 22
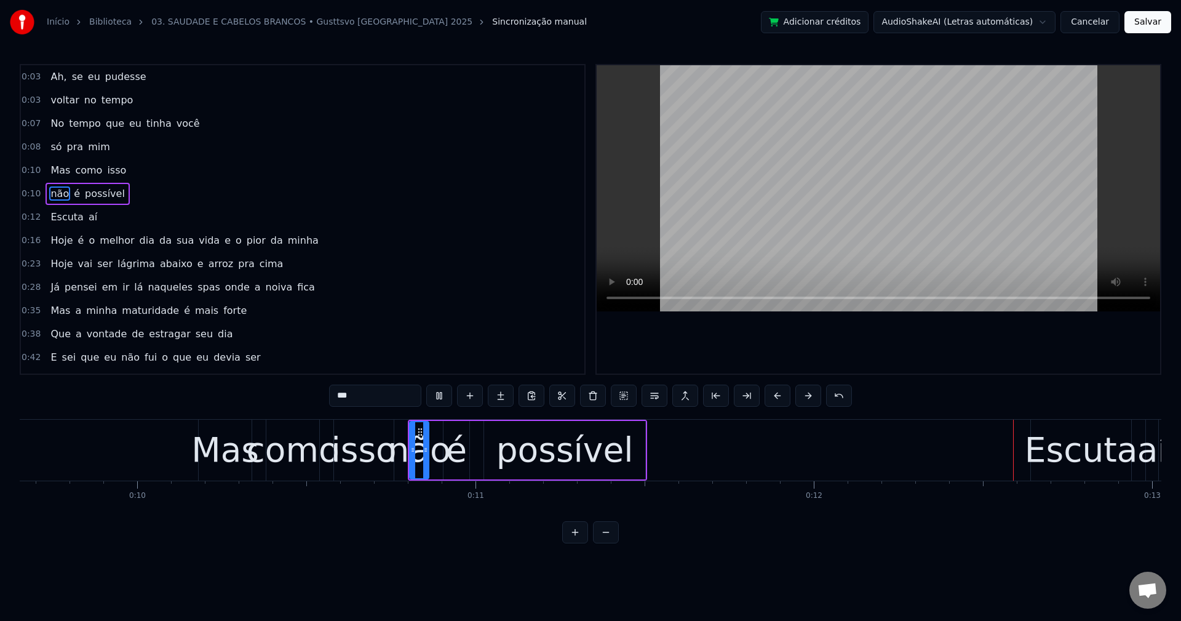
click at [57, 242] on span "Hoje" at bounding box center [61, 240] width 25 height 14
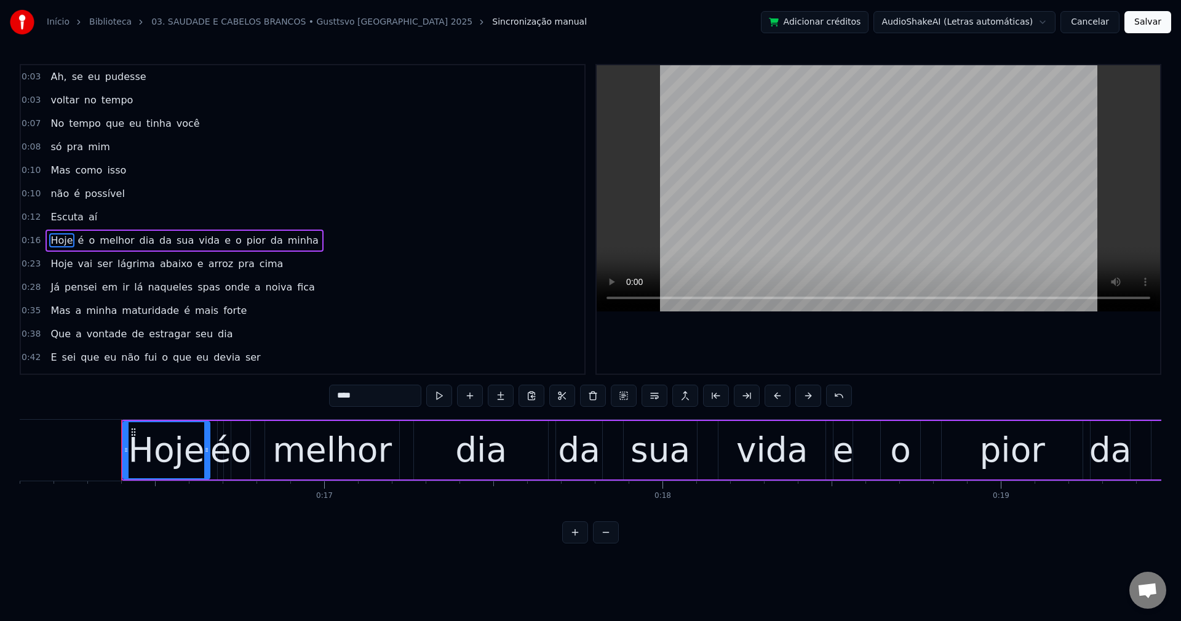
scroll to position [0, 5489]
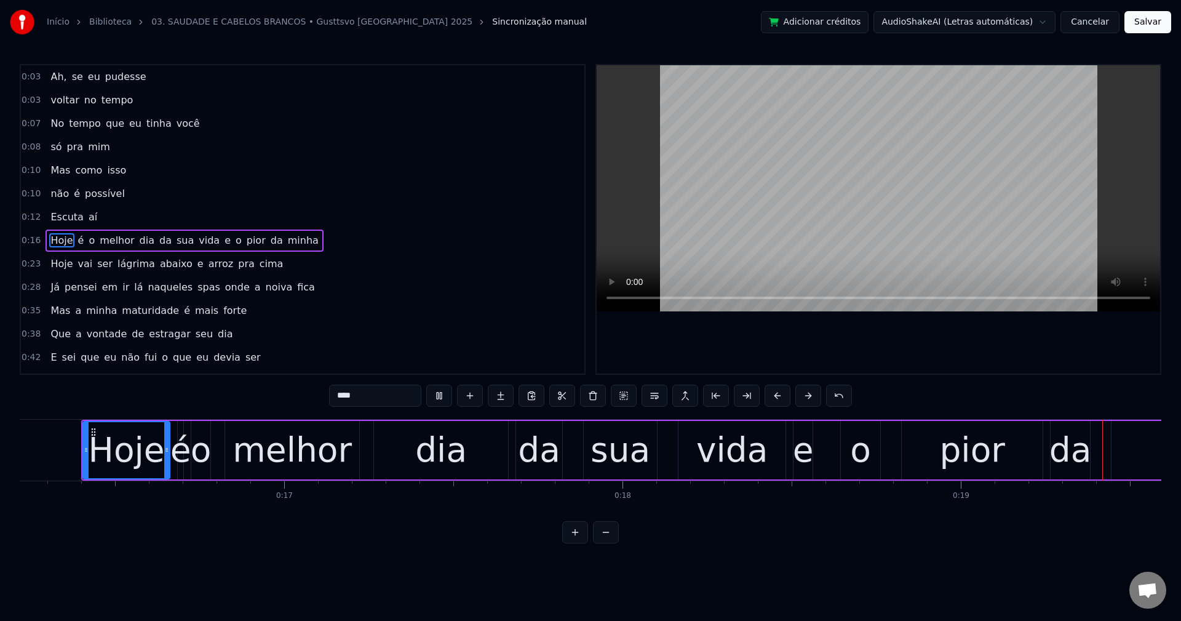
click at [158, 241] on span "da" at bounding box center [165, 240] width 15 height 14
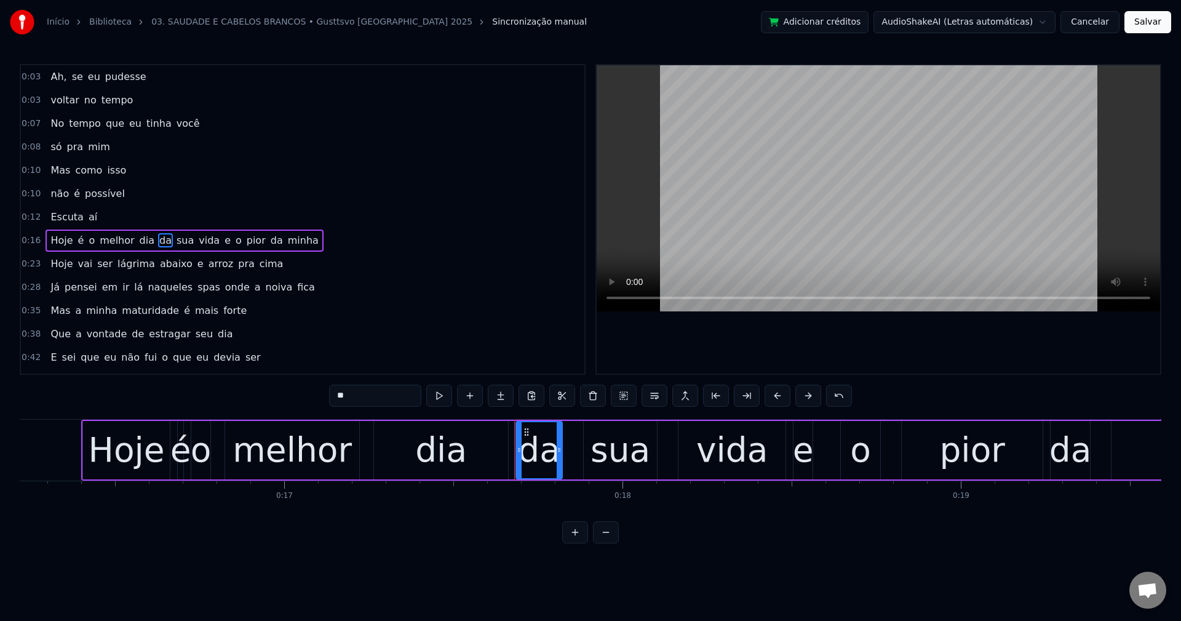
scroll to position [21, 0]
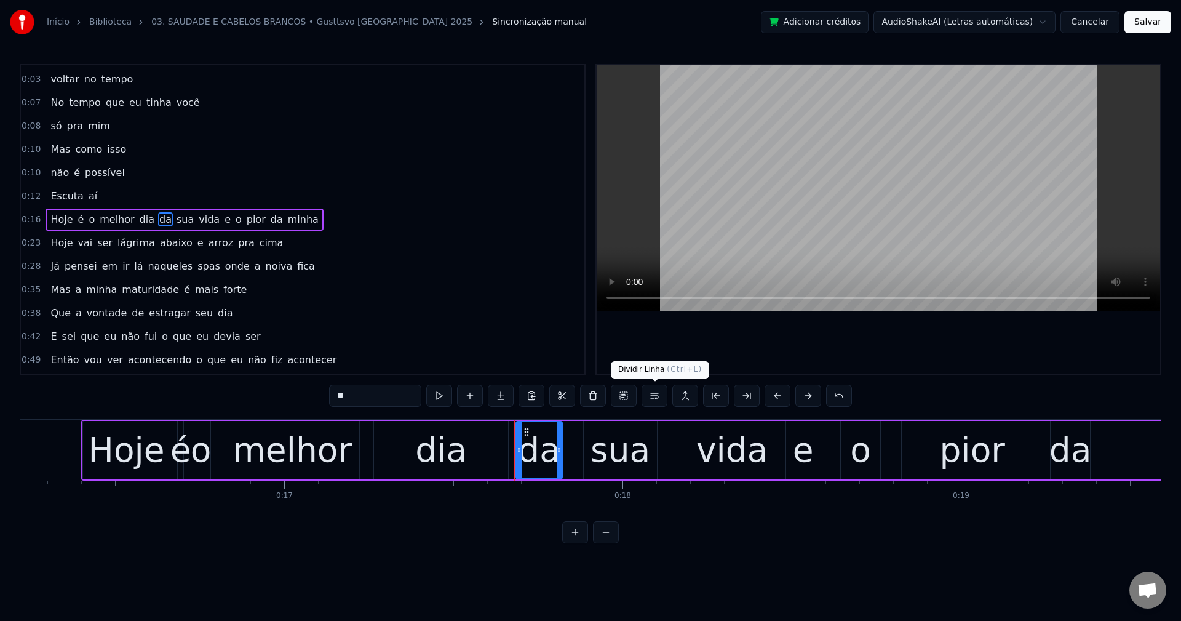
click at [658, 401] on button at bounding box center [655, 396] width 26 height 22
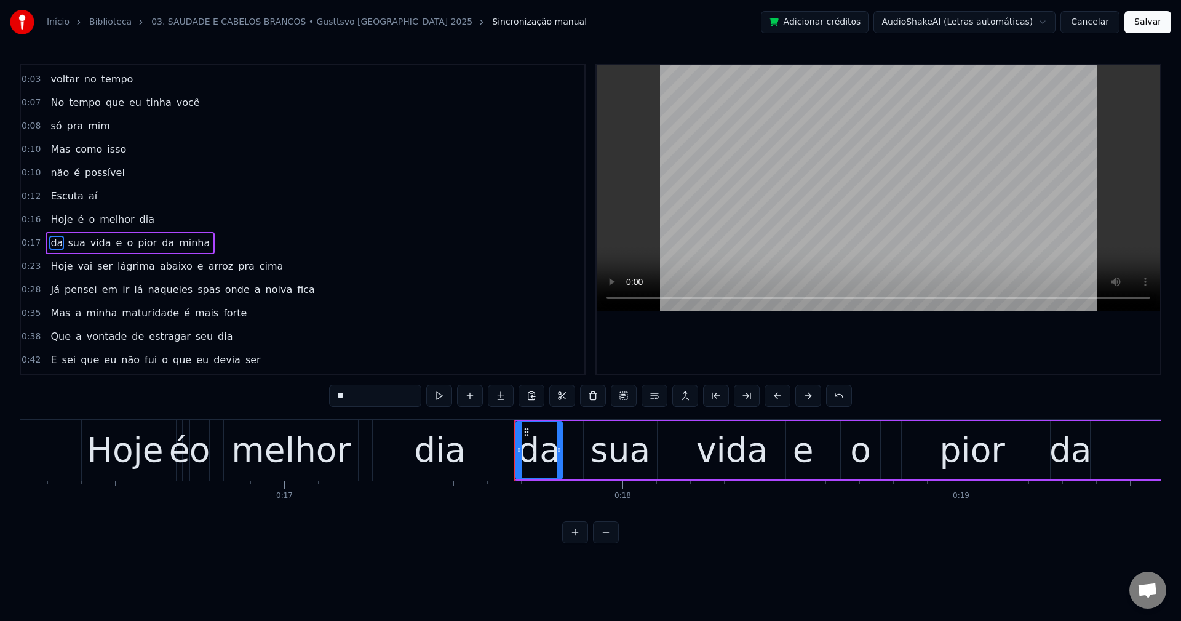
scroll to position [44, 0]
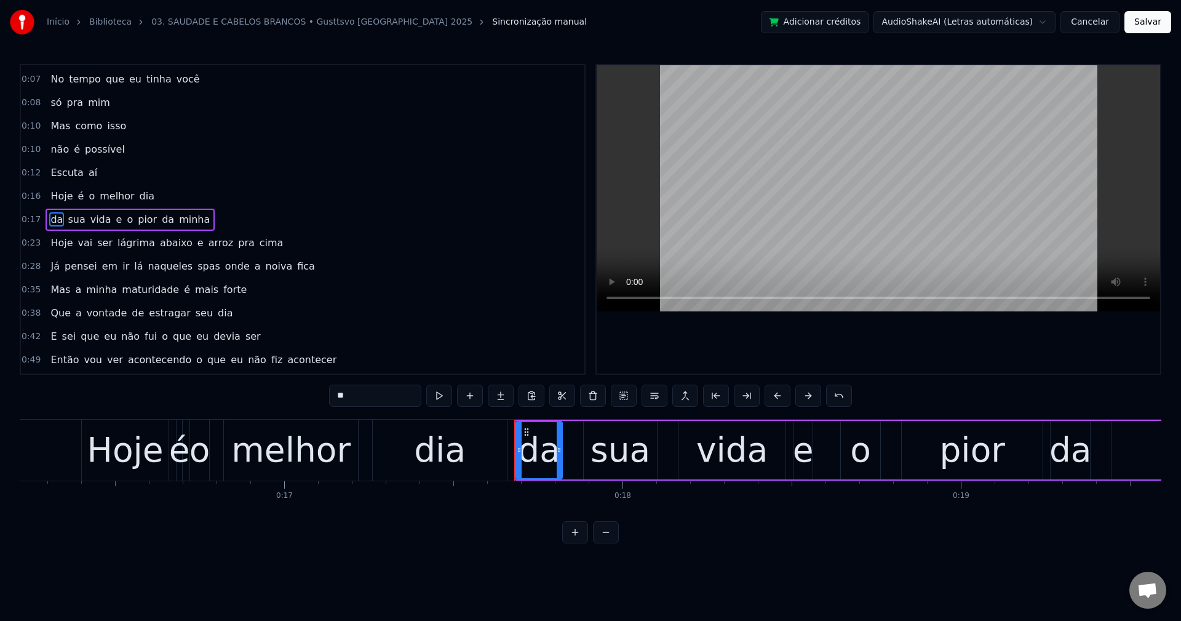
click at [115, 219] on span "e" at bounding box center [119, 219] width 9 height 14
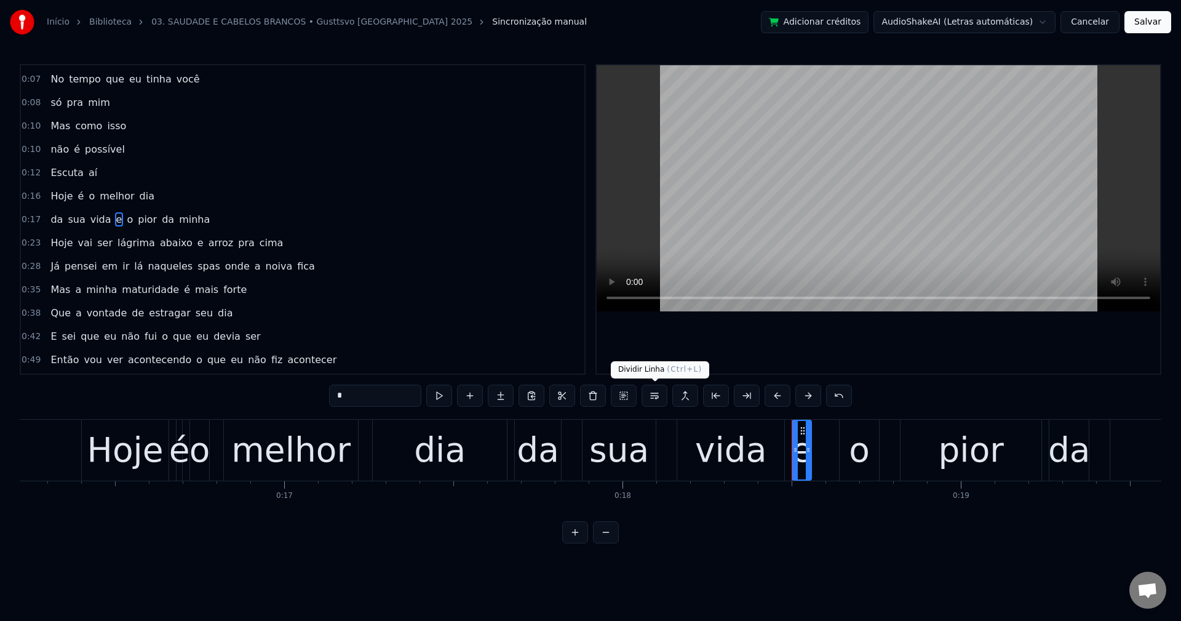
click at [653, 400] on button at bounding box center [655, 396] width 26 height 22
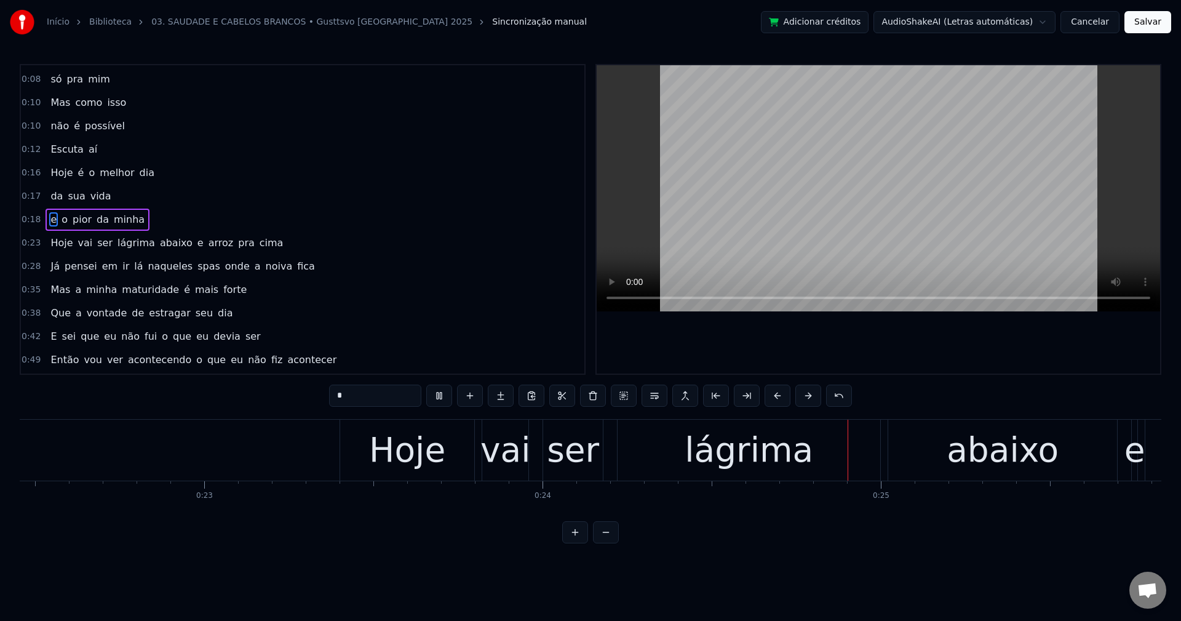
scroll to position [0, 7726]
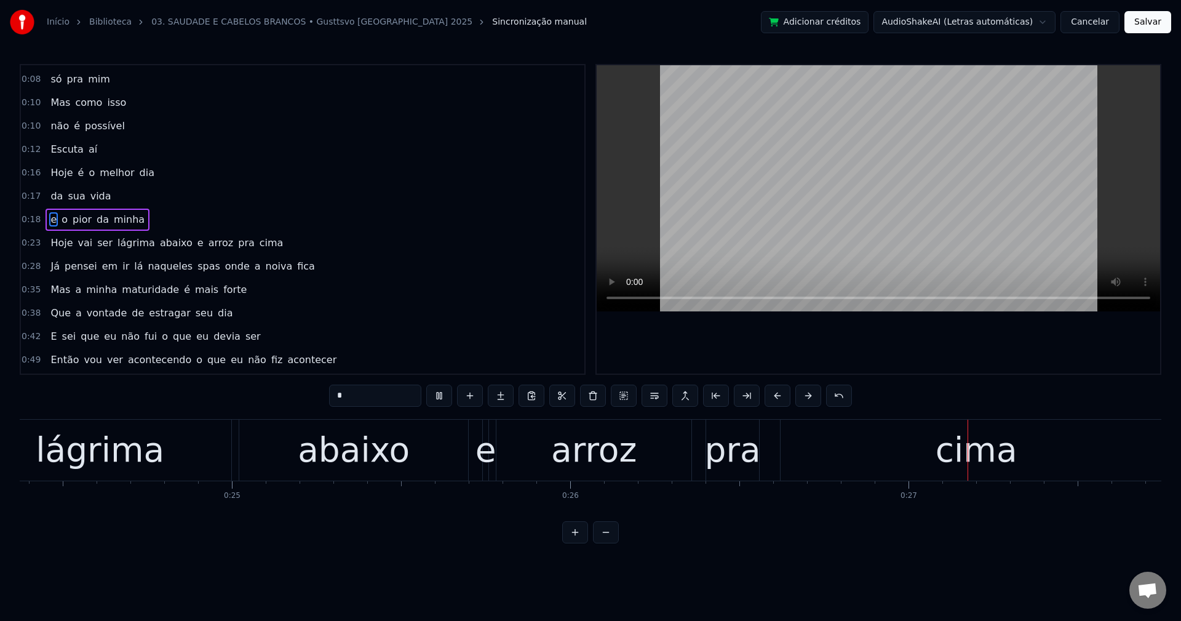
click at [196, 247] on span "e" at bounding box center [200, 243] width 9 height 14
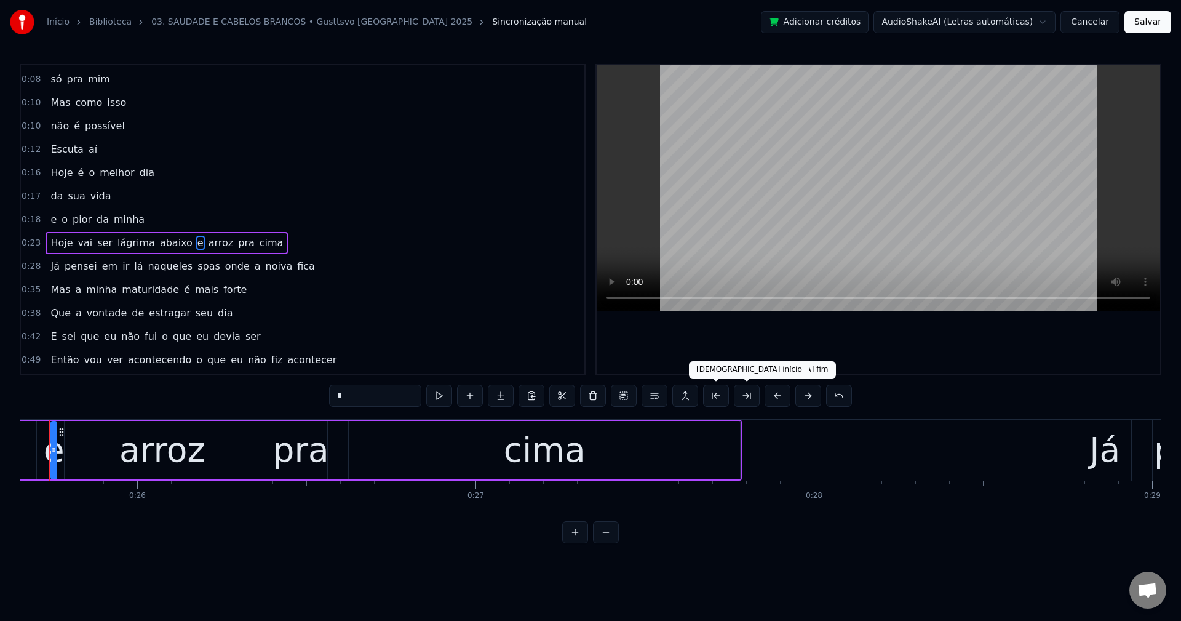
scroll to position [0, 8650]
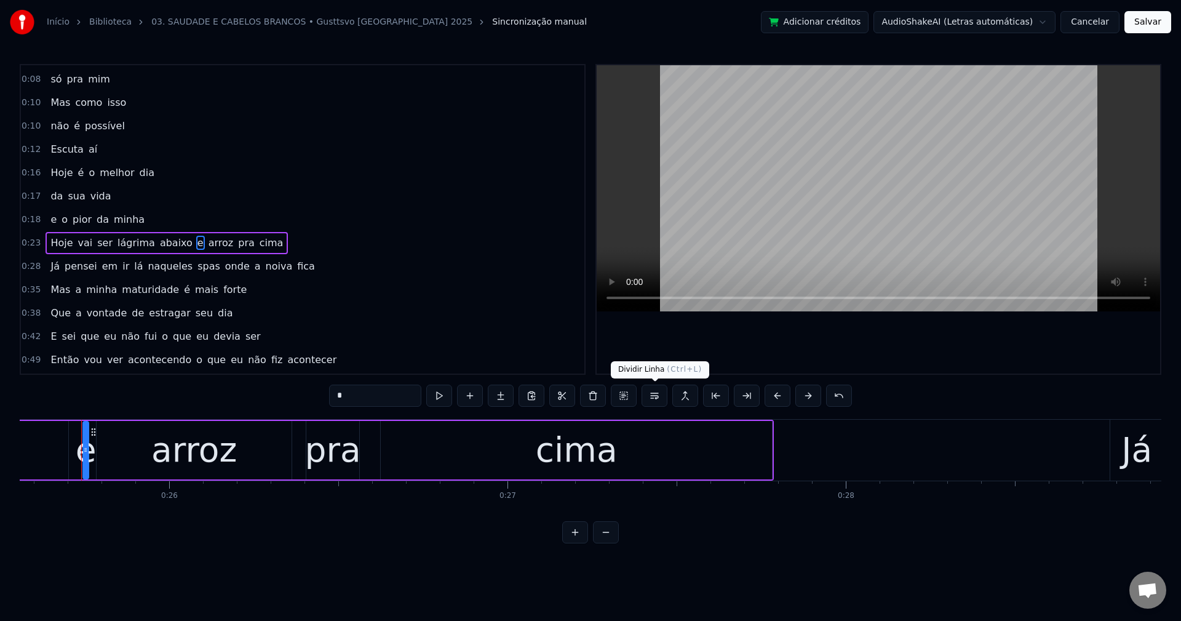
drag, startPoint x: 651, startPoint y: 398, endPoint x: 617, endPoint y: 295, distance: 109.0
click at [650, 398] on button at bounding box center [655, 396] width 26 height 22
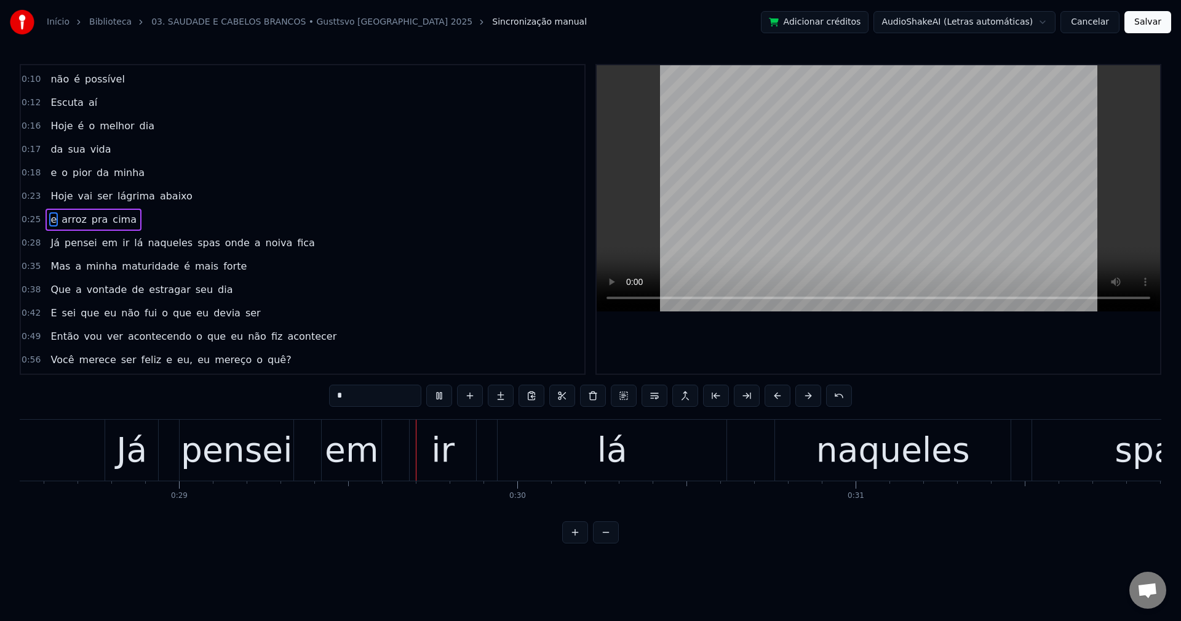
scroll to position [0, 9672]
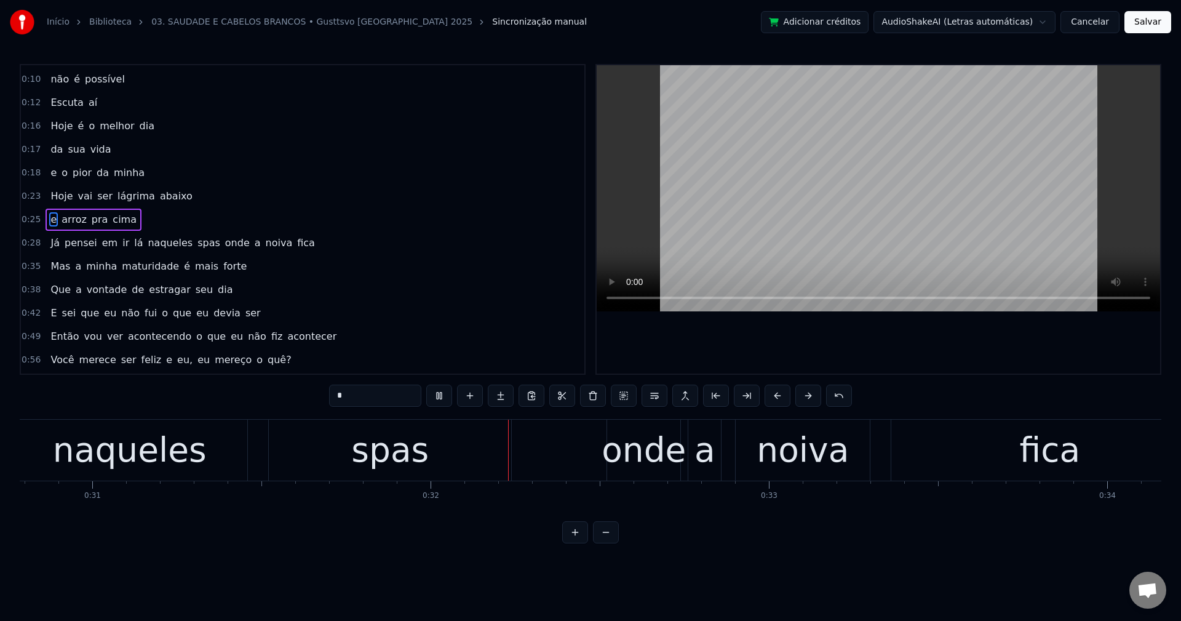
click at [151, 242] on span "naqueles" at bounding box center [169, 243] width 47 height 14
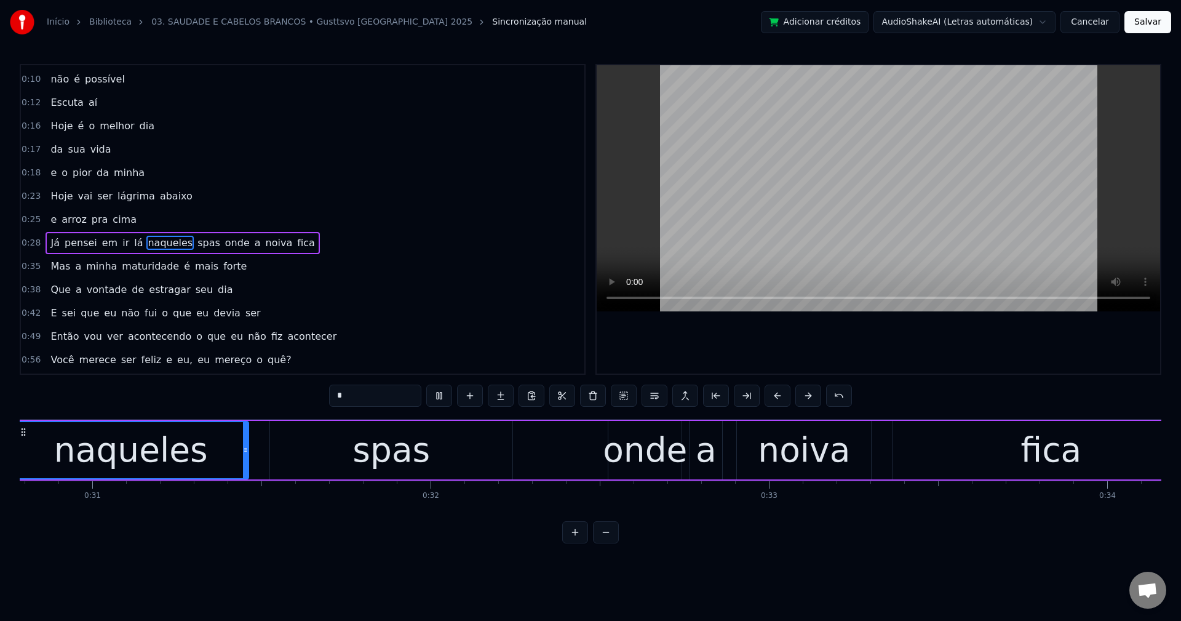
type input "********"
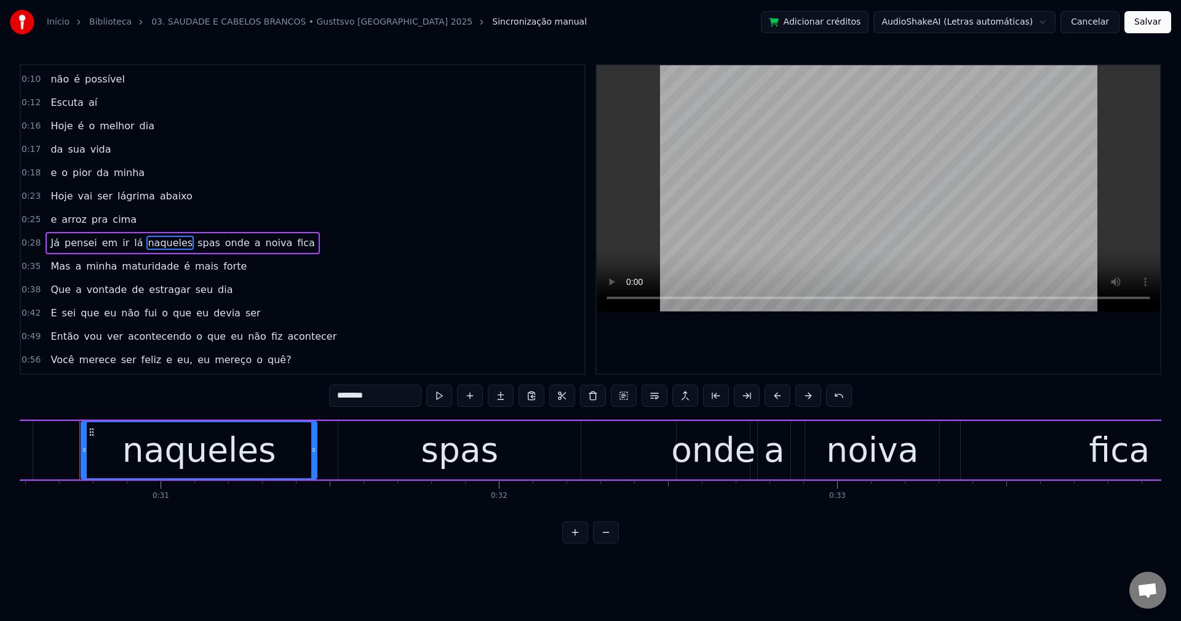
scroll to position [0, 10349]
click at [652, 398] on button at bounding box center [655, 396] width 26 height 22
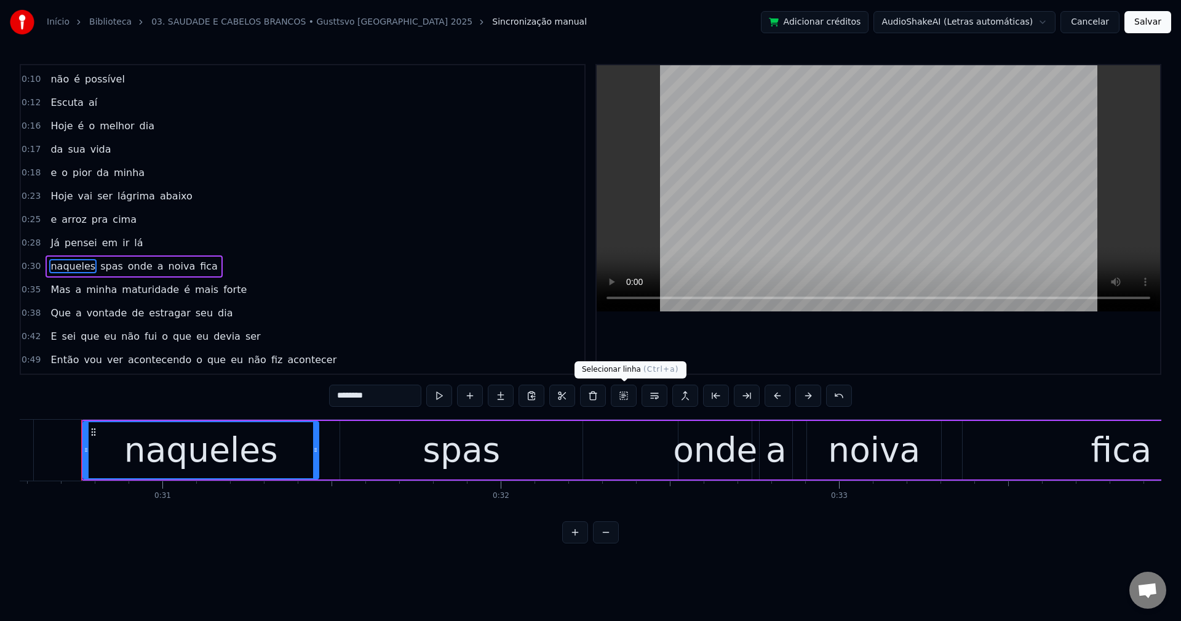
scroll to position [161, 0]
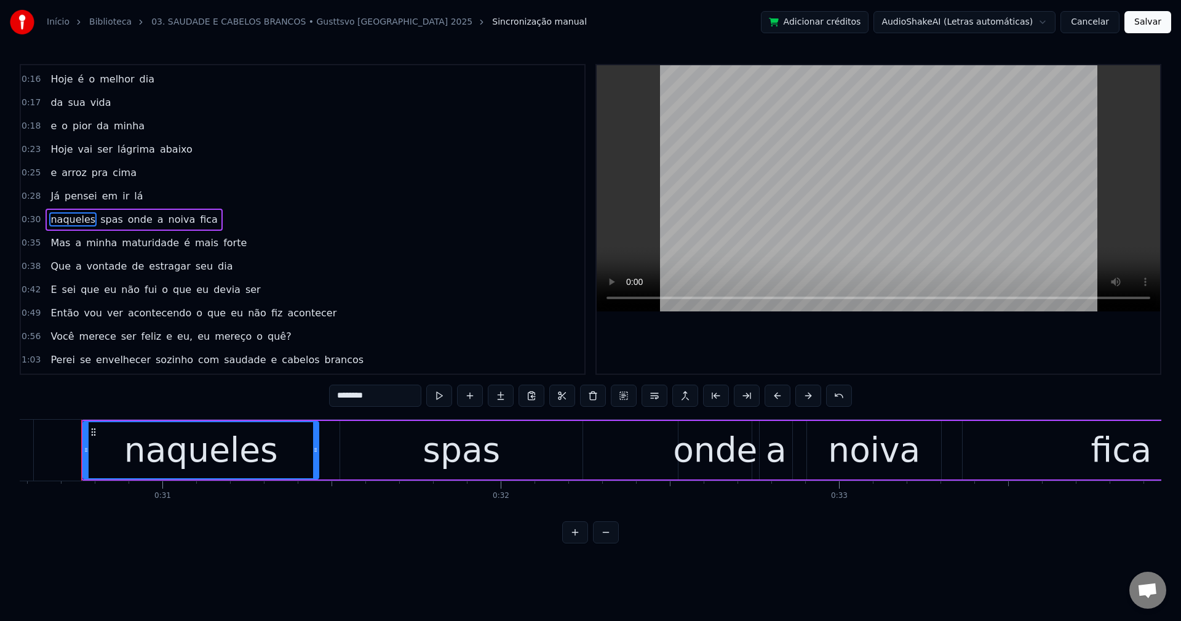
click at [140, 225] on div "naqueles spas onde a noiva fica" at bounding box center [134, 220] width 177 height 22
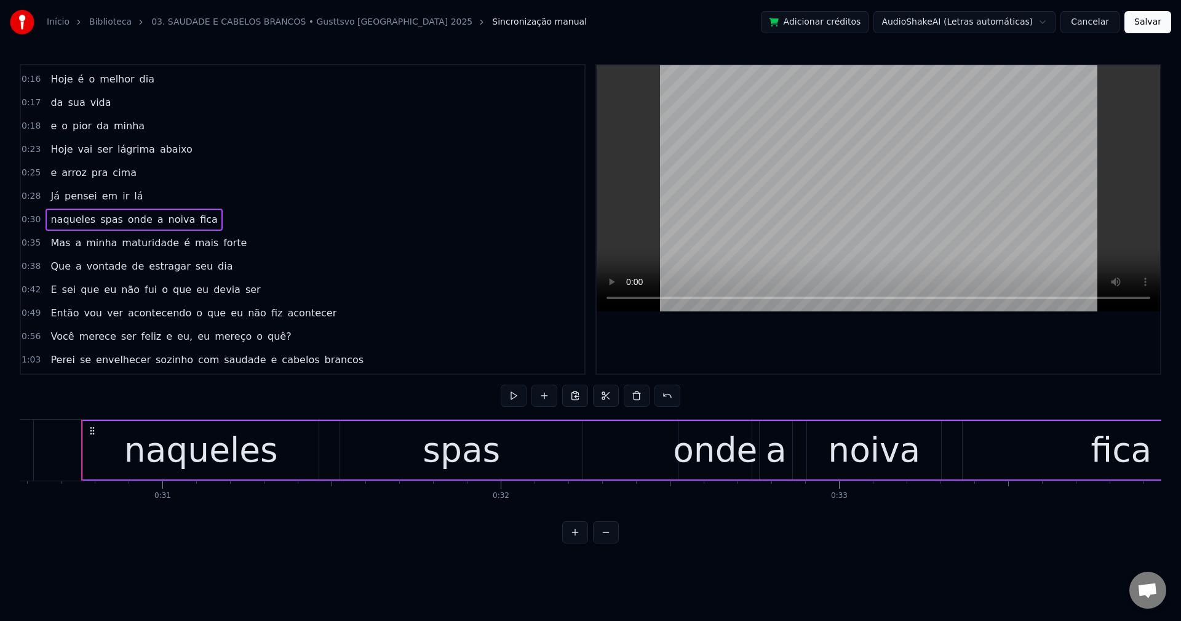
click at [127, 223] on span "onde" at bounding box center [140, 219] width 27 height 14
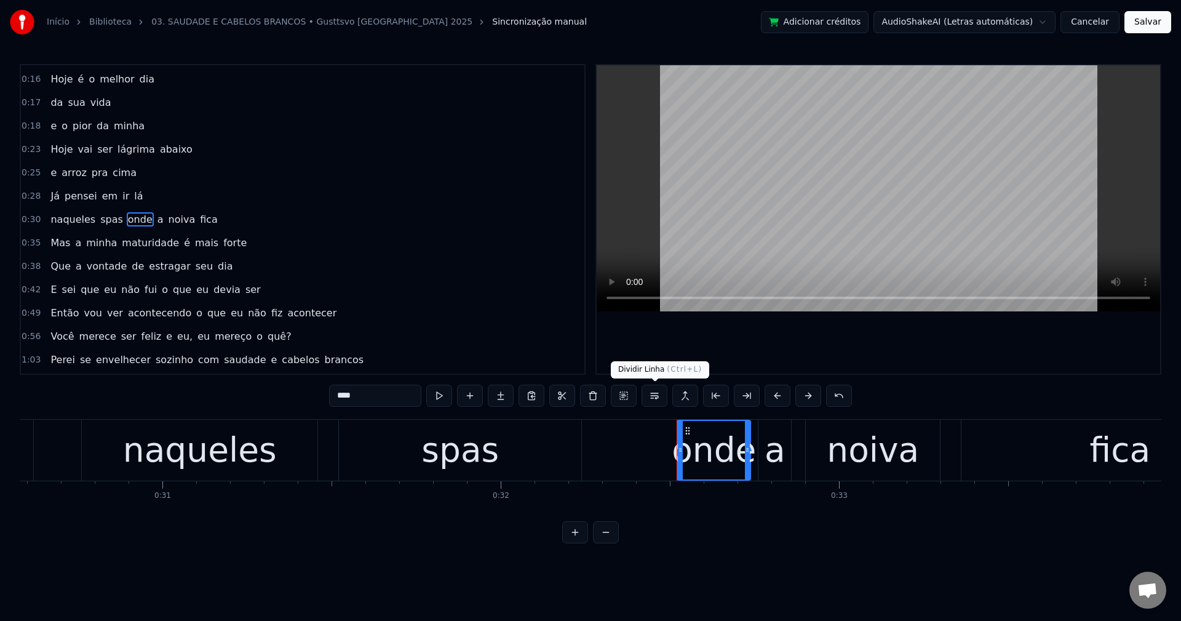
click at [658, 396] on button at bounding box center [655, 396] width 26 height 22
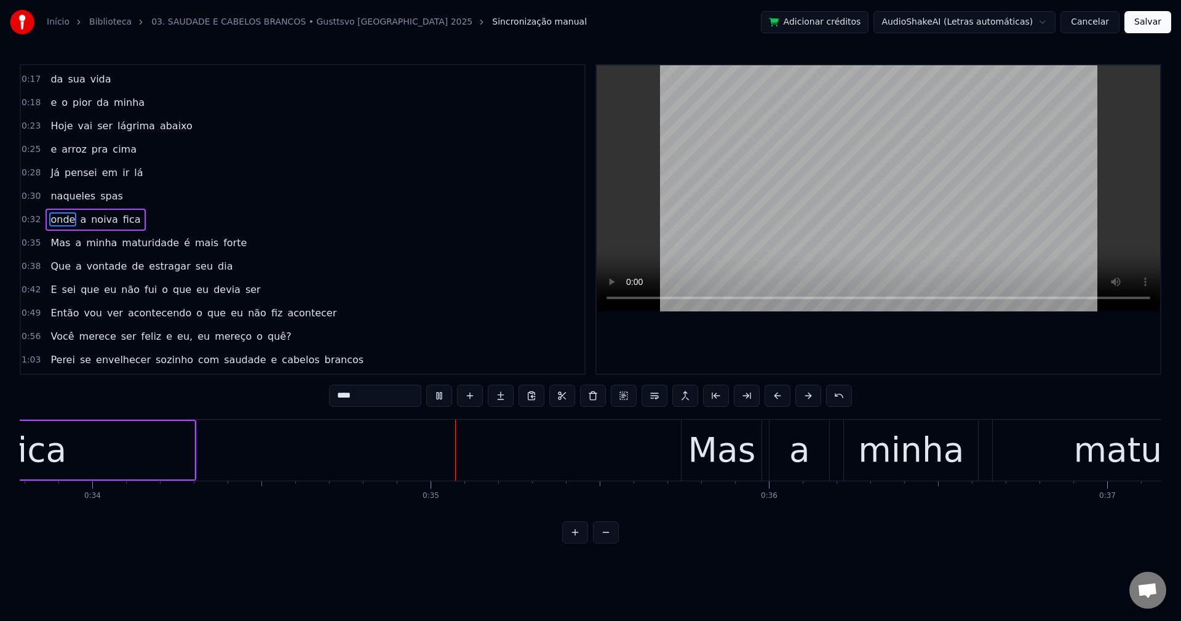
scroll to position [0, 11439]
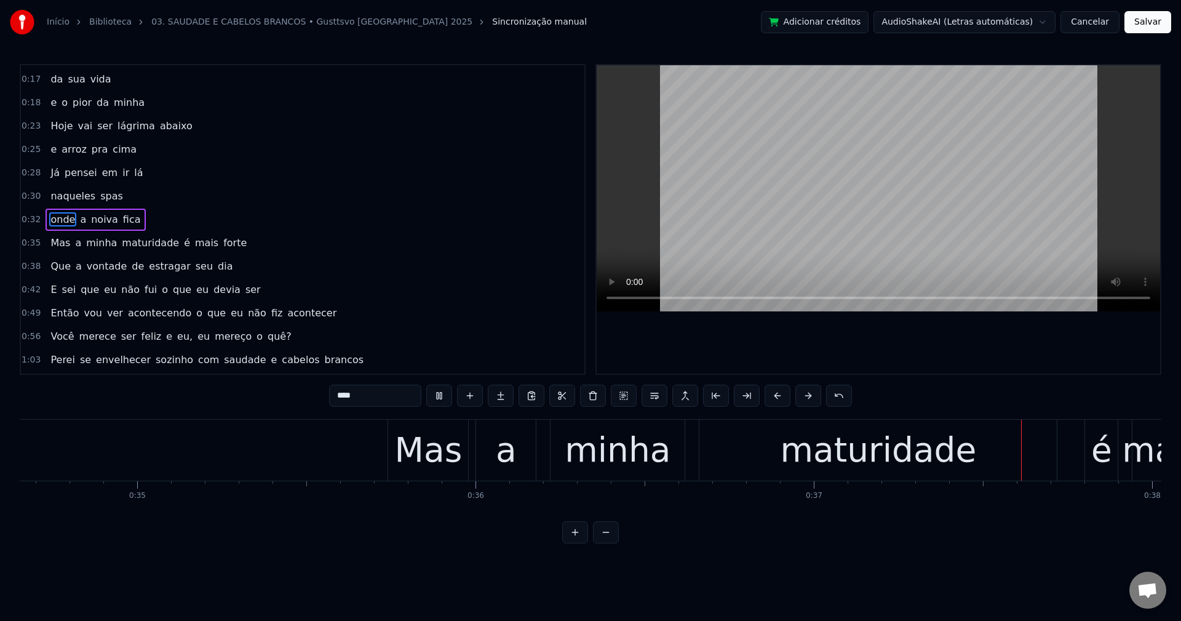
click at [183, 241] on span "é" at bounding box center [187, 243] width 9 height 14
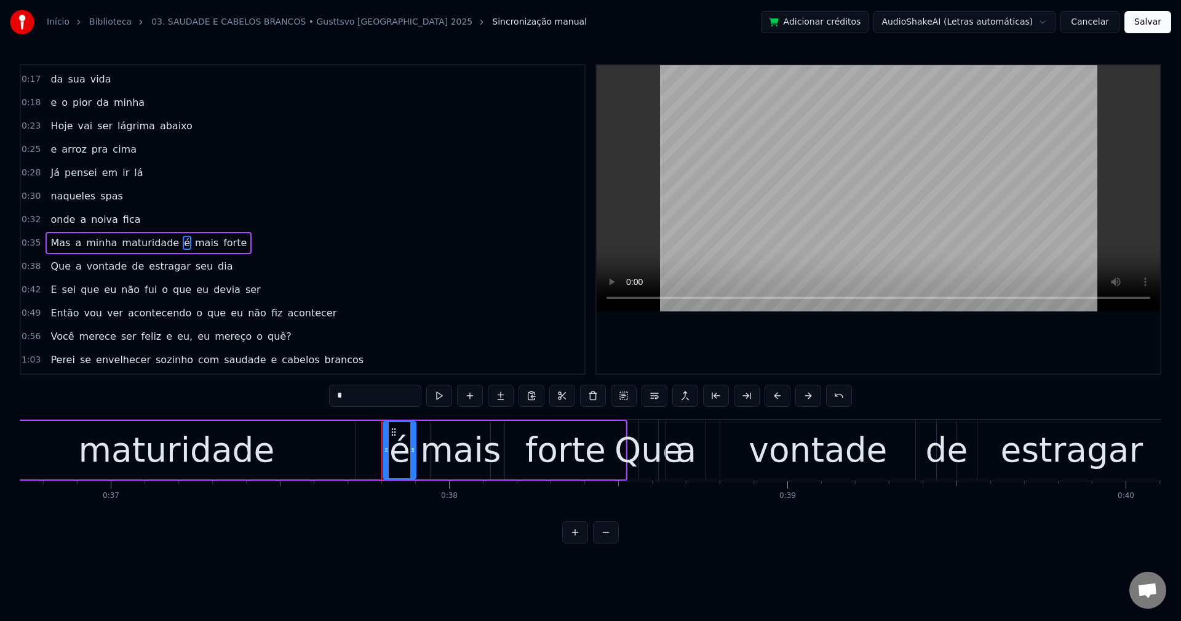
scroll to position [0, 12606]
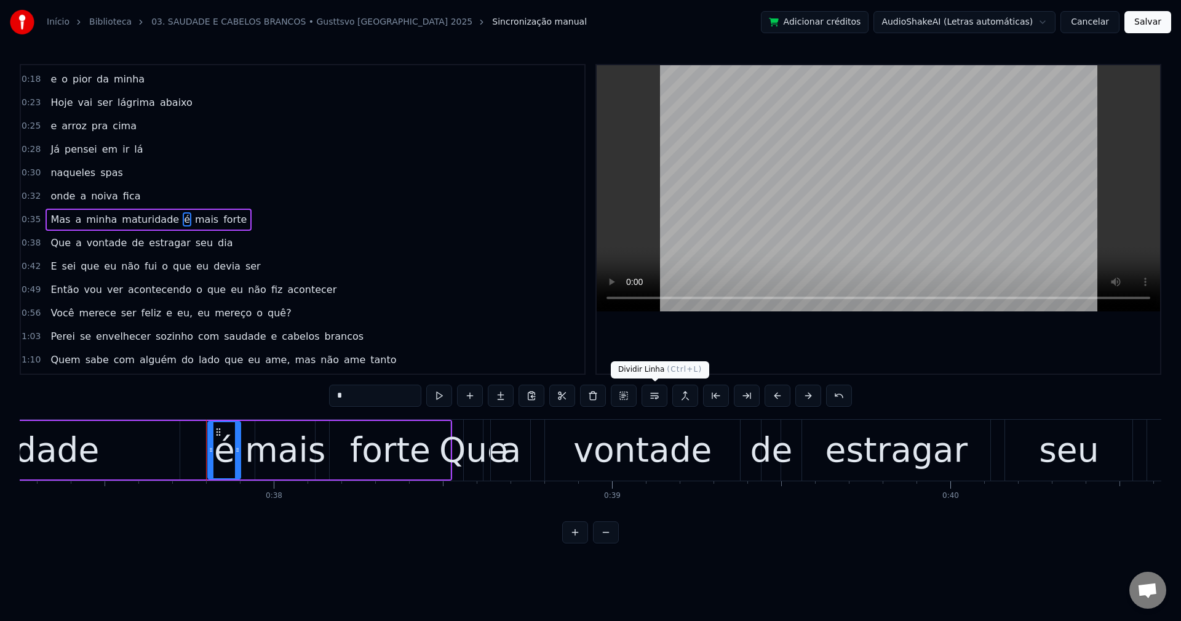
drag, startPoint x: 656, startPoint y: 398, endPoint x: 612, endPoint y: 317, distance: 92.5
click at [657, 398] on button at bounding box center [655, 396] width 26 height 22
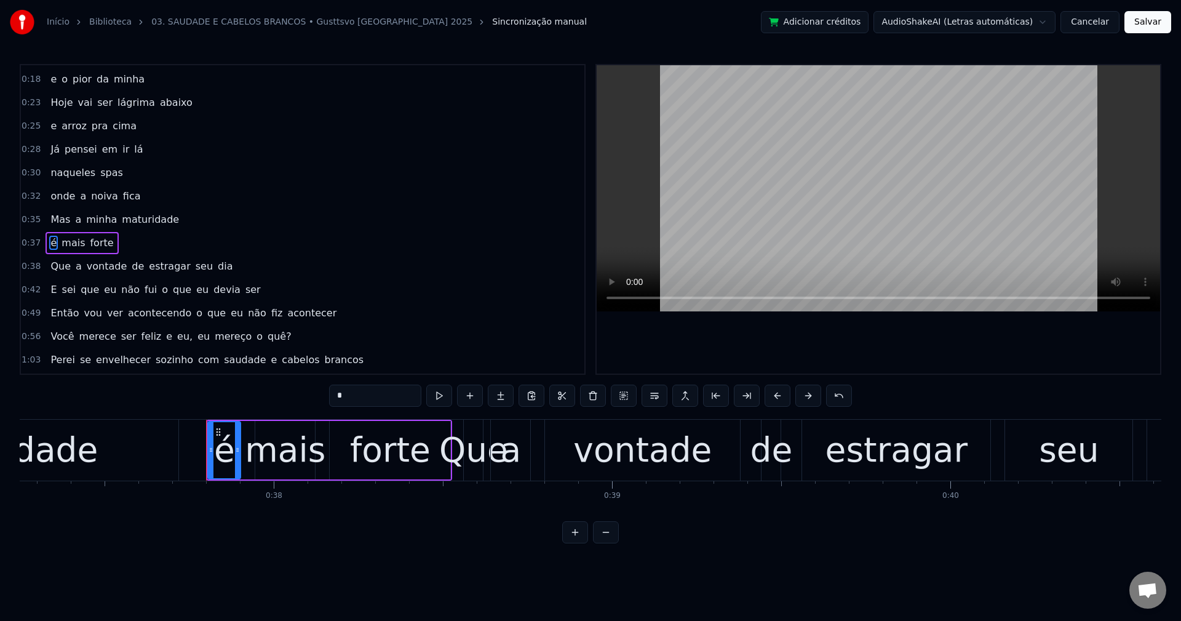
scroll to position [231, 0]
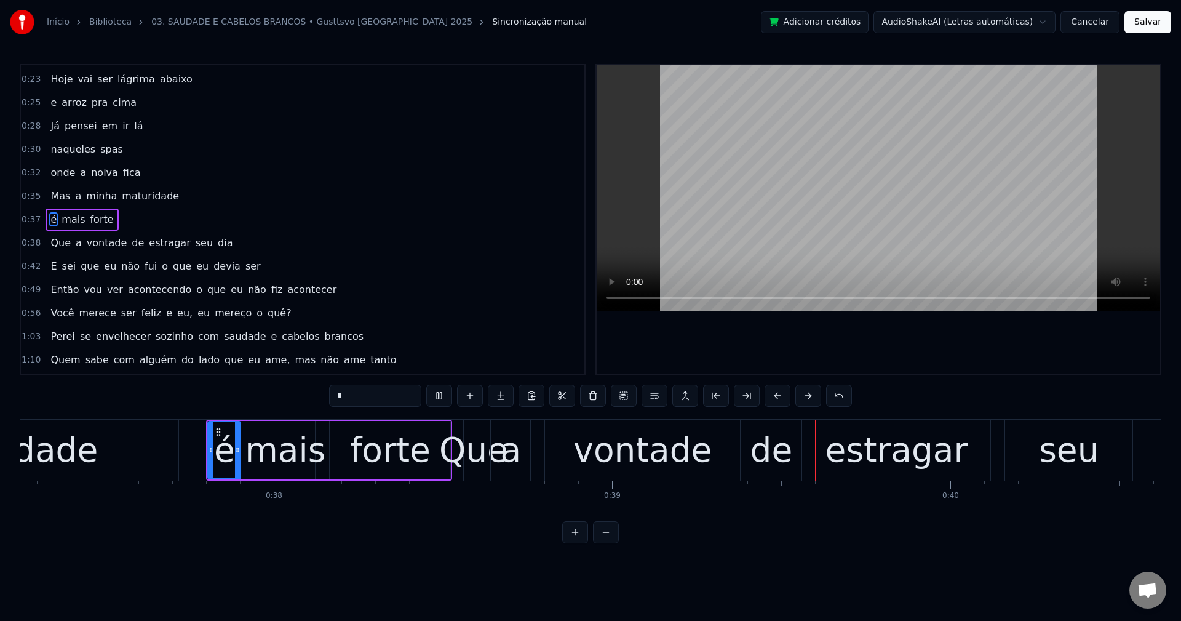
click at [130, 244] on span "de" at bounding box center [137, 243] width 15 height 14
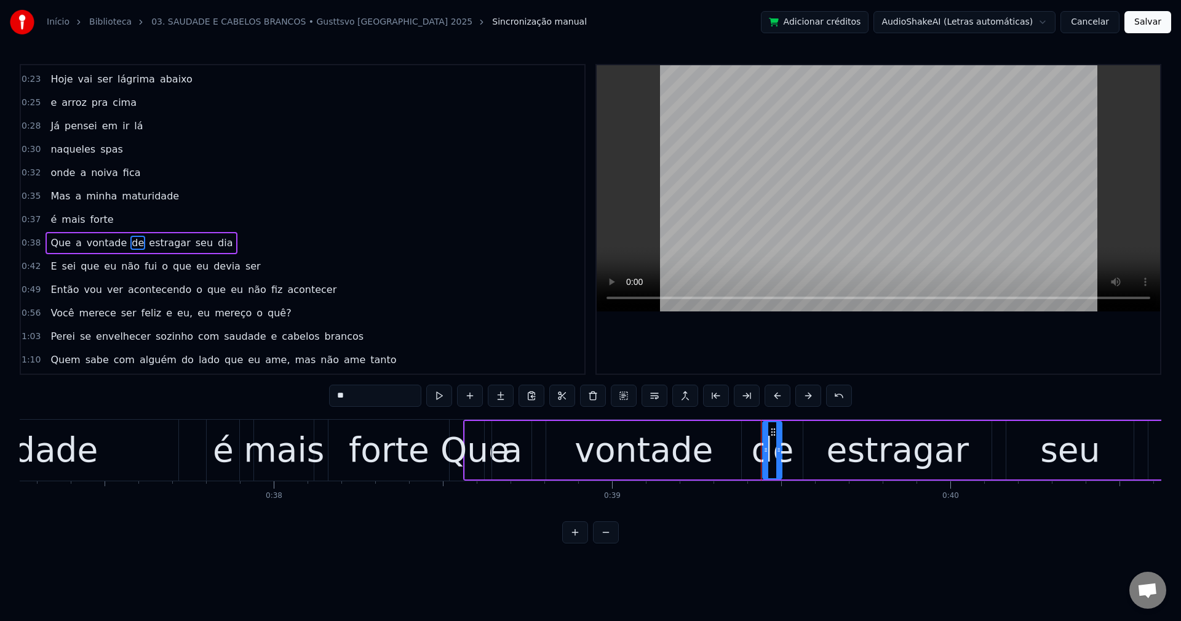
scroll to position [255, 0]
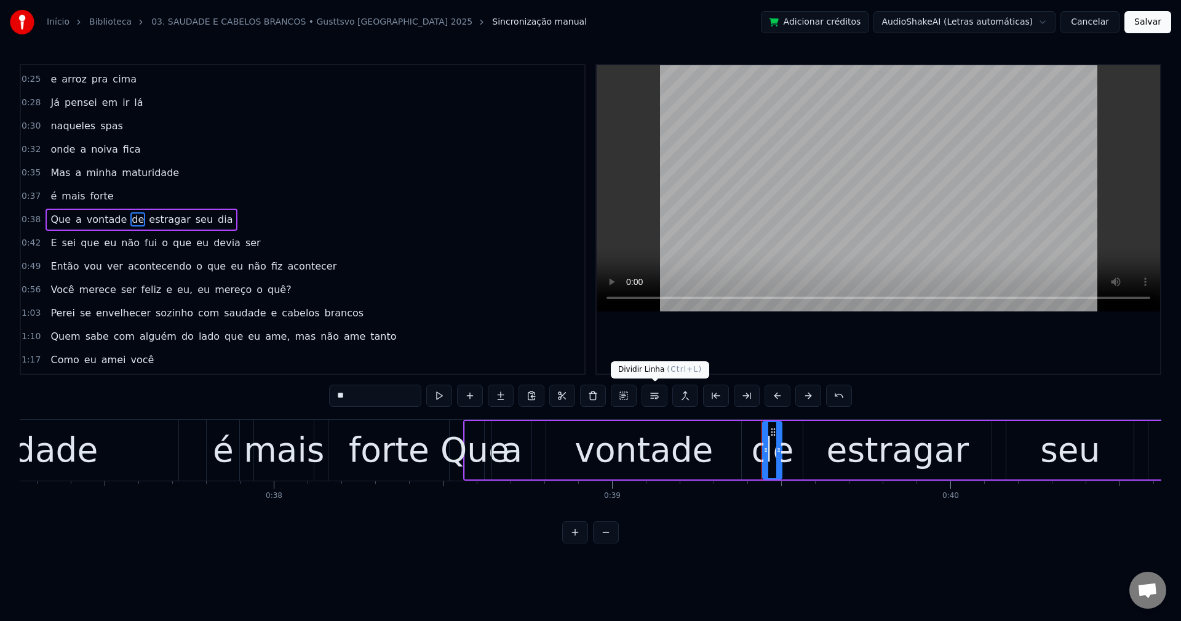
click at [656, 397] on button at bounding box center [655, 396] width 26 height 22
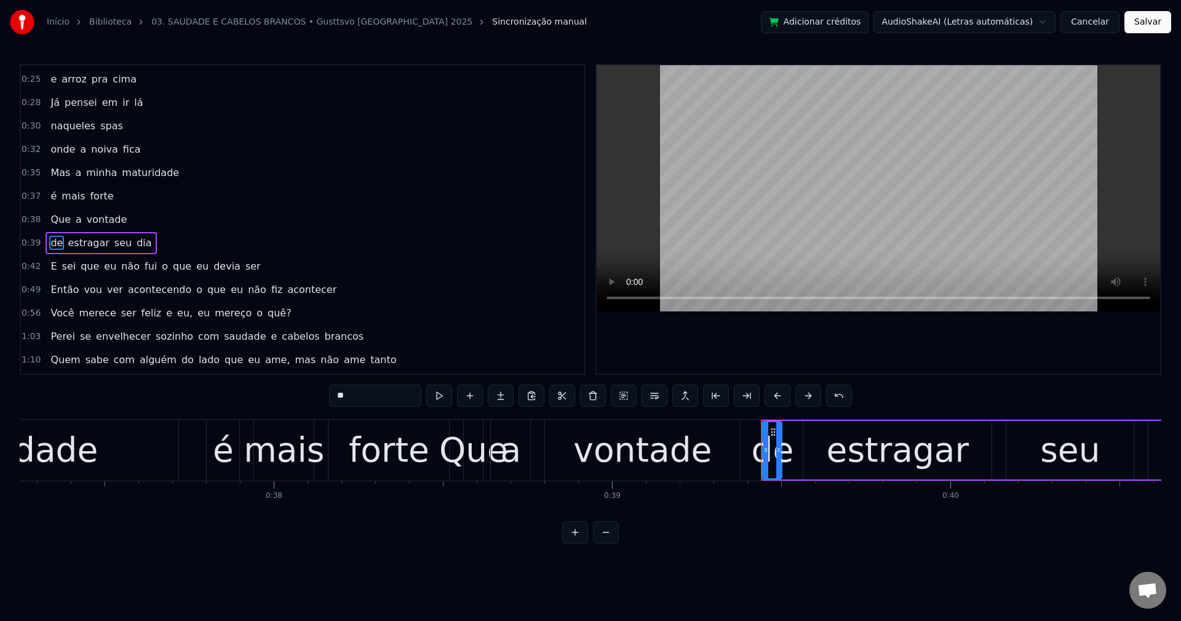
scroll to position [278, 0]
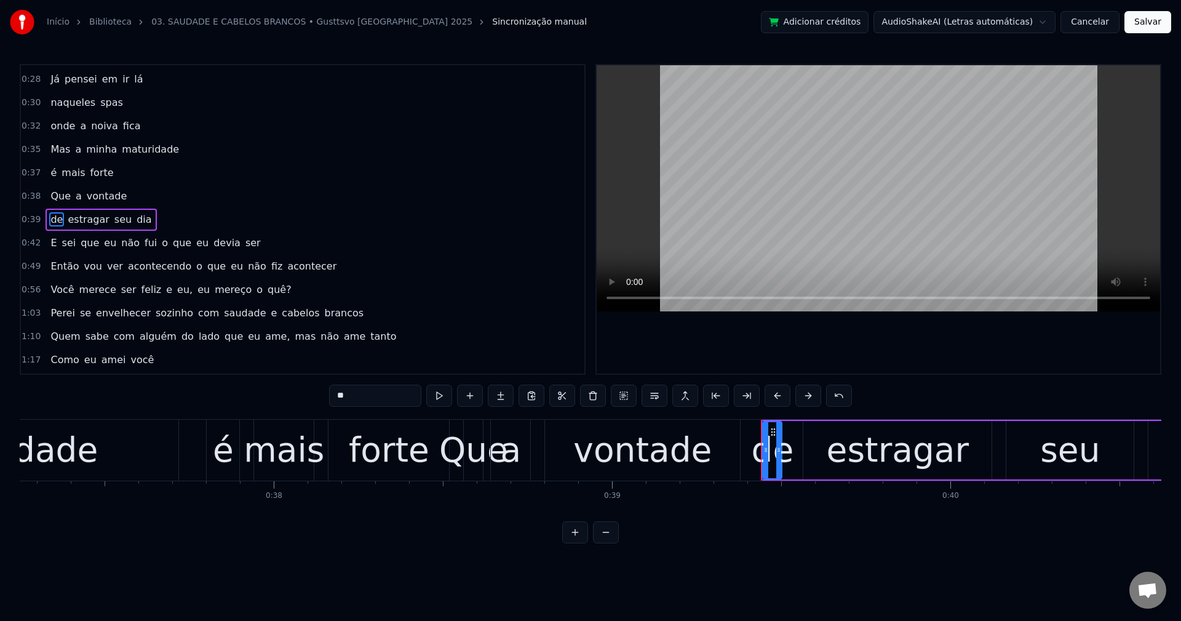
click at [161, 245] on span "o" at bounding box center [165, 243] width 9 height 14
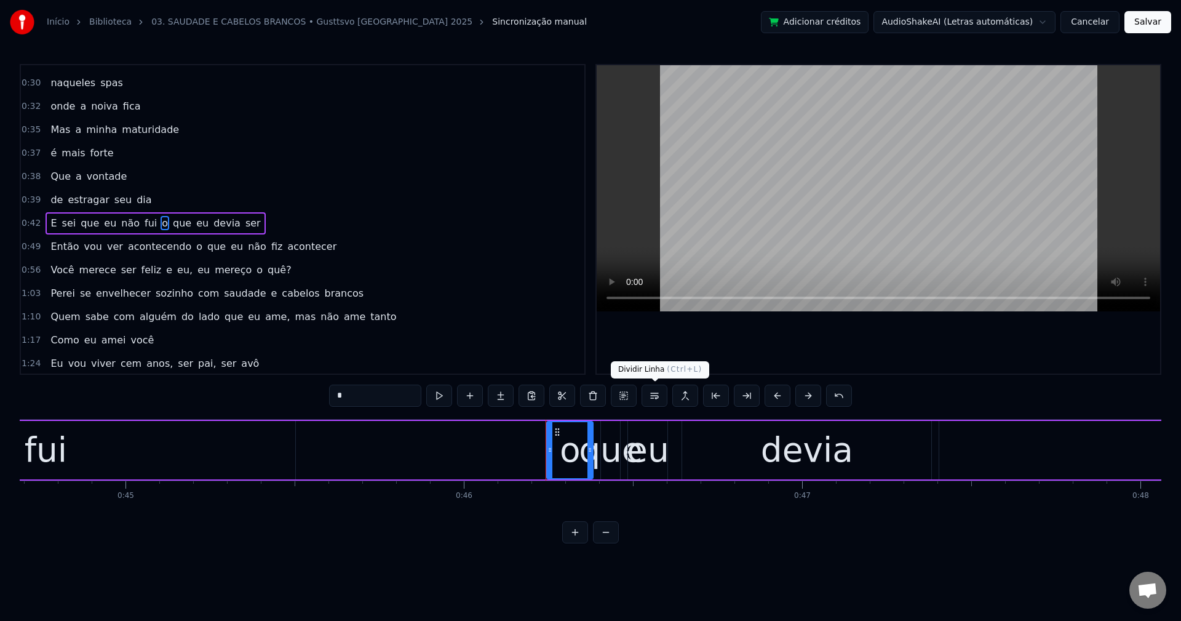
scroll to position [0, 15588]
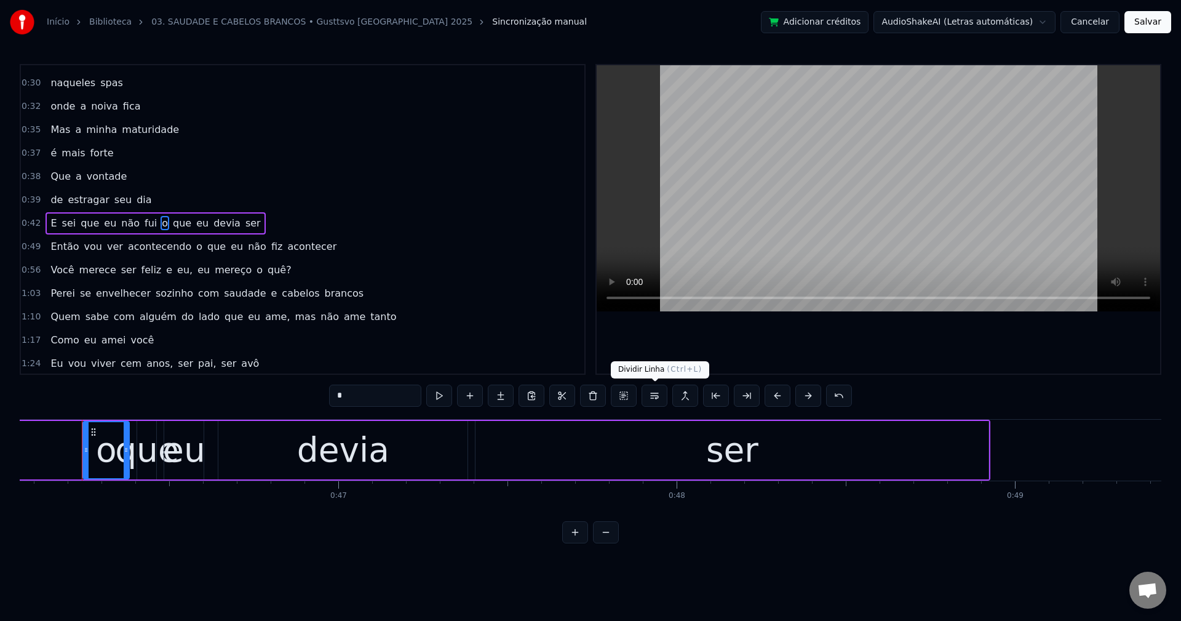
click at [663, 397] on button at bounding box center [655, 396] width 26 height 22
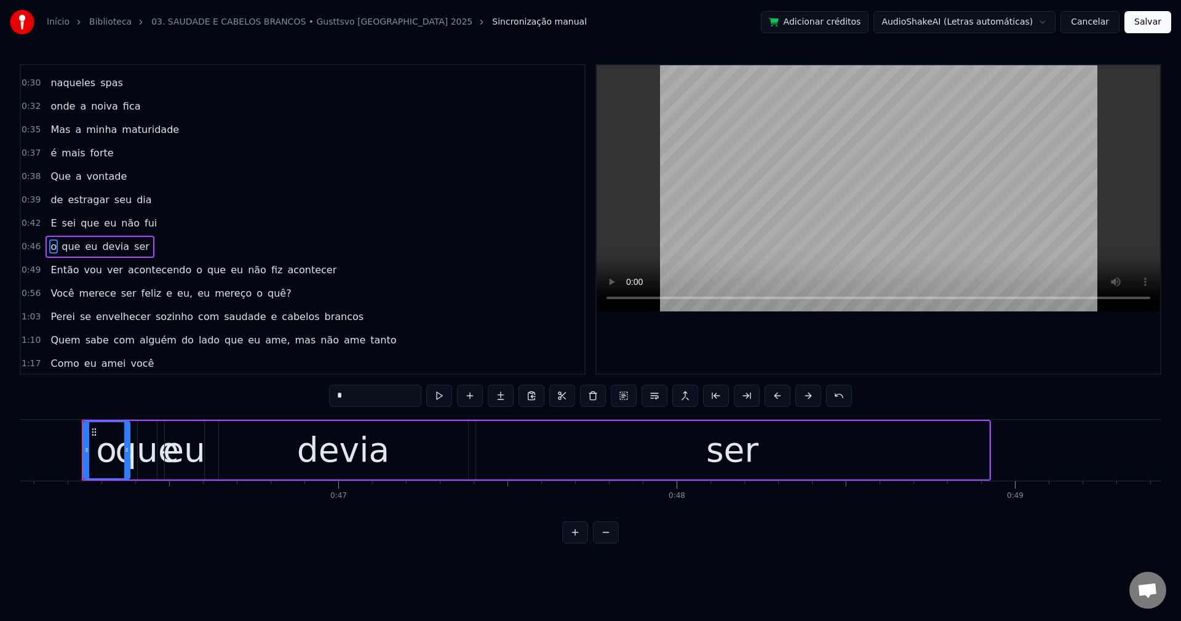
scroll to position [325, 0]
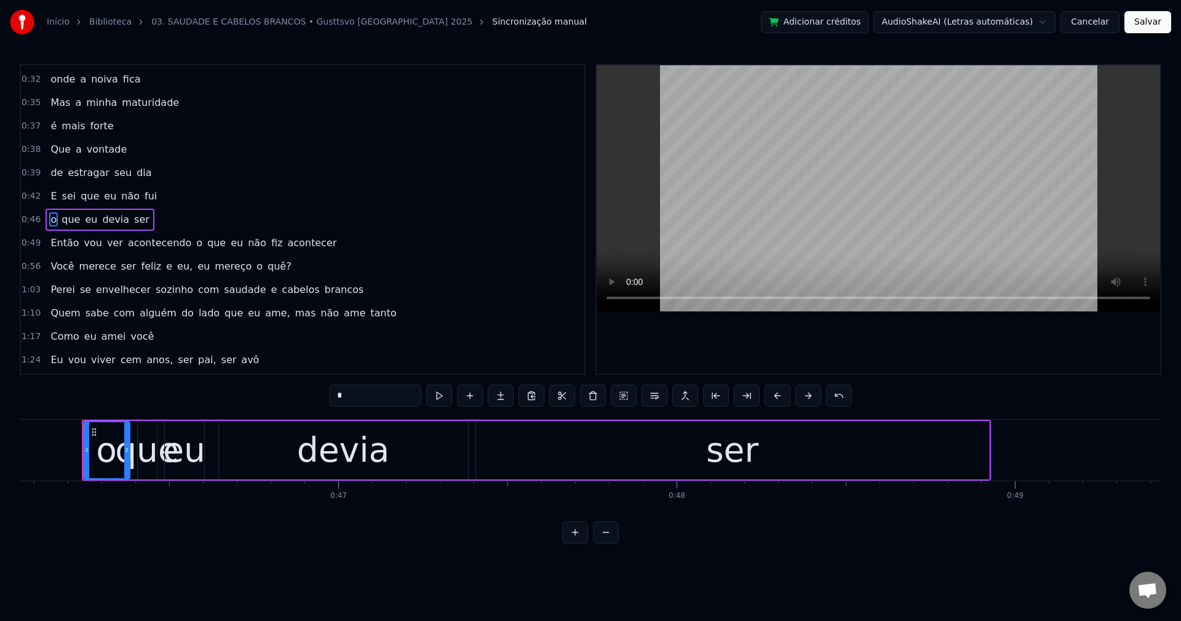
click at [195, 244] on span "o" at bounding box center [199, 243] width 9 height 14
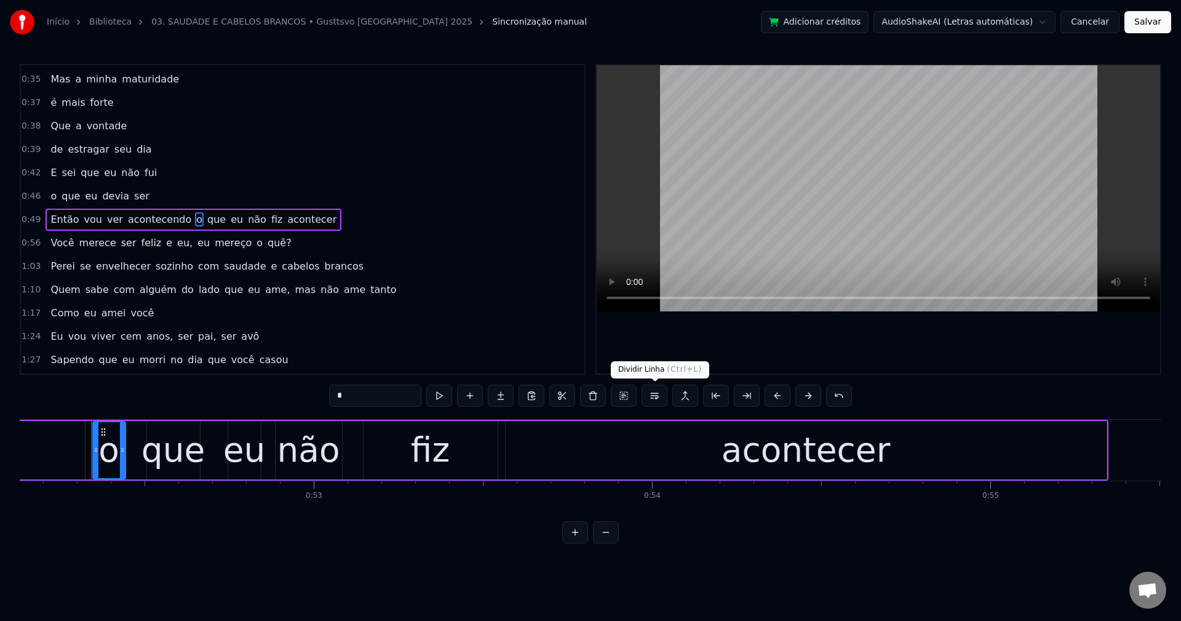
scroll to position [0, 17652]
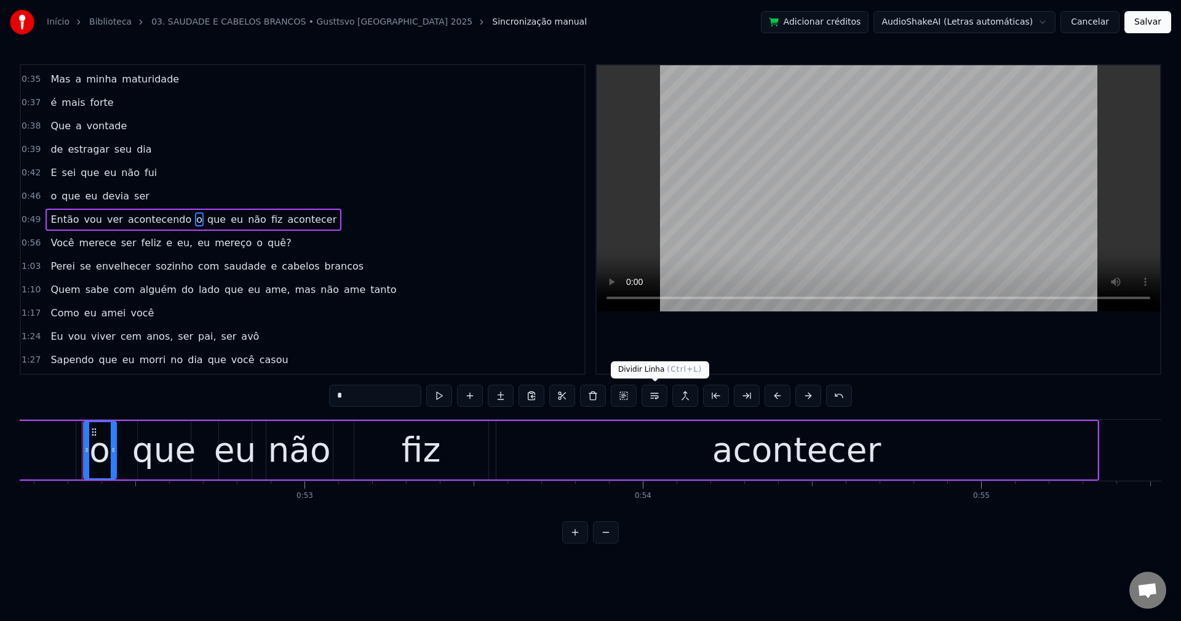
drag, startPoint x: 652, startPoint y: 393, endPoint x: 631, endPoint y: 346, distance: 51.8
click at [653, 392] on button at bounding box center [655, 396] width 26 height 22
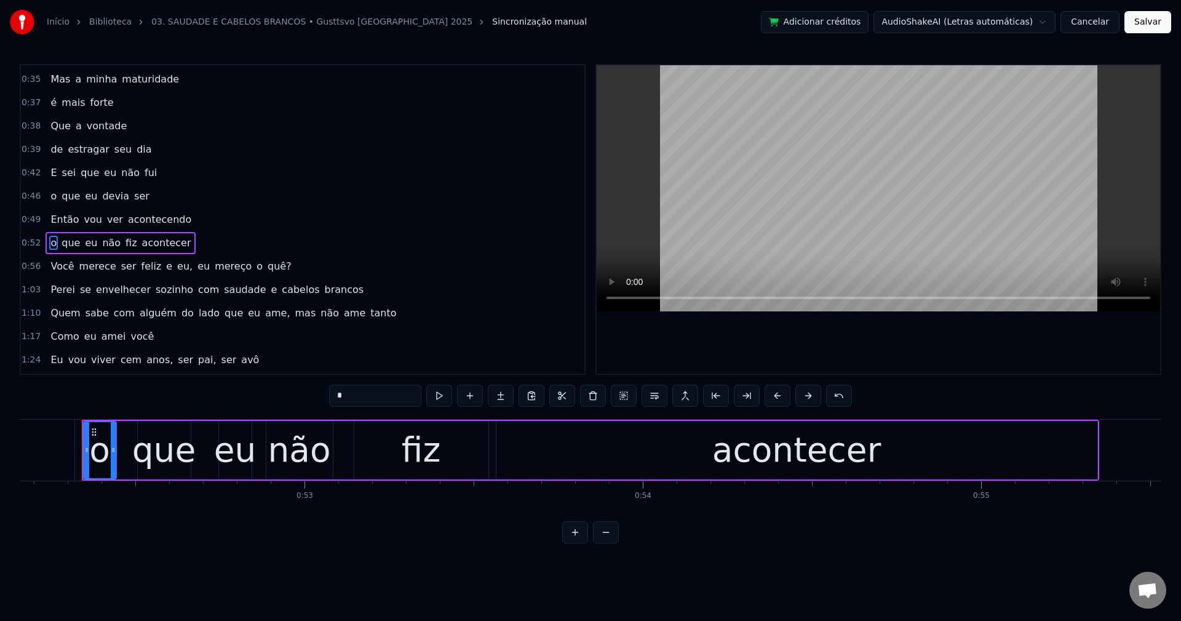
scroll to position [372, 0]
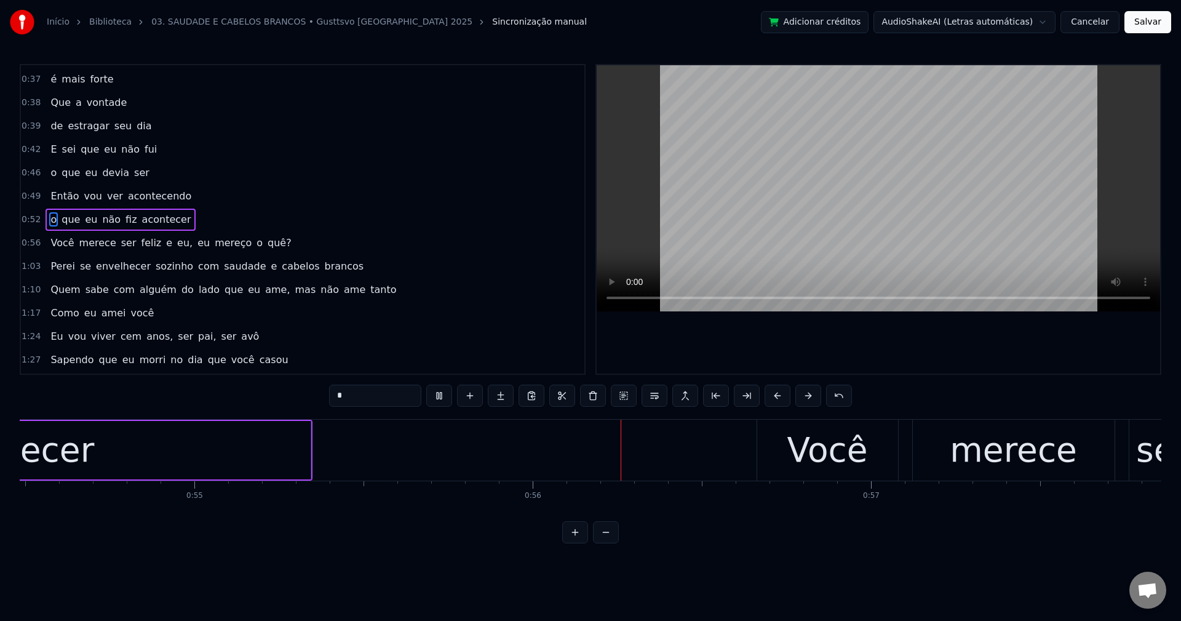
click at [176, 244] on span "eu," at bounding box center [185, 243] width 18 height 14
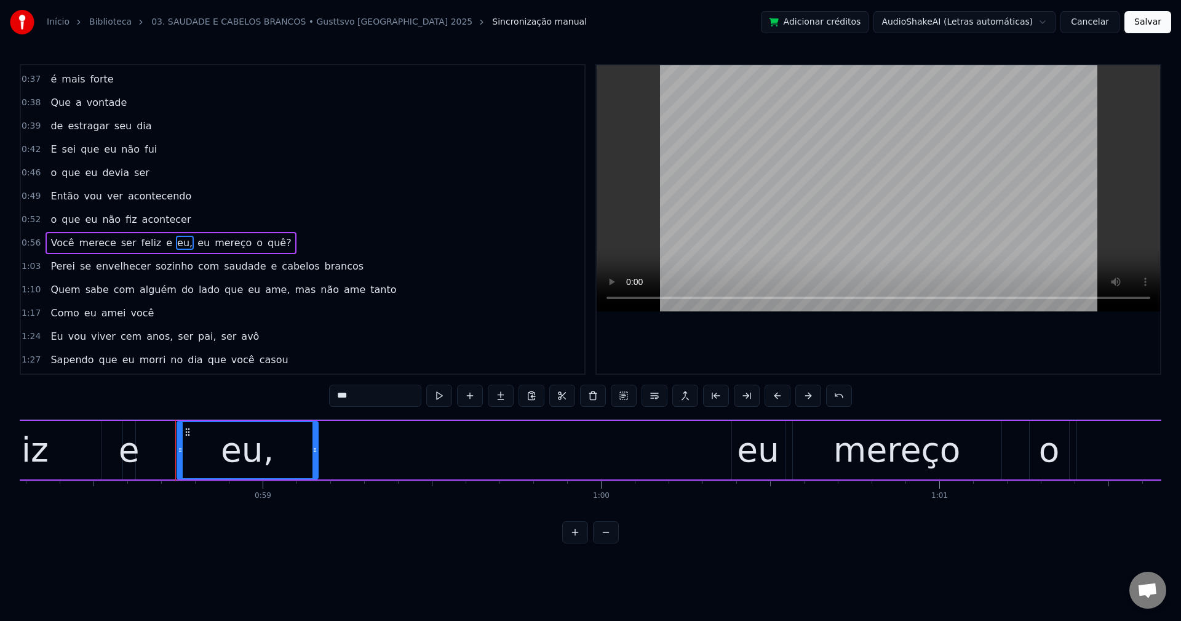
scroll to position [0, 19818]
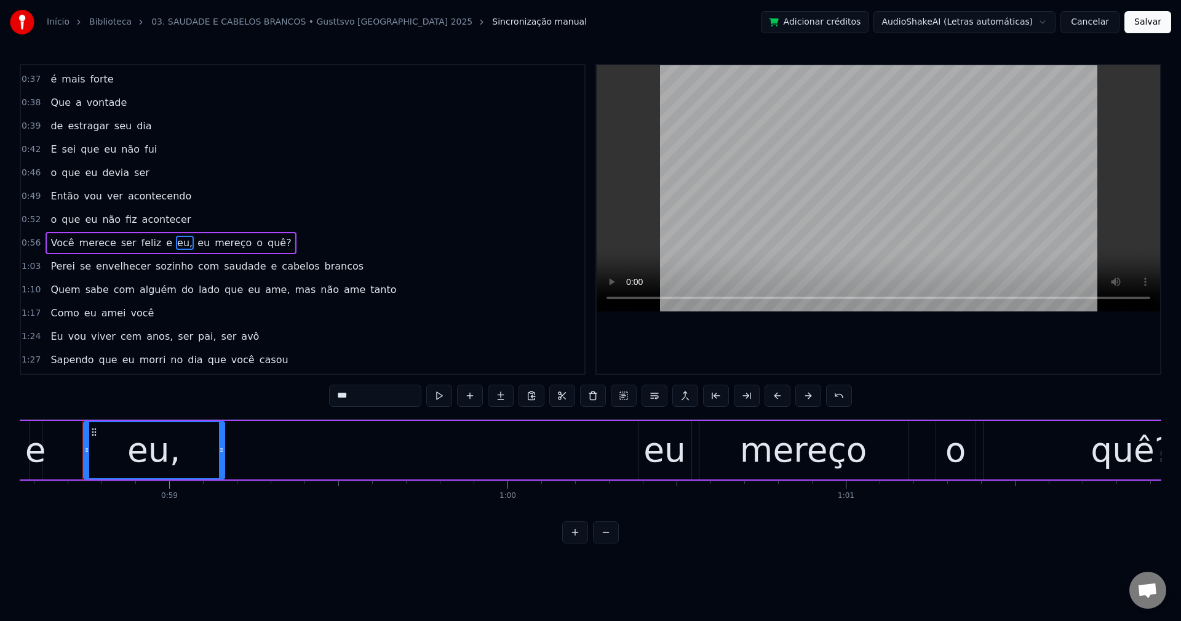
click at [397, 389] on input "***" at bounding box center [375, 396] width 92 height 22
click at [165, 244] on span "e" at bounding box center [169, 243] width 9 height 15
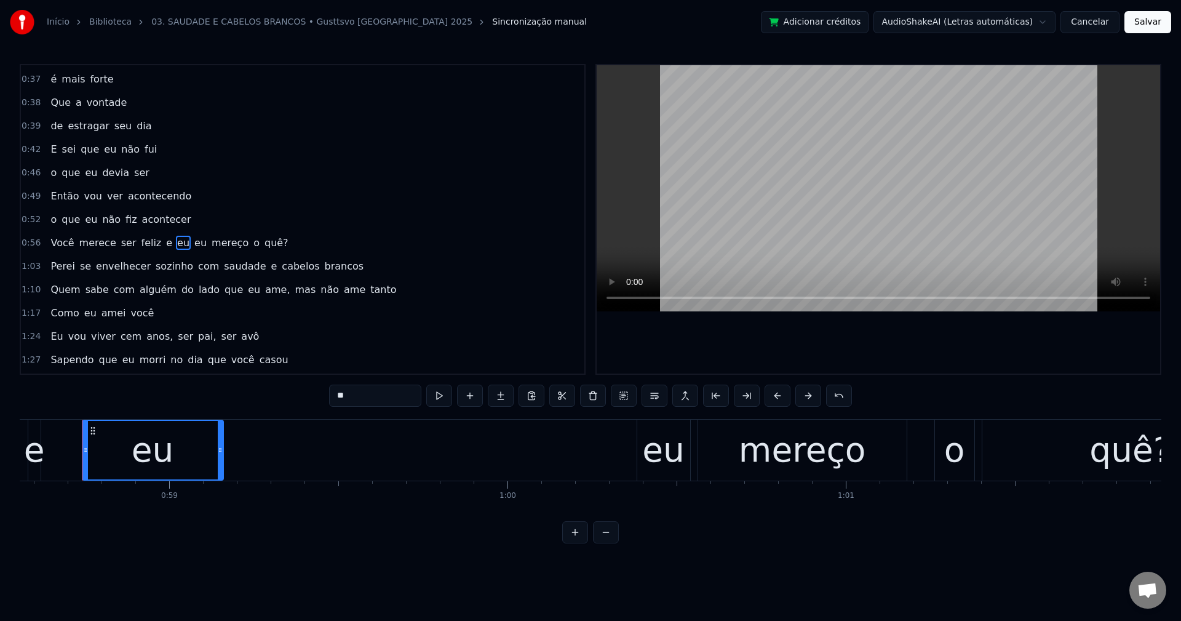
click at [165, 244] on span "e" at bounding box center [169, 243] width 9 height 14
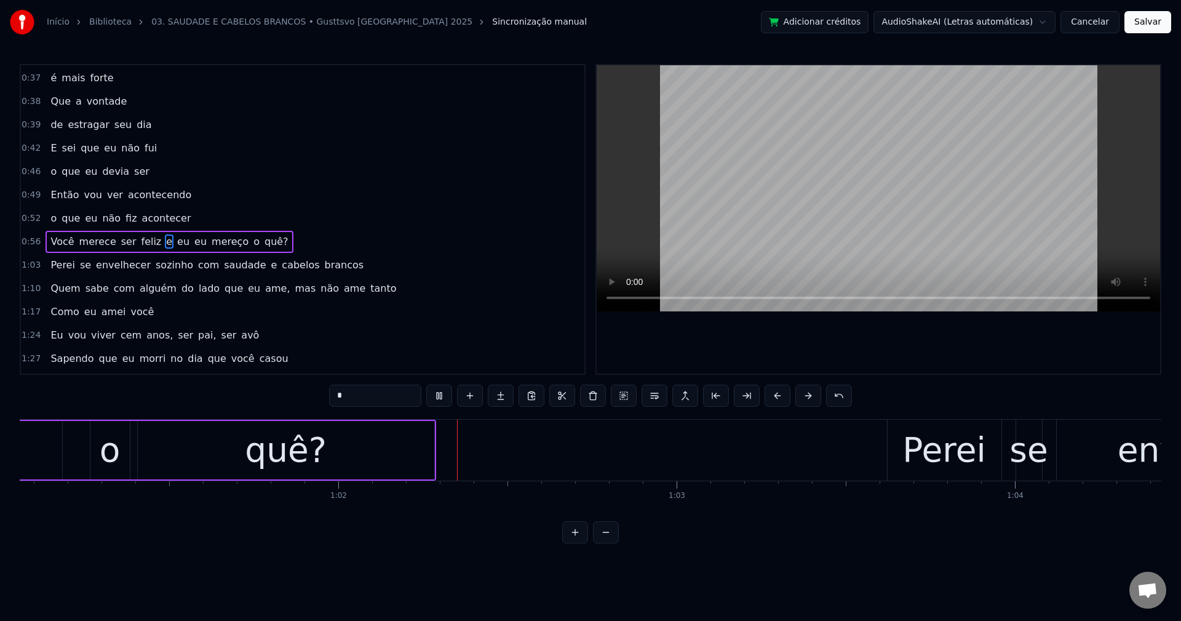
scroll to position [0, 20784]
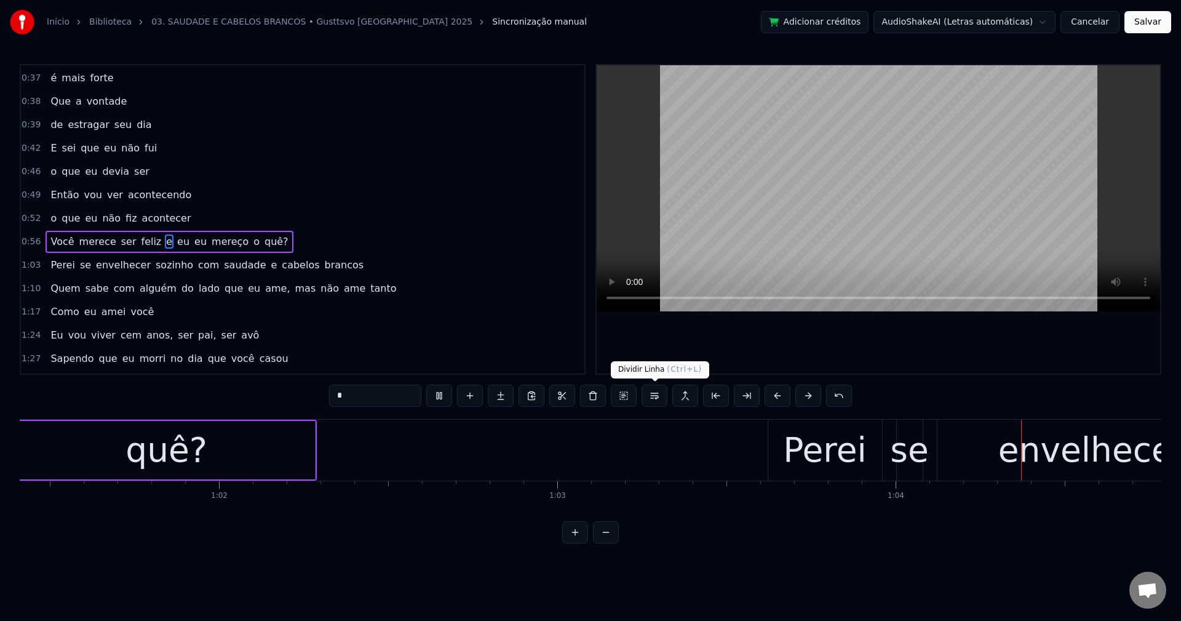
click at [649, 395] on button at bounding box center [655, 396] width 26 height 22
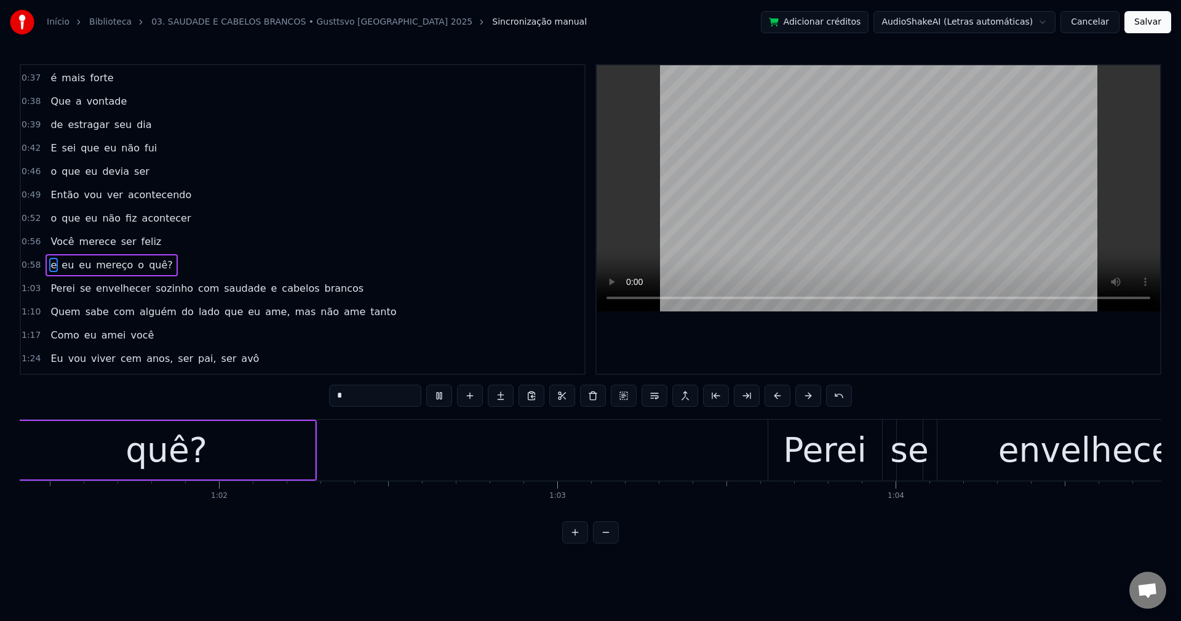
scroll to position [418, 0]
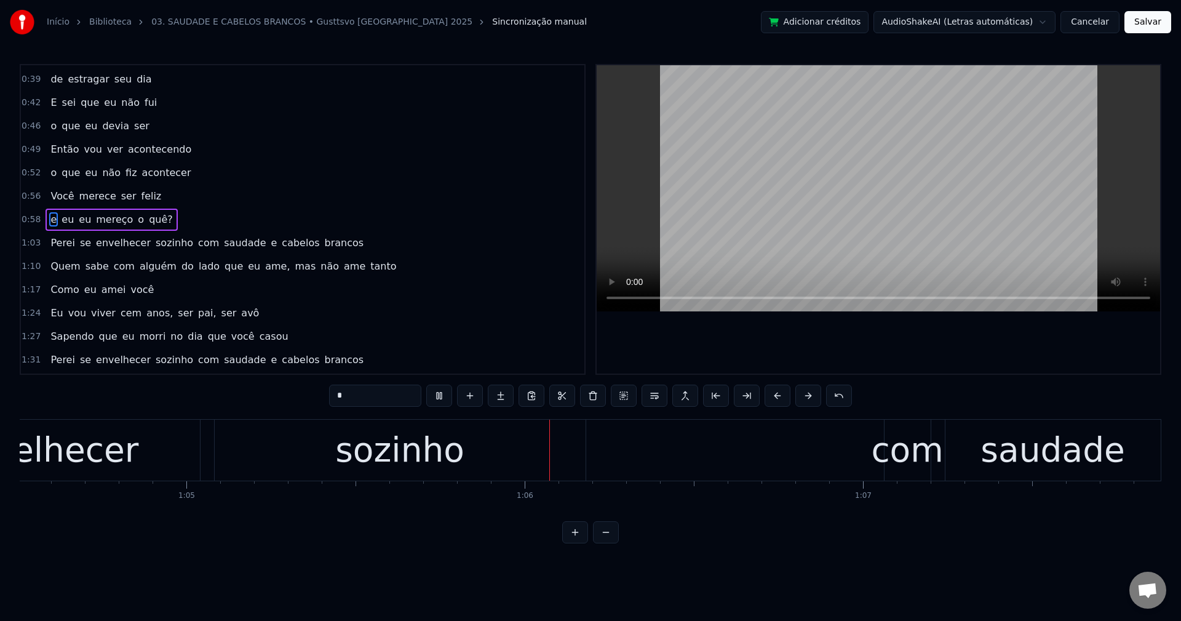
click at [152, 215] on span "quê?" at bounding box center [161, 219] width 26 height 14
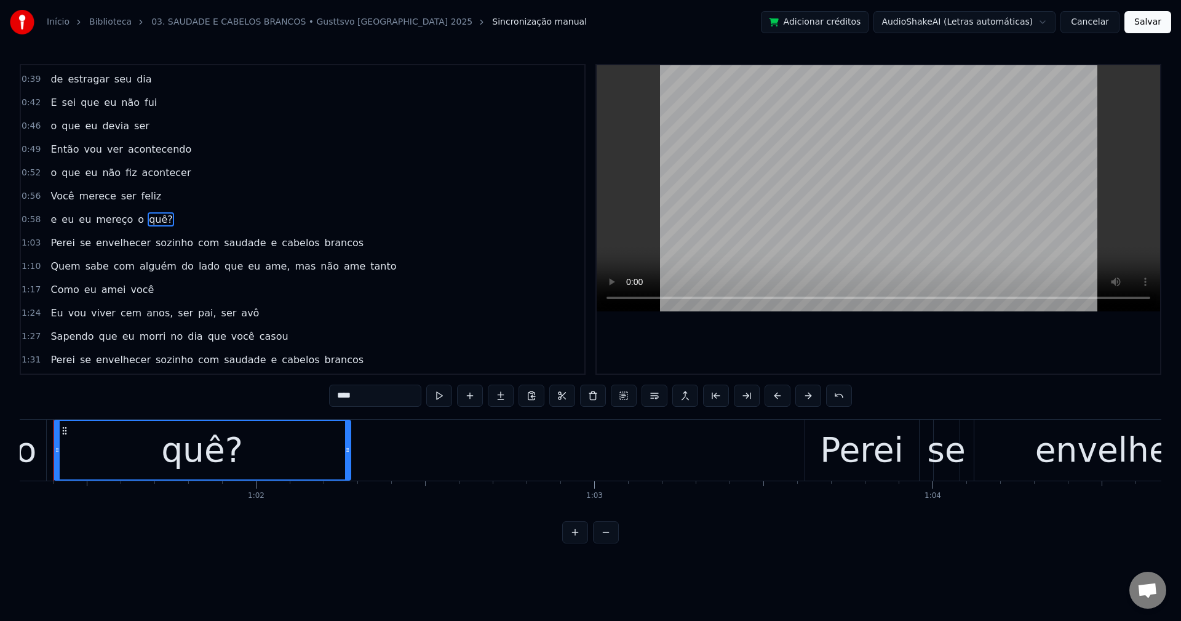
click at [383, 400] on input "****" at bounding box center [375, 396] width 92 height 22
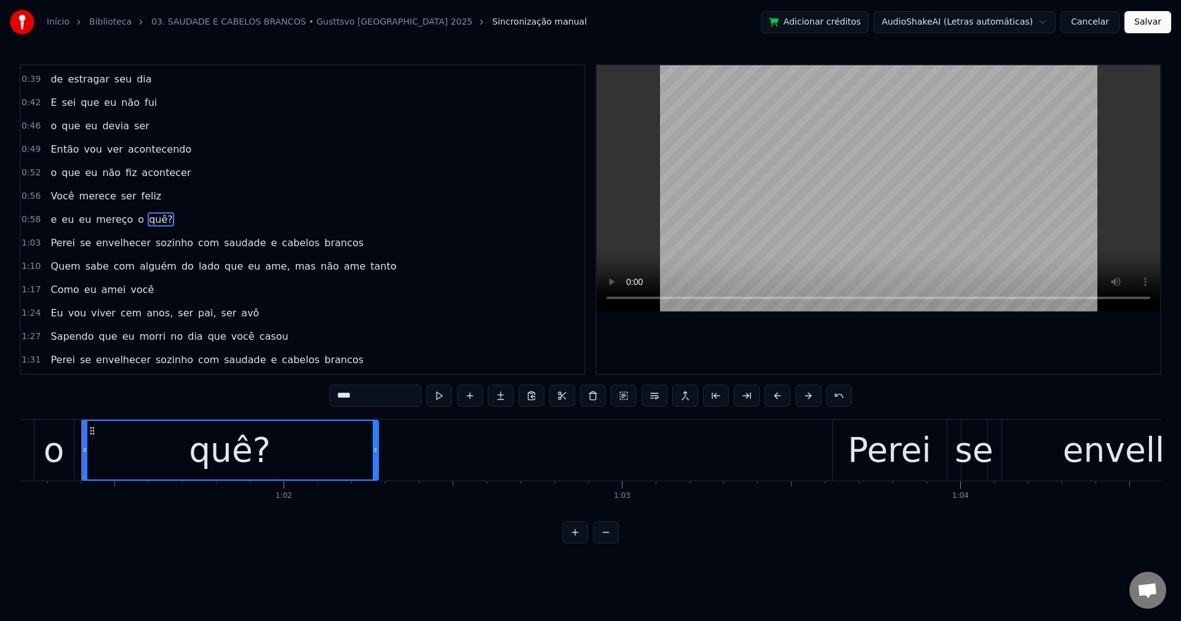
scroll to position [0, 20718]
click at [59, 247] on span "Perei" at bounding box center [62, 243] width 26 height 14
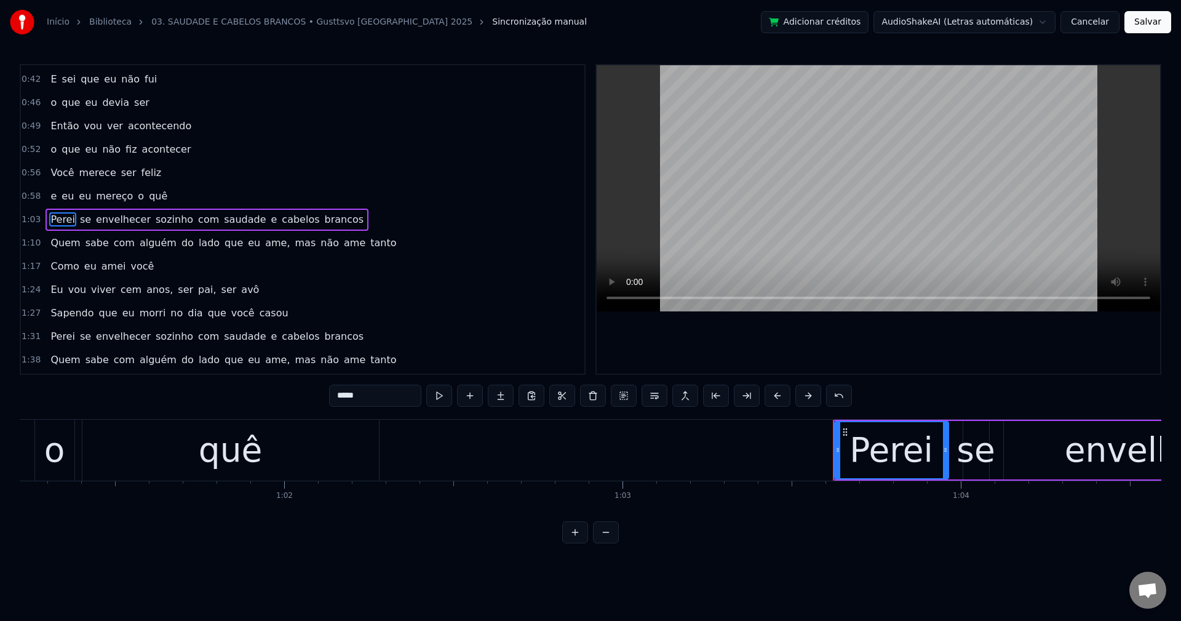
drag, startPoint x: 374, startPoint y: 392, endPoint x: 105, endPoint y: 395, distance: 268.3
click at [180, 390] on div "0:03 Ah, se eu pudesse 0:03 voltar no tempo 0:07 No tempo que eu tinha você 0:0…" at bounding box center [591, 303] width 1142 height 479
click at [92, 222] on span "se" at bounding box center [99, 219] width 14 height 14
type input "**"
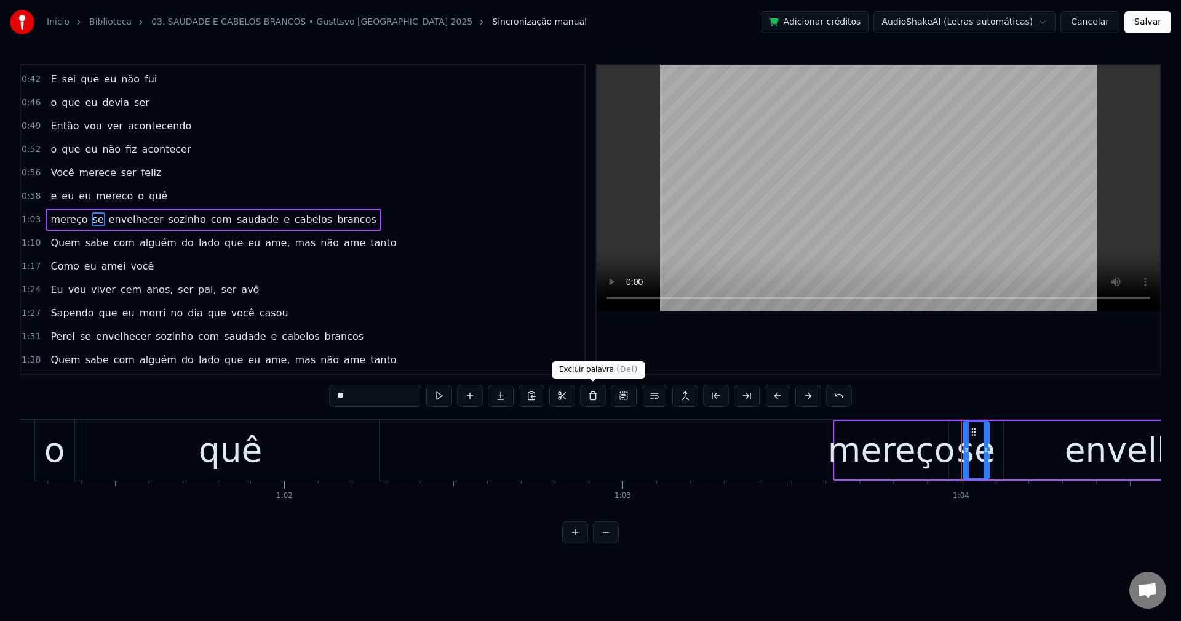
drag, startPoint x: 604, startPoint y: 397, endPoint x: 417, endPoint y: 358, distance: 191.2
click at [601, 398] on button at bounding box center [593, 396] width 26 height 22
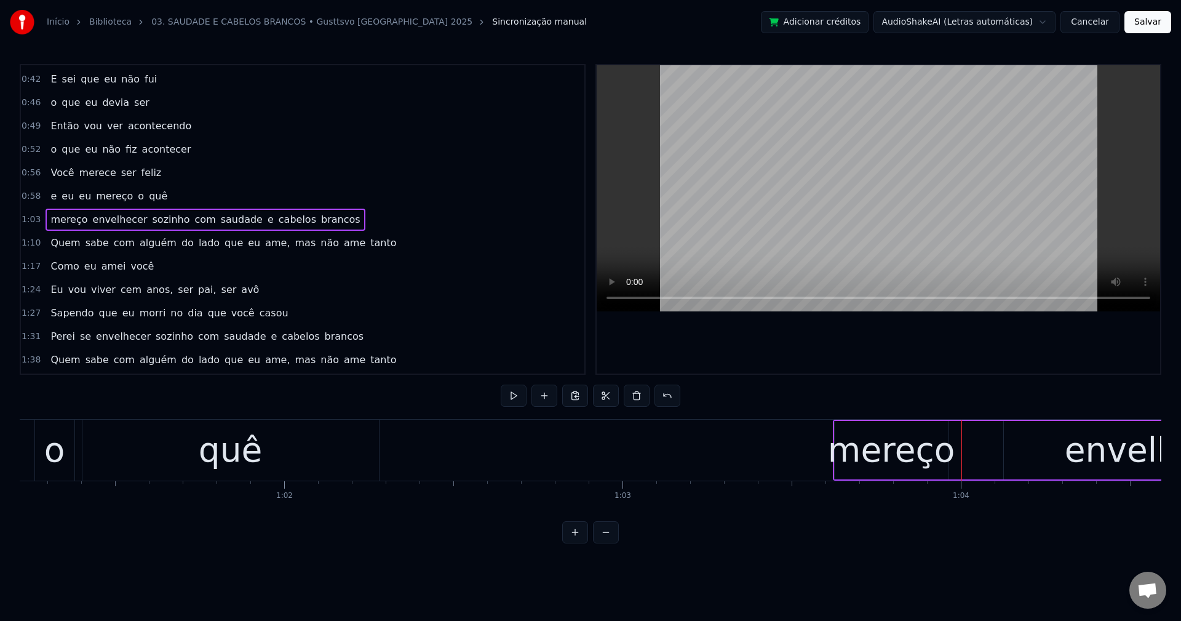
click at [59, 221] on span "mereço" at bounding box center [68, 219] width 39 height 14
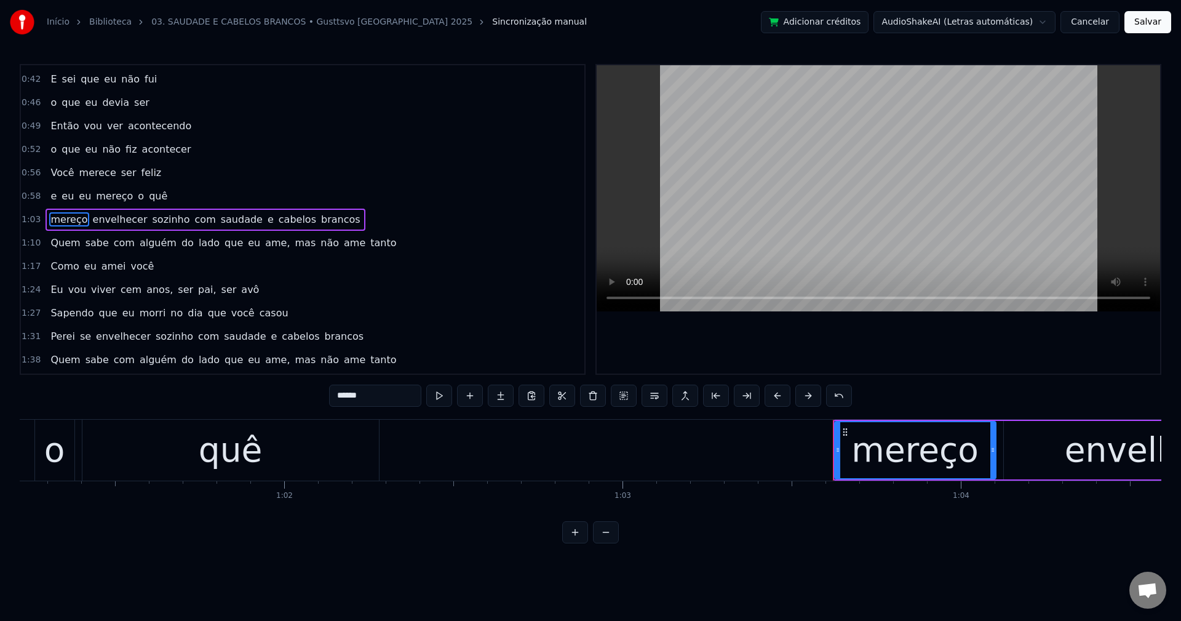
drag, startPoint x: 943, startPoint y: 449, endPoint x: 990, endPoint y: 447, distance: 47.4
click at [991, 447] on icon at bounding box center [993, 450] width 5 height 10
click at [194, 217] on span "com" at bounding box center [205, 219] width 23 height 14
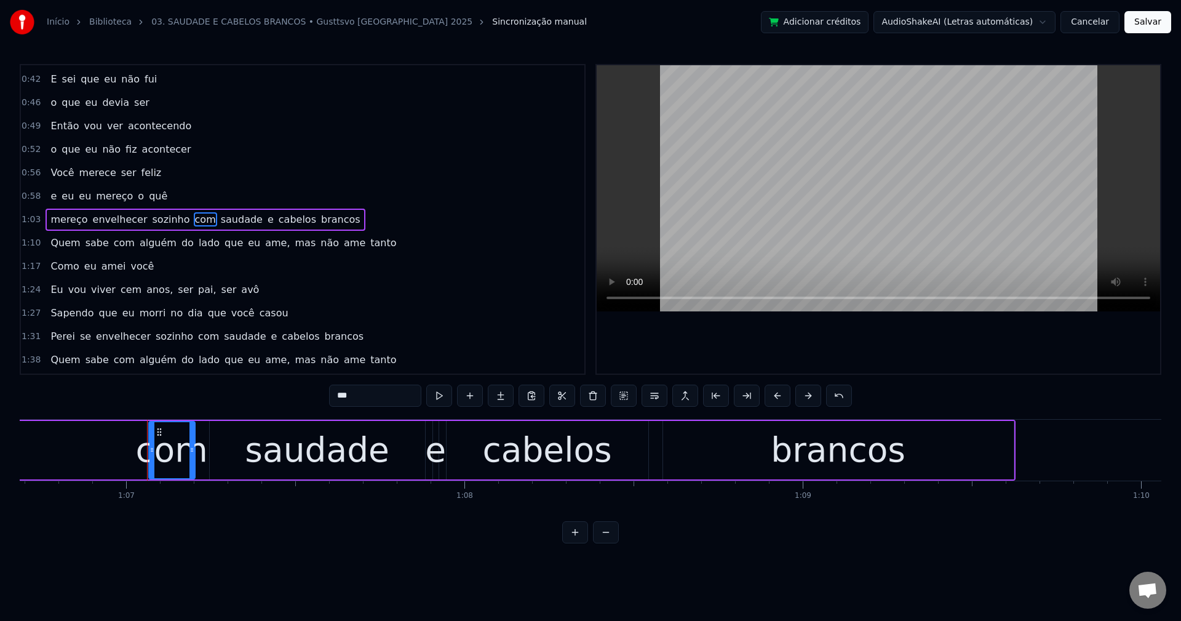
scroll to position [0, 22634]
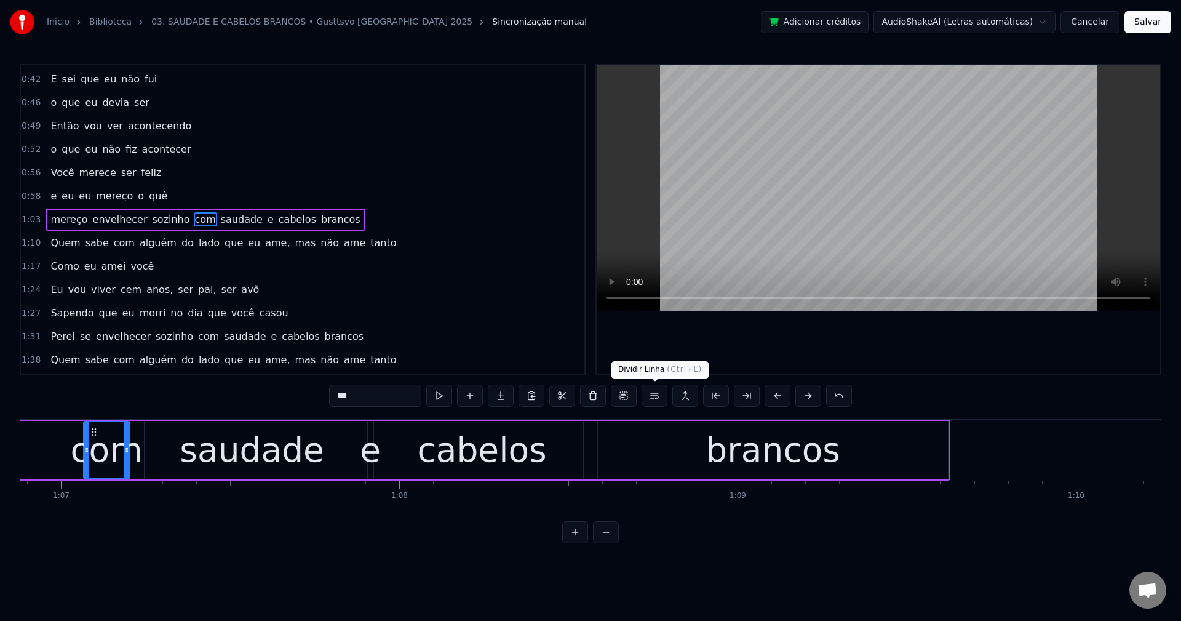
click at [654, 398] on button at bounding box center [655, 396] width 26 height 22
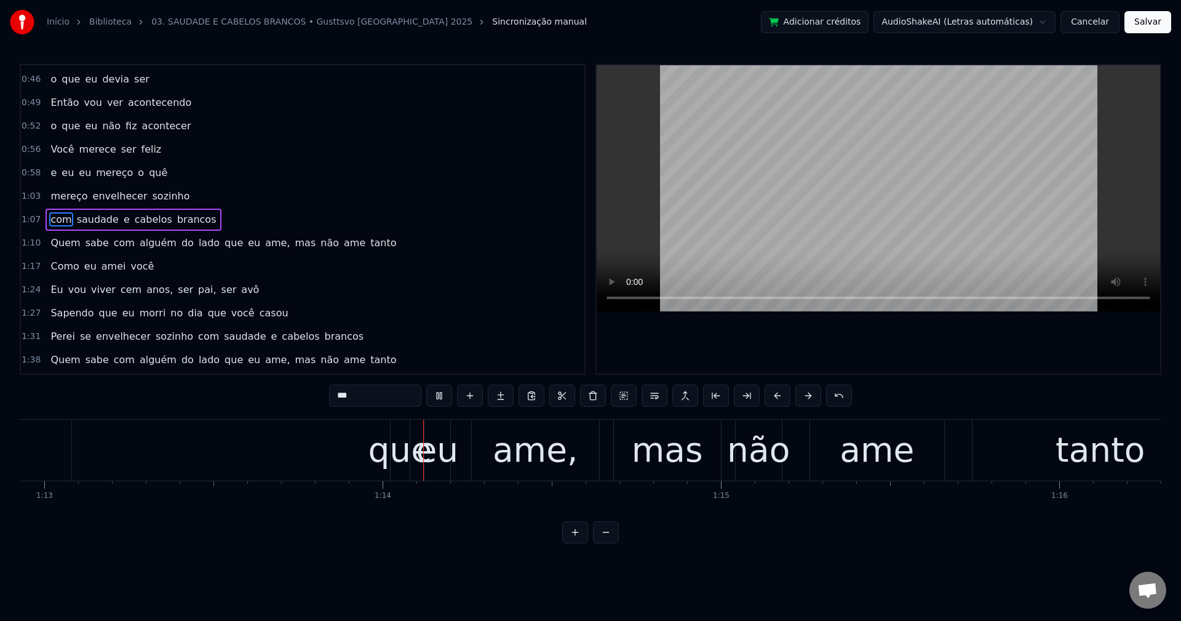
scroll to position [0, 24736]
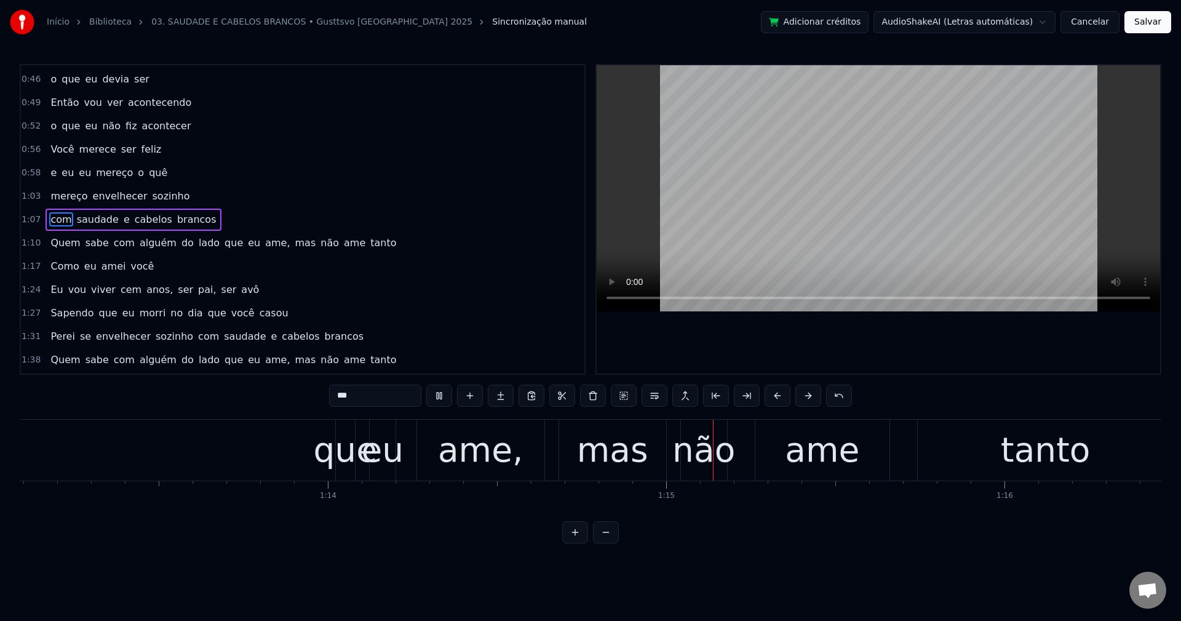
click at [223, 246] on span "que" at bounding box center [233, 243] width 21 height 14
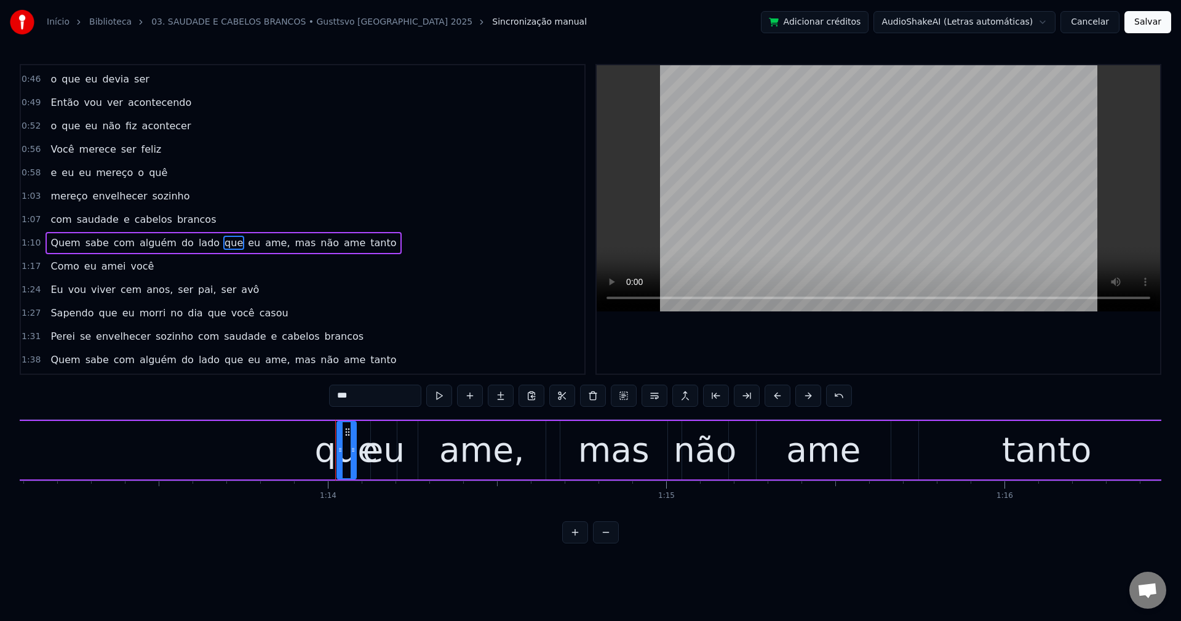
scroll to position [489, 0]
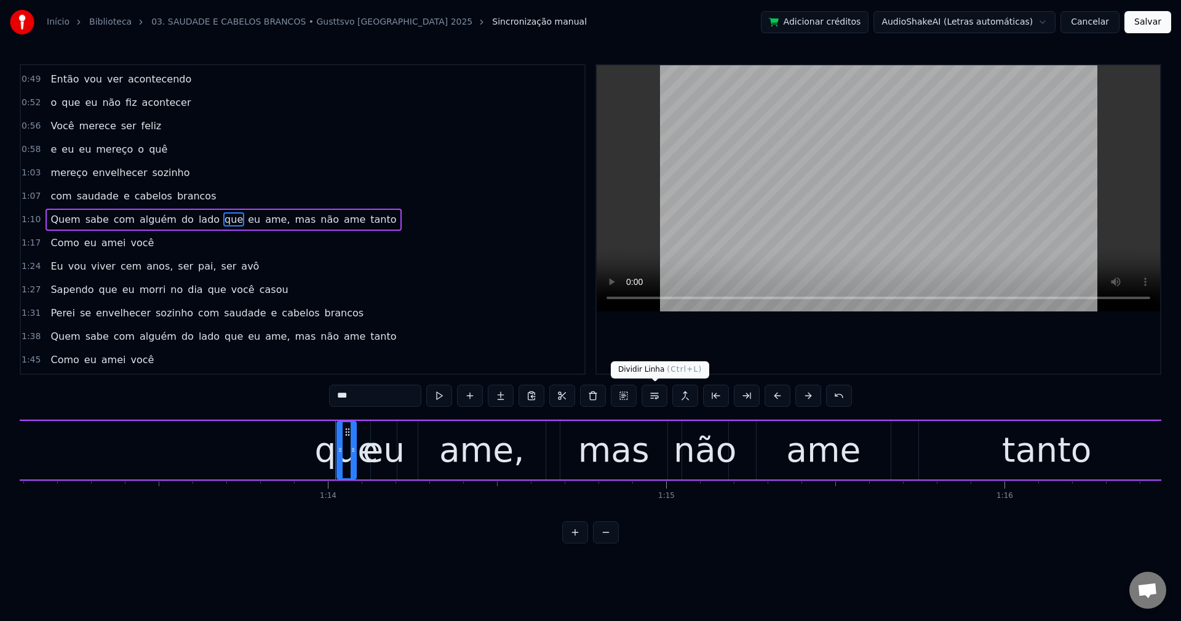
drag, startPoint x: 655, startPoint y: 396, endPoint x: 637, endPoint y: 326, distance: 72.2
click at [653, 383] on body "Início Biblioteca 03. SAUDADE E CABELOS BRANCOS • Gusttsvo Lima 2025 Sincroniza…" at bounding box center [590, 271] width 1181 height 543
click at [649, 398] on button at bounding box center [655, 396] width 26 height 22
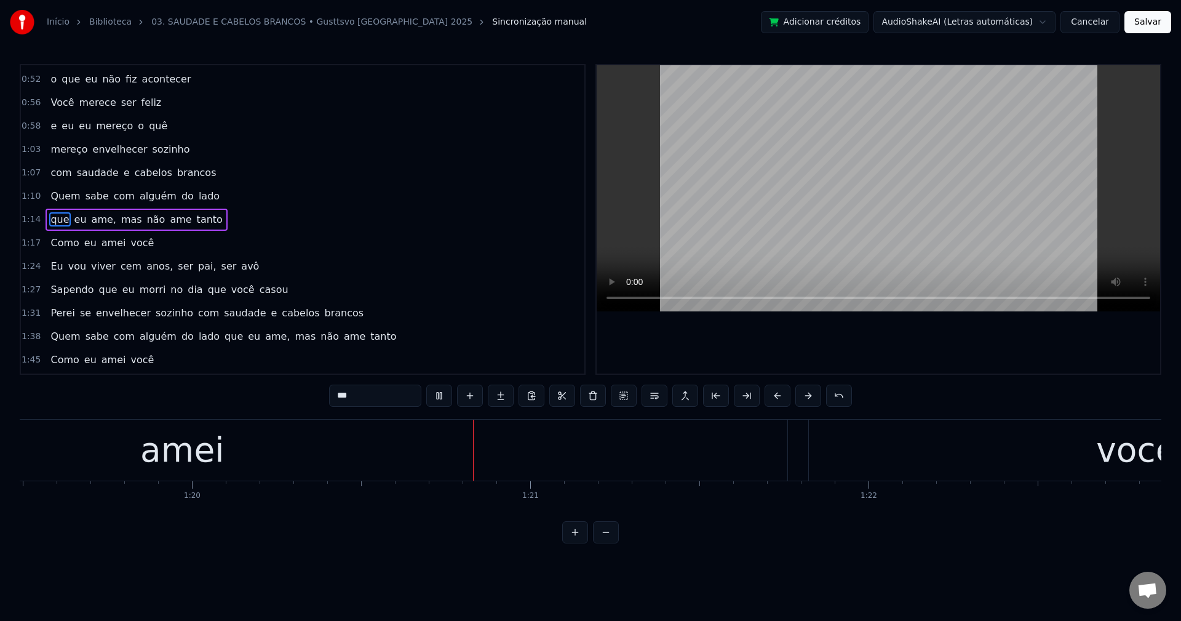
scroll to position [0, 27074]
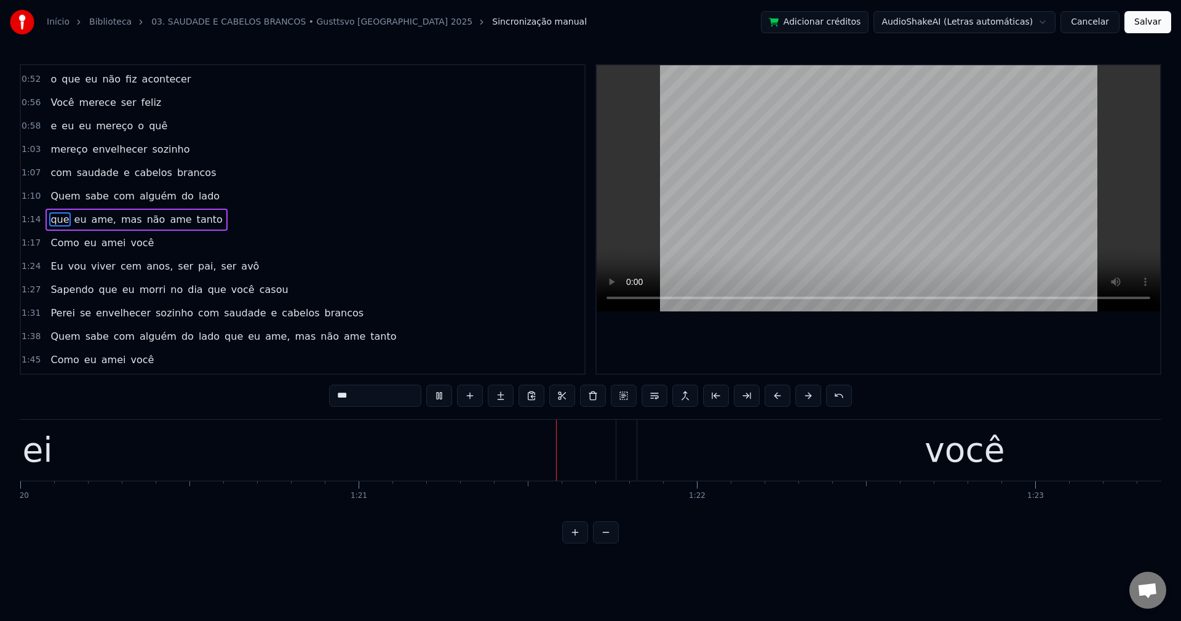
drag, startPoint x: 146, startPoint y: 269, endPoint x: 341, endPoint y: 365, distance: 216.8
click at [146, 270] on span "anos," at bounding box center [159, 266] width 29 height 14
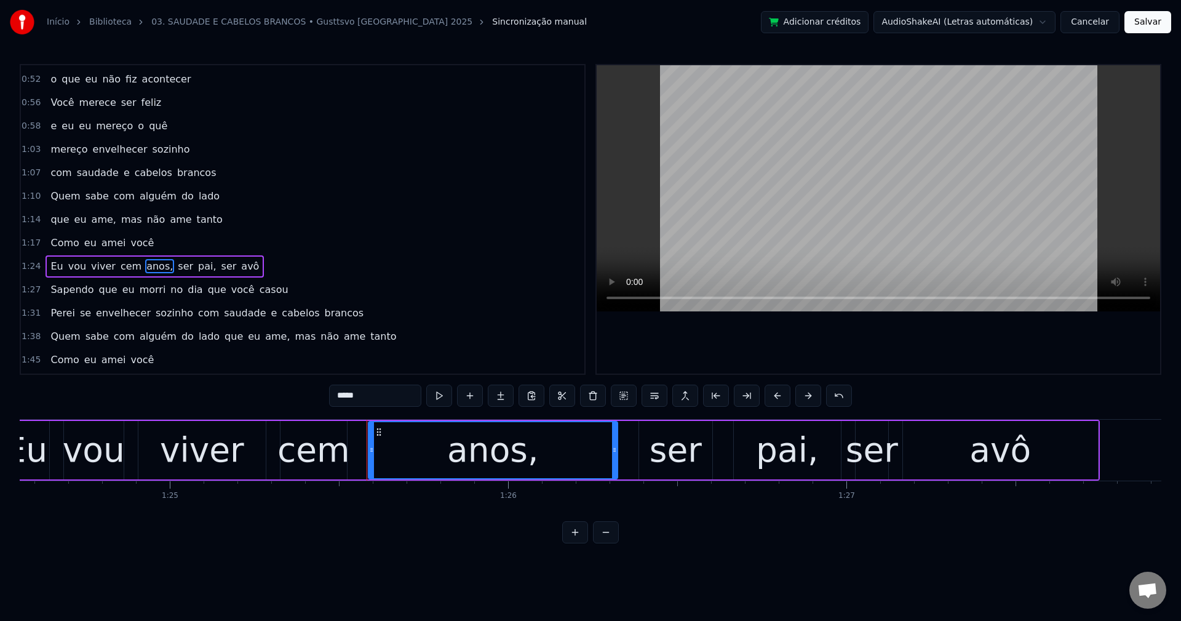
scroll to position [0, 28902]
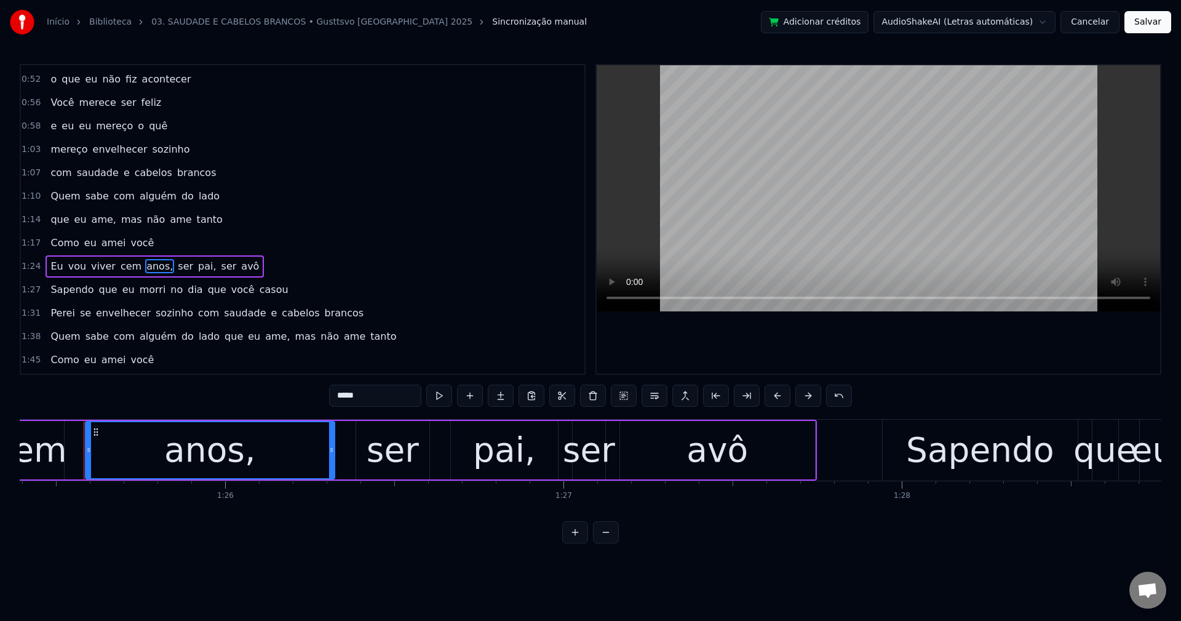
click at [384, 394] on input "*****" at bounding box center [375, 396] width 92 height 22
click at [174, 266] on span "ser" at bounding box center [183, 266] width 18 height 14
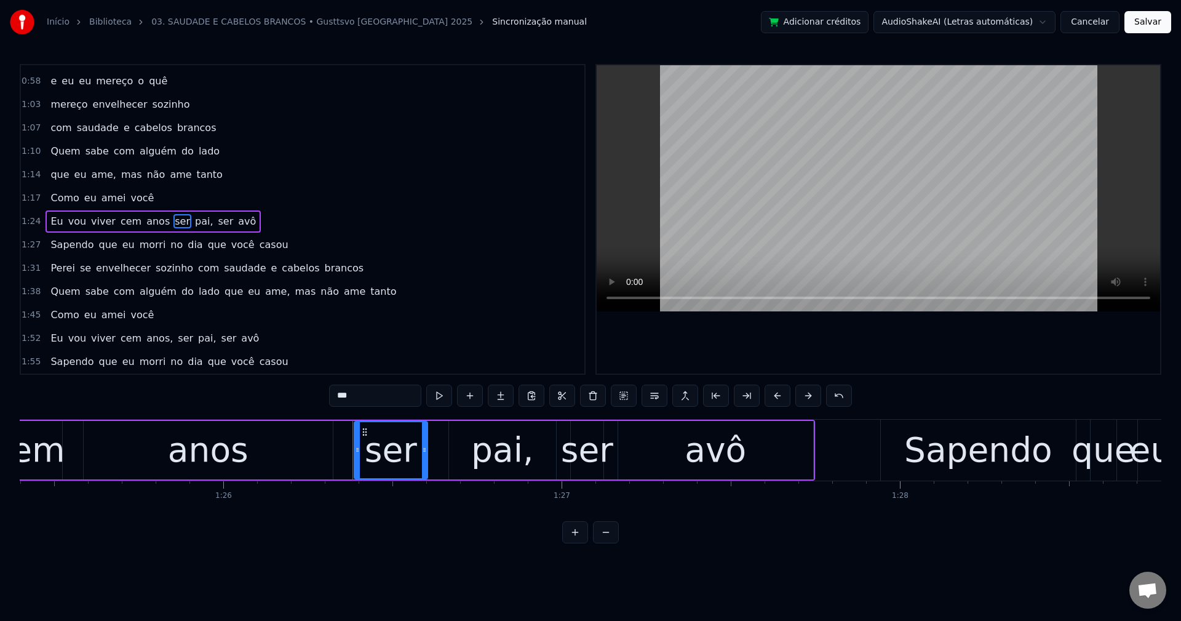
scroll to position [559, 0]
drag, startPoint x: 656, startPoint y: 396, endPoint x: 618, endPoint y: 284, distance: 117.5
click at [654, 390] on button at bounding box center [655, 396] width 26 height 22
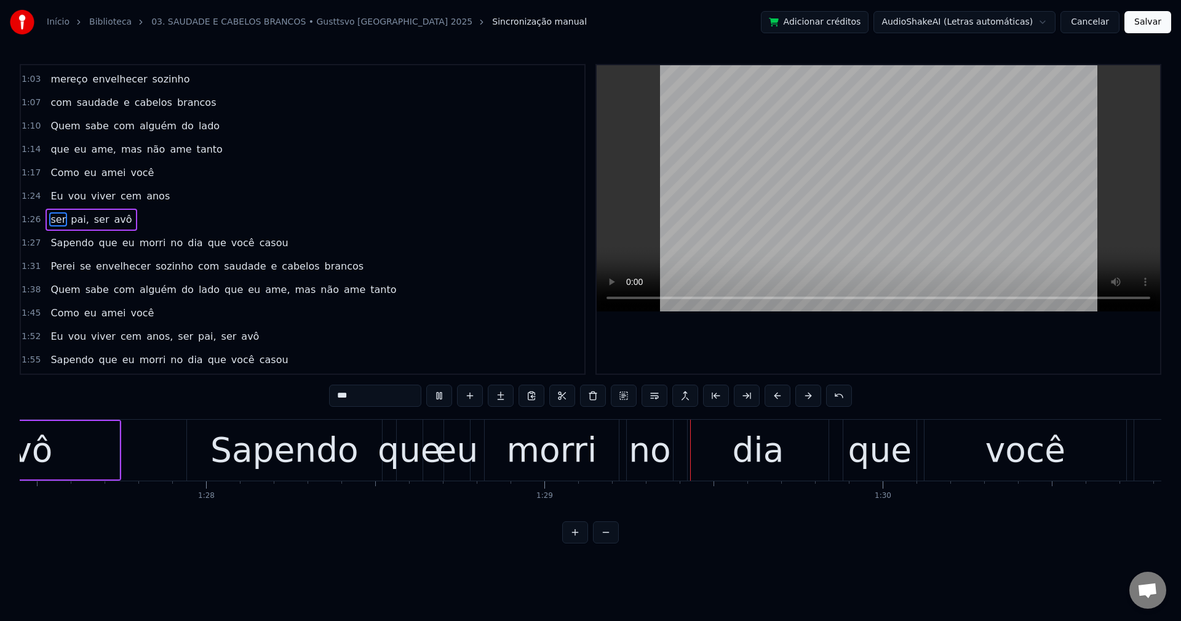
scroll to position [0, 29978]
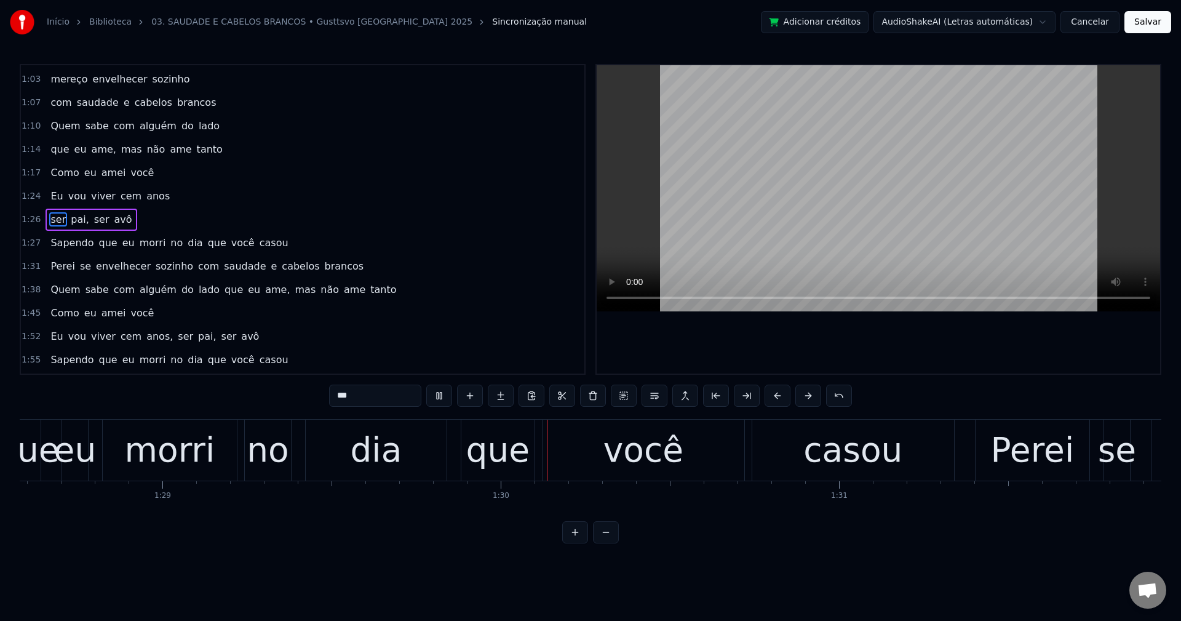
click at [68, 244] on span "Sapendo" at bounding box center [72, 243] width 46 height 14
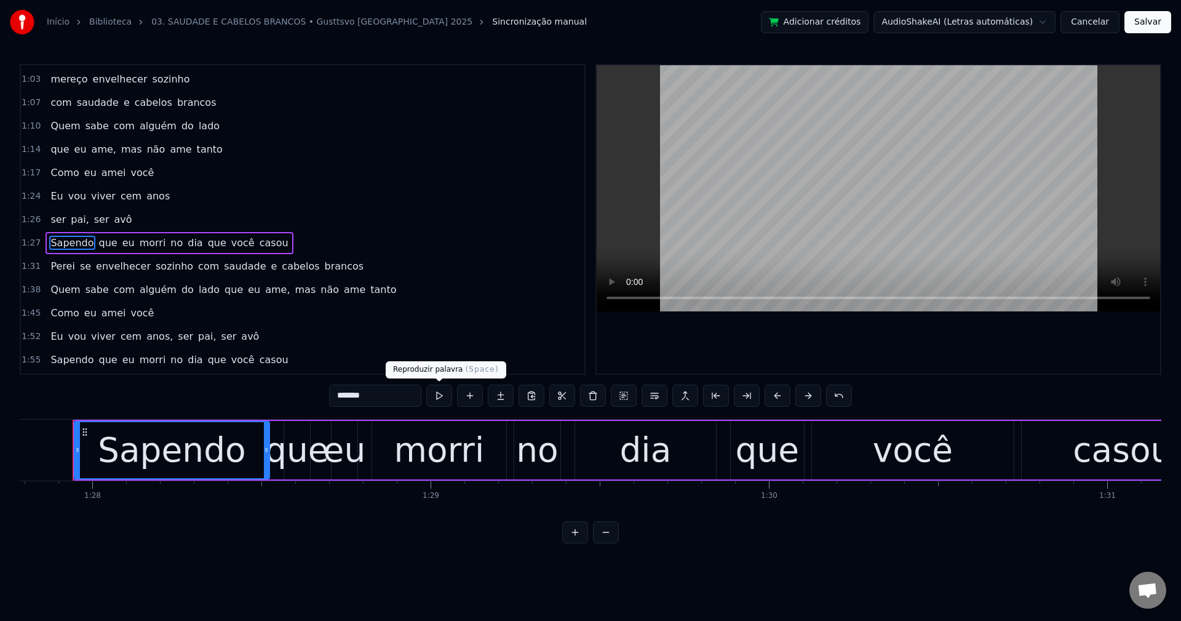
scroll to position [0, 29700]
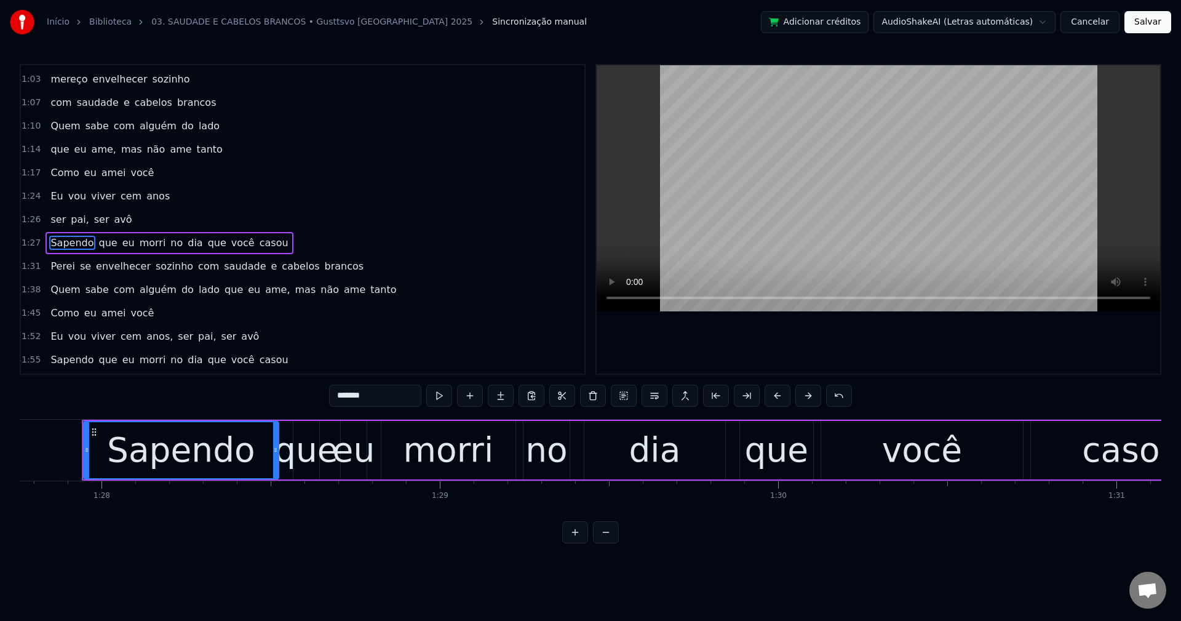
click at [390, 399] on input "*******" at bounding box center [375, 396] width 92 height 22
click at [169, 242] on span "no" at bounding box center [176, 243] width 15 height 14
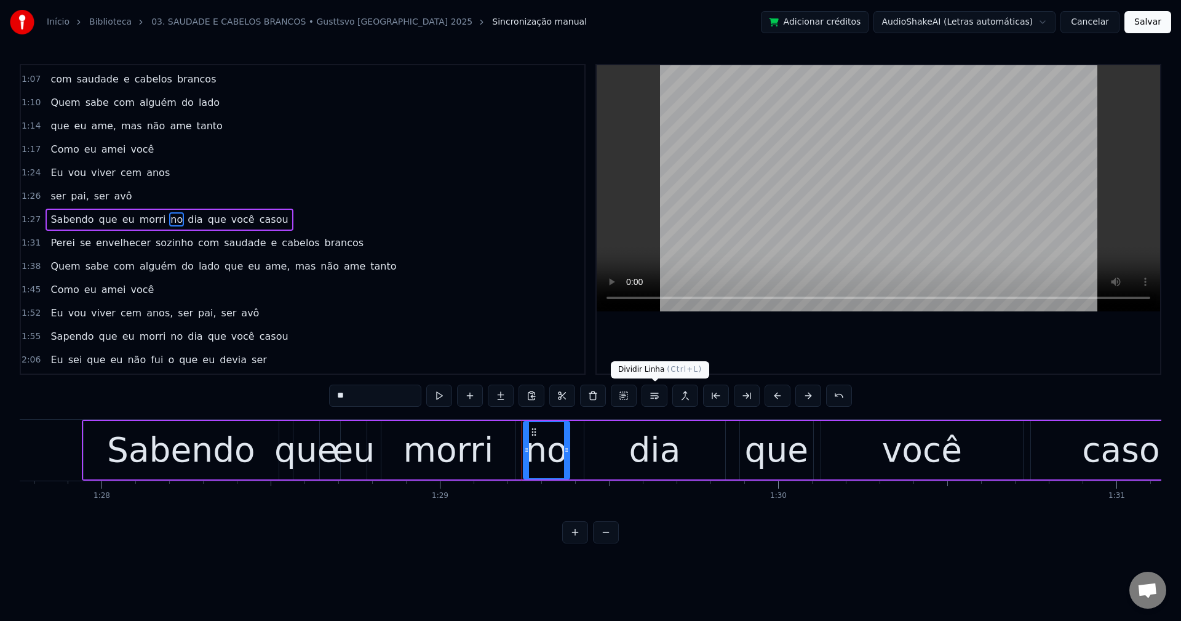
click at [659, 393] on button at bounding box center [655, 396] width 26 height 22
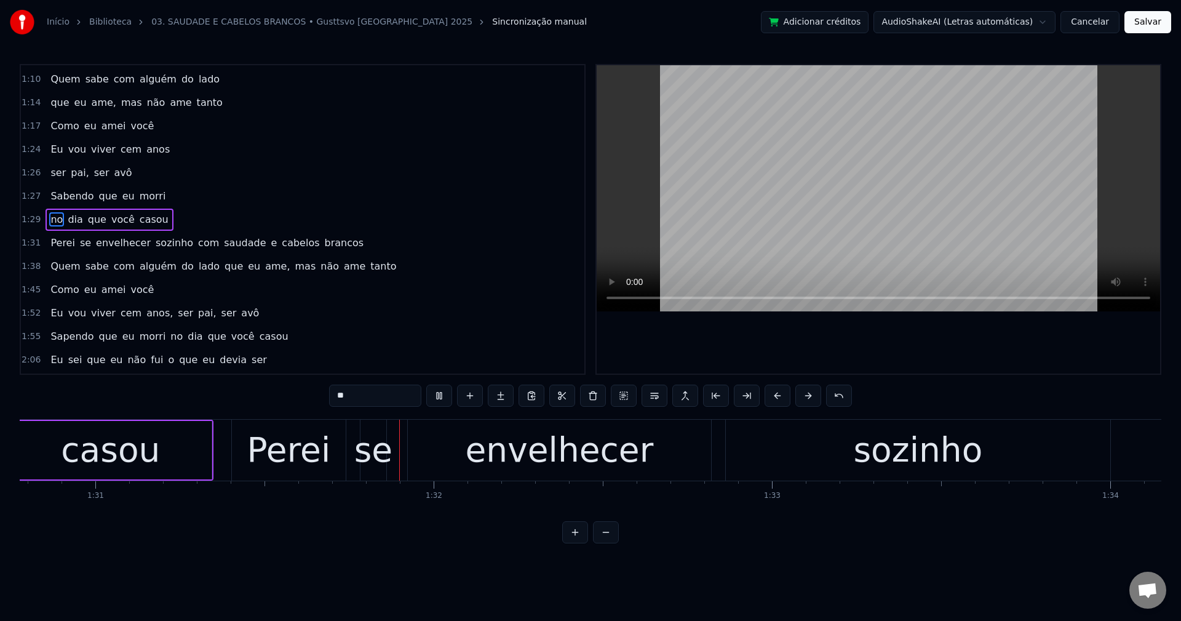
scroll to position [0, 30722]
click at [64, 244] on span "Perei" at bounding box center [62, 243] width 26 height 14
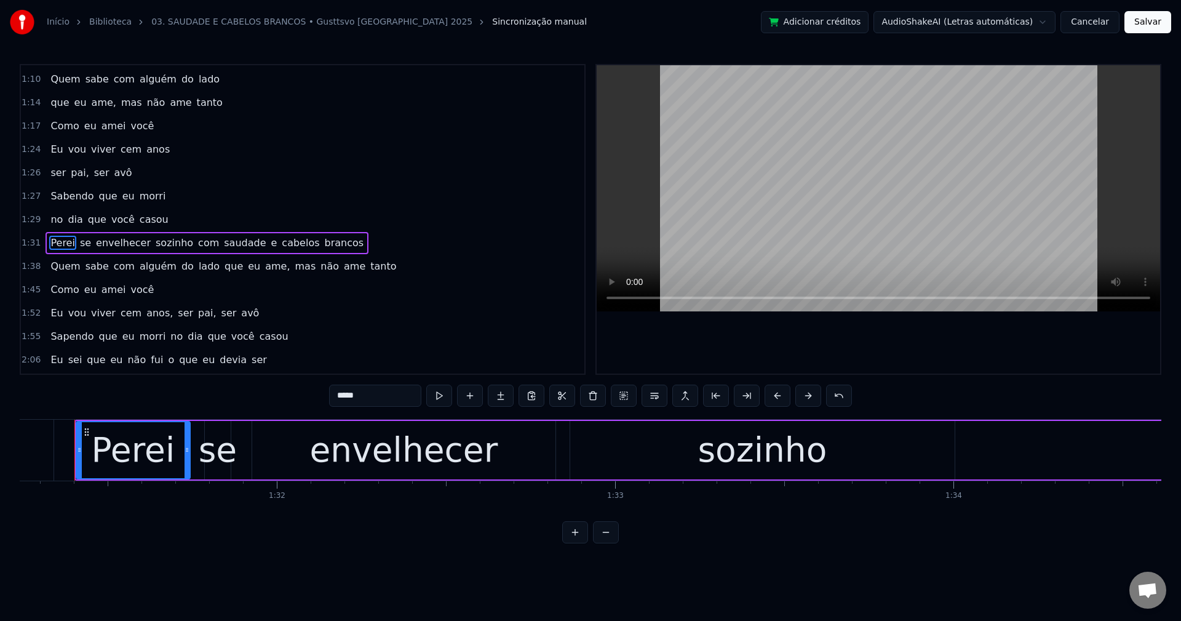
scroll to position [0, 30871]
drag, startPoint x: 391, startPoint y: 393, endPoint x: 178, endPoint y: 396, distance: 212.9
click at [222, 388] on div "0:03 Ah, se eu pudesse 0:03 voltar no tempo 0:07 No tempo que eu tinha você 0:0…" at bounding box center [591, 303] width 1142 height 479
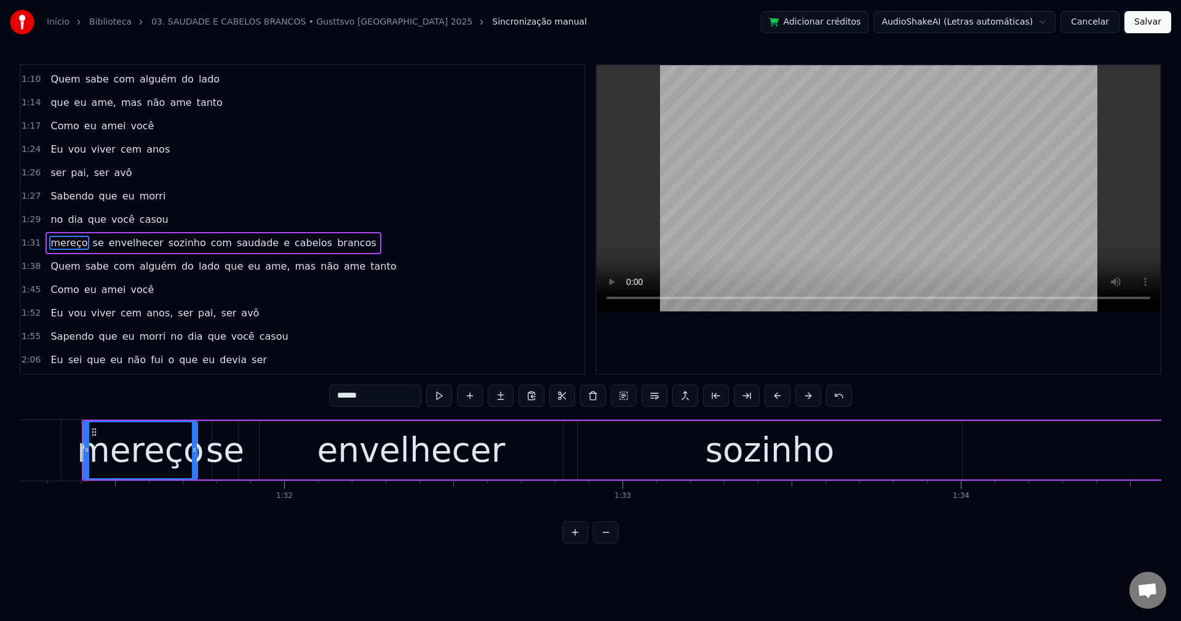
click at [92, 242] on span "se" at bounding box center [99, 243] width 14 height 14
type input "**"
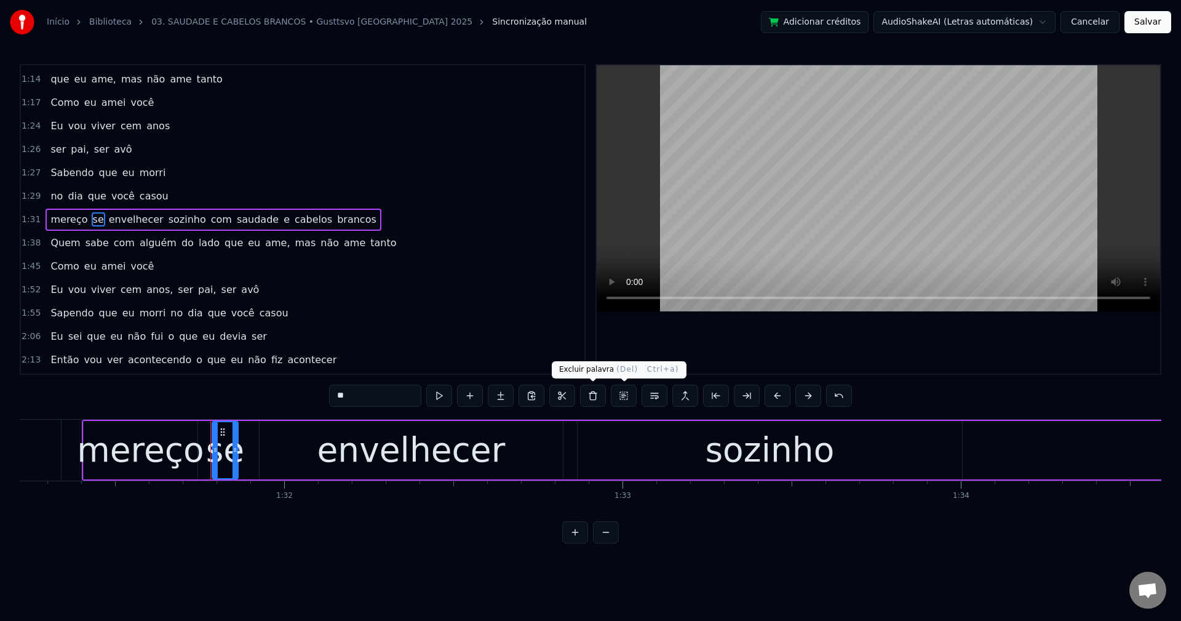
click at [597, 396] on button at bounding box center [593, 396] width 26 height 22
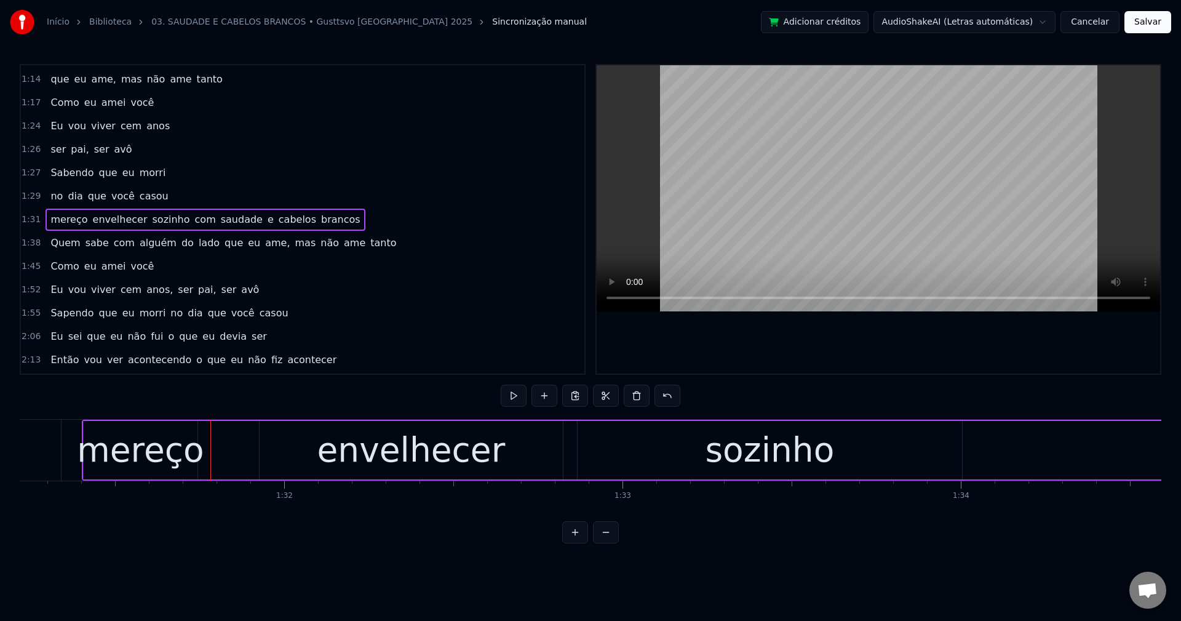
click at [129, 446] on div "mereço" at bounding box center [140, 450] width 127 height 51
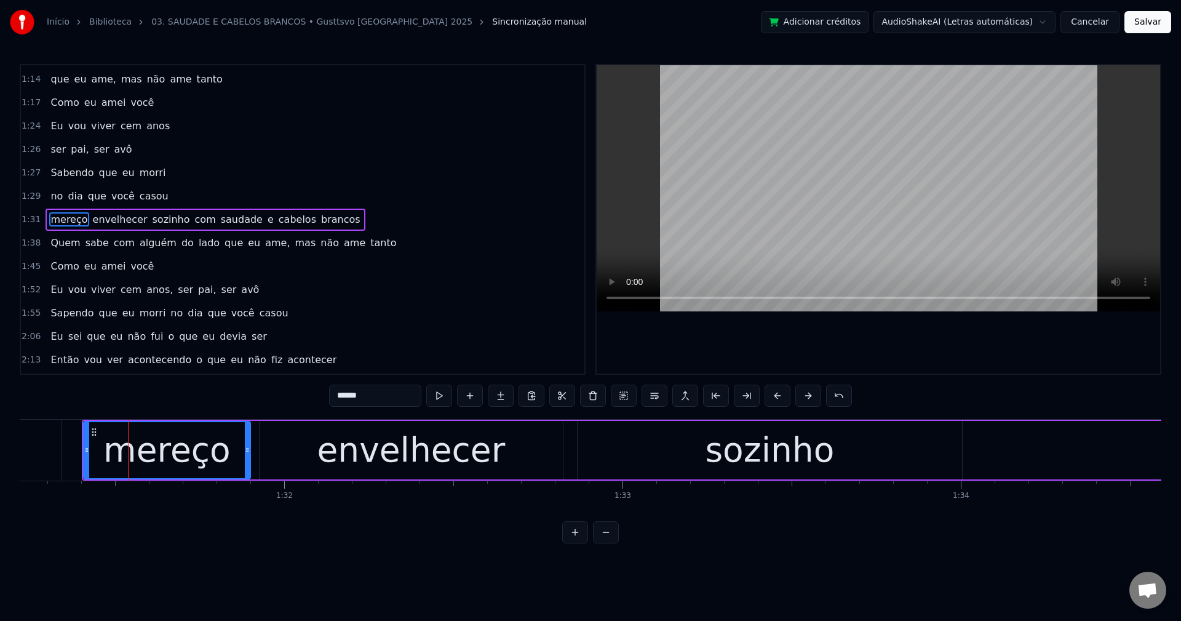
drag, startPoint x: 195, startPoint y: 448, endPoint x: 248, endPoint y: 443, distance: 53.1
click at [248, 443] on div at bounding box center [247, 450] width 5 height 56
click at [194, 219] on span "com" at bounding box center [205, 219] width 23 height 14
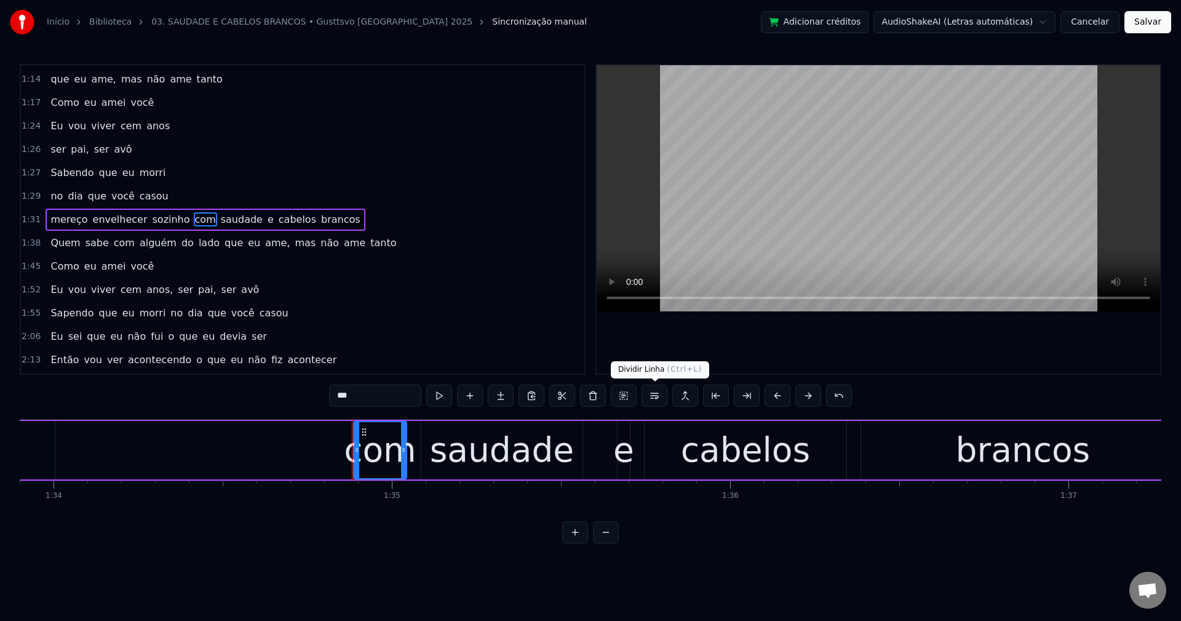
drag, startPoint x: 650, startPoint y: 396, endPoint x: 619, endPoint y: 287, distance: 112.6
click at [650, 395] on button at bounding box center [655, 396] width 26 height 22
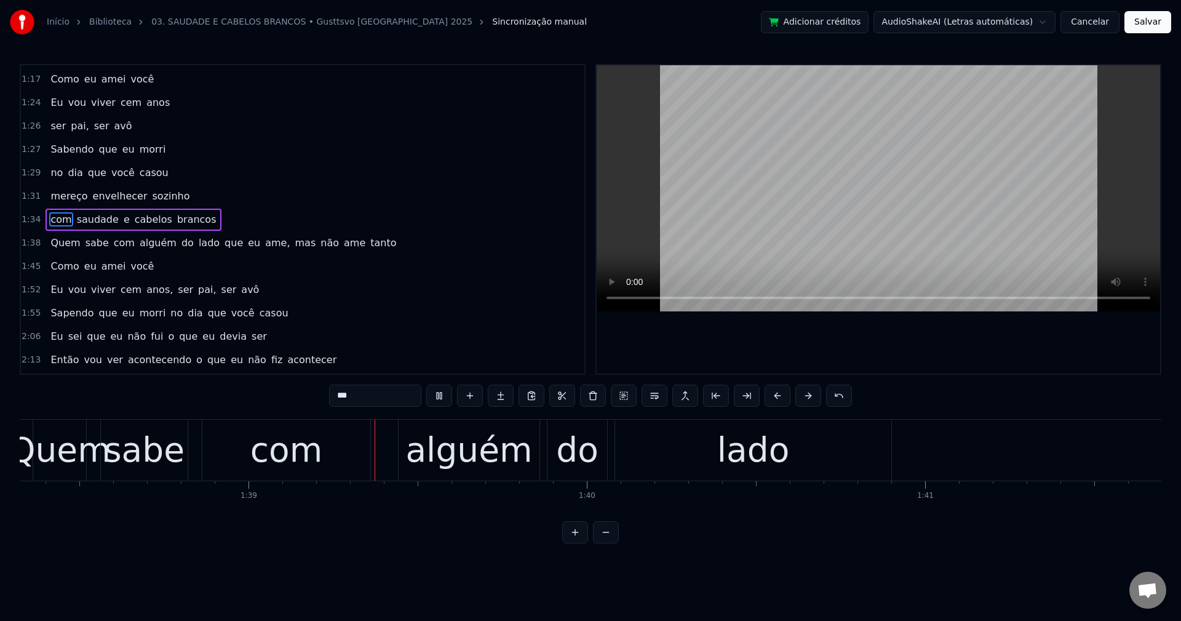
scroll to position [0, 33277]
click at [223, 242] on span "que" at bounding box center [233, 243] width 21 height 14
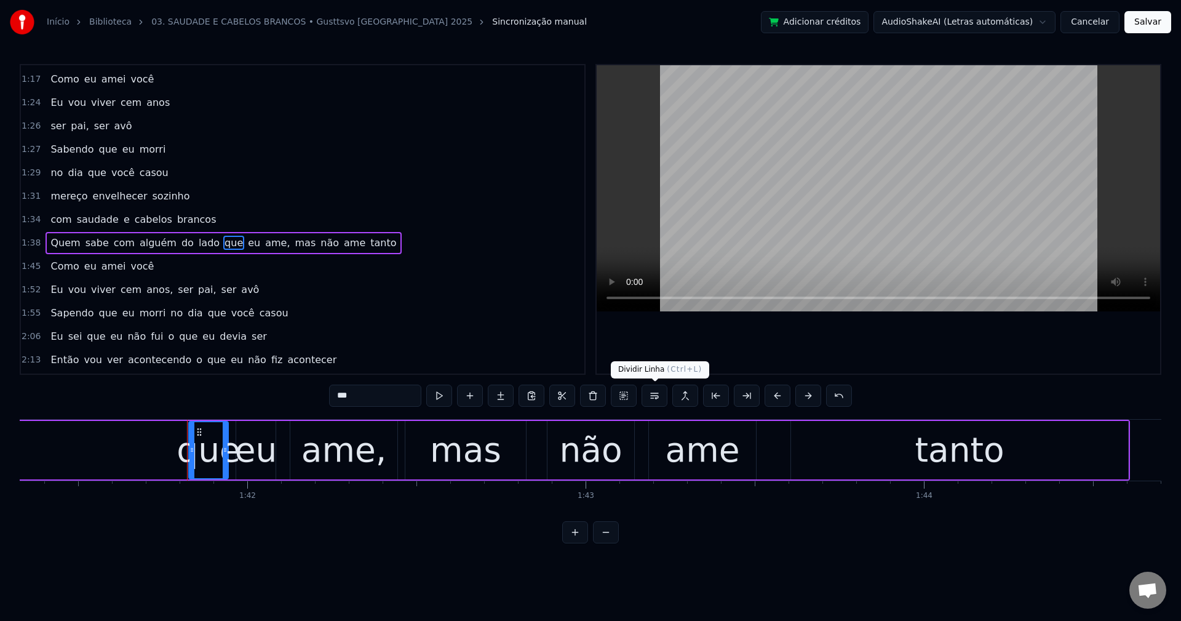
scroll to position [0, 34398]
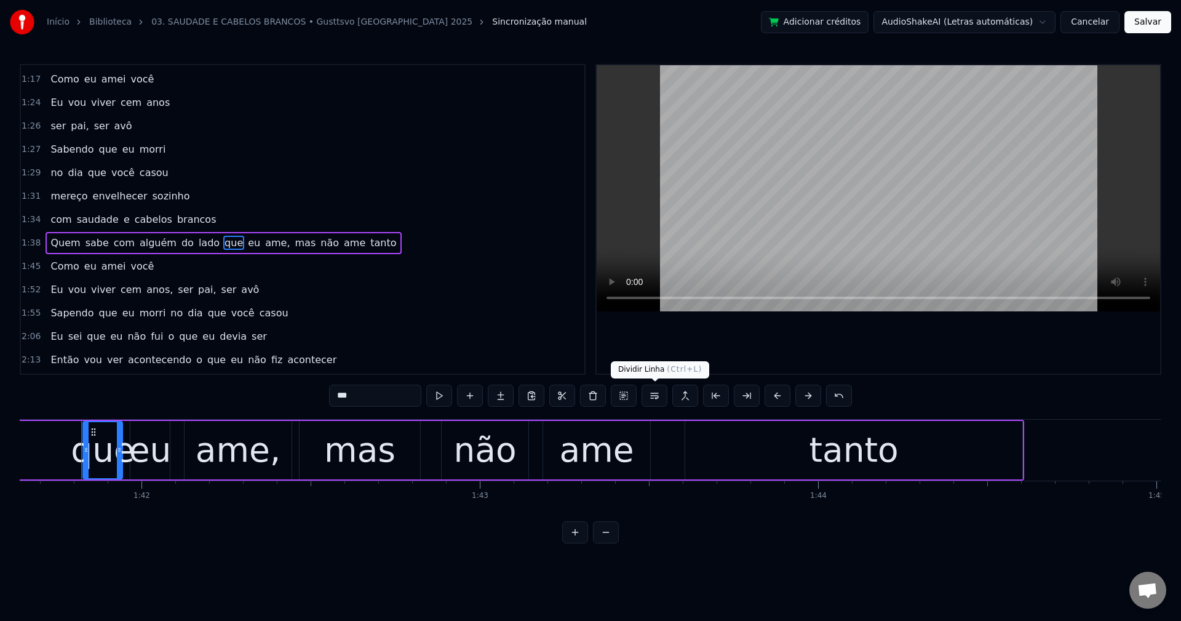
click at [658, 394] on button at bounding box center [655, 396] width 26 height 22
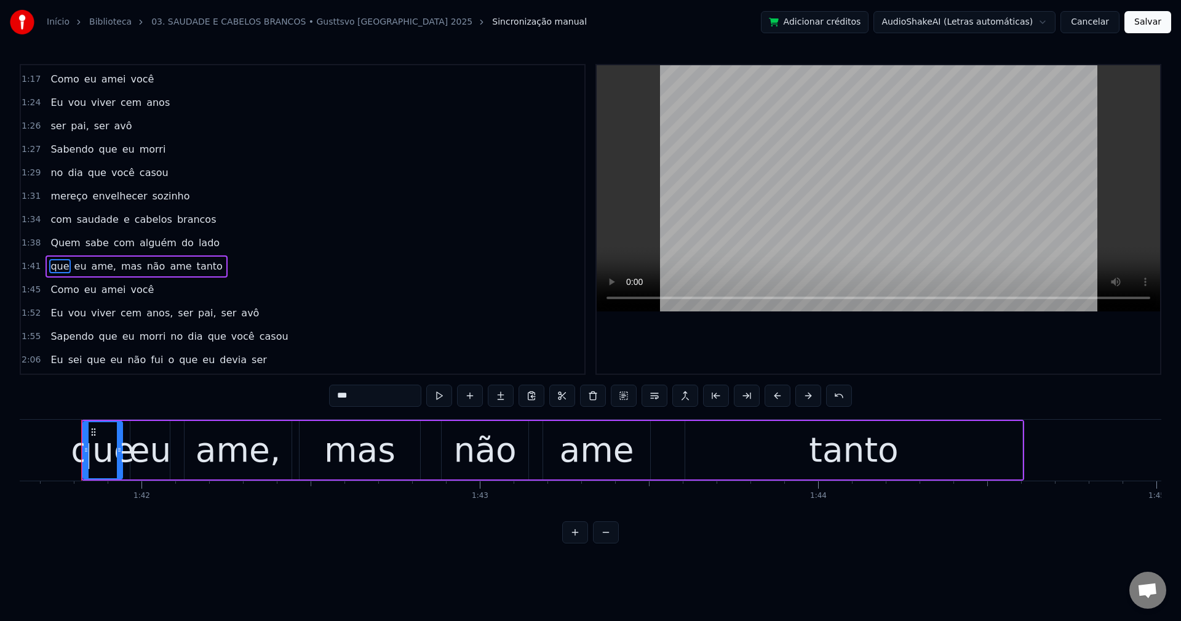
scroll to position [722, 0]
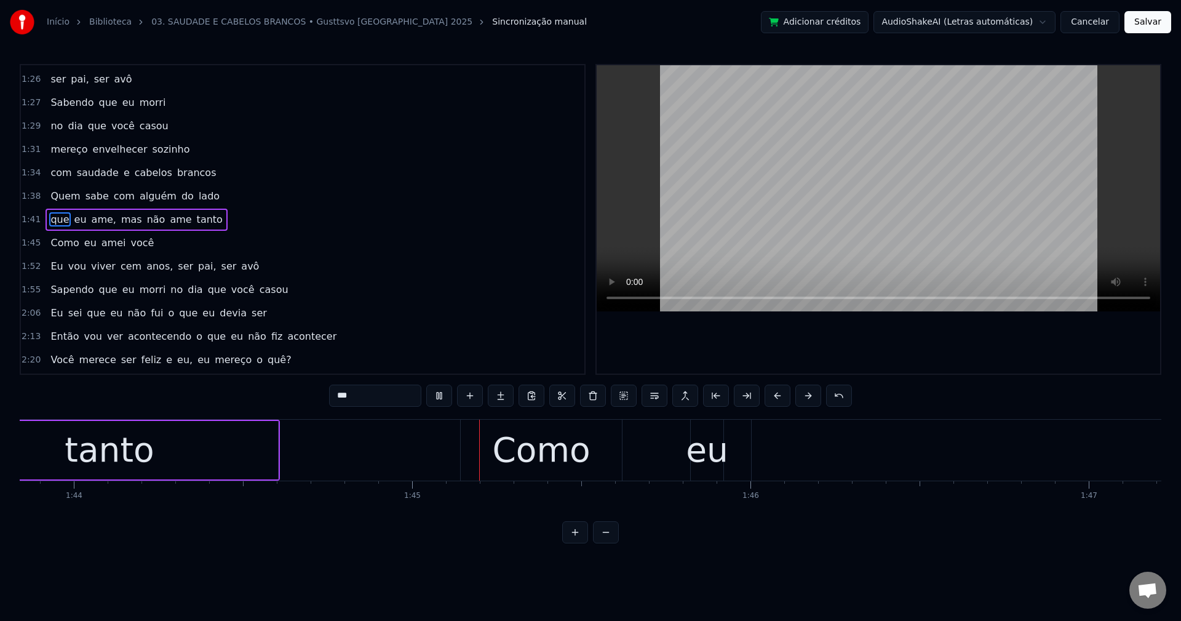
click at [148, 268] on span "anos," at bounding box center [159, 266] width 29 height 14
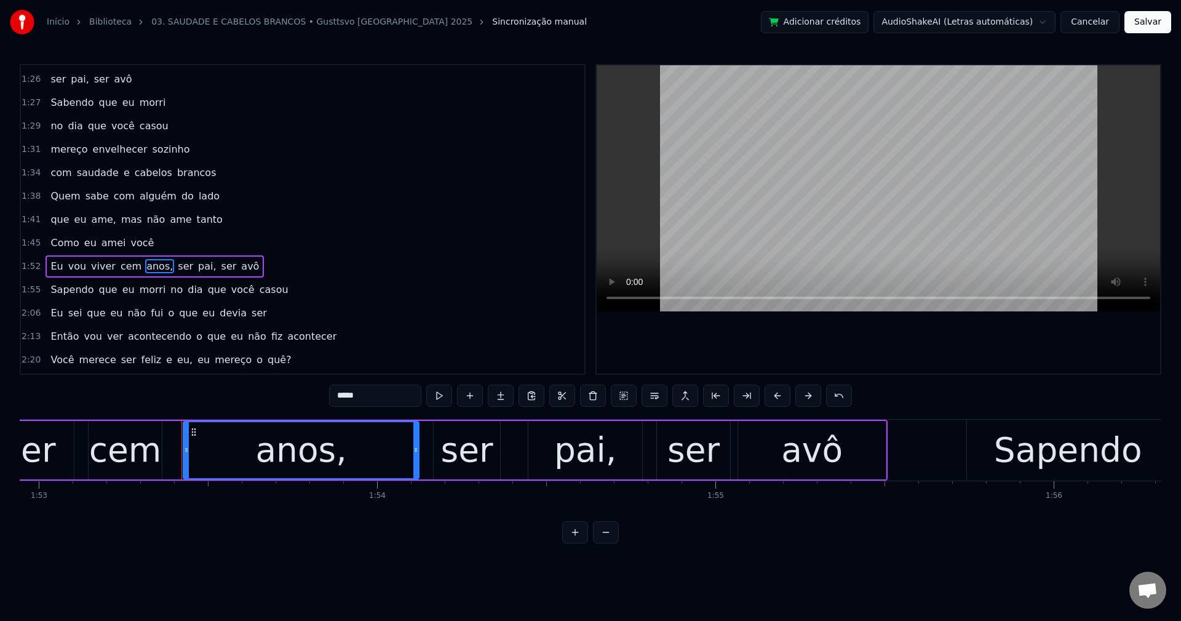
scroll to position [0, 38324]
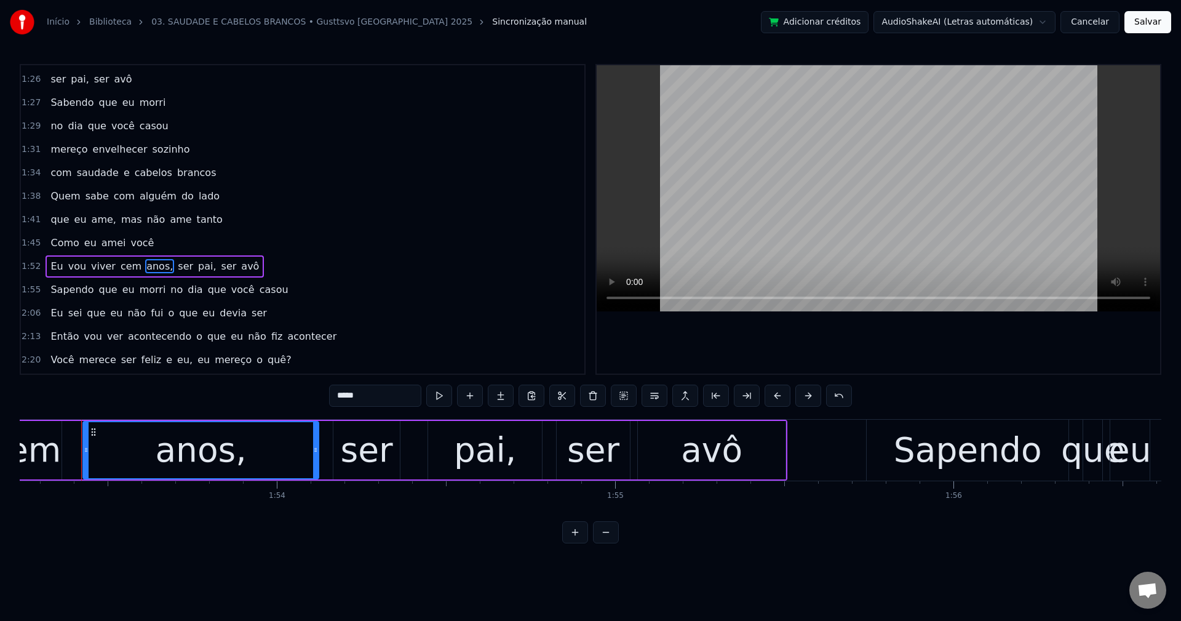
click at [409, 402] on input "*****" at bounding box center [375, 396] width 92 height 22
click at [174, 265] on span "ser" at bounding box center [183, 266] width 18 height 14
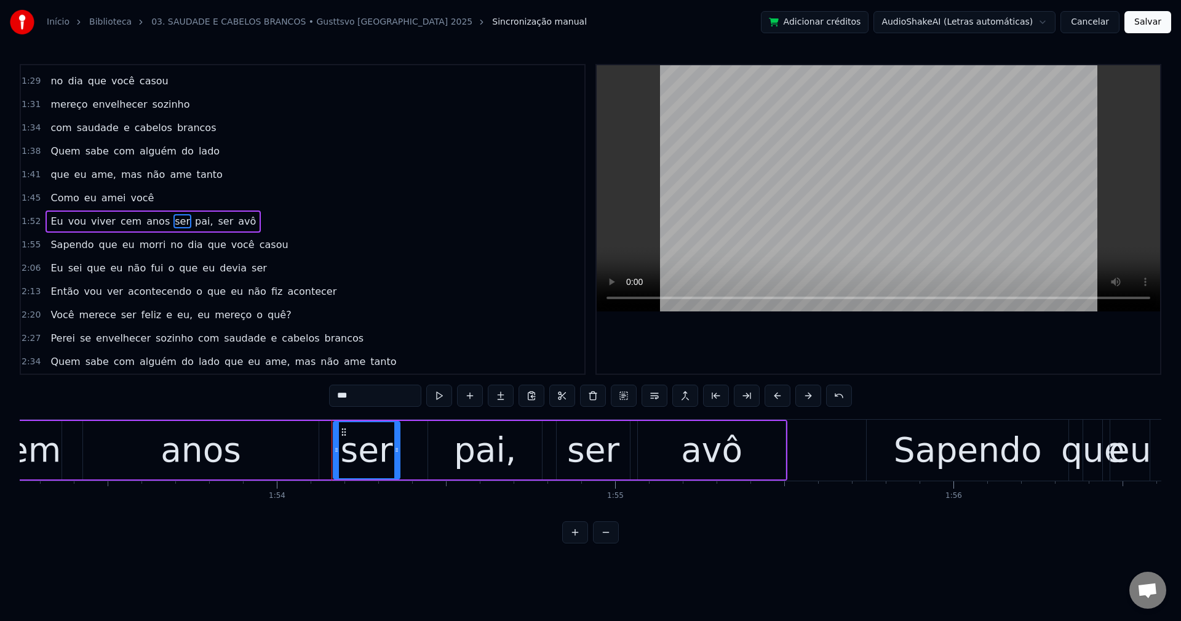
scroll to position [769, 0]
click at [650, 398] on button at bounding box center [655, 396] width 26 height 22
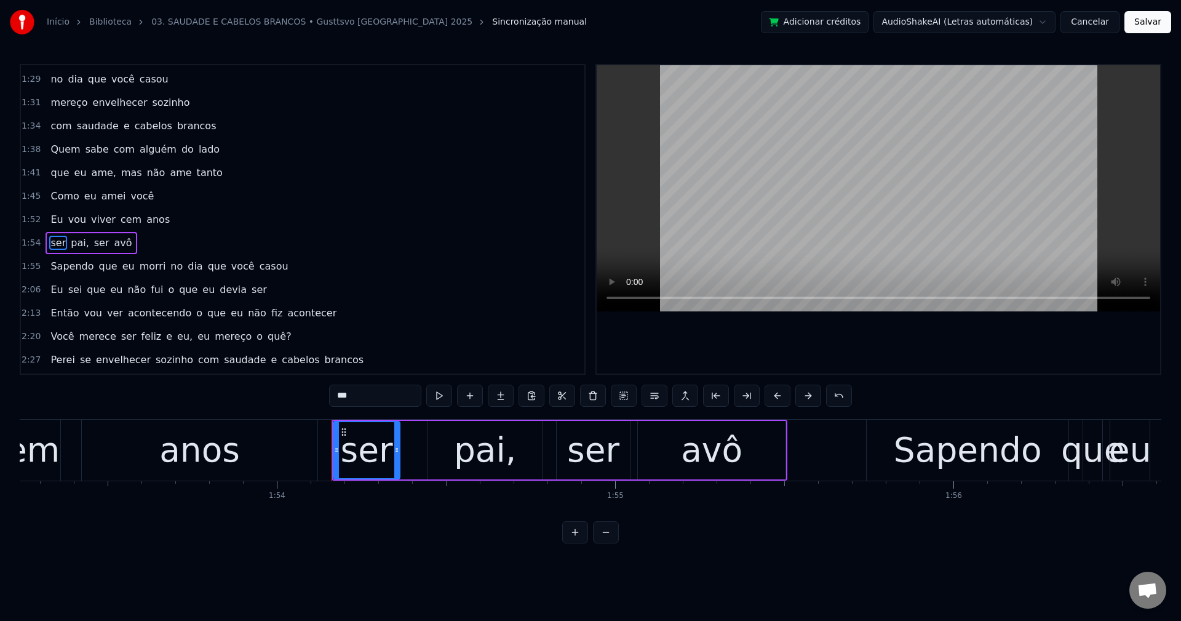
scroll to position [793, 0]
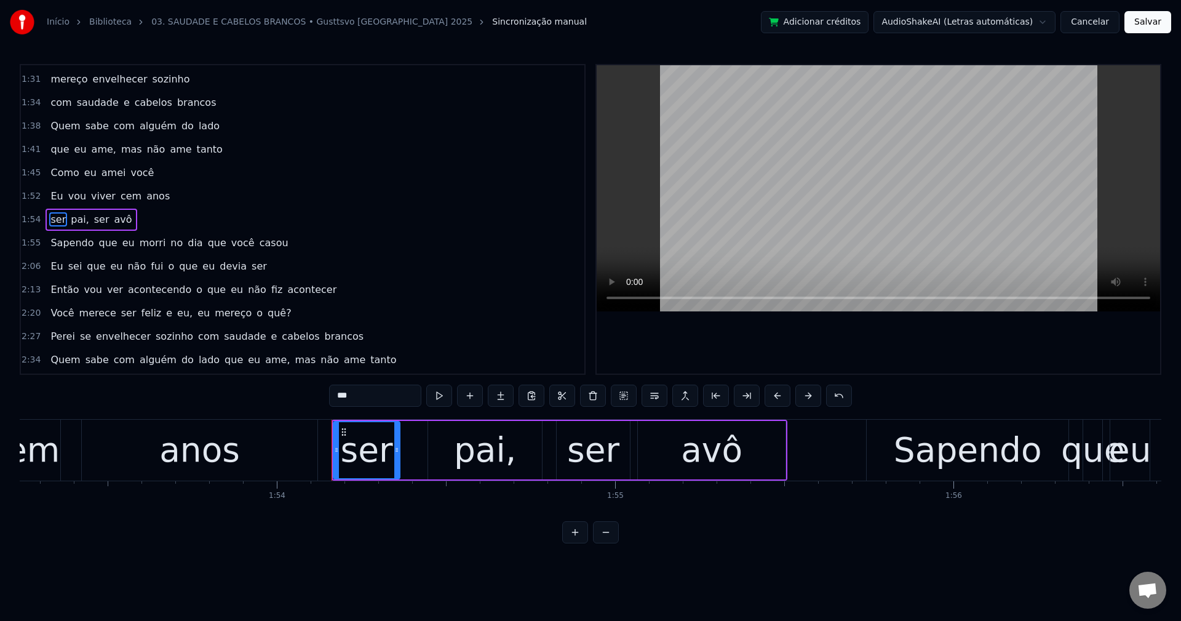
click at [72, 241] on span "Sapendo" at bounding box center [72, 243] width 46 height 14
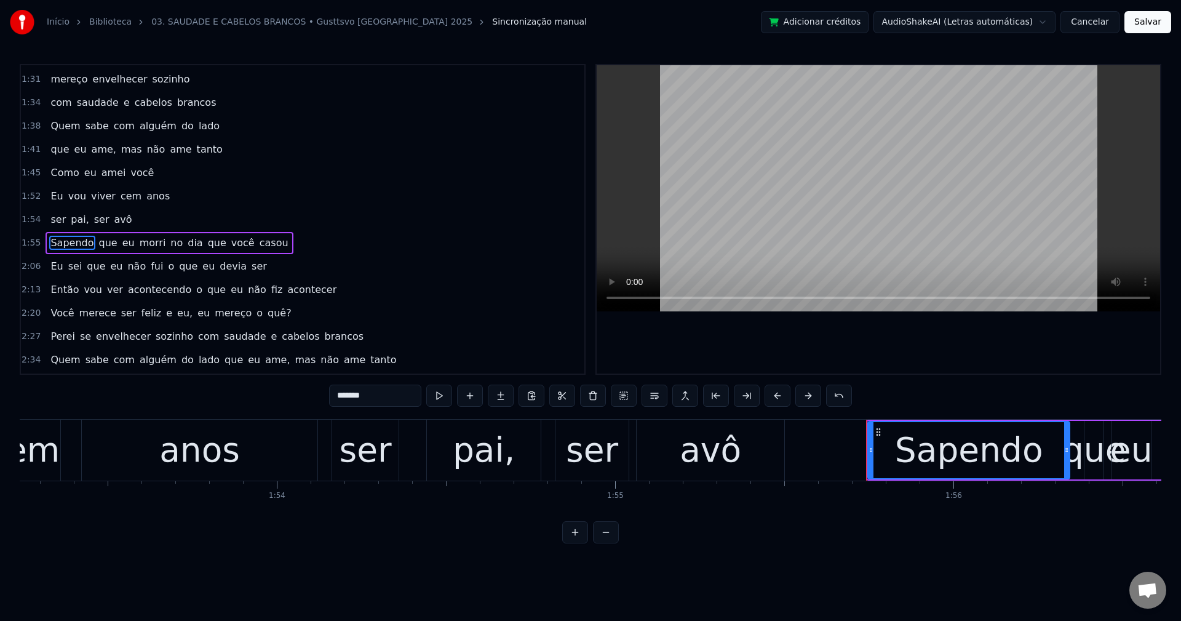
scroll to position [816, 0]
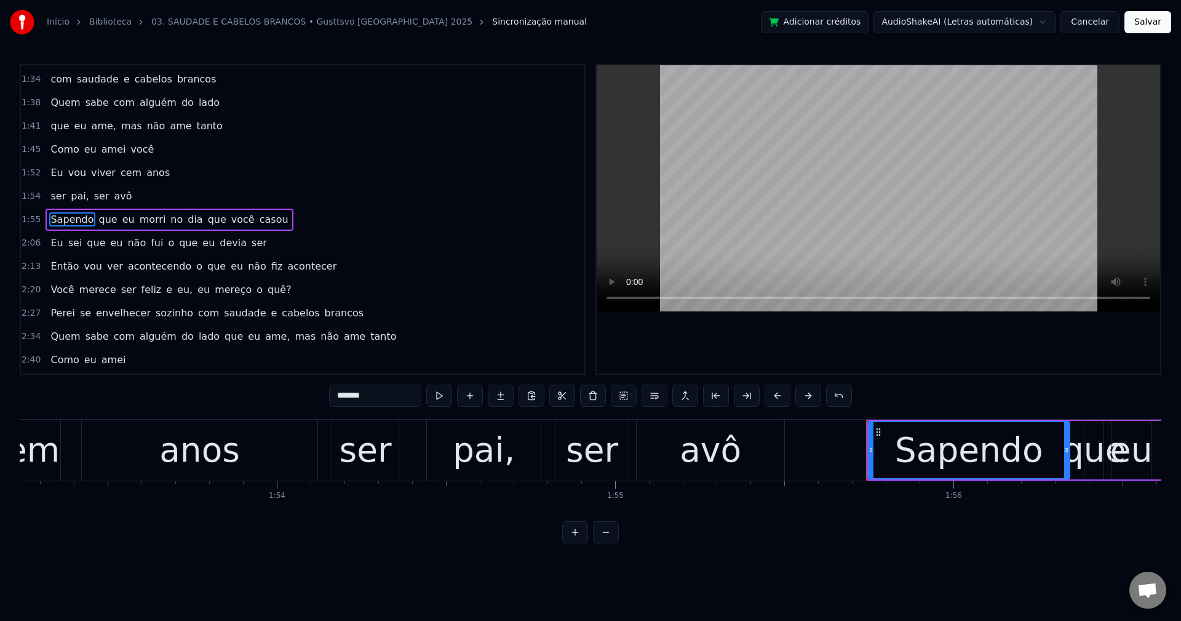
drag, startPoint x: 345, startPoint y: 402, endPoint x: 349, endPoint y: 393, distance: 10.2
click at [349, 393] on input "*******" at bounding box center [375, 396] width 92 height 22
click at [169, 218] on span "no" at bounding box center [176, 219] width 15 height 14
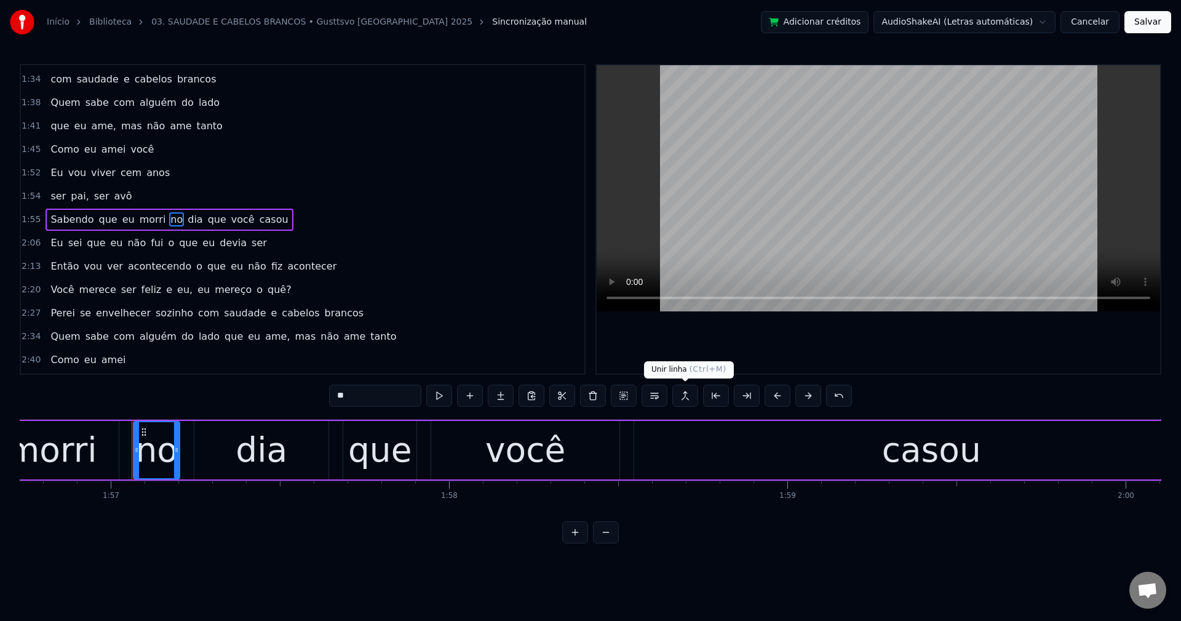
scroll to position [0, 39556]
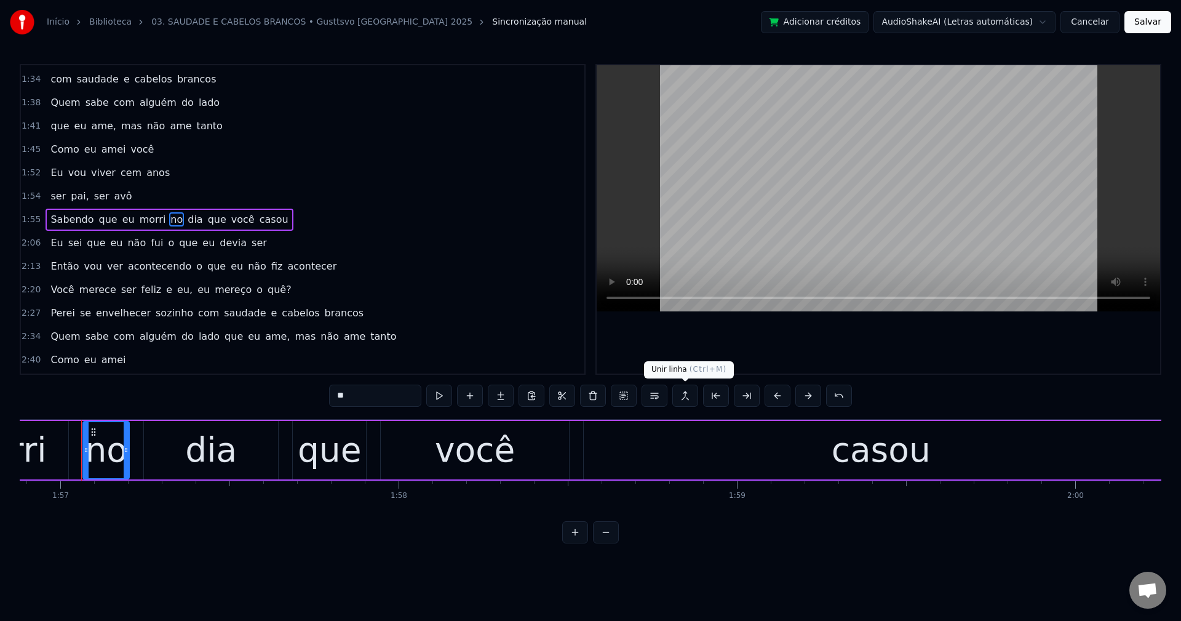
click at [658, 394] on button at bounding box center [655, 396] width 26 height 22
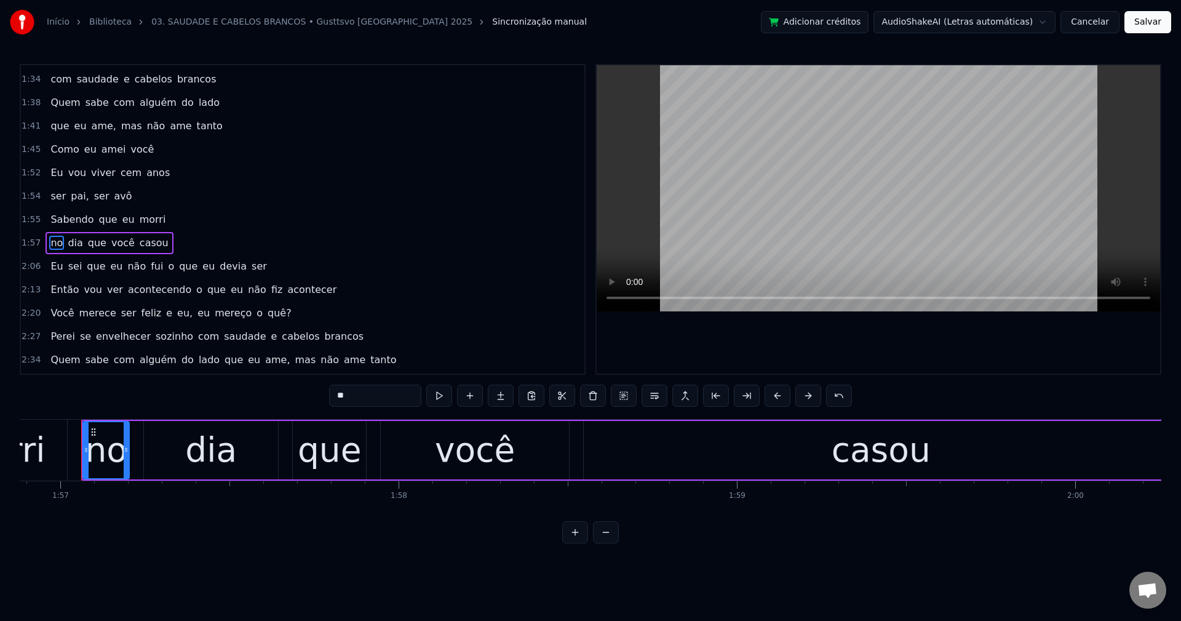
scroll to position [839, 0]
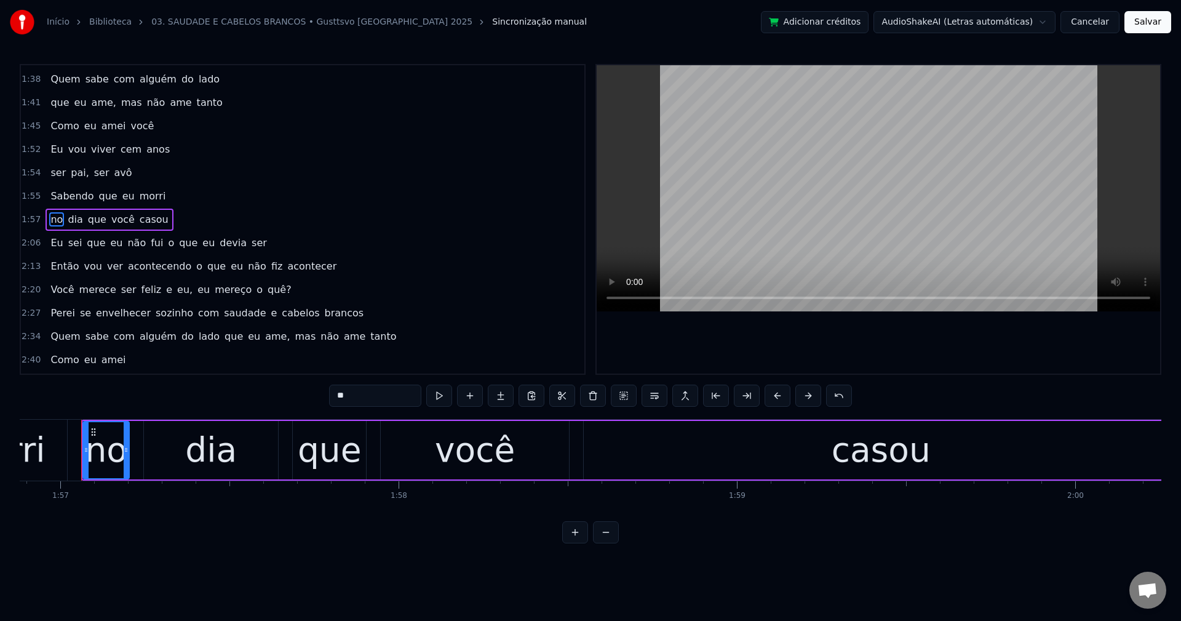
click at [167, 245] on span "o" at bounding box center [171, 243] width 9 height 14
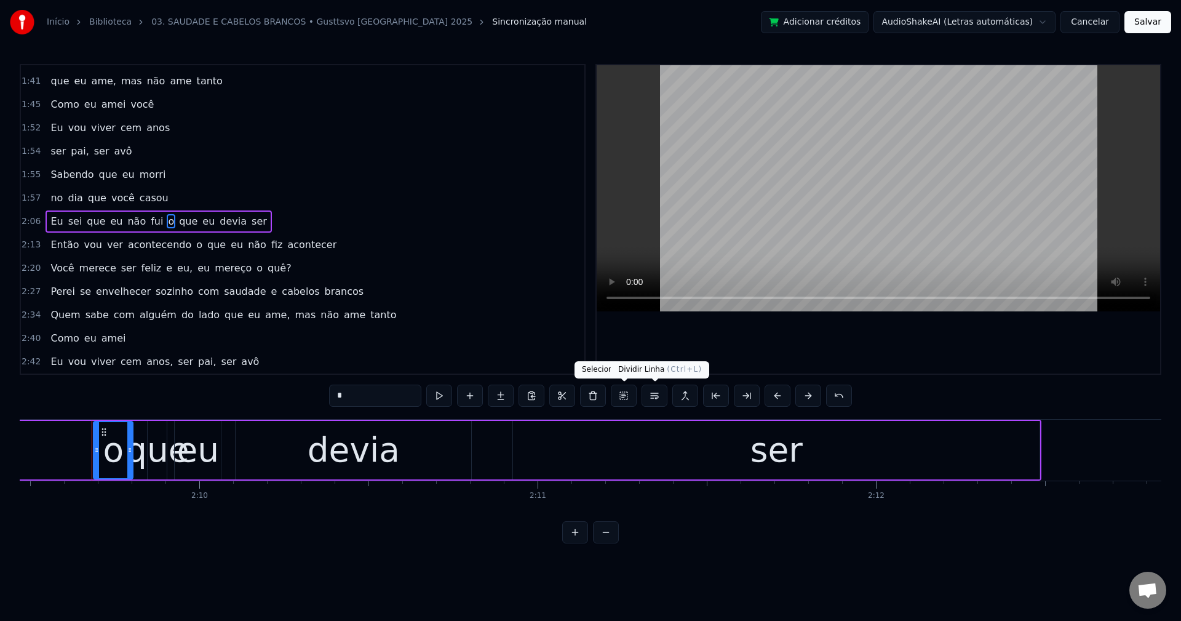
scroll to position [0, 43827]
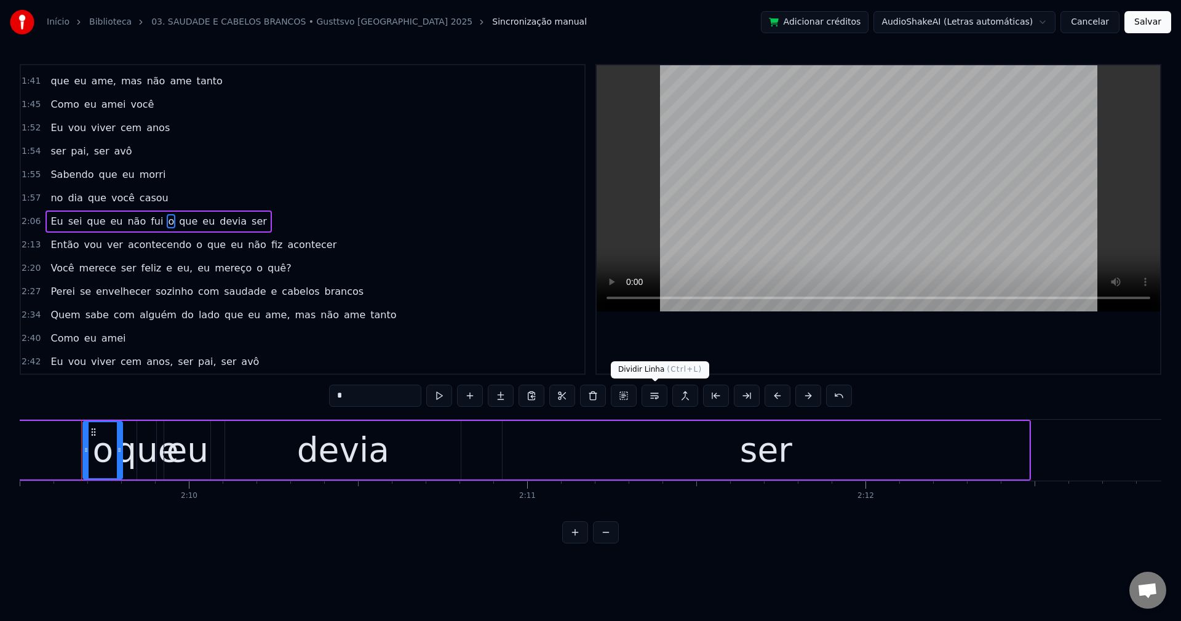
drag, startPoint x: 655, startPoint y: 400, endPoint x: 302, endPoint y: 326, distance: 361.0
click at [655, 400] on button at bounding box center [655, 396] width 26 height 22
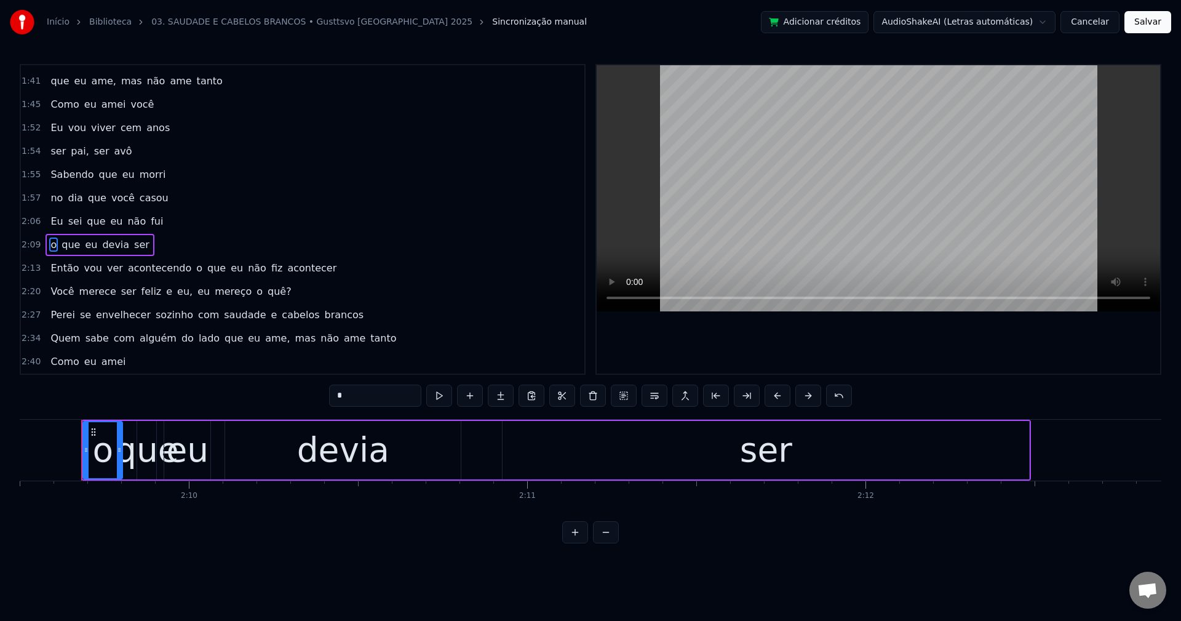
scroll to position [886, 0]
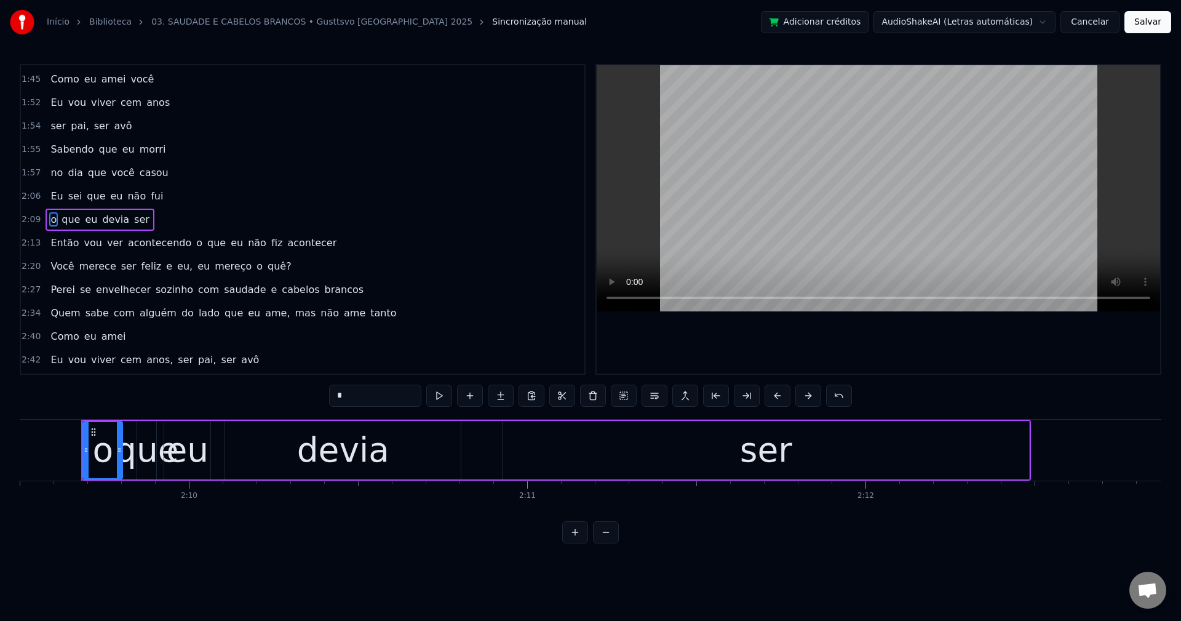
click at [195, 244] on span "o" at bounding box center [199, 243] width 9 height 14
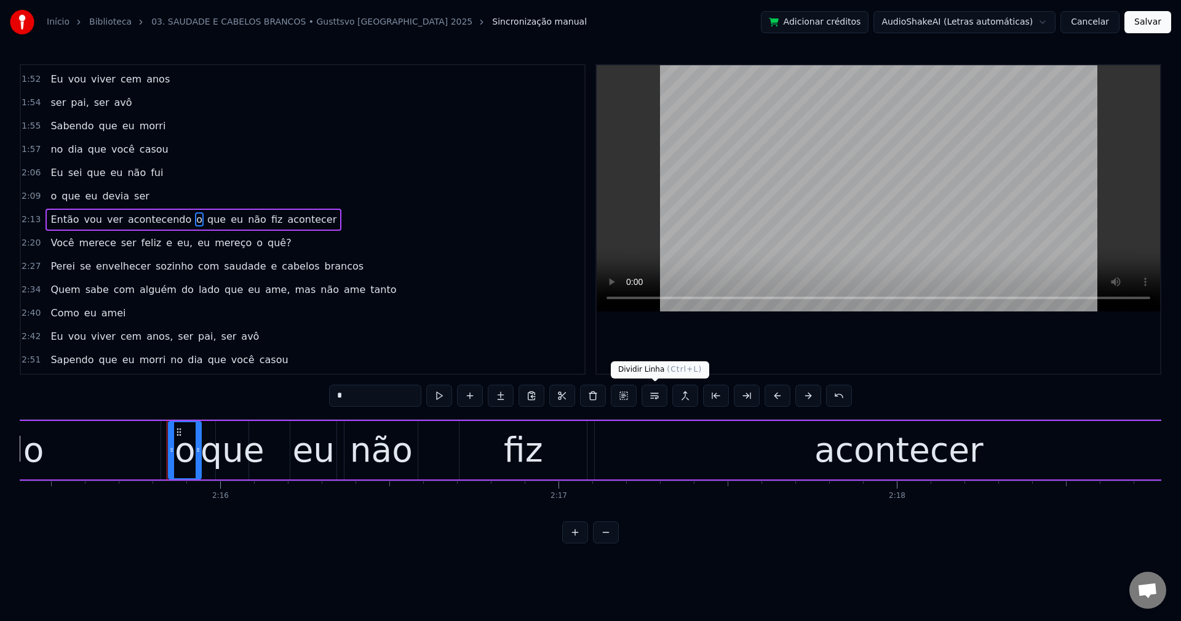
scroll to position [0, 45912]
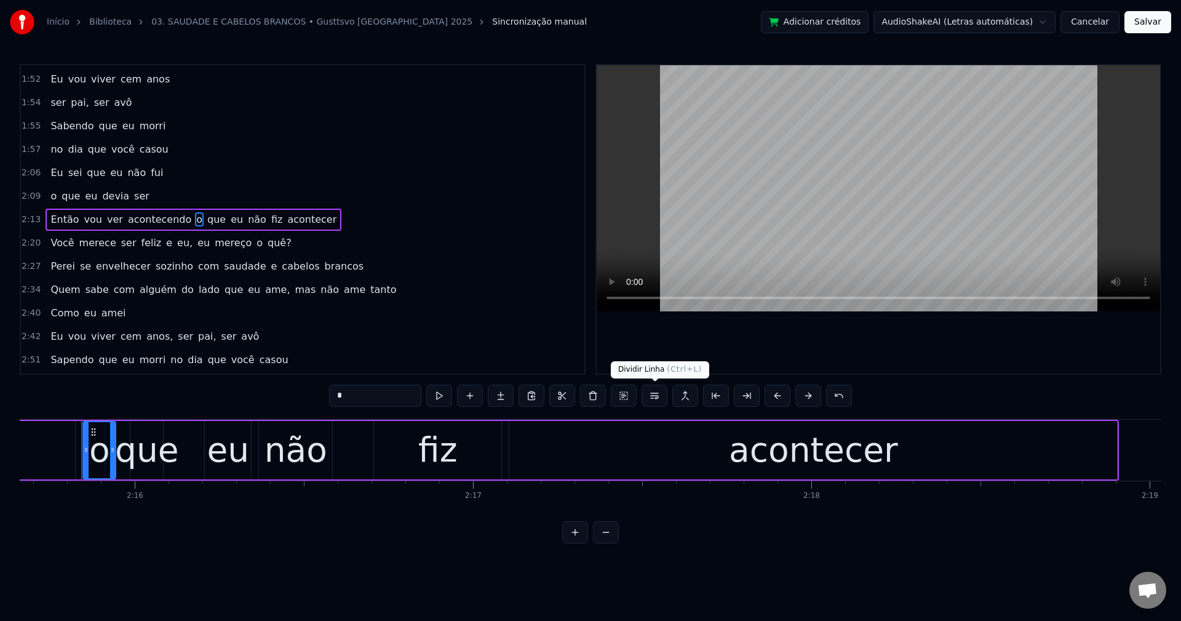
click at [655, 396] on button at bounding box center [655, 396] width 26 height 22
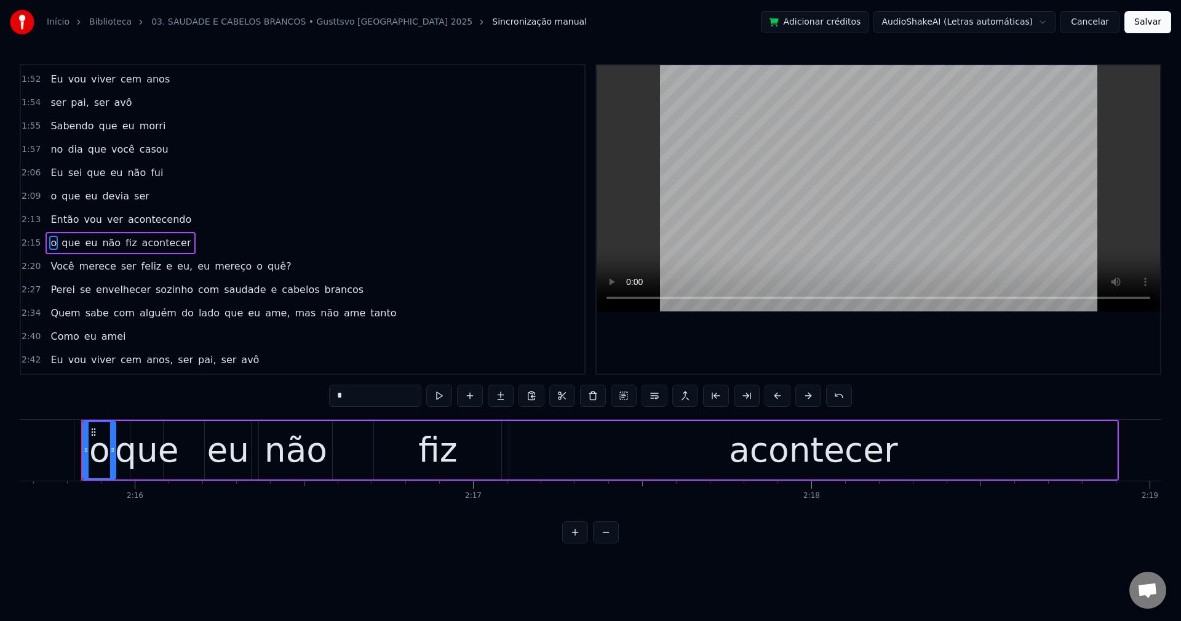
scroll to position [933, 0]
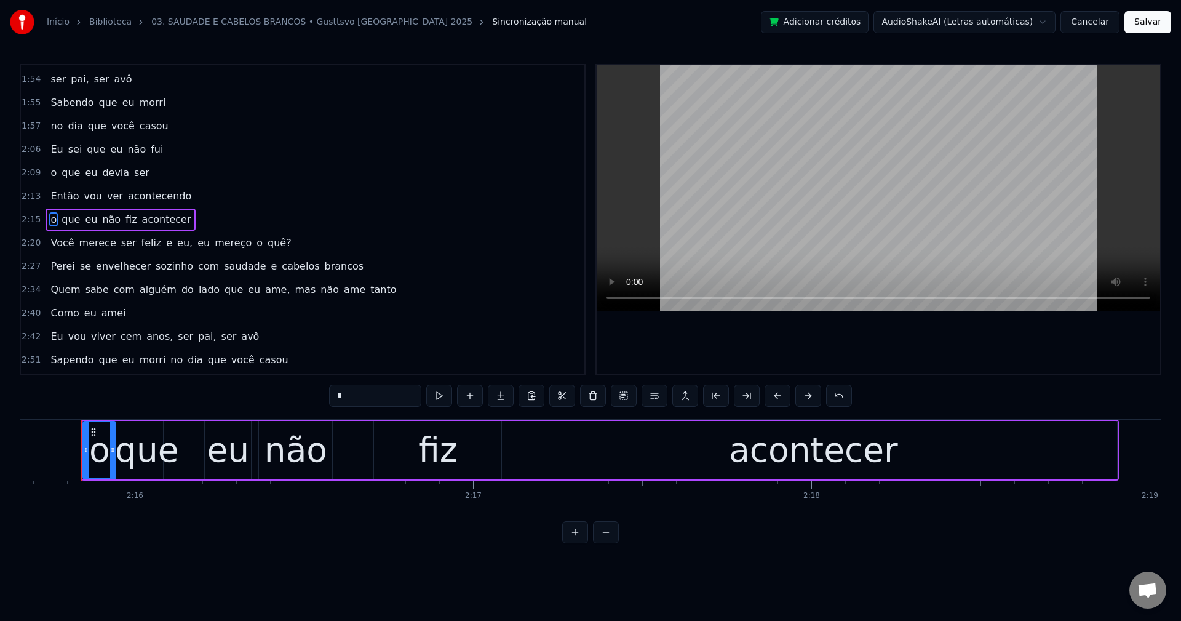
click at [145, 245] on span "feliz" at bounding box center [151, 243] width 23 height 14
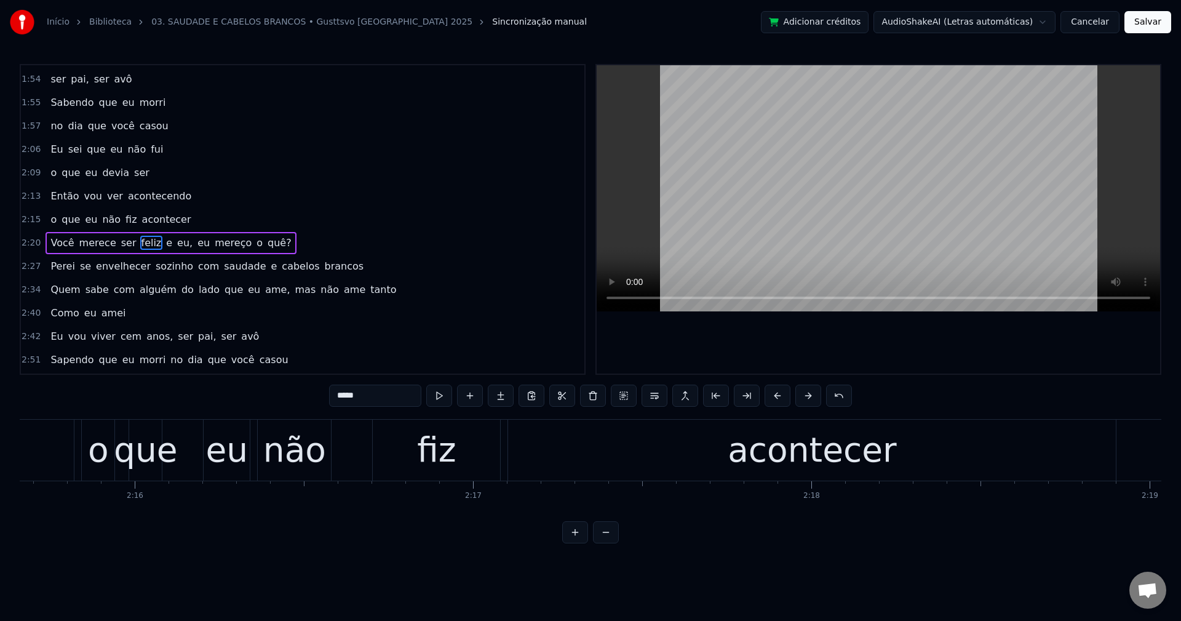
scroll to position [956, 0]
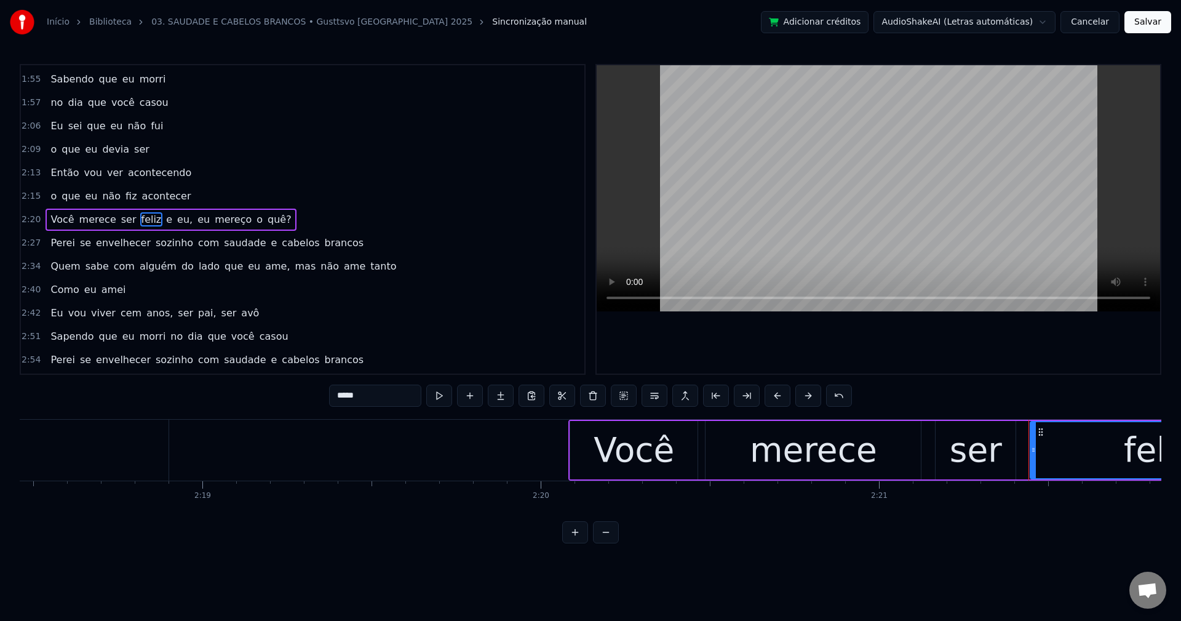
click at [165, 223] on span "e" at bounding box center [169, 219] width 9 height 14
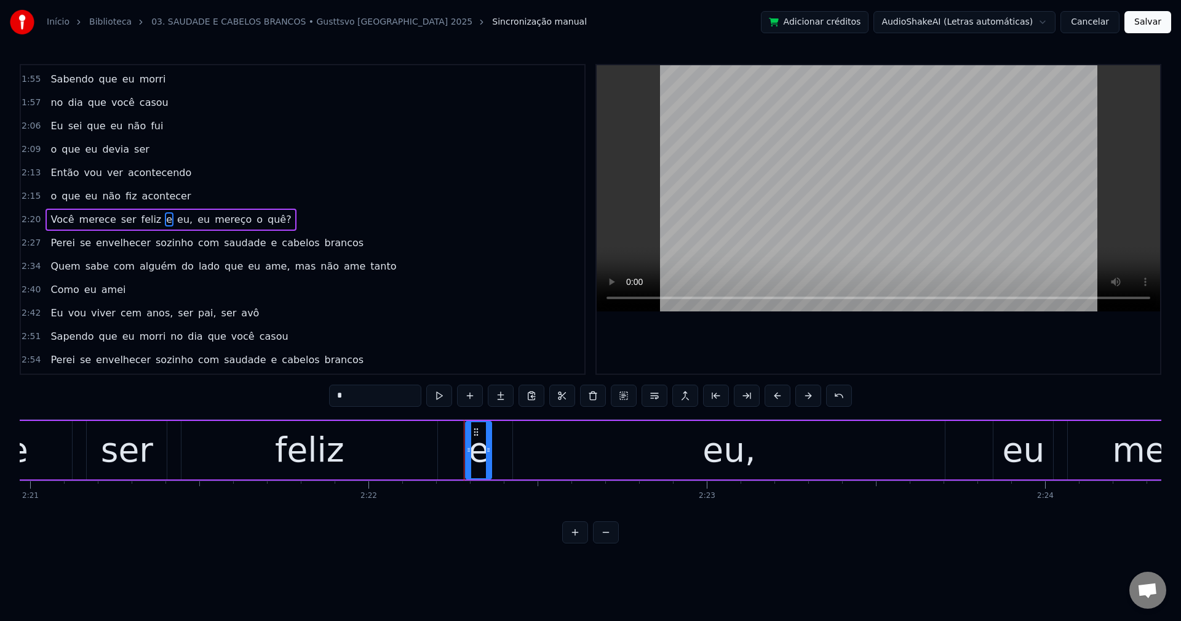
scroll to position [0, 47807]
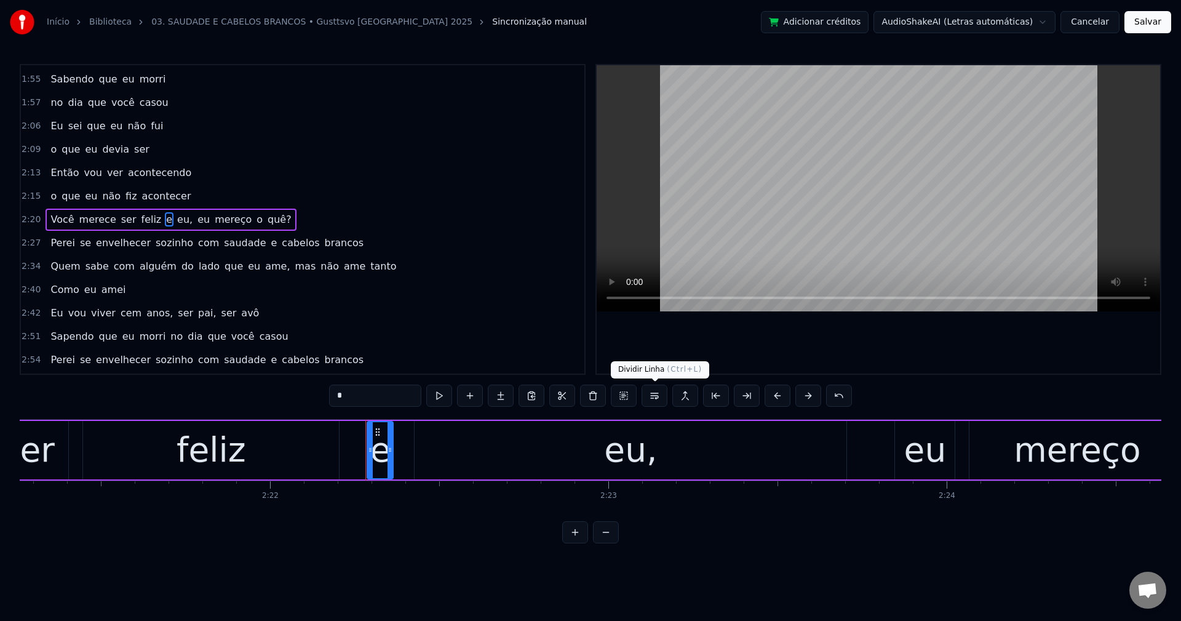
click at [660, 401] on button at bounding box center [655, 396] width 26 height 22
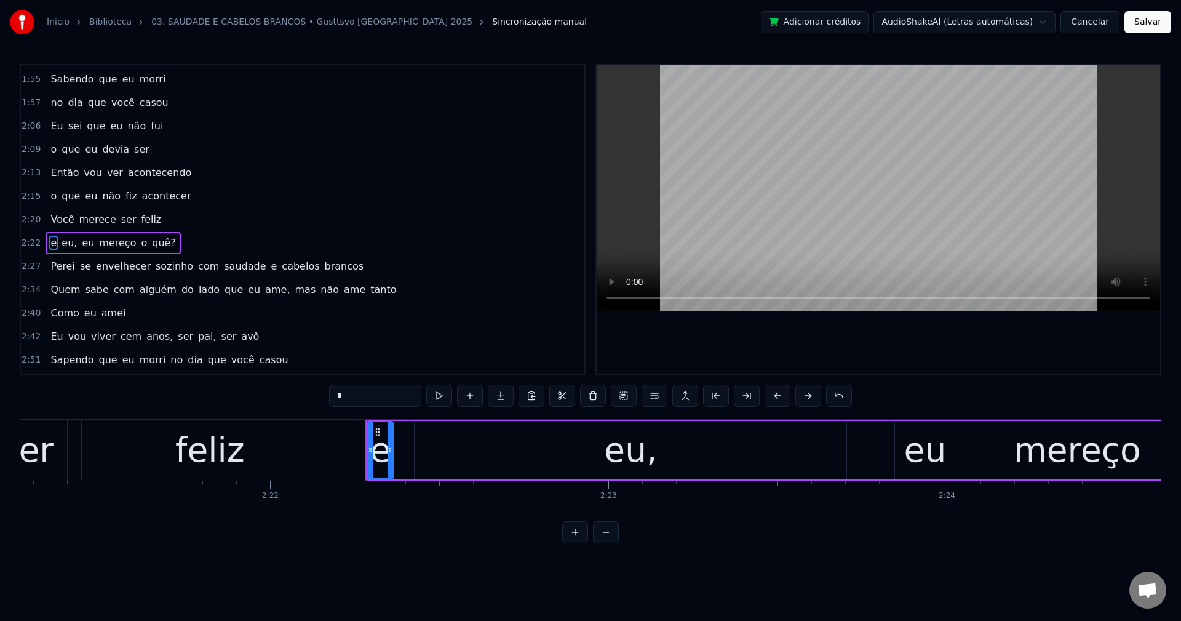
scroll to position [980, 0]
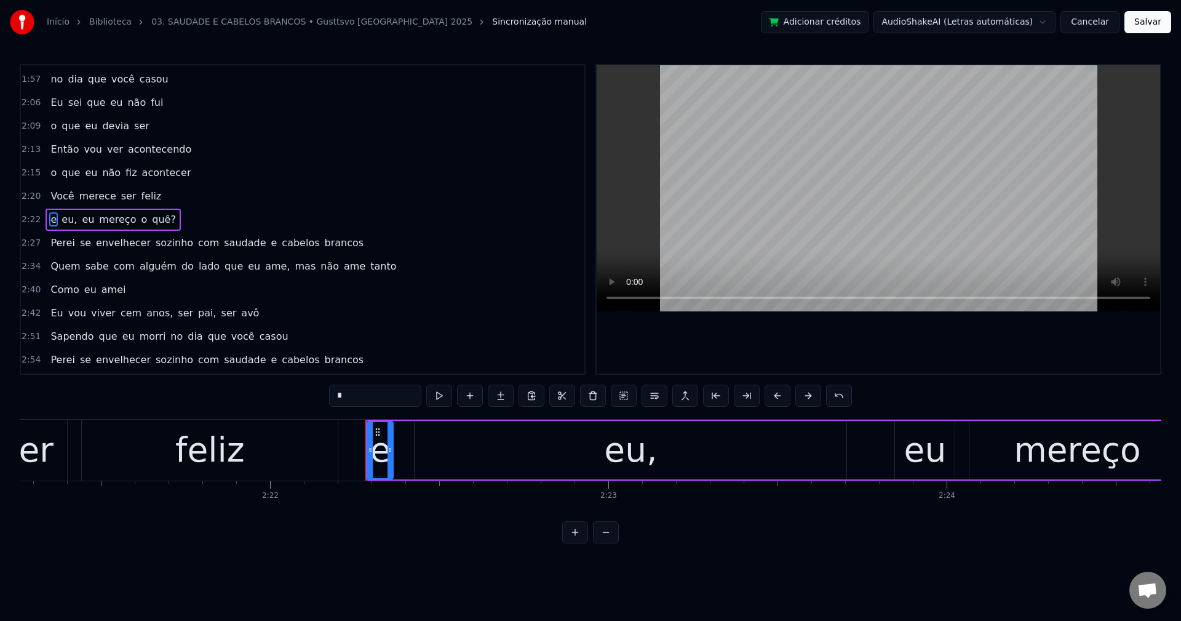
click at [63, 244] on span "Perei" at bounding box center [62, 243] width 26 height 14
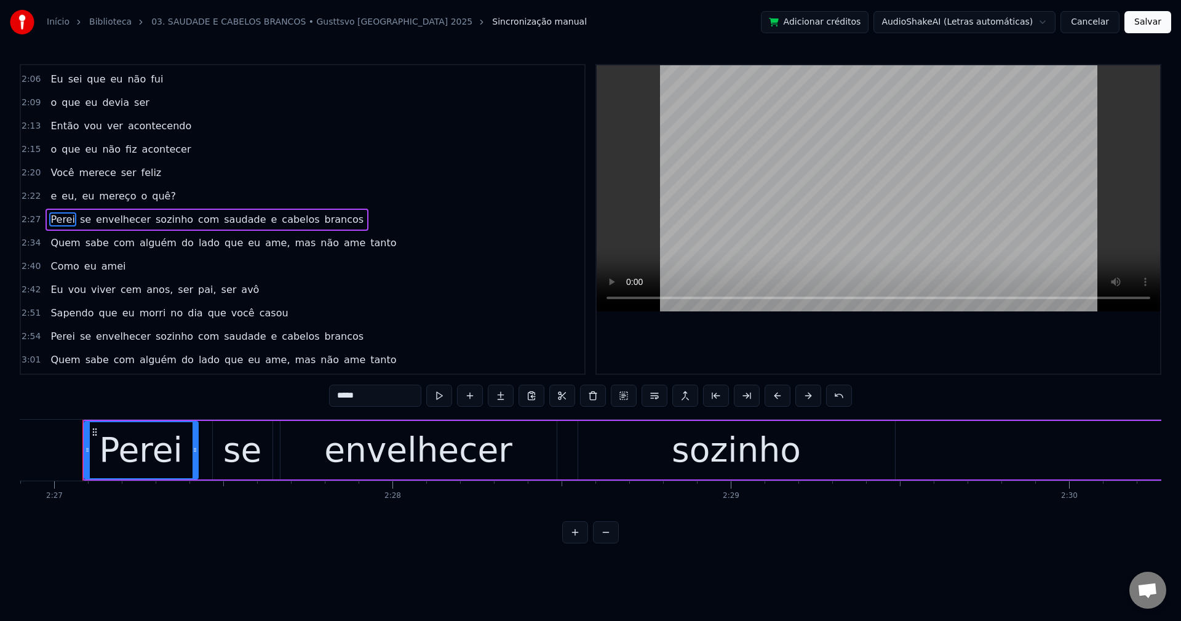
scroll to position [0, 49716]
drag, startPoint x: 386, startPoint y: 396, endPoint x: 127, endPoint y: 360, distance: 261.6
click at [129, 359] on div "0:03 Ah, se eu pudesse 0:03 voltar no tempo 0:07 No tempo que eu tinha você 0:0…" at bounding box center [591, 303] width 1142 height 479
drag, startPoint x: 87, startPoint y: 217, endPoint x: 230, endPoint y: 273, distance: 154.1
click at [92, 216] on span "se" at bounding box center [99, 219] width 14 height 14
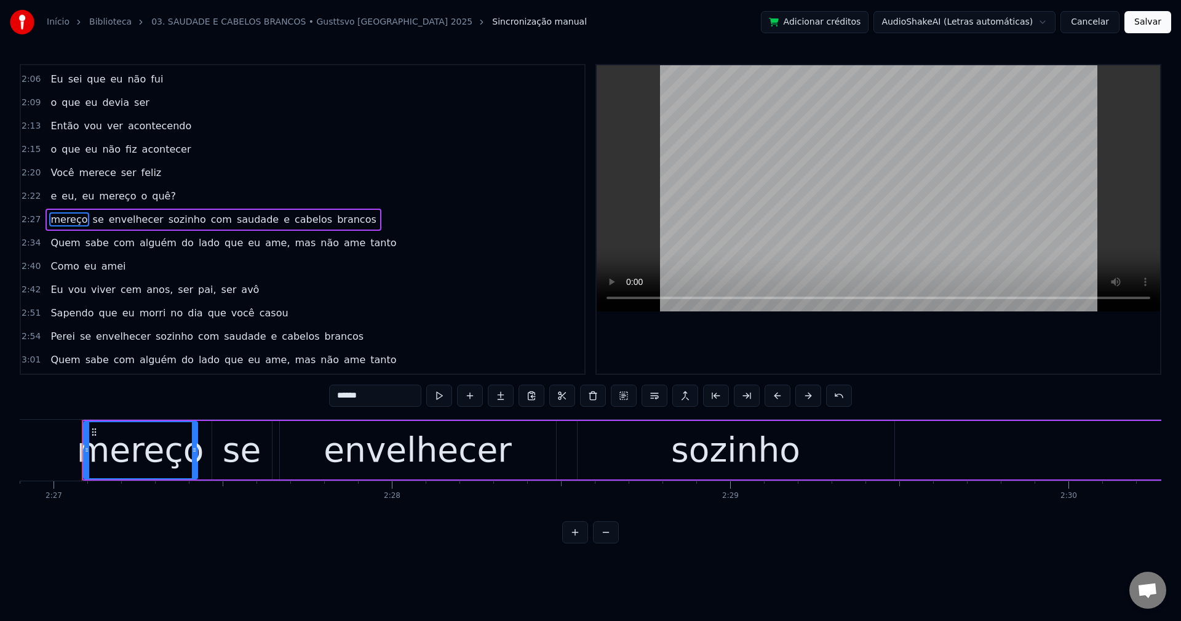
type input "**"
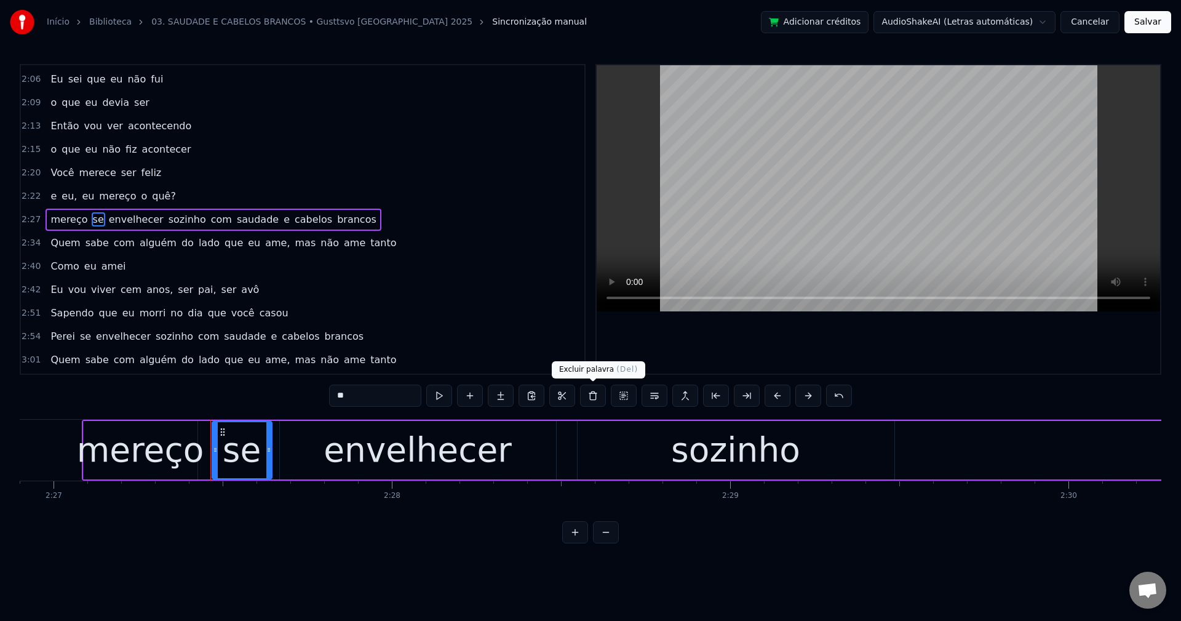
click at [598, 398] on button at bounding box center [593, 396] width 26 height 22
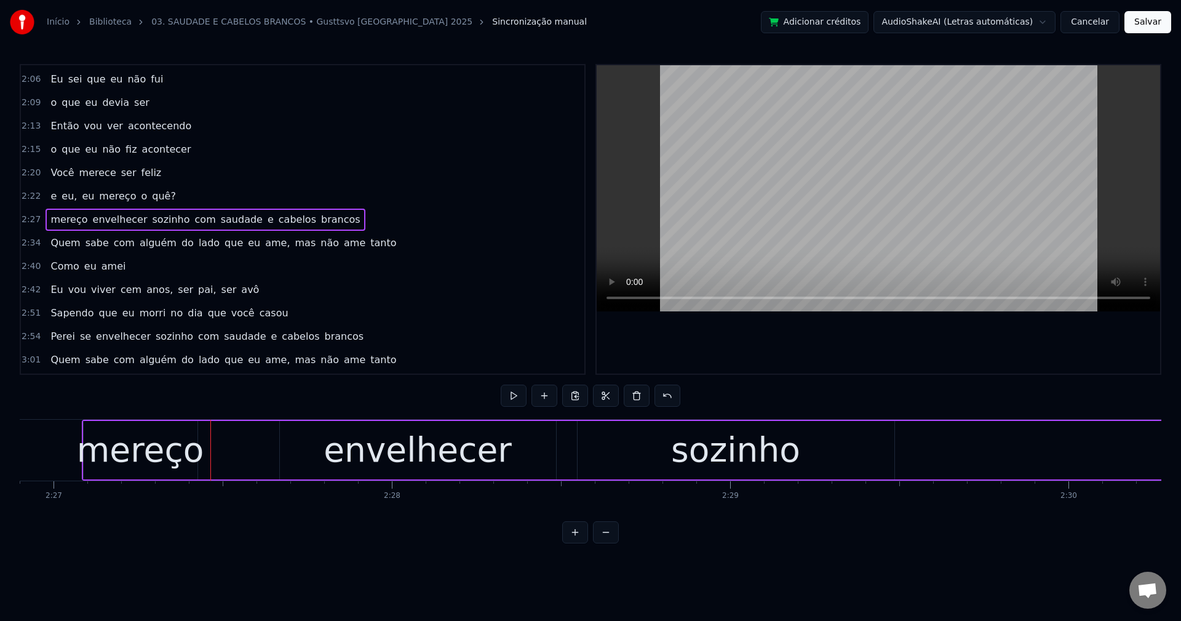
click at [151, 461] on div "mereço" at bounding box center [140, 450] width 127 height 51
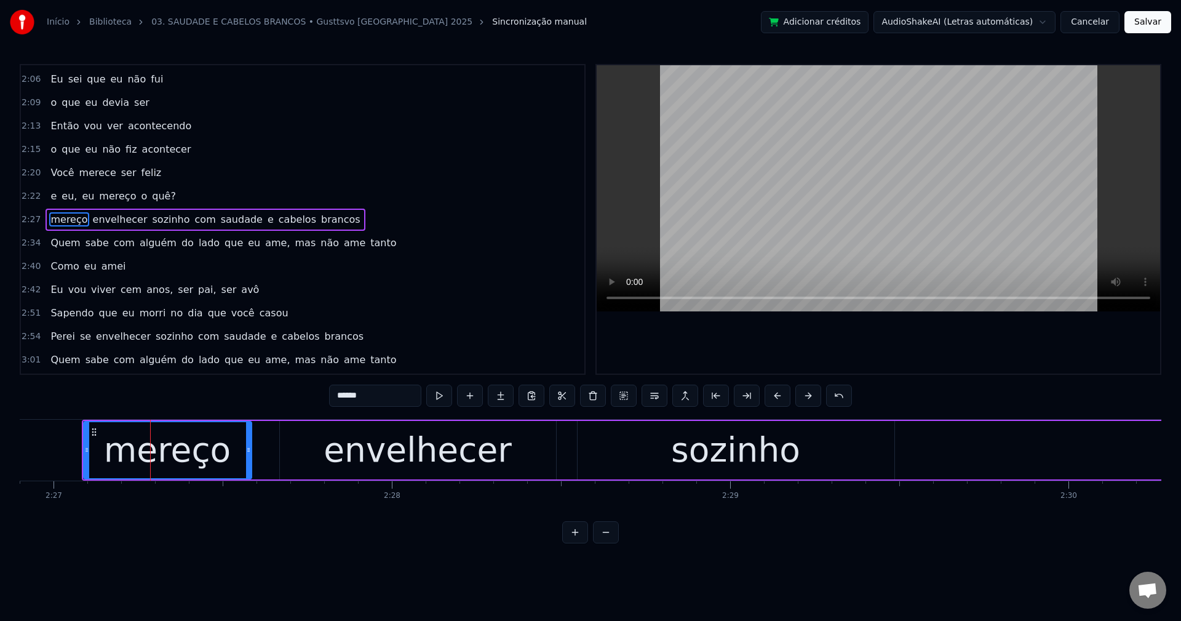
drag, startPoint x: 194, startPoint y: 448, endPoint x: 248, endPoint y: 455, distance: 54.6
click at [248, 455] on div at bounding box center [248, 450] width 5 height 56
click at [194, 219] on span "com" at bounding box center [205, 219] width 23 height 14
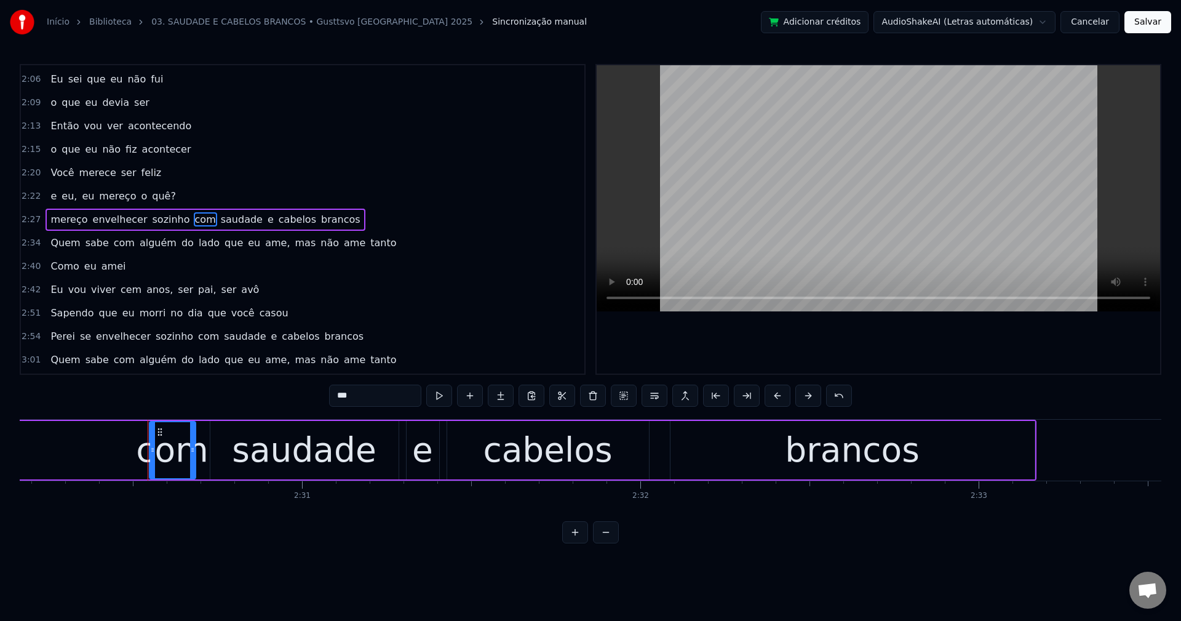
scroll to position [0, 50887]
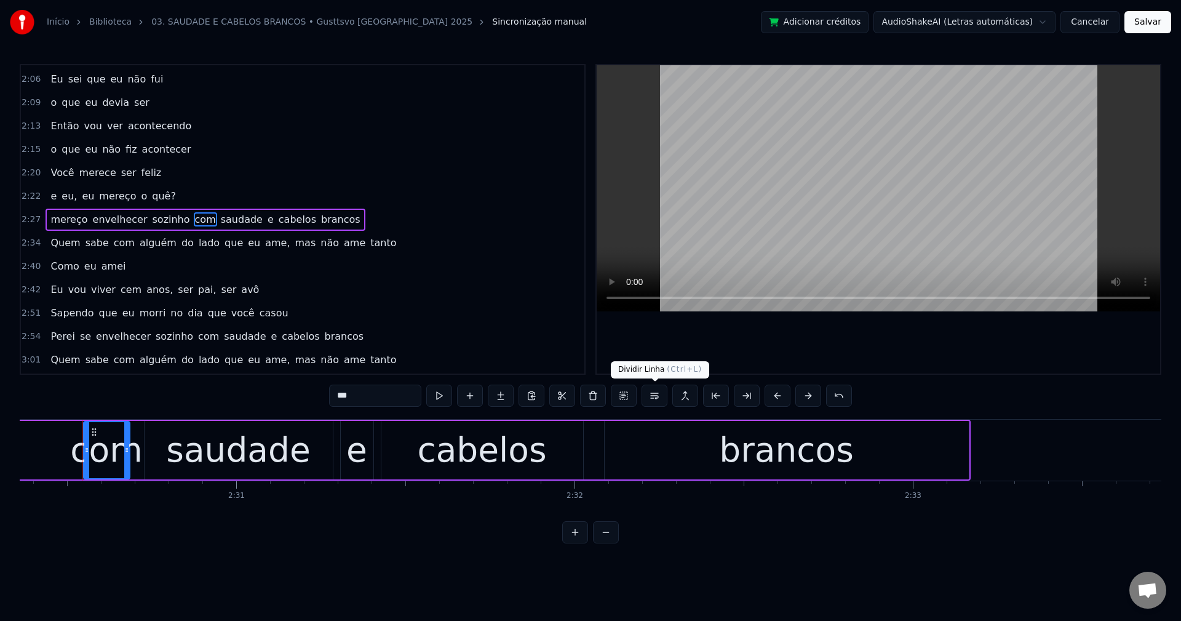
click at [656, 400] on button at bounding box center [655, 396] width 26 height 22
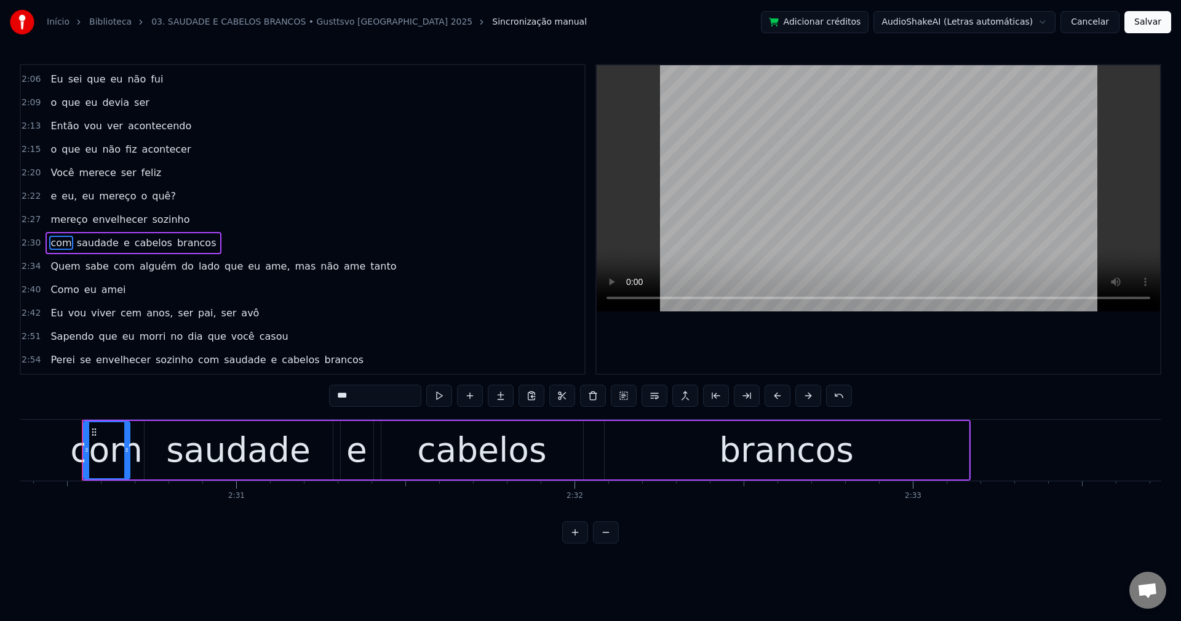
scroll to position [1026, 0]
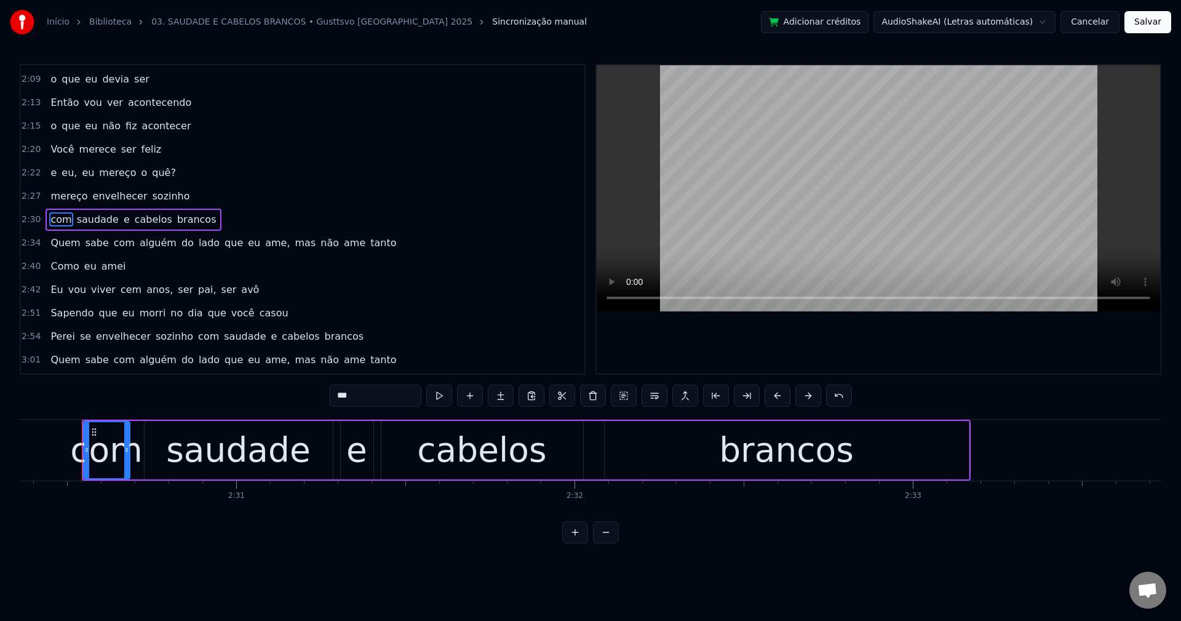
click at [223, 244] on span "que" at bounding box center [233, 243] width 21 height 14
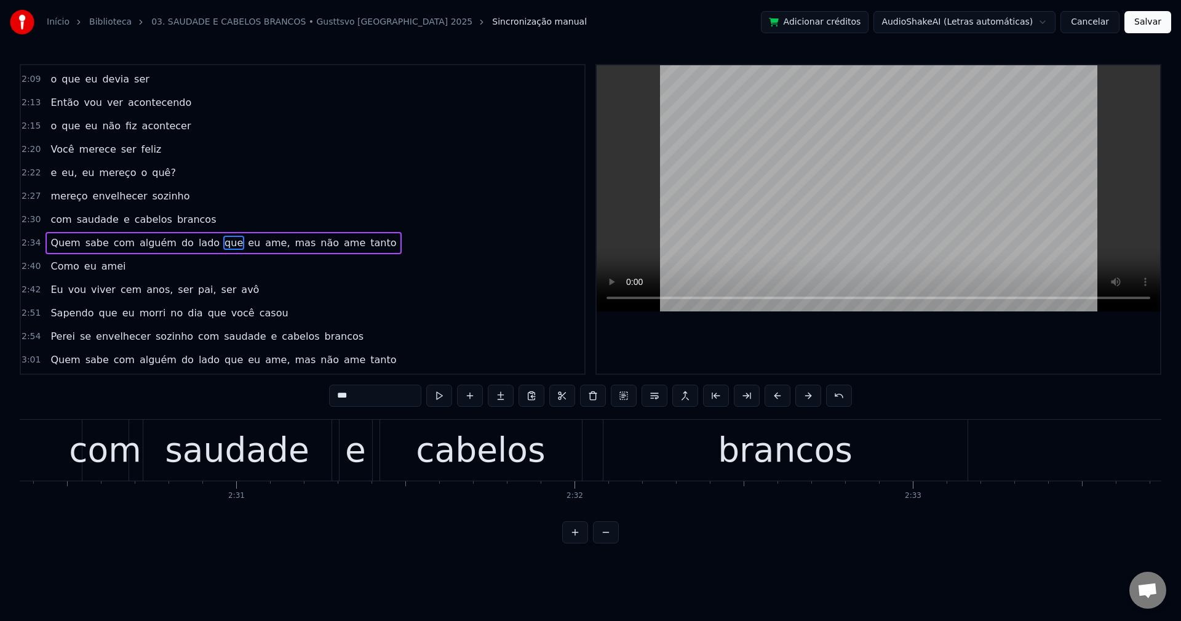
scroll to position [1050, 0]
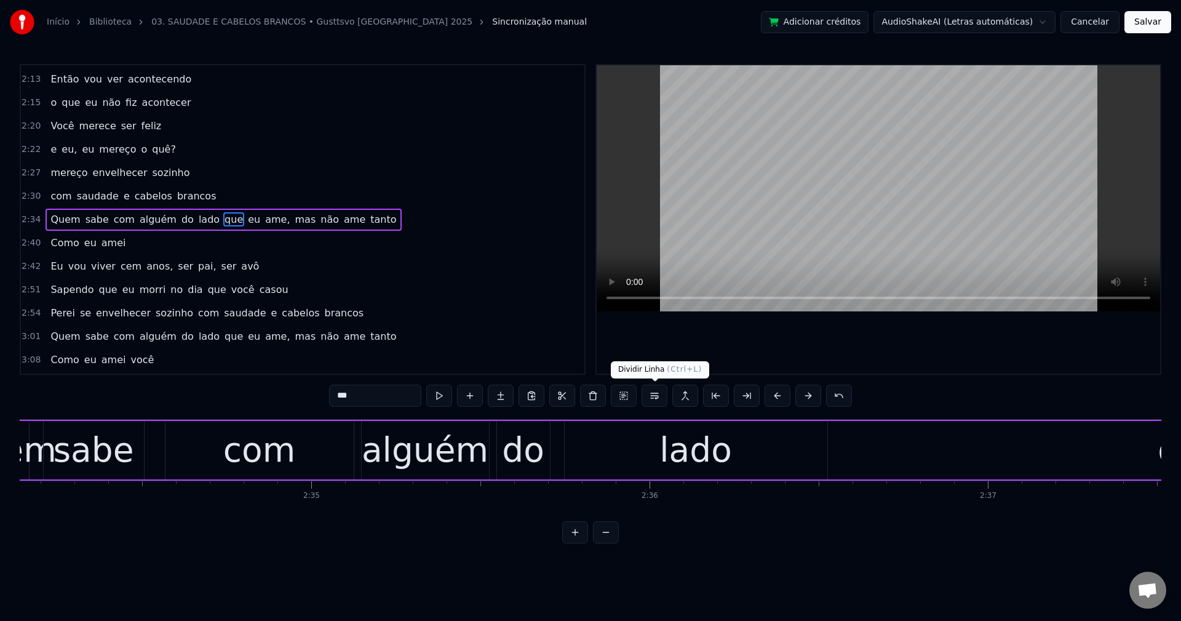
click at [656, 395] on button at bounding box center [655, 396] width 26 height 22
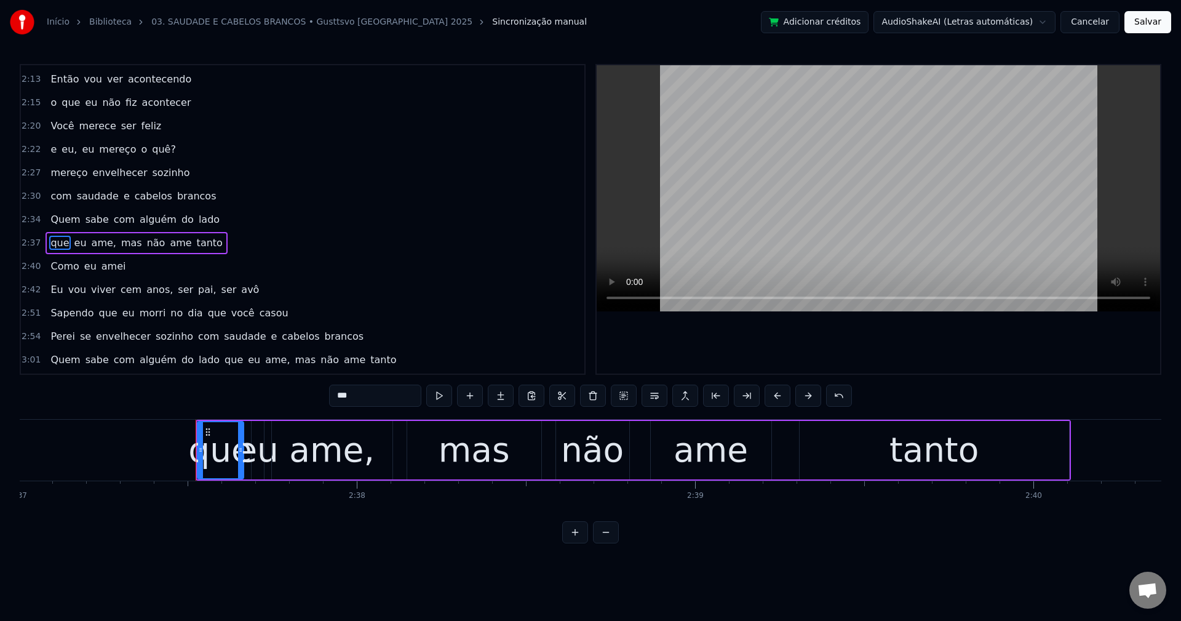
scroll to position [1073, 0]
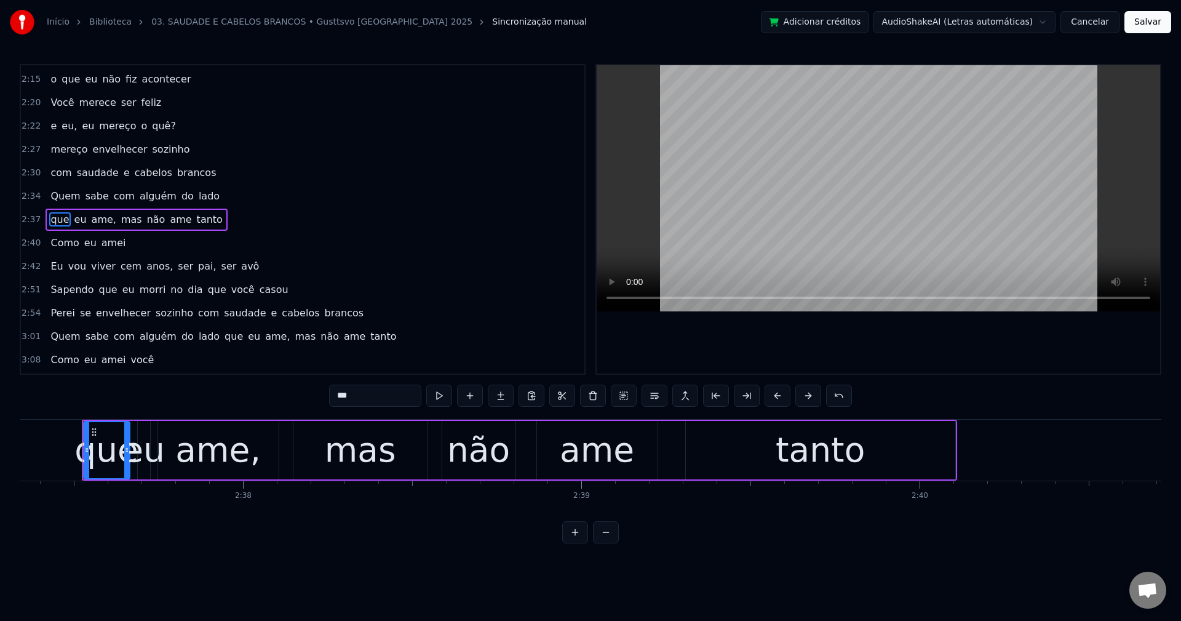
click at [145, 266] on span "anos," at bounding box center [159, 266] width 29 height 14
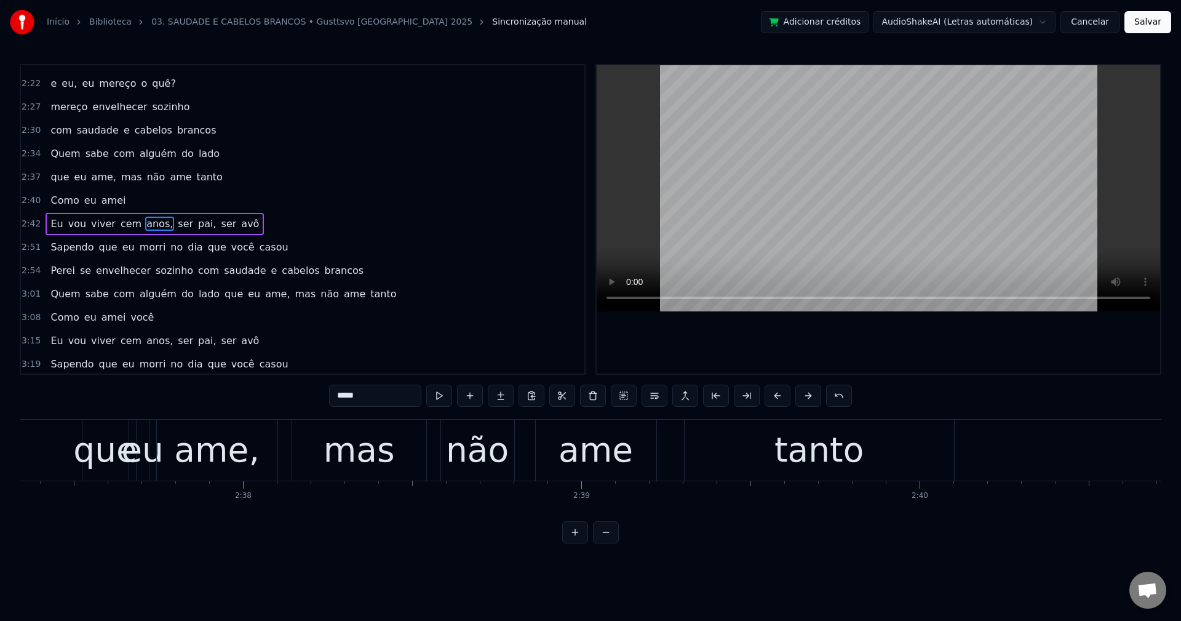
scroll to position [1120, 0]
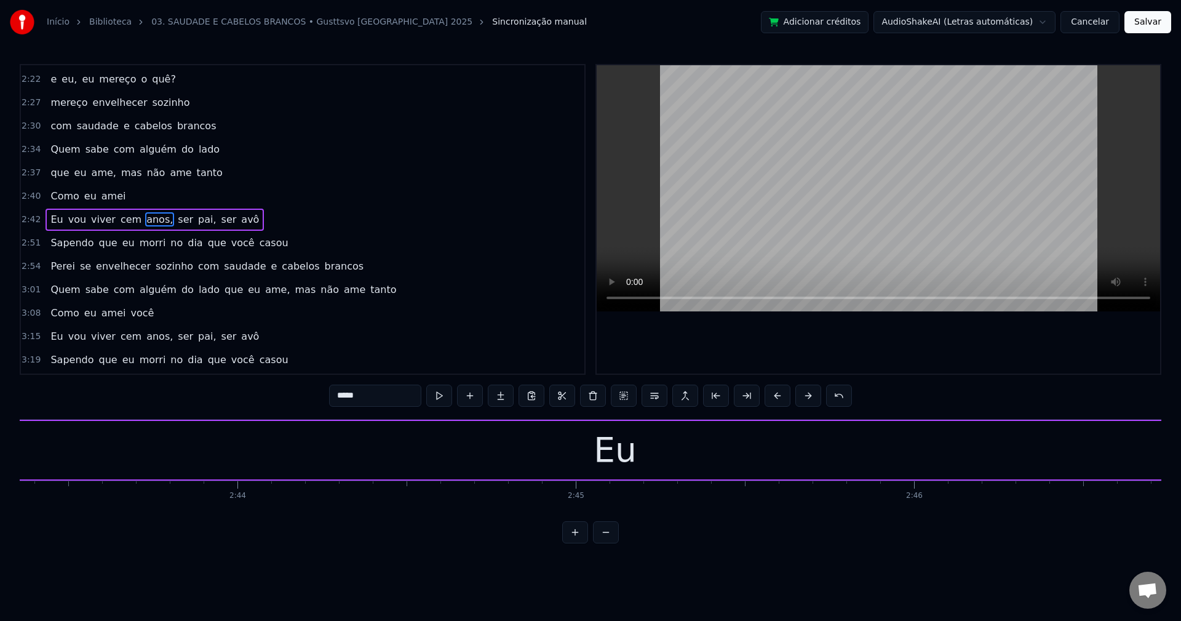
click at [372, 394] on input "*****" at bounding box center [375, 396] width 92 height 22
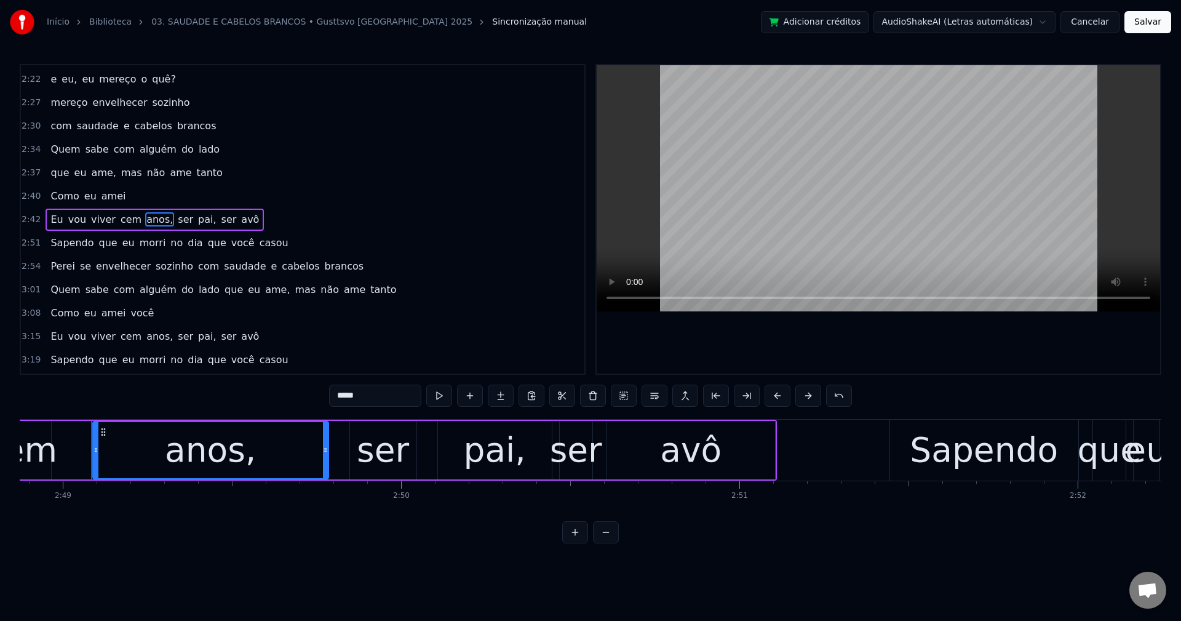
scroll to position [0, 57162]
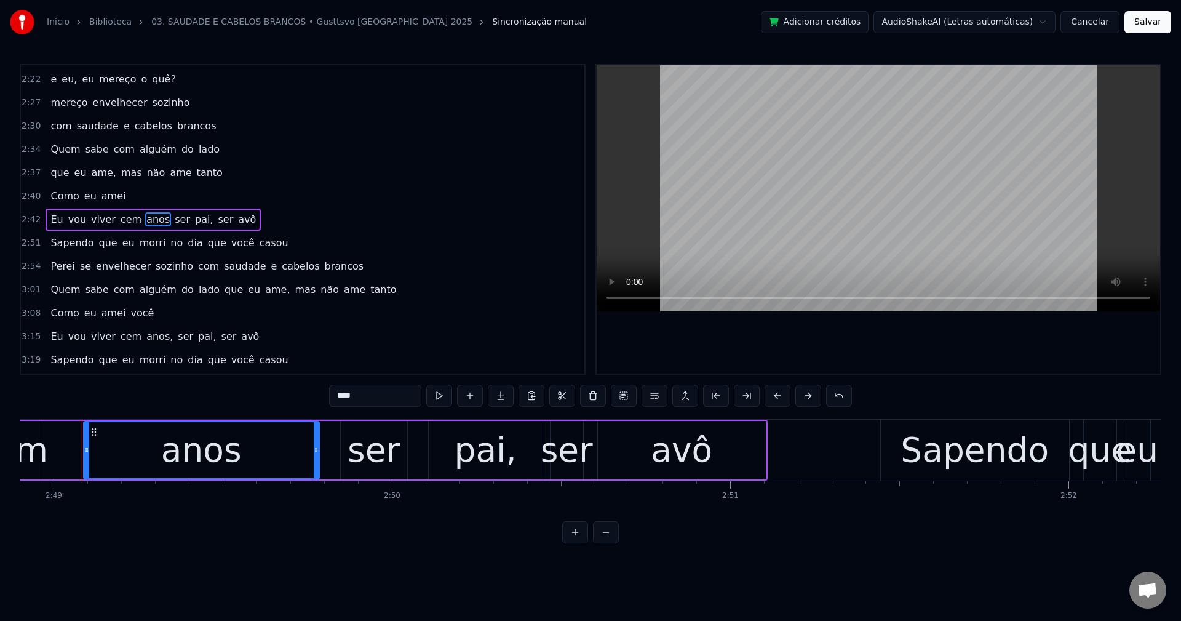
click at [174, 218] on span "ser" at bounding box center [183, 219] width 18 height 14
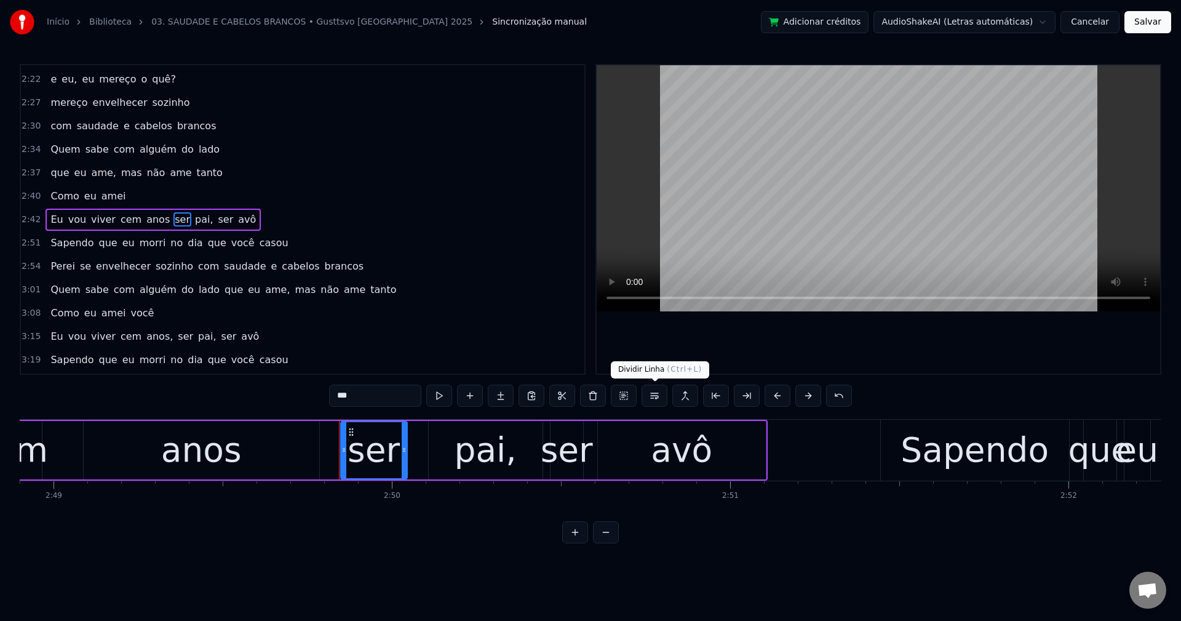
click at [653, 399] on button at bounding box center [655, 396] width 26 height 22
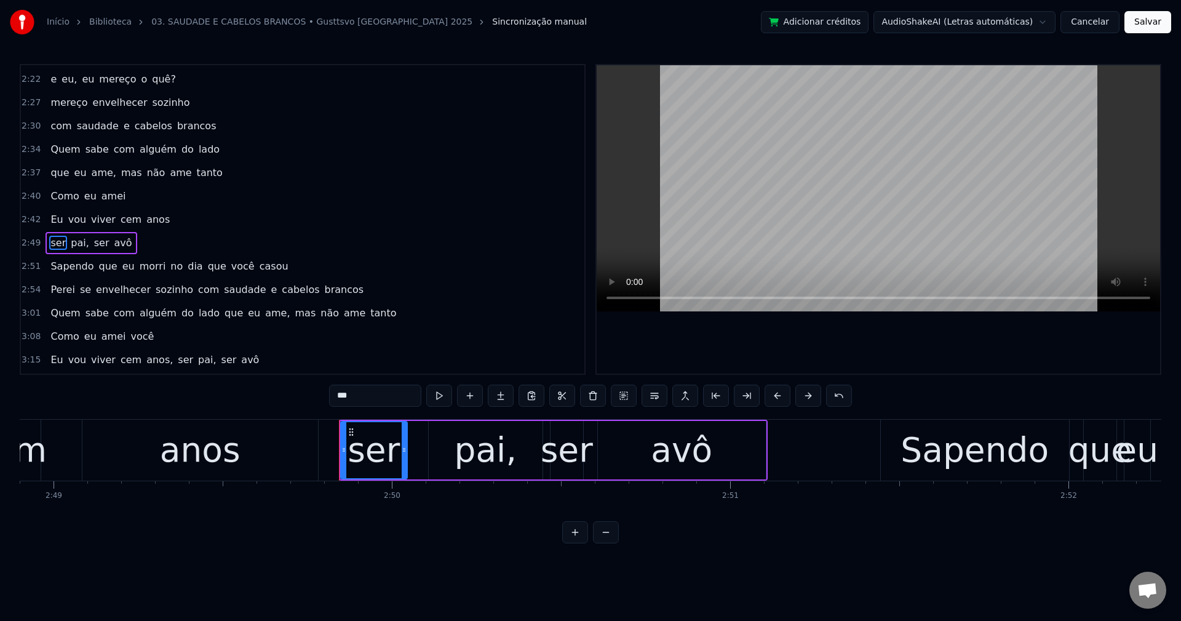
scroll to position [1143, 0]
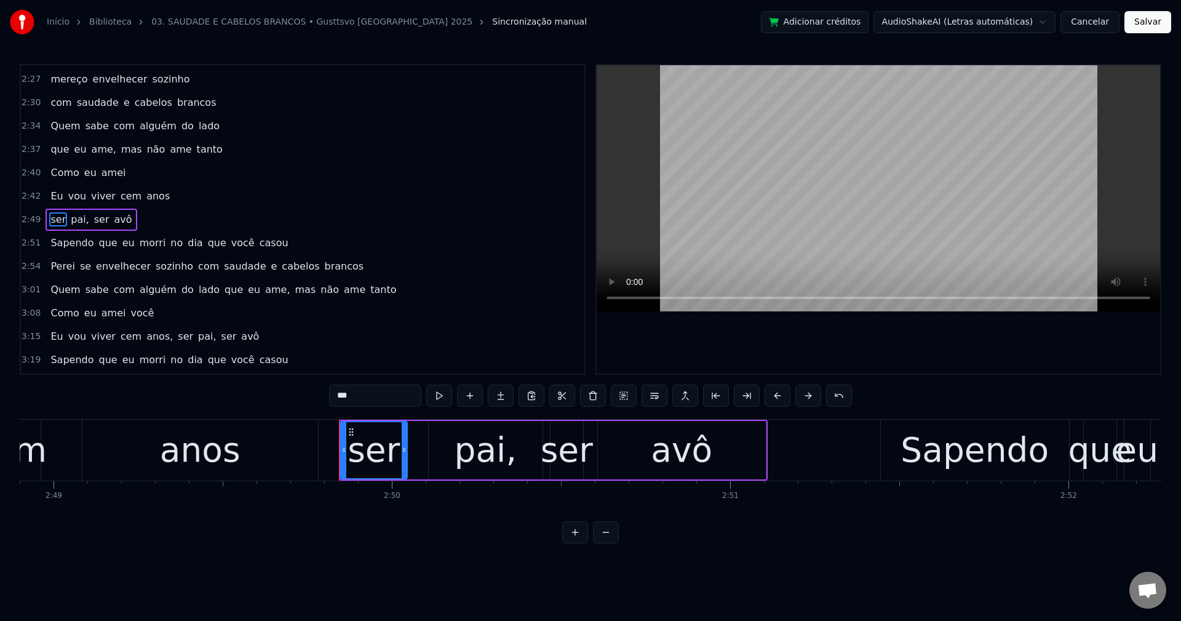
click at [70, 242] on span "Sapendo" at bounding box center [72, 243] width 46 height 14
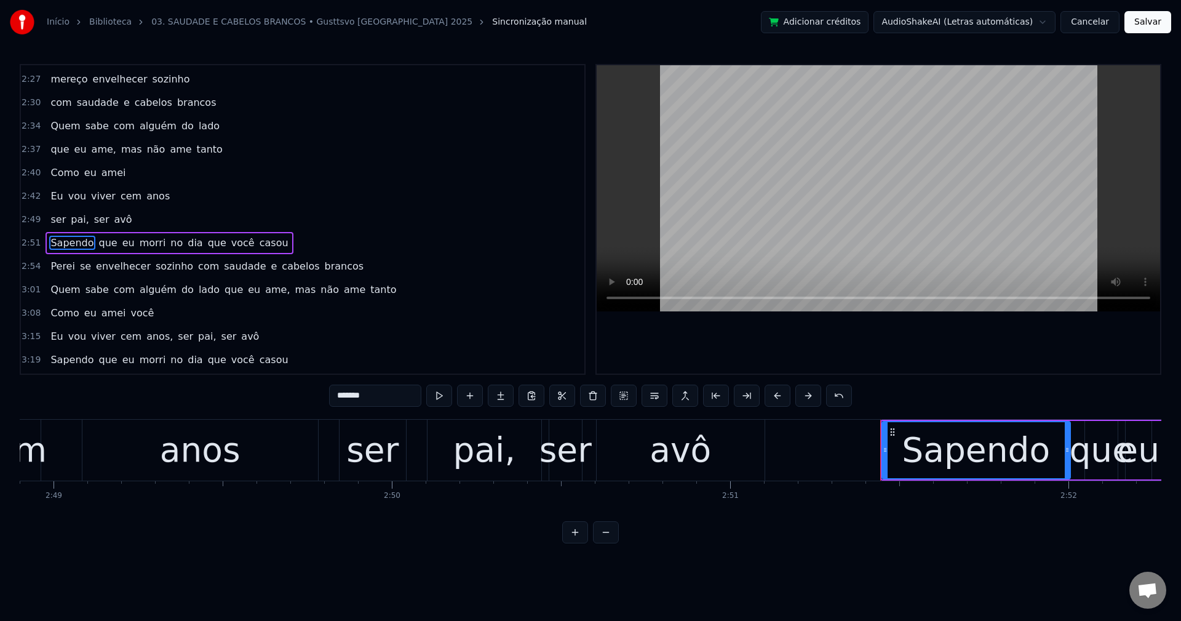
scroll to position [1165, 0]
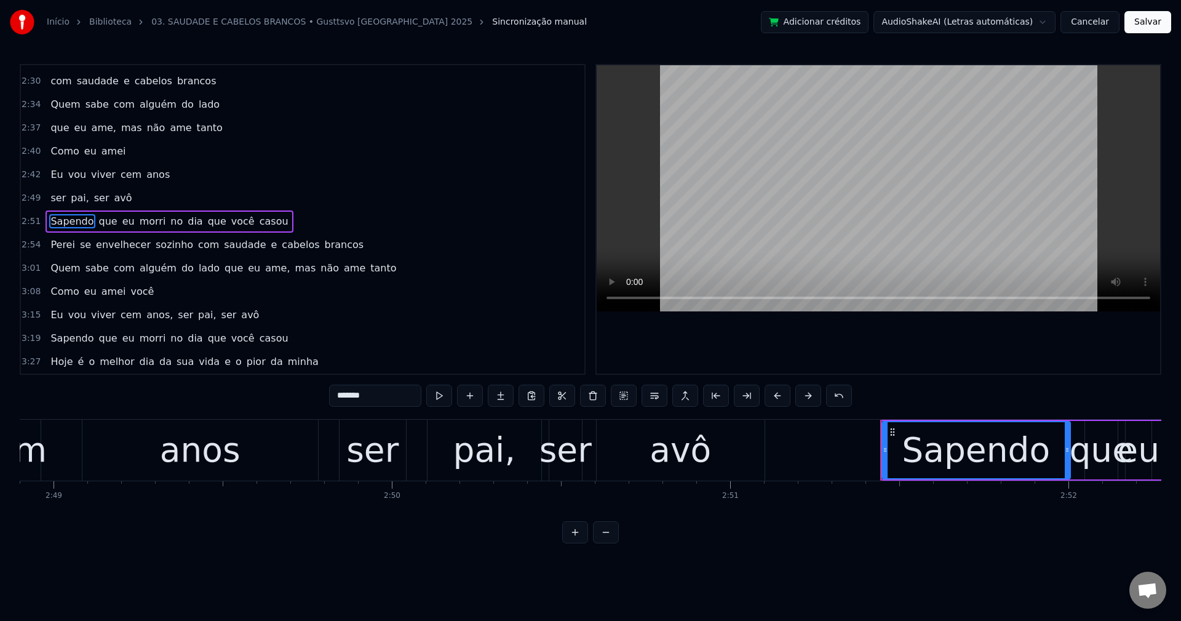
click at [343, 394] on input "*******" at bounding box center [375, 396] width 92 height 22
click at [169, 223] on span "no" at bounding box center [176, 221] width 15 height 14
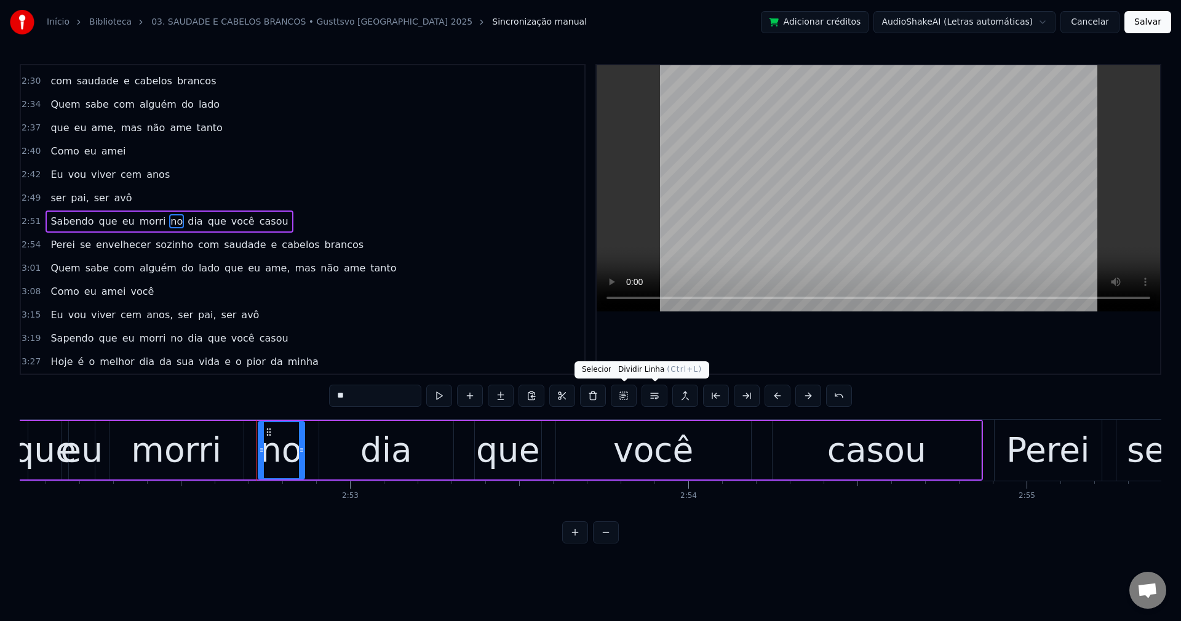
scroll to position [0, 58393]
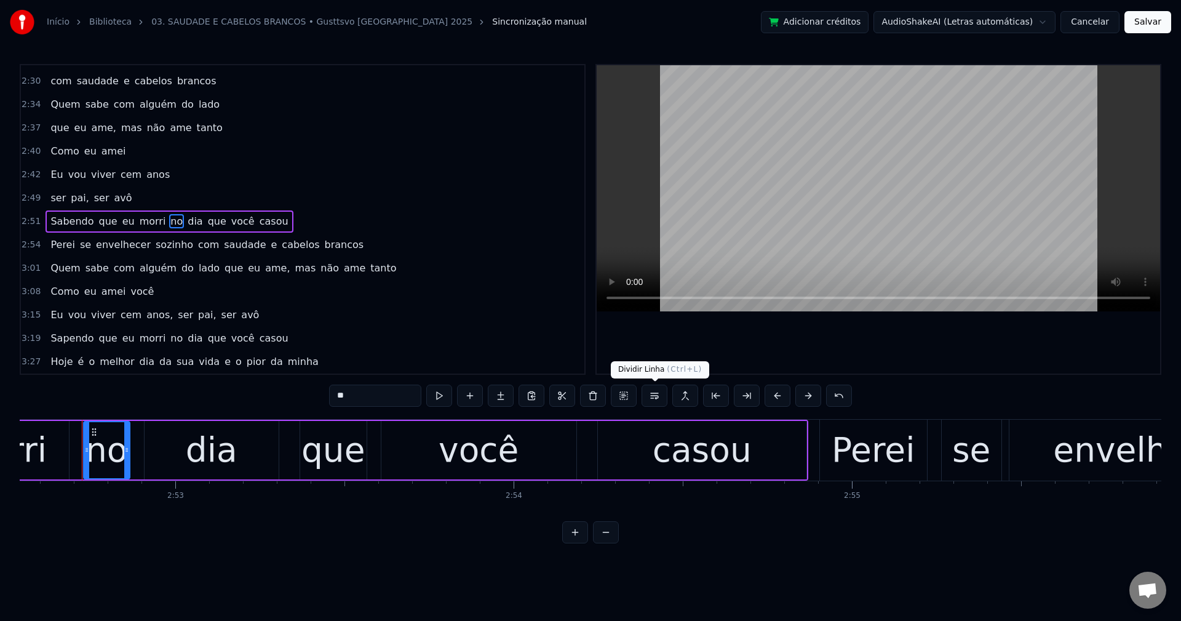
click at [652, 401] on button at bounding box center [655, 396] width 26 height 22
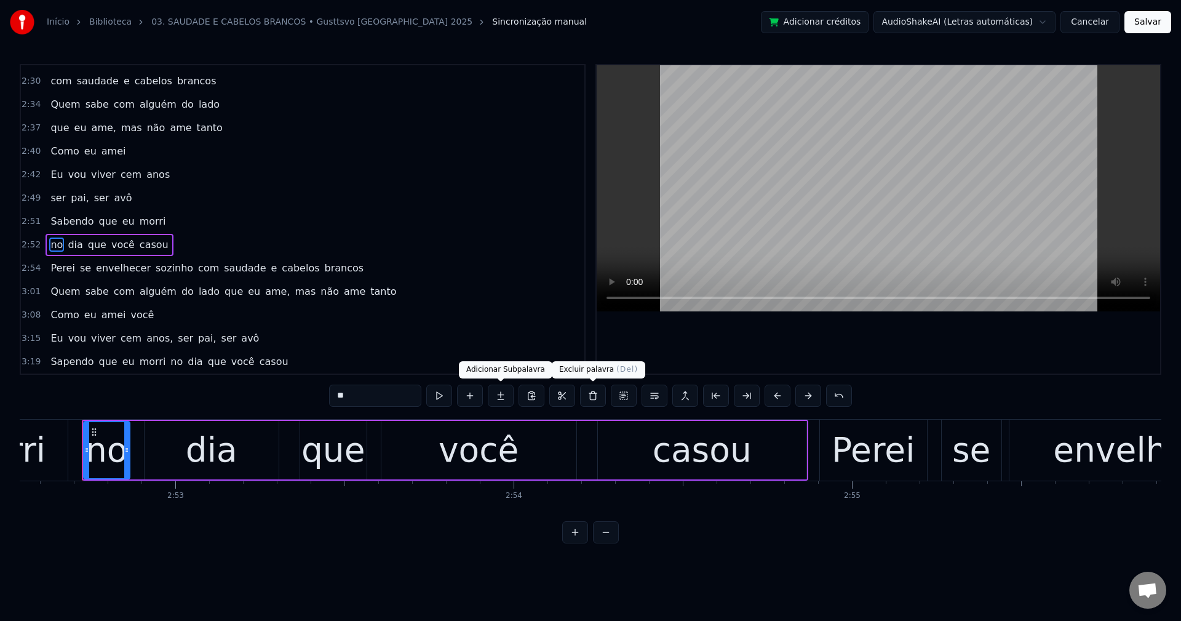
scroll to position [1188, 0]
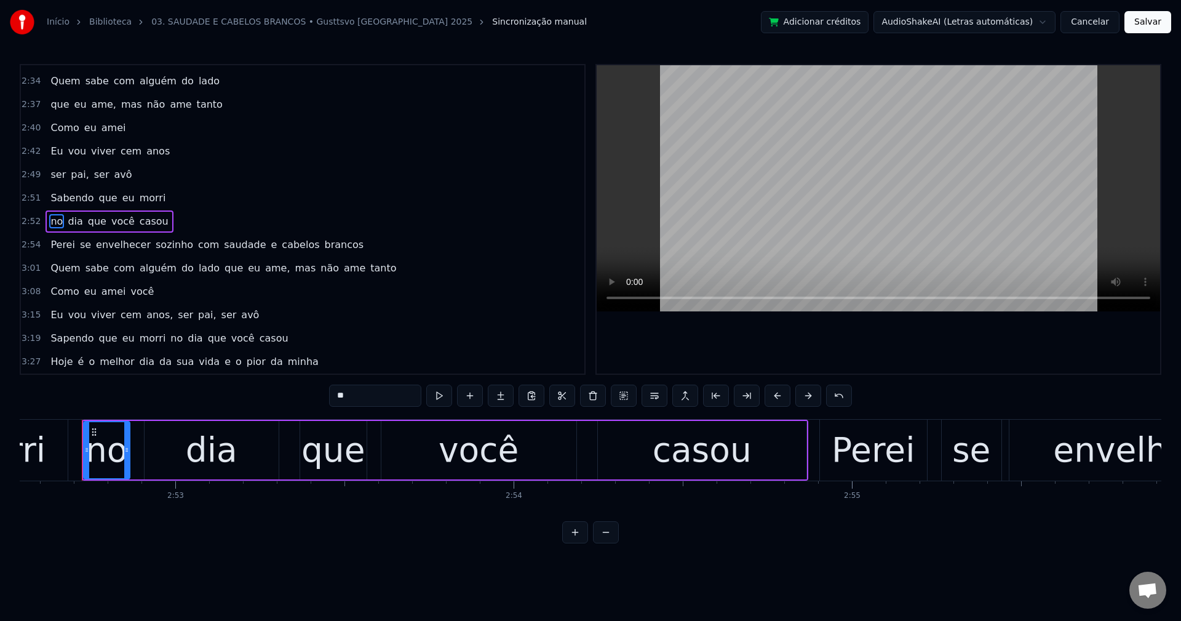
click at [61, 247] on span "Perei" at bounding box center [62, 245] width 26 height 14
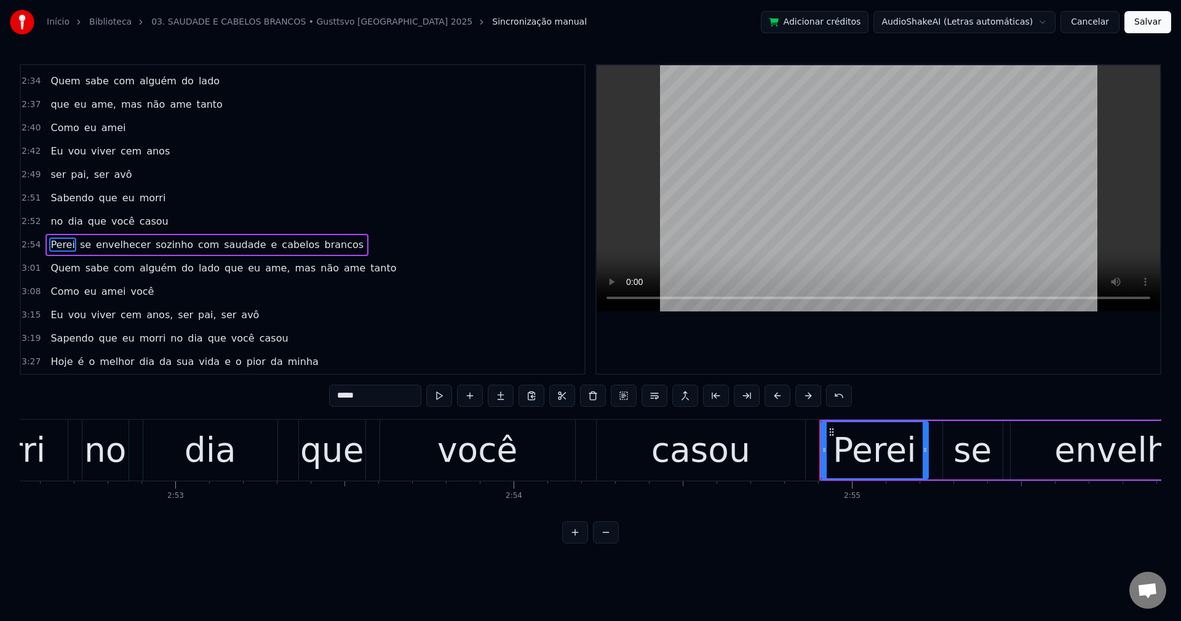
click at [147, 399] on div "0:03 Ah, se eu pudesse 0:03 voltar no tempo 0:07 No tempo que eu tinha você 0:0…" at bounding box center [591, 303] width 1142 height 479
click at [94, 241] on span "se" at bounding box center [97, 245] width 14 height 14
type input "**"
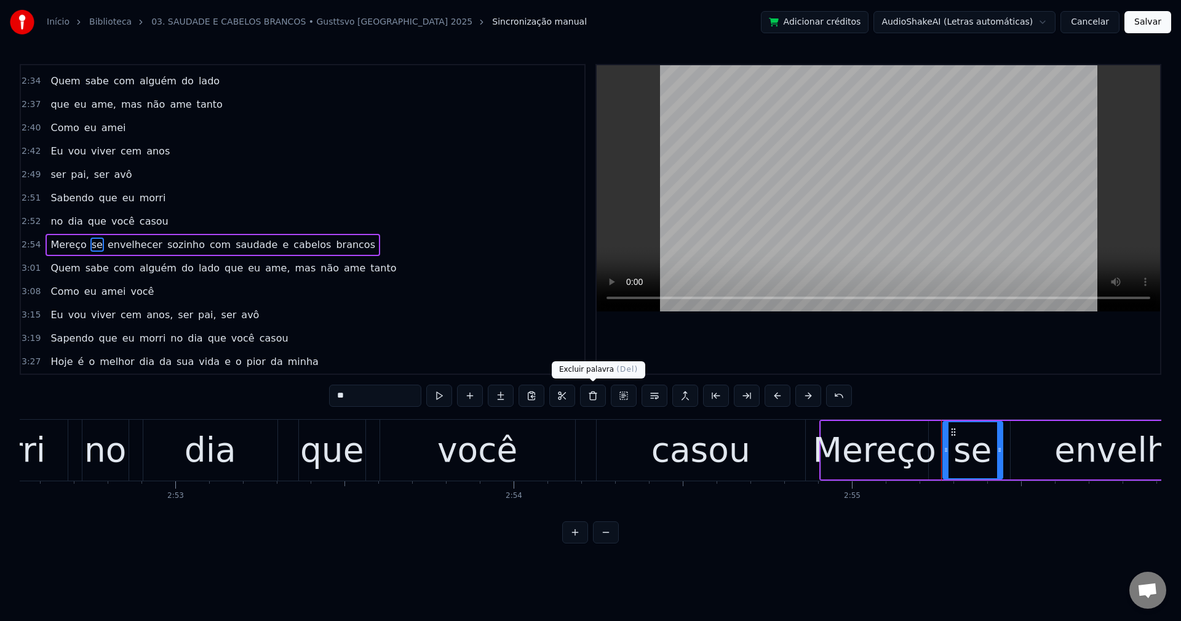
click at [597, 399] on button at bounding box center [593, 396] width 26 height 22
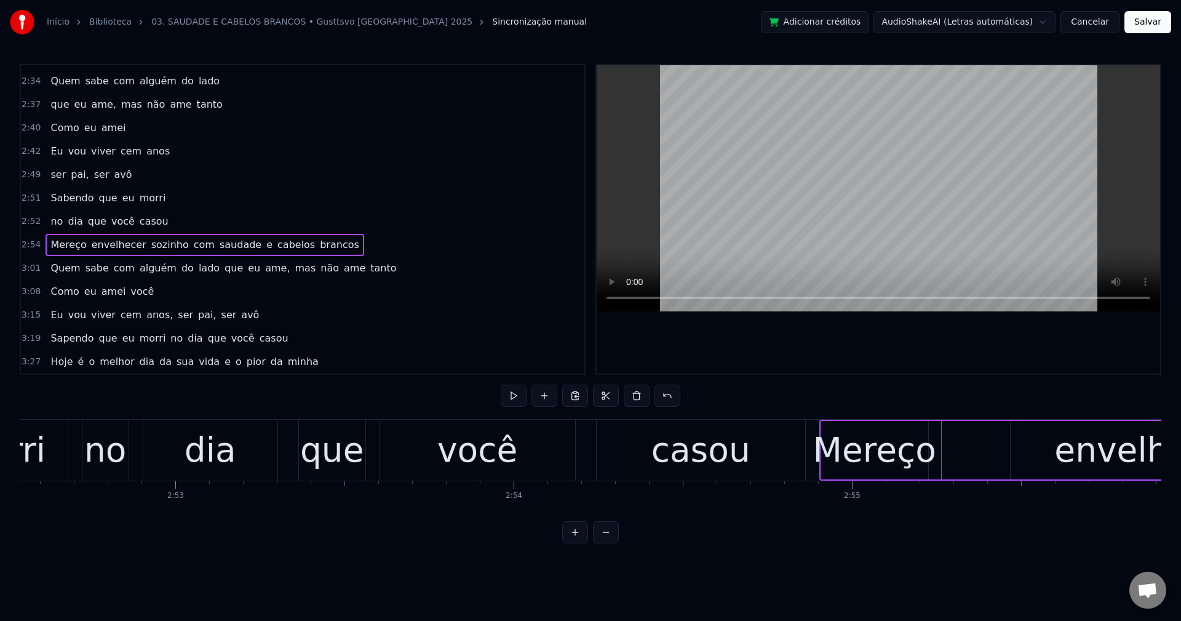
click at [58, 241] on span "Mereço" at bounding box center [68, 245] width 38 height 14
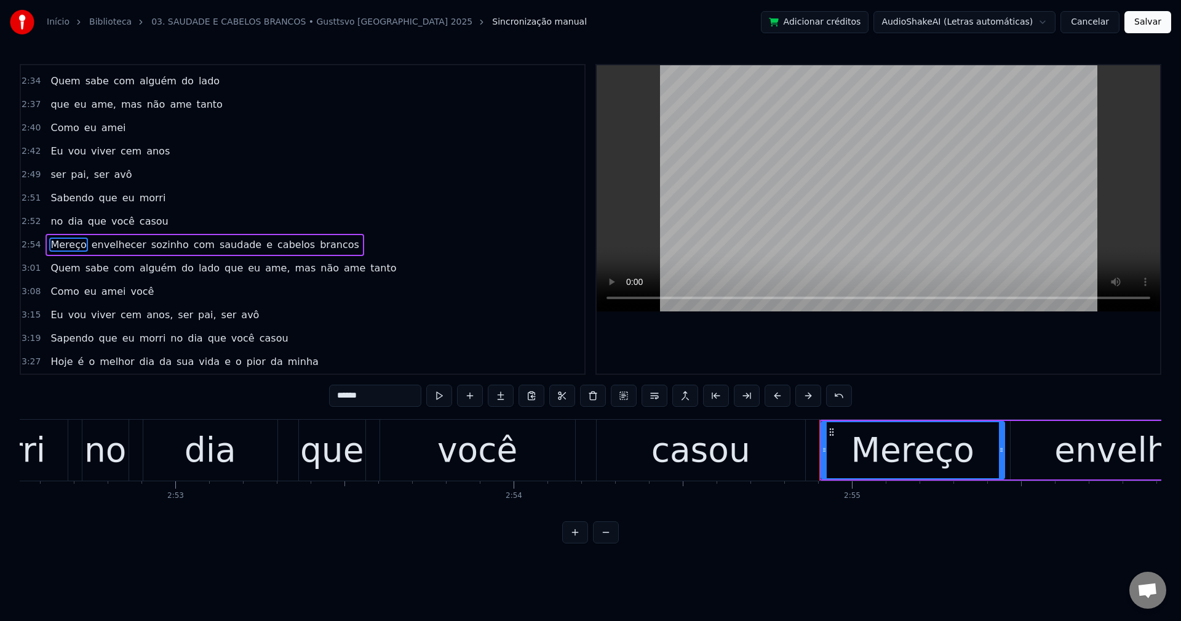
drag, startPoint x: 926, startPoint y: 449, endPoint x: 1002, endPoint y: 454, distance: 76.4
click at [1002, 454] on icon at bounding box center [1001, 450] width 5 height 10
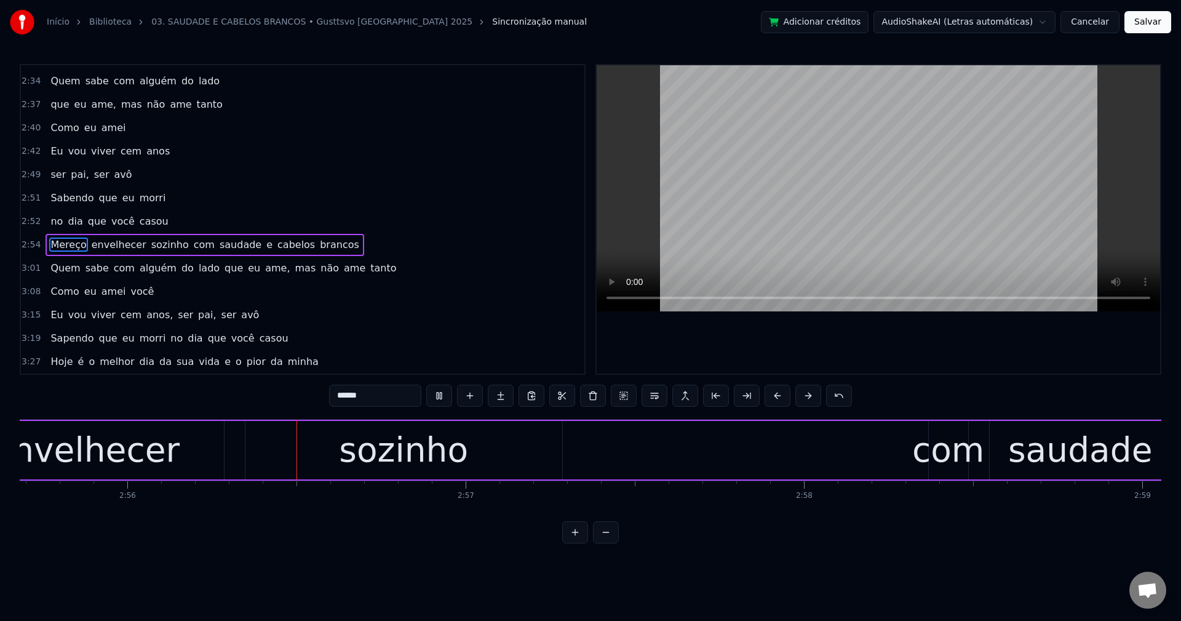
scroll to position [0, 59460]
click at [193, 246] on span "com" at bounding box center [204, 245] width 23 height 14
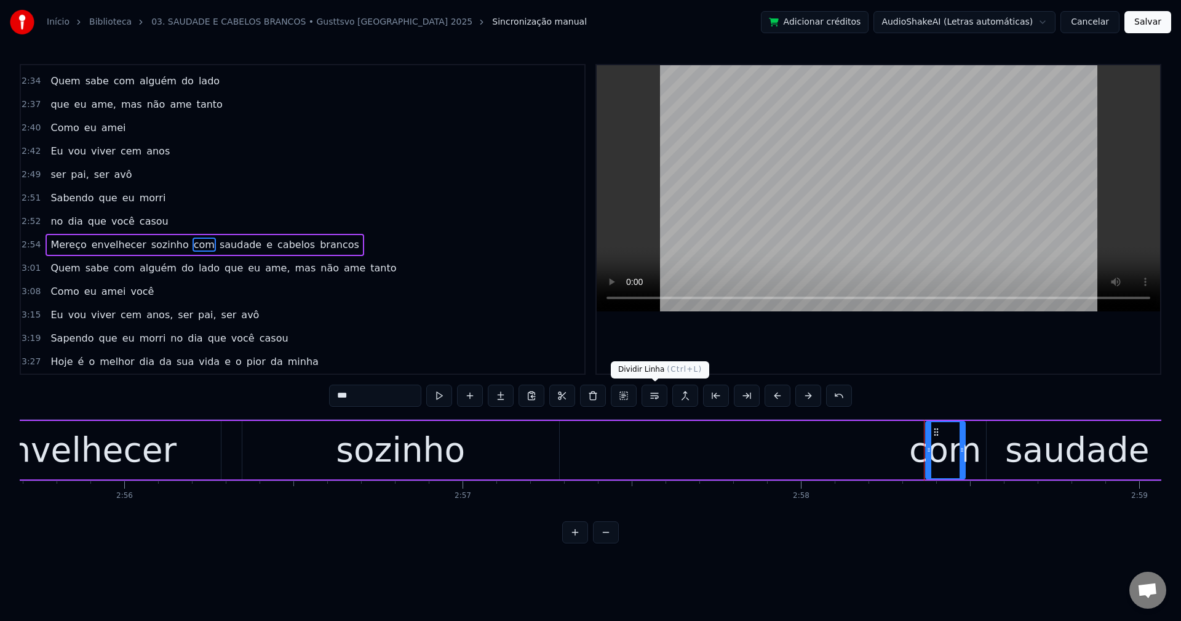
click at [655, 398] on button at bounding box center [655, 396] width 26 height 22
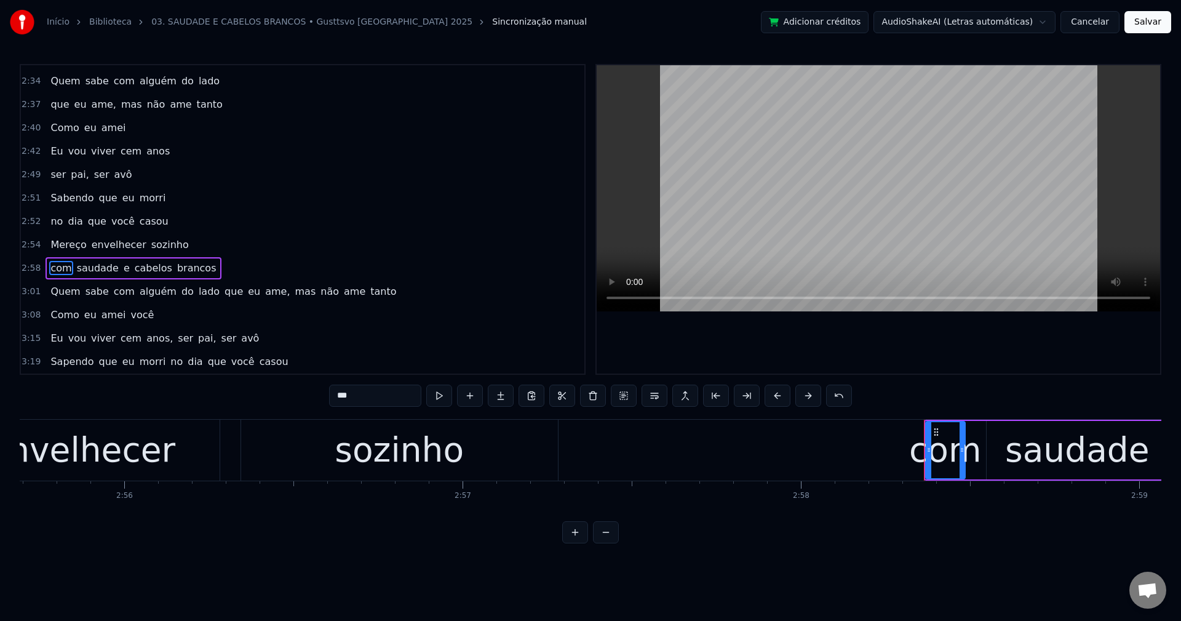
scroll to position [1212, 0]
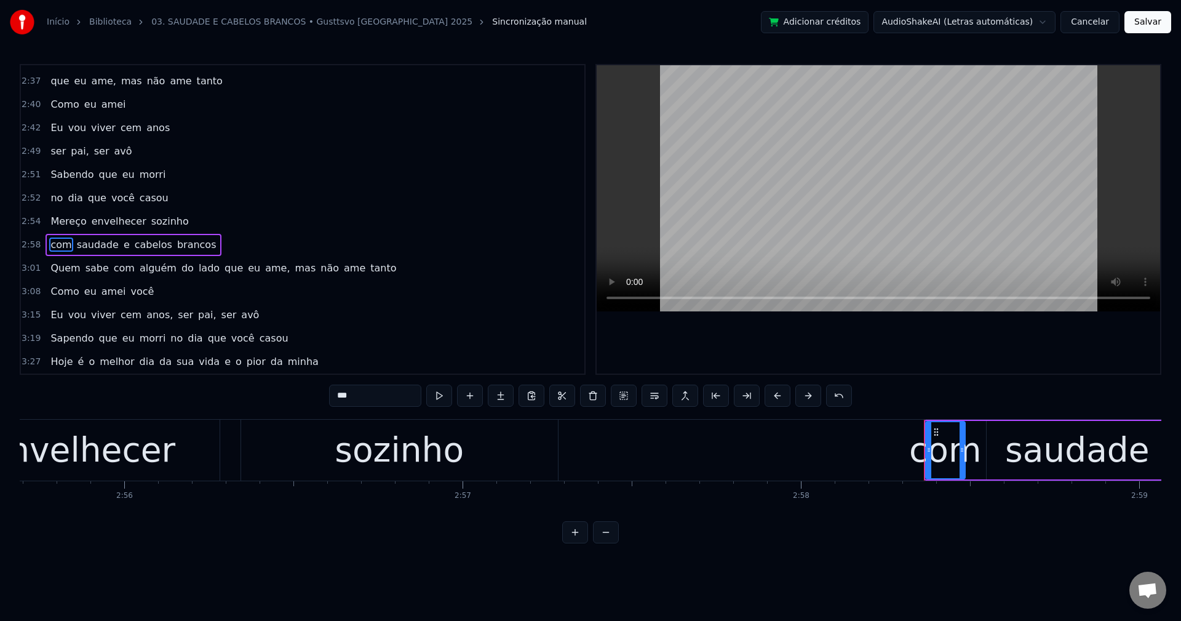
click at [223, 269] on span "que" at bounding box center [233, 268] width 21 height 14
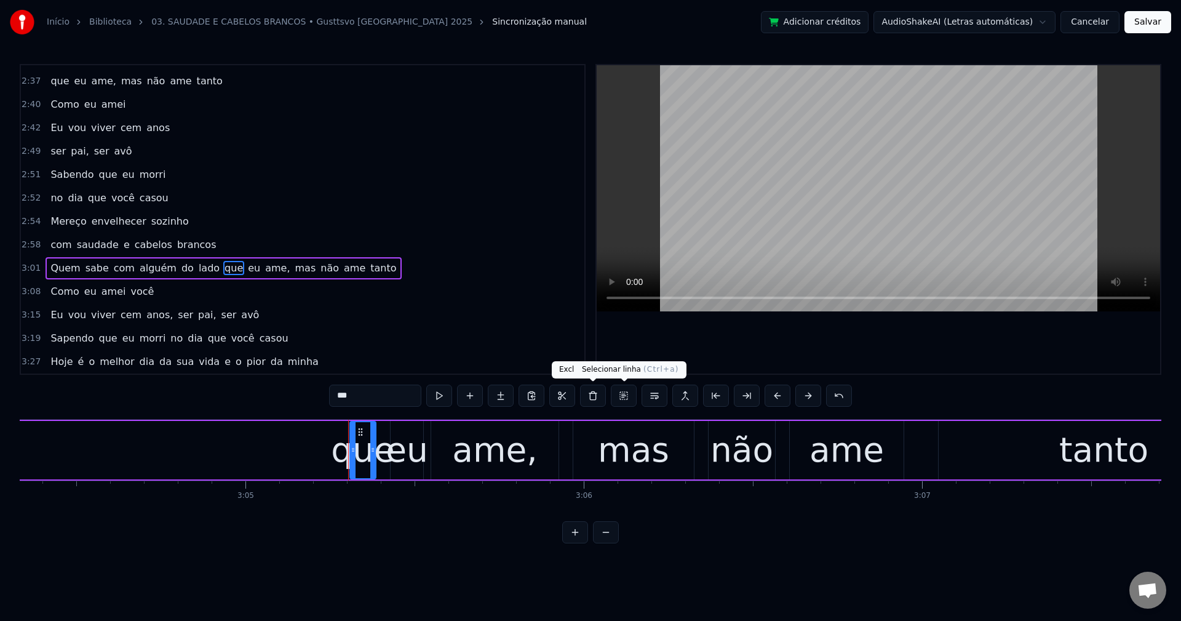
scroll to position [0, 62651]
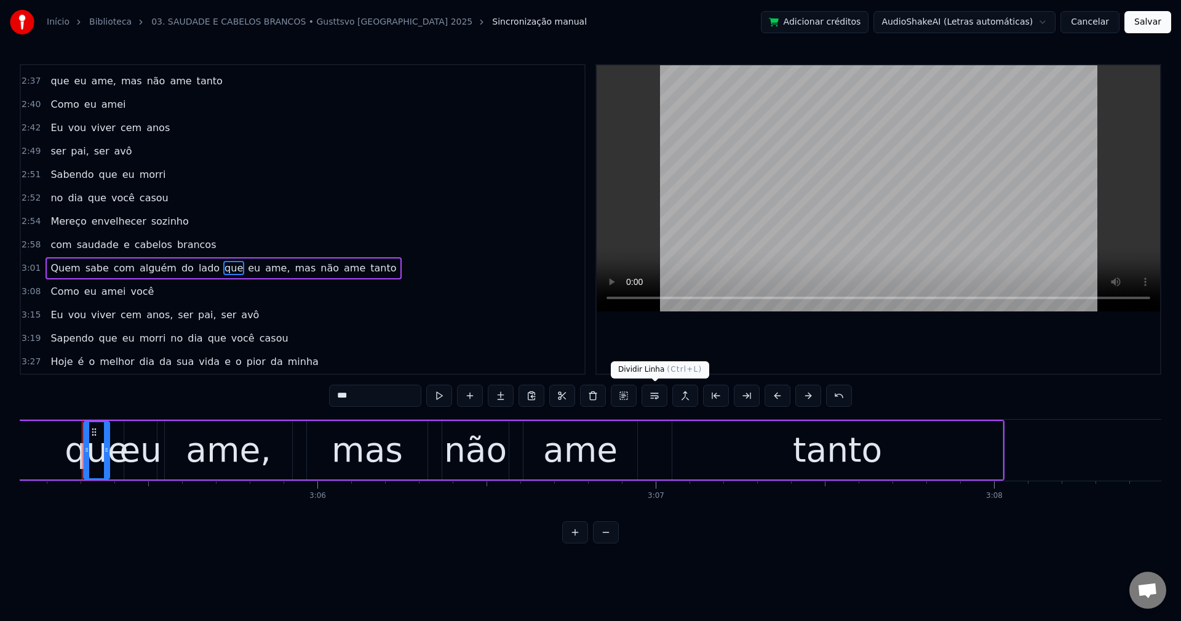
click at [655, 394] on button at bounding box center [655, 396] width 26 height 22
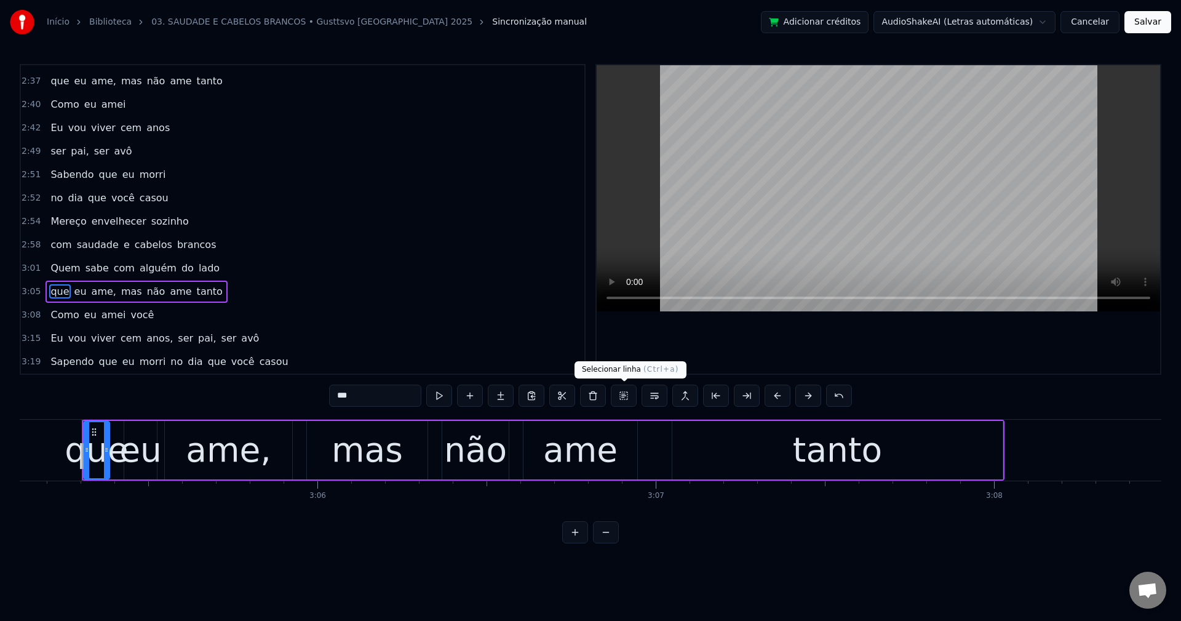
scroll to position [1235, 0]
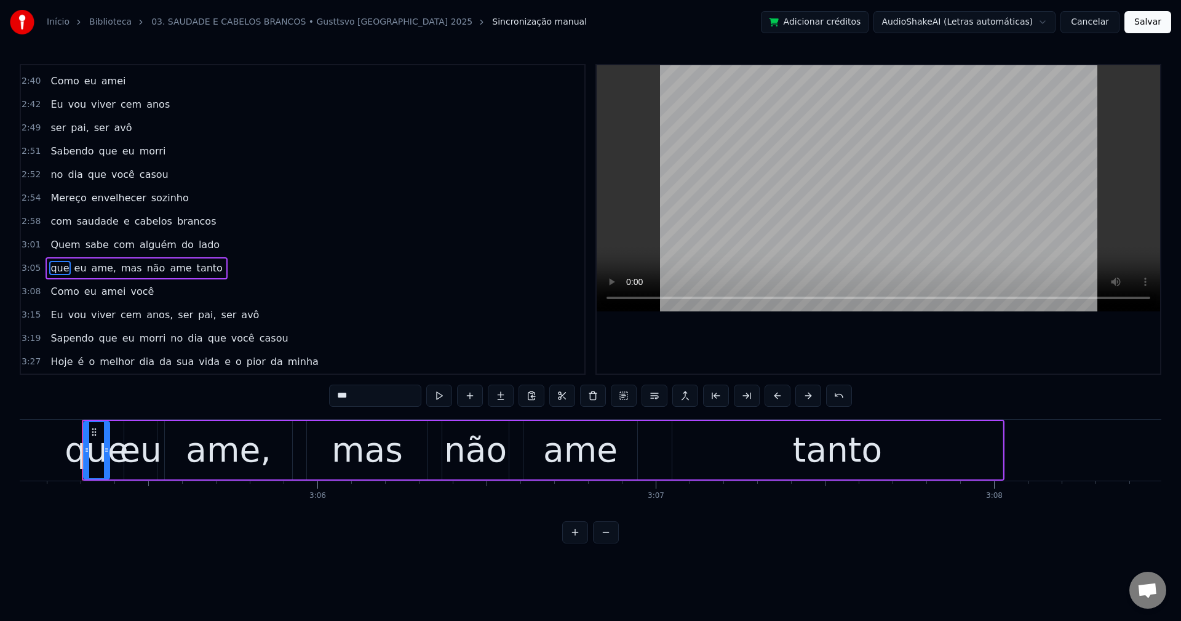
click at [145, 319] on span "anos," at bounding box center [159, 315] width 29 height 14
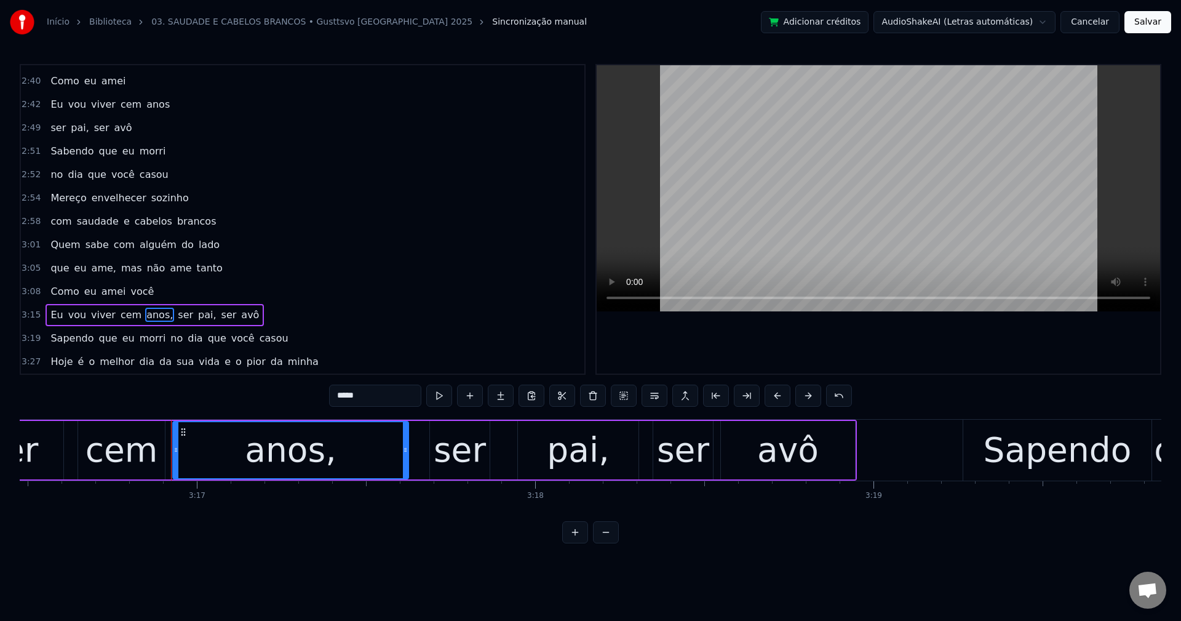
click at [382, 393] on input "*****" at bounding box center [375, 396] width 92 height 22
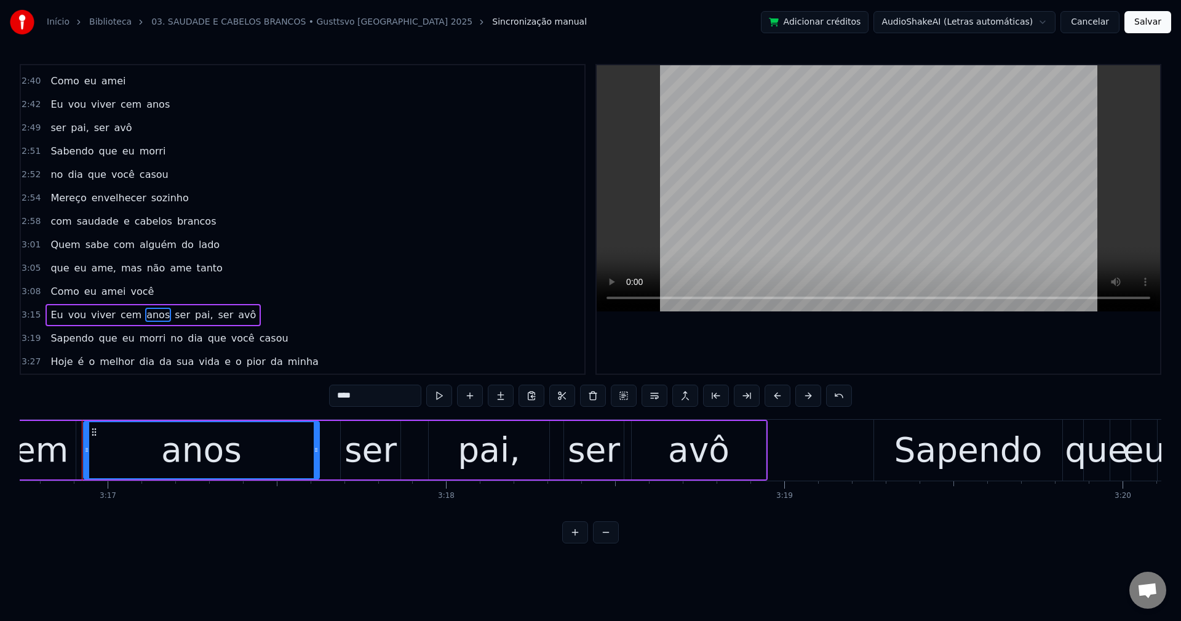
click at [174, 315] on span "ser" at bounding box center [183, 315] width 18 height 14
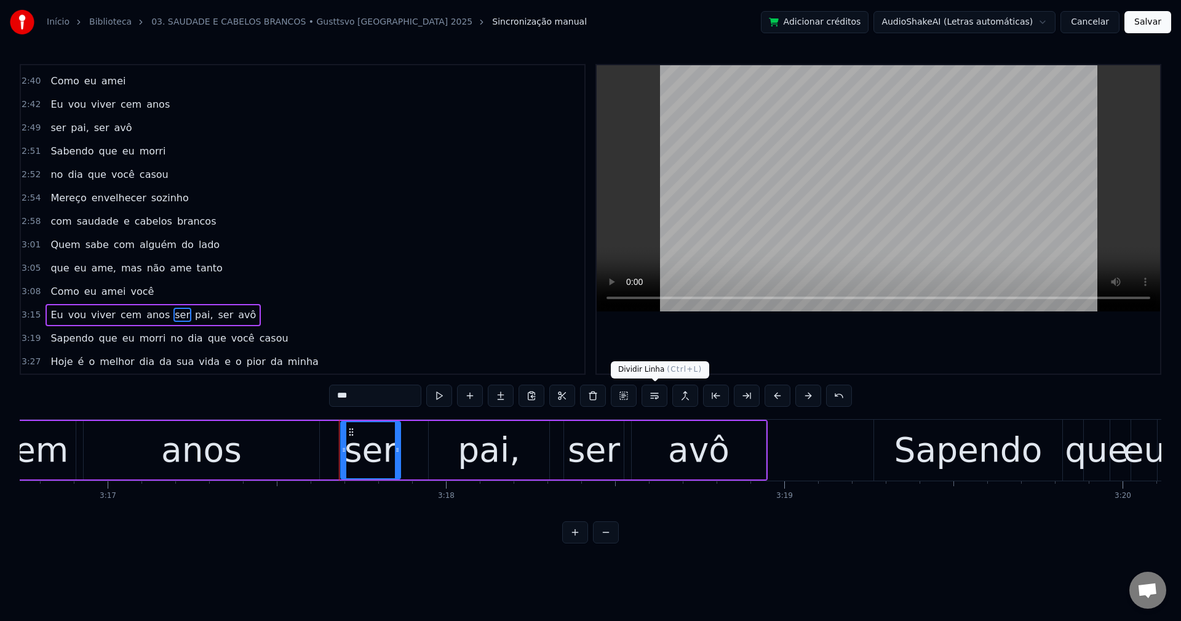
click at [653, 394] on button at bounding box center [655, 396] width 26 height 22
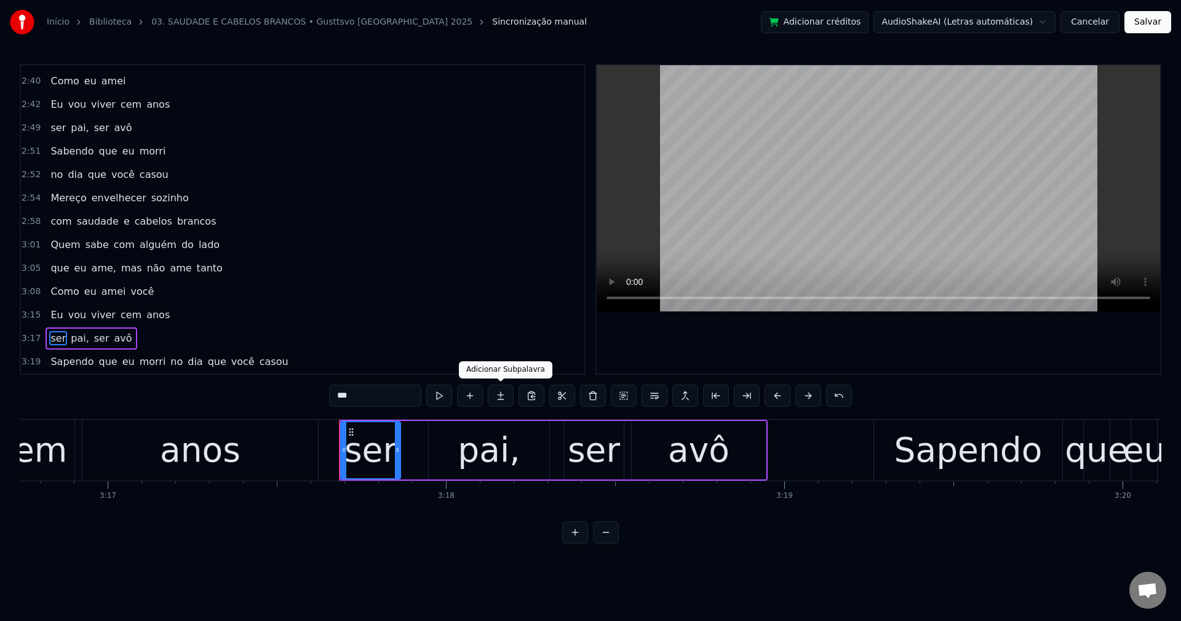
scroll to position [1258, 0]
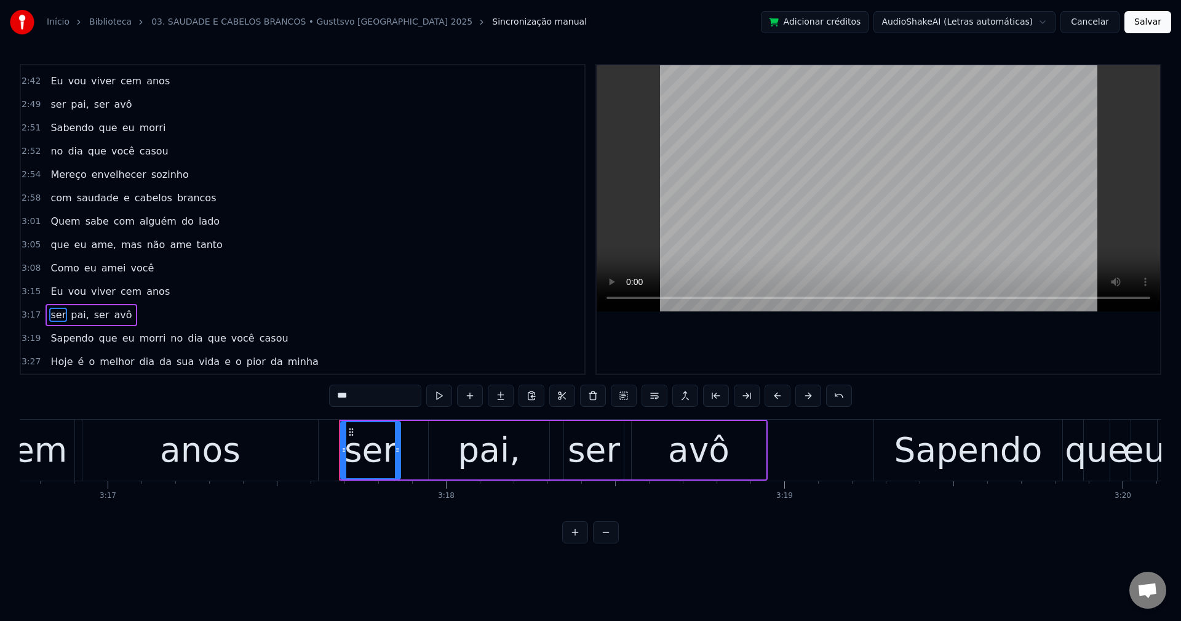
click at [169, 339] on span "no" at bounding box center [176, 338] width 15 height 14
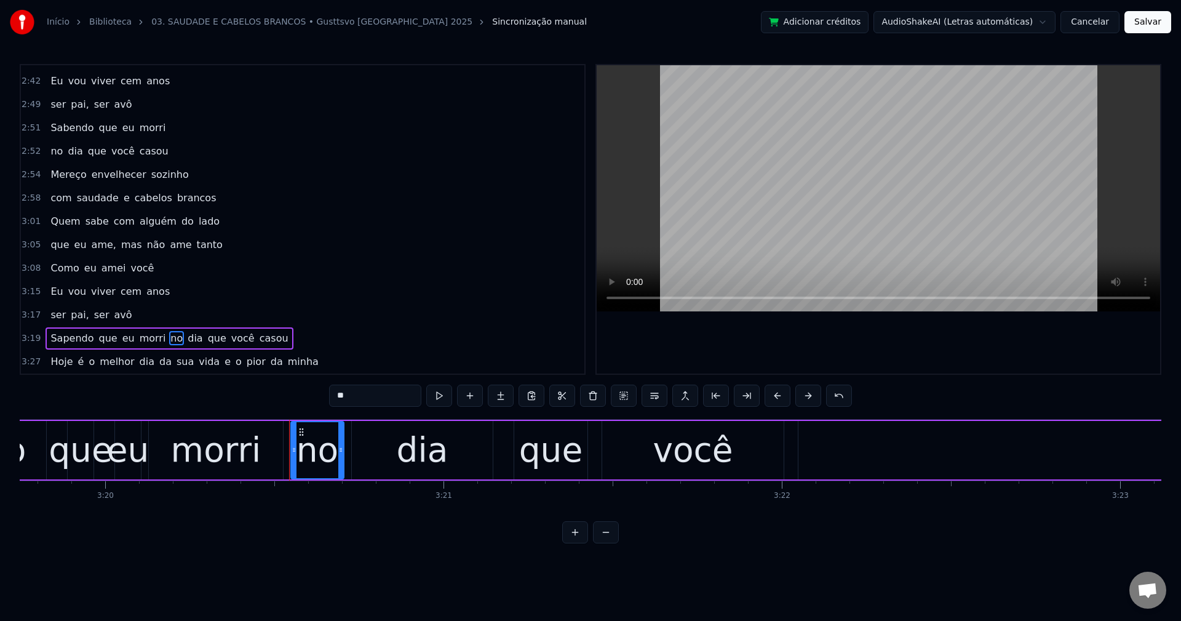
scroll to position [0, 67809]
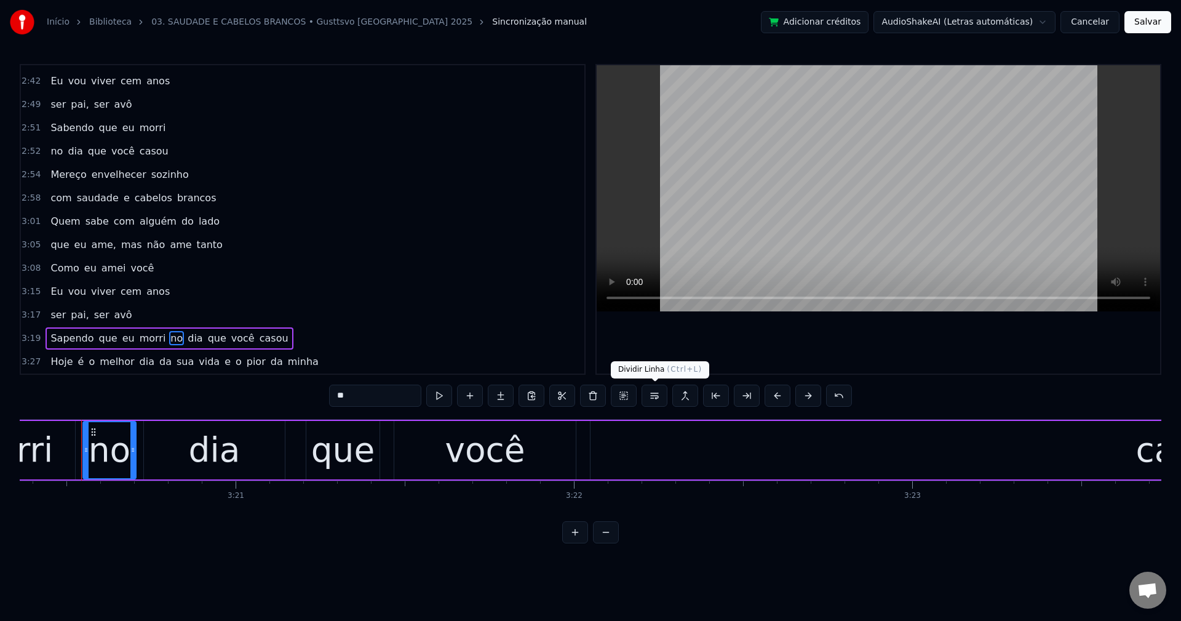
click at [658, 396] on button at bounding box center [655, 396] width 26 height 22
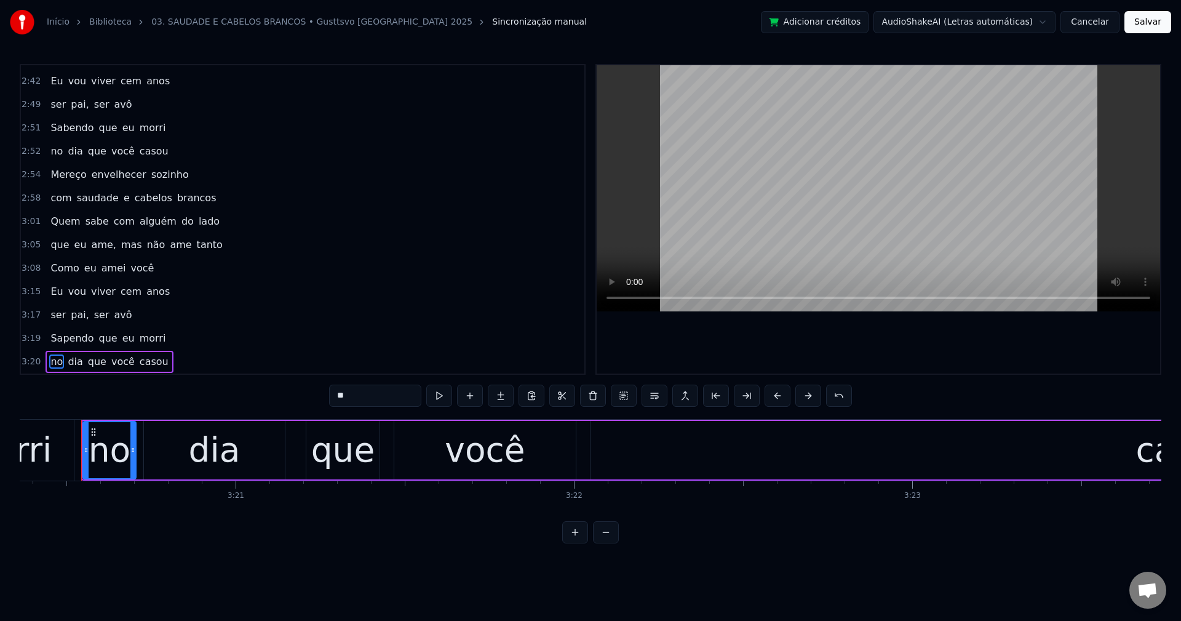
scroll to position [1282, 0]
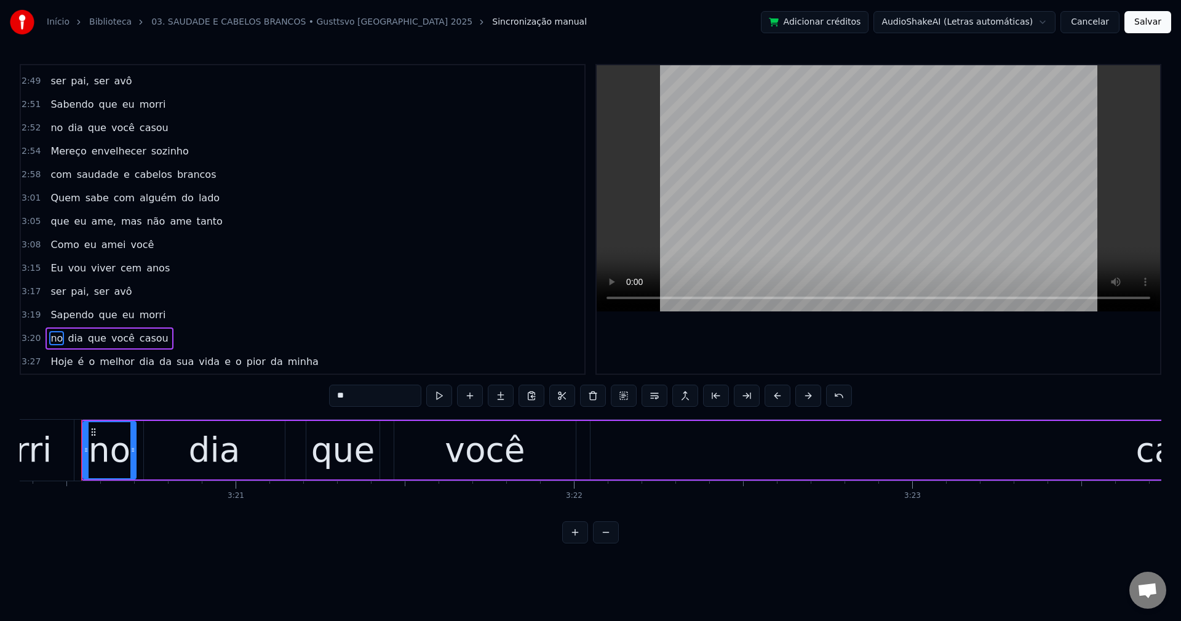
click at [56, 316] on span "Sapendo" at bounding box center [72, 315] width 46 height 14
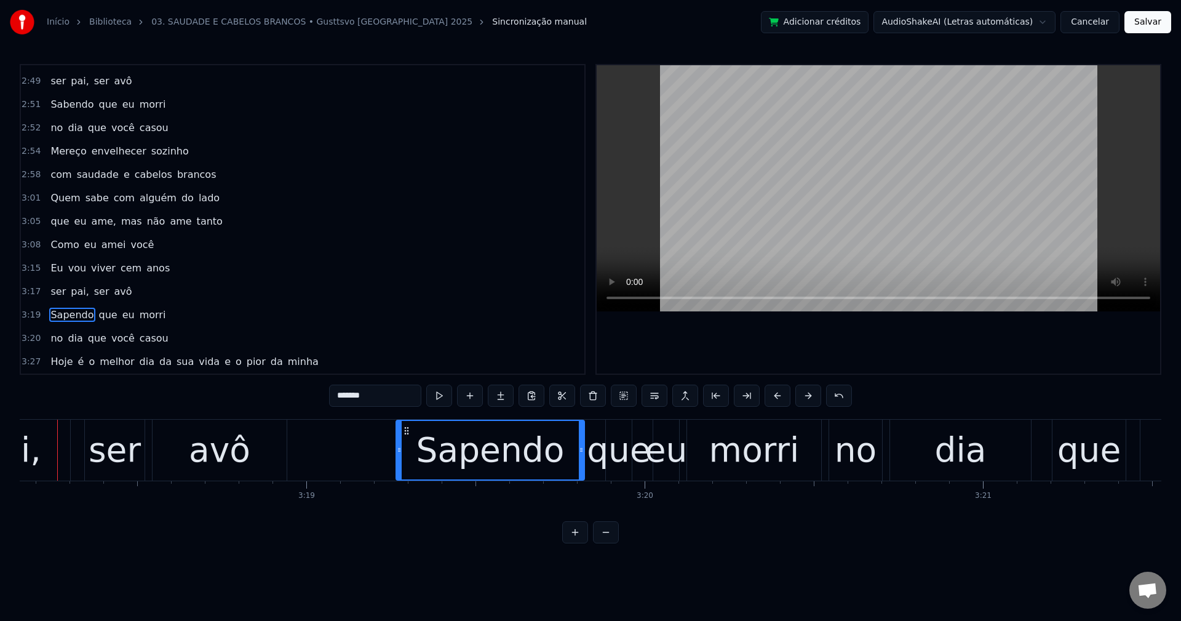
scroll to position [0, 67037]
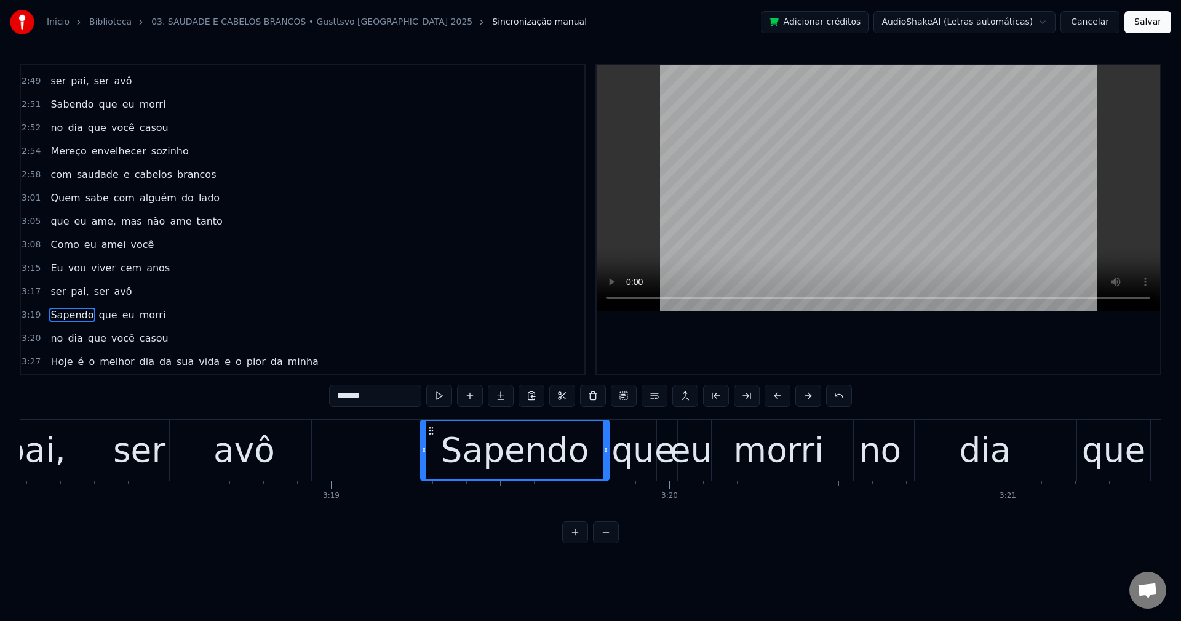
click at [342, 399] on input "*******" at bounding box center [375, 396] width 92 height 22
click at [158, 358] on span "da" at bounding box center [165, 361] width 15 height 14
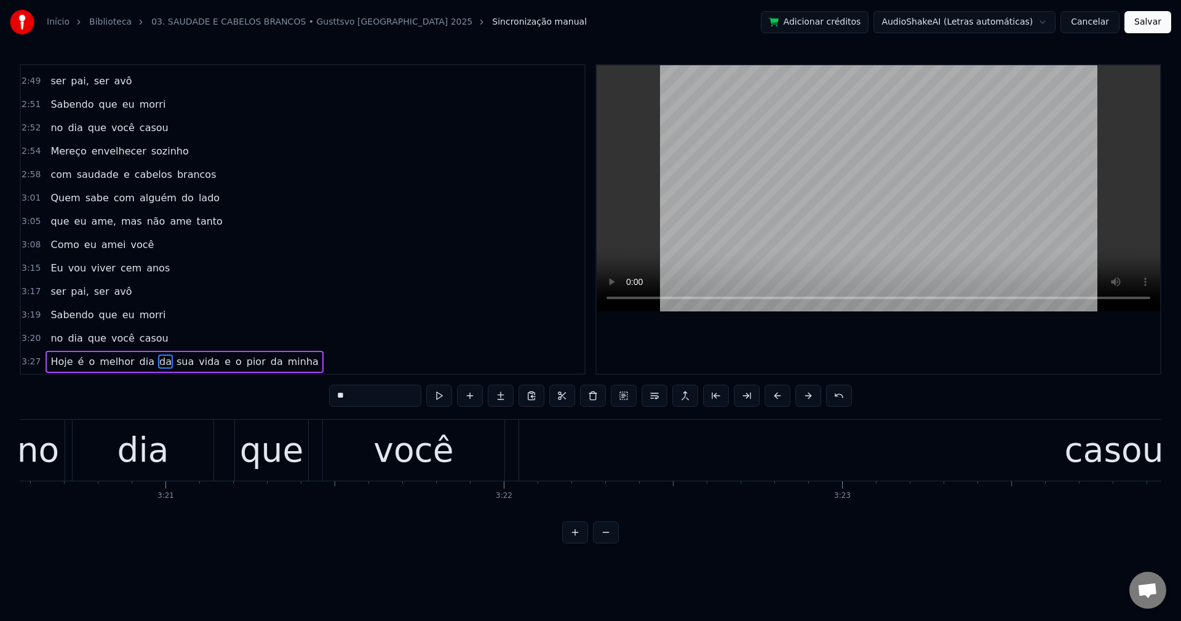
scroll to position [0, 70673]
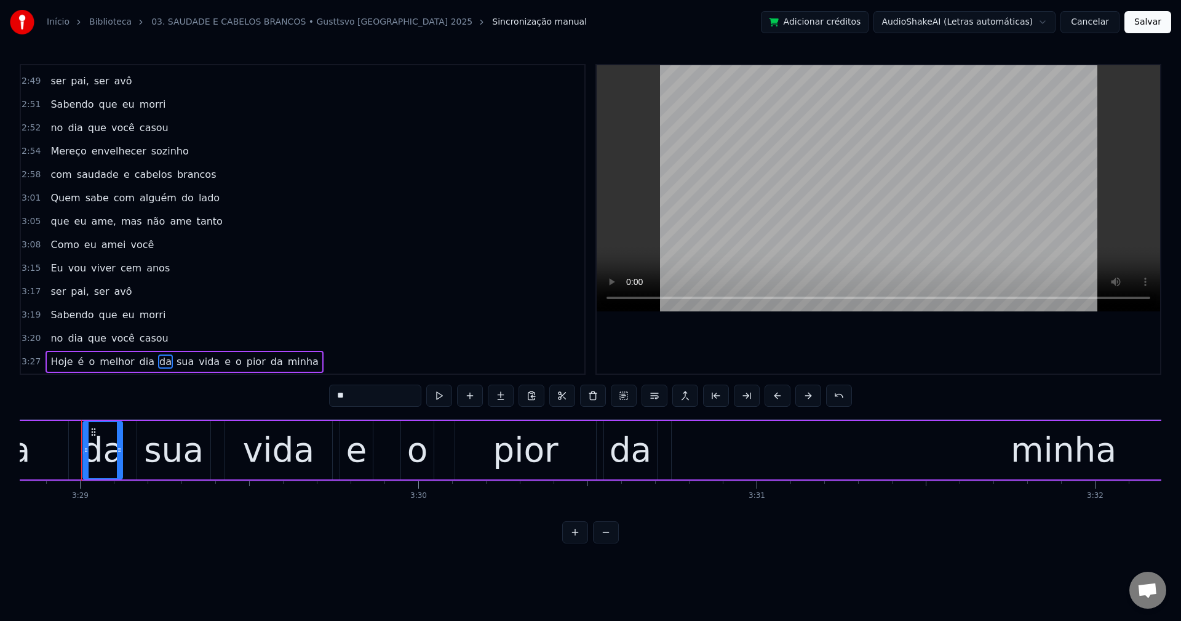
click at [658, 398] on button at bounding box center [655, 396] width 26 height 22
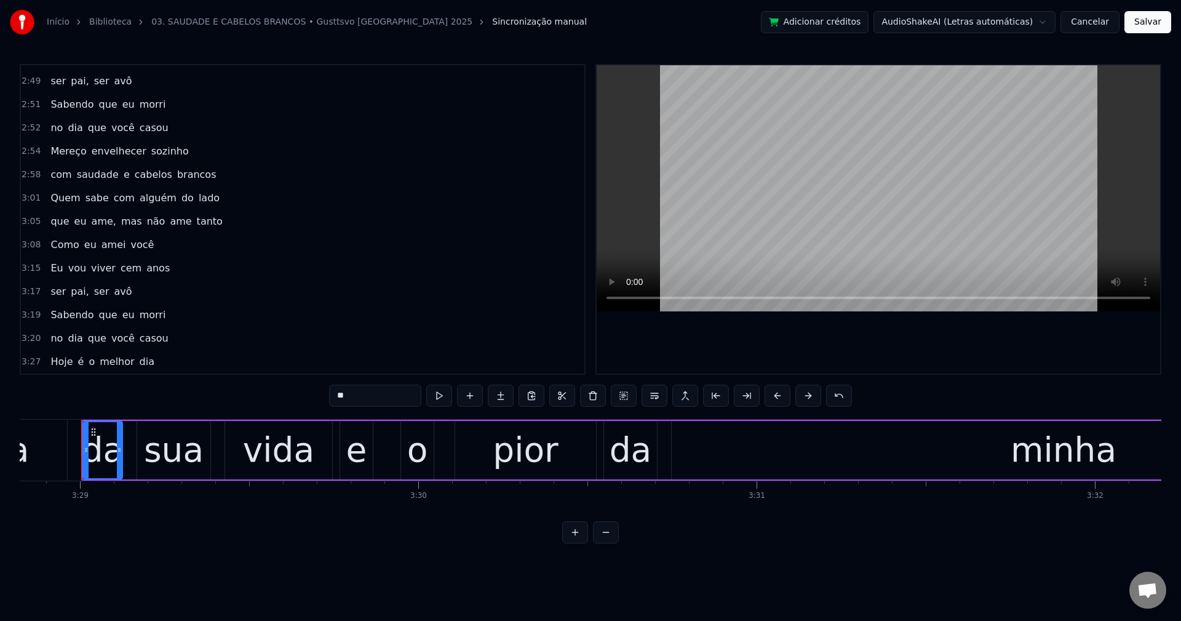
scroll to position [1305, 0]
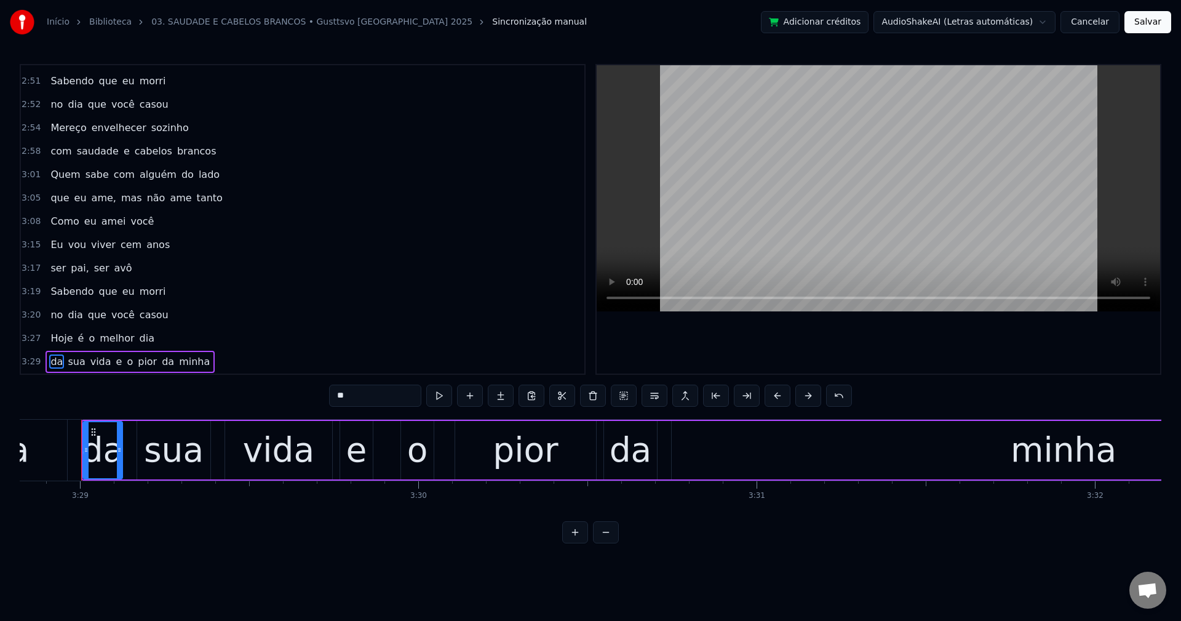
click at [115, 362] on span "e" at bounding box center [119, 361] width 9 height 14
type input "*"
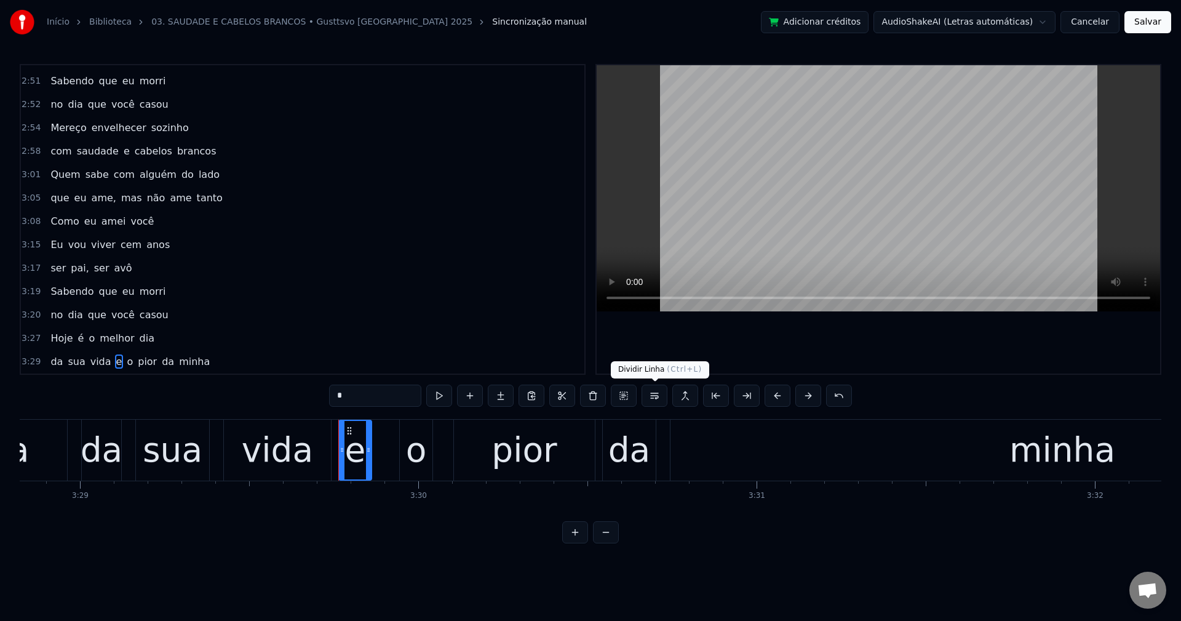
click at [653, 397] on button at bounding box center [655, 396] width 26 height 22
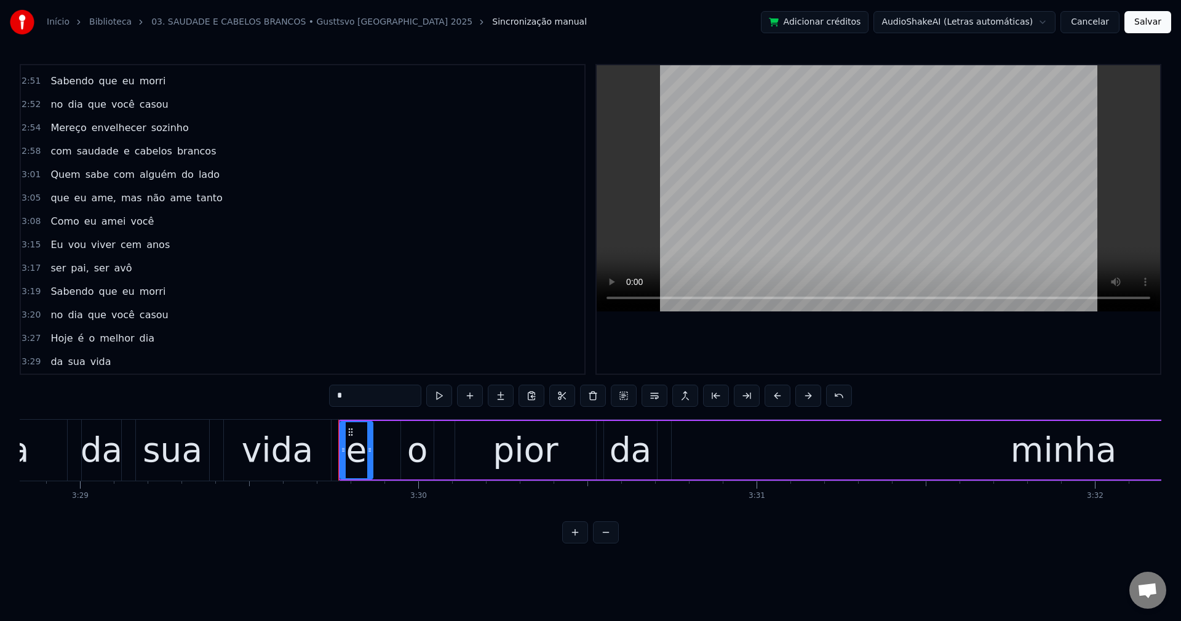
scroll to position [1329, 0]
click at [642, 385] on button at bounding box center [655, 396] width 26 height 22
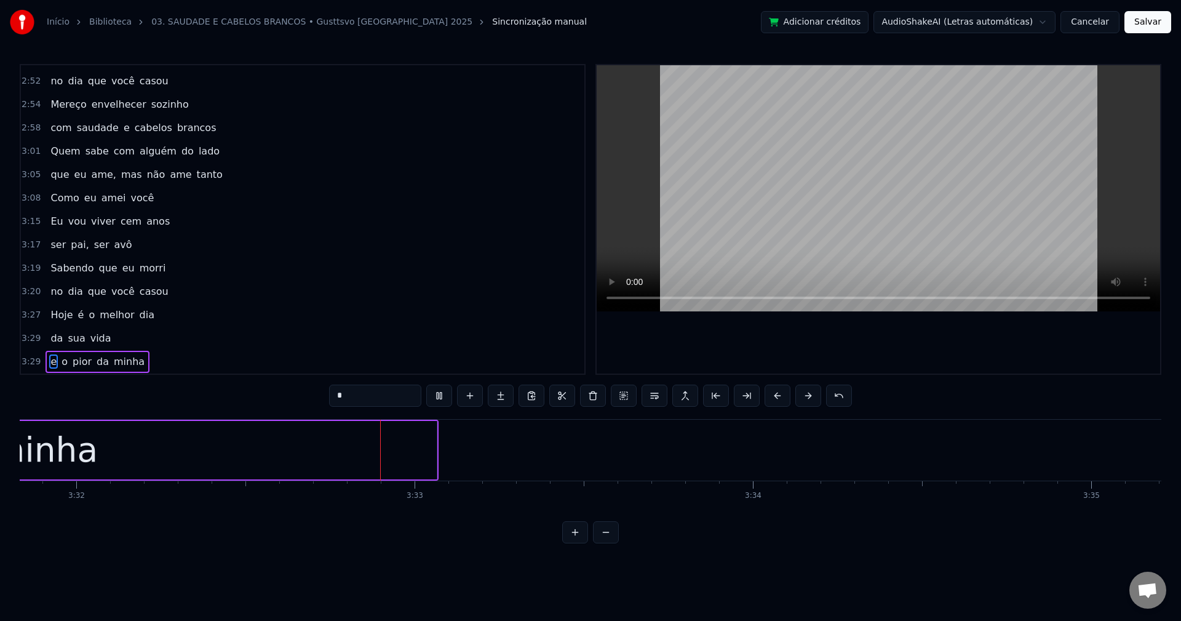
scroll to position [0, 71750]
click at [1153, 29] on button "Salvar" at bounding box center [1148, 22] width 47 height 22
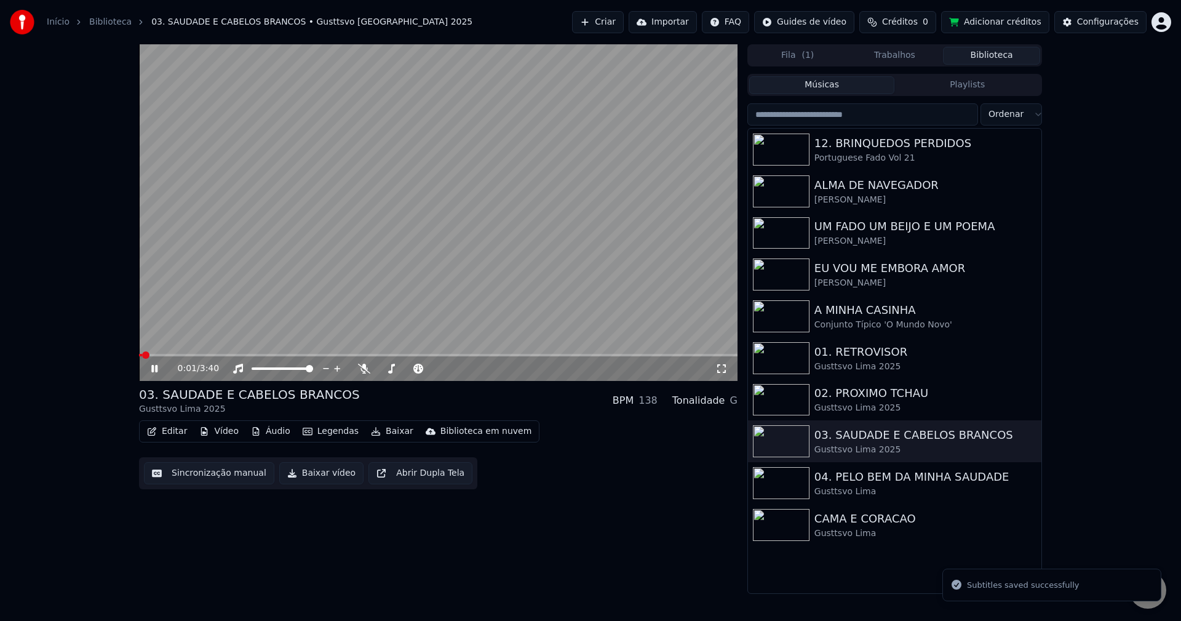
click at [309, 475] on button "Baixar vídeo" at bounding box center [321, 473] width 84 height 22
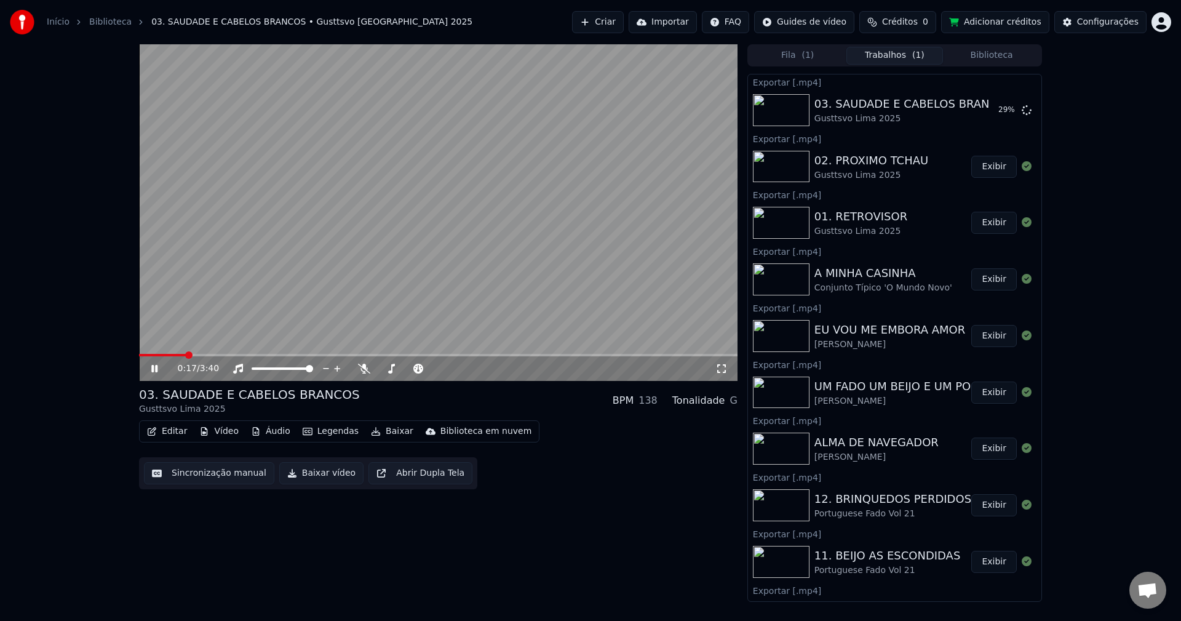
click at [1016, 60] on button "Biblioteca" at bounding box center [991, 56] width 97 height 18
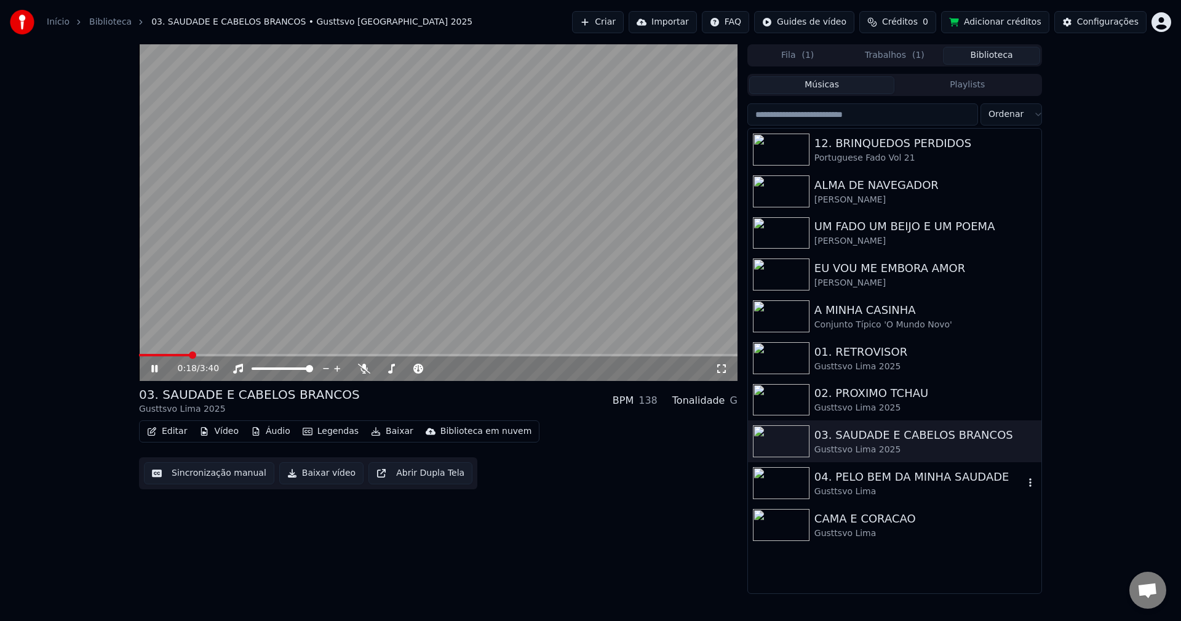
click at [876, 476] on div "04. PELO BEM DA MINHA SAUDADE" at bounding box center [920, 476] width 210 height 17
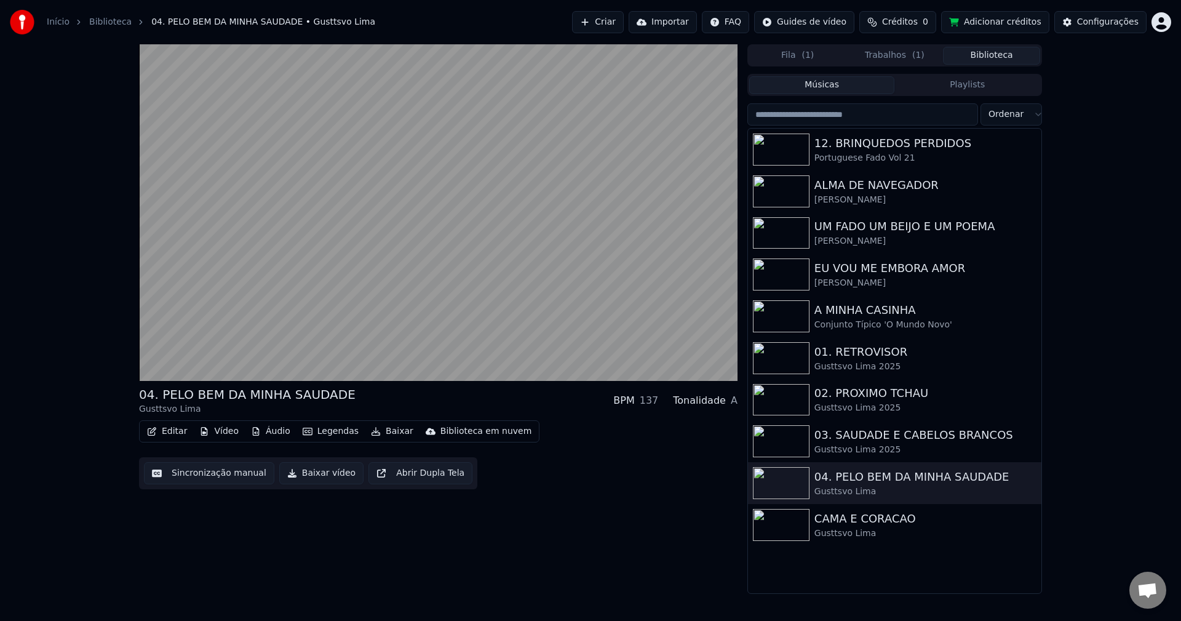
click at [189, 473] on button "Sincronização manual" at bounding box center [209, 473] width 130 height 22
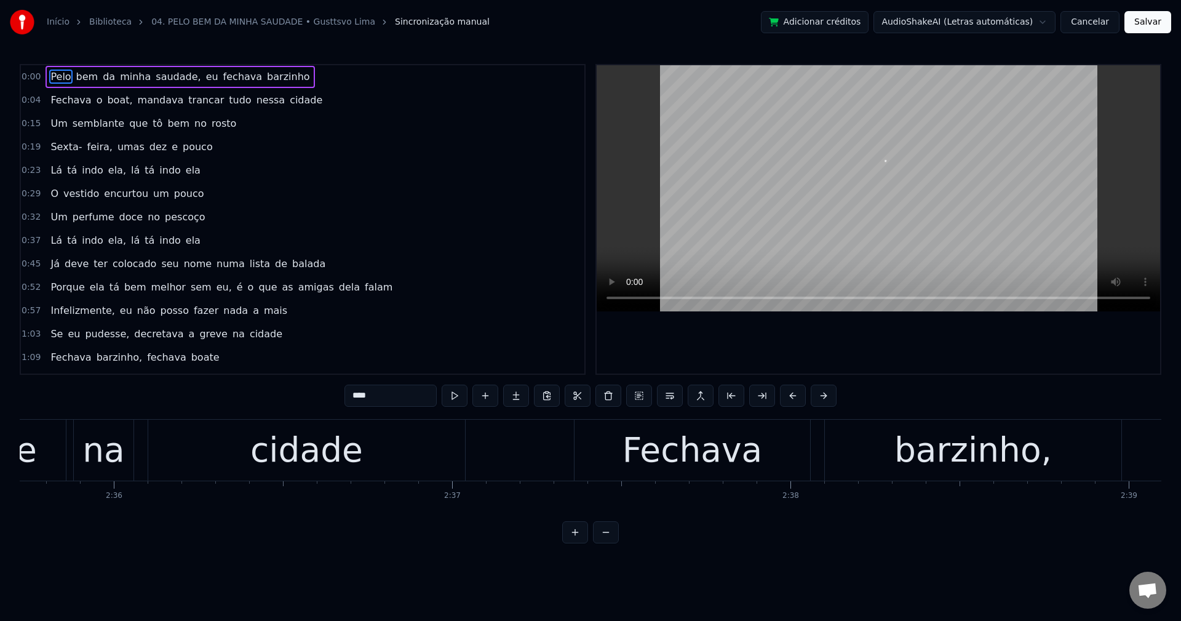
scroll to position [0, 55372]
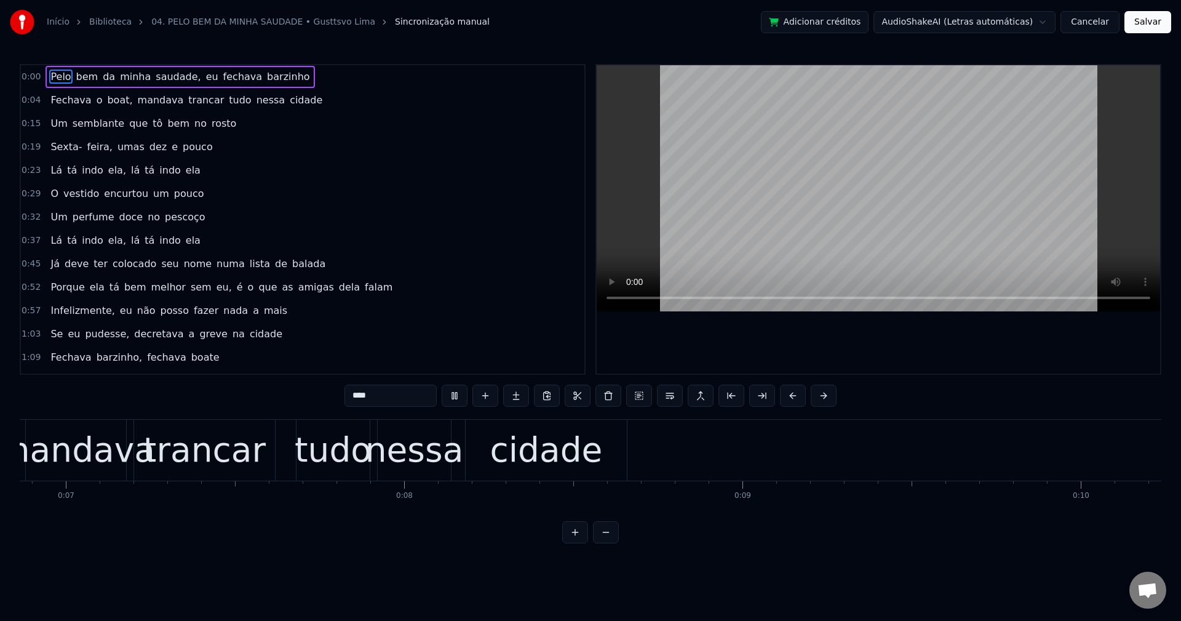
click at [172, 78] on span "saudade," at bounding box center [177, 77] width 47 height 14
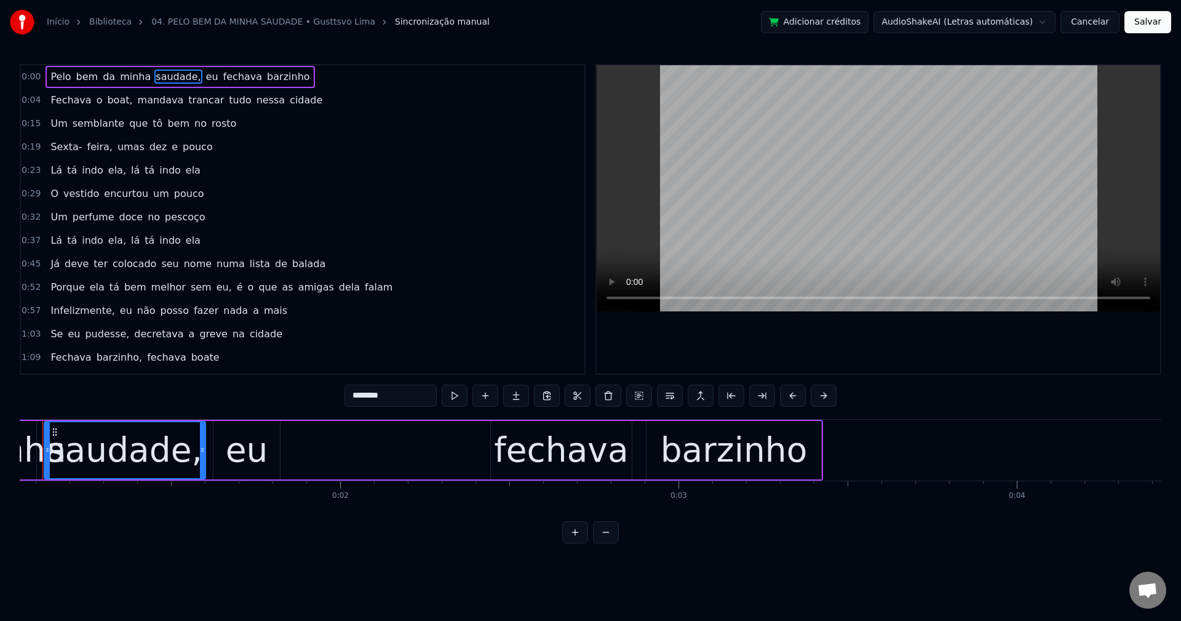
scroll to position [0, 318]
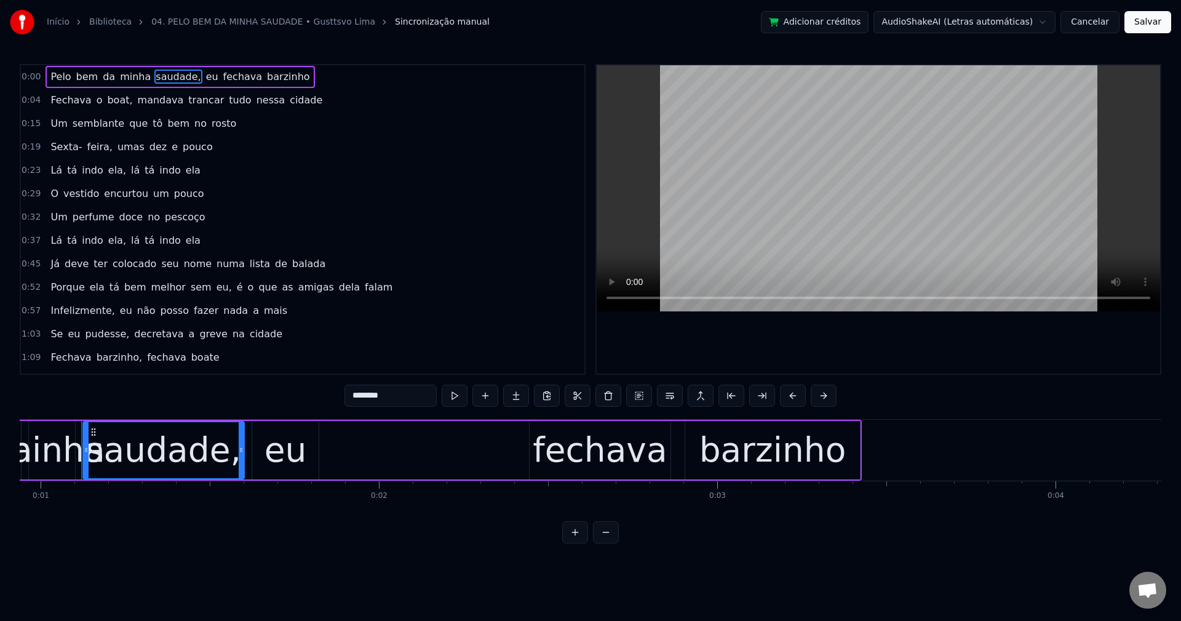
click at [182, 78] on span "saudade," at bounding box center [177, 77] width 47 height 14
click at [415, 397] on input "********" at bounding box center [391, 396] width 92 height 22
click at [202, 79] on span "eu" at bounding box center [209, 77] width 15 height 14
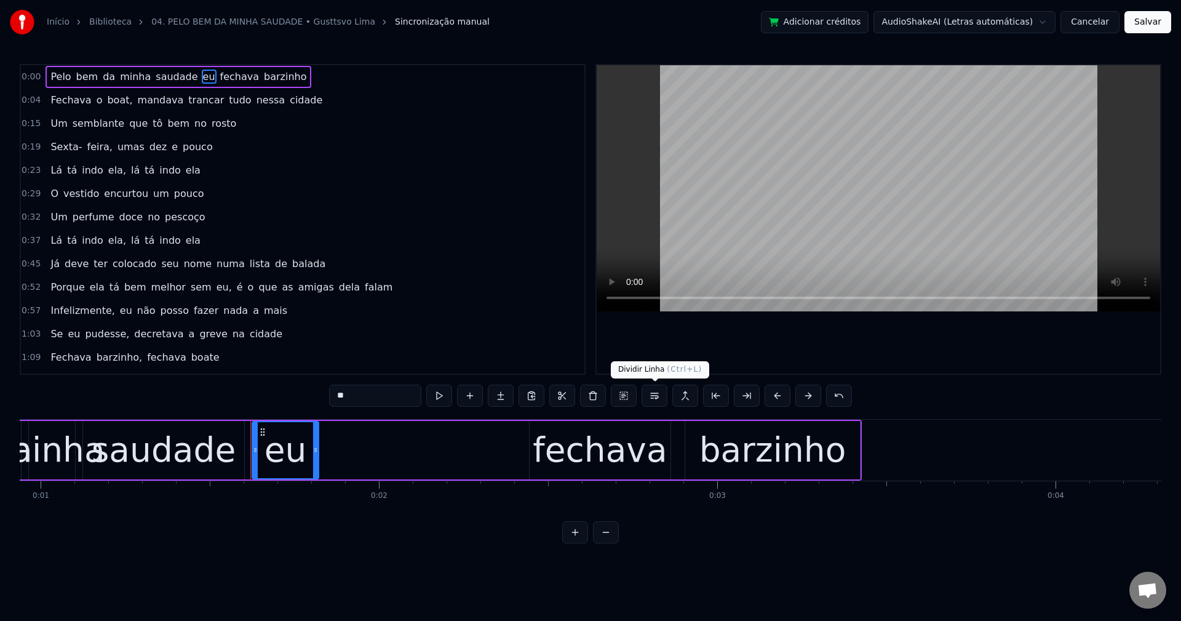
click at [656, 393] on button at bounding box center [655, 396] width 26 height 22
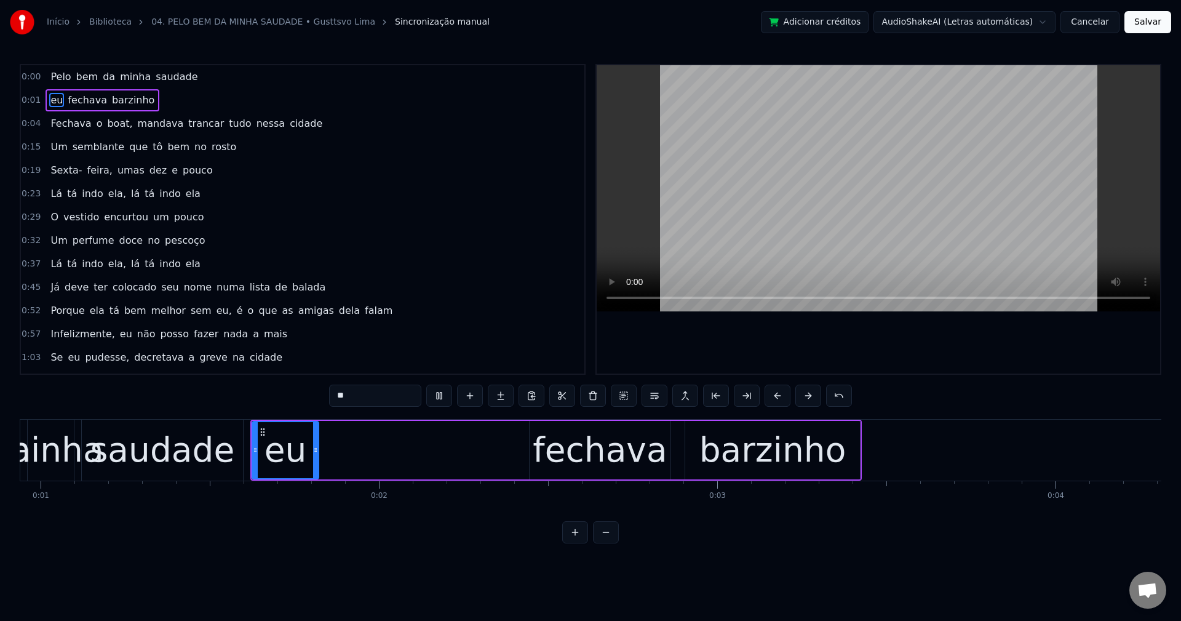
scroll to position [0, 1492]
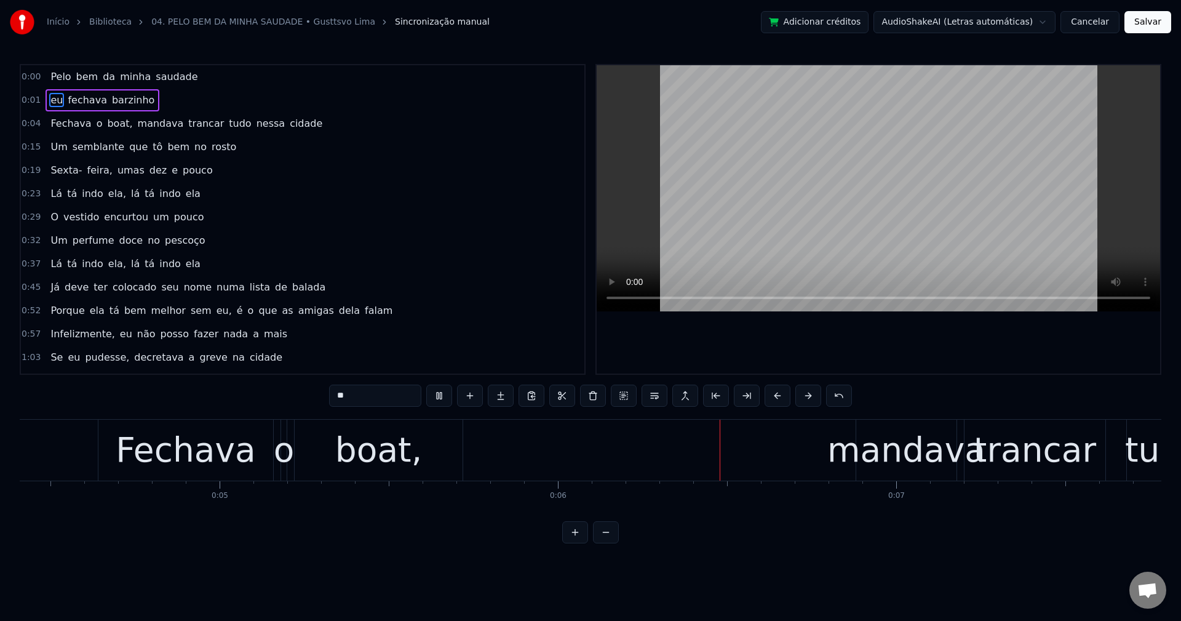
click at [106, 125] on span "boat," at bounding box center [120, 123] width 28 height 14
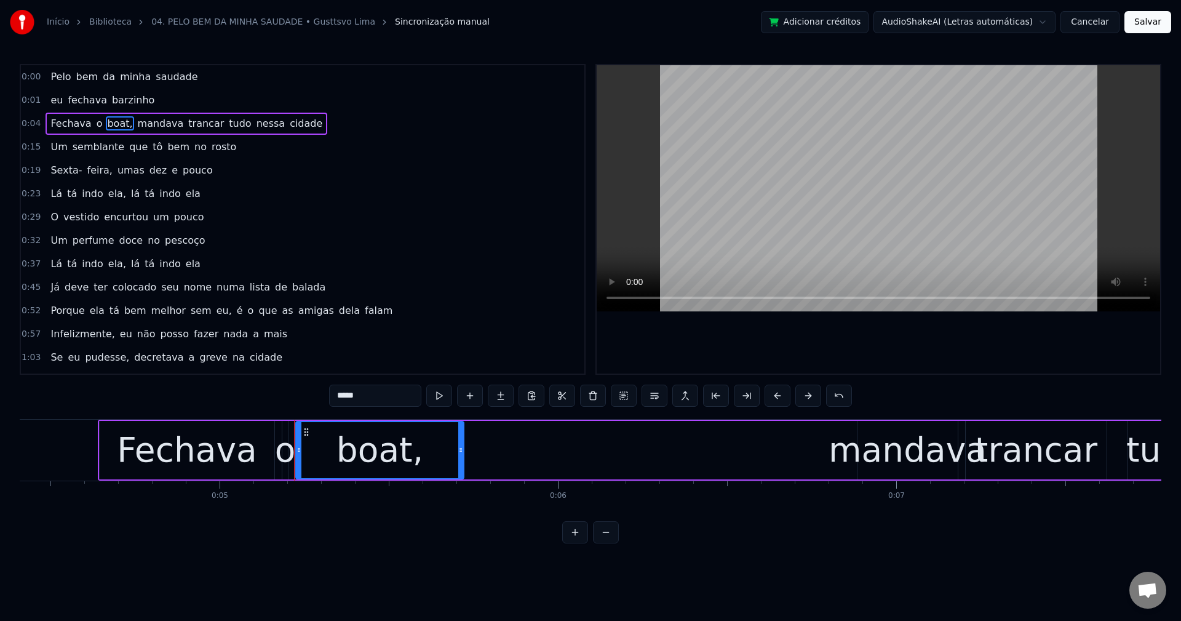
drag, startPoint x: 367, startPoint y: 400, endPoint x: 376, endPoint y: 402, distance: 9.0
click at [370, 401] on input "*****" at bounding box center [375, 396] width 92 height 22
click at [158, 121] on span "mandava" at bounding box center [163, 123] width 49 height 14
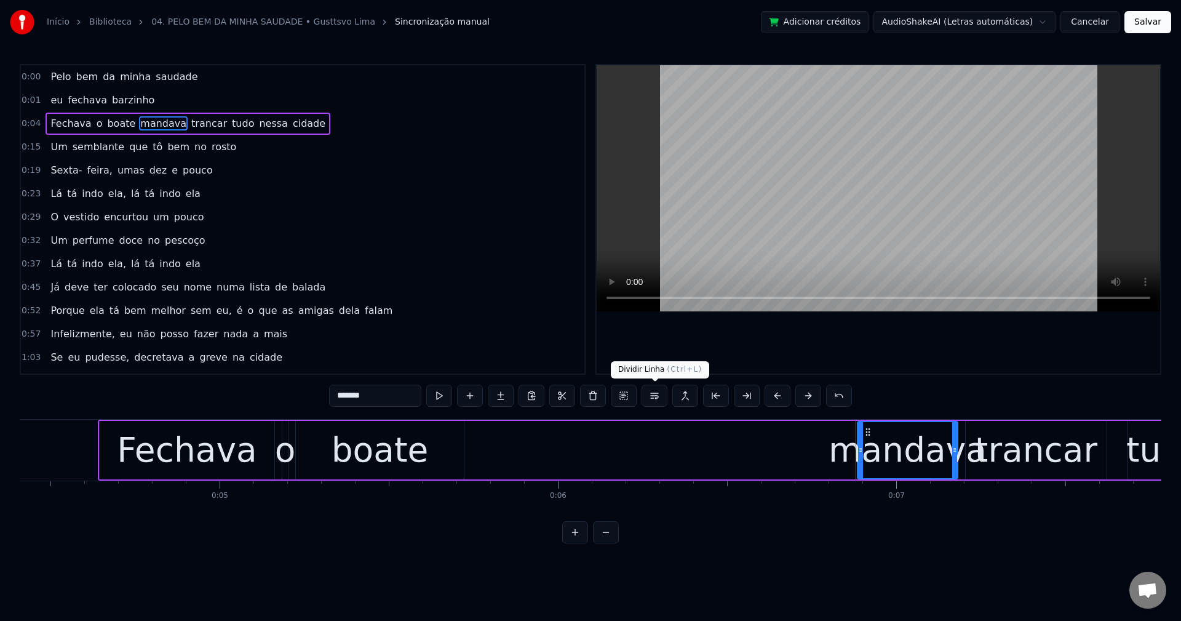
click at [649, 397] on button at bounding box center [655, 396] width 26 height 22
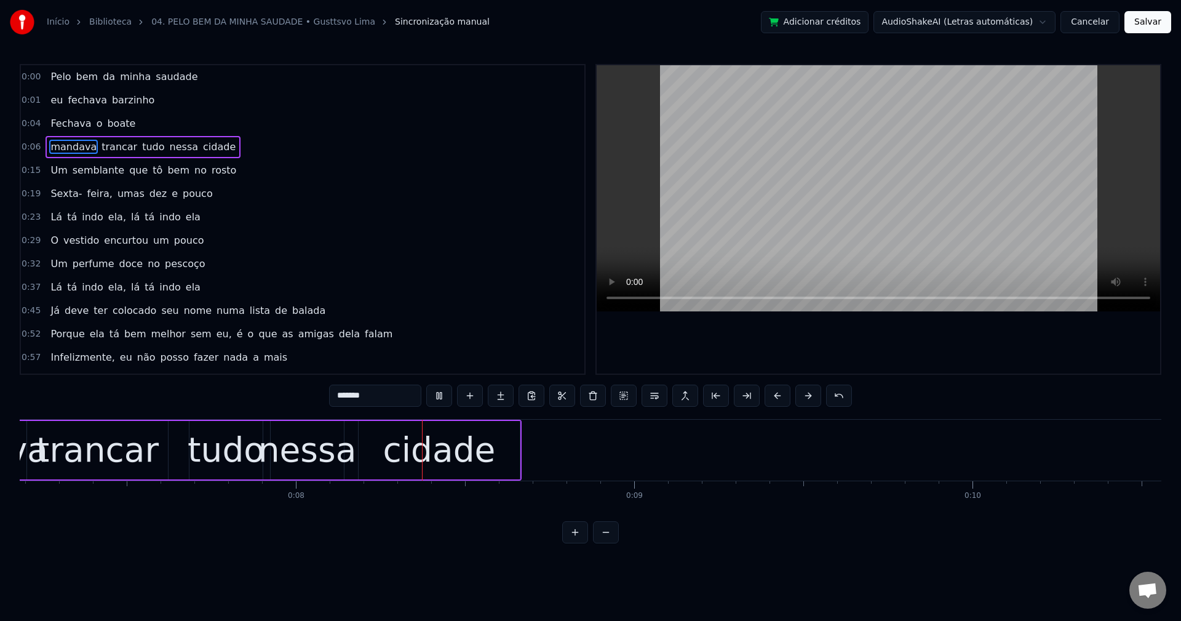
scroll to position [0, 2565]
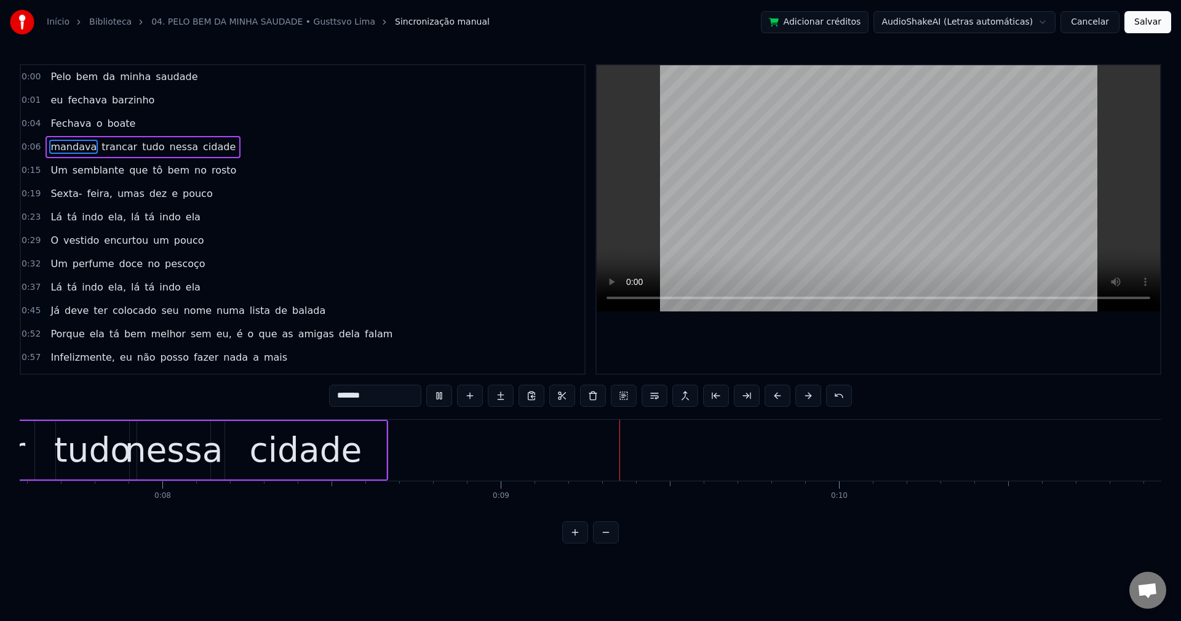
click at [169, 148] on span "nessa" at bounding box center [184, 147] width 31 height 14
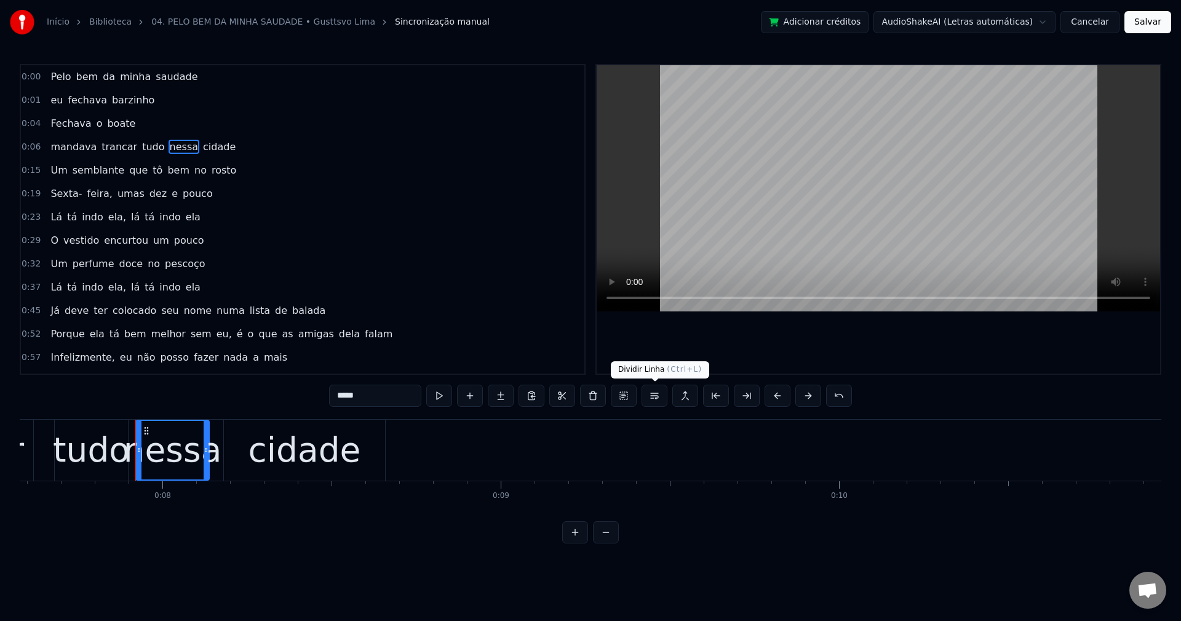
click at [657, 398] on button at bounding box center [655, 396] width 26 height 22
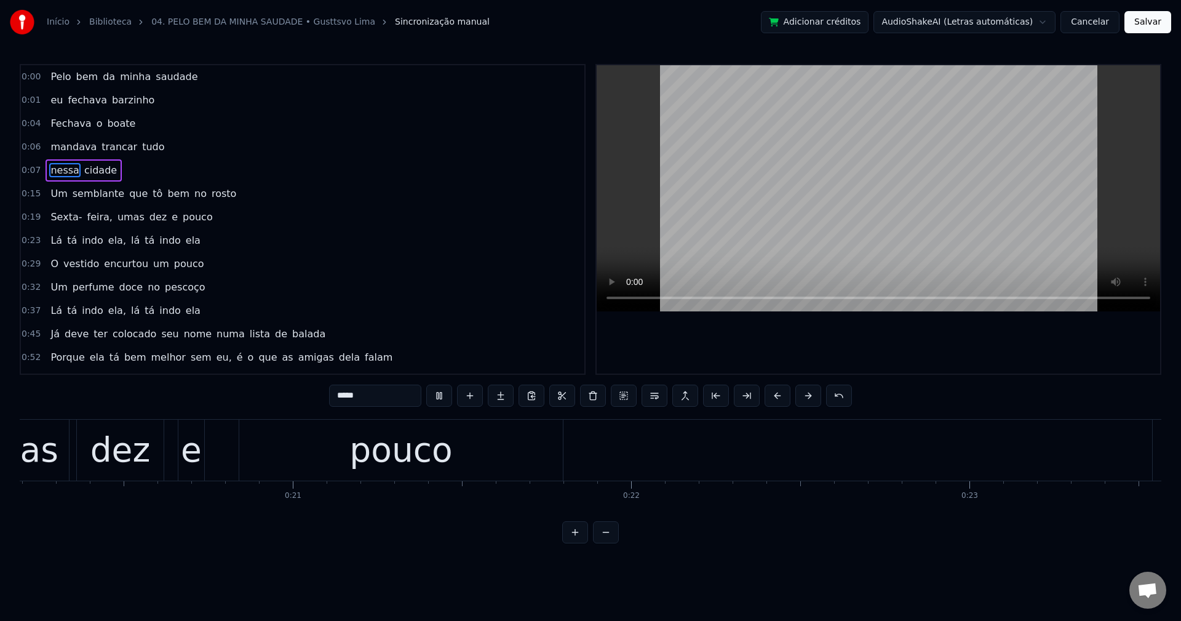
scroll to position [0, 7962]
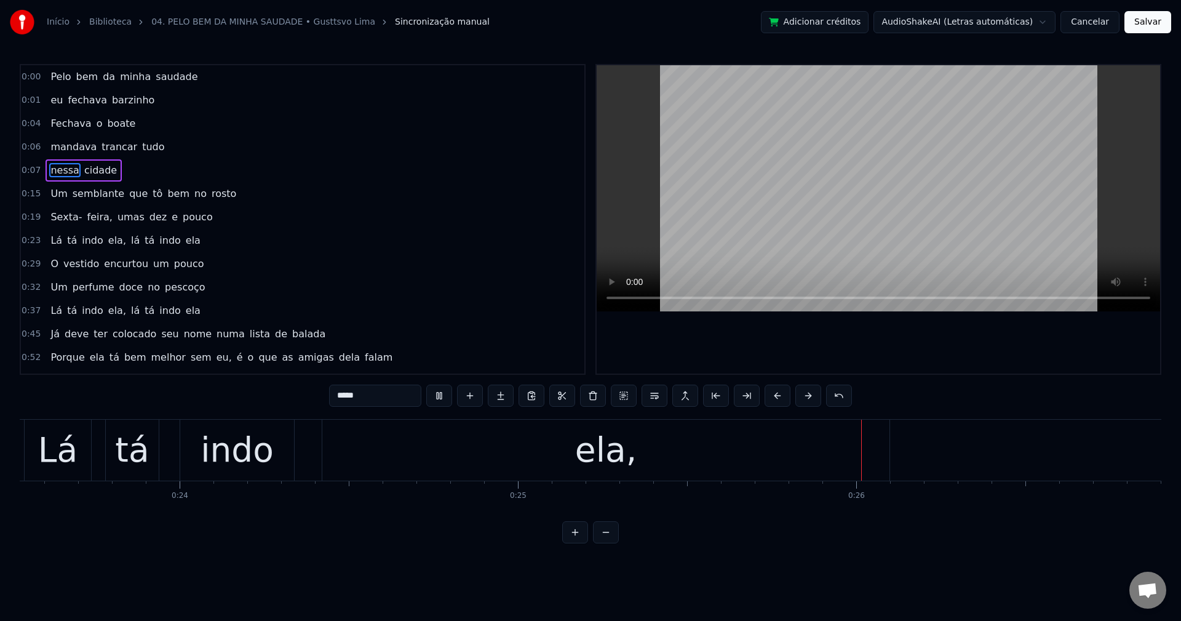
drag, startPoint x: 105, startPoint y: 239, endPoint x: 378, endPoint y: 383, distance: 309.1
click at [107, 239] on span "ela," at bounding box center [117, 240] width 20 height 14
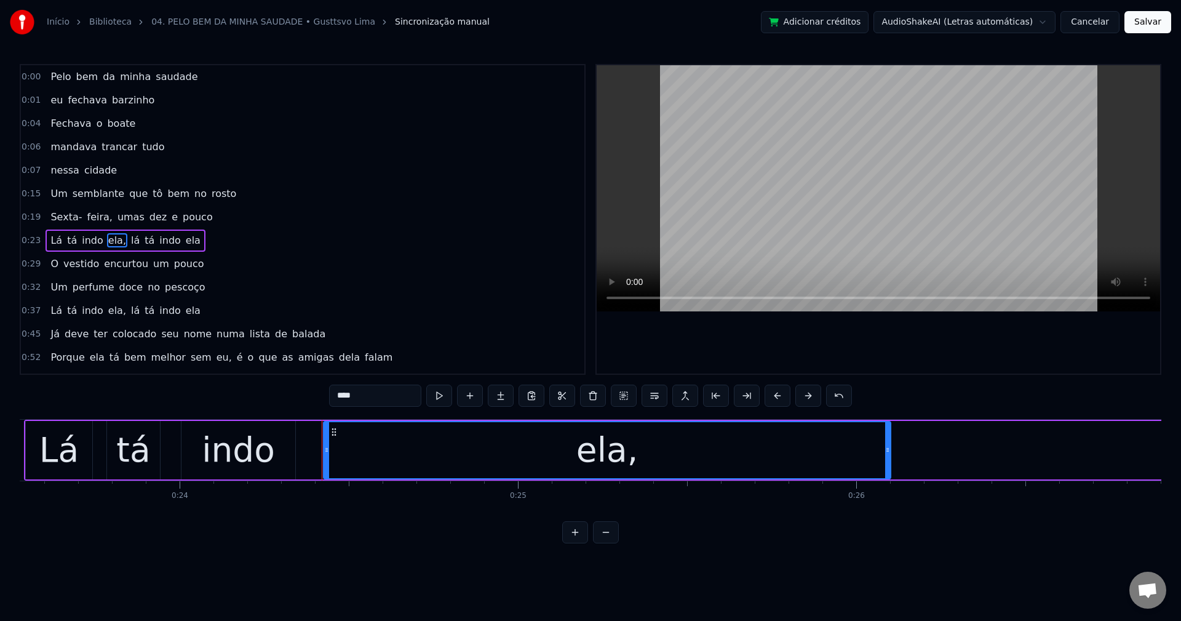
scroll to position [21, 0]
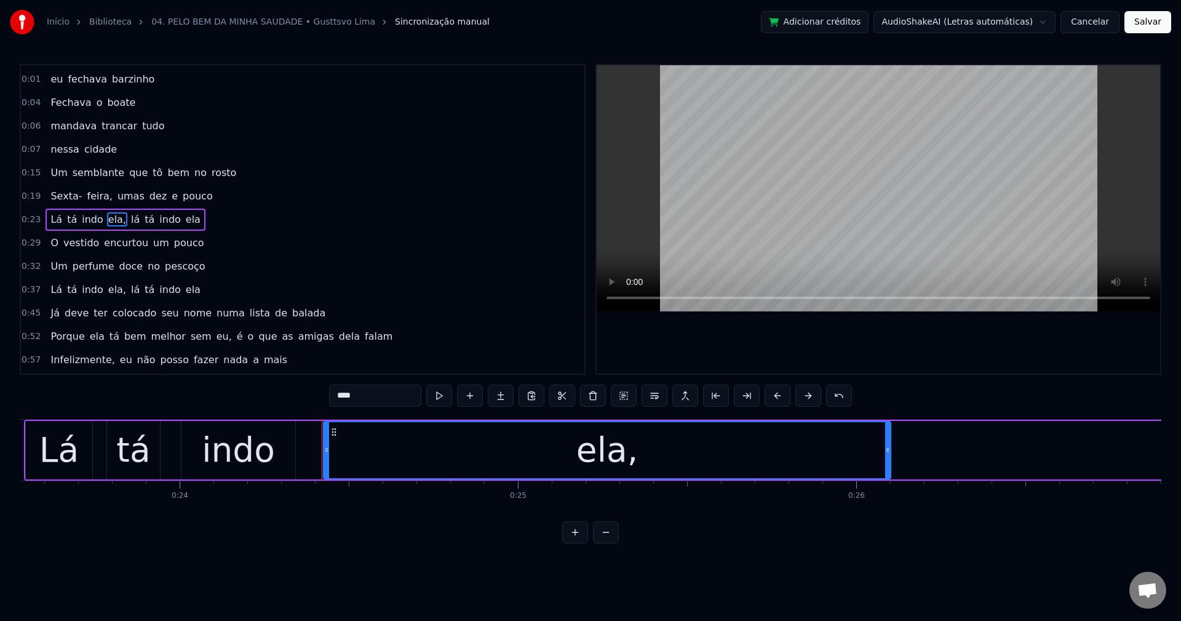
click at [380, 393] on input "****" at bounding box center [375, 396] width 92 height 22
click at [127, 217] on span "lá" at bounding box center [132, 219] width 11 height 14
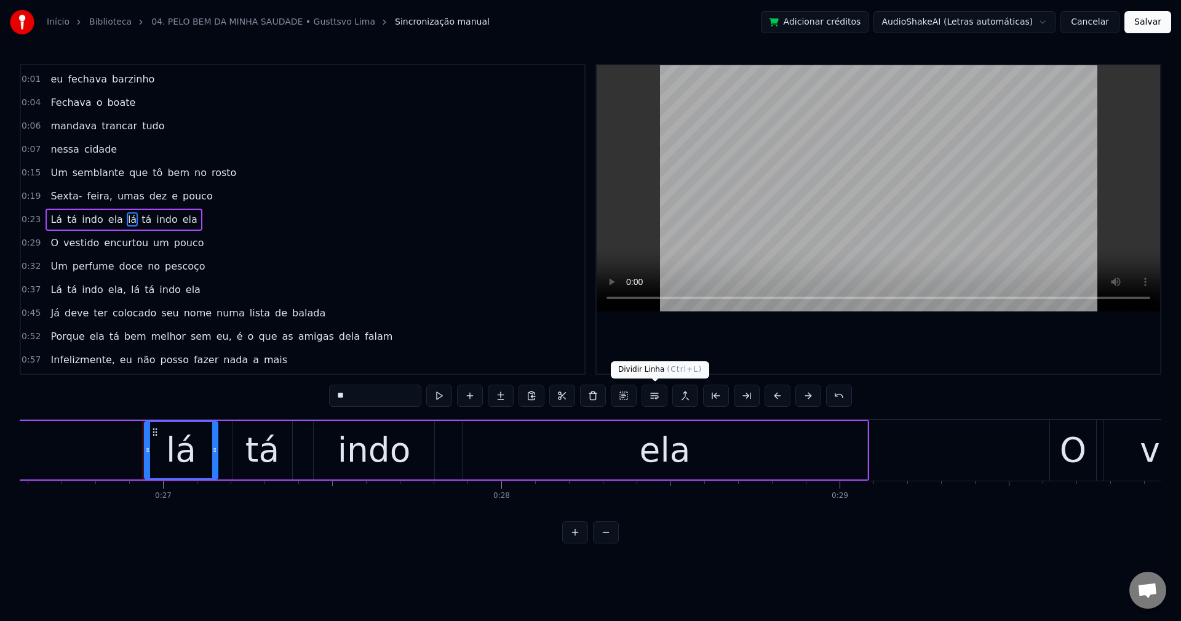
scroll to position [0, 9056]
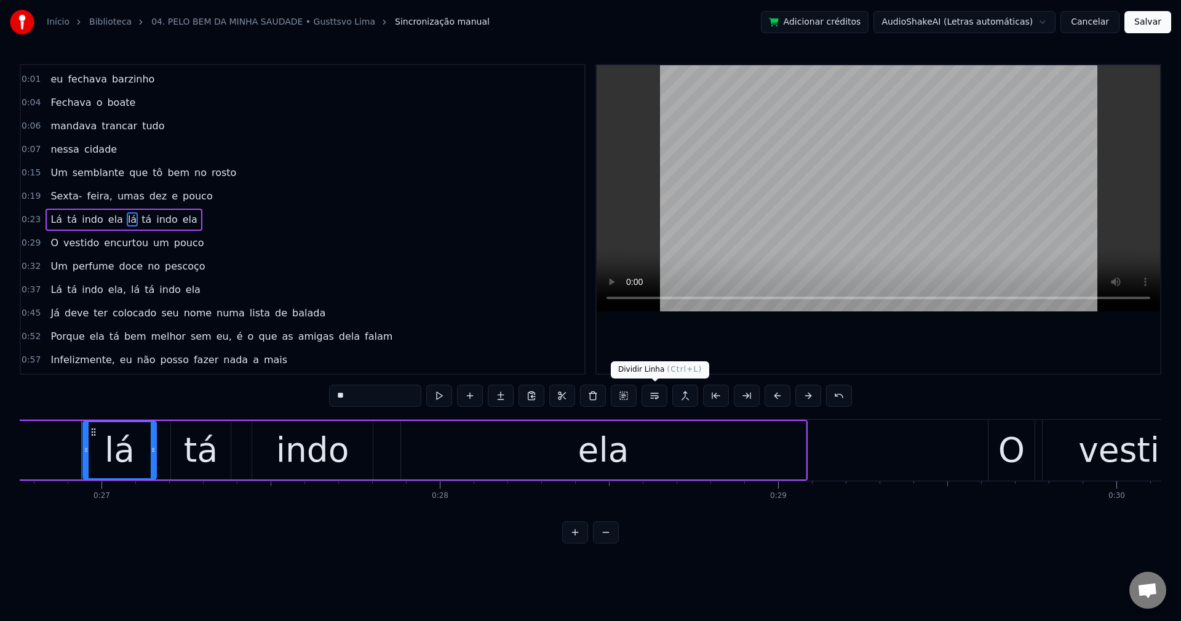
click at [659, 394] on button at bounding box center [655, 396] width 26 height 22
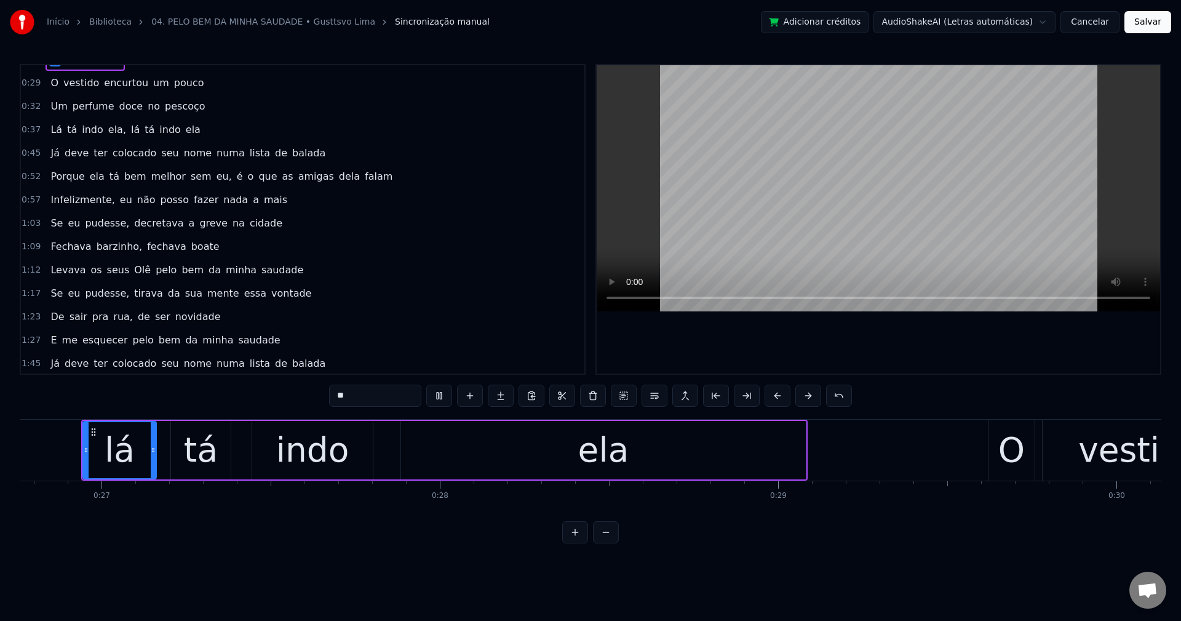
scroll to position [0, 10378]
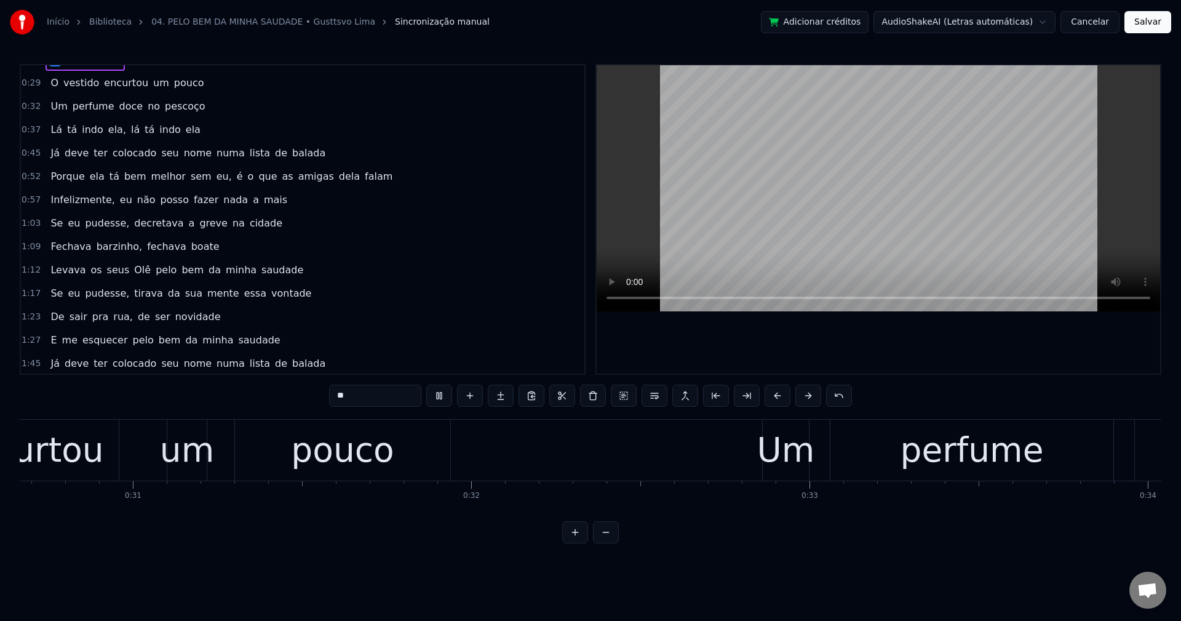
click at [110, 126] on span "ela," at bounding box center [117, 129] width 20 height 14
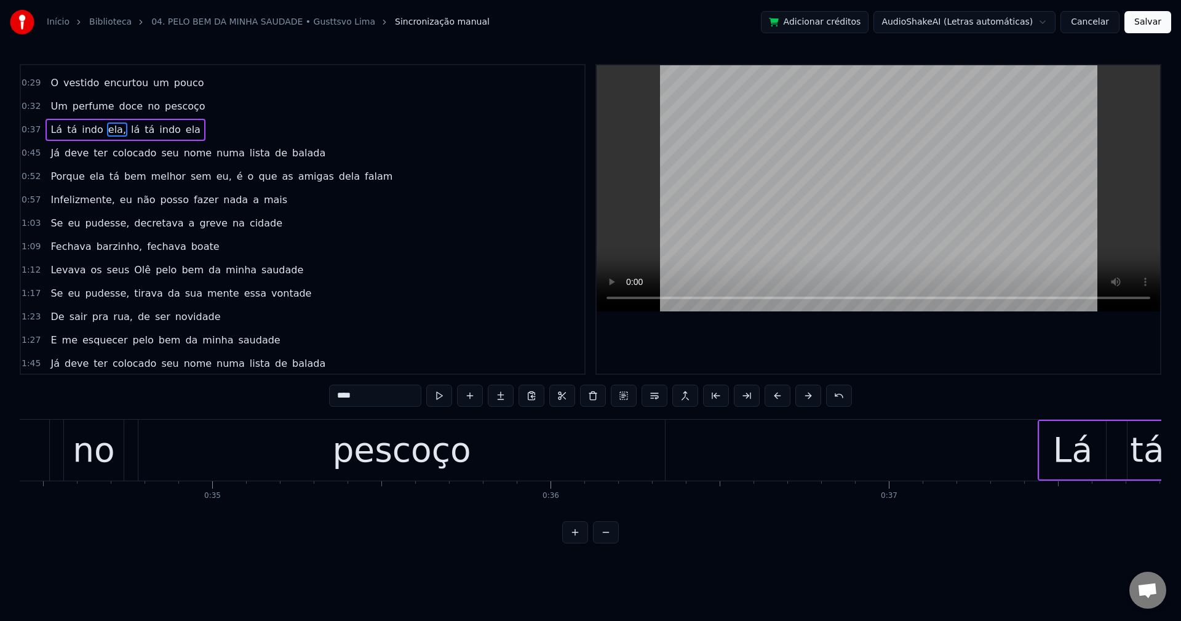
click at [372, 381] on div "0:00 Pelo bem da minha saudade 0:01 eu fechava barzinho 0:04 Fechava o boate 0:…" at bounding box center [591, 303] width 1142 height 479
click at [382, 394] on input "****" at bounding box center [375, 396] width 92 height 22
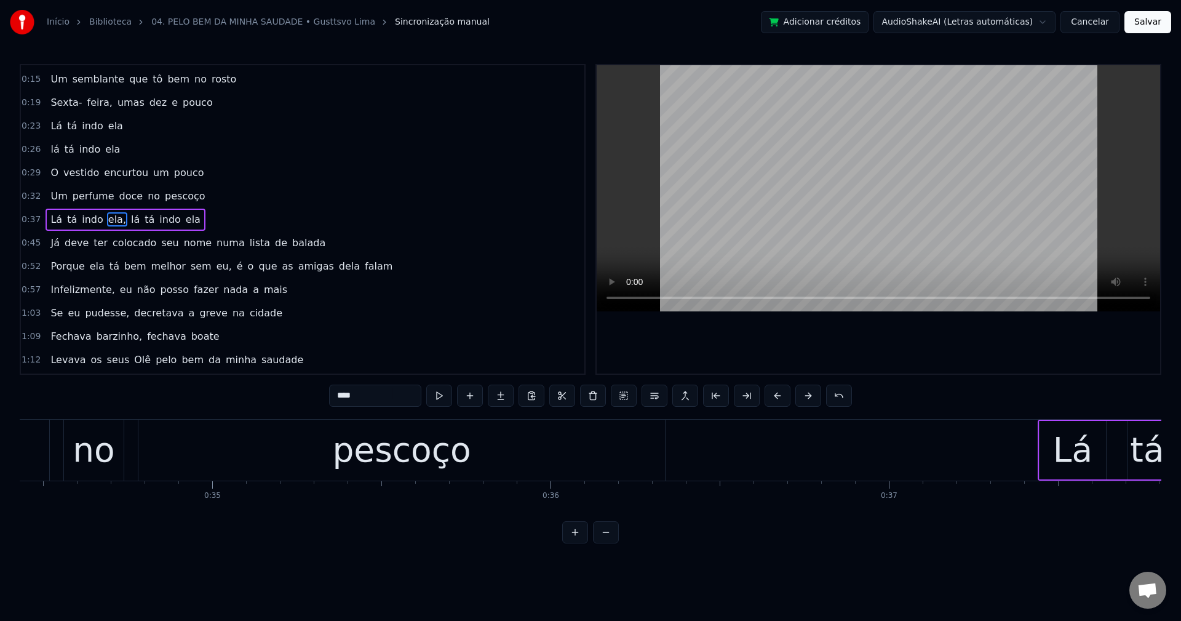
scroll to position [0, 12921]
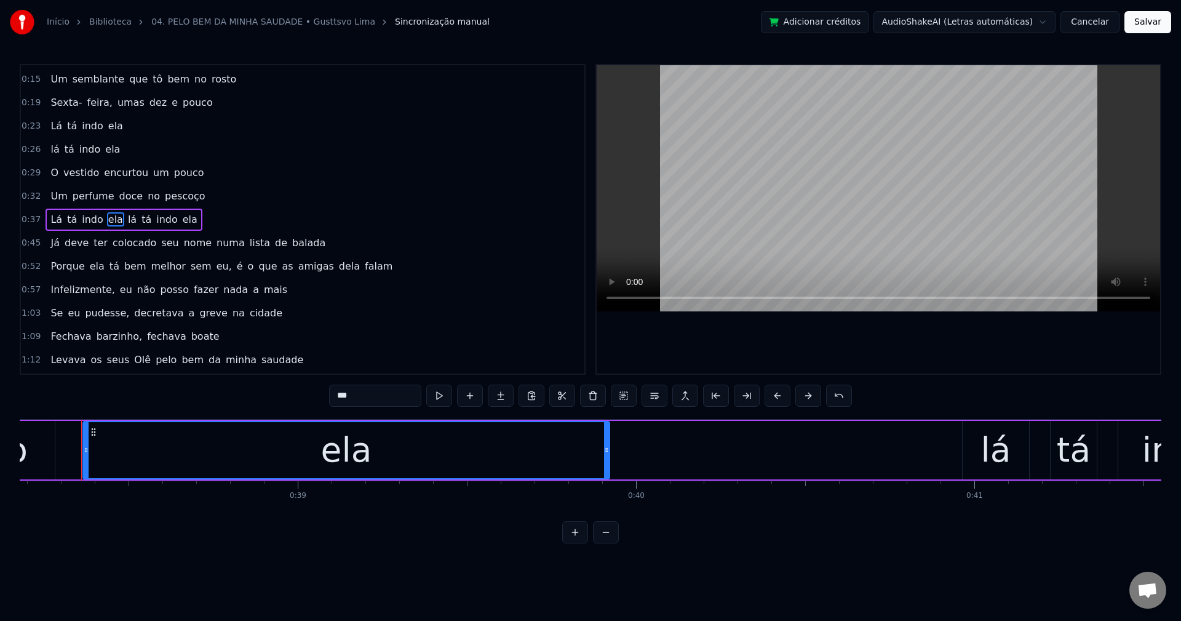
click at [127, 222] on span "lá" at bounding box center [132, 219] width 11 height 14
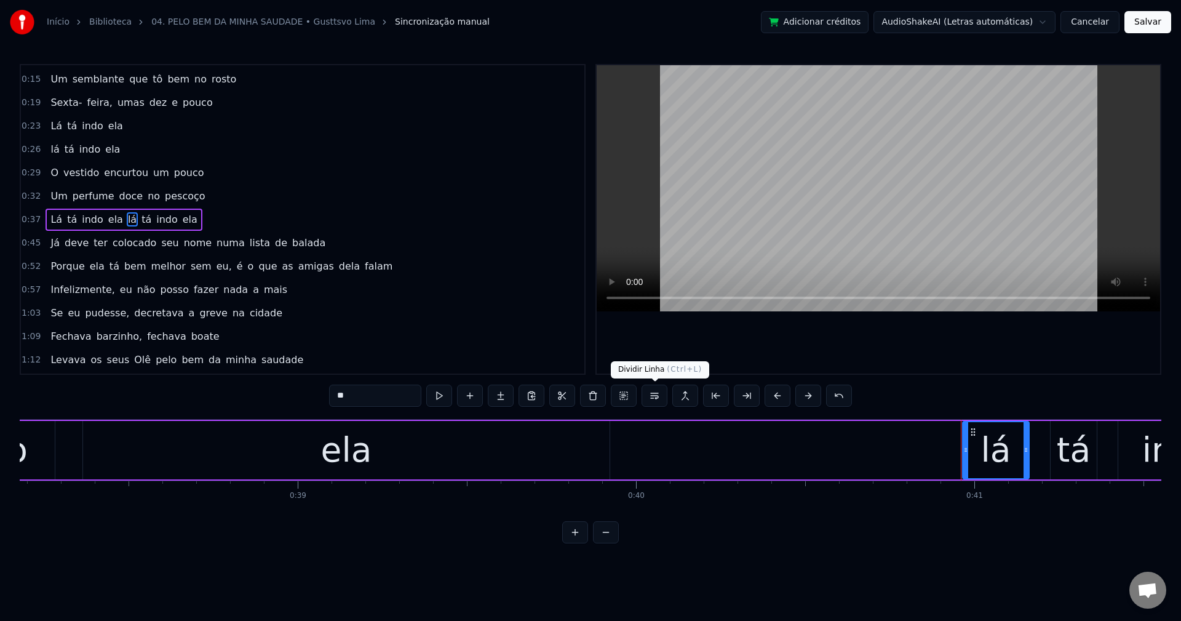
click at [658, 398] on button at bounding box center [655, 396] width 26 height 22
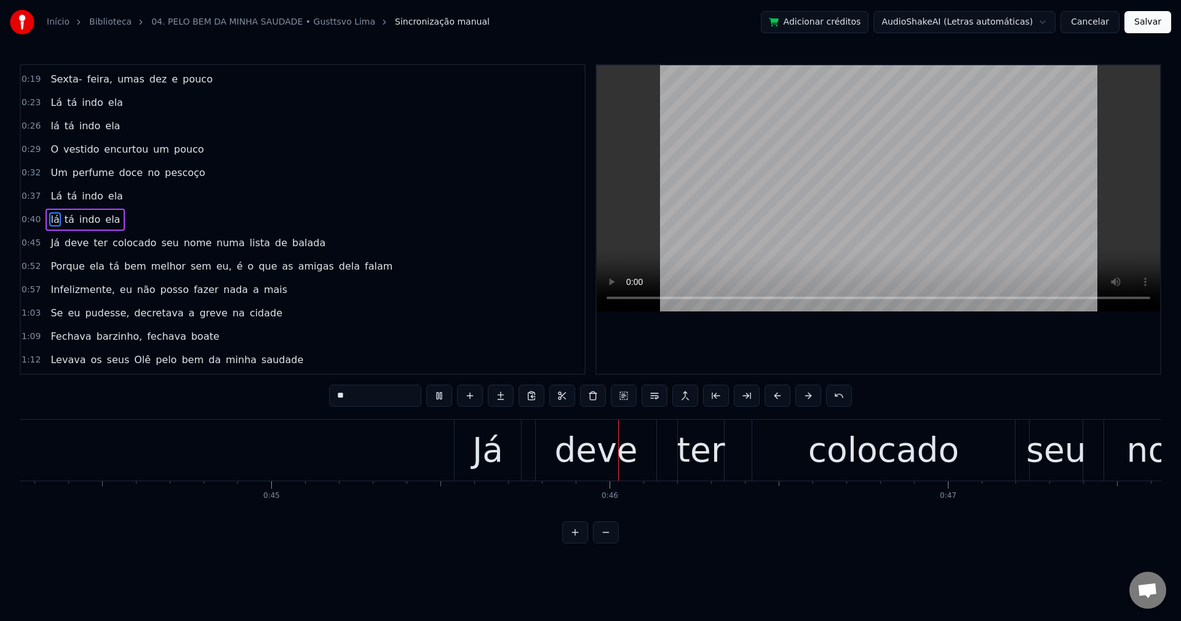
scroll to position [0, 15201]
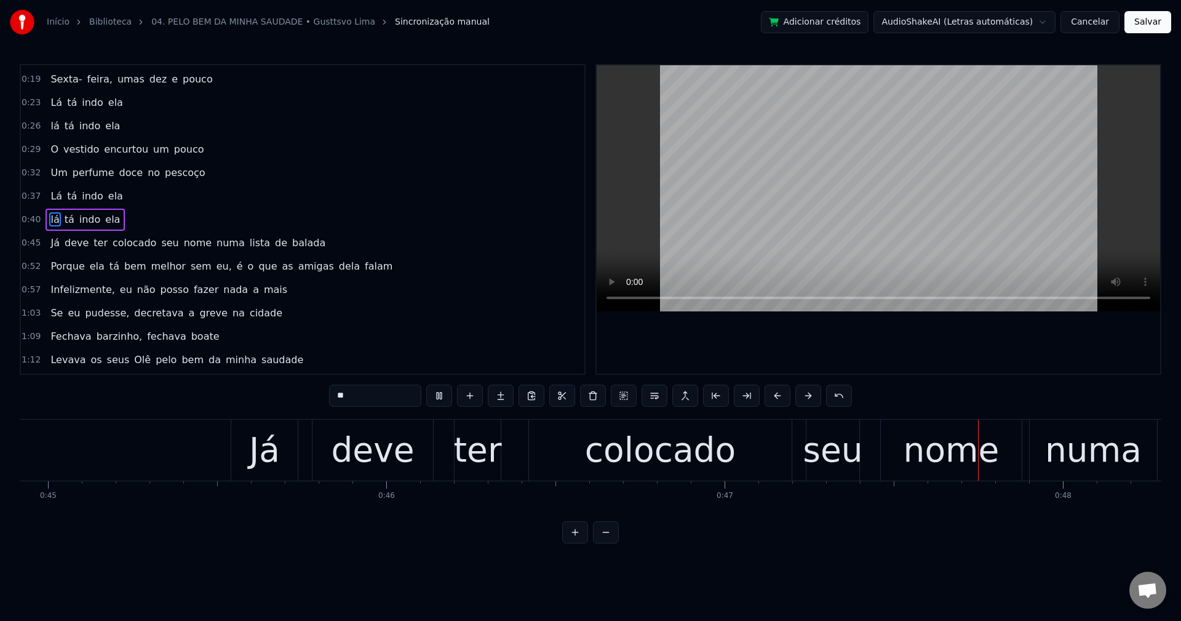
click at [215, 243] on span "numa" at bounding box center [230, 243] width 31 height 14
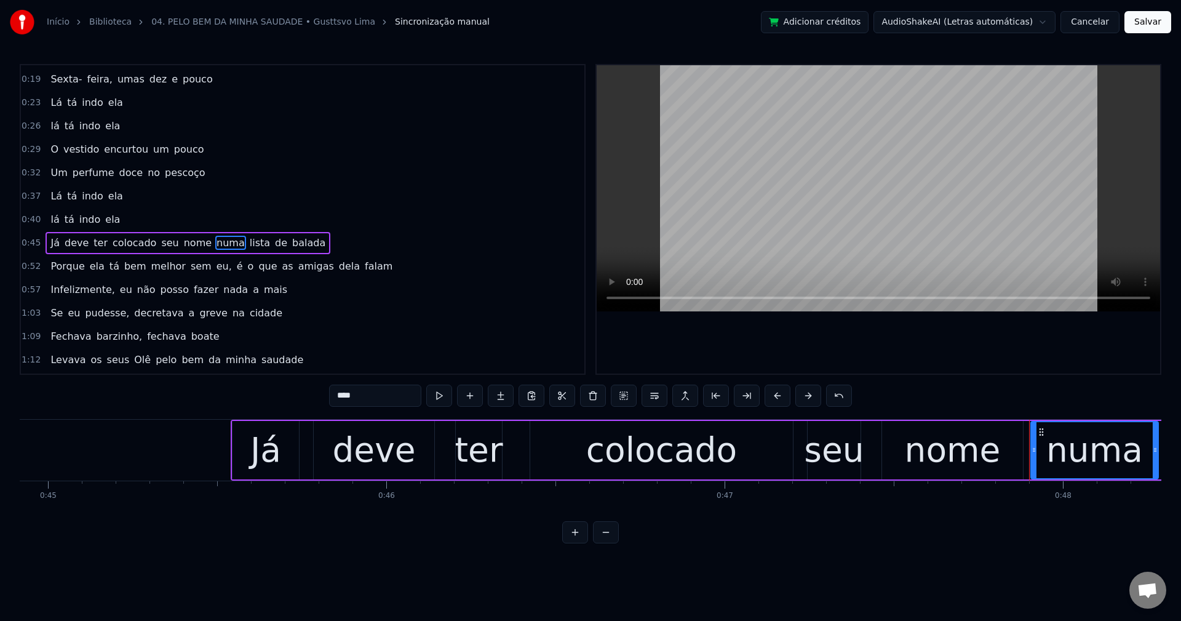
scroll to position [161, 0]
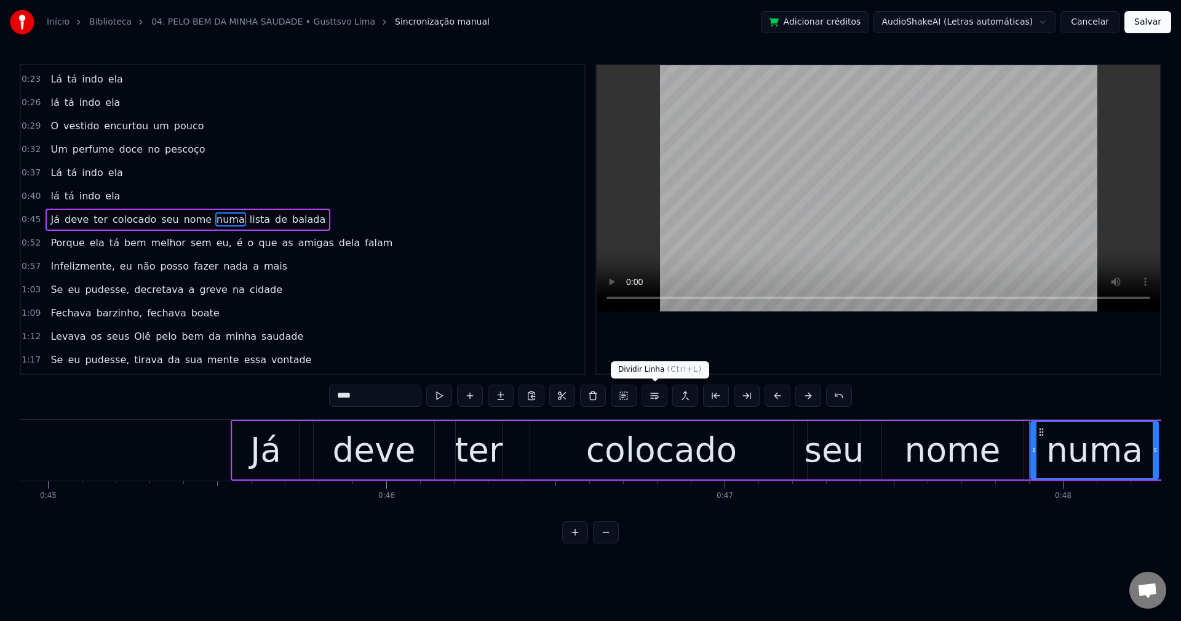
click at [651, 398] on button at bounding box center [655, 396] width 26 height 22
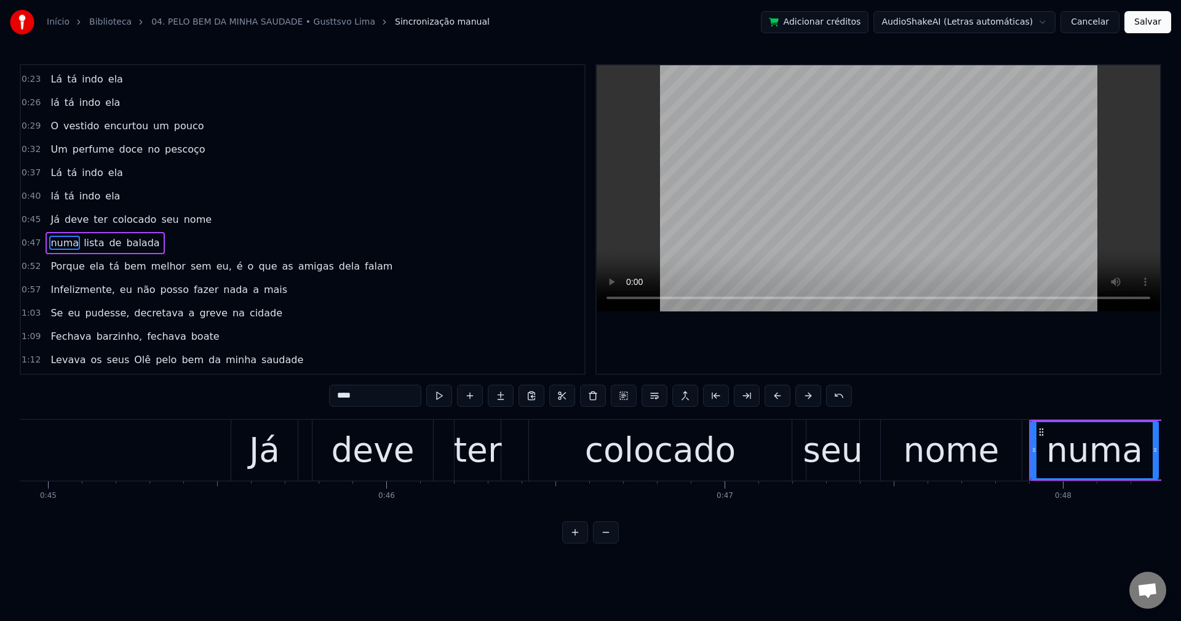
scroll to position [185, 0]
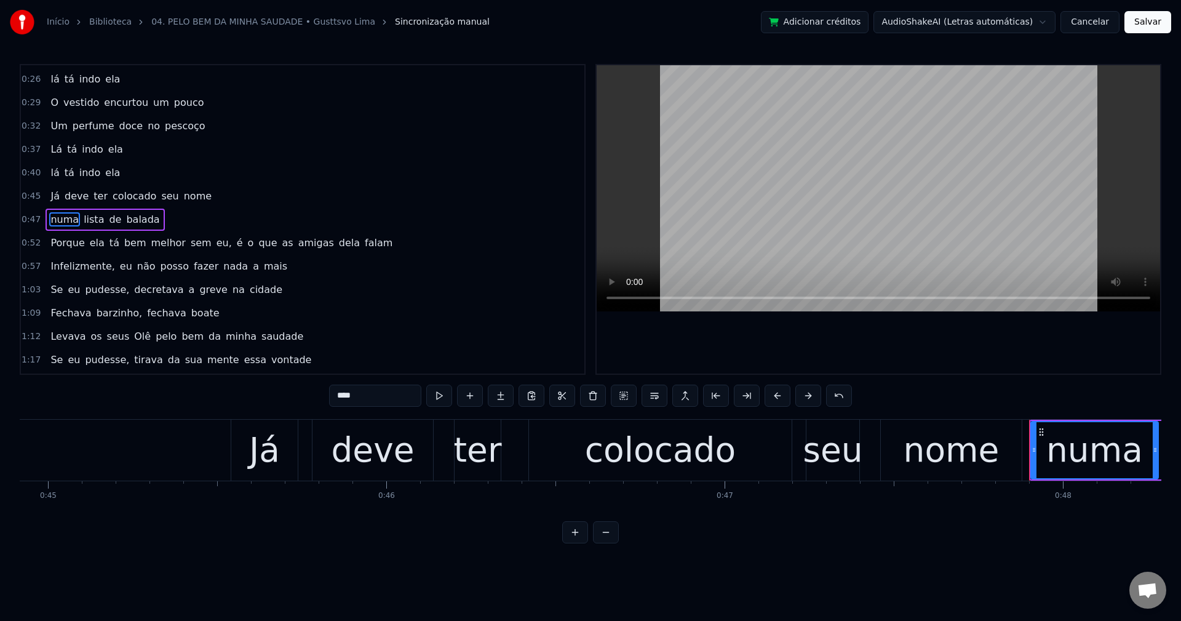
click at [215, 241] on span "eu," at bounding box center [224, 243] width 18 height 14
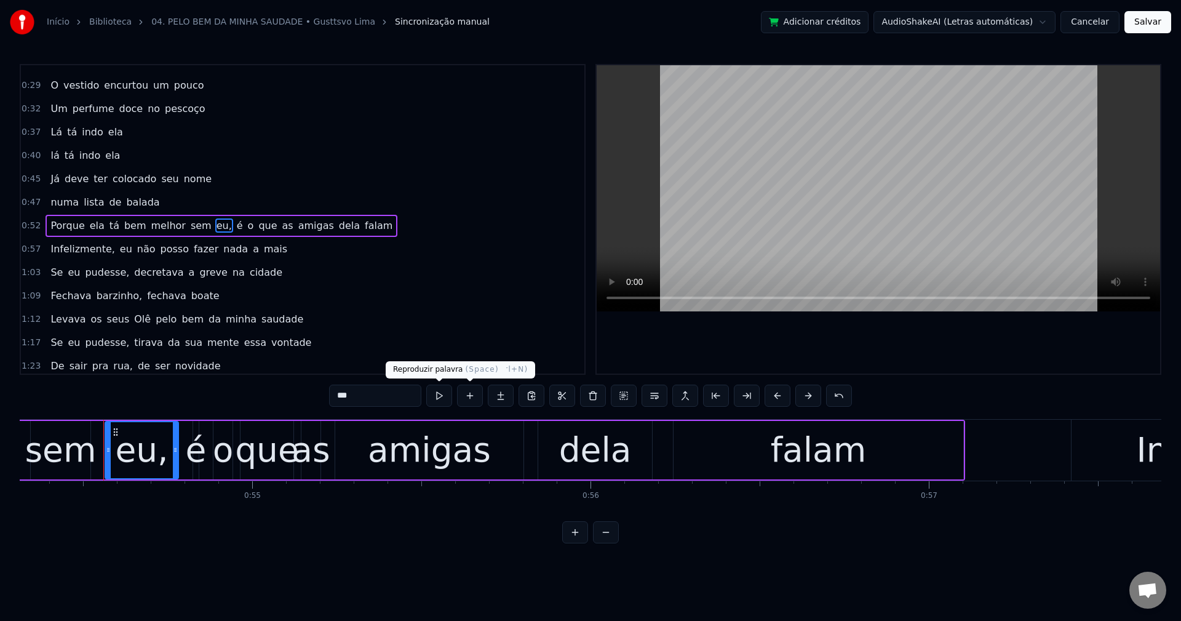
scroll to position [0, 18403]
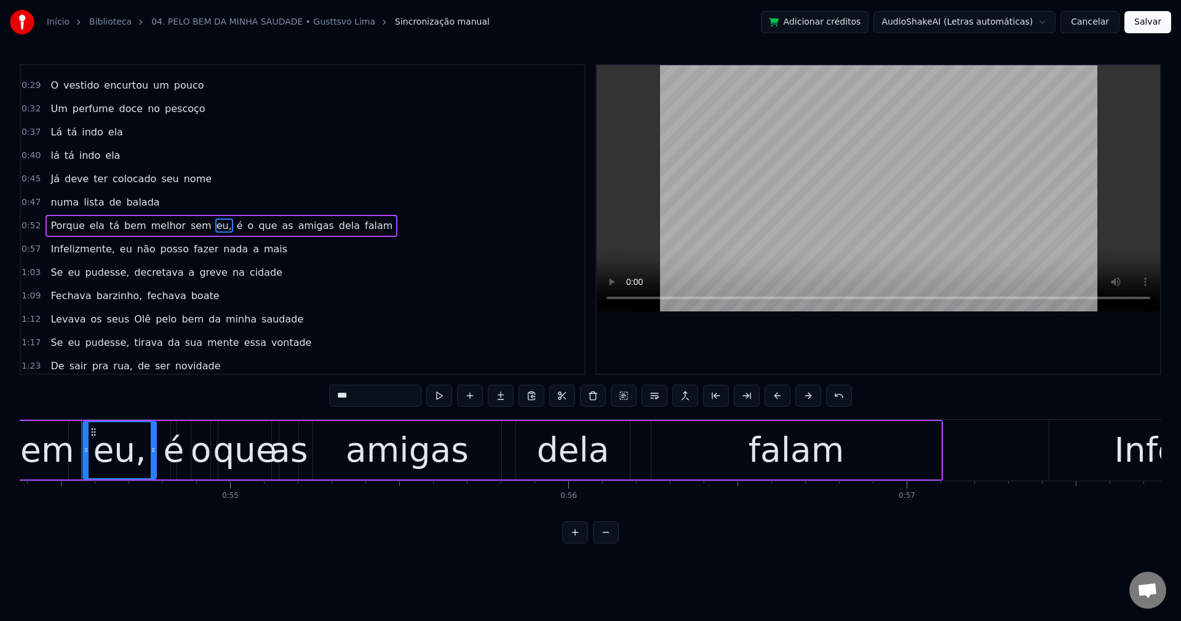
click at [404, 396] on input "***" at bounding box center [375, 396] width 92 height 22
click at [233, 228] on span "é" at bounding box center [237, 225] width 9 height 14
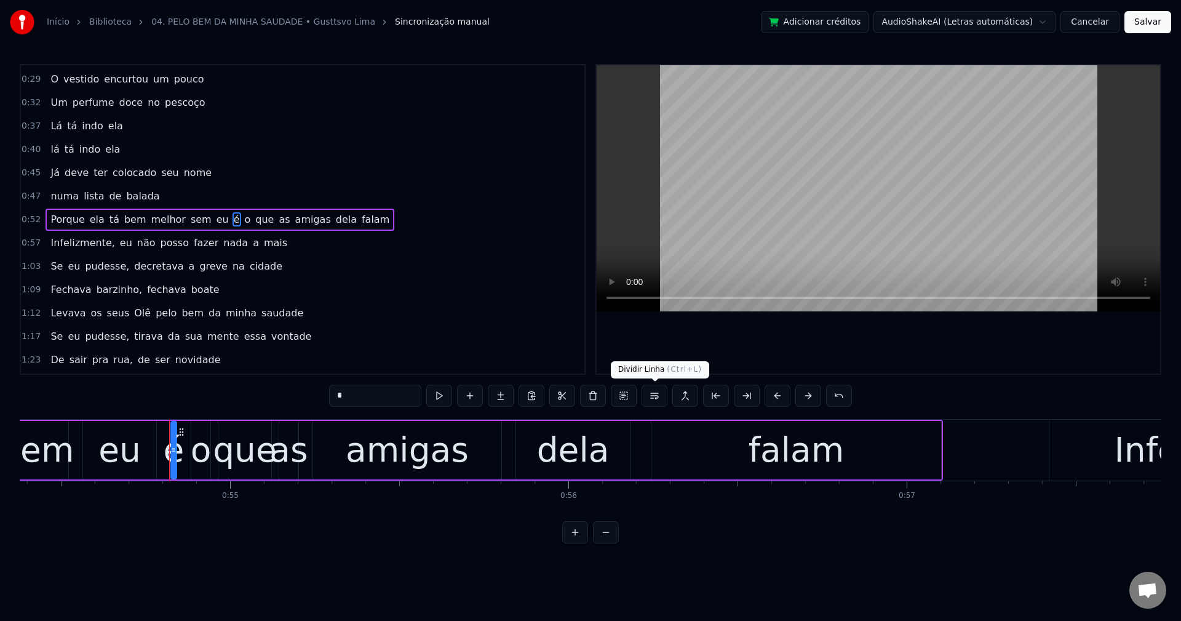
click at [654, 398] on button at bounding box center [655, 396] width 26 height 22
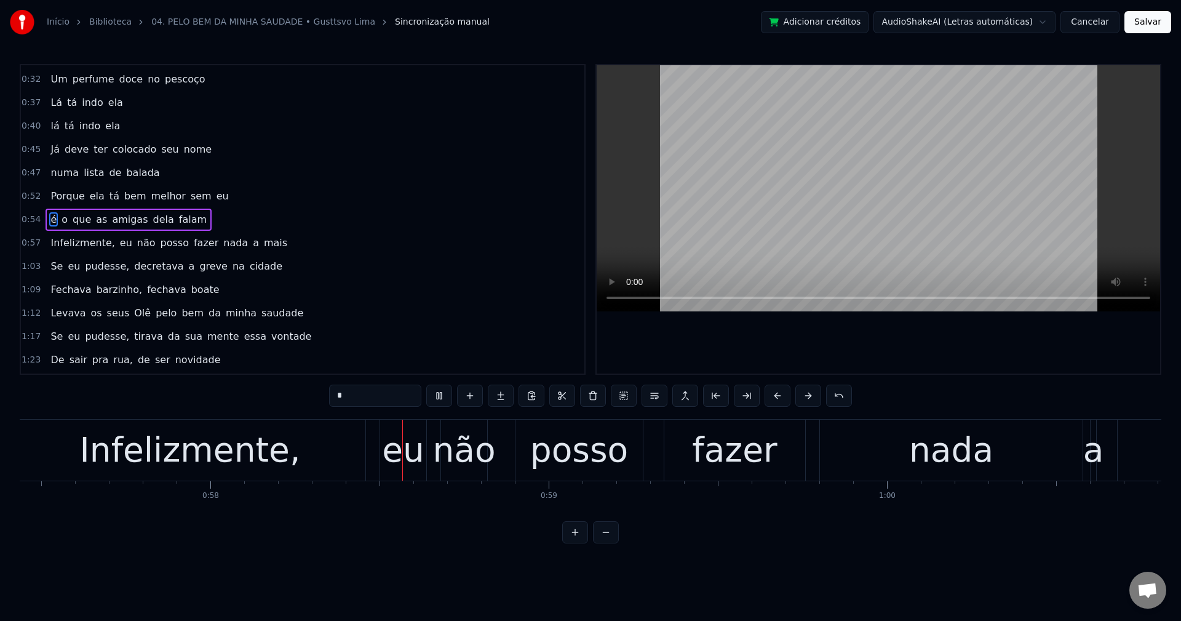
scroll to position [0, 19456]
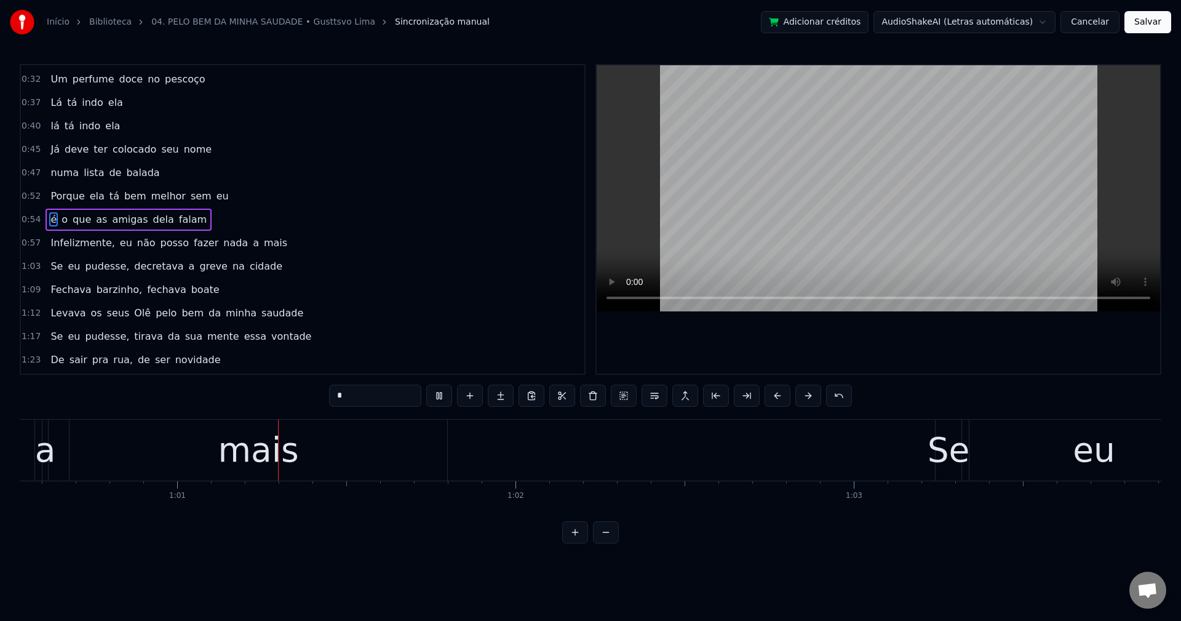
click at [95, 238] on span "Infelizmente," at bounding box center [82, 243] width 66 height 14
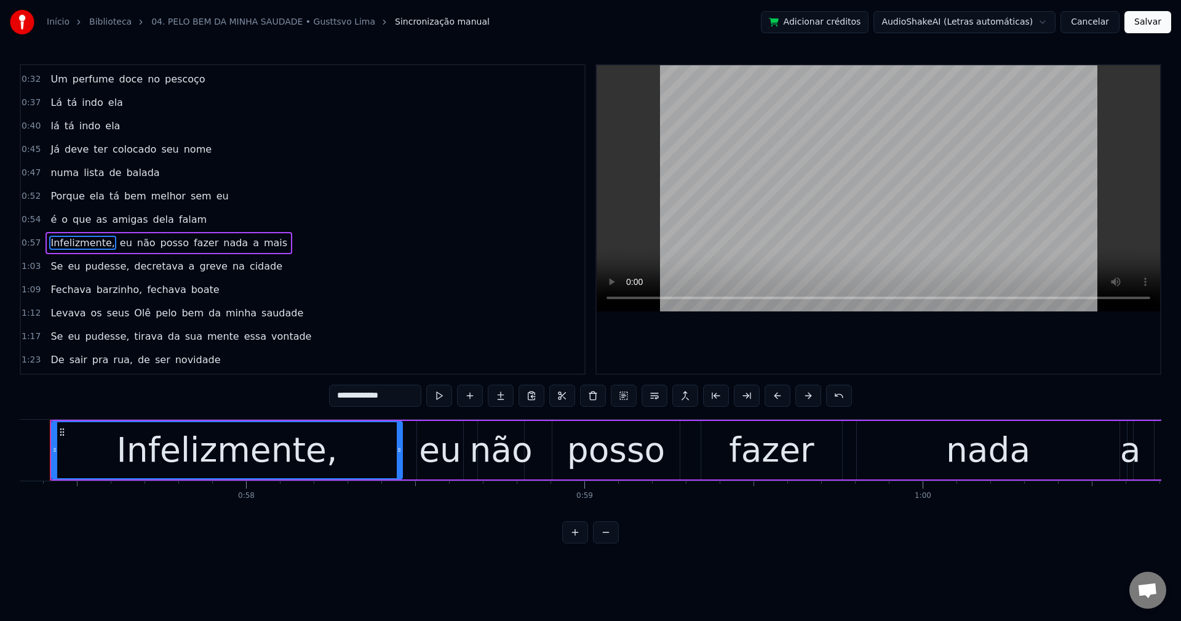
scroll to position [0, 19371]
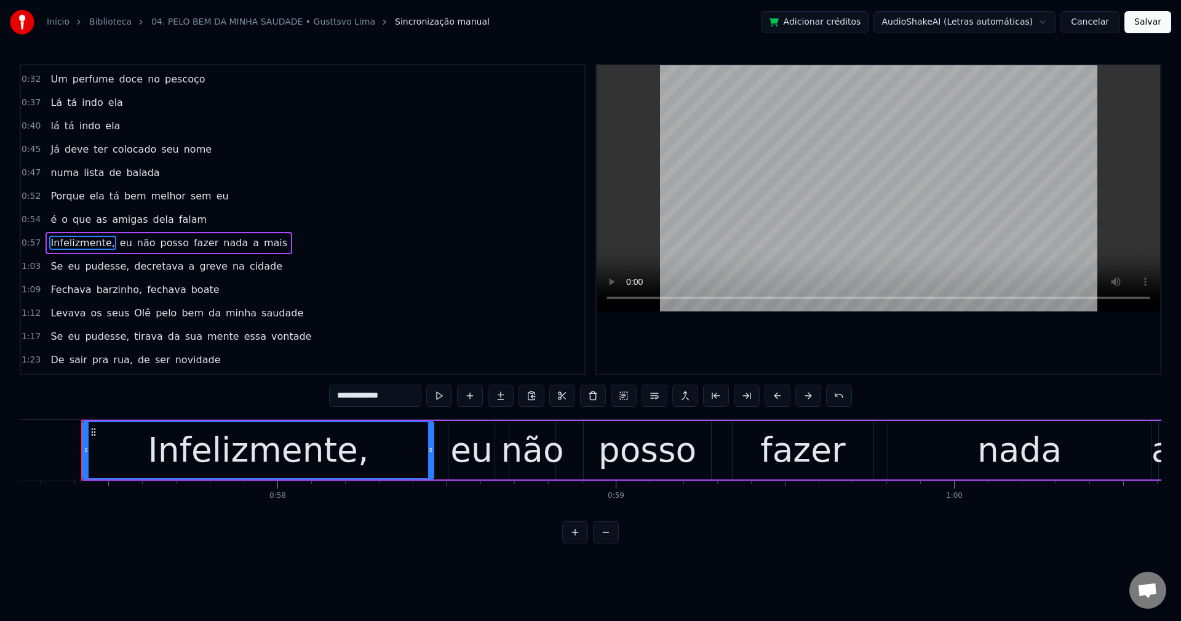
click at [397, 388] on input "**********" at bounding box center [375, 396] width 92 height 22
click at [116, 242] on span "eu" at bounding box center [123, 243] width 15 height 14
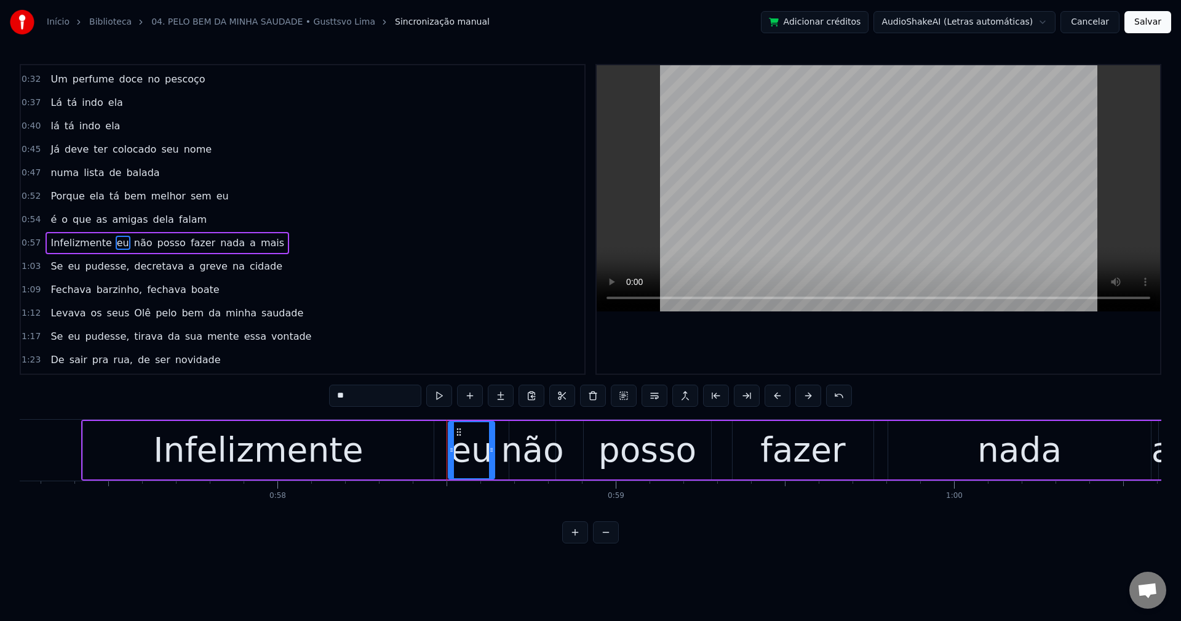
scroll to position [255, 0]
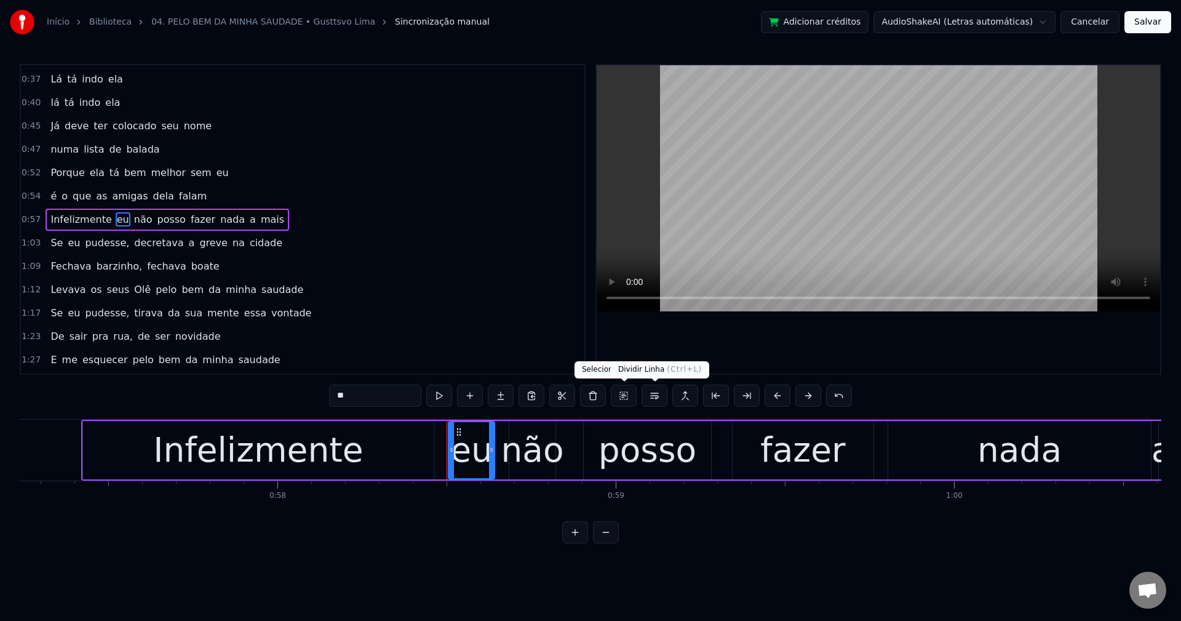
click at [649, 394] on button at bounding box center [655, 396] width 26 height 22
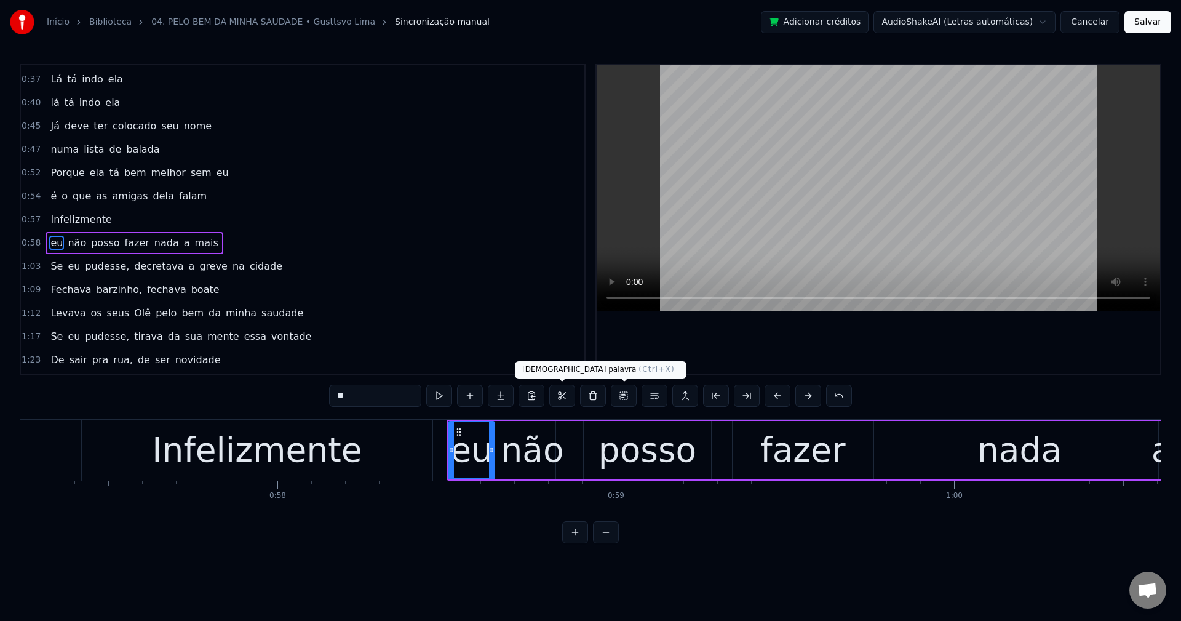
scroll to position [278, 0]
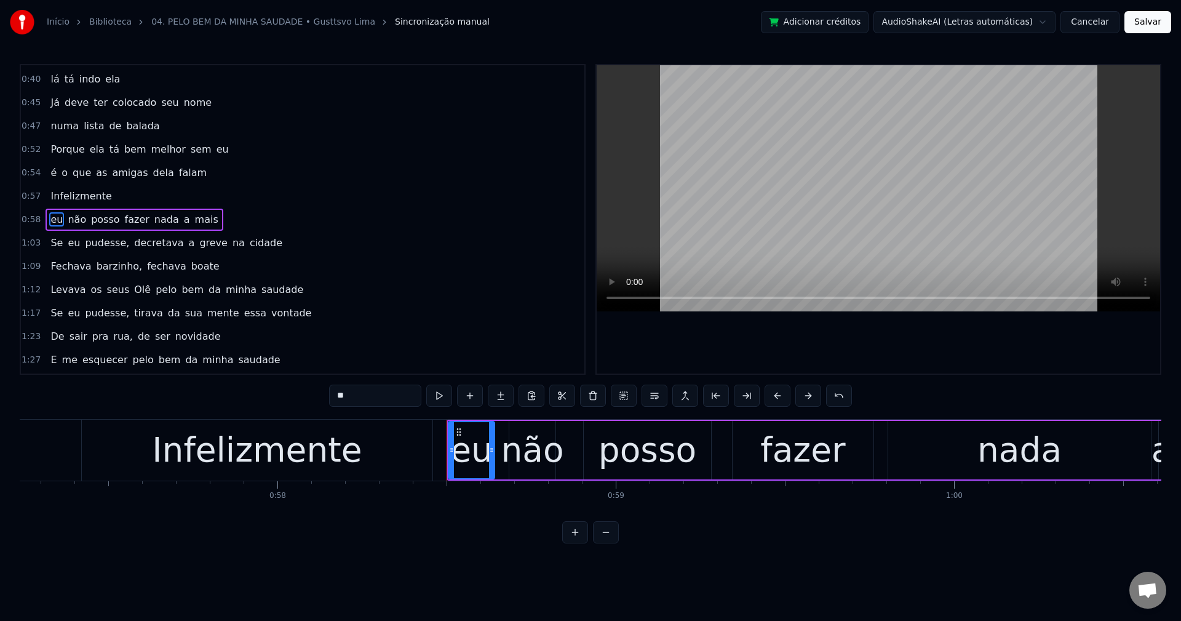
click at [97, 242] on span "pudesse," at bounding box center [107, 243] width 47 height 14
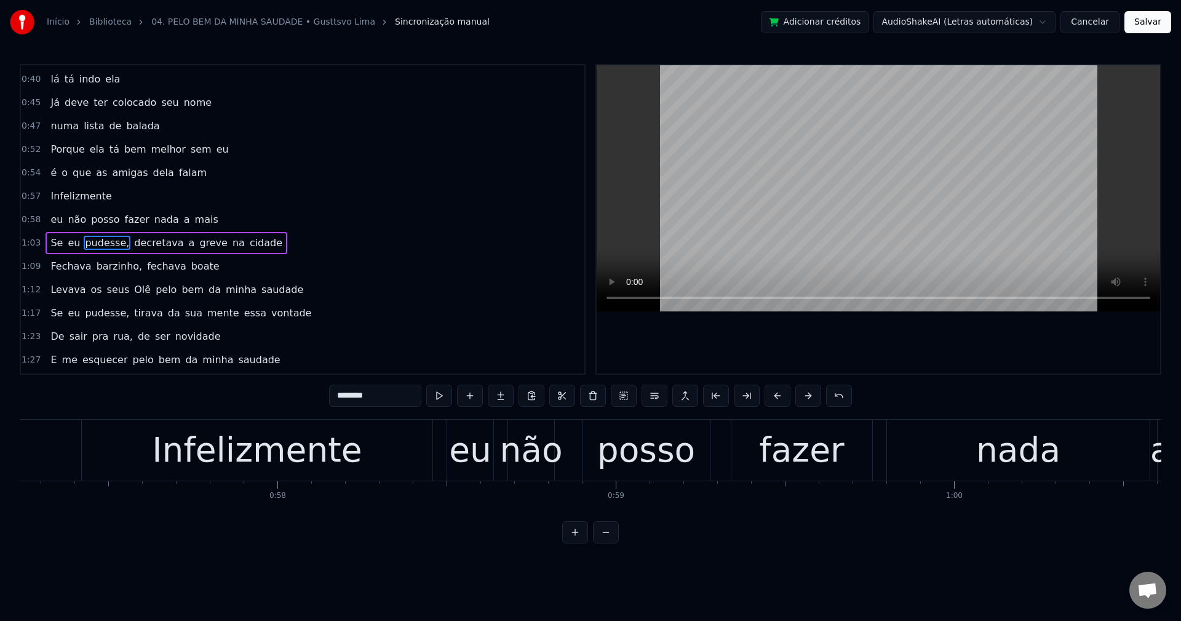
scroll to position [302, 0]
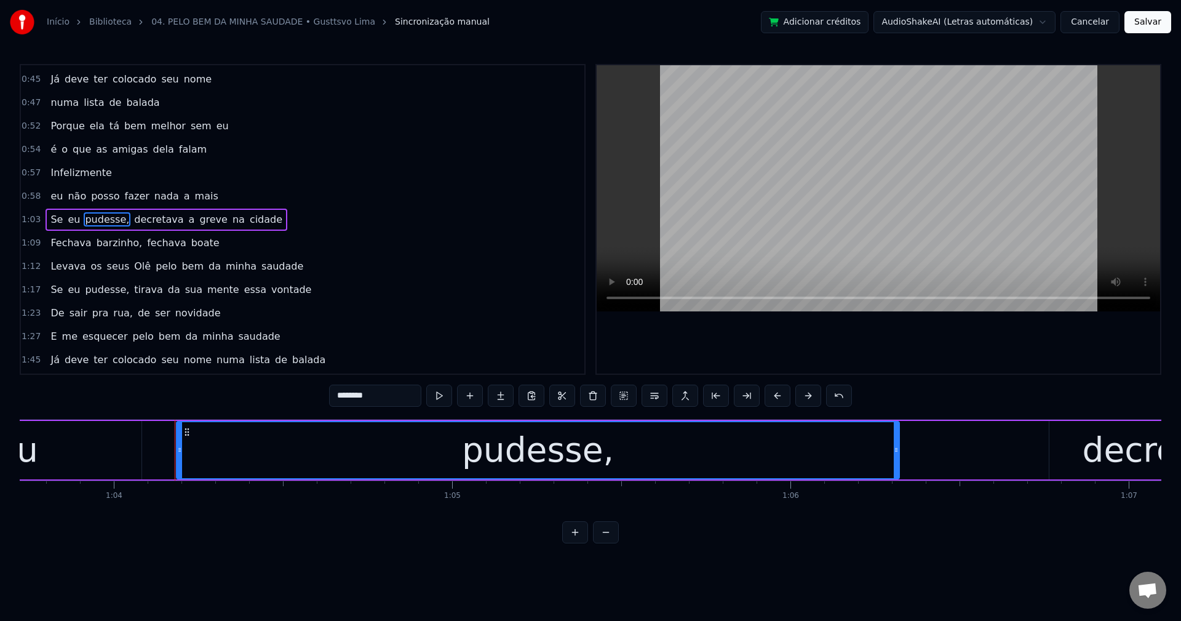
click at [405, 390] on input "********" at bounding box center [375, 396] width 92 height 22
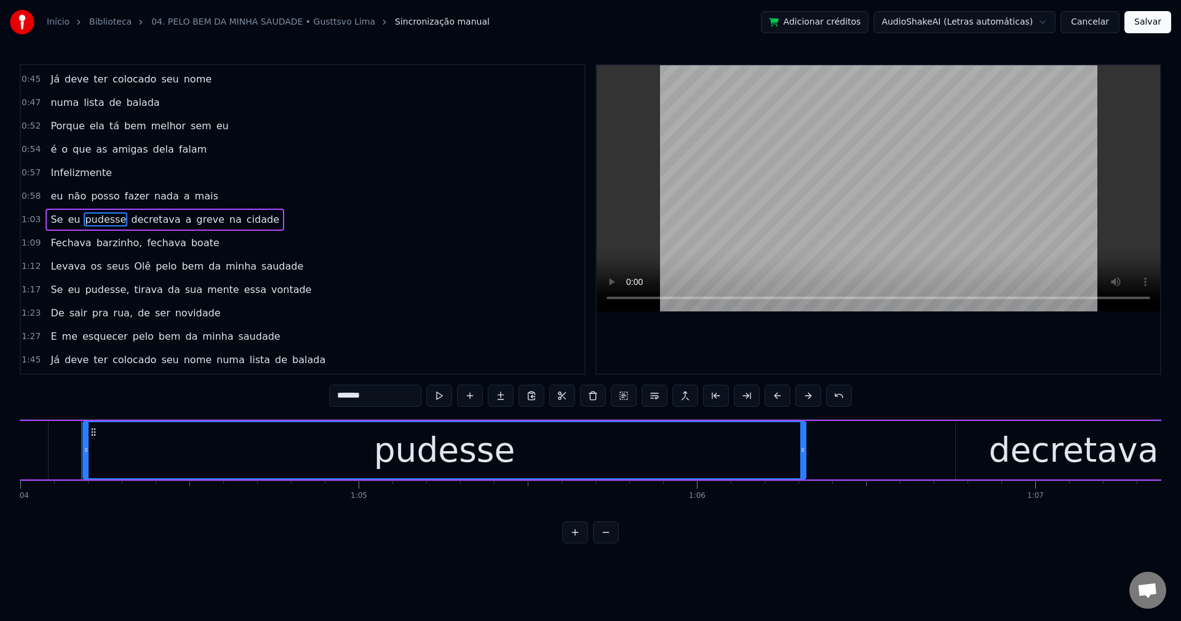
click at [135, 217] on span "decretava" at bounding box center [156, 219] width 52 height 14
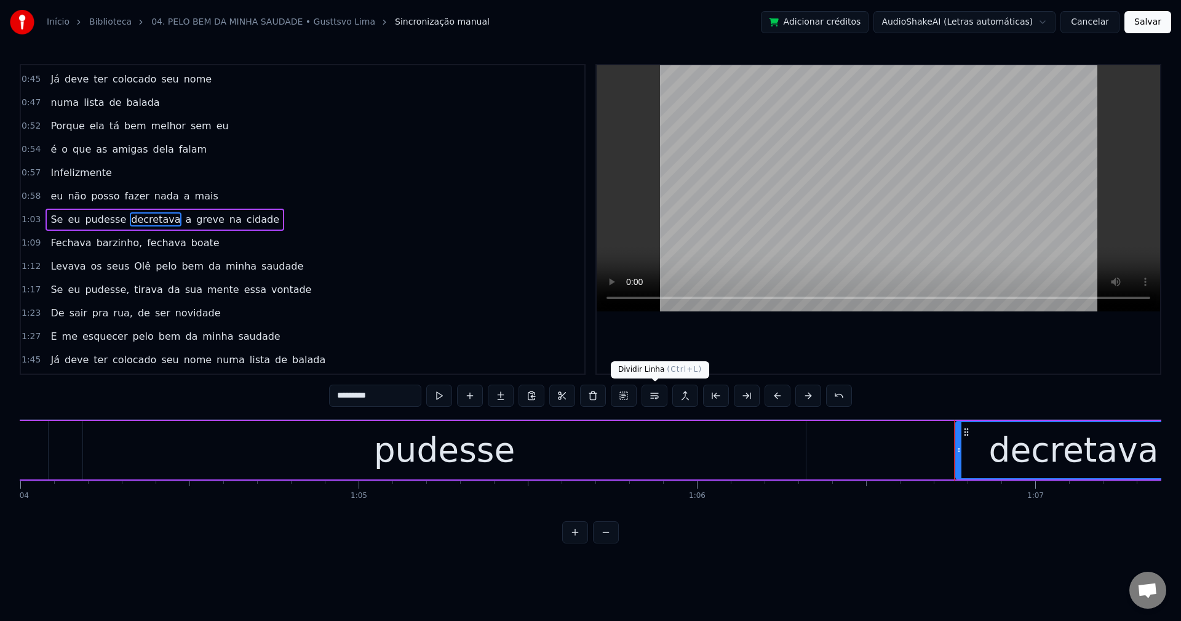
click at [665, 394] on button at bounding box center [655, 396] width 26 height 22
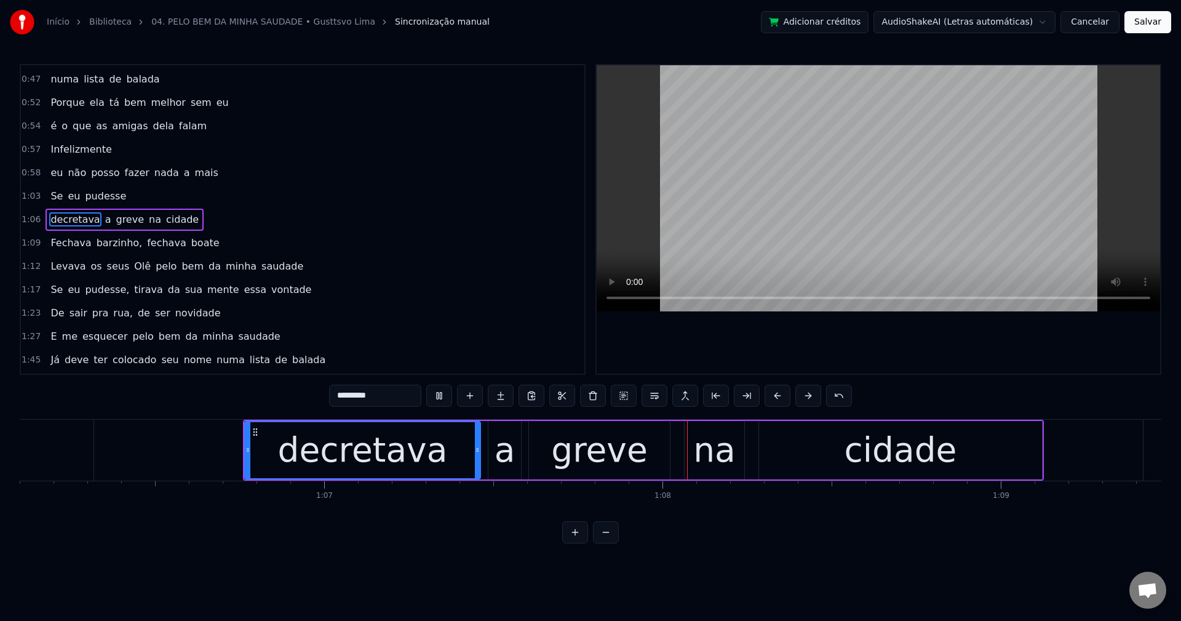
scroll to position [0, 22715]
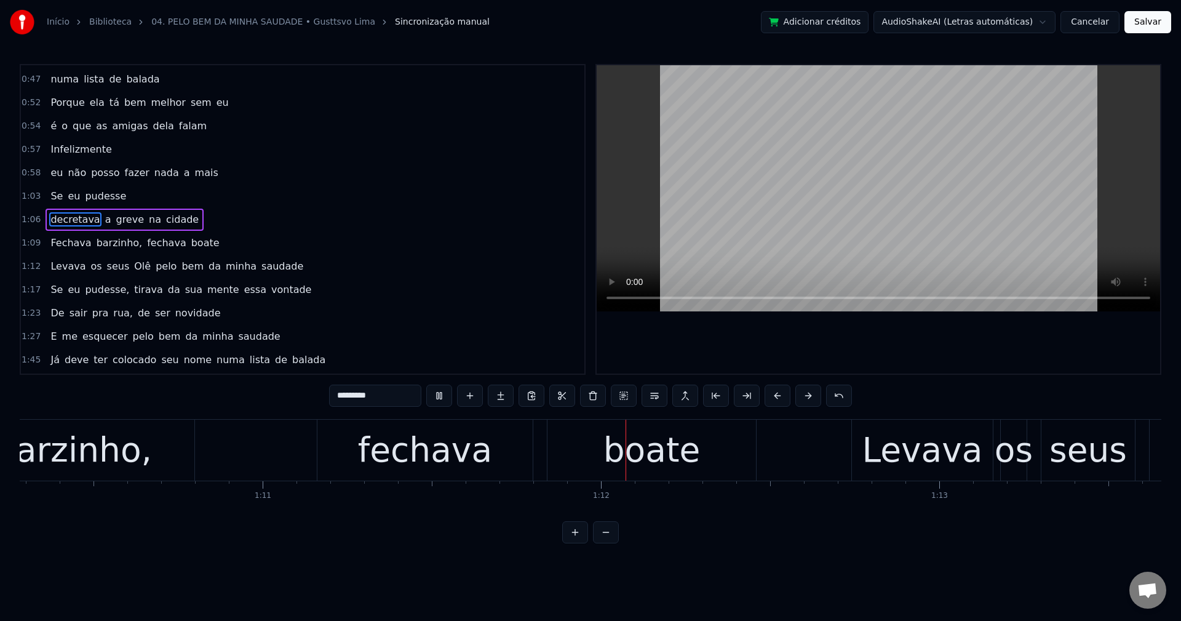
click at [103, 245] on span "barzinho," at bounding box center [119, 243] width 49 height 14
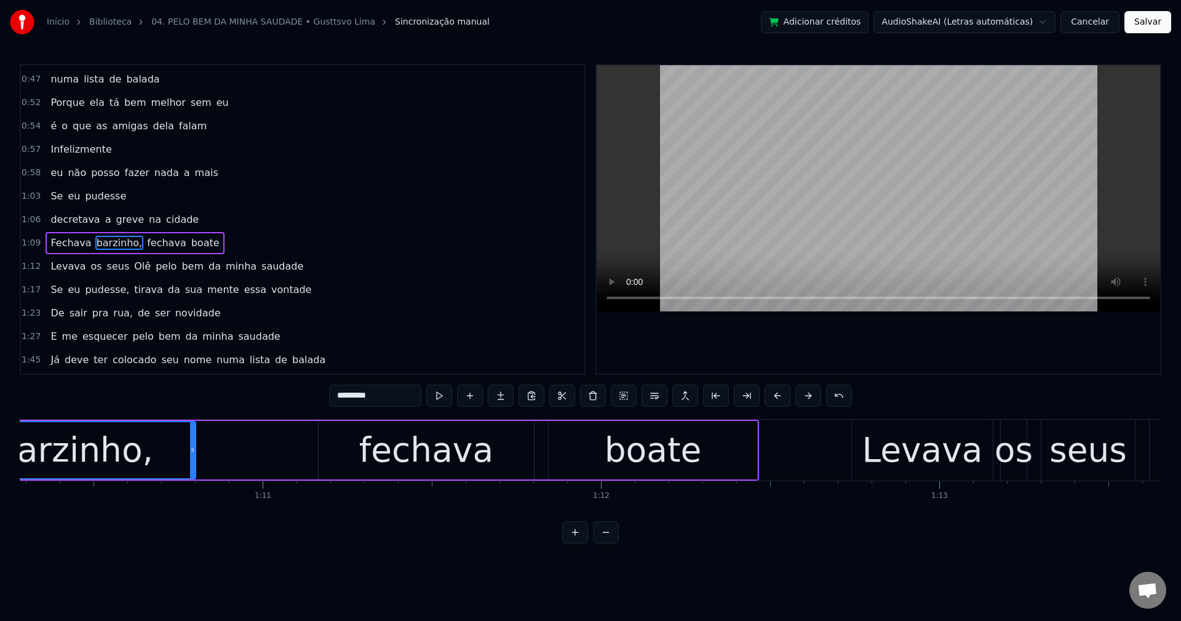
scroll to position [0, 23656]
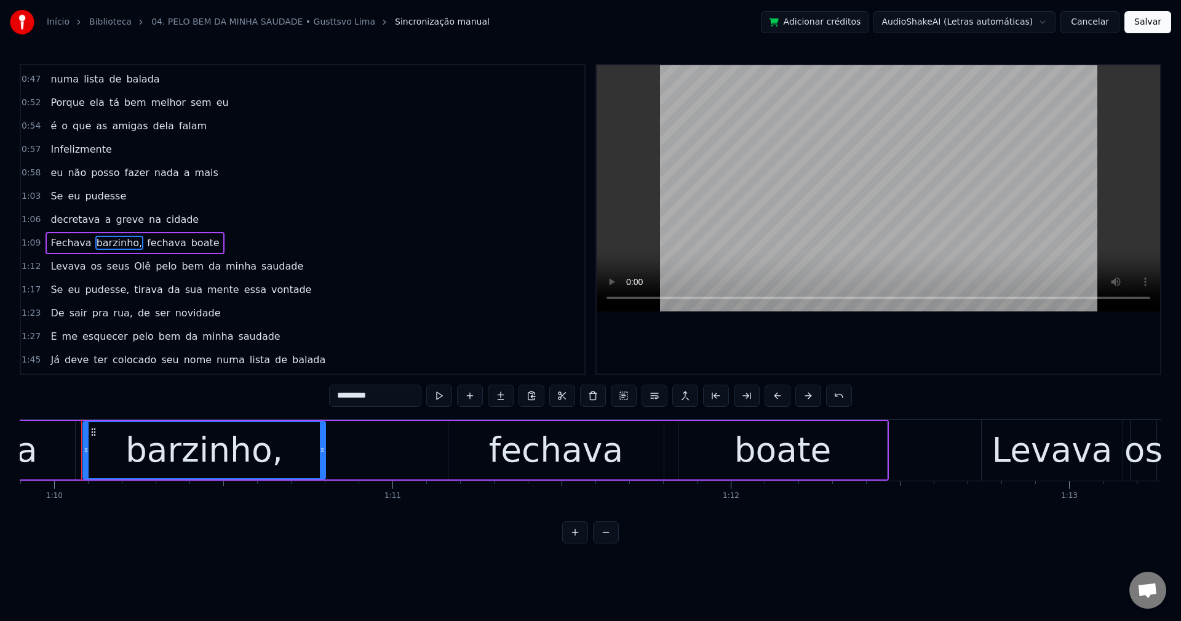
click at [394, 393] on input "*********" at bounding box center [375, 396] width 92 height 22
click at [145, 245] on span "fechava" at bounding box center [164, 243] width 42 height 14
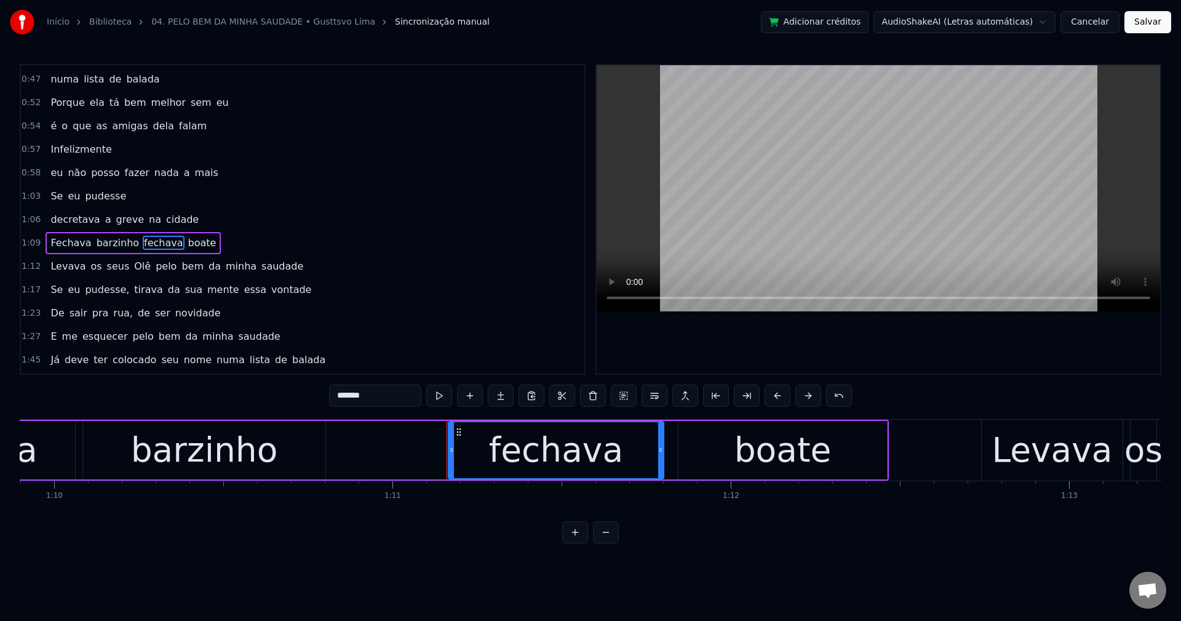
scroll to position [348, 0]
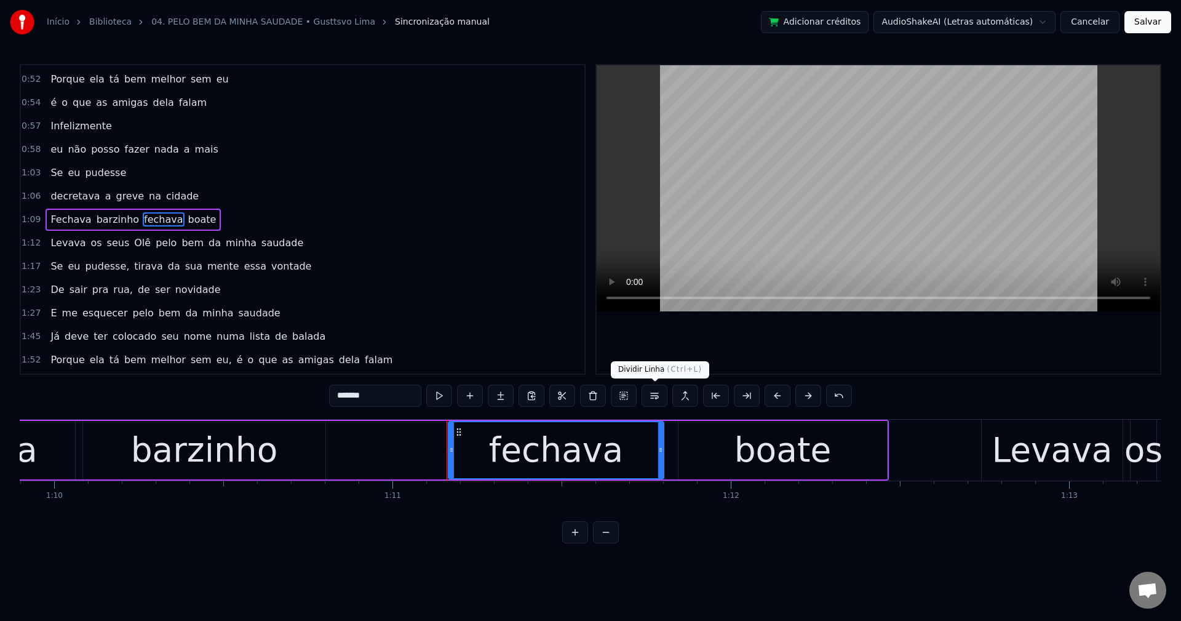
click at [653, 391] on button at bounding box center [655, 396] width 26 height 22
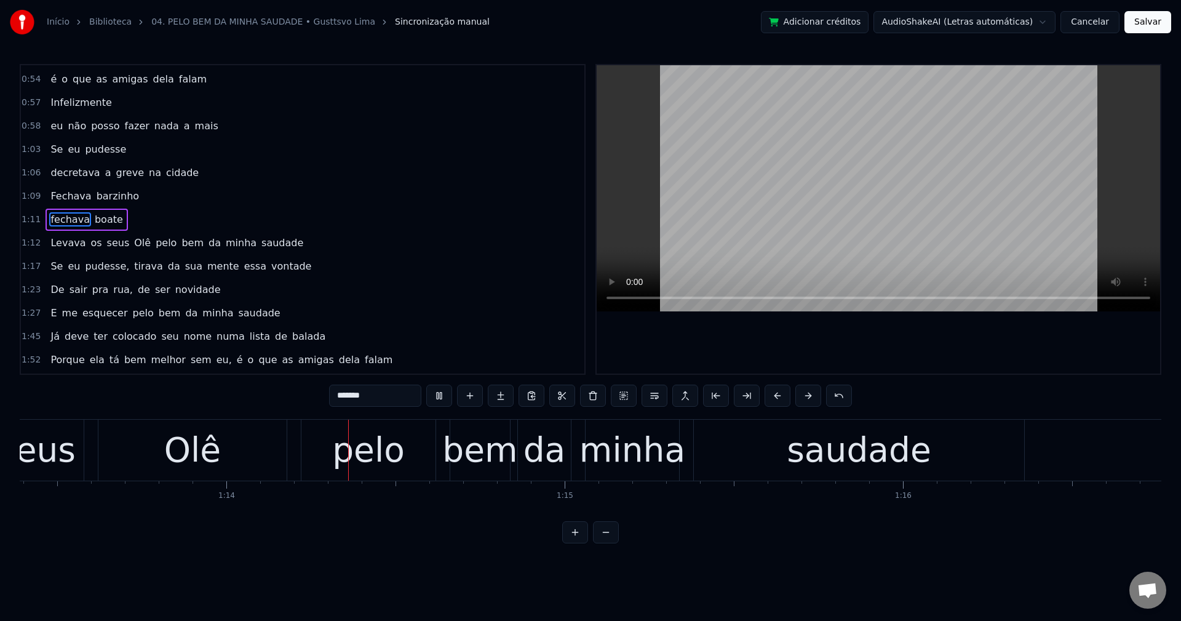
scroll to position [0, 24857]
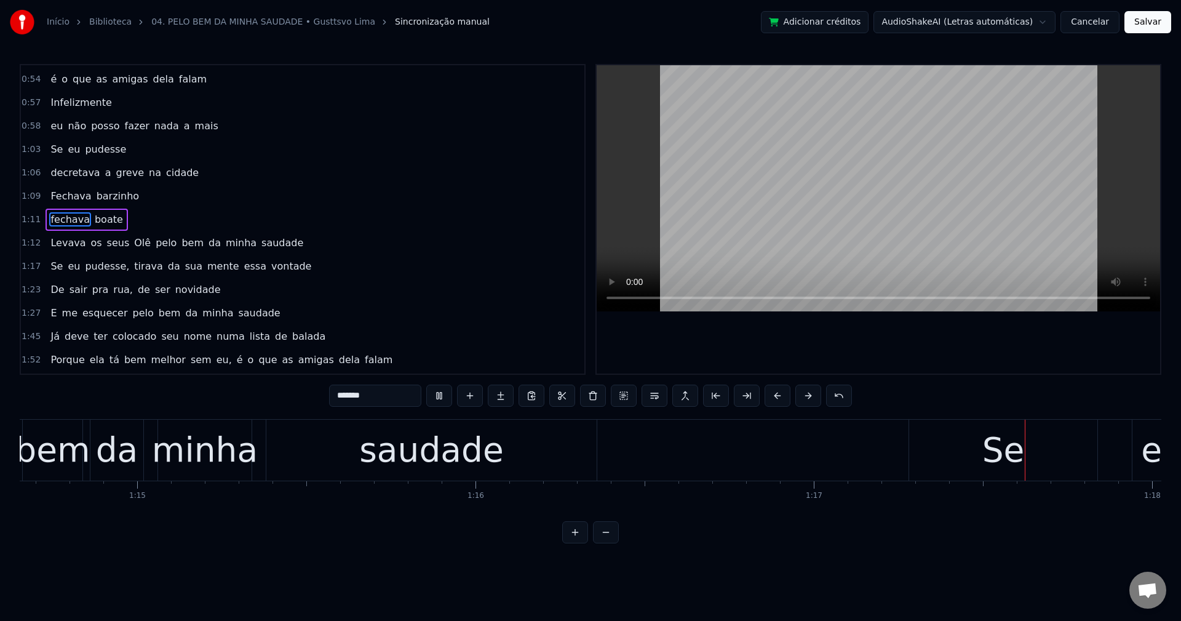
click at [133, 241] on span "Olê" at bounding box center [142, 243] width 19 height 14
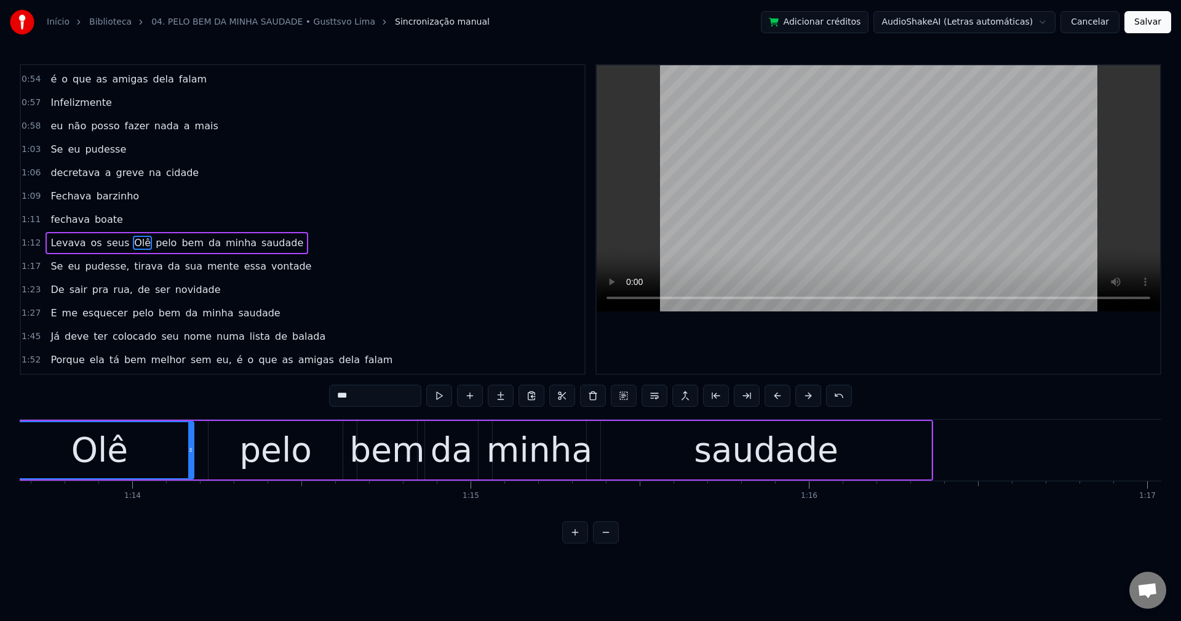
scroll to position [0, 24854]
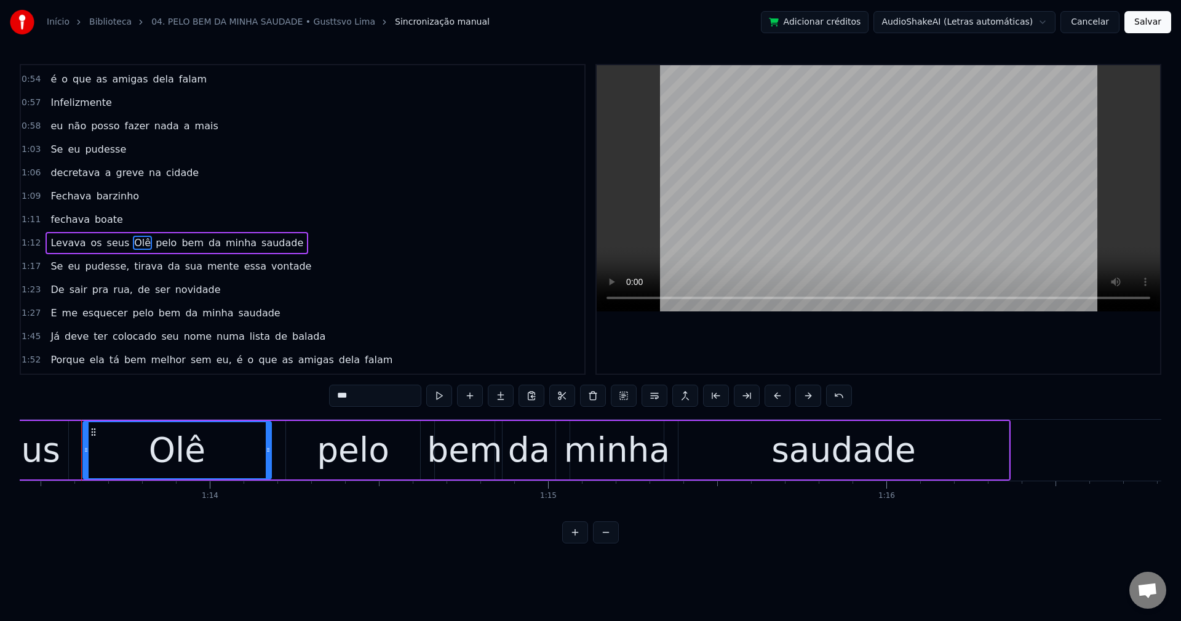
drag, startPoint x: 369, startPoint y: 402, endPoint x: 270, endPoint y: 390, distance: 99.2
click at [270, 390] on div "0:00 Pelo bem da minha saudade 0:01 eu fechava barzinho 0:04 Fechava o boate 0:…" at bounding box center [591, 303] width 1142 height 479
click at [157, 242] on span "pelo" at bounding box center [168, 243] width 23 height 14
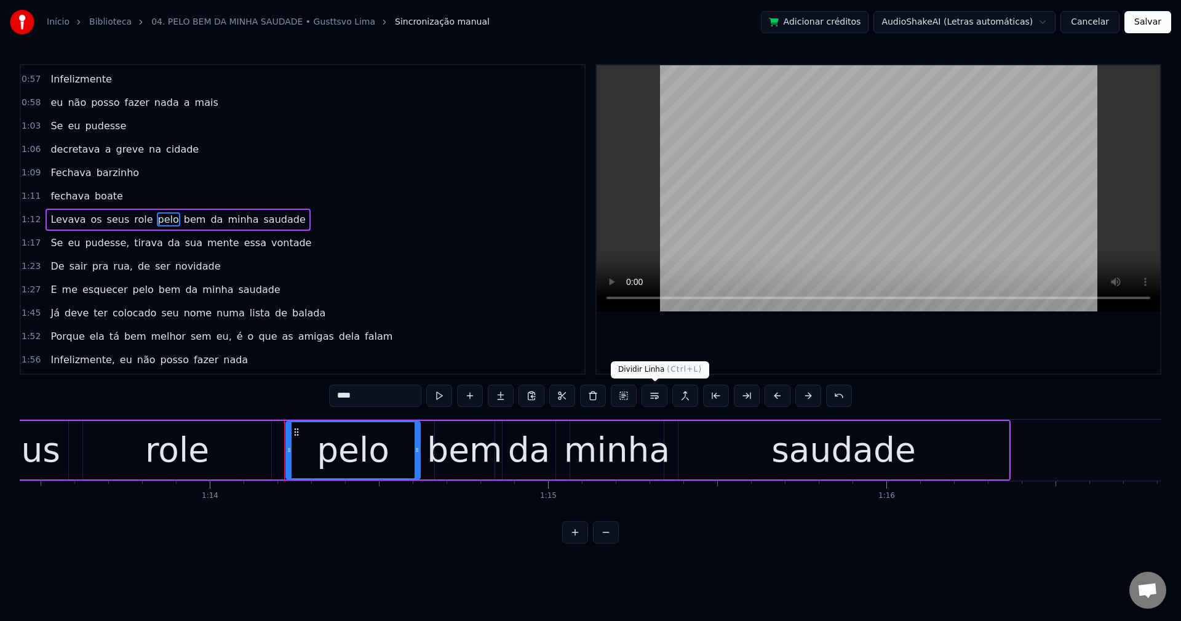
click at [656, 404] on button at bounding box center [655, 396] width 26 height 22
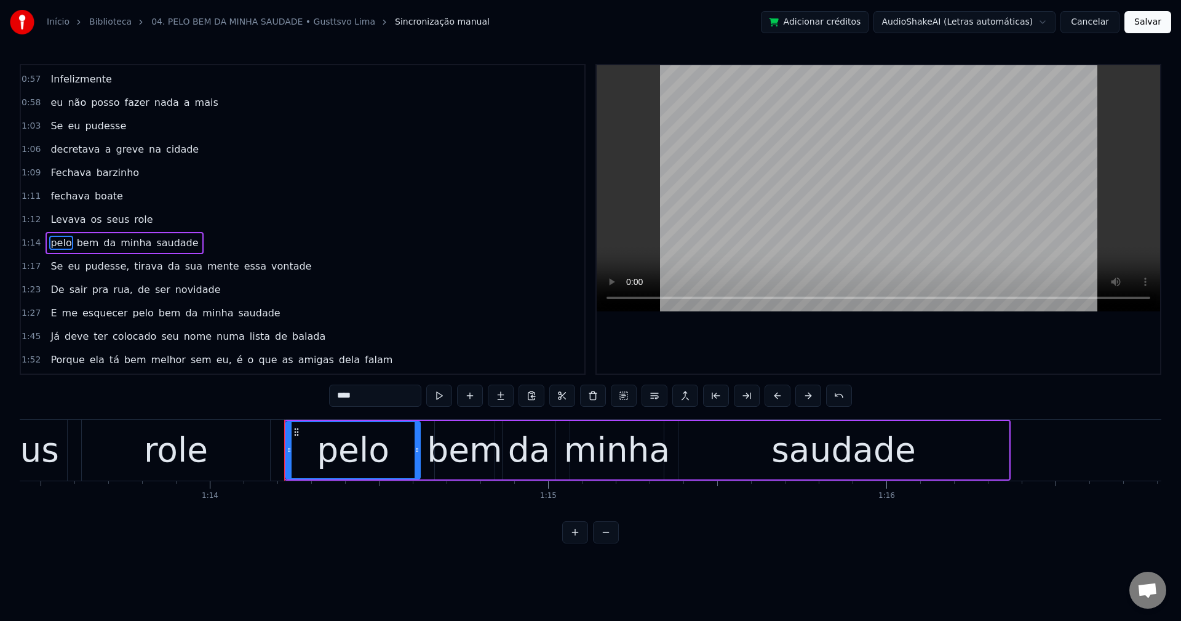
scroll to position [418, 0]
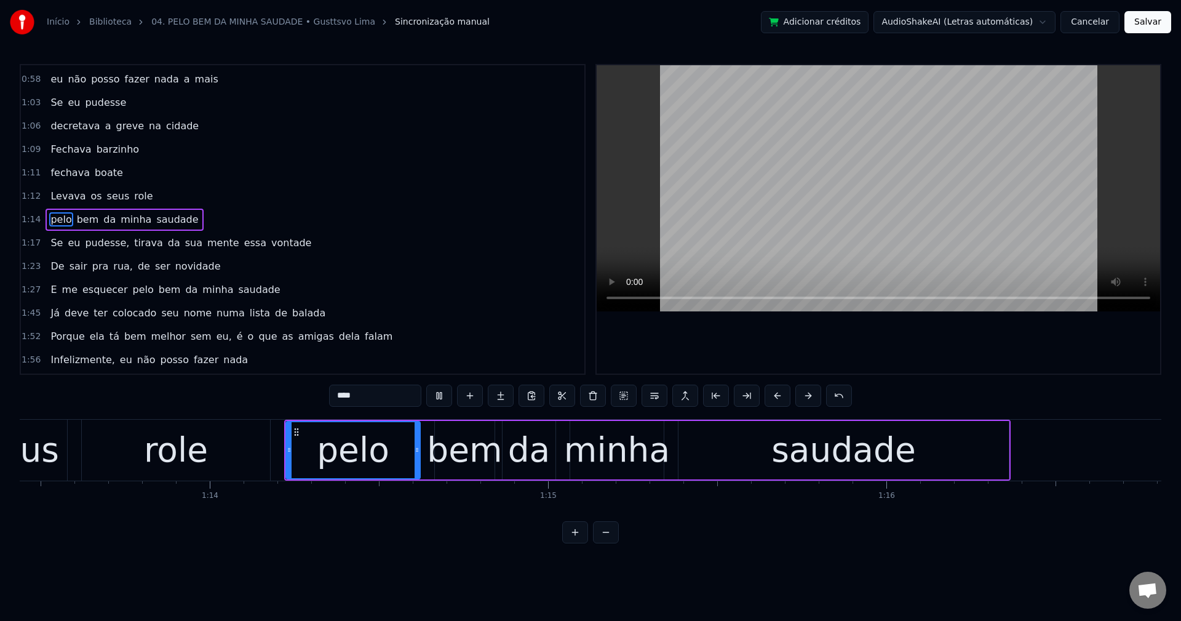
click at [105, 242] on span "pudesse," at bounding box center [107, 243] width 47 height 14
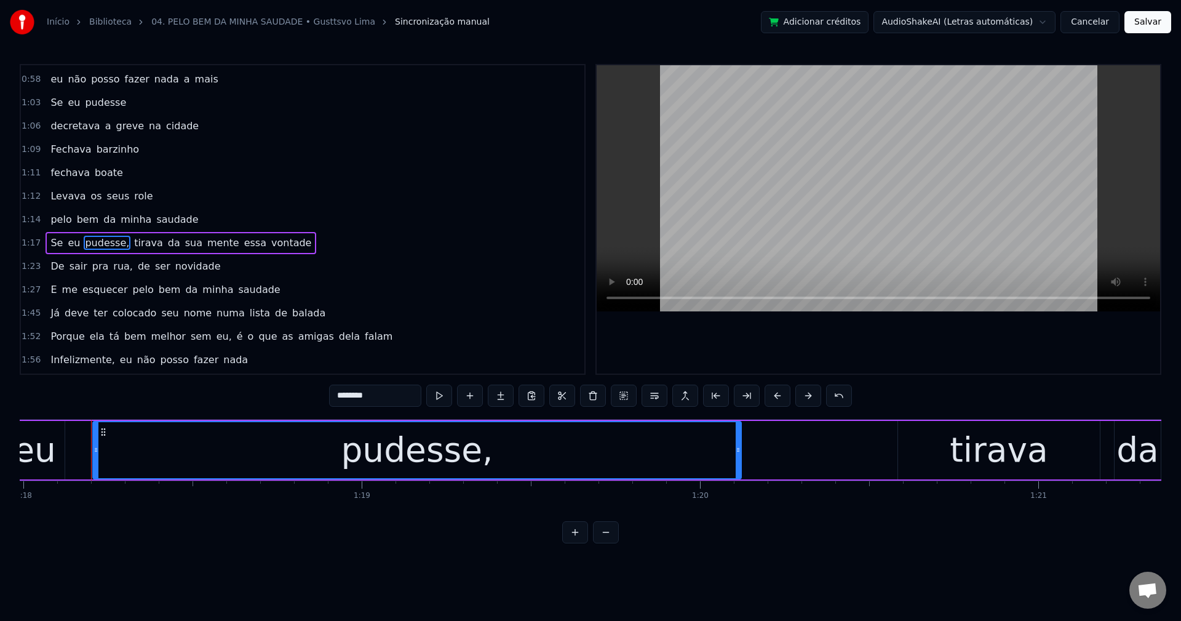
scroll to position [0, 26404]
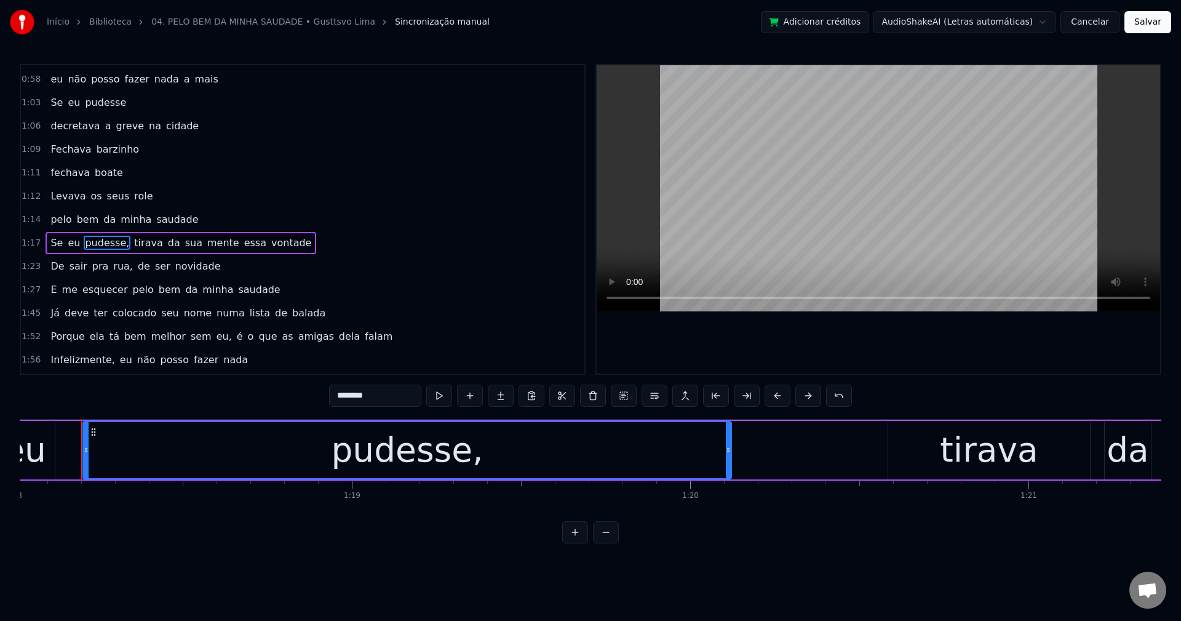
click at [393, 396] on input "********" at bounding box center [375, 396] width 92 height 22
click at [130, 238] on span "tirava" at bounding box center [145, 243] width 31 height 14
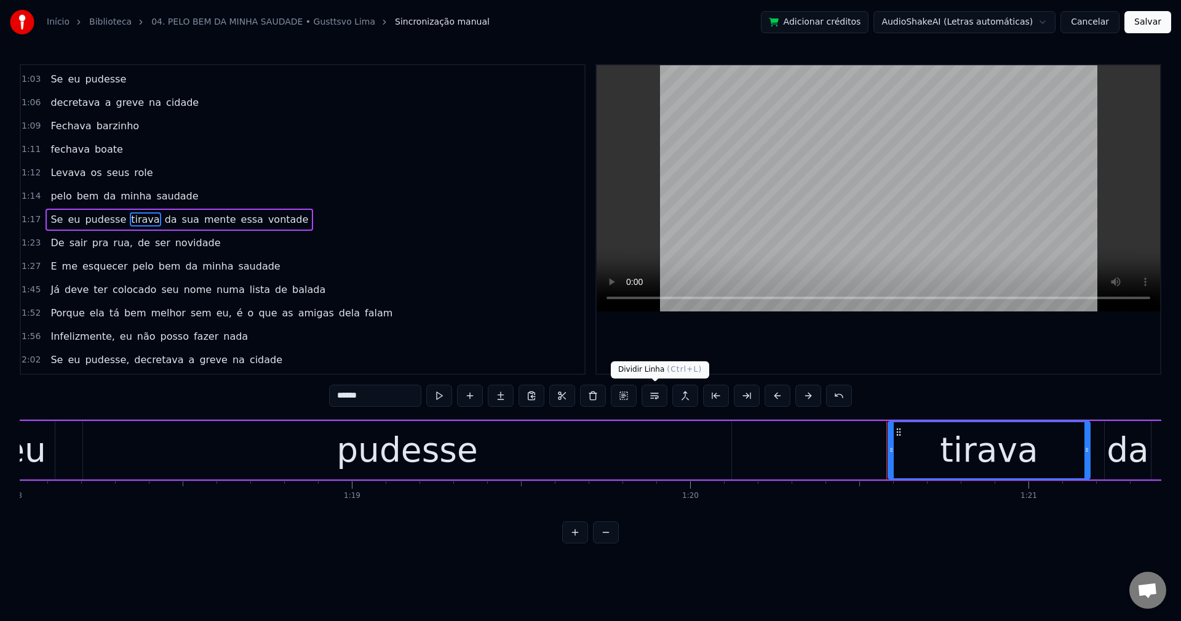
click at [655, 393] on button at bounding box center [655, 396] width 26 height 22
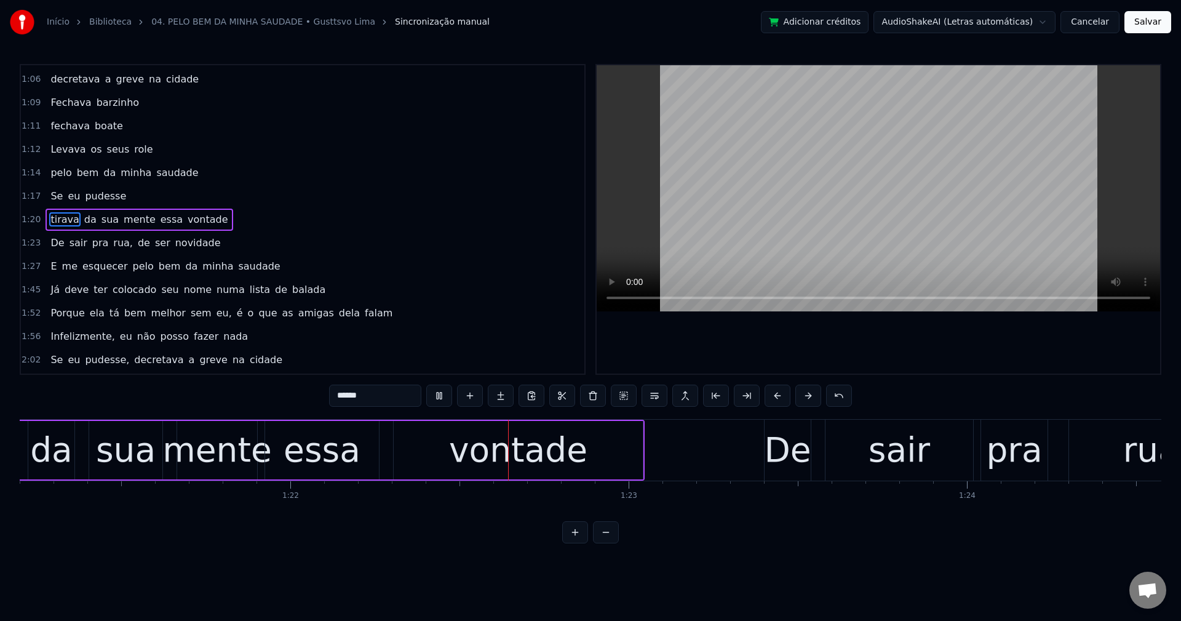
scroll to position [0, 27492]
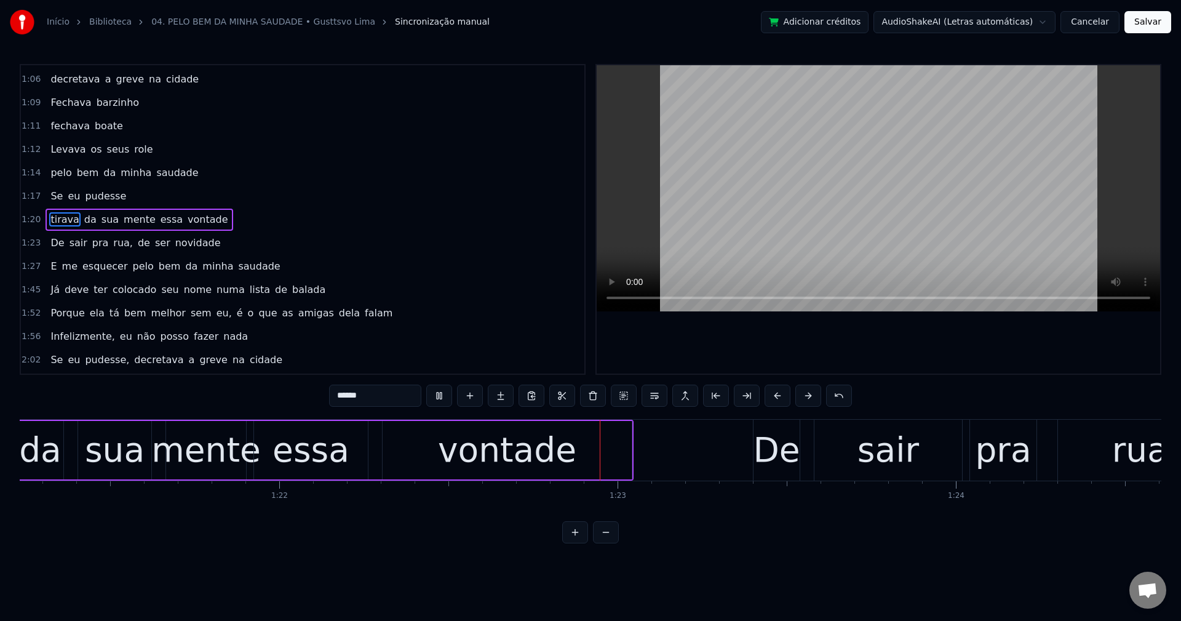
click at [159, 218] on span "essa" at bounding box center [171, 219] width 25 height 14
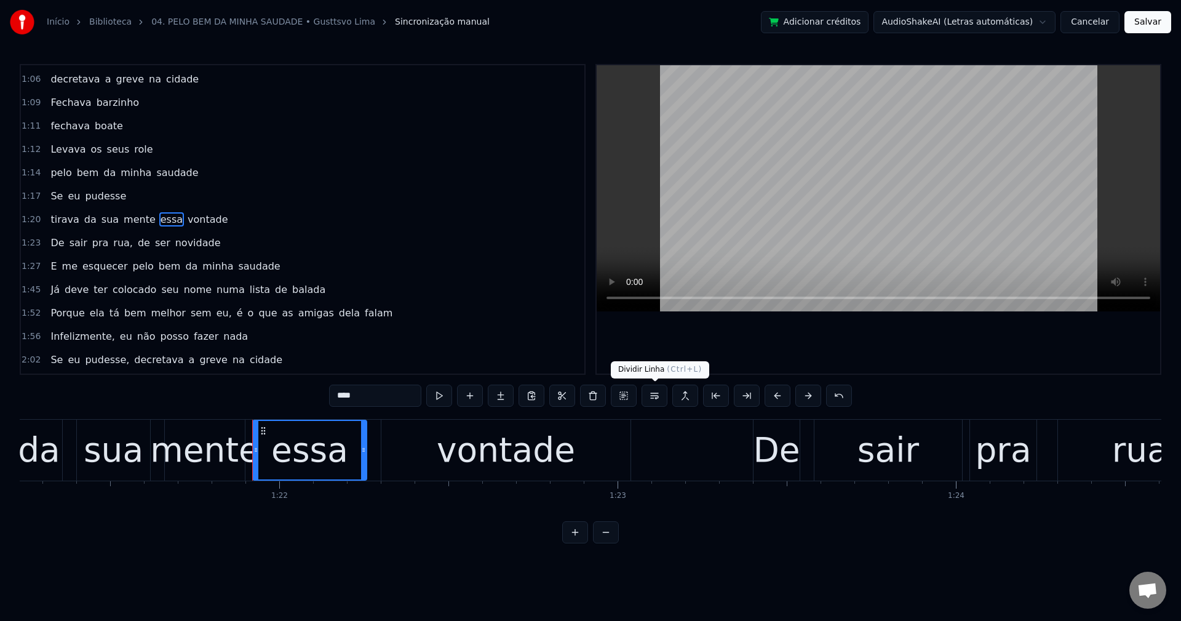
drag, startPoint x: 658, startPoint y: 390, endPoint x: 509, endPoint y: 356, distance: 152.7
click at [660, 390] on button at bounding box center [655, 396] width 26 height 22
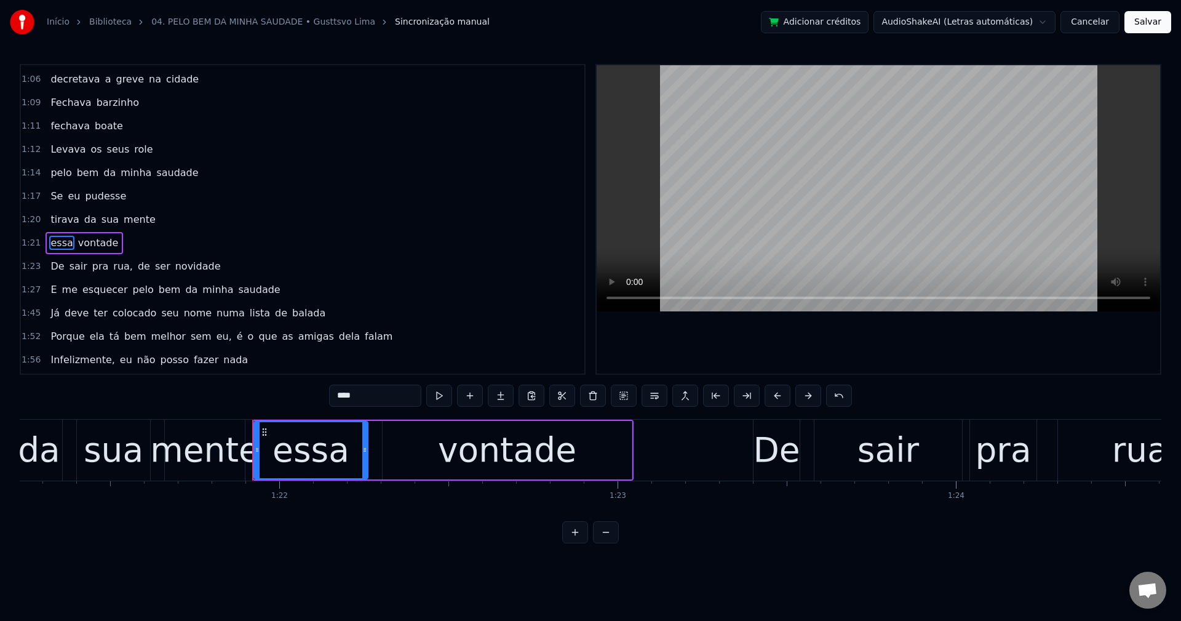
scroll to position [489, 0]
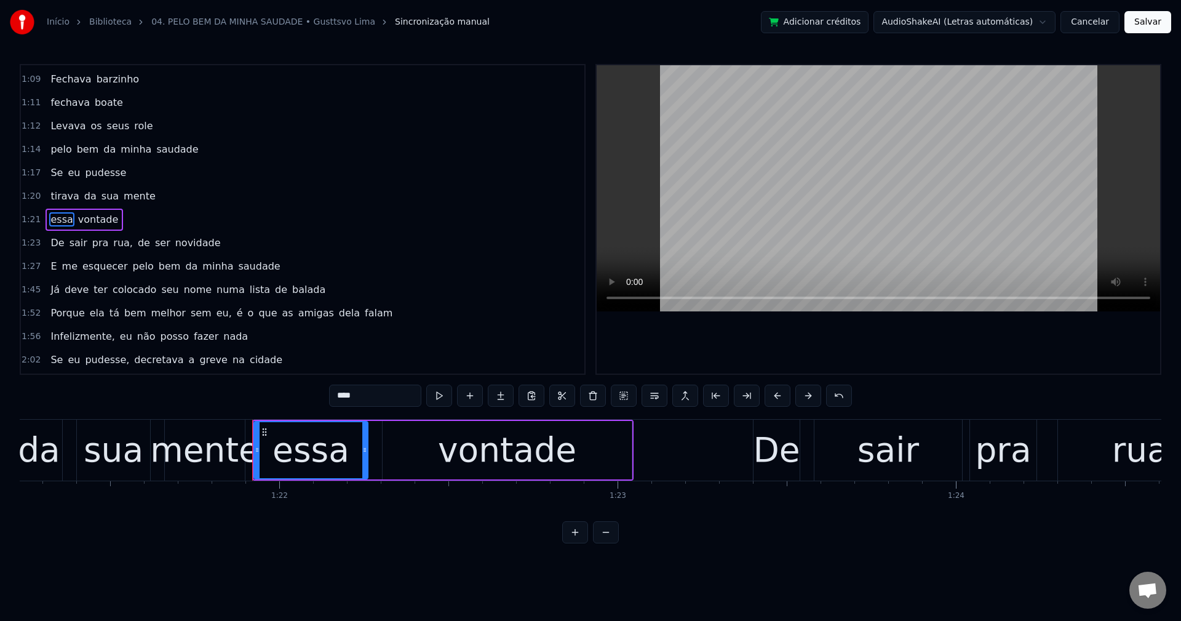
click at [112, 244] on span "rua," at bounding box center [123, 243] width 22 height 14
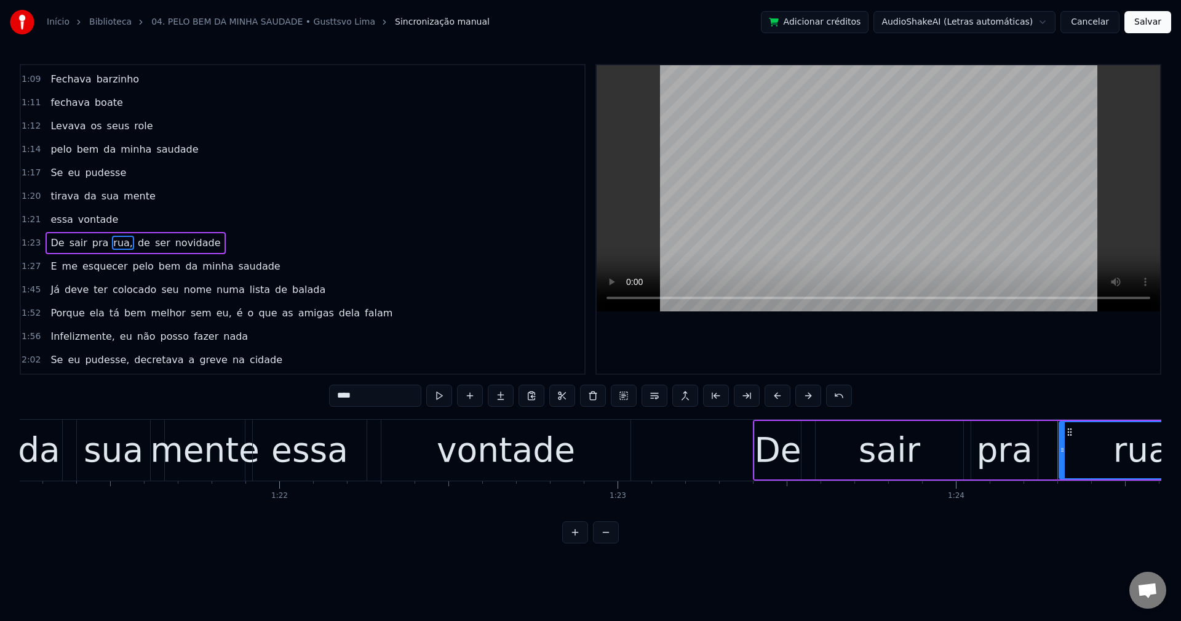
scroll to position [512, 0]
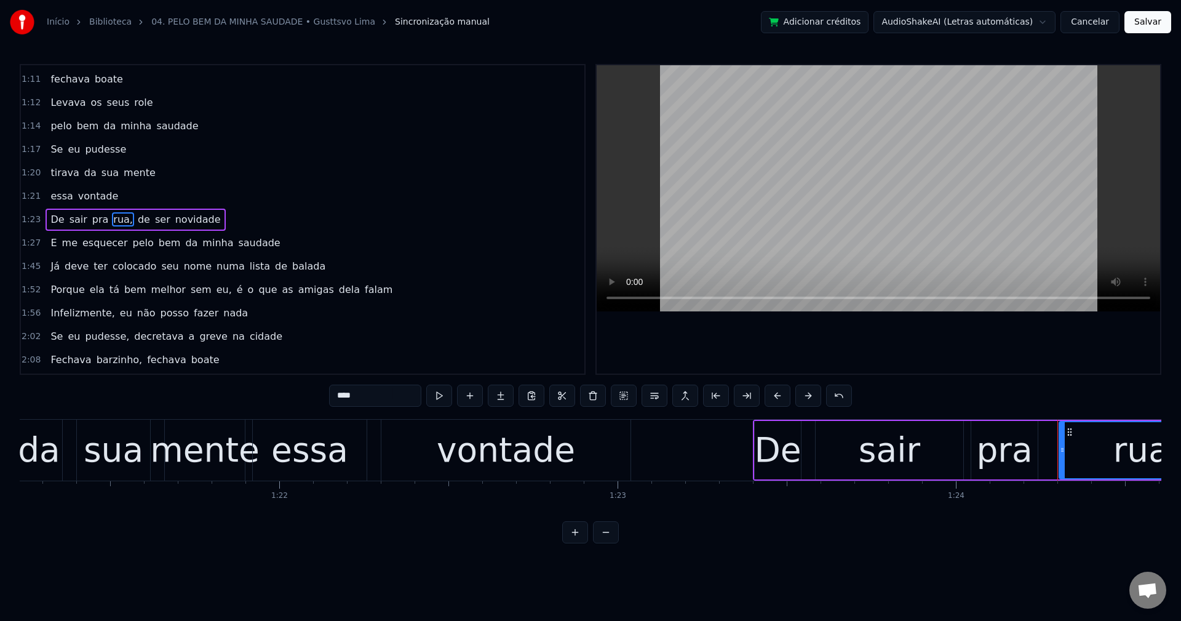
click at [387, 394] on input "****" at bounding box center [375, 396] width 92 height 22
click at [134, 220] on span "de" at bounding box center [141, 219] width 15 height 14
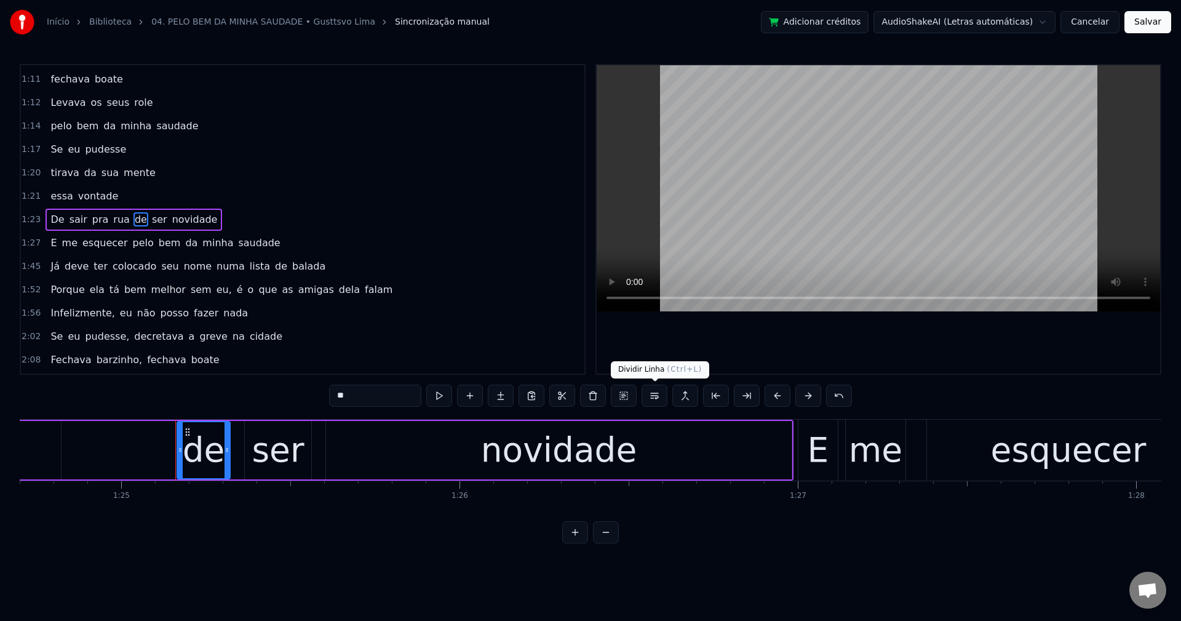
scroll to position [0, 28760]
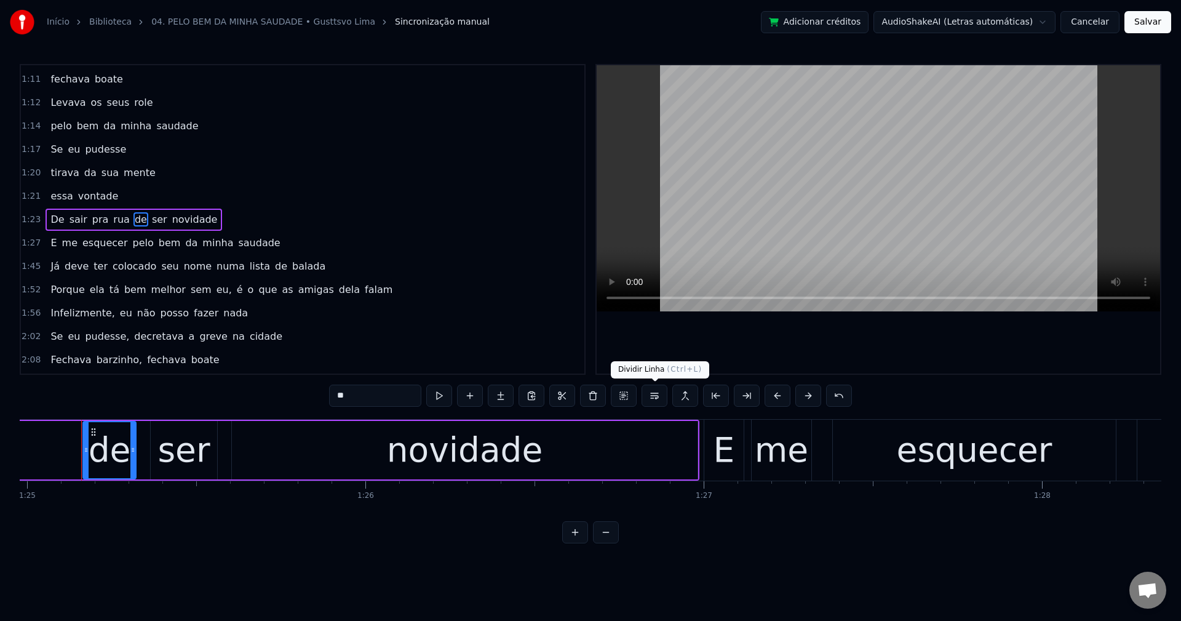
click at [657, 395] on button at bounding box center [655, 396] width 26 height 22
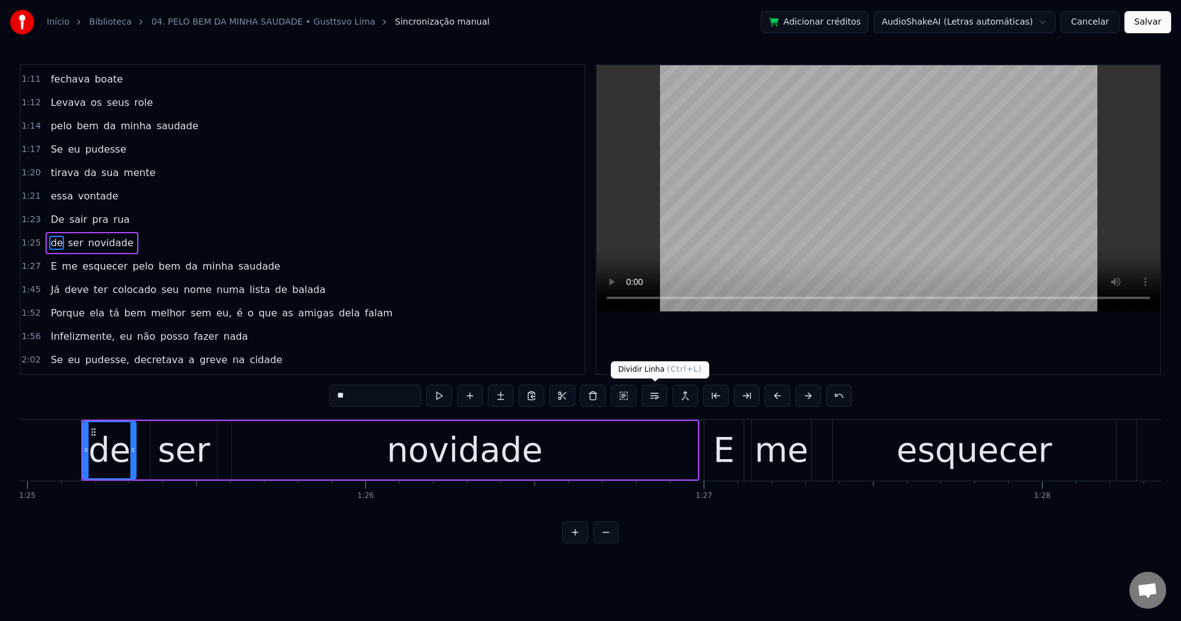
scroll to position [535, 0]
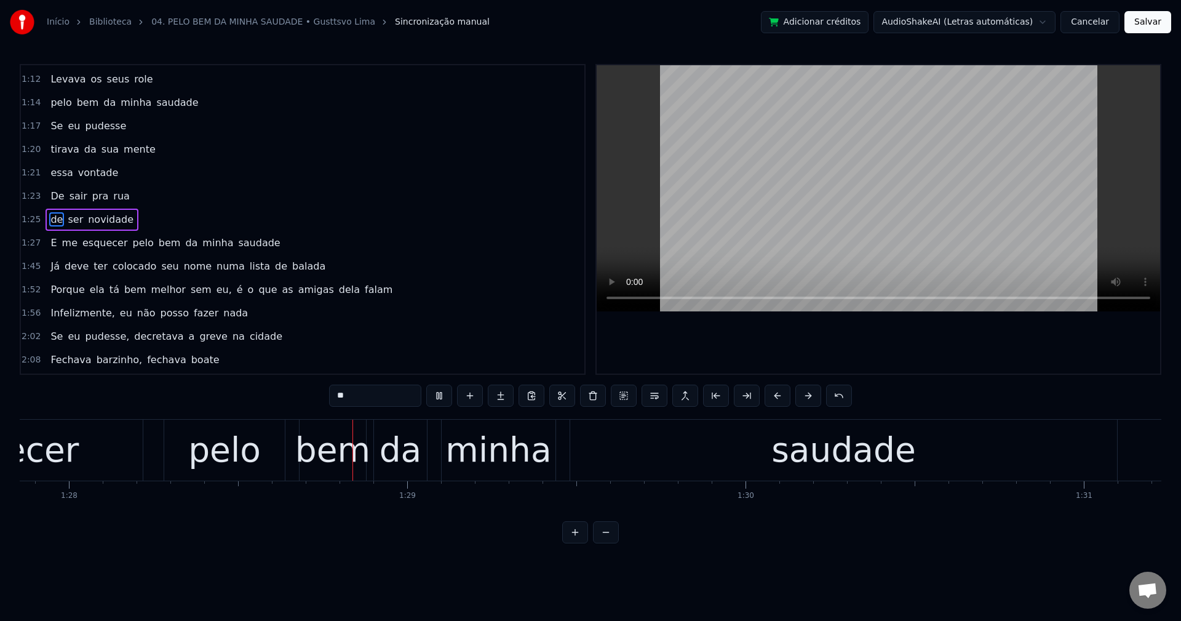
click at [49, 243] on span "E" at bounding box center [53, 243] width 9 height 14
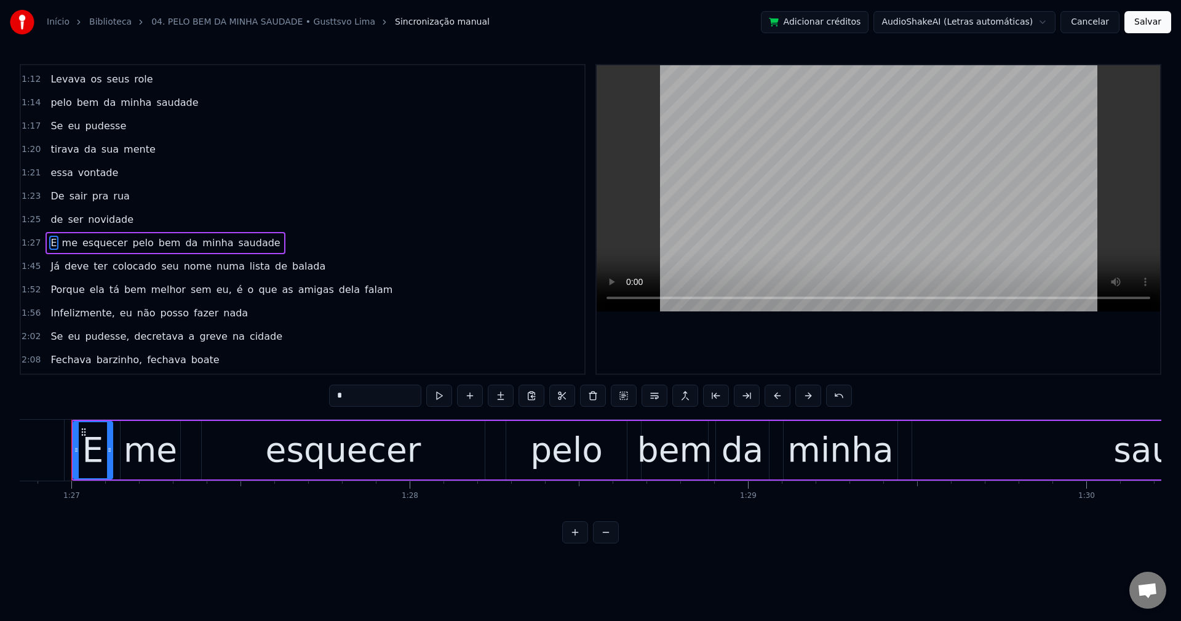
scroll to position [0, 29382]
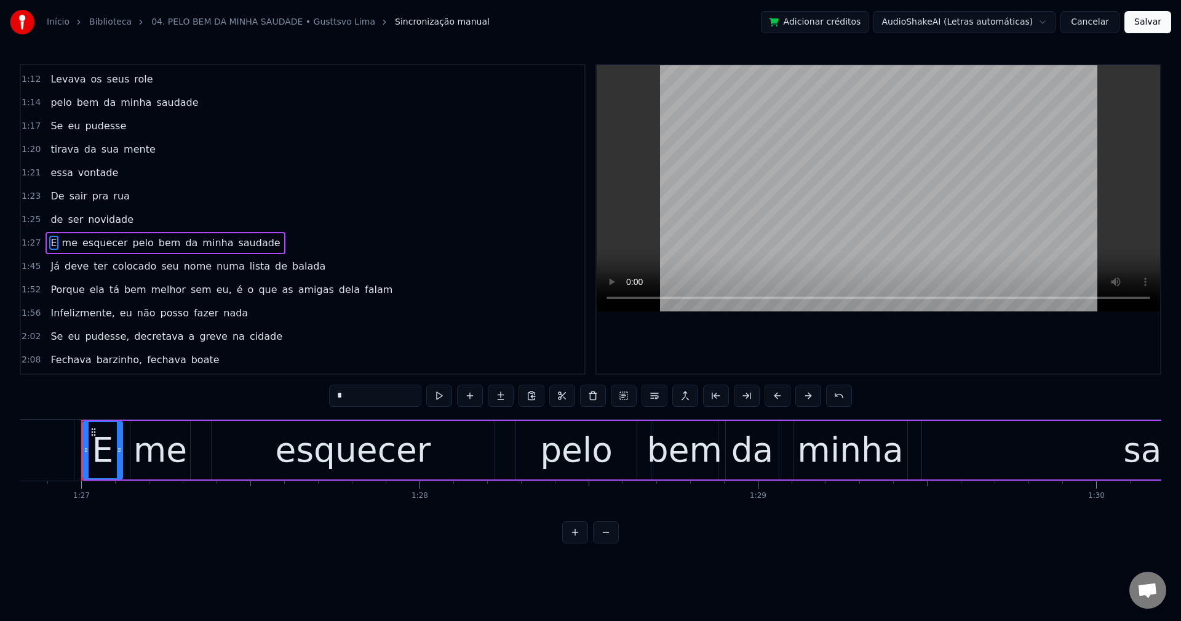
drag, startPoint x: 350, startPoint y: 391, endPoint x: 121, endPoint y: 386, distance: 229.0
click at [121, 386] on div "0:00 Pelo bem da minha saudade 0:01 eu fechava barzinho 0:04 Fechava o boate 0:…" at bounding box center [591, 303] width 1142 height 479
click at [144, 240] on span "pelo" at bounding box center [148, 243] width 23 height 14
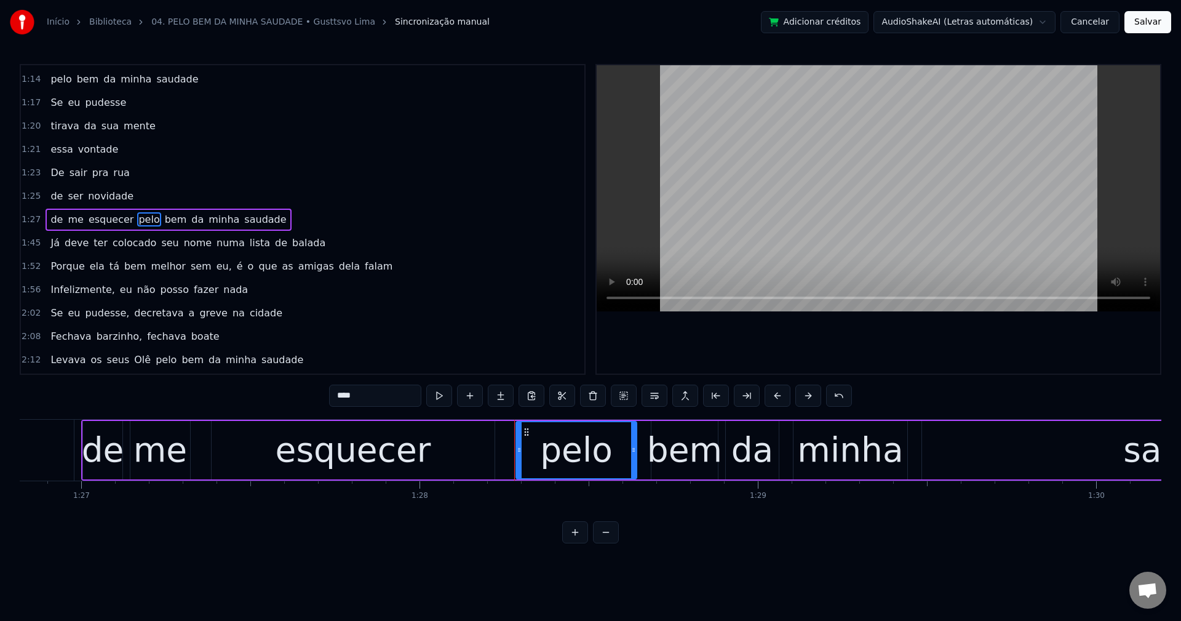
click at [190, 223] on span "da" at bounding box center [197, 219] width 15 height 14
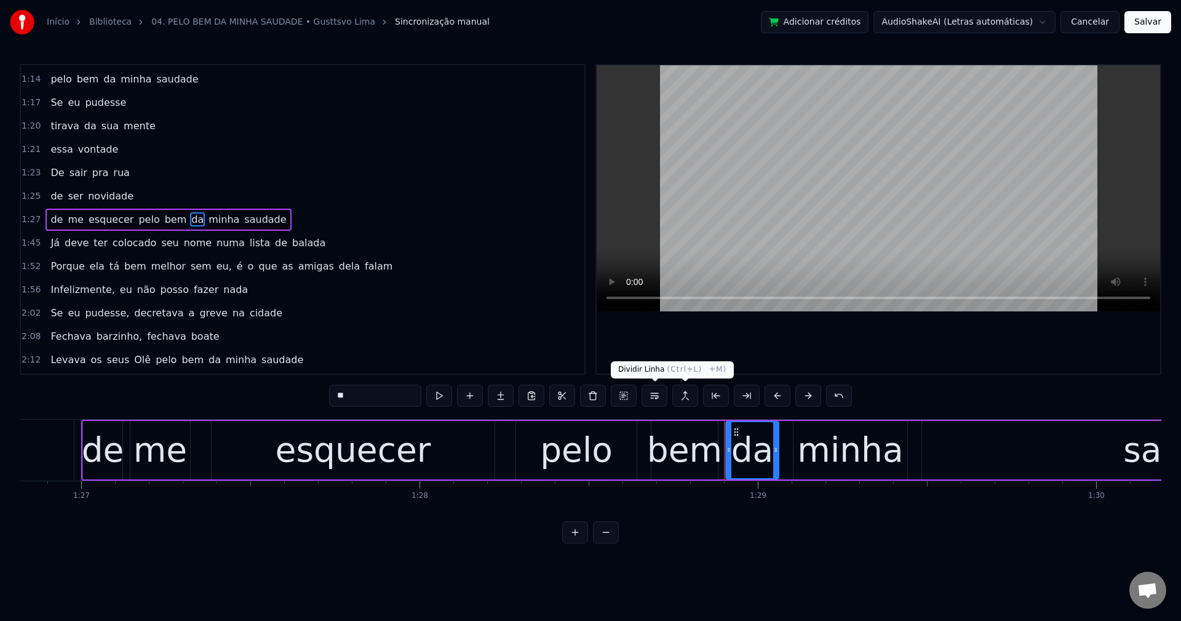
click at [660, 398] on button at bounding box center [655, 396] width 26 height 22
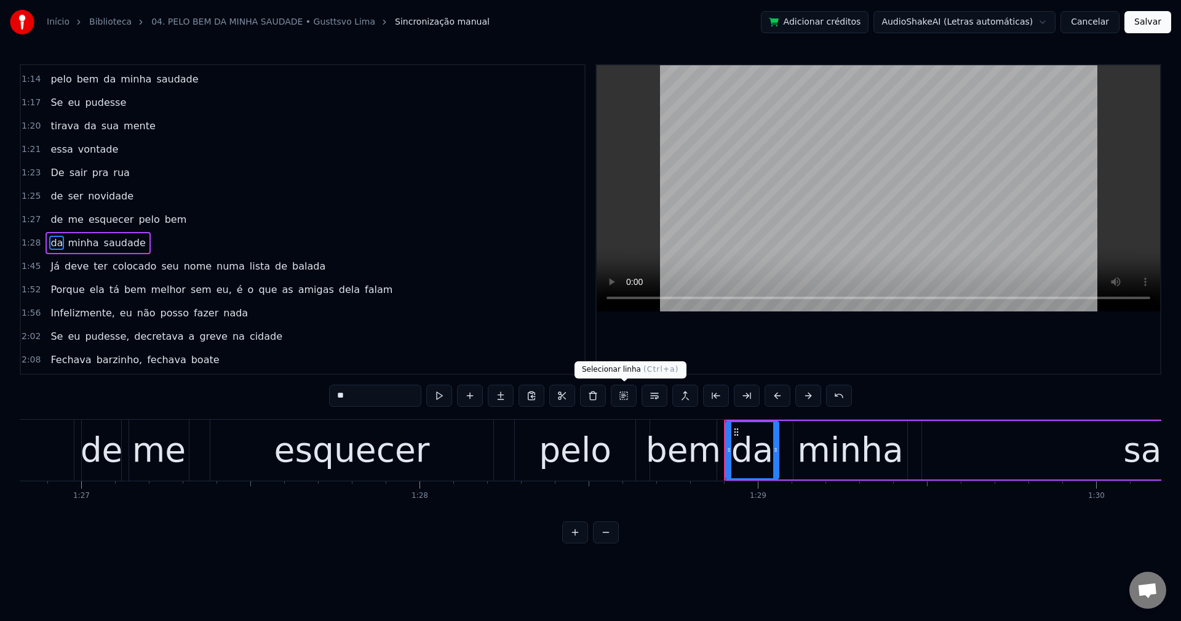
scroll to position [582, 0]
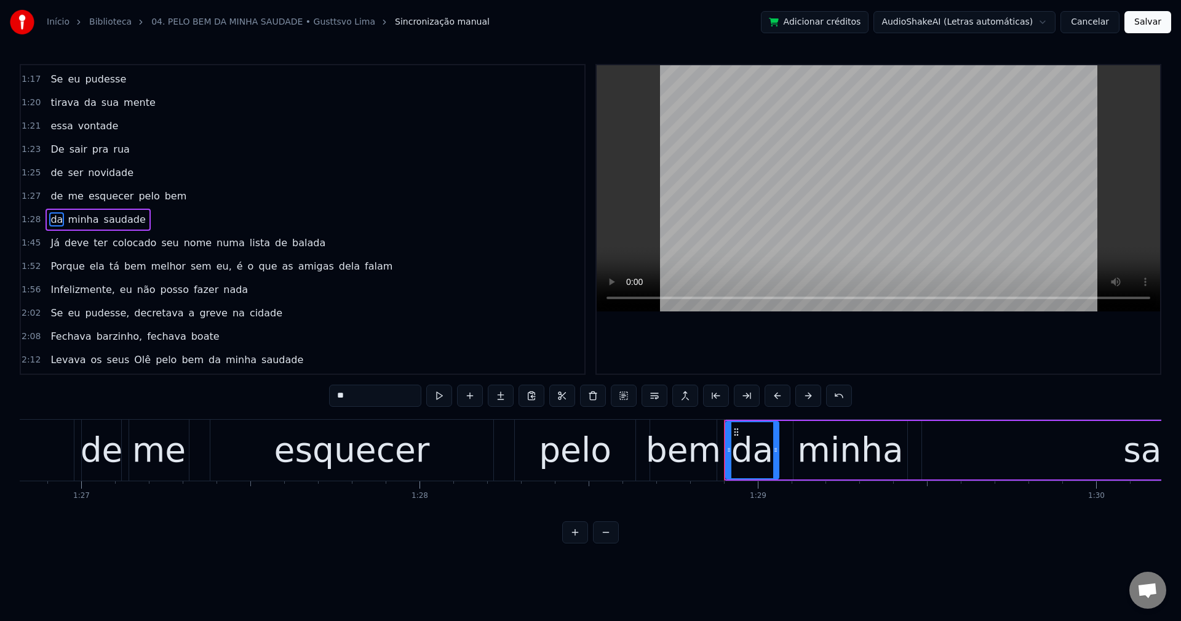
click at [160, 239] on span "seu" at bounding box center [170, 243] width 20 height 14
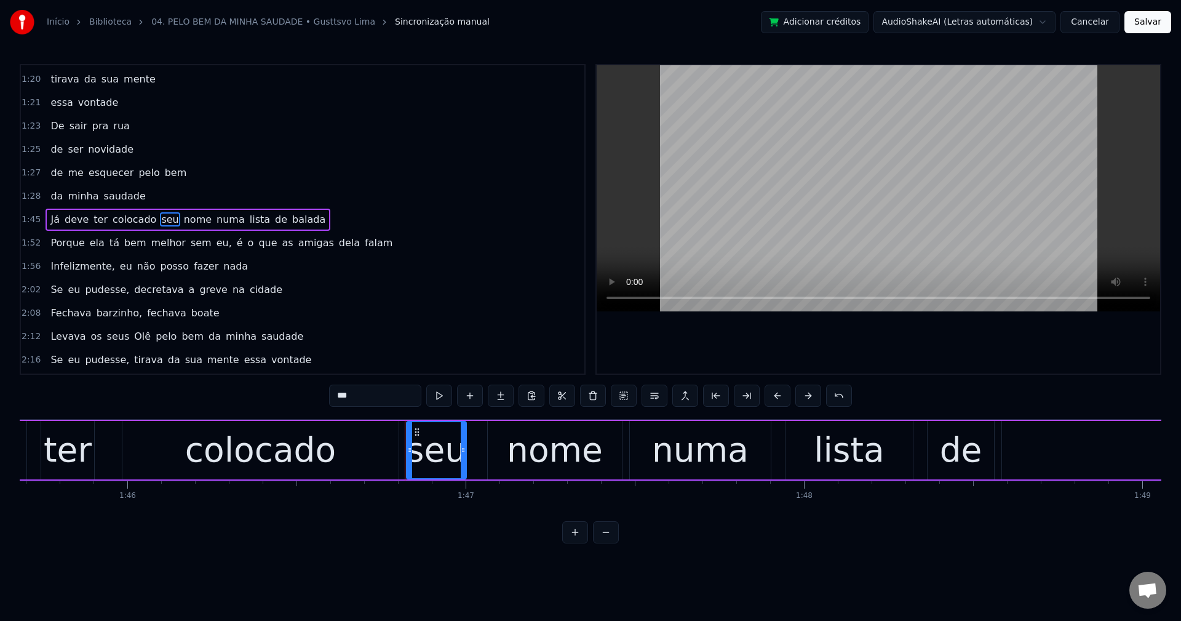
scroll to position [0, 36090]
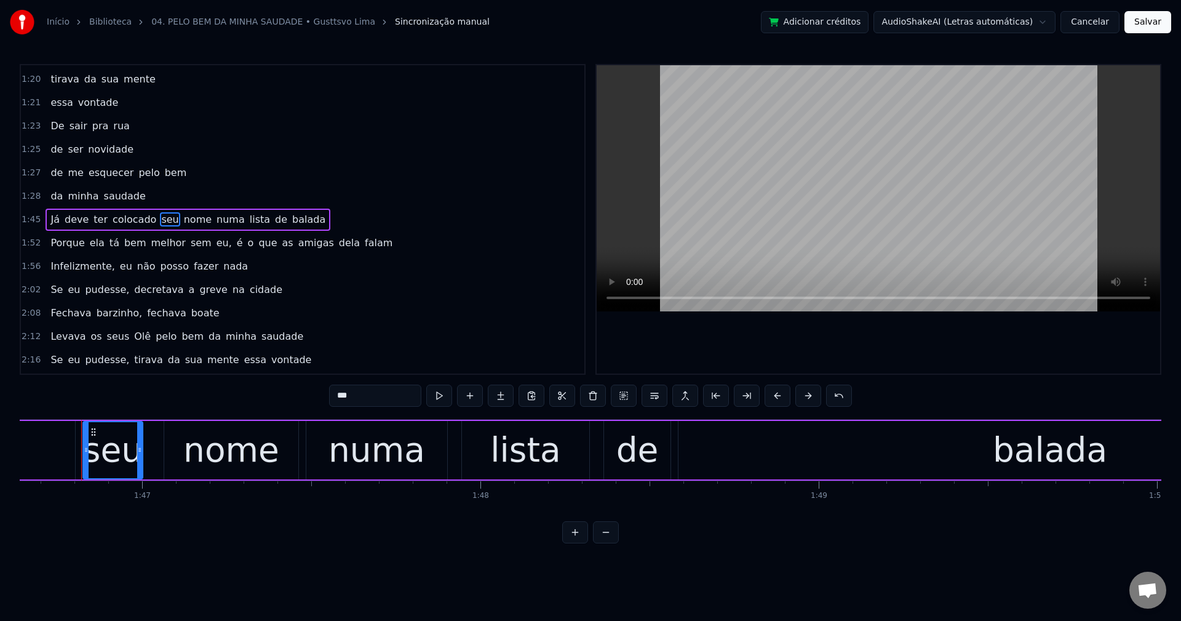
click at [215, 222] on span "numa" at bounding box center [230, 219] width 31 height 14
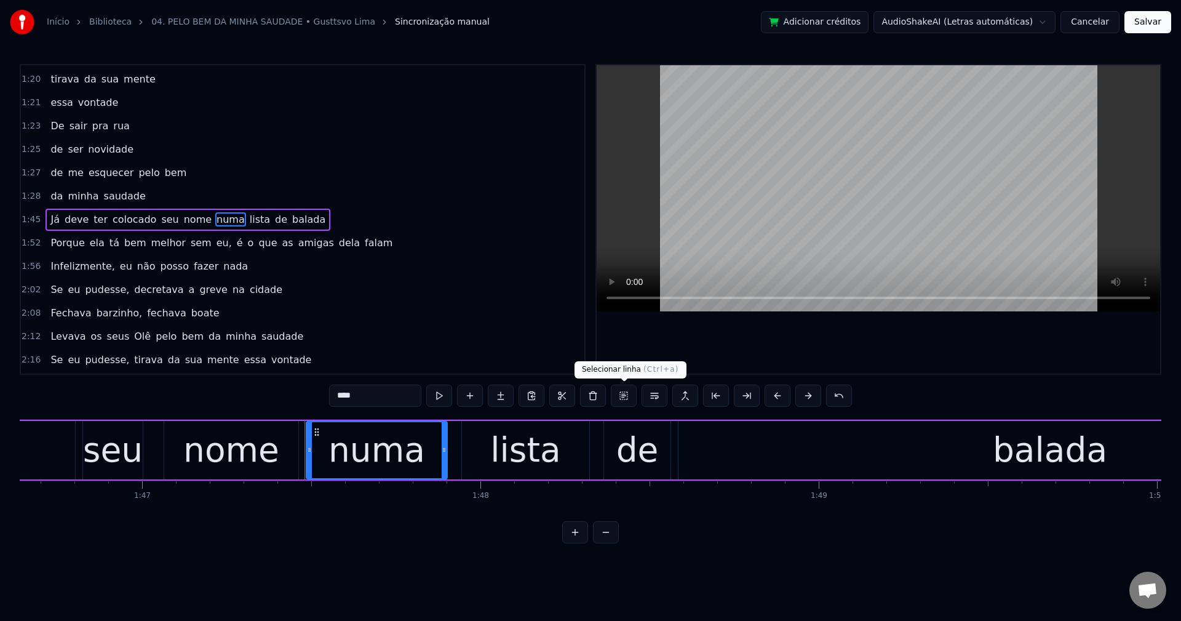
drag, startPoint x: 634, startPoint y: 406, endPoint x: 501, endPoint y: 600, distance: 235.2
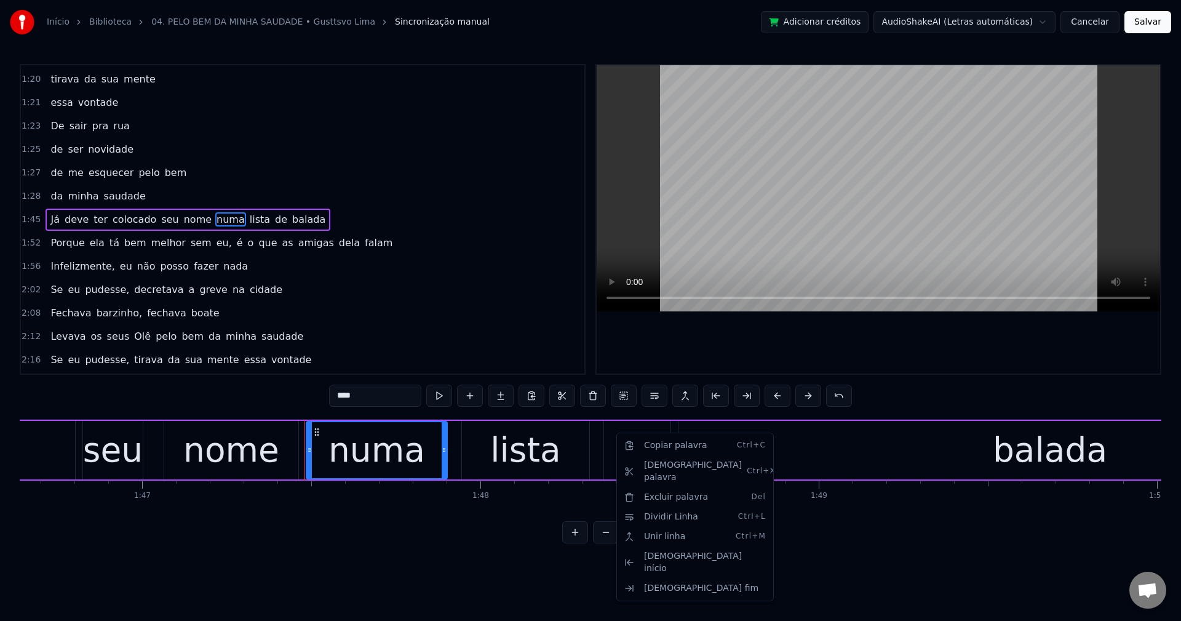
click at [653, 393] on html "Início Biblioteca 04. PELO BEM DA MINHA SAUDADE • Gusttsvo Lima Sincronização m…" at bounding box center [590, 281] width 1181 height 563
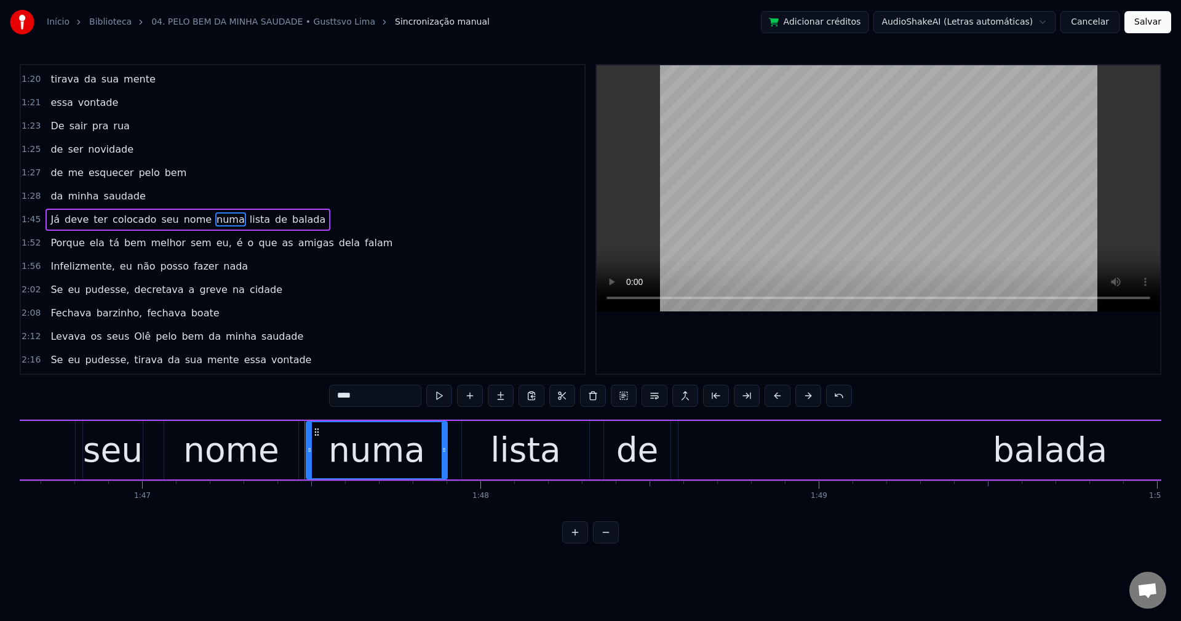
click at [183, 214] on span "nome" at bounding box center [198, 219] width 30 height 14
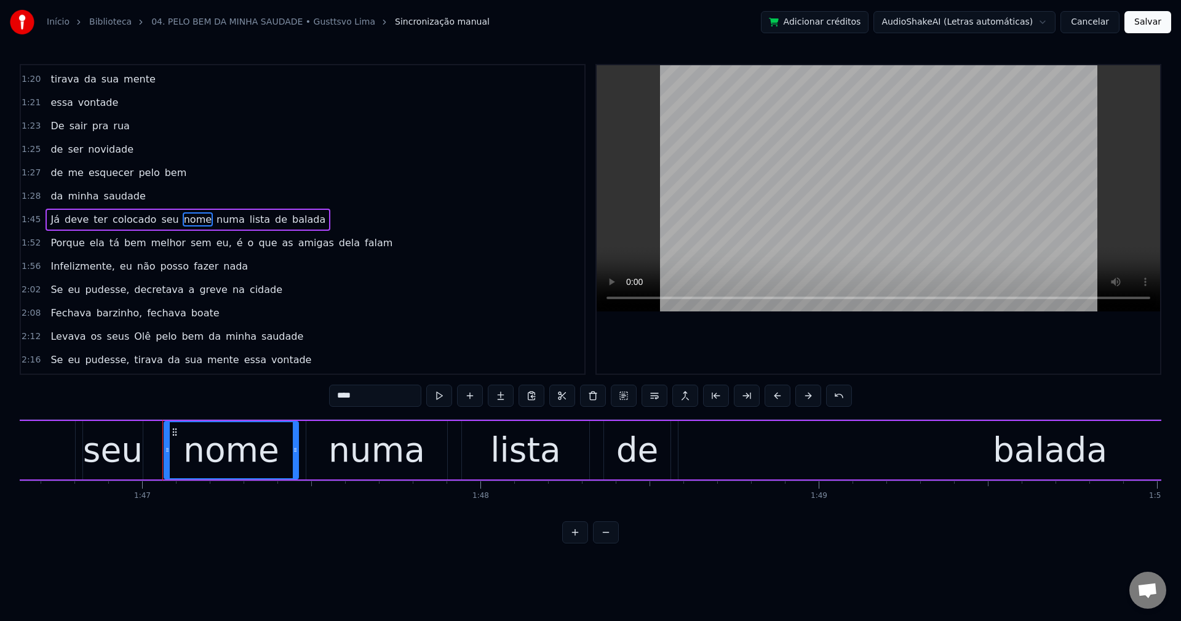
click at [215, 220] on span "numa" at bounding box center [230, 219] width 31 height 14
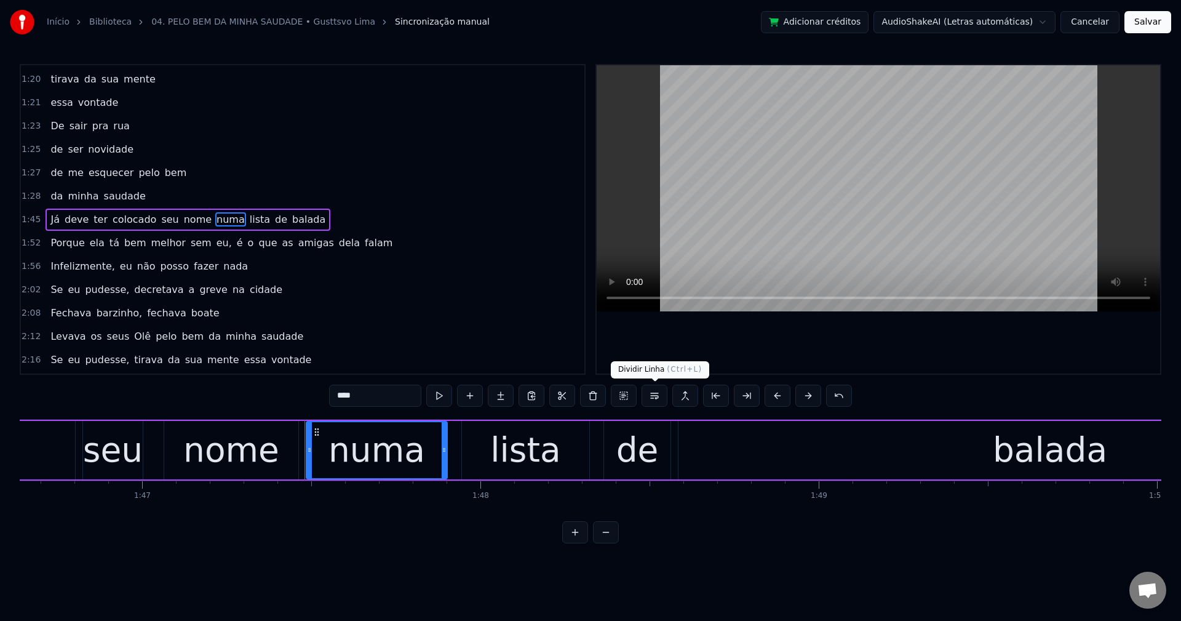
click at [653, 399] on button at bounding box center [655, 396] width 26 height 22
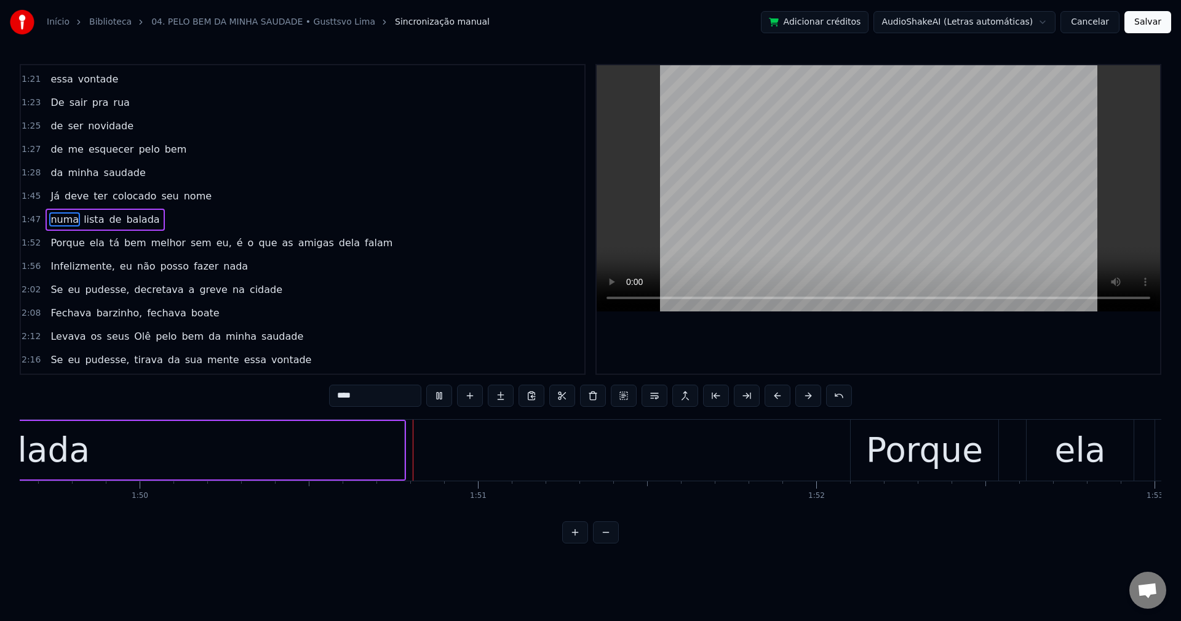
scroll to position [0, 37165]
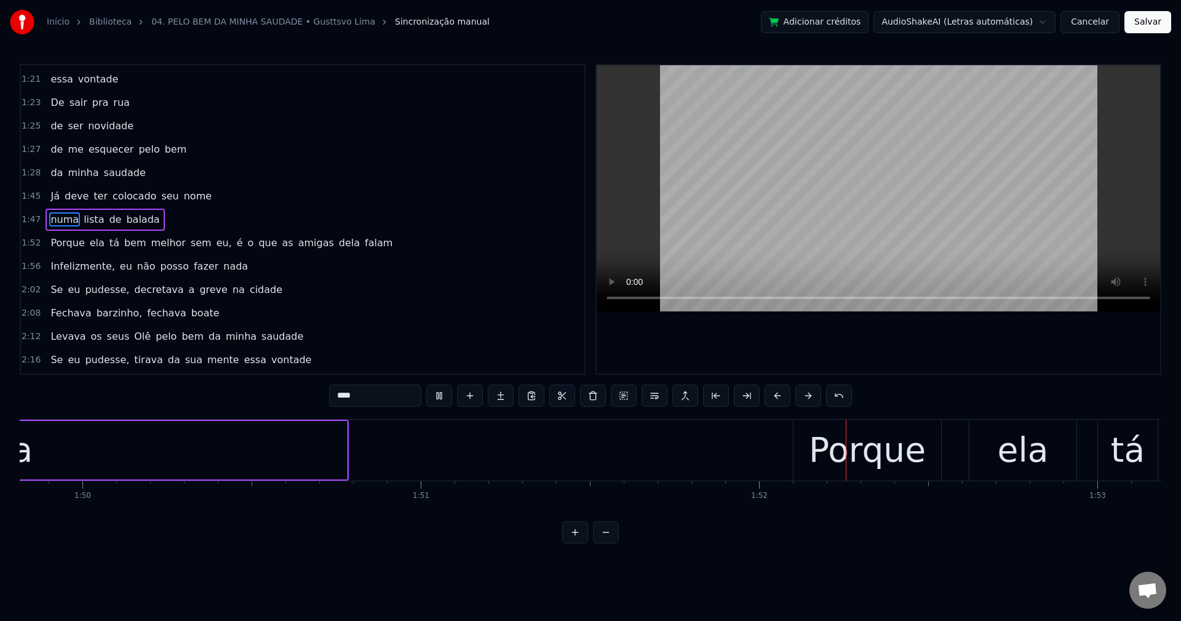
click at [215, 243] on span "eu," at bounding box center [224, 243] width 18 height 14
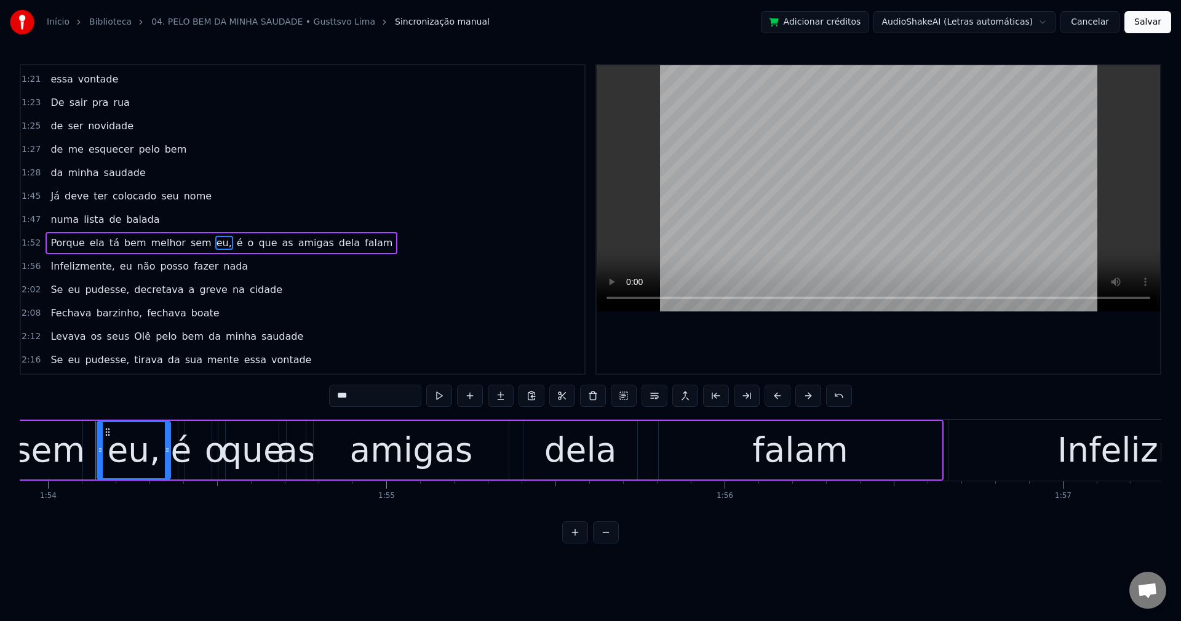
scroll to position [0, 38567]
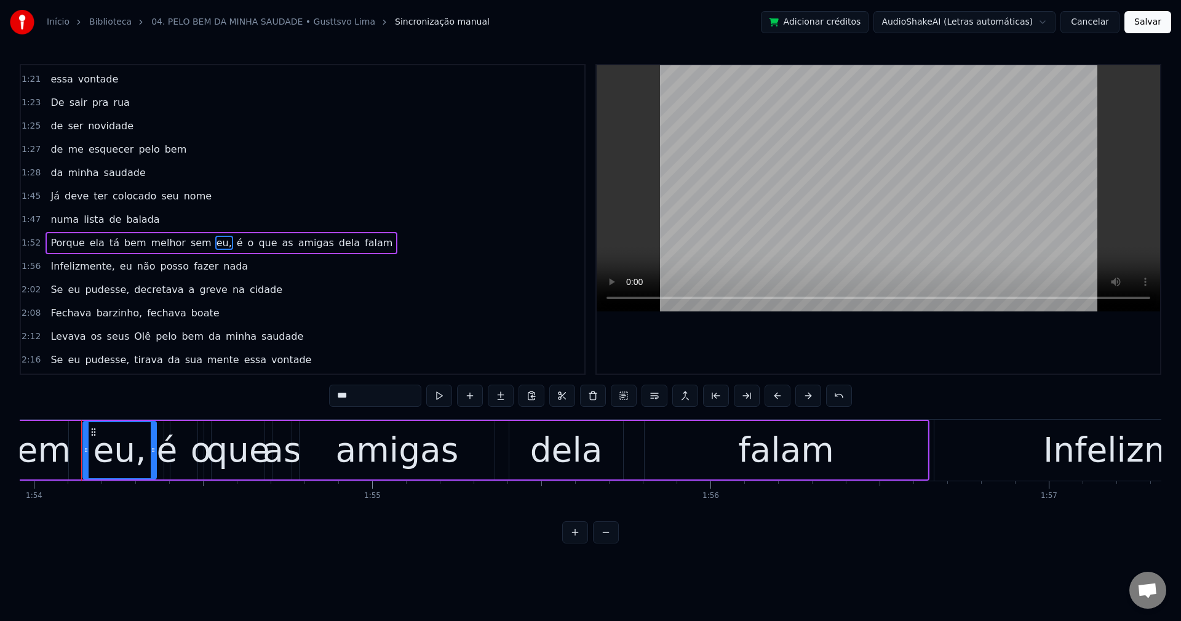
click at [377, 393] on input "***" at bounding box center [375, 396] width 92 height 22
click at [233, 242] on span "é" at bounding box center [237, 243] width 9 height 14
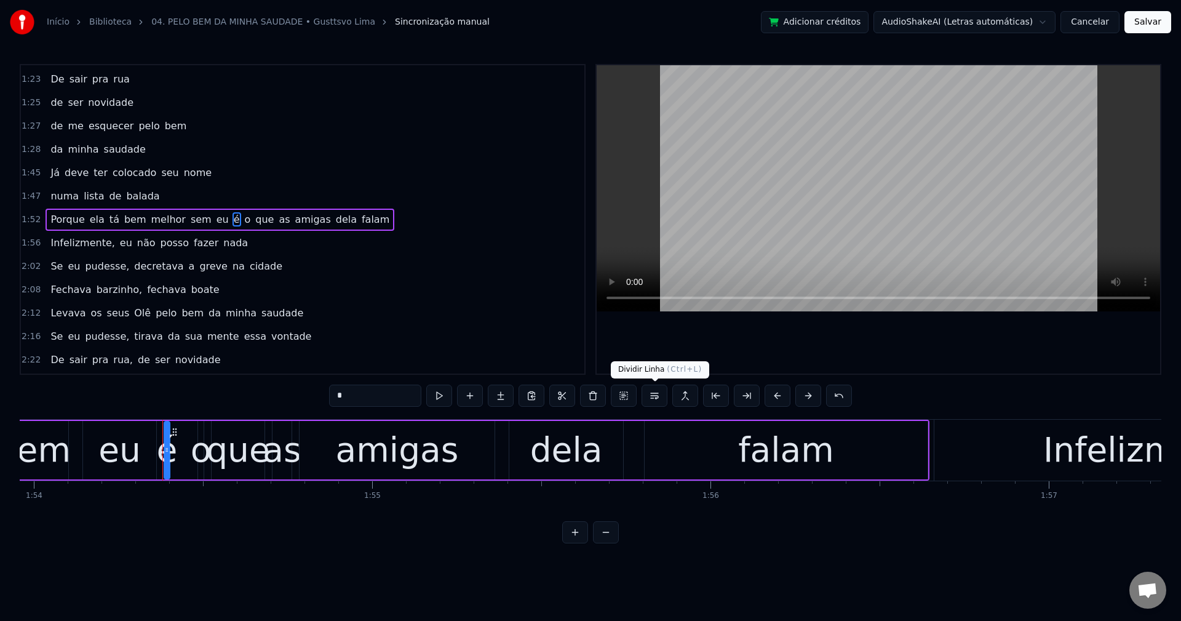
drag, startPoint x: 660, startPoint y: 396, endPoint x: 334, endPoint y: 264, distance: 352.3
click at [660, 396] on button at bounding box center [655, 396] width 26 height 22
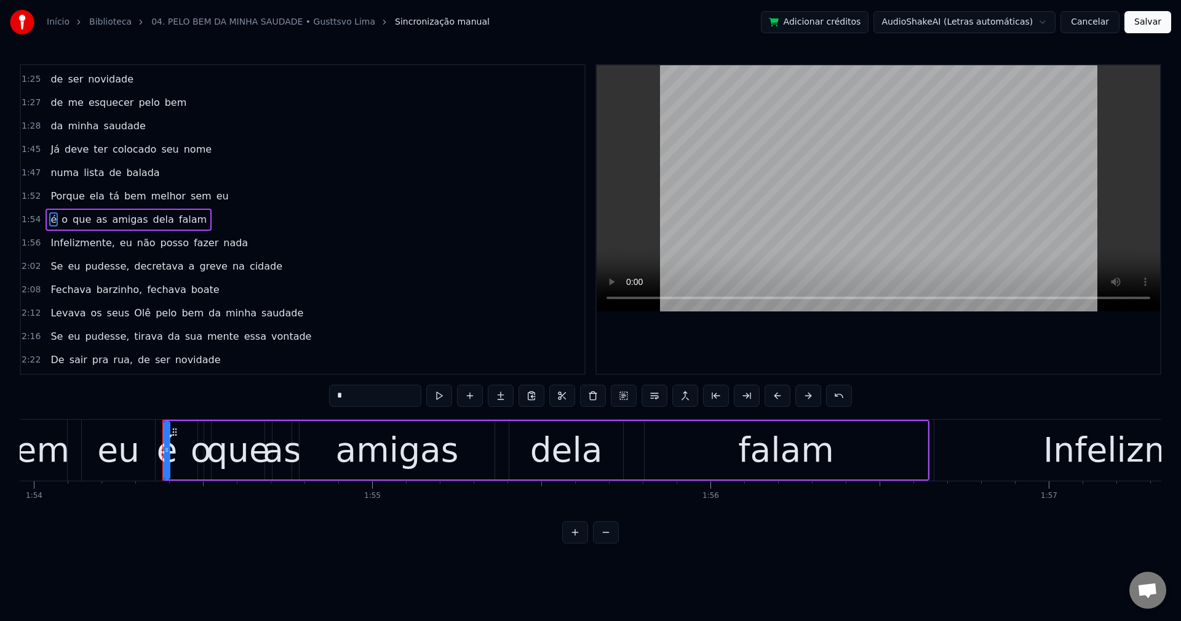
click at [160, 151] on span "seu" at bounding box center [170, 149] width 20 height 14
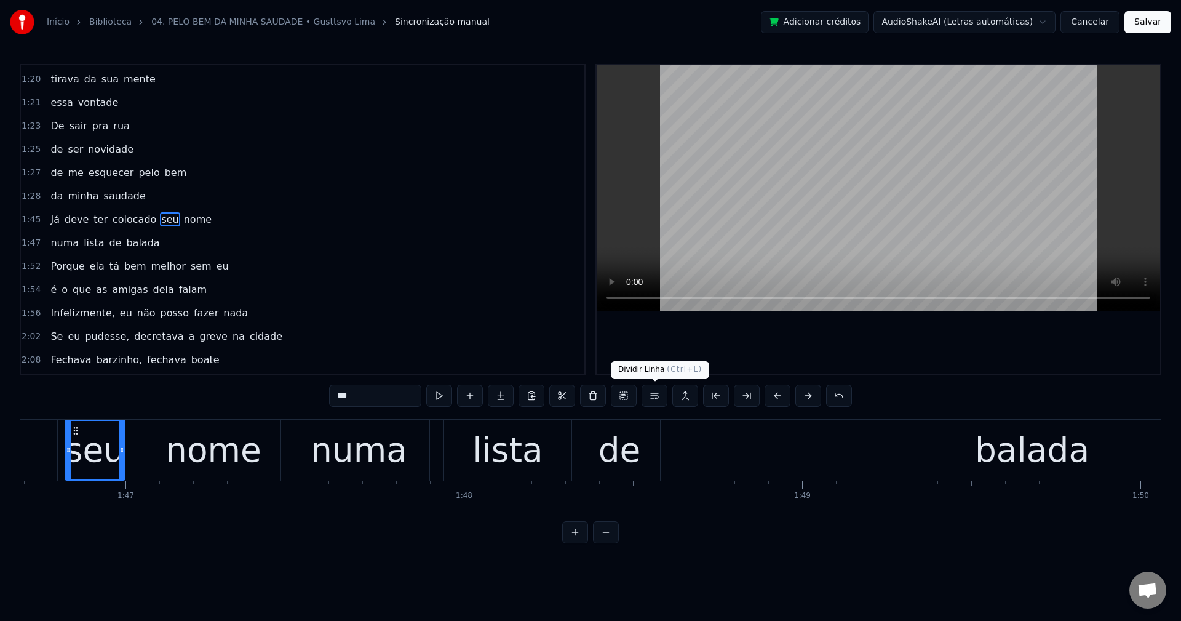
scroll to position [0, 36090]
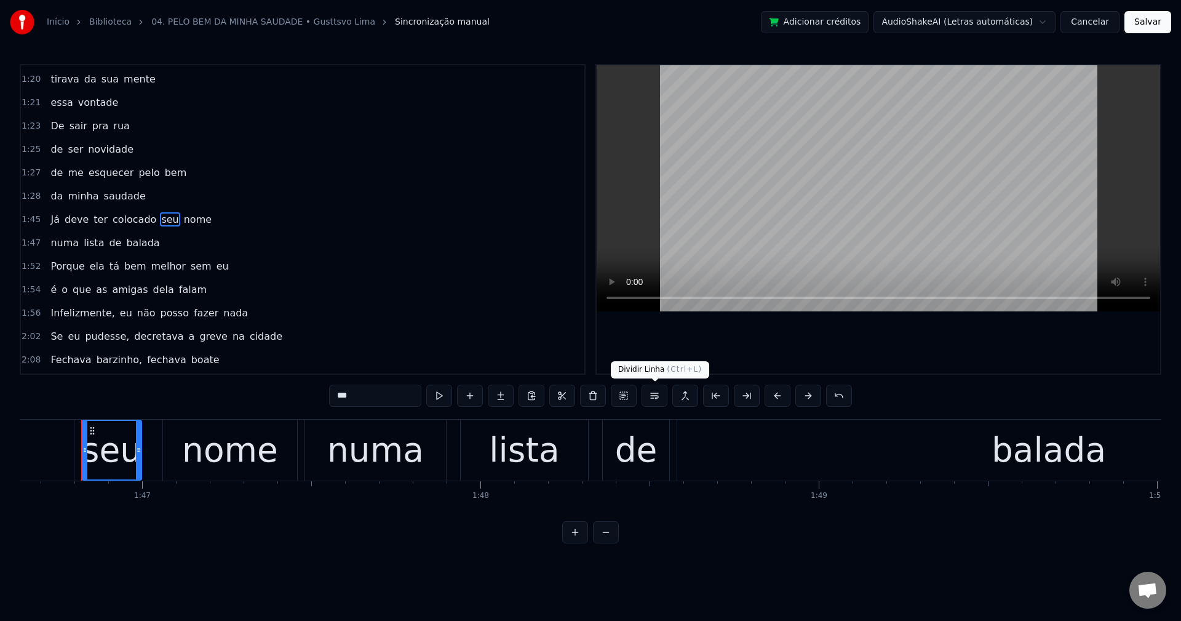
click at [653, 399] on button at bounding box center [655, 396] width 26 height 22
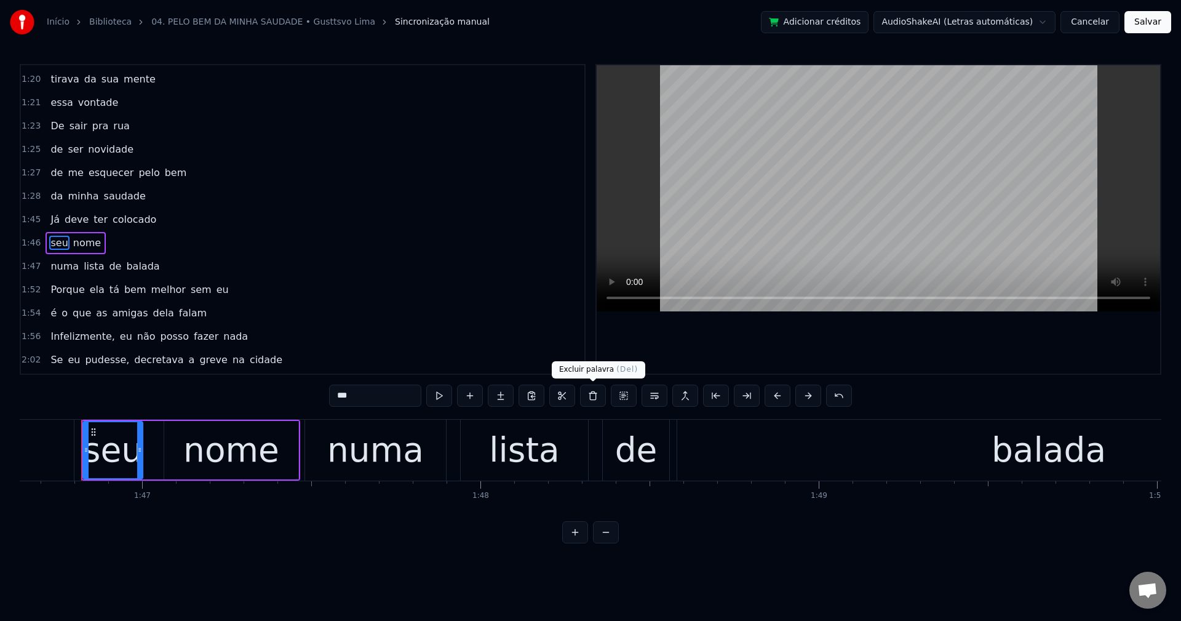
scroll to position [629, 0]
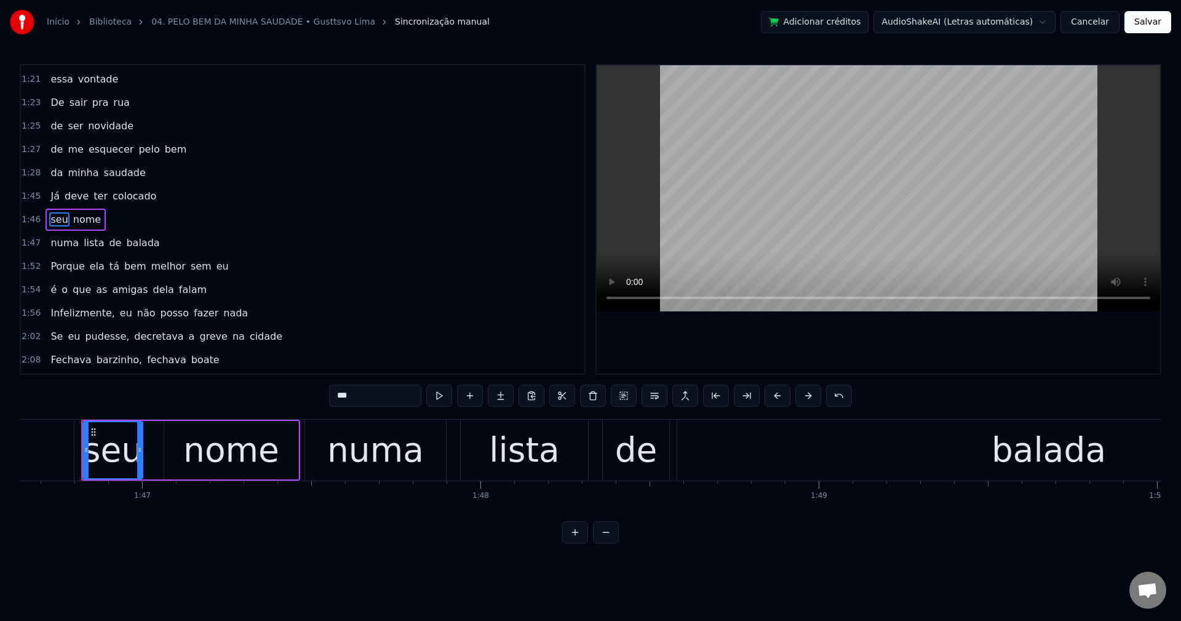
click at [89, 316] on span "Infelizmente," at bounding box center [82, 313] width 66 height 14
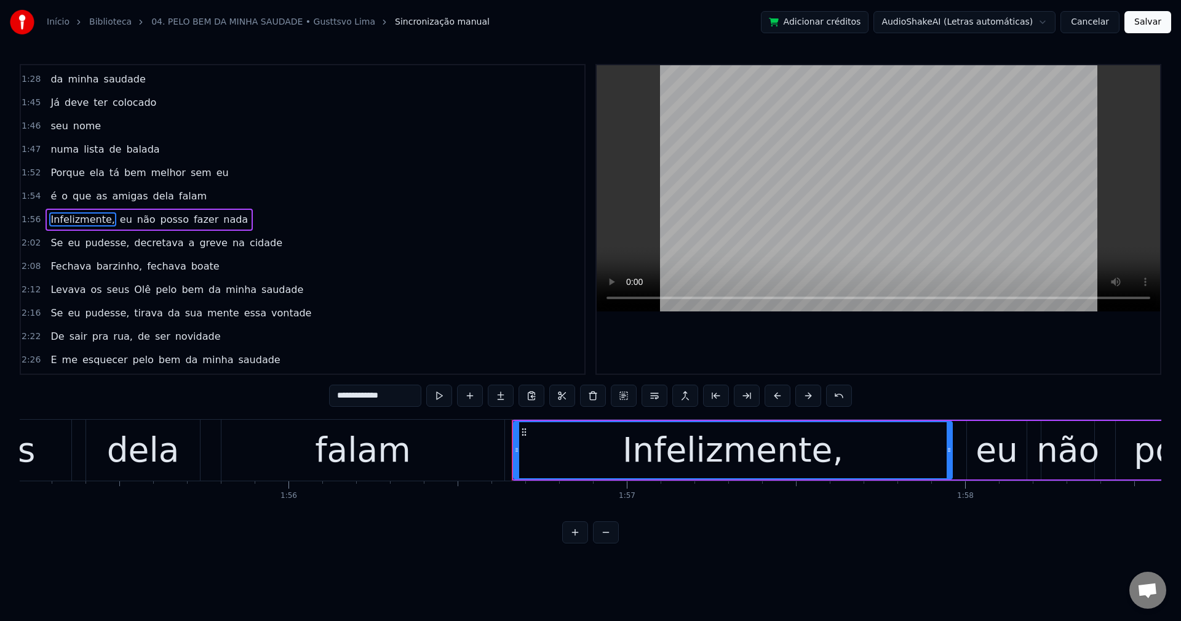
scroll to position [0, 39420]
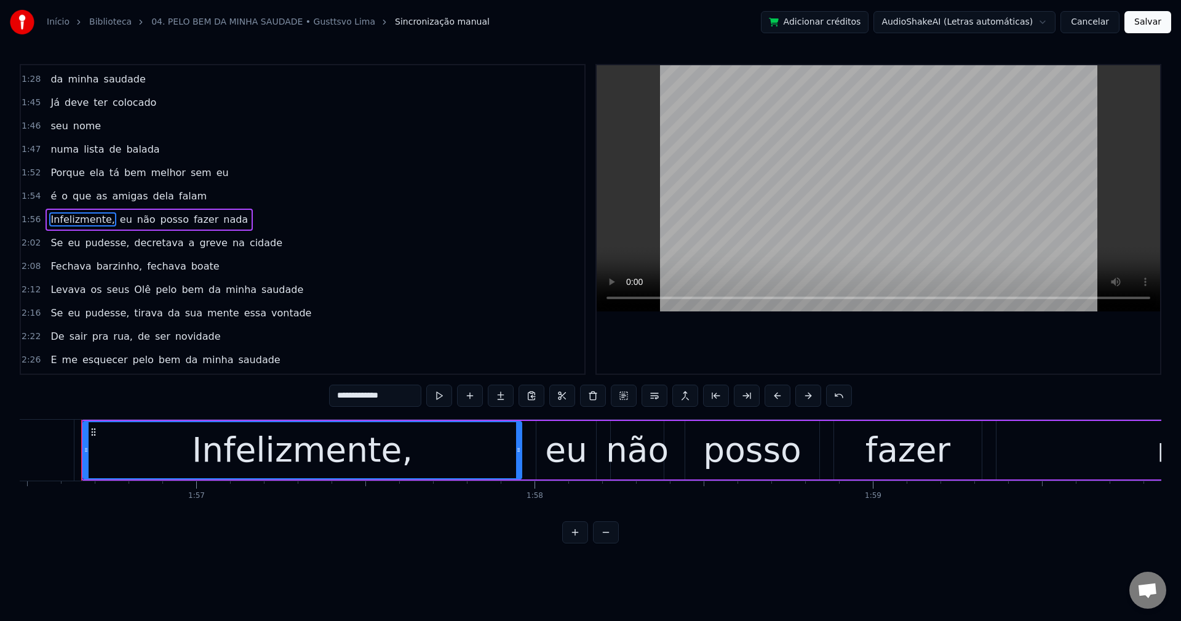
click at [397, 397] on input "**********" at bounding box center [375, 396] width 92 height 22
type input "**********"
drag, startPoint x: 119, startPoint y: 224, endPoint x: 113, endPoint y: 223, distance: 6.8
click at [119, 224] on div "Infelizmente eu não posso fazer nada" at bounding box center [148, 220] width 204 height 22
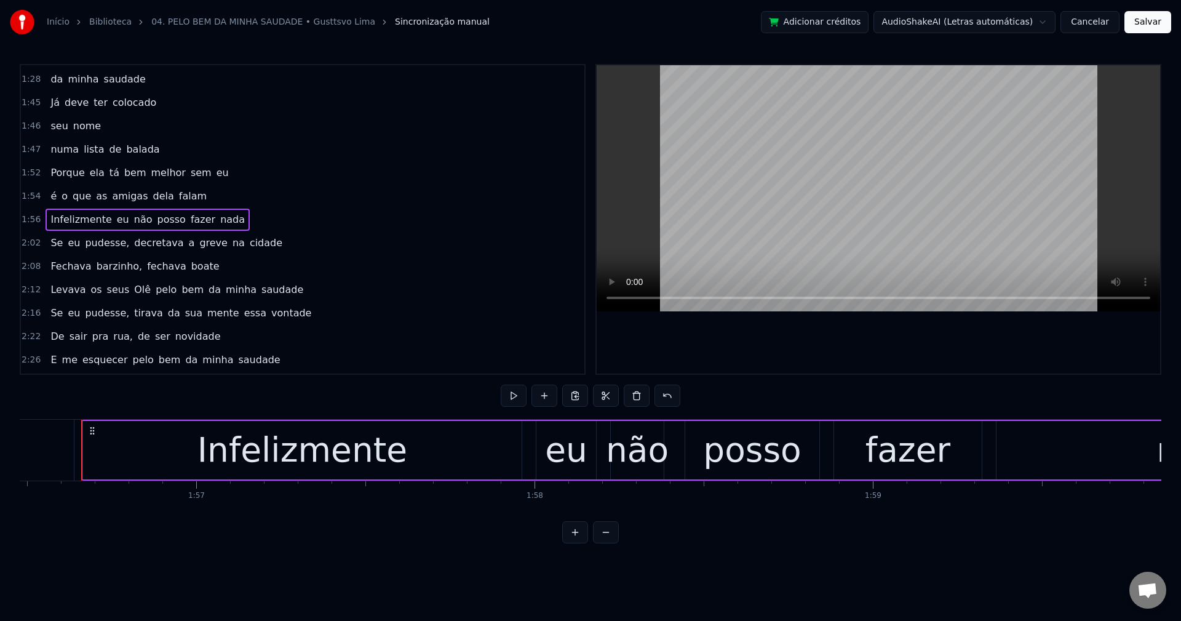
click at [116, 220] on span "eu" at bounding box center [123, 219] width 15 height 14
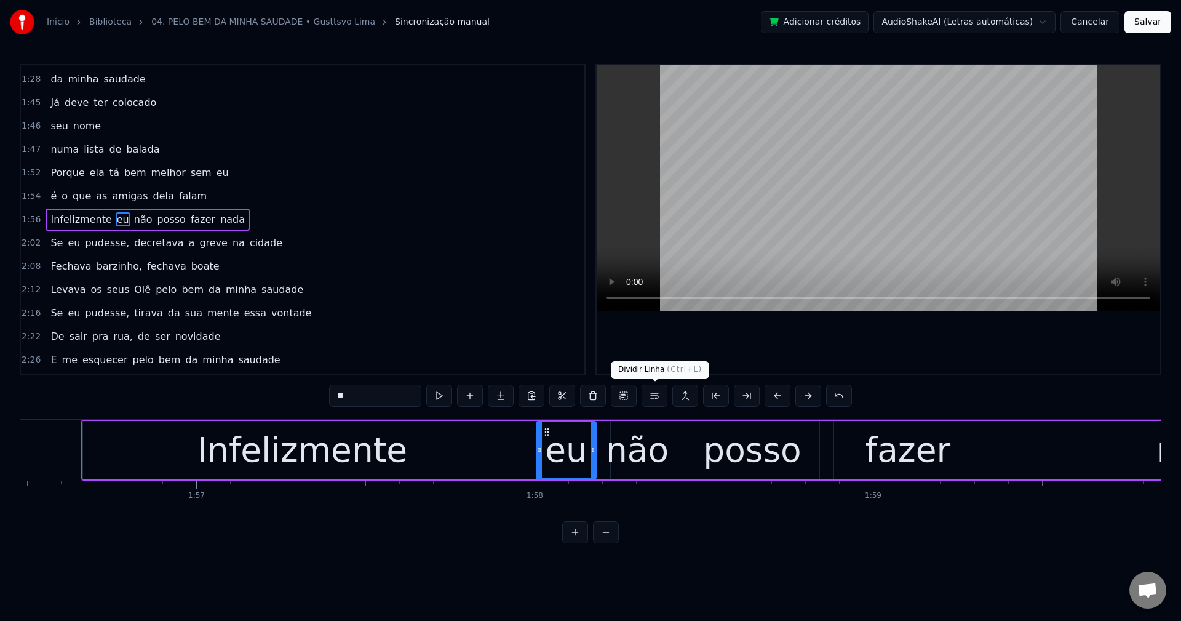
click at [661, 394] on button at bounding box center [655, 396] width 26 height 22
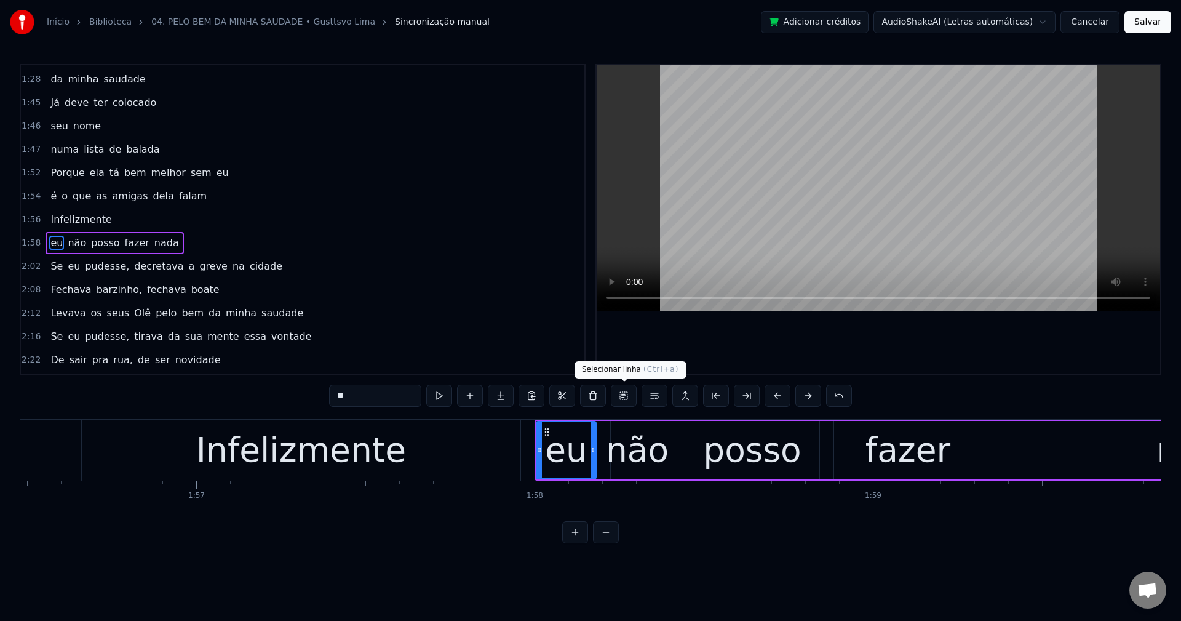
scroll to position [746, 0]
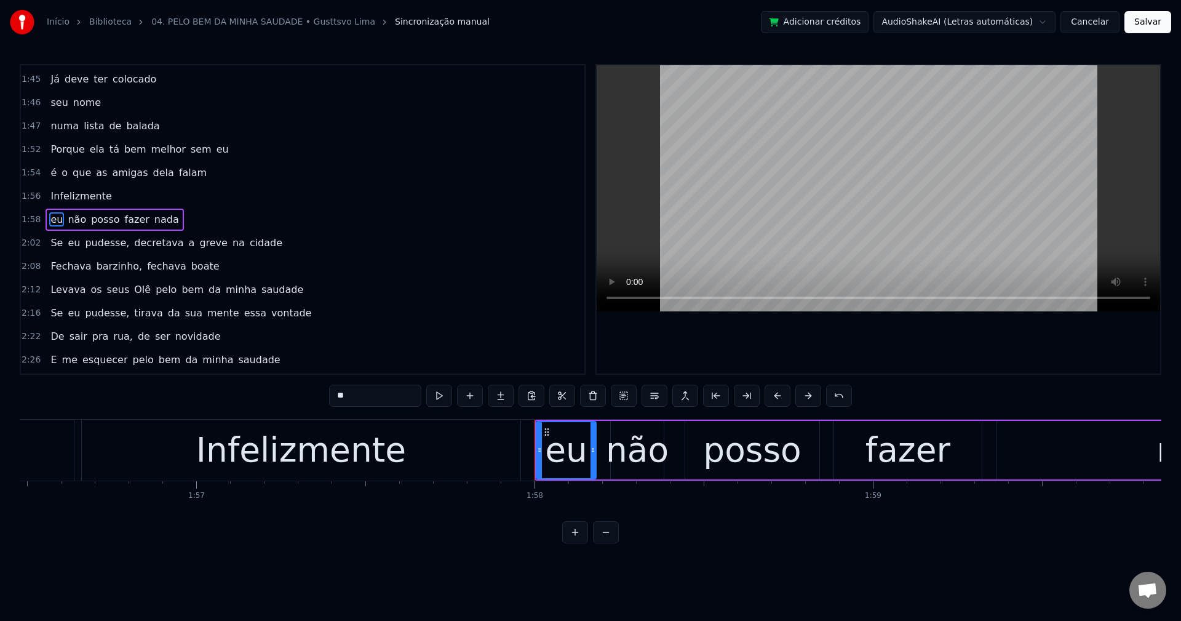
click at [103, 243] on span "pudesse," at bounding box center [107, 243] width 47 height 14
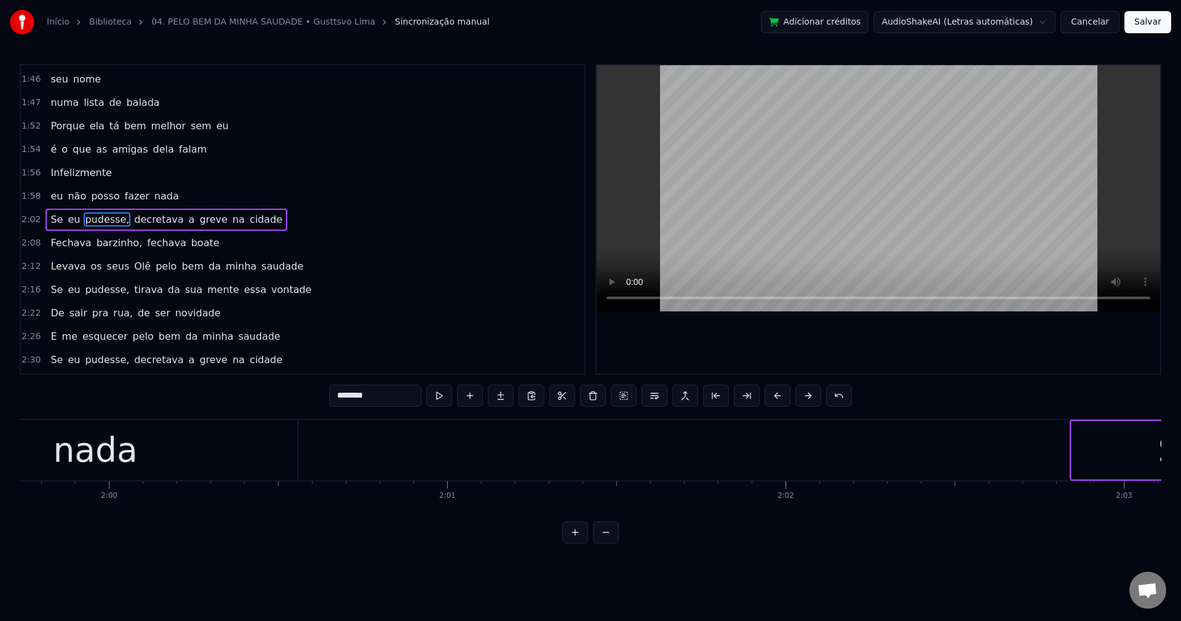
click at [393, 394] on input "********" at bounding box center [375, 396] width 92 height 22
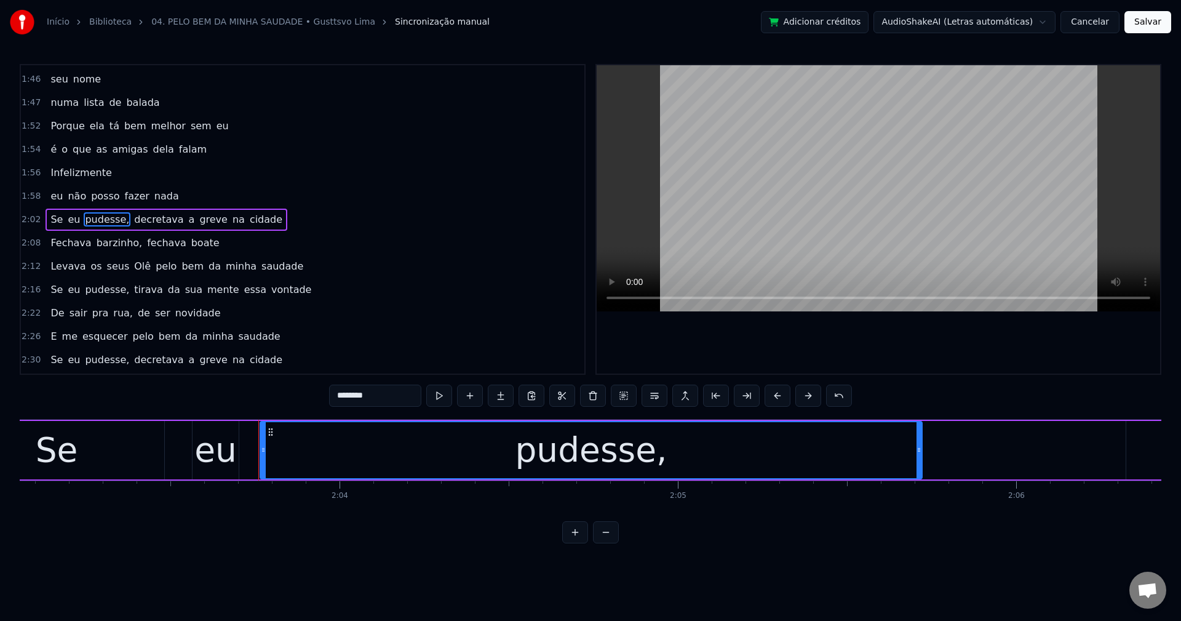
scroll to position [0, 41823]
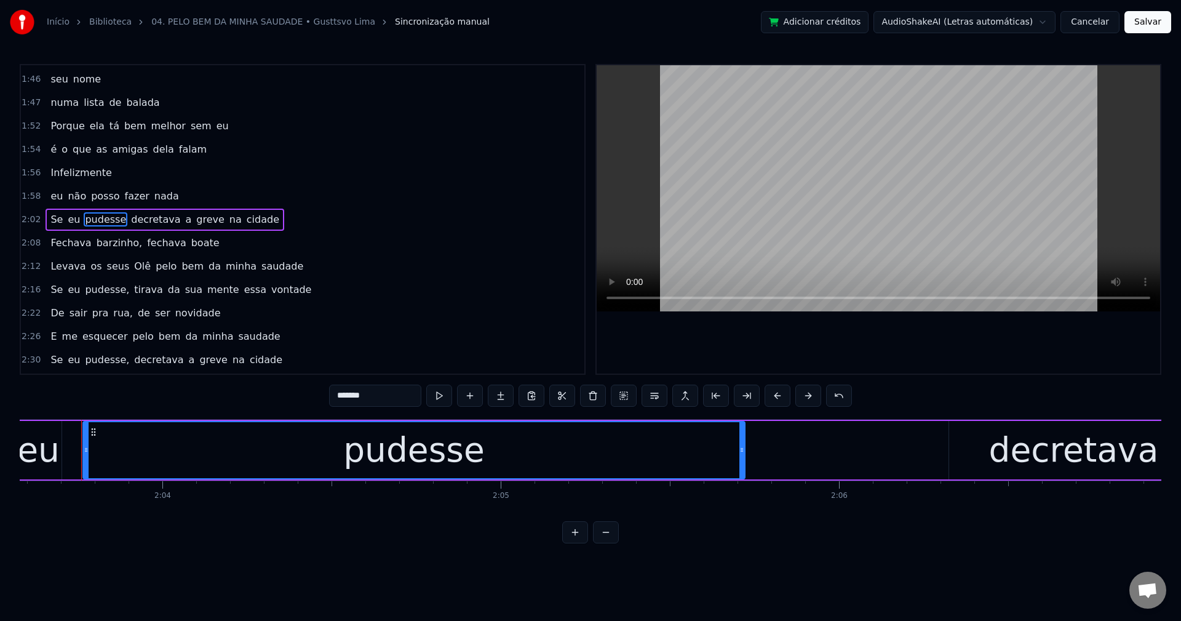
click at [134, 214] on span "decretava" at bounding box center [156, 219] width 52 height 14
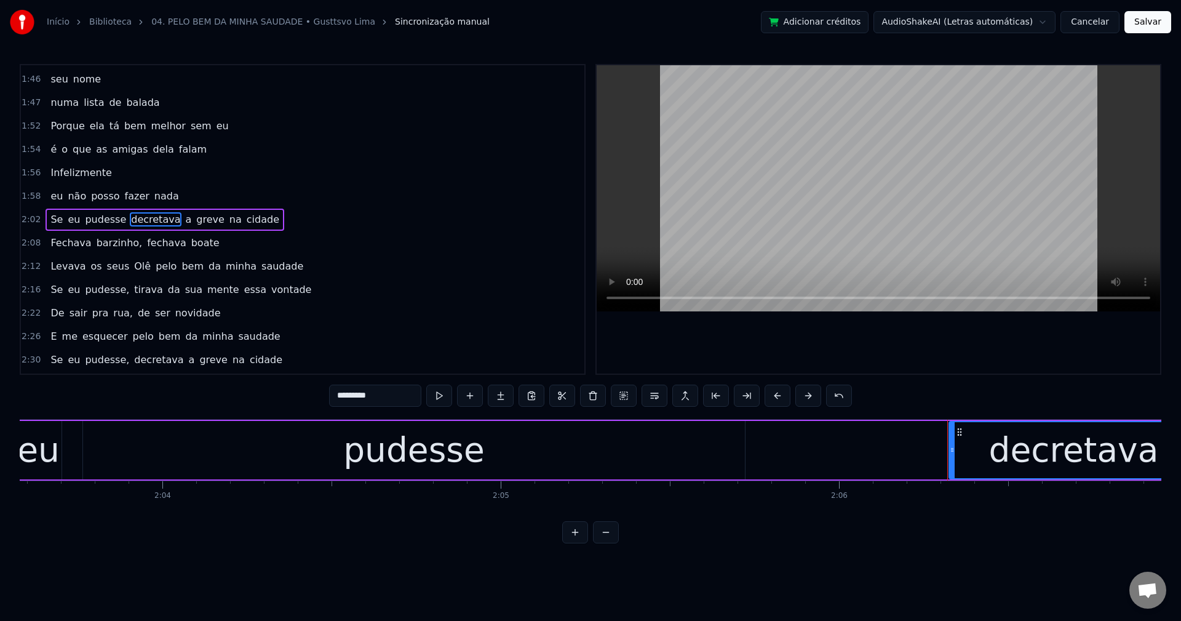
click at [660, 404] on button at bounding box center [655, 396] width 26 height 22
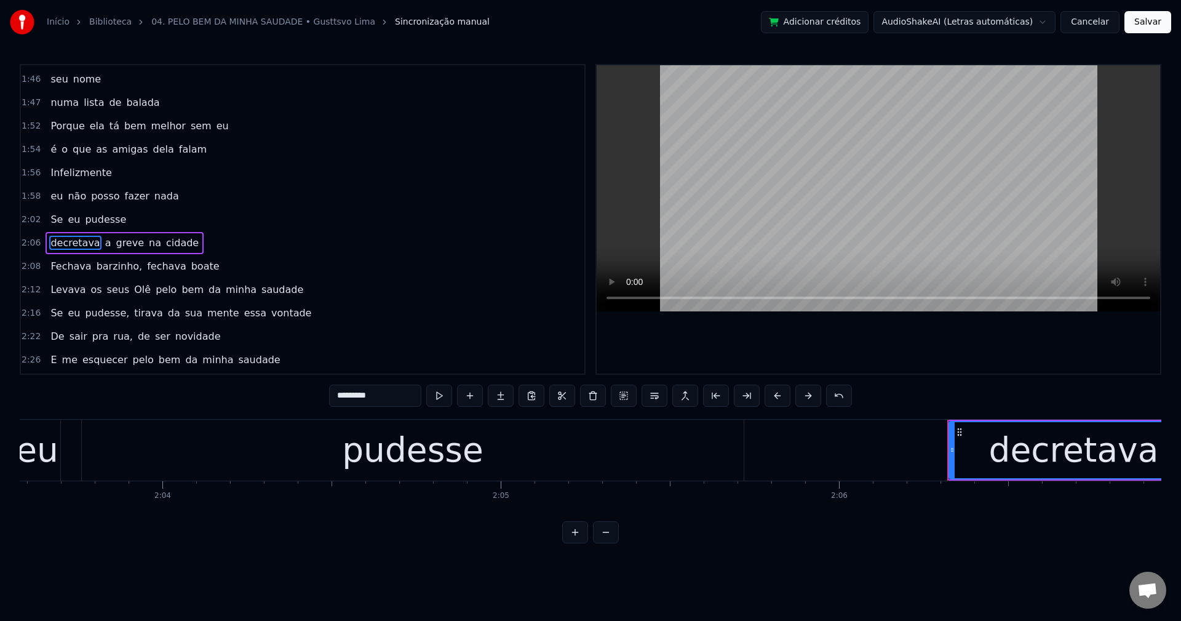
scroll to position [793, 0]
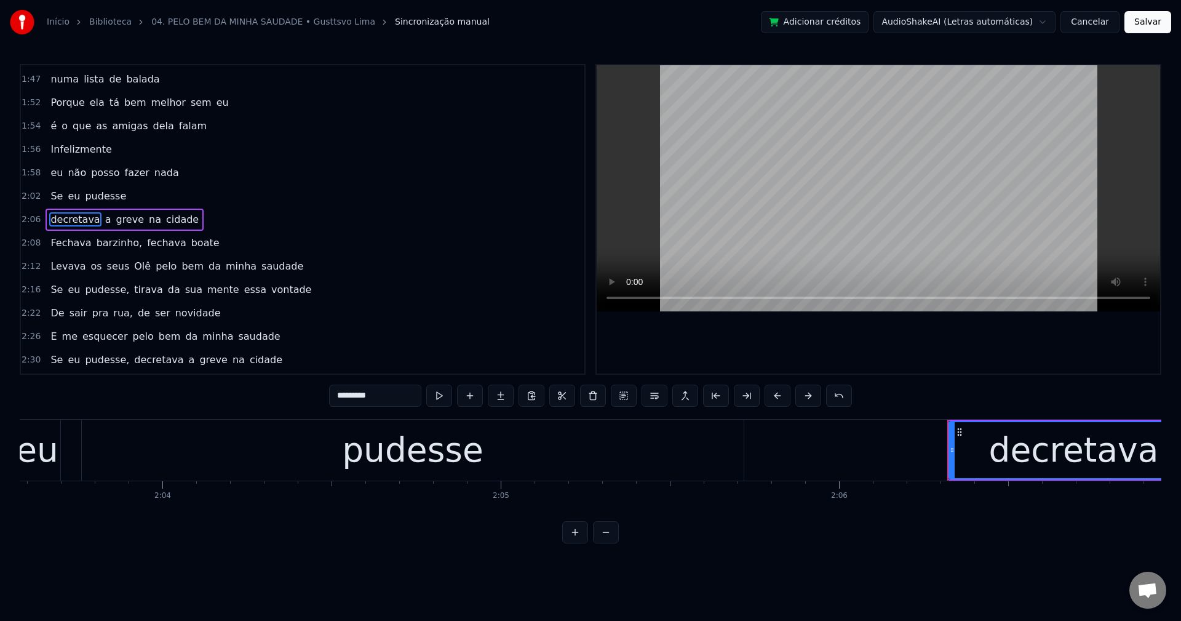
click at [116, 239] on span "barzinho," at bounding box center [119, 243] width 49 height 14
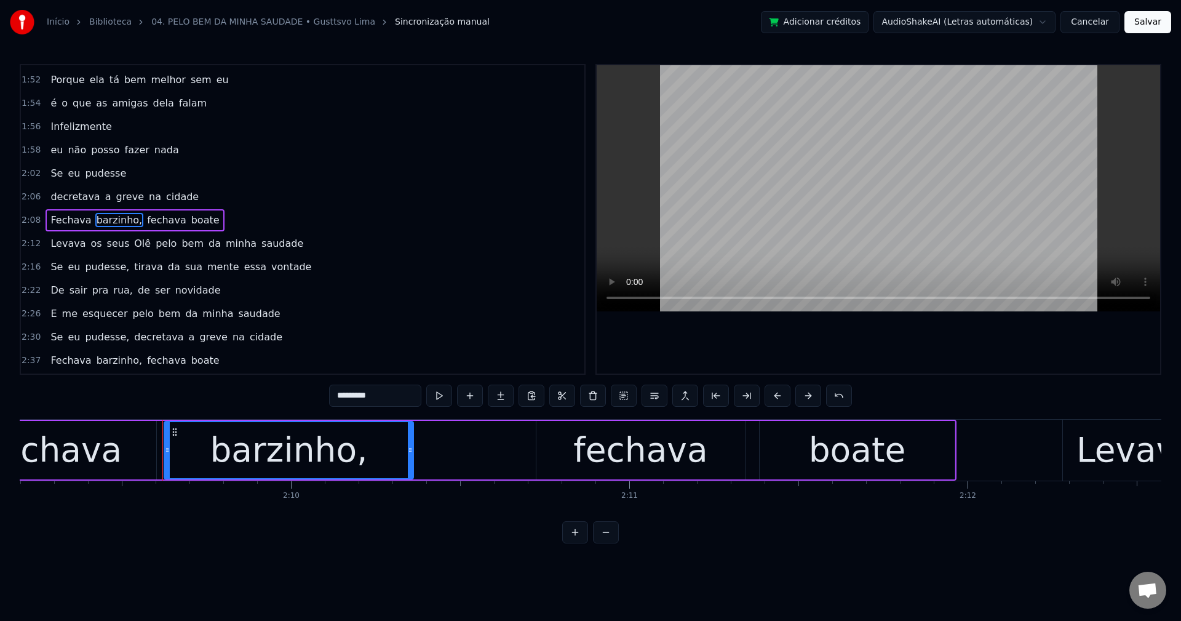
scroll to position [0, 43806]
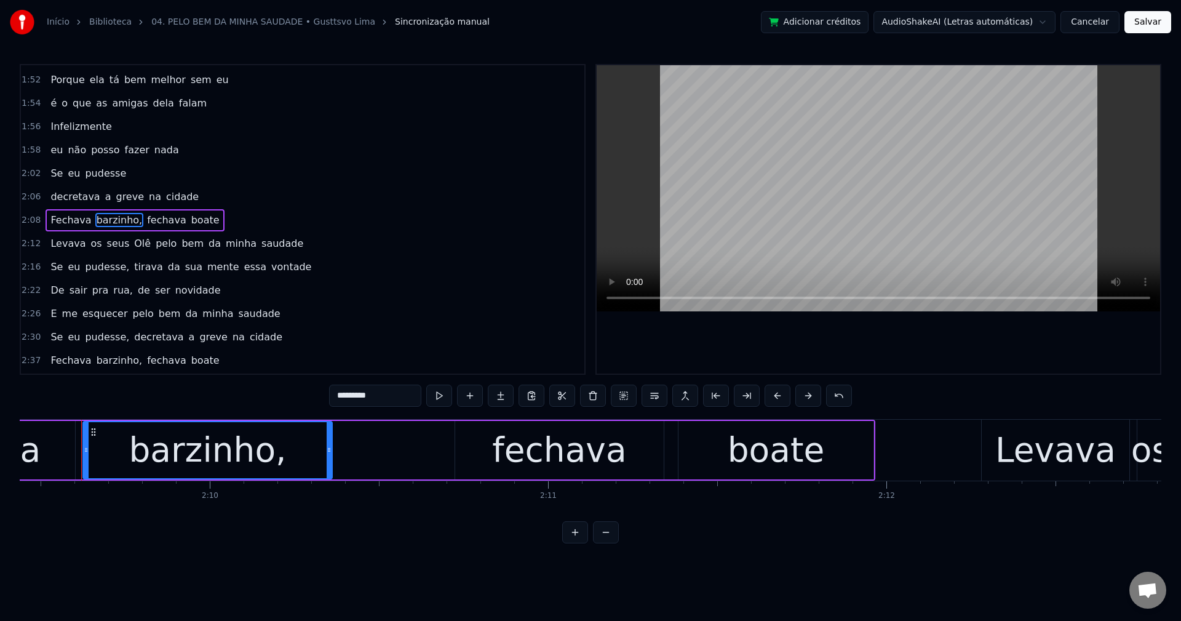
click at [394, 397] on input "*********" at bounding box center [375, 396] width 92 height 22
click at [133, 242] on span "Olê" at bounding box center [142, 243] width 19 height 14
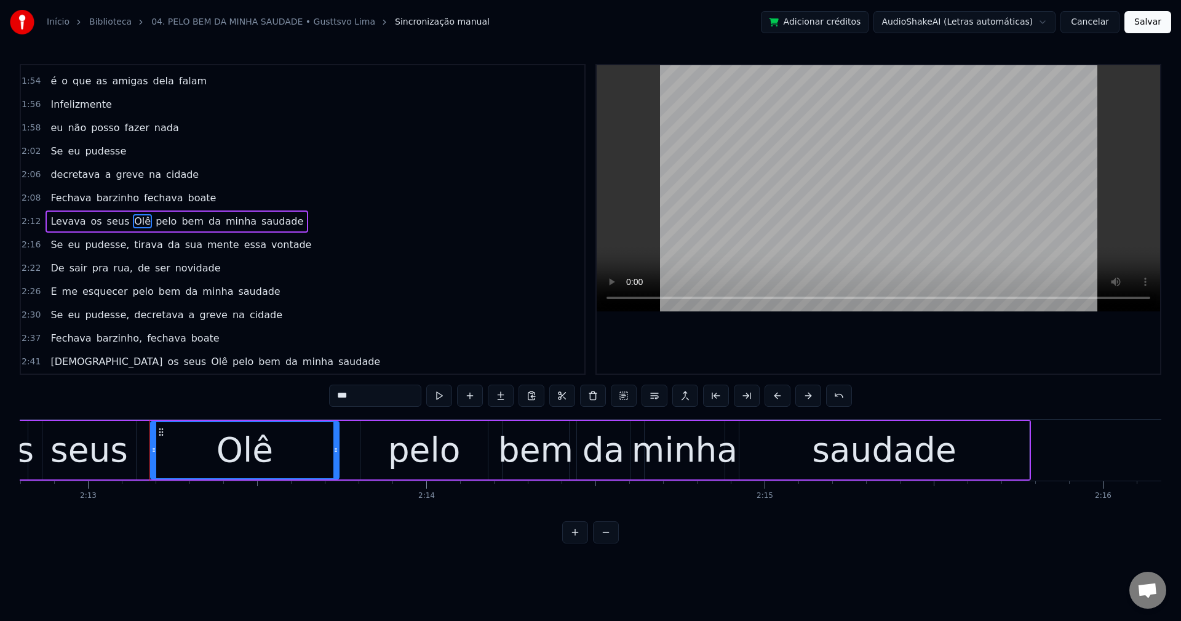
drag, startPoint x: 378, startPoint y: 388, endPoint x: 57, endPoint y: 397, distance: 320.7
click at [57, 397] on div "0:00 Pelo bem da minha saudade 0:01 eu fechava barzinho 0:04 Fechava o boate 0:…" at bounding box center [591, 303] width 1142 height 479
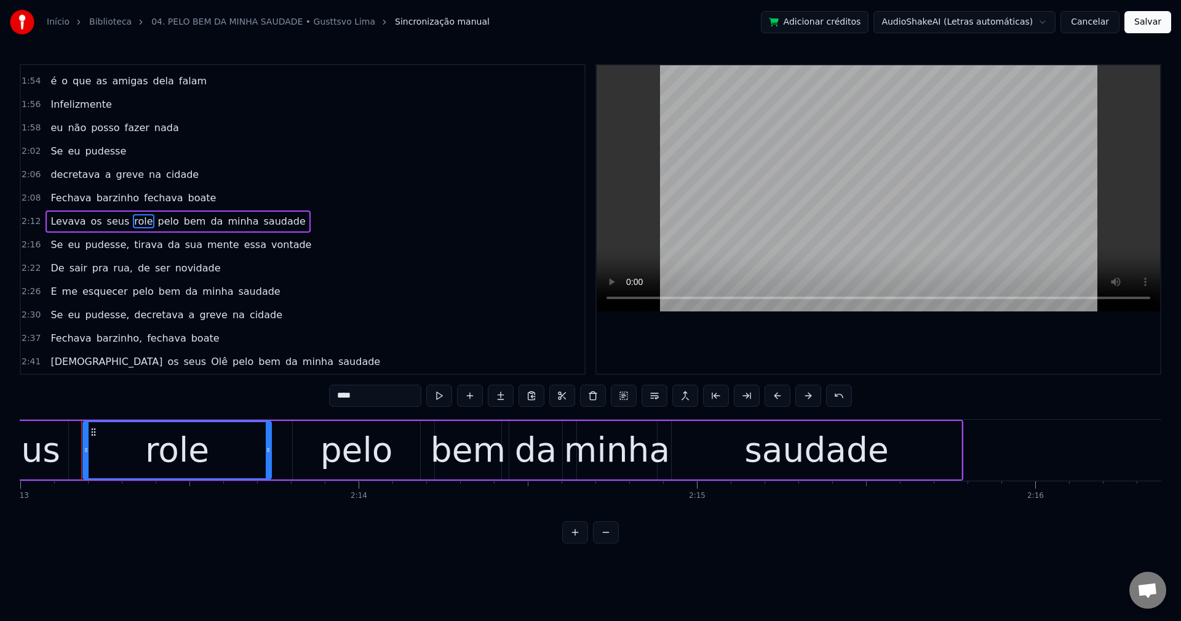
click at [209, 220] on span "da" at bounding box center [216, 221] width 15 height 14
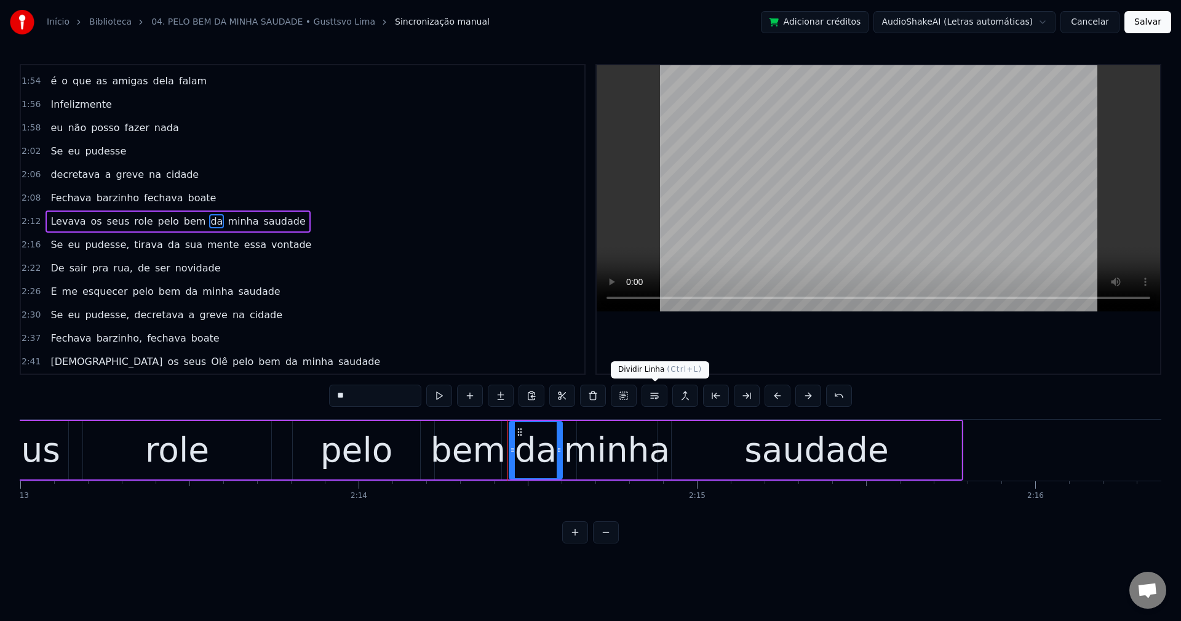
click at [655, 398] on button at bounding box center [655, 396] width 26 height 22
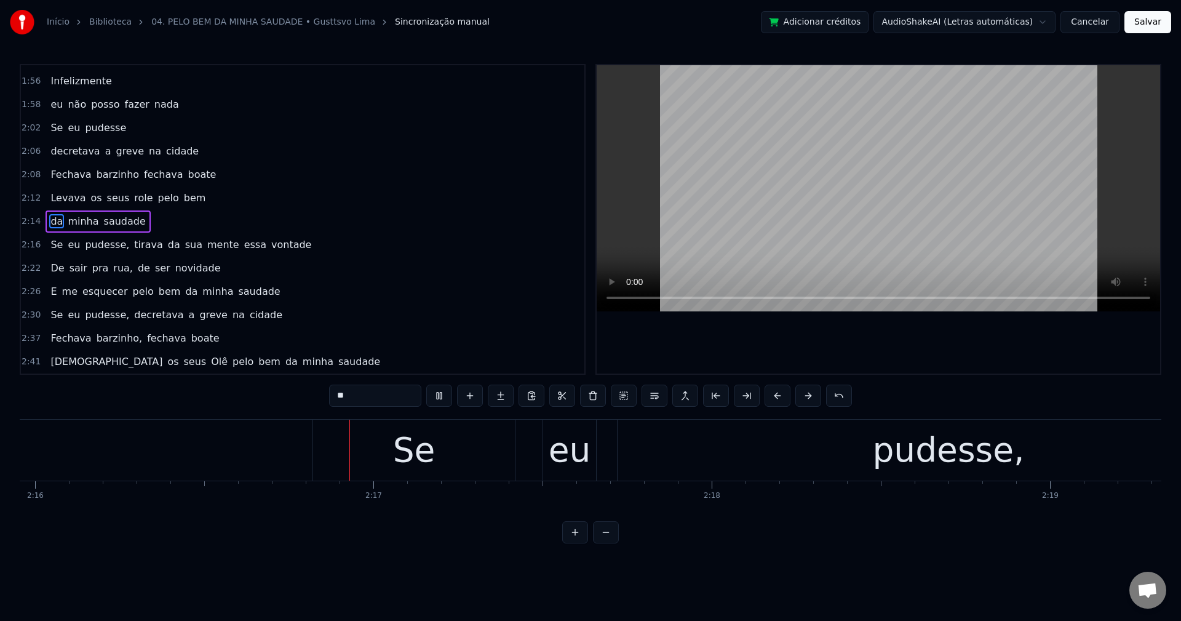
scroll to position [0, 46074]
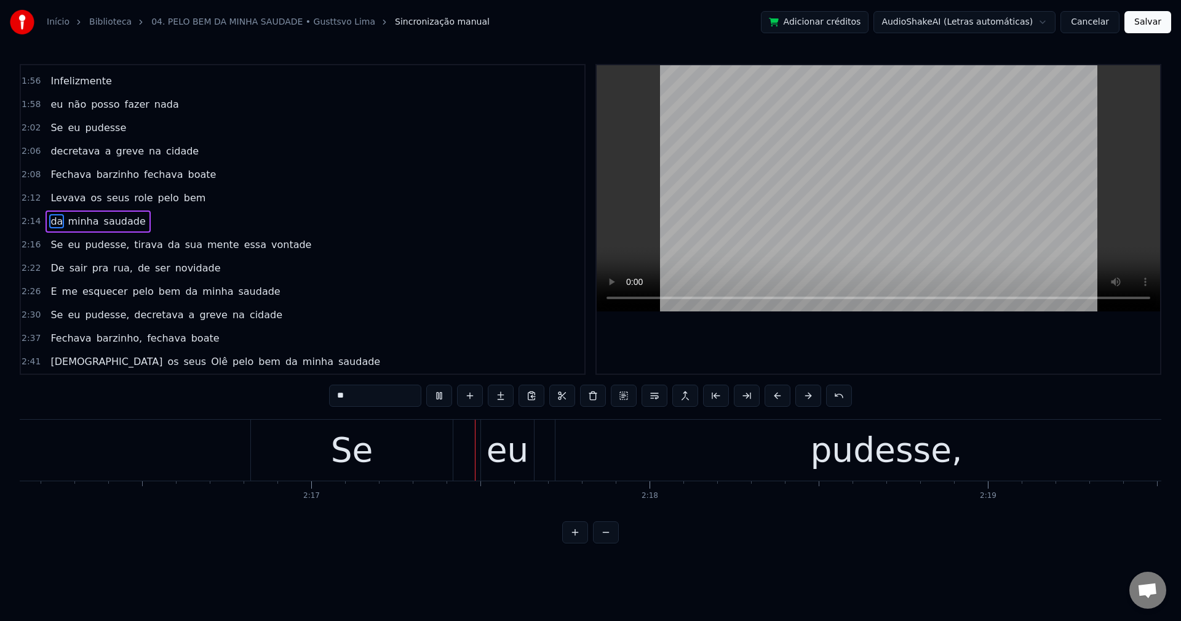
click at [106, 240] on span "pudesse," at bounding box center [107, 245] width 47 height 14
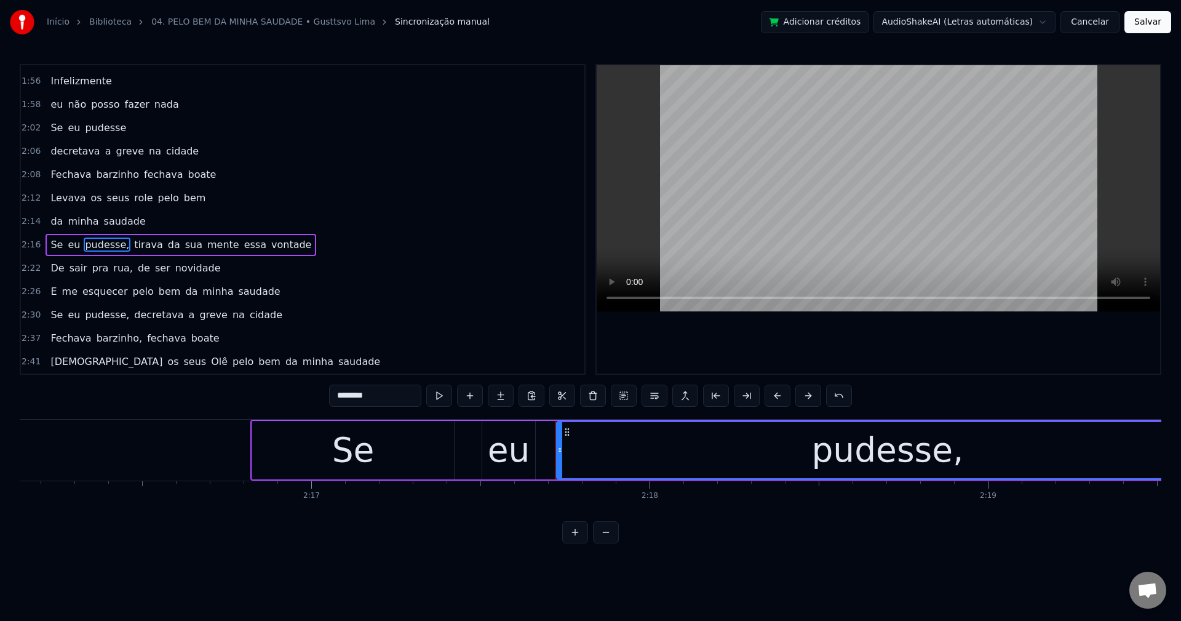
click at [386, 392] on input "********" at bounding box center [375, 396] width 92 height 22
click at [401, 402] on input "********" at bounding box center [375, 396] width 92 height 22
click at [134, 248] on span "tirava" at bounding box center [145, 245] width 31 height 14
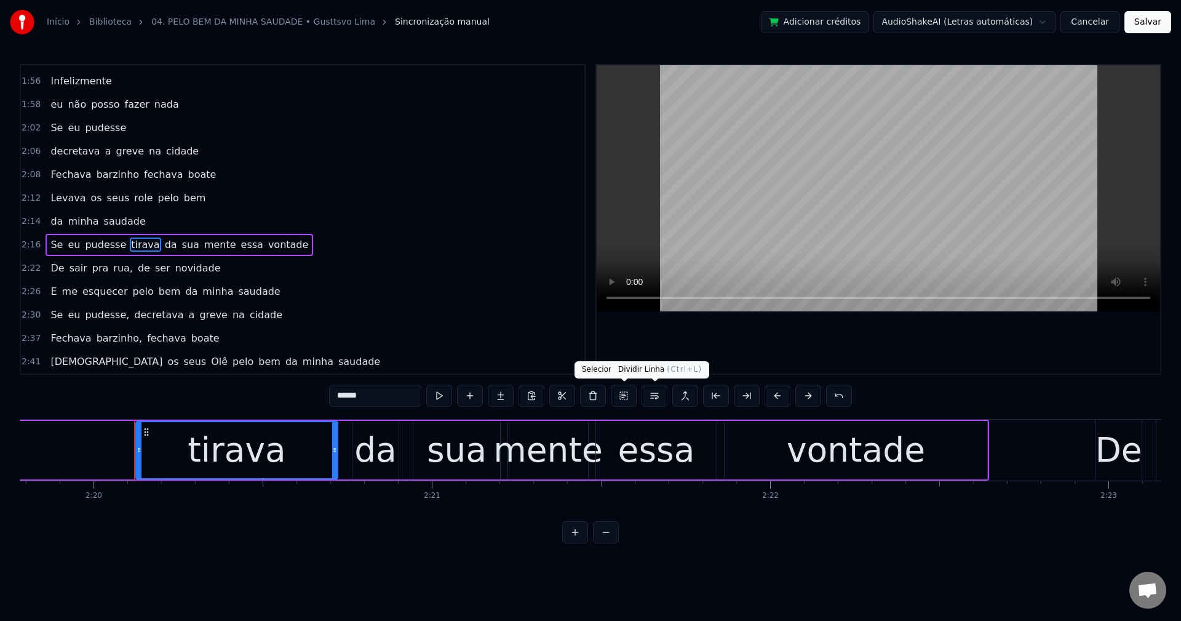
scroll to position [0, 47360]
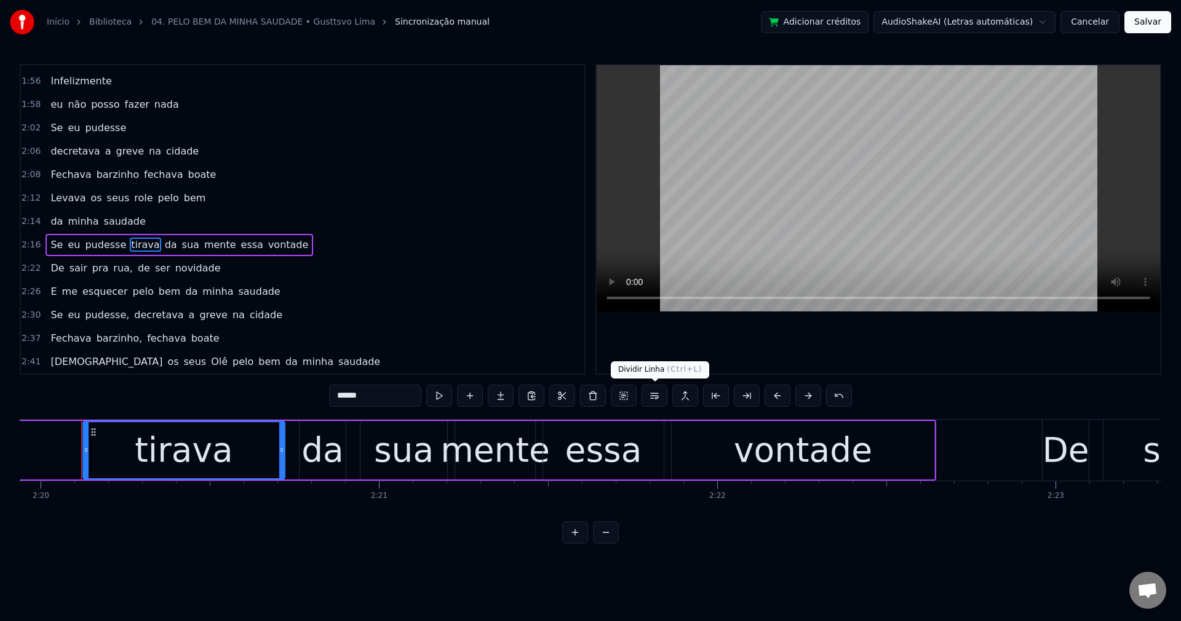
click at [658, 404] on button at bounding box center [655, 396] width 26 height 22
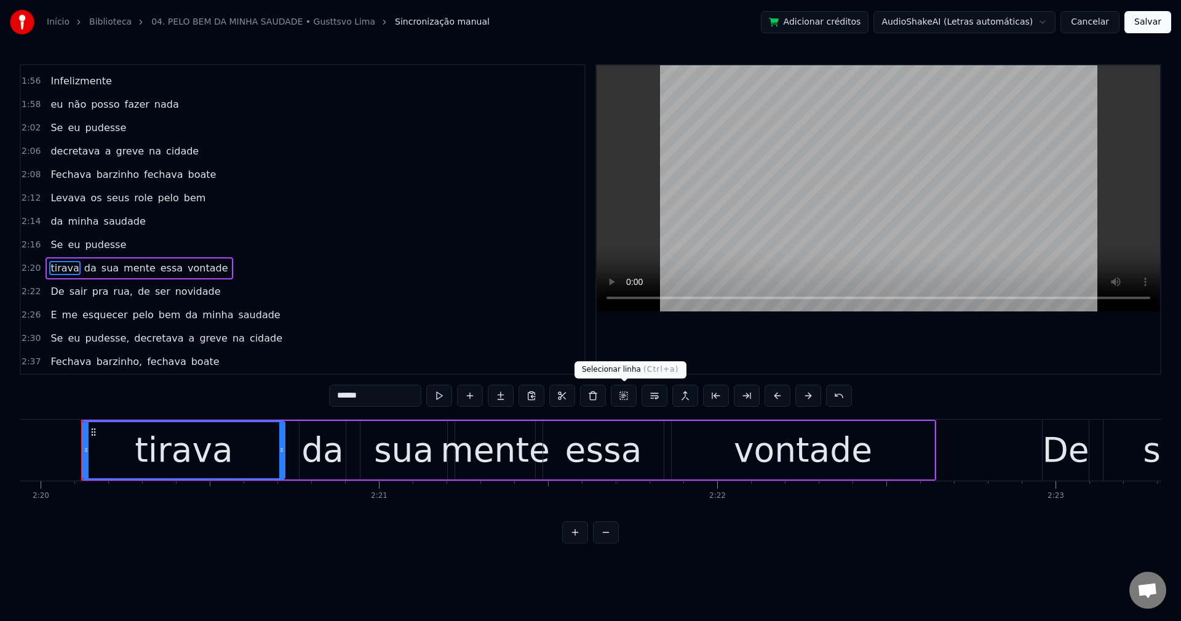
scroll to position [884, 0]
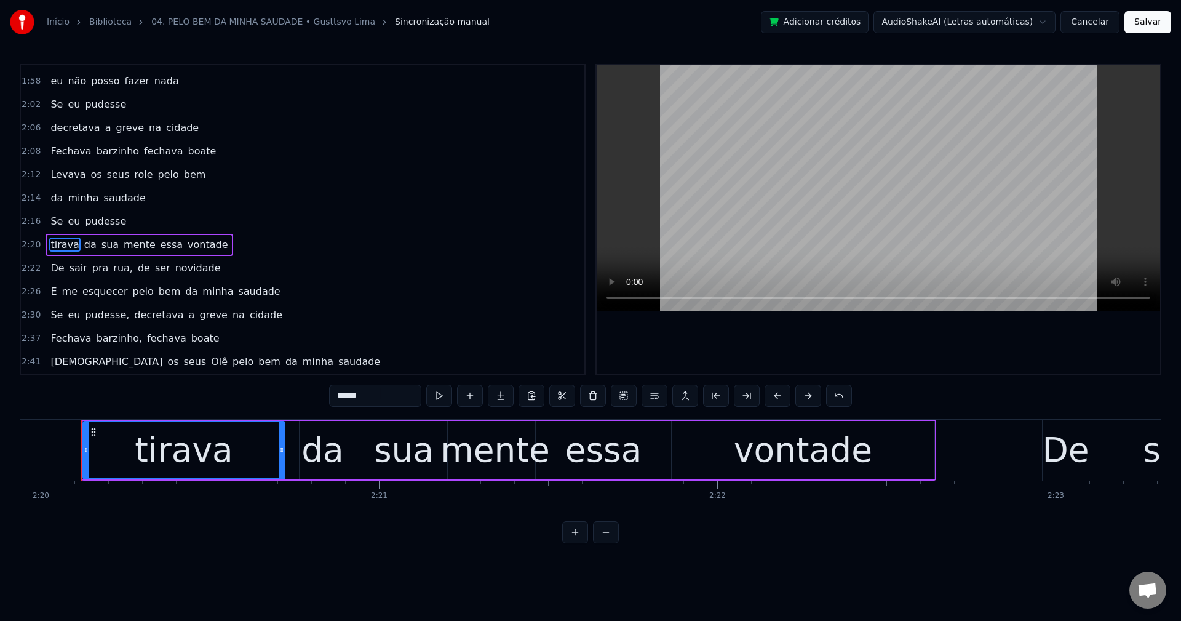
click at [159, 246] on span "essa" at bounding box center [171, 245] width 25 height 14
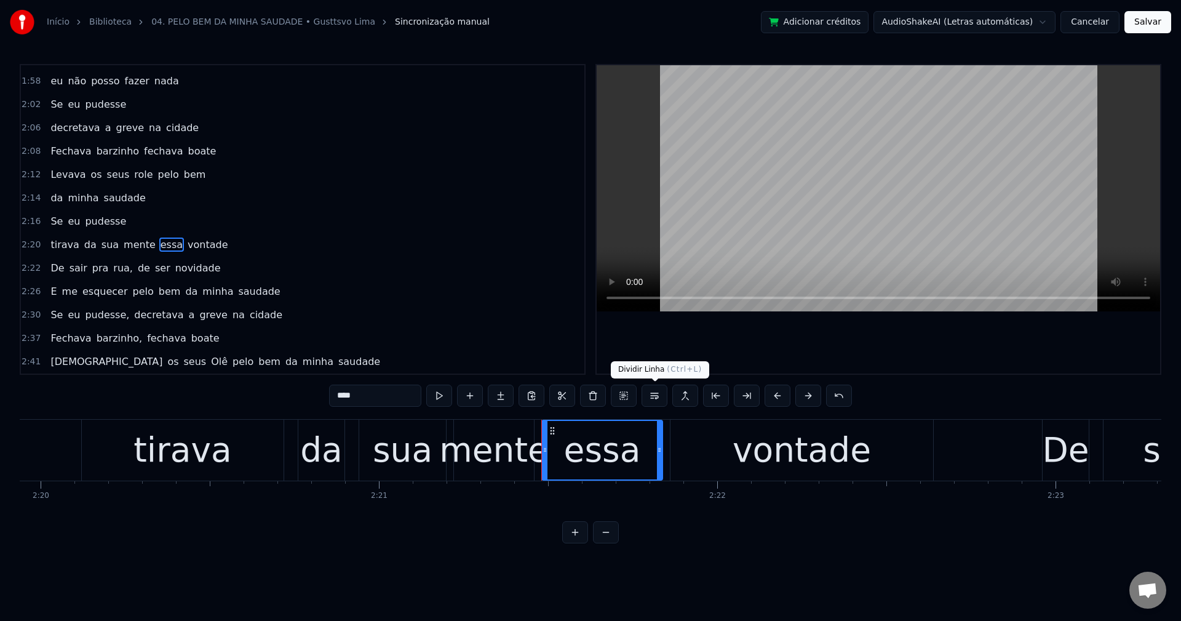
drag, startPoint x: 655, startPoint y: 398, endPoint x: 618, endPoint y: 298, distance: 106.5
click at [655, 397] on button at bounding box center [655, 396] width 26 height 22
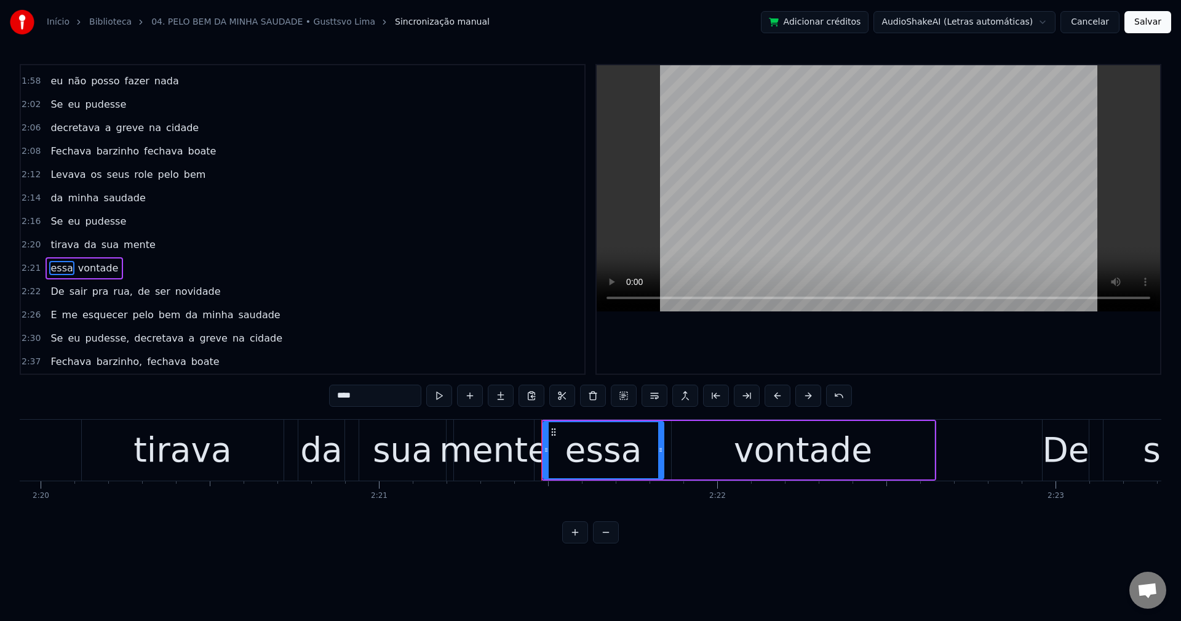
scroll to position [908, 0]
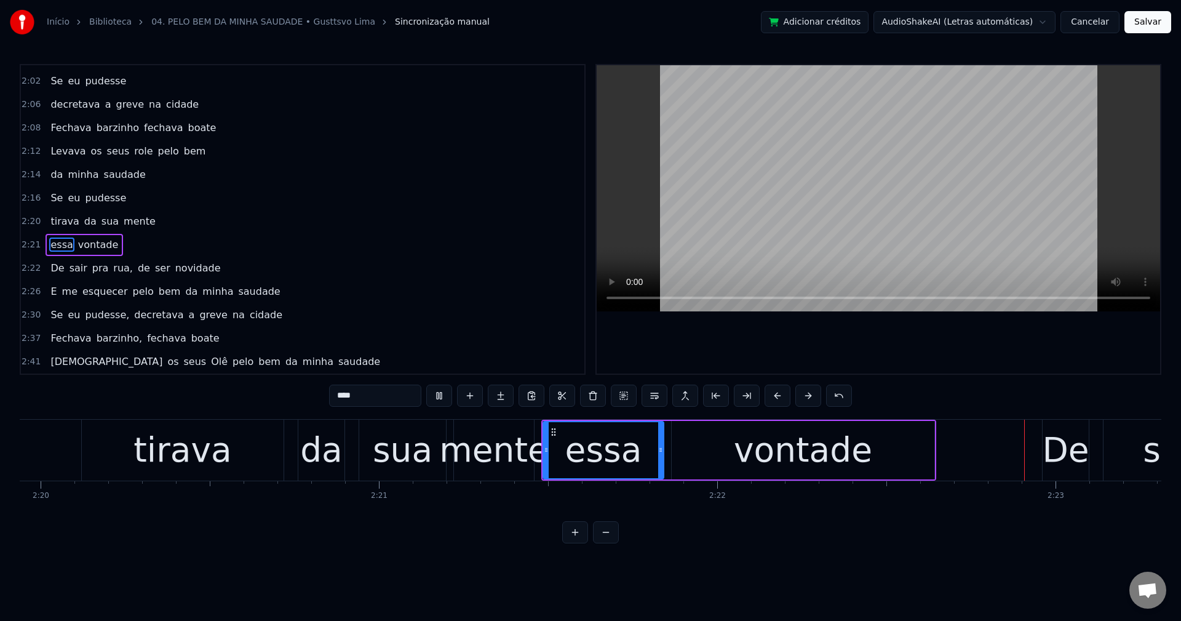
click at [119, 267] on span "rua," at bounding box center [123, 268] width 22 height 14
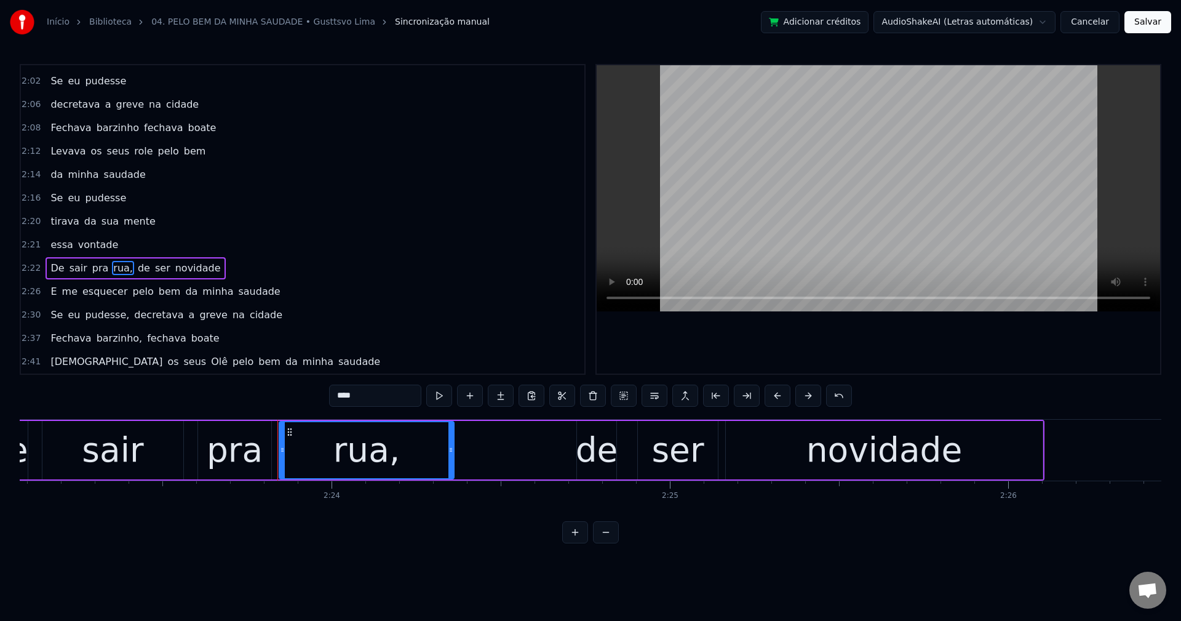
scroll to position [0, 48619]
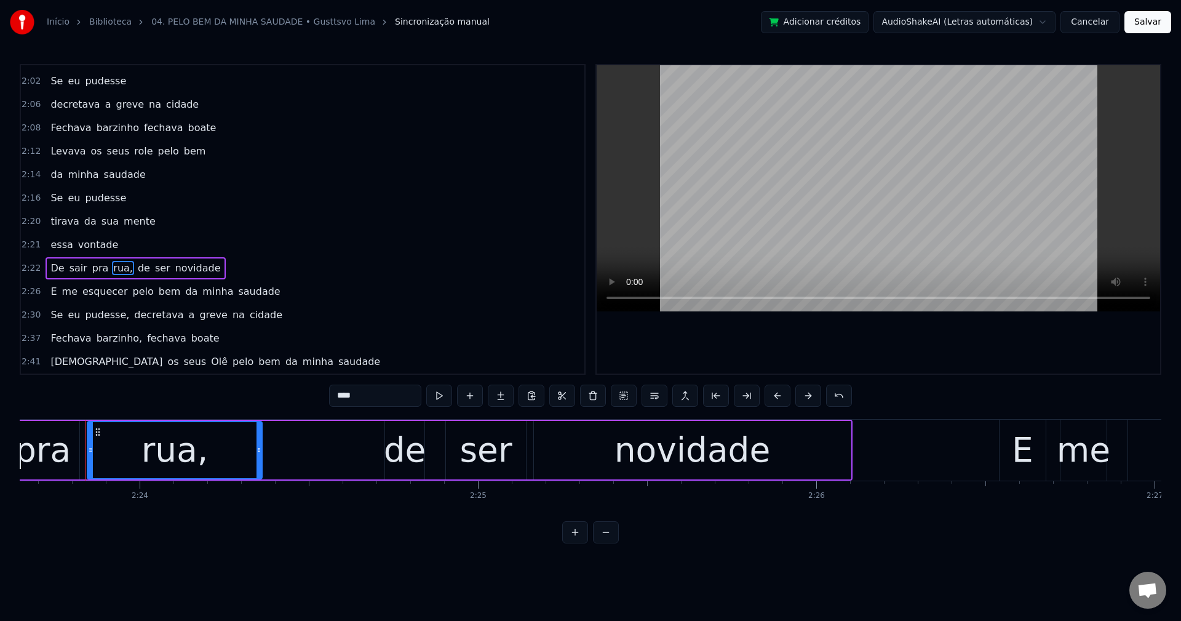
click at [383, 406] on input "****" at bounding box center [375, 396] width 92 height 22
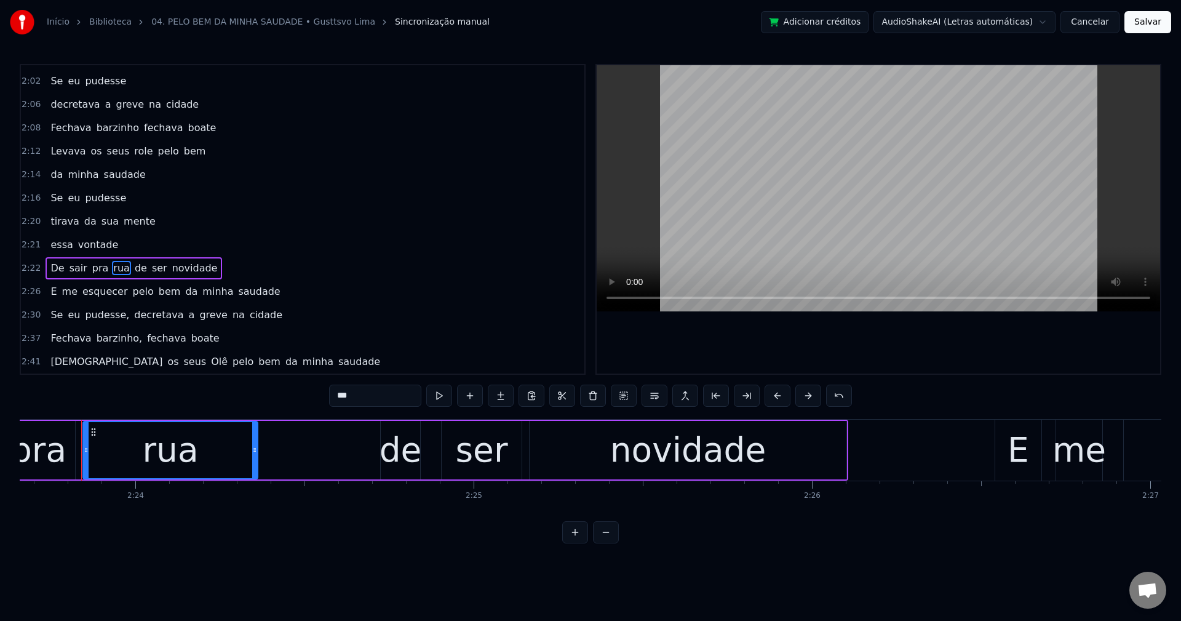
click at [134, 272] on span "de" at bounding box center [141, 268] width 15 height 14
type input "**"
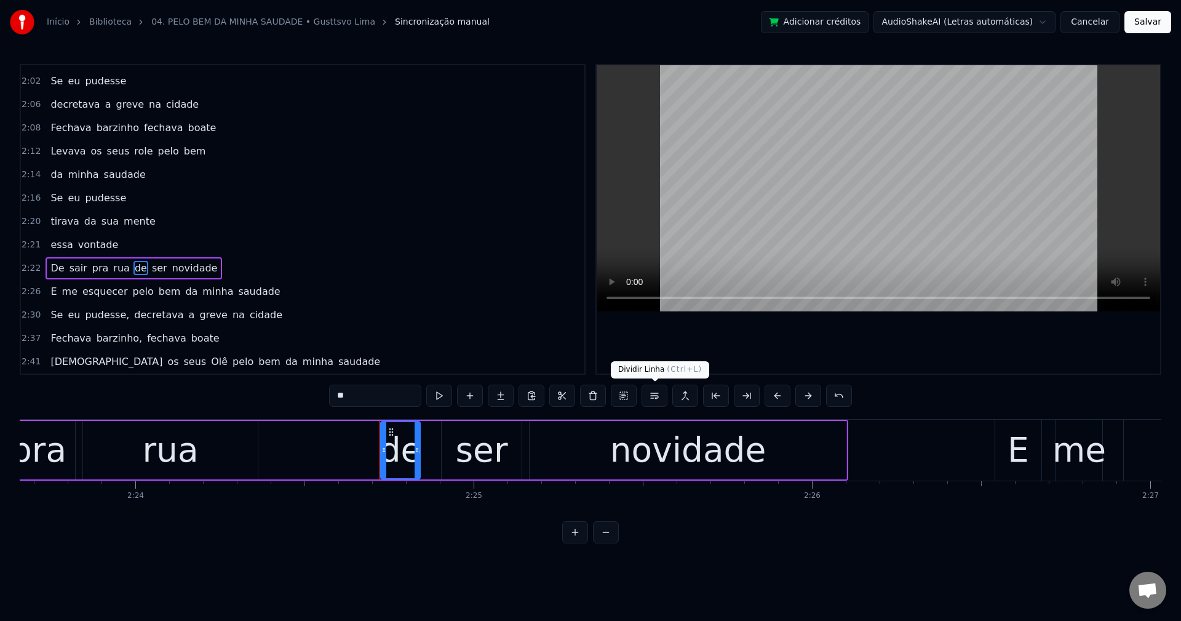
drag, startPoint x: 655, startPoint y: 398, endPoint x: 617, endPoint y: 318, distance: 89.2
click at [655, 398] on button at bounding box center [655, 396] width 26 height 22
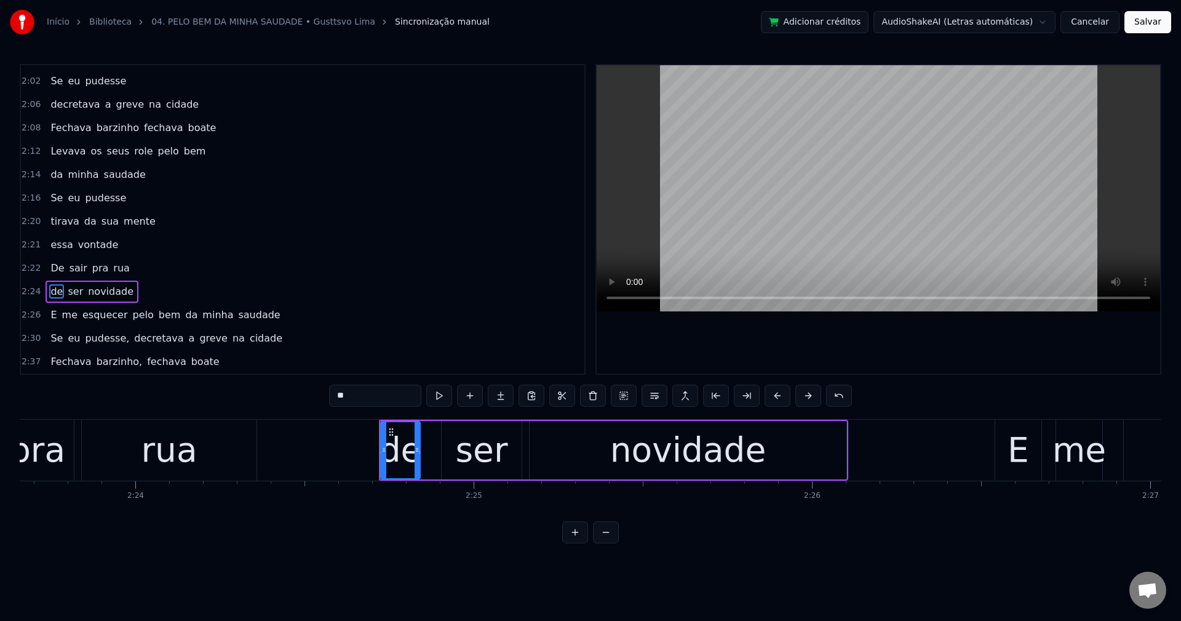
scroll to position [931, 0]
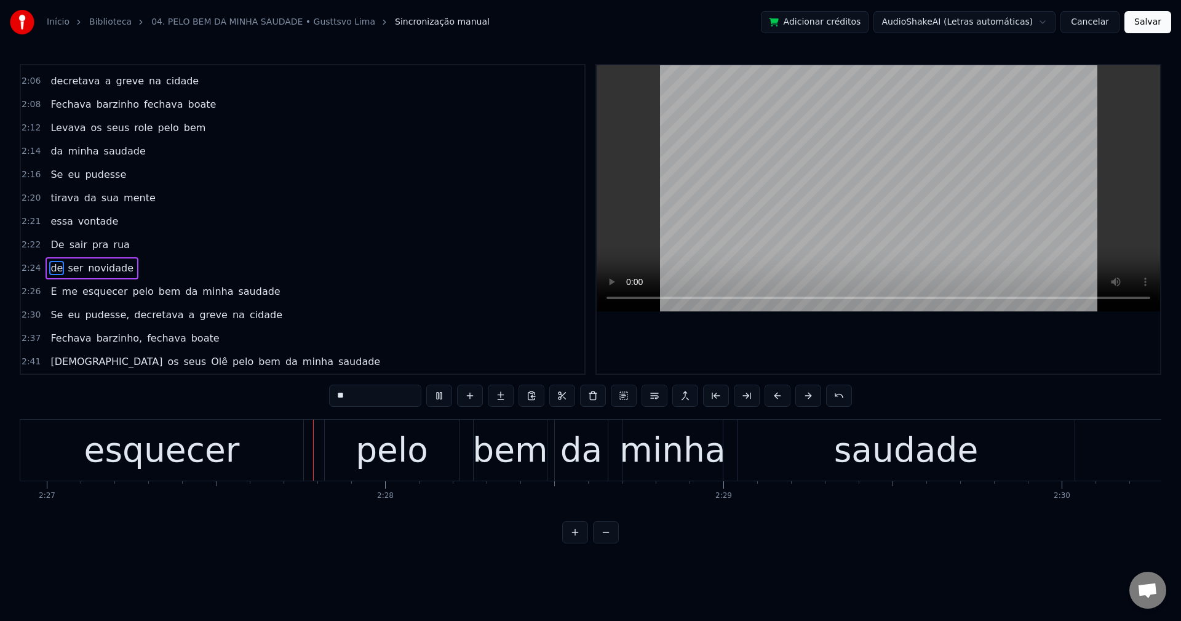
click at [182, 291] on div "E me esquecer pelo bem da minha saudade" at bounding box center [165, 292] width 239 height 22
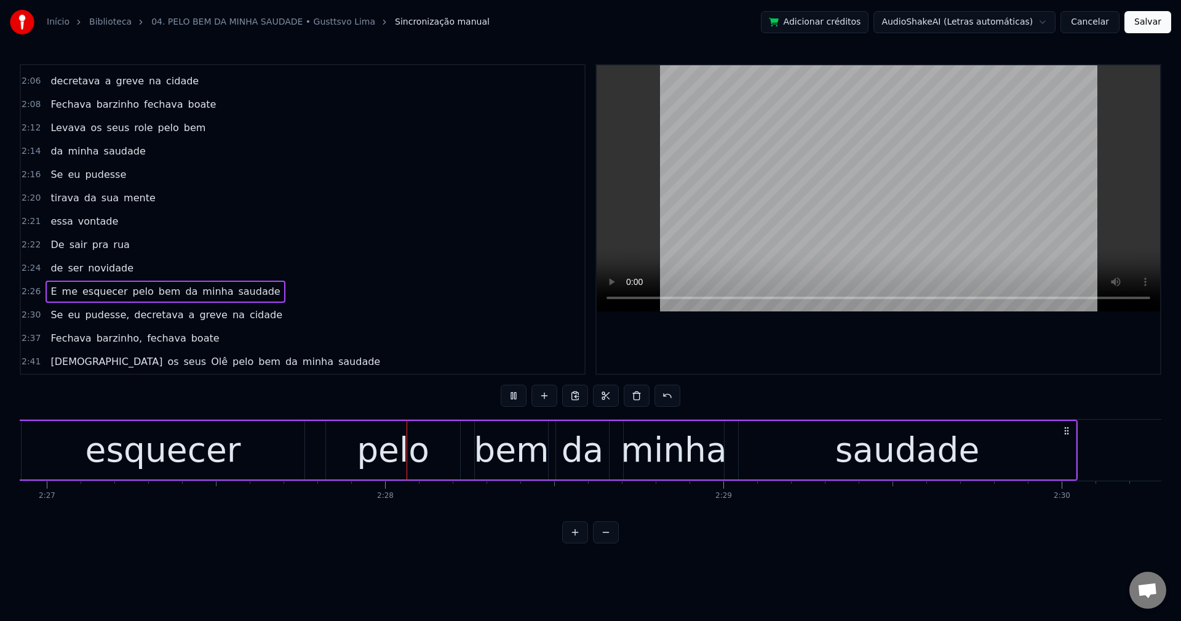
scroll to position [0, 49724]
click at [184, 290] on span "da" at bounding box center [191, 291] width 15 height 14
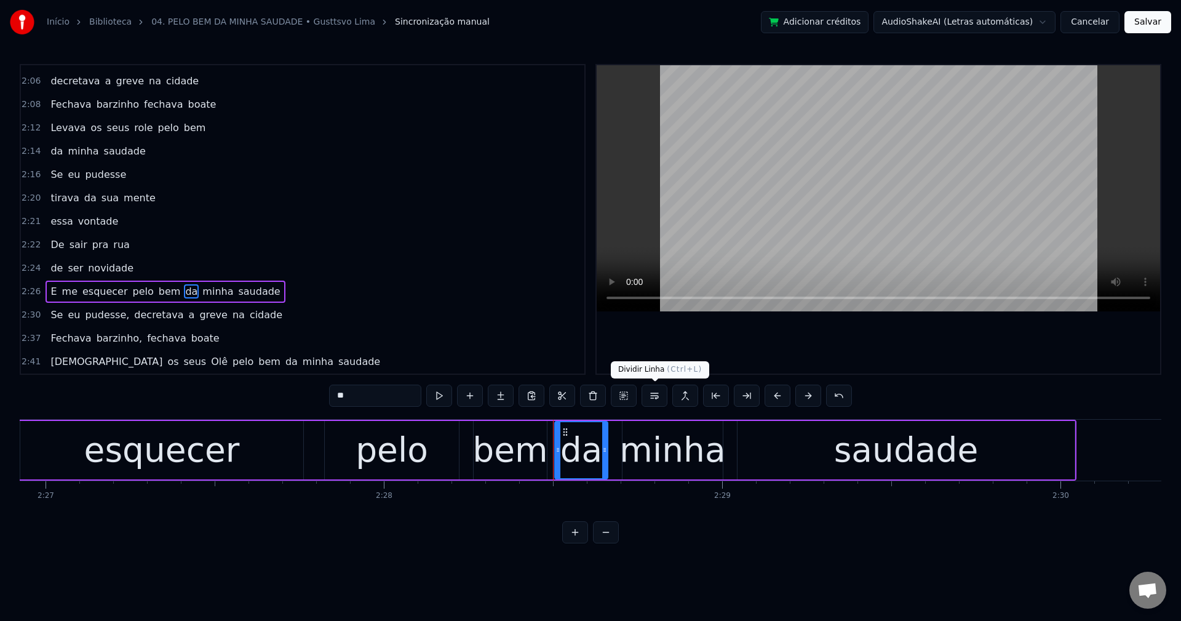
click at [660, 398] on button at bounding box center [655, 396] width 26 height 22
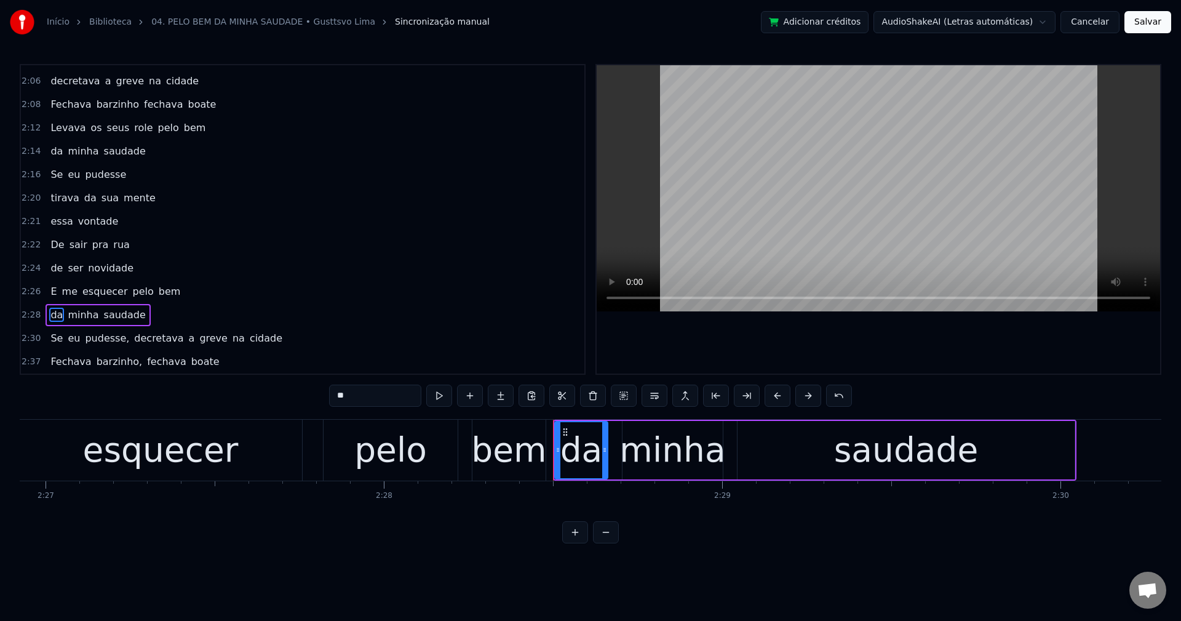
scroll to position [954, 0]
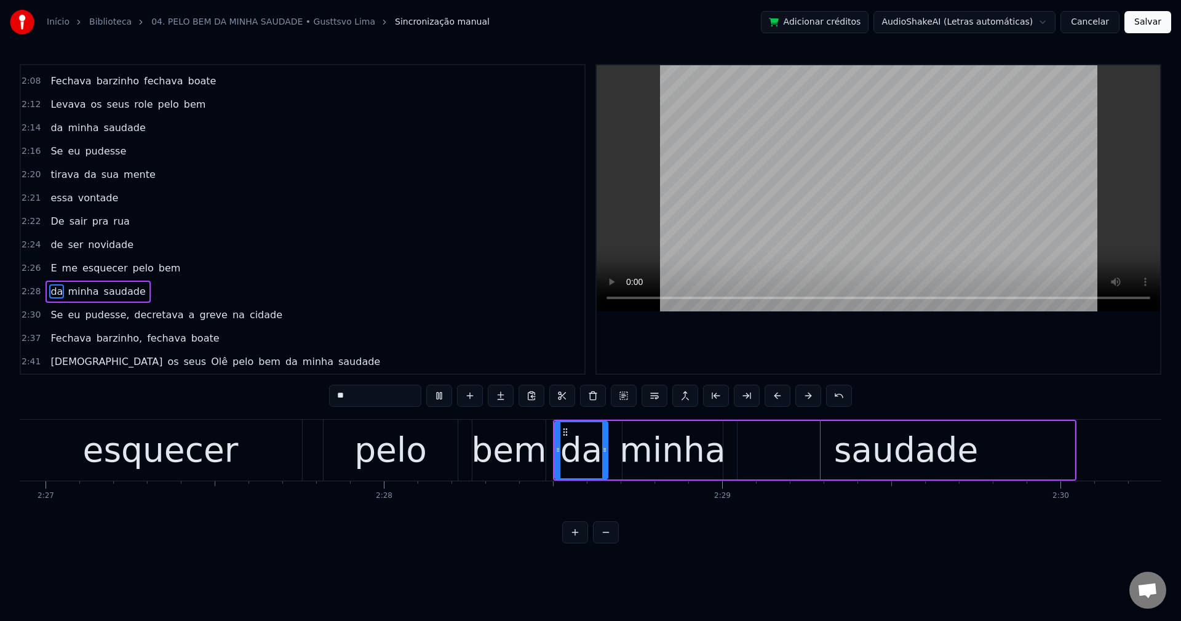
click at [104, 321] on span "pudesse," at bounding box center [107, 315] width 47 height 14
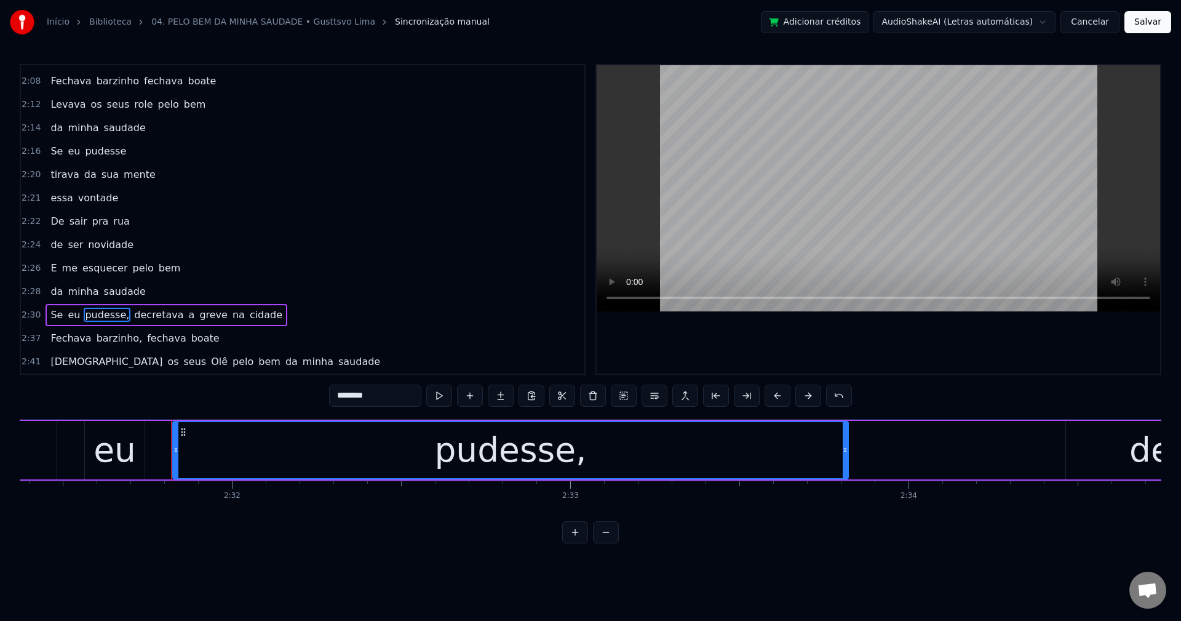
scroll to position [0, 51320]
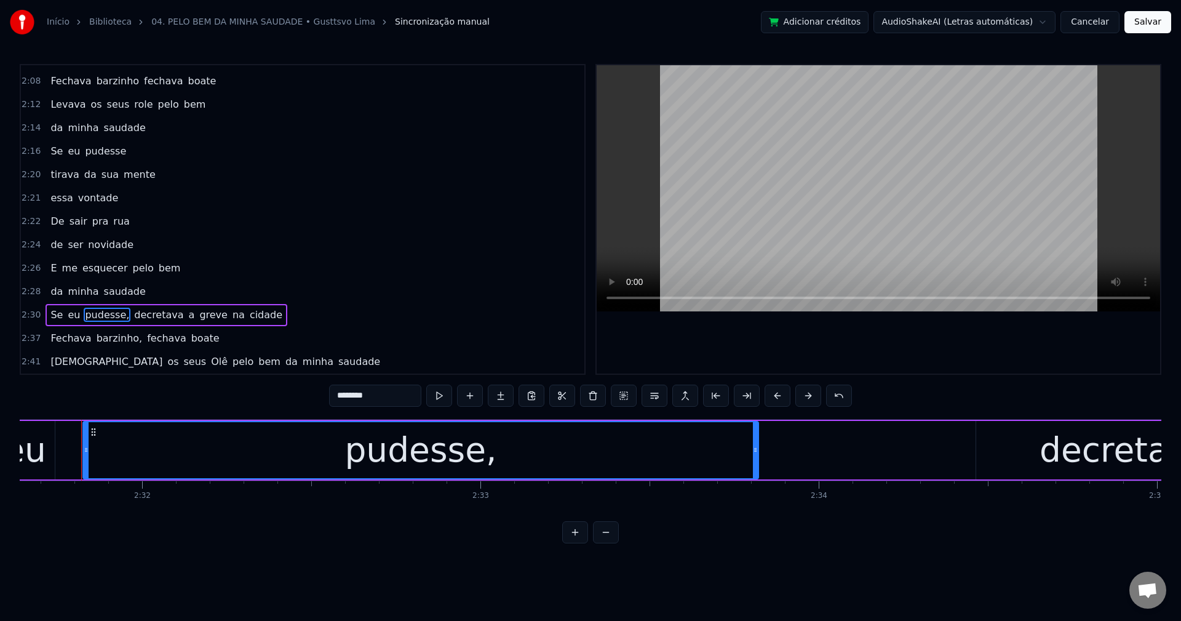
click at [393, 387] on input "********" at bounding box center [375, 396] width 92 height 22
click at [130, 310] on span "decretava" at bounding box center [156, 315] width 52 height 14
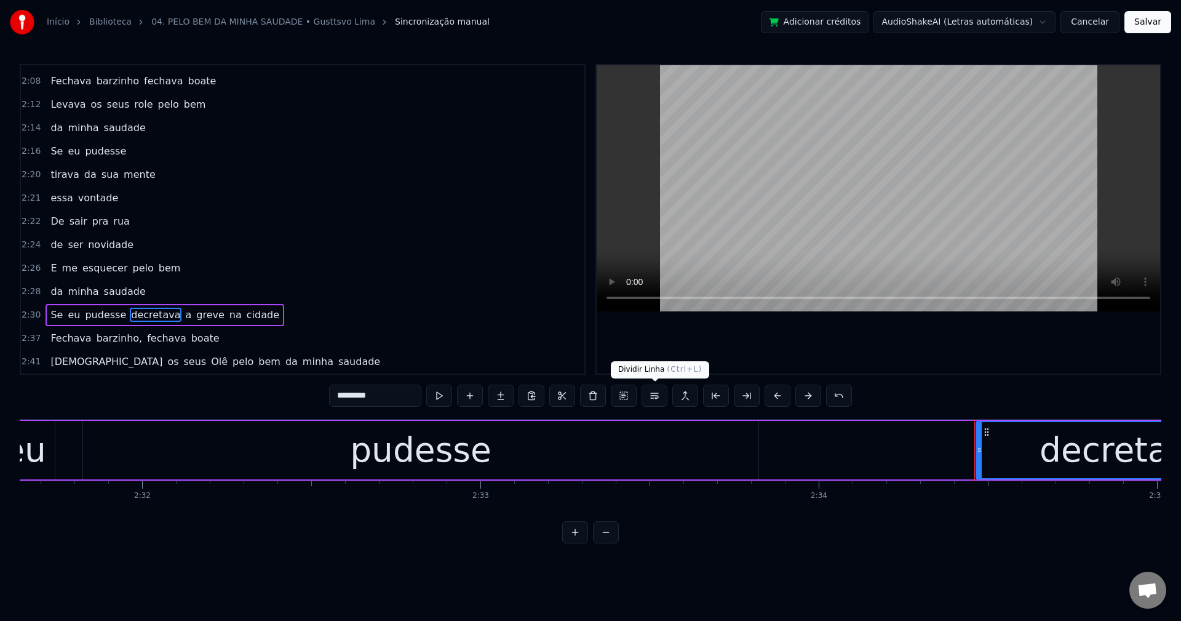
click at [653, 397] on button at bounding box center [655, 396] width 26 height 22
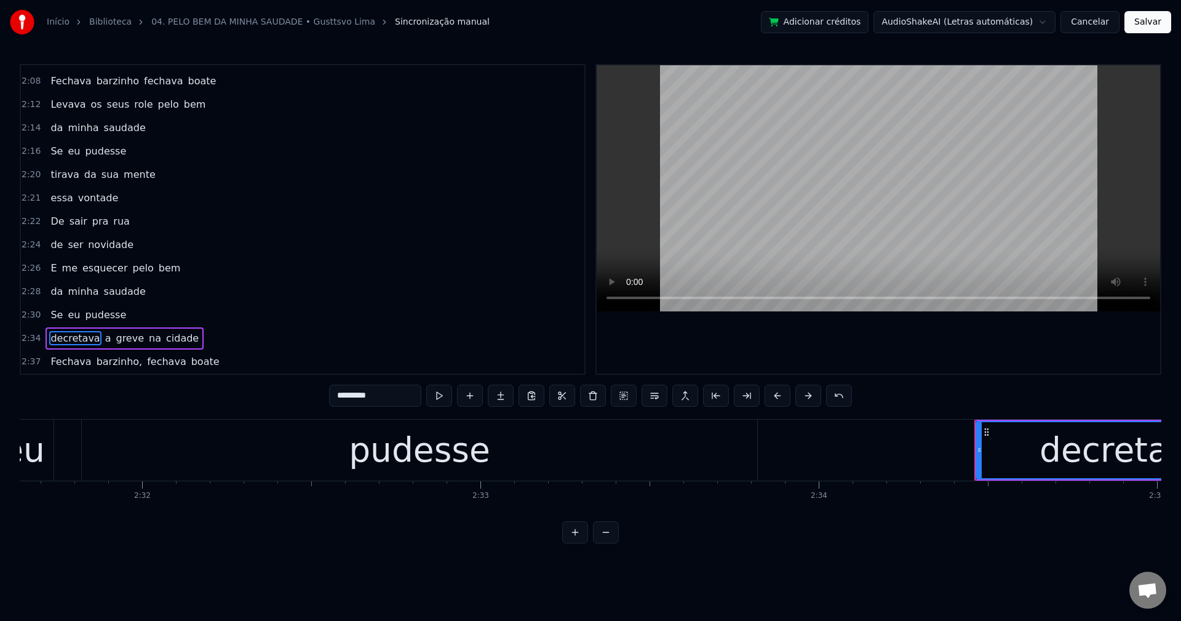
scroll to position [978, 0]
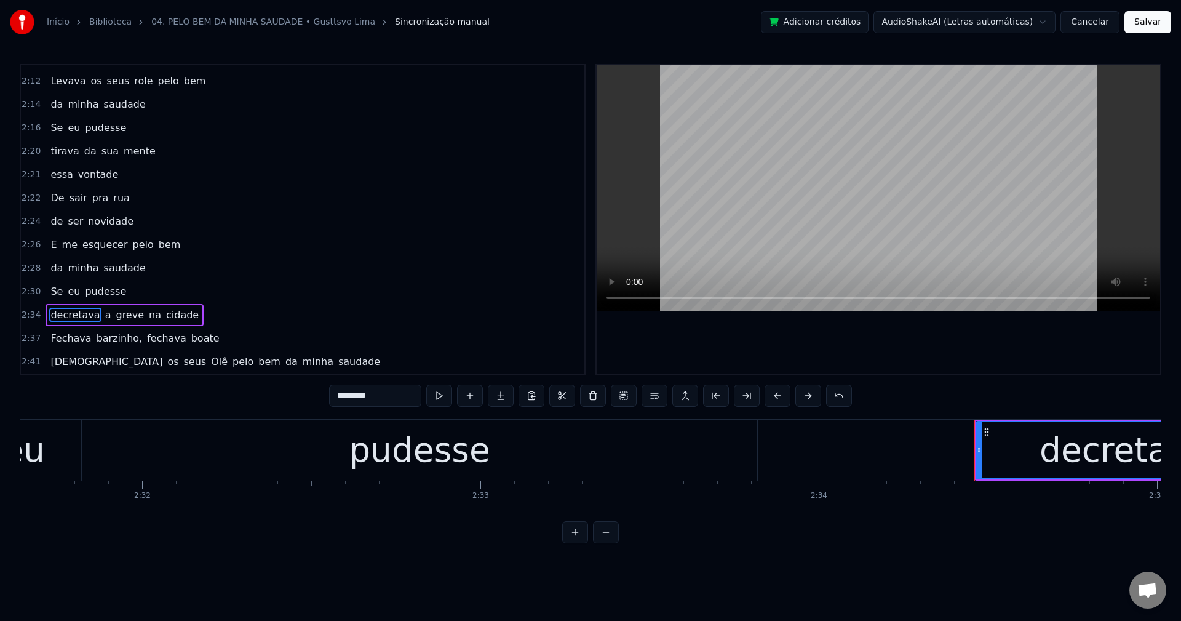
click at [99, 336] on span "barzinho," at bounding box center [119, 338] width 49 height 14
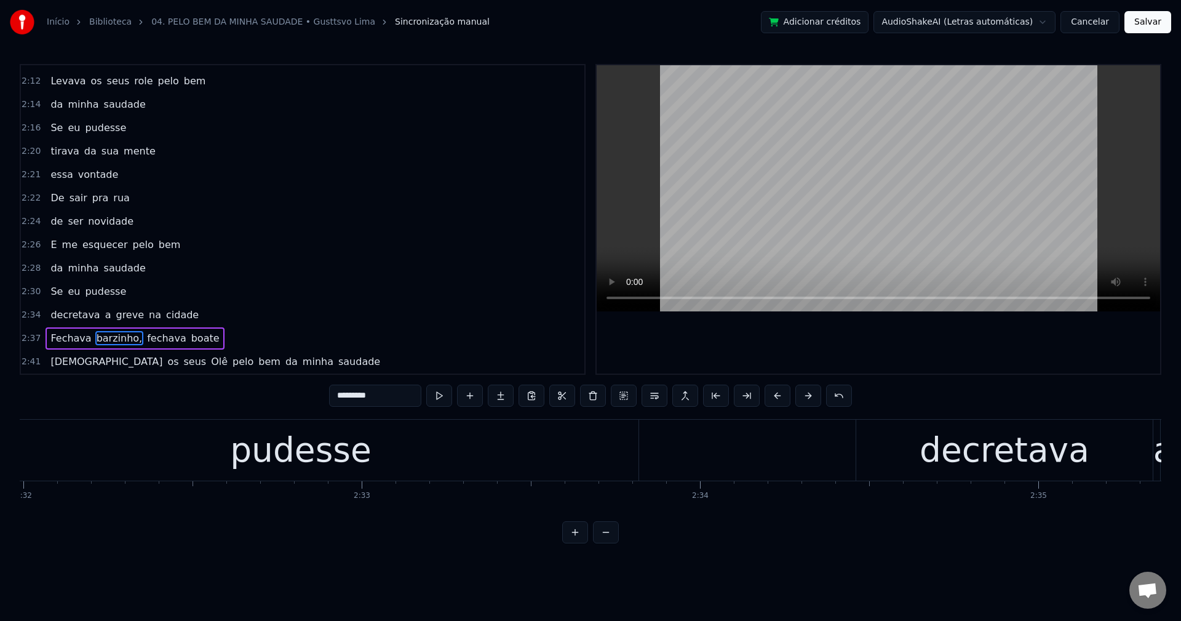
click at [405, 395] on input "*********" at bounding box center [375, 396] width 92 height 22
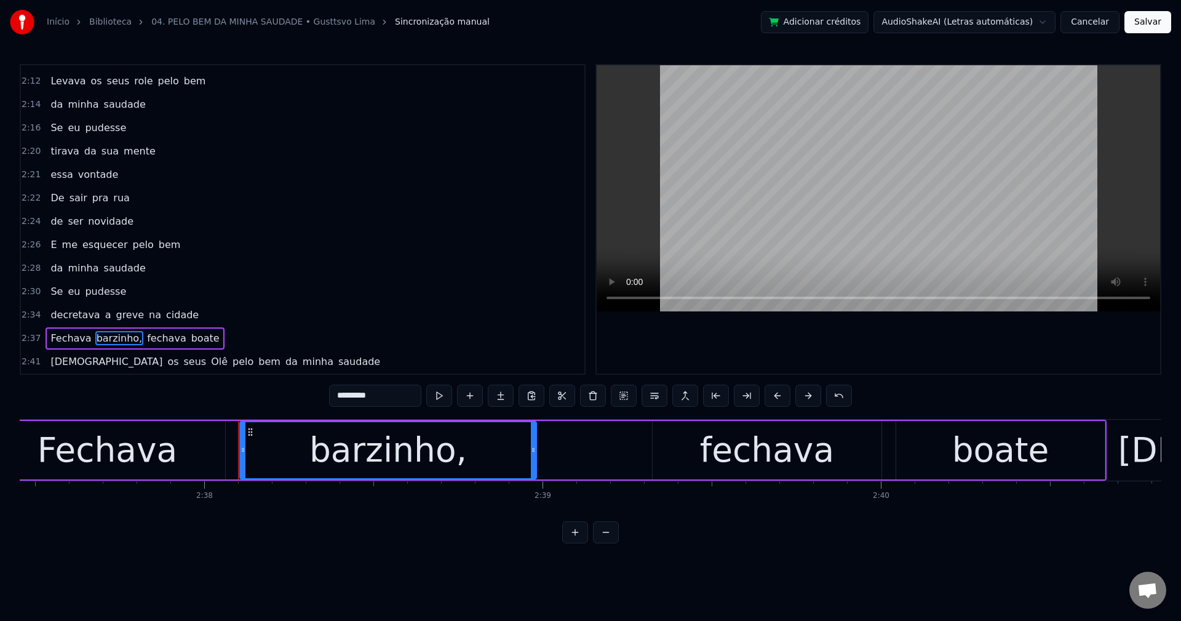
scroll to position [0, 53445]
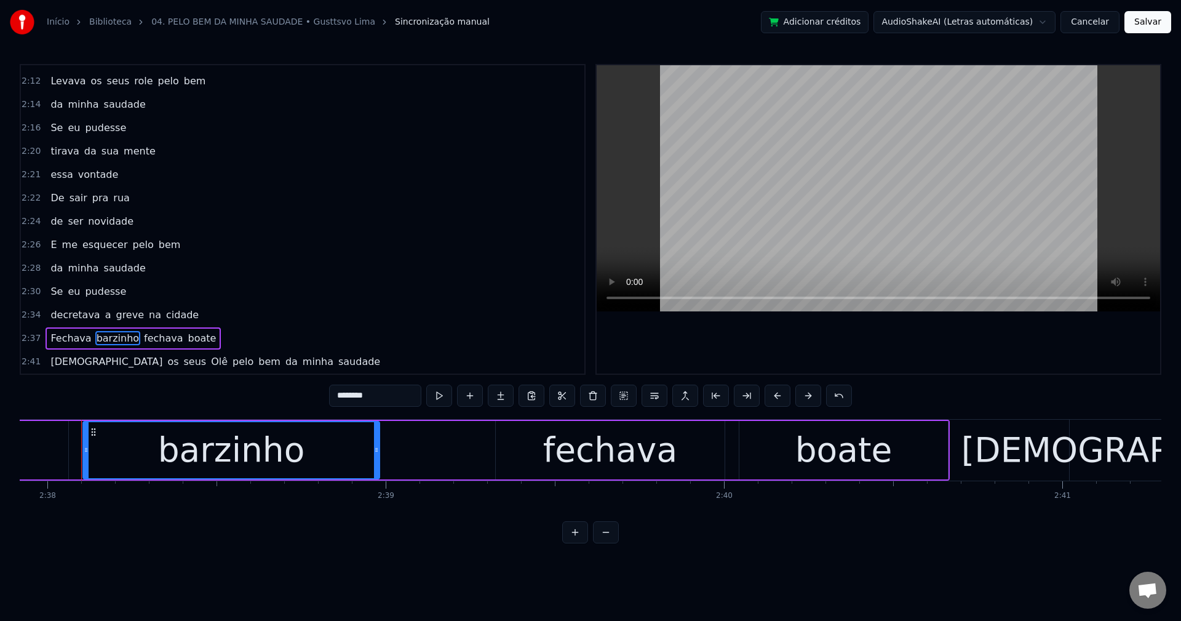
click at [154, 340] on span "fechava" at bounding box center [164, 338] width 42 height 14
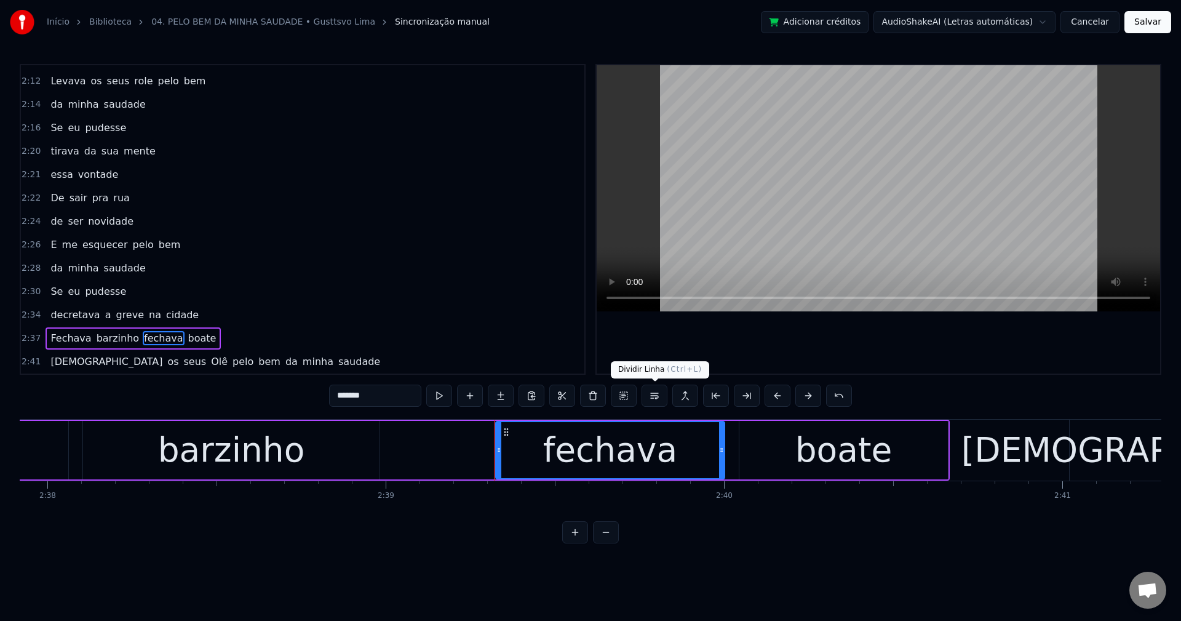
click at [655, 398] on button at bounding box center [655, 396] width 26 height 22
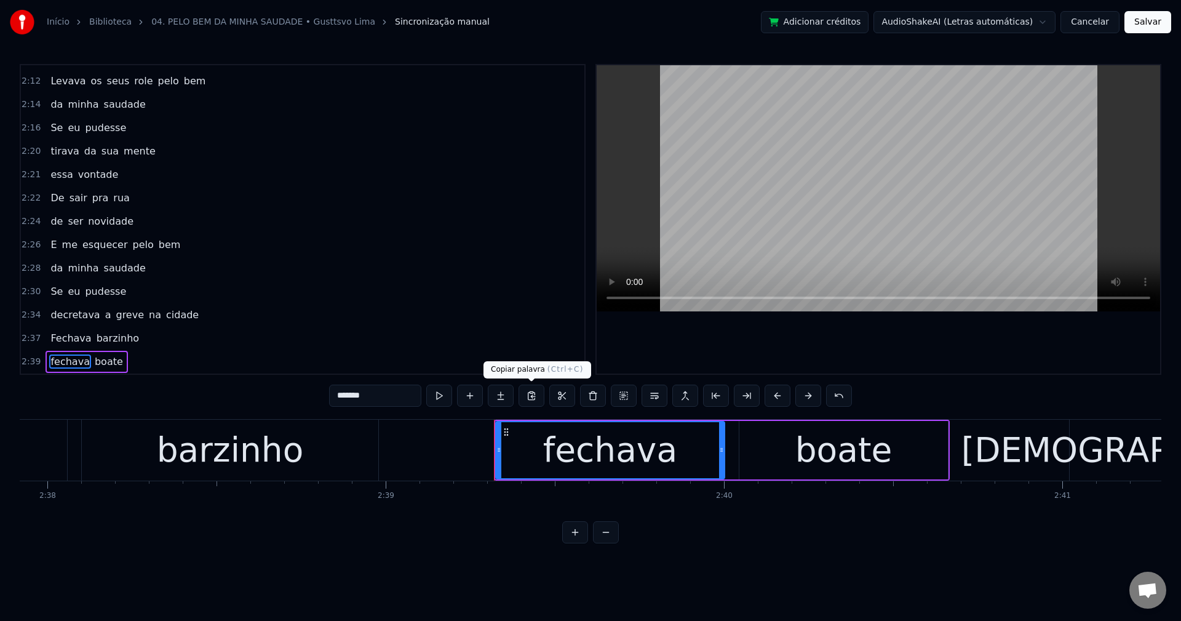
scroll to position [1001, 0]
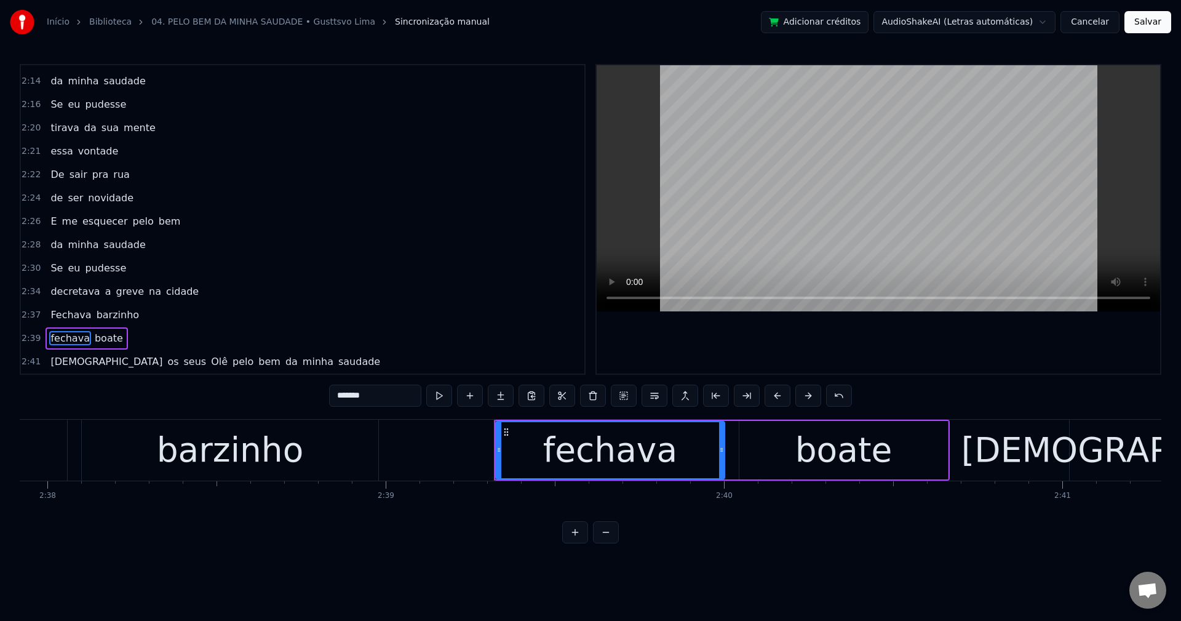
click at [210, 361] on span "Olê" at bounding box center [219, 361] width 19 height 14
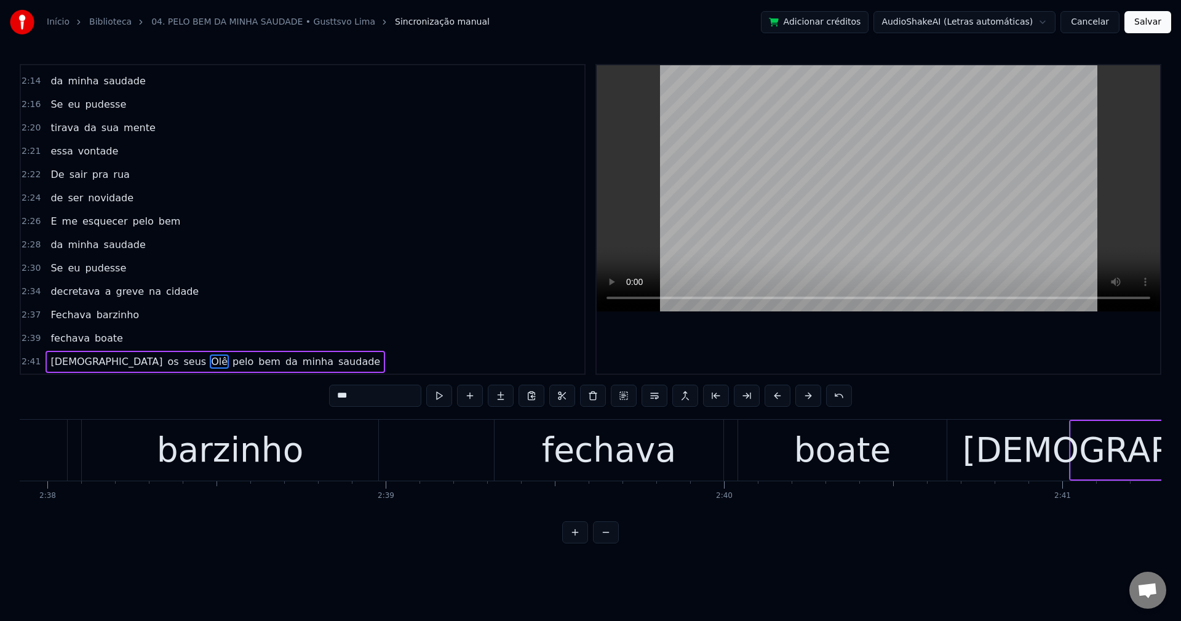
drag, startPoint x: 364, startPoint y: 398, endPoint x: 201, endPoint y: 396, distance: 162.5
click at [201, 396] on div "0:00 Pelo bem da minha saudade 0:01 eu fechava barzinho 0:04 Fechava o boate 0:…" at bounding box center [591, 303] width 1142 height 479
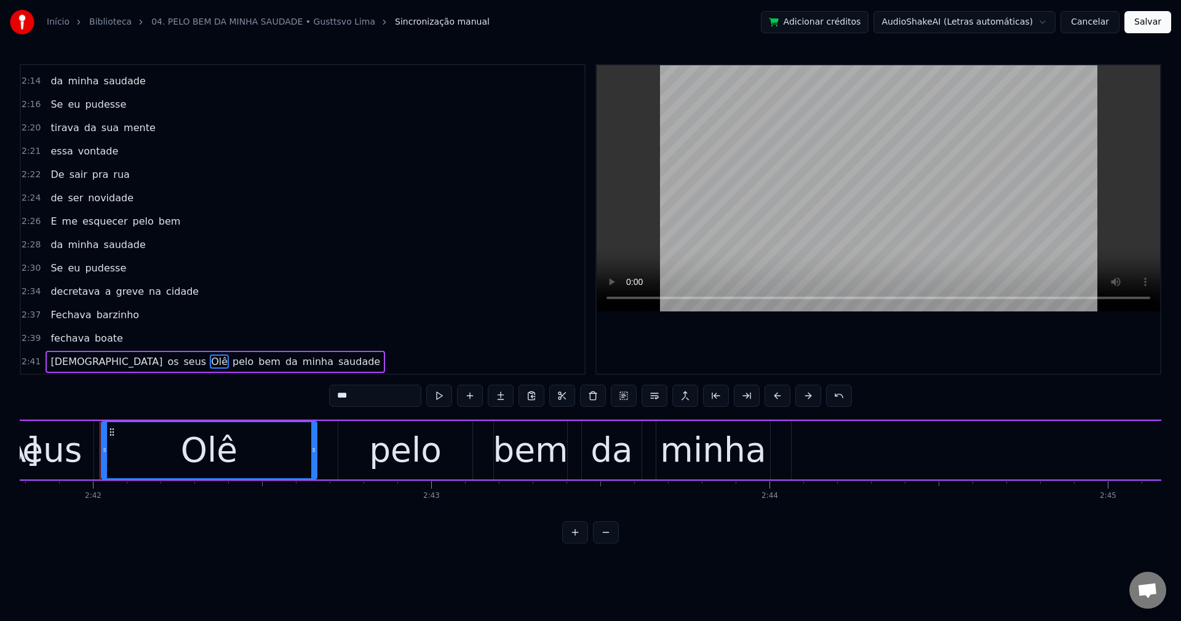
scroll to position [0, 54772]
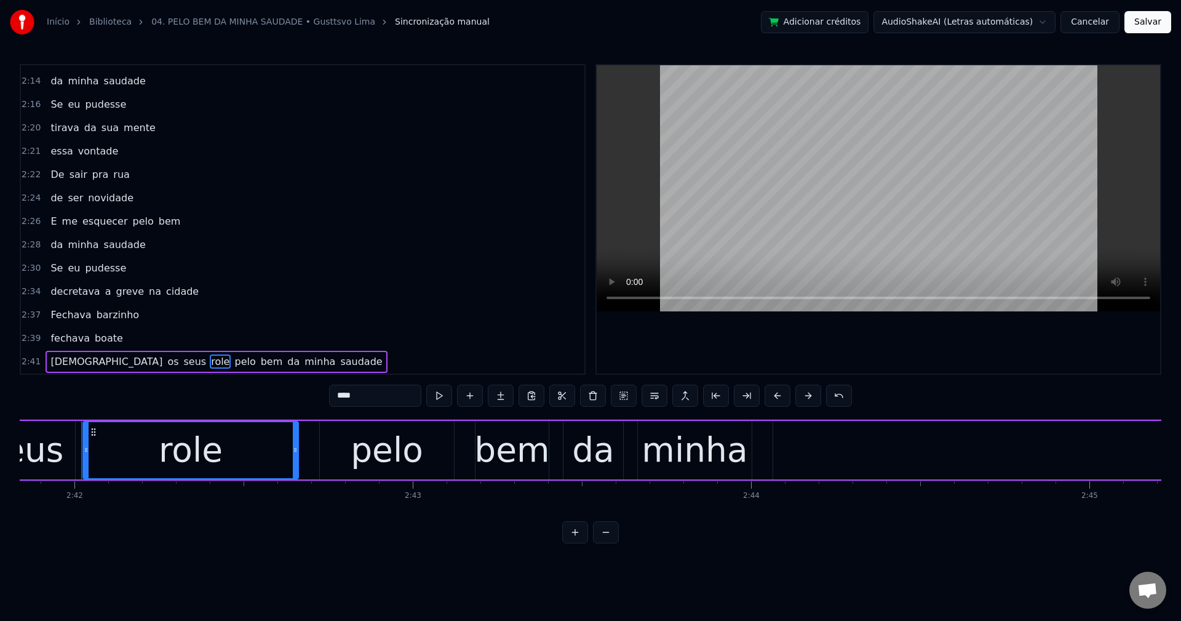
click at [286, 361] on span "da" at bounding box center [293, 361] width 15 height 14
type input "**"
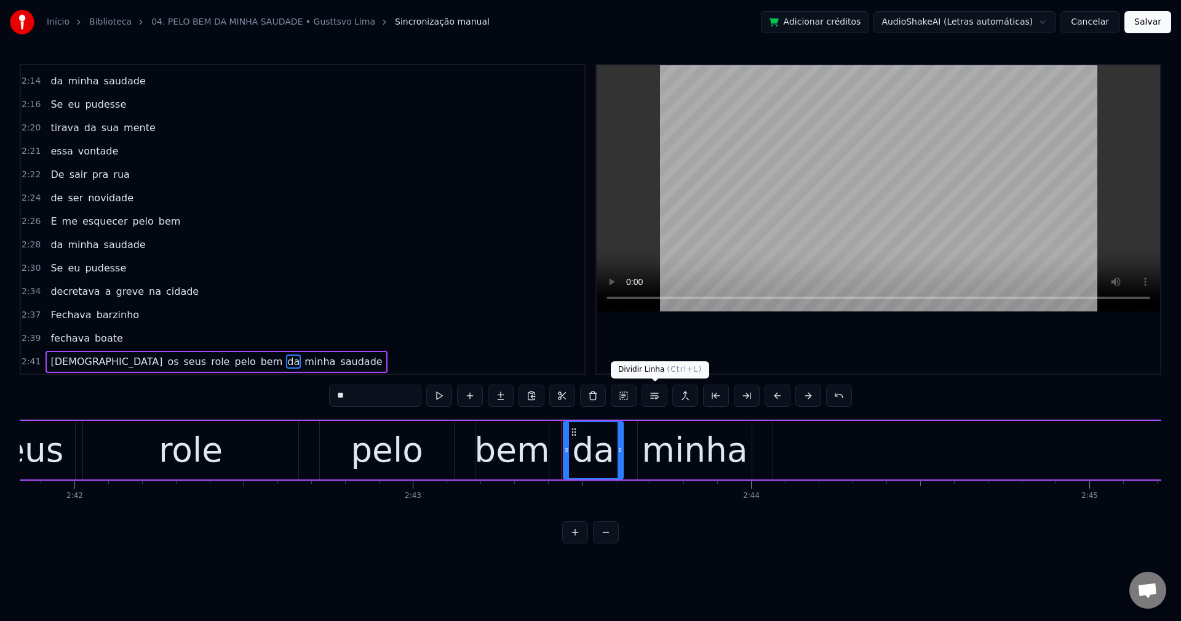
click at [658, 399] on button at bounding box center [655, 396] width 26 height 22
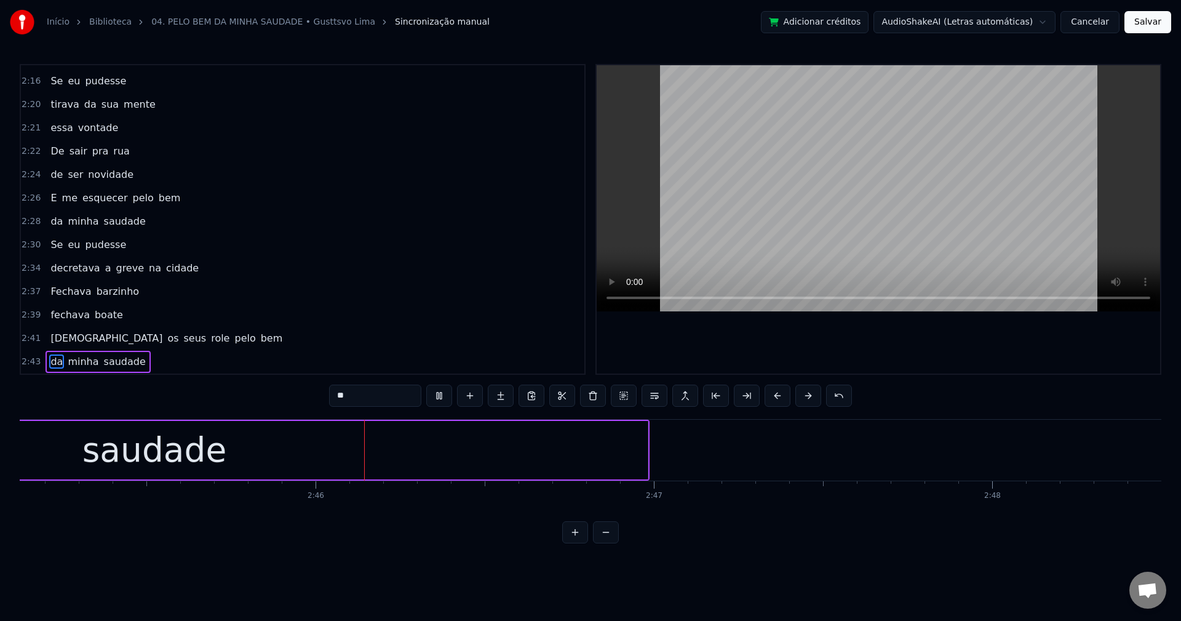
scroll to position [0, 55885]
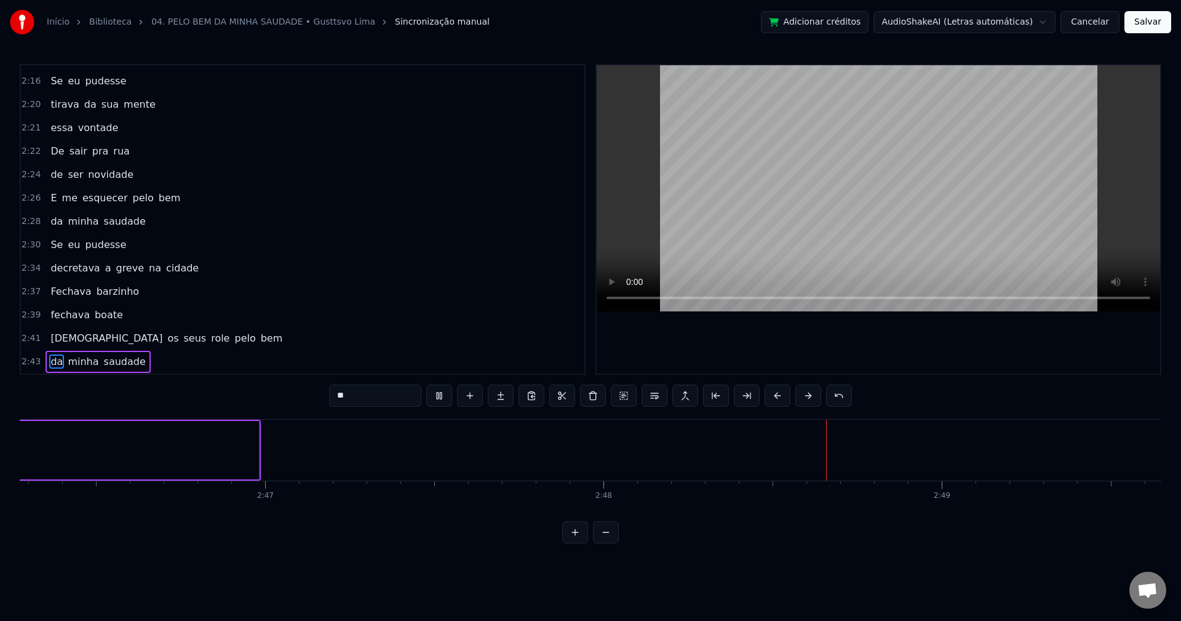
click at [1136, 24] on button "Salvar" at bounding box center [1148, 22] width 47 height 22
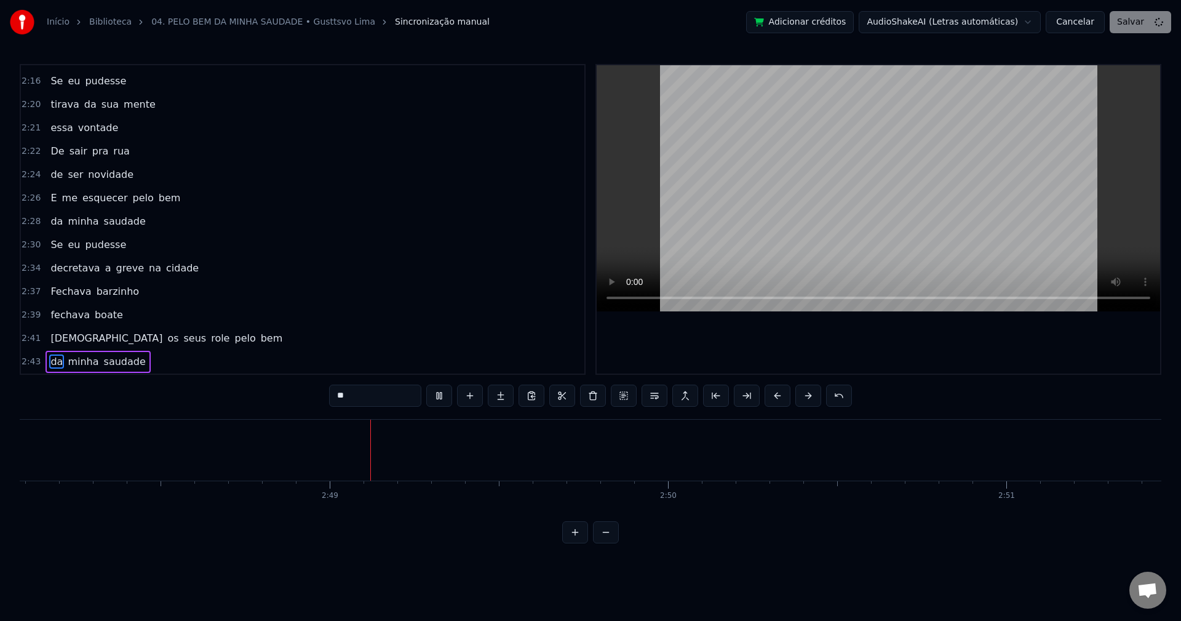
scroll to position [0, 56907]
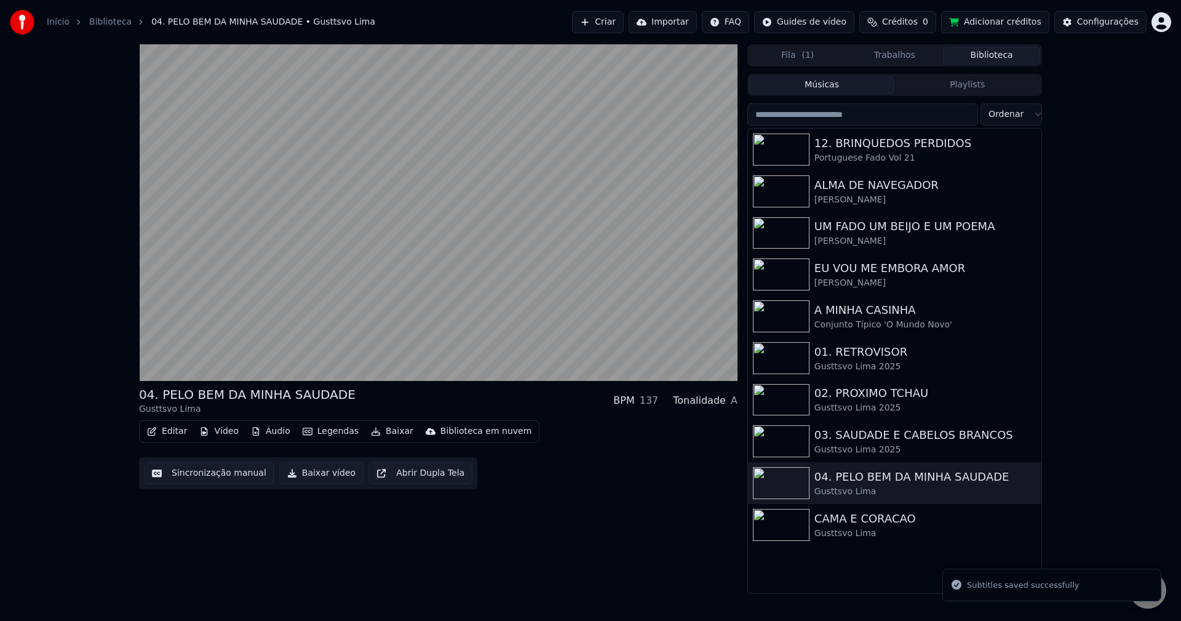
click at [297, 471] on button "Baixar vídeo" at bounding box center [321, 473] width 84 height 22
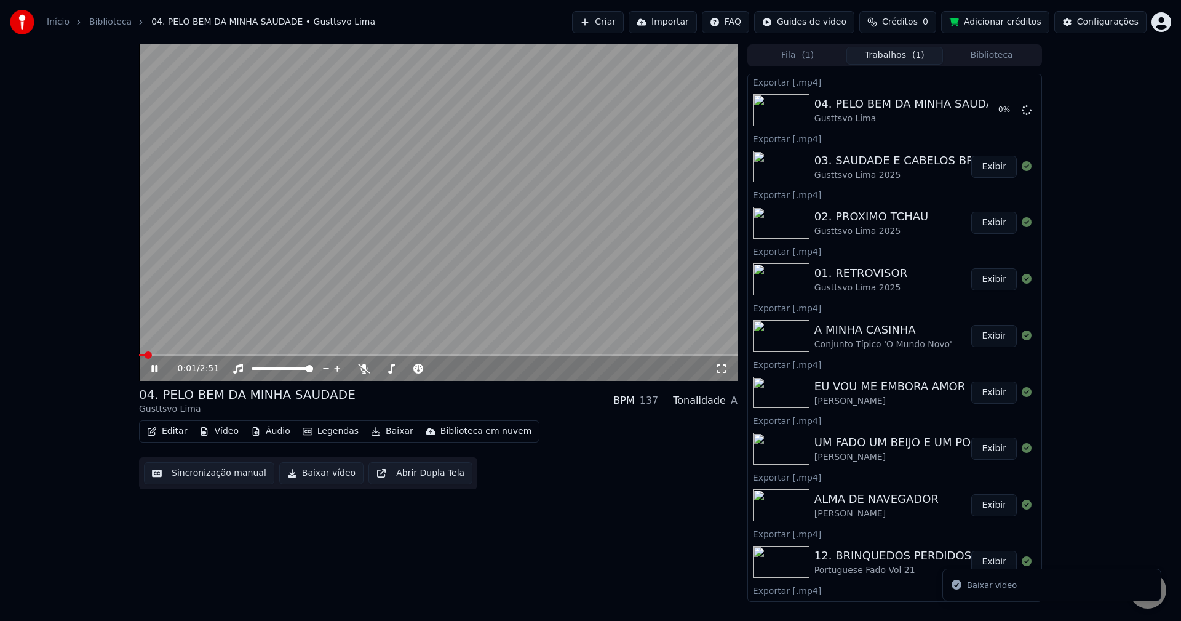
click at [977, 49] on button "Biblioteca" at bounding box center [991, 56] width 97 height 18
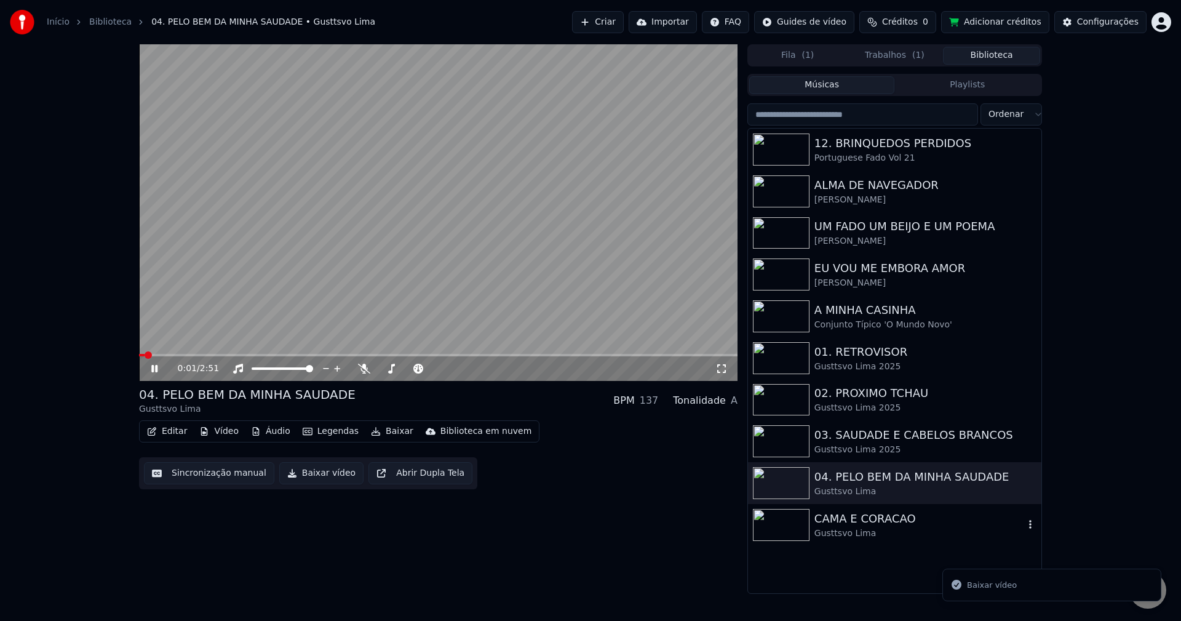
click at [847, 533] on div "Gusttsvo Lima" at bounding box center [920, 533] width 210 height 12
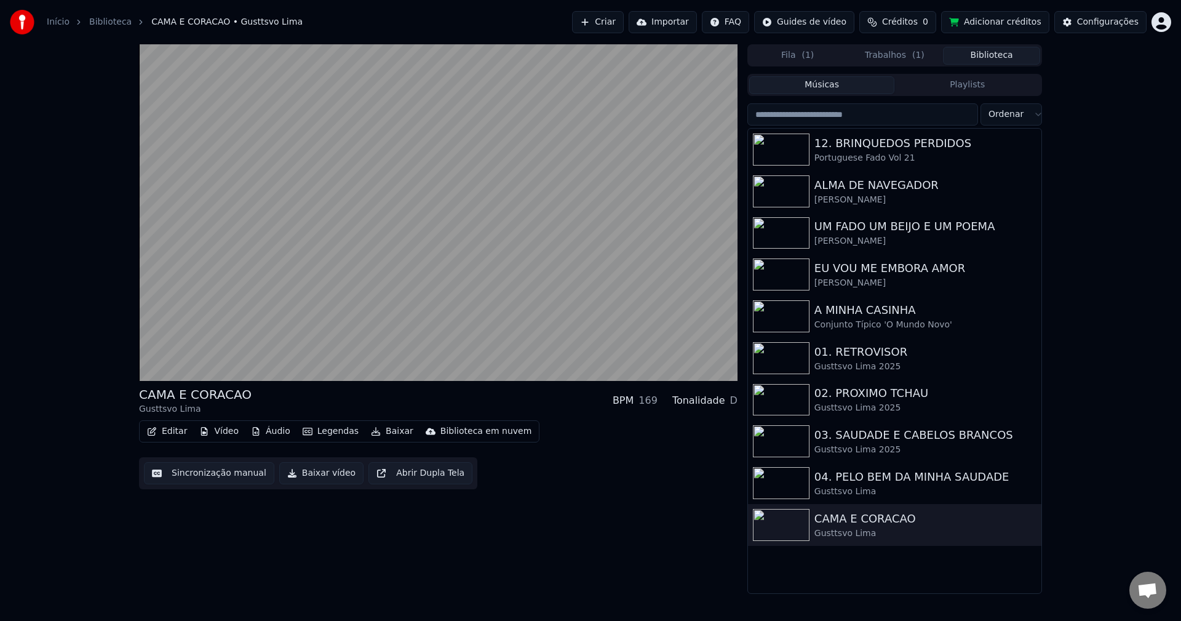
click at [239, 472] on button "Sincronização manual" at bounding box center [209, 473] width 130 height 22
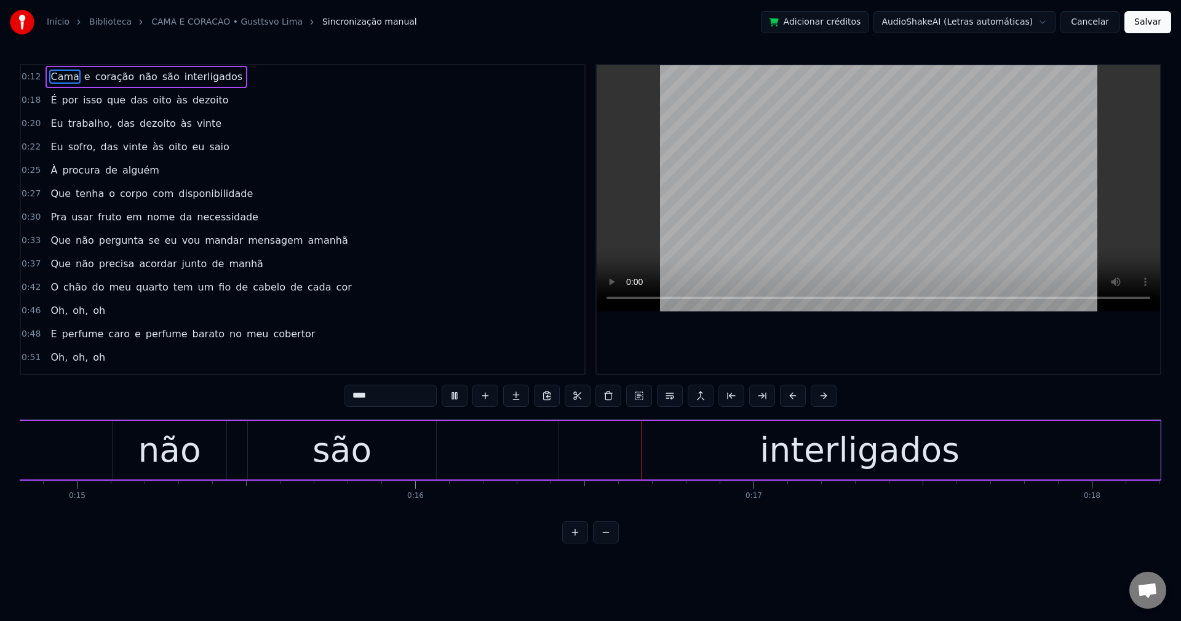
scroll to position [0, 5235]
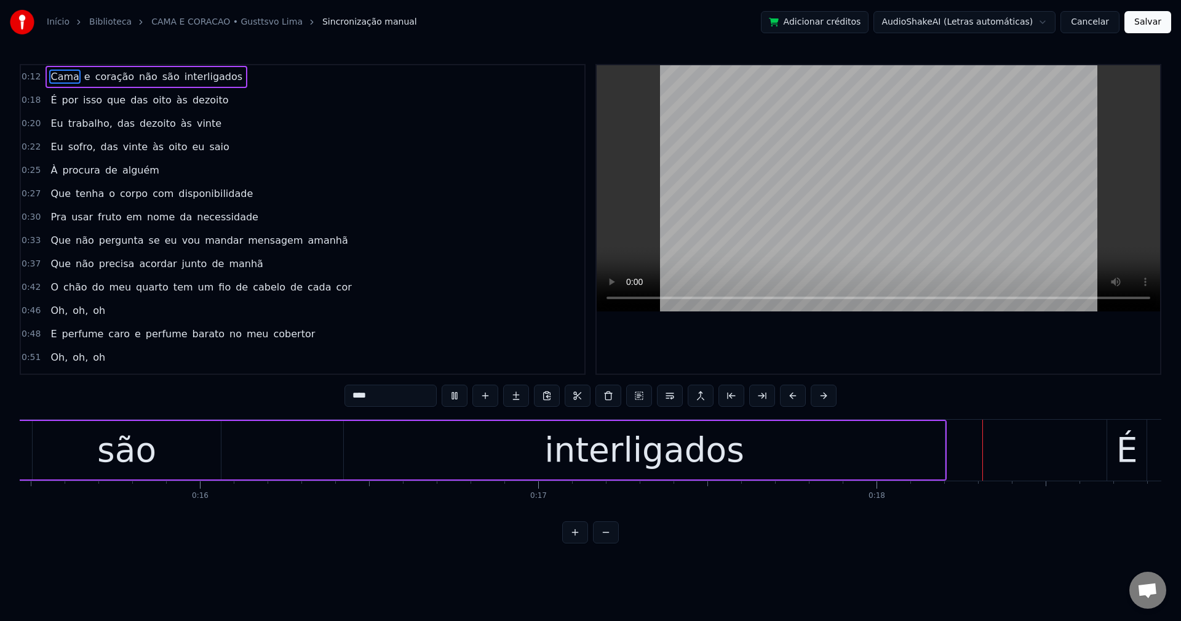
click at [138, 76] on span "não" at bounding box center [148, 77] width 21 height 14
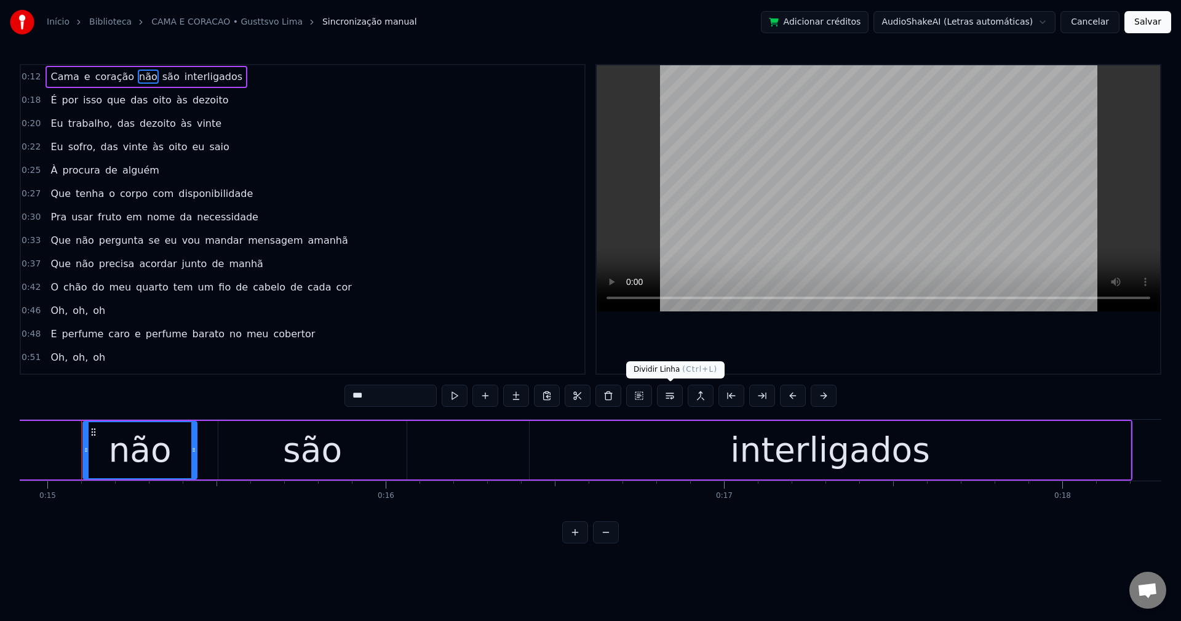
click at [675, 392] on button at bounding box center [670, 396] width 26 height 22
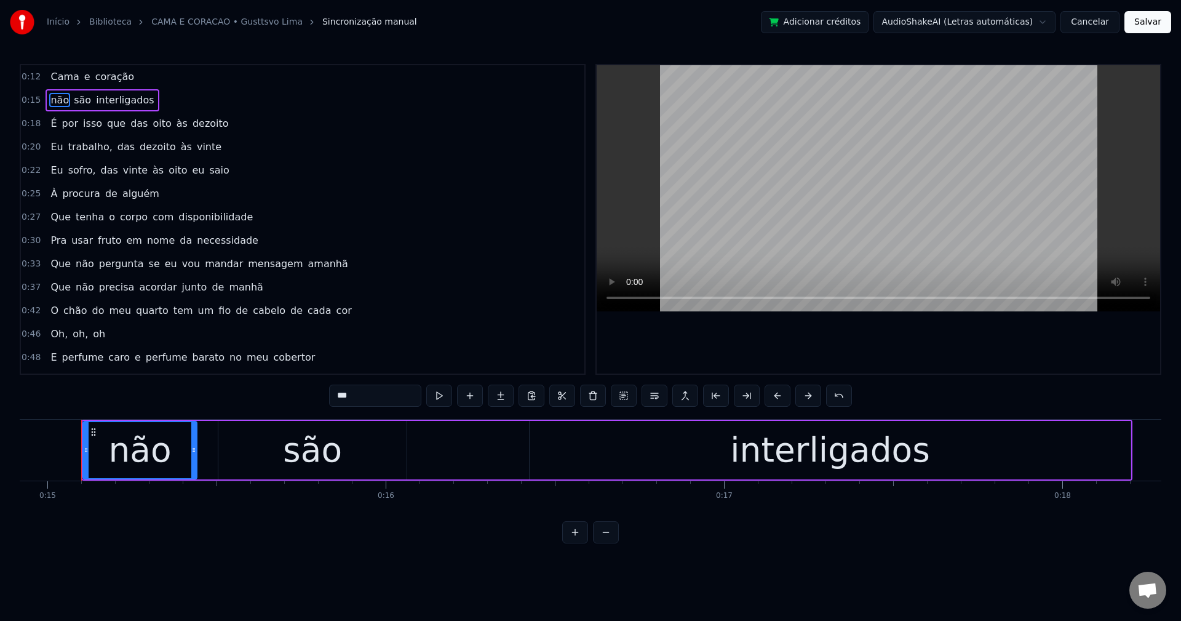
click at [108, 126] on span "que" at bounding box center [116, 123] width 21 height 14
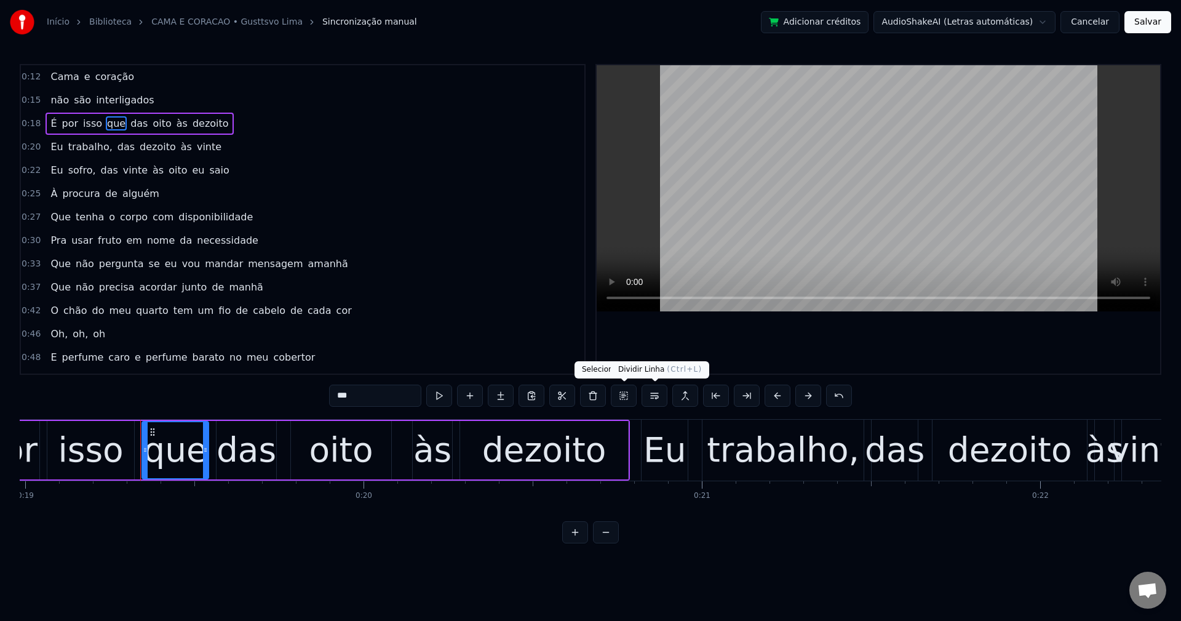
scroll to position [0, 6484]
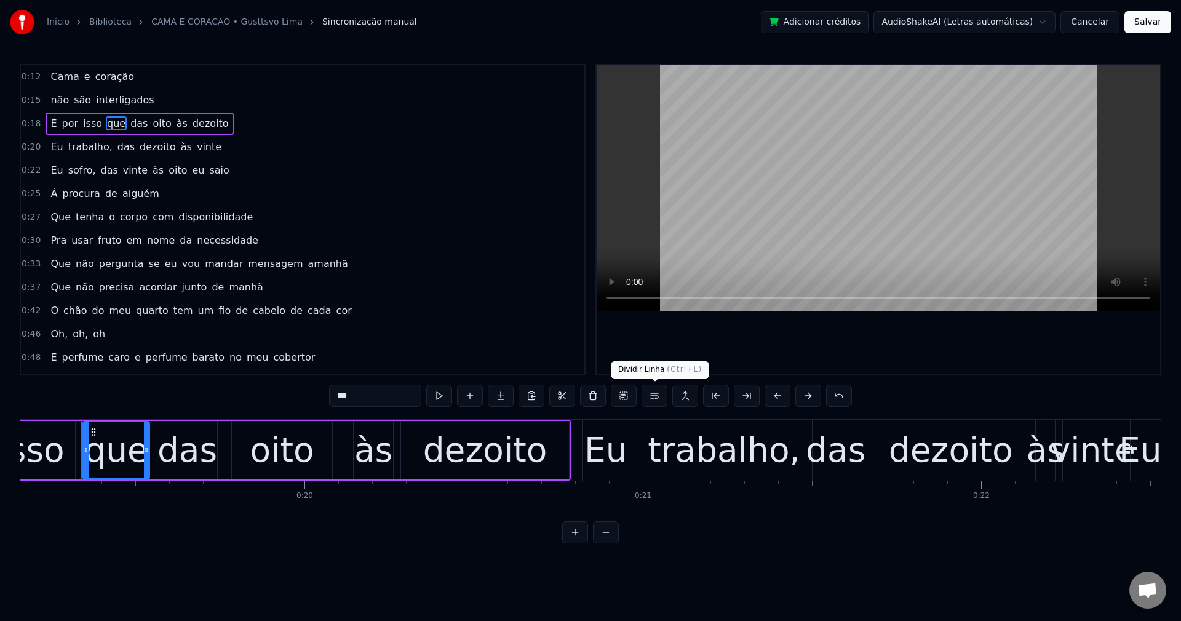
drag, startPoint x: 655, startPoint y: 390, endPoint x: 254, endPoint y: 278, distance: 416.1
click at [649, 388] on button at bounding box center [655, 396] width 26 height 22
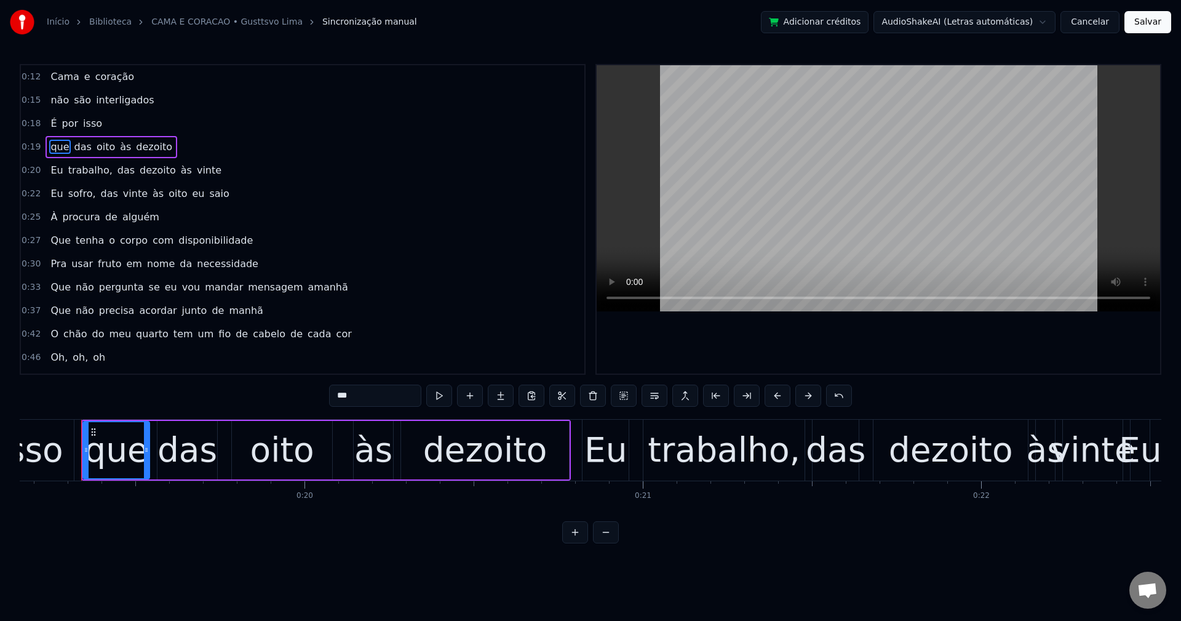
click at [79, 166] on span "trabalho," at bounding box center [90, 170] width 47 height 14
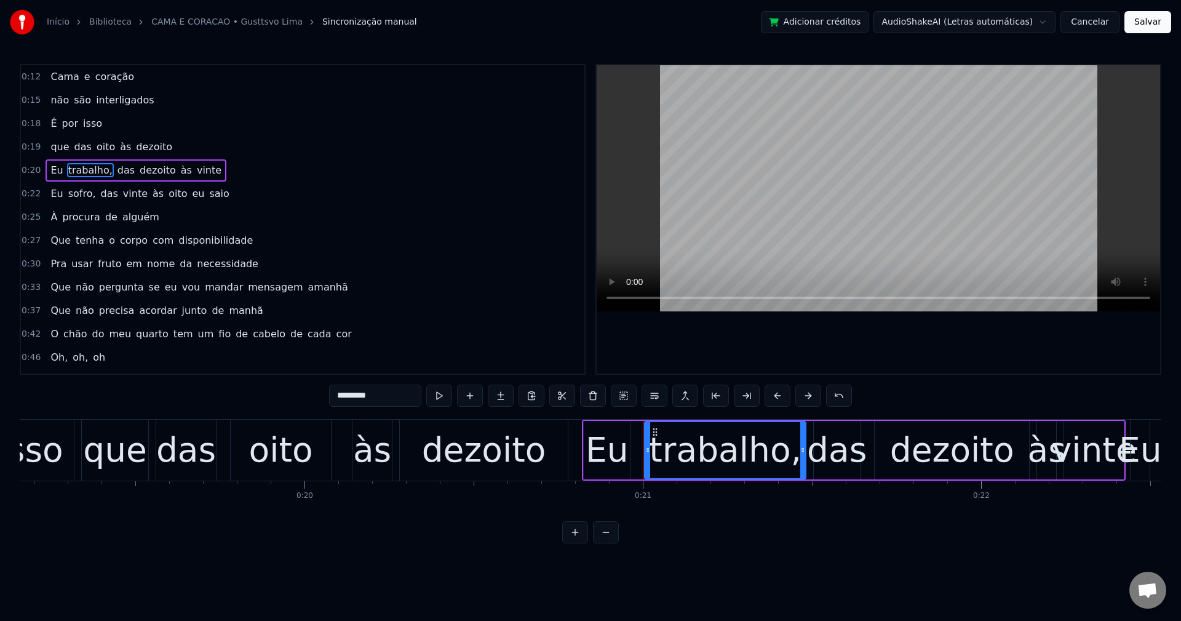
click at [391, 403] on input "*********" at bounding box center [375, 396] width 92 height 22
click at [113, 174] on span "das" at bounding box center [123, 170] width 20 height 14
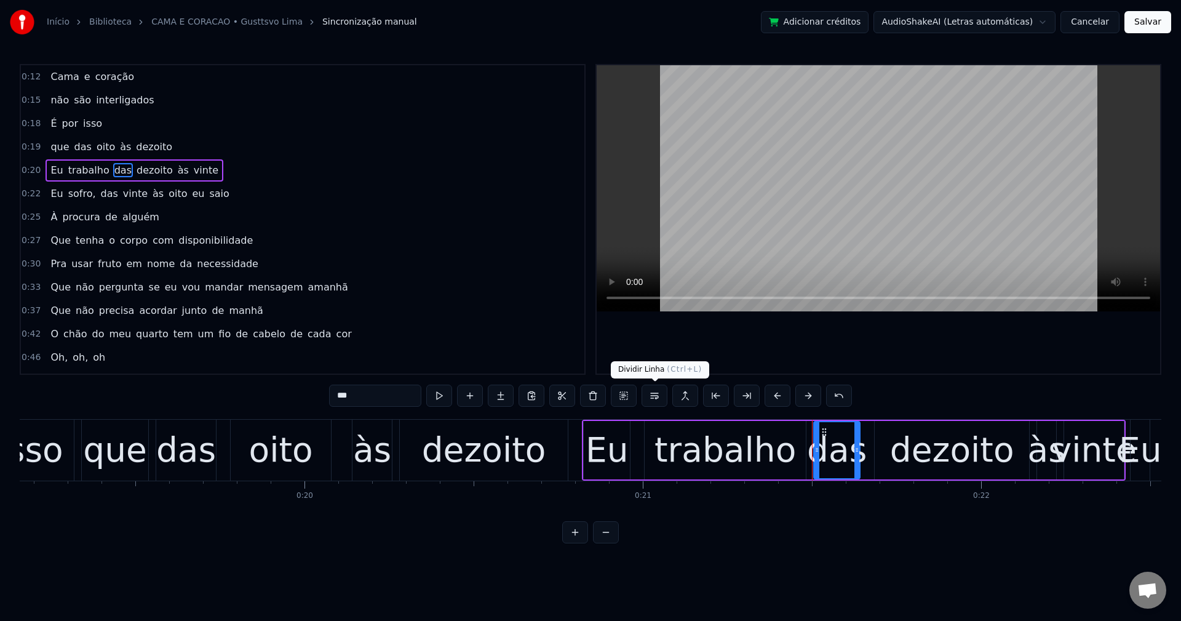
drag, startPoint x: 655, startPoint y: 395, endPoint x: 644, endPoint y: 294, distance: 102.1
click at [655, 394] on button at bounding box center [655, 396] width 26 height 22
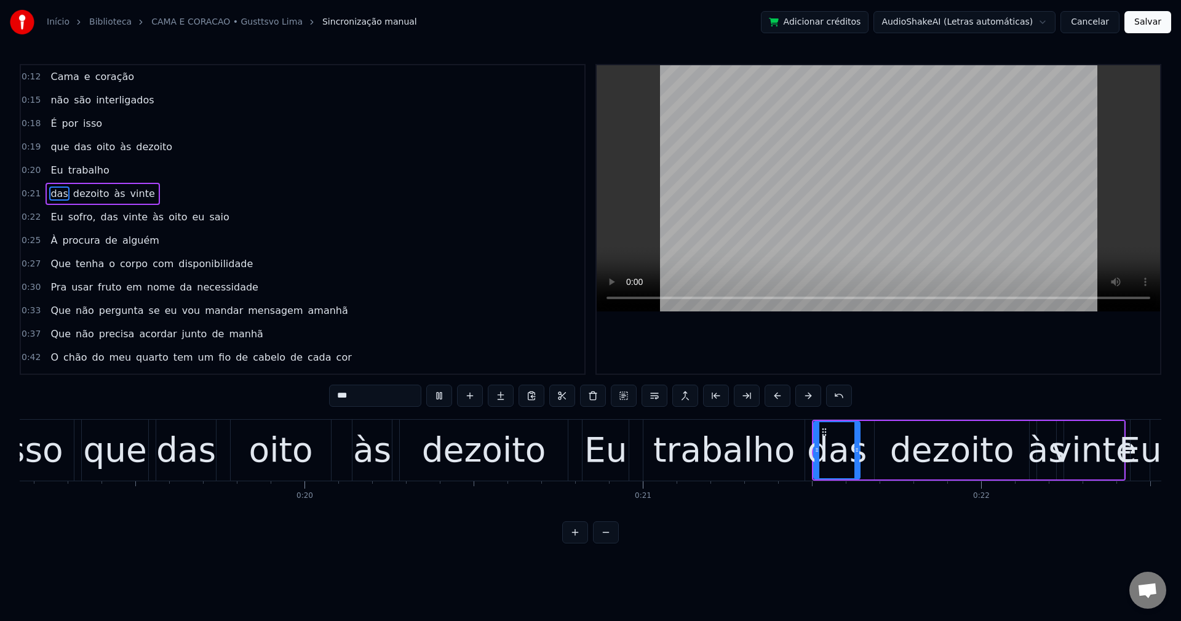
scroll to position [0, 7553]
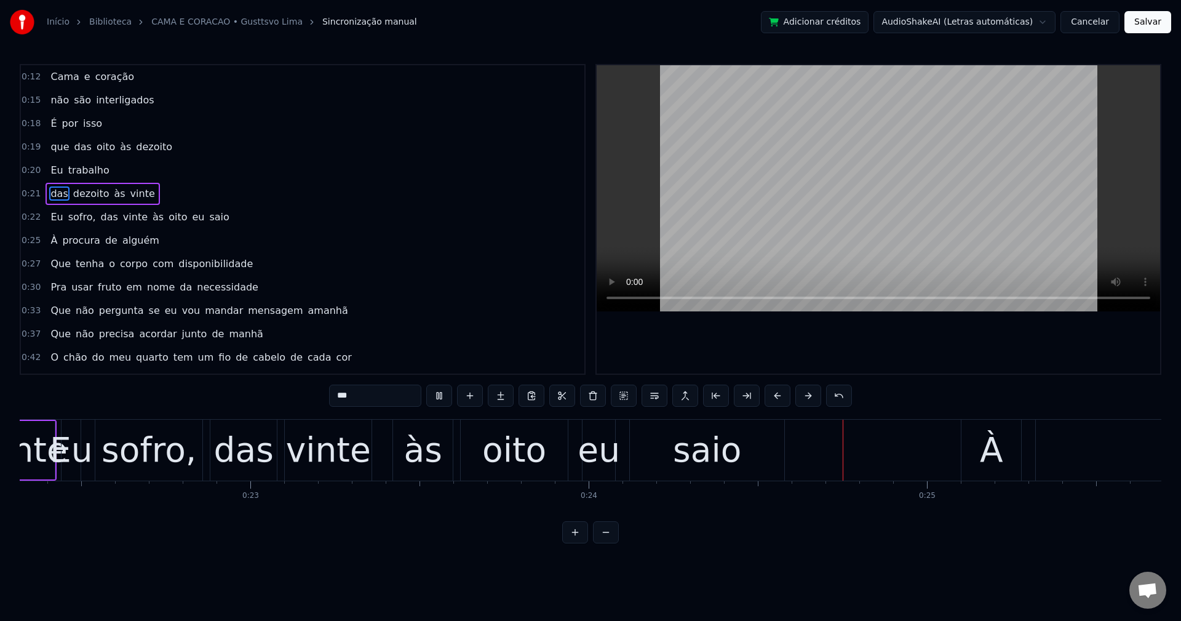
click at [70, 219] on span "sofro," at bounding box center [82, 217] width 30 height 14
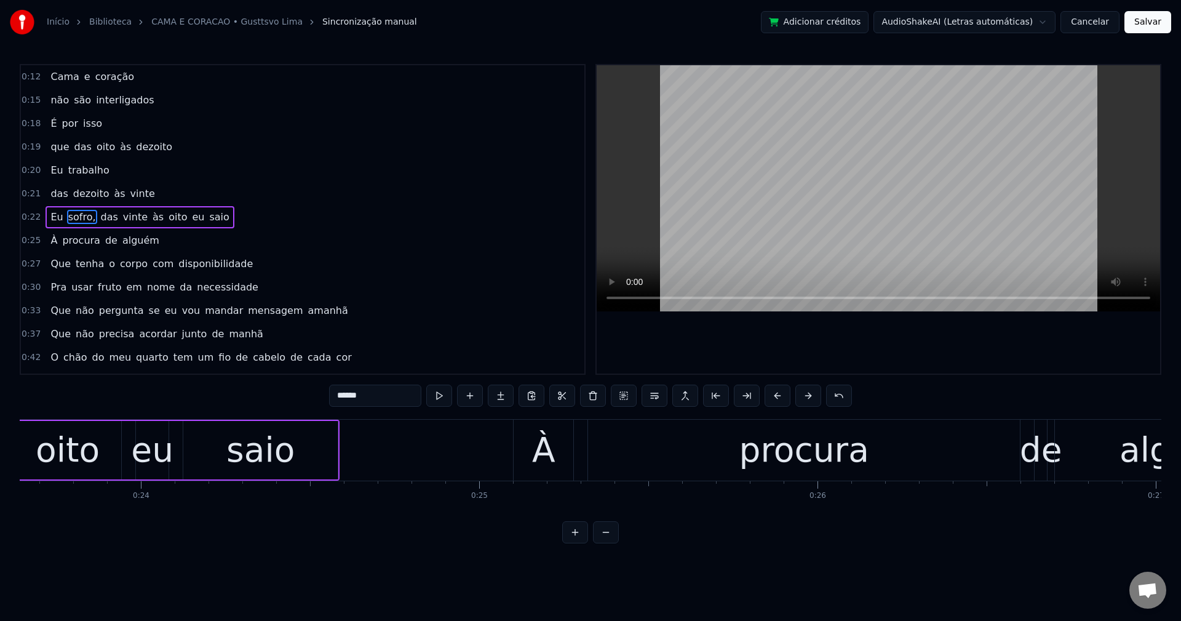
click at [393, 388] on input "******" at bounding box center [375, 396] width 92 height 22
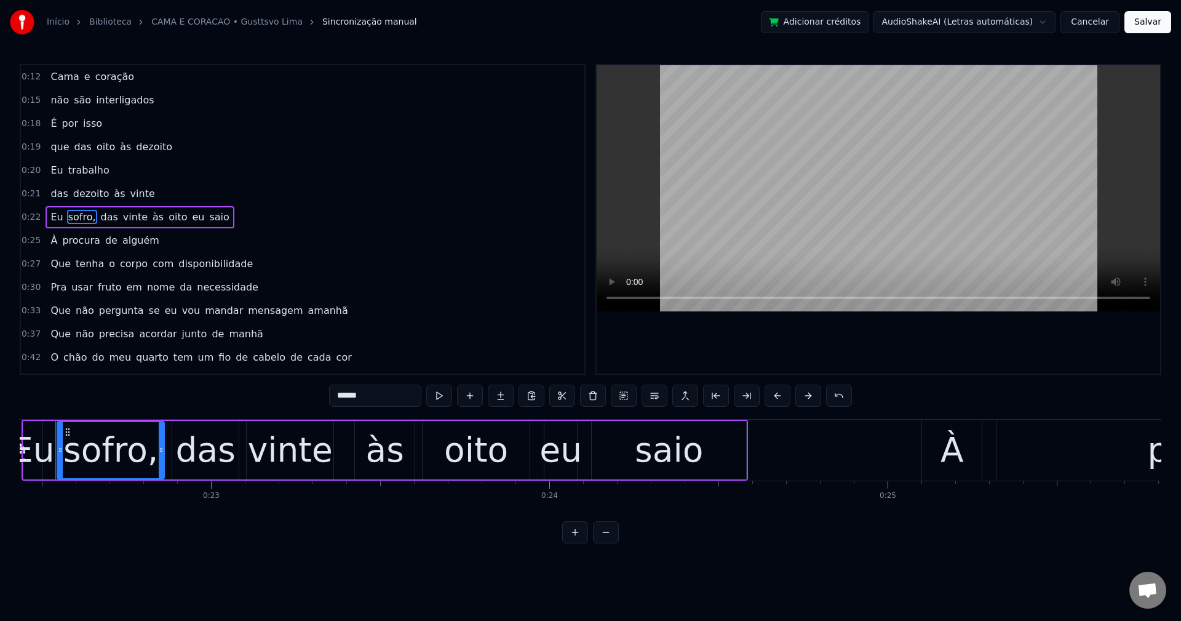
scroll to position [0, 7567]
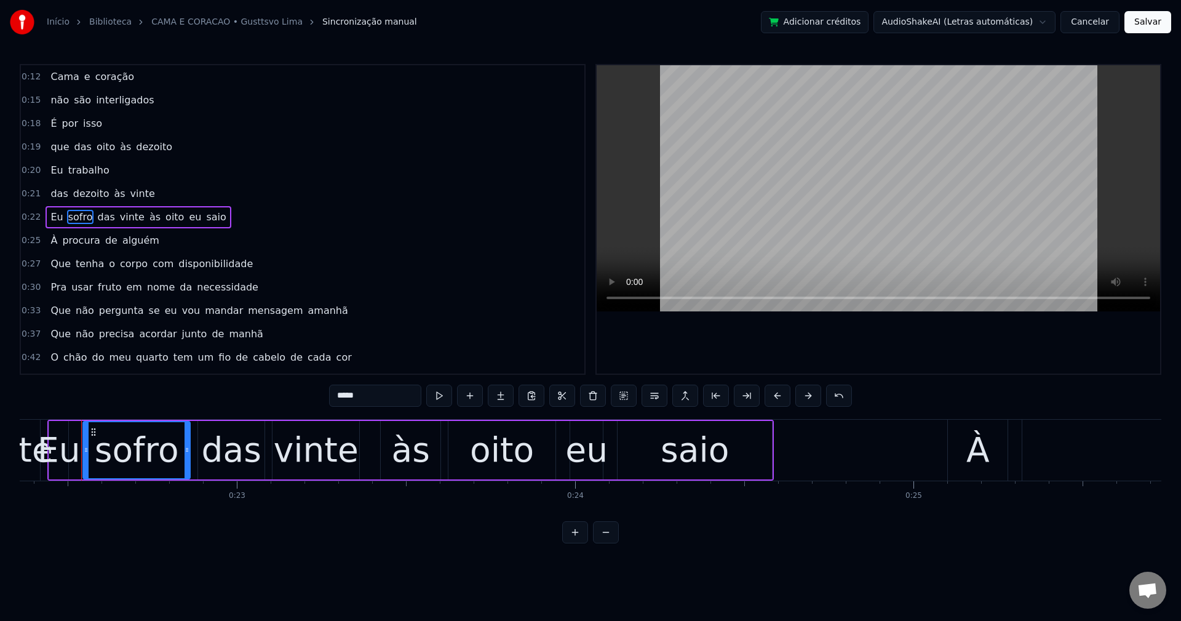
click at [101, 216] on span "das" at bounding box center [106, 217] width 20 height 14
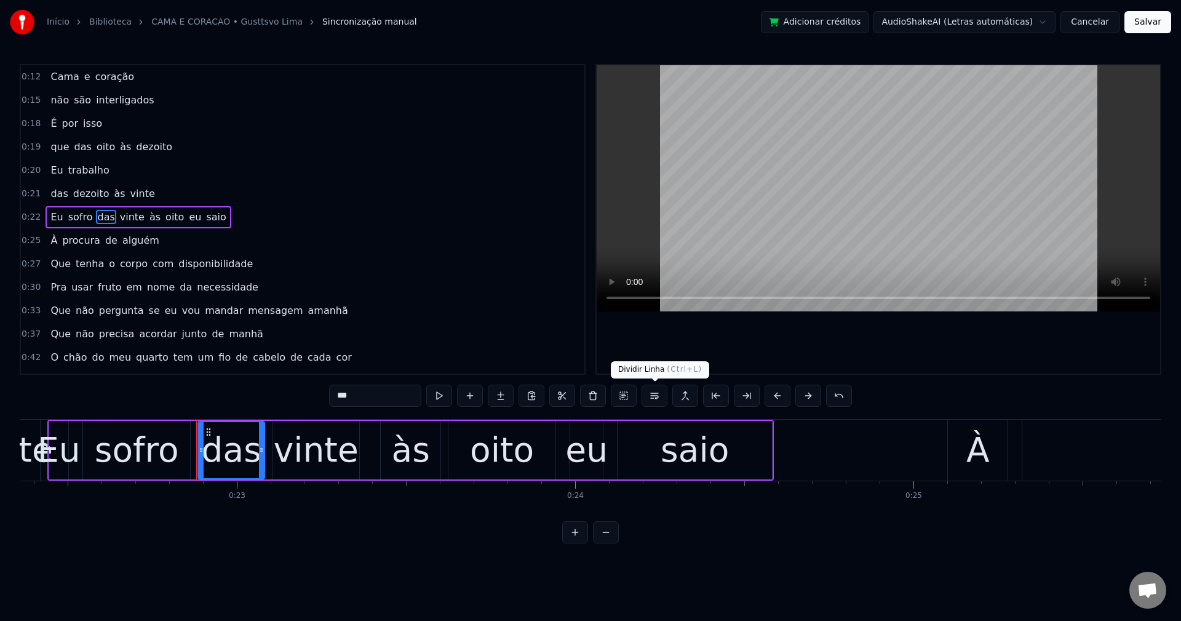
click at [650, 390] on button at bounding box center [655, 396] width 26 height 22
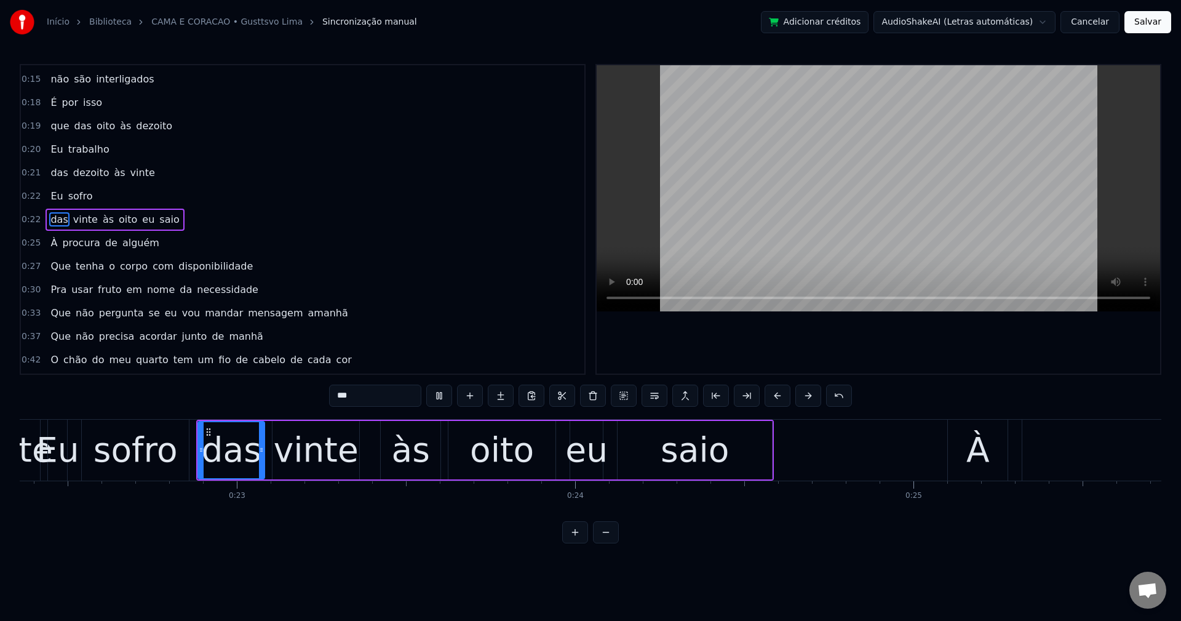
scroll to position [0, 8653]
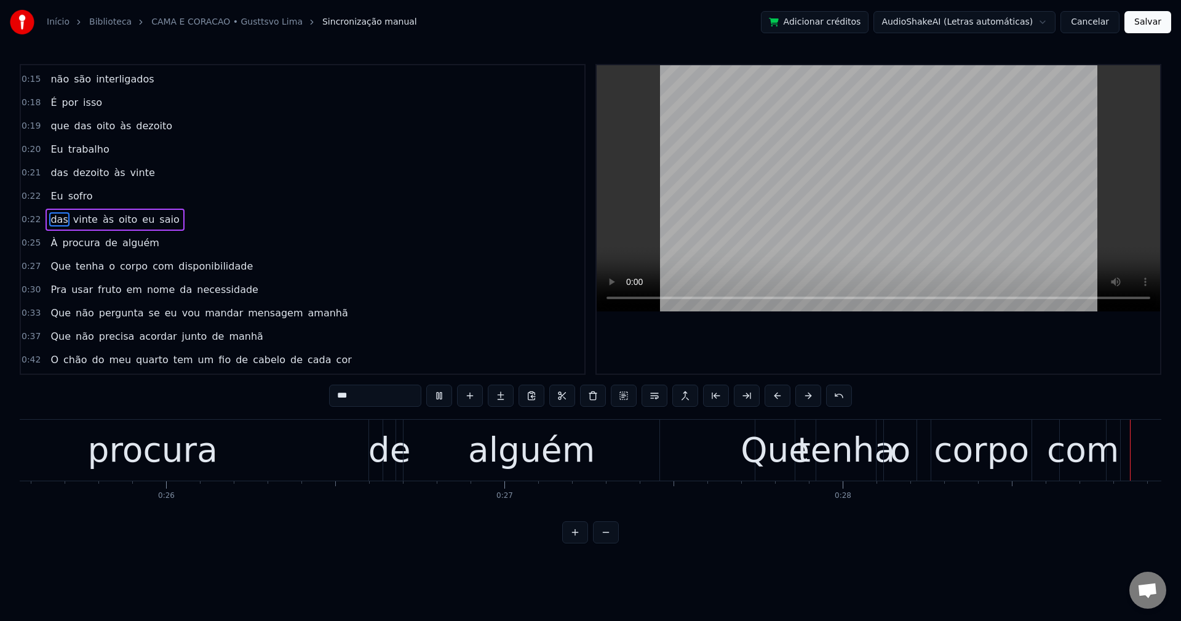
click at [151, 266] on span "com" at bounding box center [162, 266] width 23 height 14
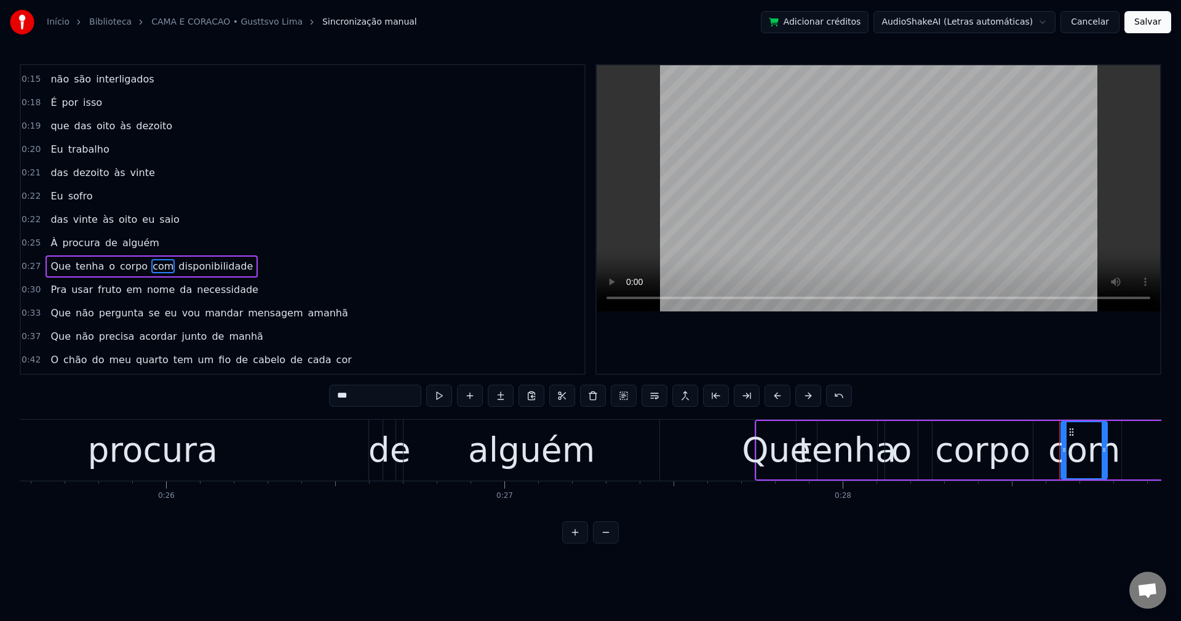
click at [653, 400] on button at bounding box center [655, 396] width 26 height 22
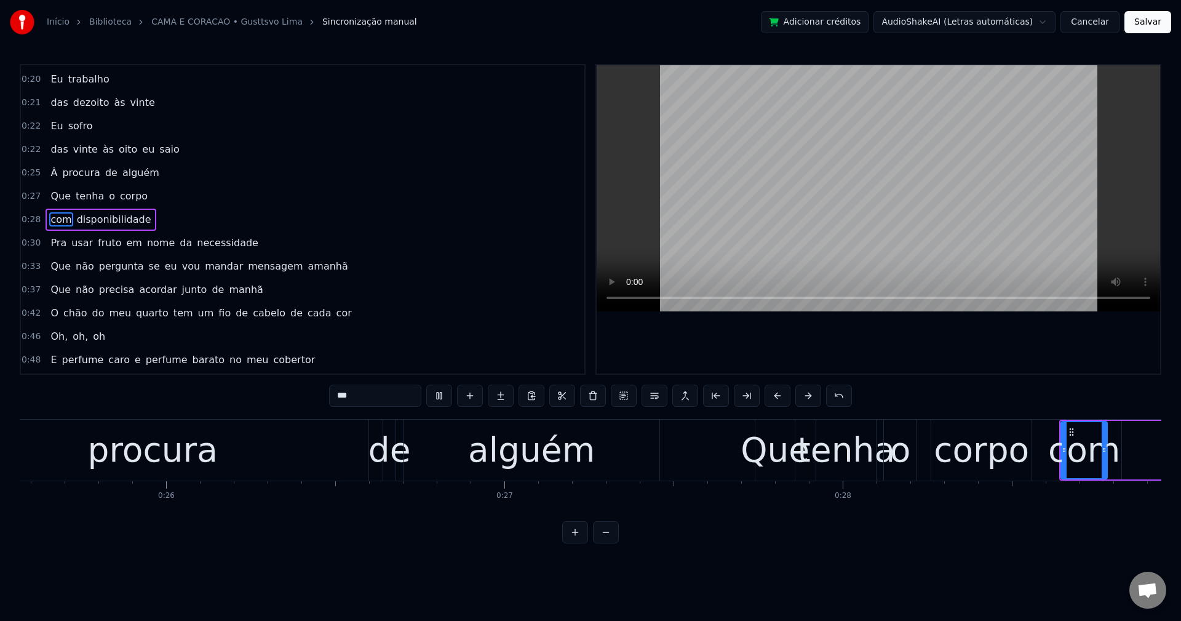
scroll to position [0, 9792]
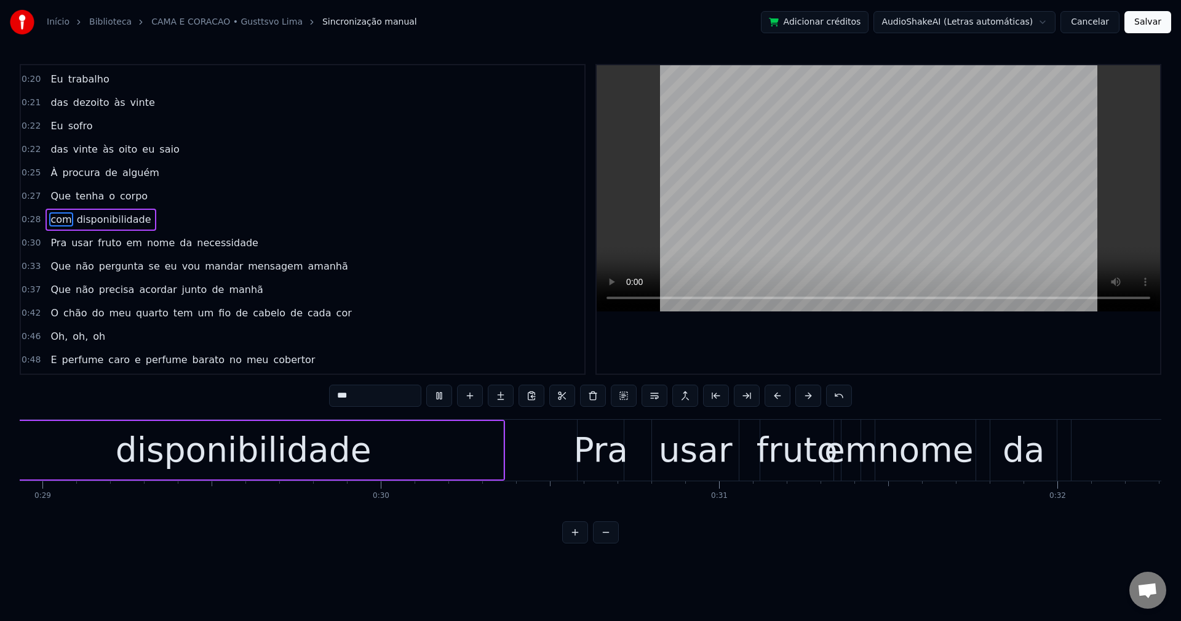
click at [125, 240] on span "em" at bounding box center [134, 243] width 18 height 14
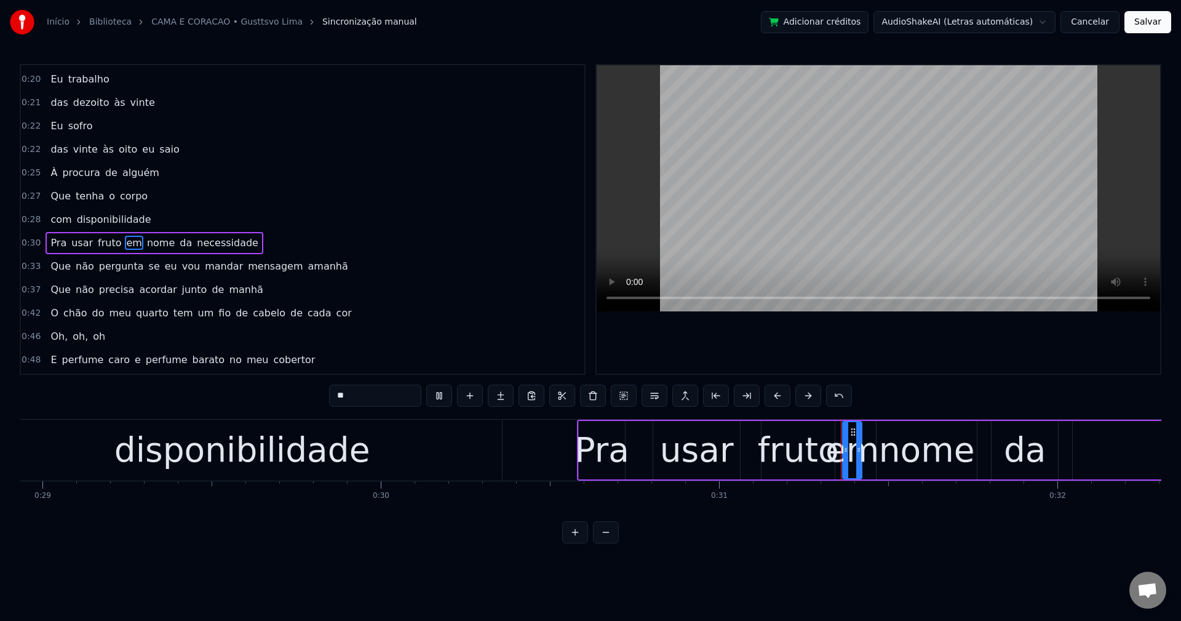
click at [656, 392] on button at bounding box center [655, 396] width 26 height 22
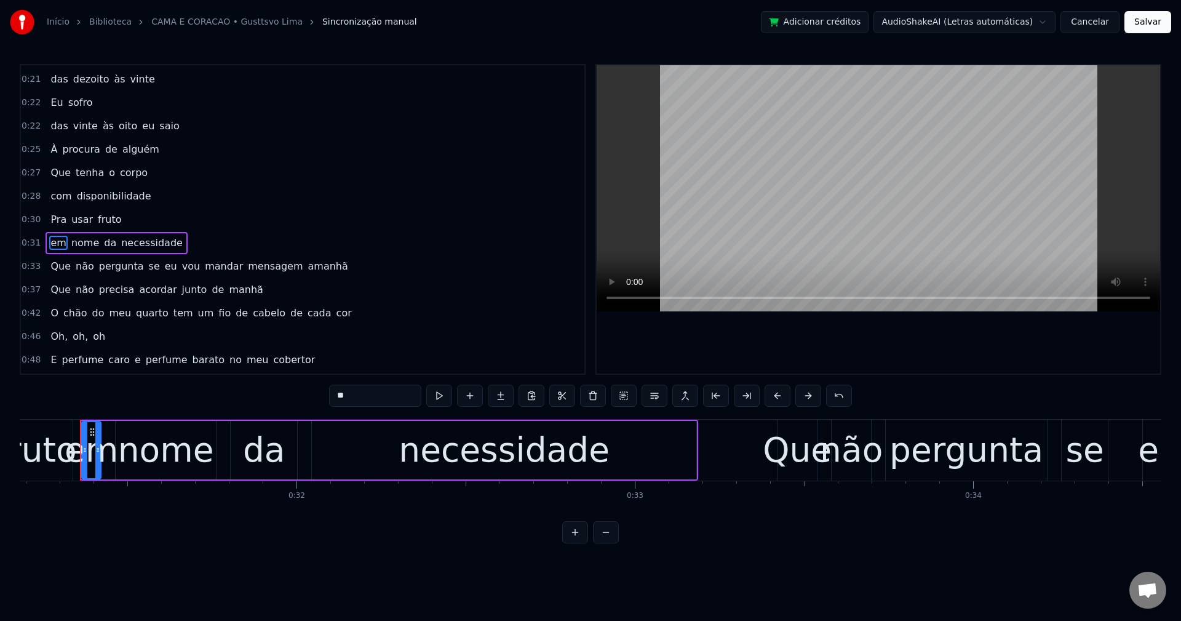
click at [101, 212] on span "fruto" at bounding box center [110, 219] width 26 height 14
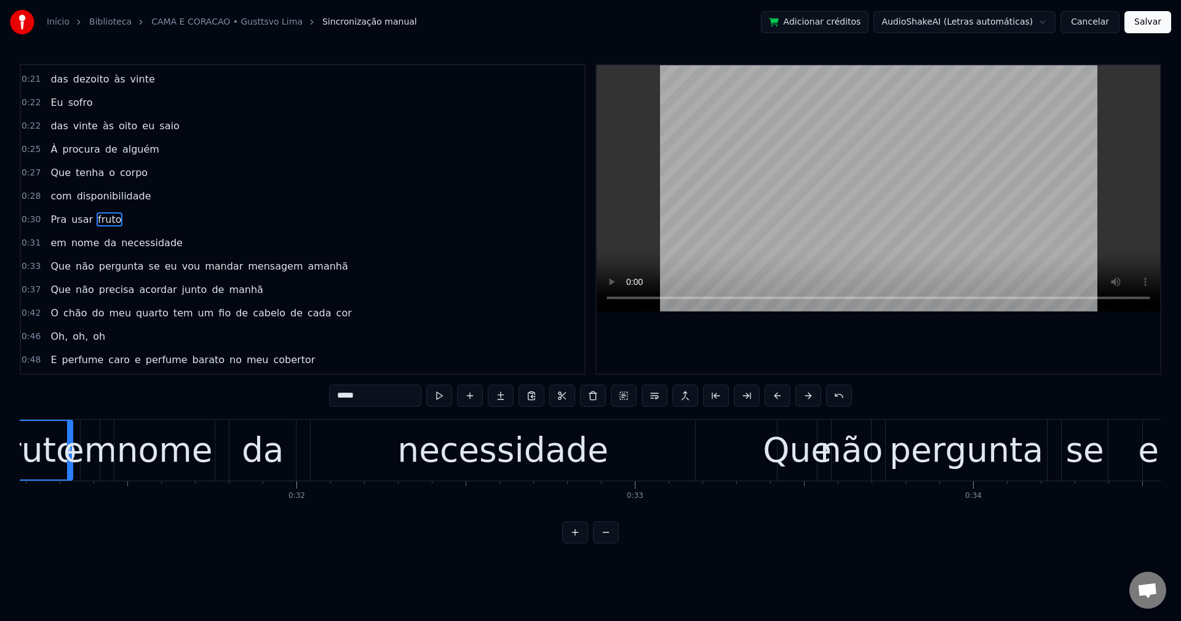
click at [336, 394] on input "*****" at bounding box center [375, 396] width 92 height 22
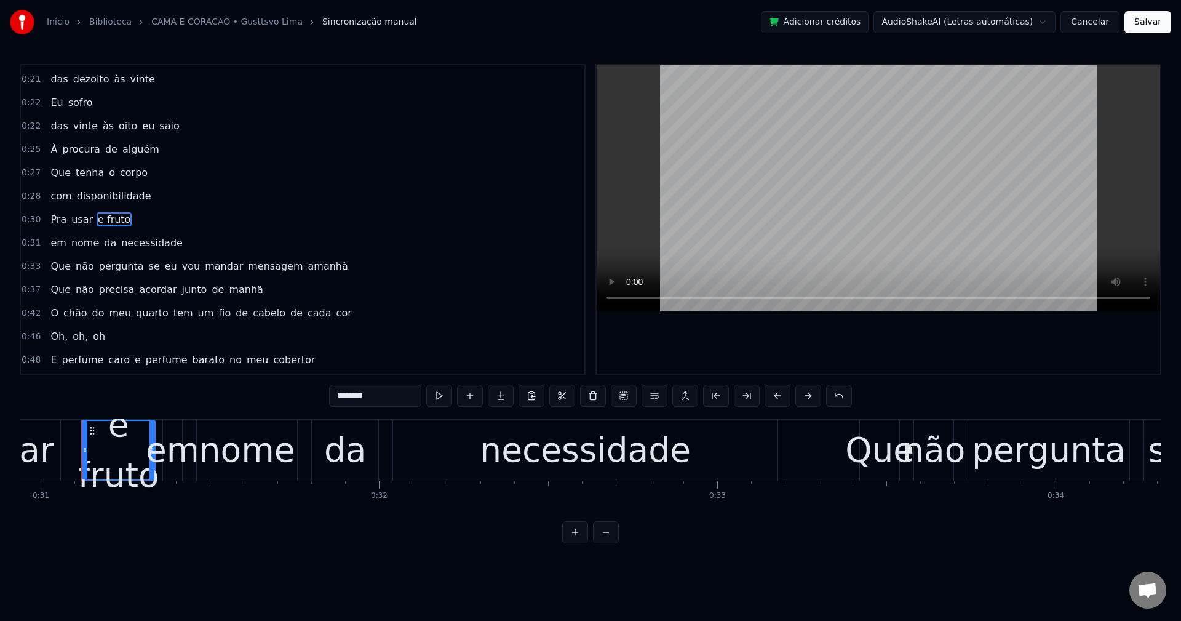
click at [72, 215] on span "usar" at bounding box center [82, 219] width 24 height 14
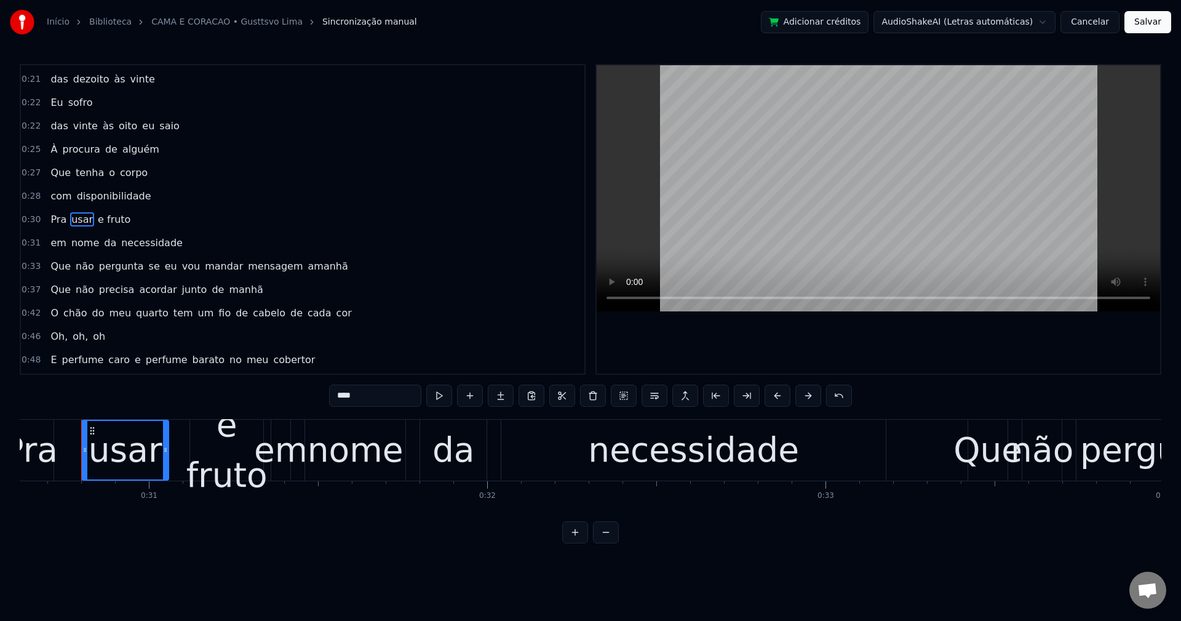
click at [368, 390] on input "****" at bounding box center [375, 396] width 92 height 22
click at [148, 269] on span "se" at bounding box center [155, 266] width 14 height 14
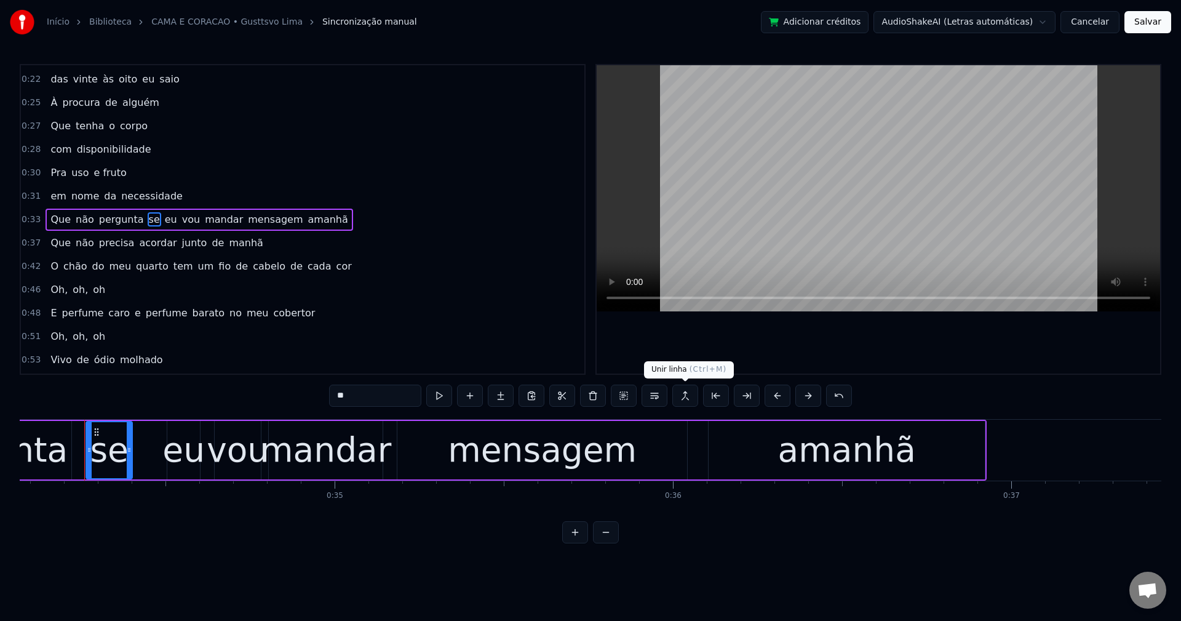
scroll to position [0, 11533]
click at [653, 399] on button at bounding box center [655, 396] width 26 height 22
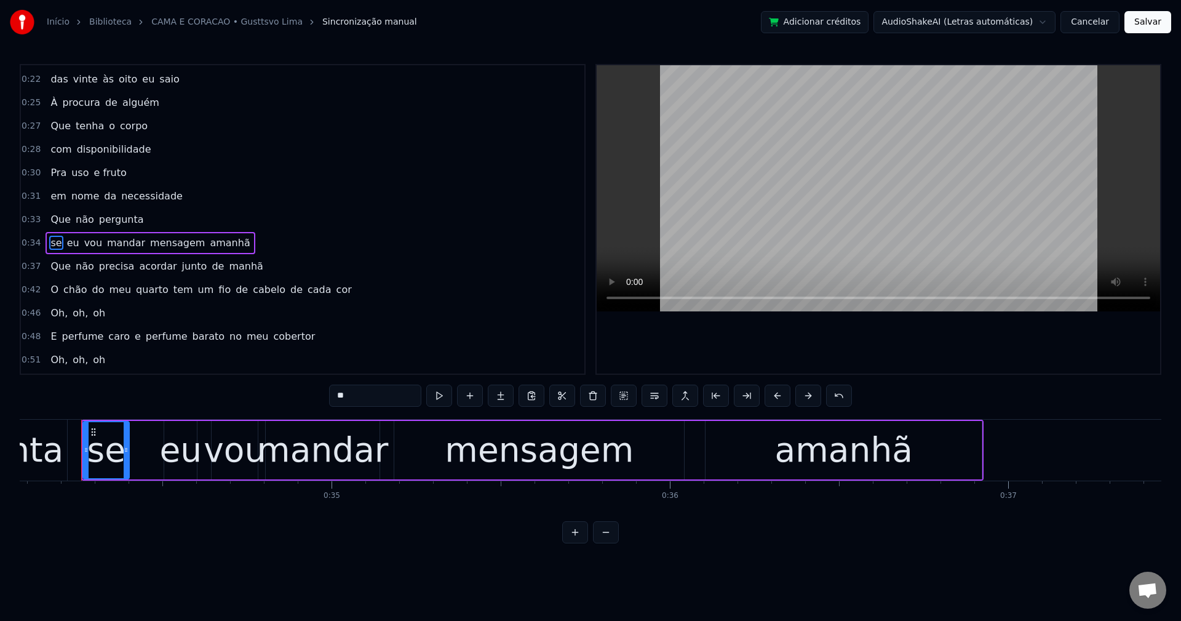
scroll to position [185, 0]
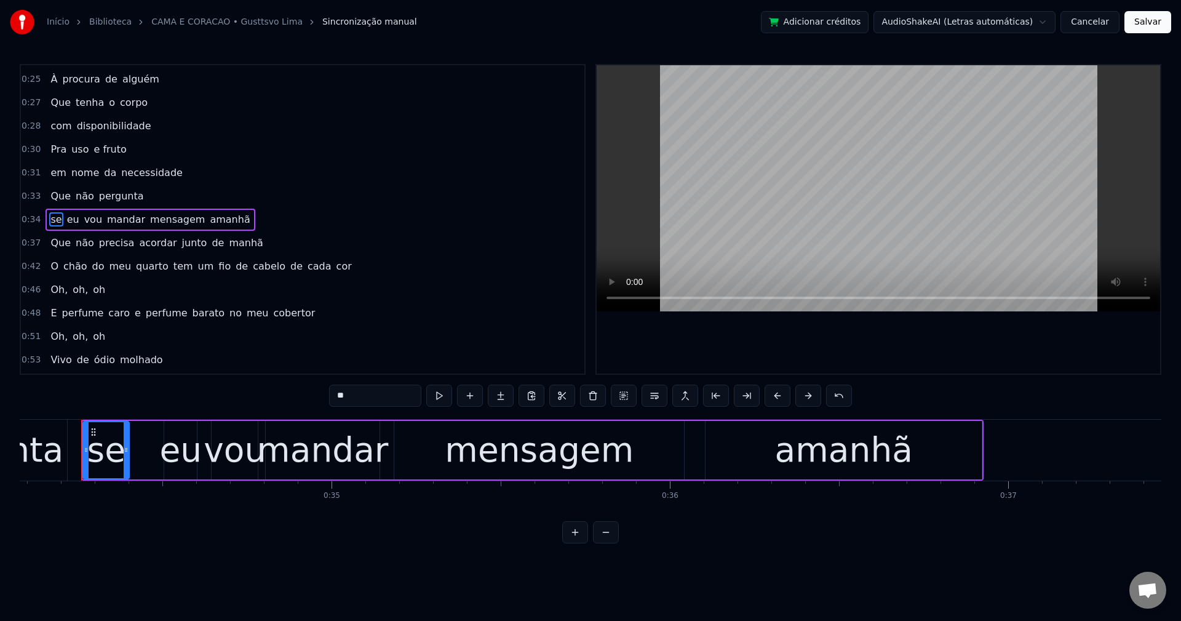
click at [174, 226] on span "mensagem" at bounding box center [177, 219] width 57 height 14
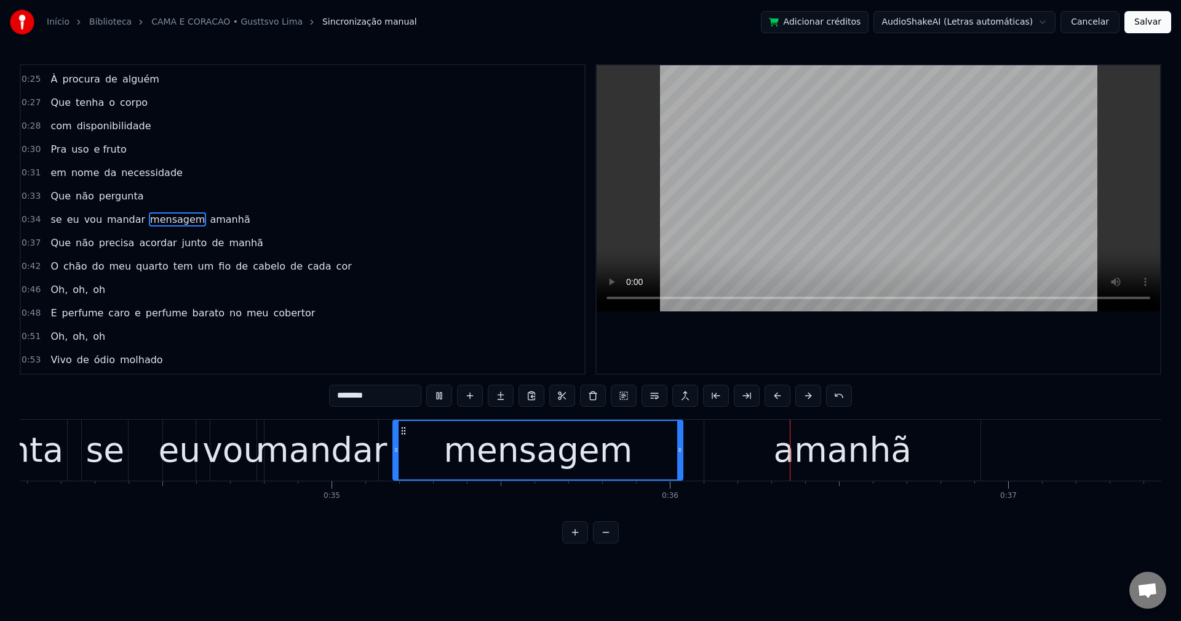
drag, startPoint x: 202, startPoint y: 220, endPoint x: 573, endPoint y: 338, distance: 389.2
click at [209, 220] on span "amanhã" at bounding box center [230, 219] width 42 height 14
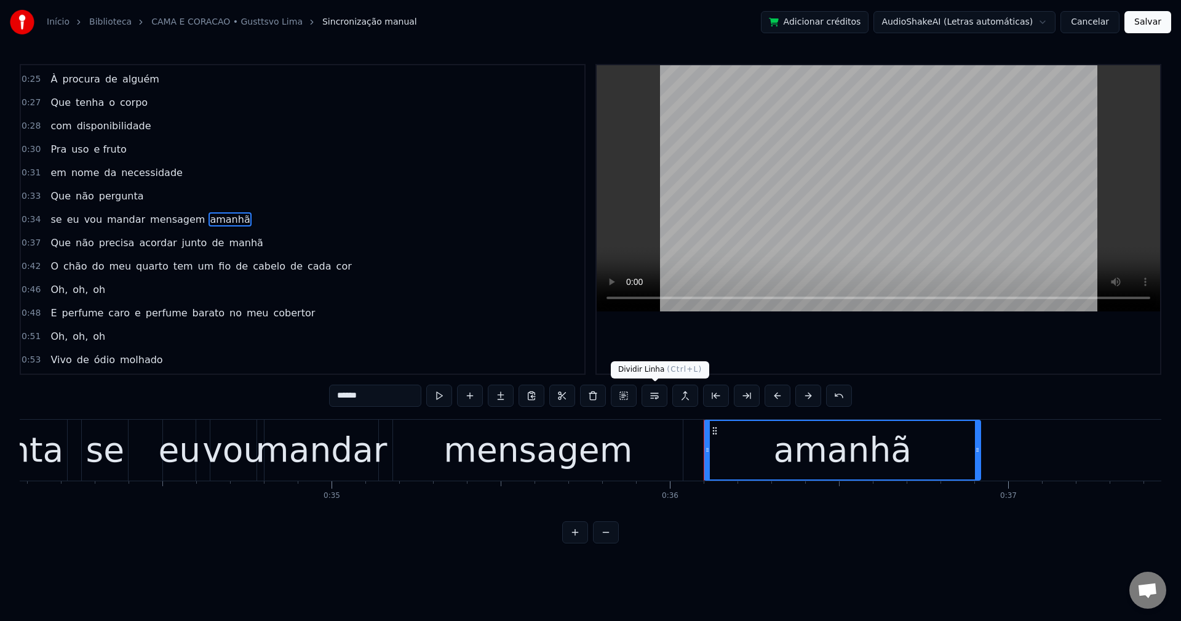
click at [661, 398] on button at bounding box center [655, 396] width 26 height 22
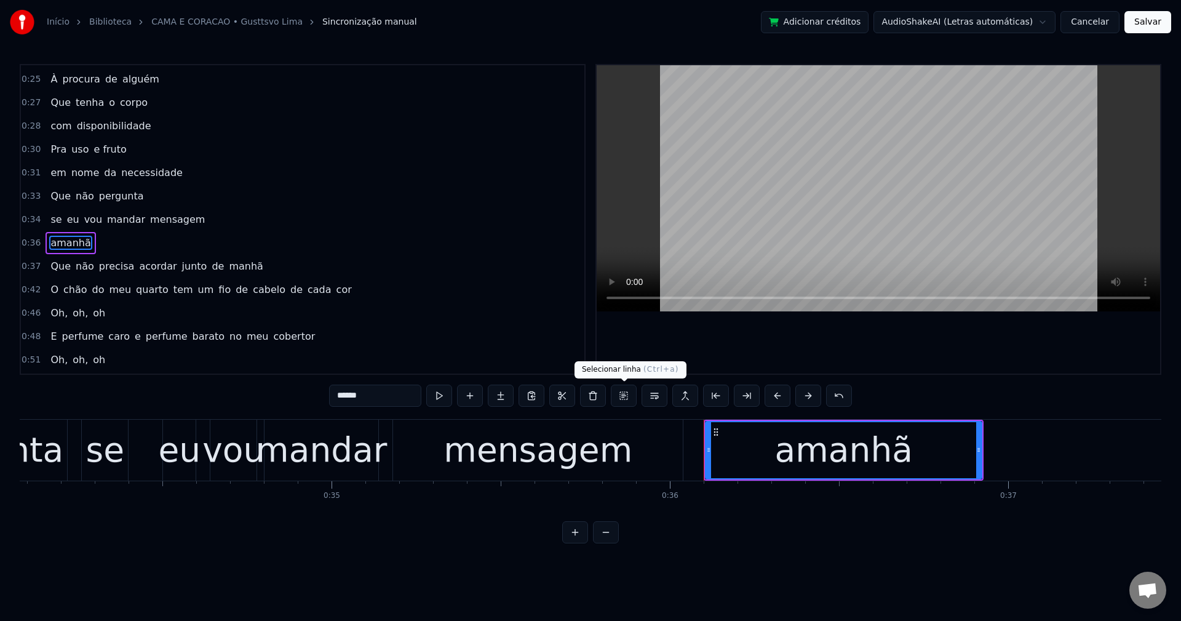
scroll to position [208, 0]
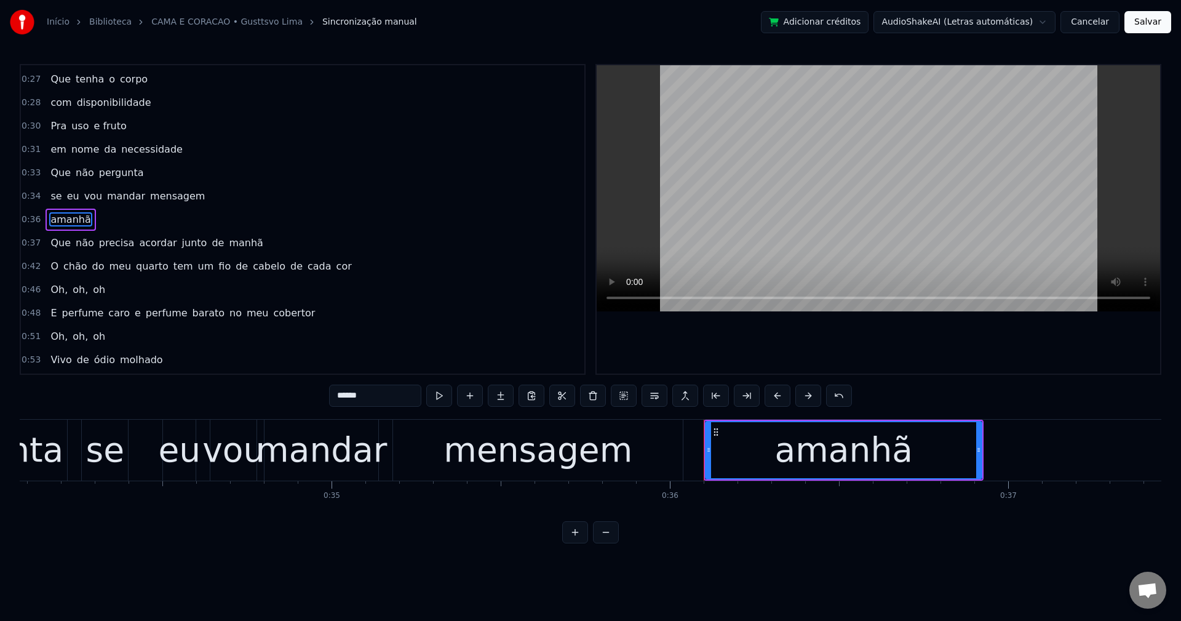
click at [181, 241] on span "junto" at bounding box center [195, 243] width 28 height 14
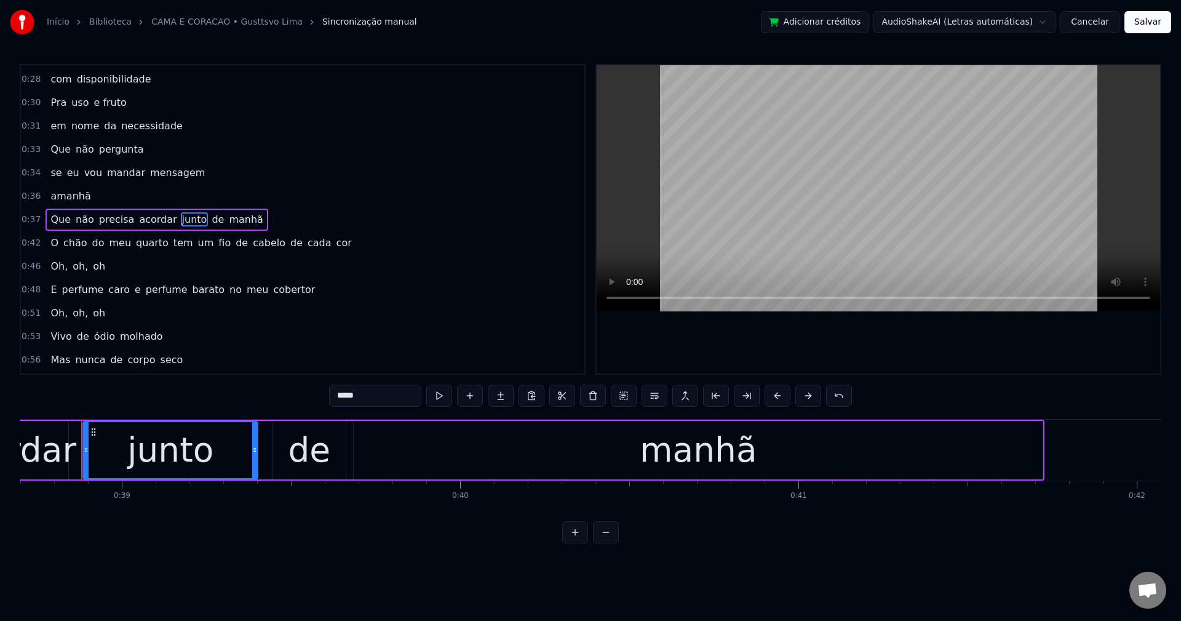
click at [140, 223] on span "acordar" at bounding box center [158, 219] width 40 height 14
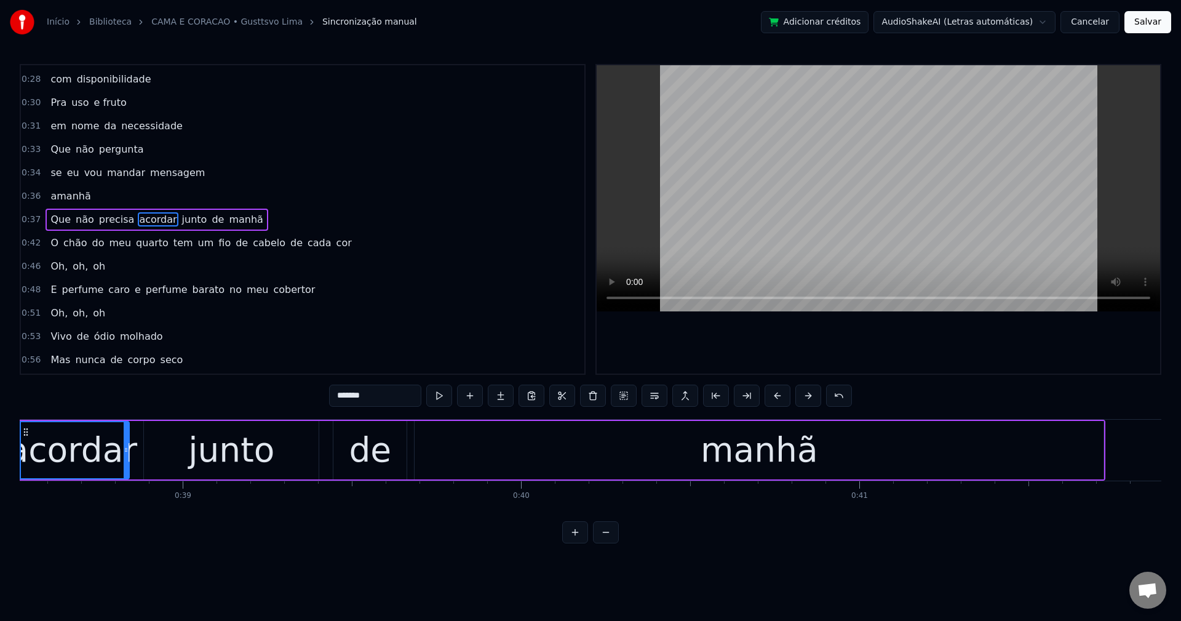
scroll to position [0, 12968]
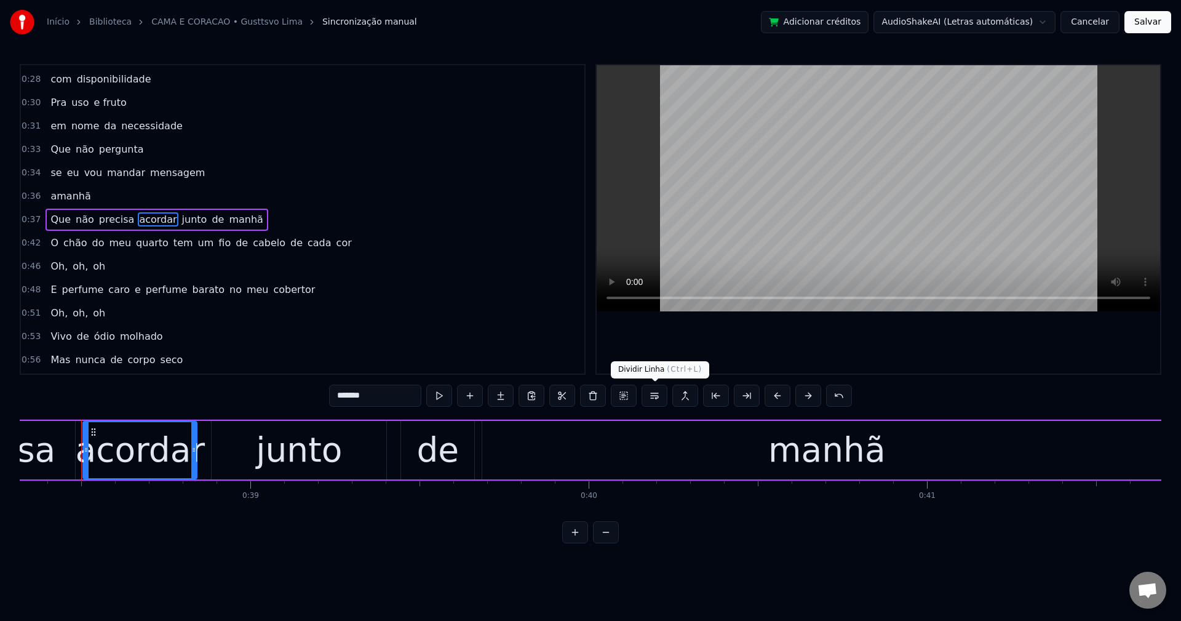
click at [657, 394] on button at bounding box center [655, 396] width 26 height 22
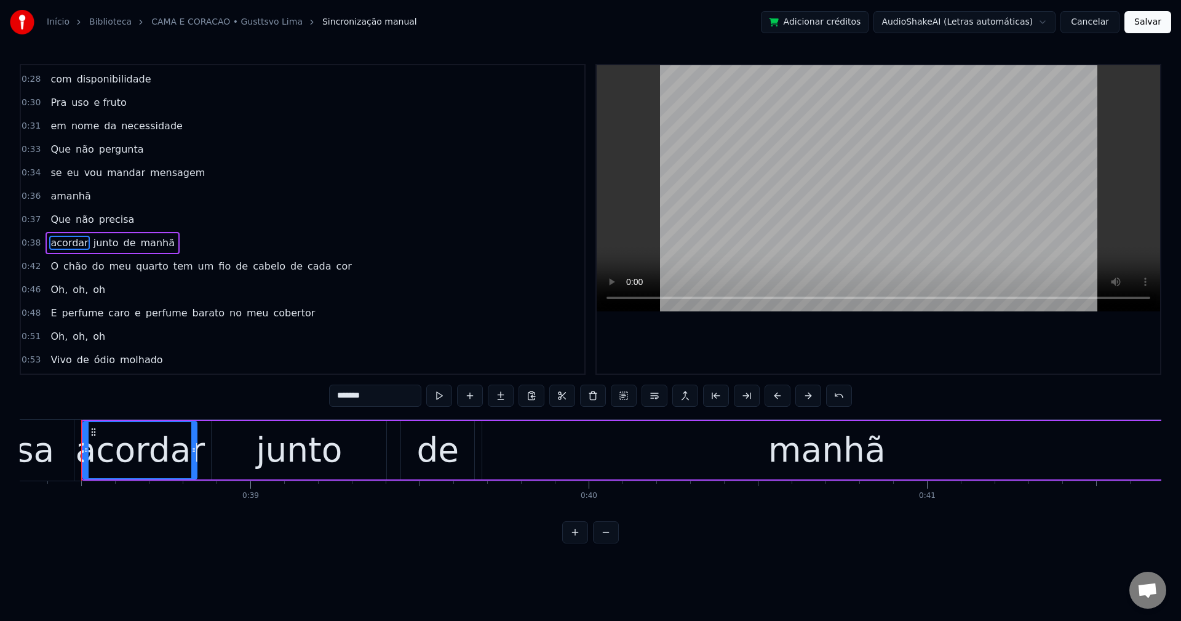
scroll to position [255, 0]
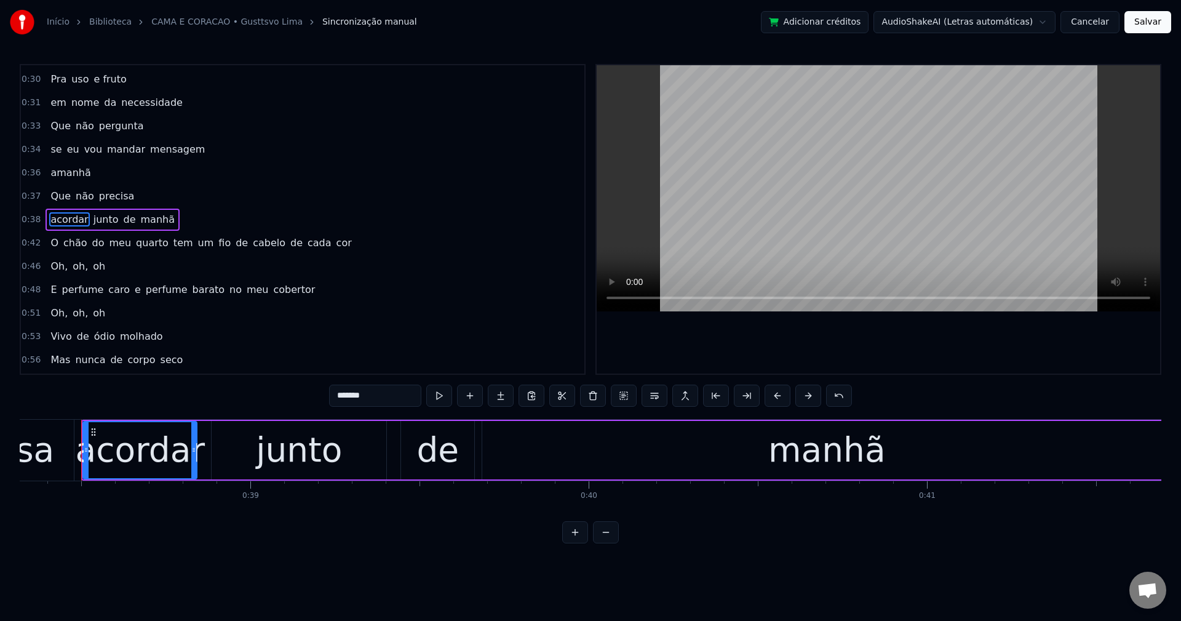
click at [172, 240] on span "tem" at bounding box center [183, 243] width 22 height 14
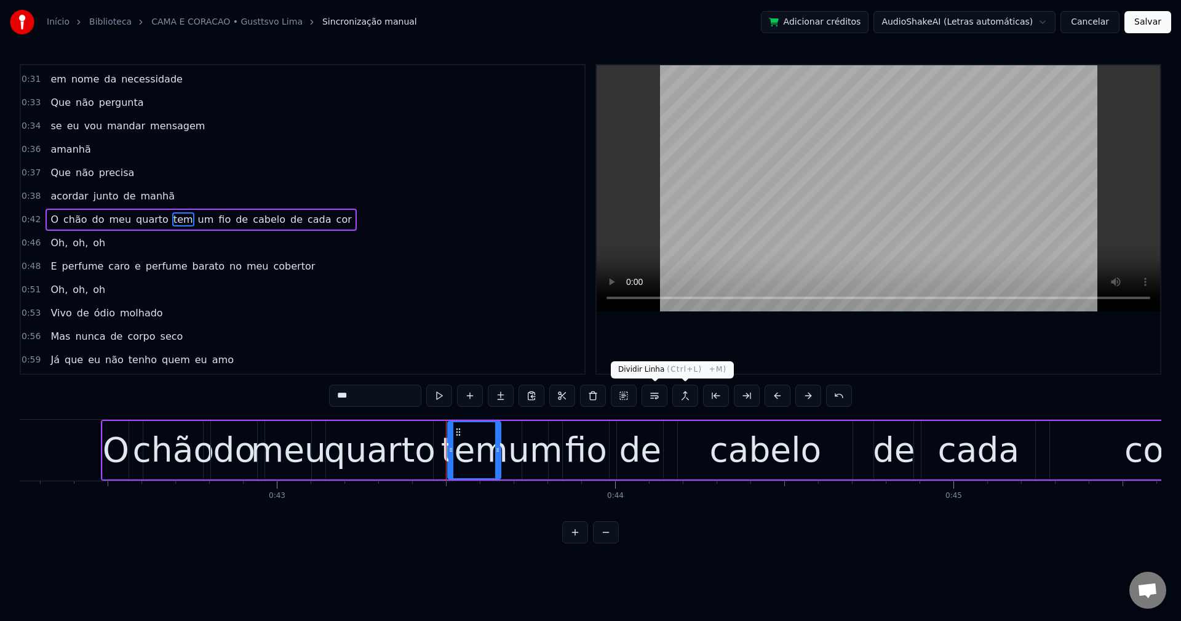
scroll to position [0, 14660]
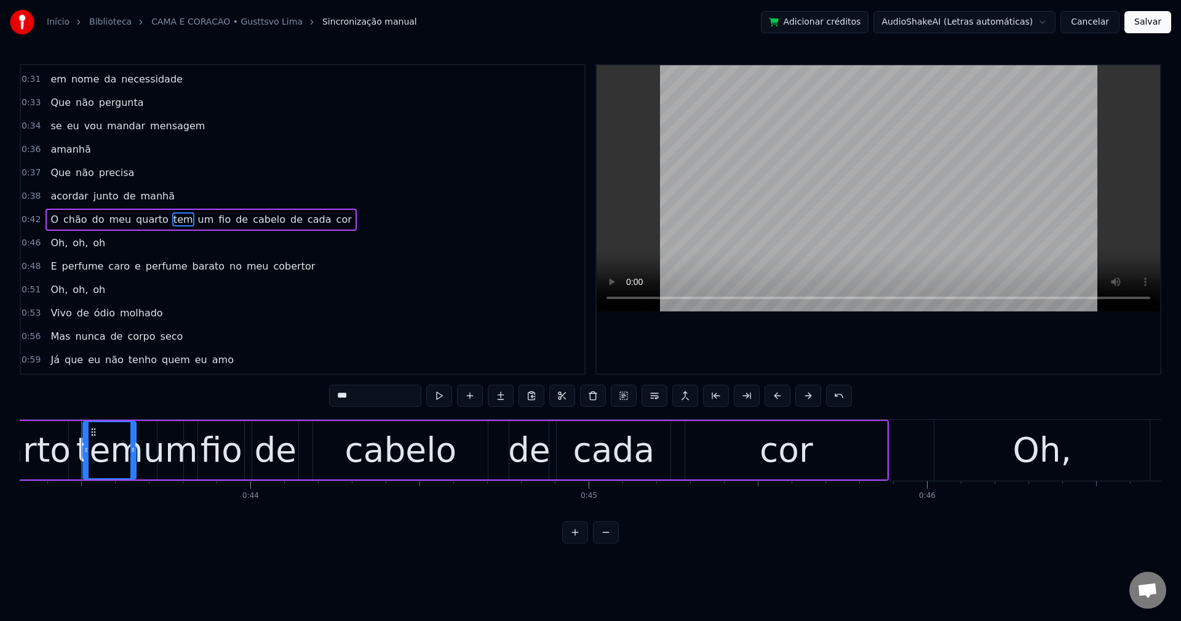
click at [658, 400] on button at bounding box center [655, 396] width 26 height 22
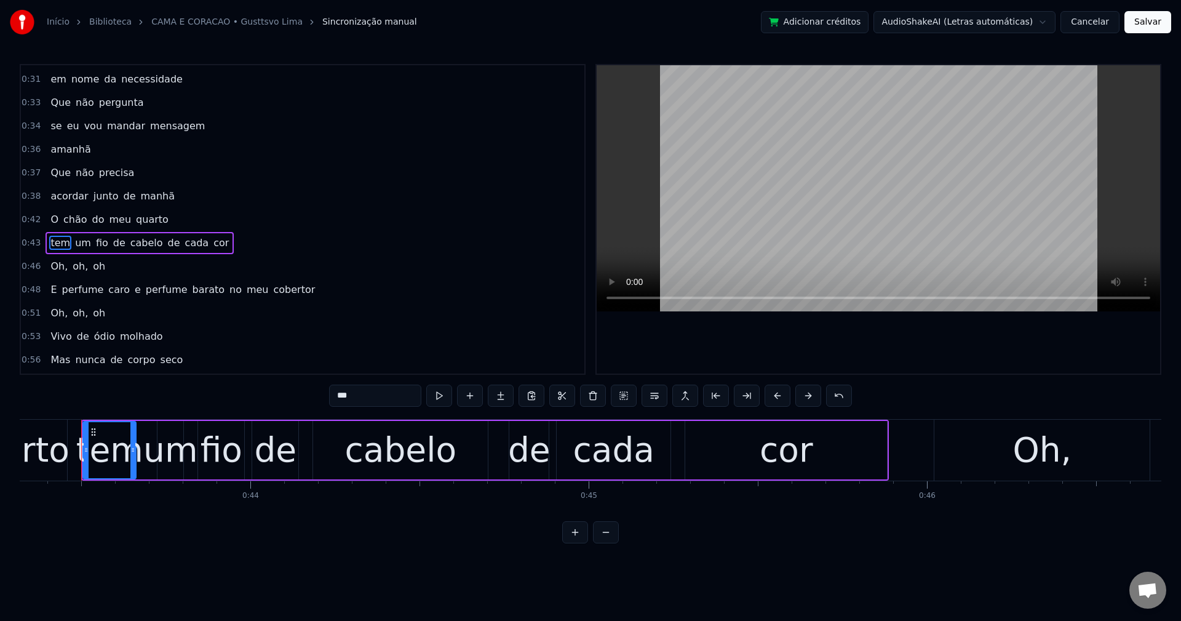
scroll to position [302, 0]
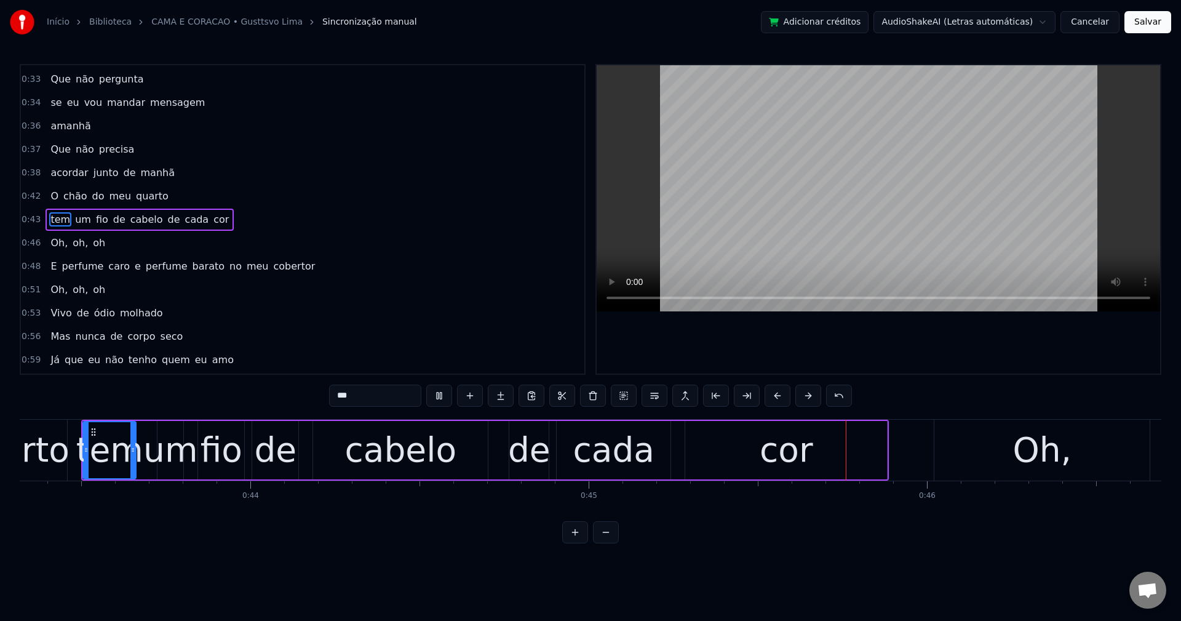
click at [167, 224] on span "de" at bounding box center [174, 219] width 15 height 14
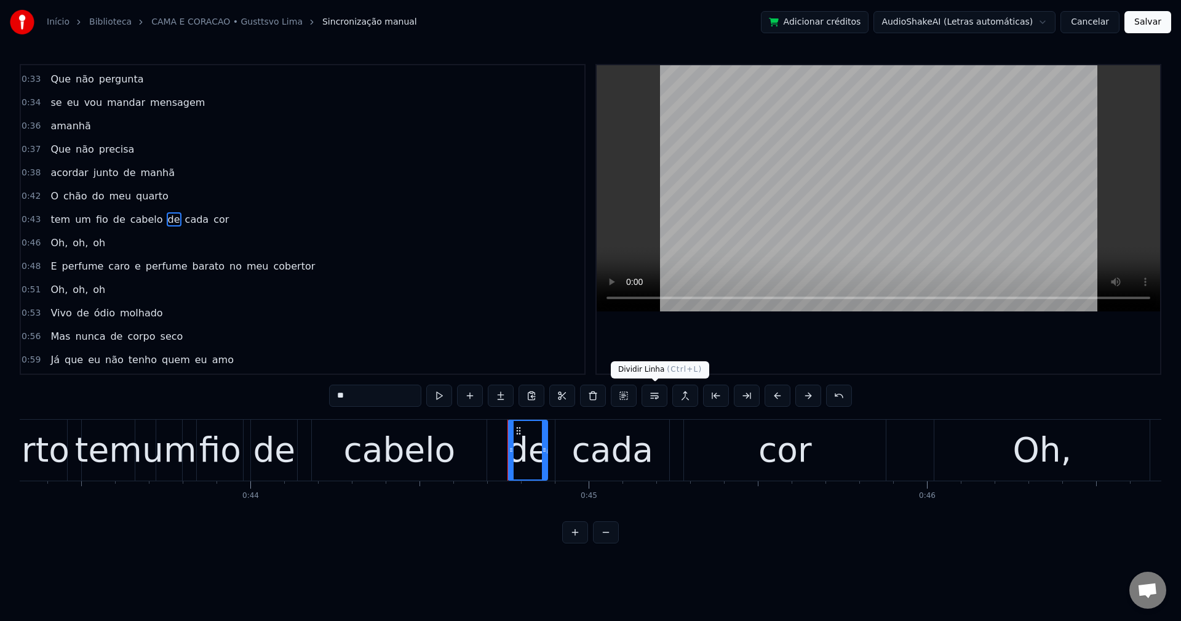
click at [655, 397] on button at bounding box center [655, 396] width 26 height 22
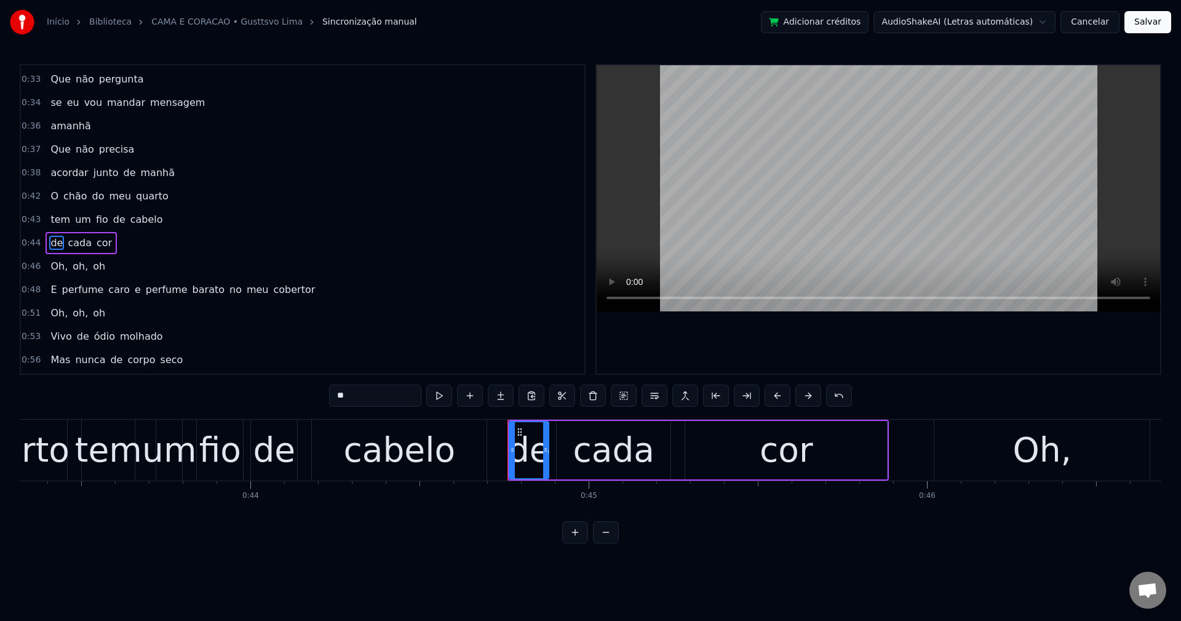
scroll to position [325, 0]
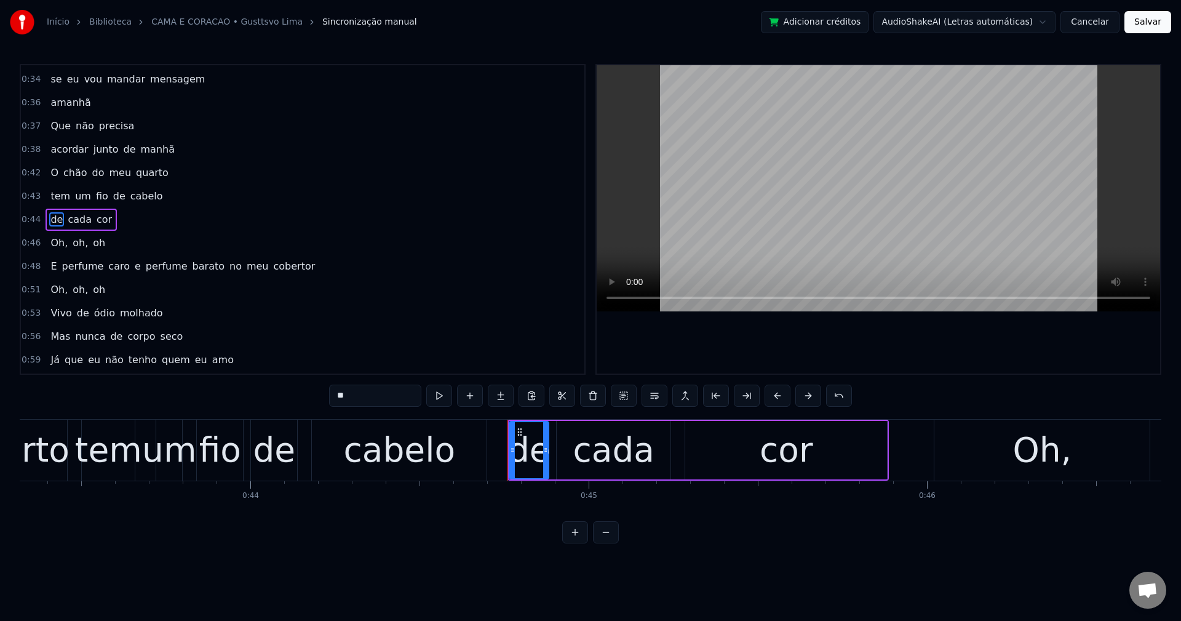
click at [134, 265] on span "e" at bounding box center [138, 266] width 9 height 14
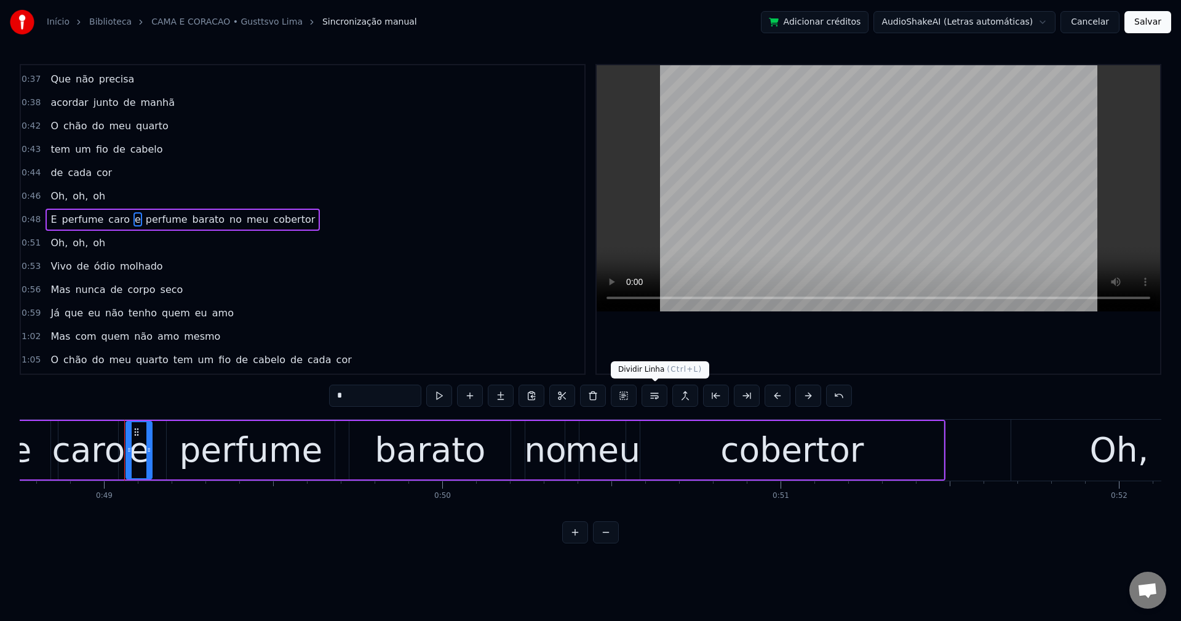
scroll to position [0, 16542]
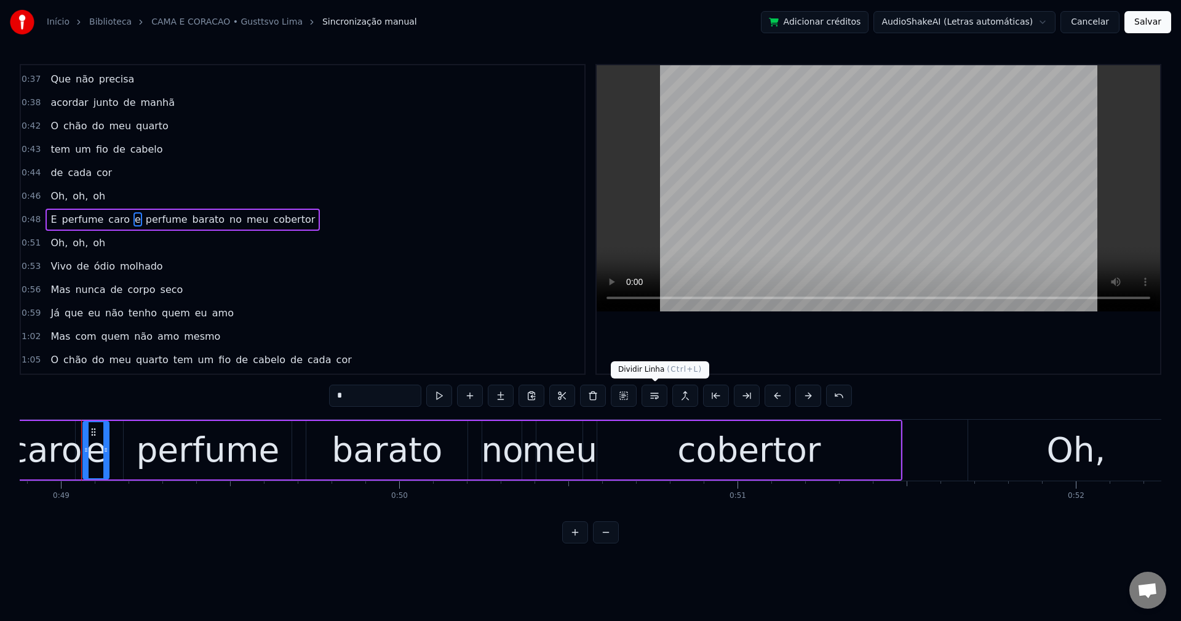
click at [648, 391] on button at bounding box center [655, 396] width 26 height 22
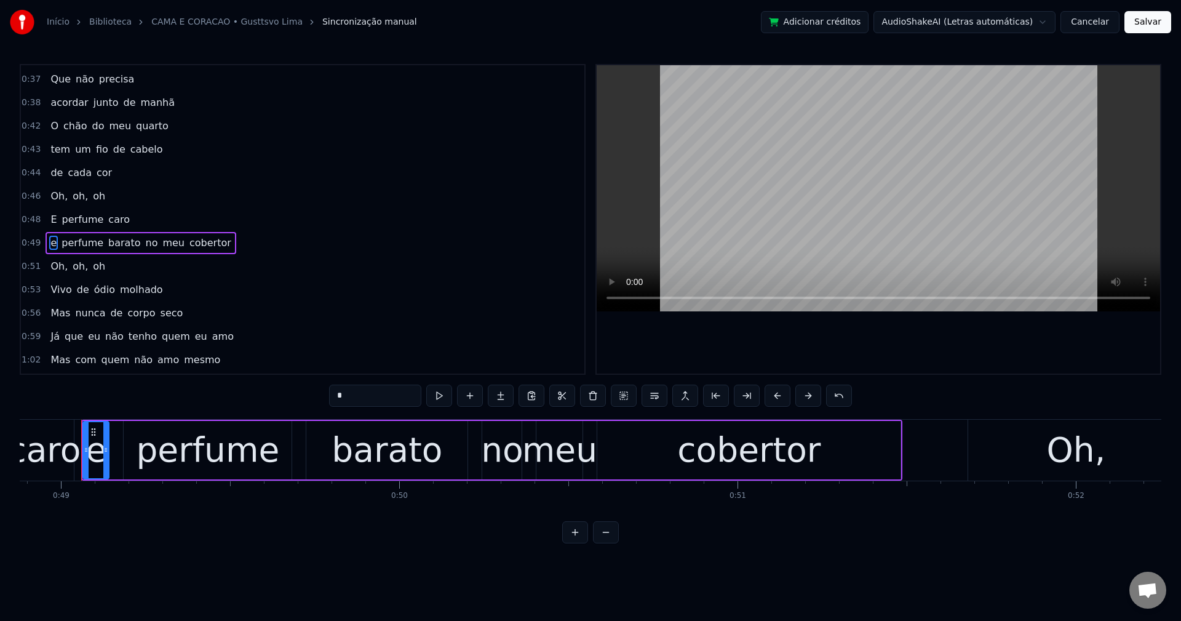
scroll to position [395, 0]
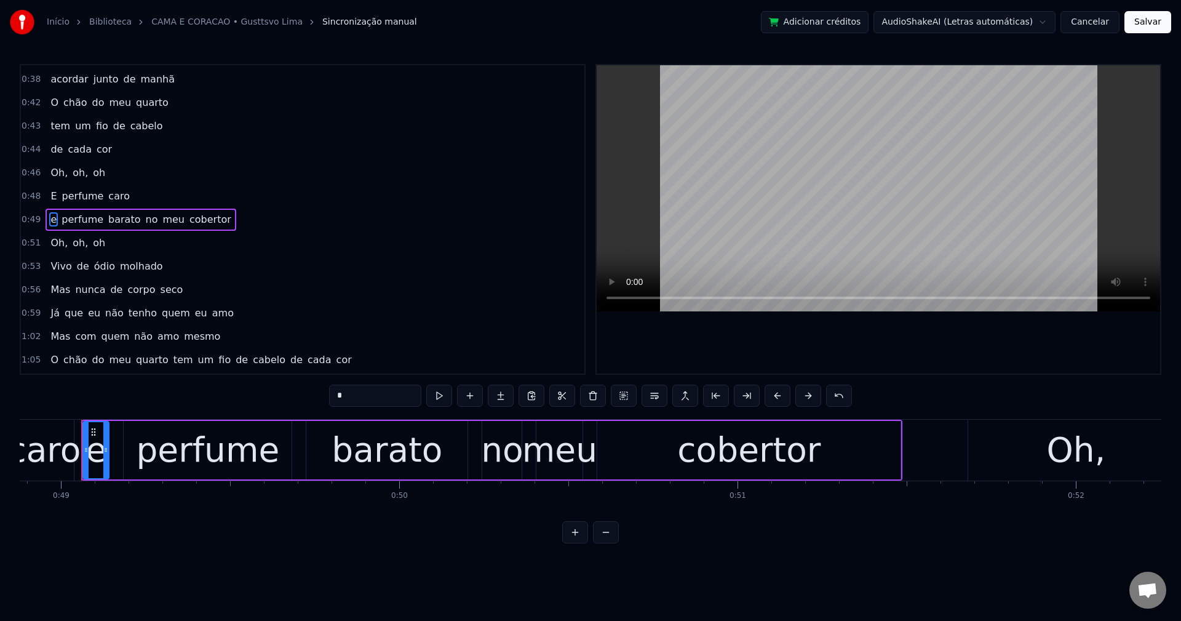
click at [144, 222] on span "no" at bounding box center [151, 219] width 15 height 14
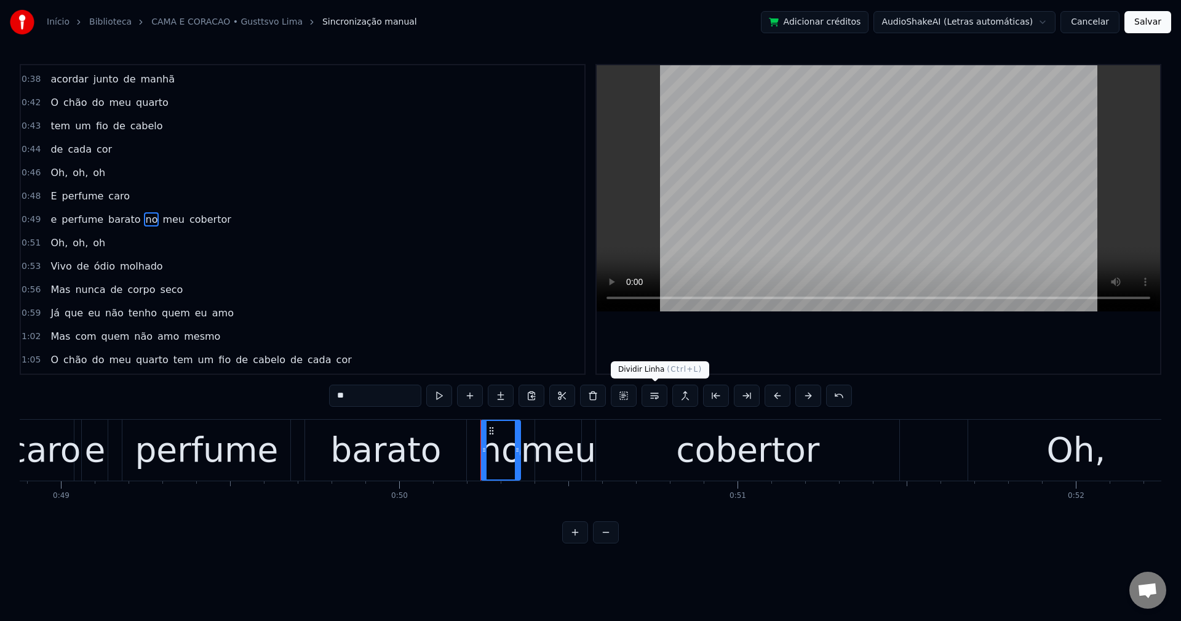
click at [655, 400] on button at bounding box center [655, 396] width 26 height 22
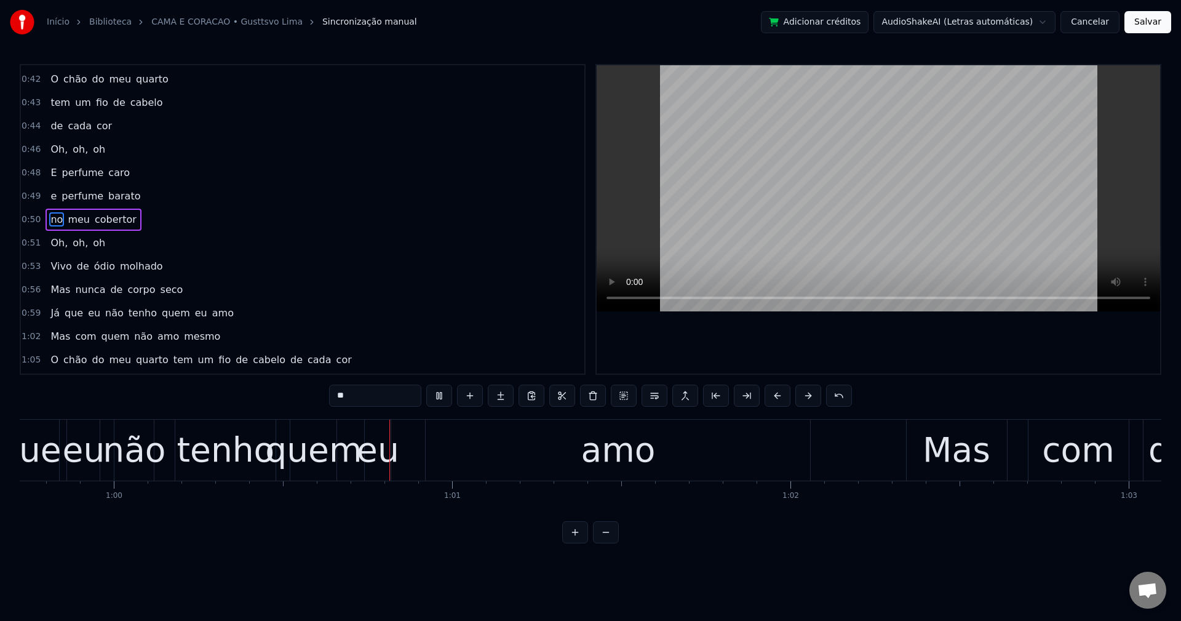
scroll to position [0, 20258]
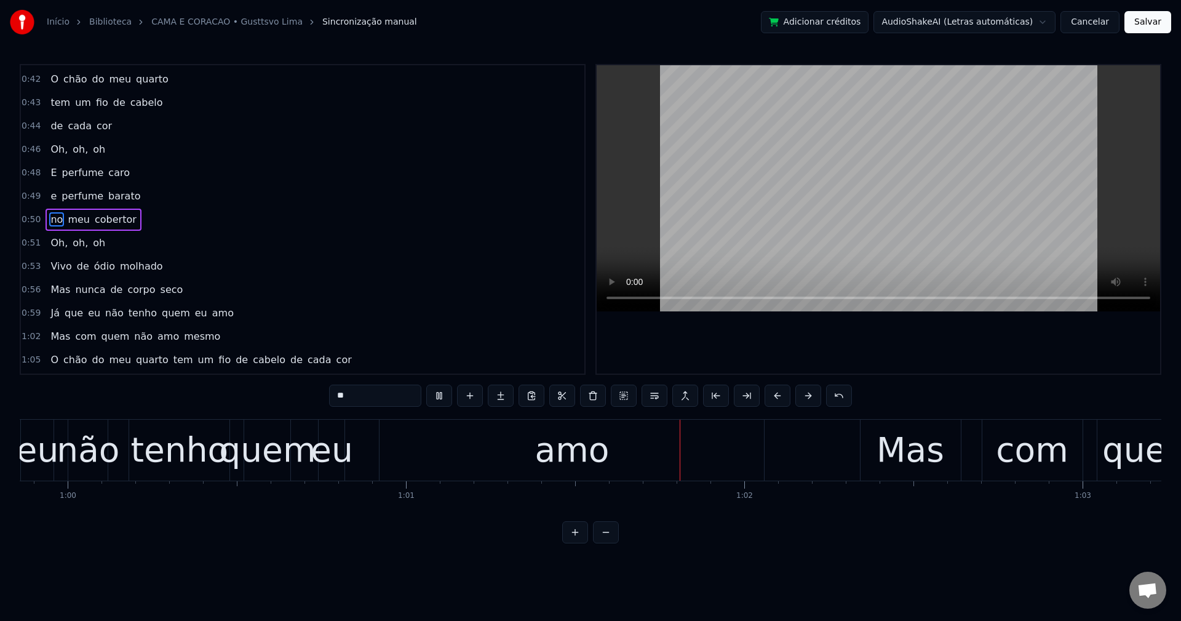
click at [161, 314] on span "quem" at bounding box center [176, 313] width 31 height 14
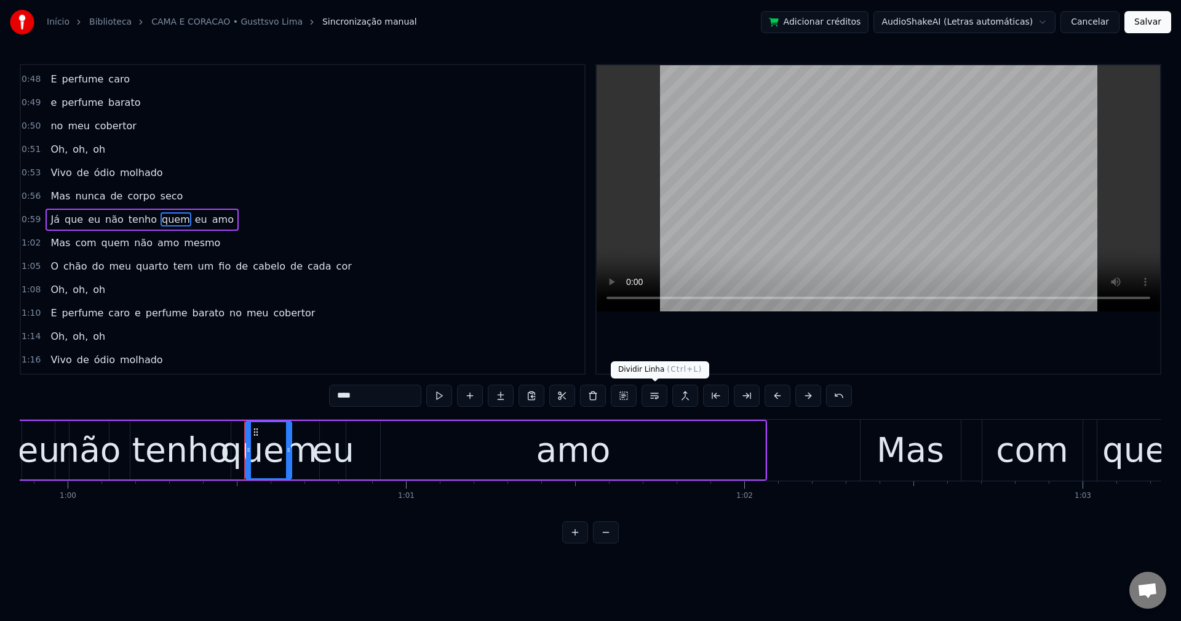
click at [659, 402] on button at bounding box center [655, 396] width 26 height 22
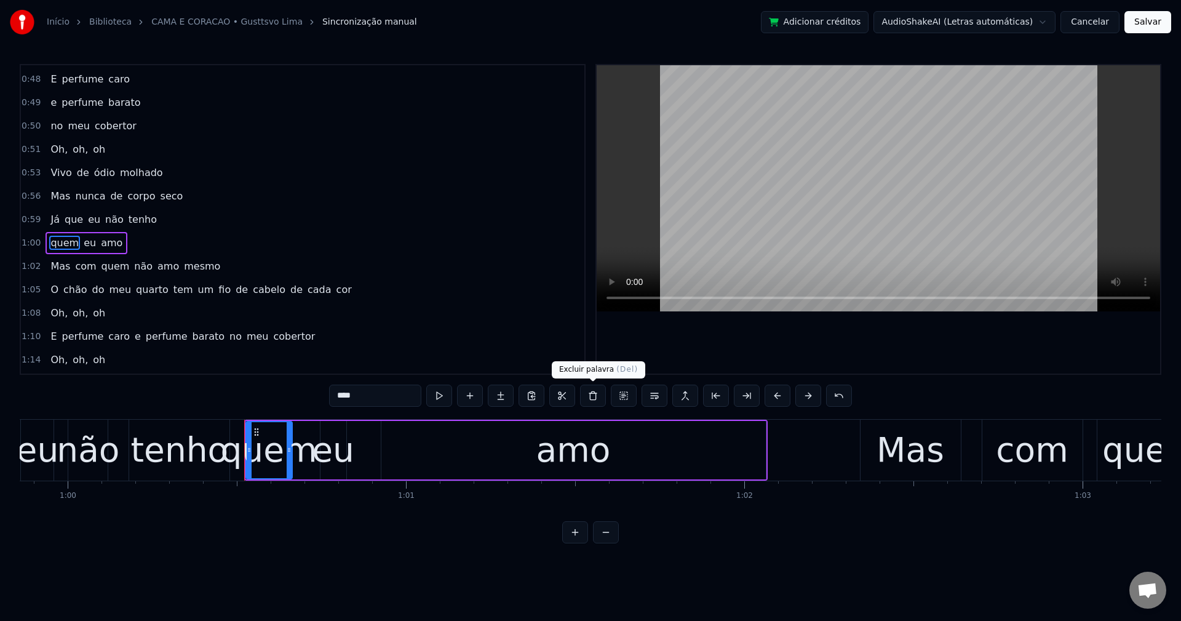
scroll to position [535, 0]
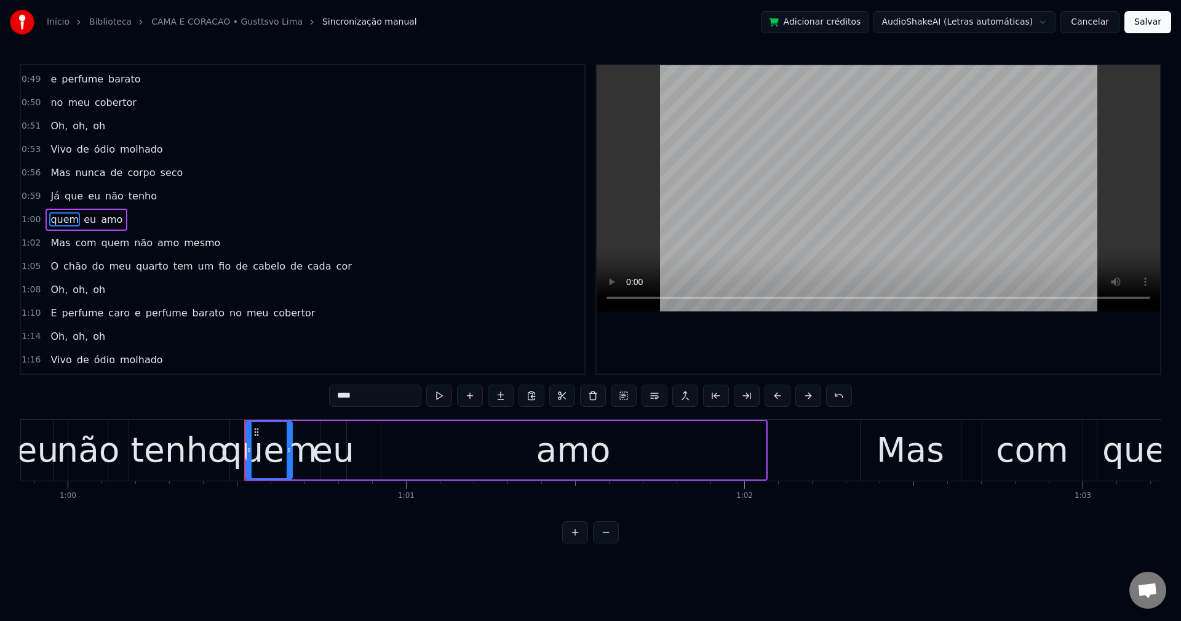
click at [133, 244] on span "não" at bounding box center [143, 243] width 21 height 14
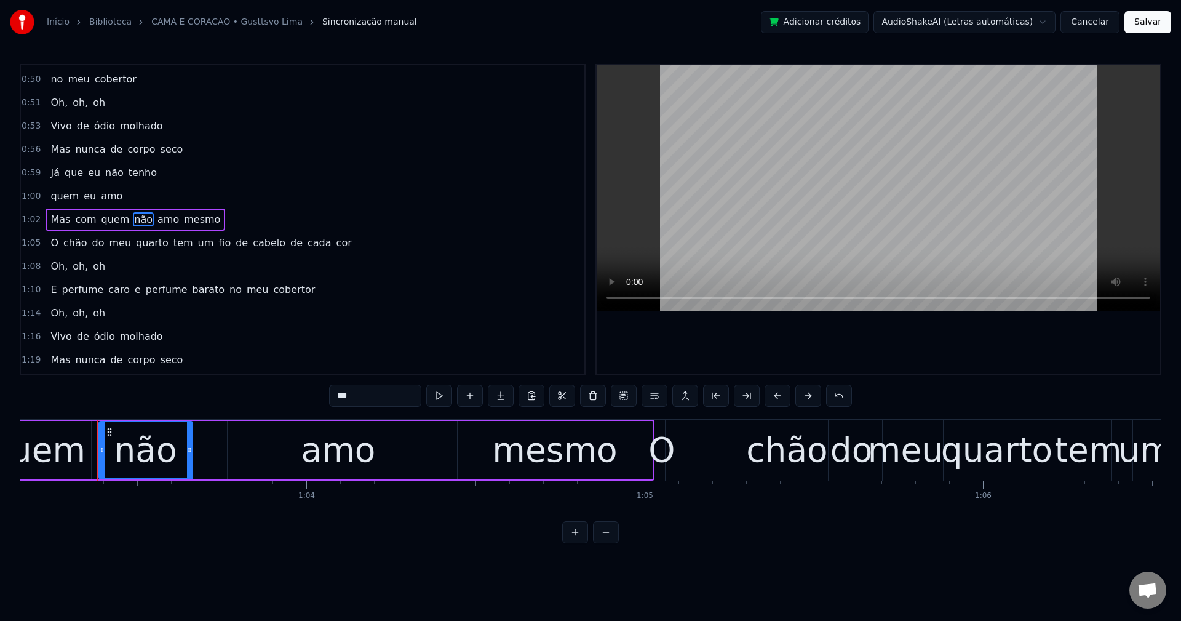
scroll to position [0, 21388]
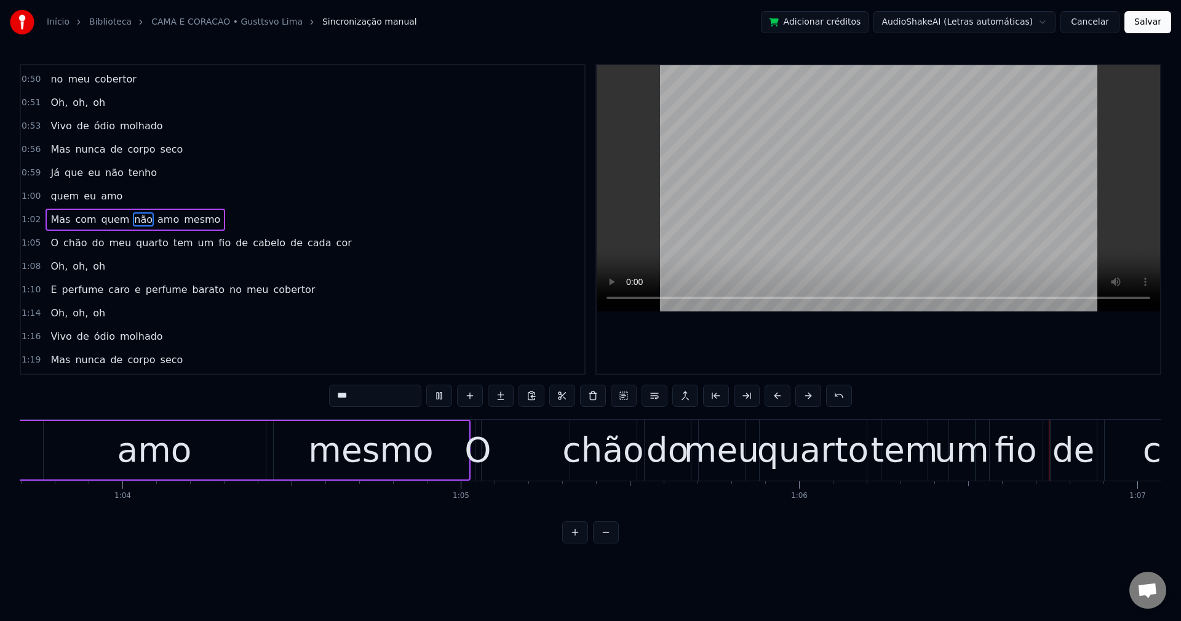
click at [174, 241] on span "tem" at bounding box center [183, 243] width 22 height 14
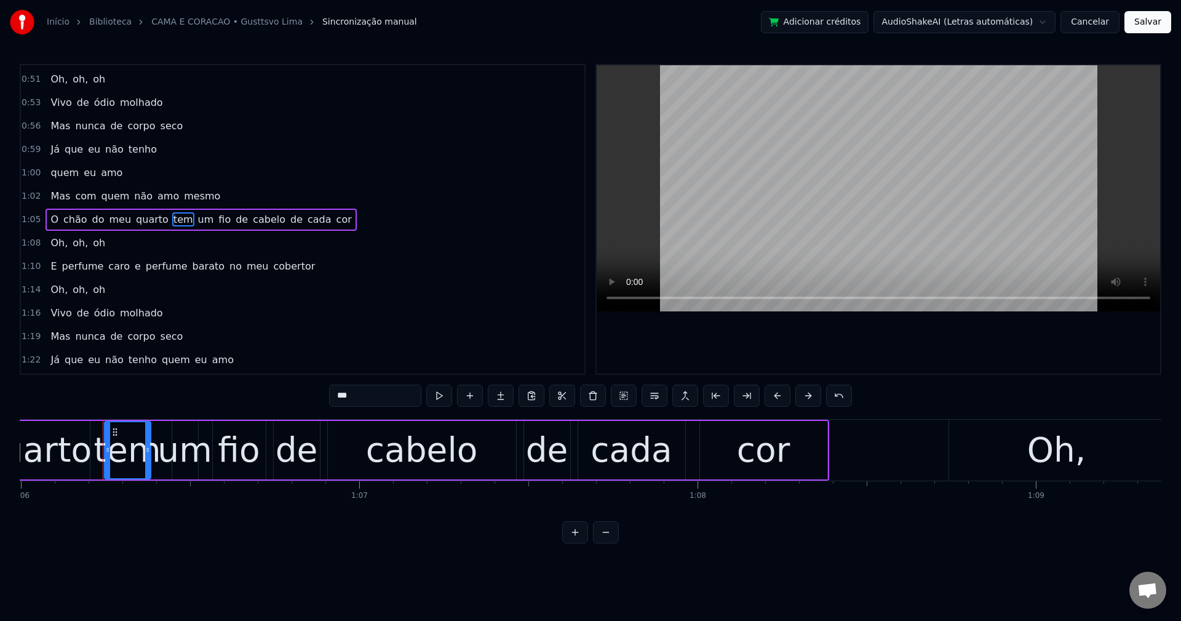
scroll to position [0, 22430]
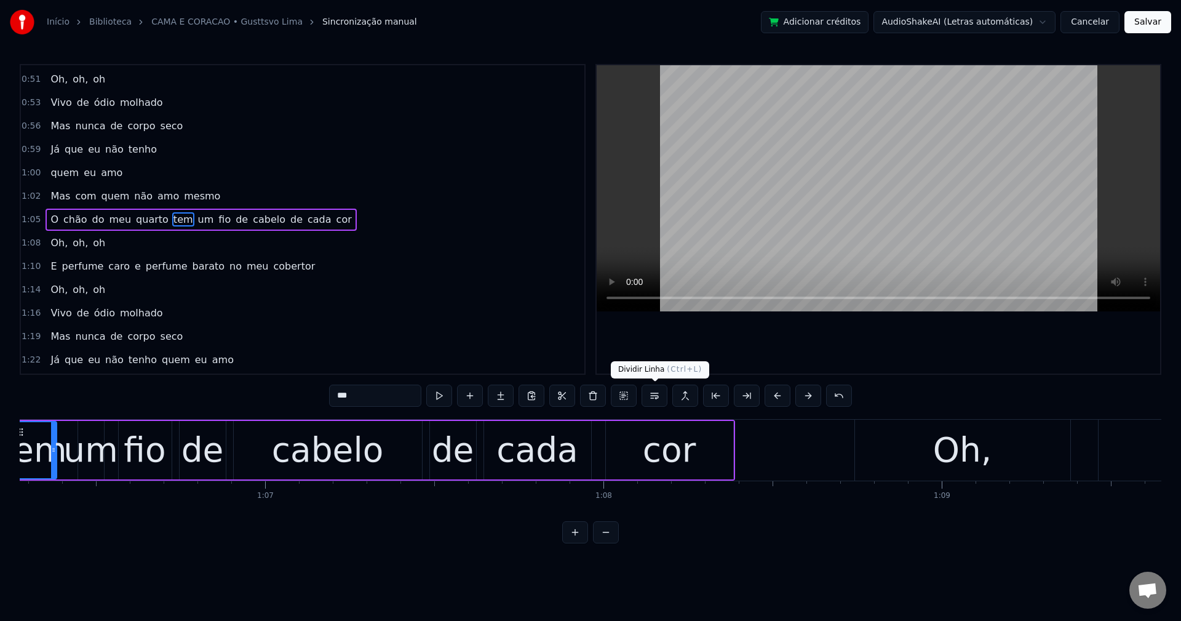
click at [650, 398] on button at bounding box center [655, 396] width 26 height 22
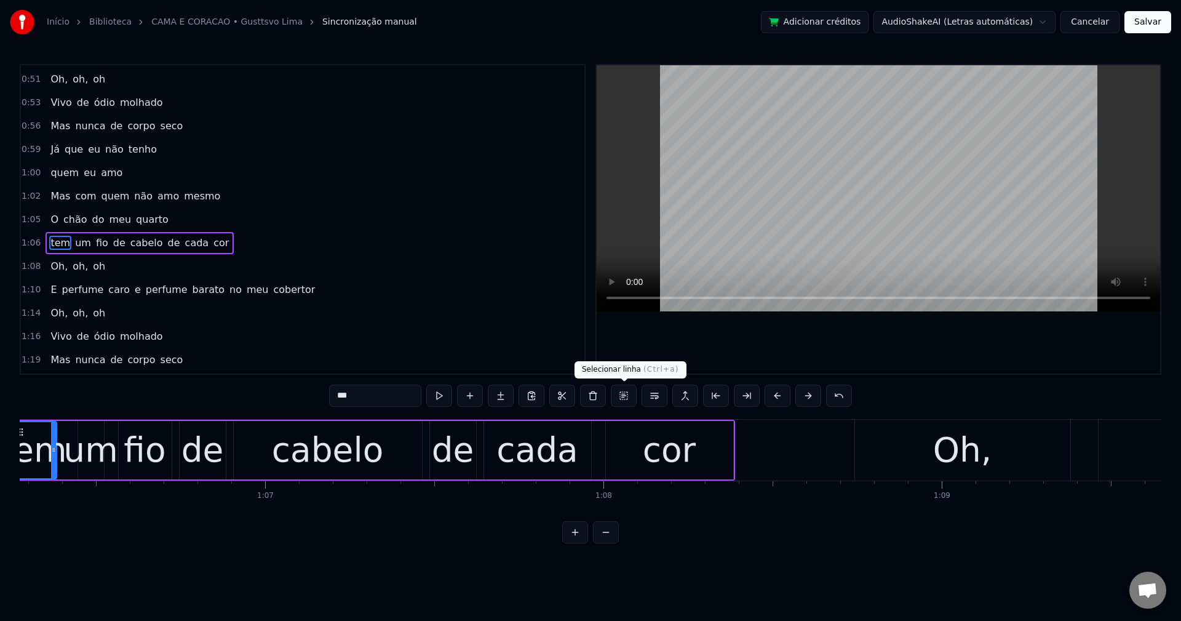
scroll to position [605, 0]
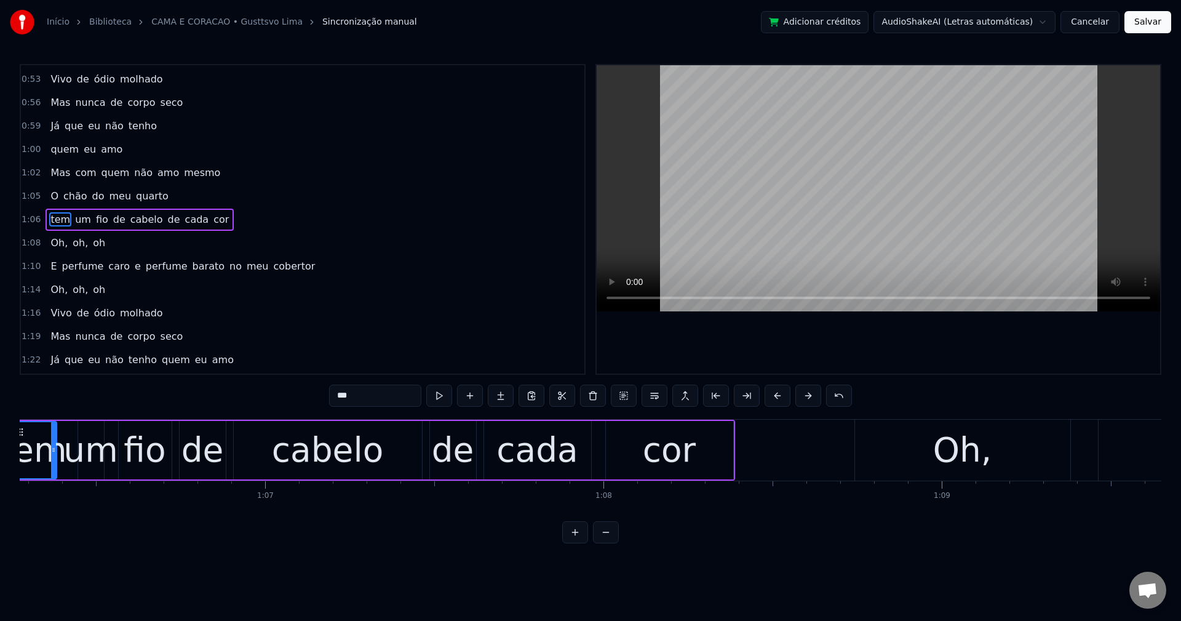
click at [167, 222] on span "de" at bounding box center [174, 219] width 15 height 14
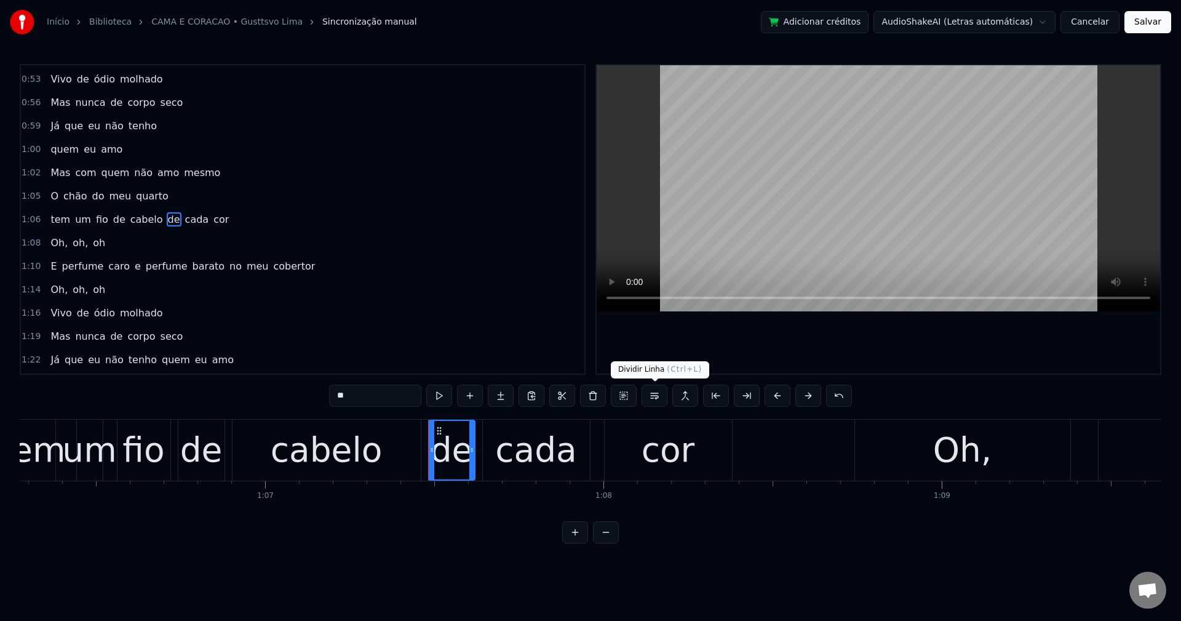
click at [658, 401] on button at bounding box center [655, 396] width 26 height 22
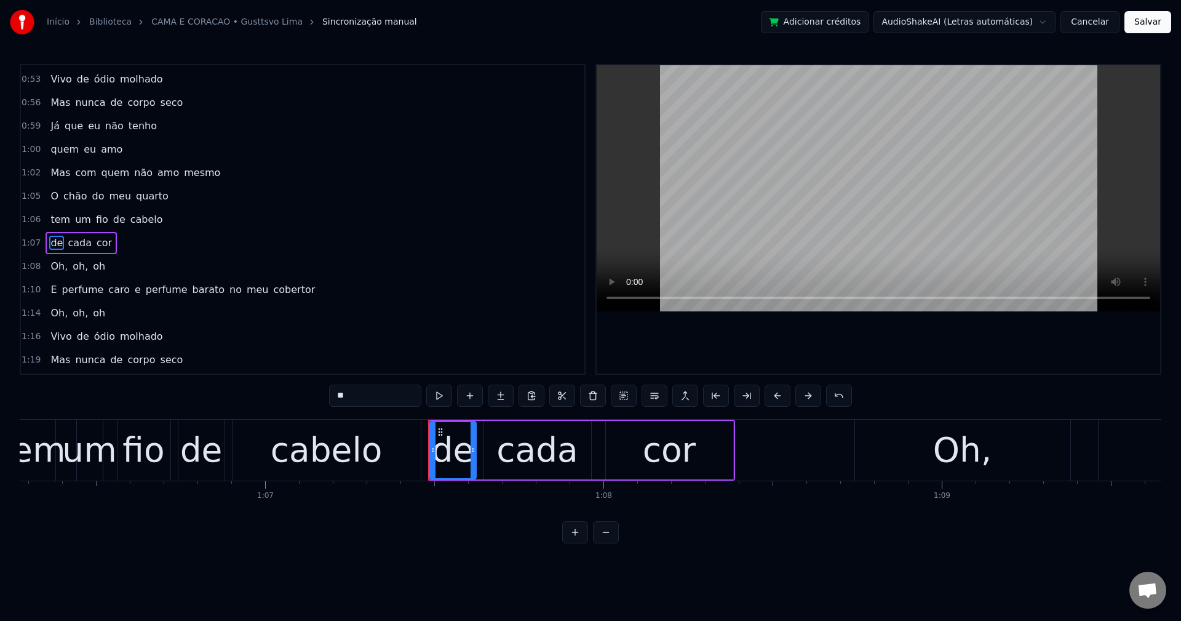
scroll to position [629, 0]
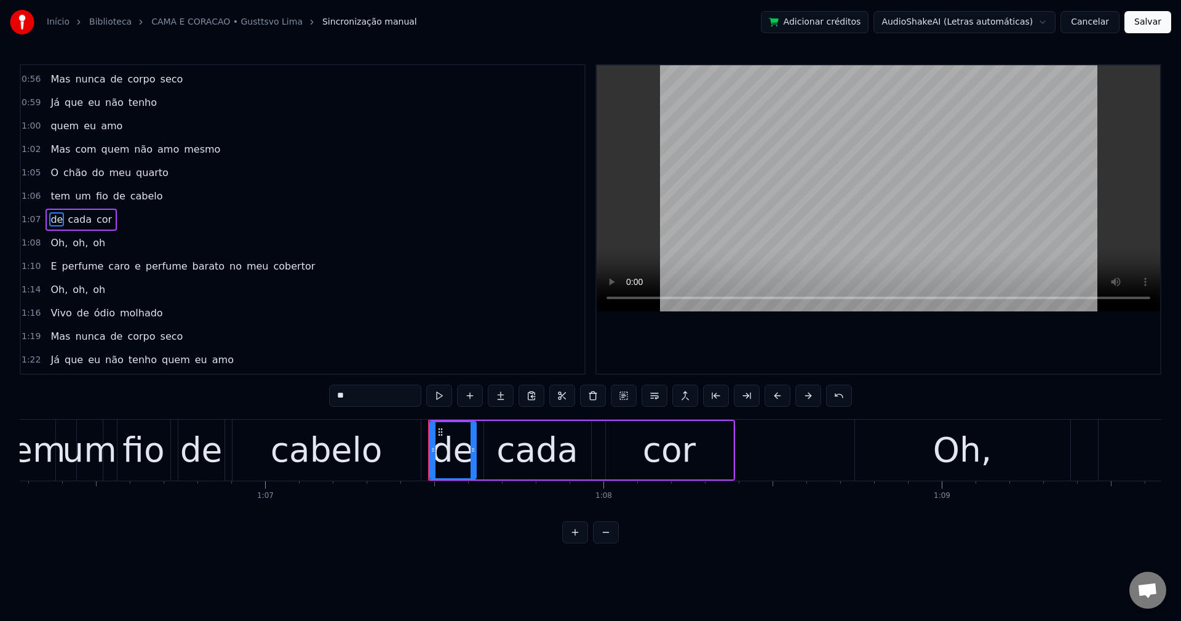
click at [133, 153] on span "não" at bounding box center [143, 149] width 21 height 14
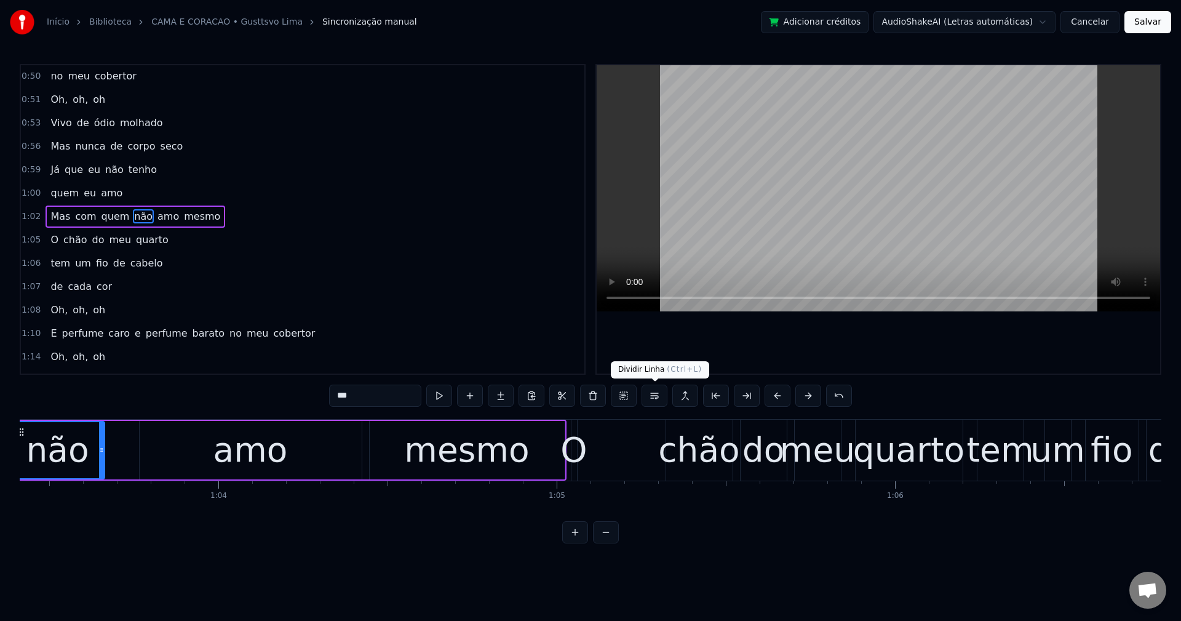
scroll to position [0, 21388]
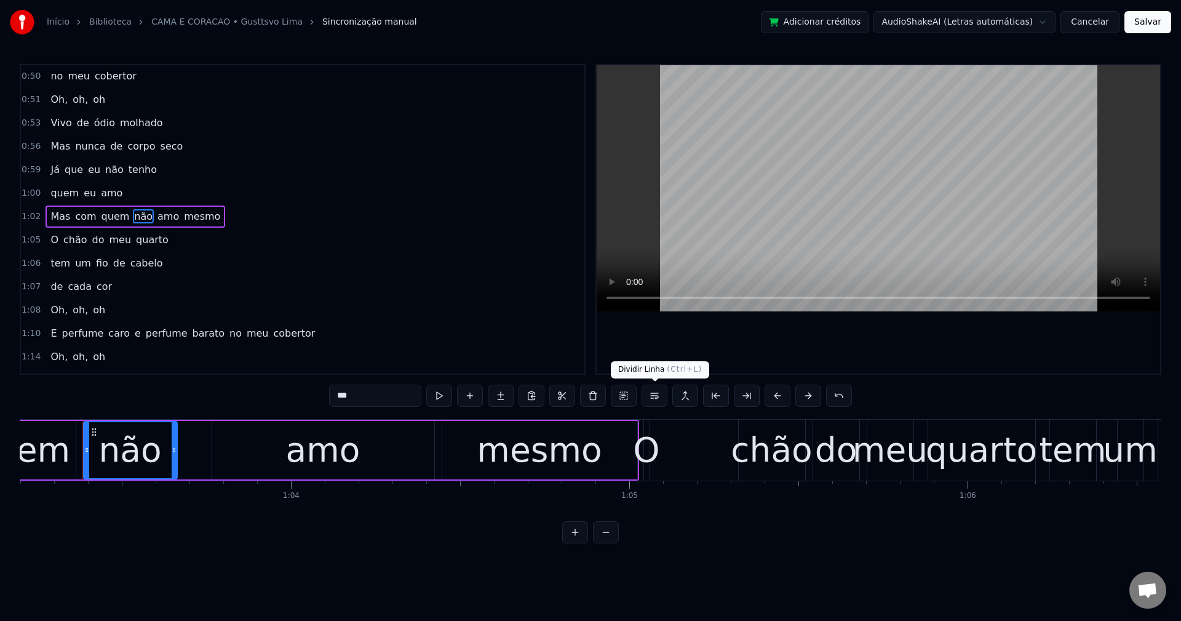
click at [655, 395] on button at bounding box center [655, 396] width 26 height 22
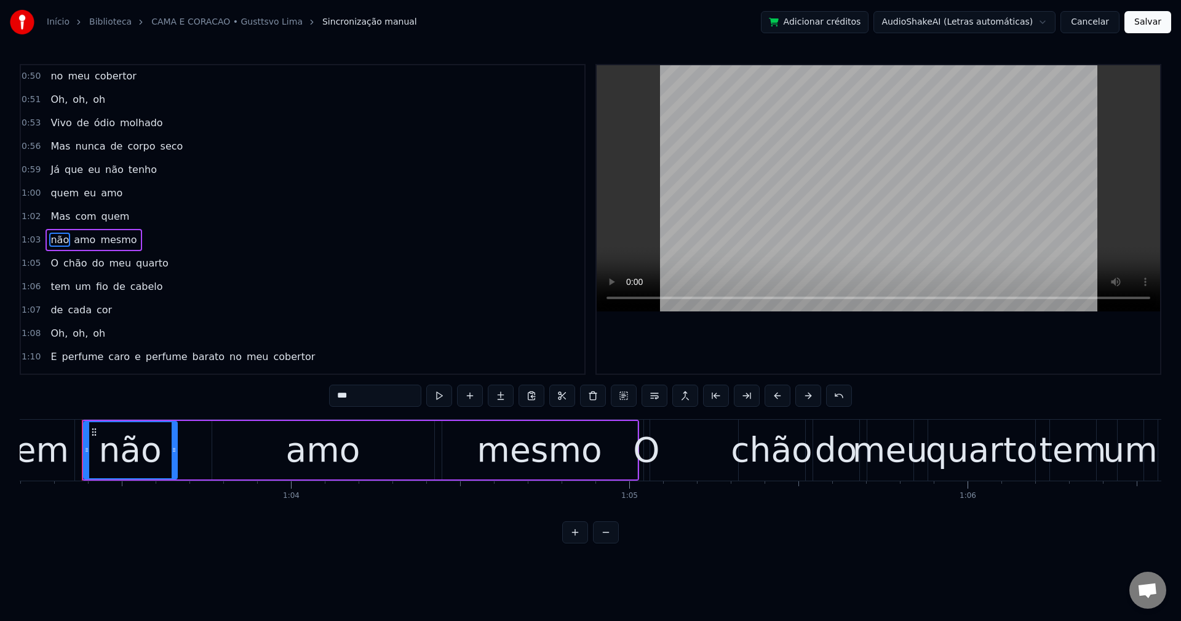
scroll to position [582, 0]
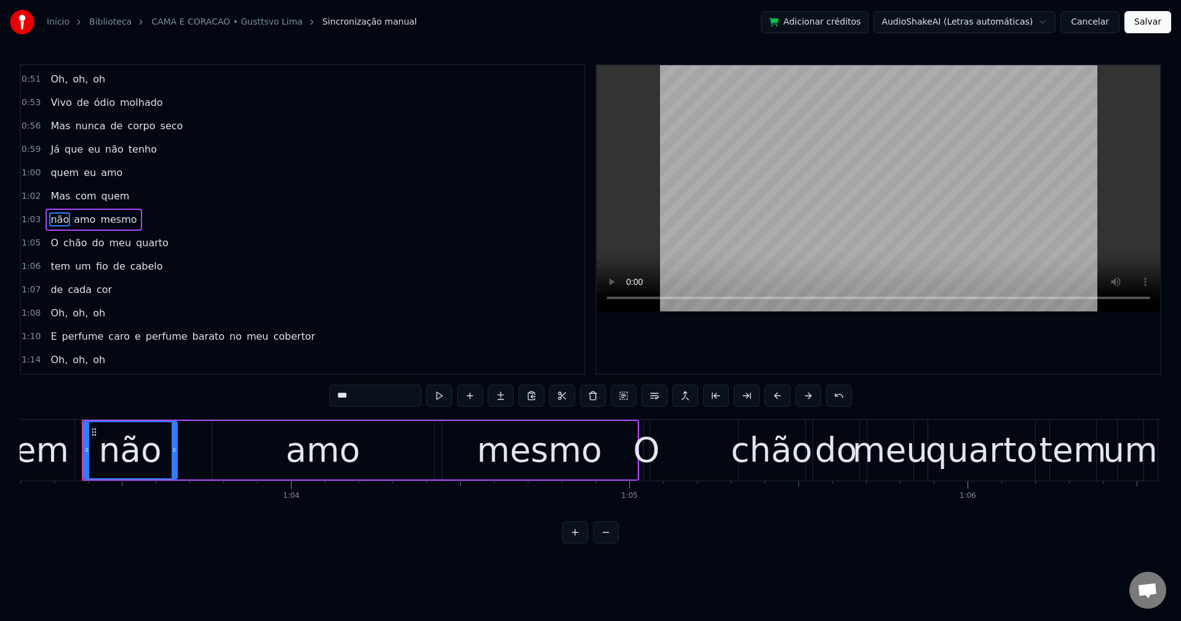
click at [134, 336] on span "e" at bounding box center [138, 336] width 9 height 14
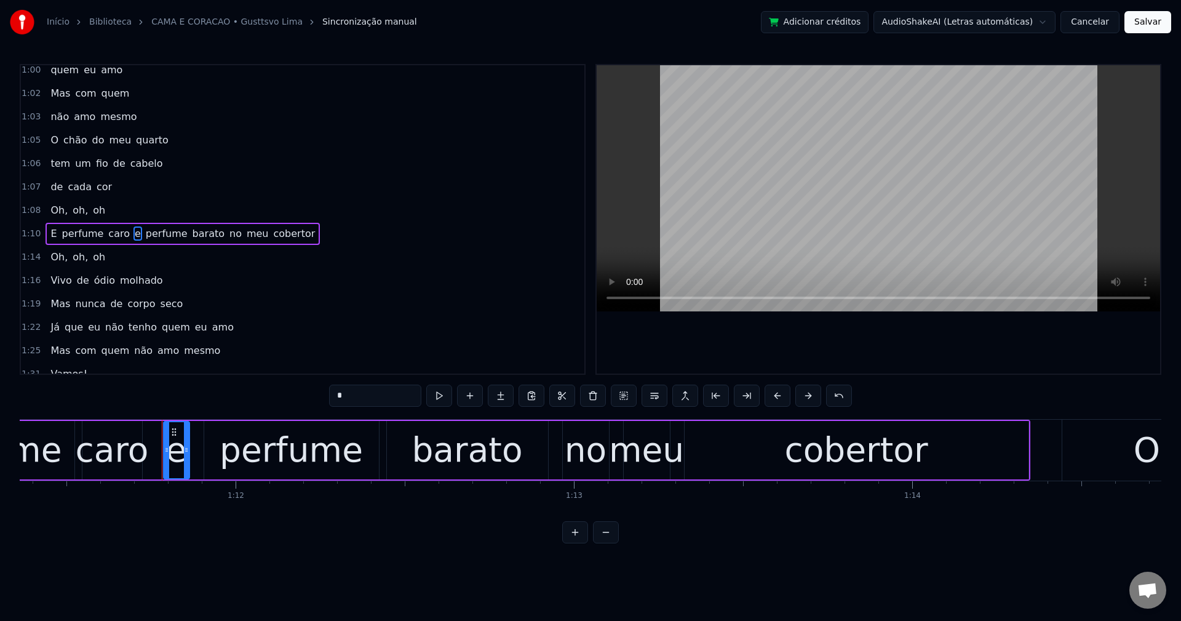
scroll to position [0, 24231]
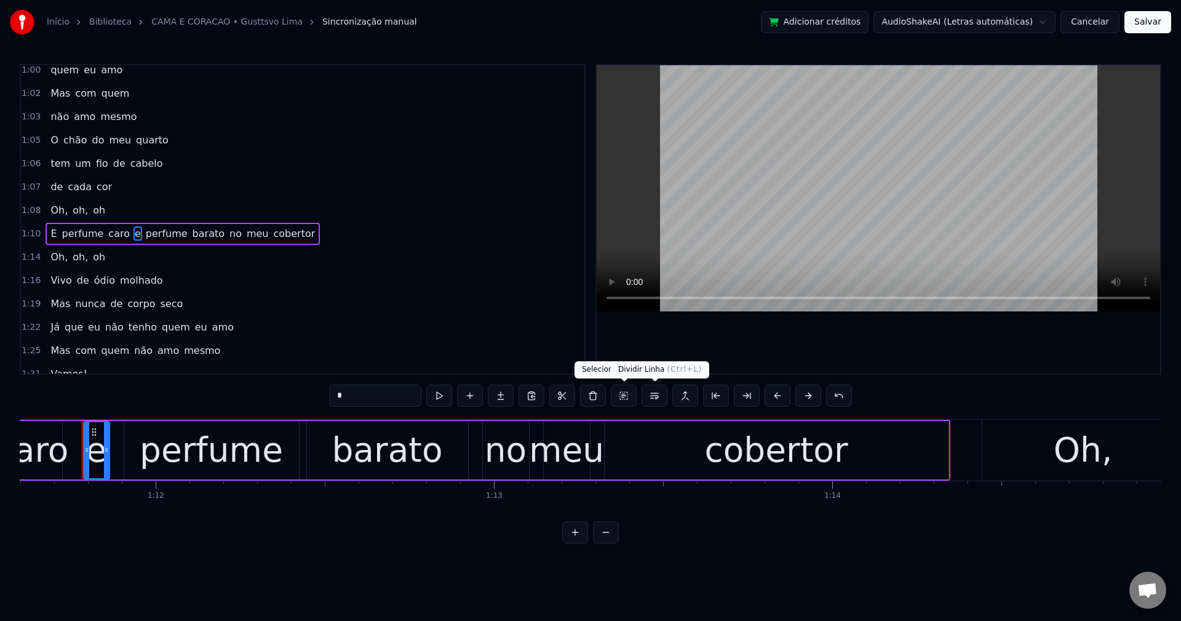
click at [652, 389] on button at bounding box center [655, 396] width 26 height 22
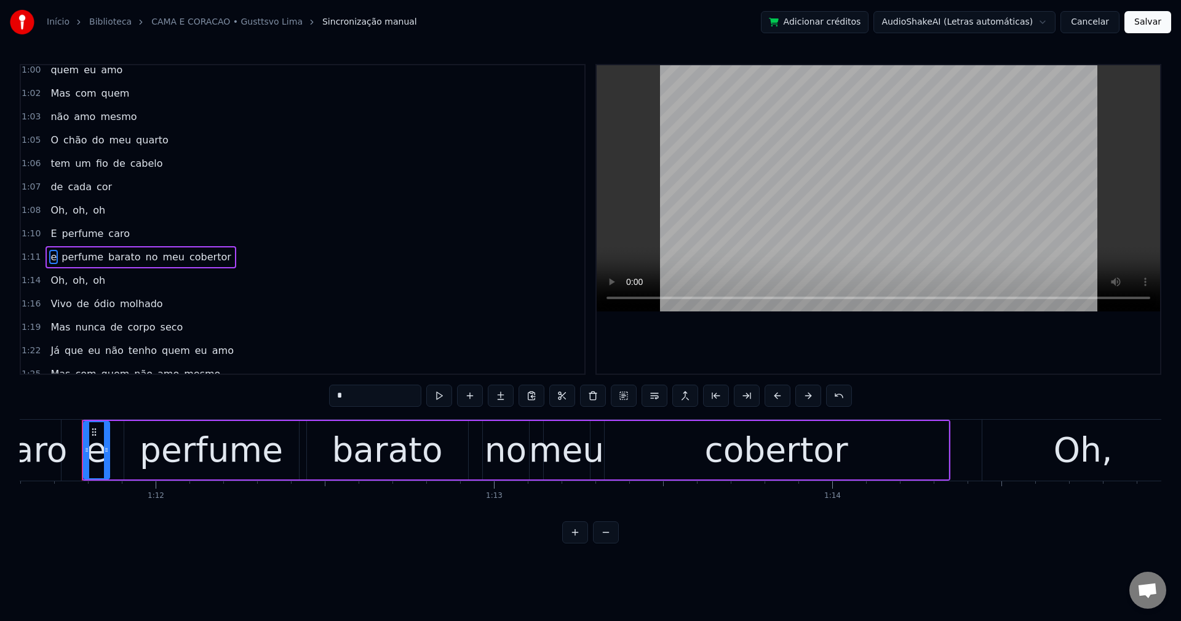
scroll to position [722, 0]
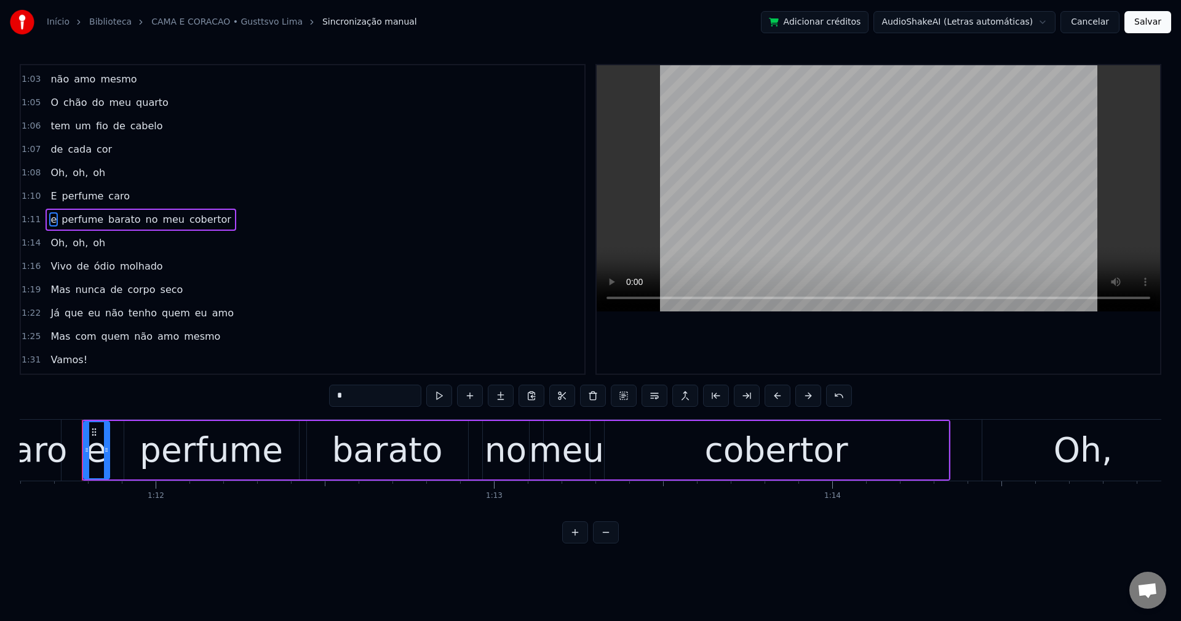
click at [144, 219] on span "no" at bounding box center [151, 219] width 15 height 14
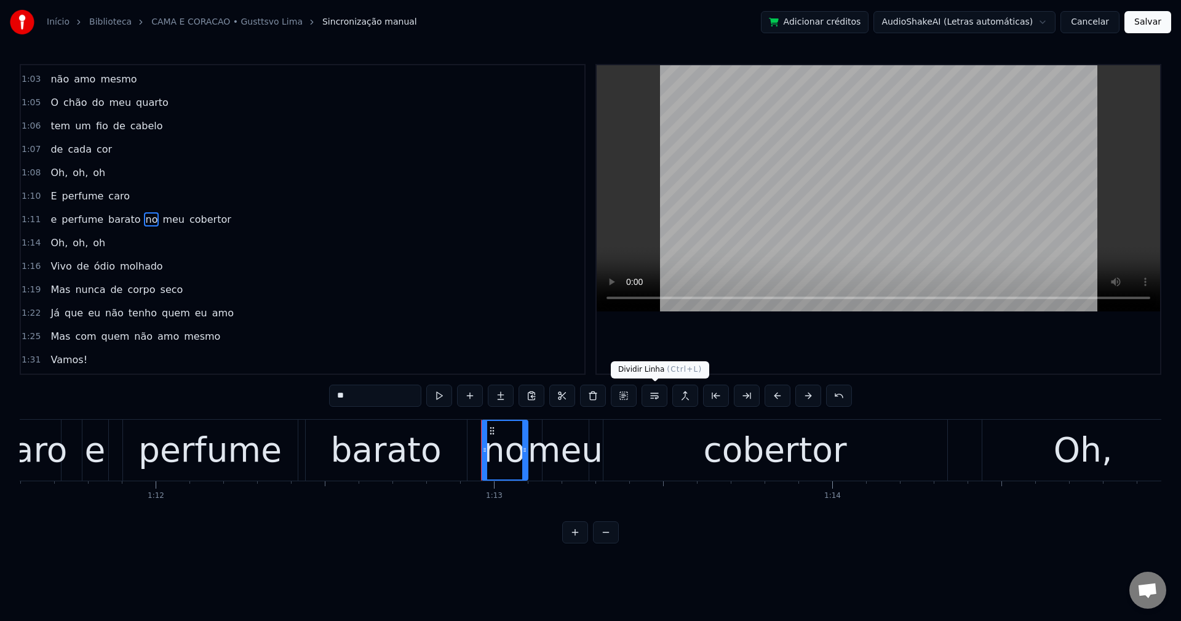
click at [658, 402] on button at bounding box center [655, 396] width 26 height 22
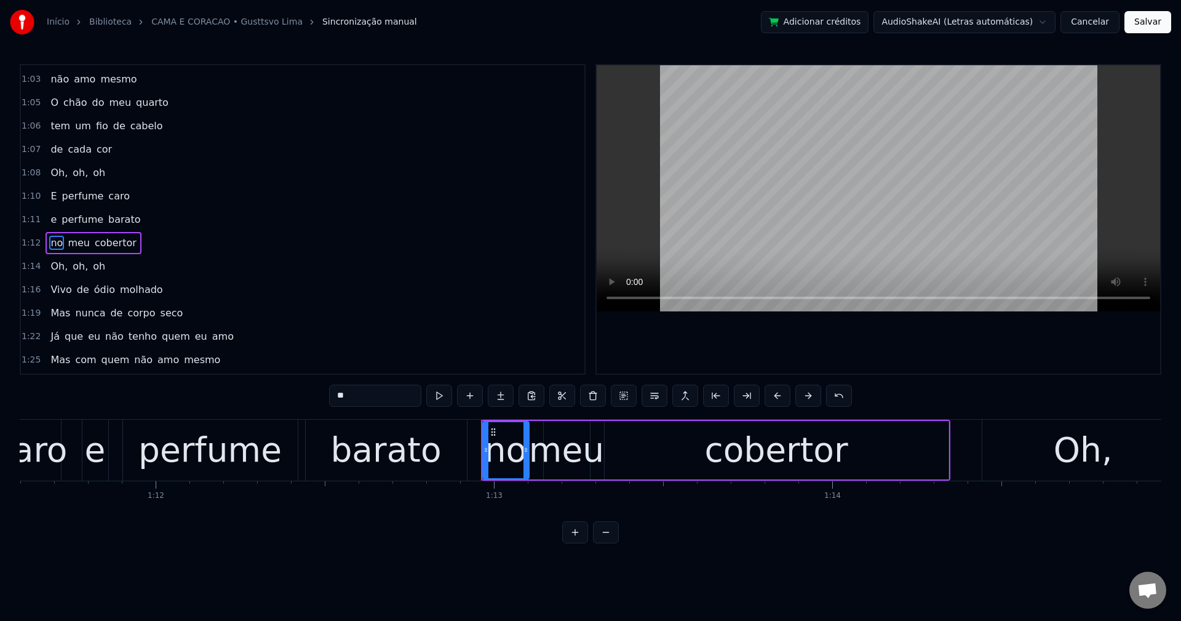
scroll to position [746, 0]
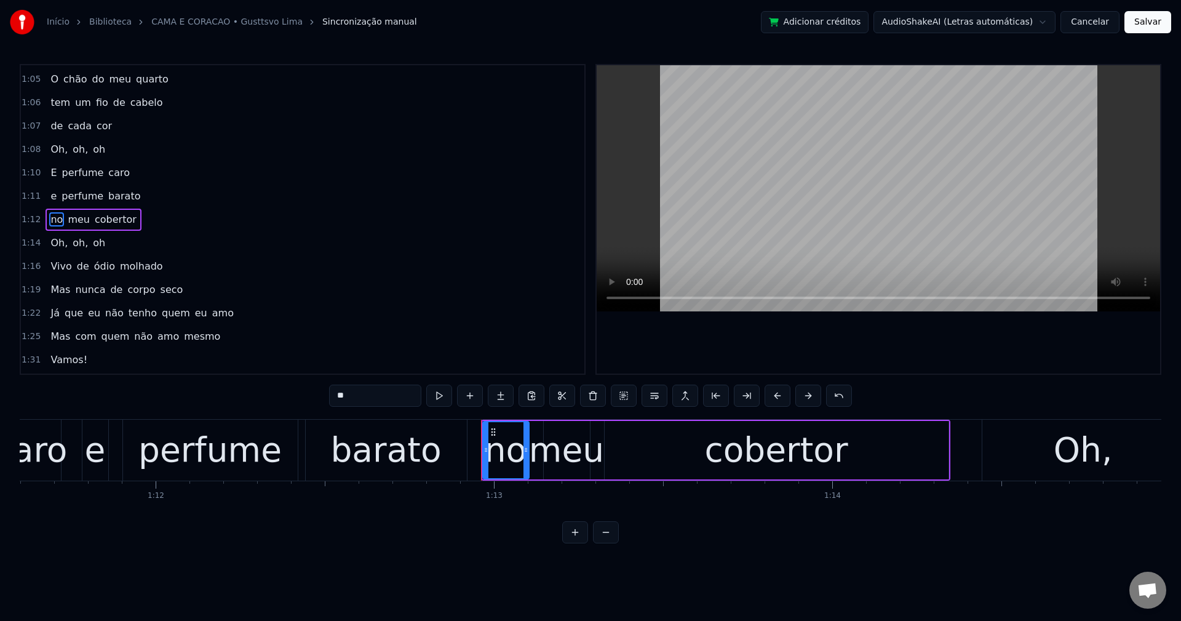
click at [130, 313] on span "tenho" at bounding box center [142, 313] width 31 height 14
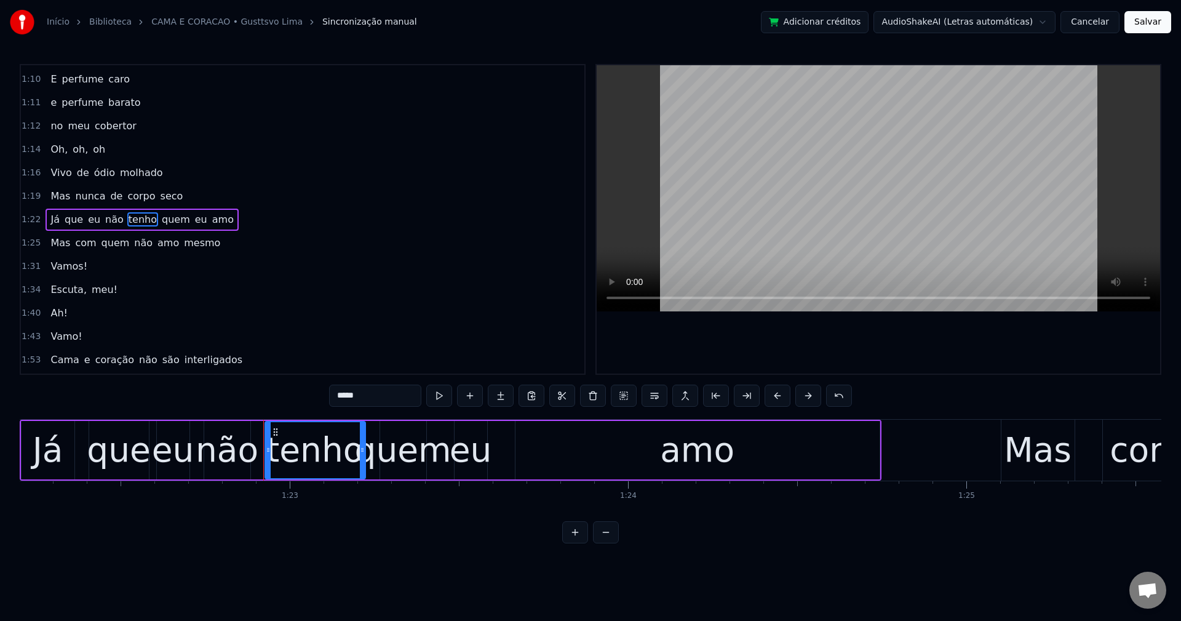
scroll to position [0, 28001]
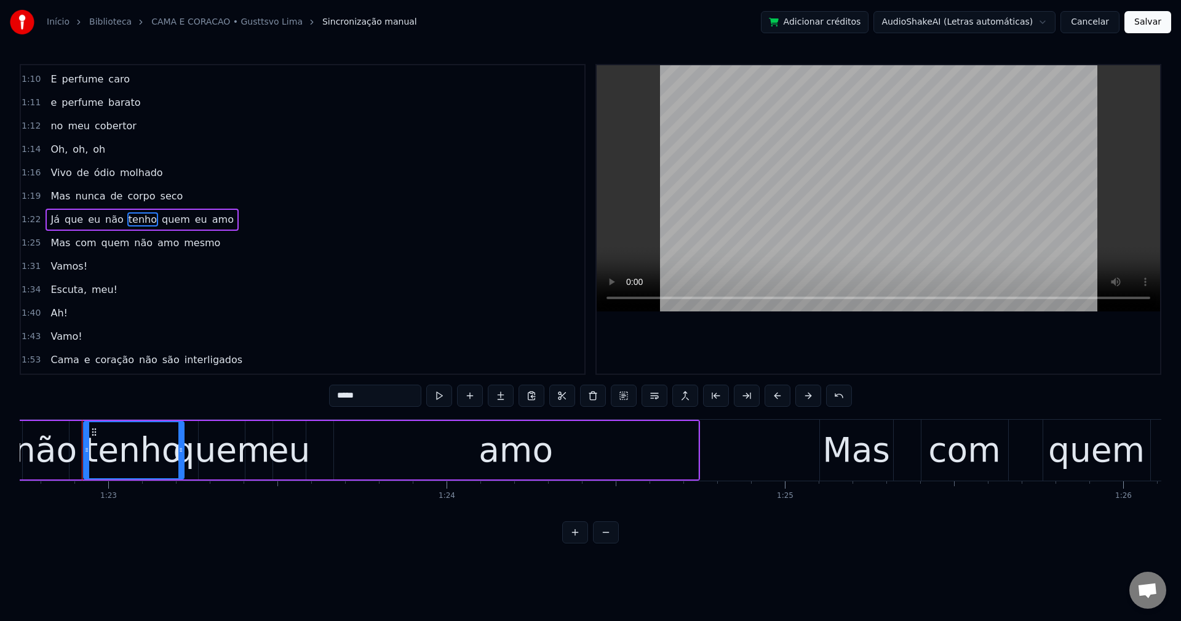
click at [161, 221] on span "quem" at bounding box center [176, 219] width 31 height 14
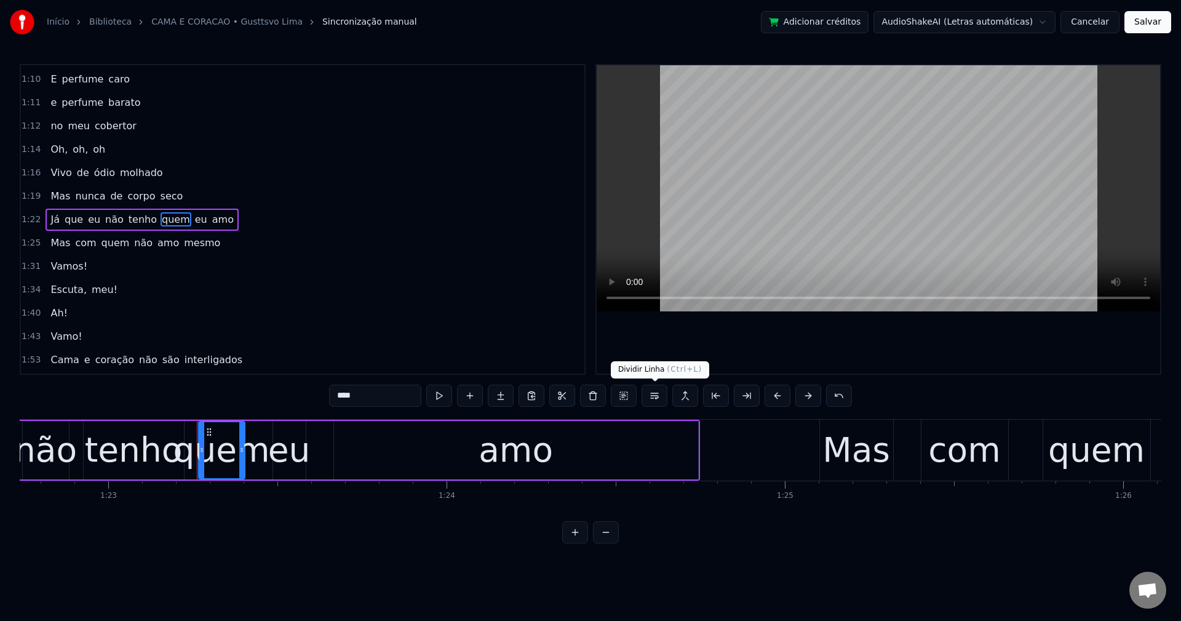
click at [649, 394] on button at bounding box center [655, 396] width 26 height 22
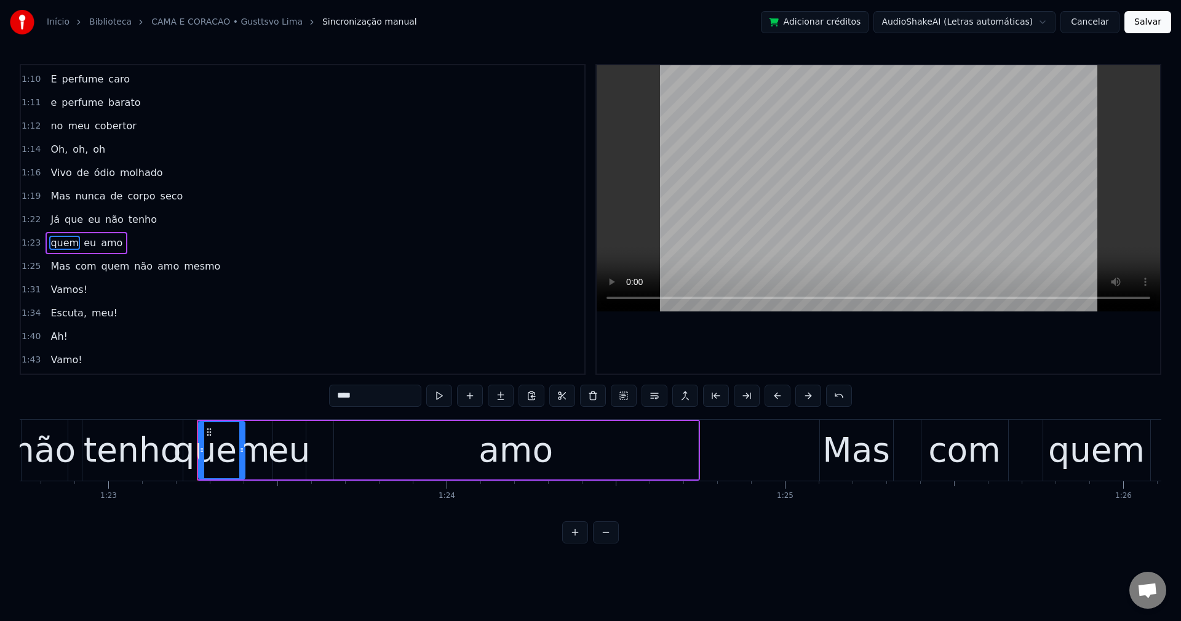
scroll to position [863, 0]
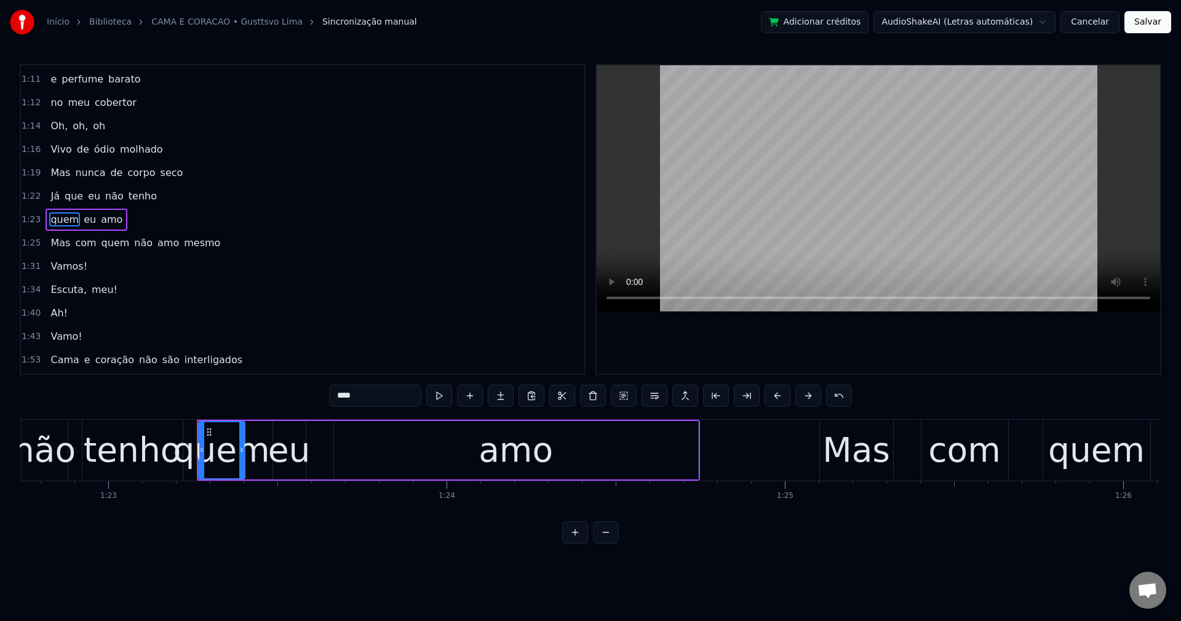
click at [133, 237] on span "não" at bounding box center [143, 243] width 21 height 14
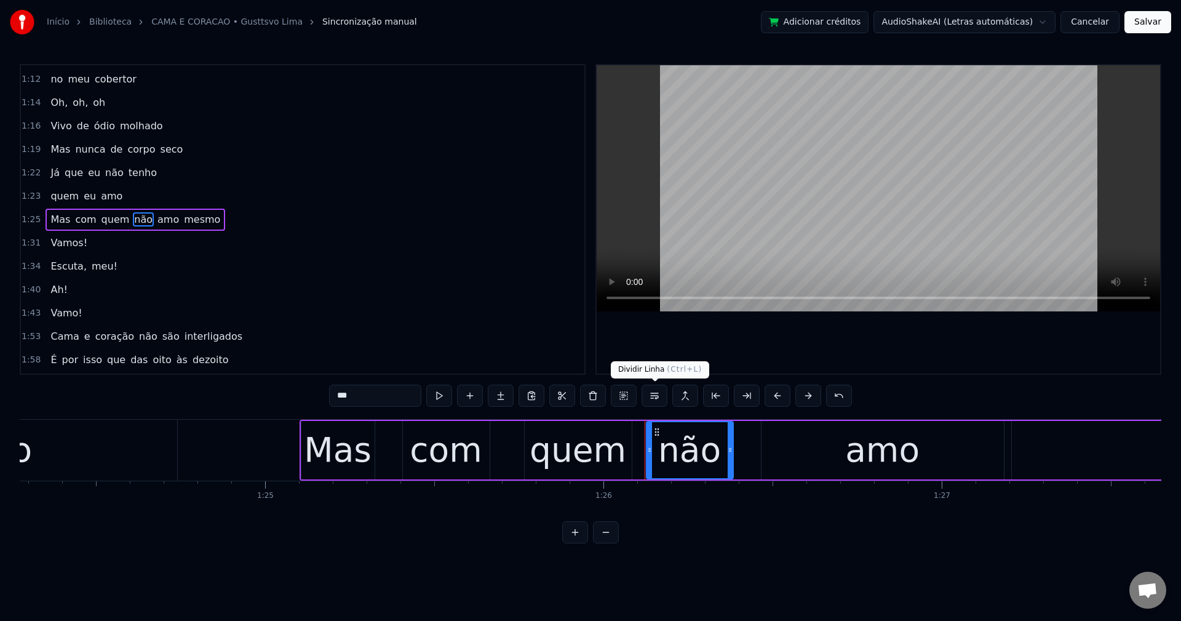
click at [654, 393] on button at bounding box center [655, 396] width 26 height 22
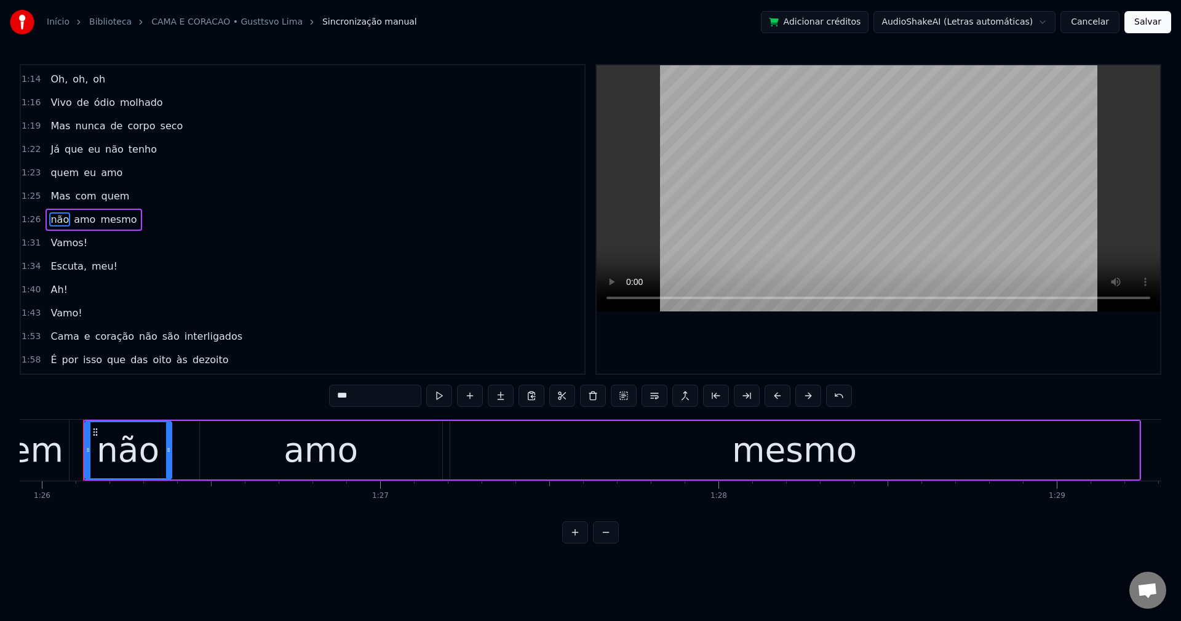
scroll to position [0, 29084]
click at [138, 336] on span "não" at bounding box center [148, 336] width 21 height 14
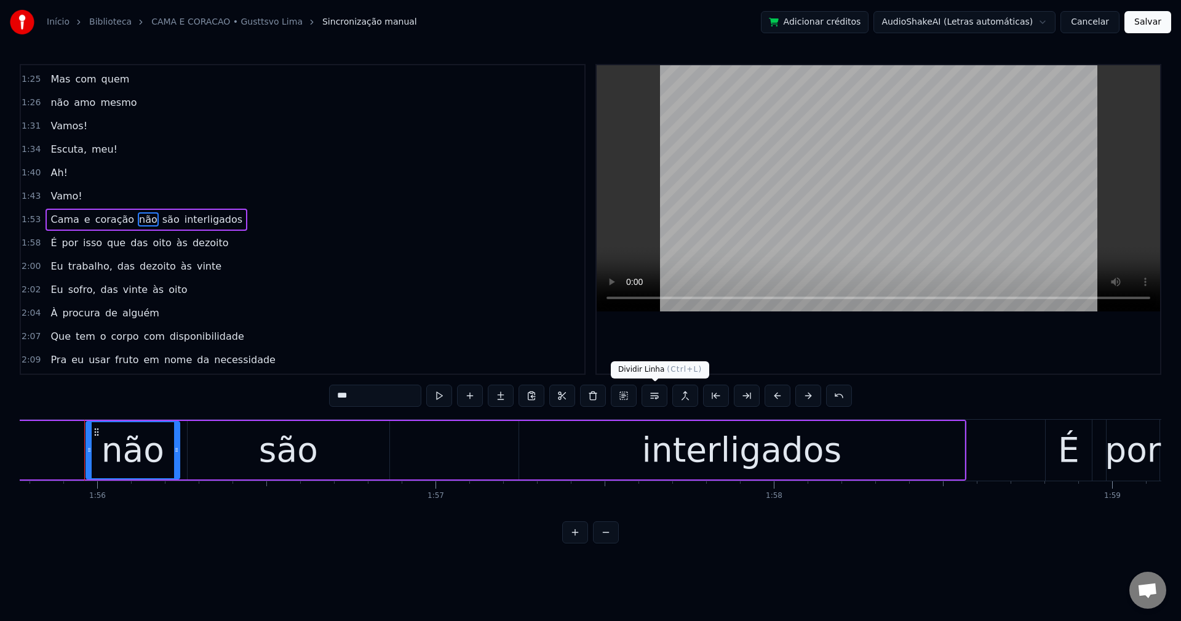
click at [653, 396] on button at bounding box center [655, 396] width 26 height 22
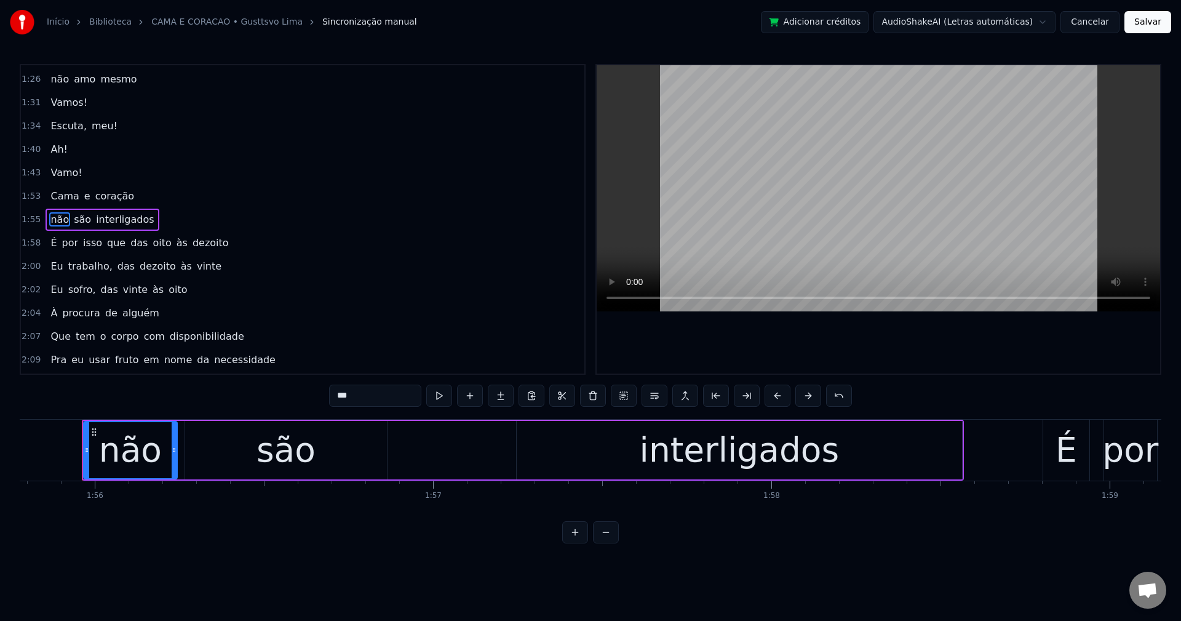
click at [131, 244] on span "das" at bounding box center [139, 243] width 20 height 14
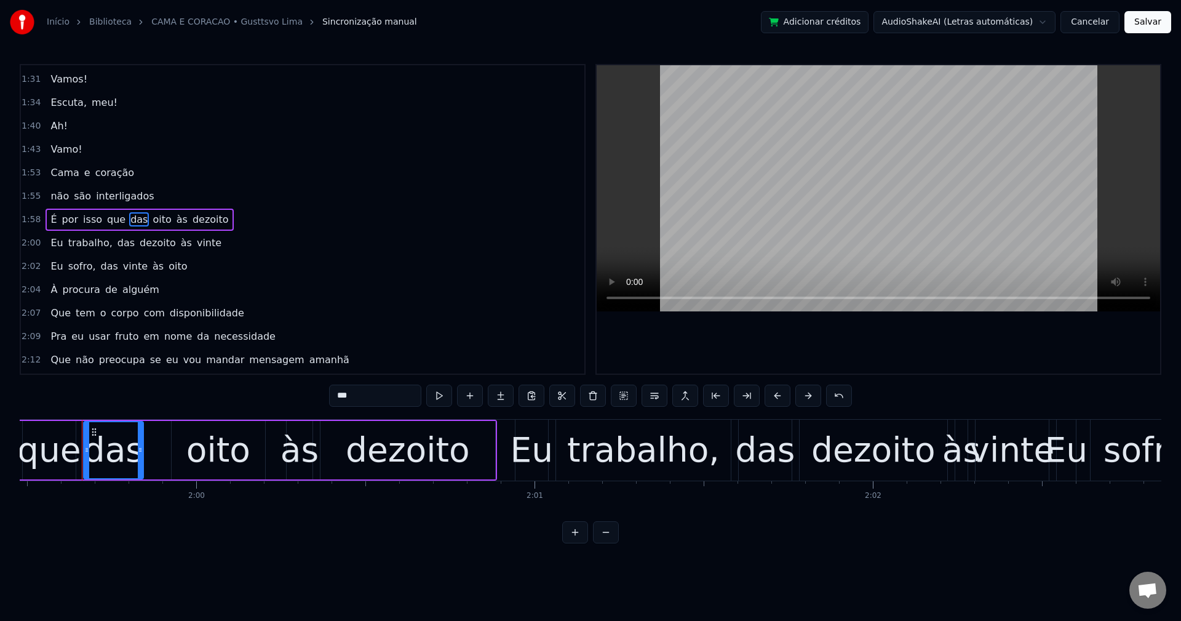
click at [661, 394] on button at bounding box center [655, 396] width 26 height 22
click at [92, 245] on span "trabalho," at bounding box center [90, 243] width 47 height 14
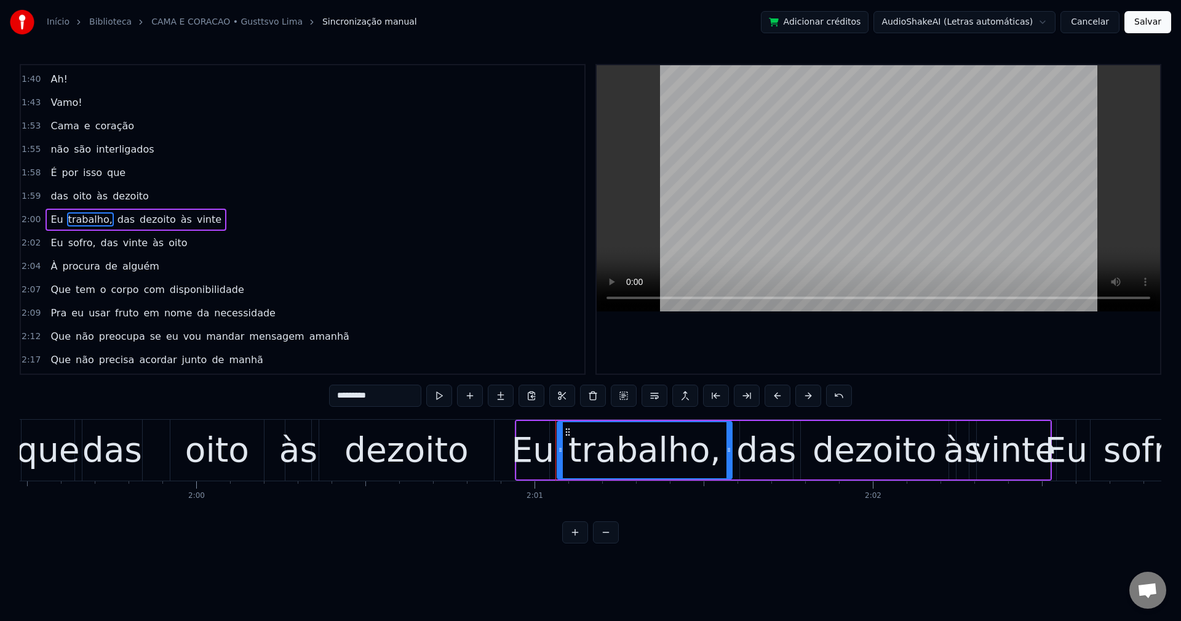
click at [384, 396] on input "*********" at bounding box center [375, 396] width 92 height 22
click at [113, 212] on span "das" at bounding box center [123, 219] width 20 height 14
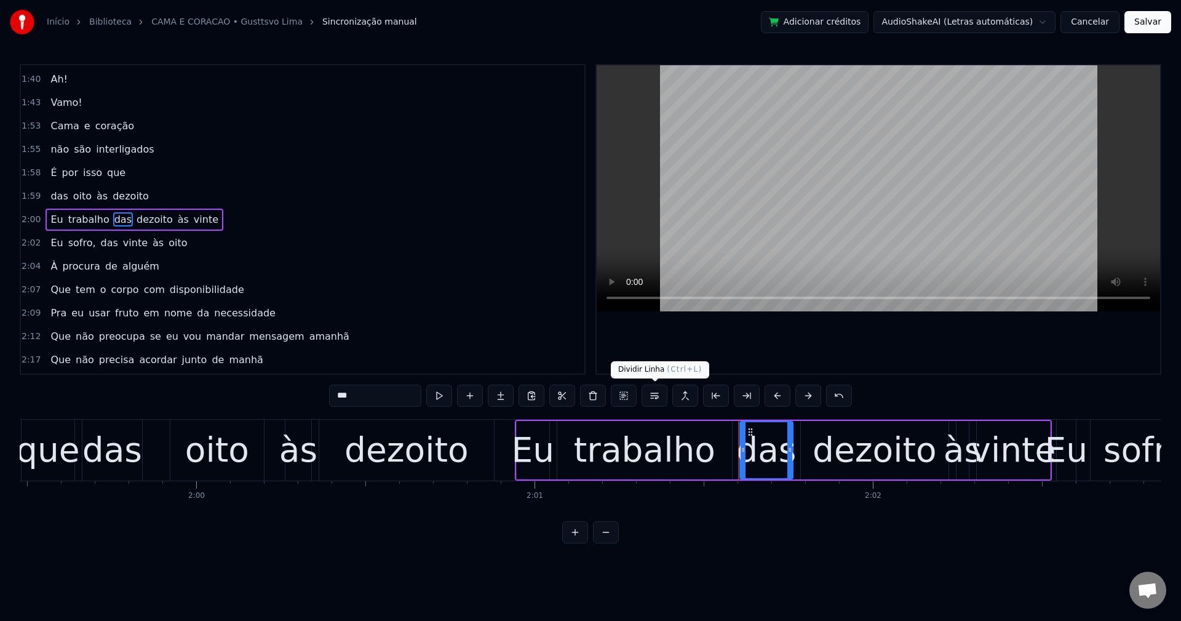
click at [657, 404] on button at bounding box center [655, 396] width 26 height 22
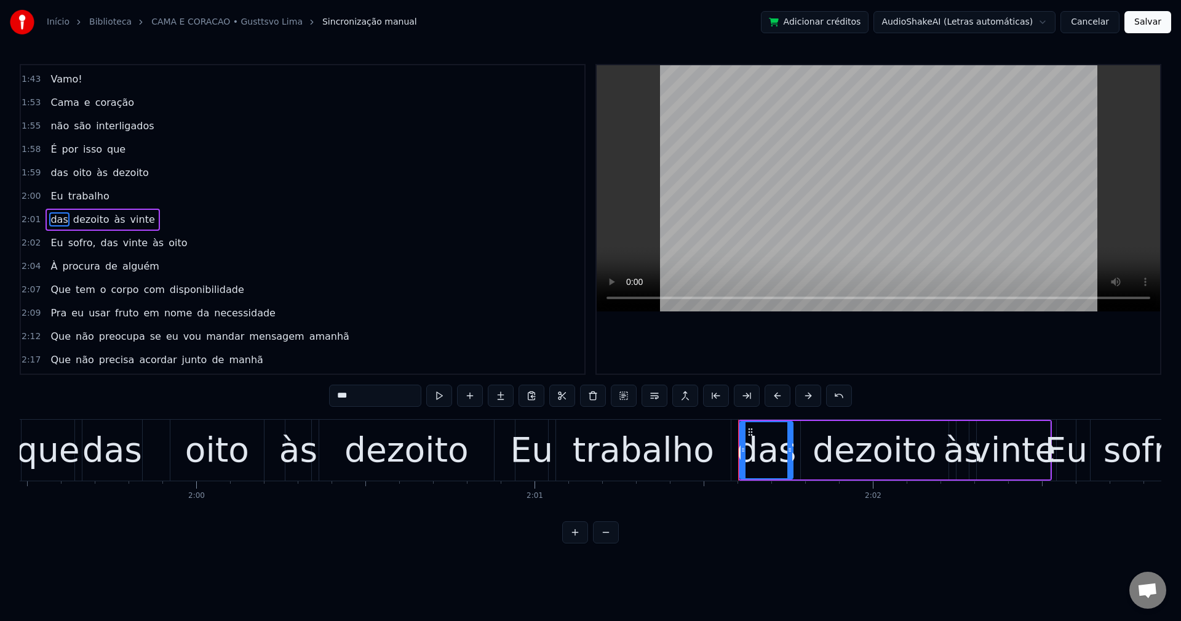
click at [69, 244] on span "sofro," at bounding box center [82, 243] width 30 height 14
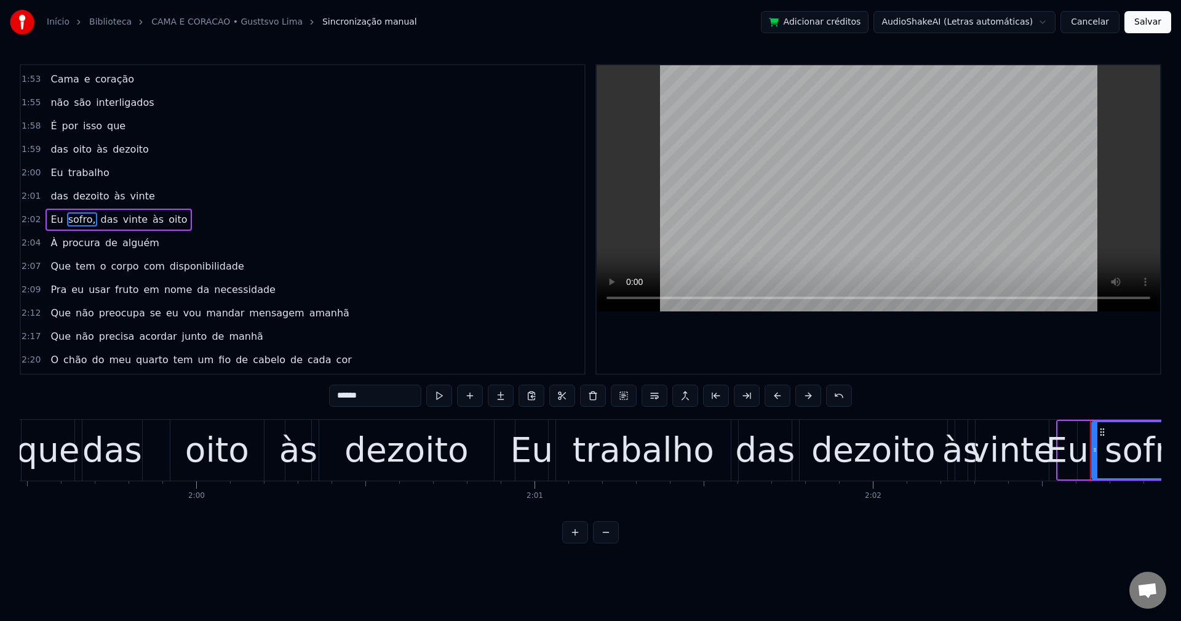
click at [388, 394] on input "******" at bounding box center [375, 396] width 92 height 22
click at [96, 222] on span "das" at bounding box center [106, 219] width 20 height 14
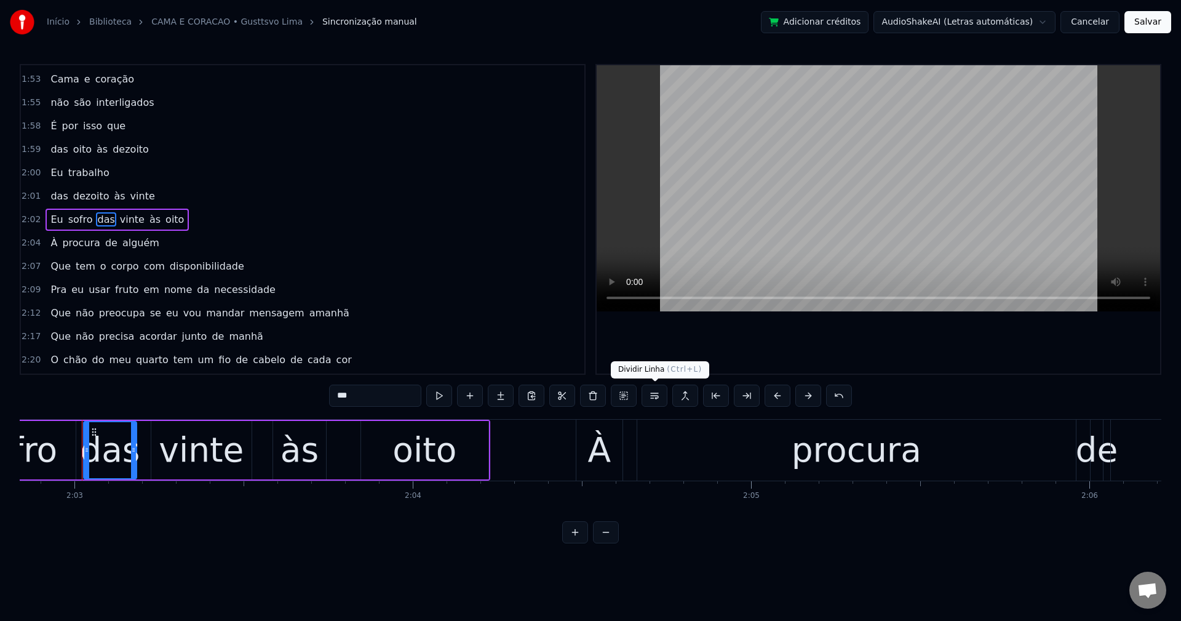
click at [656, 389] on button at bounding box center [655, 396] width 26 height 22
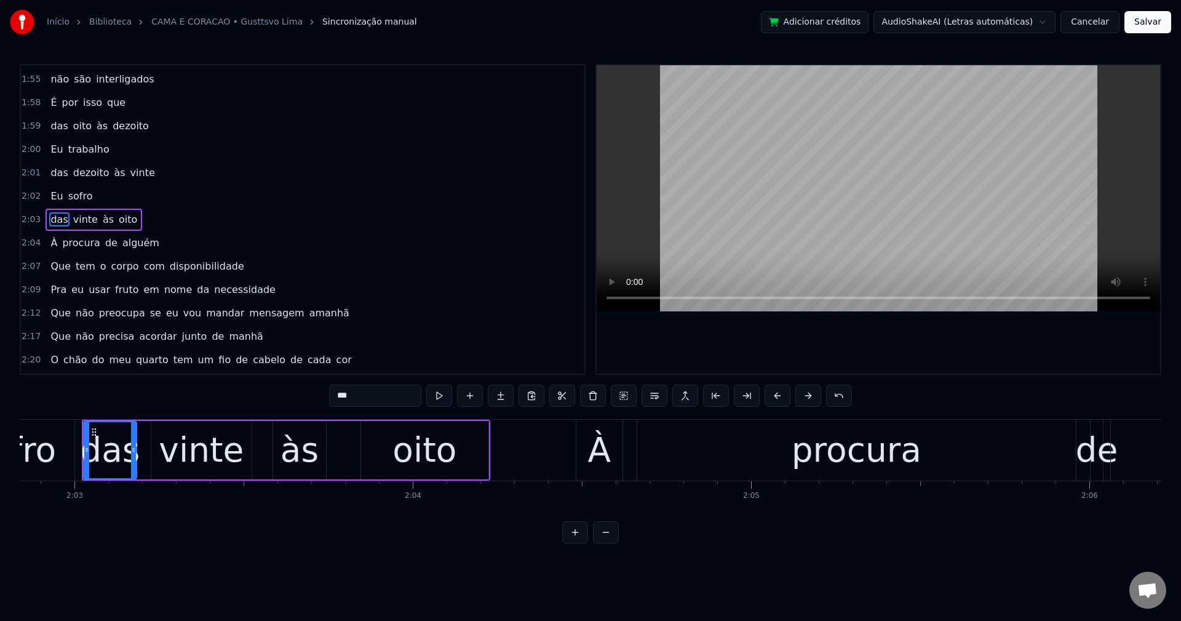
click at [145, 267] on span "com" at bounding box center [154, 266] width 23 height 14
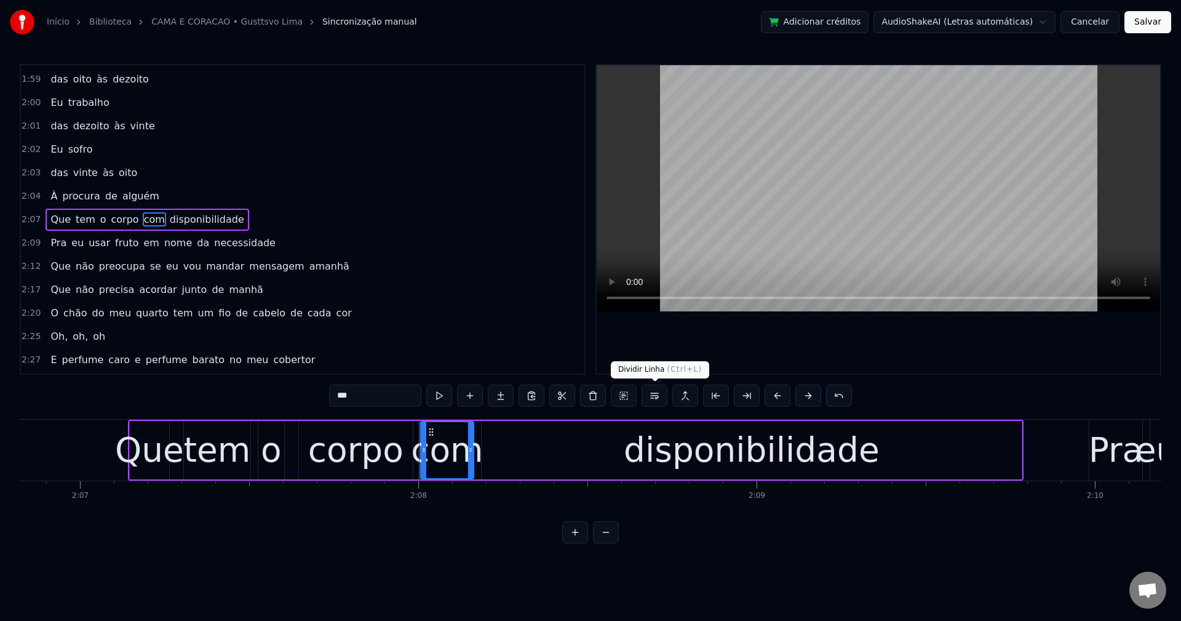
click at [663, 393] on button at bounding box center [655, 396] width 26 height 22
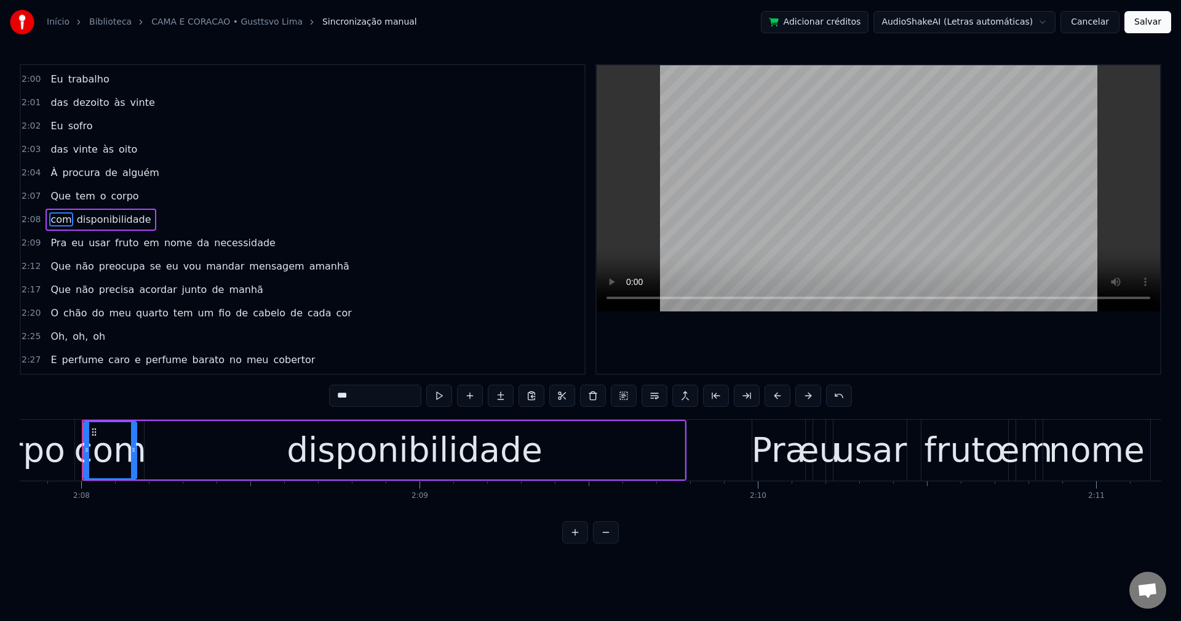
click at [90, 241] on span "usar" at bounding box center [99, 243] width 24 height 14
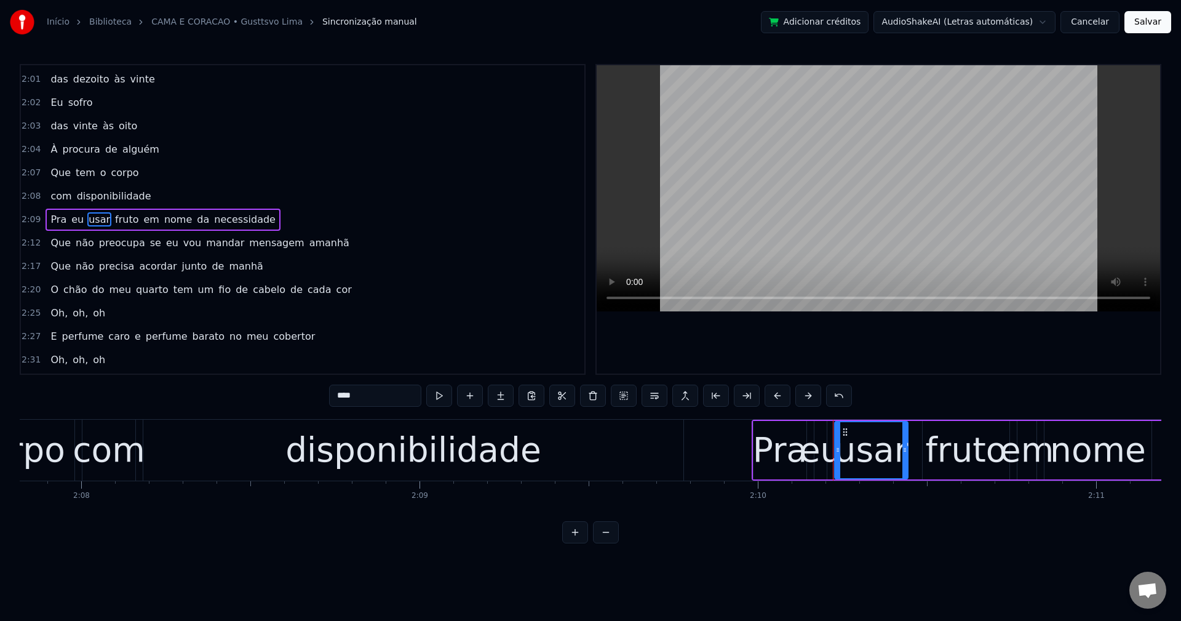
click at [377, 388] on input "****" at bounding box center [375, 396] width 92 height 22
drag, startPoint x: 138, startPoint y: 218, endPoint x: 222, endPoint y: 250, distance: 89.6
click at [148, 218] on span "em" at bounding box center [157, 219] width 18 height 14
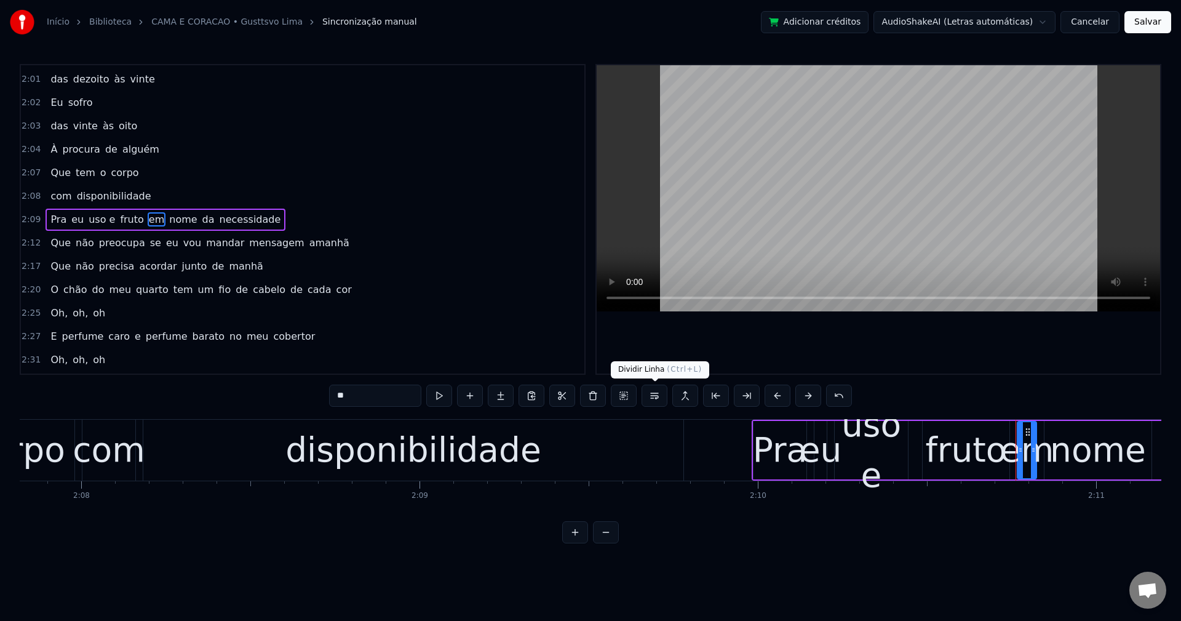
click at [660, 400] on button at bounding box center [655, 396] width 26 height 22
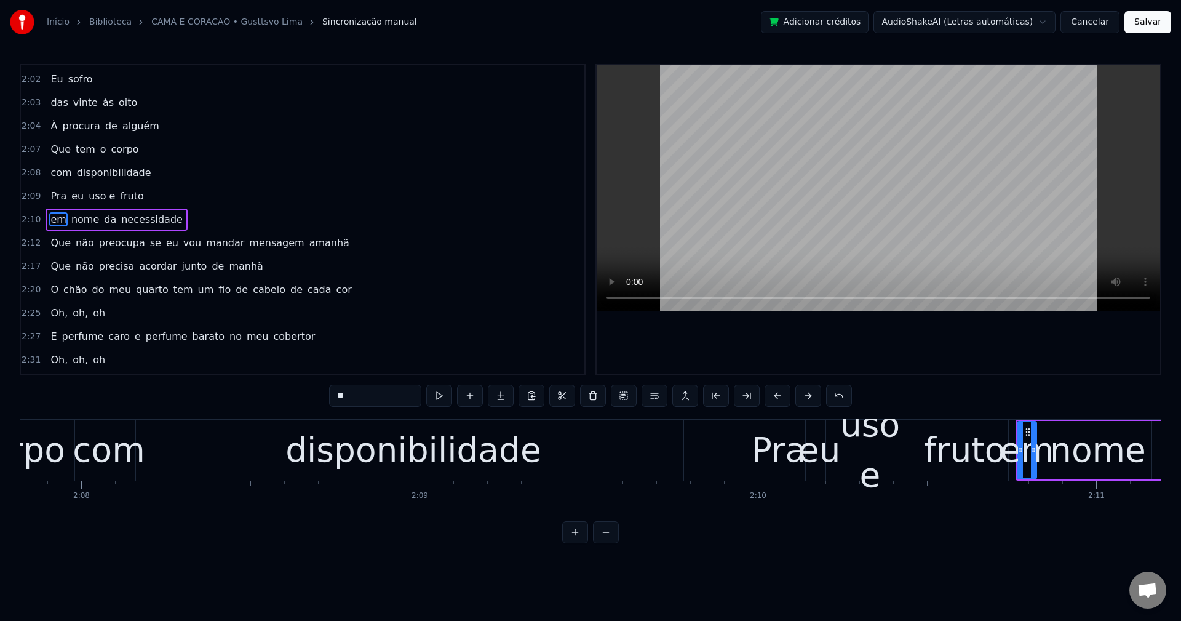
click at [149, 241] on span "se" at bounding box center [156, 243] width 14 height 14
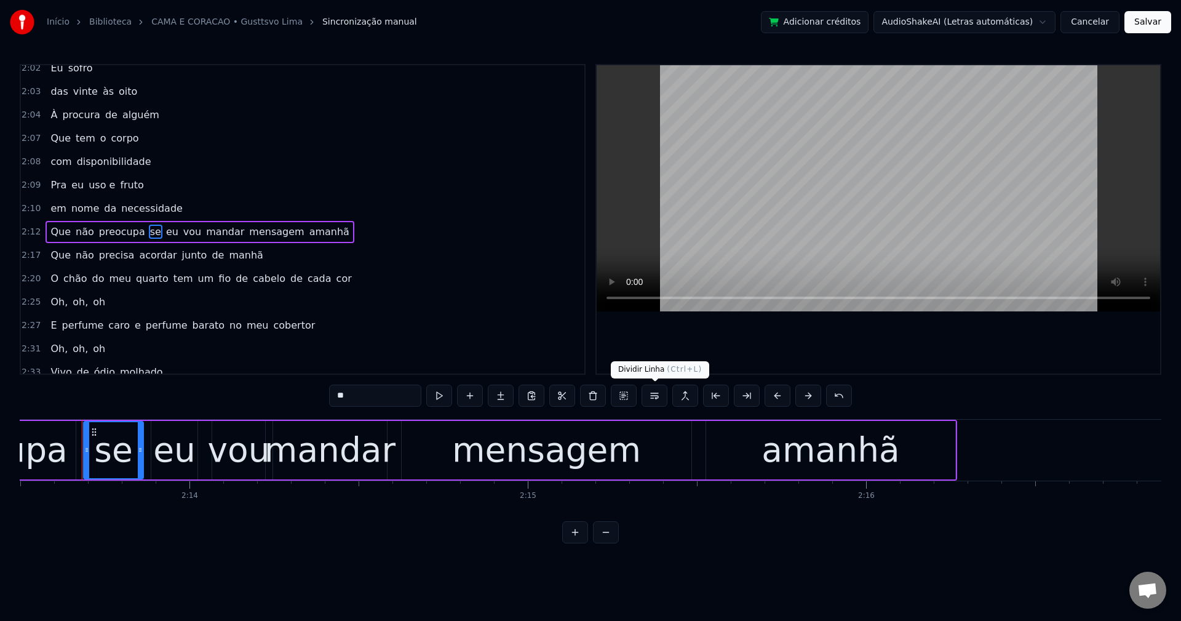
click at [654, 401] on button at bounding box center [655, 396] width 26 height 22
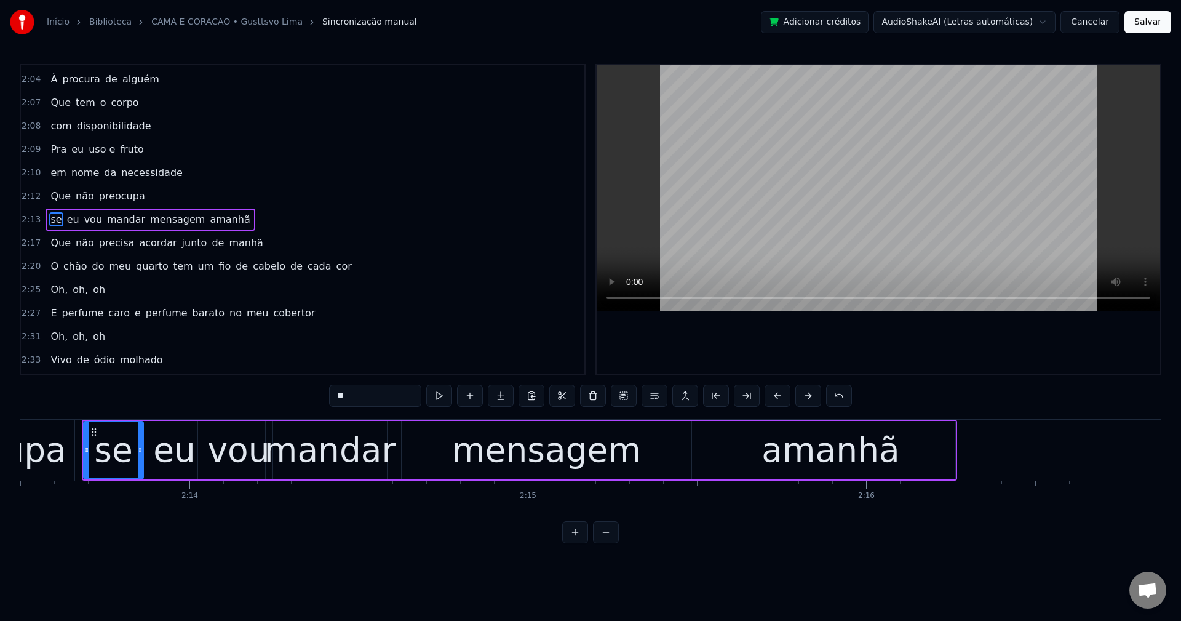
click at [214, 219] on span "amanhã" at bounding box center [230, 219] width 42 height 14
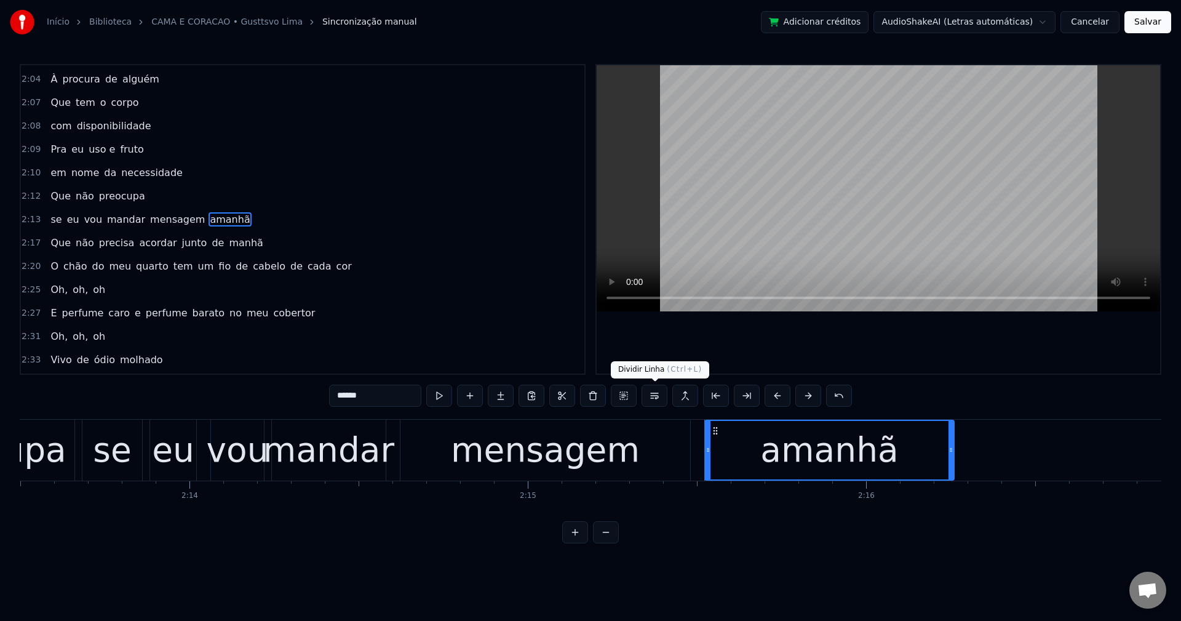
click at [656, 398] on button at bounding box center [655, 396] width 26 height 22
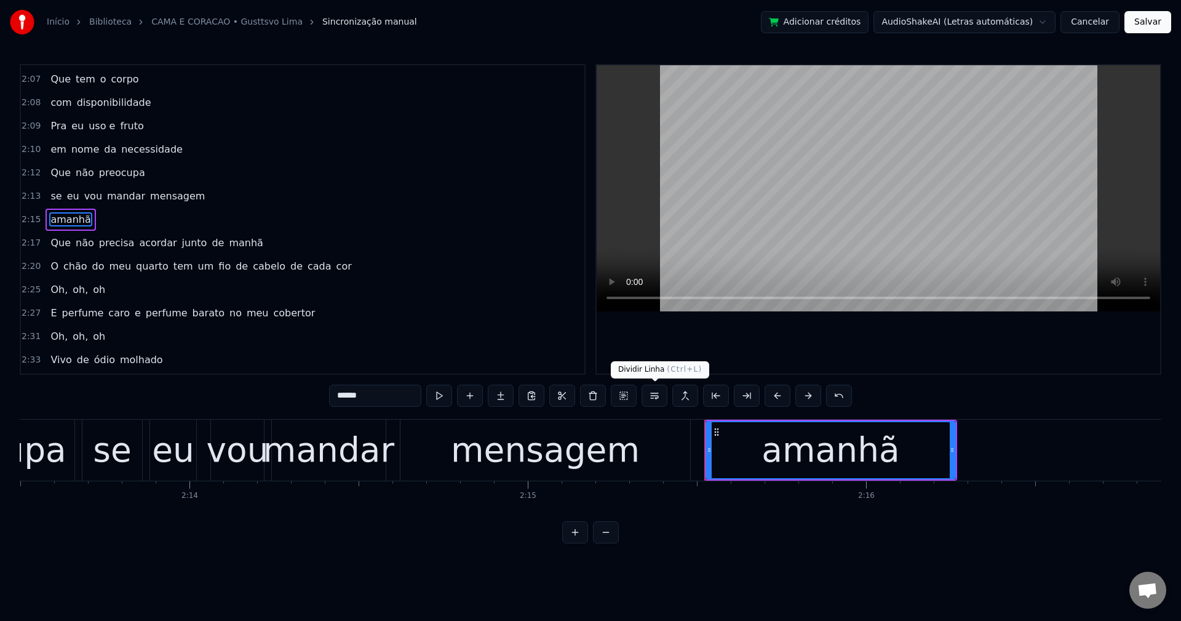
click at [657, 396] on button at bounding box center [655, 396] width 26 height 22
click at [138, 245] on span "acordar" at bounding box center [158, 243] width 40 height 14
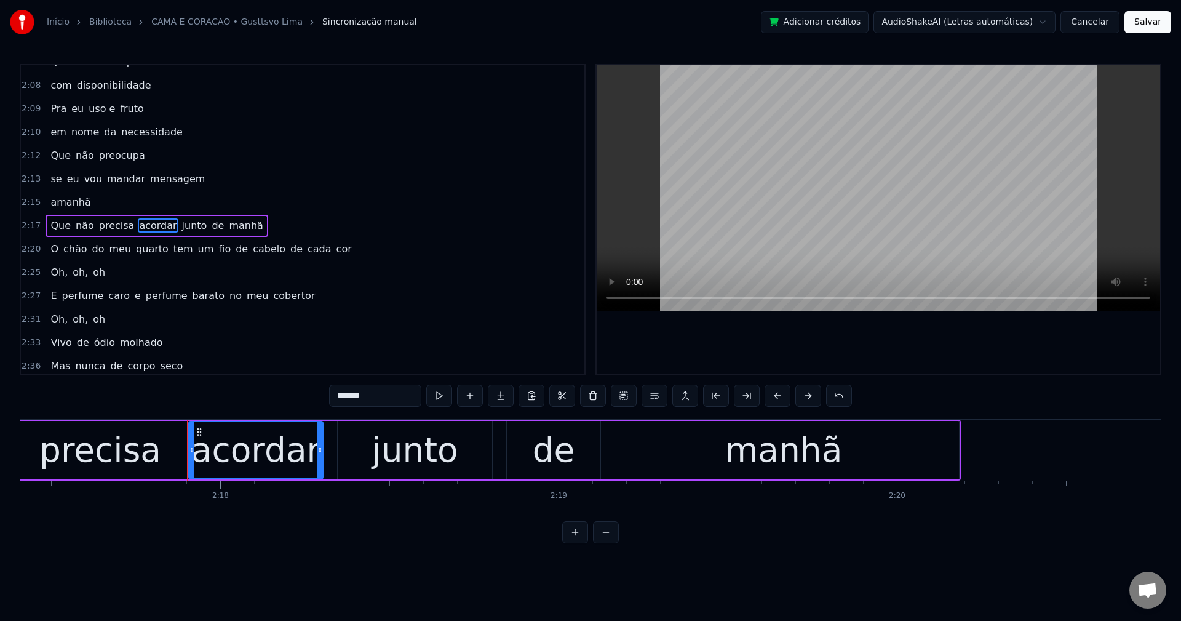
scroll to position [0, 46609]
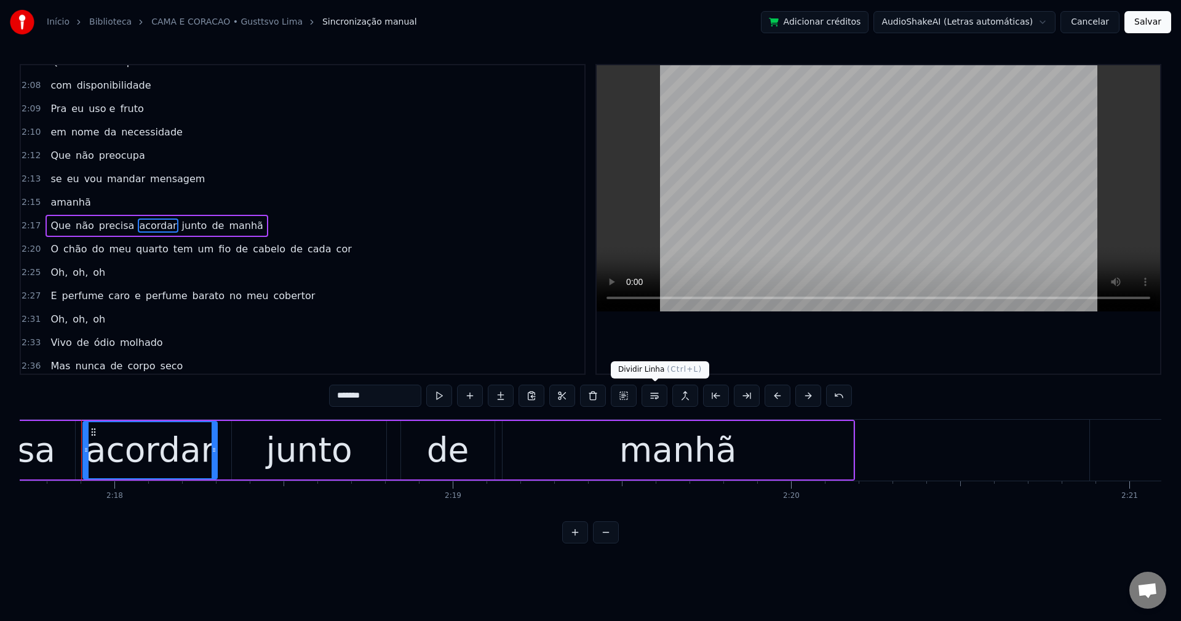
click at [657, 396] on button at bounding box center [655, 396] width 26 height 22
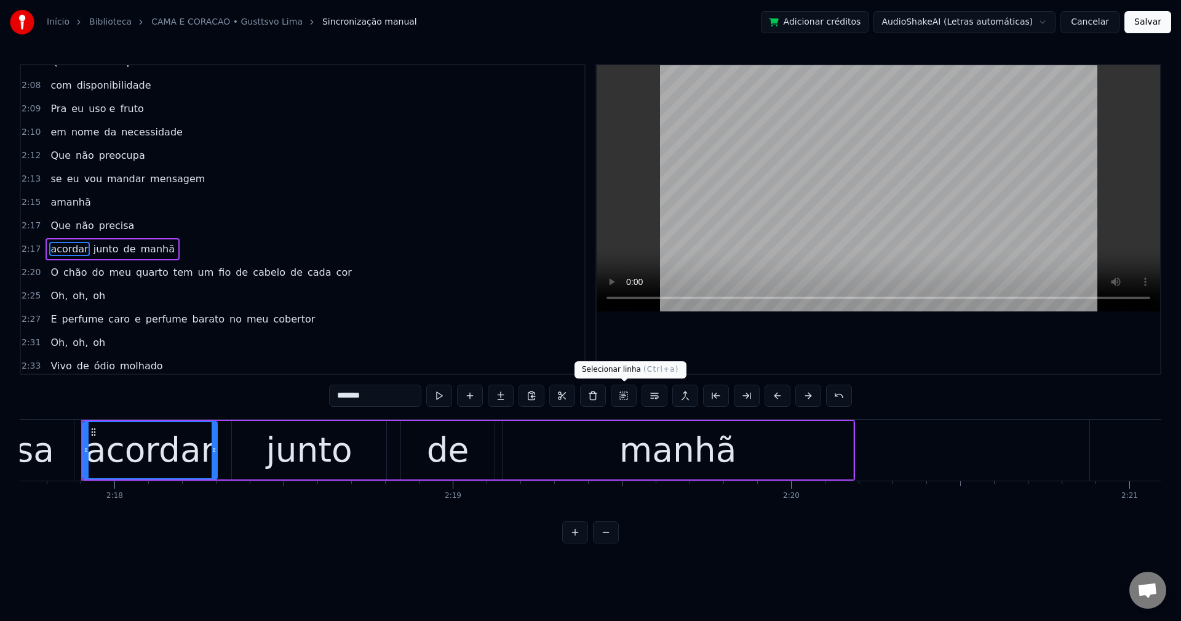
scroll to position [1424, 0]
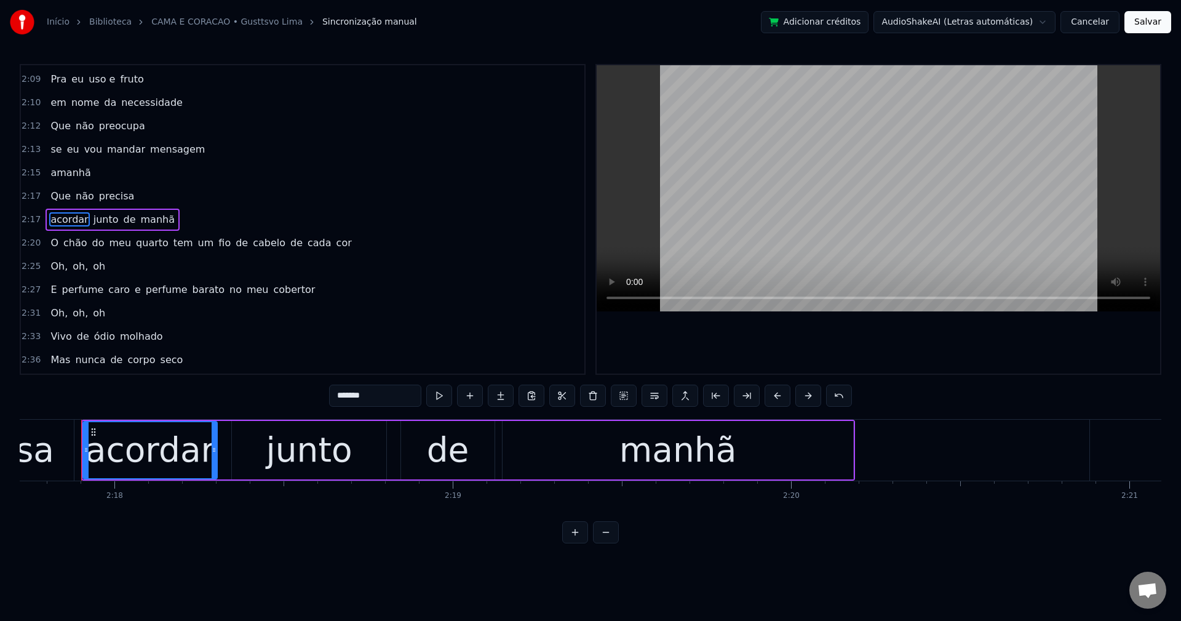
click at [172, 246] on span "tem" at bounding box center [183, 243] width 22 height 14
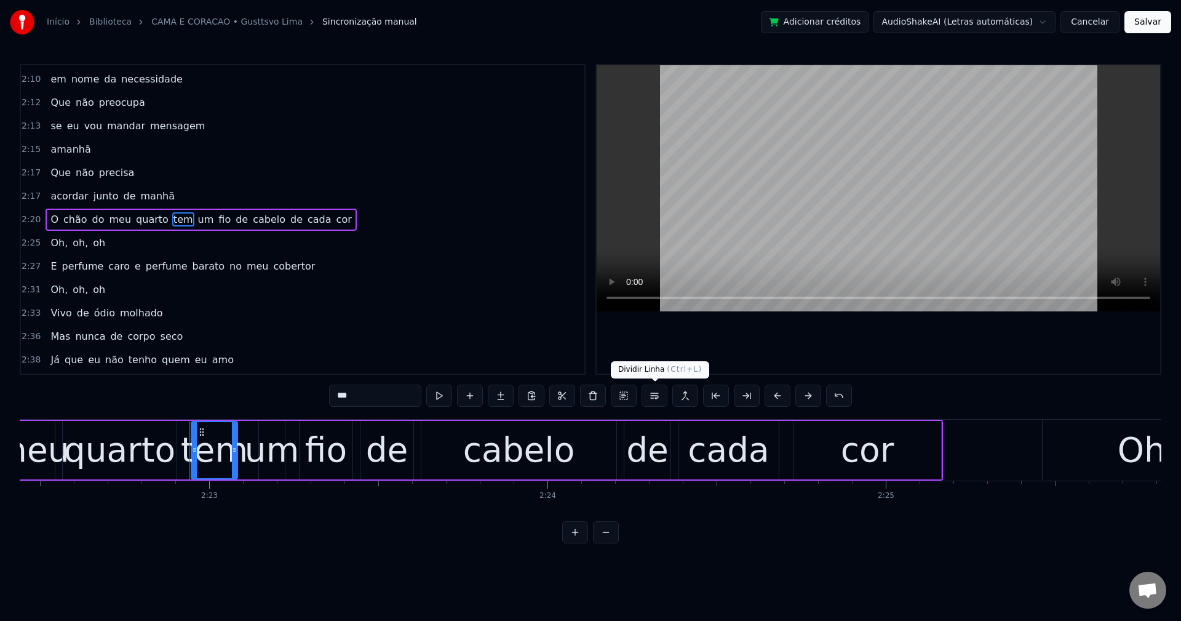
click at [658, 393] on button at bounding box center [655, 396] width 26 height 22
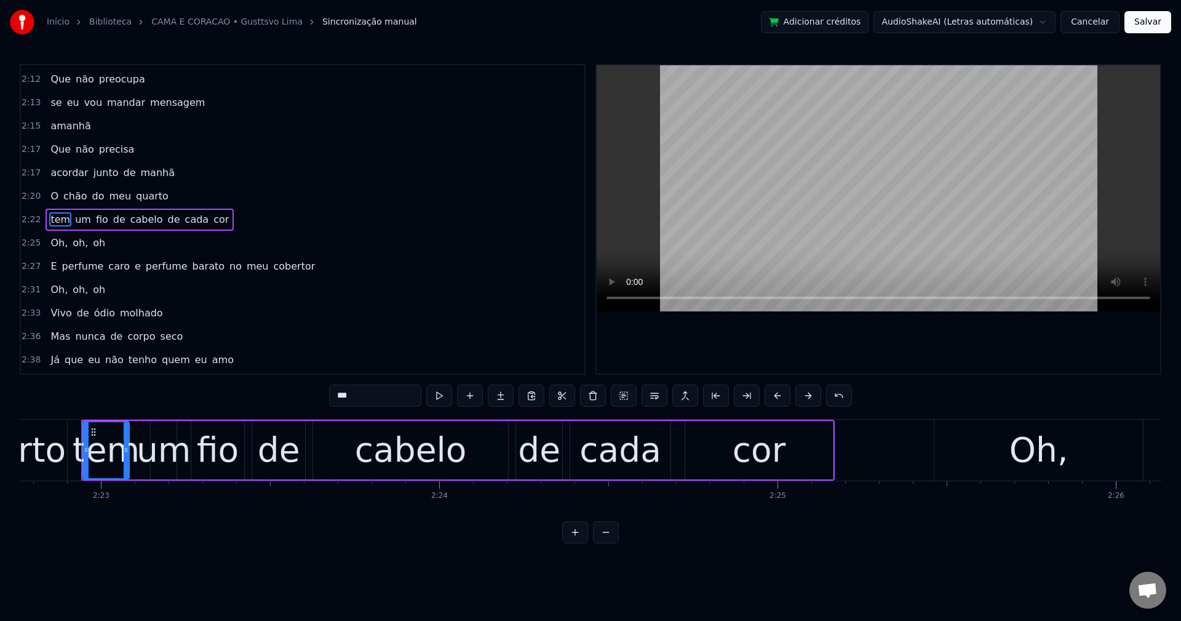
click at [167, 222] on span "de" at bounding box center [174, 219] width 15 height 14
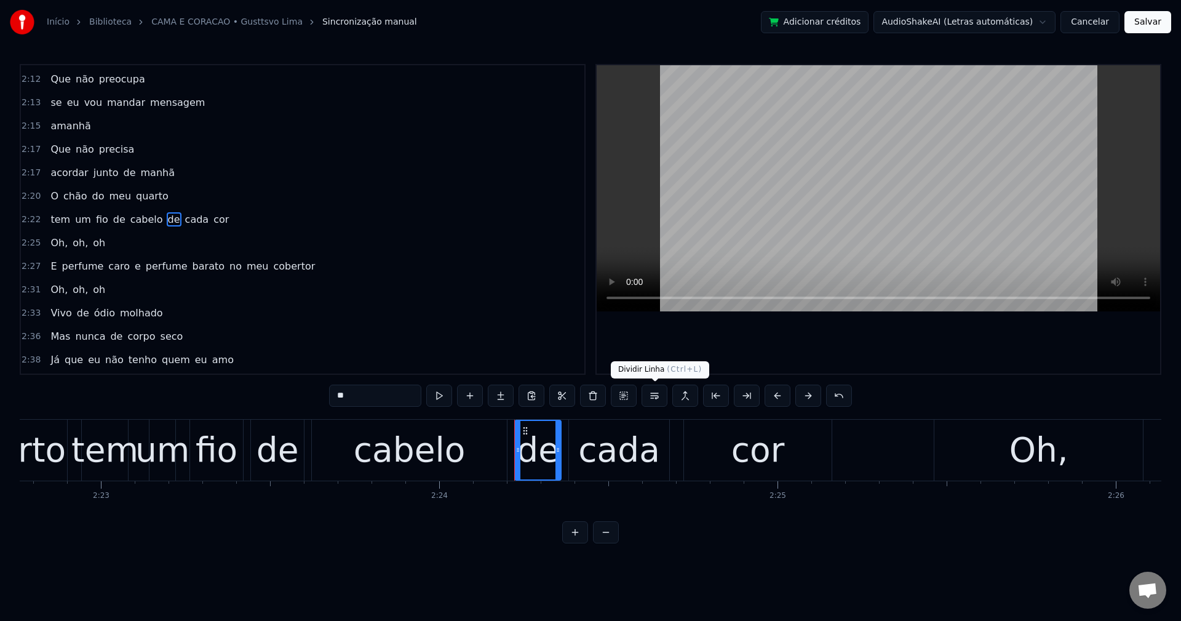
drag, startPoint x: 646, startPoint y: 392, endPoint x: 442, endPoint y: 361, distance: 206.6
click at [645, 393] on button at bounding box center [655, 396] width 26 height 22
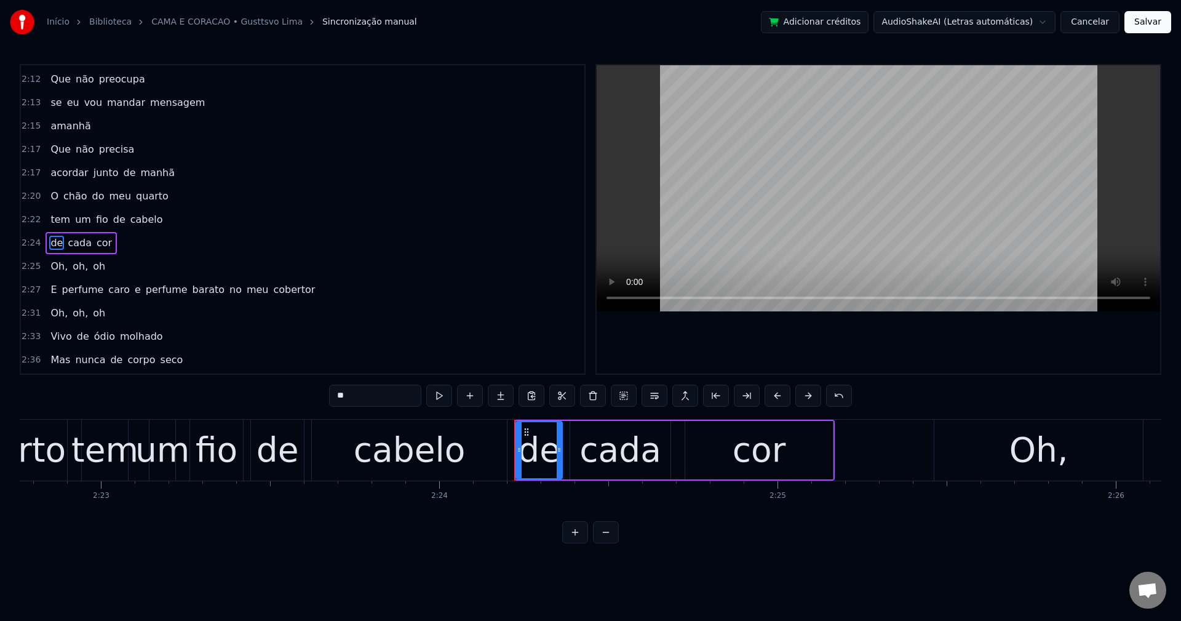
scroll to position [1494, 0]
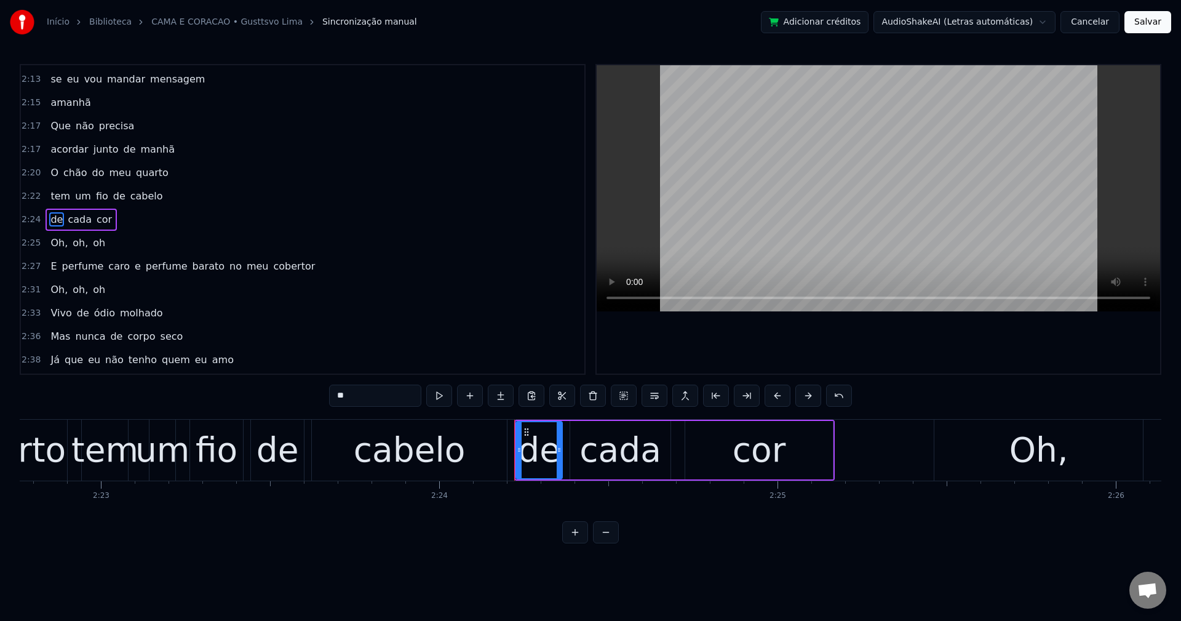
click at [134, 267] on span "e" at bounding box center [138, 266] width 9 height 14
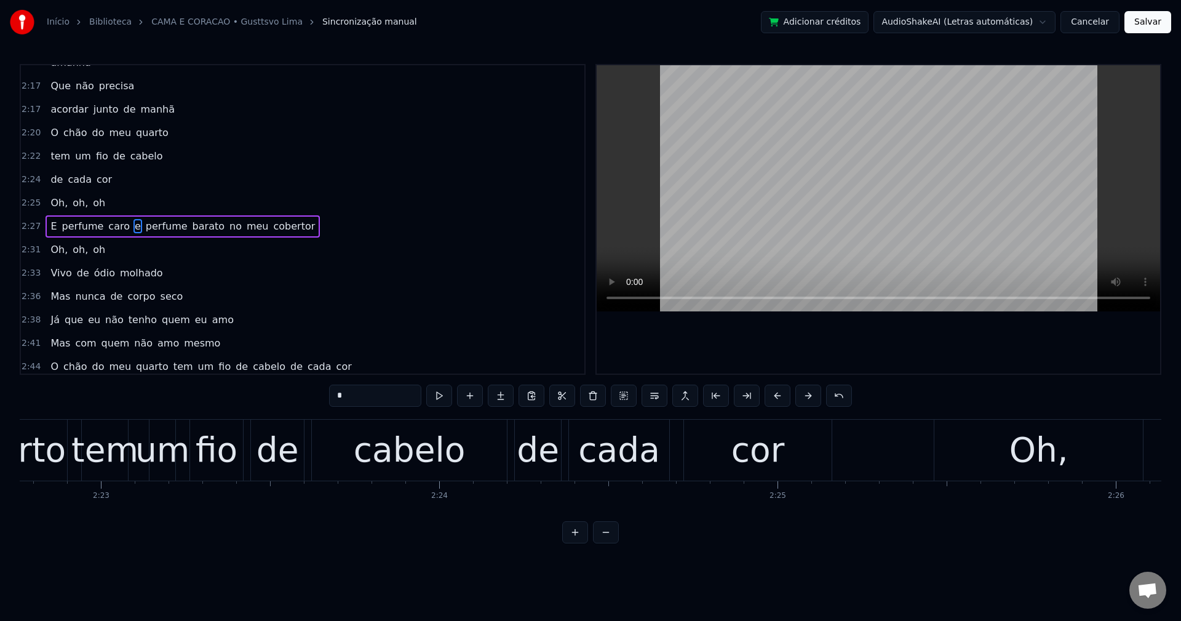
scroll to position [1541, 0]
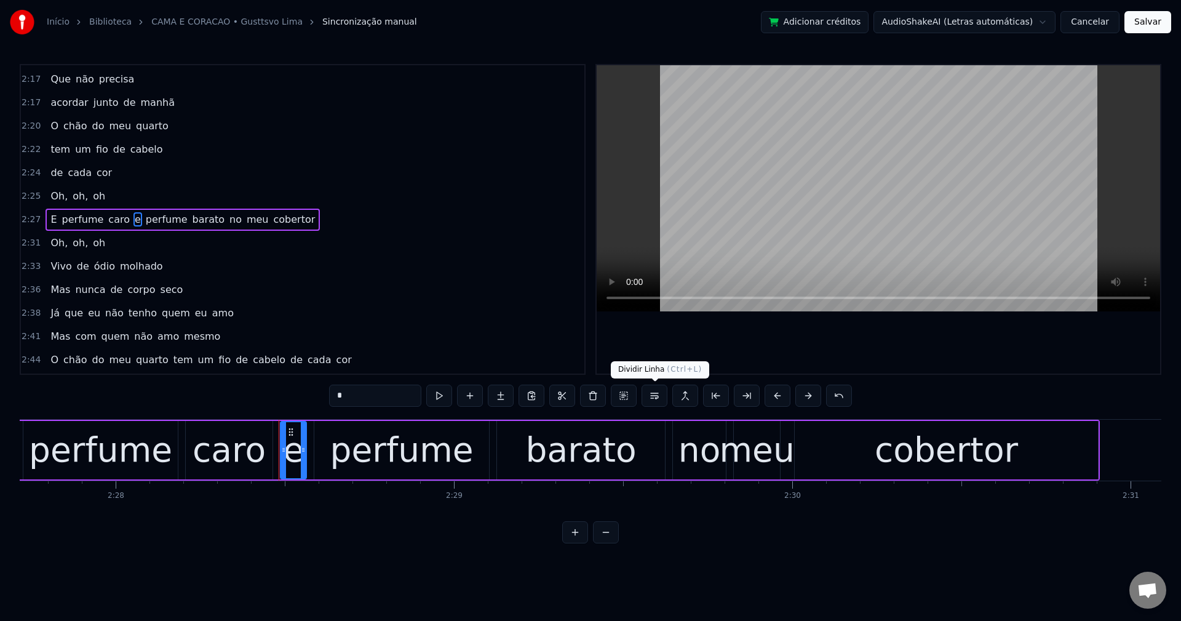
click at [650, 394] on button at bounding box center [655, 396] width 26 height 22
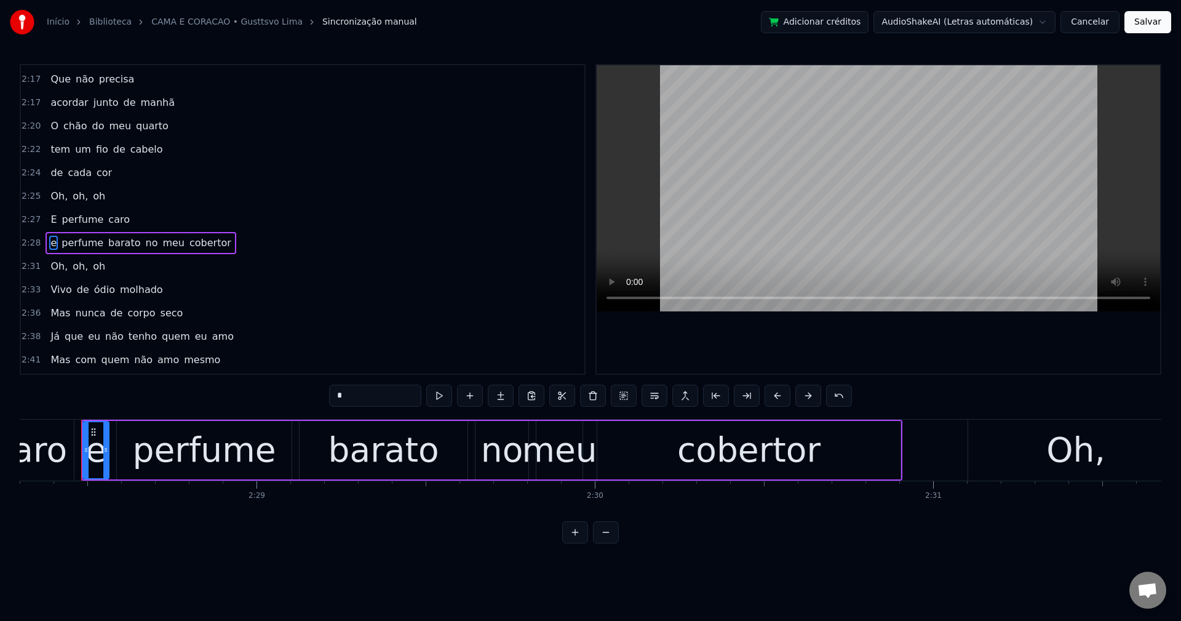
scroll to position [1564, 0]
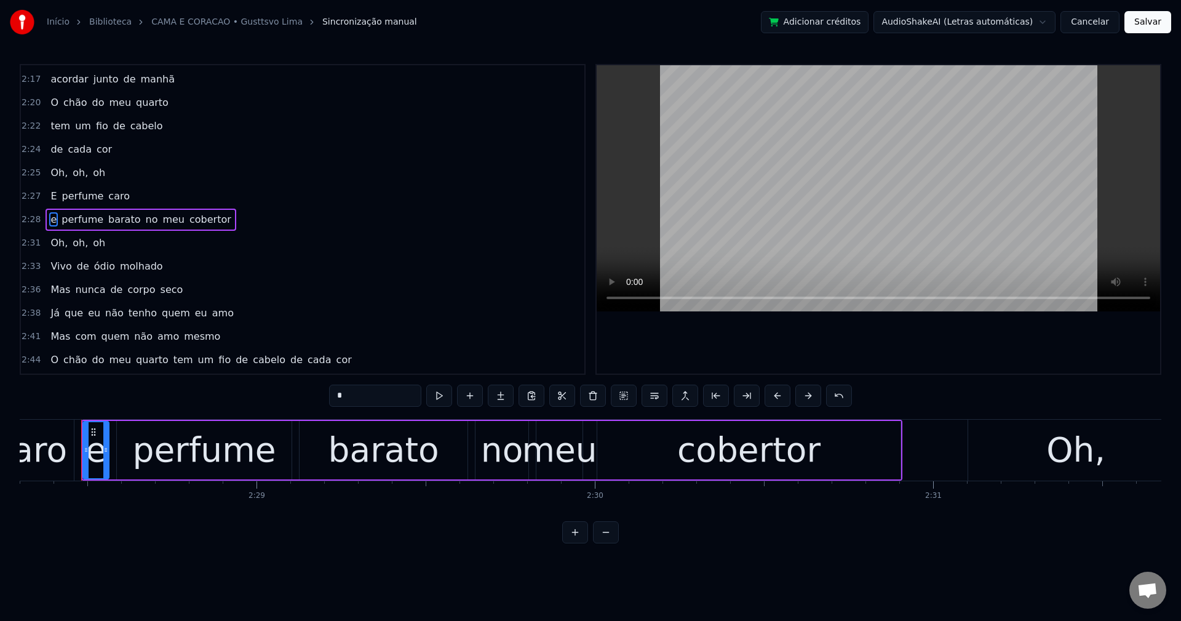
click at [144, 222] on span "no" at bounding box center [151, 219] width 15 height 14
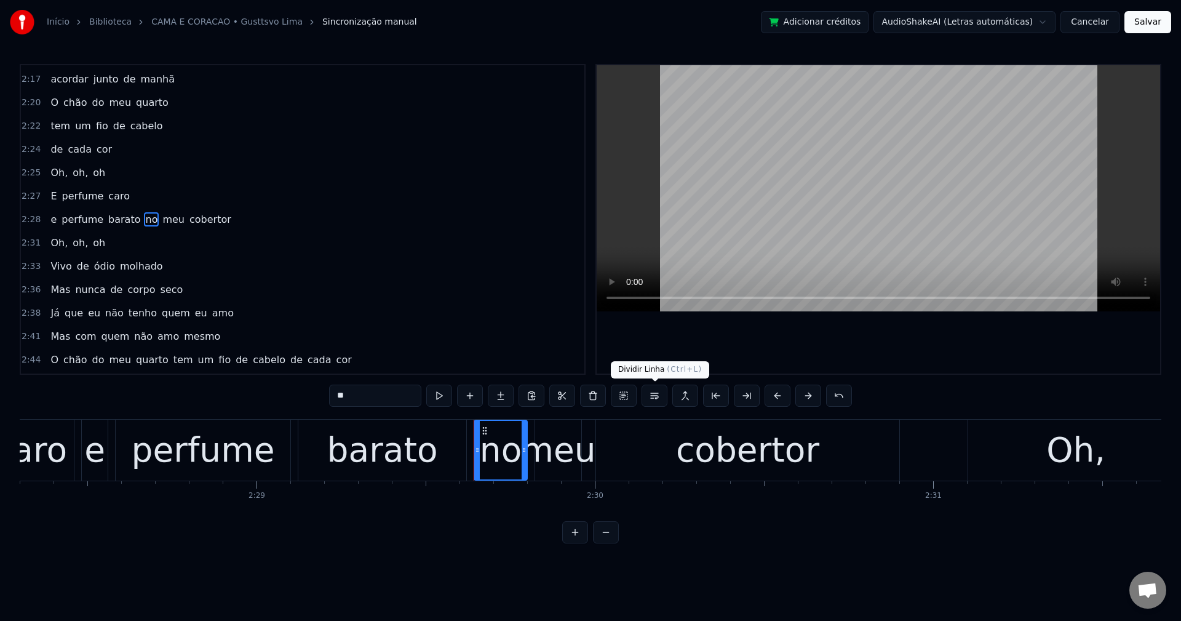
click at [651, 396] on button at bounding box center [655, 396] width 26 height 22
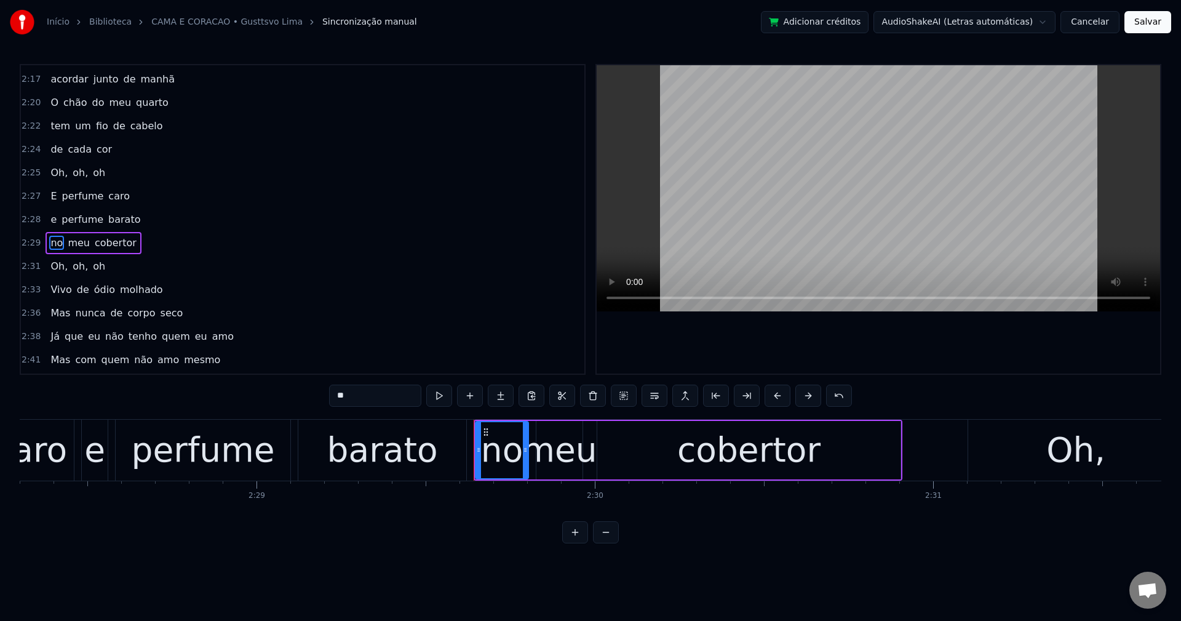
scroll to position [1588, 0]
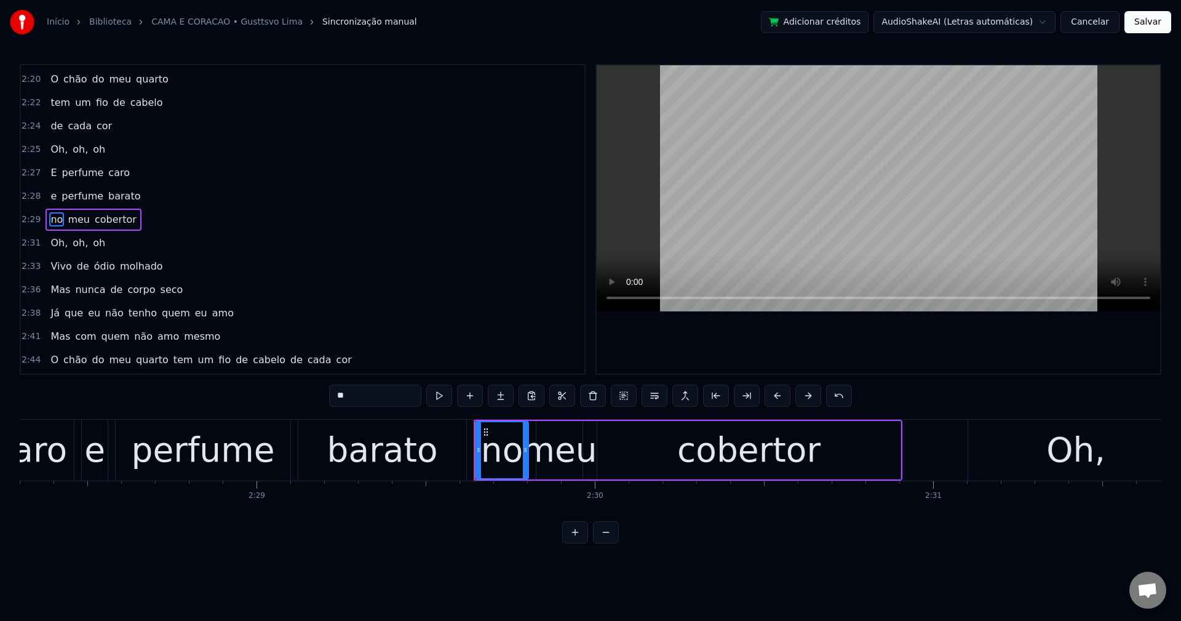
click at [166, 313] on span "quem" at bounding box center [176, 313] width 31 height 14
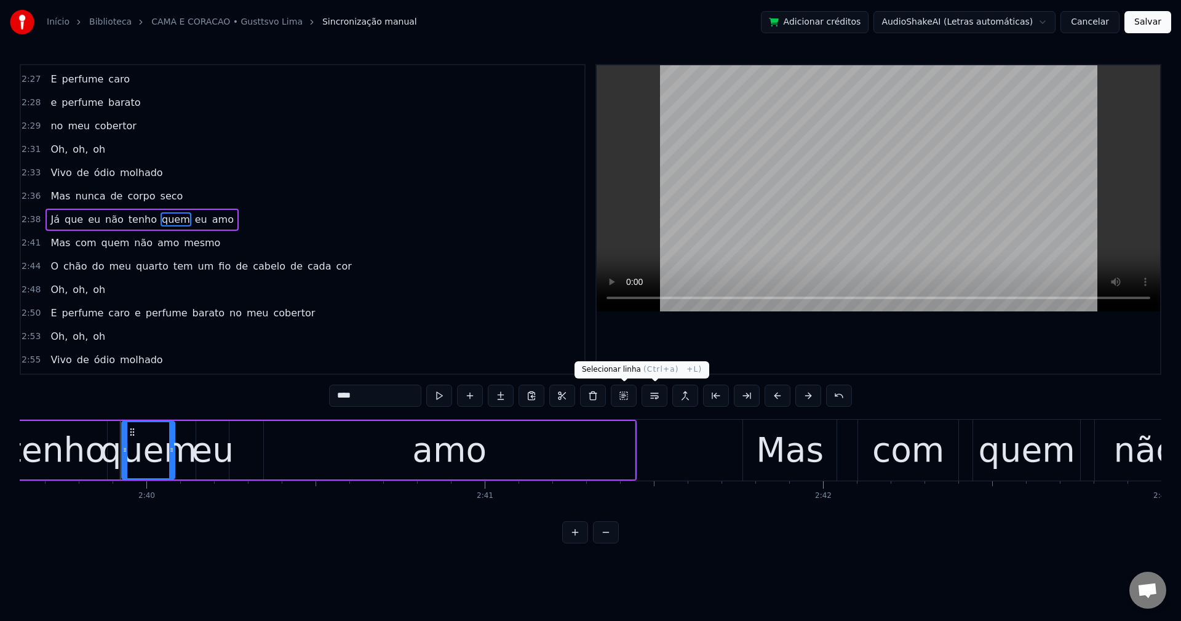
scroll to position [0, 54062]
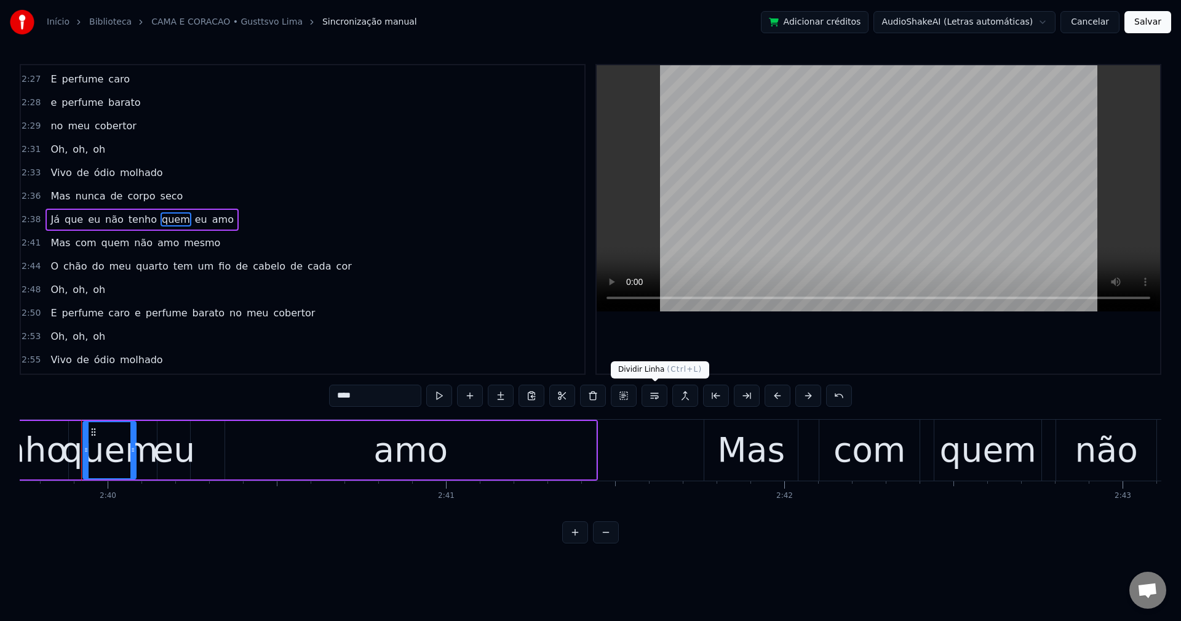
click at [655, 396] on button at bounding box center [655, 396] width 26 height 22
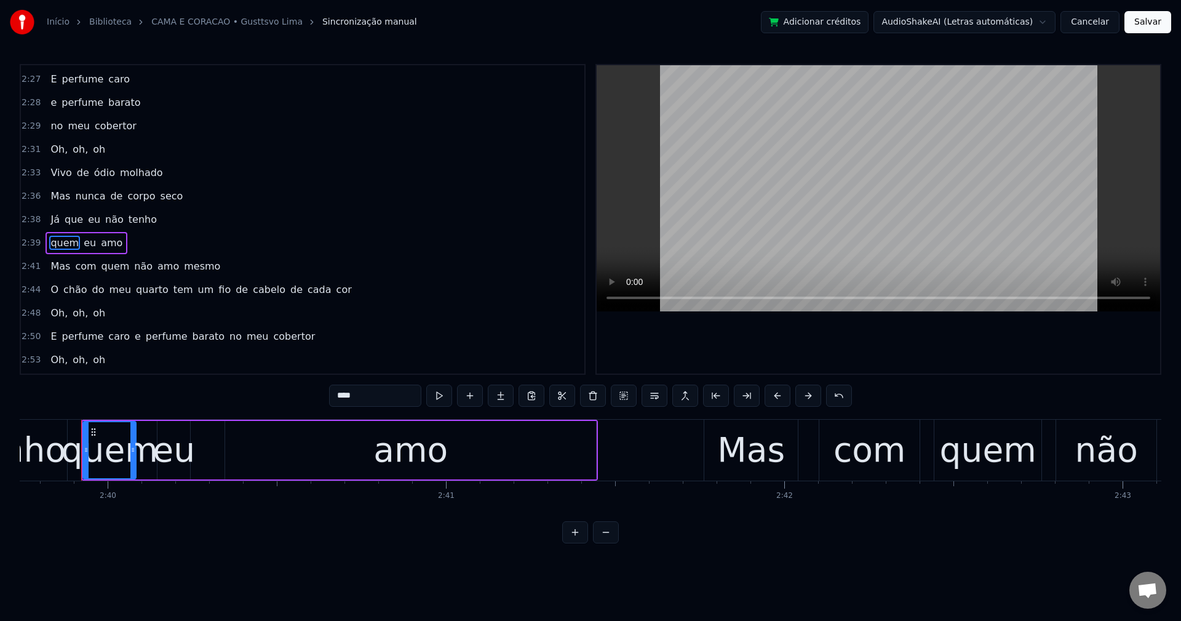
scroll to position [1704, 0]
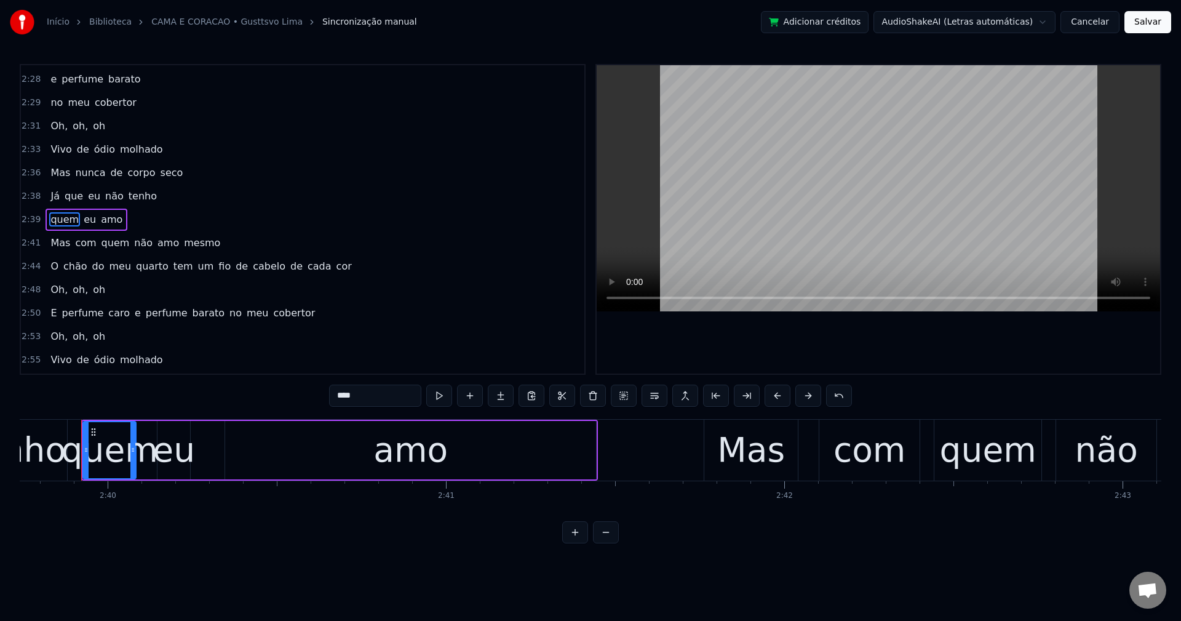
click at [133, 239] on span "não" at bounding box center [143, 243] width 21 height 14
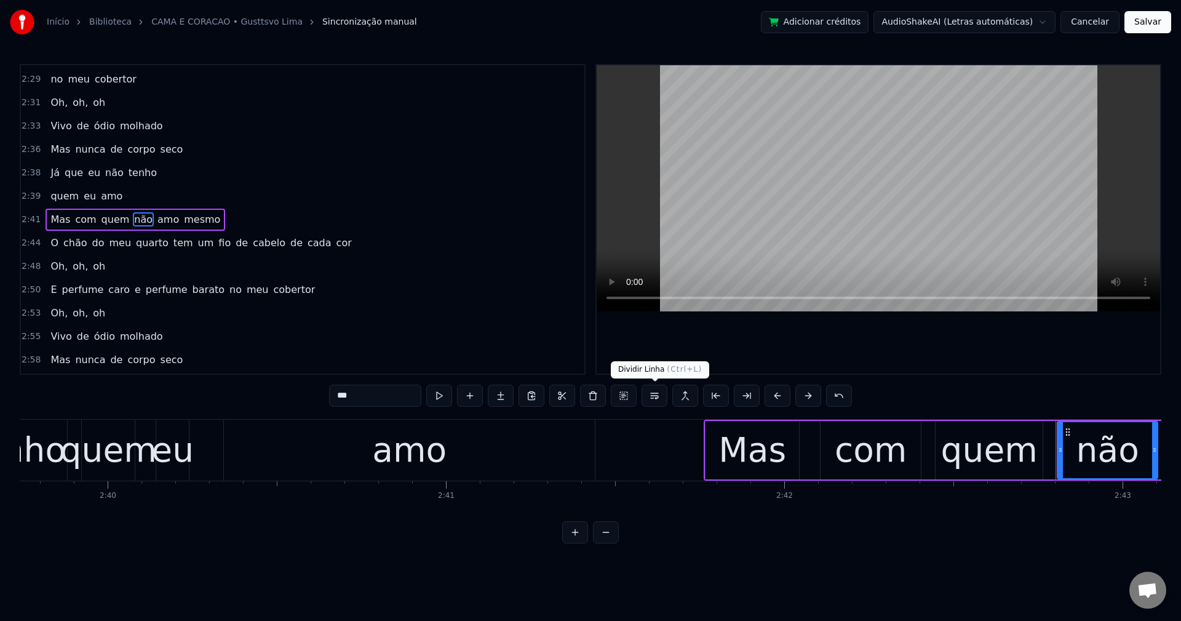
click at [657, 394] on button at bounding box center [655, 396] width 26 height 22
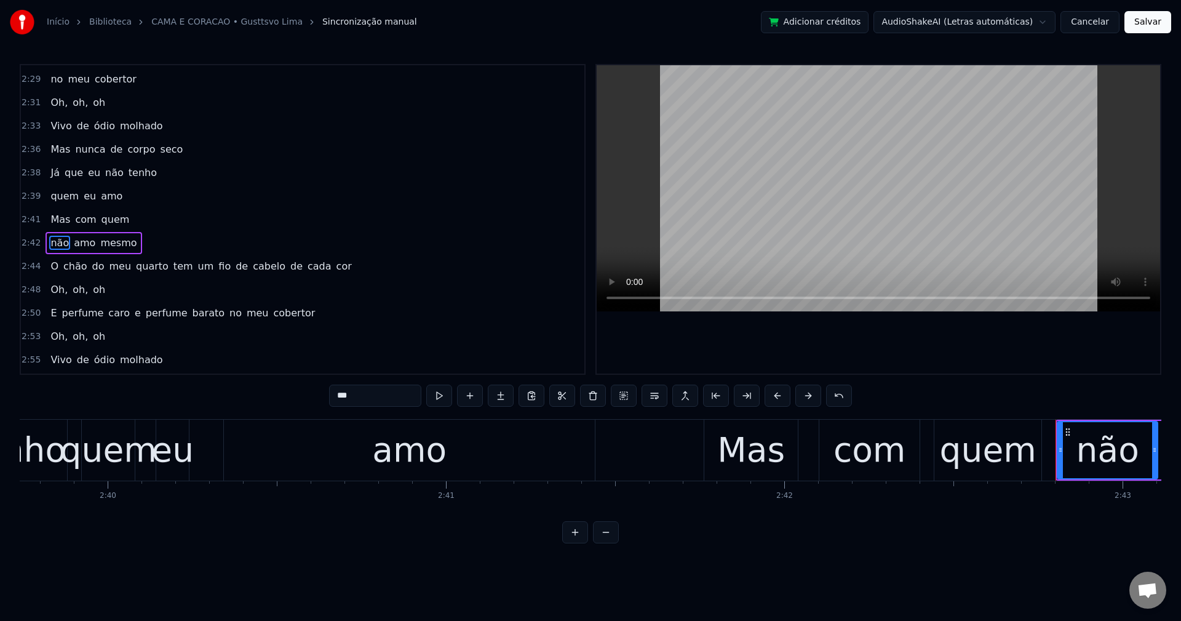
scroll to position [1751, 0]
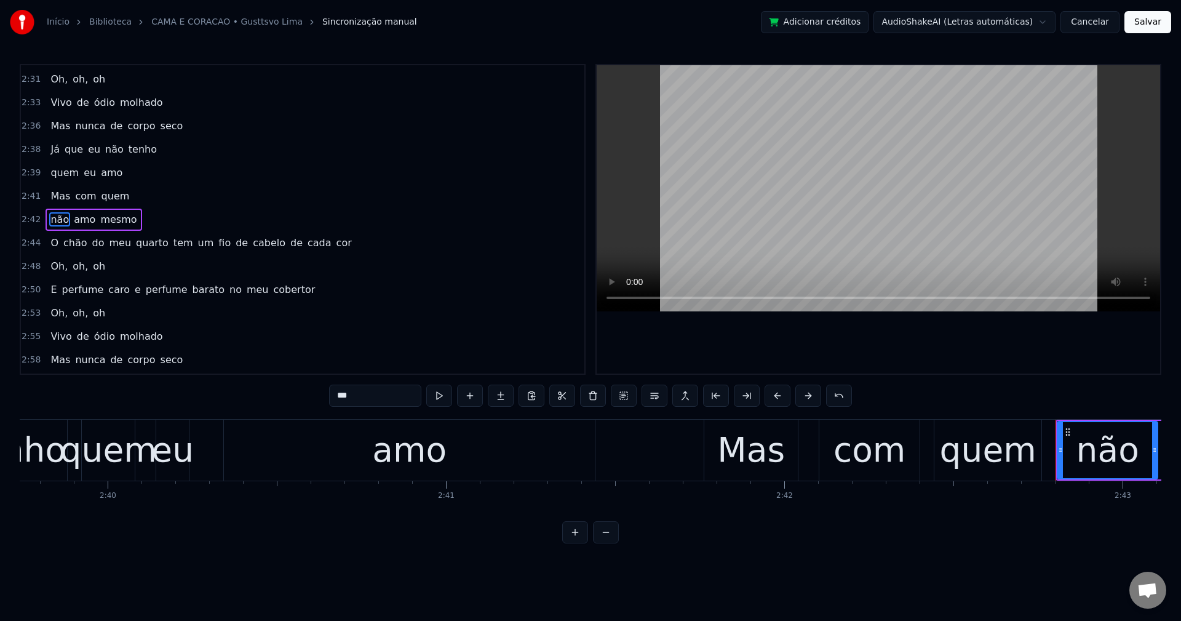
click at [172, 244] on span "tem" at bounding box center [183, 243] width 22 height 14
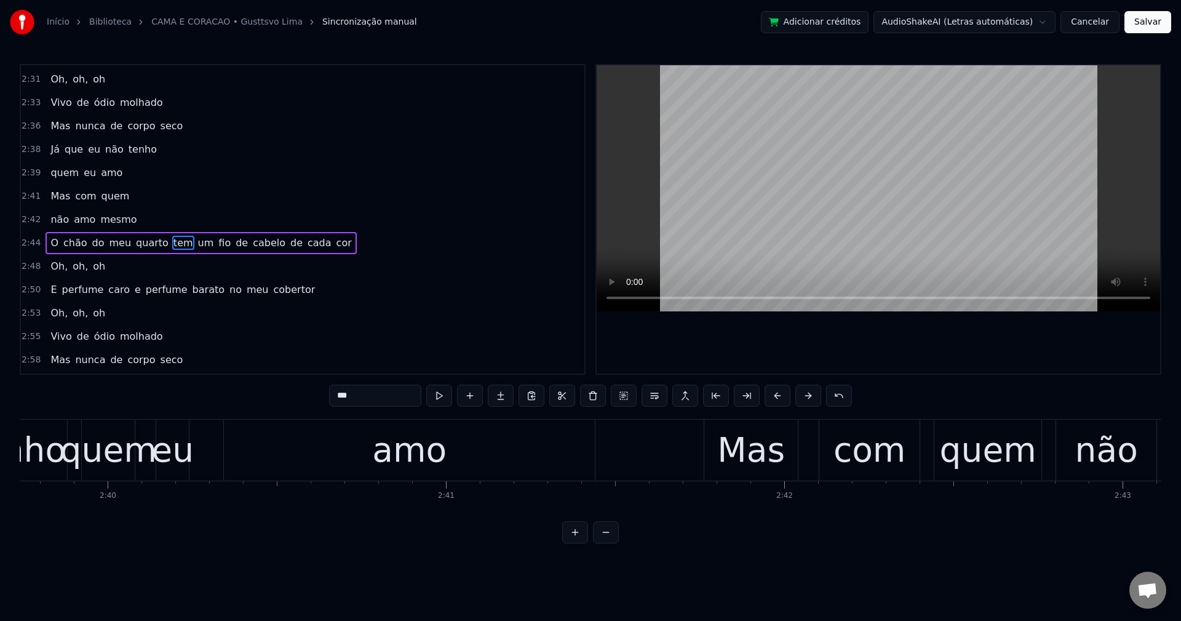
scroll to position [1775, 0]
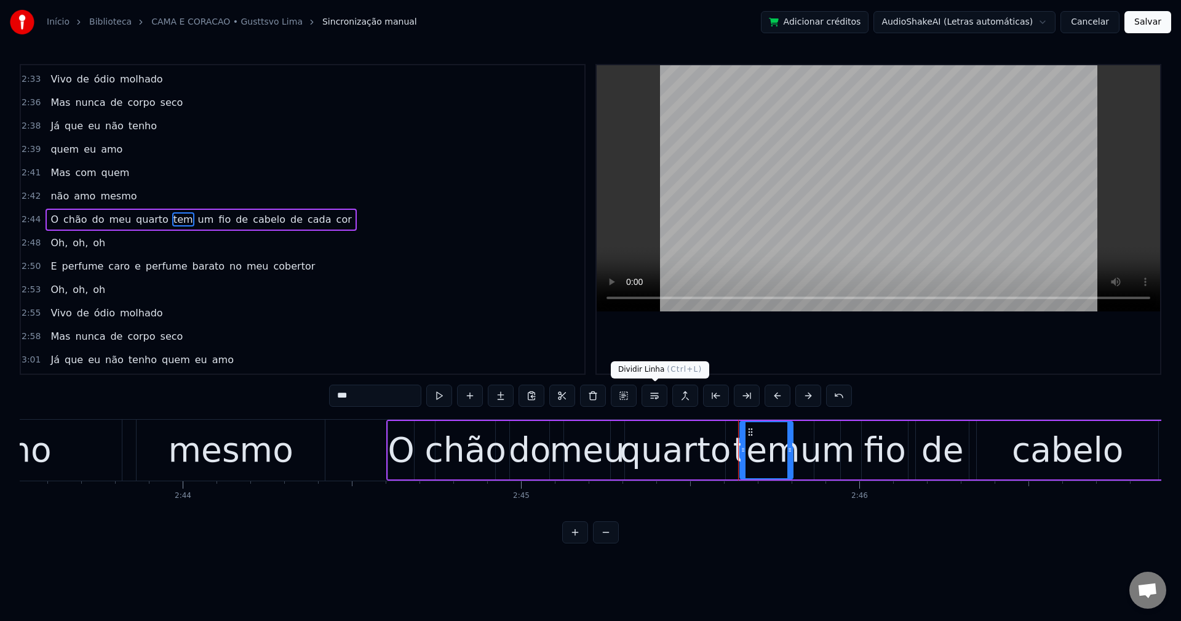
click at [655, 389] on button at bounding box center [655, 396] width 26 height 22
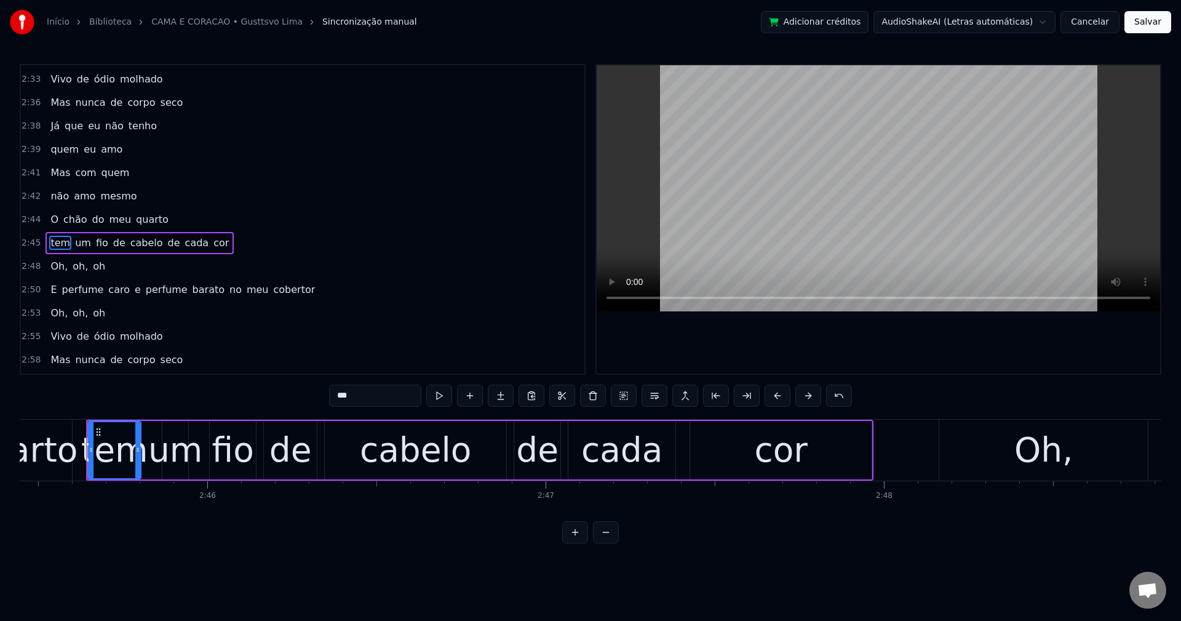
scroll to position [1798, 0]
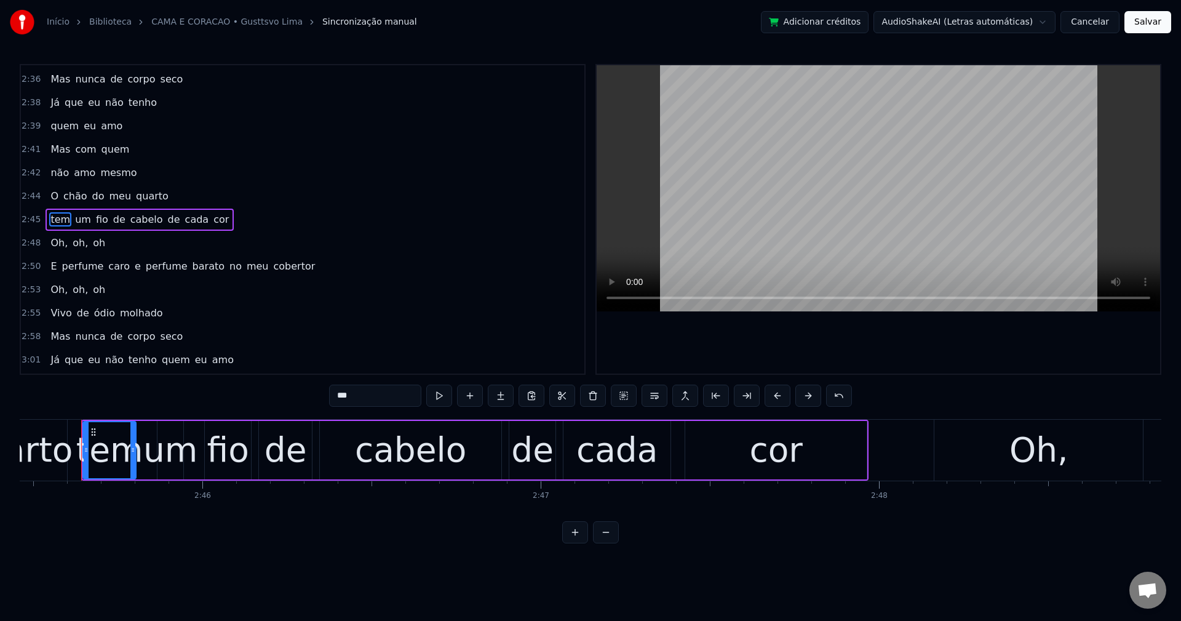
click at [167, 219] on span "de" at bounding box center [174, 219] width 15 height 14
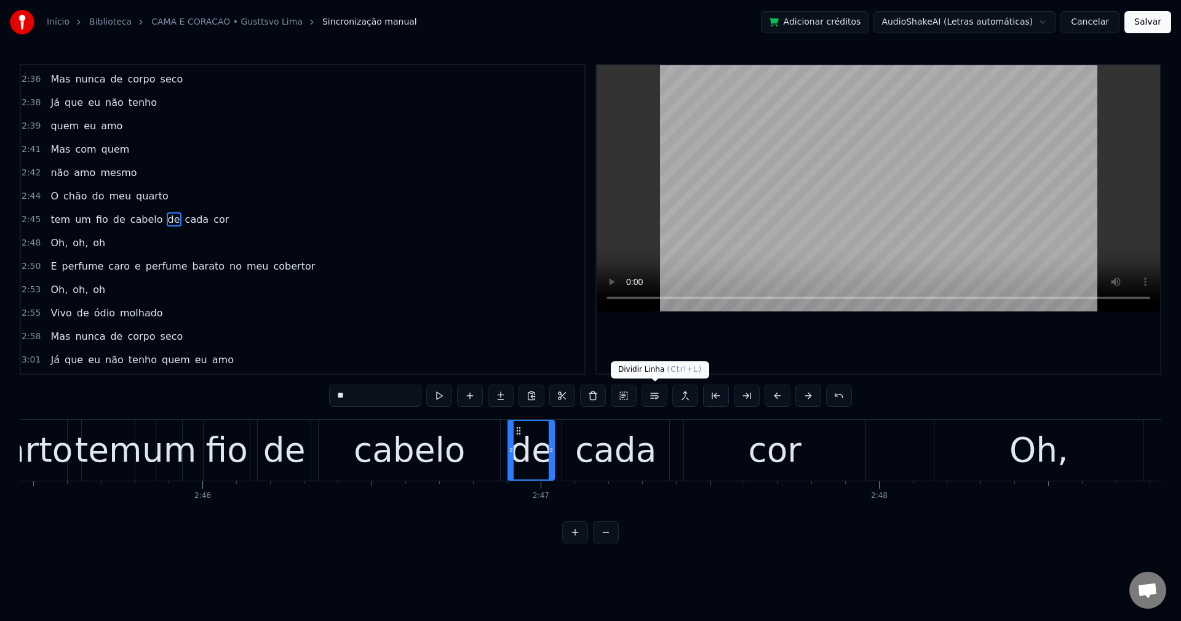
click at [660, 388] on button at bounding box center [655, 396] width 26 height 22
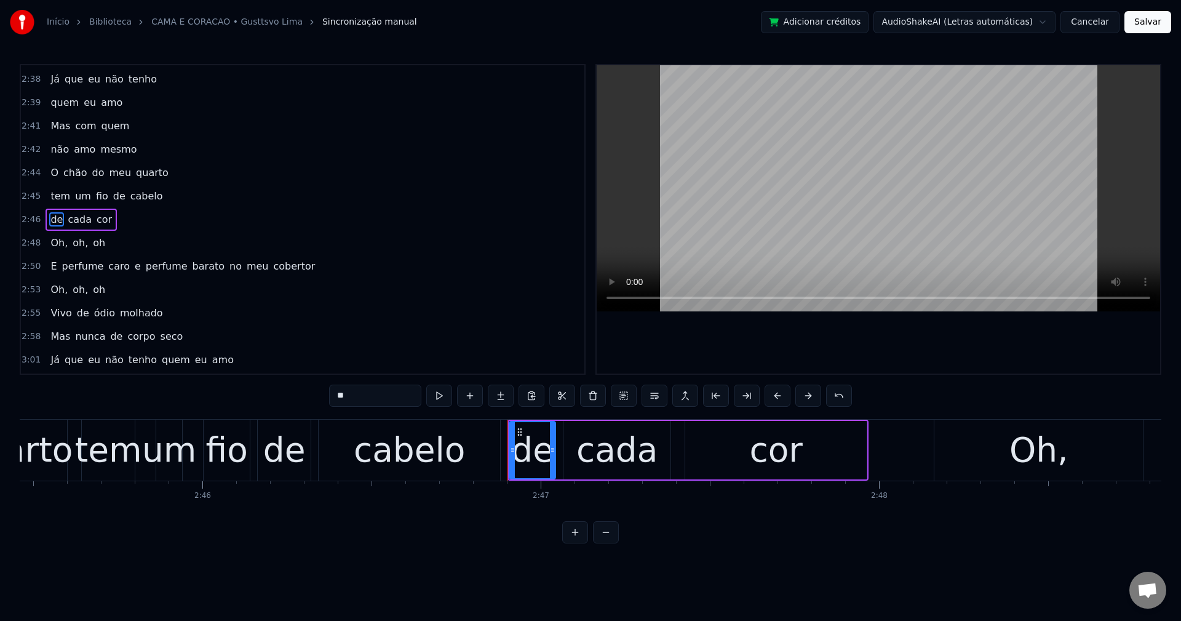
click at [134, 265] on span "e" at bounding box center [138, 266] width 9 height 14
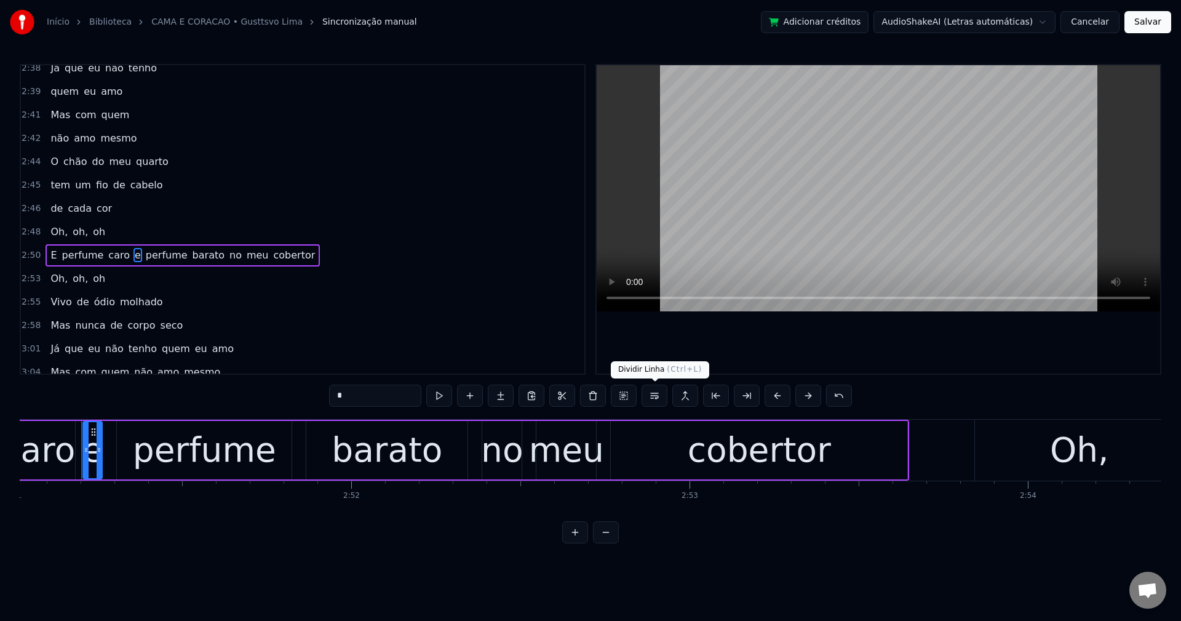
click at [651, 394] on button at bounding box center [655, 396] width 26 height 22
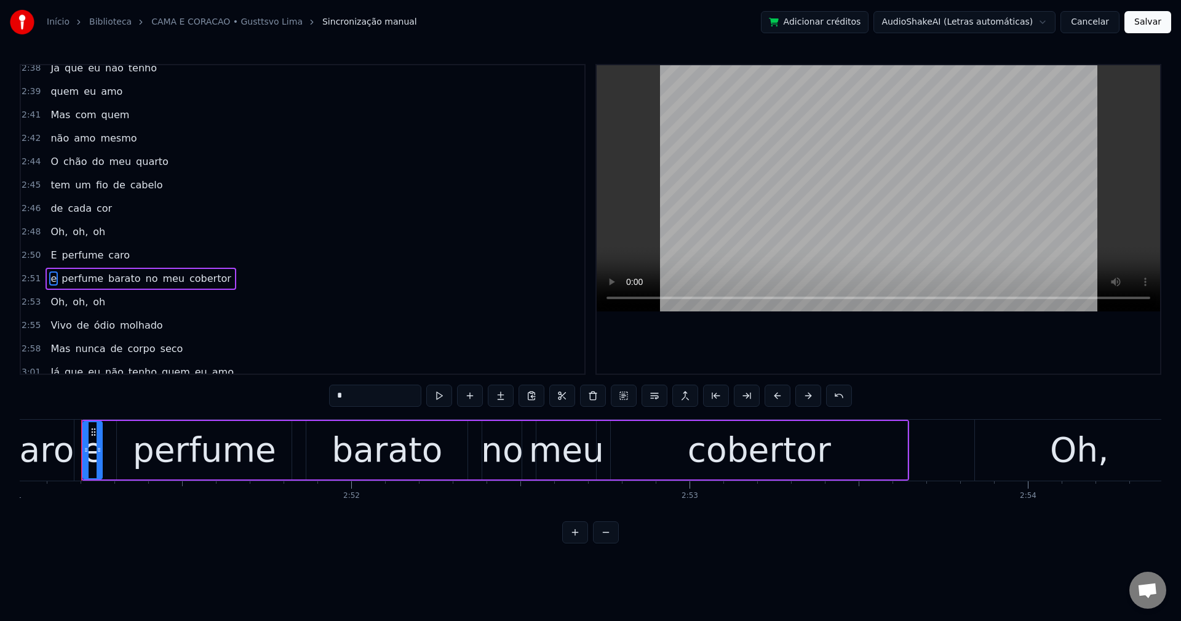
scroll to position [1892, 0]
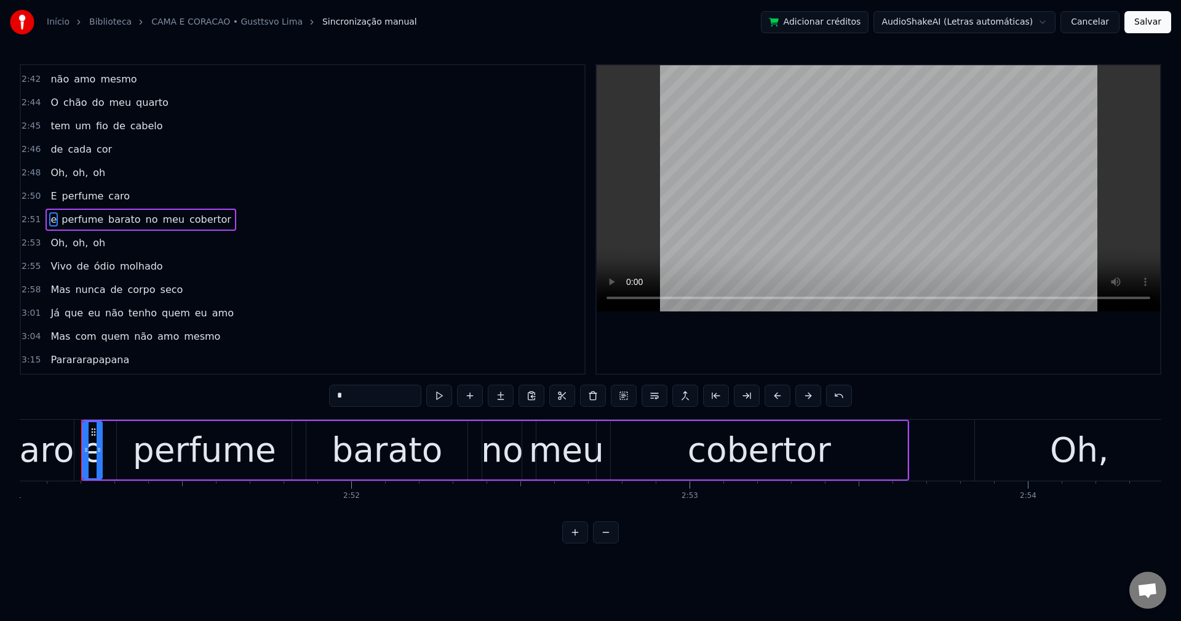
click at [144, 220] on span "no" at bounding box center [151, 219] width 15 height 14
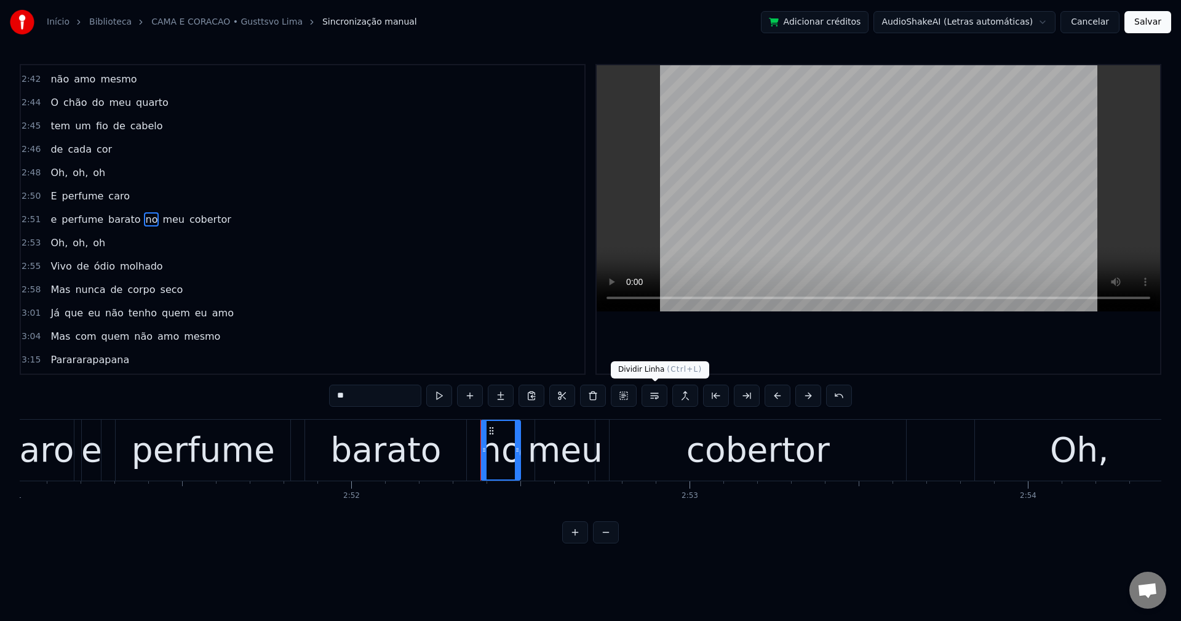
click at [652, 399] on button at bounding box center [655, 396] width 26 height 22
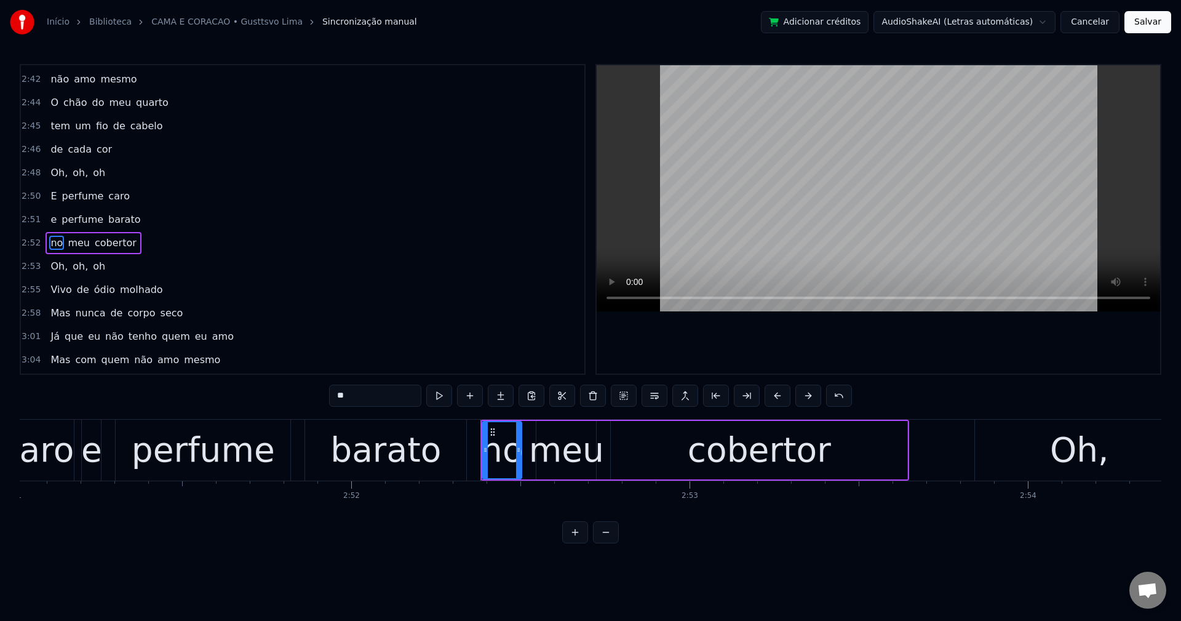
scroll to position [1915, 0]
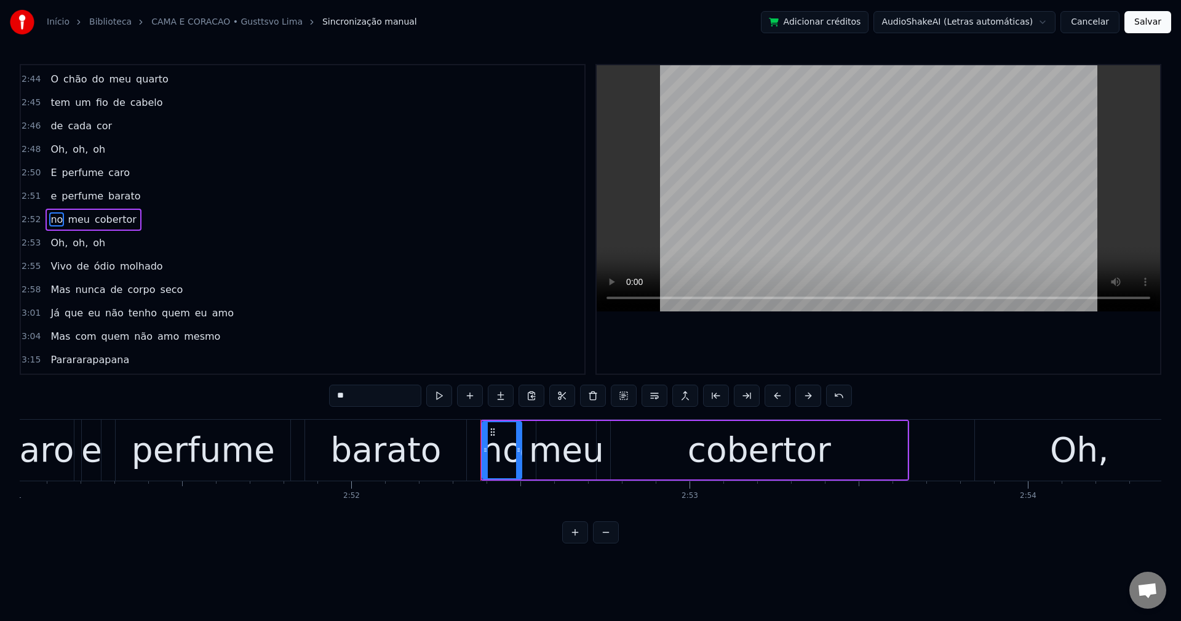
click at [161, 312] on span "quem" at bounding box center [176, 313] width 31 height 14
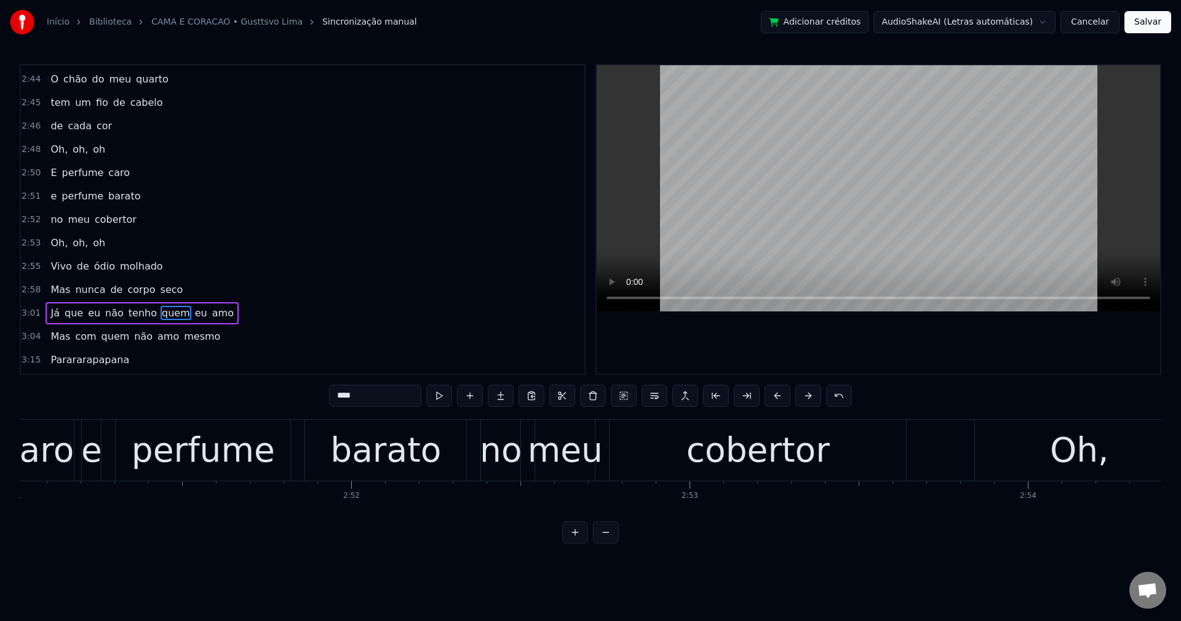
scroll to position [1936, 0]
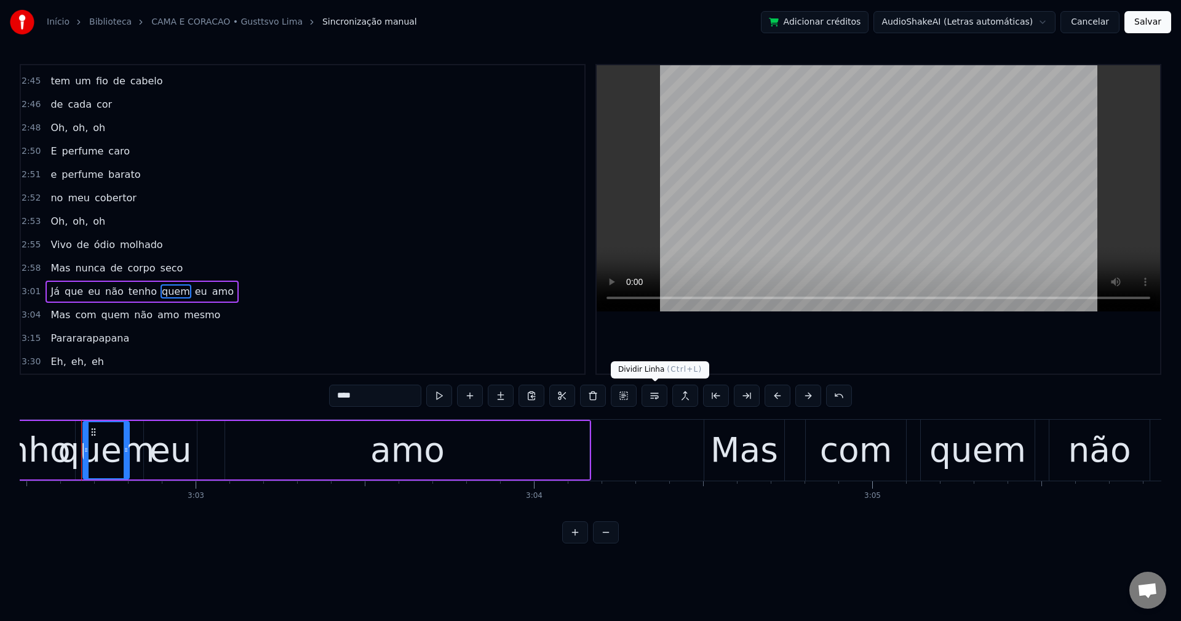
click at [659, 396] on button at bounding box center [655, 396] width 26 height 22
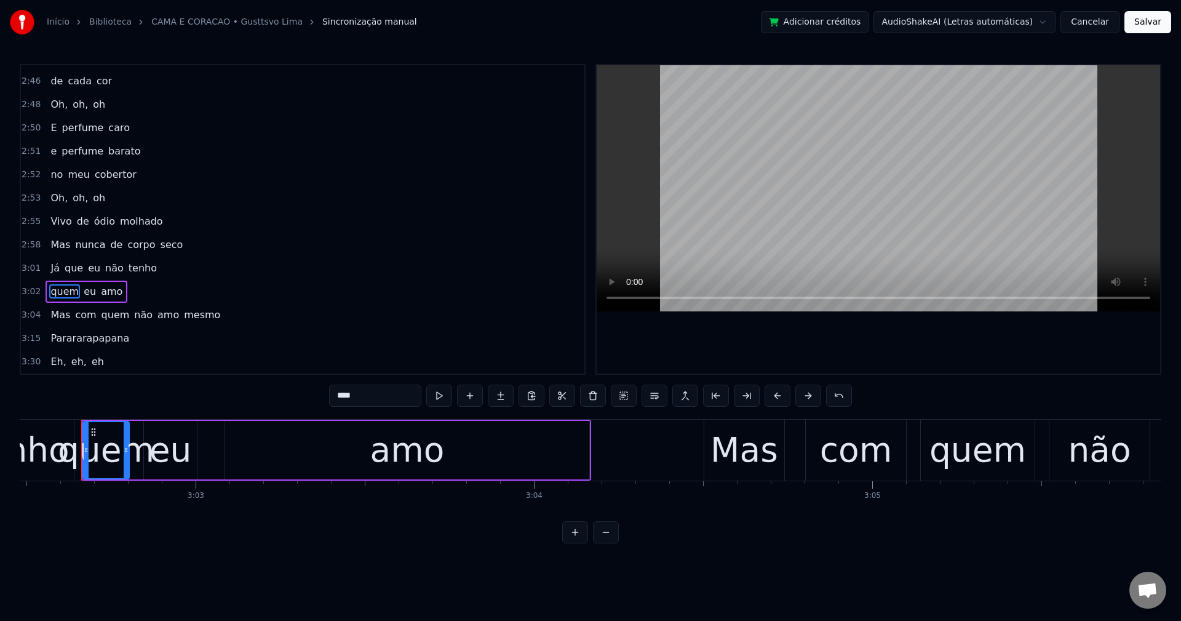
click at [133, 316] on span "não" at bounding box center [143, 315] width 21 height 14
type input "***"
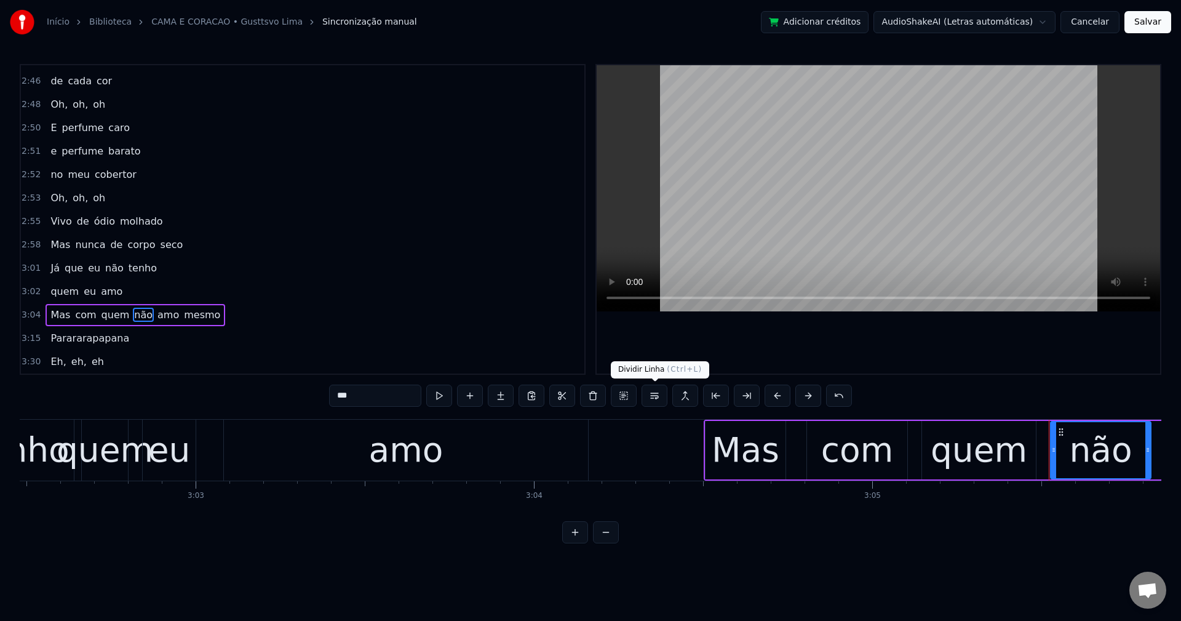
click at [657, 396] on button at bounding box center [655, 396] width 26 height 22
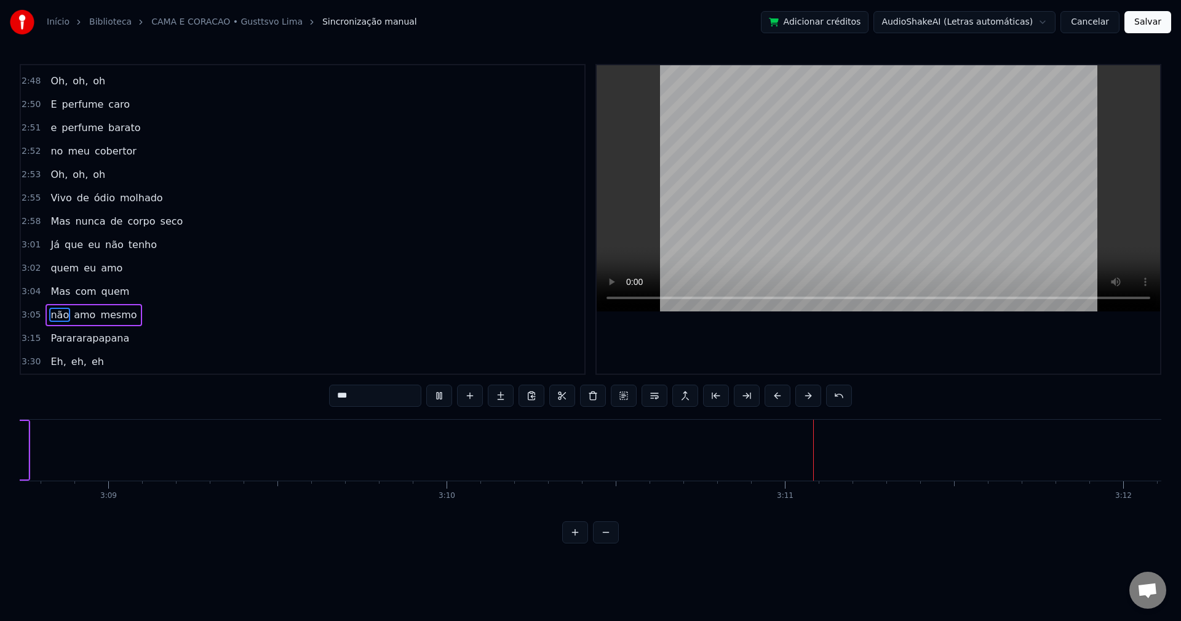
scroll to position [1393, 0]
click at [50, 335] on span "Parararapapana" at bounding box center [89, 338] width 81 height 14
type input "**********"
click at [46, 362] on div "Eh, eh, eh" at bounding box center [77, 362] width 63 height 22
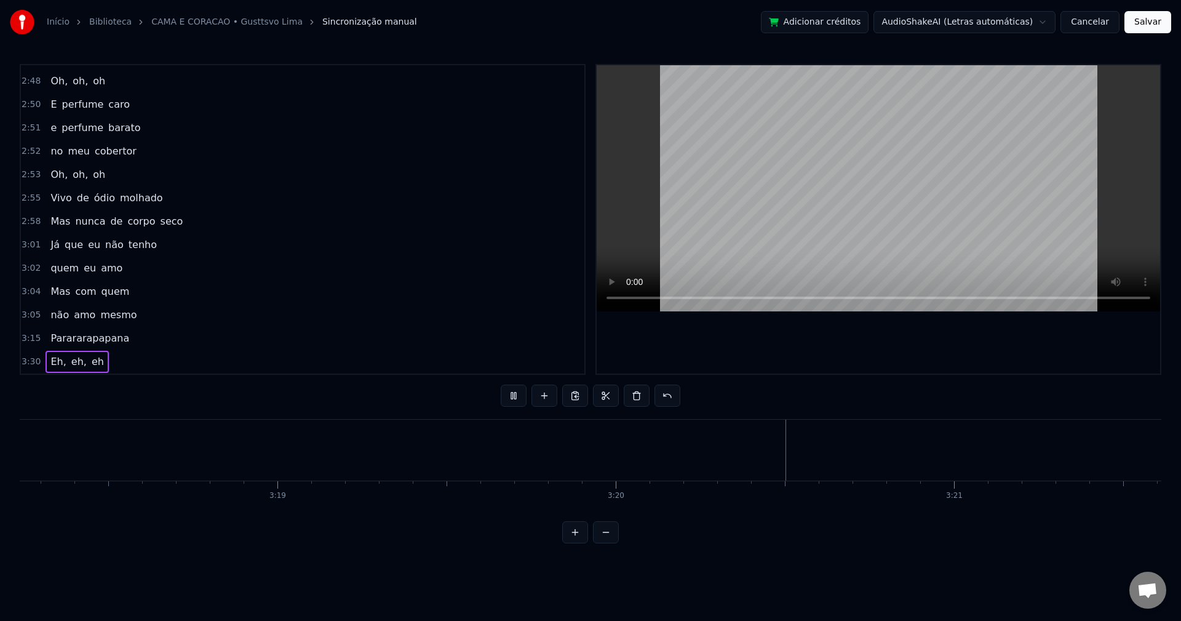
click at [52, 362] on span "Eh," at bounding box center [58, 361] width 18 height 14
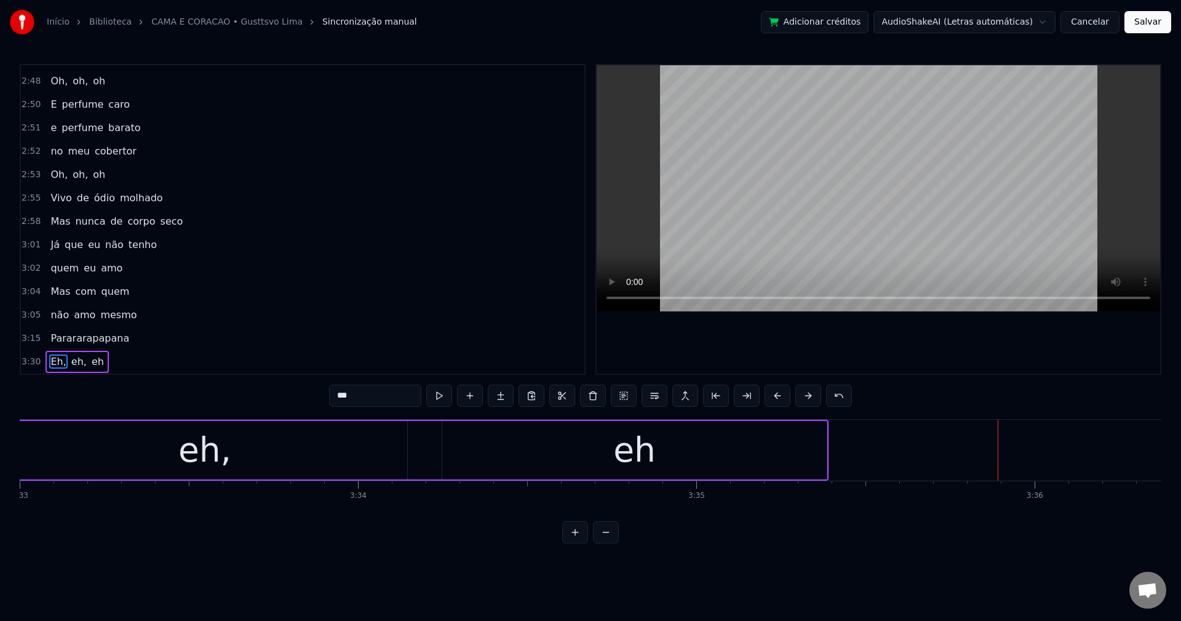
scroll to position [0, 71310]
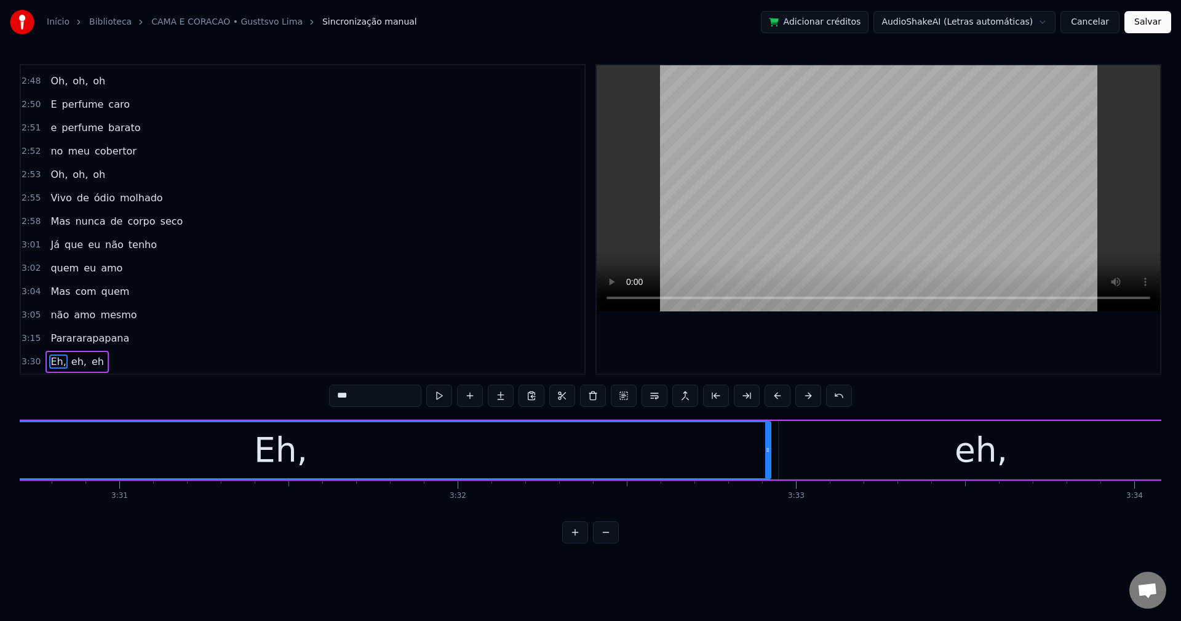
drag, startPoint x: 770, startPoint y: 449, endPoint x: 1041, endPoint y: 452, distance: 270.8
click at [1041, 452] on div "Eh, eh, eh" at bounding box center [697, 450] width 1816 height 61
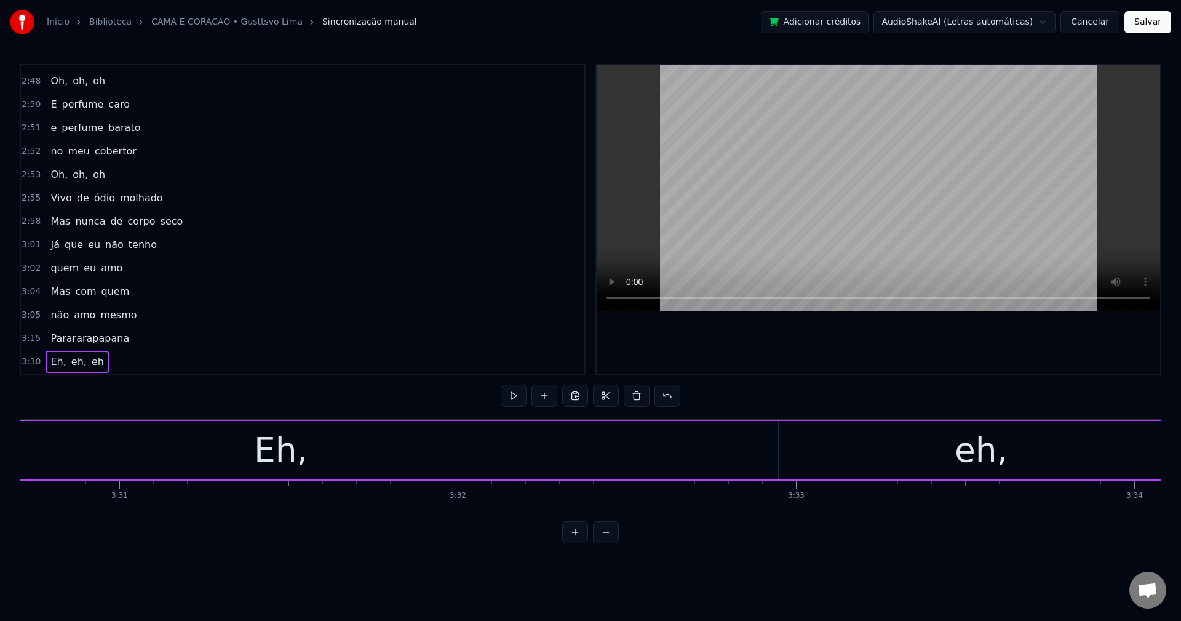
click at [852, 455] on div "eh," at bounding box center [981, 450] width 405 height 58
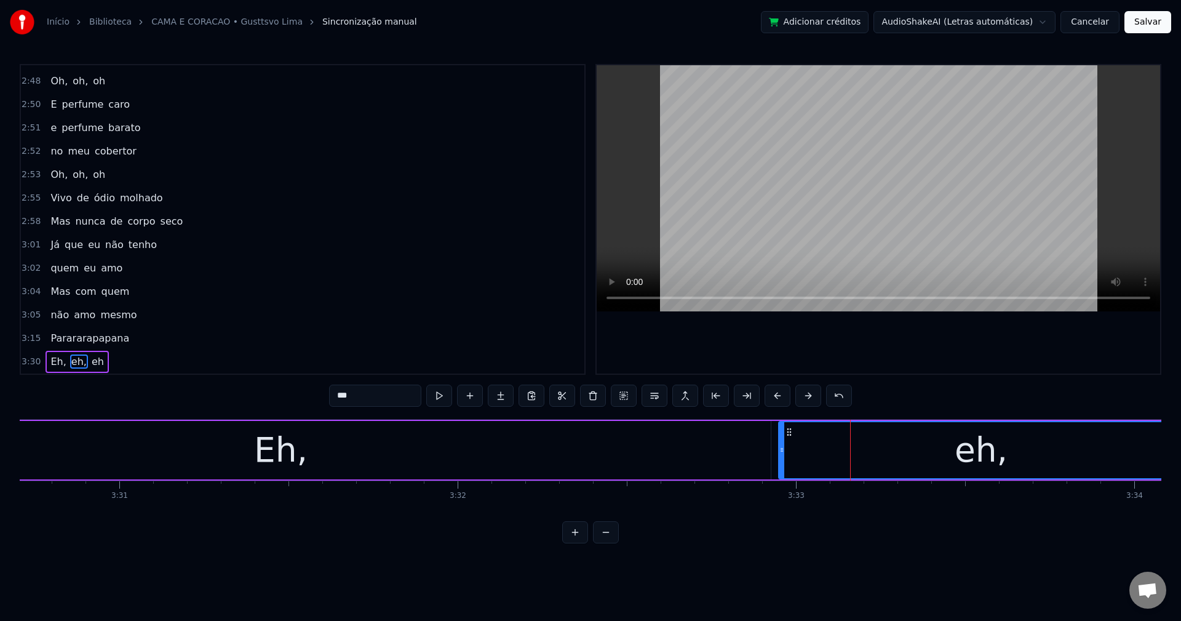
click at [800, 450] on div "eh," at bounding box center [982, 450] width 404 height 56
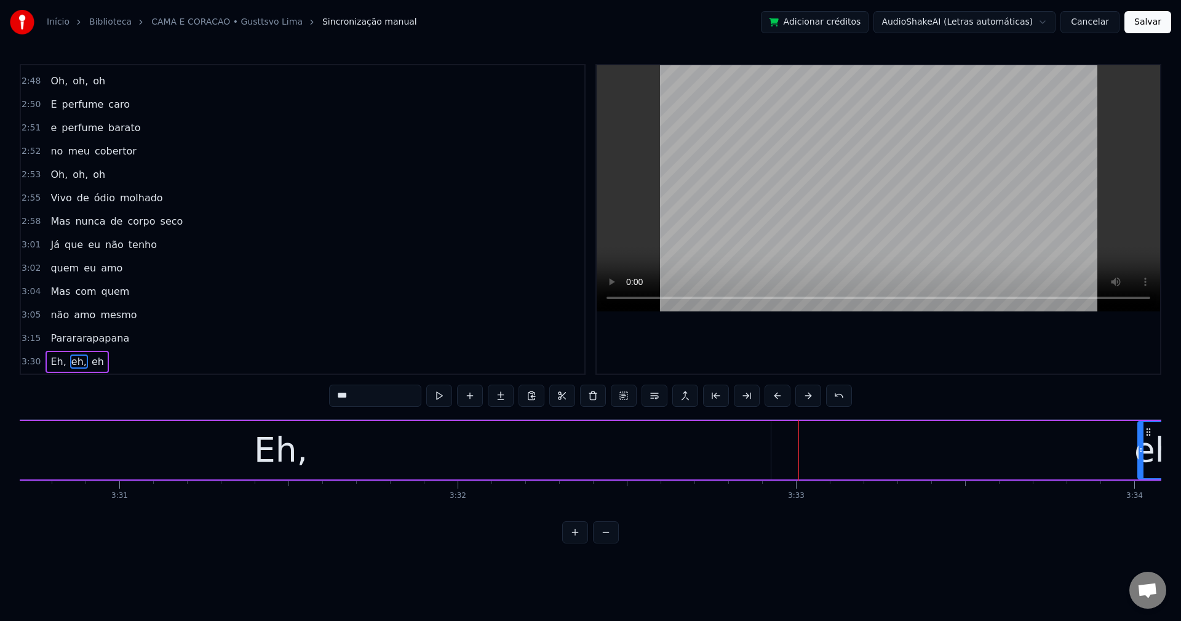
drag, startPoint x: 782, startPoint y: 449, endPoint x: 1141, endPoint y: 454, distance: 359.4
click at [1141, 454] on icon at bounding box center [1141, 450] width 5 height 10
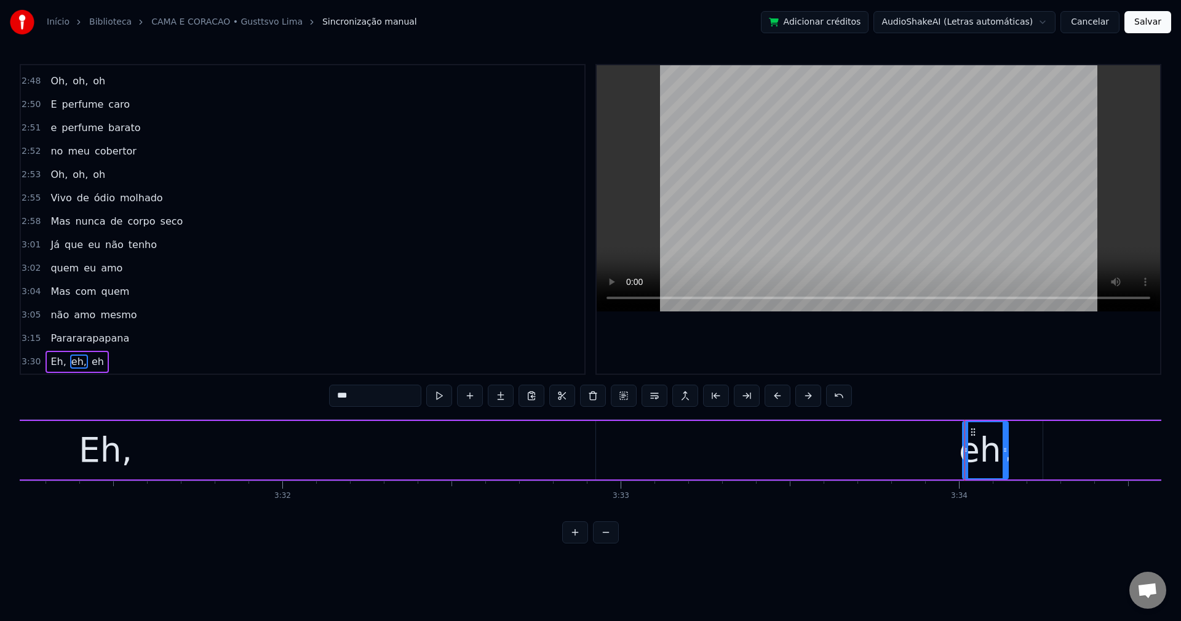
click at [530, 449] on div "Eh," at bounding box center [105, 450] width 980 height 58
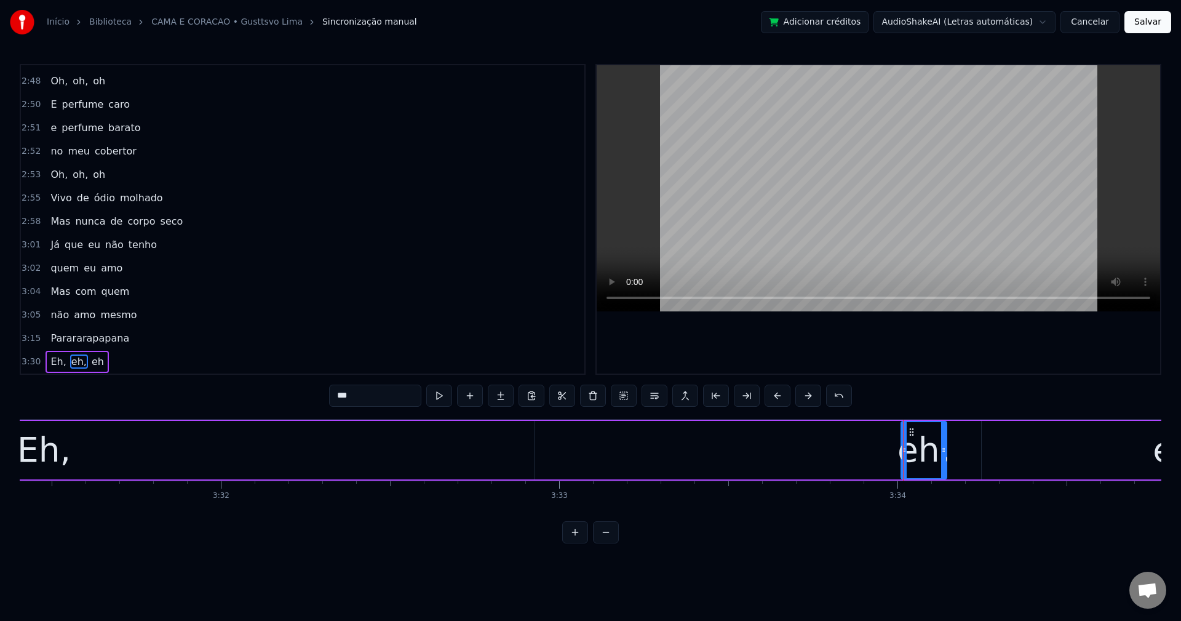
type input "***"
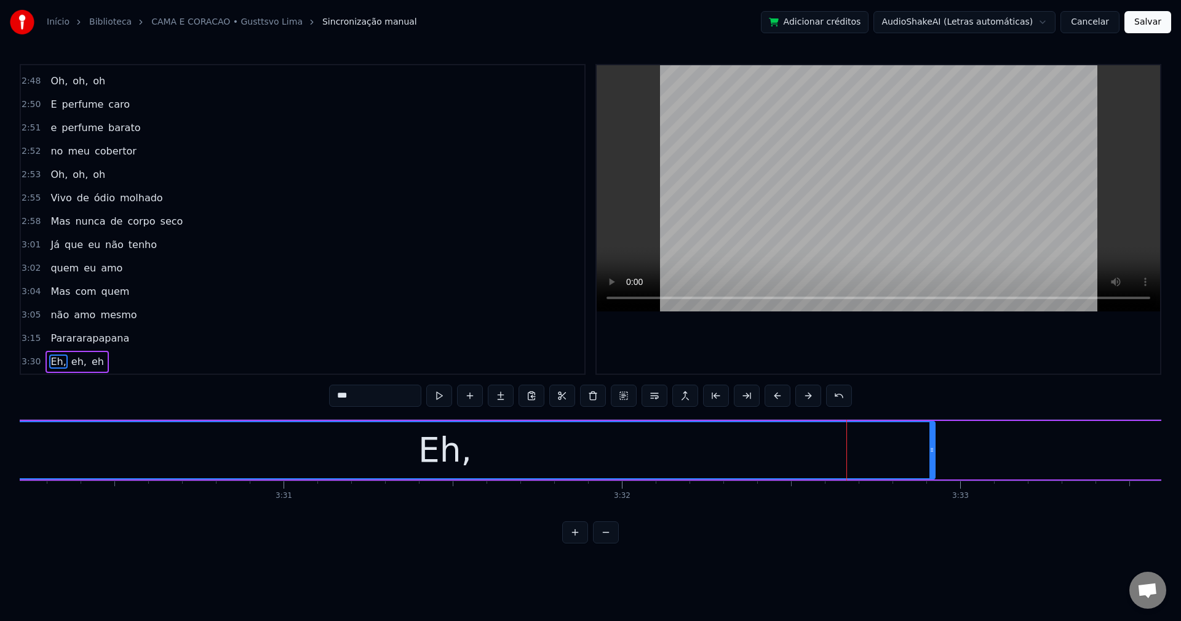
scroll to position [0, 71104]
click at [425, 452] on div "Eh," at bounding box center [486, 450] width 979 height 56
drag, startPoint x: 361, startPoint y: 395, endPoint x: 284, endPoint y: 402, distance: 76.6
click at [284, 402] on div "0:12 Cama e coração 0:15 não são interligados 0:18 É por isso 0:19 que das oito…" at bounding box center [591, 303] width 1142 height 479
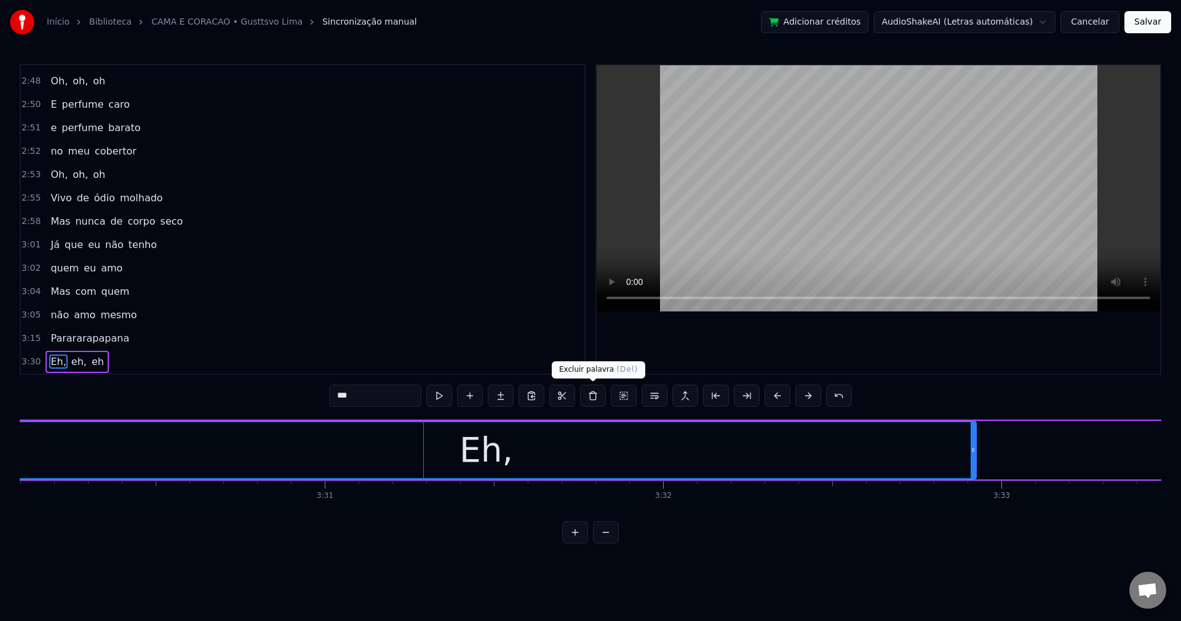
click at [588, 396] on button at bounding box center [593, 396] width 26 height 22
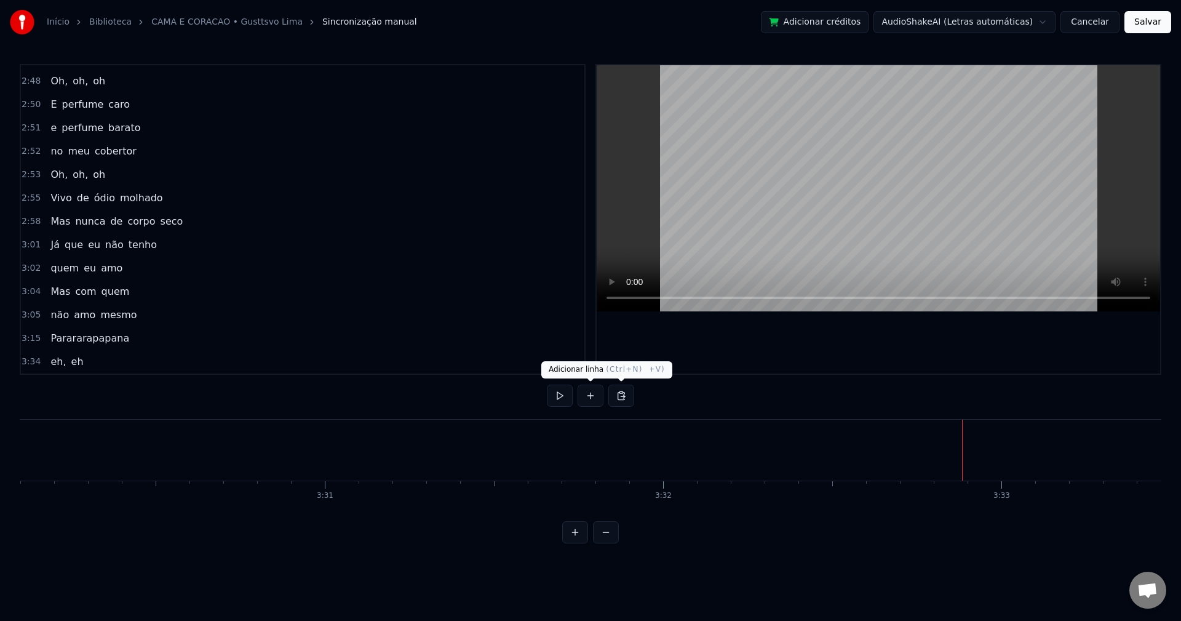
click at [587, 399] on button at bounding box center [591, 396] width 26 height 22
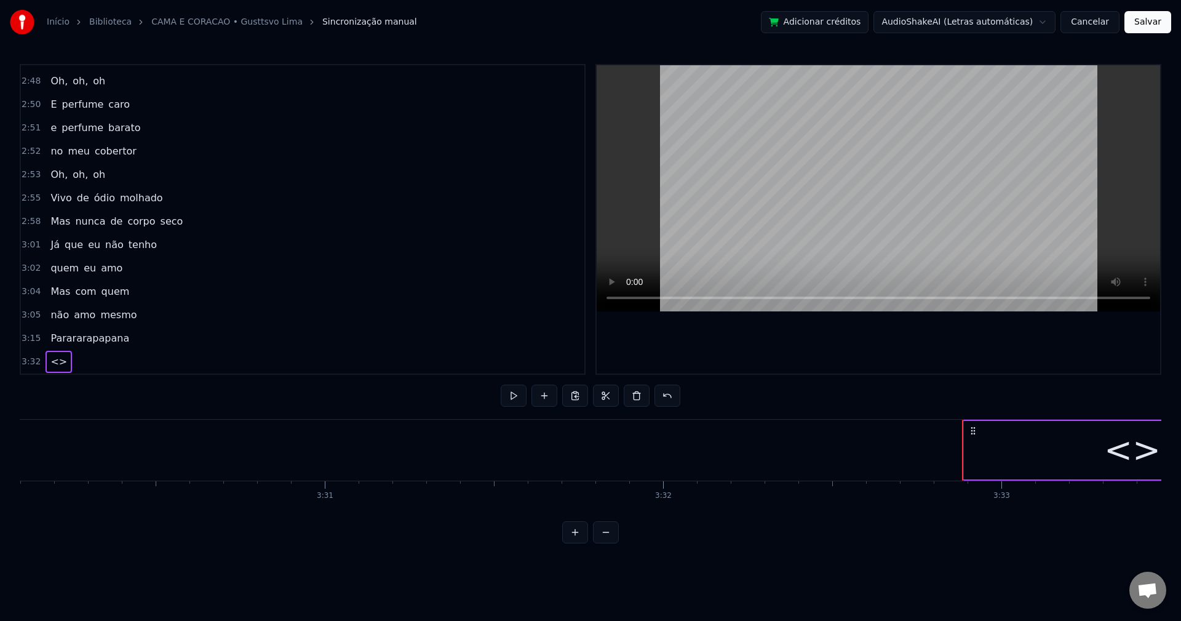
click at [1065, 442] on div "<>" at bounding box center [1132, 450] width 337 height 58
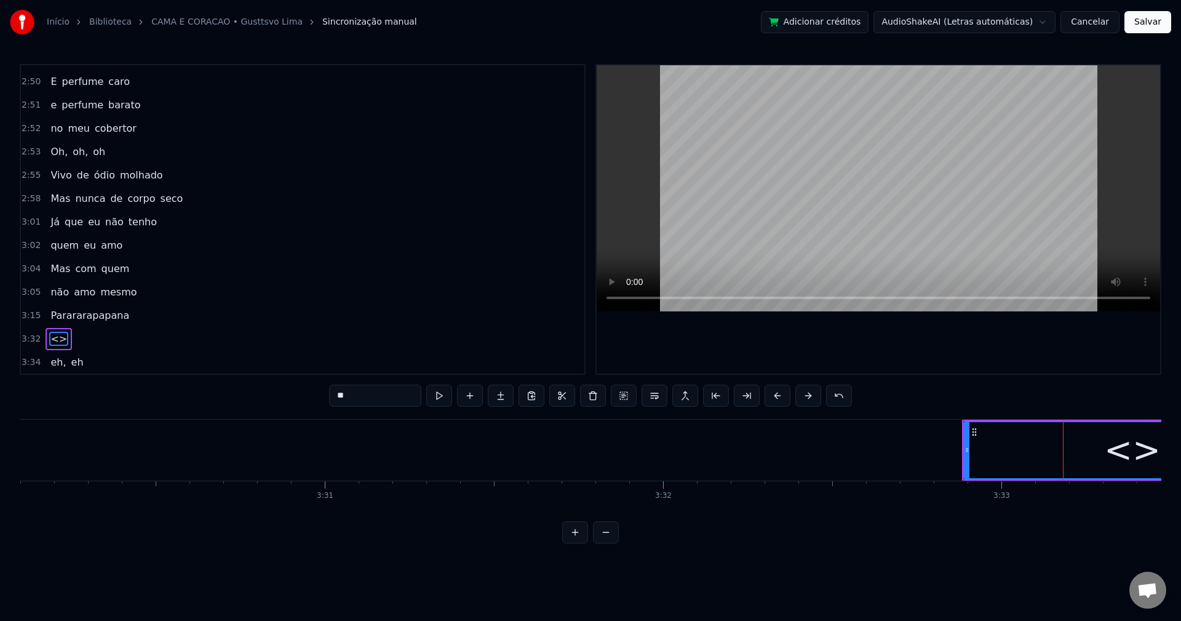
scroll to position [2007, 0]
drag, startPoint x: 391, startPoint y: 394, endPoint x: 255, endPoint y: 402, distance: 135.6
click at [255, 402] on div "0:12 Cama e coração 0:15 não são interligados 0:18 É por isso 0:19 que das oito…" at bounding box center [591, 303] width 1142 height 479
paste input "*"
drag, startPoint x: 1103, startPoint y: 522, endPoint x: 1114, endPoint y: 519, distance: 10.7
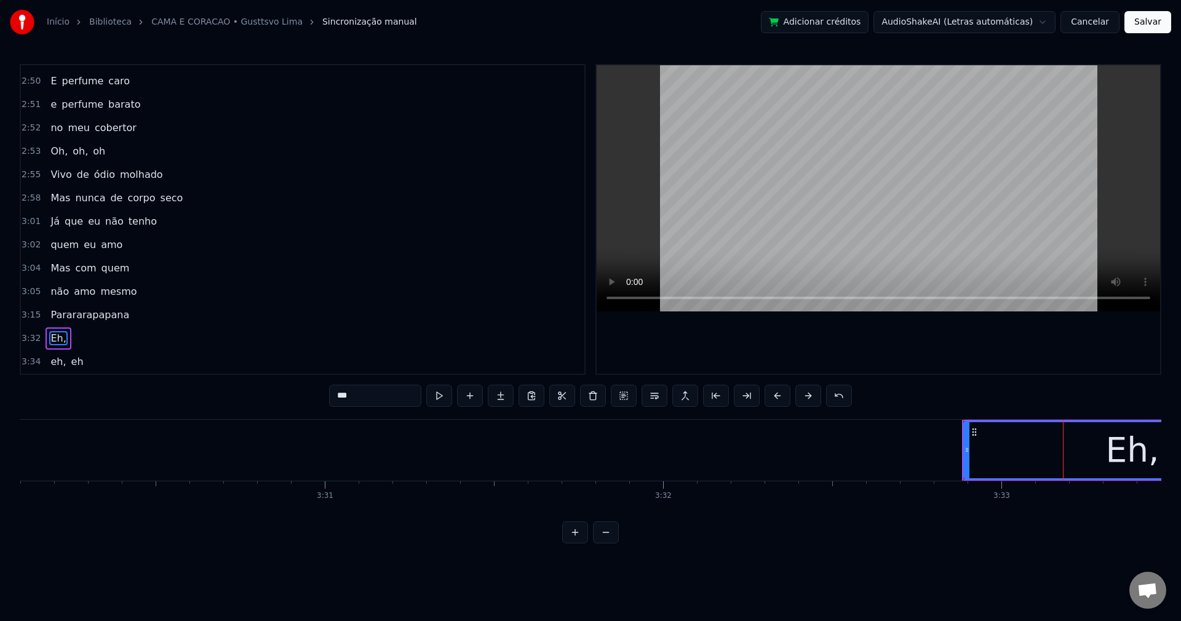
click at [1114, 519] on div "0:12 Cama e coração 0:15 não são interligados 0:18 É por isso 0:19 que das oito…" at bounding box center [591, 303] width 1142 height 479
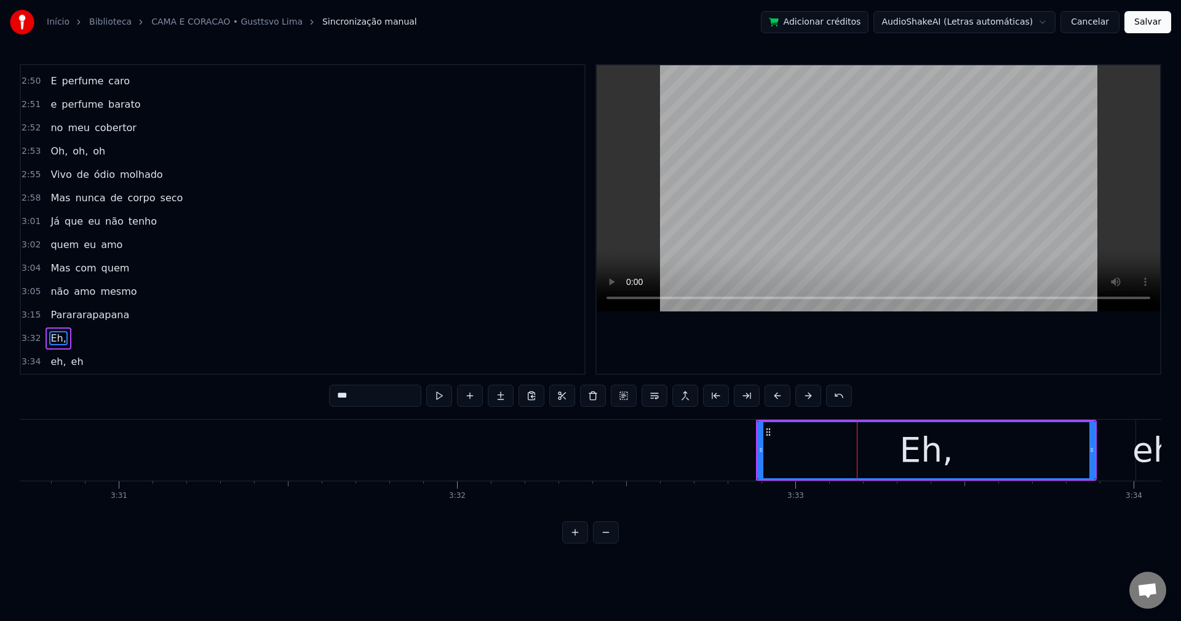
scroll to position [0, 71392]
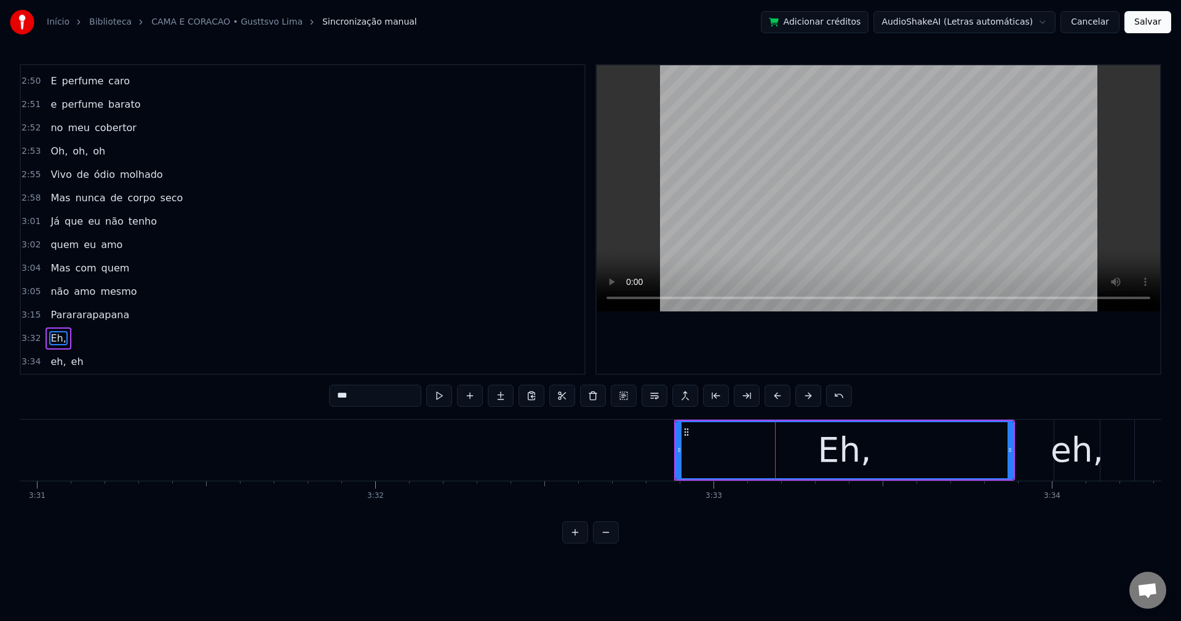
click at [1009, 450] on icon at bounding box center [1010, 450] width 5 height 10
click at [1080, 450] on div "eh," at bounding box center [1077, 450] width 53 height 51
type input "***"
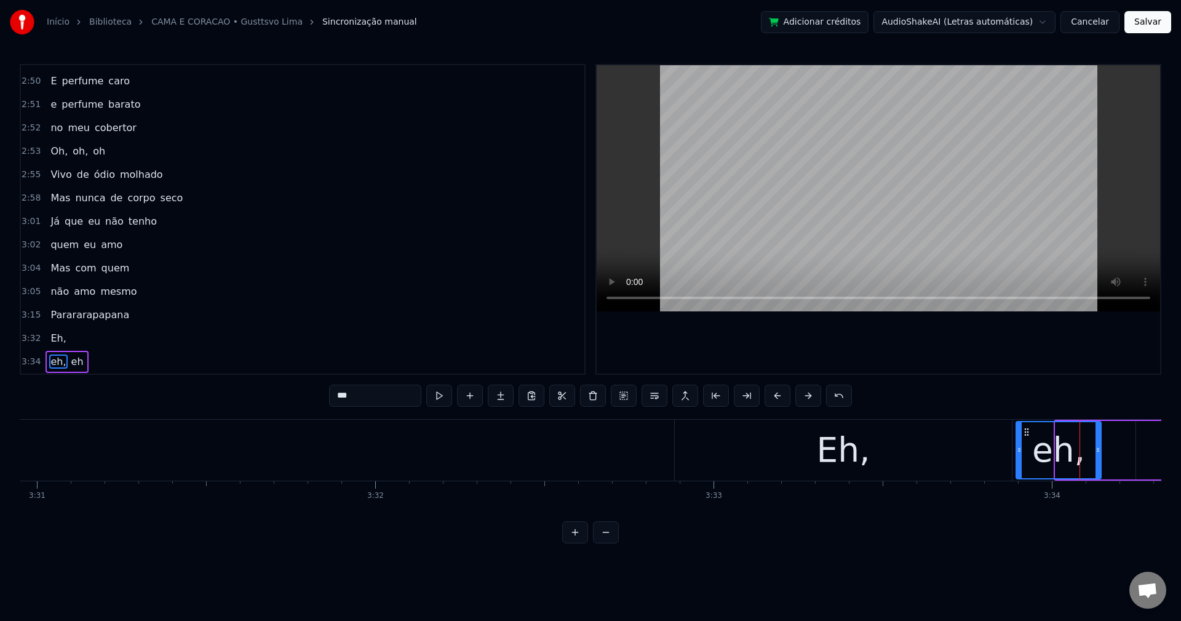
drag, startPoint x: 1056, startPoint y: 451, endPoint x: 1017, endPoint y: 457, distance: 39.8
click at [1017, 457] on div at bounding box center [1019, 450] width 5 height 56
drag, startPoint x: 1109, startPoint y: 325, endPoint x: 1062, endPoint y: 412, distance: 98.6
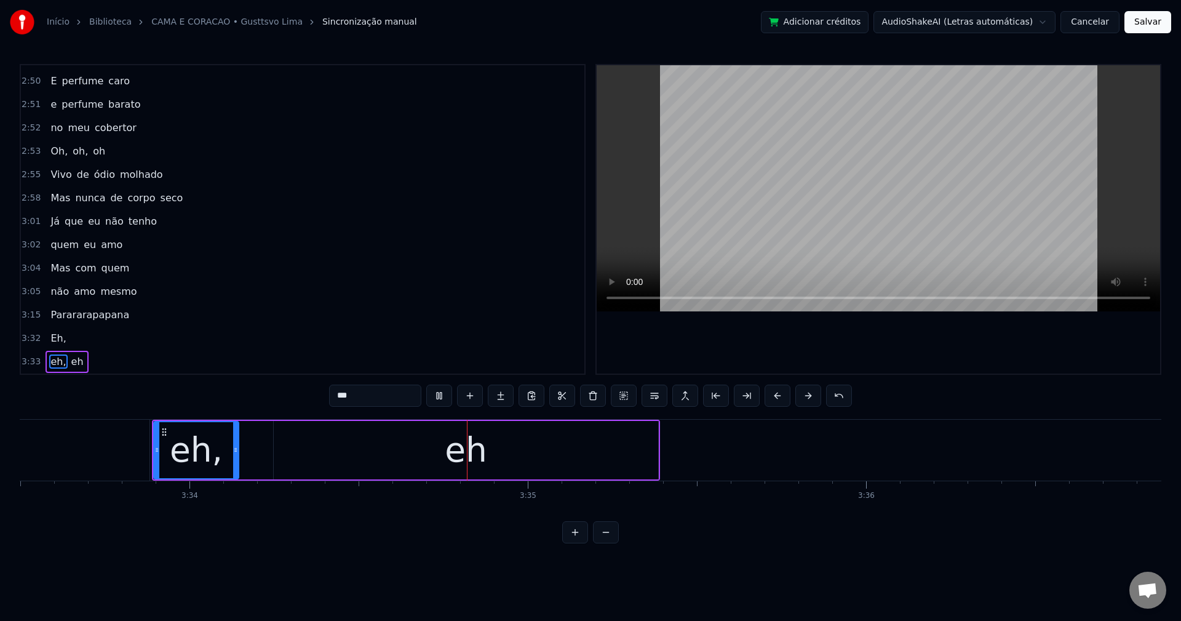
scroll to position [0, 72461]
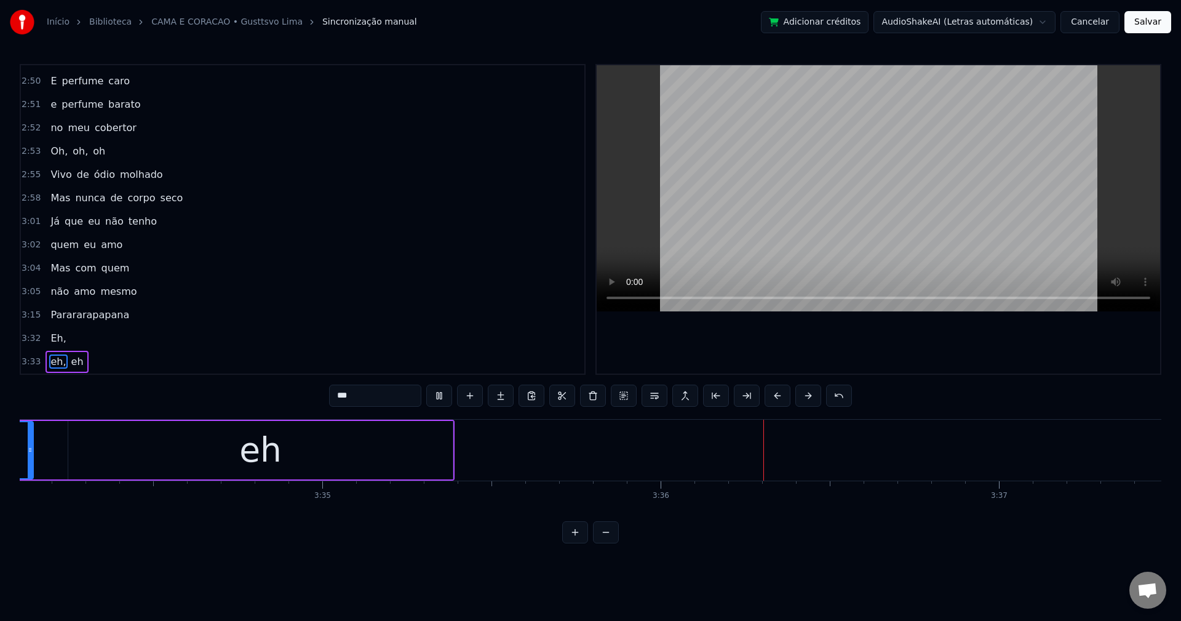
click at [1162, 30] on button "Salvar" at bounding box center [1148, 22] width 47 height 22
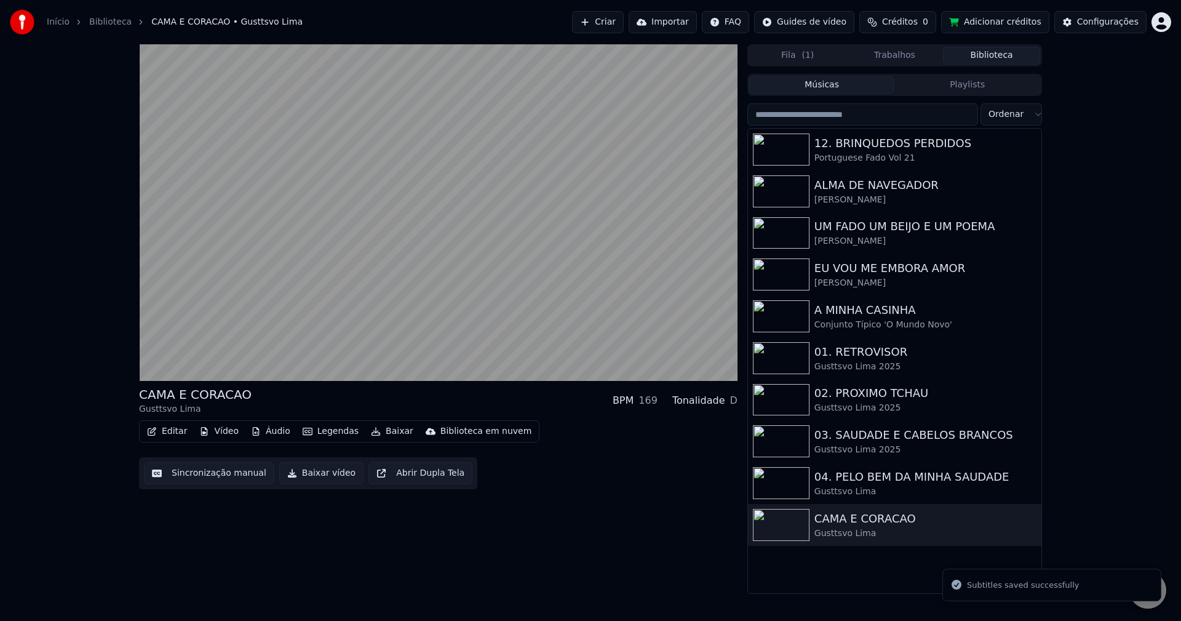
click at [303, 470] on button "Baixar vídeo" at bounding box center [321, 473] width 84 height 22
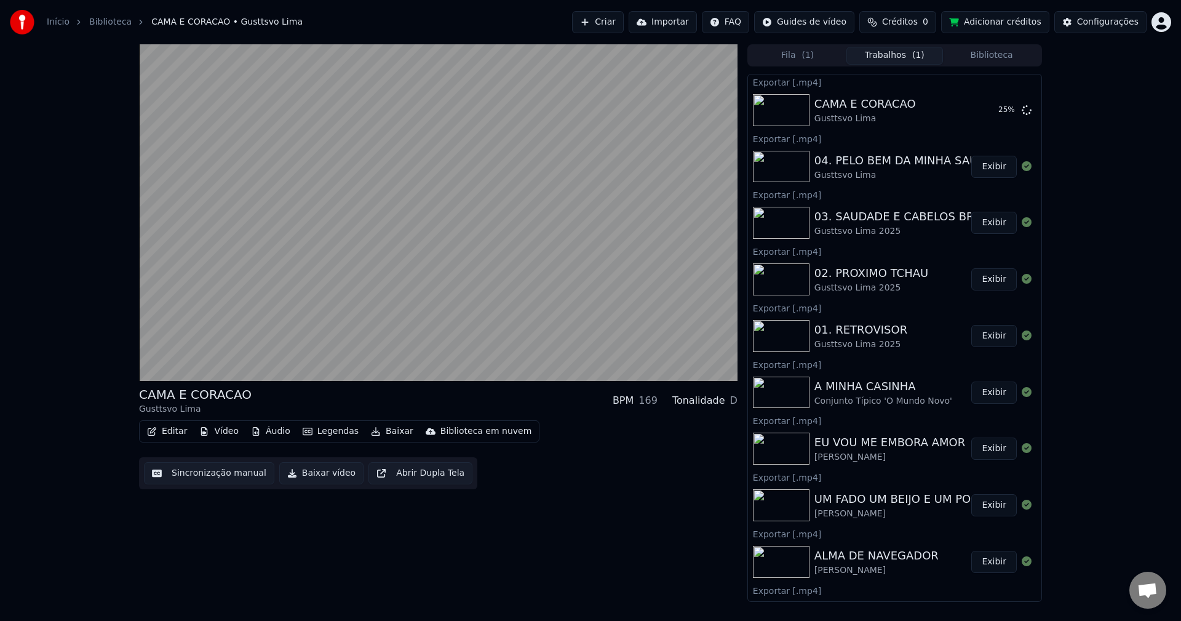
click at [996, 158] on button "Exibir" at bounding box center [995, 167] width 46 height 22
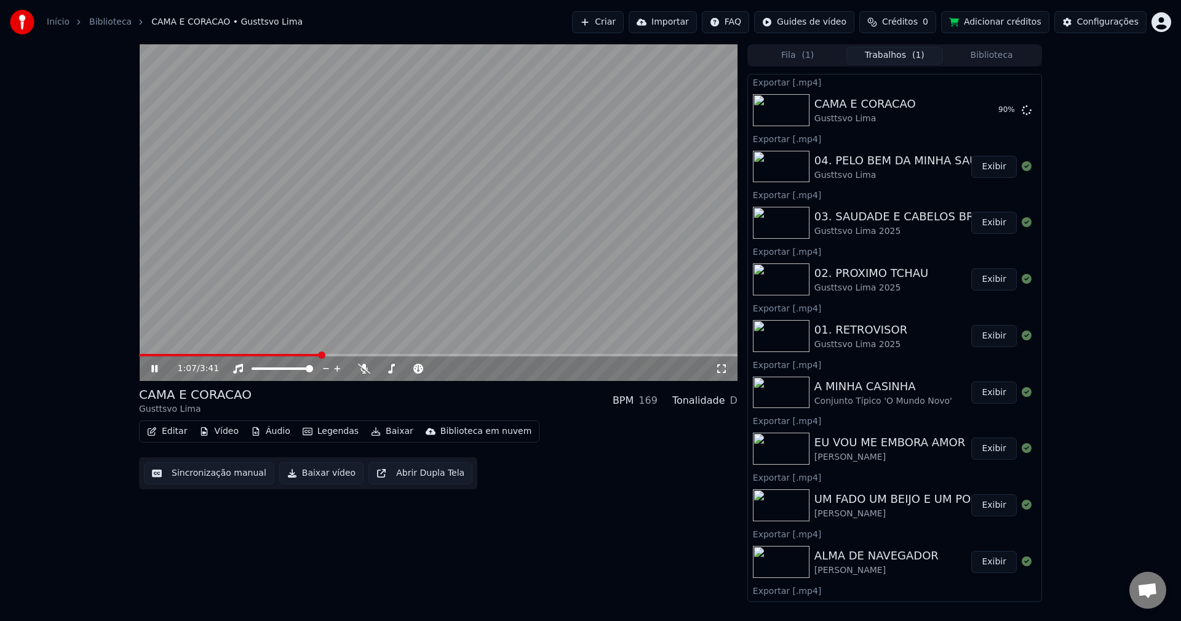
click at [510, 281] on video at bounding box center [438, 212] width 599 height 337
click at [1104, 20] on div "Configurações" at bounding box center [1108, 22] width 62 height 12
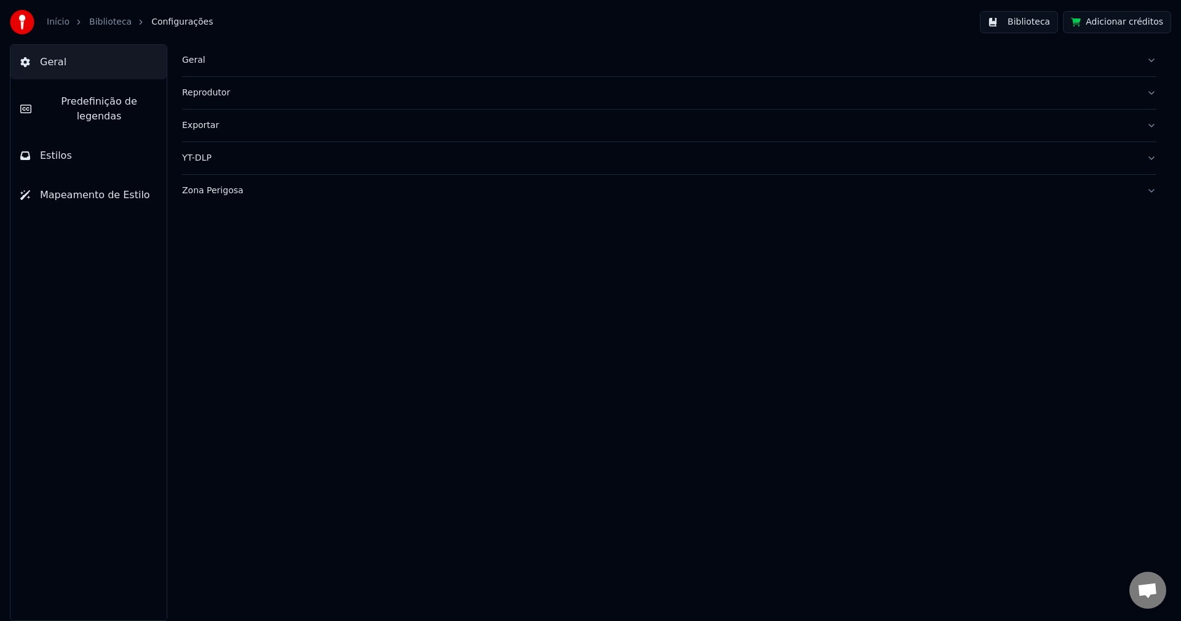
click at [201, 58] on div "Geral" at bounding box center [659, 60] width 955 height 12
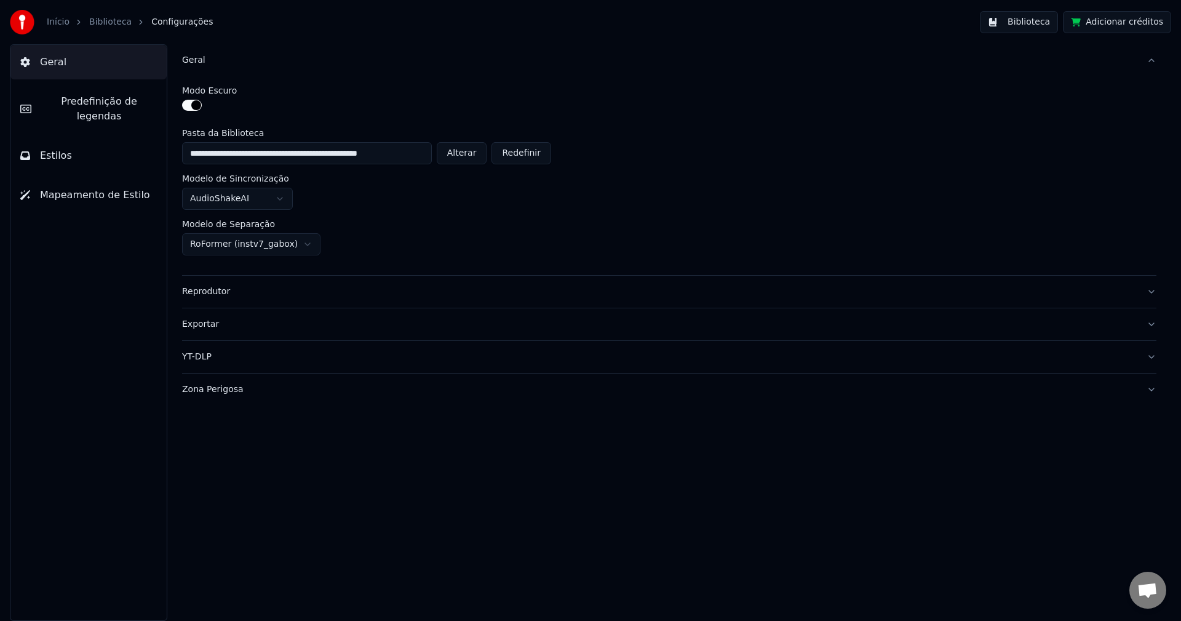
click at [462, 154] on button "Alterar" at bounding box center [462, 153] width 50 height 22
type input "**********"
click at [1026, 27] on button "Biblioteca" at bounding box center [1019, 22] width 78 height 22
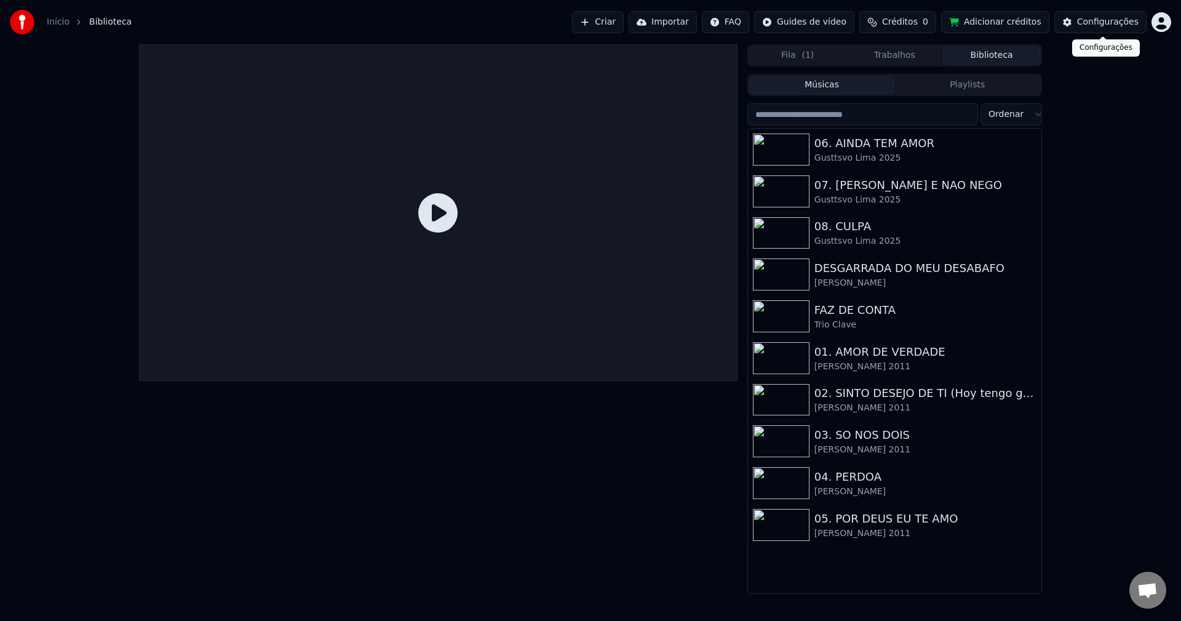
click at [1087, 16] on div "Configurações" at bounding box center [1108, 22] width 62 height 12
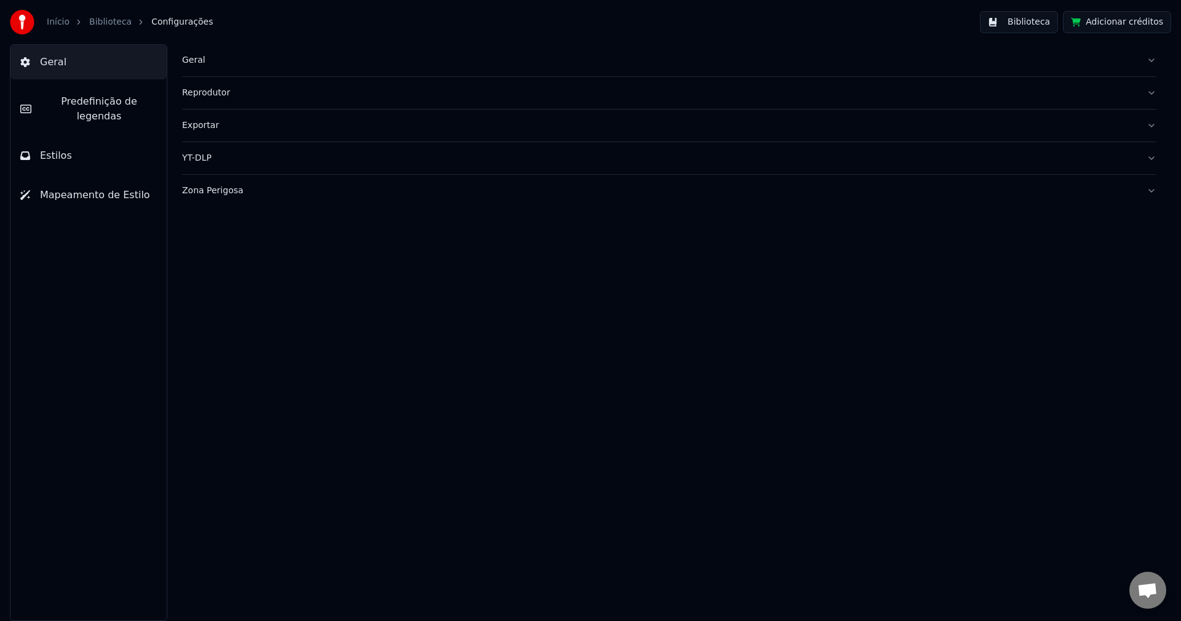
click at [197, 63] on div "Geral" at bounding box center [659, 60] width 955 height 12
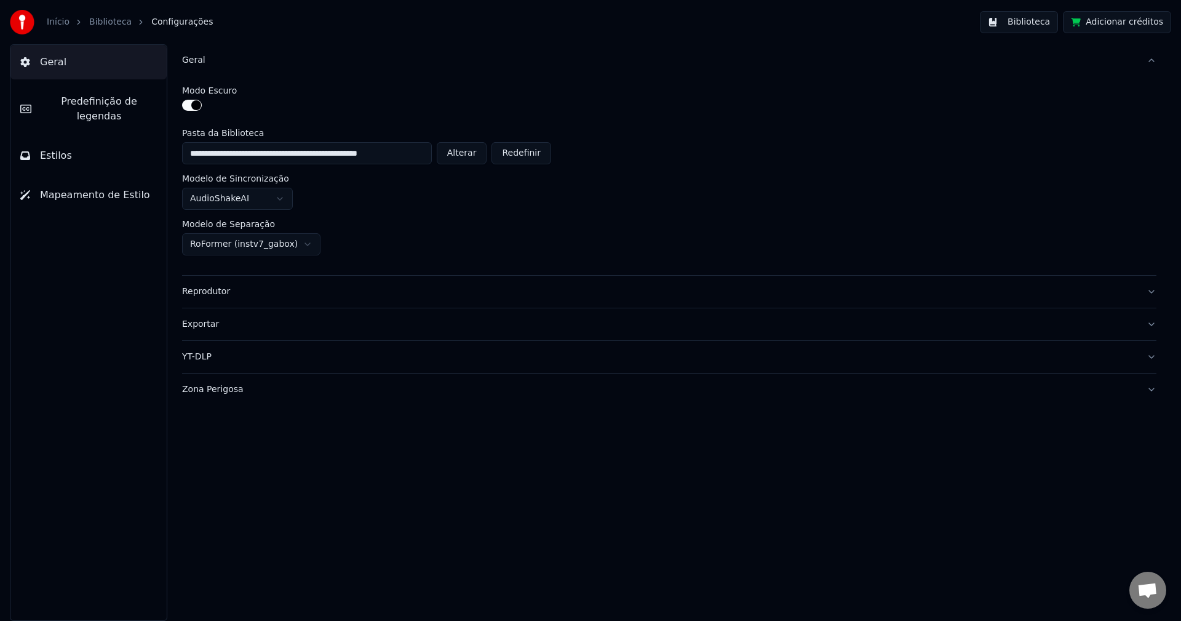
click at [472, 153] on button "Alterar" at bounding box center [462, 153] width 50 height 22
type input "**********"
click at [1014, 22] on button "Biblioteca" at bounding box center [1019, 22] width 78 height 22
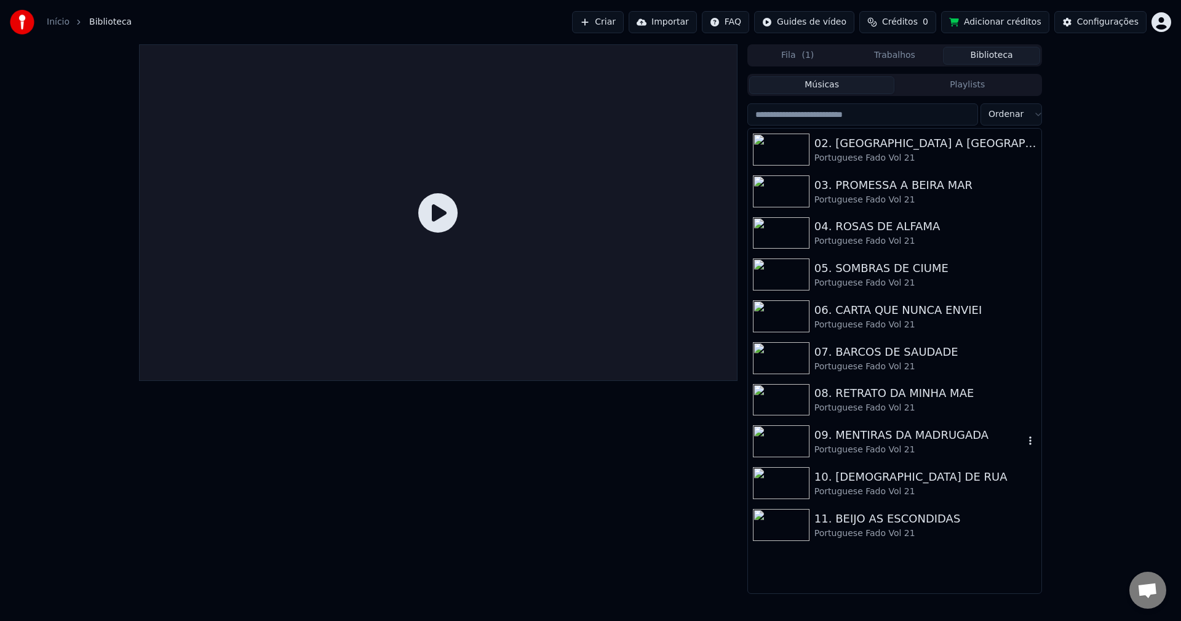
click at [903, 441] on div "09. MENTIRAS DA MADRUGADA" at bounding box center [920, 434] width 210 height 17
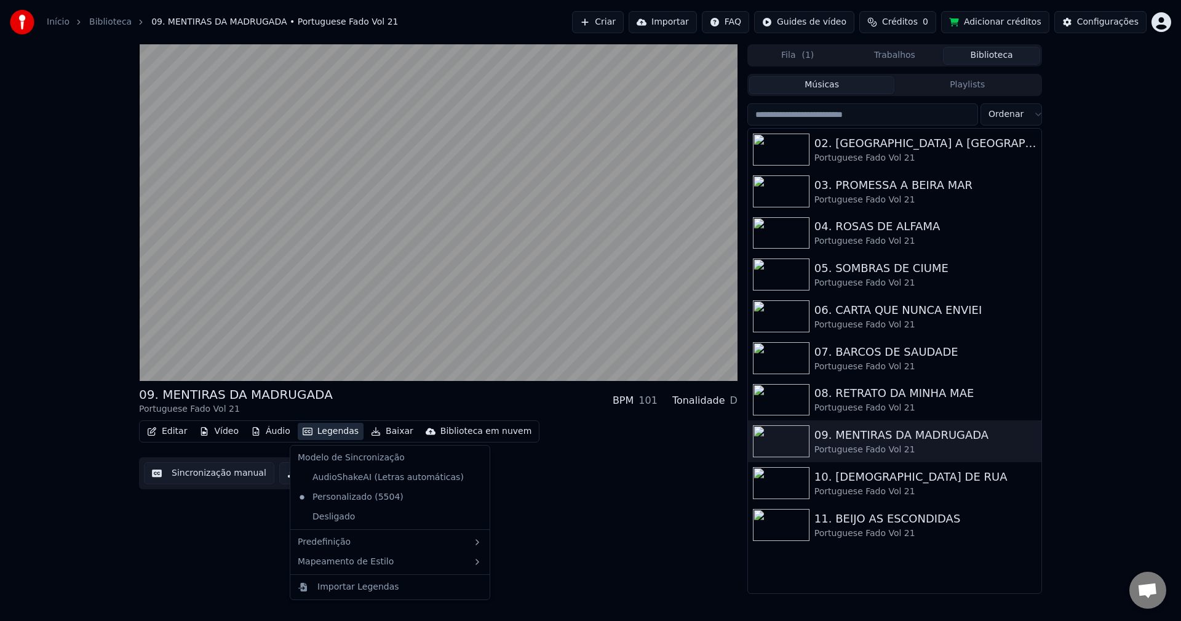
click at [309, 434] on button "Legendas" at bounding box center [331, 431] width 66 height 17
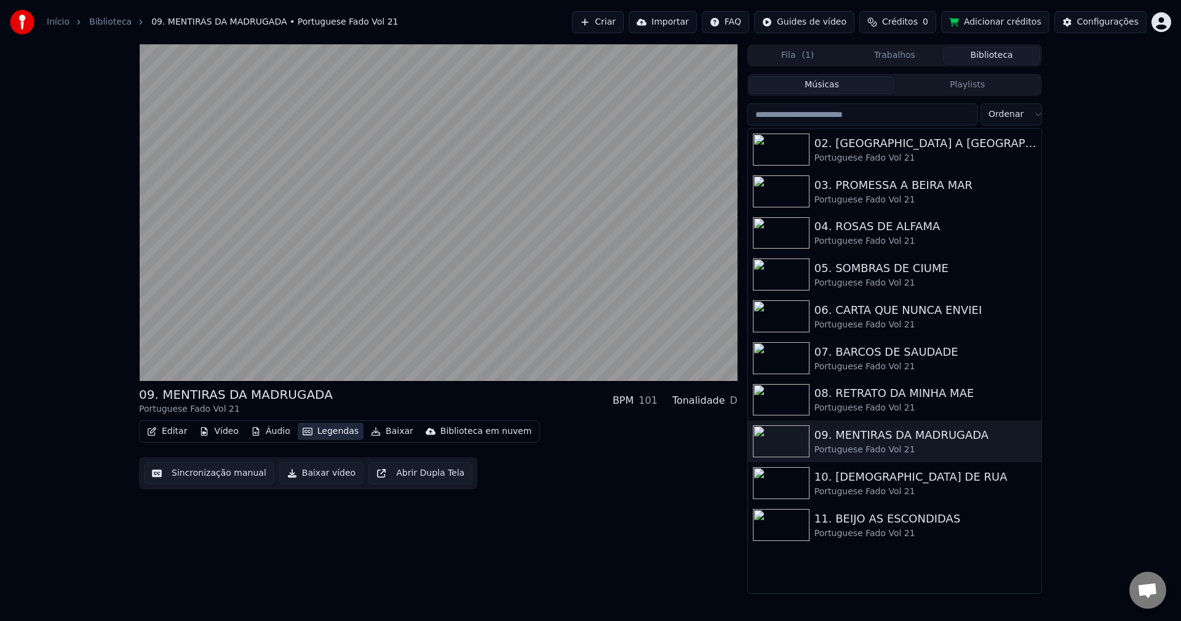
click at [309, 434] on button "Legendas" at bounding box center [331, 431] width 66 height 17
click at [324, 474] on button "Baixar vídeo" at bounding box center [321, 473] width 84 height 22
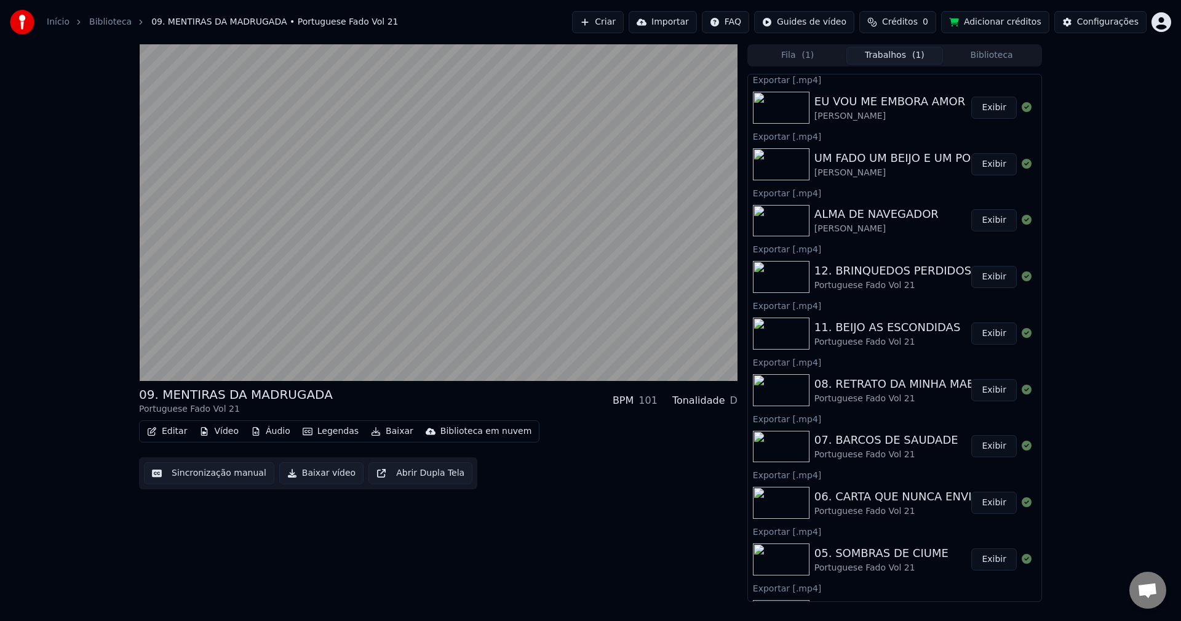
scroll to position [431, 0]
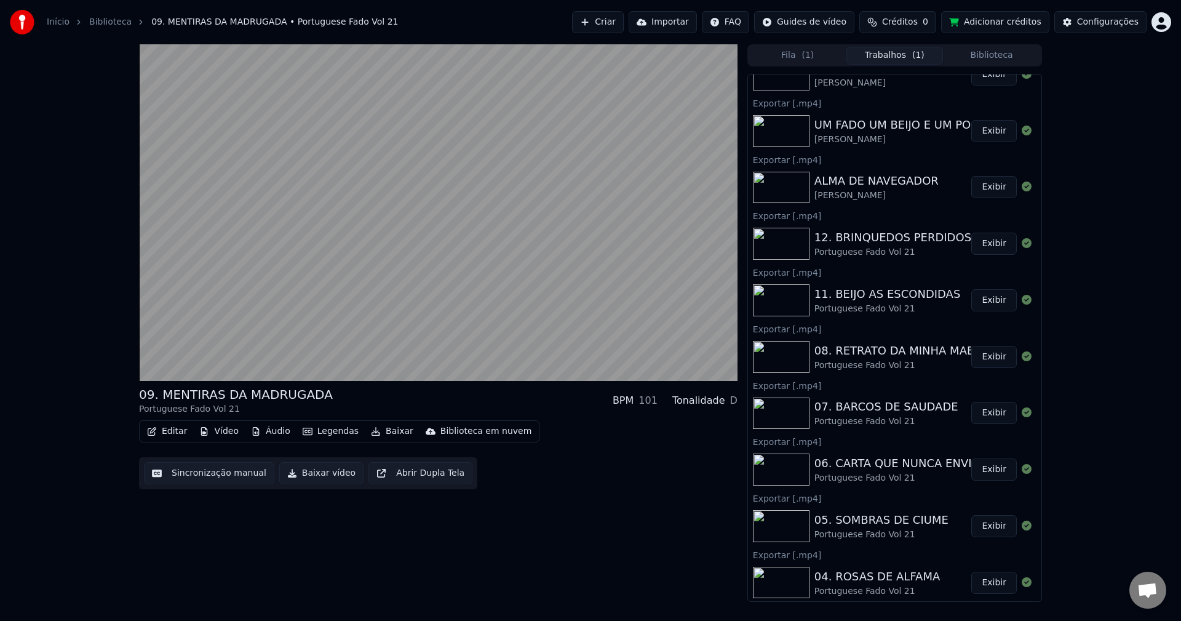
click at [1001, 52] on button "Biblioteca" at bounding box center [991, 56] width 97 height 18
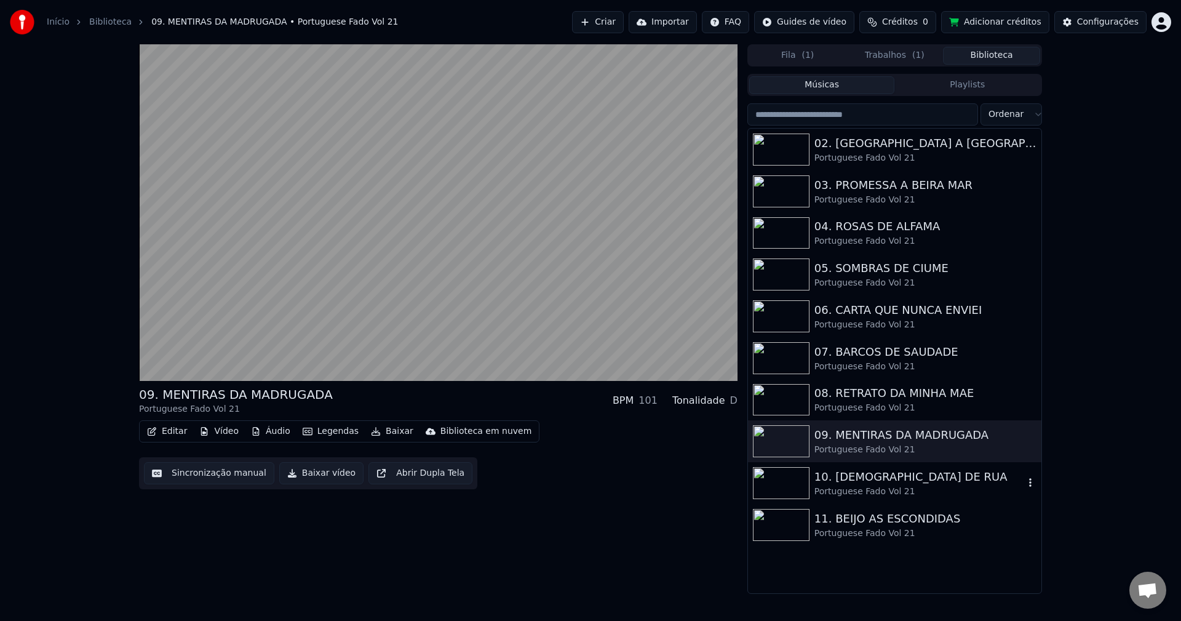
click at [884, 487] on div "Portuguese Fado Vol 21" at bounding box center [920, 491] width 210 height 12
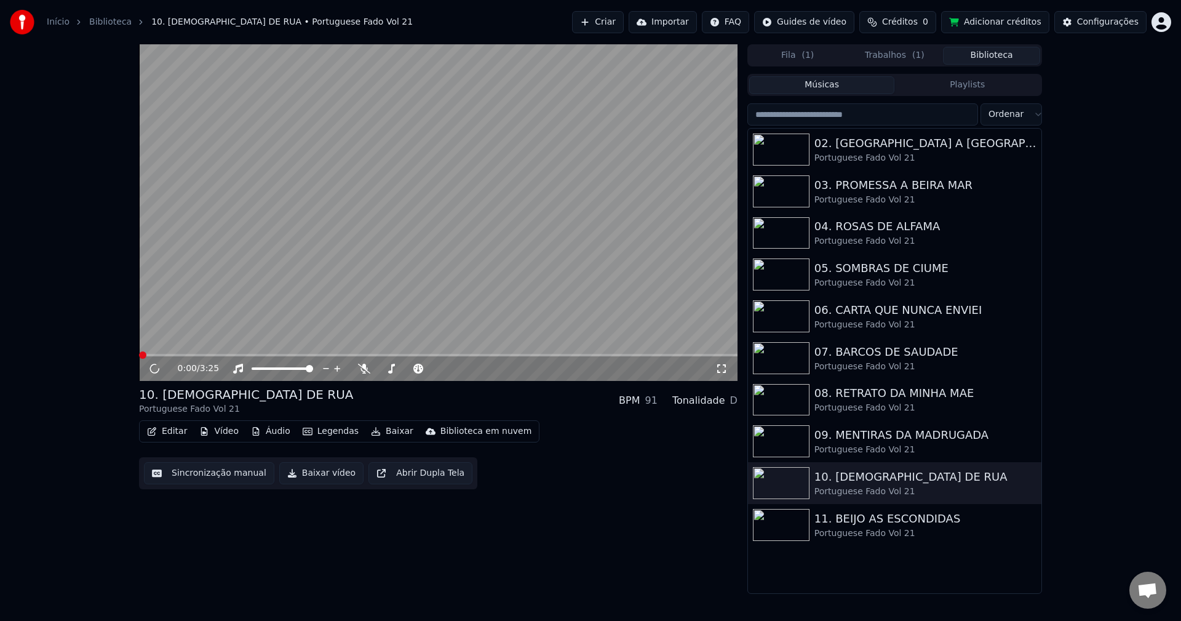
click at [289, 470] on button "Baixar vídeo" at bounding box center [321, 473] width 84 height 22
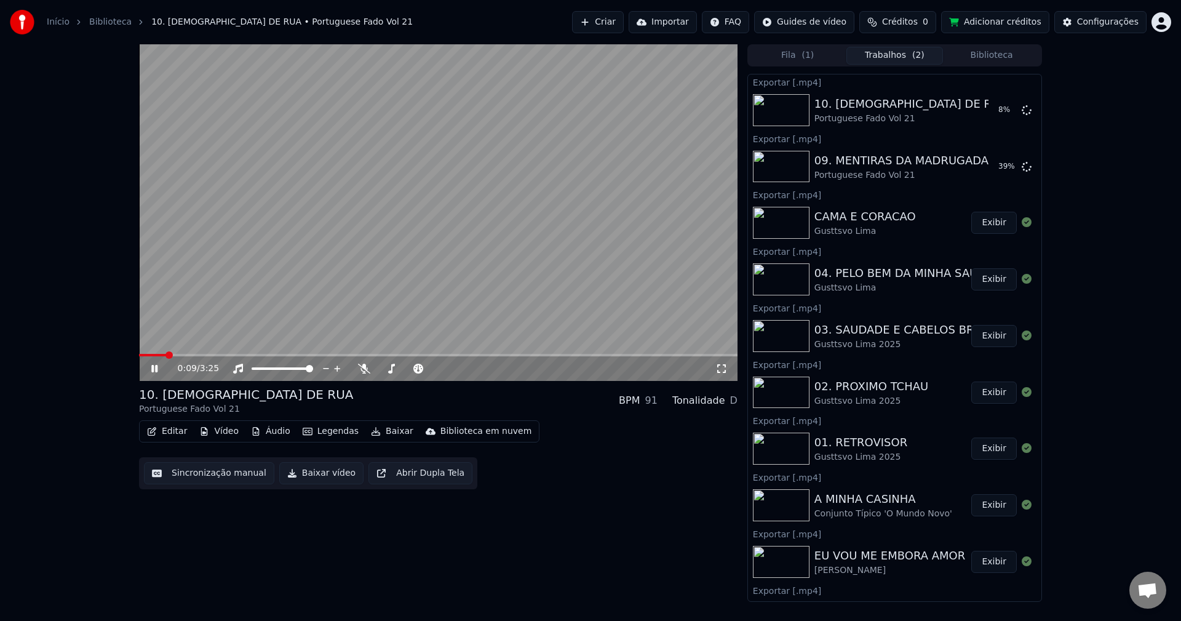
click at [490, 260] on video at bounding box center [438, 212] width 599 height 337
click at [1006, 26] on button "Adicionar créditos" at bounding box center [995, 22] width 108 height 22
click at [981, 107] on button "Exibir" at bounding box center [995, 110] width 46 height 22
click at [1093, 26] on div "Configurações" at bounding box center [1108, 22] width 62 height 12
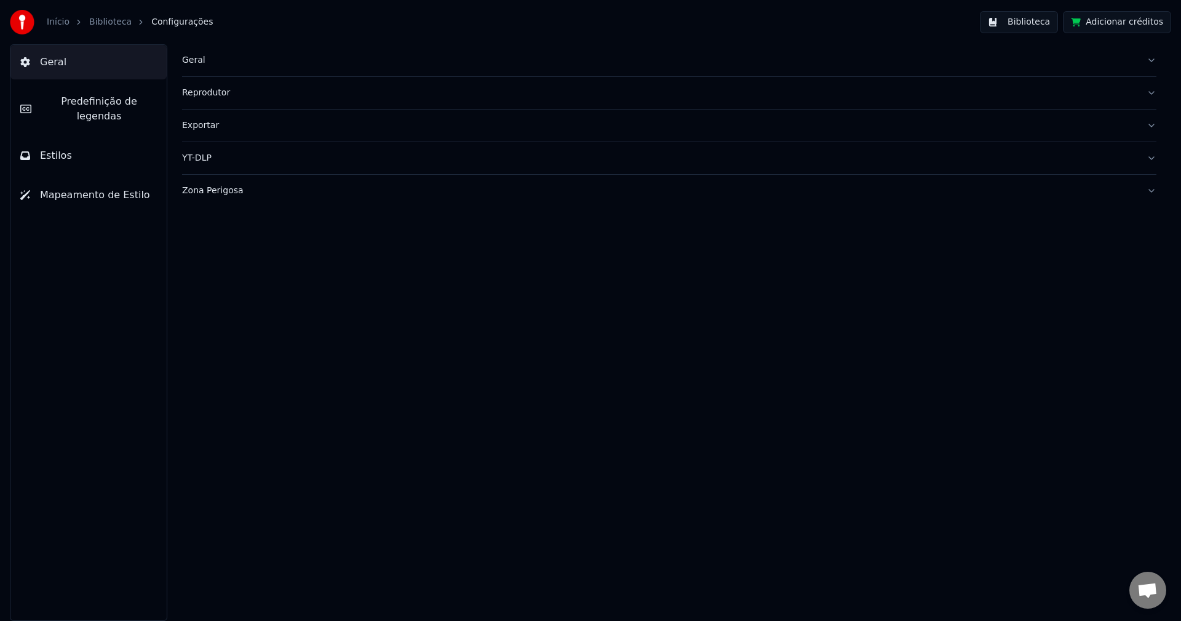
click at [191, 60] on div "Geral" at bounding box center [659, 60] width 955 height 12
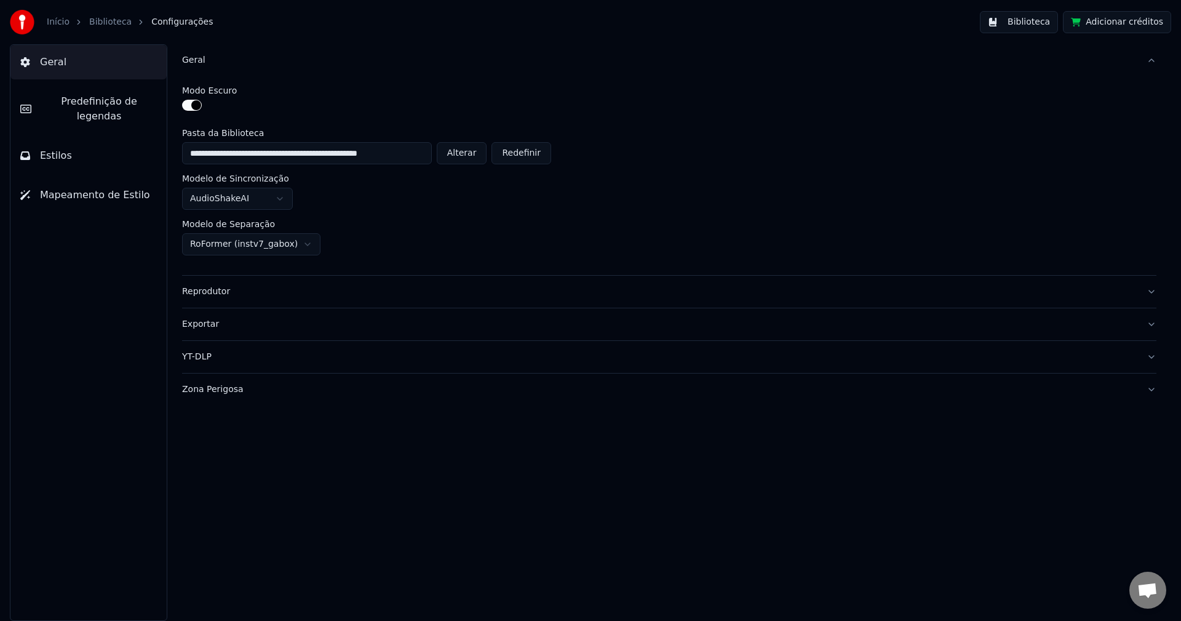
click at [464, 150] on button "Alterar" at bounding box center [462, 153] width 50 height 22
type input "**********"
click at [1042, 25] on button "Biblioteca" at bounding box center [1019, 22] width 78 height 22
